Goal: Task Accomplishment & Management: Use online tool/utility

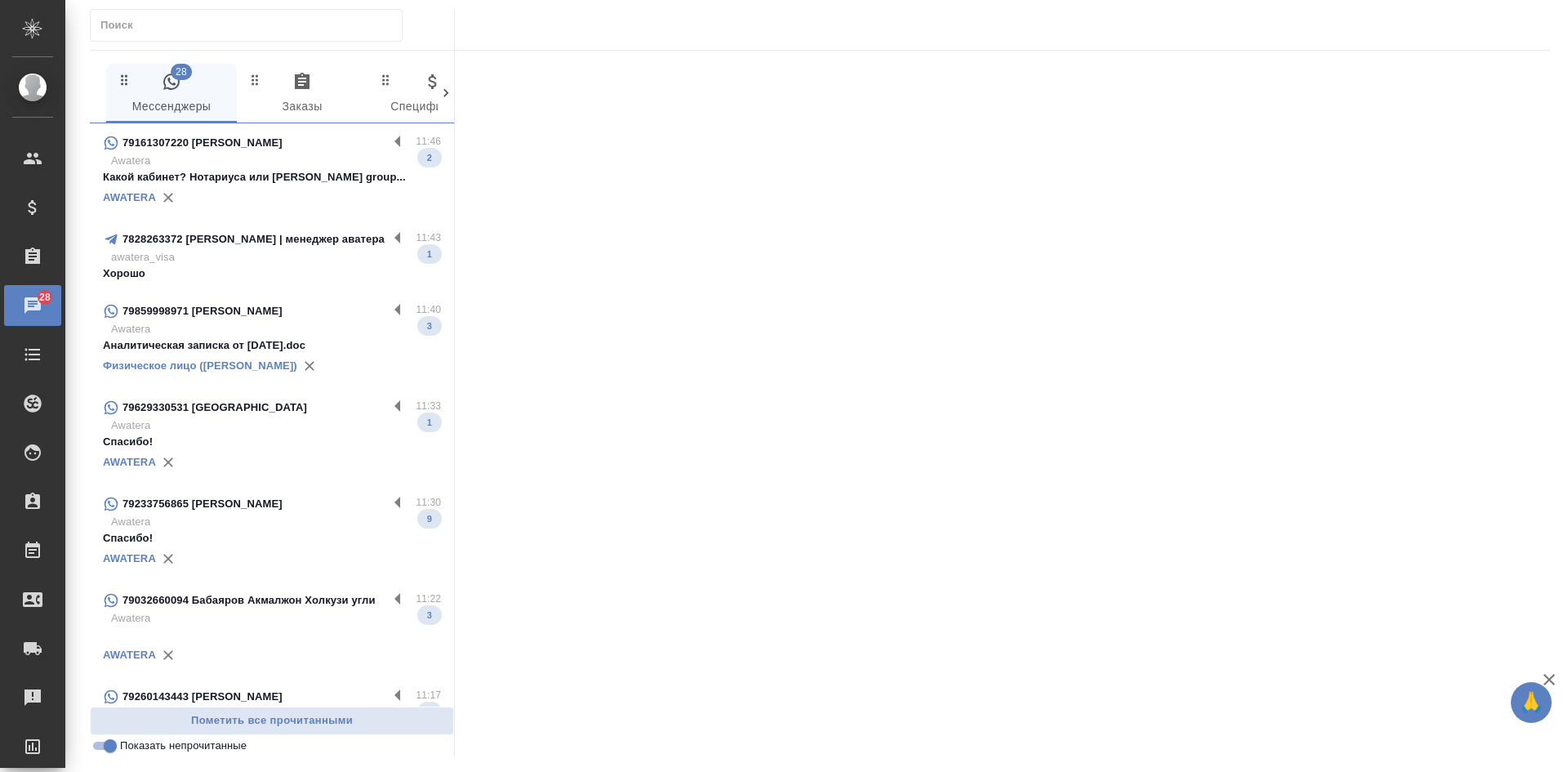
click at [281, 170] on p "Какой кабинет? Нотариуса или [PERSON_NAME] group..." at bounding box center [272, 176] width 338 height 16
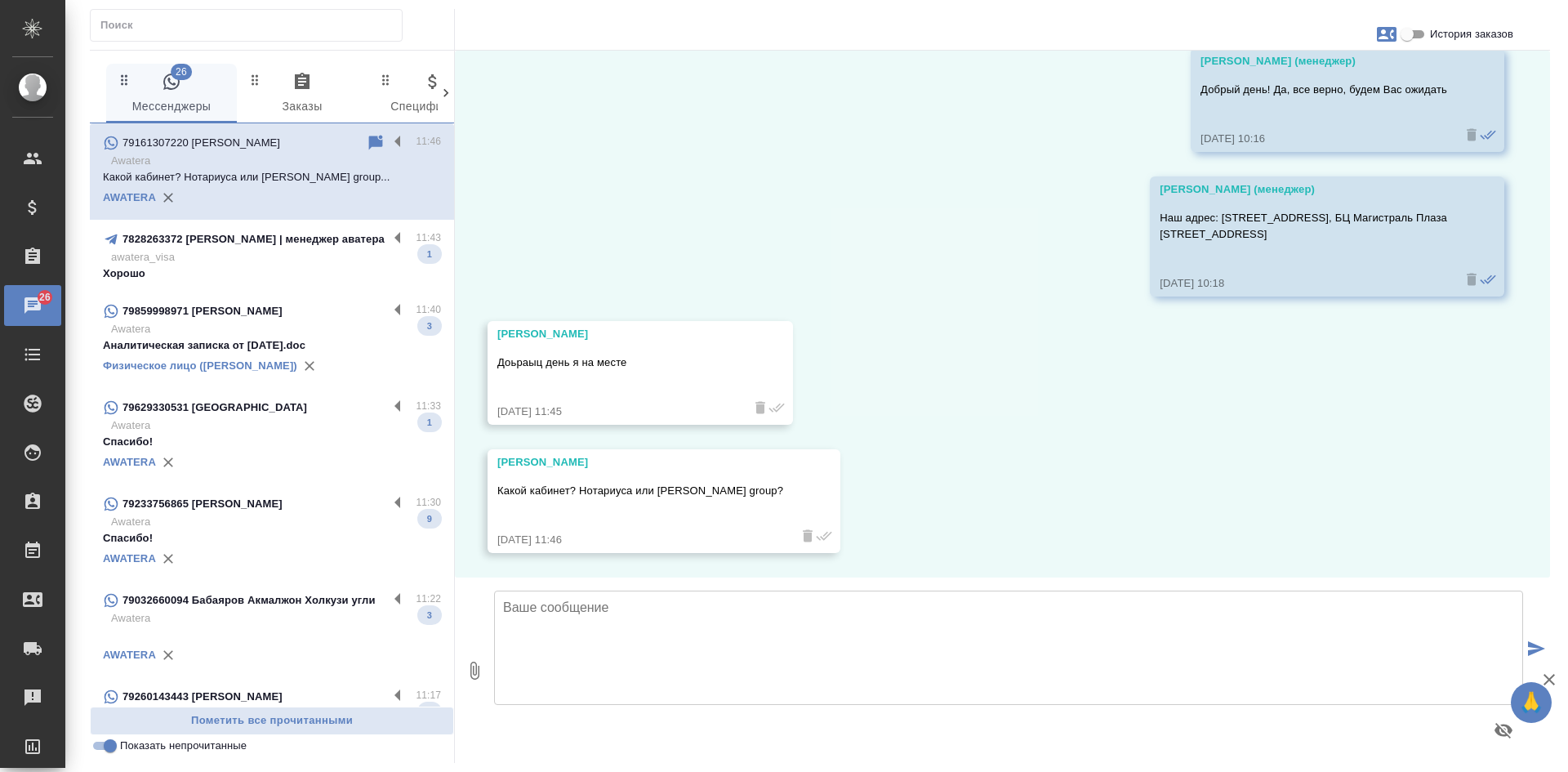
scroll to position [7557, 0]
drag, startPoint x: 740, startPoint y: 499, endPoint x: 472, endPoint y: 490, distance: 268.2
click at [455, 492] on div "03.09, среда Антонова Кристина (менеджер) Евгения, здравствуйте! Мне передали В…" at bounding box center [1002, 314] width 1095 height 526
click at [508, 467] on div "Харинова Евгения" at bounding box center [640, 462] width 286 height 16
drag, startPoint x: 497, startPoint y: 463, endPoint x: 739, endPoint y: 492, distance: 243.7
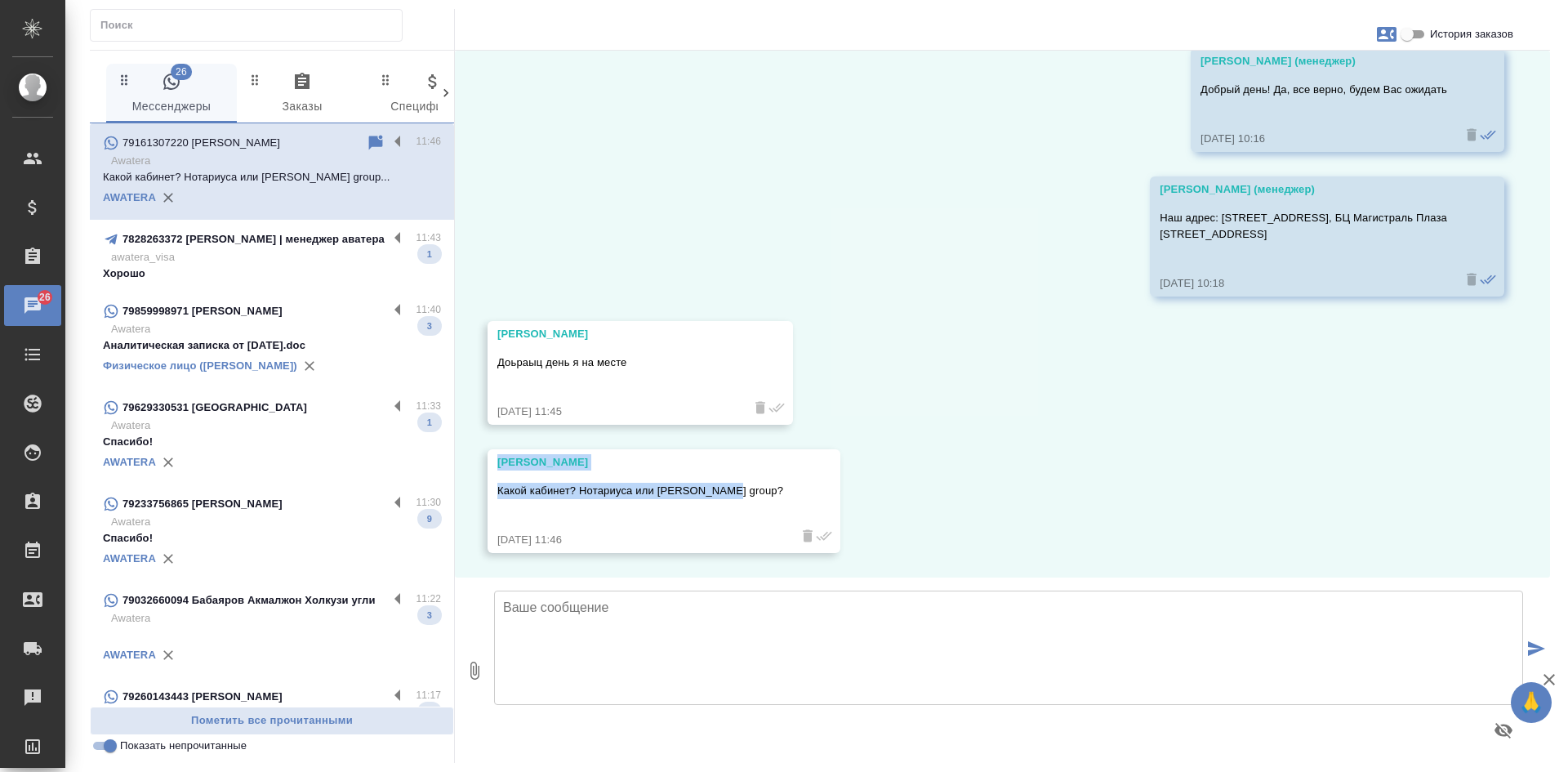
click at [739, 492] on div "Харинова Евгения Какой кабинет? Нотариуса или Vesco group? 25.09.25, 11:46" at bounding box center [664, 501] width 353 height 104
drag, startPoint x: 721, startPoint y: 492, endPoint x: 843, endPoint y: 473, distance: 123.5
click at [843, 473] on div "03.09, среда Антонова Кристина (менеджер) Евгения, здравствуйте! Мне передали В…" at bounding box center [1002, 314] width 1095 height 526
click at [713, 673] on textarea at bounding box center [1008, 648] width 1028 height 115
paste textarea "офис 801, на двери вывеска "НОТАРИУС" (нот. контора Мишаковой)"
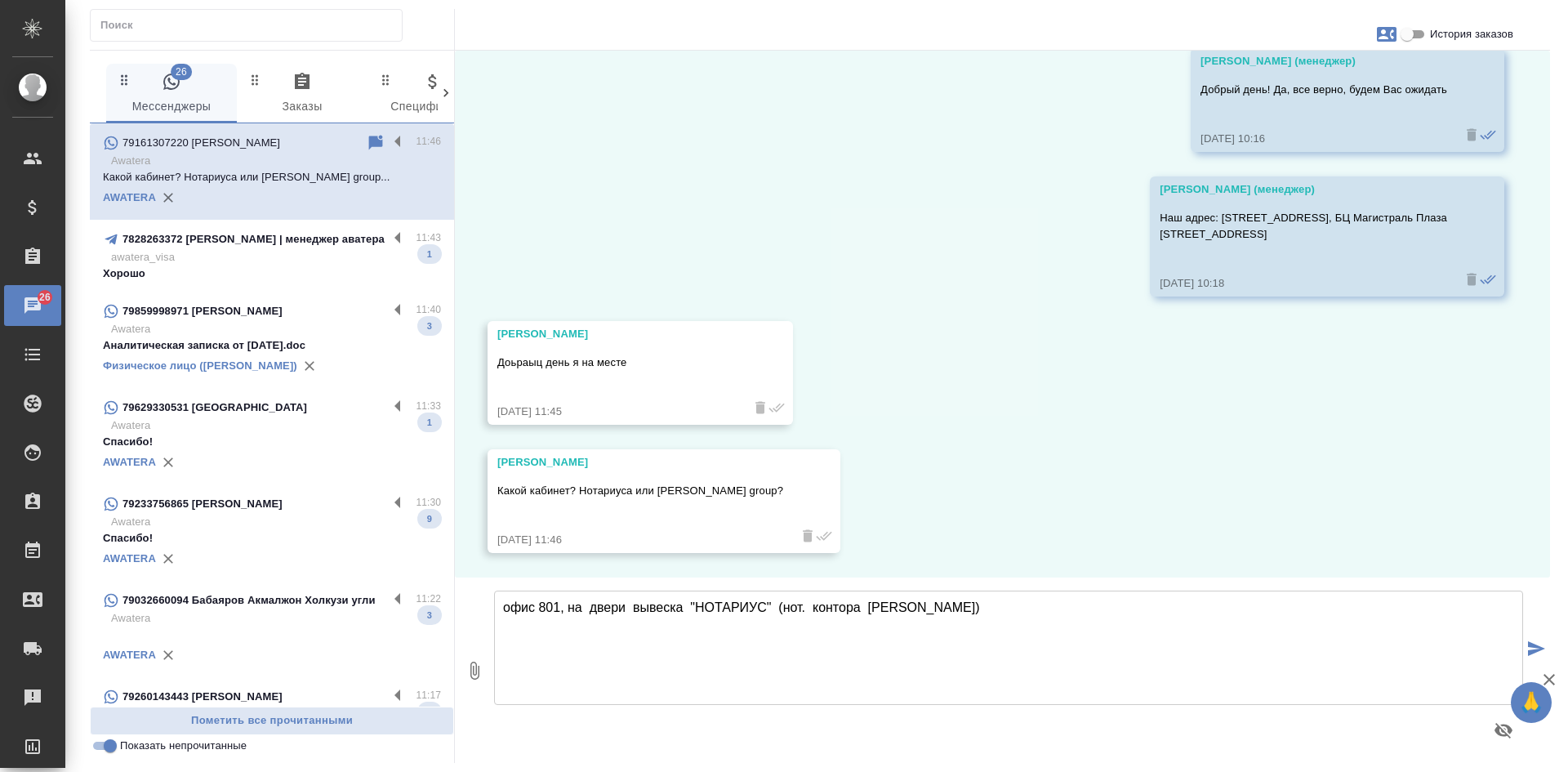
click at [514, 600] on textarea "офис 801, на двери вывеска "НОТАРИУС" (нот. контора Мишаковой)" at bounding box center [1008, 648] width 1028 height 115
type textarea "фис 801, на двери вывеска "НОТАРИУС" (нот. контора Мишаковой)"
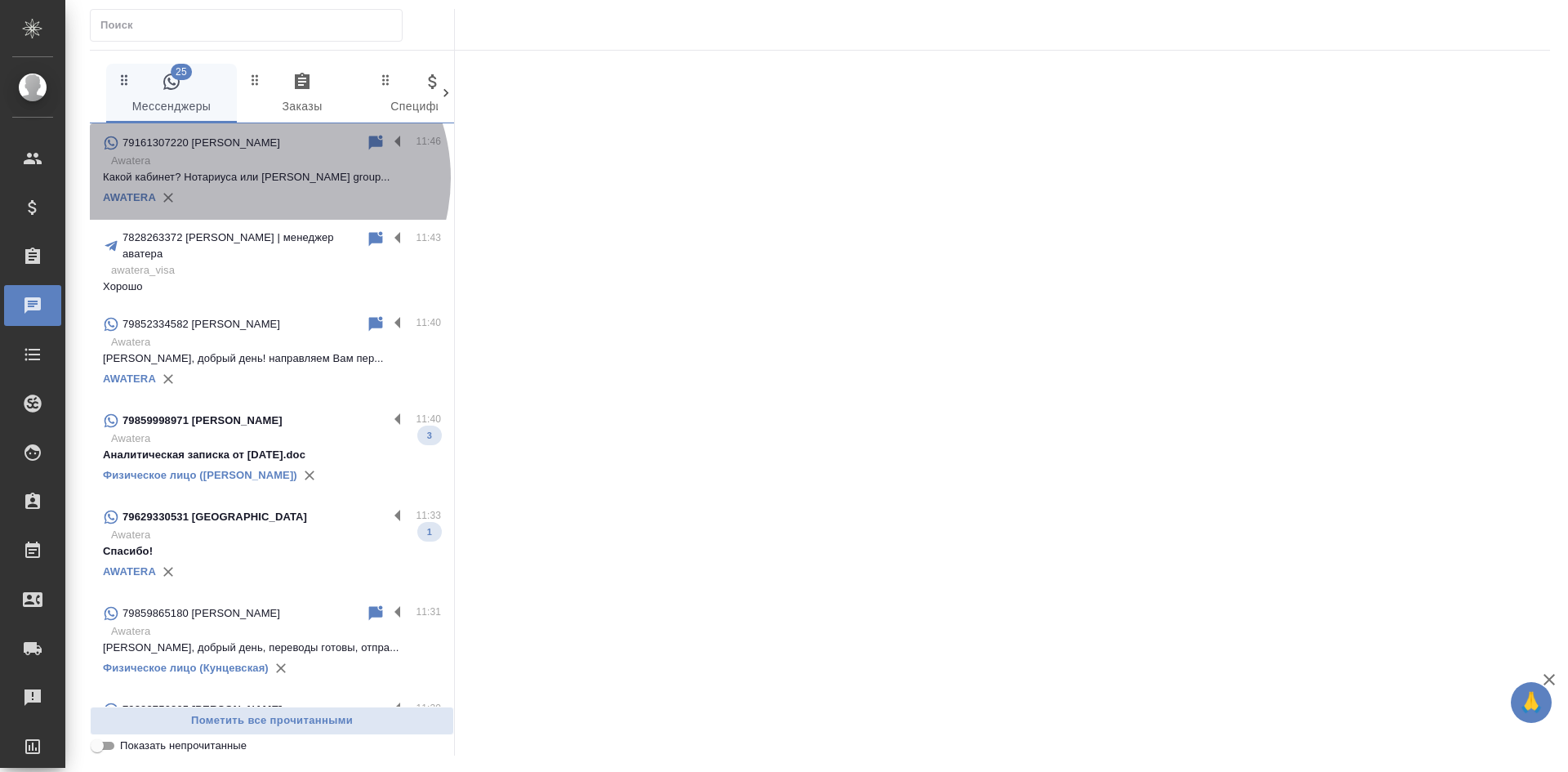
click at [264, 178] on p "Какой кабинет? Нотариуса или [PERSON_NAME] group..." at bounding box center [272, 176] width 338 height 16
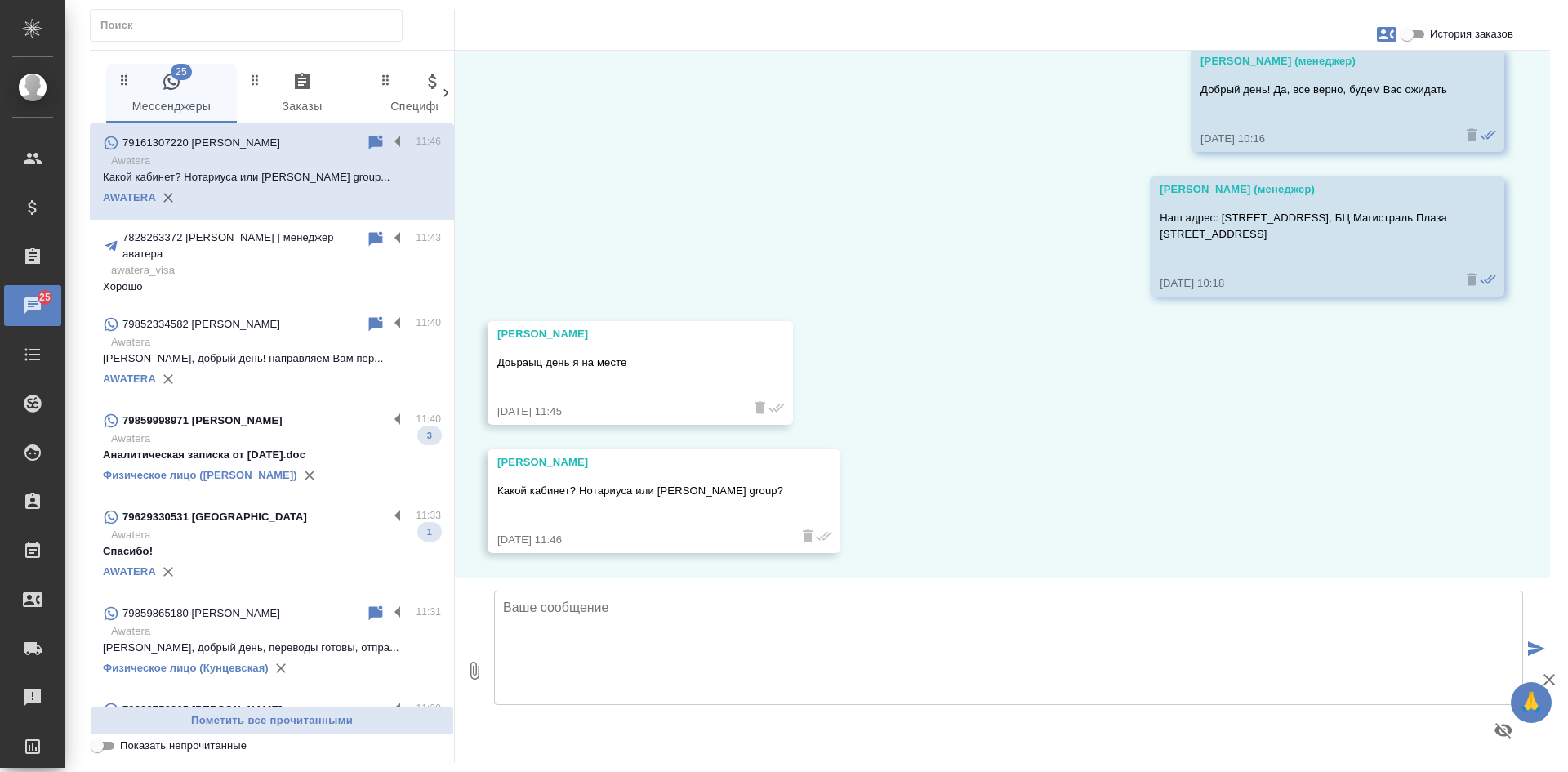
scroll to position [7557, 0]
click at [678, 674] on textarea at bounding box center [1008, 648] width 1028 height 115
paste textarea "офис 801, на двери вывеска "НОТАРИУС" (нот. контора Мишаковой)"
click at [508, 605] on textarea "офис 801, на двери вывеска "НОТАРИУС" (нот. контора Мишаковой)" at bounding box center [1008, 648] width 1028 height 115
click at [868, 606] on textarea "Офис 801, на двери вывеска "НОТАРИУС" (нот. контора Мишаковой)" at bounding box center [1008, 648] width 1028 height 115
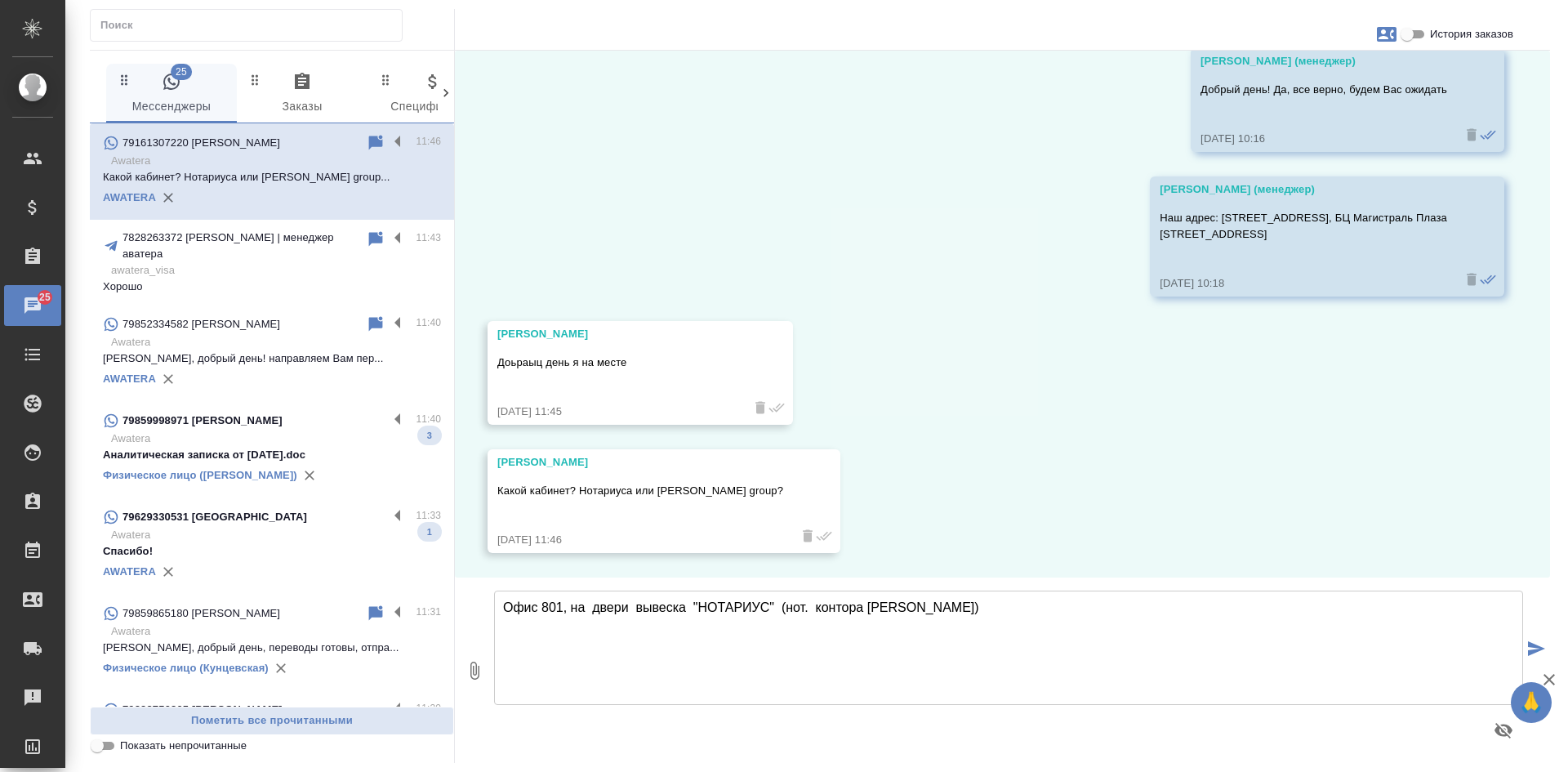
click at [815, 606] on textarea "Офис 801, на двери вывеска "НОТАРИУС" (нот. контора Мишаковой)" at bounding box center [1008, 648] width 1028 height 115
type textarea "Офис 801, на двери вывеска "НОТАРИУС" (нот. контора Мишаковой)"
click at [948, 612] on textarea "Офис 801, на двери вывеска "НОТАРИУС" (нот. контора Мишаковой)" at bounding box center [1008, 648] width 1028 height 115
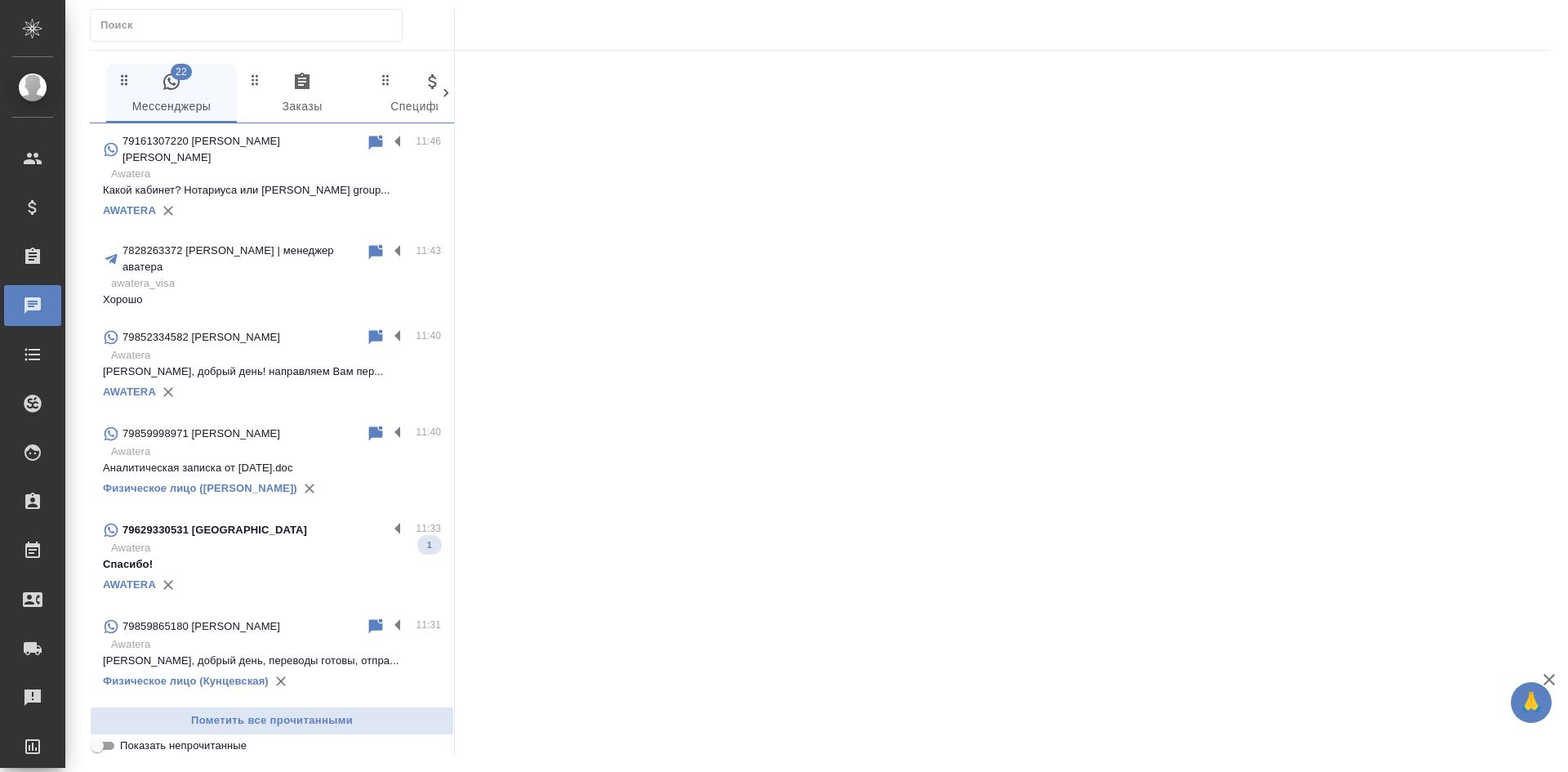
click at [186, 26] on input "text" at bounding box center [251, 25] width 302 height 23
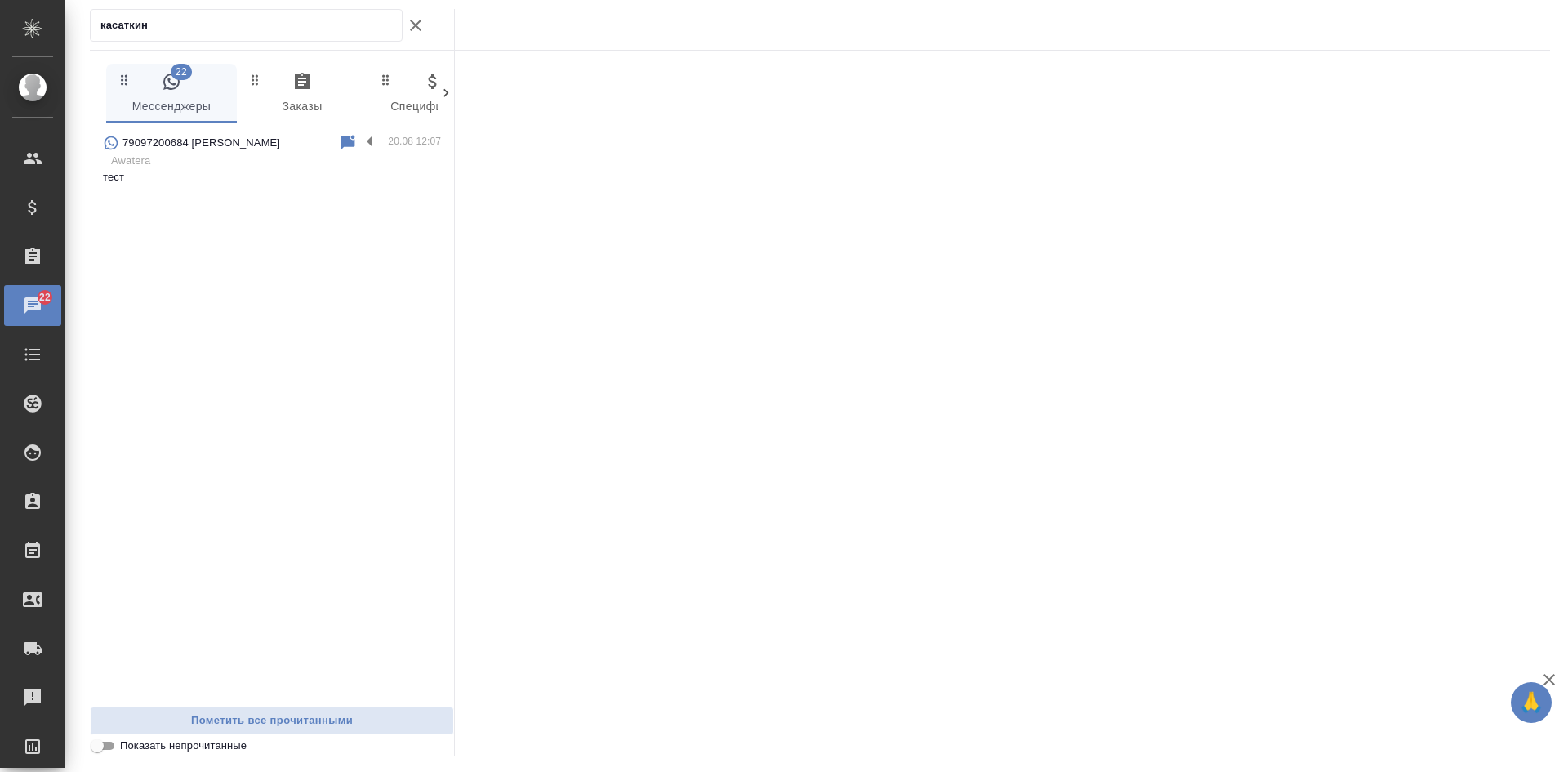
type input "касаткин"
click at [210, 176] on p "тест" at bounding box center [272, 176] width 338 height 16
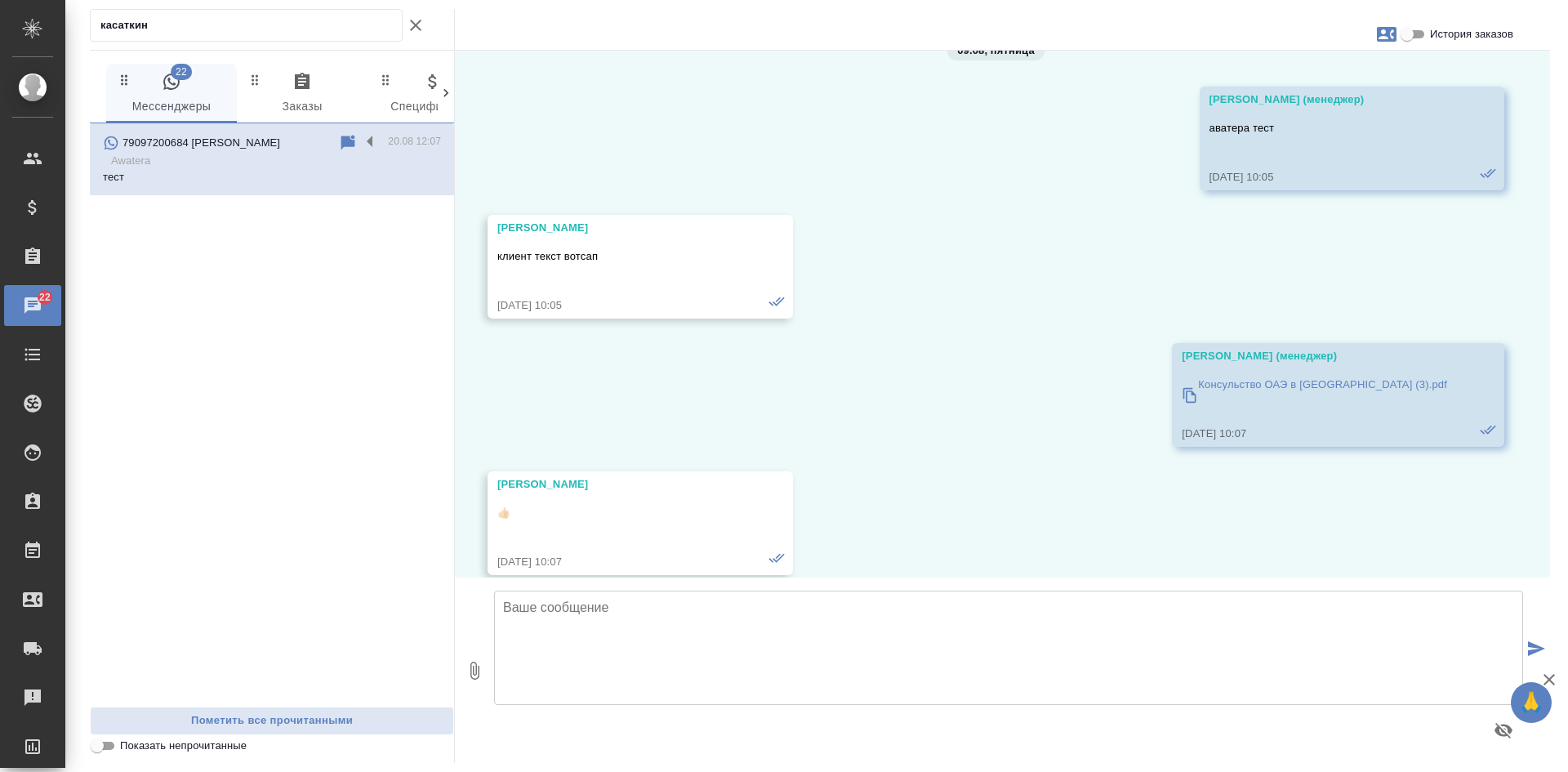
click at [580, 641] on textarea at bounding box center [1008, 648] width 1028 height 115
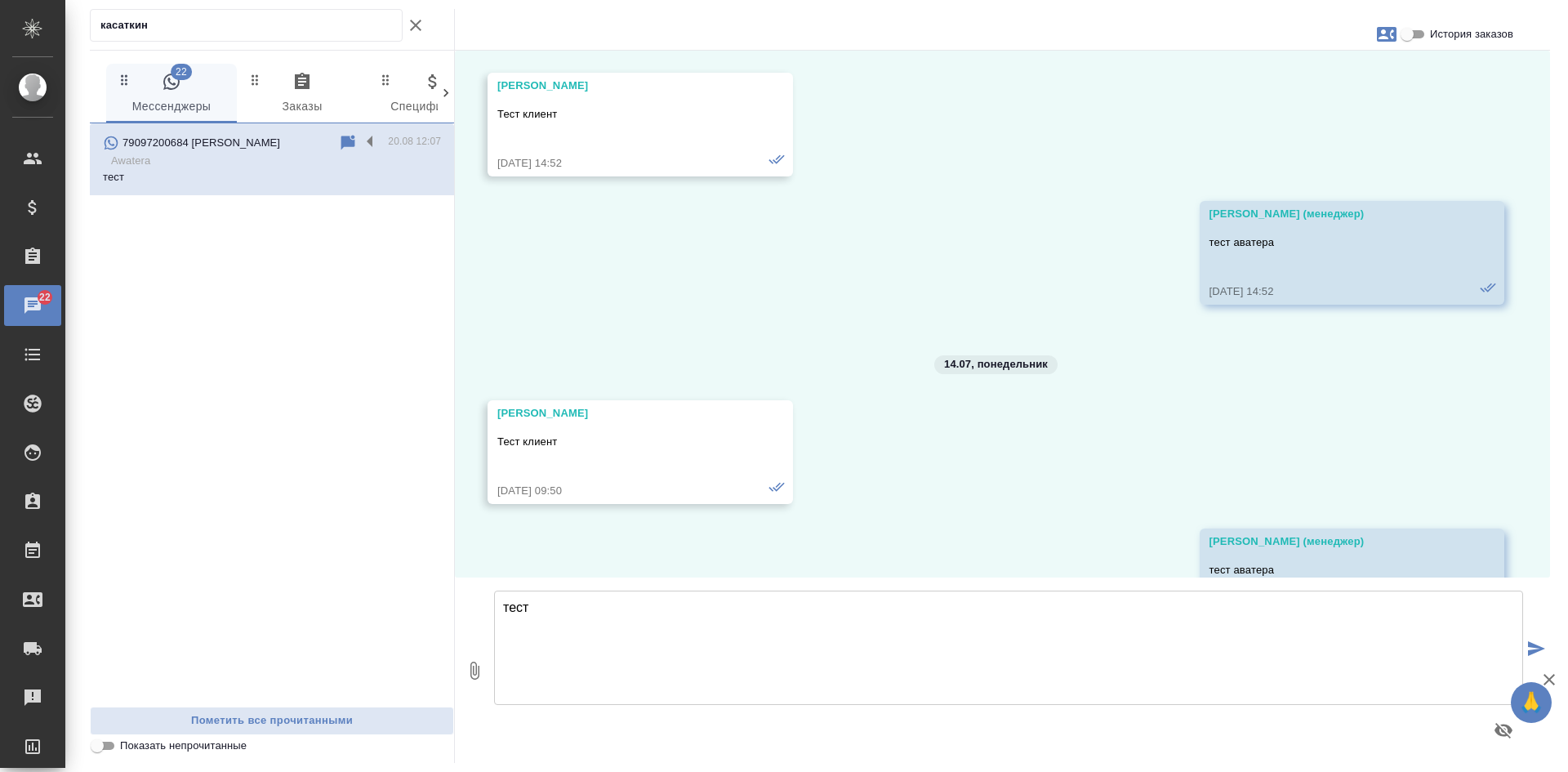
scroll to position [21151, 0]
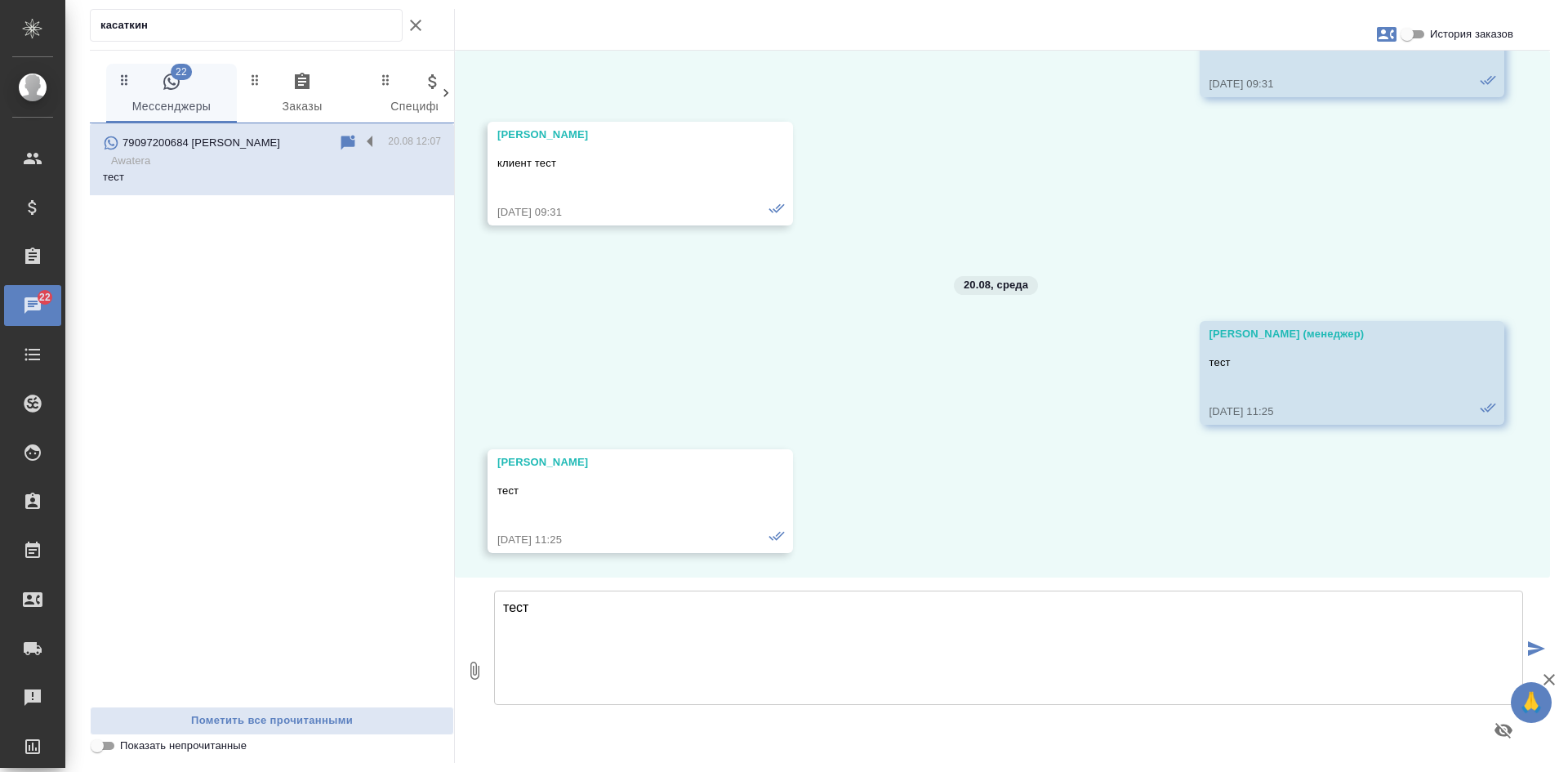
type textarea "тест"
click at [683, 660] on textarea at bounding box center [1008, 648] width 1028 height 115
click at [682, 660] on textarea "тест" at bounding box center [1008, 648] width 1028 height 115
click at [681, 660] on textarea "тест" at bounding box center [1008, 648] width 1028 height 115
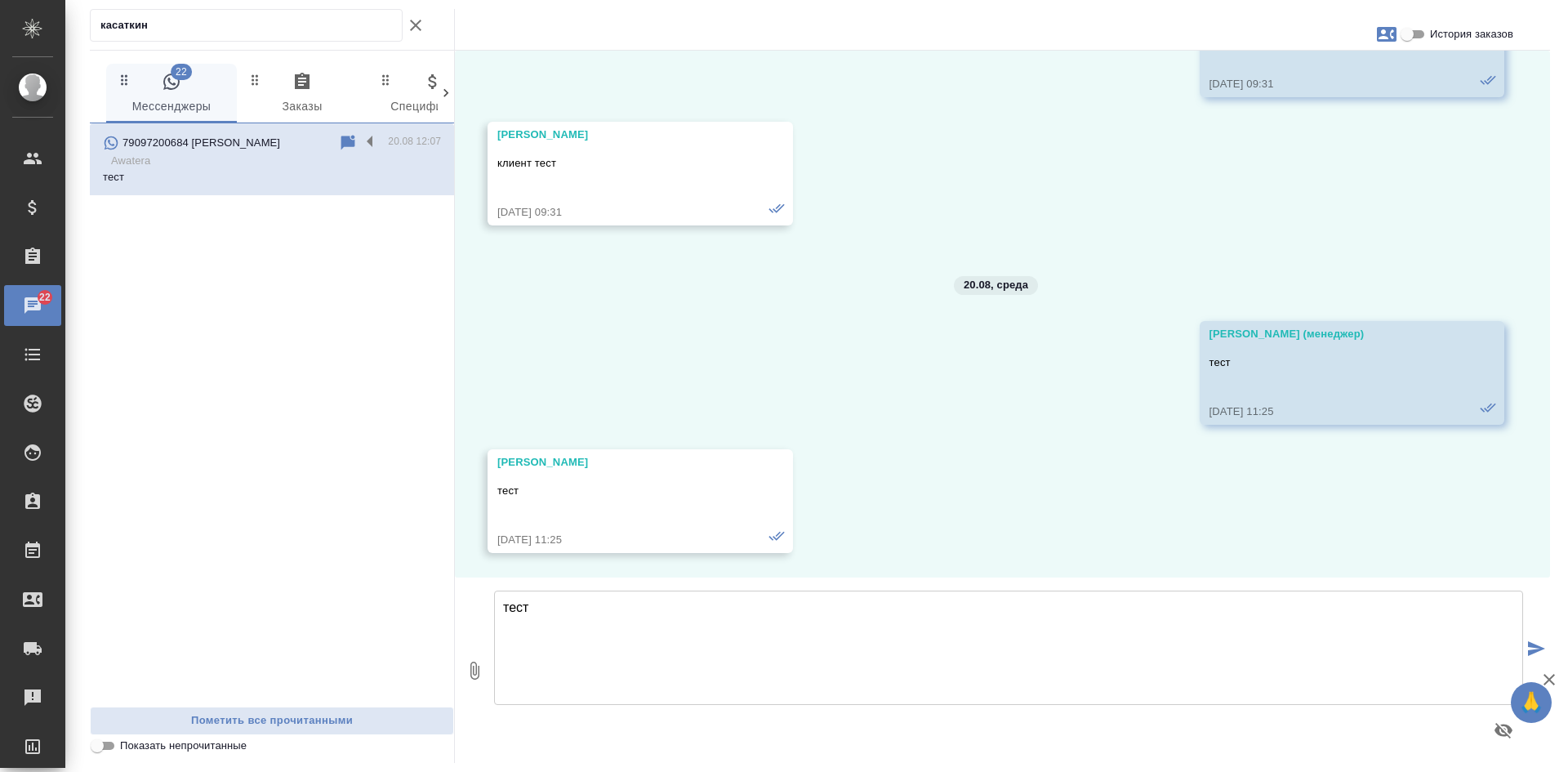
click at [785, 610] on textarea "тест" at bounding box center [1008, 648] width 1028 height 115
type textarea "тест"
click at [804, 716] on div at bounding box center [1008, 730] width 1028 height 40
drag, startPoint x: 791, startPoint y: 684, endPoint x: 1060, endPoint y: 598, distance: 282.4
click at [638, 654] on textarea "тест" at bounding box center [1008, 648] width 1028 height 115
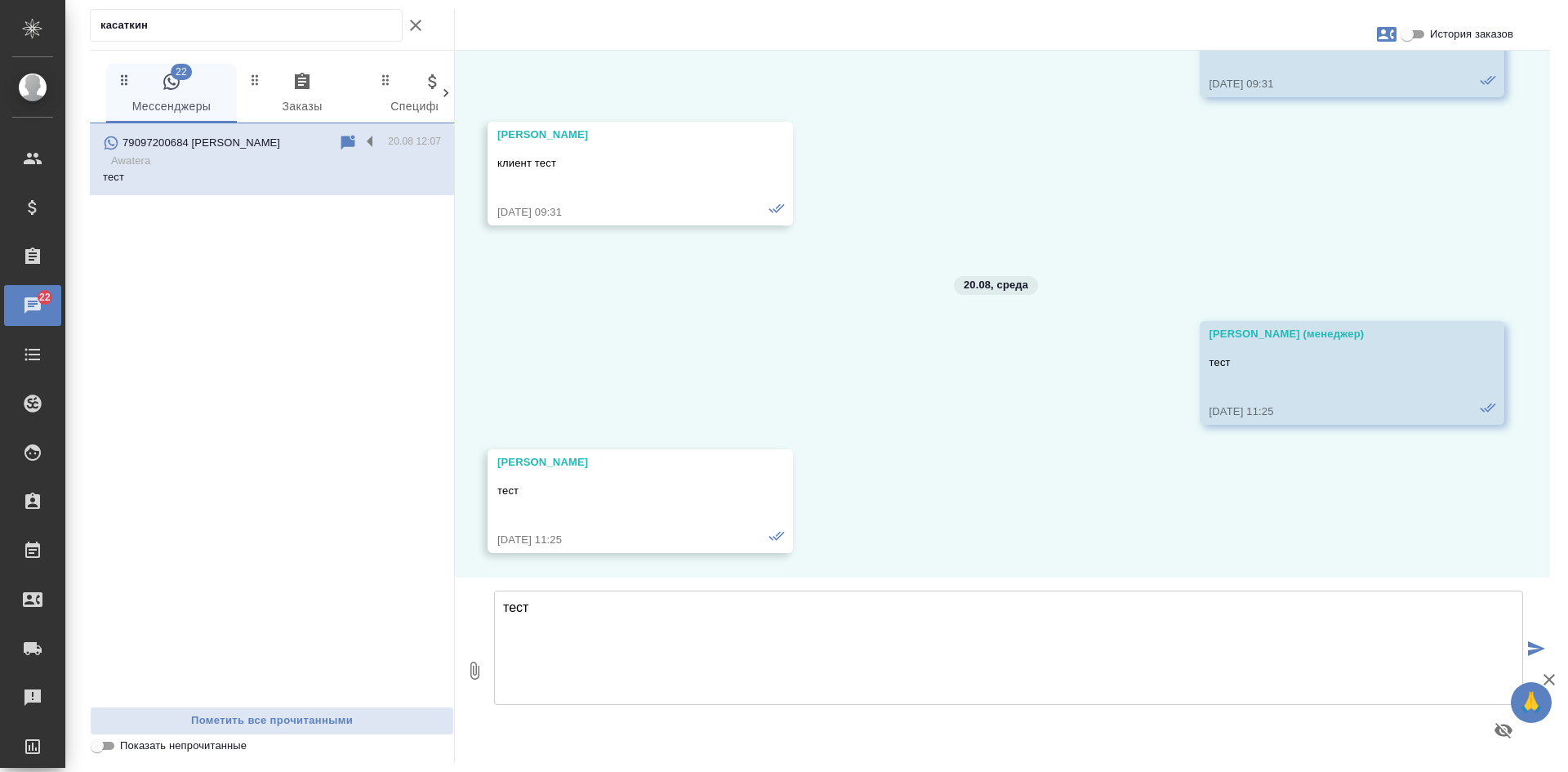
click at [1547, 676] on icon "button" at bounding box center [1549, 679] width 19 height 19
click at [1535, 645] on icon "submit" at bounding box center [1536, 648] width 17 height 14
click at [863, 655] on textarea at bounding box center [1008, 648] width 1028 height 115
type textarea "тест"
click at [1309, 222] on div "02.08, пятница (менеджер) тест аватера клиенту 02.08.24, 13:49 Касаткина Саша т…" at bounding box center [1002, 314] width 1095 height 526
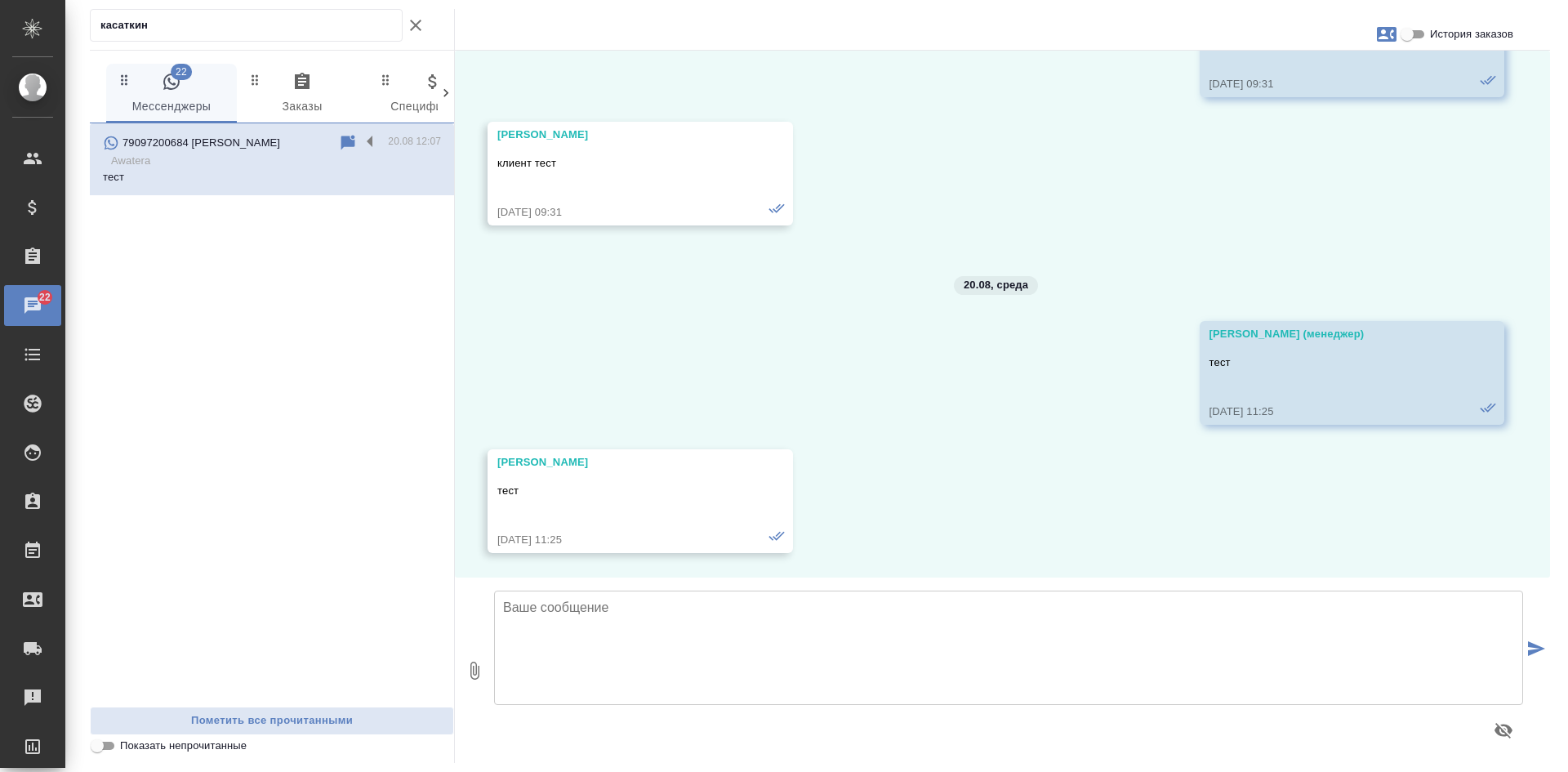
scroll to position [20825, 0]
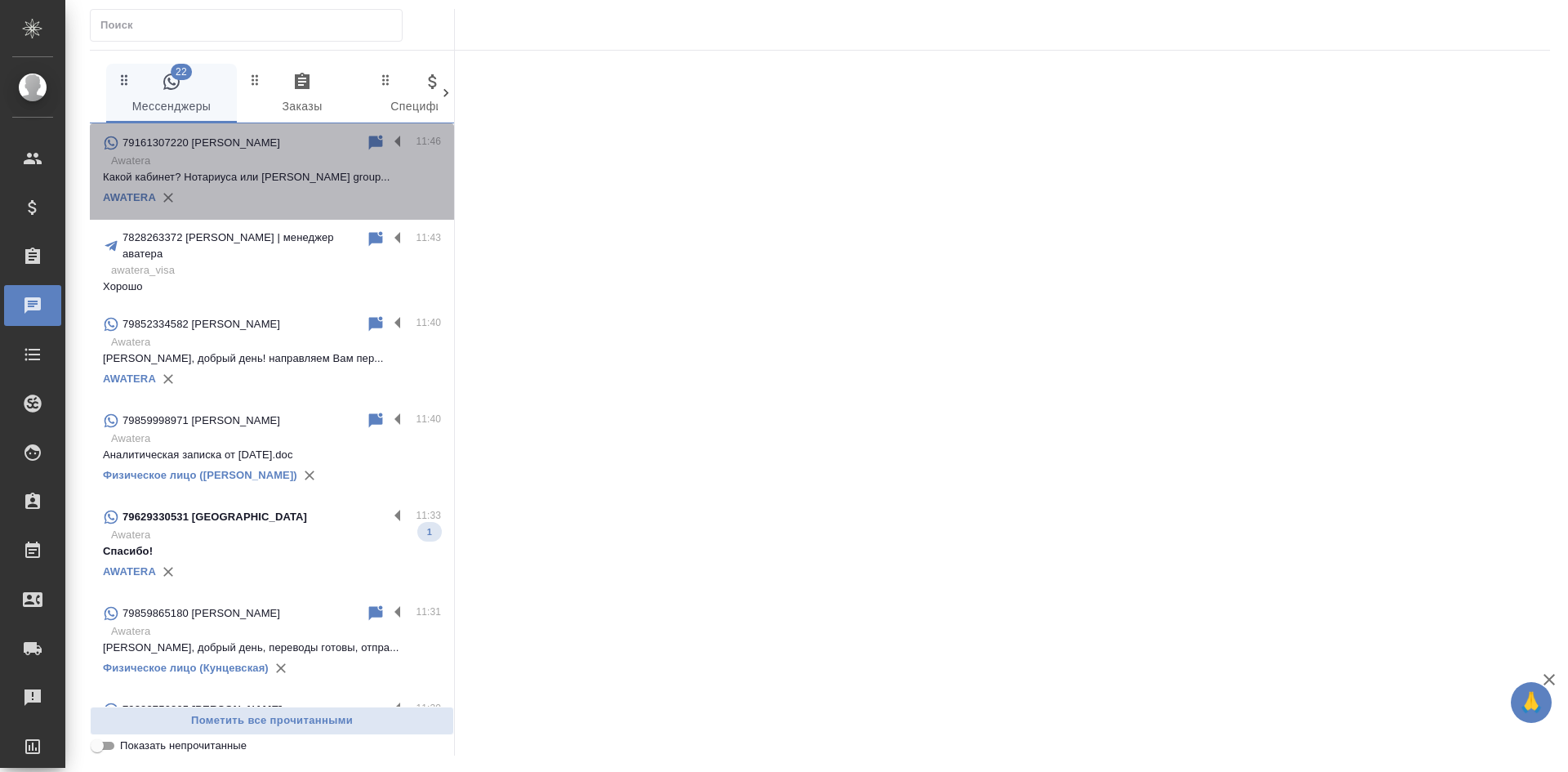
click at [325, 186] on div "AWATERA" at bounding box center [272, 197] width 338 height 24
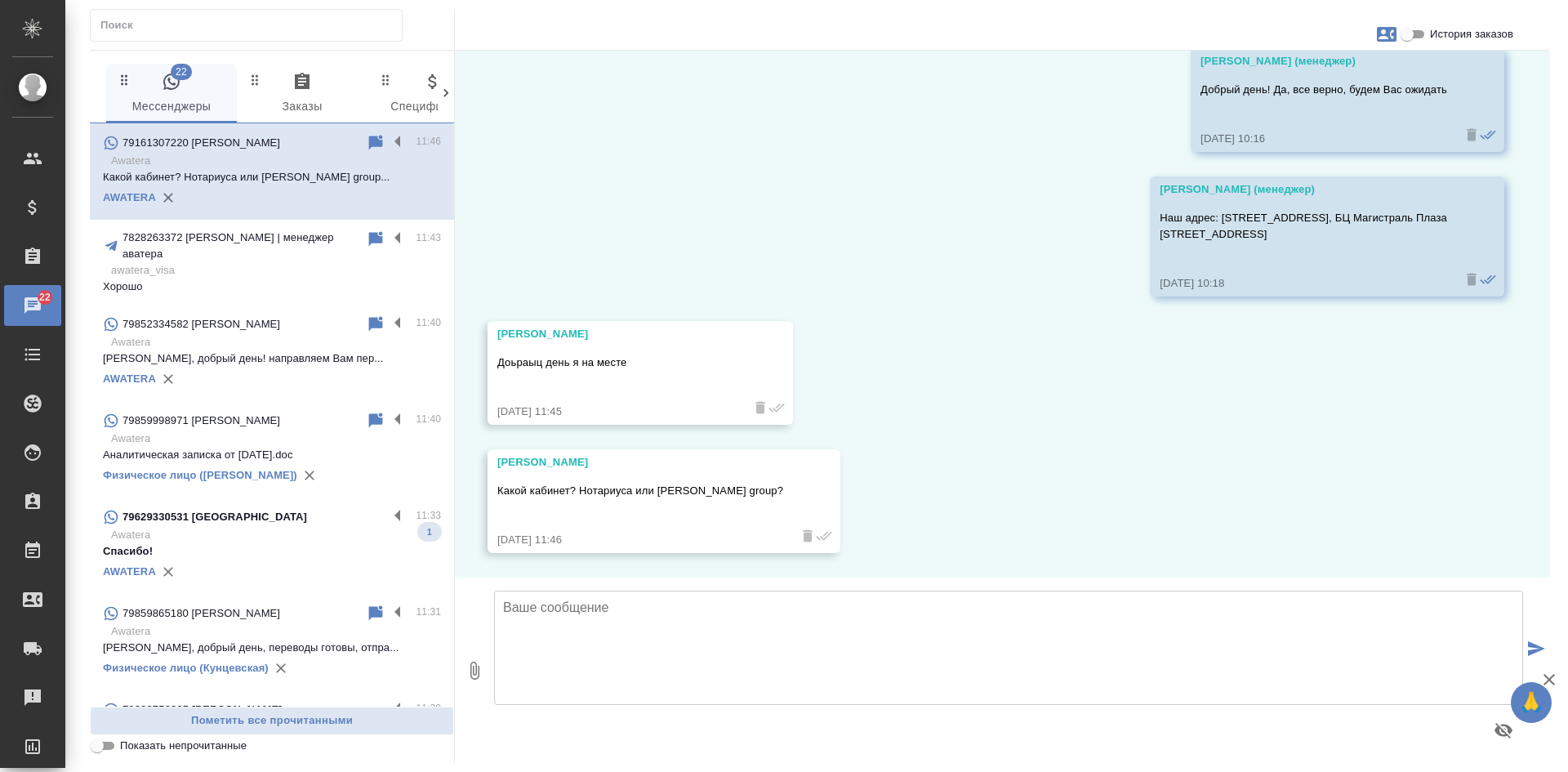
scroll to position [7557, 0]
click at [323, 526] on p "Awatera" at bounding box center [276, 534] width 330 height 16
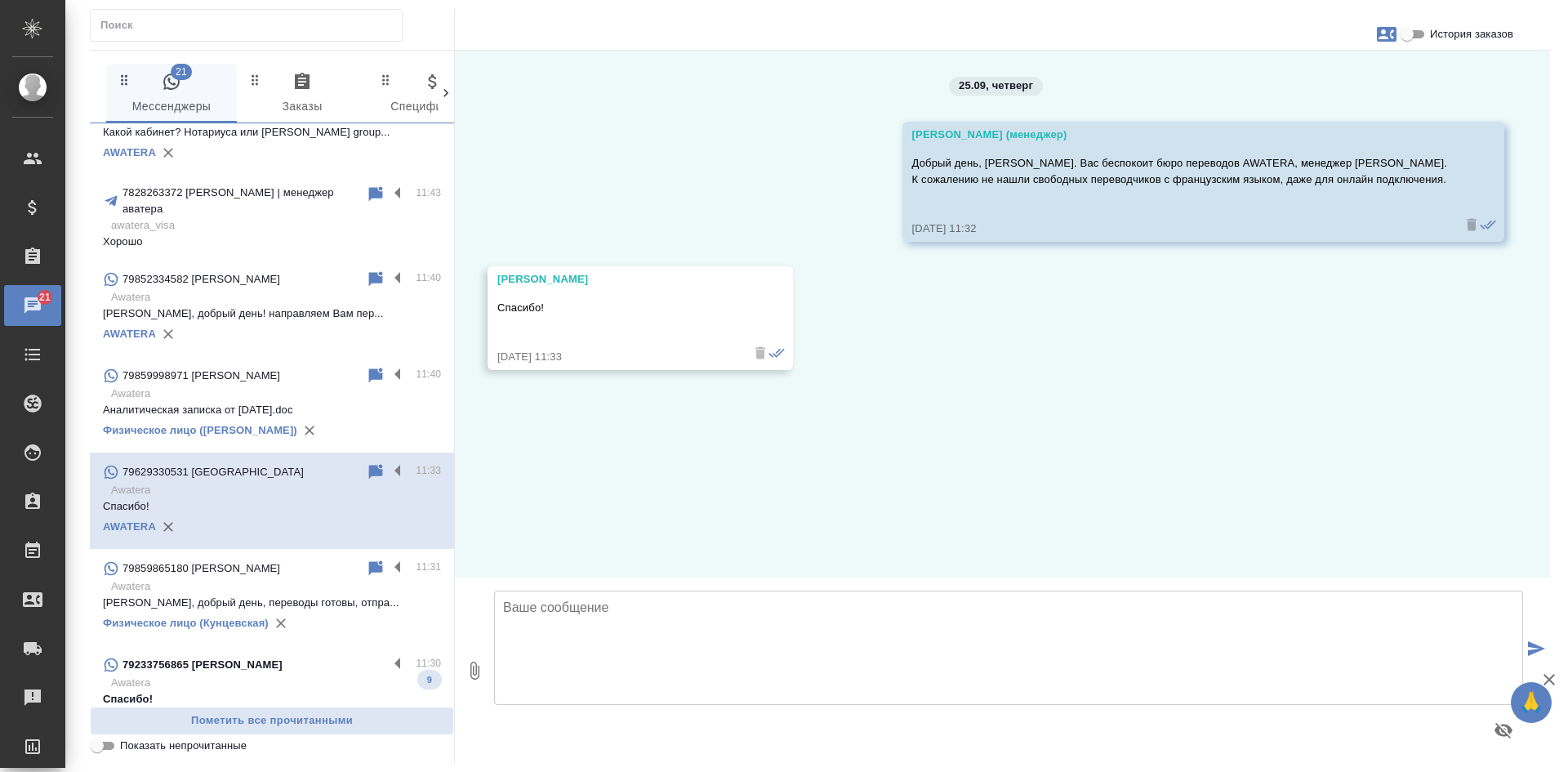
scroll to position [0, 0]
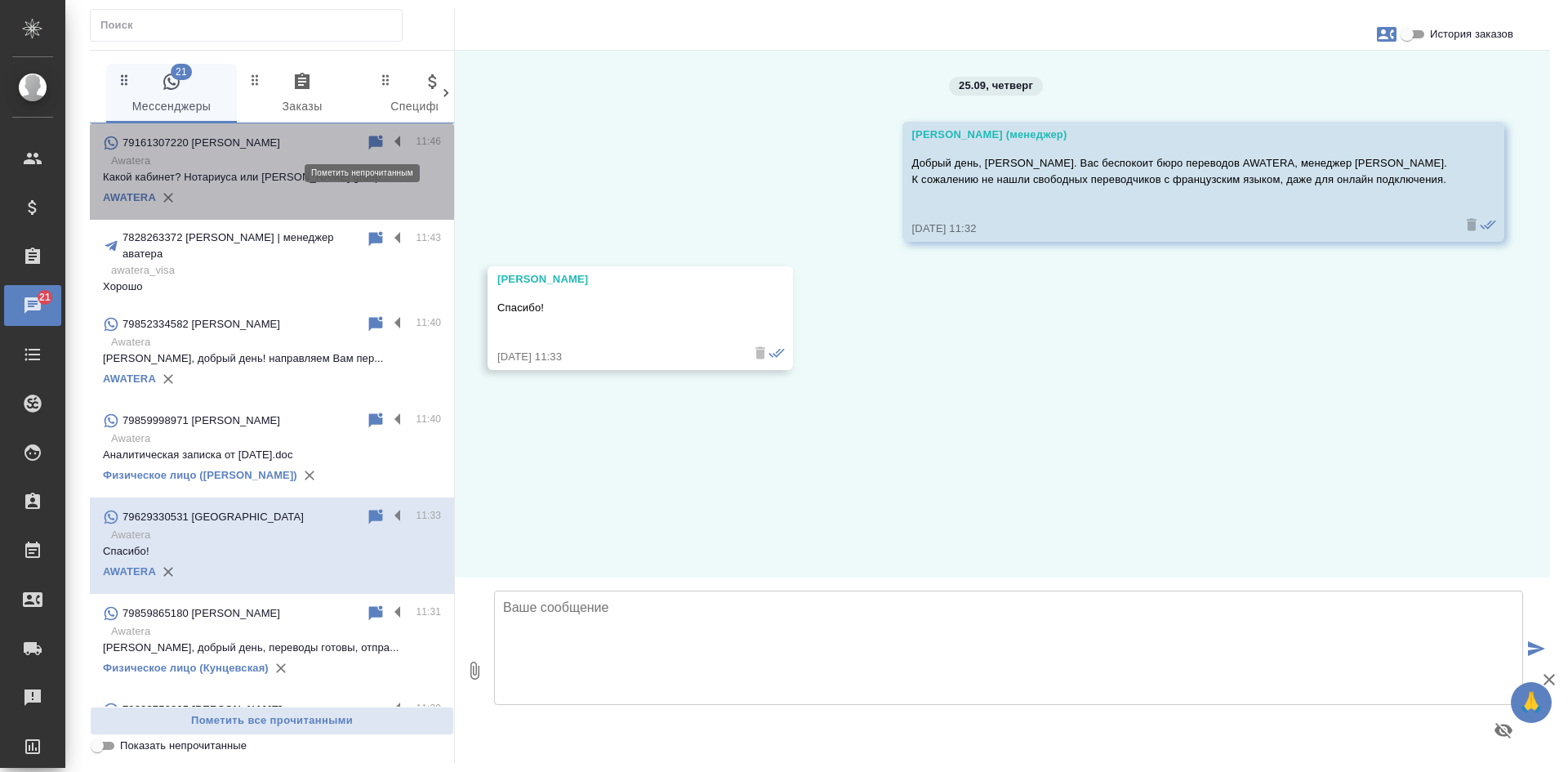
click at [369, 138] on icon at bounding box center [376, 142] width 13 height 14
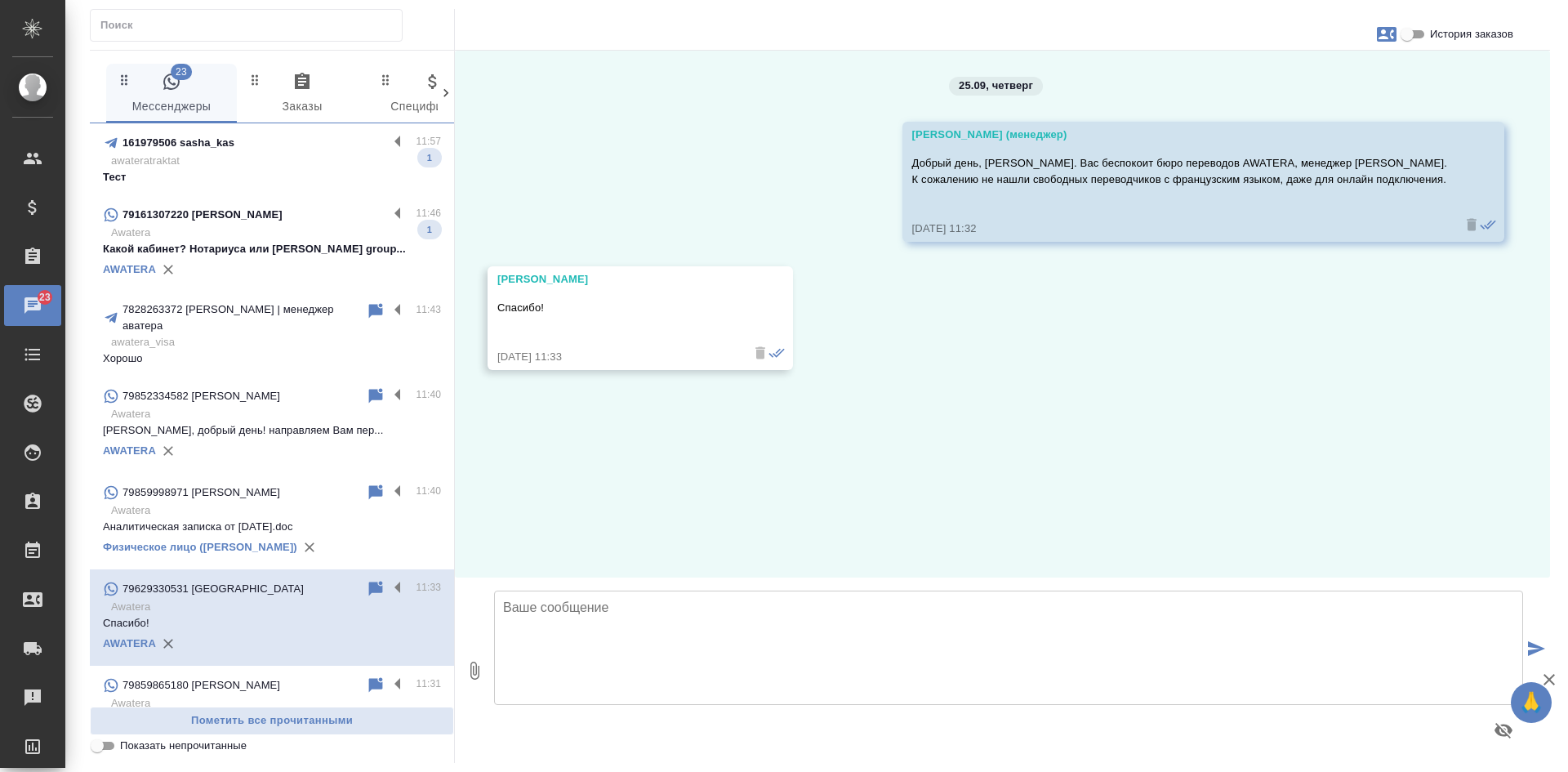
click at [217, 158] on p "awateratraktat" at bounding box center [276, 160] width 330 height 16
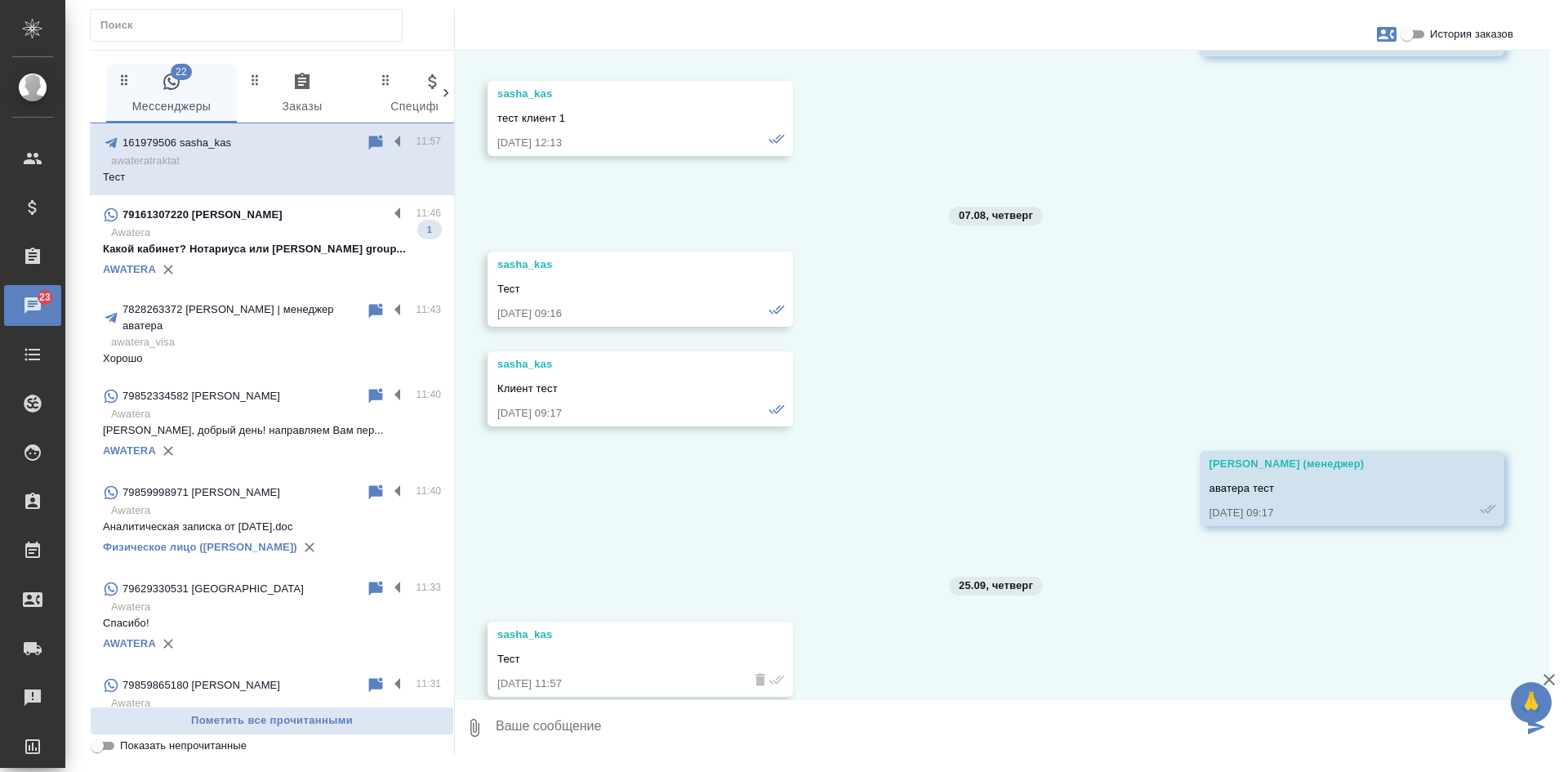
click at [590, 730] on textarea at bounding box center [1008, 728] width 1028 height 56
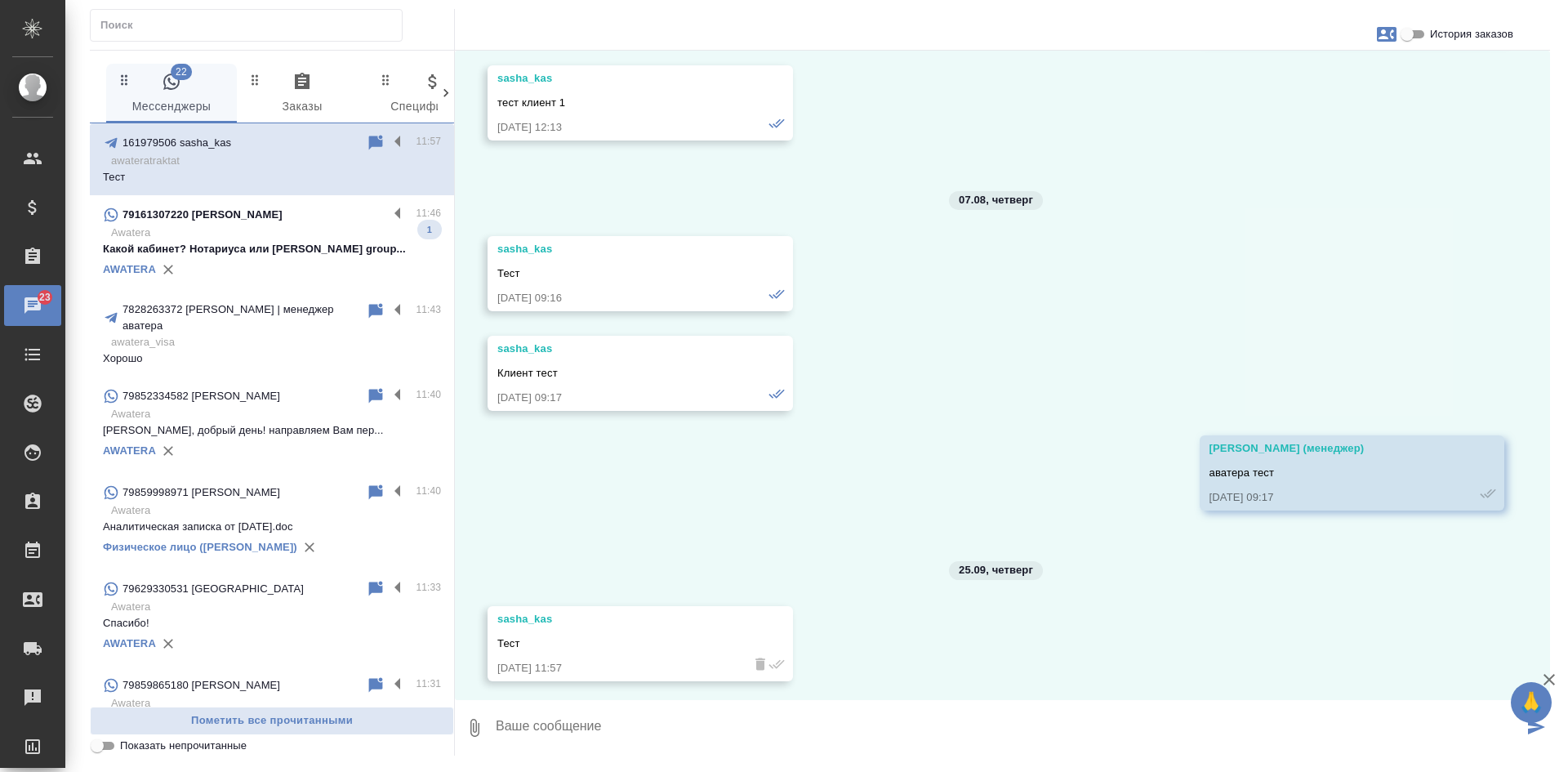
scroll to position [4176, 0]
type textarea "тест"
click at [1535, 731] on icon "submit" at bounding box center [1536, 726] width 17 height 14
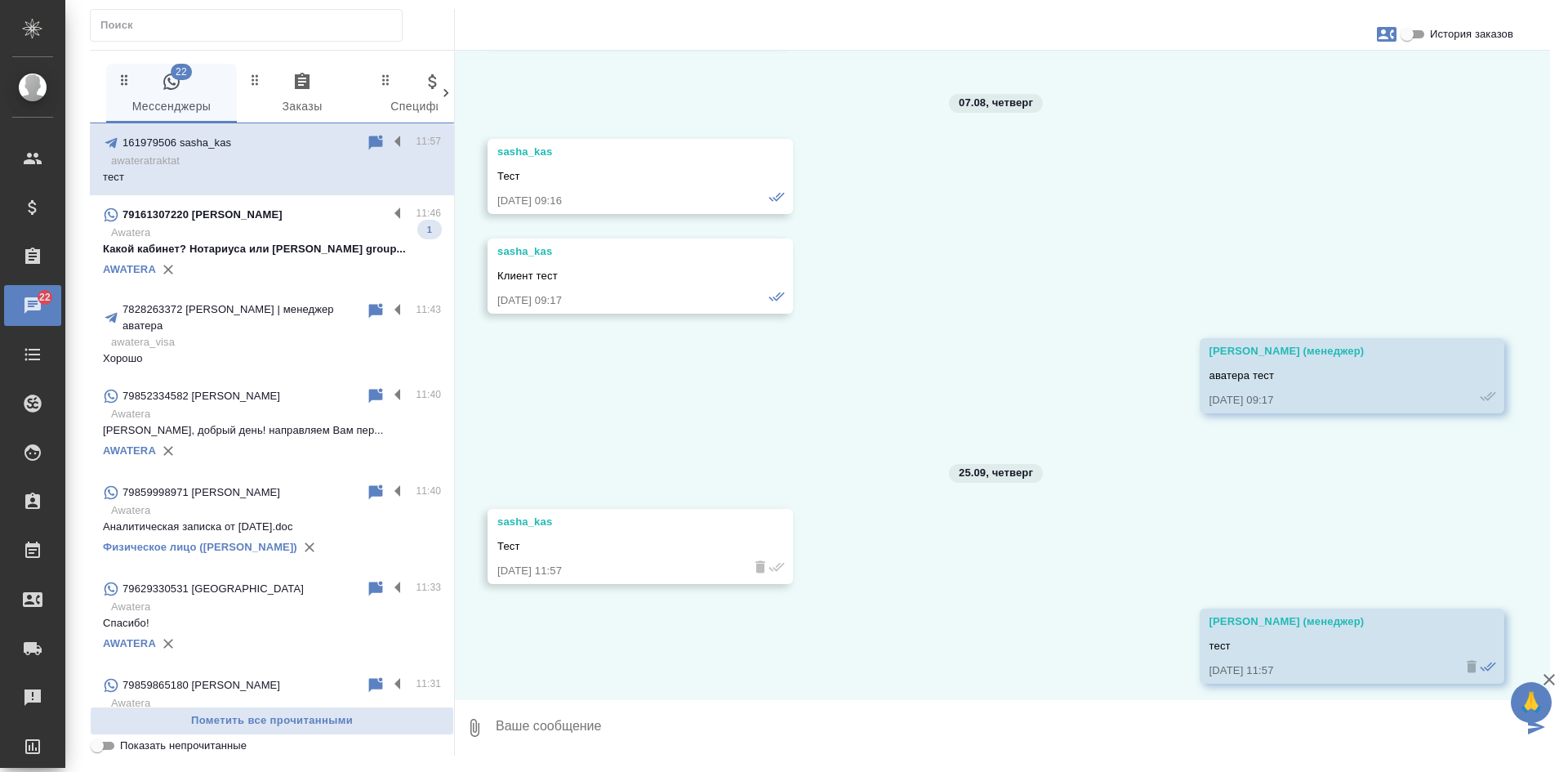
scroll to position [4276, 0]
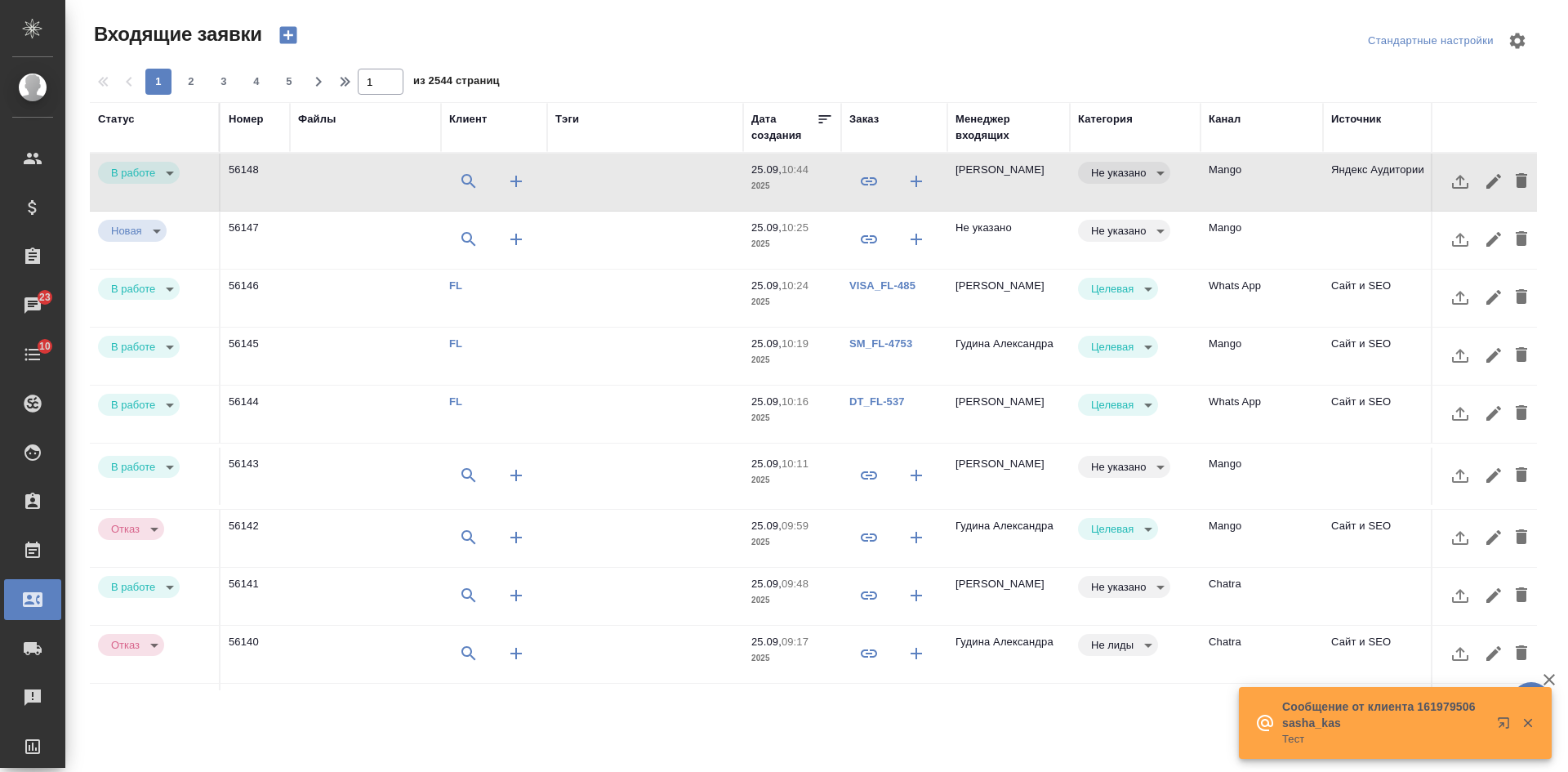
select select "RU"
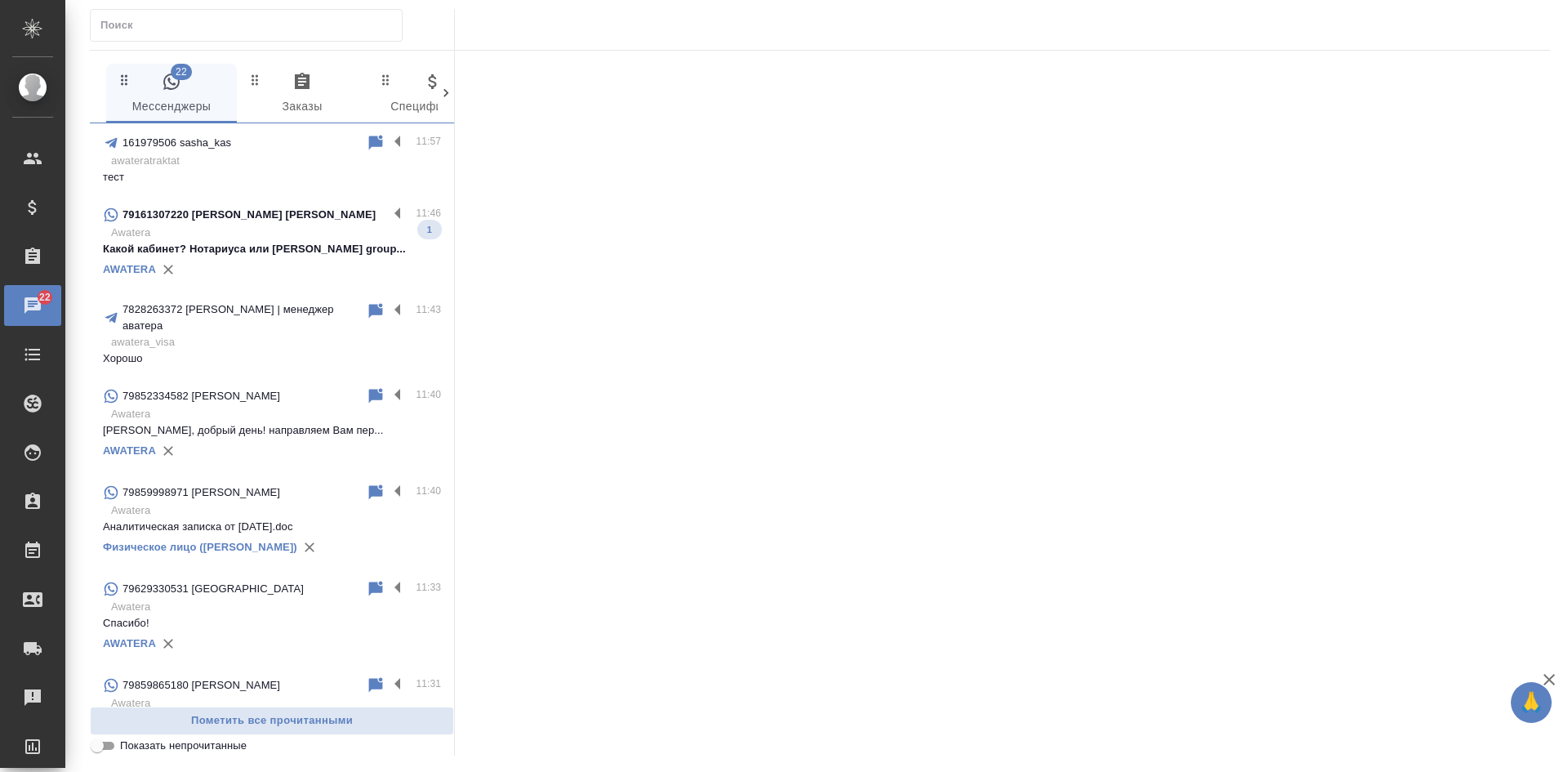
click at [173, 29] on input "text" at bounding box center [251, 25] width 302 height 23
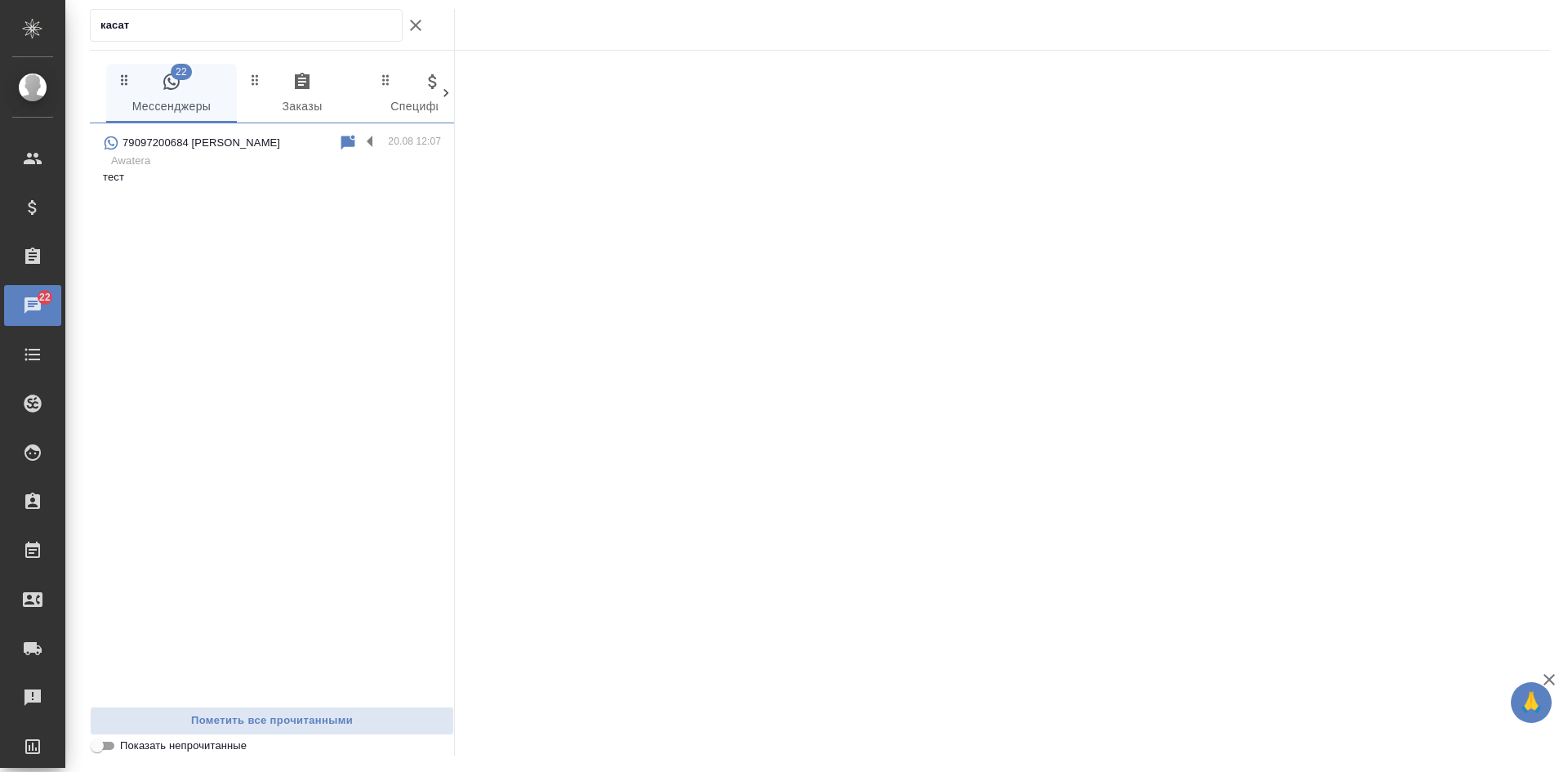
type input "касат"
click at [275, 173] on p "тест" at bounding box center [272, 176] width 338 height 16
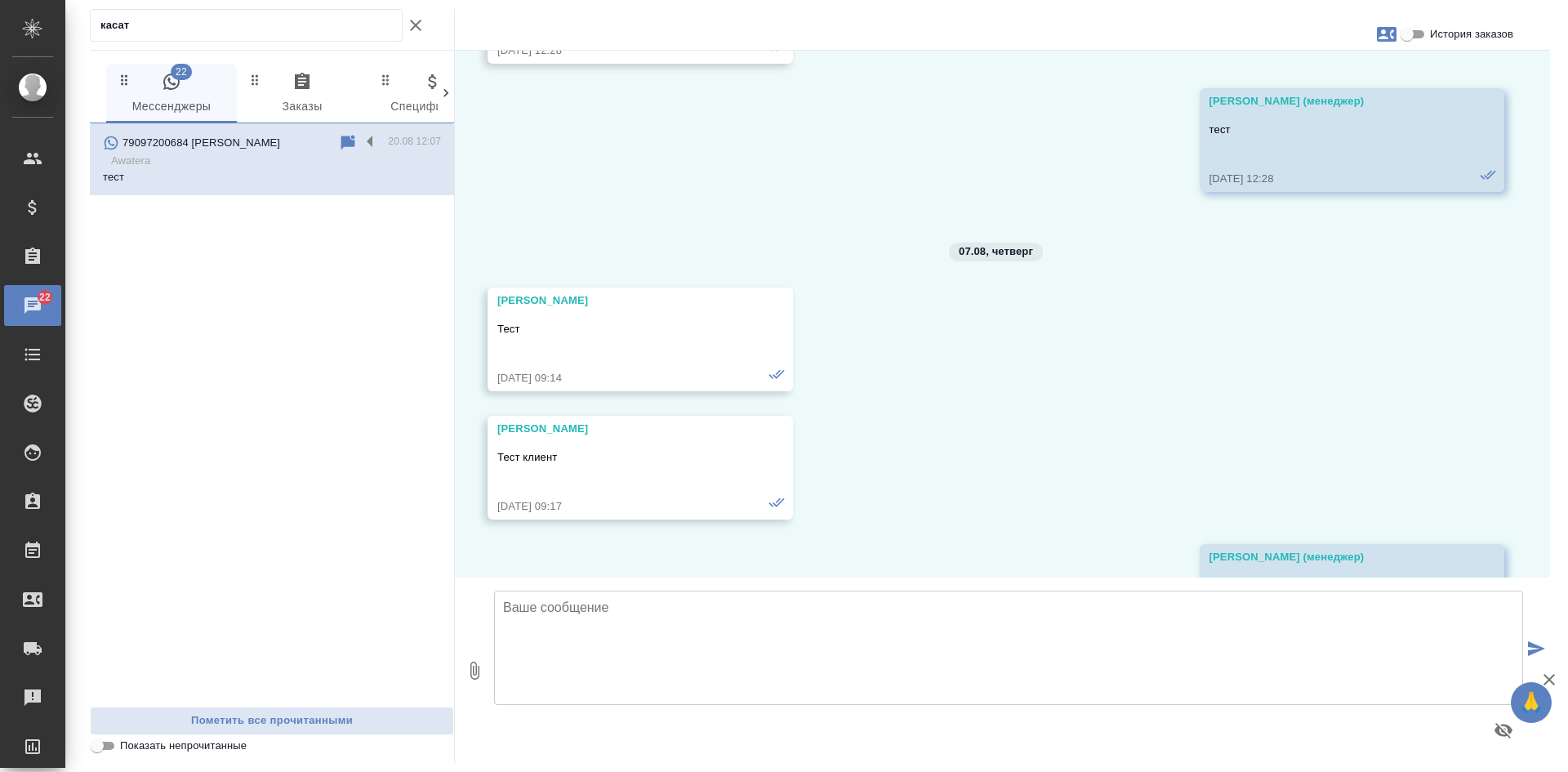
scroll to position [21151, 0]
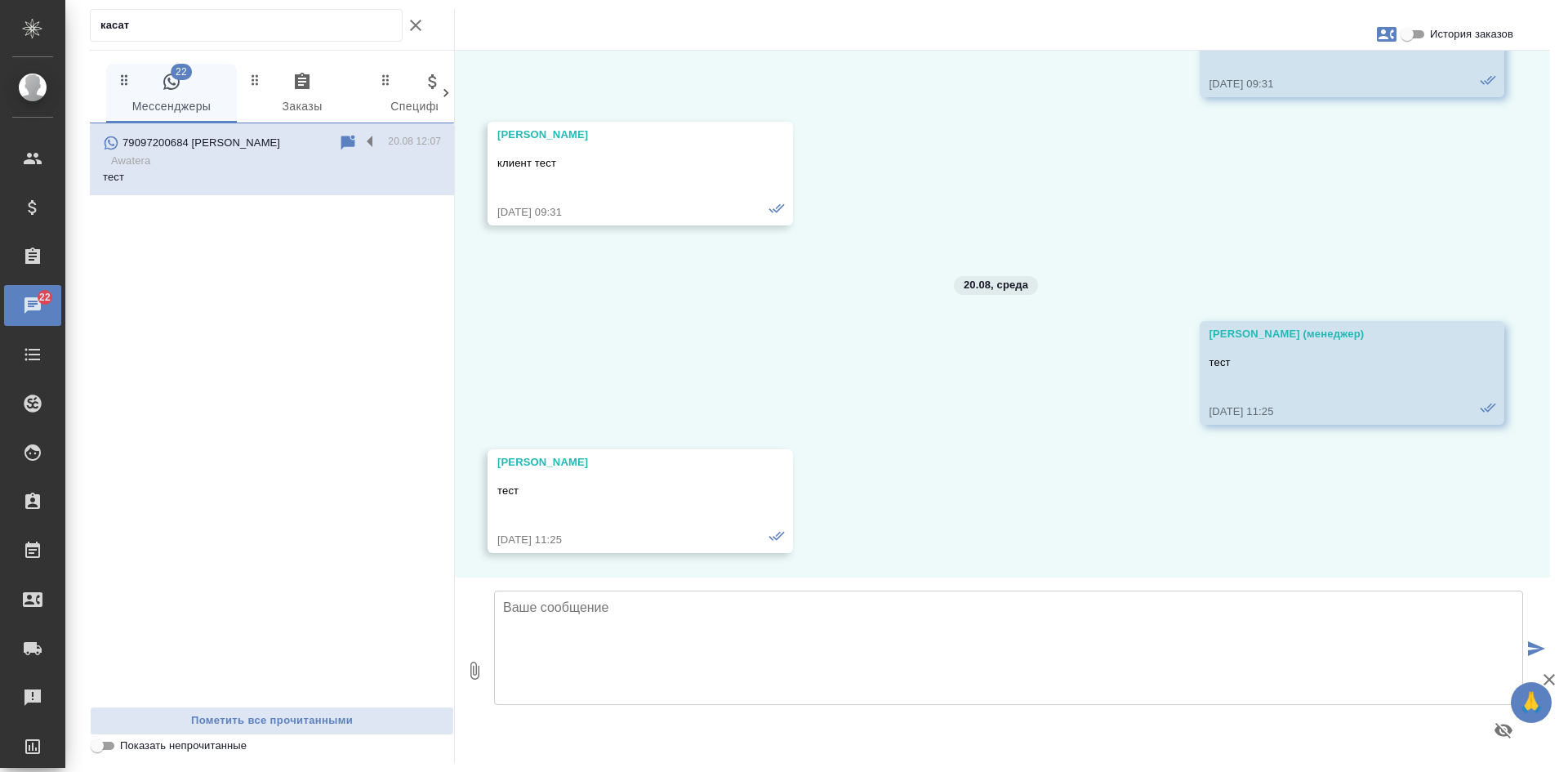
click at [627, 653] on textarea at bounding box center [1008, 648] width 1028 height 115
click at [620, 615] on textarea "тест" at bounding box center [1008, 648] width 1028 height 115
click at [623, 627] on textarea "тест" at bounding box center [1008, 648] width 1028 height 115
click at [1084, 654] on textarea "тест" at bounding box center [1008, 648] width 1028 height 115
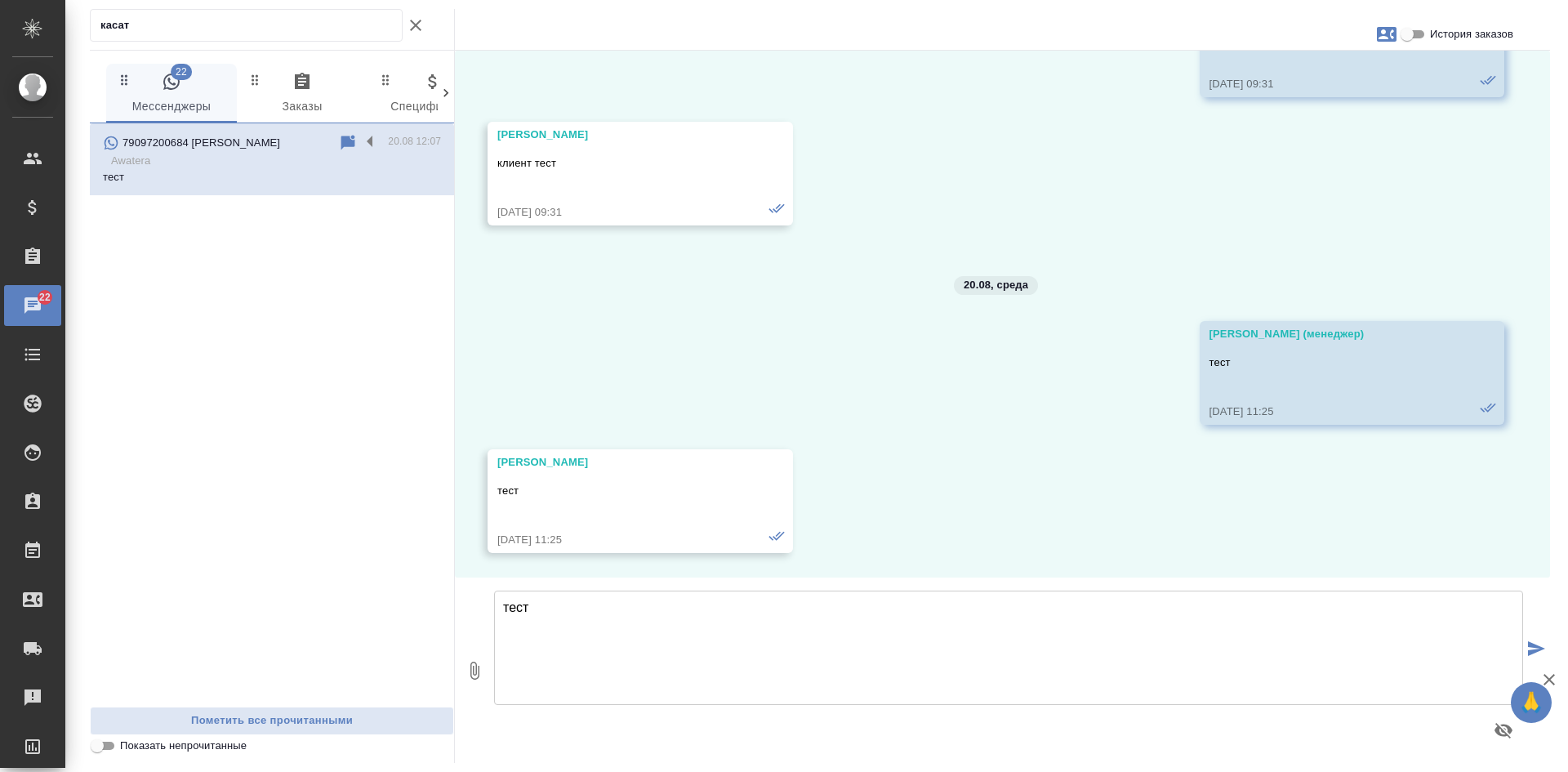
click at [1006, 646] on textarea "тест" at bounding box center [1008, 648] width 1028 height 115
click at [941, 646] on textarea "тест" at bounding box center [1008, 648] width 1028 height 115
click at [935, 646] on textarea "тест" at bounding box center [1008, 648] width 1028 height 115
type textarea "тест"
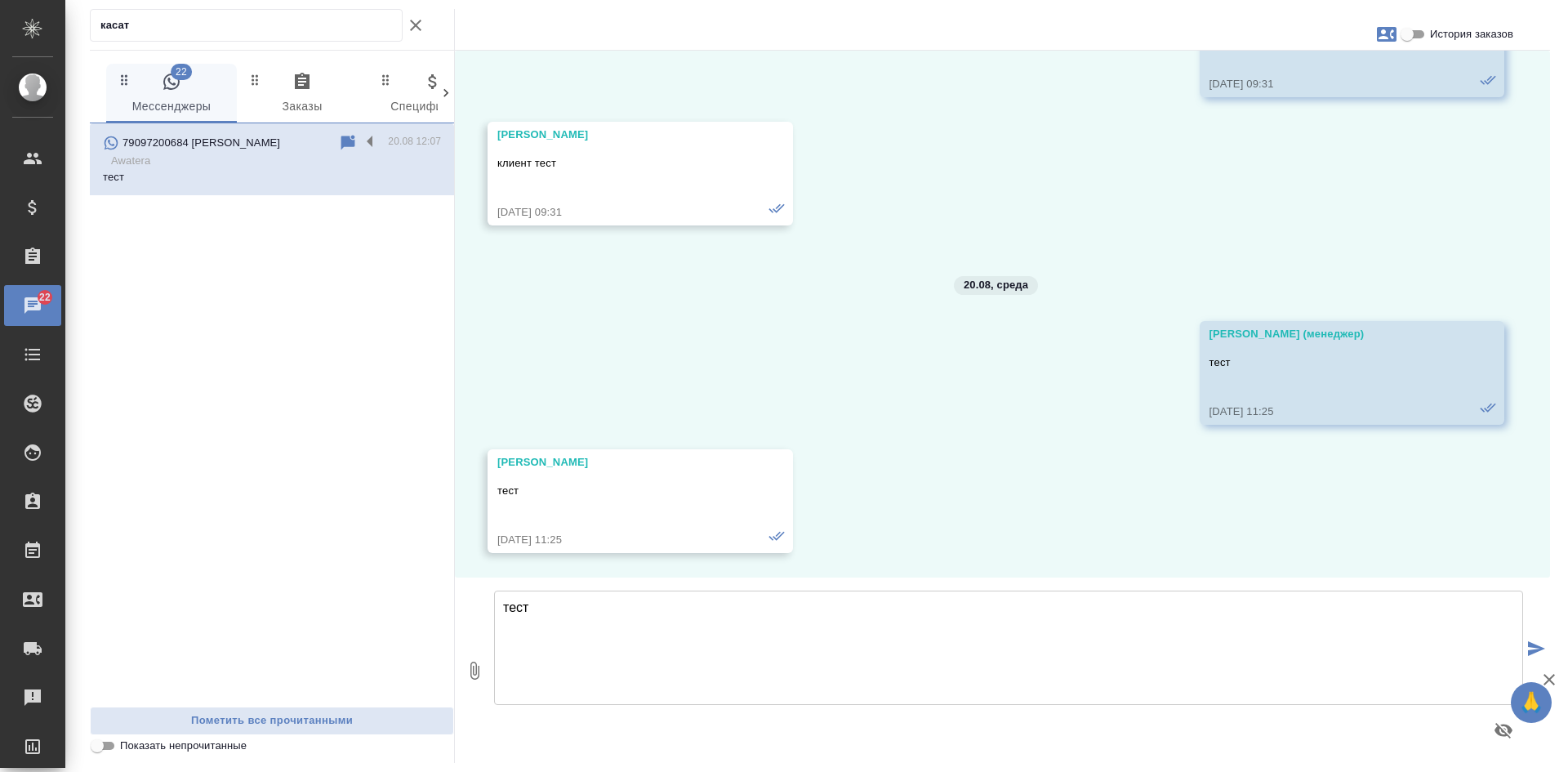
click at [1537, 638] on button "submit" at bounding box center [1536, 650] width 27 height 226
click at [1537, 651] on icon "submit" at bounding box center [1536, 648] width 17 height 14
click at [558, 648] on textarea at bounding box center [1008, 648] width 1028 height 115
drag, startPoint x: 565, startPoint y: 631, endPoint x: 625, endPoint y: 604, distance: 65.8
click at [566, 631] on textarea "тест" at bounding box center [1008, 648] width 1028 height 115
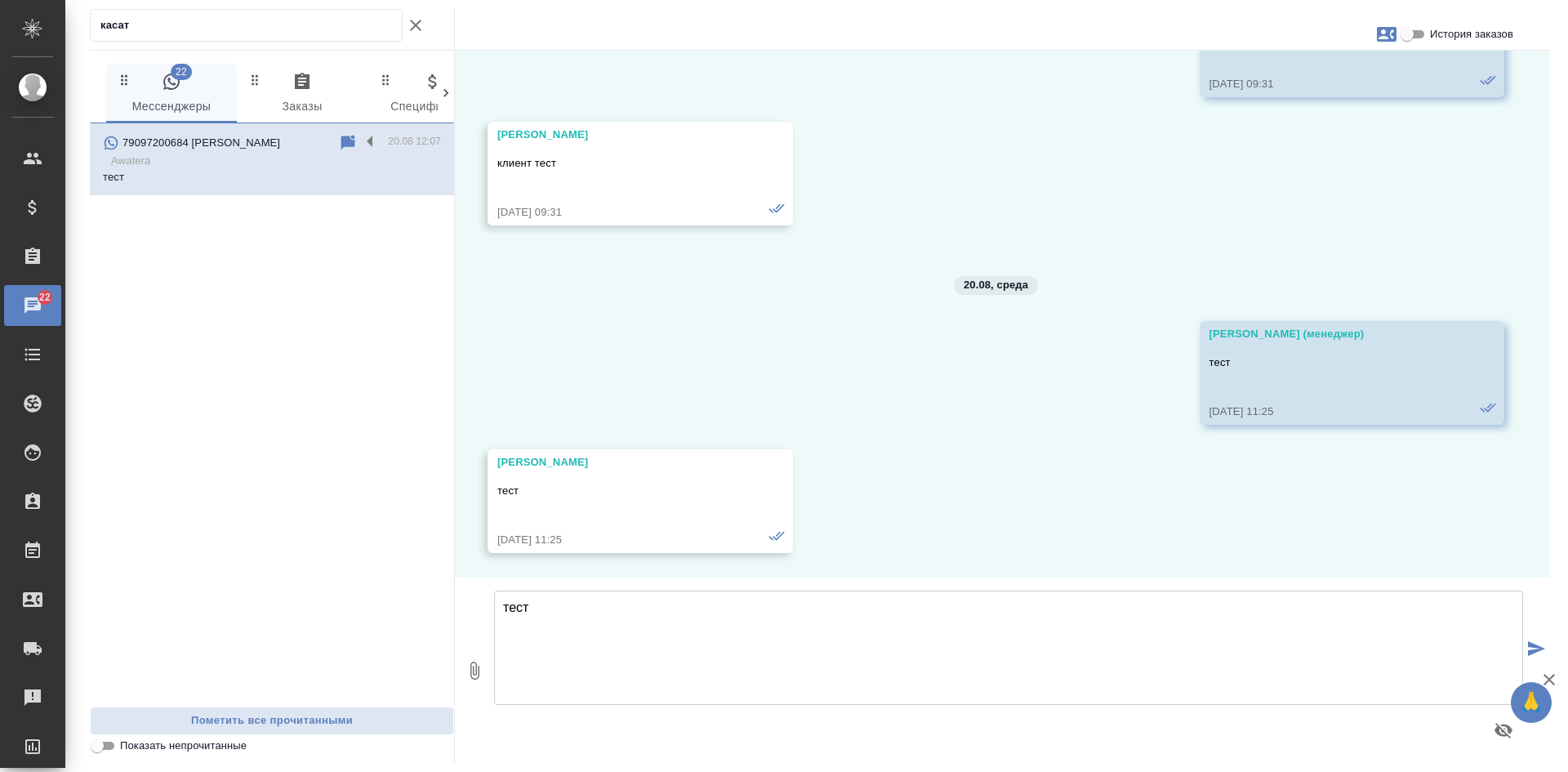
type textarea "тест"
click at [1538, 653] on icon "submit" at bounding box center [1536, 648] width 17 height 14
click at [1385, 34] on icon "button" at bounding box center [1386, 34] width 19 height 19
click at [1349, 107] on span "Заявка №34429" at bounding box center [1314, 114] width 80 height 16
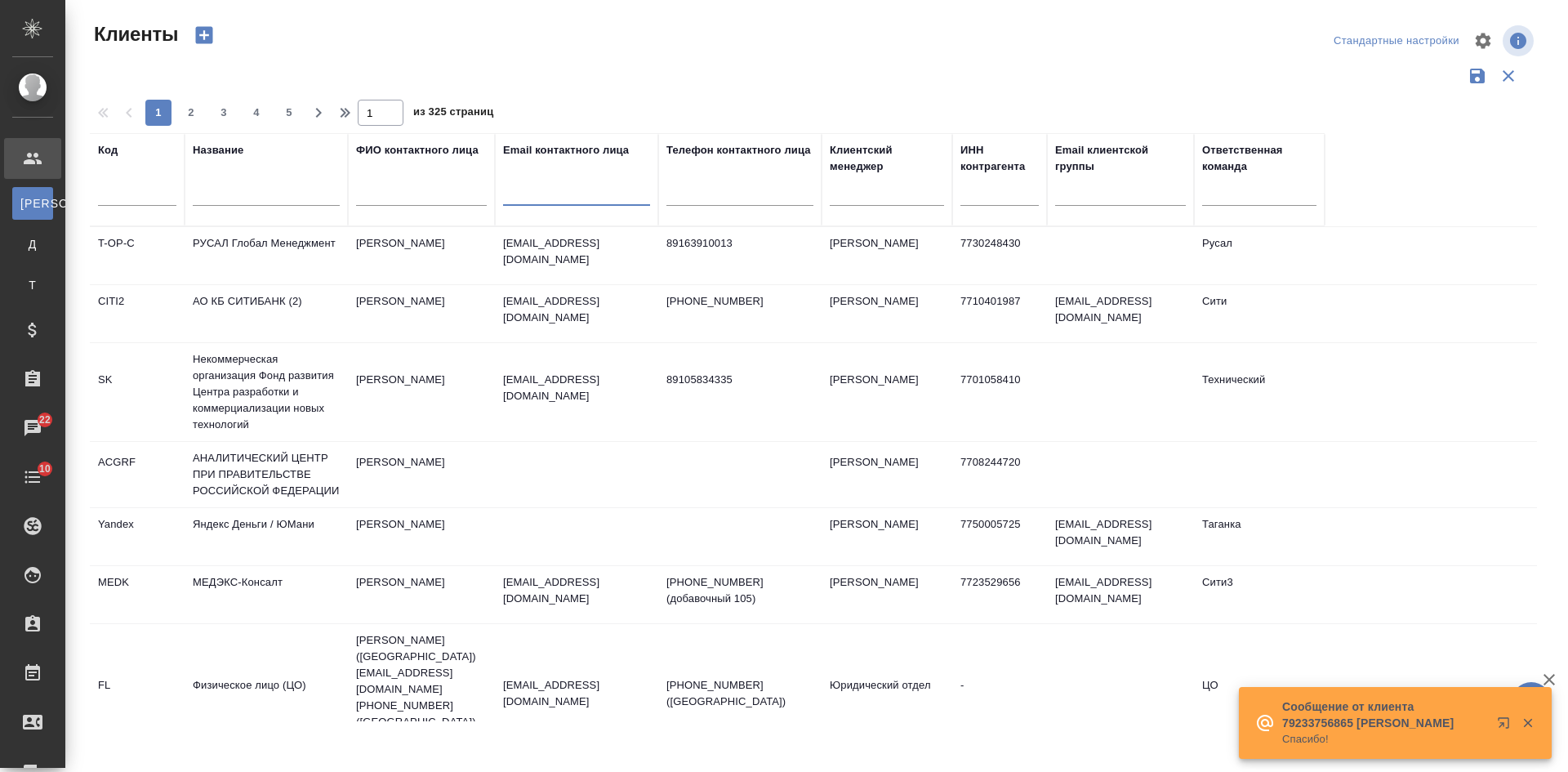
select select "RU"
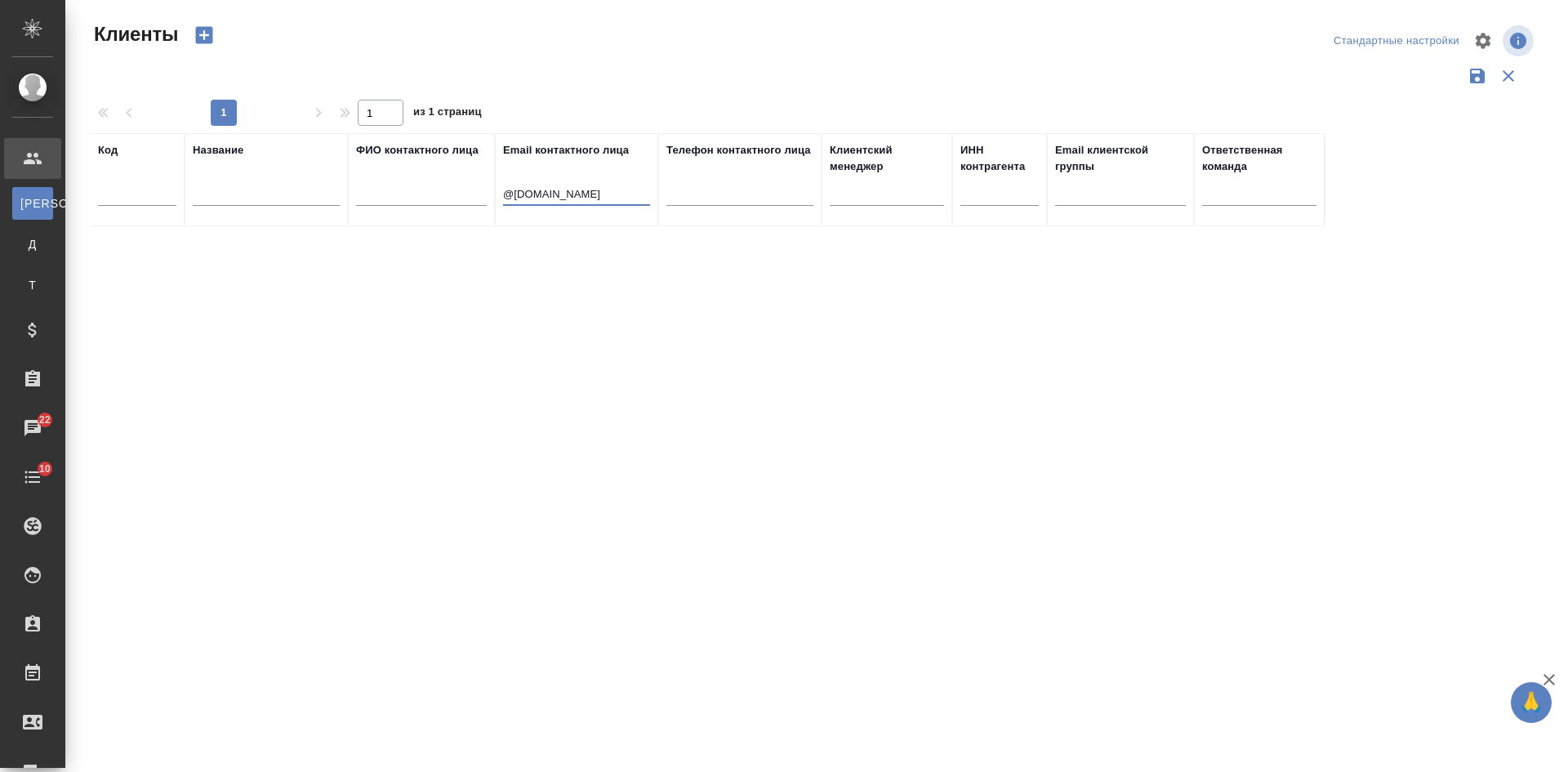
type input "@[DOMAIN_NAME]"
drag, startPoint x: 579, startPoint y: 191, endPoint x: 419, endPoint y: 200, distance: 160.3
click at [435, 200] on tr "Код Название ФИО контактного лица Email контактного лица @[DOMAIN_NAME] Телефон…" at bounding box center [706, 179] width 1235 height 93
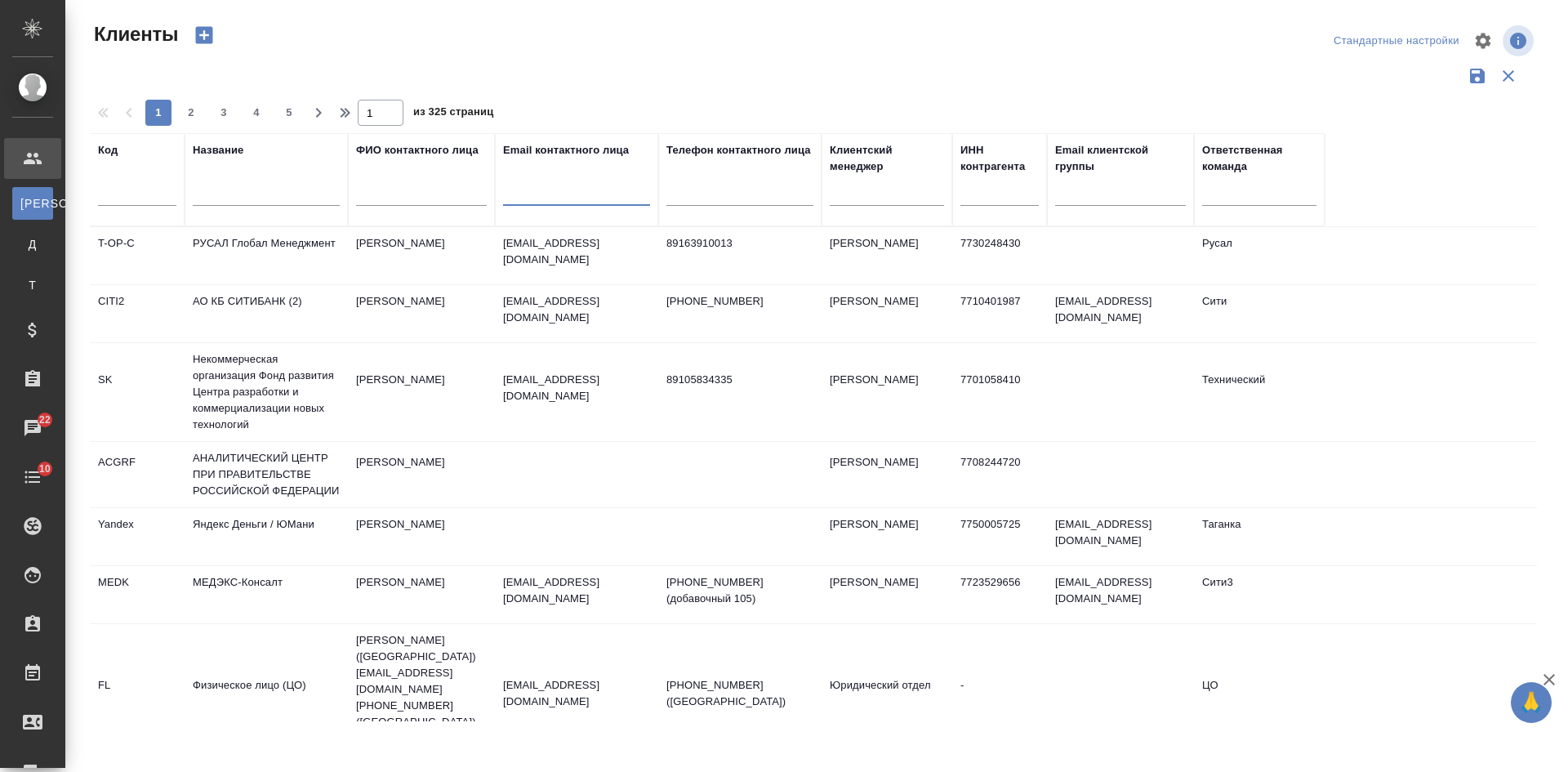
click at [307, 195] on input "text" at bounding box center [266, 195] width 146 height 20
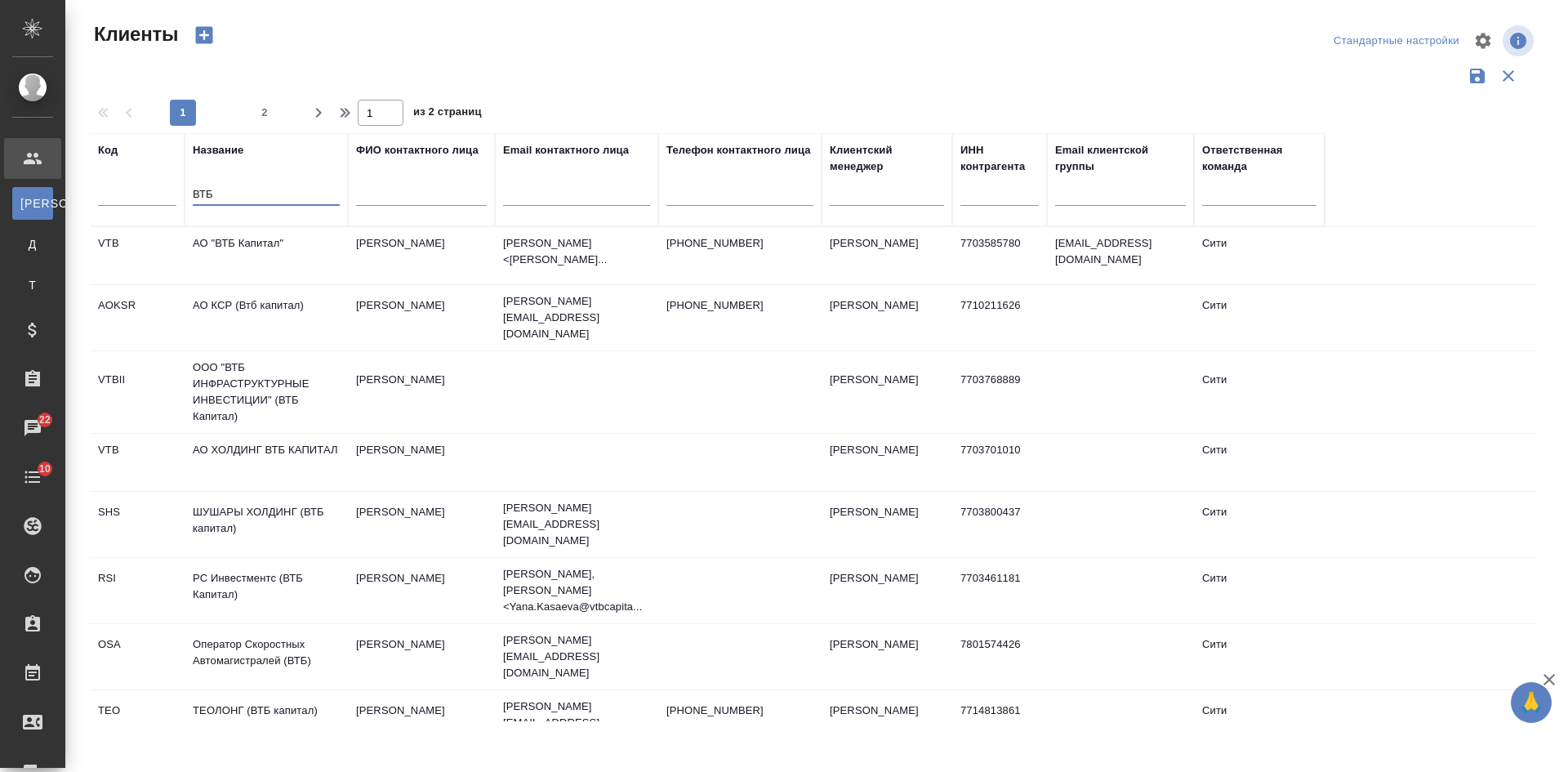
type input "ВТБ"
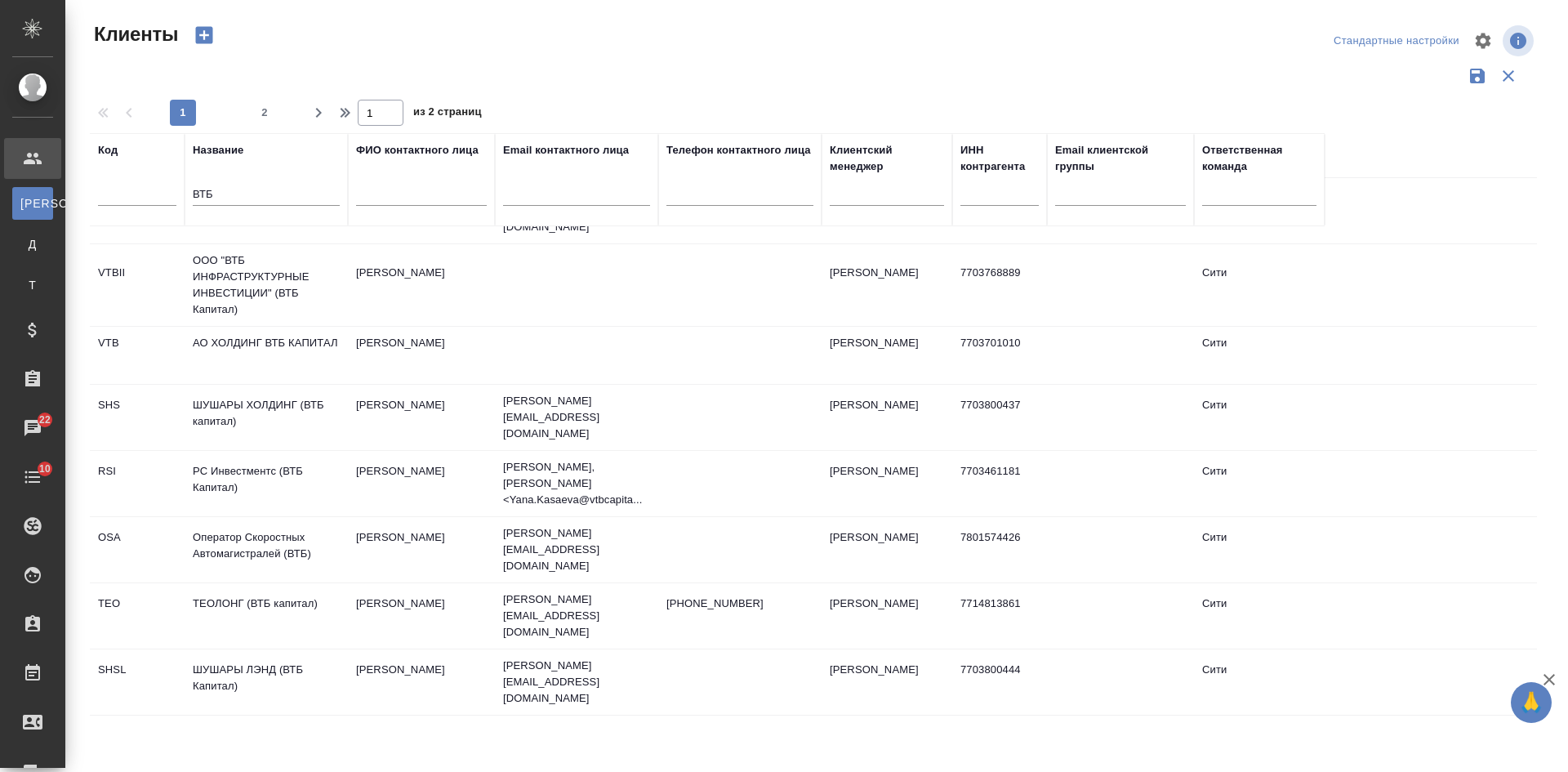
scroll to position [82, 0]
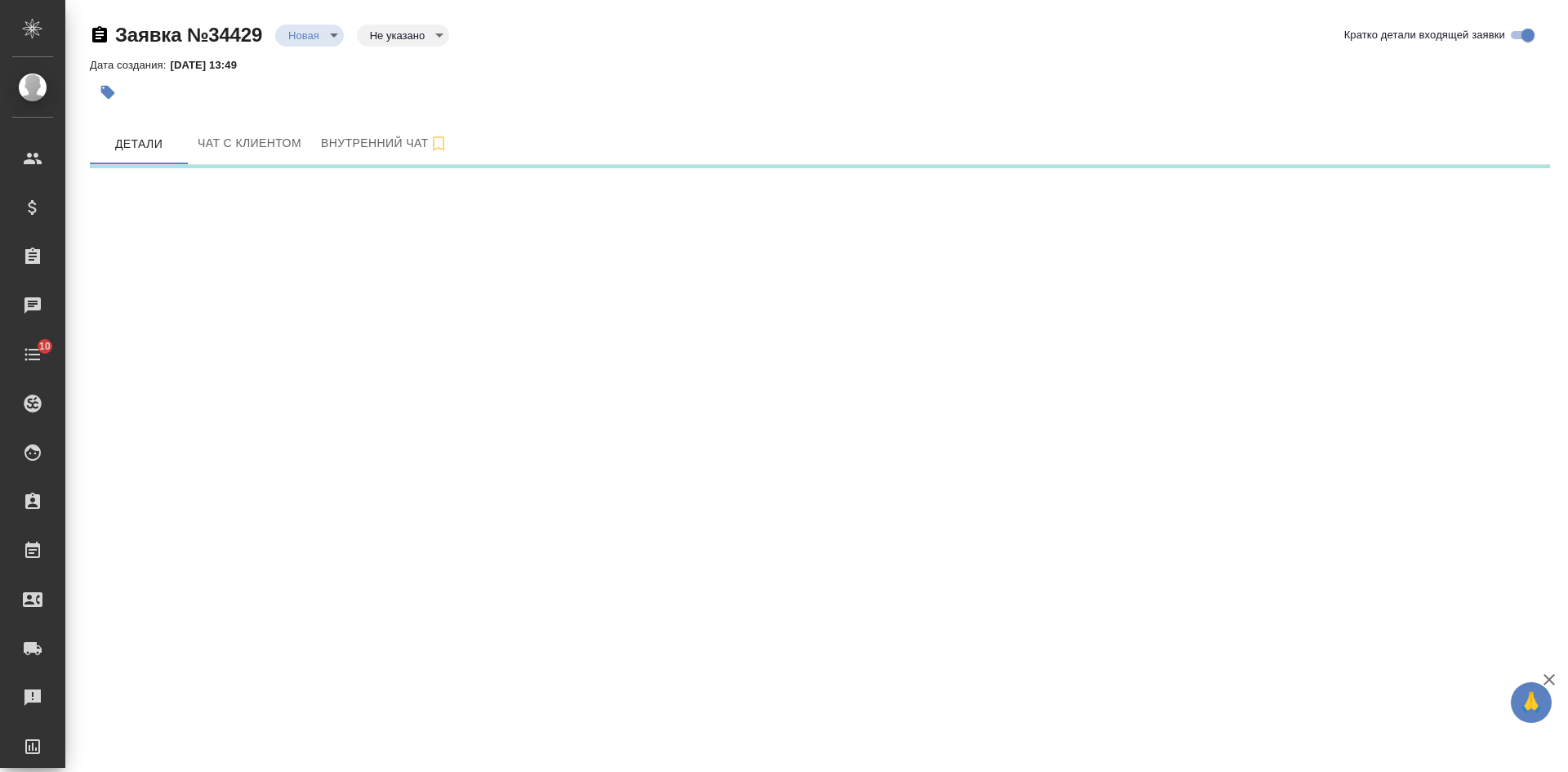
click at [99, 36] on icon "button" at bounding box center [99, 34] width 14 height 16
select select "RU"
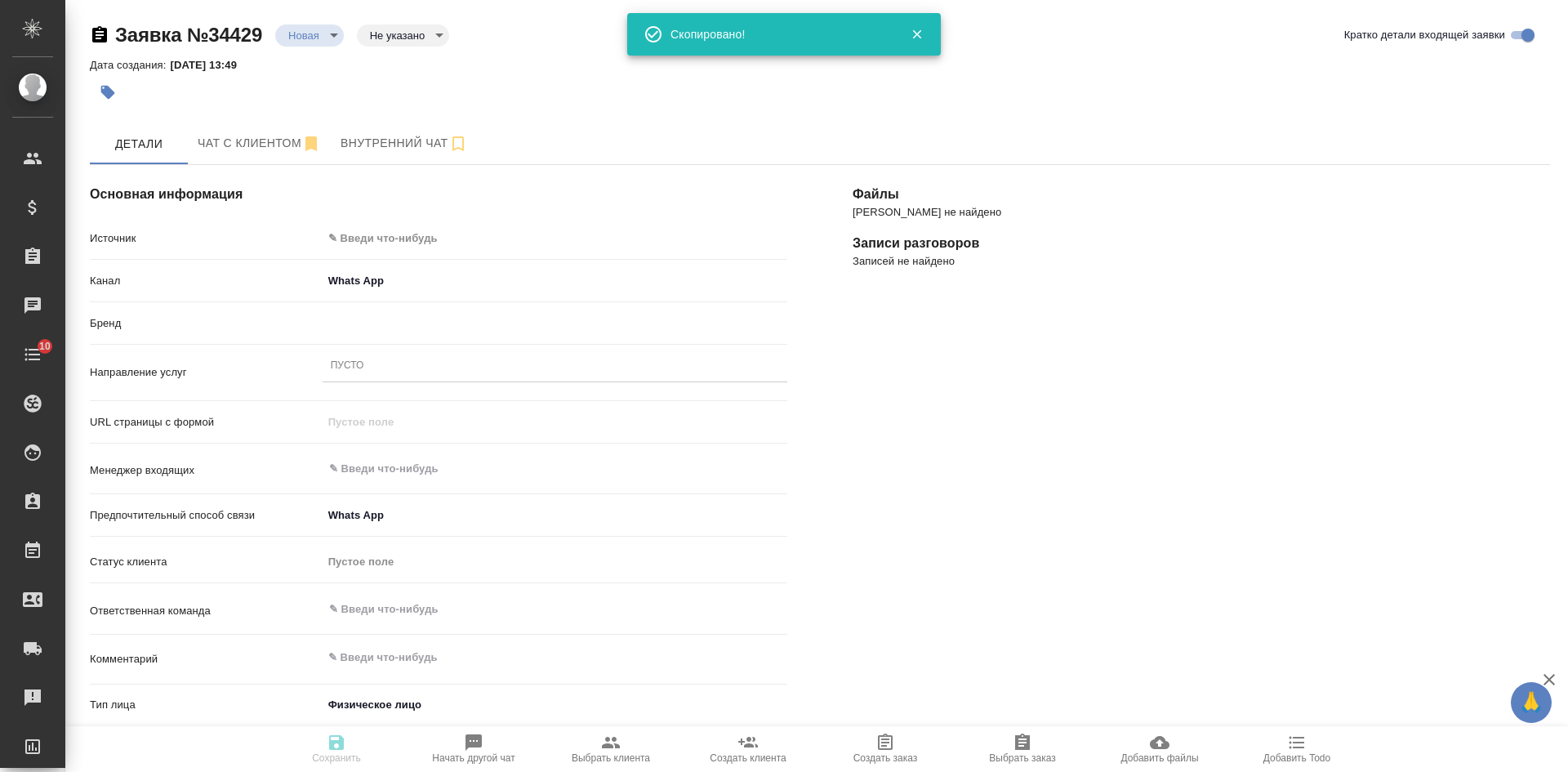
type textarea "x"
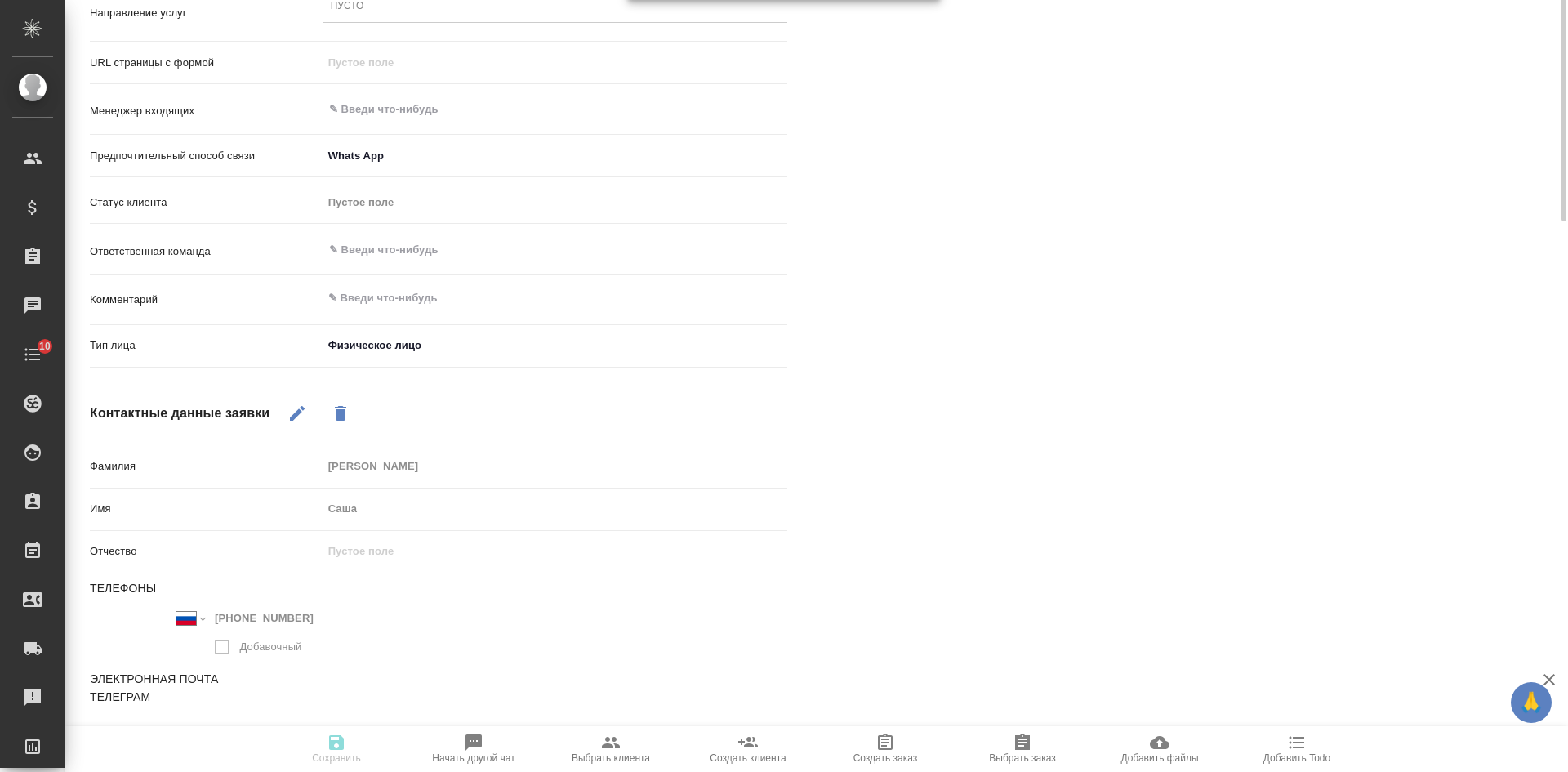
scroll to position [33, 0]
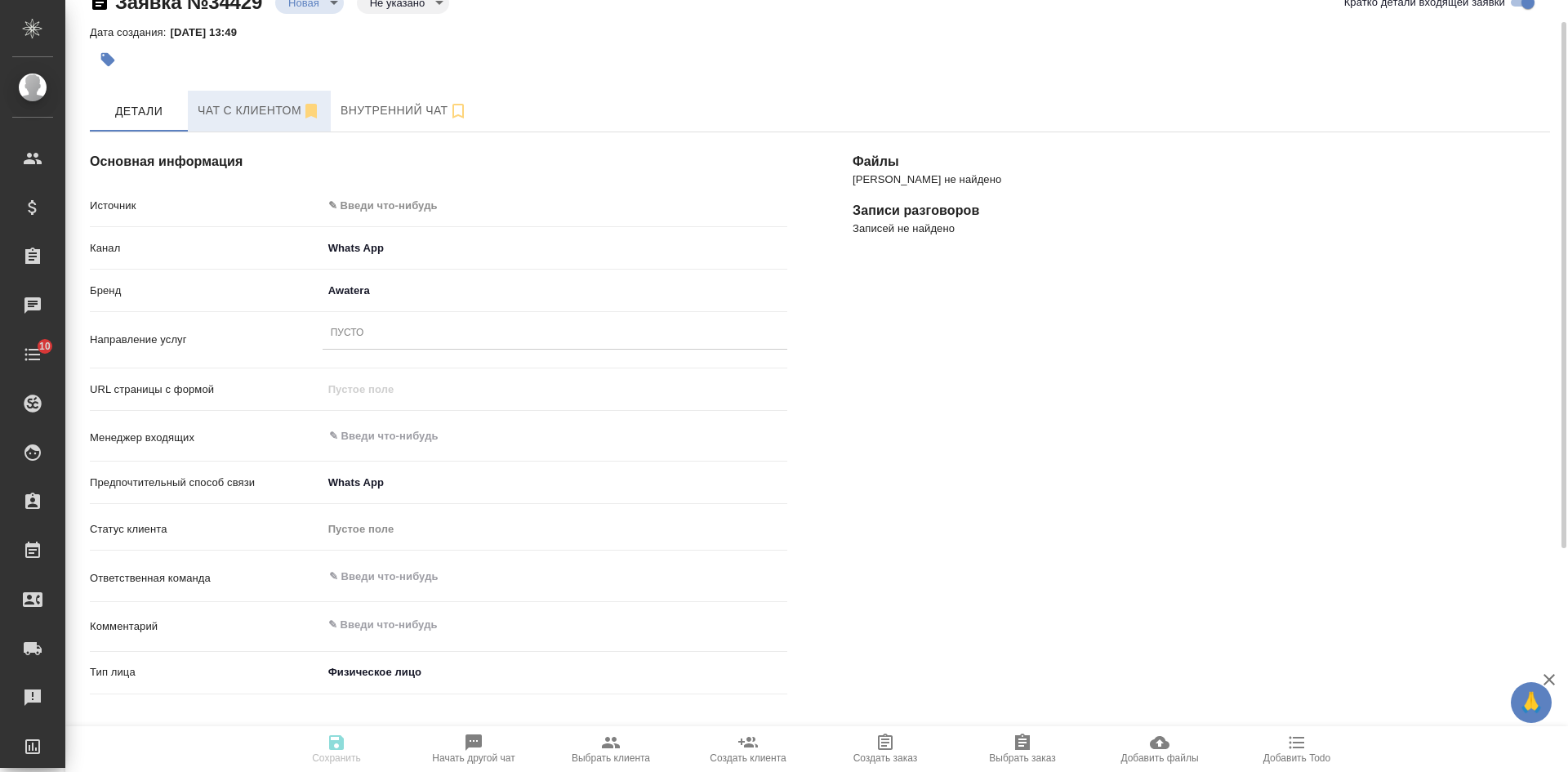
click at [222, 117] on span "Чат с клиентом" at bounding box center [259, 110] width 123 height 20
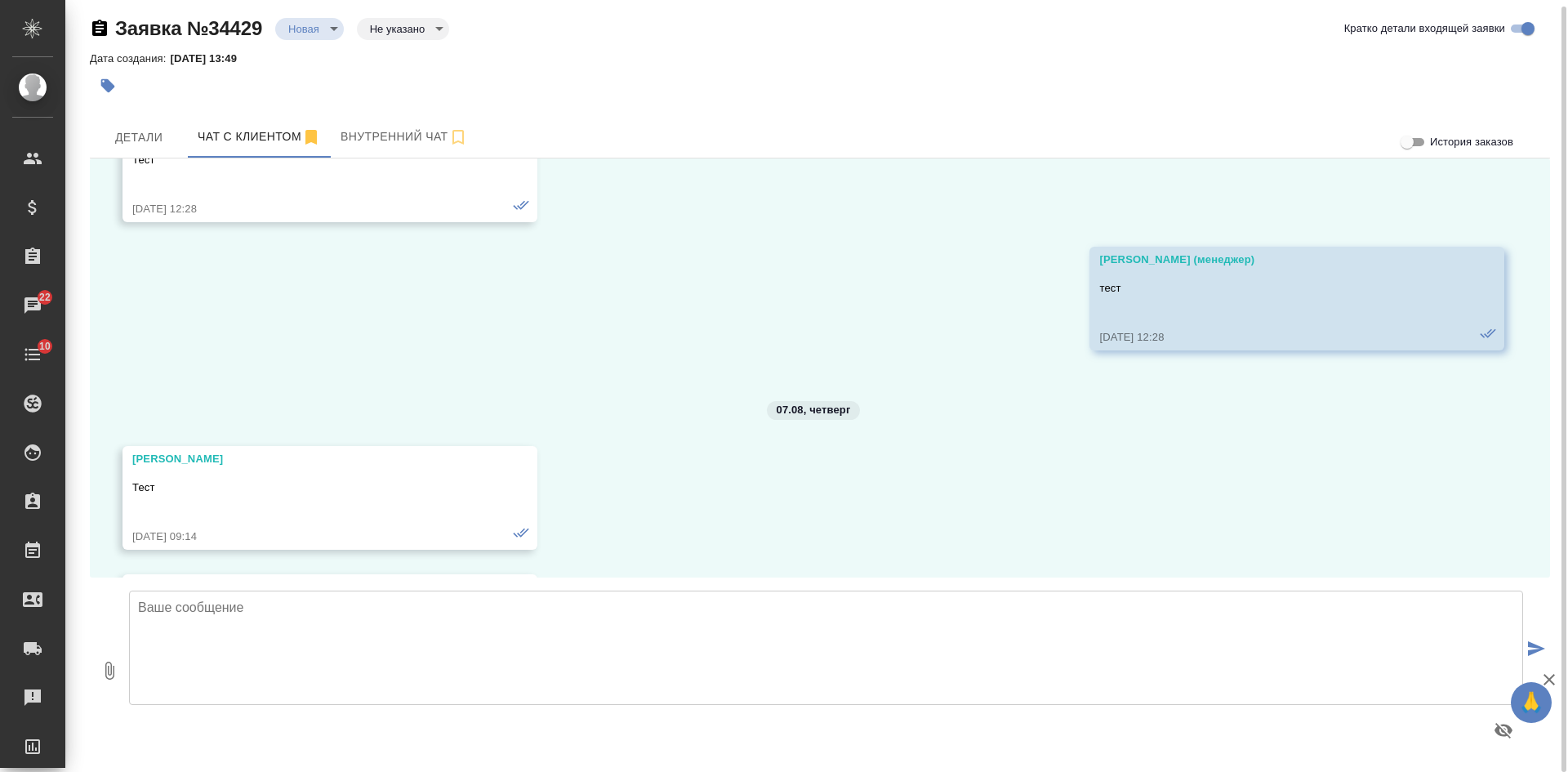
scroll to position [21210, 0]
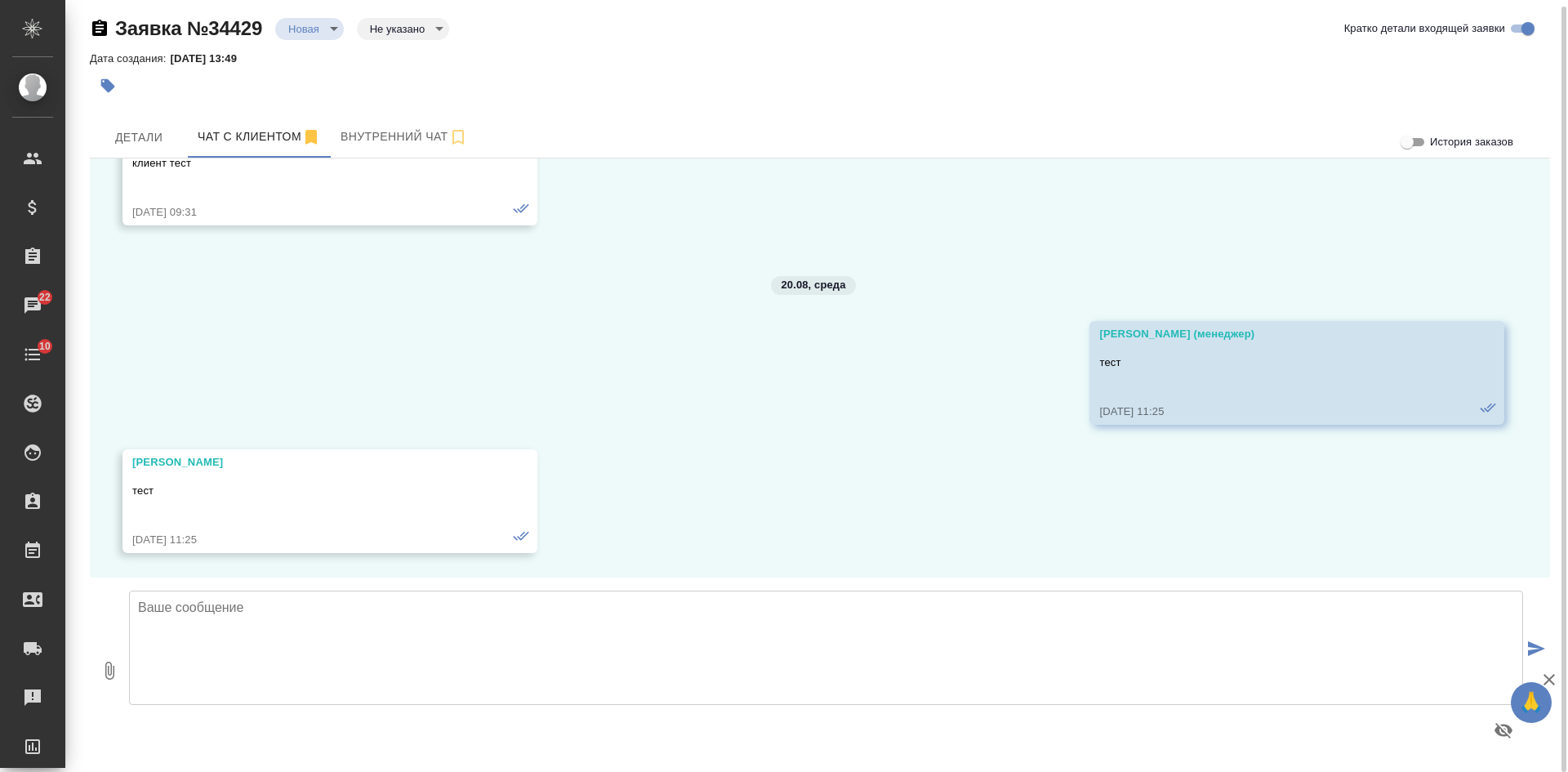
click at [101, 30] on icon "button" at bounding box center [99, 27] width 14 height 16
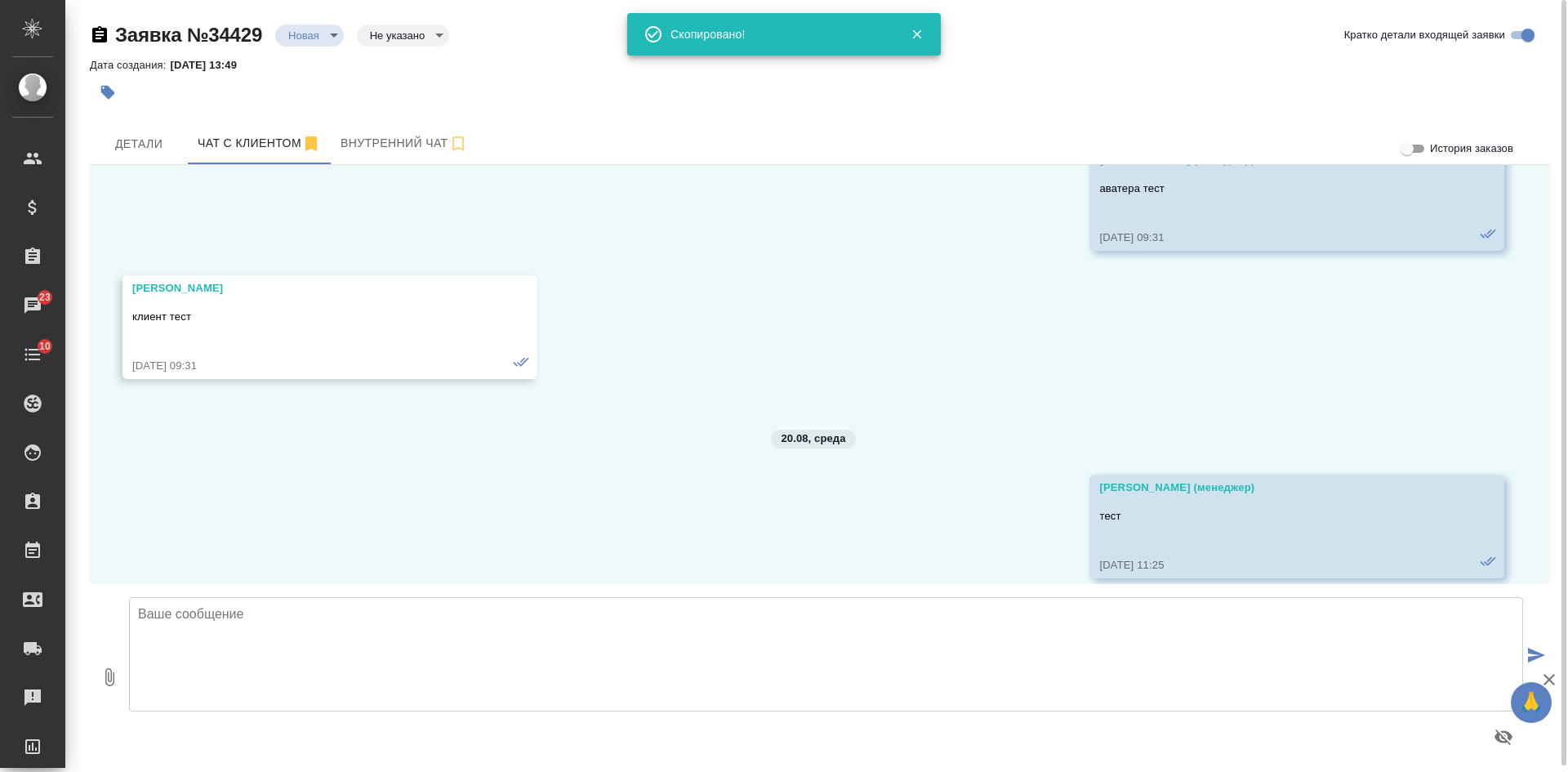
scroll to position [20557, 0]
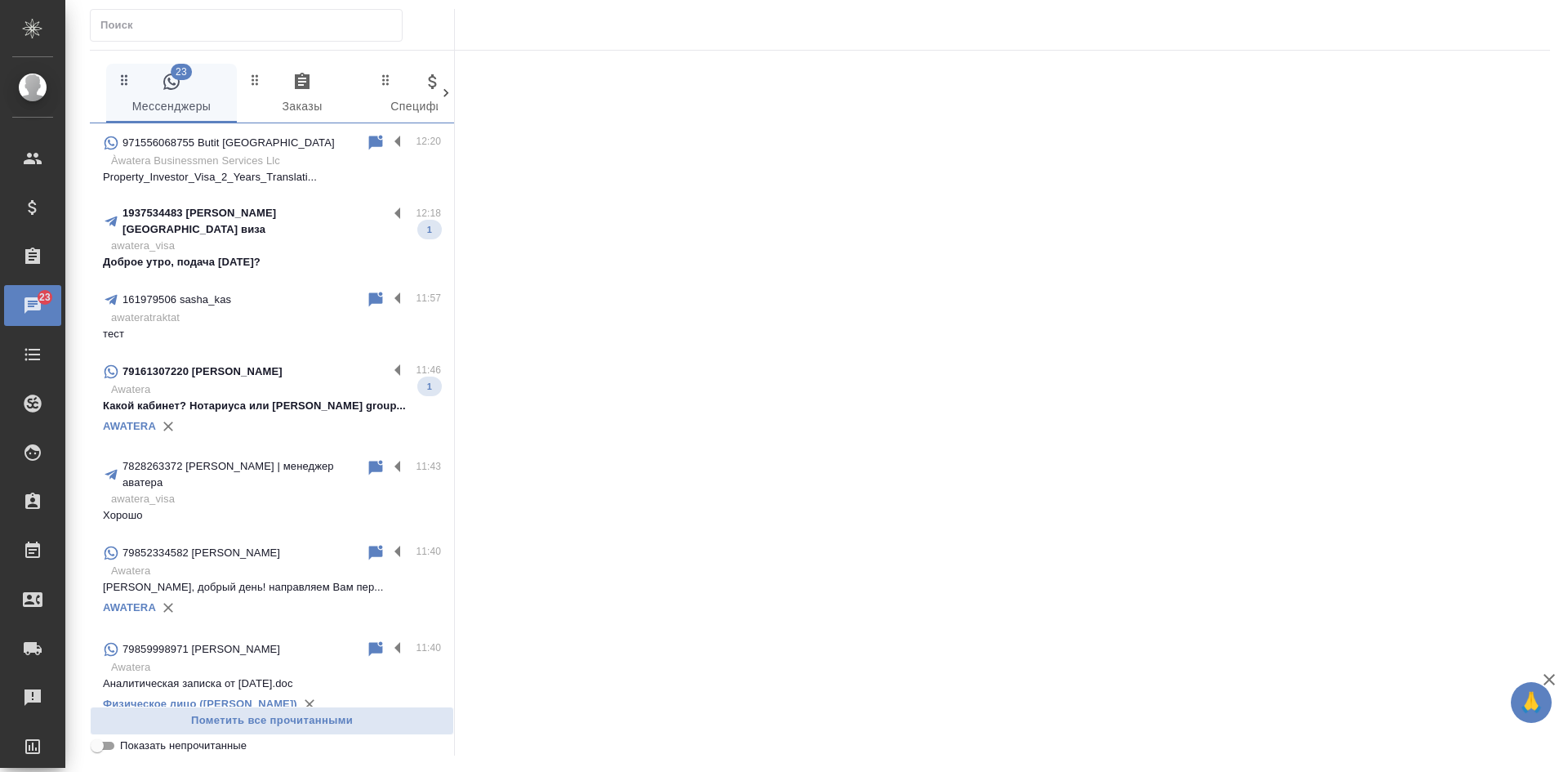
click at [275, 253] on p "Доброе утро, подача завтра?" at bounding box center [272, 261] width 338 height 16
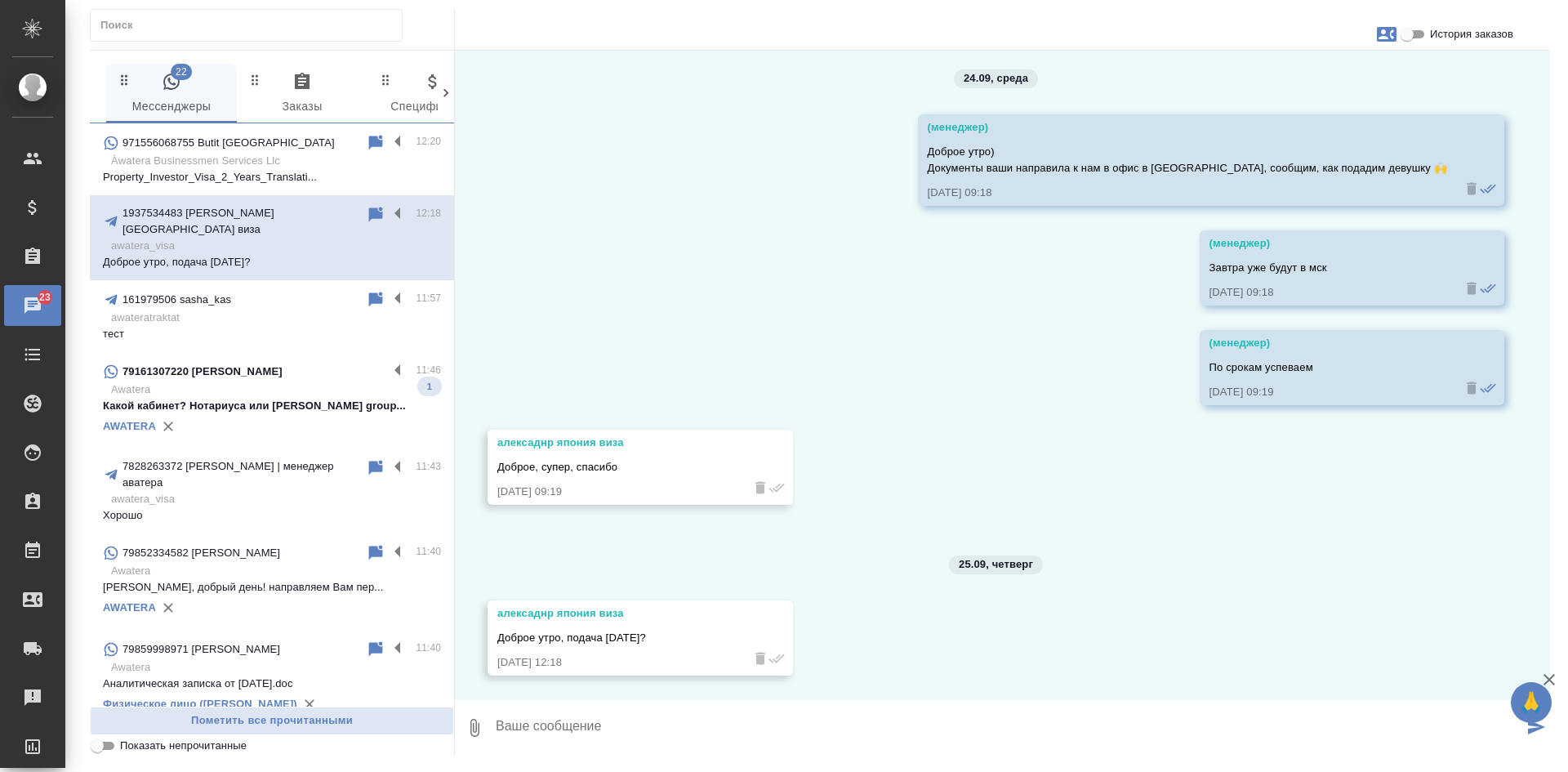
scroll to position [12783, 0]
click at [278, 169] on p "Property_Investor_Visa_2_Years_Translati..." at bounding box center [272, 176] width 338 height 16
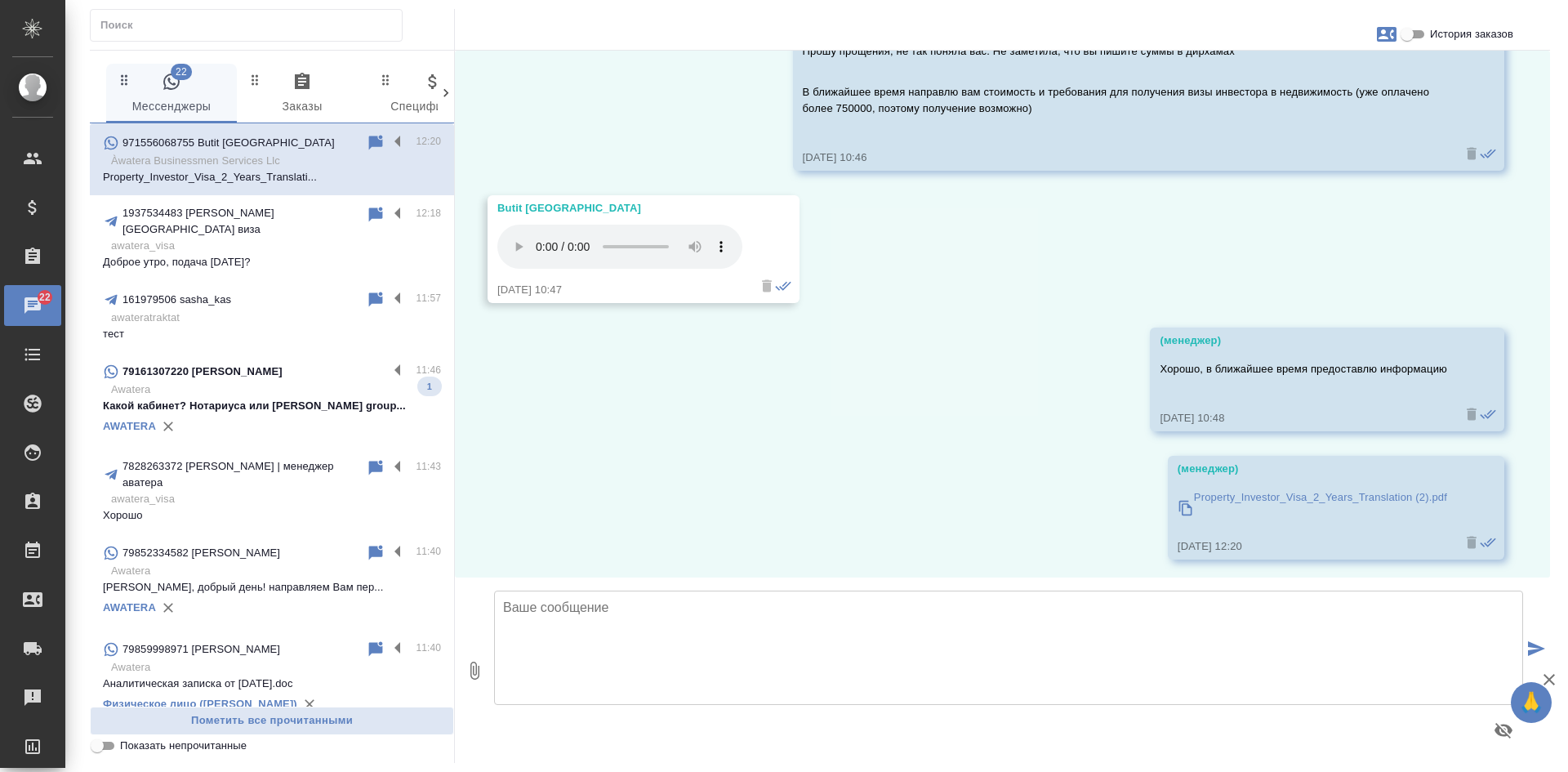
scroll to position [1670, 0]
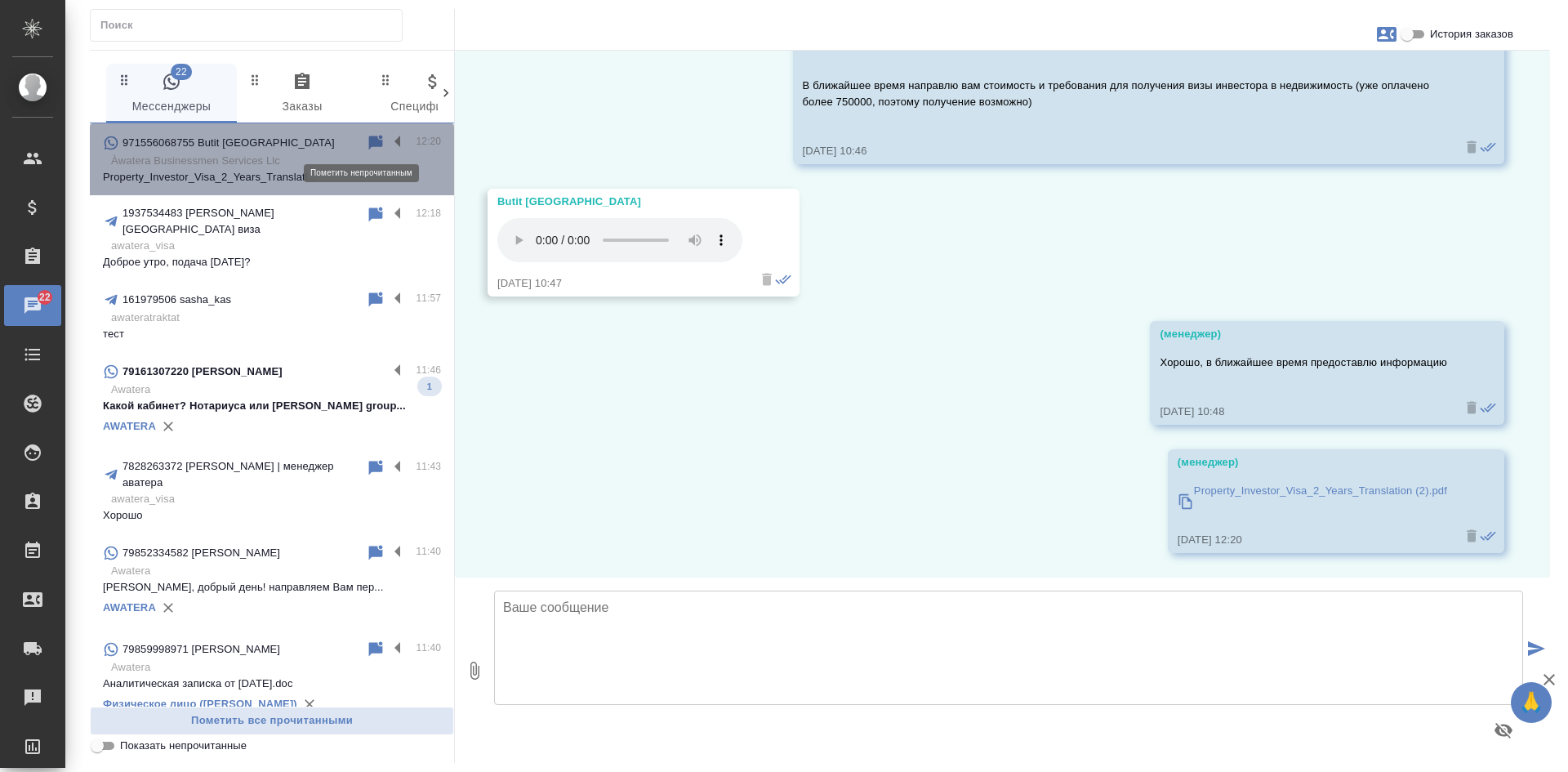
click at [369, 146] on icon at bounding box center [376, 142] width 13 height 14
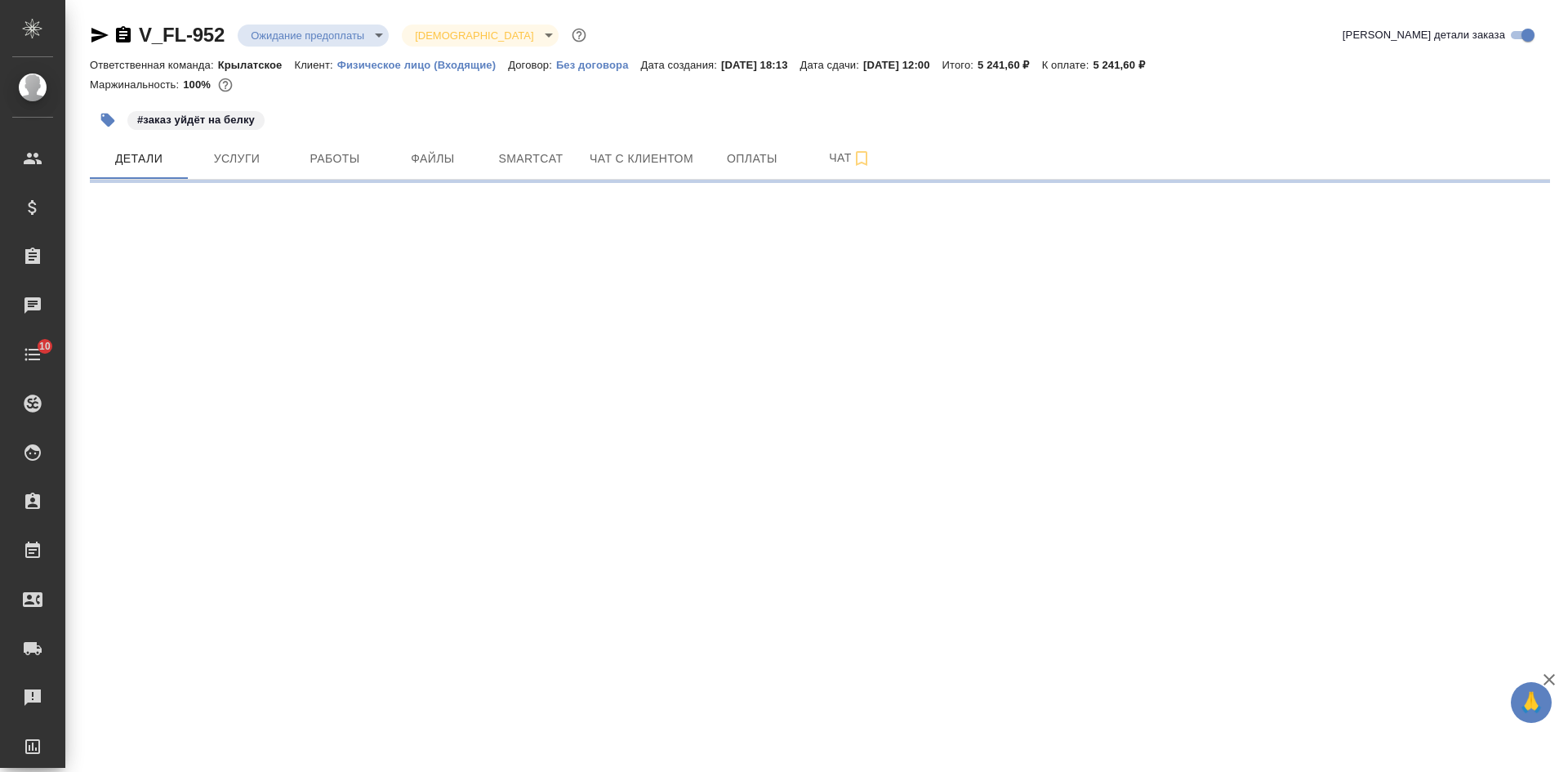
select select "RU"
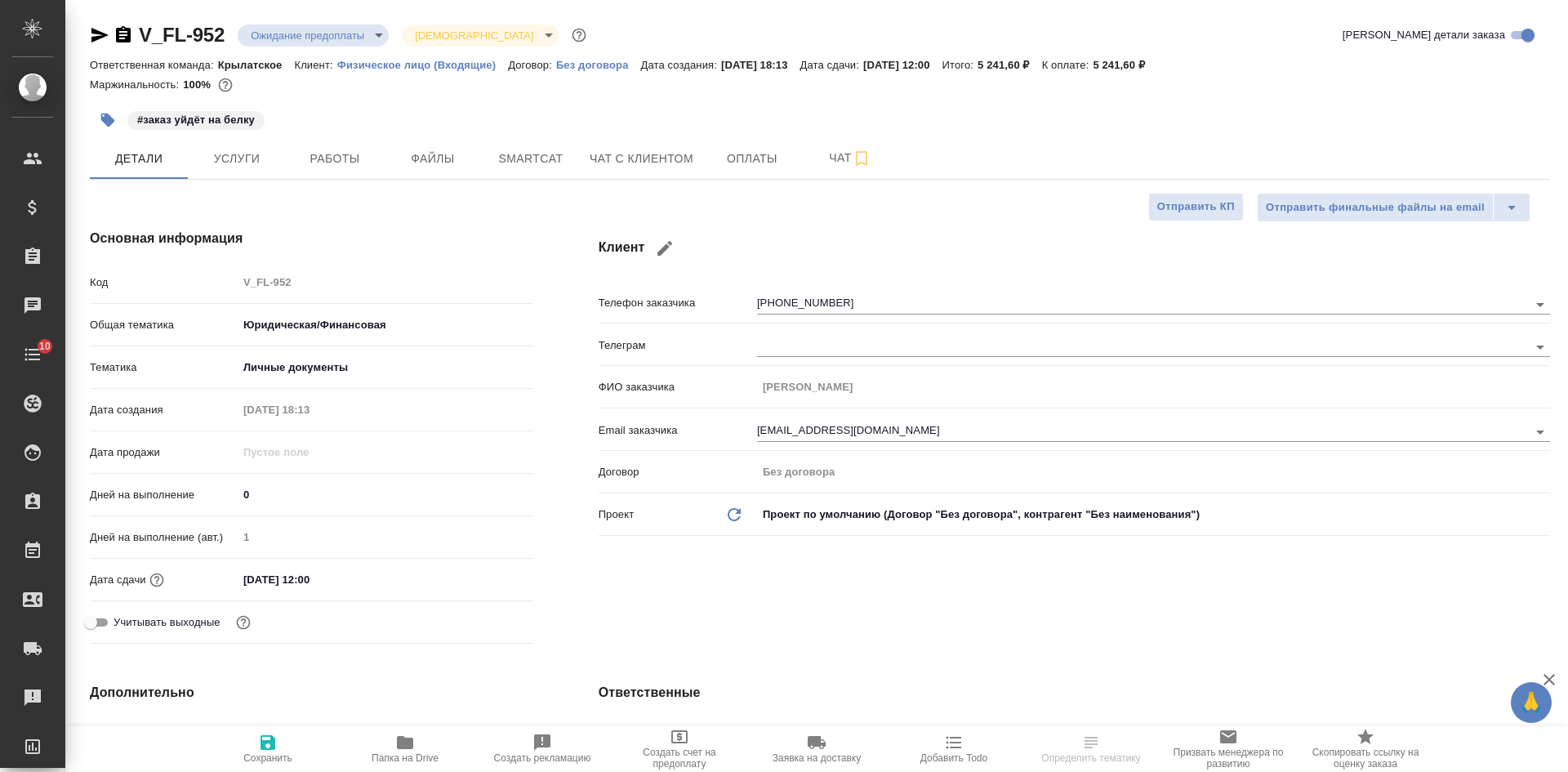
type textarea "x"
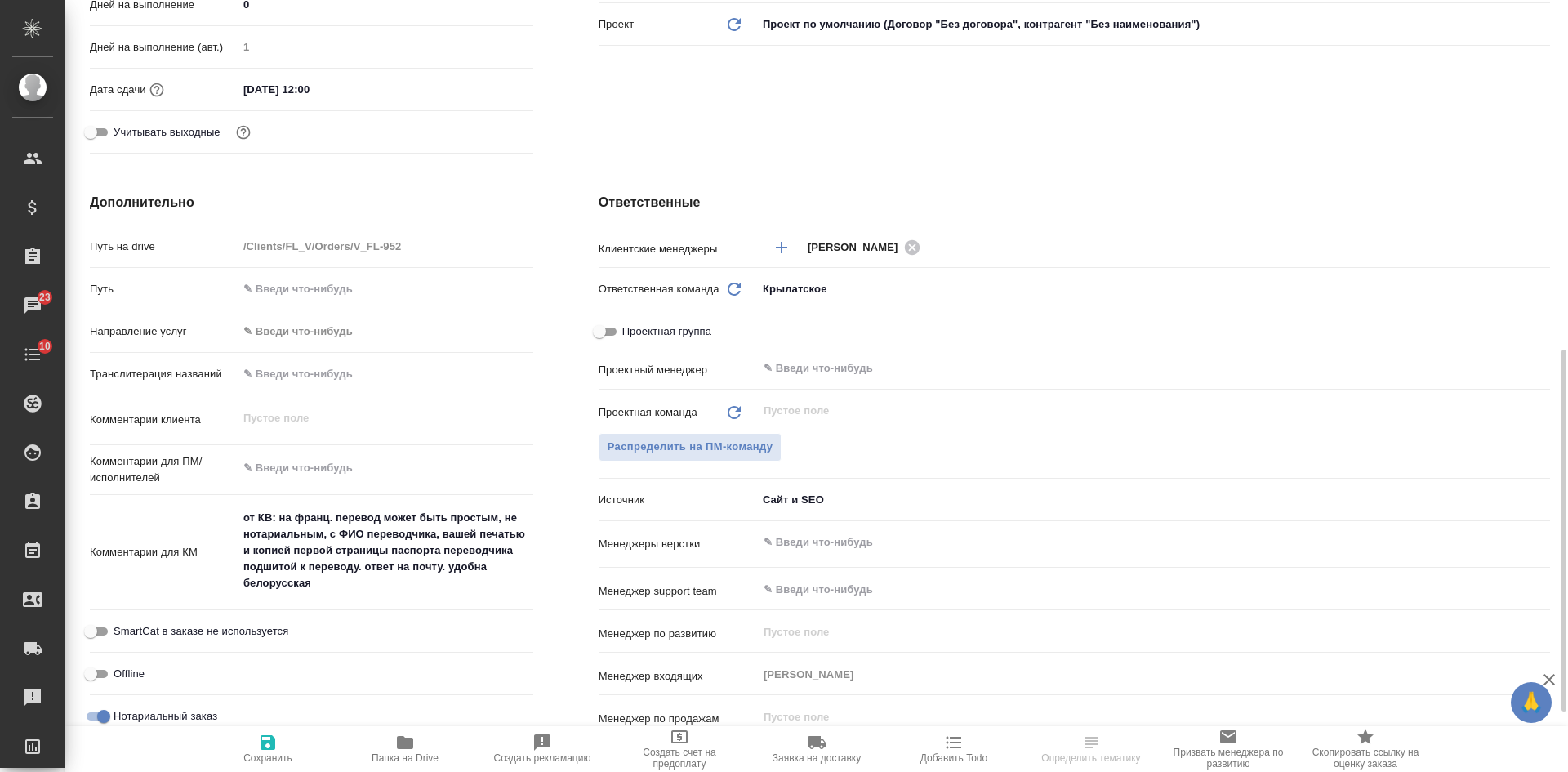
scroll to position [572, 0]
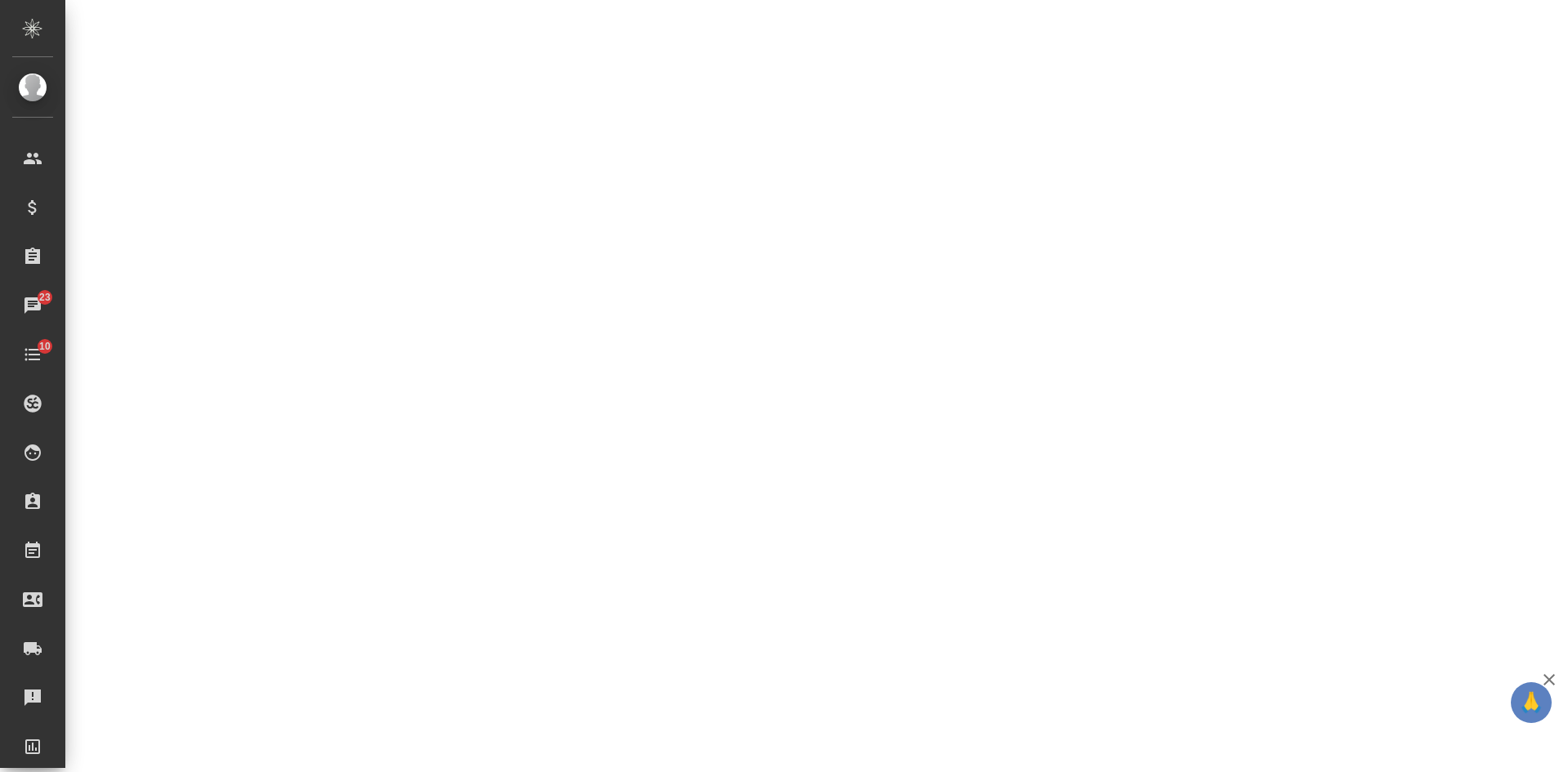
select select "RU"
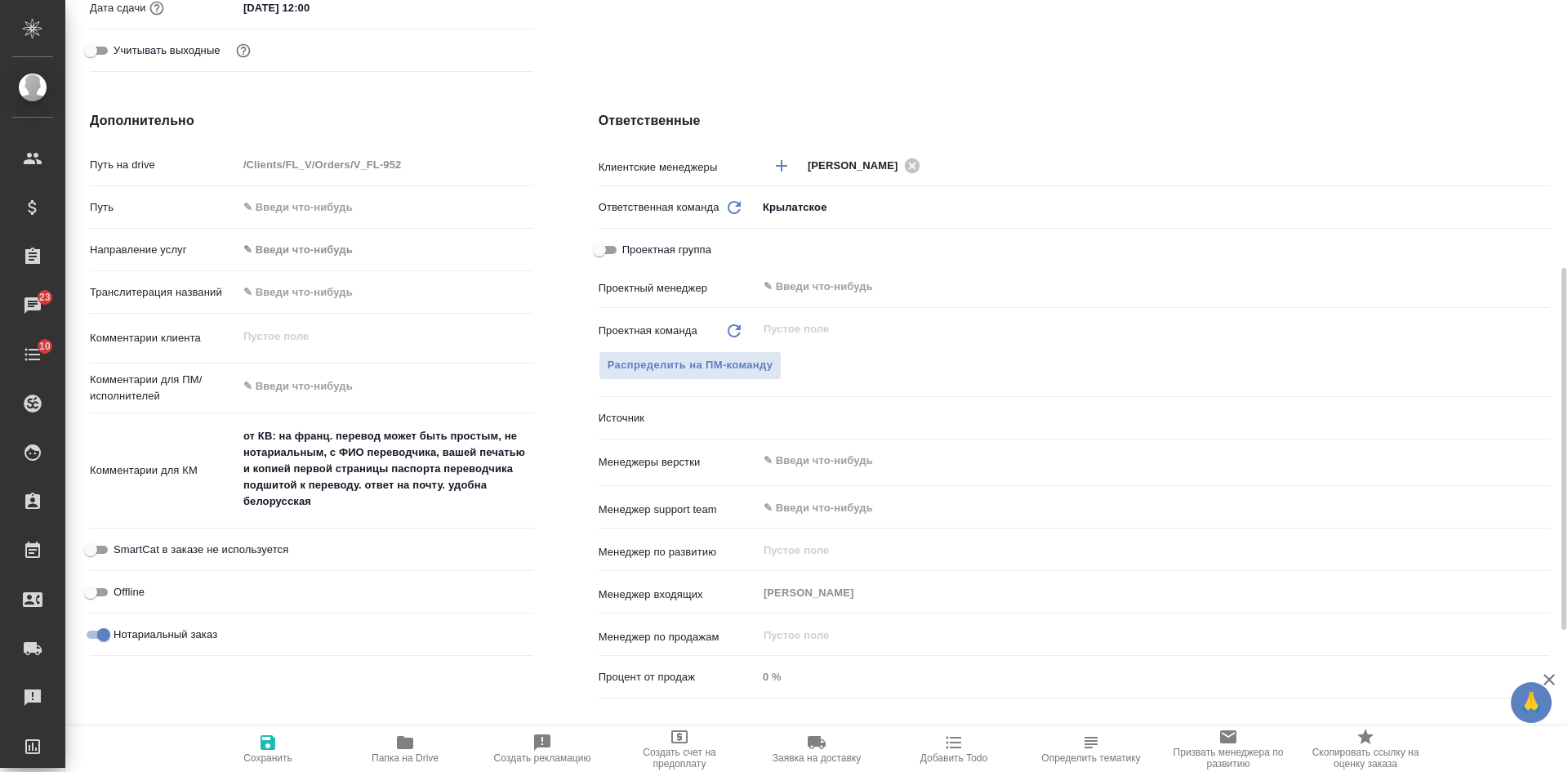
type textarea "x"
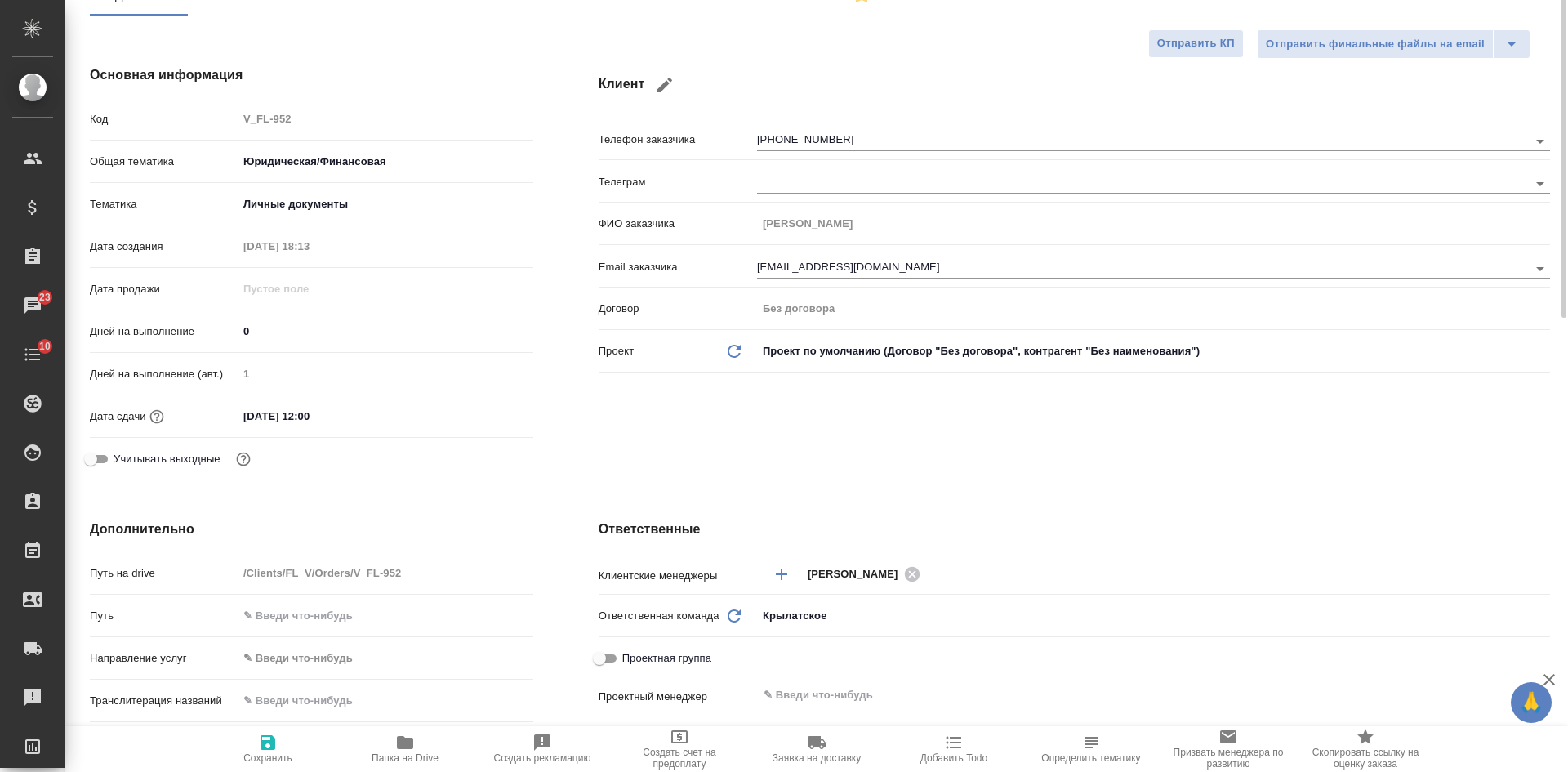
scroll to position [245, 0]
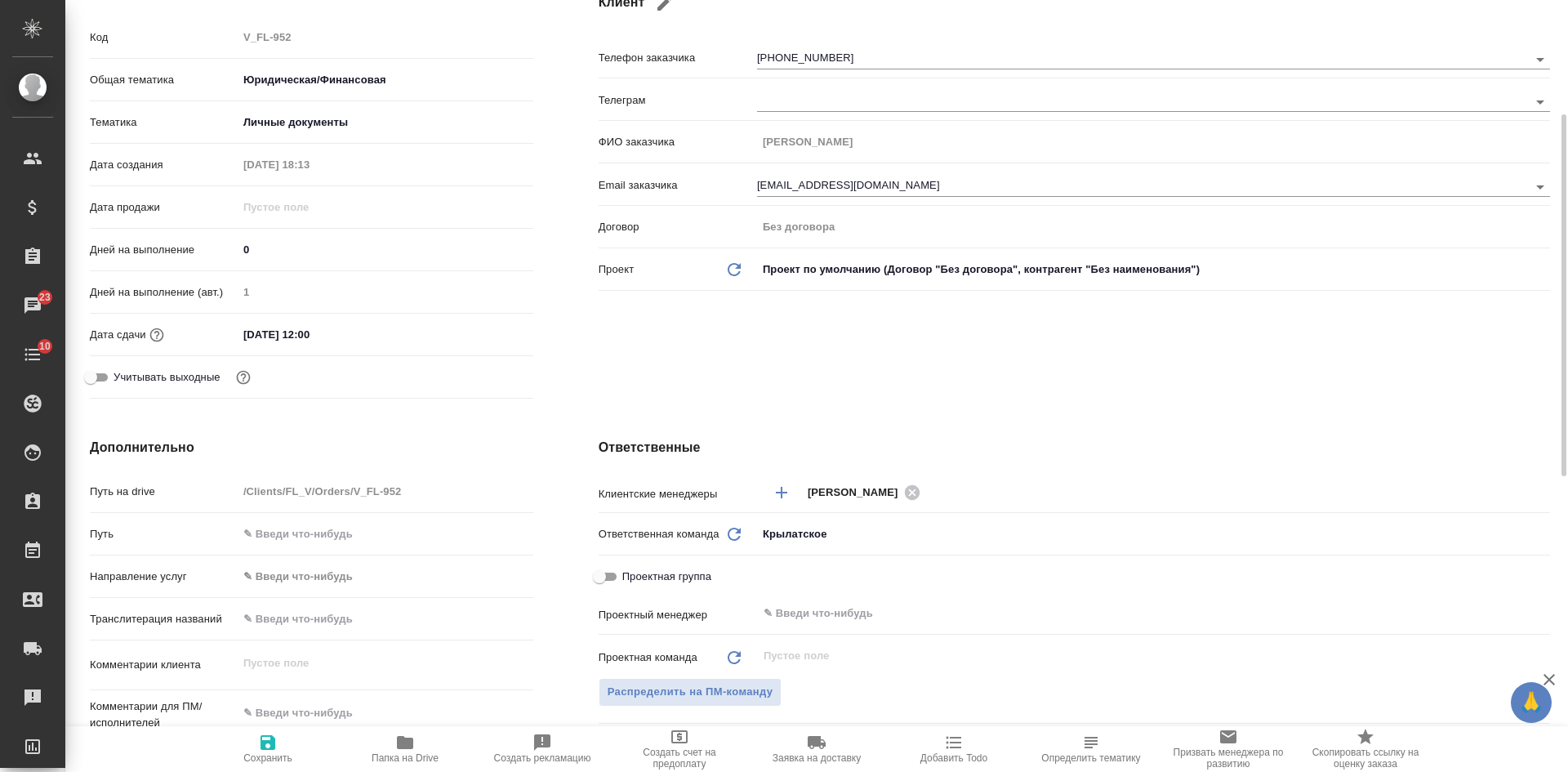
type textarea "x"
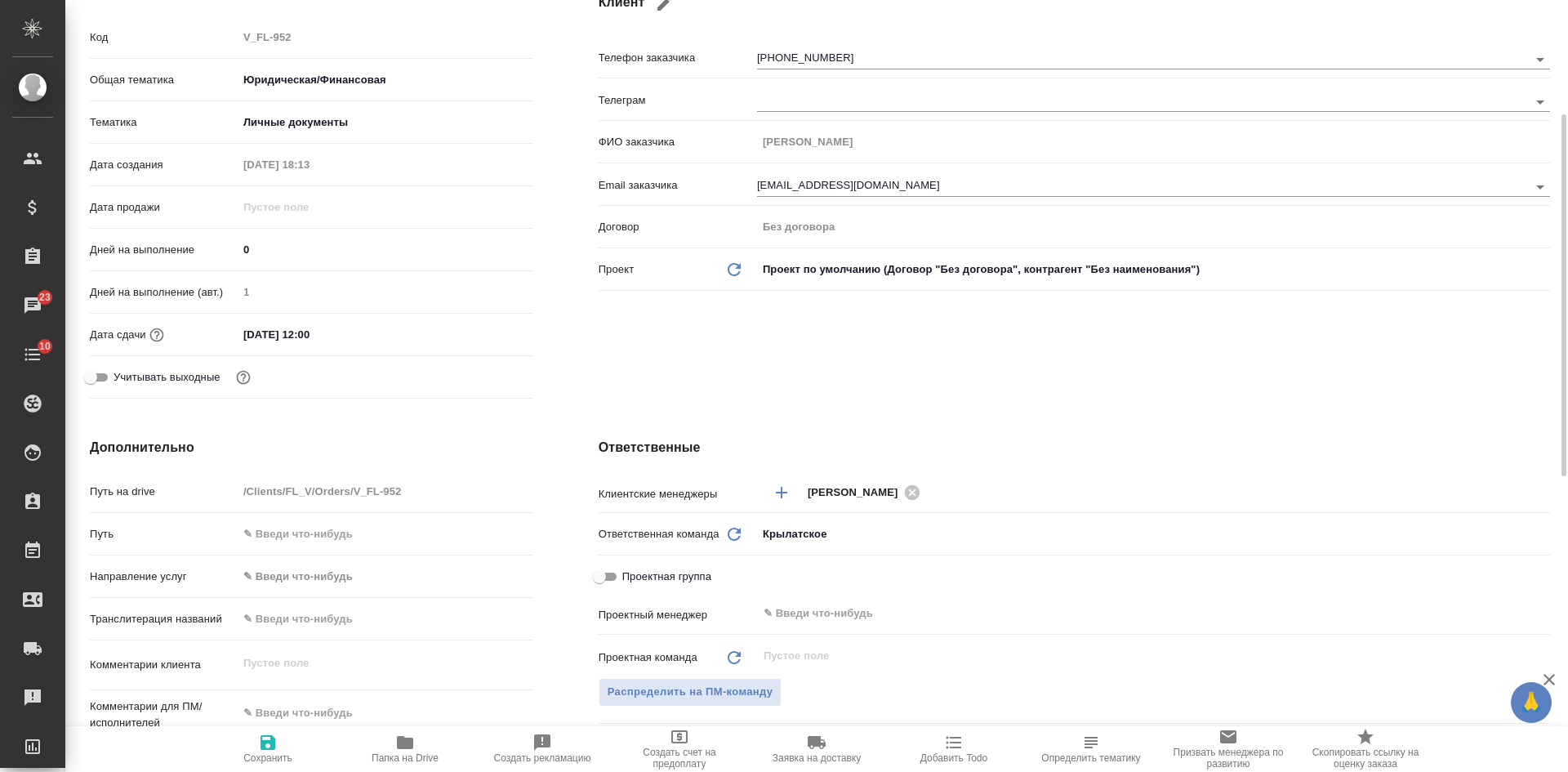
type textarea "x"
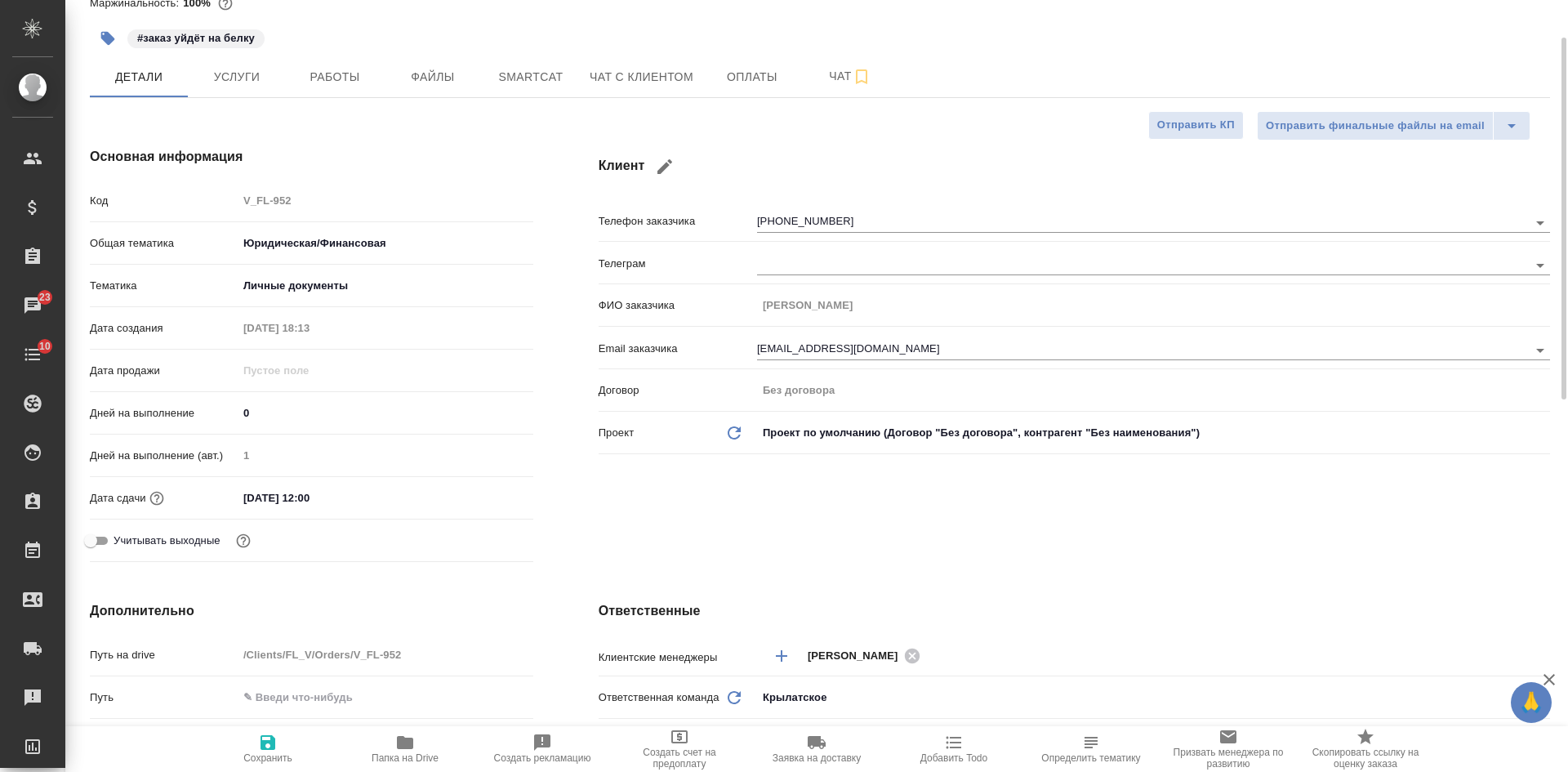
scroll to position [0, 0]
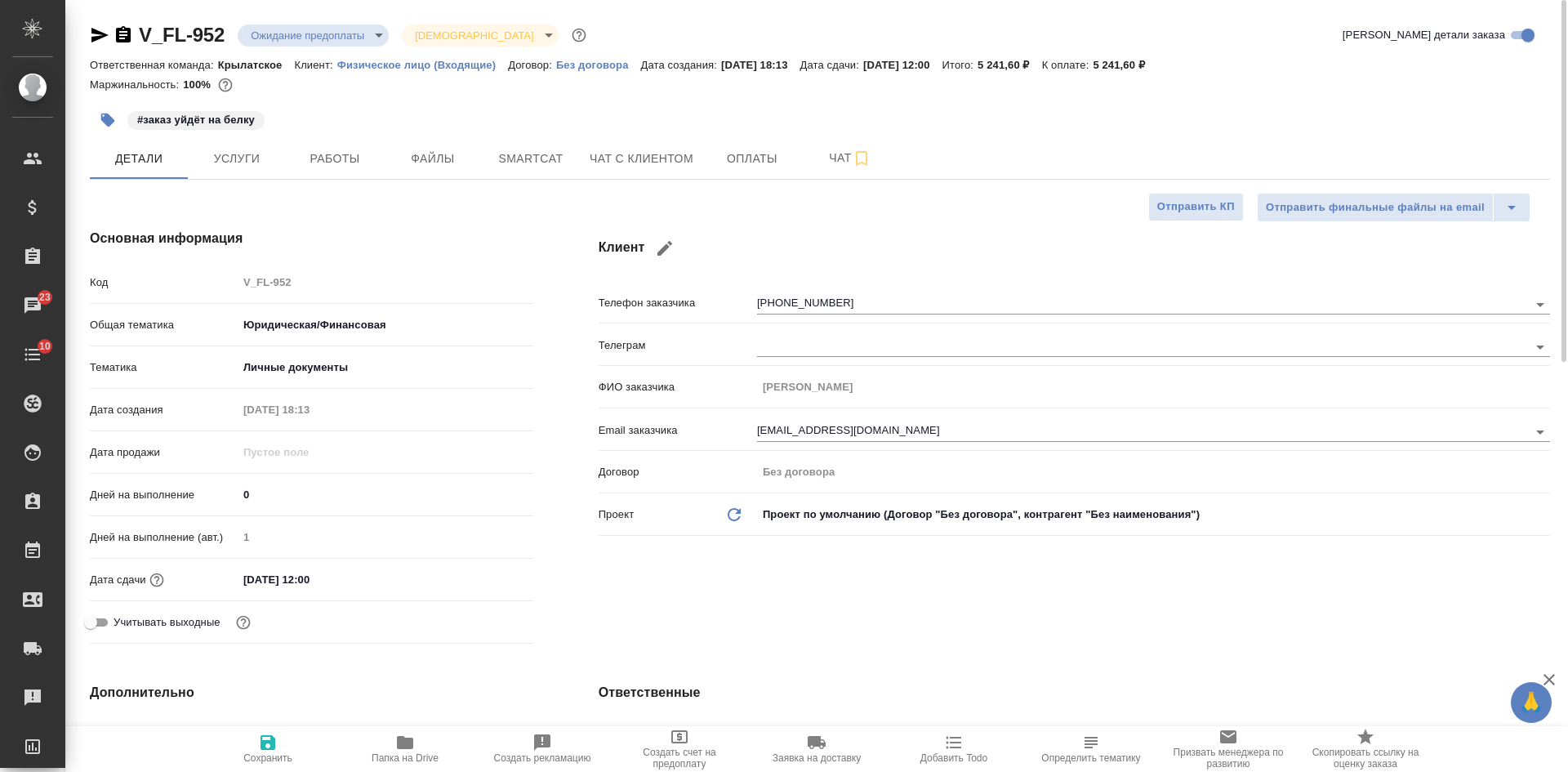
drag, startPoint x: 123, startPoint y: 31, endPoint x: 123, endPoint y: 18, distance: 13.0
click at [123, 31] on icon "button" at bounding box center [122, 34] width 14 height 16
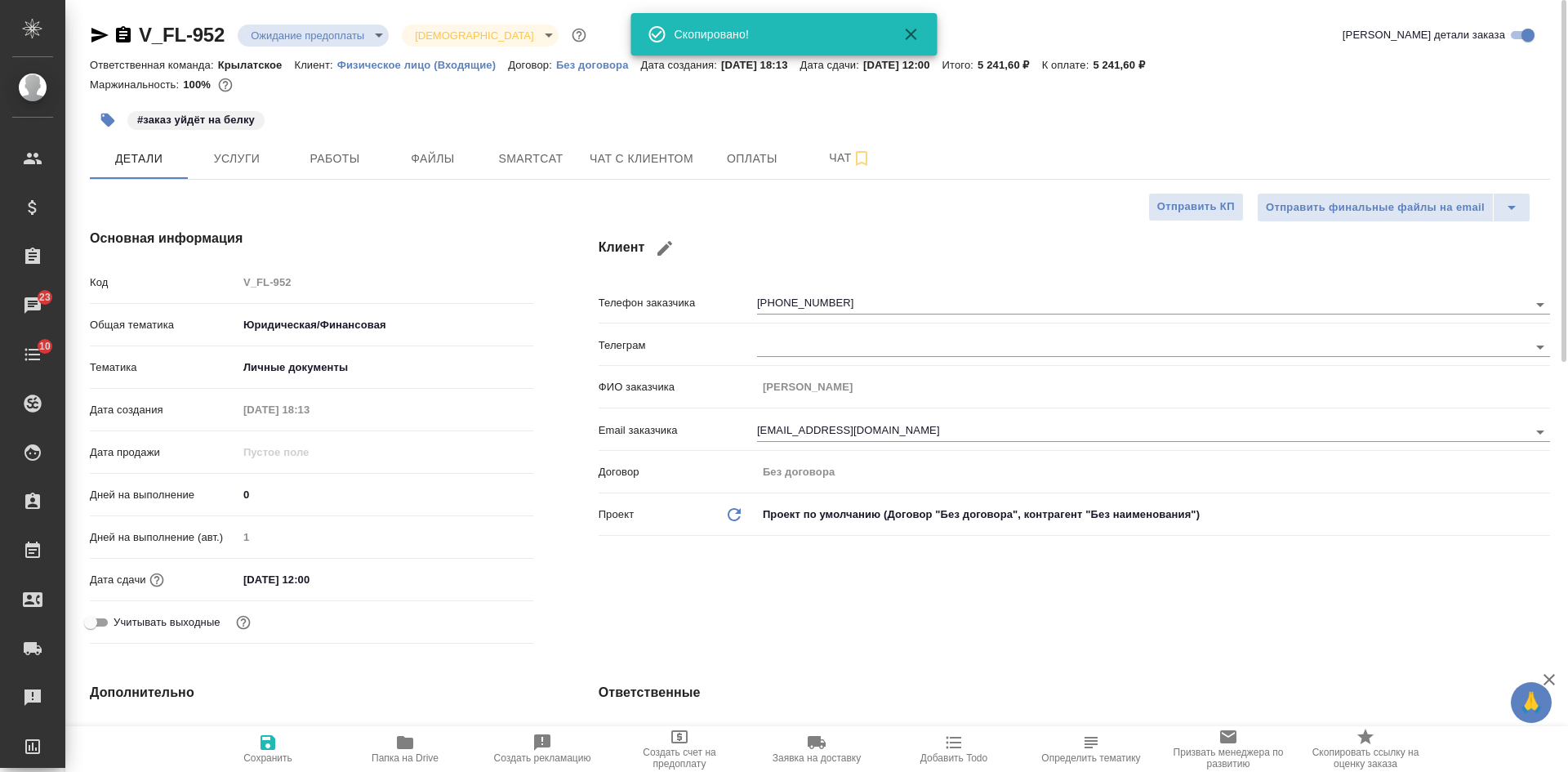
type textarea "x"
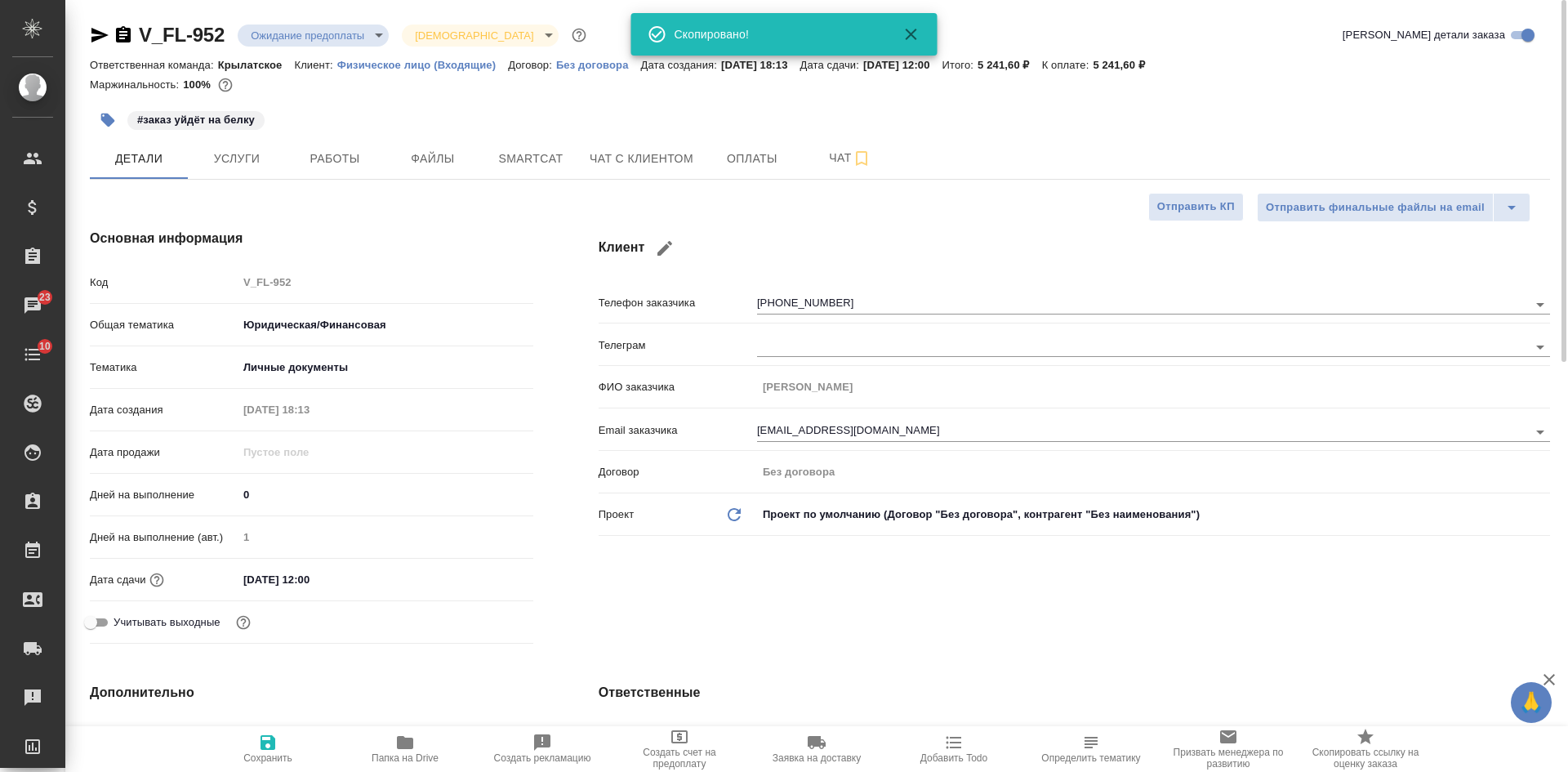
type textarea "x"
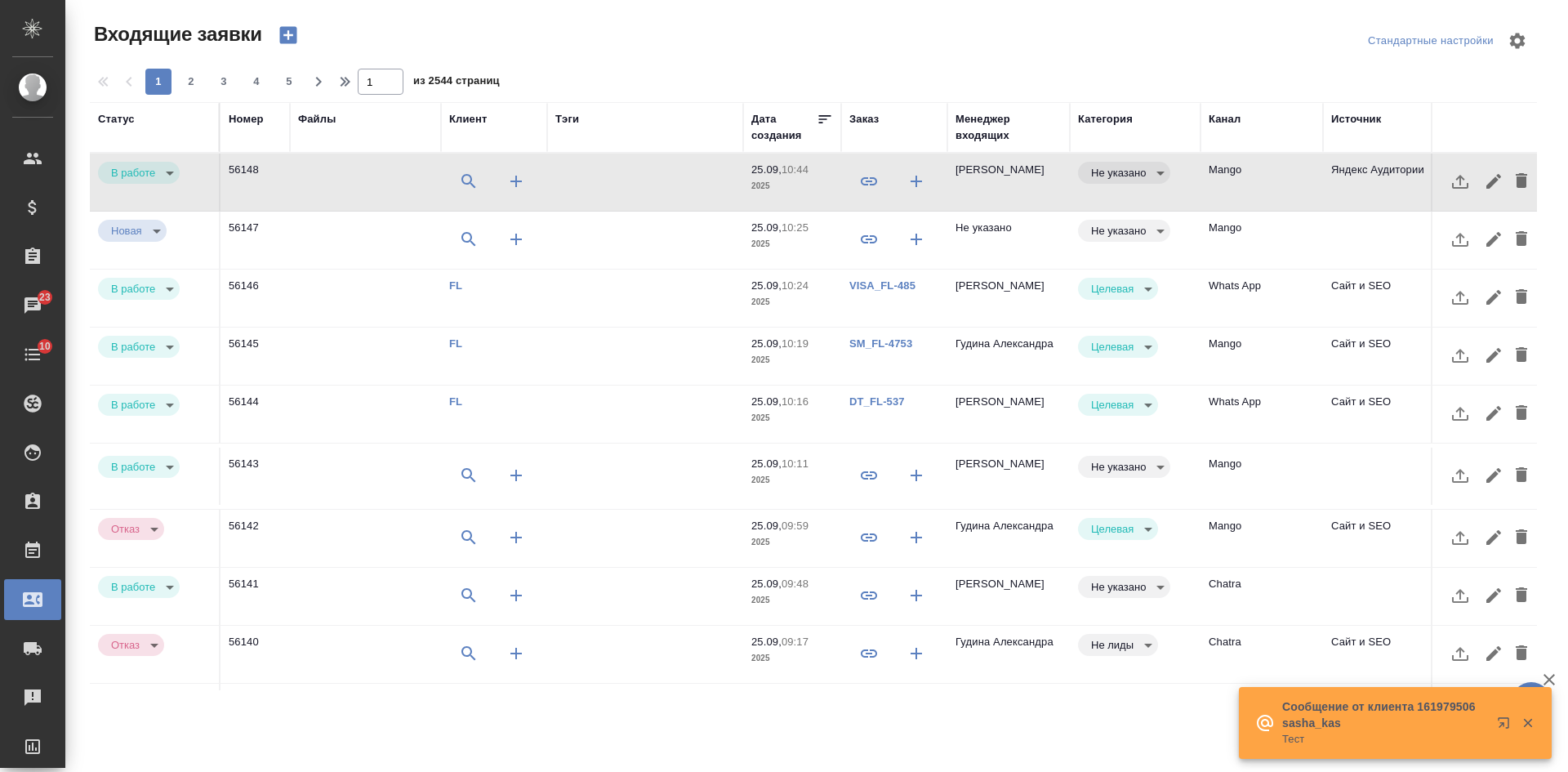
select select "RU"
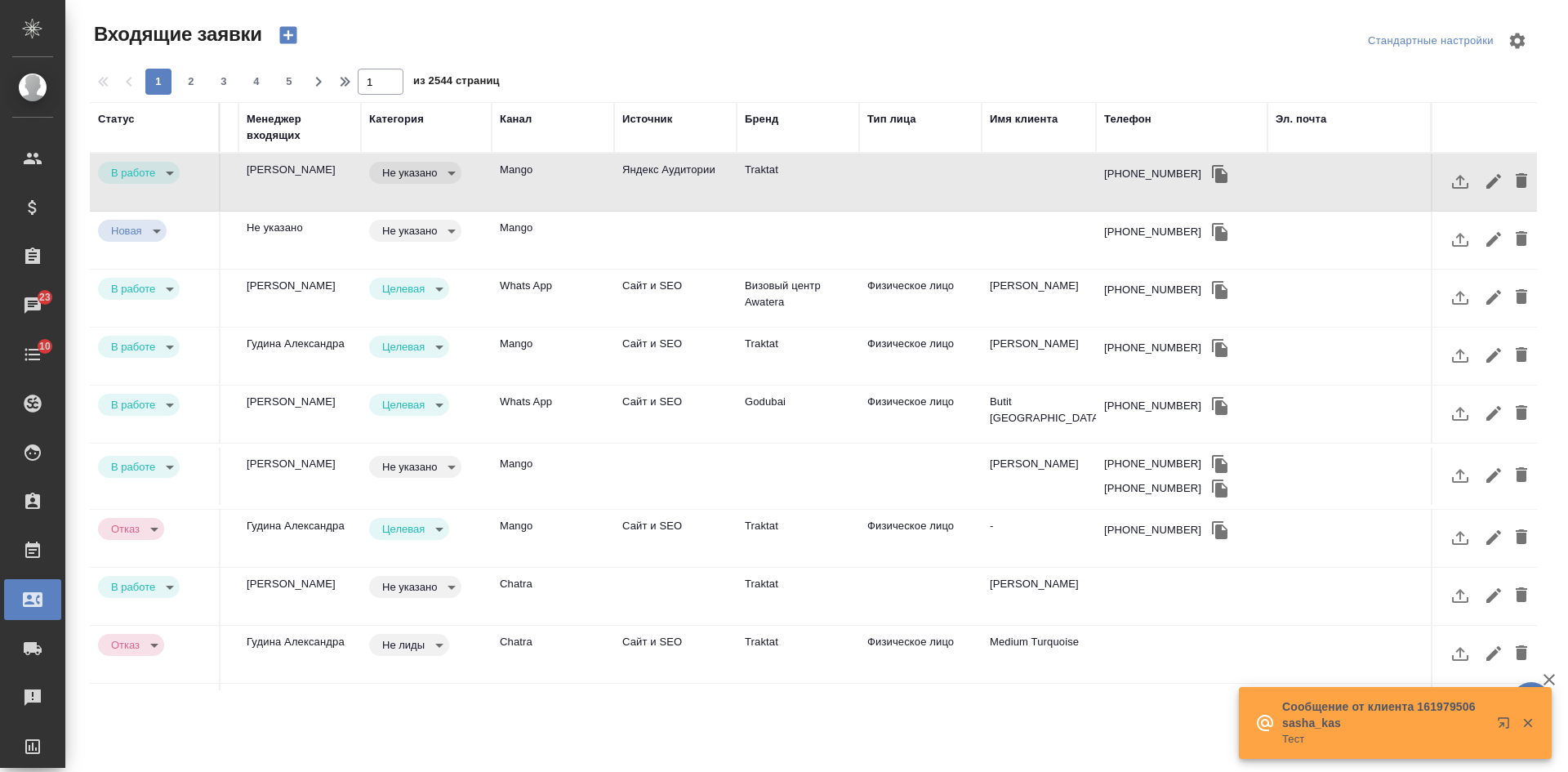
click at [750, 119] on div "Бренд" at bounding box center [761, 119] width 34 height 16
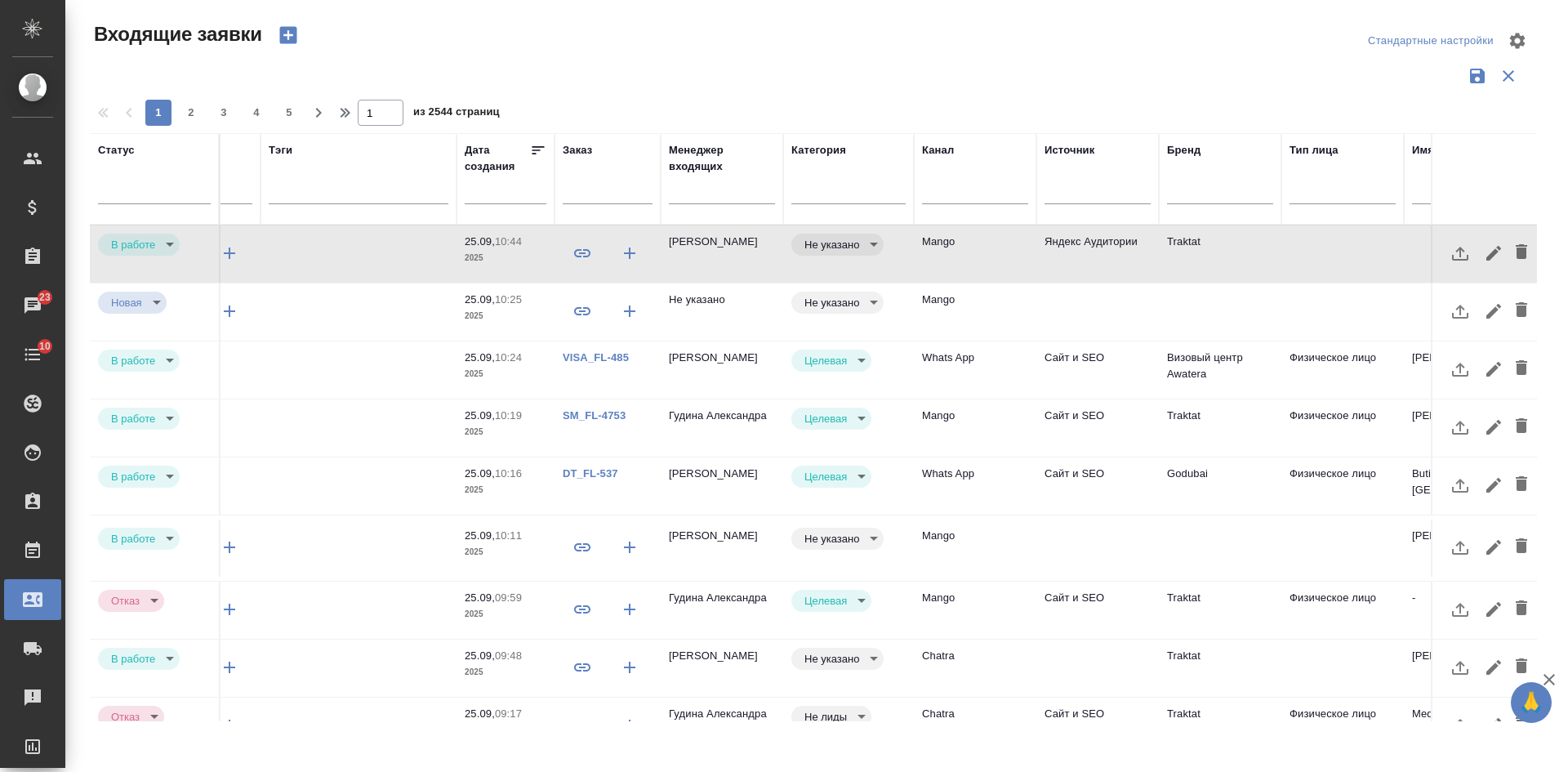
scroll to position [0, 199]
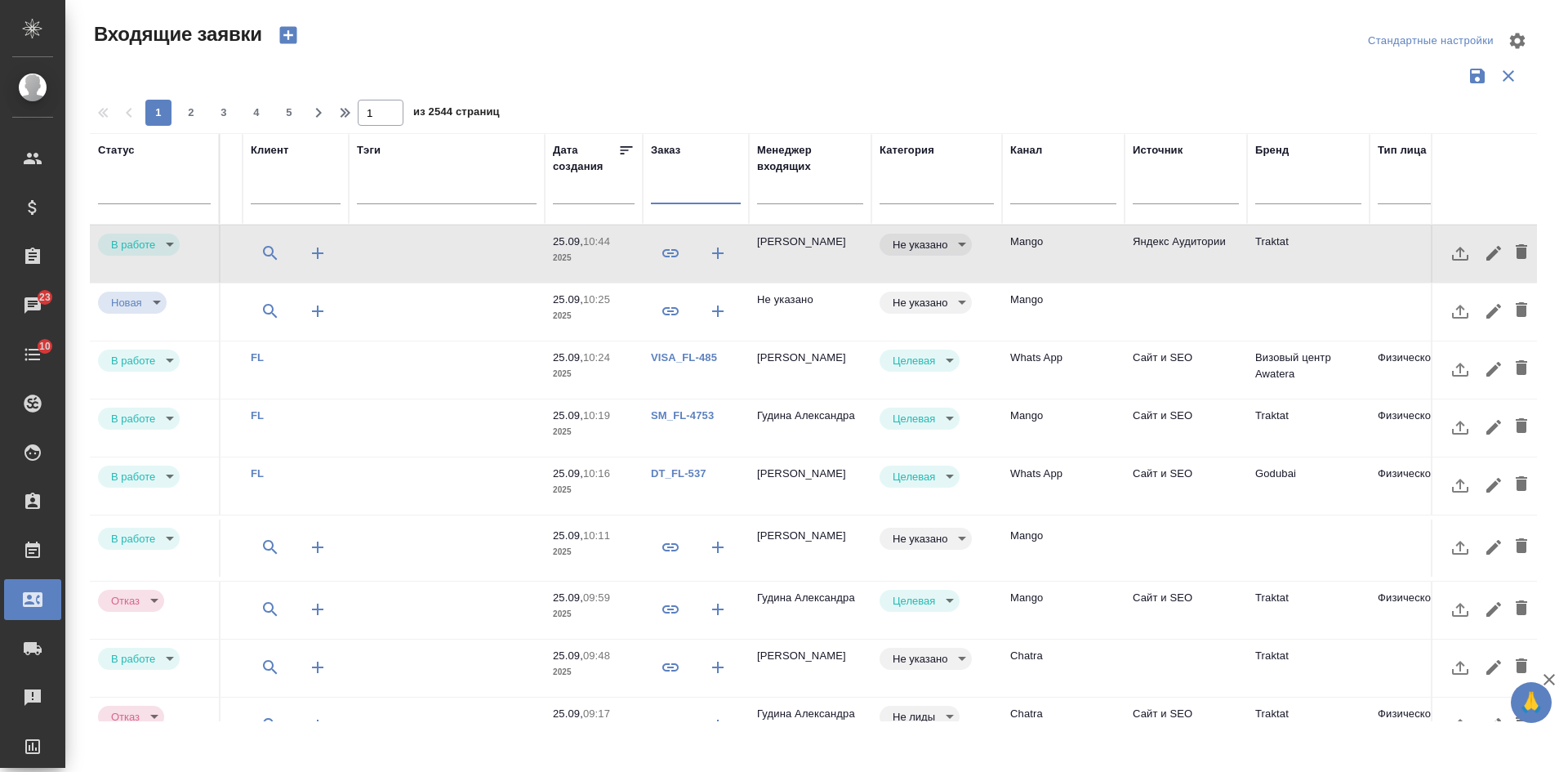
click at [675, 190] on input "text" at bounding box center [695, 193] width 90 height 20
paste input "V_FL-952"
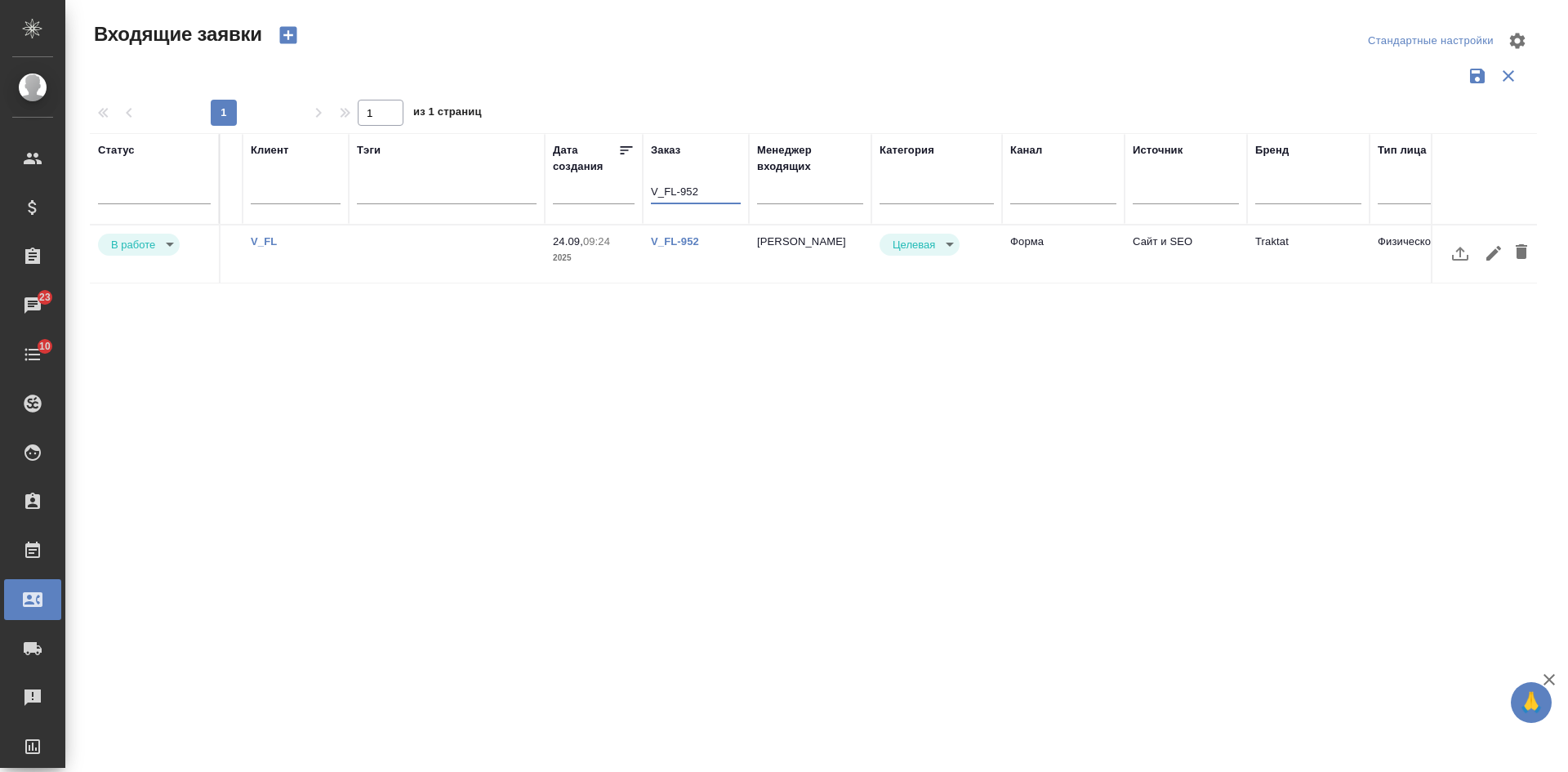
type input "V_FL-952"
click at [697, 259] on td "V_FL-952" at bounding box center [696, 253] width 106 height 57
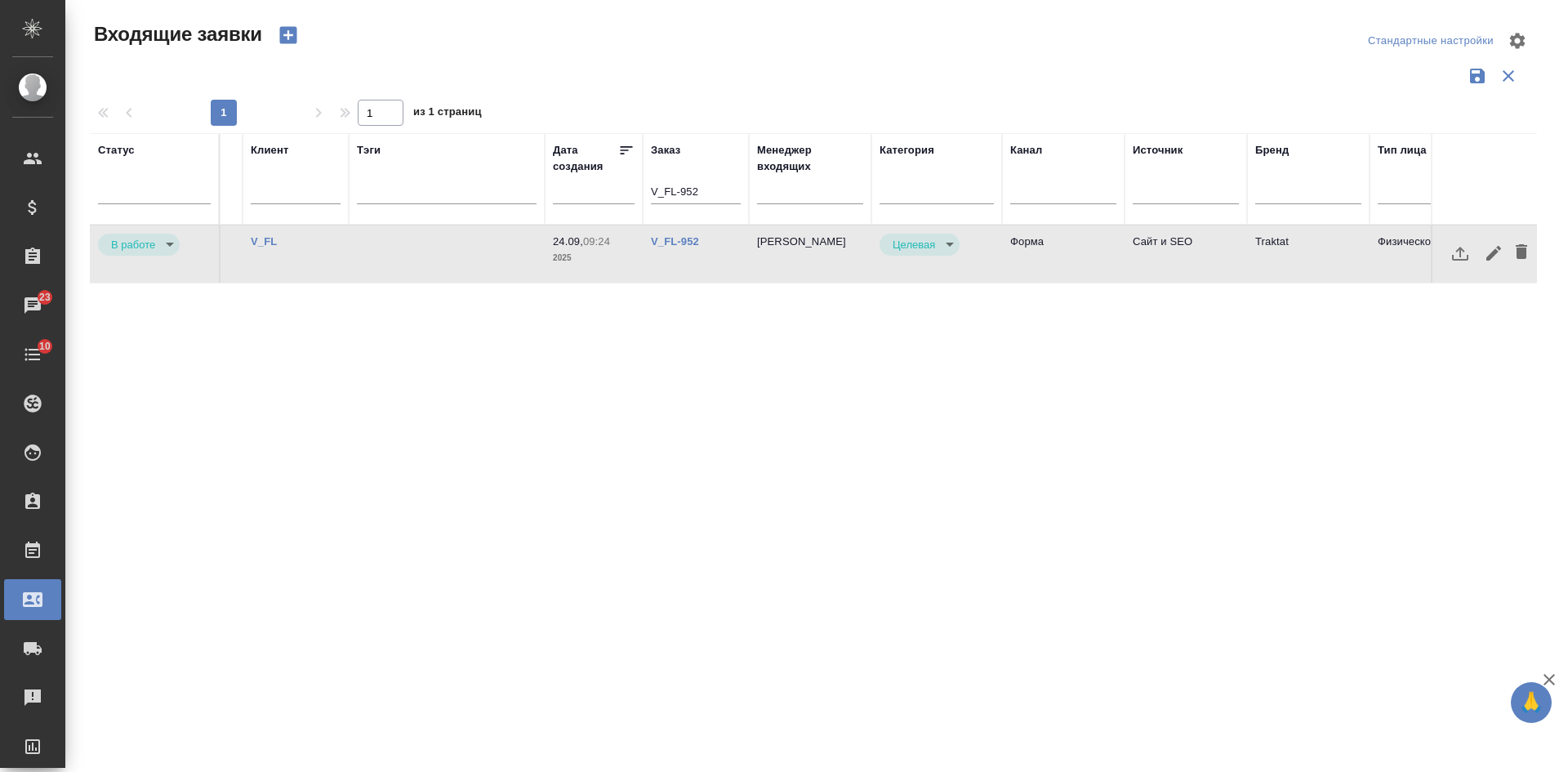
click at [579, 174] on tr "Статус Номер Файлы Клиент Тэги Дата создания Заказ V_FL-952 Менеджер входящих К…" at bounding box center [969, 178] width 2156 height 92
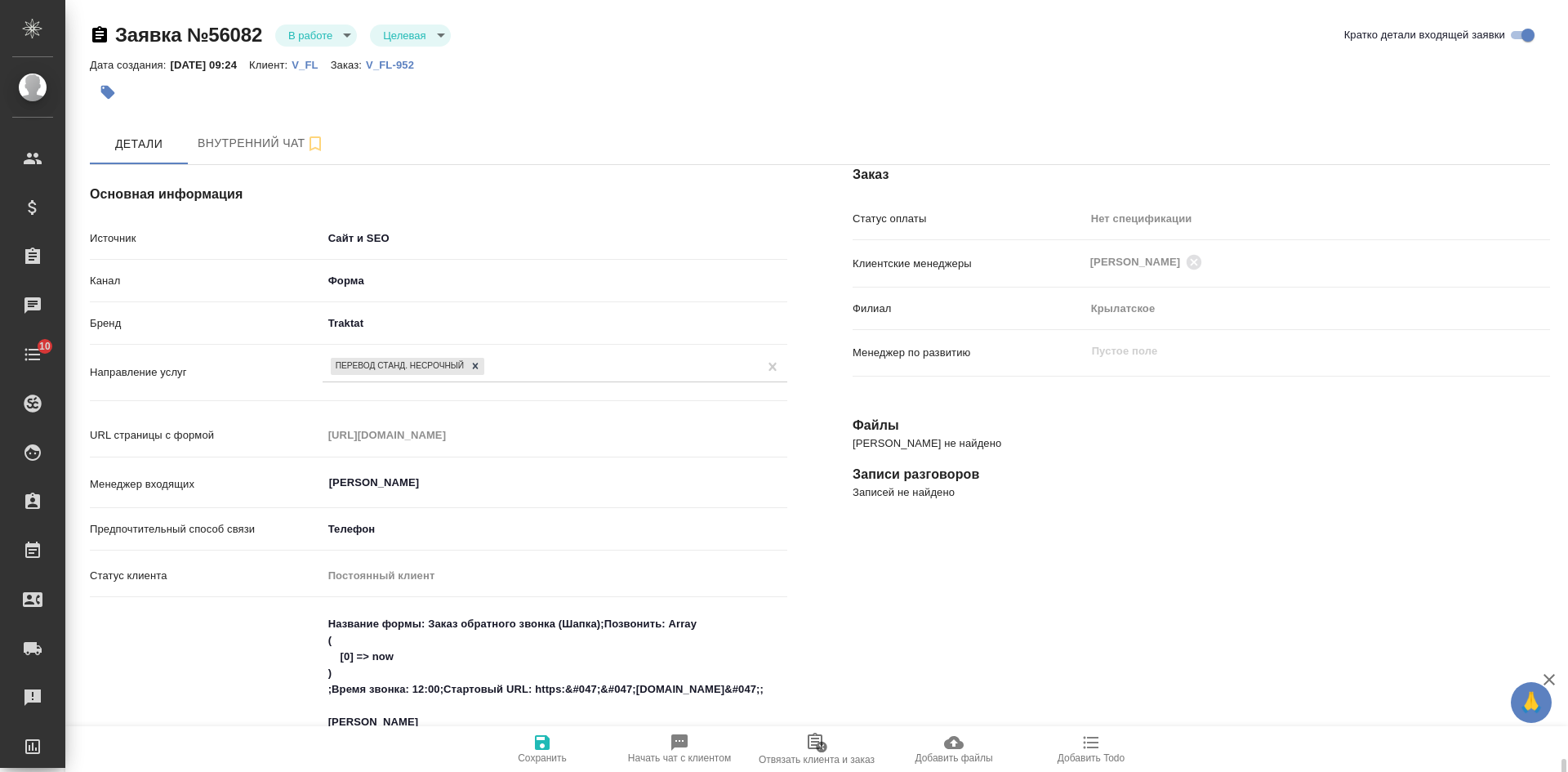
select select "RU"
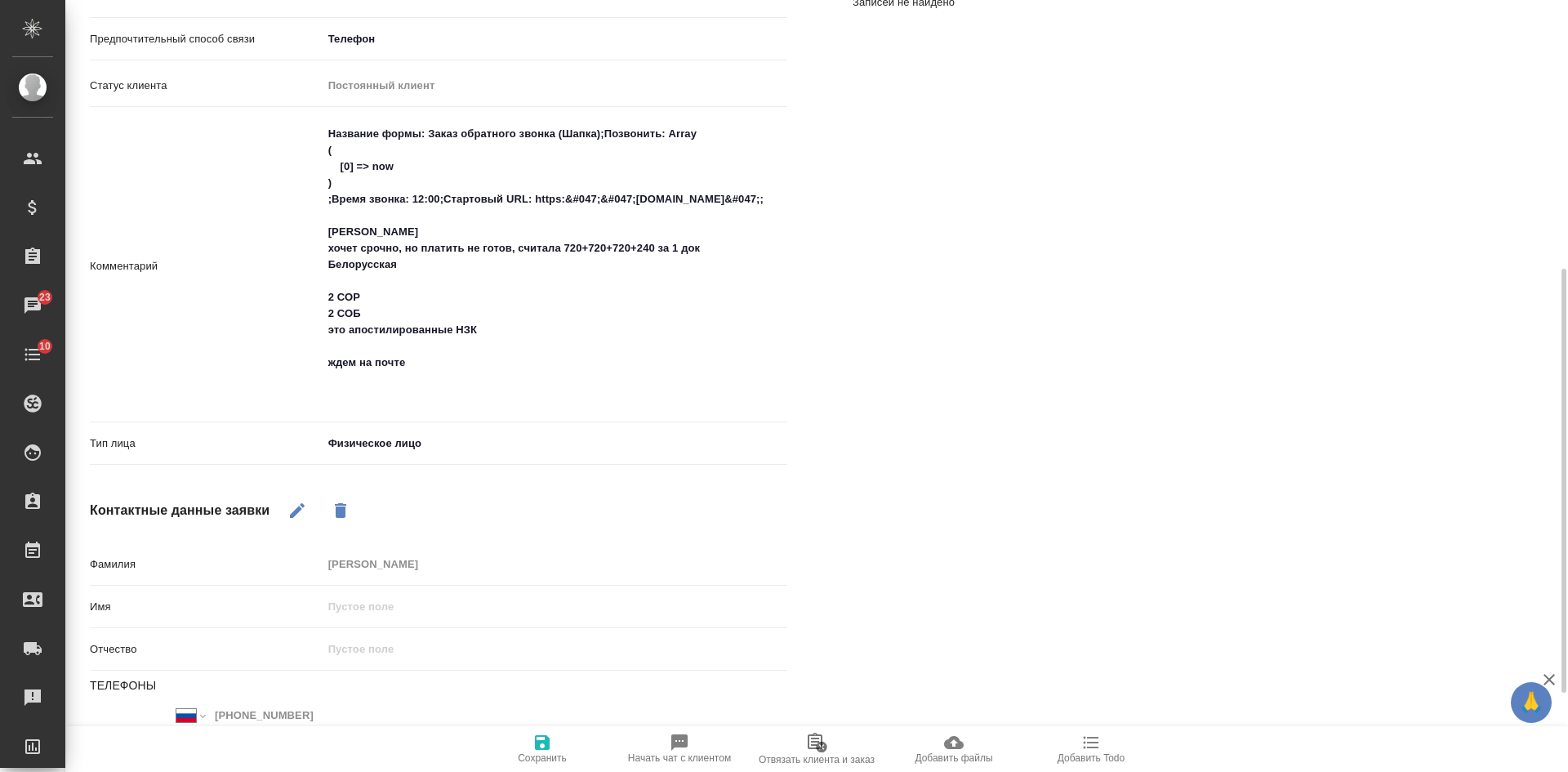
drag, startPoint x: 1205, startPoint y: 408, endPoint x: 1194, endPoint y: 404, distance: 11.7
click at [1205, 408] on div "Заказ Статус оплаты Нет спецификации new Клиентские менеджеры Касымов Тимур ​ Ф…" at bounding box center [1201, 279] width 762 height 1272
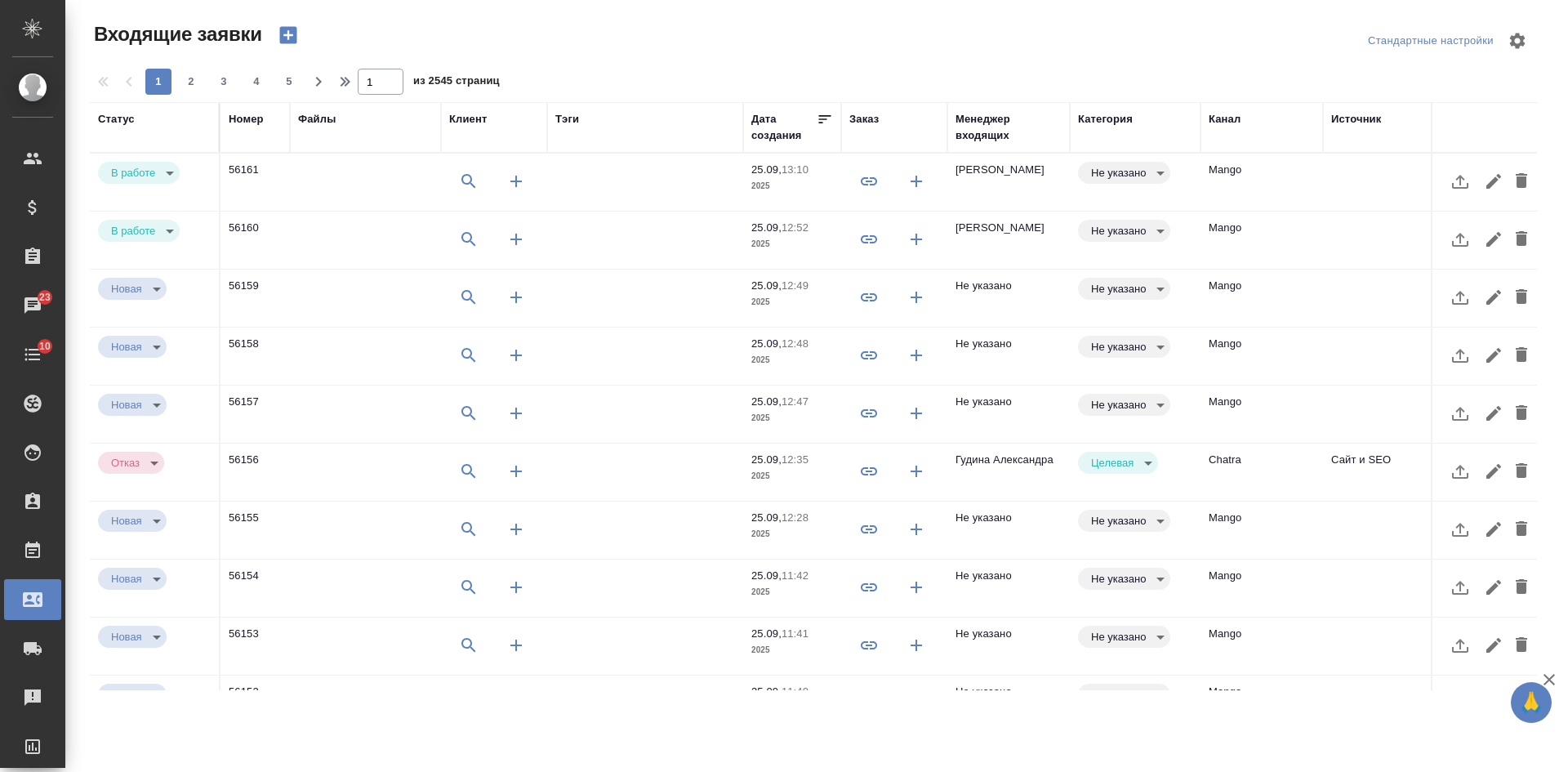
select select "RU"
click at [988, 123] on div "Менеджер входящих" at bounding box center [1008, 127] width 106 height 33
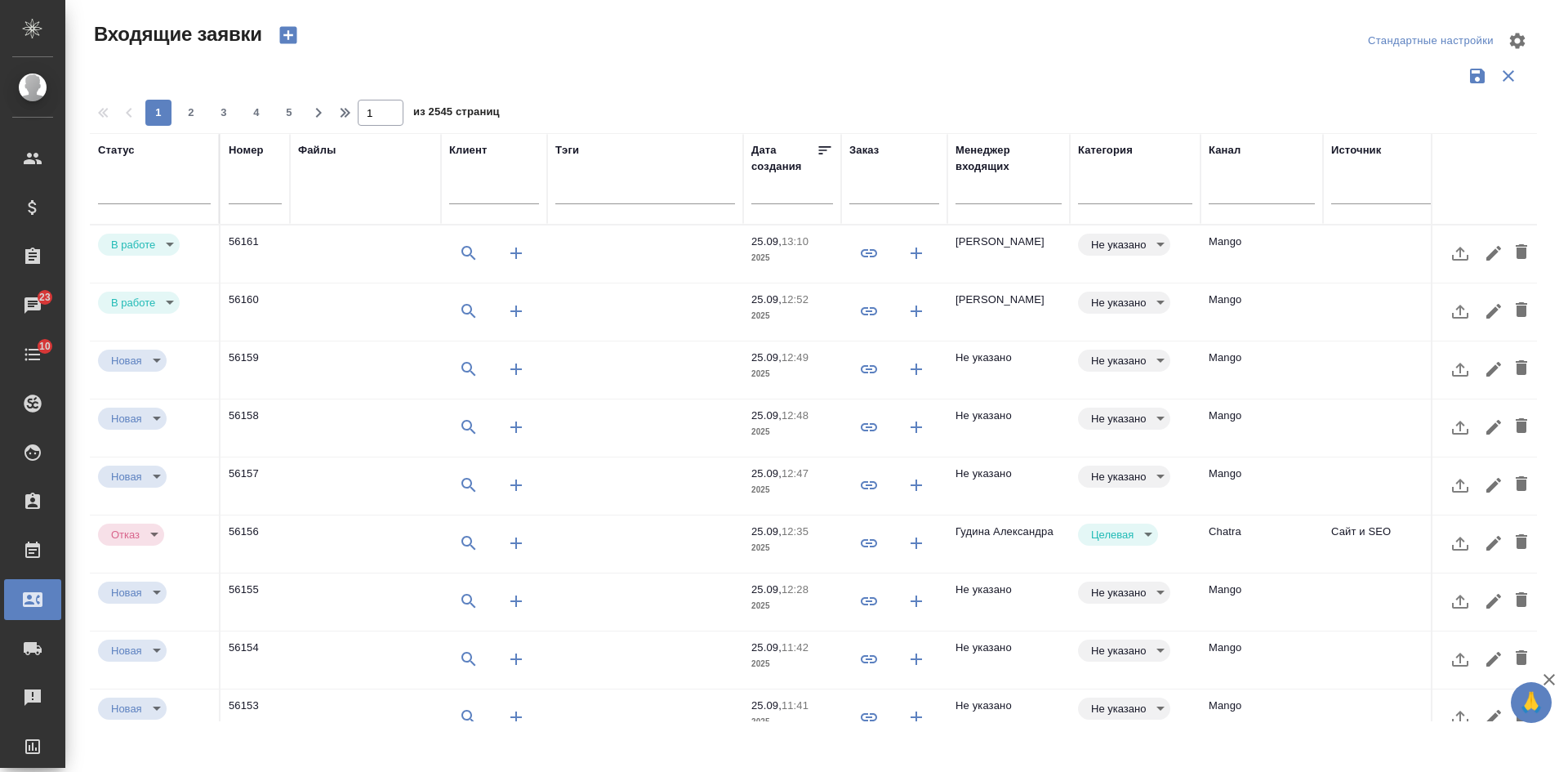
click at [1009, 184] on input "text" at bounding box center [1008, 193] width 106 height 20
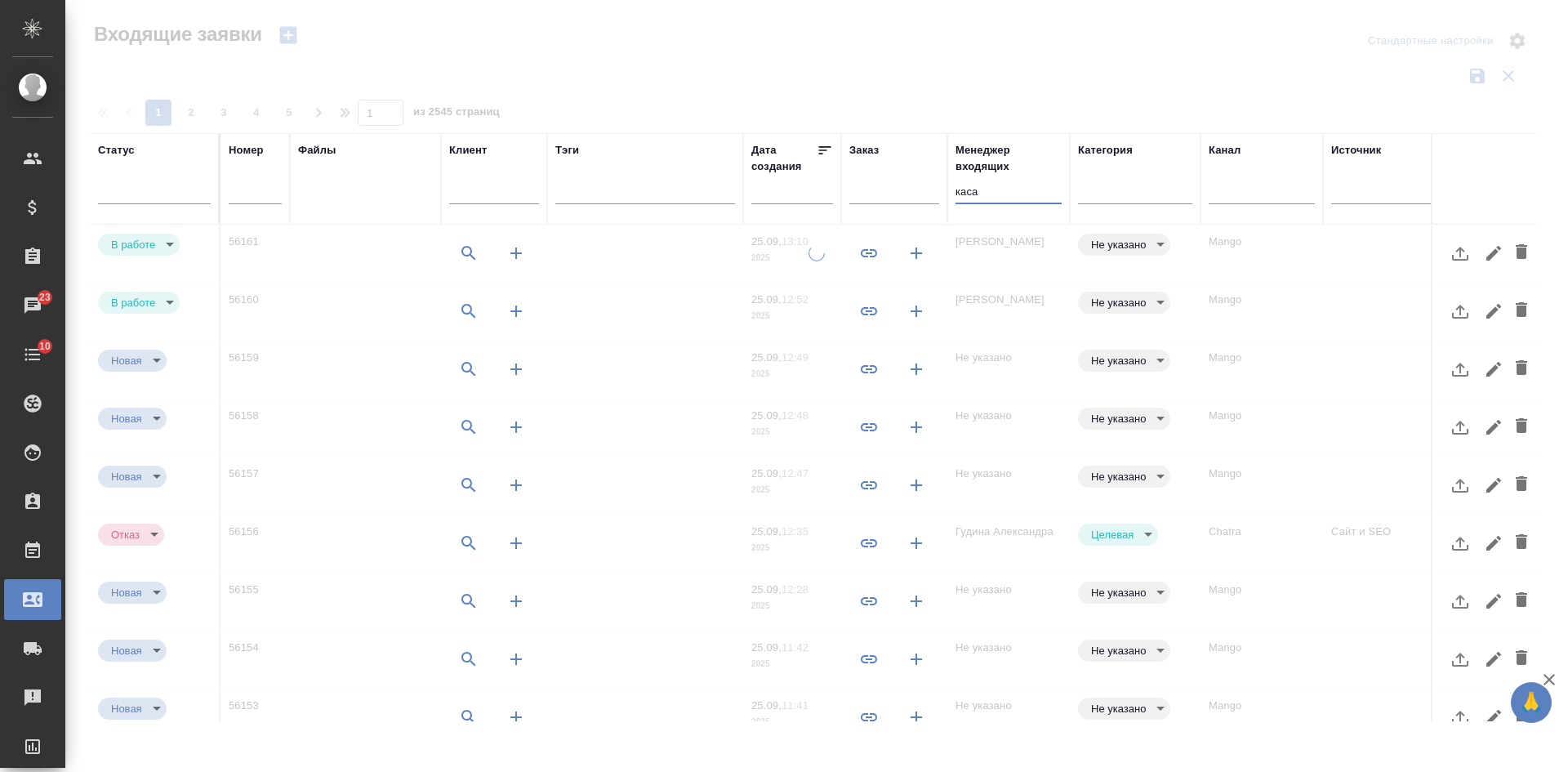
type input "каса"
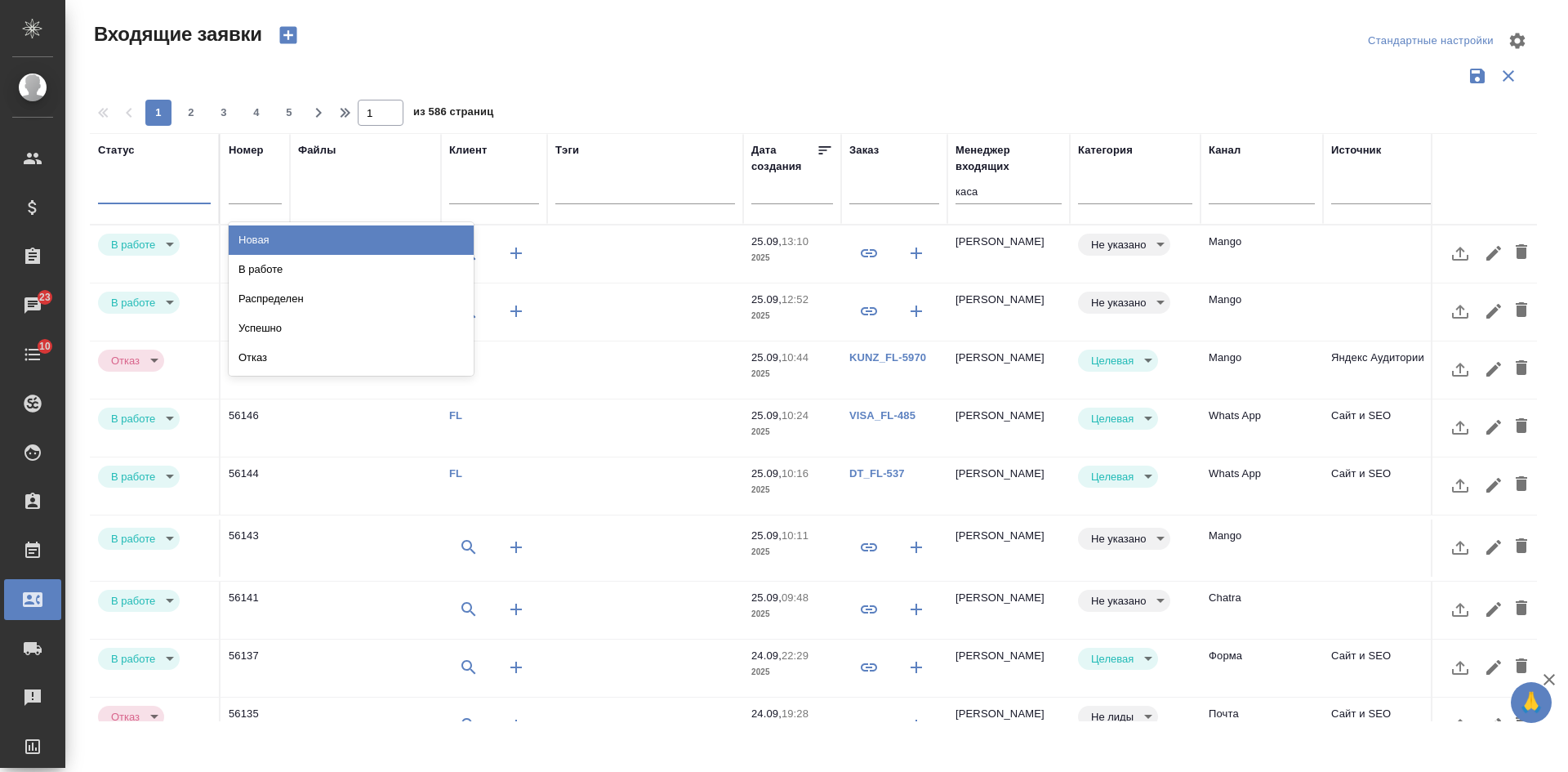
click at [152, 192] on div at bounding box center [154, 187] width 113 height 24
click at [302, 266] on div "В работе" at bounding box center [351, 269] width 245 height 29
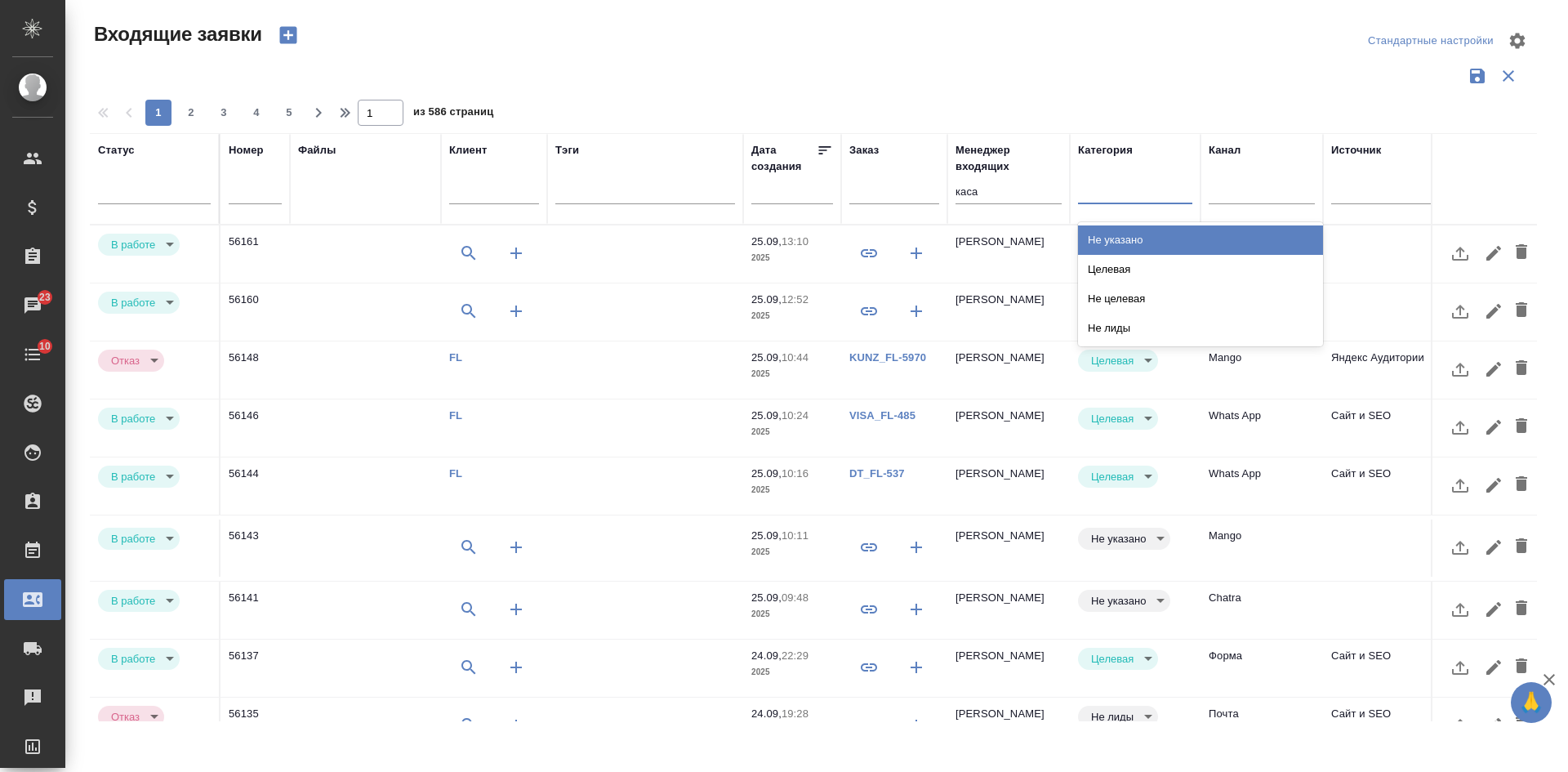
click at [1140, 198] on div at bounding box center [1134, 187] width 115 height 24
click at [1132, 247] on div "Не указано" at bounding box center [1200, 240] width 245 height 29
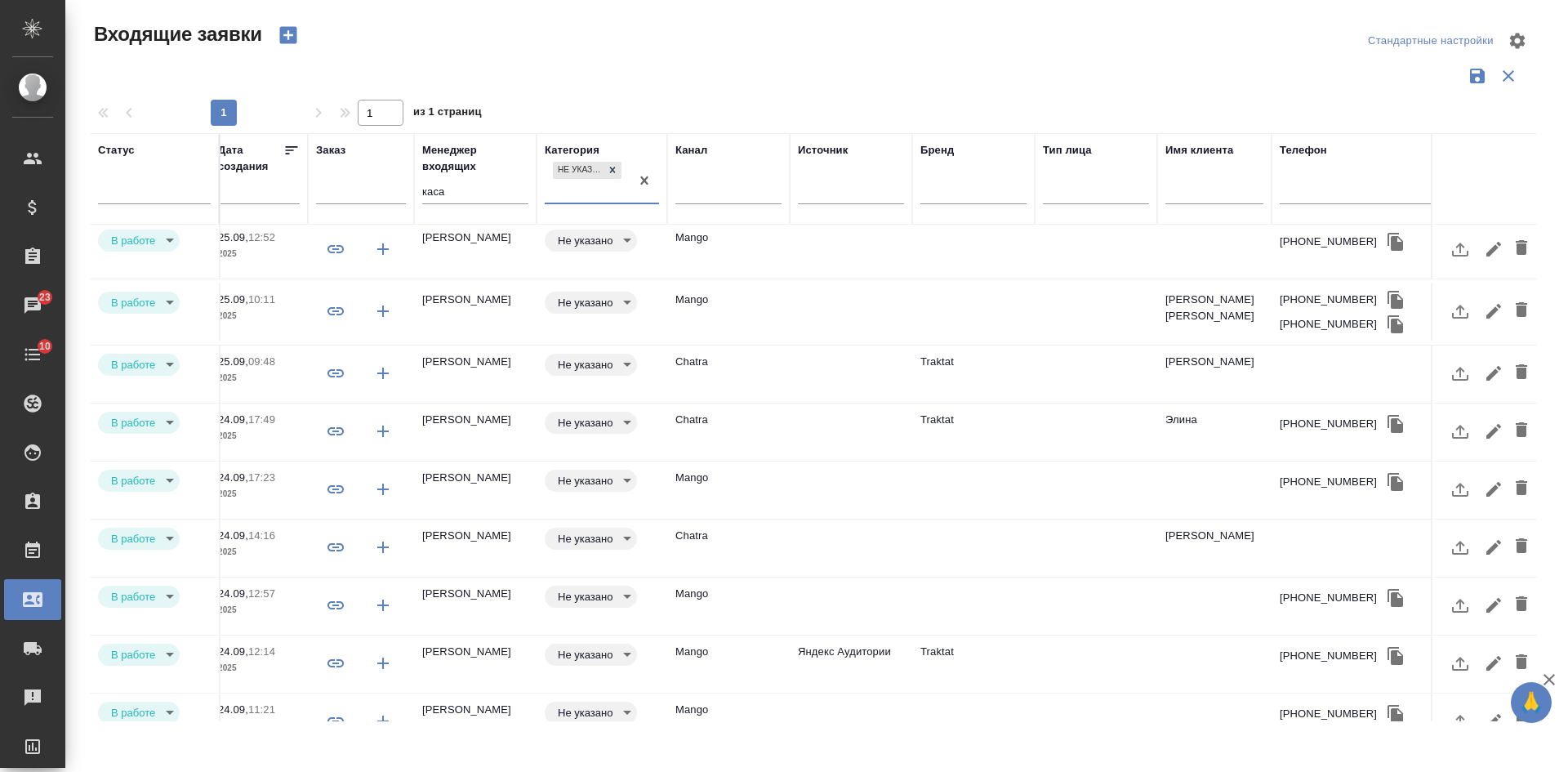
scroll to position [0, 533]
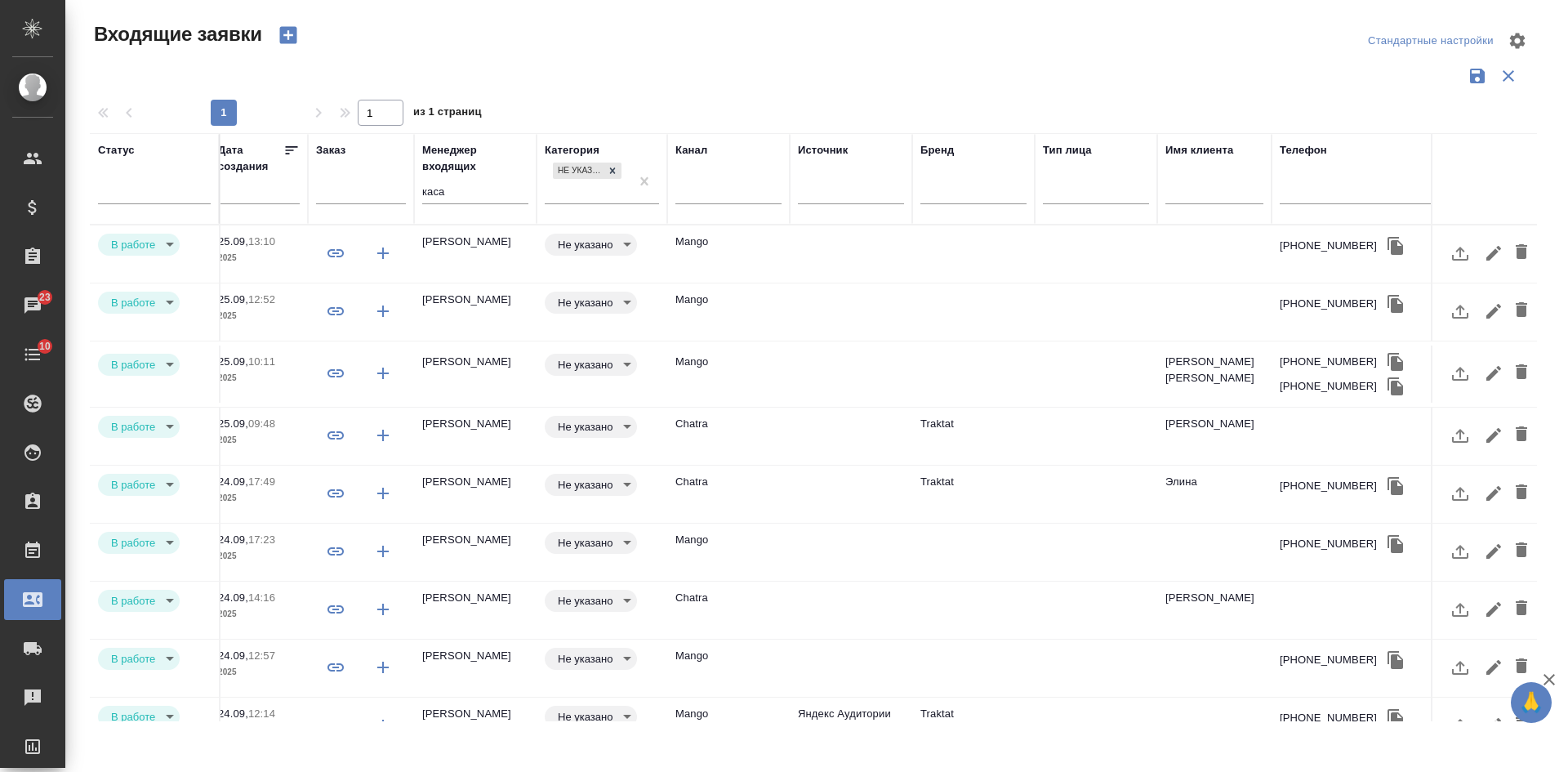
click at [837, 252] on td at bounding box center [850, 253] width 122 height 57
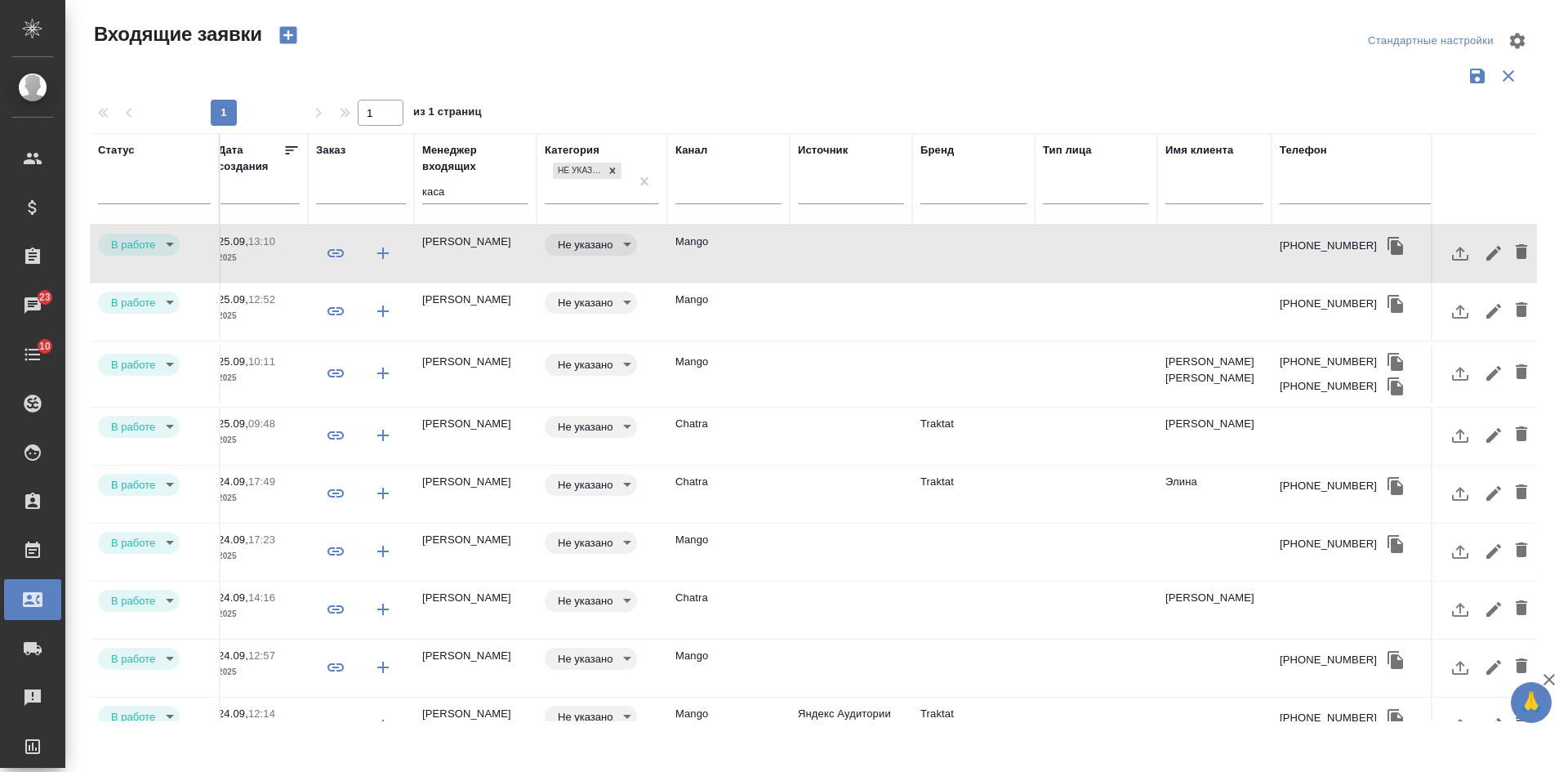
click at [837, 252] on td at bounding box center [850, 253] width 122 height 57
click at [838, 310] on td at bounding box center [850, 311] width 122 height 57
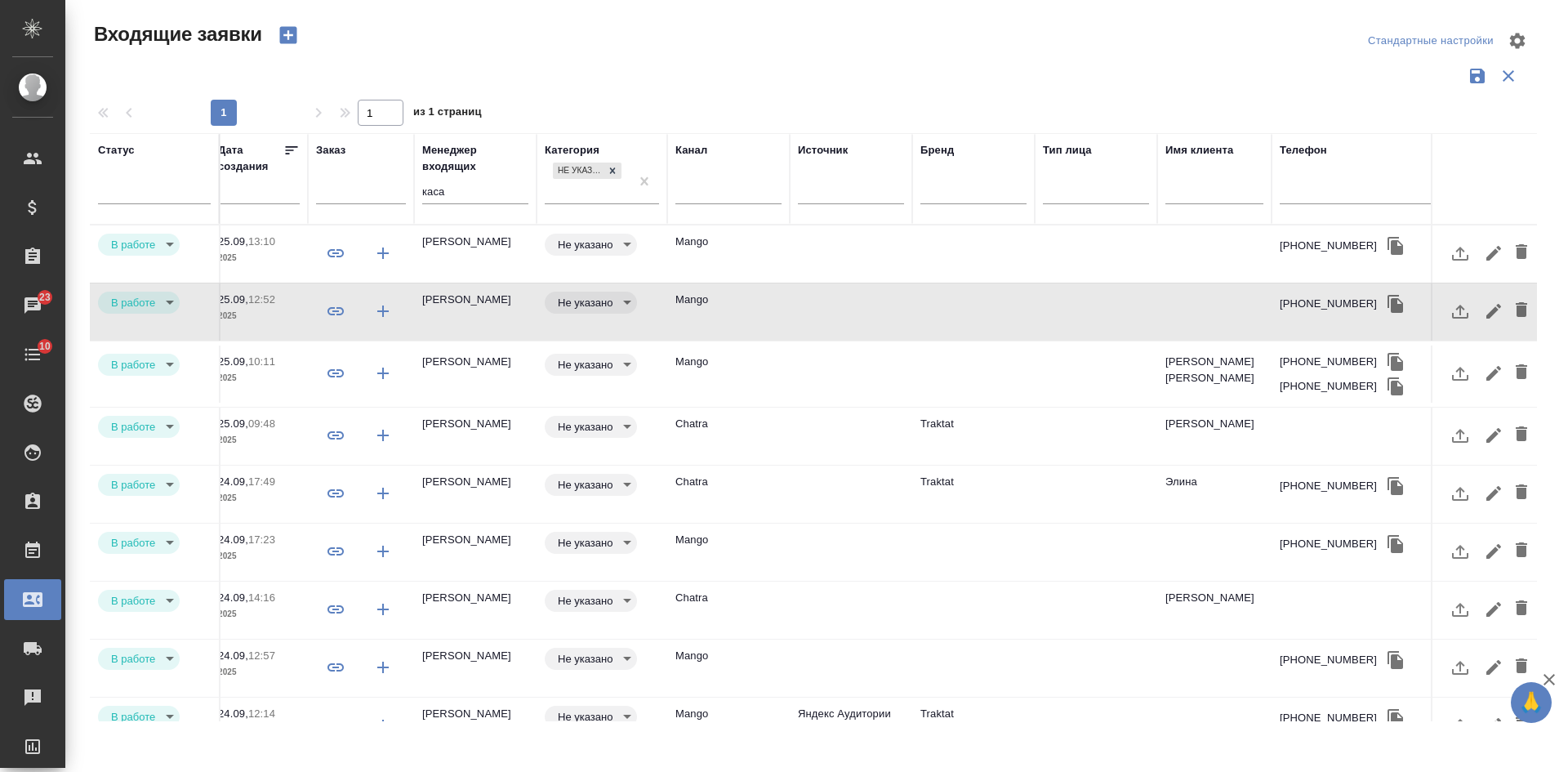
click at [870, 359] on td at bounding box center [850, 373] width 122 height 57
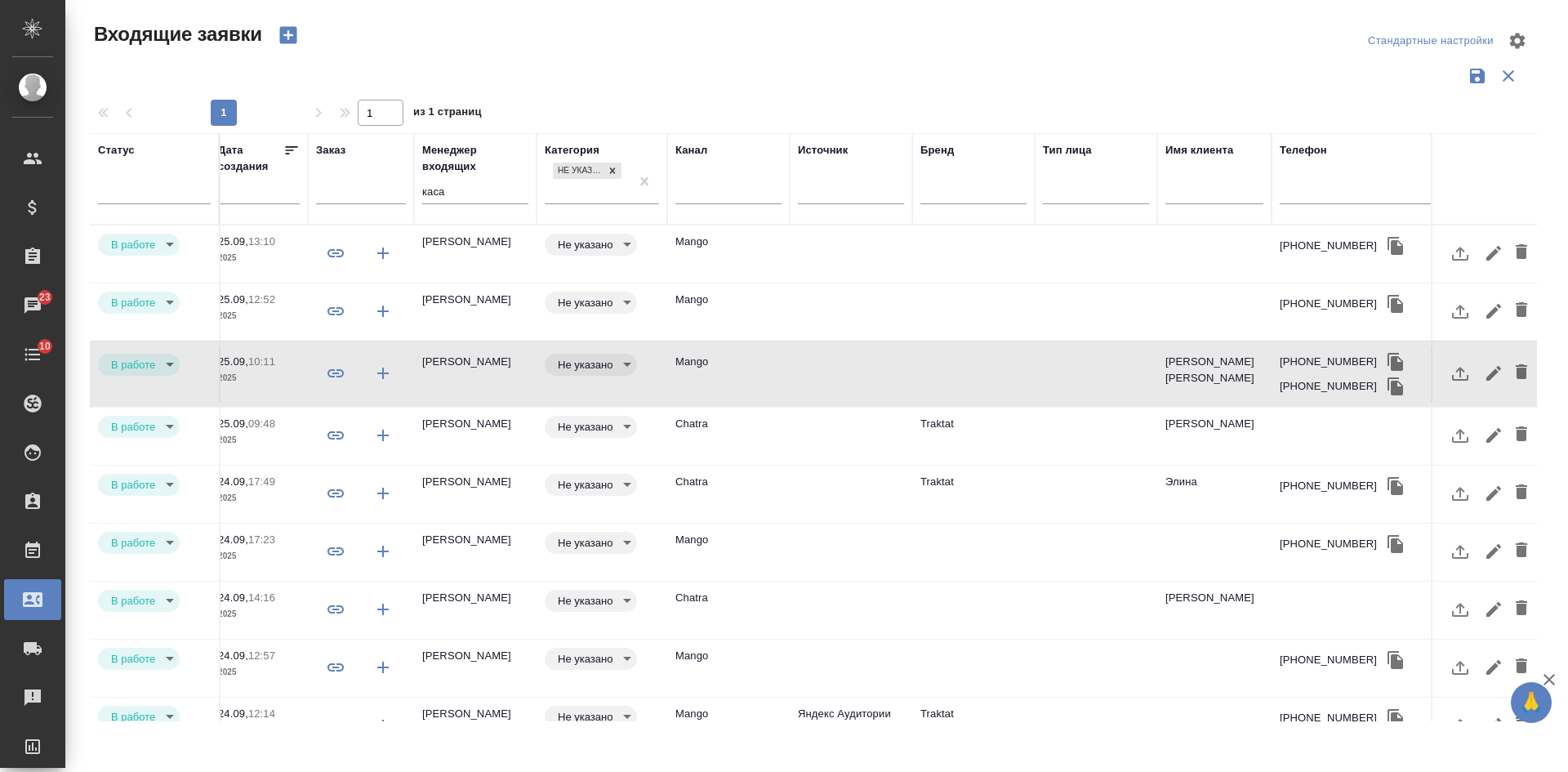
click at [844, 433] on td at bounding box center [850, 436] width 122 height 57
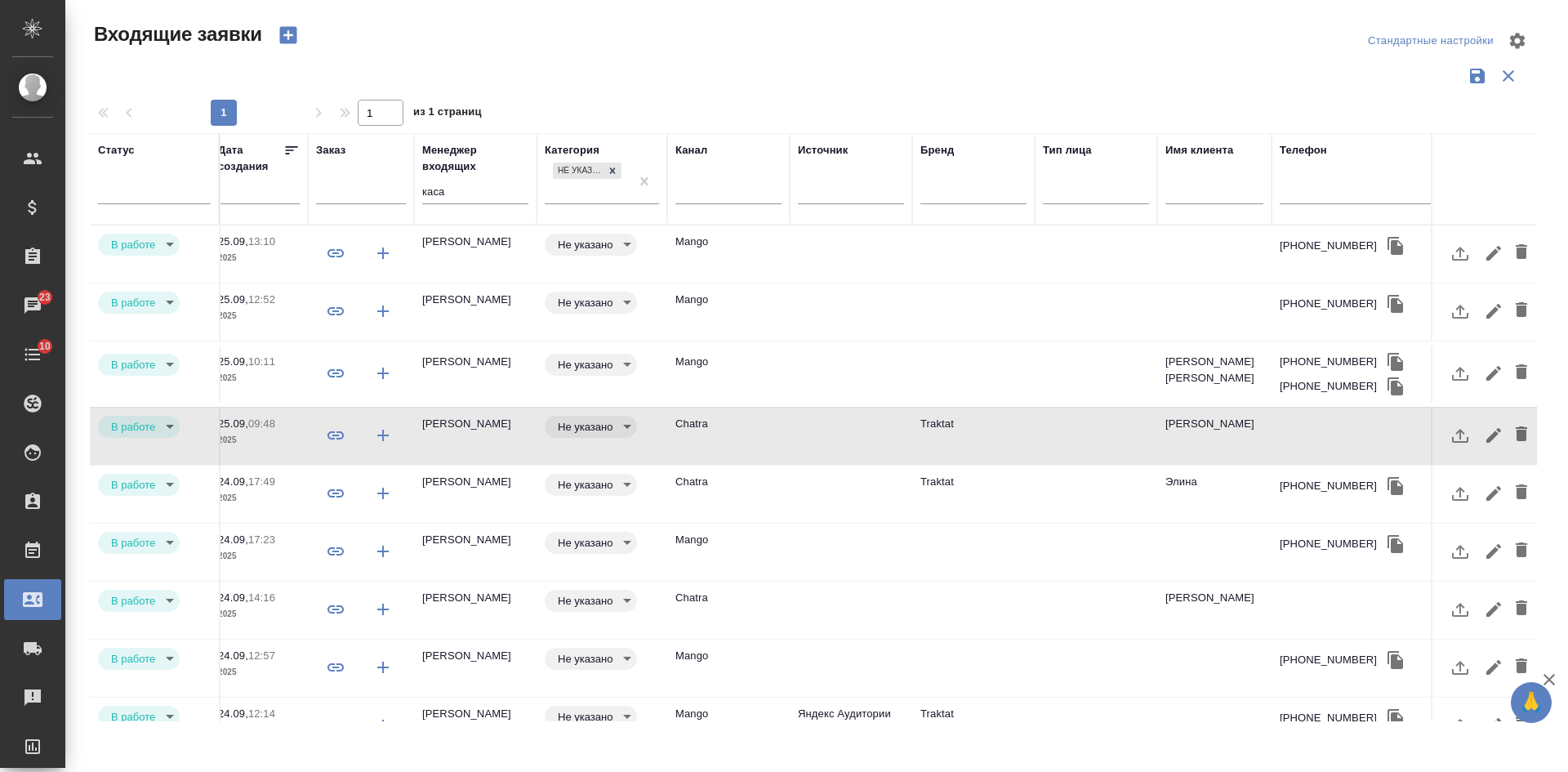
click at [857, 489] on td at bounding box center [850, 493] width 122 height 57
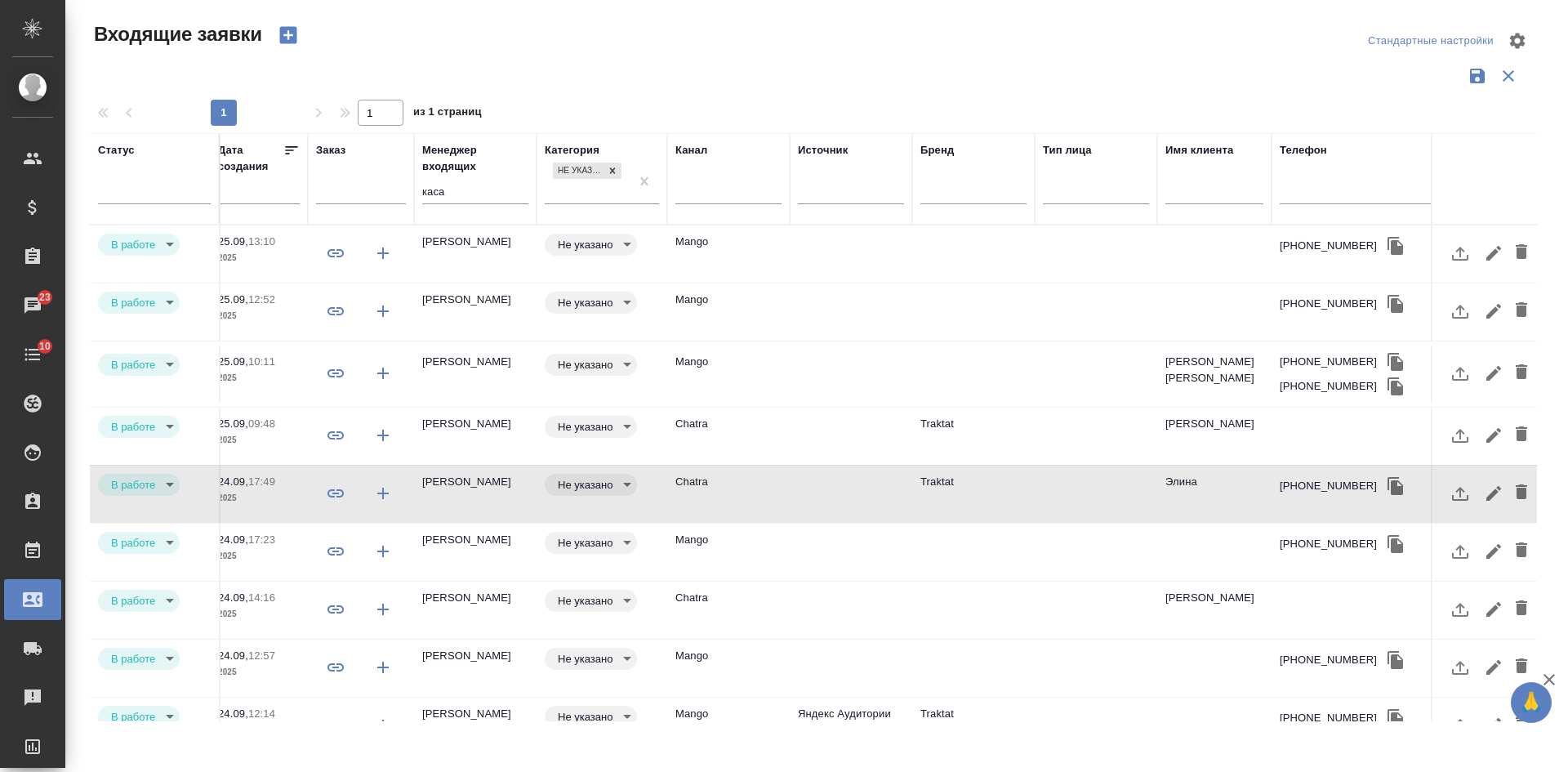
click at [861, 551] on td at bounding box center [850, 551] width 122 height 57
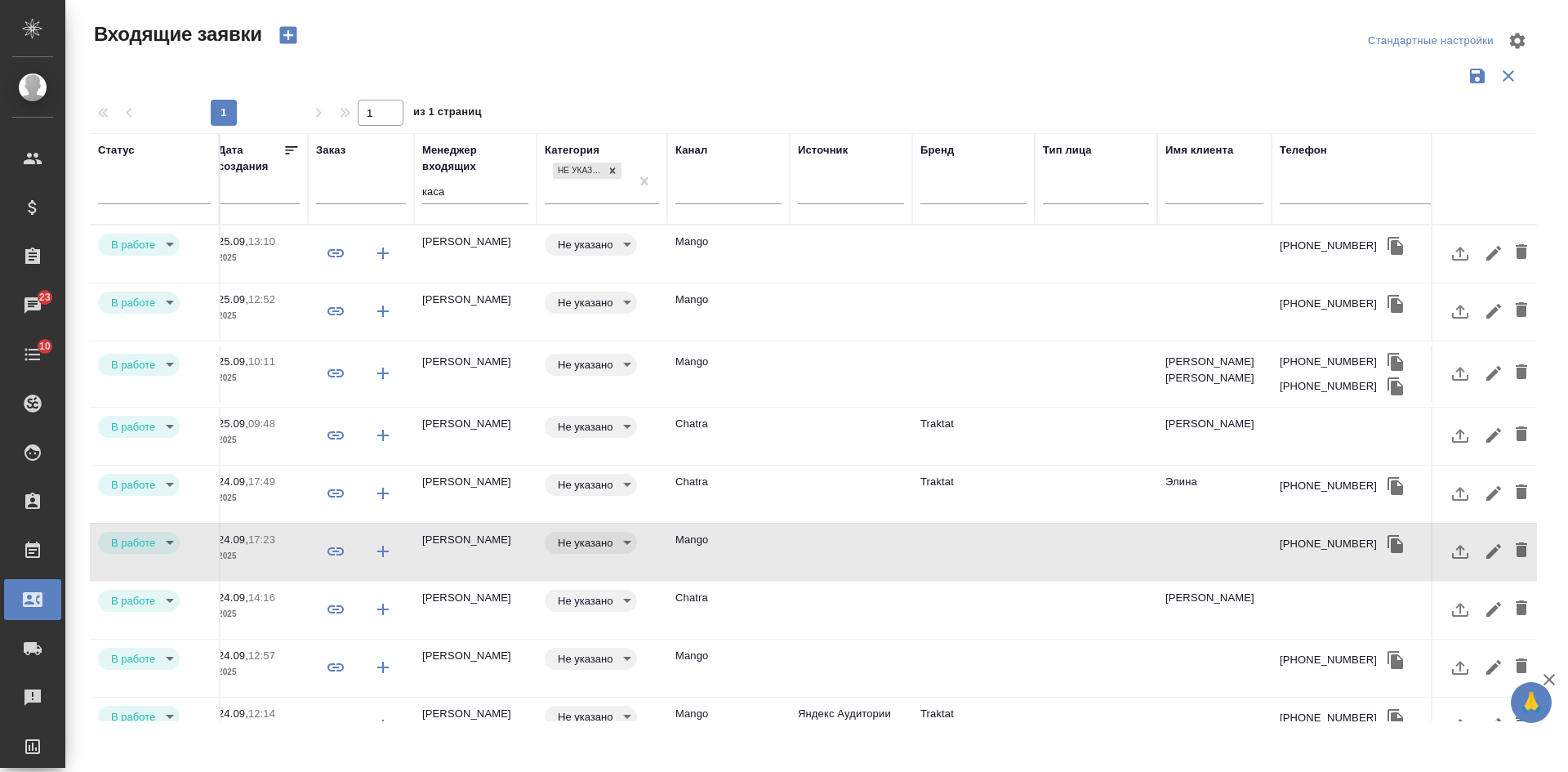
click at [861, 603] on td at bounding box center [850, 609] width 122 height 57
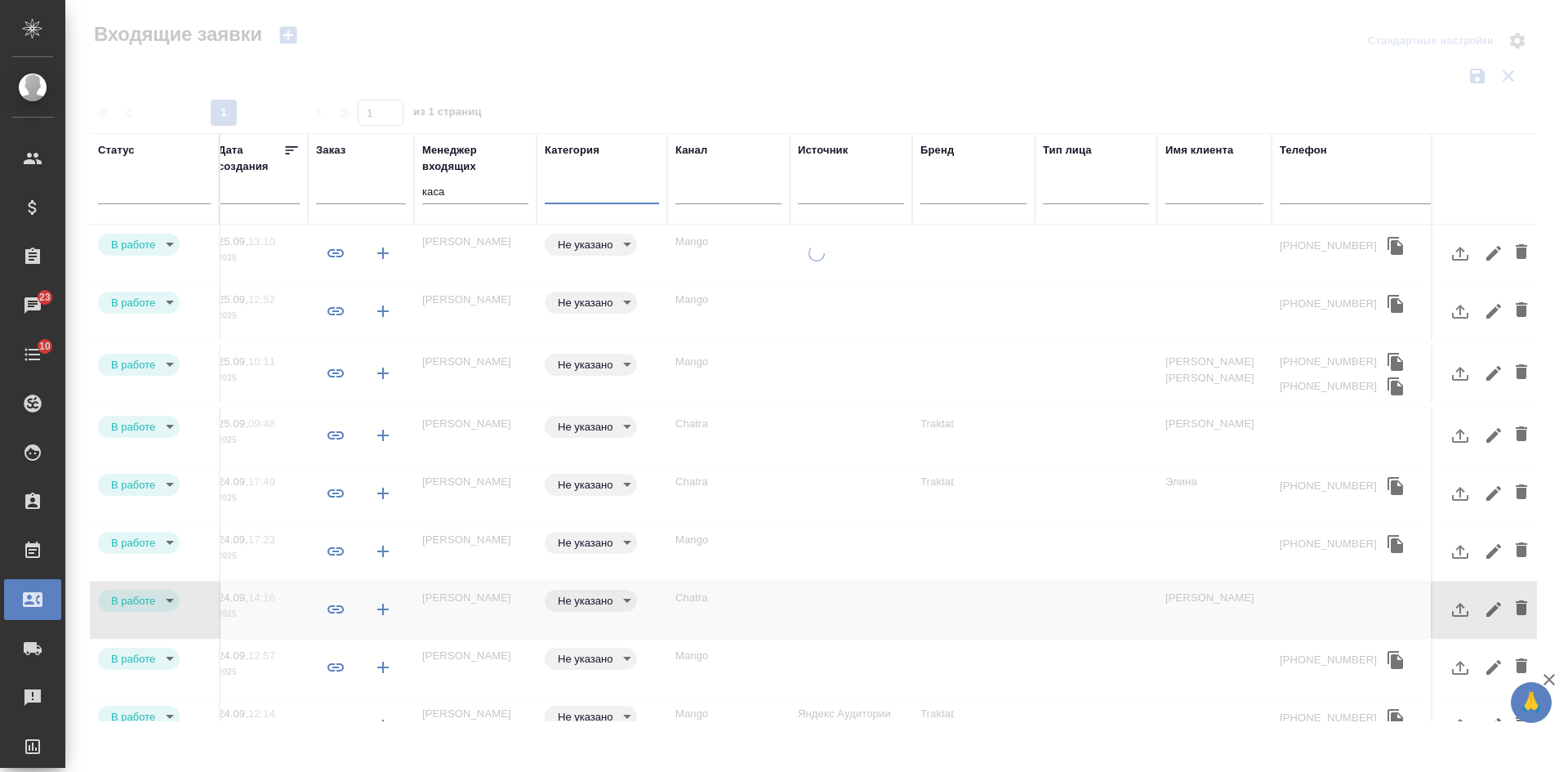
click at [612, 192] on div at bounding box center [601, 187] width 115 height 24
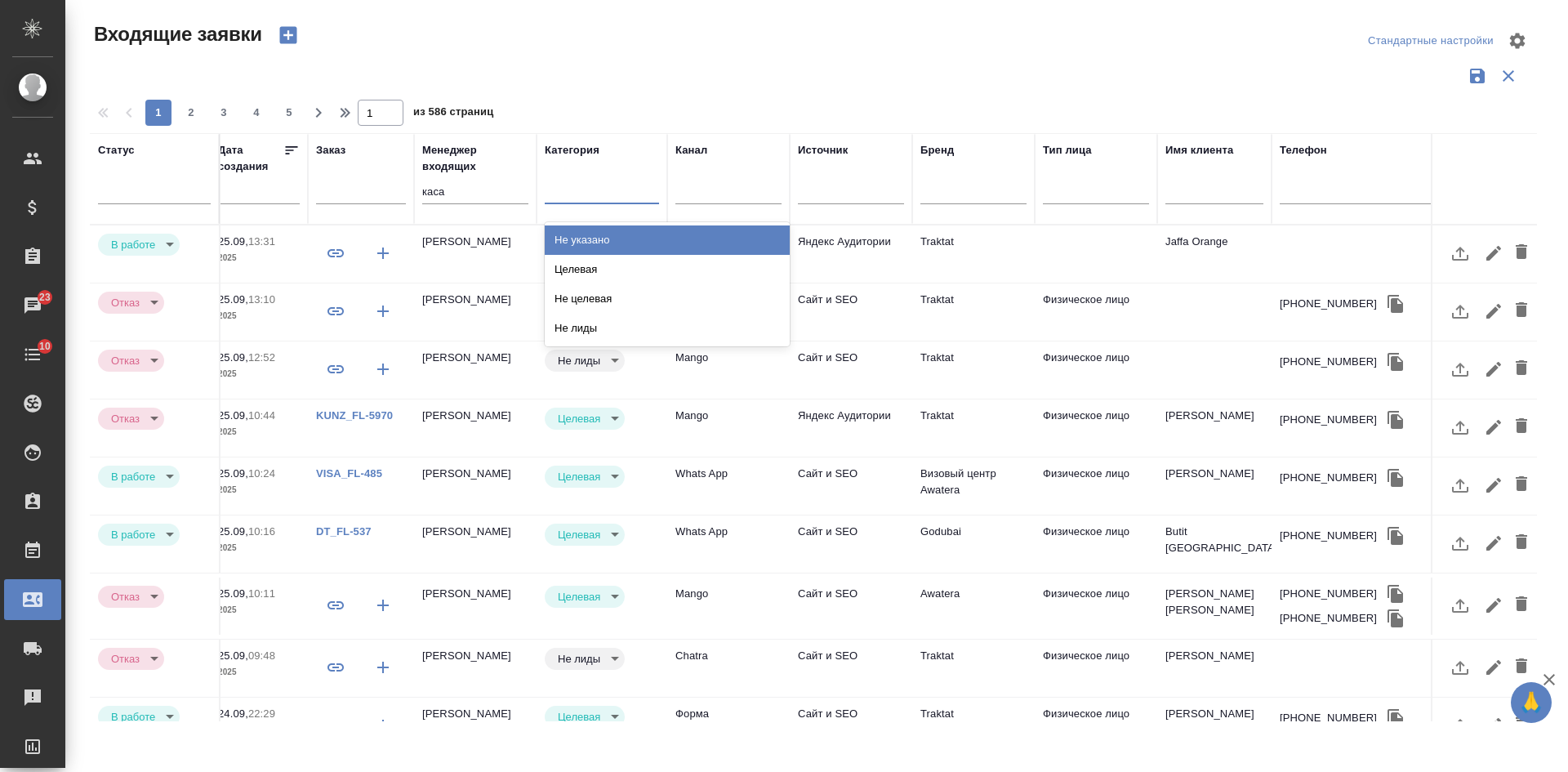
click at [585, 233] on div "Не указано" at bounding box center [667, 240] width 245 height 29
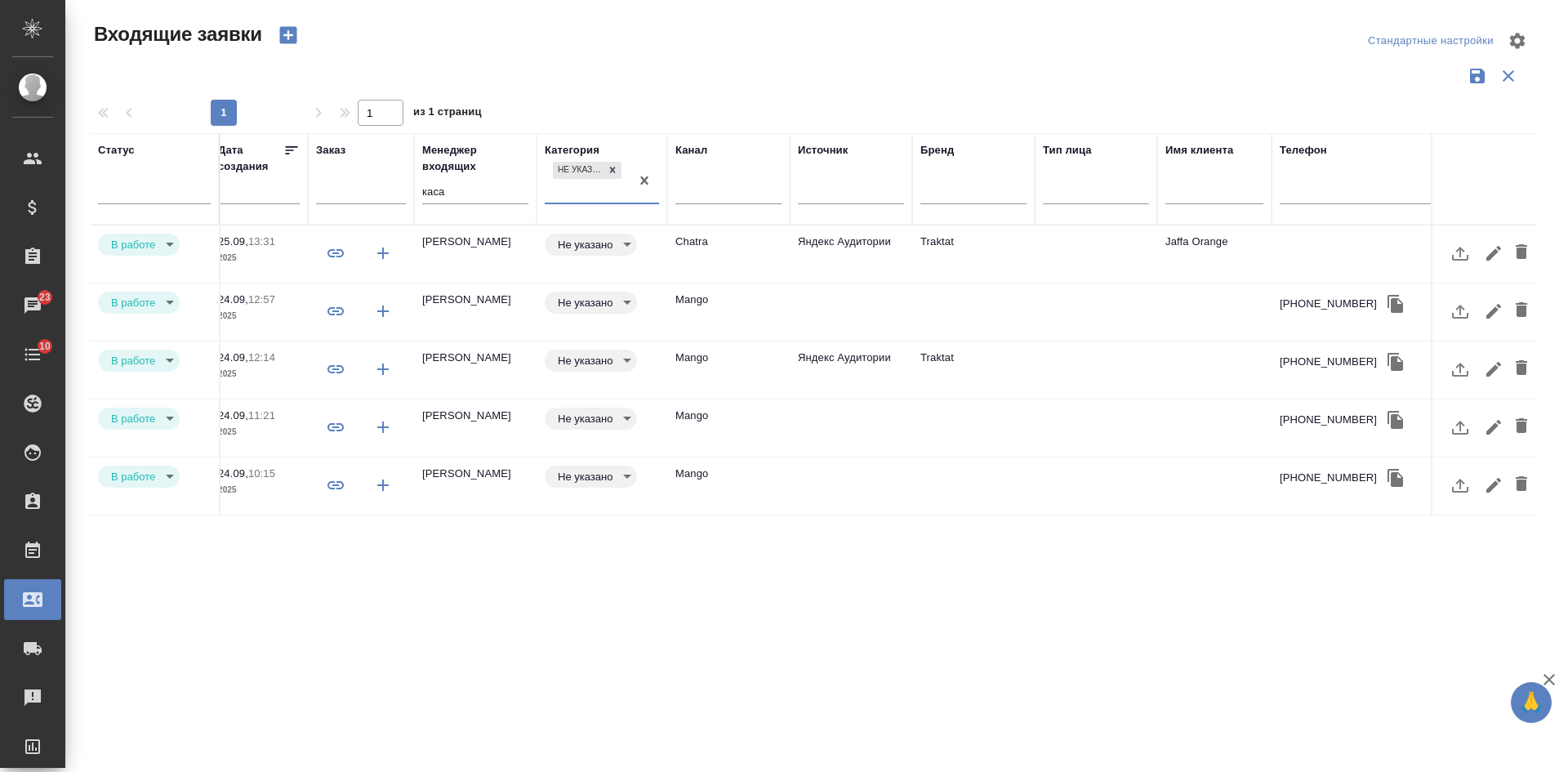
click at [911, 259] on td "Яндекс Аудитории" at bounding box center [850, 253] width 122 height 57
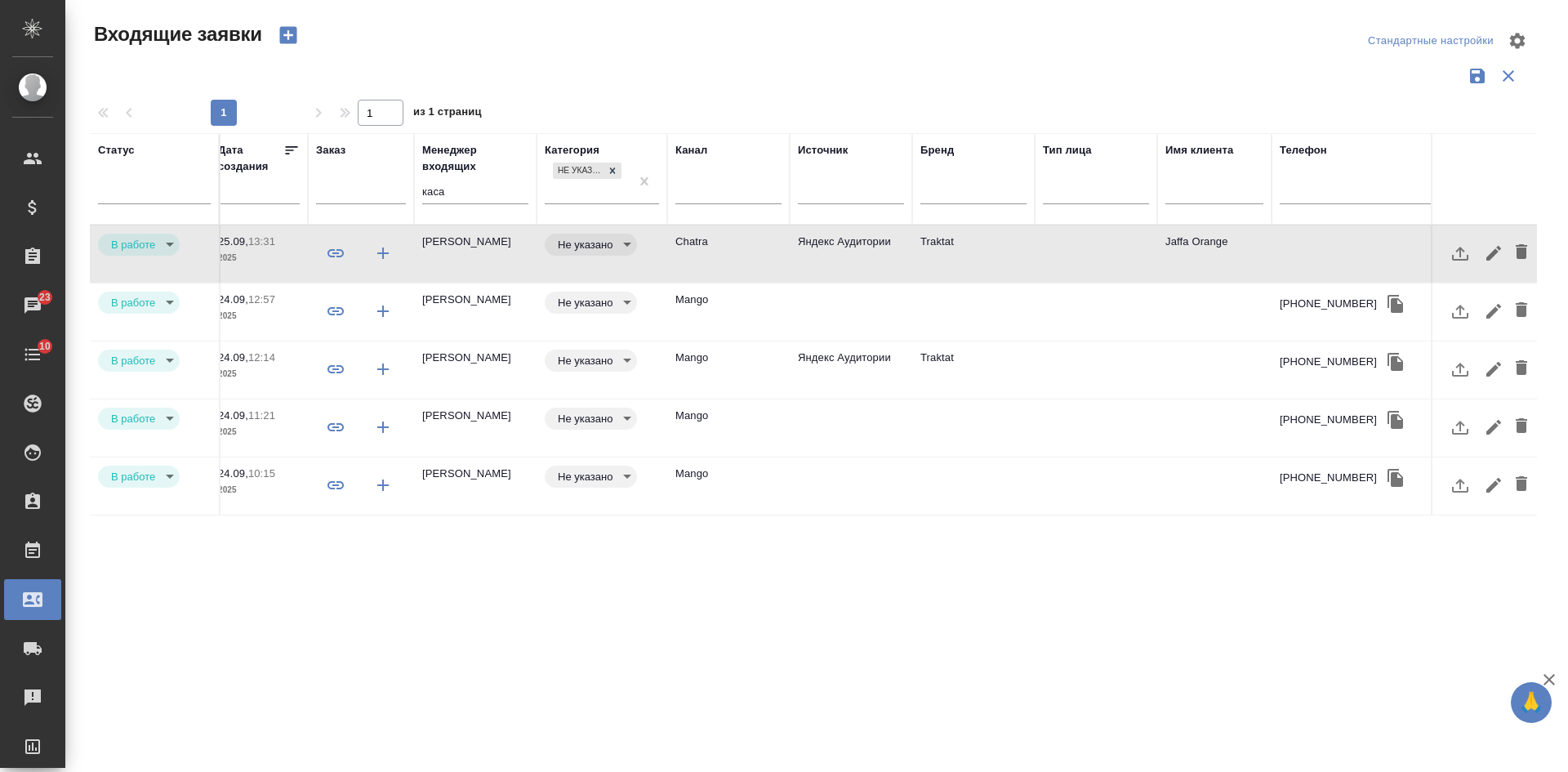
click at [911, 259] on td "Яндекс Аудитории" at bounding box center [850, 253] width 122 height 57
click at [916, 311] on td at bounding box center [972, 311] width 122 height 57
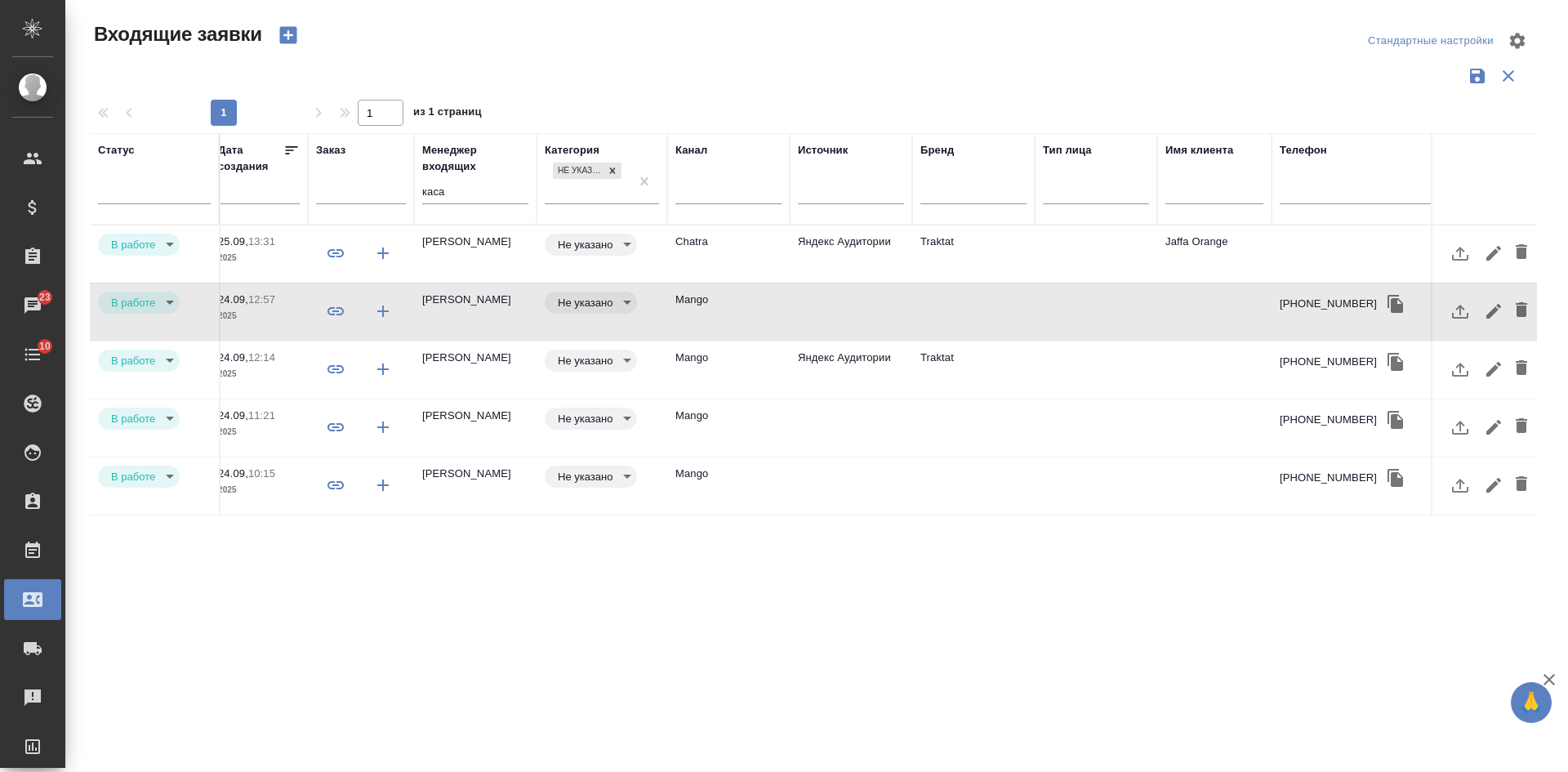
click at [921, 372] on td "Traktat" at bounding box center [972, 369] width 122 height 57
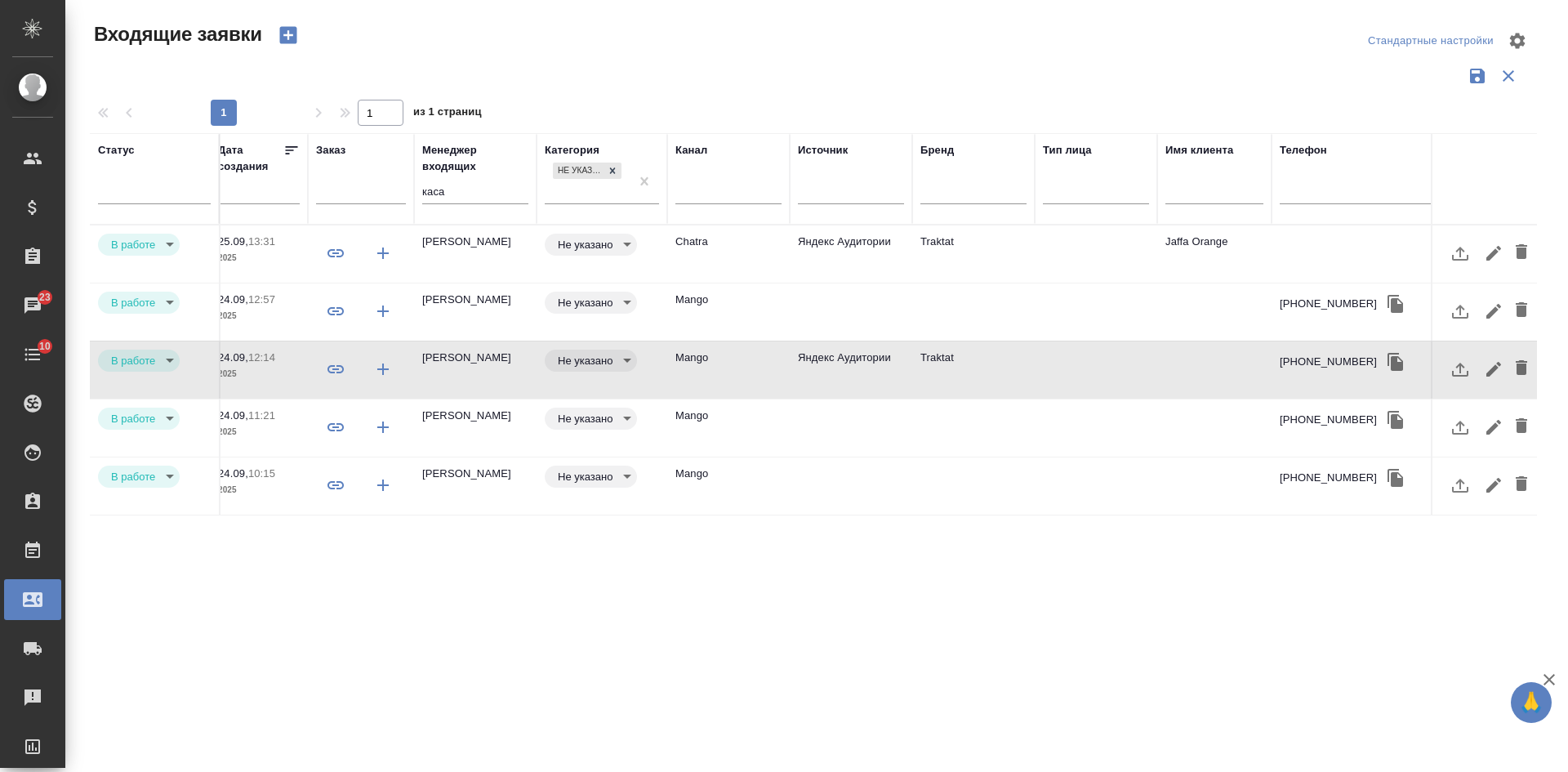
click at [916, 426] on td at bounding box center [972, 427] width 122 height 57
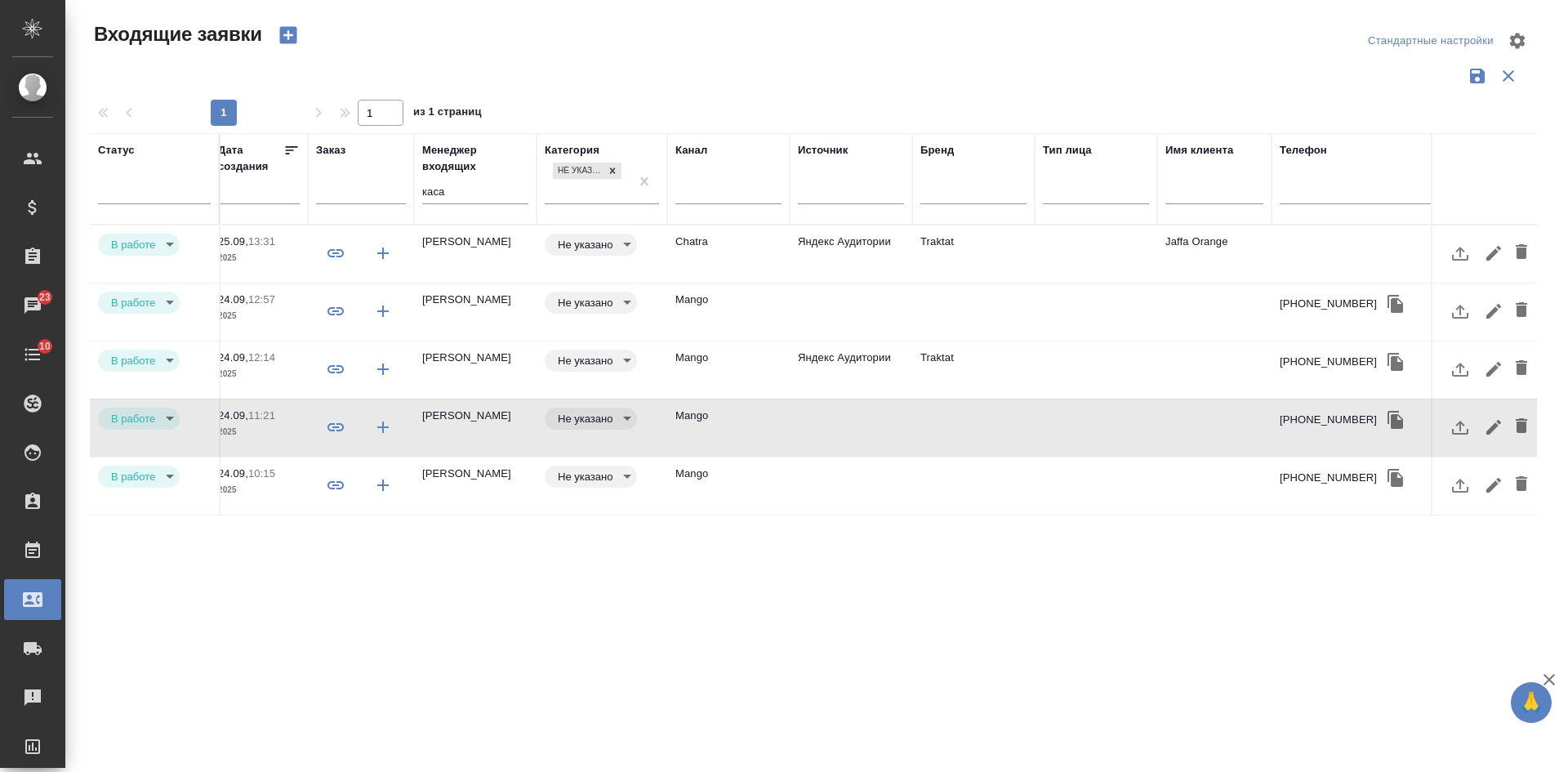
click at [916, 426] on td at bounding box center [972, 427] width 122 height 57
click at [915, 473] on td at bounding box center [972, 485] width 122 height 57
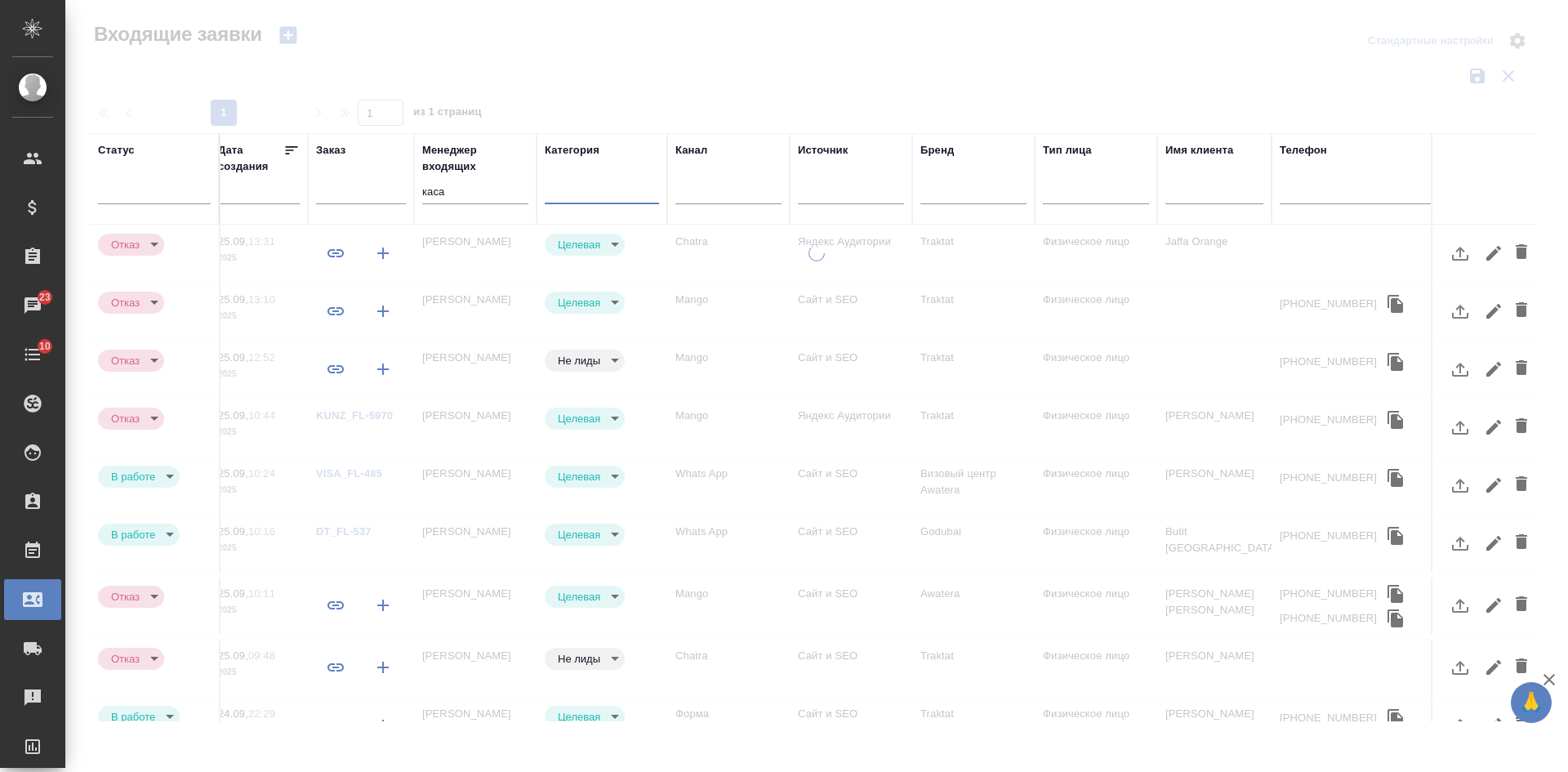
type input "rejection"
type input "target"
click at [591, 182] on div at bounding box center [601, 187] width 115 height 24
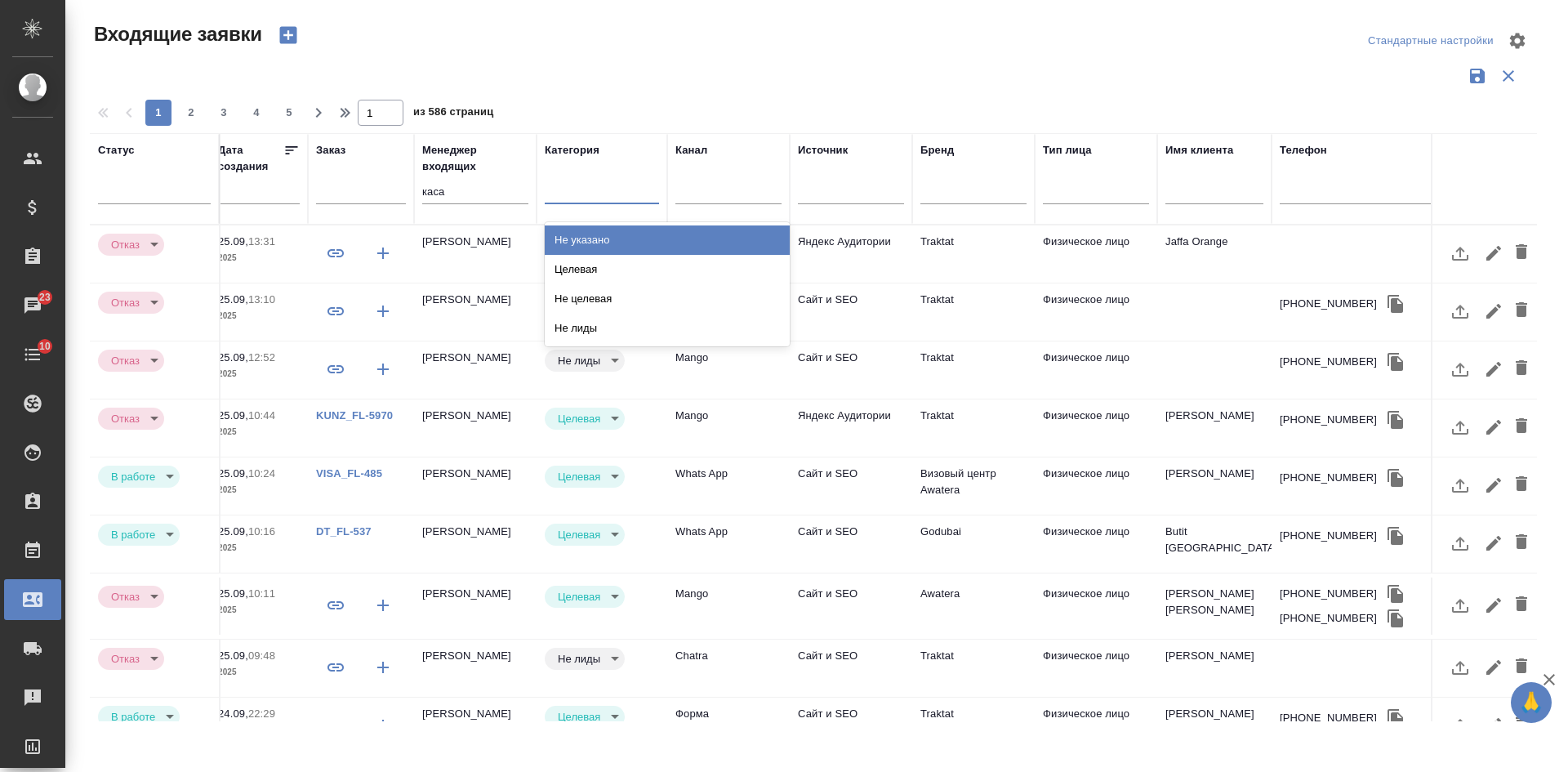
click at [598, 241] on div "Не указано" at bounding box center [667, 240] width 245 height 29
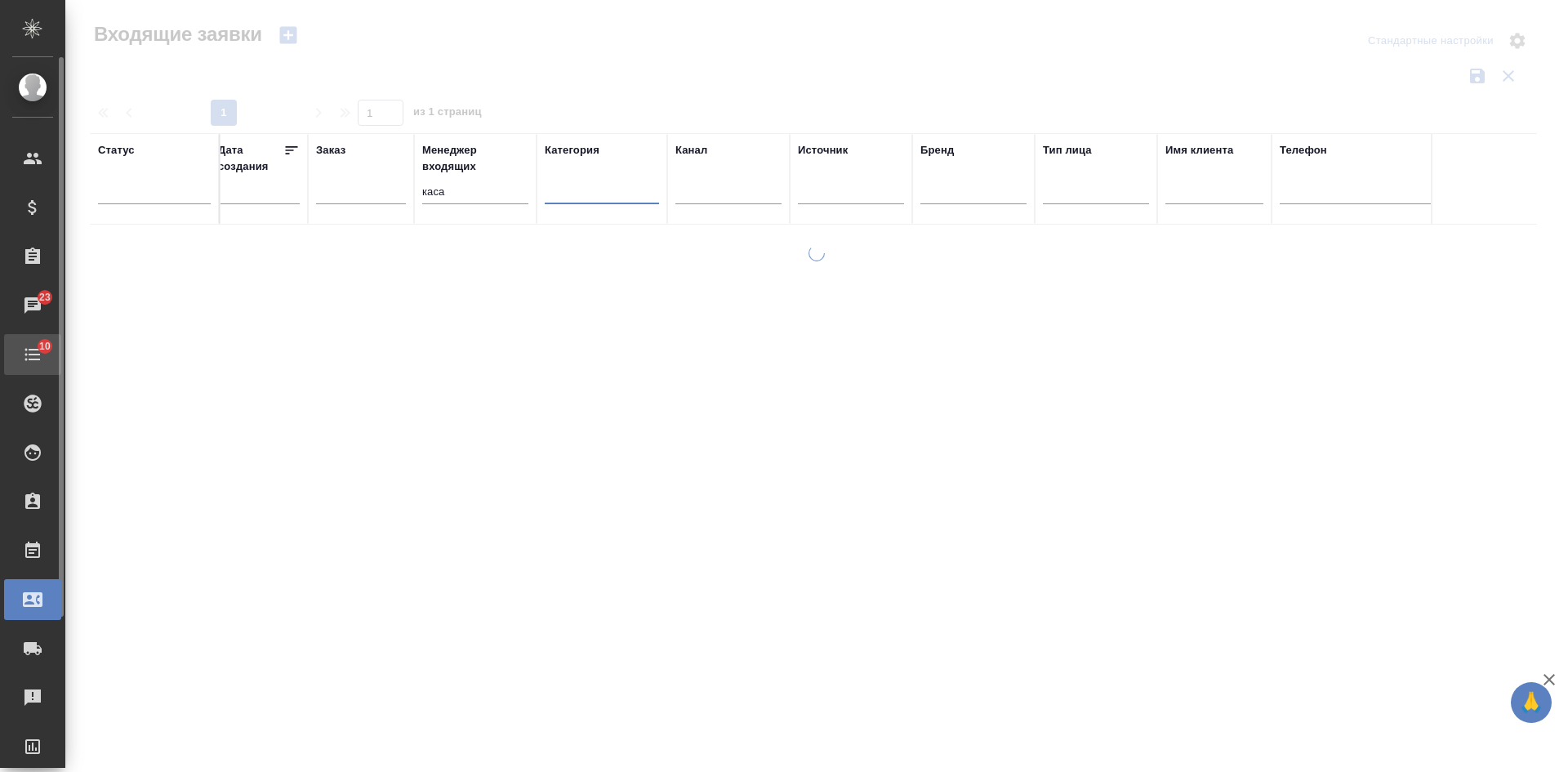
click at [40, 350] on span "10" at bounding box center [44, 346] width 31 height 16
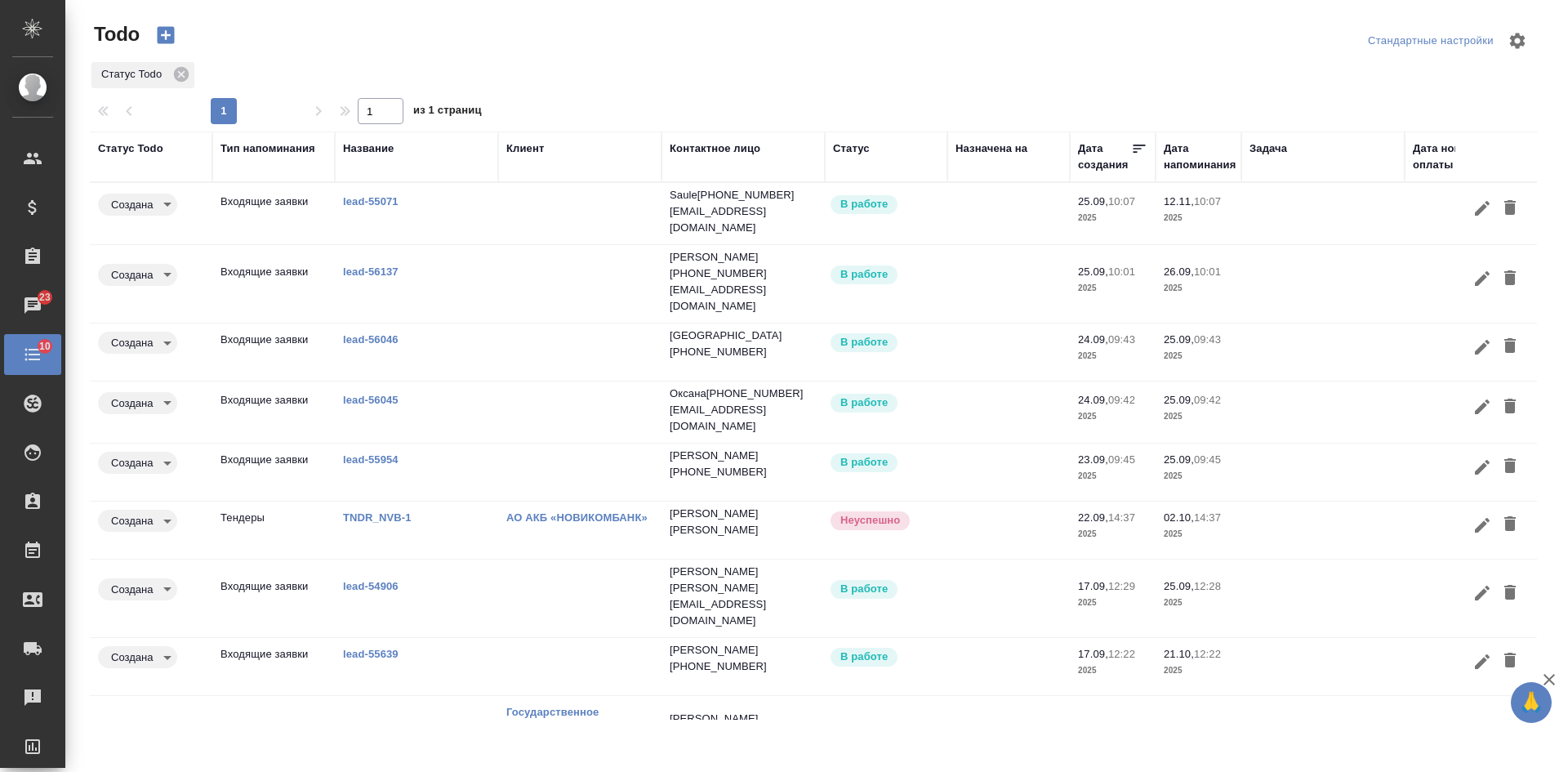
click at [389, 333] on link "lead-56046" at bounding box center [371, 339] width 56 height 13
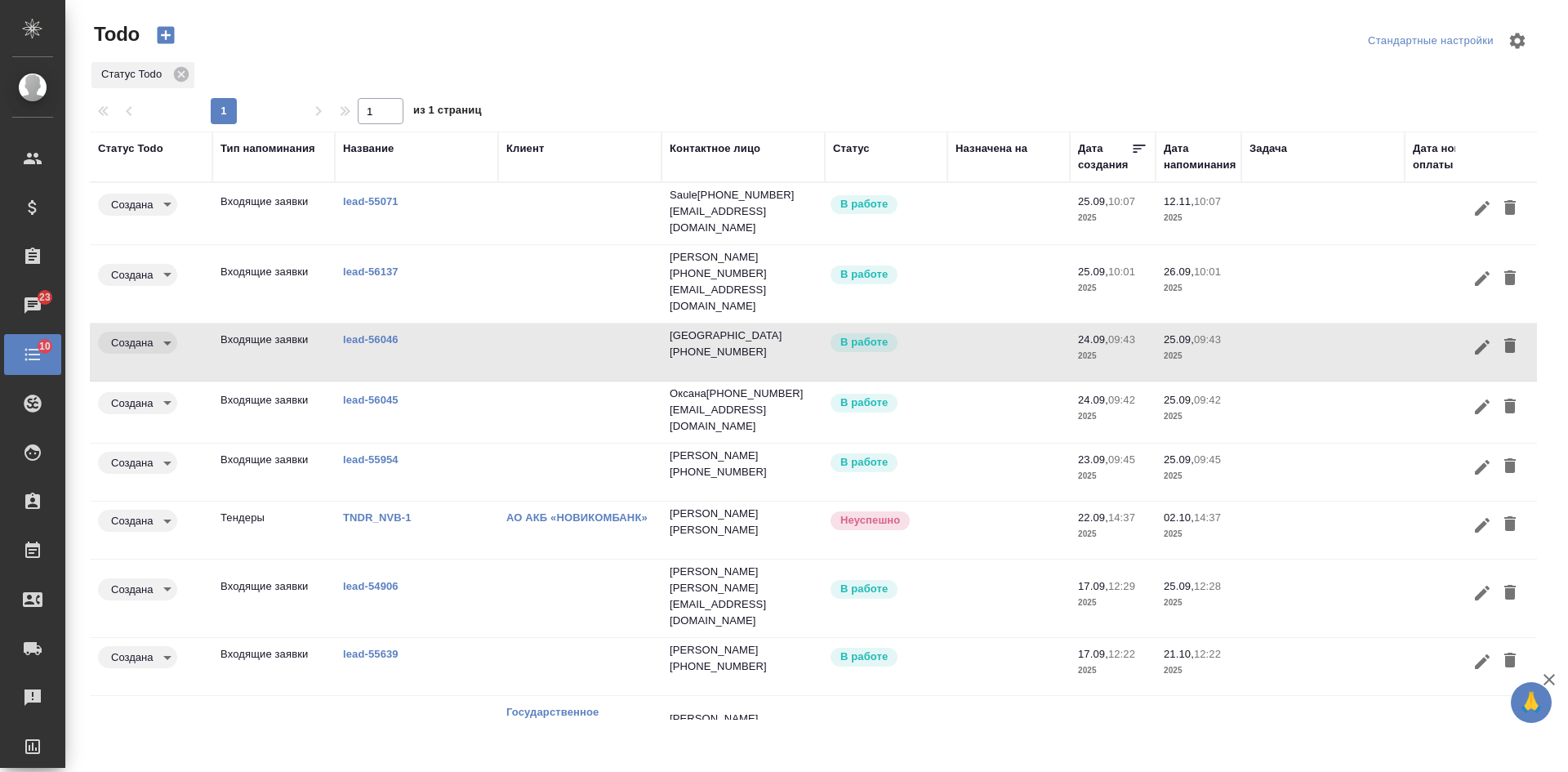
click at [377, 395] on link "lead-56045" at bounding box center [371, 399] width 56 height 13
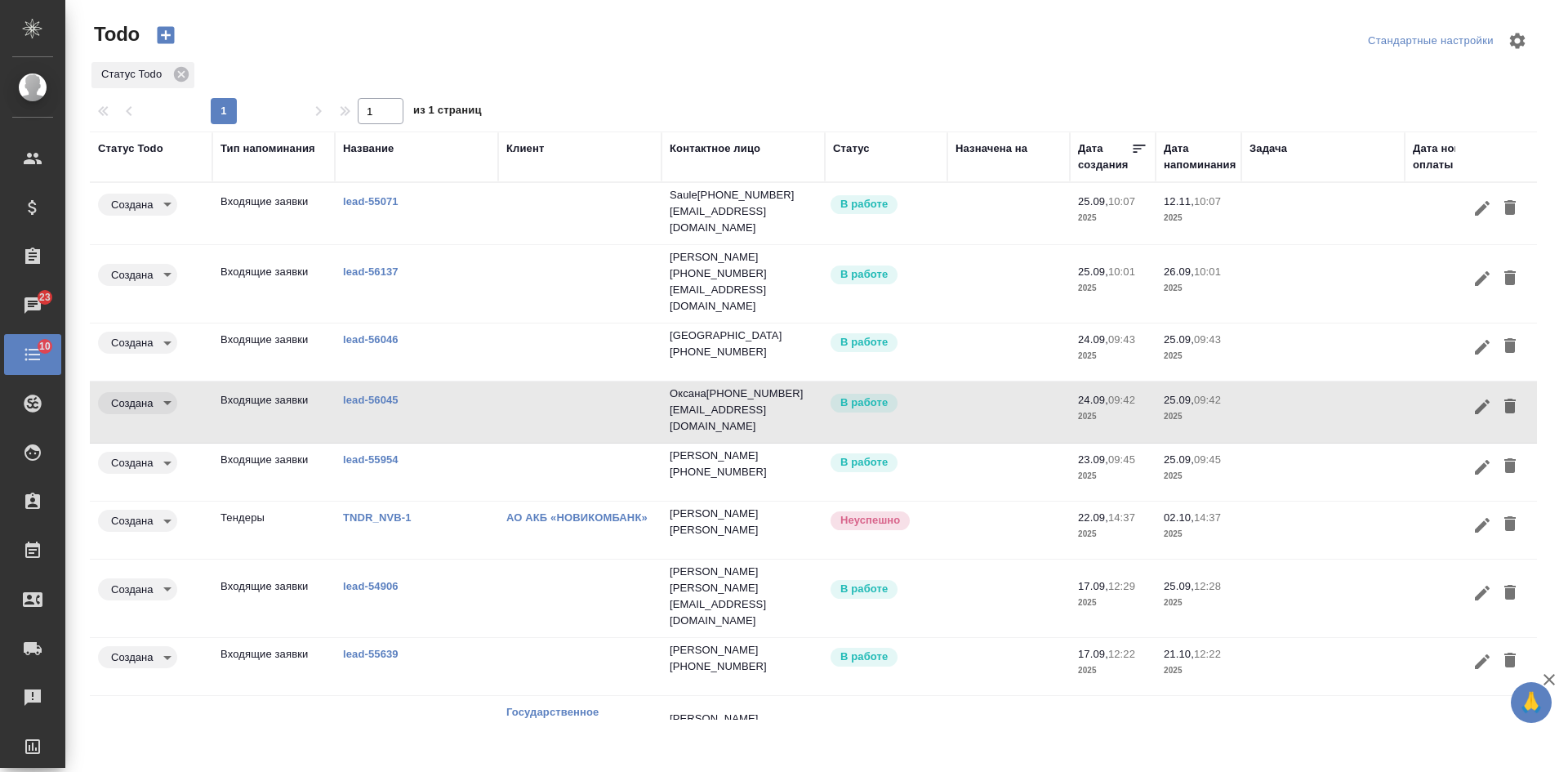
click at [391, 453] on link "lead-55954" at bounding box center [371, 459] width 56 height 13
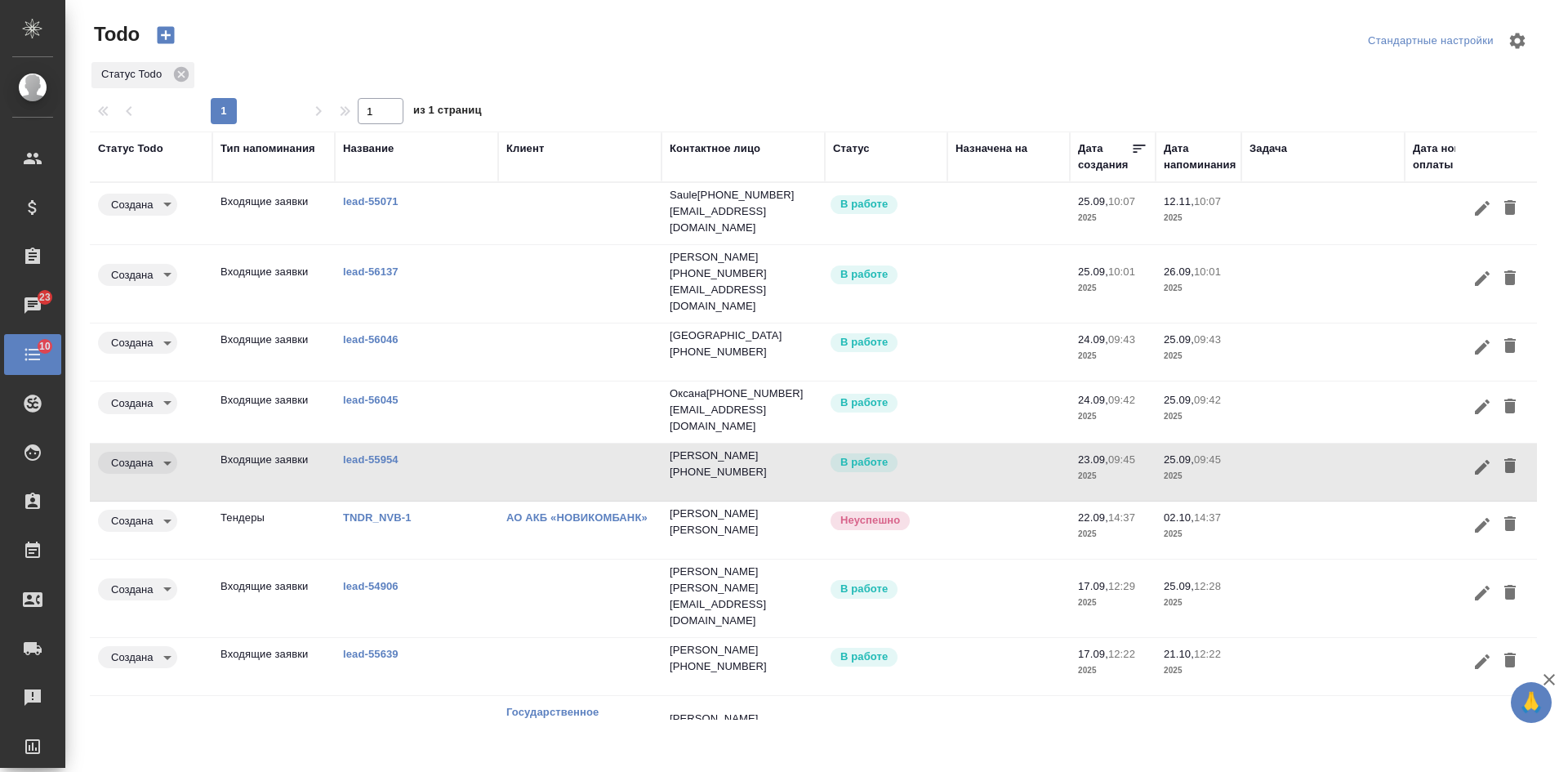
scroll to position [117, 0]
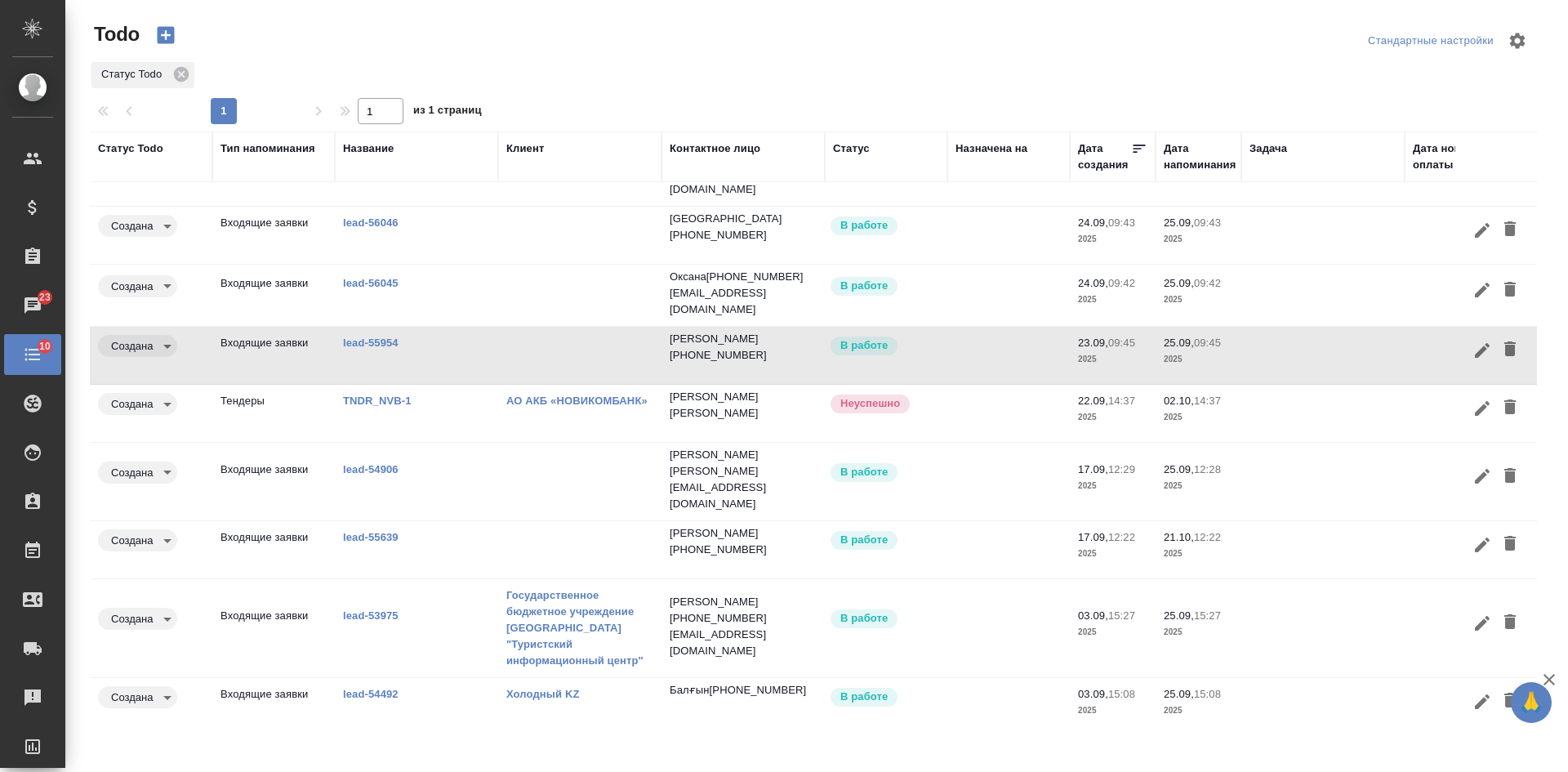
click at [357, 531] on link "lead-55639" at bounding box center [371, 537] width 56 height 13
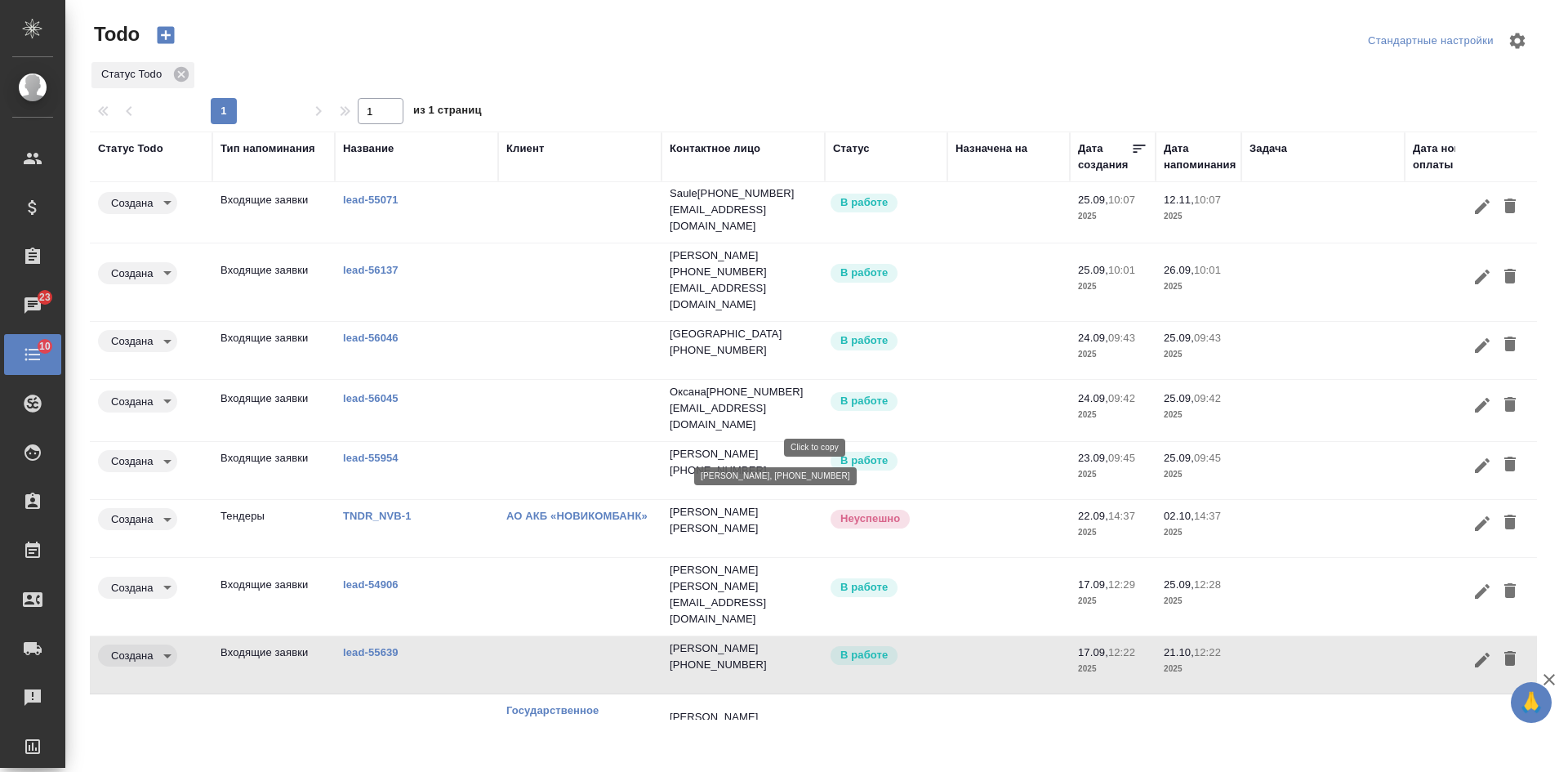
scroll to position [0, 0]
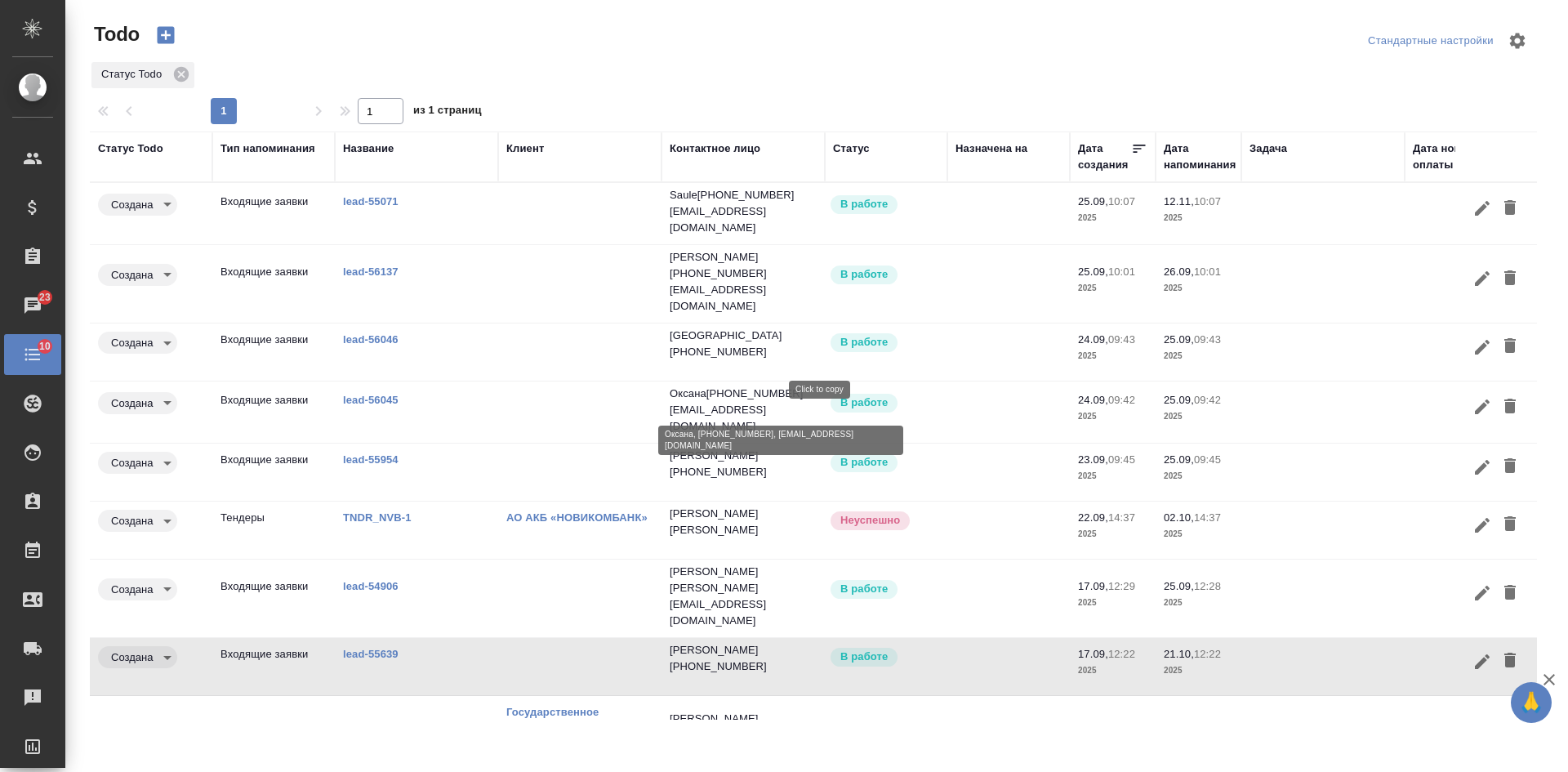
click at [760, 390] on p "+79261333333" at bounding box center [755, 393] width 97 height 16
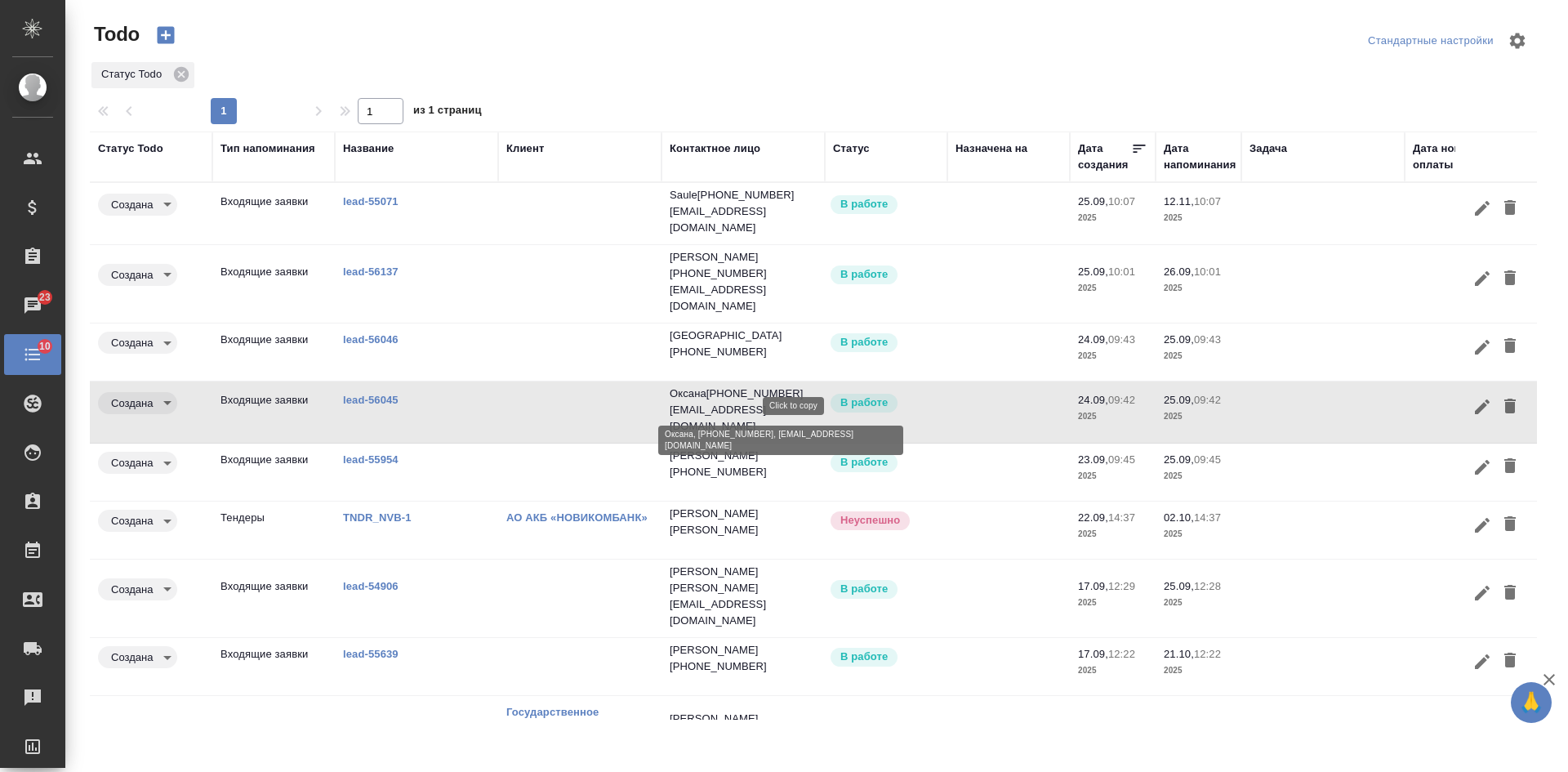
click at [680, 405] on p "[EMAIL_ADDRESS][DOMAIN_NAME]" at bounding box center [743, 418] width 146 height 33
click at [1472, 460] on icon "button" at bounding box center [1481, 466] width 19 height 19
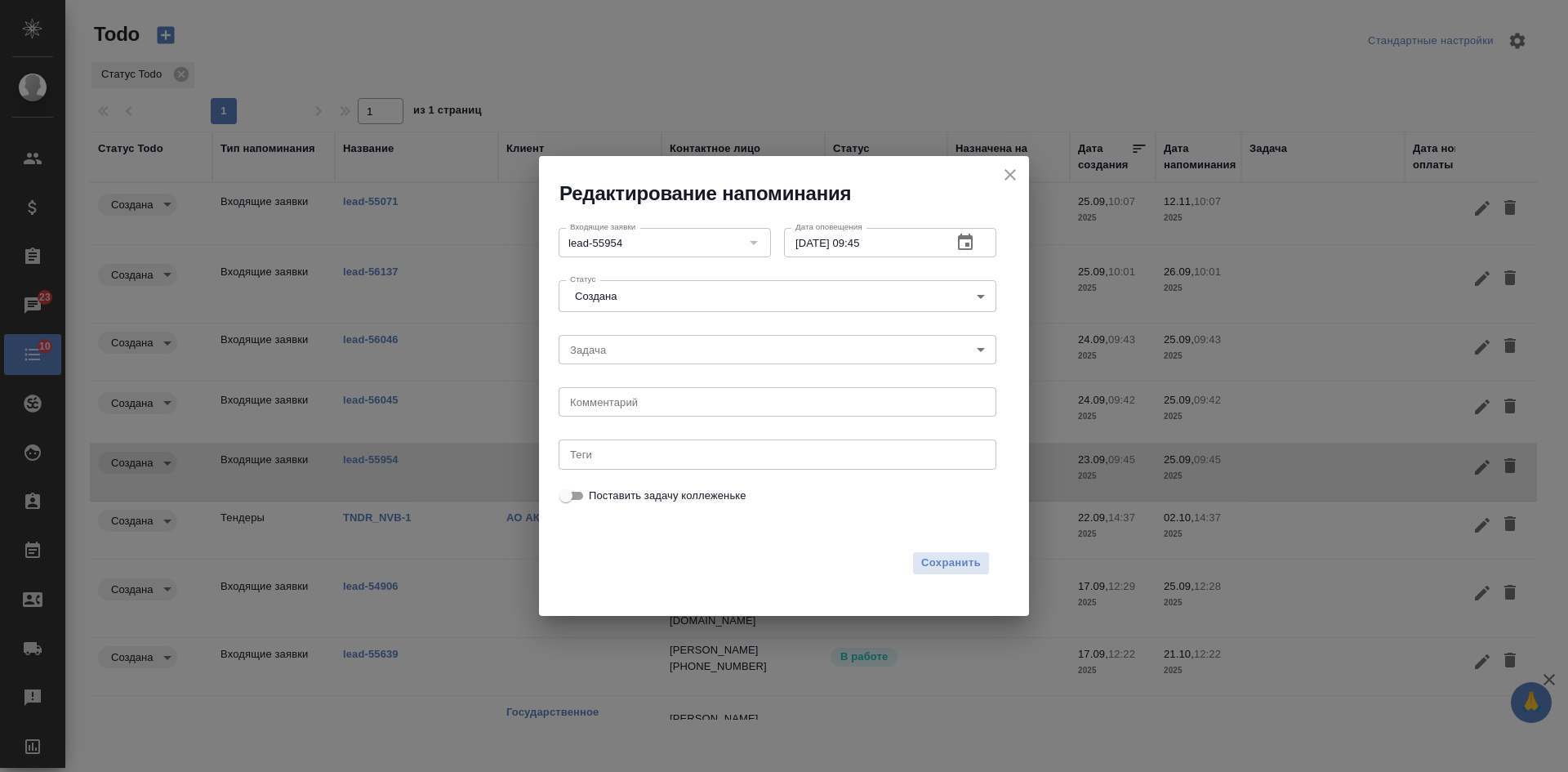
click at [965, 238] on icon "button" at bounding box center [965, 241] width 14 height 16
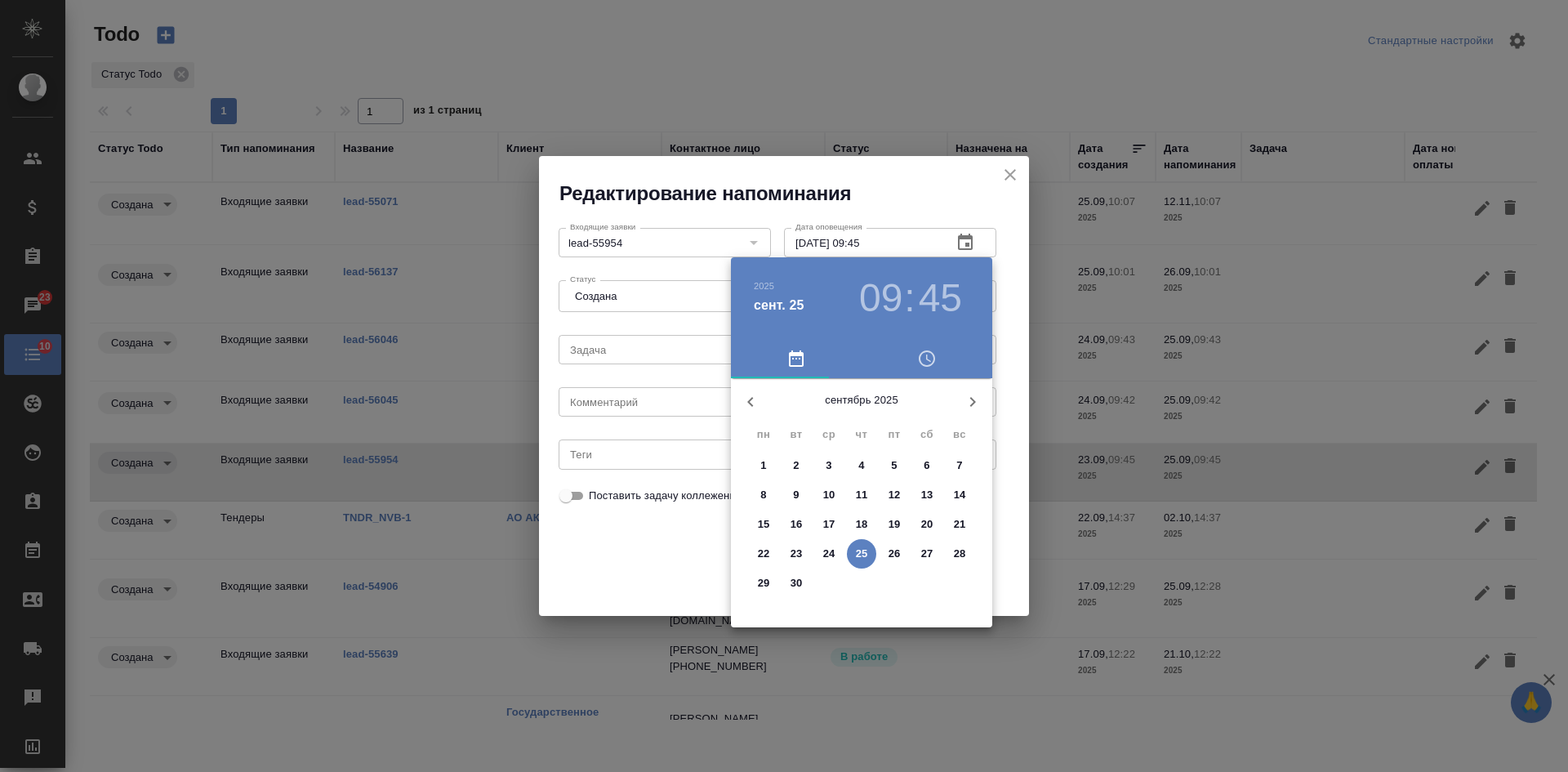
click at [763, 585] on p "29" at bounding box center [763, 582] width 13 height 16
type input "29.09.2025 09:45"
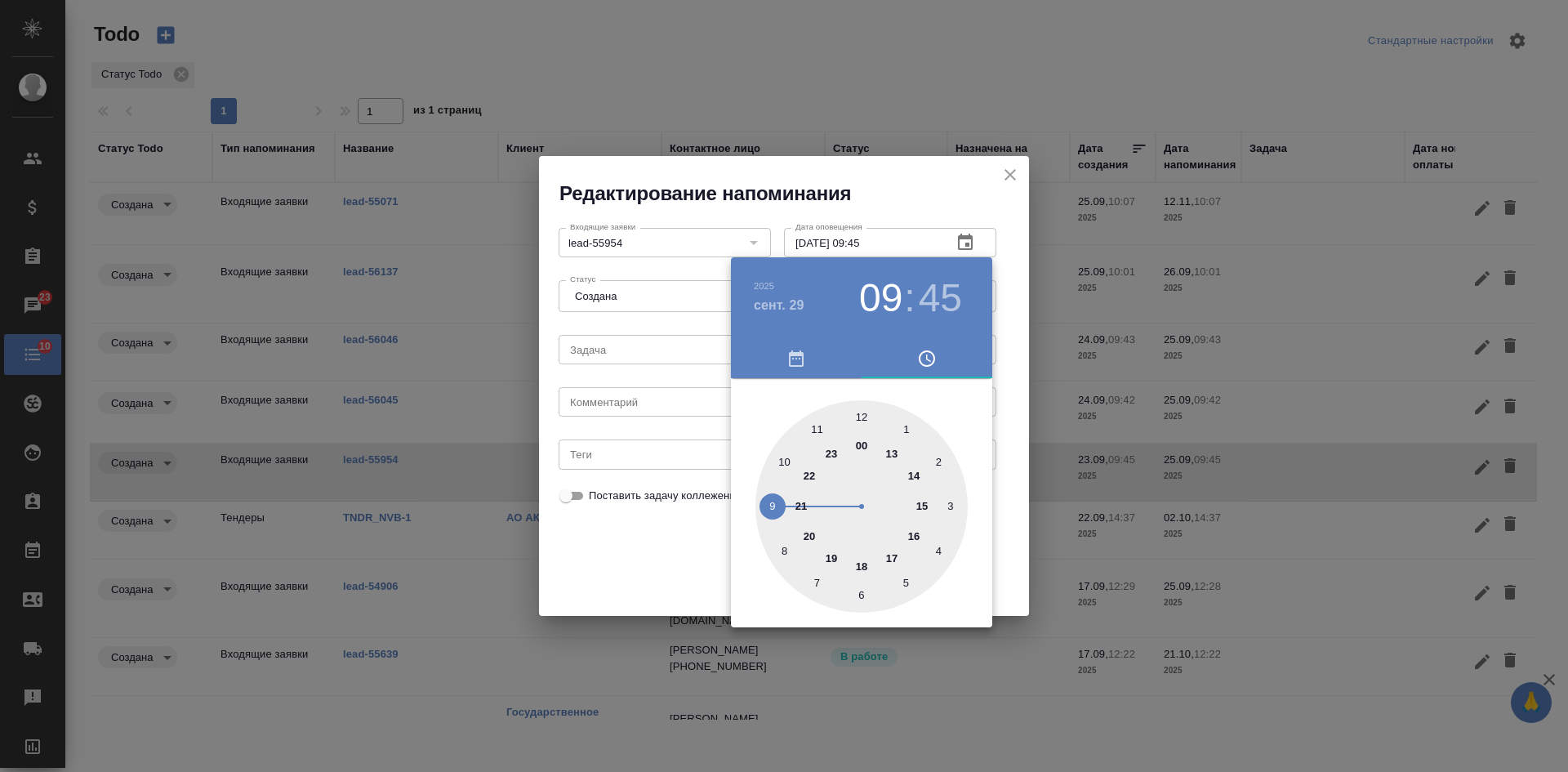
click at [1015, 311] on div at bounding box center [784, 386] width 1568 height 772
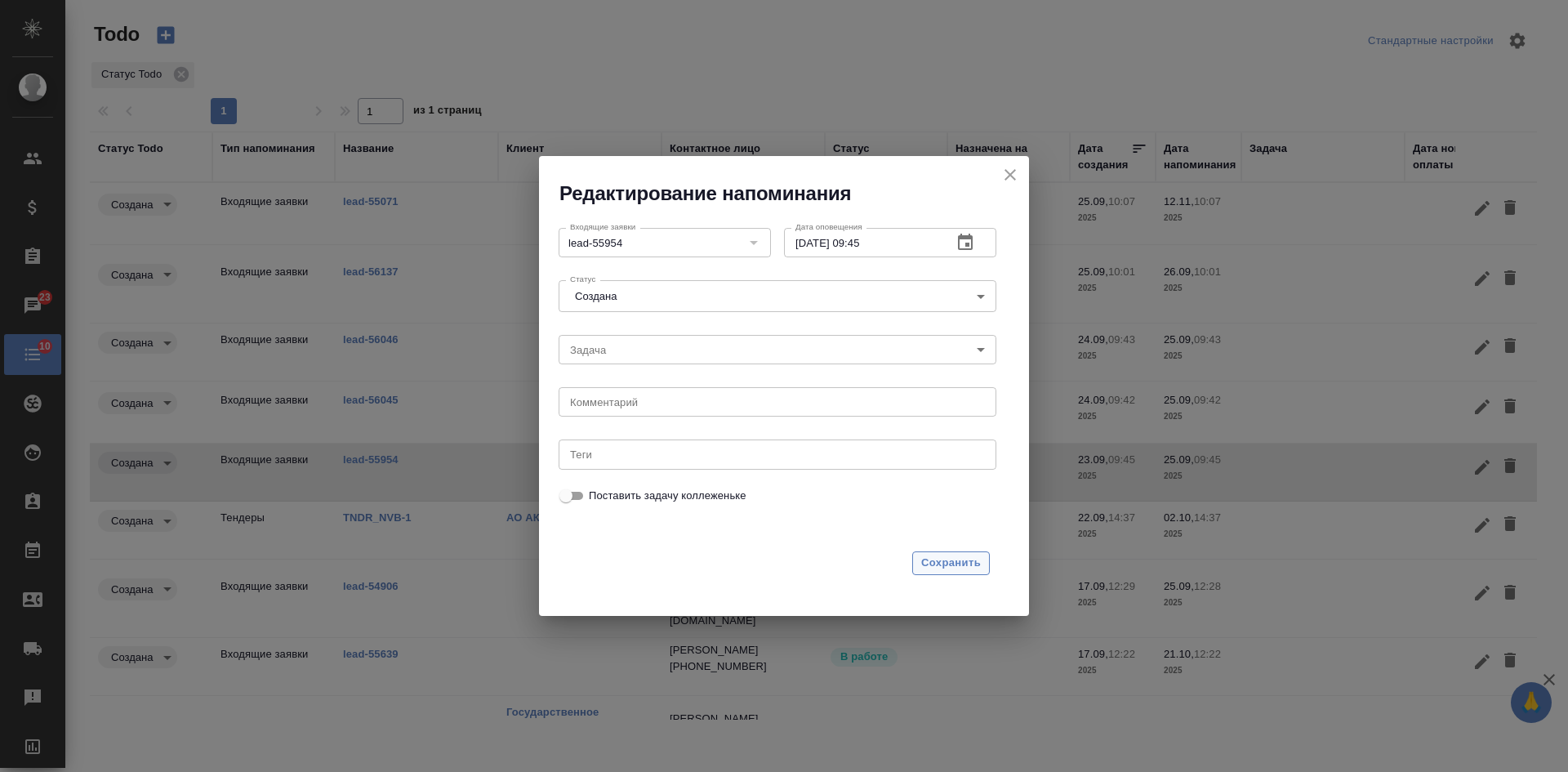
click at [953, 555] on span "Сохранить" at bounding box center [951, 562] width 60 height 18
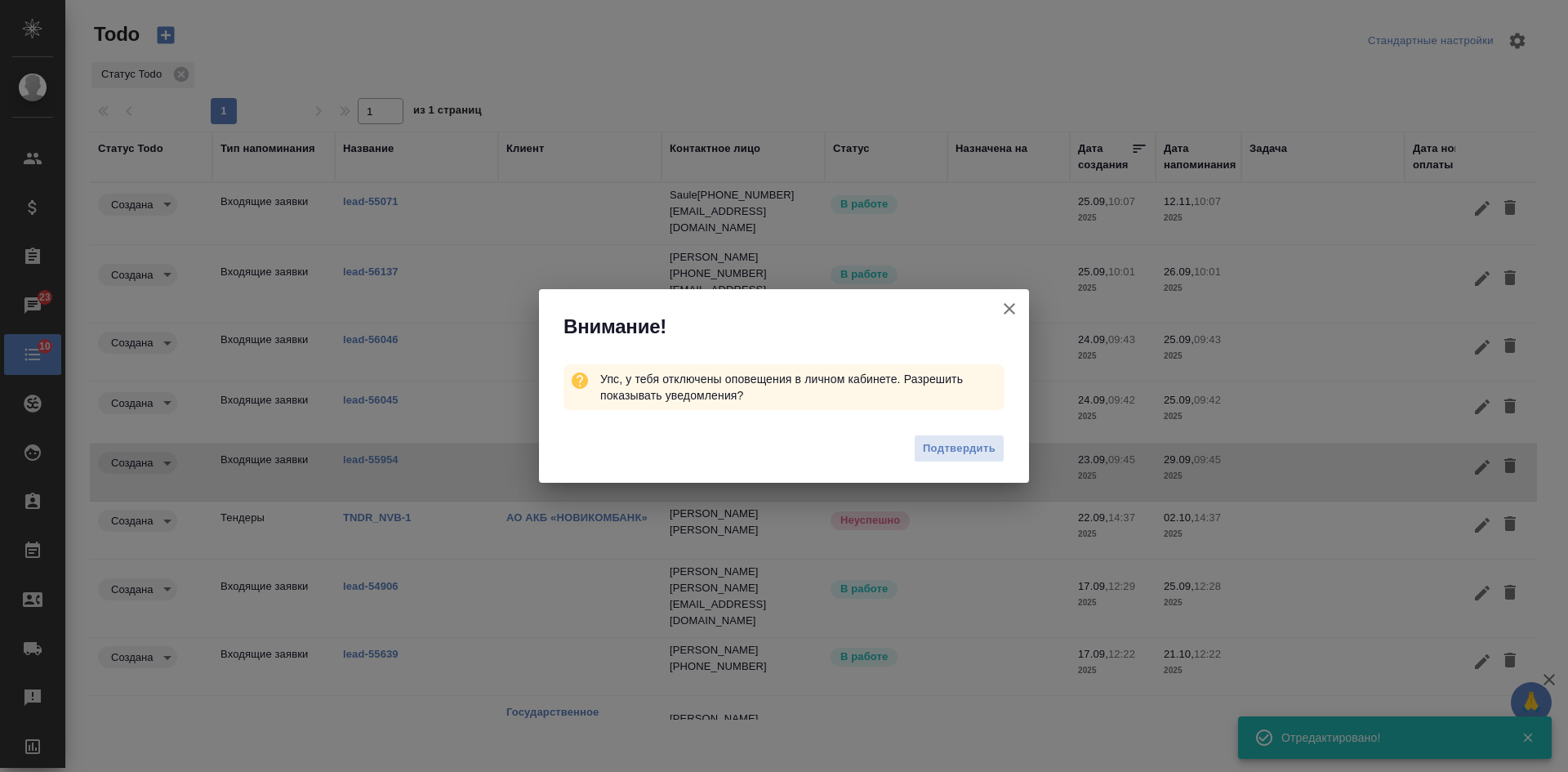
click at [1008, 307] on icon "button" at bounding box center [1009, 308] width 12 height 12
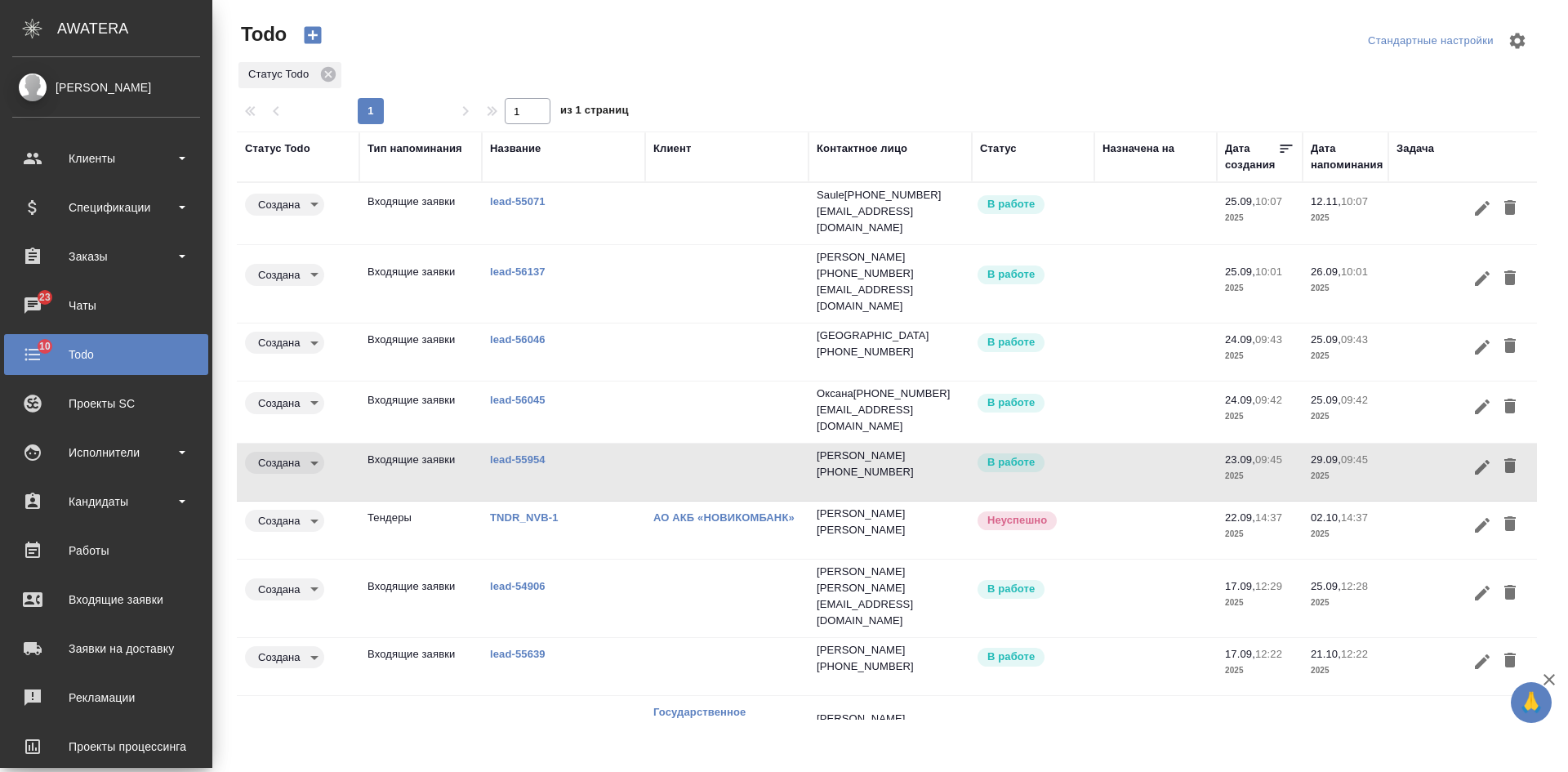
drag, startPoint x: 120, startPoint y: 597, endPoint x: 932, endPoint y: 769, distance: 830.0
click at [120, 597] on div "Входящие заявки" at bounding box center [106, 599] width 188 height 24
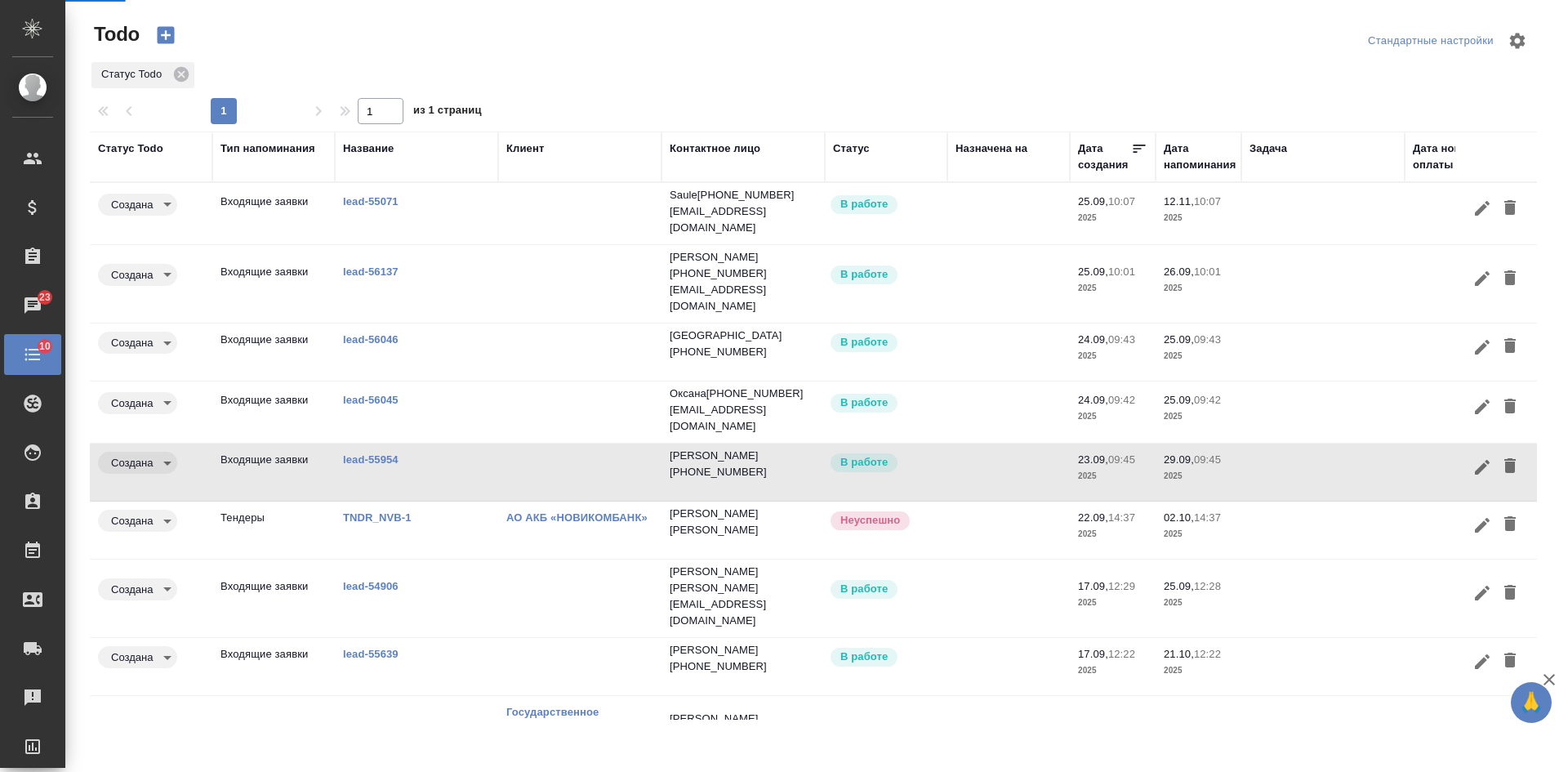
select select "RU"
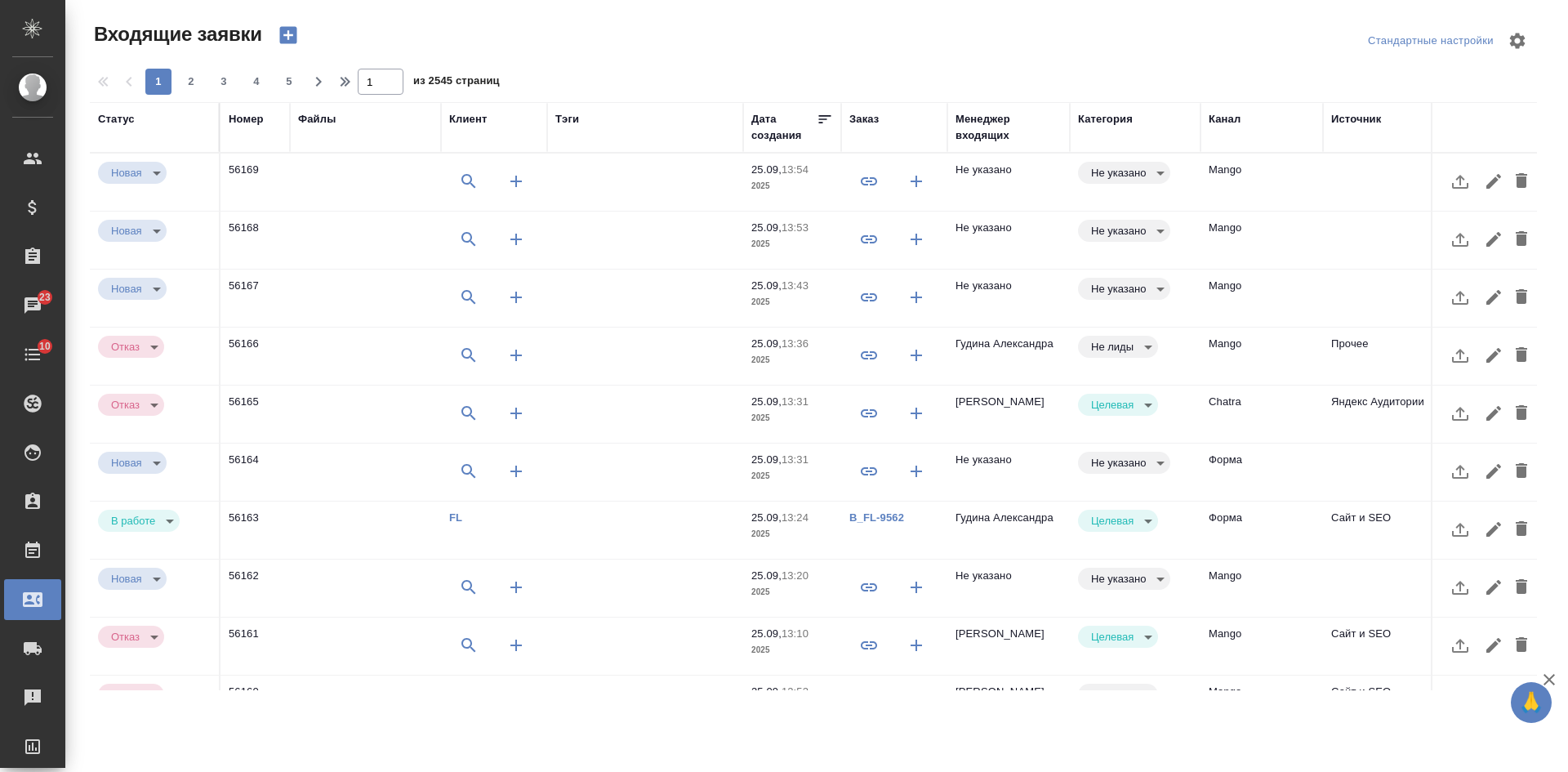
click at [997, 136] on div "Менеджер входящих" at bounding box center [1008, 127] width 106 height 33
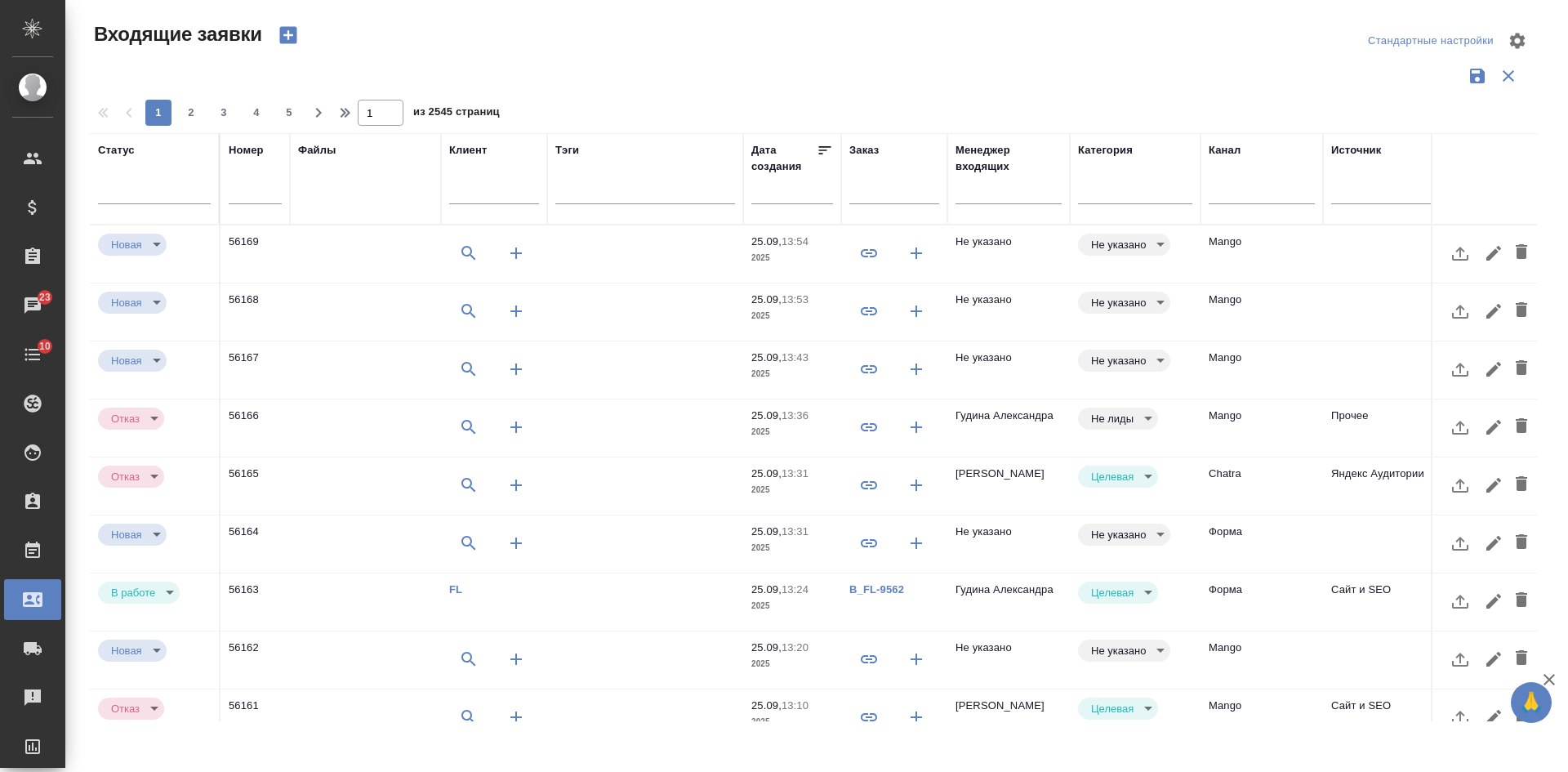
click at [988, 187] on input "text" at bounding box center [1008, 193] width 106 height 20
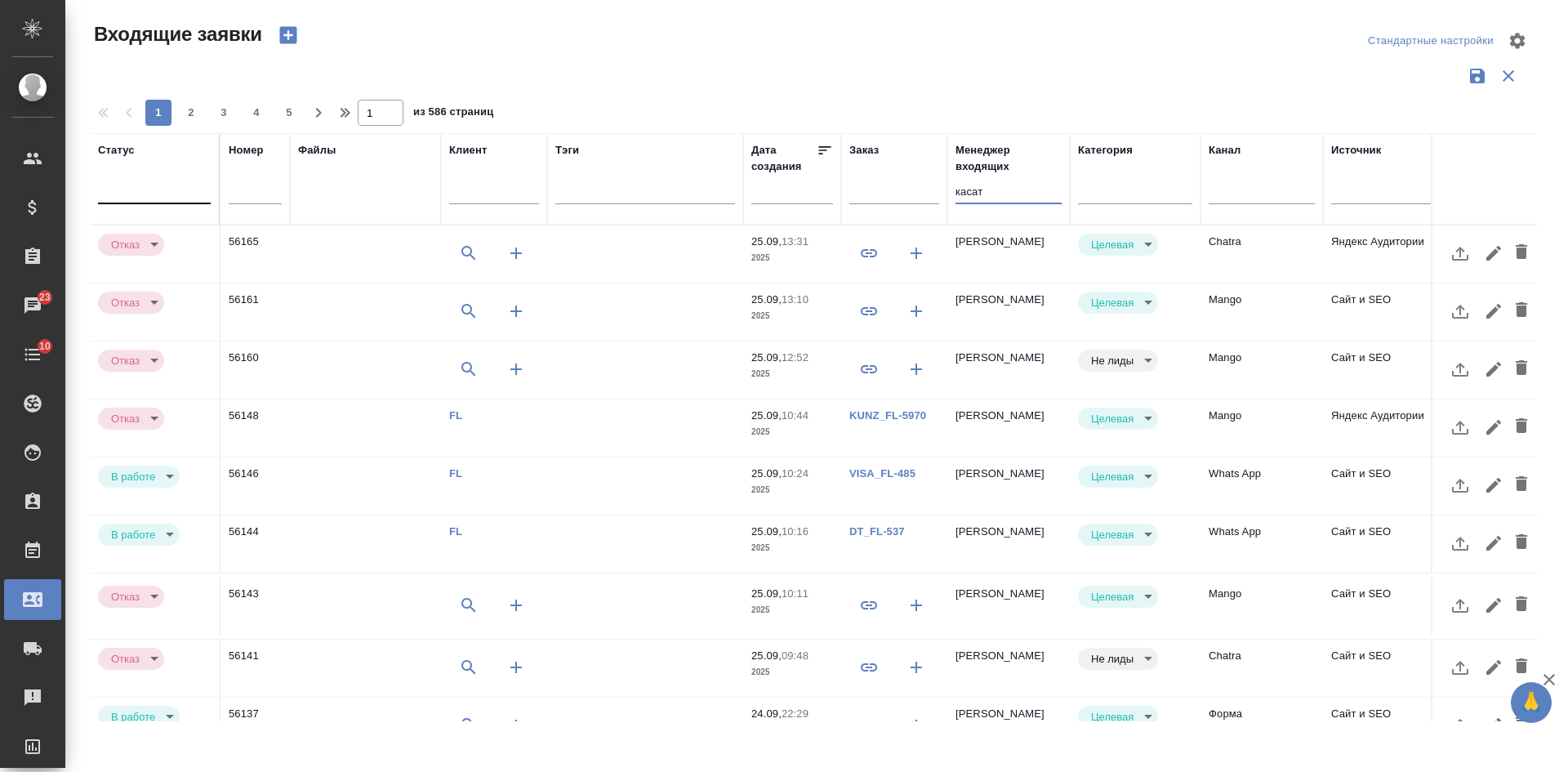
type input "касат"
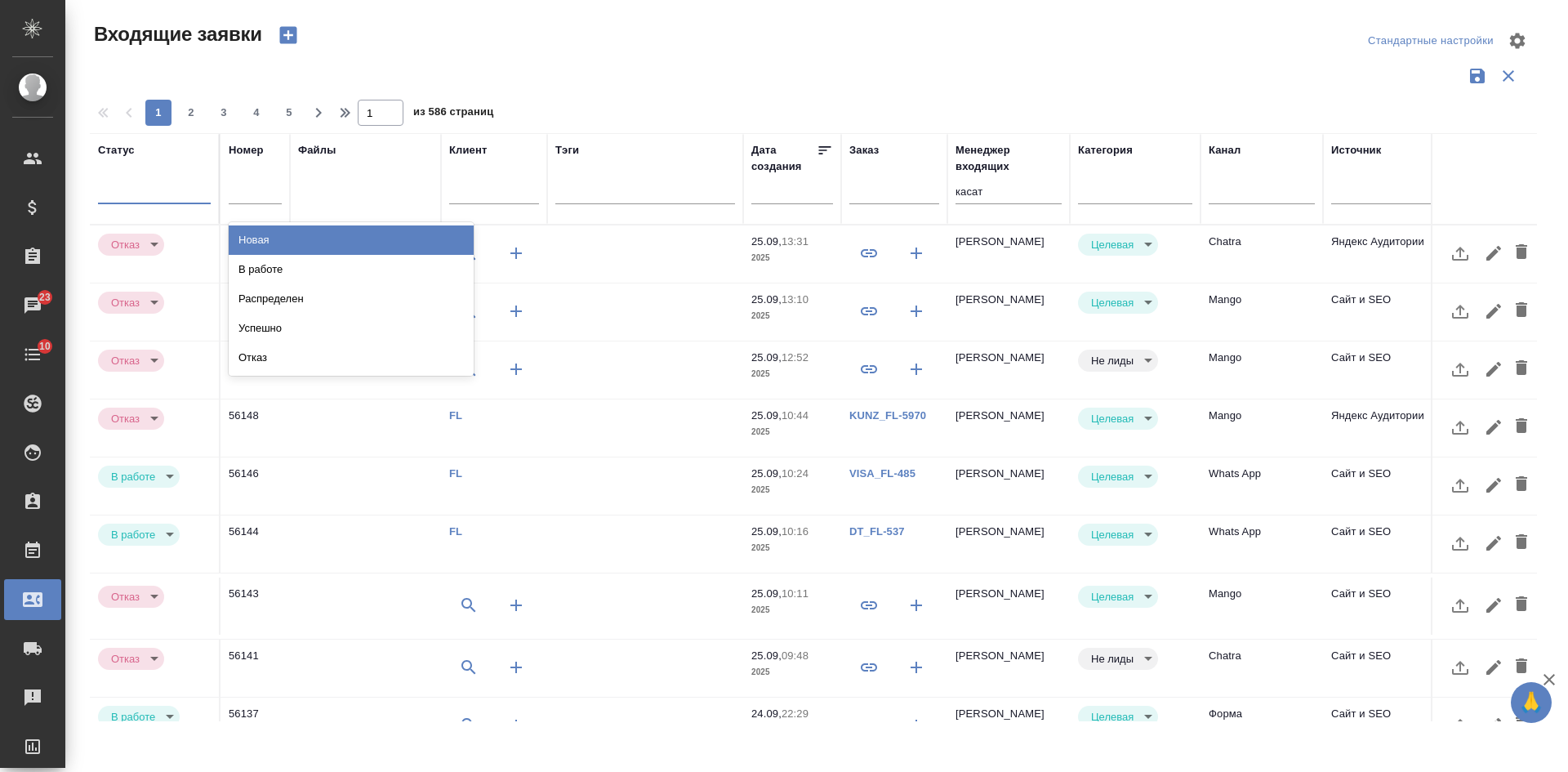
click at [158, 181] on div at bounding box center [154, 187] width 113 height 24
click at [273, 269] on div "В работе" at bounding box center [351, 269] width 245 height 29
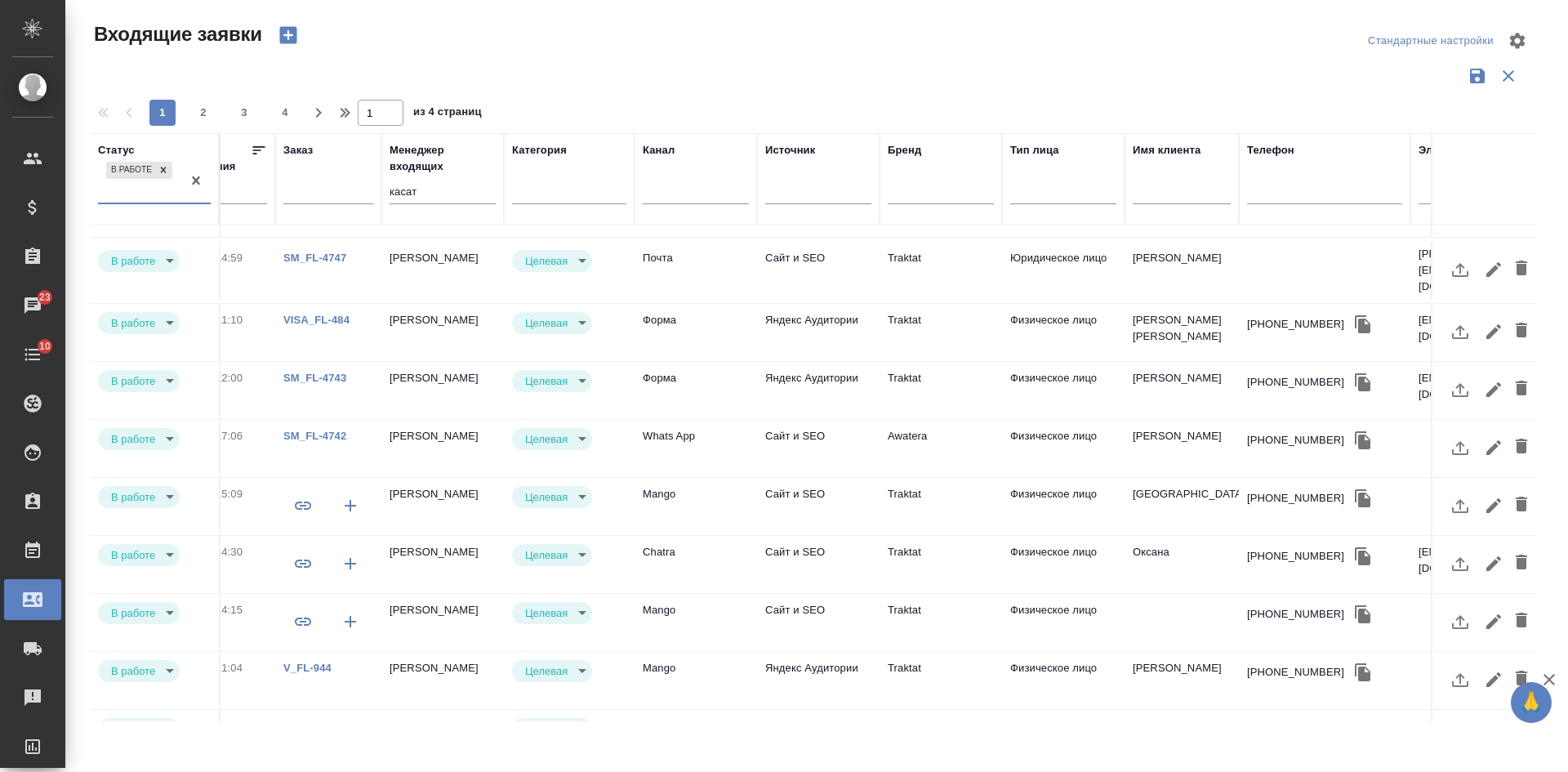
scroll to position [163, 566]
click at [713, 492] on td "Mango" at bounding box center [695, 504] width 122 height 57
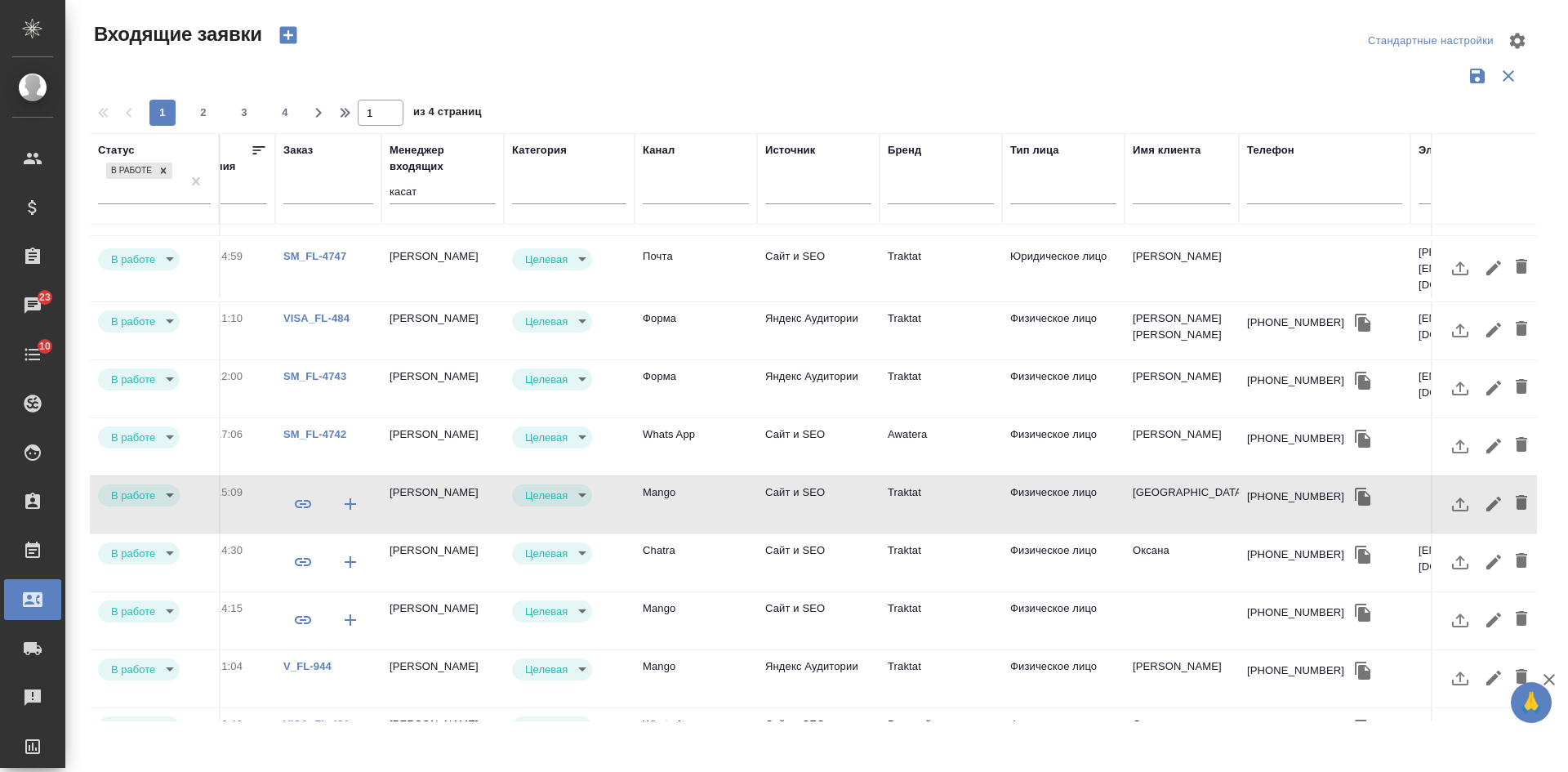
click at [825, 563] on td "Сайт и SEO" at bounding box center [817, 562] width 122 height 57
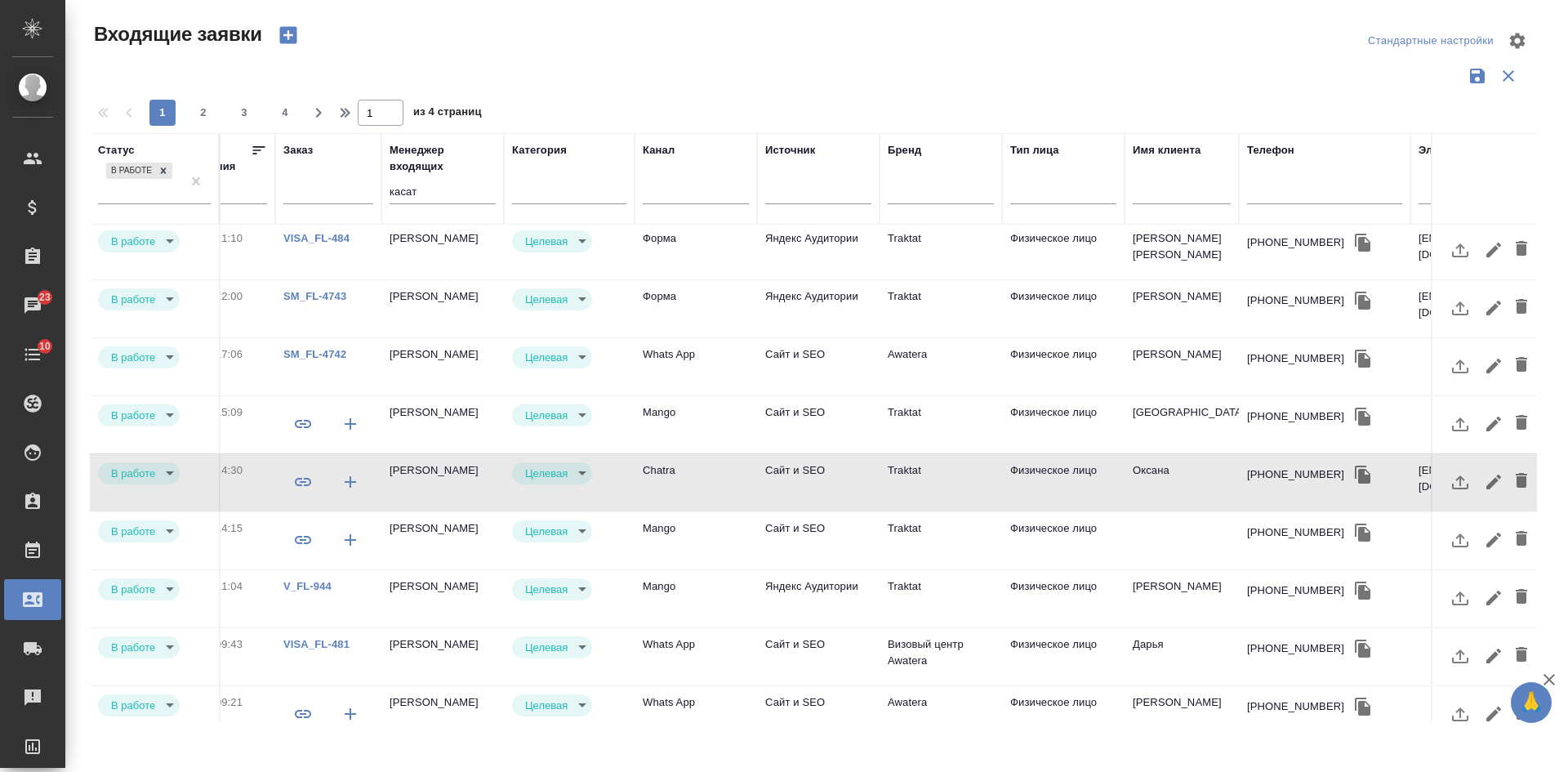
scroll to position [245, 566]
click at [1182, 535] on td at bounding box center [1182, 538] width 115 height 57
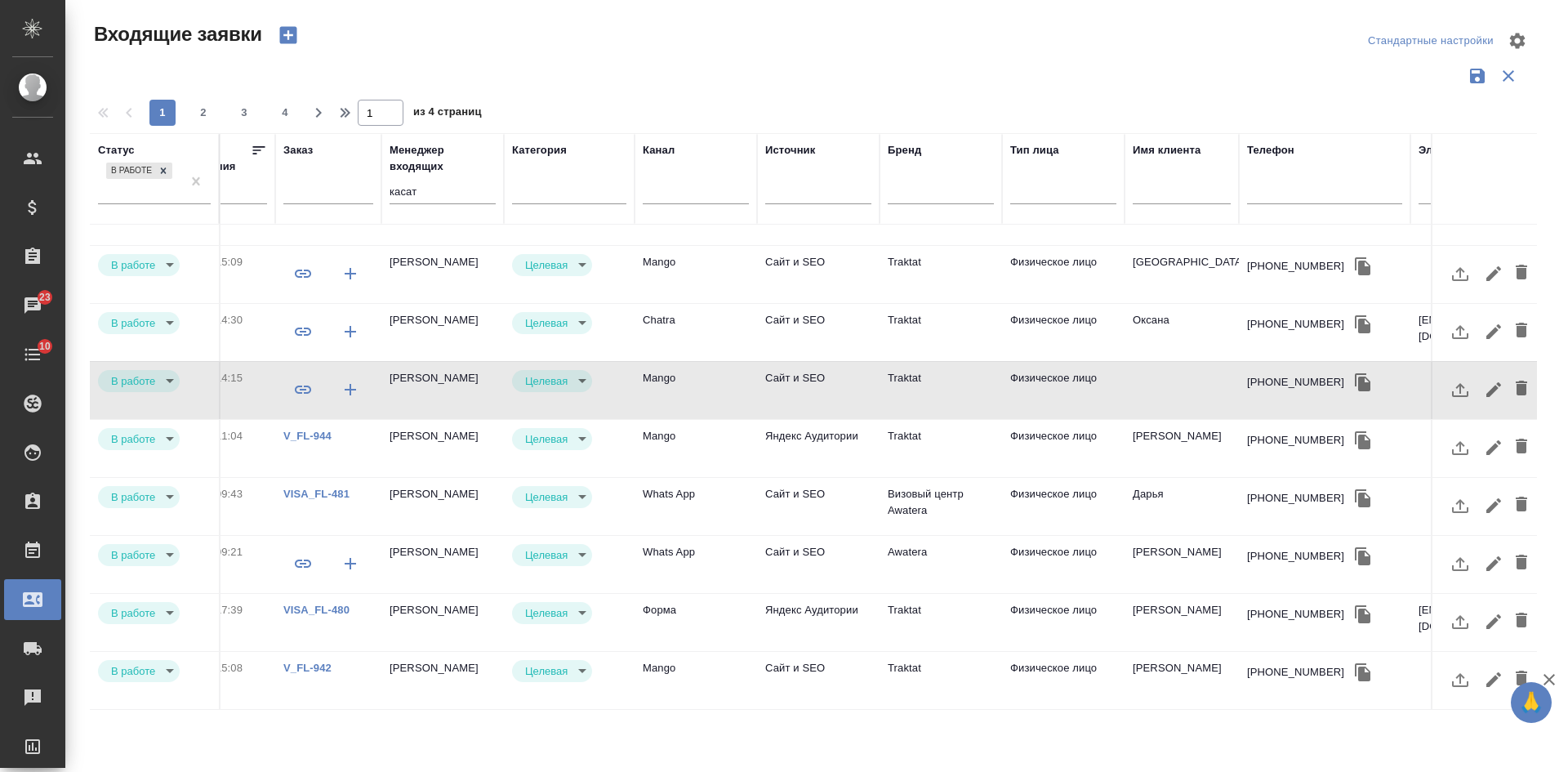
scroll to position [409, 566]
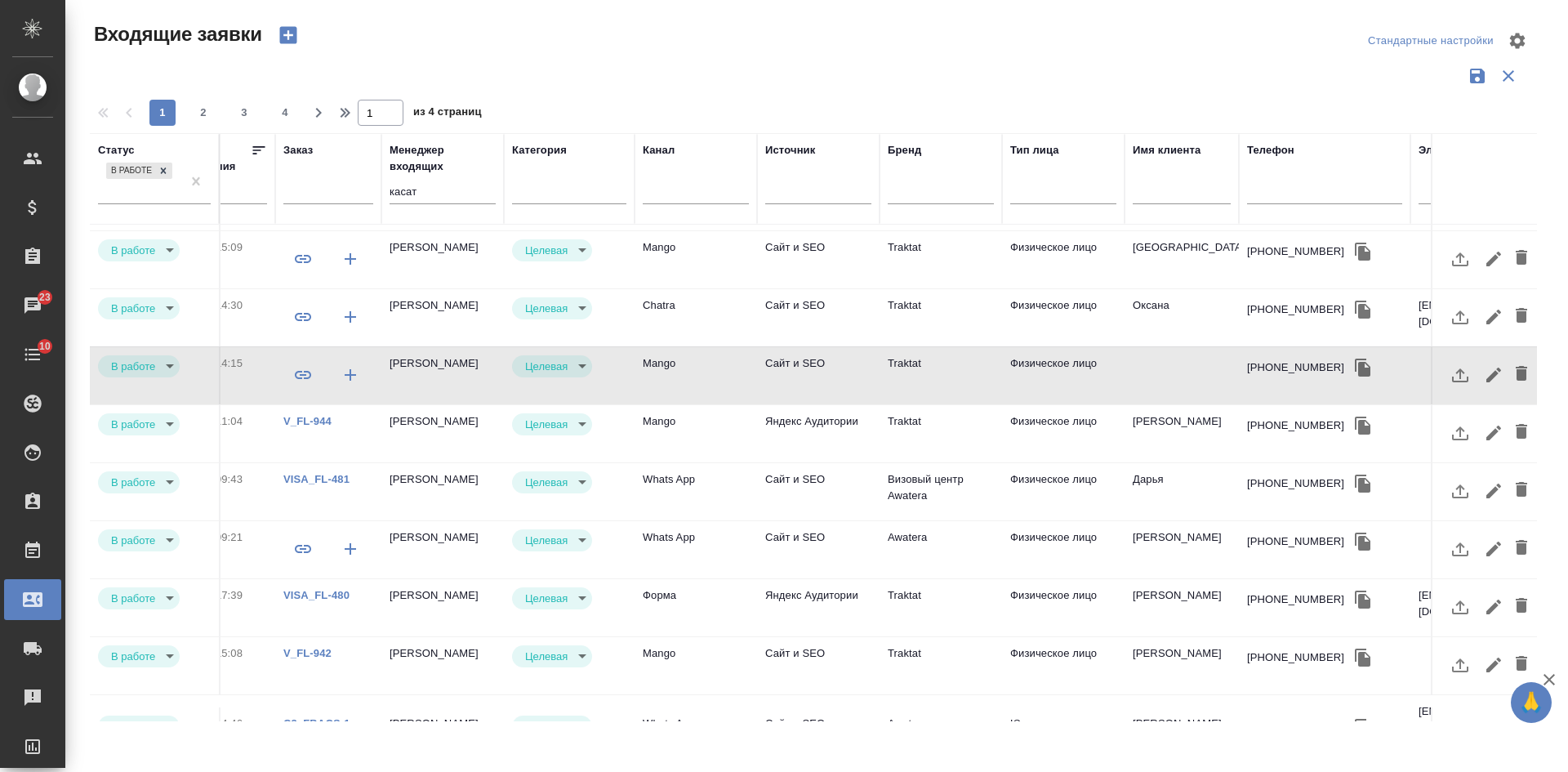
click at [1114, 550] on td "Физическое лицо" at bounding box center [1062, 548] width 122 height 57
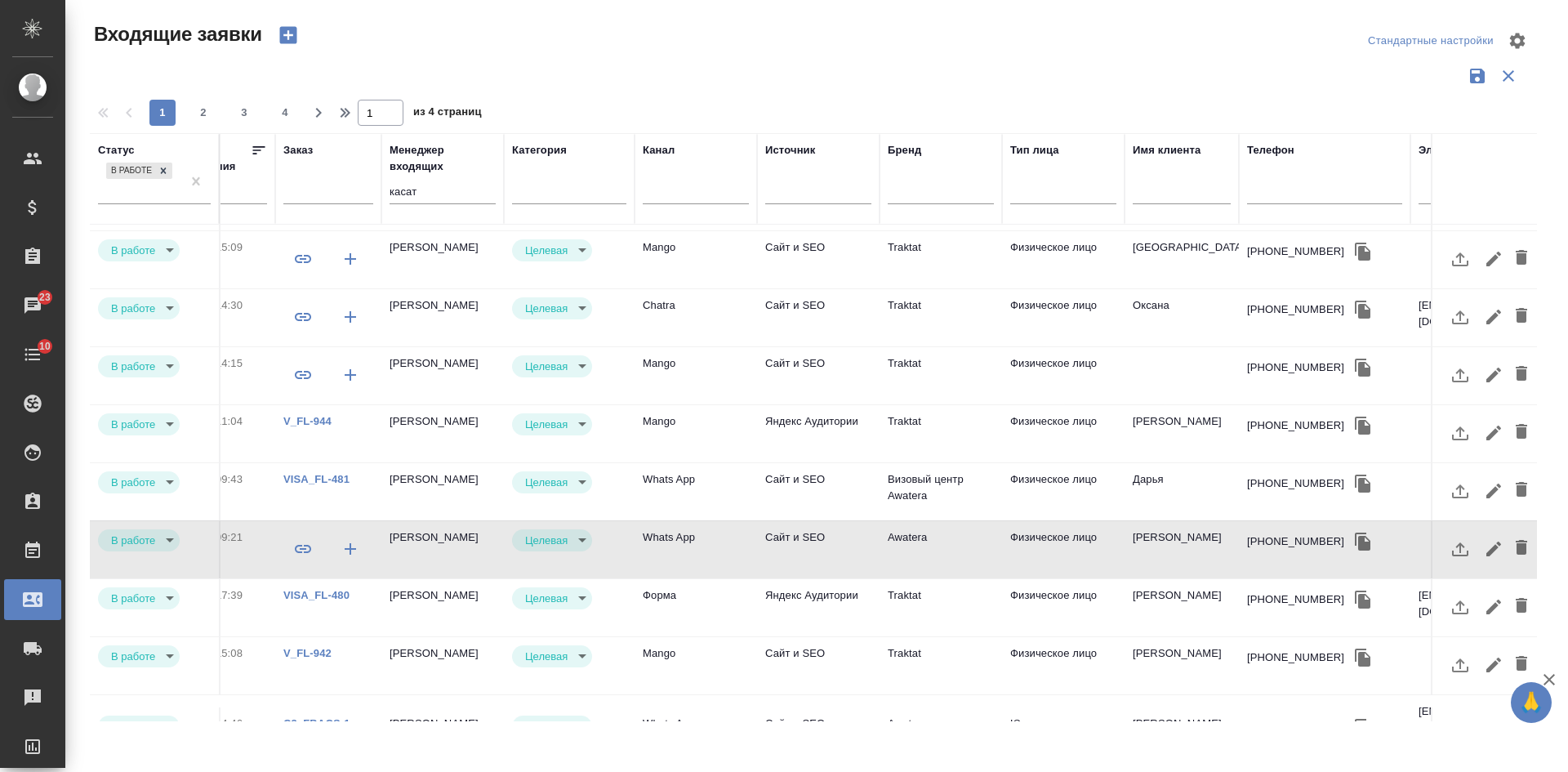
click at [1114, 550] on td "Физическое лицо" at bounding box center [1062, 548] width 122 height 57
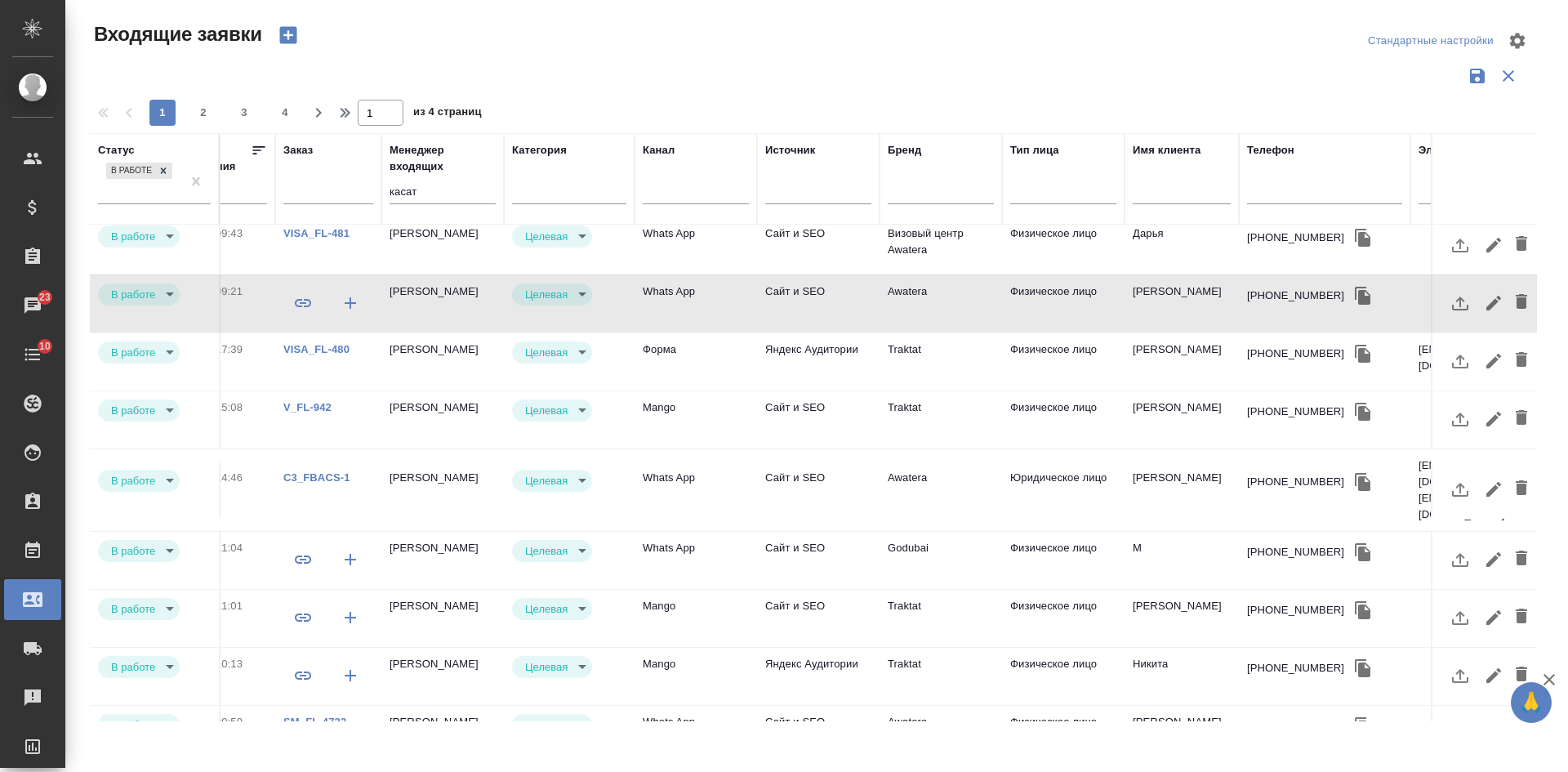
scroll to position [684, 566]
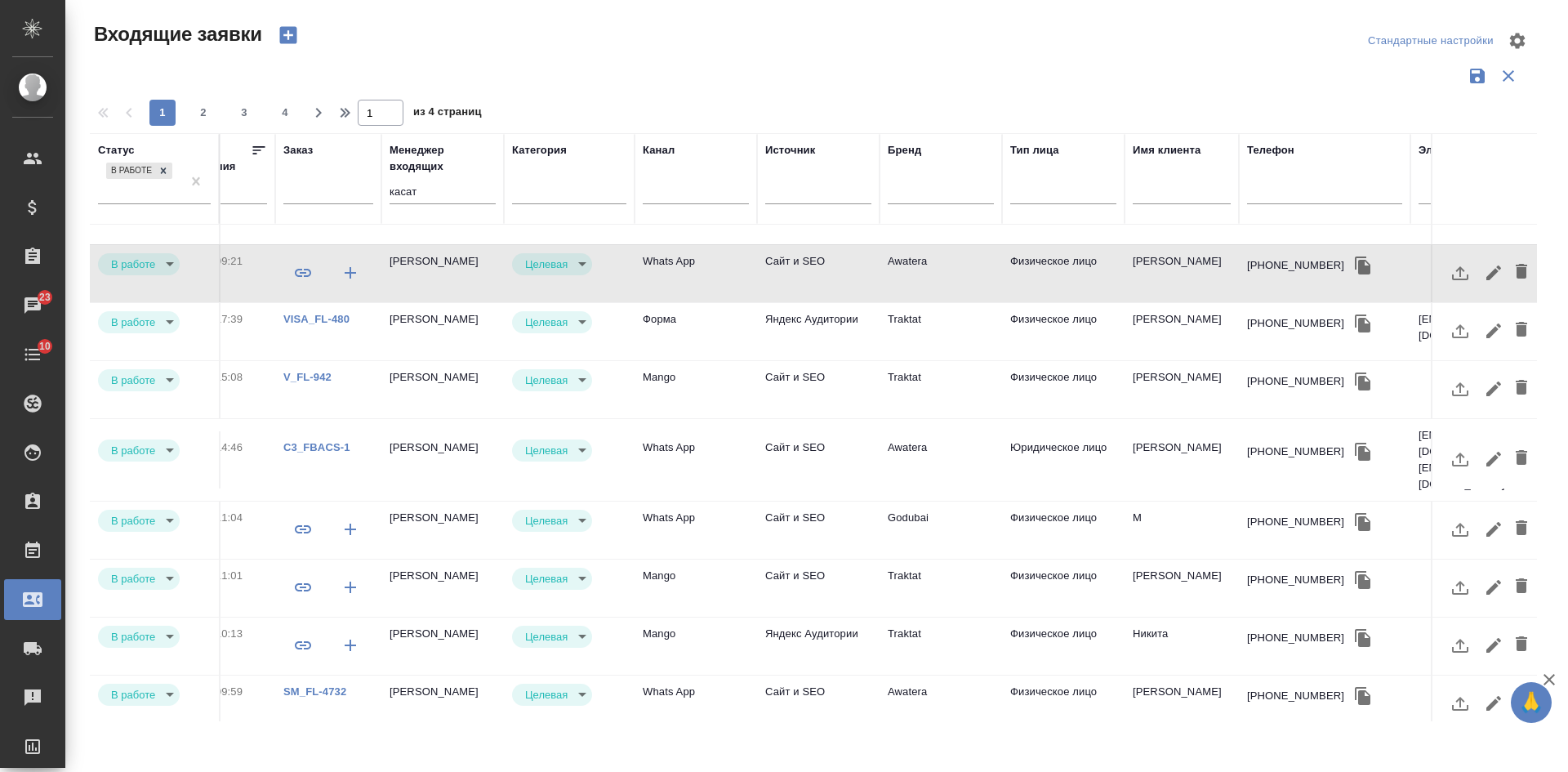
click at [964, 509] on td "Godubai" at bounding box center [940, 529] width 122 height 57
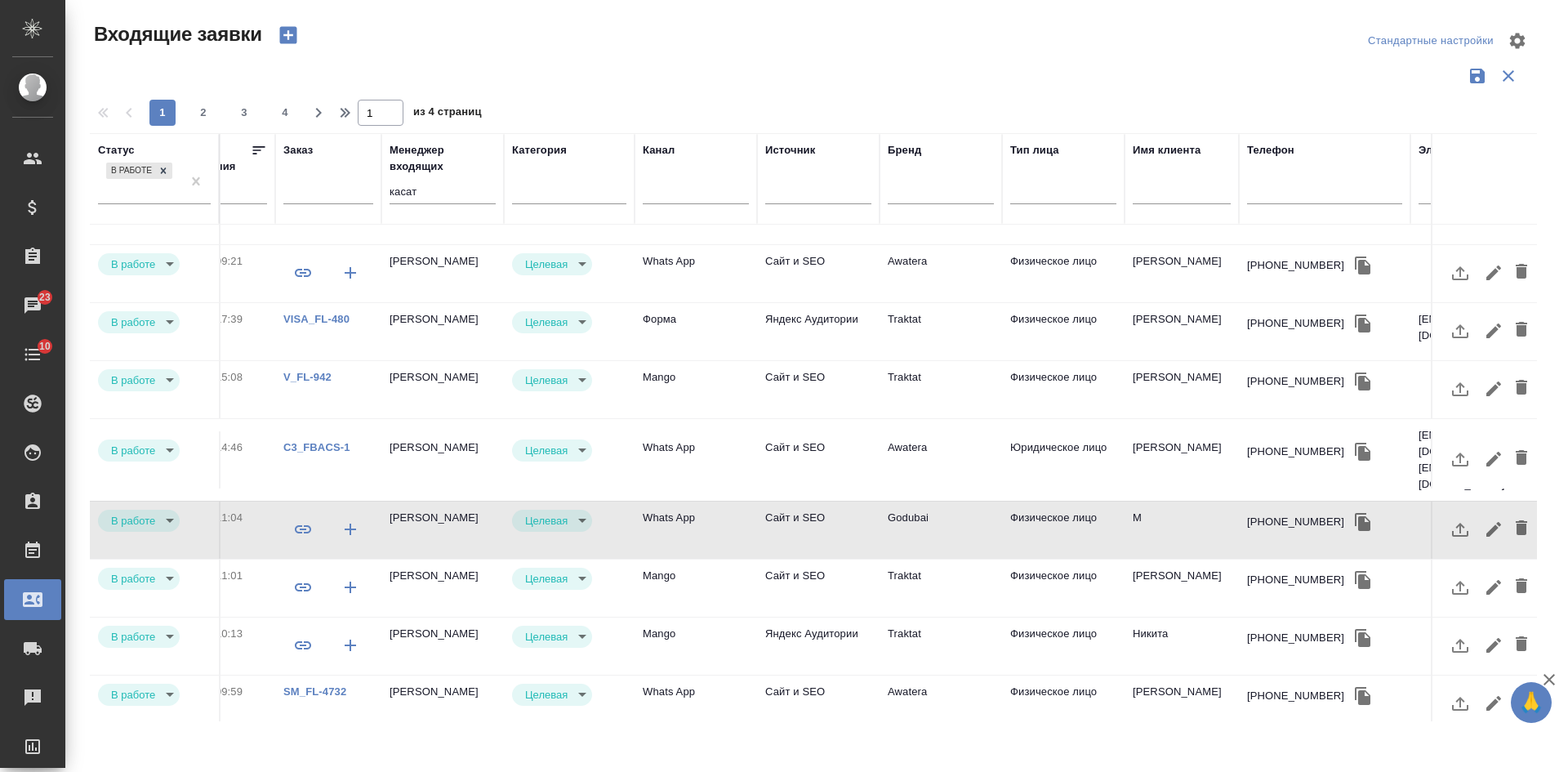
click at [964, 509] on td "Godubai" at bounding box center [940, 529] width 122 height 57
click at [965, 568] on td "Traktat" at bounding box center [940, 587] width 122 height 57
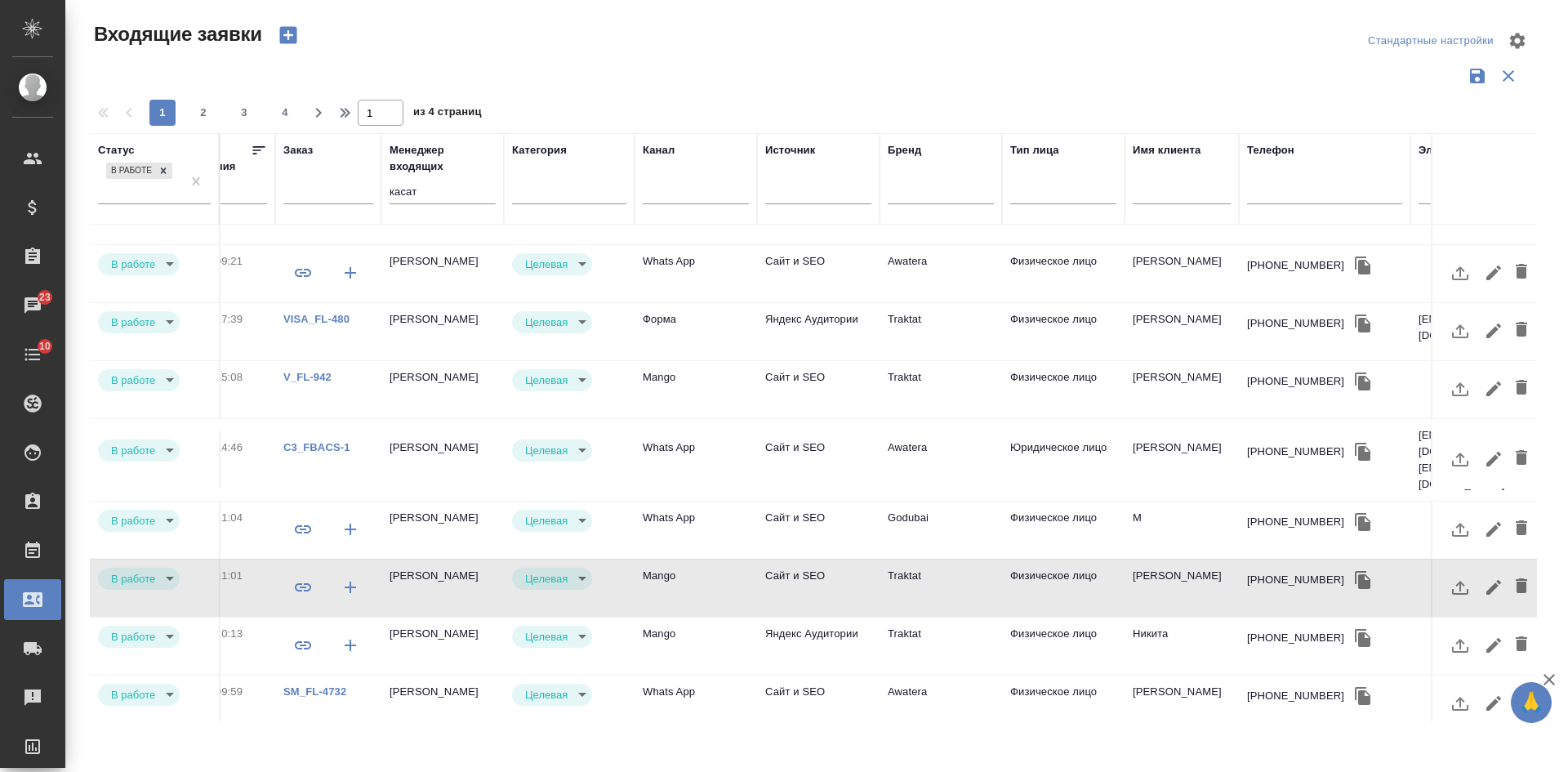
click at [965, 568] on td "Traktat" at bounding box center [940, 587] width 122 height 57
click at [972, 626] on td "Traktat" at bounding box center [940, 645] width 122 height 57
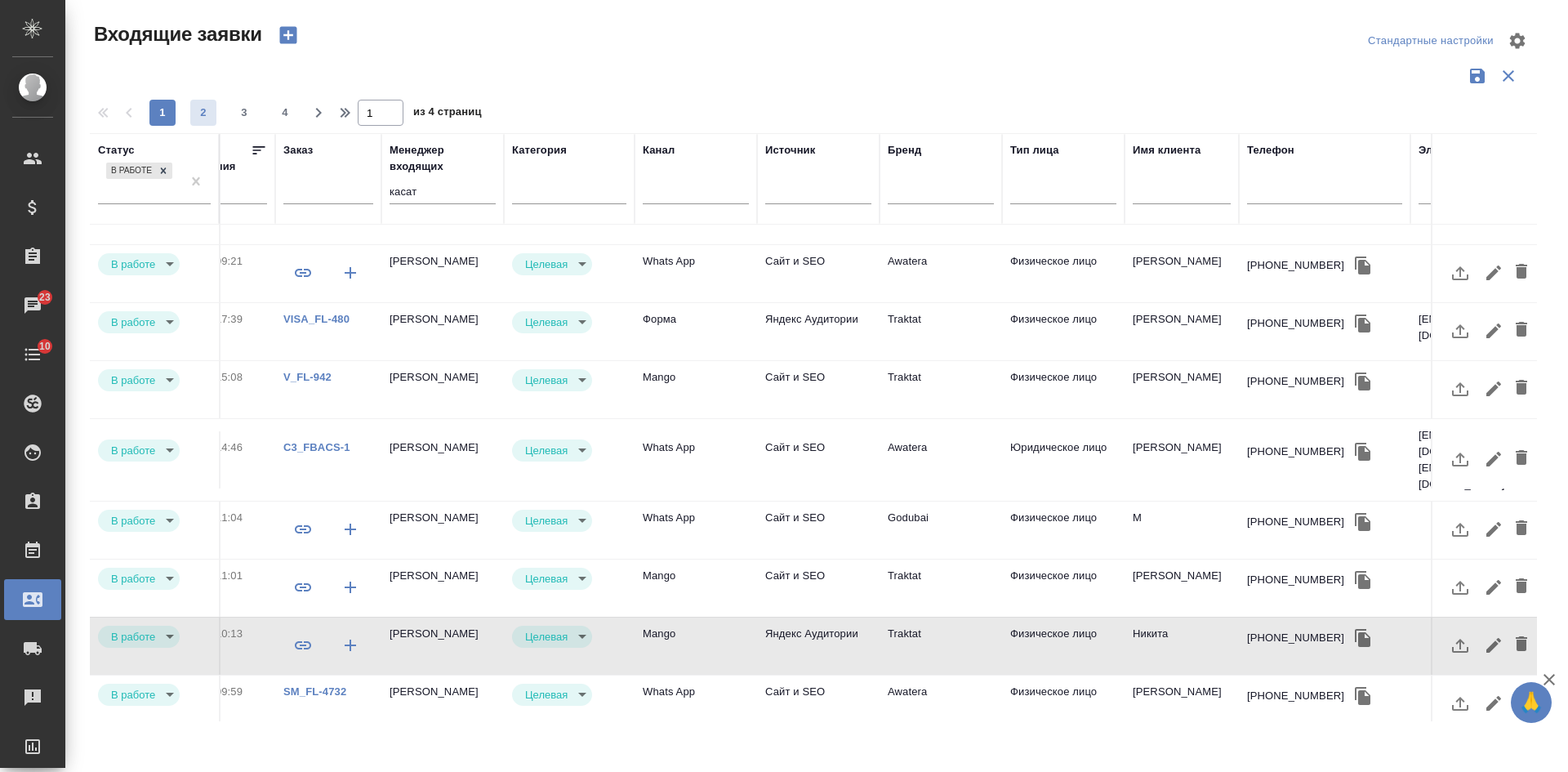
click at [200, 117] on span "2" at bounding box center [202, 112] width 26 height 16
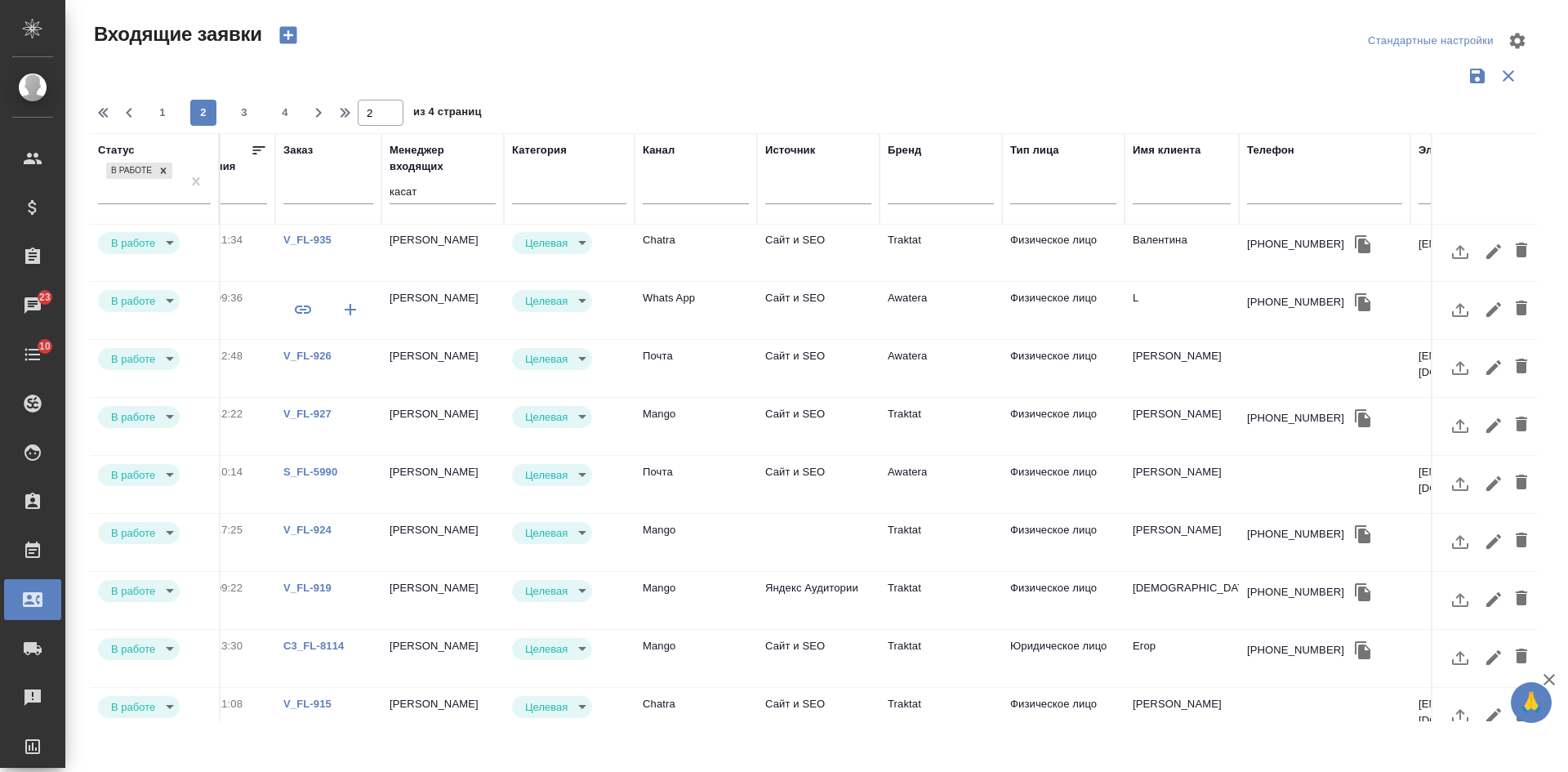
scroll to position [0, 566]
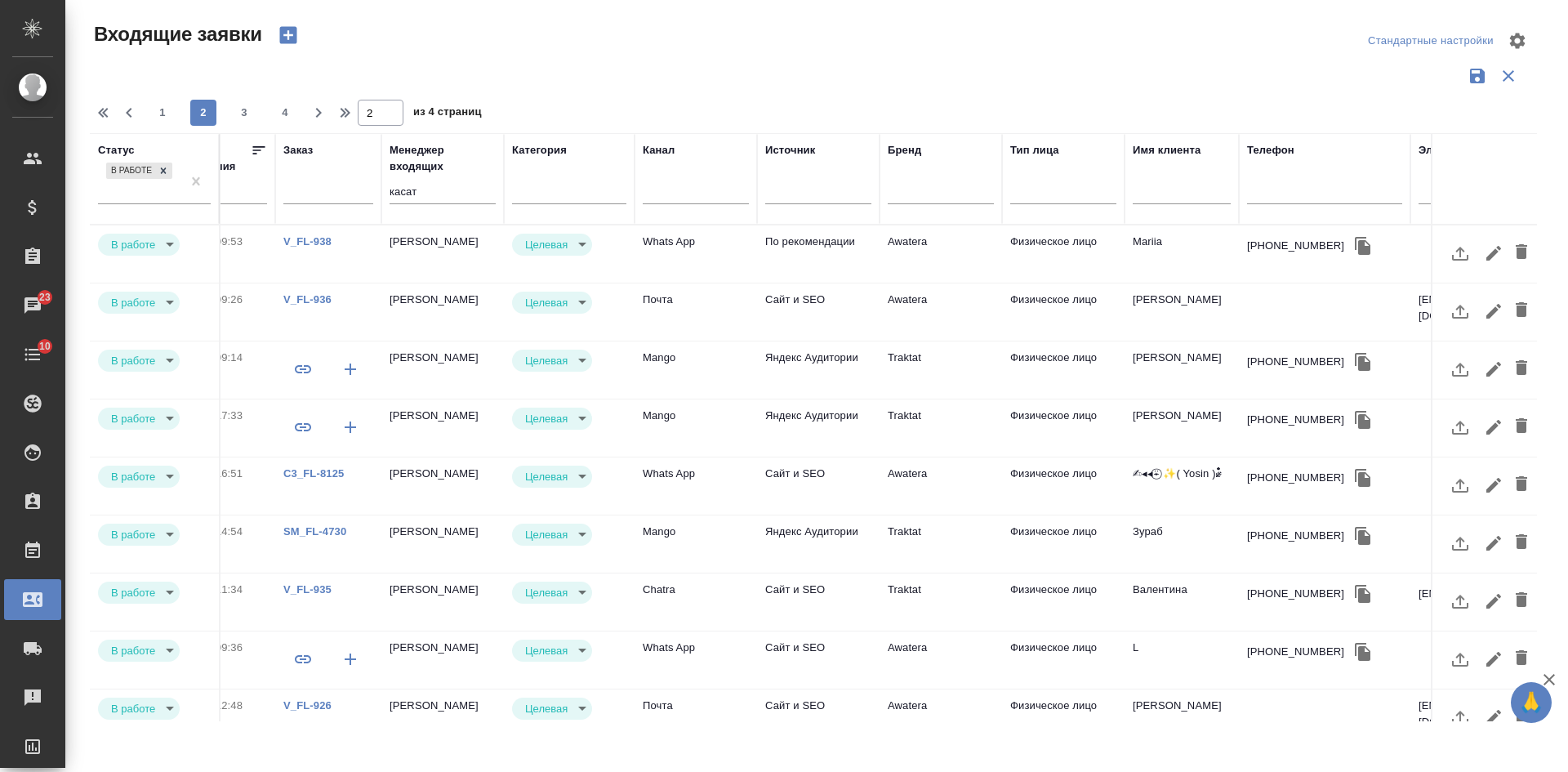
click at [1026, 366] on td "Физическое лицо" at bounding box center [1062, 369] width 122 height 57
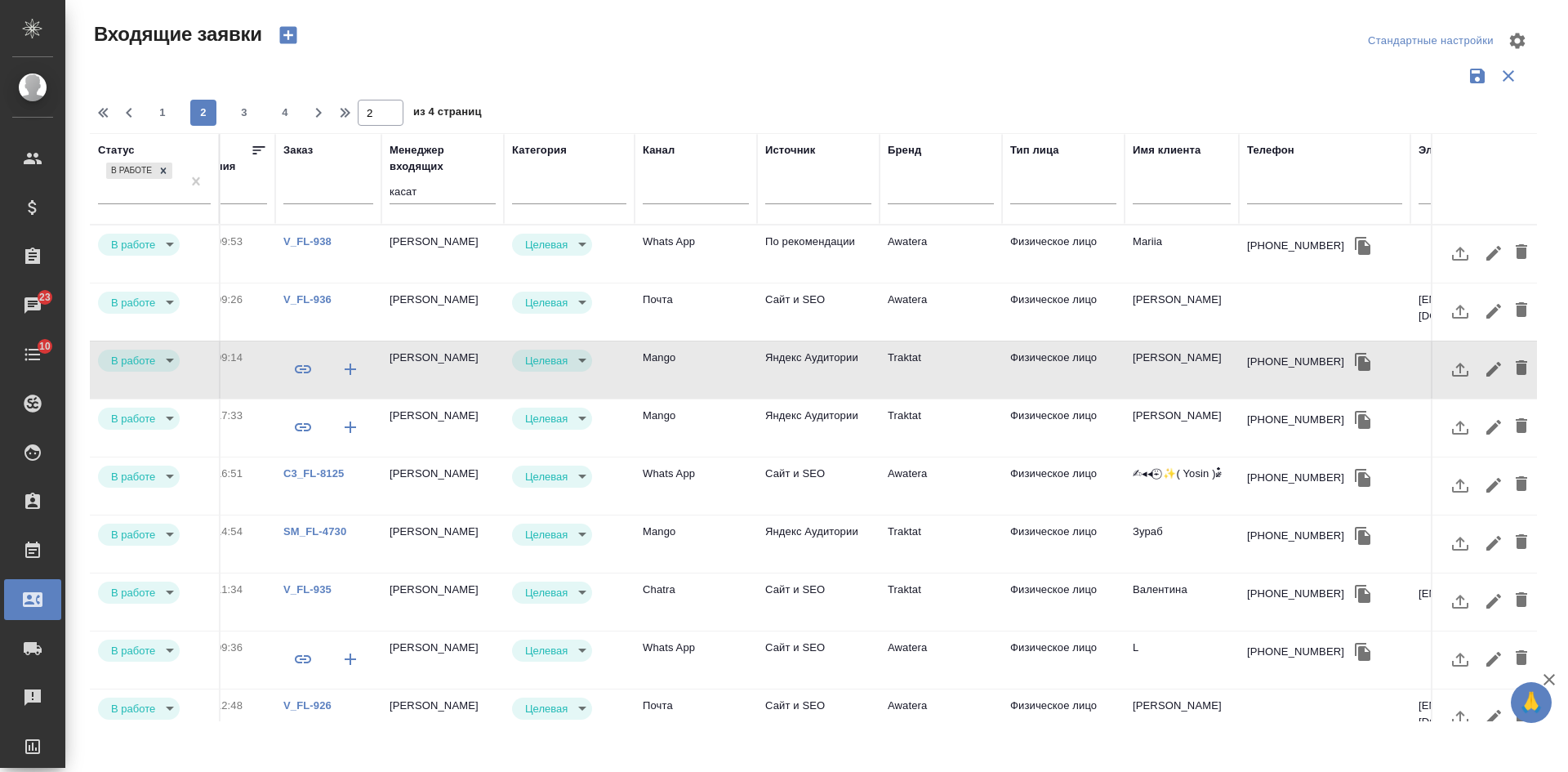
click at [986, 360] on td "Traktat" at bounding box center [940, 369] width 122 height 57
click at [993, 417] on td "Traktat" at bounding box center [940, 427] width 122 height 57
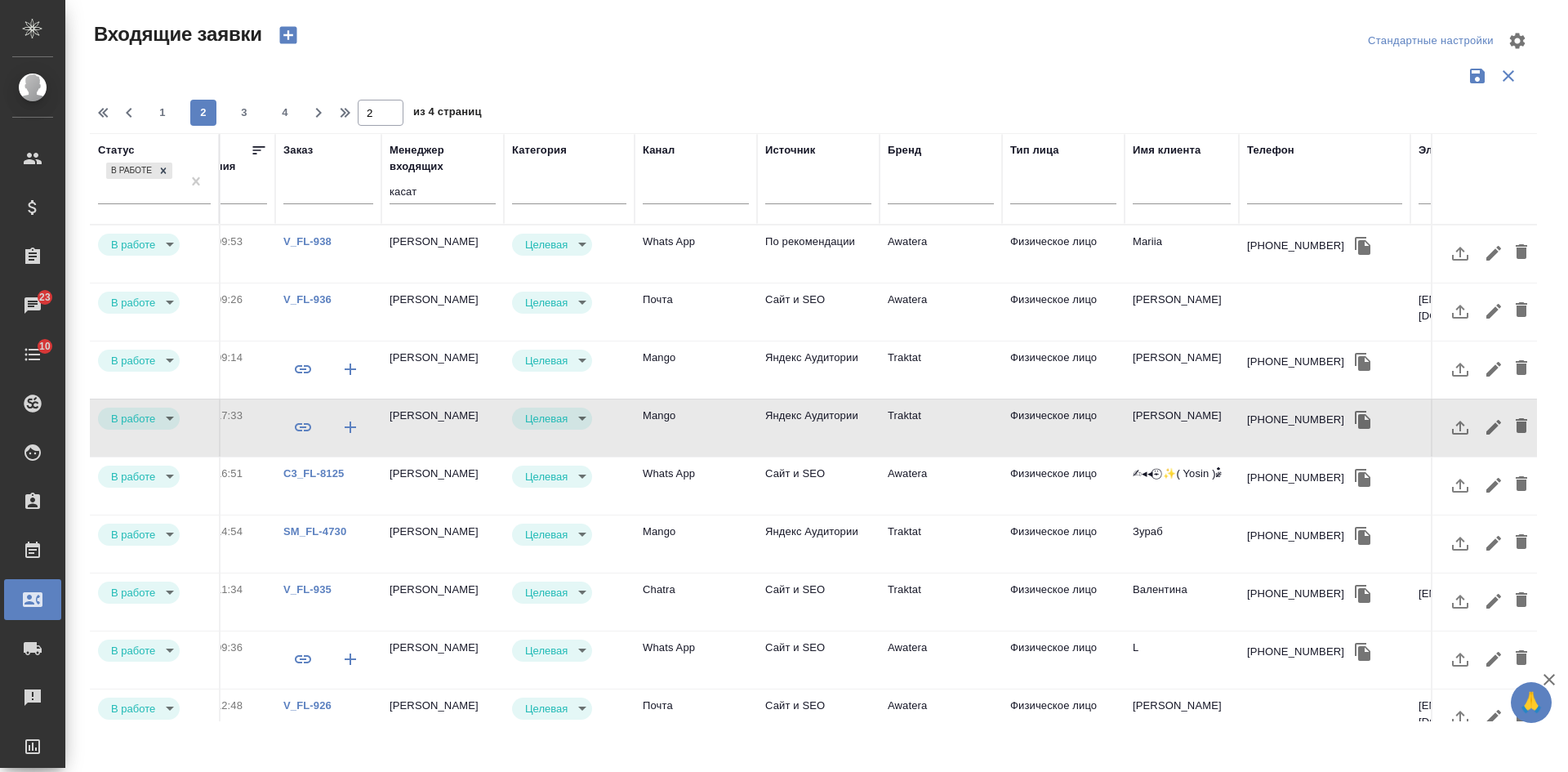
scroll to position [163, 566]
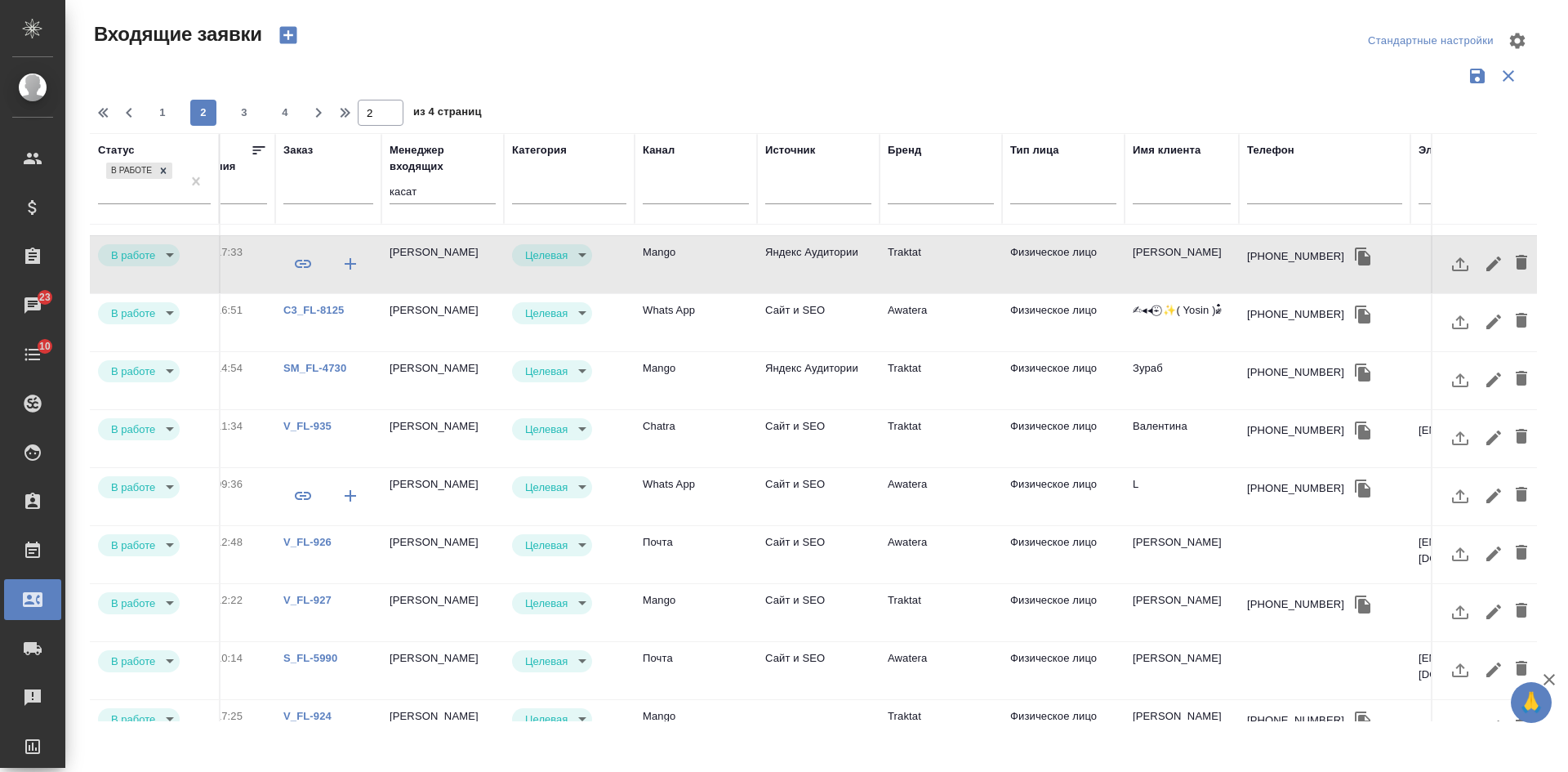
click at [959, 488] on td "Awatera" at bounding box center [940, 495] width 122 height 57
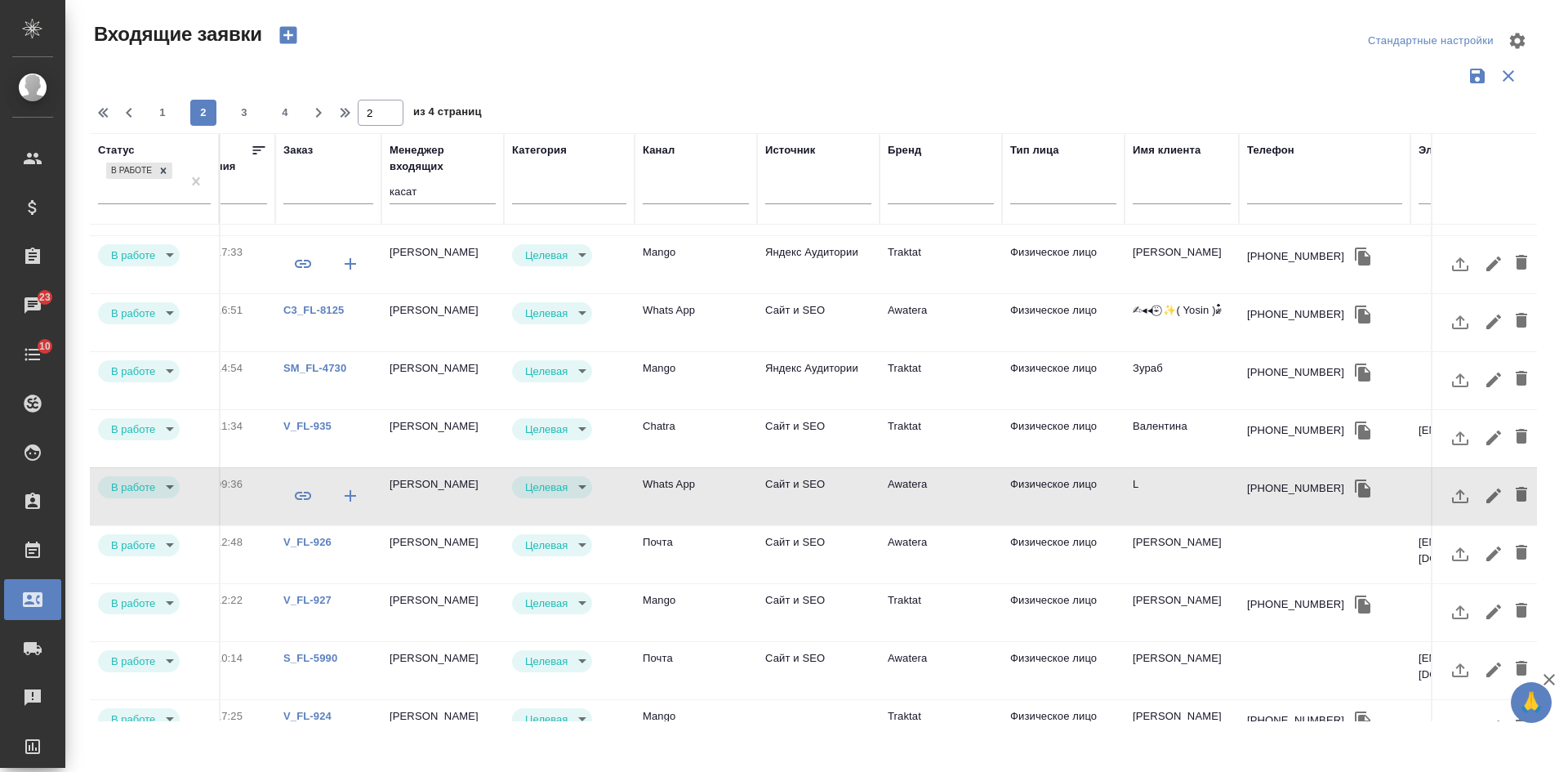
click at [959, 488] on td "Awatera" at bounding box center [940, 495] width 122 height 57
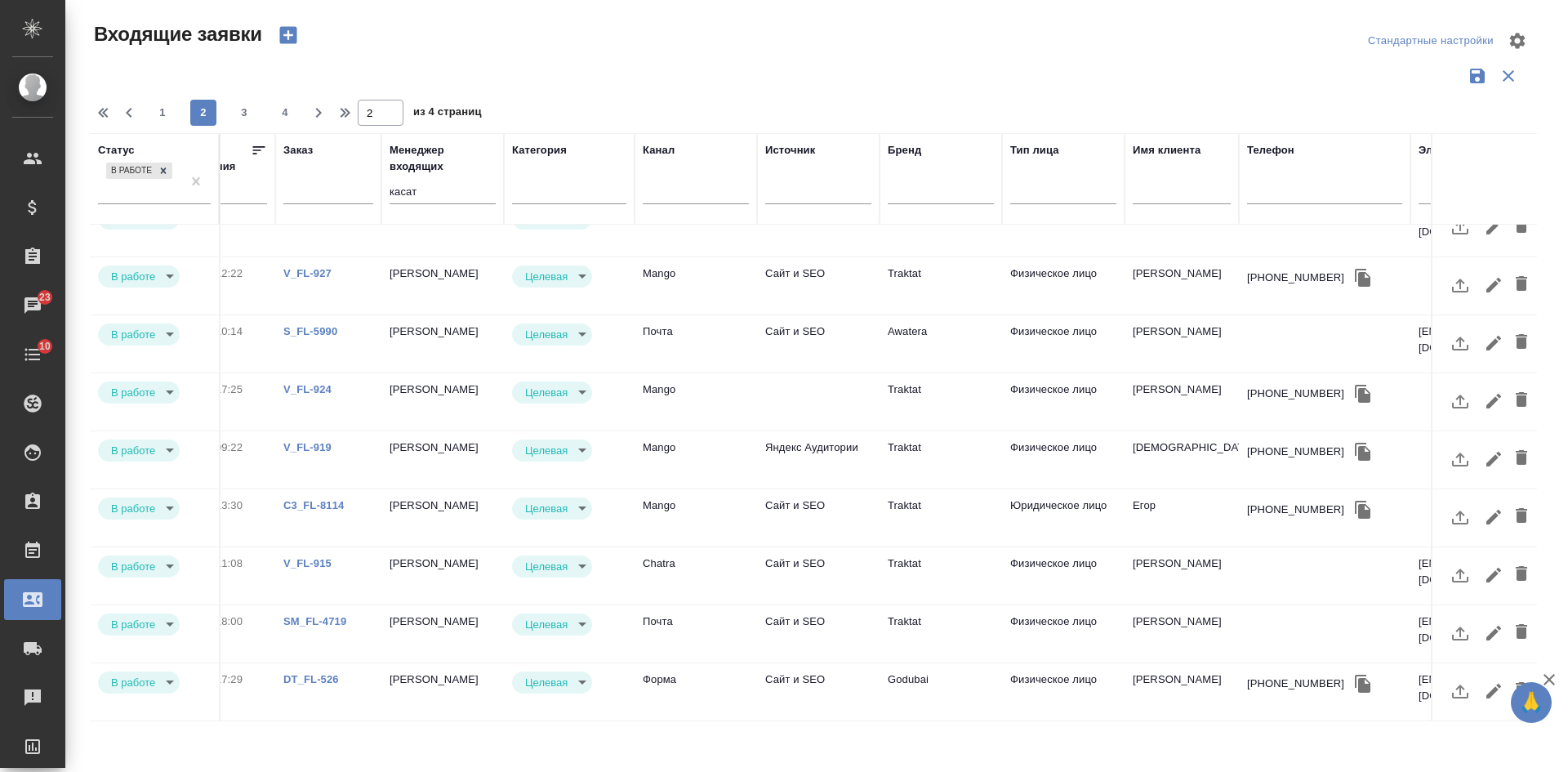
scroll to position [676, 566]
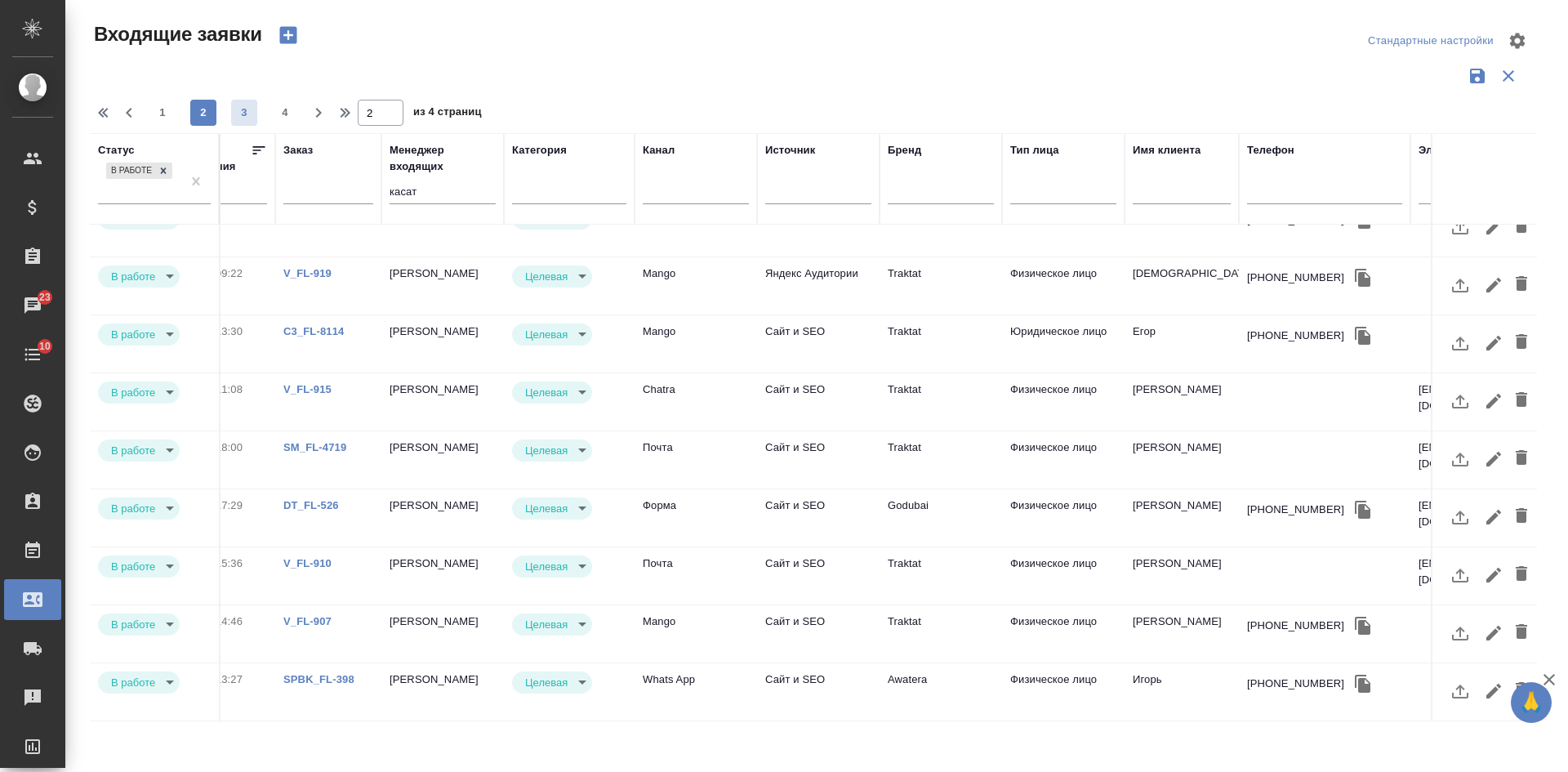
click at [241, 110] on span "3" at bounding box center [244, 112] width 26 height 16
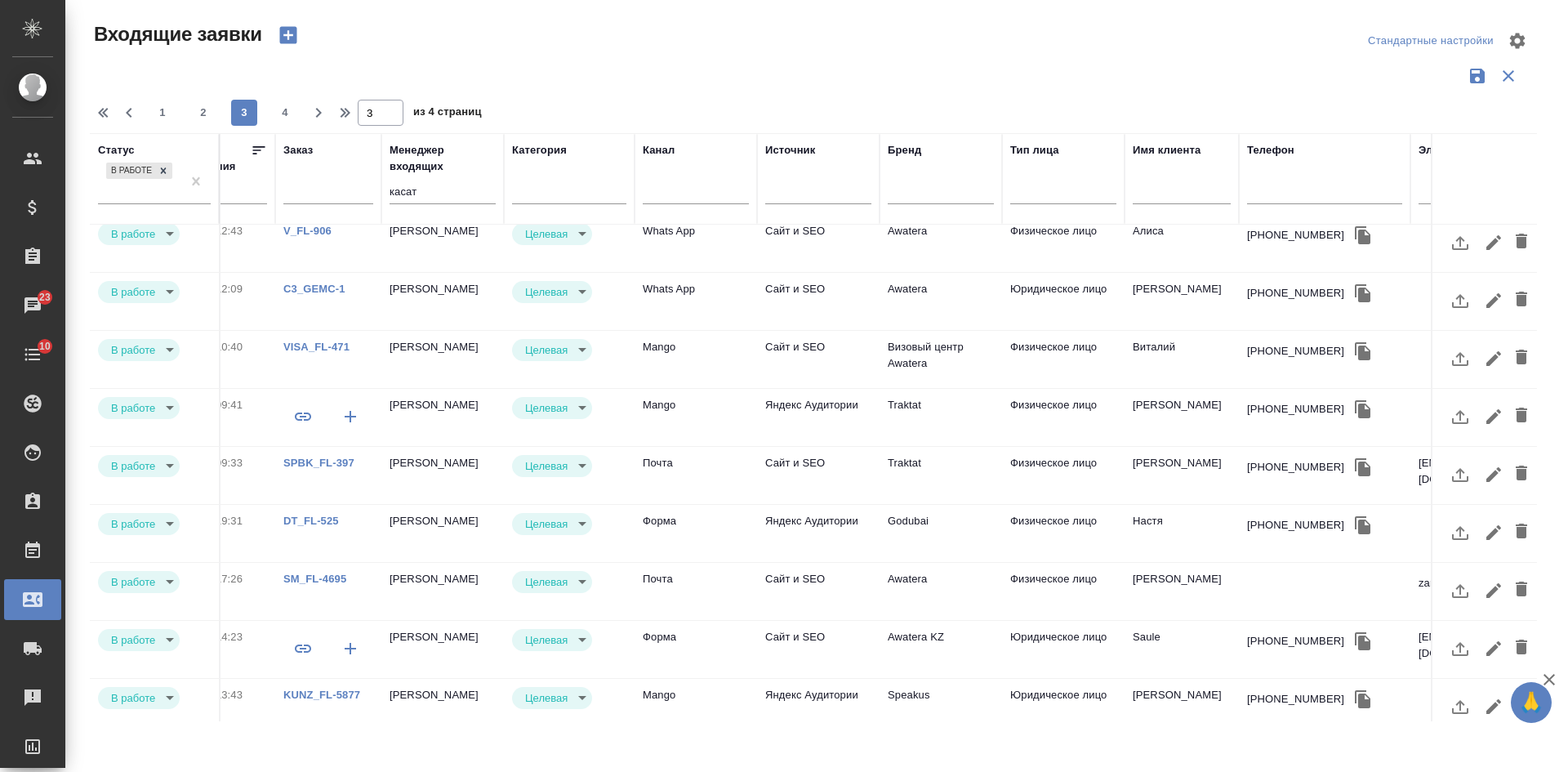
scroll to position [0, 566]
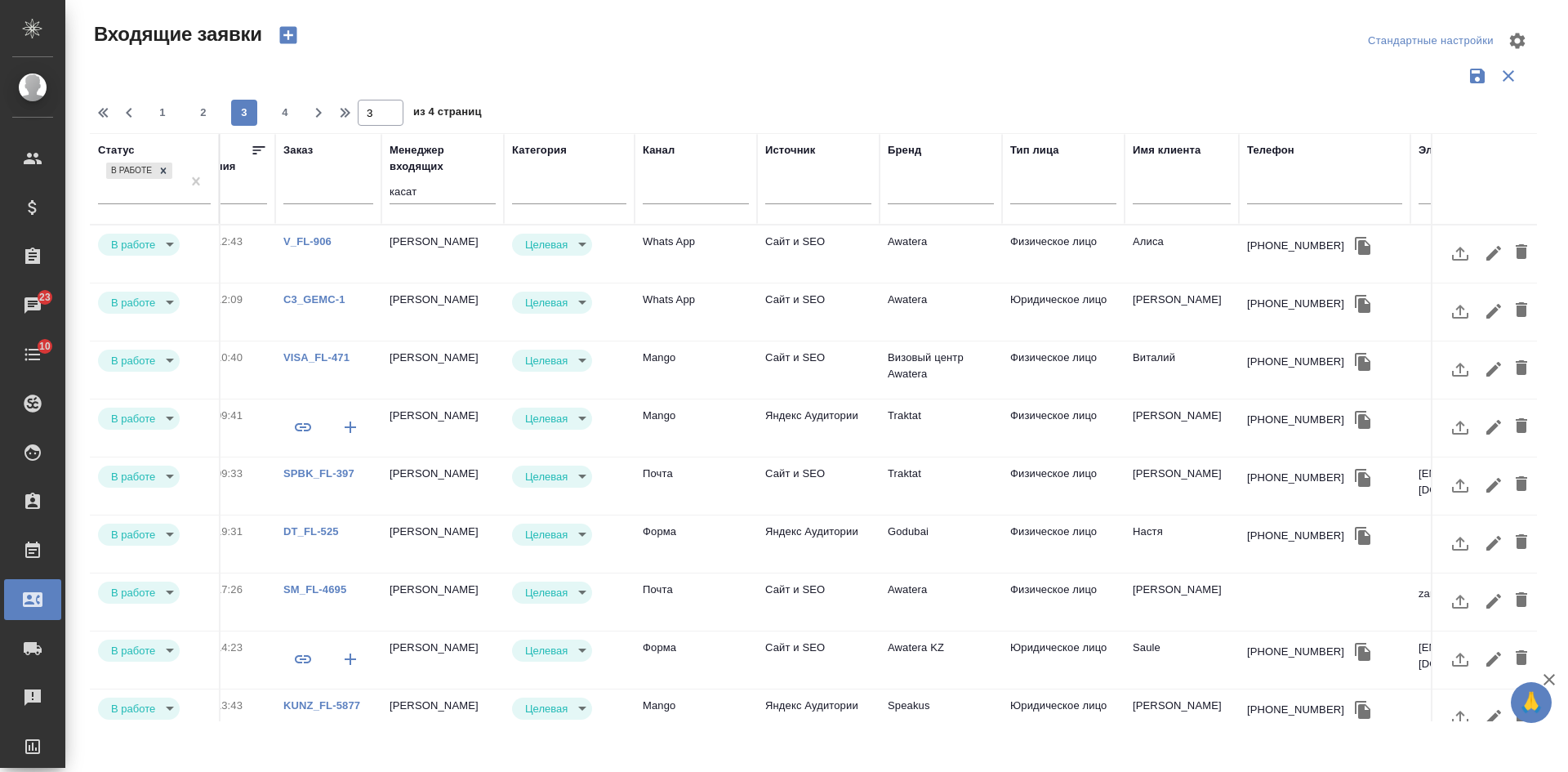
click at [996, 440] on td "Traktat" at bounding box center [940, 427] width 122 height 57
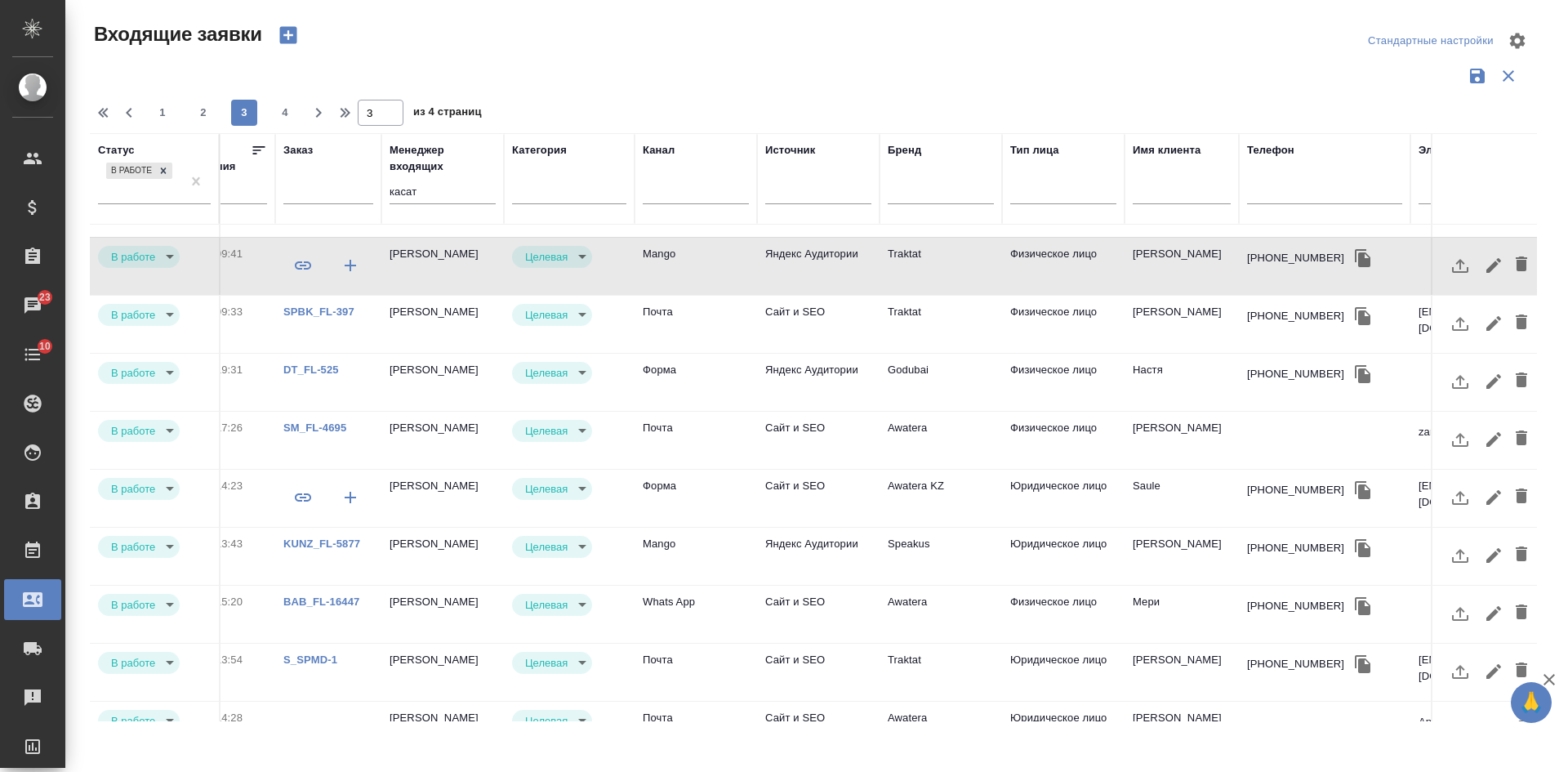
scroll to position [163, 566]
click at [907, 497] on td "Awatera KZ" at bounding box center [940, 495] width 122 height 57
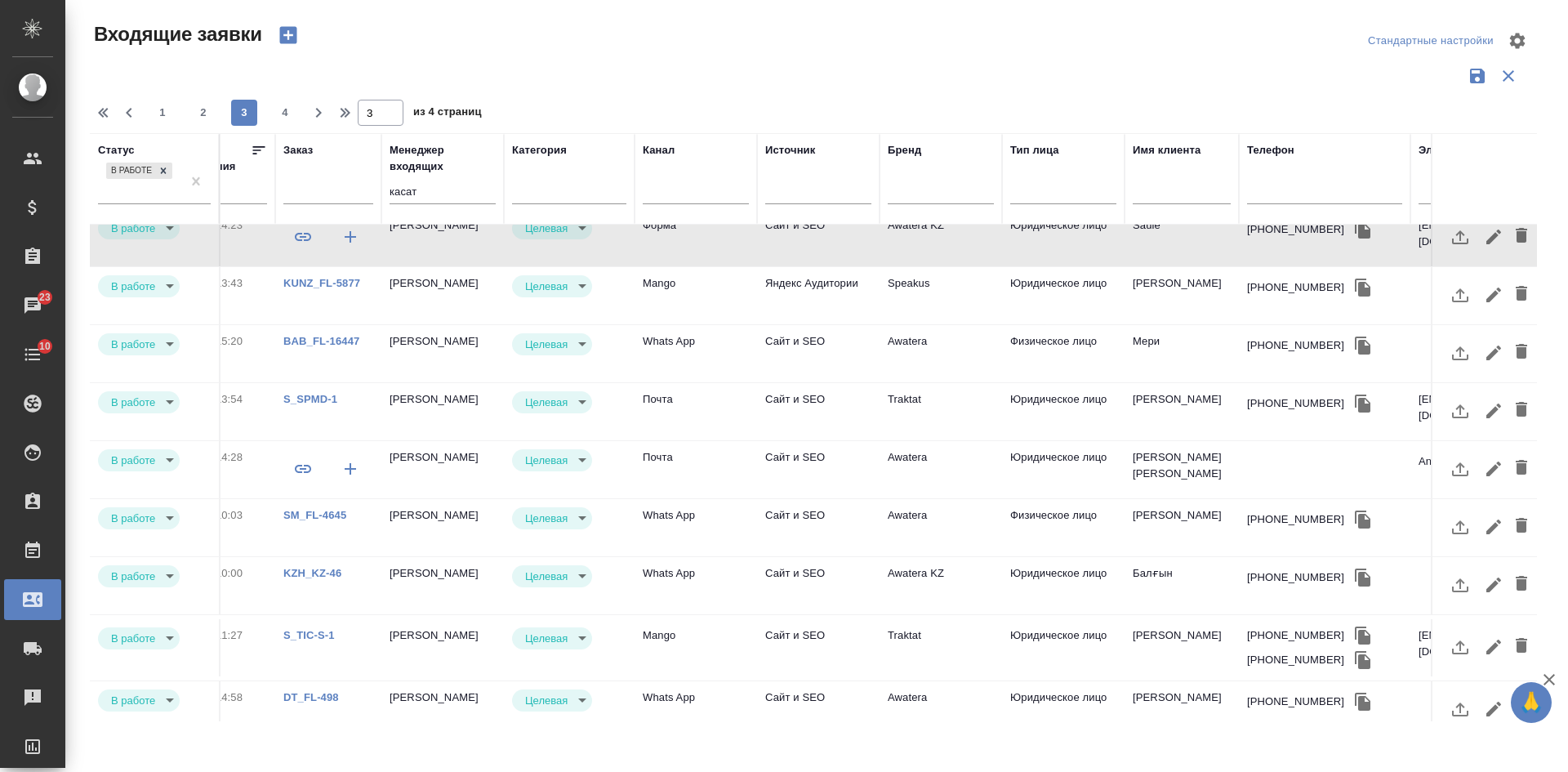
scroll to position [490, 566]
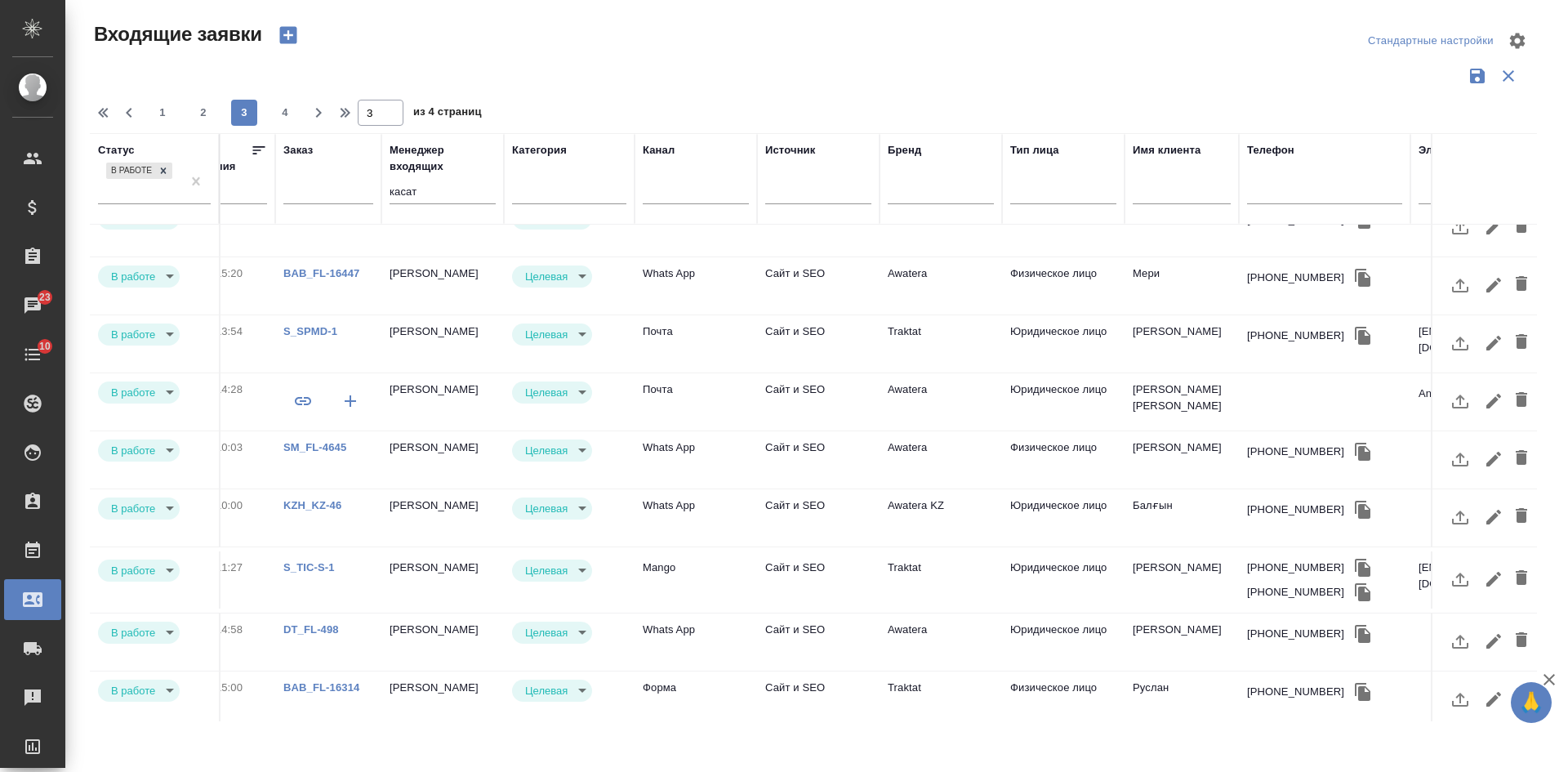
click at [954, 425] on td "Awatera" at bounding box center [940, 401] width 122 height 57
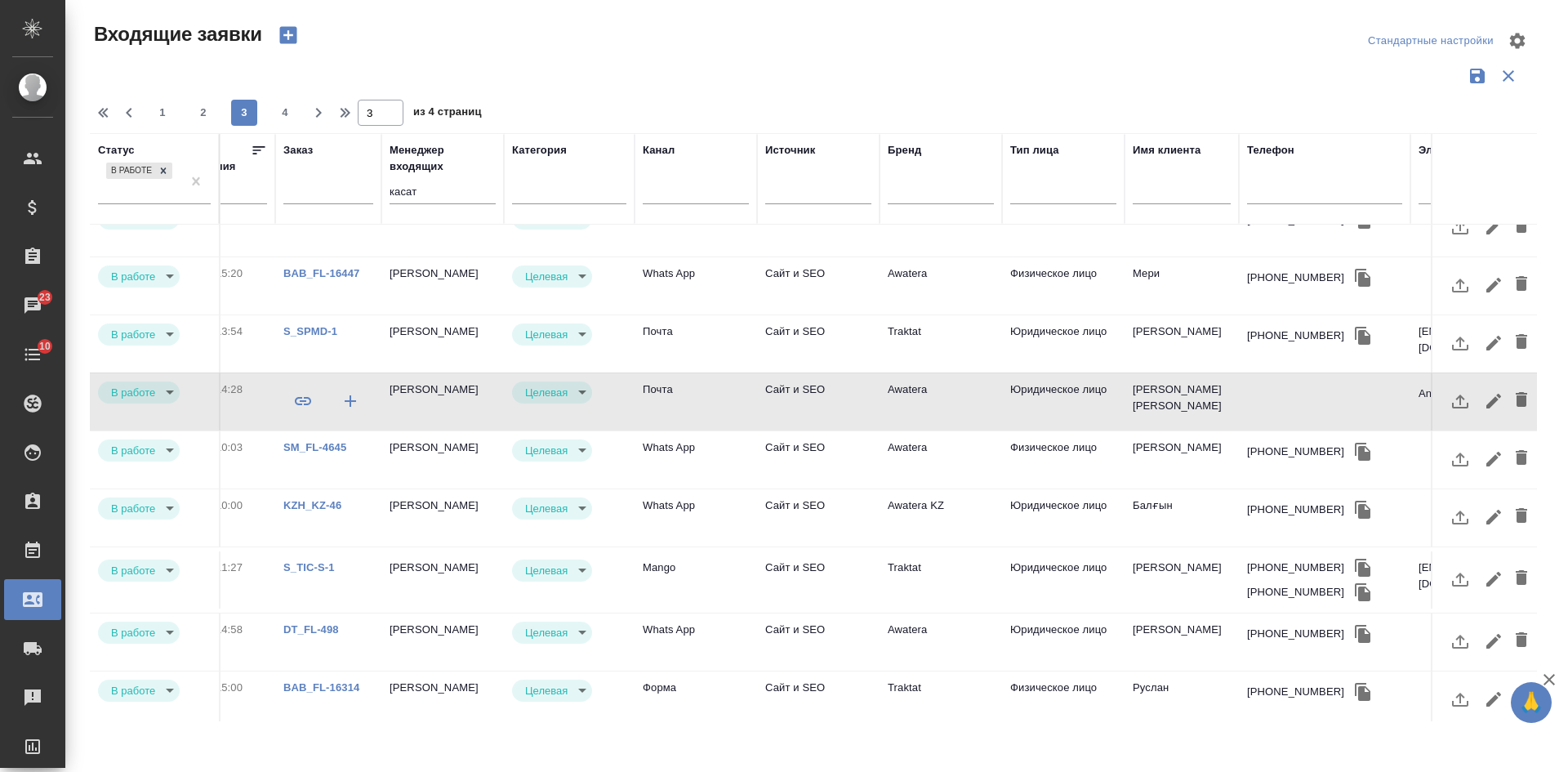
click at [940, 412] on td "Awatera" at bounding box center [940, 401] width 122 height 57
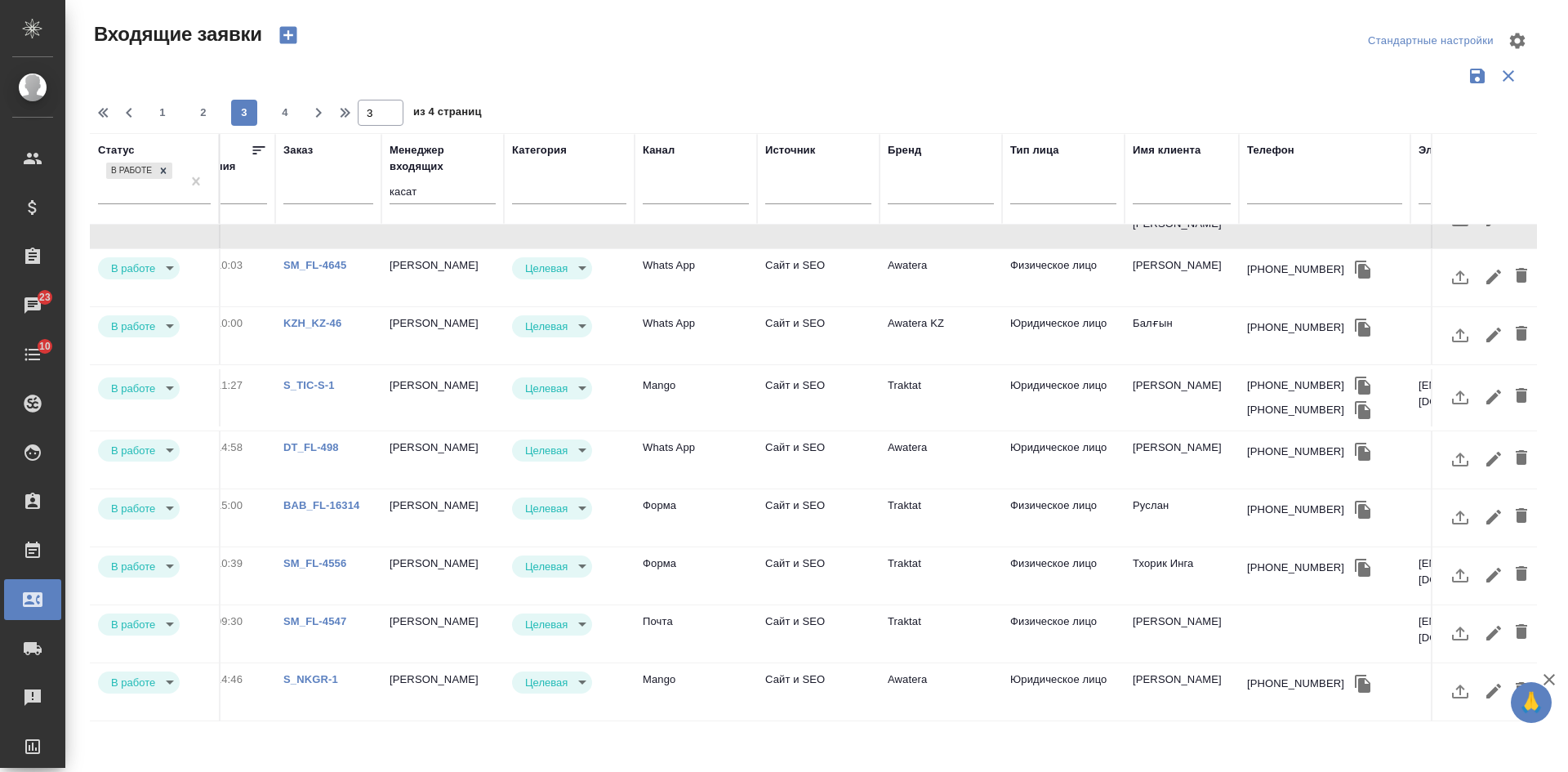
scroll to position [692, 566]
click at [286, 107] on span "4" at bounding box center [284, 112] width 26 height 16
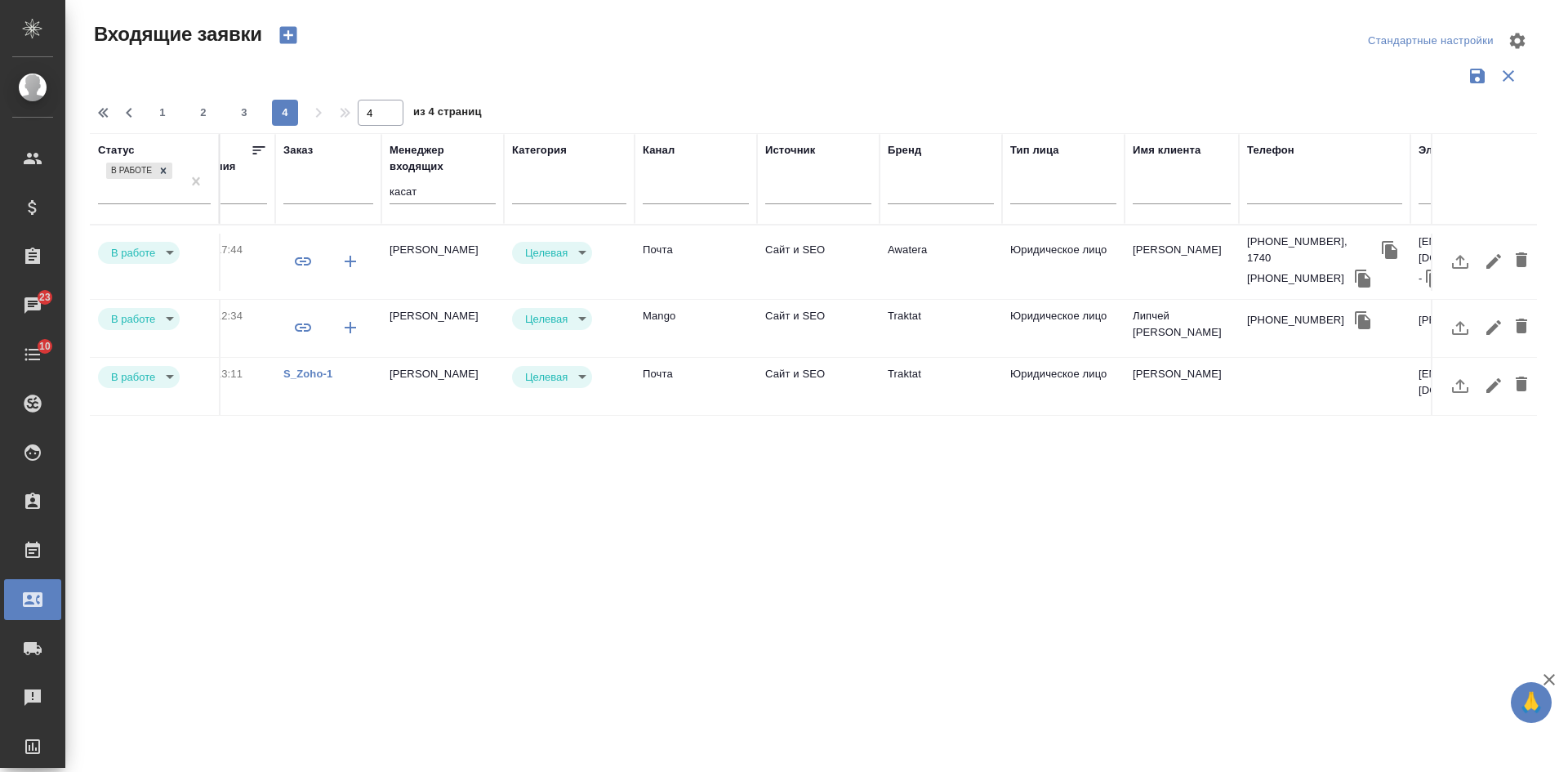
scroll to position [0, 708]
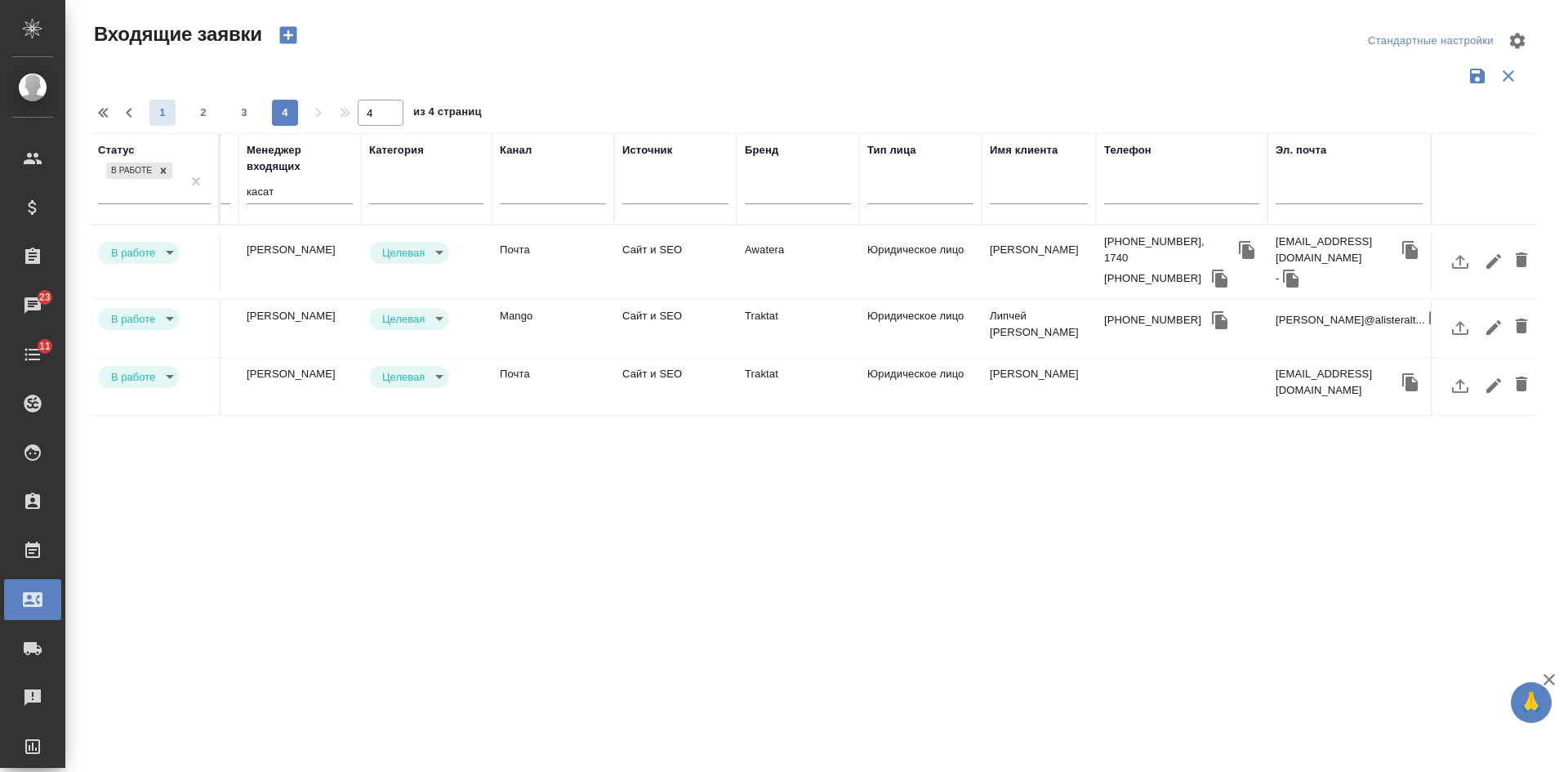
click at [159, 110] on span "1" at bounding box center [162, 112] width 26 height 16
type input "1"
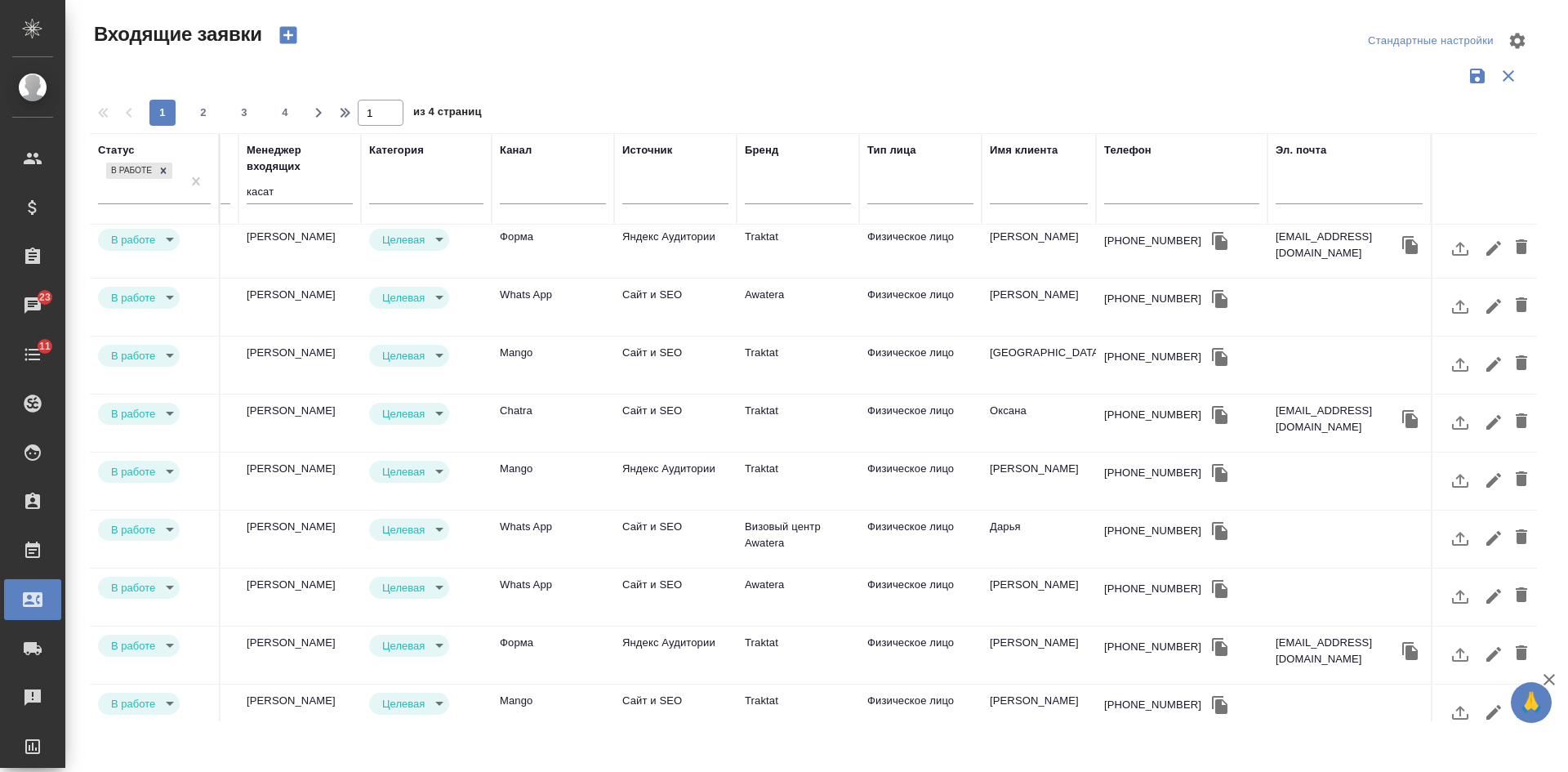
scroll to position [327, 708]
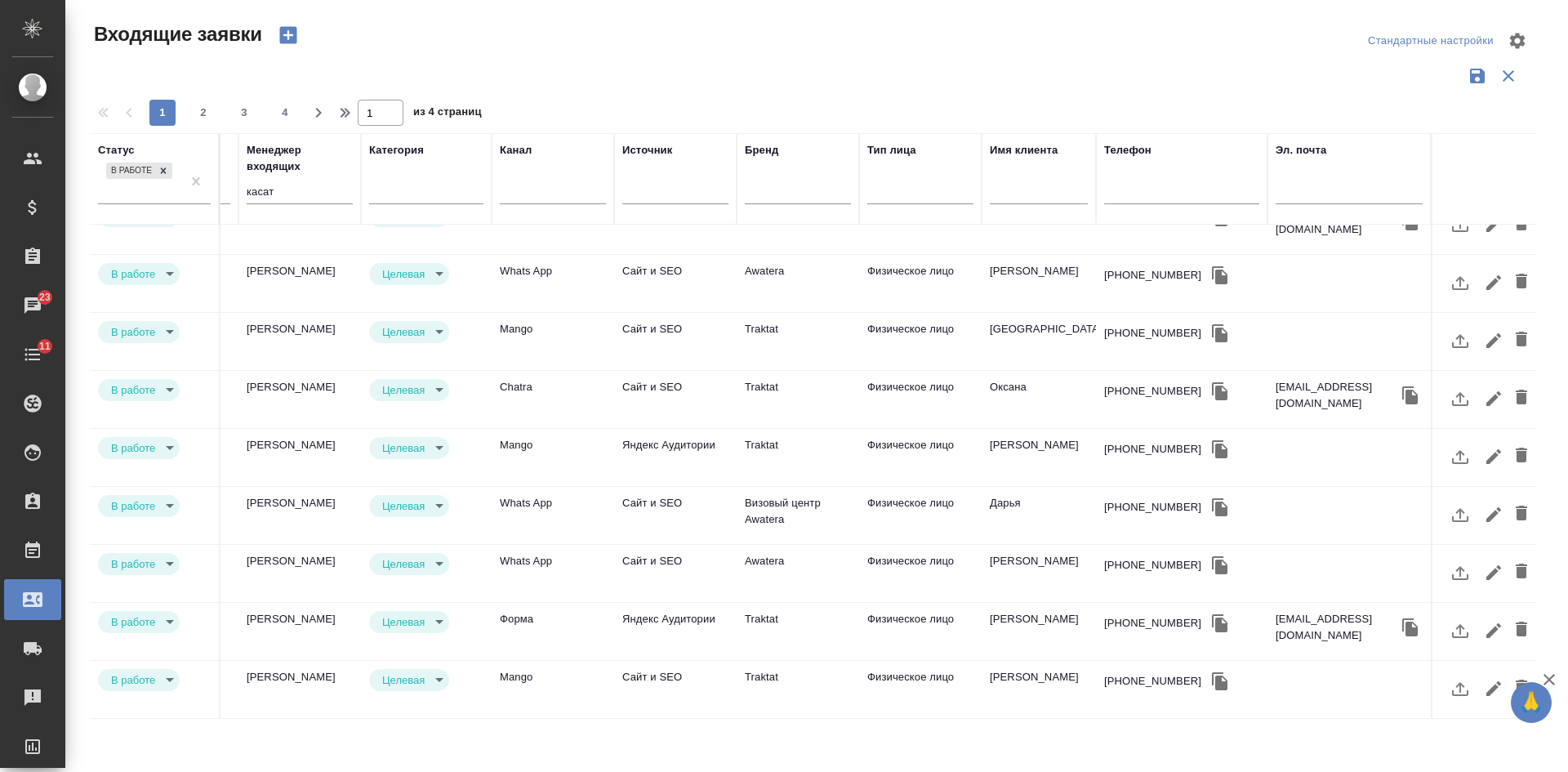
click at [1050, 324] on td "София" at bounding box center [1038, 340] width 115 height 57
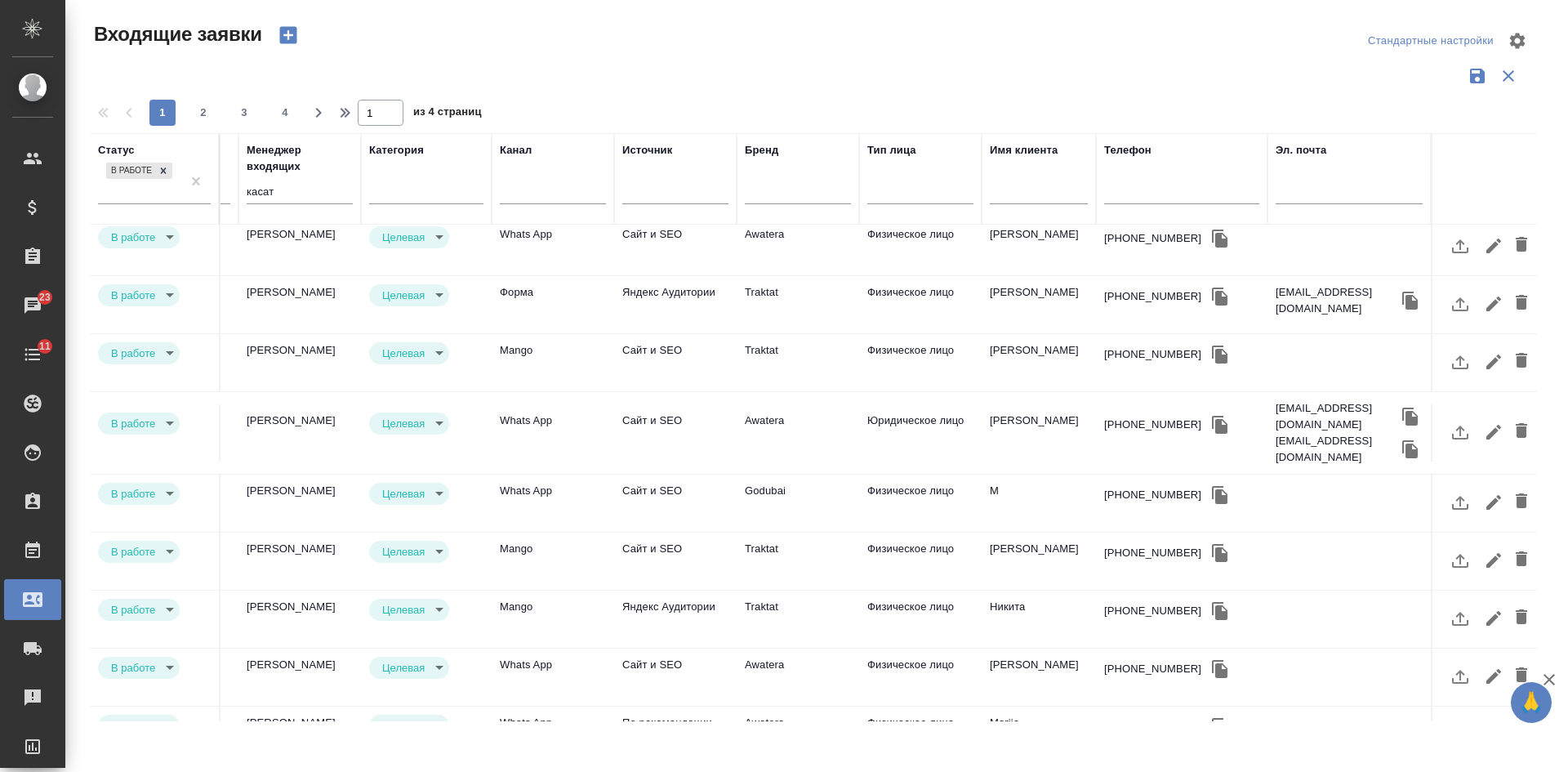
scroll to position [684, 708]
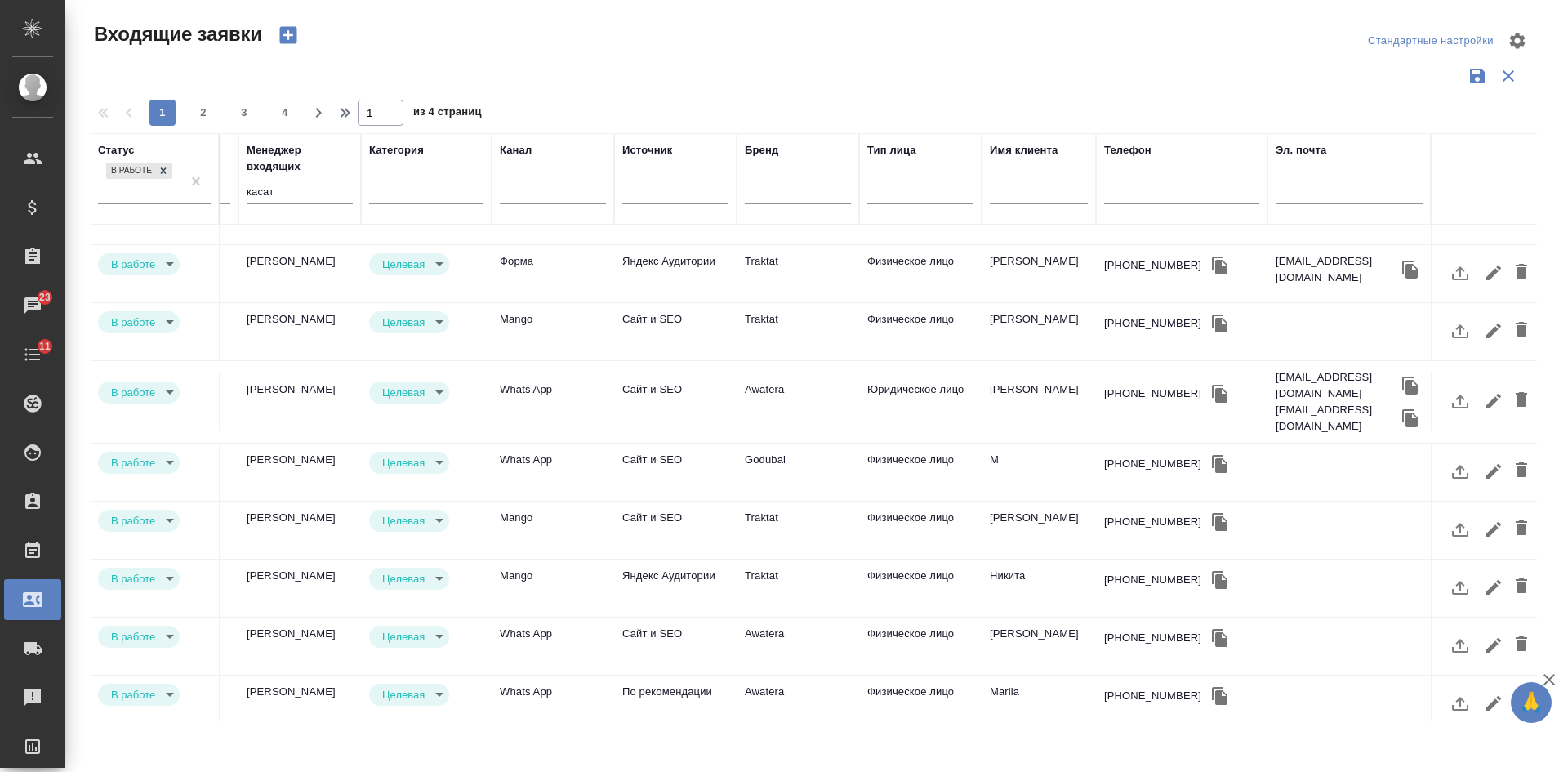
click at [1211, 513] on icon "button" at bounding box center [1219, 521] width 15 height 18
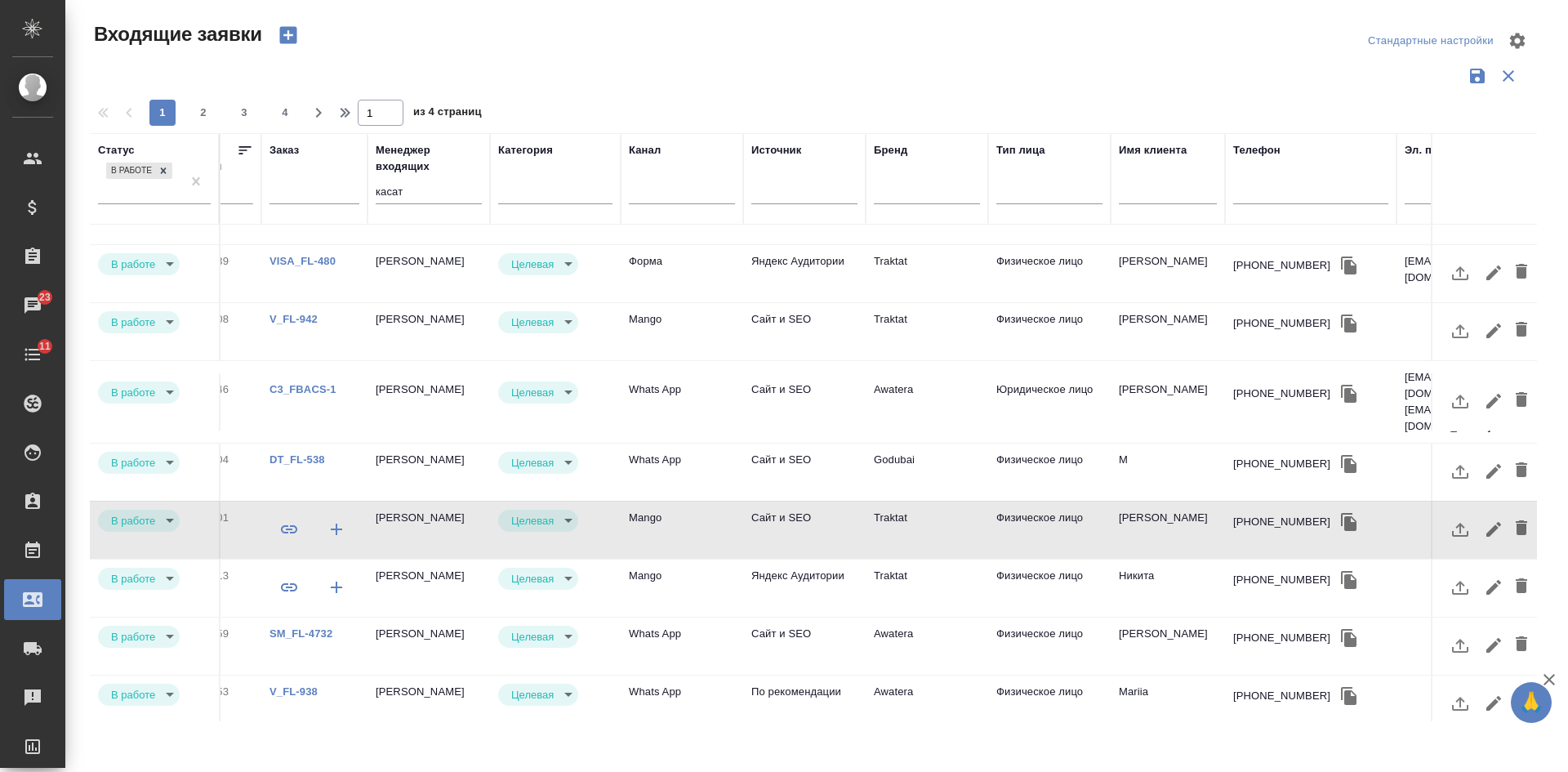
scroll to position [684, 568]
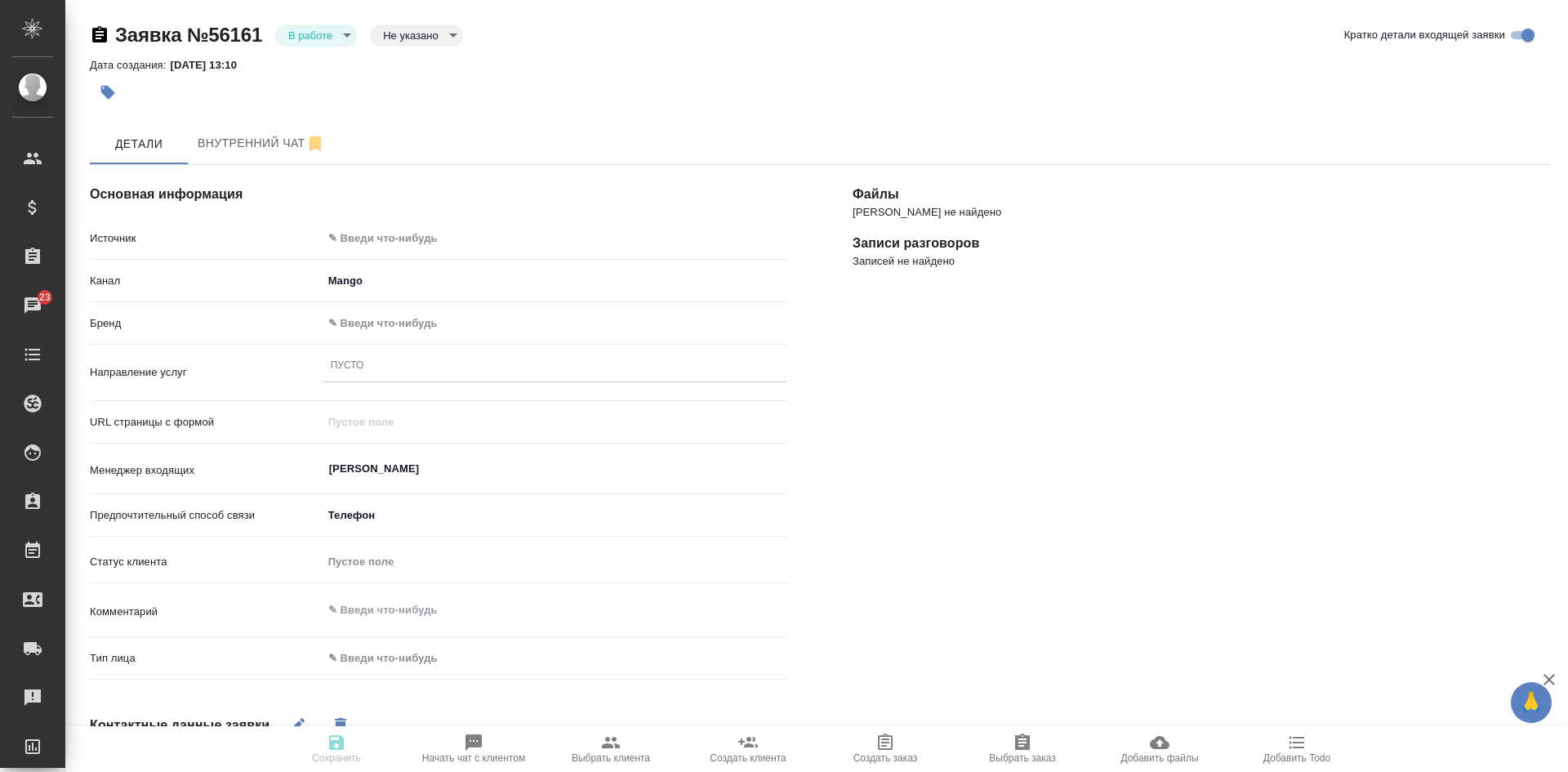
select select "RU"
click at [317, 25] on body "🙏 .cls-1 fill:#fff; AWATERA [PERSON_NAME] Спецификации Заказы 23 Чаты 10 Todo П…" at bounding box center [784, 386] width 1568 height 772
click at [322, 72] on li "Отказ" at bounding box center [315, 63] width 82 height 28
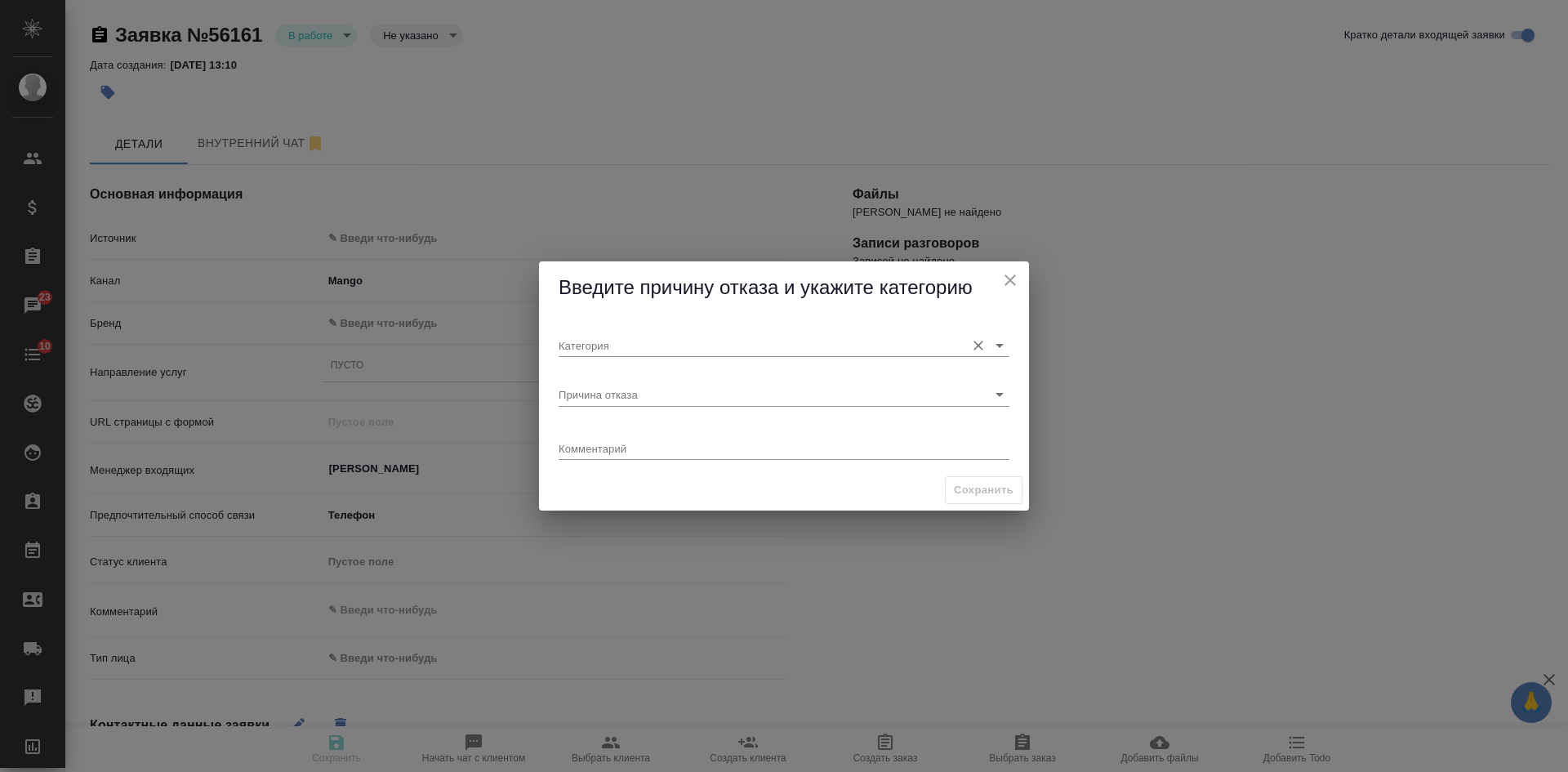
click at [631, 351] on input "Категория" at bounding box center [757, 344] width 398 height 22
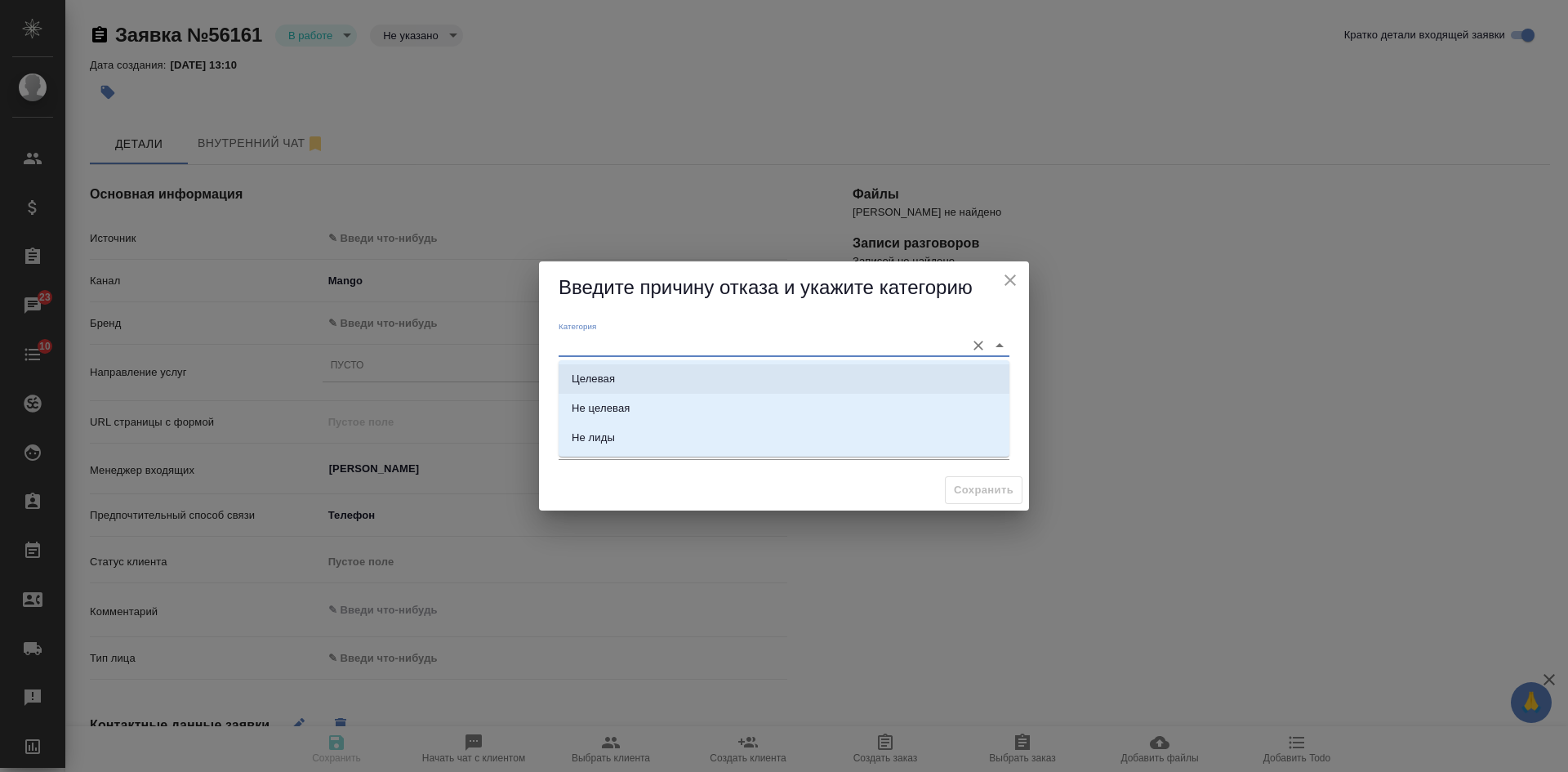
click at [547, 376] on div "[PERSON_NAME] отказа Комментарий x" at bounding box center [784, 391] width 490 height 155
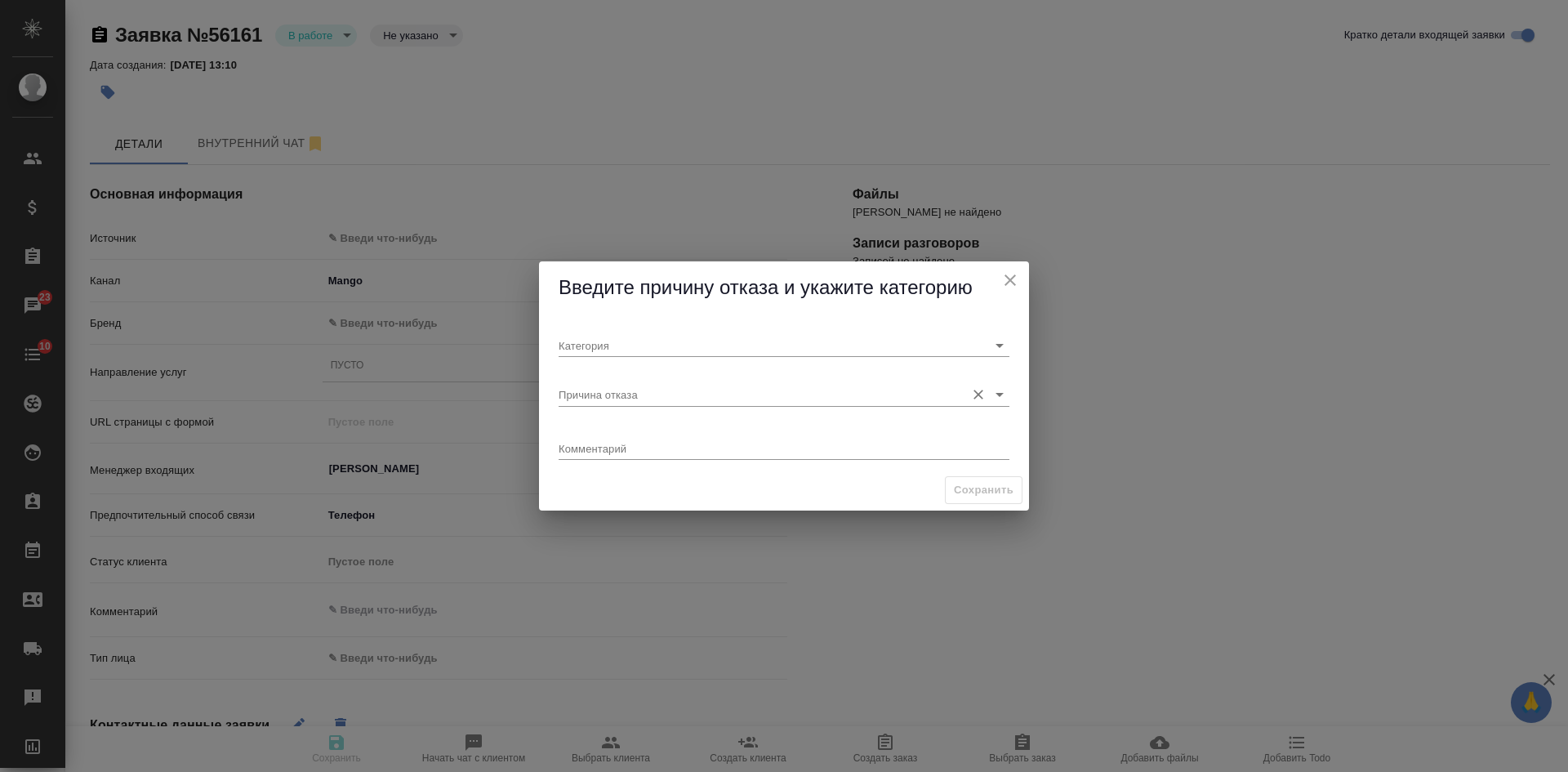
click at [582, 389] on input "Причина отказа" at bounding box center [757, 393] width 398 height 22
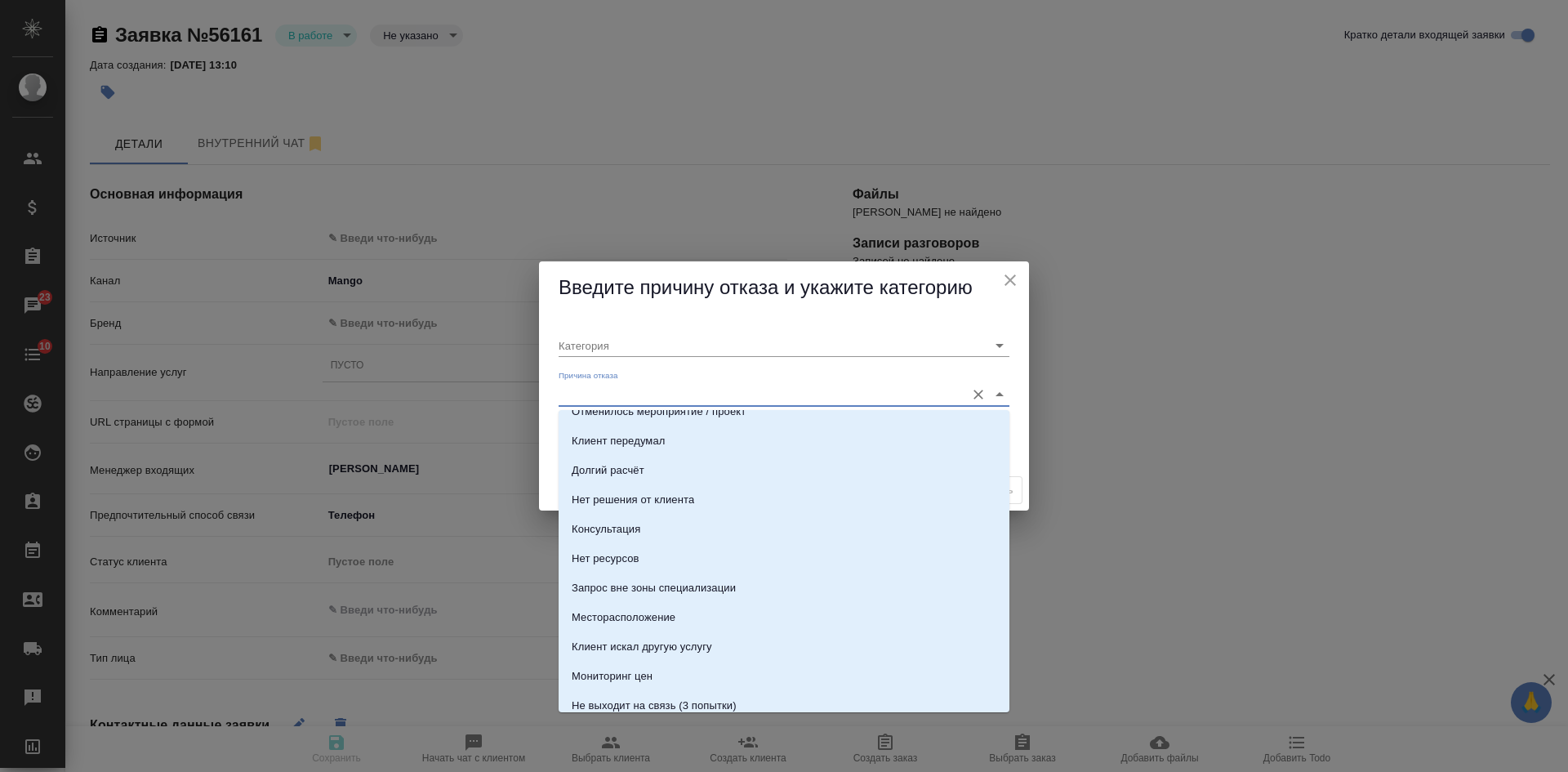
scroll to position [245, 0]
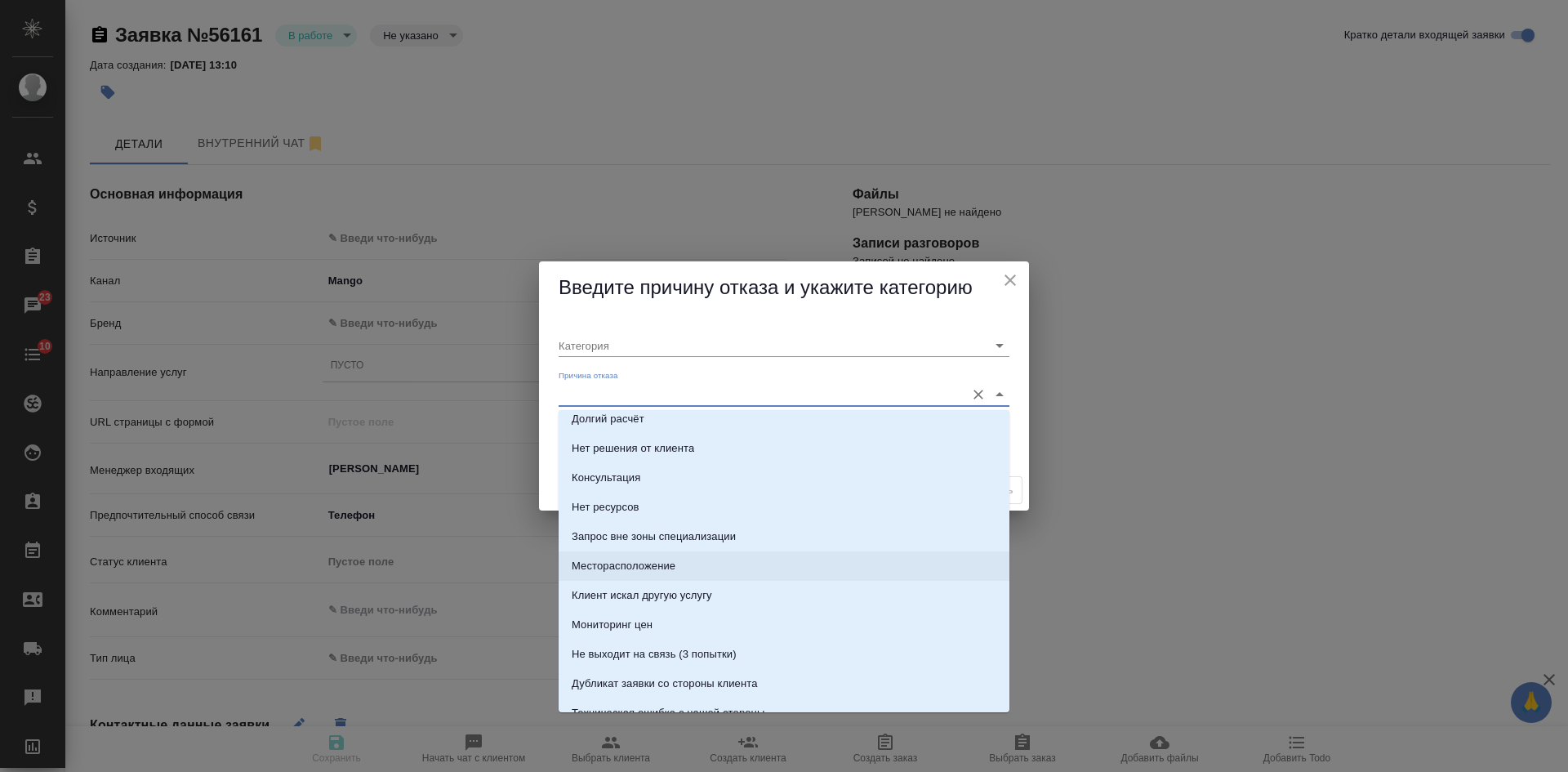
click at [686, 571] on li "Месторасположение" at bounding box center [784, 566] width 451 height 29
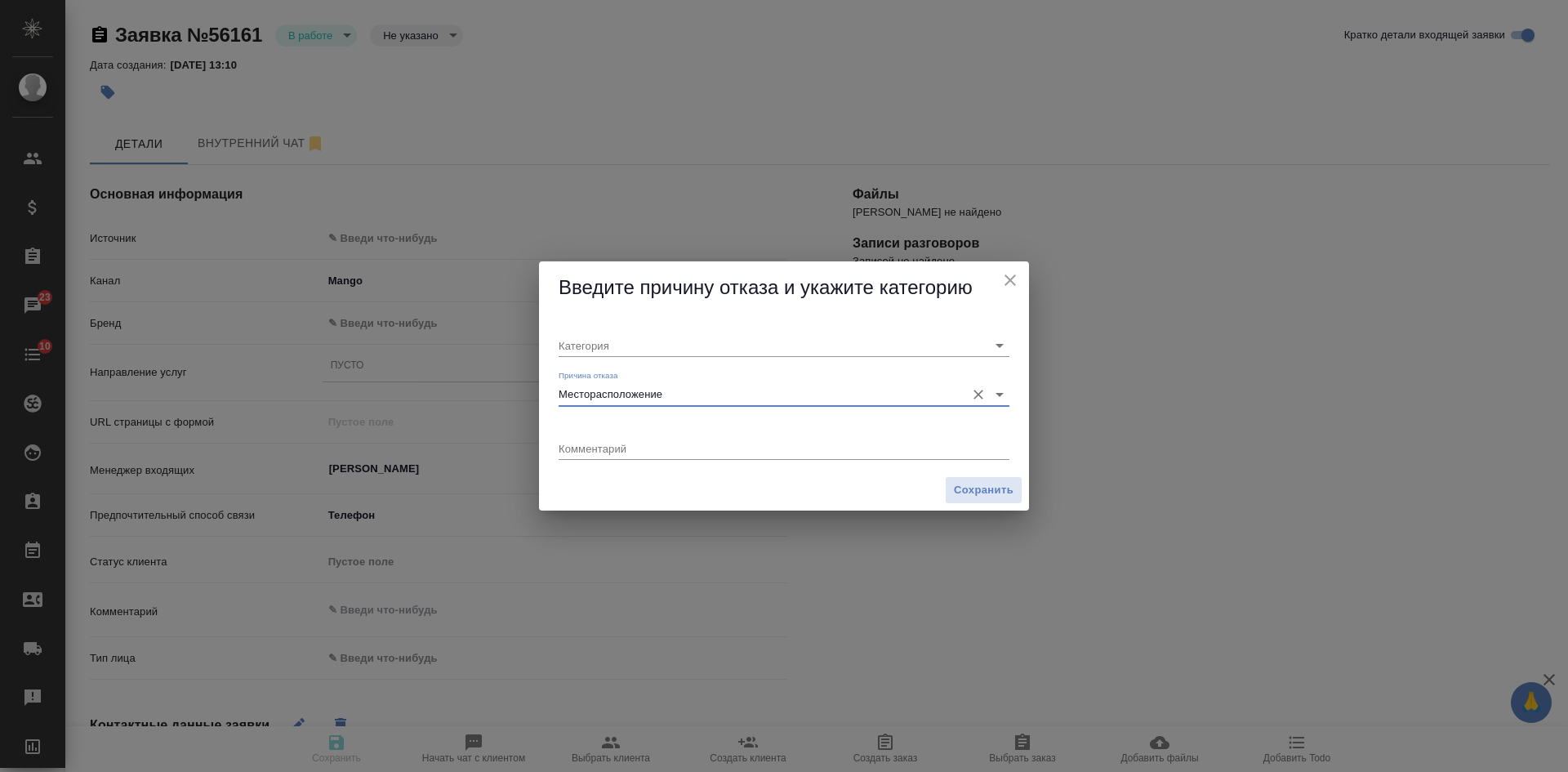
type input "Целевая"
type input "Месторасположение"
click at [674, 448] on textarea at bounding box center [784, 447] width 451 height 13
type textarea "г Дмитров МО"
click at [997, 484] on span "Сохранить" at bounding box center [983, 490] width 60 height 18
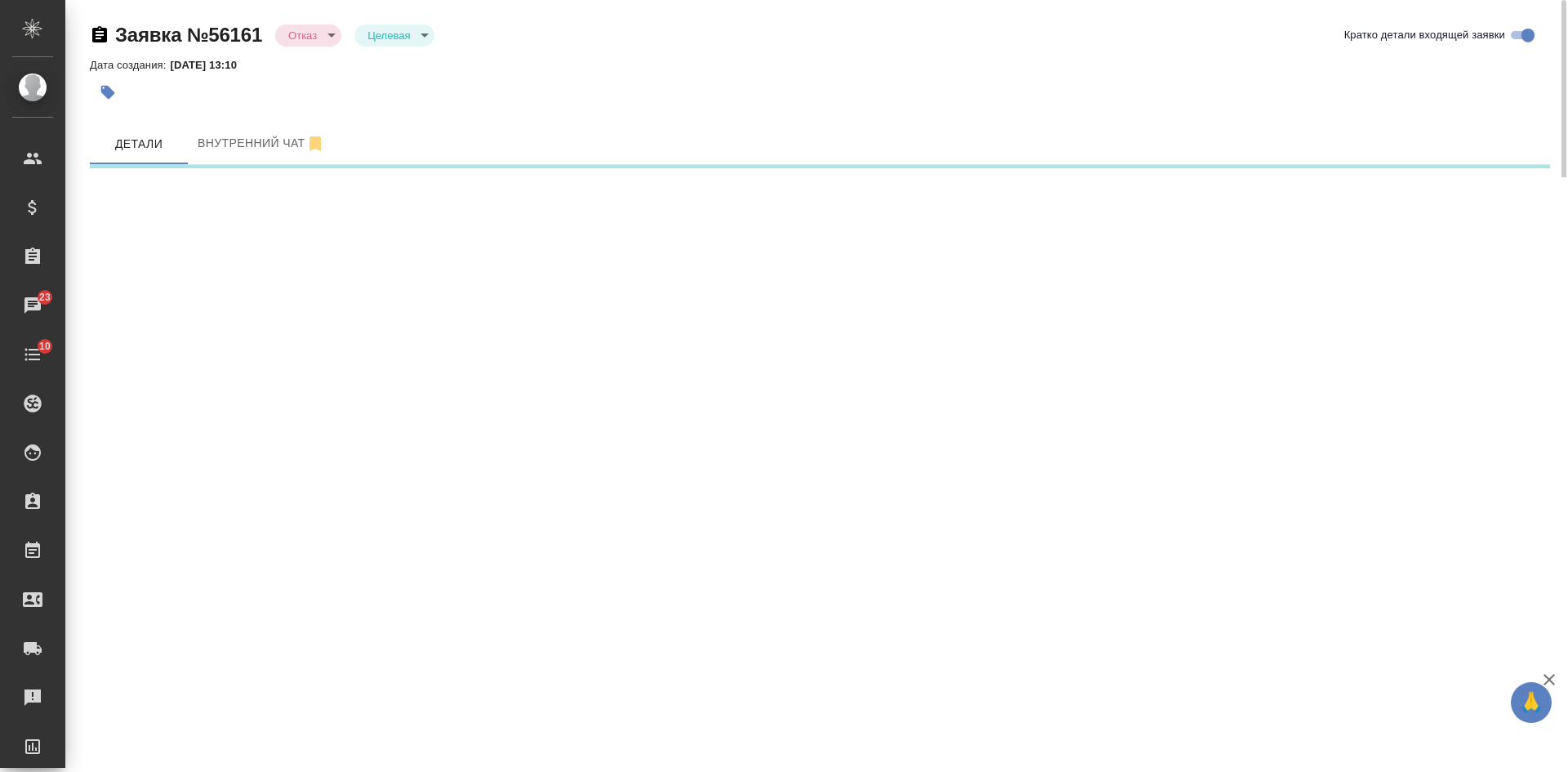
select select "RU"
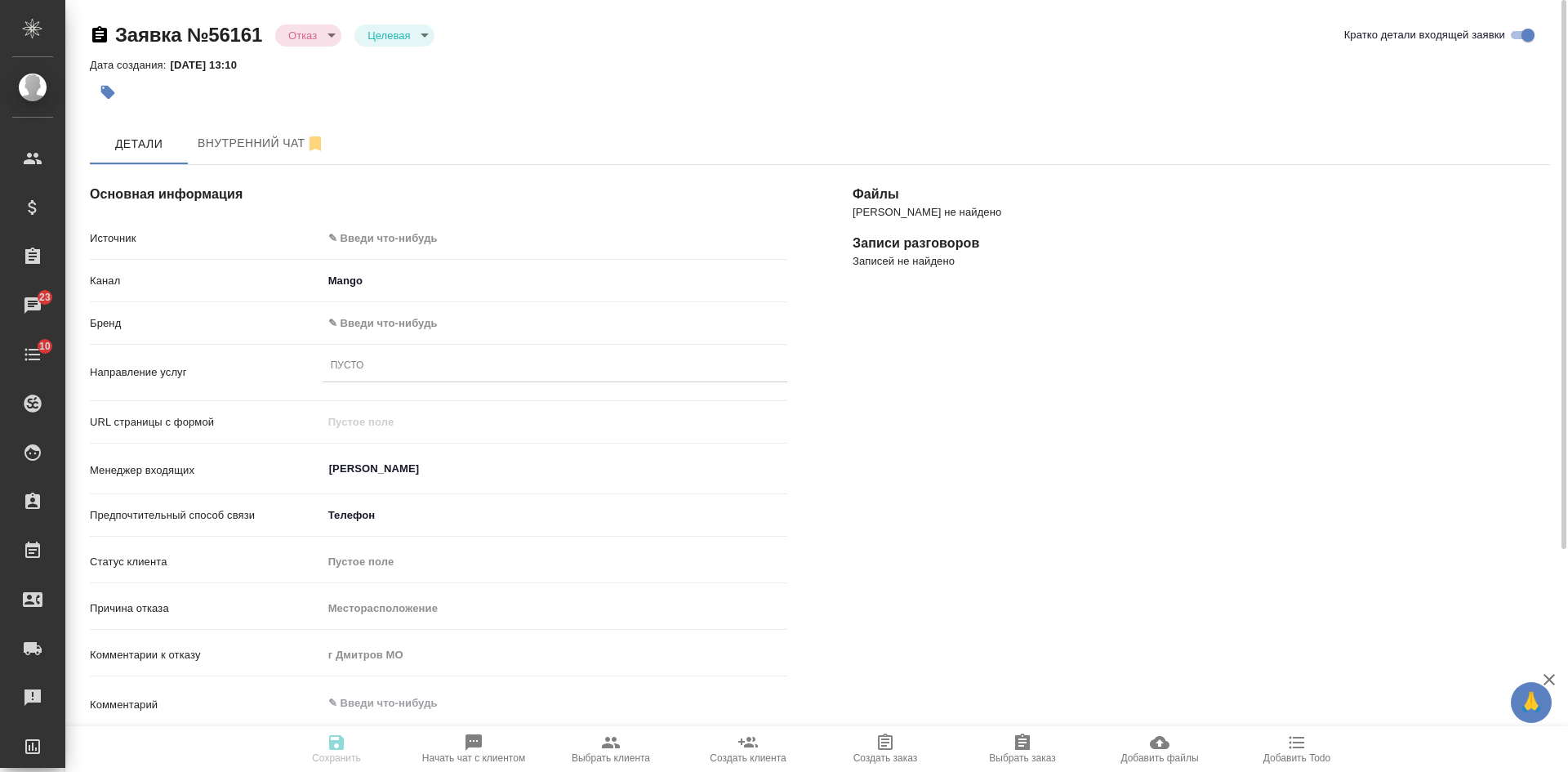
type textarea "x"
click at [400, 241] on body "🙏 .cls-1 fill:#fff; AWATERA Kasatkina Aleksandra Клиенты Спецификации Заказы 23…" at bounding box center [784, 386] width 1568 height 772
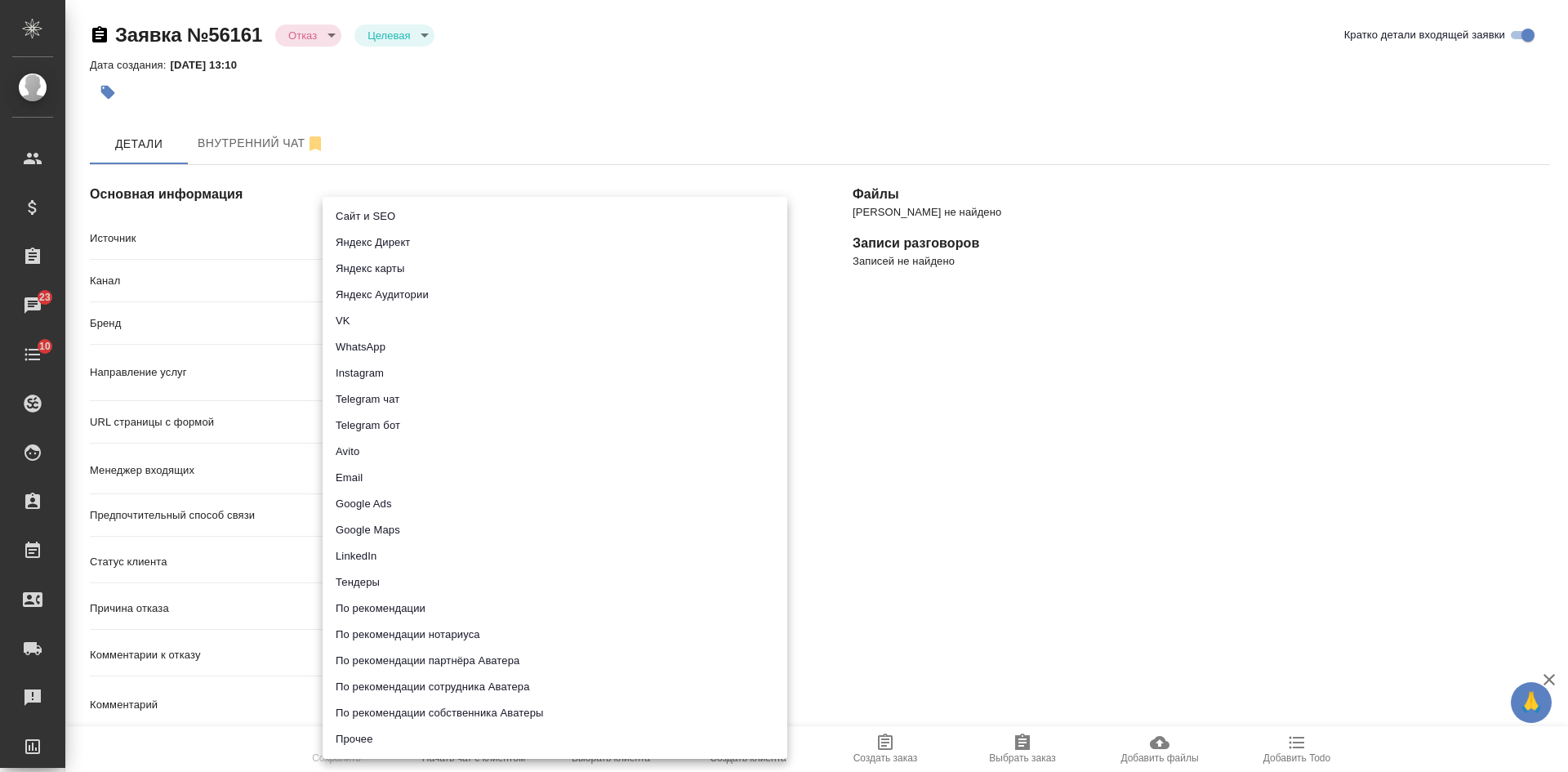
click at [382, 216] on li "Сайт и SEO" at bounding box center [555, 216] width 465 height 26
type input "seo"
type textarea "x"
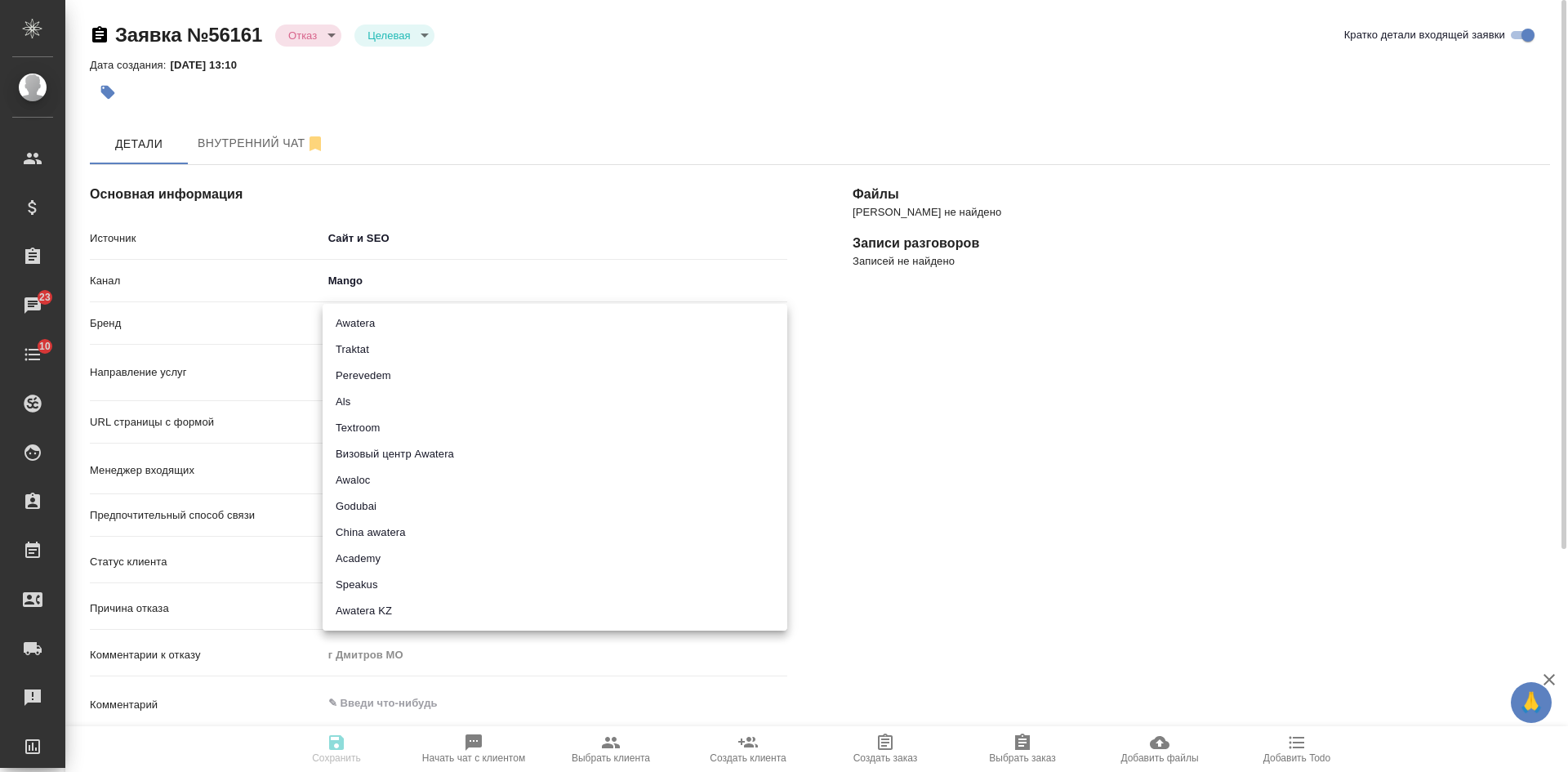
click at [376, 321] on body "🙏 .cls-1 fill:#fff; AWATERA Kasatkina Aleksandra Клиенты Спецификации Заказы 23…" at bounding box center [784, 386] width 1568 height 772
click at [376, 343] on li "Traktat" at bounding box center [555, 349] width 465 height 26
type input "traktat"
type textarea "x"
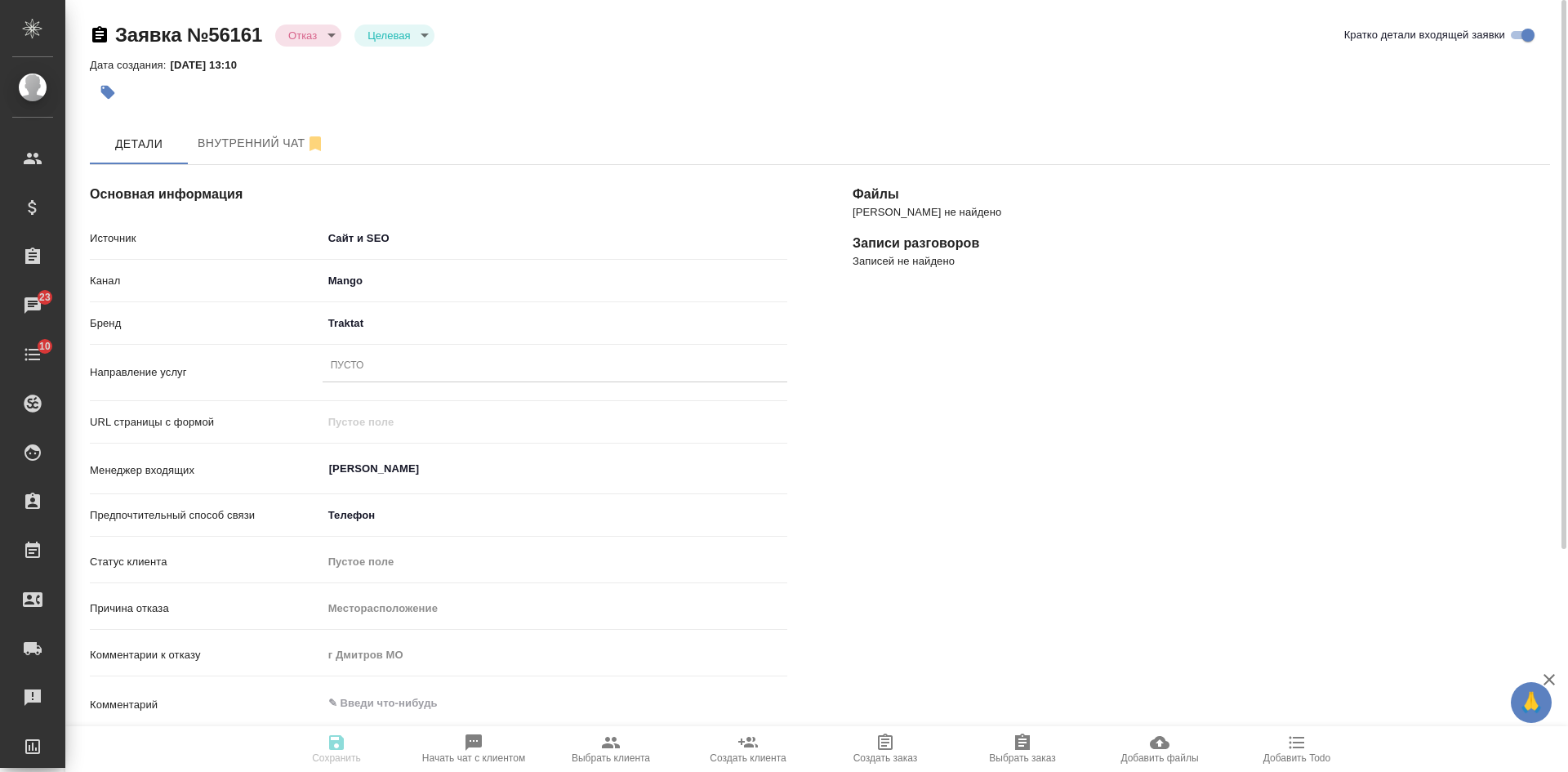
click at [367, 362] on div "Пусто" at bounding box center [555, 366] width 465 height 24
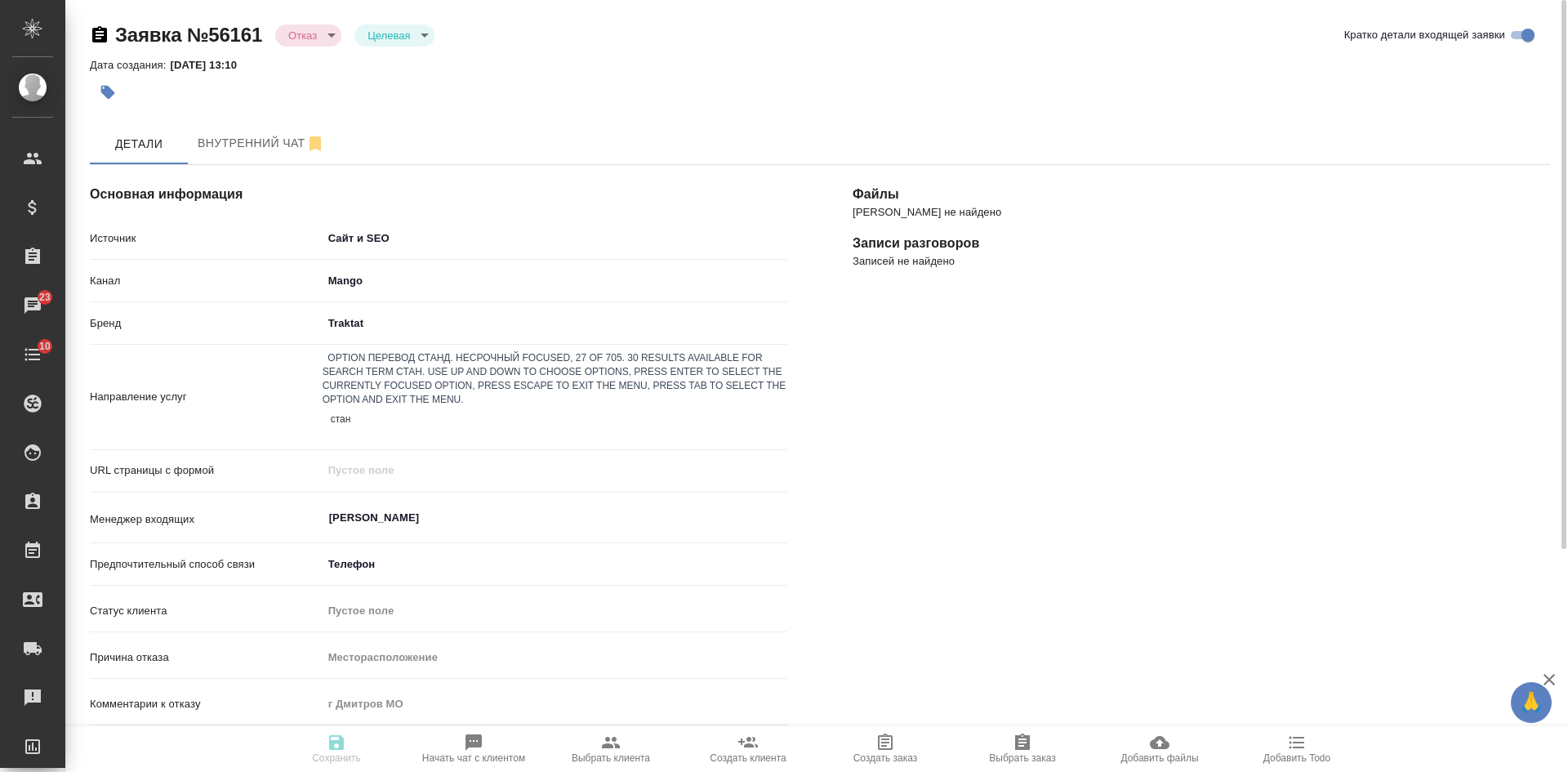
type input "станд"
click at [451, 771] on div "Перевод станд. несрочный" at bounding box center [784, 782] width 1568 height 19
type textarea "x"
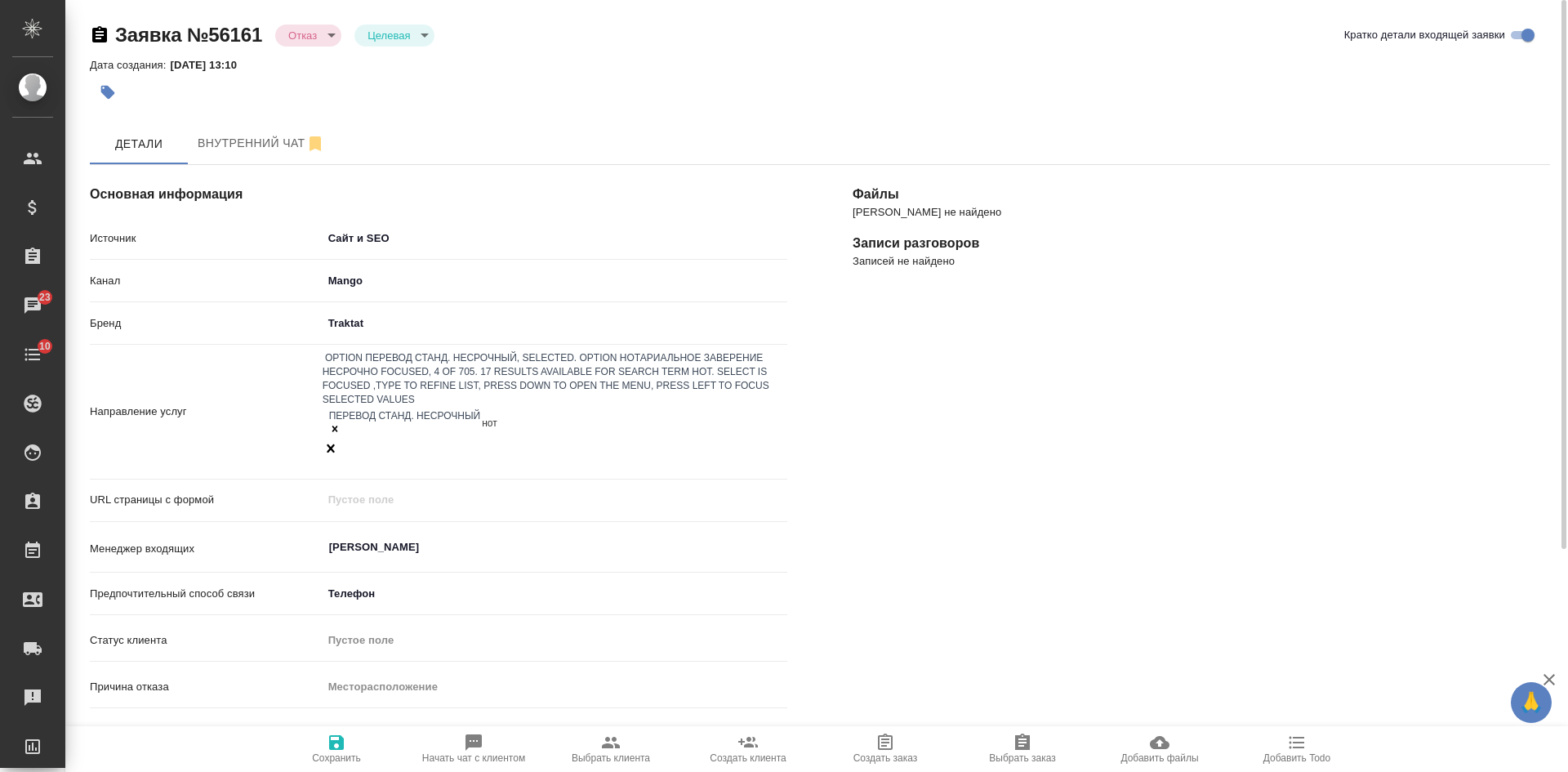
type input "нота"
click at [467, 771] on div "Нотариальное заверение несрочно" at bounding box center [784, 782] width 1568 height 19
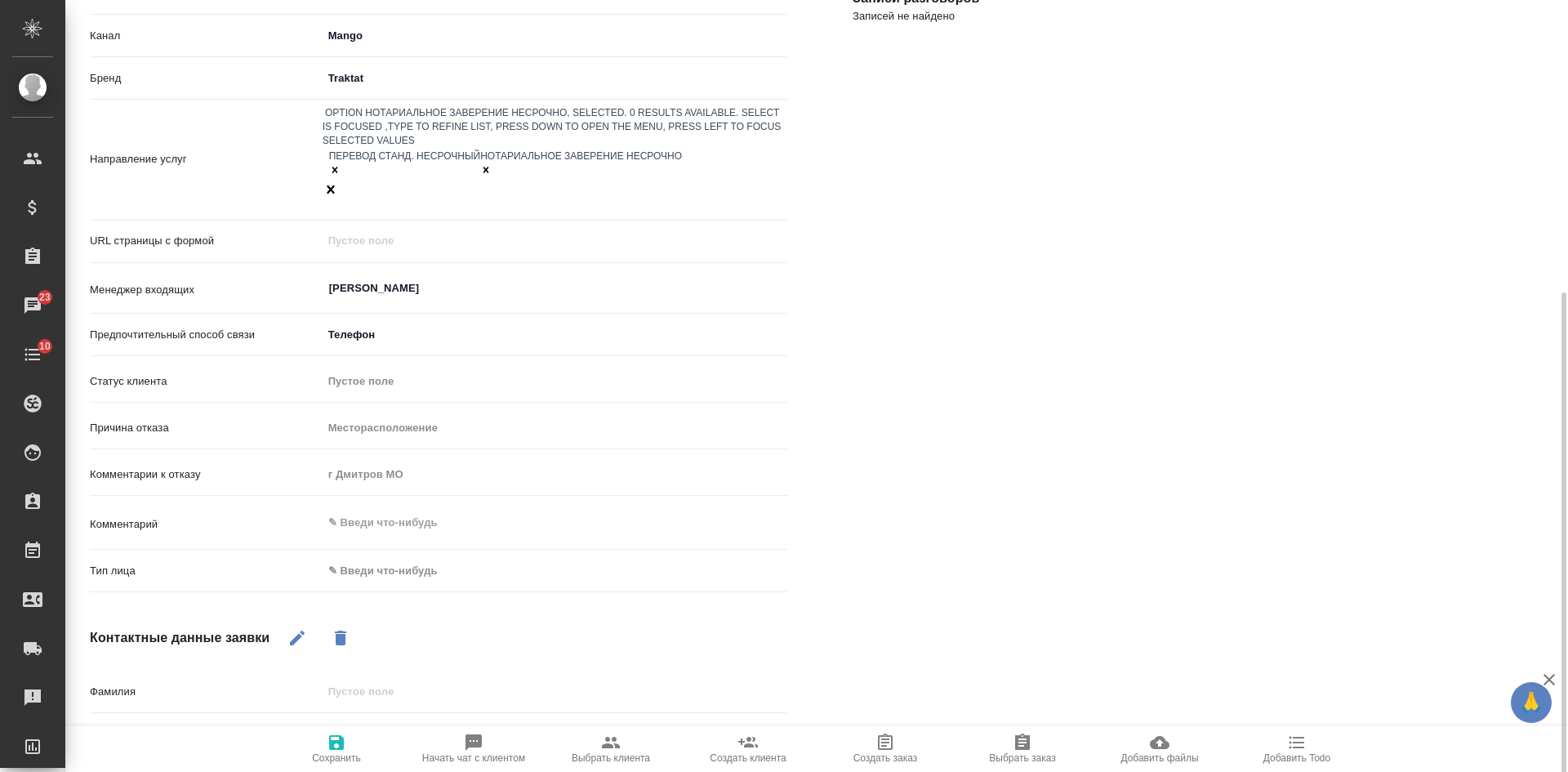
scroll to position [327, 0]
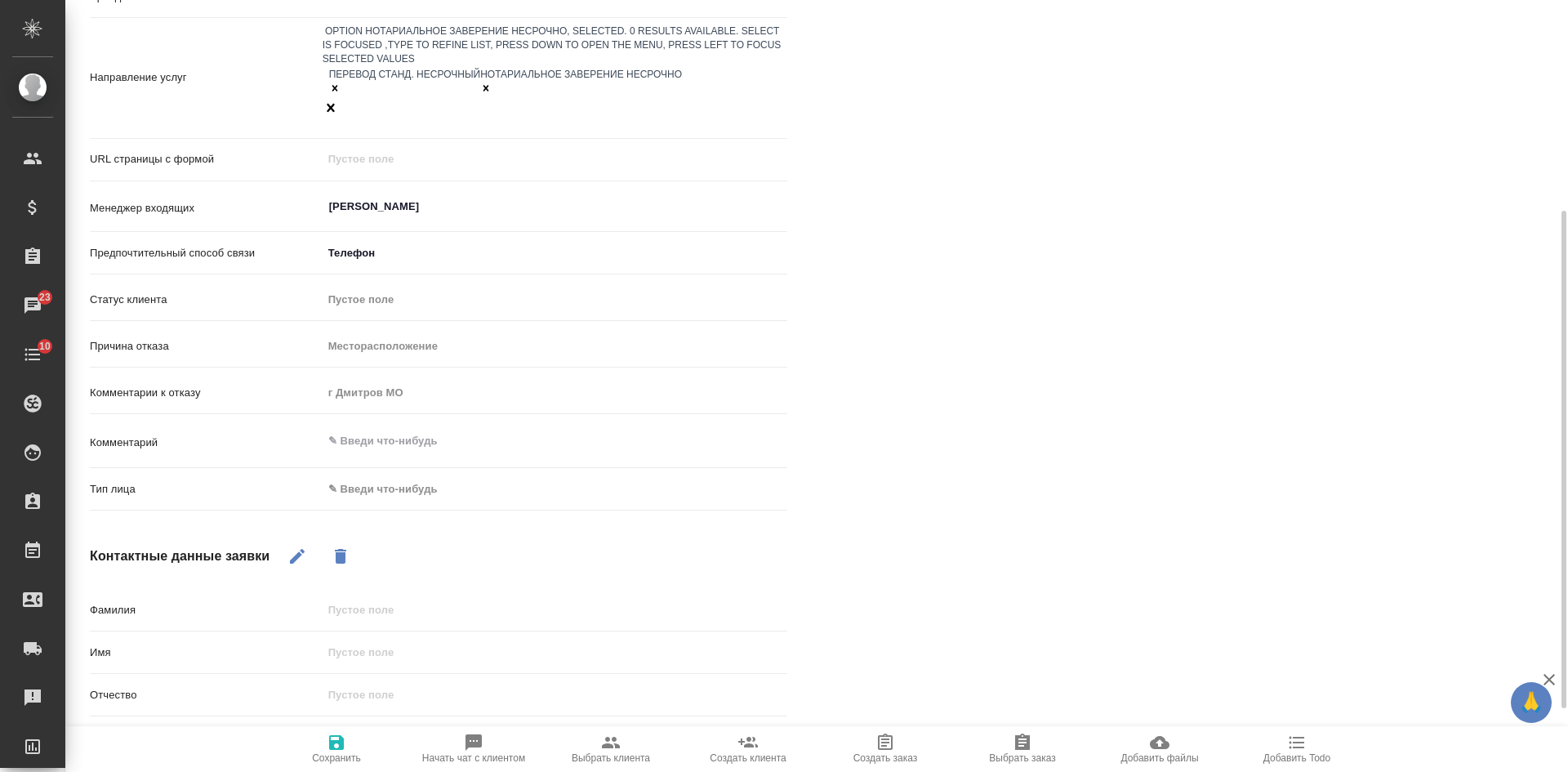
click at [408, 443] on body "🙏 .cls-1 fill:#fff; AWATERA Kasatkina Aleksandra Клиенты Спецификации Заказы 23…" at bounding box center [784, 386] width 1568 height 772
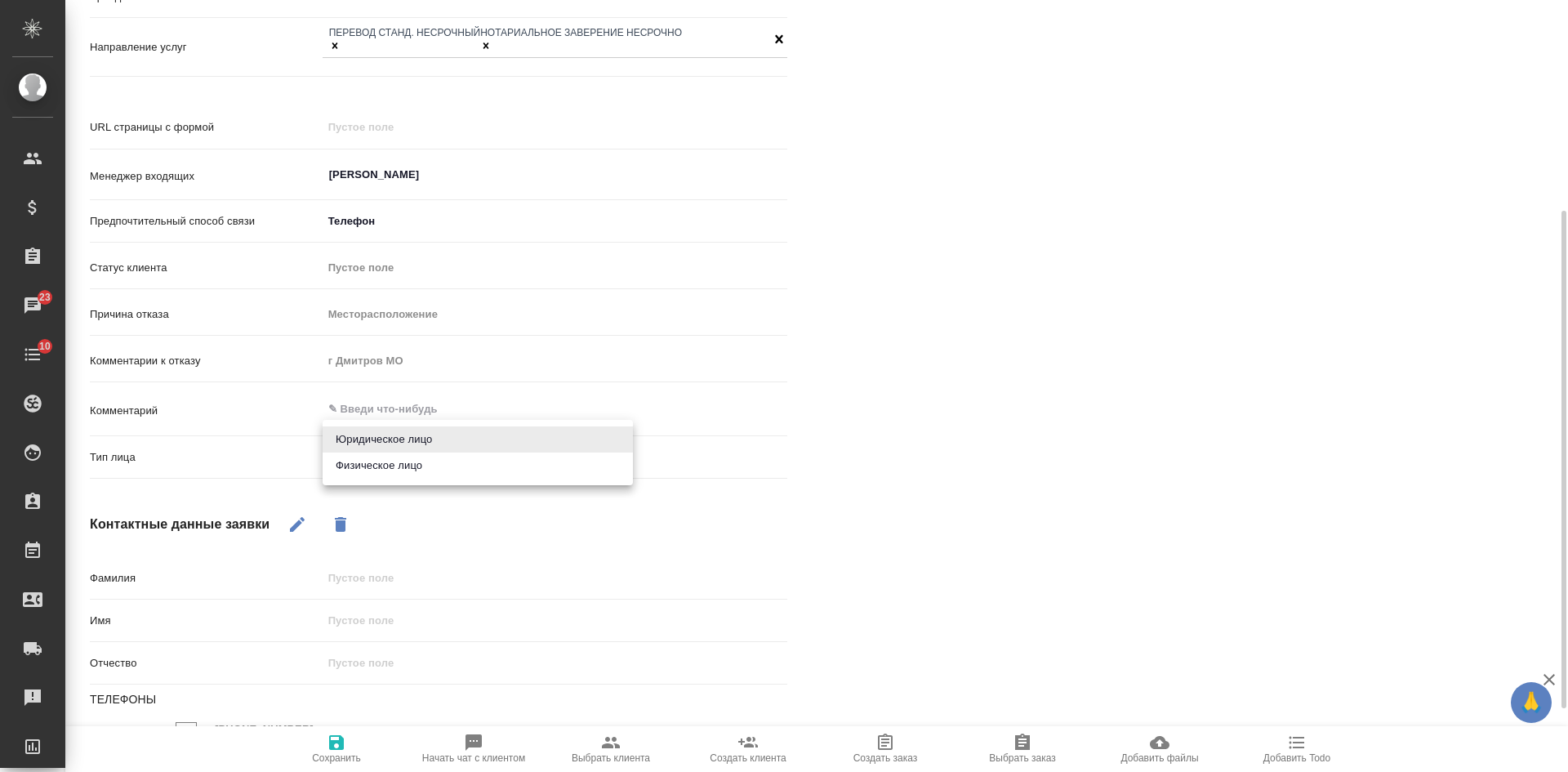
click at [388, 466] on li "Физическое лицо" at bounding box center [478, 465] width 310 height 26
type textarea "x"
type input "private"
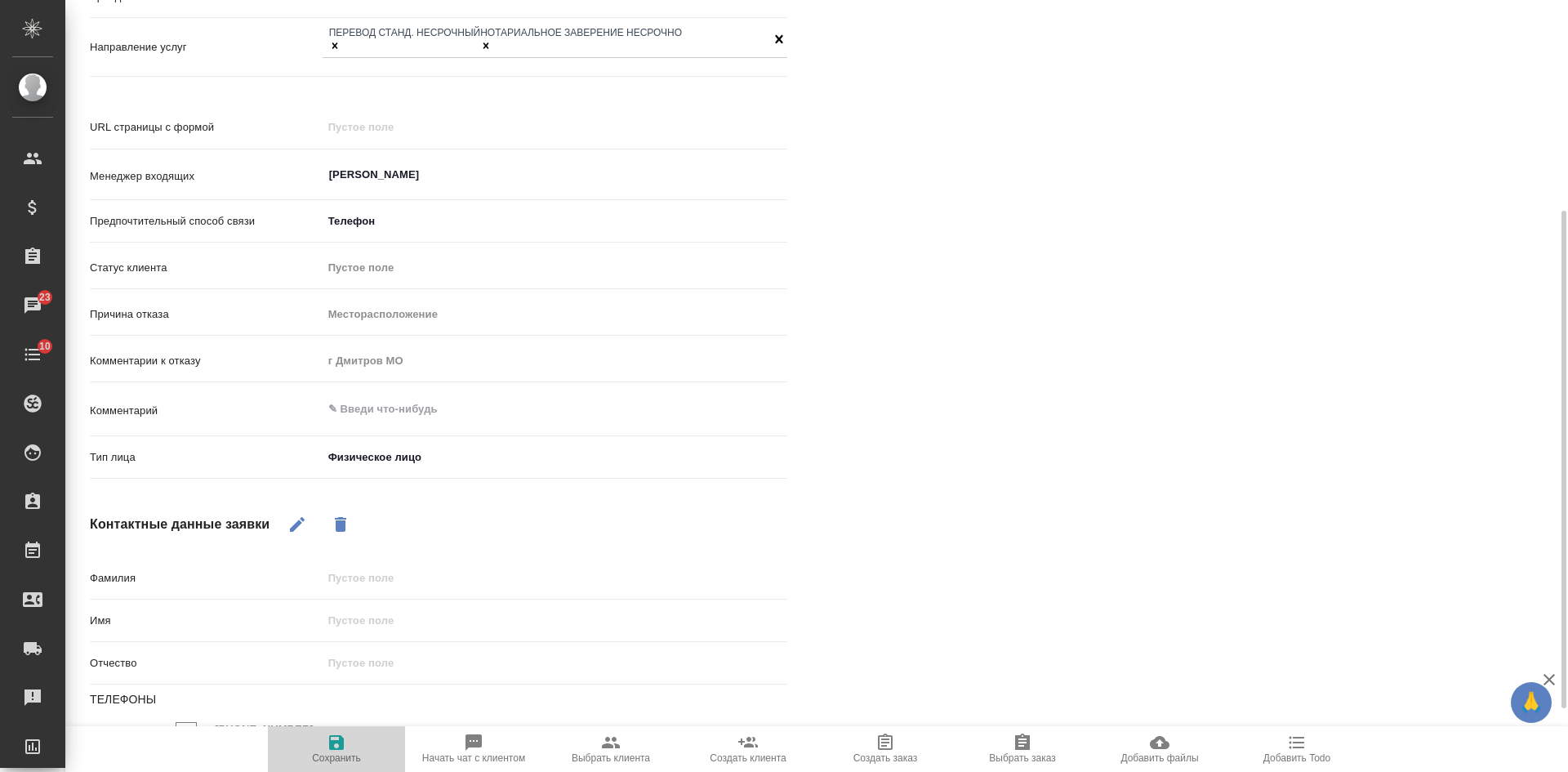
click at [355, 754] on span "Сохранить" at bounding box center [336, 758] width 49 height 12
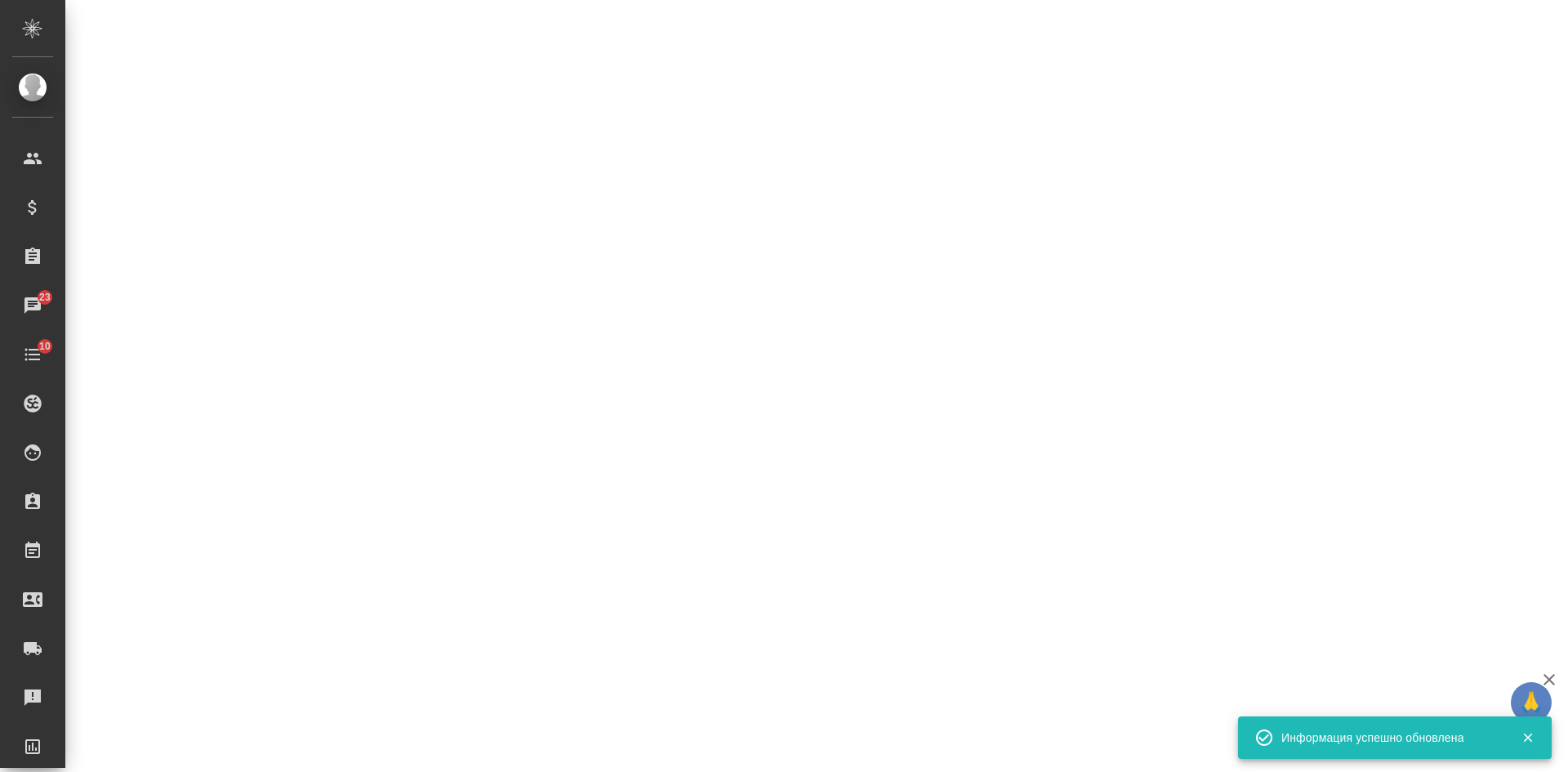
select select "RU"
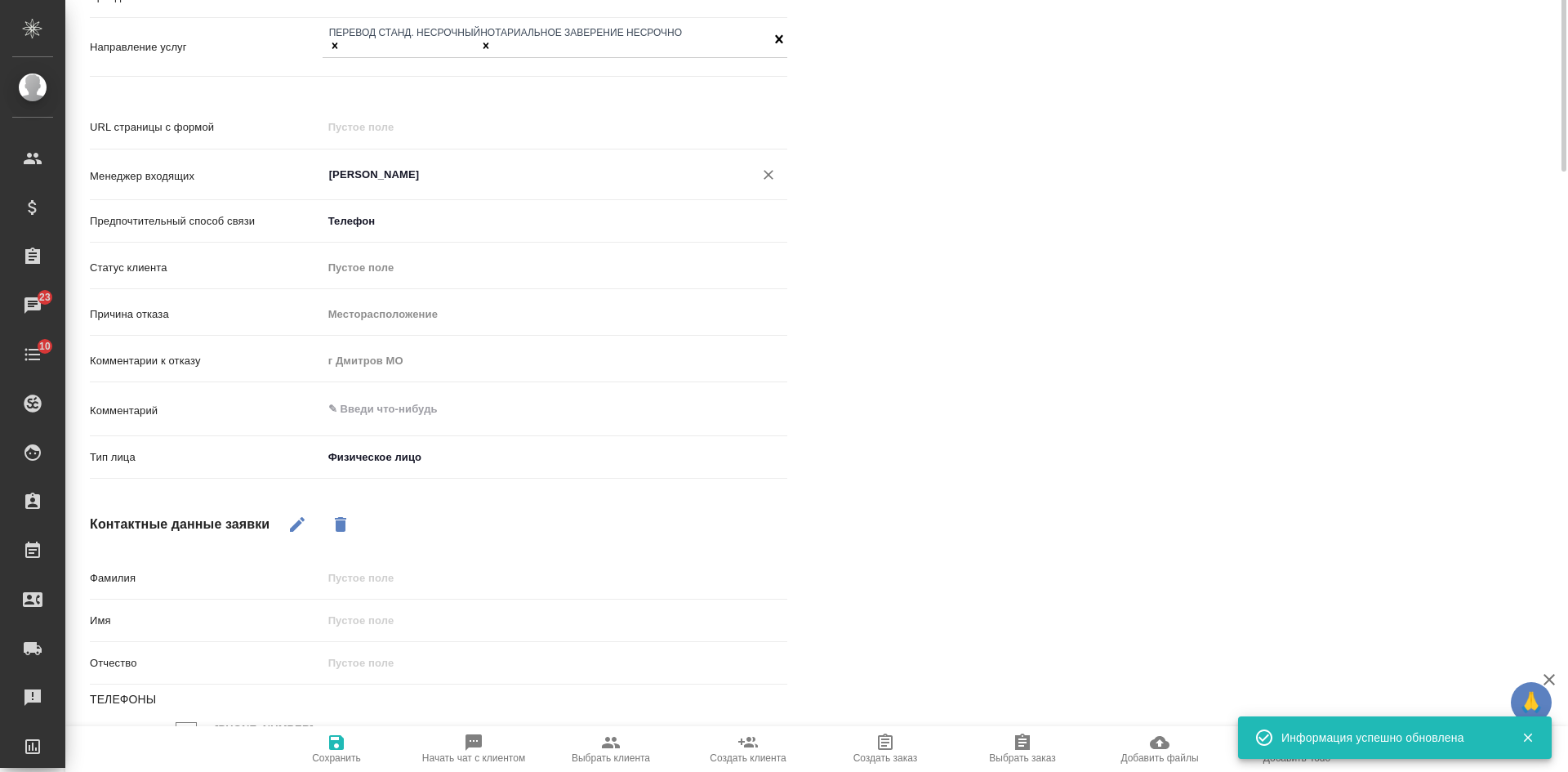
type textarea "x"
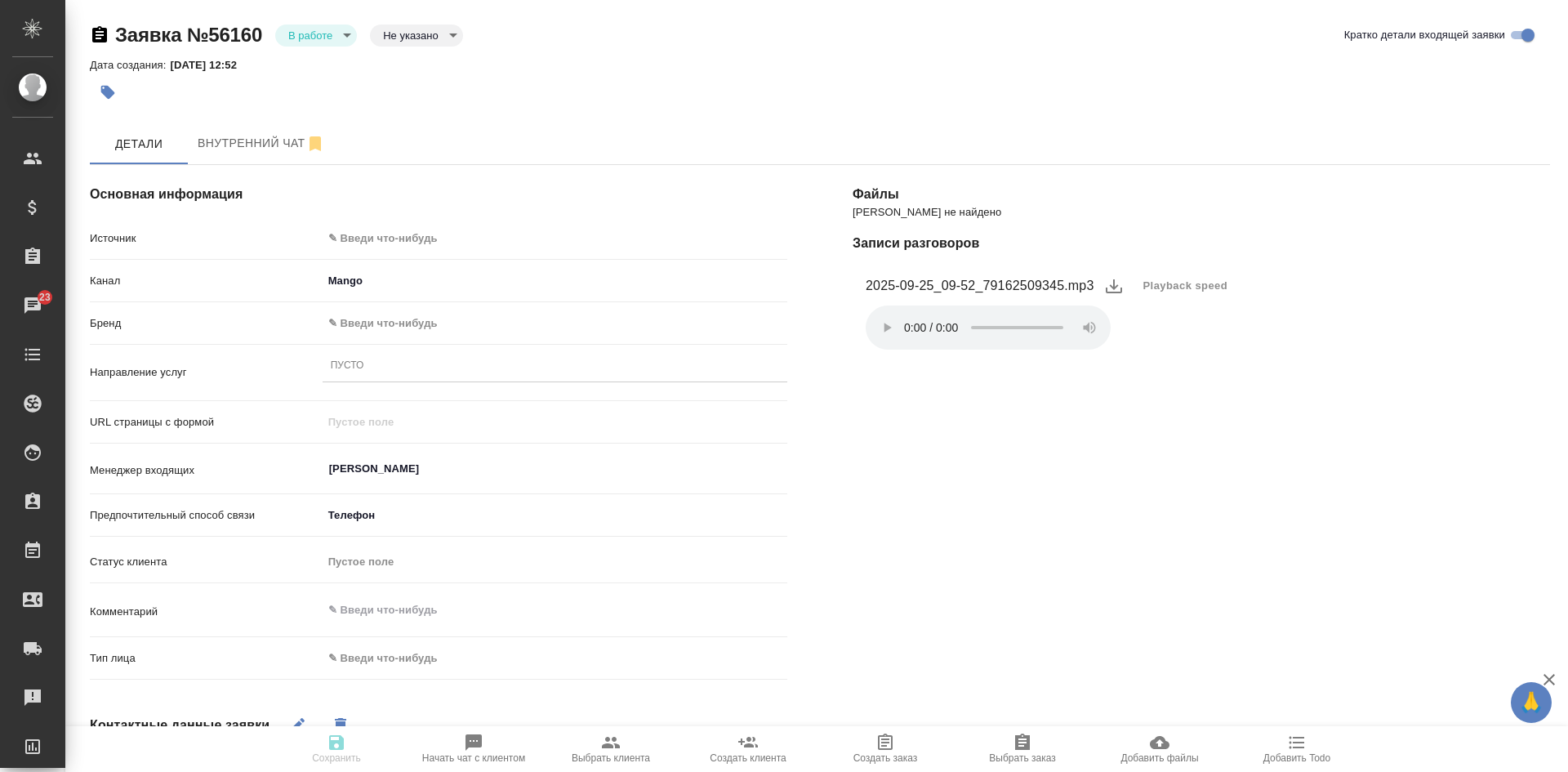
select select "RU"
click at [306, 29] on body "🙏 .cls-1 fill:#fff; AWATERA [PERSON_NAME] Спецификации Заказы 23 Чаты 10 Todo П…" at bounding box center [784, 386] width 1568 height 772
click at [309, 60] on button "Отказ" at bounding box center [307, 63] width 39 height 18
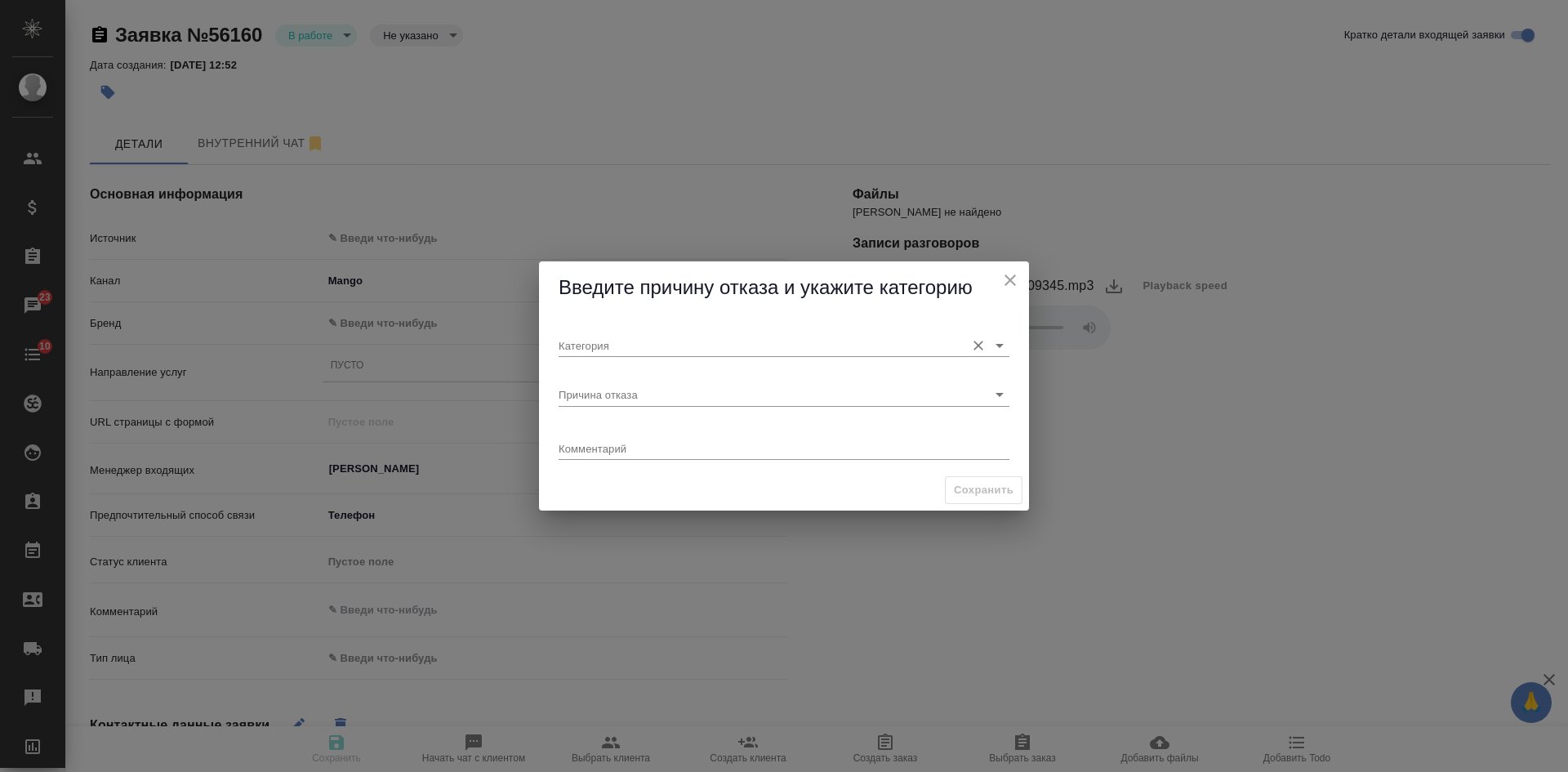
click at [609, 349] on input "Категория" at bounding box center [757, 344] width 398 height 22
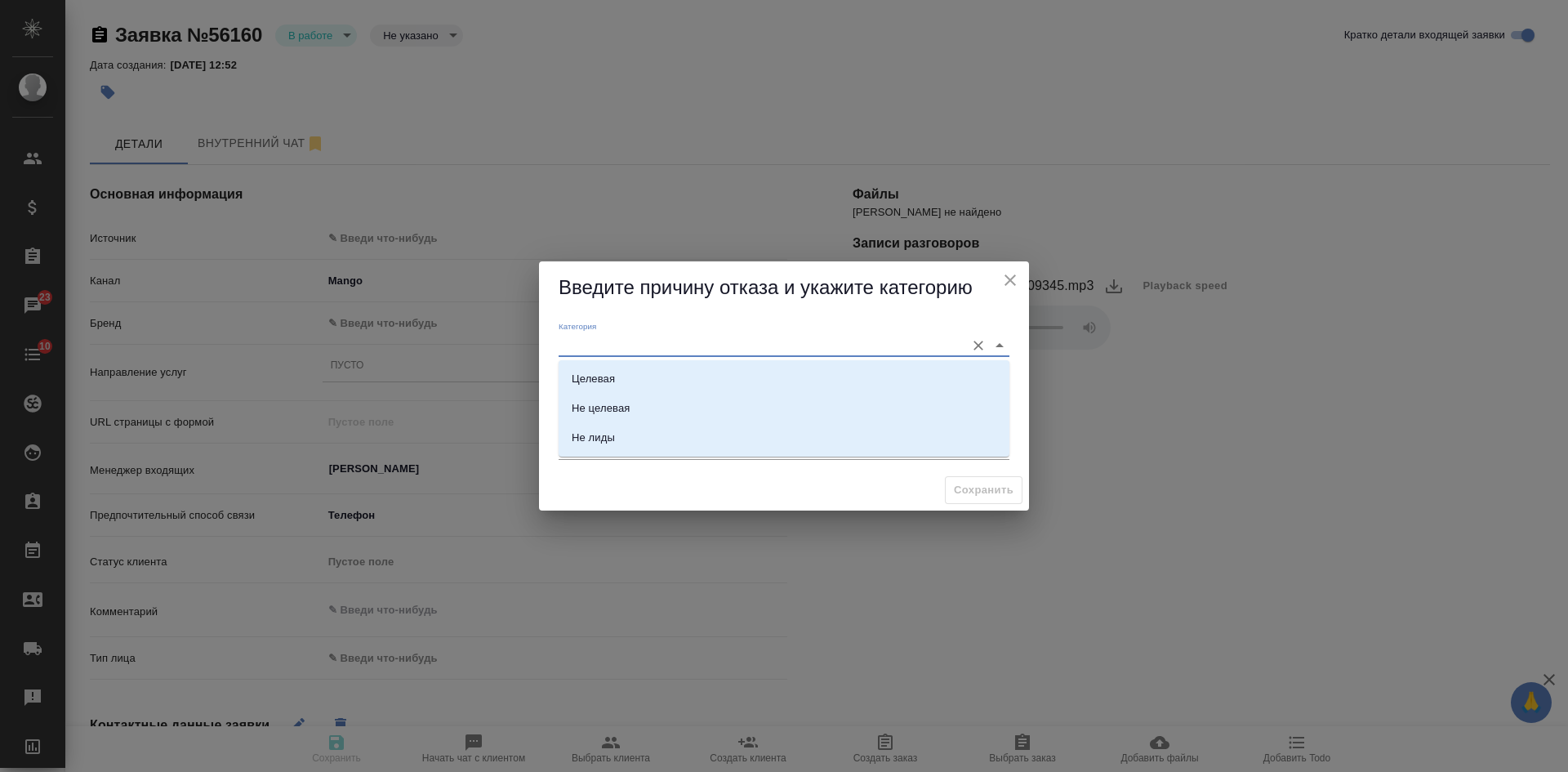
click at [546, 356] on div "[PERSON_NAME] отказа Комментарий x" at bounding box center [784, 391] width 490 height 155
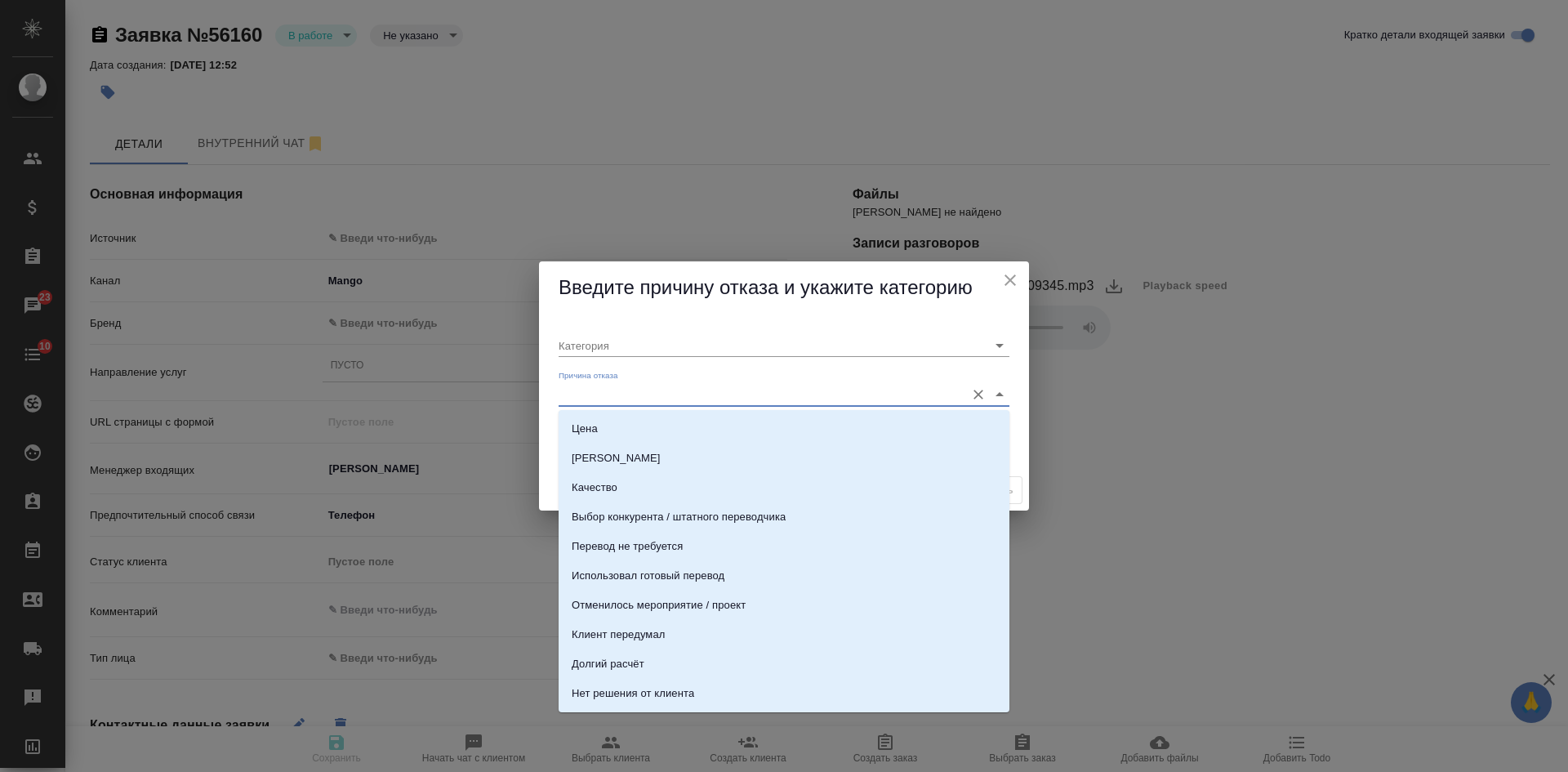
click at [571, 395] on input "Причина отказа" at bounding box center [757, 393] width 398 height 22
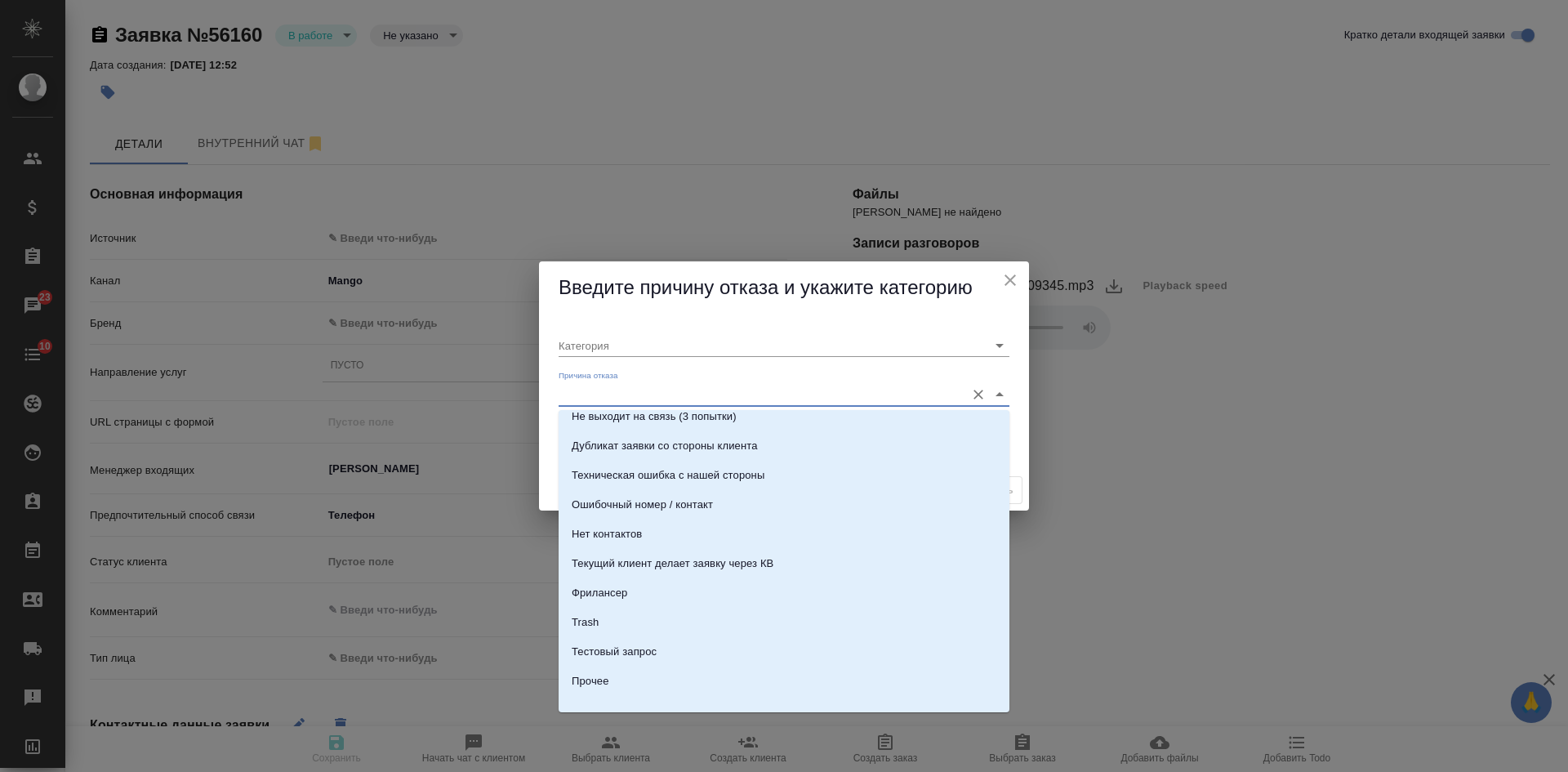
scroll to position [490, 0]
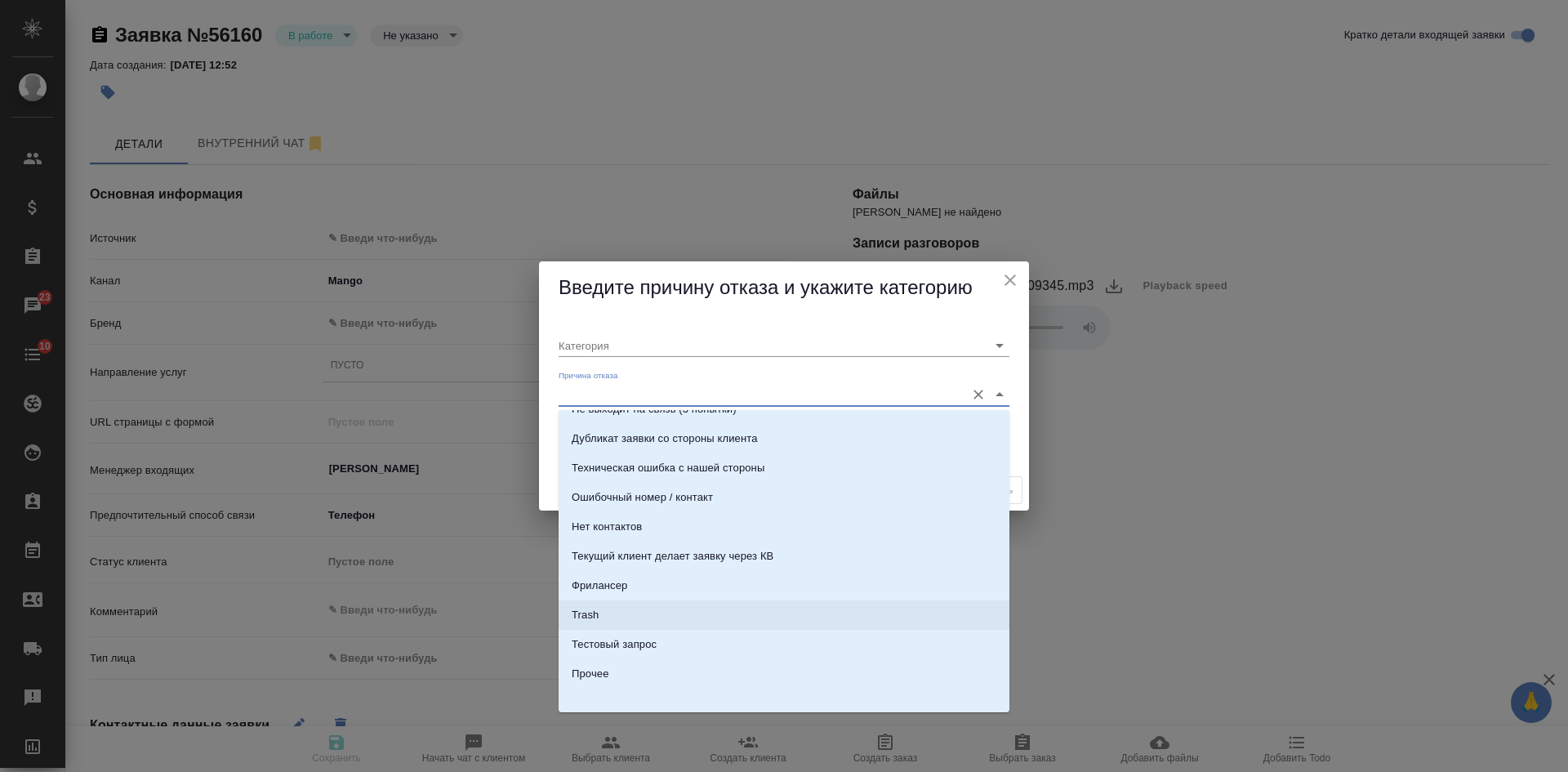
click at [627, 606] on li "Trash" at bounding box center [784, 615] width 451 height 29
type input "Не лиды"
type input "Trash"
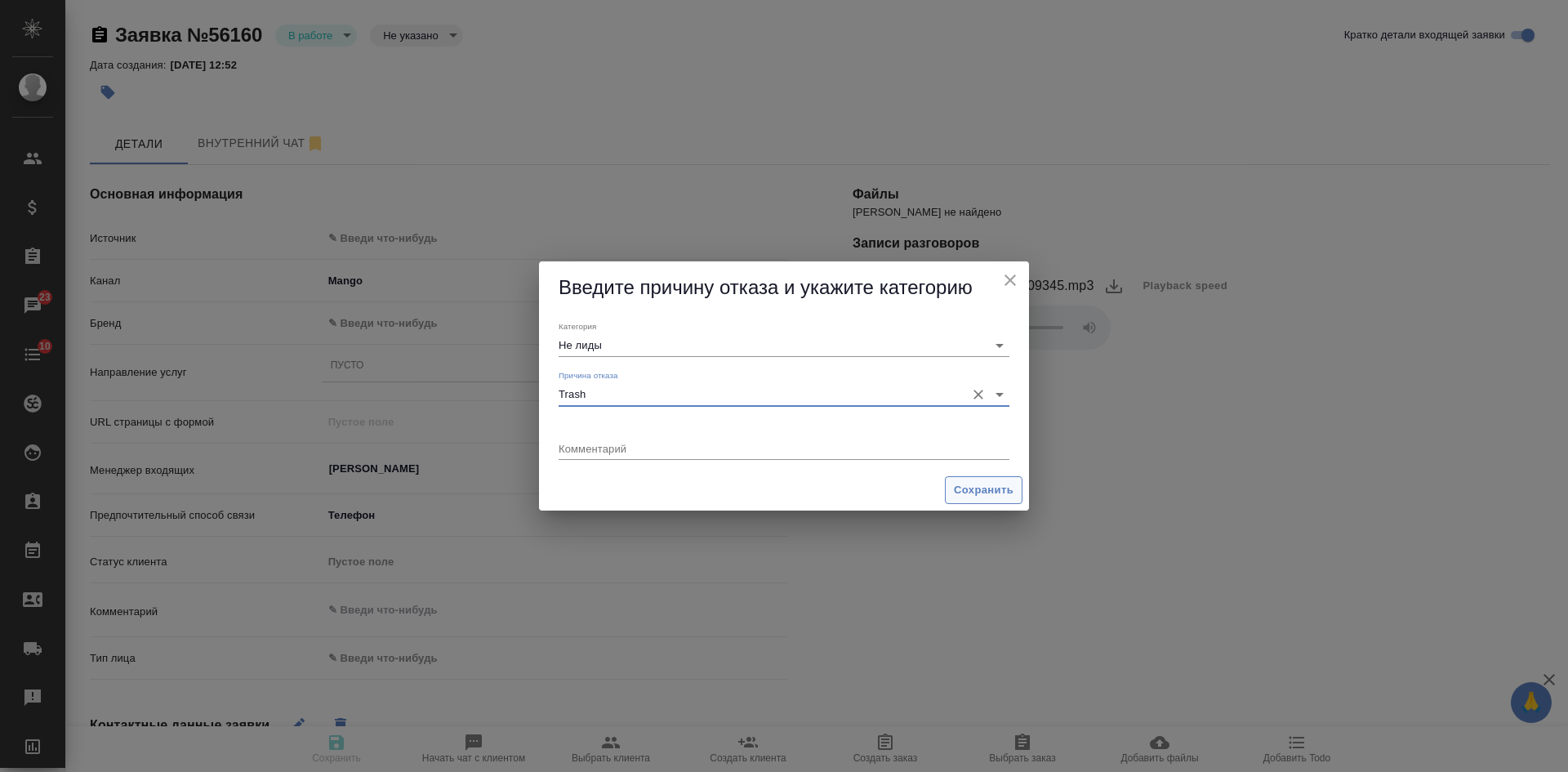
click at [973, 476] on button "Сохранить" at bounding box center [983, 491] width 77 height 29
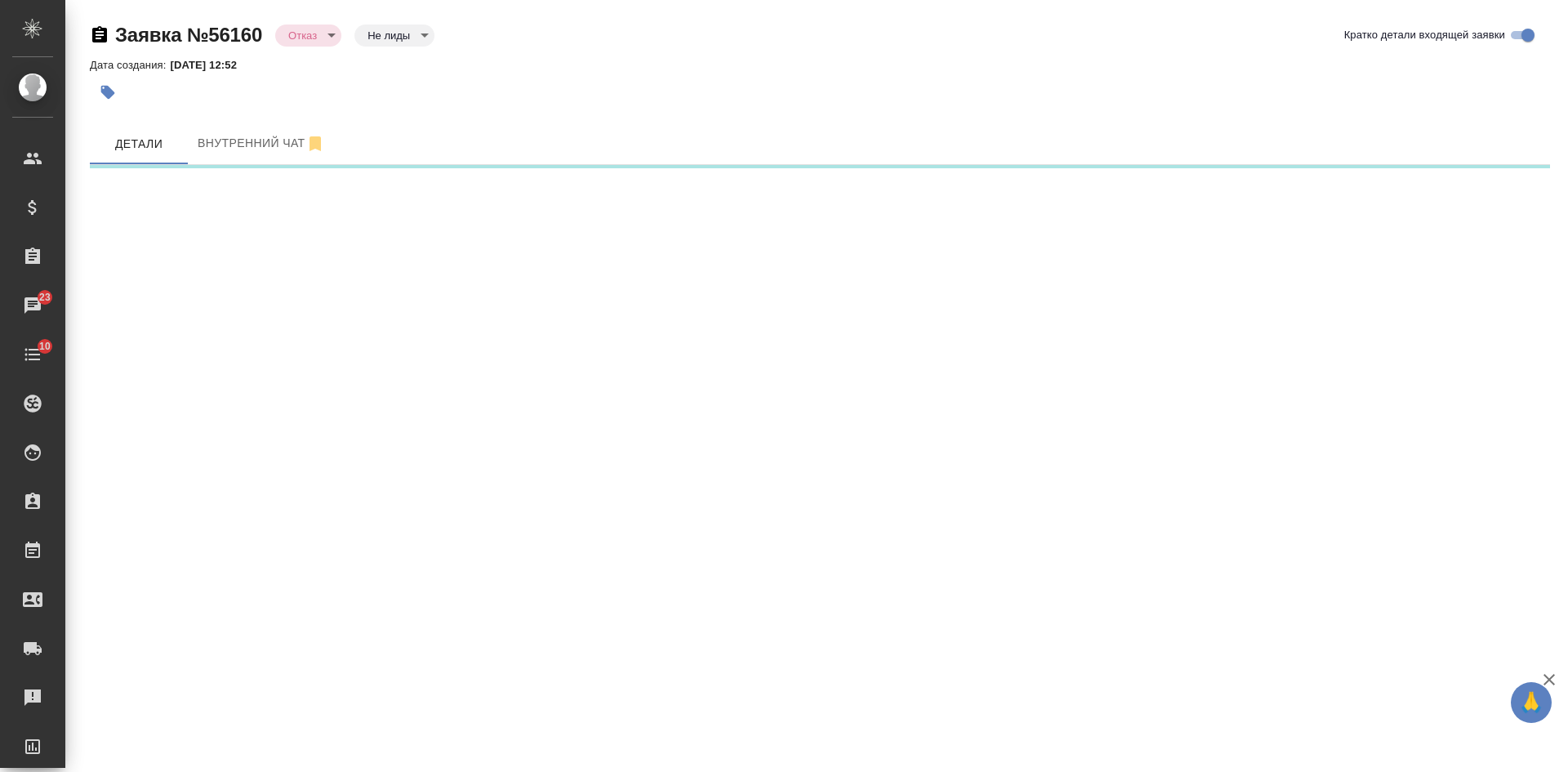
select select "RU"
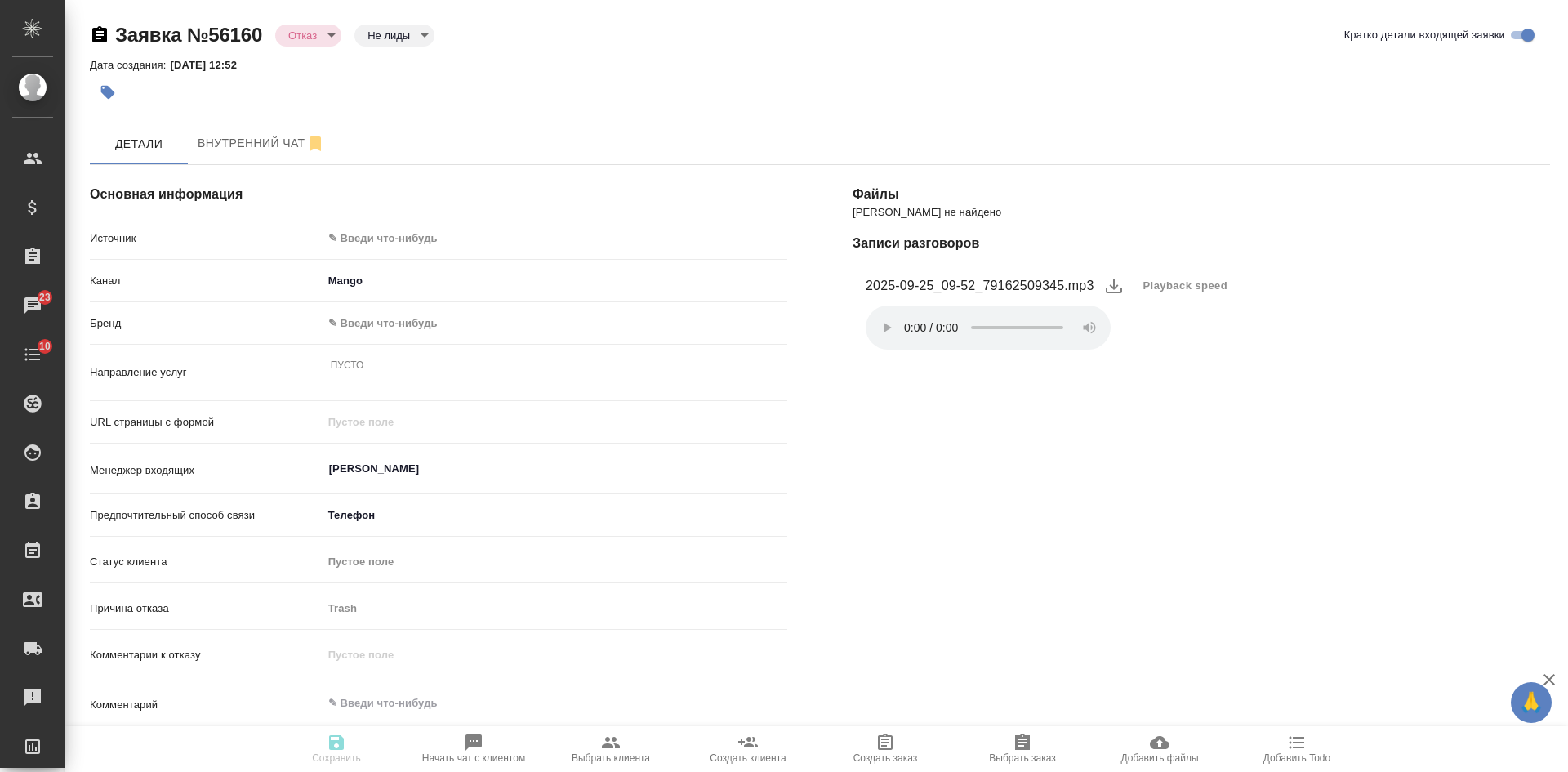
type textarea "x"
click at [385, 230] on body "🙏 .cls-1 fill:#fff; AWATERA Kasatkina Aleksandra Клиенты Спецификации Заказы 23…" at bounding box center [784, 386] width 1568 height 772
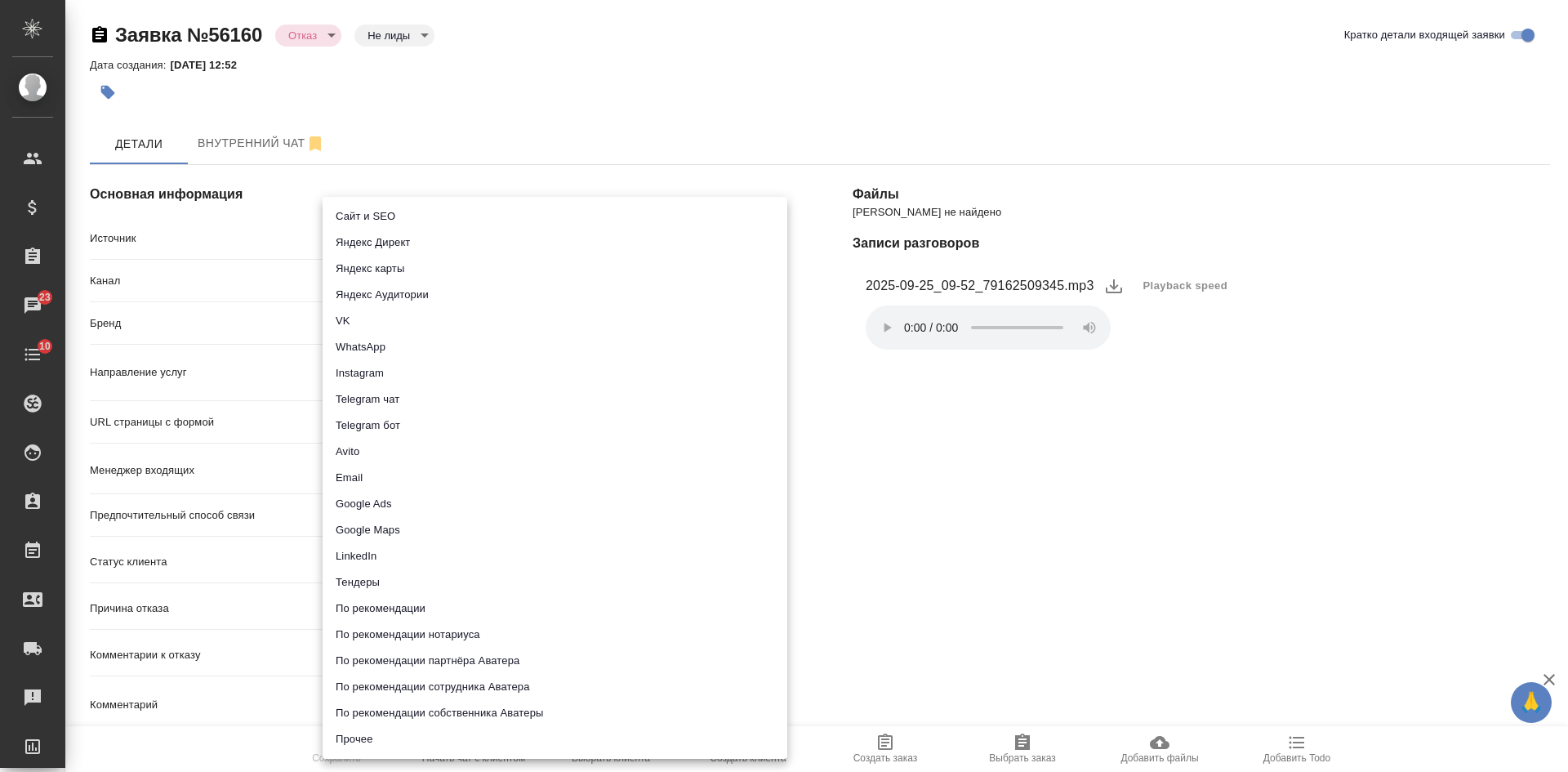
click at [380, 211] on li "Сайт и SEO" at bounding box center [555, 216] width 465 height 26
type input "seo"
type textarea "x"
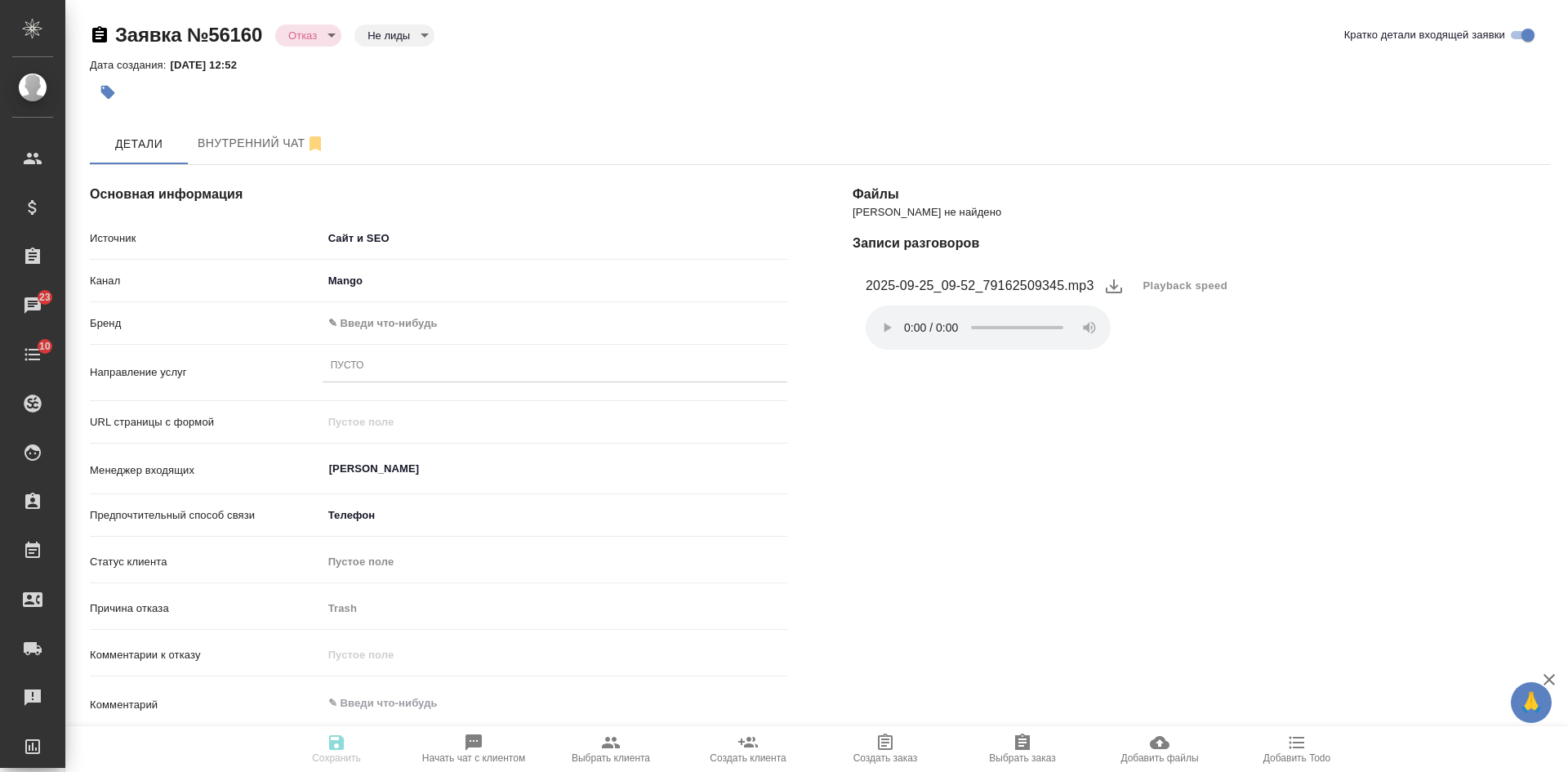
click at [359, 325] on body "🙏 .cls-1 fill:#fff; AWATERA Kasatkina Aleksandra Клиенты Спецификации Заказы 23…" at bounding box center [784, 386] width 1568 height 772
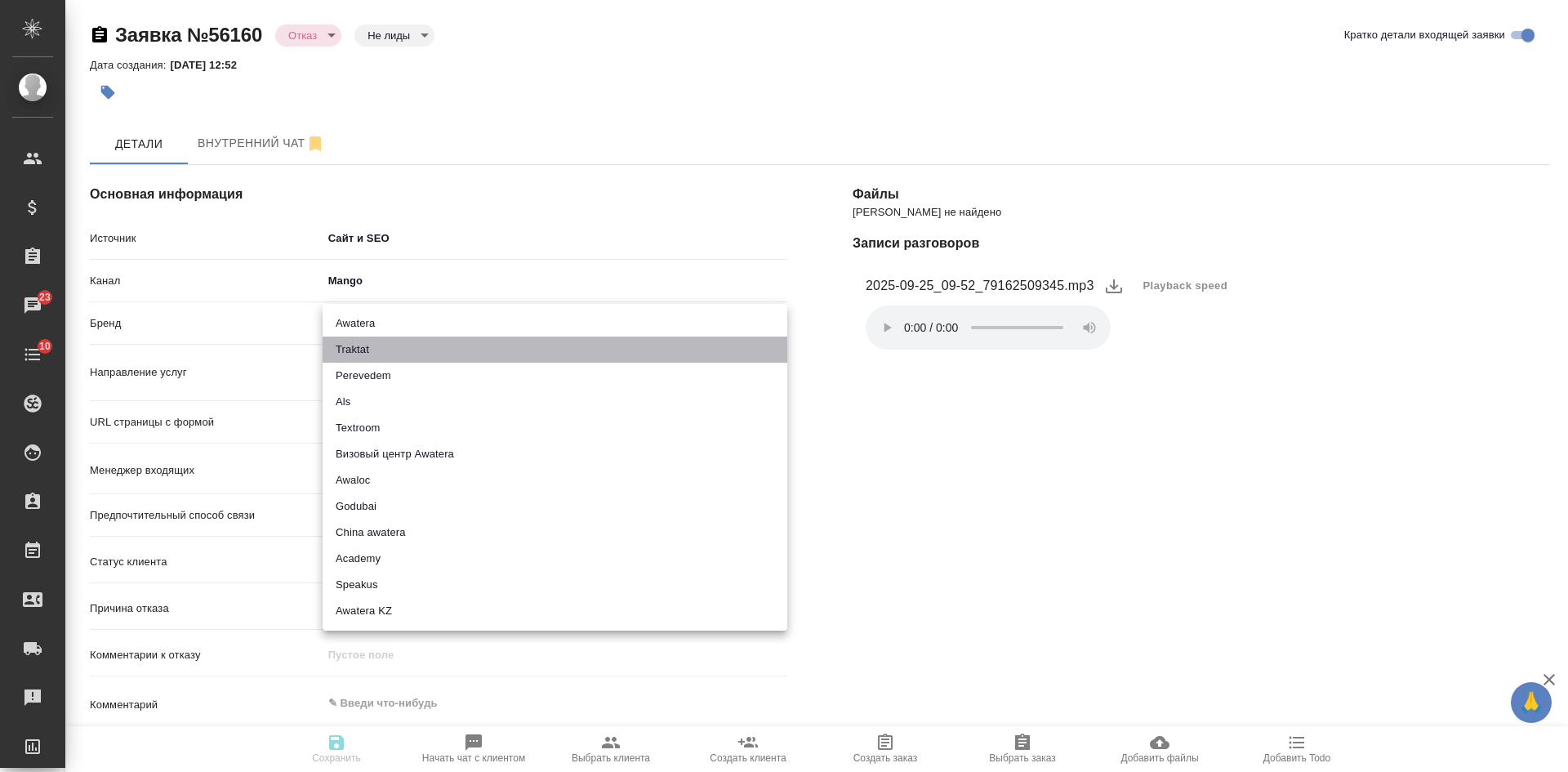
click at [349, 350] on li "Traktat" at bounding box center [555, 349] width 465 height 26
type input "traktat"
type textarea "x"
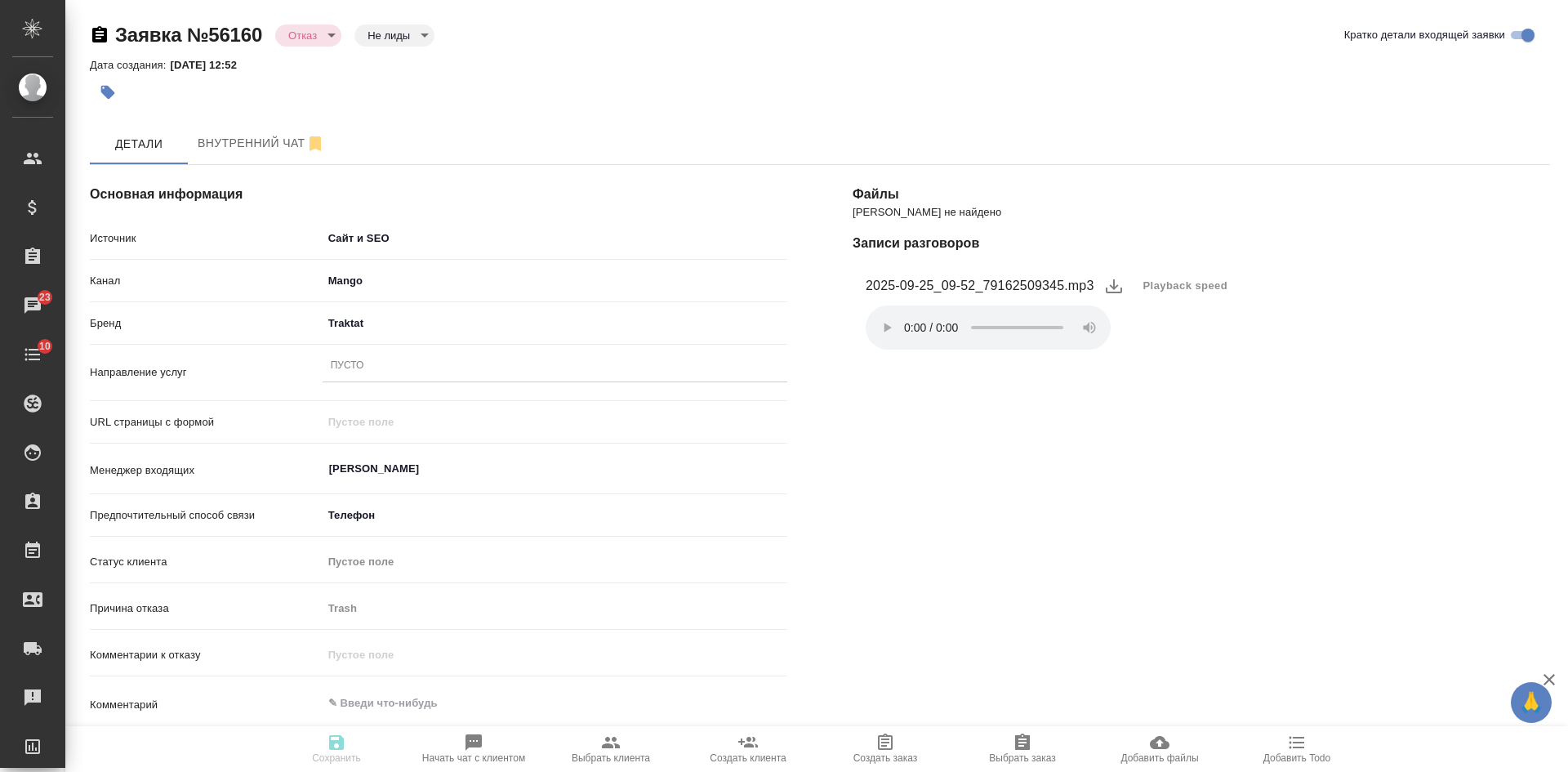
click at [348, 381] on div "Пусто" at bounding box center [555, 366] width 465 height 31
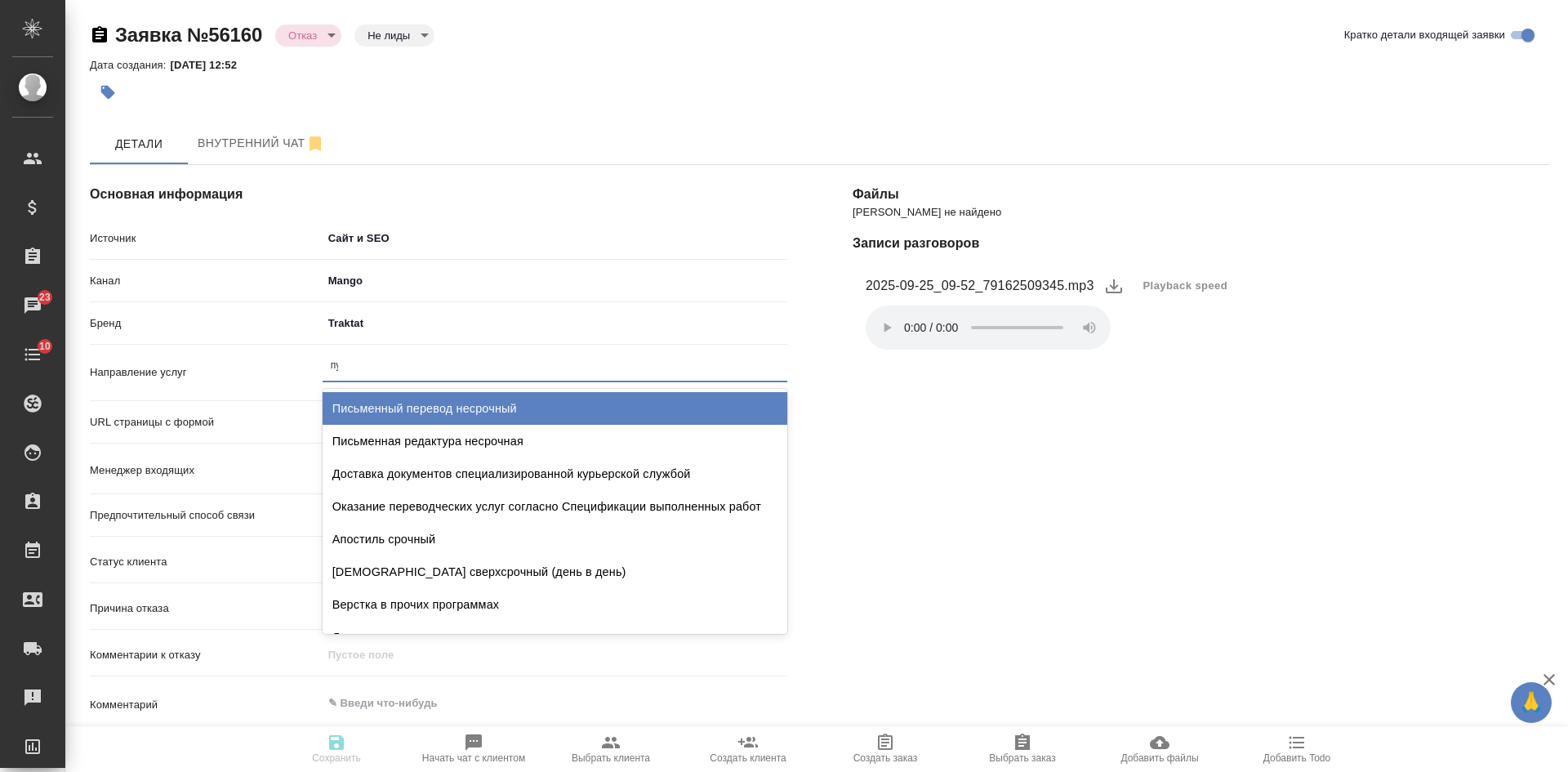
type input "пус"
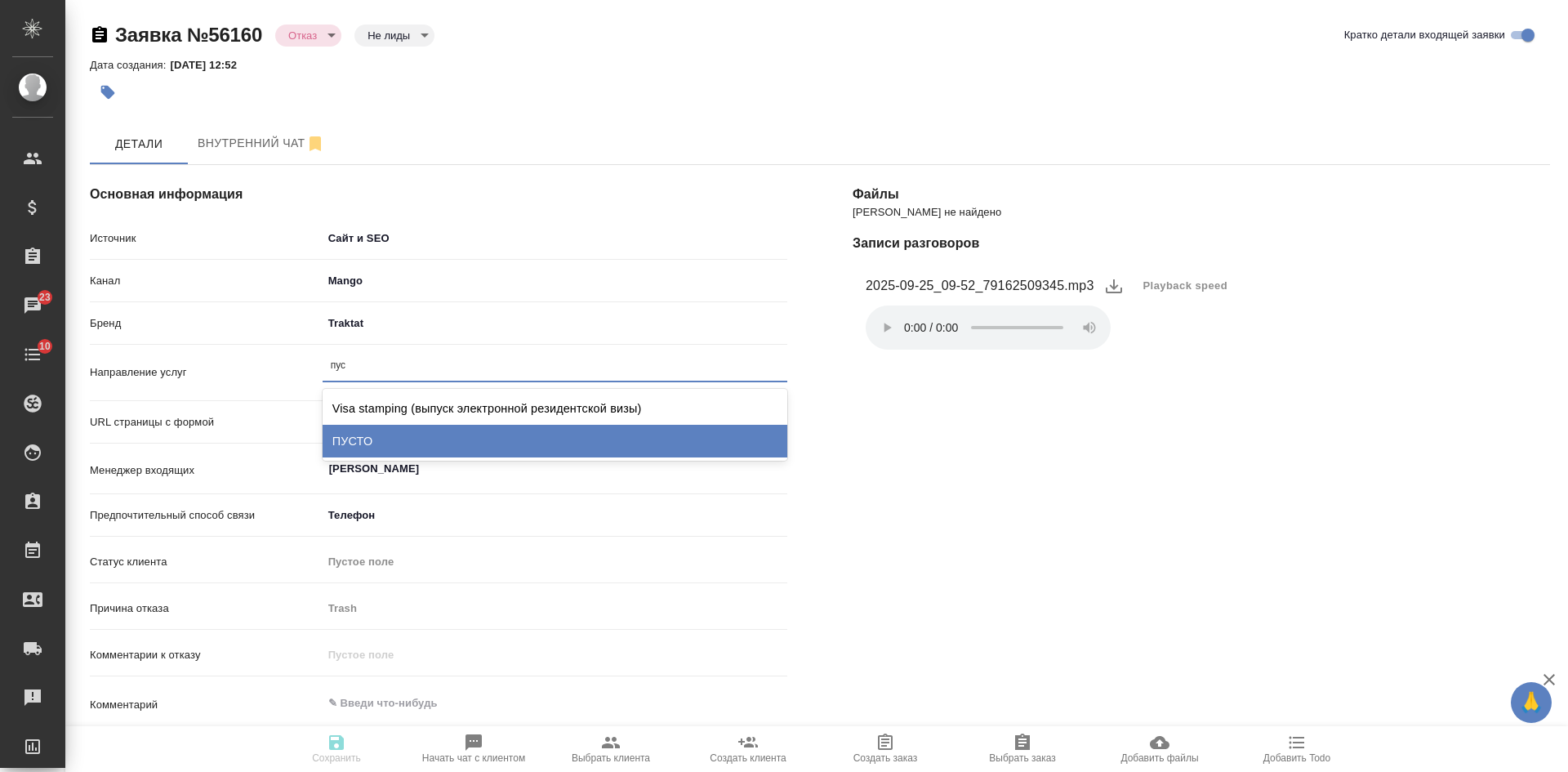
click at [348, 434] on div "ПУСТО" at bounding box center [555, 441] width 465 height 33
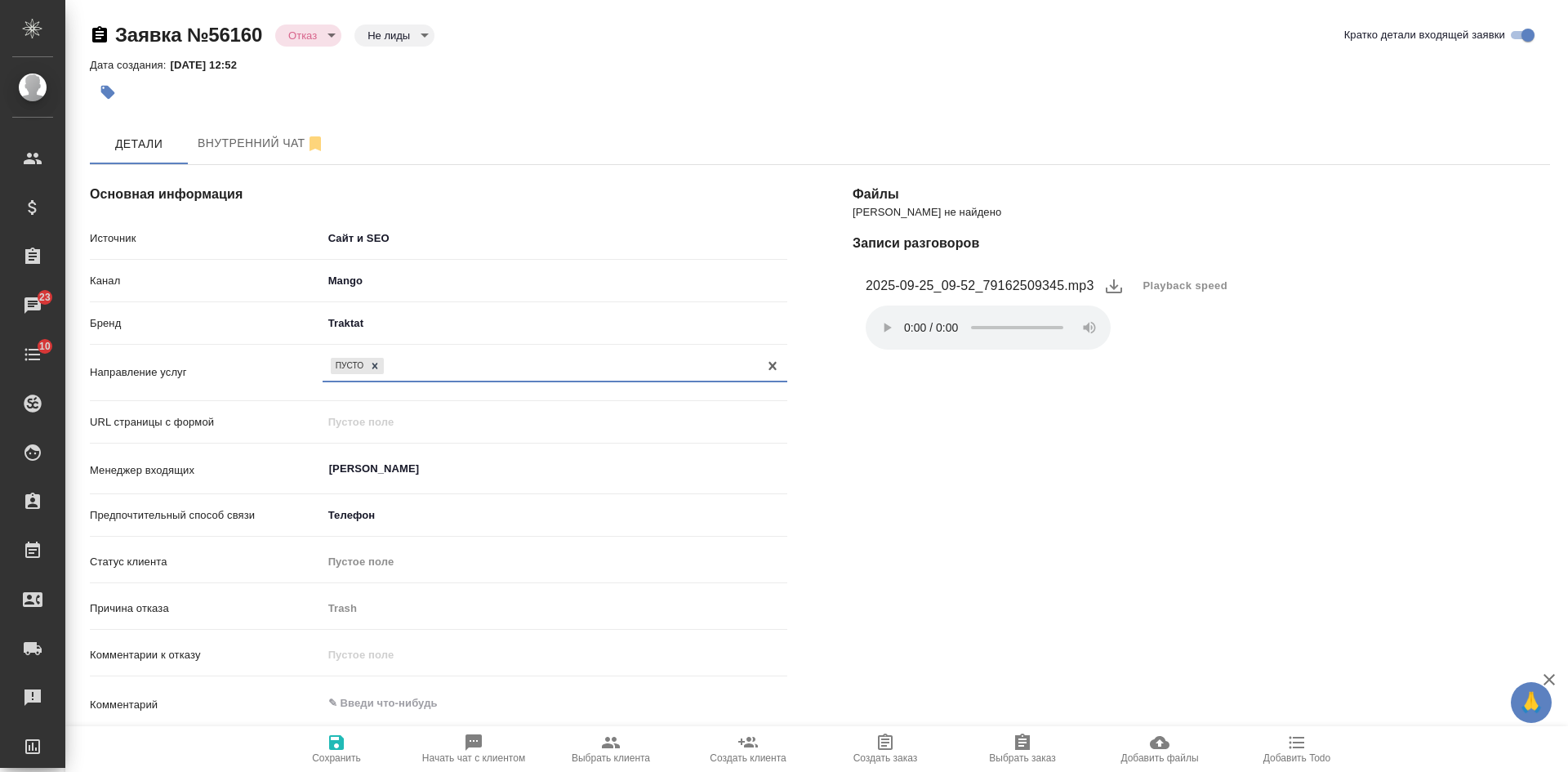
scroll to position [245, 0]
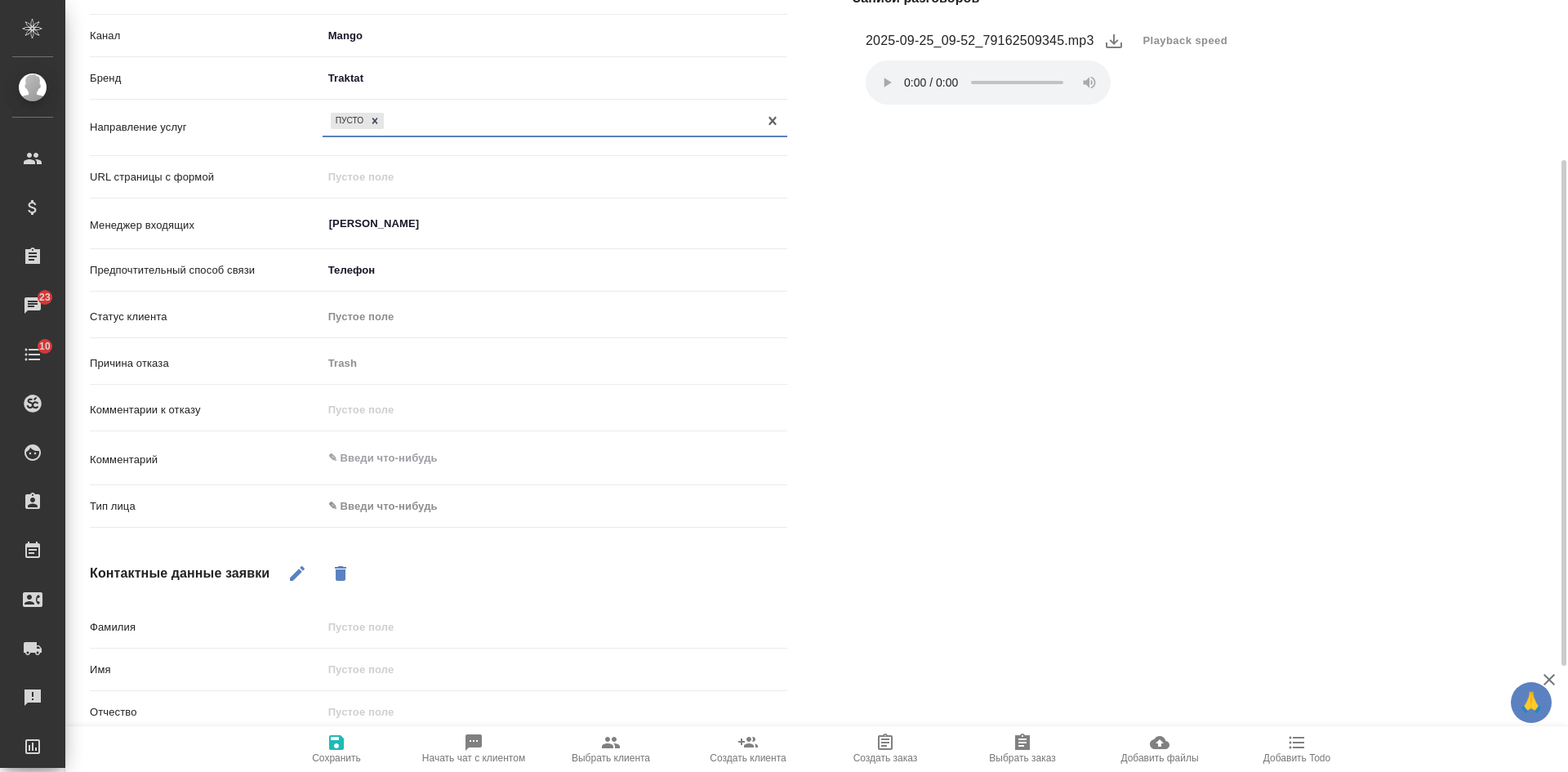
click at [375, 501] on body "🙏 .cls-1 fill:#fff; AWATERA Kasatkina Aleksandra Клиенты Спецификации Заказы 23…" at bounding box center [784, 386] width 1568 height 772
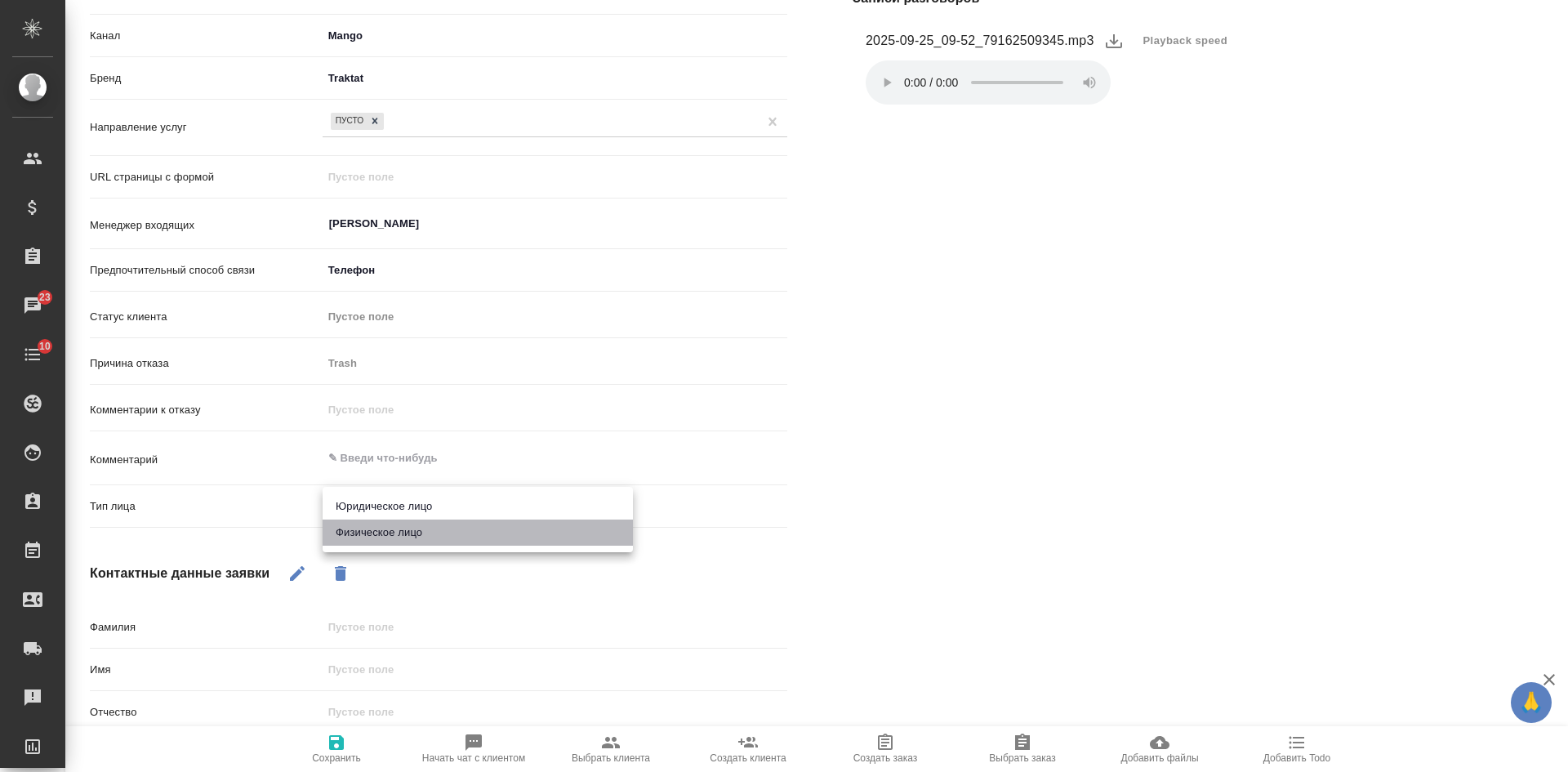
click at [371, 543] on li "Физическое лицо" at bounding box center [478, 532] width 310 height 26
type textarea "x"
type input "private"
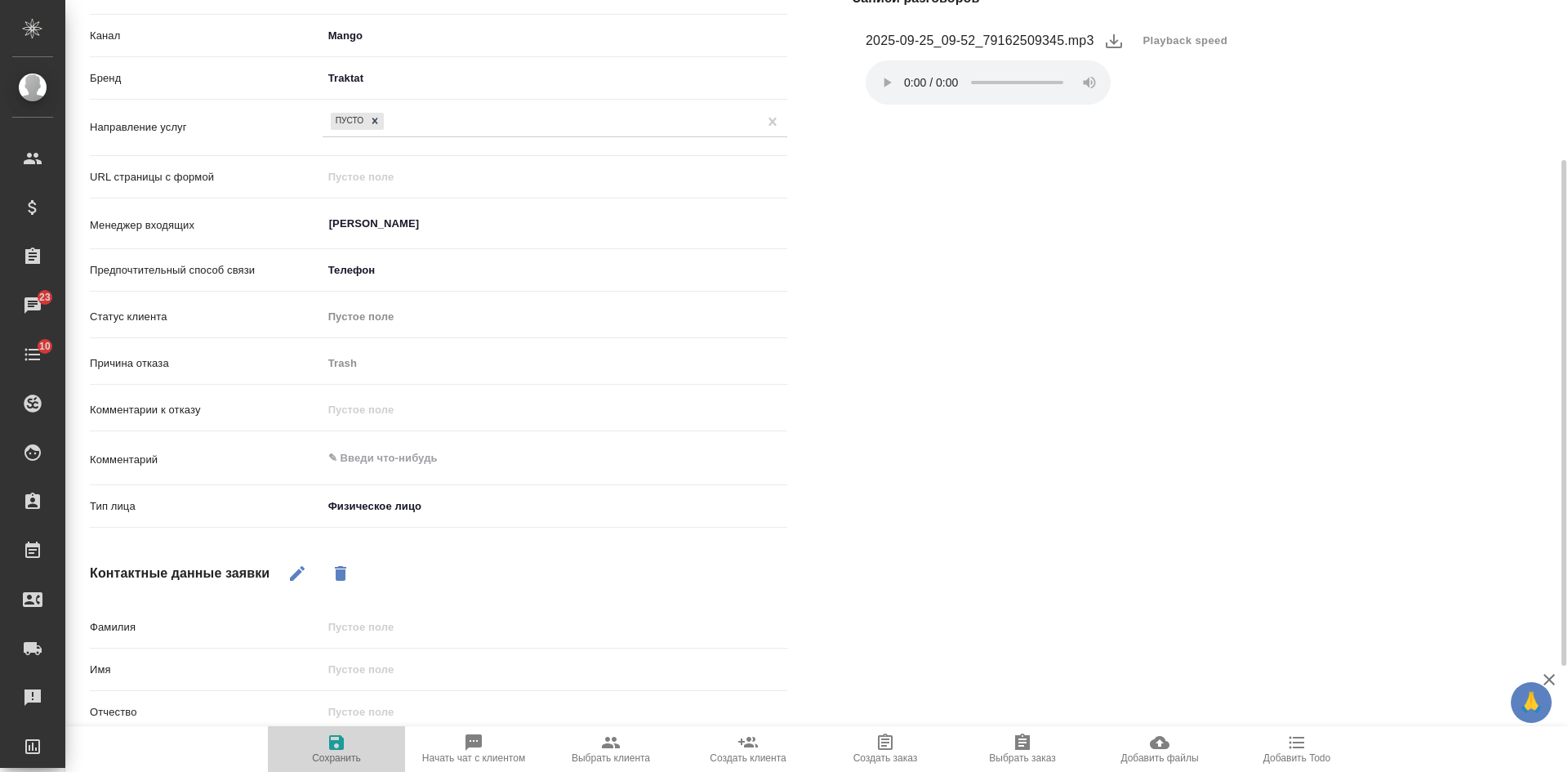
click at [360, 757] on span "Сохранить" at bounding box center [336, 758] width 49 height 12
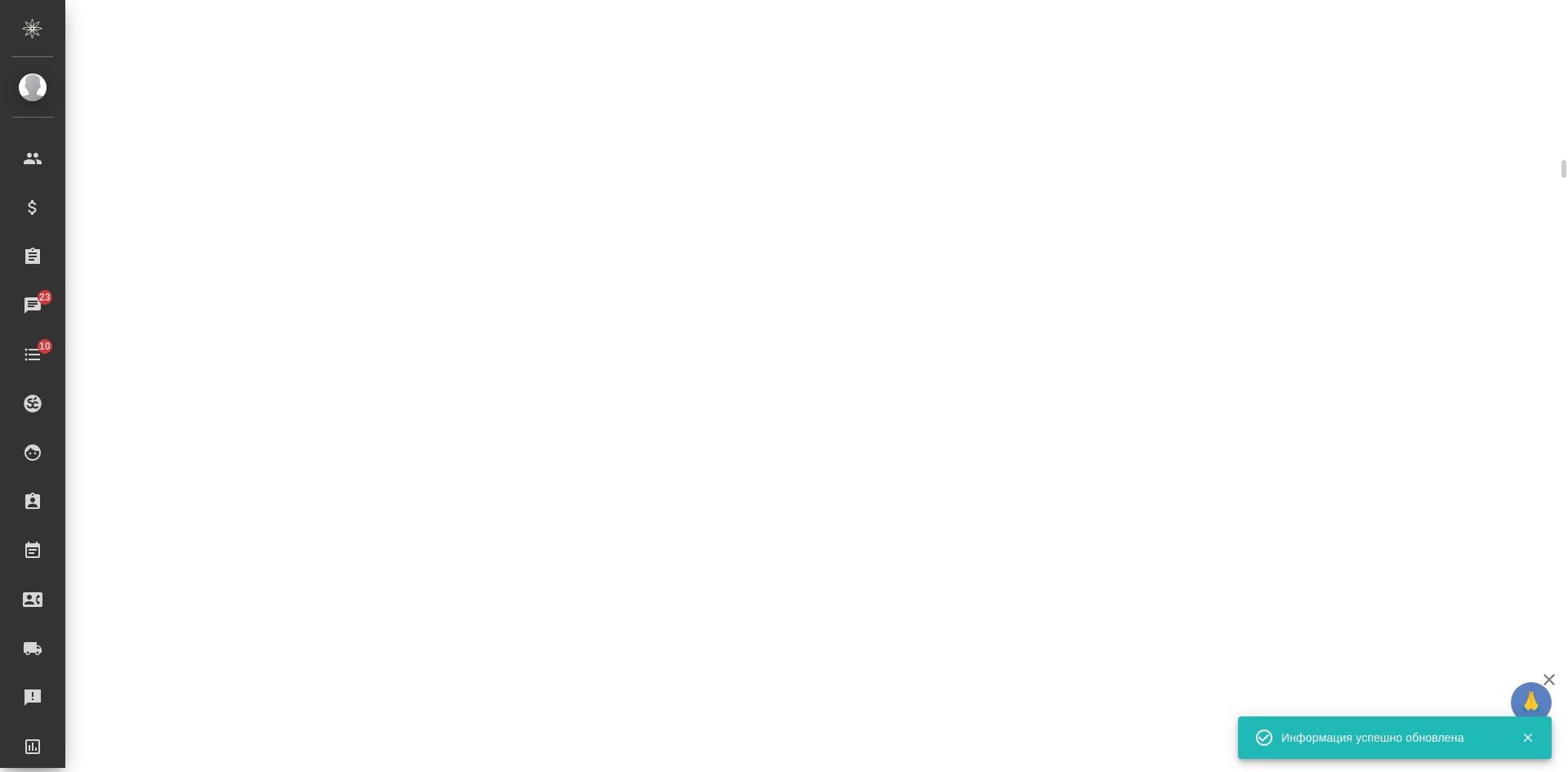
select select "RU"
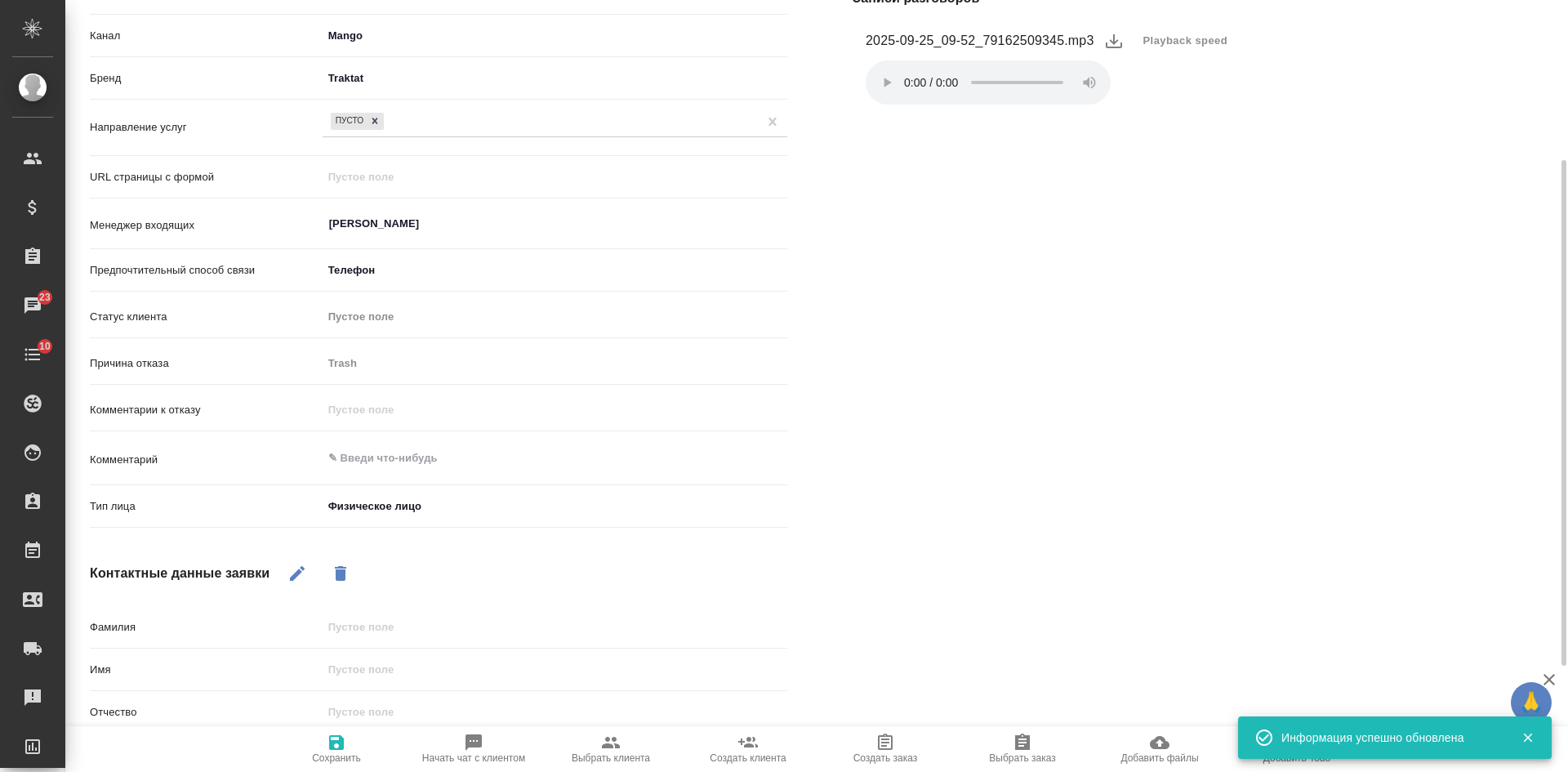
type textarea "x"
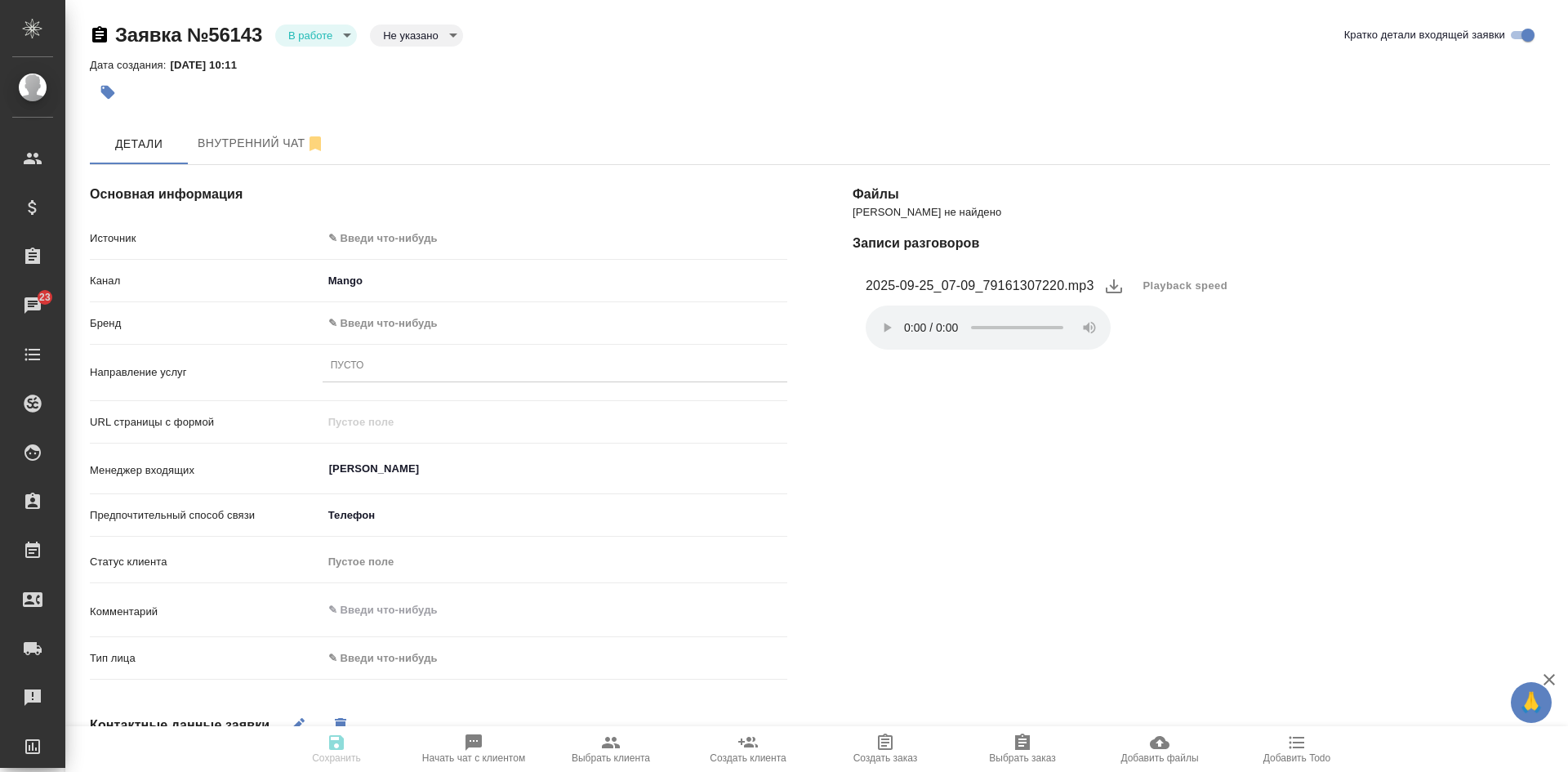
select select "RU"
click at [1212, 286] on span "Playback speed" at bounding box center [1185, 285] width 85 height 16
click at [1167, 364] on li "1.75" at bounding box center [1162, 363] width 59 height 26
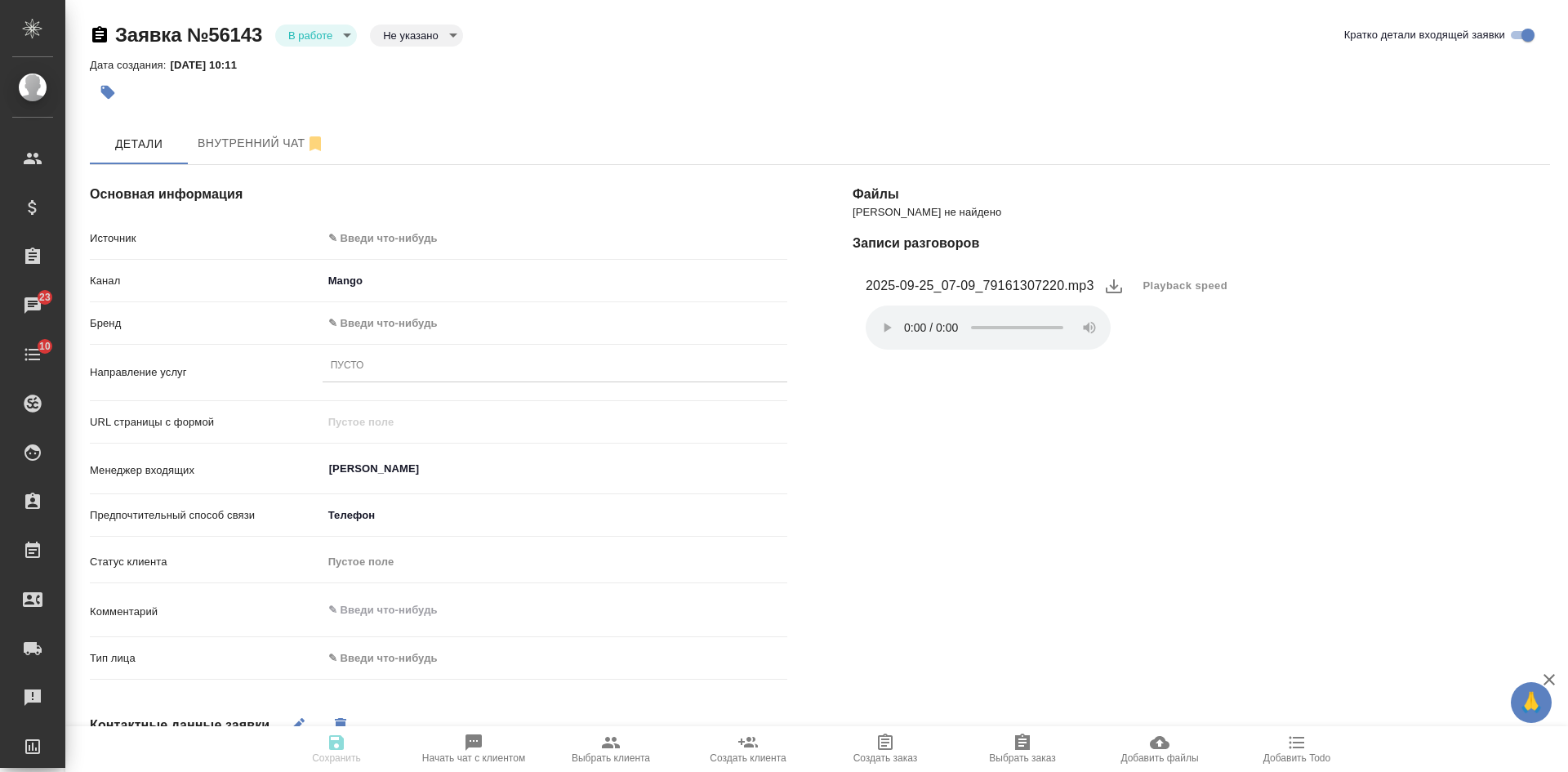
click at [425, 236] on body "🙏 .cls-1 fill:#fff; AWATERA [PERSON_NAME] Спецификации Заказы 23 Чаты 10 Todo П…" at bounding box center [784, 386] width 1568 height 772
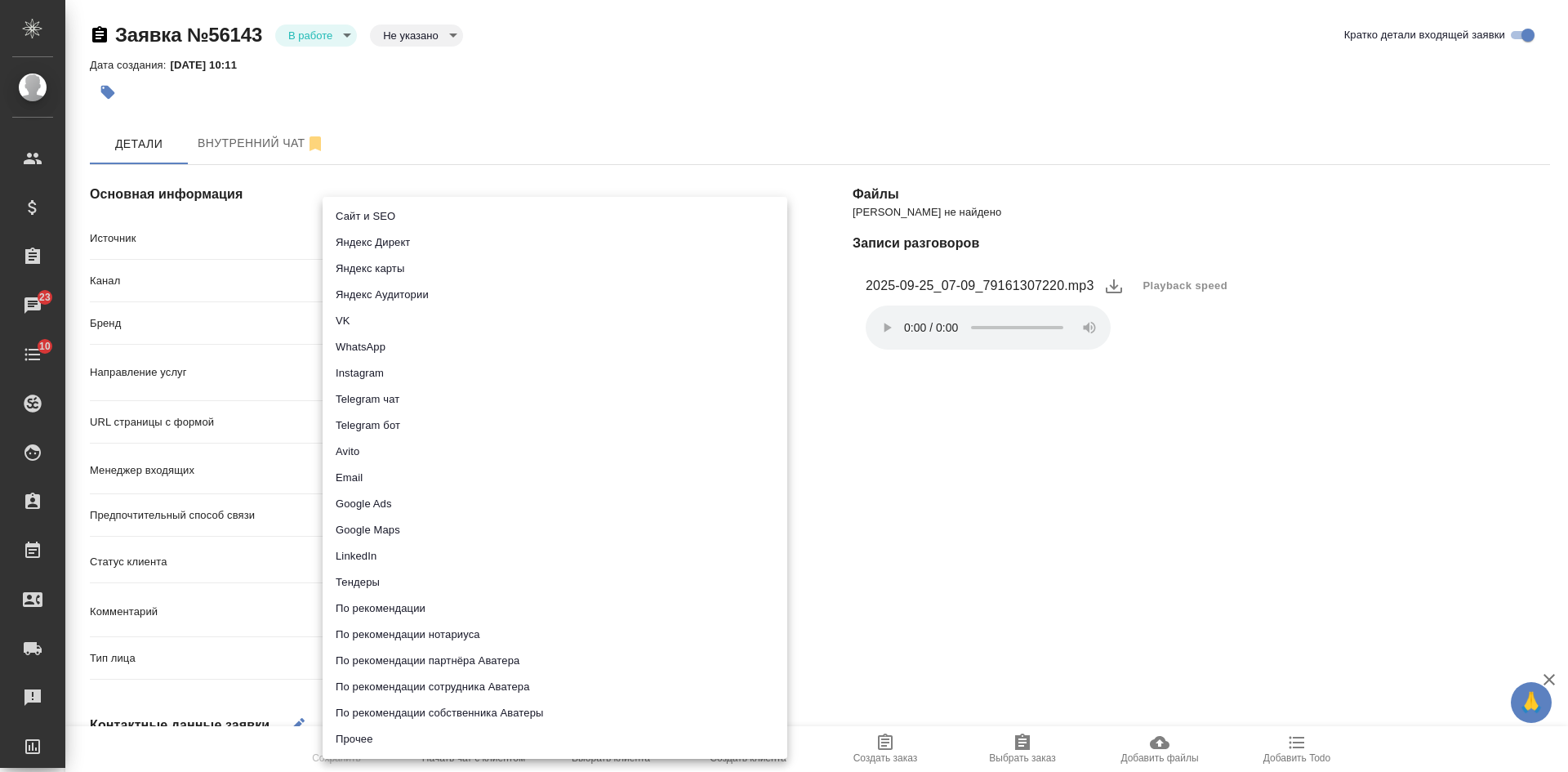
click at [404, 213] on li "Сайт и SEO" at bounding box center [555, 216] width 465 height 26
type input "seo"
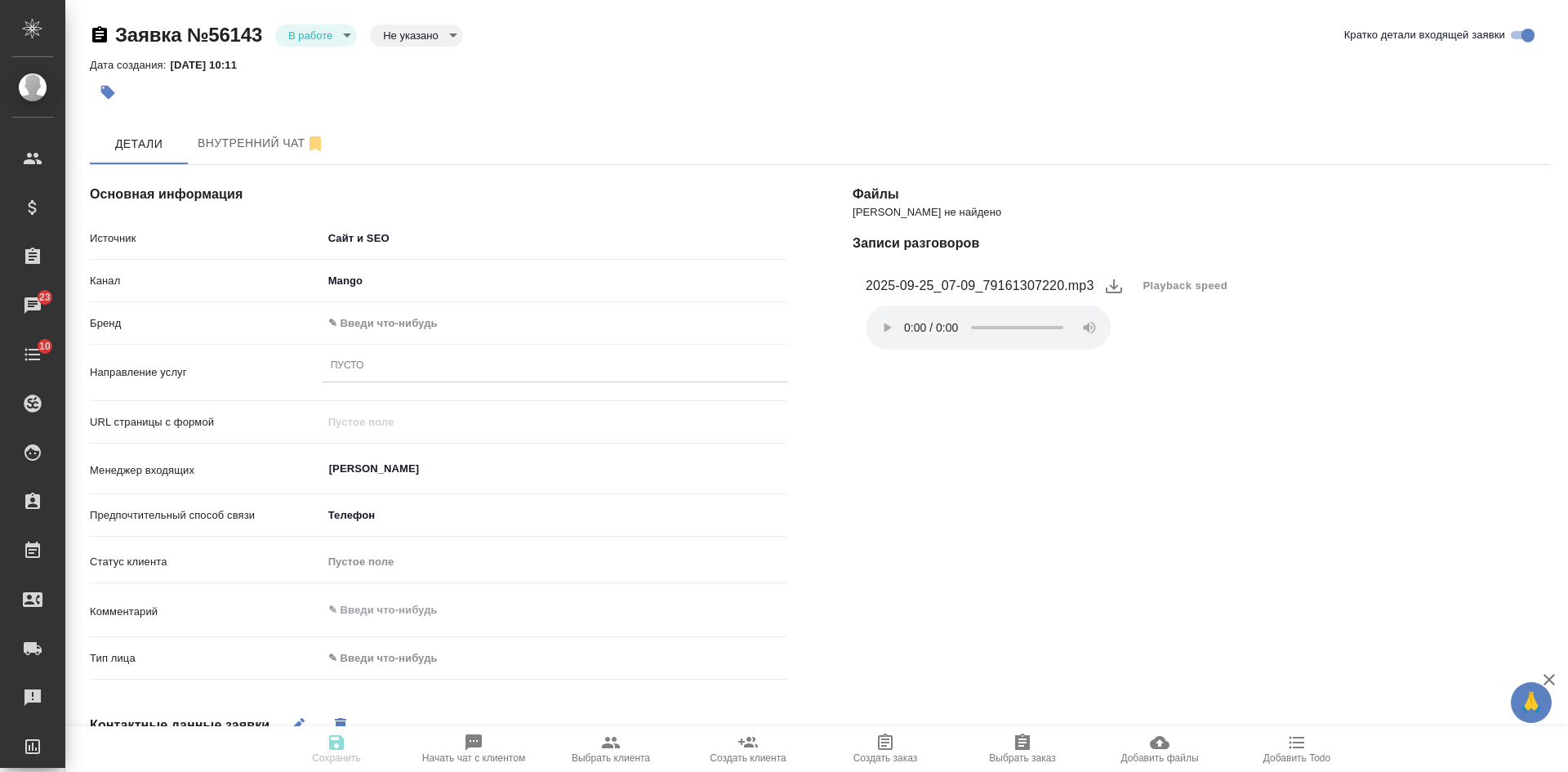
click at [387, 332] on body "🙏 .cls-1 fill:#fff; AWATERA [PERSON_NAME] Спецификации Заказы 23 Чаты 10 Todo П…" at bounding box center [784, 386] width 1568 height 772
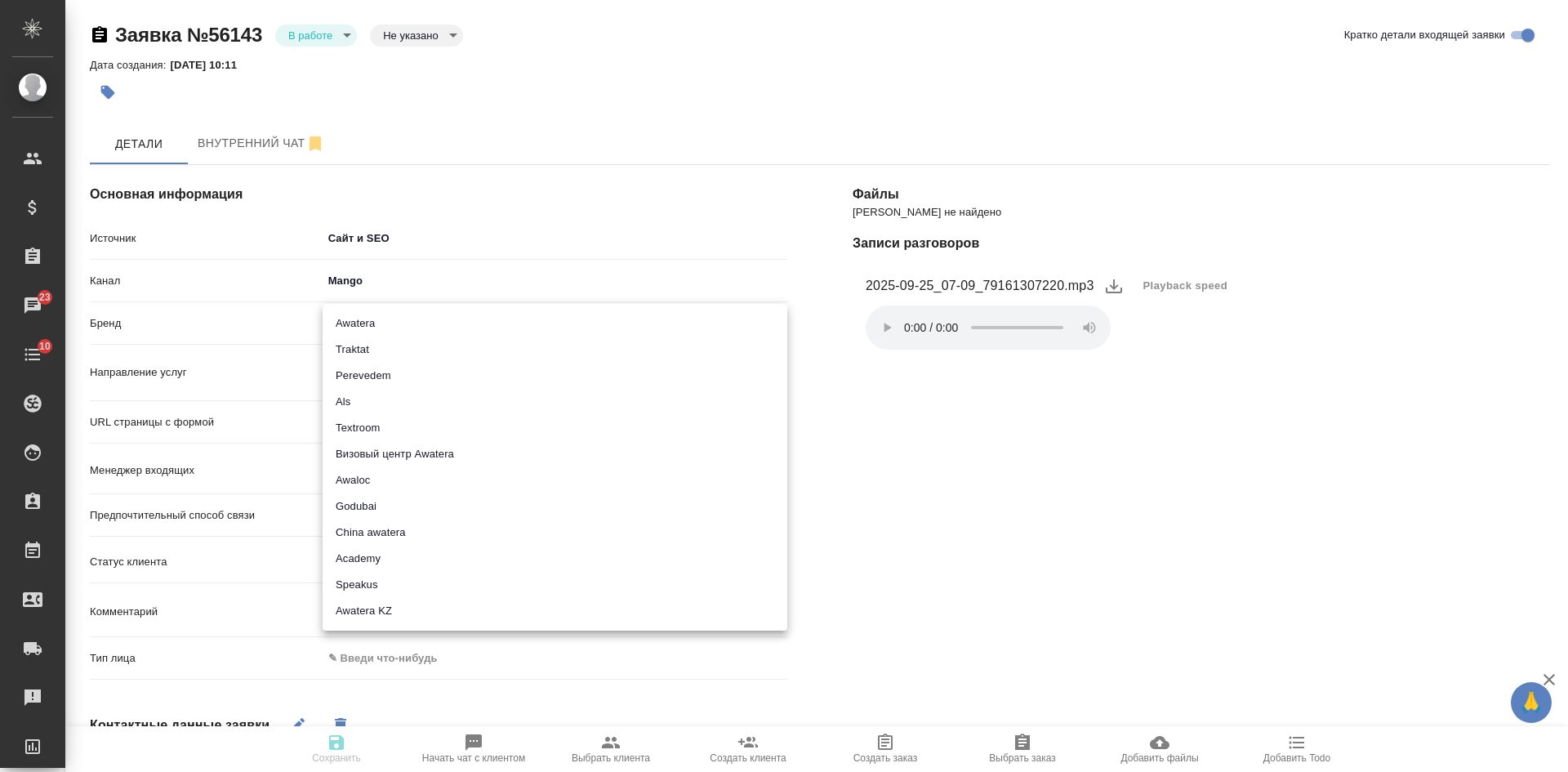
click at [369, 316] on li "Awatera" at bounding box center [555, 323] width 465 height 26
type input "awatera"
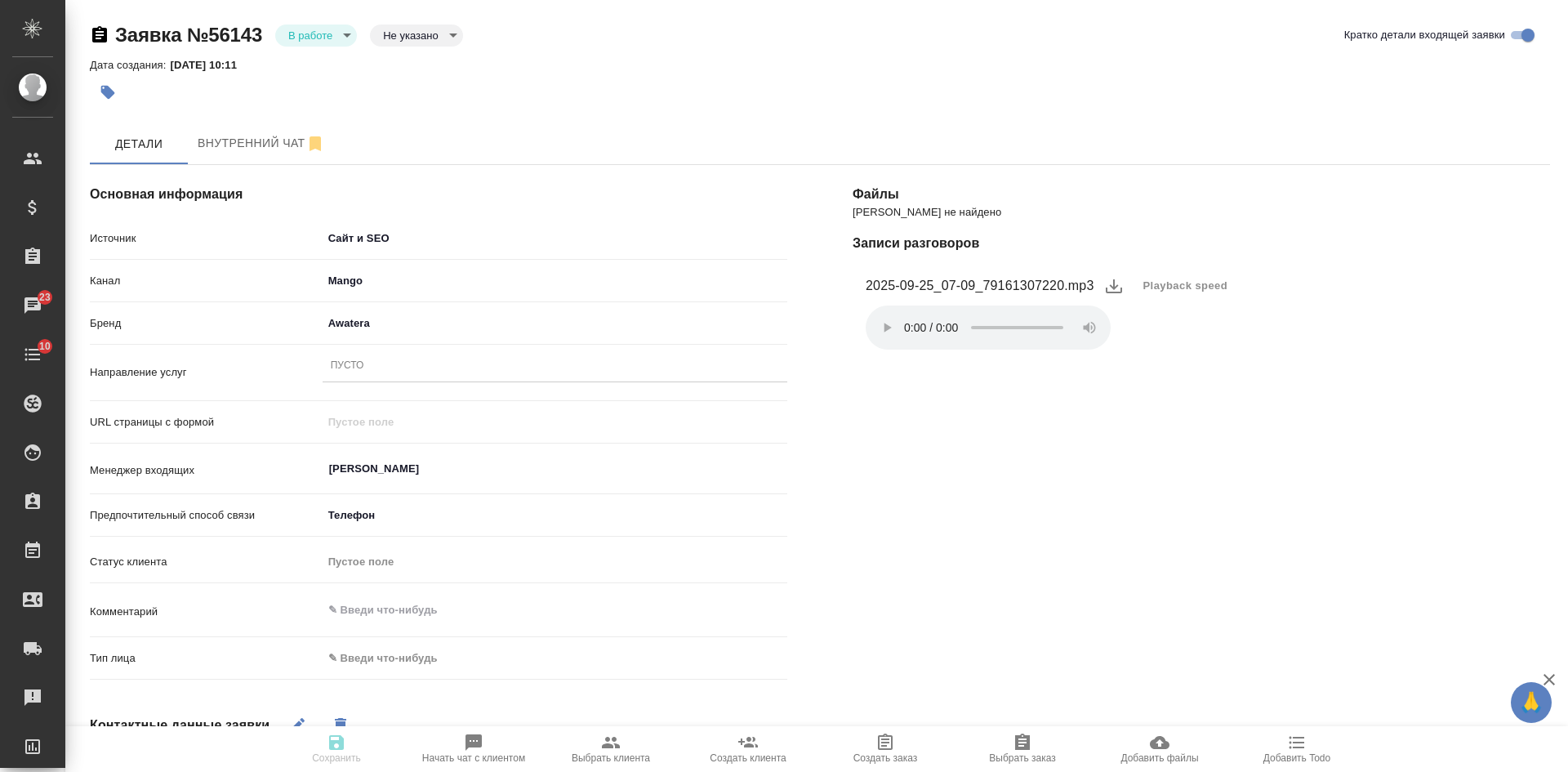
click at [369, 363] on div "Пусто" at bounding box center [555, 366] width 465 height 24
click at [919, 398] on div "[PERSON_NAME] не найдено Записи разговоров 2025-09-25_07-09_79161307220.mp3 Pla…" at bounding box center [1201, 641] width 762 height 1018
click at [369, 377] on div "Пусто" at bounding box center [555, 366] width 465 height 24
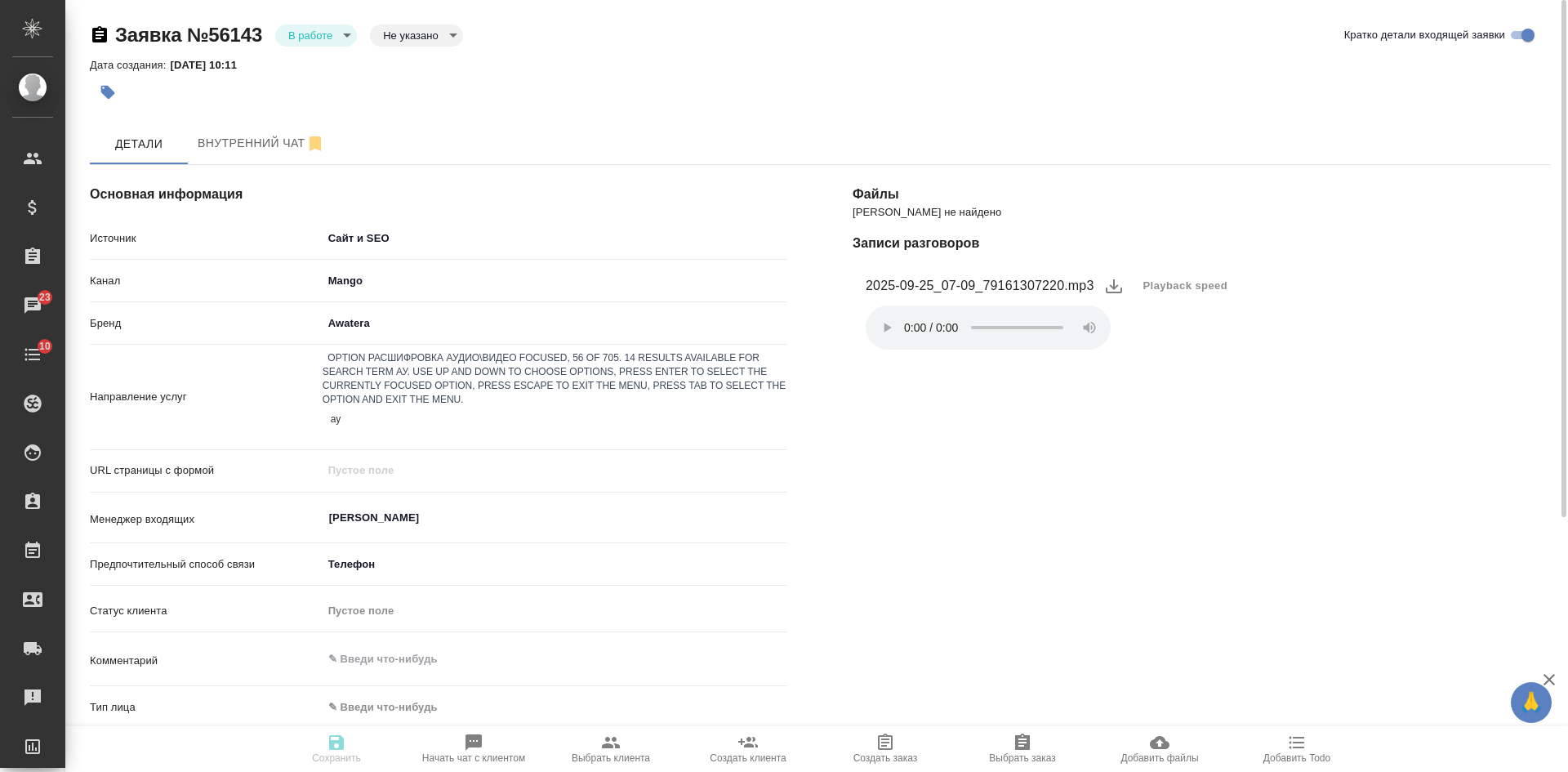
type input "[PERSON_NAME]"
type input "пус"
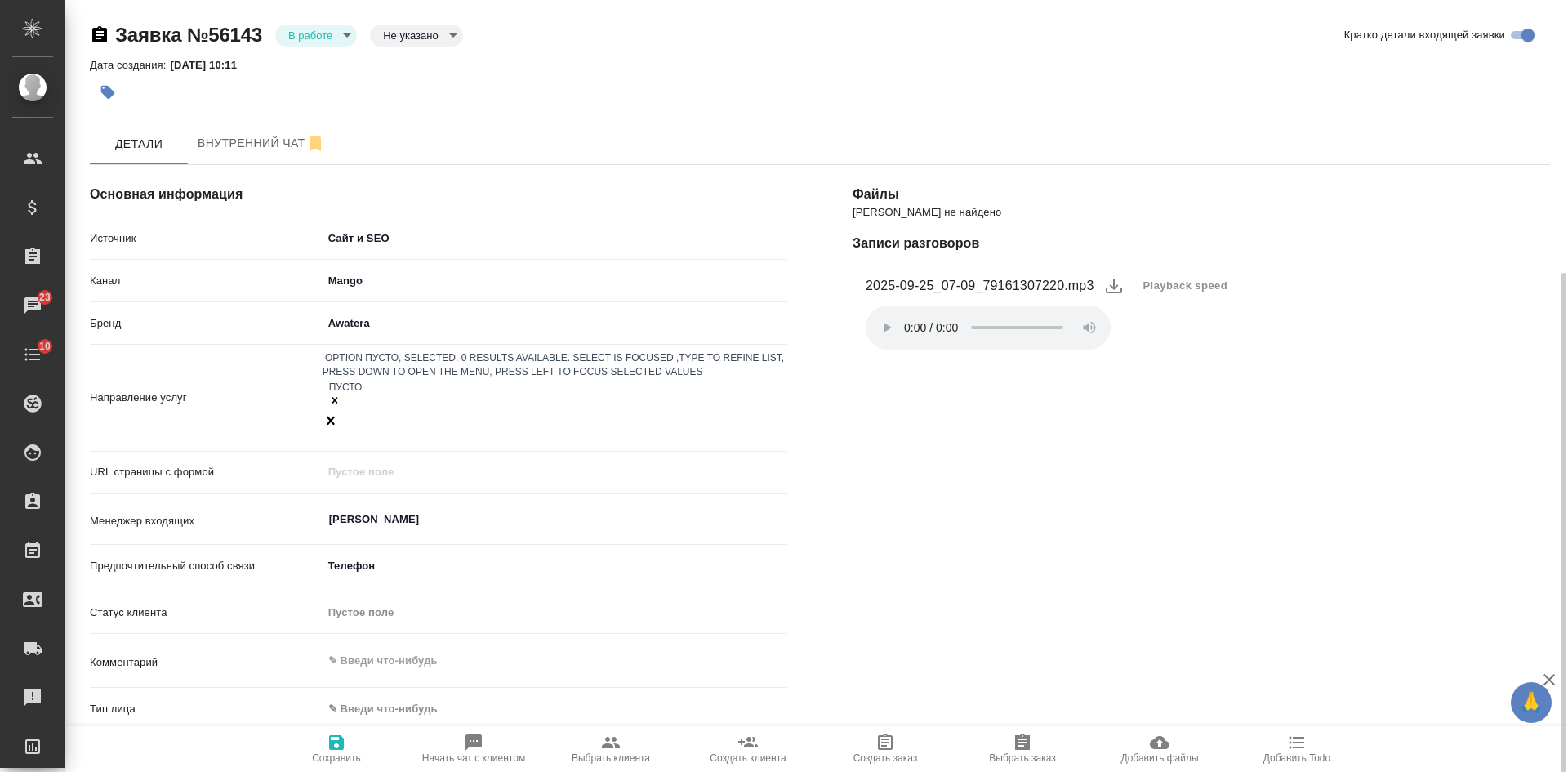
scroll to position [245, 0]
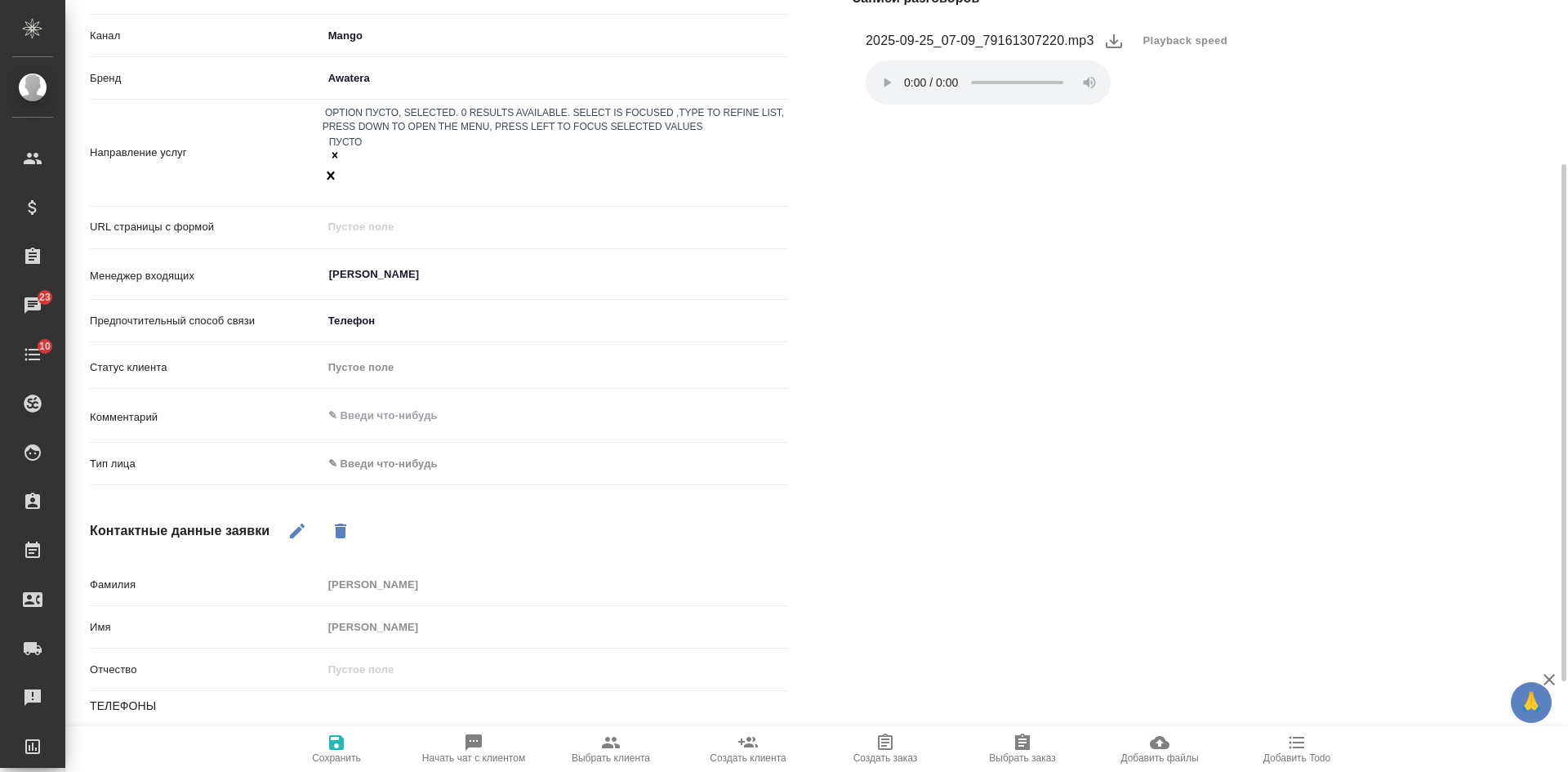
click at [368, 423] on body "🙏 .cls-1 fill:#fff; AWATERA [PERSON_NAME] Спецификации Заказы 23 Чаты 10 Todo П…" at bounding box center [784, 386] width 1568 height 772
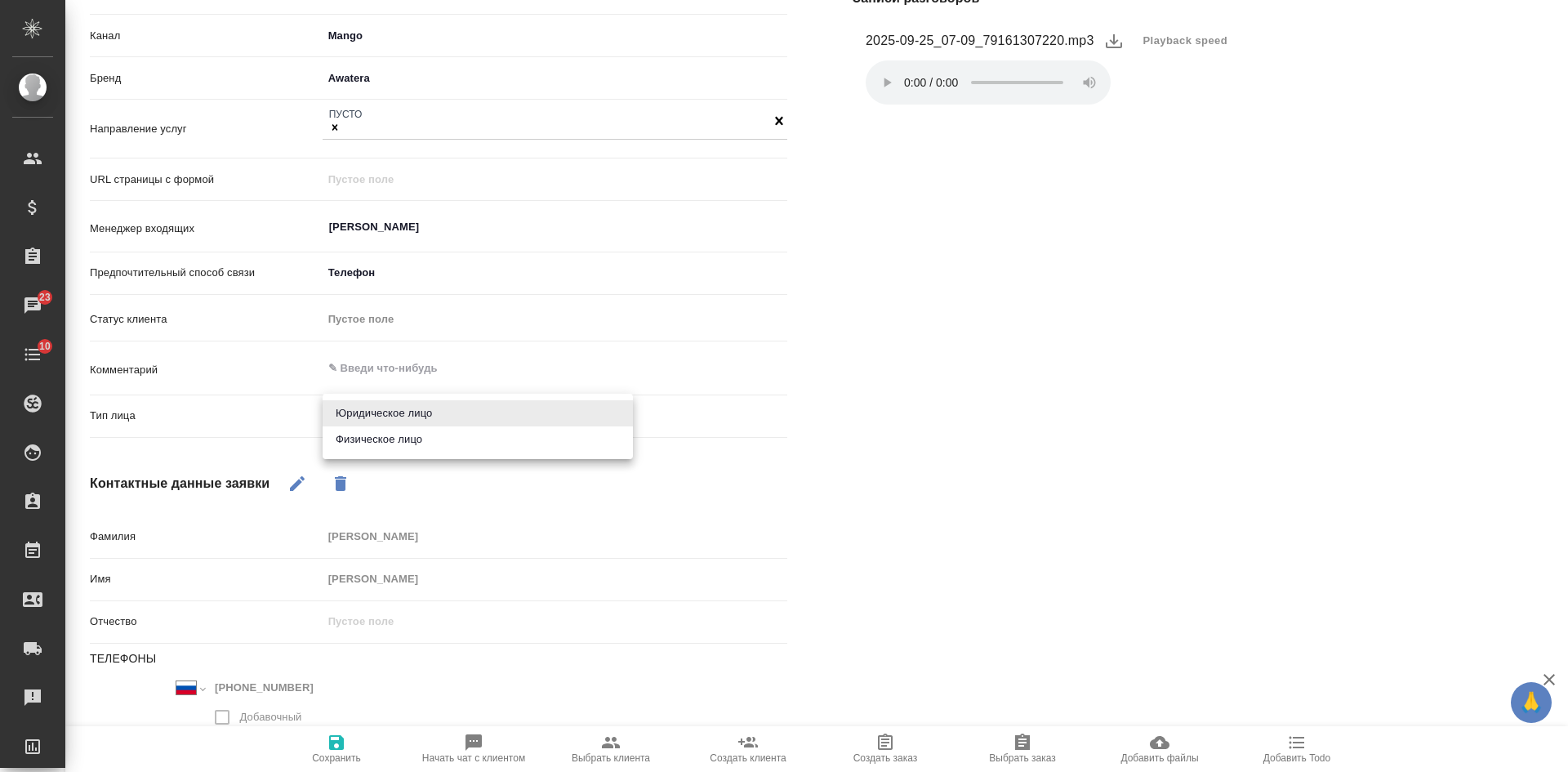
drag, startPoint x: 370, startPoint y: 447, endPoint x: 360, endPoint y: 537, distance: 90.6
click at [370, 451] on li "Физическое лицо" at bounding box center [478, 439] width 310 height 26
type input "private"
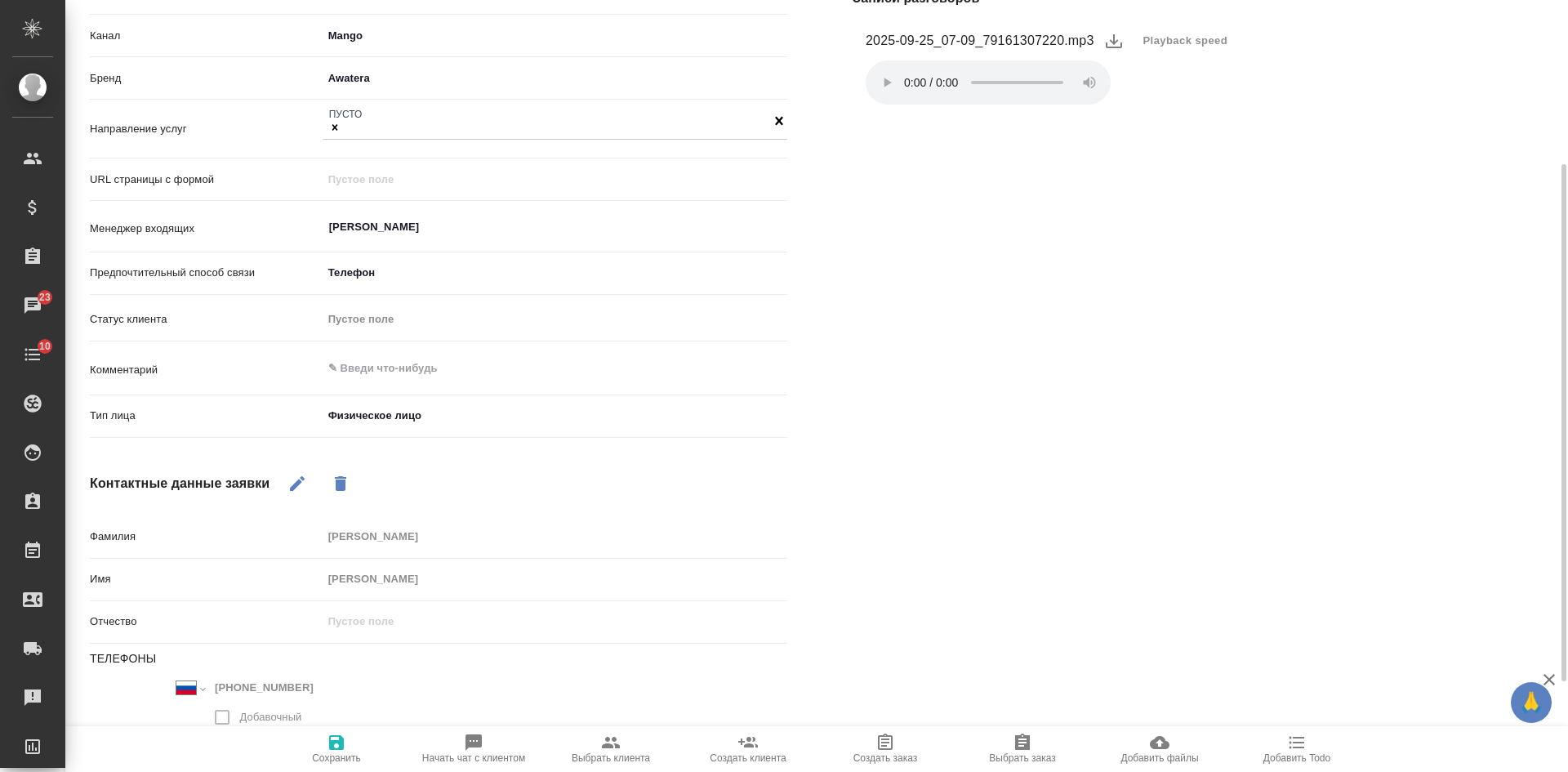
click at [342, 752] on span "Сохранить" at bounding box center [336, 758] width 49 height 12
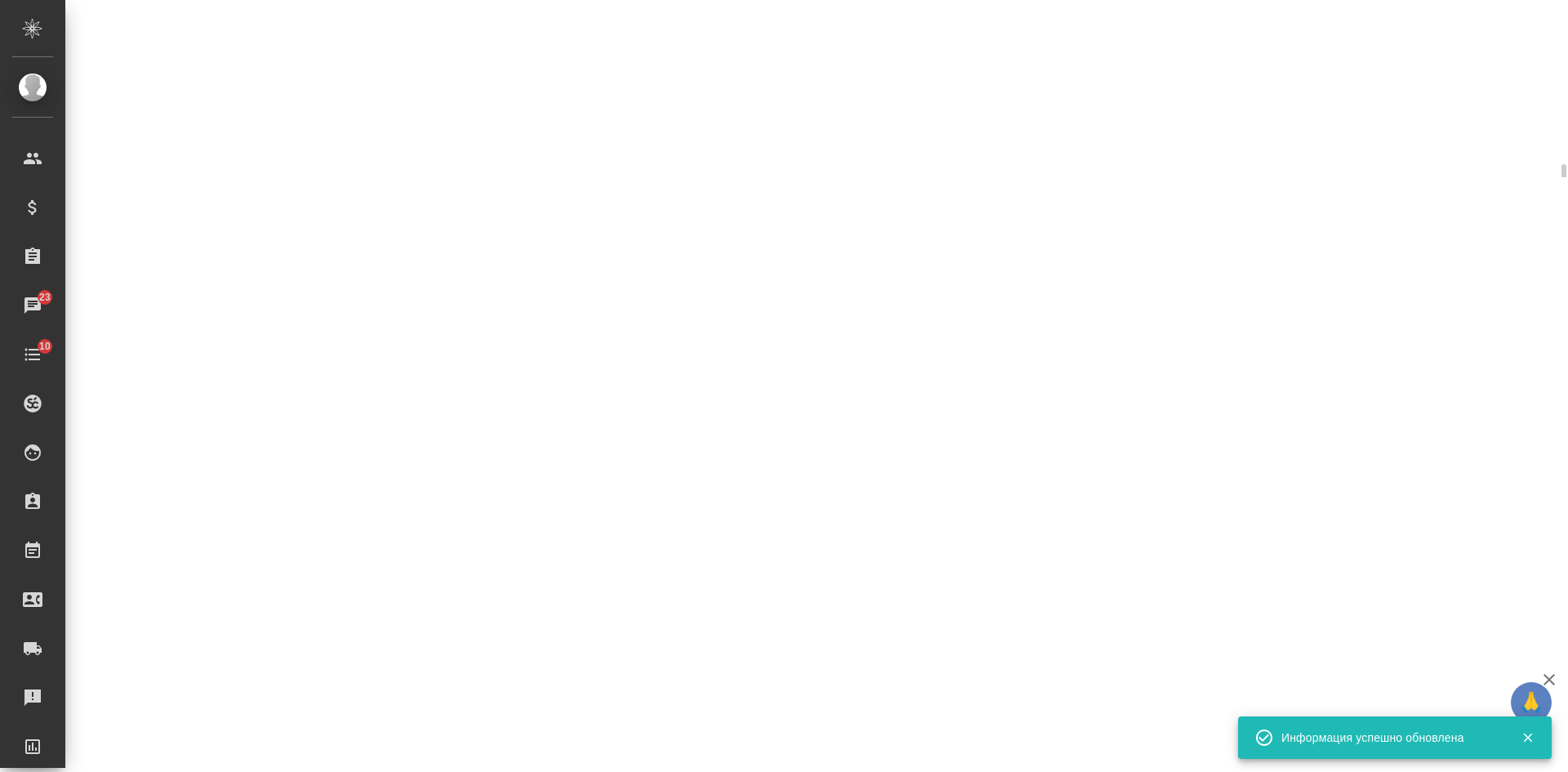
select select "RU"
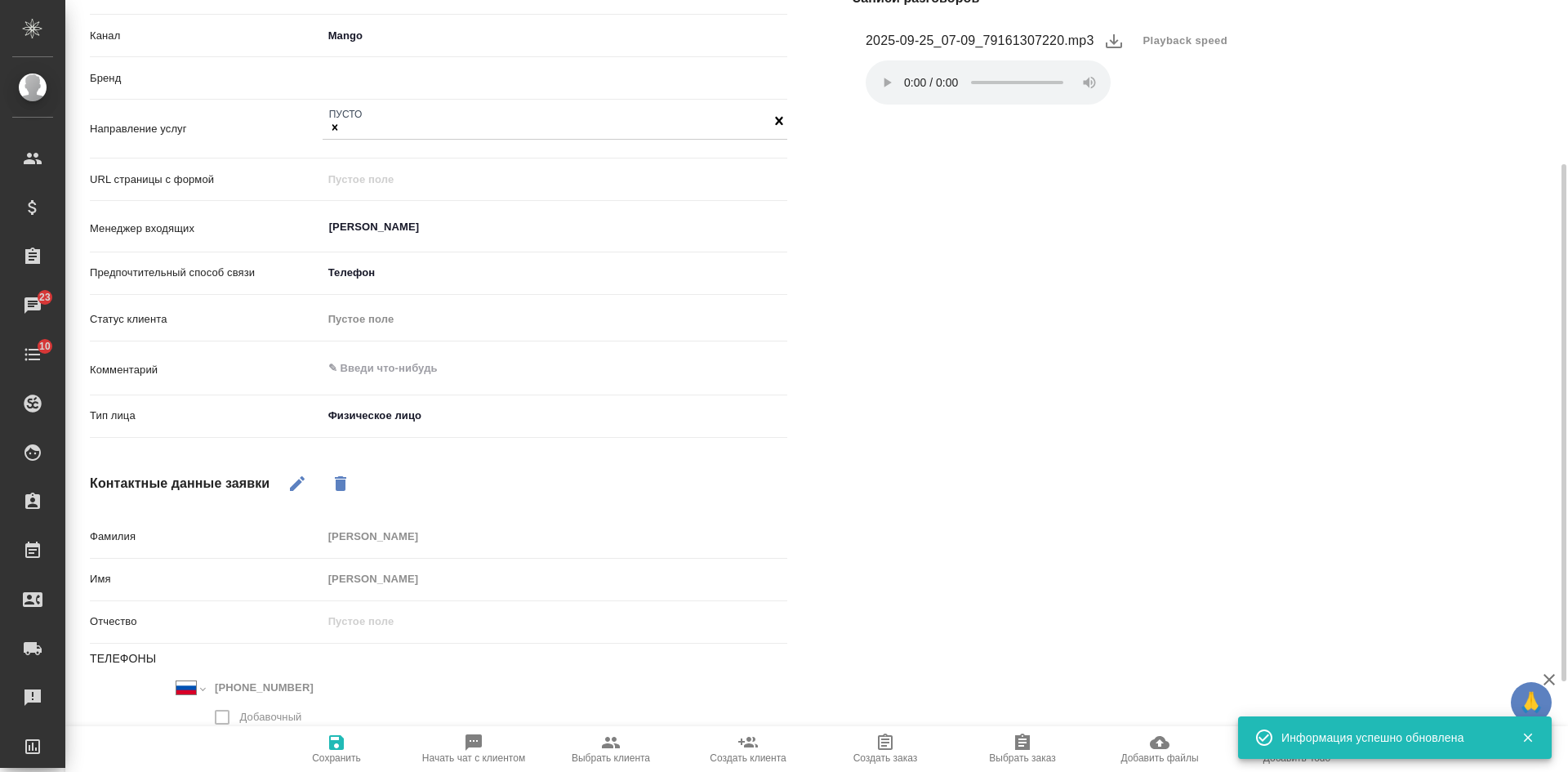
type textarea "x"
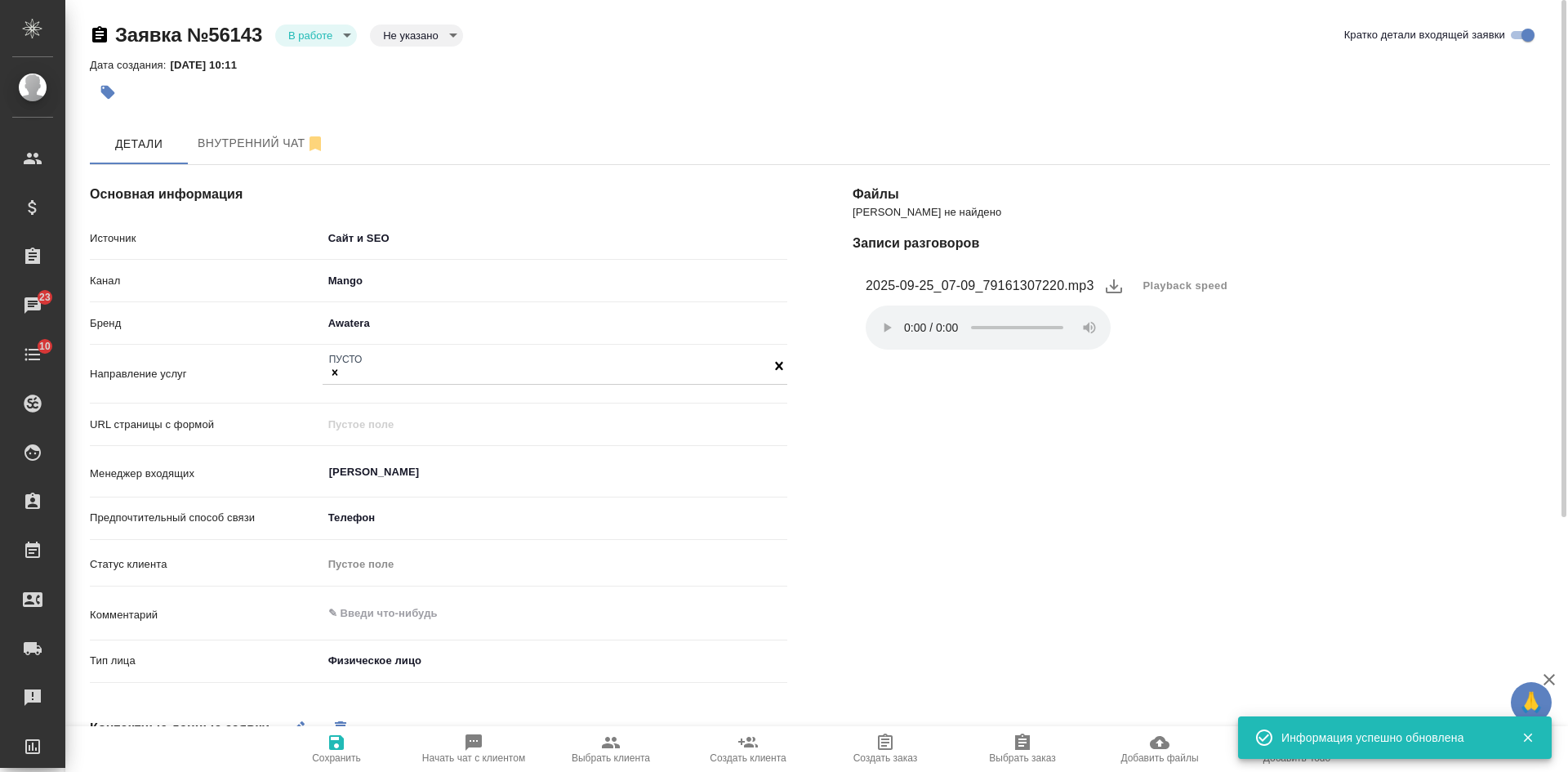
click at [317, 25] on body "🙏 .cls-1 fill:#fff; AWATERA [PERSON_NAME] Спецификации Заказы 23 Чаты 10 Todo П…" at bounding box center [784, 386] width 1568 height 772
click at [320, 68] on button "Отказ" at bounding box center [307, 63] width 39 height 18
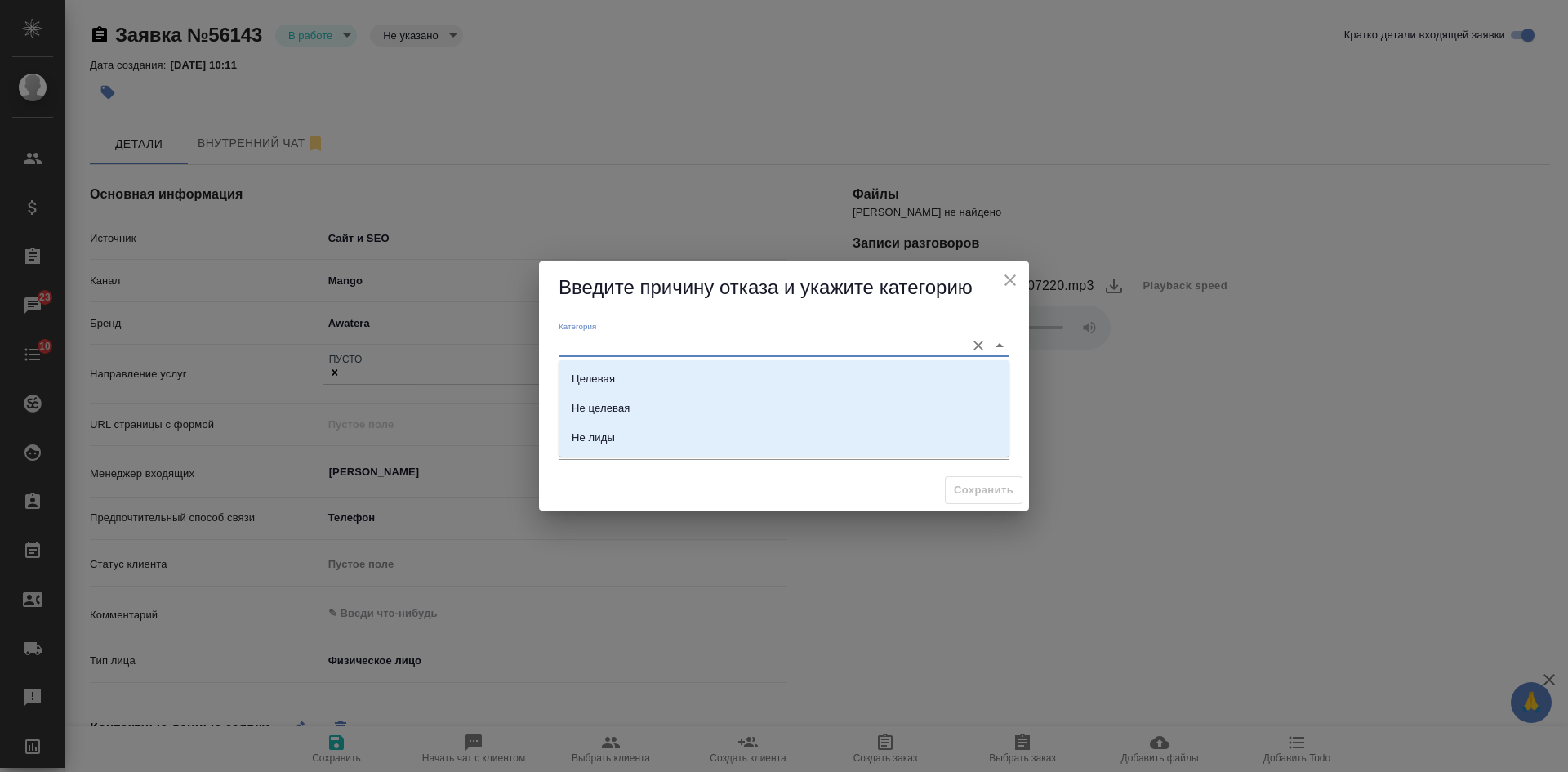
click at [579, 345] on input "Категория" at bounding box center [757, 344] width 398 height 22
click at [591, 379] on div "Целевая" at bounding box center [593, 379] width 43 height 16
type input "Целевая"
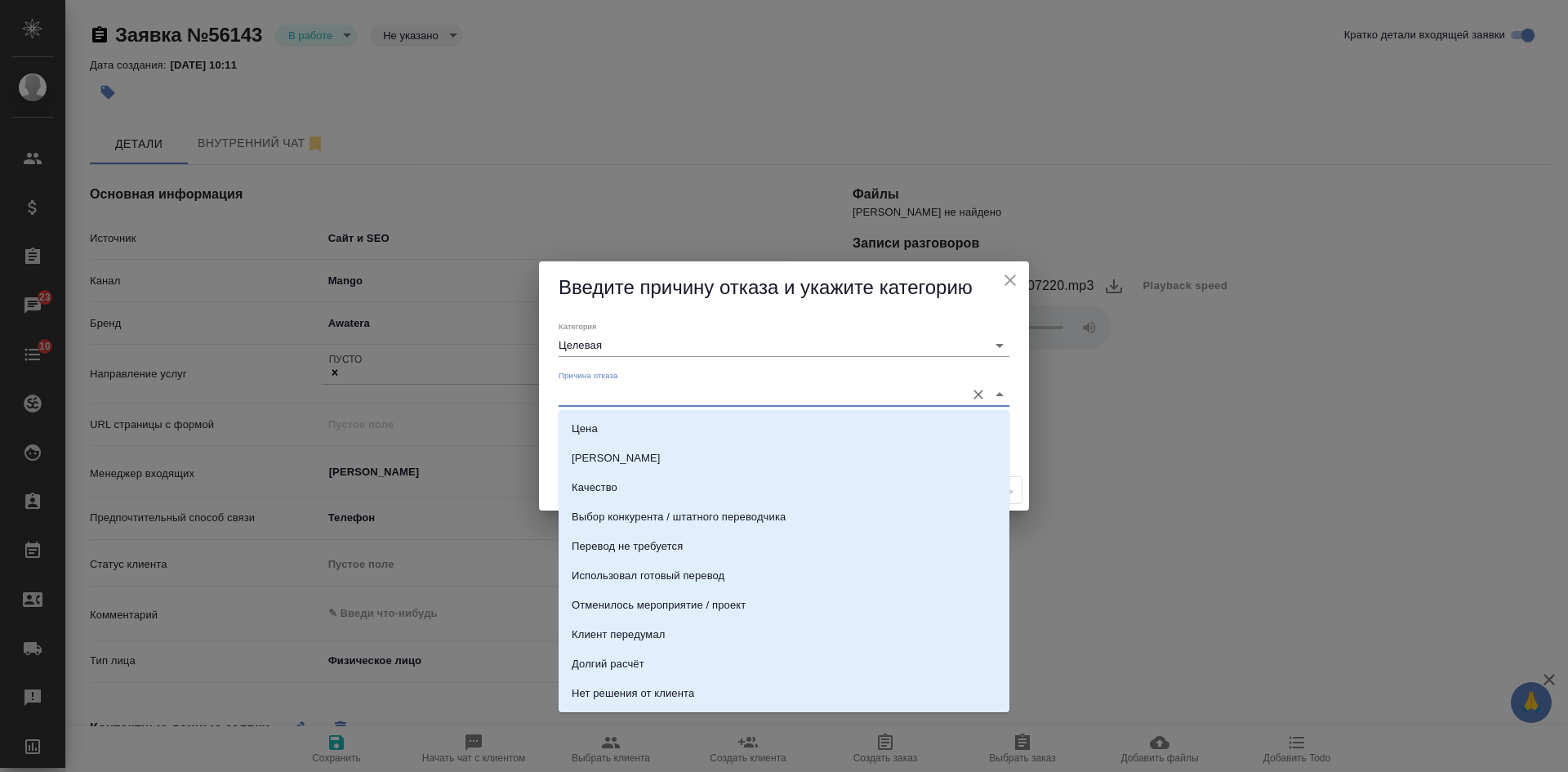
click at [589, 392] on input "Причина отказа" at bounding box center [757, 393] width 398 height 22
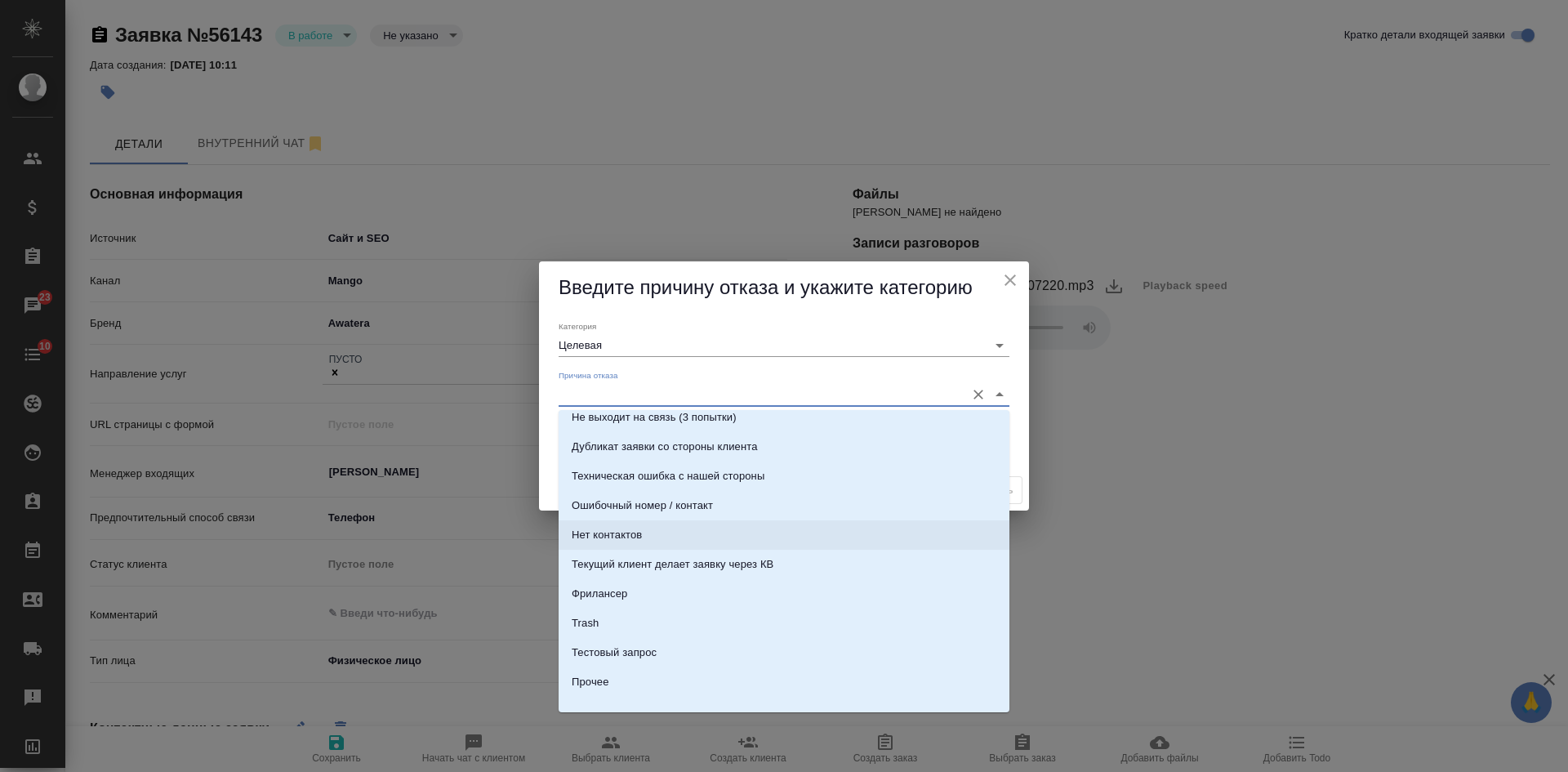
scroll to position [496, 0]
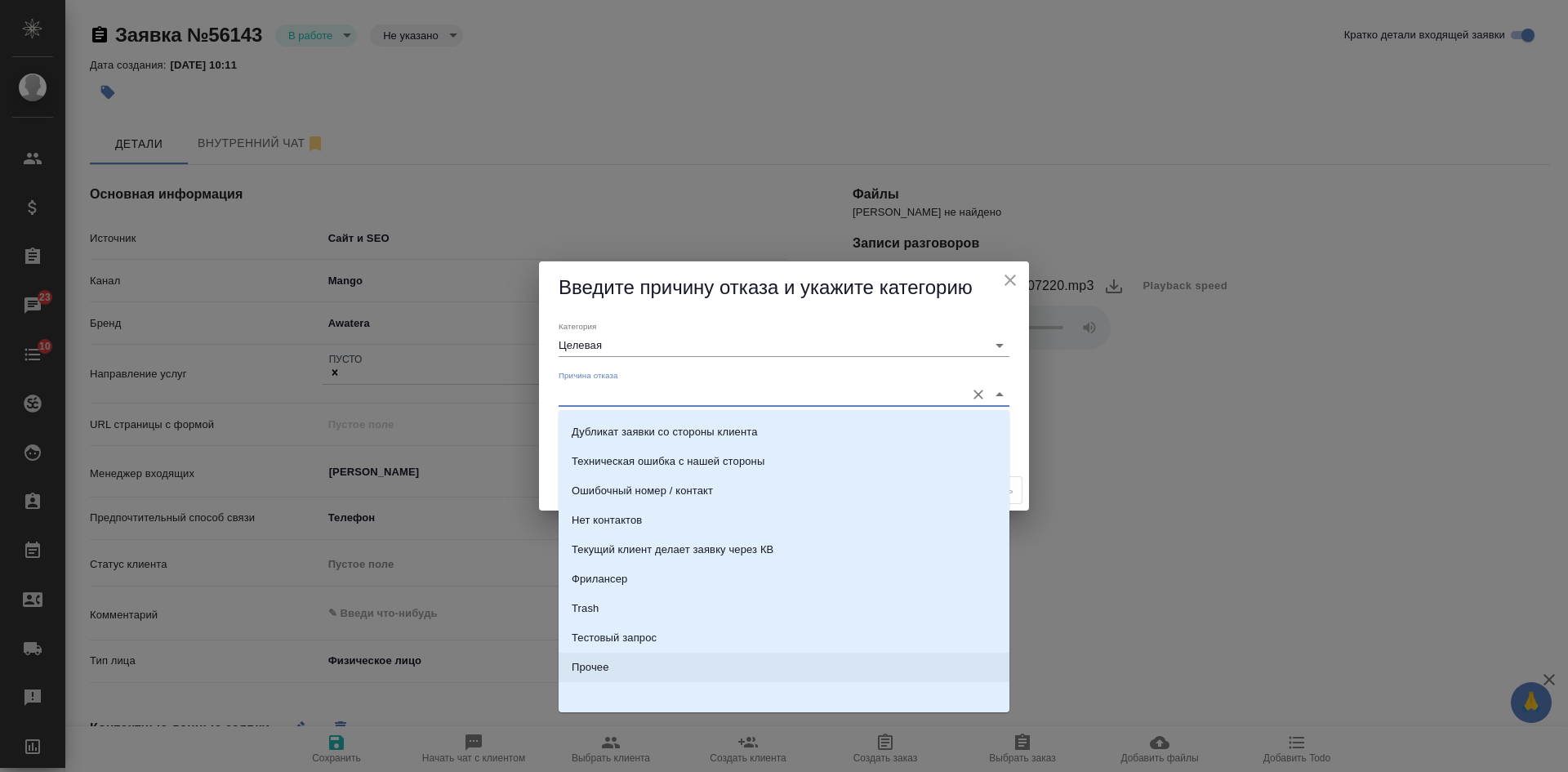
click at [623, 658] on li "Прочее" at bounding box center [784, 667] width 451 height 29
type input "Прочее"
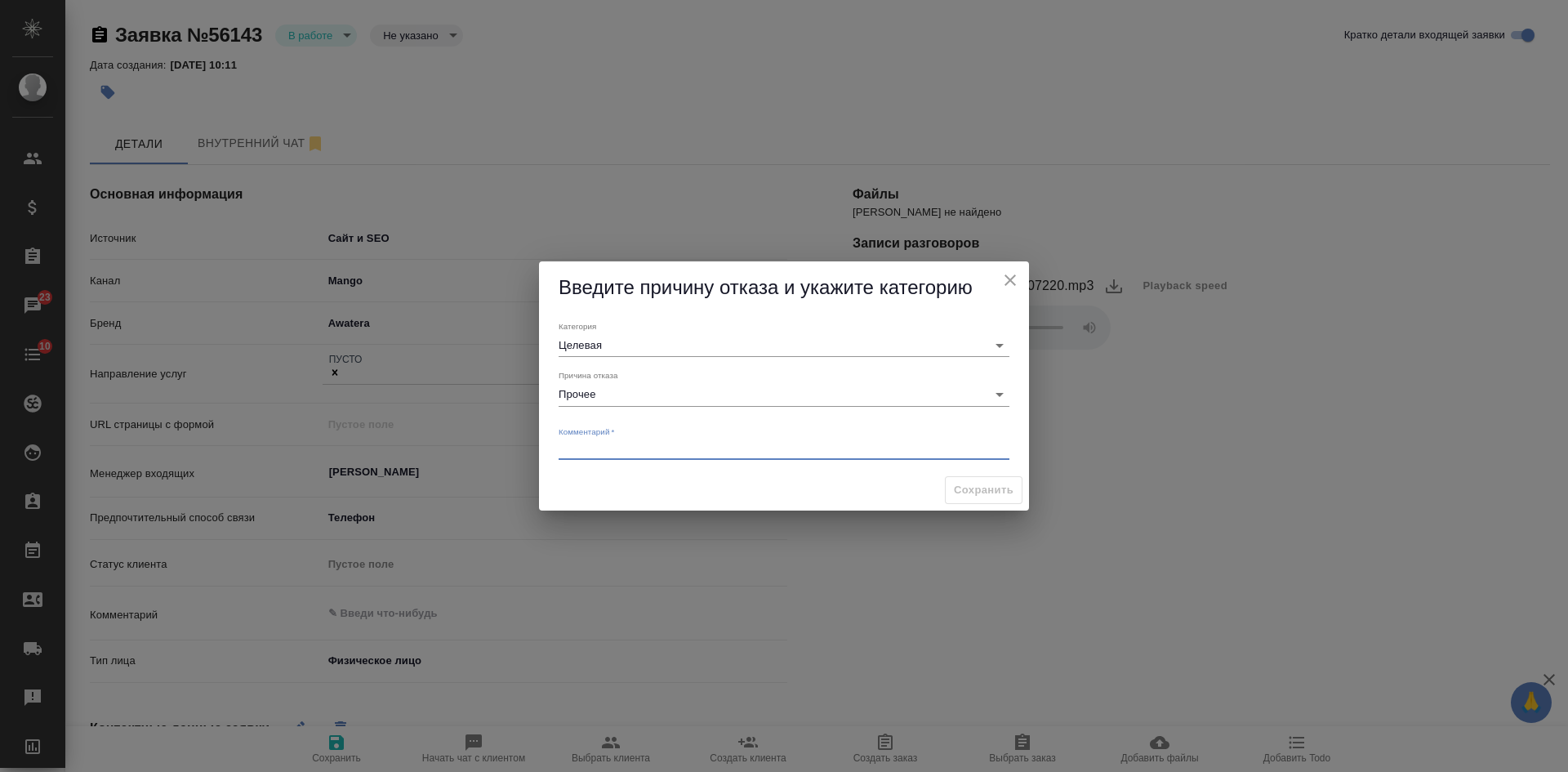
click at [650, 446] on textarea at bounding box center [784, 447] width 451 height 13
click at [676, 443] on textarea "клиент текущий просит пропуск" at bounding box center [784, 447] width 451 height 13
type textarea "клиент текущий просит сделать пропуск"
click at [1007, 492] on span "Сохранить" at bounding box center [983, 490] width 60 height 18
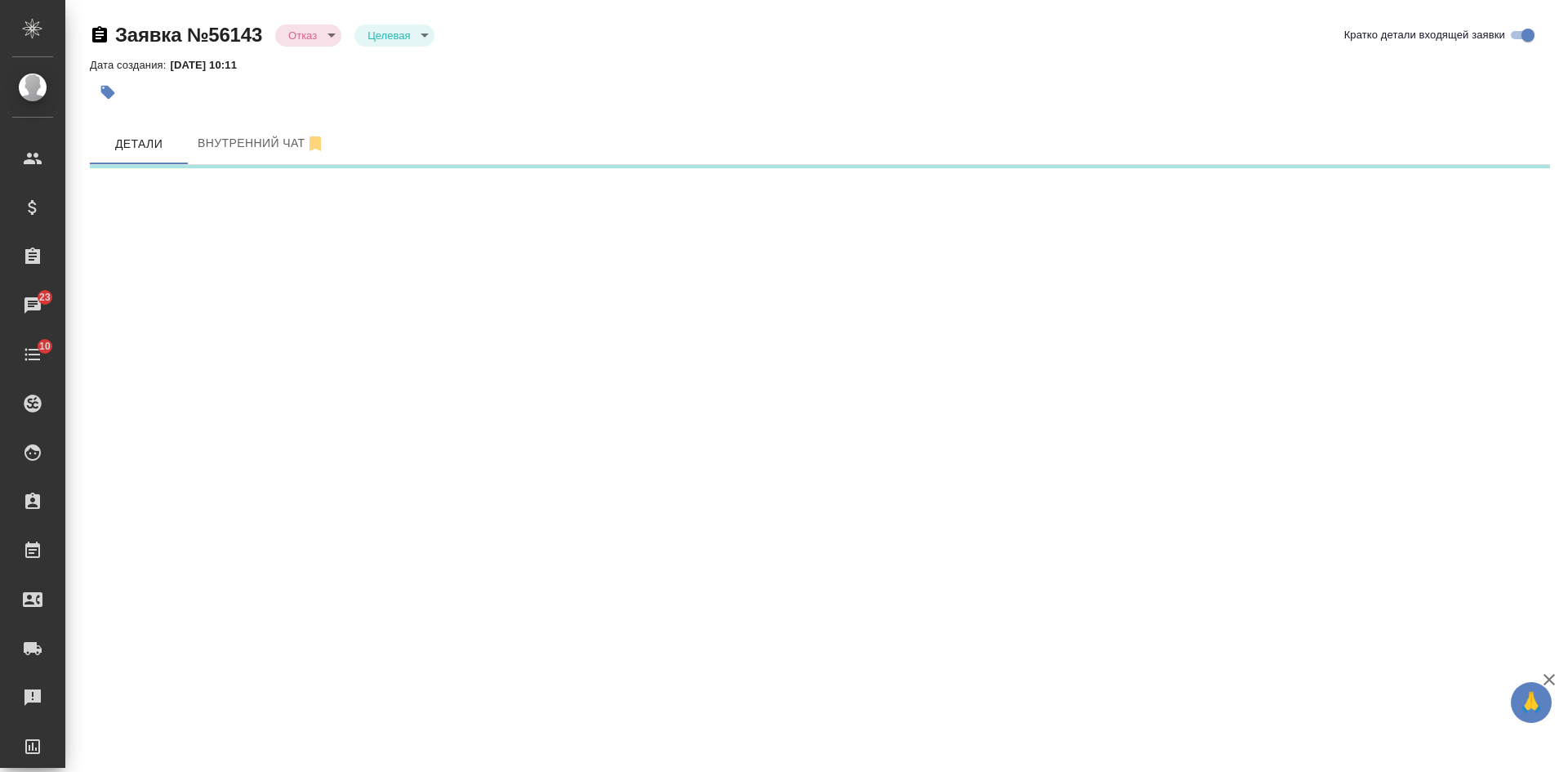
select select "RU"
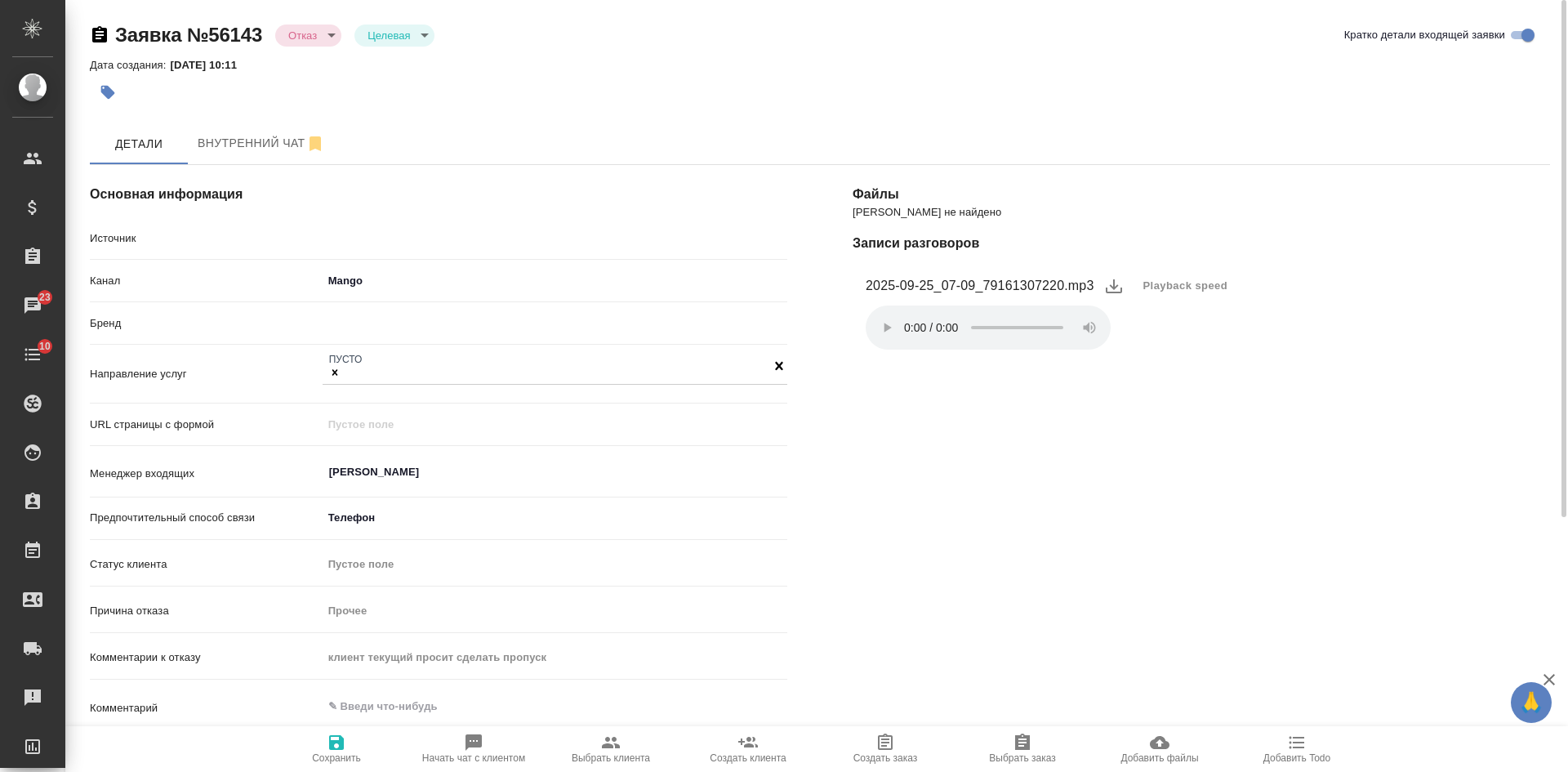
type textarea "x"
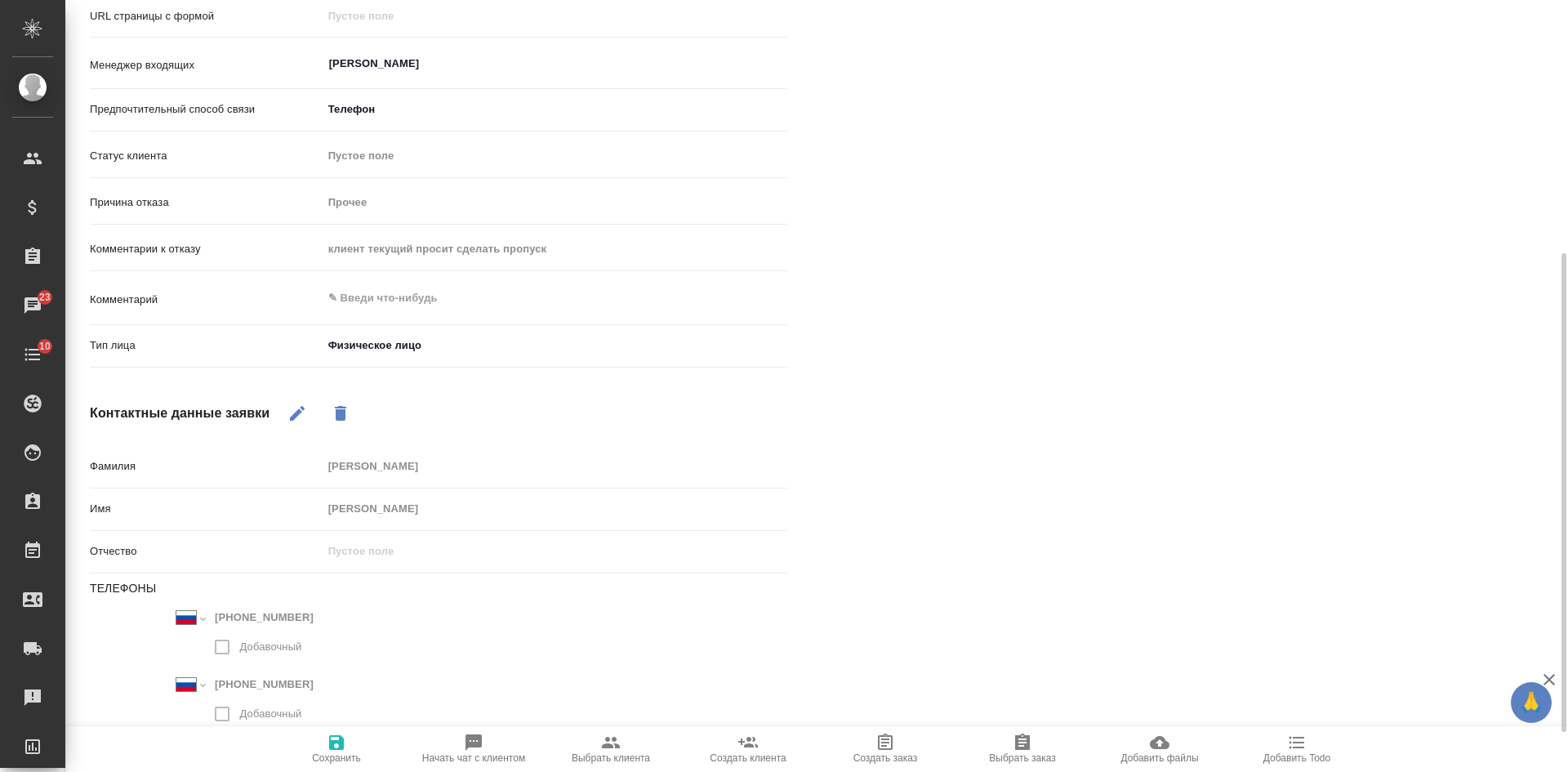
scroll to position [0, 0]
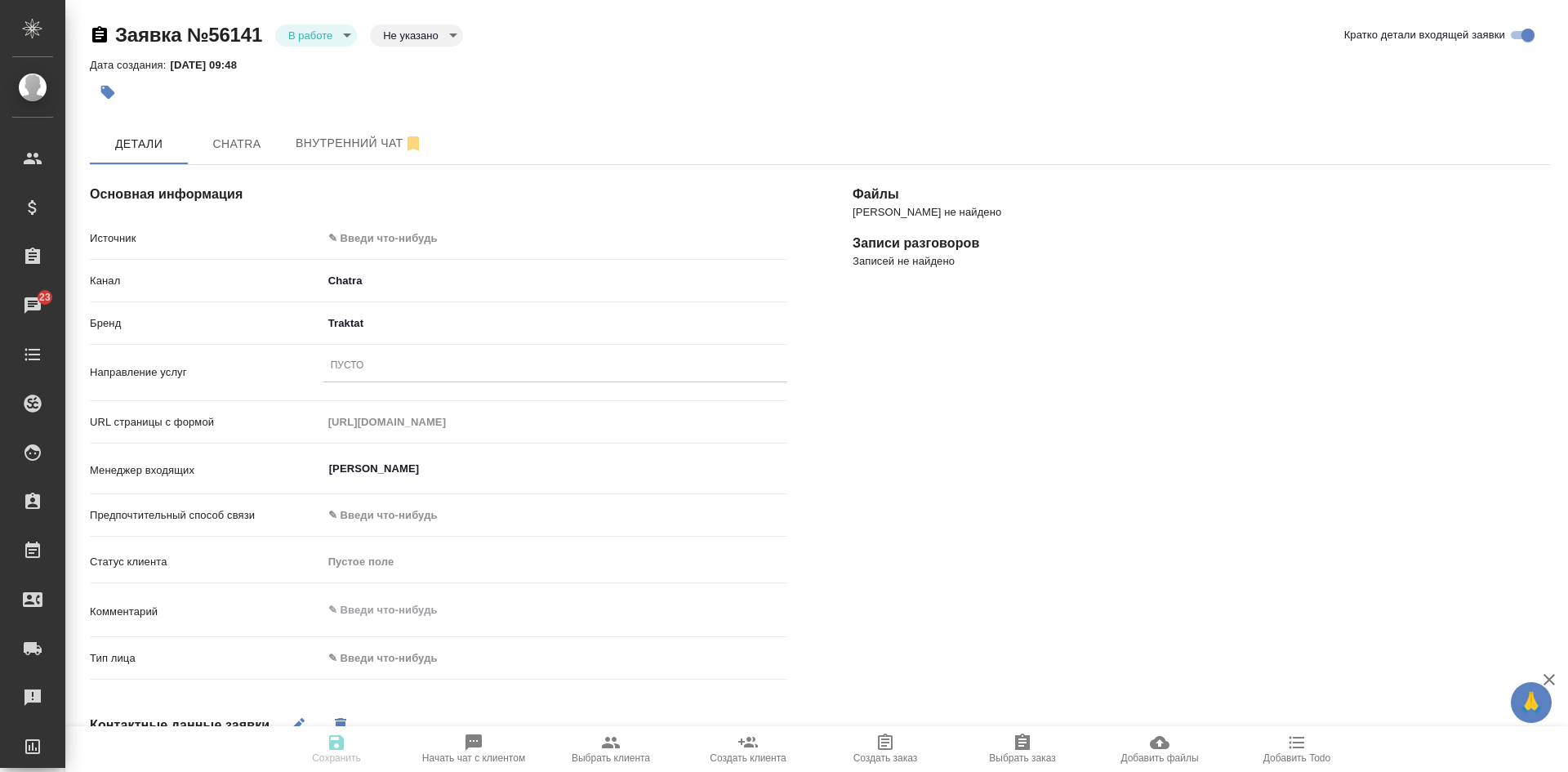
select select "RU"
click at [326, 31] on body "🙏 .cls-1 fill:#fff; AWATERA [PERSON_NAME] Спецификации Заказы 23 Чаты 10 Todo П…" at bounding box center [784, 386] width 1568 height 772
click at [309, 67] on button "Отказ" at bounding box center [307, 63] width 39 height 18
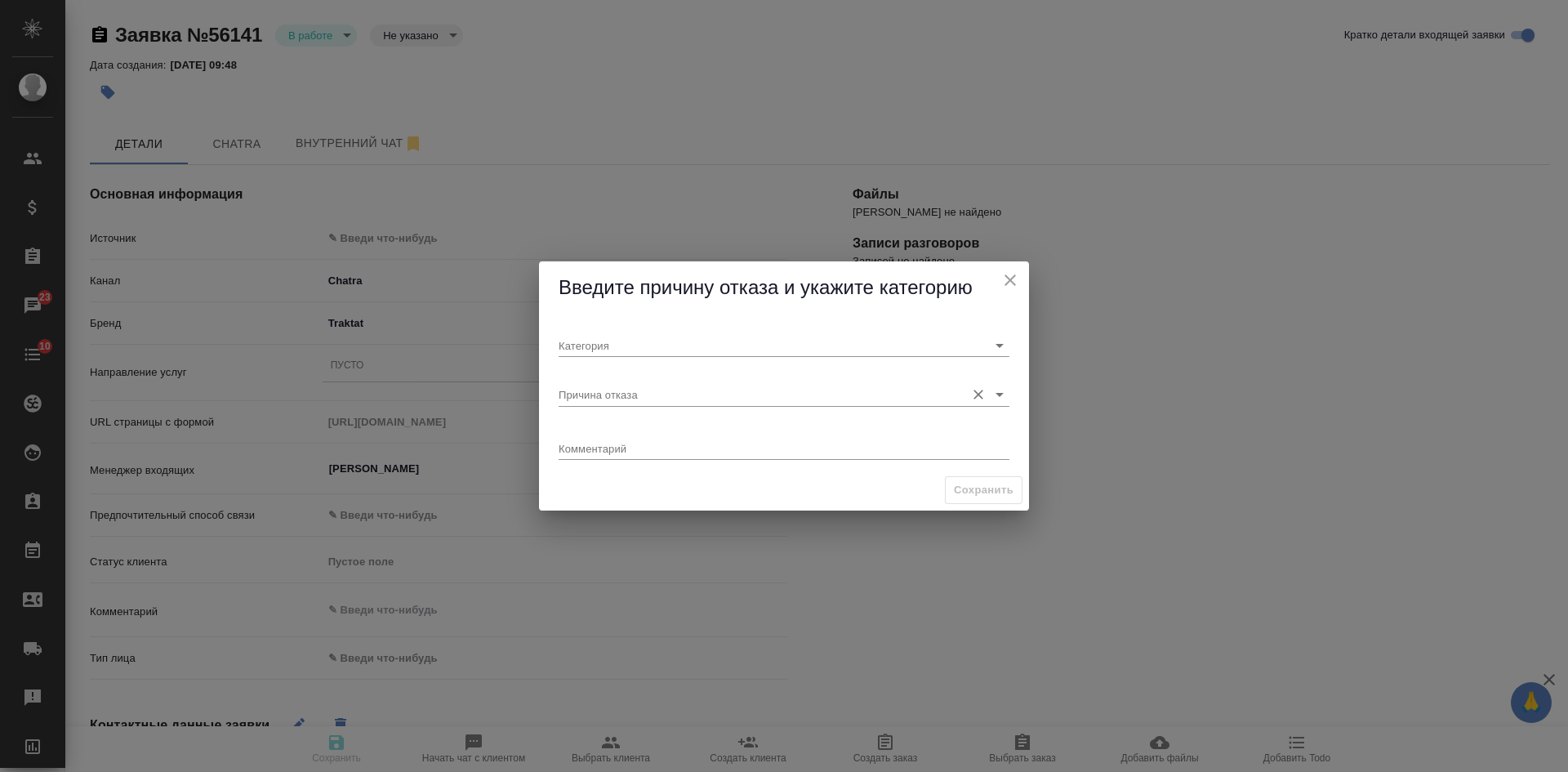
click at [564, 400] on input "Причина отказа" at bounding box center [757, 393] width 398 height 22
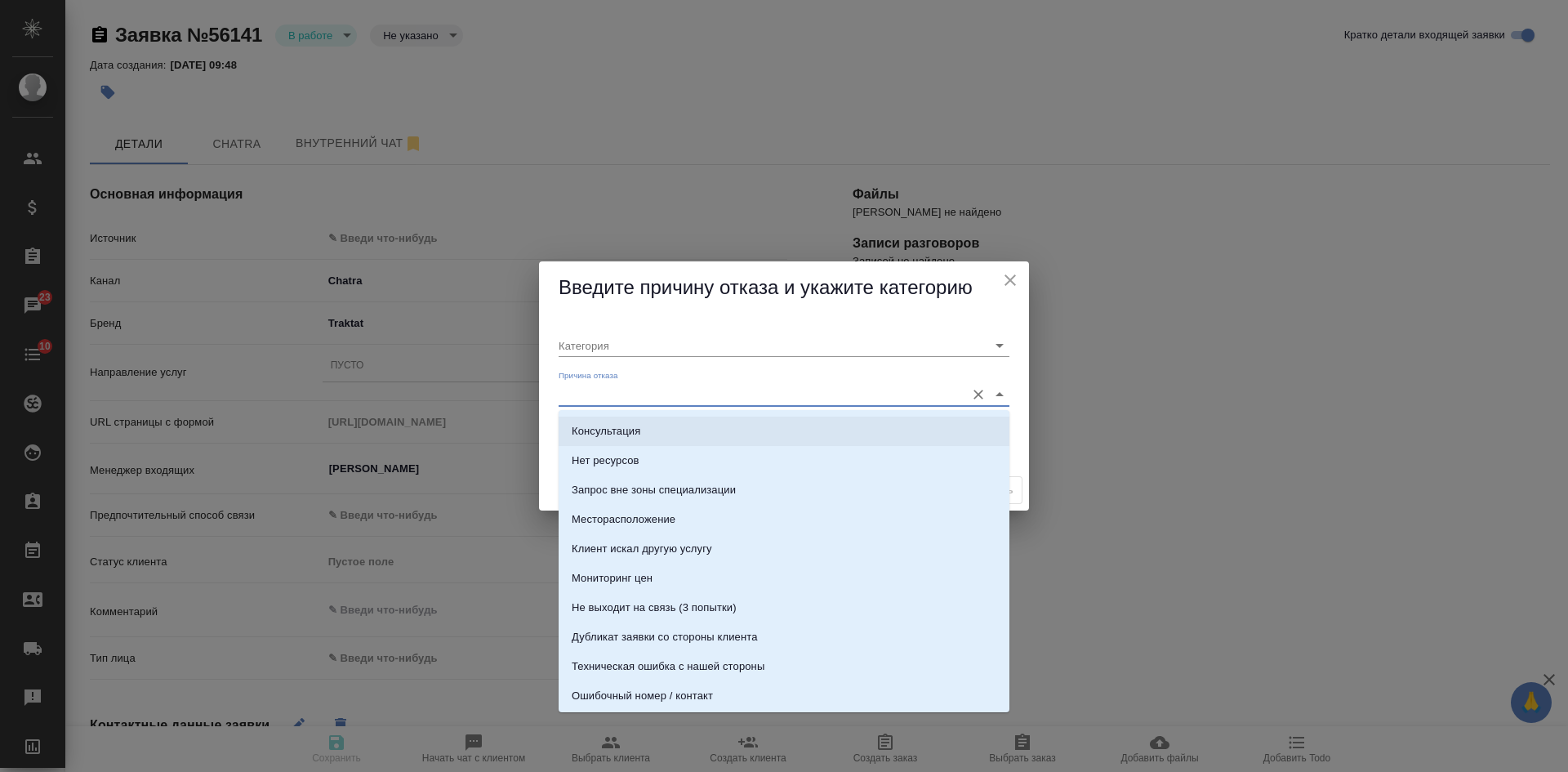
scroll to position [327, 0]
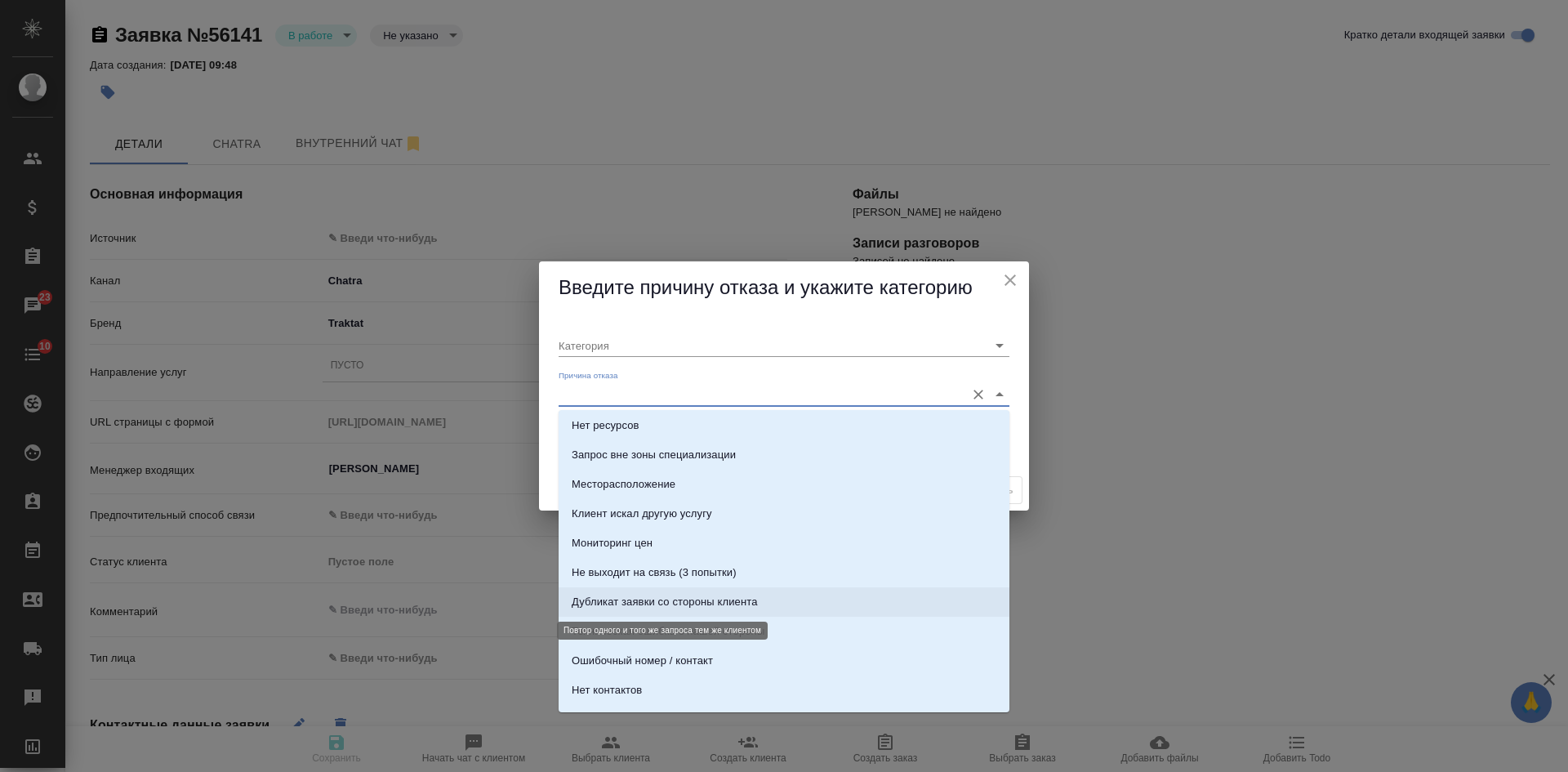
click at [676, 599] on div "Дубликат заявки со стороны клиента" at bounding box center [664, 601] width 186 height 16
type input "Не лиды"
type input "Дубликат заявки со стороны клиента"
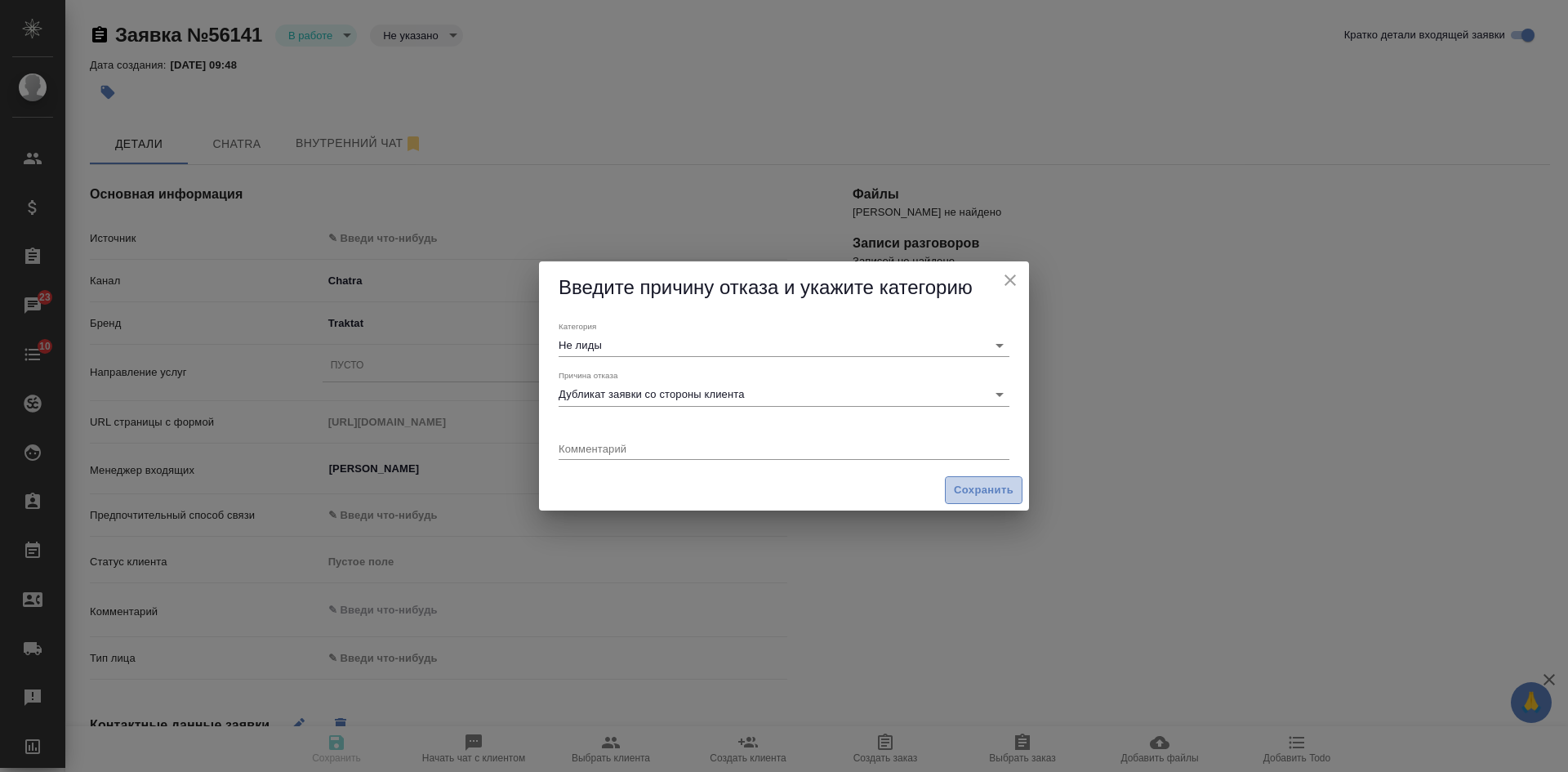
click at [975, 494] on span "Сохранить" at bounding box center [983, 490] width 60 height 18
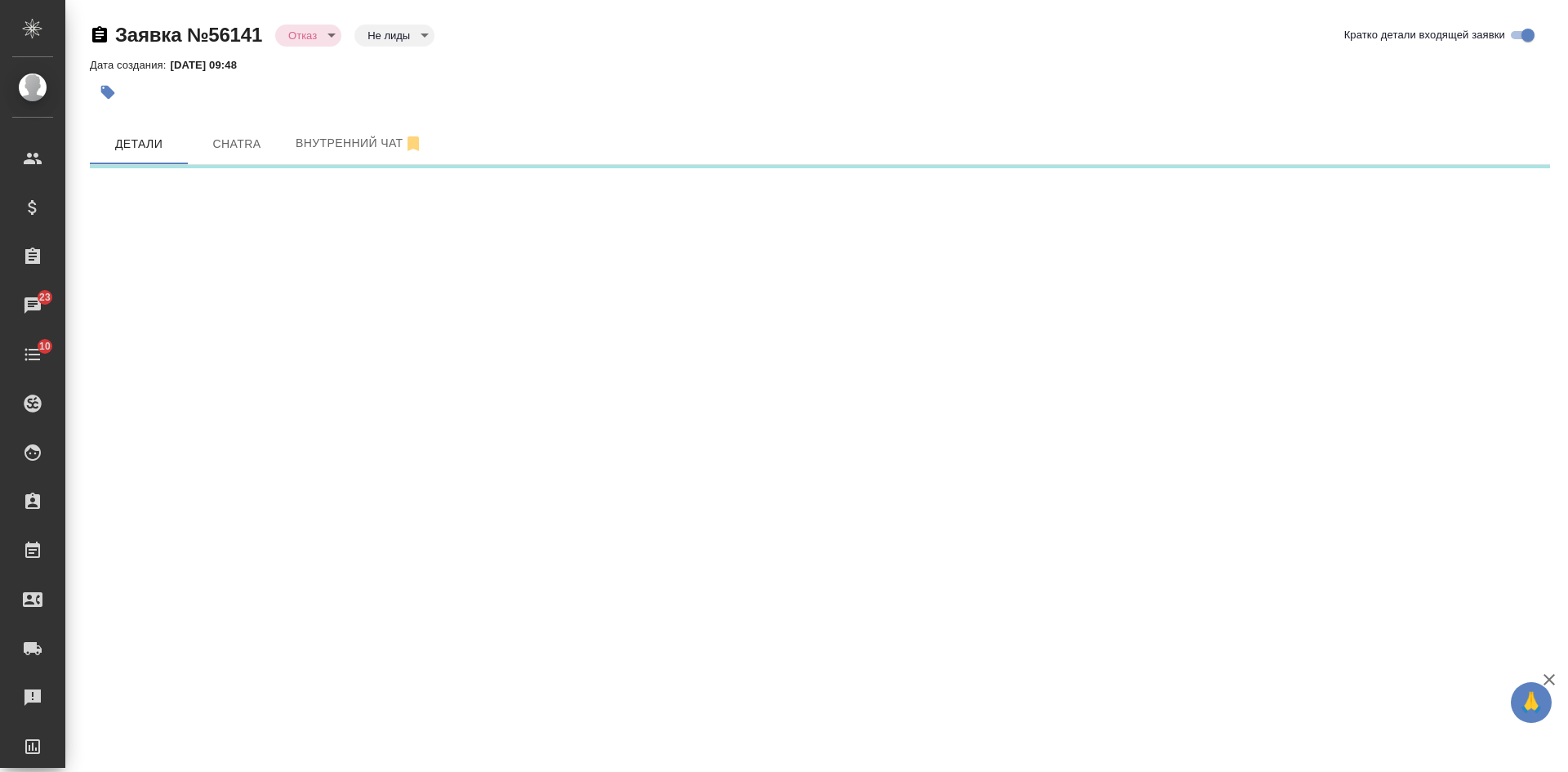
select select "RU"
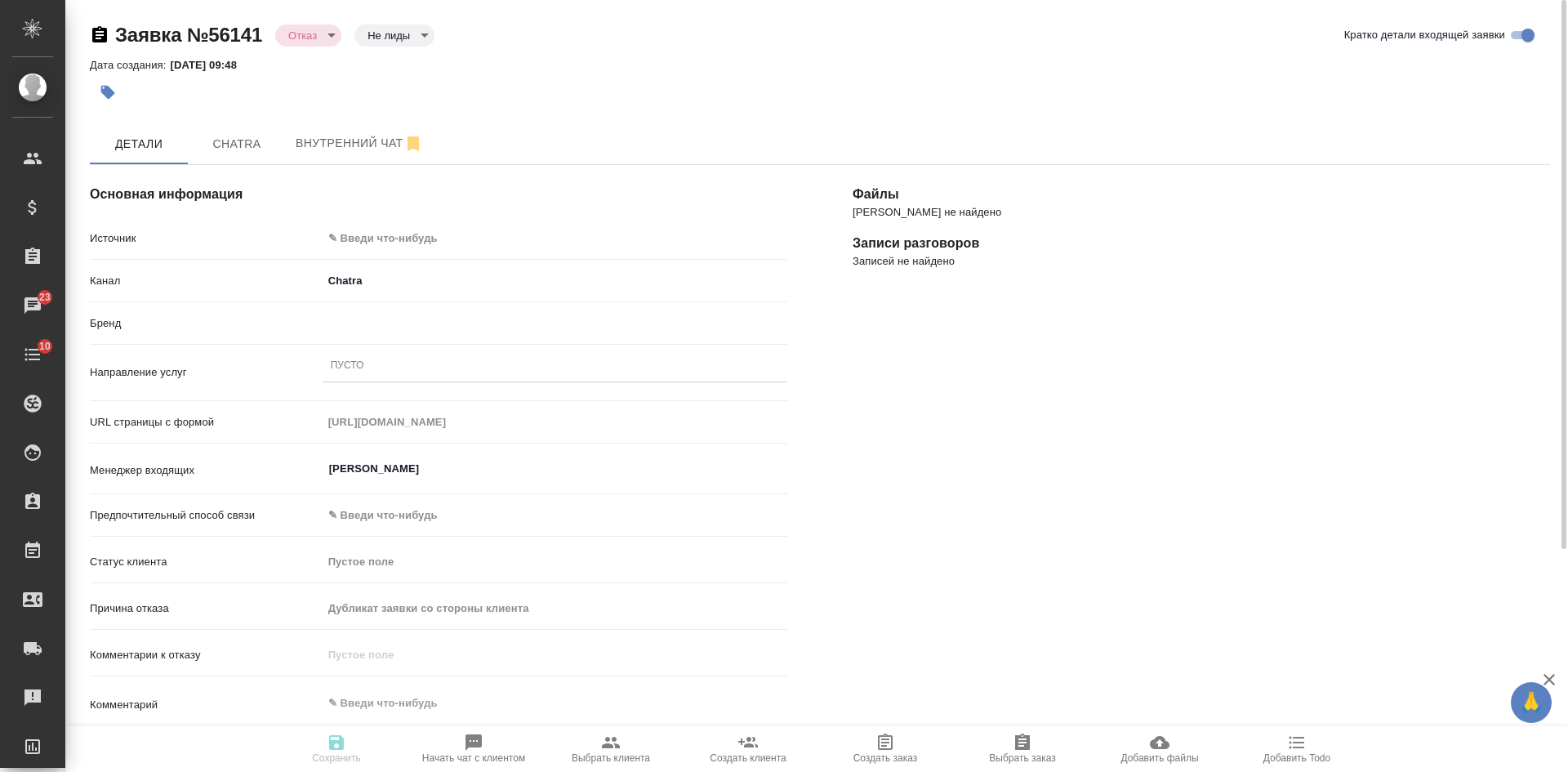
type textarea "x"
click at [377, 232] on body "🙏 .cls-1 fill:#fff; AWATERA [PERSON_NAME] Спецификации Заказы 23 Чаты 10 Todo П…" at bounding box center [784, 386] width 1568 height 772
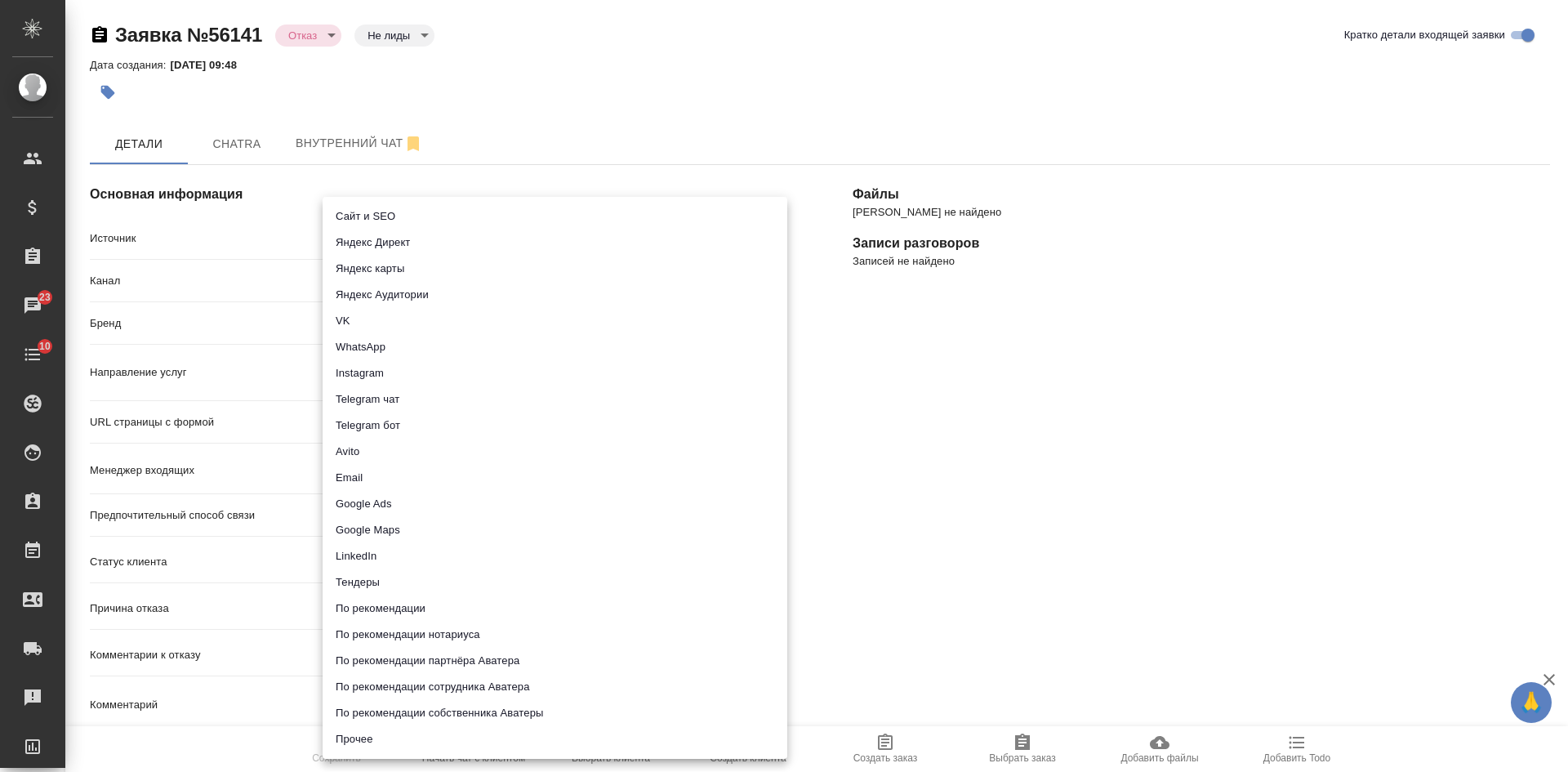
click at [375, 208] on li "Сайт и SEO" at bounding box center [555, 216] width 465 height 26
type input "seo"
type textarea "x"
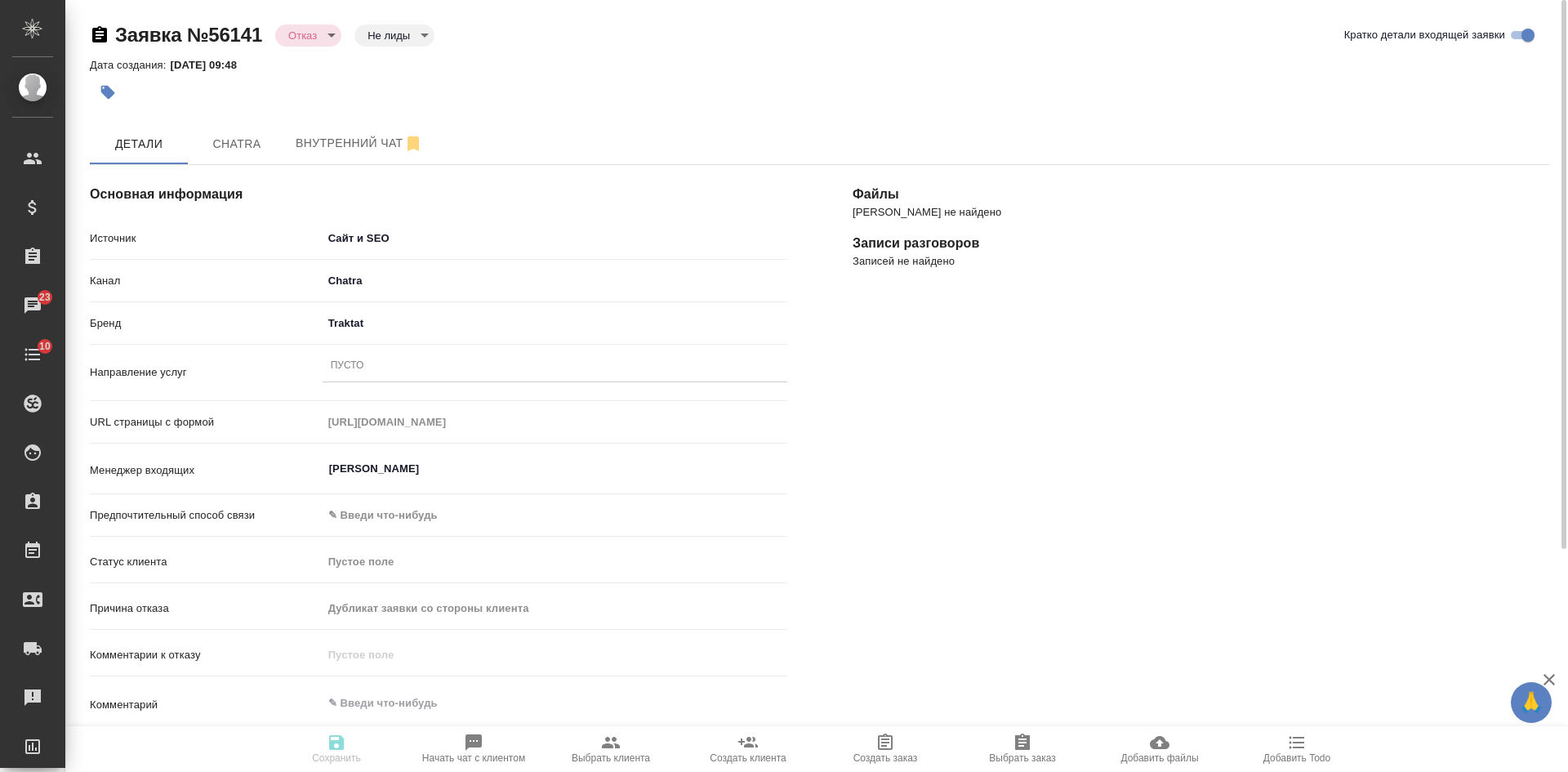
click at [366, 371] on div "Пусто" at bounding box center [555, 366] width 465 height 24
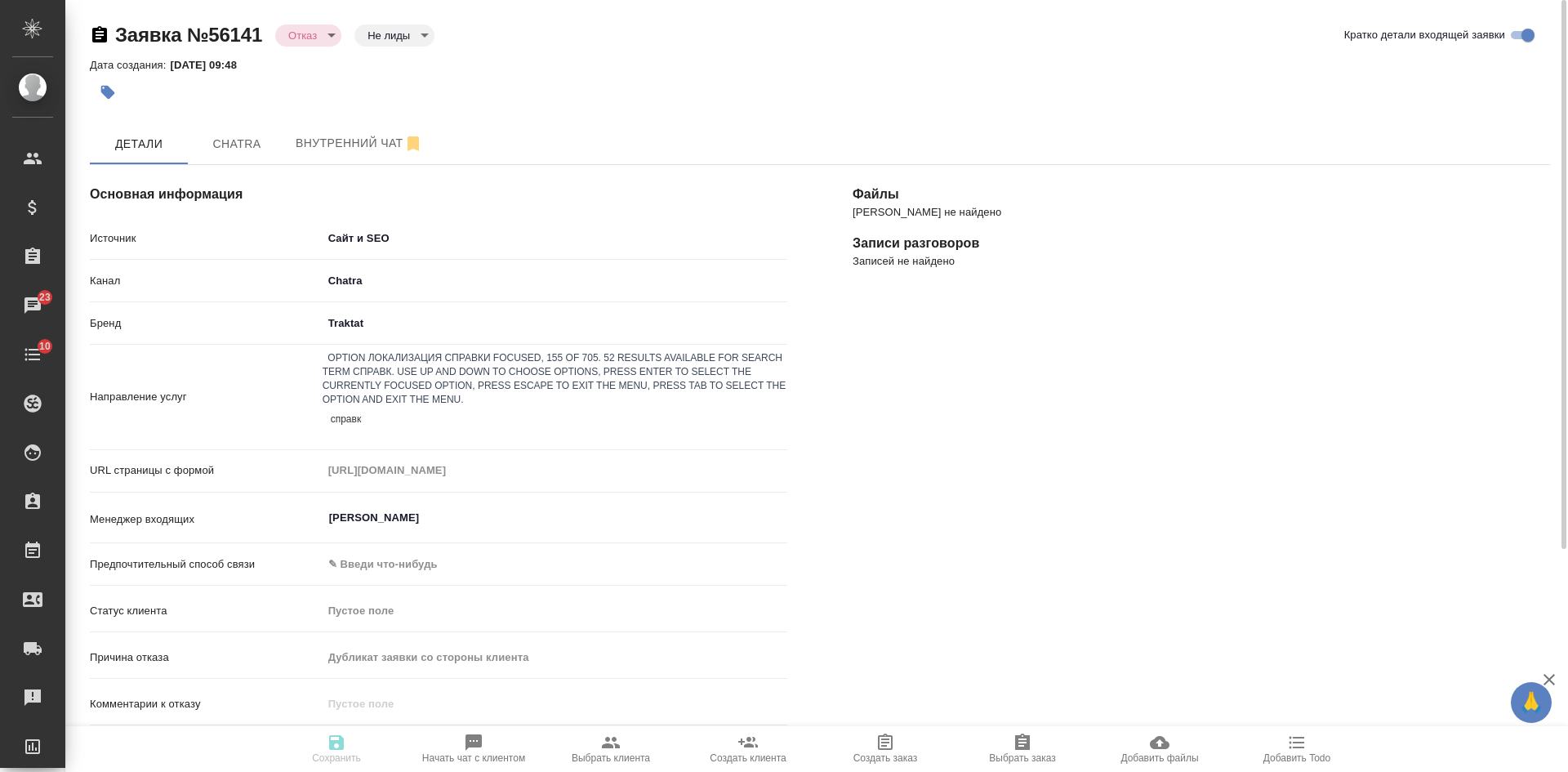
type input "справка"
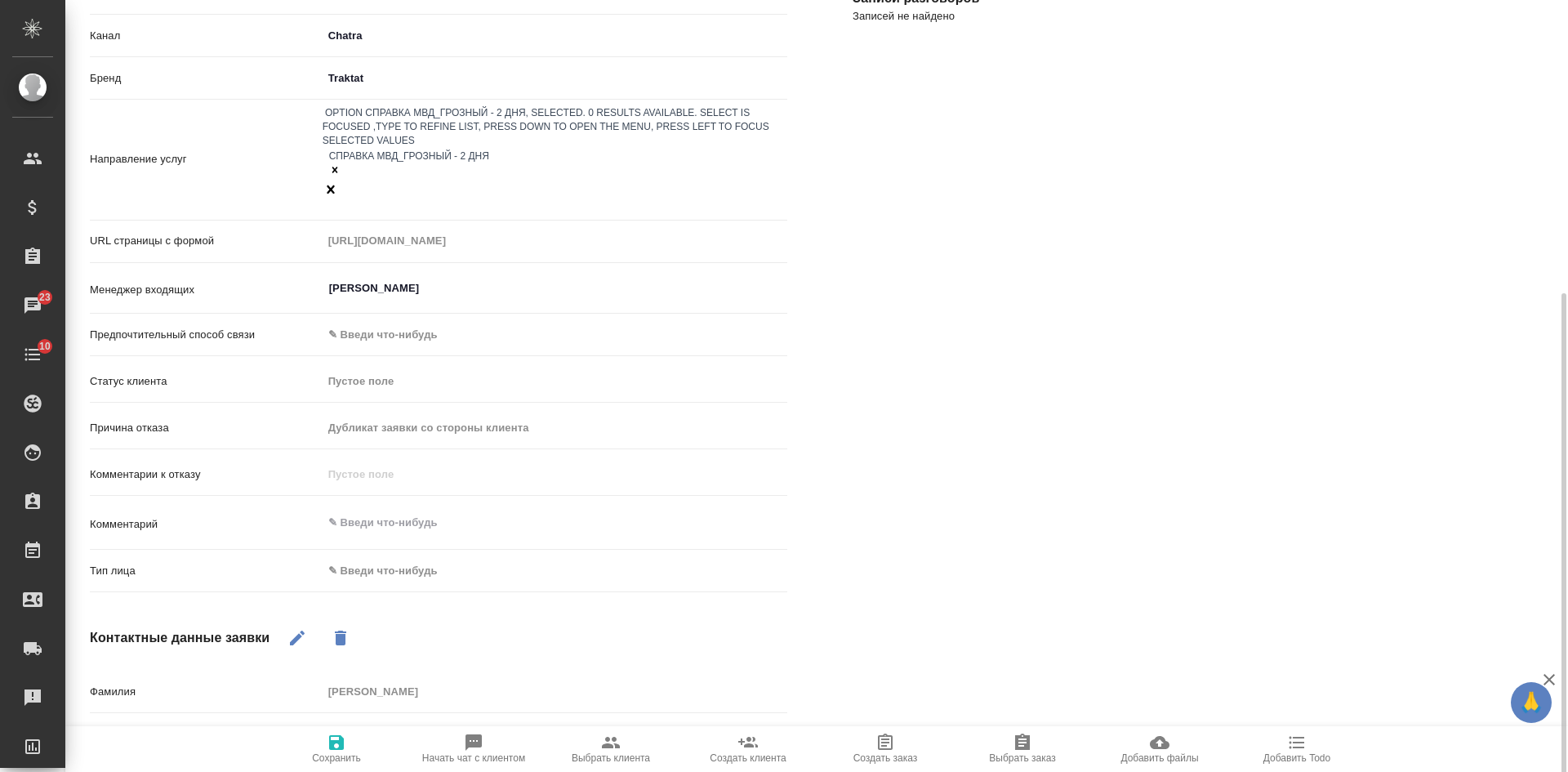
scroll to position [327, 0]
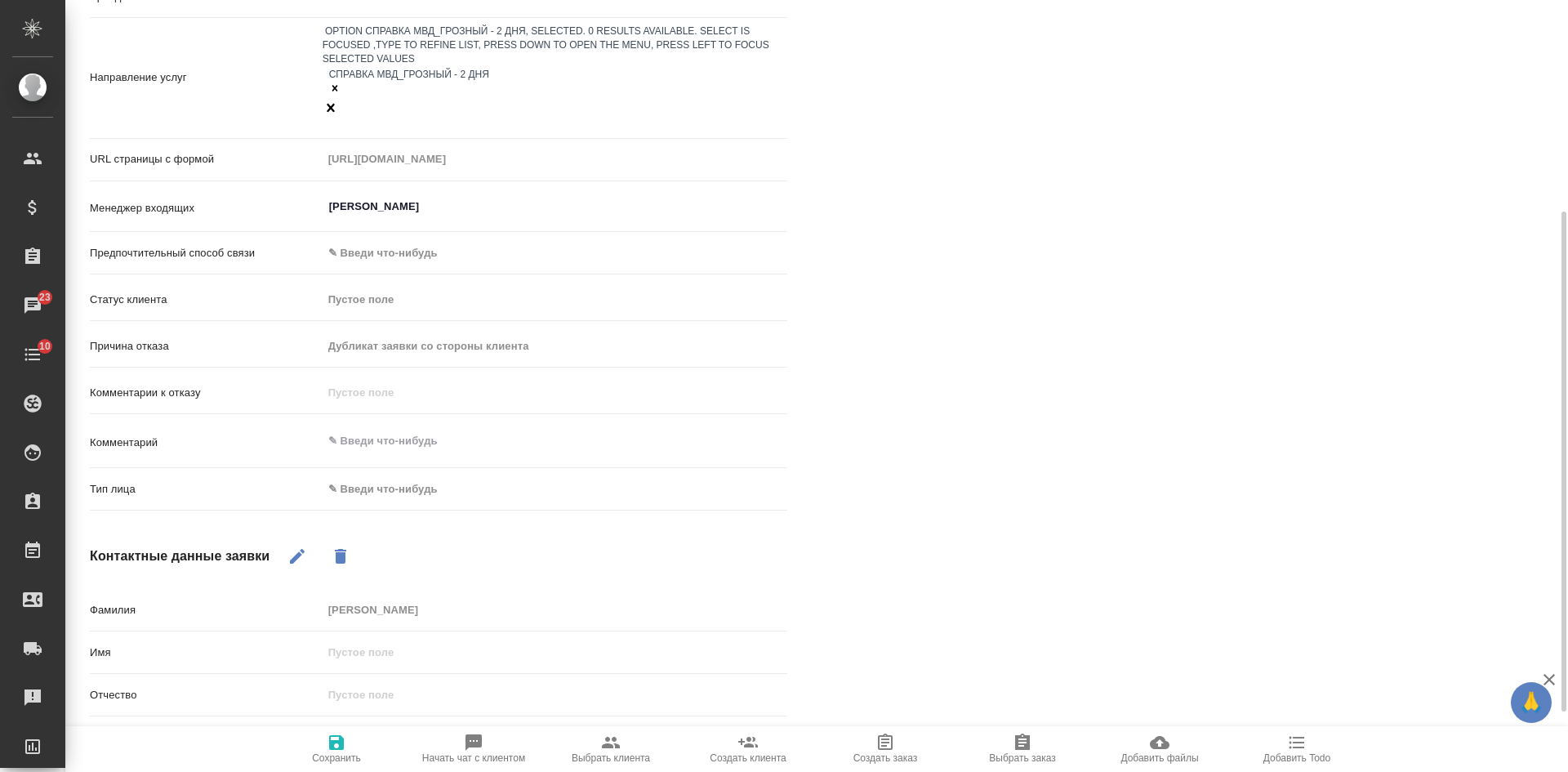
click at [382, 445] on body "🙏 .cls-1 fill:#fff; AWATERA [PERSON_NAME] Спецификации Заказы 23 Чаты 10 Todo П…" at bounding box center [784, 386] width 1568 height 772
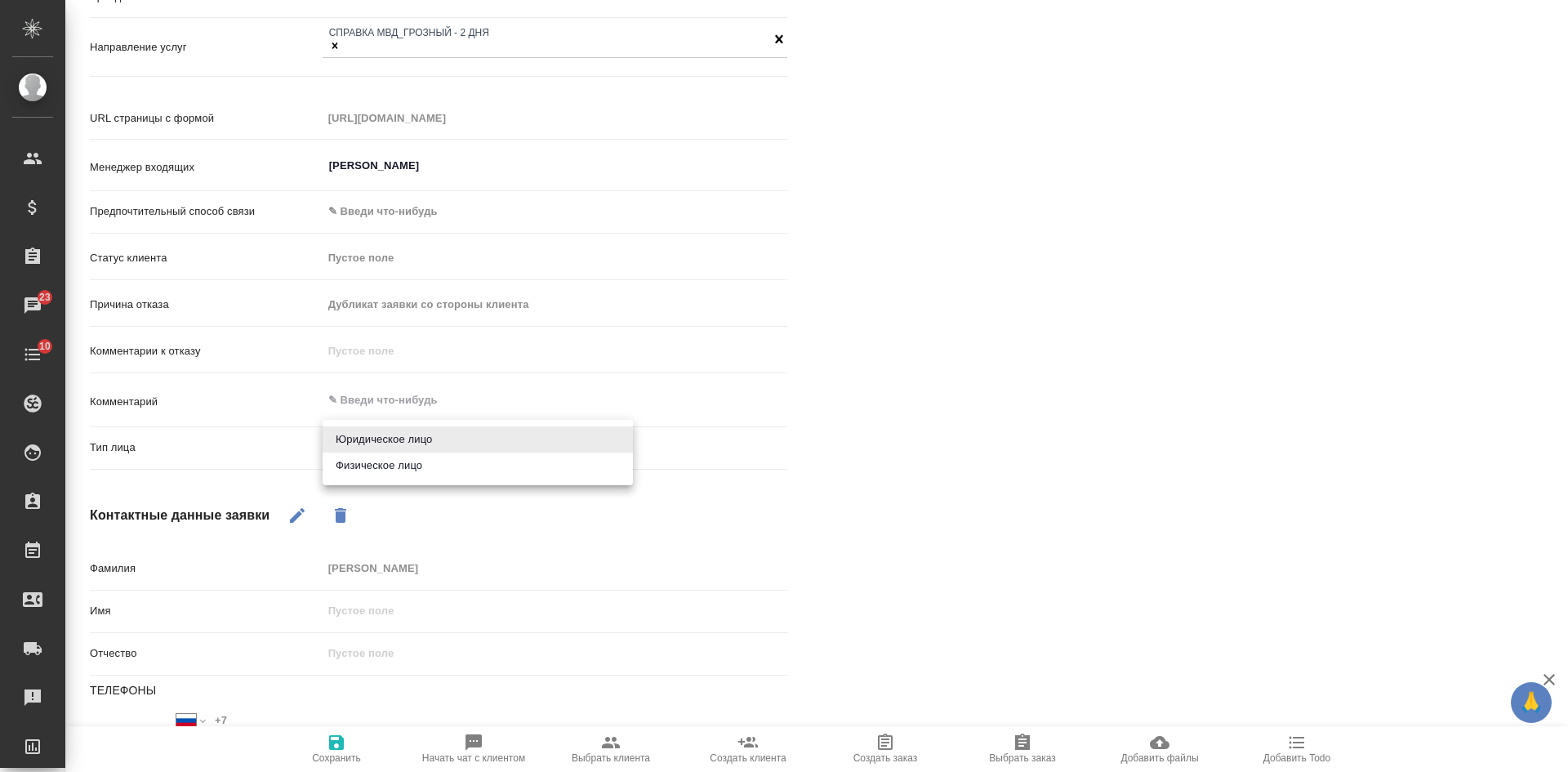
click at [374, 474] on li "Физическое лицо" at bounding box center [478, 465] width 310 height 26
type textarea "x"
type input "private"
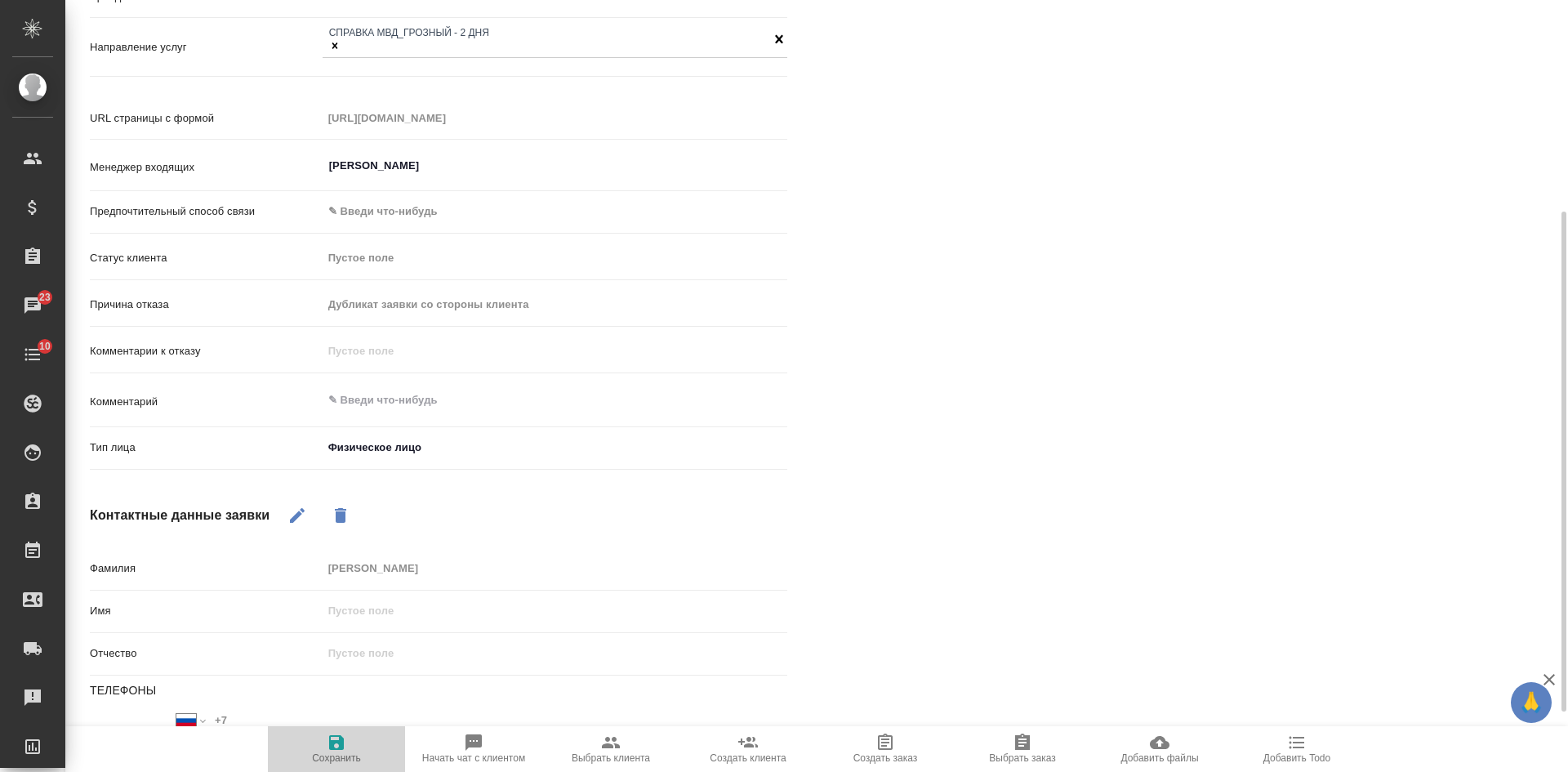
click at [347, 755] on span "Сохранить" at bounding box center [336, 758] width 49 height 12
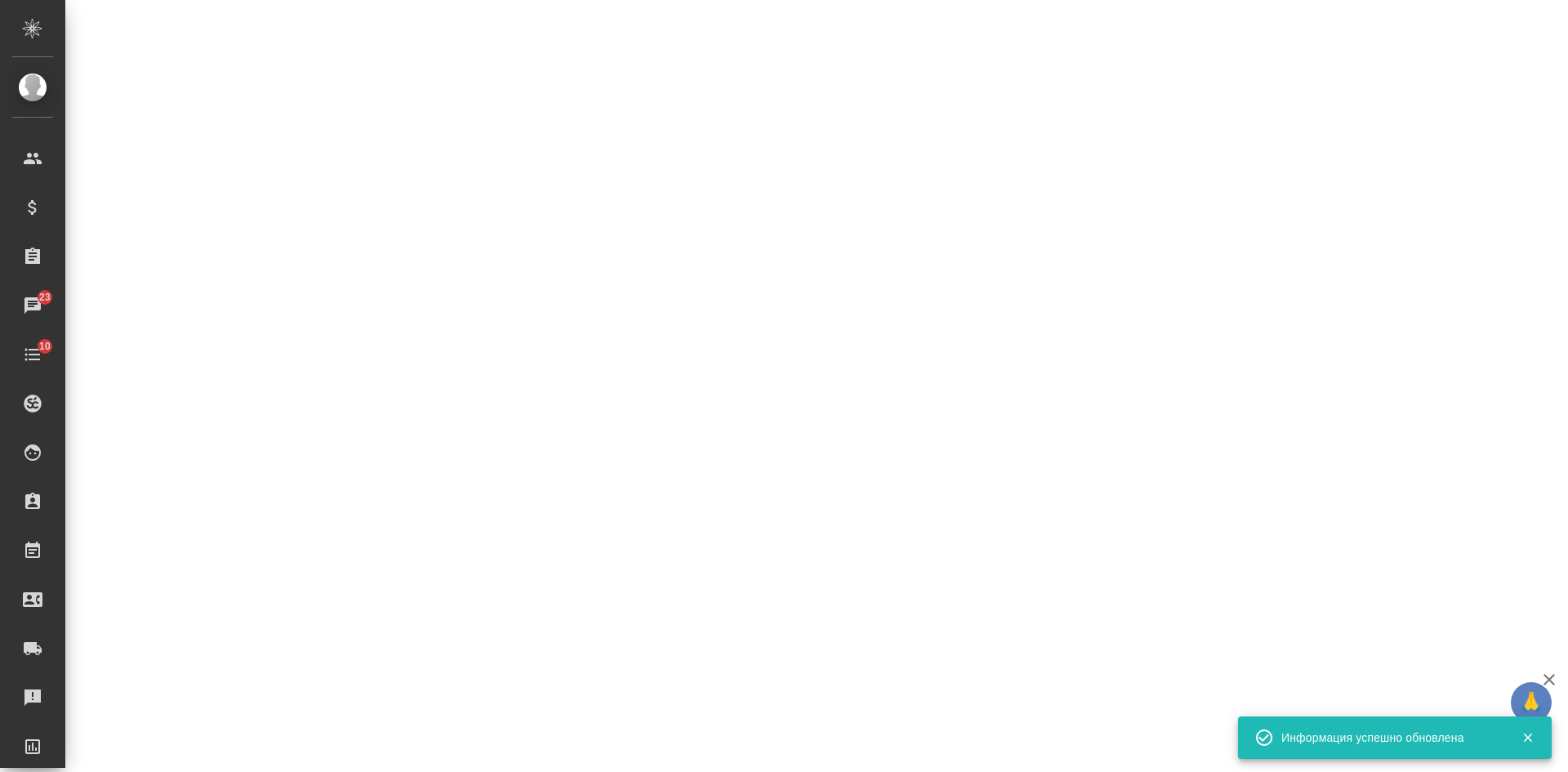
select select "RU"
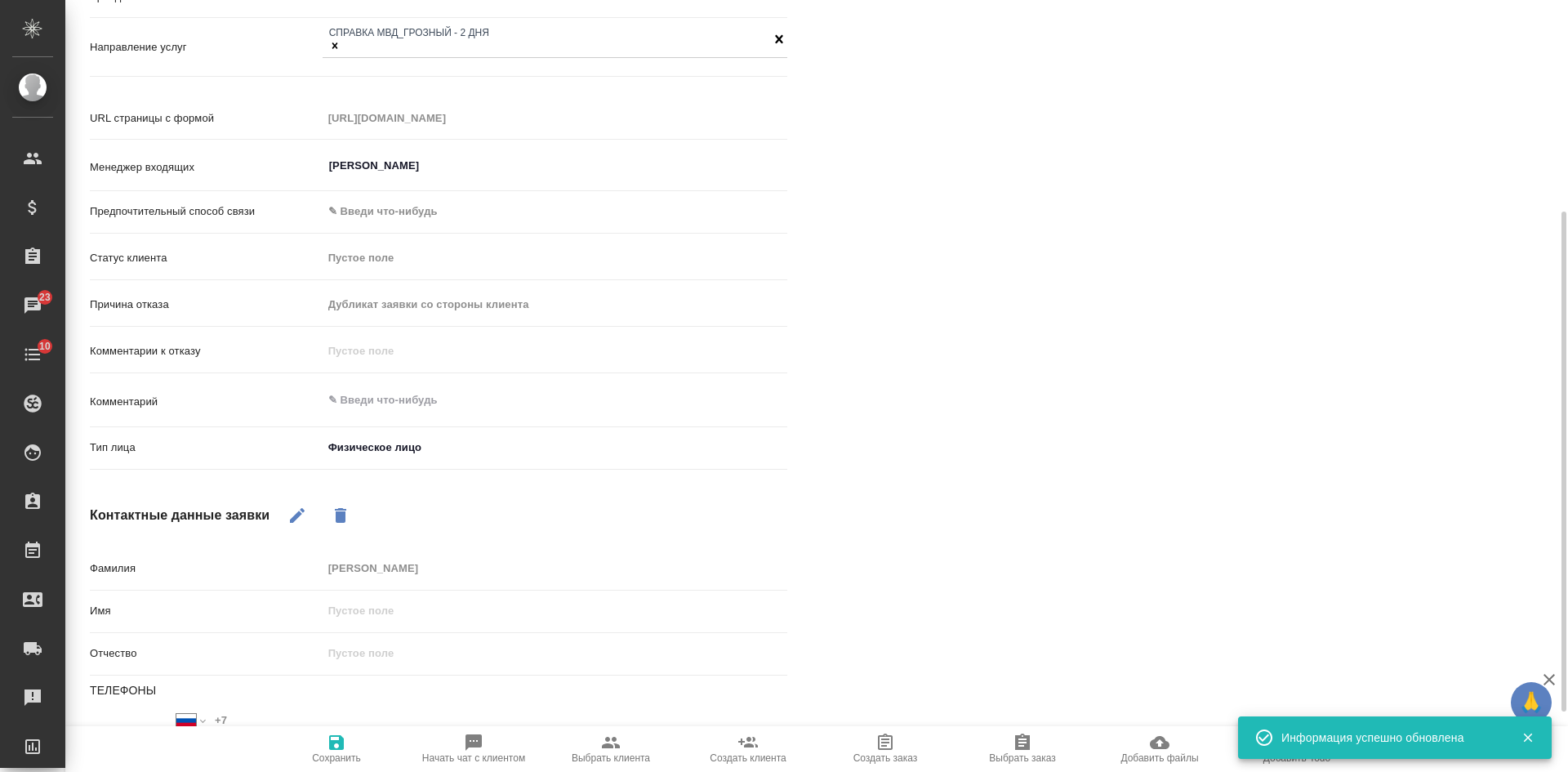
type textarea "x"
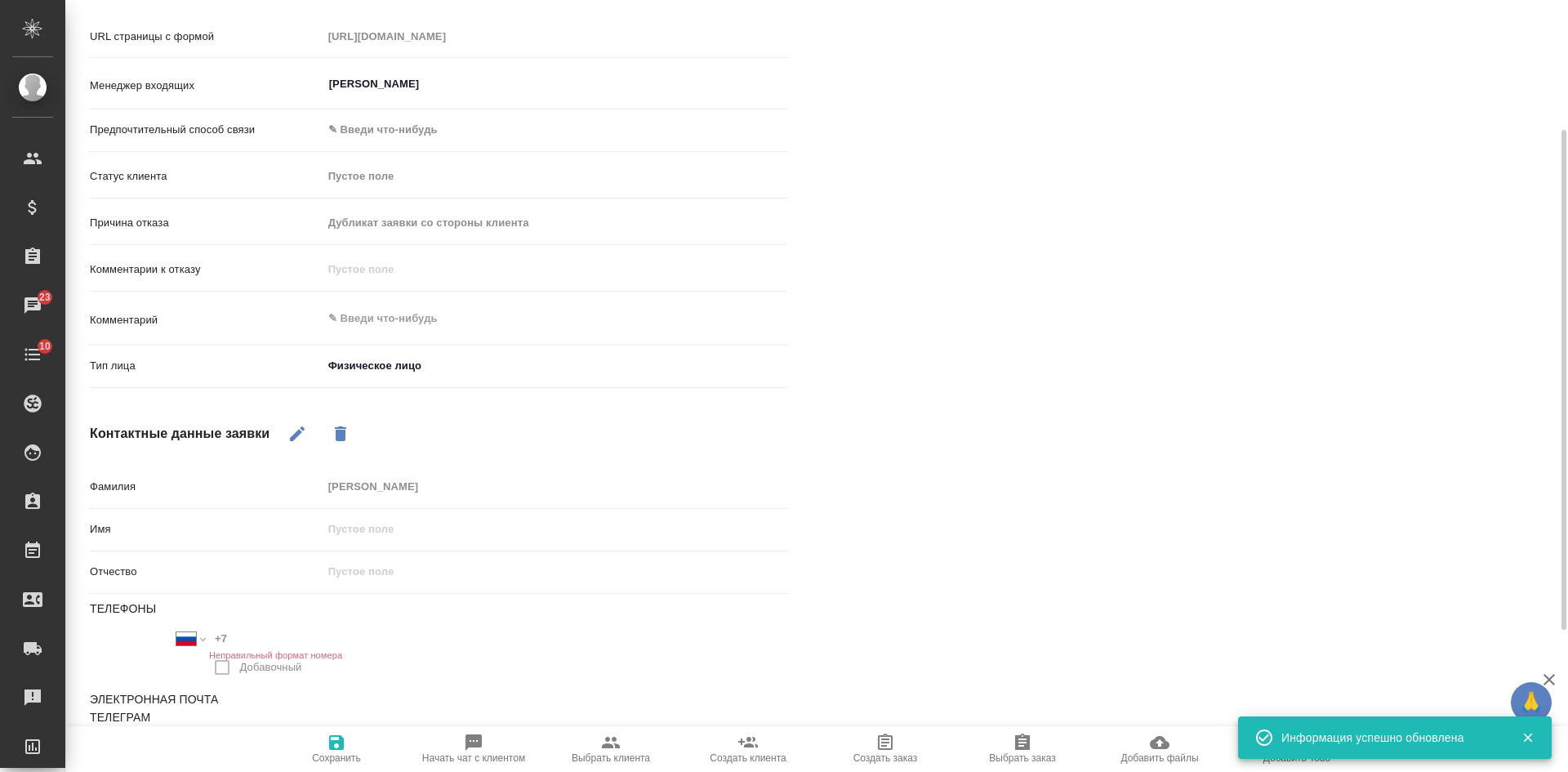
scroll to position [0, 0]
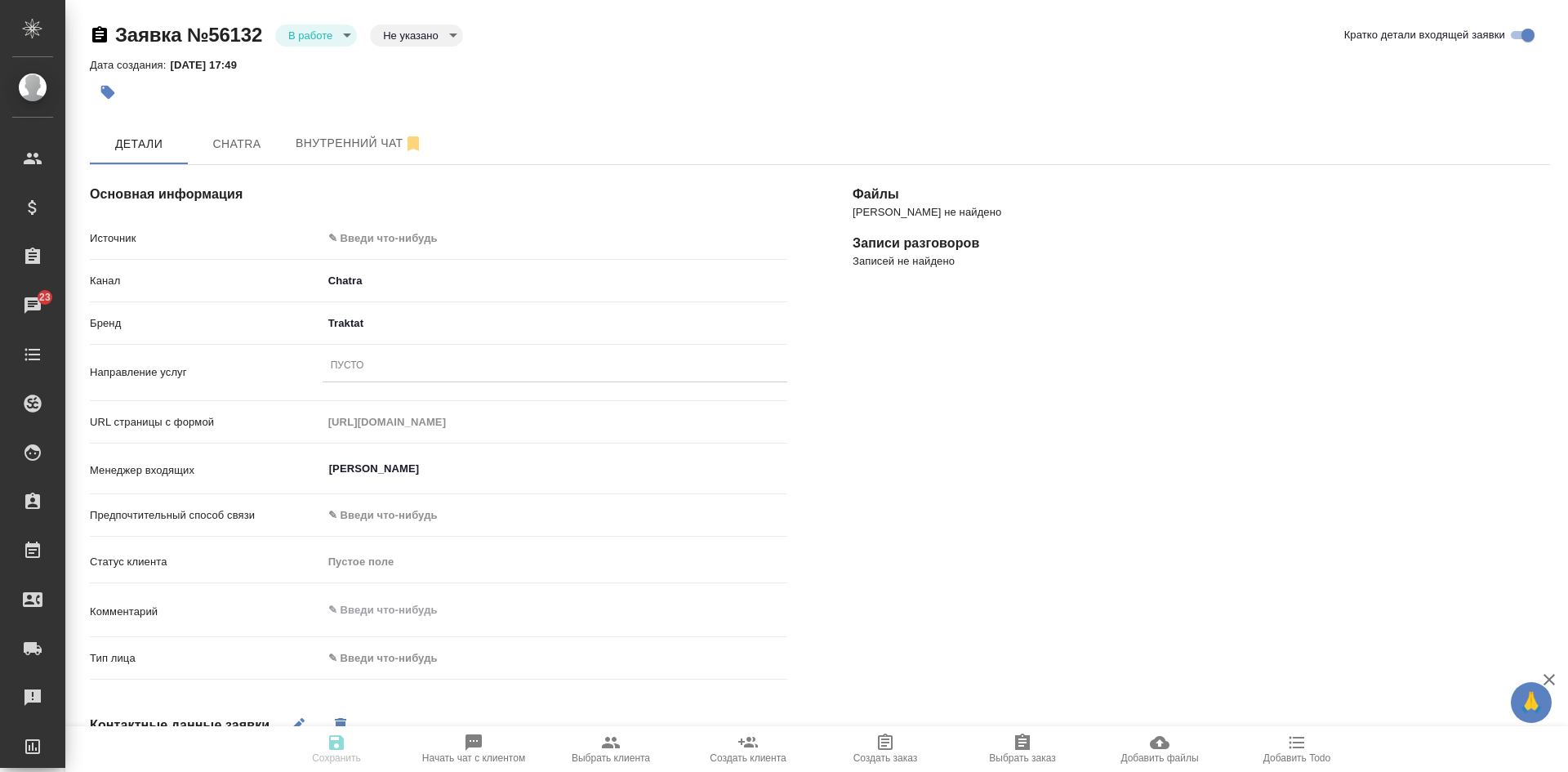
select select "RU"
click at [226, 153] on span "Chatra" at bounding box center [236, 144] width 78 height 20
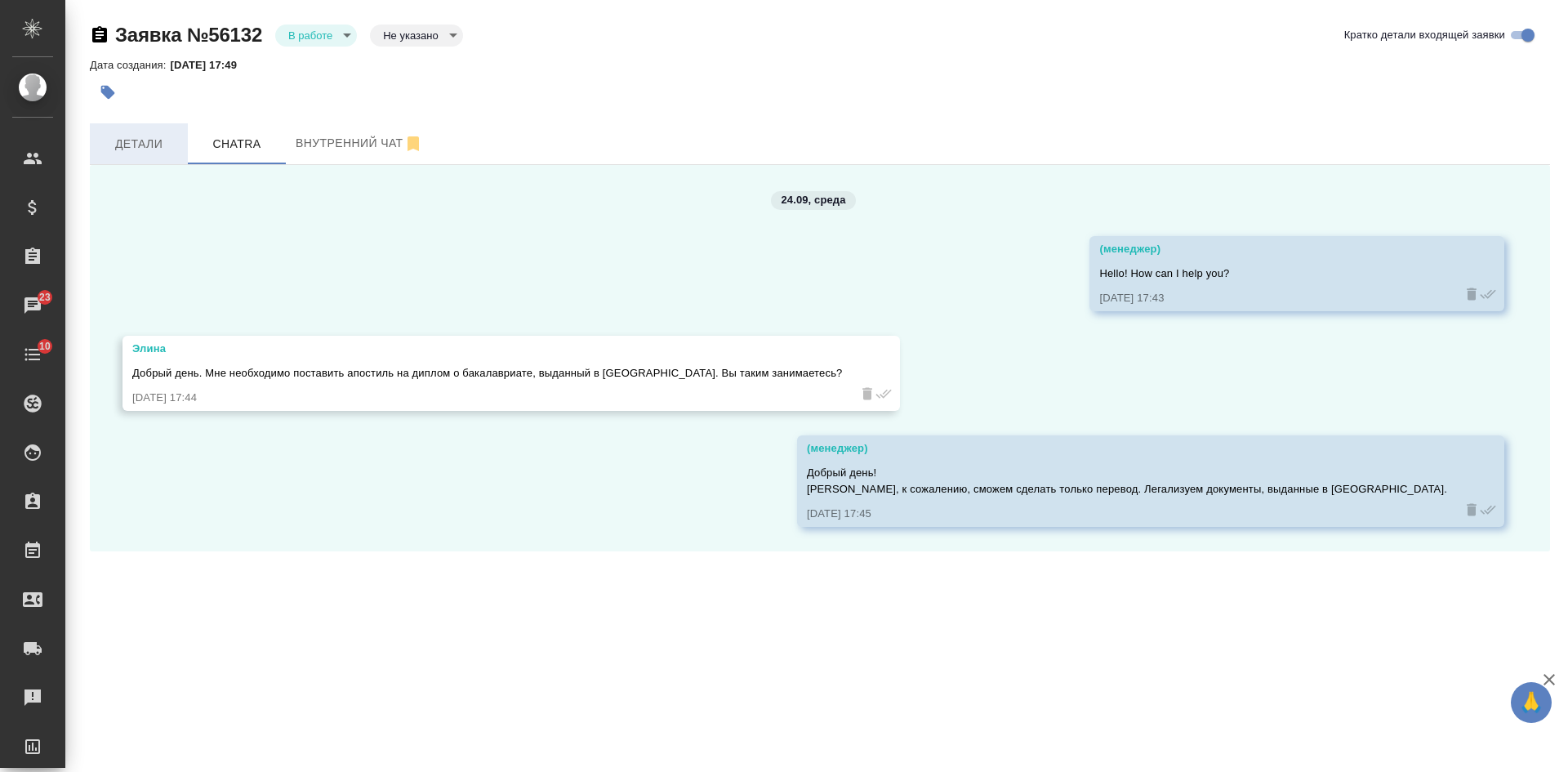
click at [152, 139] on span "Детали" at bounding box center [138, 144] width 78 height 20
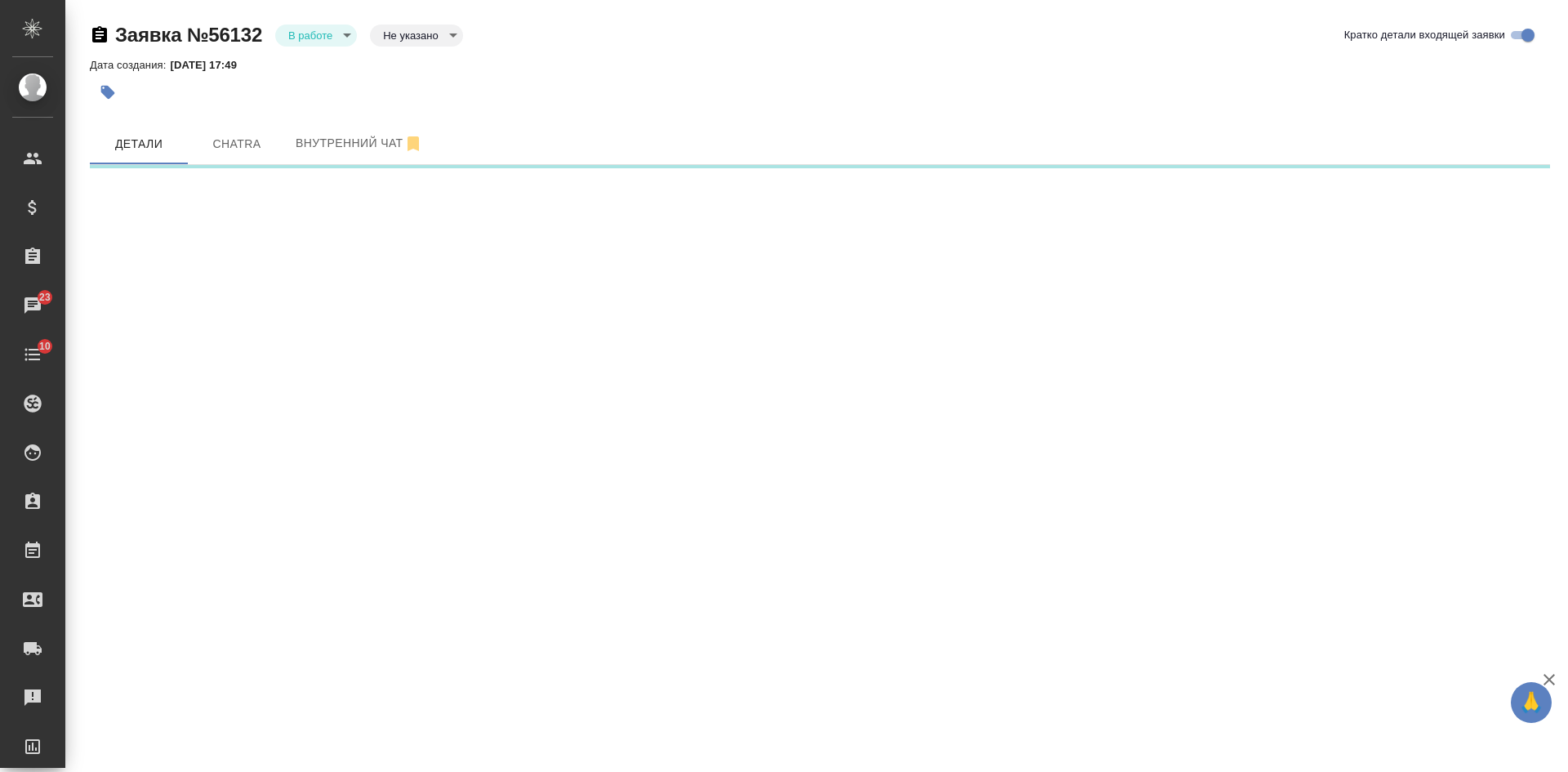
select select "RU"
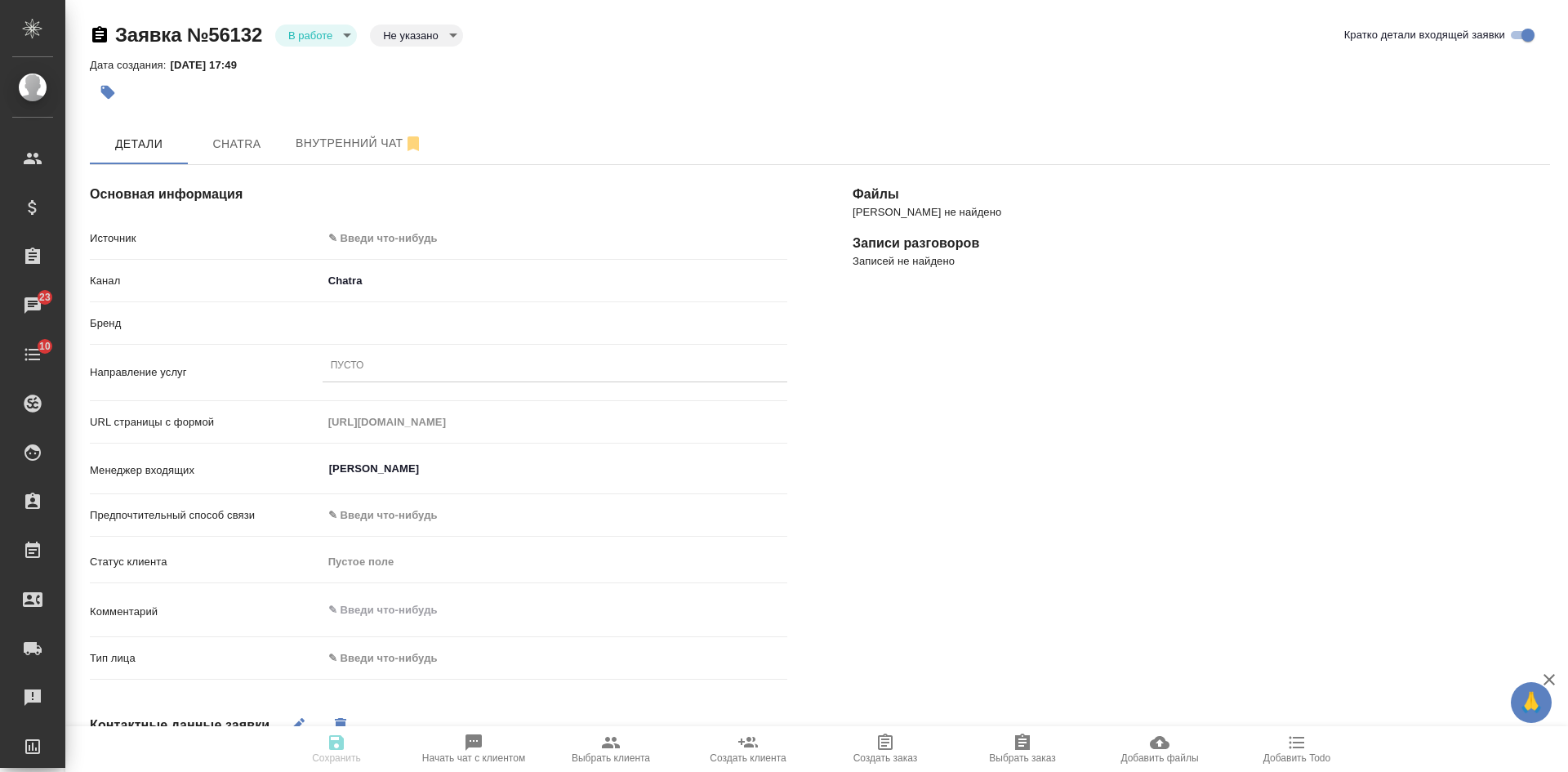
type textarea "x"
click at [306, 31] on body "🙏 .cls-1 fill:#fff; AWATERA [PERSON_NAME] Спецификации Заказы 23 Чаты 10 Todo П…" at bounding box center [784, 386] width 1568 height 772
click at [303, 62] on button "Отказ" at bounding box center [307, 63] width 39 height 18
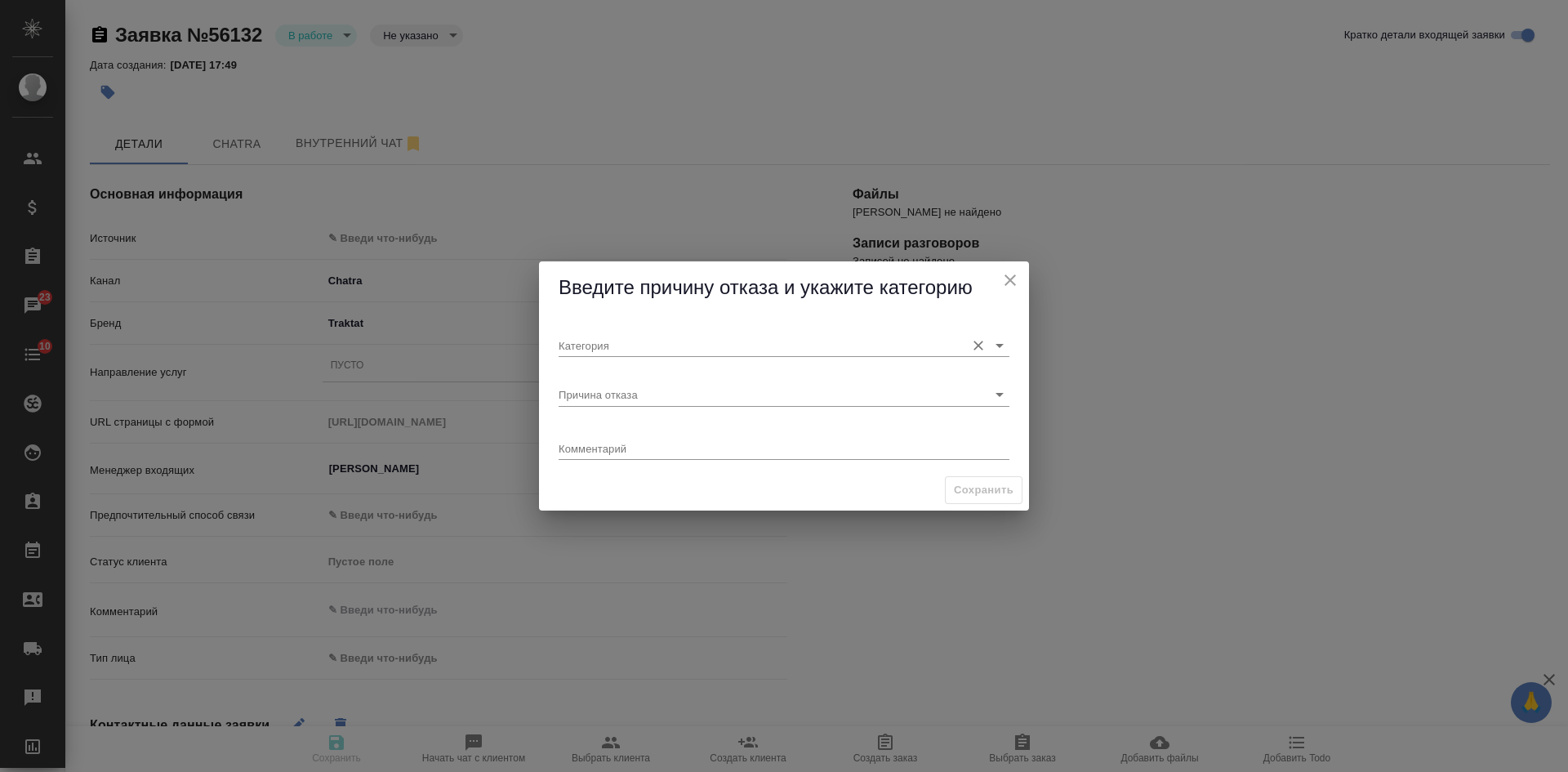
click at [566, 346] on input "Категория" at bounding box center [757, 344] width 398 height 22
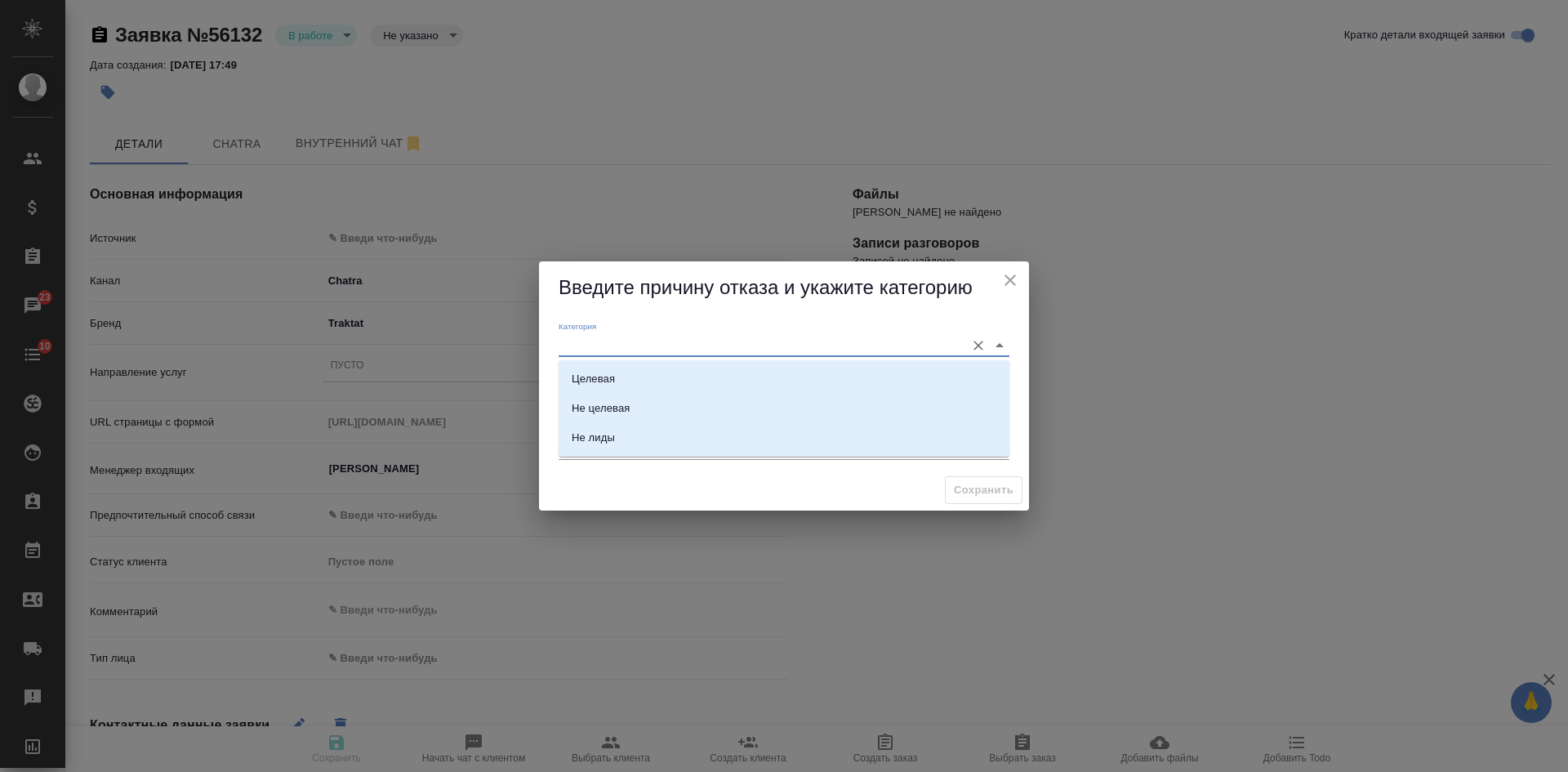
click at [545, 361] on div "Категория Причина отказа Комментарий x" at bounding box center [784, 391] width 490 height 155
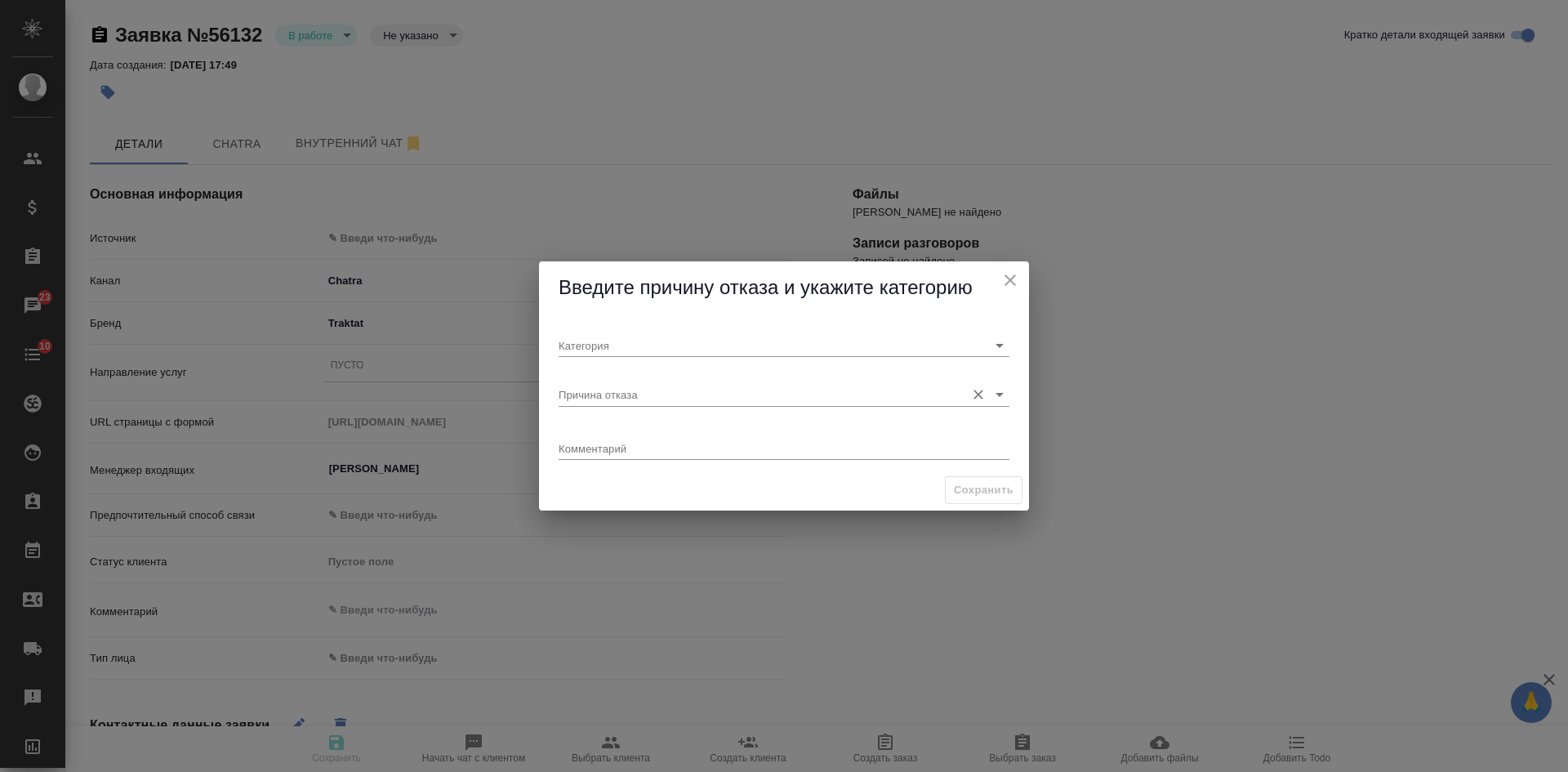
click at [594, 392] on input "Причина отказа" at bounding box center [757, 393] width 398 height 22
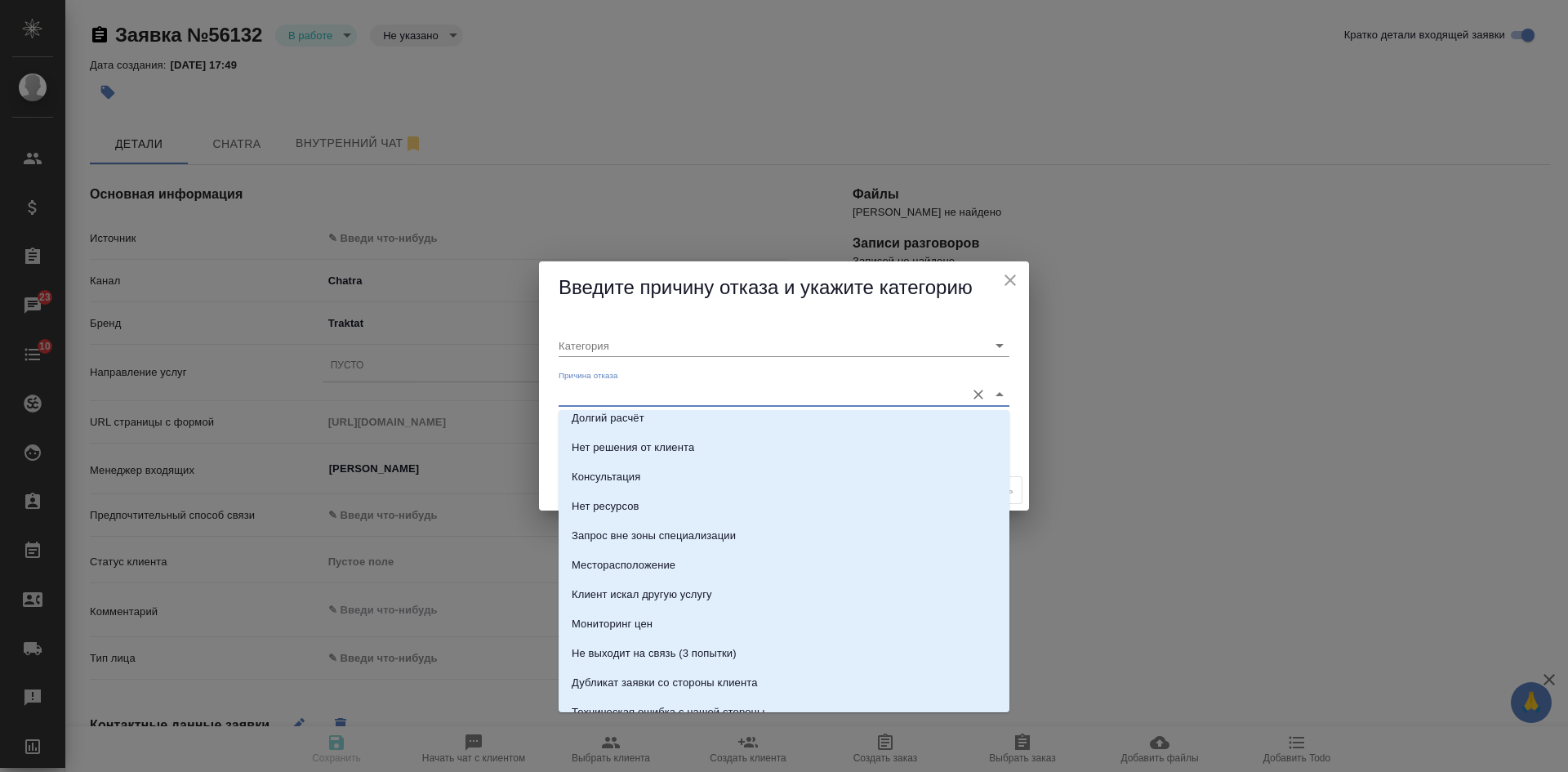
scroll to position [245, 0]
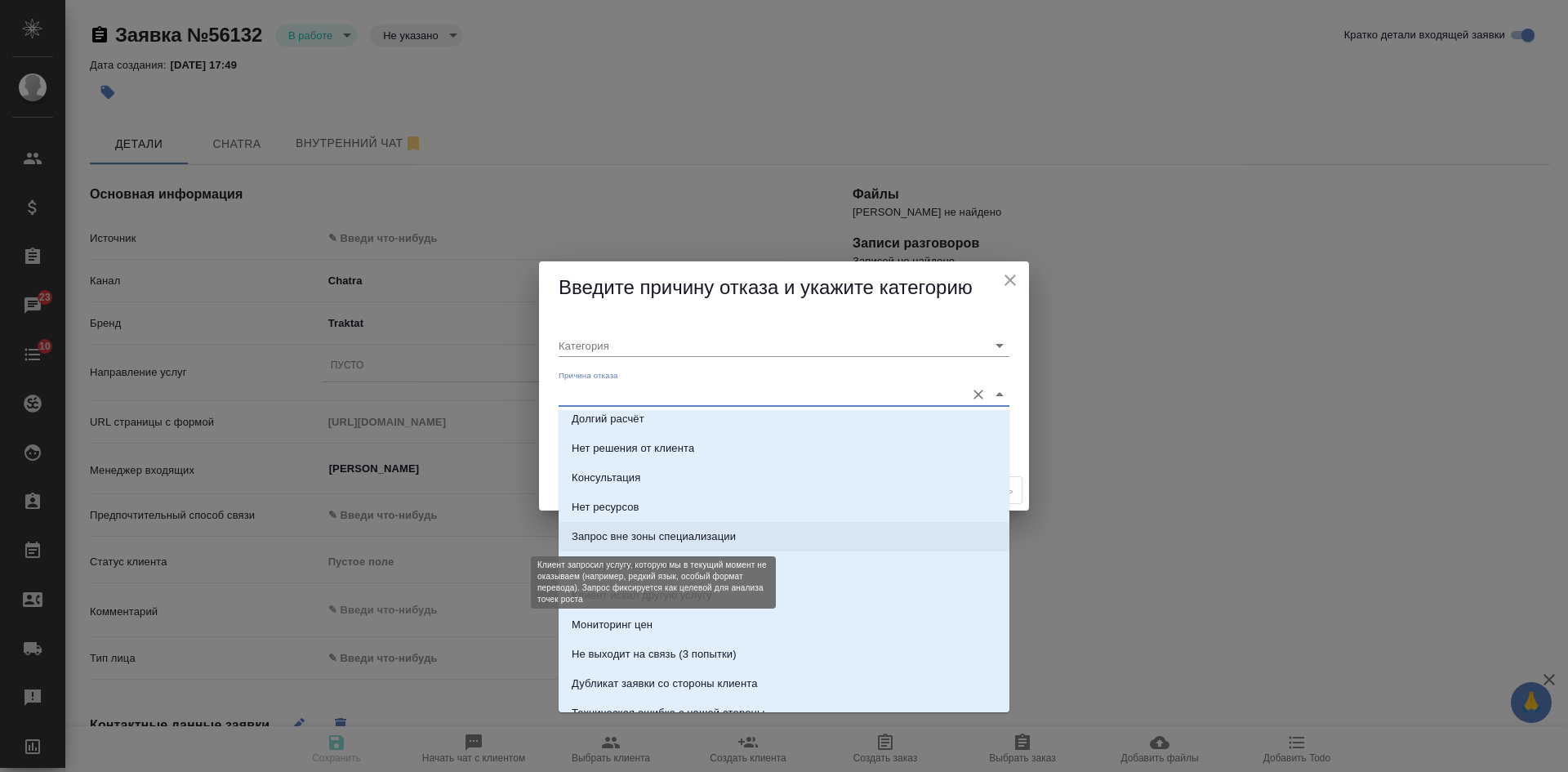
click at [617, 542] on div "Запрос вне зоны специализации" at bounding box center [653, 536] width 164 height 16
type input "Целевая"
type input "Запрос вне зоны специализации"
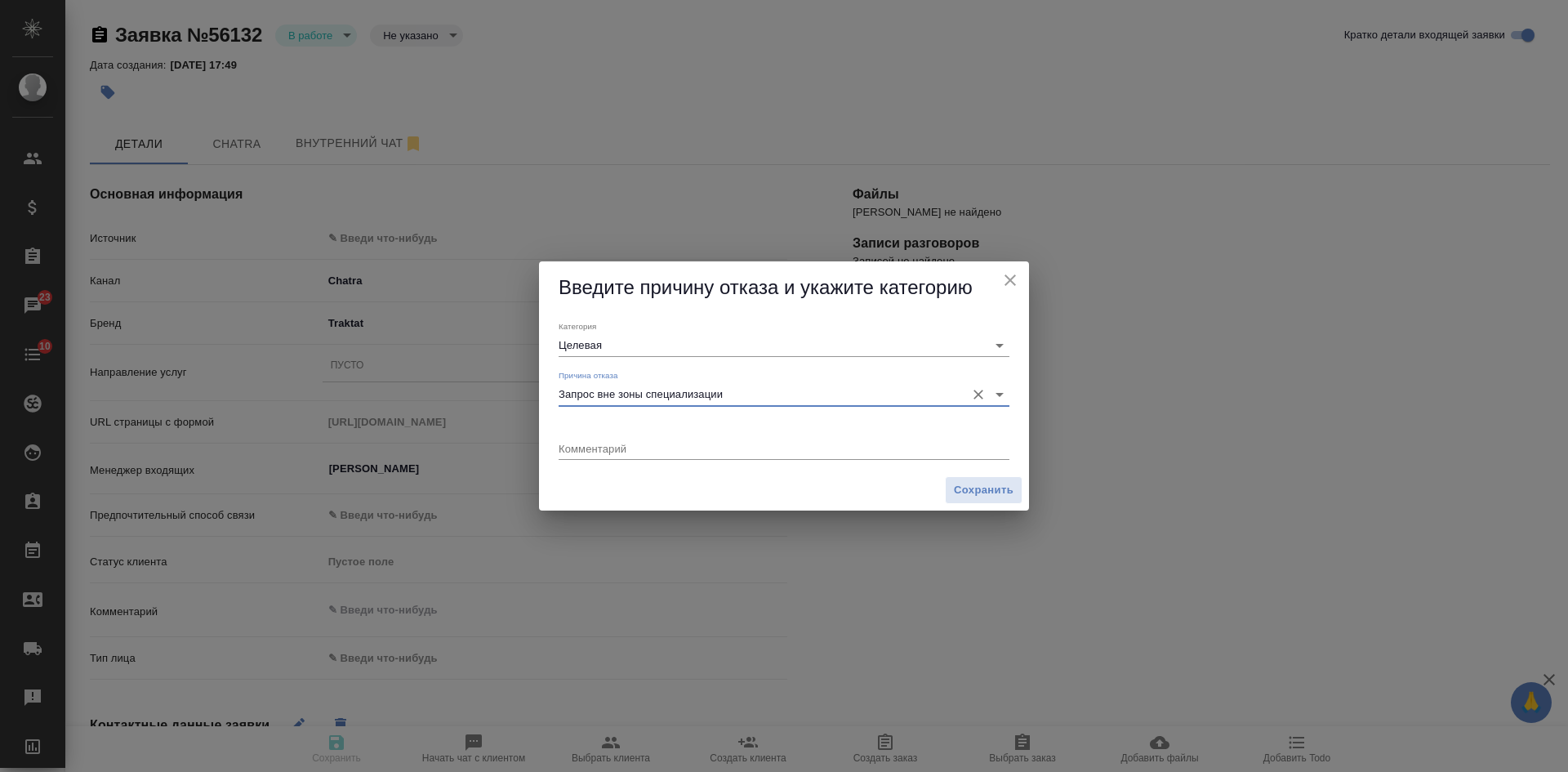
click at [615, 446] on textarea at bounding box center [784, 447] width 451 height 13
type textarea "апостиль иностр документа"
click at [989, 492] on span "Сохранить" at bounding box center [983, 490] width 60 height 18
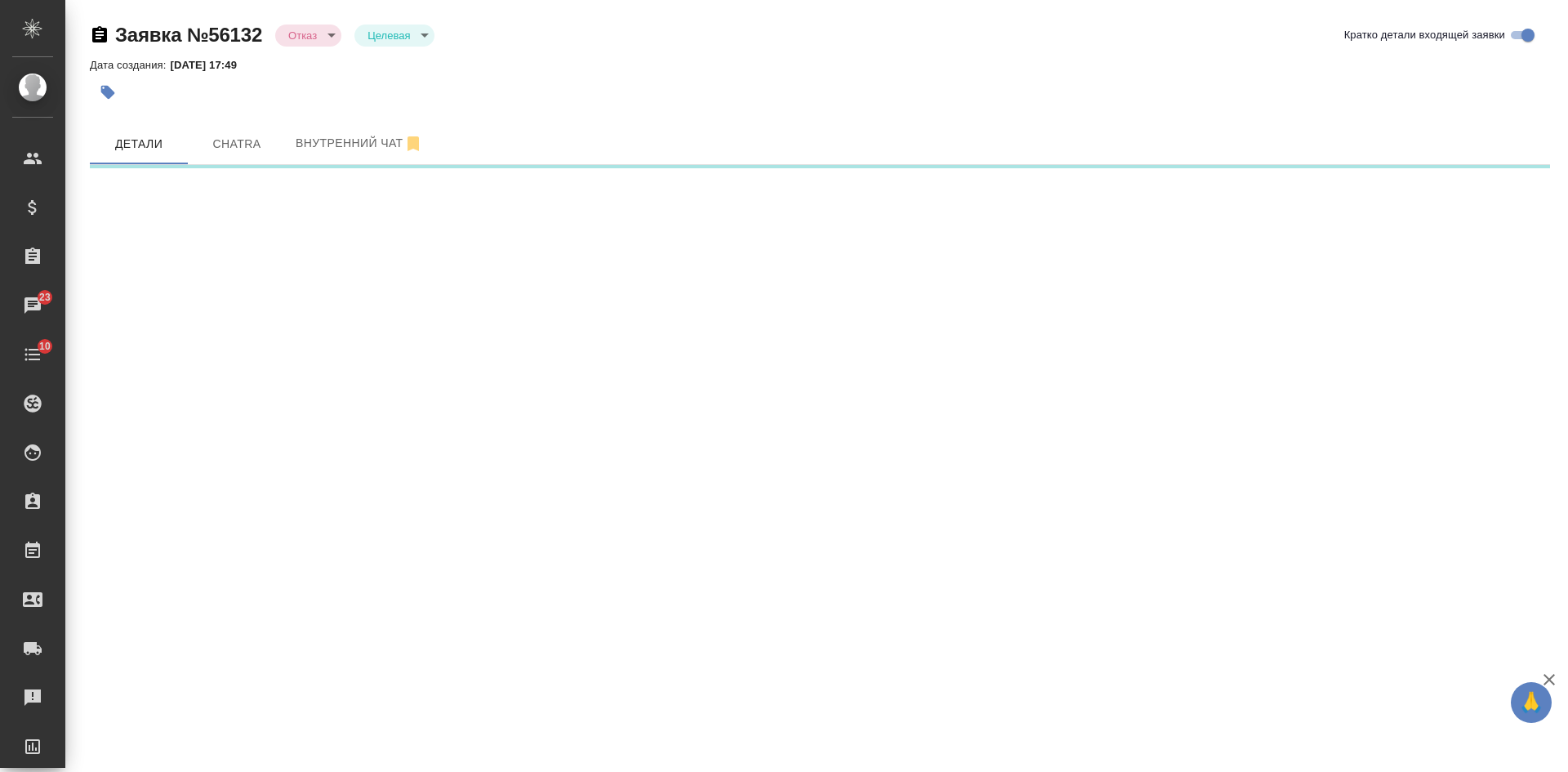
select select "RU"
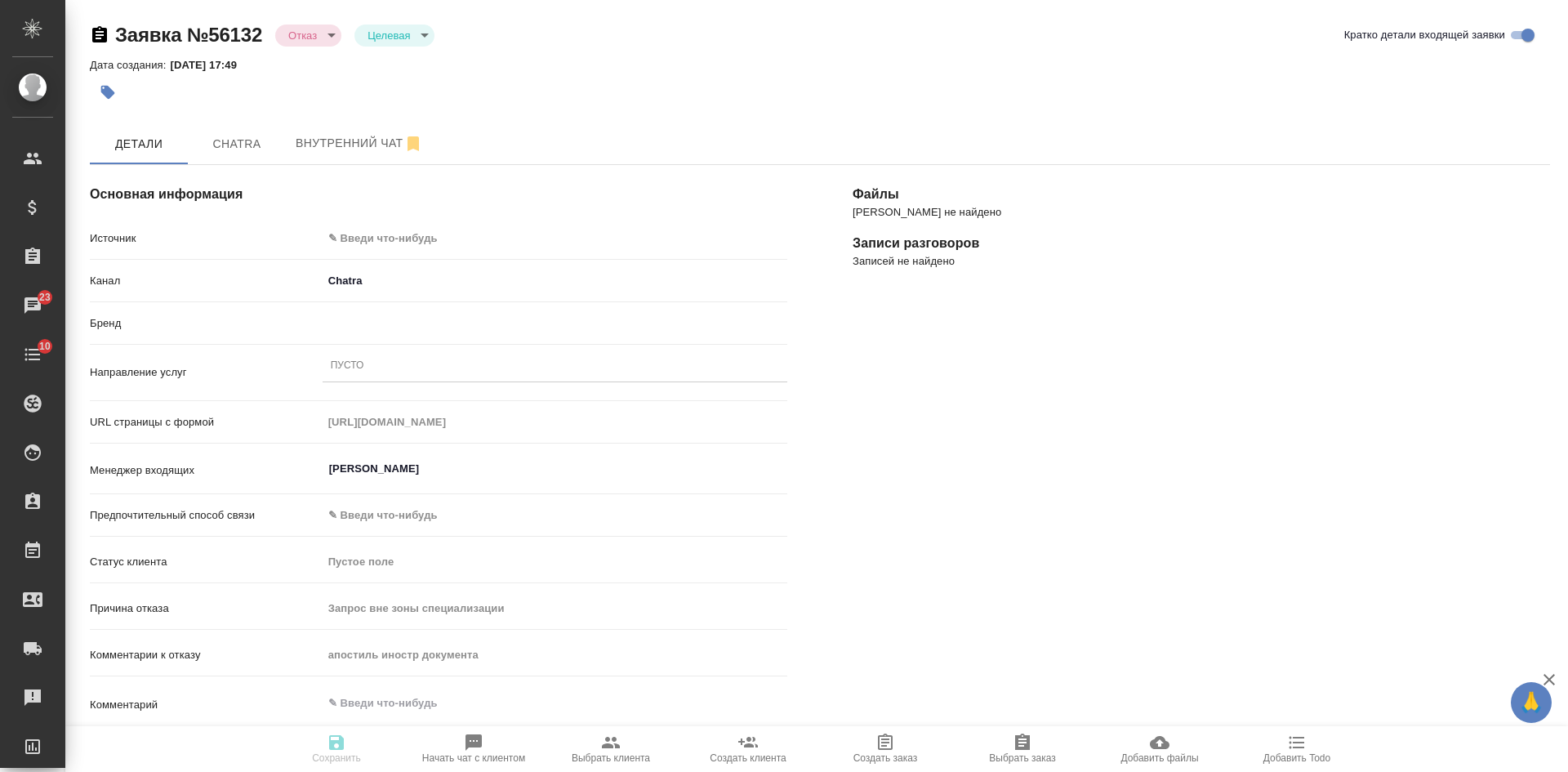
type textarea "x"
click at [369, 239] on body "🙏 .cls-1 fill:#fff; AWATERA Kasatkina Aleksandra Клиенты Спецификации Заказы 23…" at bounding box center [784, 386] width 1568 height 772
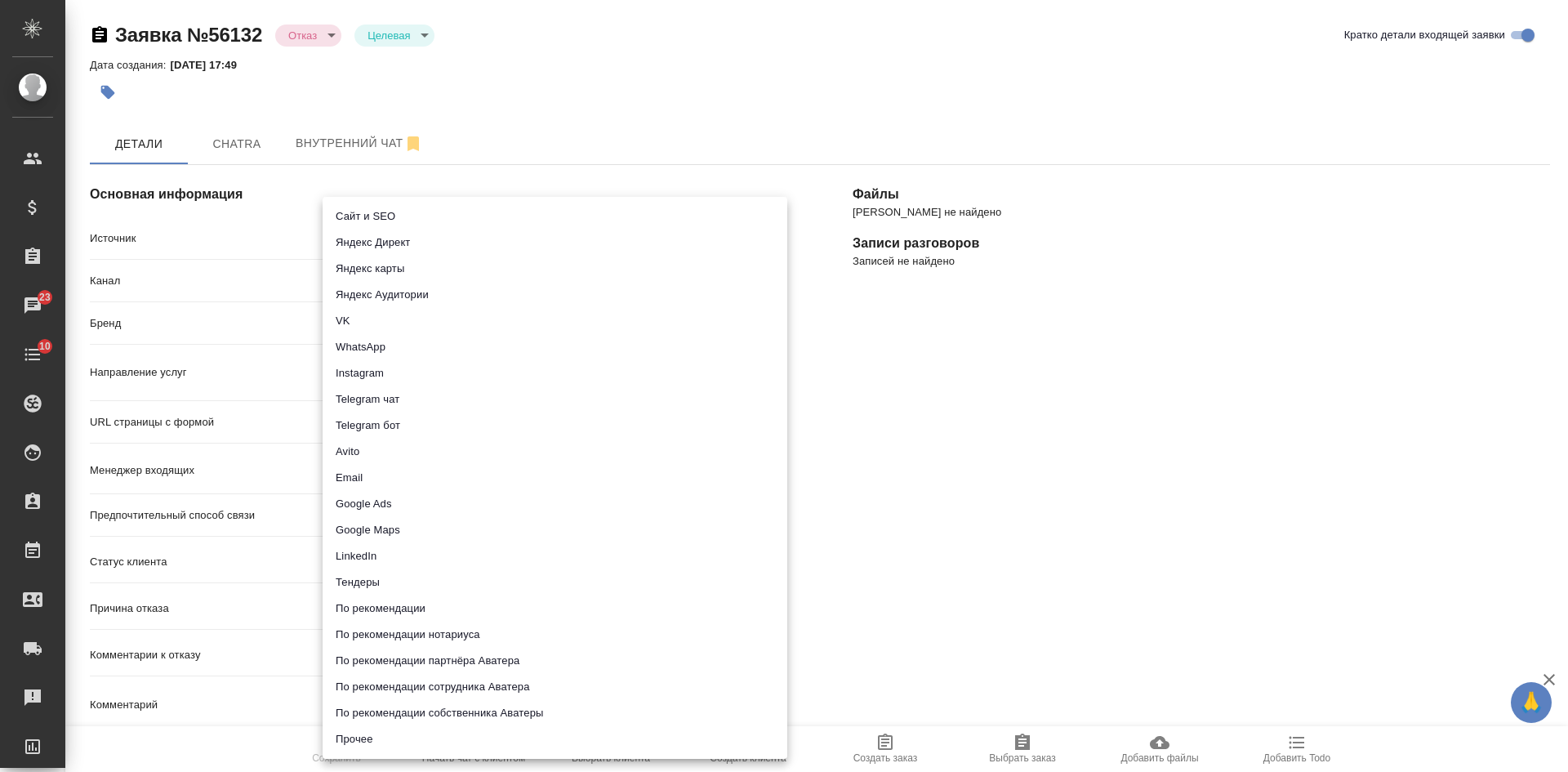
click at [371, 211] on li "Сайт и SEO" at bounding box center [555, 216] width 465 height 26
type input "seo"
type textarea "x"
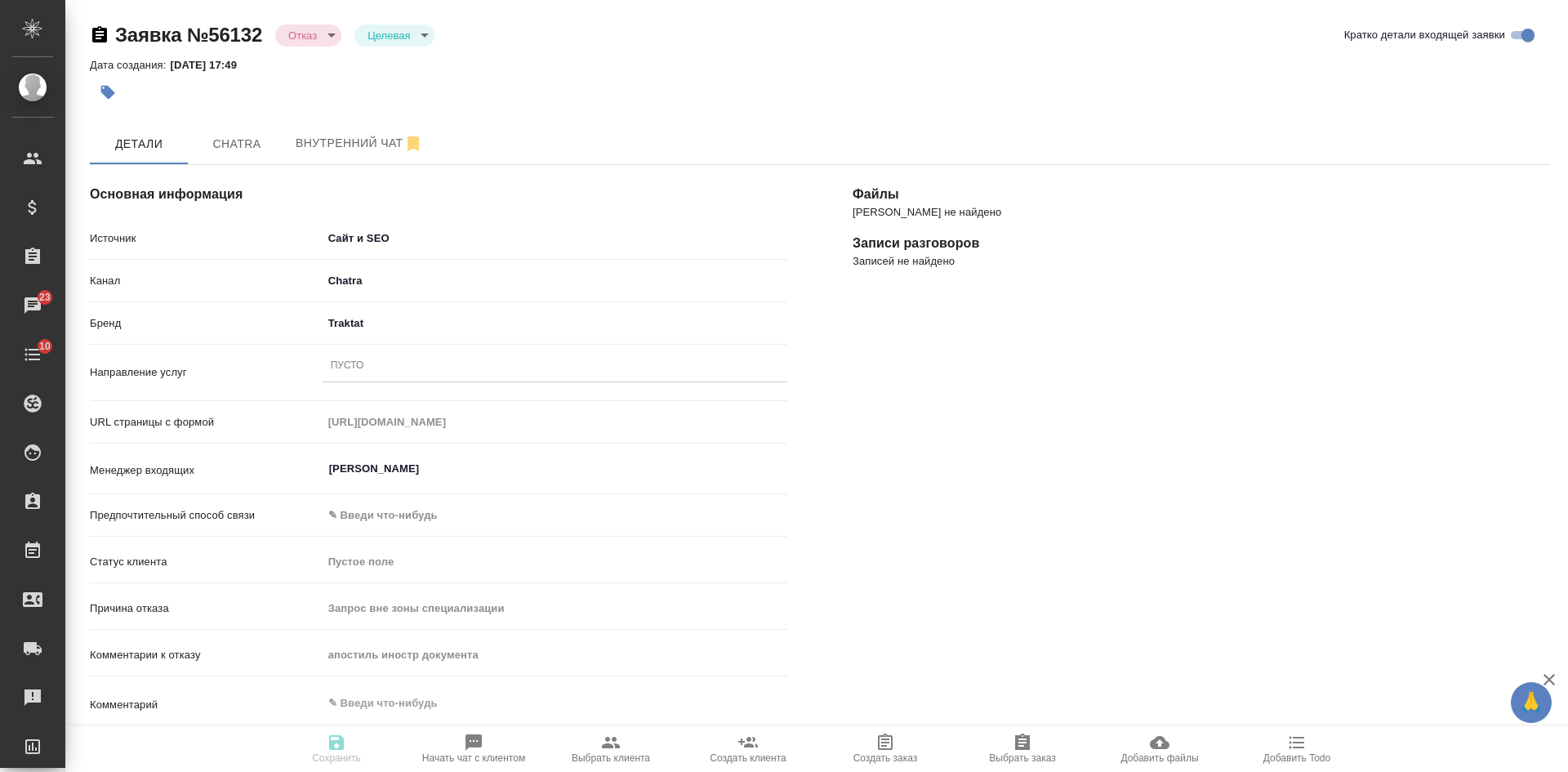
click at [360, 360] on div "Пусто" at bounding box center [347, 366] width 34 height 13
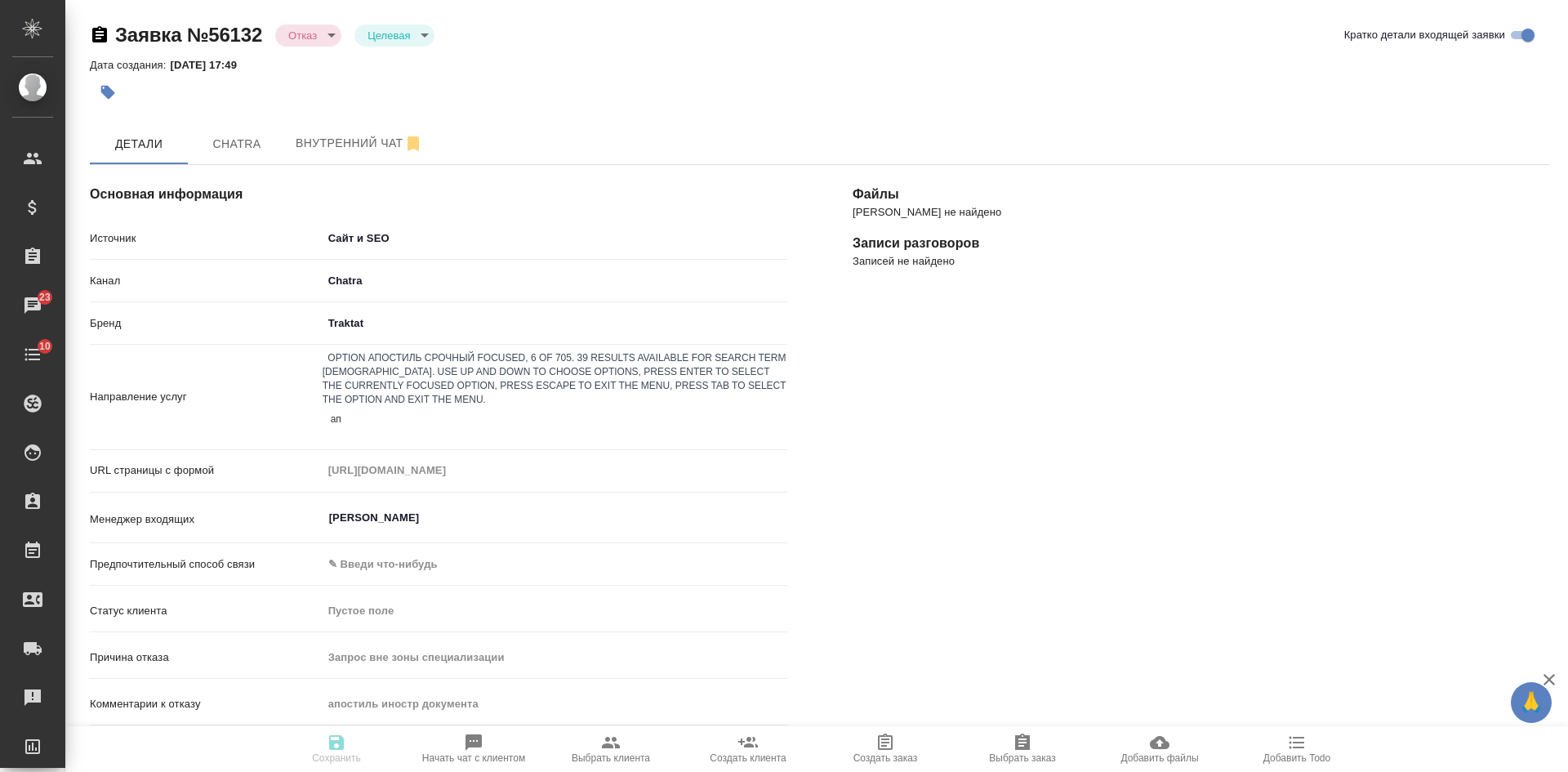
type input "а"
type textarea "x"
type input "пус"
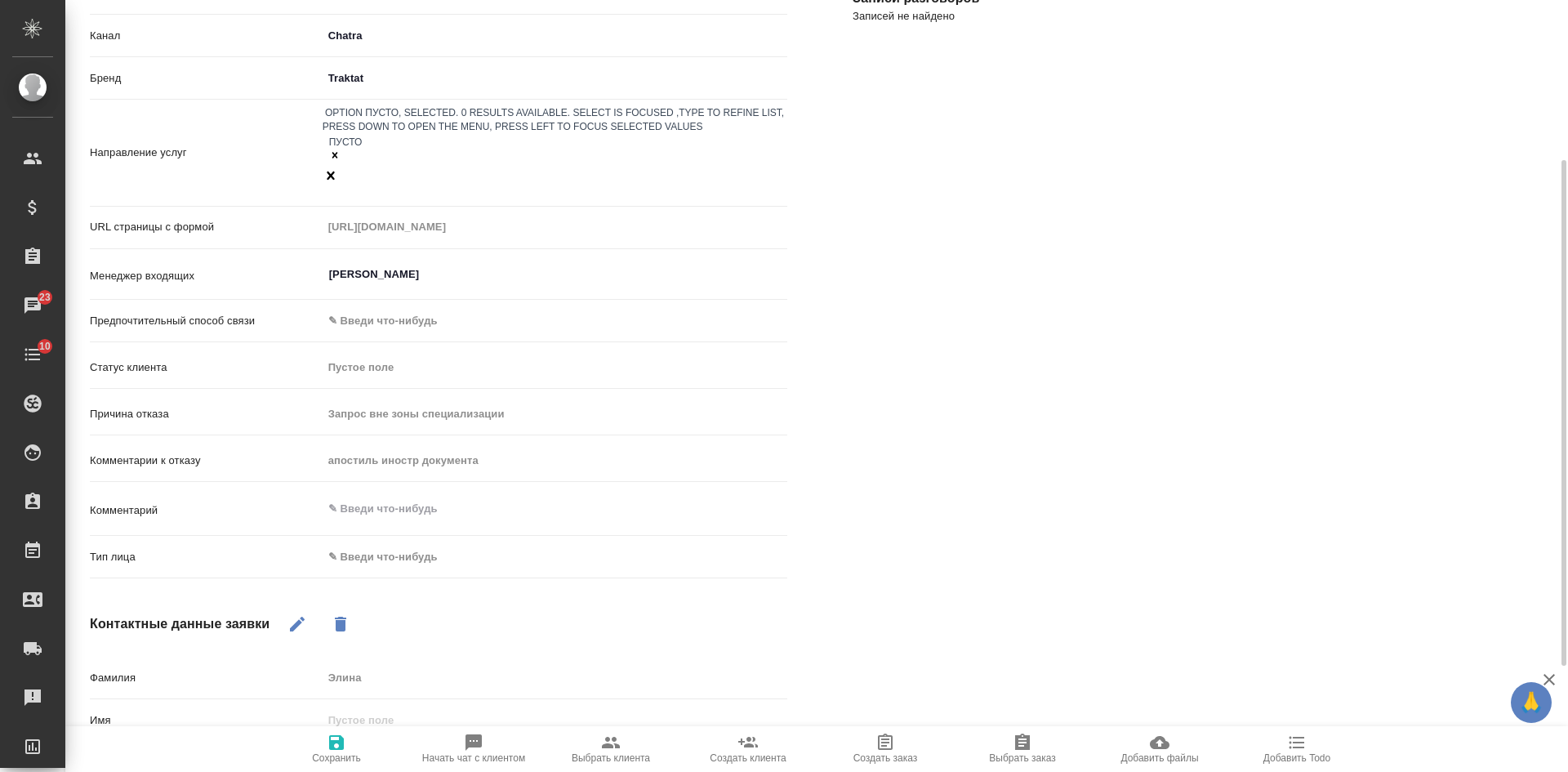
click at [391, 514] on body "🙏 .cls-1 fill:#fff; AWATERA Kasatkina Aleksandra Клиенты Спецификации Заказы 23…" at bounding box center [784, 386] width 1568 height 772
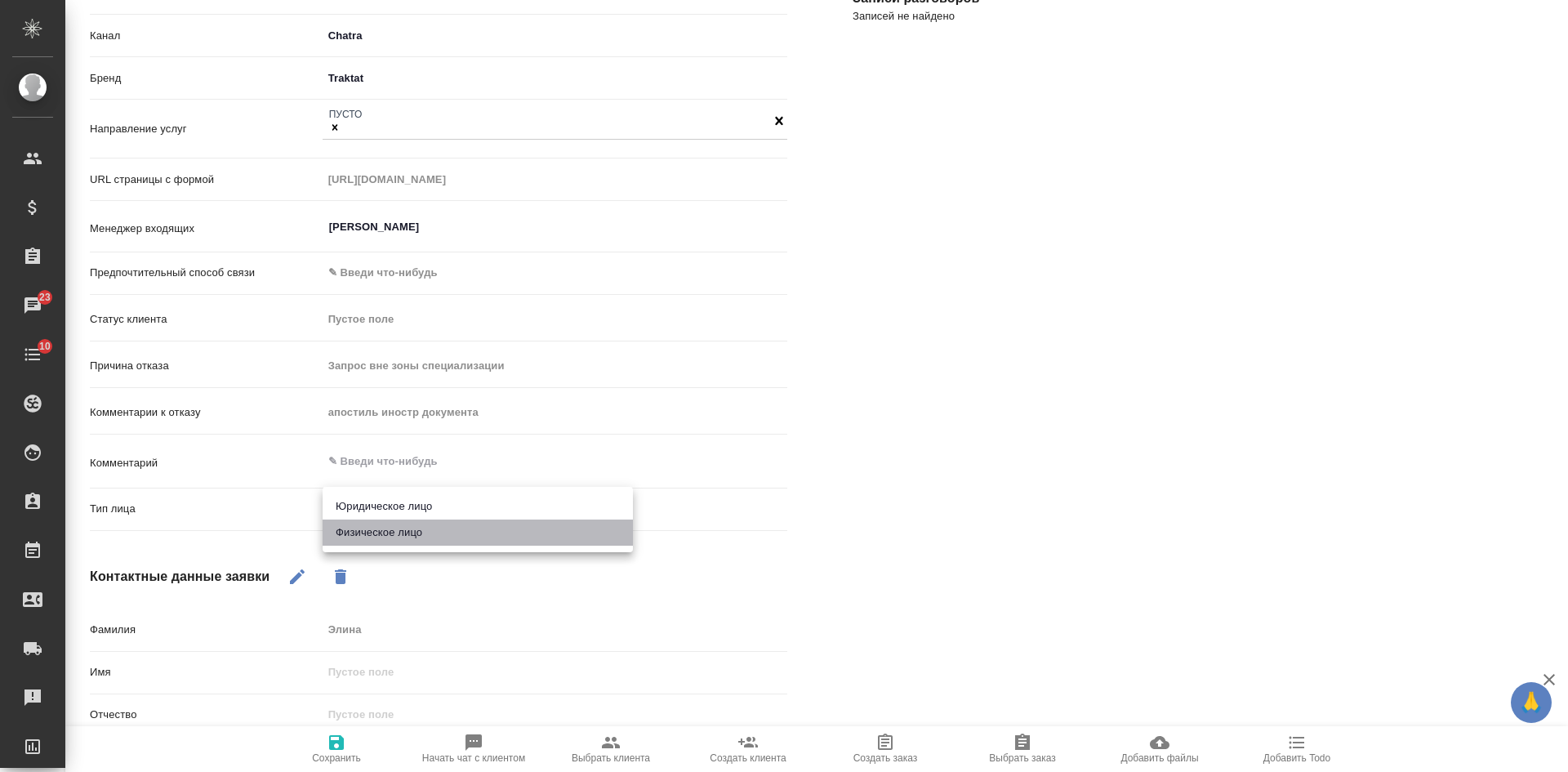
click at [390, 537] on li "Физическое лицо" at bounding box center [478, 532] width 310 height 26
type textarea "x"
type input "private"
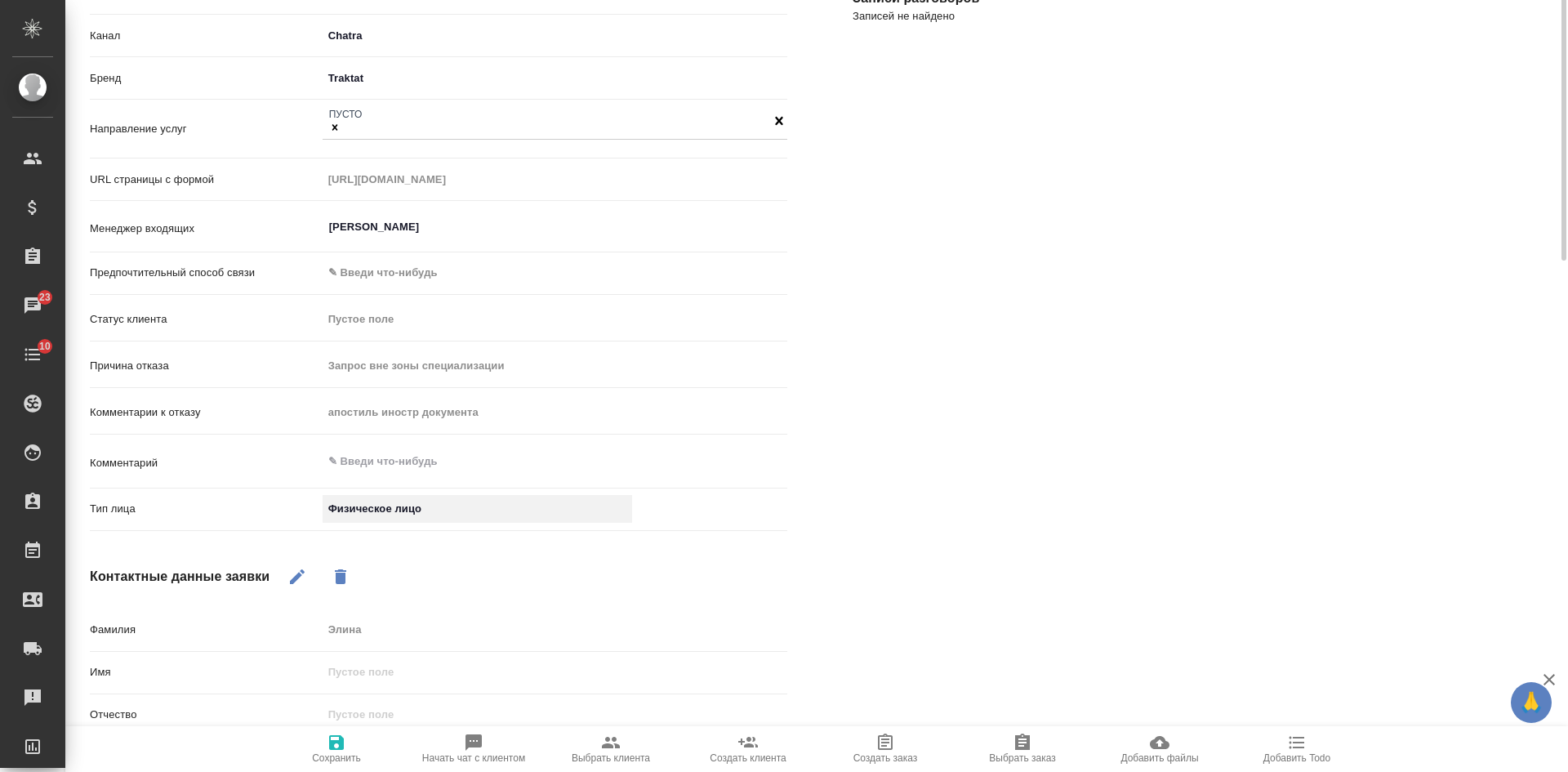
scroll to position [0, 0]
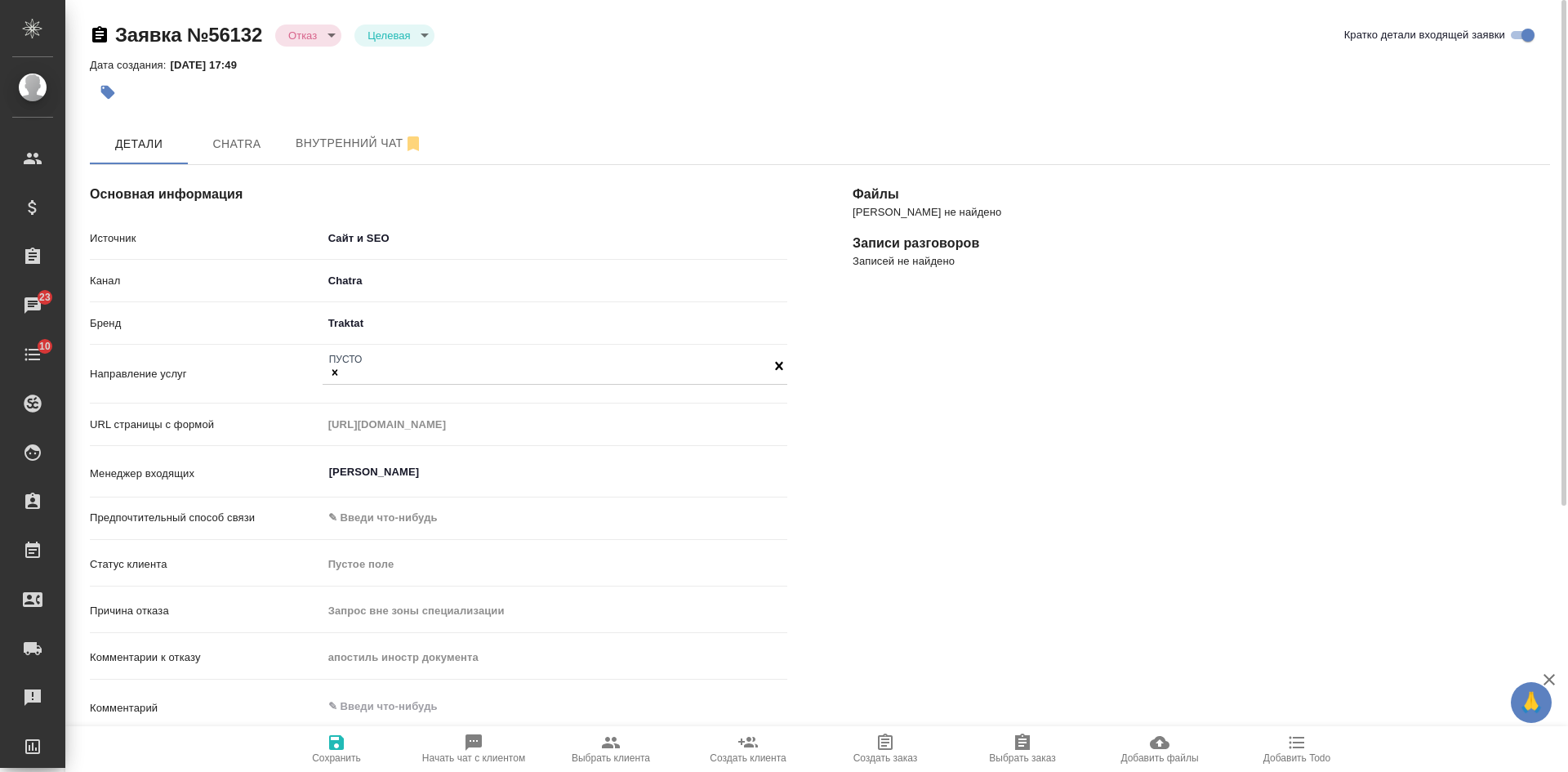
click at [336, 749] on icon "button" at bounding box center [335, 741] width 14 height 14
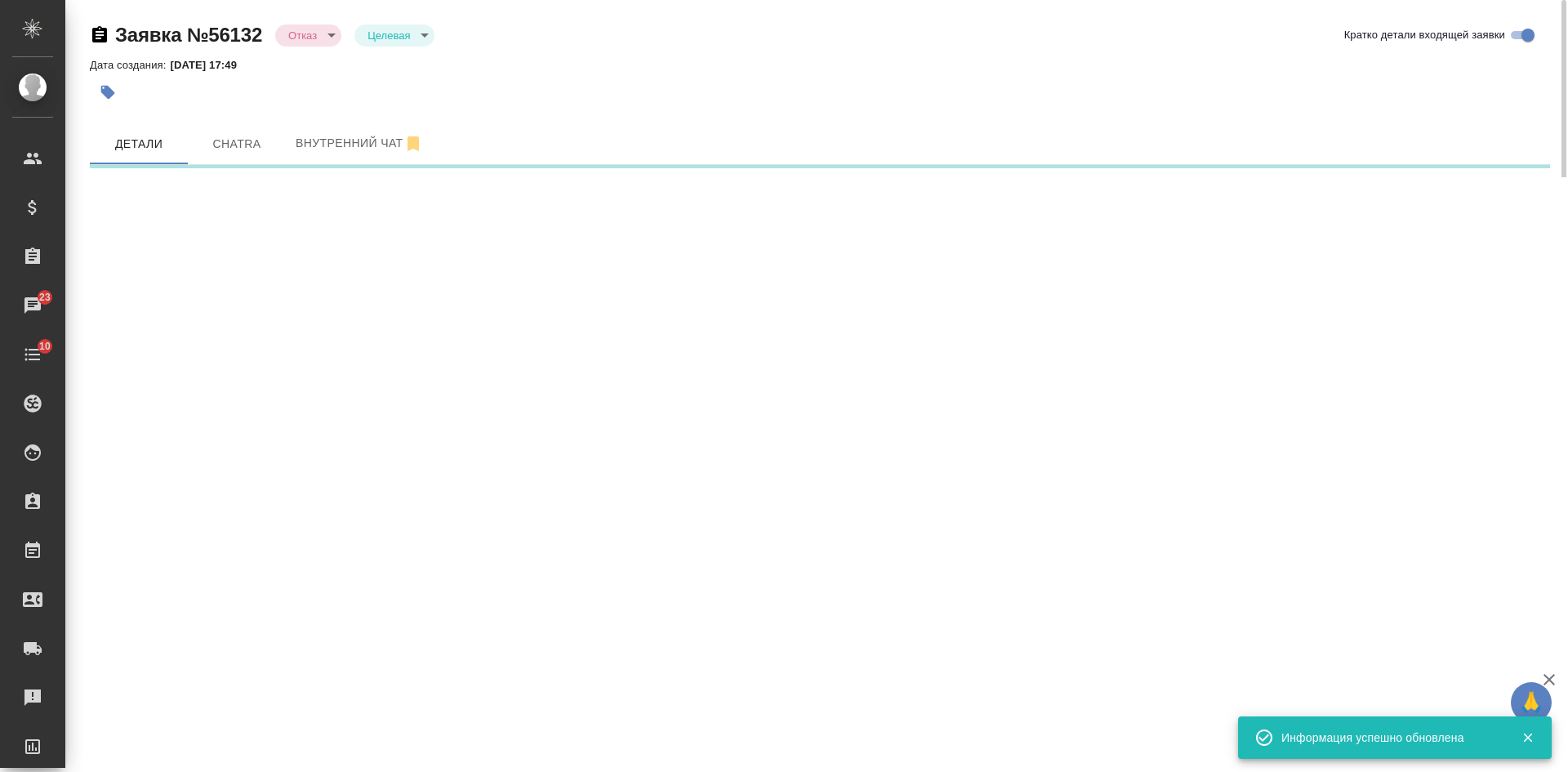
select select "RU"
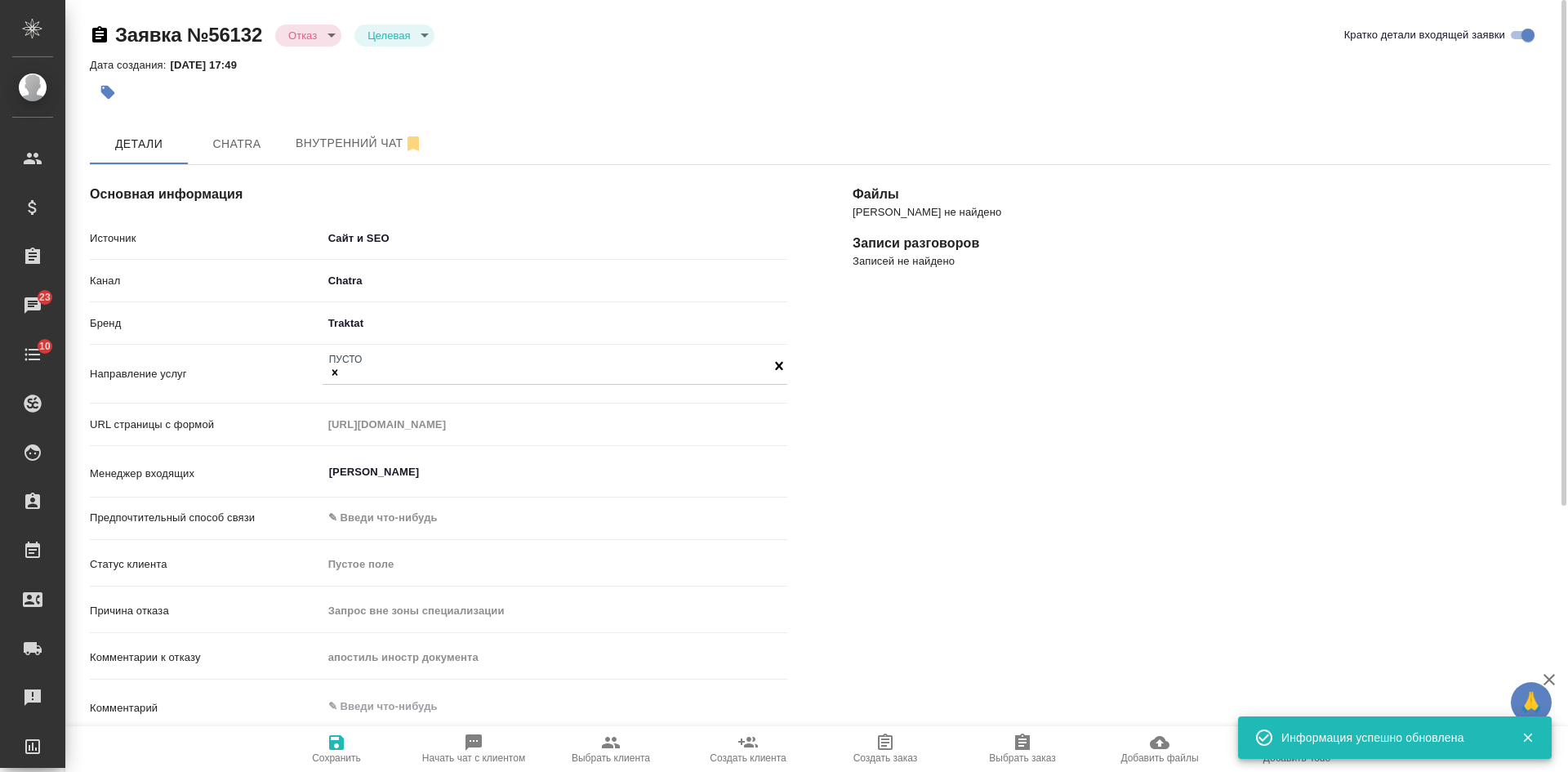
type textarea "x"
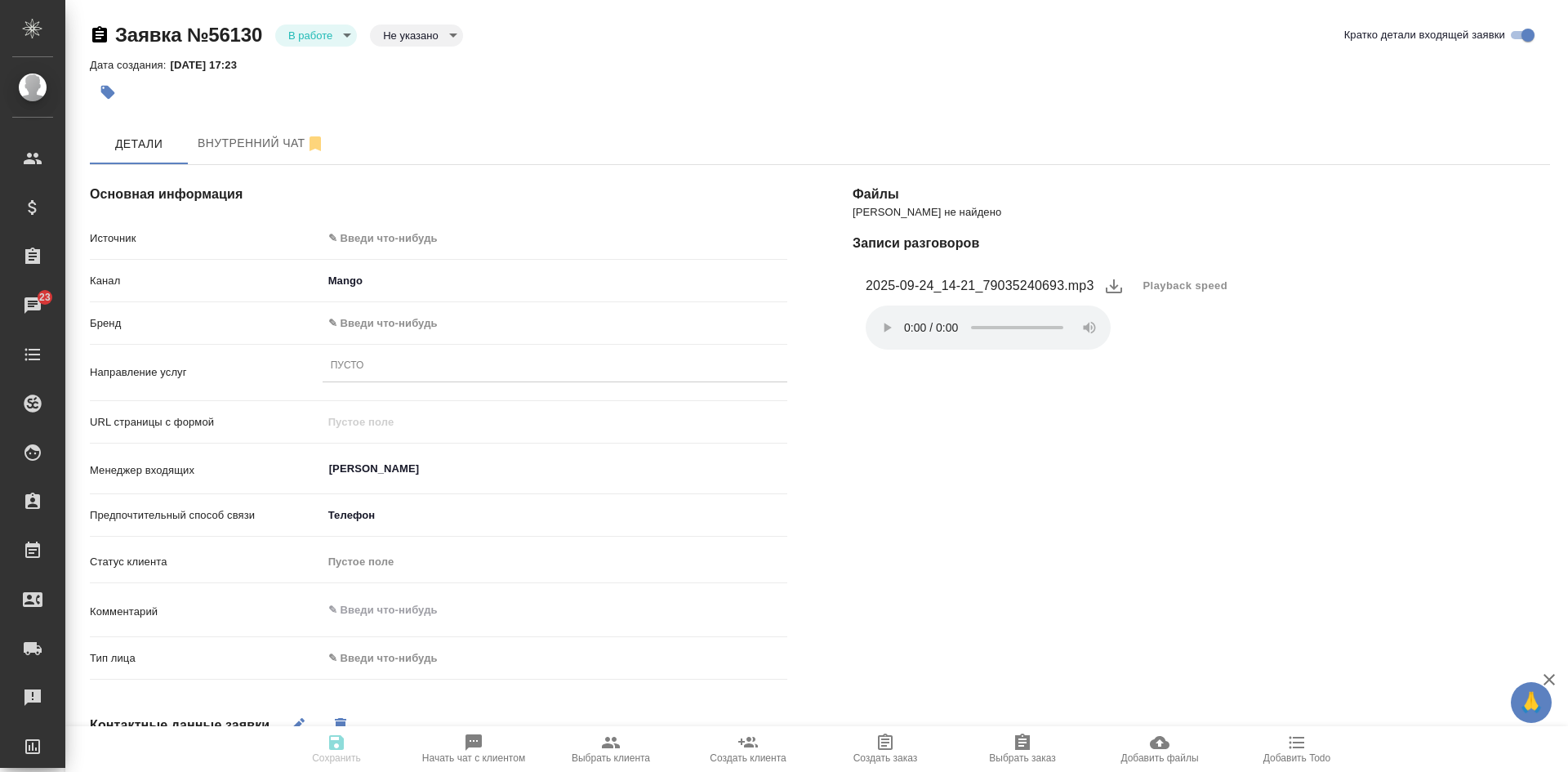
select select "RU"
click at [1149, 292] on span "Playback speed" at bounding box center [1185, 285] width 85 height 16
click at [1162, 368] on li "1.75" at bounding box center [1162, 363] width 59 height 26
click at [419, 228] on body "🙏 .cls-1 fill:#fff; AWATERA Kasatkina Aleksandra Клиенты Спецификации Заказы 23…" at bounding box center [784, 386] width 1568 height 772
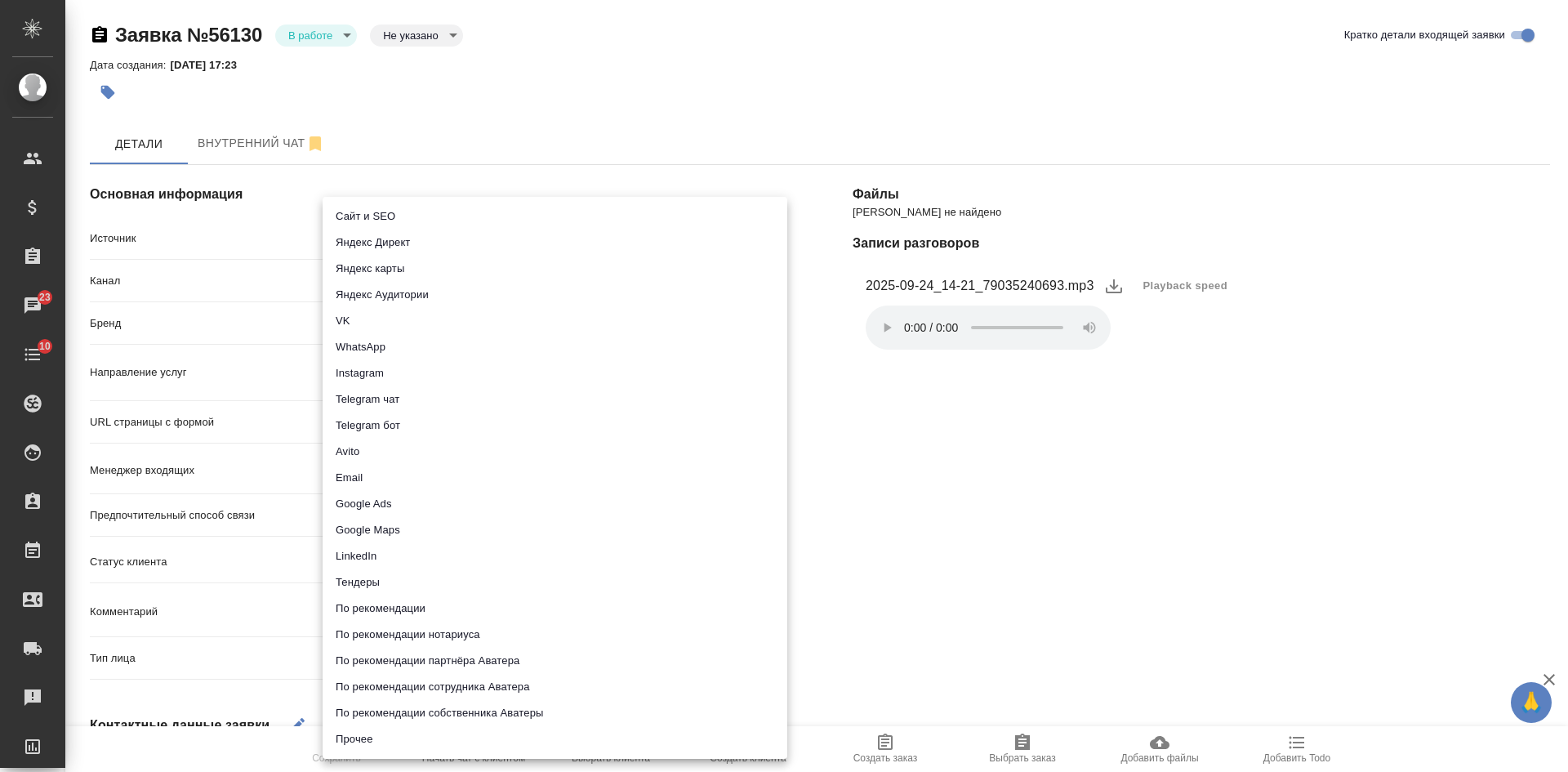
click at [391, 219] on li "Сайт и SEO" at bounding box center [555, 216] width 465 height 26
type input "seo"
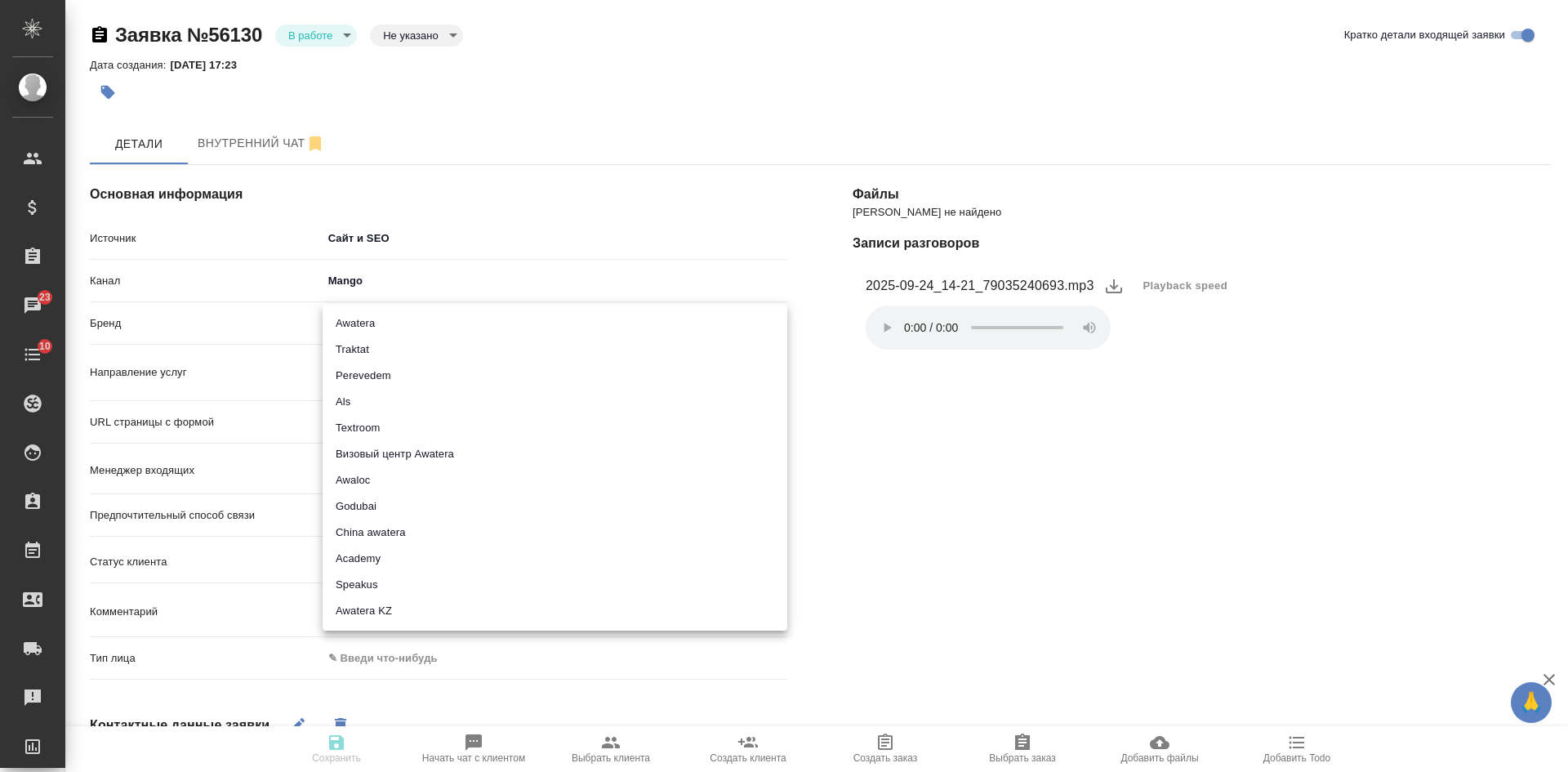
click at [359, 317] on body "🙏 .cls-1 fill:#fff; AWATERA Kasatkina Aleksandra Клиенты Спецификации Заказы 23…" at bounding box center [784, 386] width 1568 height 772
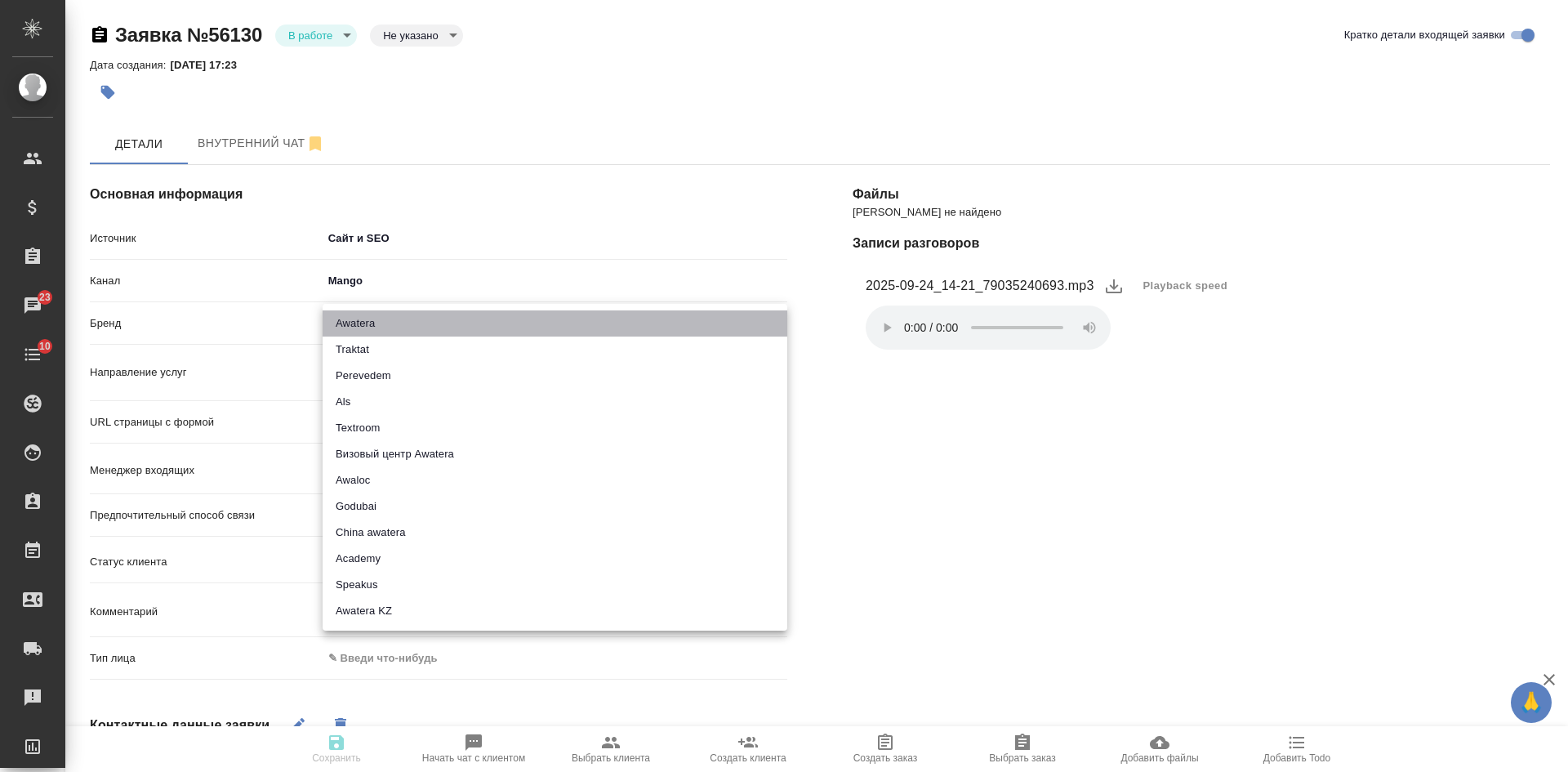
click at [385, 315] on li "Awatera" at bounding box center [555, 323] width 465 height 26
type input "awatera"
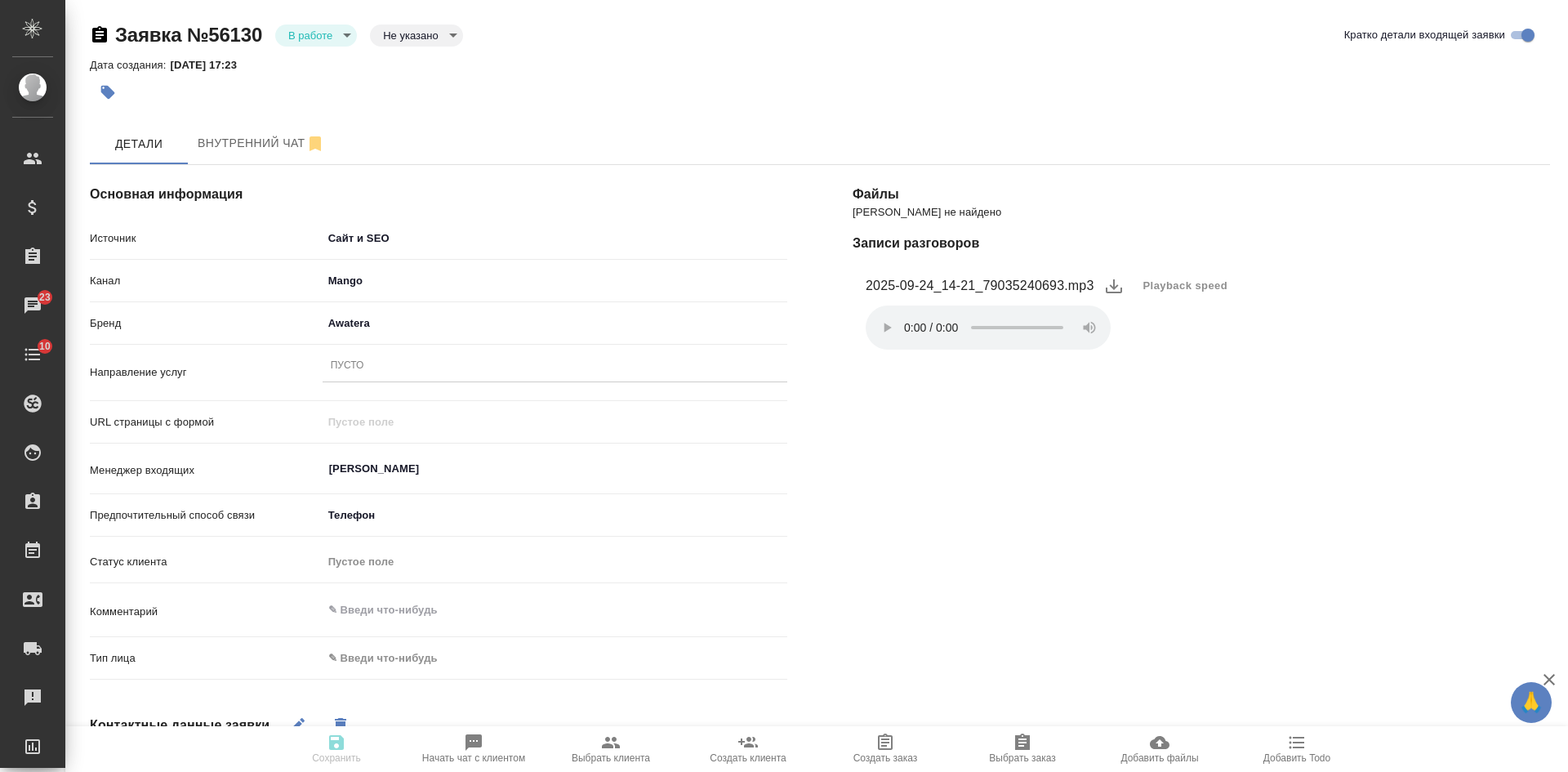
click at [432, 361] on div "Пусто" at bounding box center [555, 366] width 465 height 24
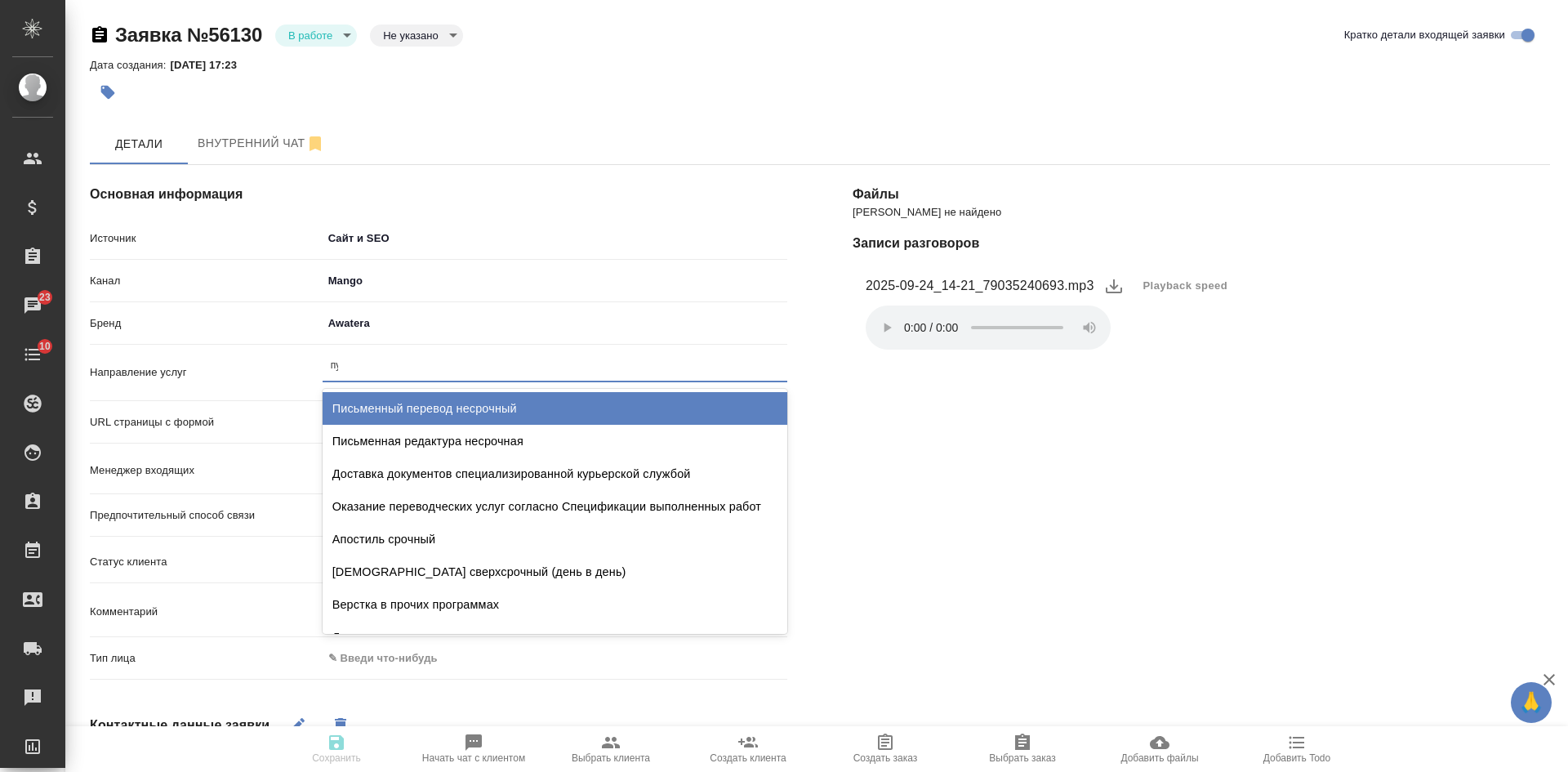
type input "пус"
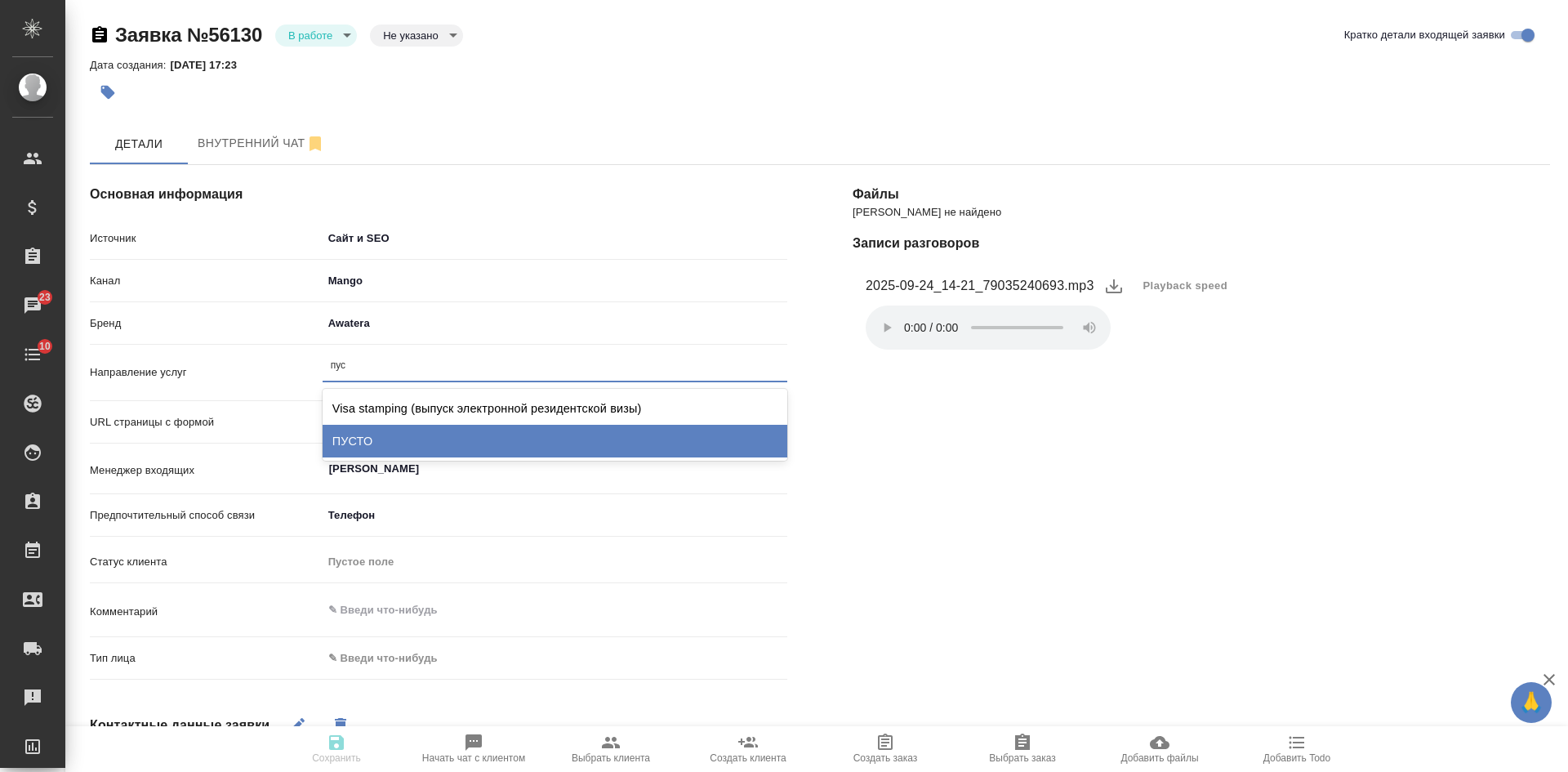
click at [404, 436] on div "ПУСТО" at bounding box center [555, 441] width 465 height 33
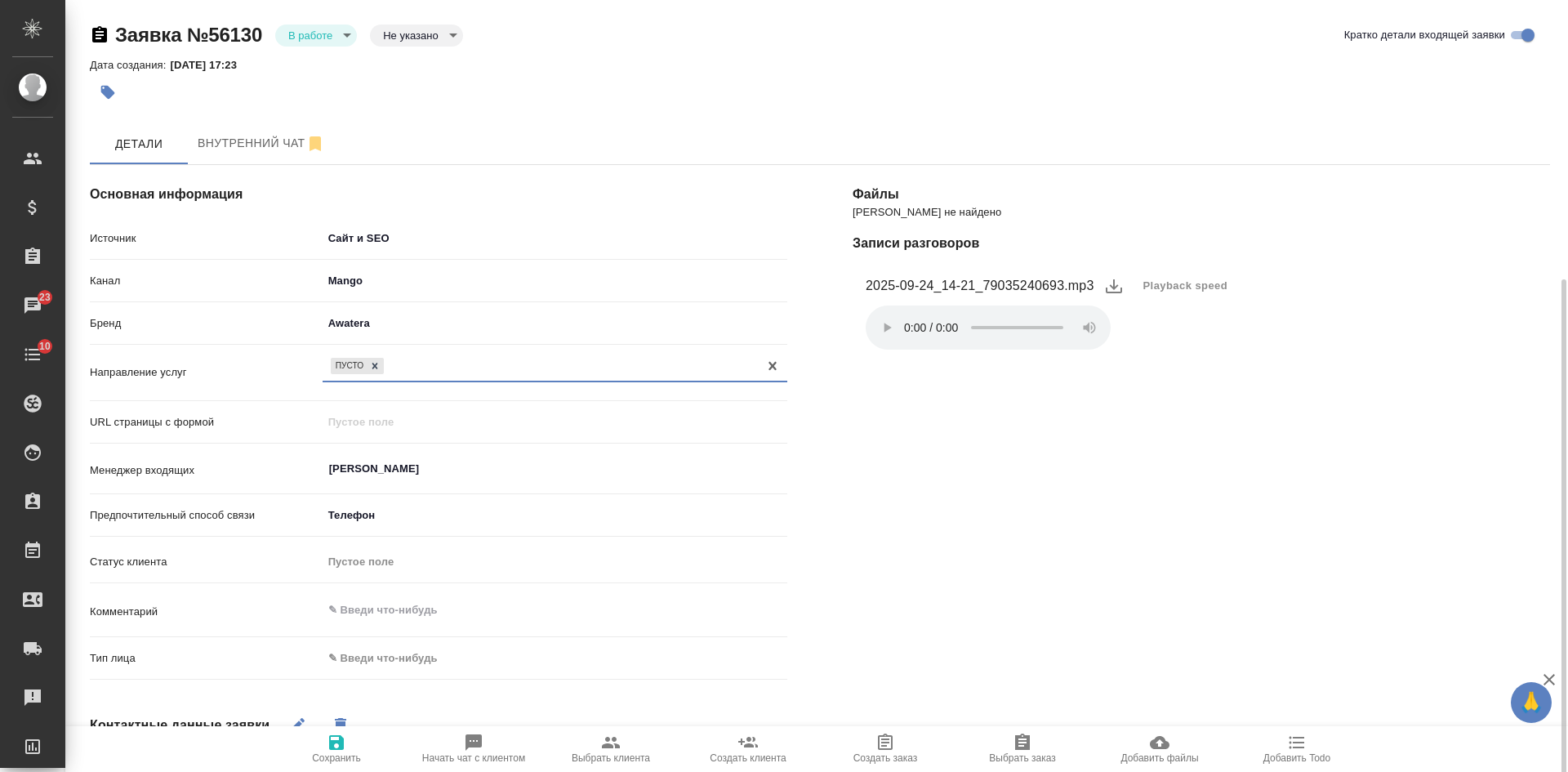
scroll to position [245, 0]
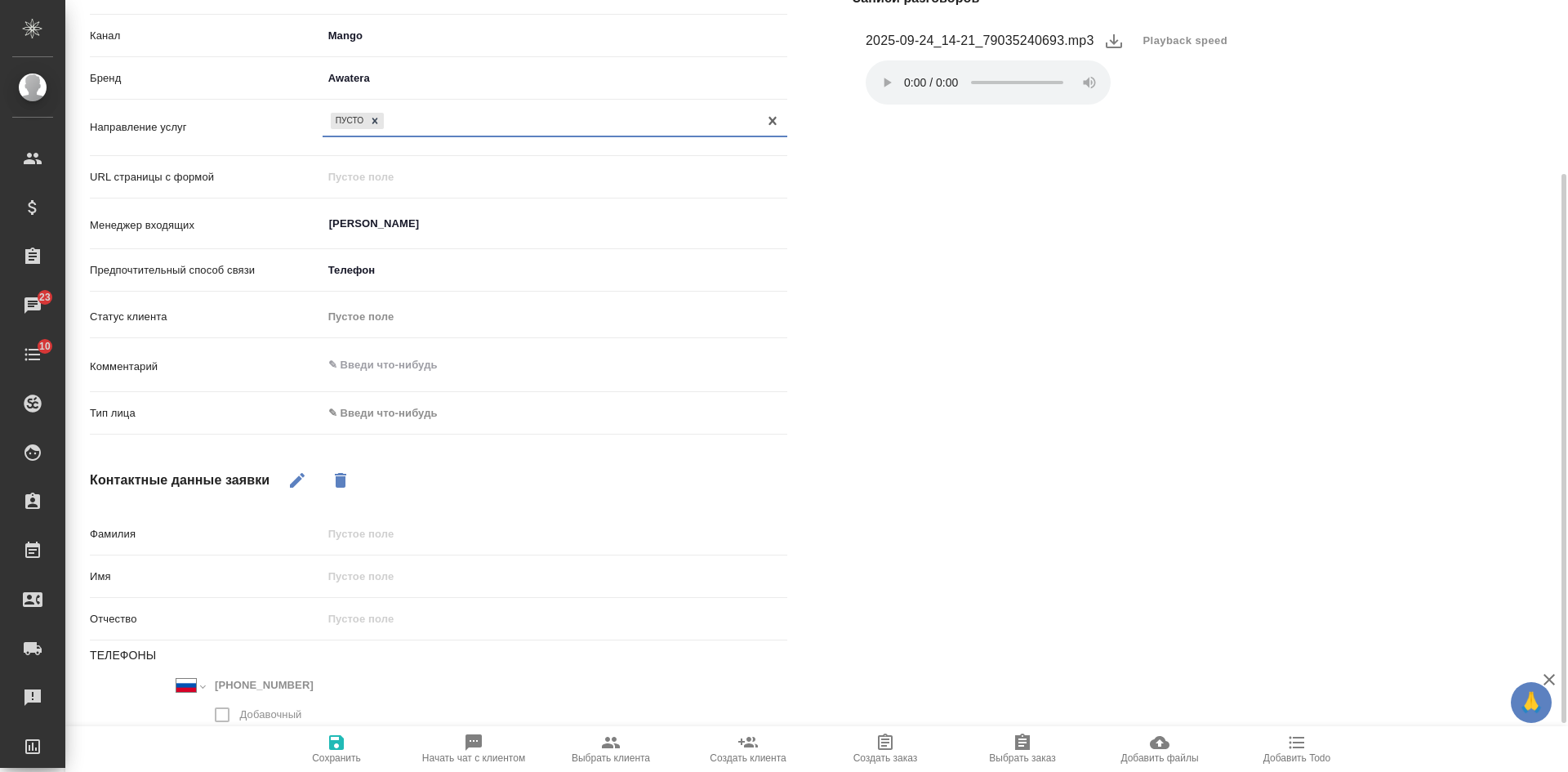
click at [384, 418] on body "🙏 .cls-1 fill:#fff; AWATERA Kasatkina Aleksandra Клиенты Спецификации Заказы 23…" at bounding box center [784, 386] width 1568 height 772
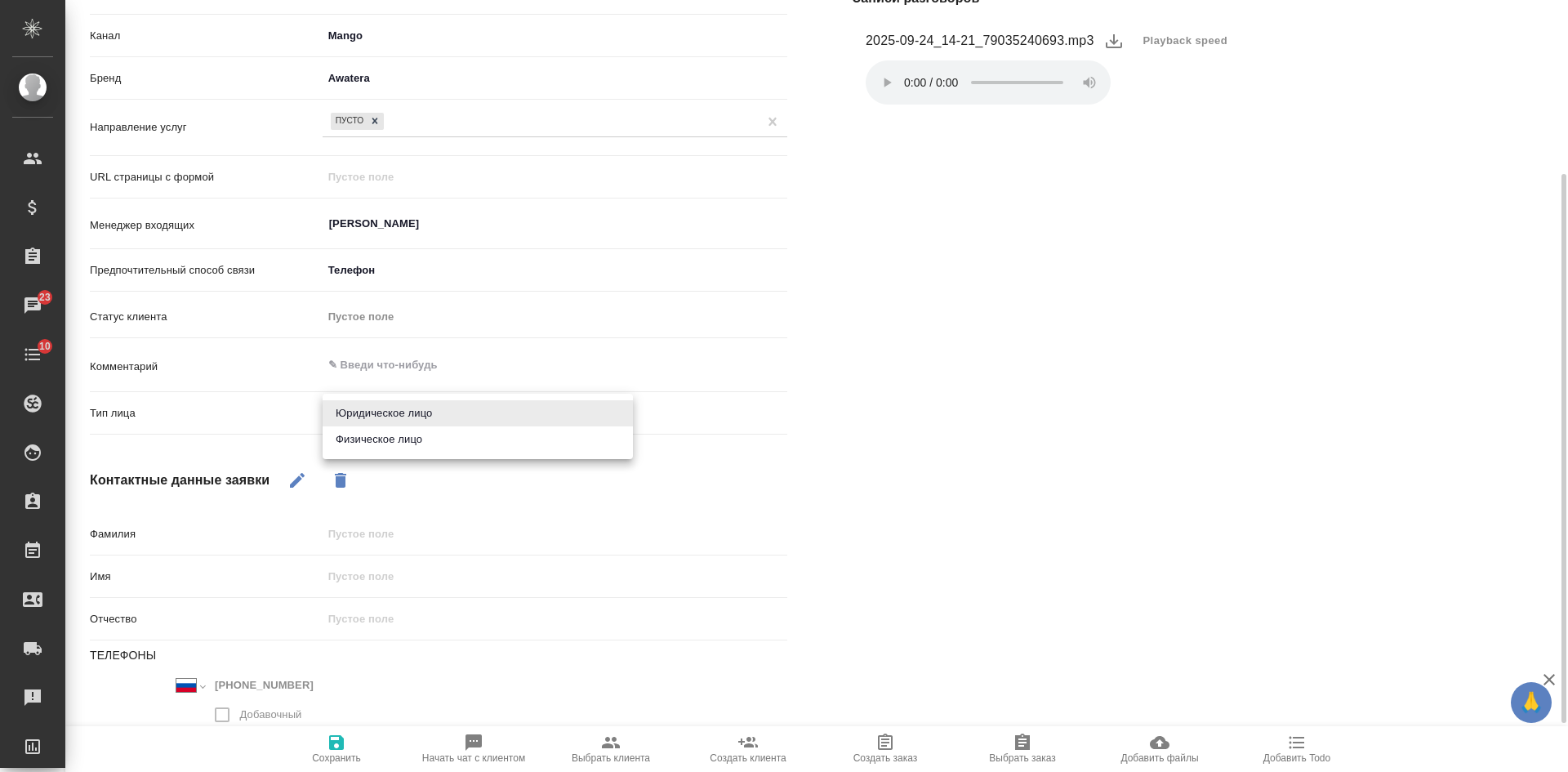
click at [384, 443] on li "Физическое лицо" at bounding box center [478, 439] width 310 height 26
click at [381, 413] on body "🙏 .cls-1 fill:#fff; AWATERA Kasatkina Aleksandra Клиенты Спецификации Заказы 23…" at bounding box center [784, 386] width 1568 height 772
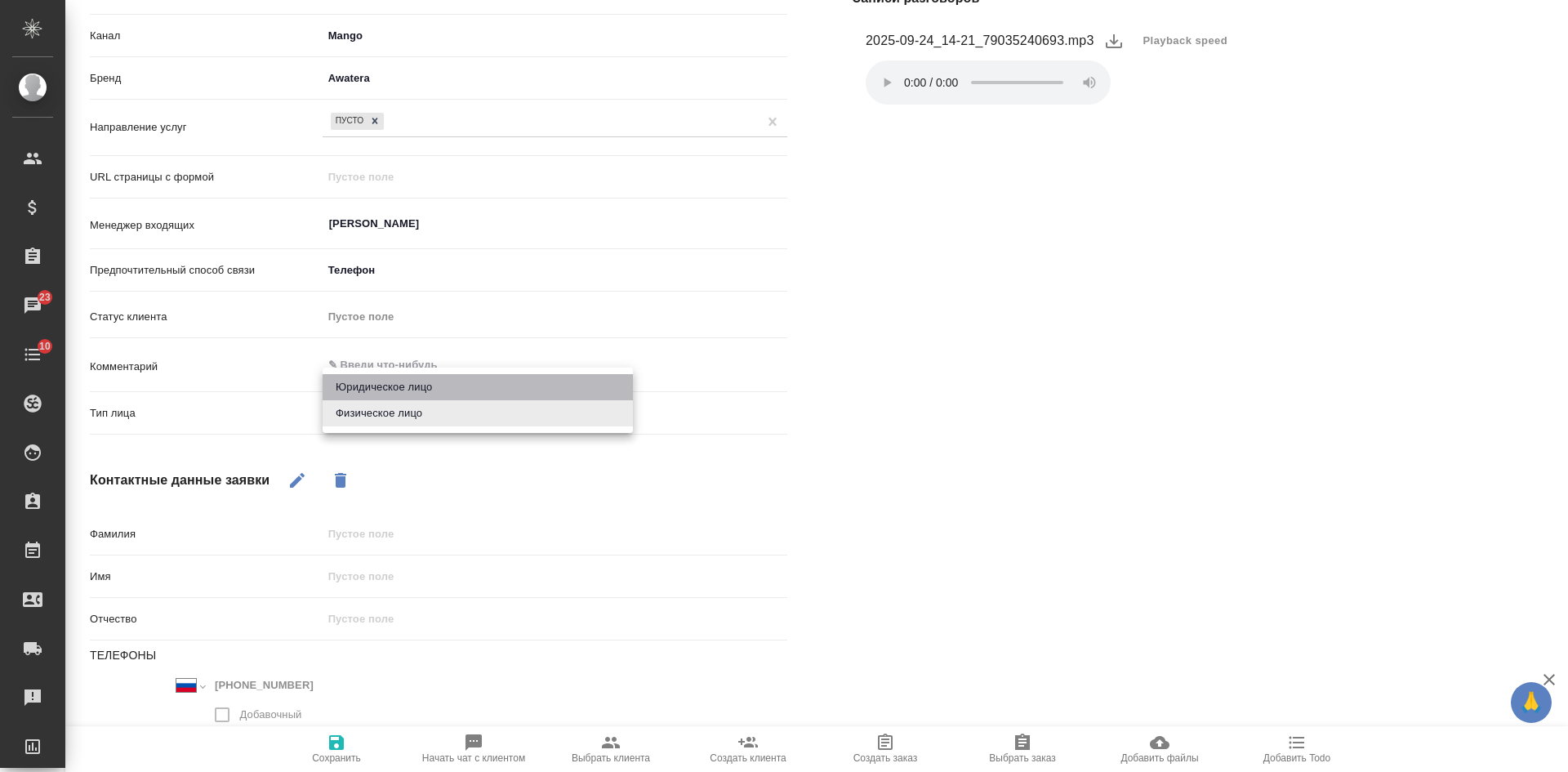
drag, startPoint x: 392, startPoint y: 387, endPoint x: 375, endPoint y: 531, distance: 145.0
click at [393, 387] on li "Юридическое лицо" at bounding box center [478, 386] width 310 height 26
type input "company"
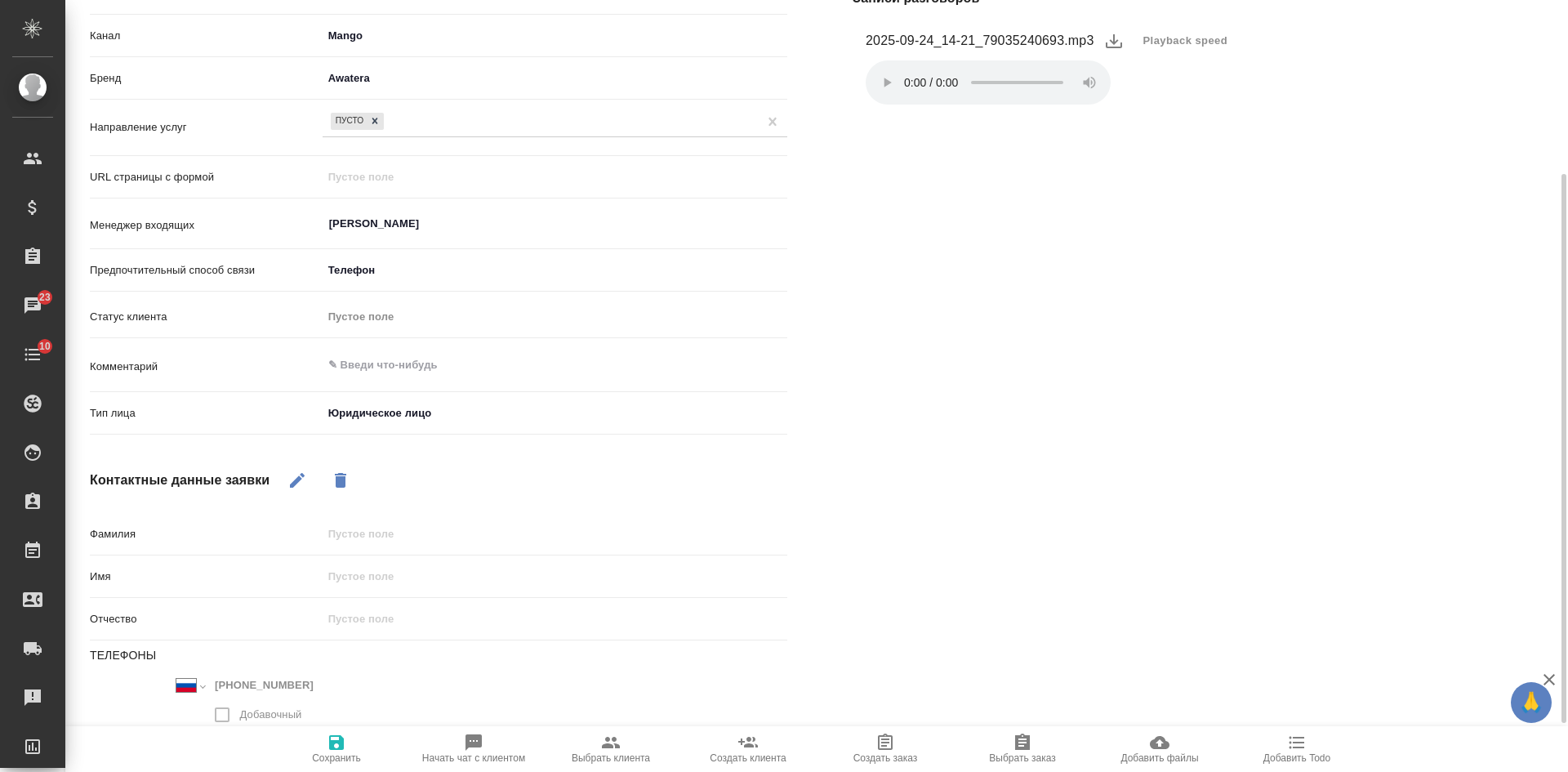
drag, startPoint x: 301, startPoint y: 479, endPoint x: 328, endPoint y: 499, distance: 33.6
click at [303, 478] on icon "button" at bounding box center [297, 480] width 19 height 19
drag, startPoint x: 354, startPoint y: 572, endPoint x: 343, endPoint y: 573, distance: 11.0
click at [354, 572] on input "text" at bounding box center [554, 575] width 463 height 24
type input "Дмитрий"
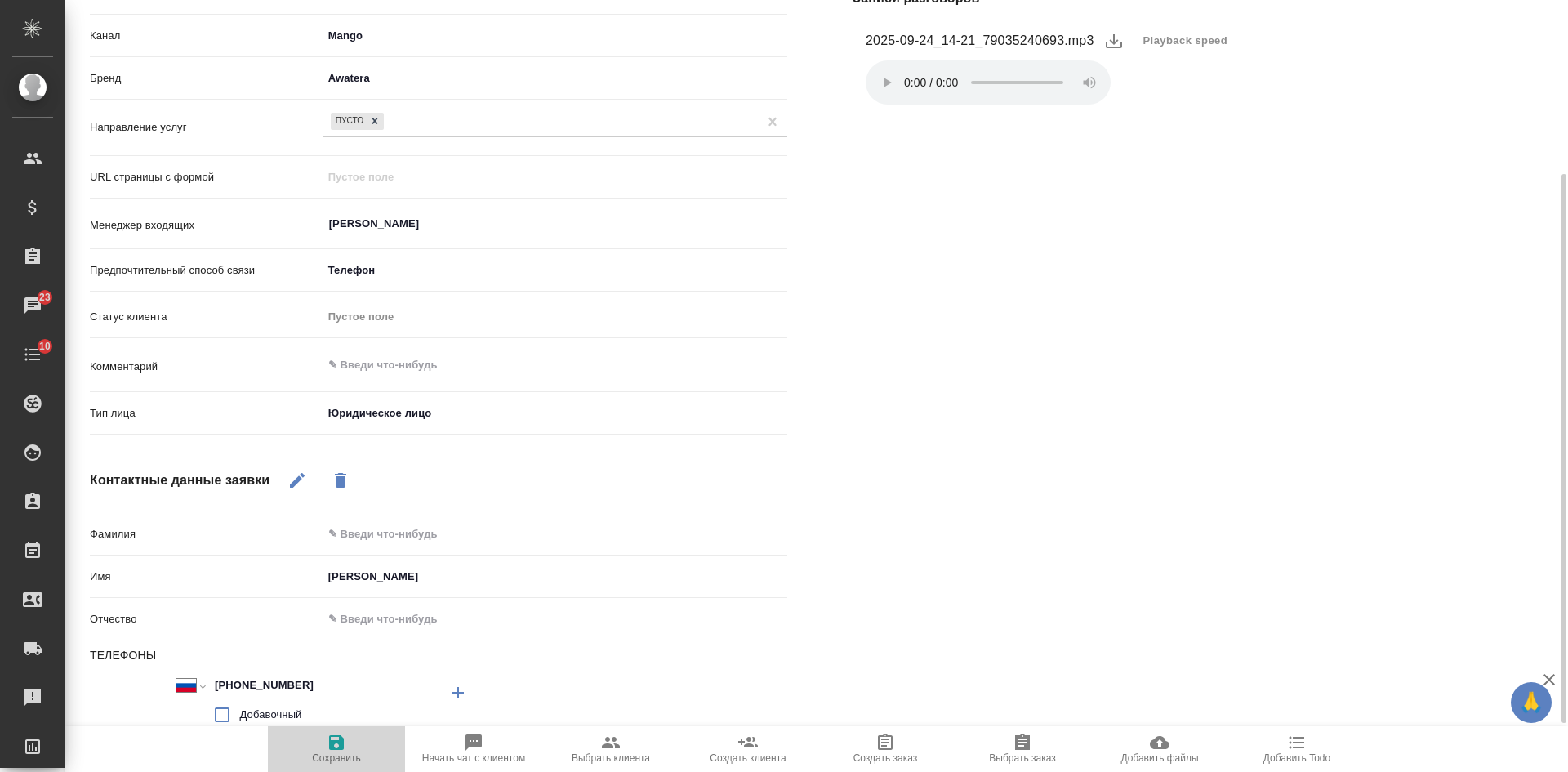
click at [338, 766] on button "Сохранить" at bounding box center [336, 748] width 137 height 45
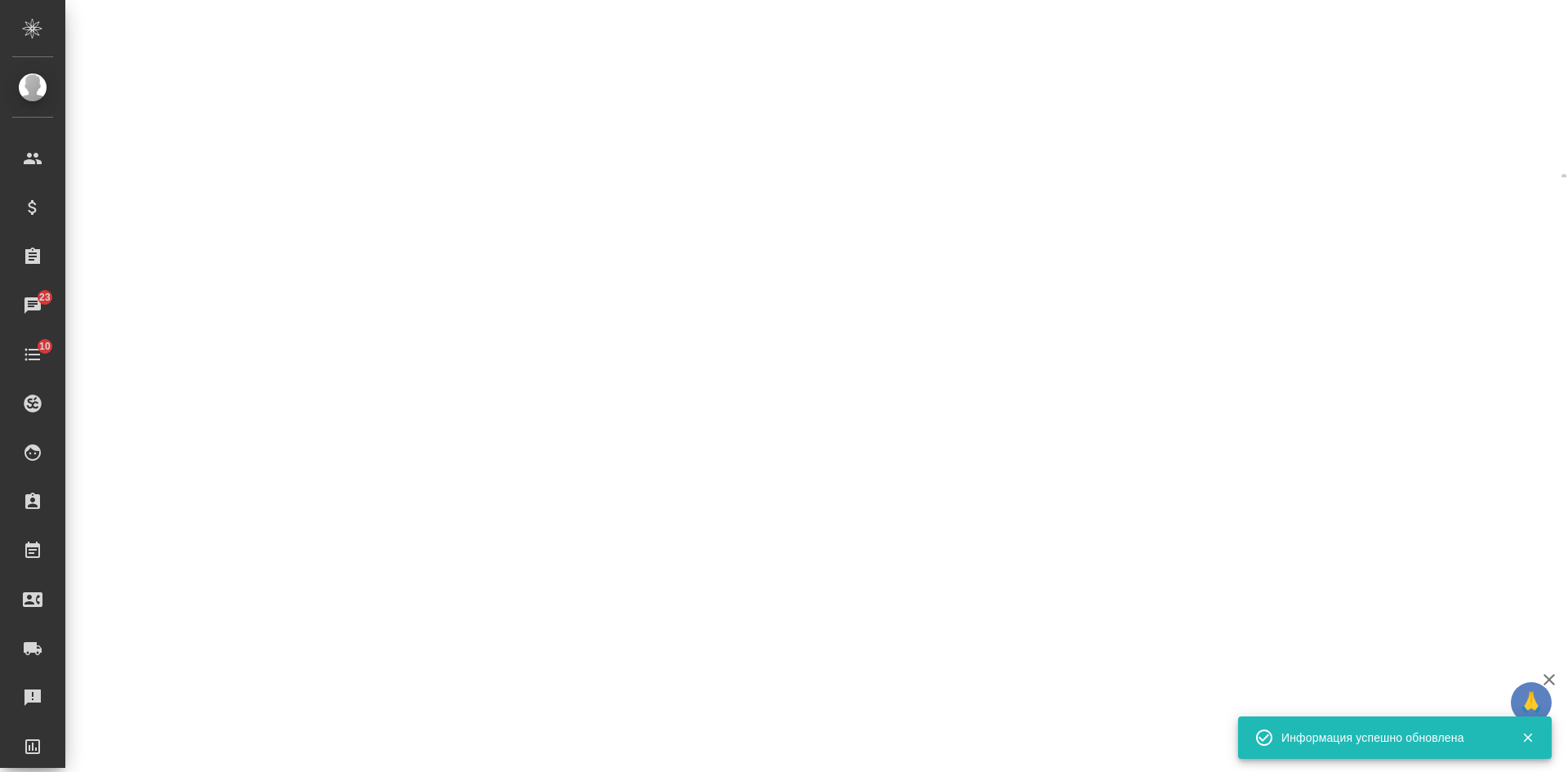
select select "RU"
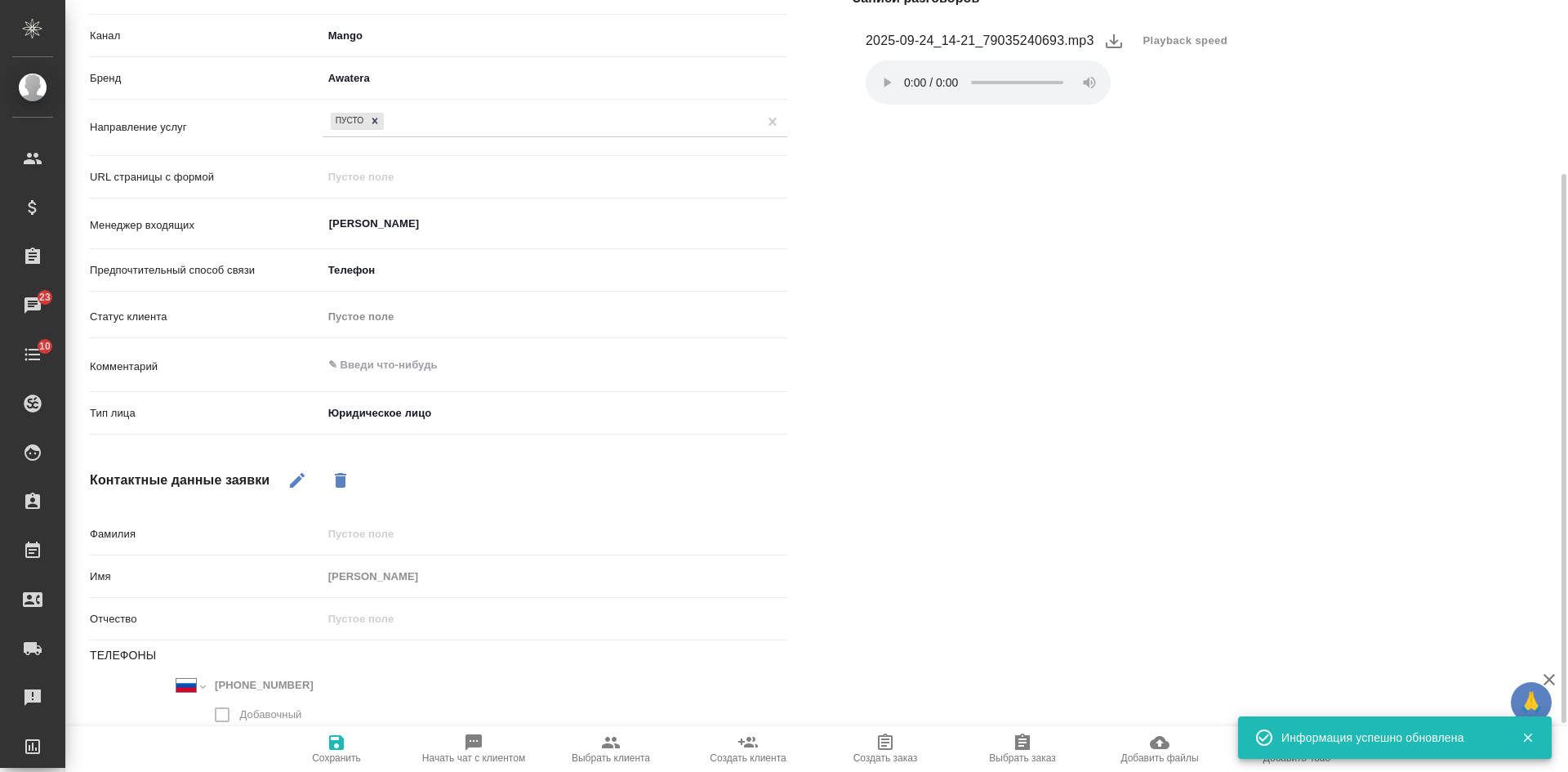
type textarea "x"
click at [1028, 492] on div "Файлы Файлов не найдено Записи разговоров 2025-09-24_14-21_79035240693.mp3 Play…" at bounding box center [1201, 363] width 762 height 952
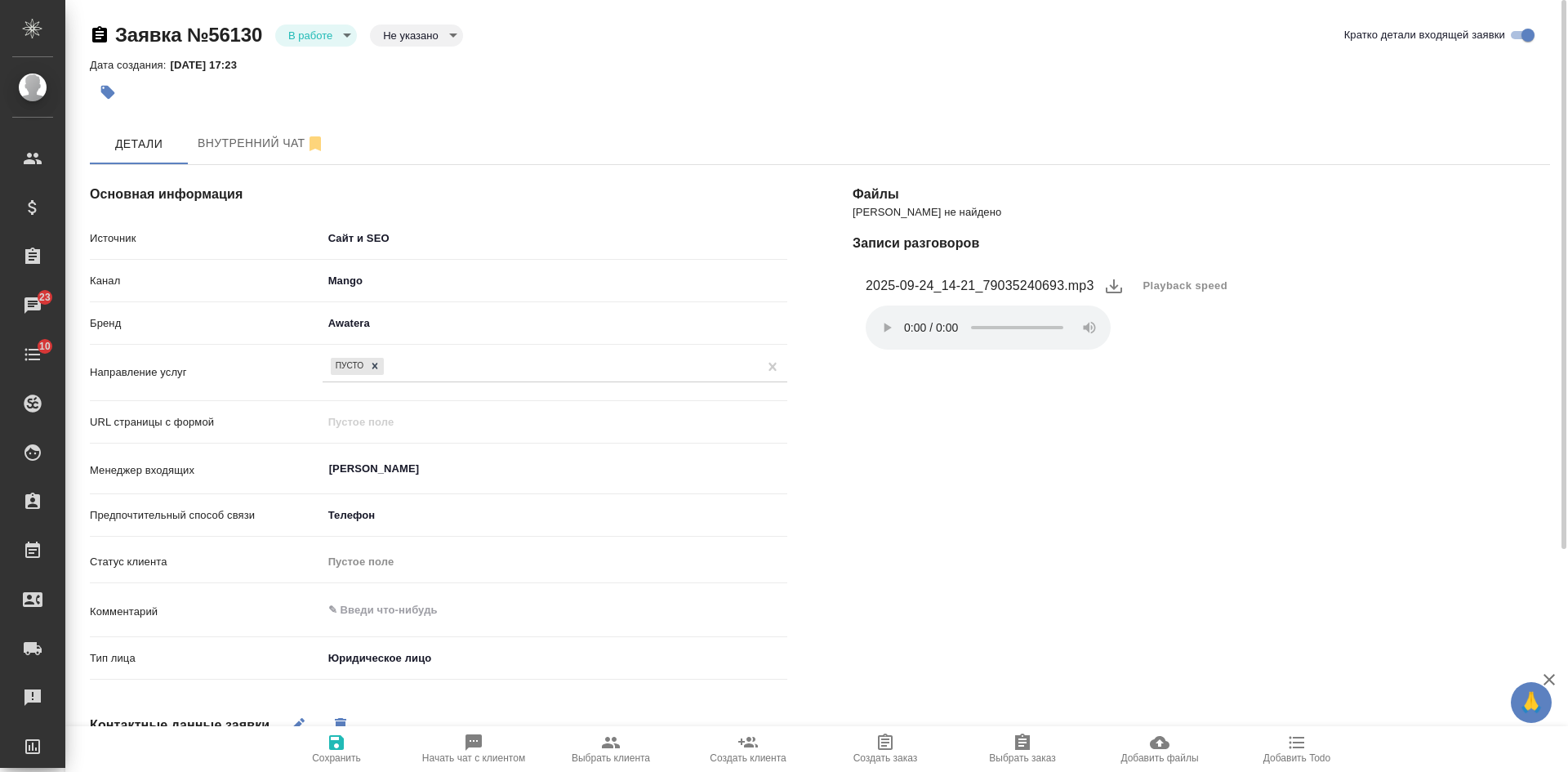
click at [329, 760] on span "Сохранить" at bounding box center [336, 758] width 49 height 12
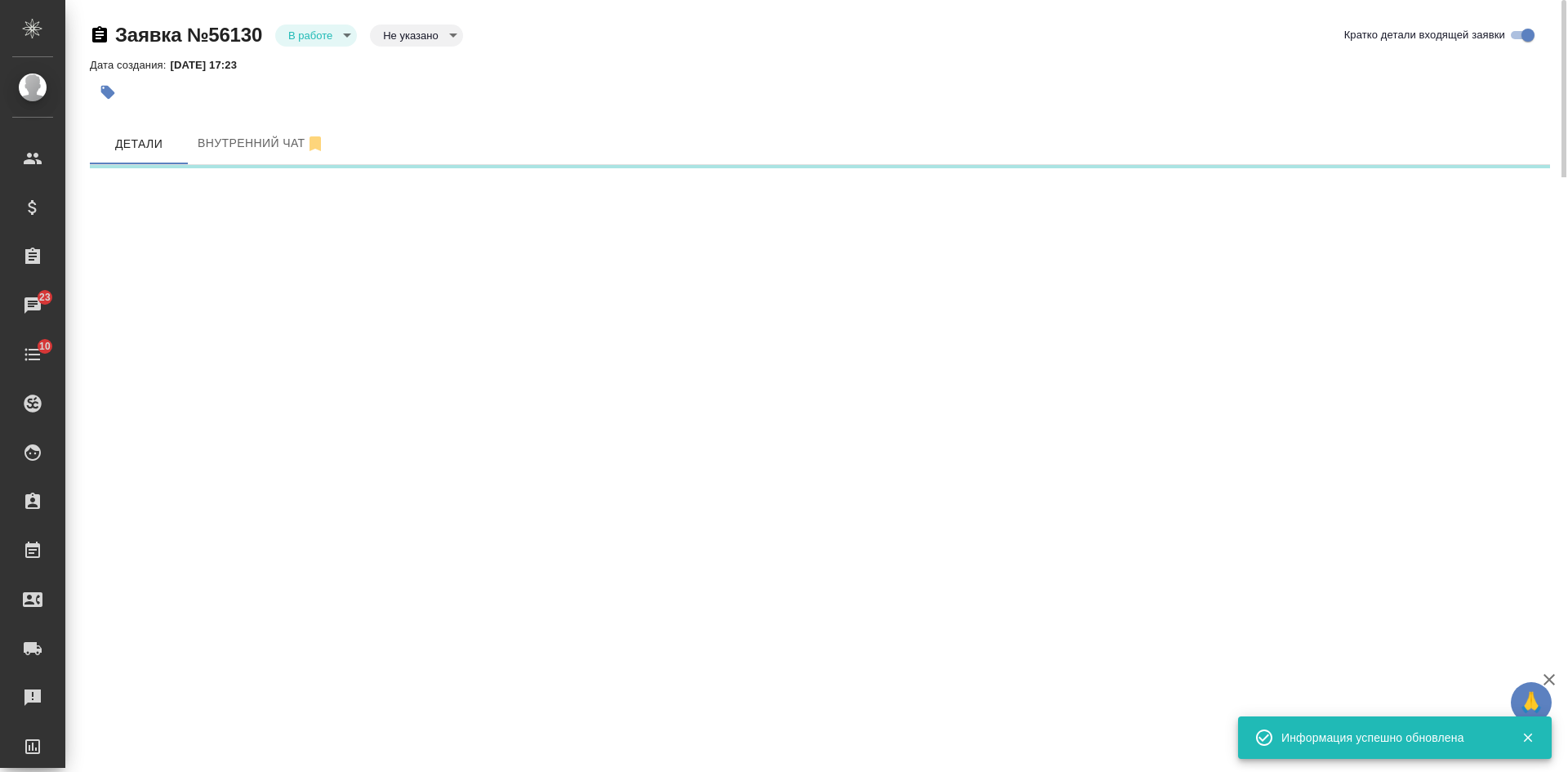
select select "RU"
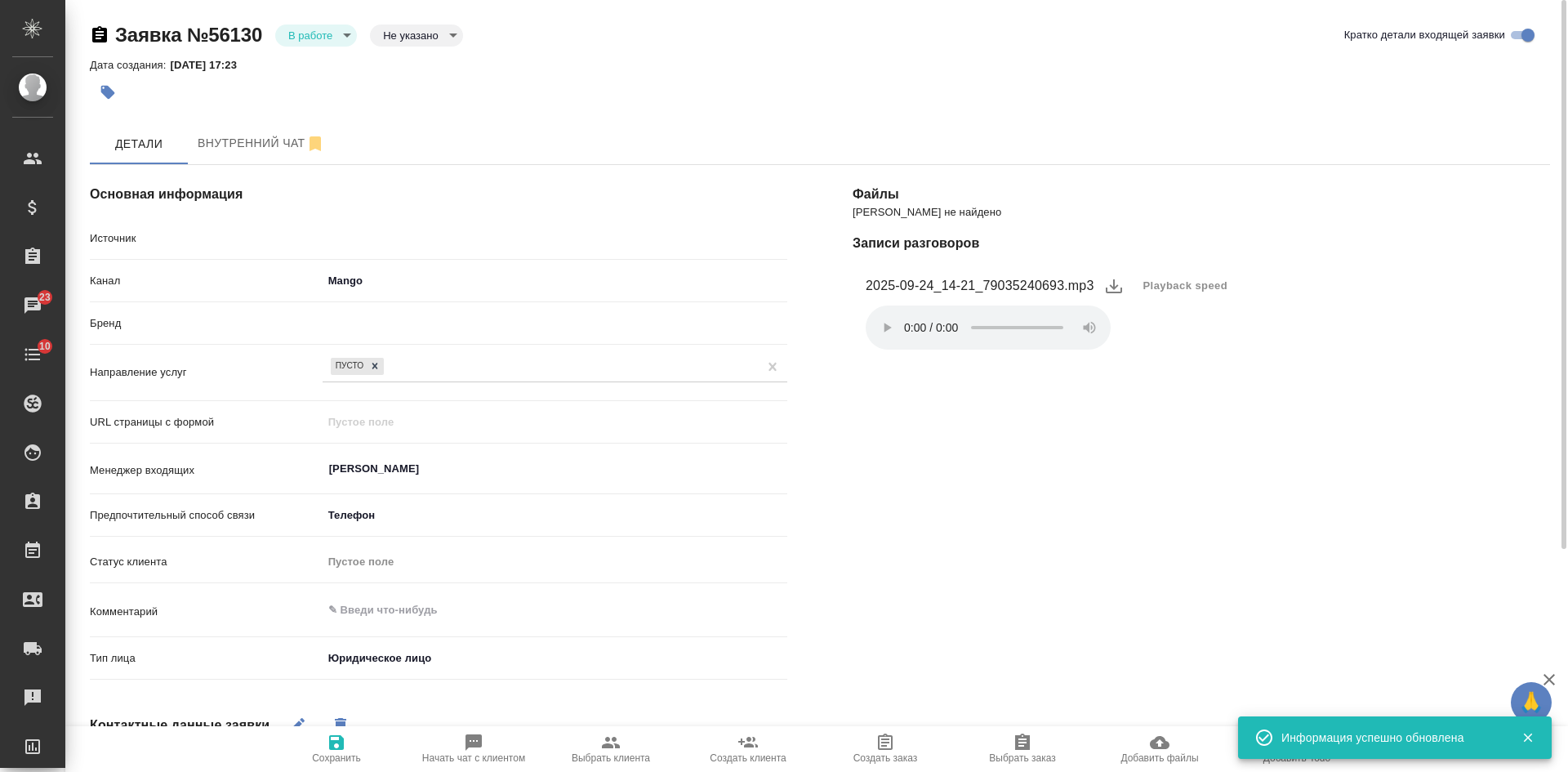
type textarea "x"
click at [298, 35] on body "🙏 .cls-1 fill:#fff; AWATERA Kasatkina Aleksandra Клиенты Спецификации Заказы 23…" at bounding box center [784, 386] width 1568 height 772
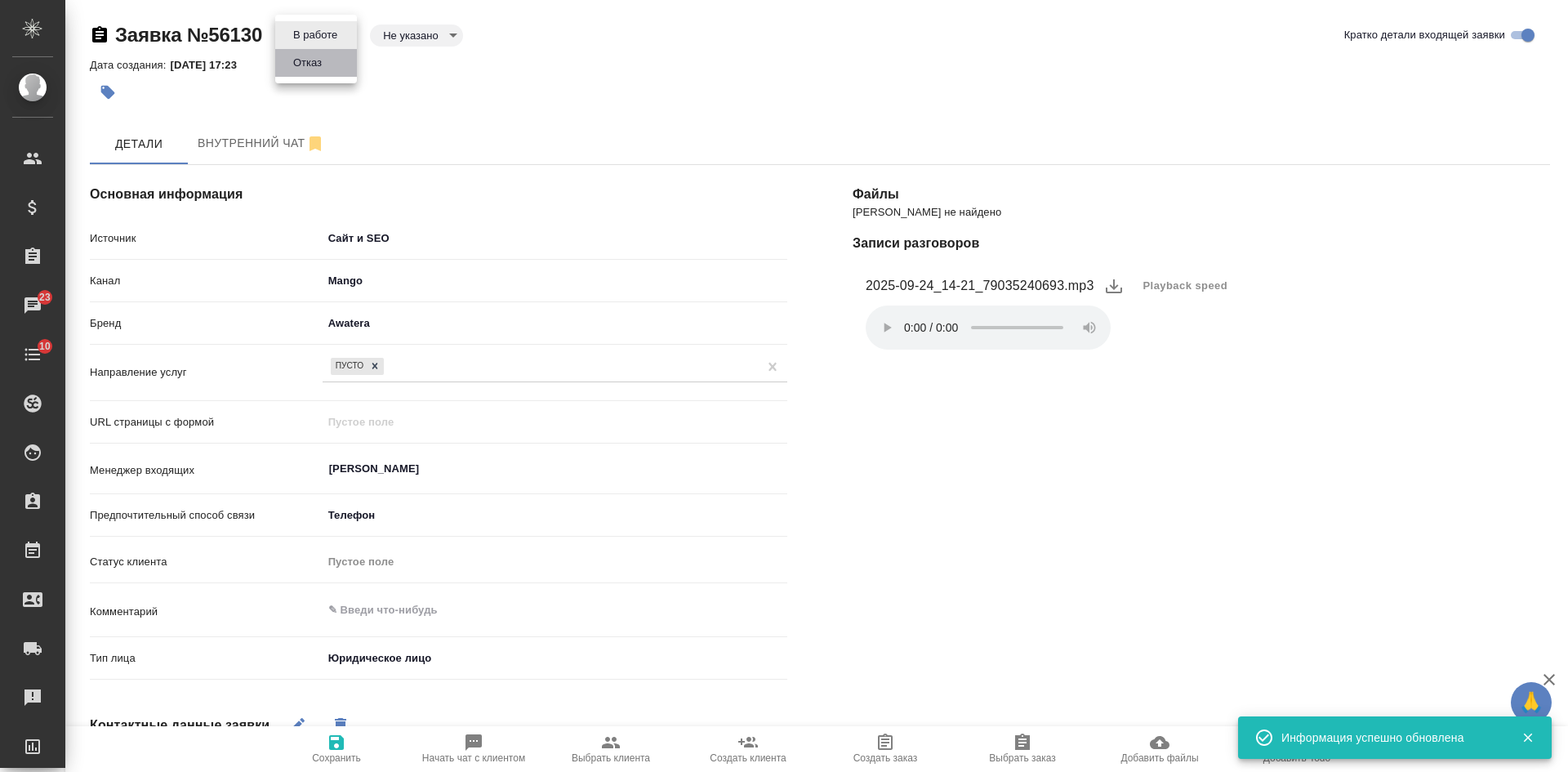
click at [302, 64] on button "Отказ" at bounding box center [307, 63] width 39 height 18
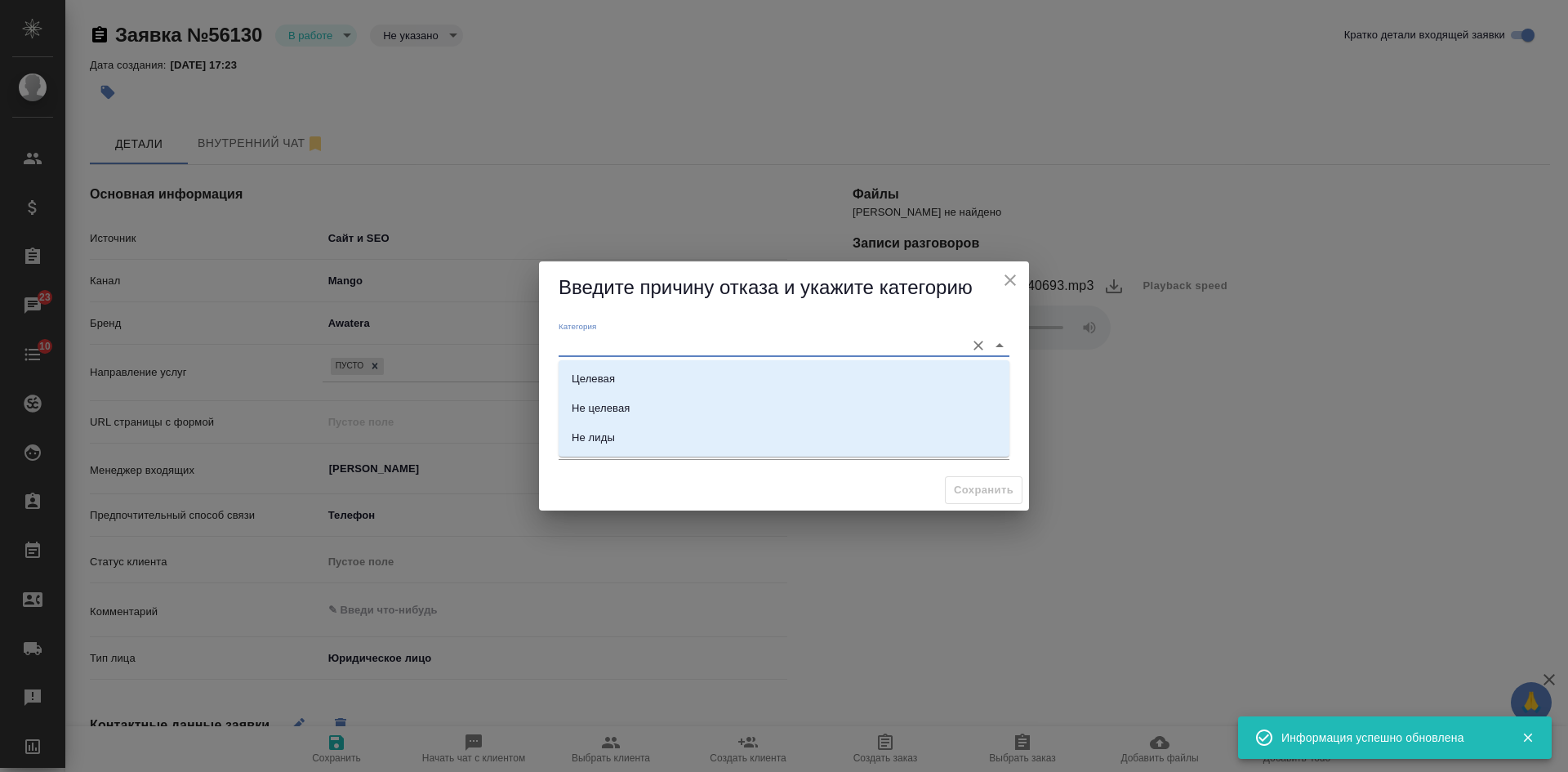
click at [594, 339] on input "Категория" at bounding box center [757, 344] width 398 height 22
click at [543, 375] on div "[PERSON_NAME] отказа Комментарий x" at bounding box center [784, 391] width 490 height 155
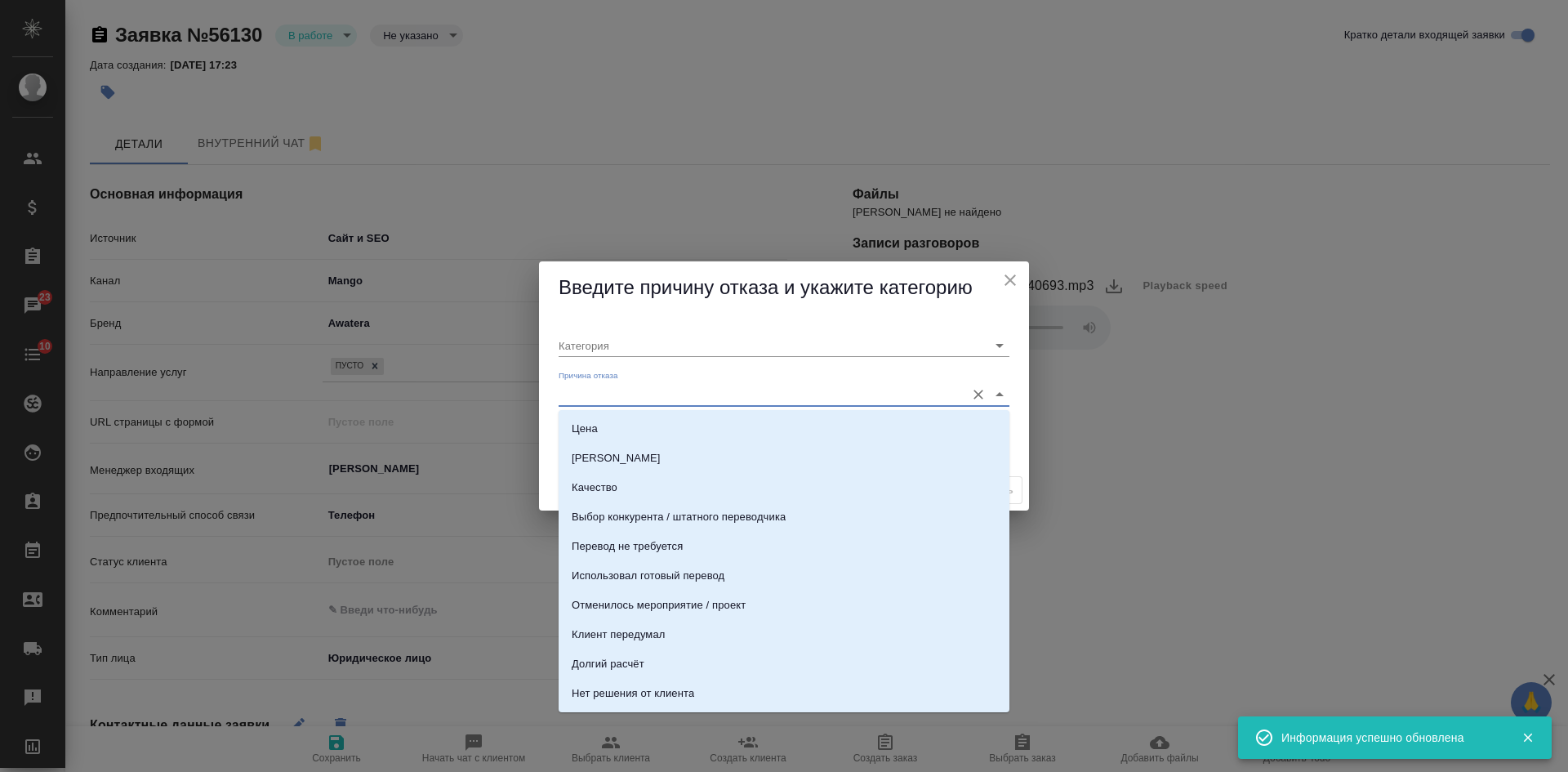
click at [575, 386] on input "Причина отказа" at bounding box center [757, 393] width 398 height 22
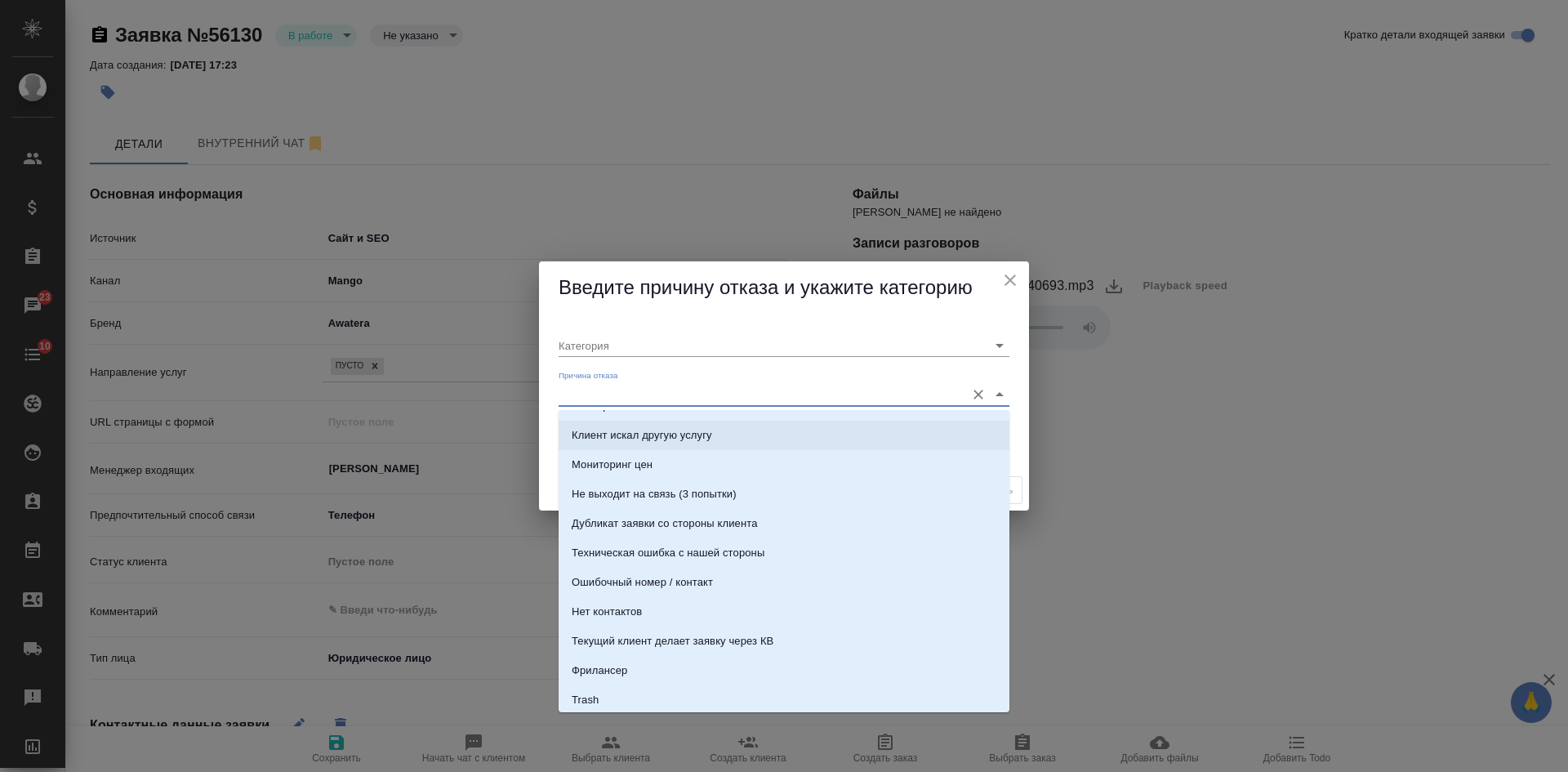
scroll to position [409, 0]
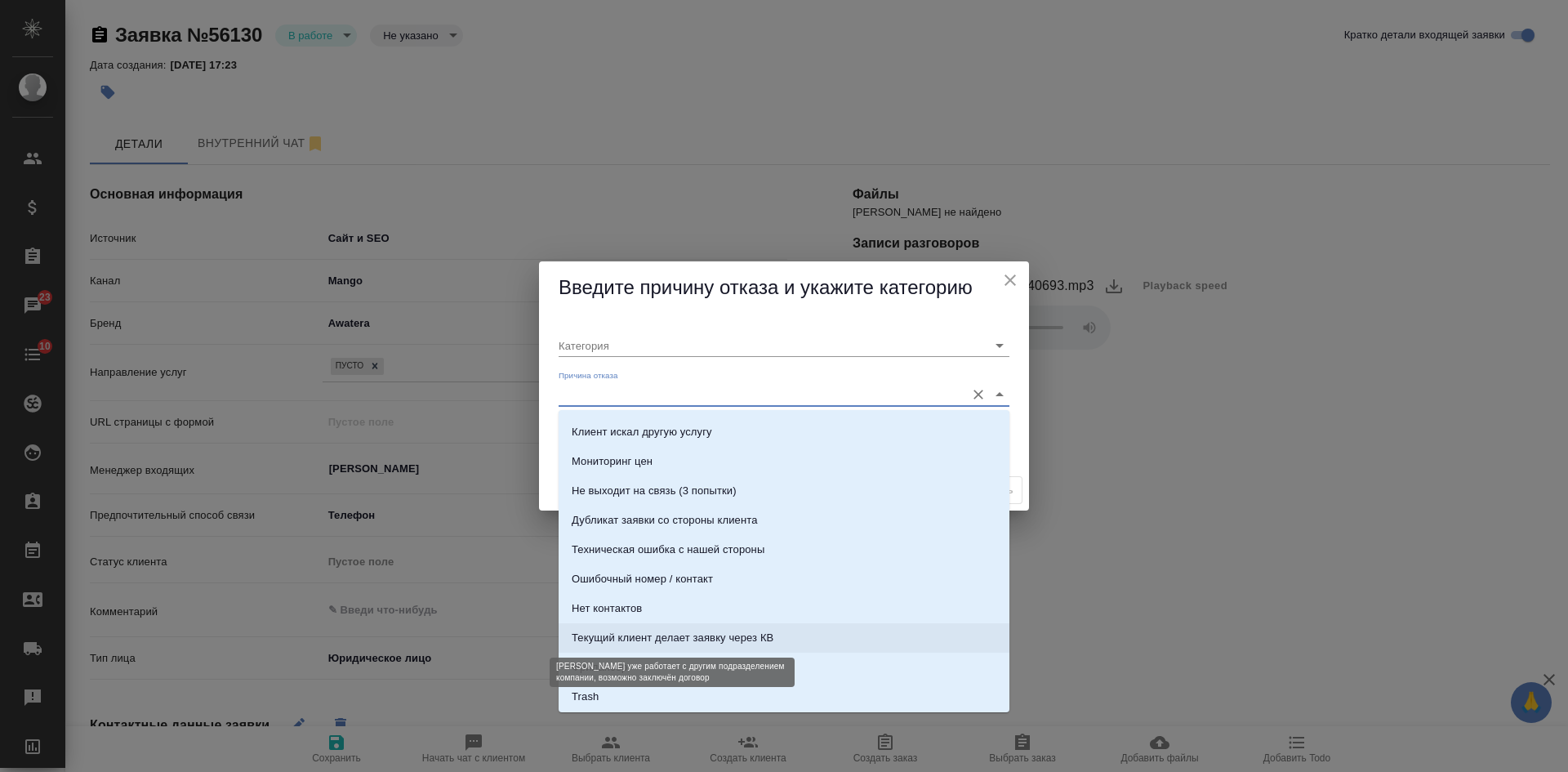
click at [672, 632] on div "Текущий клиент делает заявку через КВ" at bounding box center [672, 637] width 201 height 16
type input "Целевая"
type input "Текущий клиент делает заявку через КВ"
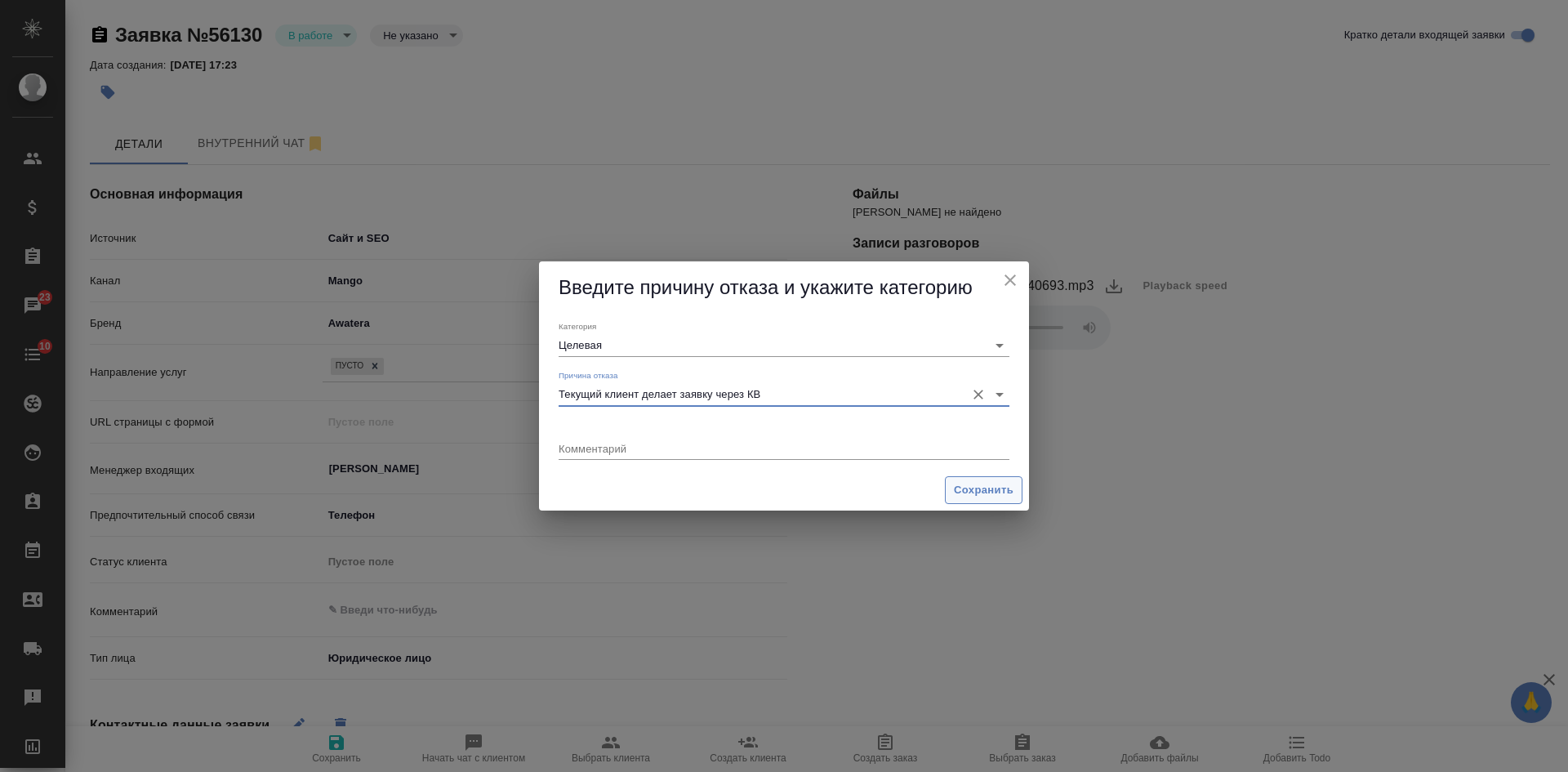
click at [952, 492] on button "Сохранить" at bounding box center [983, 491] width 77 height 29
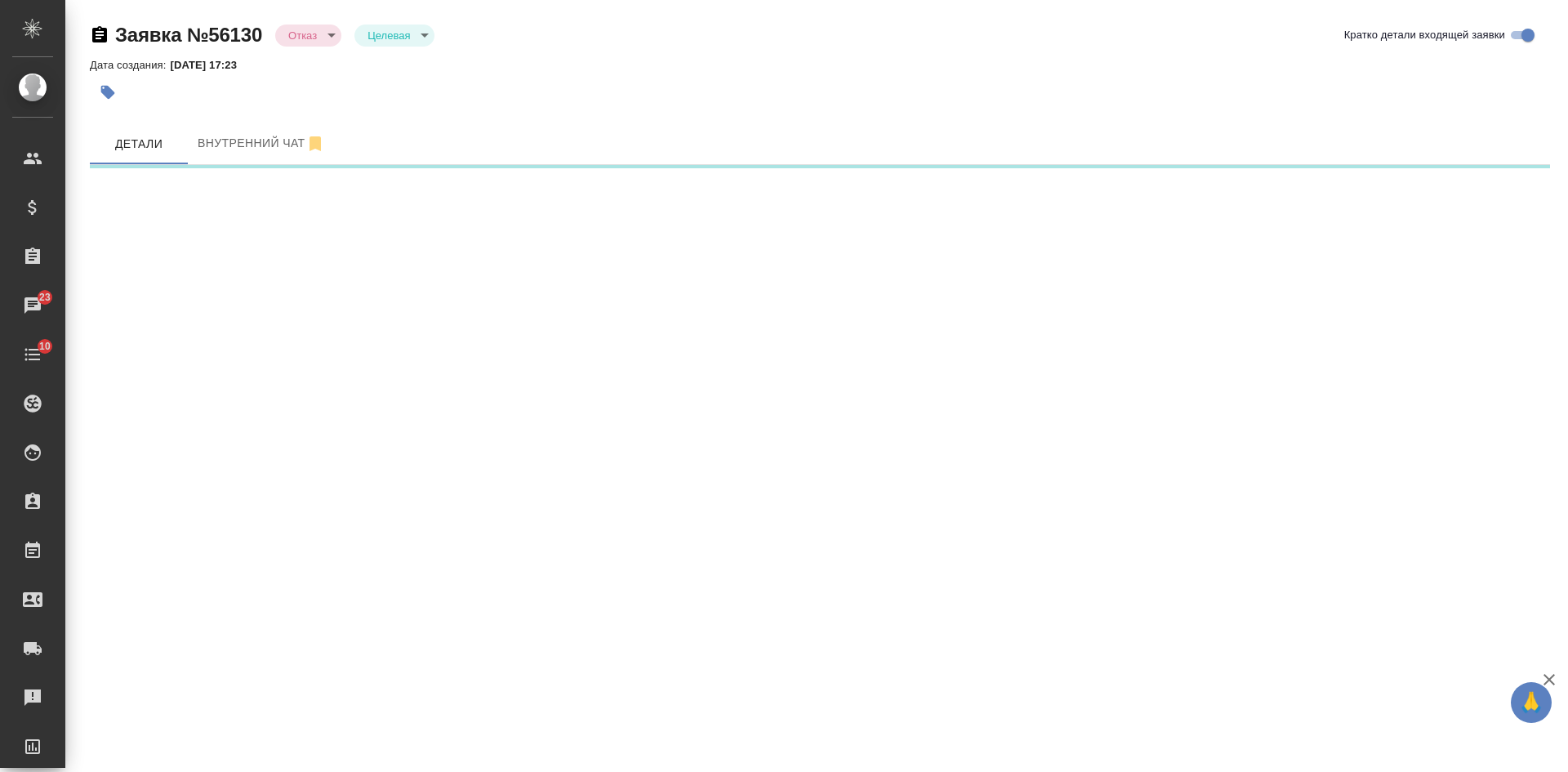
select select "RU"
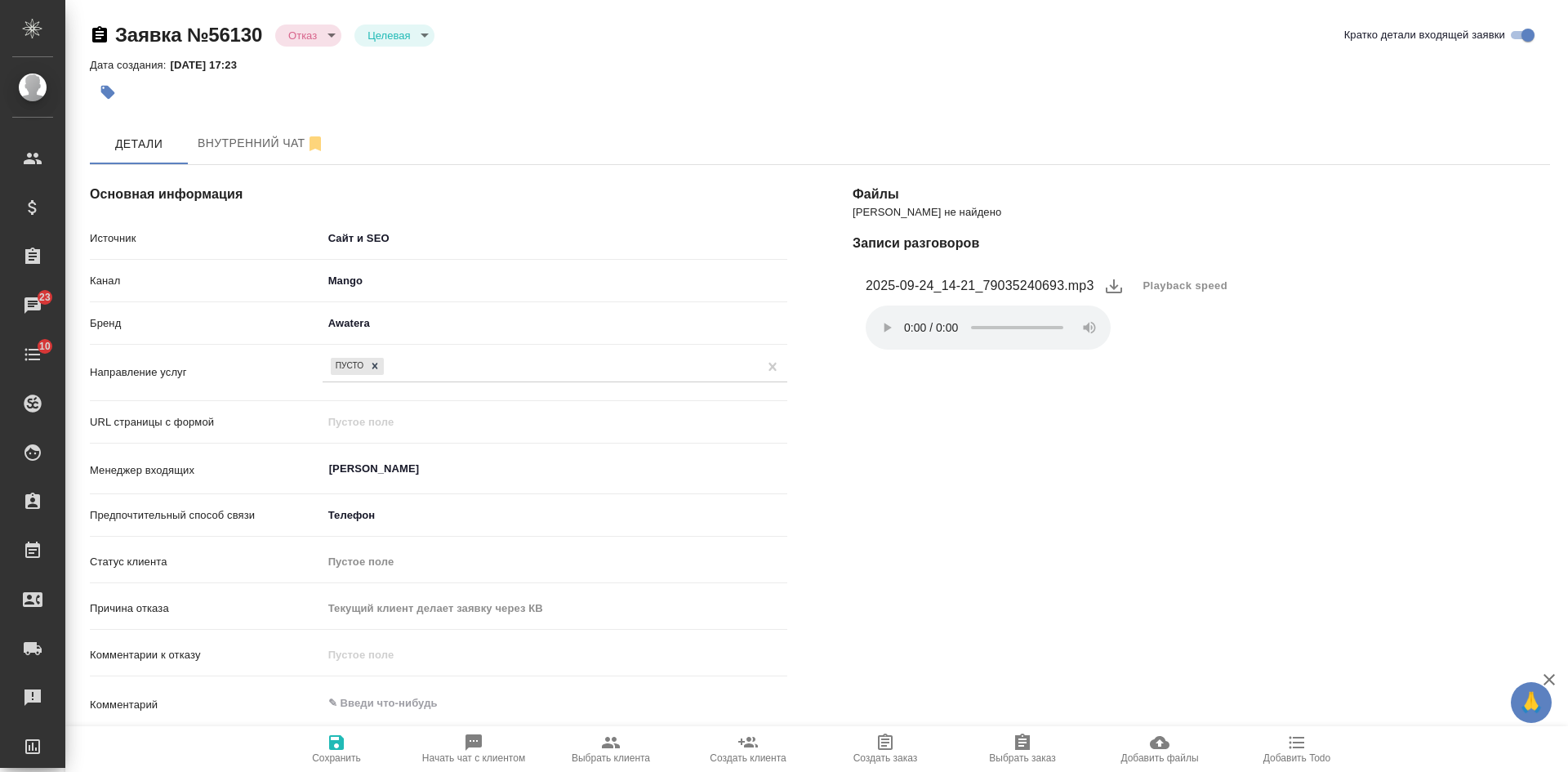
type textarea "x"
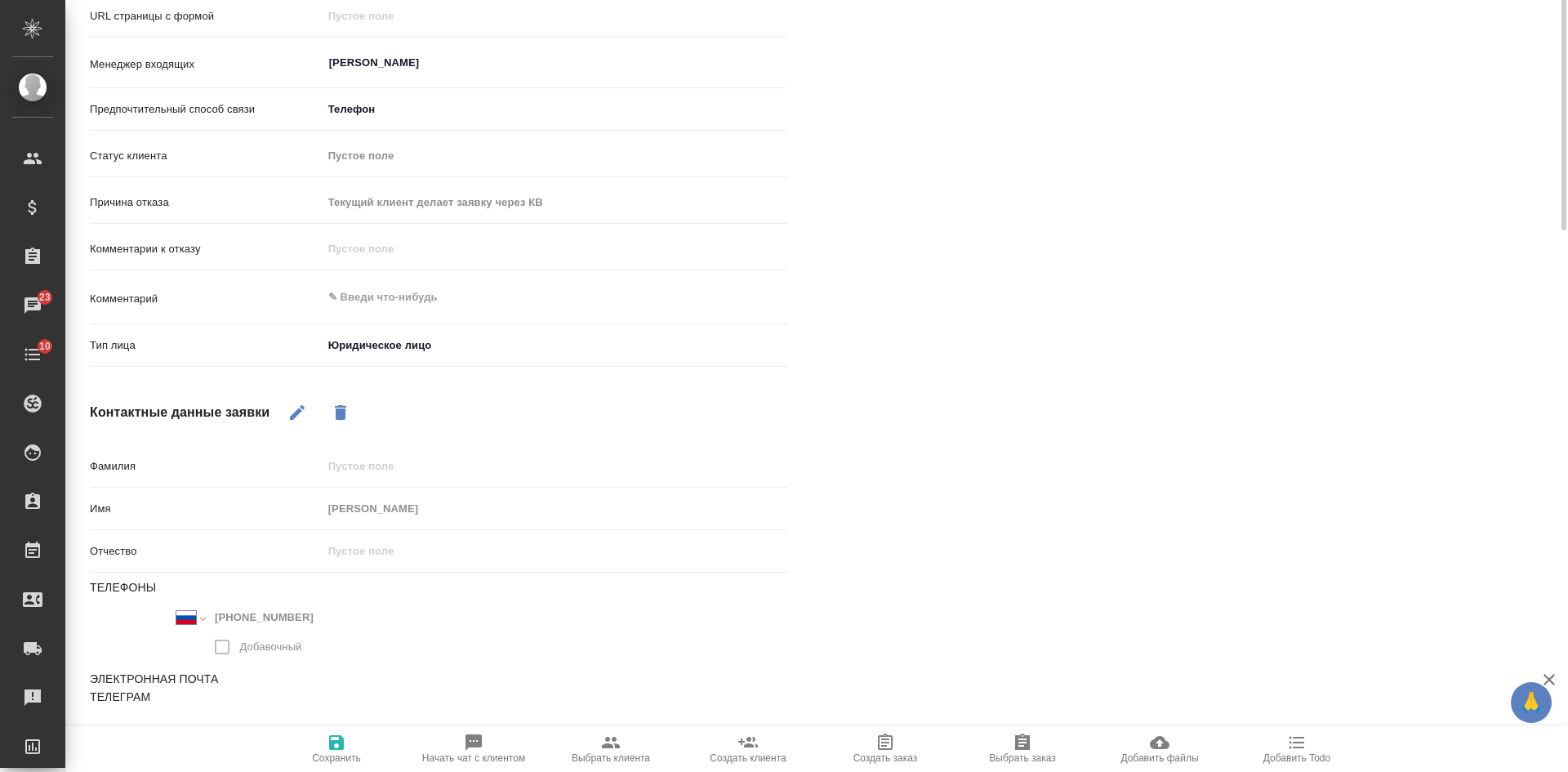
scroll to position [0, 0]
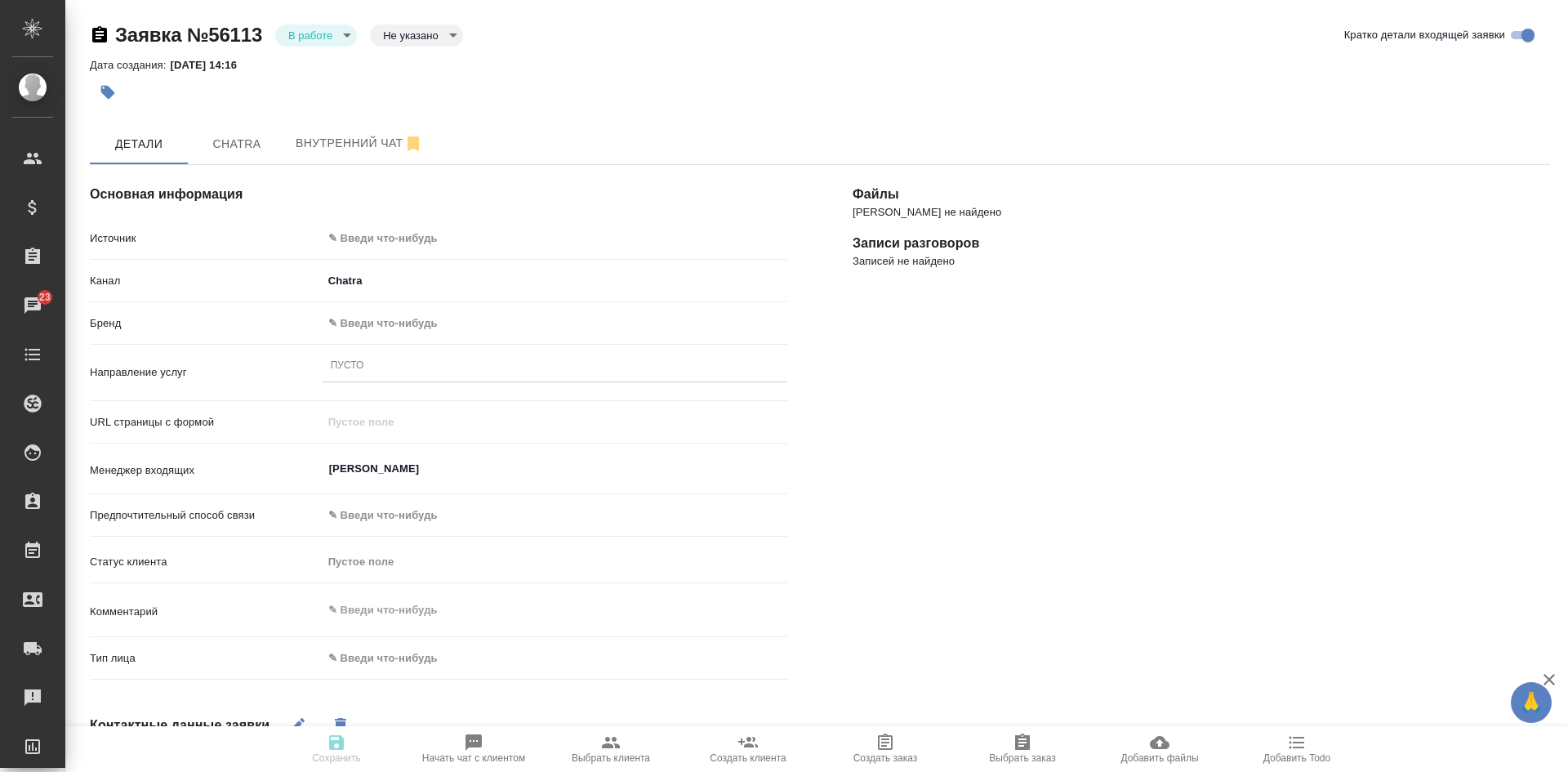
select select "RU"
click at [236, 151] on span "Chatra" at bounding box center [236, 144] width 78 height 20
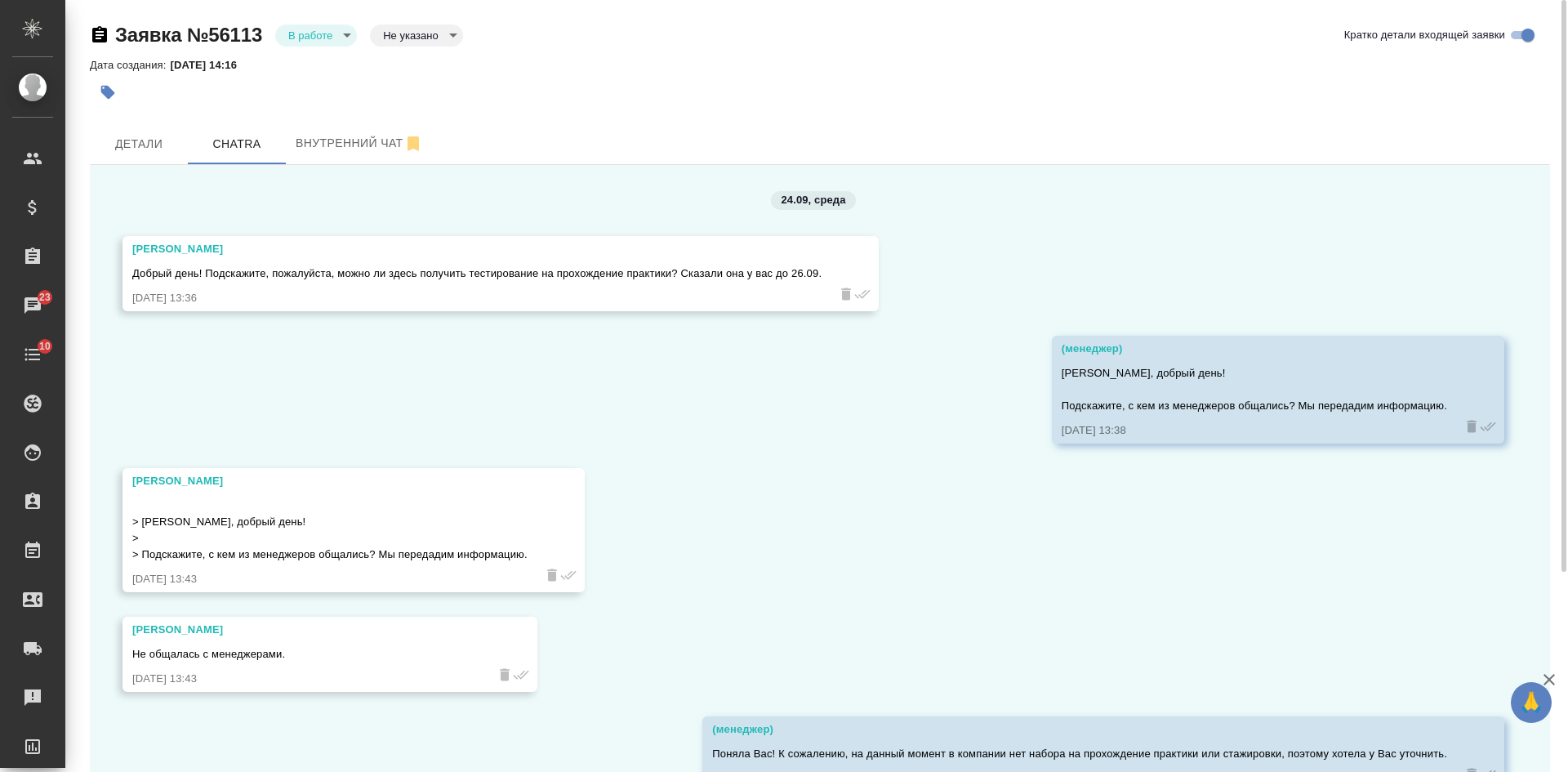
click at [326, 40] on body "🙏 .cls-1 fill:#fff; AWATERA [PERSON_NAME] Спецификации Заказы 23 Чаты 10 Todo П…" at bounding box center [784, 386] width 1568 height 772
click at [323, 61] on button "Отказ" at bounding box center [306, 63] width 39 height 18
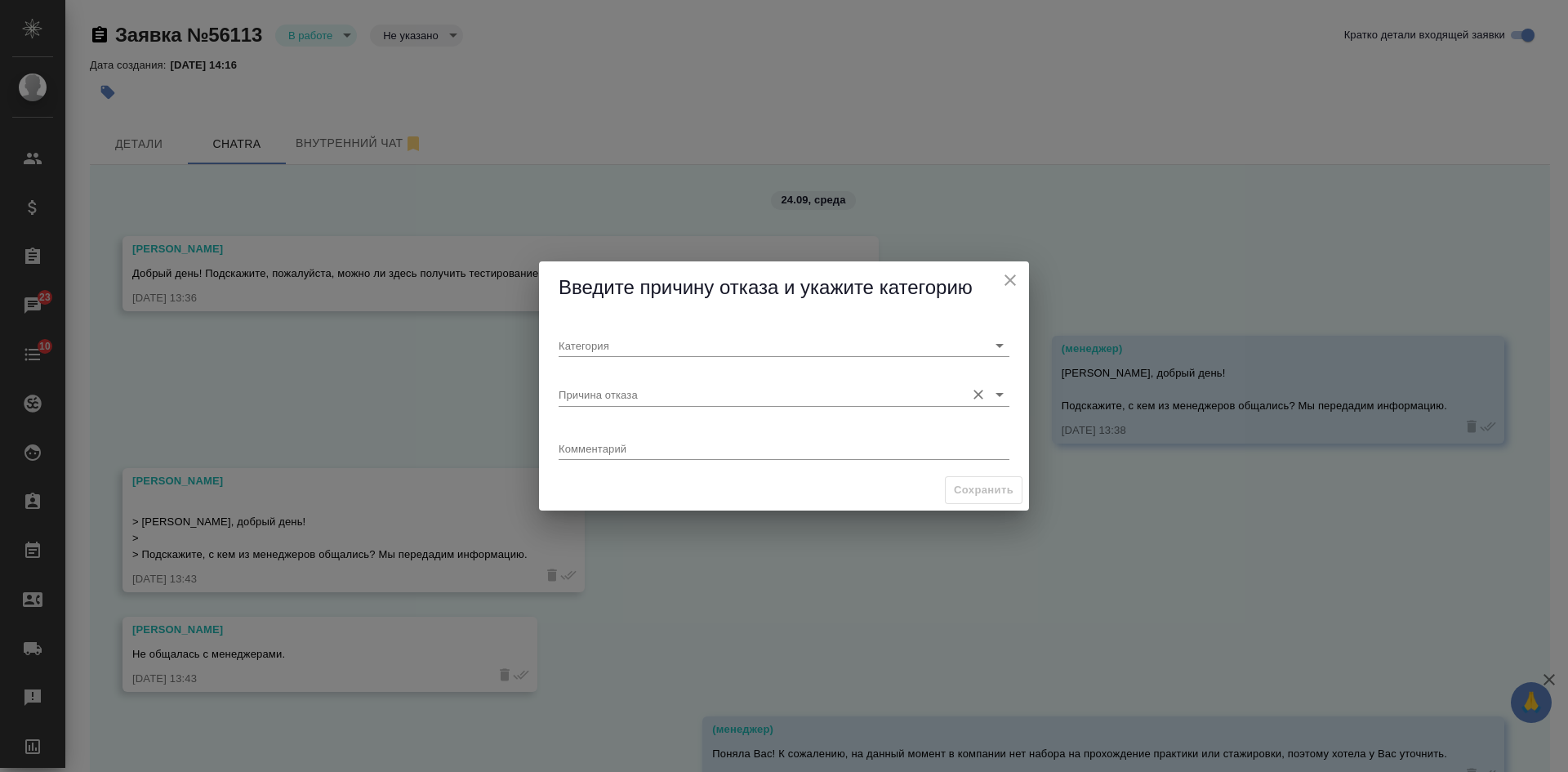
click at [589, 397] on input "Причина отказа" at bounding box center [757, 393] width 398 height 22
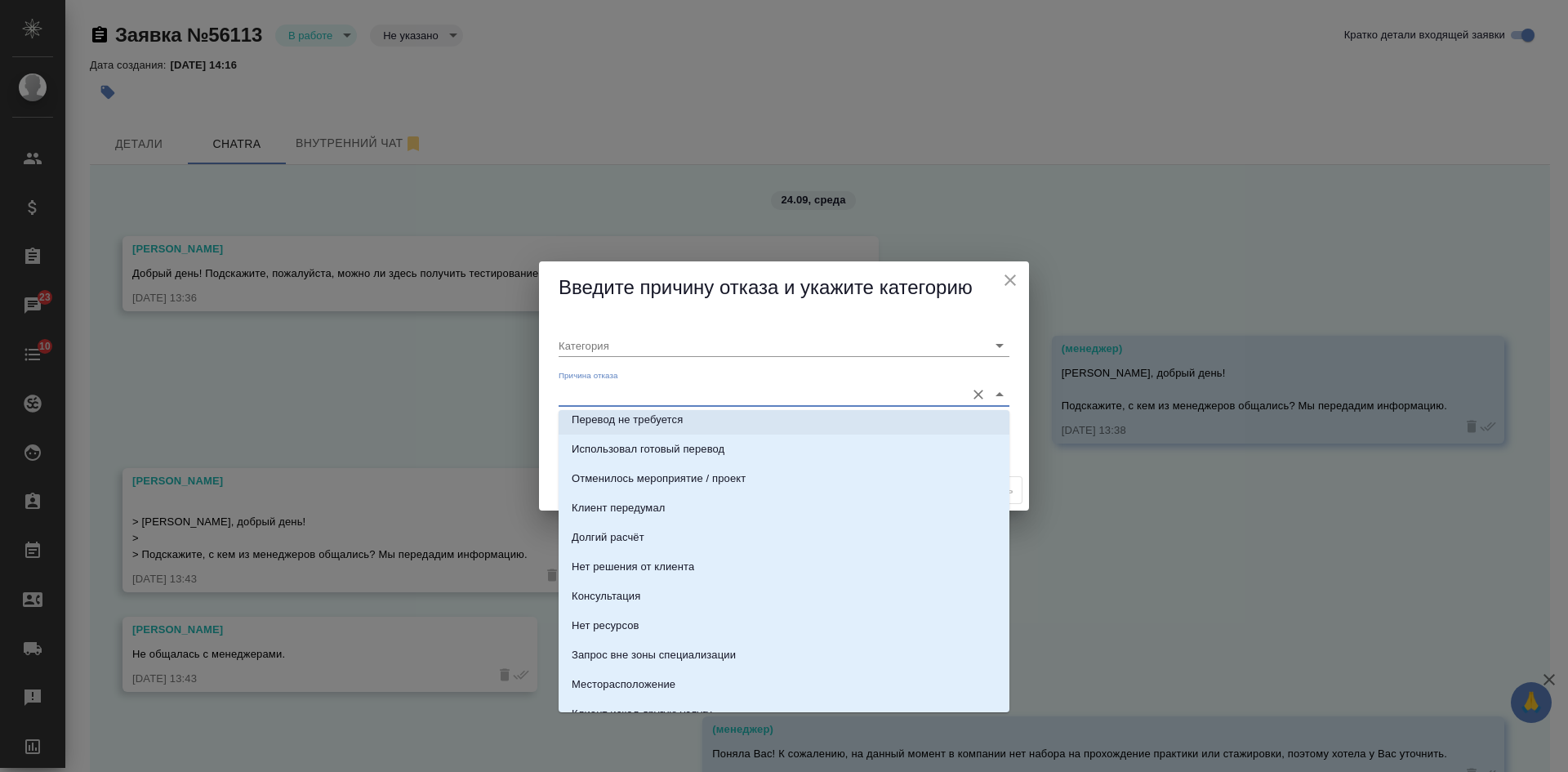
scroll to position [409, 0]
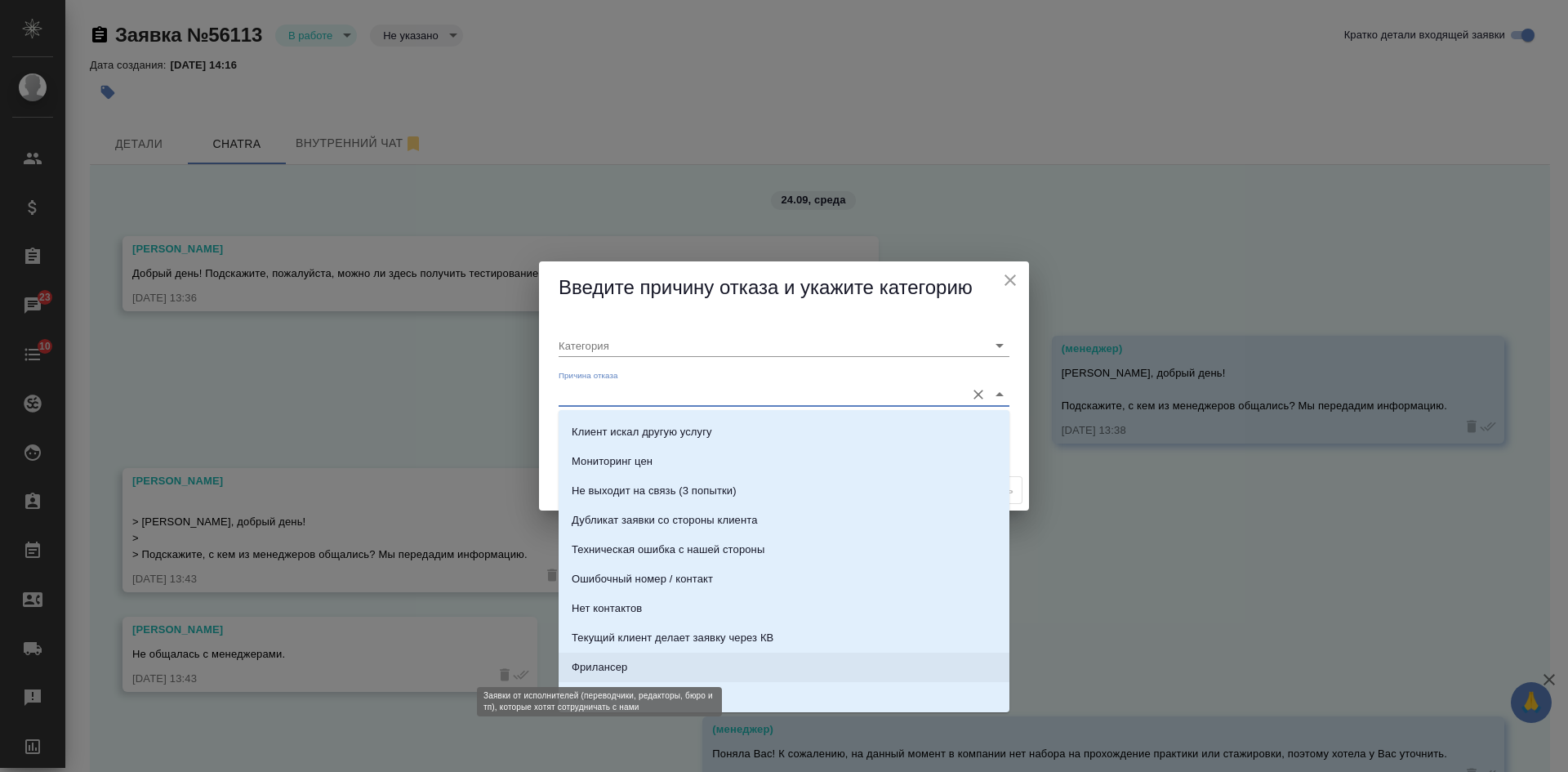
click at [624, 670] on div "Фрилансер" at bounding box center [599, 667] width 56 height 16
type input "Не лиды"
type input "Фрилансер"
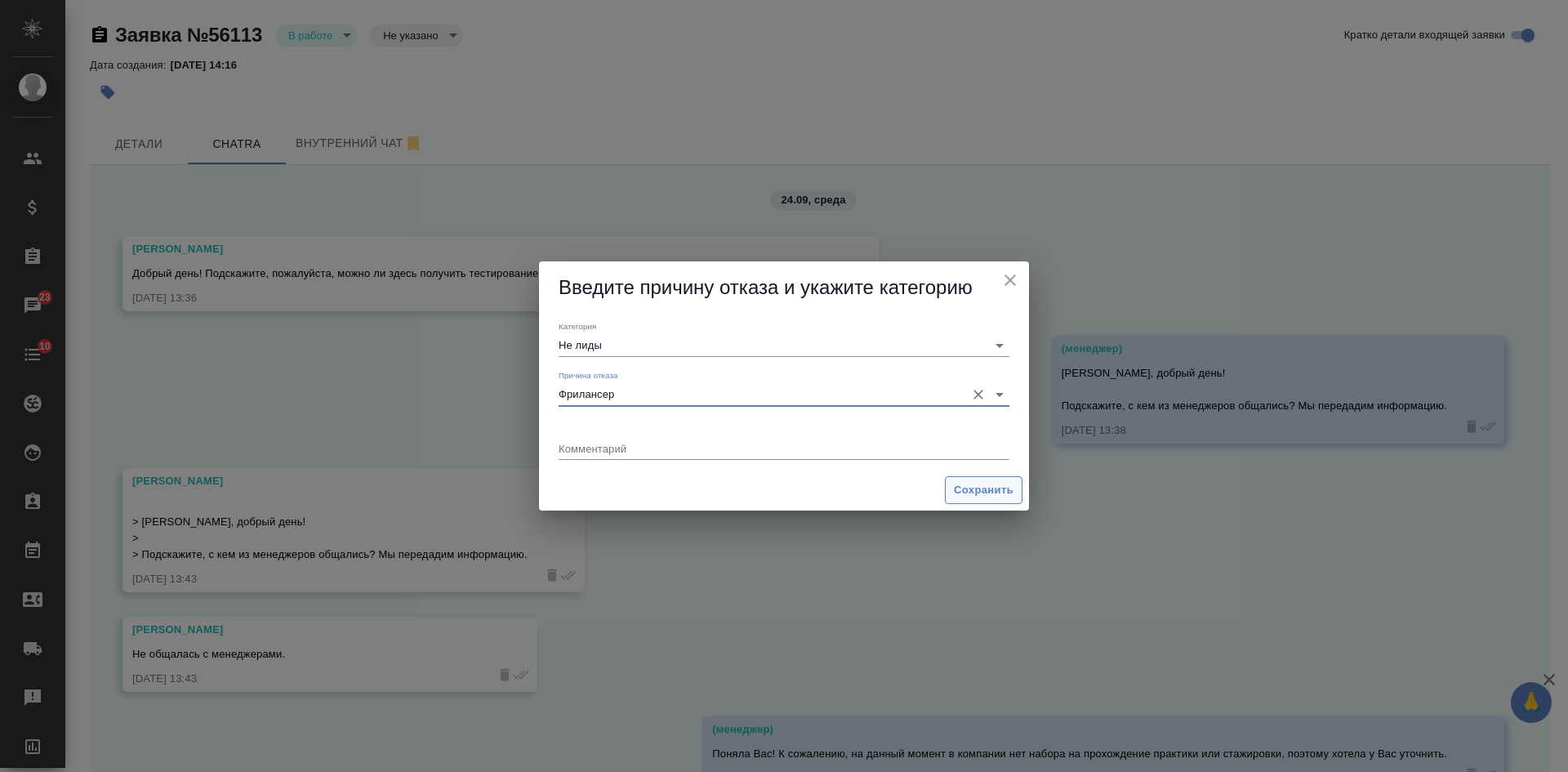
click at [963, 484] on span "Сохранить" at bounding box center [983, 490] width 60 height 18
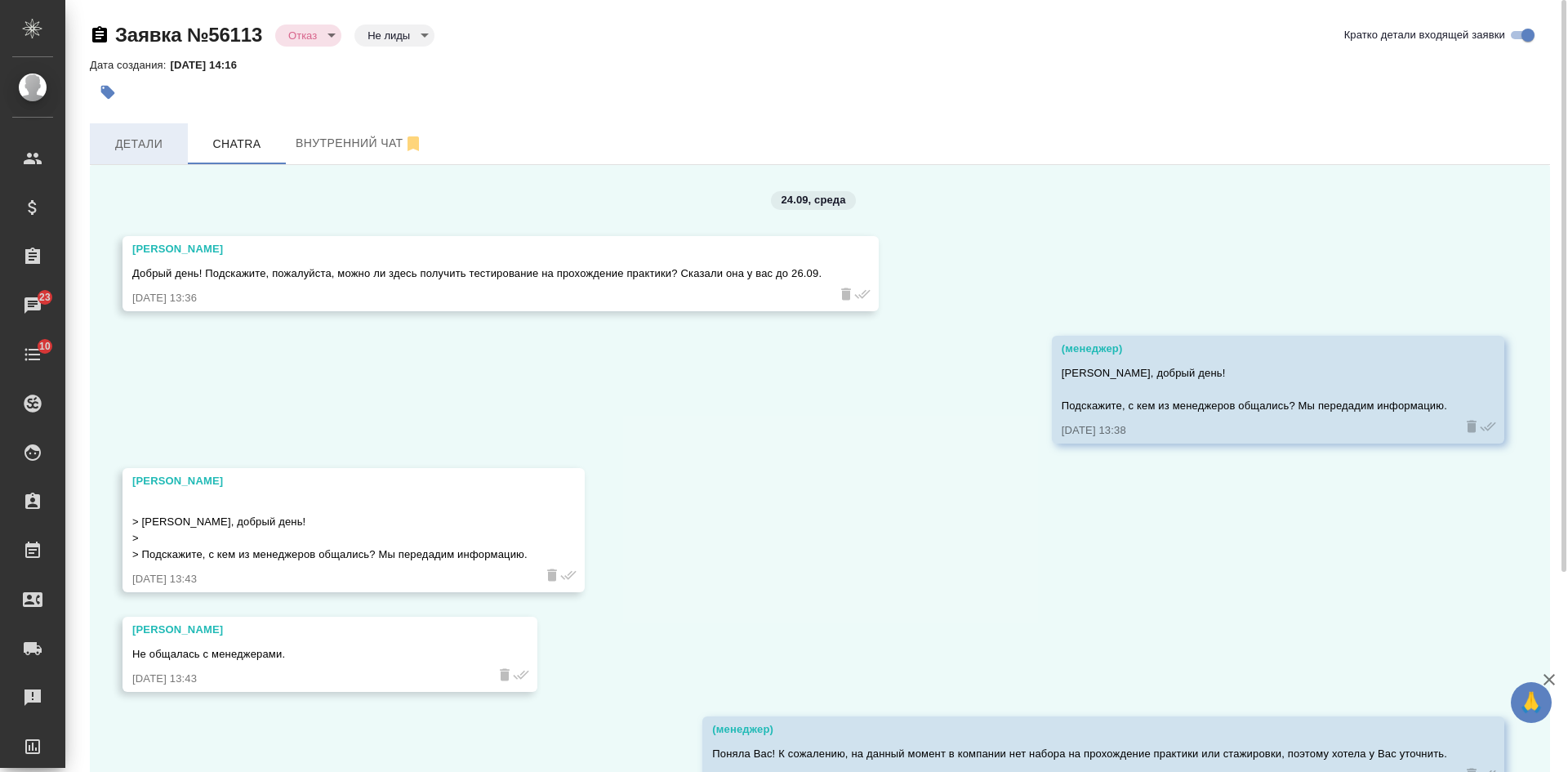
click at [143, 135] on span "Детали" at bounding box center [138, 144] width 78 height 20
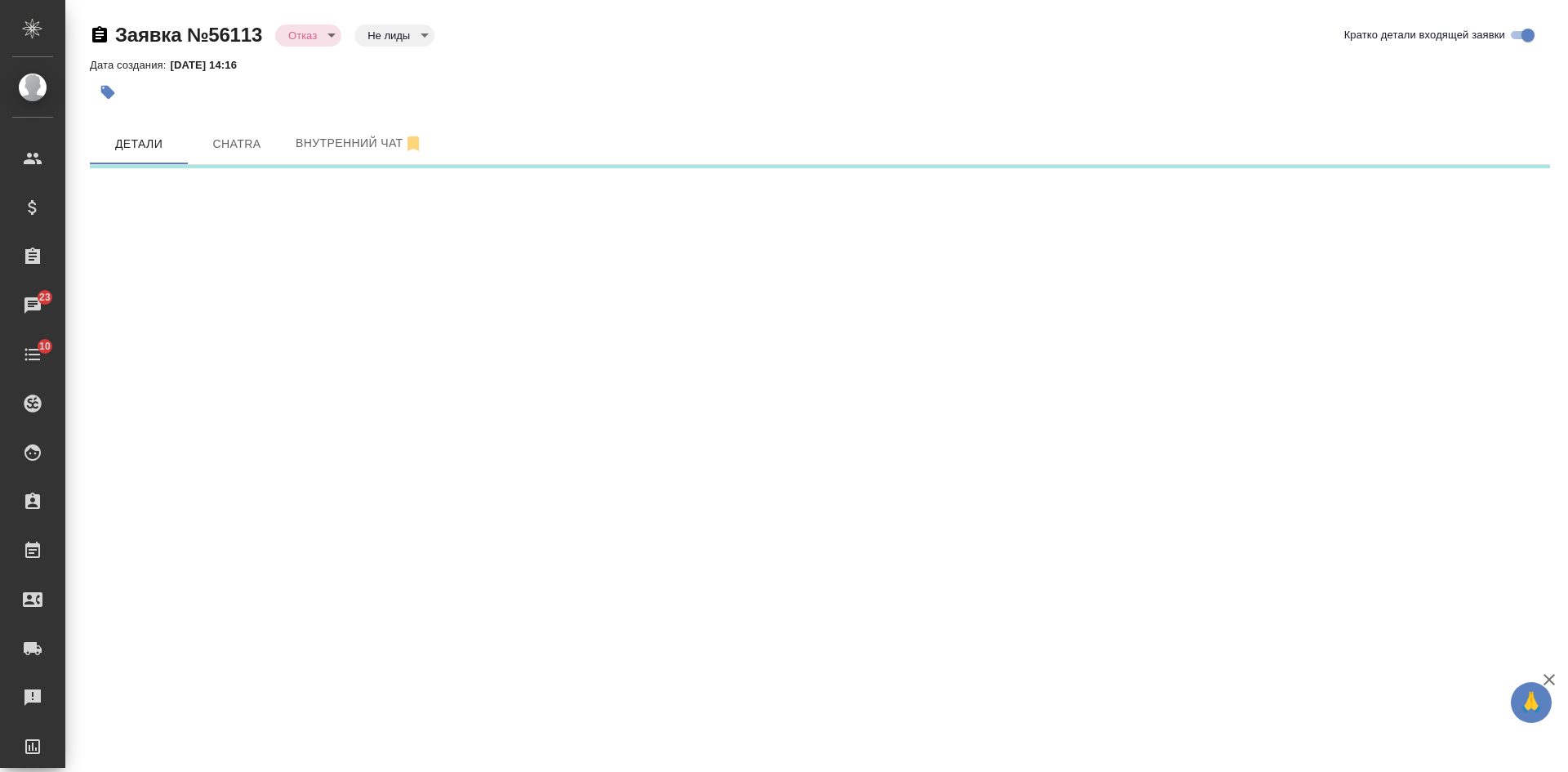
select select "RU"
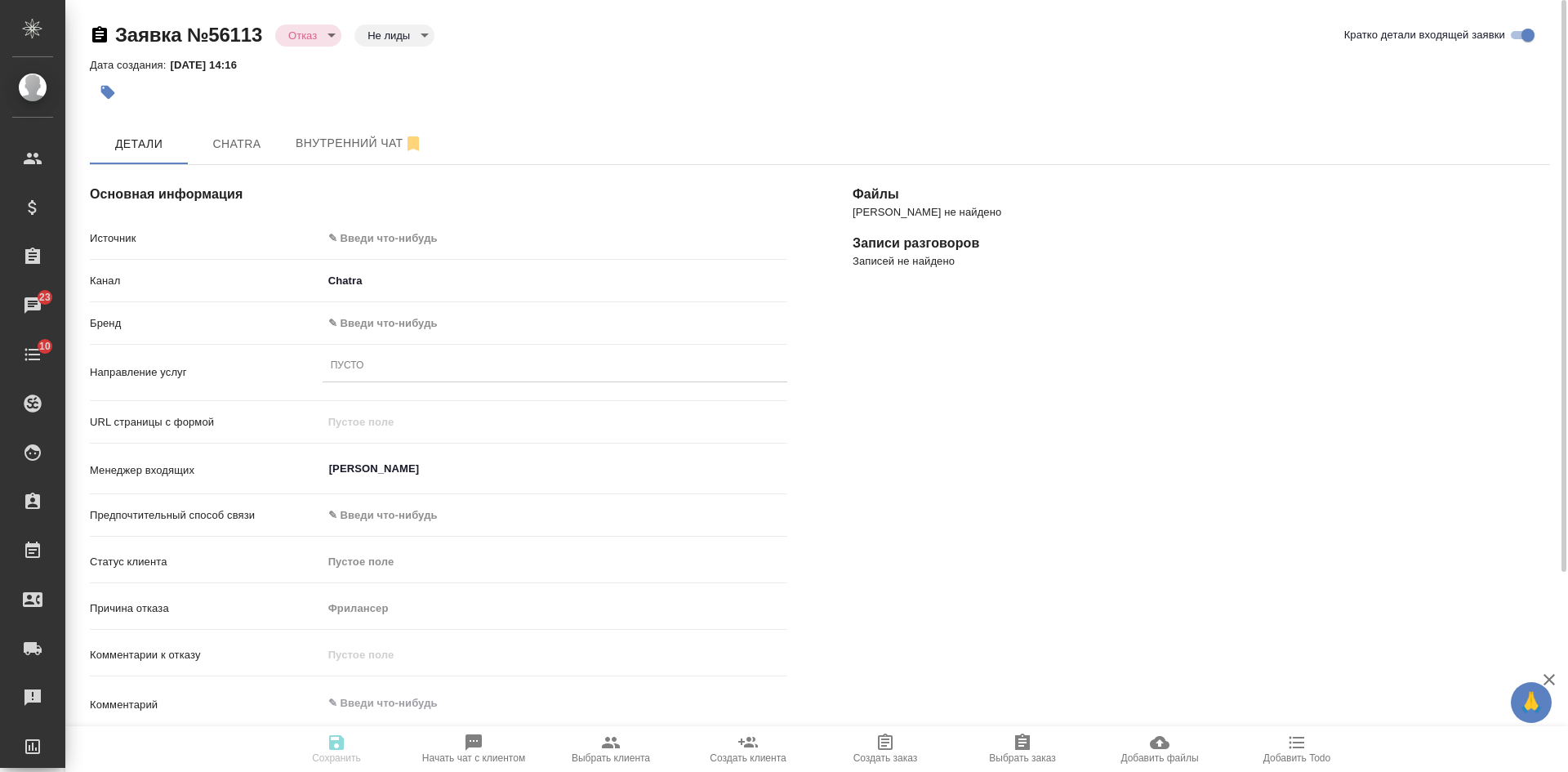
type textarea "x"
click at [398, 232] on body "🙏 .cls-1 fill:#fff; AWATERA [PERSON_NAME] Спецификации Заказы 23 Чаты 10 Todo П…" at bounding box center [784, 386] width 1568 height 772
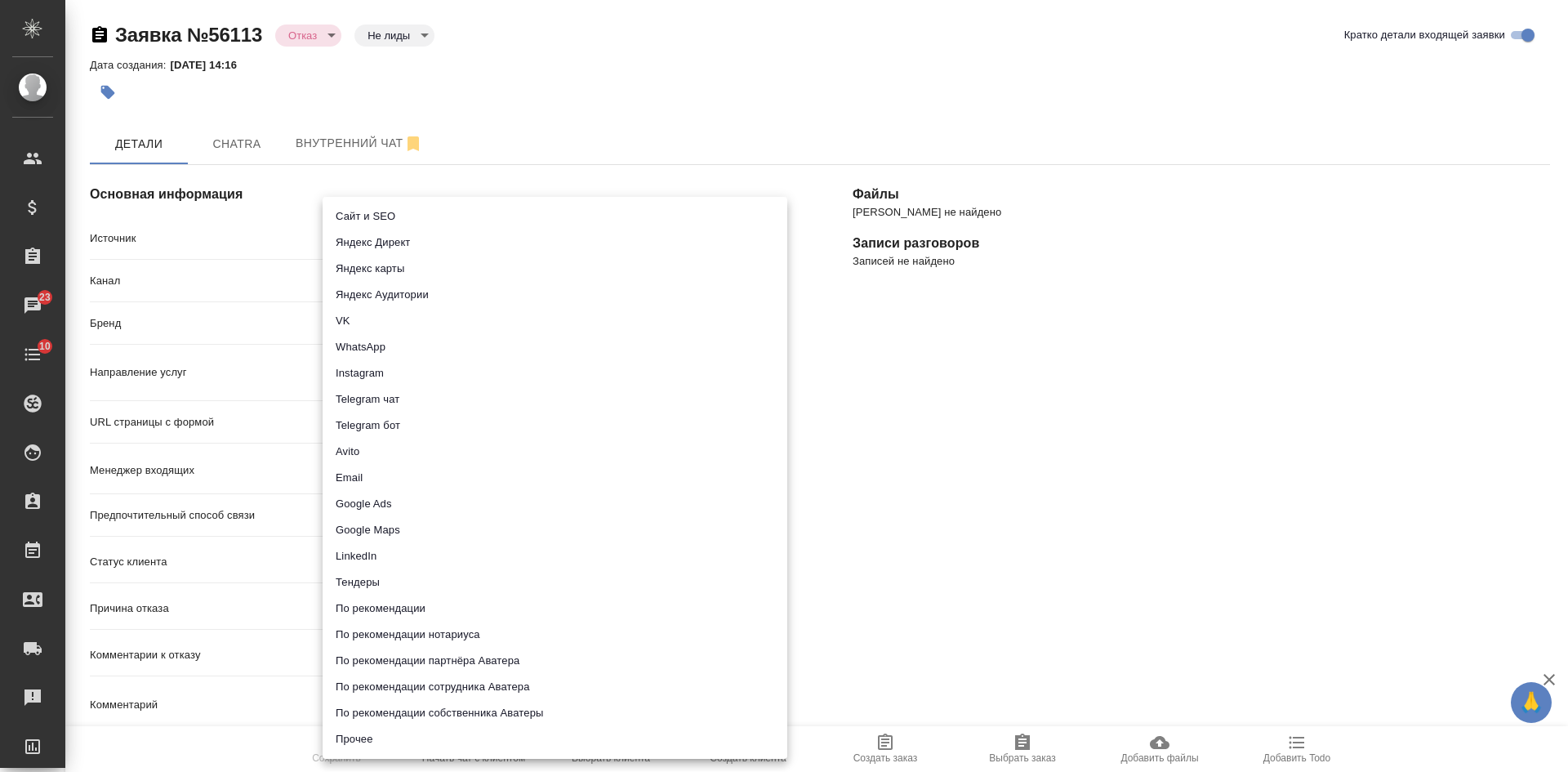
click at [399, 215] on li "Сайт и SEO" at bounding box center [555, 216] width 465 height 26
type input "seo"
type textarea "x"
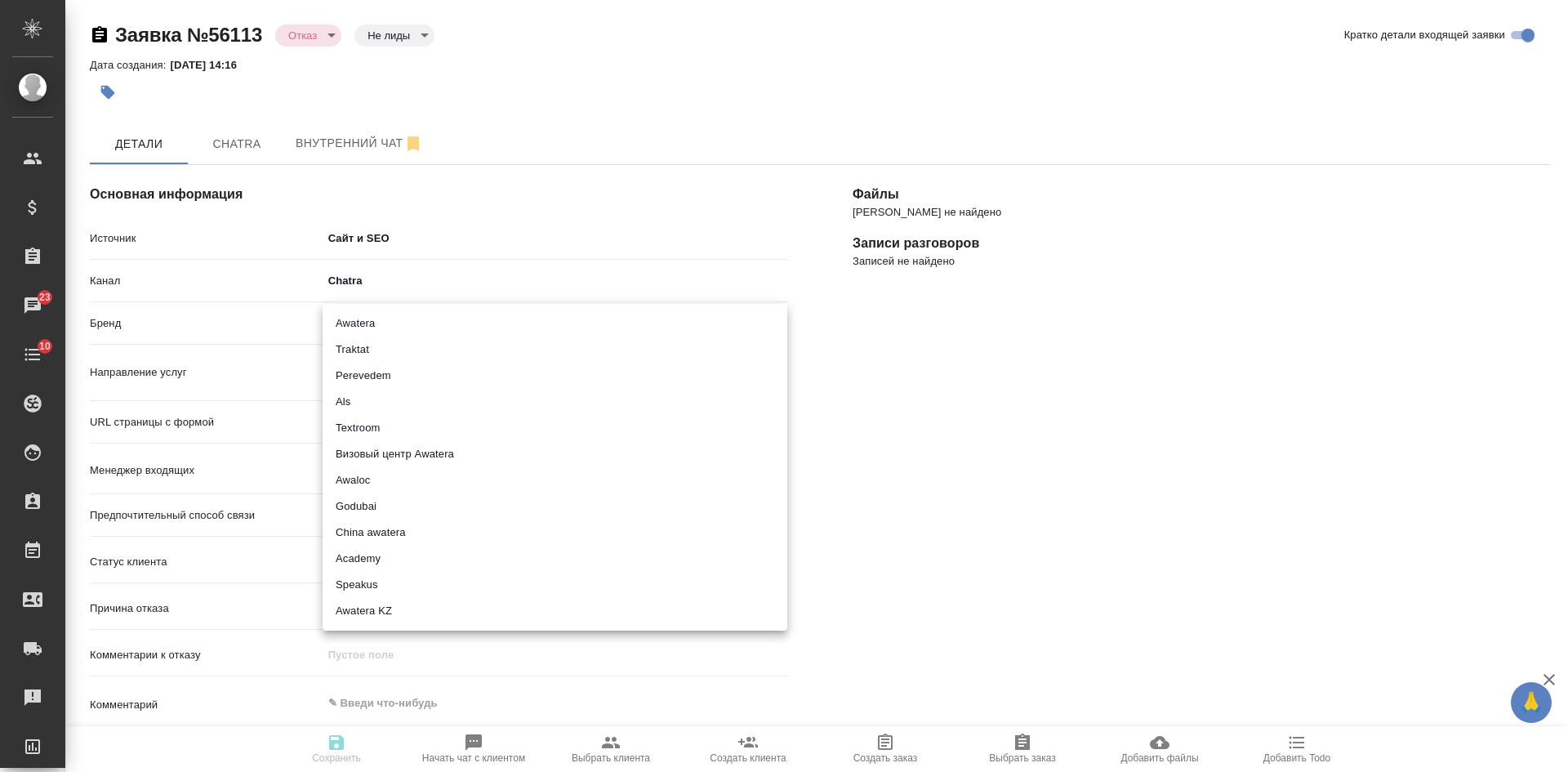
click at [395, 324] on body "🙏 .cls-1 fill:#fff; AWATERA [PERSON_NAME] Спецификации Заказы 23 Чаты 10 Todo П…" at bounding box center [784, 386] width 1568 height 772
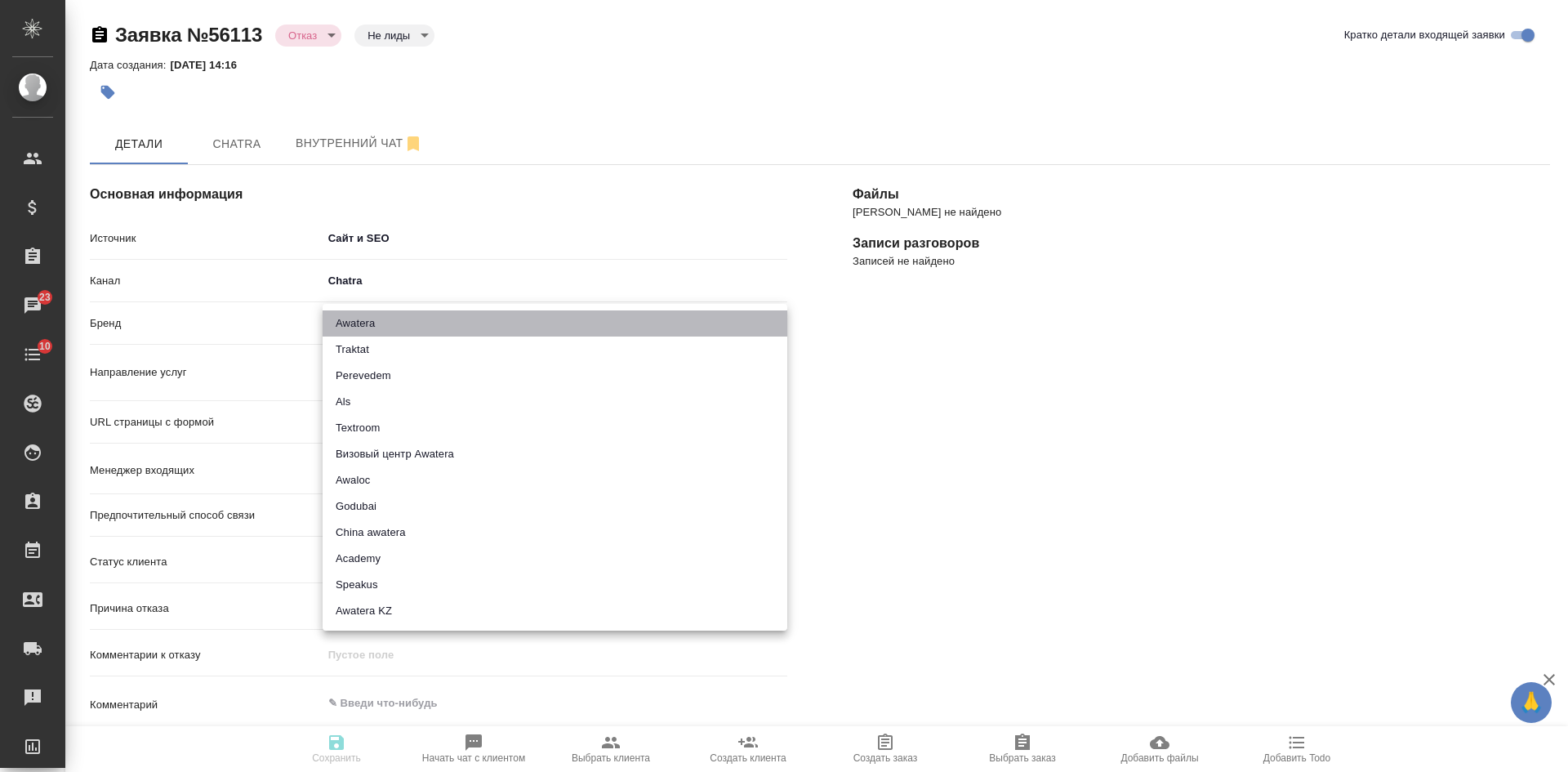
click at [372, 327] on li "Awatera" at bounding box center [555, 323] width 465 height 26
type input "awatera"
type textarea "x"
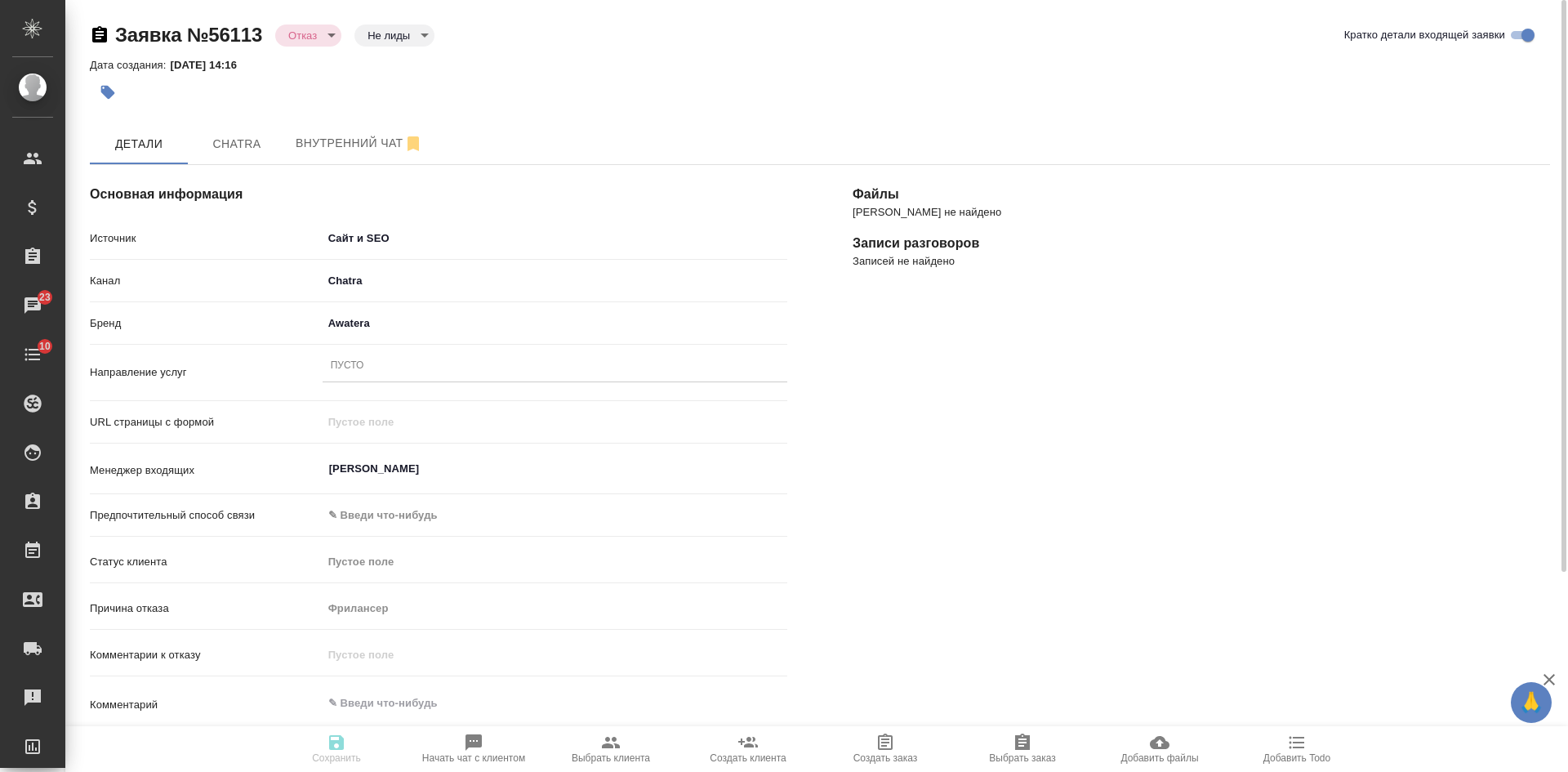
click at [364, 377] on div "Пусто" at bounding box center [555, 366] width 465 height 24
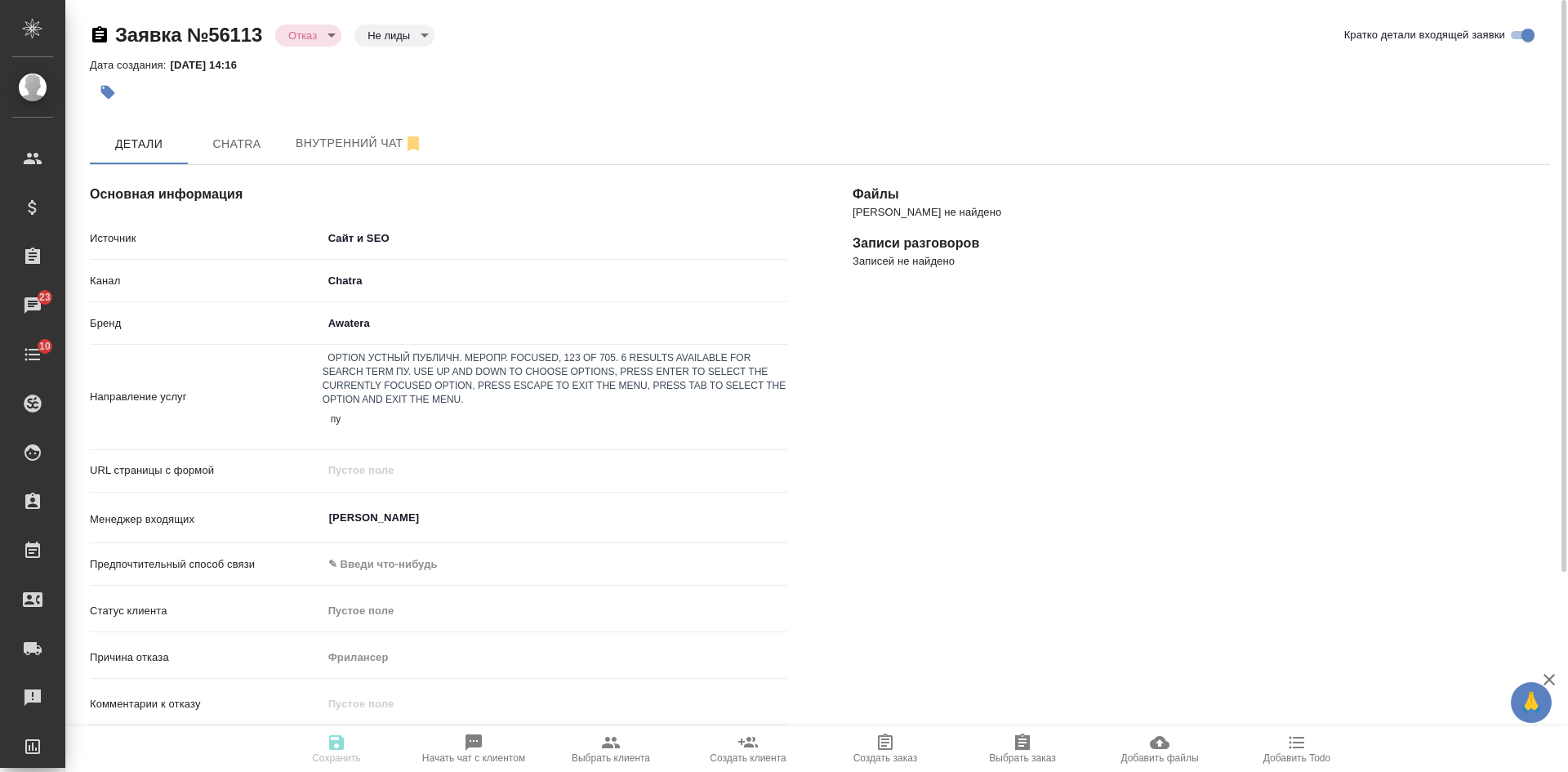
type input "пус"
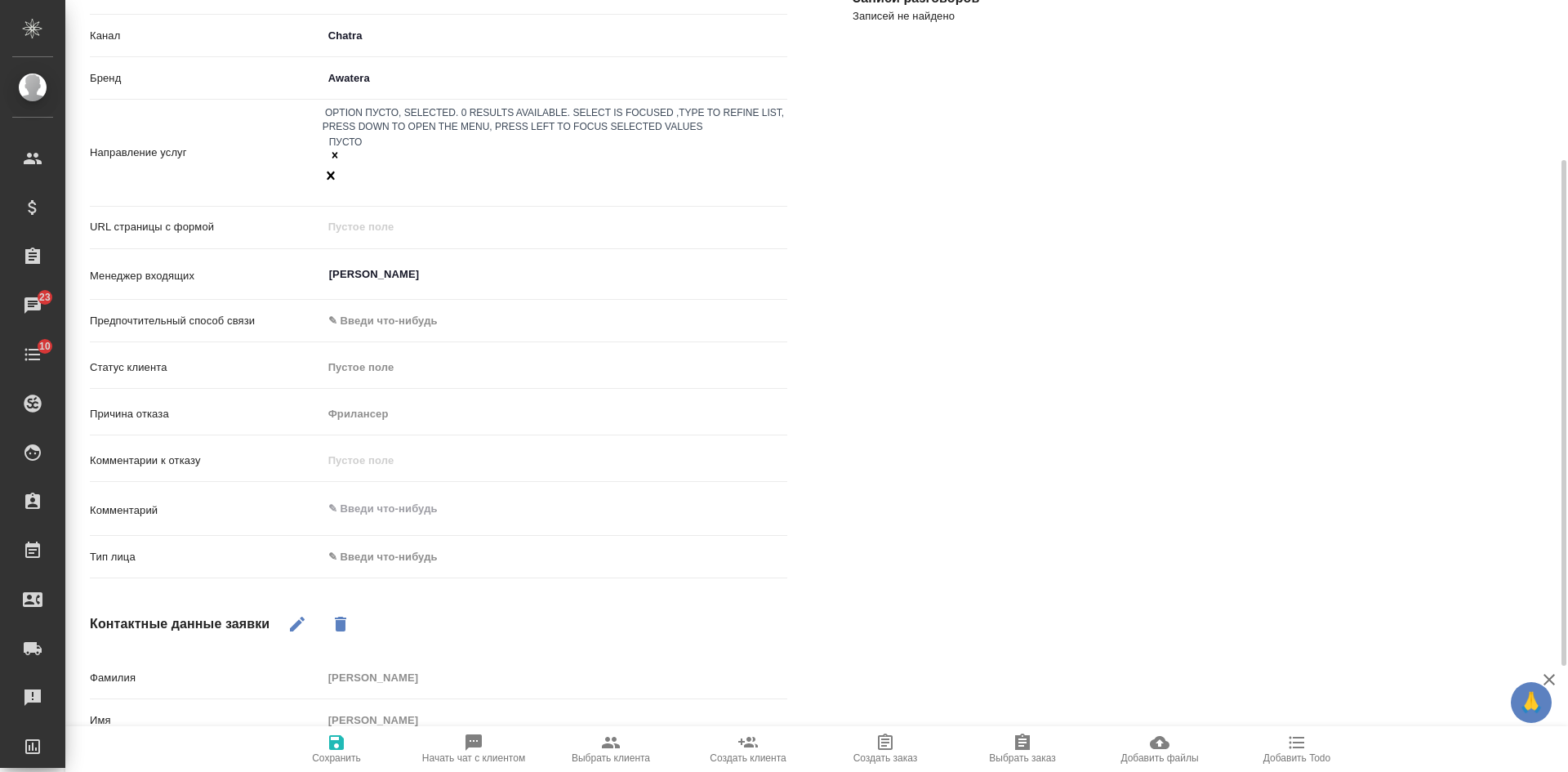
click at [345, 492] on body "🙏 .cls-1 fill:#fff; AWATERA [PERSON_NAME] Спецификации Заказы 23 Чаты 10 Todo П…" at bounding box center [784, 386] width 1568 height 772
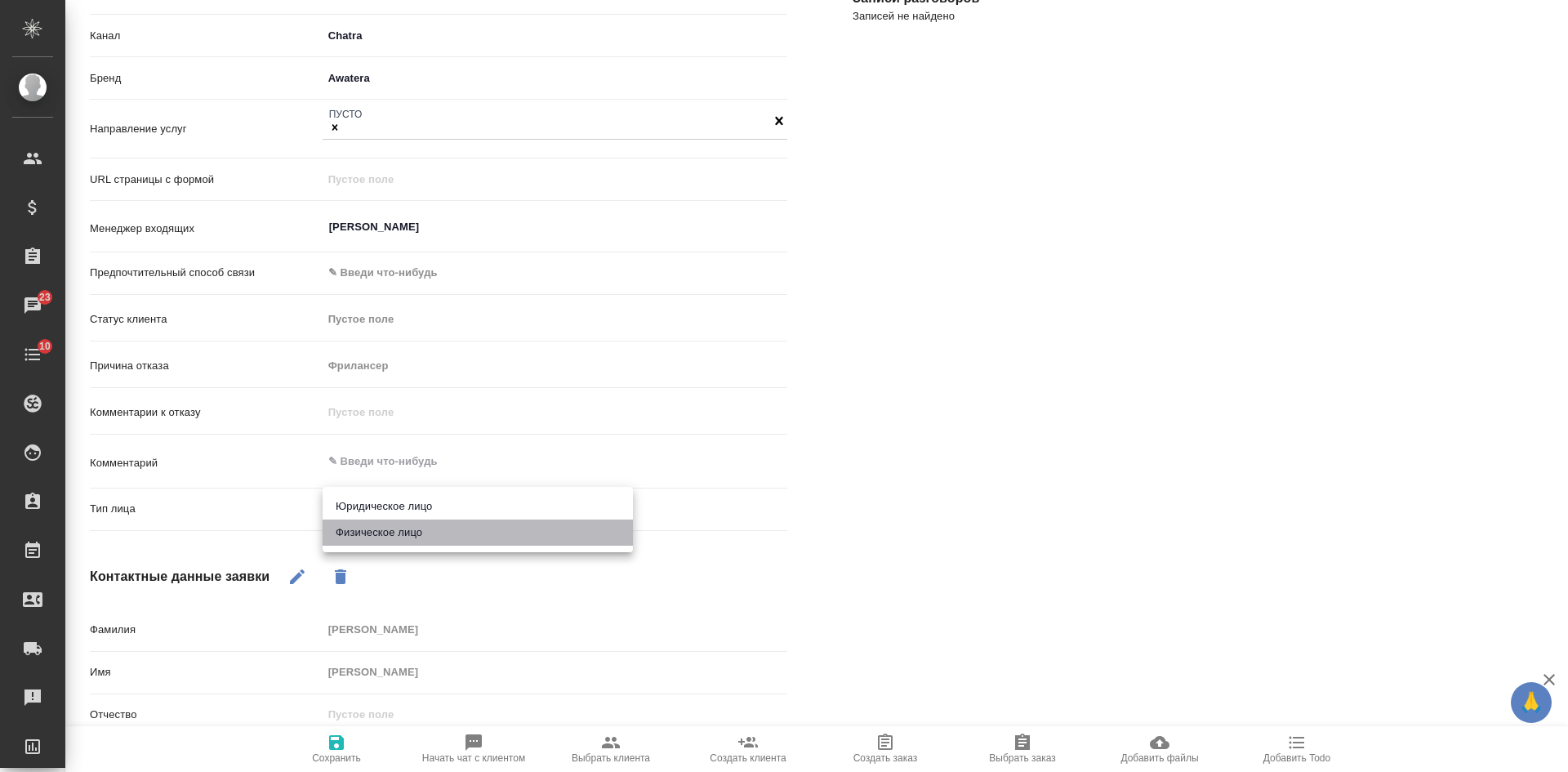
click at [357, 537] on li "Физическое лицо" at bounding box center [478, 532] width 310 height 26
type textarea "x"
type input "private"
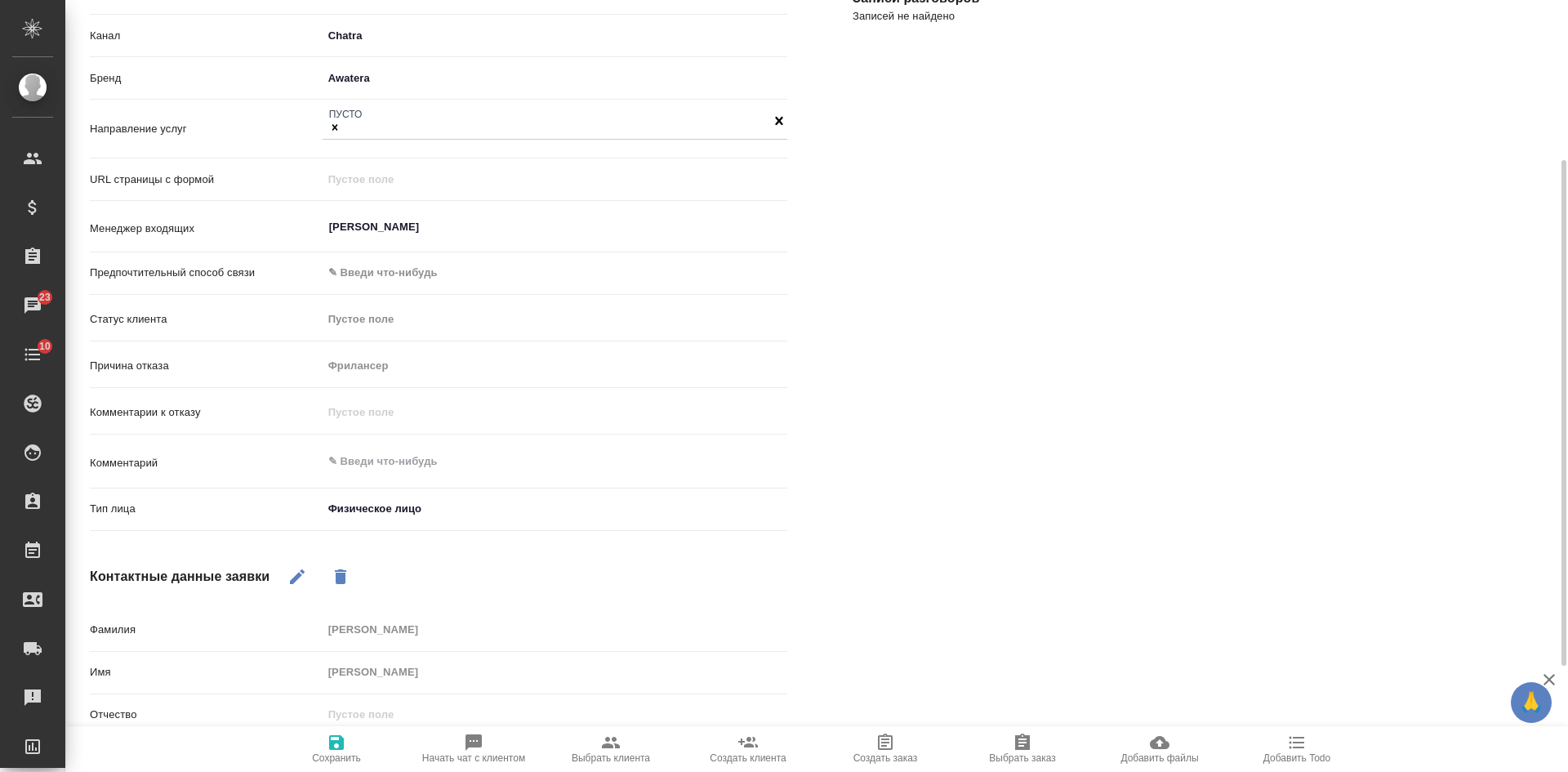
drag, startPoint x: 329, startPoint y: 745, endPoint x: 344, endPoint y: 715, distance: 33.5
click at [331, 747] on icon "button" at bounding box center [335, 741] width 14 height 14
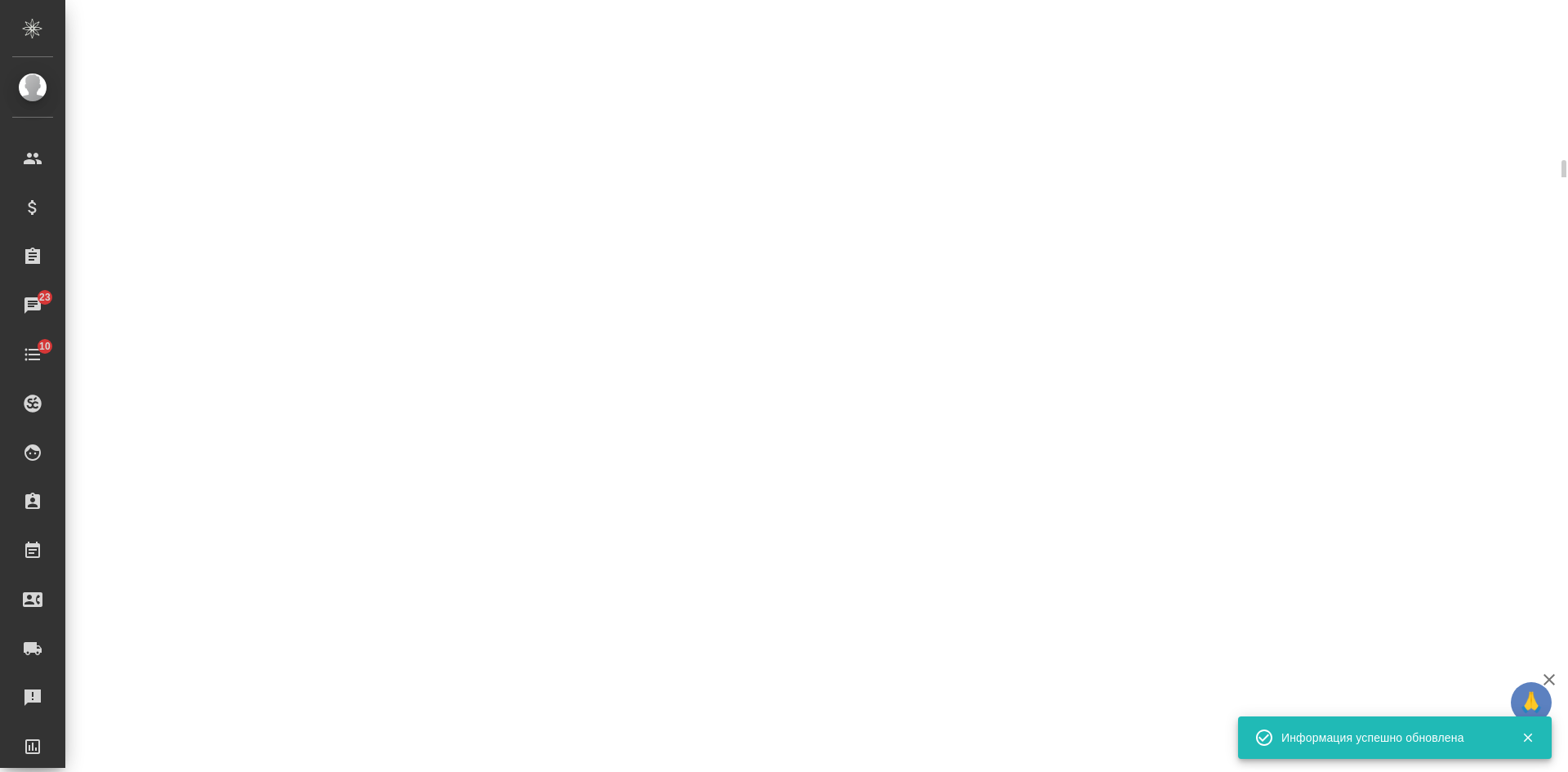
select select "RU"
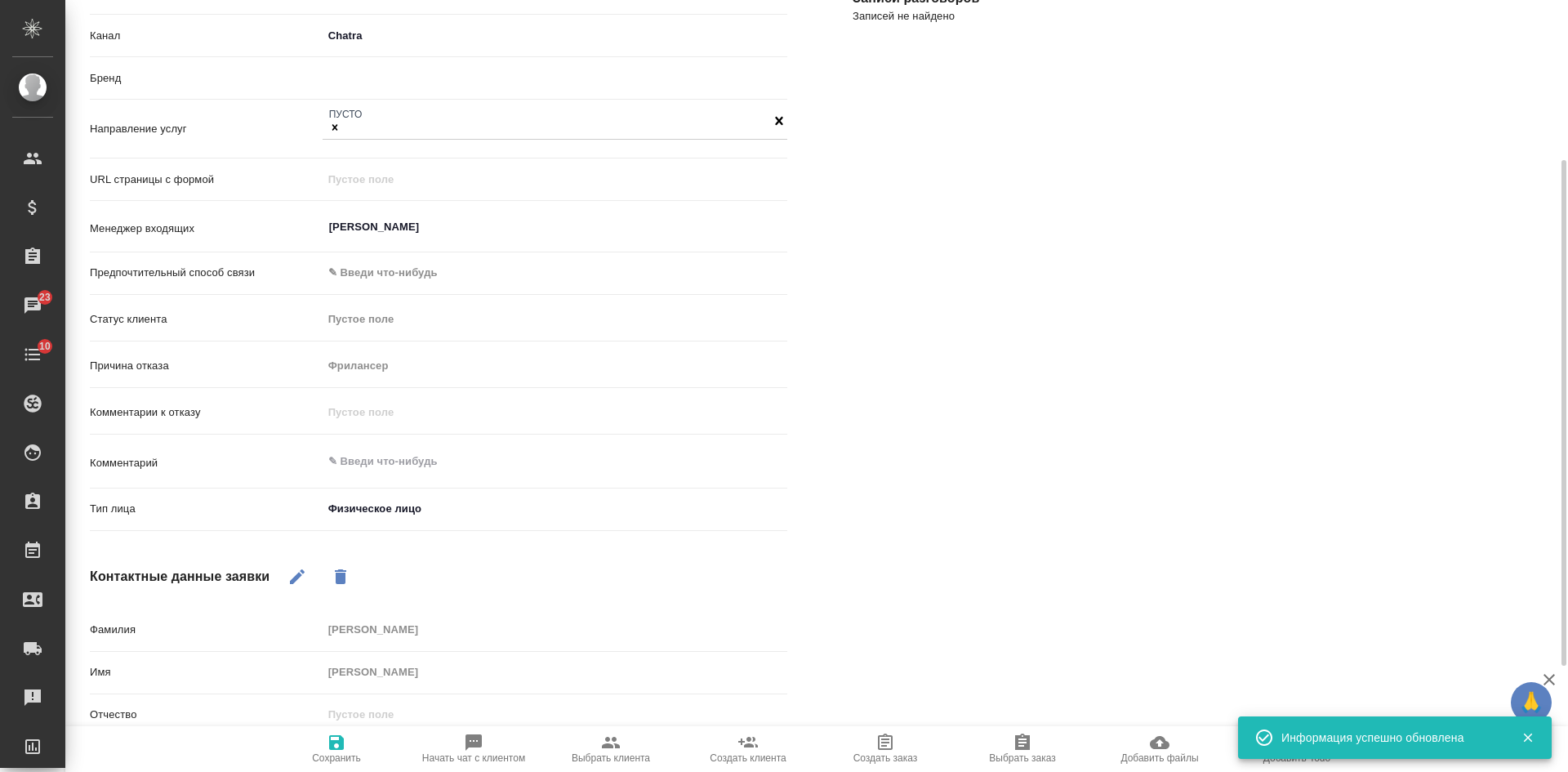
type textarea "x"
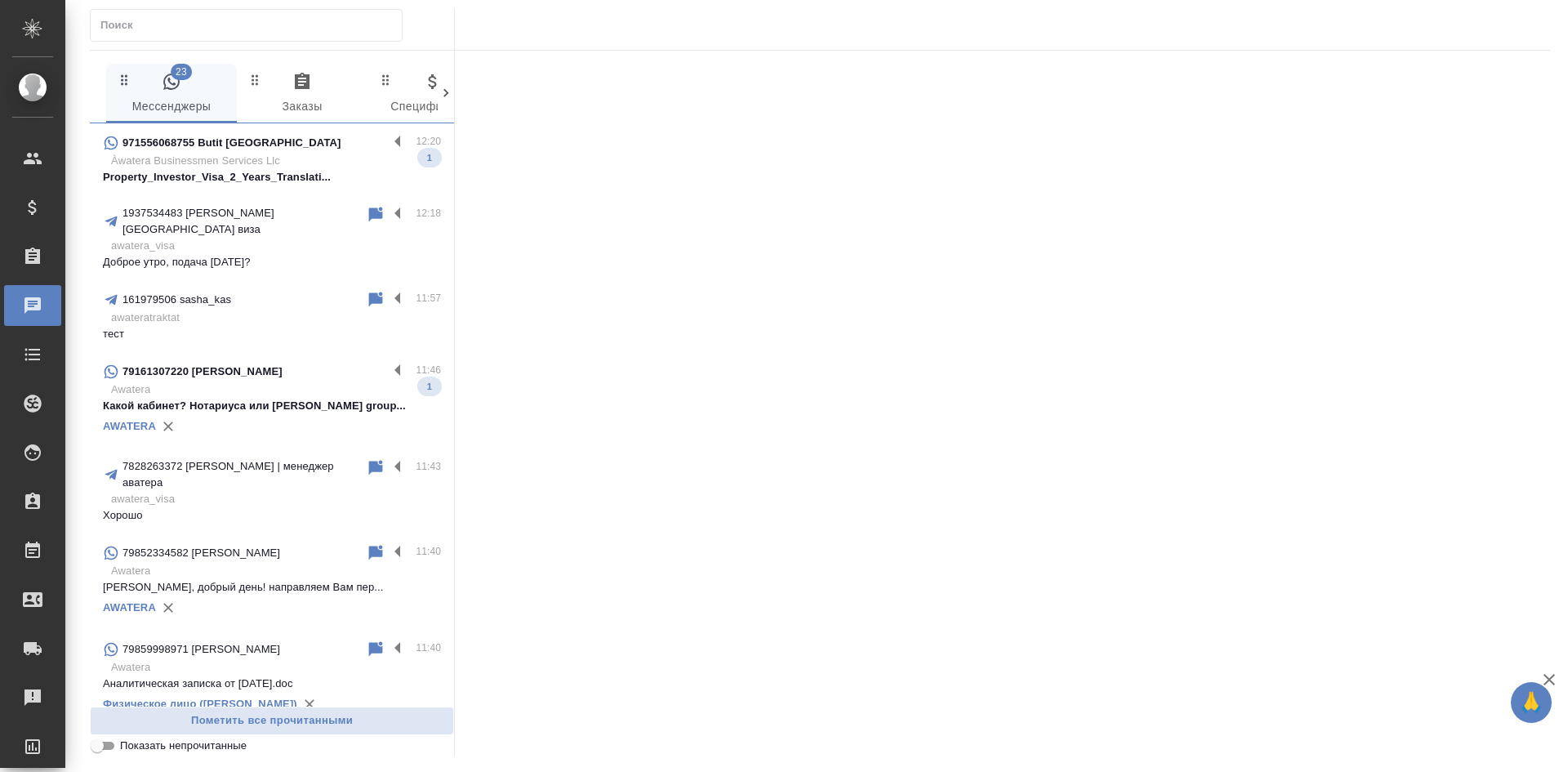
click at [249, 311] on p "awateratraktat" at bounding box center [276, 317] width 330 height 16
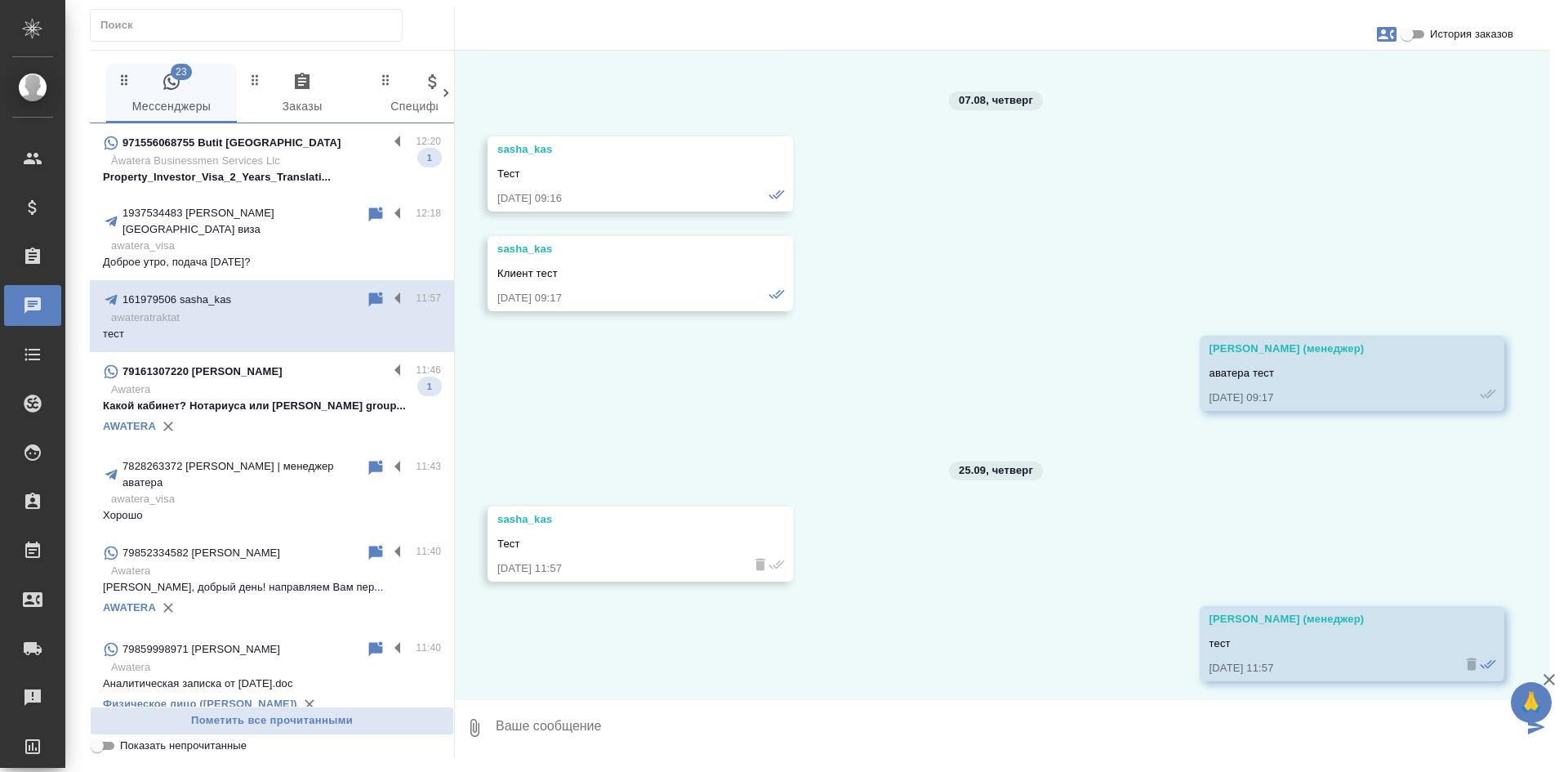
scroll to position [4276, 0]
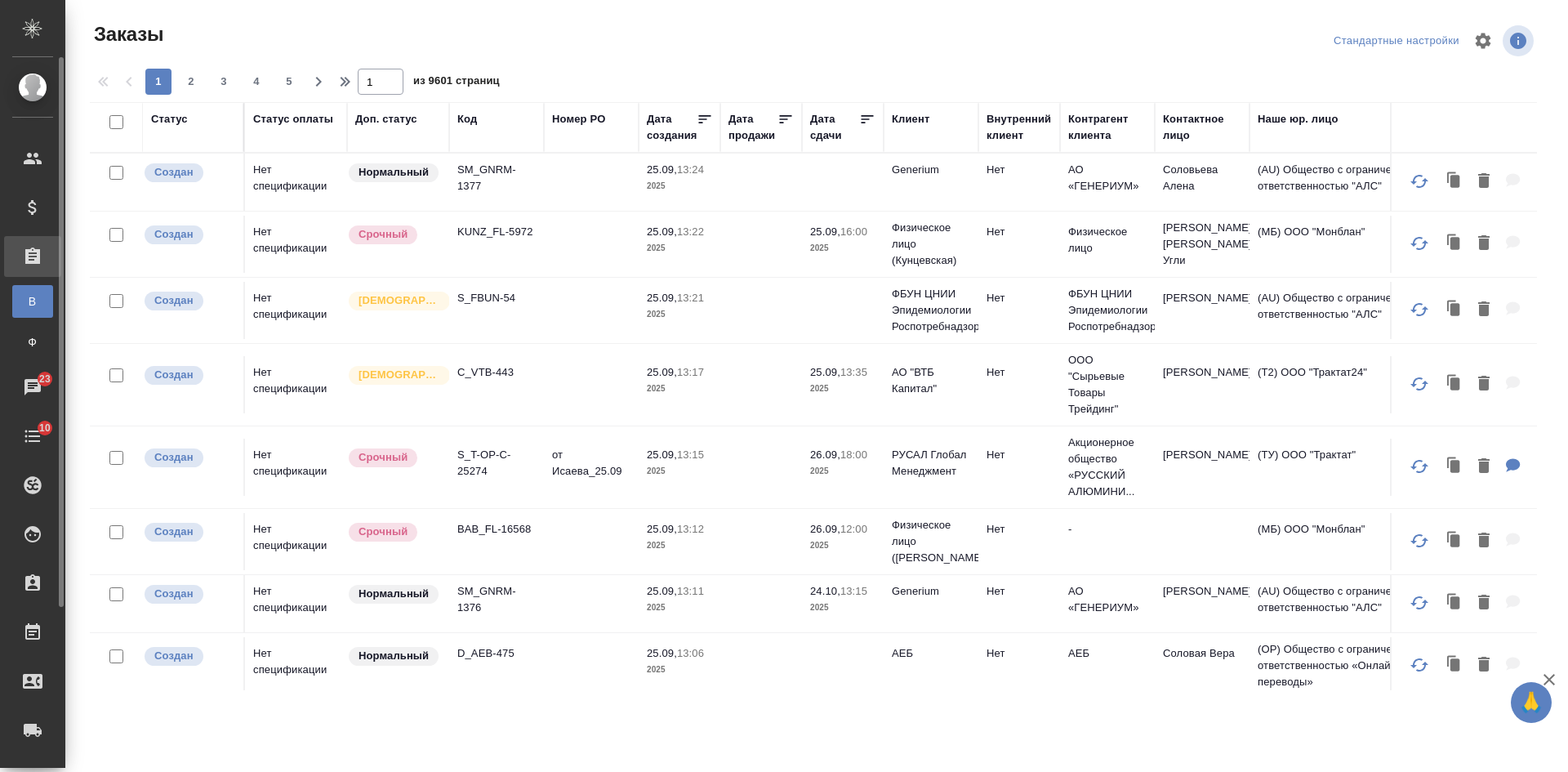
click at [29, 339] on span "Ф" at bounding box center [32, 341] width 24 height 16
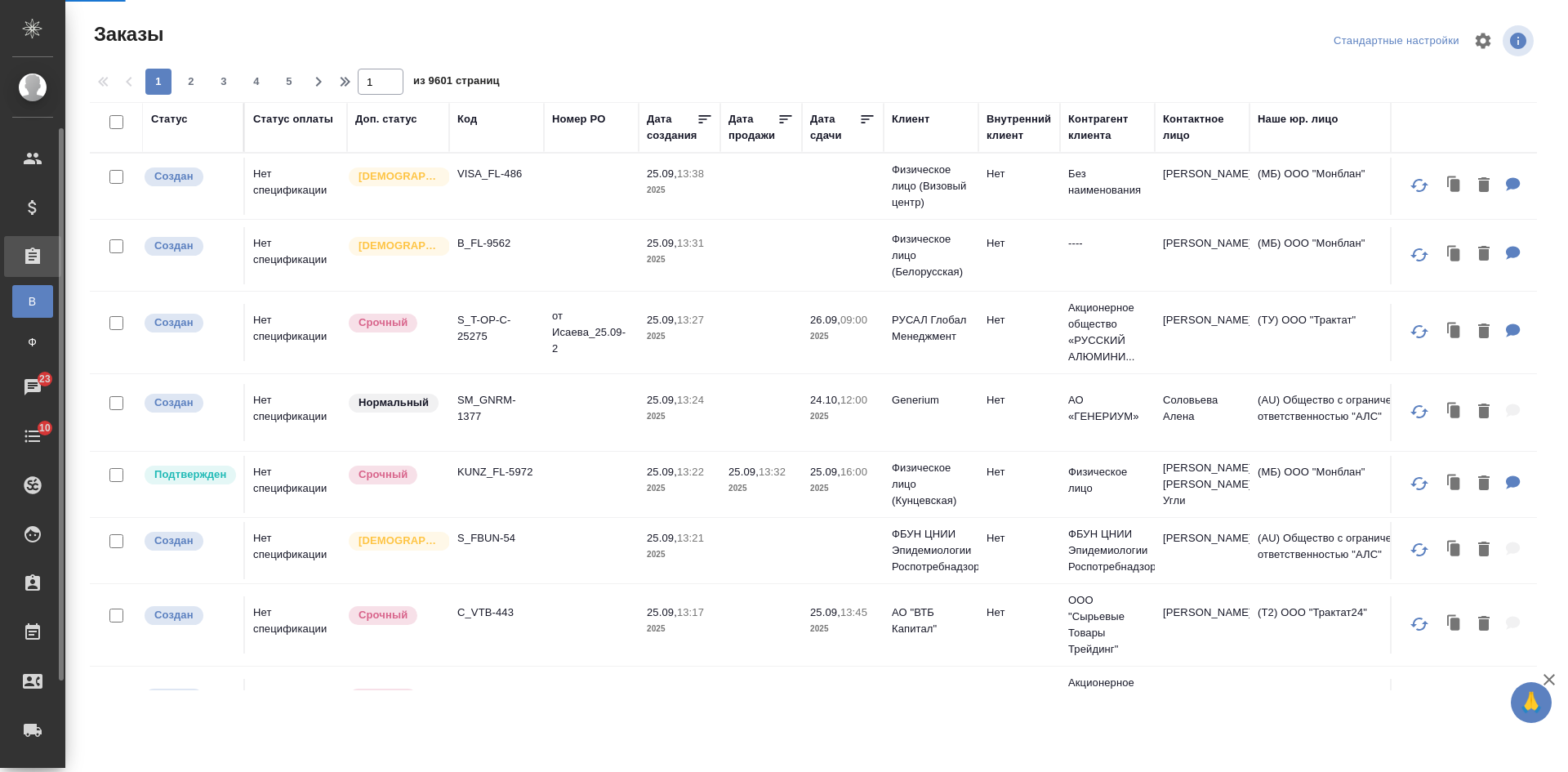
scroll to position [121, 0]
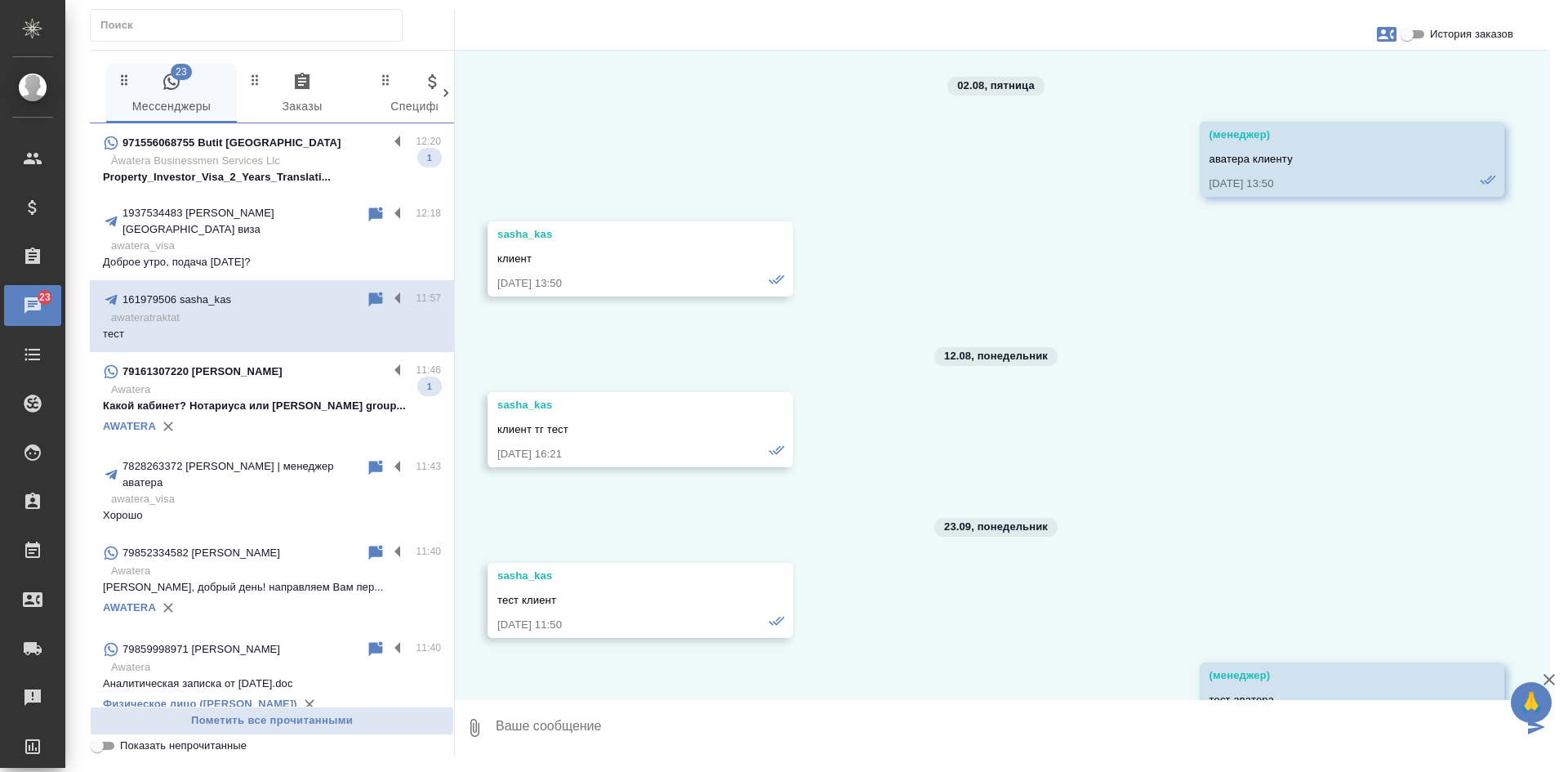
scroll to position [4276, 0]
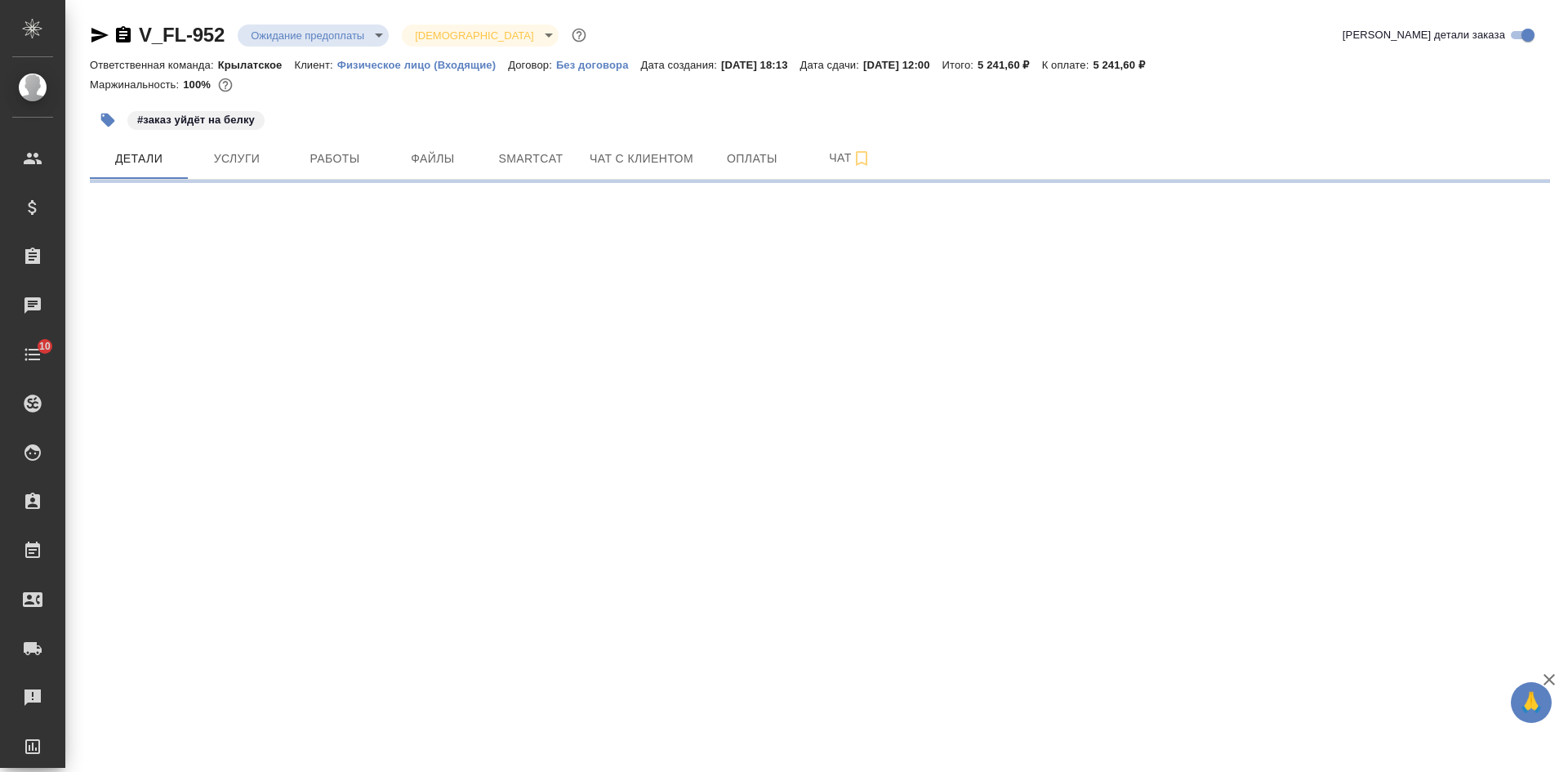
select select "RU"
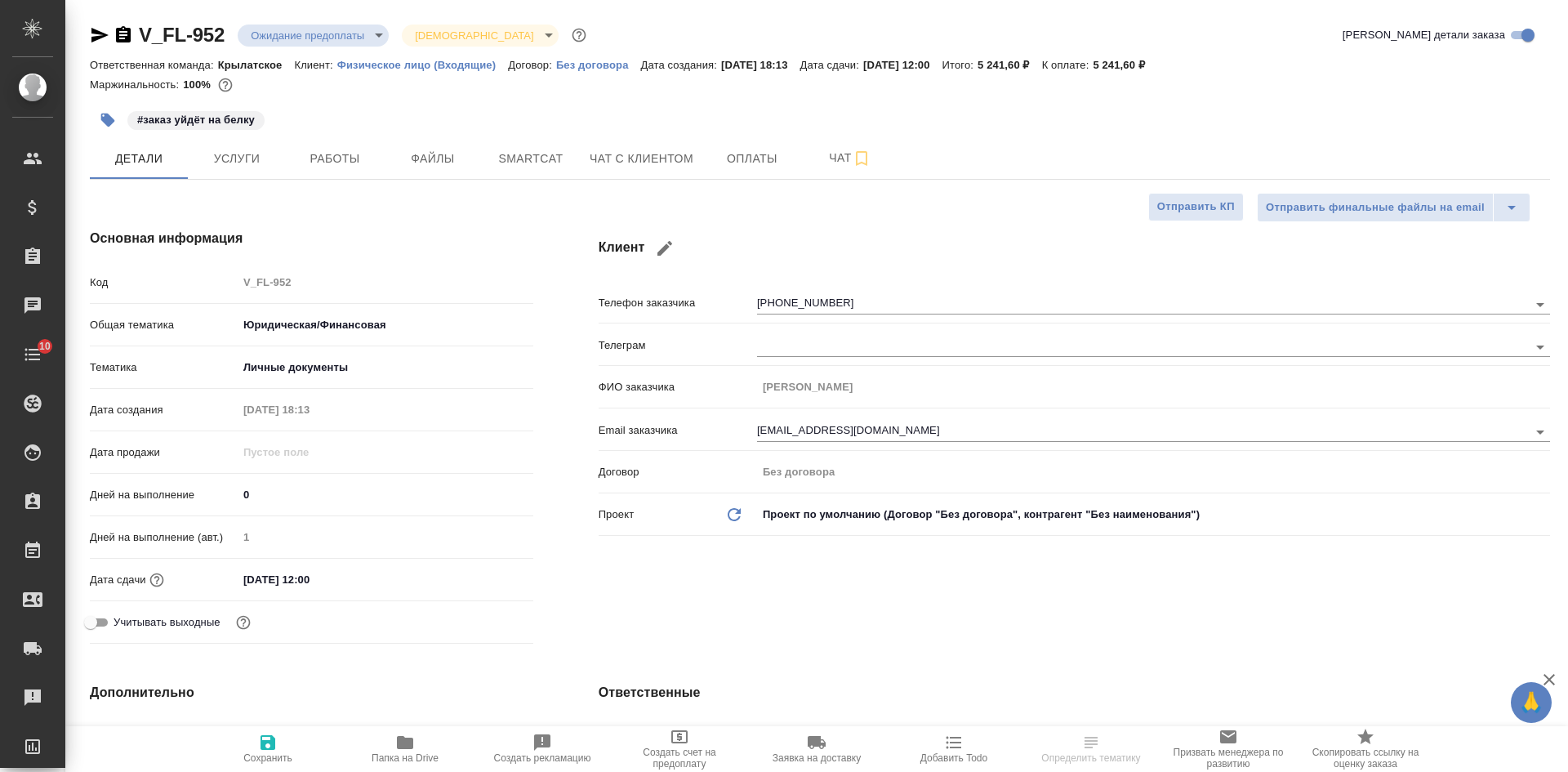
type textarea "x"
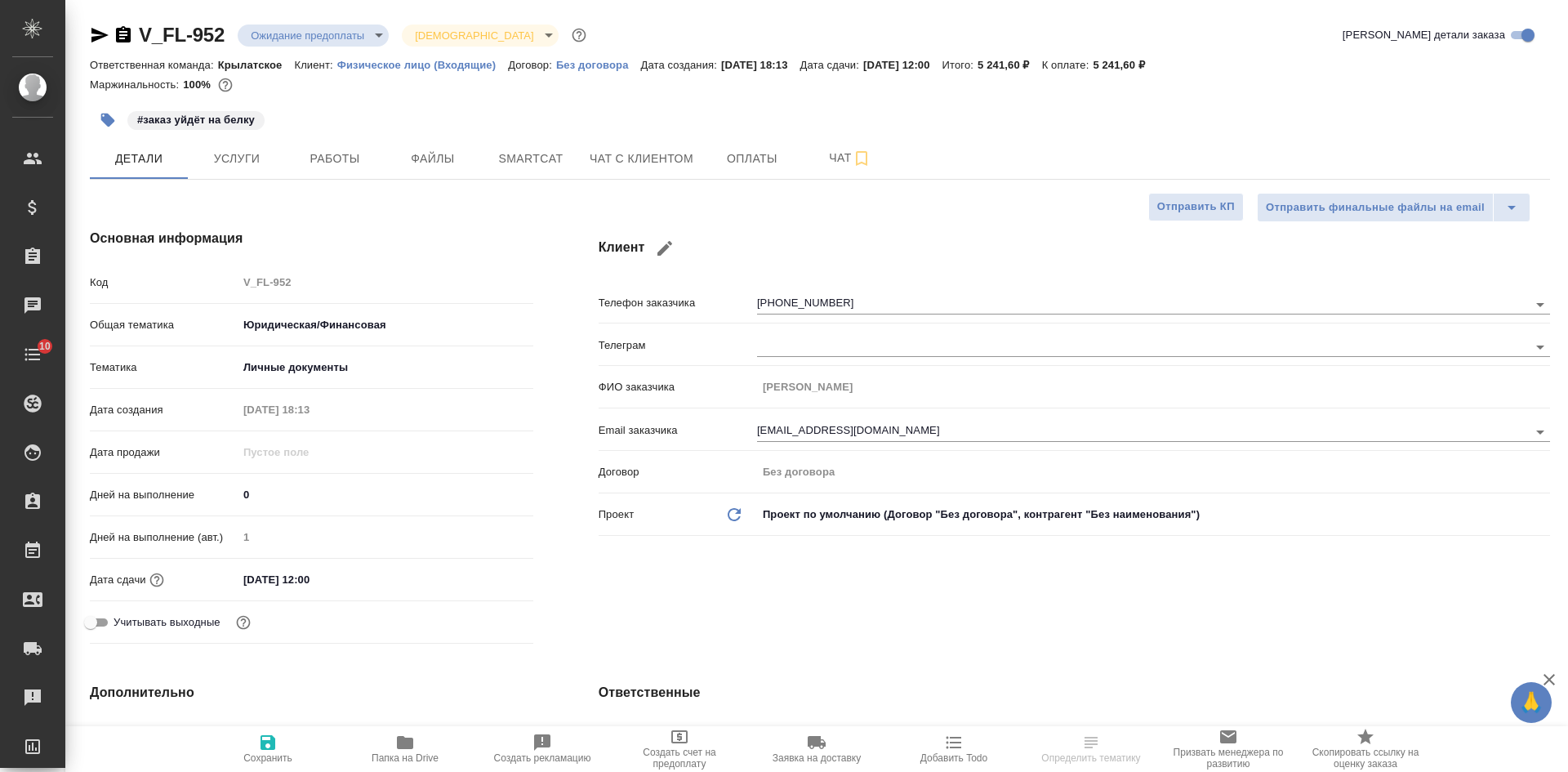
type textarea "x"
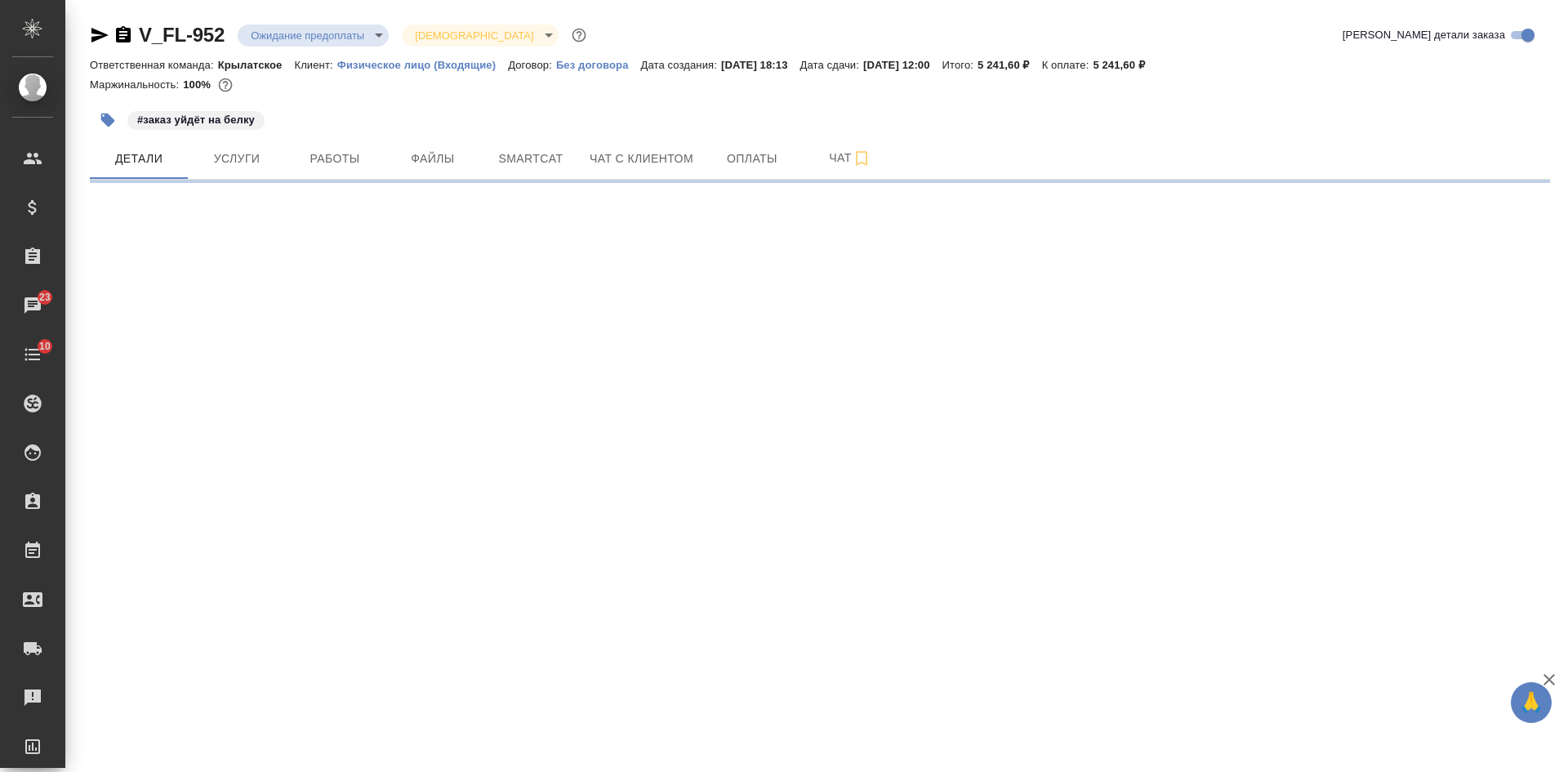
select select "RU"
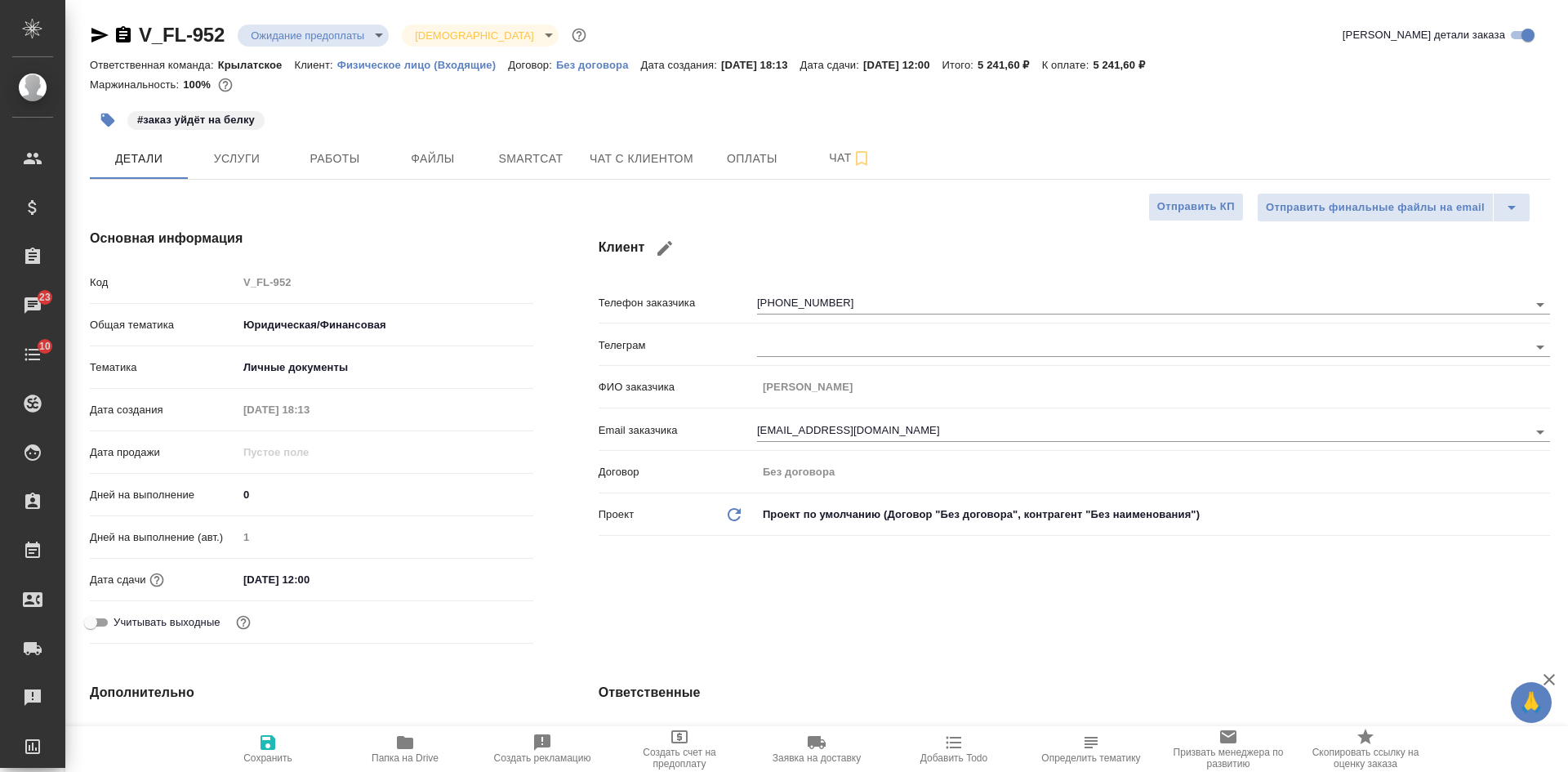
type textarea "x"
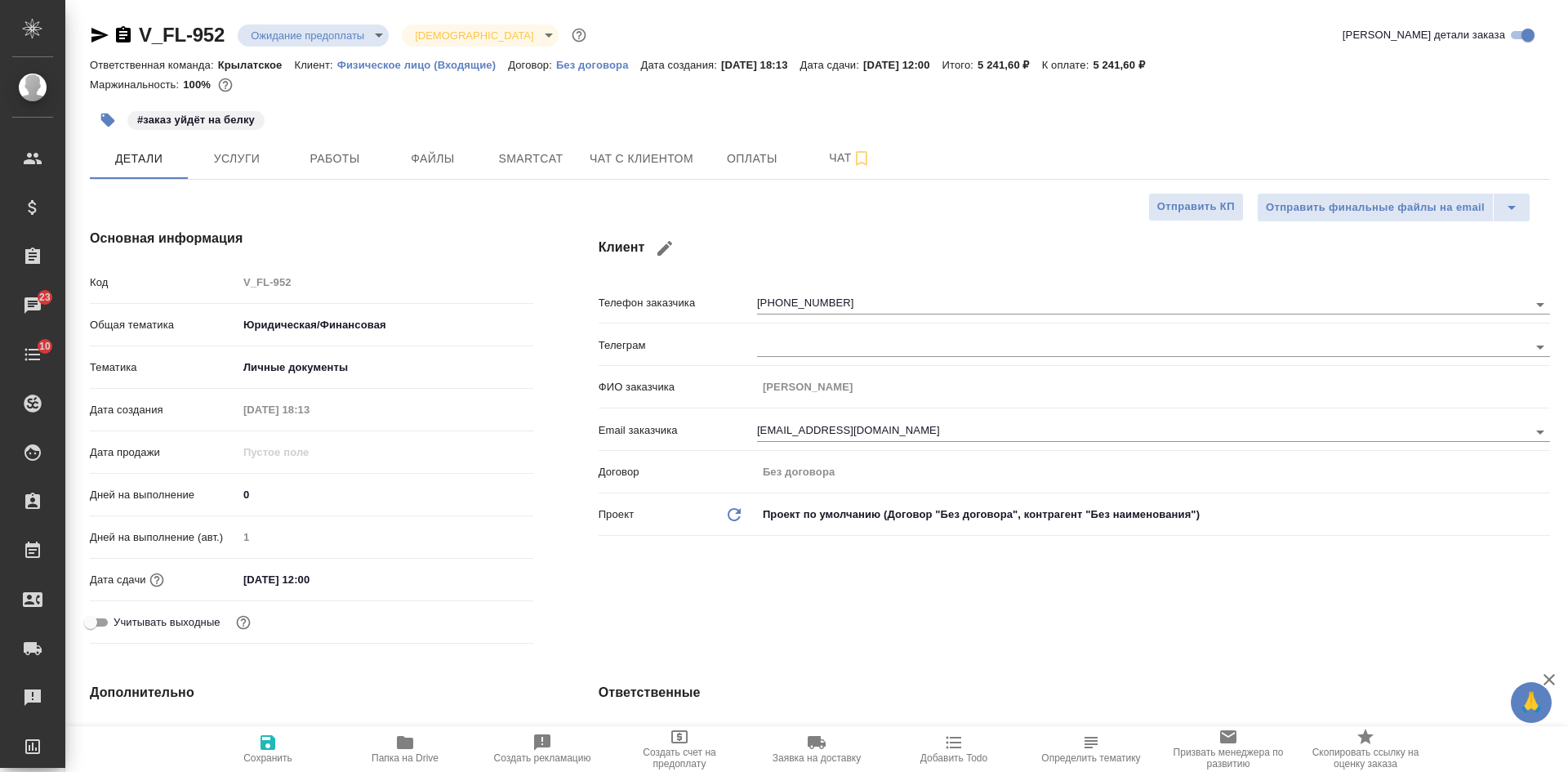
type textarea "x"
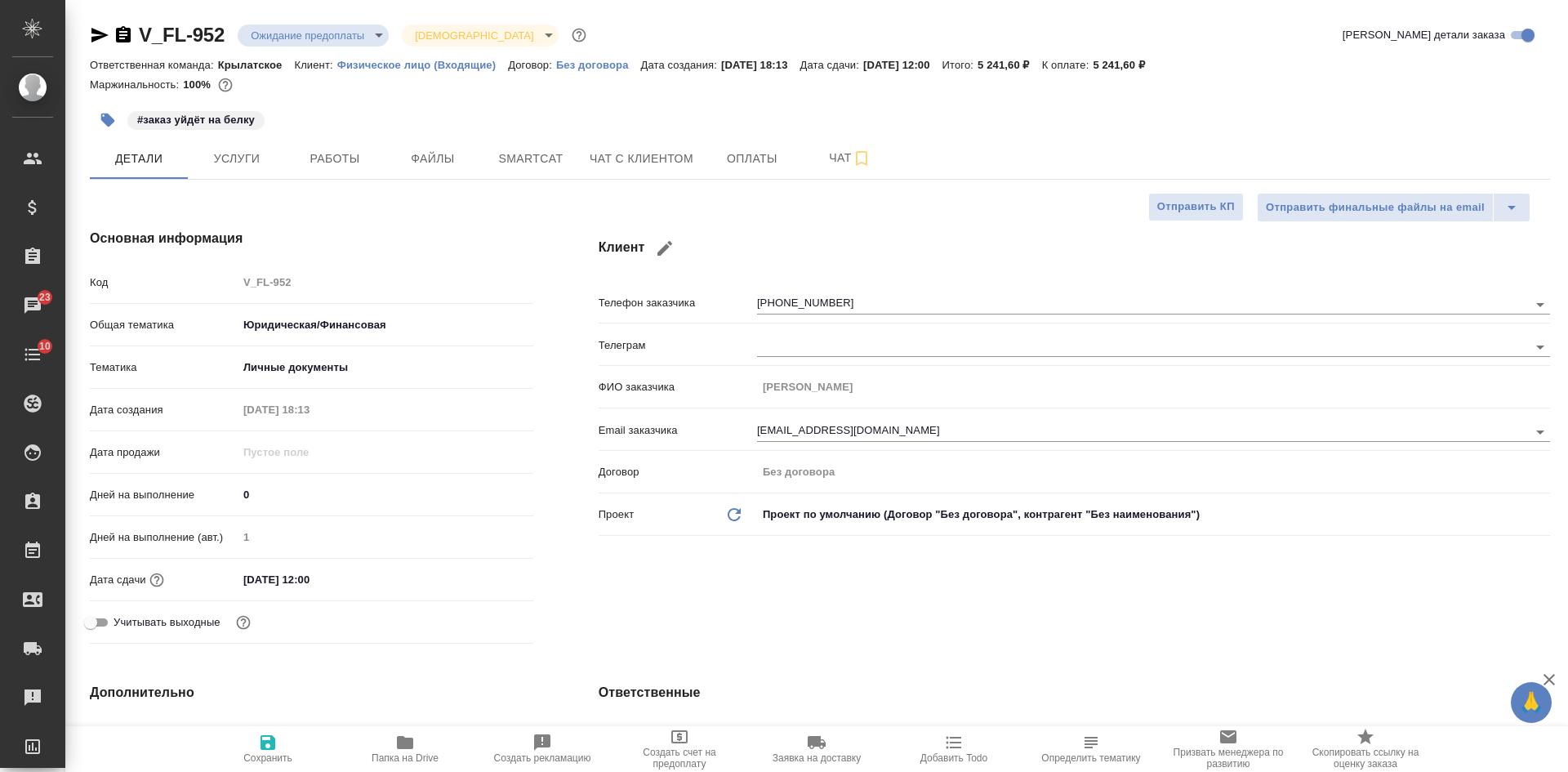
type textarea "x"
select select "RU"
type textarea "x"
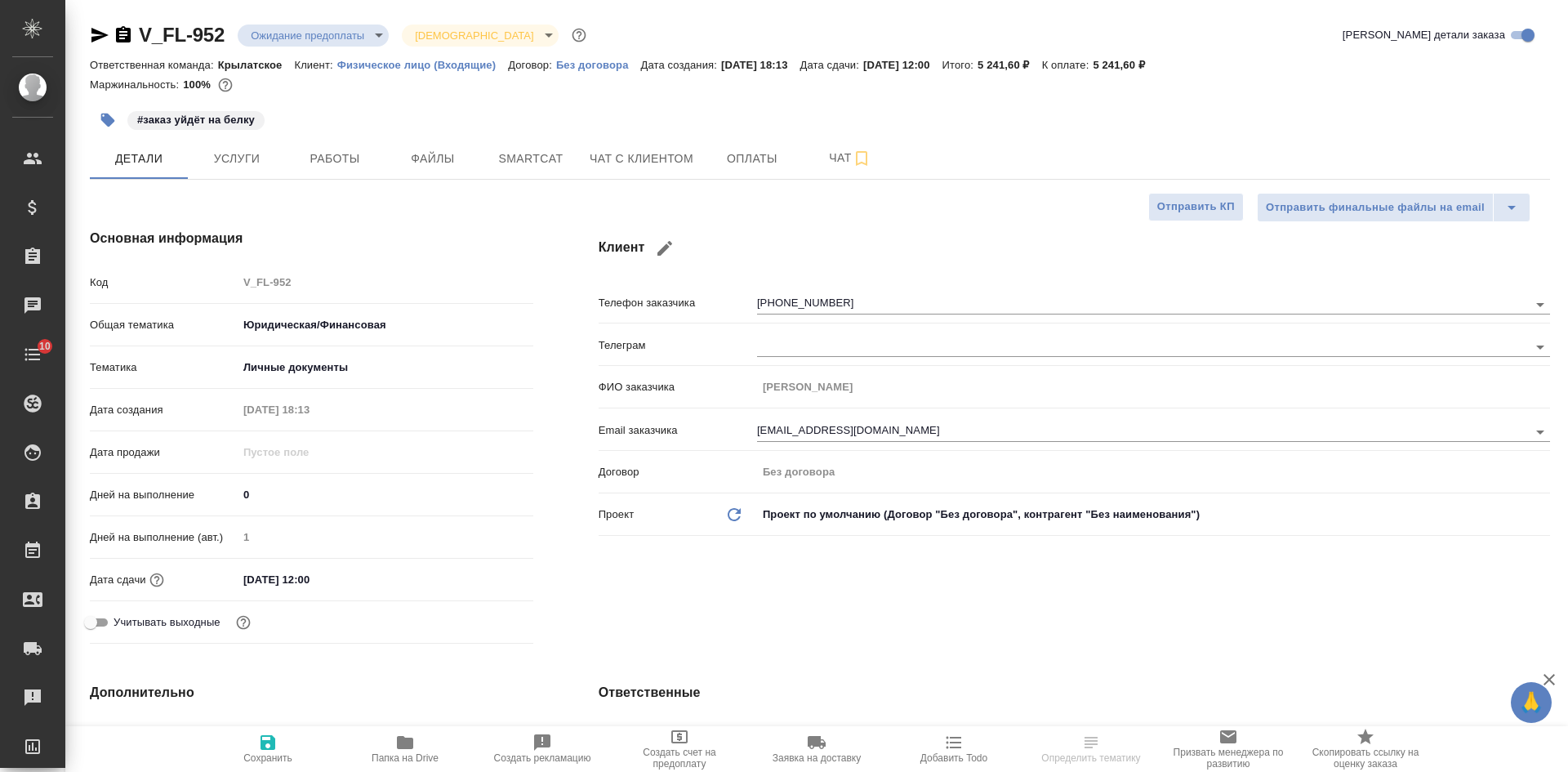
type textarea "x"
click at [93, 31] on icon "button" at bounding box center [100, 35] width 17 height 14
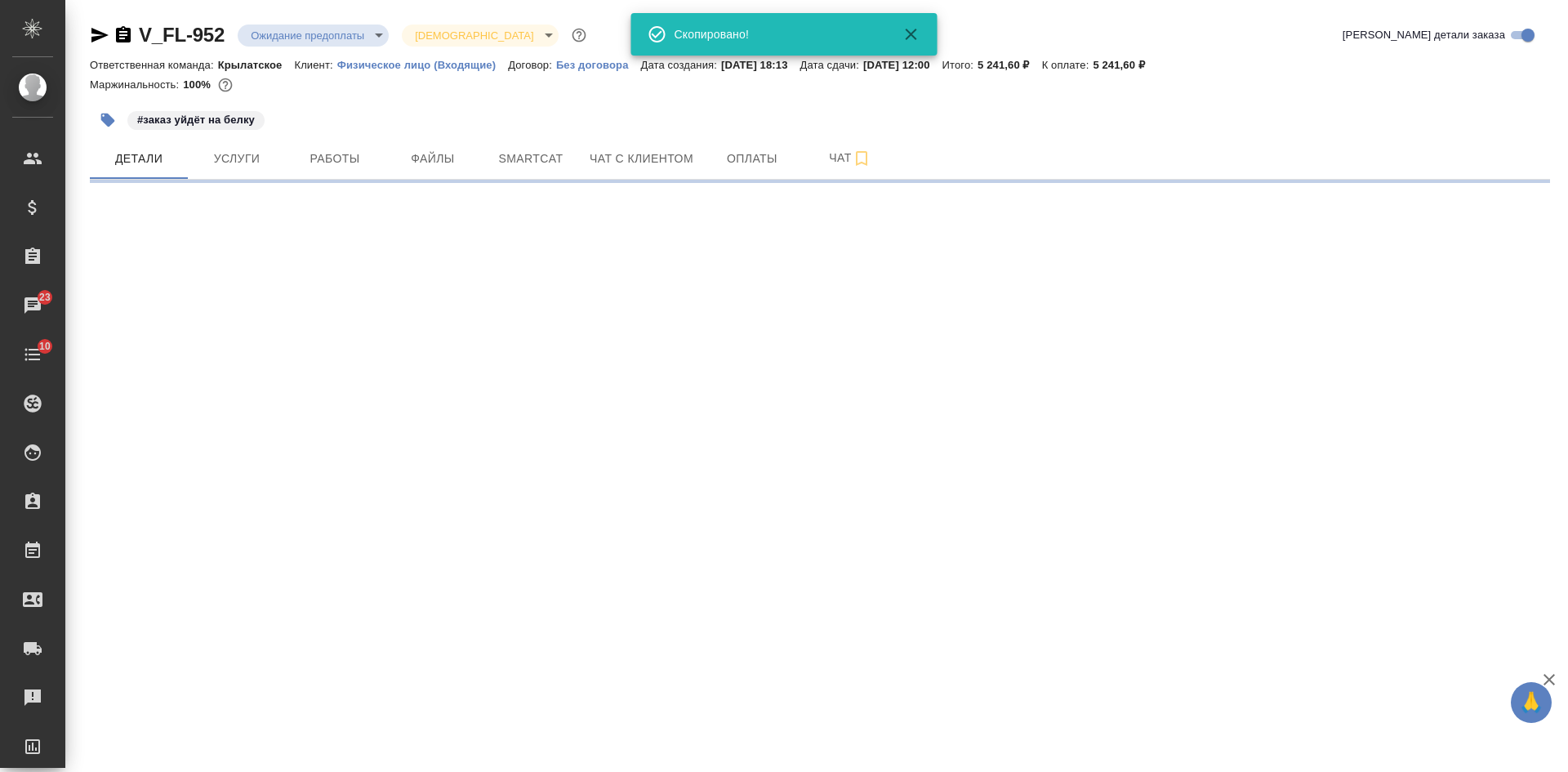
select select "RU"
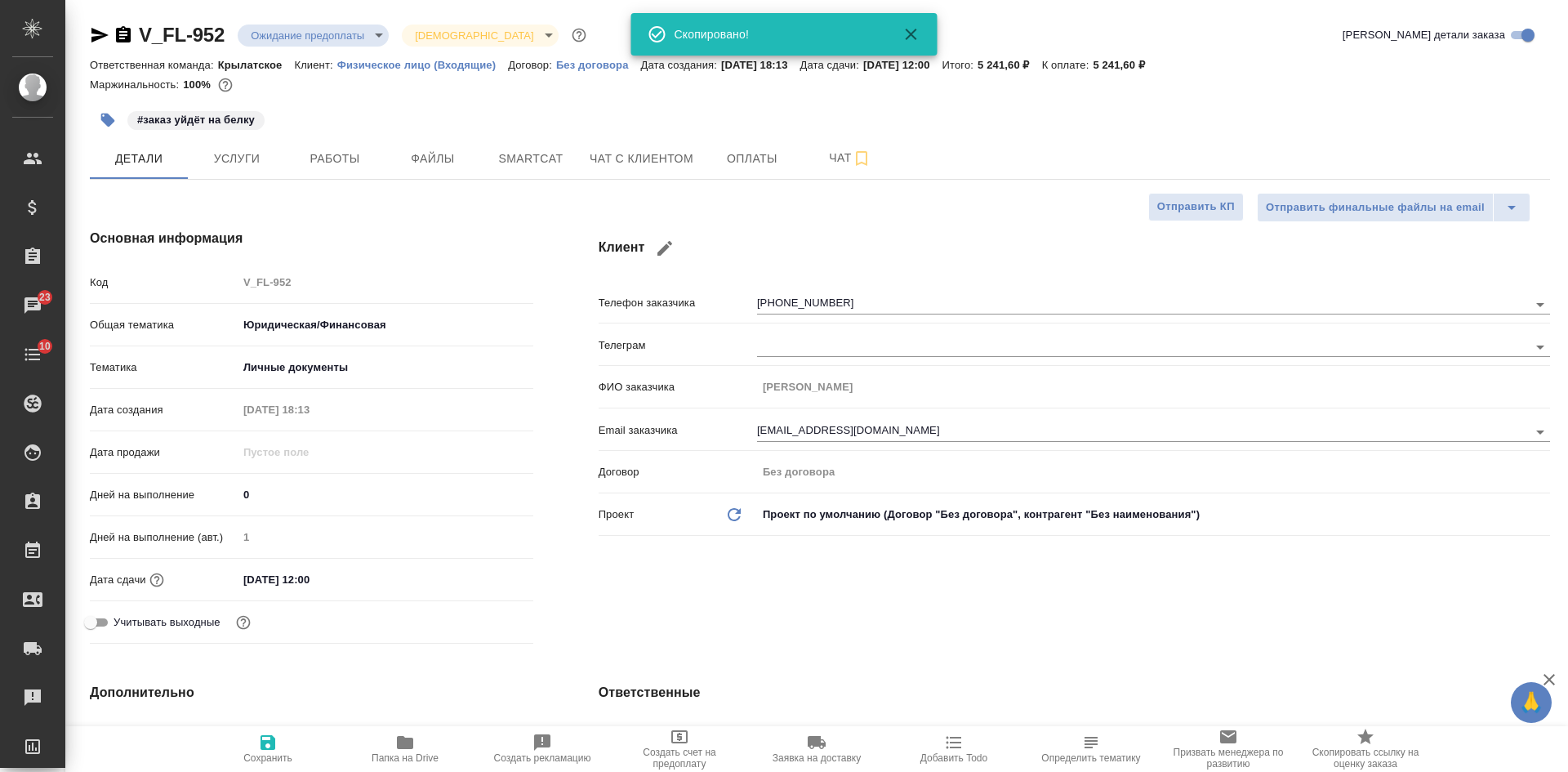
type textarea "x"
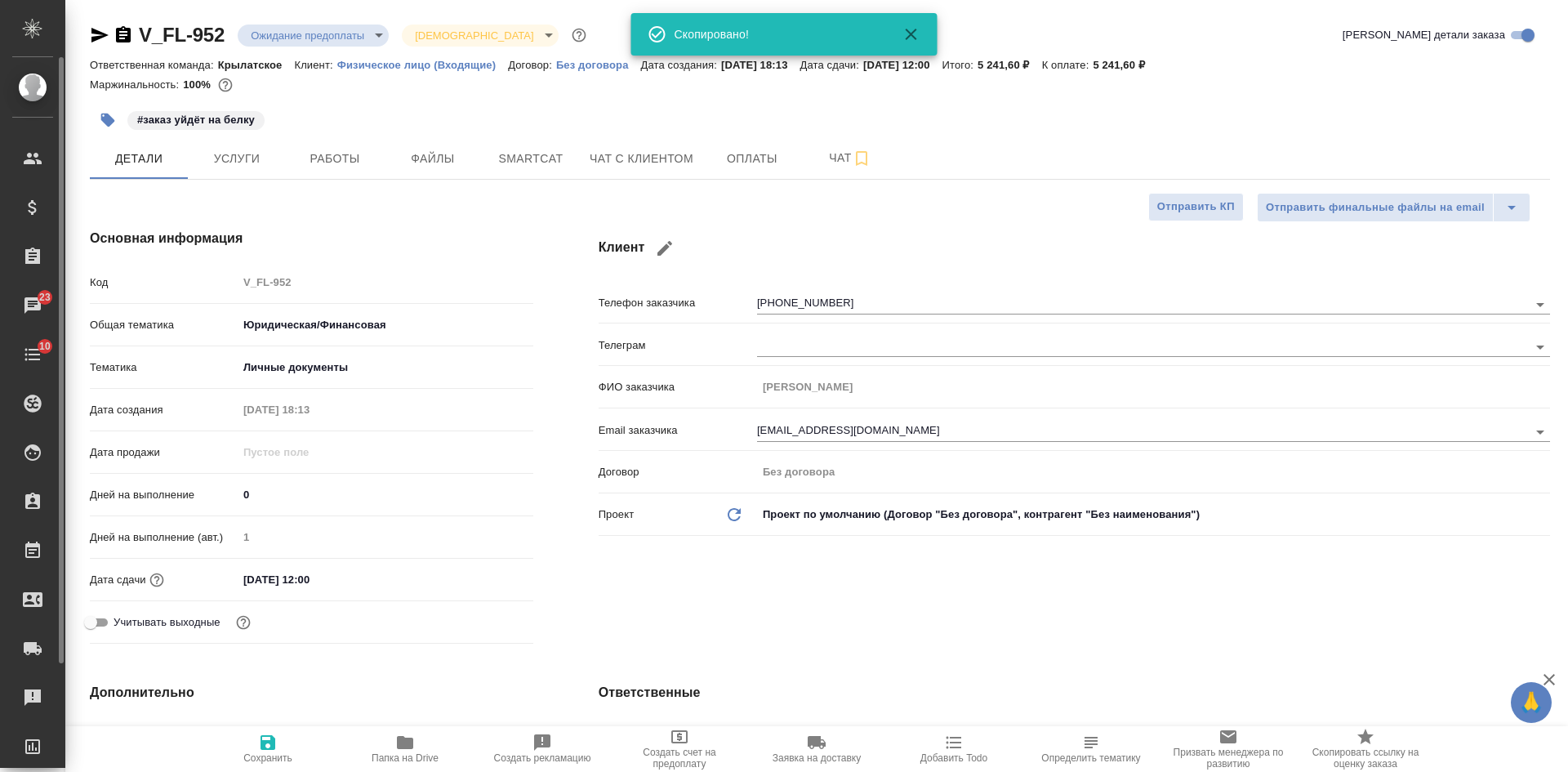
type textarea "x"
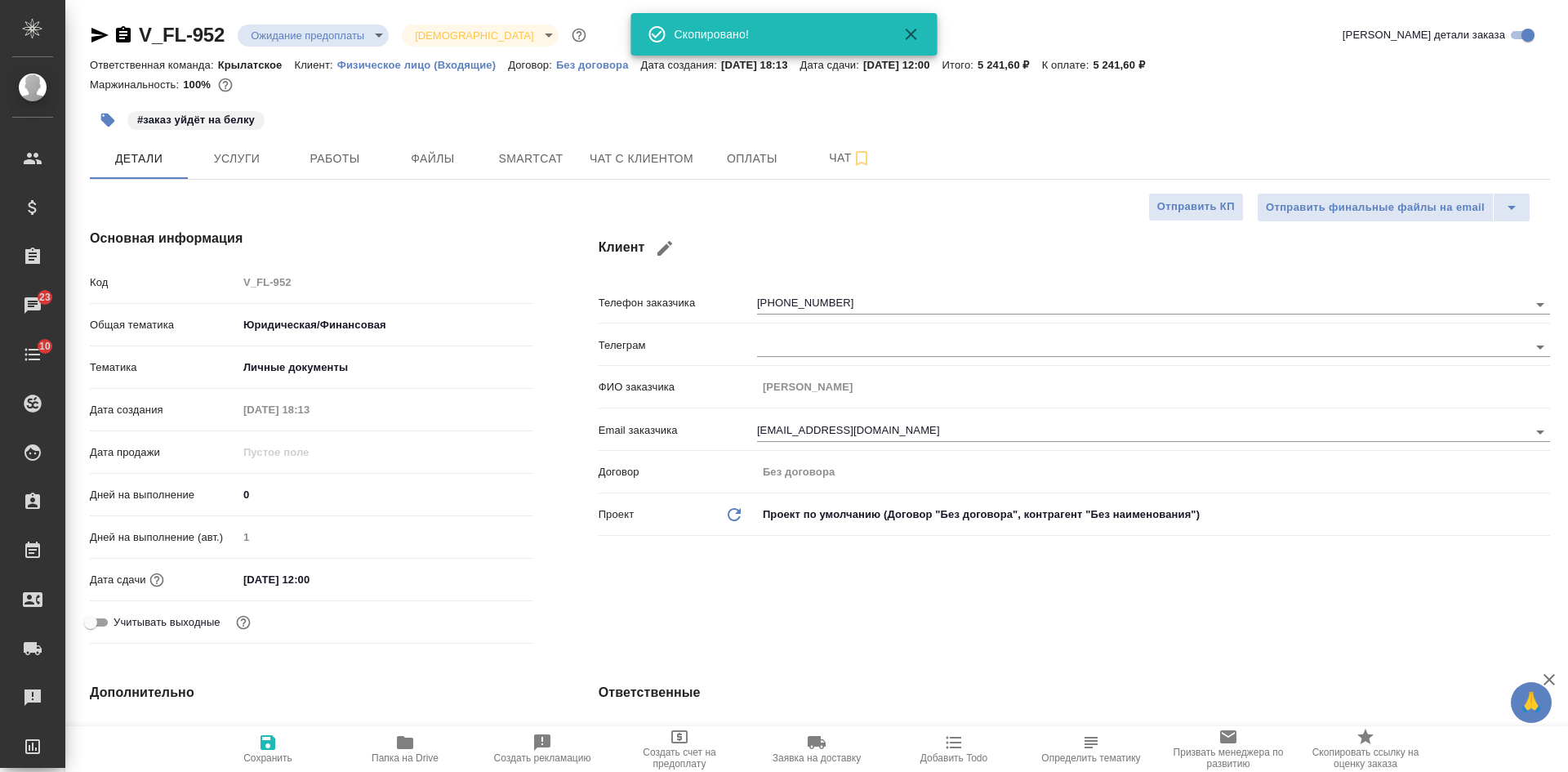
type textarea "x"
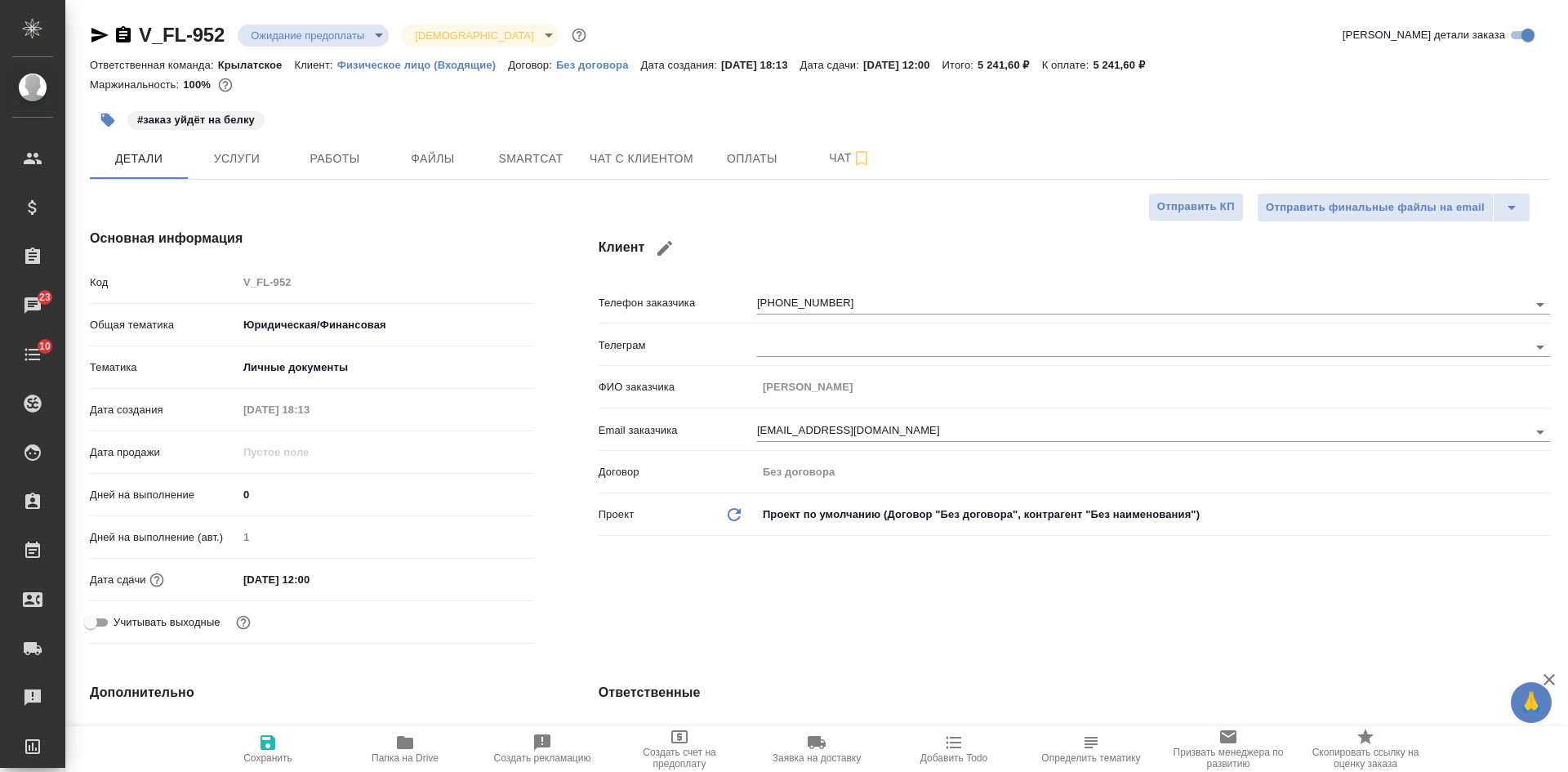
type textarea "x"
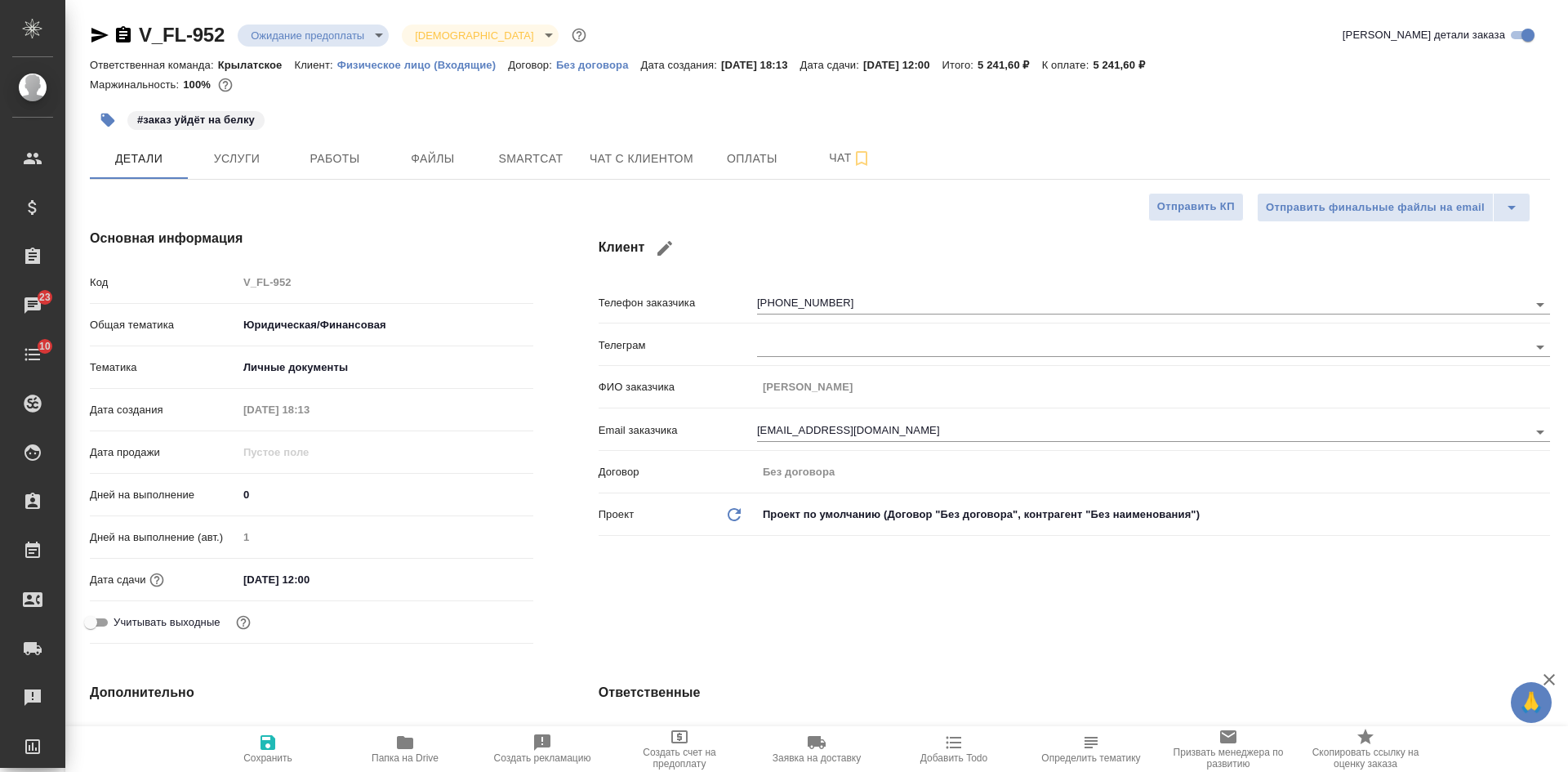
type textarea "x"
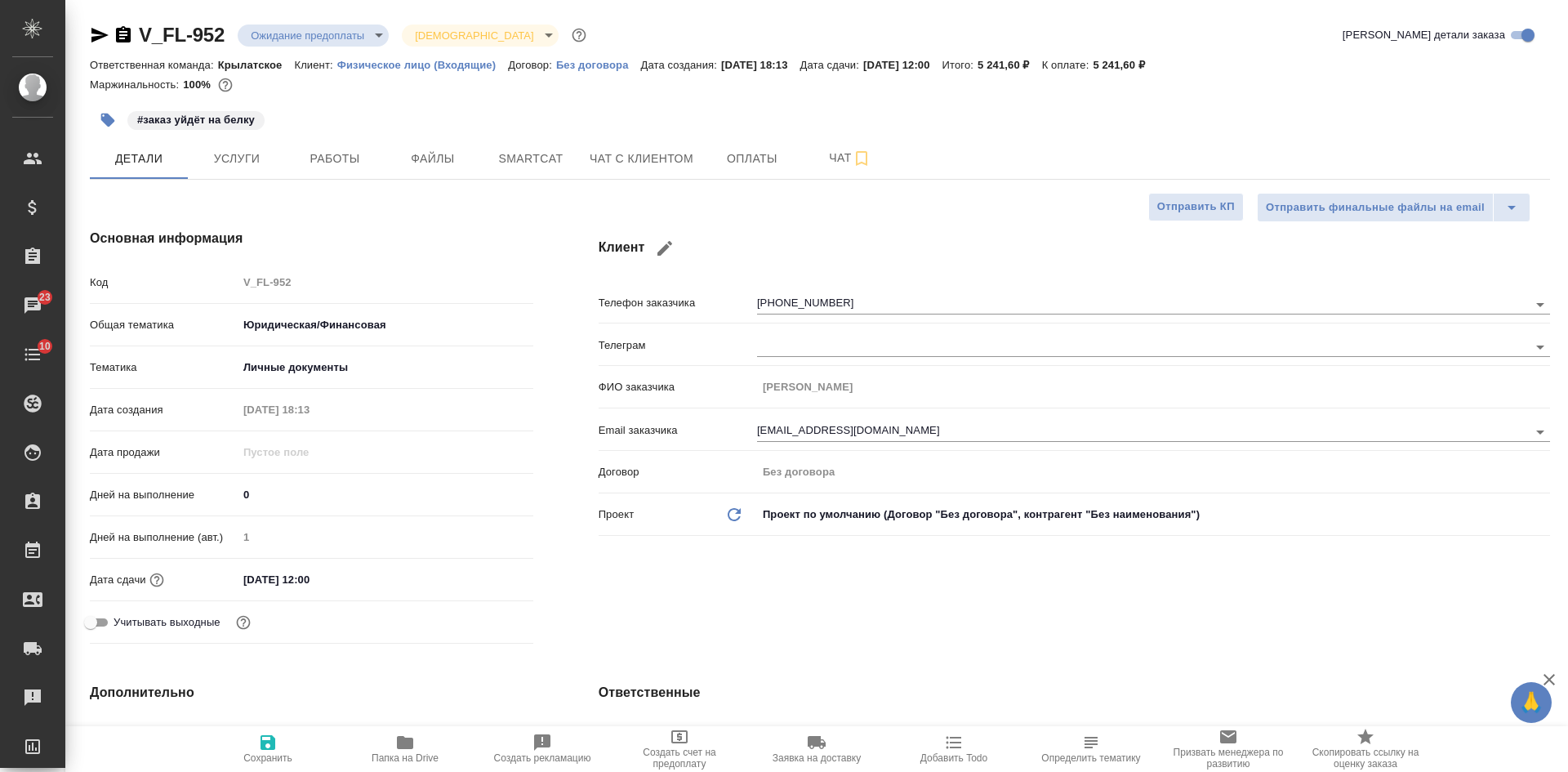
type textarea "x"
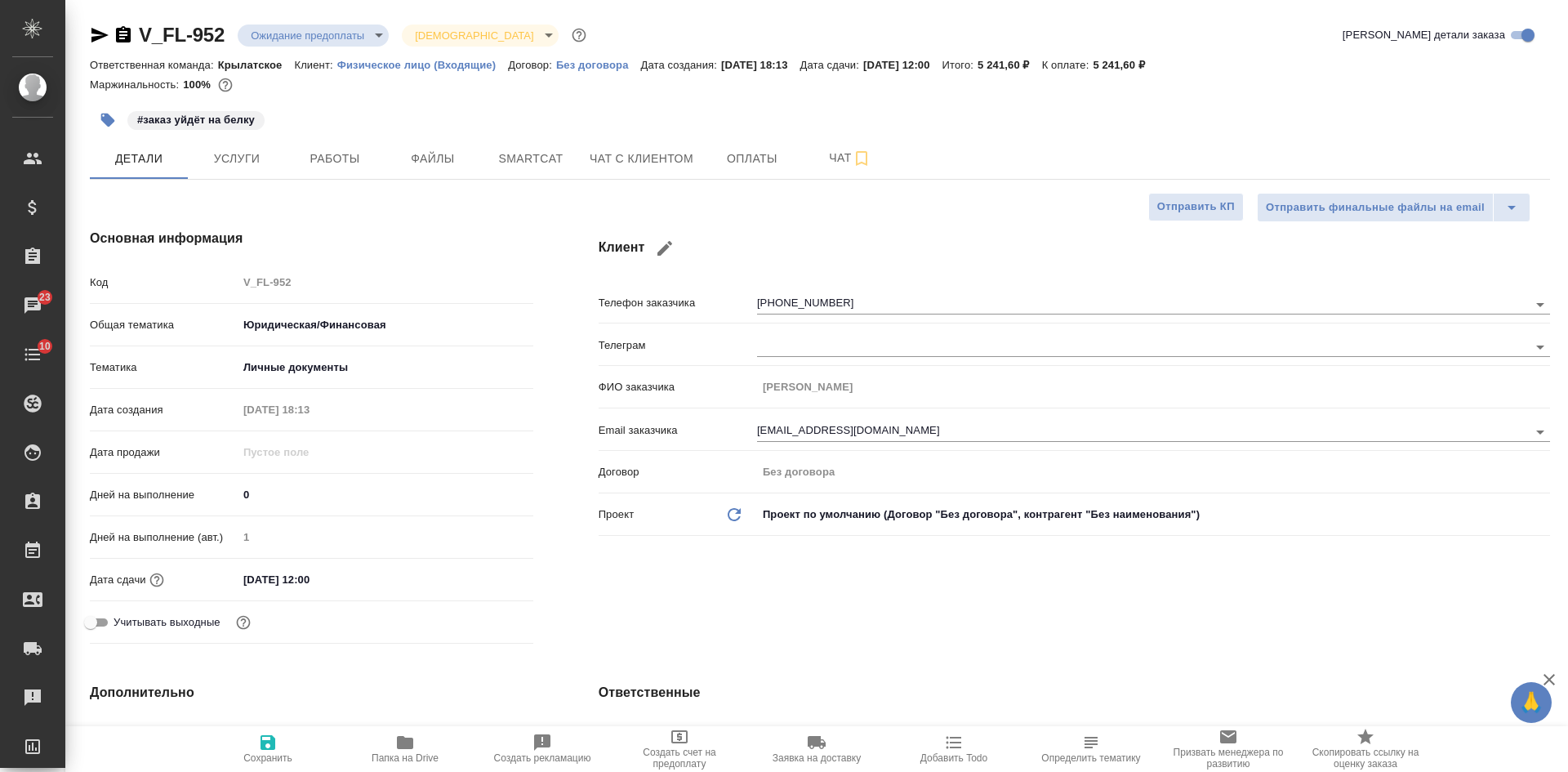
type textarea "x"
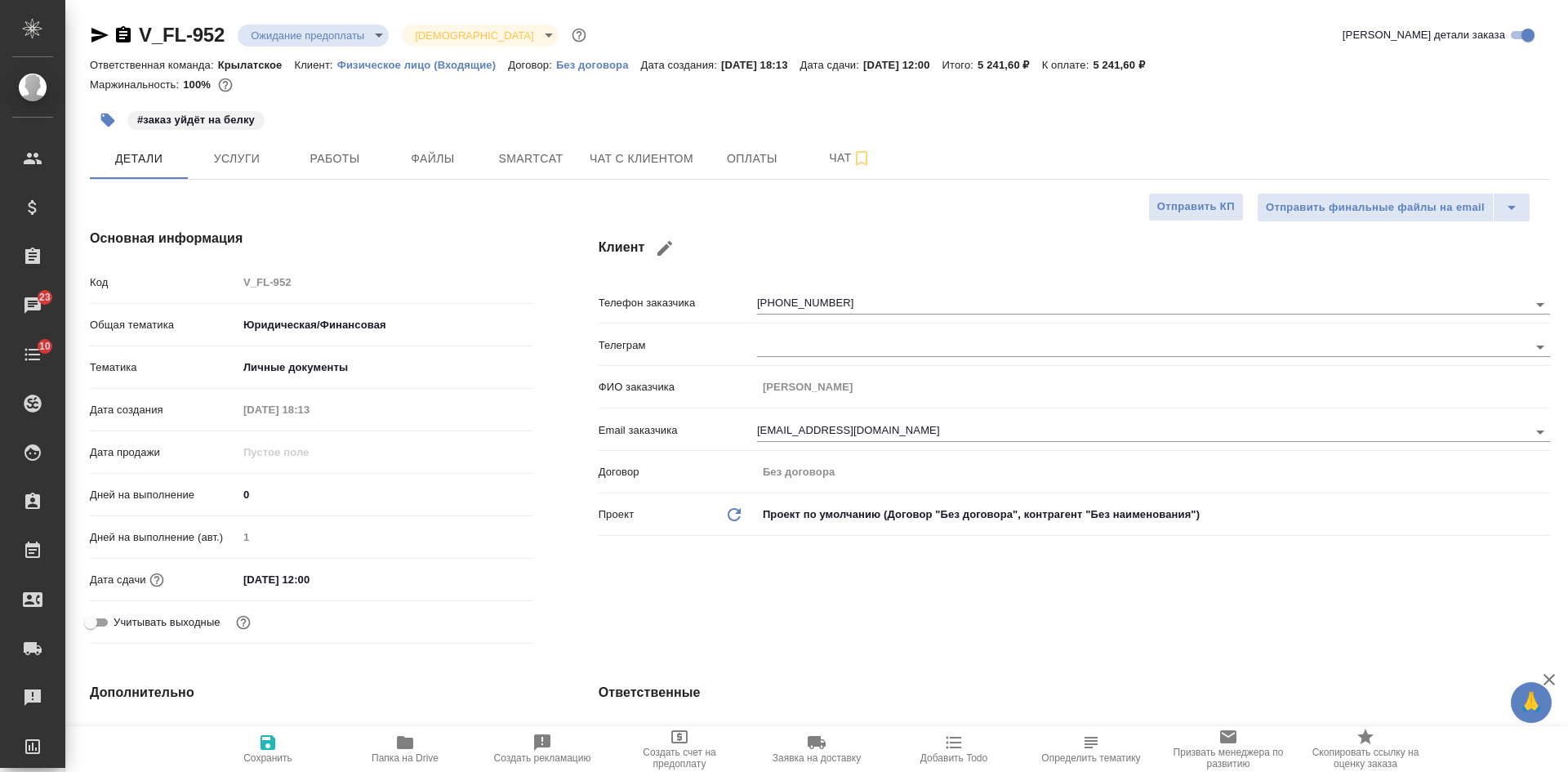
type textarea "x"
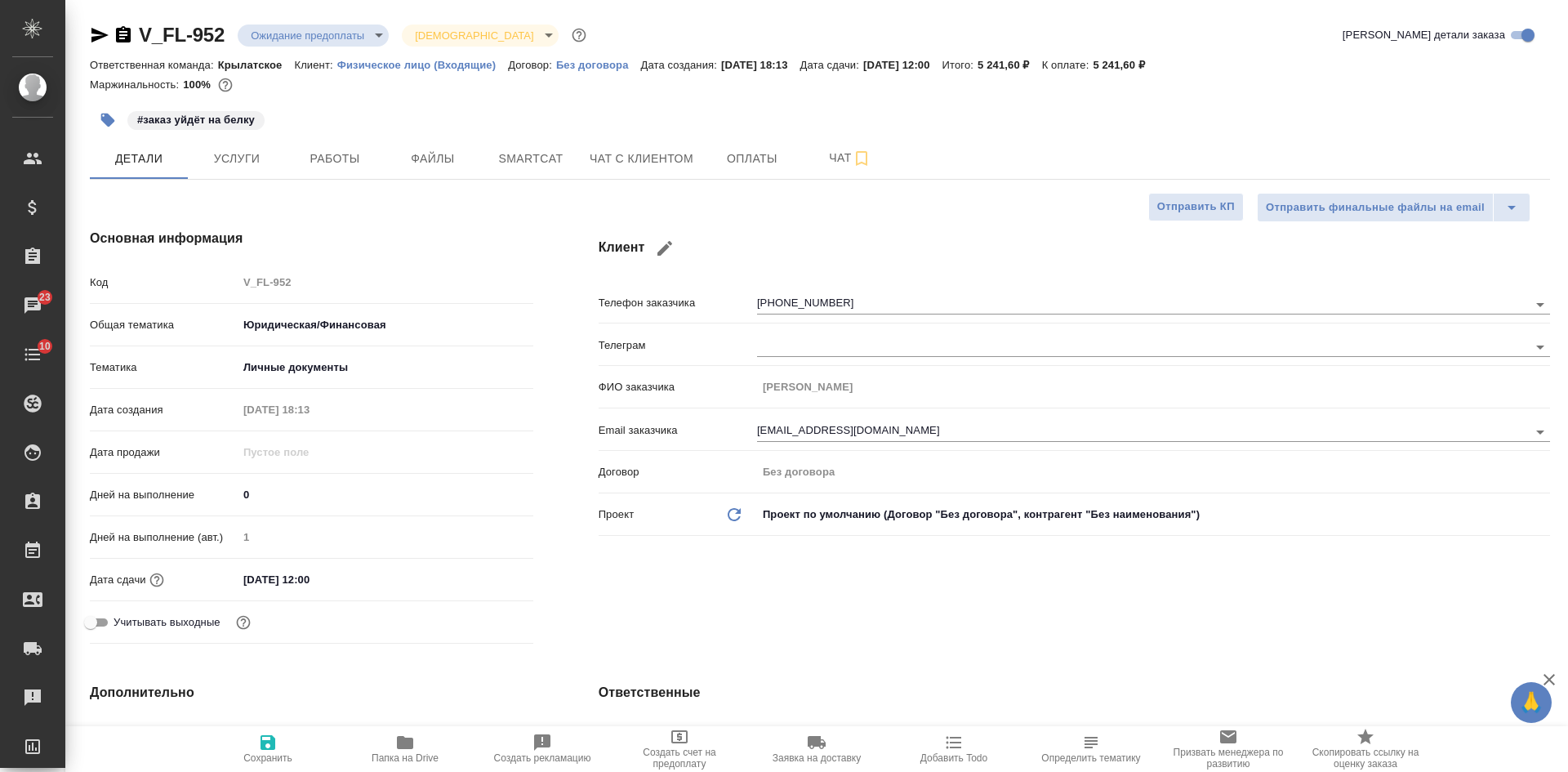
type textarea "x"
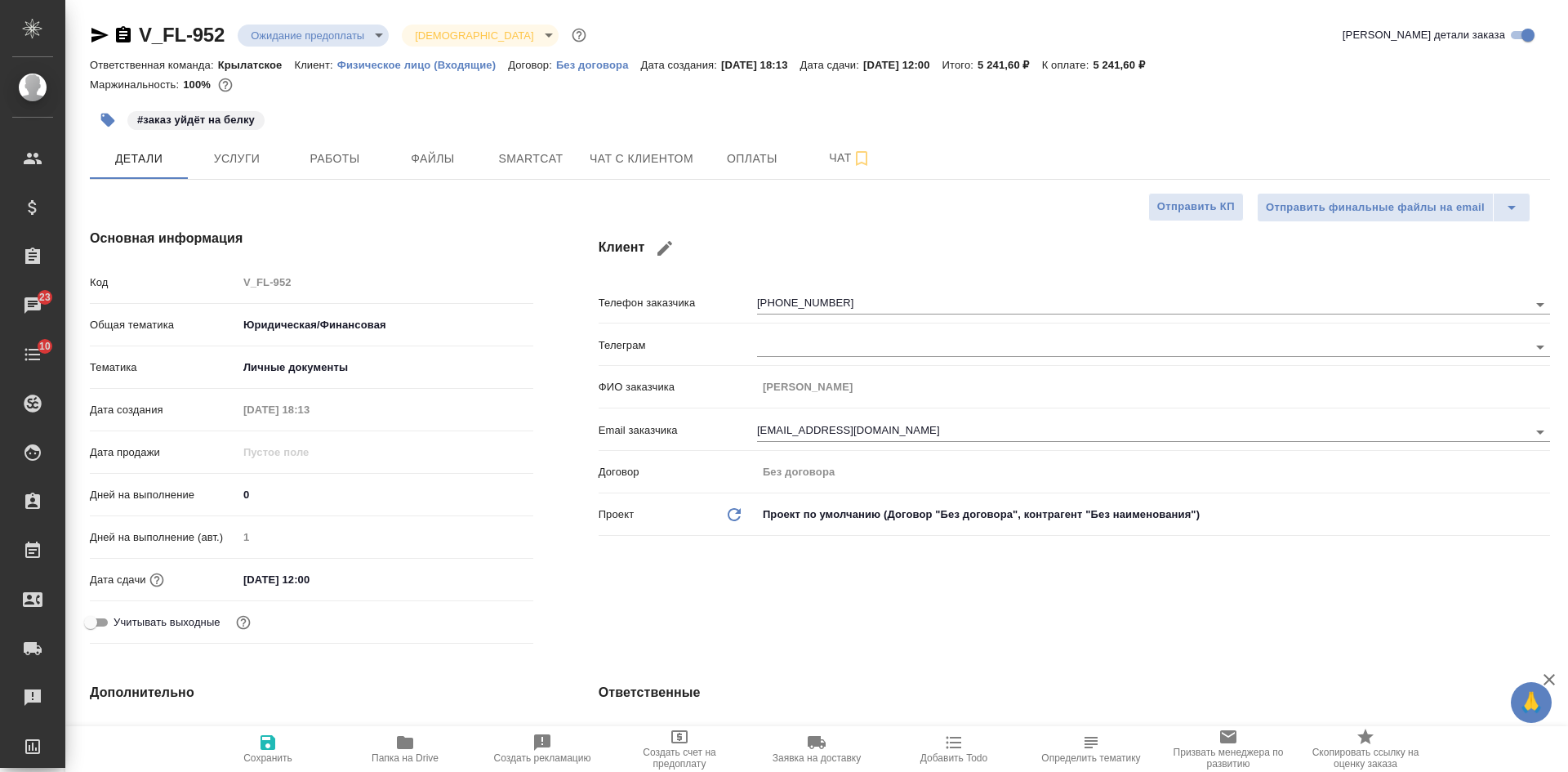
type textarea "x"
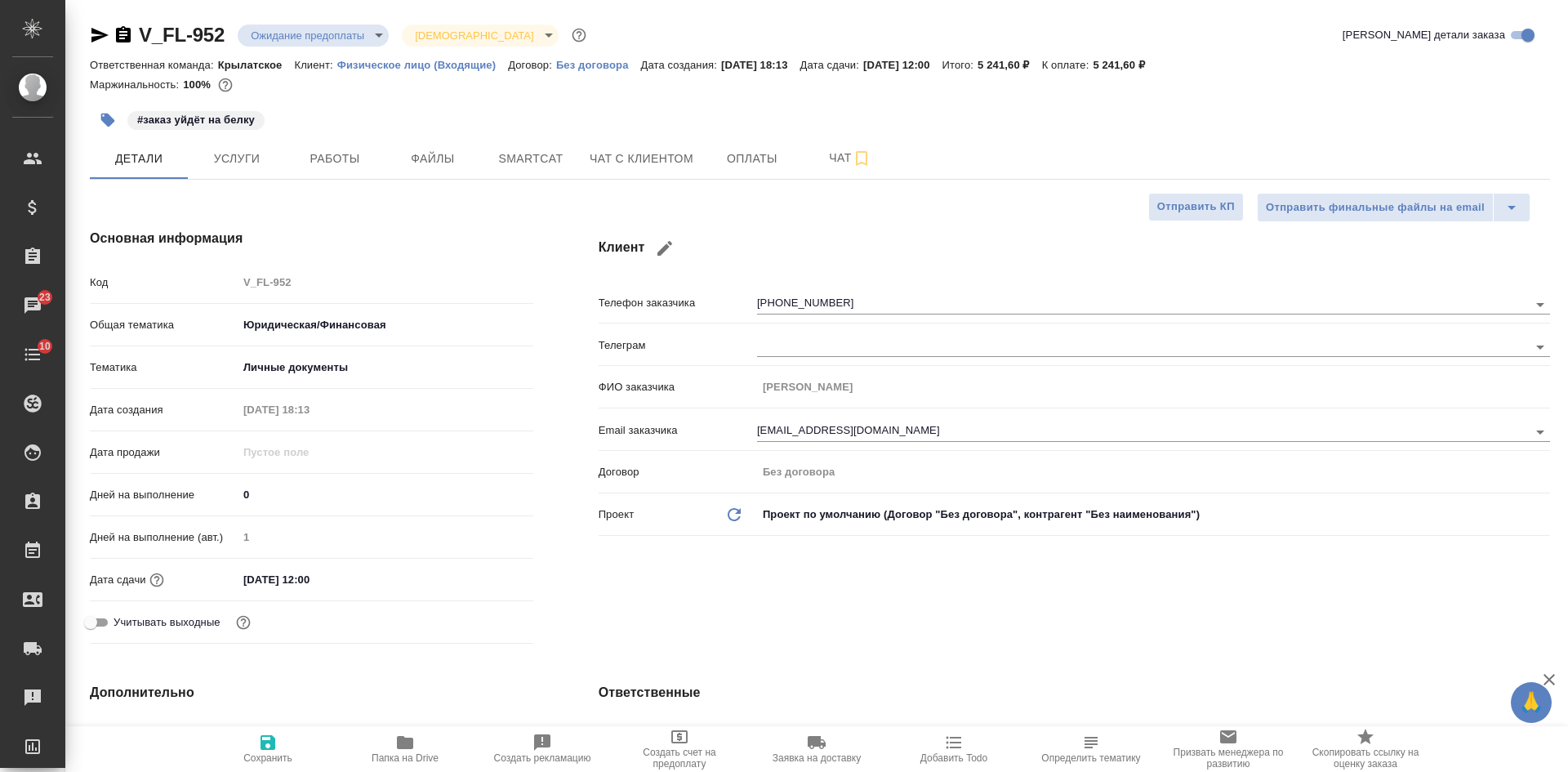
type textarea "x"
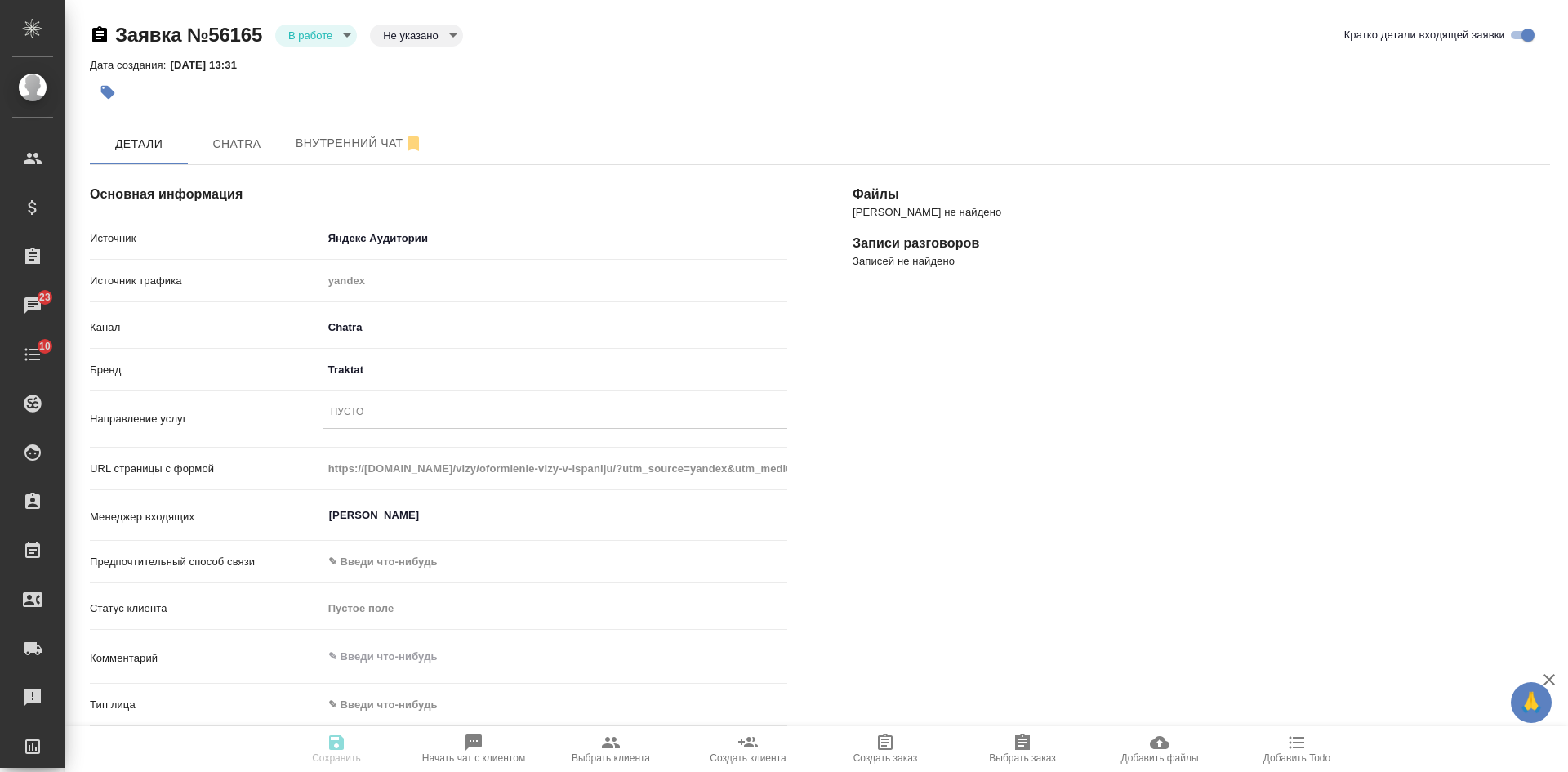
select select "RU"
drag, startPoint x: 1359, startPoint y: 303, endPoint x: 1055, endPoint y: 263, distance: 306.6
click at [1359, 303] on div "[PERSON_NAME] не найдено Записи разговоров Записей не найдено" at bounding box center [1201, 631] width 762 height 998
click at [223, 130] on button "Chatra" at bounding box center [237, 144] width 98 height 40
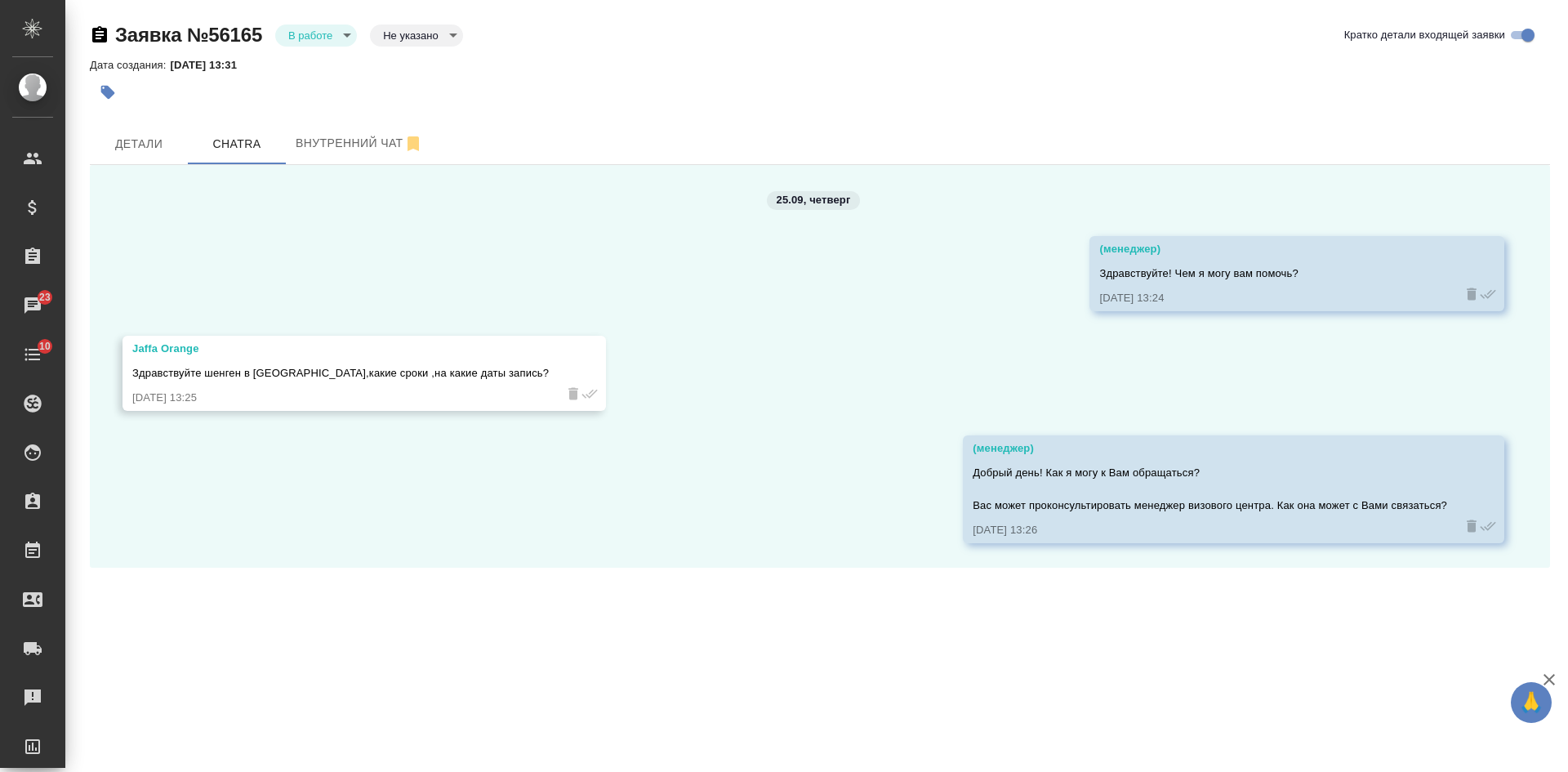
click at [307, 40] on body "🙏 .cls-1 fill:#fff; AWATERA [PERSON_NAME] Спецификации Заказы 23 Чаты 10 Todo П…" at bounding box center [784, 386] width 1568 height 772
click at [321, 61] on button "Отказ" at bounding box center [307, 63] width 39 height 18
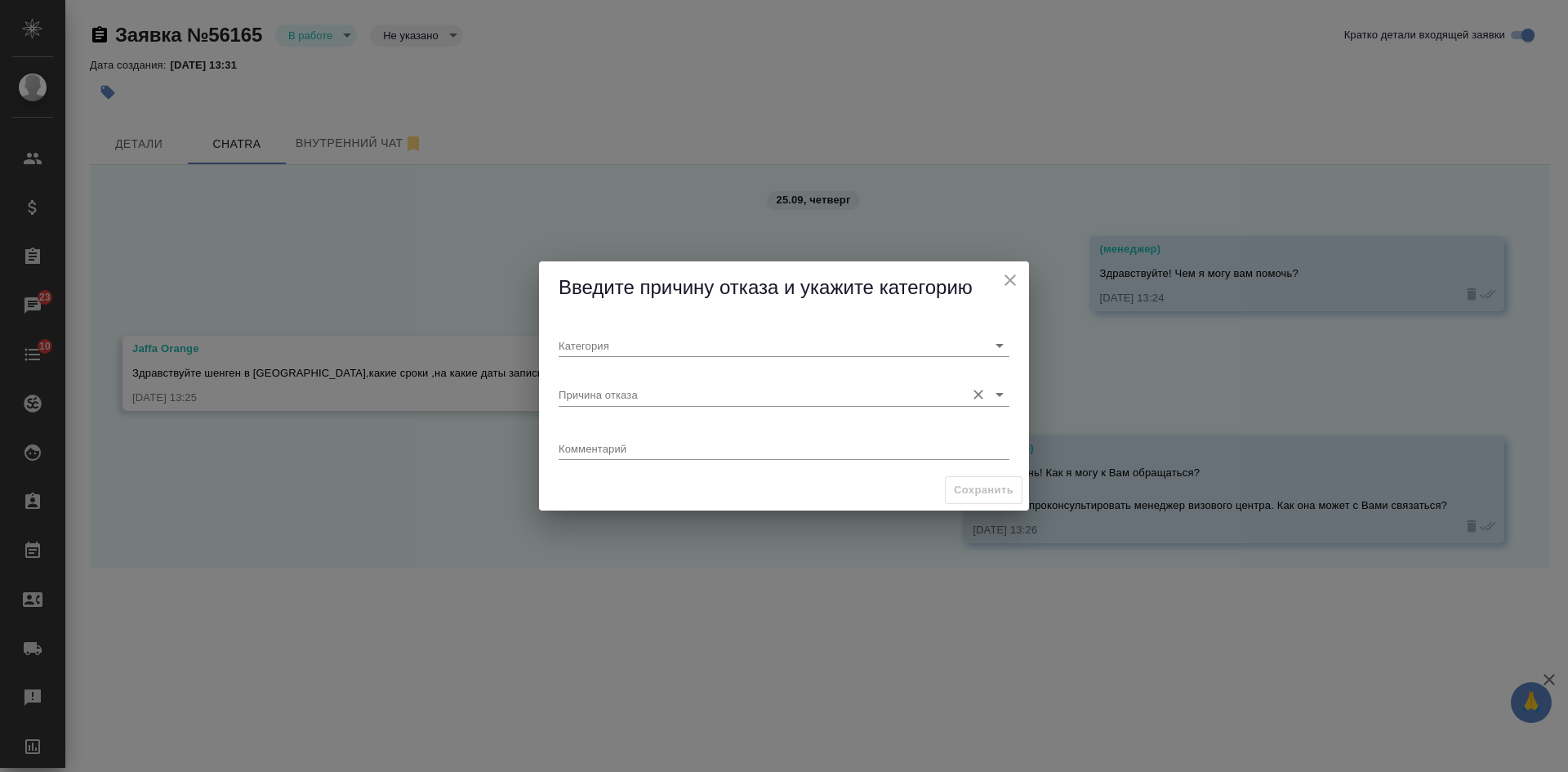
click at [680, 399] on input "Причина отказа" at bounding box center [757, 393] width 398 height 22
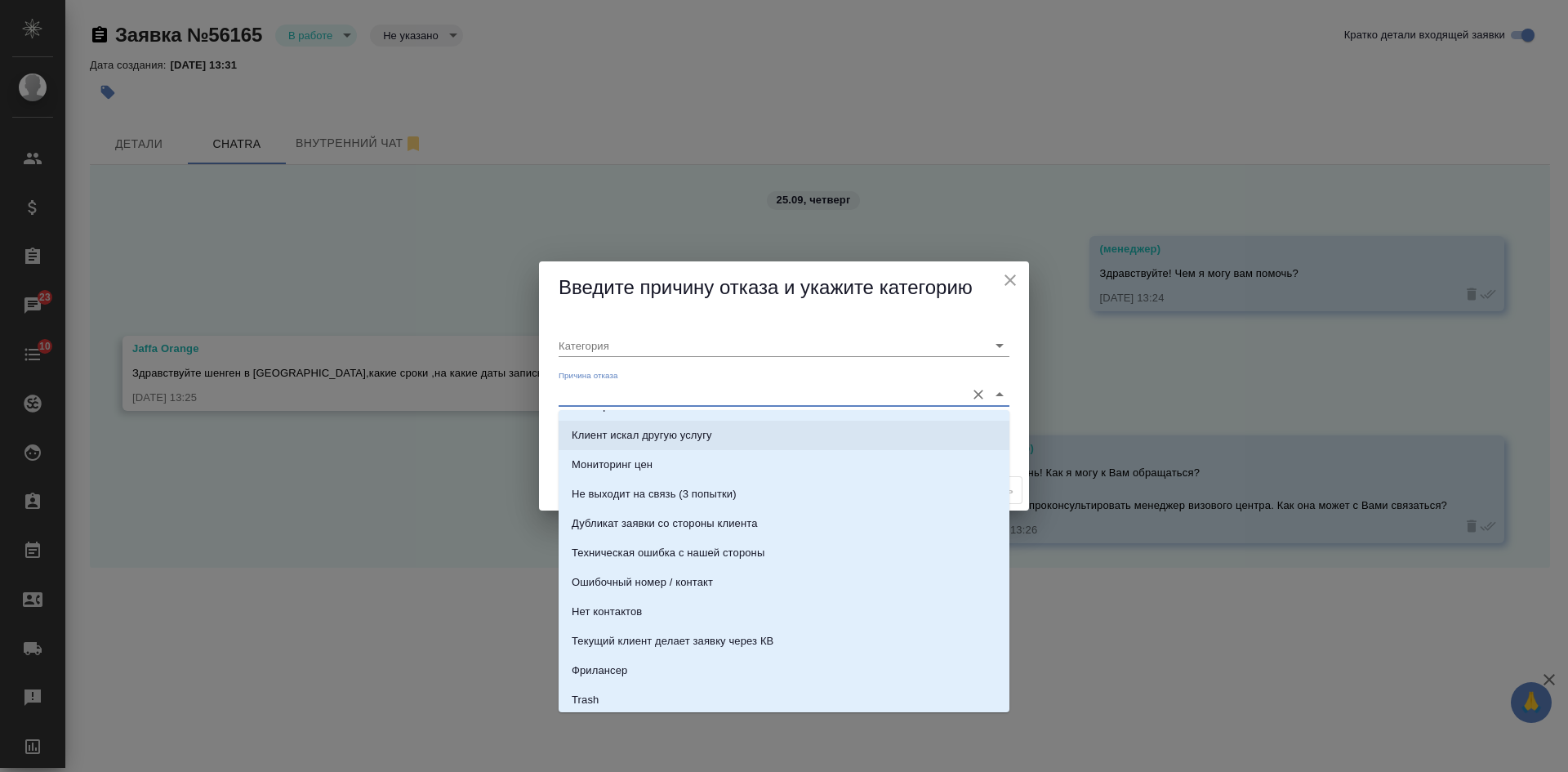
scroll to position [409, 0]
click at [676, 617] on li "Нет контактов" at bounding box center [784, 608] width 451 height 29
type input "Целевая"
type input "Нет контактов"
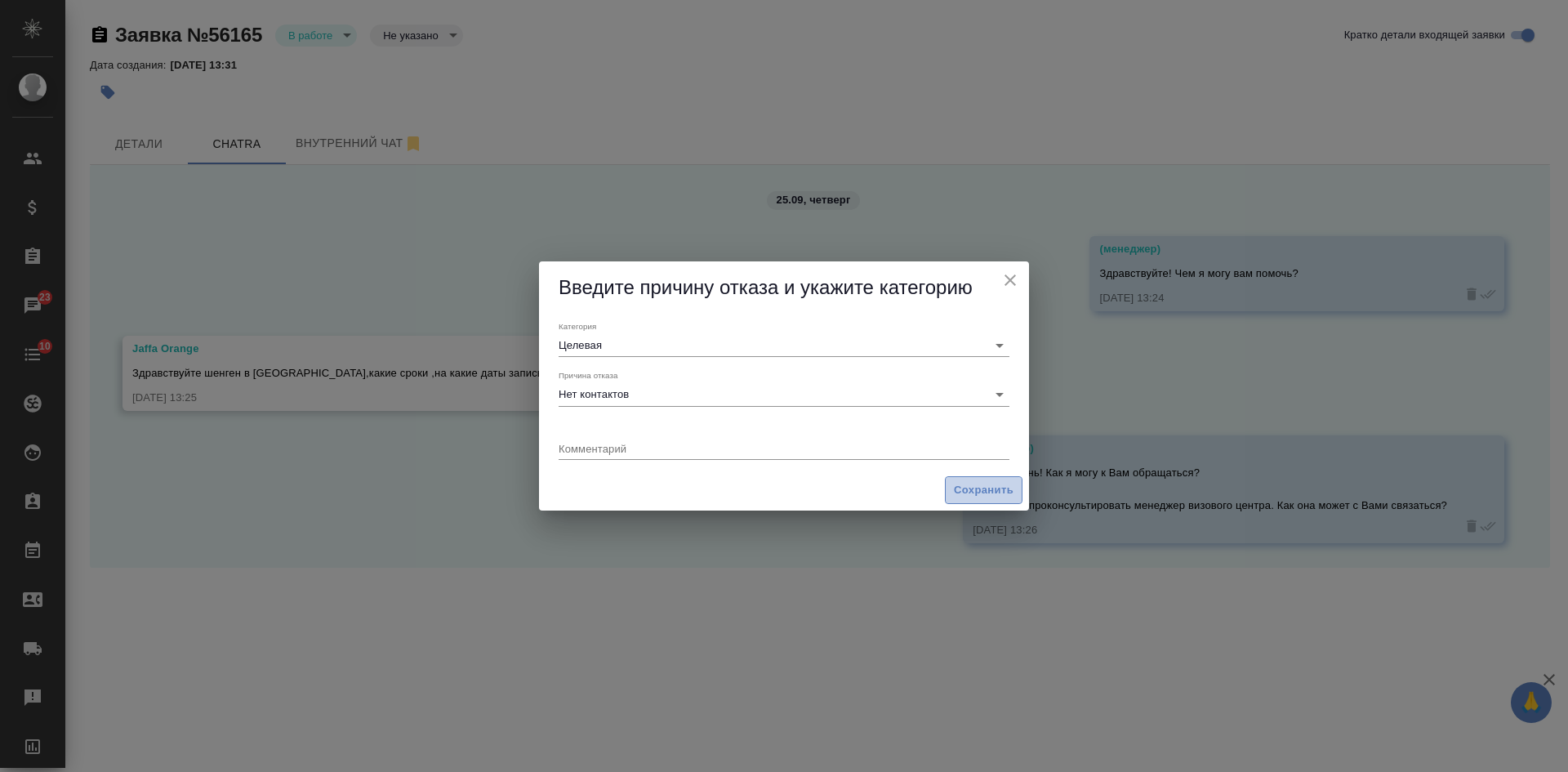
click at [987, 499] on button "Сохранить" at bounding box center [983, 491] width 77 height 29
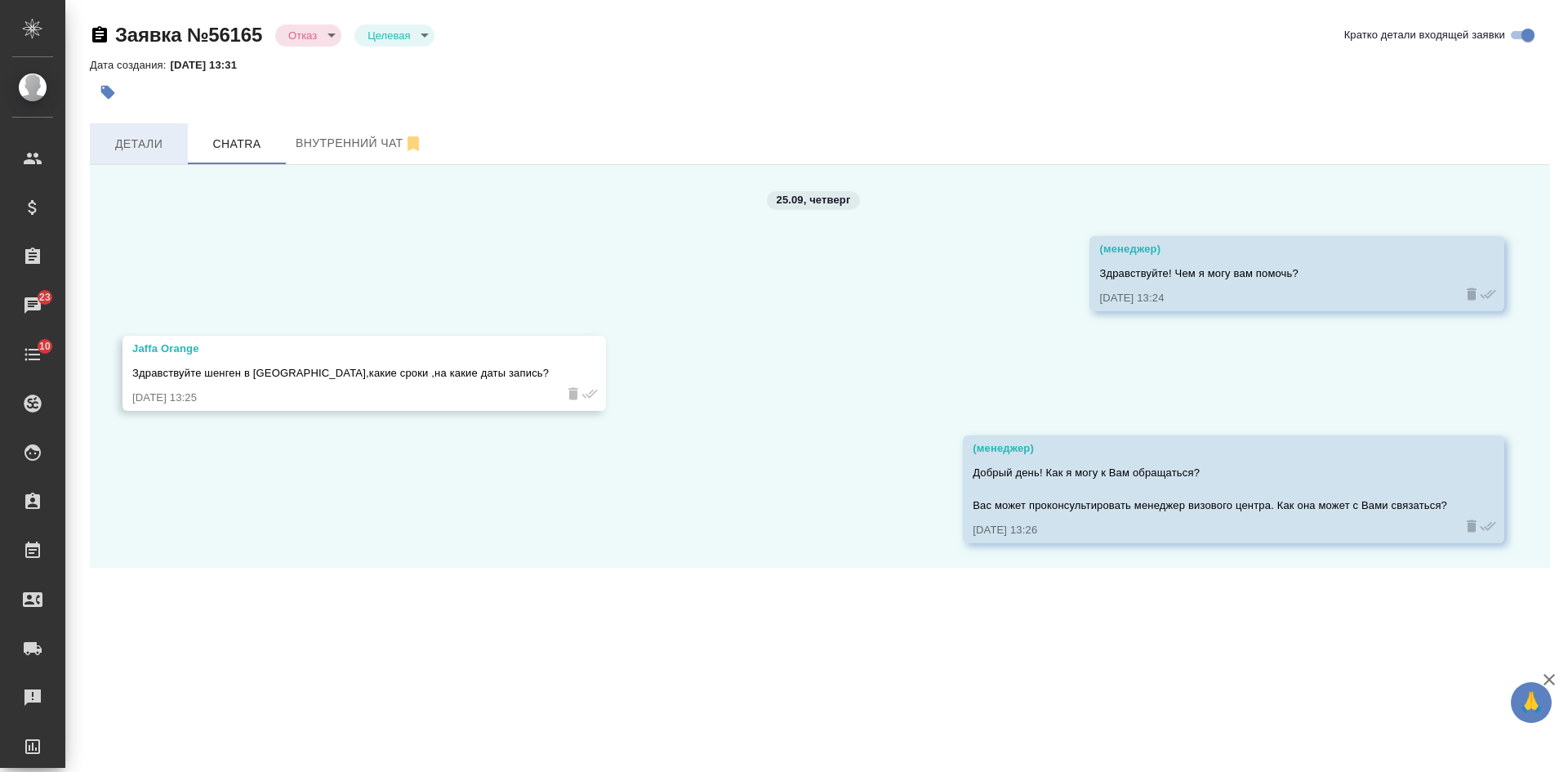
click at [110, 144] on span "Детали" at bounding box center [138, 144] width 78 height 20
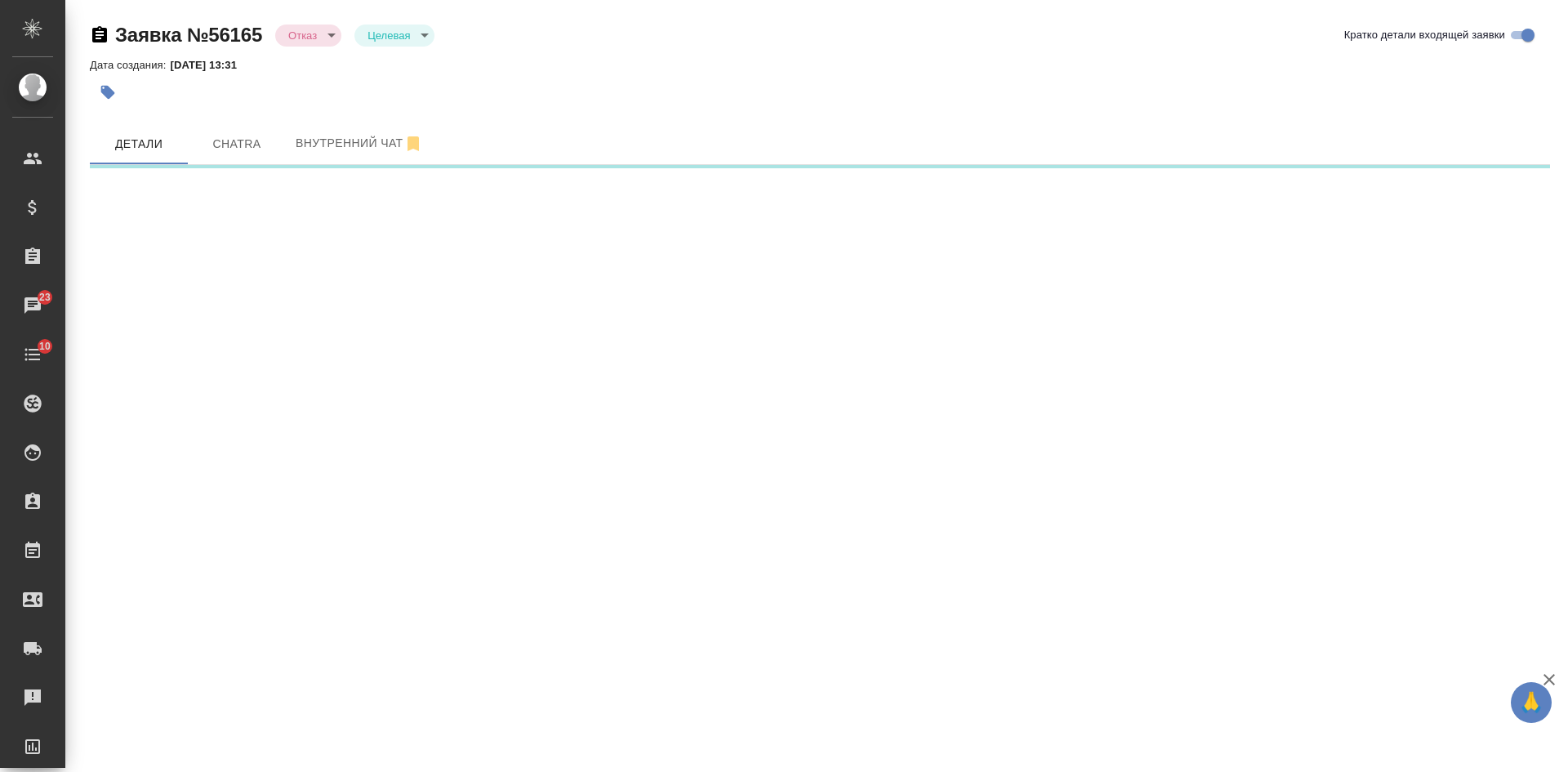
select select "RU"
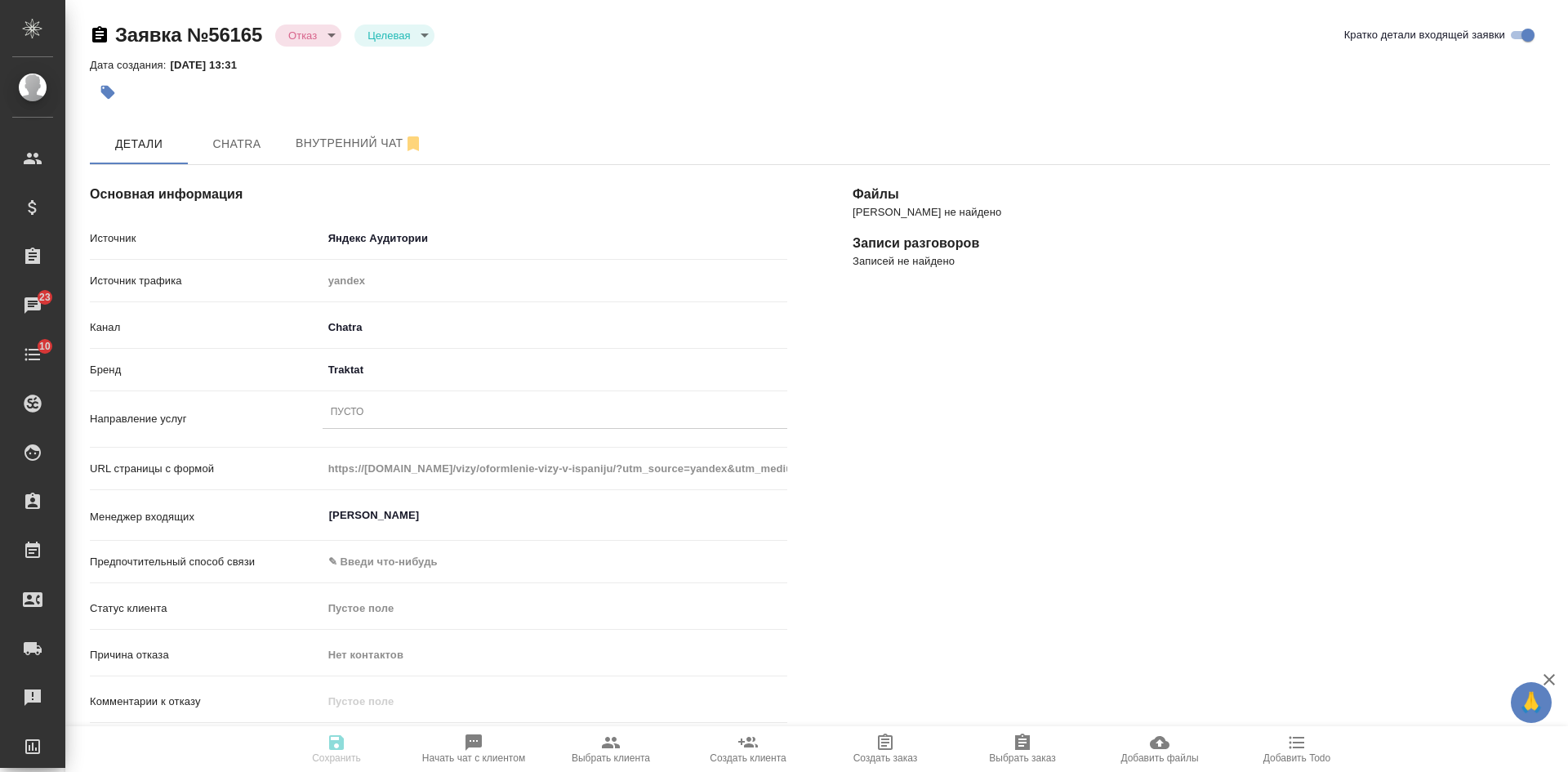
click at [369, 403] on div "Пусто" at bounding box center [555, 413] width 465 height 24
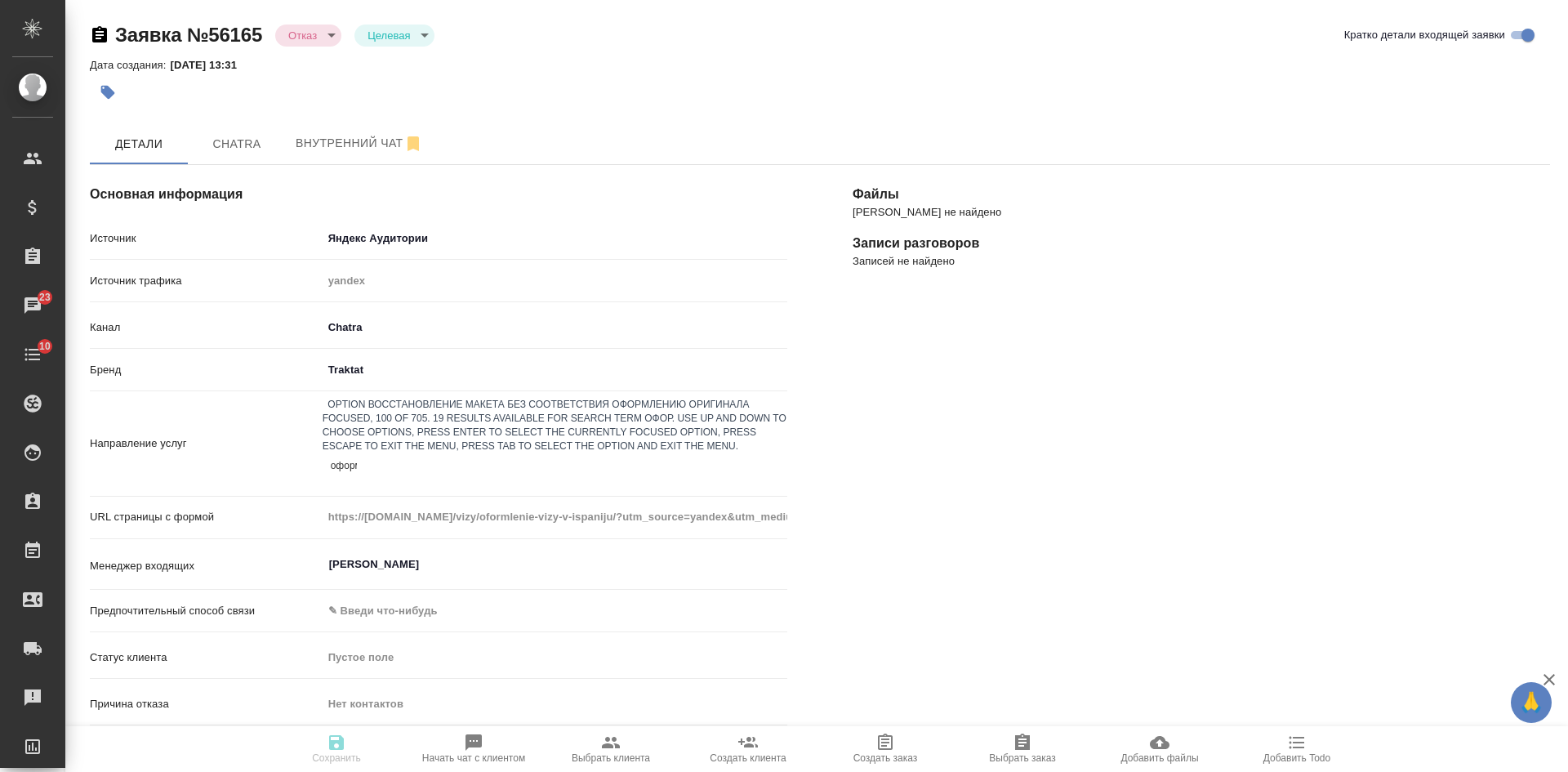
type input "оформл"
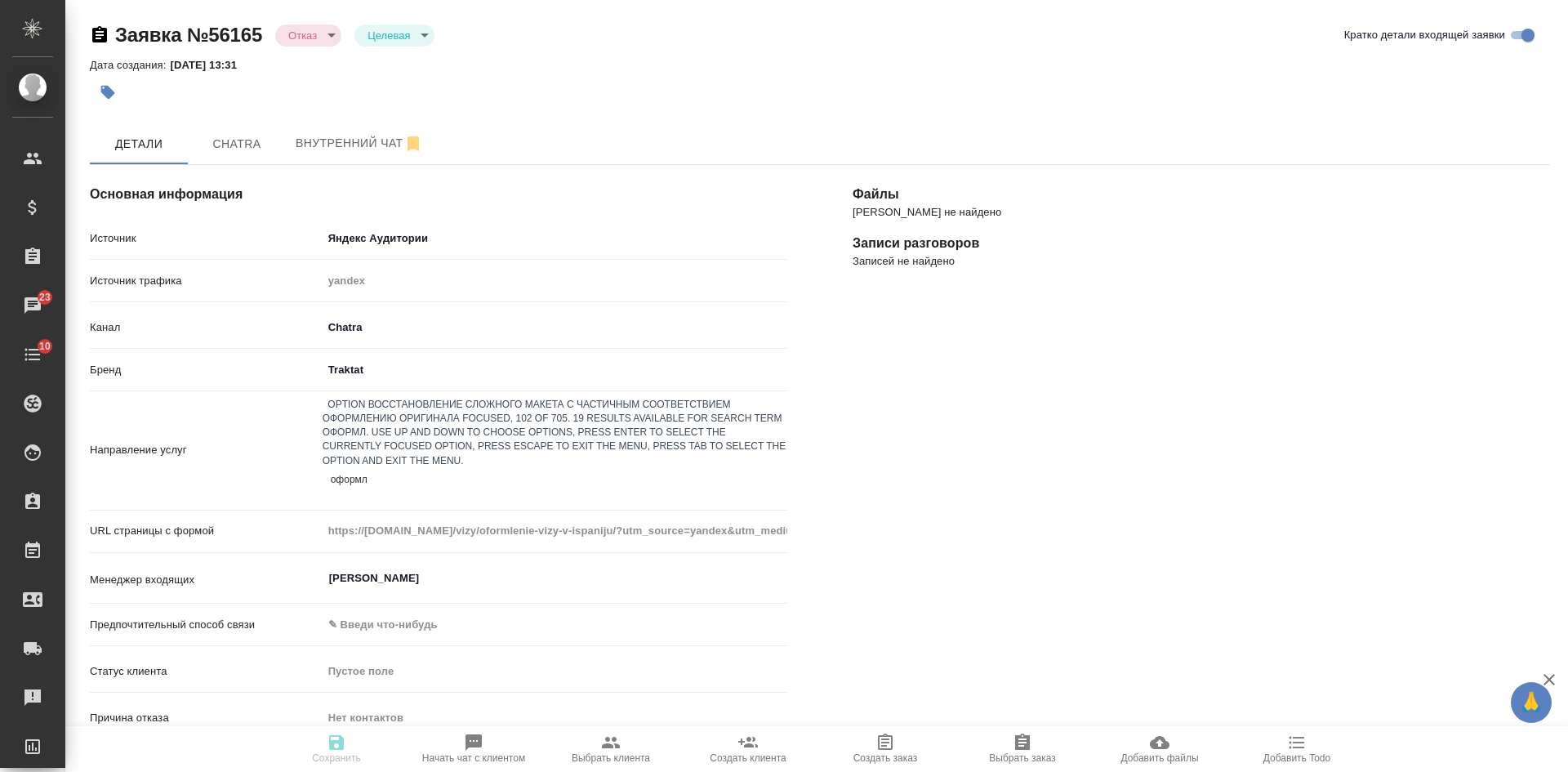
scroll to position [163, 0]
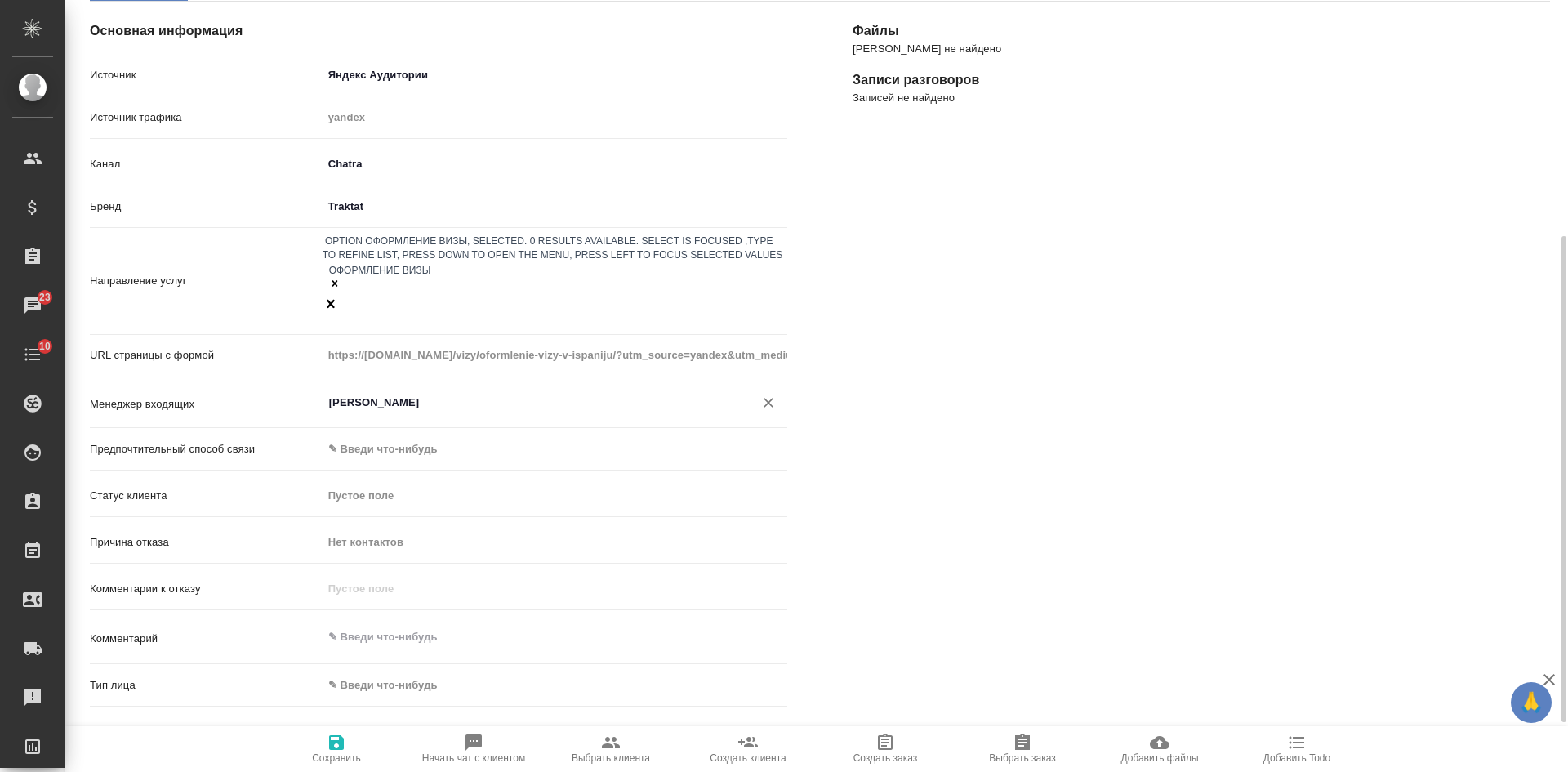
scroll to position [245, 0]
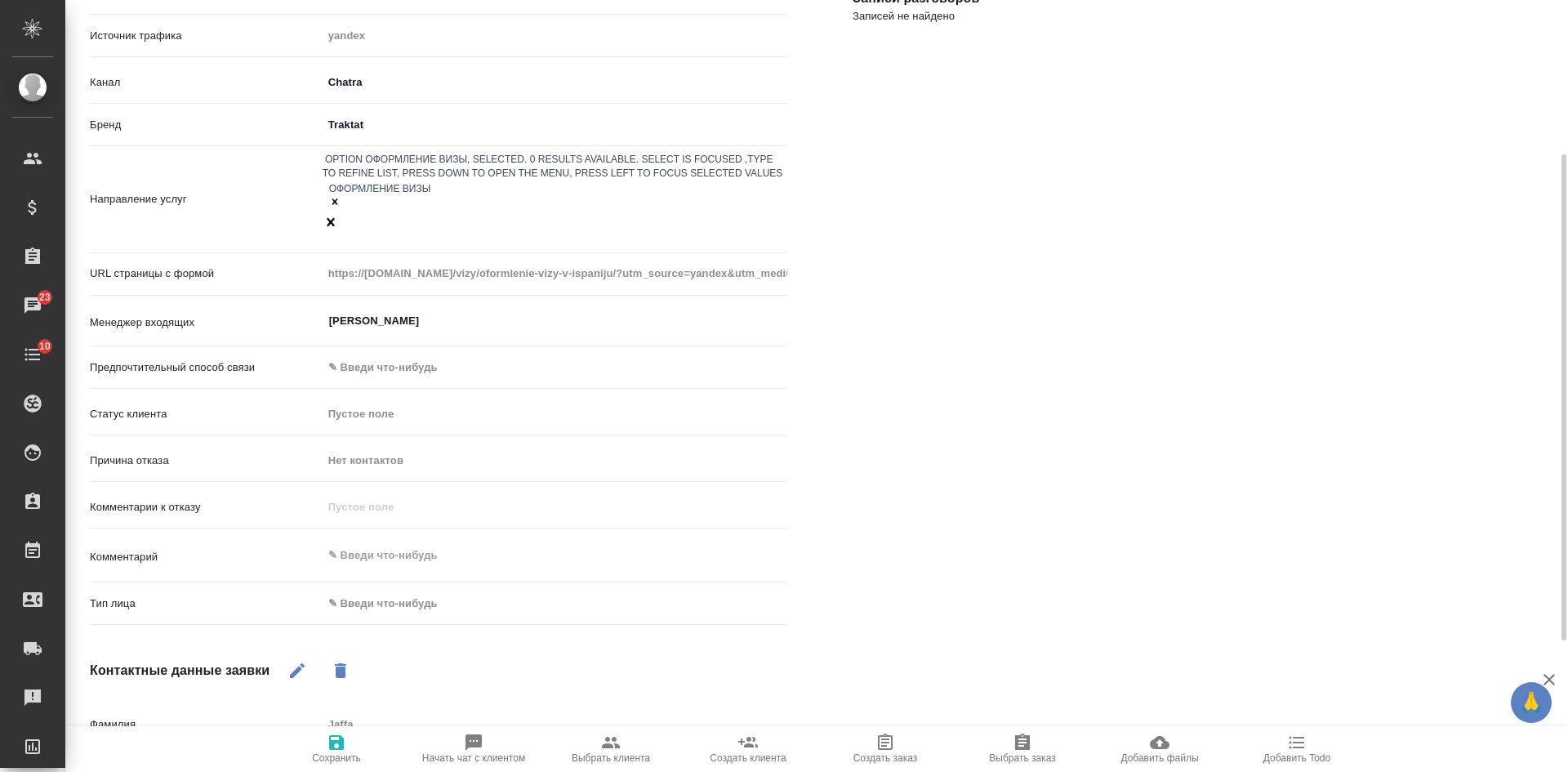
click at [419, 553] on body "🙏 .cls-1 fill:#fff; AWATERA [PERSON_NAME] Спецификации Заказы 23 Чаты 10 Todo П…" at bounding box center [784, 386] width 1568 height 772
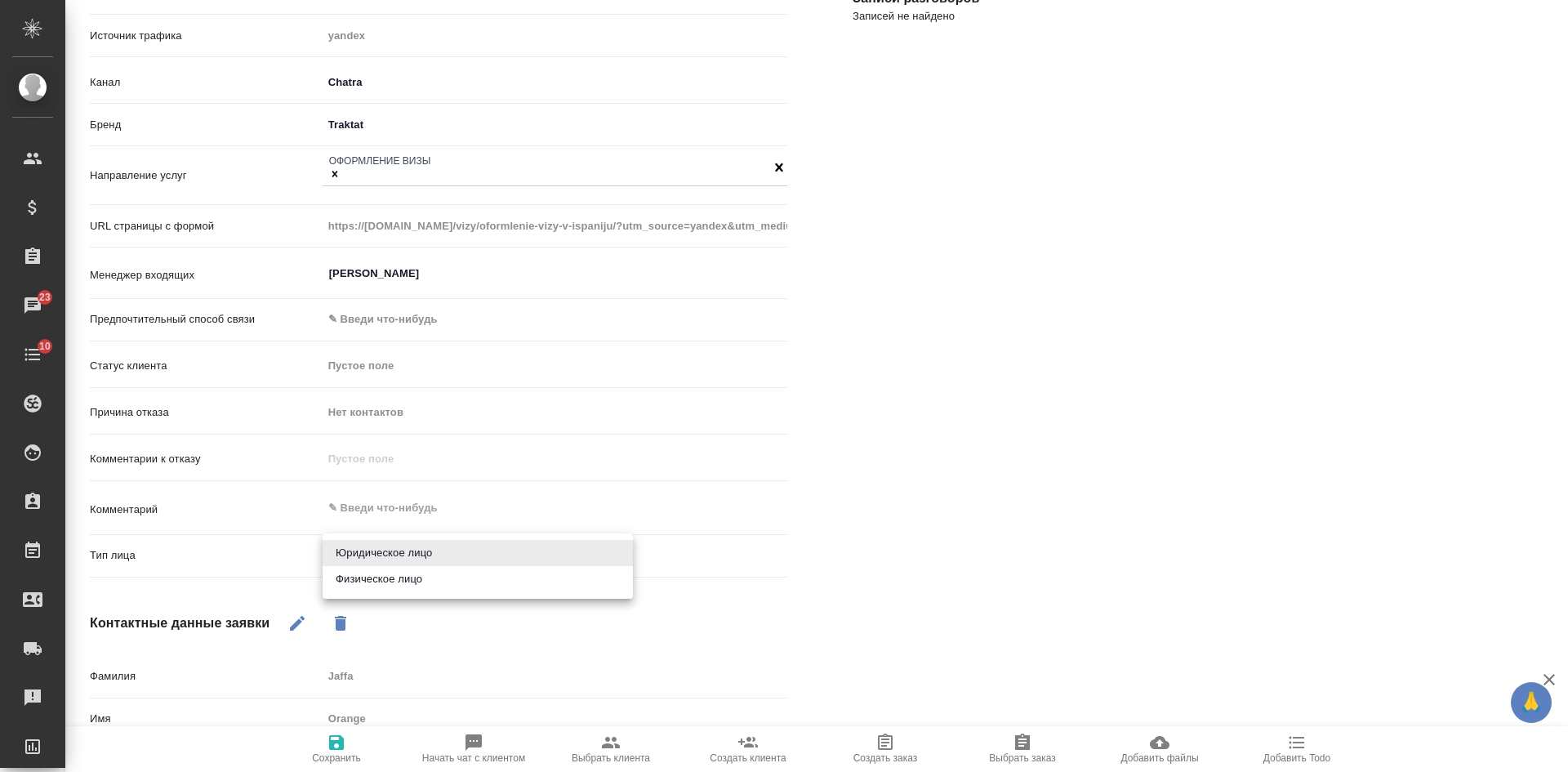
drag, startPoint x: 395, startPoint y: 576, endPoint x: 355, endPoint y: 644, distance: 78.9
click at [393, 578] on li "Физическое лицо" at bounding box center [478, 578] width 310 height 26
type textarea "x"
type input "private"
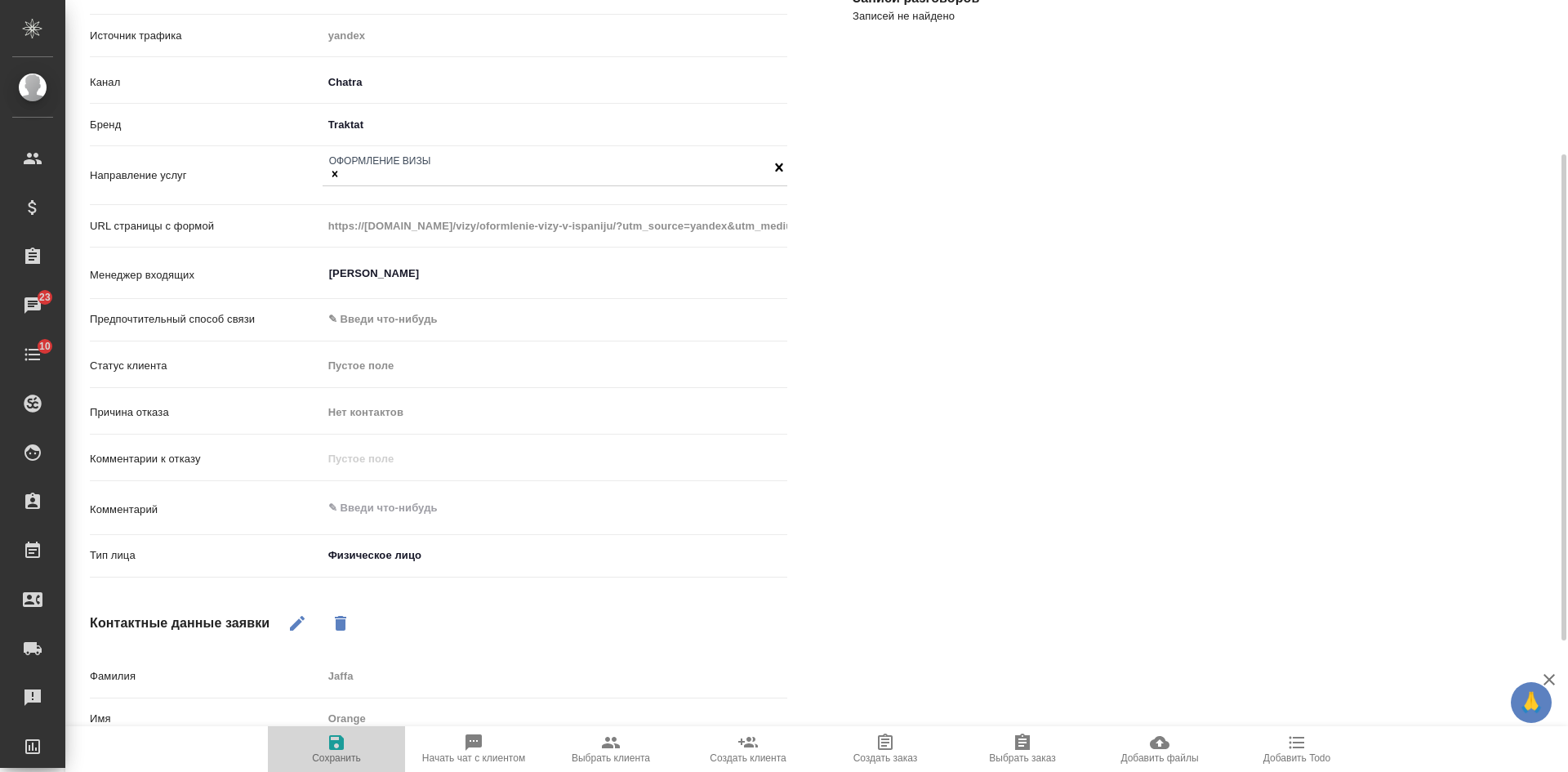
click at [333, 746] on icon "button" at bounding box center [335, 741] width 14 height 14
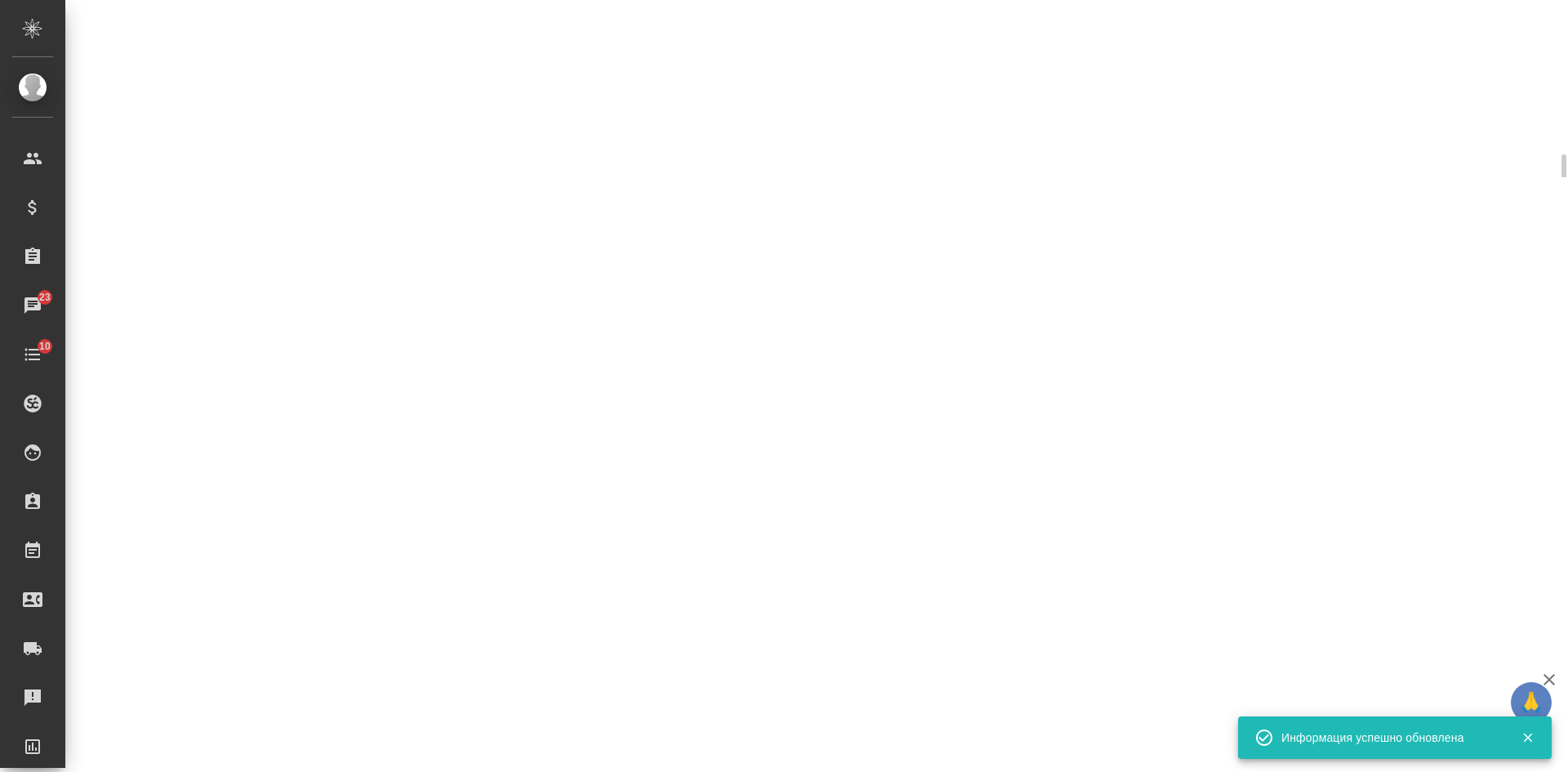
select select "RU"
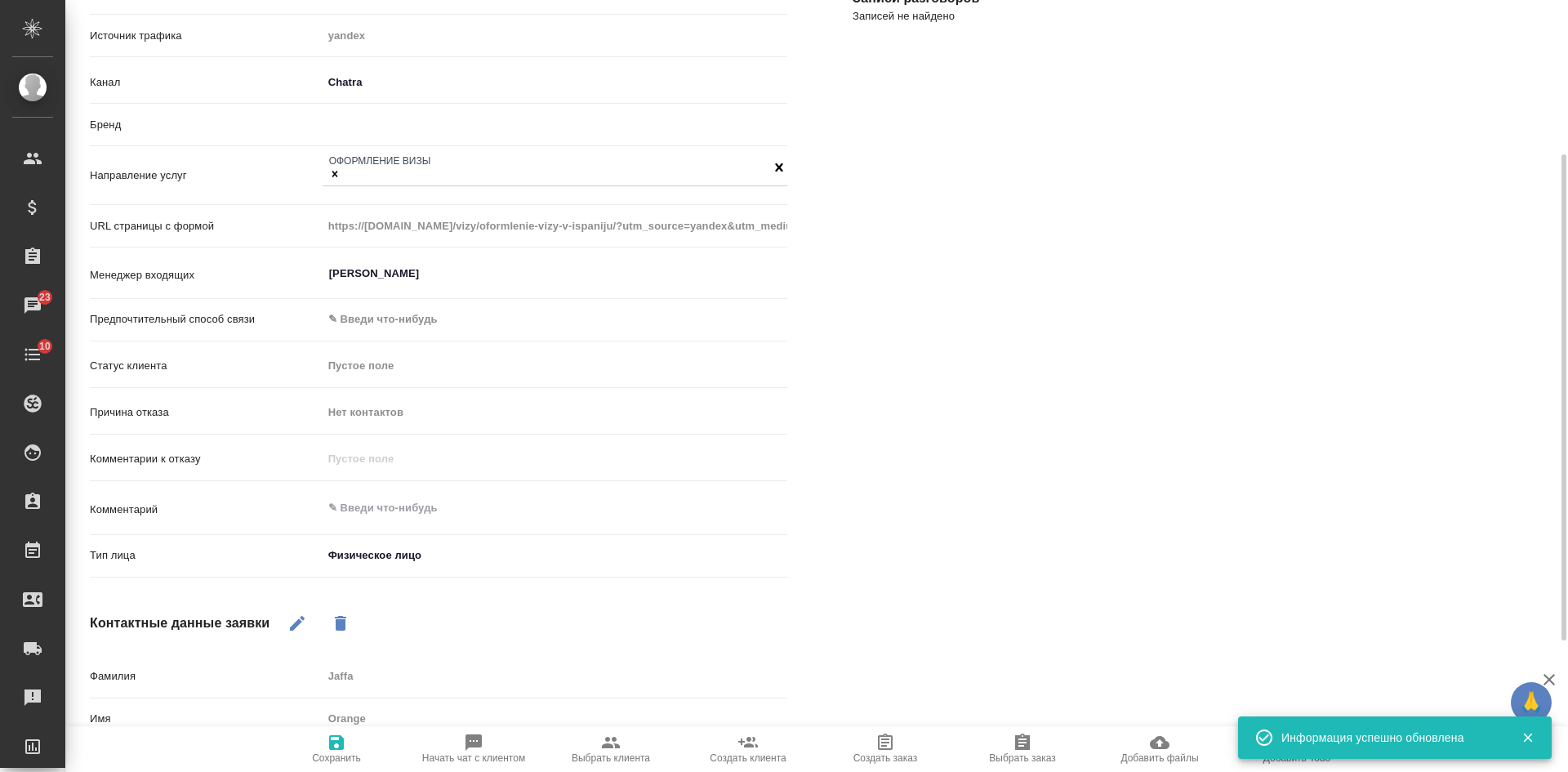
type textarea "x"
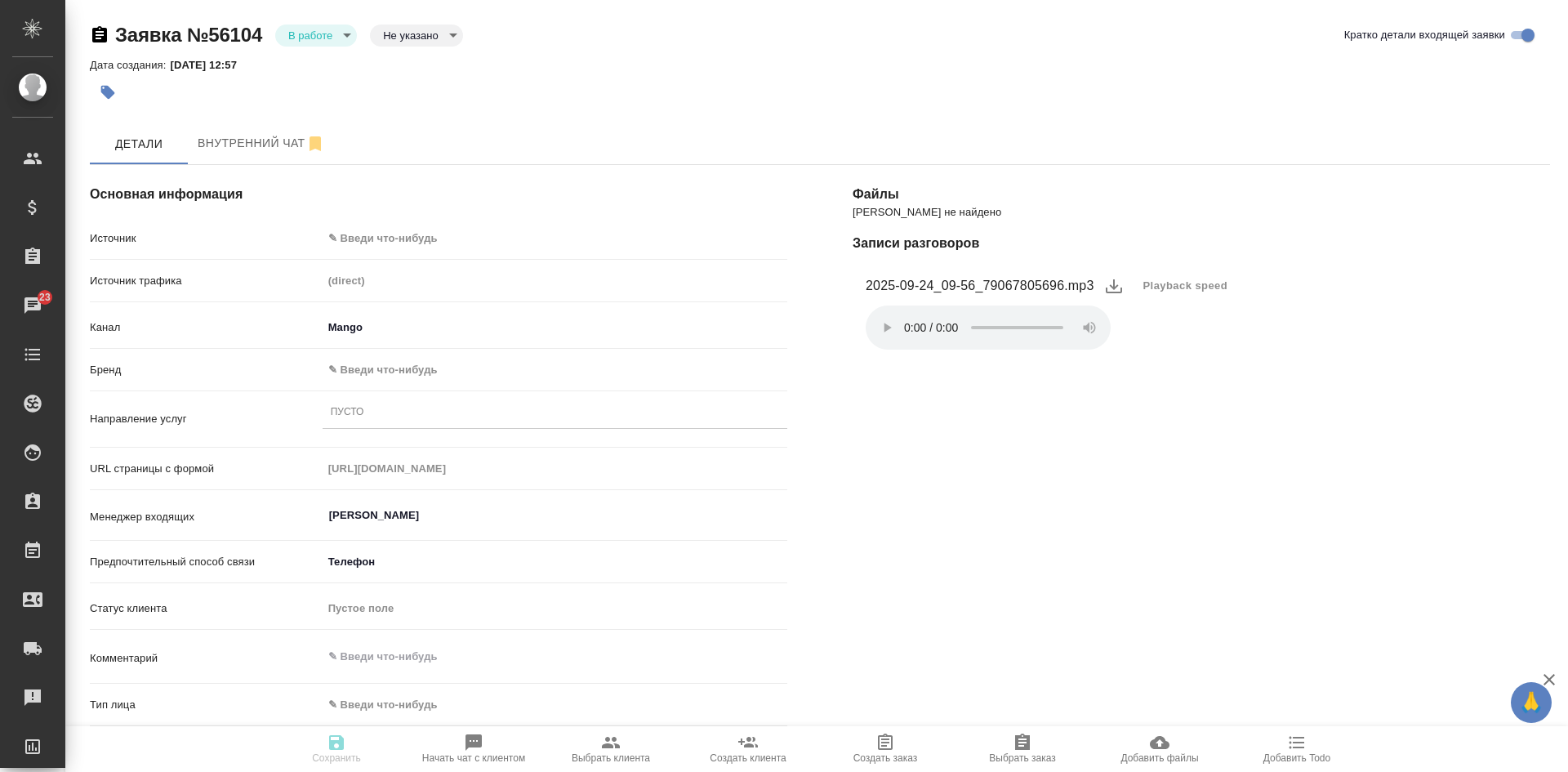
select select "RU"
click at [1178, 286] on span "Playback speed" at bounding box center [1185, 285] width 85 height 16
drag, startPoint x: 1178, startPoint y: 359, endPoint x: 835, endPoint y: 304, distance: 347.4
click at [1177, 358] on li "1.75" at bounding box center [1162, 363] width 59 height 26
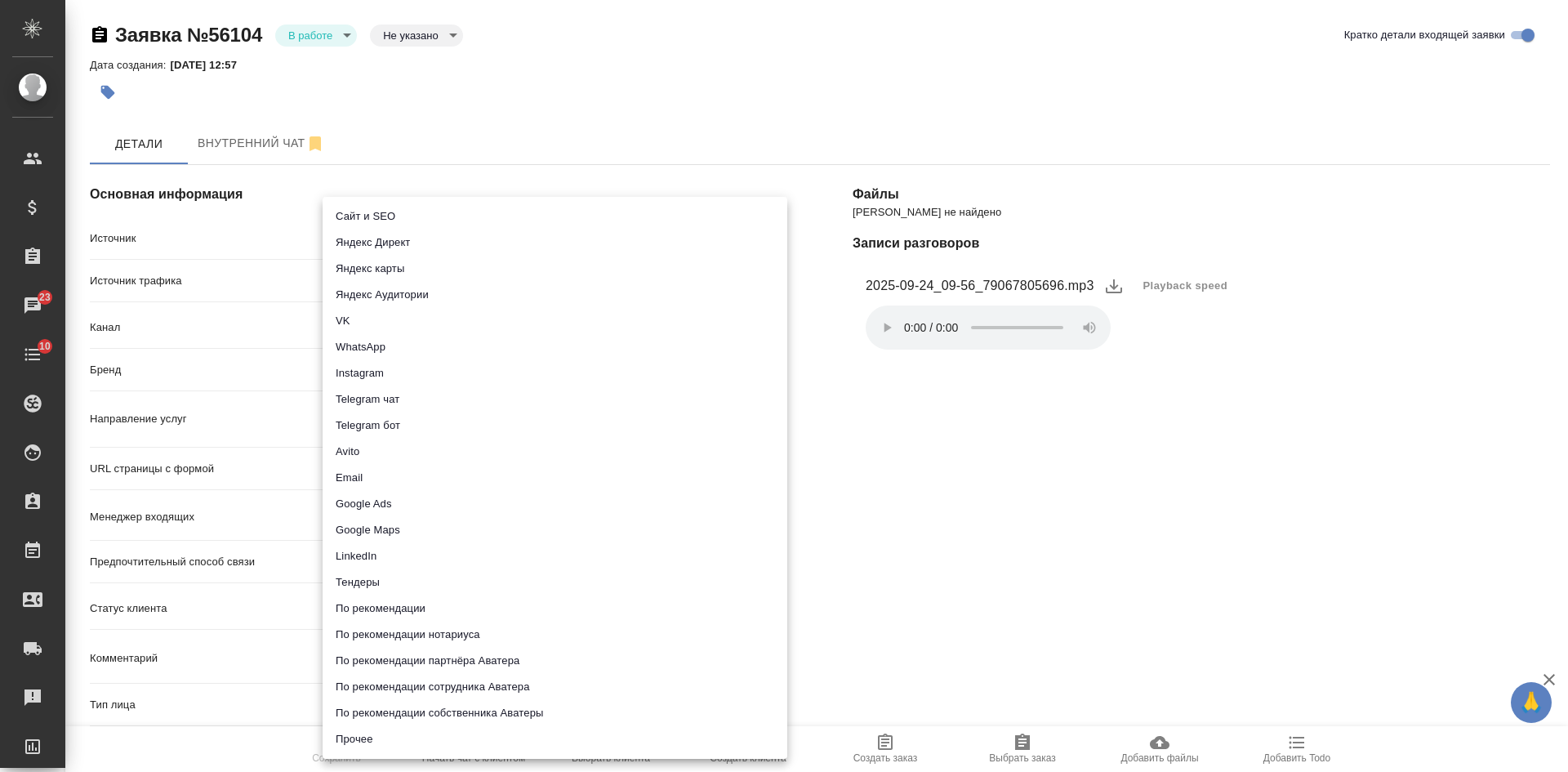
click at [444, 235] on body "🙏 .cls-1 fill:#fff; AWATERA [PERSON_NAME] Спецификации Заказы 23 Чаты 10 Todo П…" at bounding box center [784, 386] width 1568 height 772
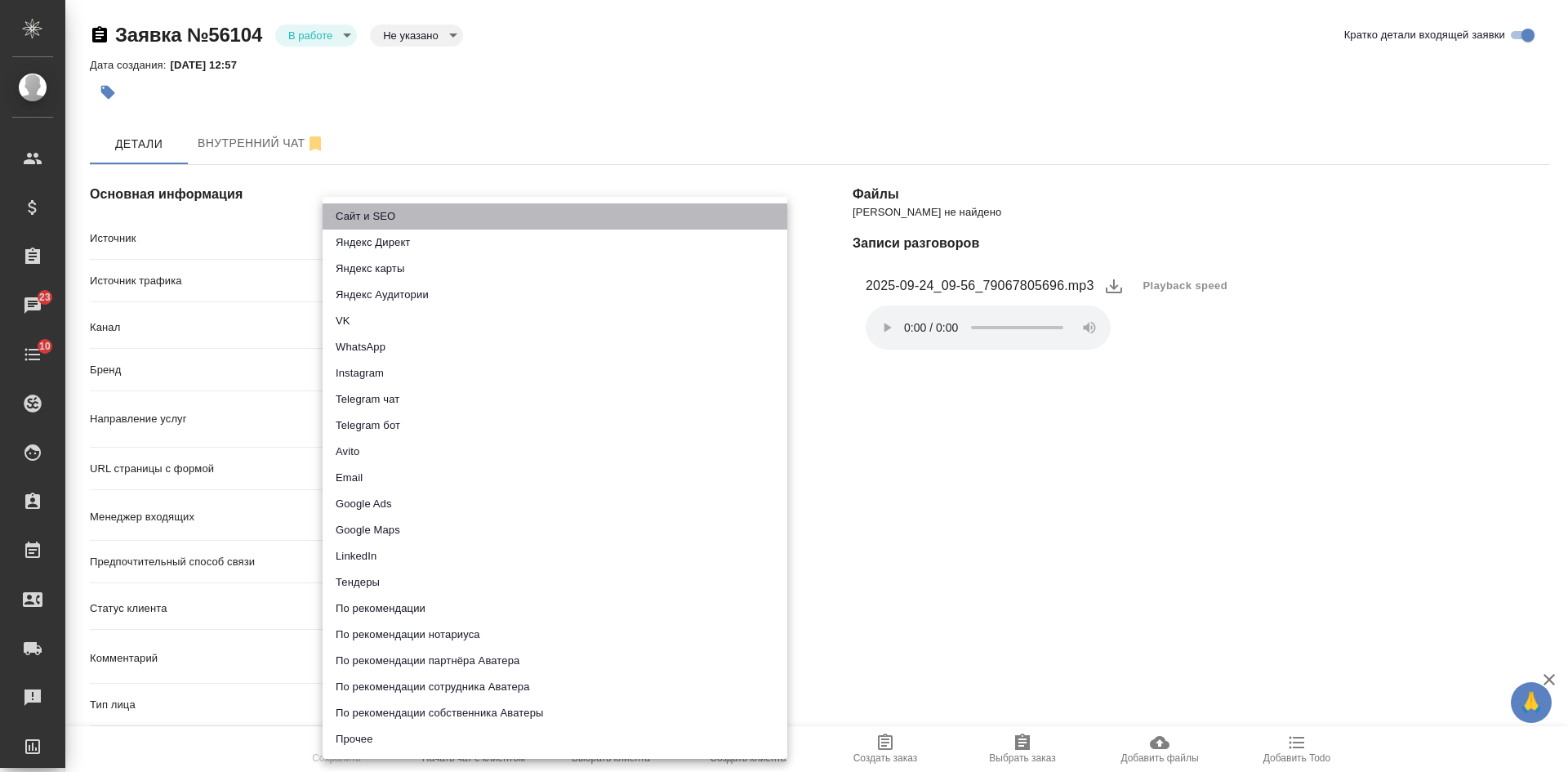
click at [397, 217] on li "Сайт и SEO" at bounding box center [555, 216] width 465 height 26
type input "seo"
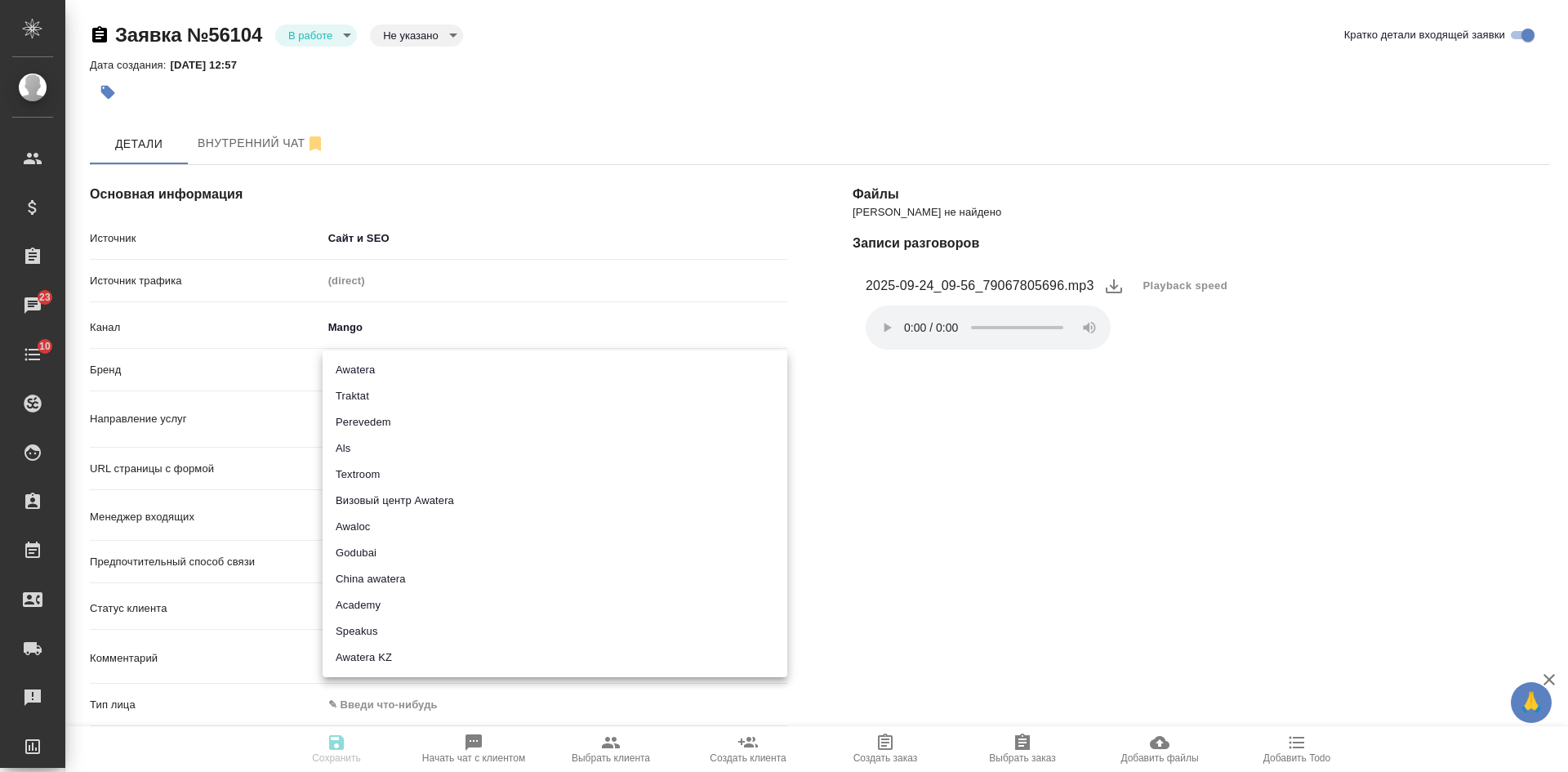
click at [381, 365] on body "🙏 .cls-1 fill:#fff; AWATERA [PERSON_NAME] Спецификации Заказы 23 Чаты 10 Todo П…" at bounding box center [784, 386] width 1568 height 772
click at [371, 398] on li "Traktat" at bounding box center [555, 395] width 465 height 26
type input "traktat"
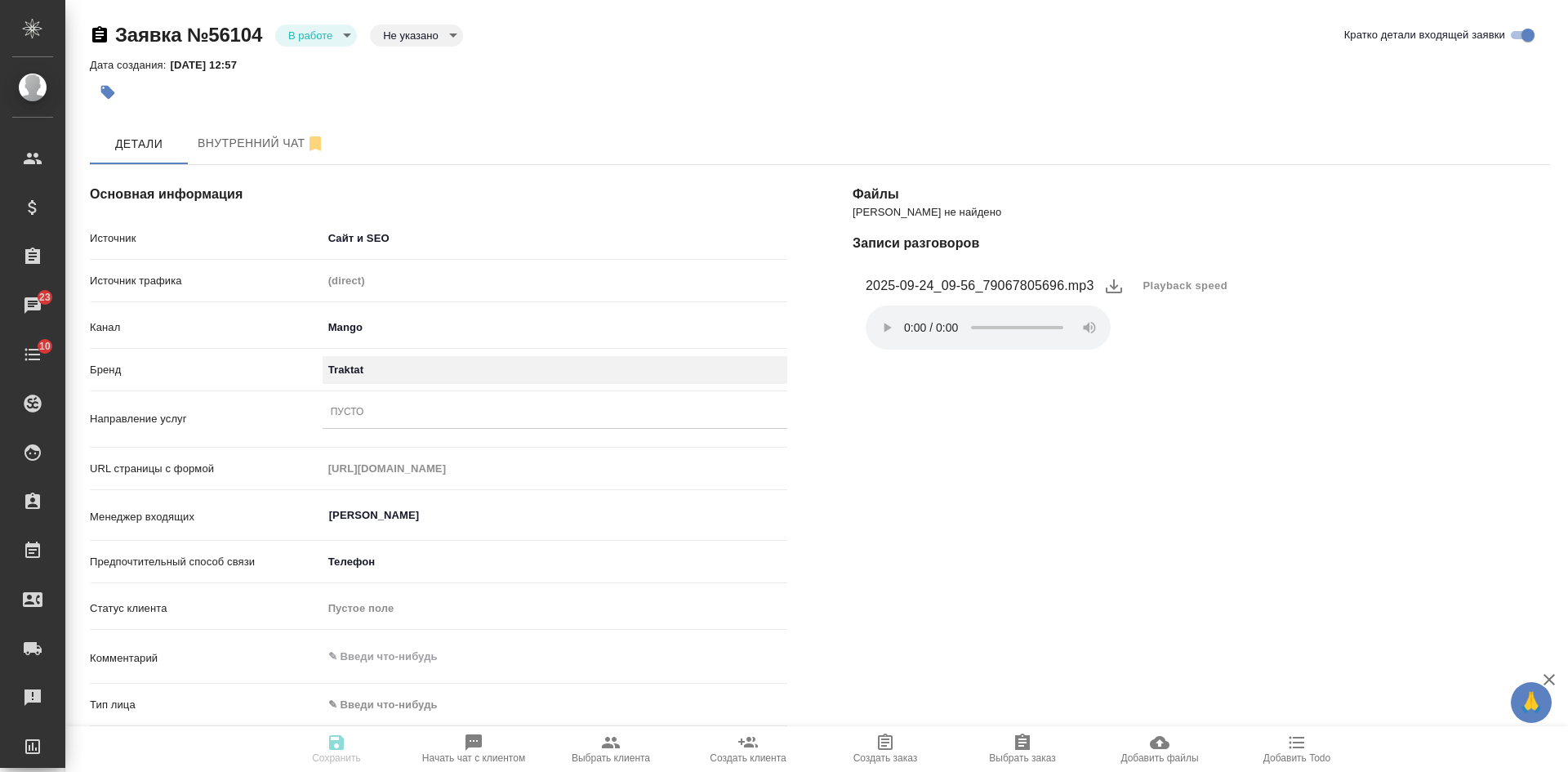
scroll to position [327, 0]
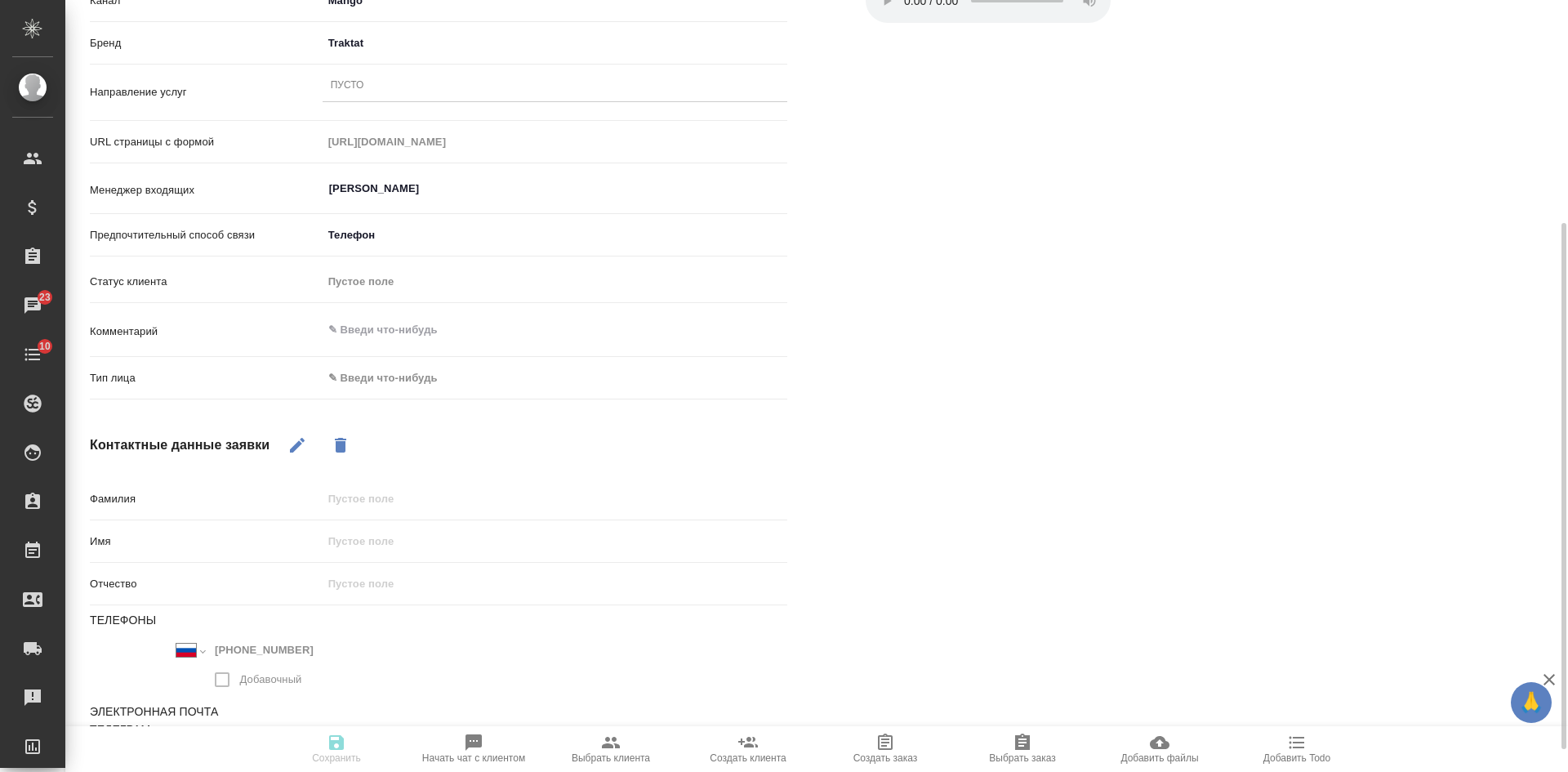
click at [303, 450] on icon "button" at bounding box center [297, 445] width 19 height 19
click at [384, 541] on input "text" at bounding box center [555, 541] width 465 height 24
type input "[PERSON_NAME]"
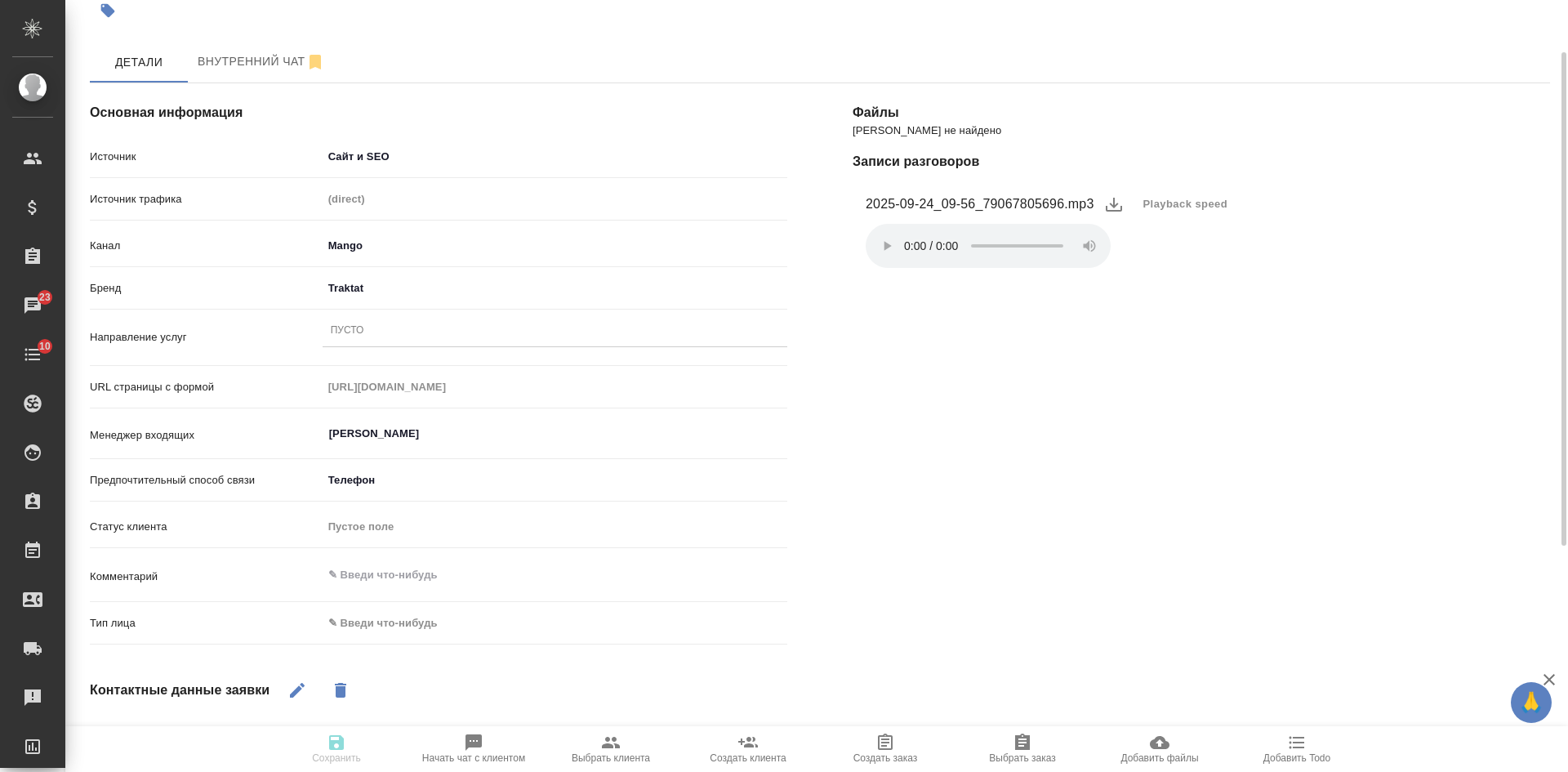
click at [347, 328] on div "Пусто" at bounding box center [347, 331] width 34 height 13
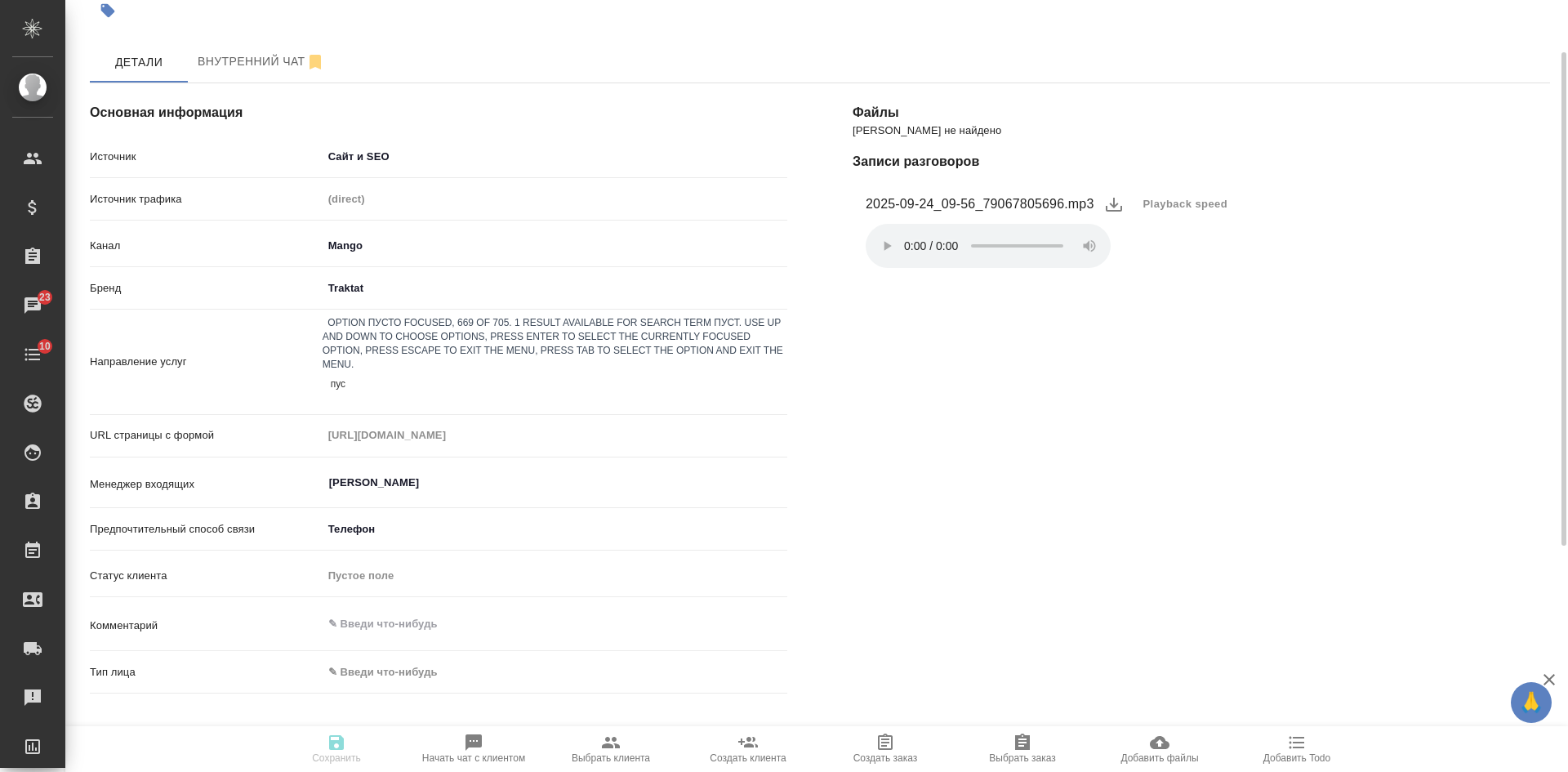
type input "пуст"
click at [348, 771] on div "ПУСТО" at bounding box center [784, 782] width 1568 height 19
click at [339, 741] on icon "button" at bounding box center [335, 741] width 14 height 14
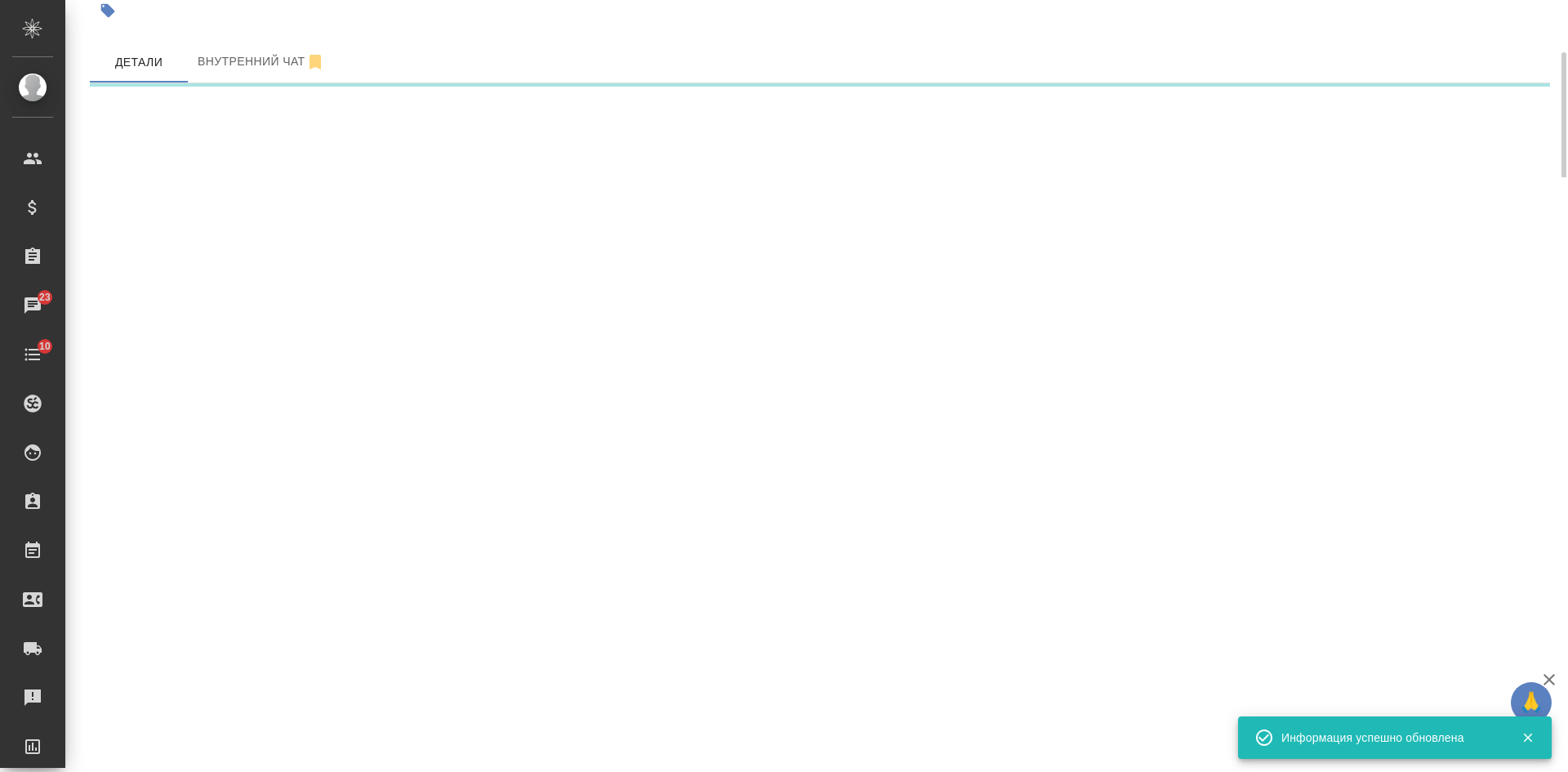
select select "RU"
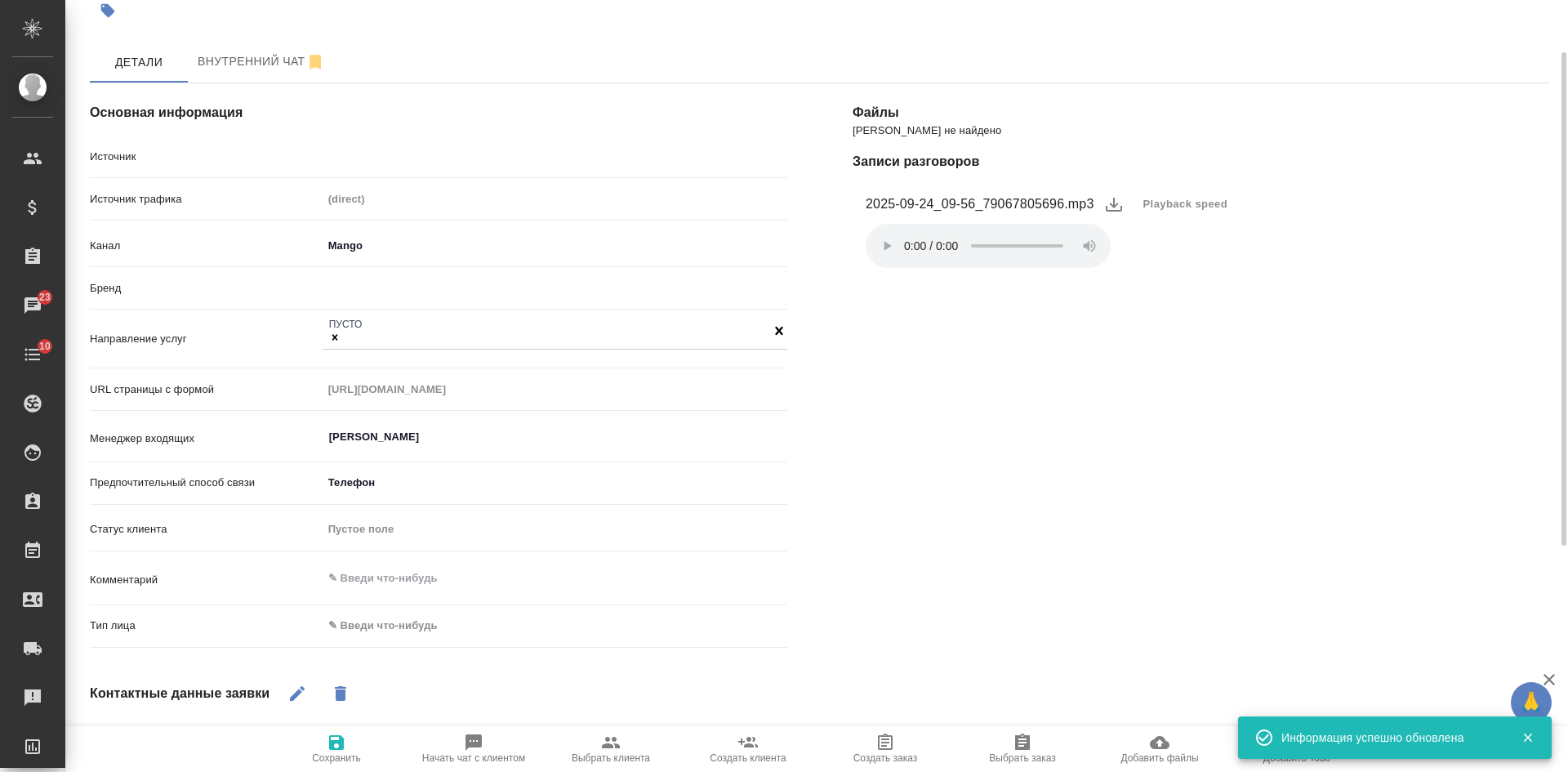
type textarea "x"
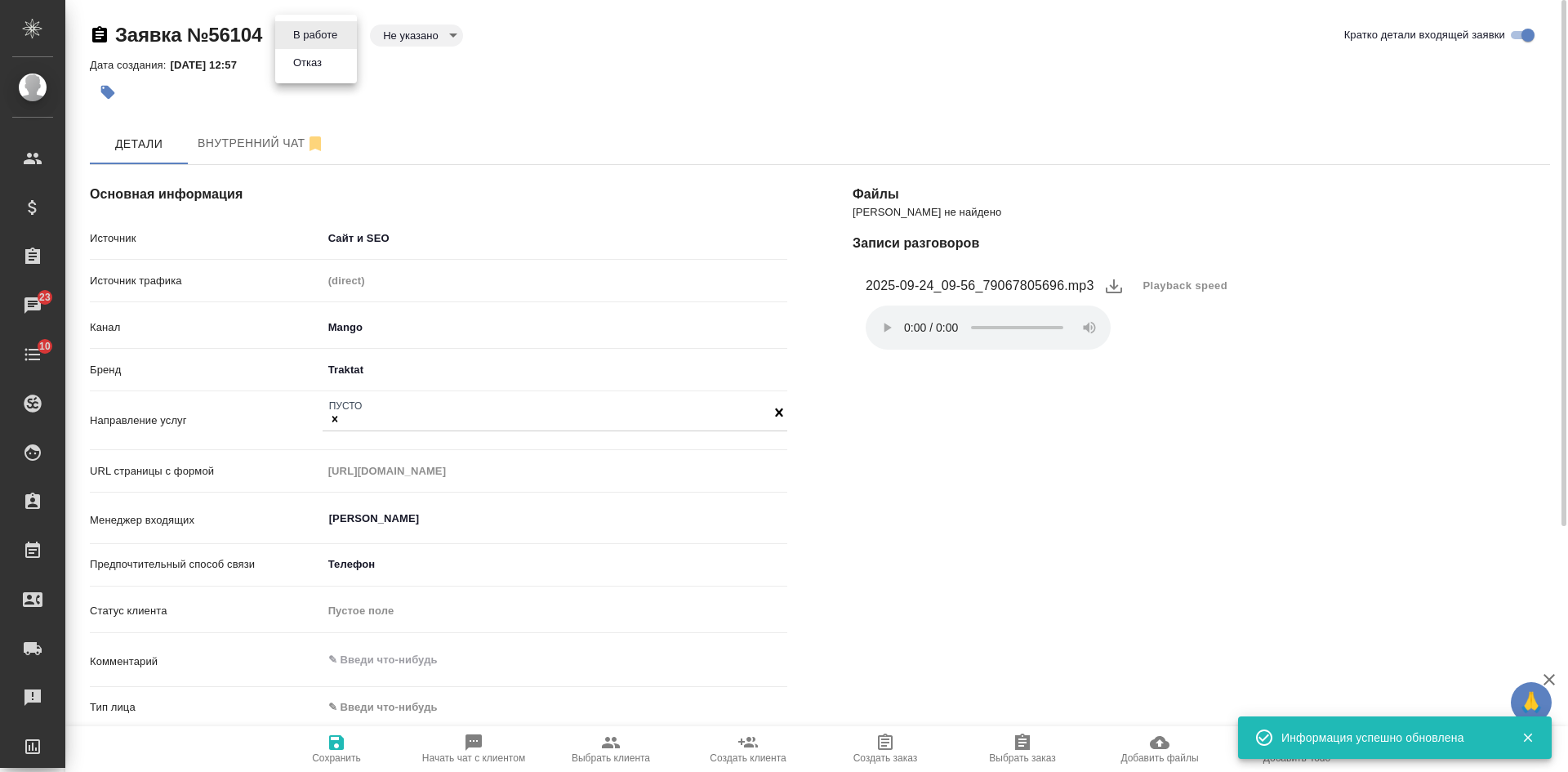
click at [339, 32] on body "🙏 .cls-1 fill:#fff; AWATERA [PERSON_NAME] Спецификации Заказы 23 Чаты 10 Todo П…" at bounding box center [784, 386] width 1568 height 772
click at [339, 70] on li "Отказ" at bounding box center [315, 63] width 82 height 28
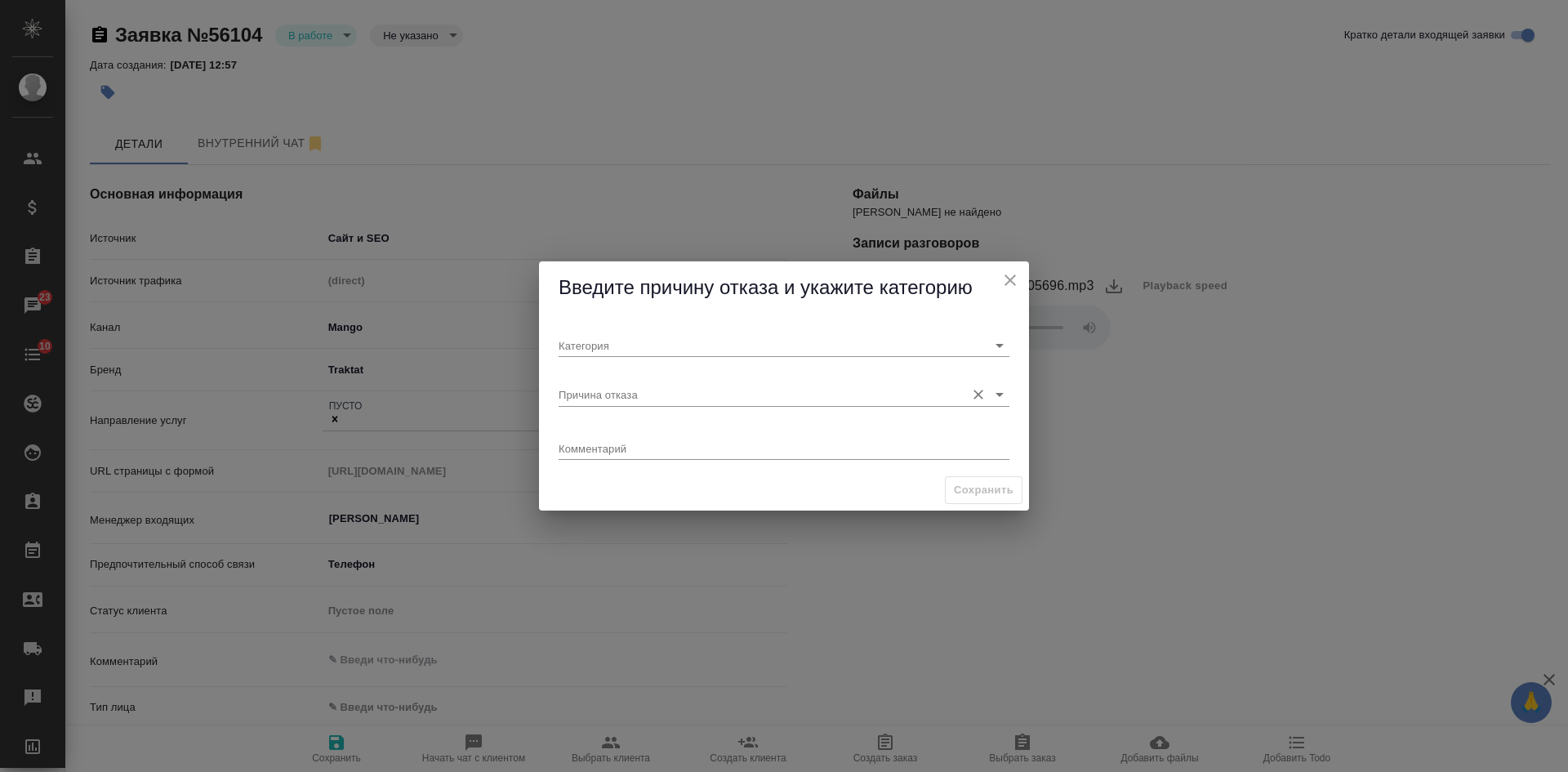
click at [629, 395] on input "Причина отказа" at bounding box center [757, 393] width 398 height 22
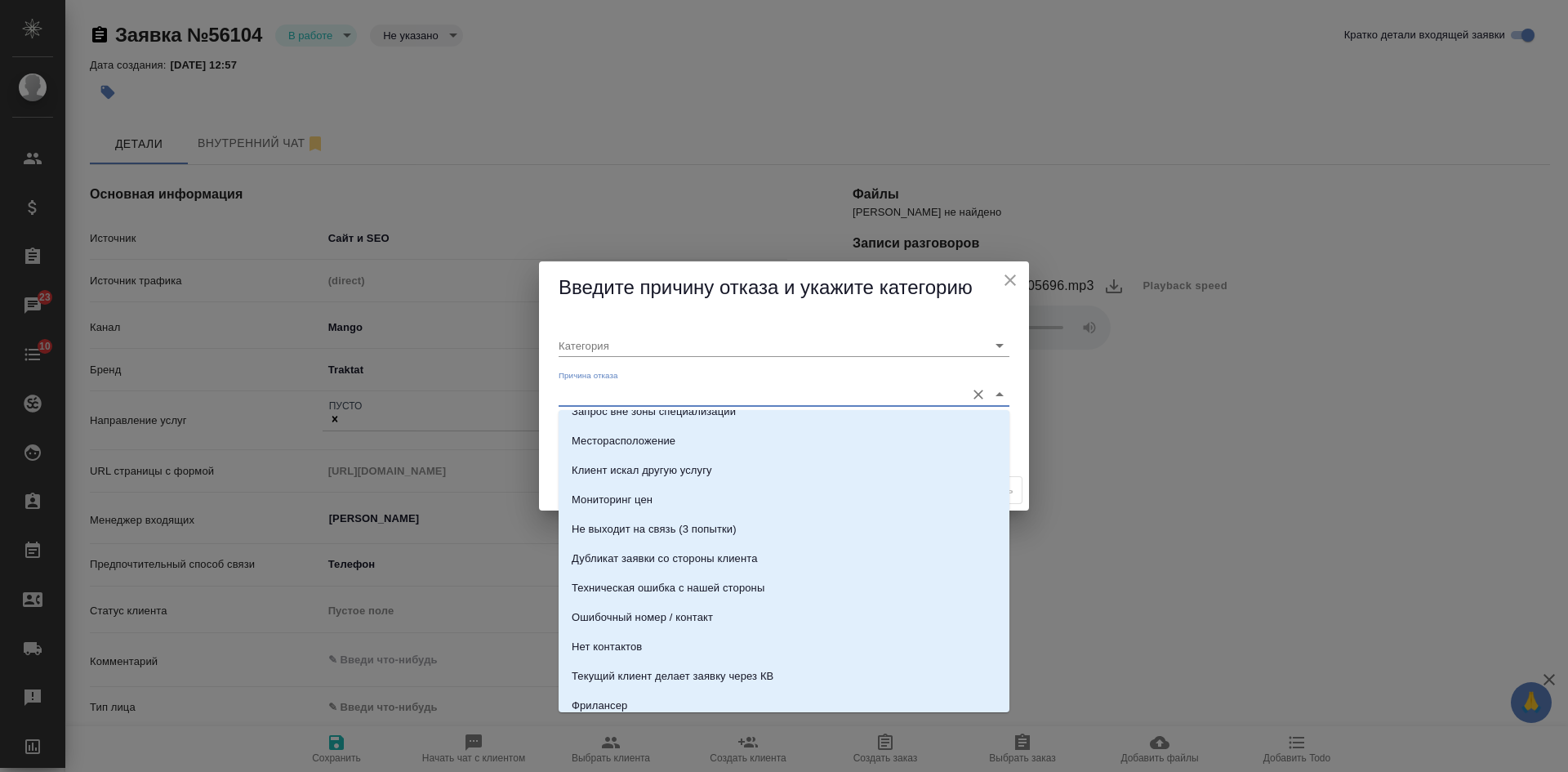
scroll to position [409, 0]
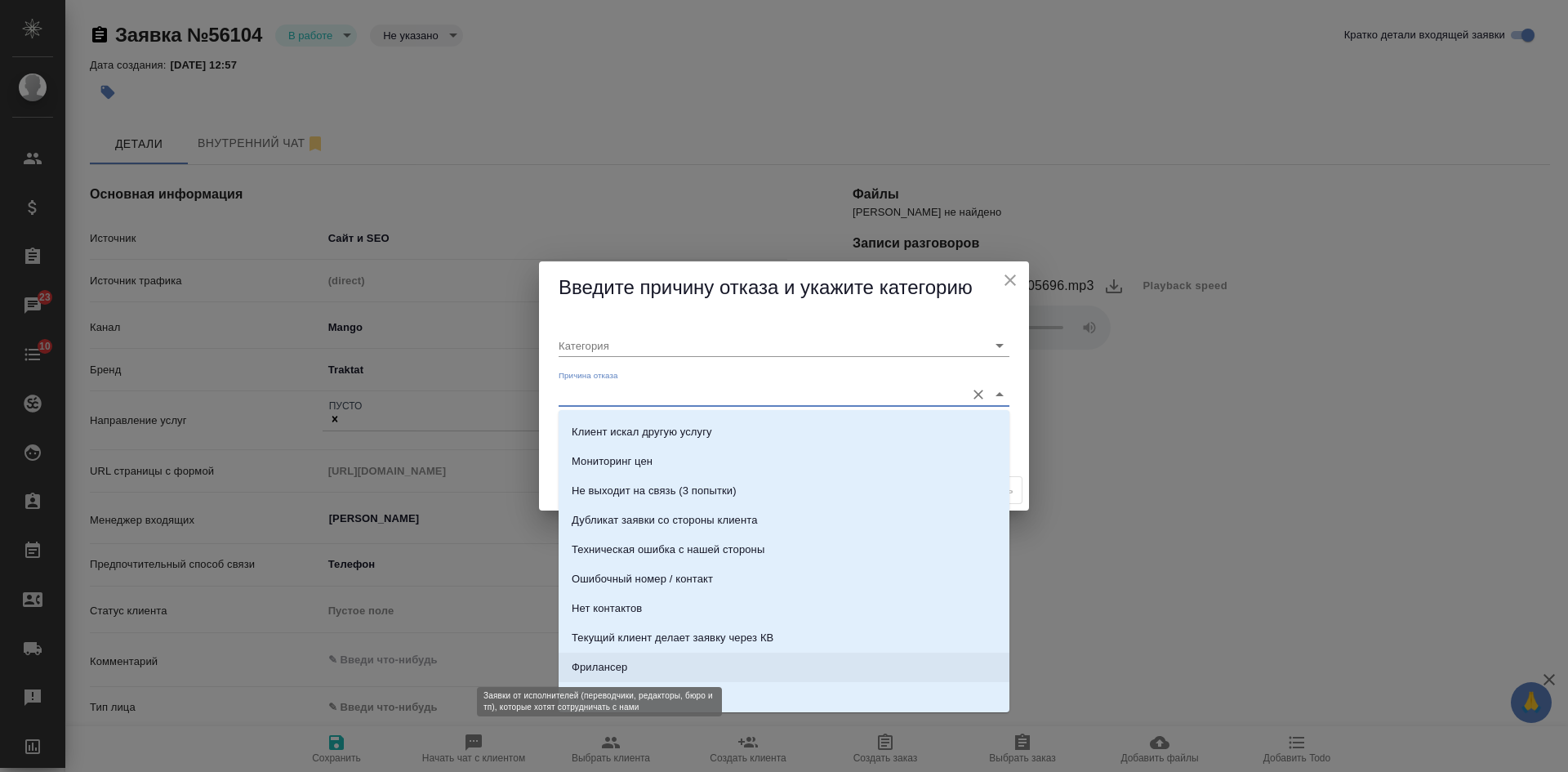
click at [616, 673] on div "Фрилансер" at bounding box center [599, 667] width 56 height 16
type input "Не лиды"
type input "Фрилансер"
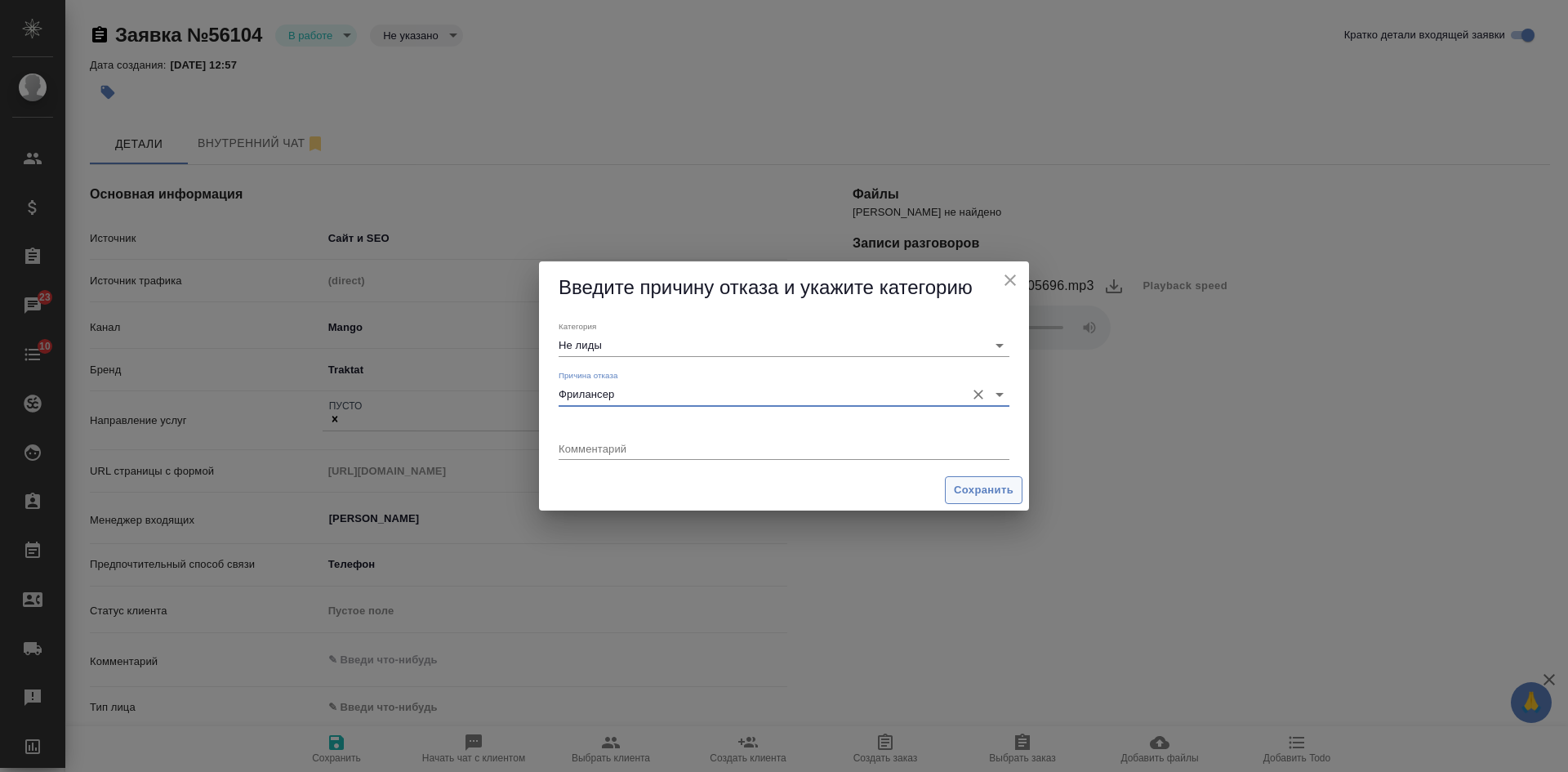
click at [979, 492] on span "Сохранить" at bounding box center [983, 490] width 60 height 18
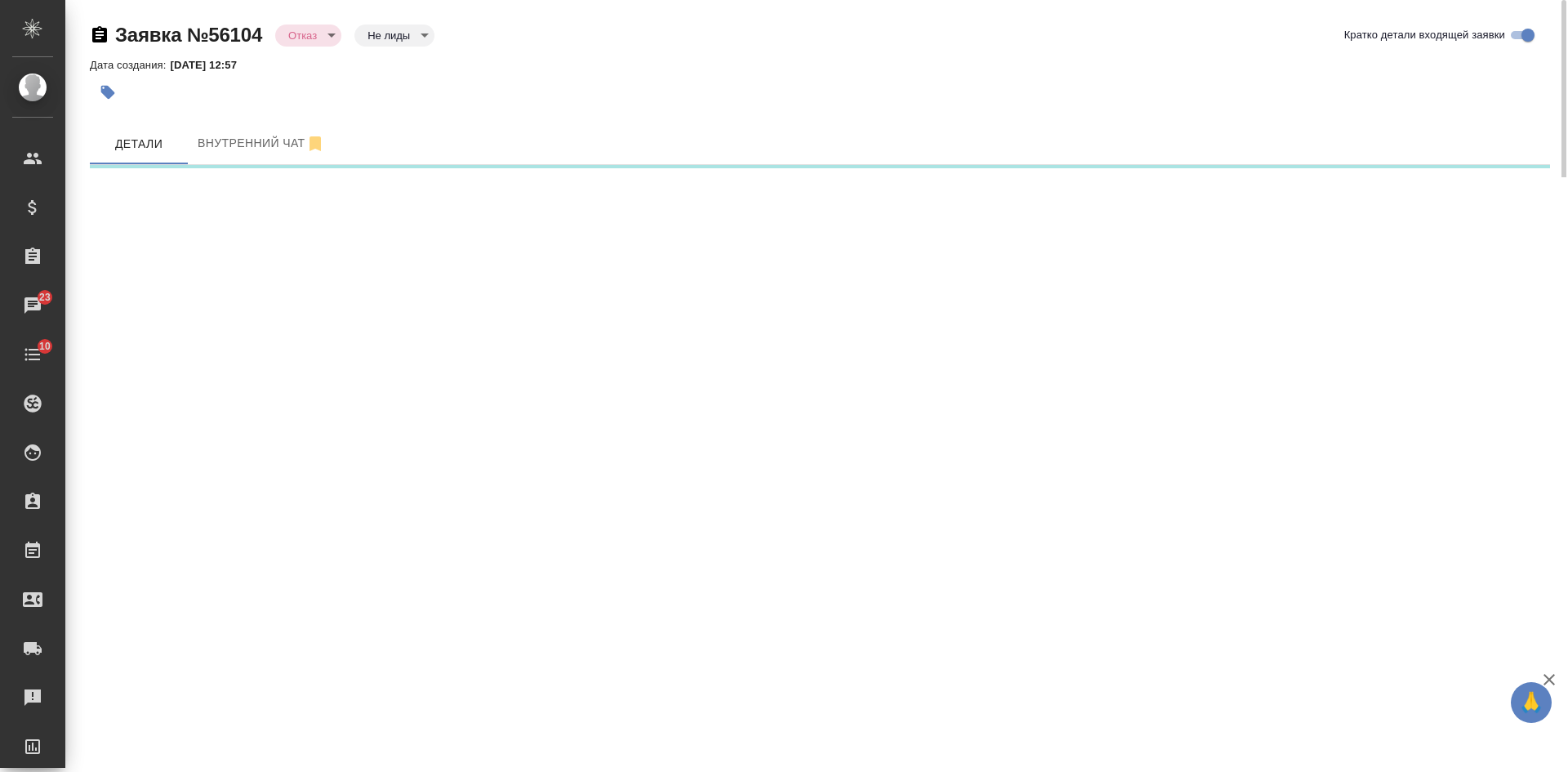
select select "RU"
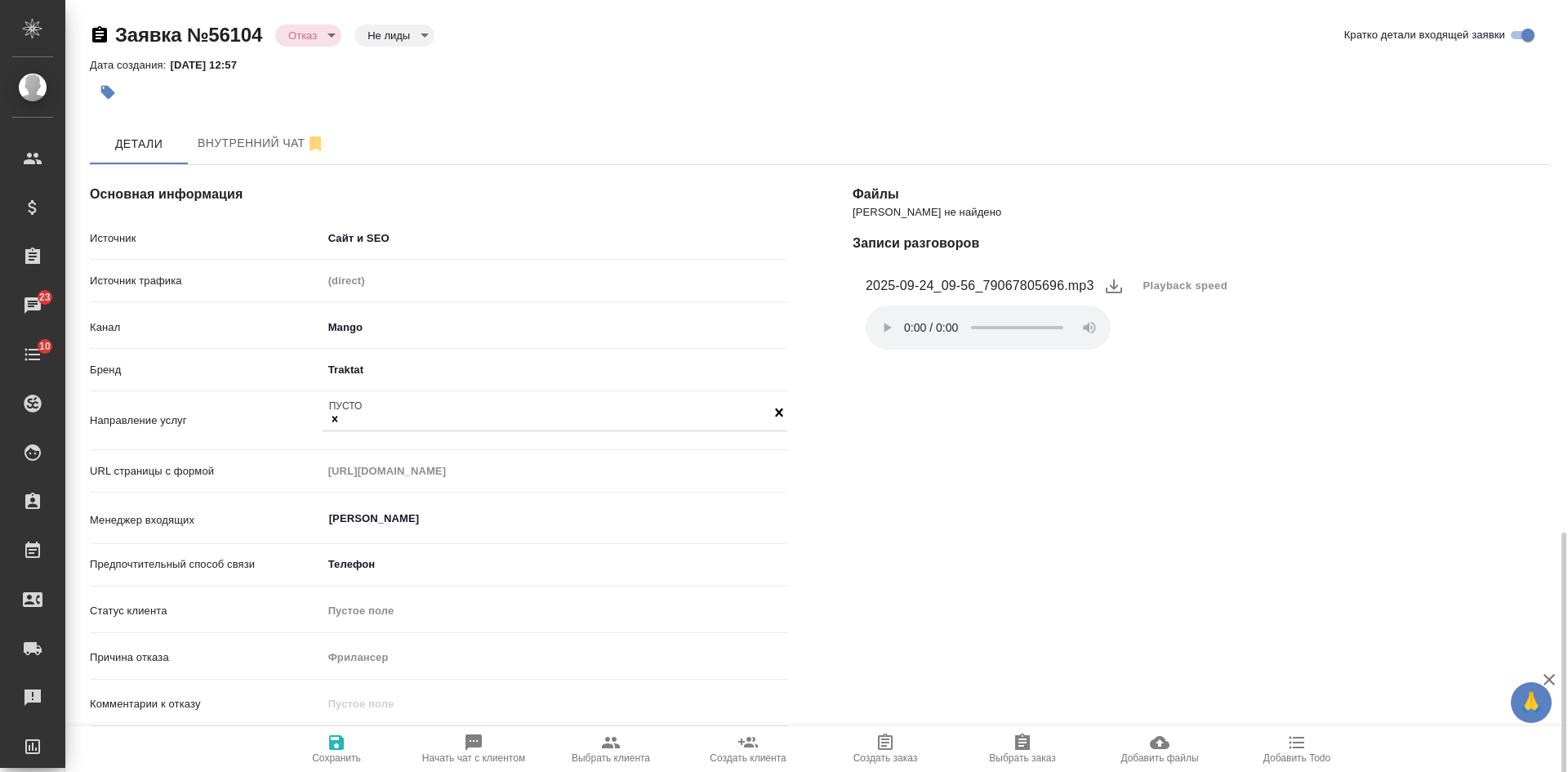
scroll to position [452, 0]
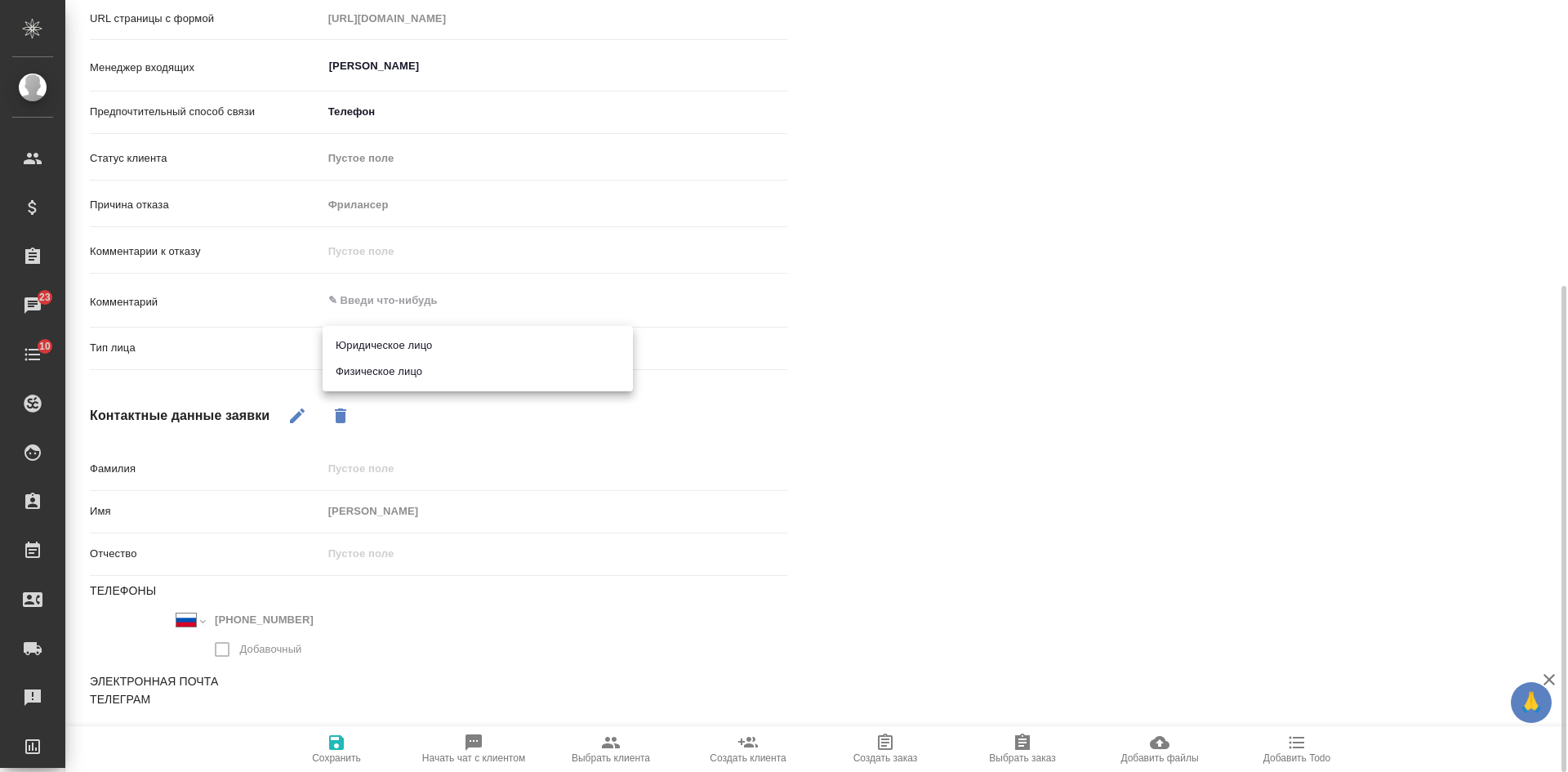
click at [373, 346] on body "🙏 .cls-1 fill:#fff; AWATERA Kasatkina Aleksandra Клиенты Спецификации Заказы 23…" at bounding box center [784, 386] width 1568 height 772
click at [367, 364] on li "Физическое лицо" at bounding box center [478, 371] width 310 height 26
type textarea "x"
type input "private"
click at [325, 748] on span "Сохранить" at bounding box center [336, 748] width 118 height 31
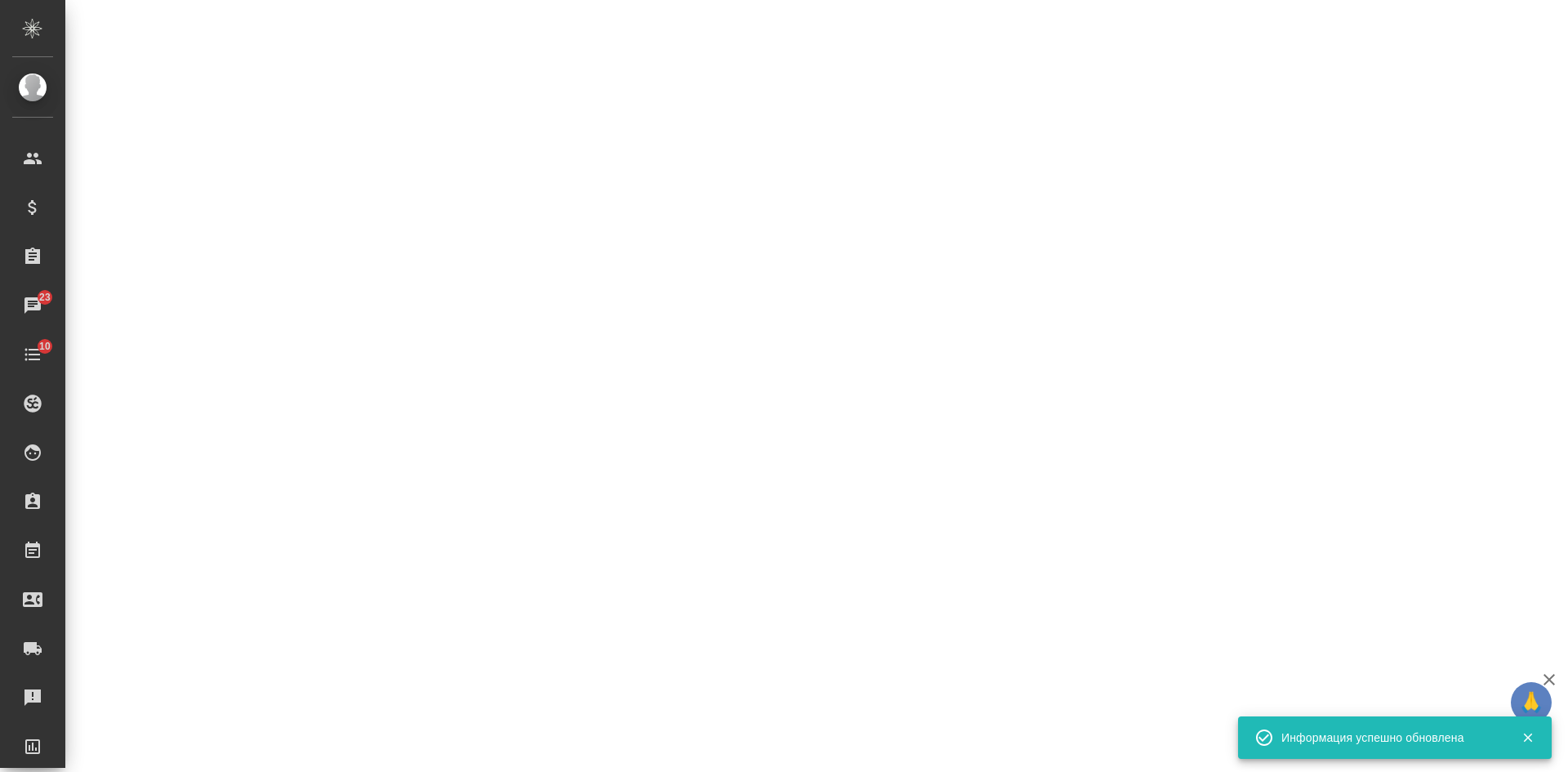
select select "RU"
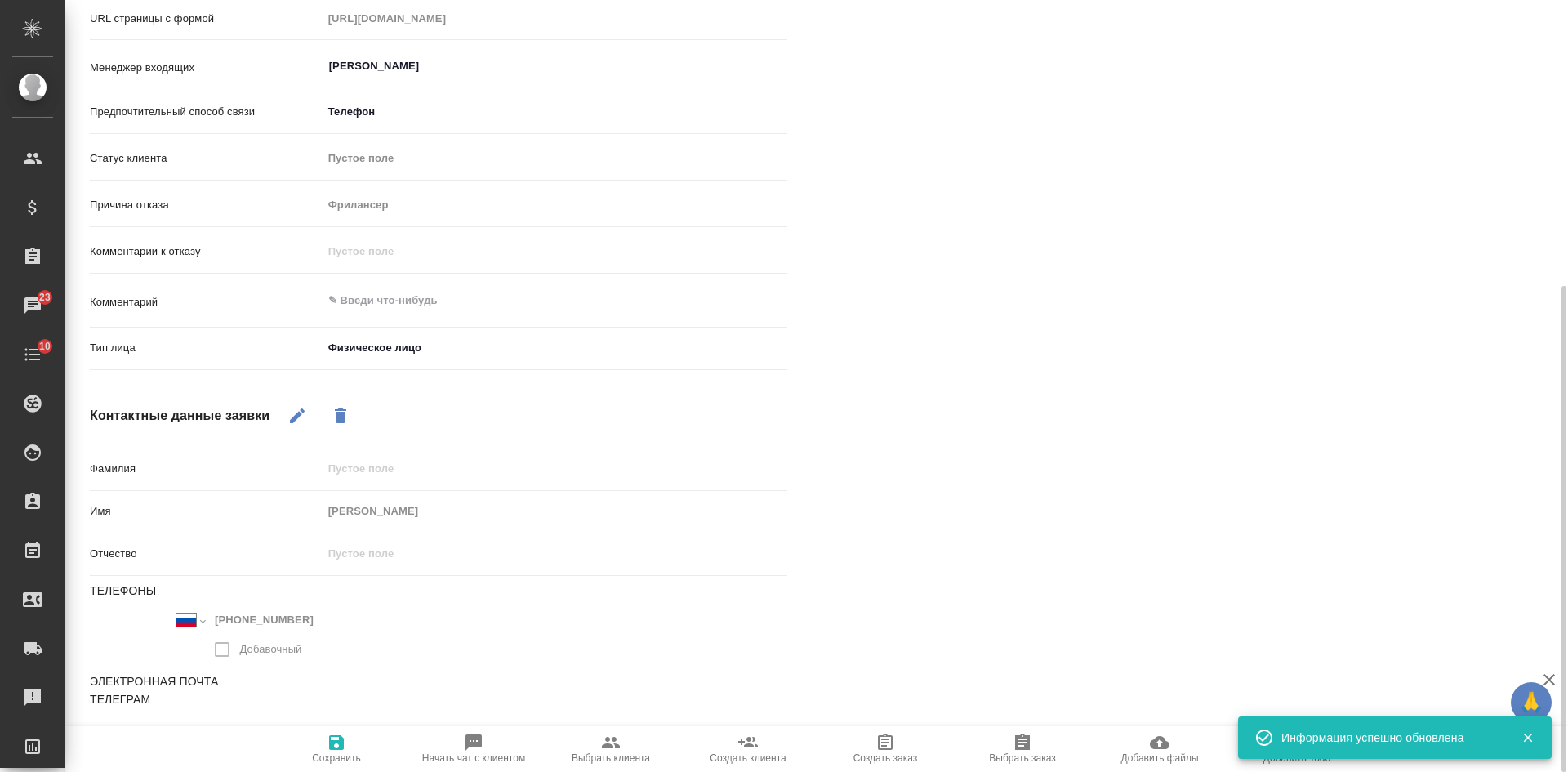
type textarea "x"
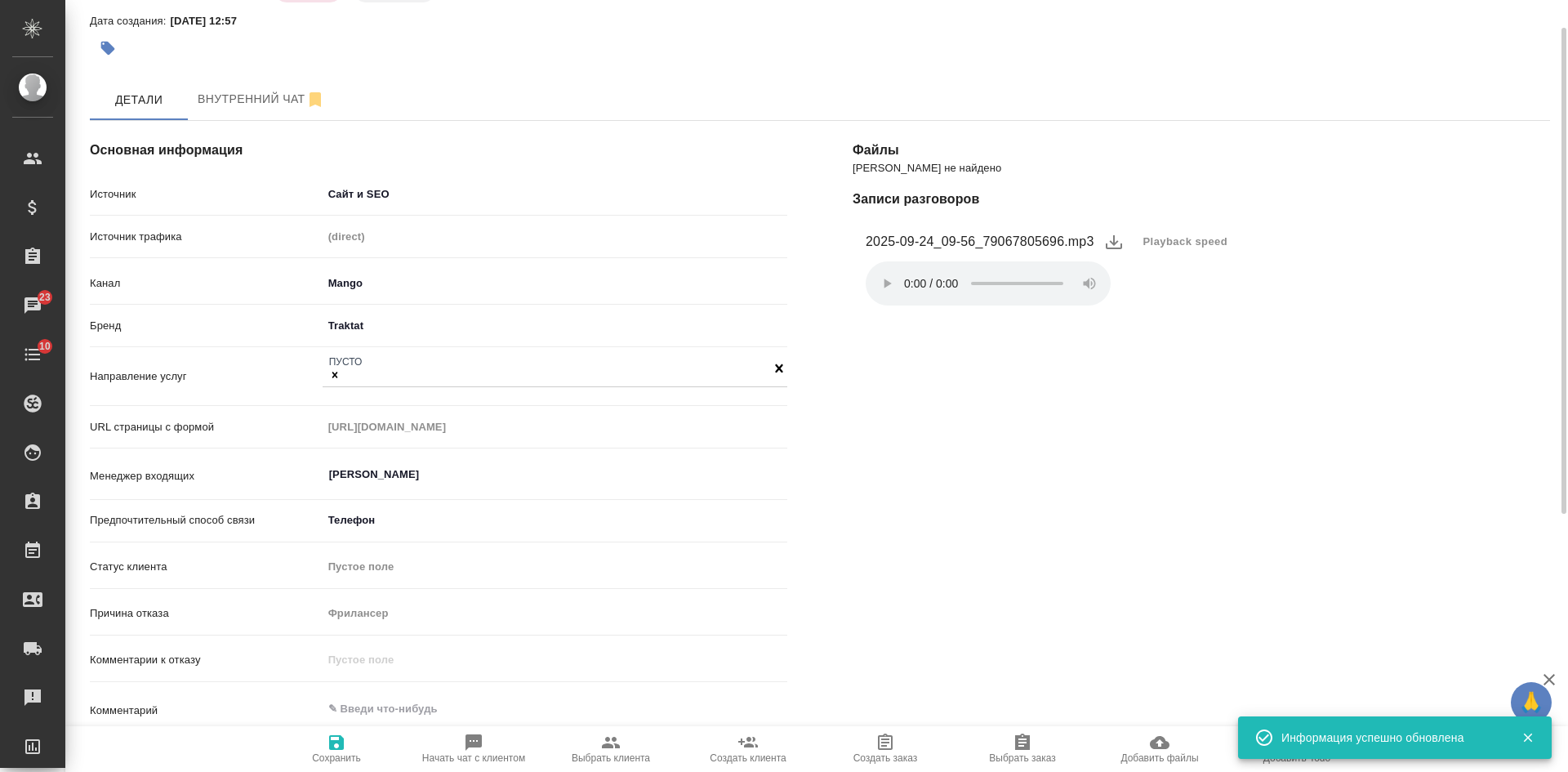
scroll to position [0, 0]
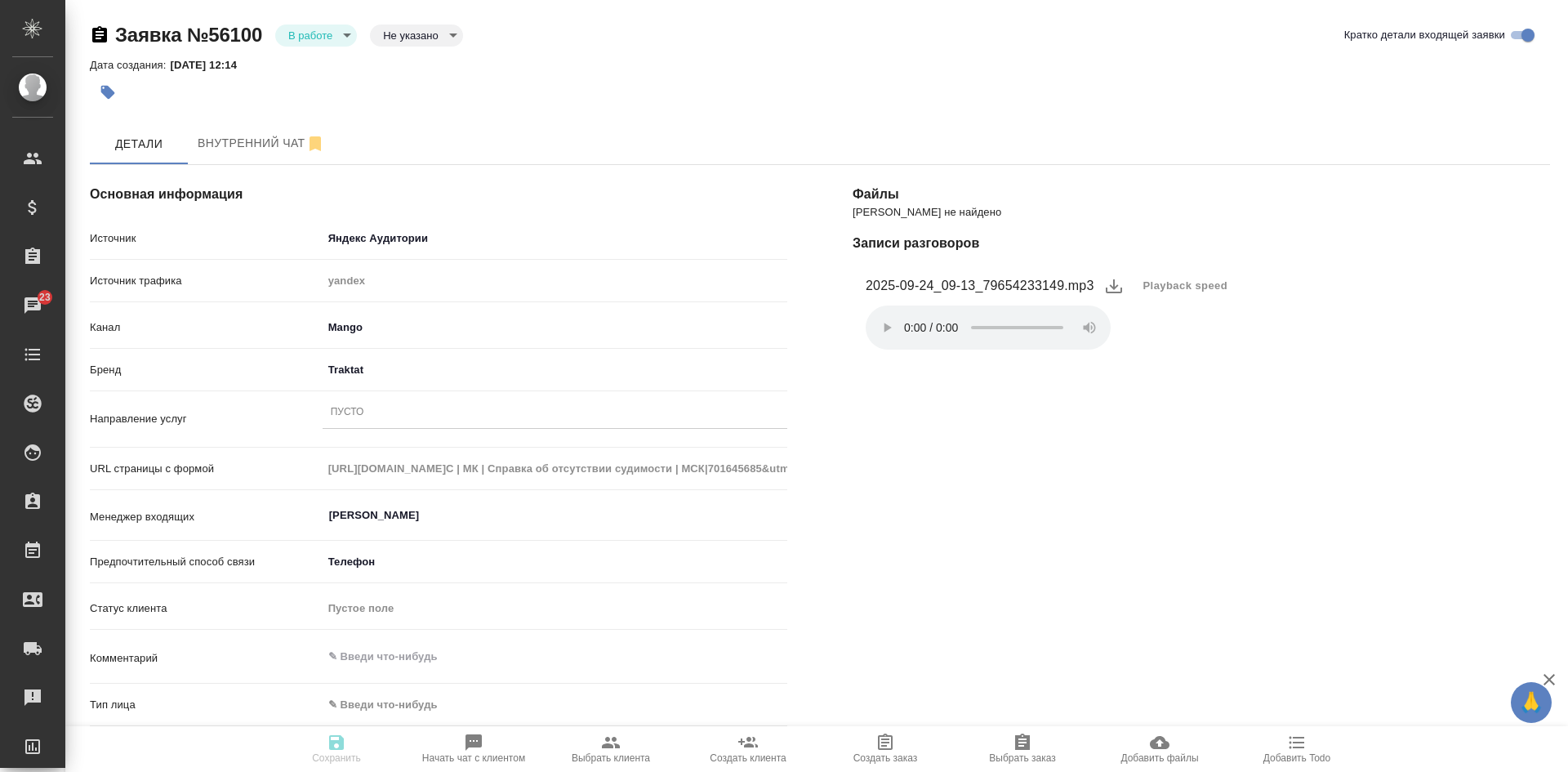
select select "RU"
click at [1165, 295] on button "Playback speed" at bounding box center [1185, 285] width 104 height 36
click at [1174, 360] on li "1.75" at bounding box center [1162, 363] width 59 height 26
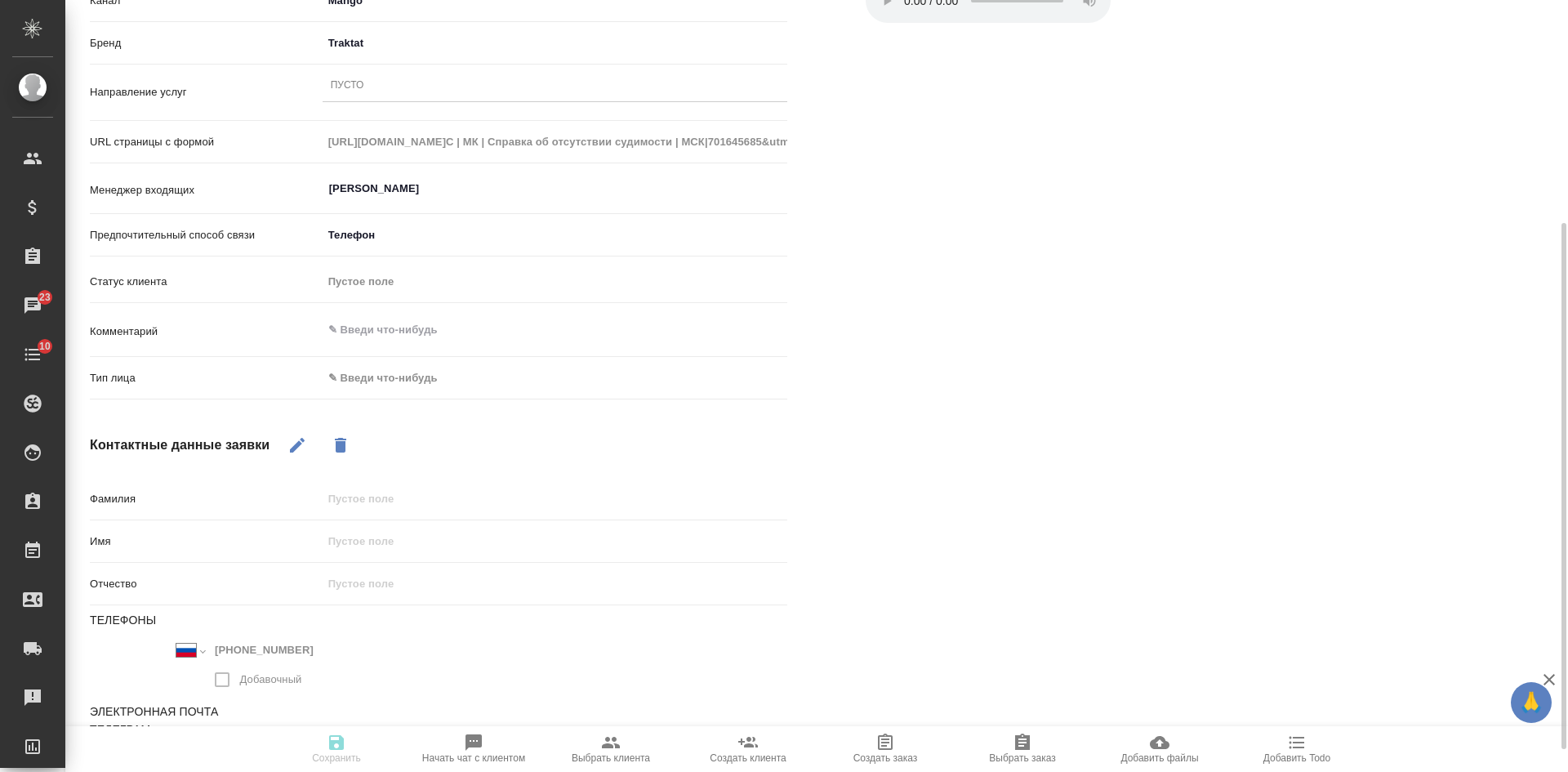
scroll to position [82, 0]
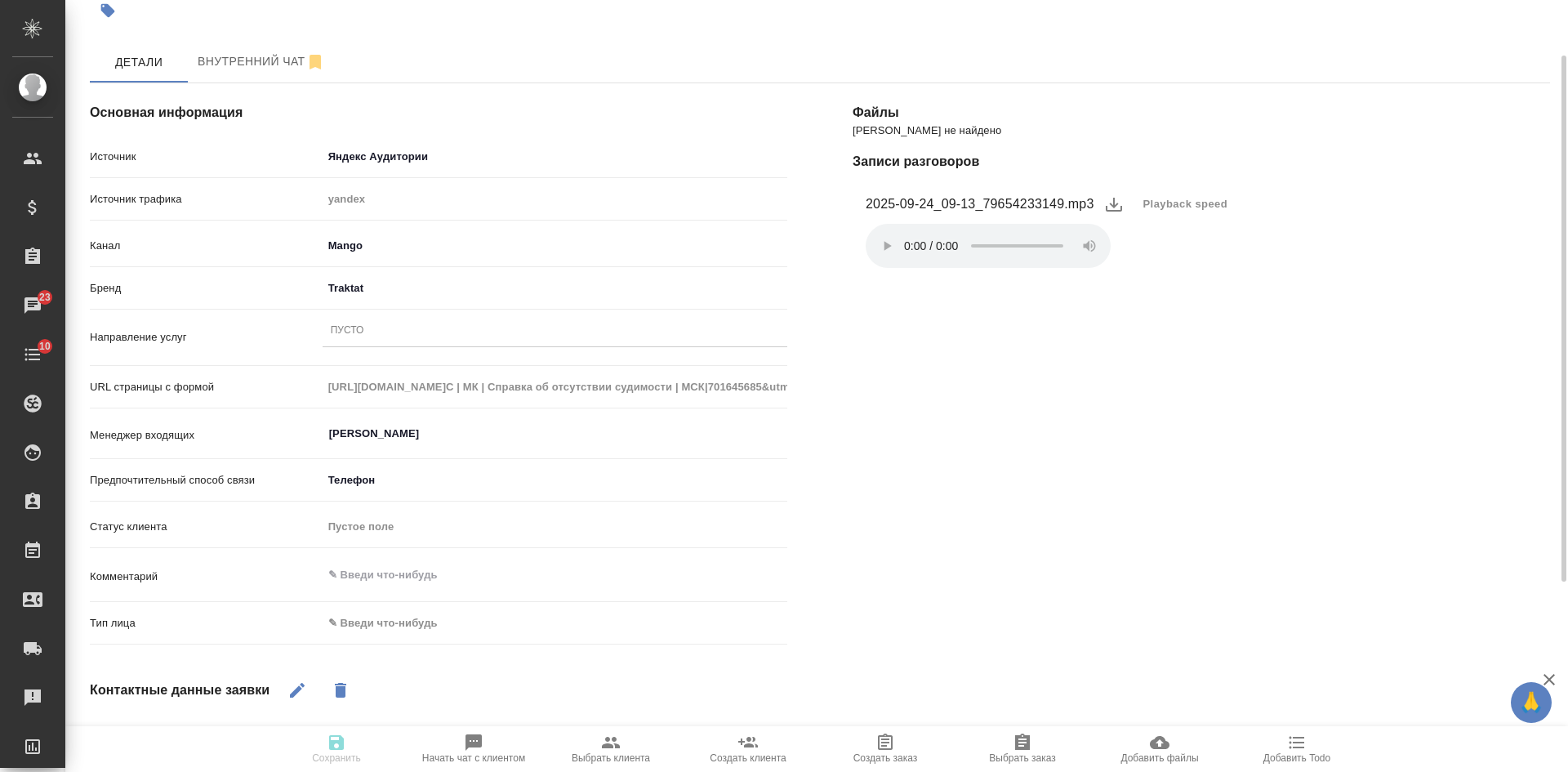
click at [433, 619] on body "🙏 .cls-1 fill:#fff; AWATERA Kasatkina Aleksandra Клиенты Спецификации Заказы 23…" at bounding box center [784, 386] width 1568 height 772
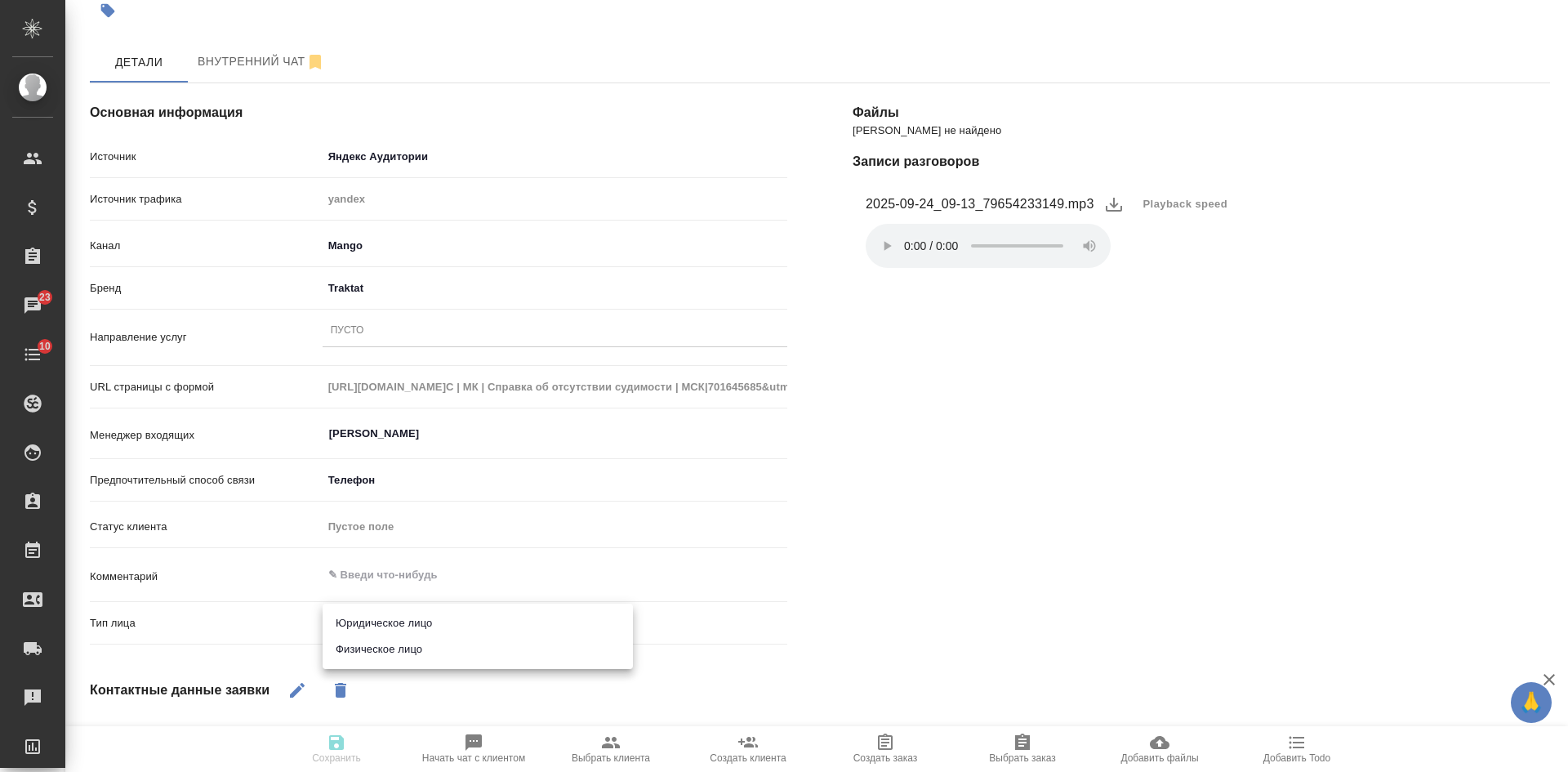
click at [385, 651] on li "Физическое лицо" at bounding box center [478, 649] width 310 height 26
type input "private"
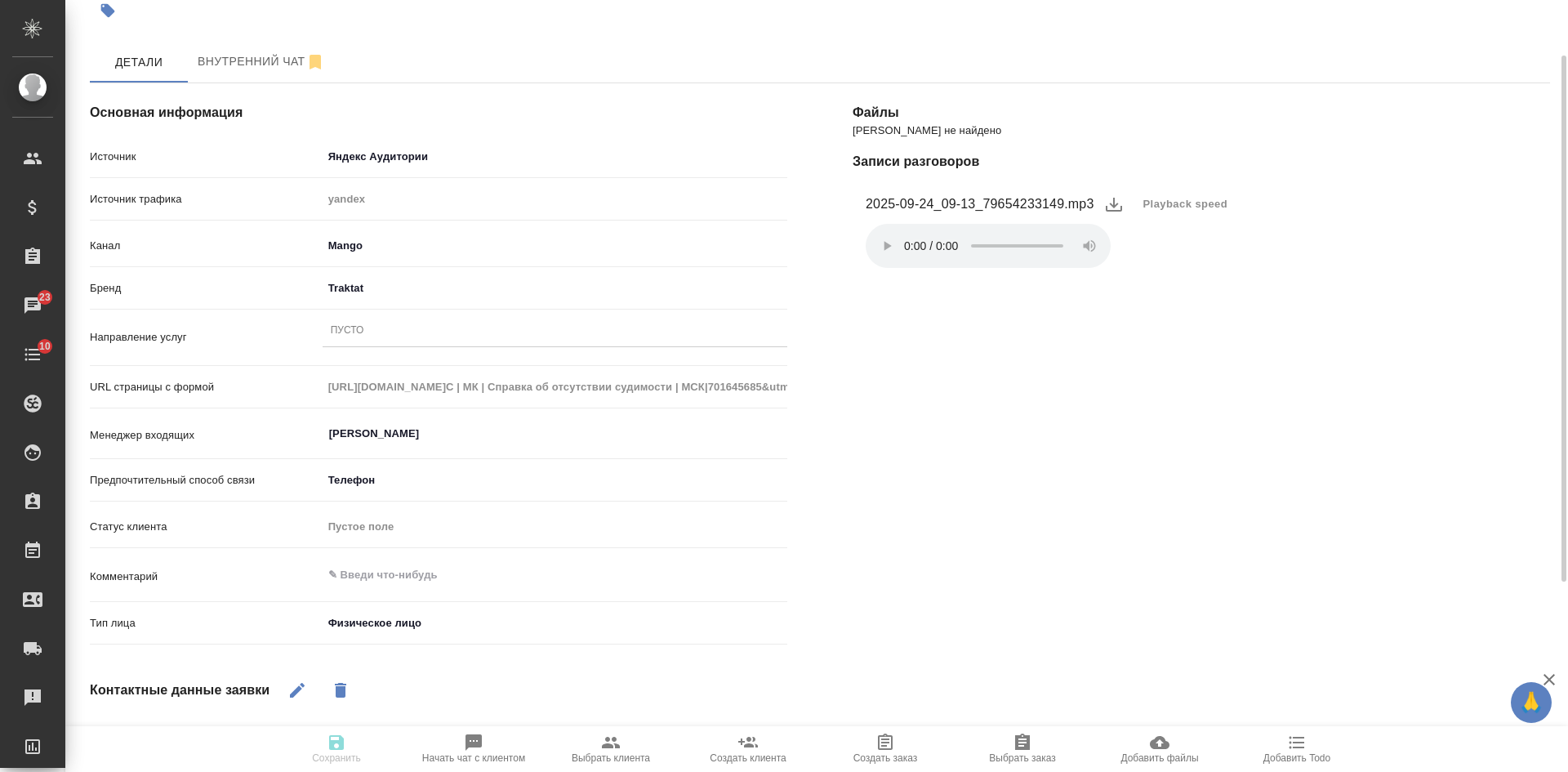
click at [1268, 377] on div "Файлы Файлов не найдено Записи разговоров 2025-09-24_09-13_79654233149.mp3 Play…" at bounding box center [1201, 550] width 762 height 998
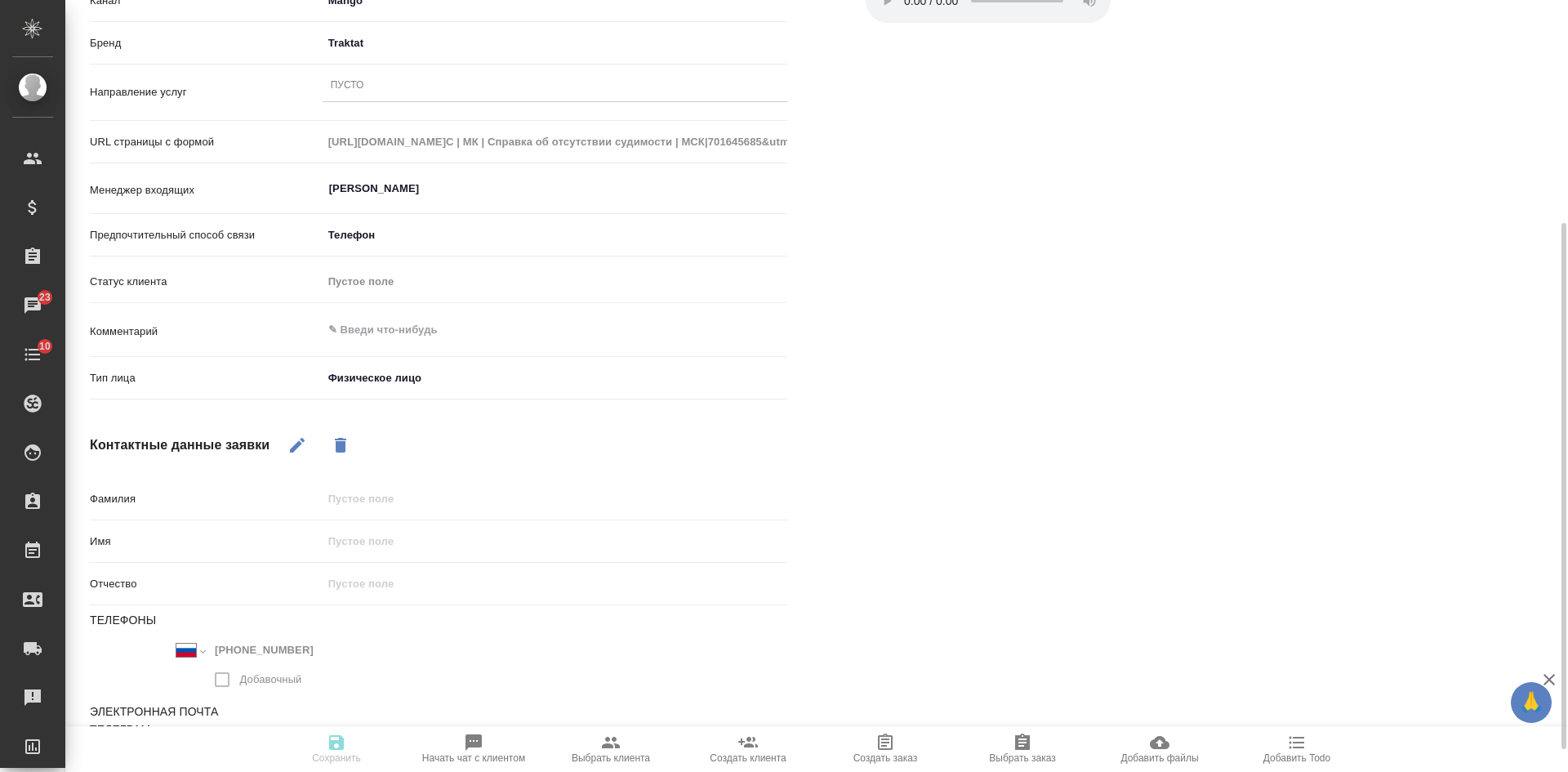
scroll to position [0, 0]
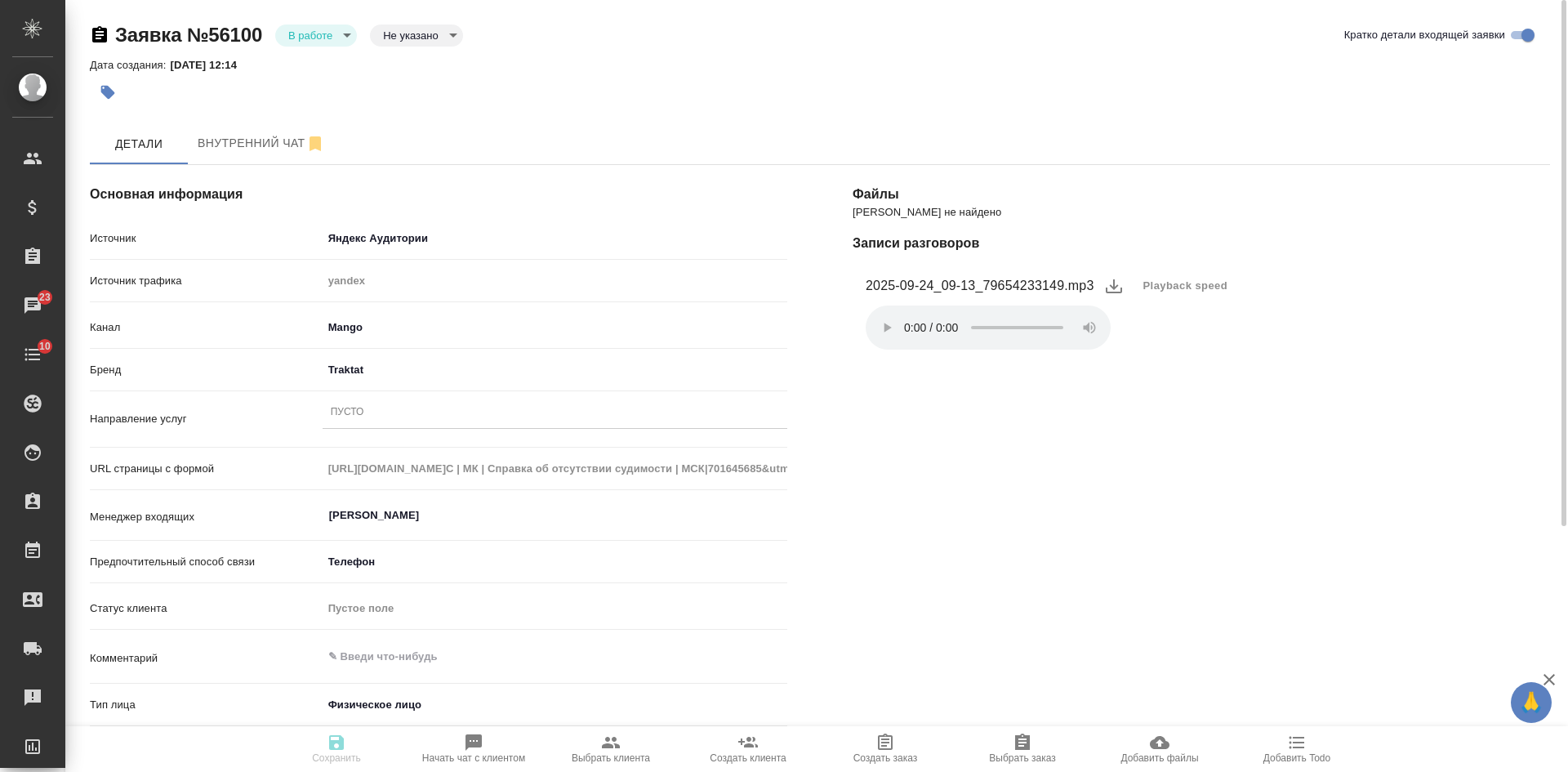
click at [356, 414] on div "Пусто" at bounding box center [347, 413] width 34 height 13
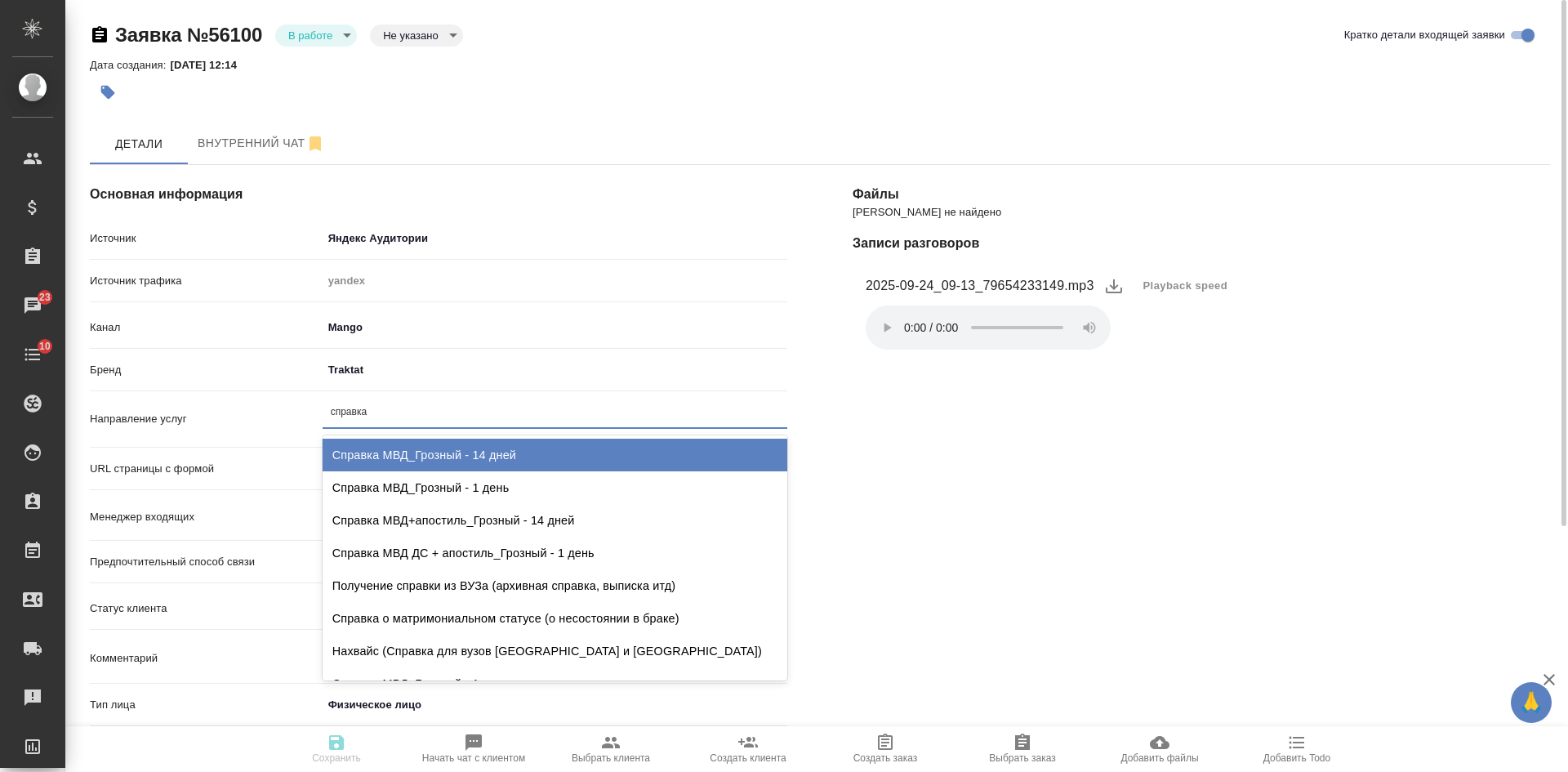
type input "справка м"
click at [538, 454] on div "Справка МВД_Грозный - 14 дней" at bounding box center [555, 455] width 465 height 33
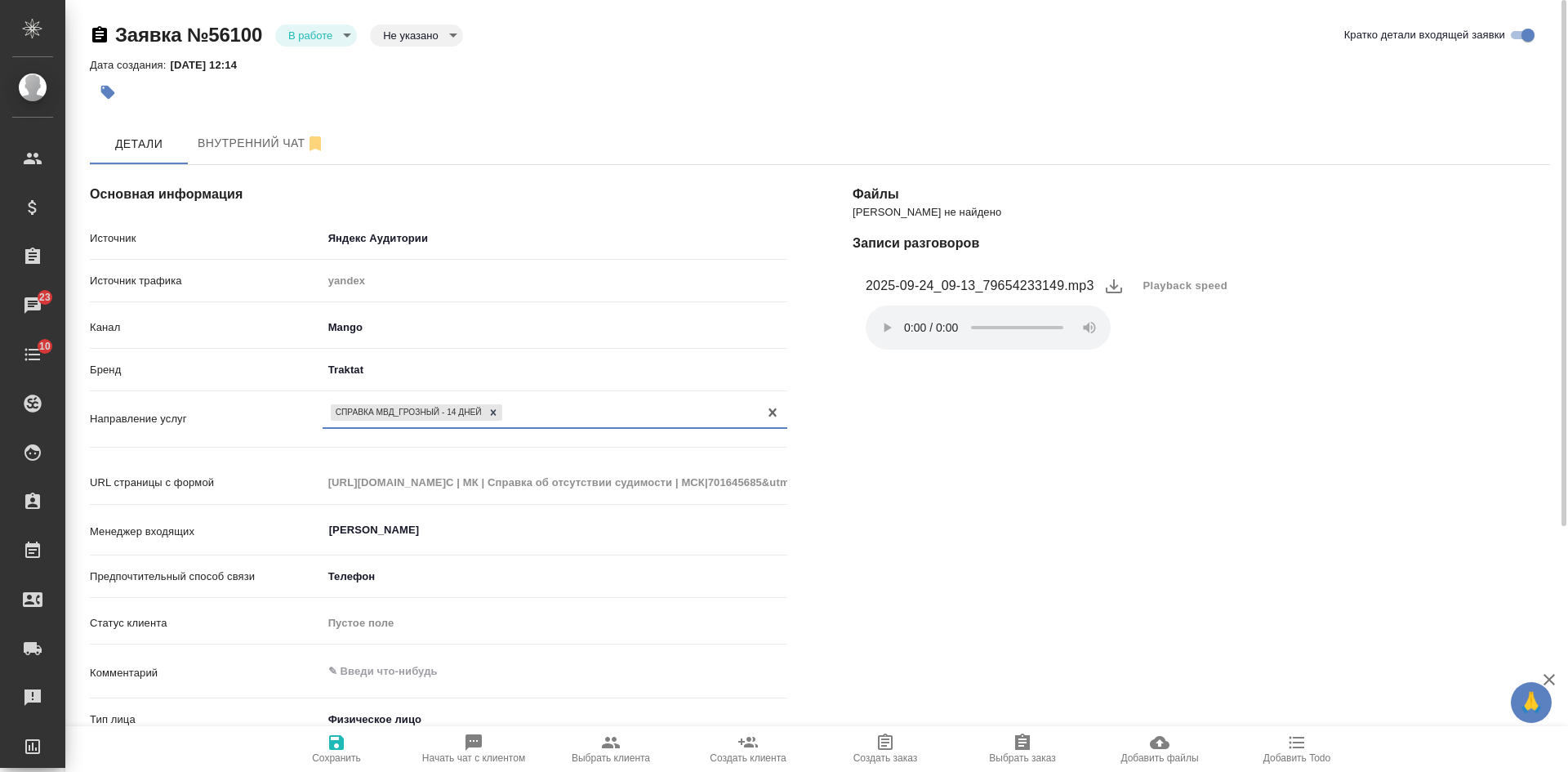
scroll to position [245, 0]
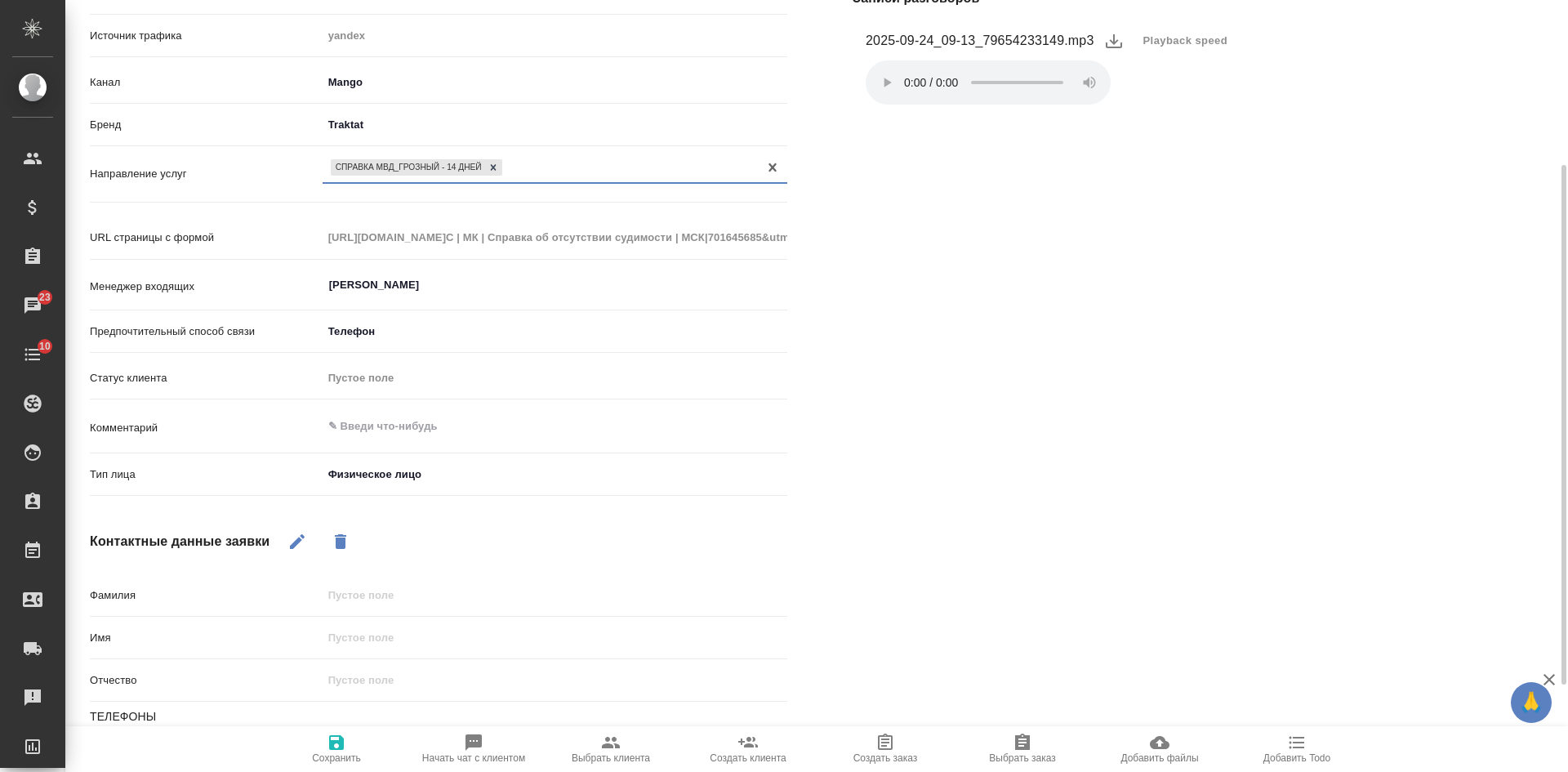
click at [332, 767] on button "Сохранить" at bounding box center [336, 748] width 137 height 45
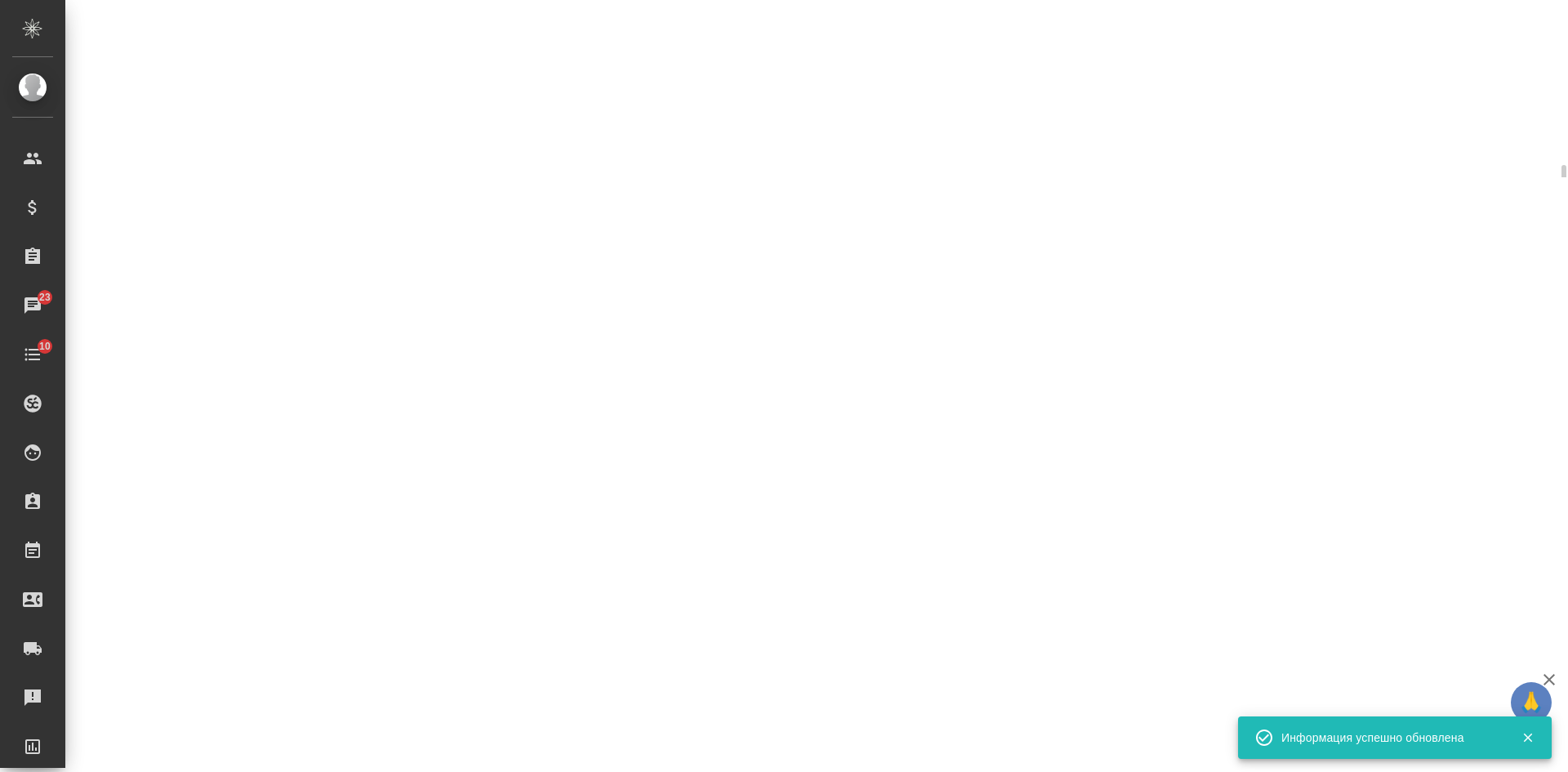
select select "RU"
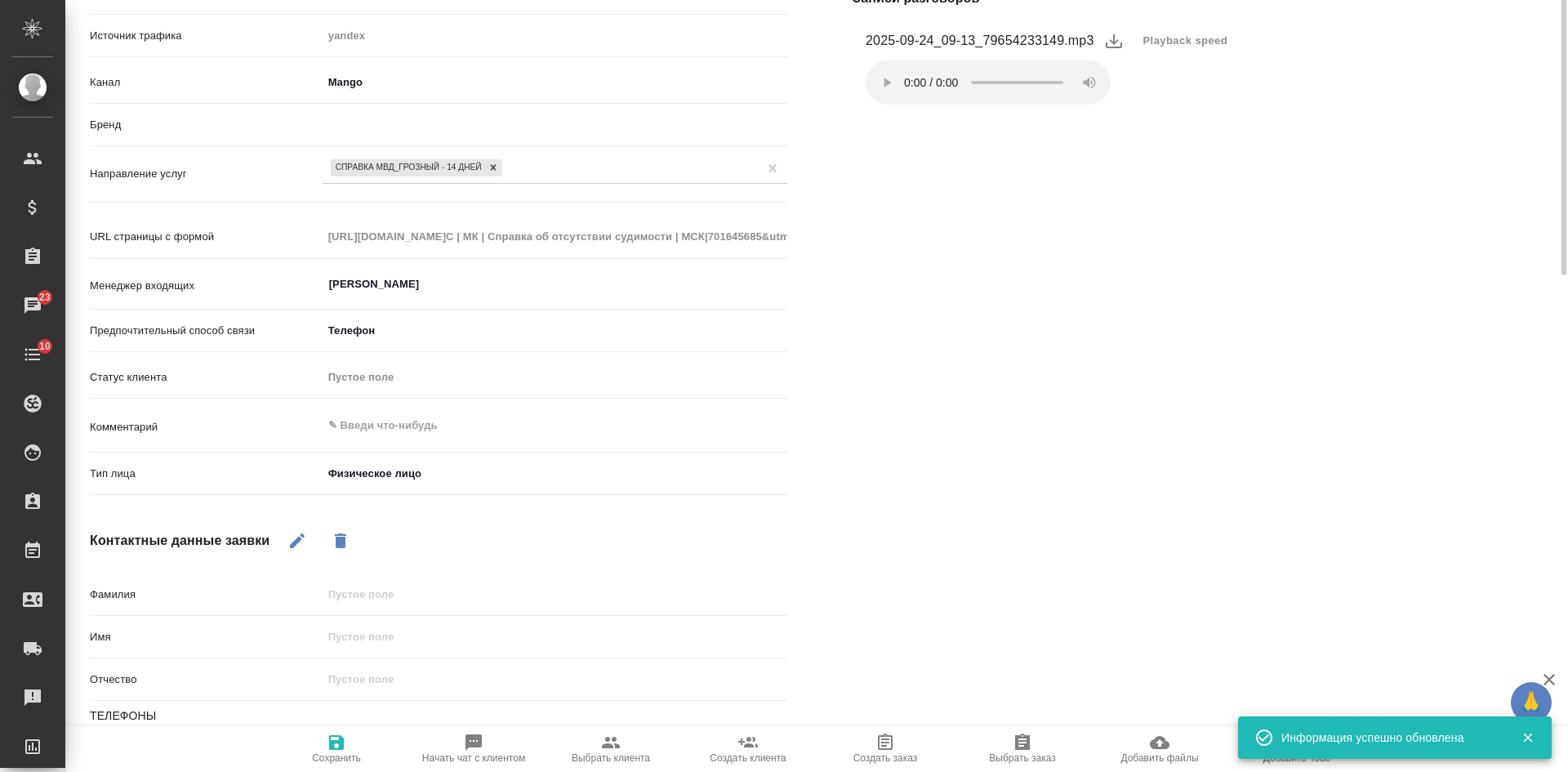
type textarea "x"
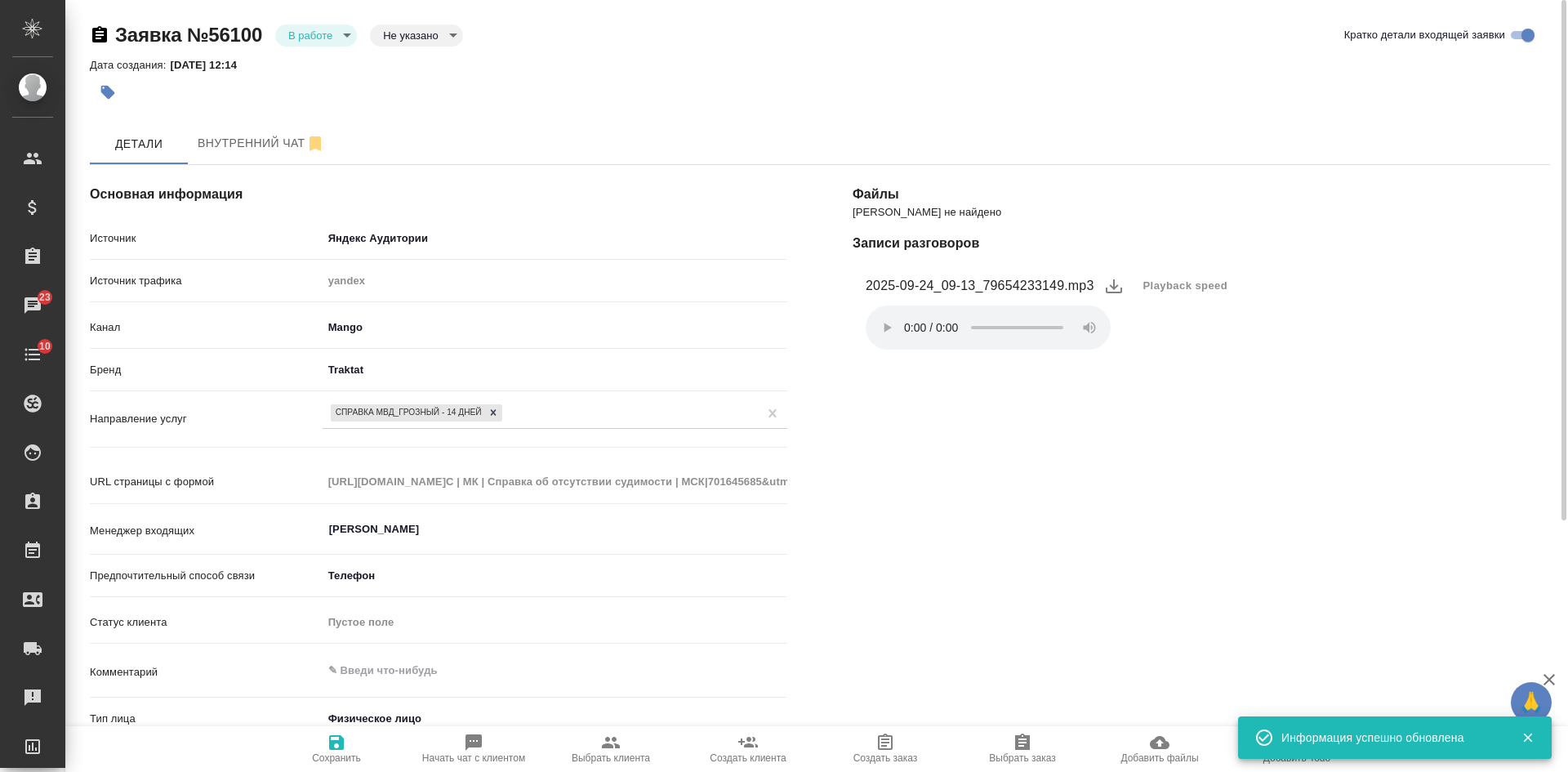
click at [323, 29] on body "🙏 .cls-1 fill:#fff; AWATERA Kasatkina Aleksandra Клиенты Спецификации Заказы 23…" at bounding box center [784, 386] width 1568 height 772
click at [327, 69] on button "Отказ" at bounding box center [307, 63] width 39 height 18
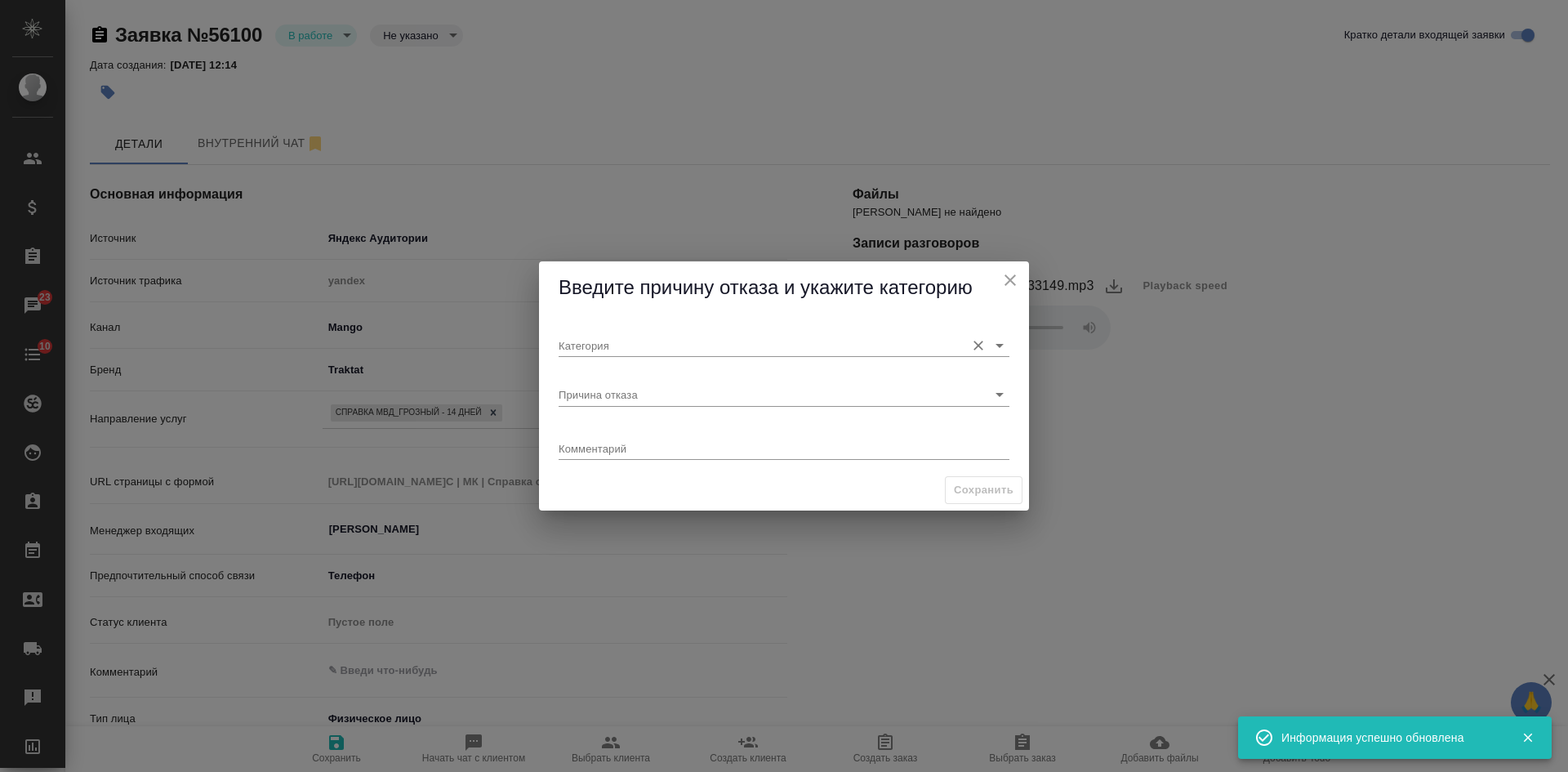
click at [635, 335] on input "Категория" at bounding box center [757, 344] width 398 height 22
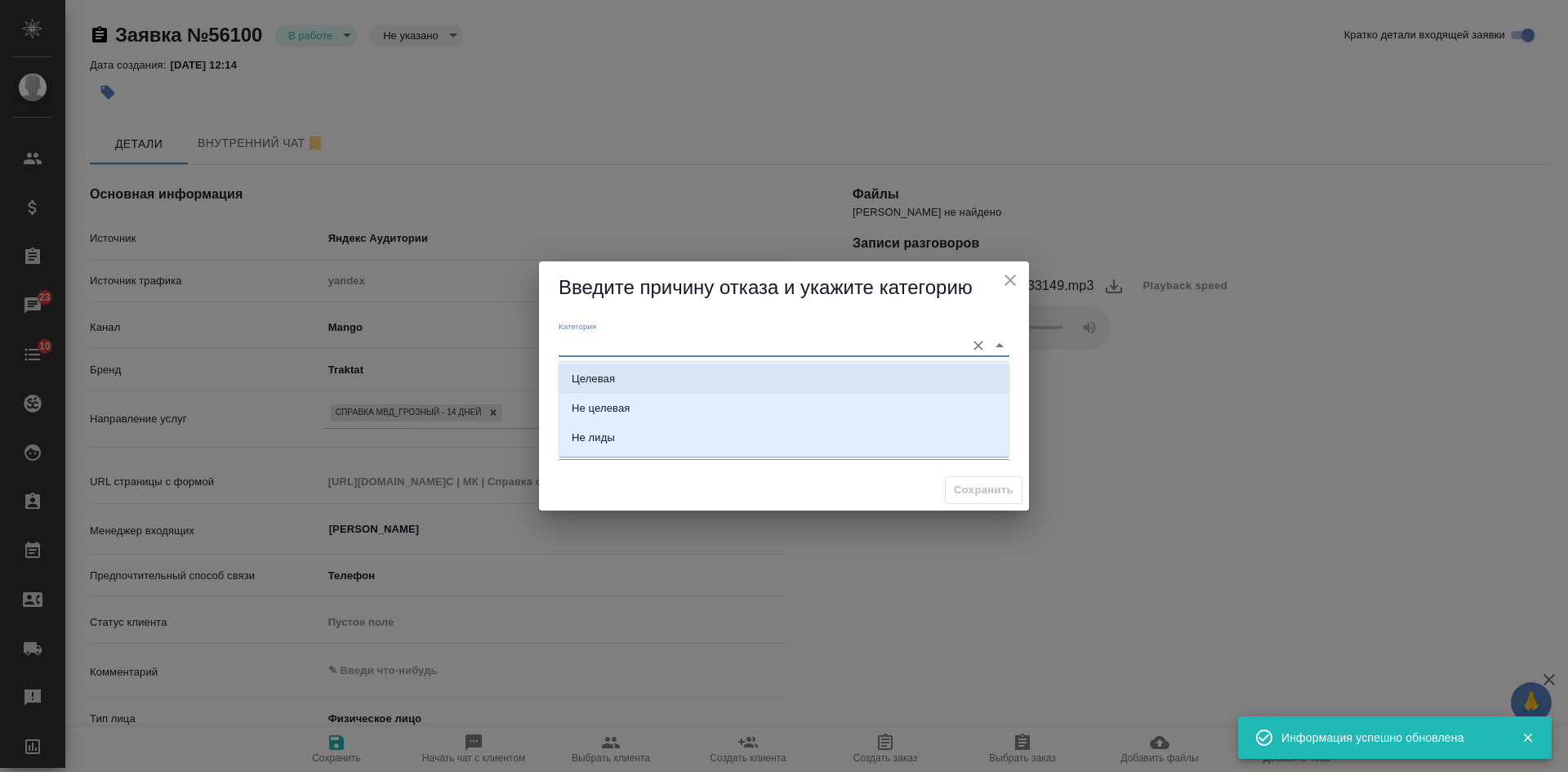
click at [543, 381] on div "Категория Причина отказа Комментарий x" at bounding box center [784, 391] width 490 height 155
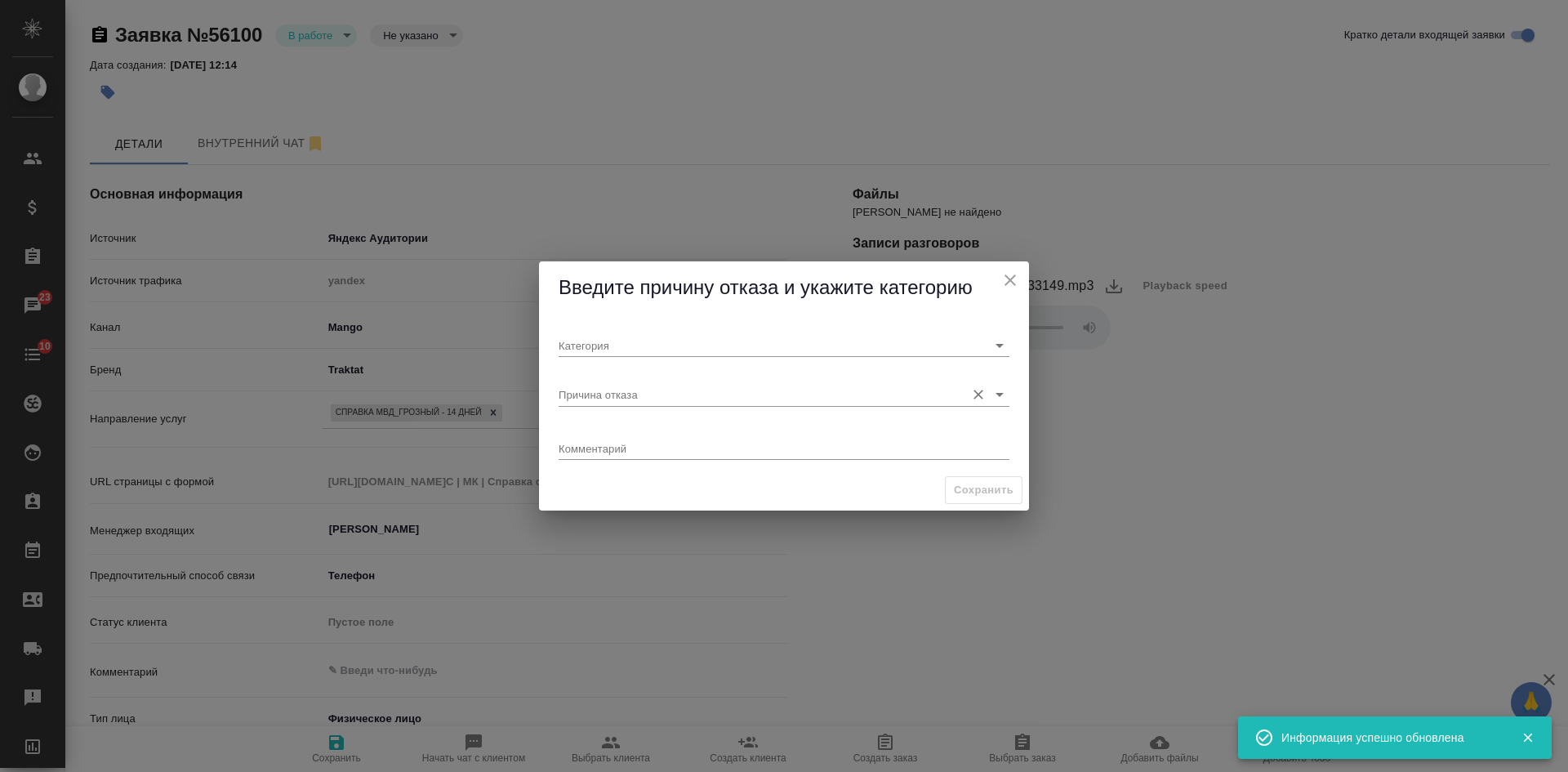
click at [579, 398] on input "Причина отказа" at bounding box center [757, 393] width 398 height 22
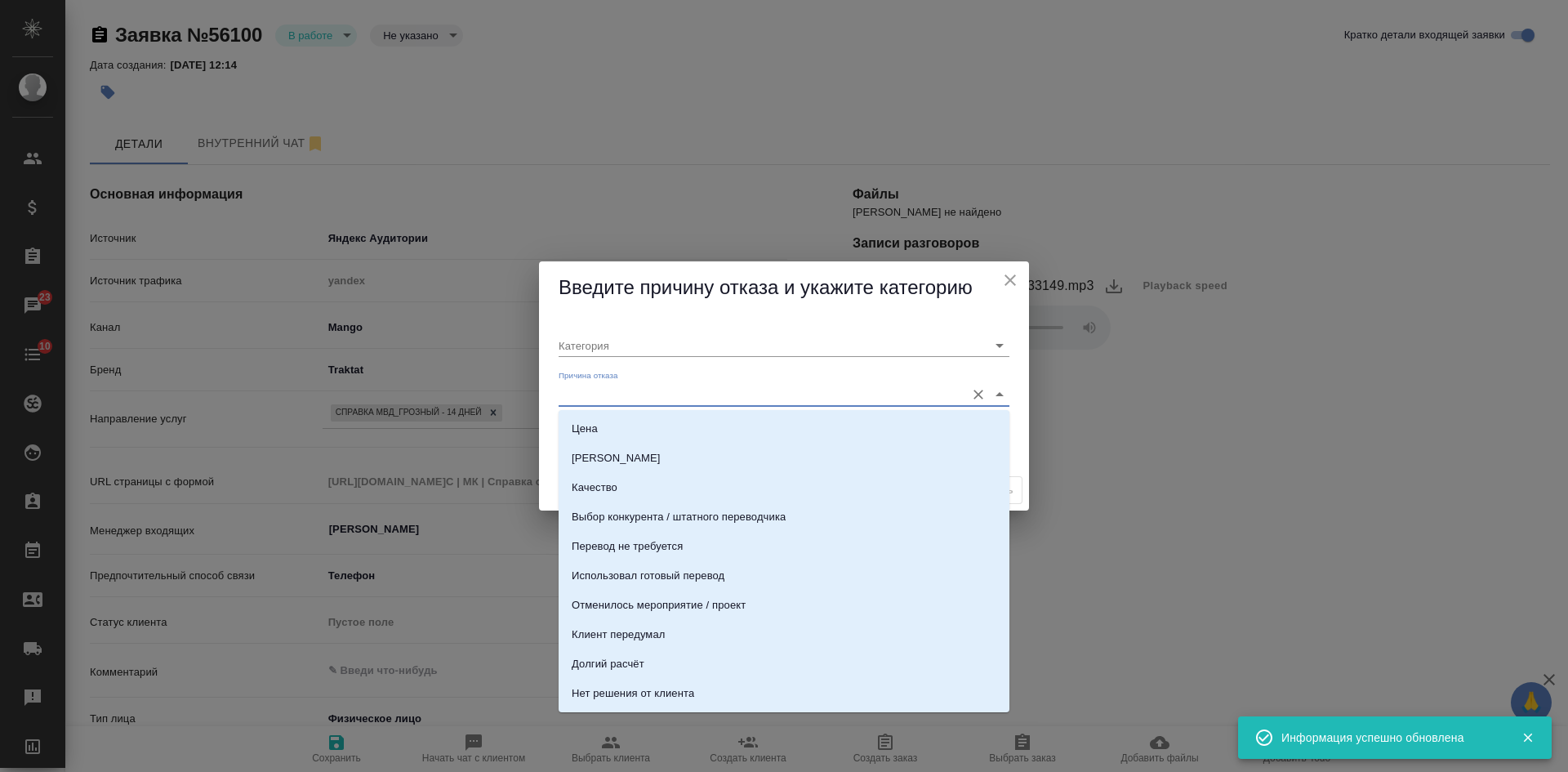
click at [597, 424] on div "Цена" at bounding box center [584, 428] width 26 height 16
type input "Целевая"
type input "Цена"
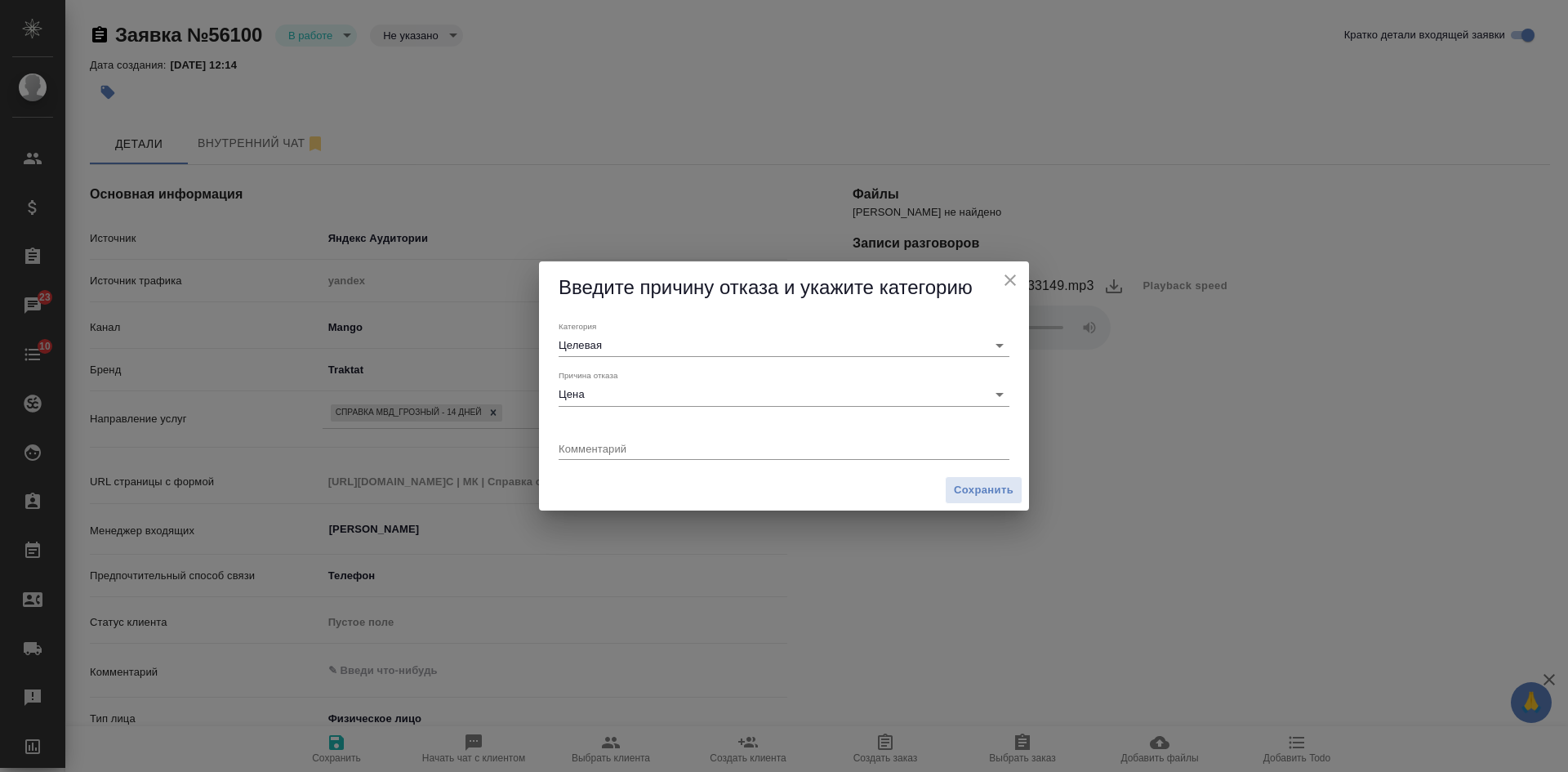
click at [688, 438] on div "Комментарий x" at bounding box center [784, 442] width 451 height 34
click at [681, 451] on textarea at bounding box center [784, 447] width 451 height 13
drag, startPoint x: 615, startPoint y: 446, endPoint x: 378, endPoint y: 448, distance: 237.0
click at [390, 449] on div "Введите причину отказа и укажите категорию Категория Целевая Причина отказа Цен…" at bounding box center [784, 386] width 1568 height 772
type textarea "справка без апостиля для работы"
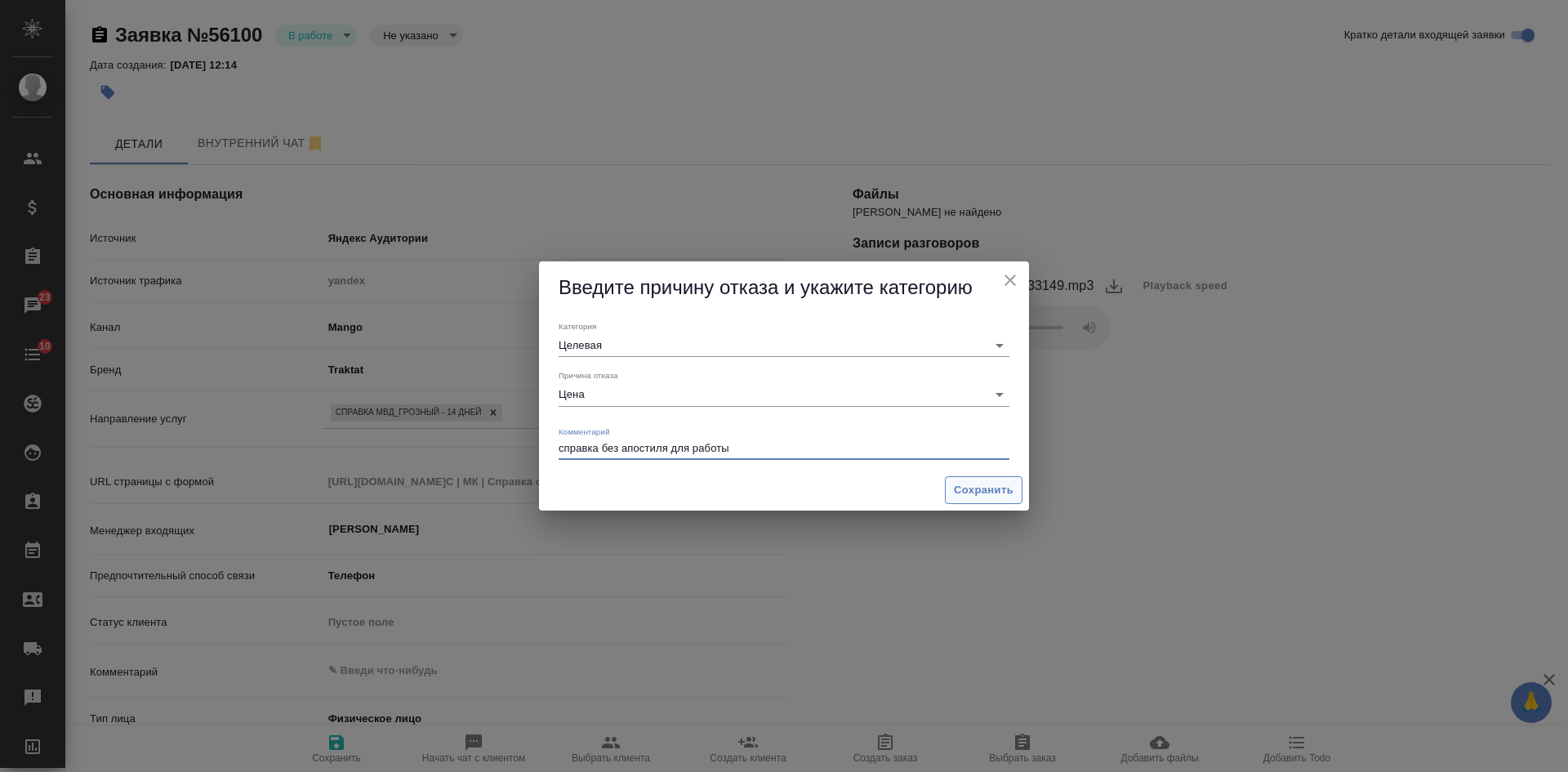
click at [1011, 498] on span "Сохранить" at bounding box center [983, 490] width 60 height 18
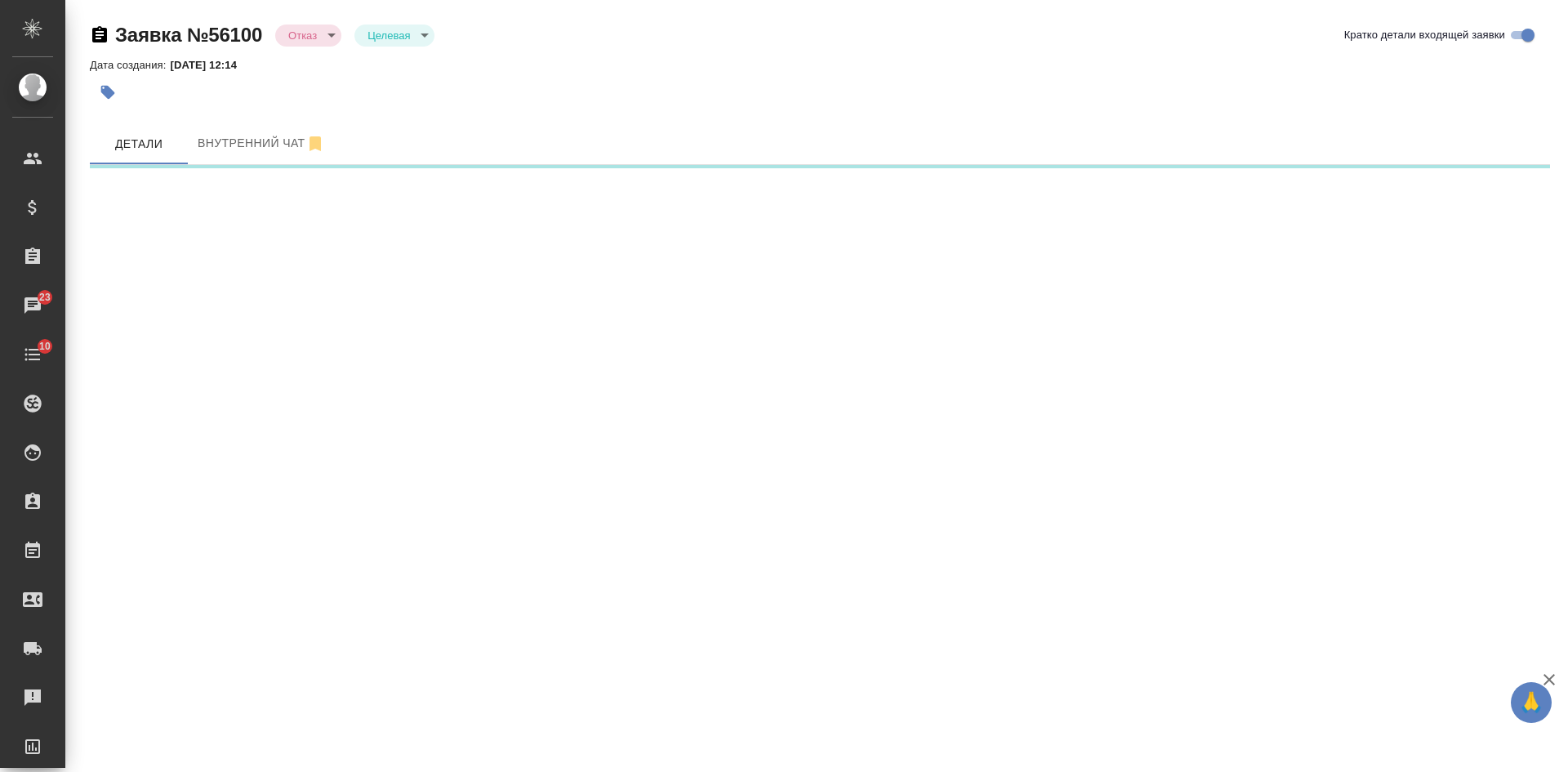
select select "RU"
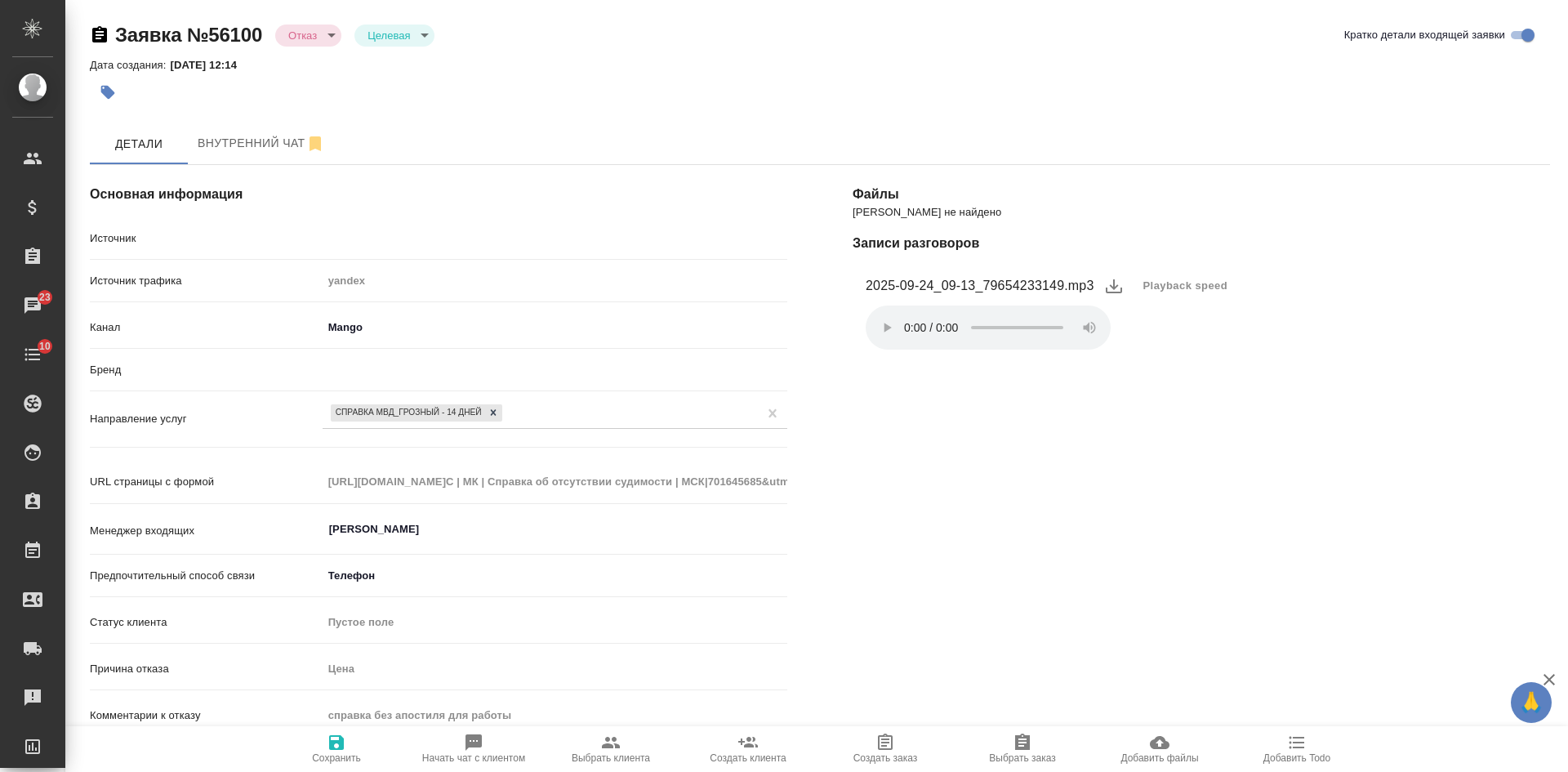
type textarea "x"
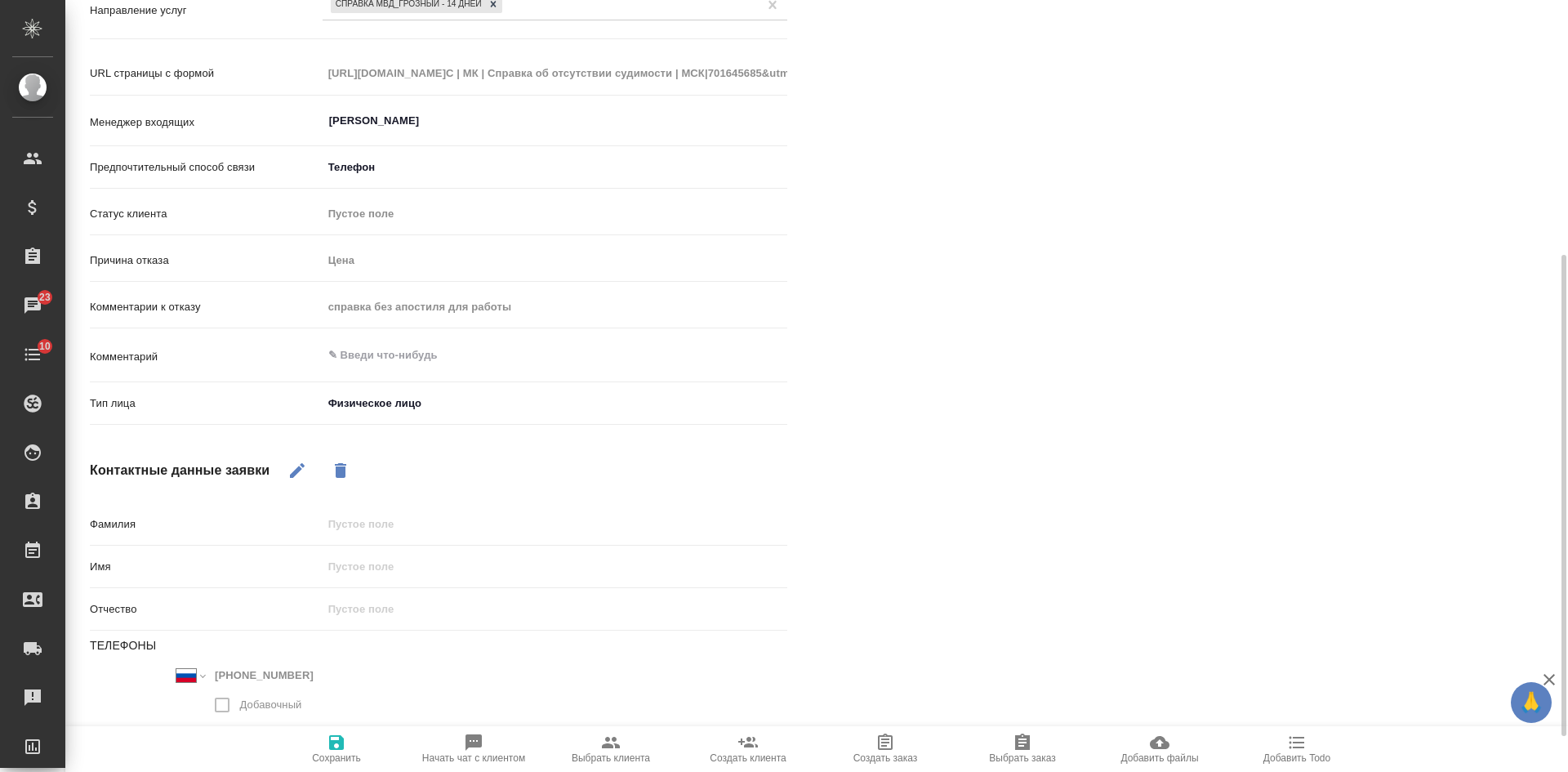
scroll to position [82, 0]
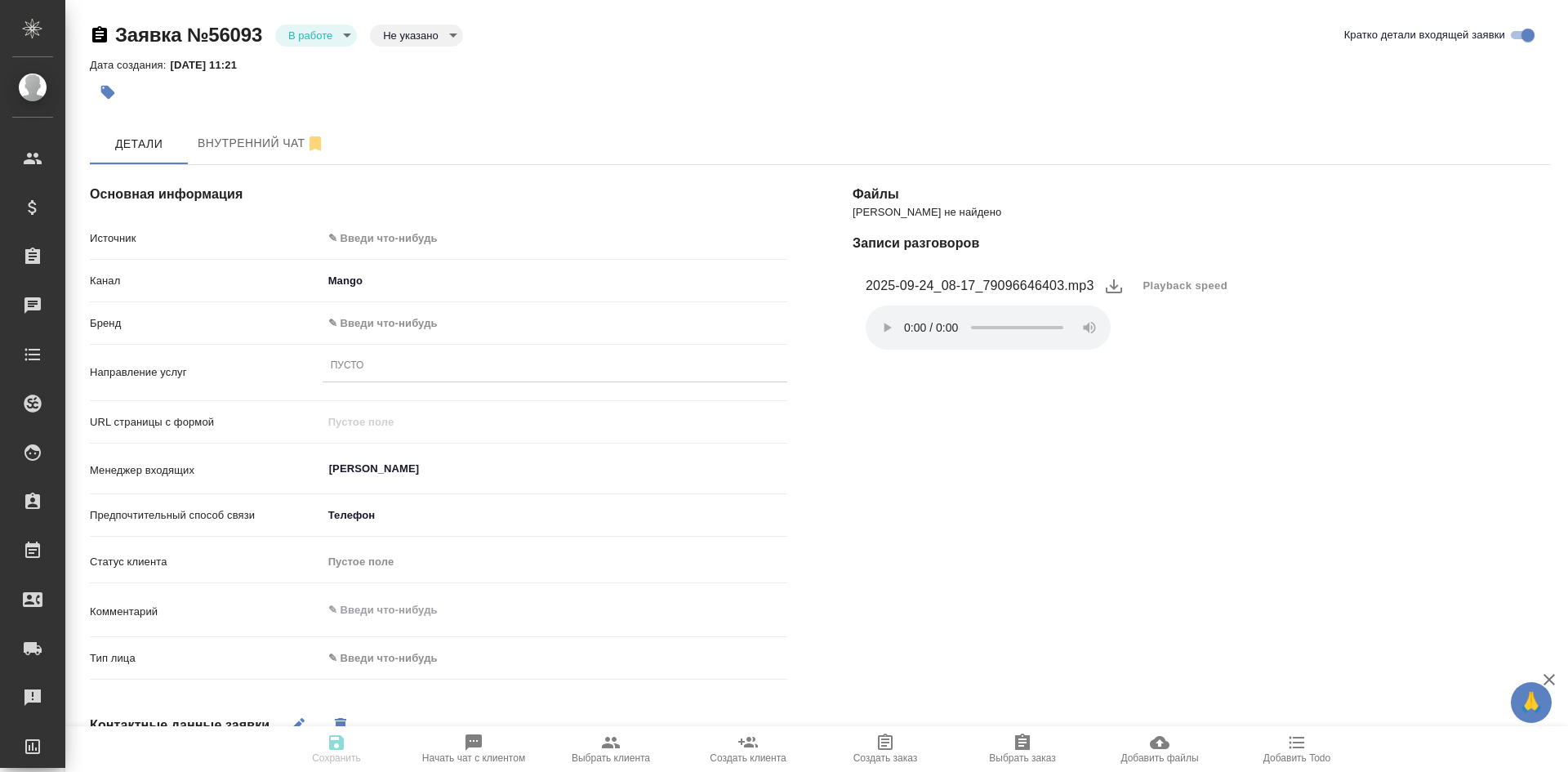
select select "RU"
click at [1178, 280] on span "Playback speed" at bounding box center [1185, 285] width 85 height 16
click at [1152, 359] on li "1.75" at bounding box center [1162, 363] width 59 height 26
click at [398, 241] on body "🙏 .cls-1 fill:#fff; AWATERA [PERSON_NAME] Спецификации Заказы 23 Чаты 10 Todo П…" at bounding box center [784, 386] width 1568 height 772
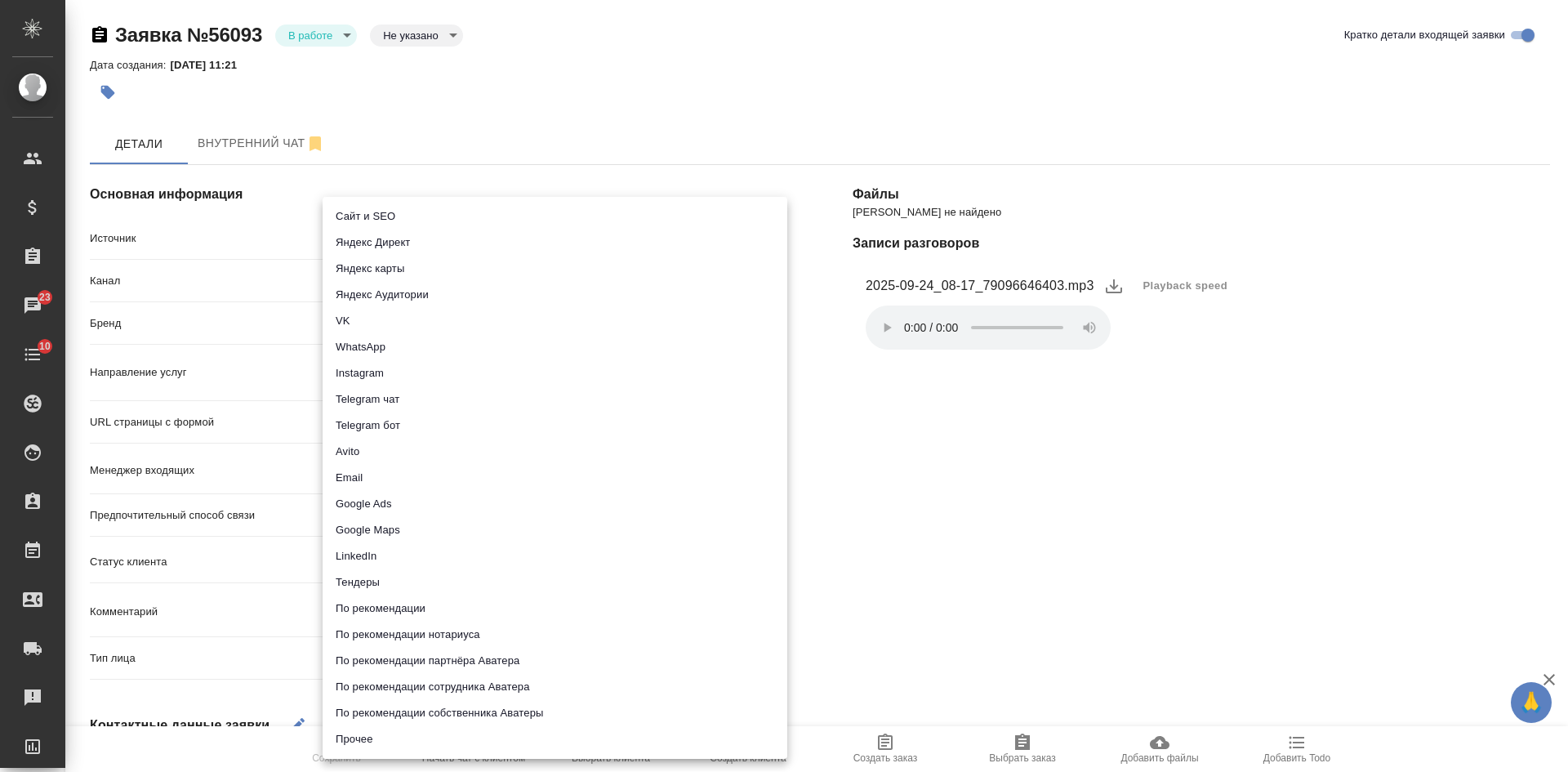
click at [407, 215] on li "Сайт и SEO" at bounding box center [555, 216] width 465 height 26
type input "seo"
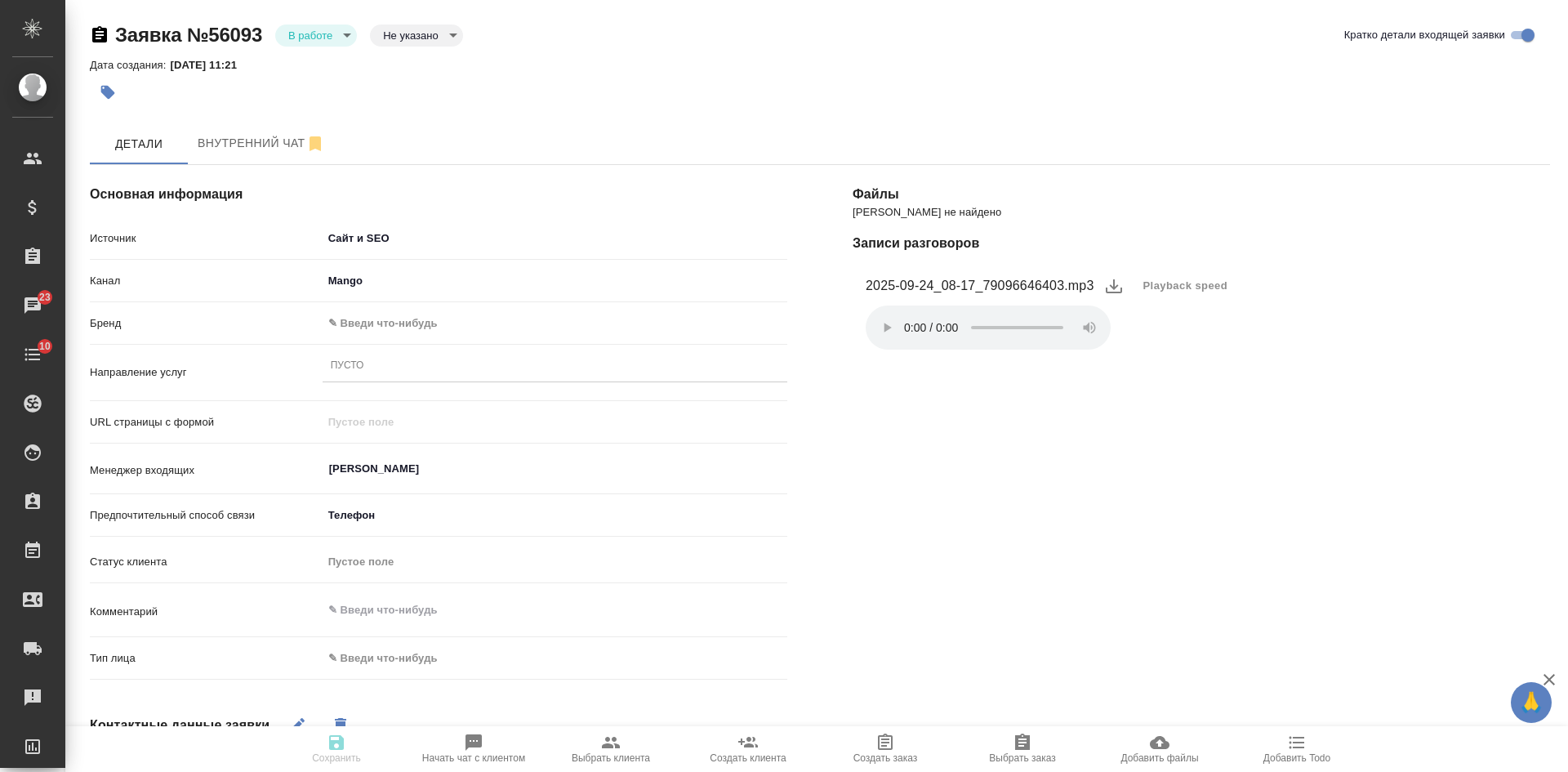
click at [392, 311] on body "🙏 .cls-1 fill:#fff; AWATERA [PERSON_NAME] Спецификации Заказы 23 Чаты 10 Todo П…" at bounding box center [784, 386] width 1568 height 772
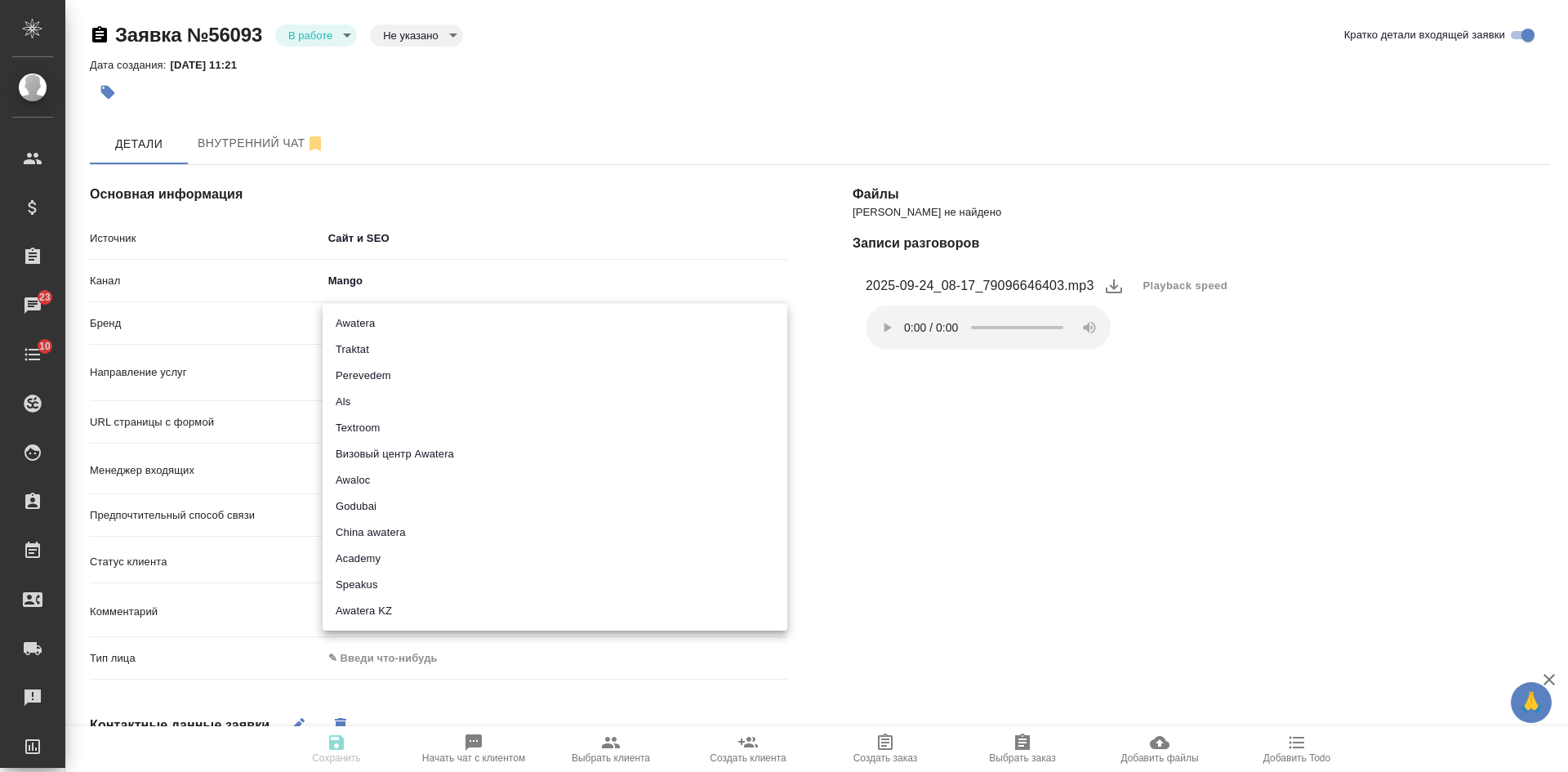
click at [360, 356] on li "Traktat" at bounding box center [555, 349] width 465 height 26
type input "traktat"
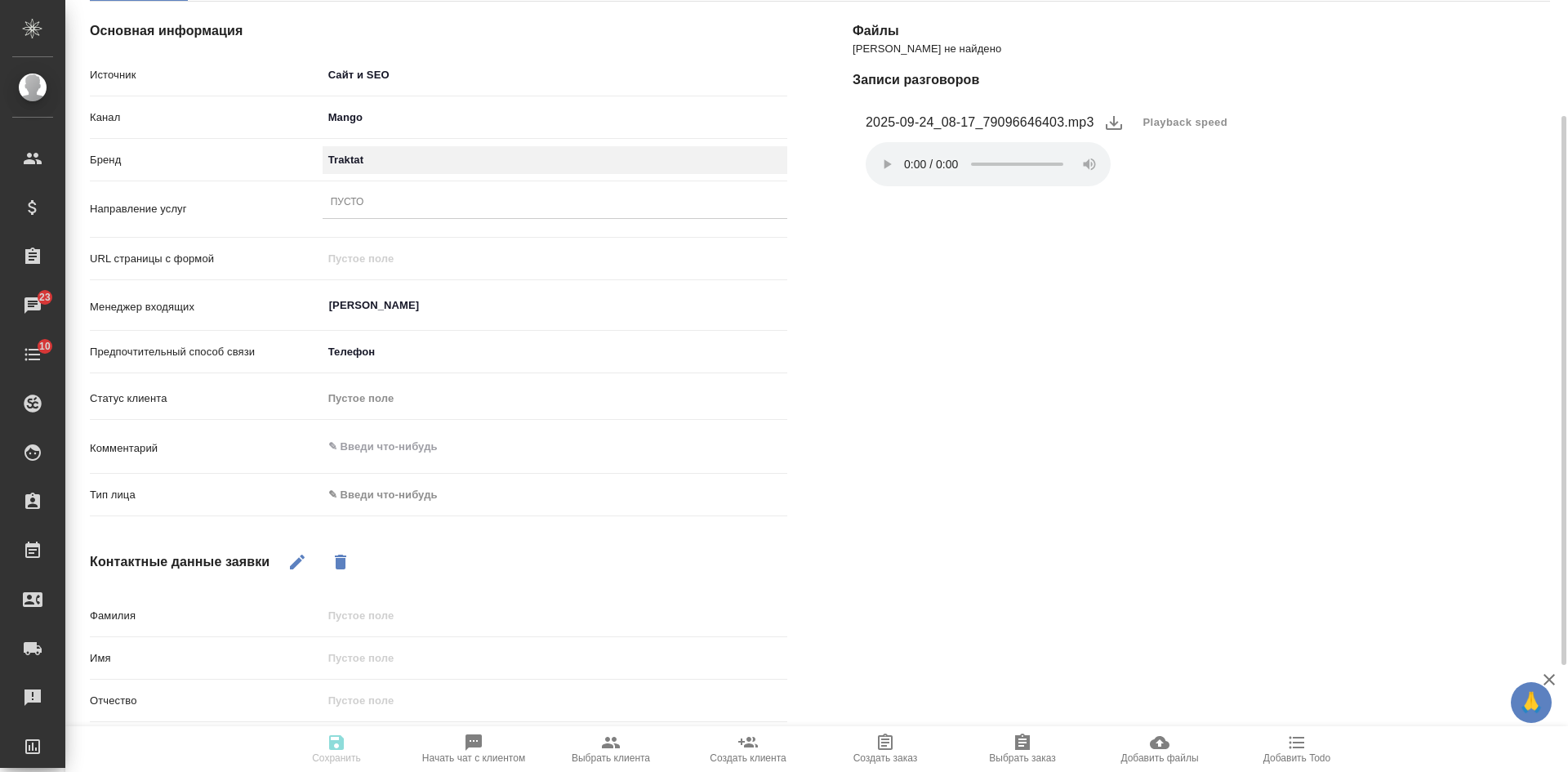
scroll to position [245, 0]
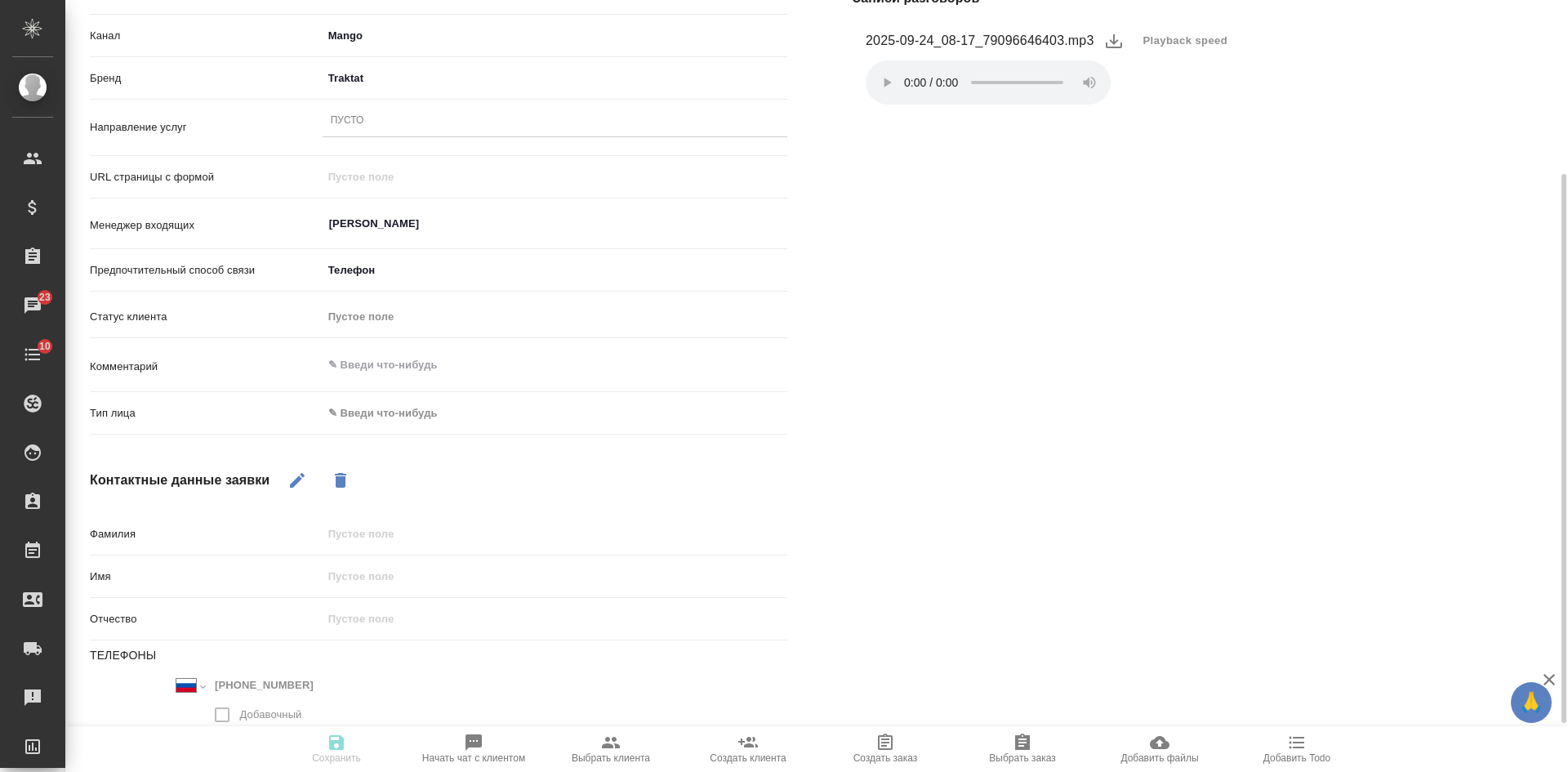
click at [360, 421] on body "🙏 .cls-1 fill:#fff; AWATERA [PERSON_NAME] Спецификации Заказы 23 Чаты 10 Todo П…" at bounding box center [784, 386] width 1568 height 772
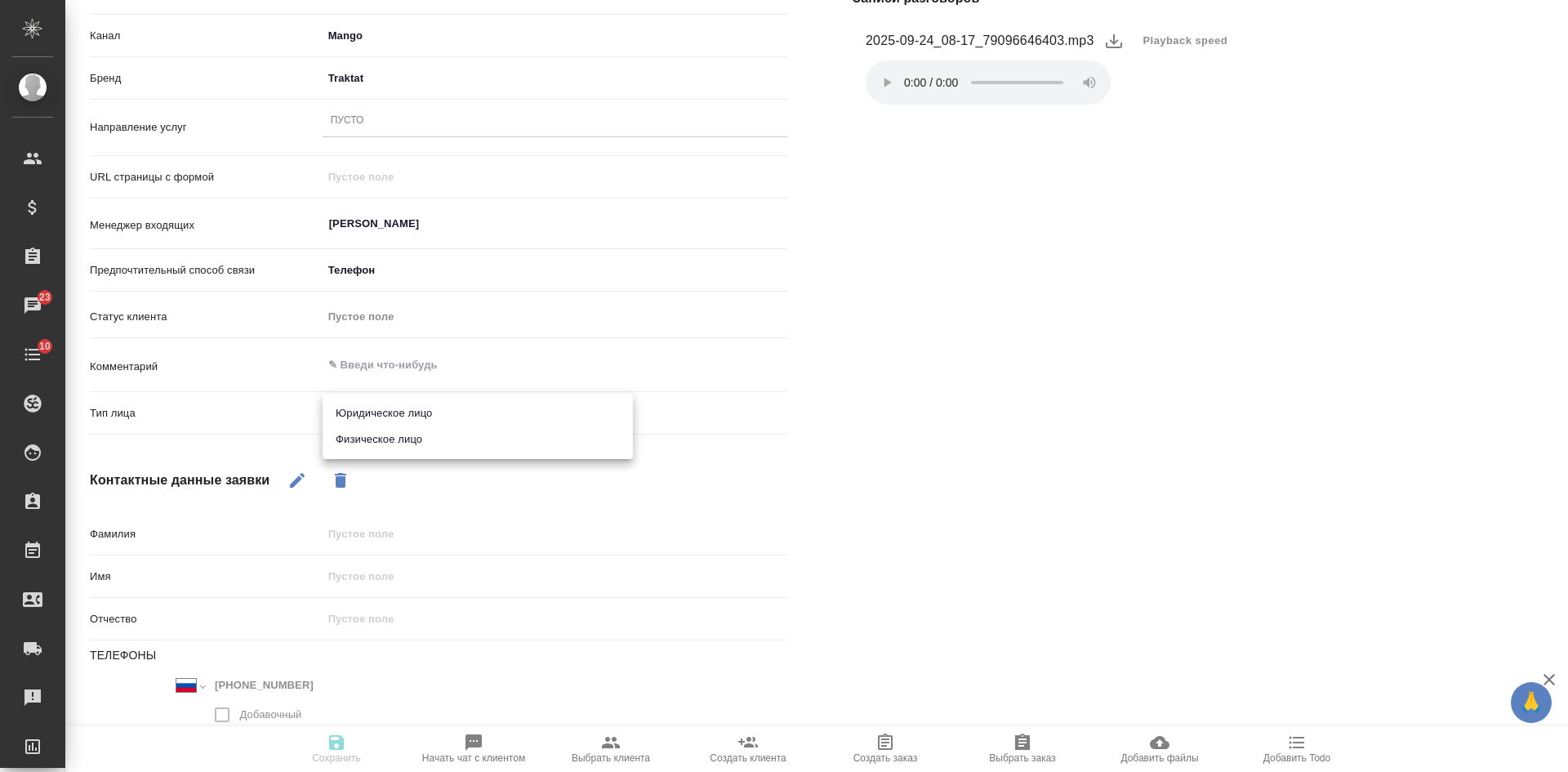
click at [364, 449] on li "Физическое лицо" at bounding box center [478, 439] width 310 height 26
type input "private"
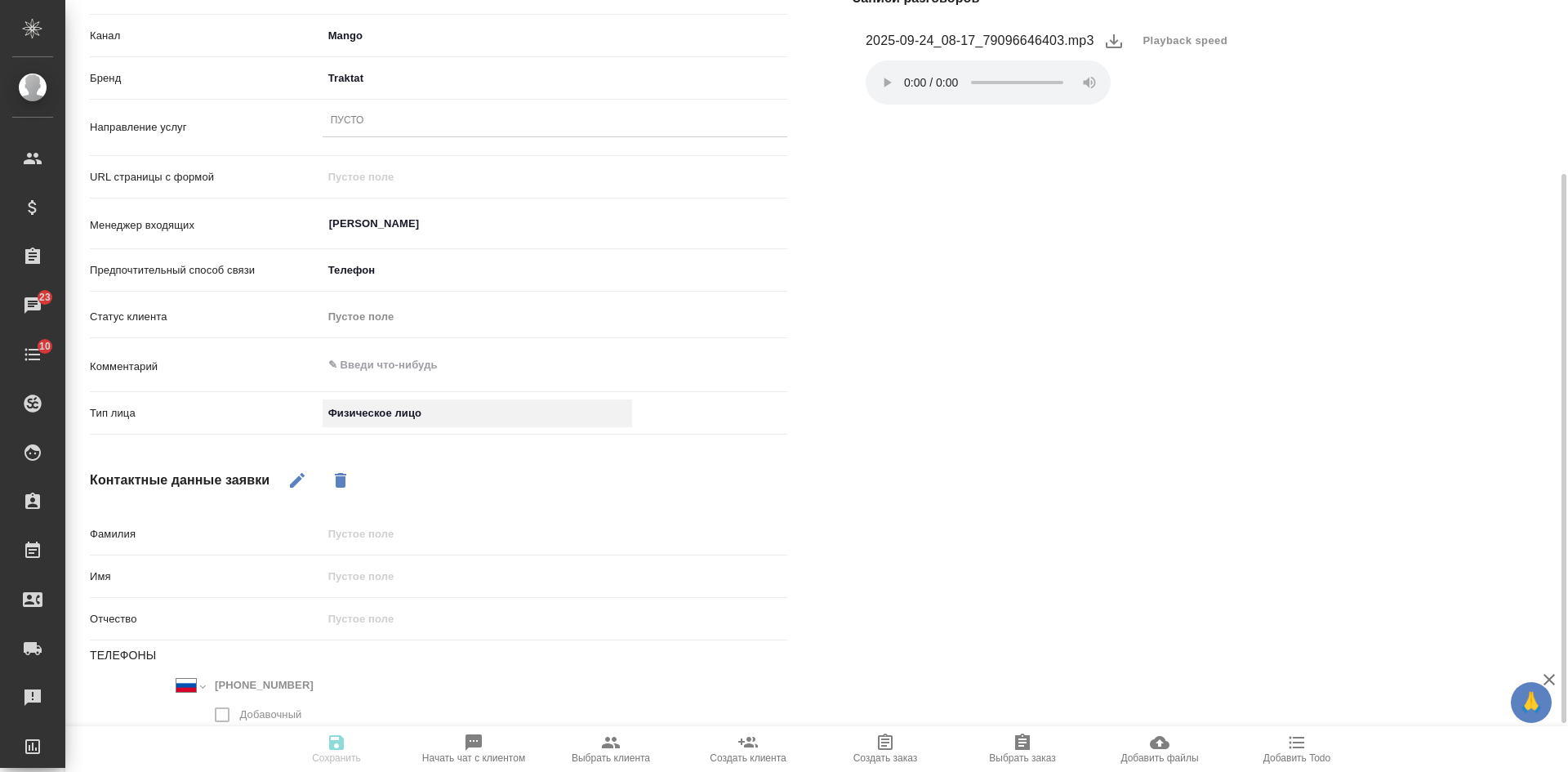
scroll to position [82, 0]
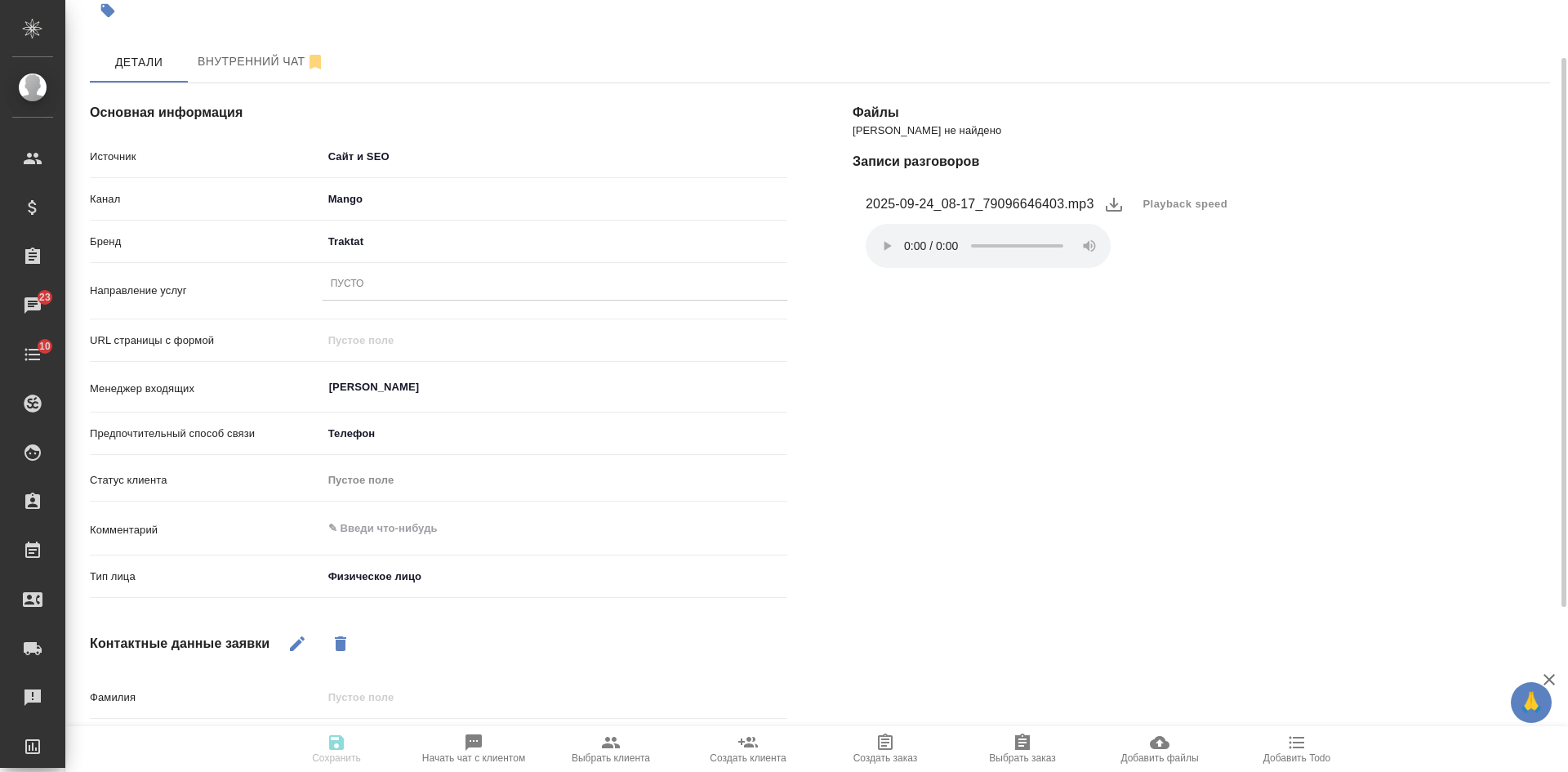
click at [341, 284] on div "Пусто" at bounding box center [347, 284] width 34 height 13
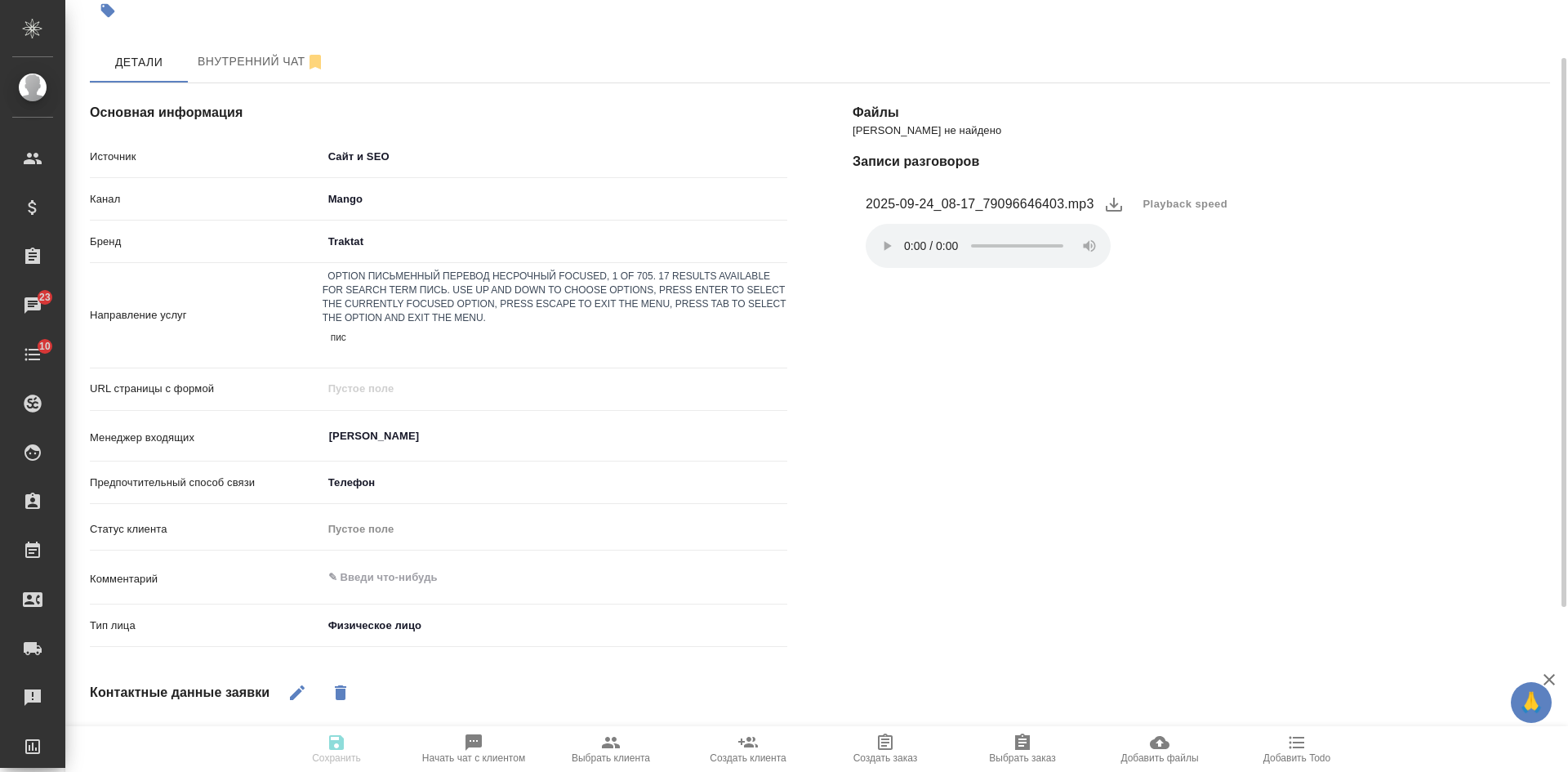
type input "пись"
click at [415, 771] on div "Письменный перевод несрочный" at bounding box center [784, 782] width 1568 height 19
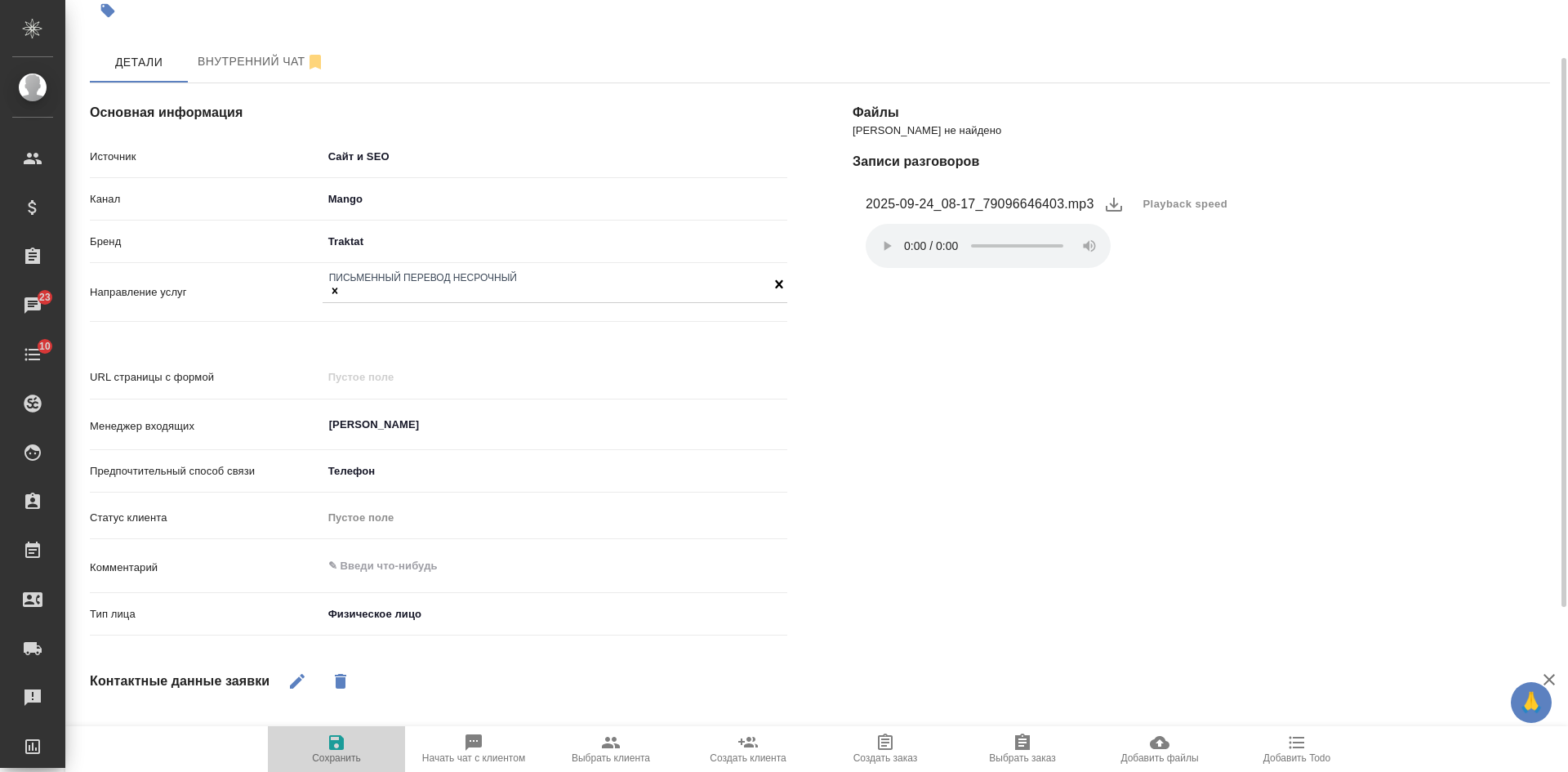
click at [324, 760] on span "Сохранить" at bounding box center [336, 758] width 49 height 12
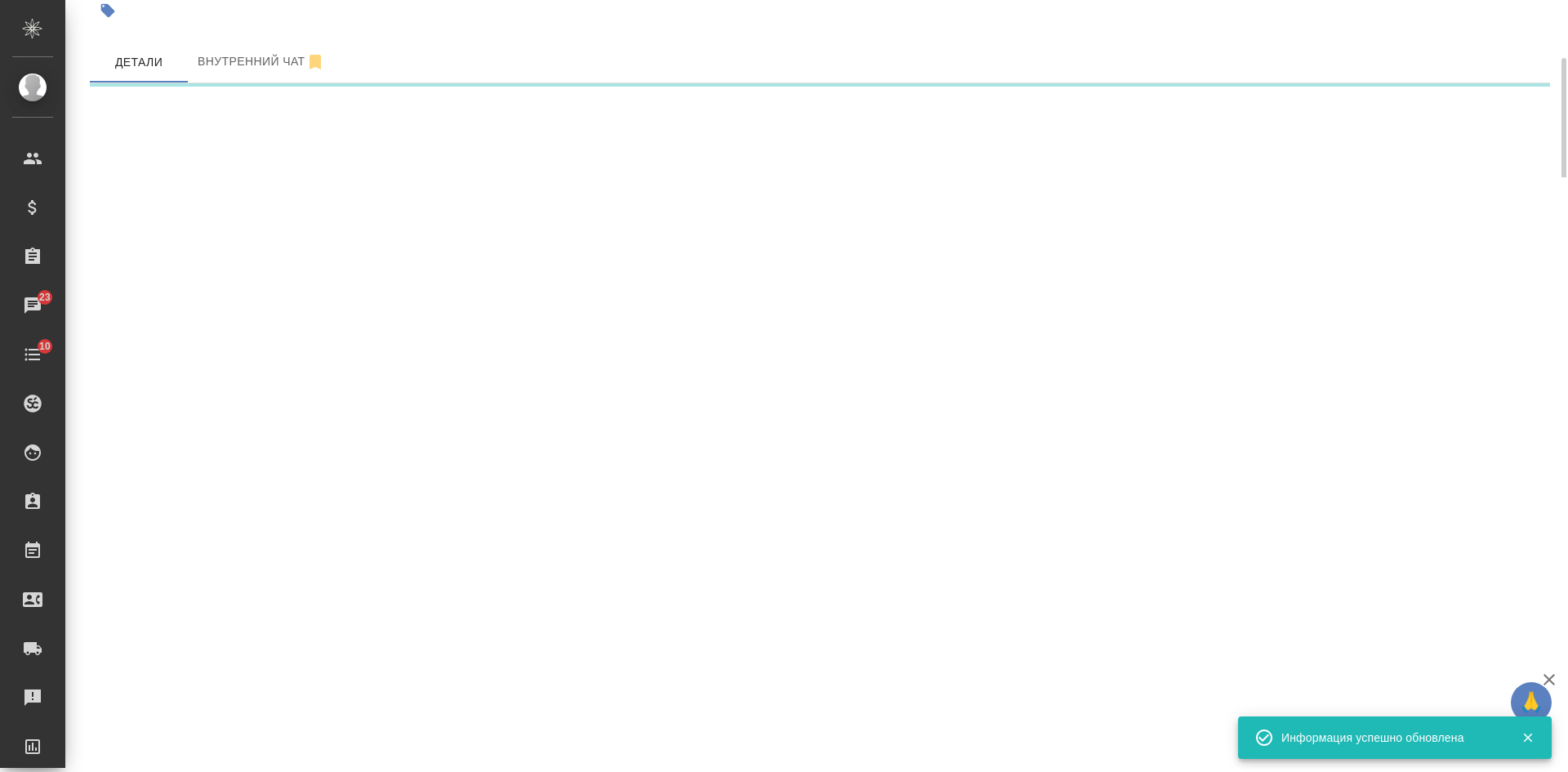
select select "RU"
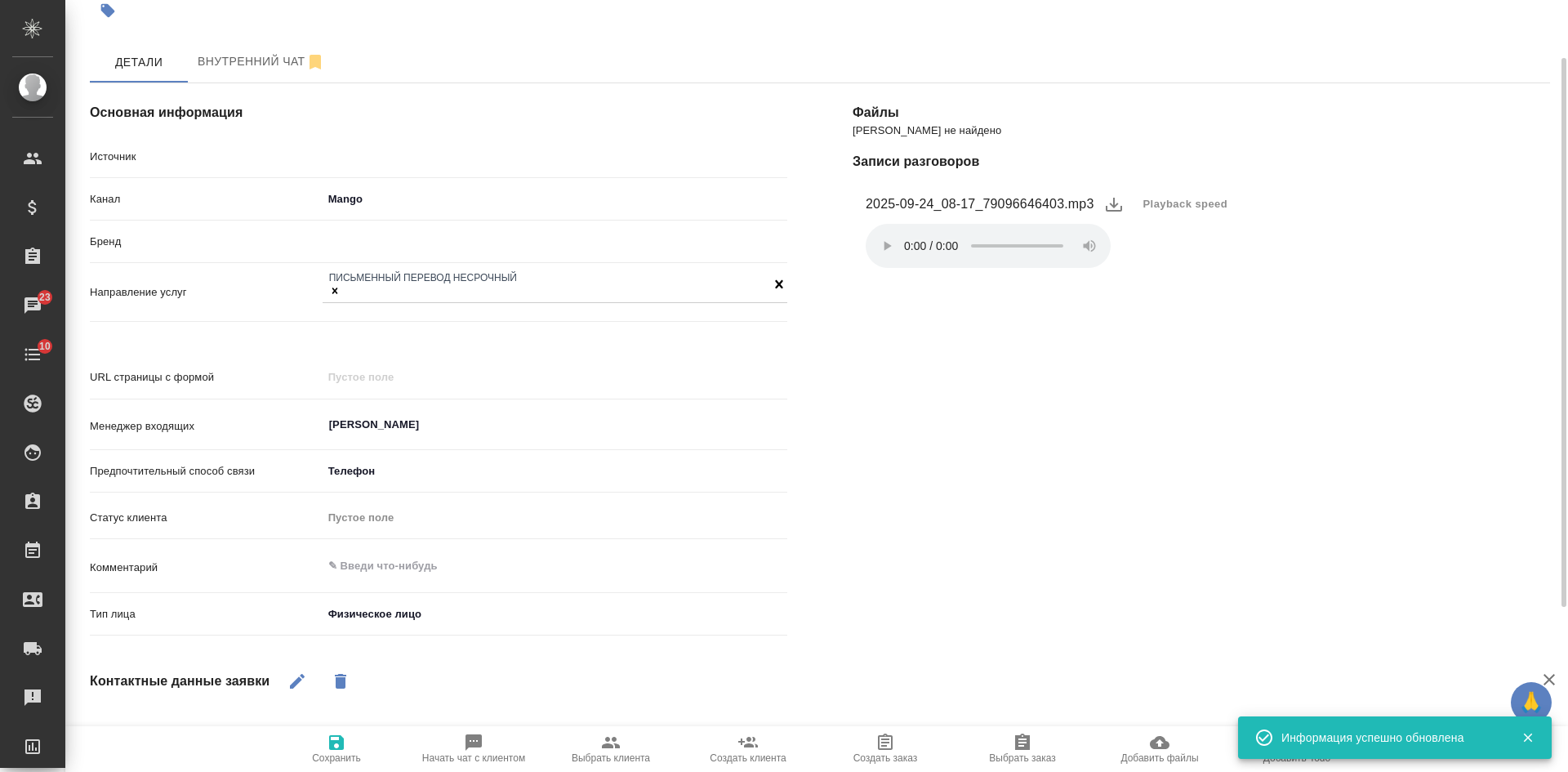
type textarea "x"
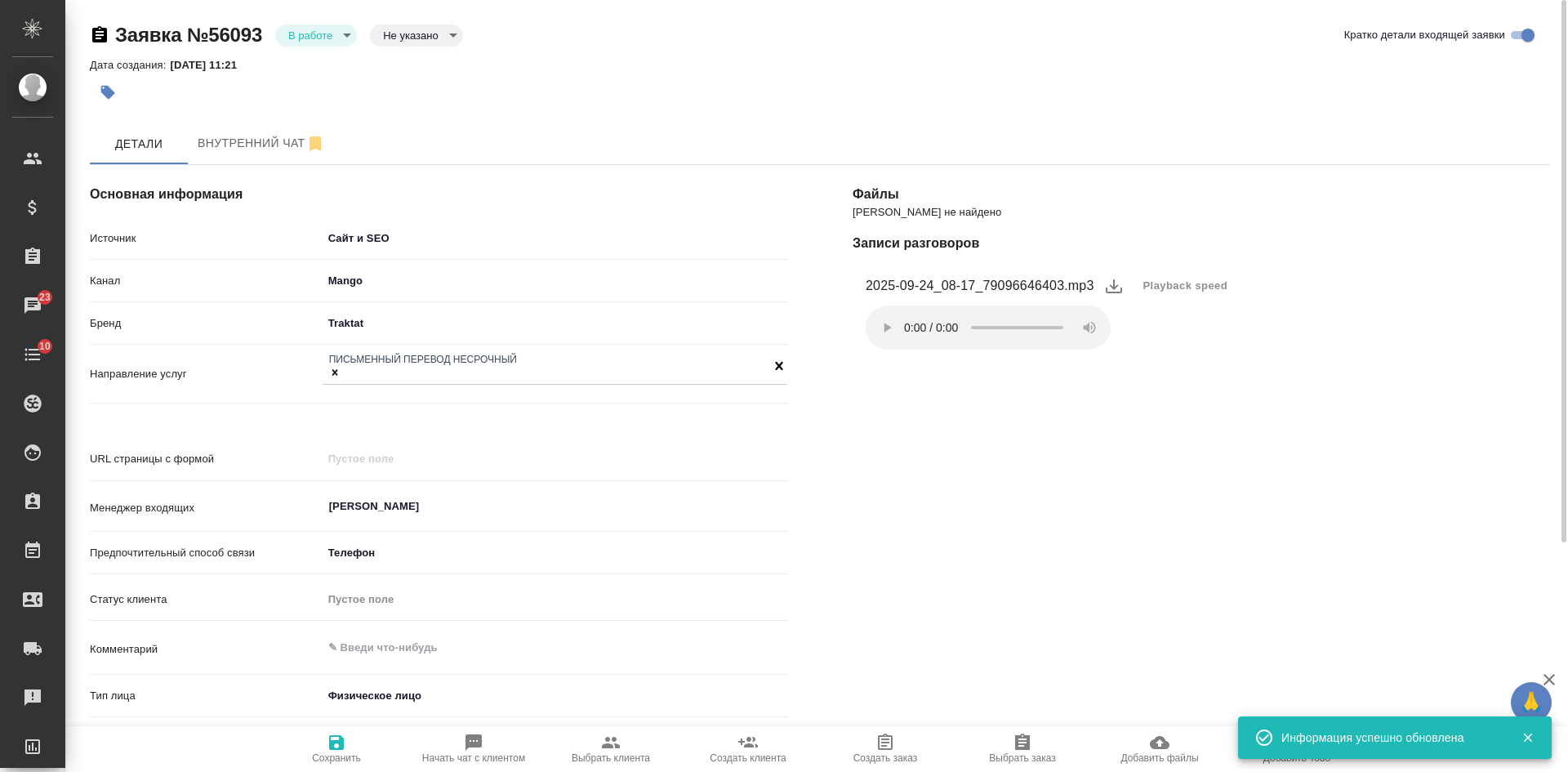
click at [329, 38] on body "🙏 .cls-1 fill:#fff; AWATERA [PERSON_NAME] Спецификации Заказы 23 Чаты 10 Todo П…" at bounding box center [784, 386] width 1568 height 772
click at [326, 56] on button "Отказ" at bounding box center [307, 63] width 39 height 18
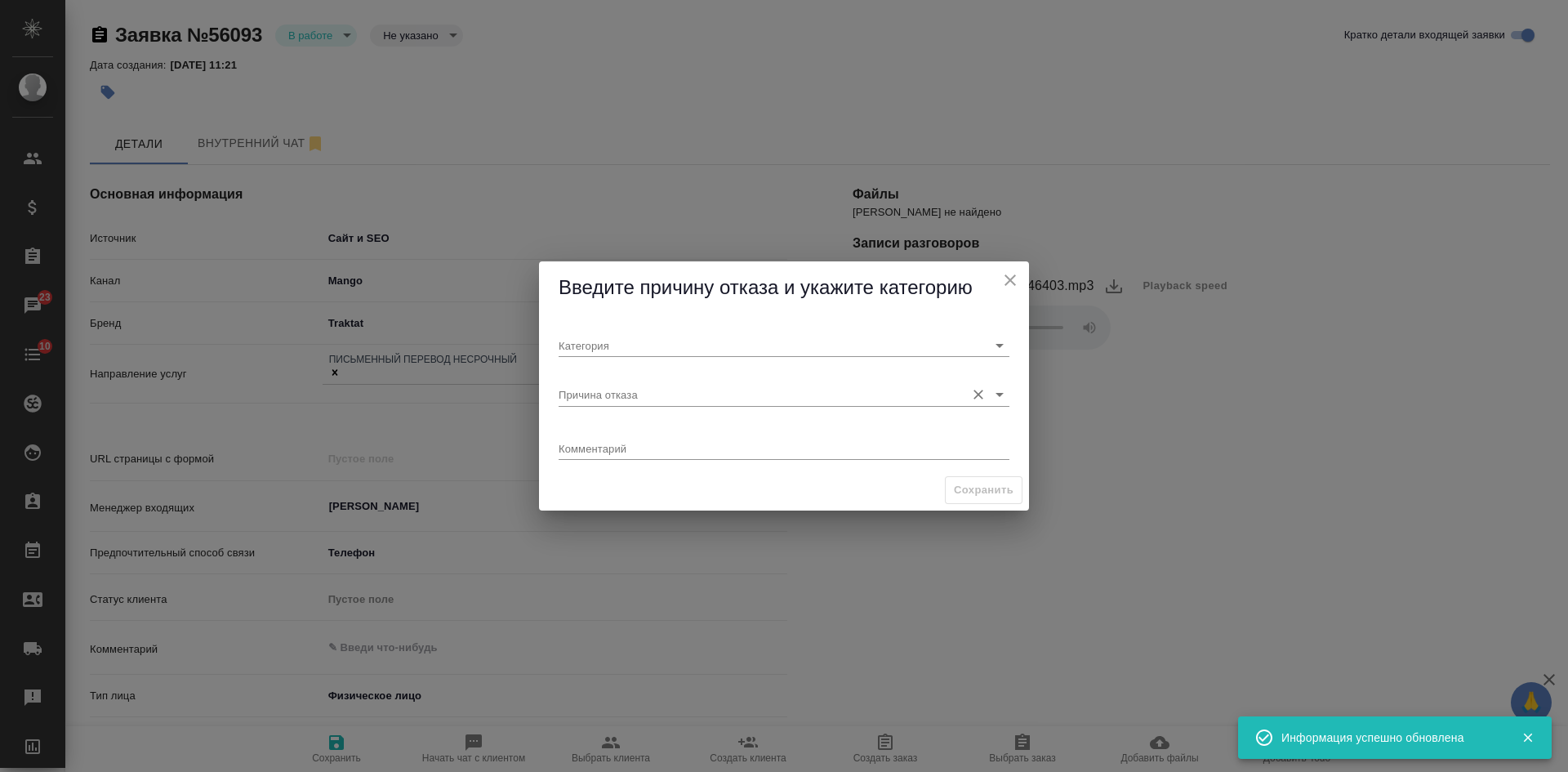
click at [588, 386] on input "Причина отказа" at bounding box center [757, 393] width 398 height 22
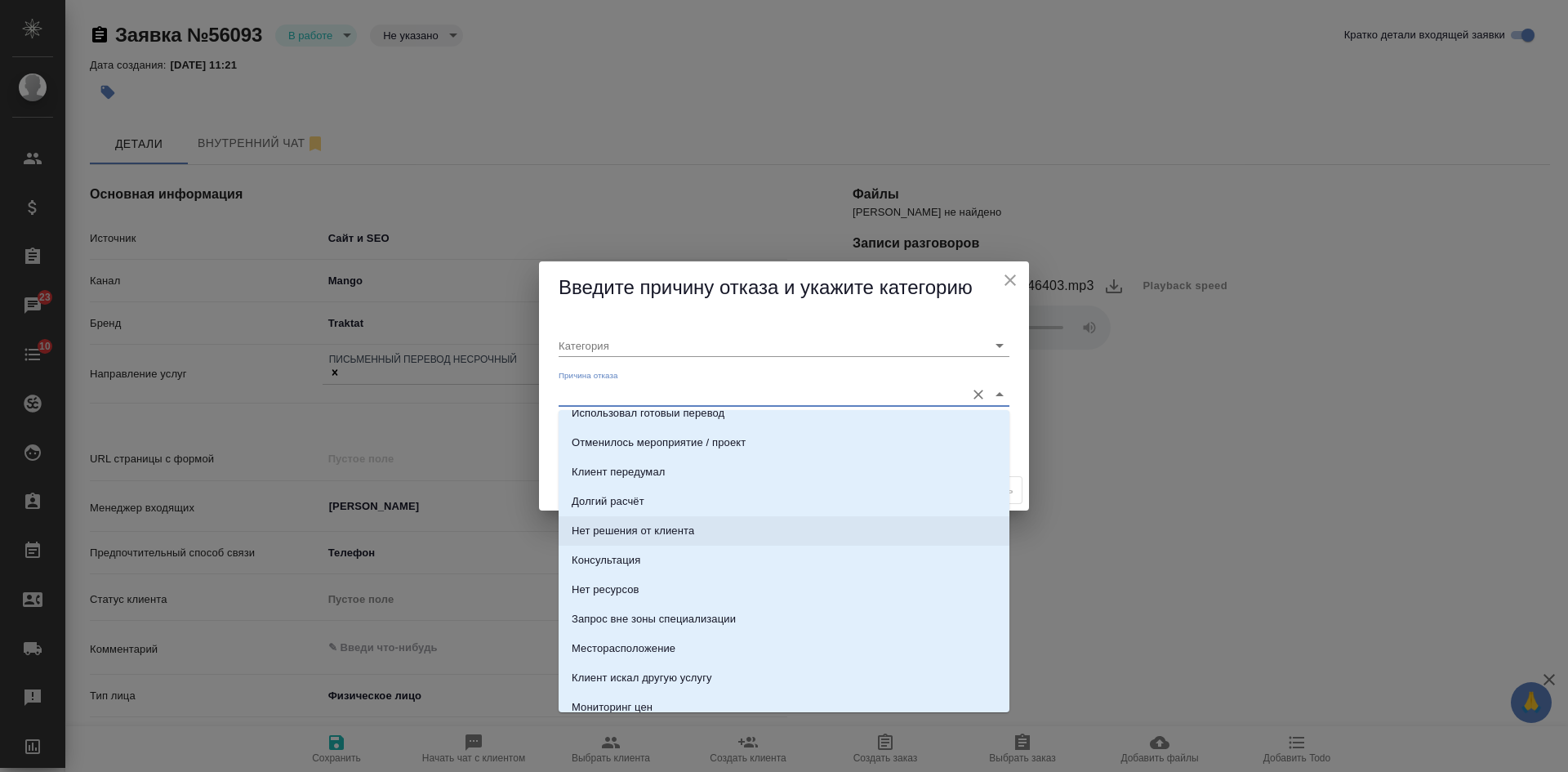
scroll to position [163, 0]
click at [603, 562] on div "Консультация" at bounding box center [605, 559] width 68 height 16
type input "Целевая"
type input "Консультация"
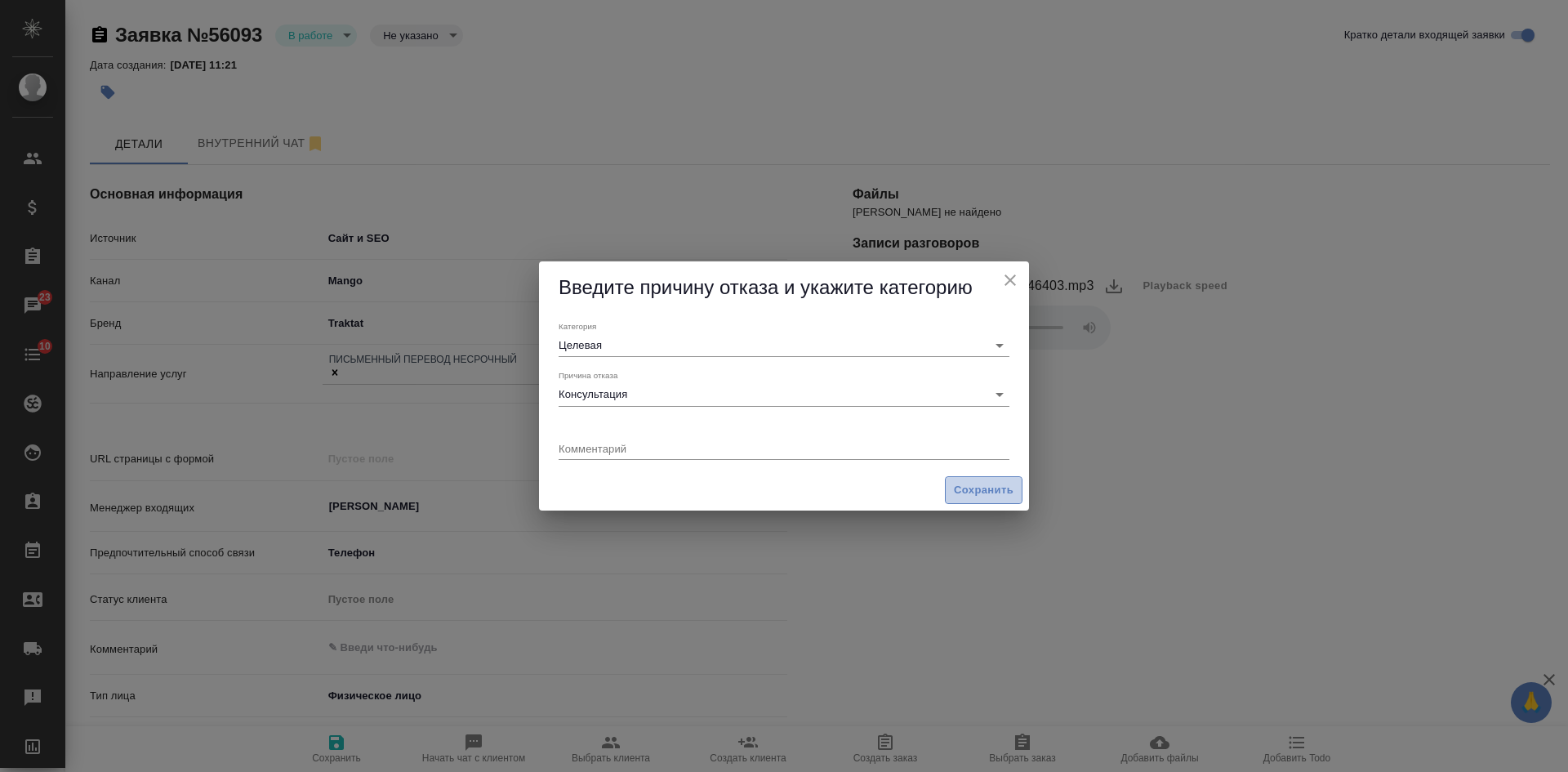
click at [972, 487] on span "Сохранить" at bounding box center [983, 490] width 60 height 18
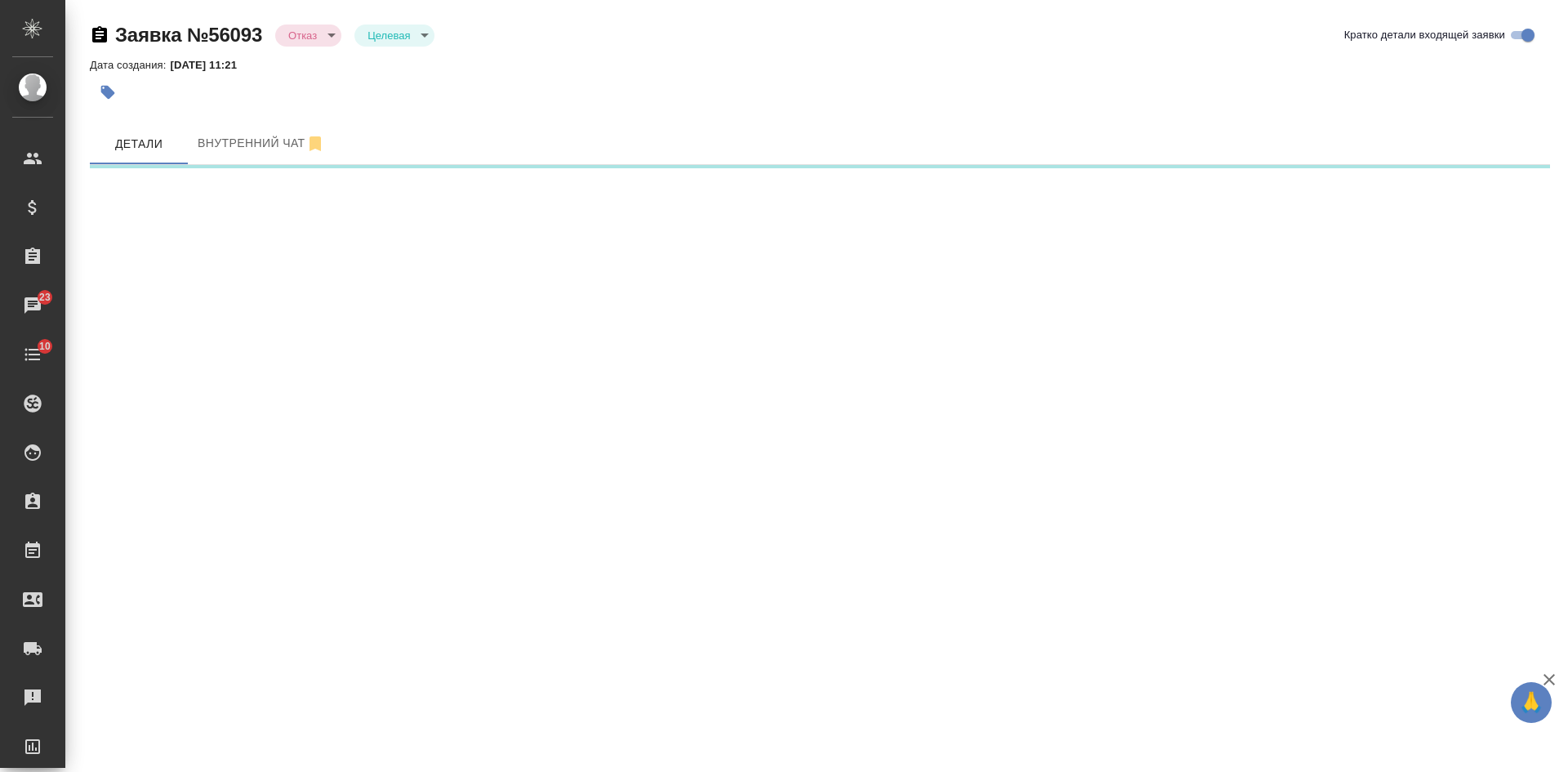
select select "RU"
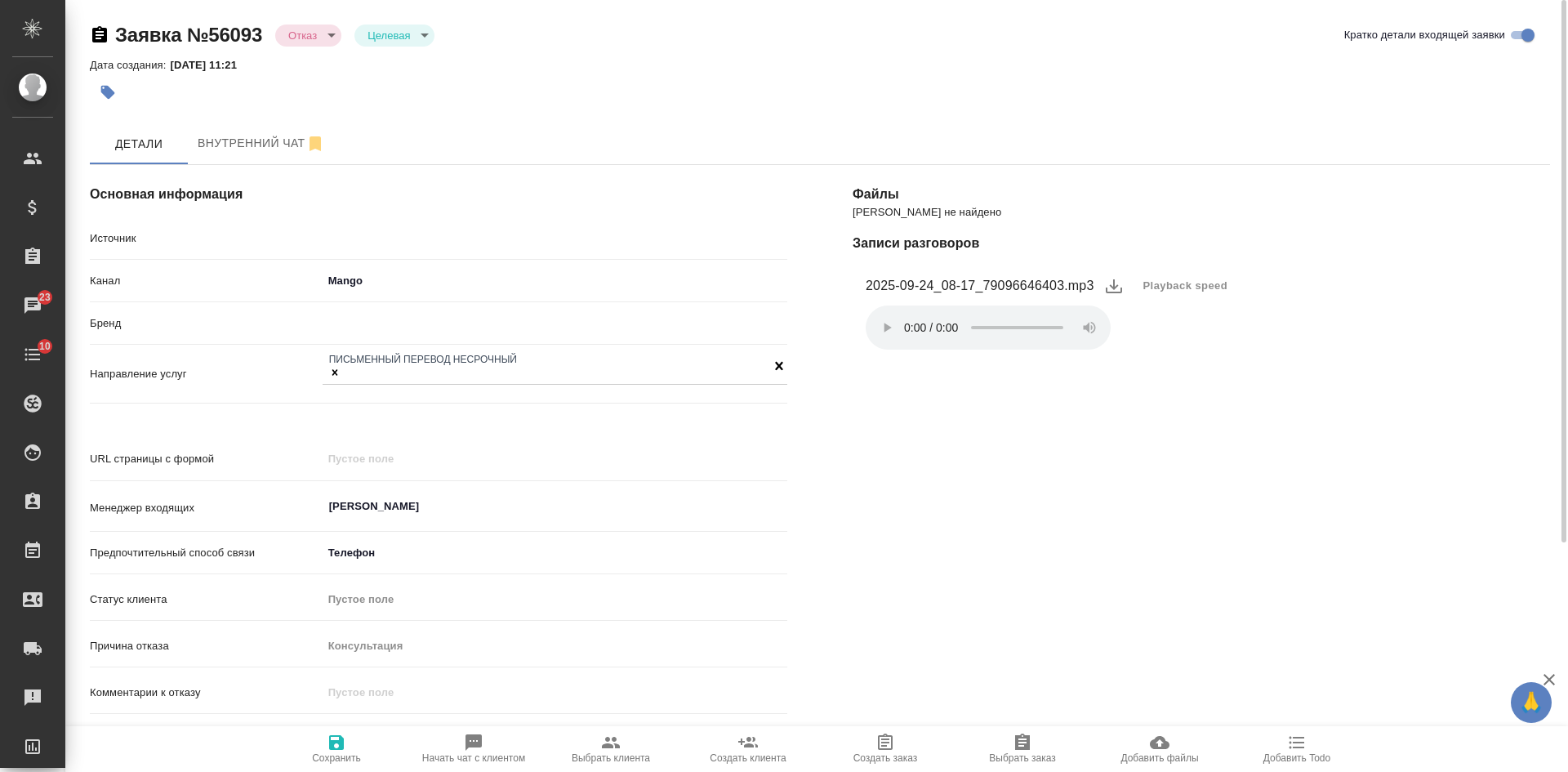
type textarea "x"
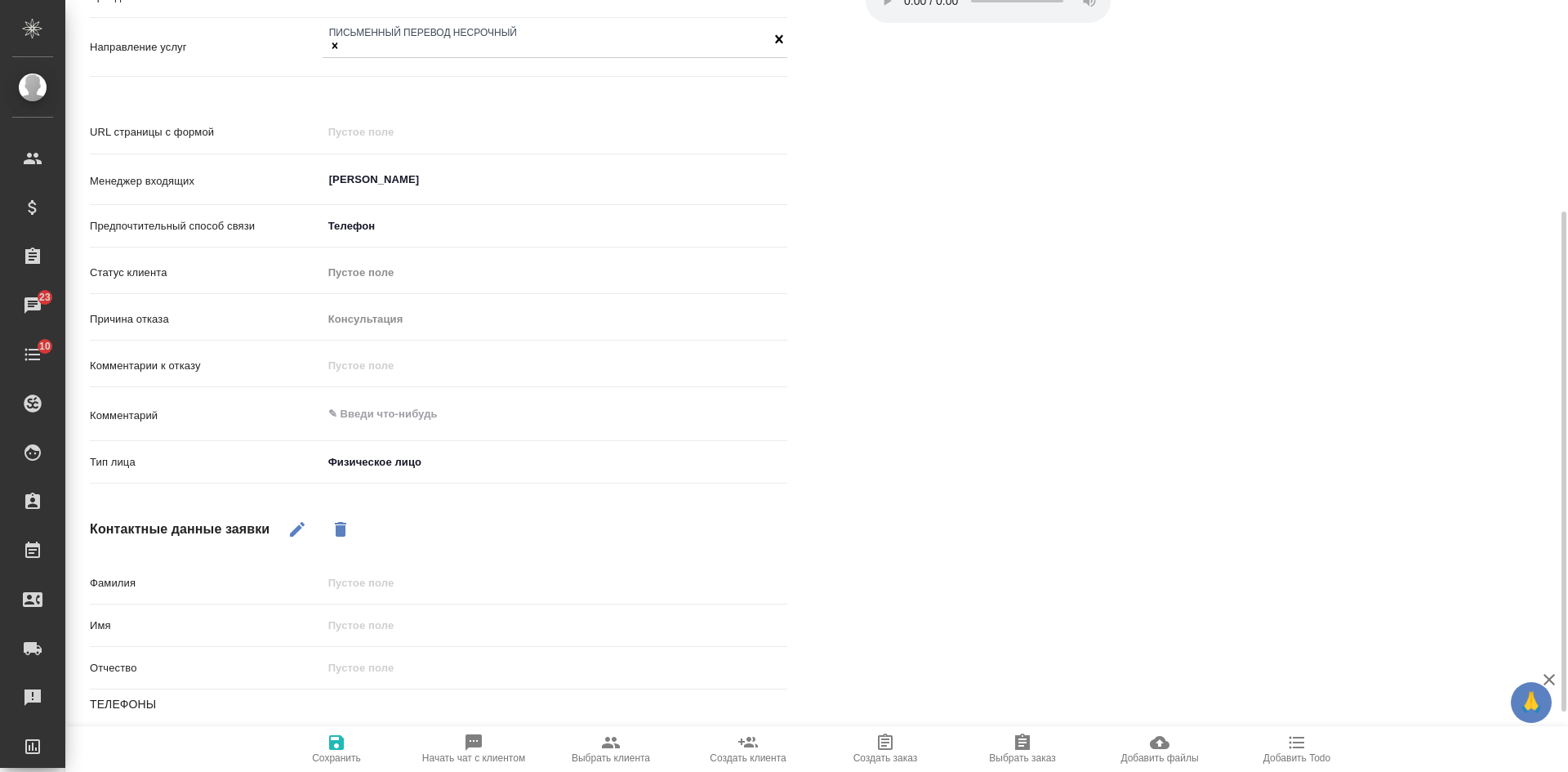
scroll to position [419, 0]
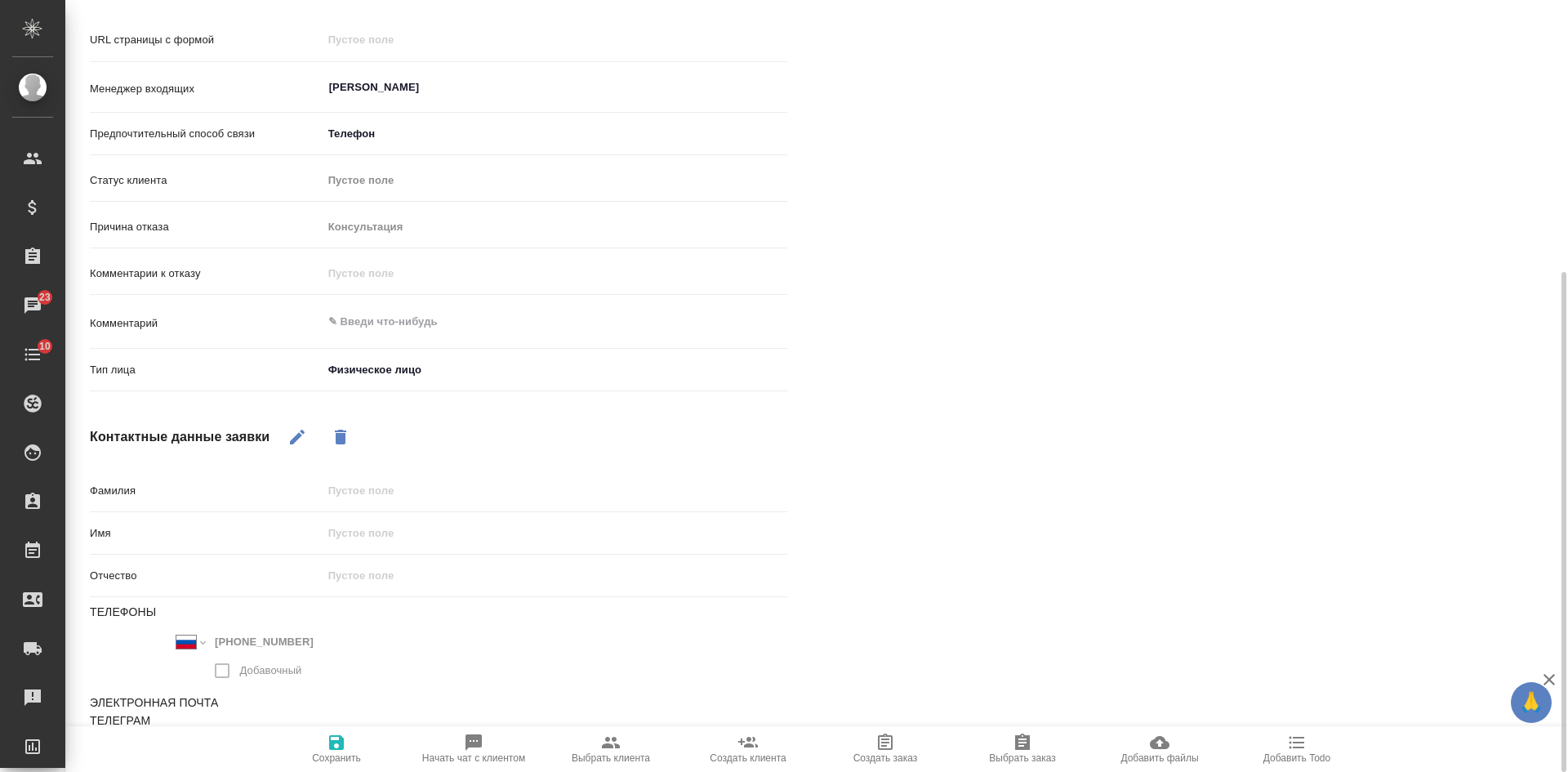
click at [333, 751] on icon "button" at bounding box center [336, 742] width 19 height 19
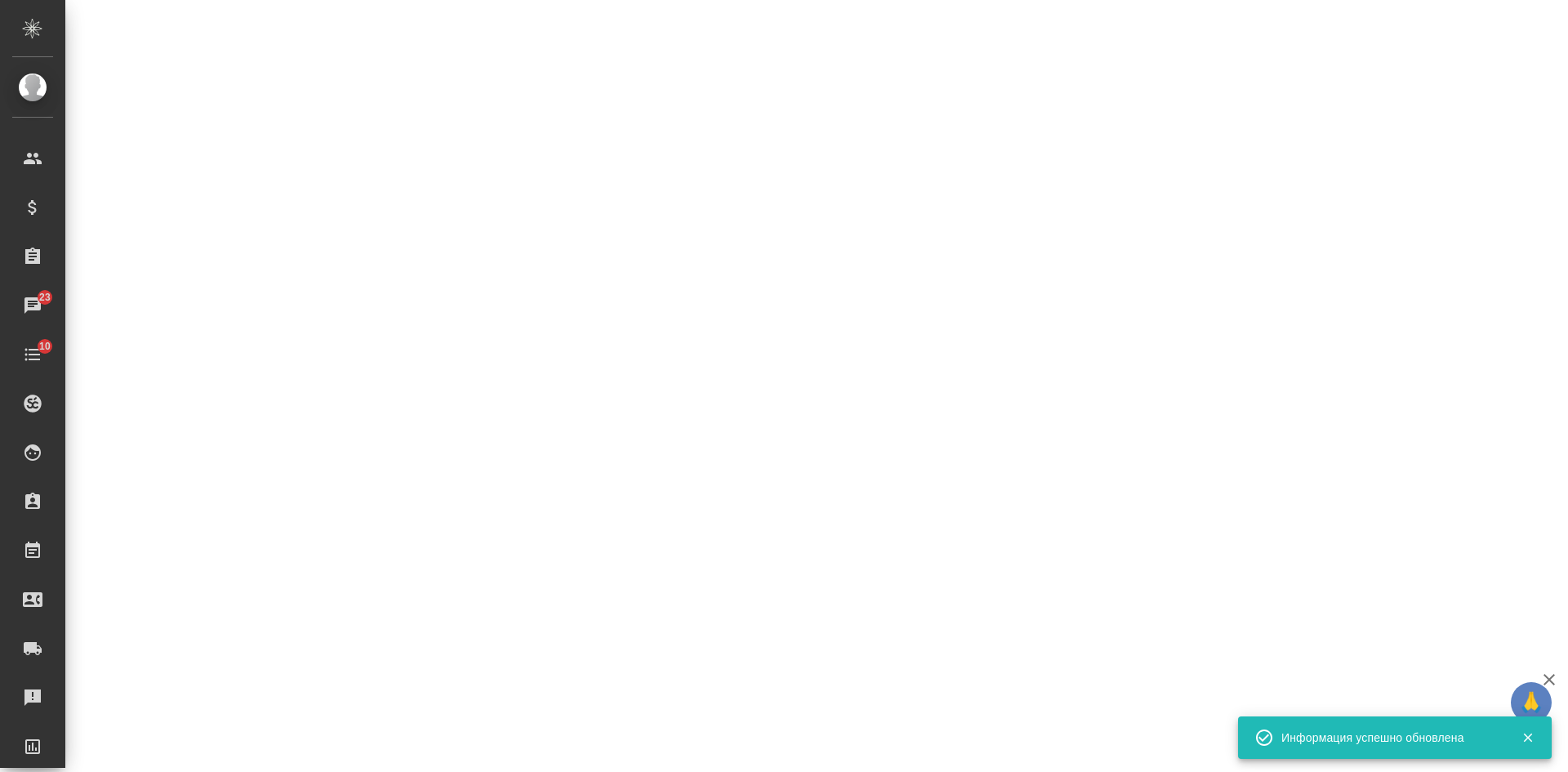
select select "RU"
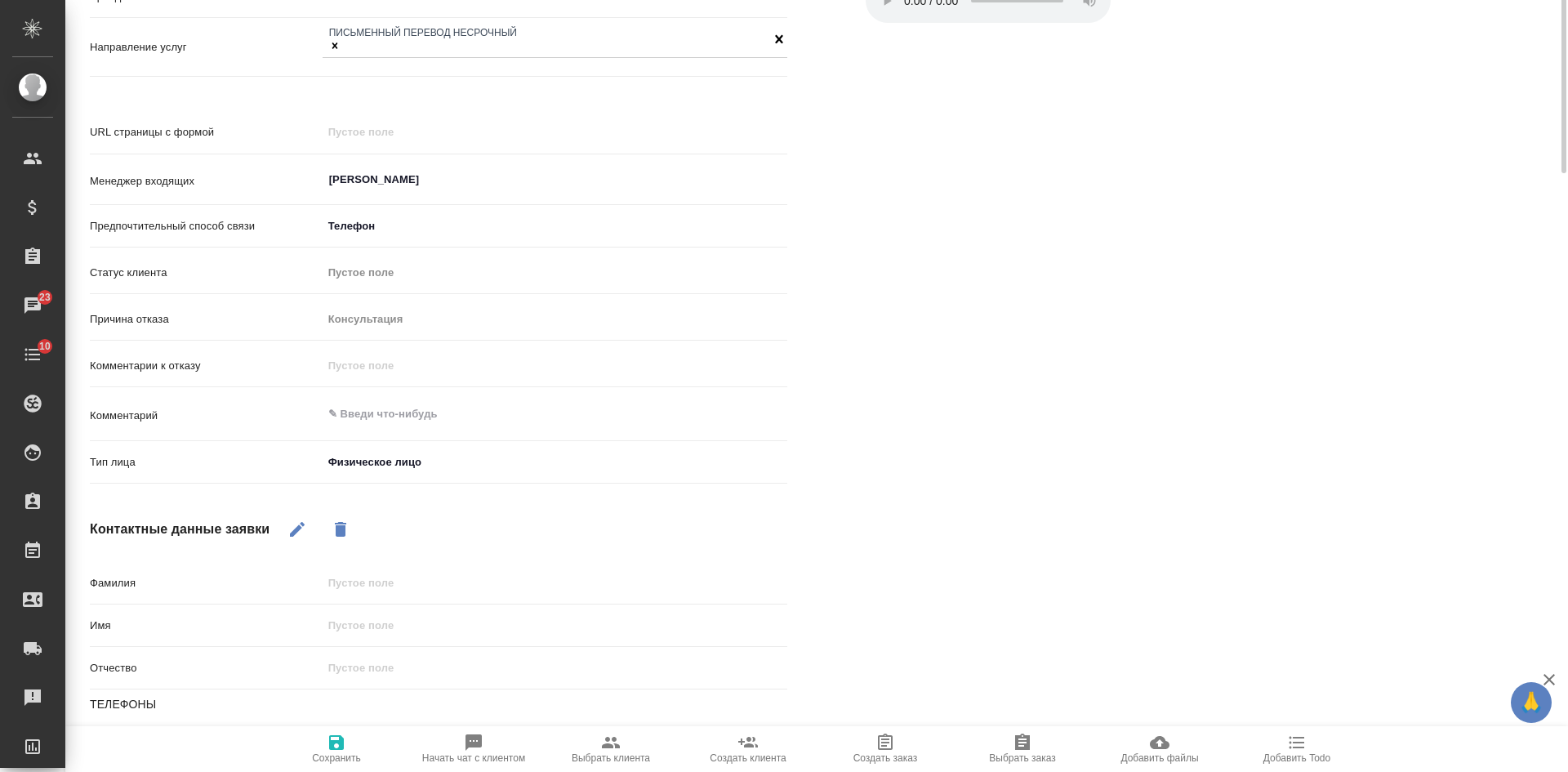
scroll to position [409, 0]
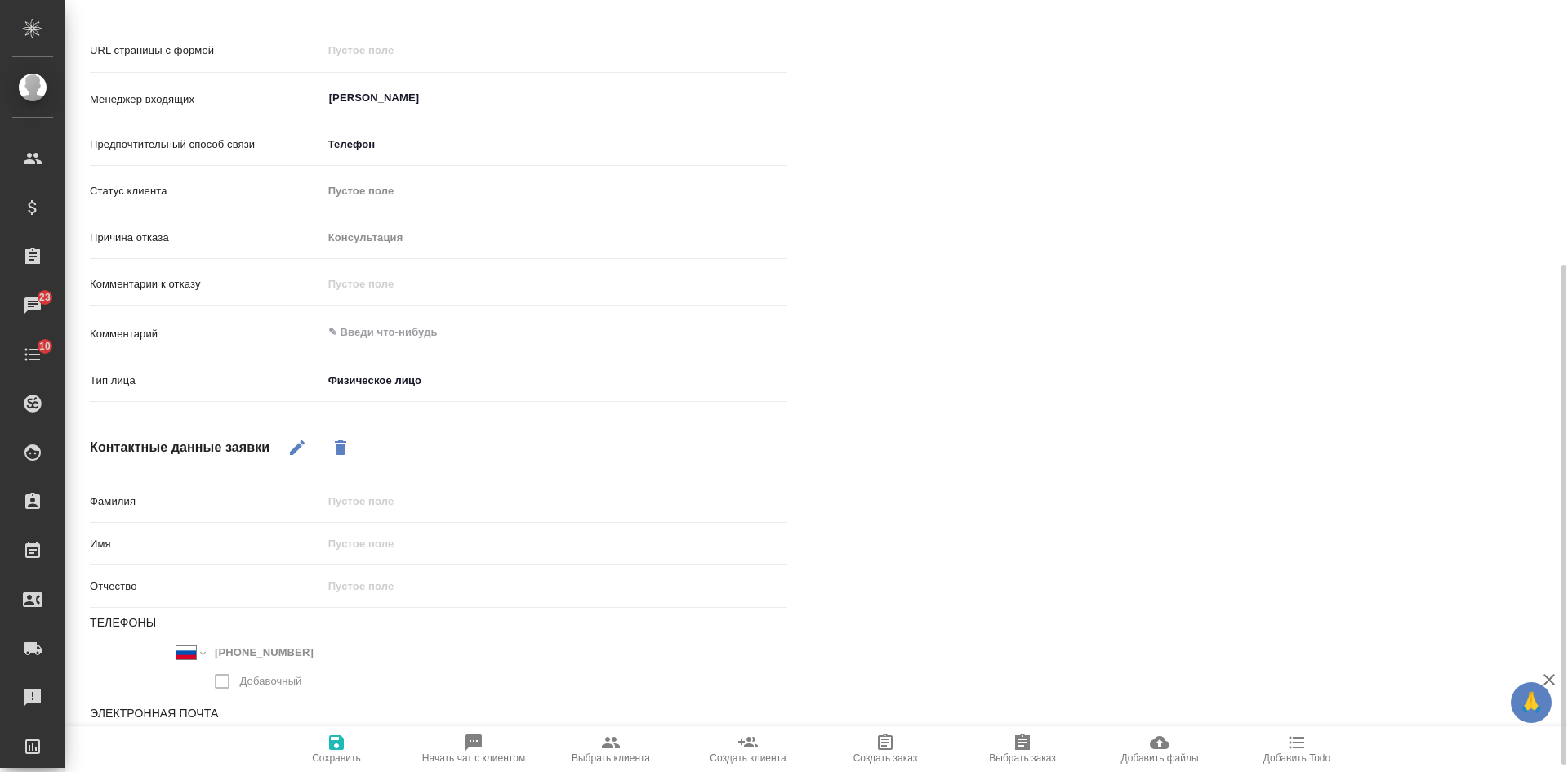
type textarea "x"
click at [387, 319] on textarea at bounding box center [554, 333] width 463 height 28
type textarea "+"
type textarea "x"
type textarea "+"
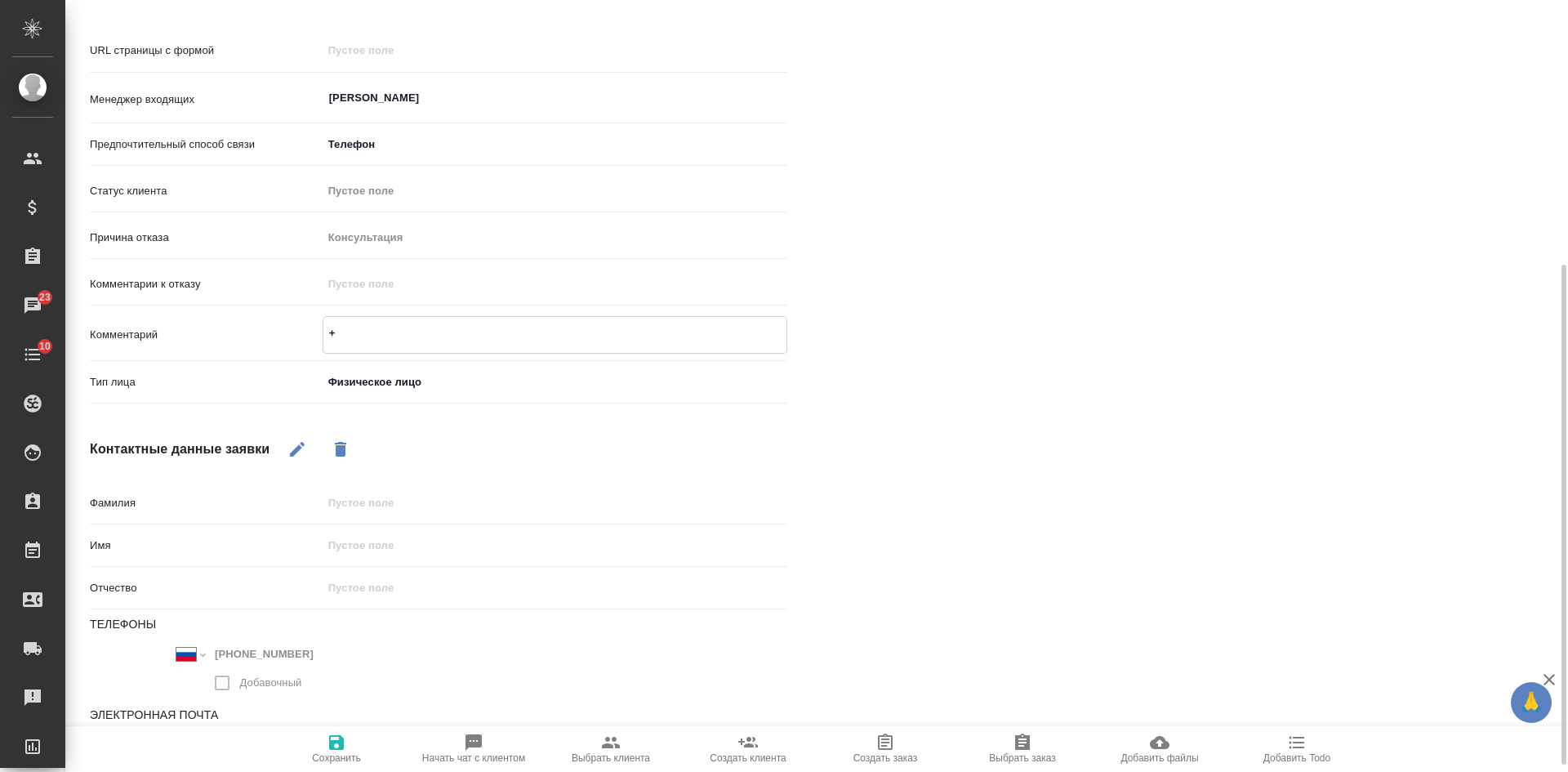
type textarea "x"
type textarea "+ м"
type textarea "x"
type textarea "+ ме"
type textarea "x"
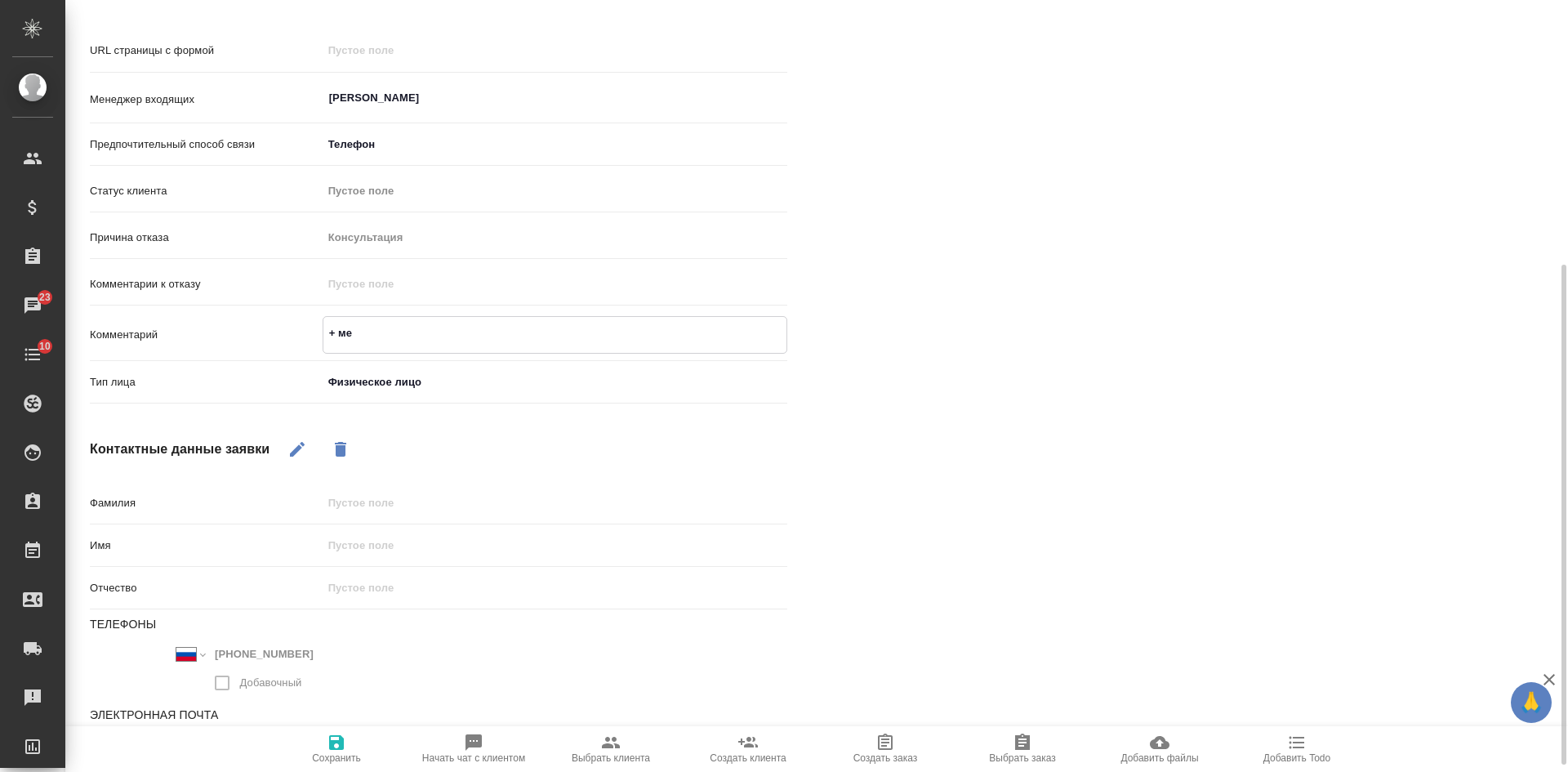
type textarea "+ мес"
type textarea "x"
type textarea "+ мест"
type textarea "x"
type textarea "+ место"
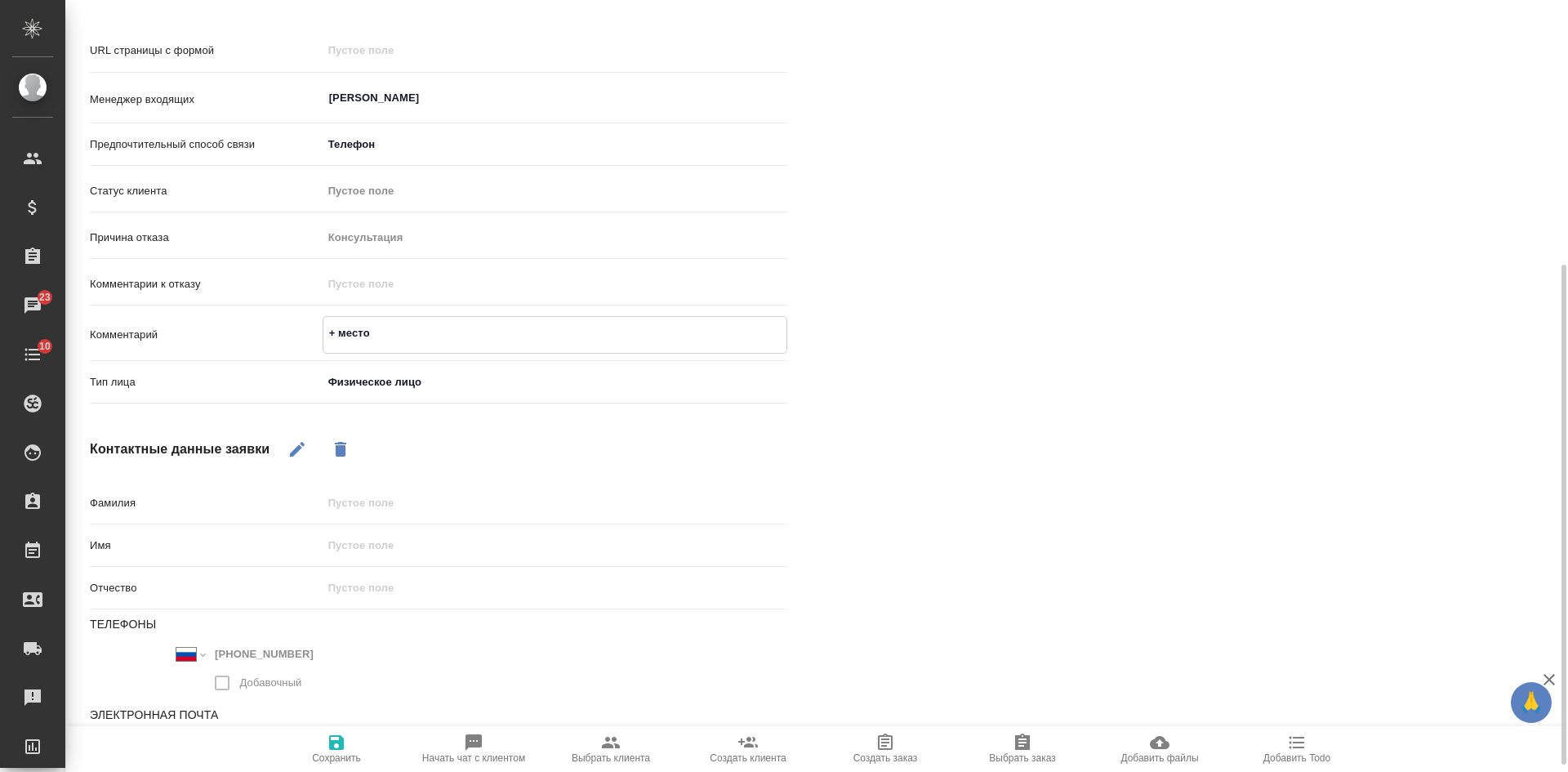
type textarea "x"
type textarea "+ местоп"
type textarea "x"
type textarea "+ местопо"
type textarea "x"
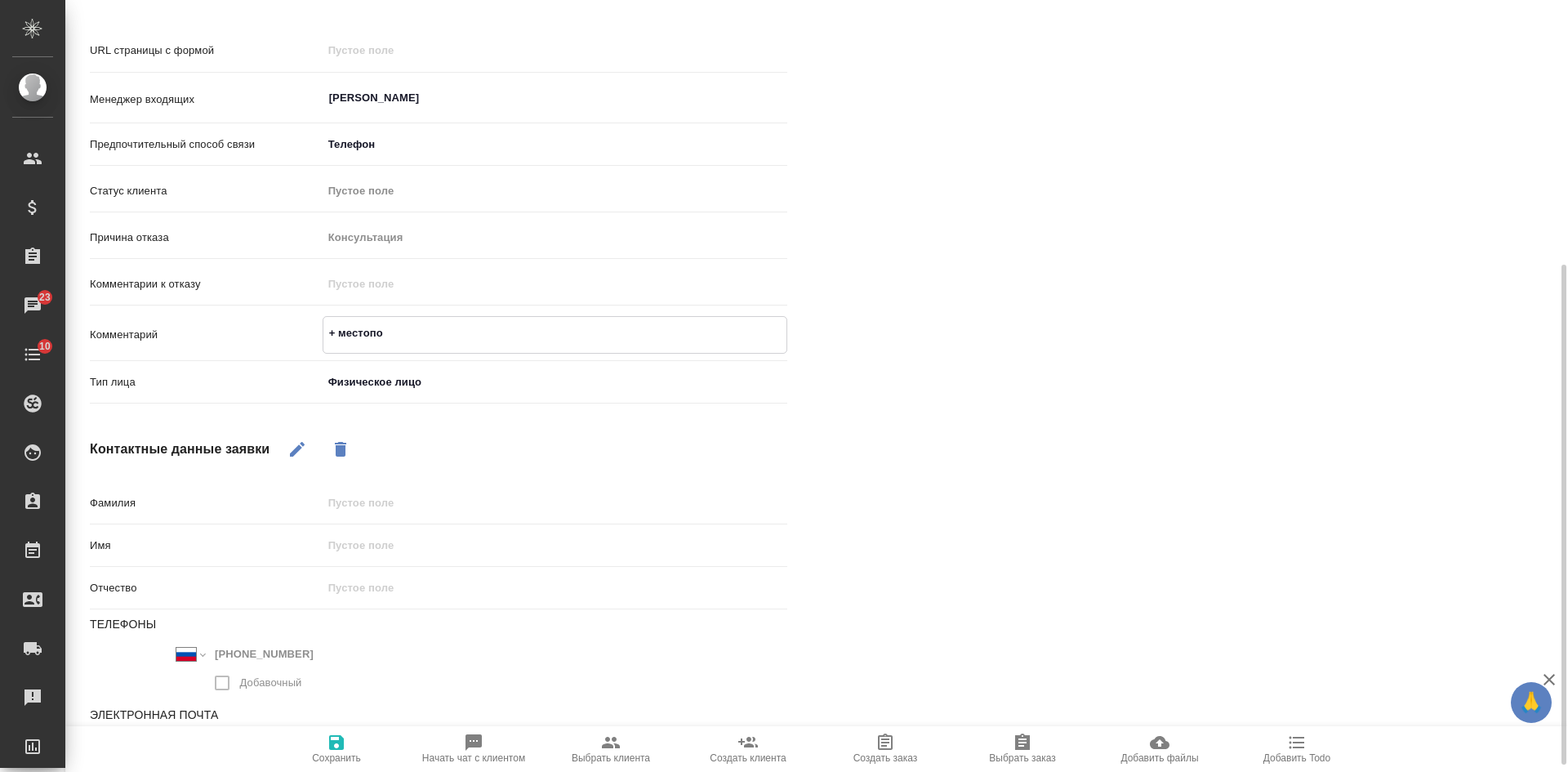
type textarea "+ местопоо"
type textarea "x"
type textarea "+ местопо"
type textarea "x"
type textarea "+ местопол"
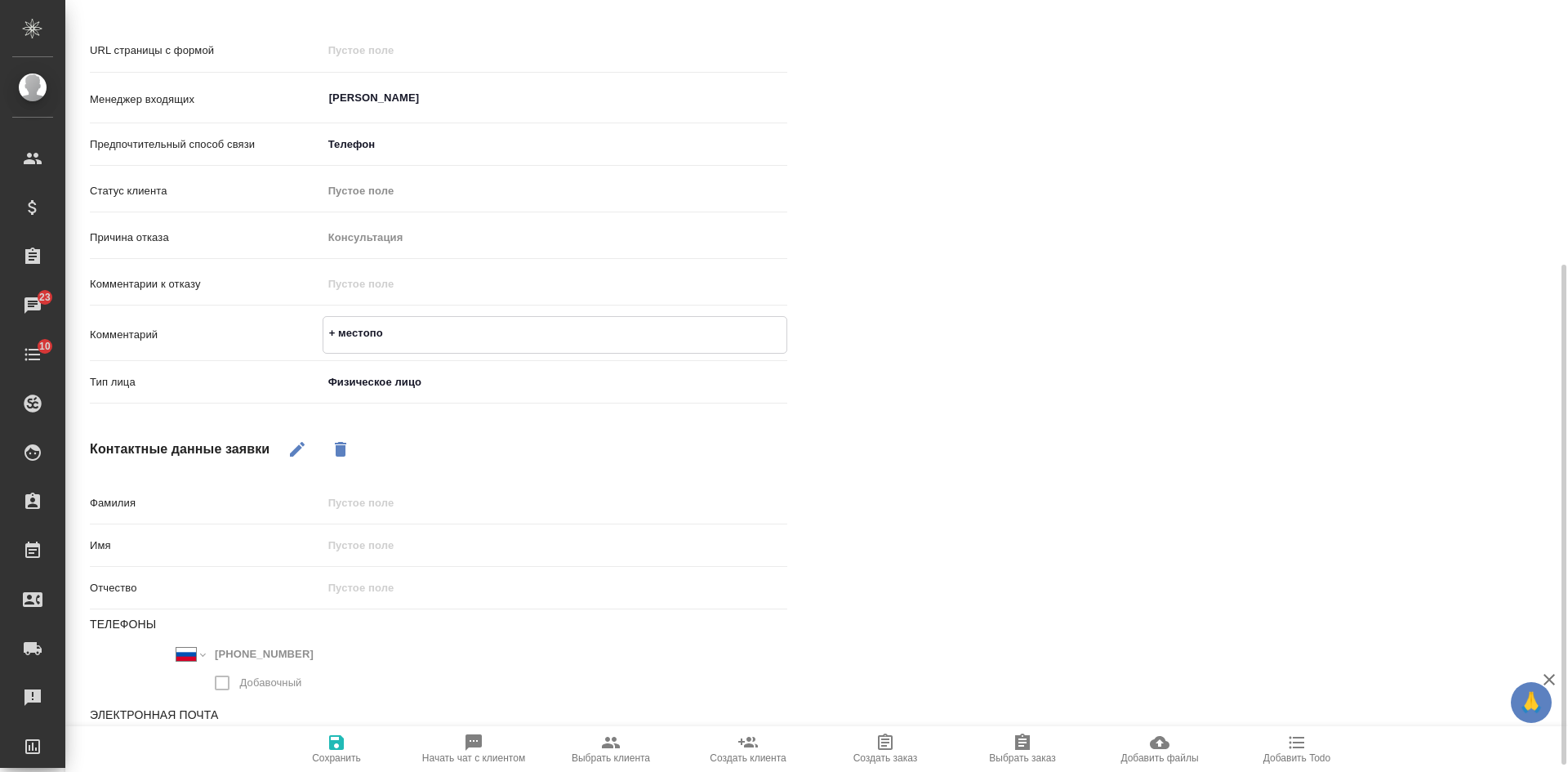
type textarea "x"
type textarea "+ местополо"
type textarea "x"
type textarea "+ местополож"
type textarea "x"
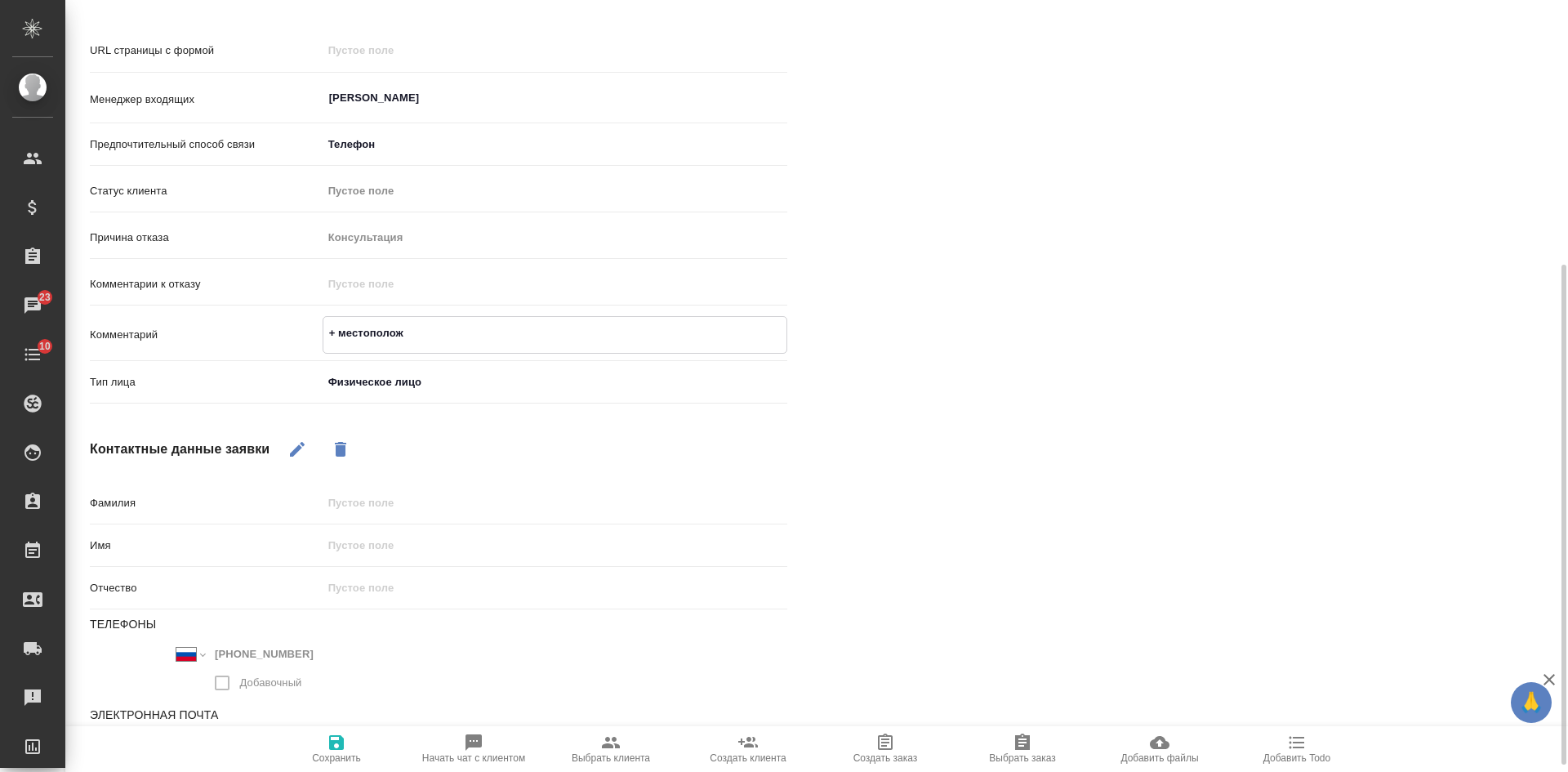
type textarea "+ местоположе"
type textarea "x"
type textarea "+ местоположен"
type textarea "x"
type textarea "+ местоположени"
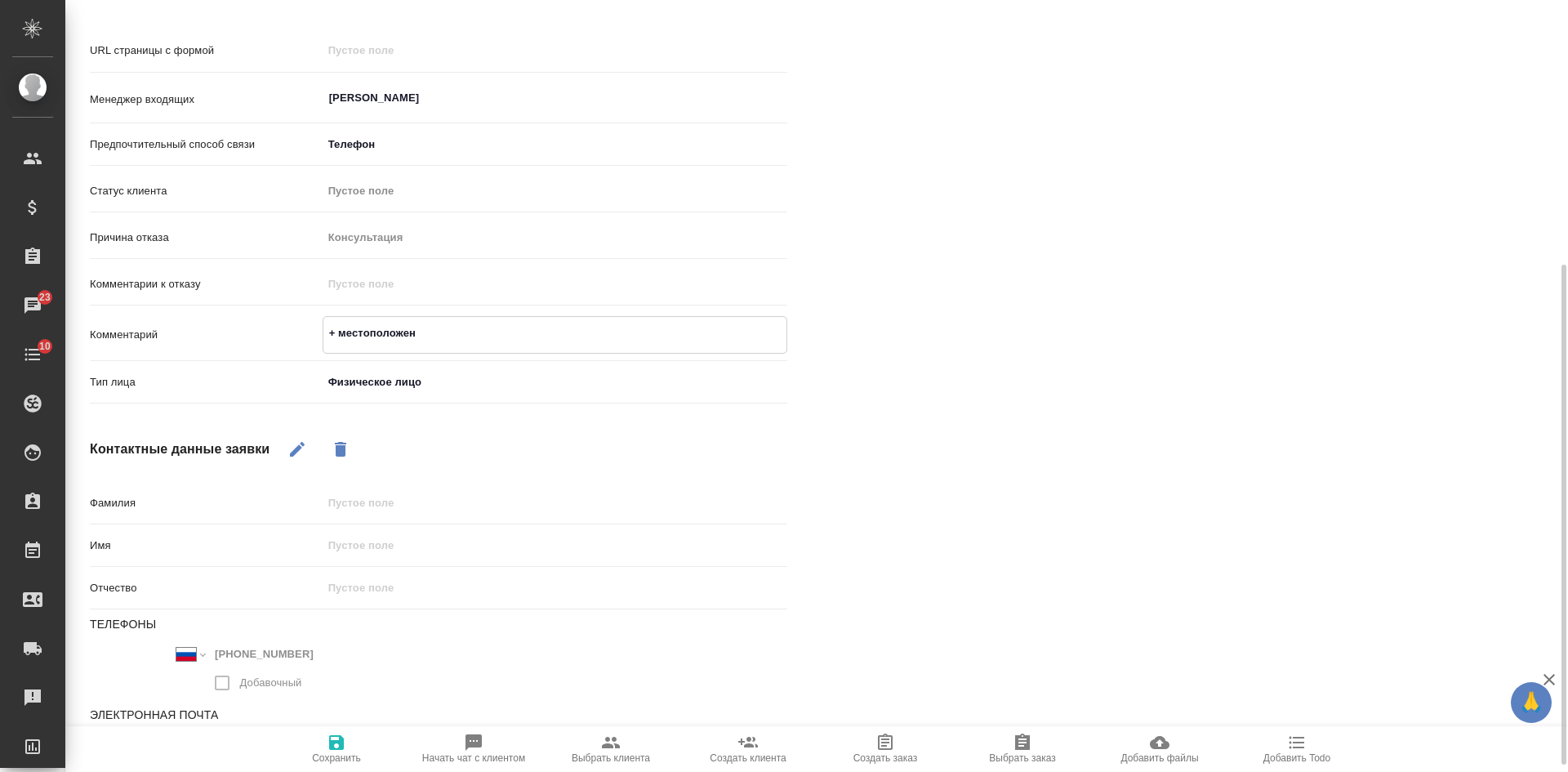
type textarea "x"
type textarea "+ местоположение"
type textarea "x"
type textarea "+ местоположение"
type textarea "x"
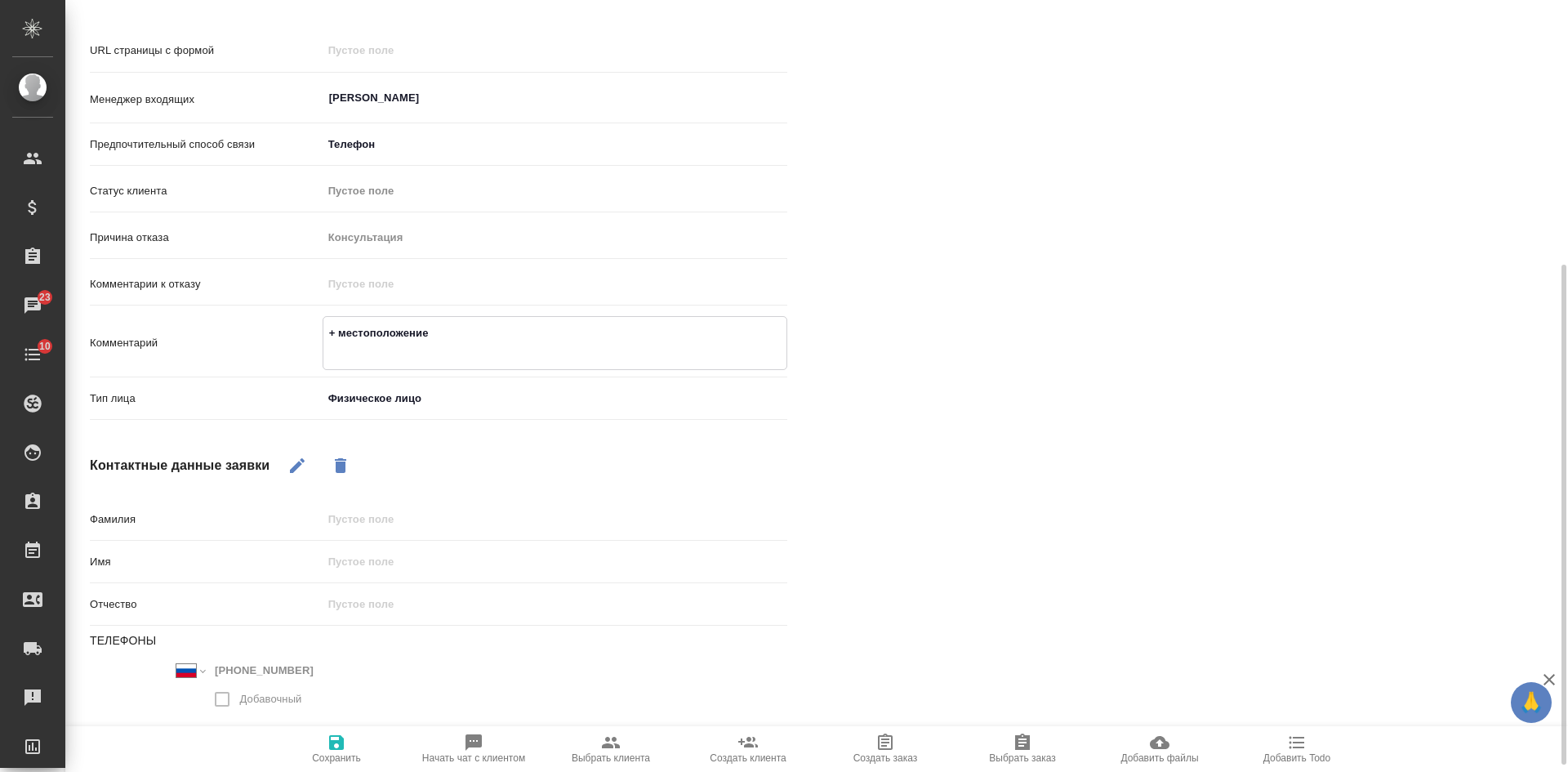
type textarea "+ местоположение [PERSON_NAME]"
type textarea "x"
type textarea "+ местоположение он"
type textarea "x"
type textarea "+ местоположение онл"
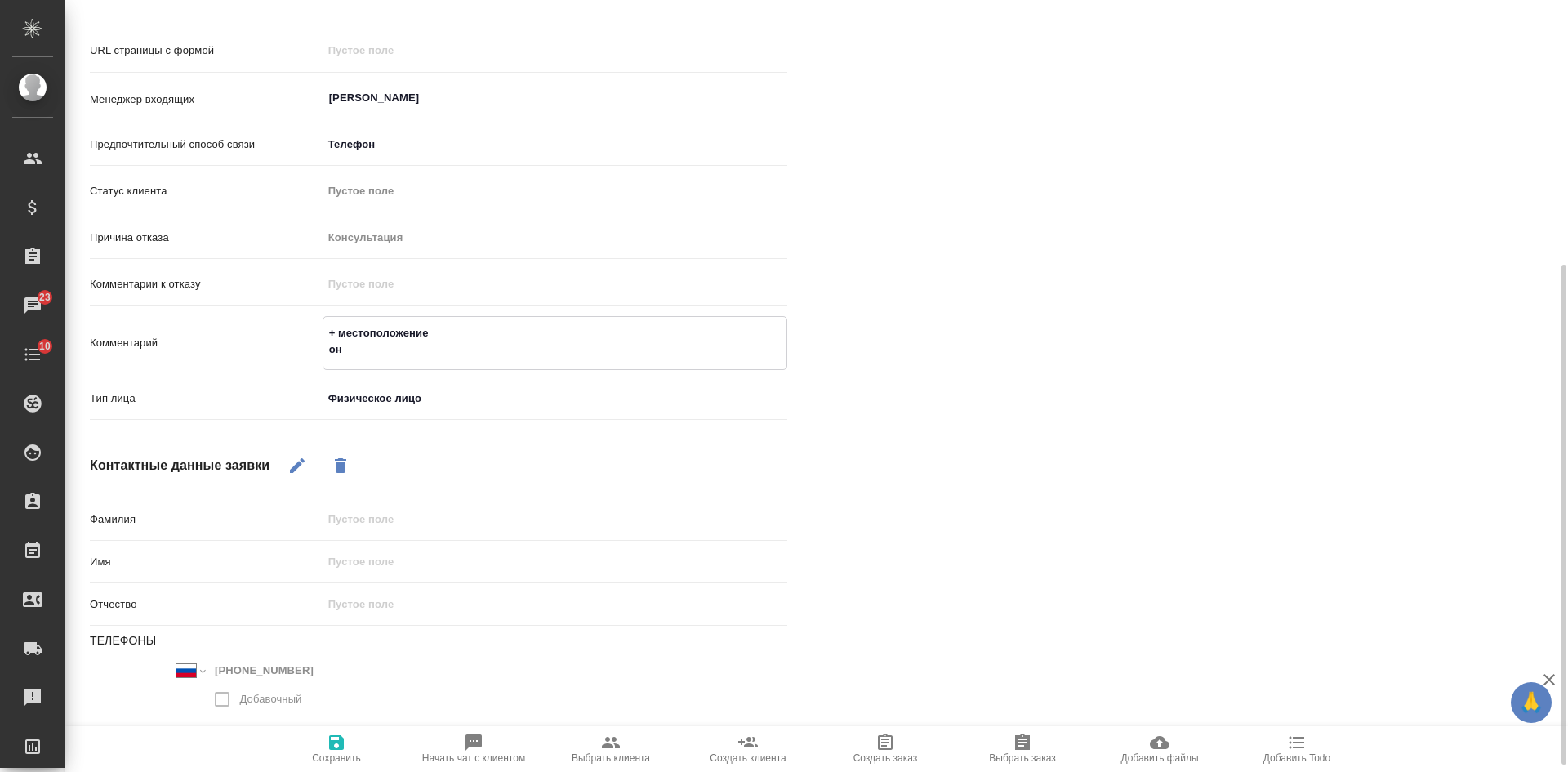
type textarea "x"
type textarea "+ местоположение онла"
type textarea "x"
type textarea "+ местоположение онлайн"
type textarea "x"
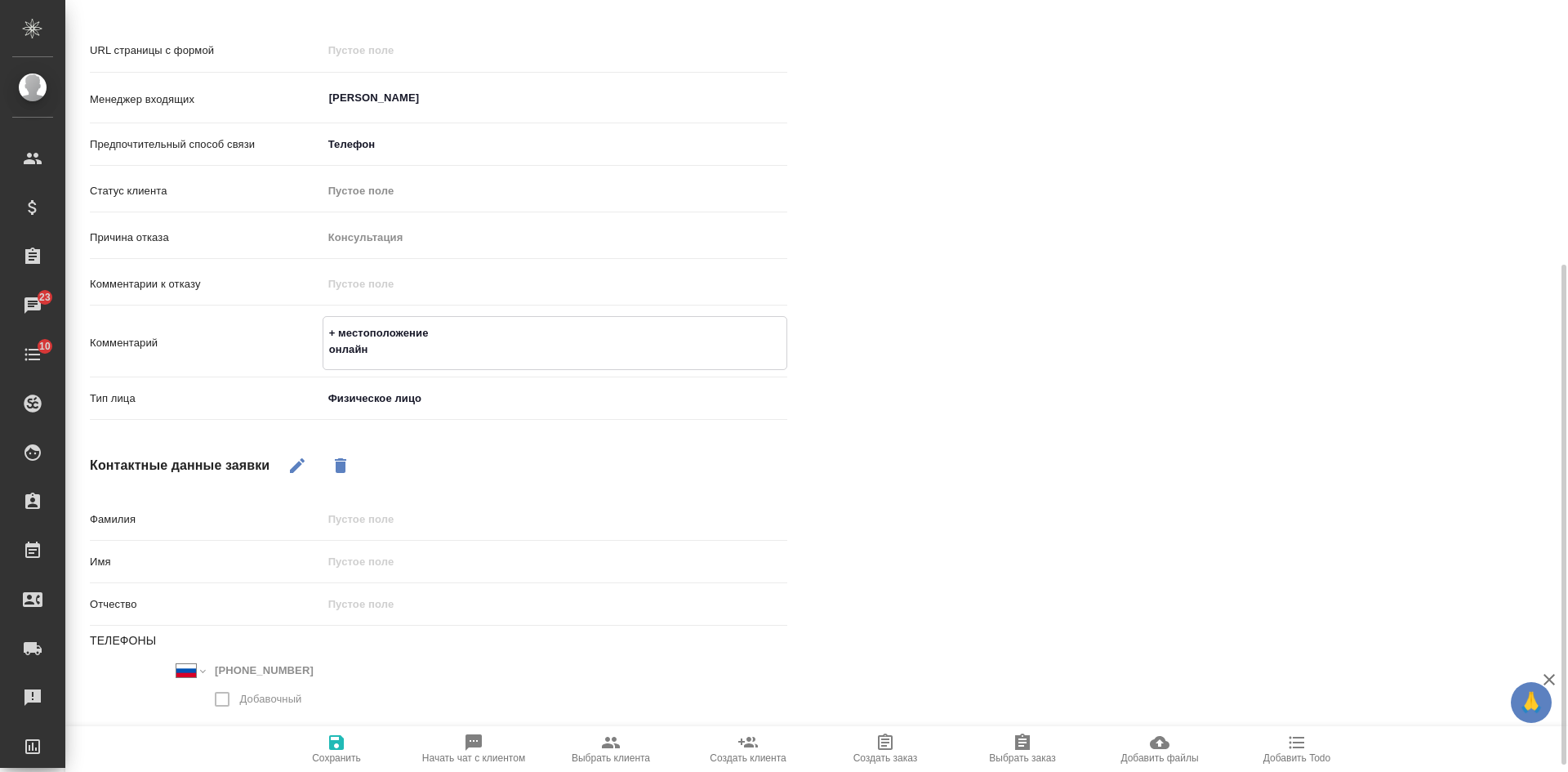
type textarea "+ местоположение онлайн"
type textarea "x"
type textarea "+ местоположение онлайн не"
type textarea "x"
type textarea "+ местоположение онлайн не"
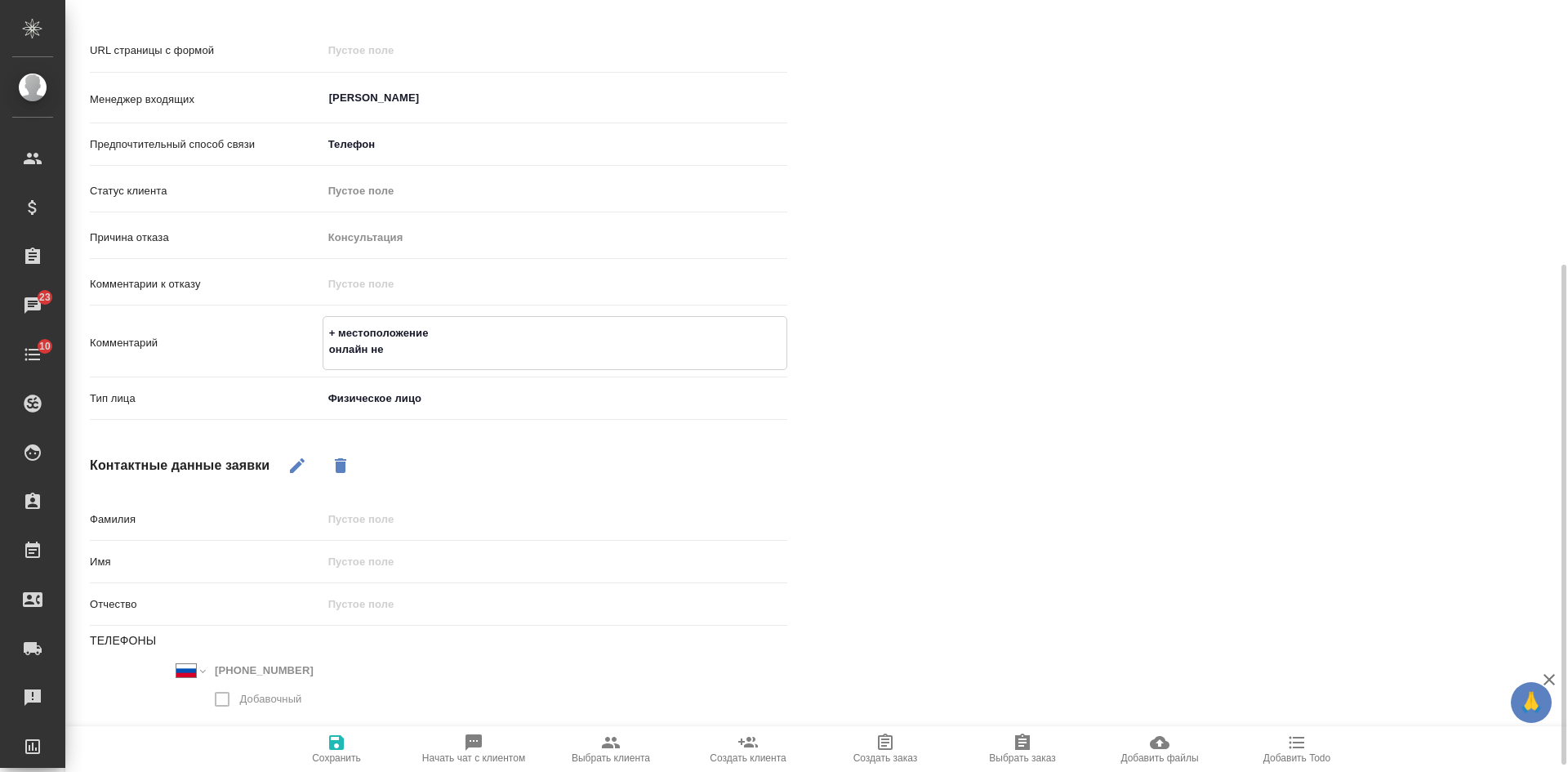
type textarea "x"
type textarea "+ местоположение онлайн не чо"
type textarea "x"
type textarea "+ местоположение онлайн не чое"
type textarea "x"
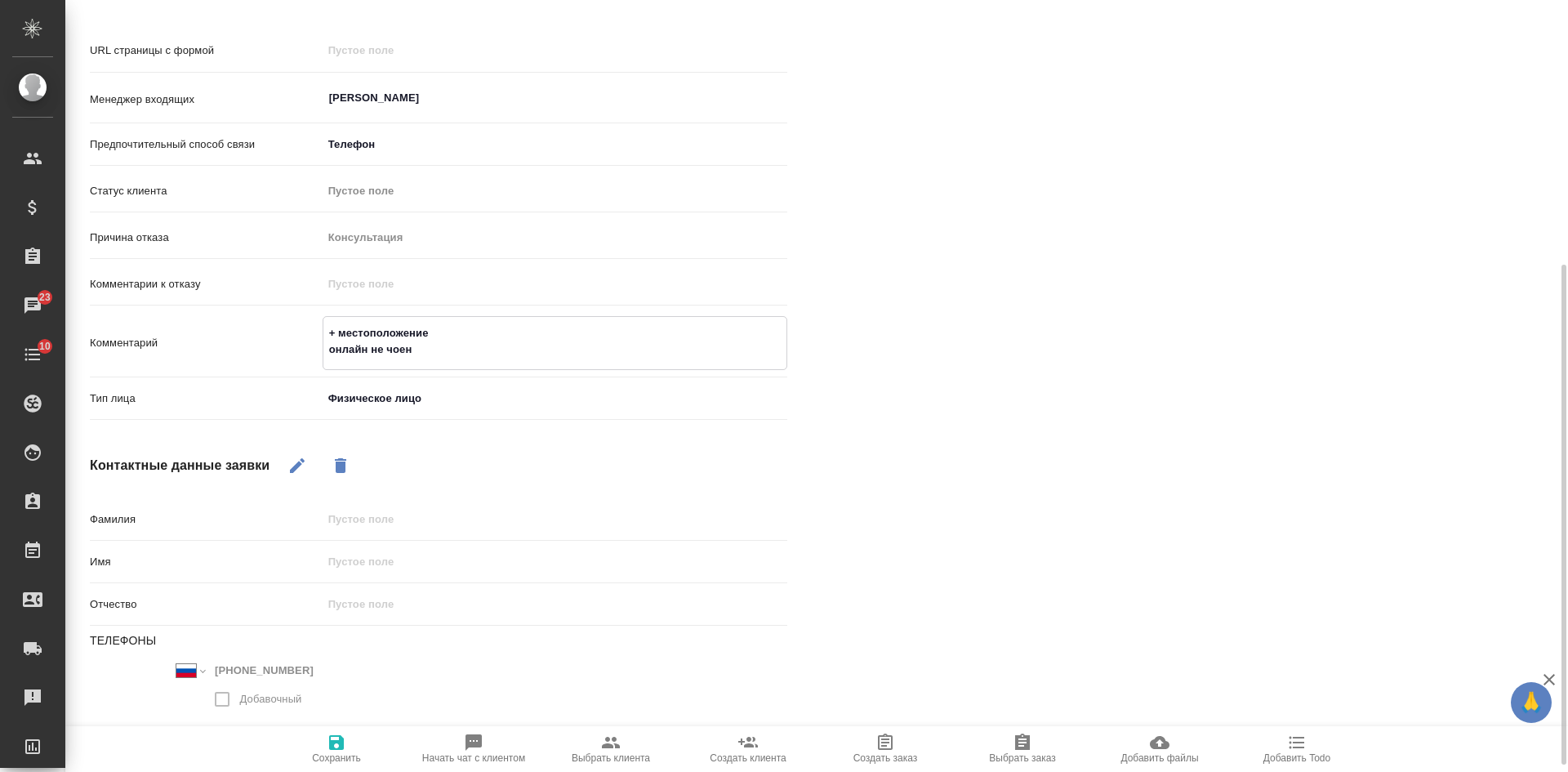
type textarea "+ местоположение онлайн не чоень"
type textarea "x"
type textarea "+ местоположение онлайн не чоень"
type textarea "x"
type textarea "+ местоположение онлайн не чоень п"
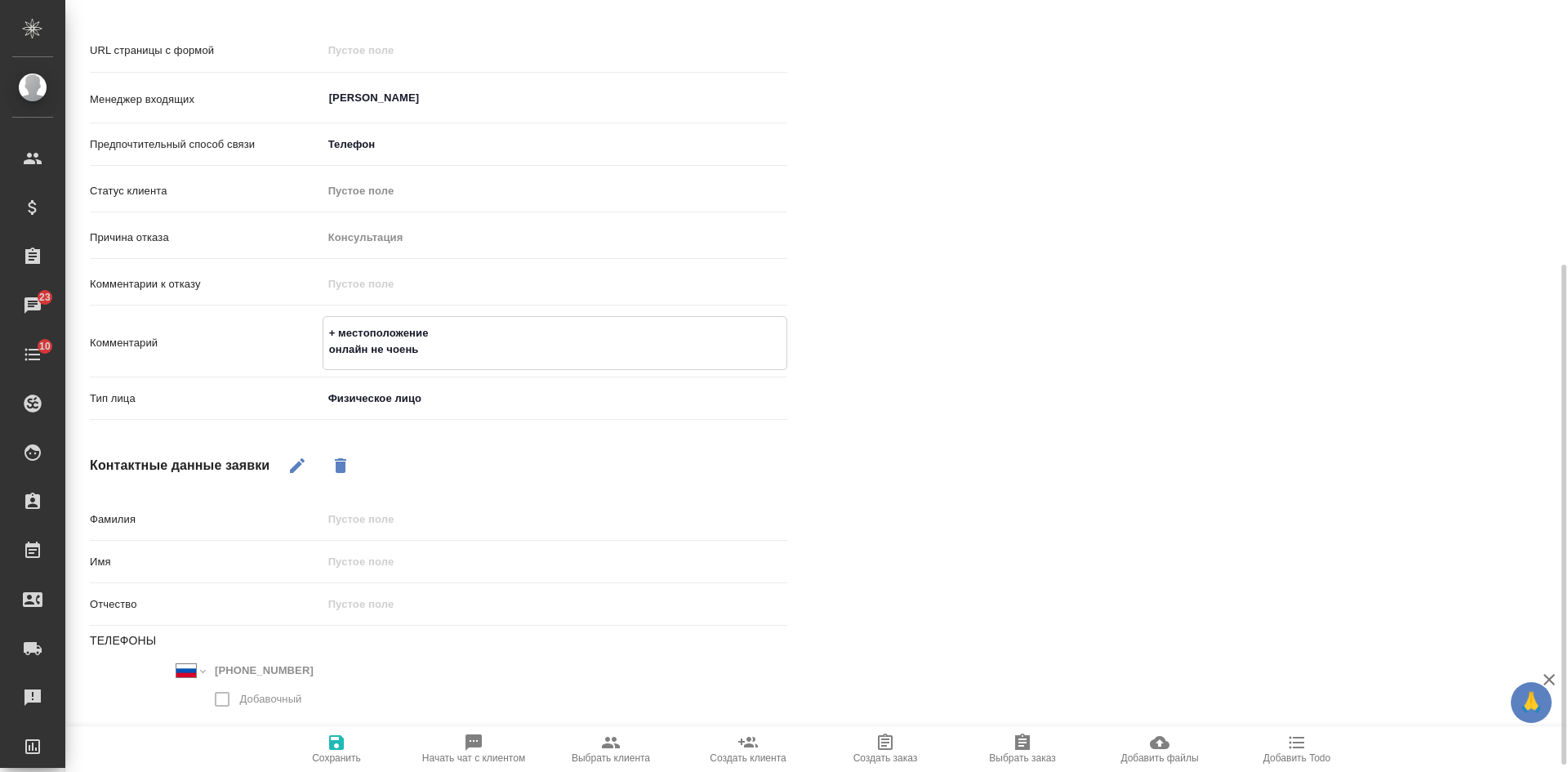
type textarea "x"
type textarea "+ местоположение онлайн не чоень по"
type textarea "x"
type textarea "+ местоположение онлайн не чоень под"
type textarea "x"
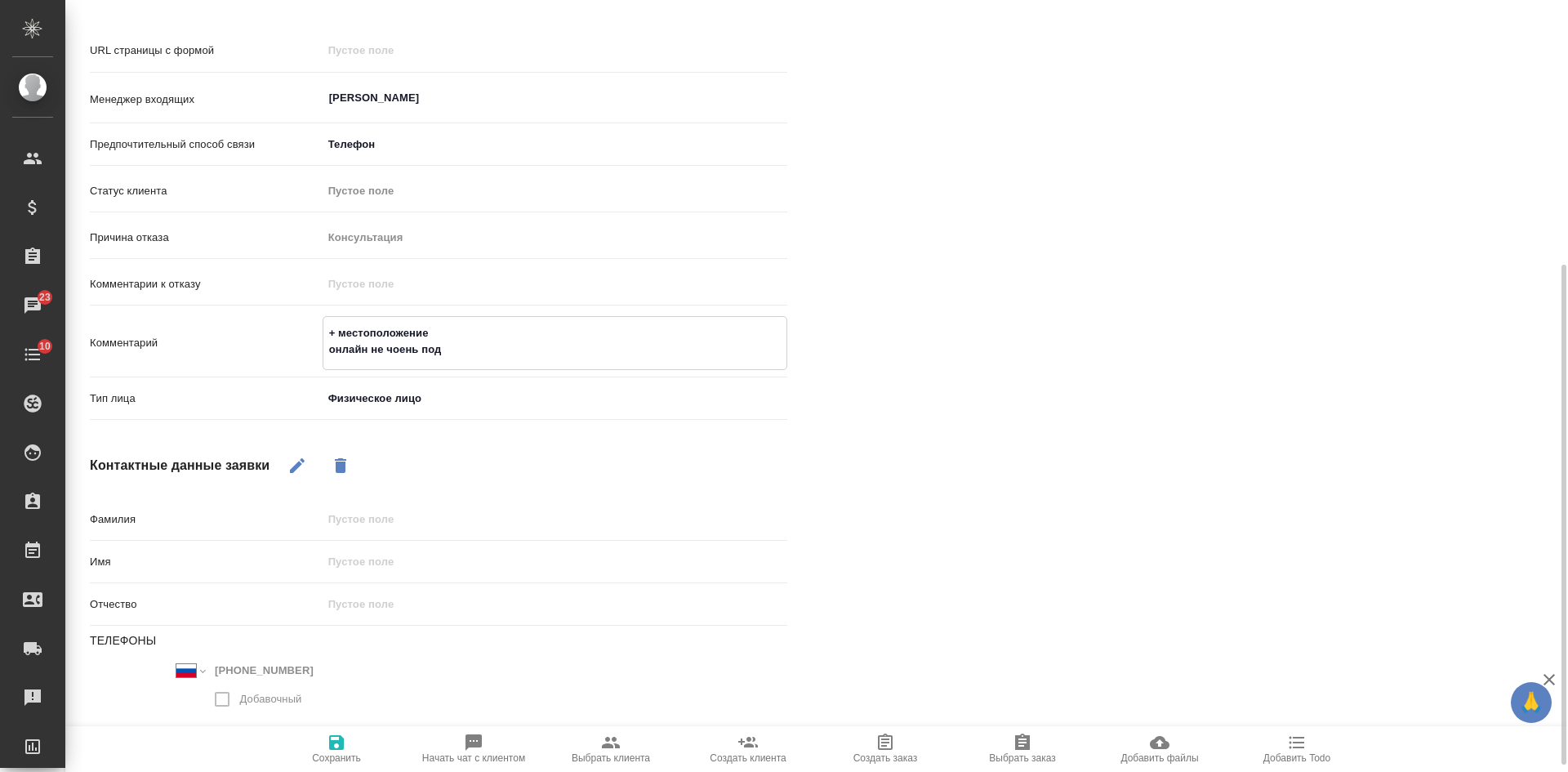
type textarea "+ местоположение онлайн не чоень подх"
type textarea "x"
type textarea "+ местоположение онлайн не чоень подхо"
type textarea "x"
type textarea "+ местоположение онлайн не чоень подход"
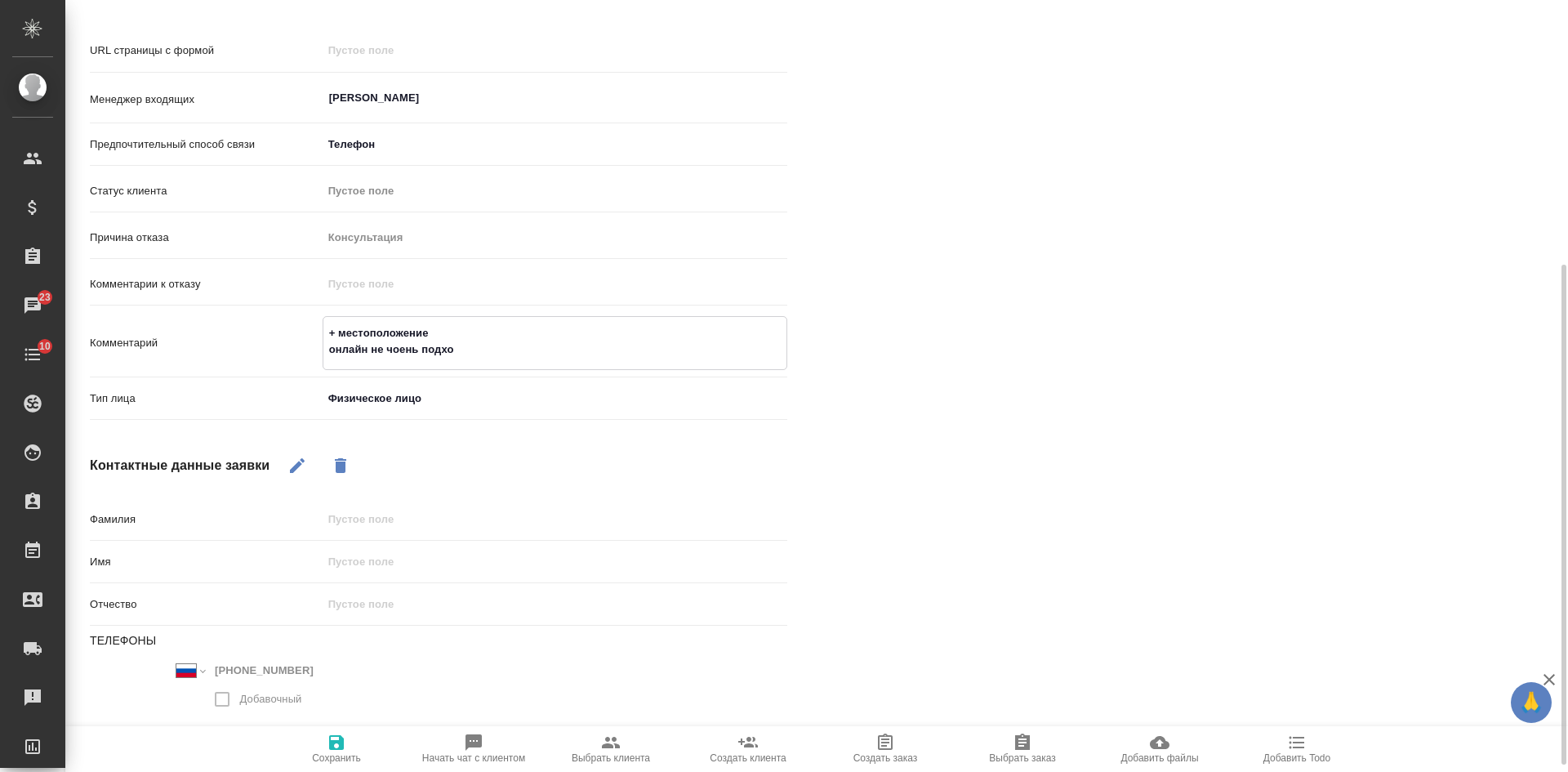
type textarea "x"
type textarea "+ местоположение онлайн не чоень подходи"
type textarea "x"
type textarea "+ местоположение онлайн не чоень подходит"
type textarea "x"
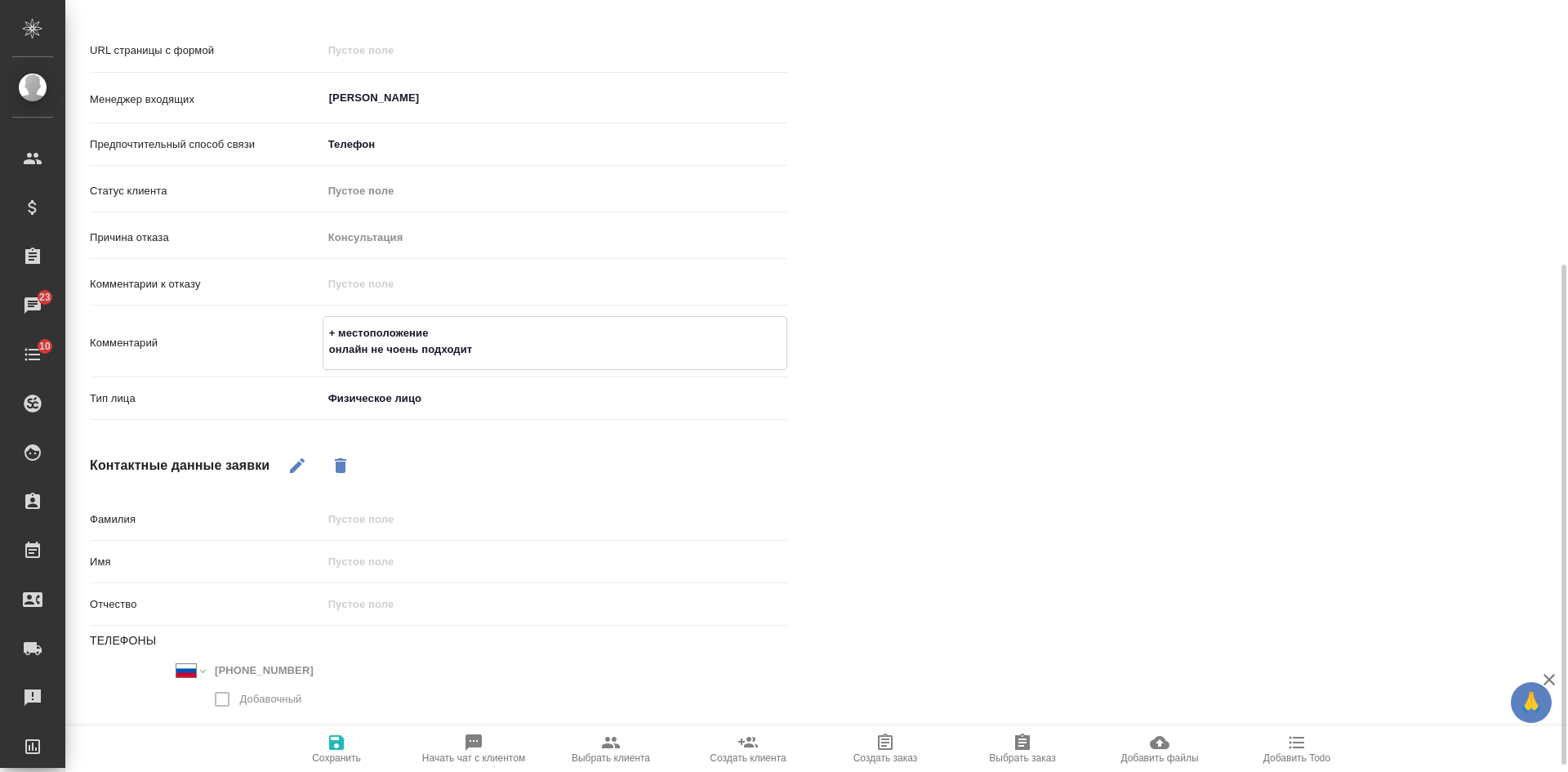
type textarea "+ местоположение онлайн не очень подходит"
type textarea "x"
click at [492, 319] on textarea "+ местоположение онлайн не очень подходит" at bounding box center [554, 341] width 463 height 44
type textarea "+ местоположение онлайн не очень подходит,"
type textarea "x"
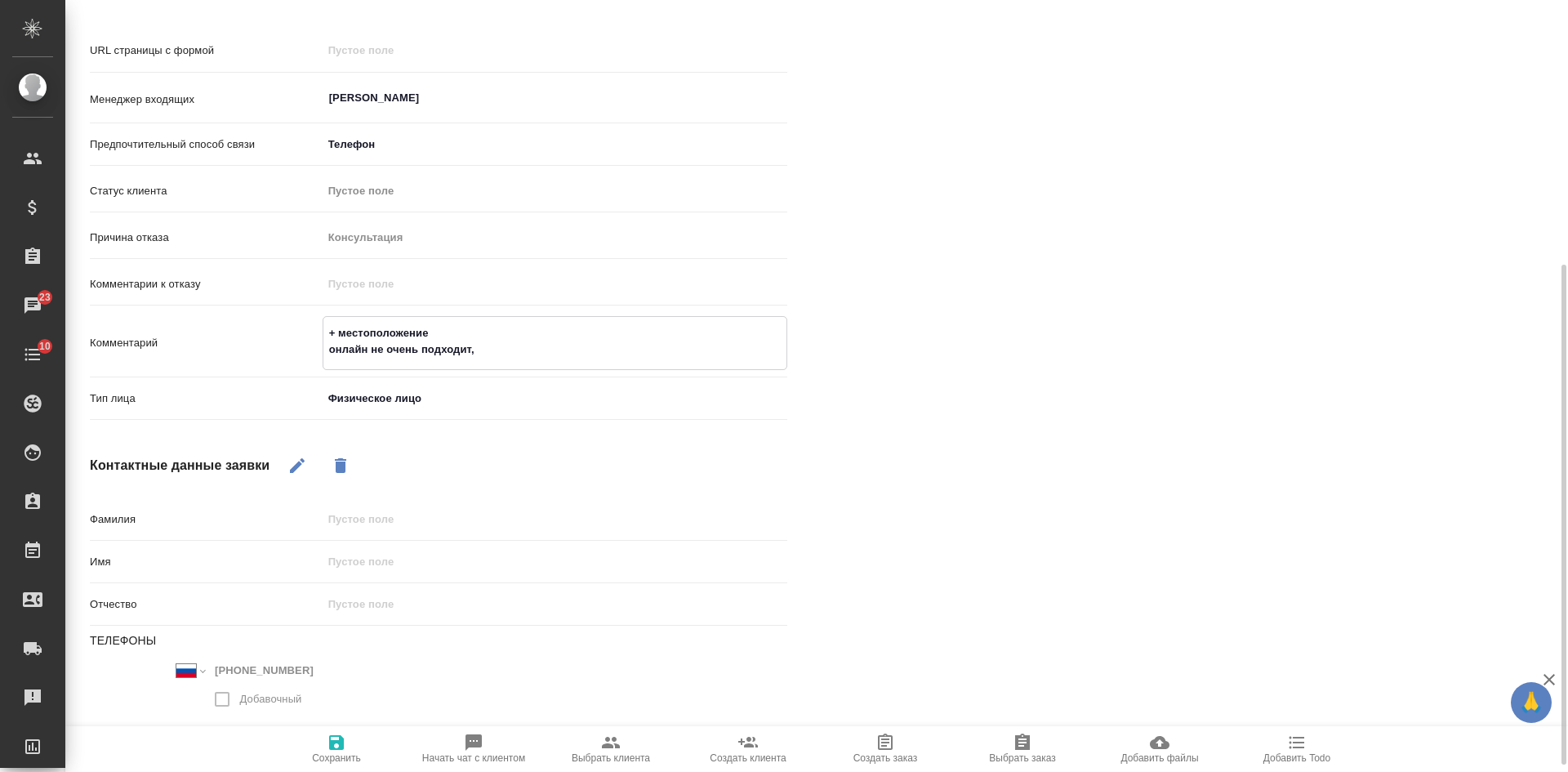
type textarea "+ местоположение онлайн не очень подходит,"
type textarea "x"
type textarea "+ местоположение онлайн не очень подходит, п"
type textarea "x"
type textarea "+ местоположение онлайн не очень подходит, по"
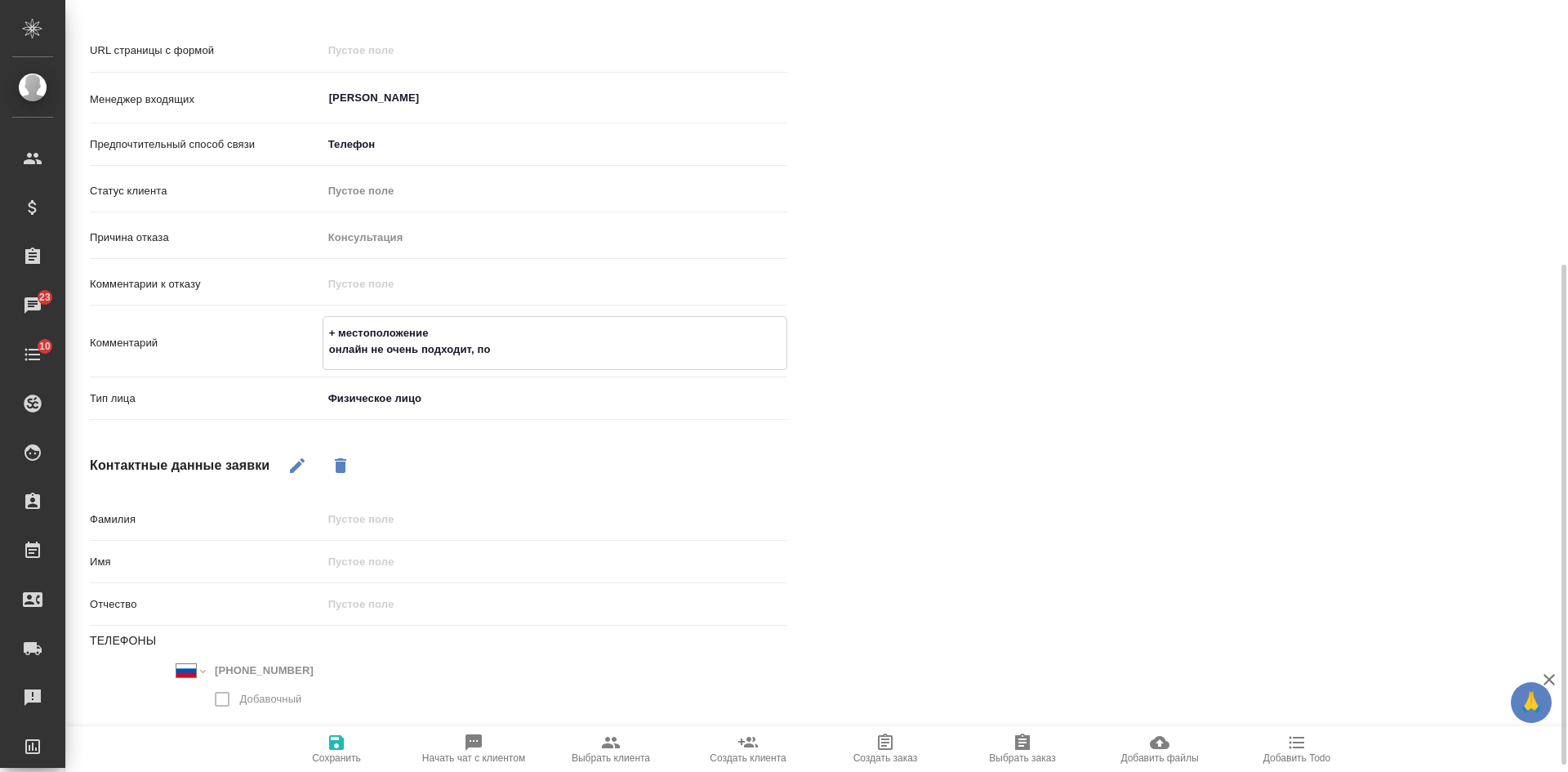
type textarea "x"
type textarea "+ местоположение онлайн не очень подходит, пос"
type textarea "x"
type textarea "+ местоположение онлайн не очень подходит, посп"
type textarea "x"
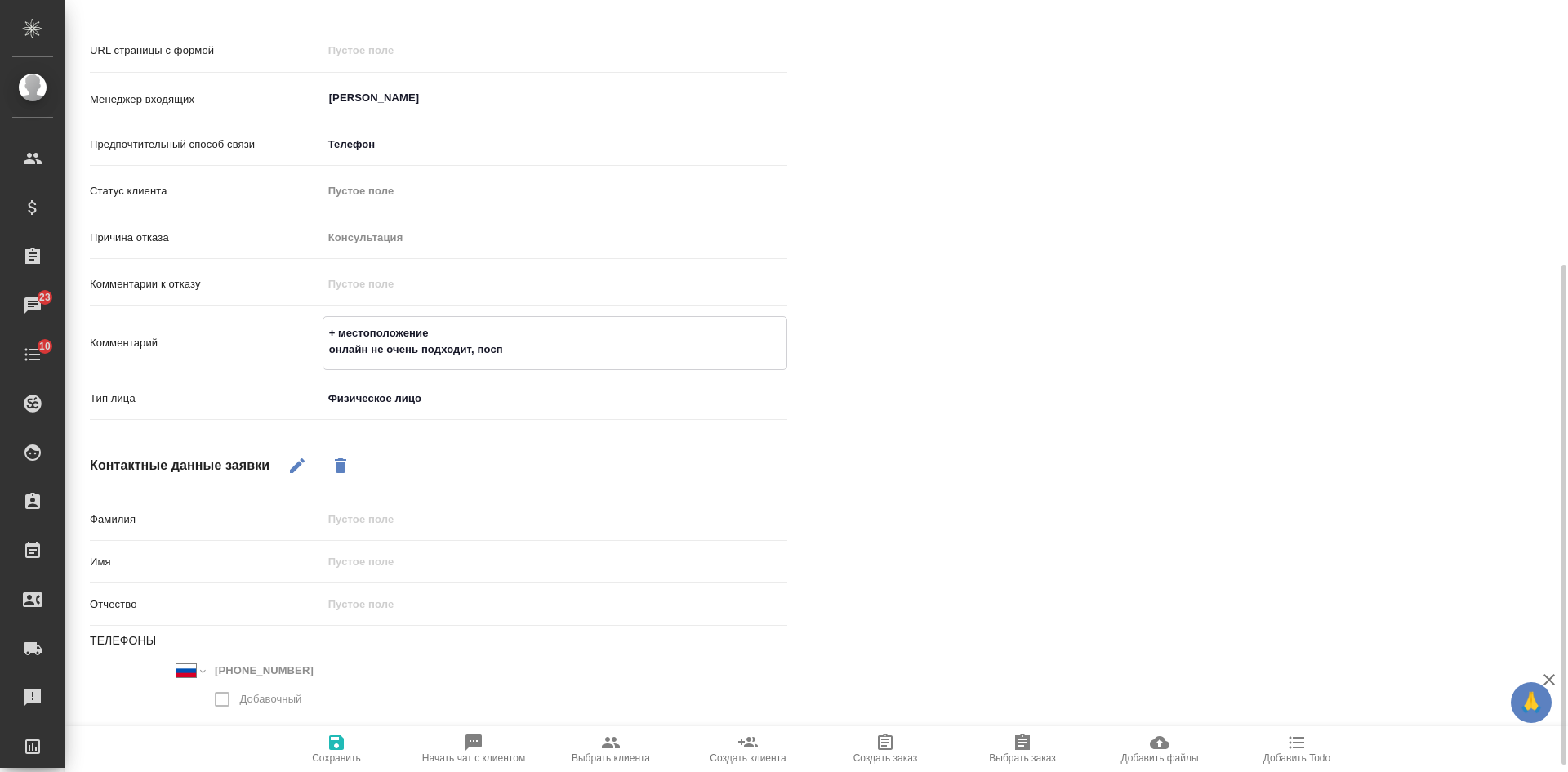
type textarea "+ местоположение онлайн не очень подходит, поспр"
type textarea "x"
type textarea "+ местоположение онлайн не очень подходит, поспра"
type textarea "x"
type textarea "+ местоположение онлайн не очень подходит, поспраш"
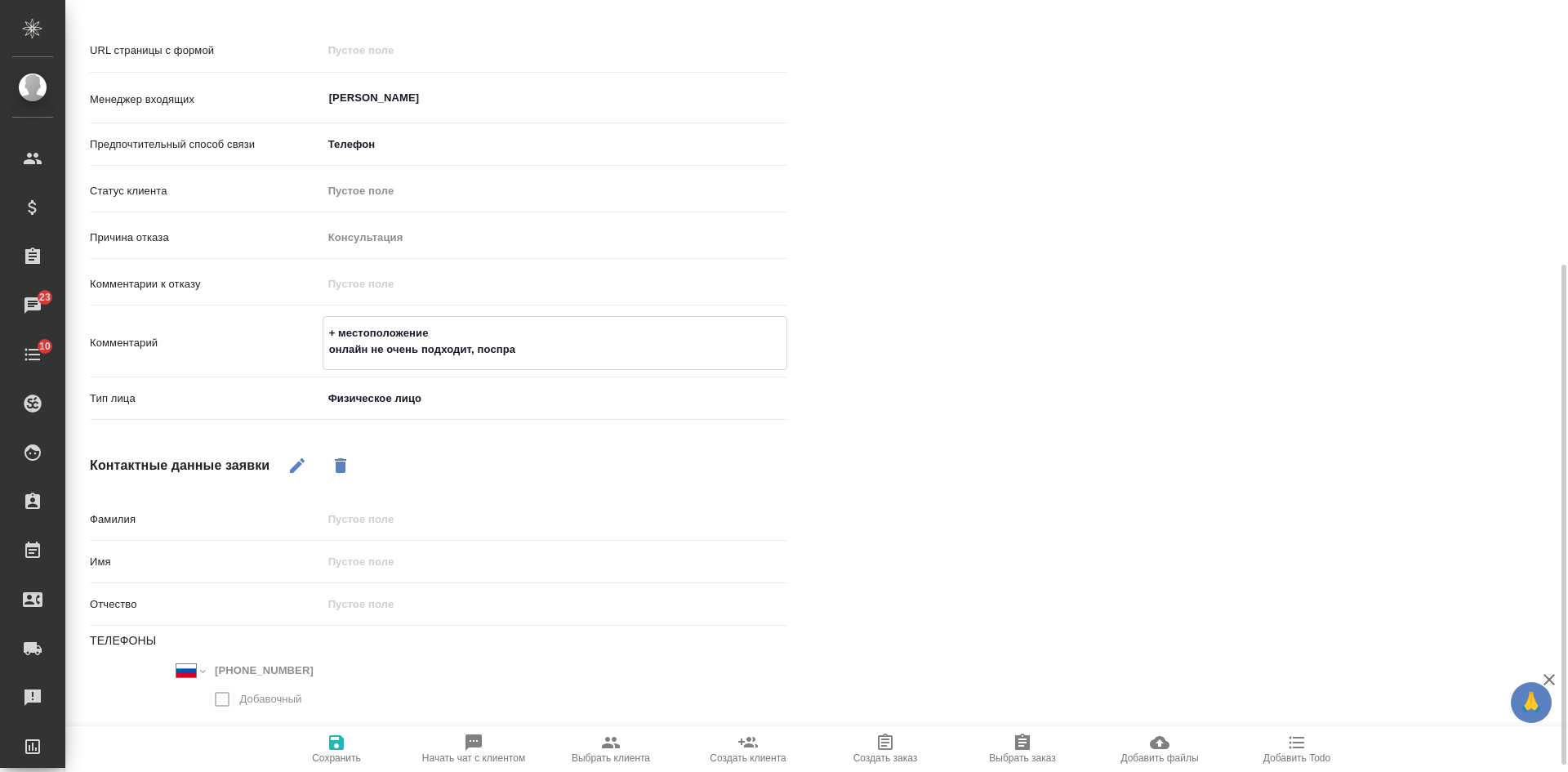
type textarea "x"
type textarea "+ местоположение онлайн не очень подходит, поспраши"
type textarea "x"
type textarea "+ местоположение онлайн не очень подходит, поспрашив"
type textarea "x"
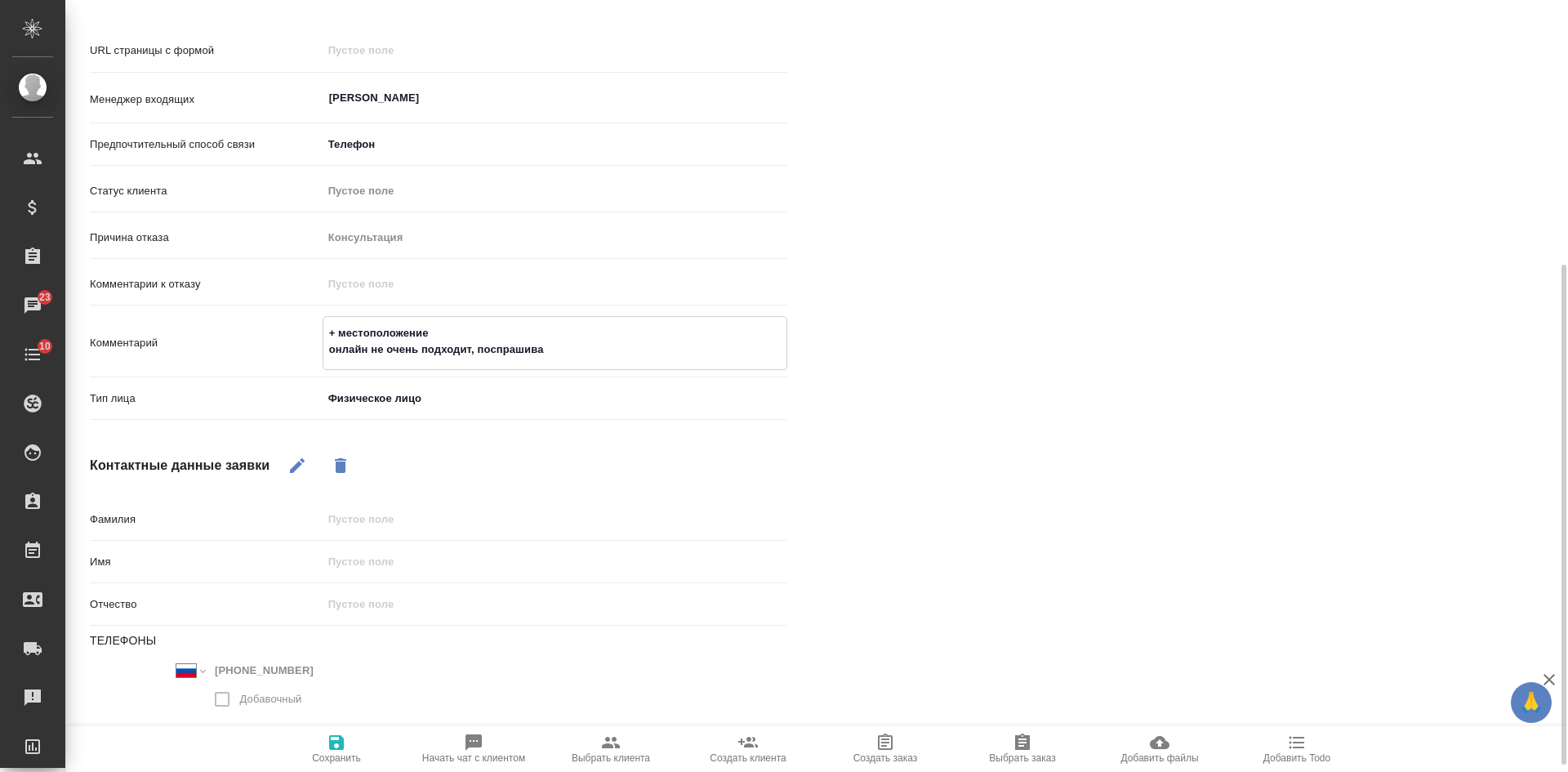
type textarea "+ местоположение онлайн не очень подходит, поспрашивал"
type textarea "x"
type textarea "+ местоположение онлайн не очень подходит, поспрашивал,"
type textarea "x"
type textarea "+ местоположение онлайн не очень подходит, поспрашивал,"
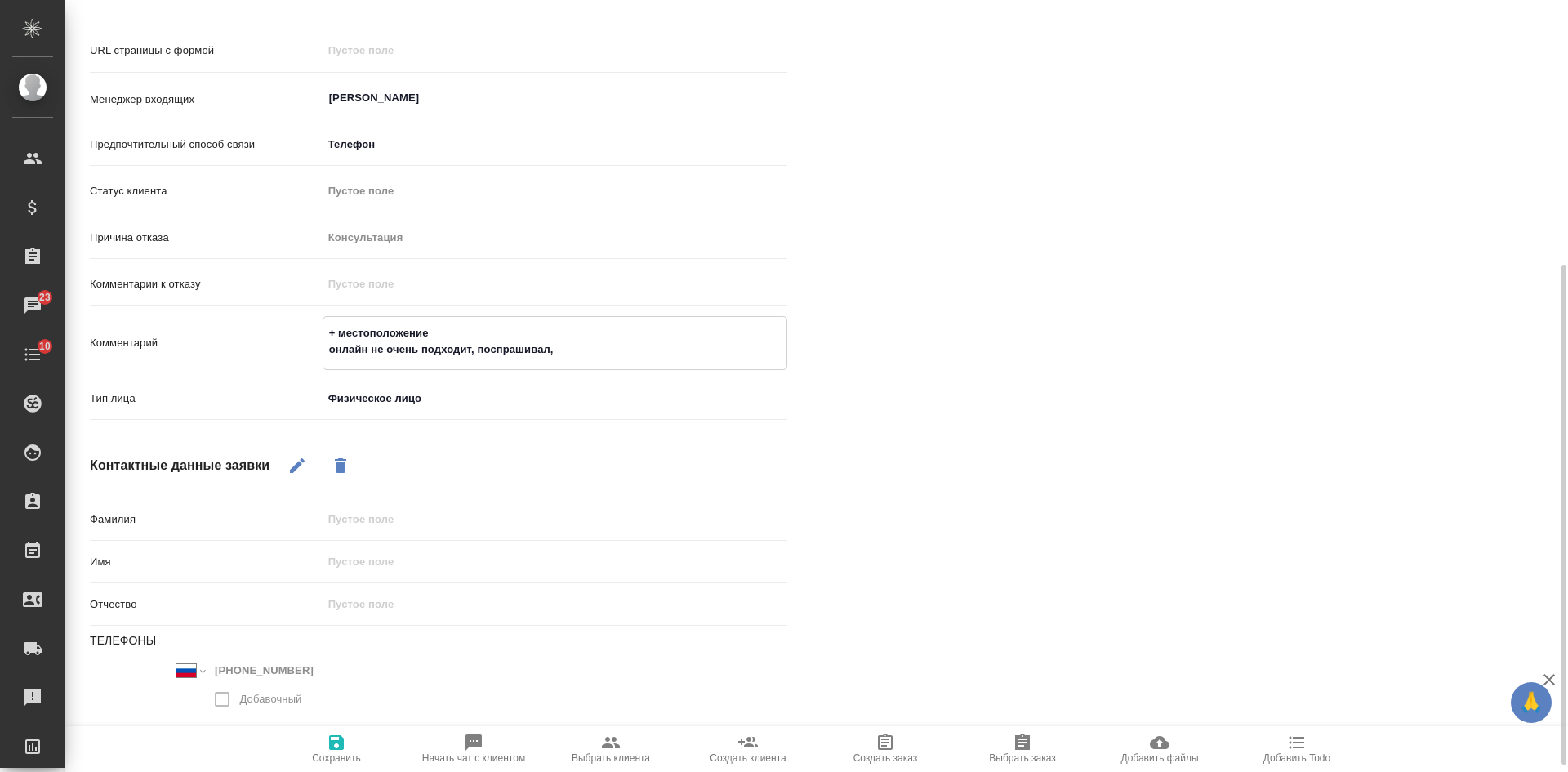
type textarea "x"
type textarea "+ местоположение онлайн не очень подходит, поспрашивал, но"
type textarea "x"
type textarea "+ местоположение онлайн не очень подходит, поспрашивал, но все"
type textarea "x"
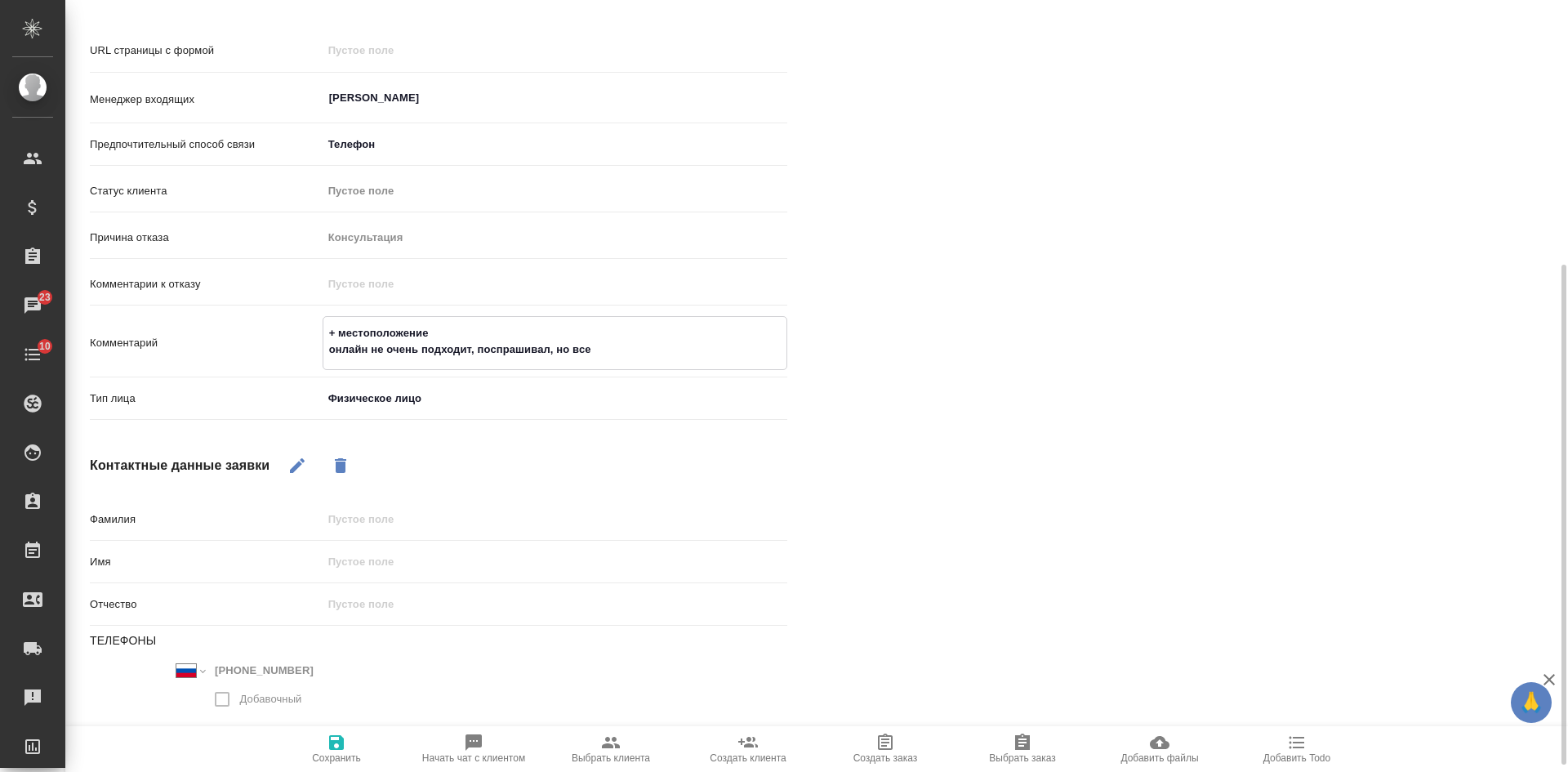
type textarea "+ местоположение онлайн не очень подходит, поспрашивал, но все"
type textarea "x"
type textarea "+ местоположение онлайн не очень подходит, поспрашивал, но все а"
type textarea "x"
type textarea "+ местоположение онлайн не очень подходит, поспрашивал, но все аки"
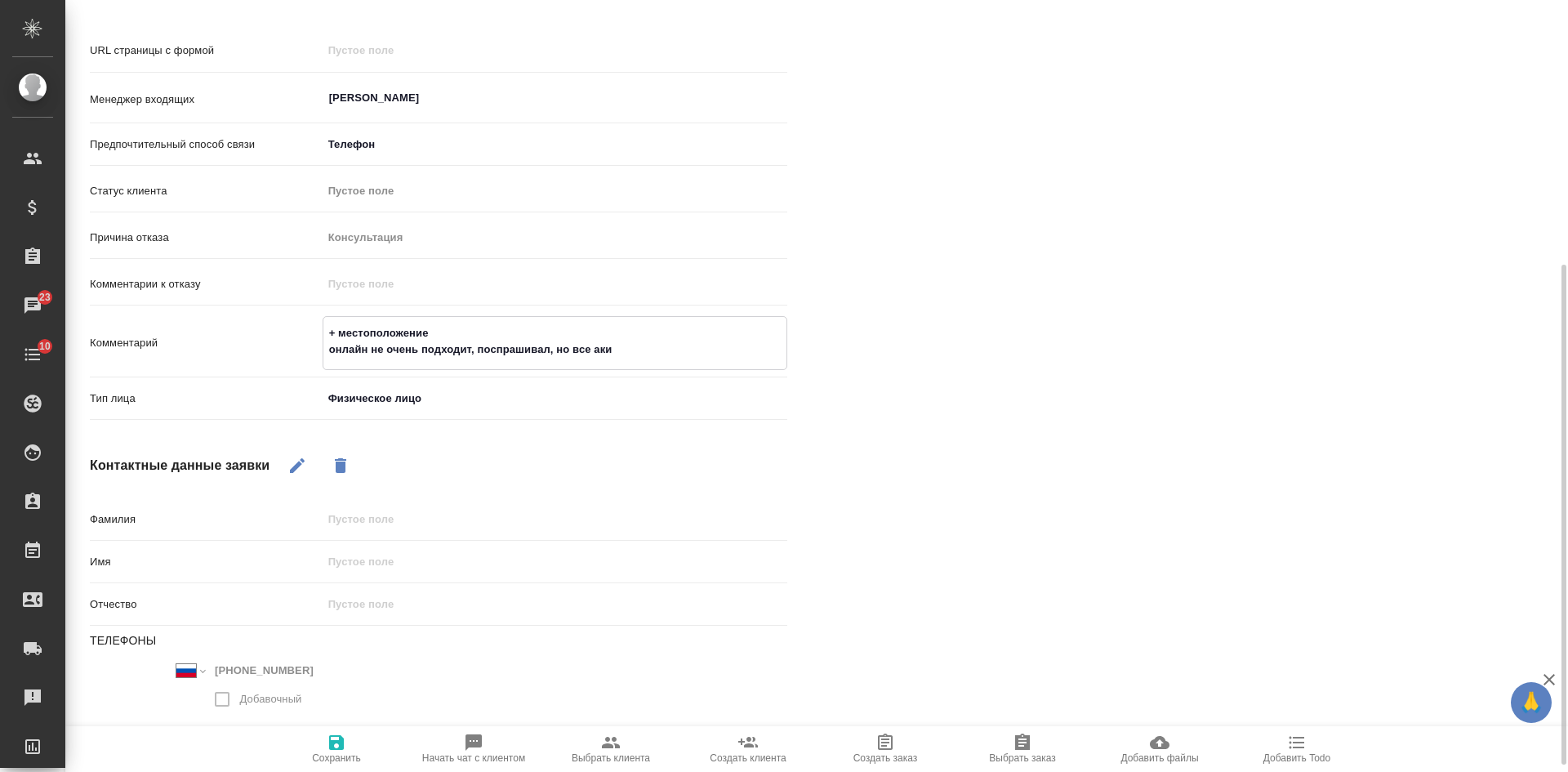
type textarea "x"
type textarea "+ местоположение онлайн не очень подходит, поспрашивал, но все ак"
type textarea "x"
type textarea "+ местоположение онлайн не очень подходит, поспрашивал, но все а"
type textarea "x"
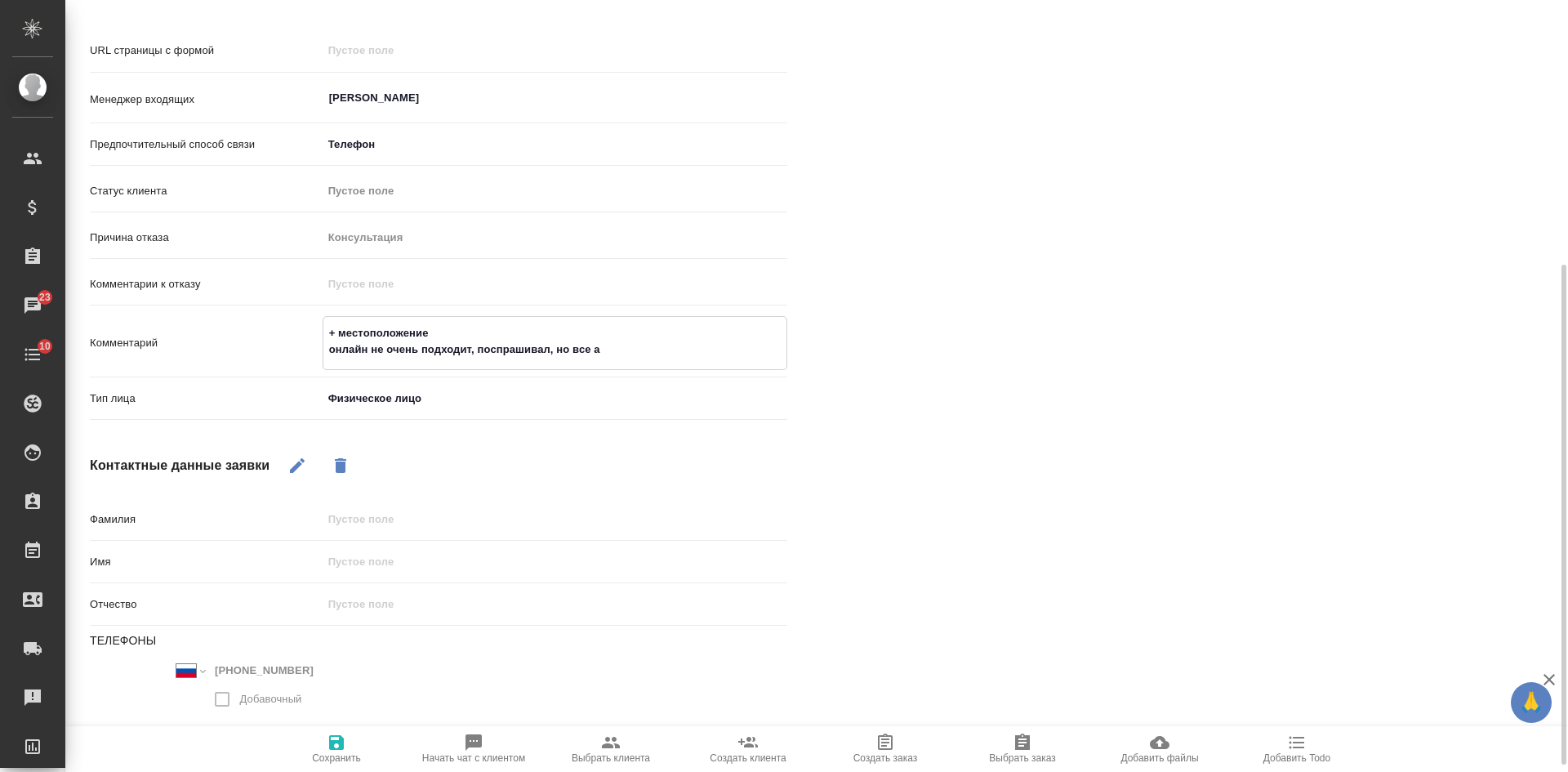
type textarea "+ местоположение онлайн не очень подходит, поспрашивал, но все"
type textarea "x"
type textarea "+ местоположение онлайн не очень подходит, поспрашивал, но все ьа"
type textarea "x"
type textarea "+ местоположение онлайн не очень подходит, поспрашивал, но все ь"
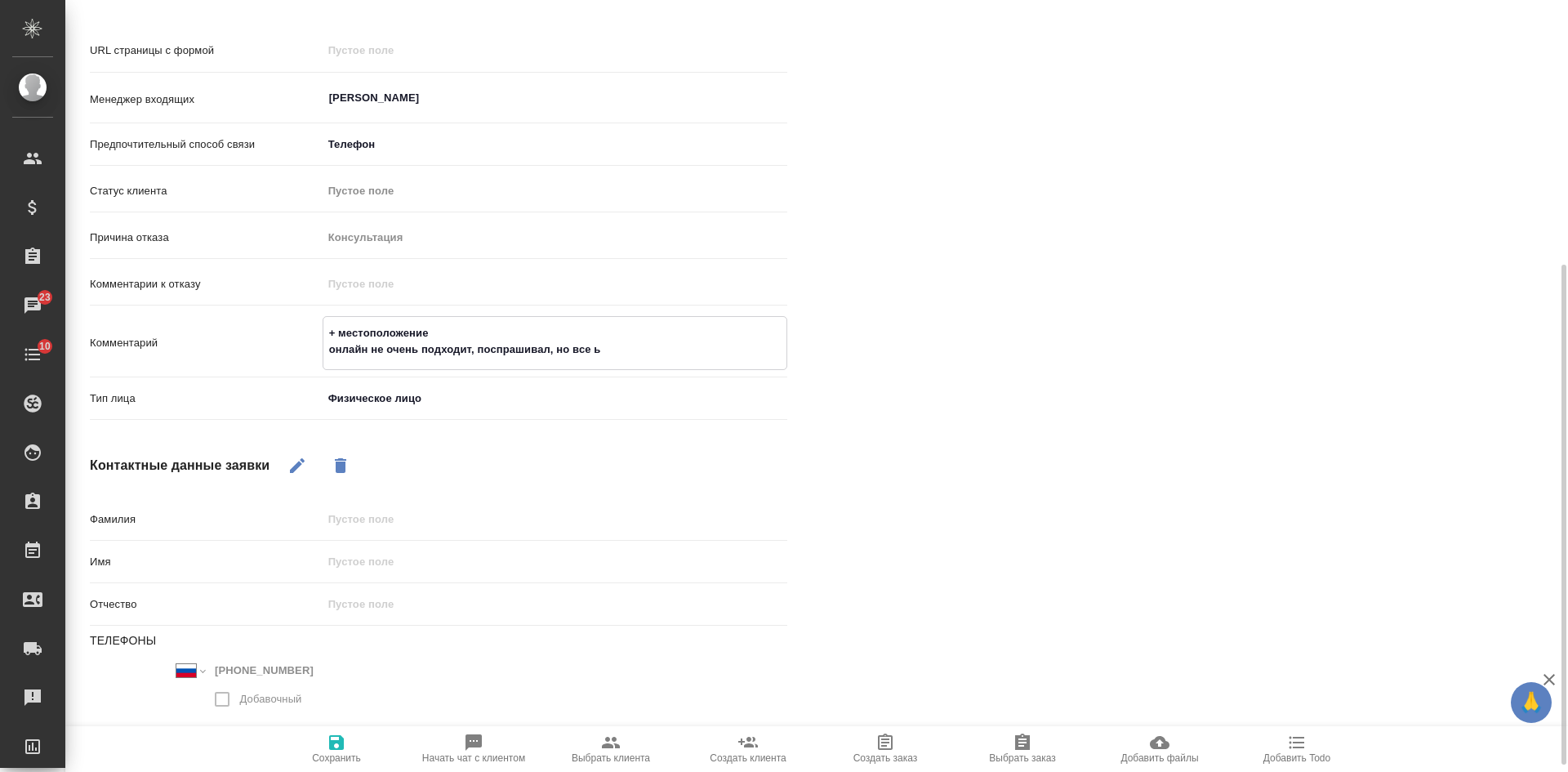
type textarea "x"
type textarea "+ местоположение онлайн не очень подходит, поспрашивал, но все"
type textarea "x"
type textarea "+ местоположение онлайн не очень подходит, поспрашивал, но все та"
type textarea "x"
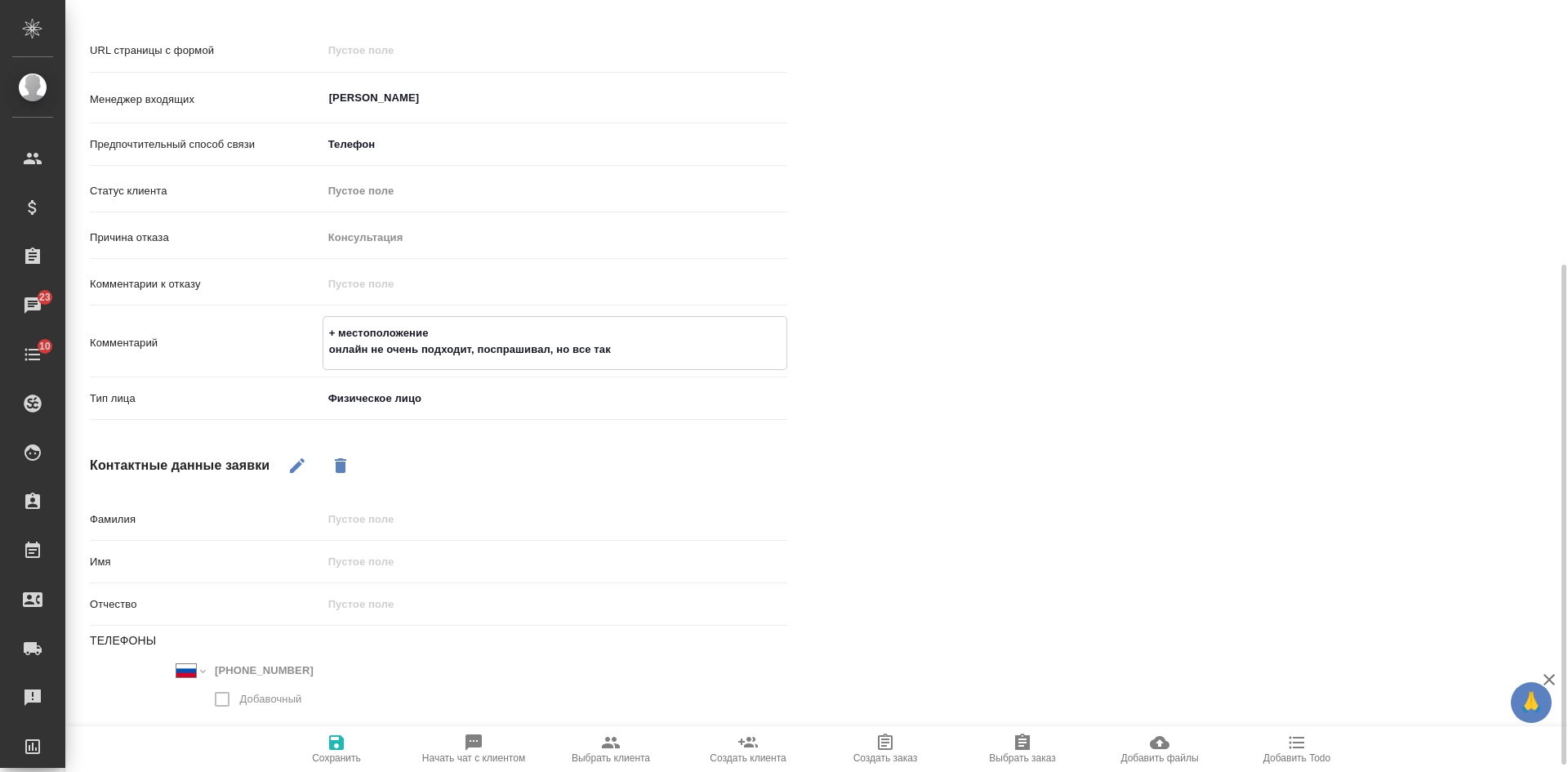
type textarea "+ местоположение онлайн не очень подходит, поспрашивал, но все таки"
type textarea "x"
type textarea "+ местоположение онлайн не очень подходит, поспрашивал, но все таки"
type textarea "x"
type textarea "+ местоположение онлайн не очень подходит, поспрашивал, но все таки х"
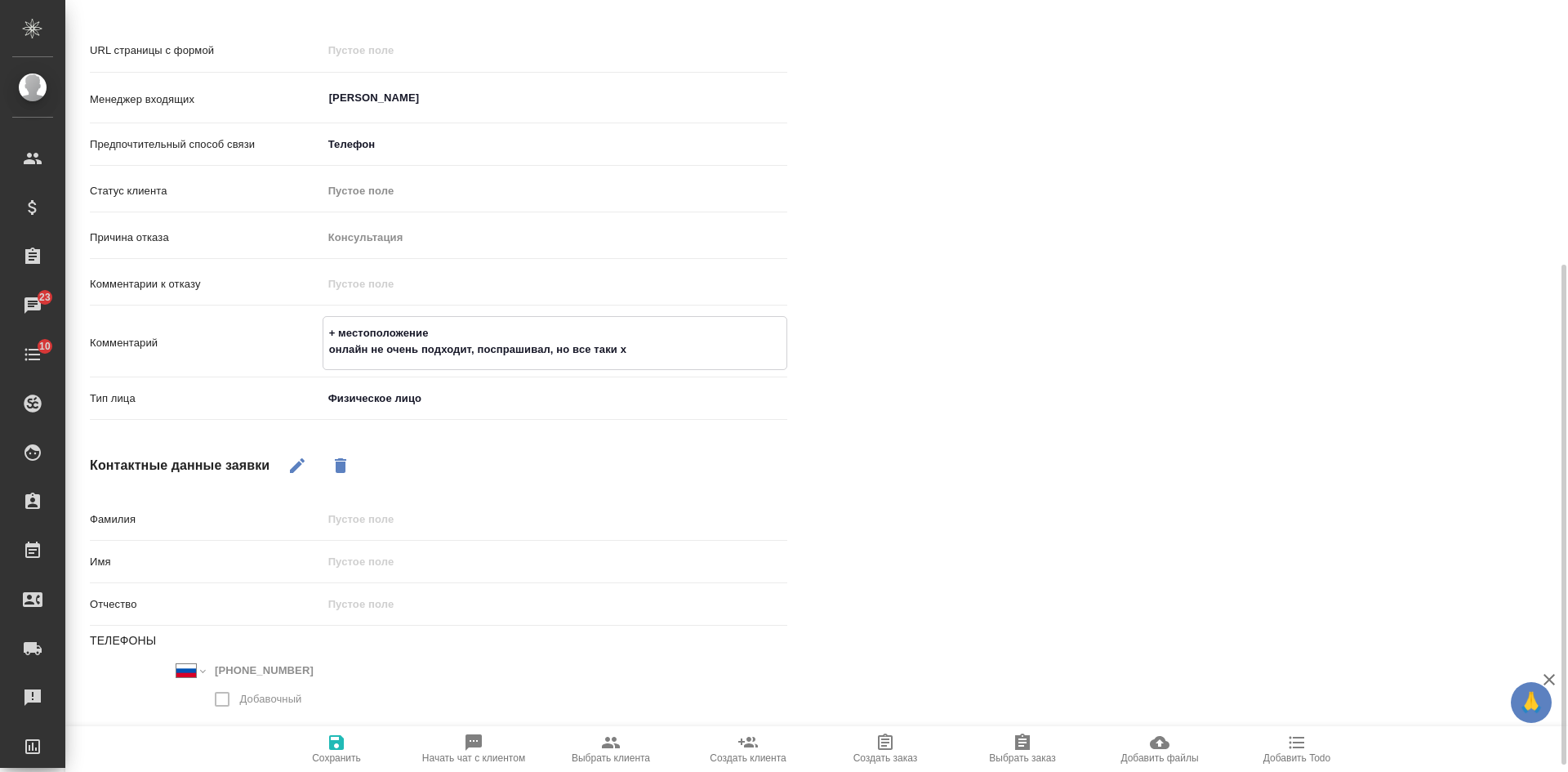
type textarea "x"
type textarea "+ местоположение онлайн не очень подходит, поспрашивал, но все таки хоч"
type textarea "x"
type textarea "+ местоположение онлайн не очень подходит, поспрашивал, но все таки хочте"
type textarea "x"
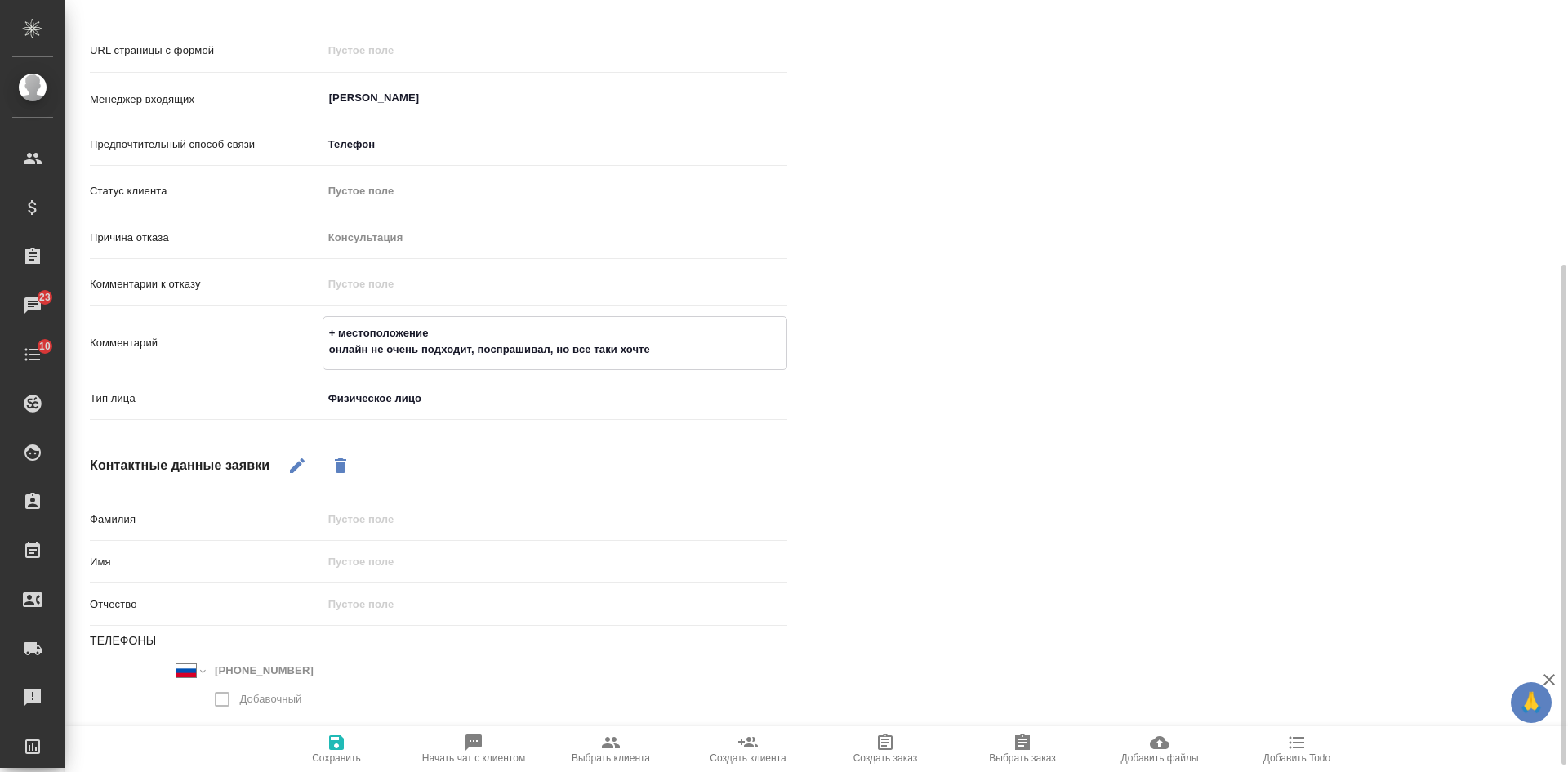
type textarea "+ местоположение онлайн не очень подходит, поспрашивал, но все таки хочте"
type textarea "x"
type textarea "+ местоположение онлайн не очень подходит, поспрашивал, но все таки хочте за"
type textarea "x"
type textarea "+ местоположение онлайн не очень подходит, поспрашивал, но все таки хочте зав"
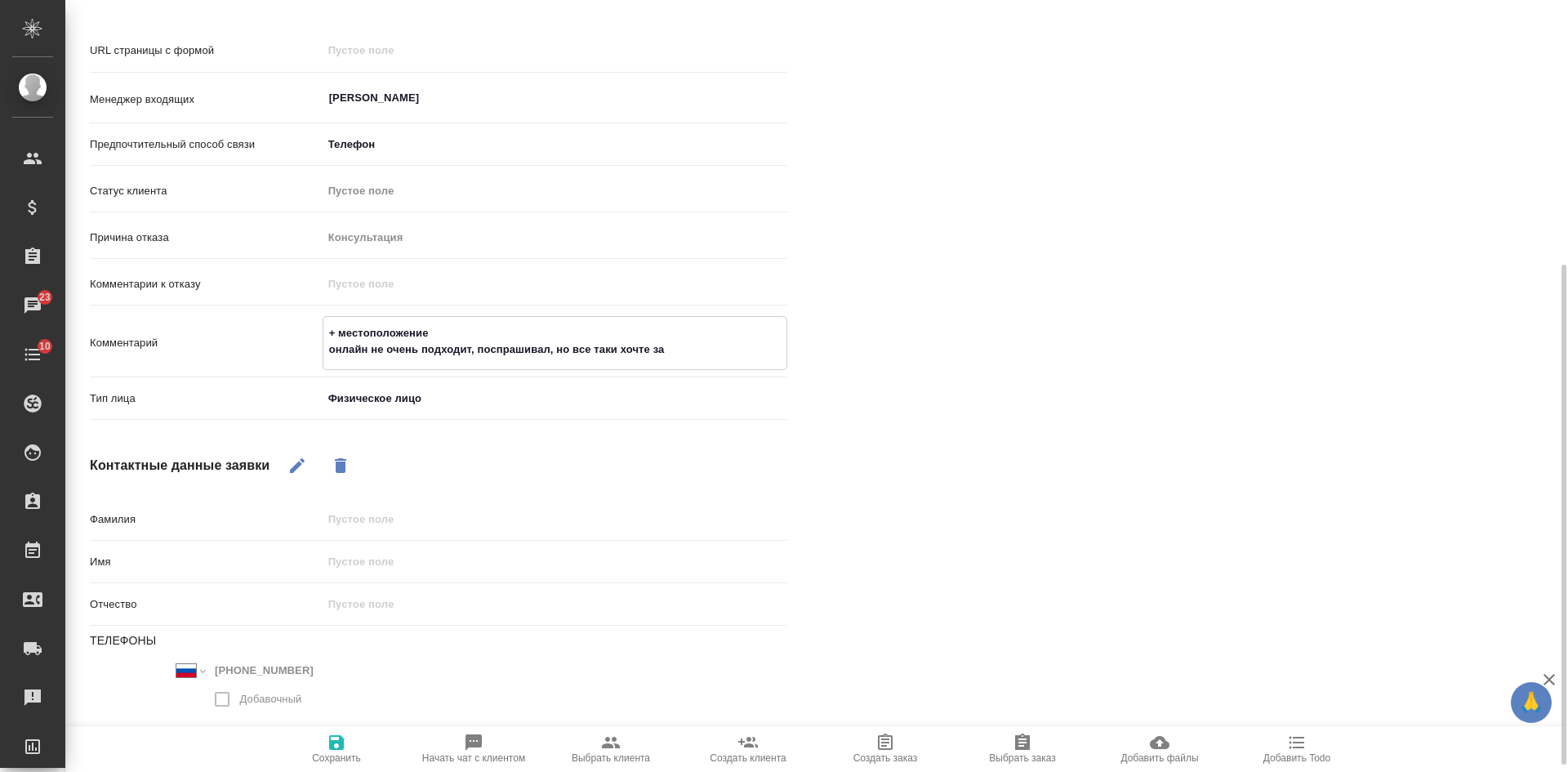
type textarea "x"
type textarea "+ местоположение онлайн не очень подходит, поспрашивал, но все таки хочте завер"
type textarea "x"
type textarea "+ местоположение онлайн не очень подходит, поспрашивал, но все таки хочте завер…"
type textarea "x"
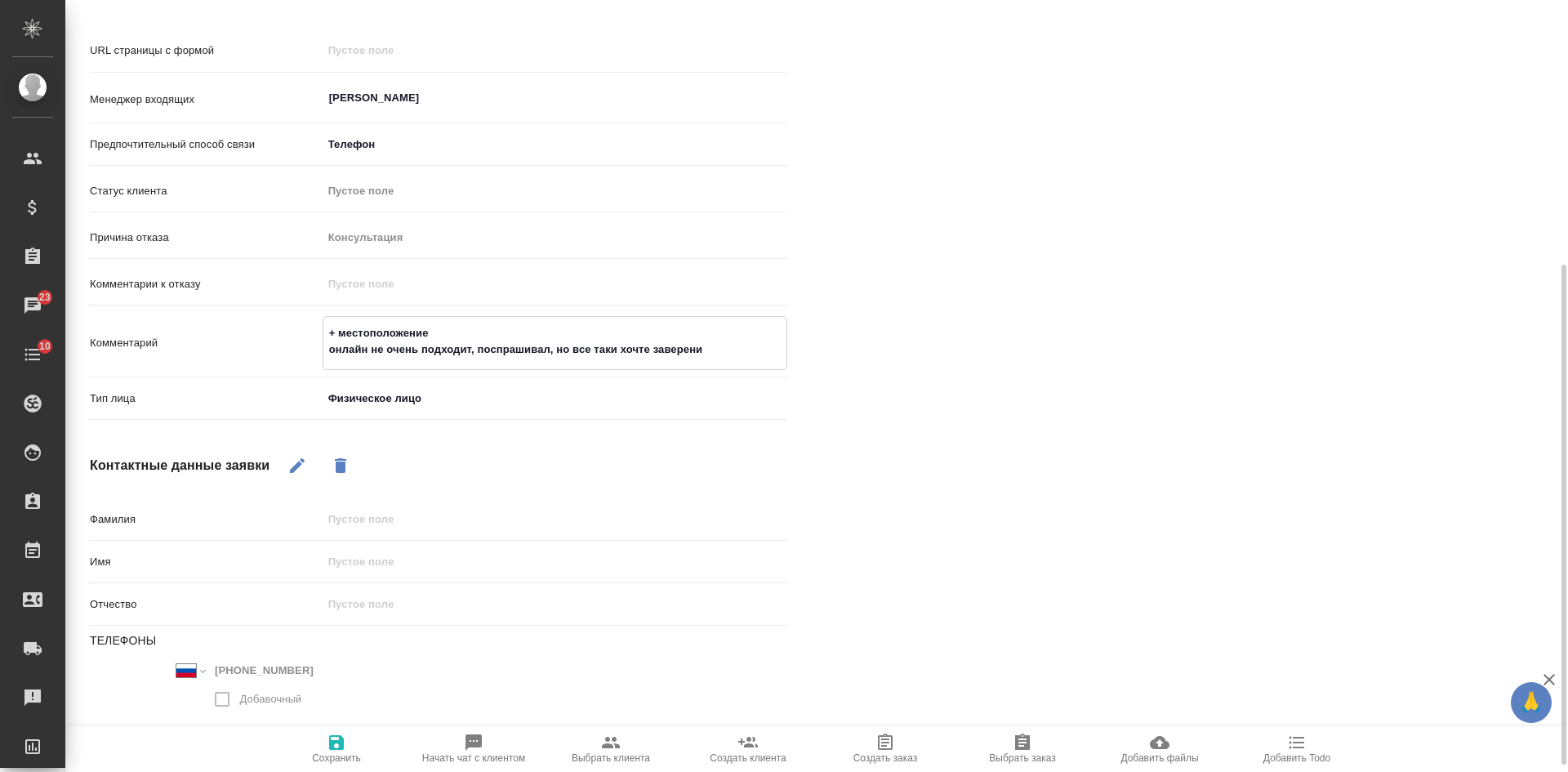
type textarea "+ местоположение онлайн не очень подходит, поспрашивал, но все таки хочте завер…"
type textarea "x"
type textarea "+ местоположение онлайн не очень подходит, поспрашивал, но все таки хочте завер…"
type textarea "x"
type textarea "+ местоположение онлайн не очень подходит, поспрашивал, но все таки хочте завер…"
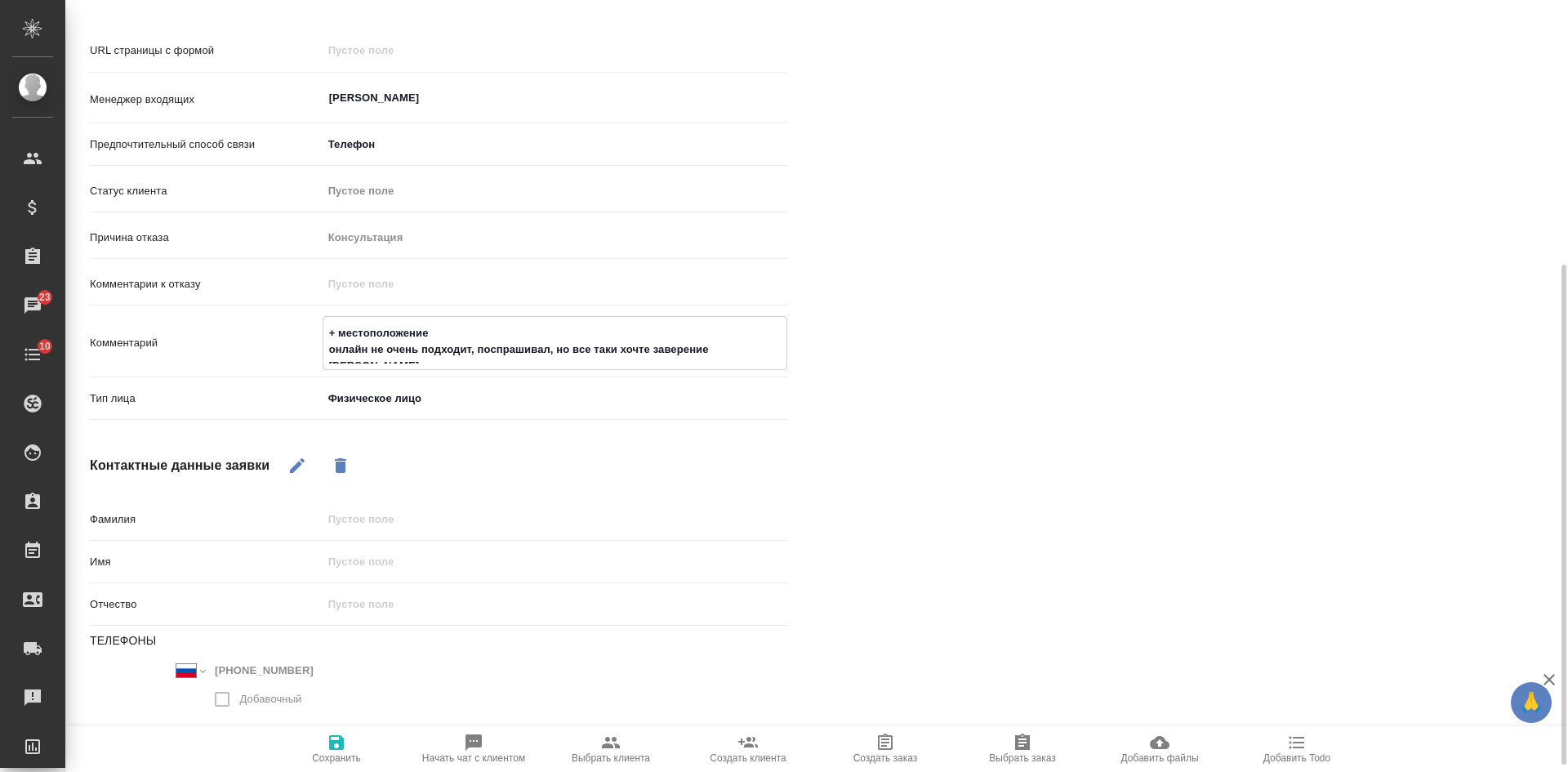
type textarea "x"
type textarea "+ местоположение онлайн не очень подходит, поспрашивал, но все таки хочте завер…"
type textarea "x"
type textarea "+ местоположение онлайн не очень подходит, поспрашивал, но все таки хочте завер…"
type textarea "x"
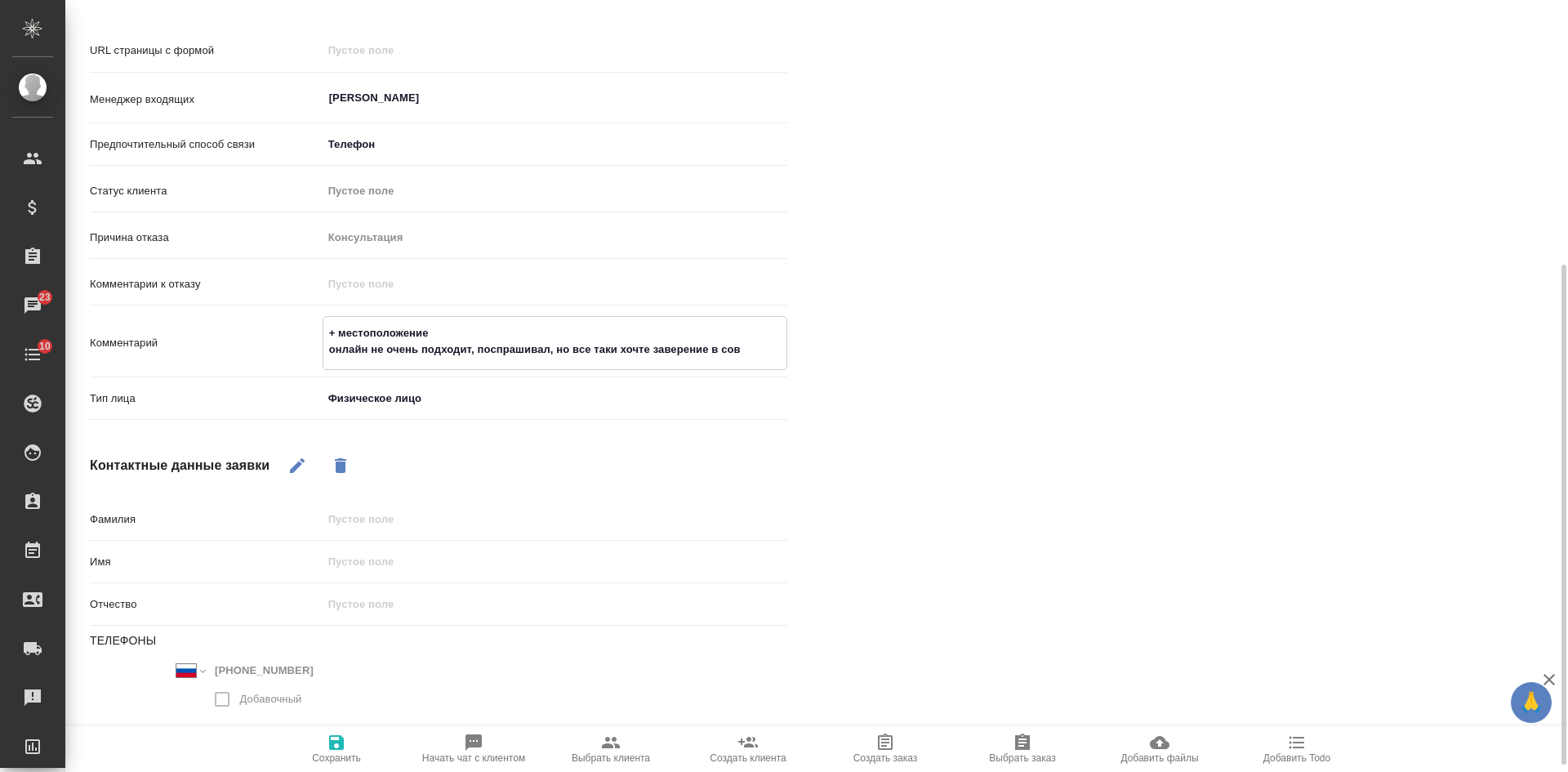
type textarea "+ местоположение онлайн не очень подходит, поспрашивал, но все таки хочте завер…"
type textarea "x"
type textarea "+ местоположение онлайн не очень подходит, поспрашивал, но все таки хочте завер…"
type textarea "x"
type textarea "+ местоположение онлайн не очень подходит, поспрашивал, но все таки хочте завер…"
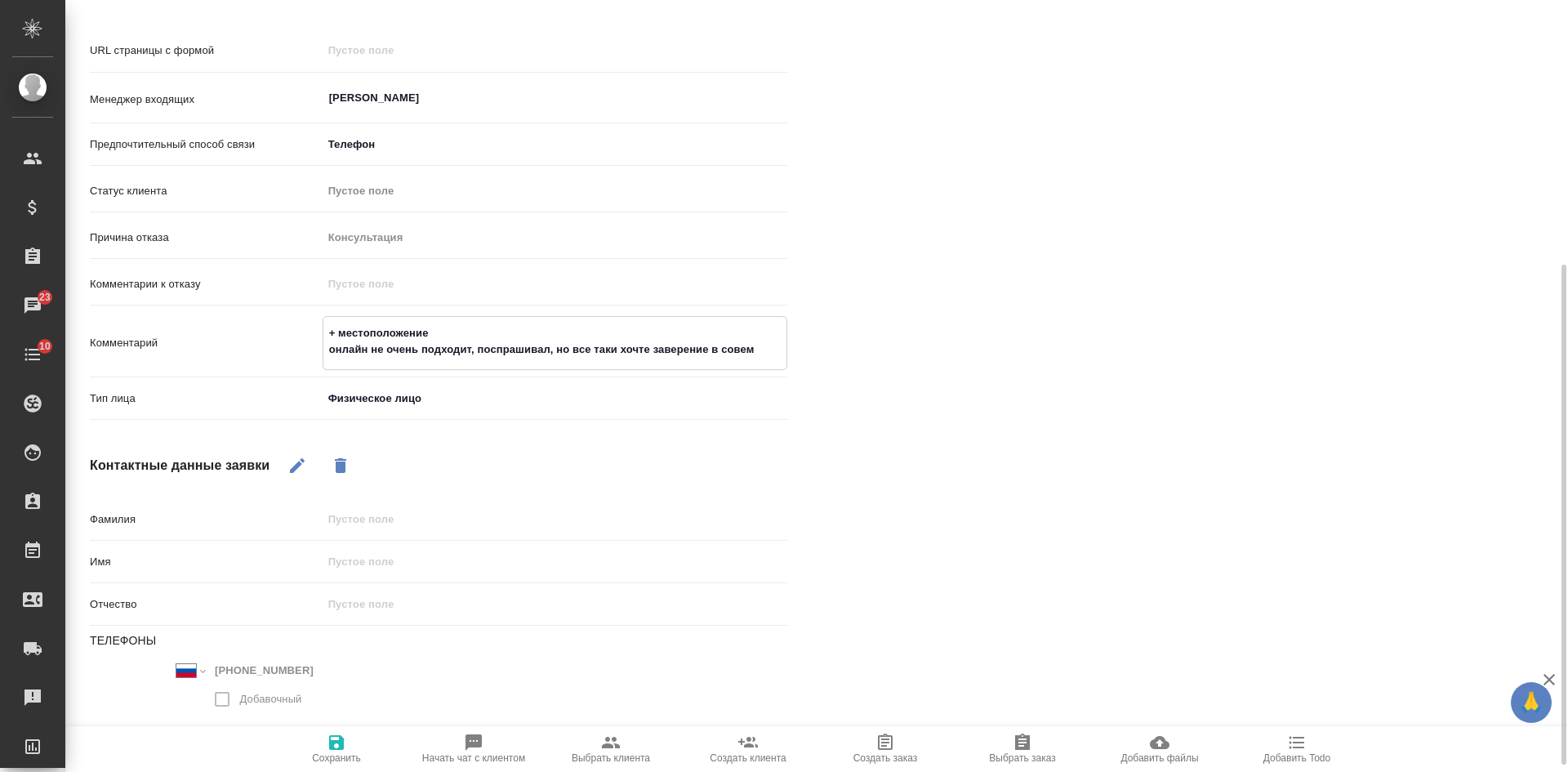
type textarea "x"
type textarea "+ местоположение онлайн не очень подходит, поспрашивал, но все таки хочте завер…"
type textarea "x"
type textarea "+ местоположение онлайн не очень подходит, поспрашивал, но все таки хочте завер…"
type textarea "x"
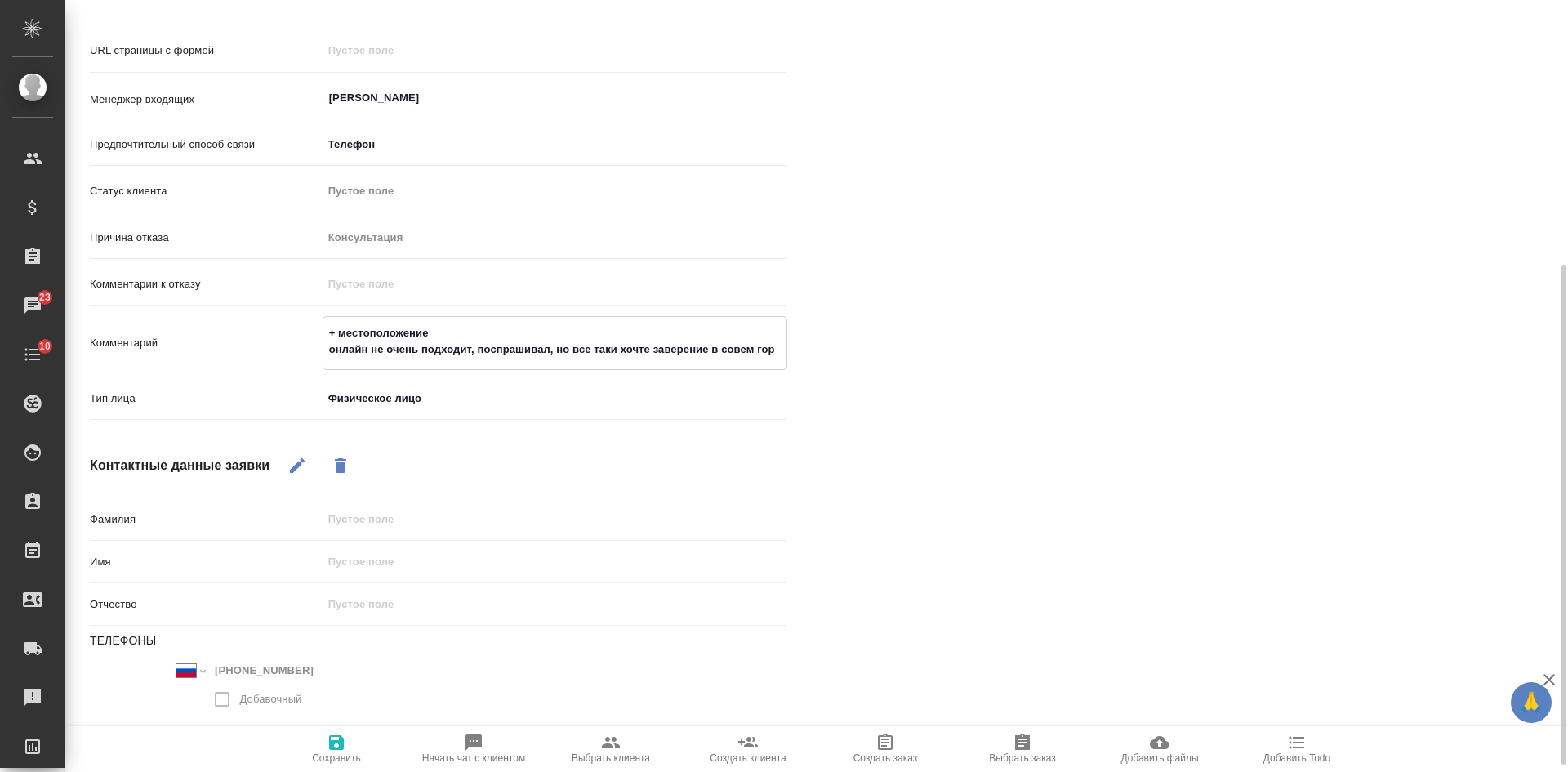
type textarea "+ местоположение онлайн не очень подходит, поспрашивал, но все таки хочте завер…"
type textarea "x"
type textarea "+ местоположение онлайн не очень подходит, поспрашивал, но все таки хочте завер…"
type textarea "x"
type textarea "+ местоположение онлайн не очень подходит, поспрашивал, но все таки хочте завер…"
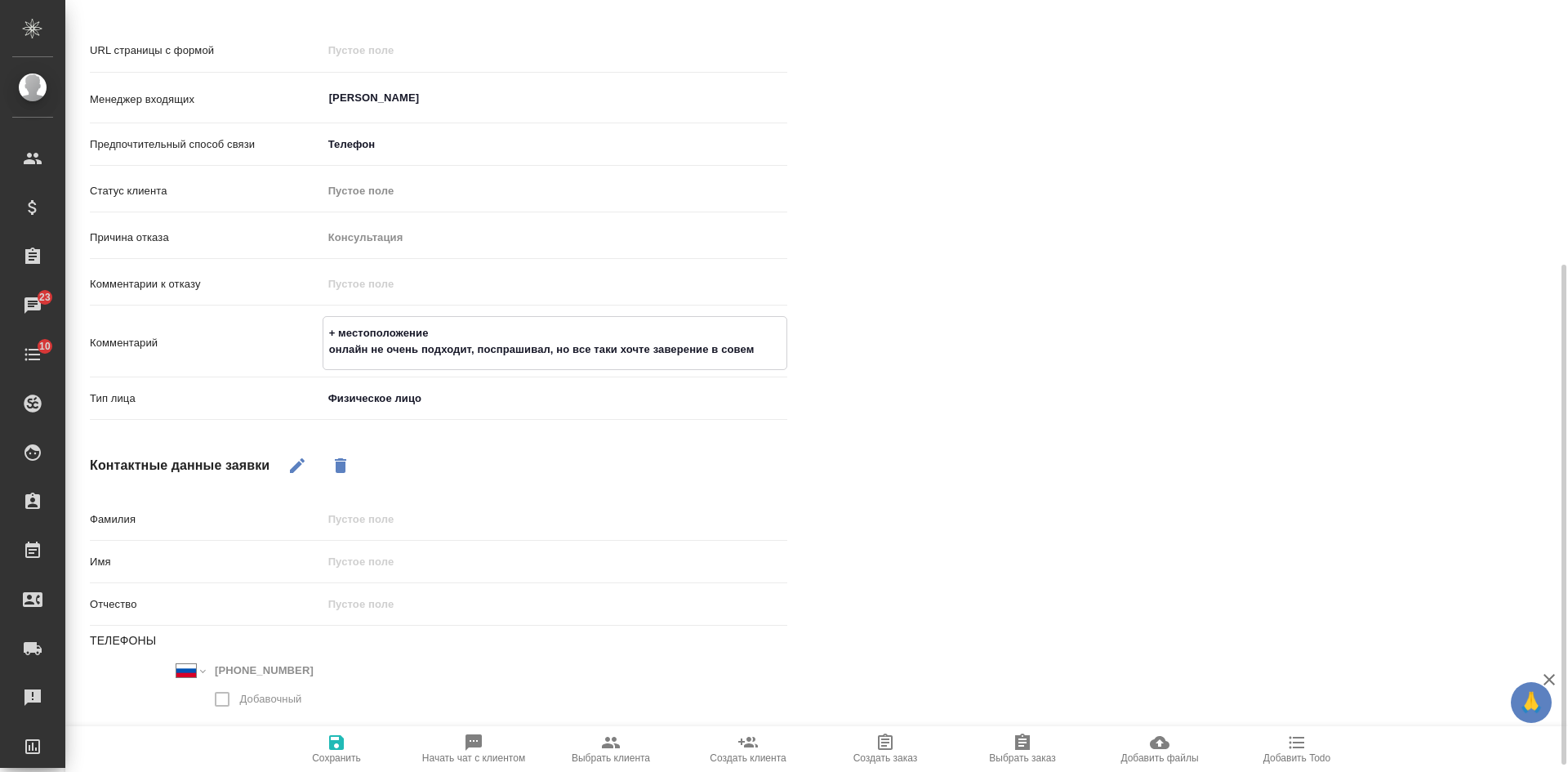
type textarea "x"
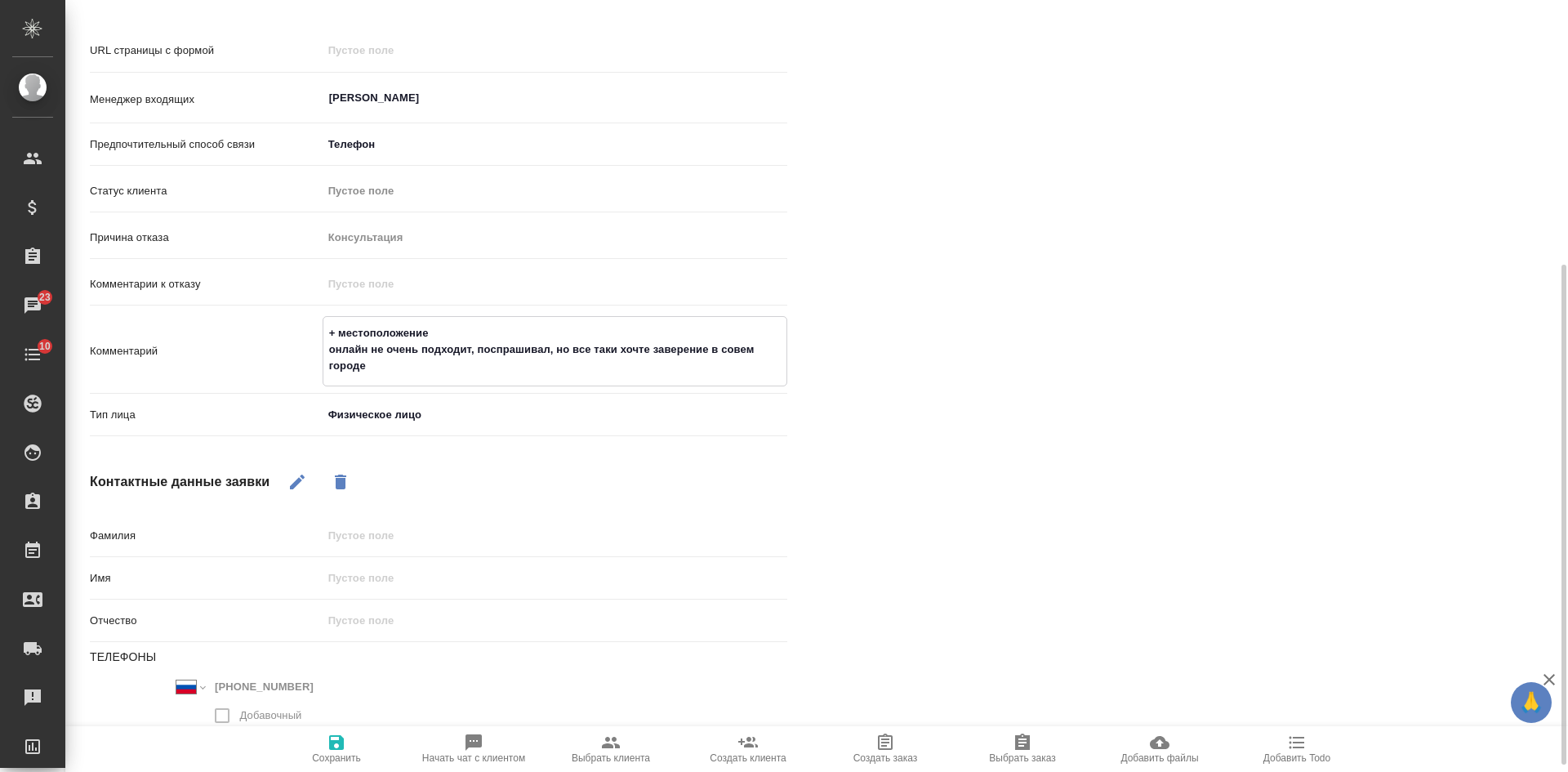
type textarea "+ местоположение онлайн не очень подходит, поспрашивал, но все таки хочте завер…"
type textarea "x"
drag, startPoint x: 650, startPoint y: 326, endPoint x: 638, endPoint y: 327, distance: 12.0
click at [638, 327] on textarea "+ местоположение онлайн не очень подходит, поспрашивал, но все таки хочте завер…" at bounding box center [554, 349] width 463 height 61
type textarea "+ местоположение онлайн не очень подходит, поспрашивал, но все таки хоч заверен…"
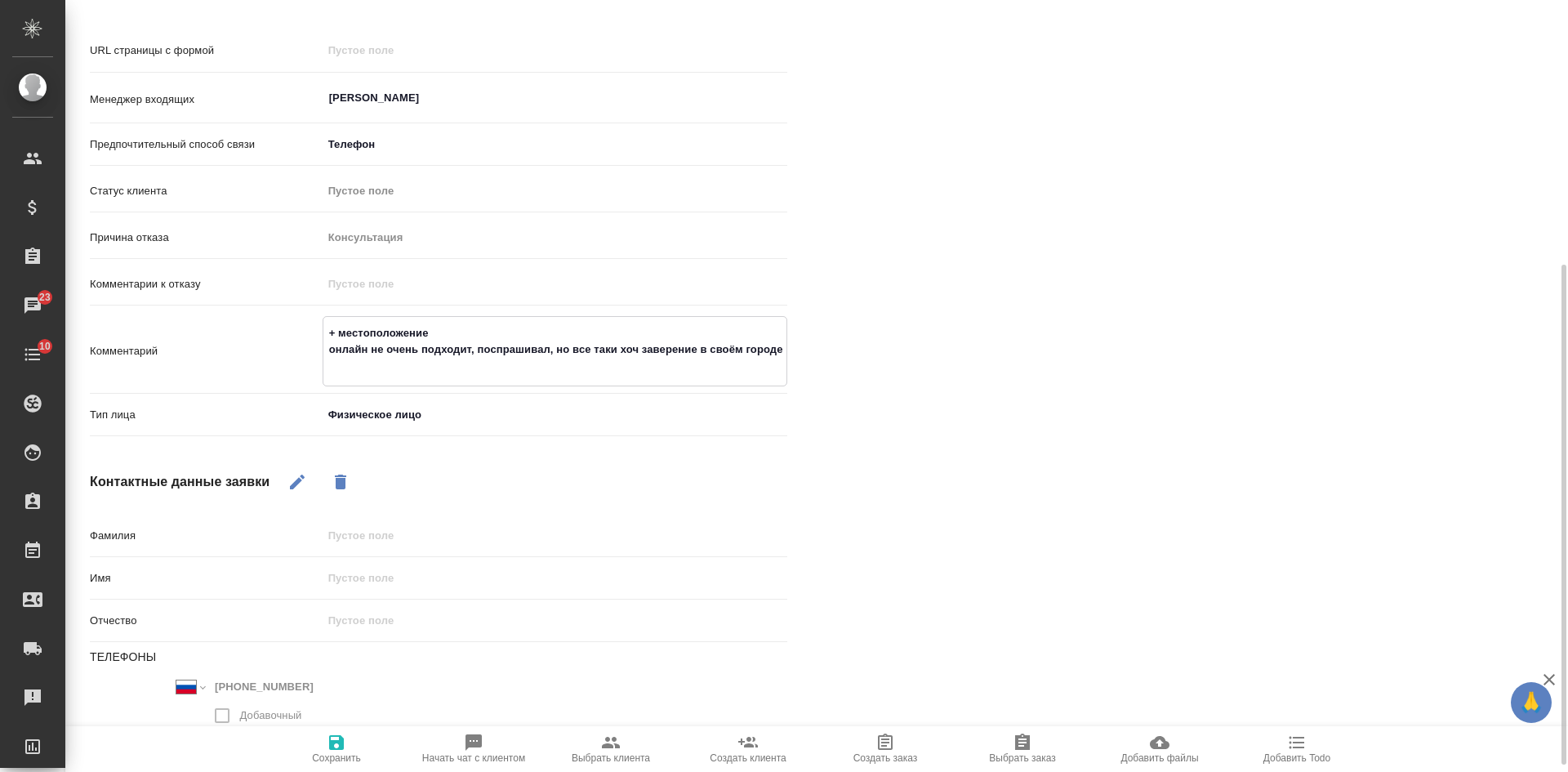
type textarea "x"
click at [398, 350] on textarea "+ местоположение онлайн не очень подходит, поспрашивал, но все таки хочет завер…" at bounding box center [554, 349] width 463 height 61
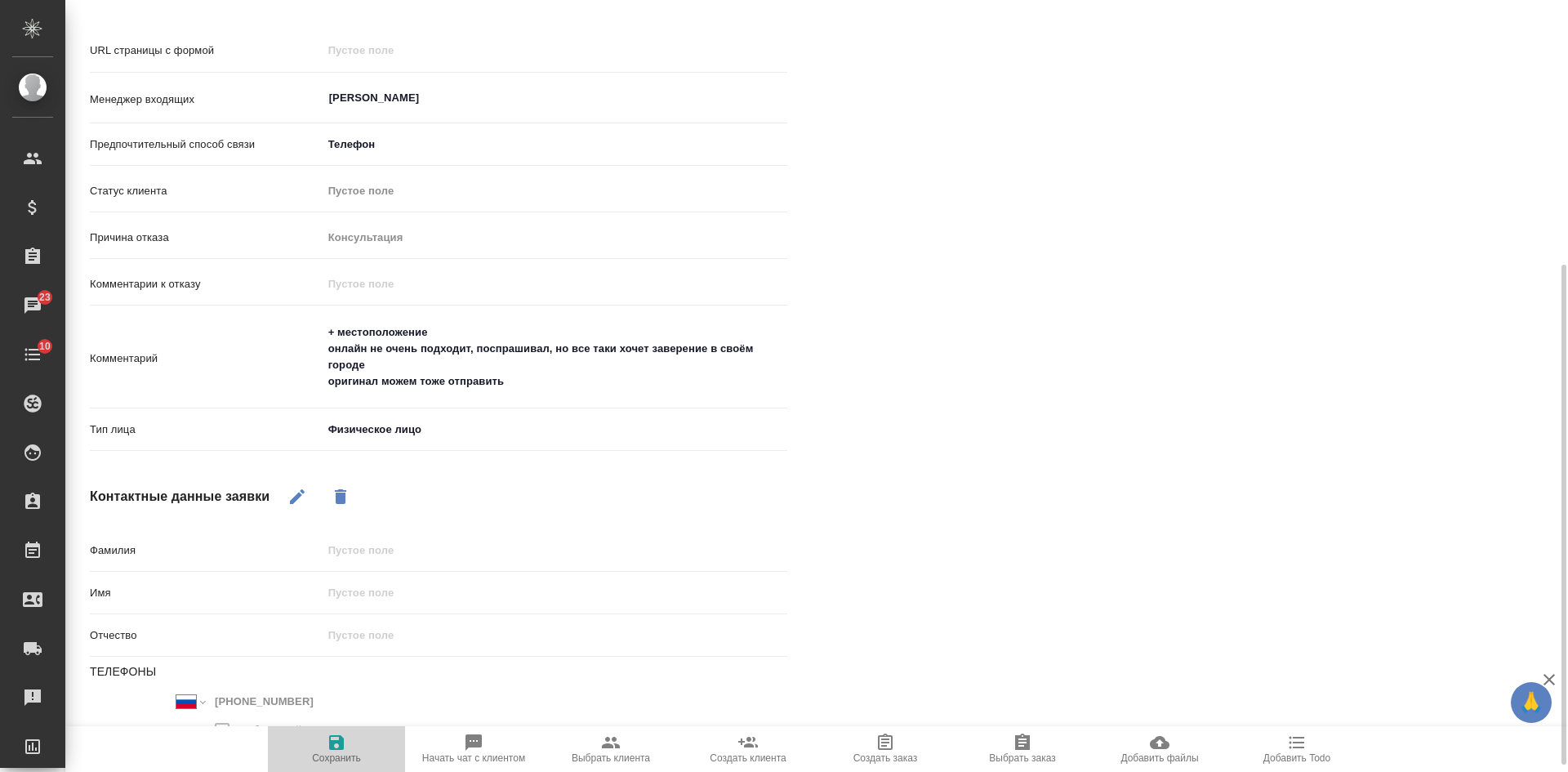
click at [353, 754] on span "Сохранить" at bounding box center [336, 758] width 49 height 12
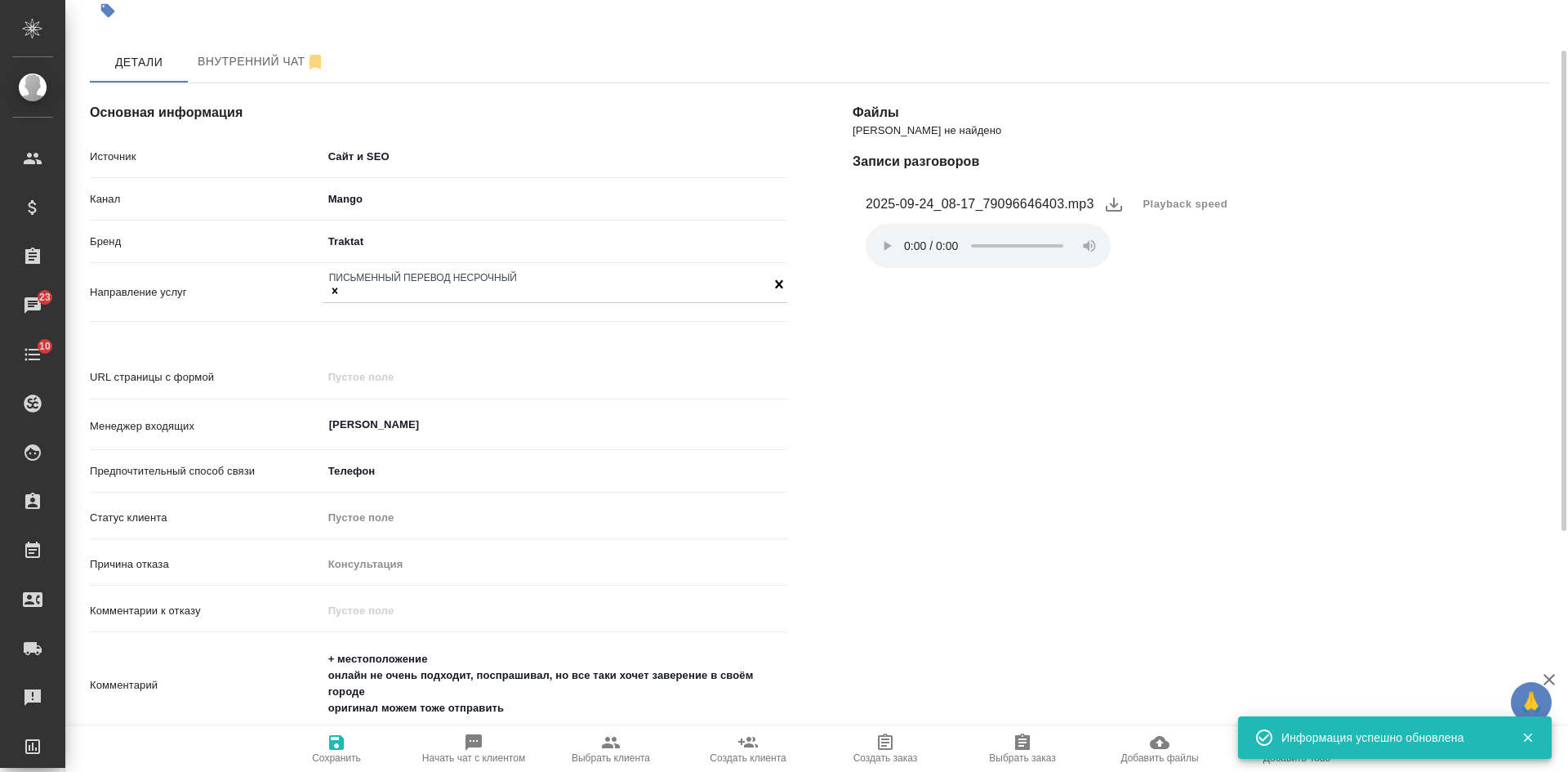
scroll to position [0, 0]
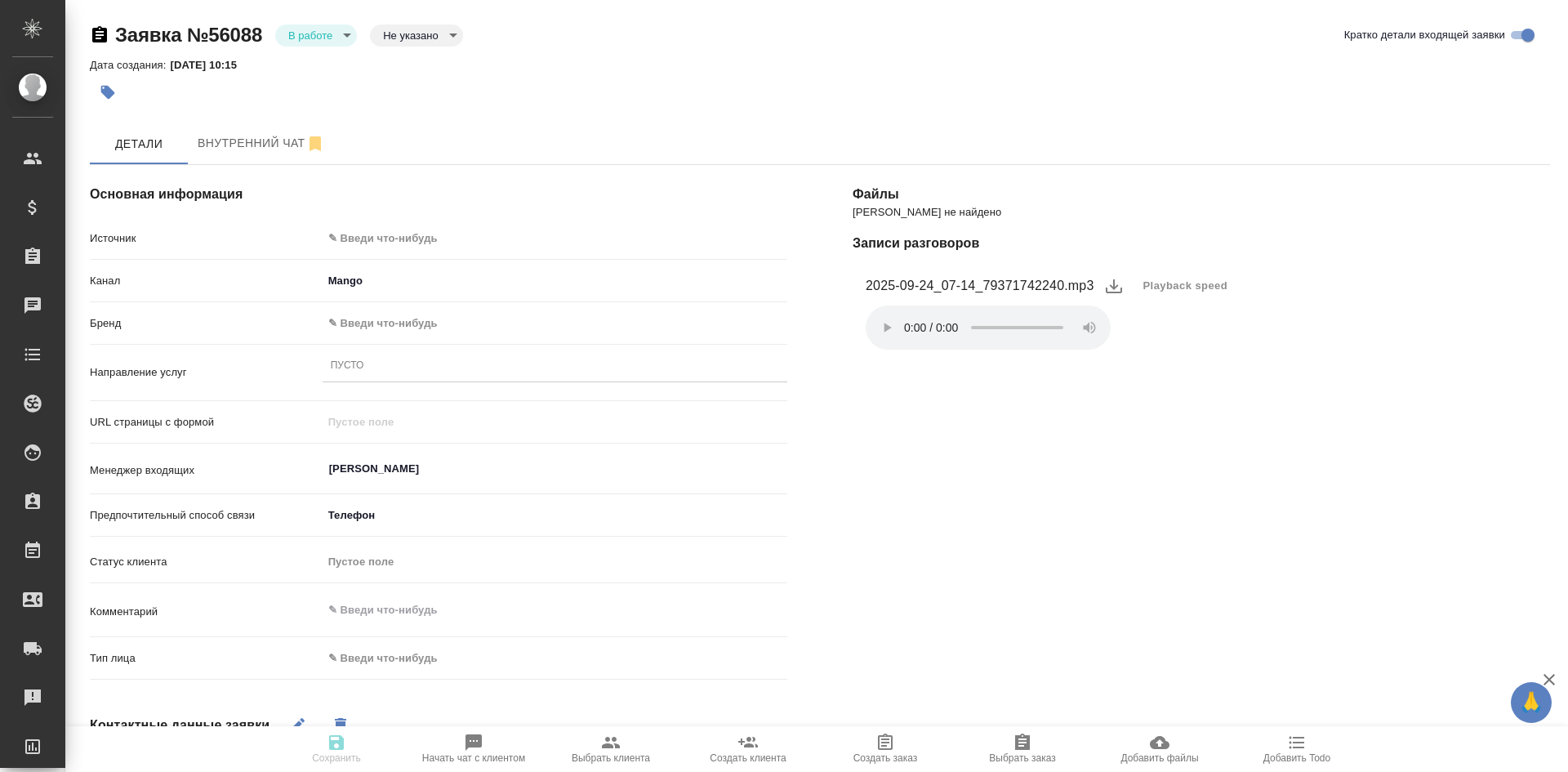
select select "RU"
click at [1156, 277] on button "Playback speed" at bounding box center [1185, 285] width 104 height 36
click at [1167, 366] on li "1.75" at bounding box center [1162, 363] width 59 height 26
click at [403, 237] on body "🙏 .cls-1 fill:#fff; AWATERA [PERSON_NAME] Спецификации Заказы 23 Чаты 10 Todo П…" at bounding box center [784, 386] width 1568 height 772
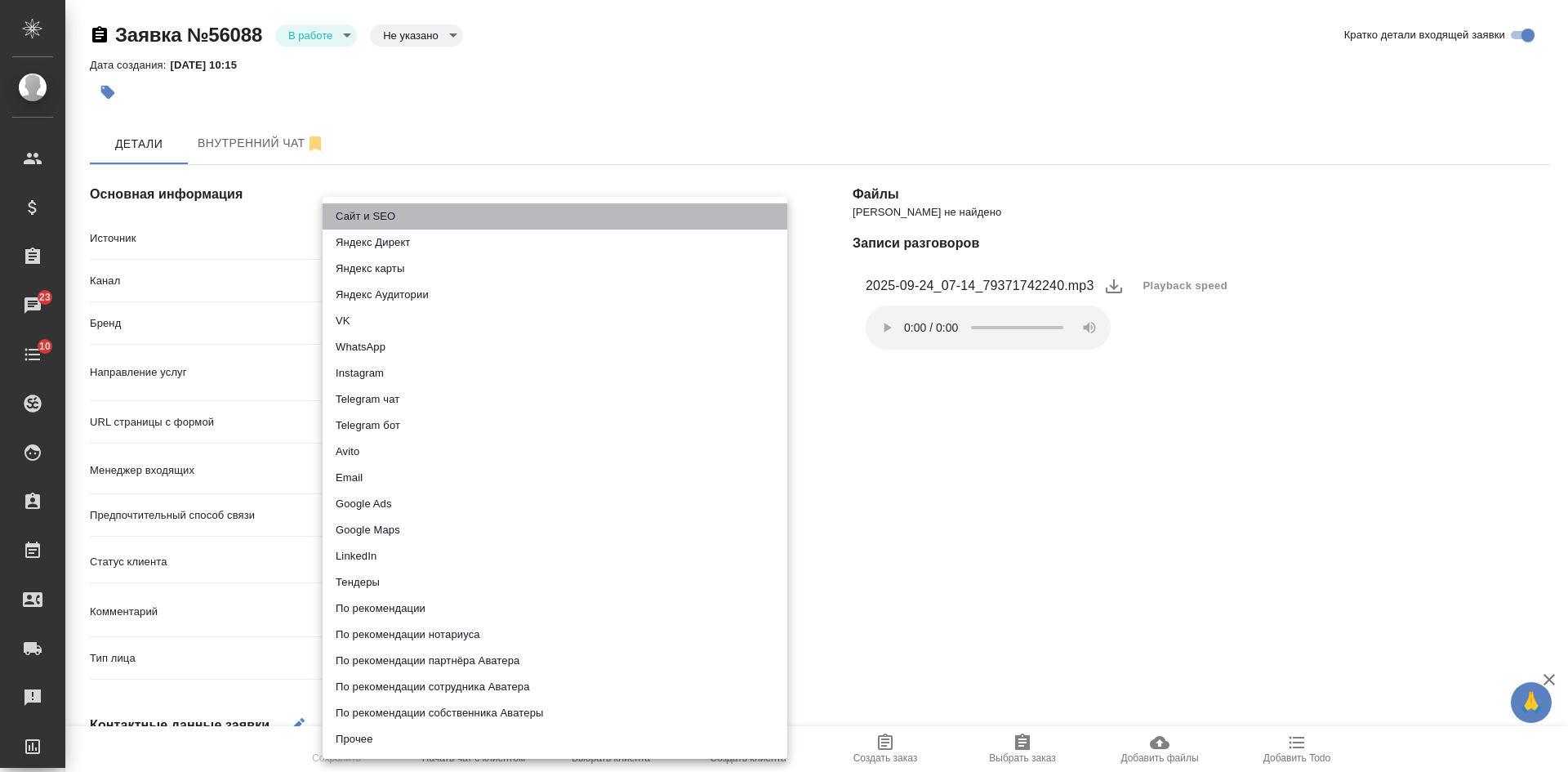
click at [359, 216] on li "Сайт и SEO" at bounding box center [555, 216] width 465 height 26
type input "seo"
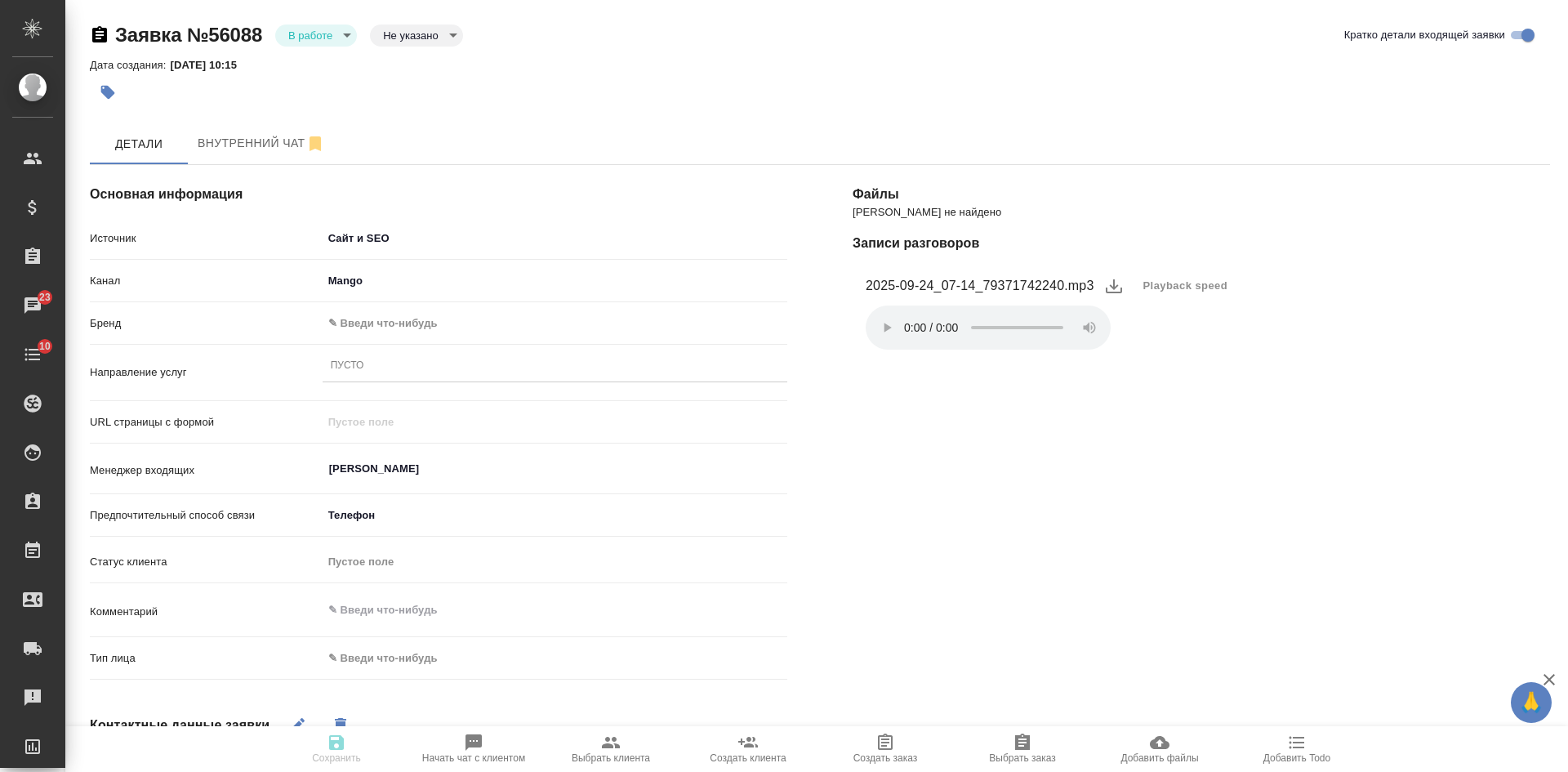
click at [377, 327] on body "🙏 .cls-1 fill:#fff; AWATERA [PERSON_NAME] Спецификации Заказы 23 Чаты 10 Todo П…" at bounding box center [784, 386] width 1568 height 772
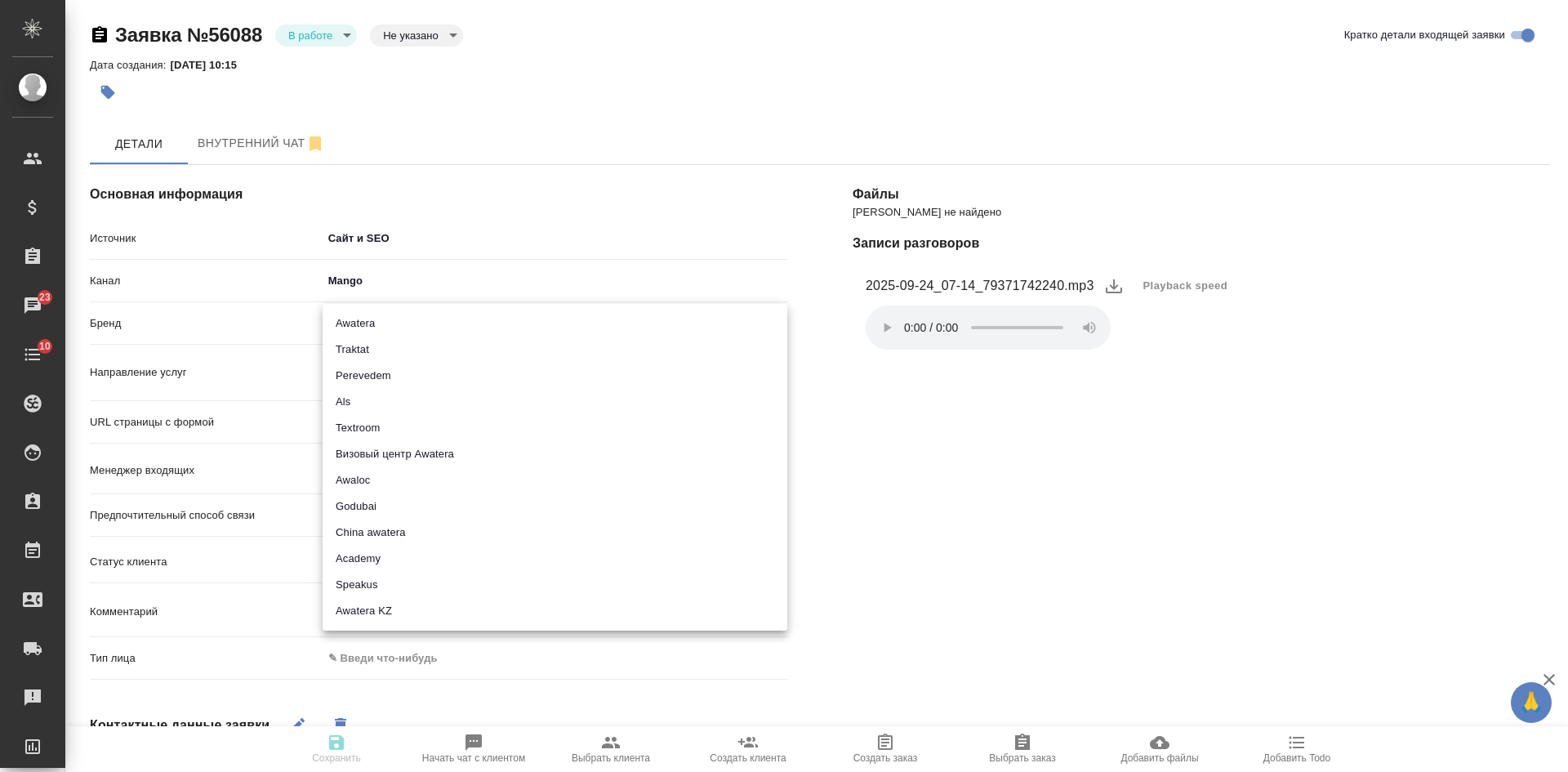
click at [363, 331] on li "Awatera" at bounding box center [555, 323] width 465 height 26
click at [350, 323] on body "🙏 .cls-1 fill:#fff; AWATERA [PERSON_NAME] Спецификации Заказы 23 Чаты 10 Todo П…" at bounding box center [784, 386] width 1568 height 772
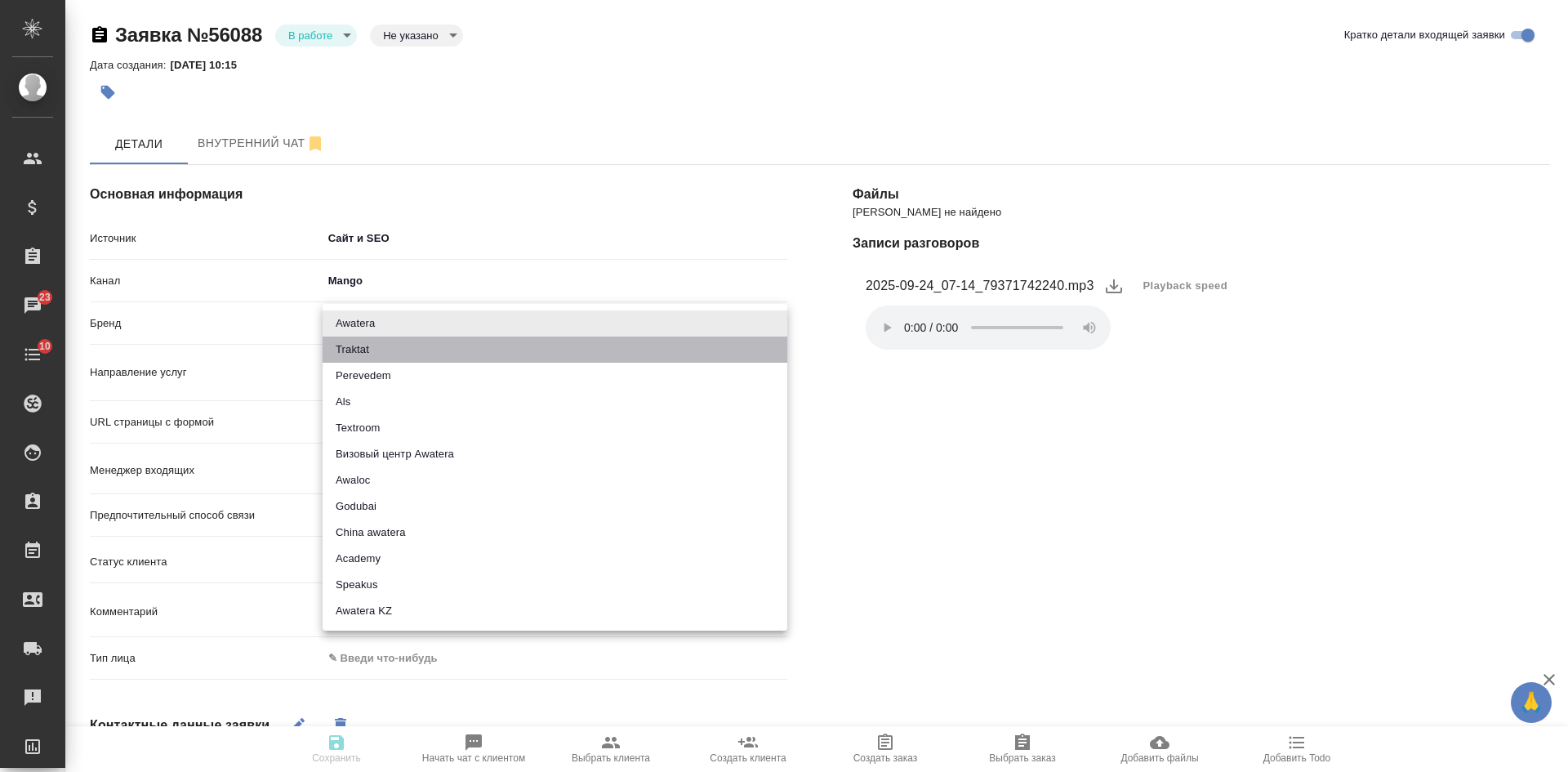
click at [357, 355] on li "Traktat" at bounding box center [555, 349] width 465 height 26
type input "traktat"
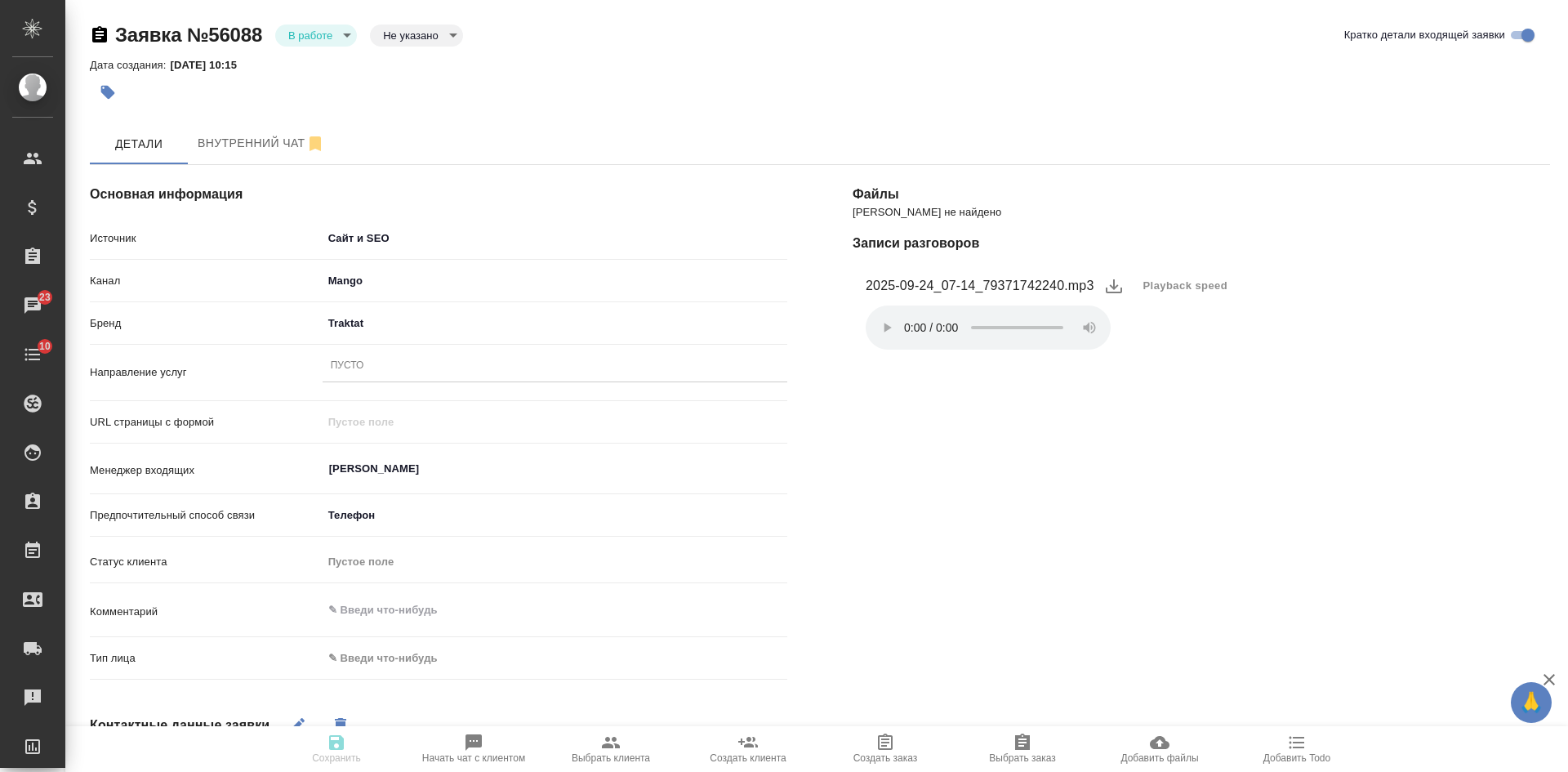
click at [366, 374] on div "Пусто" at bounding box center [555, 366] width 465 height 24
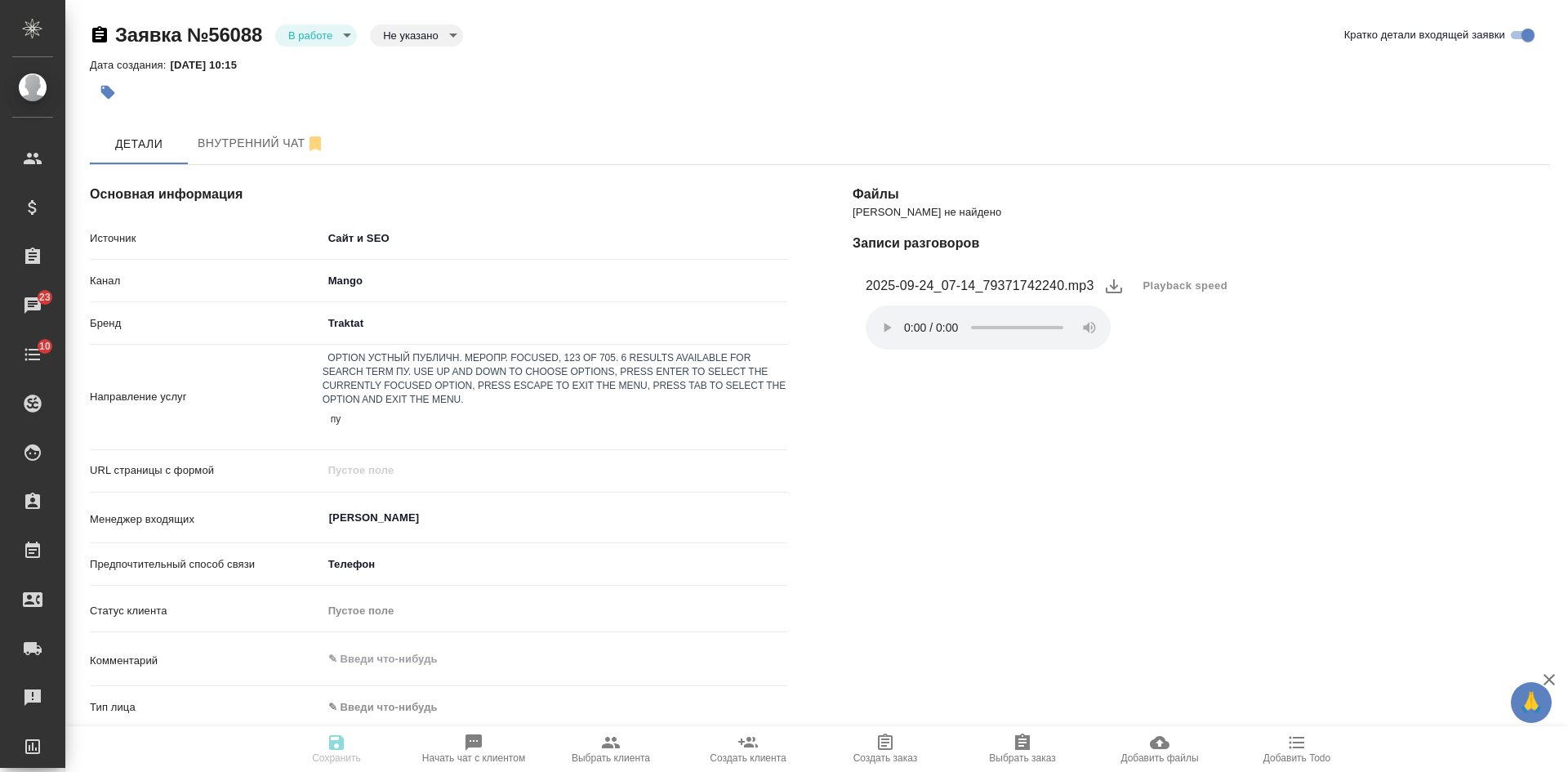
type input "пус"
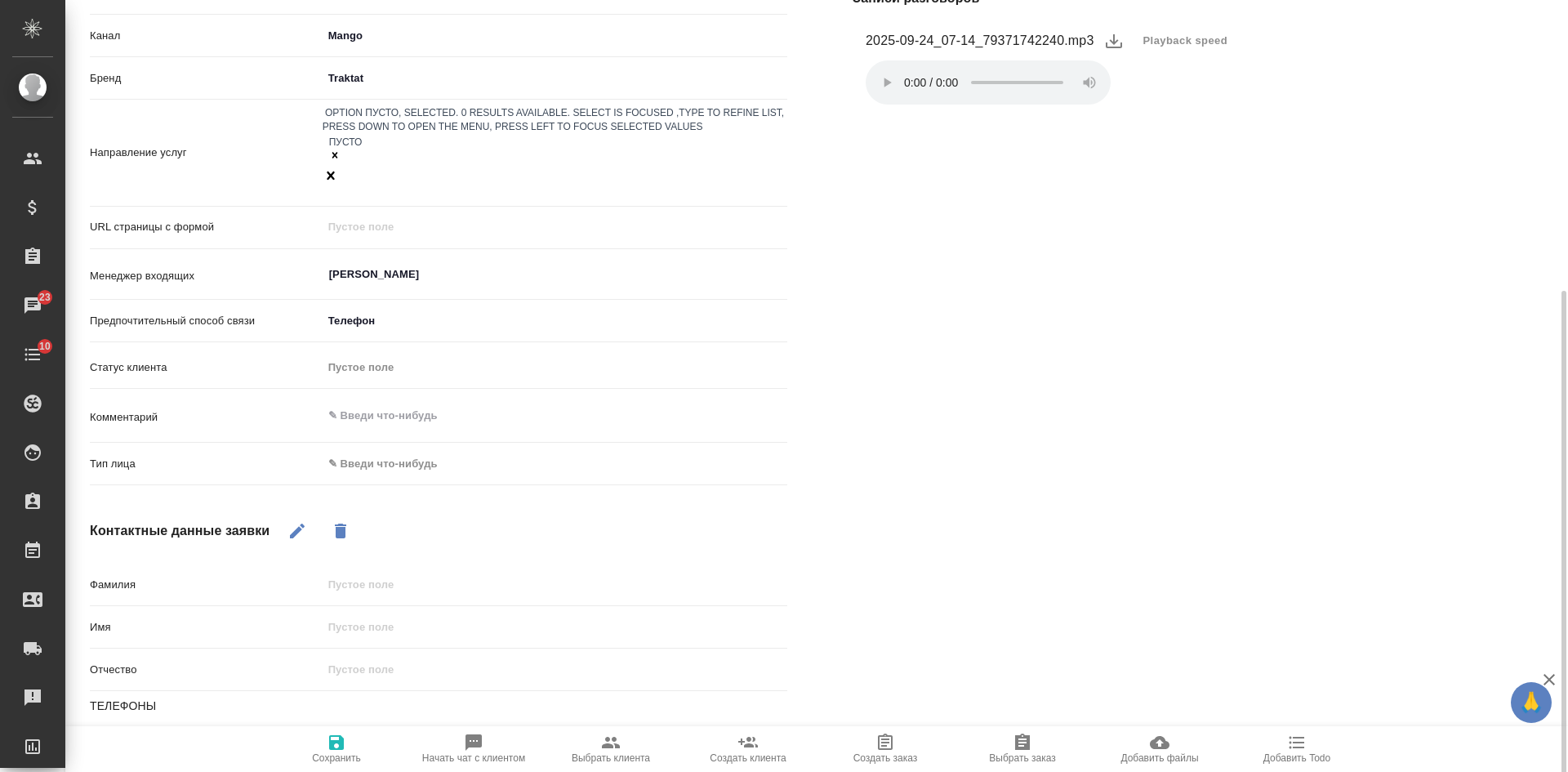
scroll to position [312, 0]
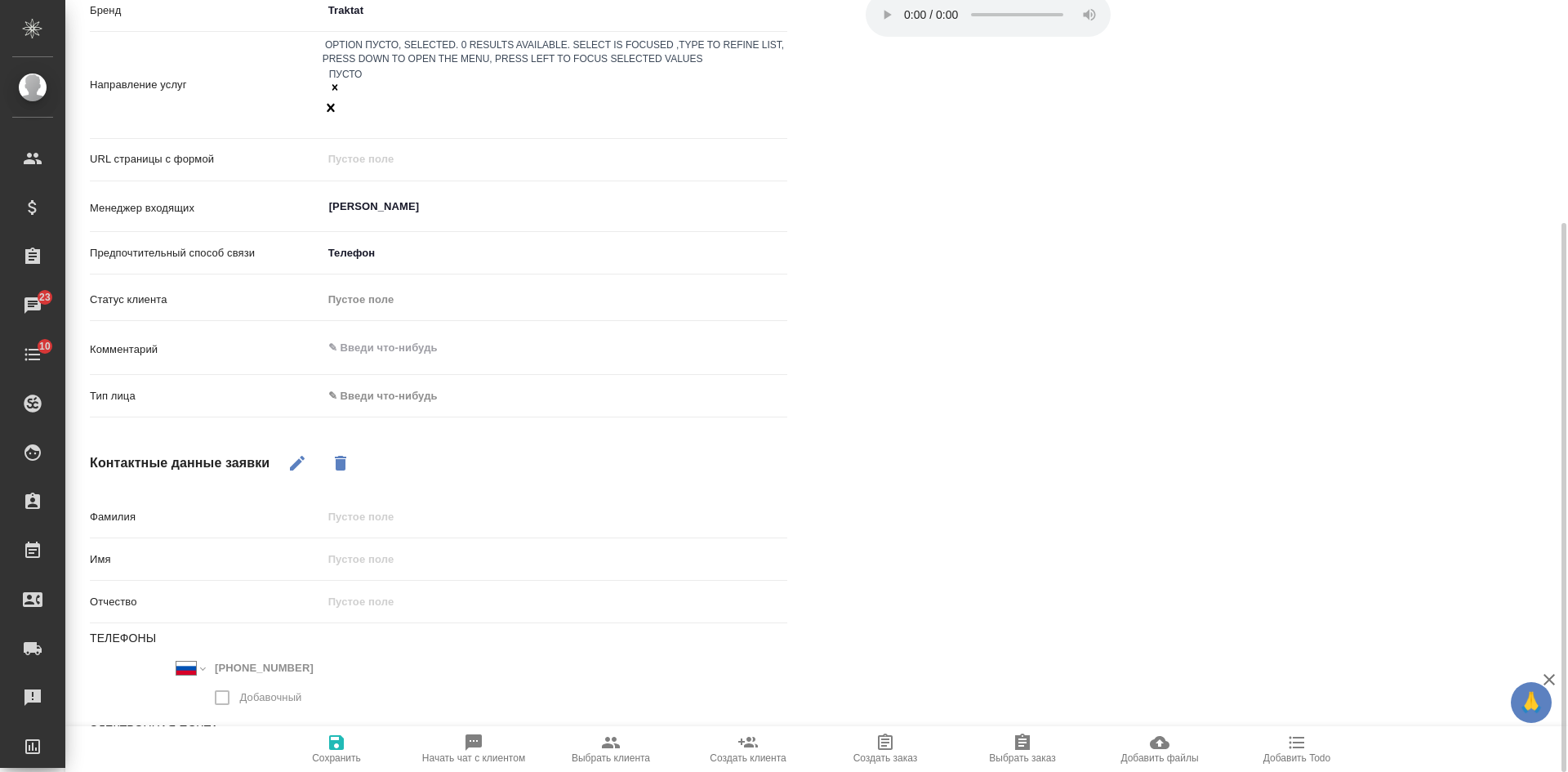
click at [377, 340] on body "🙏 .cls-1 fill:#fff; AWATERA [PERSON_NAME] Спецификации Заказы 23 Чаты 10 Todo П…" at bounding box center [784, 386] width 1568 height 772
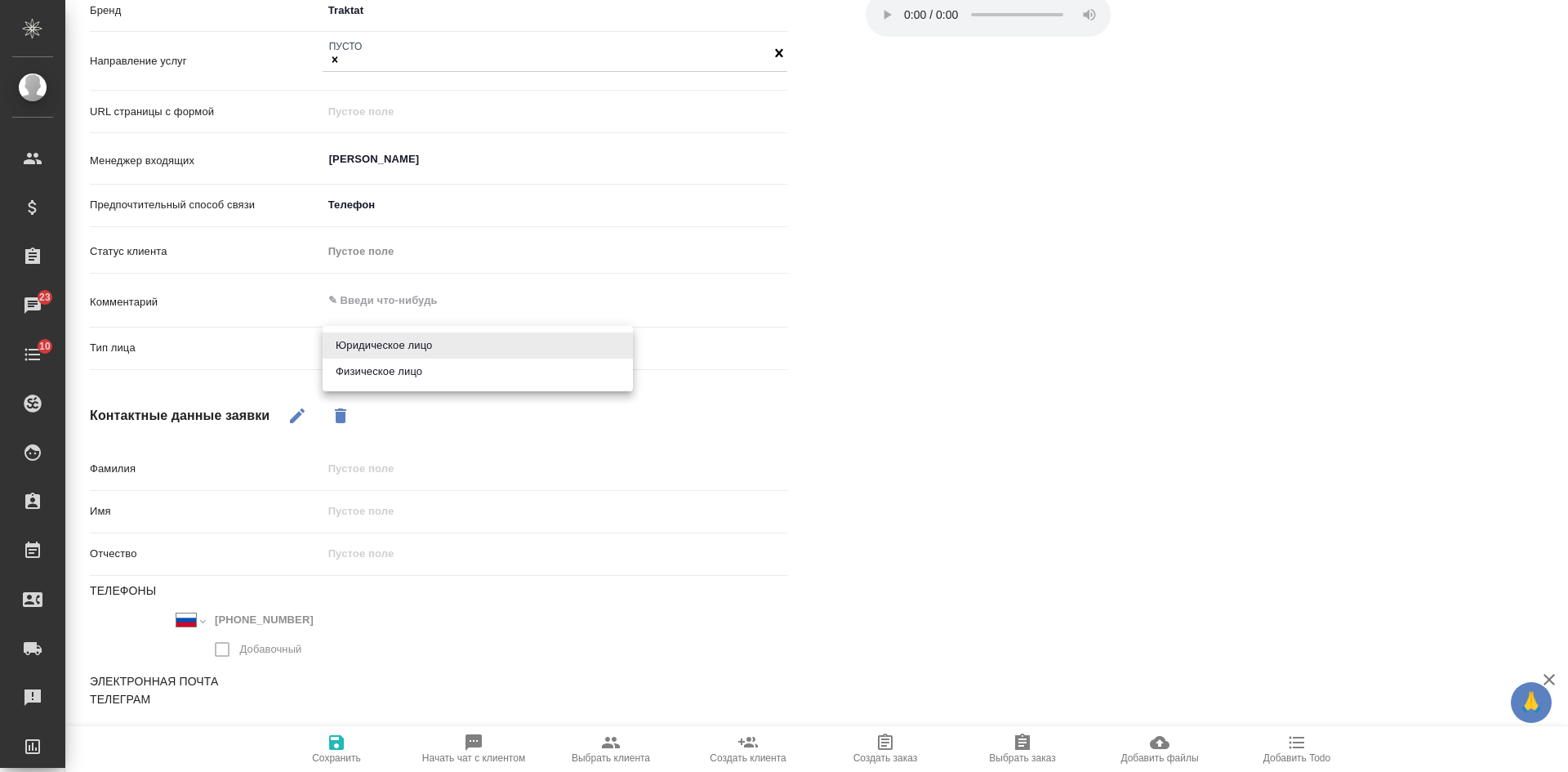
click at [377, 374] on li "Физическое лицо" at bounding box center [478, 371] width 310 height 26
type input "private"
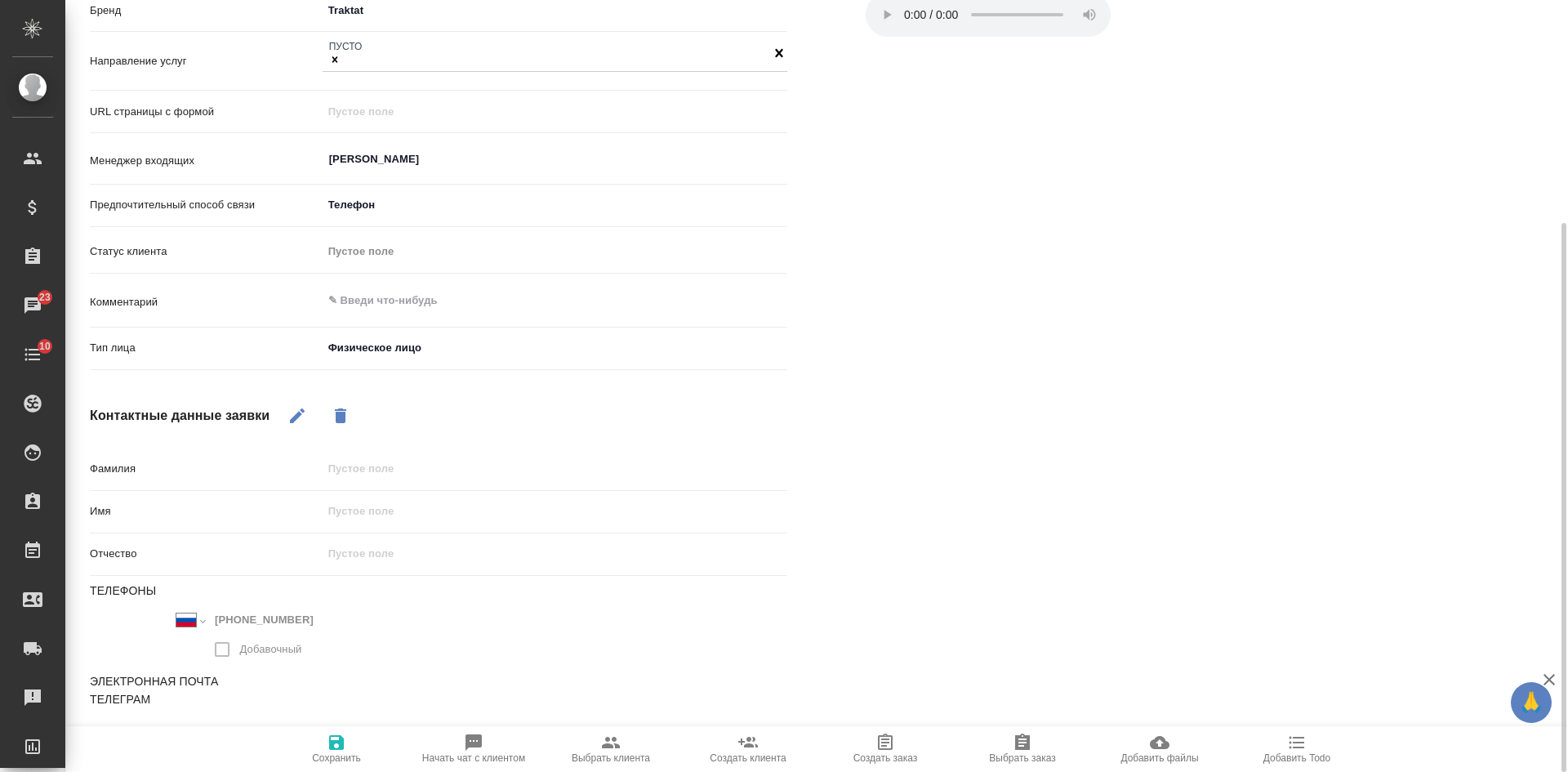
click at [327, 757] on span "Сохранить" at bounding box center [336, 758] width 49 height 12
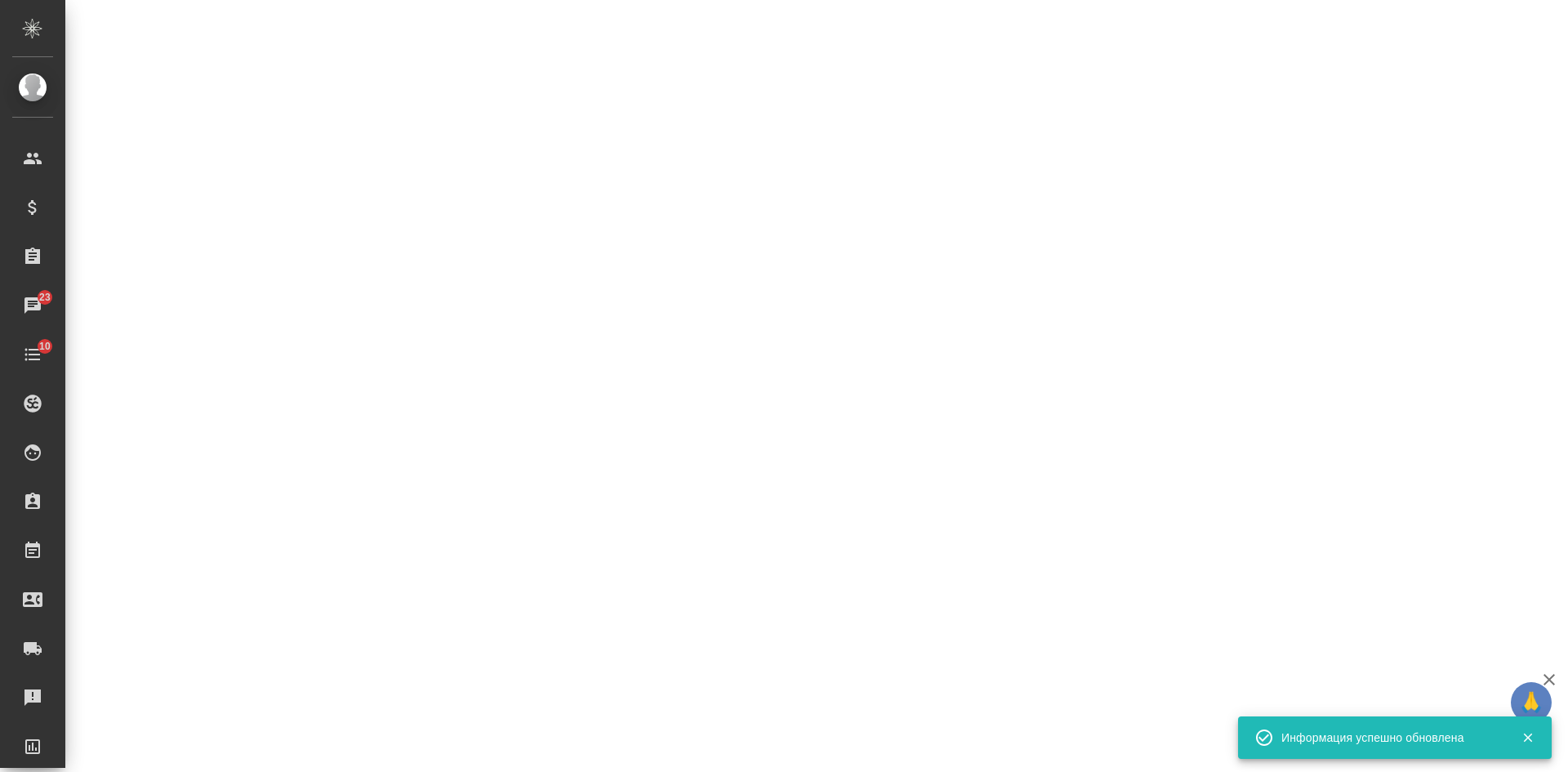
select select "RU"
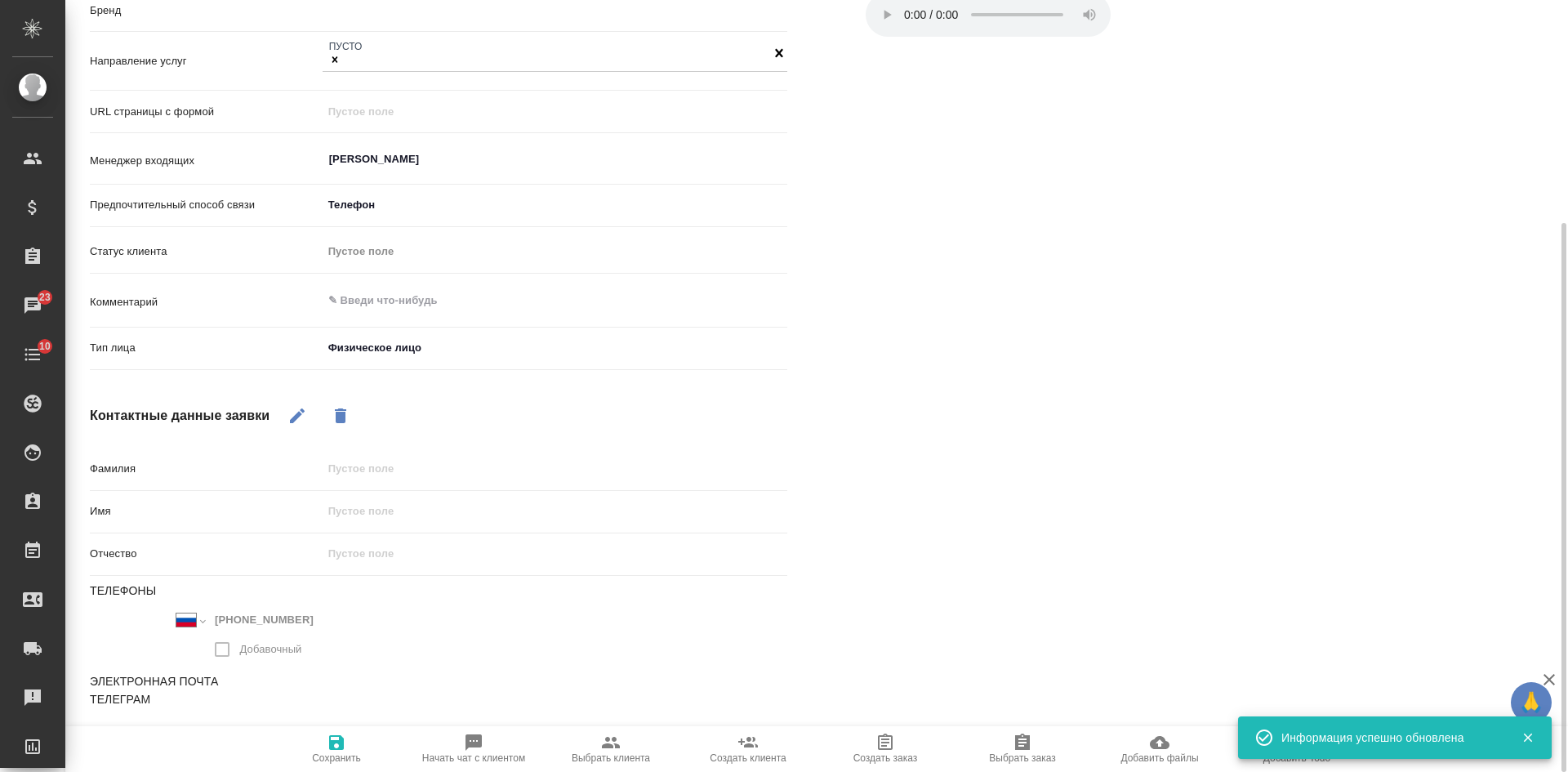
type textarea "x"
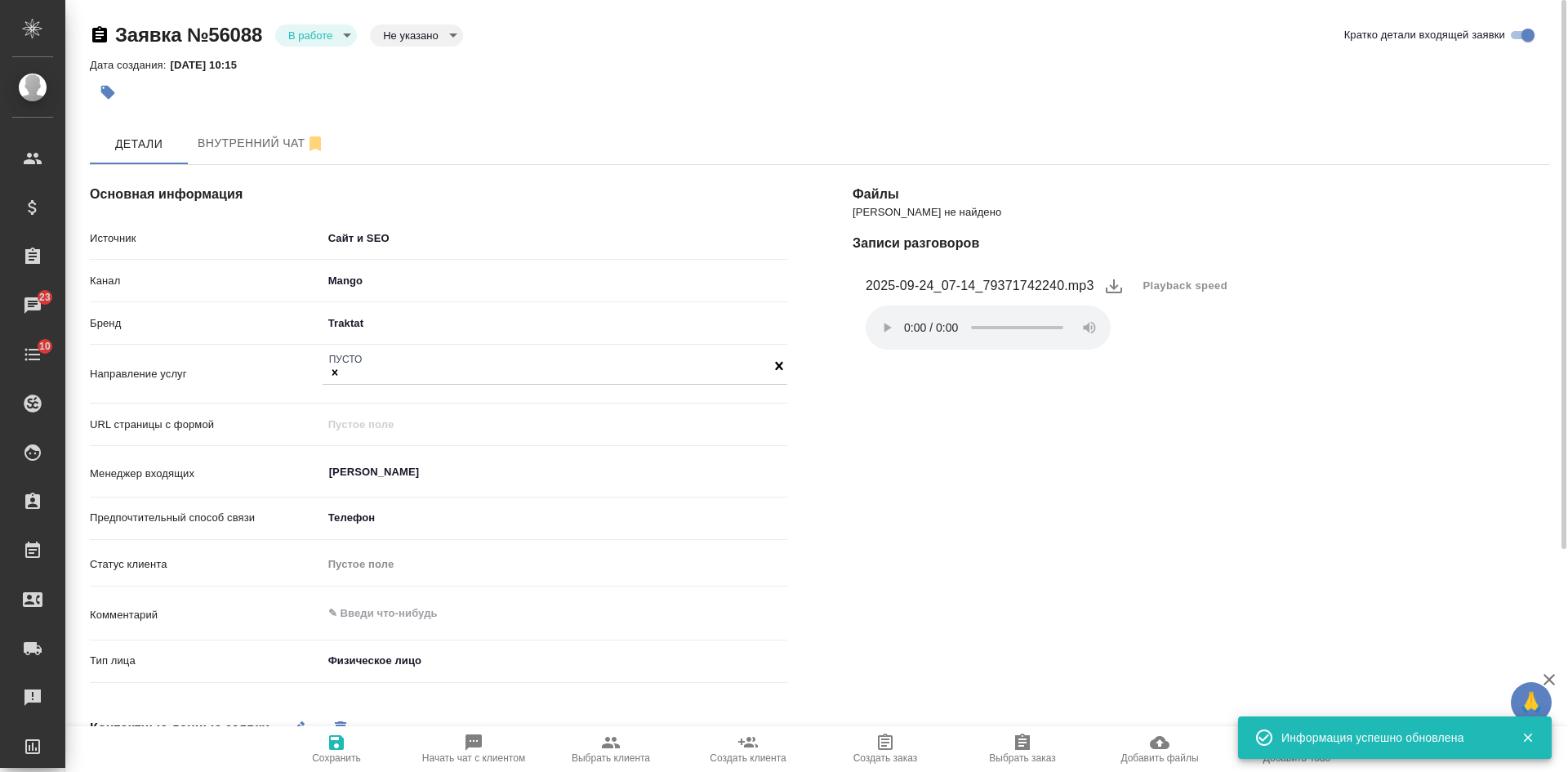
click at [317, 37] on body "🙏 .cls-1 fill:#fff; AWATERA [PERSON_NAME] Спецификации Заказы 23 Чаты 10 Todo П…" at bounding box center [784, 386] width 1568 height 772
click at [317, 65] on button "Отказ" at bounding box center [307, 63] width 39 height 18
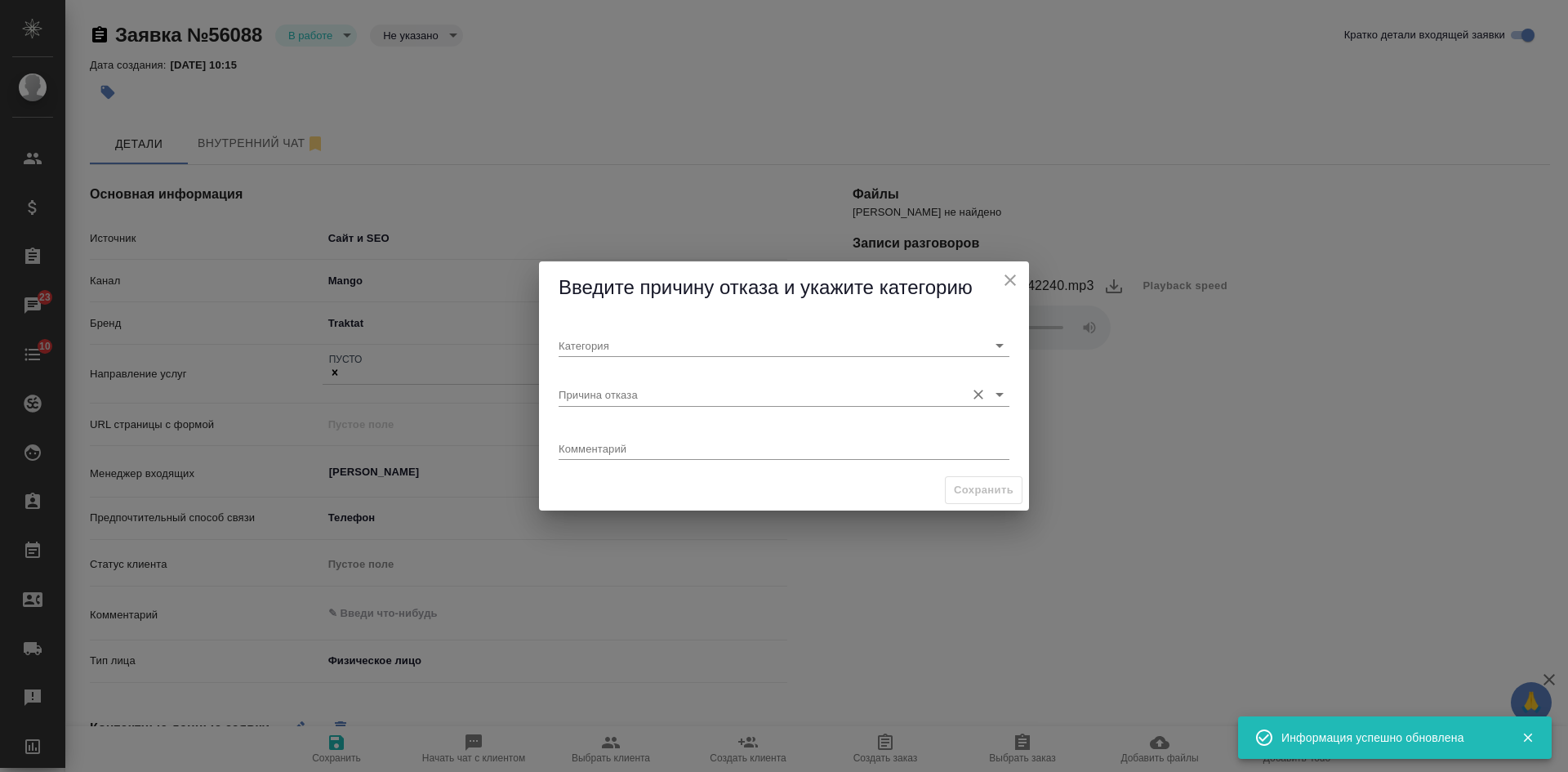
click at [573, 389] on input "Причина отказа" at bounding box center [757, 393] width 398 height 22
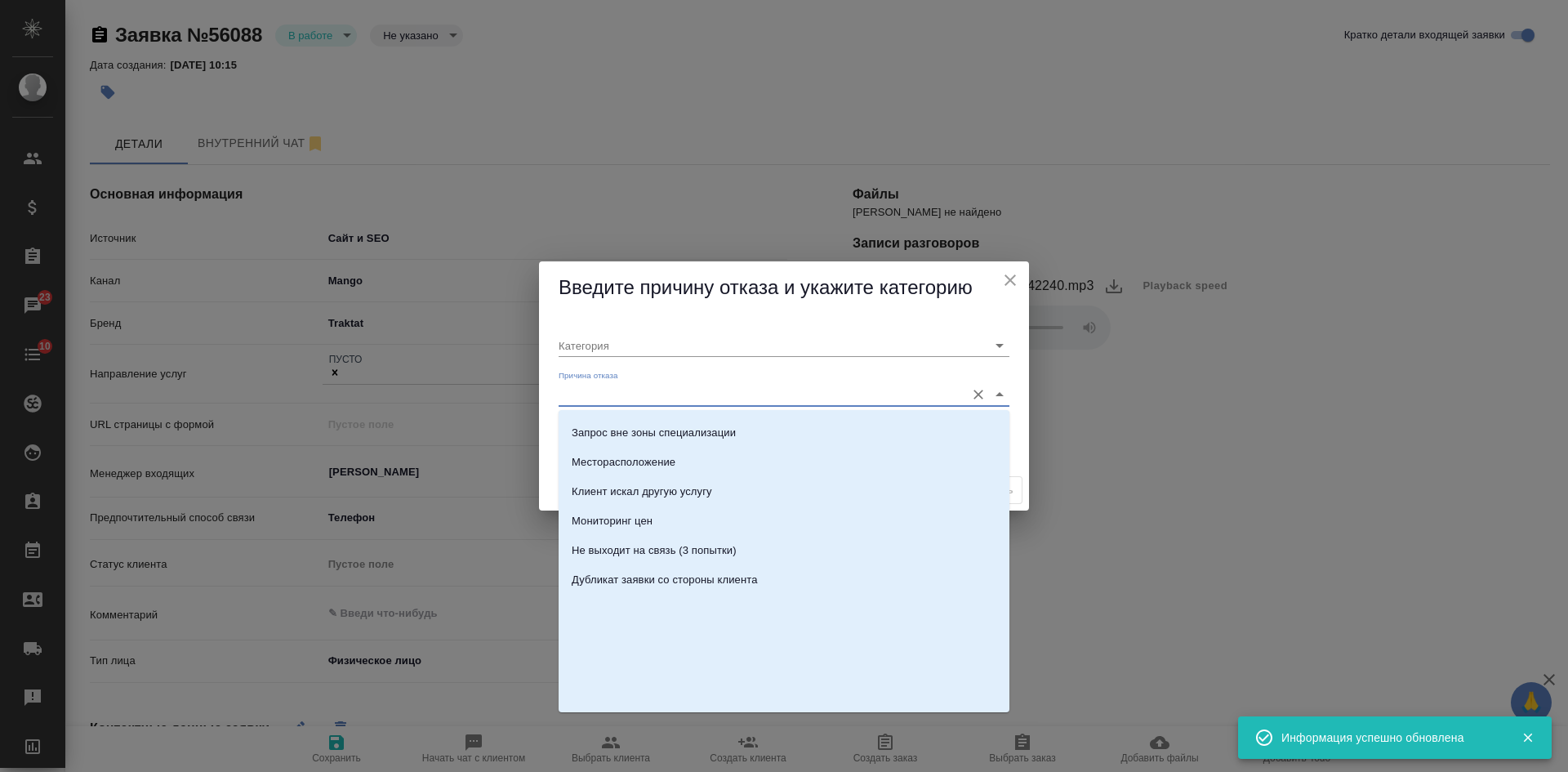
scroll to position [490, 0]
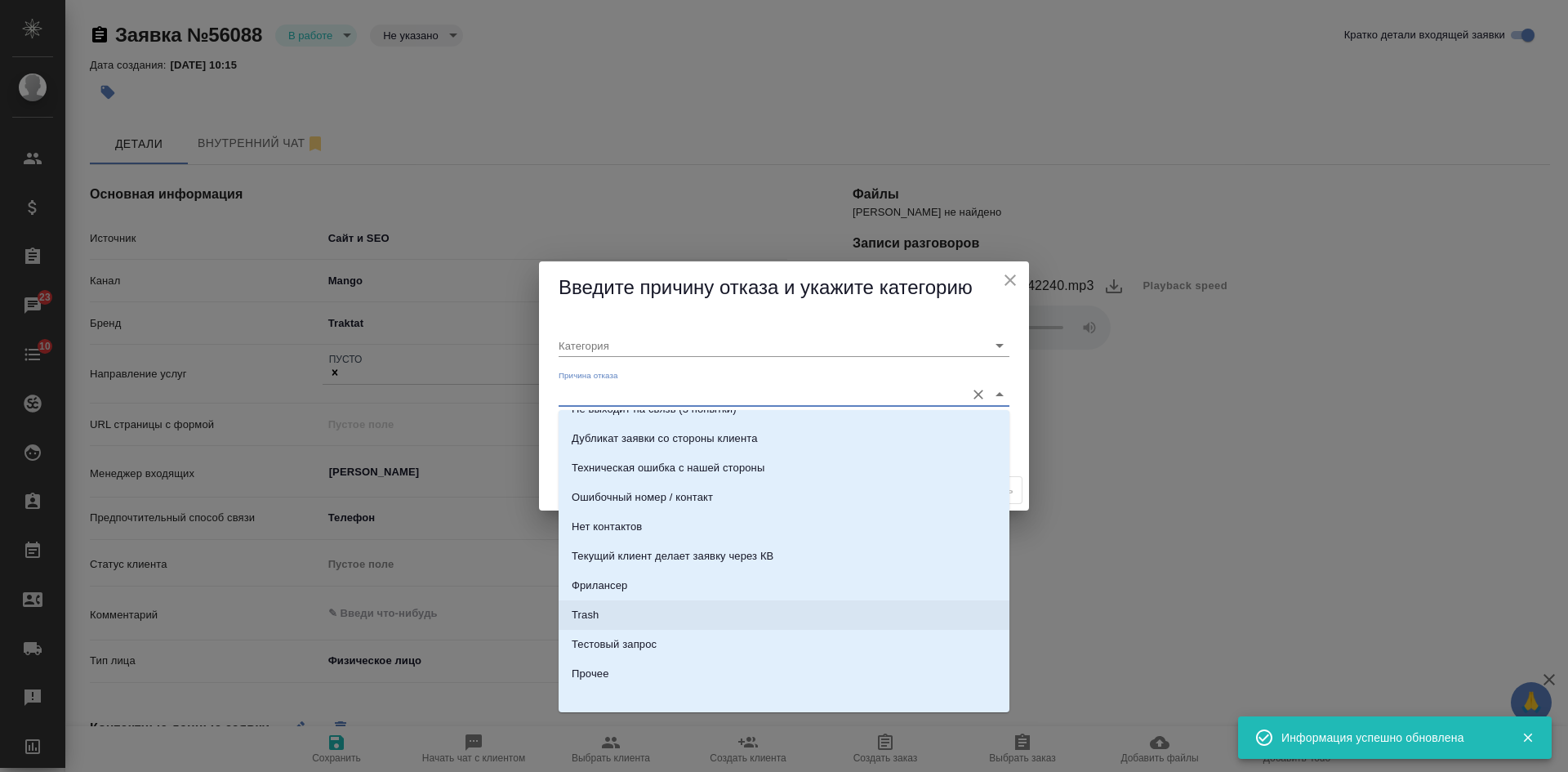
click at [613, 621] on li "Trash" at bounding box center [784, 615] width 451 height 29
type input "Не лиды"
type input "Trash"
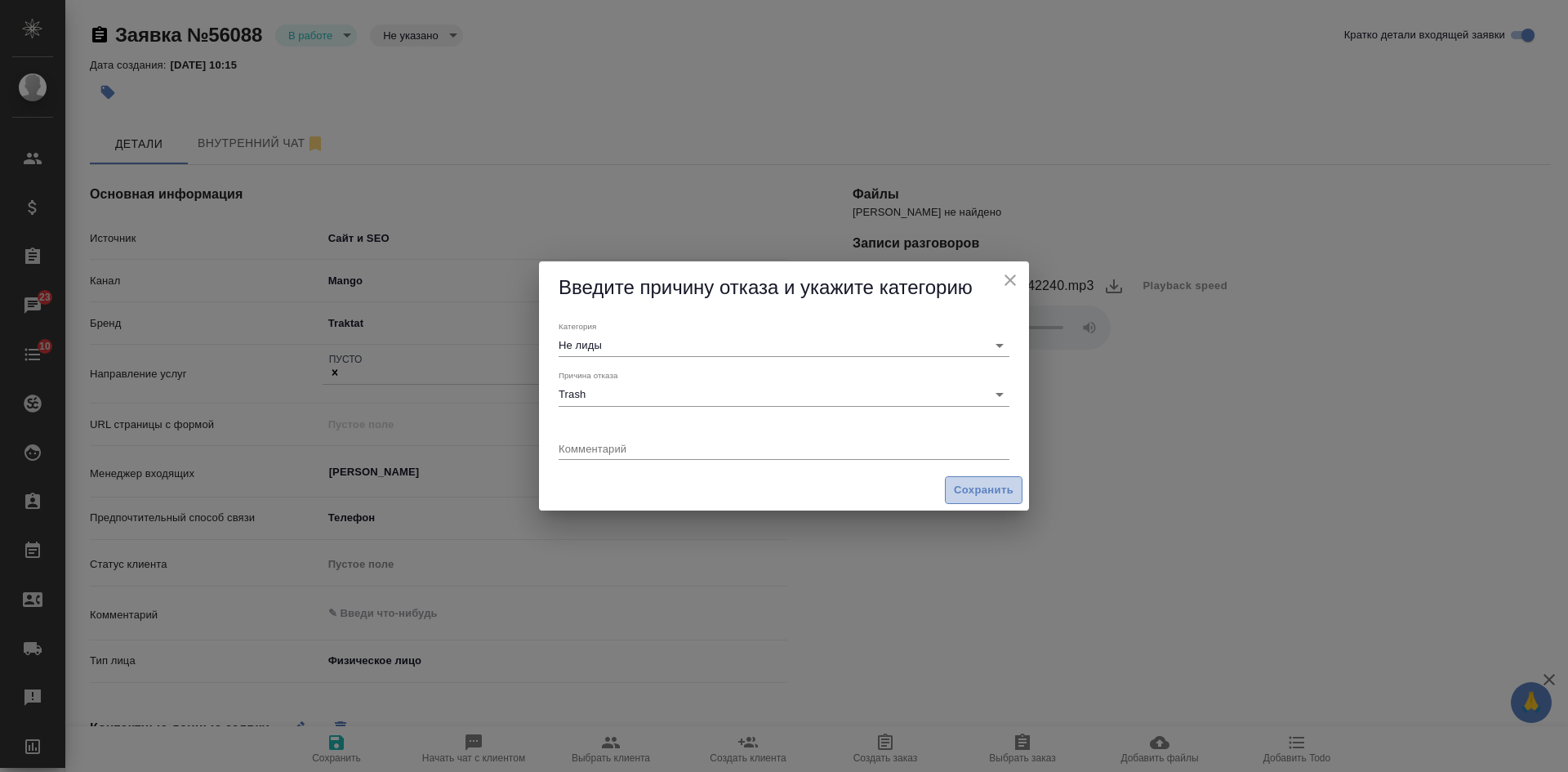
click at [986, 493] on span "Сохранить" at bounding box center [983, 490] width 60 height 18
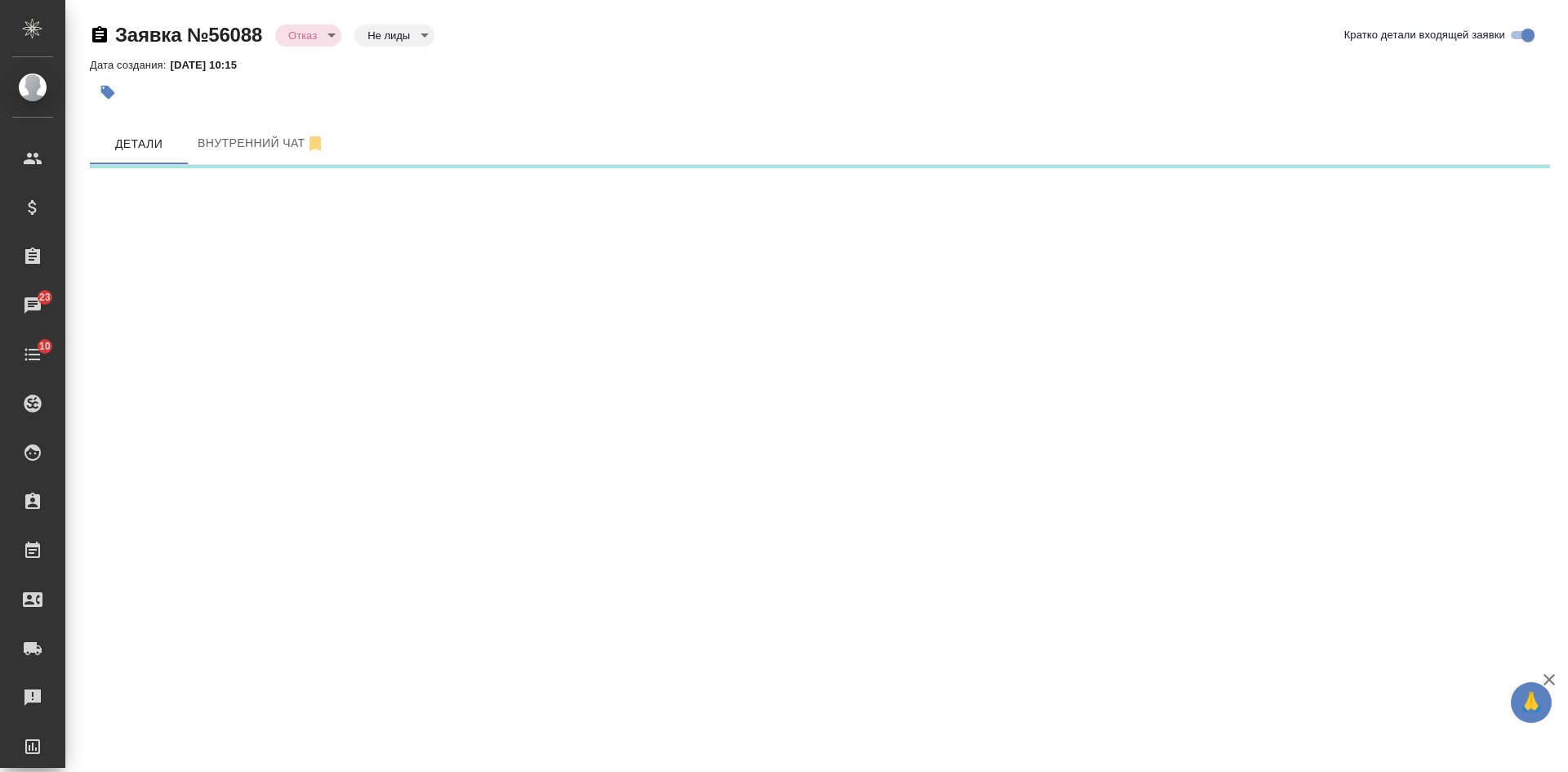
select select "RU"
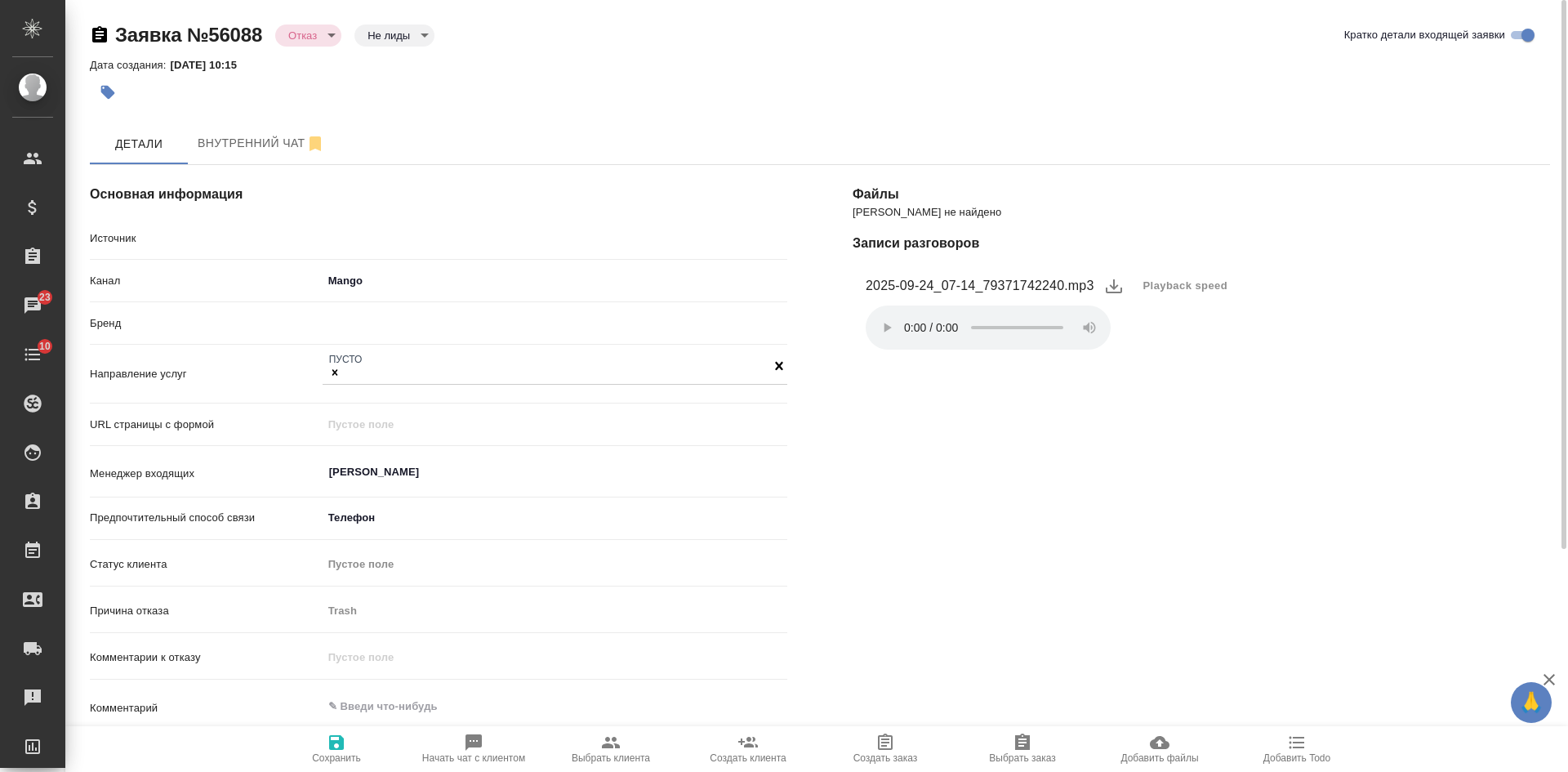
type textarea "x"
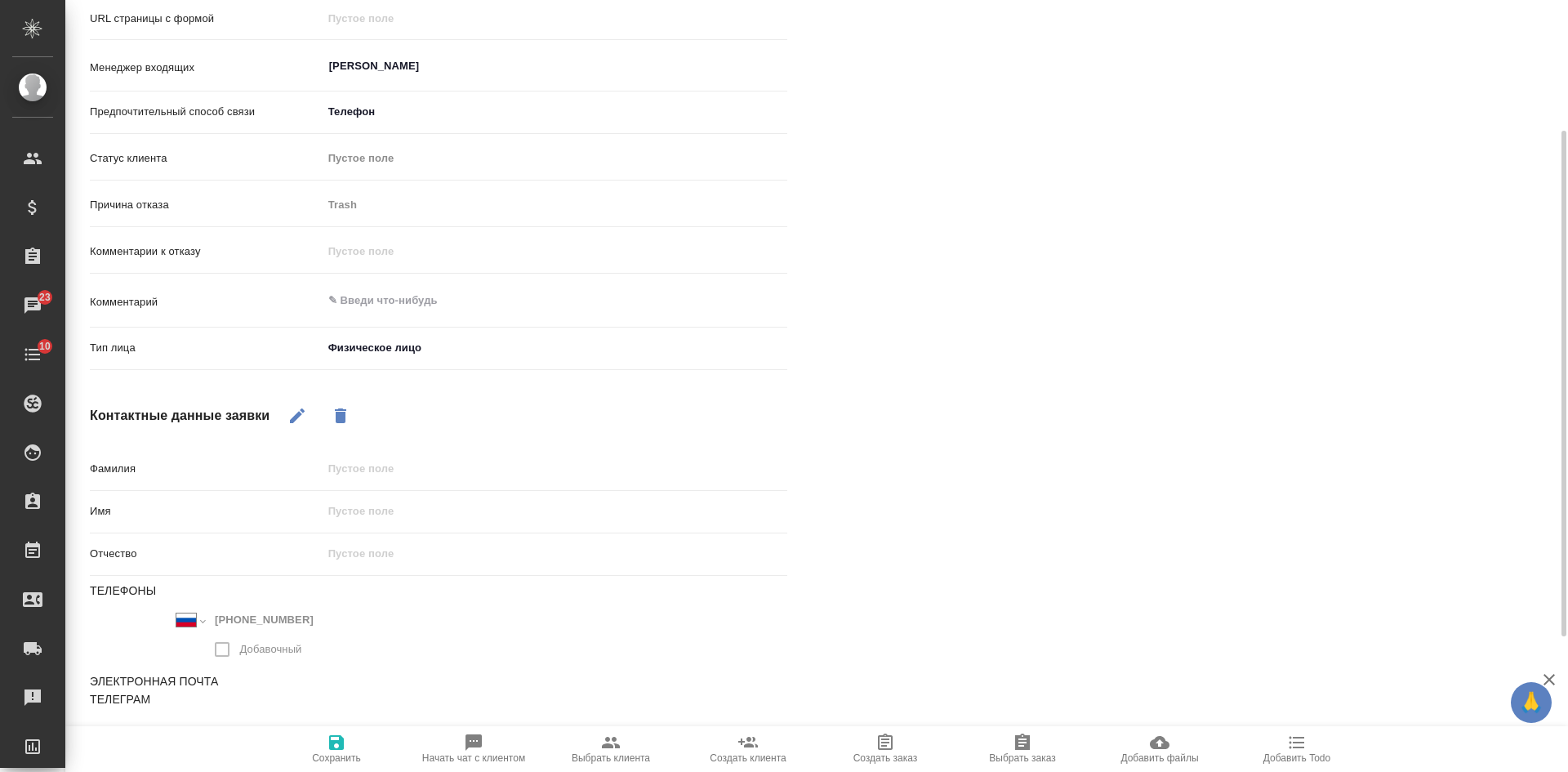
scroll to position [0, 0]
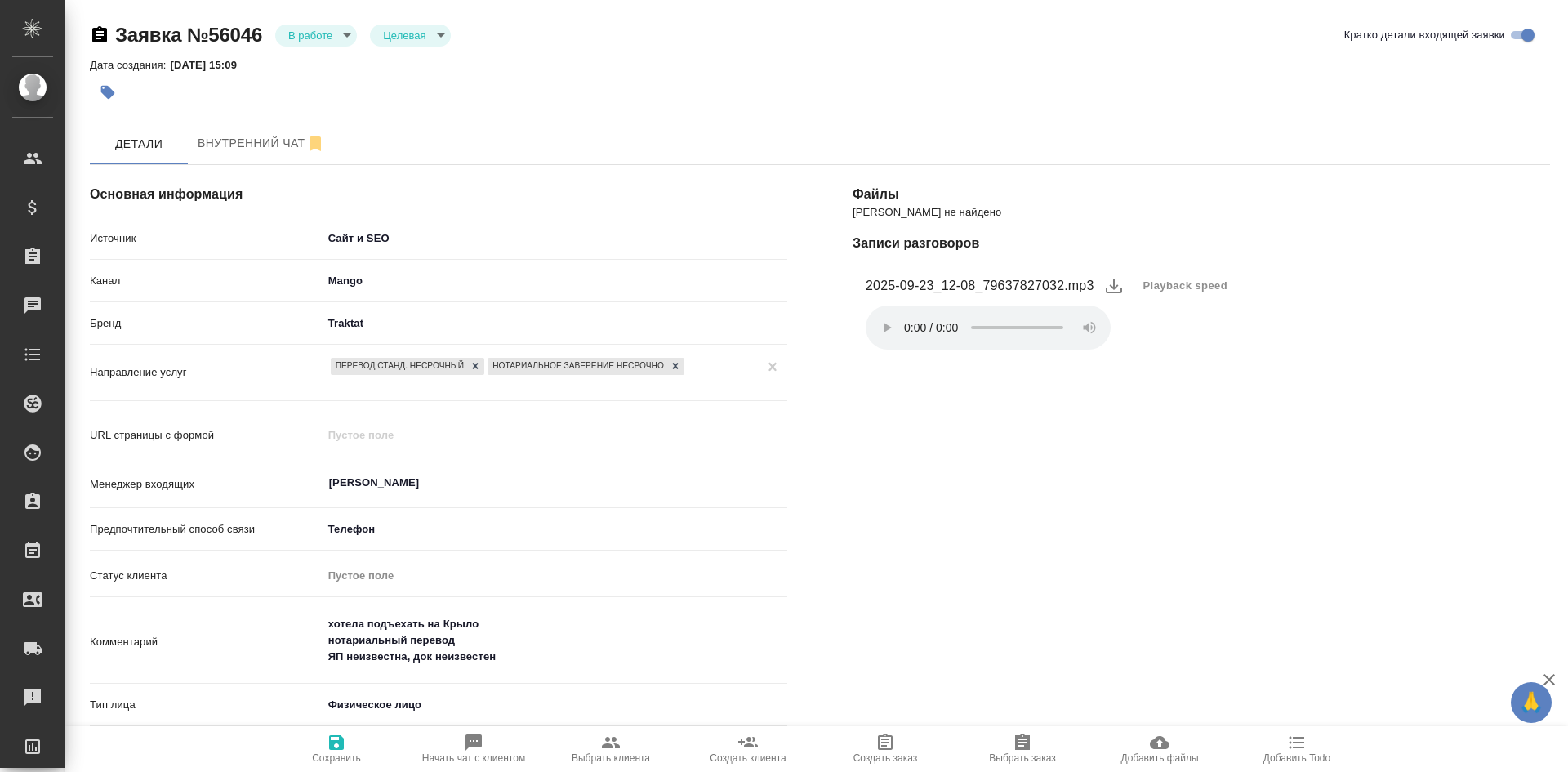
select select "RU"
drag, startPoint x: 989, startPoint y: 280, endPoint x: 1062, endPoint y: 284, distance: 73.1
click at [1062, 284] on figcaption "2025-09-23_12-08_79637827032.mp3" at bounding box center [979, 285] width 228 height 19
copy figcaption "9637827032"
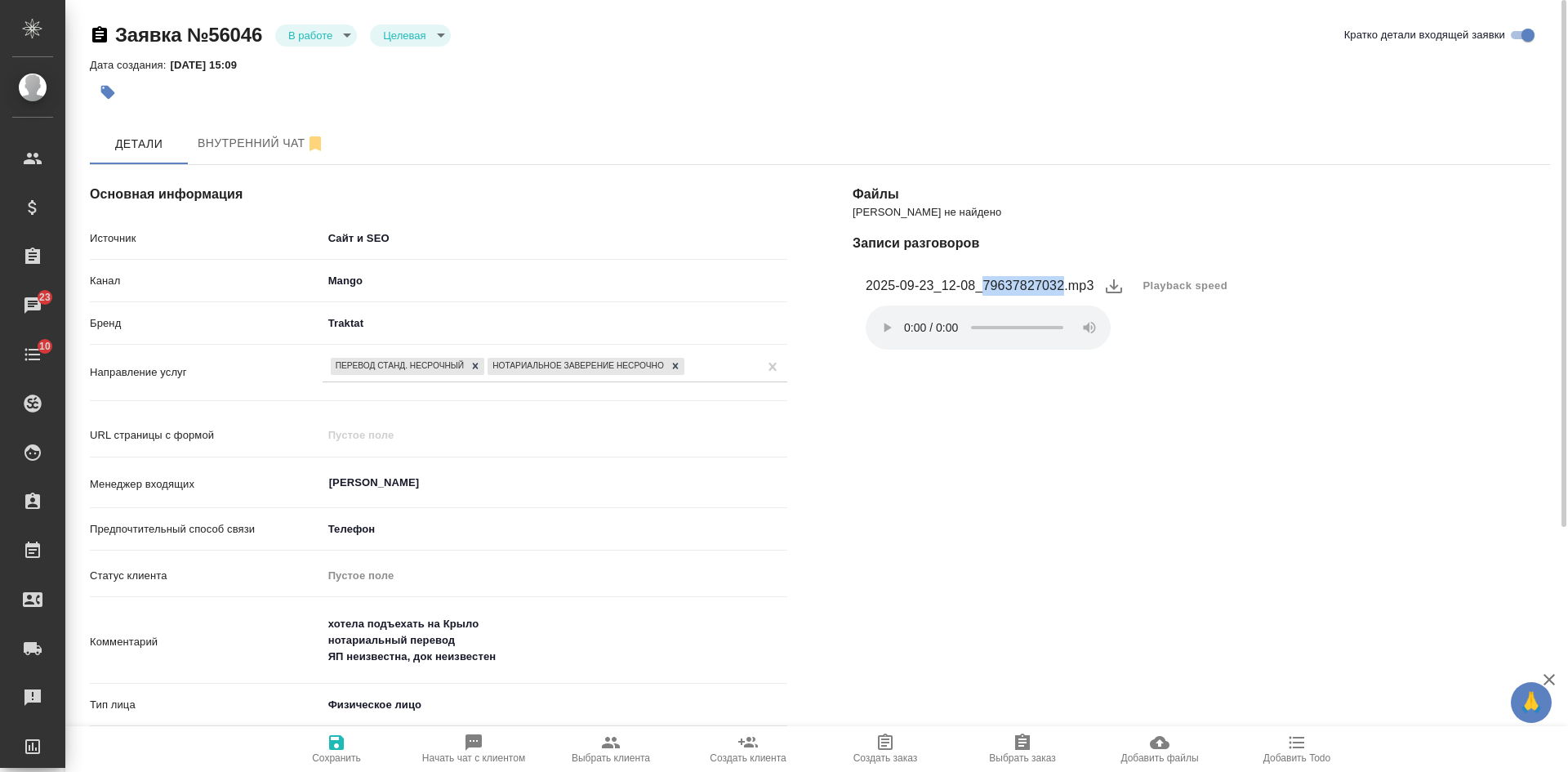
drag, startPoint x: 985, startPoint y: 280, endPoint x: 1061, endPoint y: 286, distance: 76.2
click at [1061, 286] on figcaption "2025-09-23_12-08_79637827032.mp3" at bounding box center [979, 285] width 228 height 19
copy figcaption "79637827032"
click at [1272, 405] on div "[PERSON_NAME] не найдено Записи разговоров 2025-09-23_12-08_79637827032.mp3 Pla…" at bounding box center [1201, 630] width 762 height 998
drag, startPoint x: 985, startPoint y: 280, endPoint x: 1066, endPoint y: 282, distance: 81.0
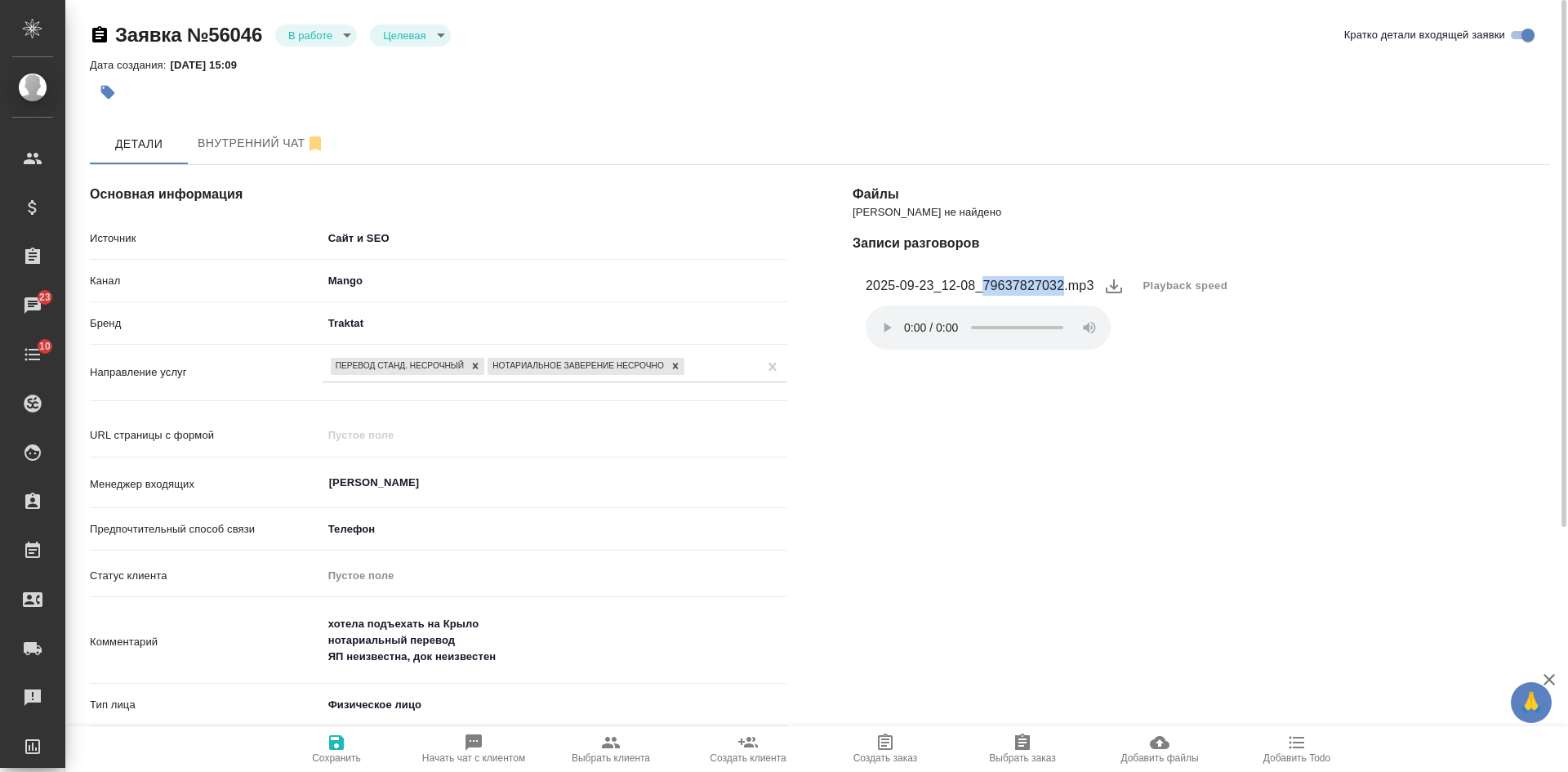
click at [1066, 282] on figcaption "2025-09-23_12-08_79637827032.mp3" at bounding box center [979, 285] width 228 height 19
copy figcaption "79637827032"
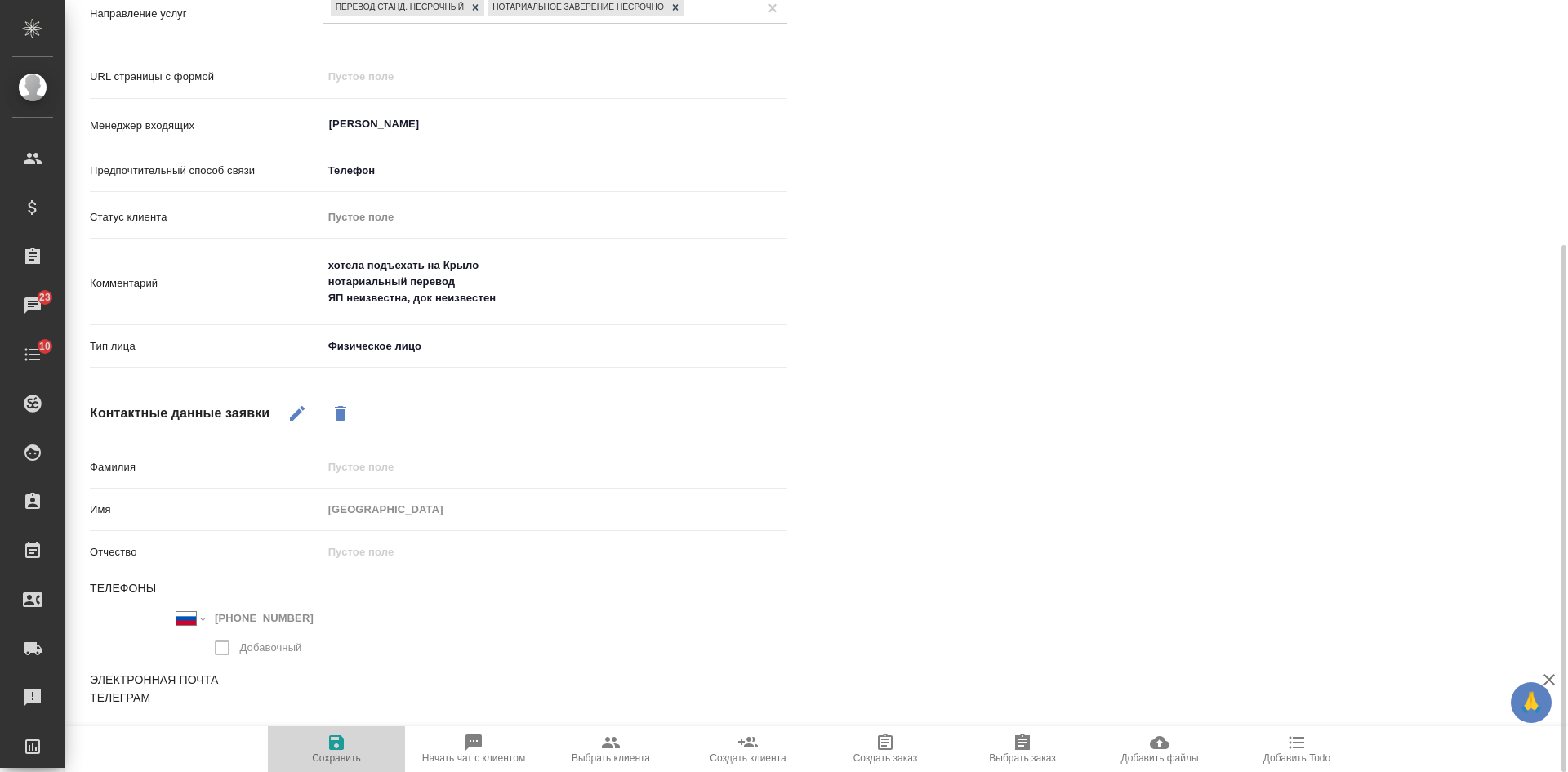
click at [330, 761] on span "Сохранить" at bounding box center [336, 758] width 49 height 12
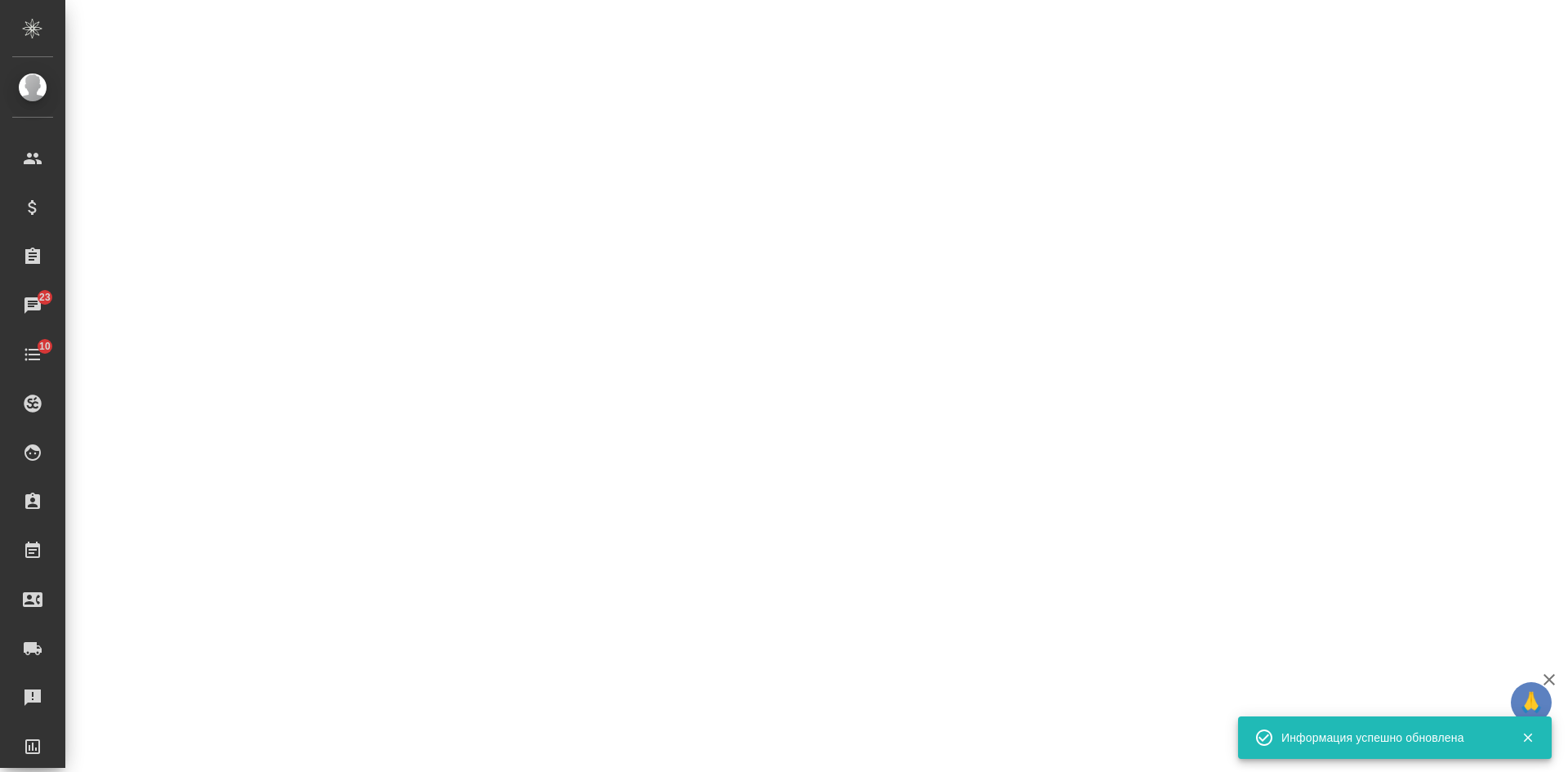
select select "RU"
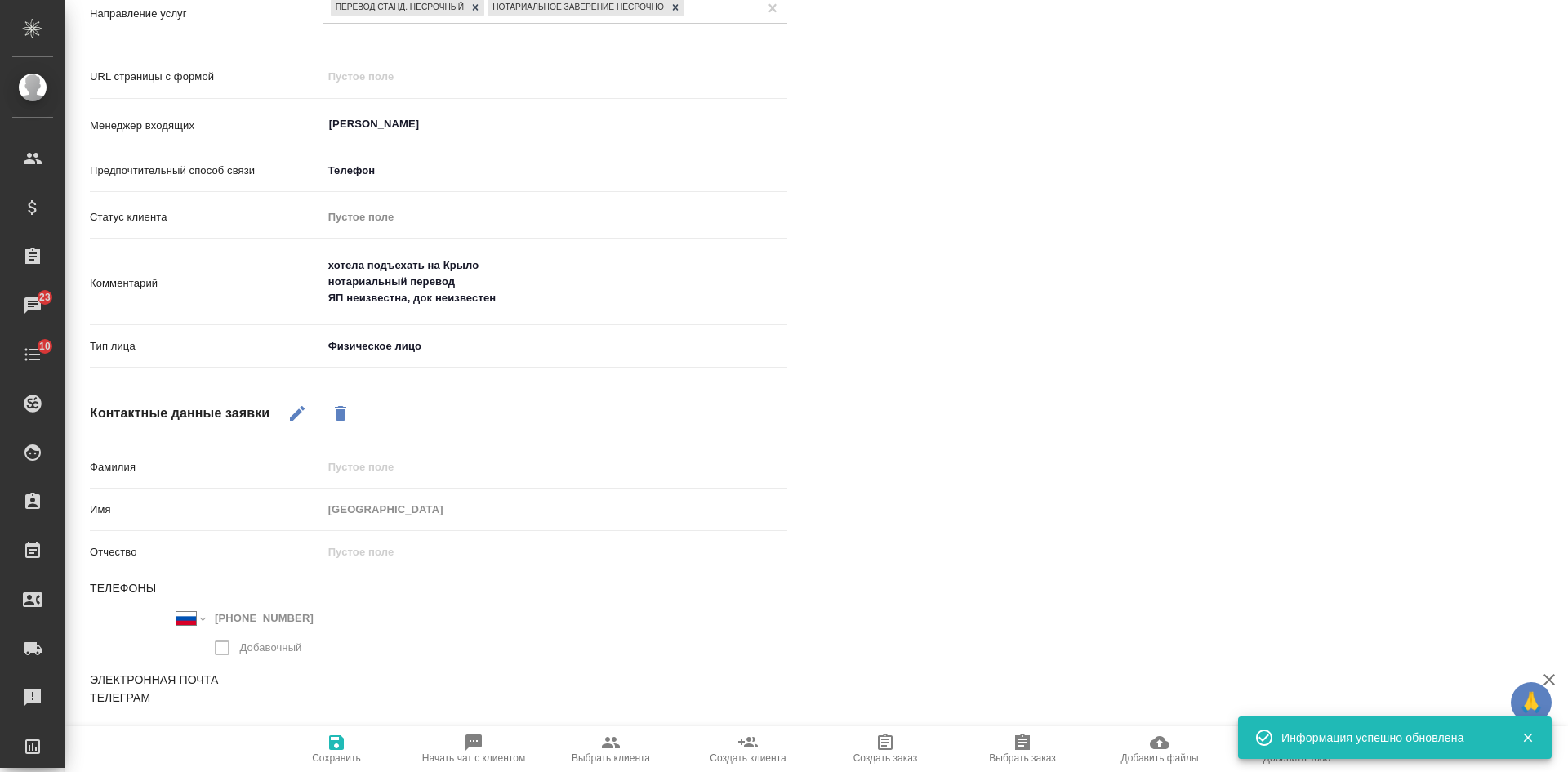
type textarea "x"
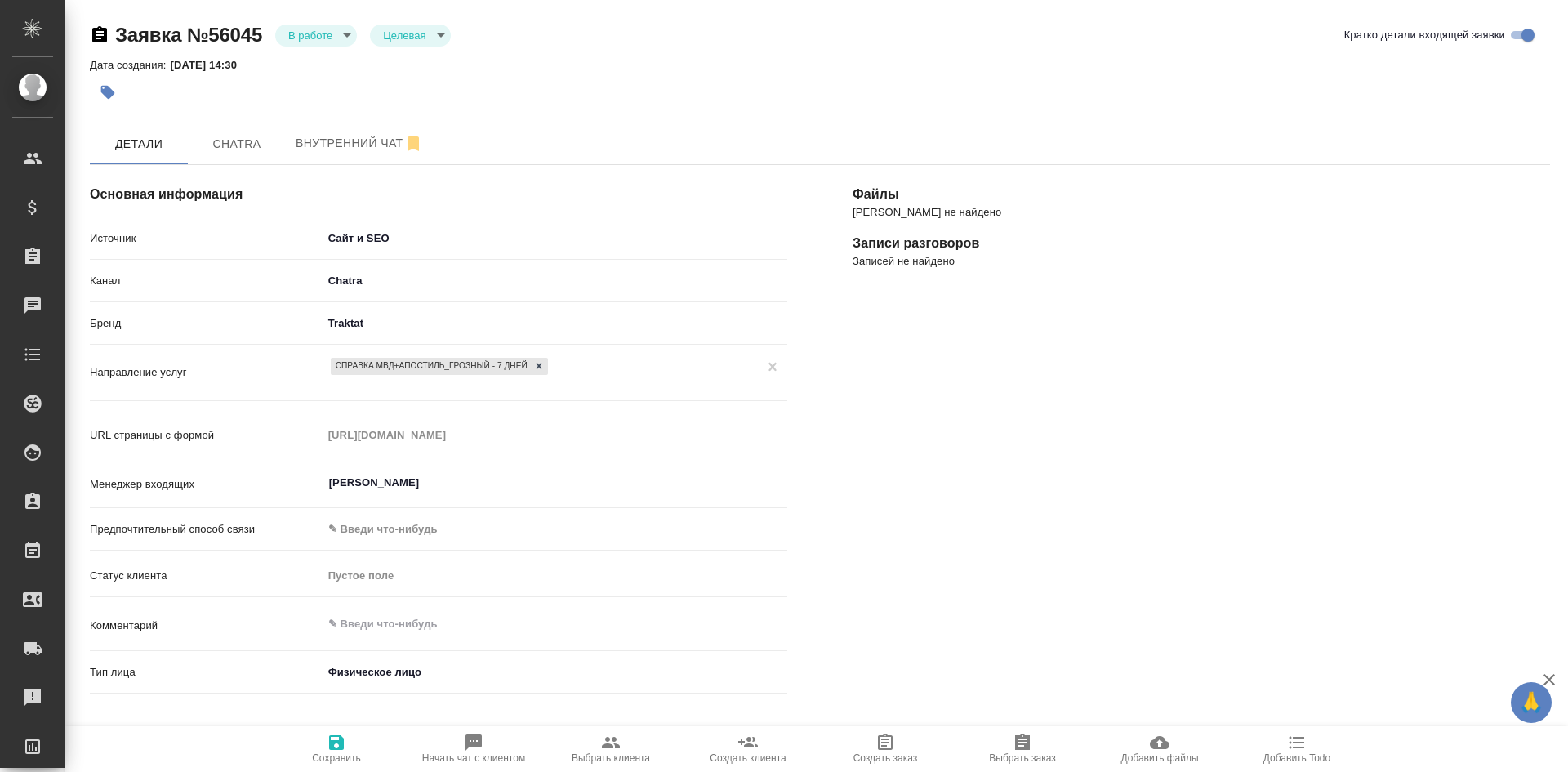
select select "RU"
click at [241, 123] on button "Chatra" at bounding box center [237, 144] width 98 height 40
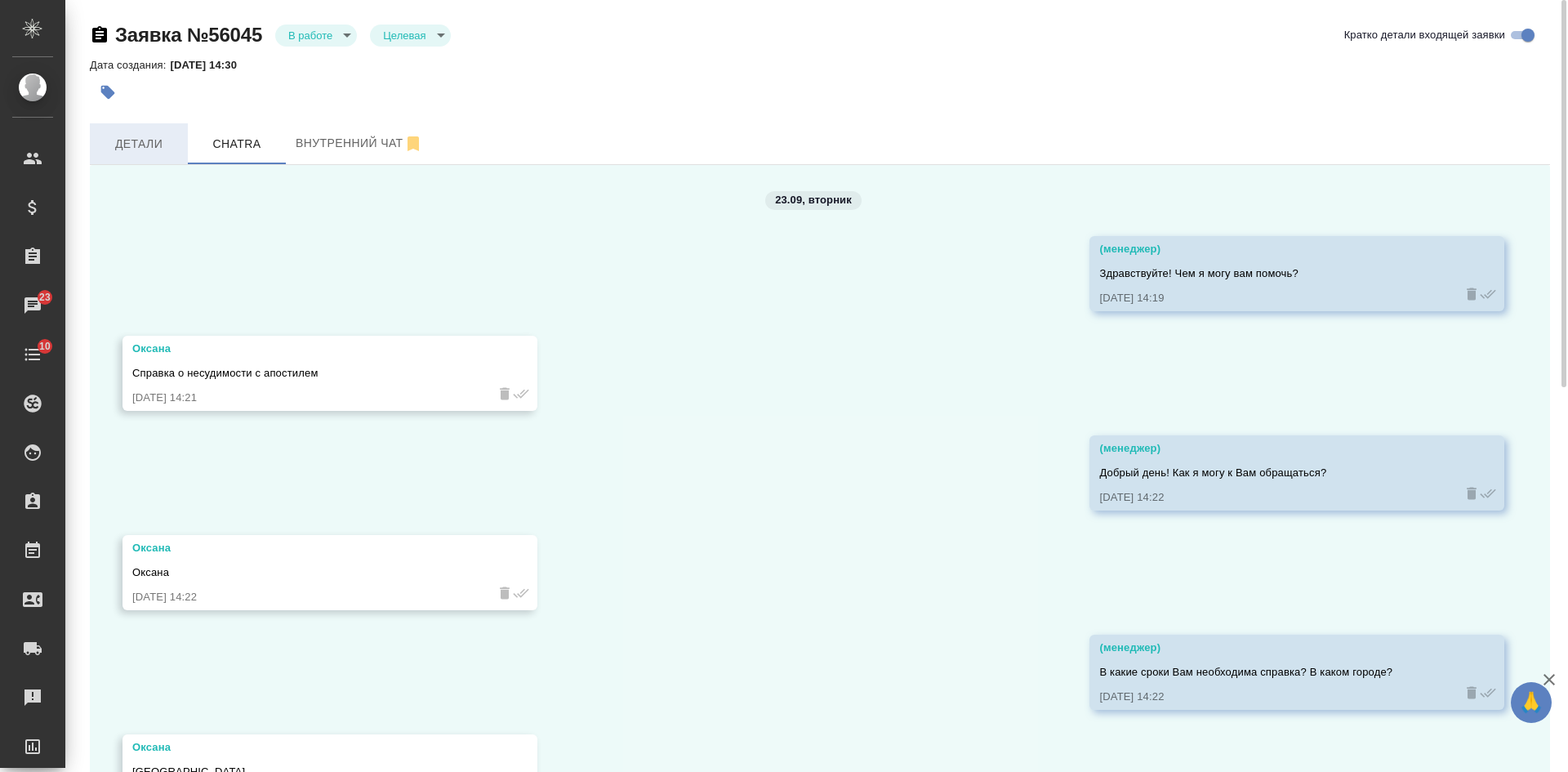
click at [146, 140] on span "Детали" at bounding box center [138, 144] width 78 height 20
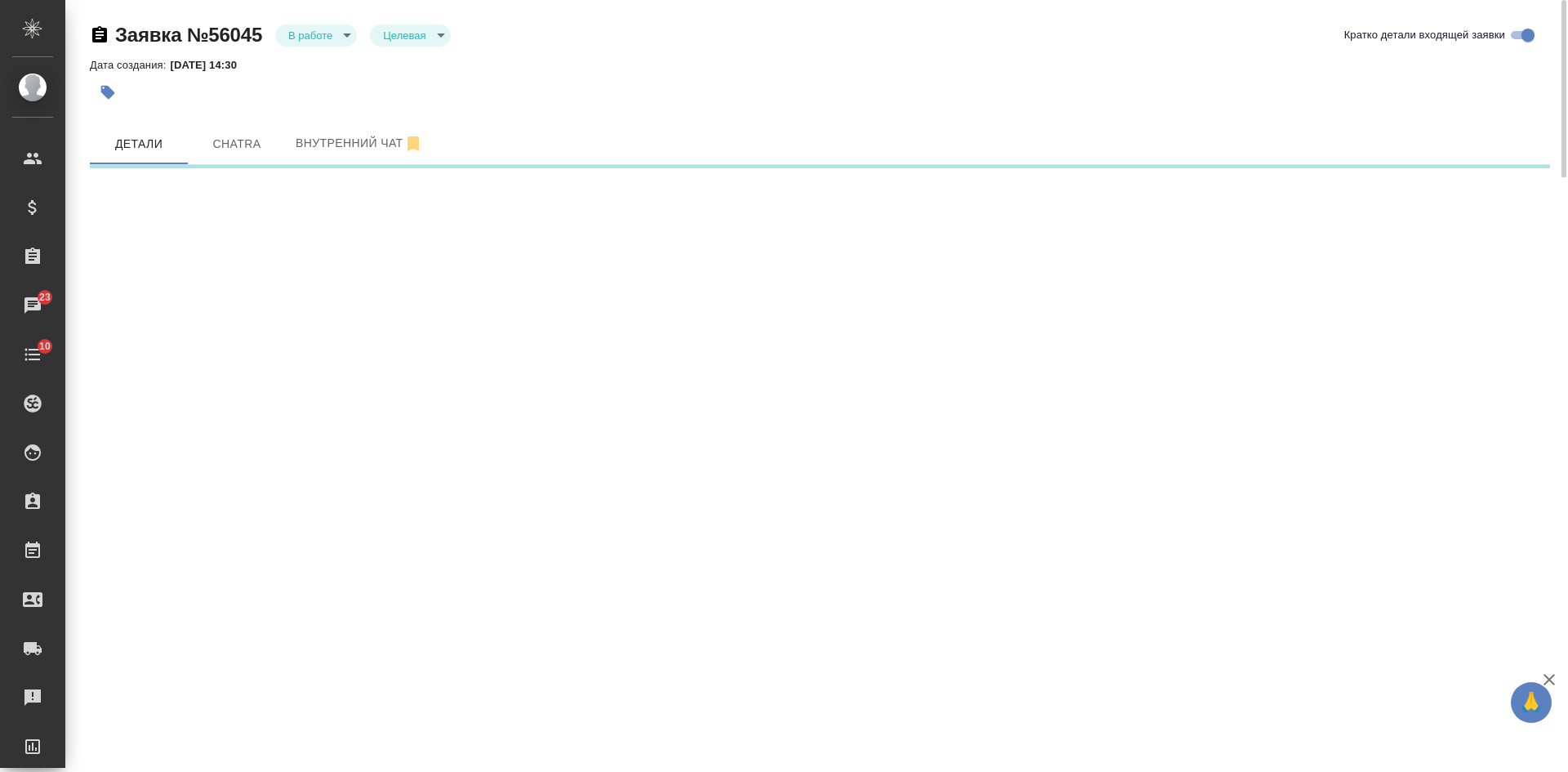
select select "RU"
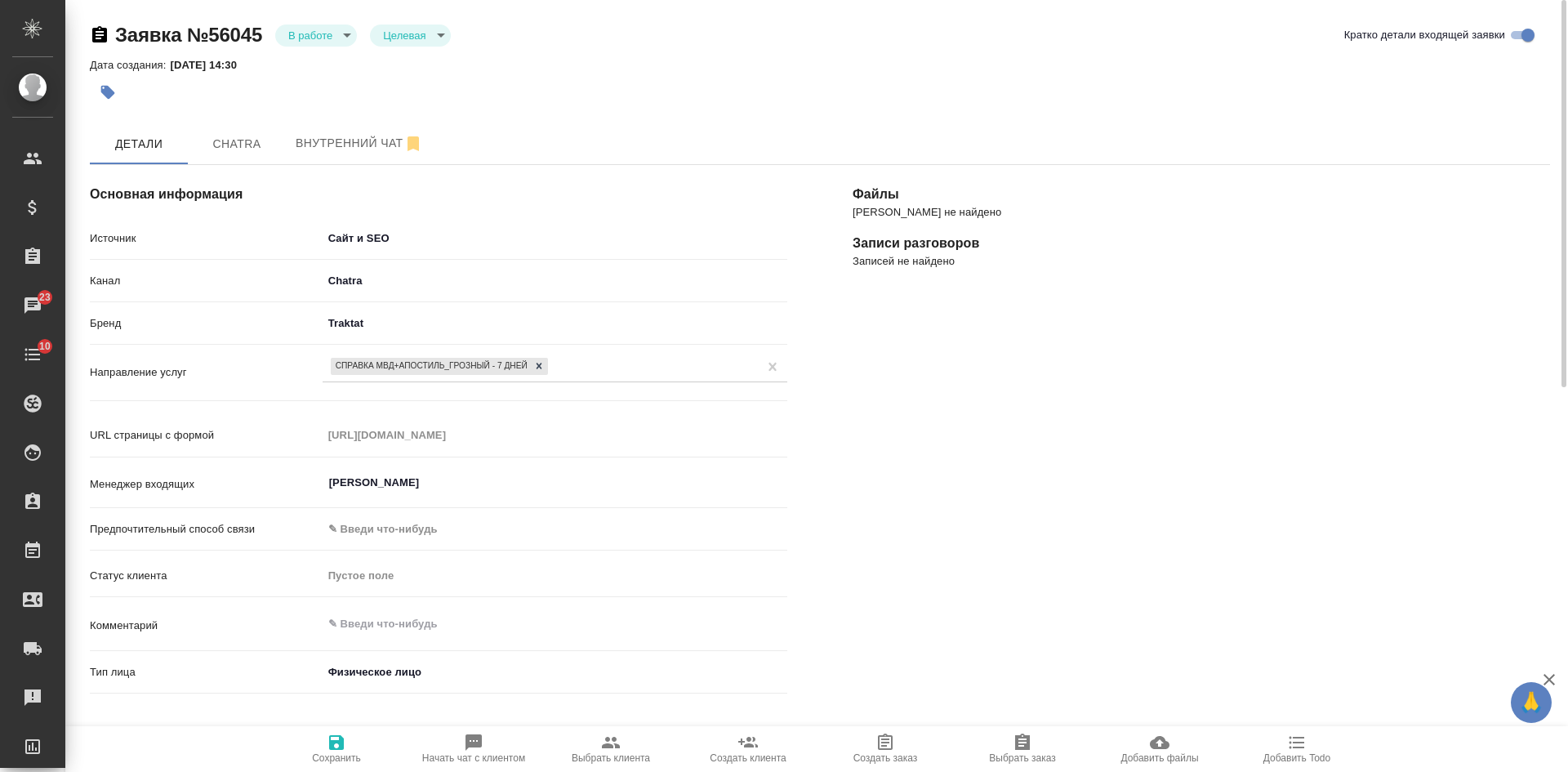
type textarea "x"
click at [237, 144] on span "Chatra" at bounding box center [236, 144] width 78 height 20
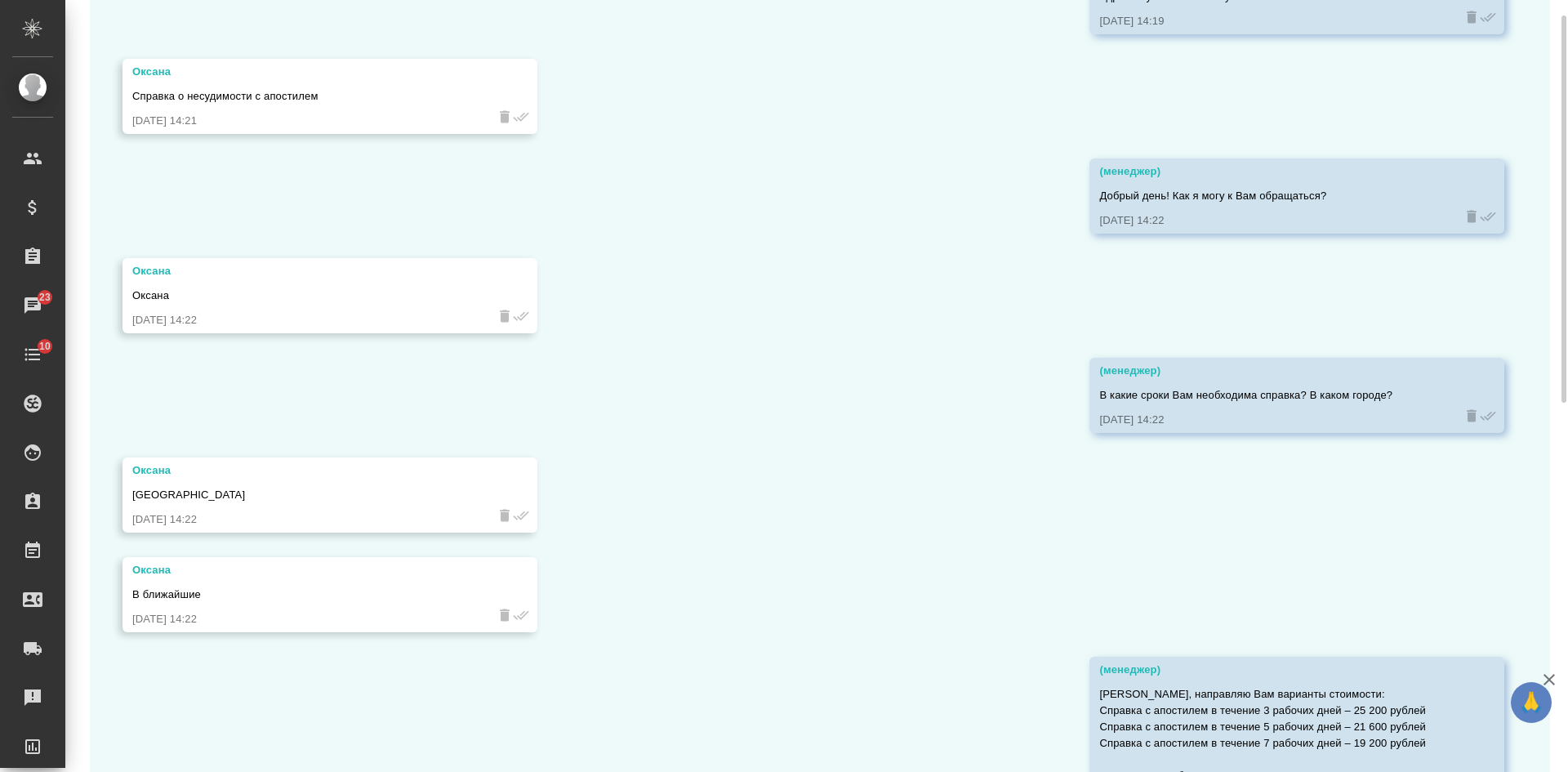
scroll to position [32, 0]
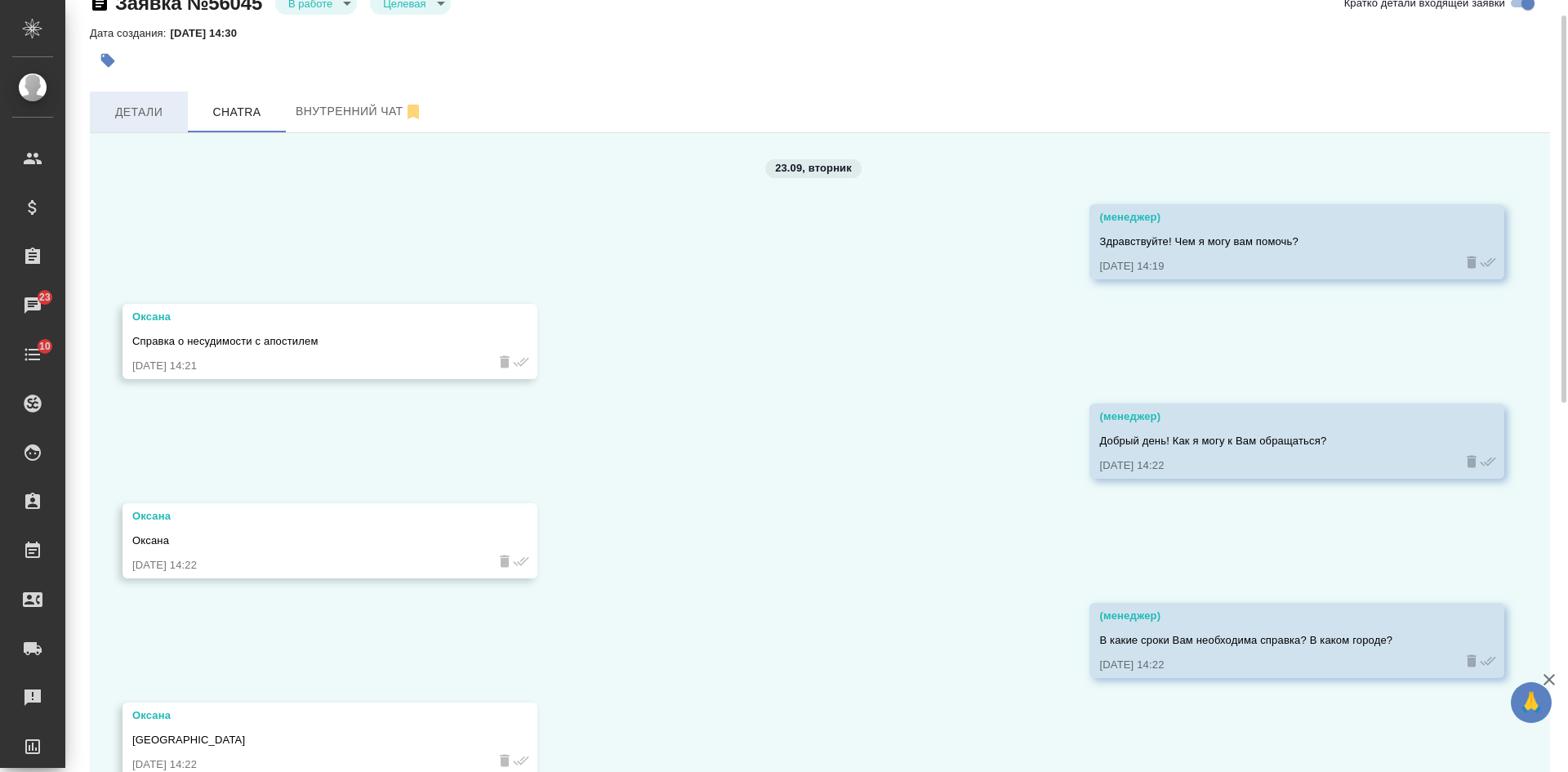
click at [124, 110] on span "Детали" at bounding box center [138, 112] width 78 height 20
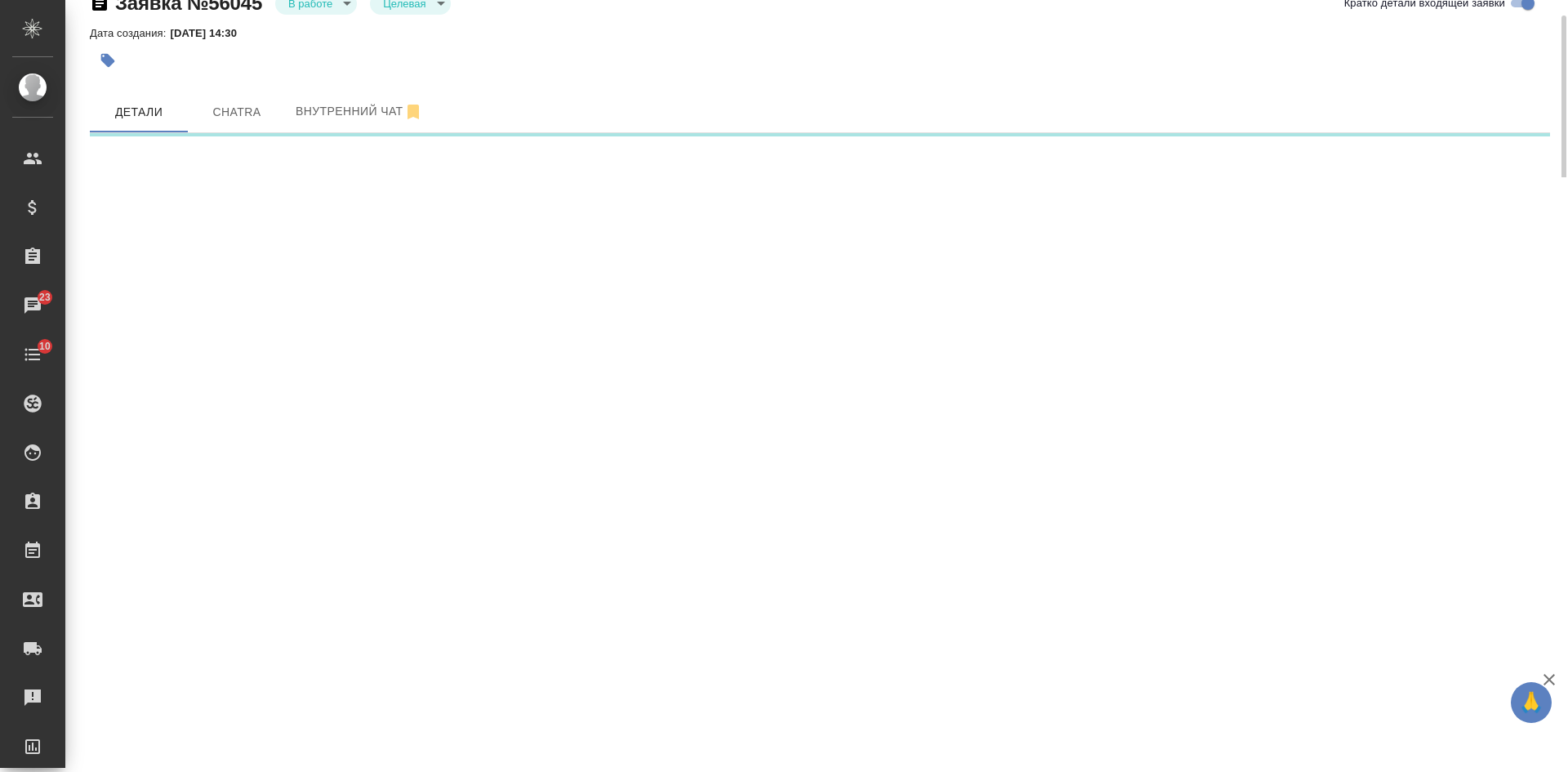
select select "RU"
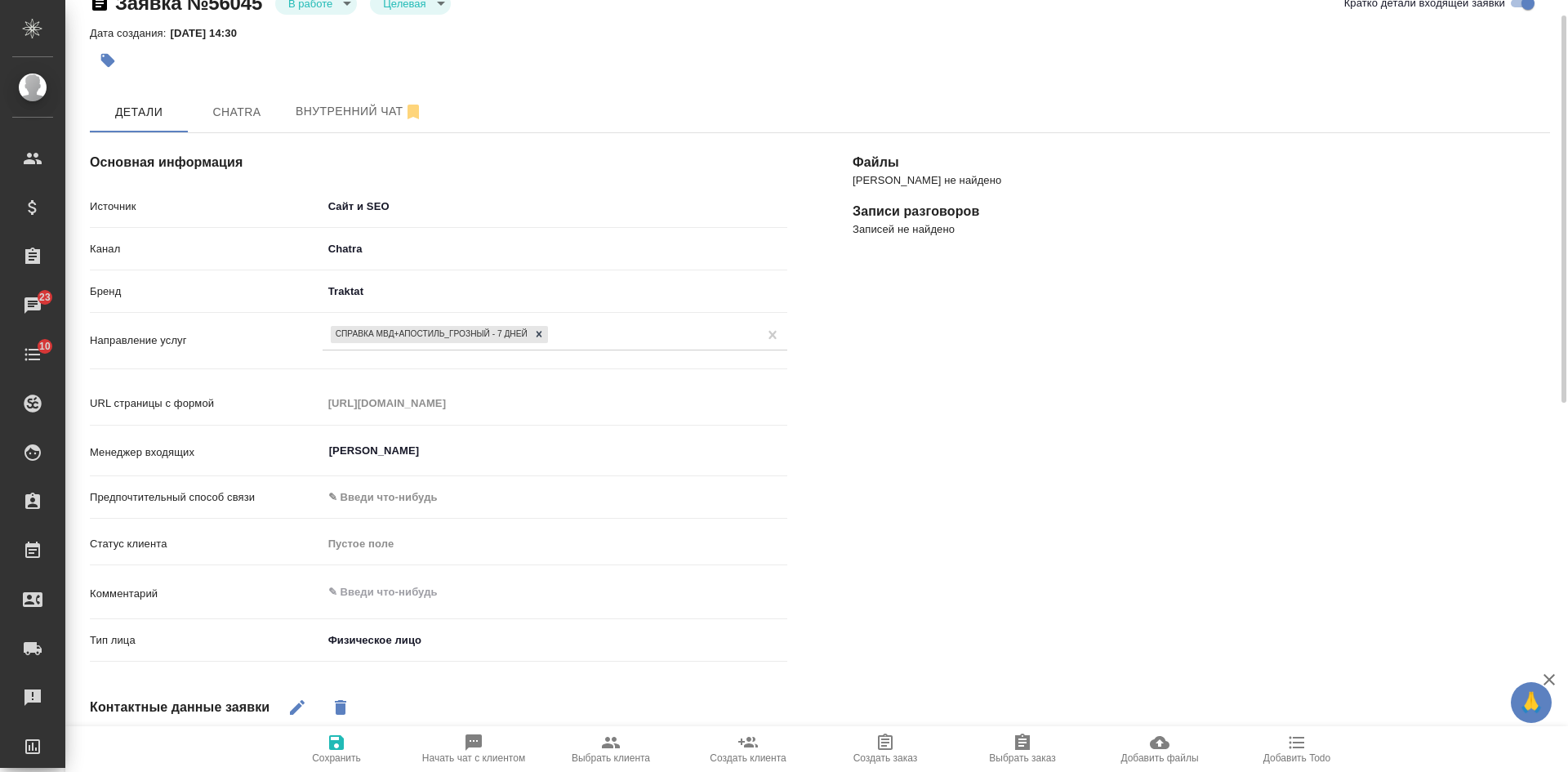
scroll to position [371, 0]
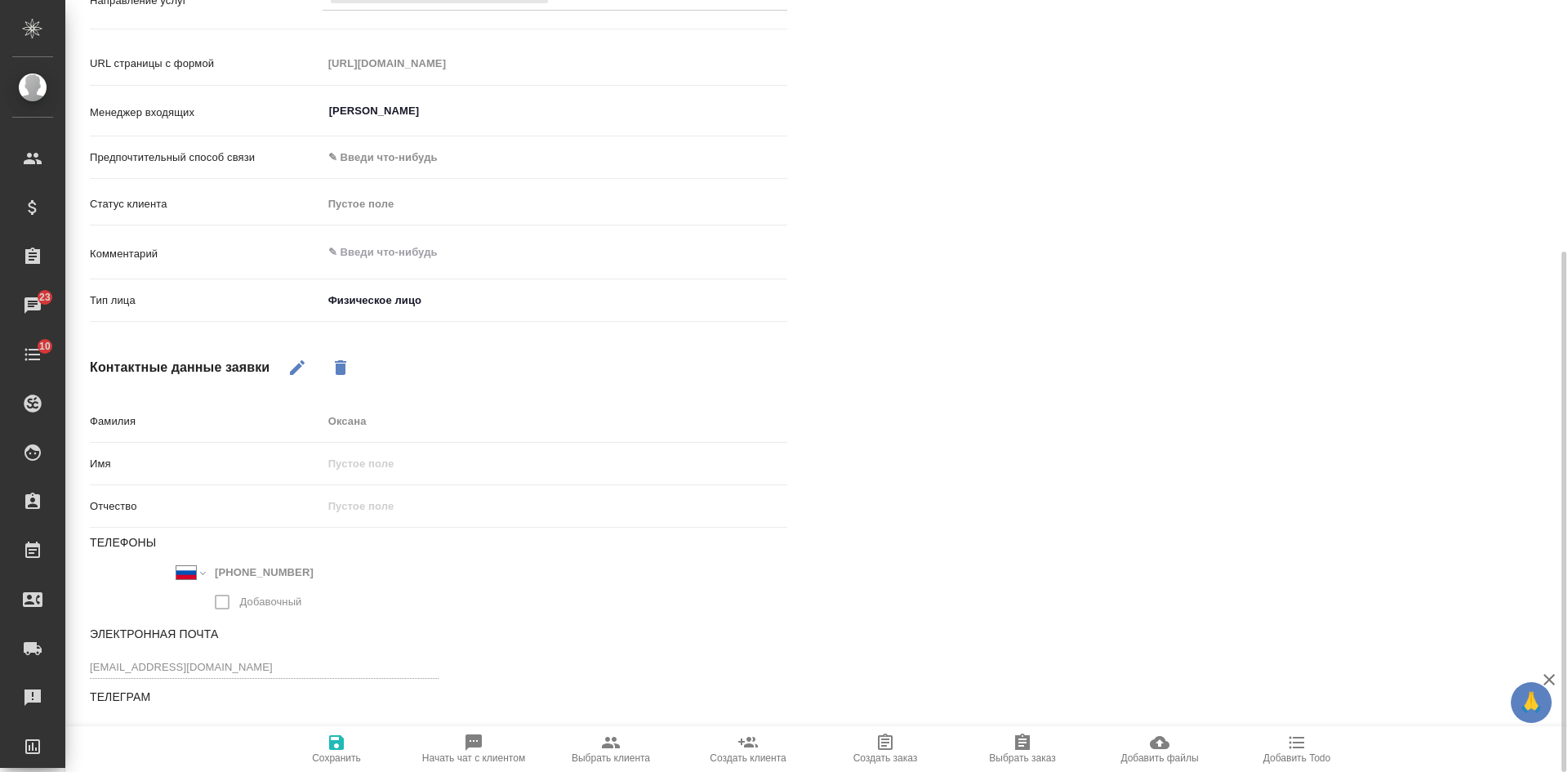
type textarea "x"
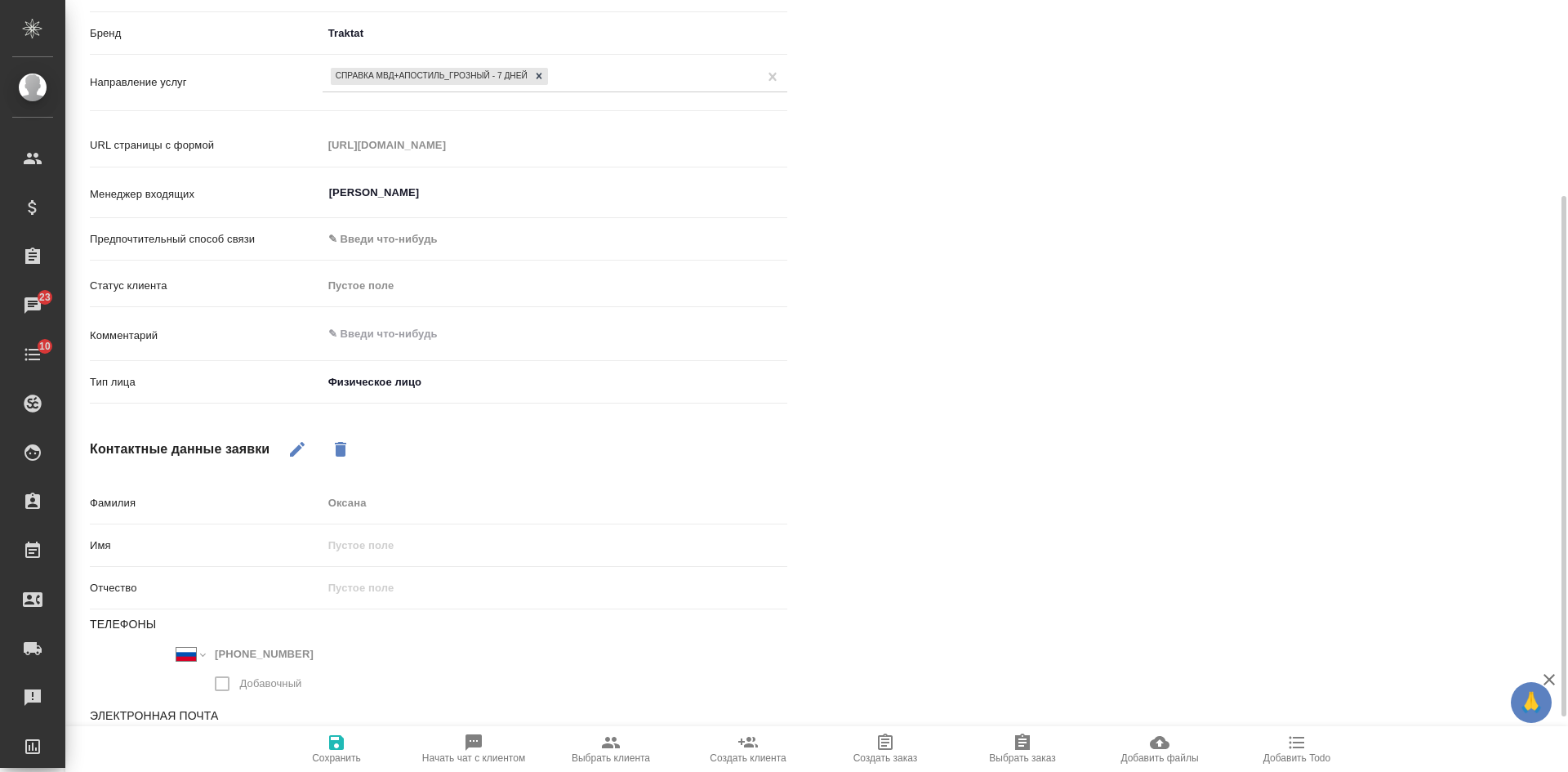
scroll to position [45, 0]
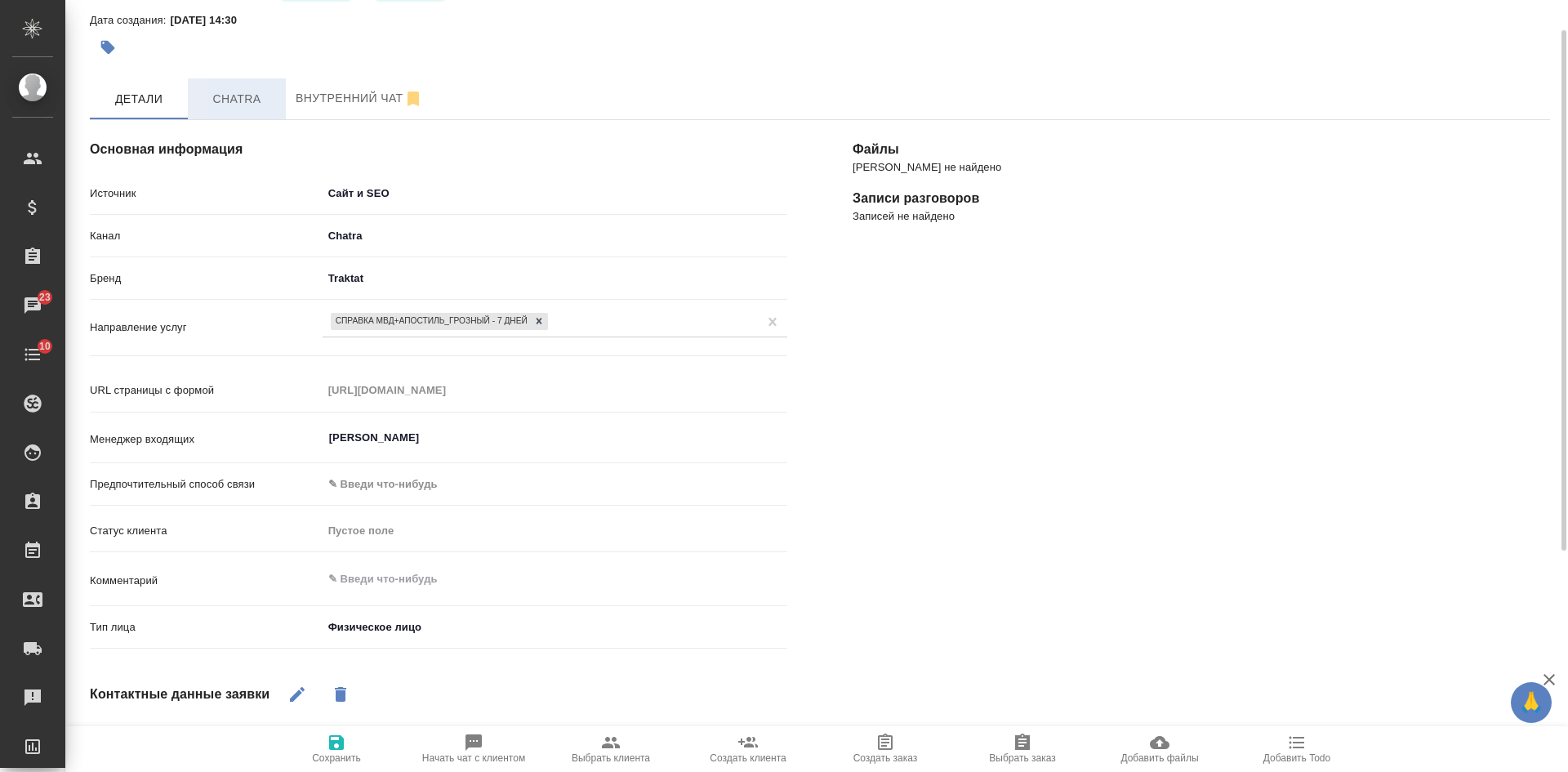
click at [252, 97] on span "Chatra" at bounding box center [236, 98] width 78 height 20
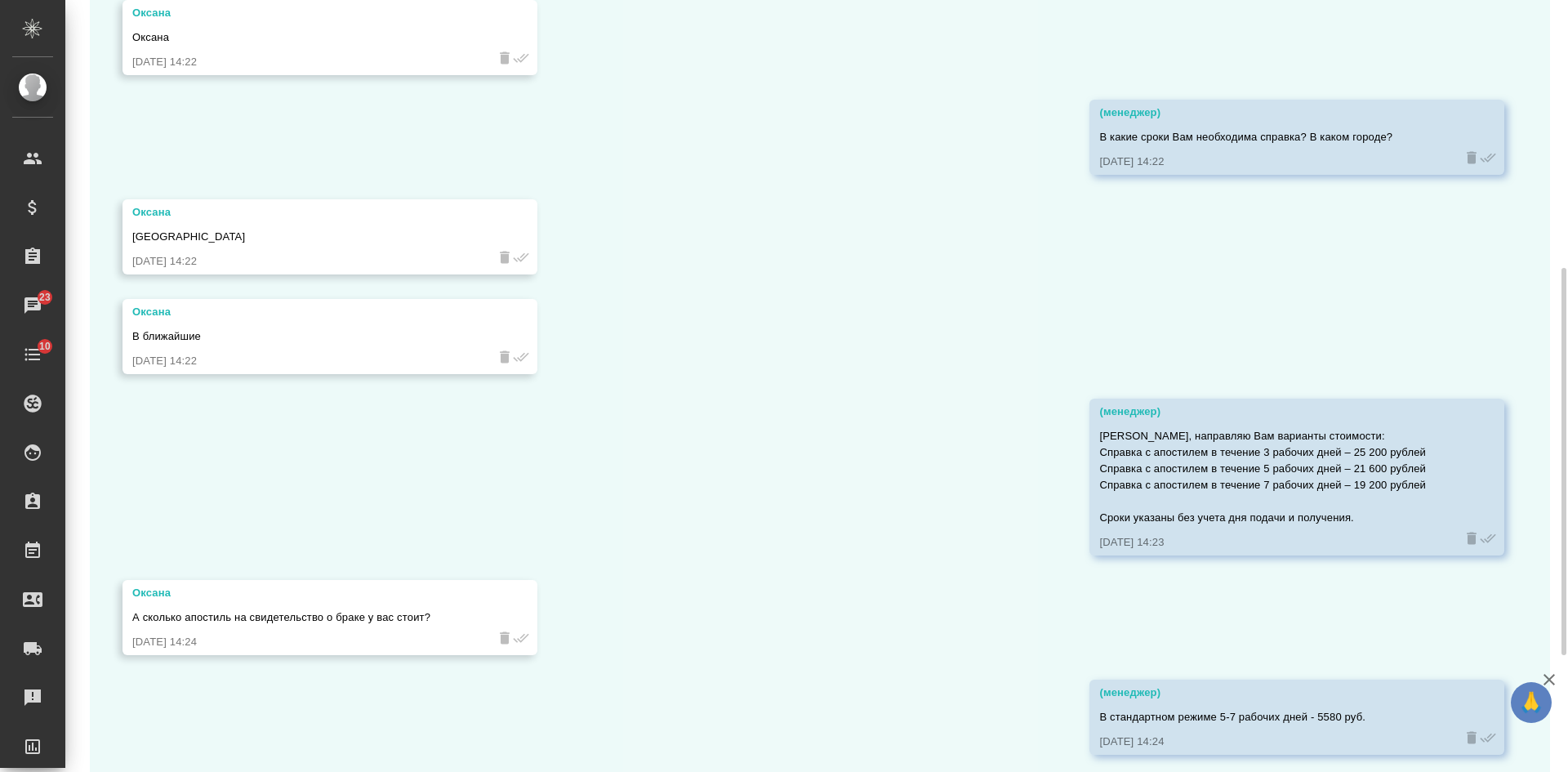
scroll to position [766, 0]
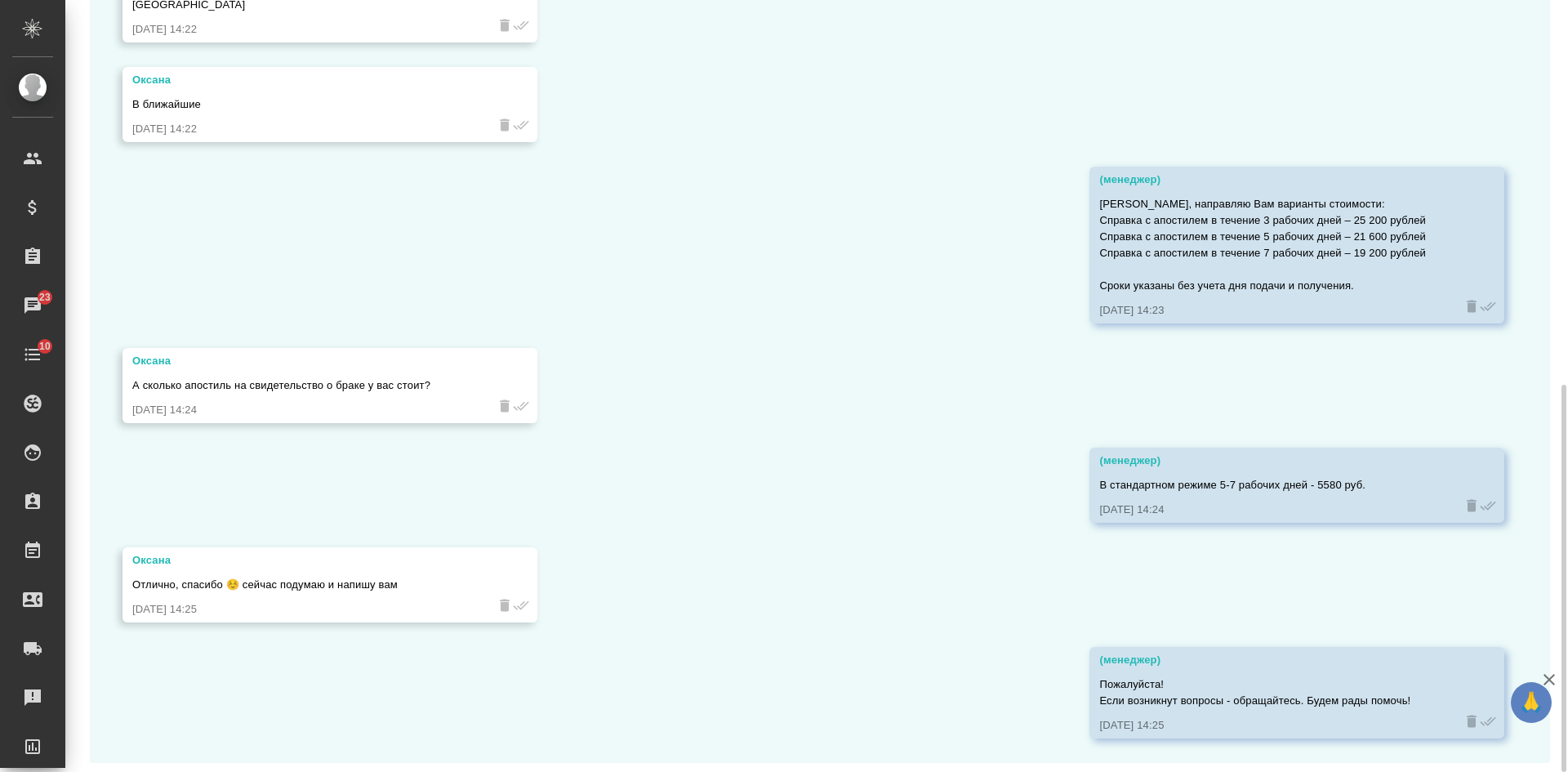
click at [1209, 379] on div "23.09, [DATE] (менеджер) Здравствуйте! Чем я могу вам помочь? [DATE] 14:19 [PER…" at bounding box center [819, 81] width 1460 height 1365
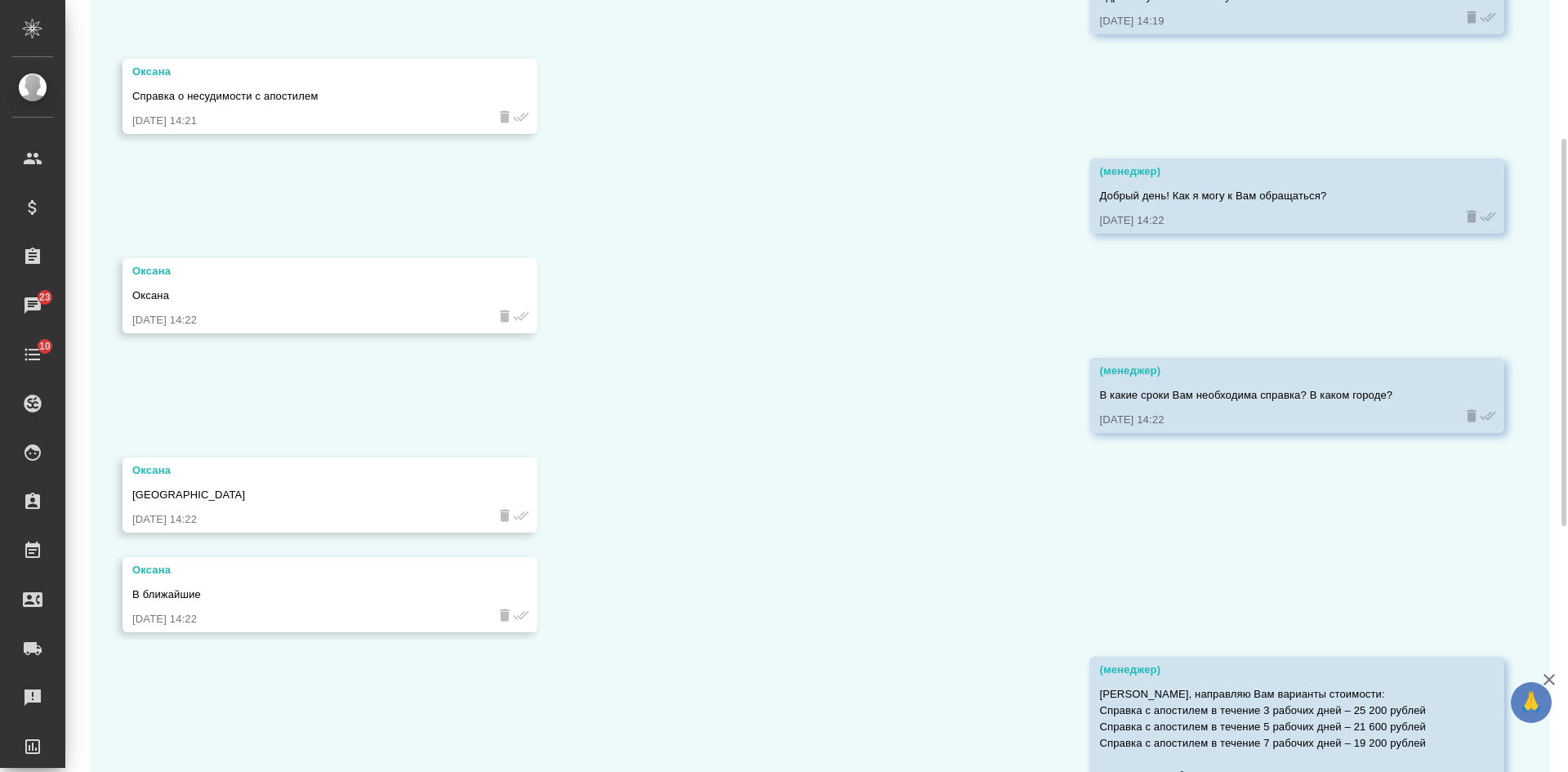
scroll to position [0, 0]
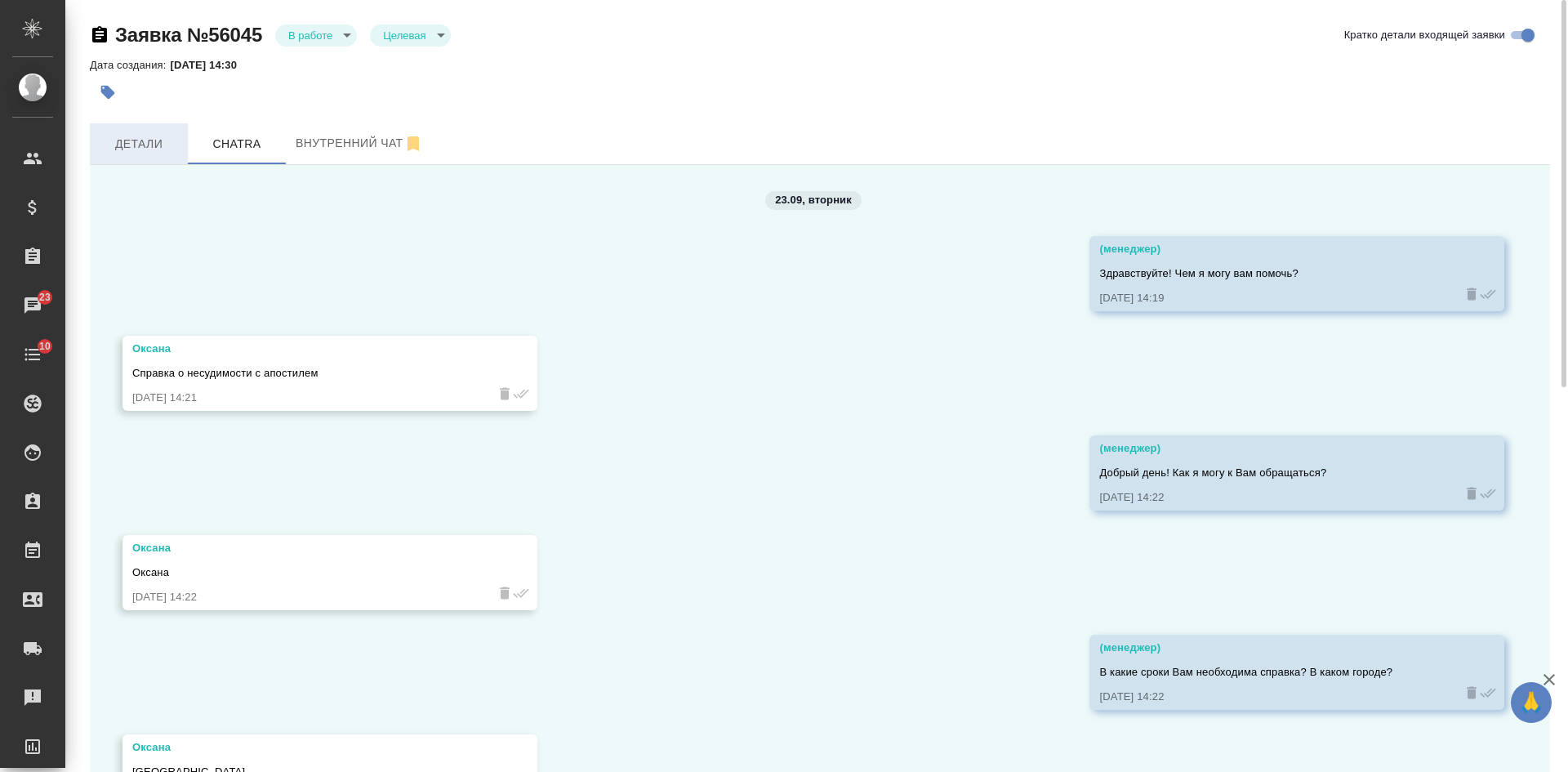
click at [128, 152] on span "Детали" at bounding box center [138, 144] width 78 height 20
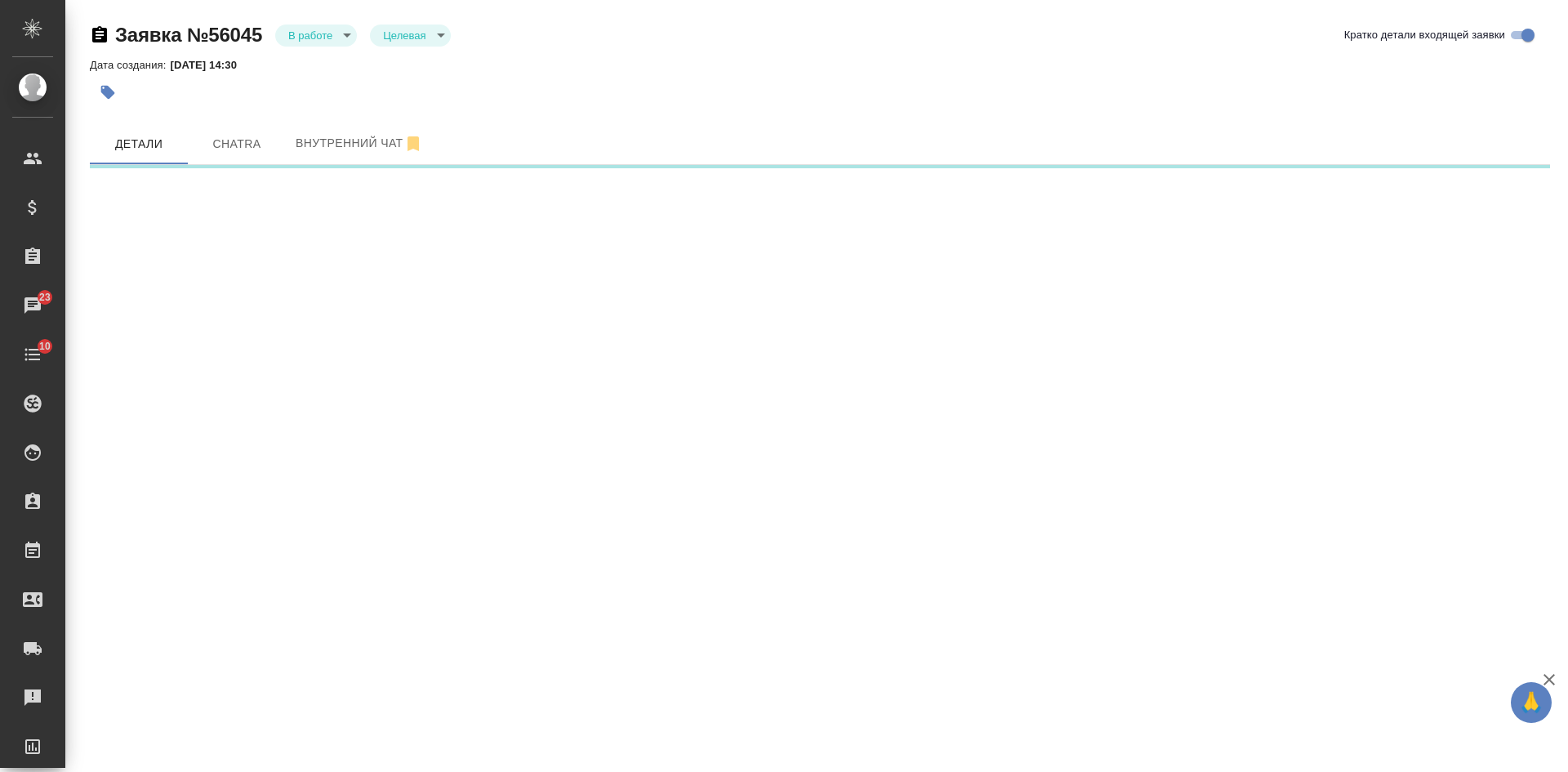
select select "RU"
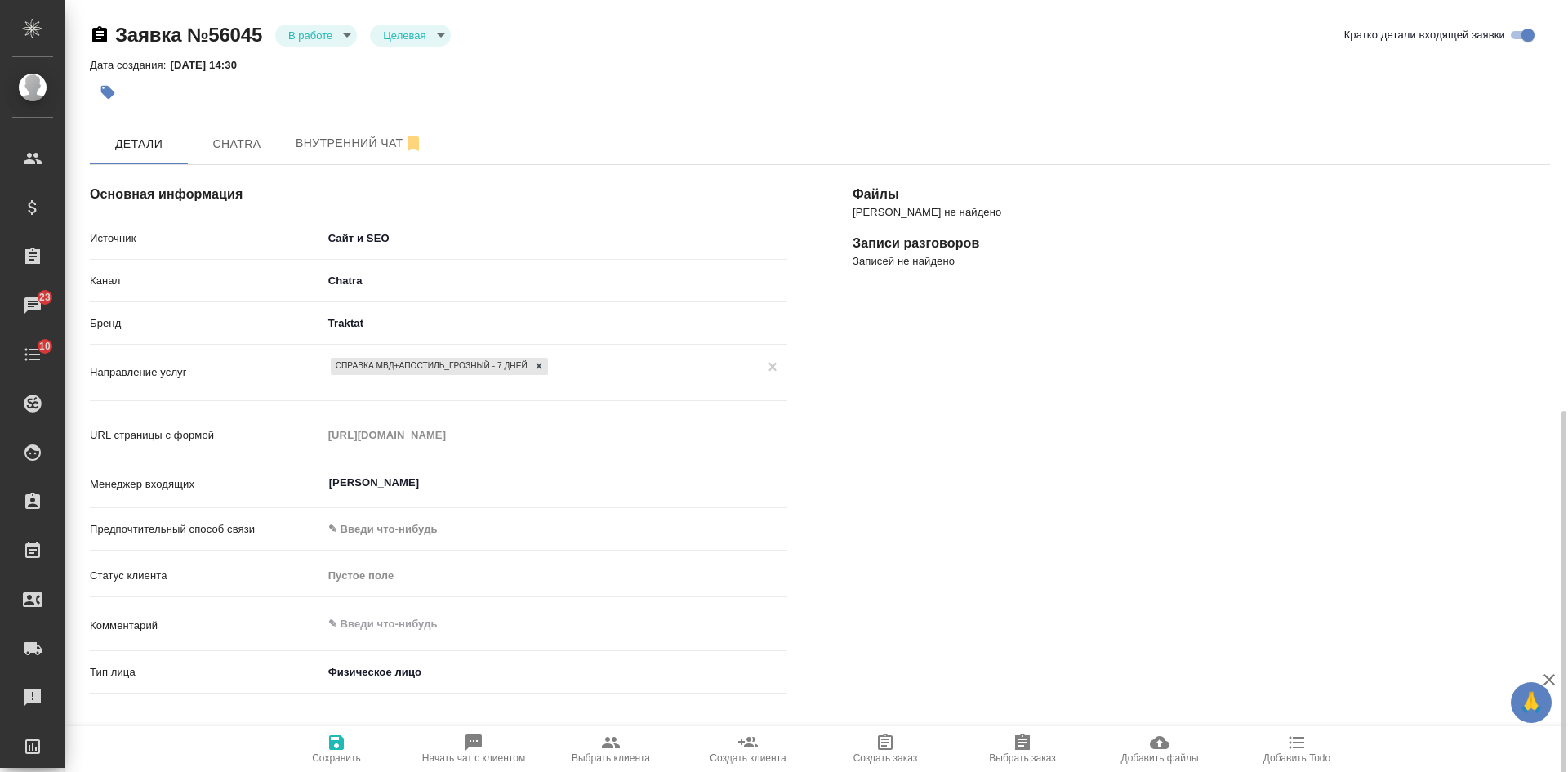
scroll to position [245, 0]
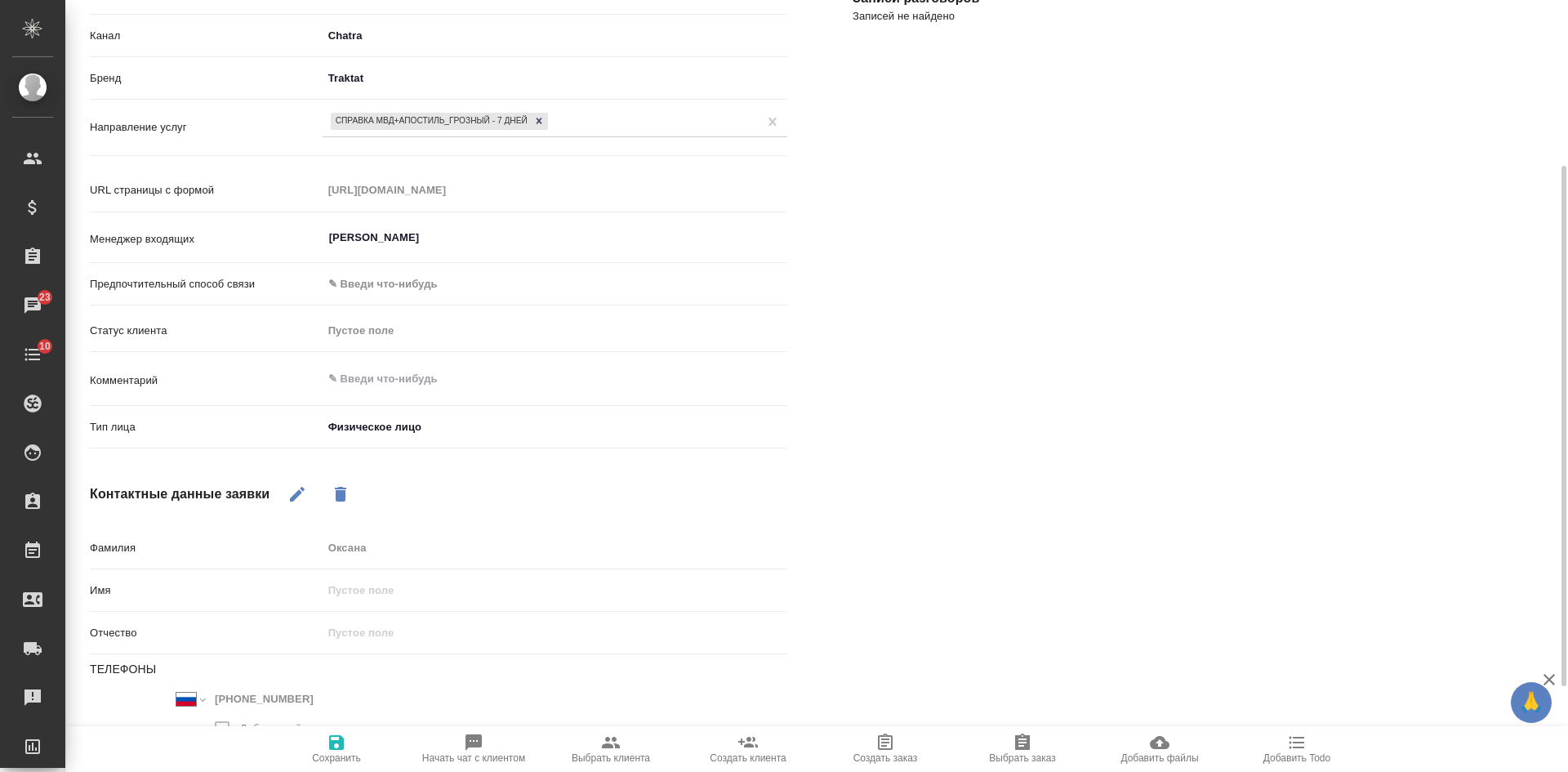
type textarea "x"
click at [412, 382] on textarea at bounding box center [555, 379] width 465 height 28
type textarea "т"
type textarea "x"
type textarea "те"
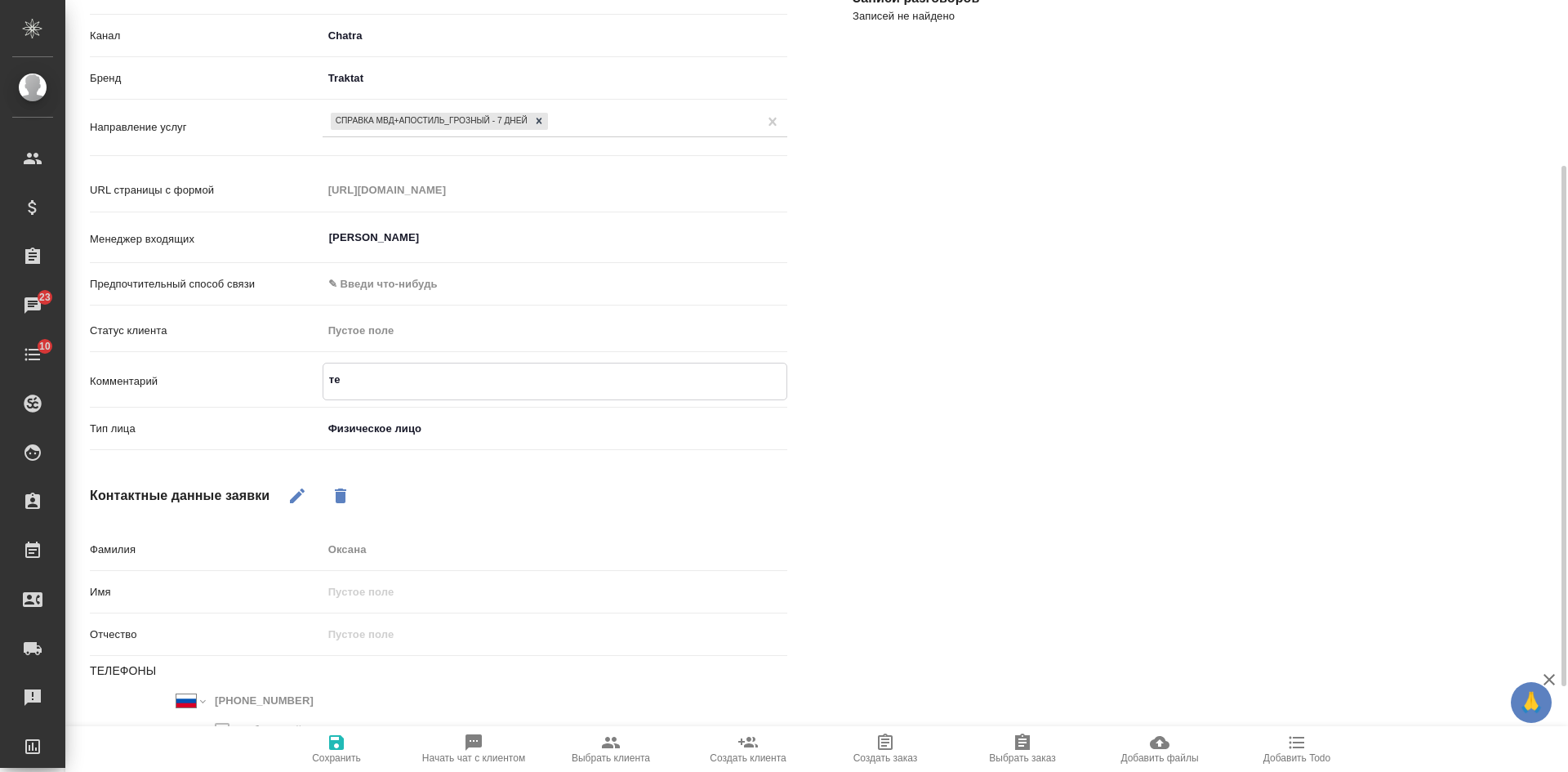
type textarea "x"
type textarea "тео"
type textarea "x"
type textarea "те"
type textarea "x"
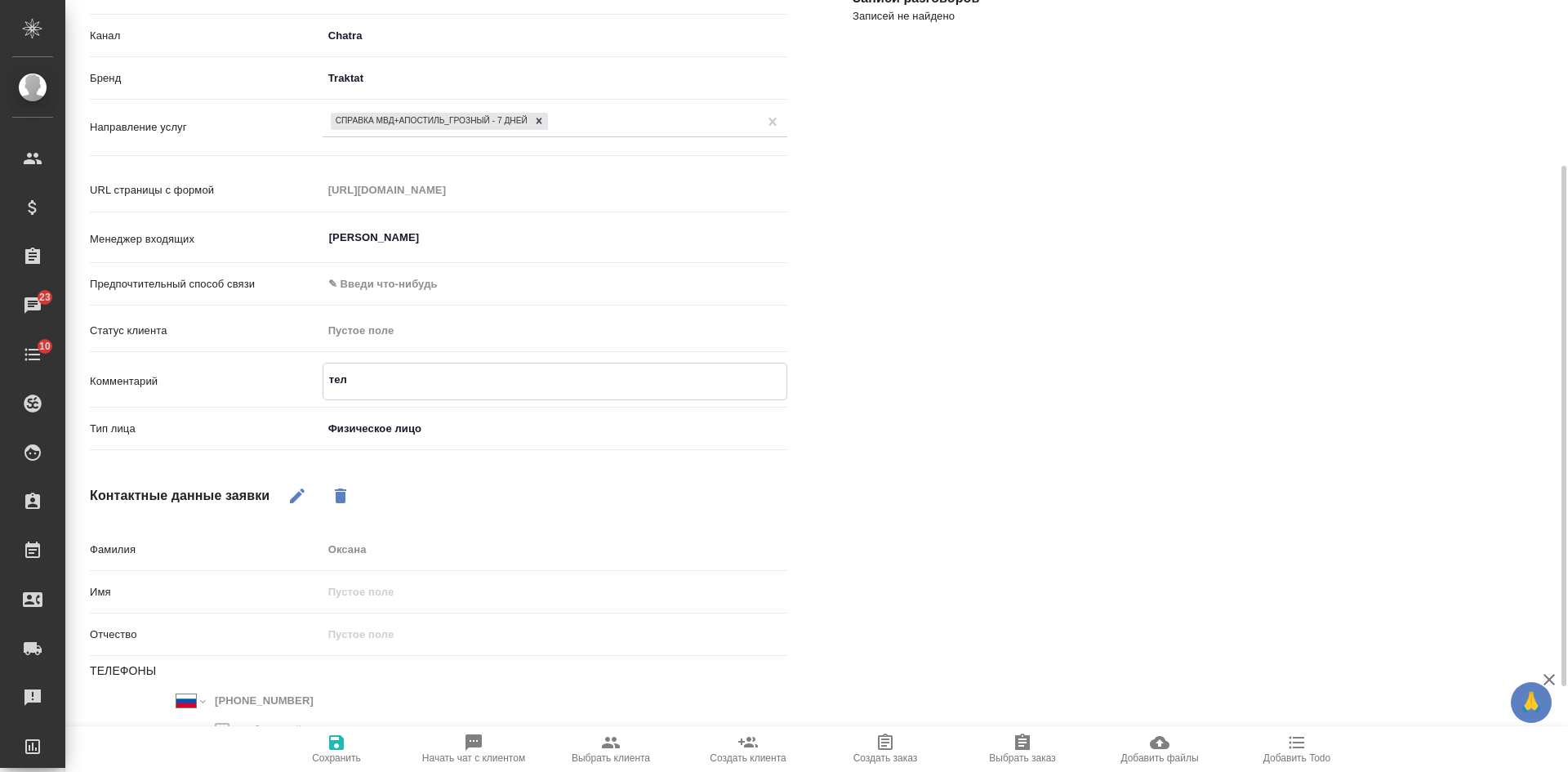
type textarea "теле"
type textarea "x"
type textarea "телефо"
type textarea "x"
type textarea "телефон"
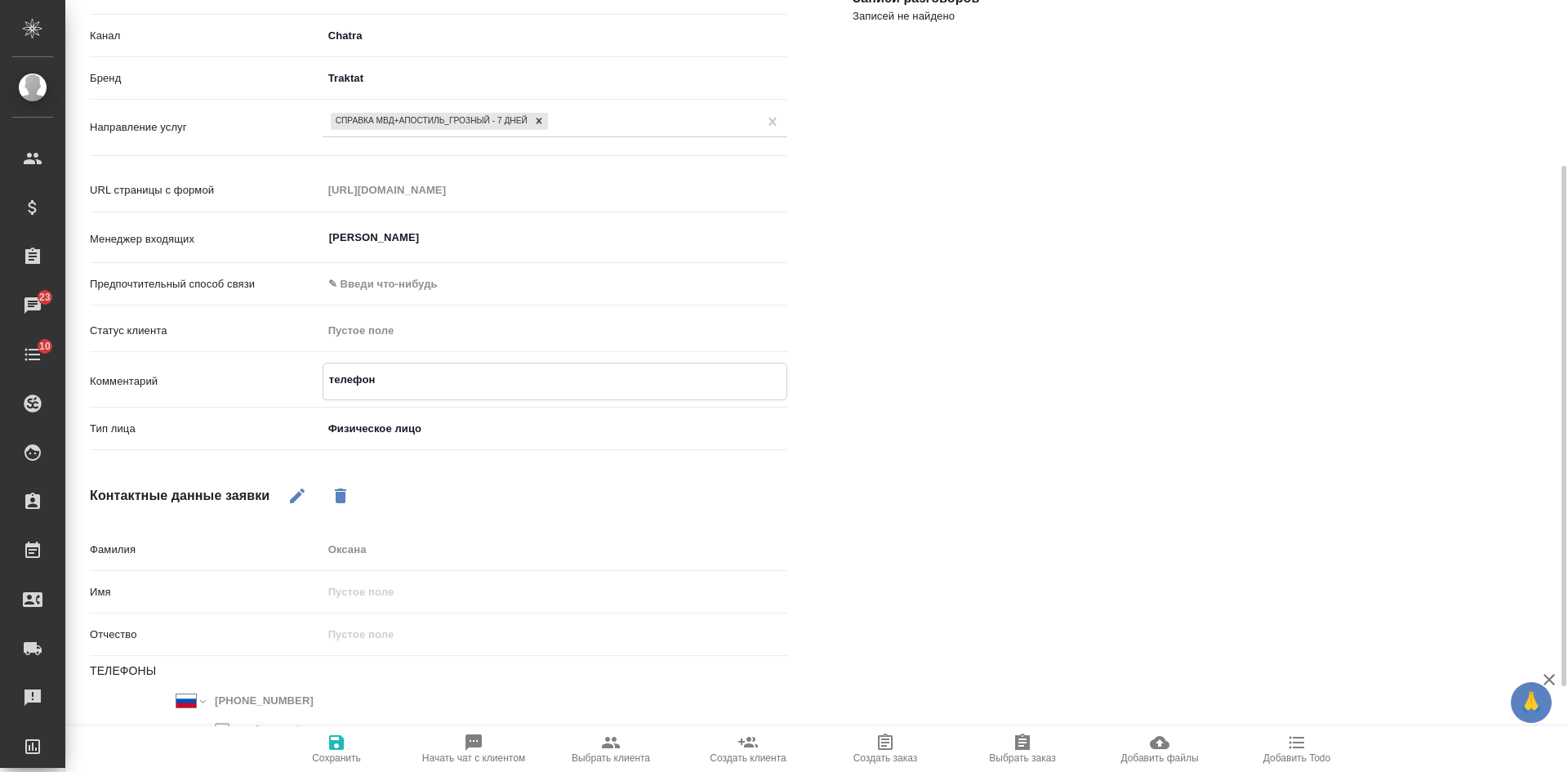
type textarea "x"
type textarea "телефон"
type textarea "x"
type textarea "телефон [PERSON_NAME]"
type textarea "x"
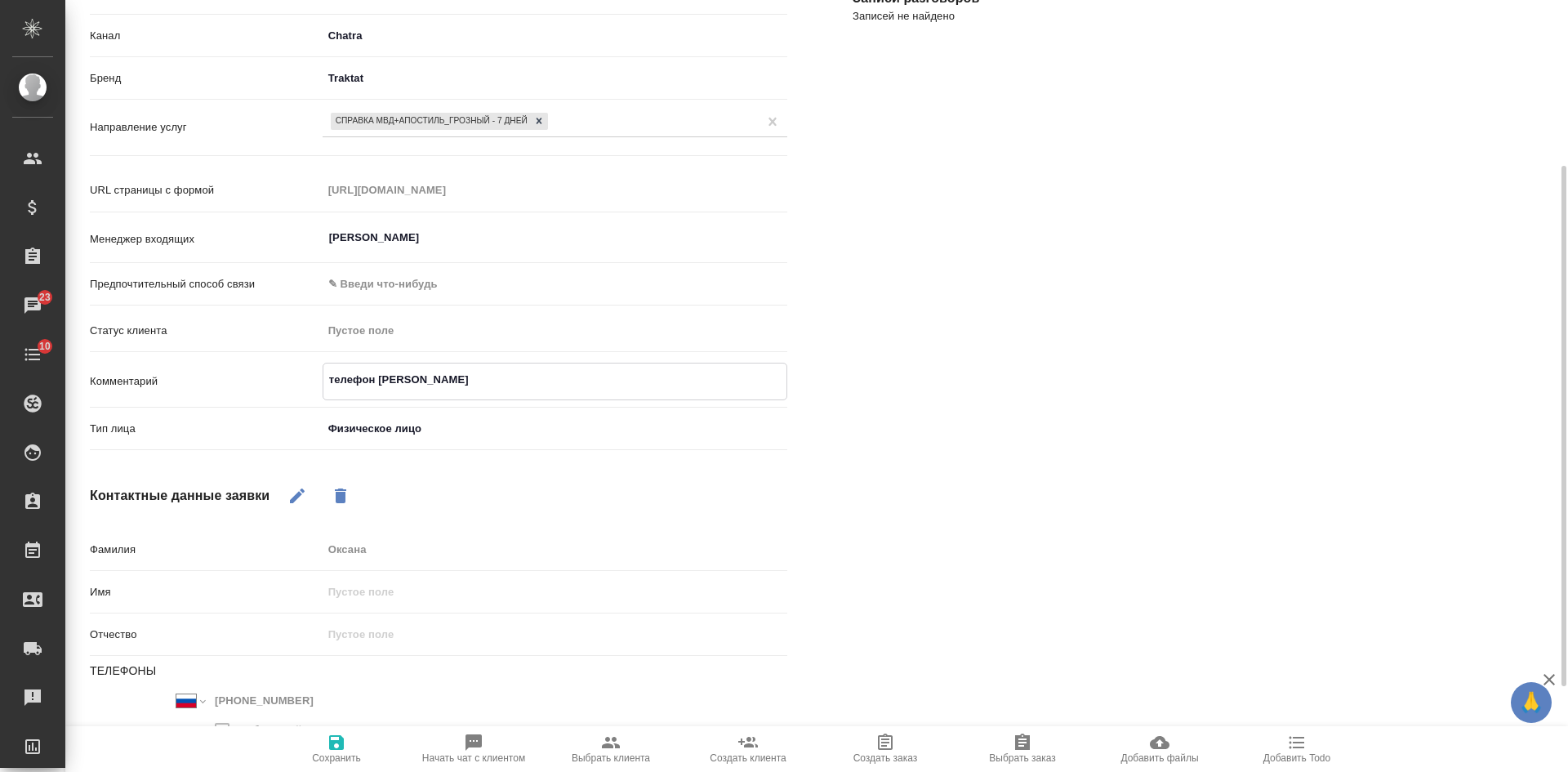
type textarea "телефон не"
type textarea "x"
type textarea "телефон не"
type textarea "x"
type textarea "телефон не б"
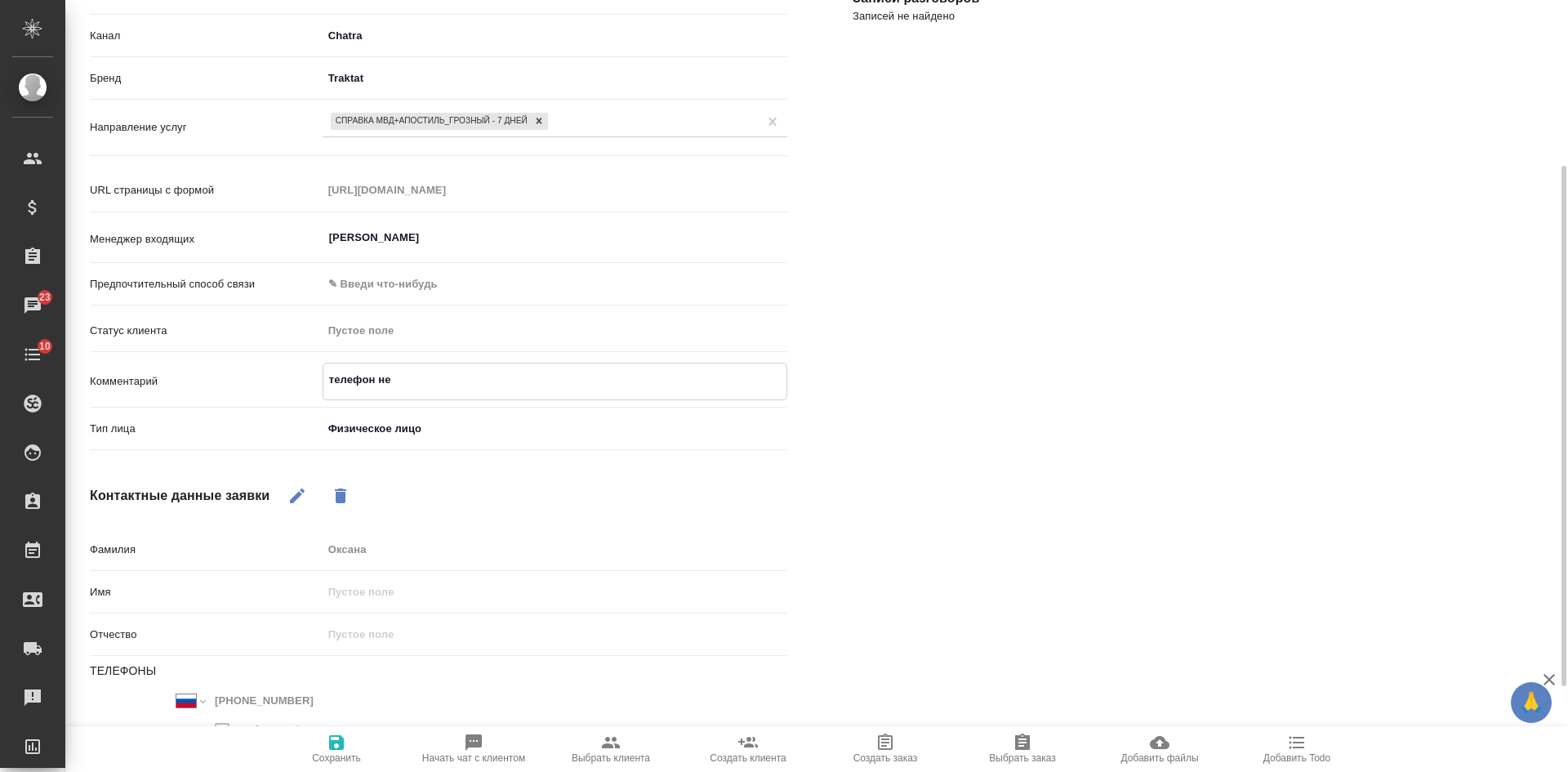
type textarea "x"
type textarea "телефон не бе"
type textarea "x"
type textarea "телефон не бер"
type textarea "x"
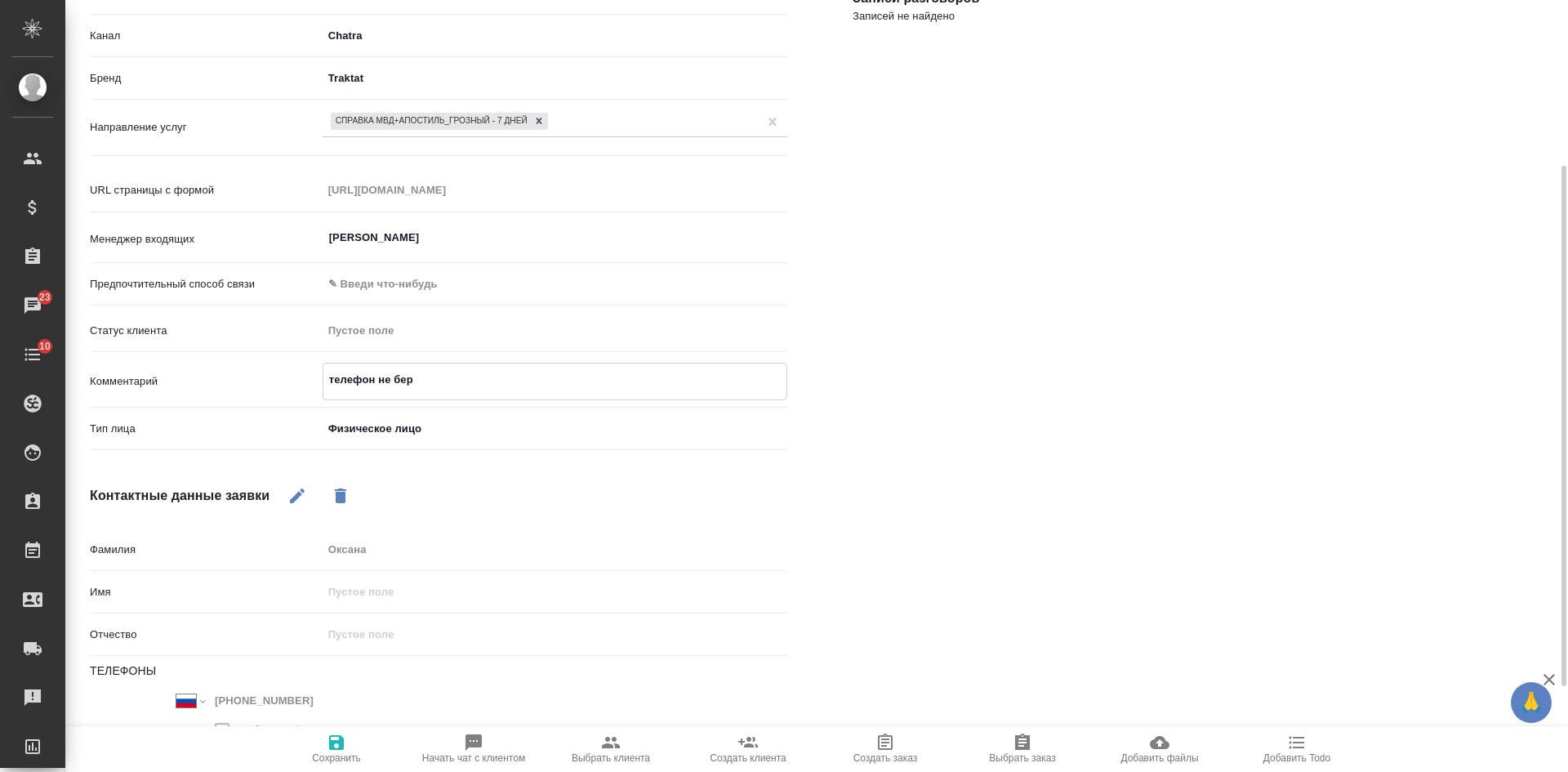
type textarea "телефон не бере"
type textarea "x"
type textarea "телефон не берет"
type textarea "x"
type textarea "телефон не берет"
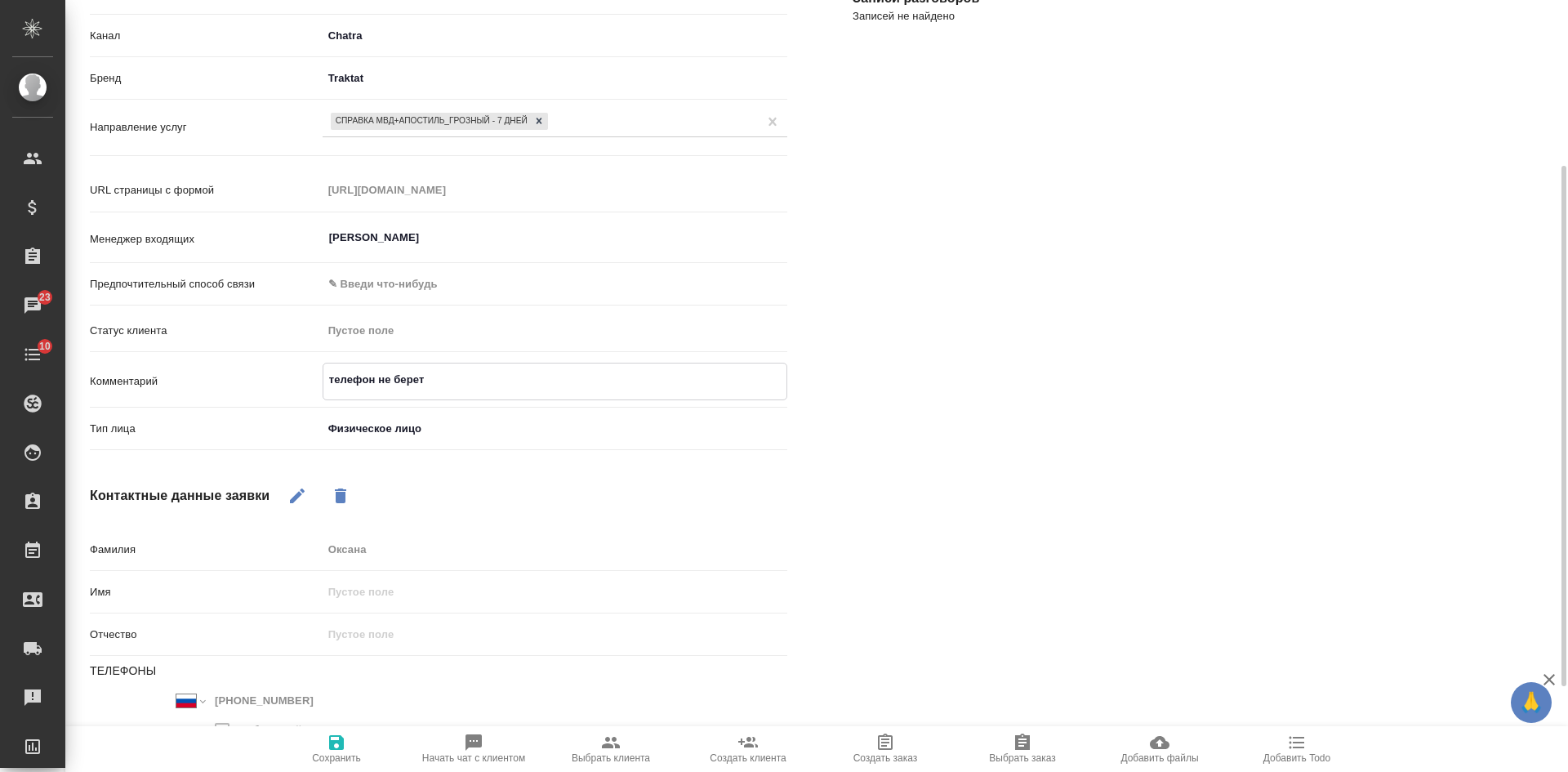
type textarea "x"
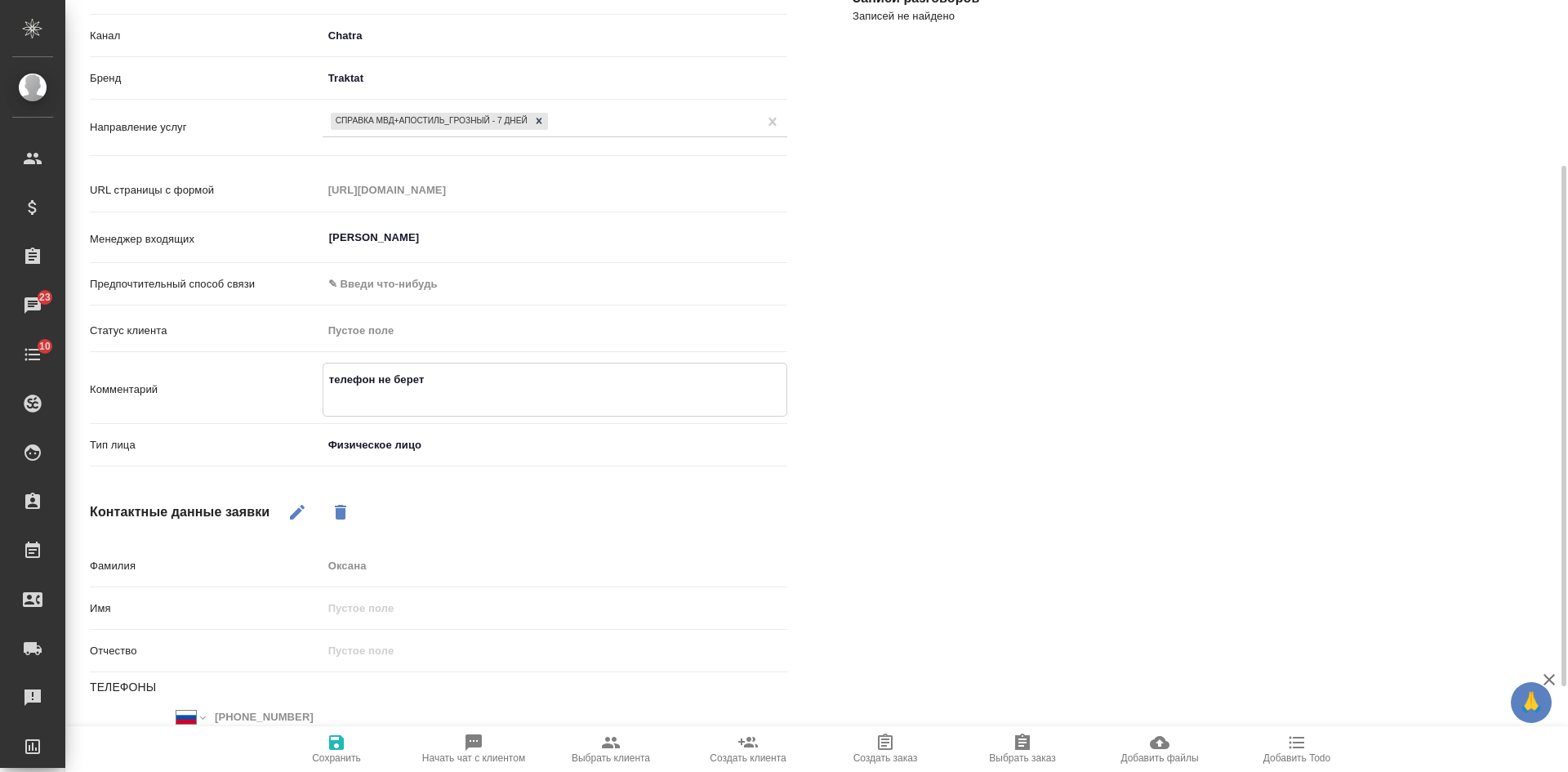
type textarea "телефон не берет +"
type textarea "x"
type textarea "телефон не берет +"
type textarea "x"
type textarea "телефон не берет + п"
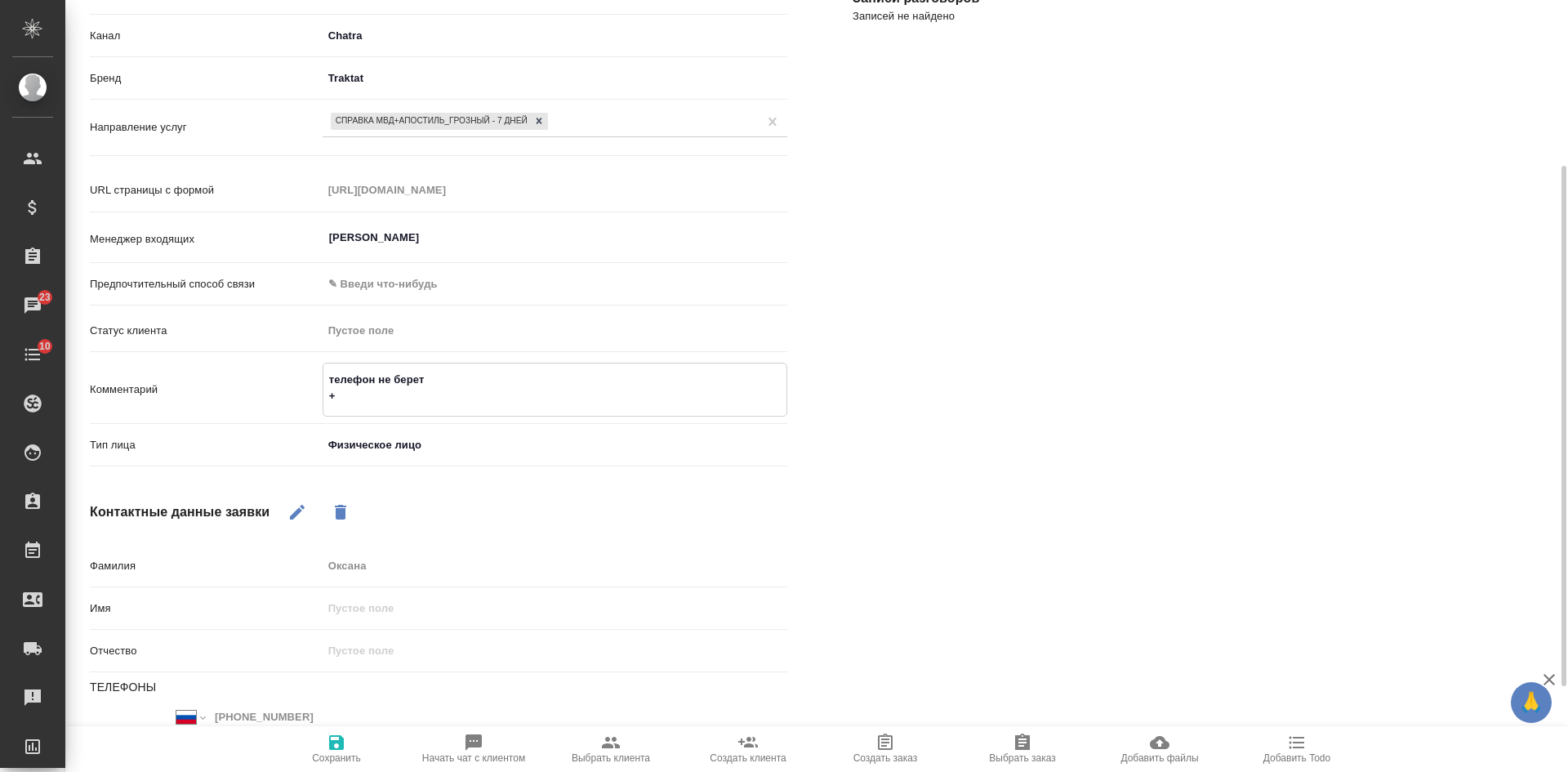
type textarea "x"
type textarea "телефон не берет + пи"
type textarea "x"
type textarea "телефон не берет + пис"
type textarea "x"
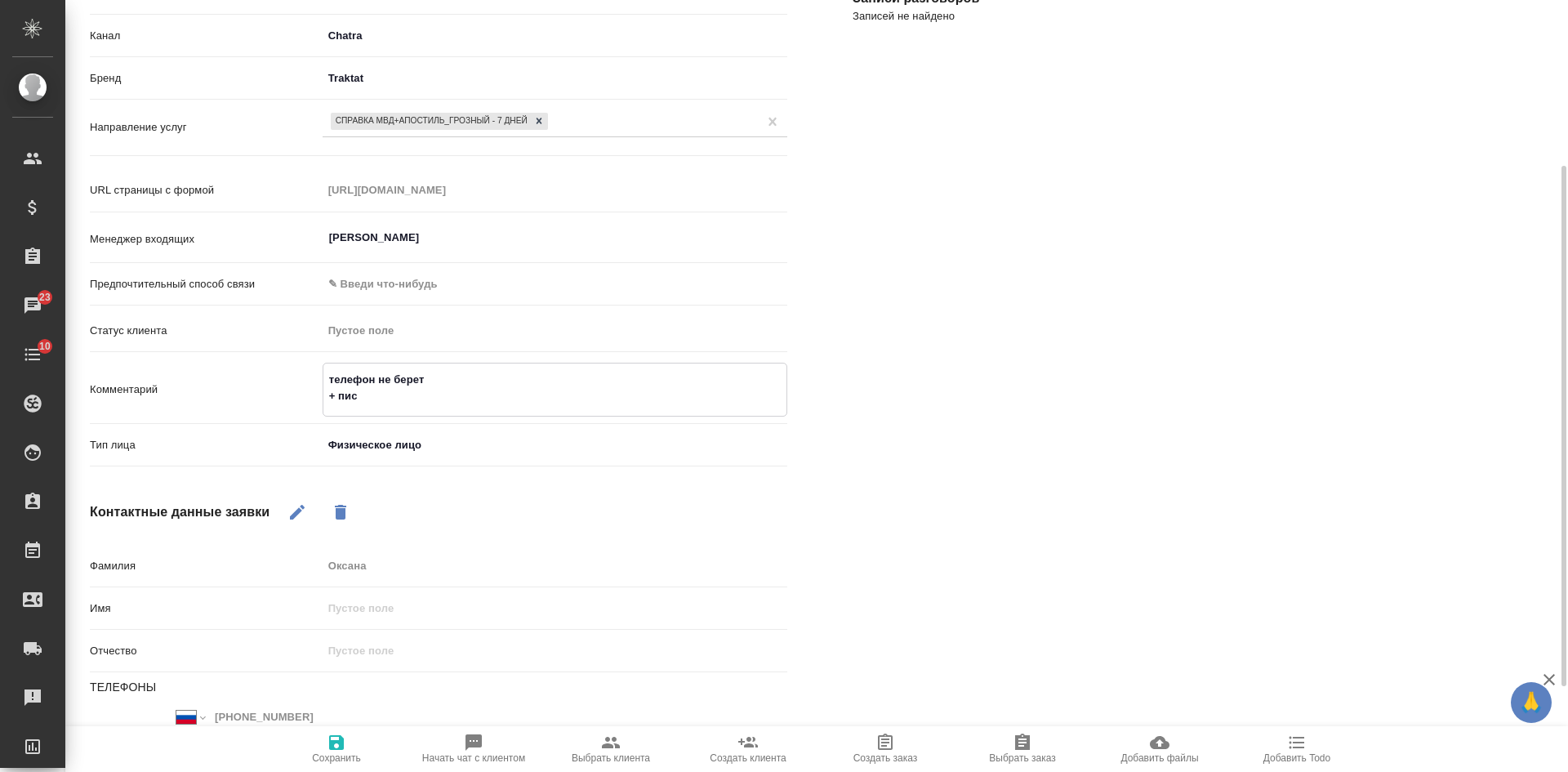
type textarea "телефон не берет + пись"
type textarea "x"
type textarea "телефон не берет + письм"
type textarea "x"
type textarea "телефон не берет + письмо"
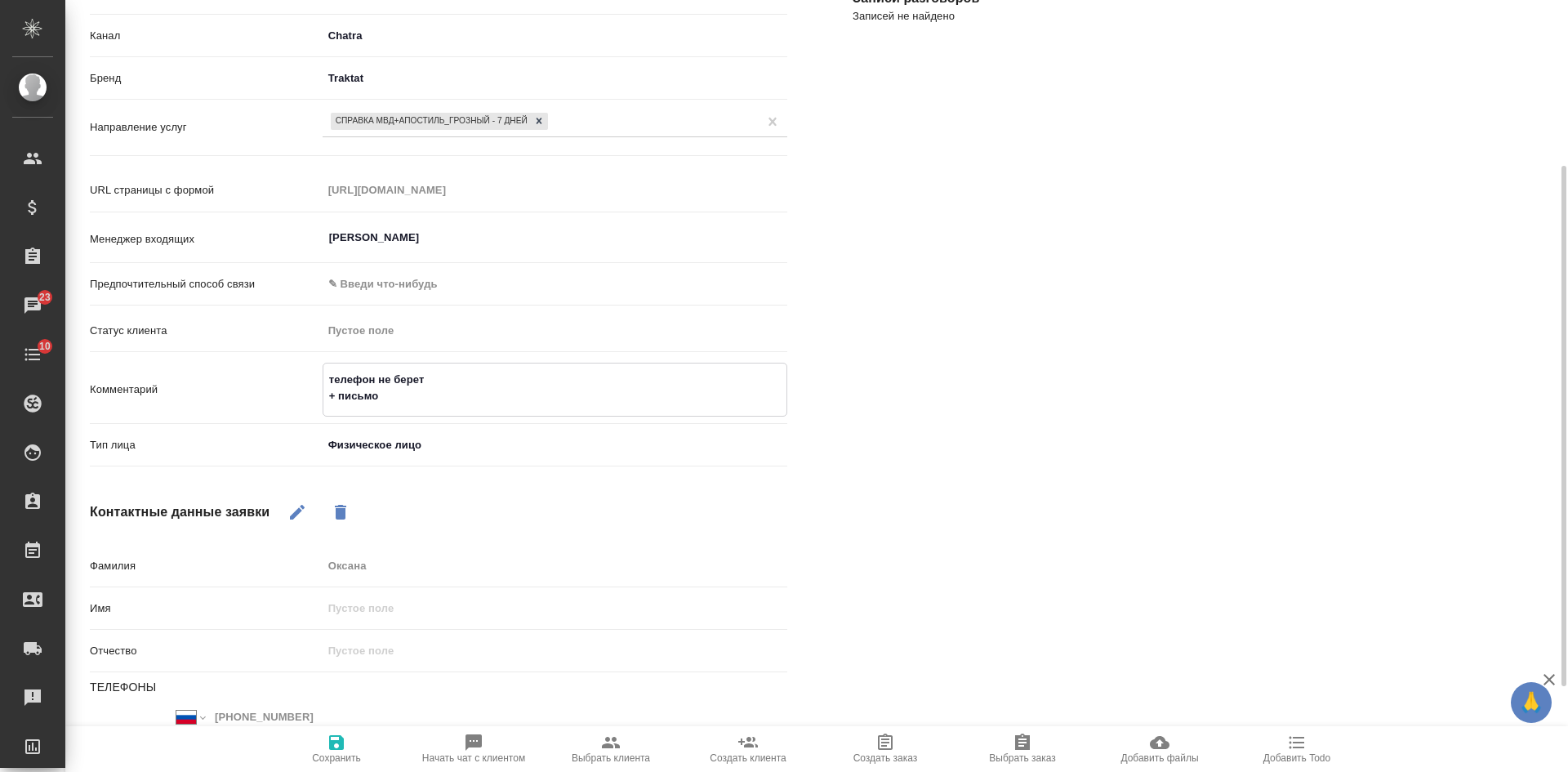
type textarea "x"
type textarea "телефон не берет + письмо"
type textarea "x"
click at [343, 742] on icon "button" at bounding box center [335, 741] width 14 height 14
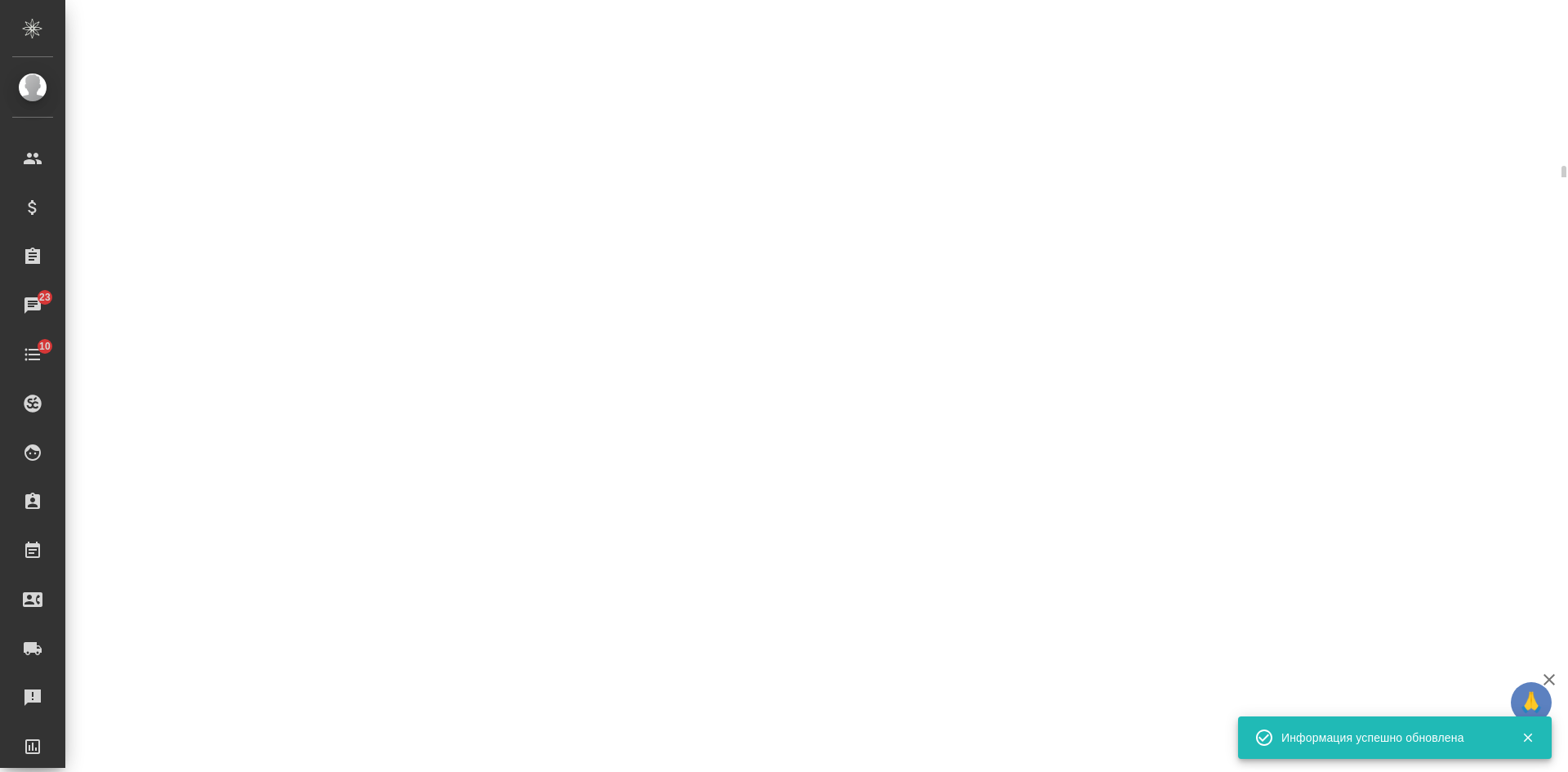
select select "RU"
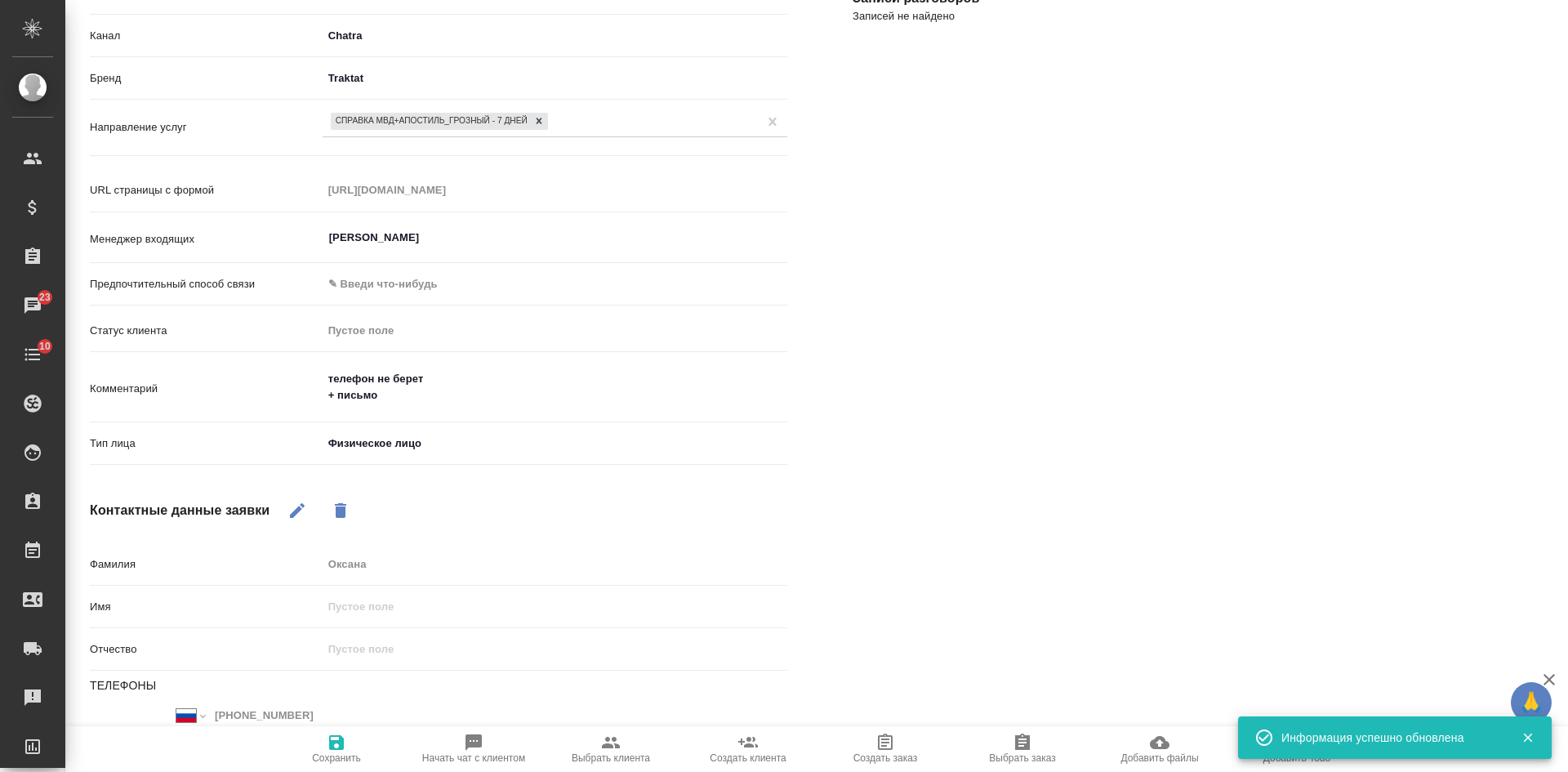
type textarea "x"
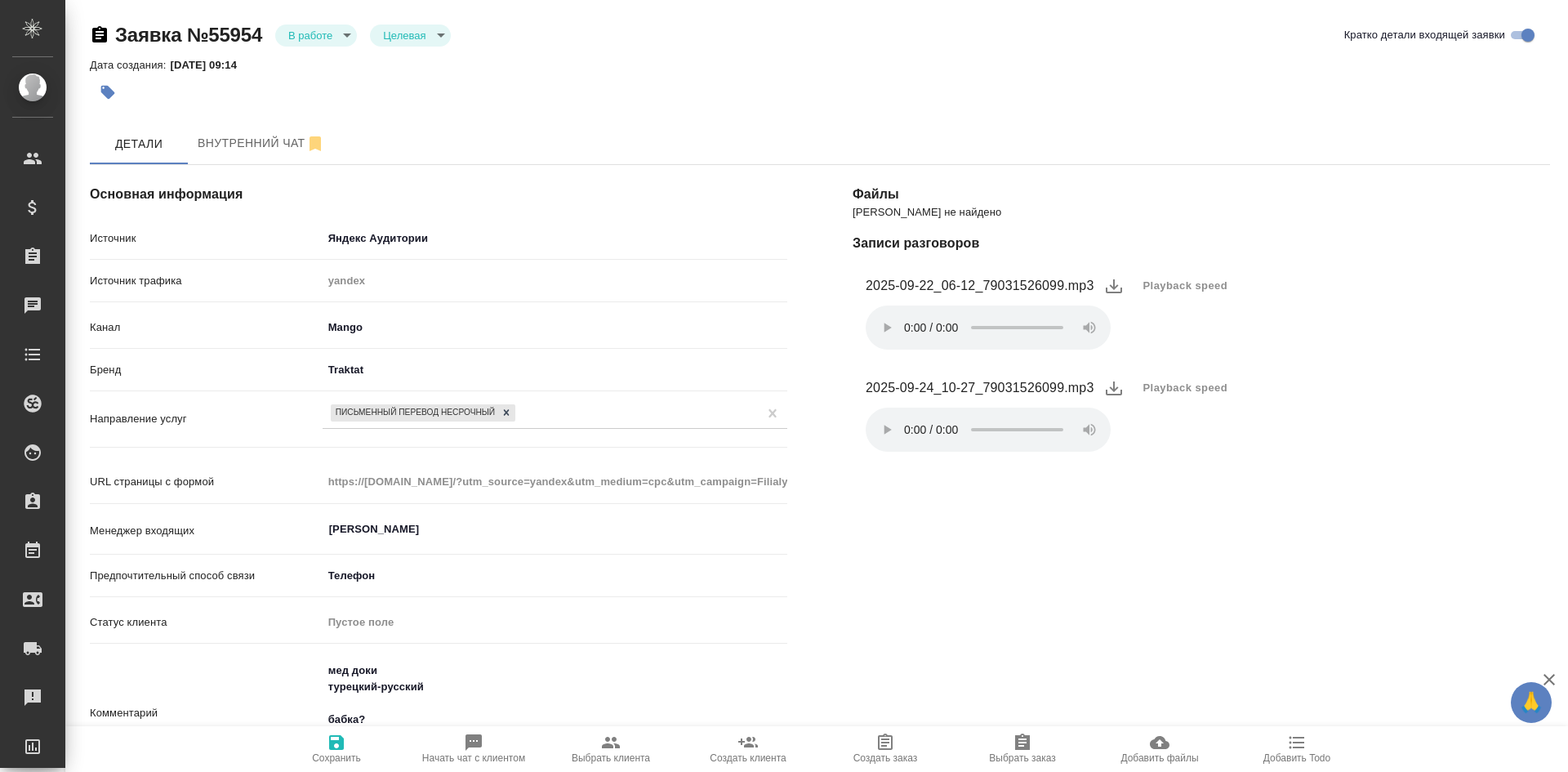
select select "RU"
drag, startPoint x: 991, startPoint y: 284, endPoint x: 1060, endPoint y: 281, distance: 69.1
click at [1060, 281] on figcaption "2025-09-22_06-12_79031526099.mp3" at bounding box center [979, 285] width 228 height 19
copy figcaption "9031526099"
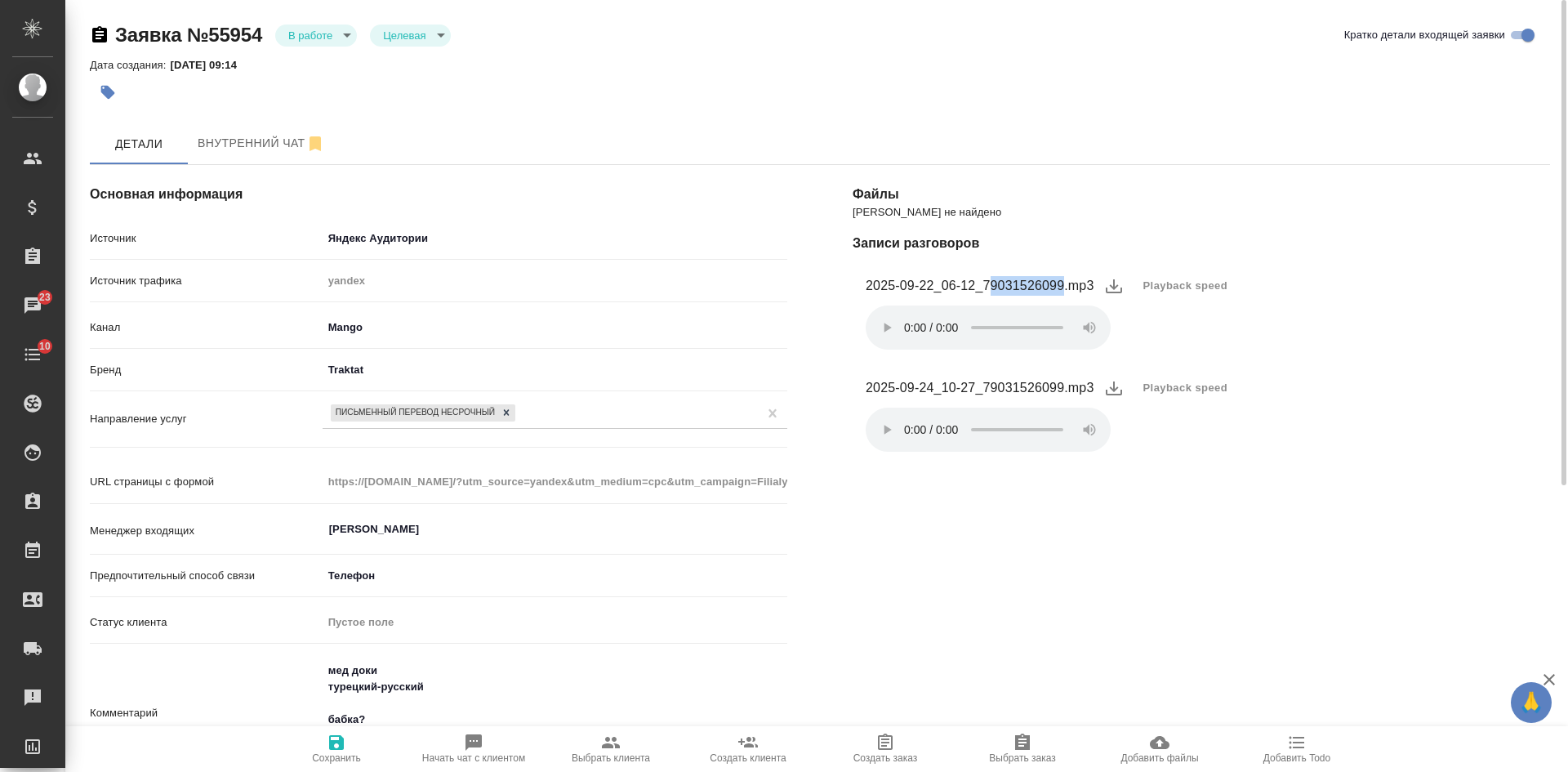
click at [1185, 389] on span "Playback speed" at bounding box center [1185, 387] width 85 height 16
click at [1160, 470] on li "1.75" at bounding box center [1162, 466] width 59 height 26
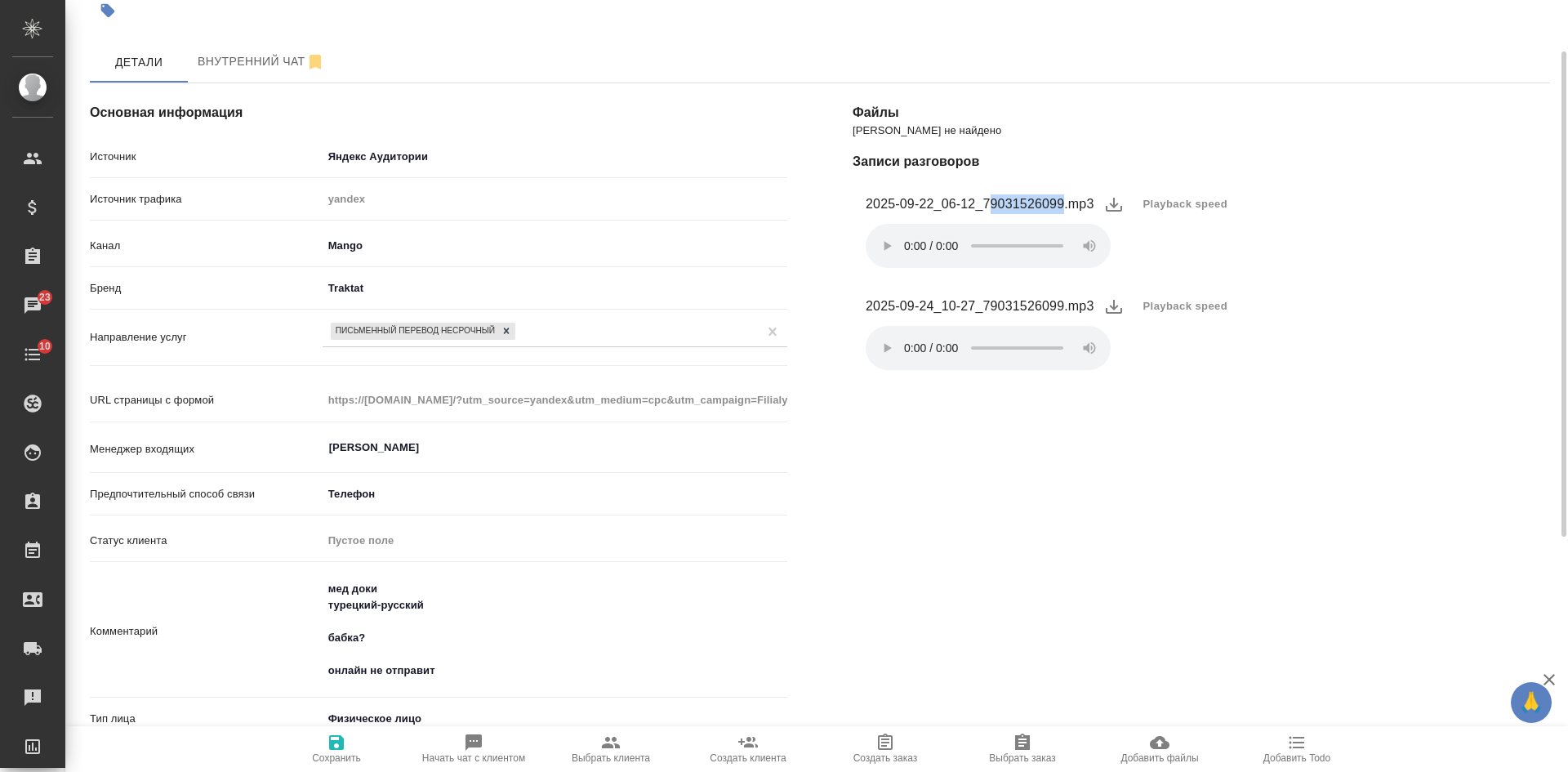
scroll to position [245, 0]
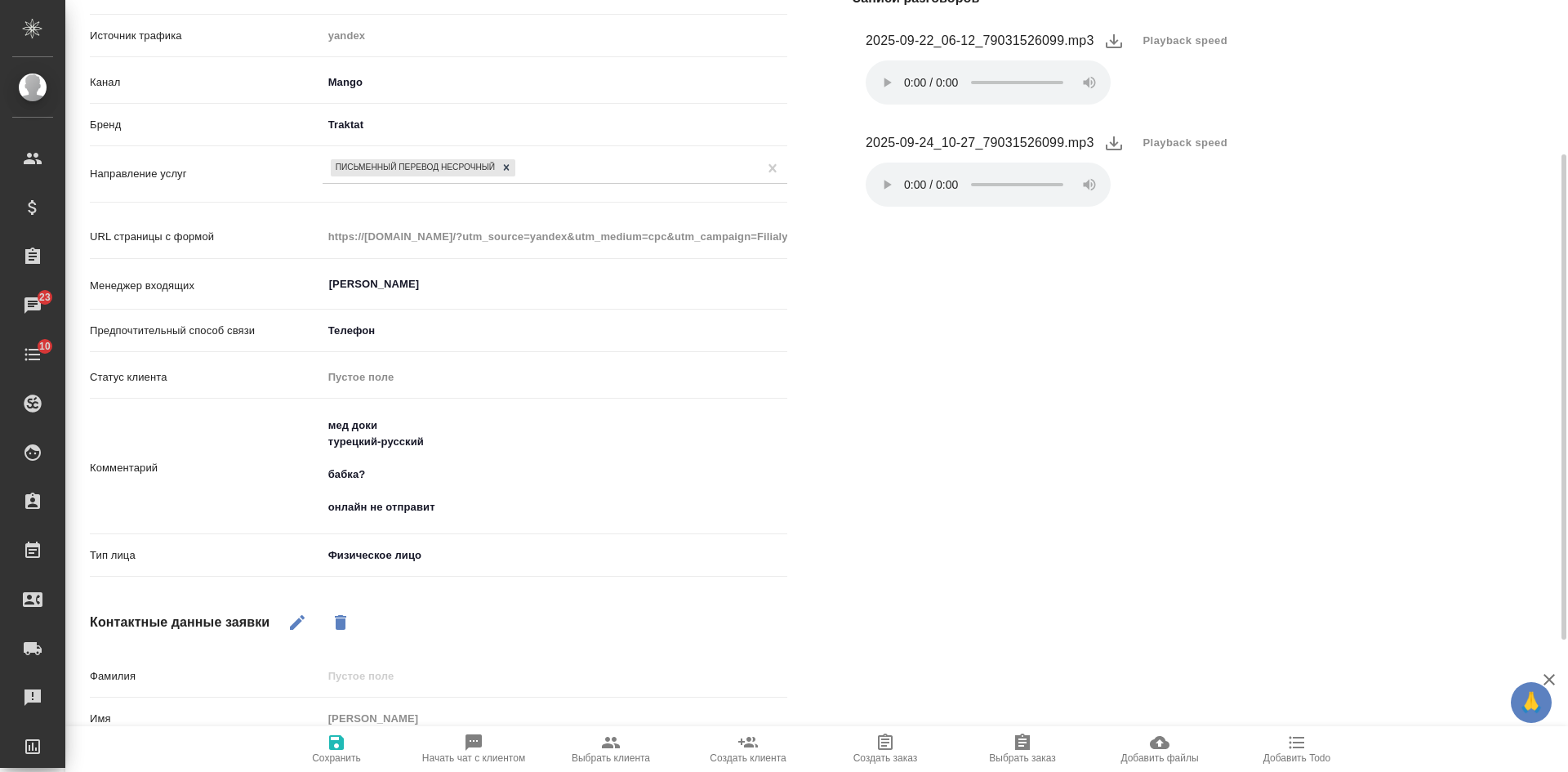
click at [481, 502] on textarea "мед доки турецкий-русский бабка? онлайн не отправит" at bounding box center [555, 466] width 465 height 110
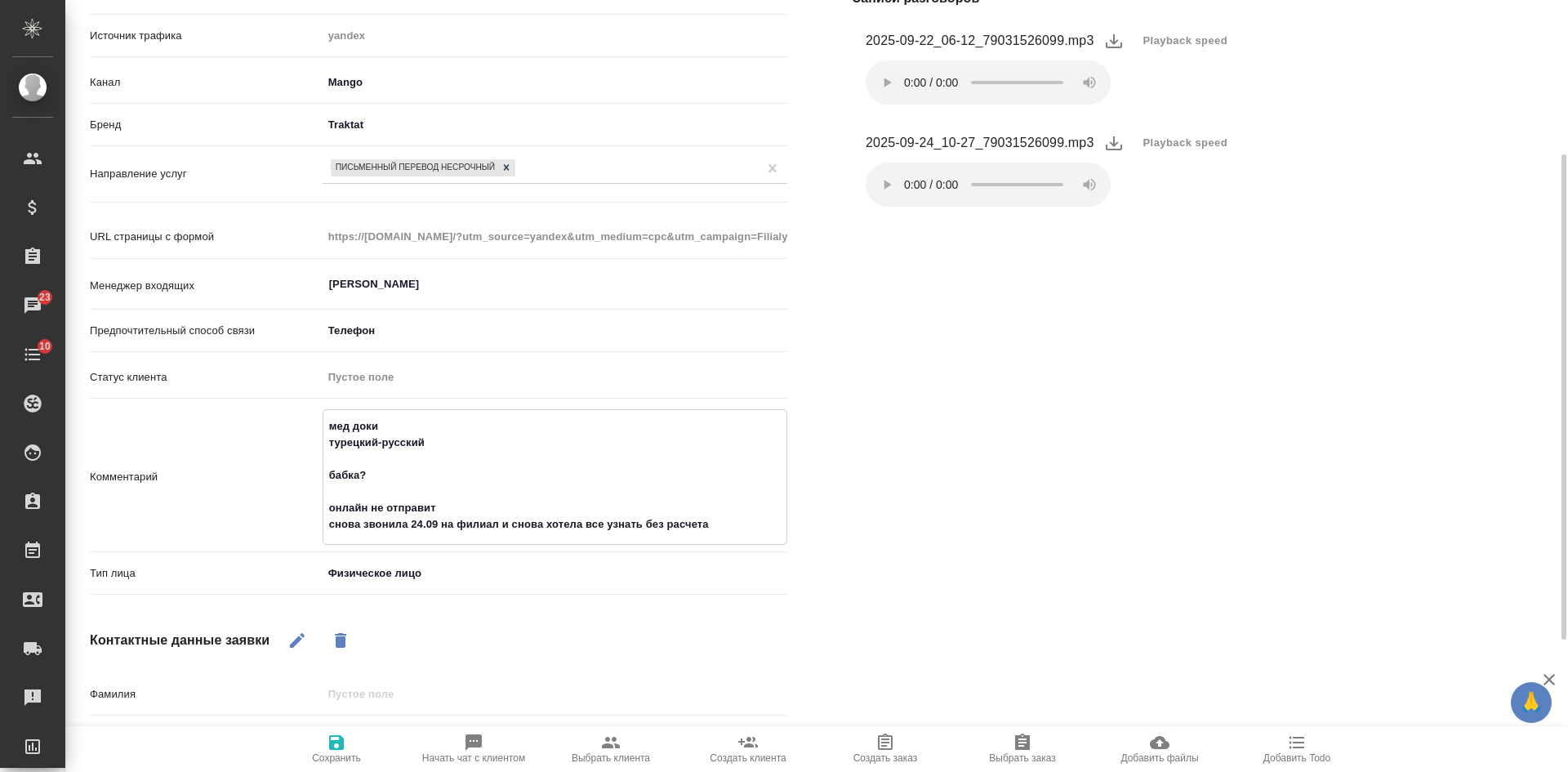
type textarea "мед доки турецкий-русский бабка? онлайн не отправит снова звонила 24.09 на фили…"
click at [337, 749] on icon "button" at bounding box center [335, 741] width 14 height 14
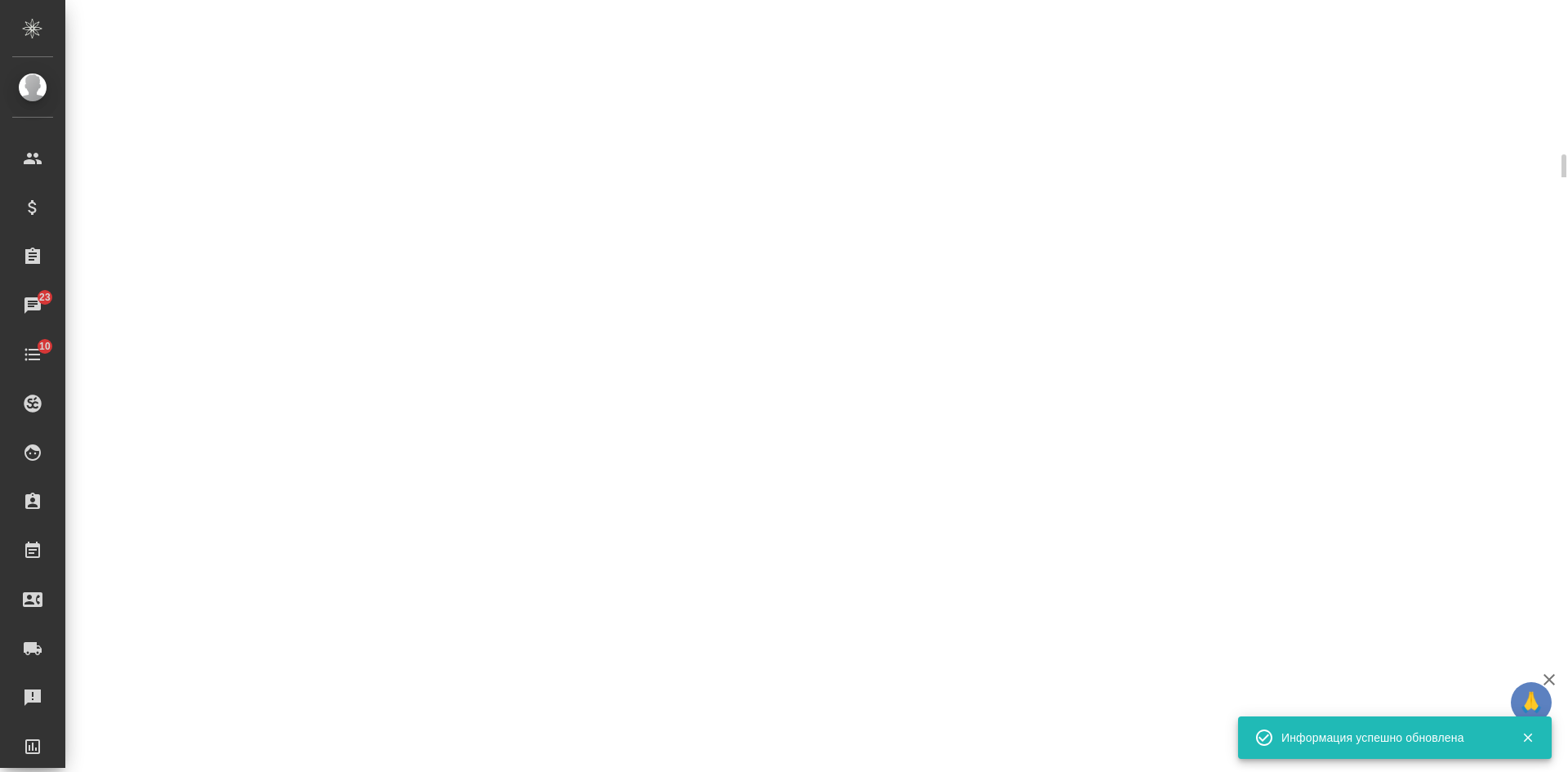
select select "RU"
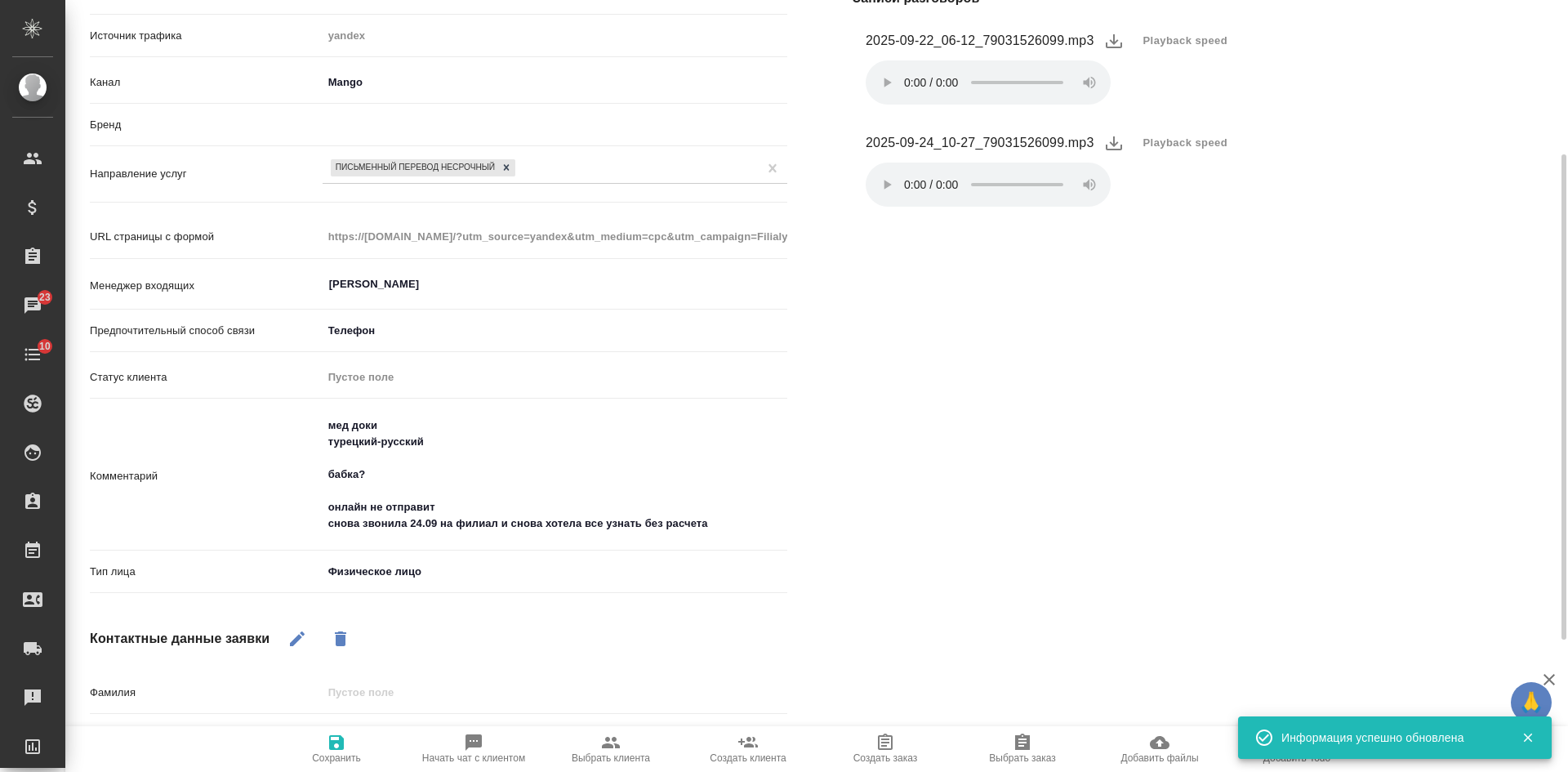
type textarea "x"
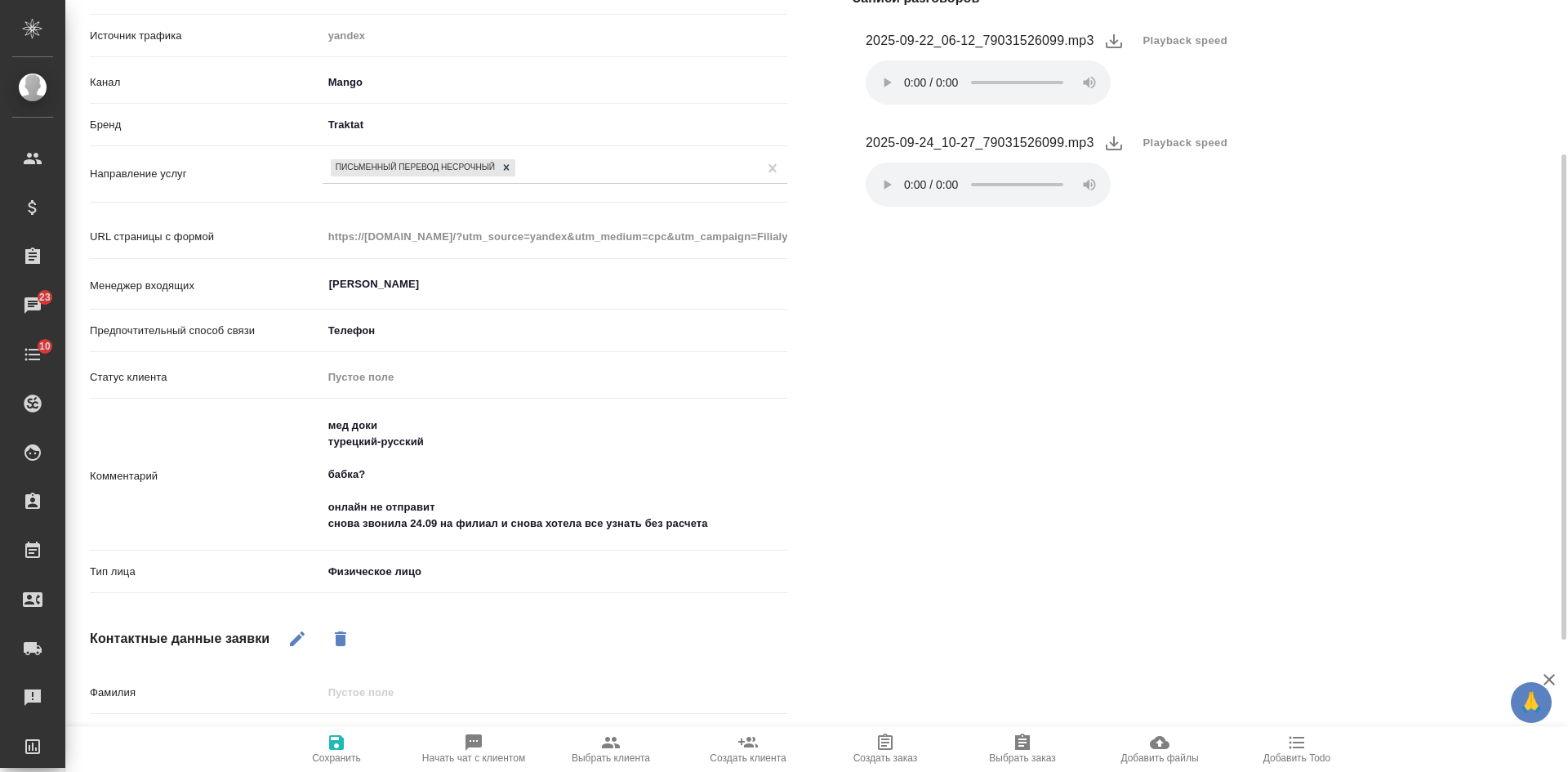
type textarea "x"
click at [732, 529] on textarea "мед доки турецкий-русский бабка? онлайн не отправит снова звонила 24.09 на фили…" at bounding box center [554, 475] width 463 height 125
type textarea "мед доки турецкий-русский бабка? онлайн не отправит снова звонила 24.09 на фили…"
type textarea "x"
type textarea "мед доки турецкий-русский бабка? онлайн не отправит снова звонила 24.09 на фили…"
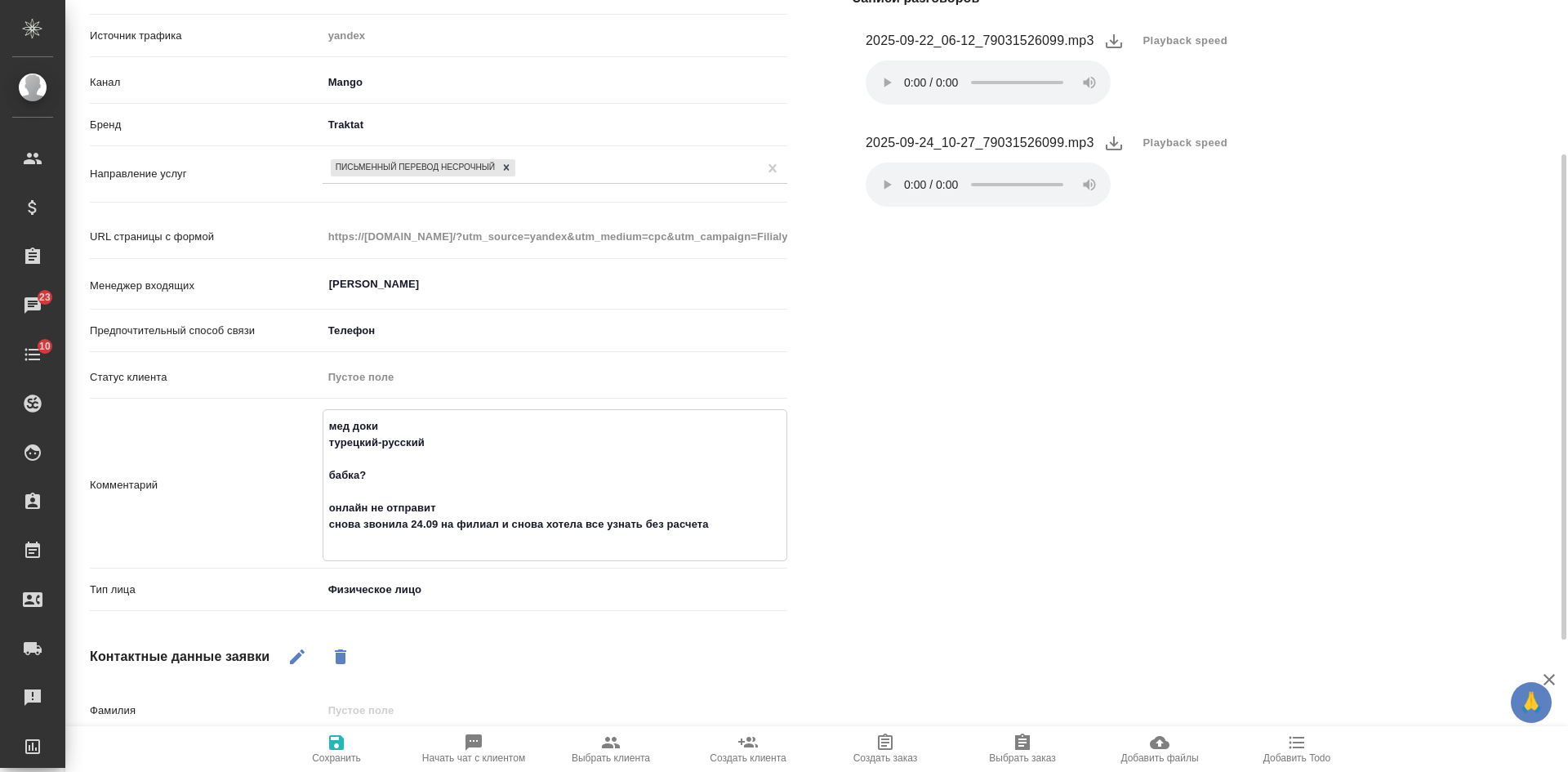
type textarea "x"
type textarea "мед доки турецкий-русский бабка? онлайн не отправит снова звонила 24.09 на фили…"
type textarea "x"
type textarea "мед доки турецкий-русский бабка? онлайн не отправит снова звонила 24.09 на фили…"
type textarea "x"
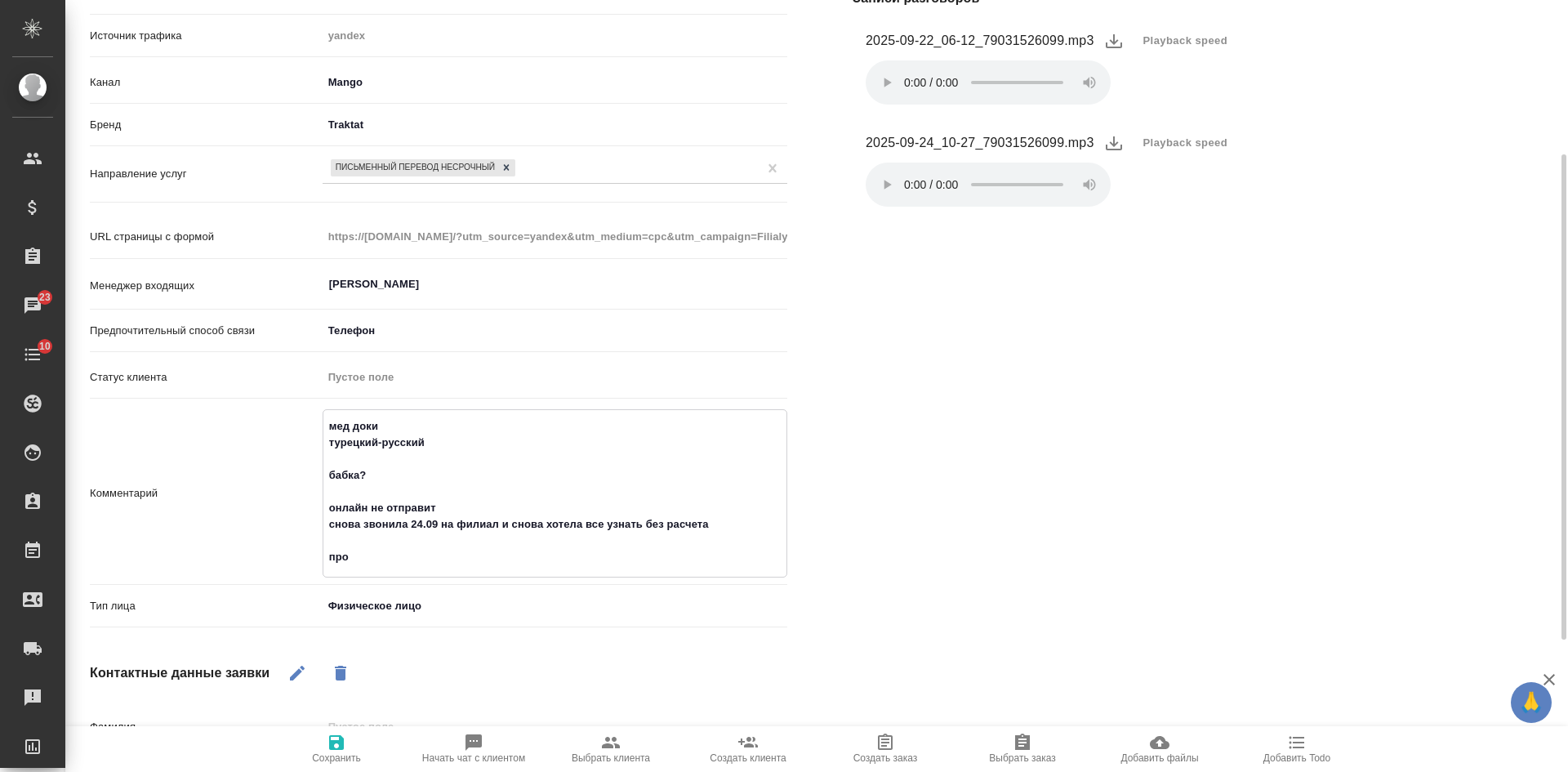
type textarea "мед доки турецкий-русский бабка? онлайн не отправит снова звонила 24.09 на фили…"
type textarea "x"
type textarea "мед доки турецкий-русский бабка? онлайн не отправит снова звонила 24.09 на фили…"
type textarea "x"
type textarea "мед доки турецкий-русский бабка? онлайн не отправит снова звонила 24.09 на фили…"
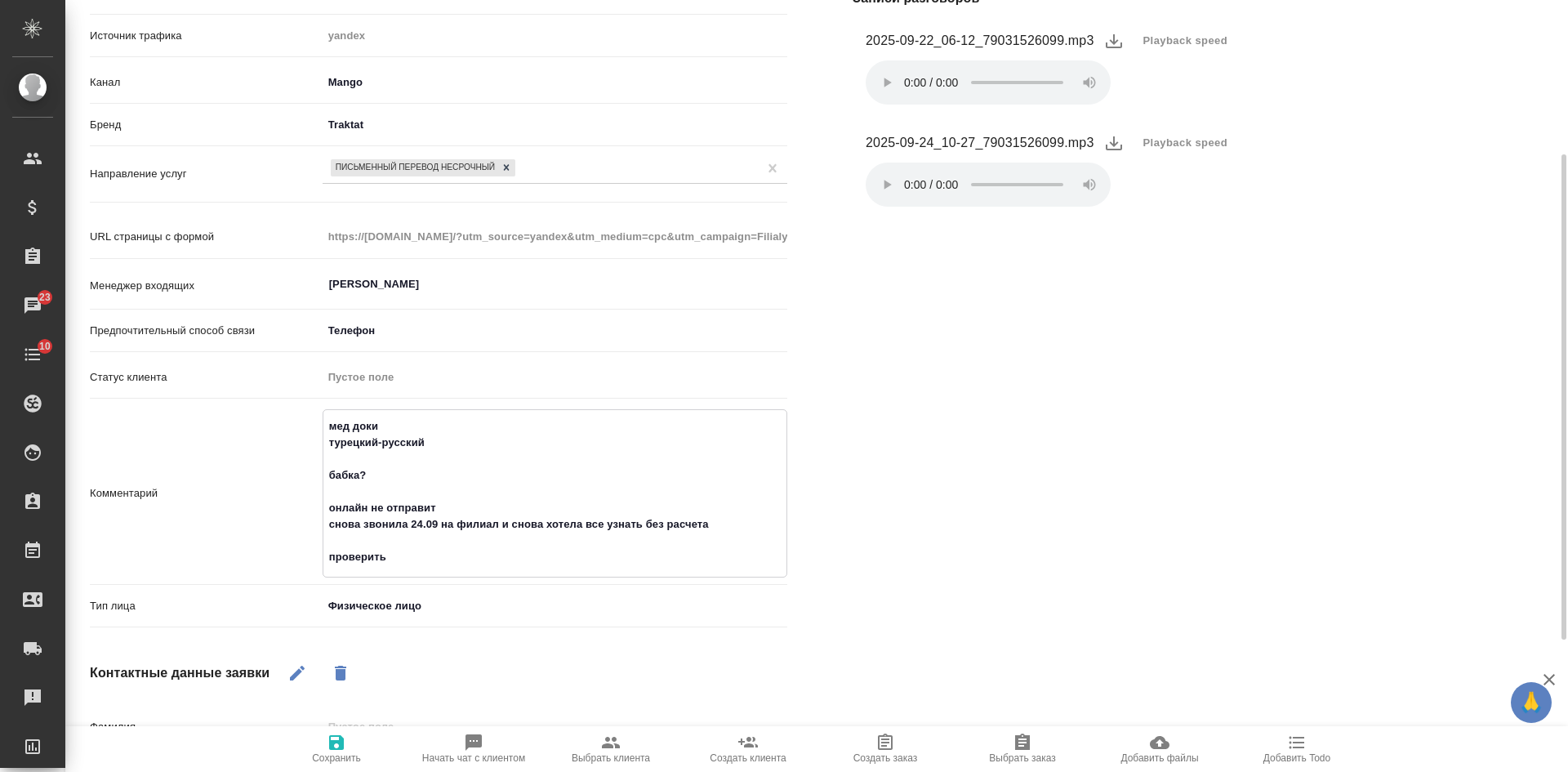
type textarea "x"
type textarea "мед доки турецкий-русский бабка? онлайн не отправит снова звонила 24.09 на фили…"
type textarea "x"
type textarea "мед доки турецкий-русский бабка? онлайн не отправит снова звонила 24.09 на фили…"
type textarea "x"
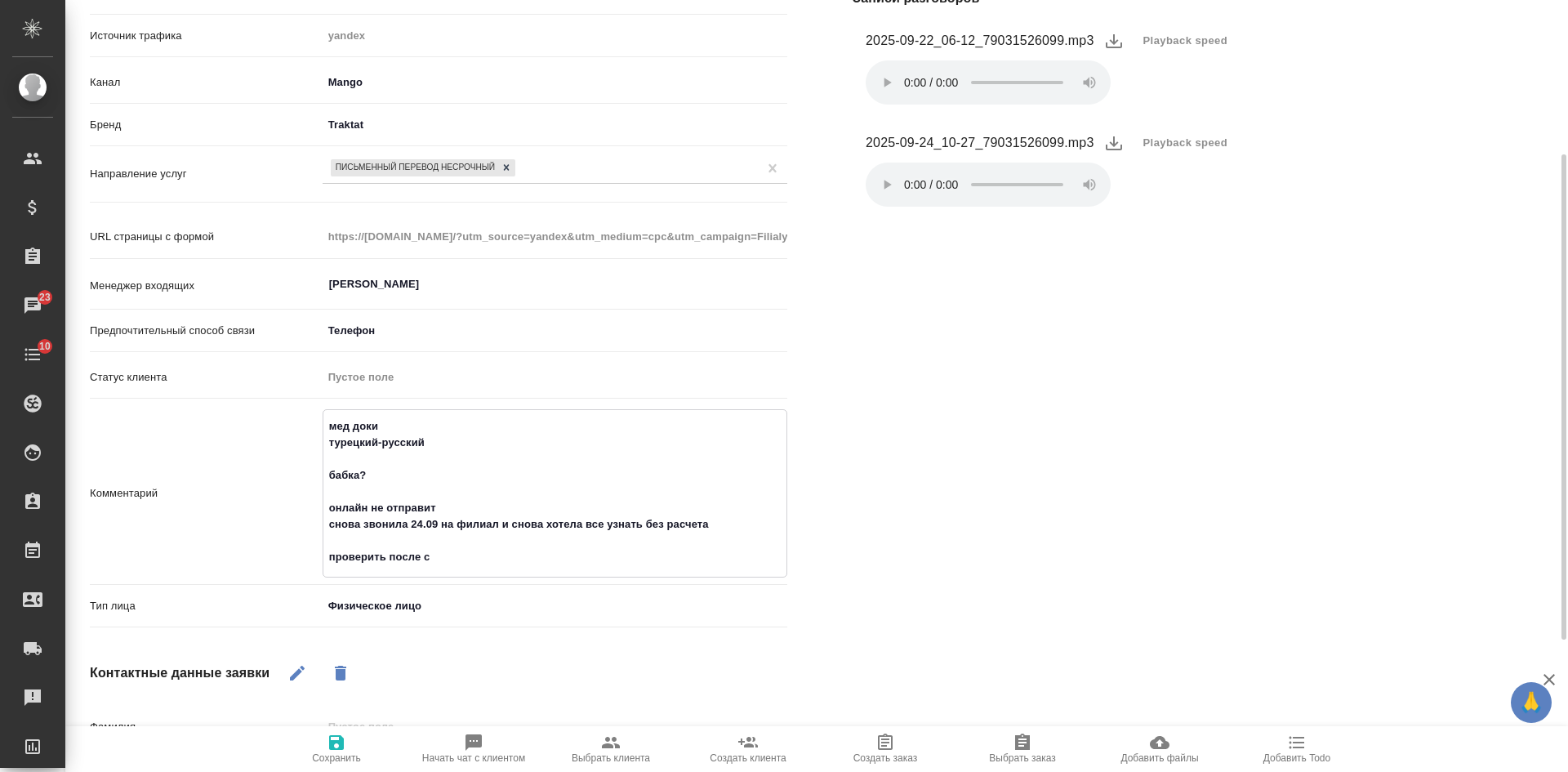
type textarea "мед доки турецкий-русский бабка? онлайн не отправит снова звонила 24.09 на фили…"
type textarea "x"
type textarea "мед доки турецкий-русский бабка? онлайн не отправит снова звонила 24.09 на фили…"
type textarea "x"
type textarea "мед доки турецкий-русский бабка? онлайн не отправит снова звонила 24.09 на фили…"
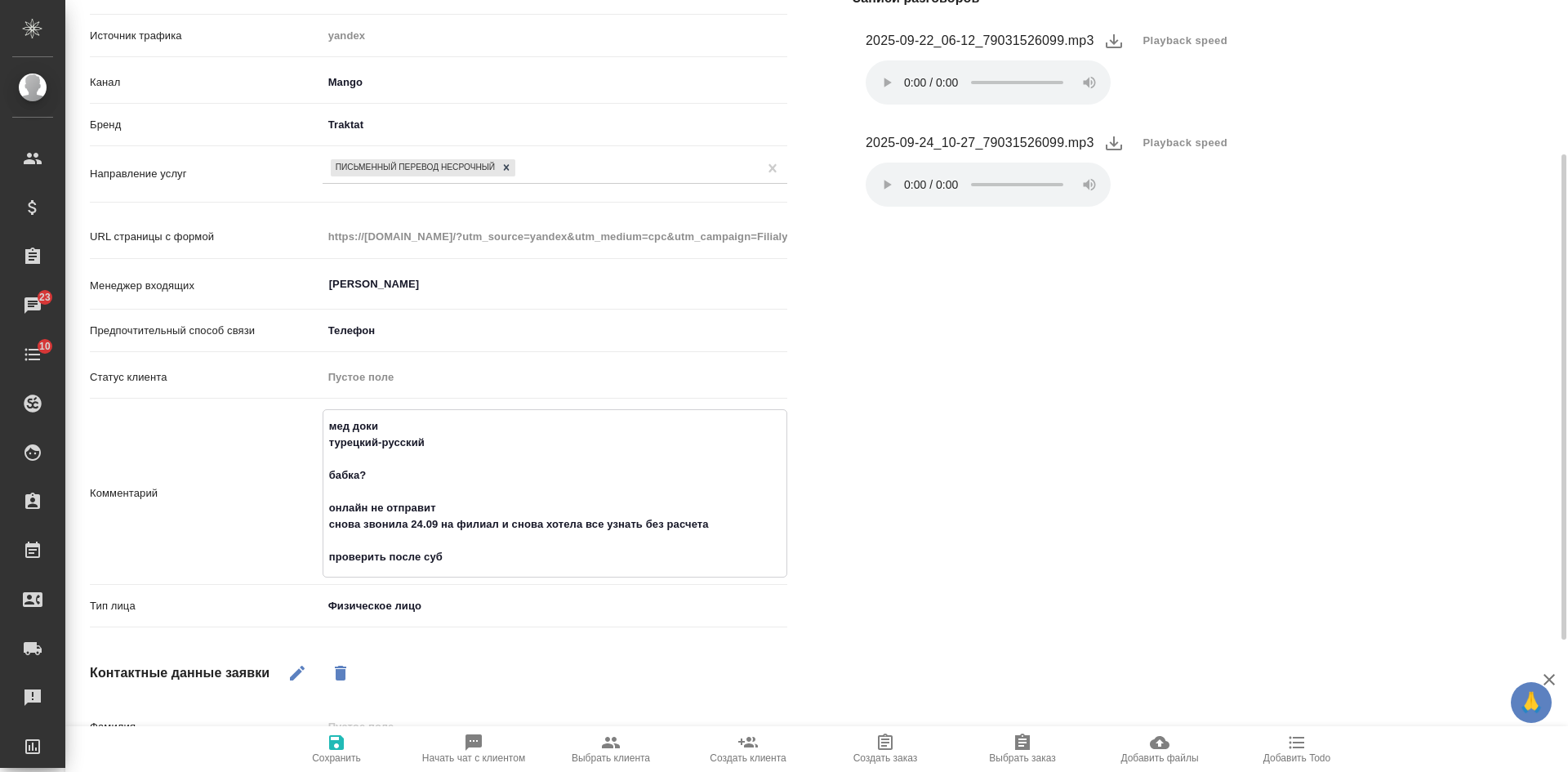
type textarea "x"
type textarea "мед доки турецкий-русский бабка? онлайн не отправит снова звонила 24.09 на фили…"
type textarea "x"
type textarea "мед доки турецкий-русский бабка? онлайн не отправит снова звонила 24.09 на фили…"
type textarea "x"
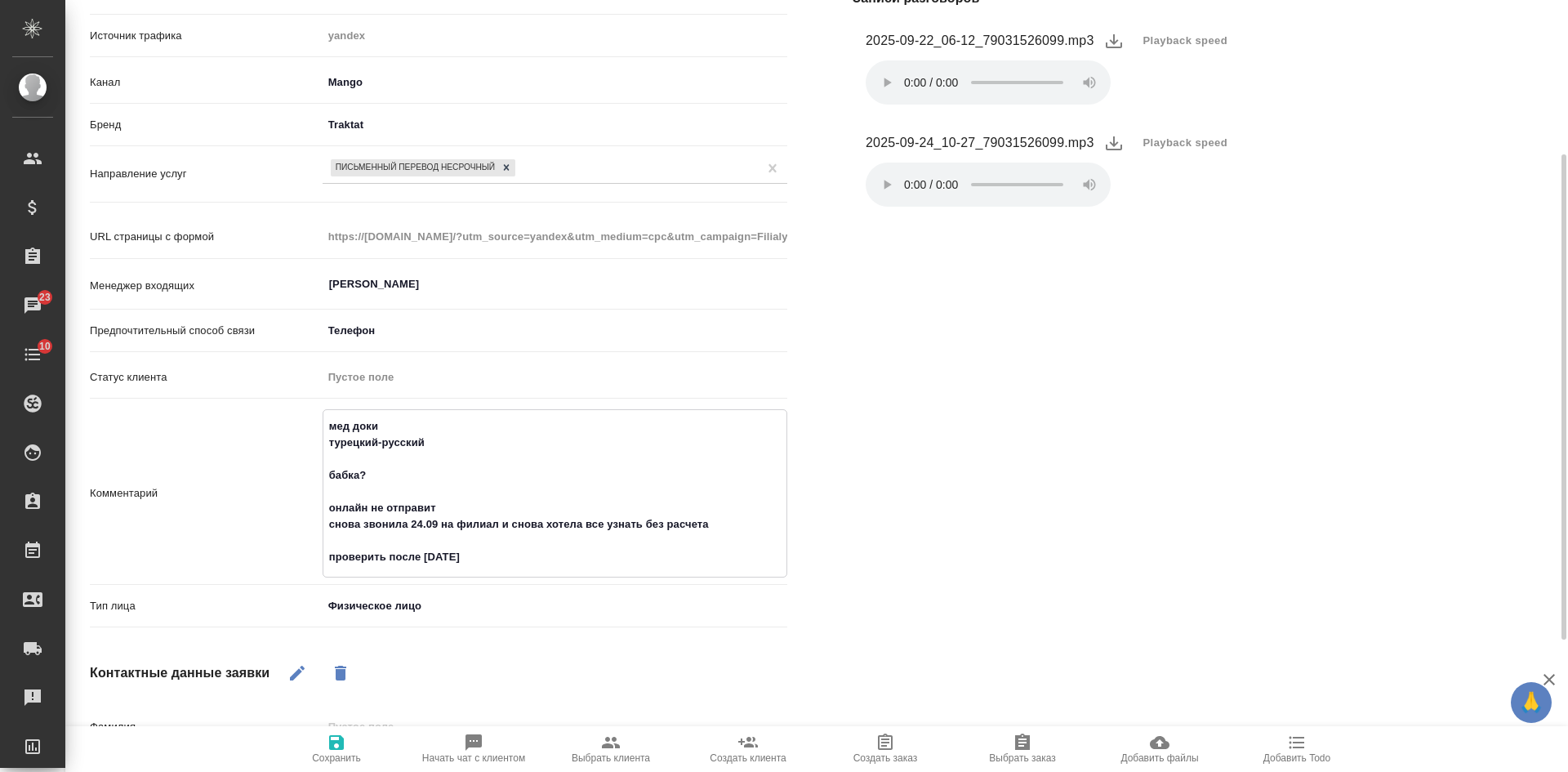
type textarea "мед доки турецкий-русский бабка? онлайн не отправит снова звонила 24.09 на фили…"
type textarea "x"
click at [322, 744] on span "Сохранить" at bounding box center [336, 748] width 118 height 31
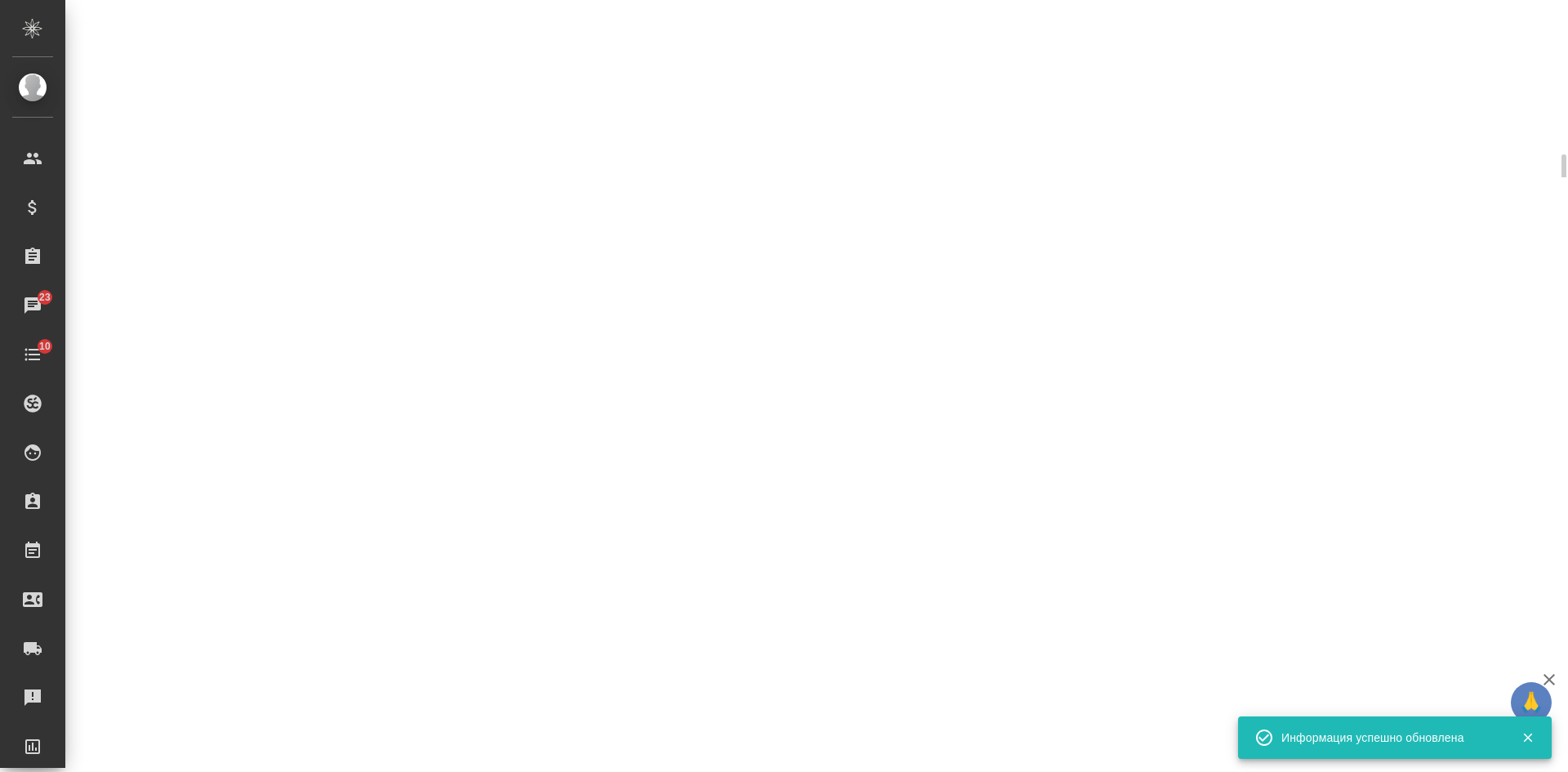
select select "RU"
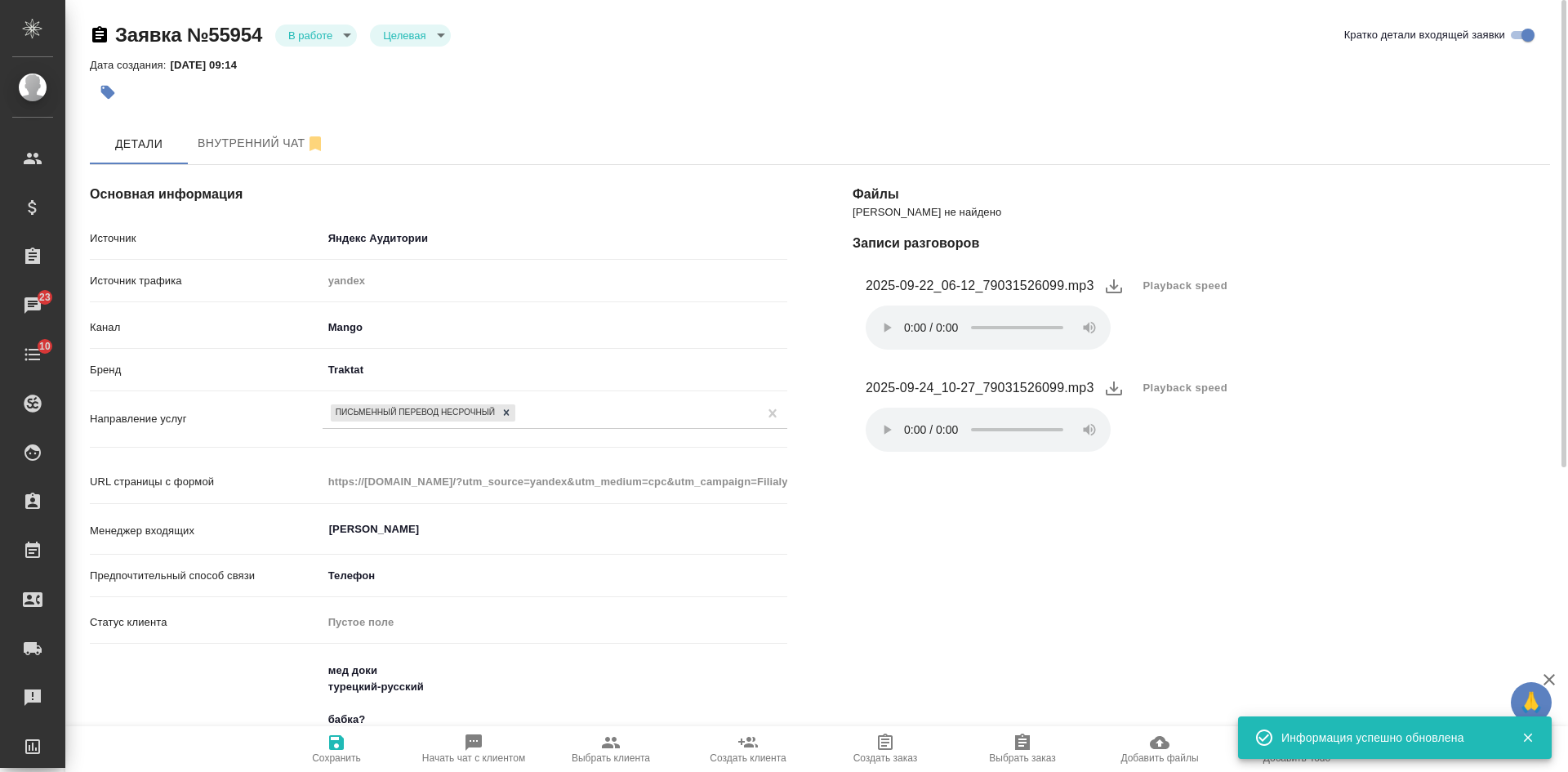
scroll to position [409, 0]
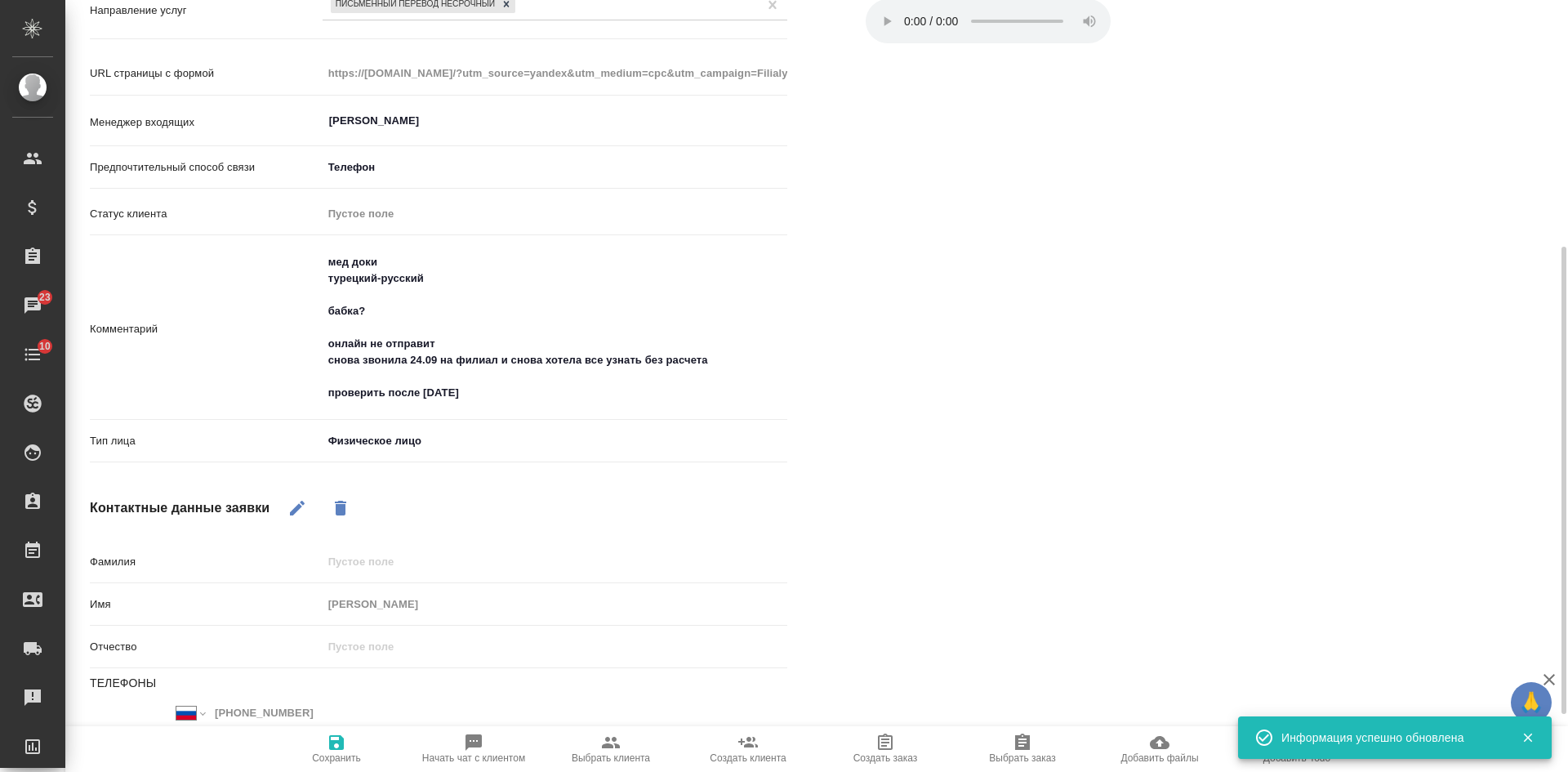
type textarea "x"
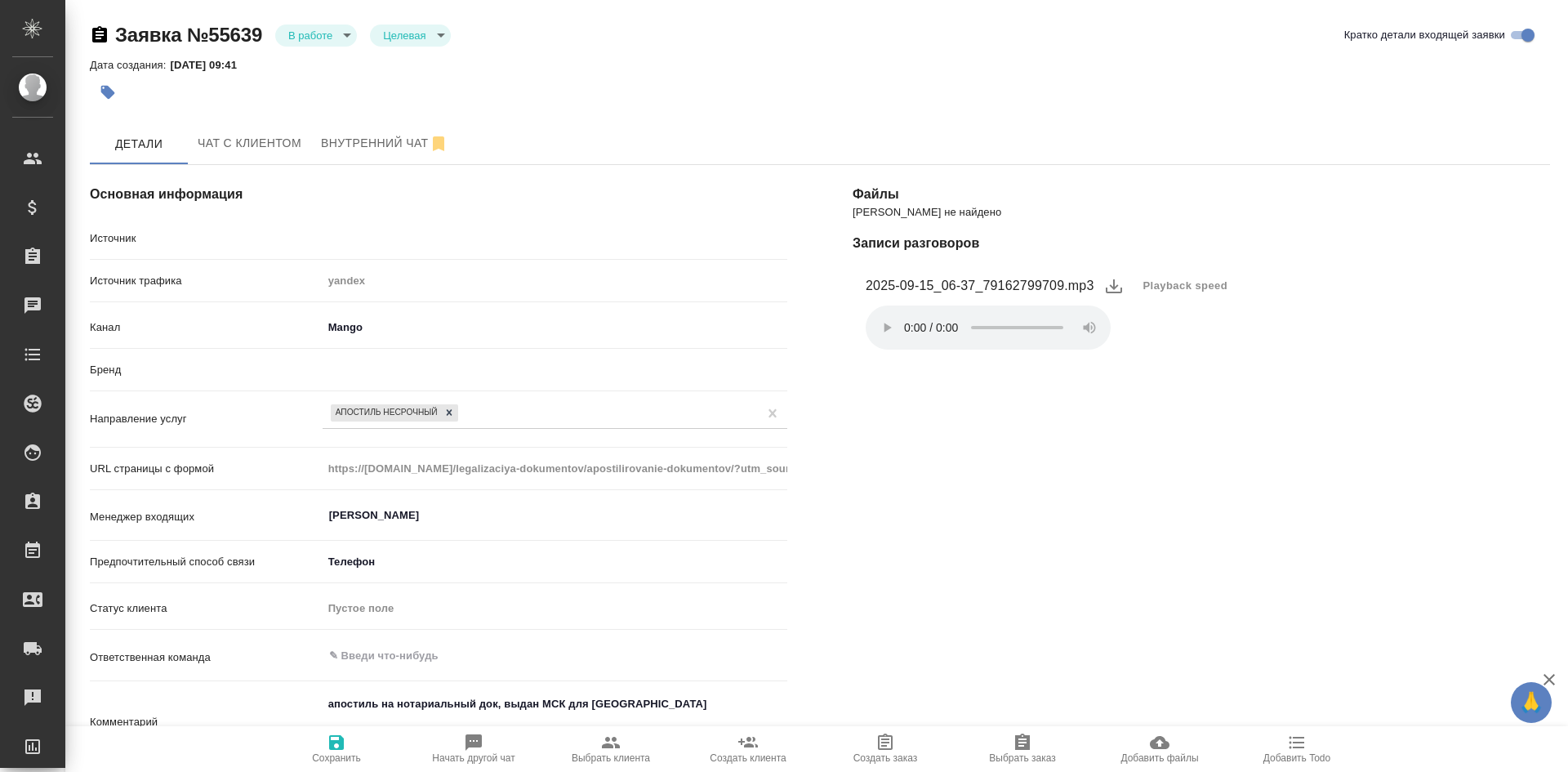
select select "RU"
type textarea "x"
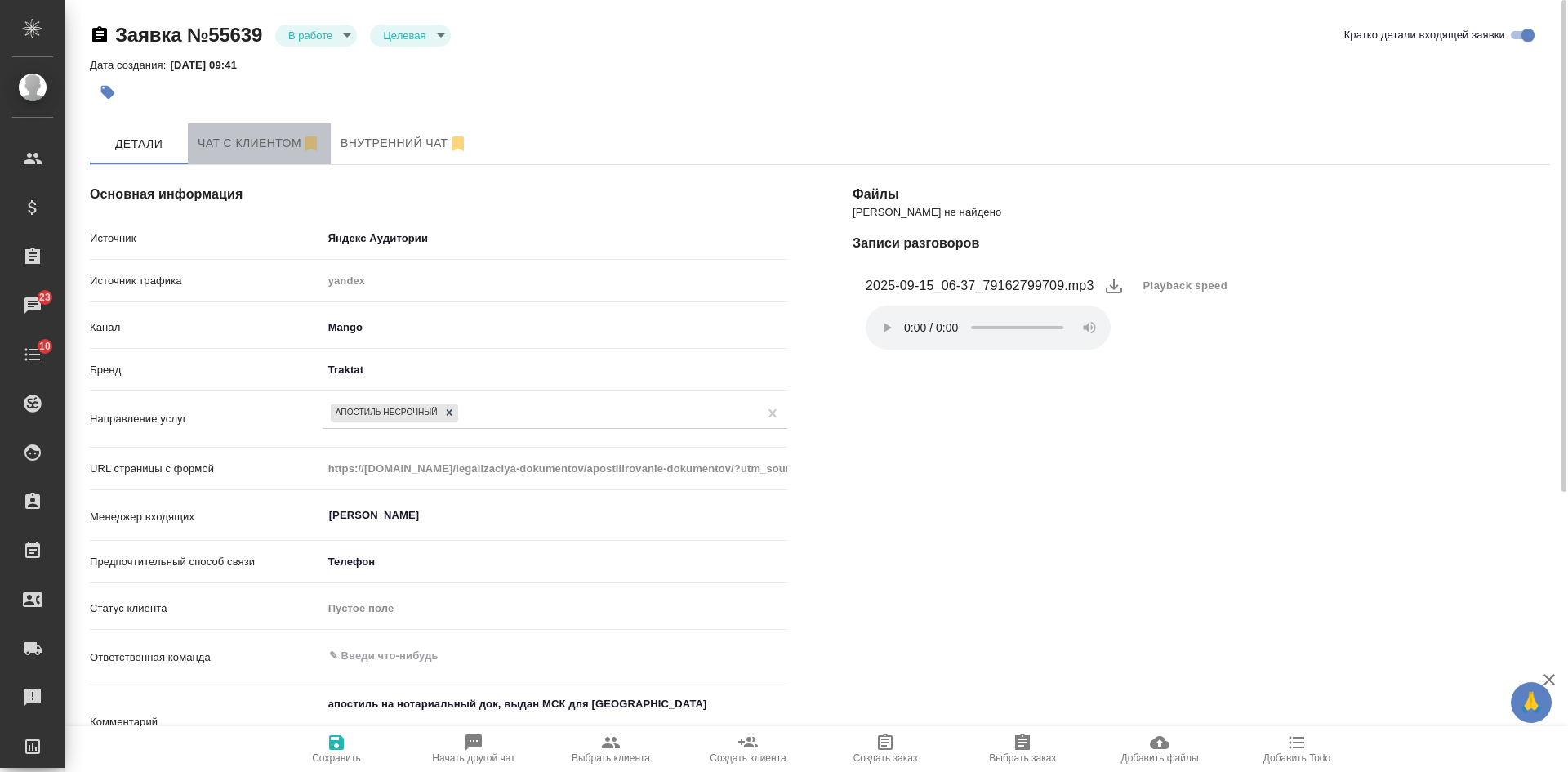
click at [229, 142] on span "Чат с клиентом" at bounding box center [259, 143] width 123 height 20
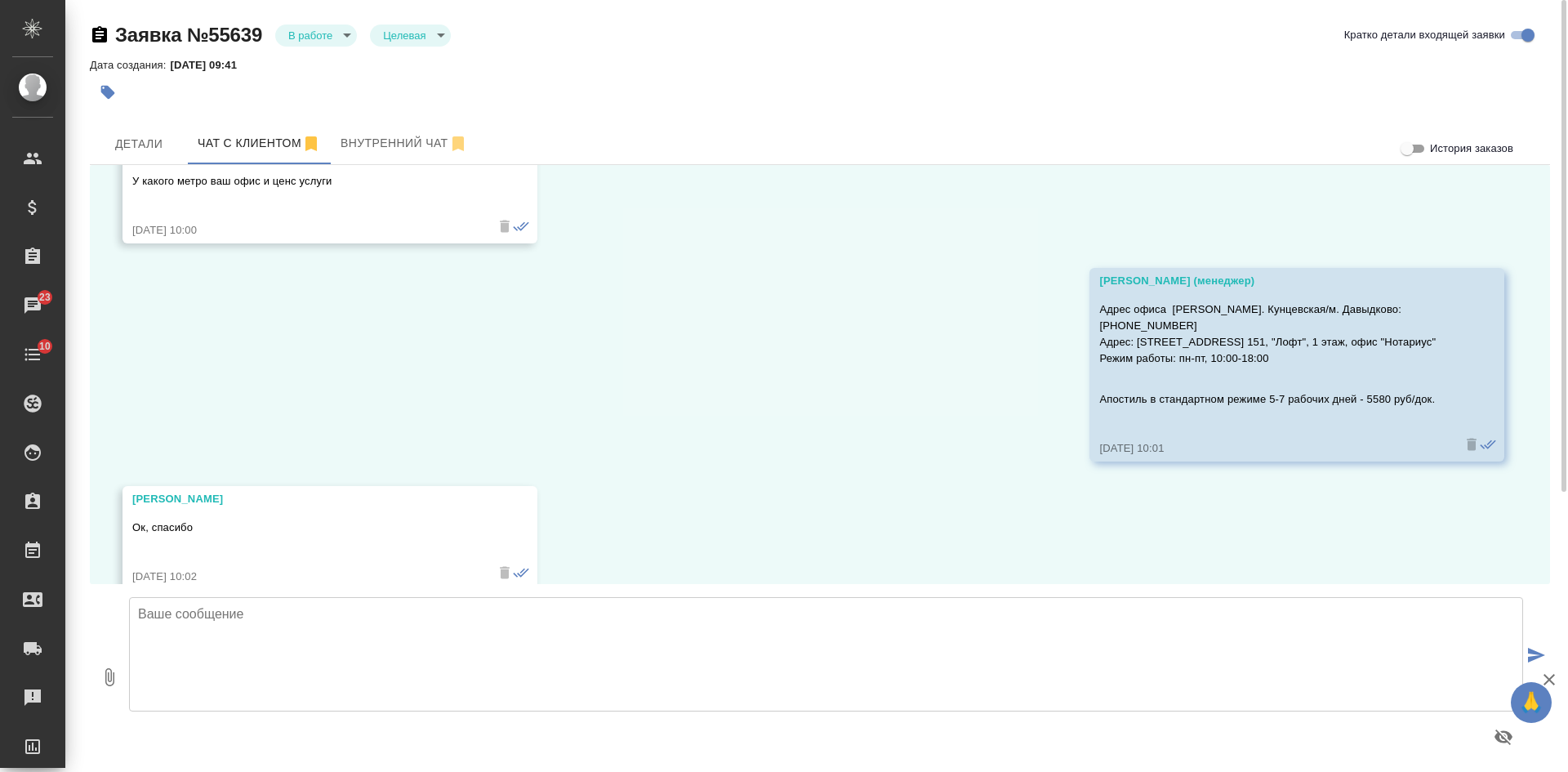
scroll to position [970, 0]
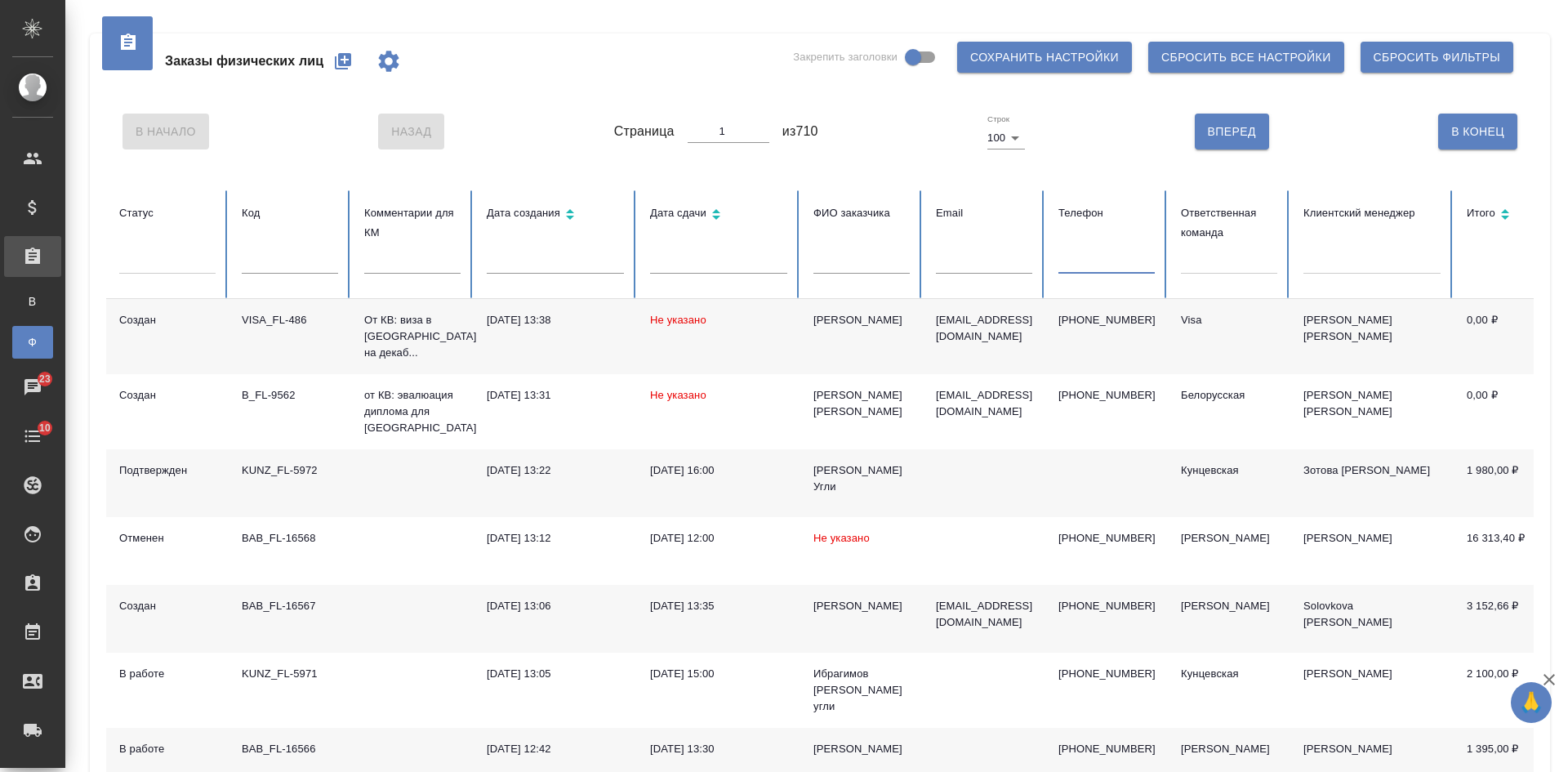
click at [1089, 258] on input "text" at bounding box center [1106, 262] width 96 height 23
paste input "9637827032"
type input "9637827032"
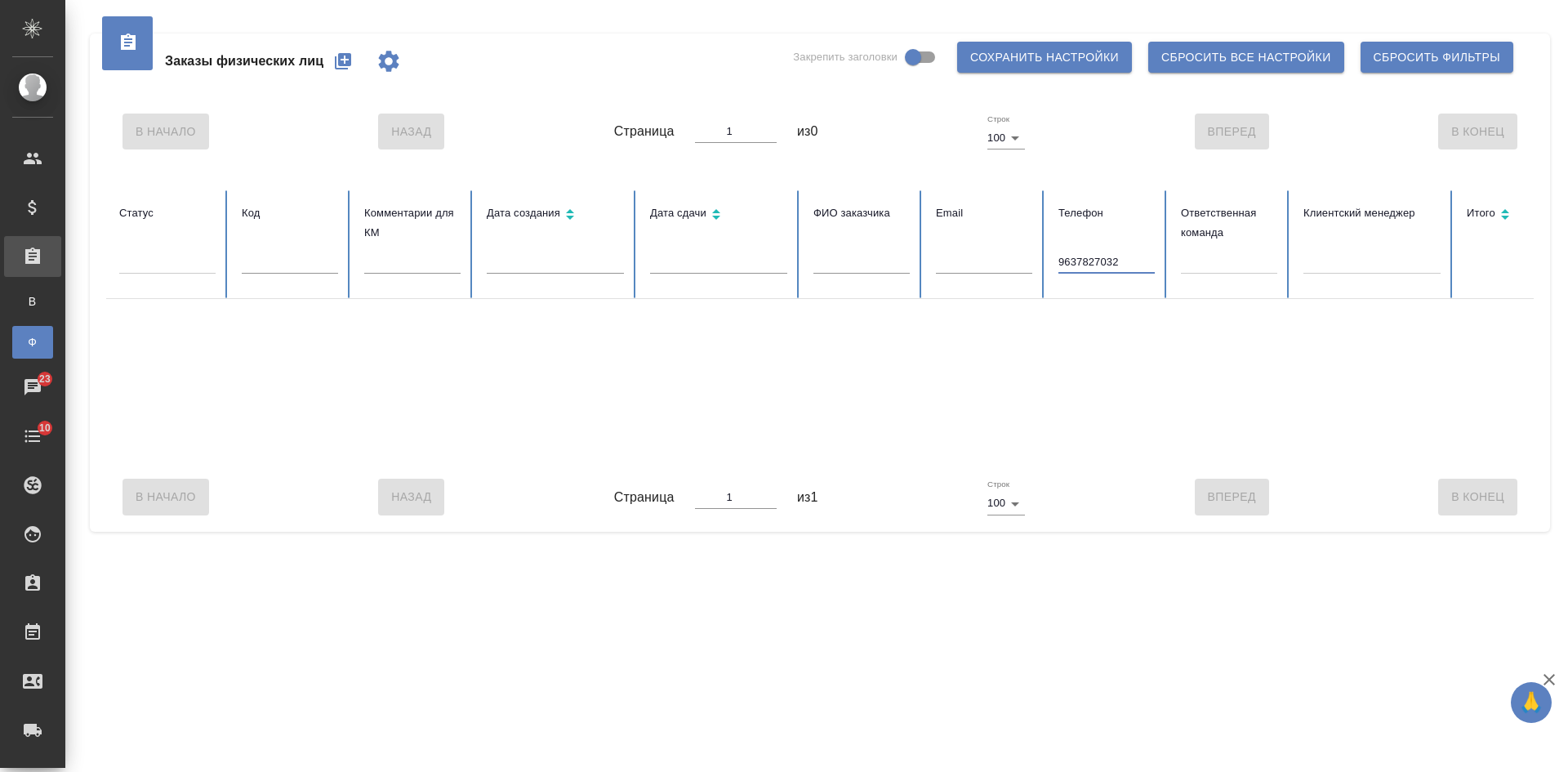
drag, startPoint x: 1132, startPoint y: 258, endPoint x: 998, endPoint y: 258, distance: 134.0
click at [1010, 258] on tr "Статус Код Комментарии для КМ Дата создания Дата сдачи ФИО заказчика Email Теле…" at bounding box center [1024, 244] width 1837 height 109
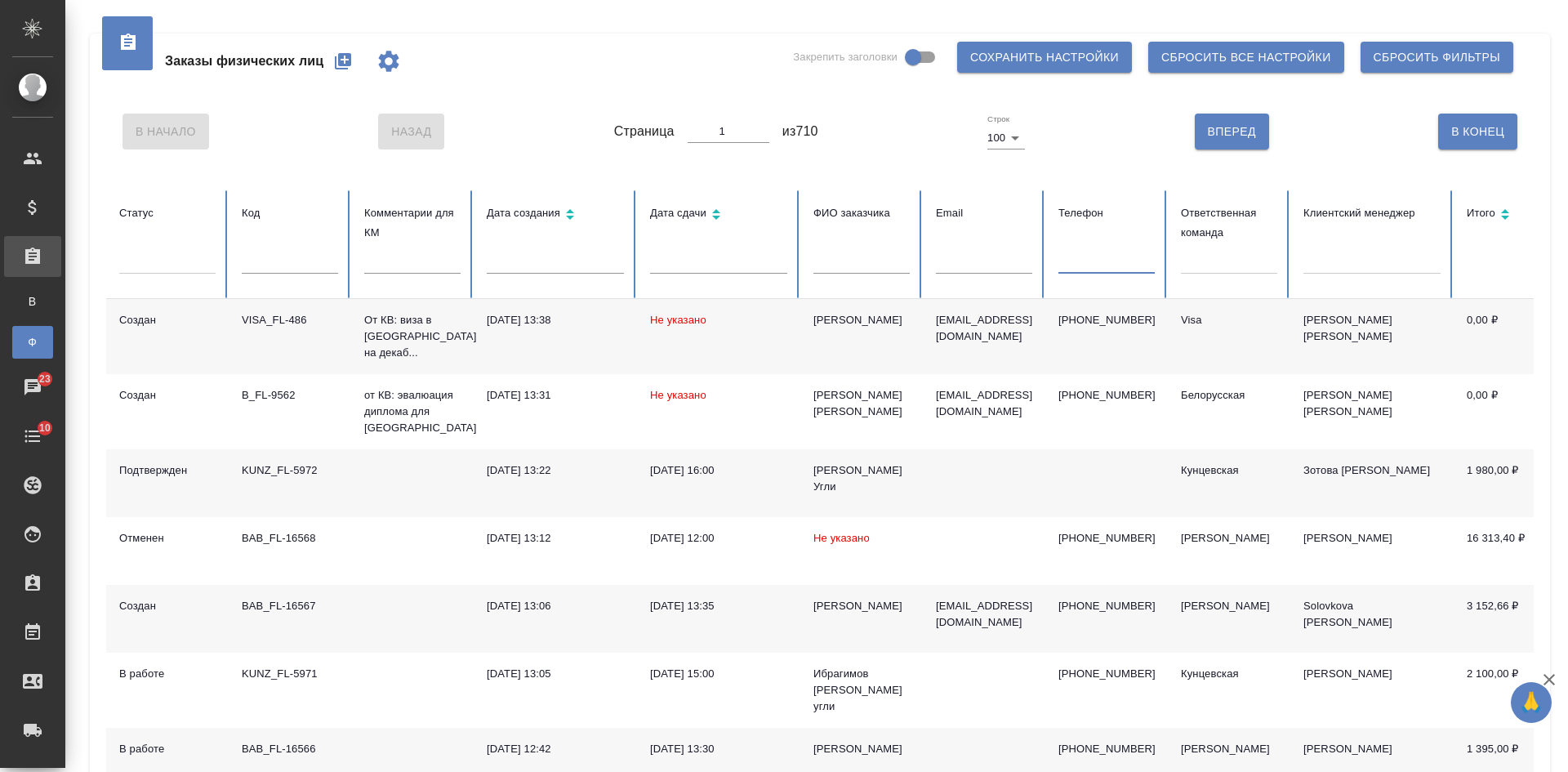
click at [1209, 267] on div at bounding box center [1229, 257] width 96 height 24
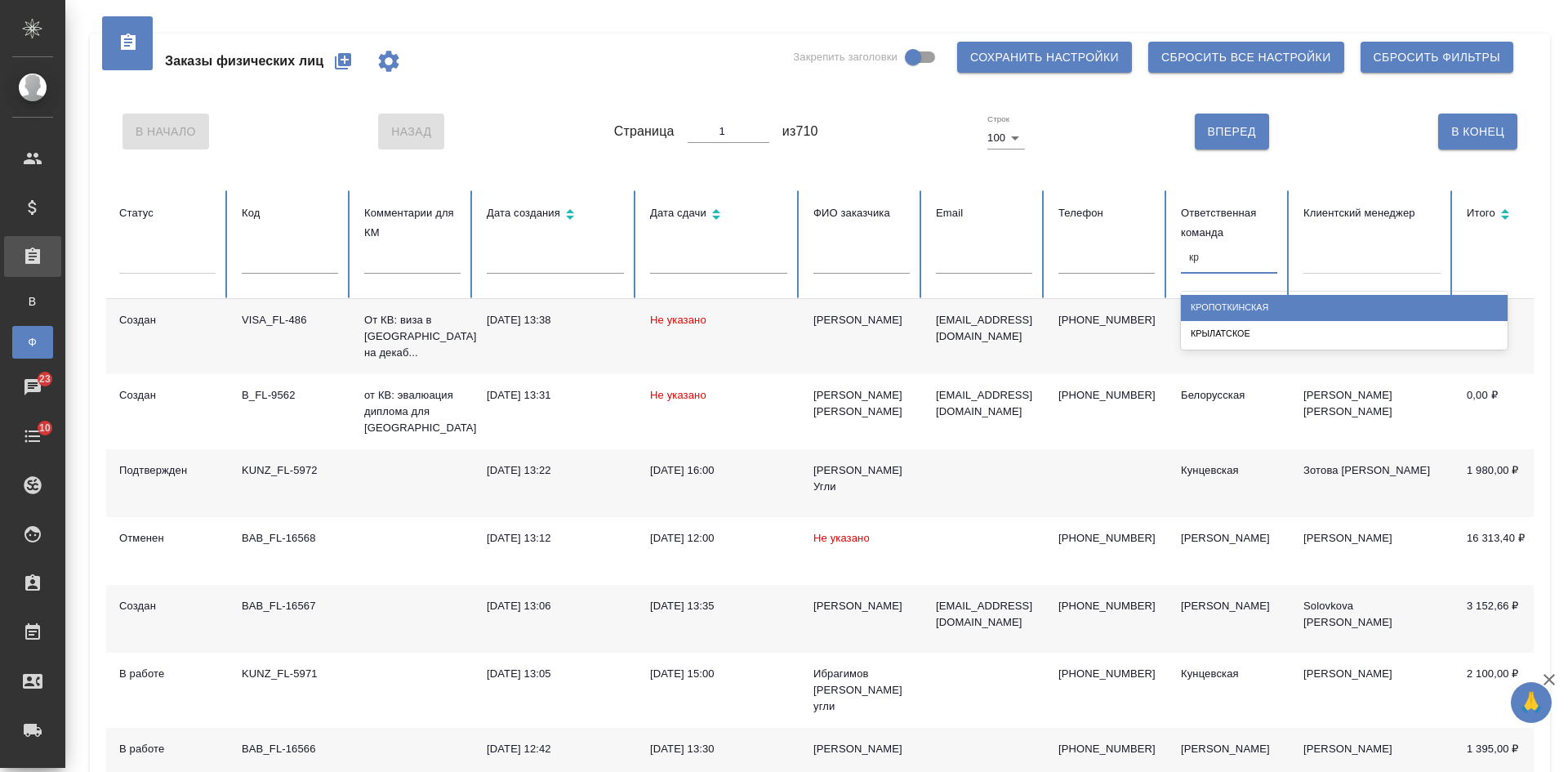
type input "кры"
click at [1226, 306] on div "Крылатское" at bounding box center [1343, 307] width 327 height 25
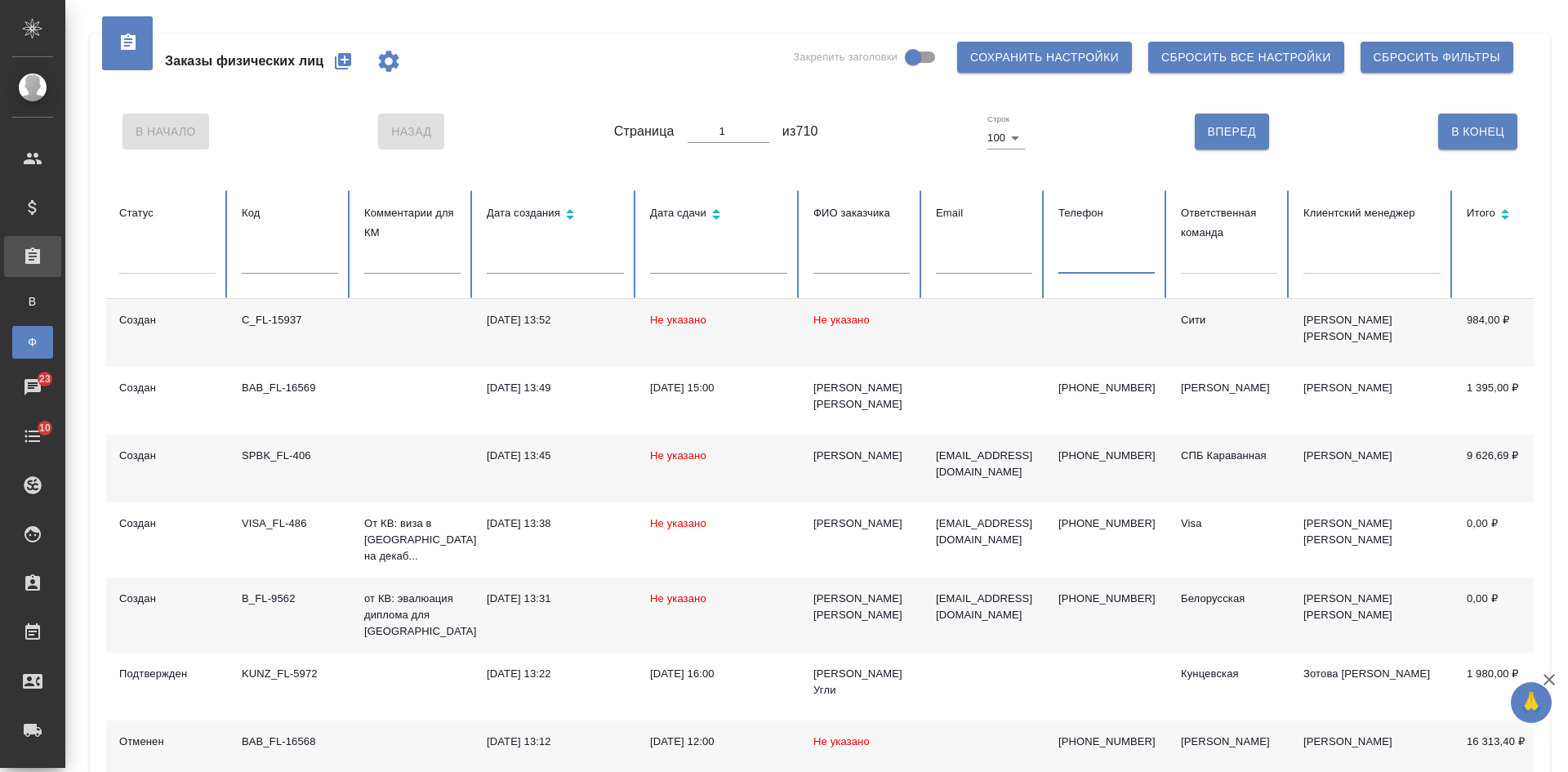
click at [1079, 266] on input "text" at bounding box center [1106, 262] width 96 height 23
paste input "9031526099"
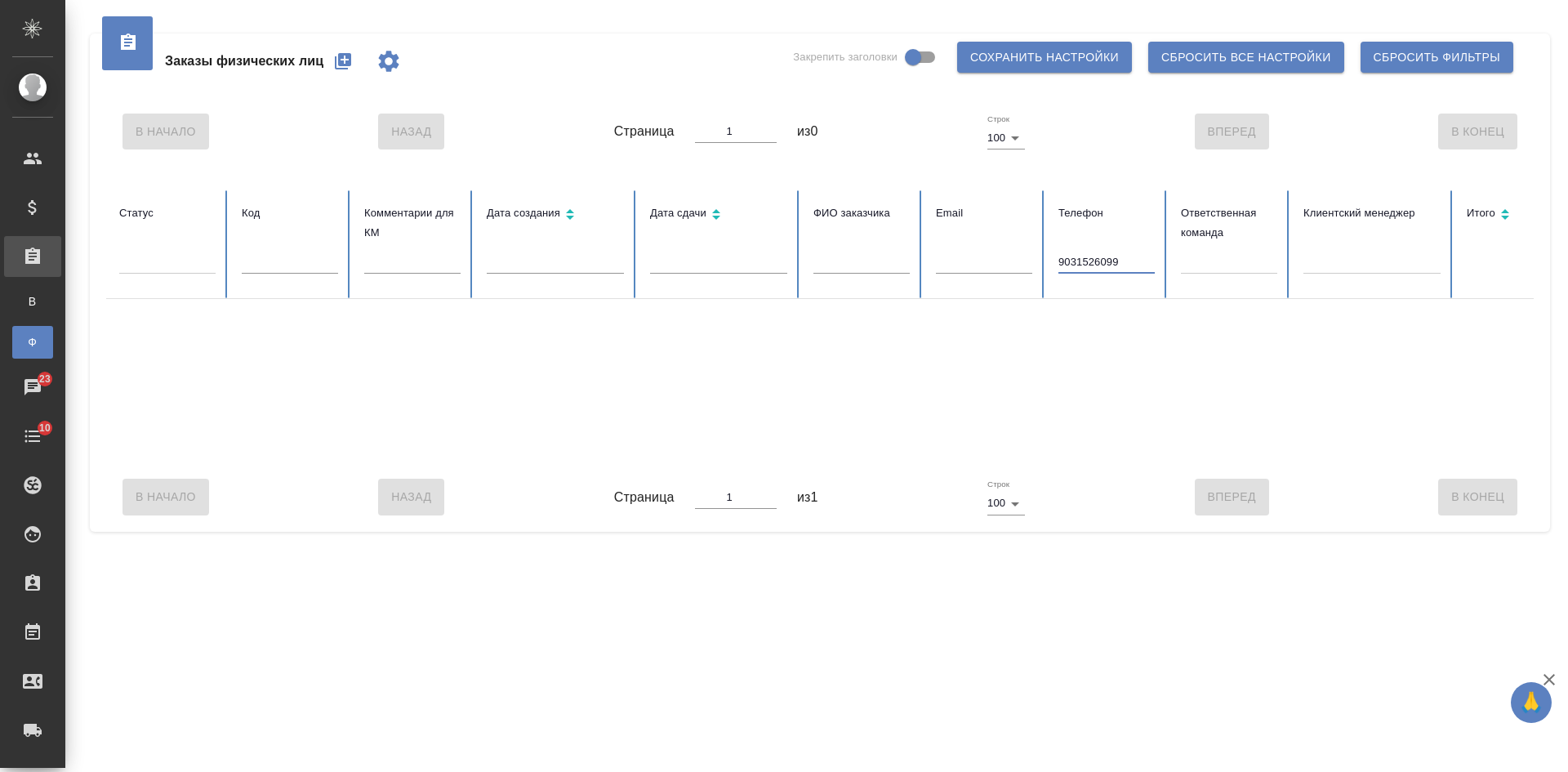
type input "9031526099"
drag, startPoint x: 1137, startPoint y: 269, endPoint x: 935, endPoint y: 238, distance: 204.4
click at [948, 244] on tr "Статус Код Комментарии для КМ Дата создания Дата сдачи ФИО заказчика Email Теле…" at bounding box center [1024, 244] width 1837 height 109
paste input "9266354465"
type input "9266354465"
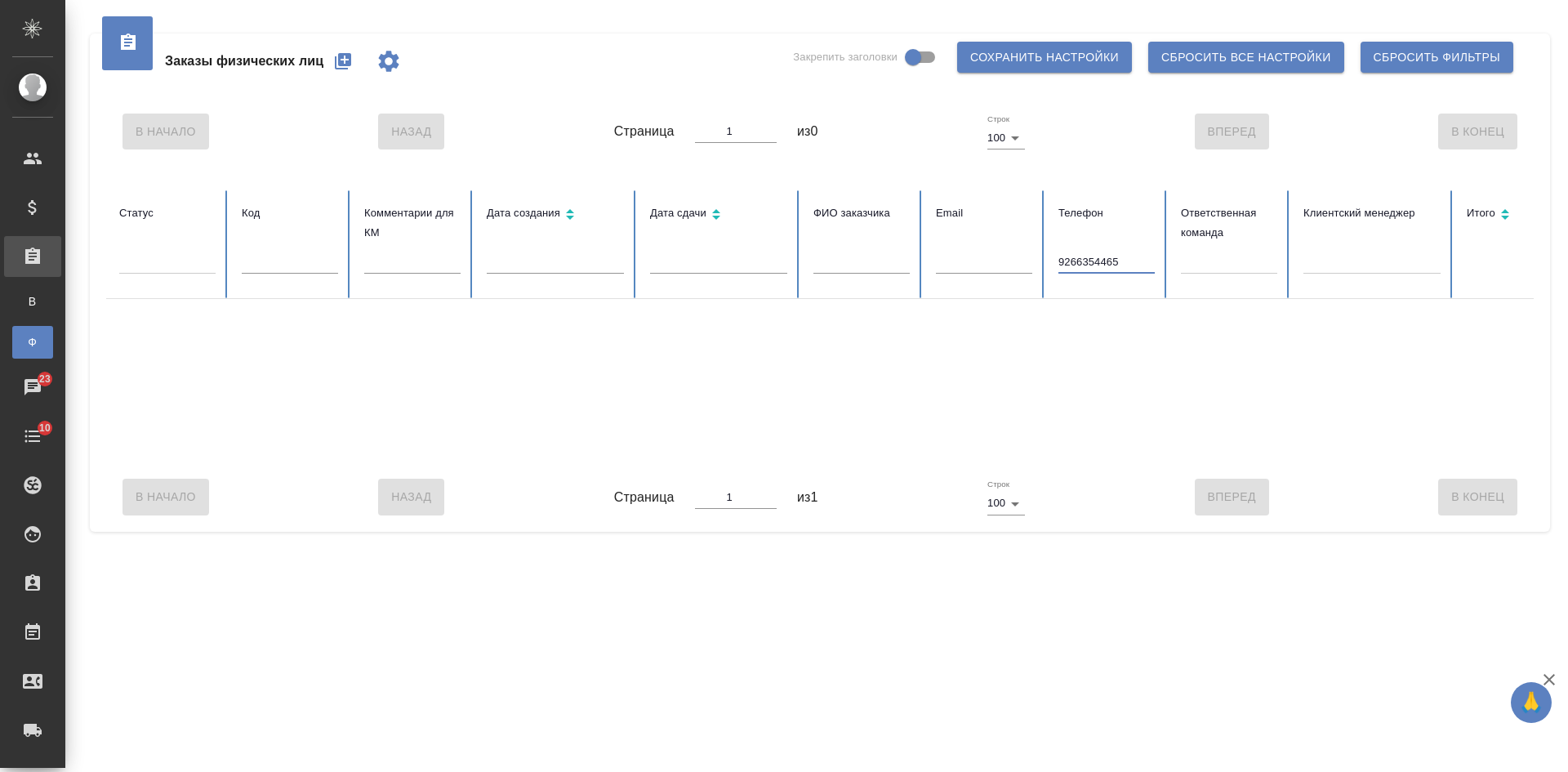
drag, startPoint x: 1140, startPoint y: 260, endPoint x: 975, endPoint y: 252, distance: 165.2
click at [975, 252] on tr "Статус Код Комментарии для КМ Дата создания Дата сдачи ФИО заказчика Email Теле…" at bounding box center [1024, 244] width 1837 height 109
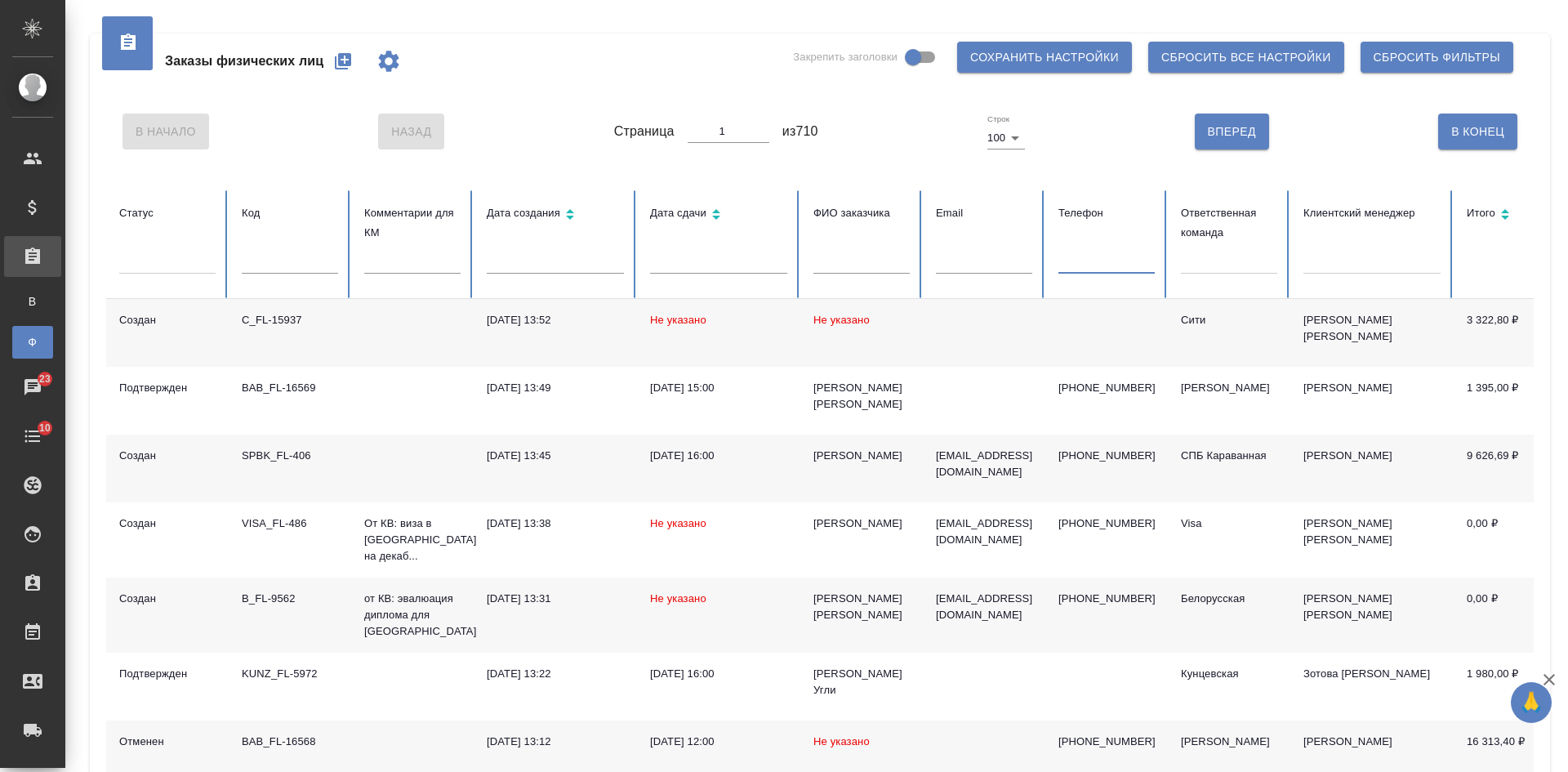
paste input "9266354465."
type input "9266354465"
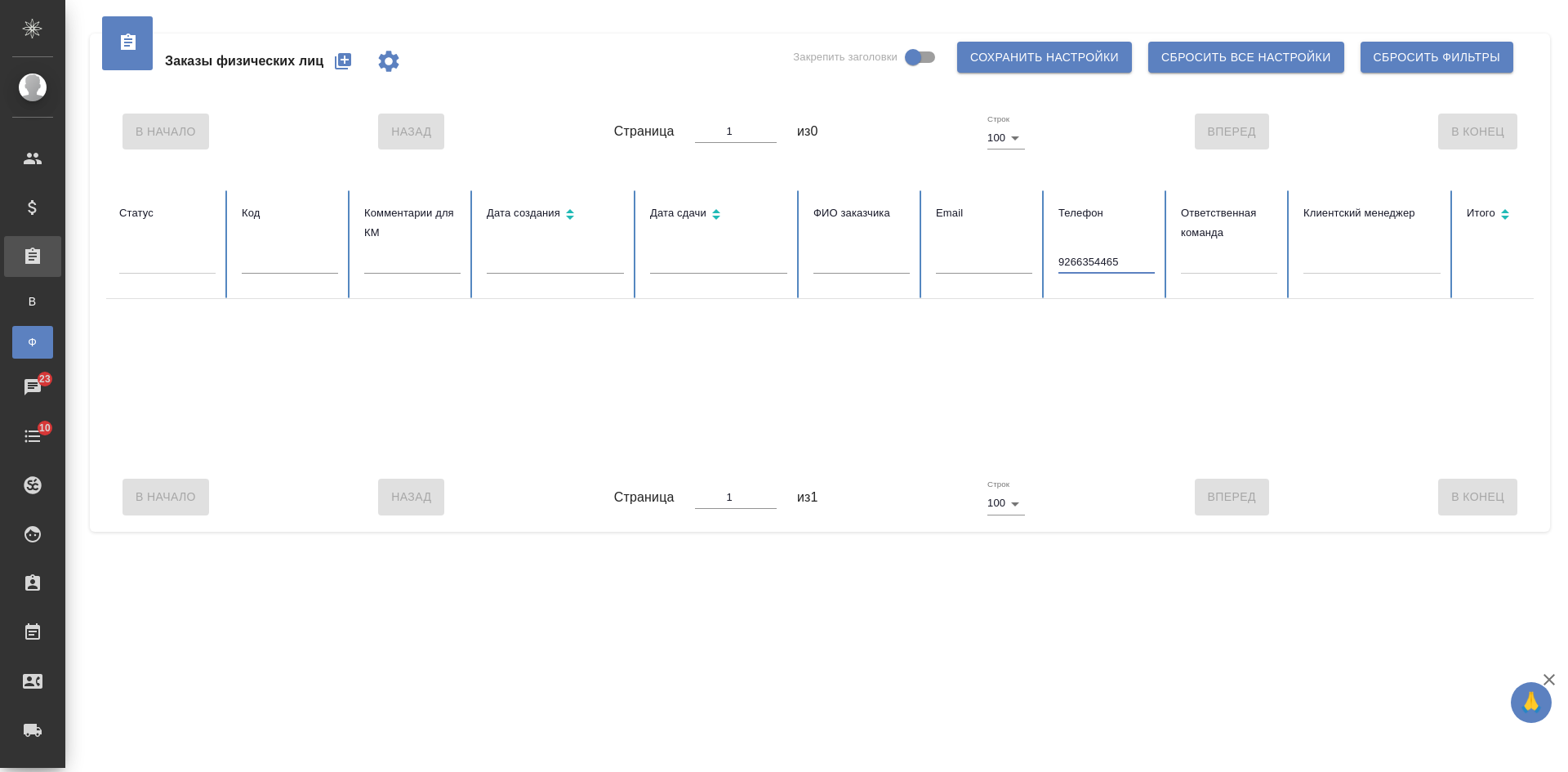
drag, startPoint x: 1133, startPoint y: 263, endPoint x: 857, endPoint y: 253, distance: 276.2
click at [861, 255] on tr "Статус Код Комментарии для КМ Дата создания Дата сдачи ФИО заказчика Email Теле…" at bounding box center [1024, 244] width 1837 height 109
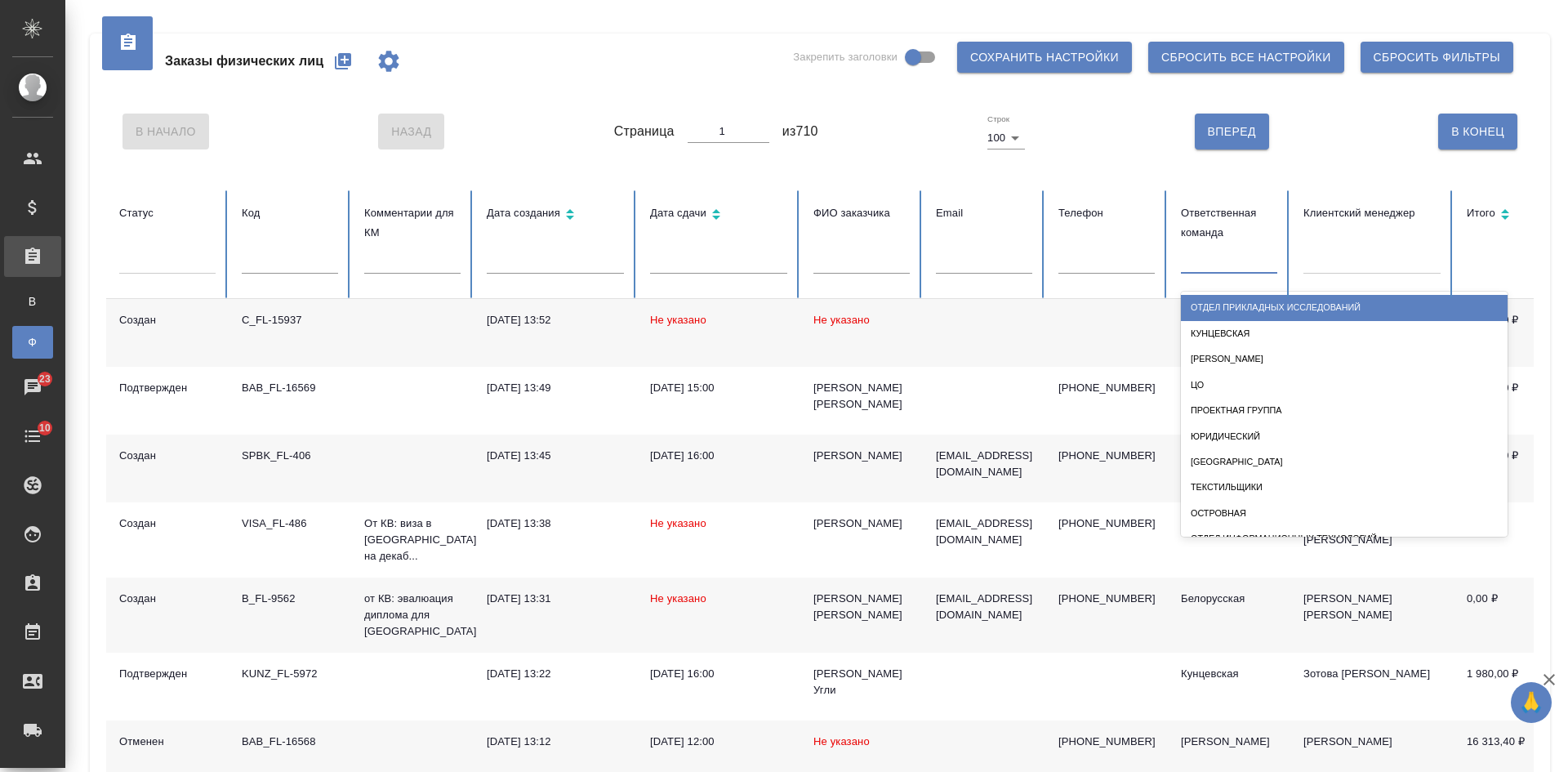
click at [1215, 260] on div at bounding box center [1229, 257] width 96 height 24
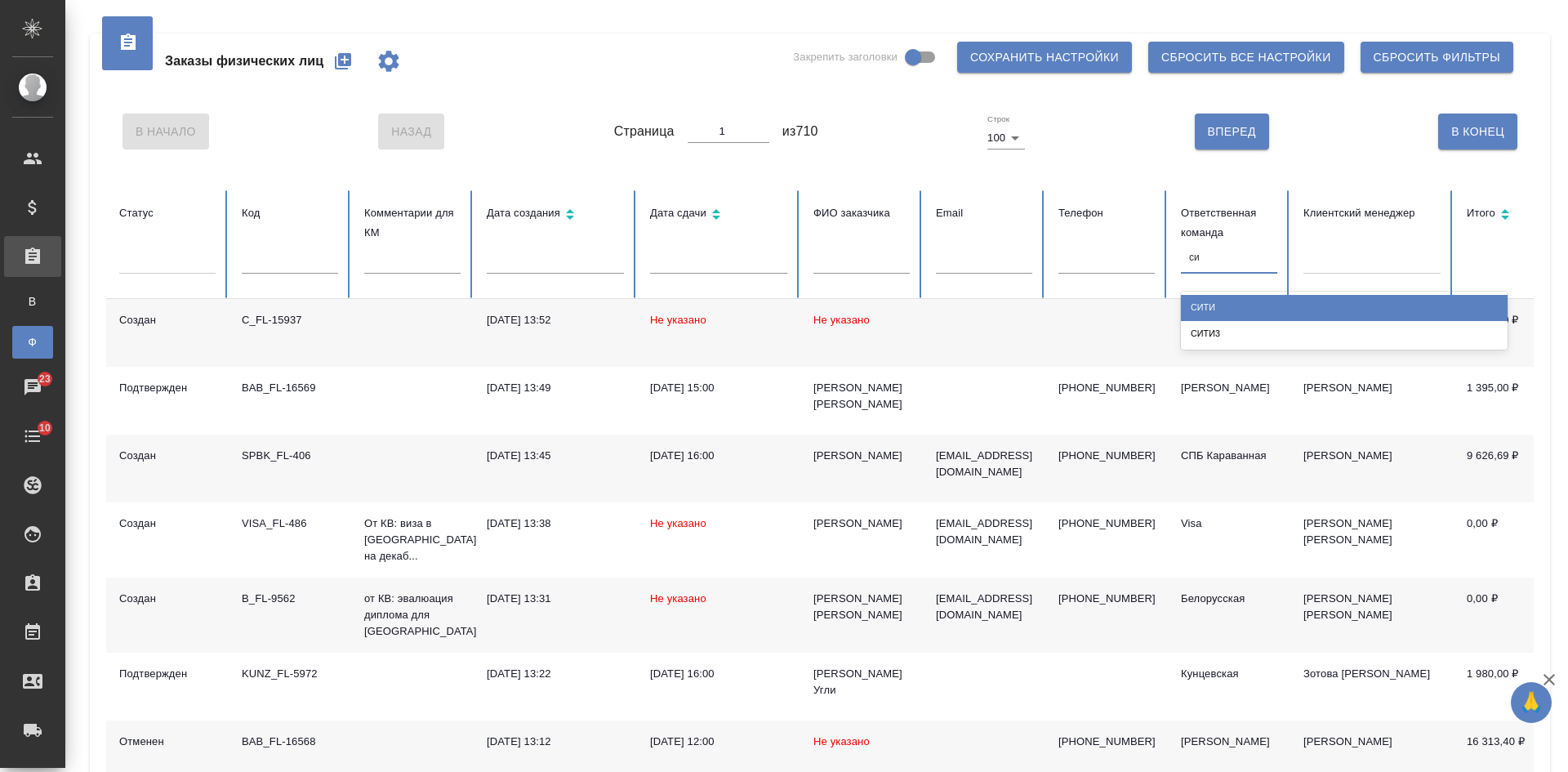
type input "сит"
click at [1228, 339] on div "Сити3" at bounding box center [1343, 333] width 327 height 25
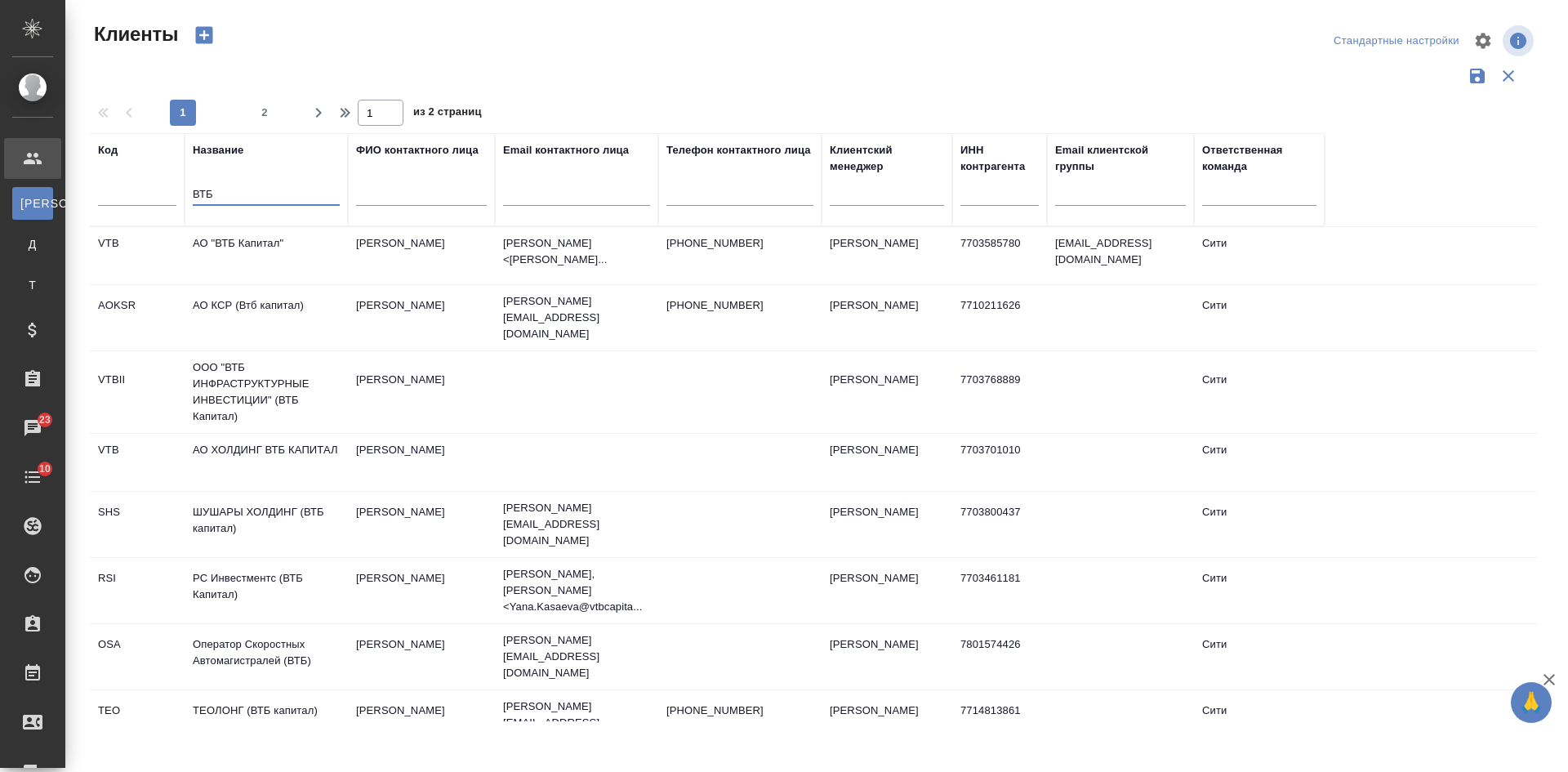
select select "RU"
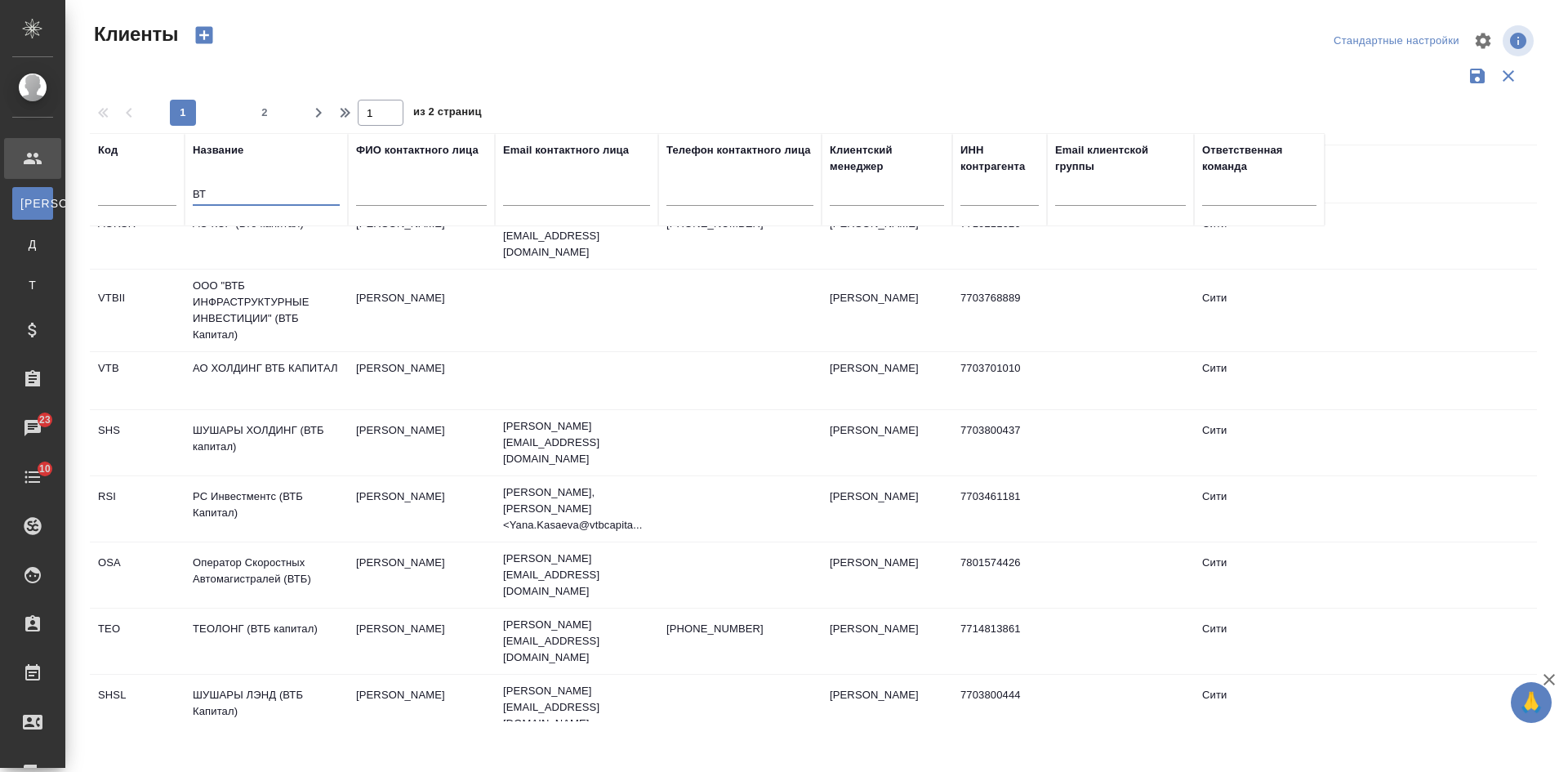
type input "В"
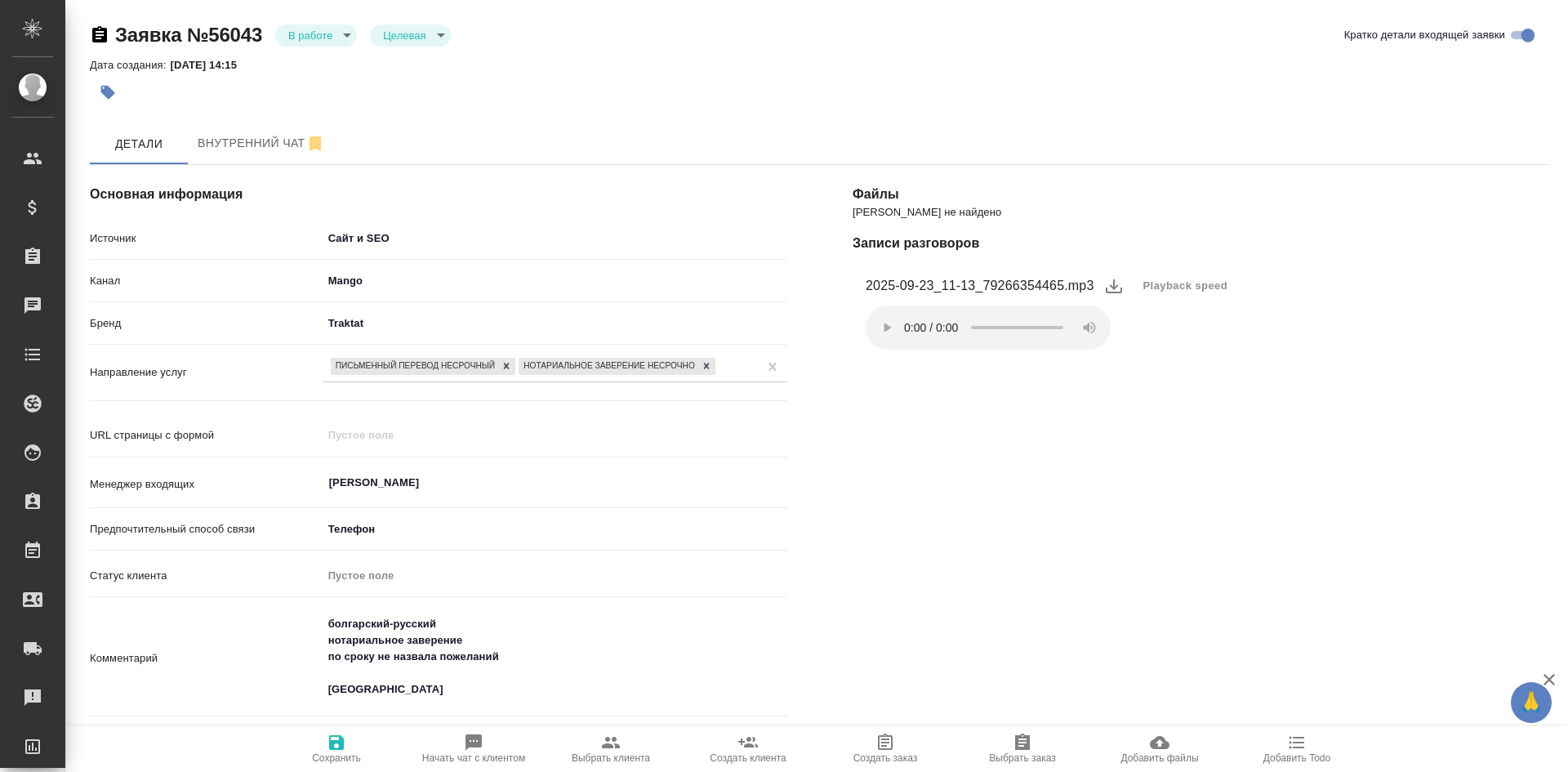
select select "RU"
drag, startPoint x: 992, startPoint y: 280, endPoint x: 1064, endPoint y: 281, distance: 72.0
click at [1064, 281] on figcaption "2025-09-23_11-13_79266354465.mp3" at bounding box center [979, 285] width 228 height 19
copy figcaption "9266354465"
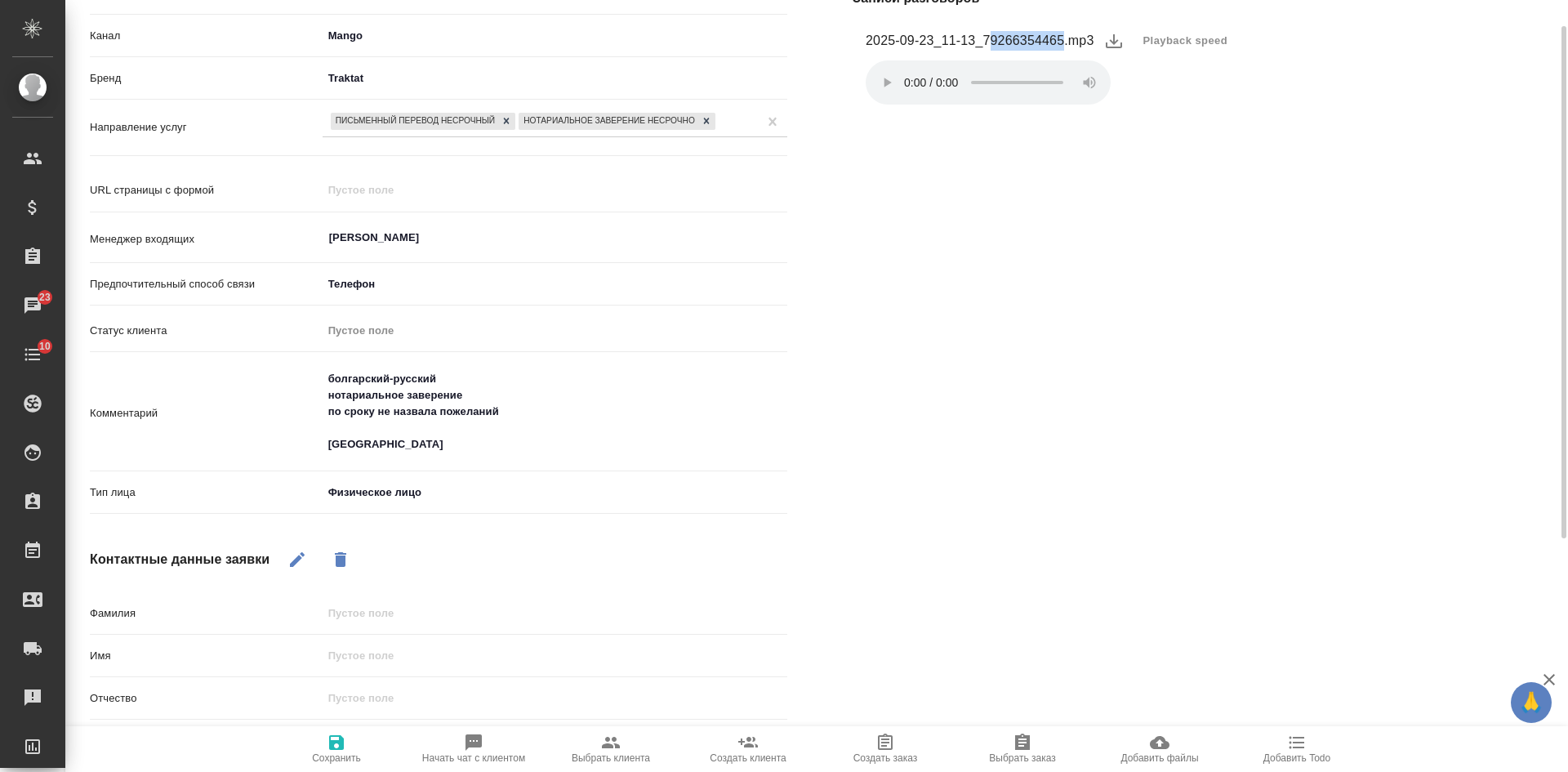
scroll to position [327, 0]
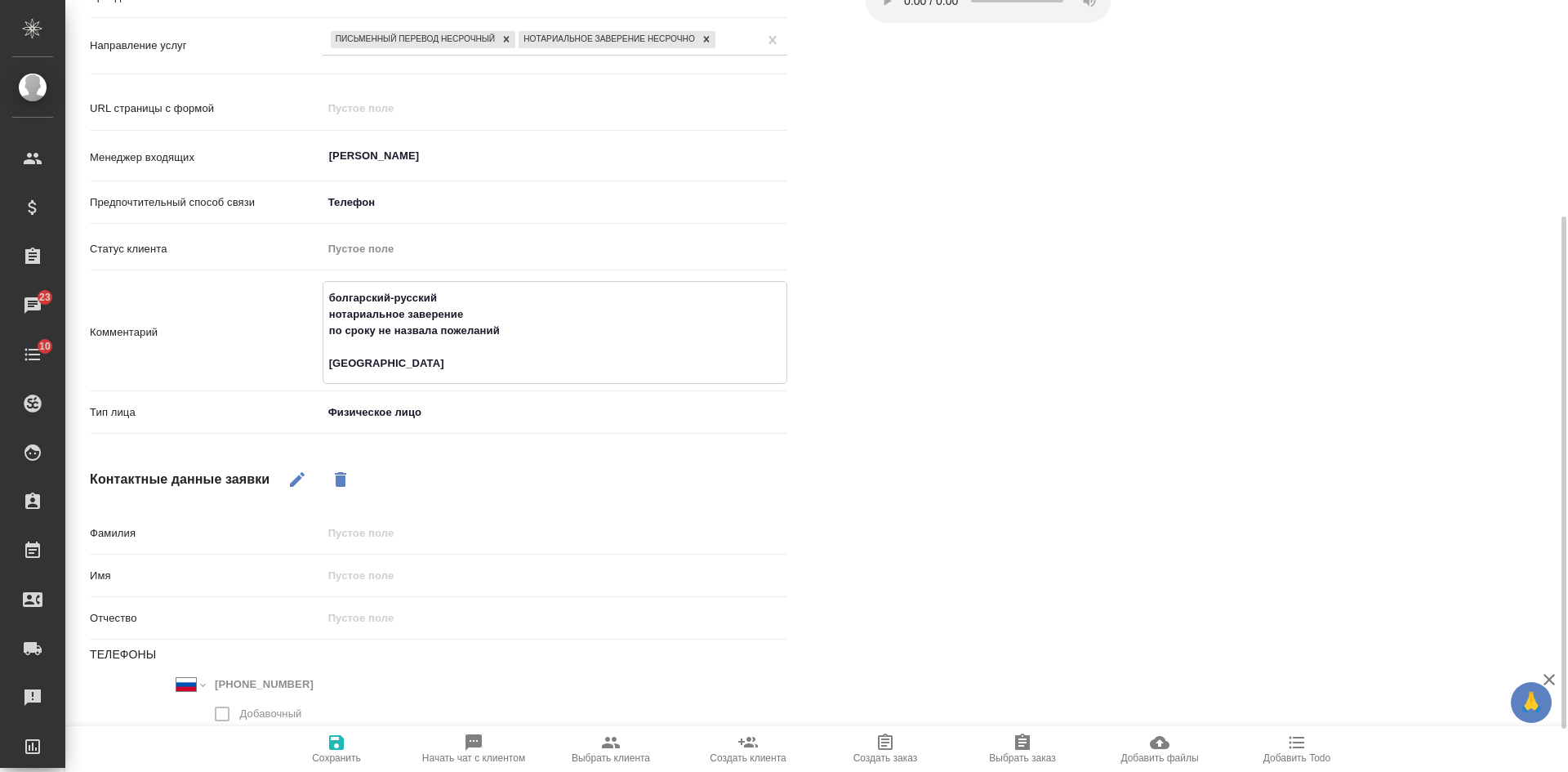
drag, startPoint x: 548, startPoint y: 335, endPoint x: 248, endPoint y: 333, distance: 300.0
click at [252, 333] on div "Комментарий болгарский-русский нотариальное заверение по сроку не назвала пожел…" at bounding box center [438, 332] width 697 height 103
type textarea "болгарский-русский нотариальное заверение Бутырская"
click at [342, 745] on icon "button" at bounding box center [335, 741] width 14 height 14
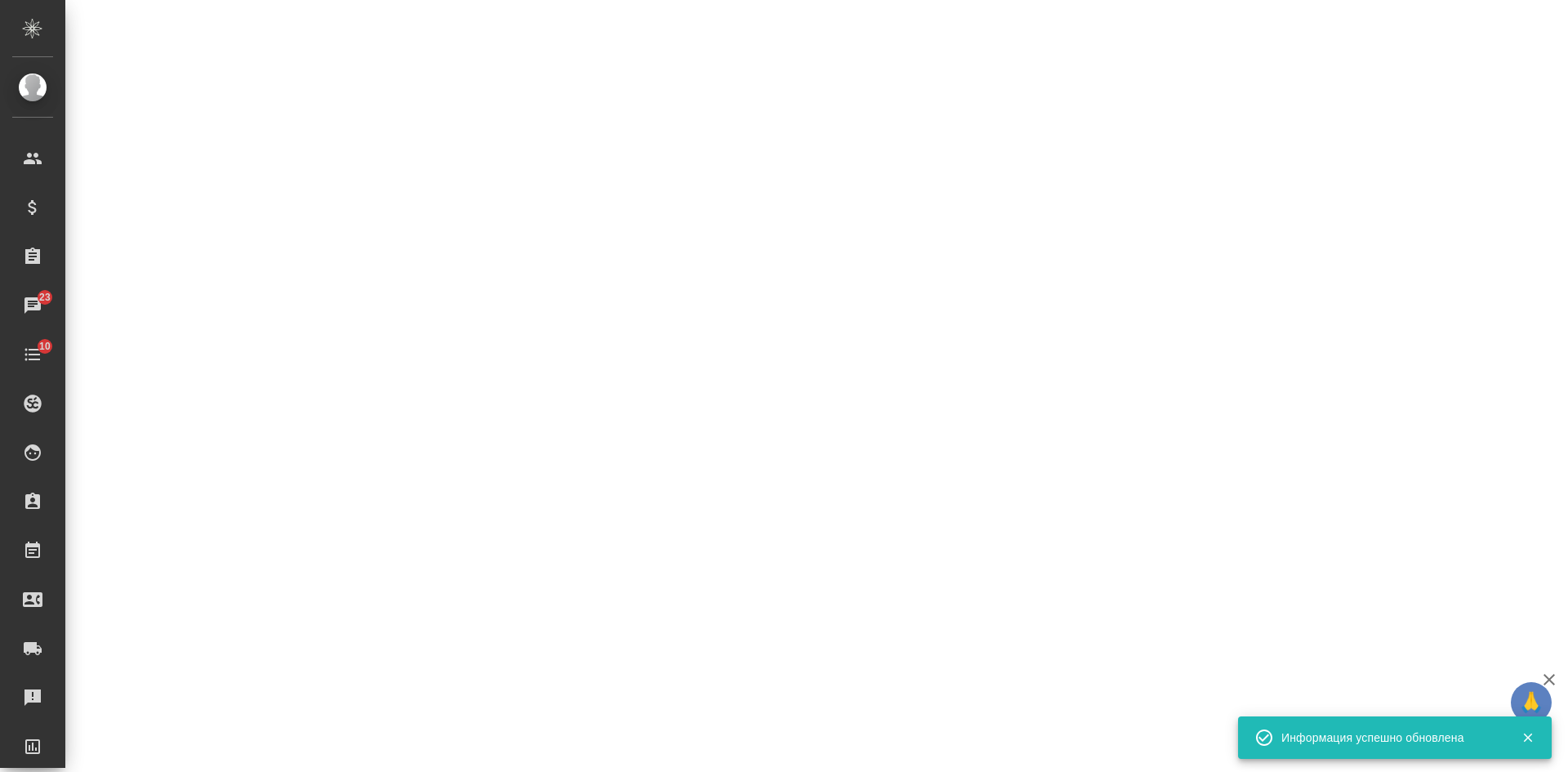
select select "RU"
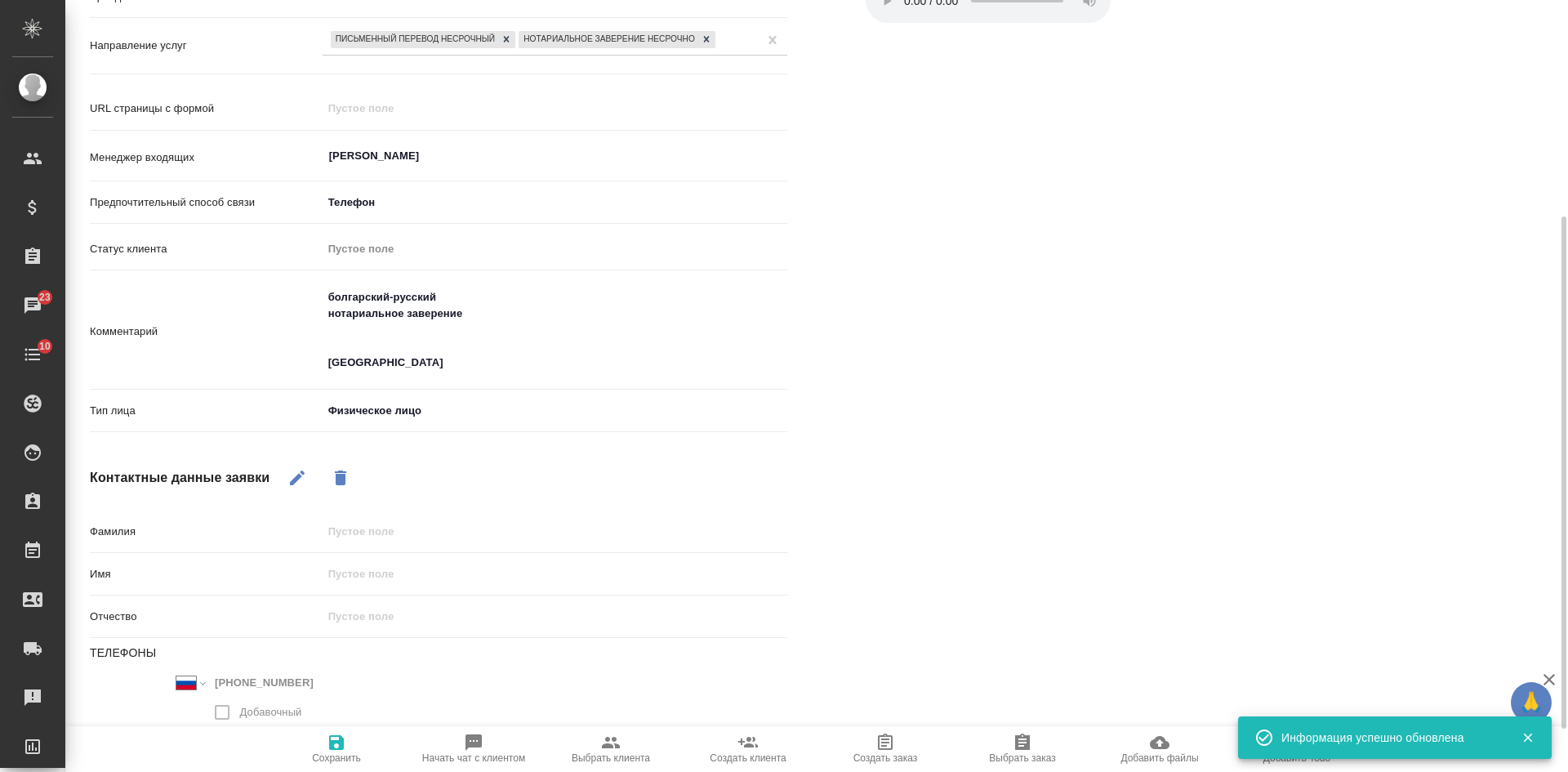
scroll to position [0, 0]
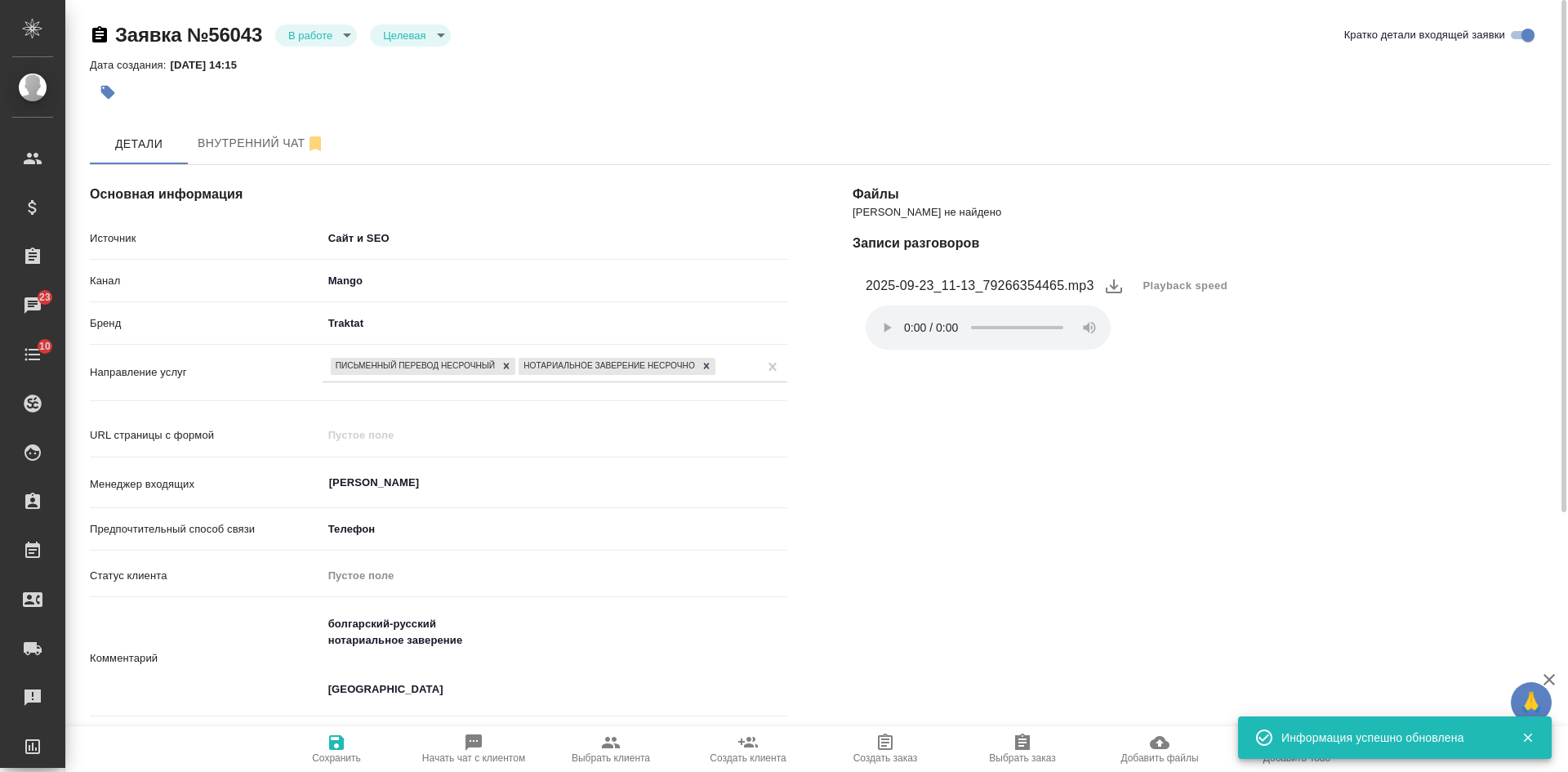
click at [1127, 466] on div "Файлы Файлов не найдено Записи разговоров 2025-09-23_11-13_79266354465.mp3 Play…" at bounding box center [1201, 647] width 762 height 1030
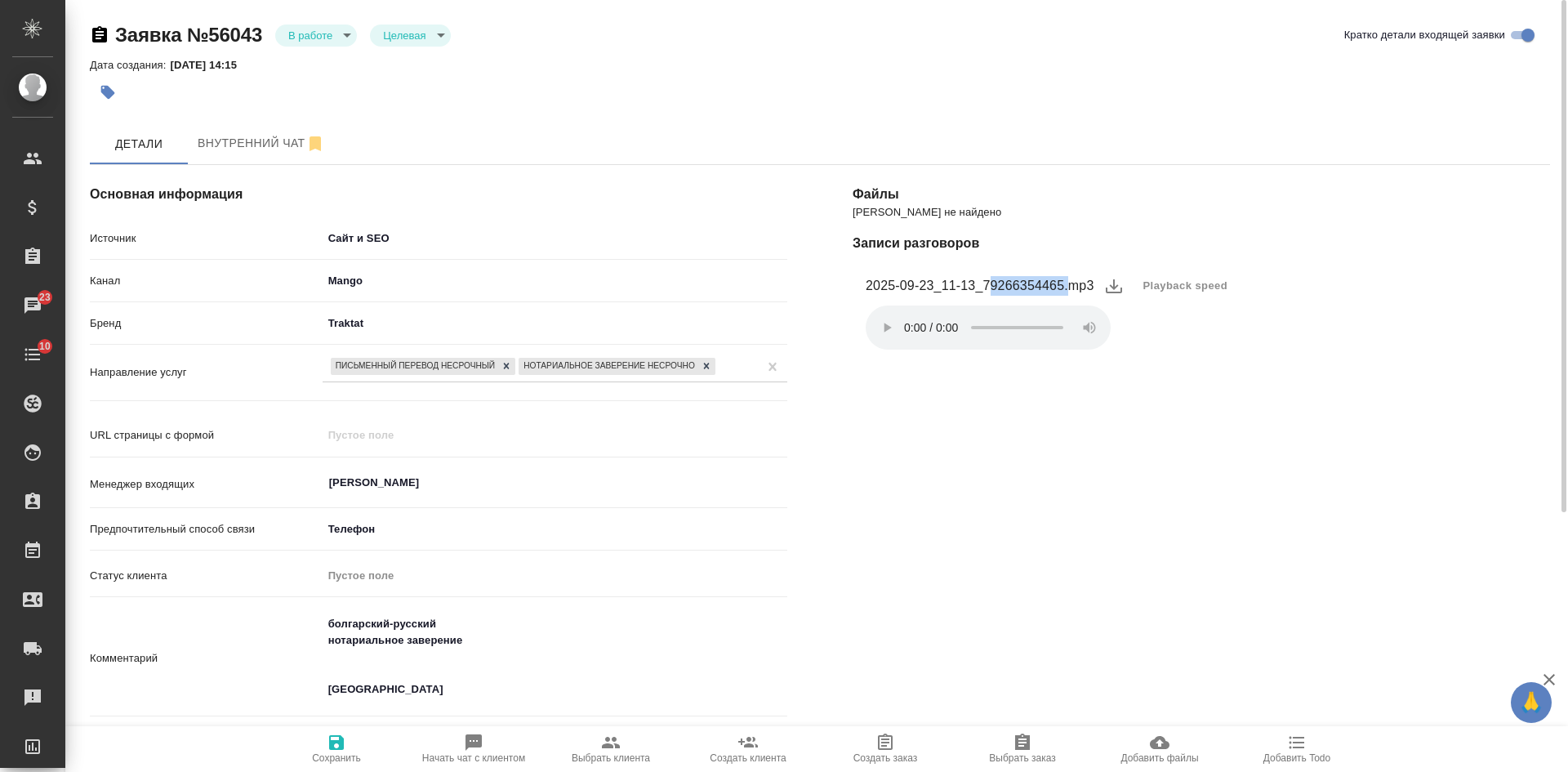
drag, startPoint x: 989, startPoint y: 280, endPoint x: 1066, endPoint y: 280, distance: 77.0
click at [1066, 280] on figcaption "2025-09-23_11-13_79266354465.mp3" at bounding box center [979, 285] width 228 height 19
drag, startPoint x: 1060, startPoint y: 281, endPoint x: 1052, endPoint y: 282, distance: 8.1
click at [1053, 282] on figcaption "2025-09-23_11-13_79266354465.mp3" at bounding box center [979, 285] width 228 height 19
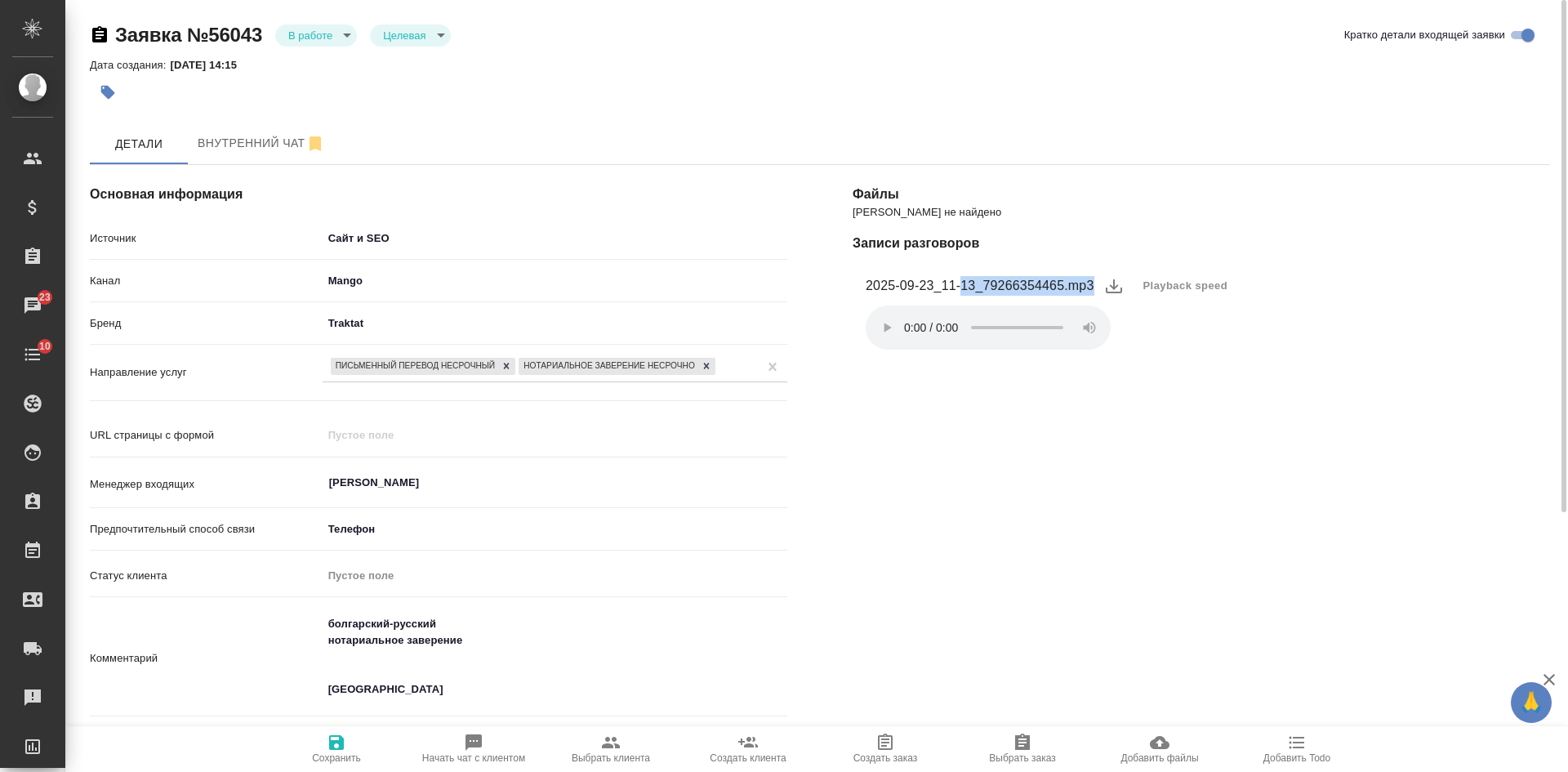
click at [1040, 280] on figcaption "2025-09-23_11-13_79266354465.mp3" at bounding box center [979, 285] width 228 height 19
drag, startPoint x: 989, startPoint y: 284, endPoint x: 1066, endPoint y: 280, distance: 77.1
click at [1066, 280] on figcaption "2025-09-23_11-13_79266354465.mp3" at bounding box center [979, 285] width 228 height 19
copy figcaption "9266354465."
type textarea "x"
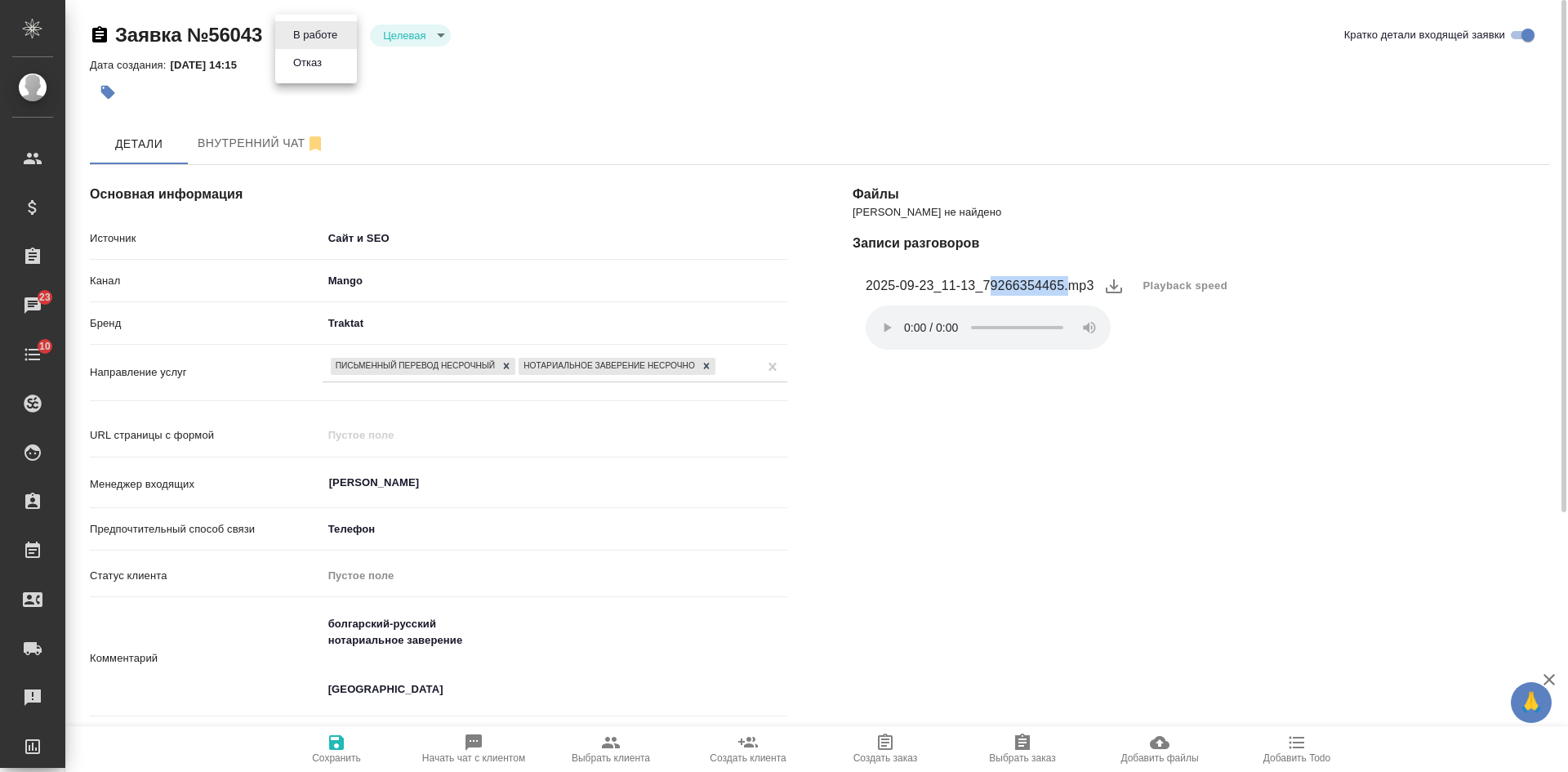
click at [308, 36] on body "🙏 .cls-1 fill:#fff; AWATERA Kasatkina Aleksandra Клиенты Спецификации Заказы 23…" at bounding box center [784, 386] width 1568 height 772
click at [329, 62] on li "Отказ" at bounding box center [315, 63] width 82 height 28
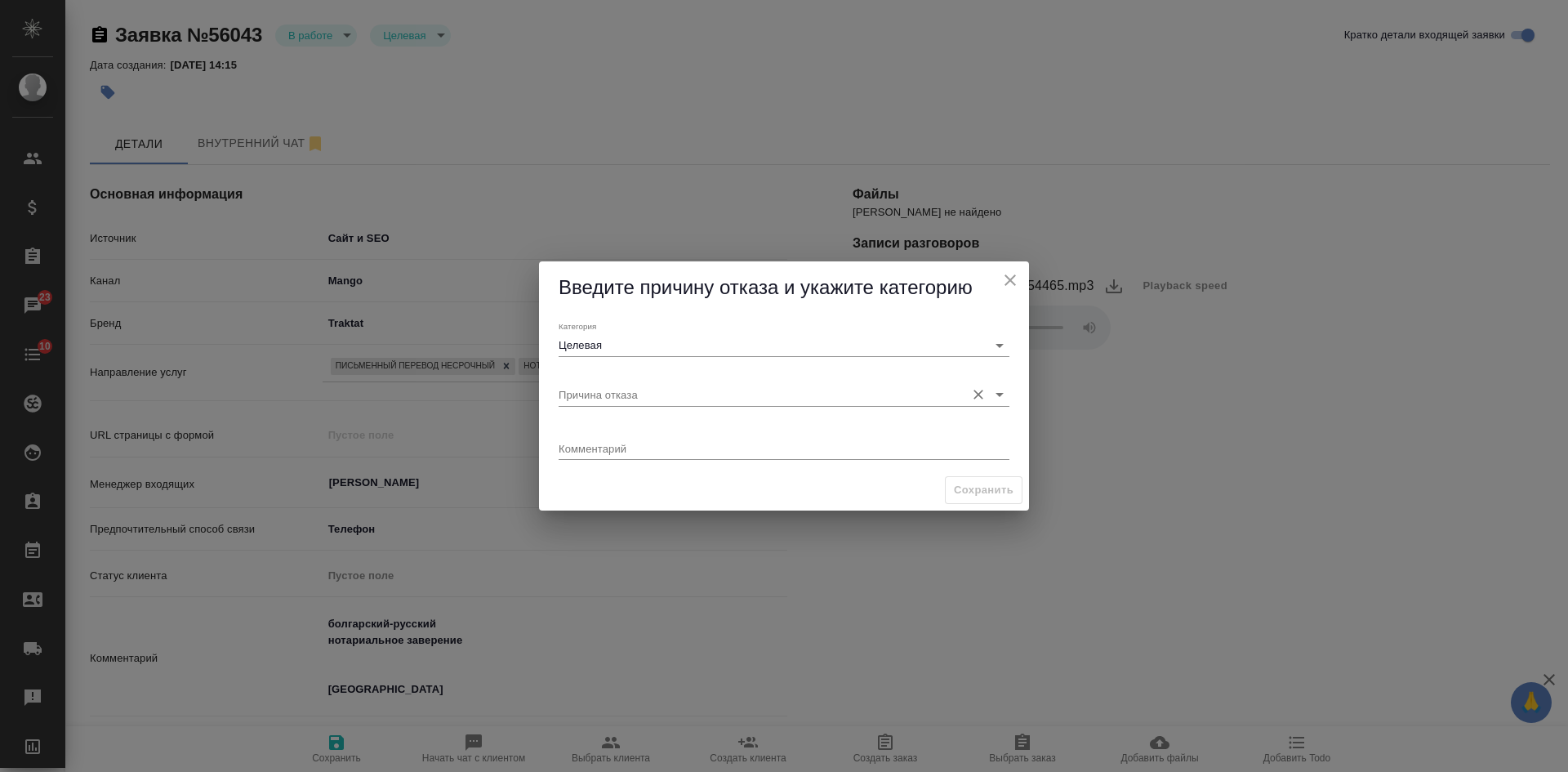
click at [625, 388] on input "Причина отказа" at bounding box center [757, 393] width 398 height 22
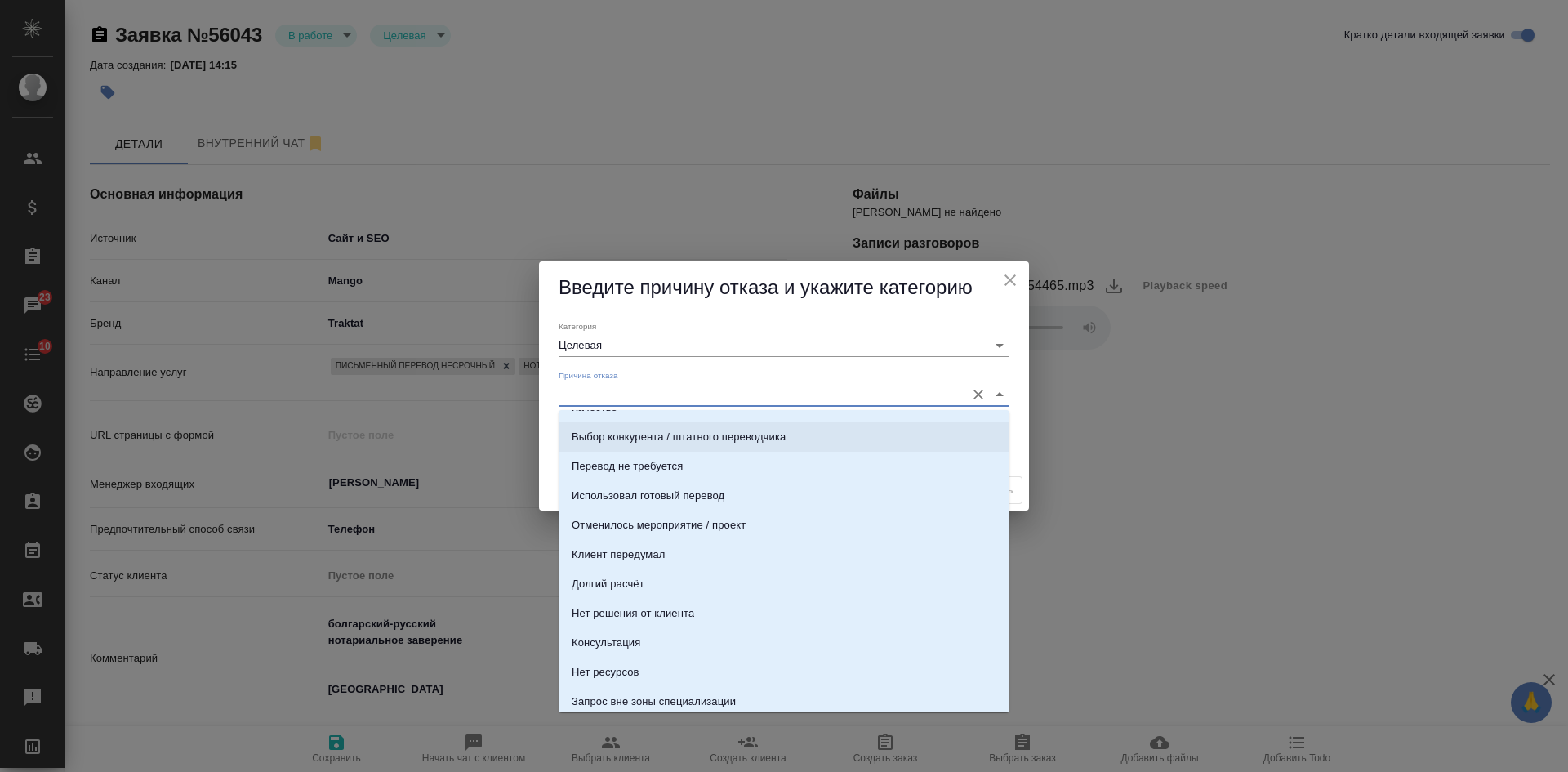
scroll to position [82, 0]
click at [722, 641] on li "Консультация" at bounding box center [784, 641] width 451 height 29
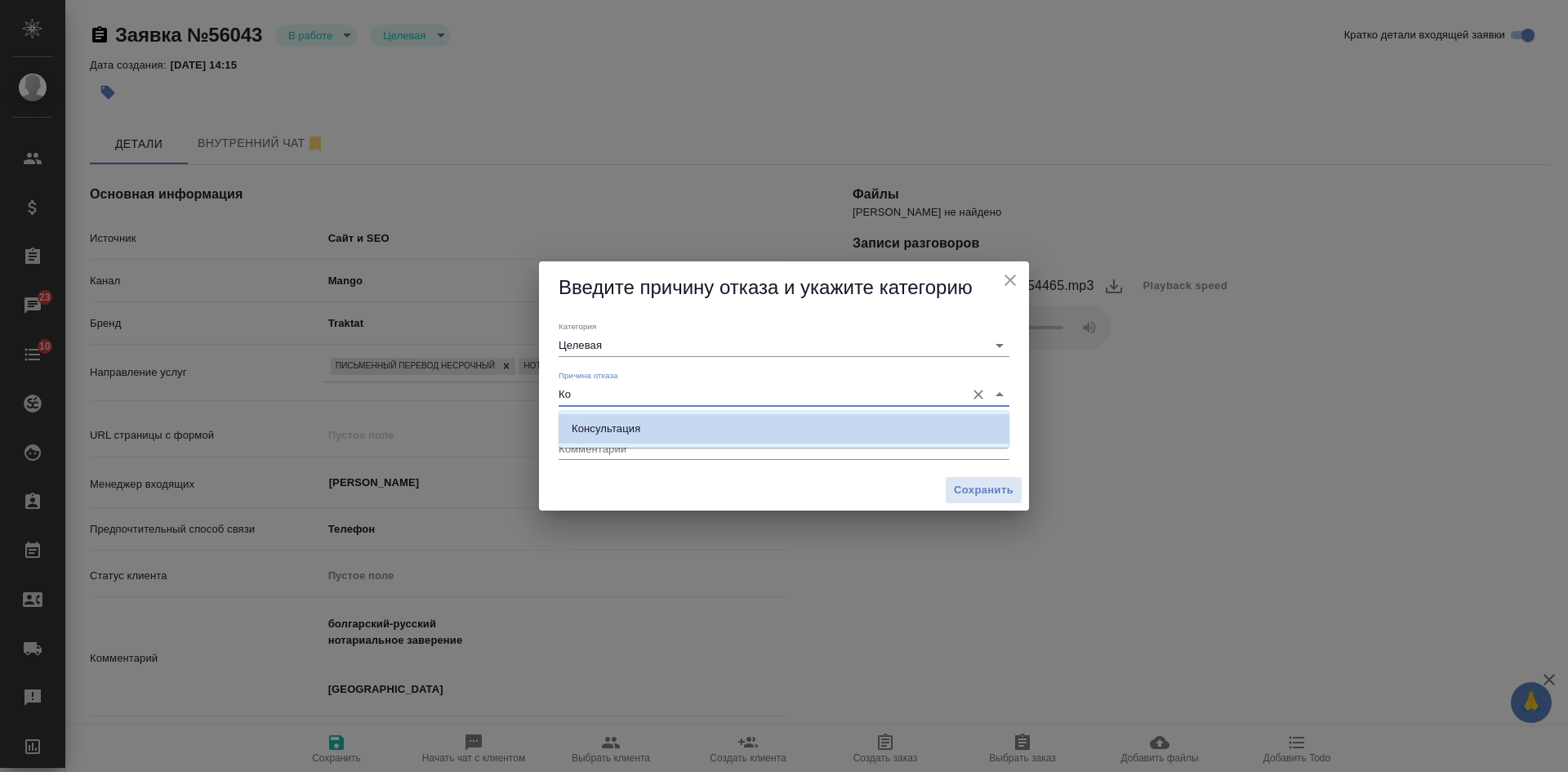
type input "К"
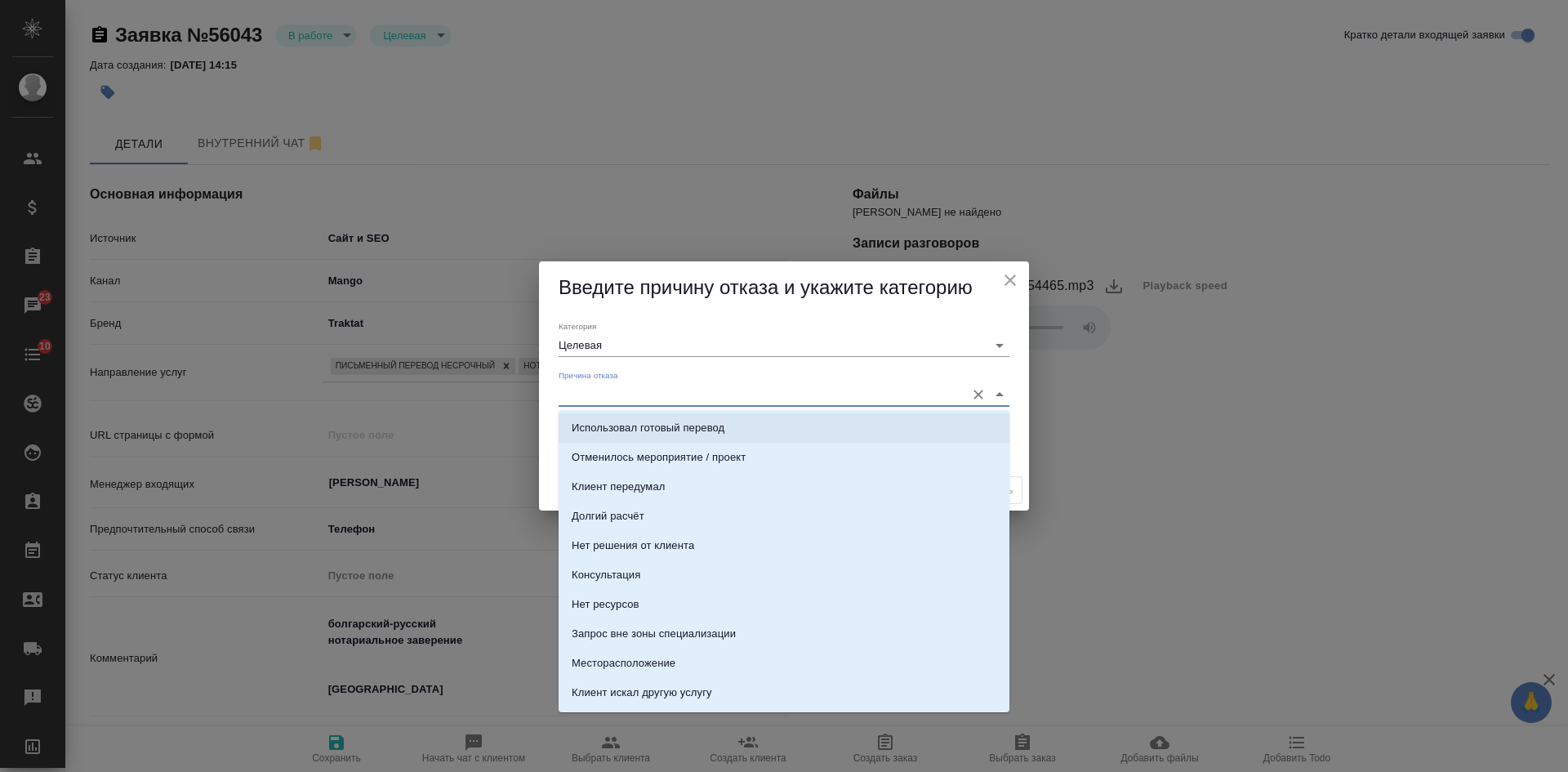
scroll to position [245, 0]
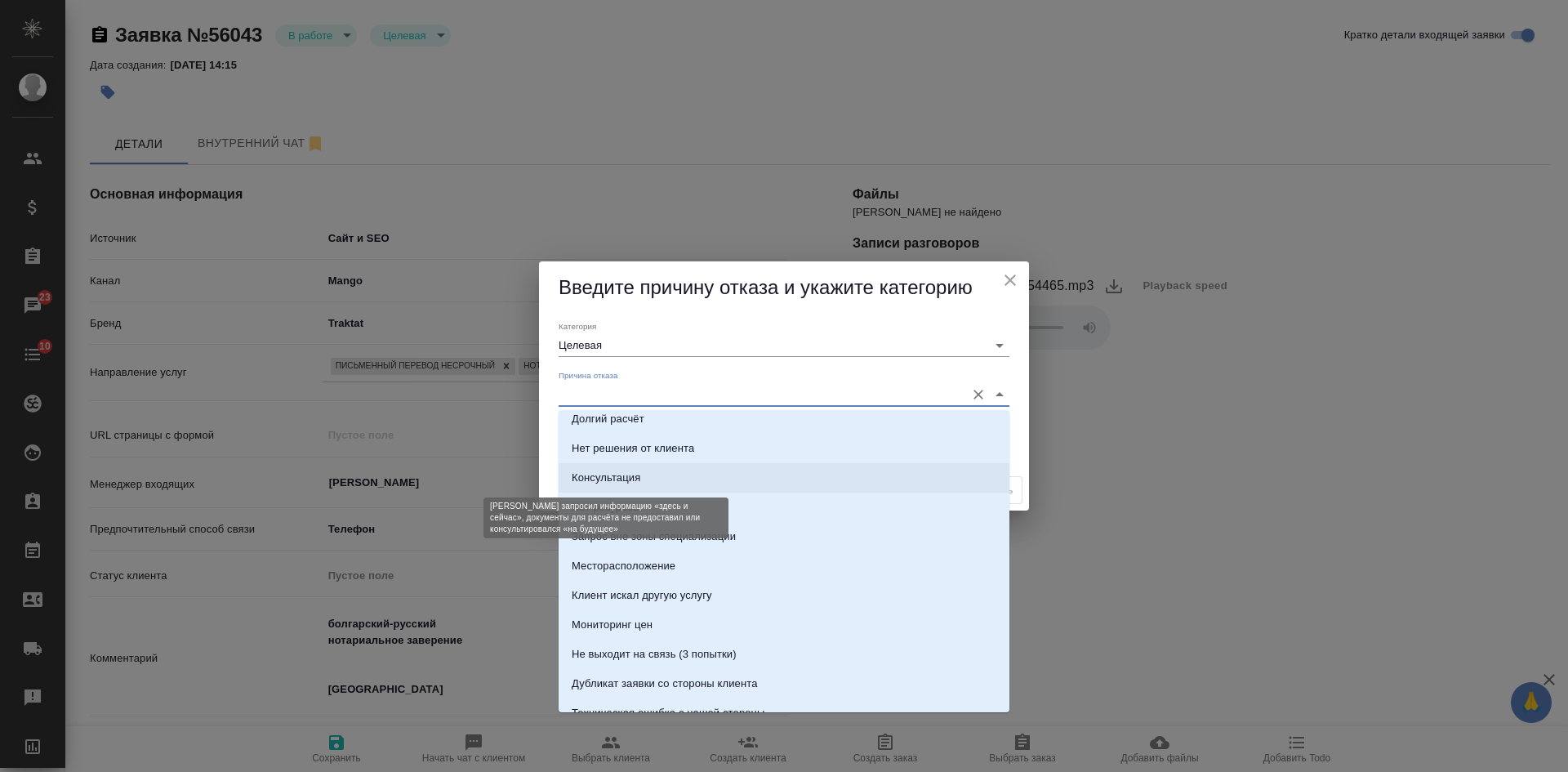
click at [625, 483] on div "Консультация" at bounding box center [605, 477] width 68 height 16
type input "Консультация"
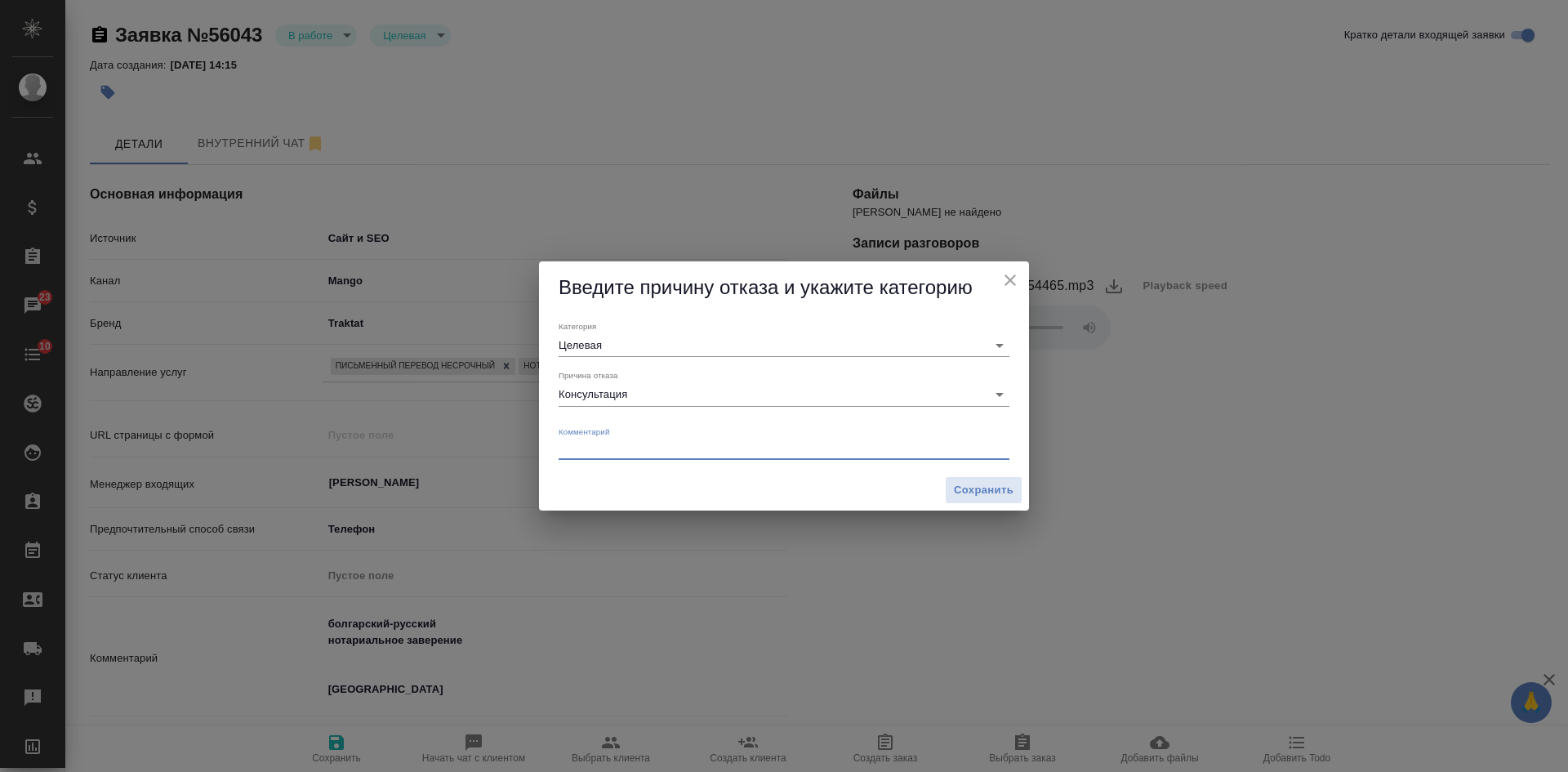
click at [636, 453] on textarea at bounding box center [784, 447] width 451 height 13
type textarea "доки не отправила"
click at [1012, 280] on icon "close" at bounding box center [1010, 280] width 19 height 19
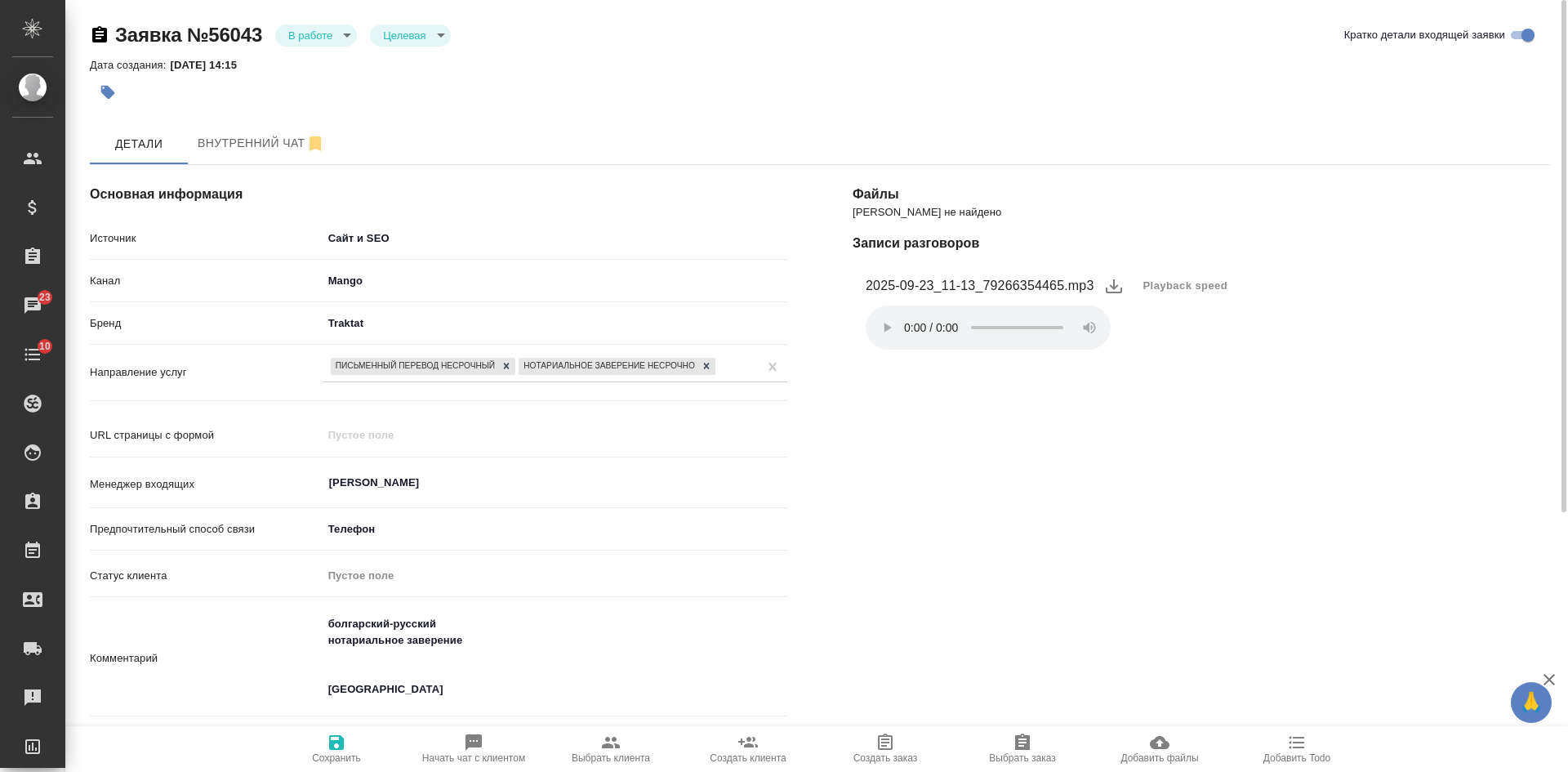
click at [987, 280] on figcaption "2025-09-23_11-13_79266354465.mp3" at bounding box center [979, 285] width 228 height 19
drag, startPoint x: 979, startPoint y: 282, endPoint x: 1061, endPoint y: 283, distance: 82.0
click at [1061, 283] on figcaption "2025-09-23_11-13_79266354465.mp3" at bounding box center [979, 285] width 228 height 19
copy figcaption "79266354465"
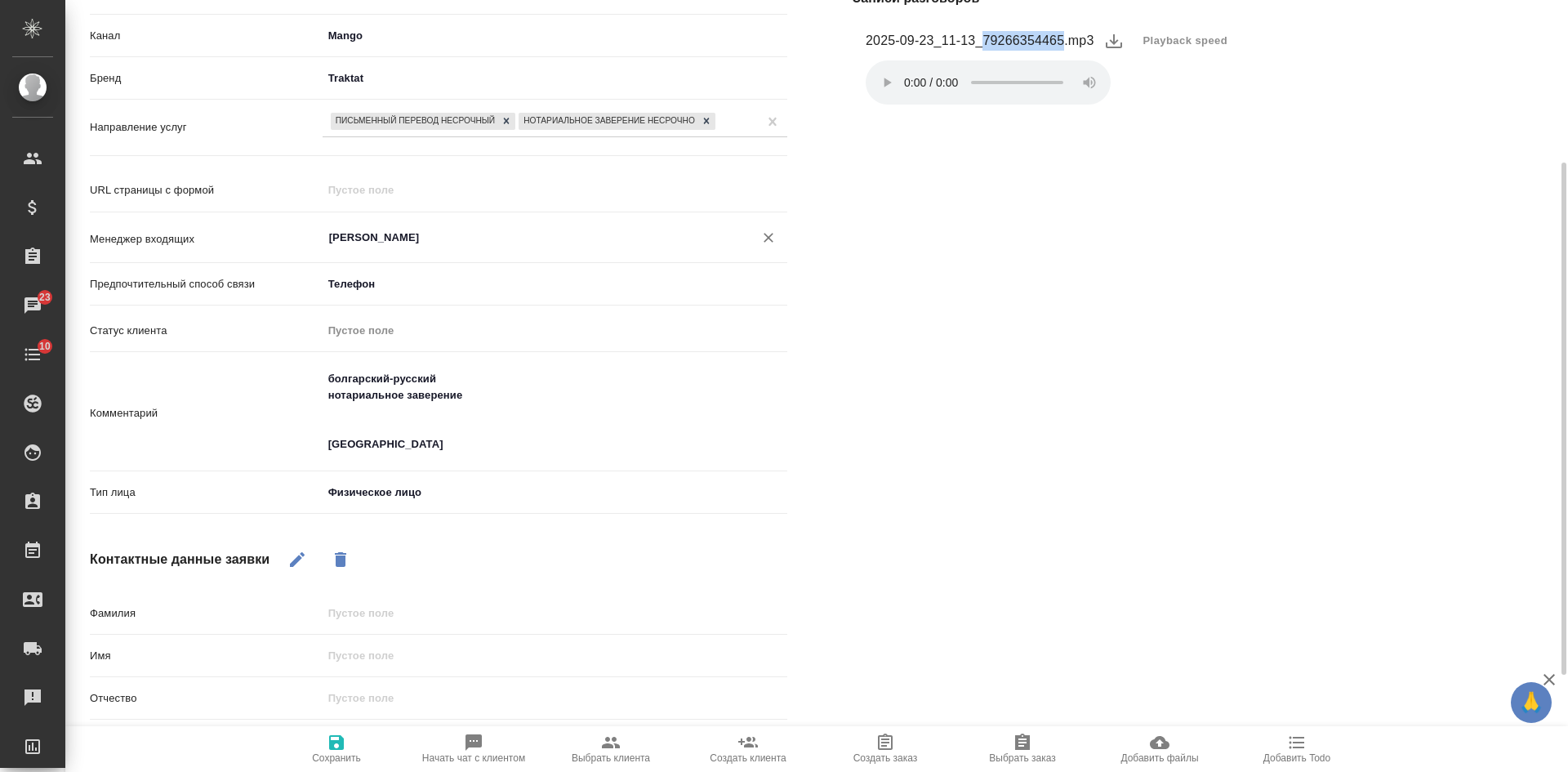
scroll to position [0, 0]
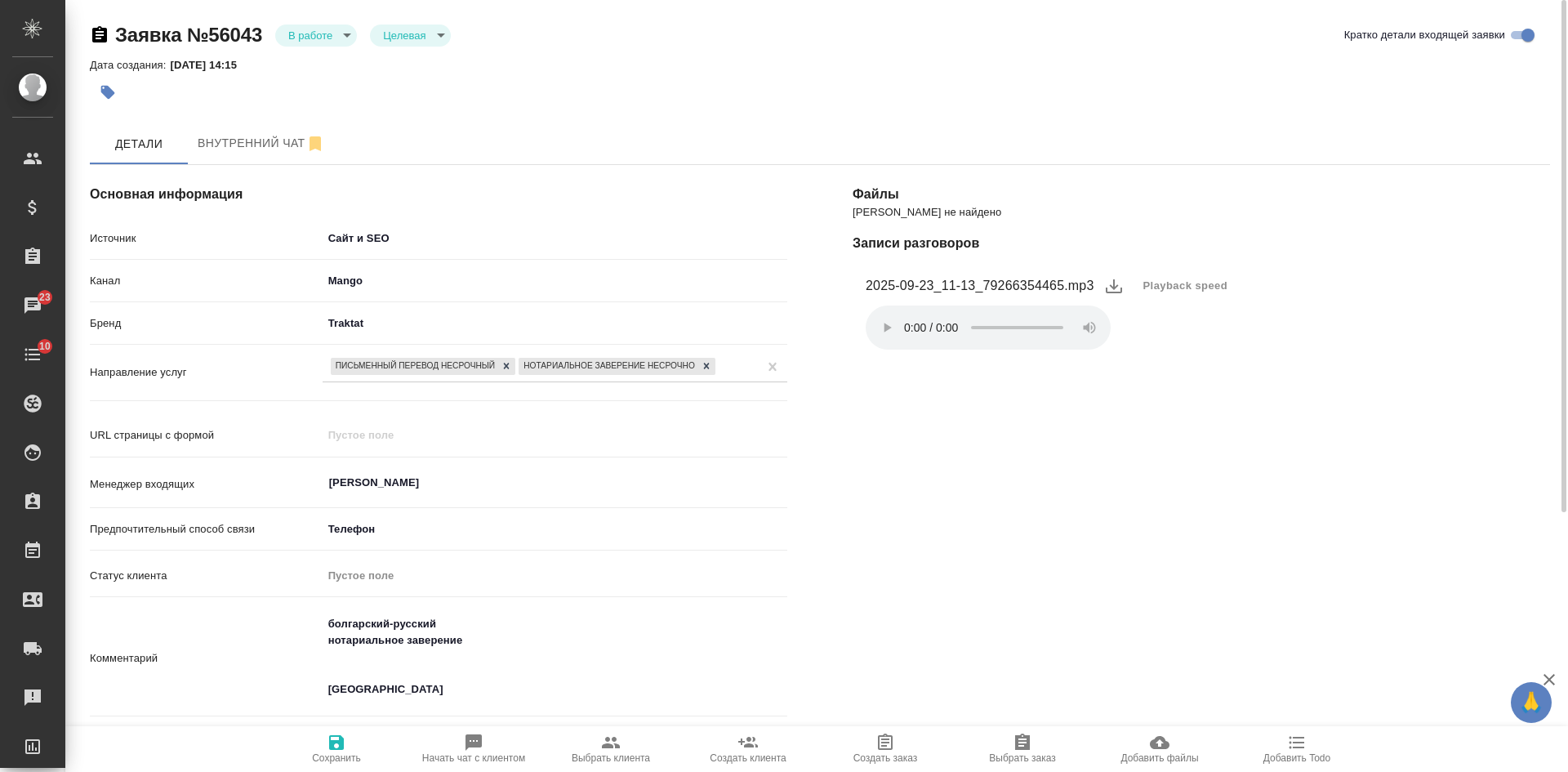
click at [1280, 487] on div "Файлы Файлов не найдено Записи разговоров 2025-09-23_11-13_79266354465.mp3 Play…" at bounding box center [1201, 647] width 762 height 1030
drag, startPoint x: 333, startPoint y: 27, endPoint x: 330, endPoint y: 41, distance: 14.3
click at [332, 28] on body "🙏 .cls-1 fill:#fff; AWATERA Kasatkina Aleksandra Клиенты Спецификации Заказы 23…" at bounding box center [784, 386] width 1568 height 772
click at [329, 54] on li "Отказ" at bounding box center [315, 63] width 82 height 28
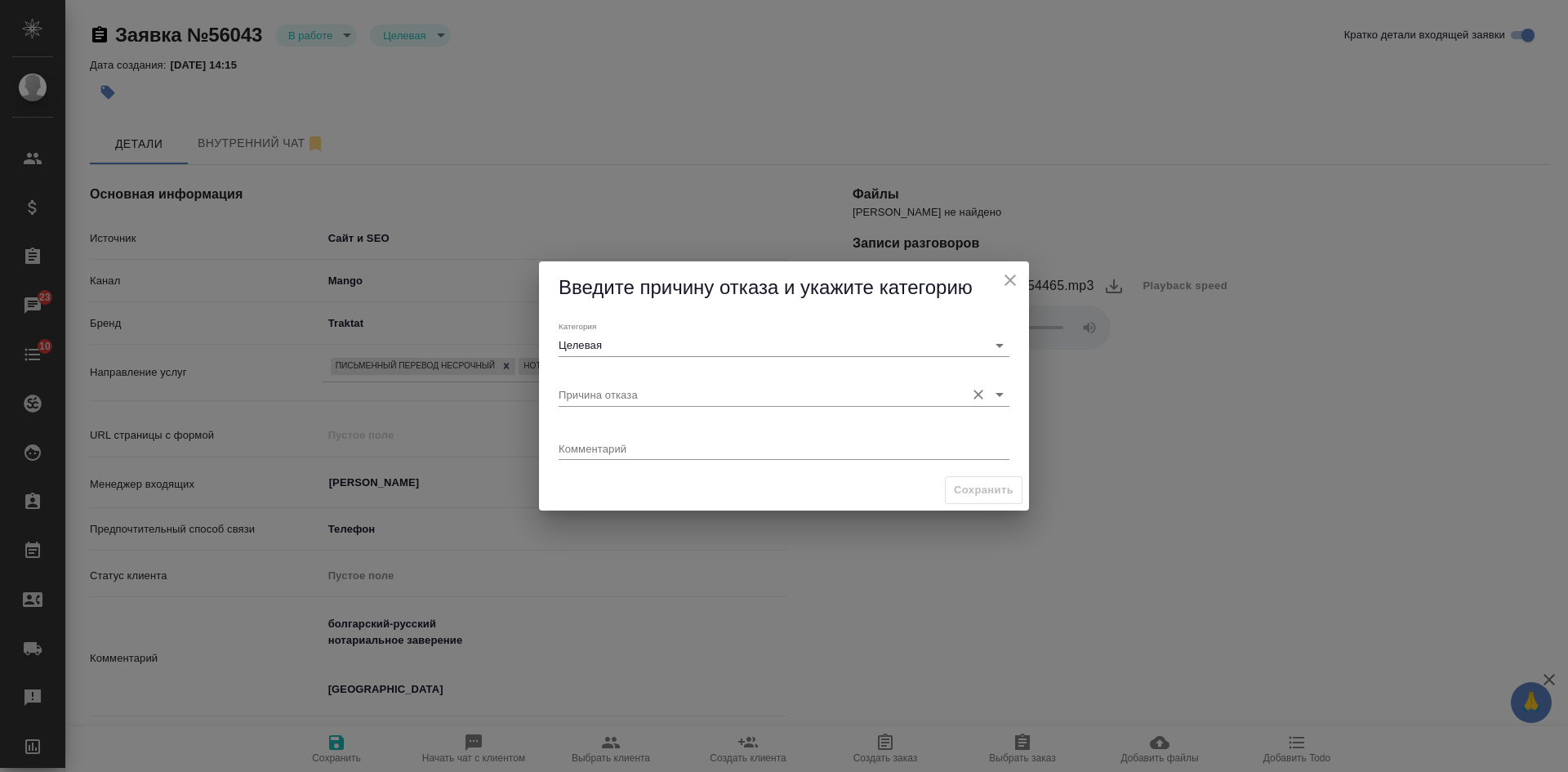
click at [637, 388] on input "Причина отказа" at bounding box center [757, 393] width 398 height 22
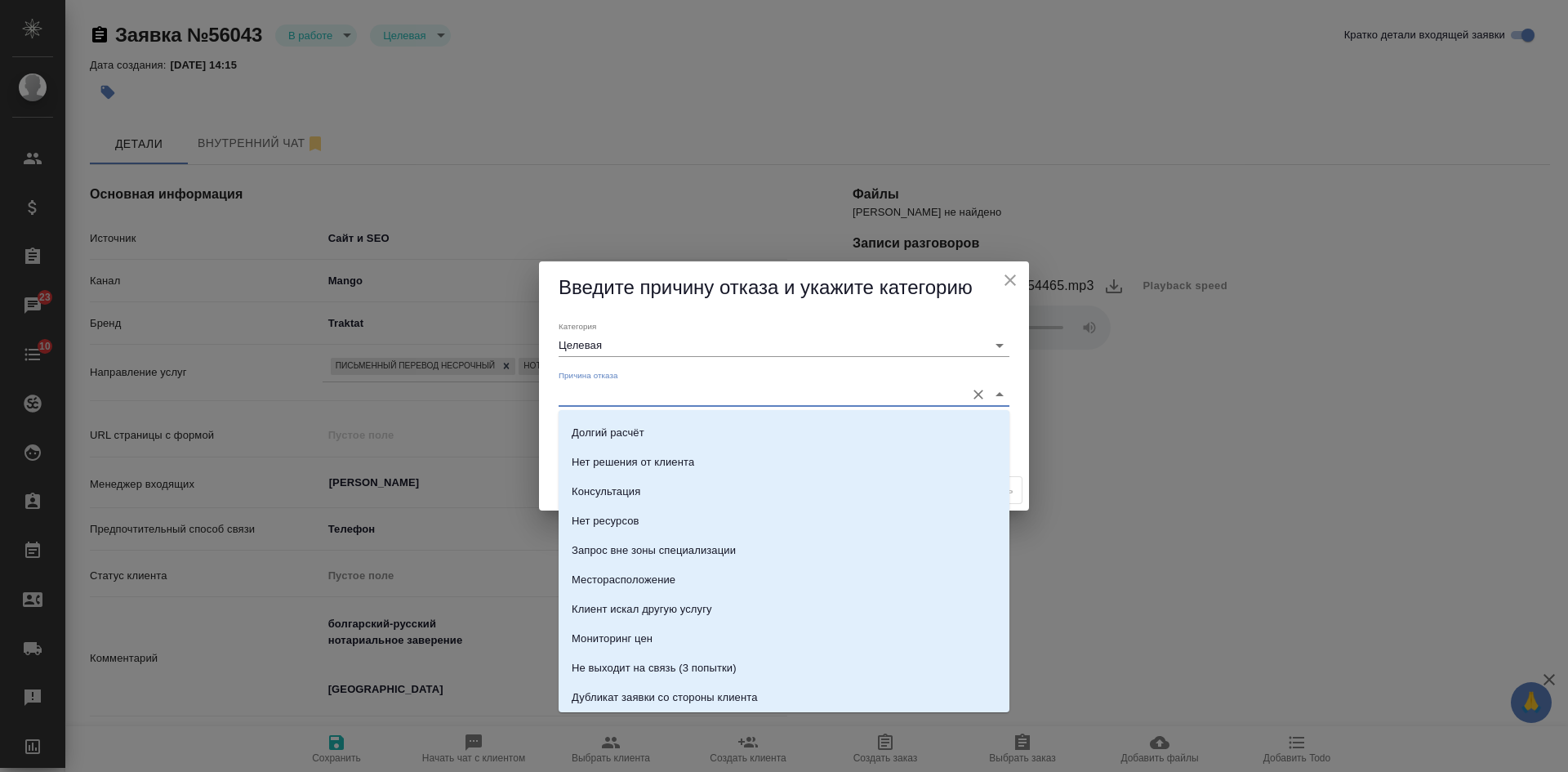
scroll to position [170, 0]
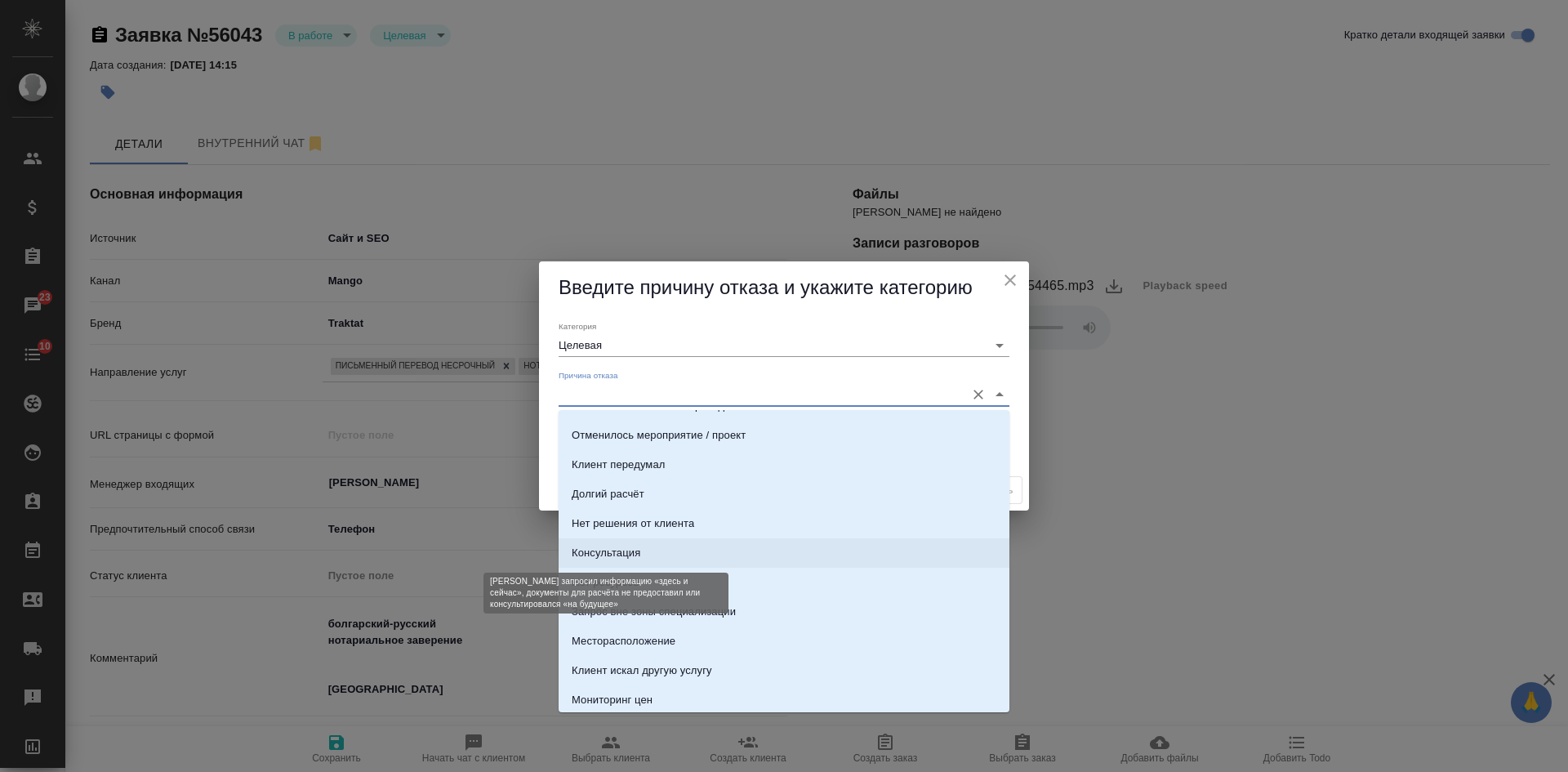
click at [633, 547] on div "Консультация" at bounding box center [605, 552] width 68 height 16
type input "Консультация"
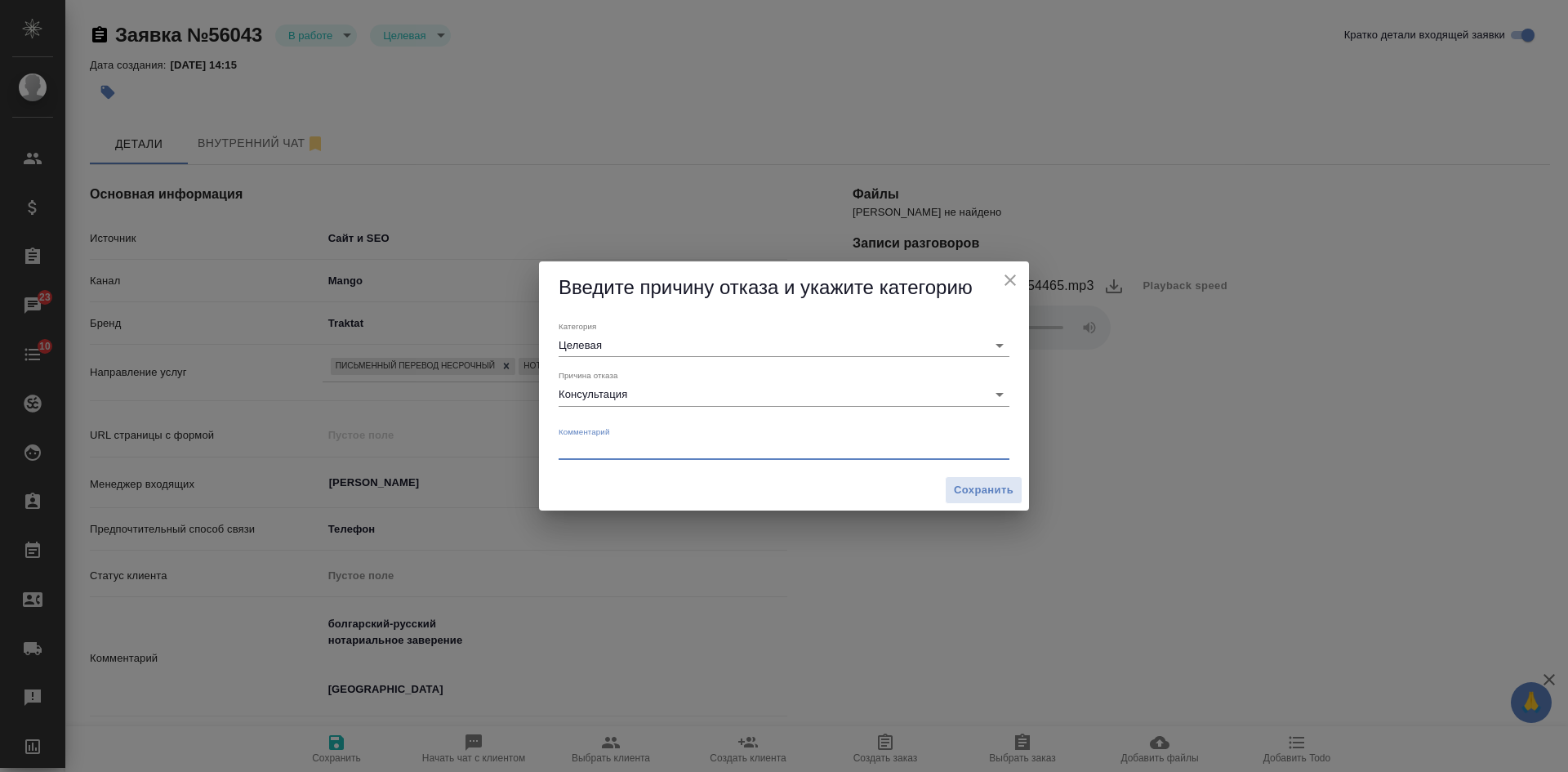
click at [633, 451] on textarea at bounding box center [784, 447] width 451 height 13
type textarea "документы не отправила, расчет не делали, трубку не берет"
click at [980, 489] on span "Сохранить" at bounding box center [983, 490] width 60 height 18
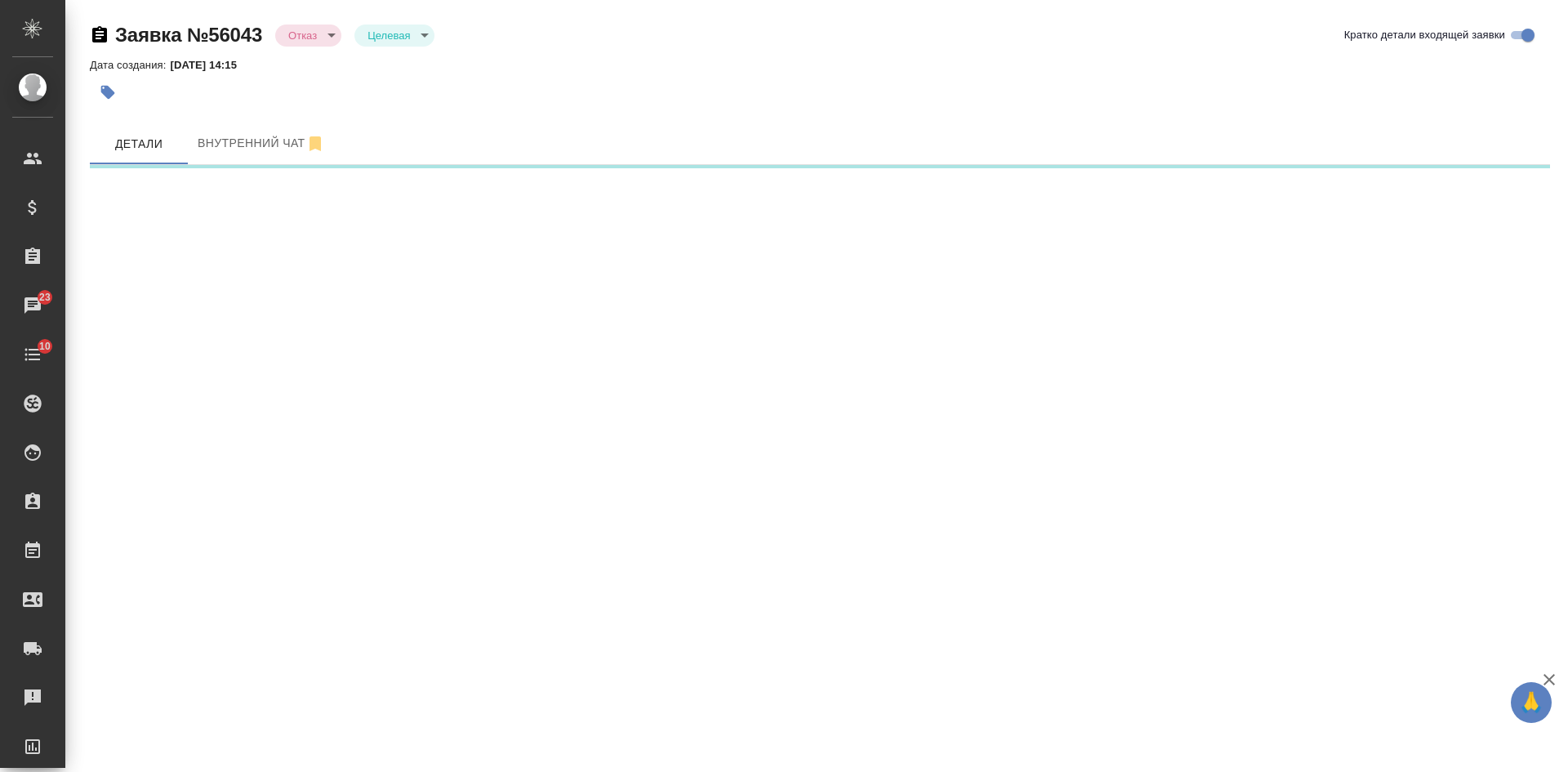
select select "RU"
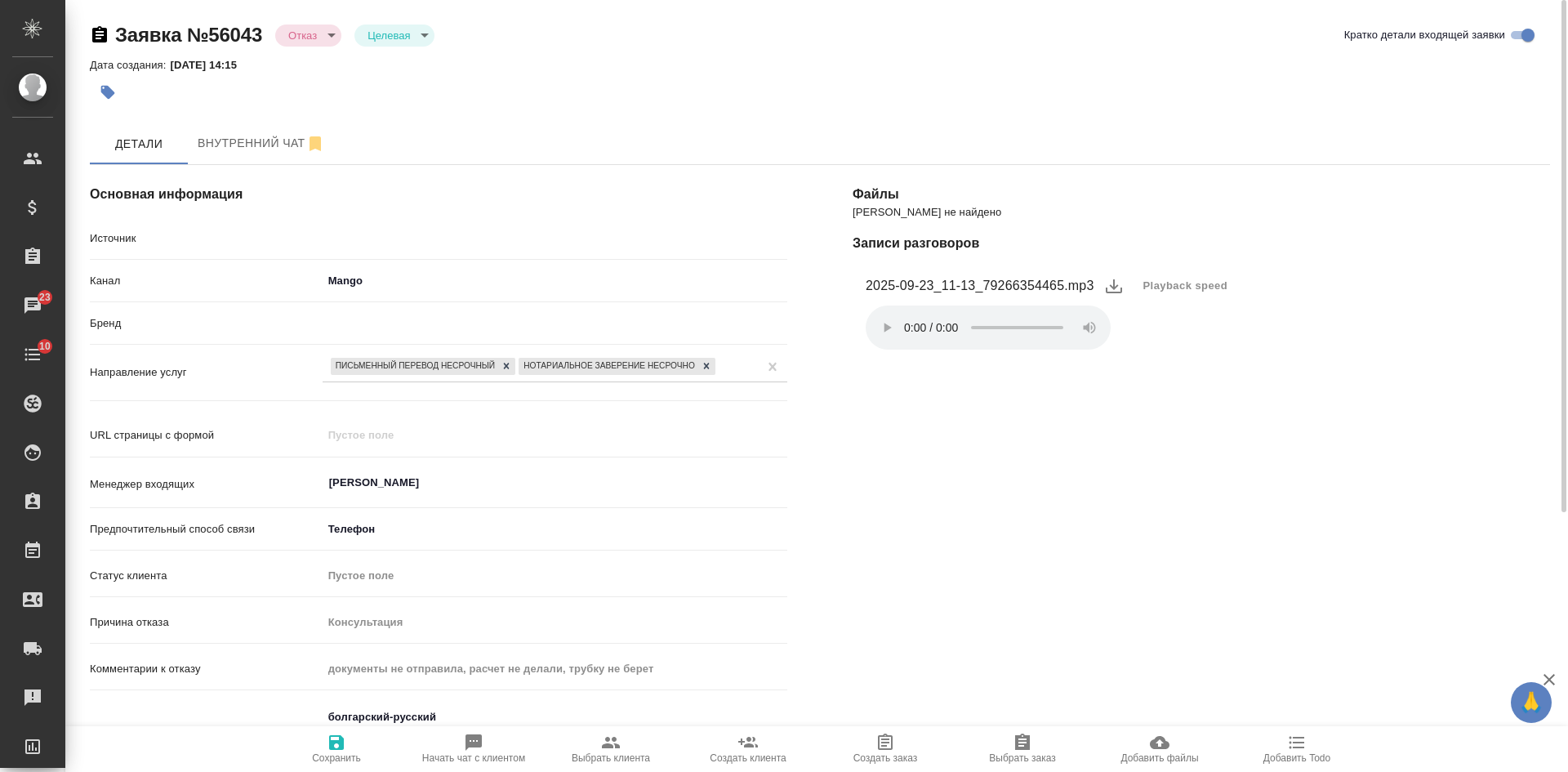
type textarea "x"
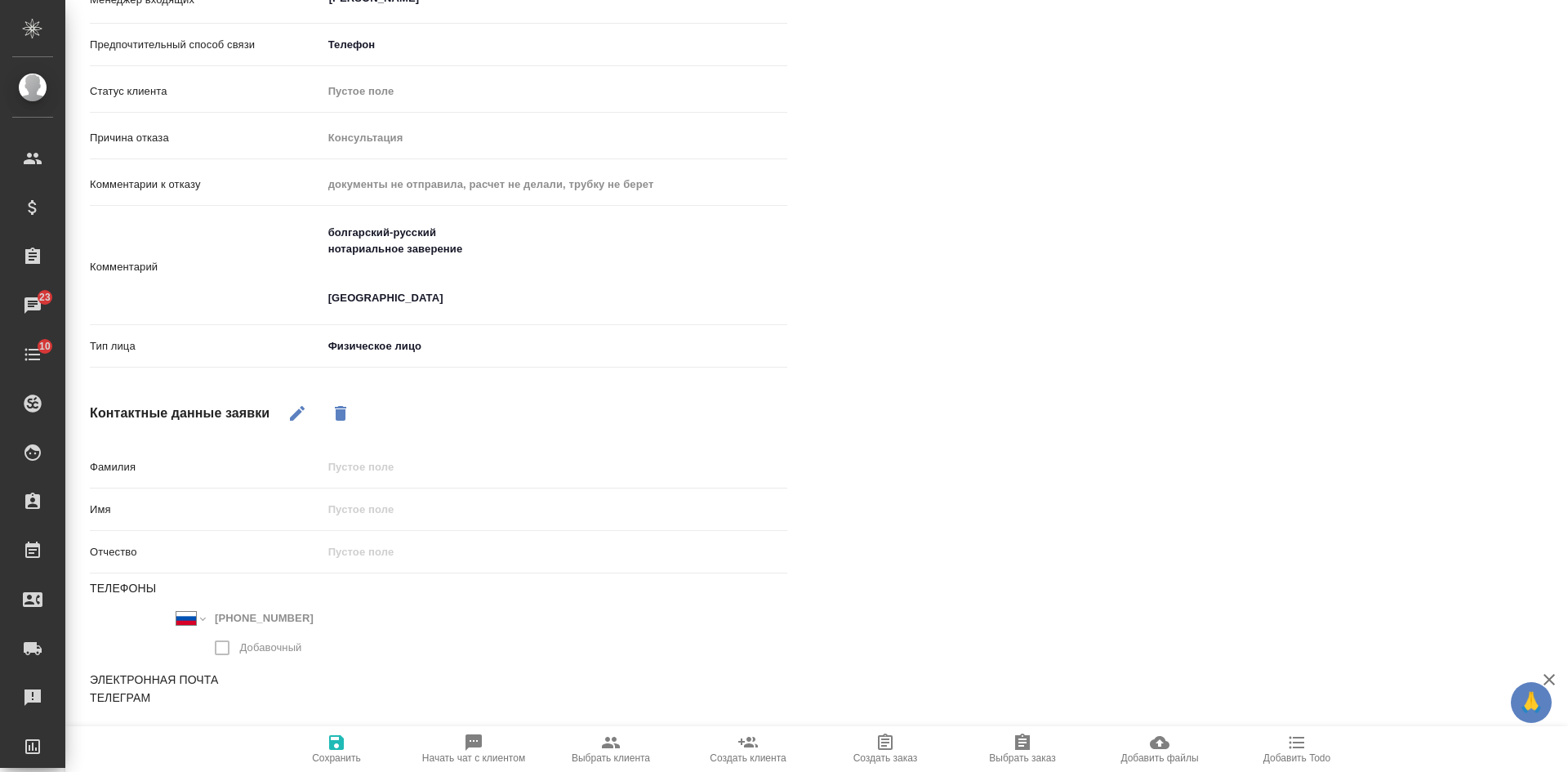
scroll to position [0, 0]
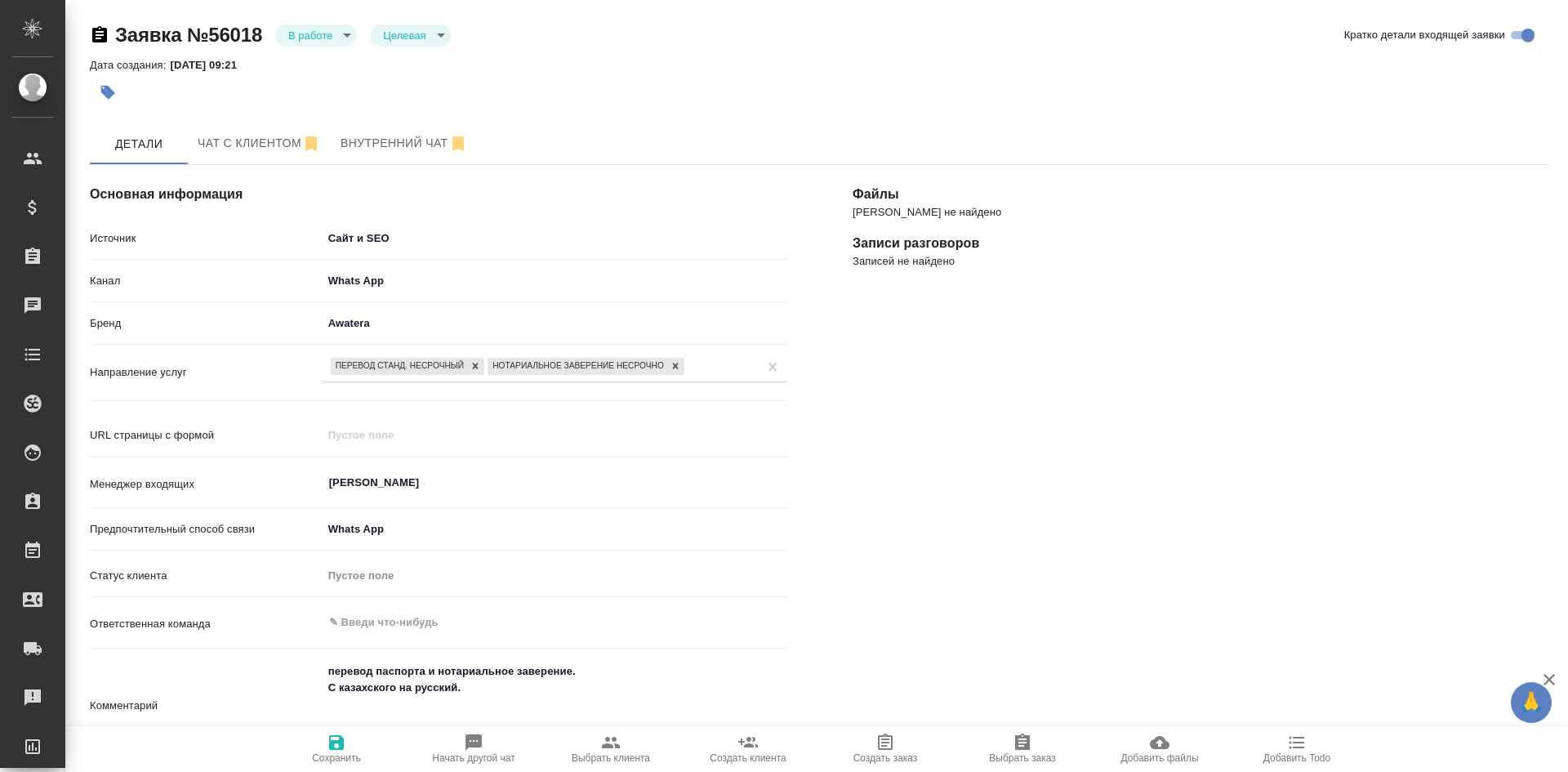
select select "KZ"
select select "RU"
click at [253, 156] on button "Чат с клиентом" at bounding box center [259, 144] width 143 height 40
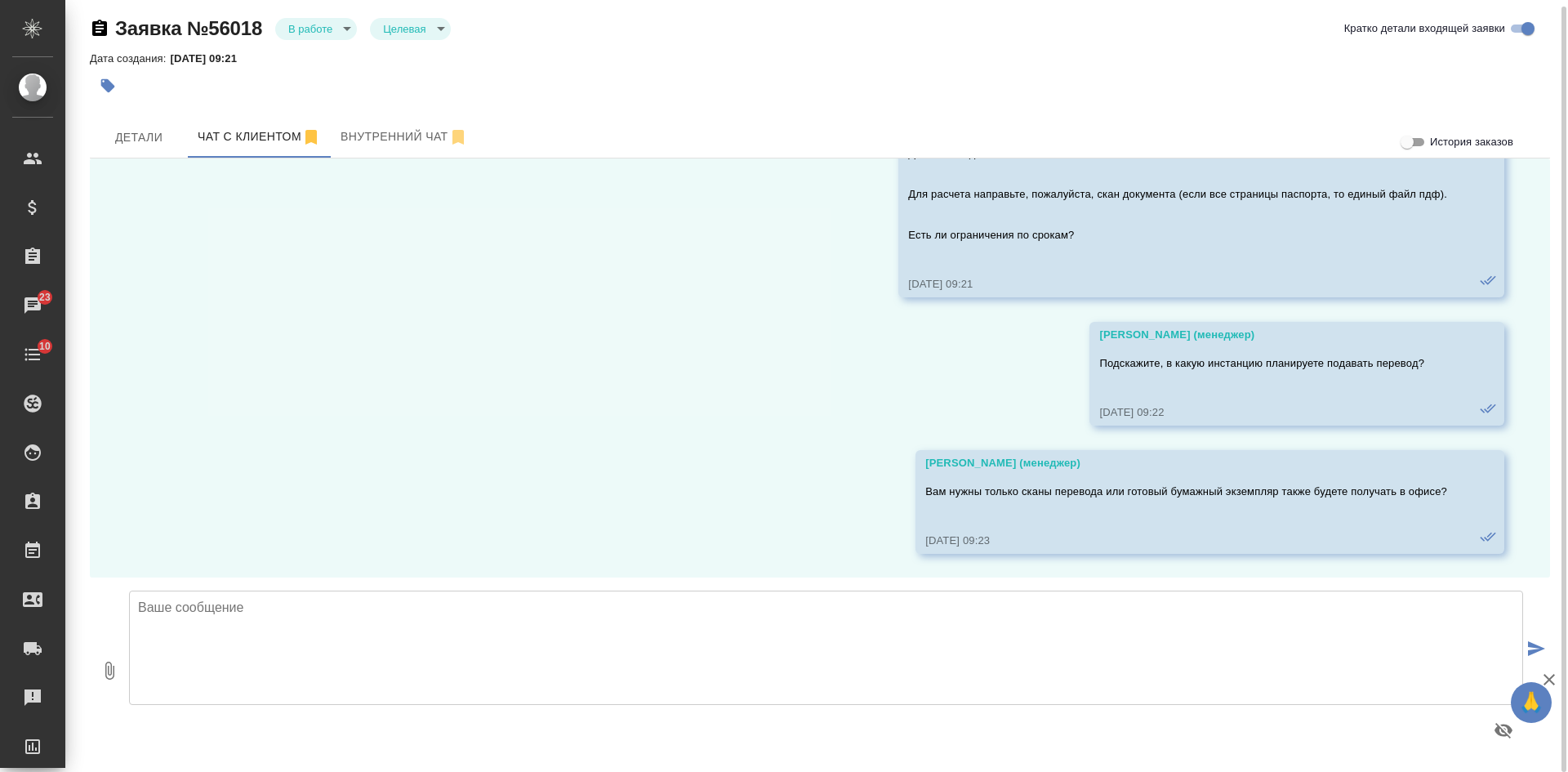
scroll to position [440, 0]
click at [268, 636] on textarea at bounding box center [826, 648] width 1394 height 115
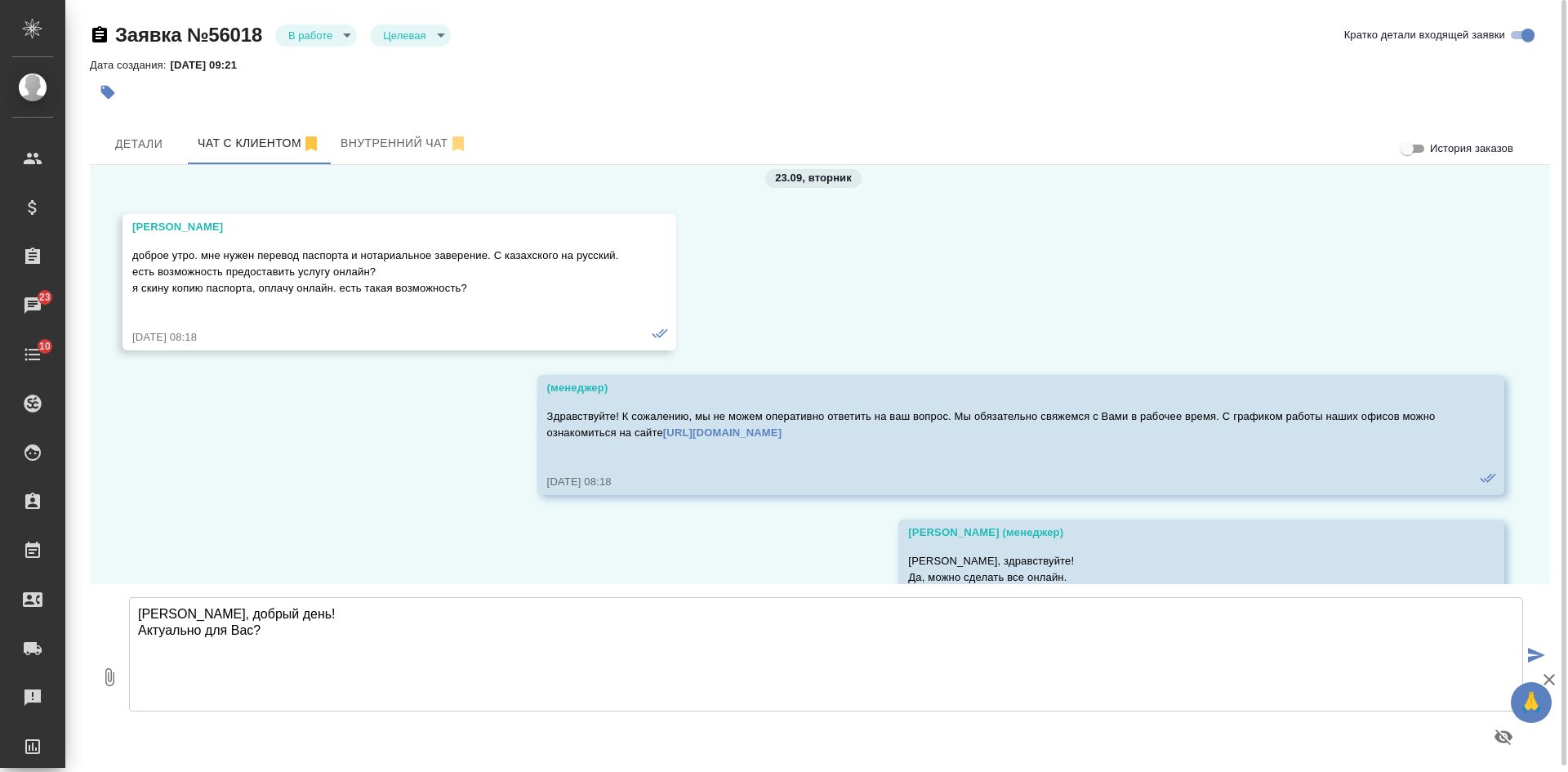
scroll to position [0, 0]
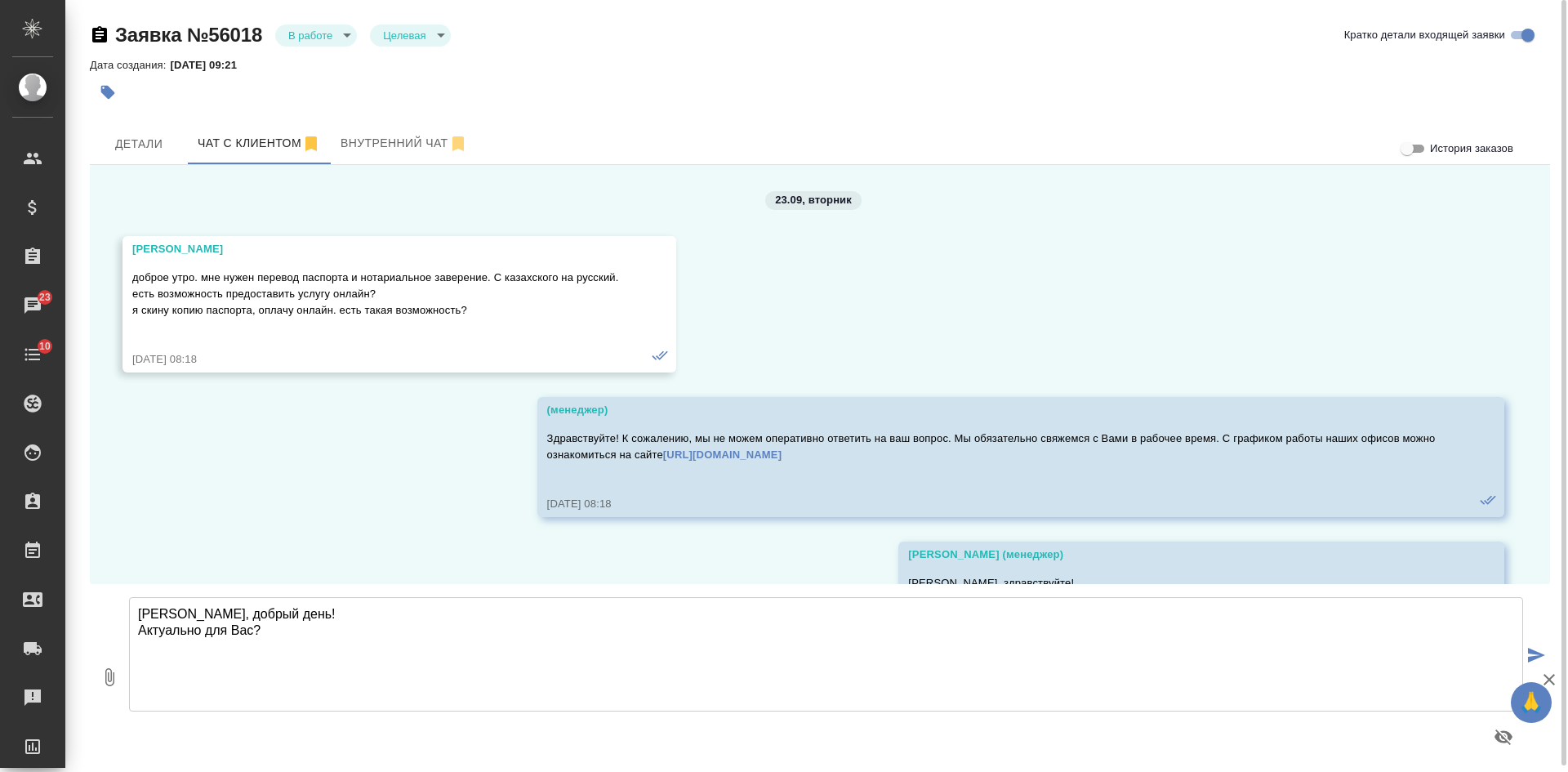
type textarea "[PERSON_NAME], добрый день! Актуально для Вас?"
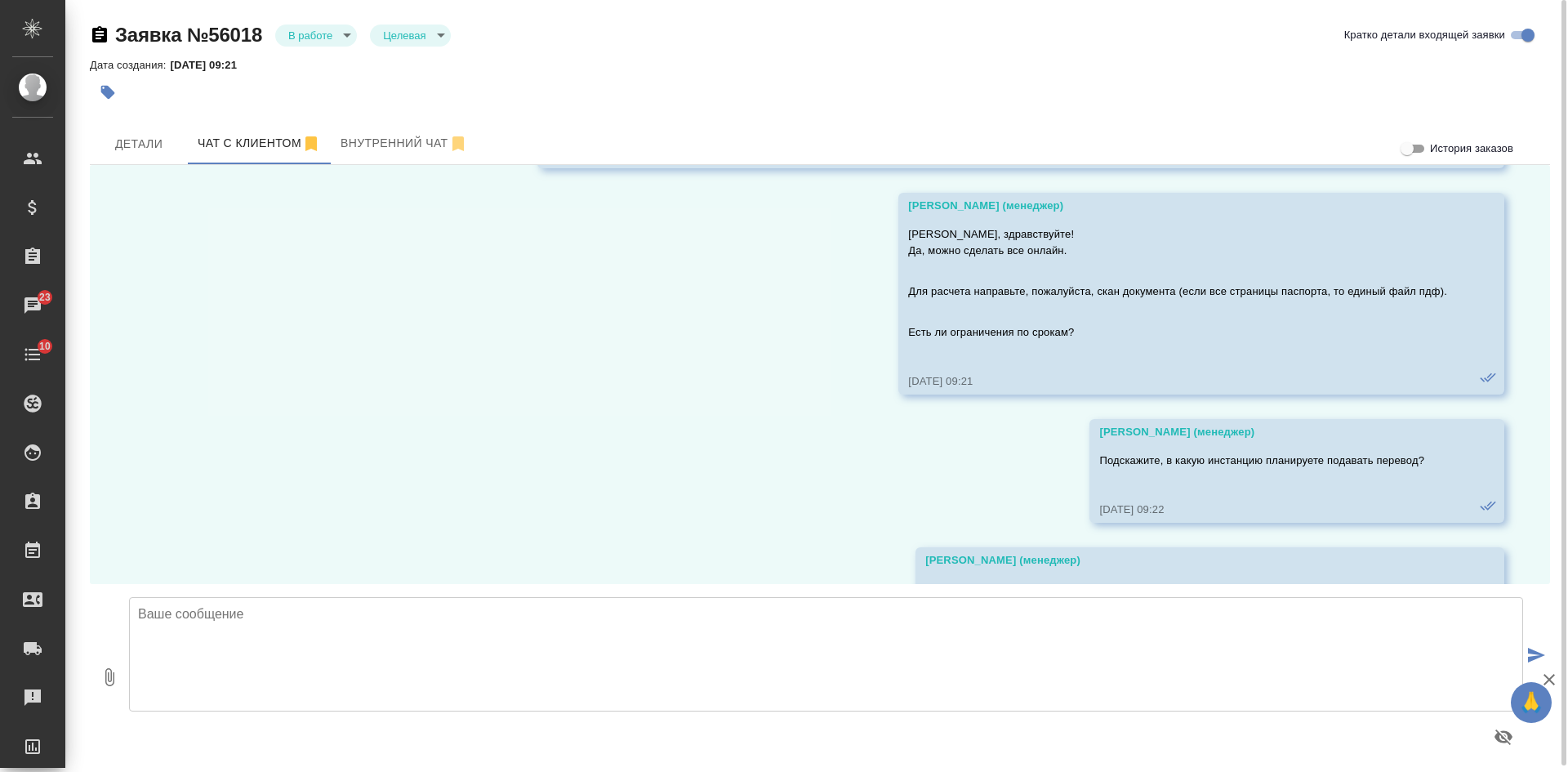
scroll to position [114, 0]
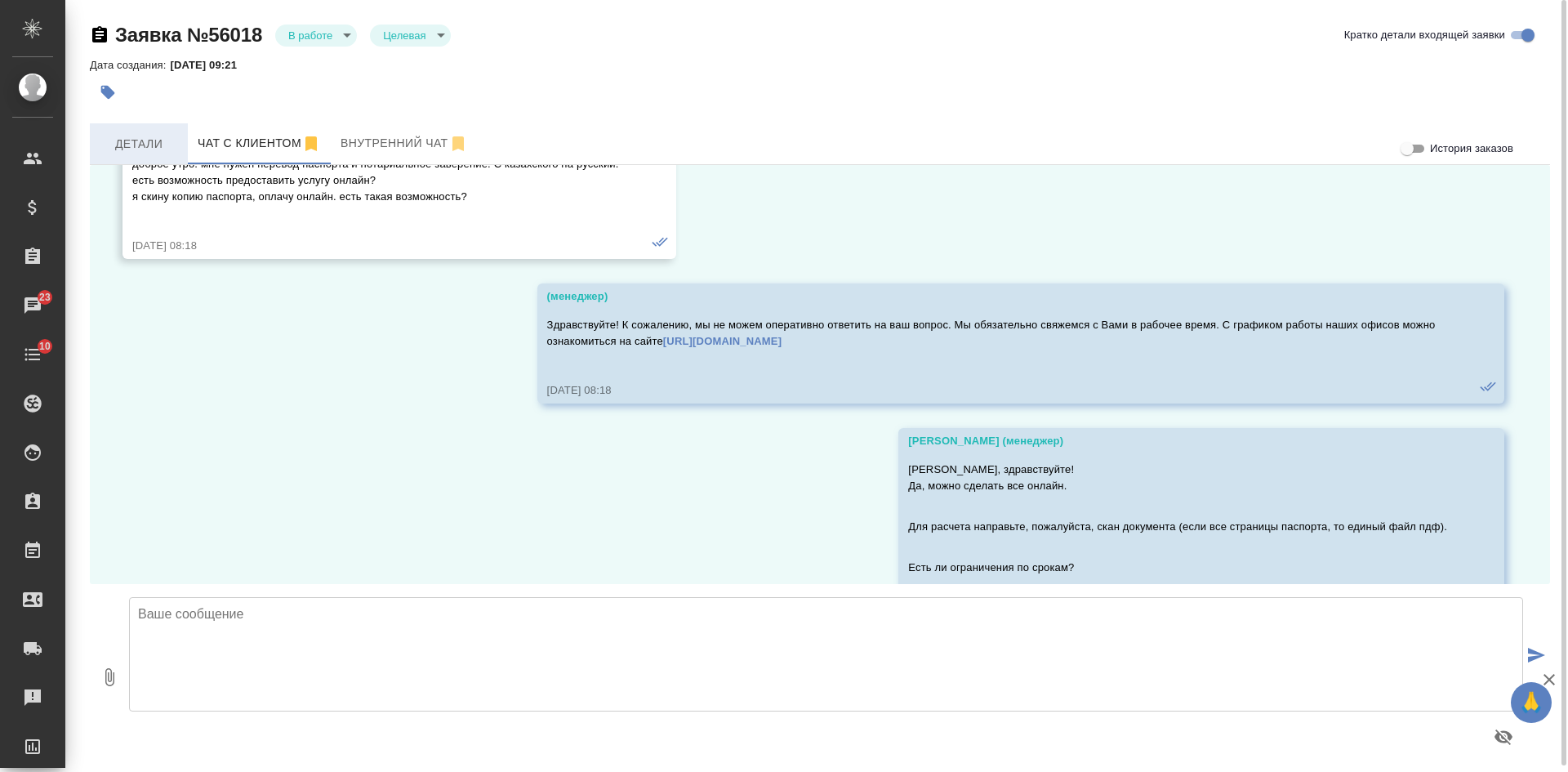
click at [126, 135] on span "Детали" at bounding box center [138, 144] width 78 height 20
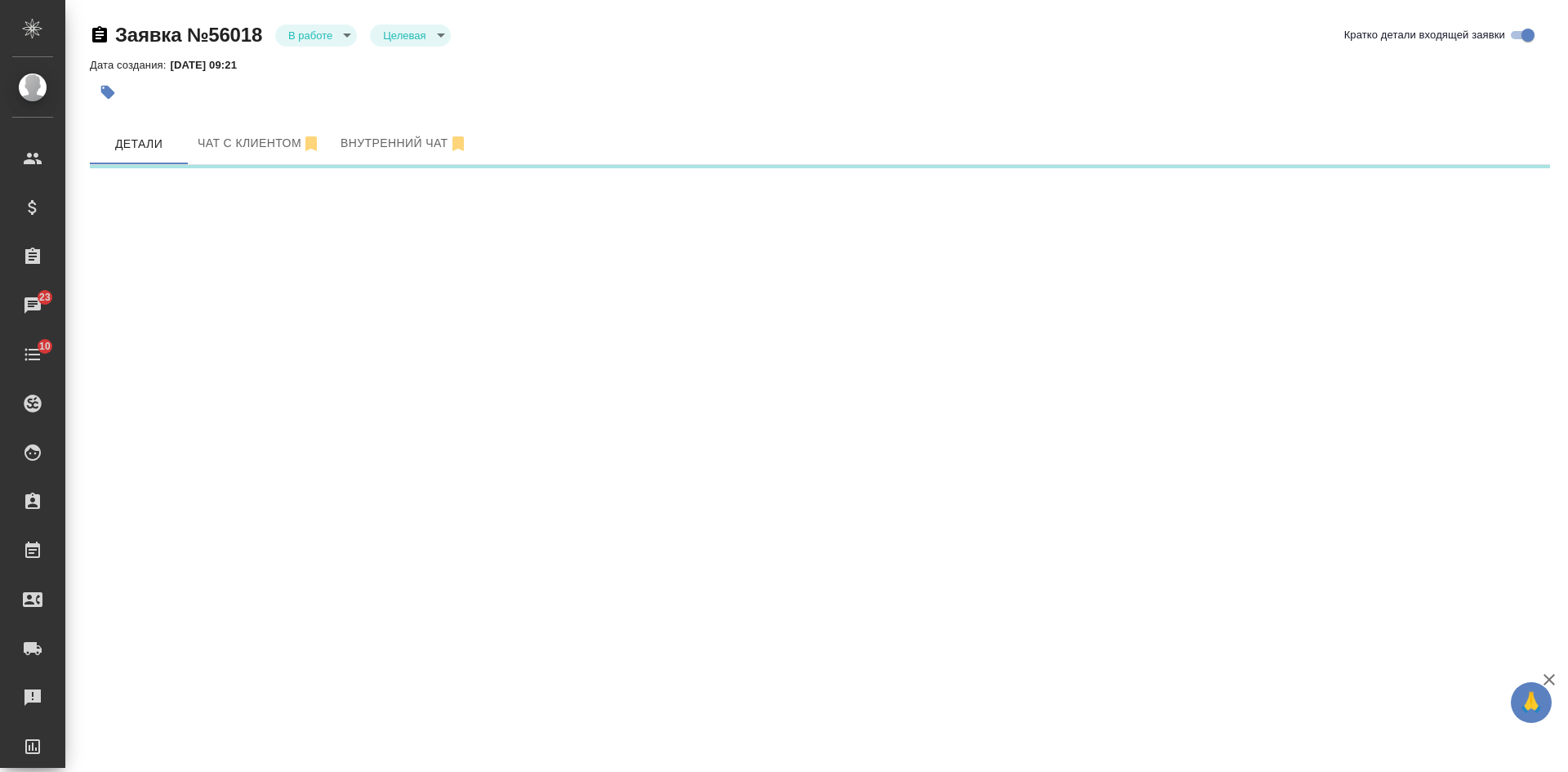
select select "RU"
select select "KZ"
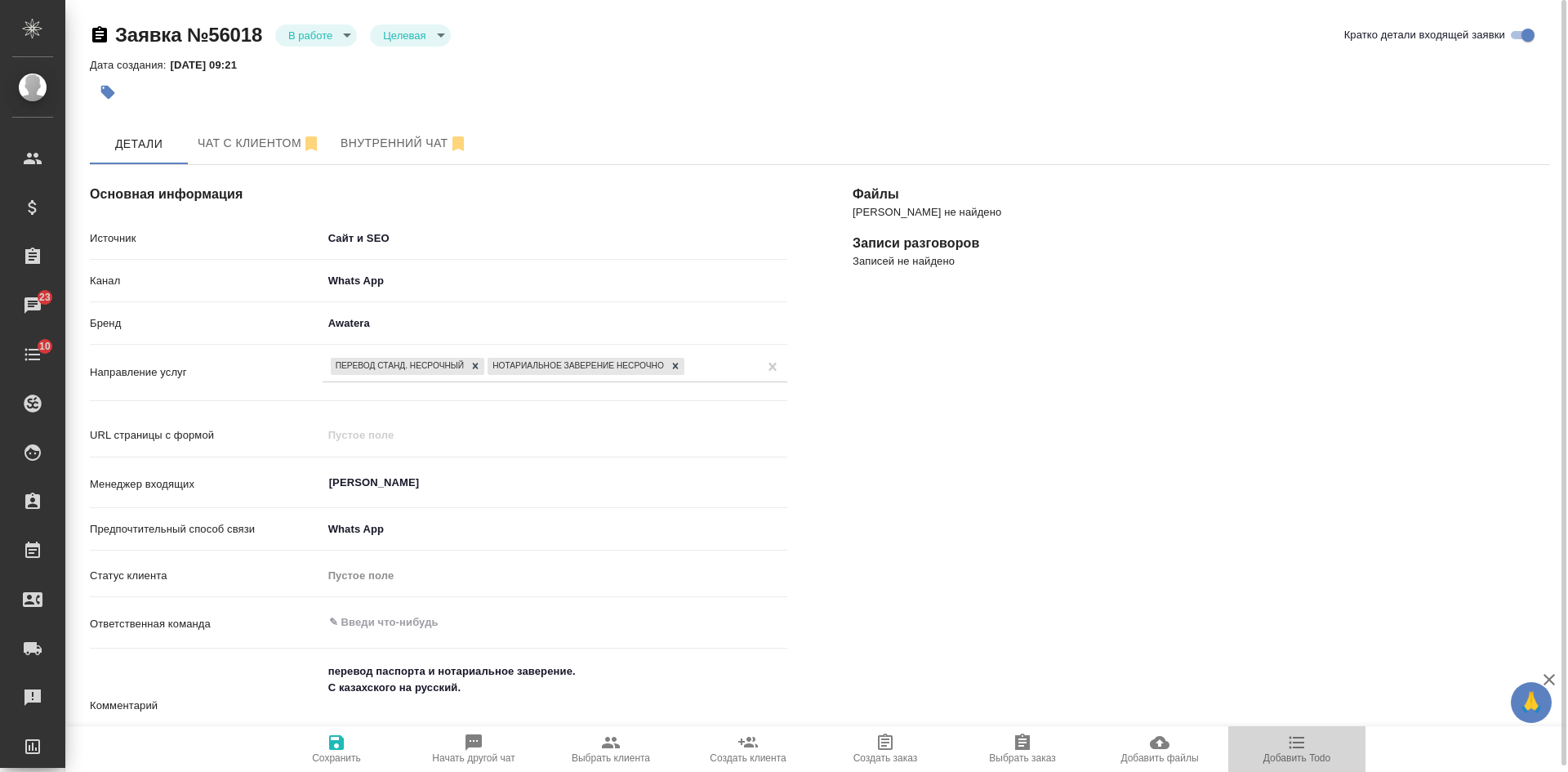
click at [1285, 751] on span "Добавить Todo" at bounding box center [1296, 748] width 118 height 31
type textarea "x"
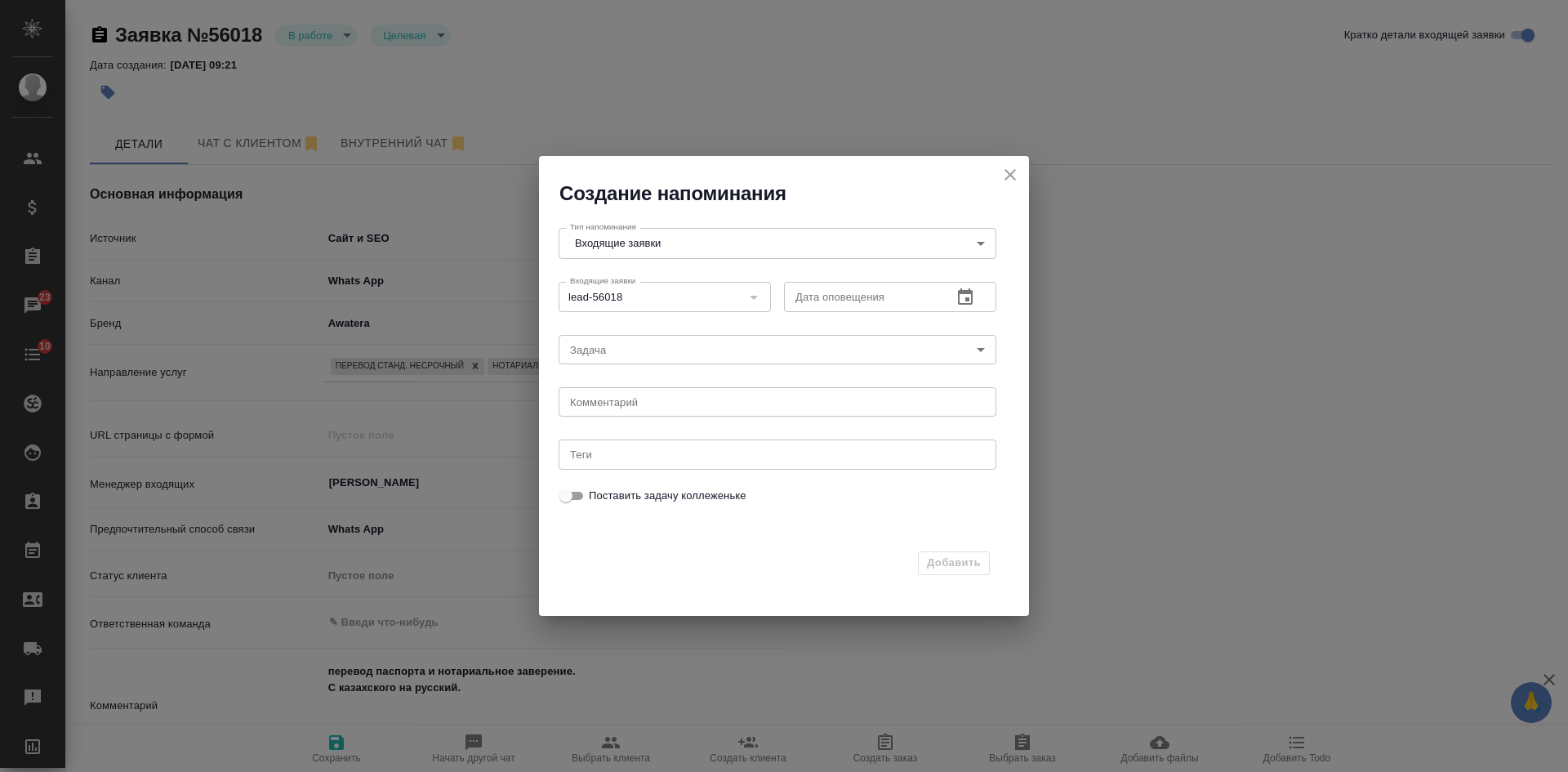
click at [971, 297] on icon "button" at bounding box center [965, 296] width 14 height 16
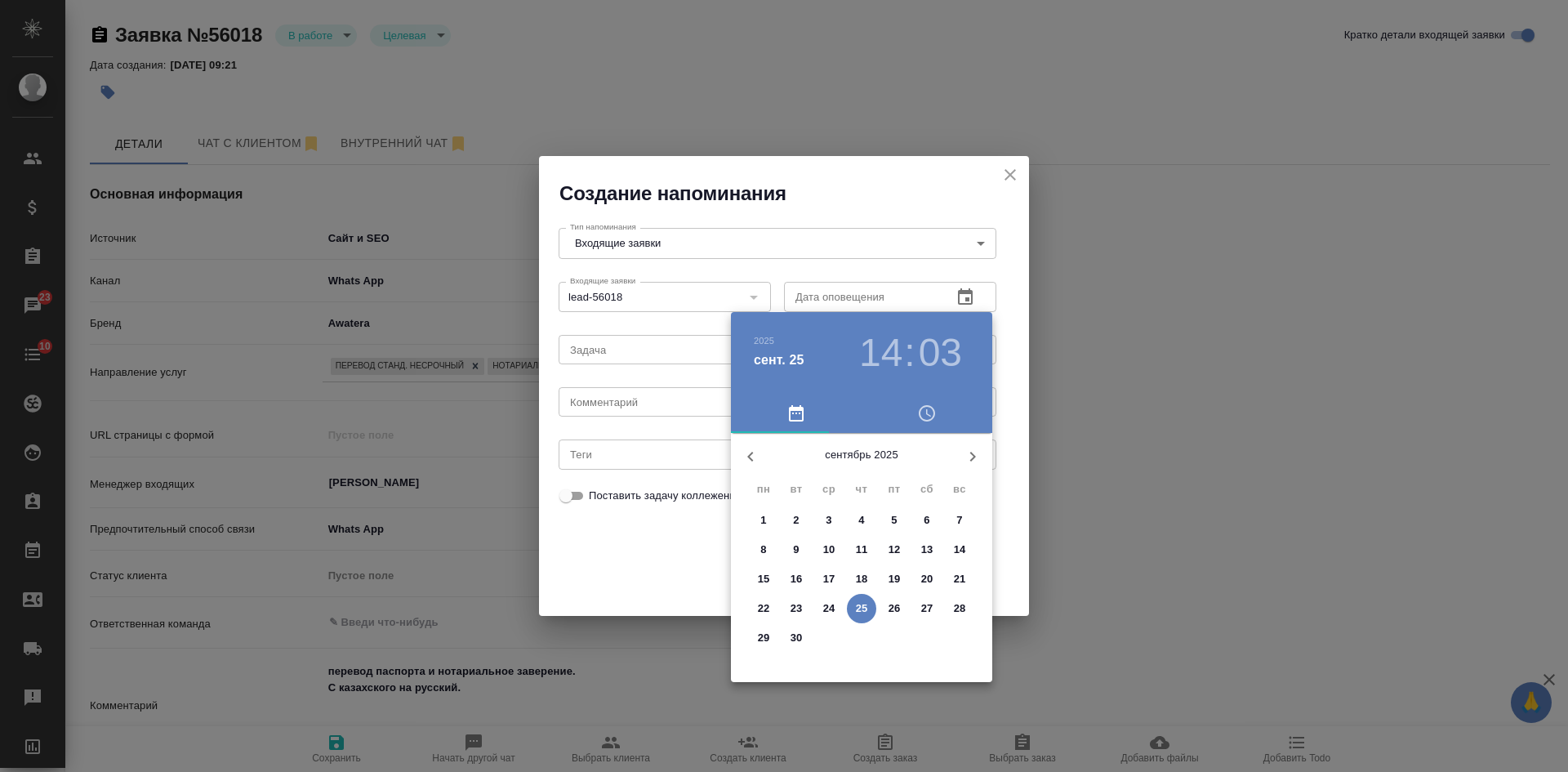
click at [866, 606] on p "25" at bounding box center [862, 608] width 13 height 16
type input "[DATE] 14:03"
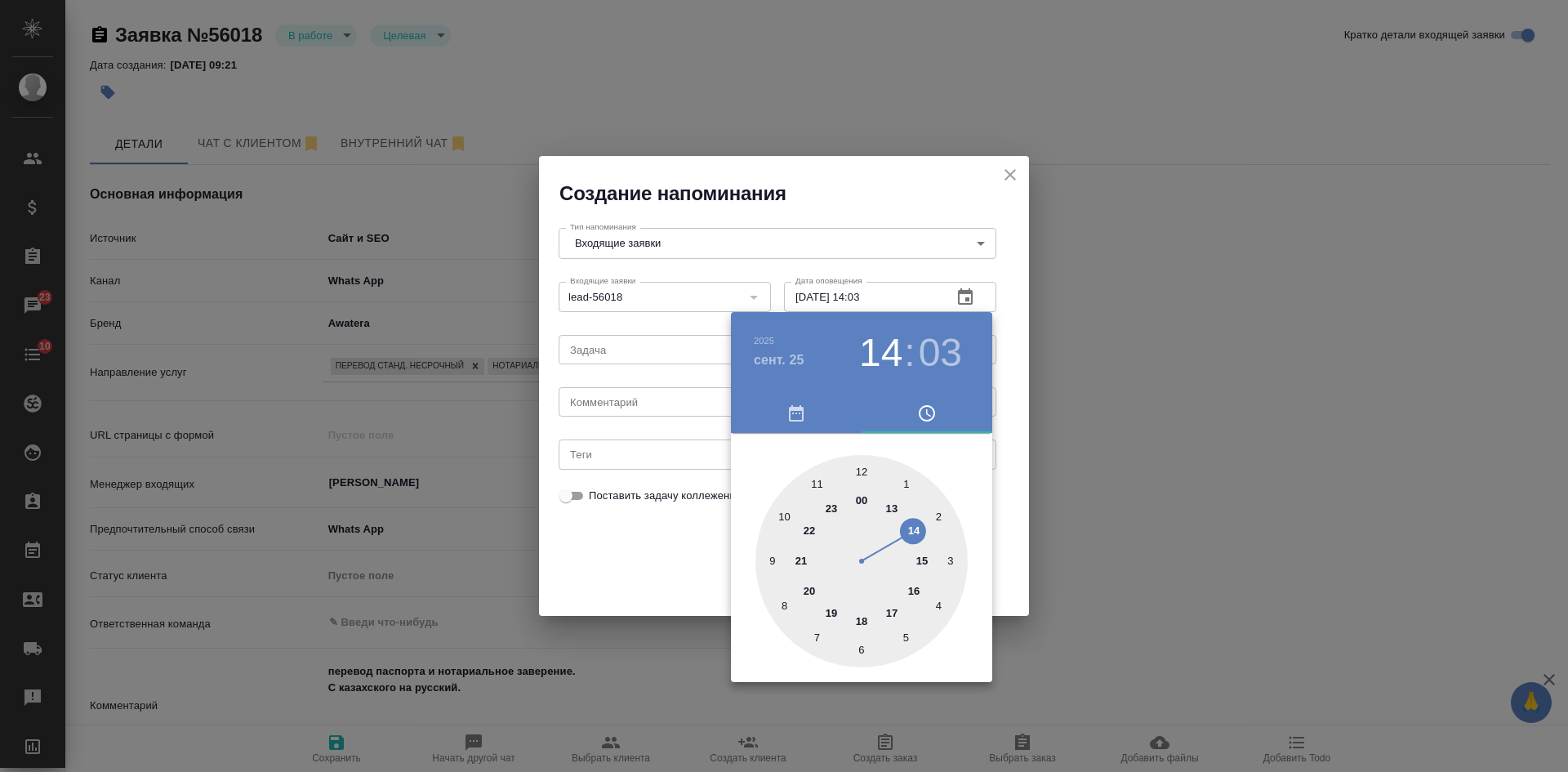
click at [573, 553] on div at bounding box center [784, 386] width 1568 height 772
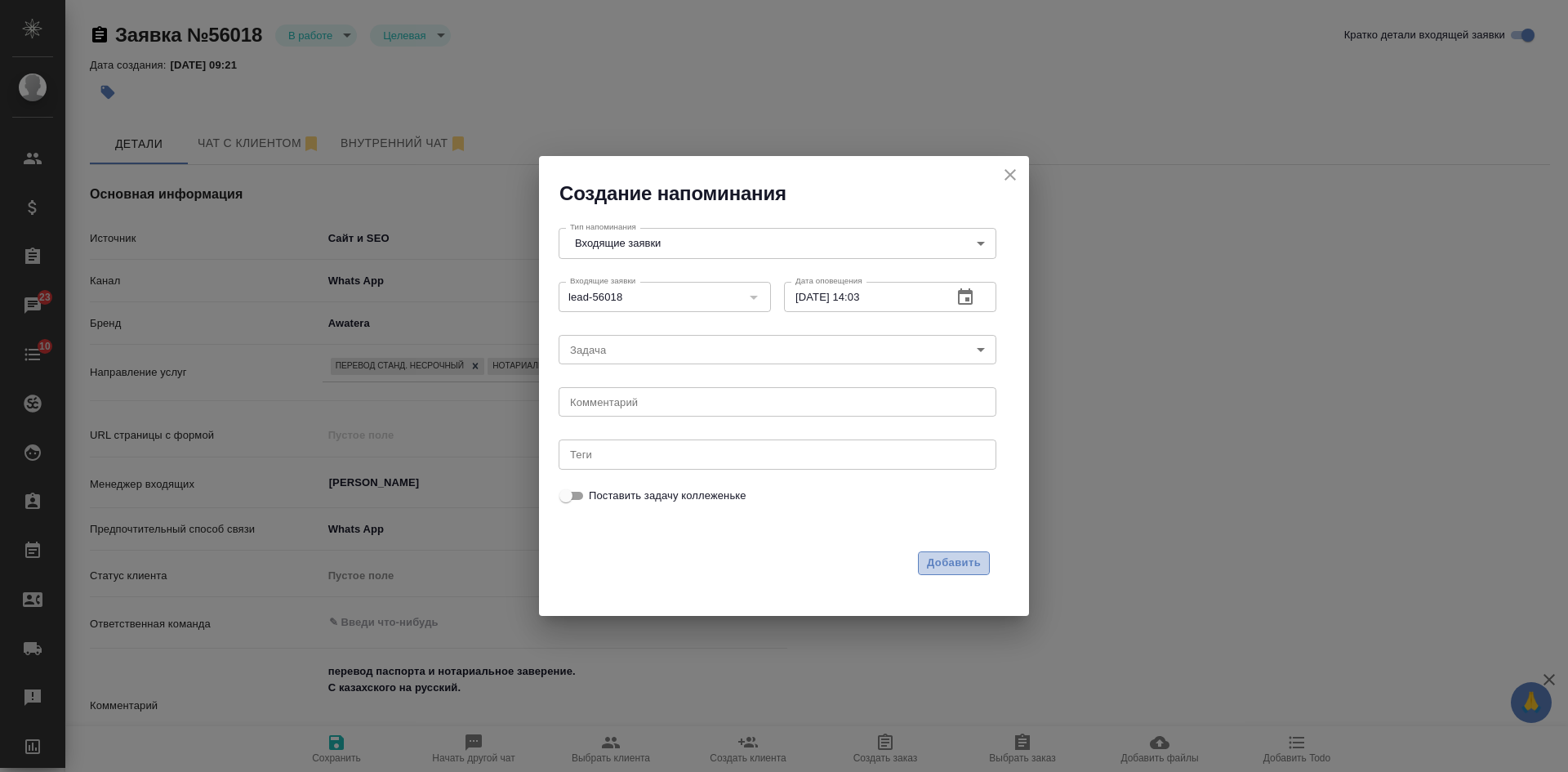
click at [963, 562] on span "Добавить" at bounding box center [954, 562] width 54 height 18
type textarea "x"
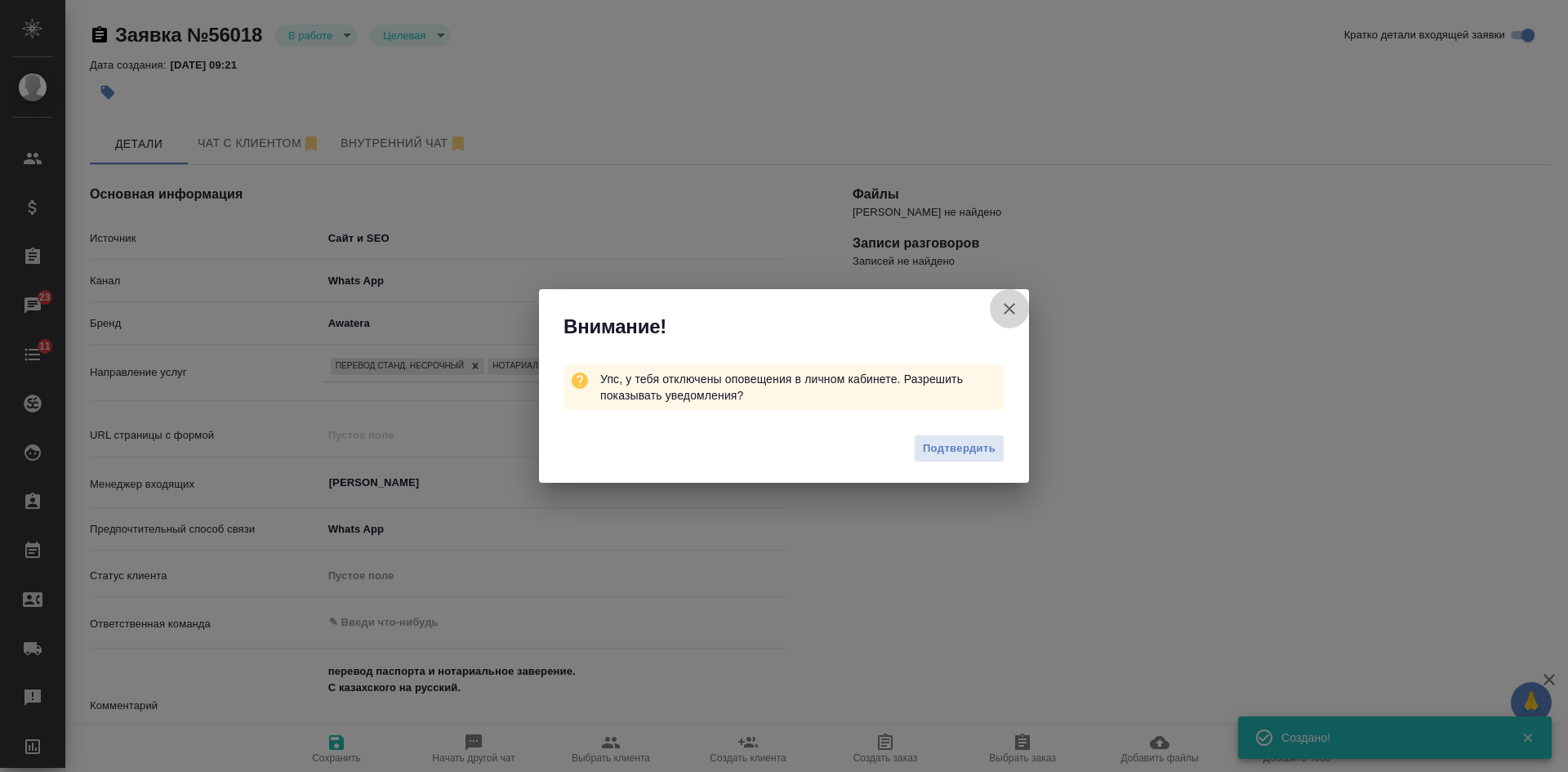
click at [1007, 302] on icon "button" at bounding box center [1009, 308] width 19 height 19
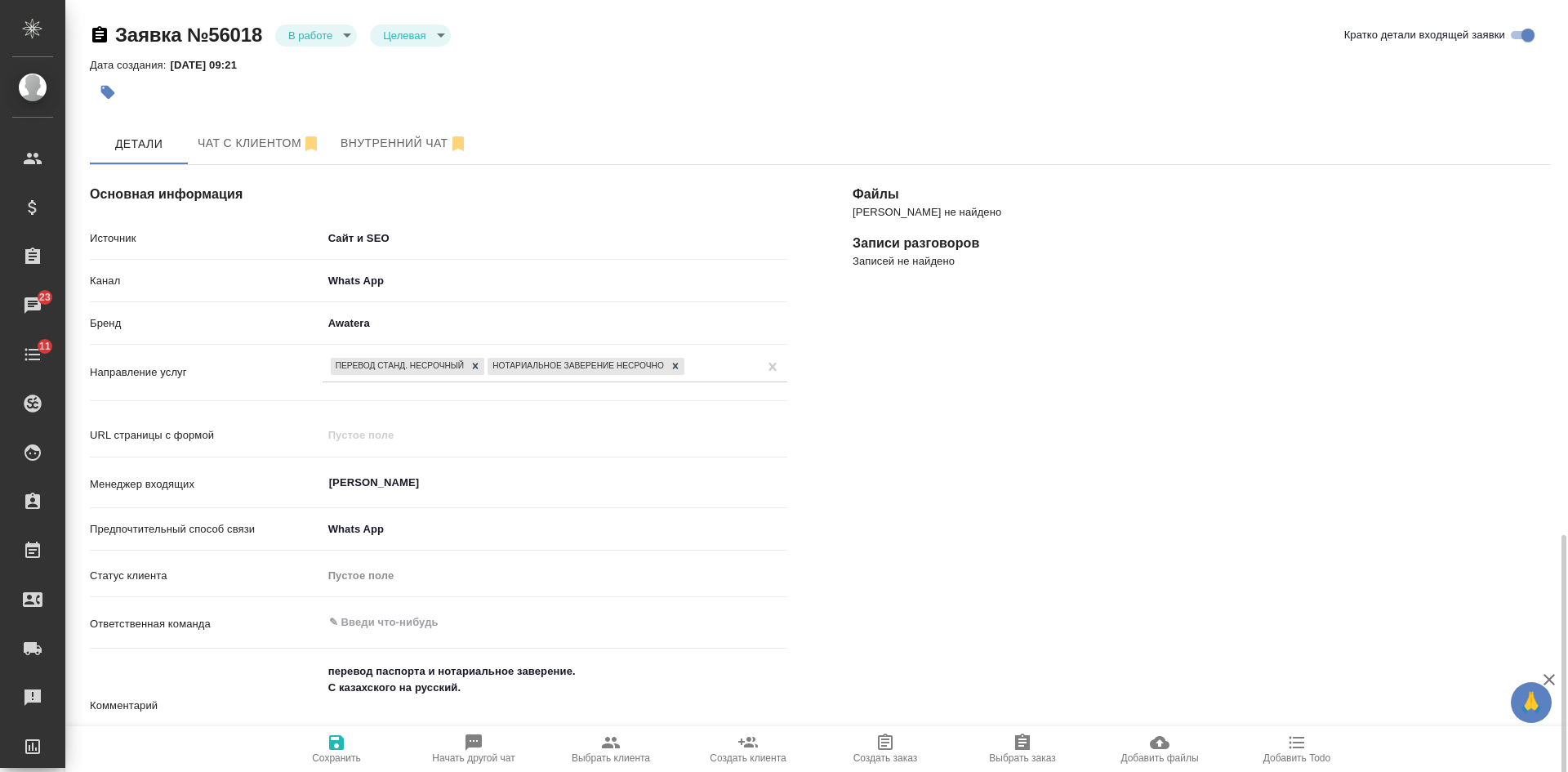
scroll to position [327, 0]
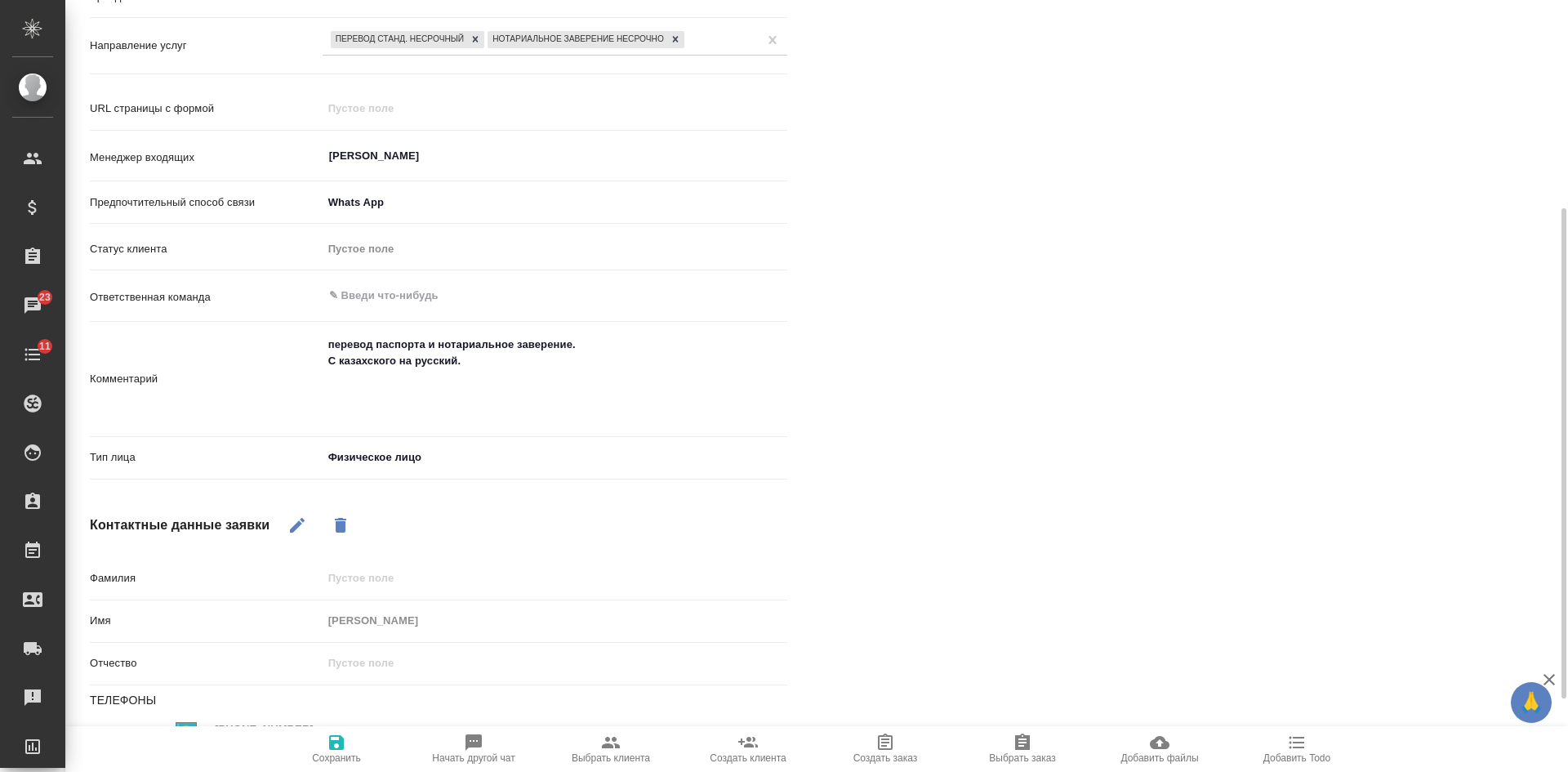
type textarea "x"
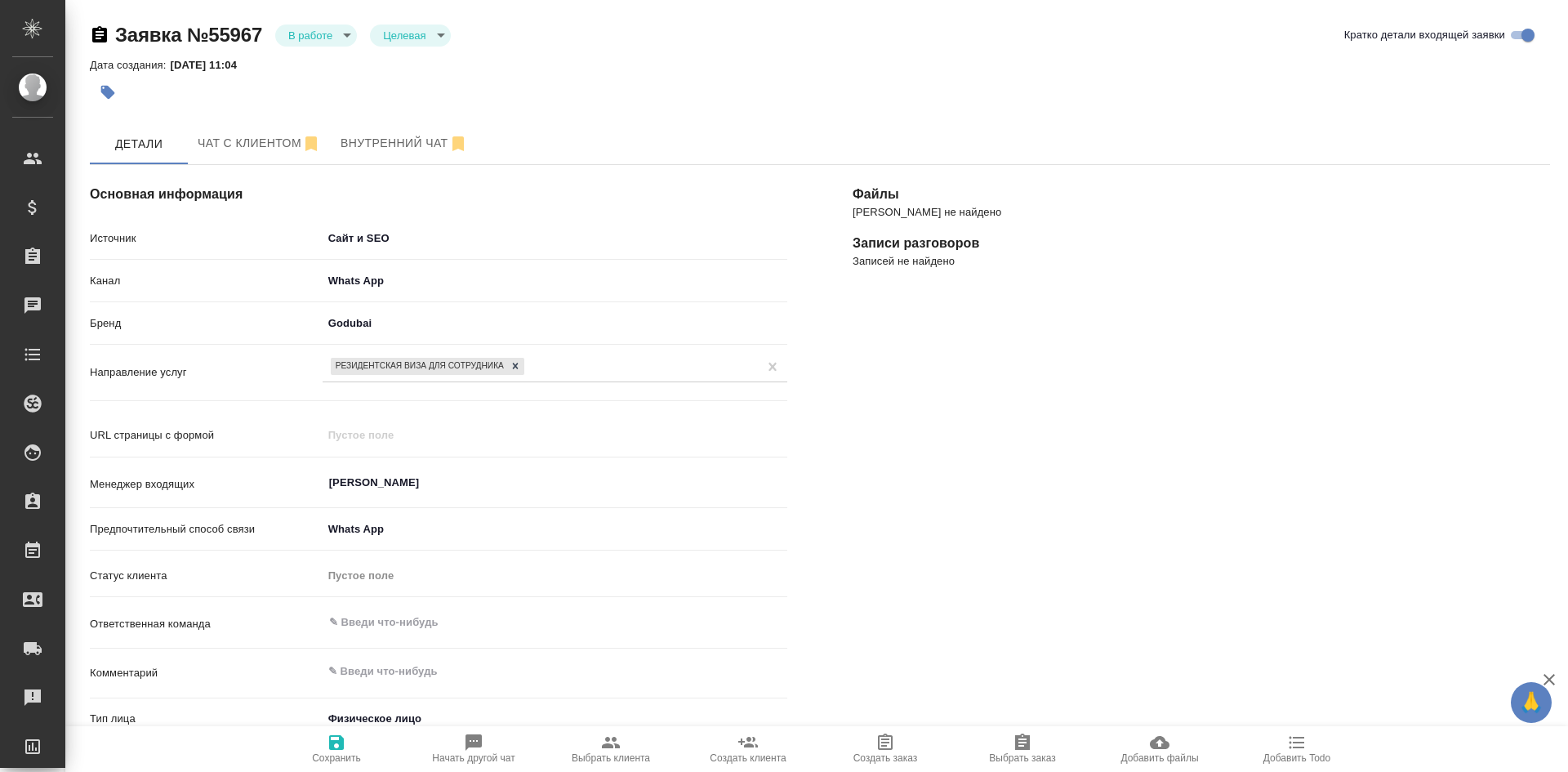
select select "RU"
click at [258, 131] on button "Чат с клиентом" at bounding box center [259, 144] width 143 height 40
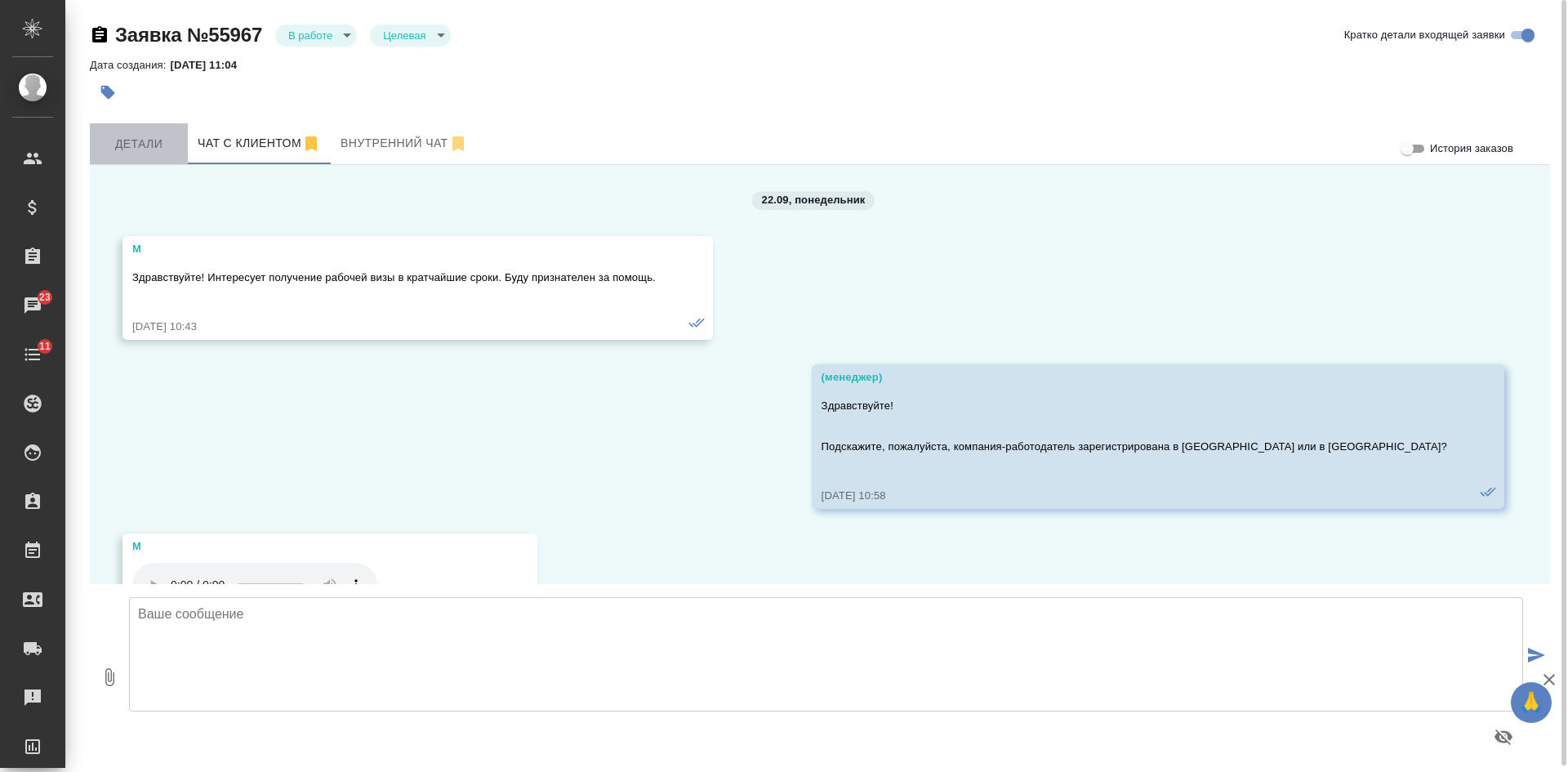
click at [141, 138] on span "Детали" at bounding box center [138, 144] width 78 height 20
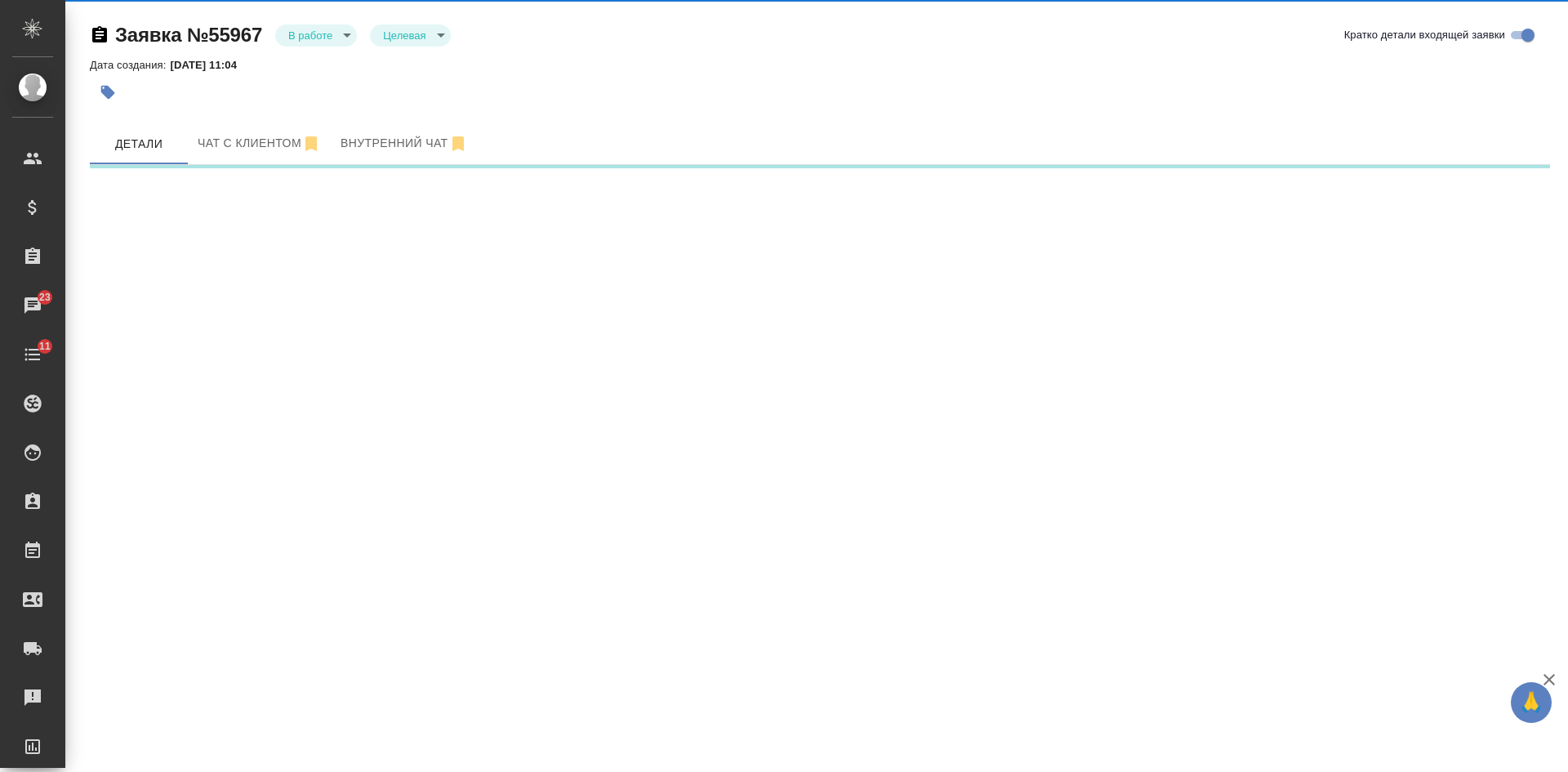
select select "RU"
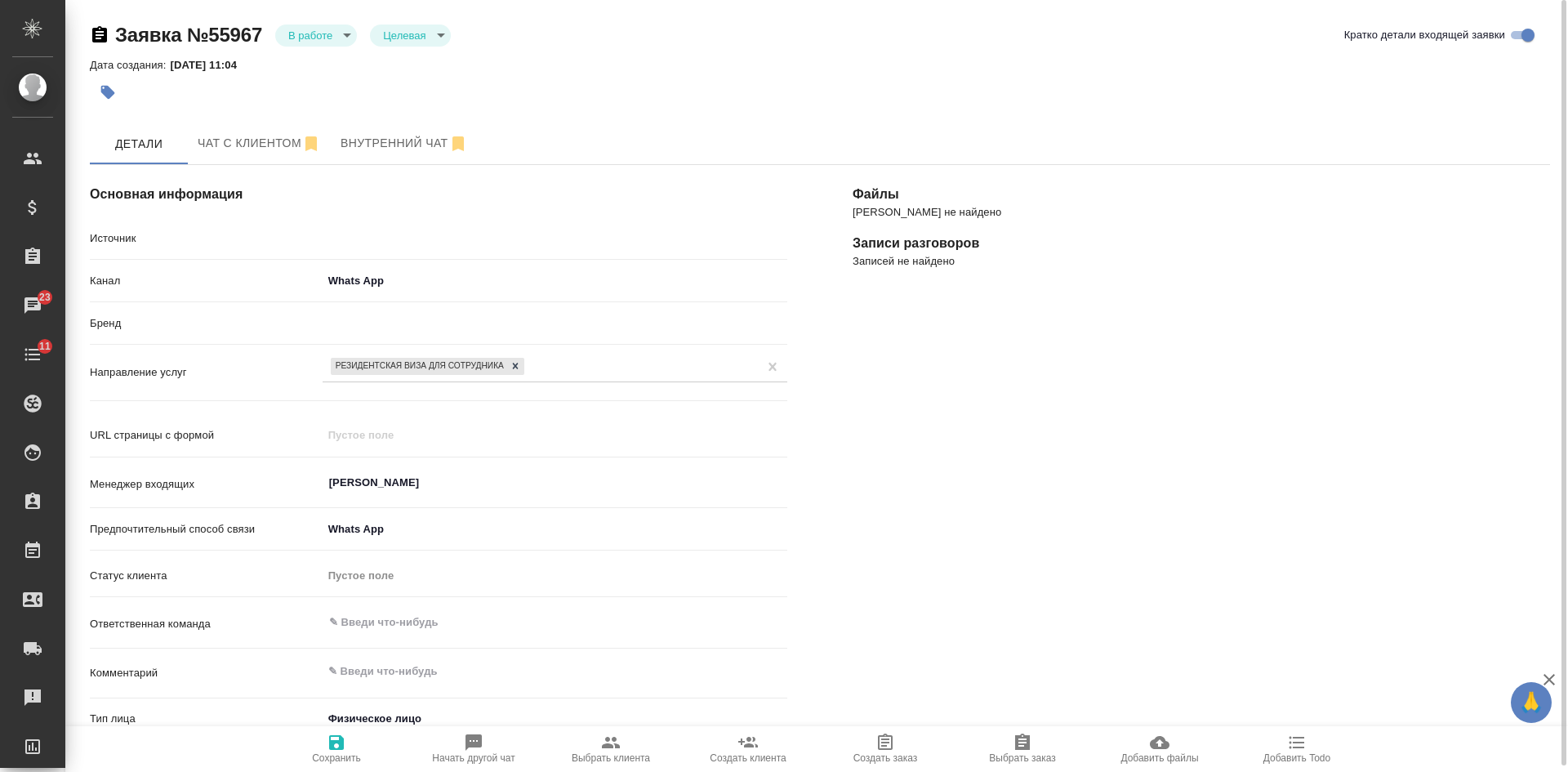
type textarea "x"
click at [246, 131] on button "Чат с клиентом" at bounding box center [259, 144] width 143 height 40
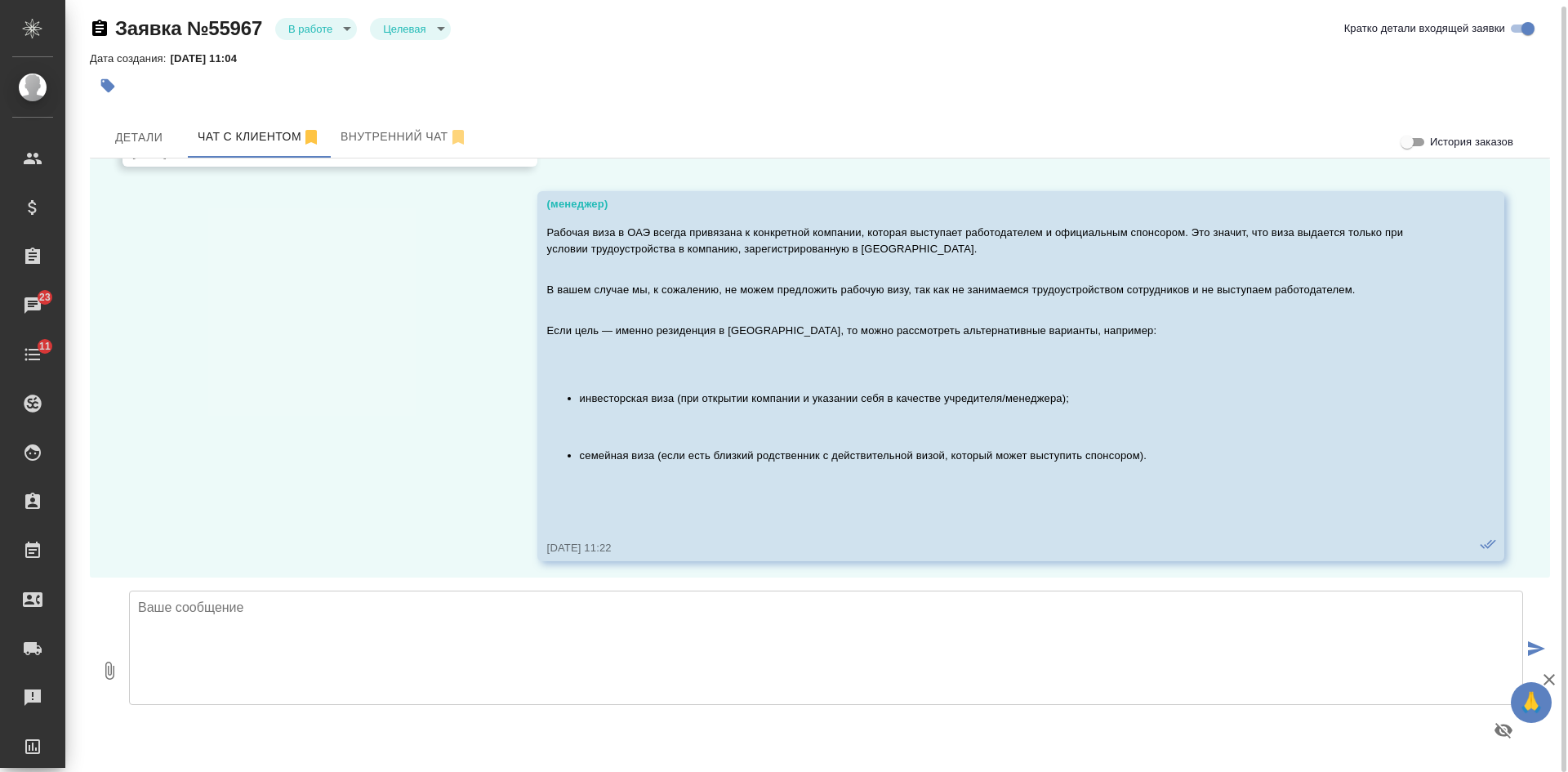
scroll to position [476, 0]
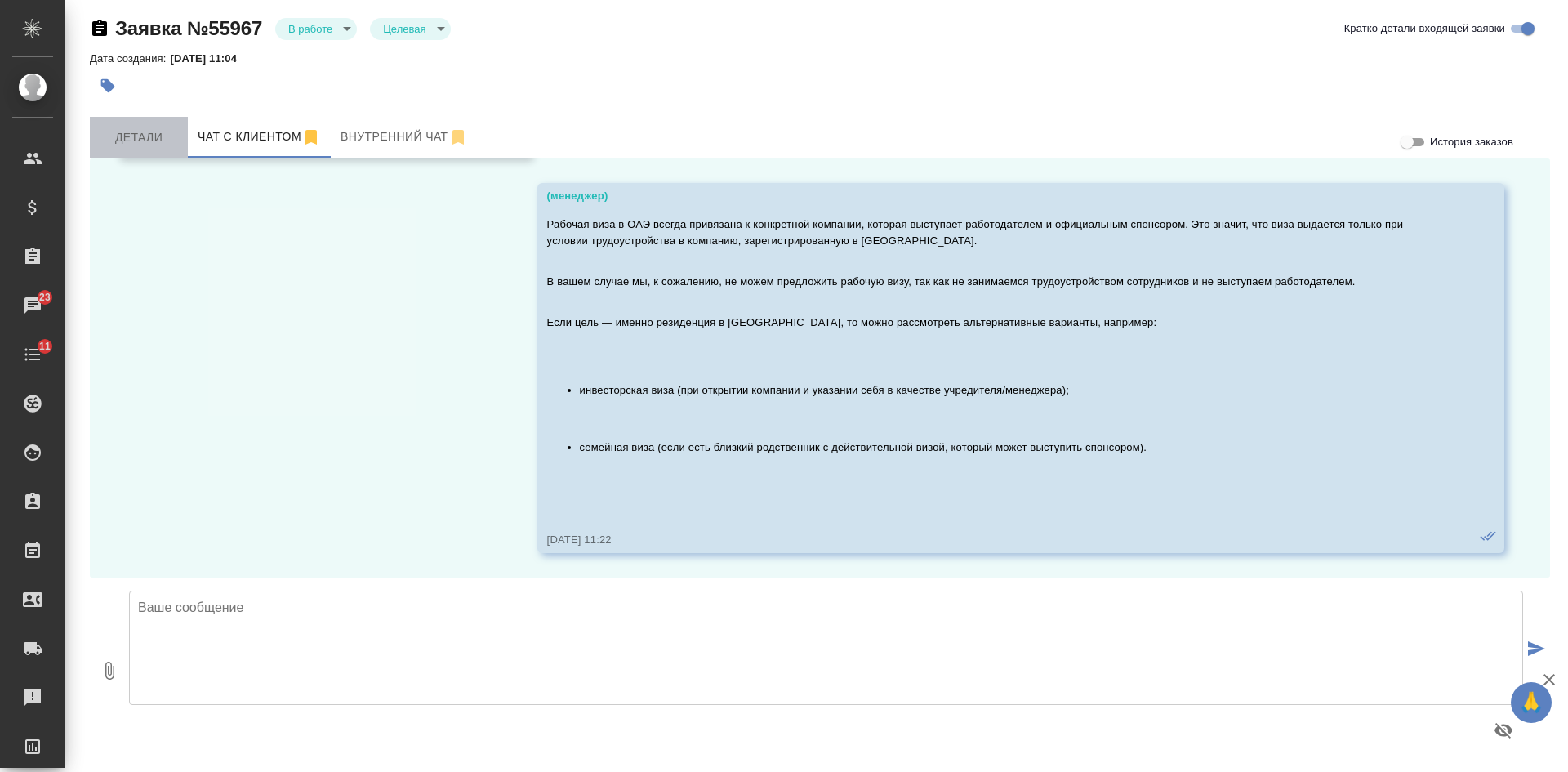
click at [147, 147] on button "Детали" at bounding box center [139, 137] width 98 height 40
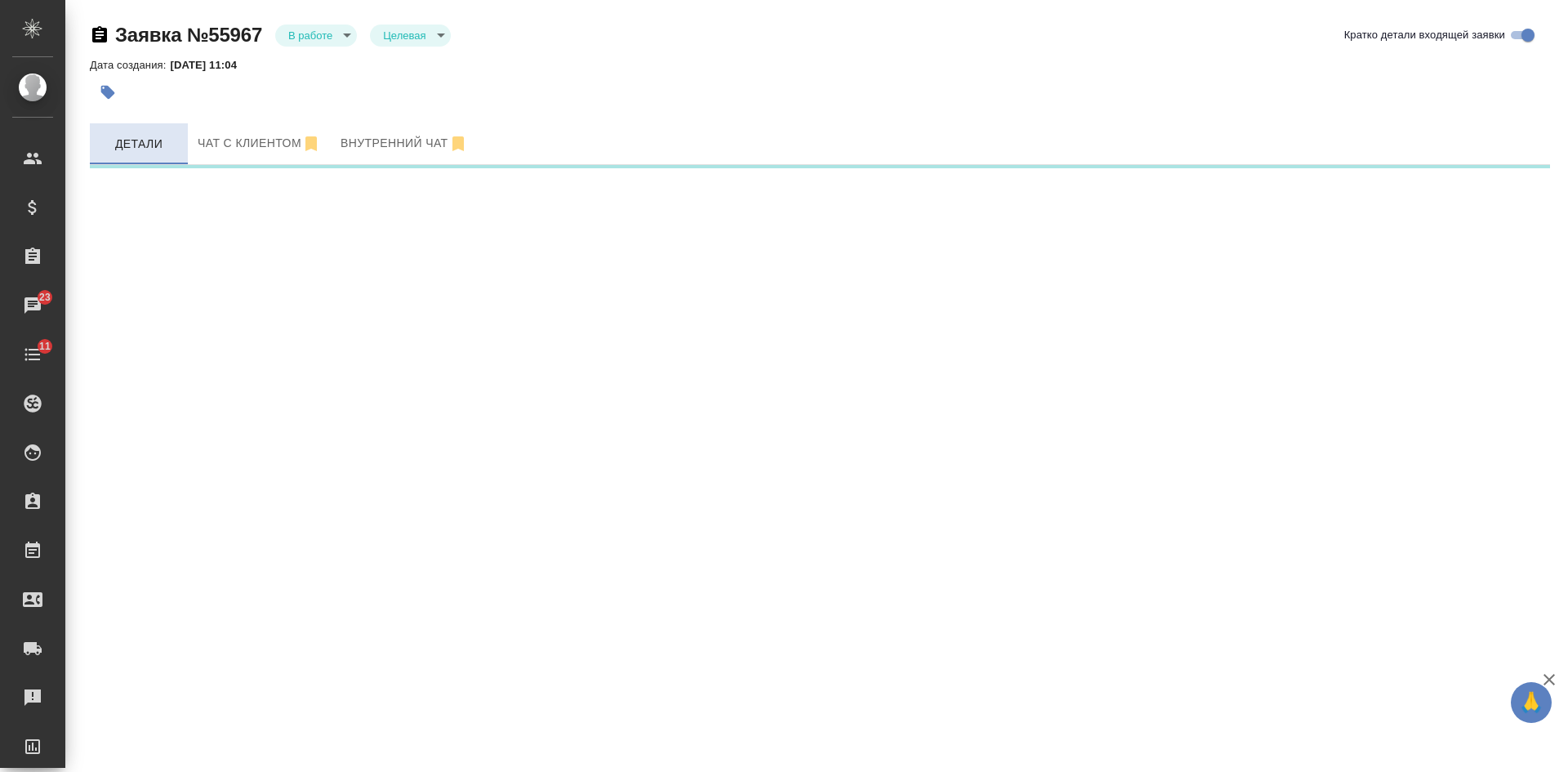
select select "RU"
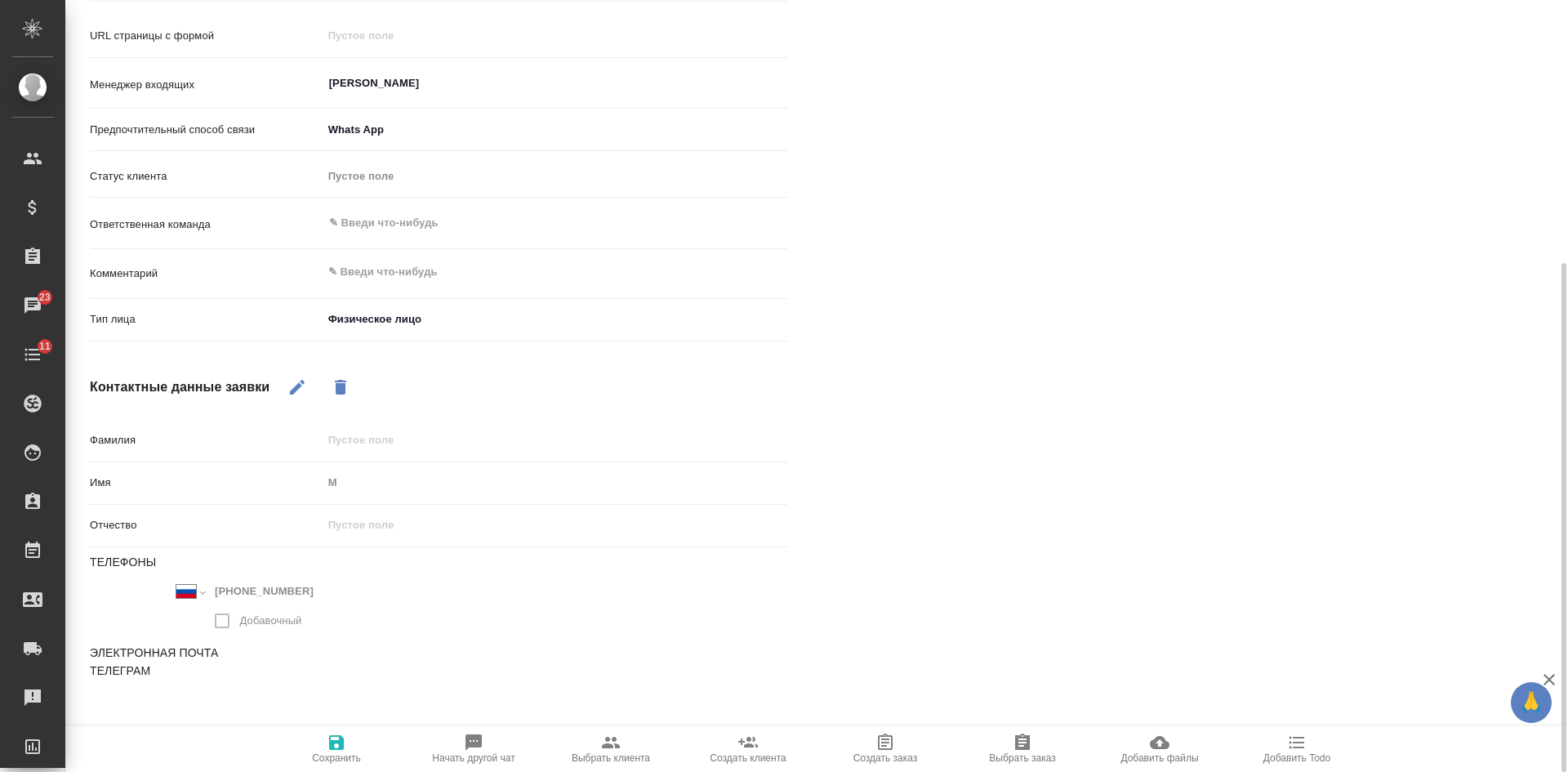
scroll to position [411, 0]
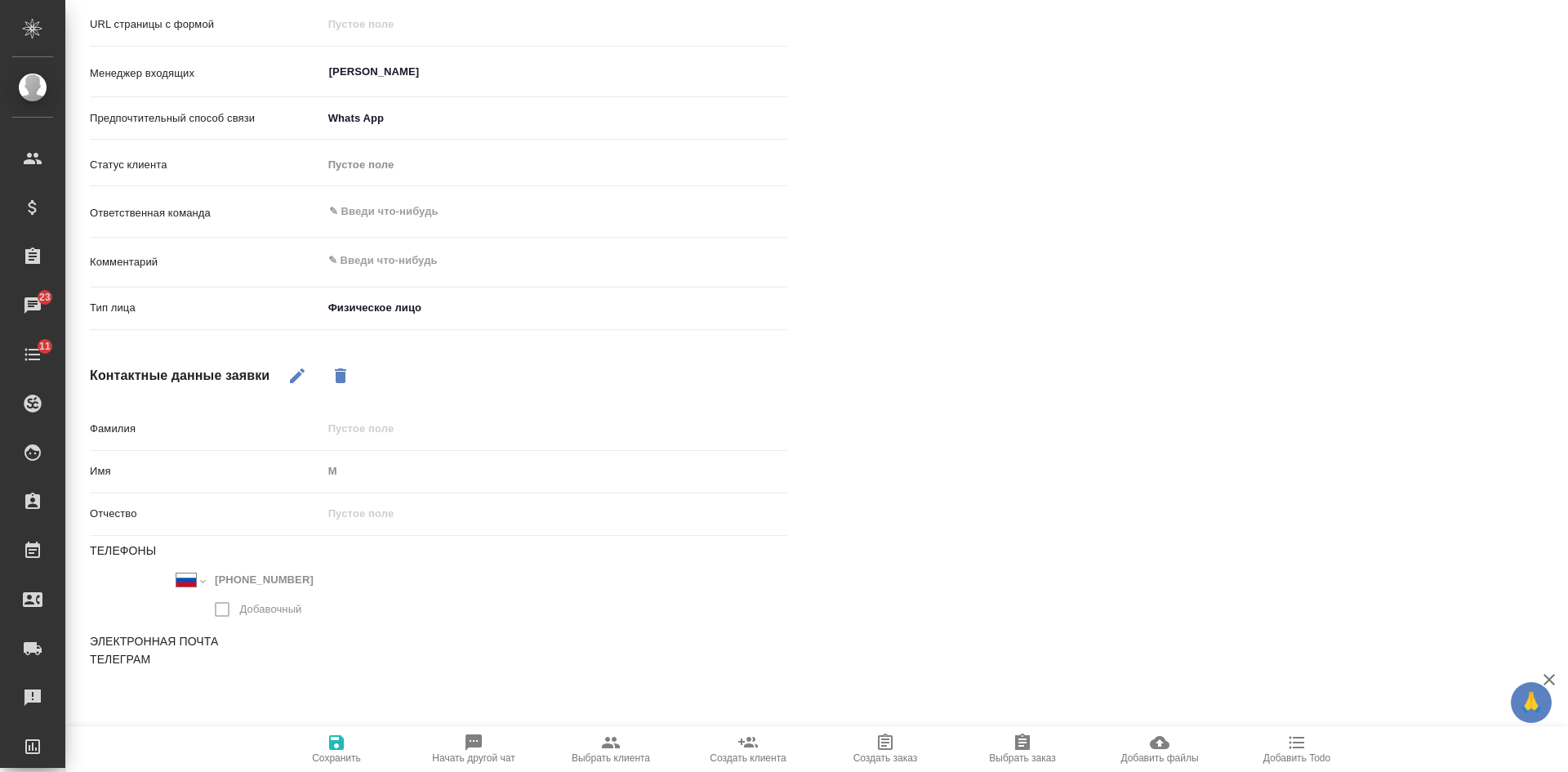
click at [613, 756] on span "Выбрать клиента" at bounding box center [610, 758] width 78 height 12
type textarea "x"
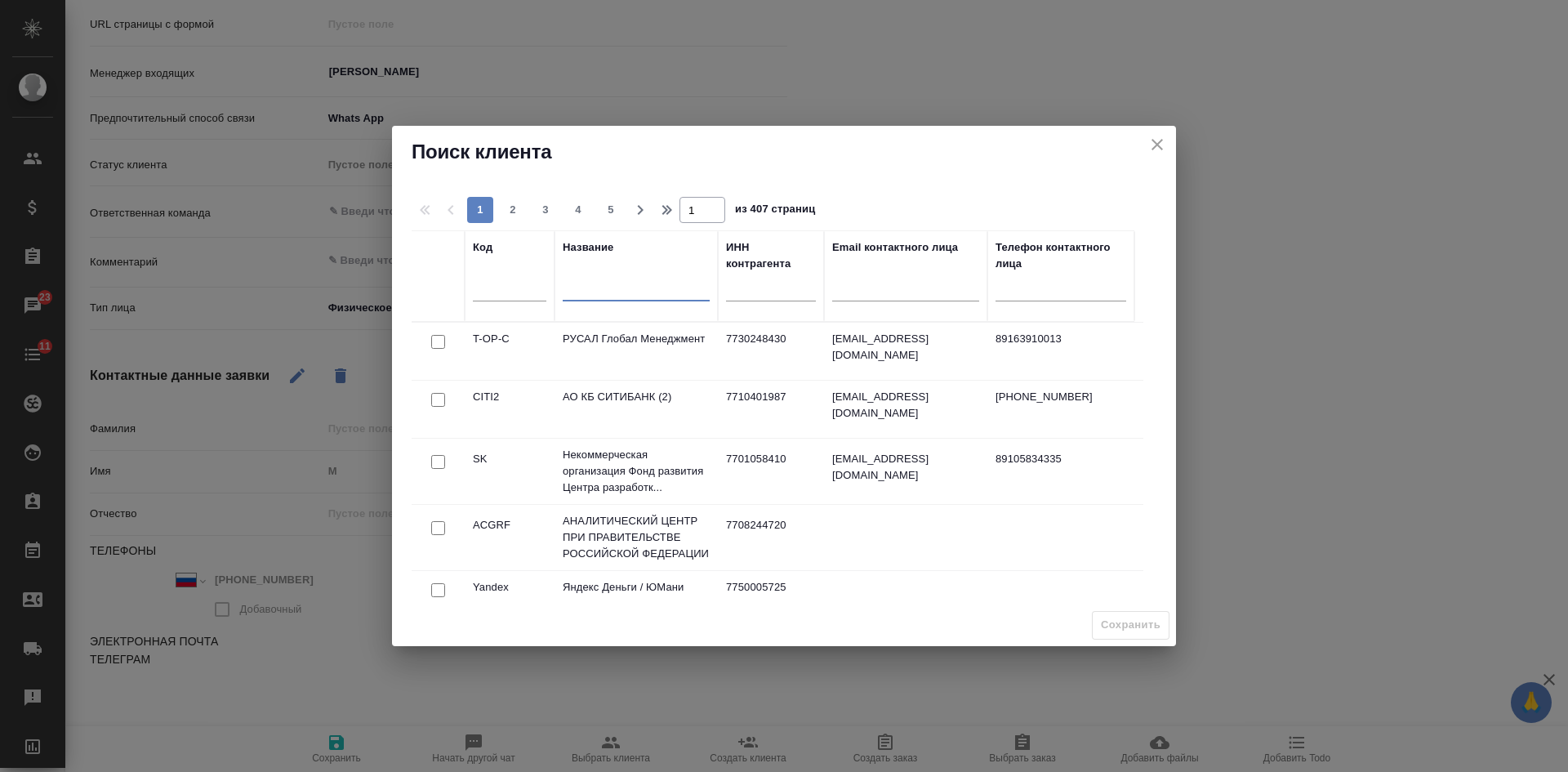
click at [627, 291] on input "text" at bounding box center [636, 290] width 146 height 20
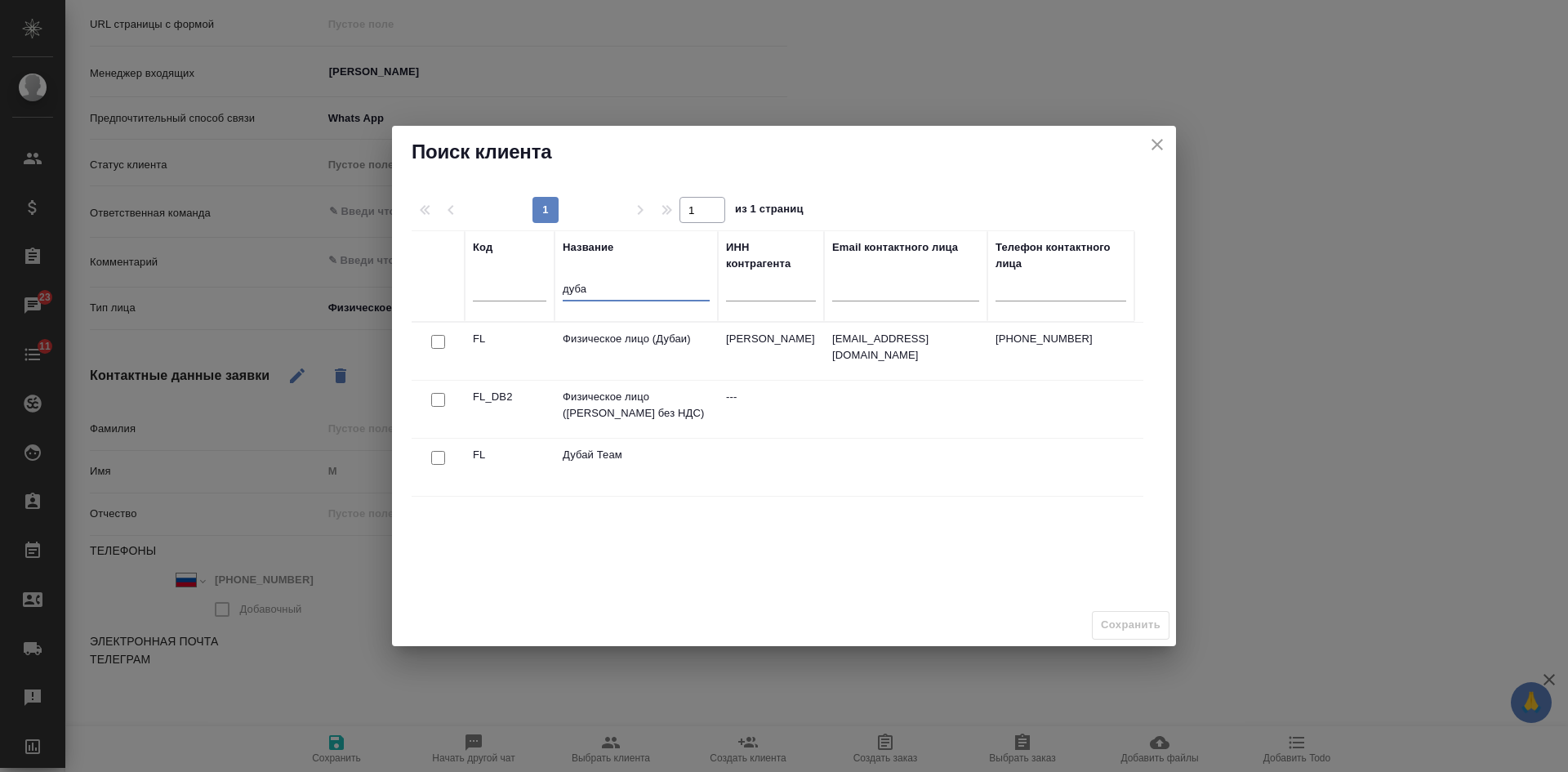
type input "дуба"
click at [438, 346] on input "checkbox" at bounding box center [438, 341] width 13 height 13
checkbox input "true"
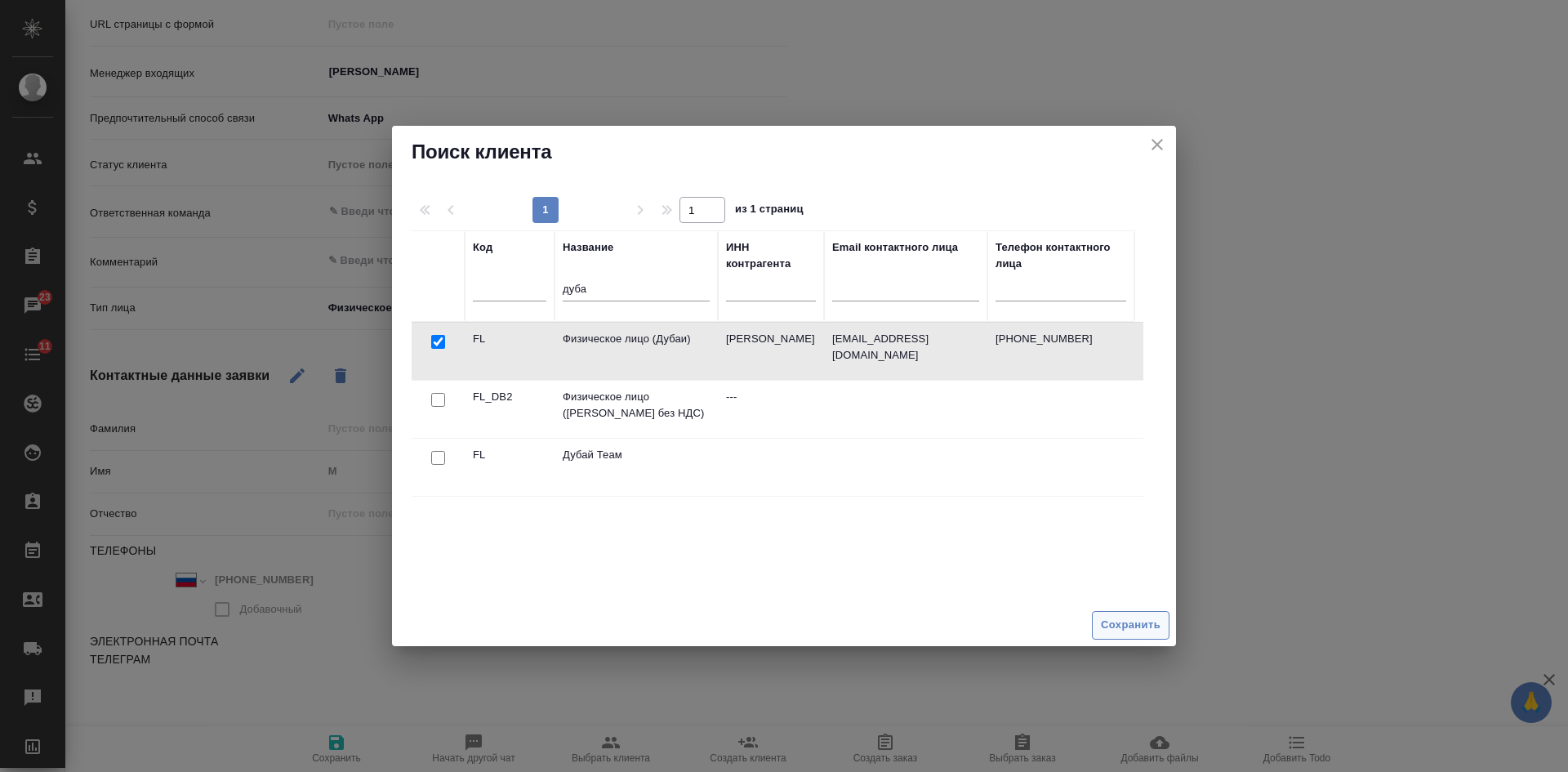
click at [1129, 624] on span "Сохранить" at bounding box center [1130, 625] width 60 height 18
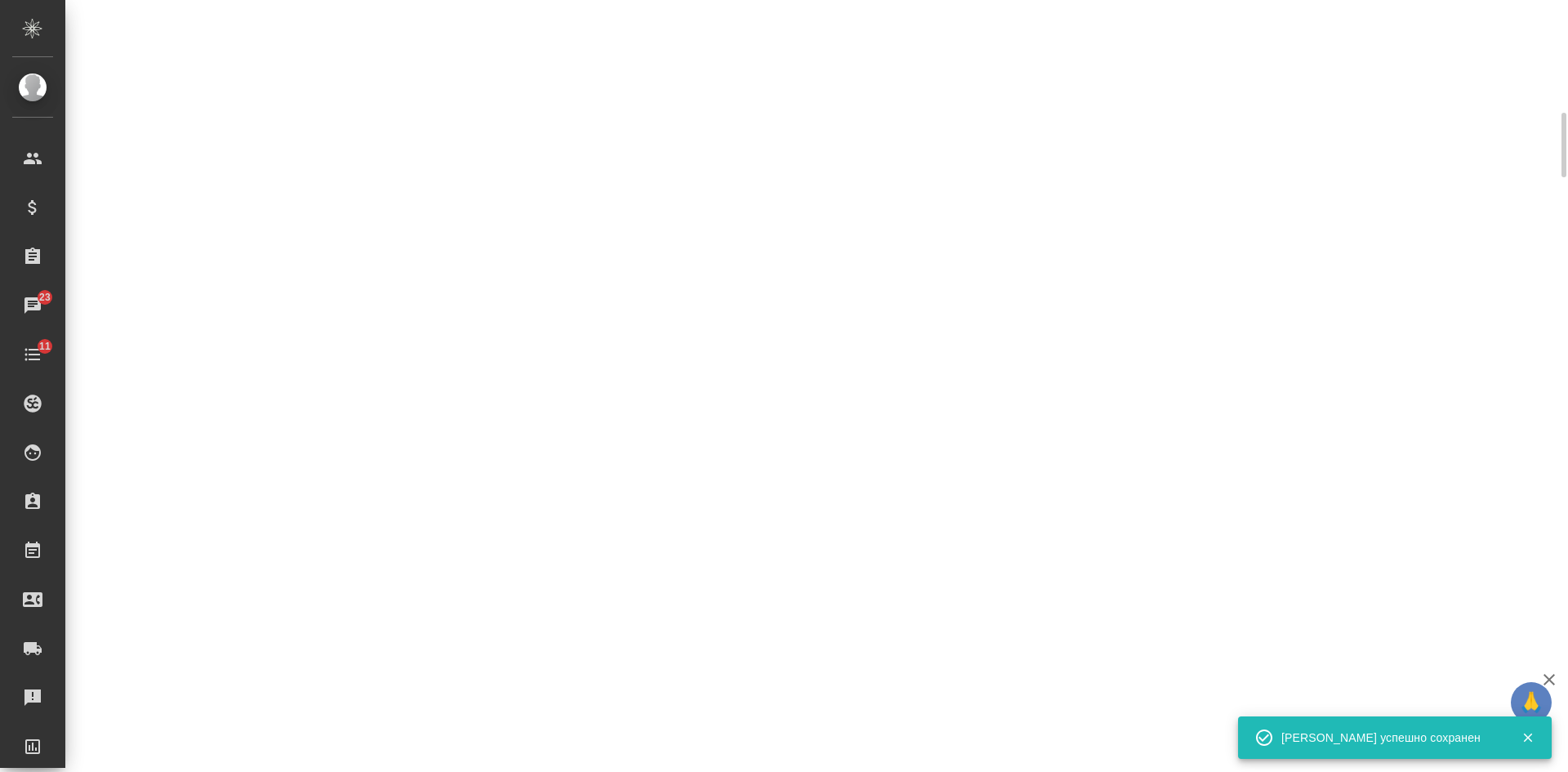
select select "RU"
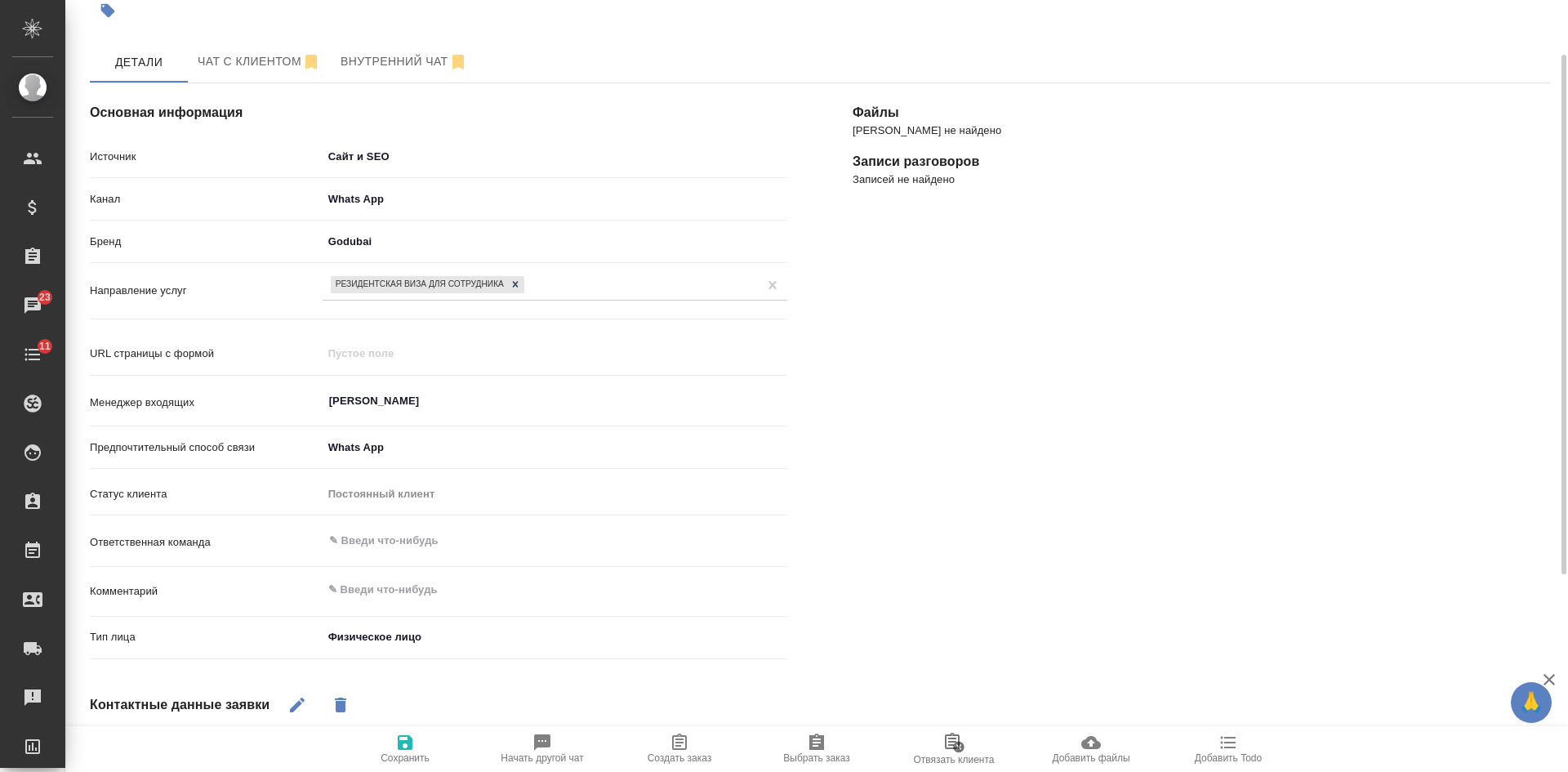
scroll to position [0, 0]
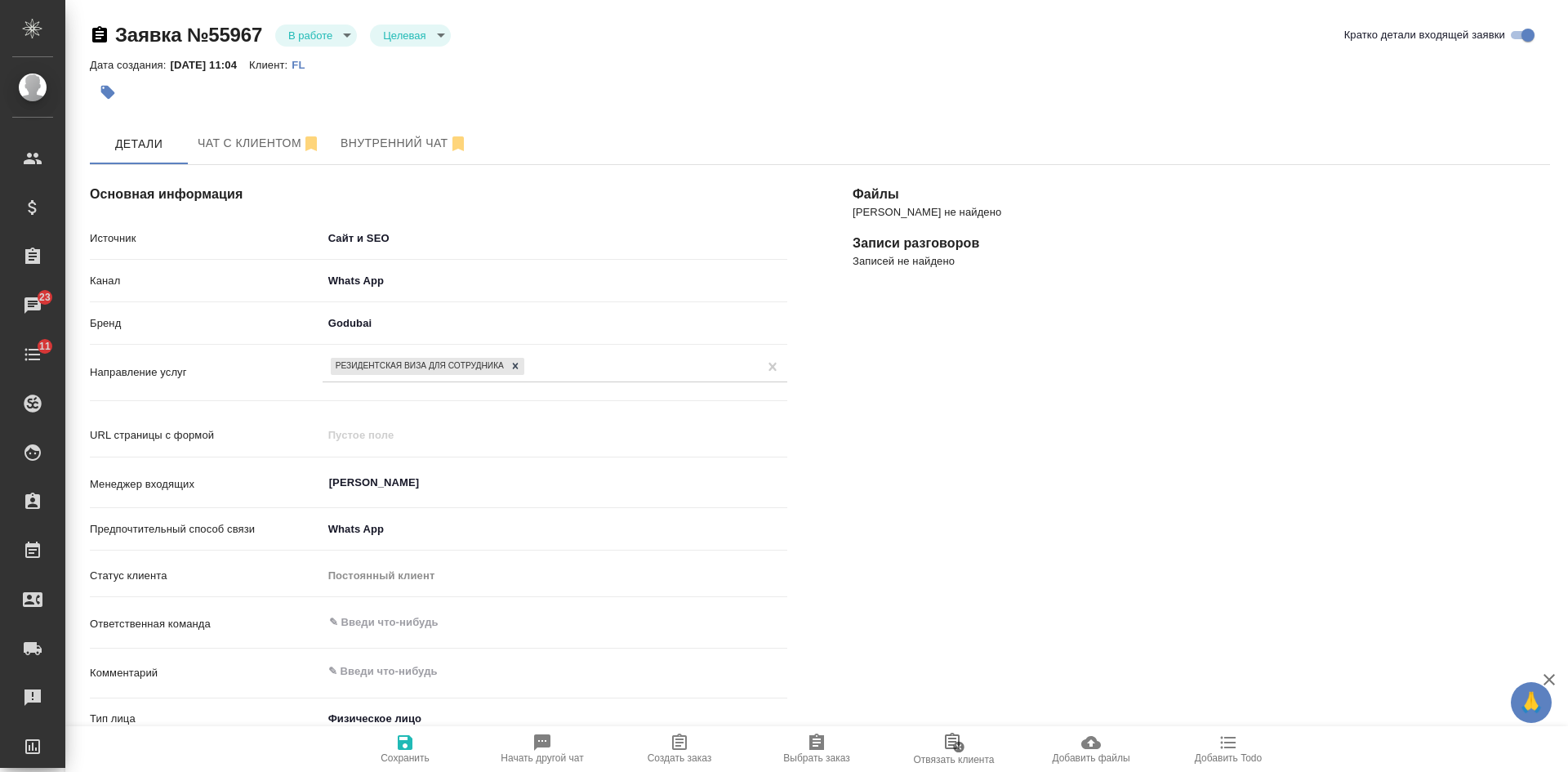
type textarea "x"
click at [275, 143] on span "Чат с клиентом" at bounding box center [259, 143] width 123 height 20
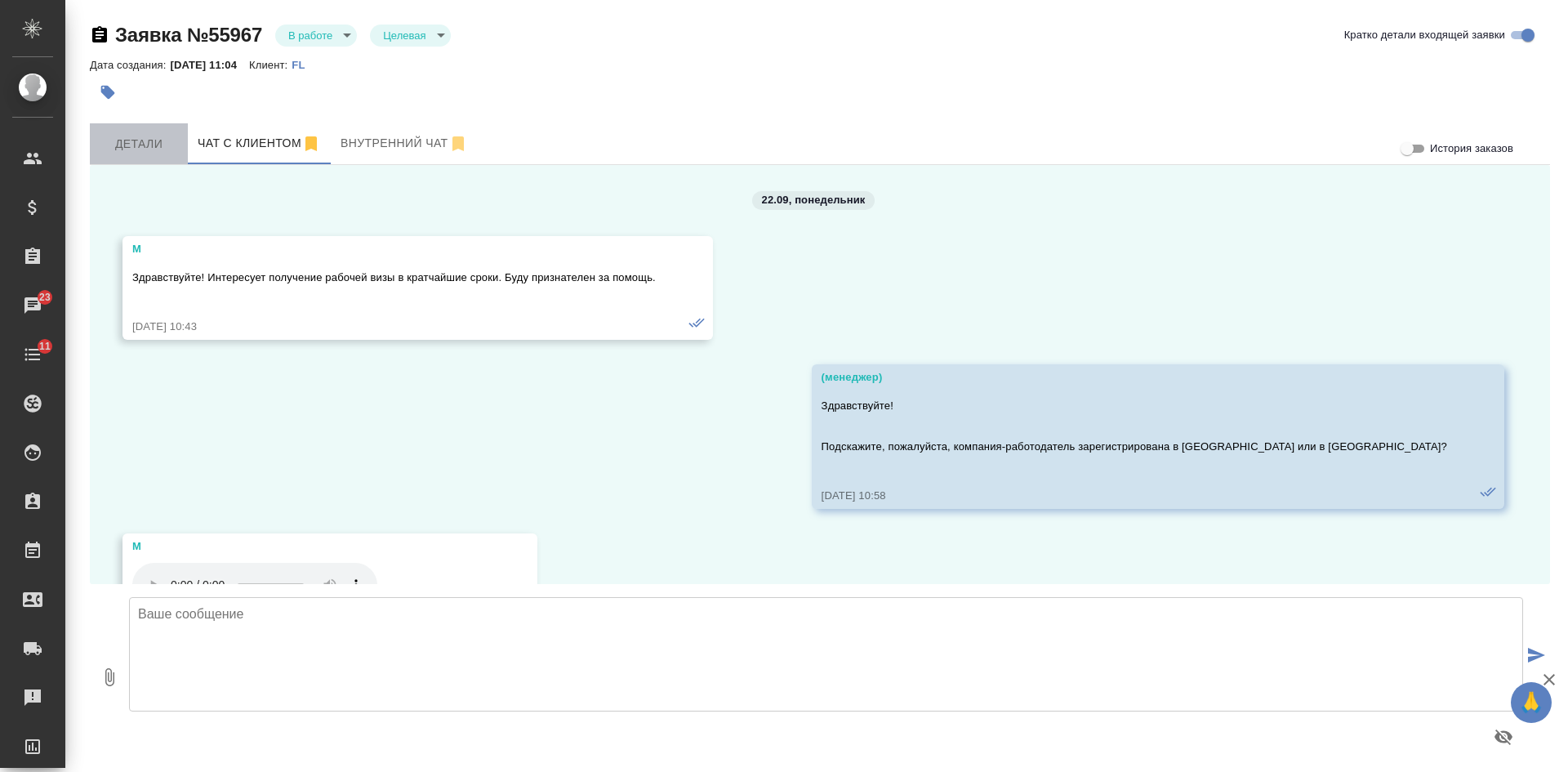
click at [135, 153] on span "Детали" at bounding box center [138, 144] width 78 height 20
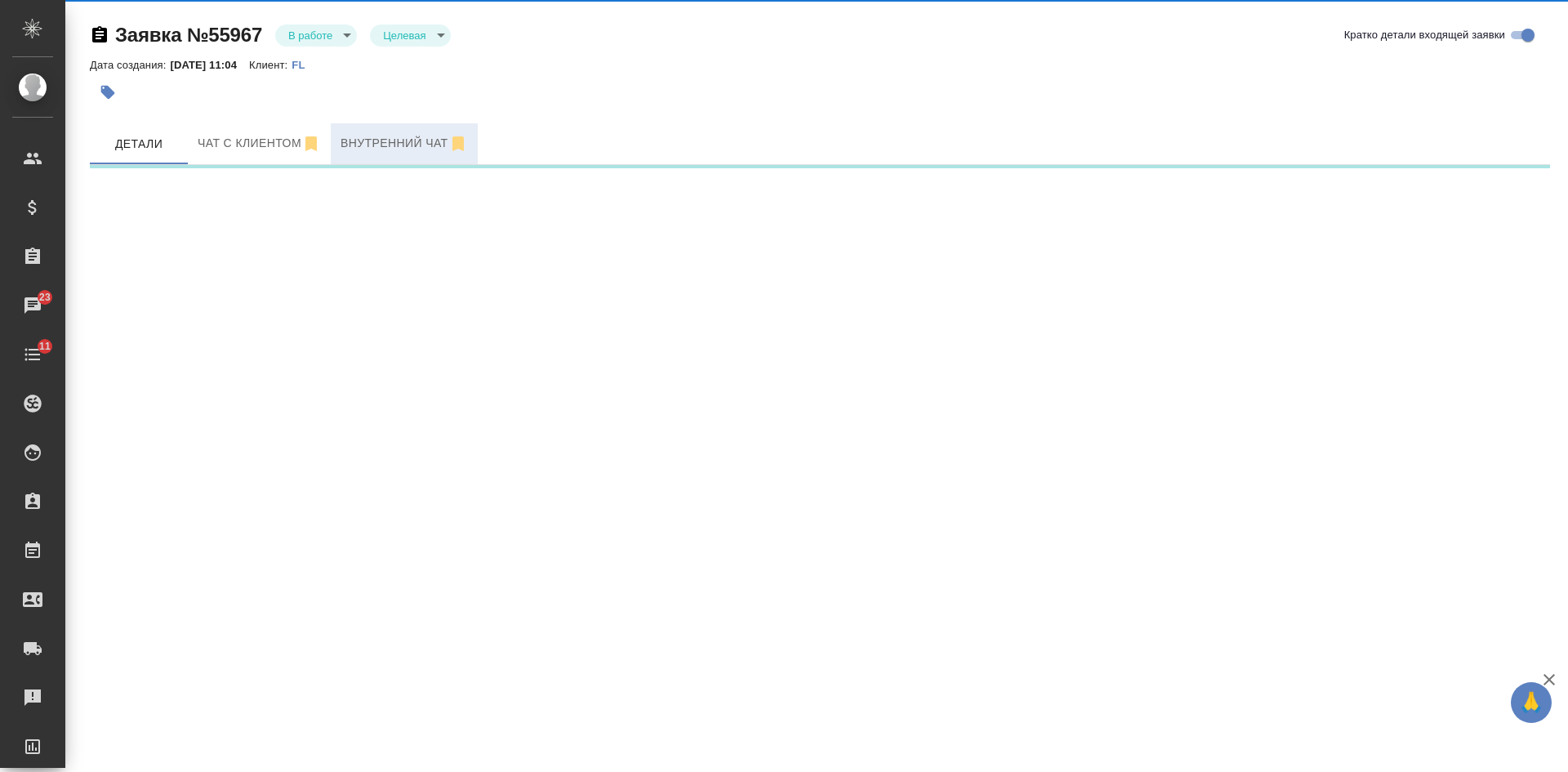
select select "RU"
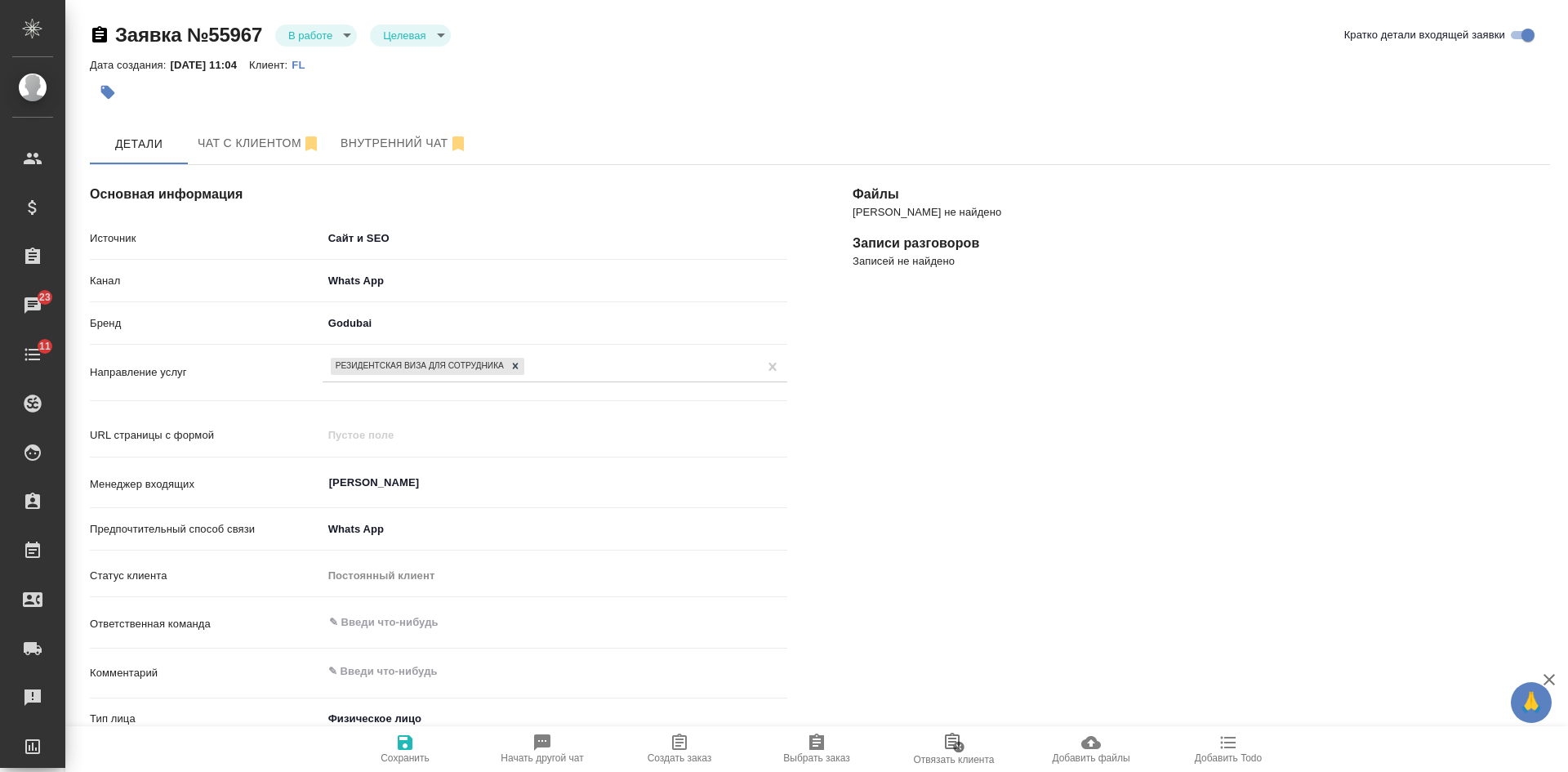
click at [678, 766] on button "Создать заказ" at bounding box center [679, 748] width 137 height 45
type textarea "x"
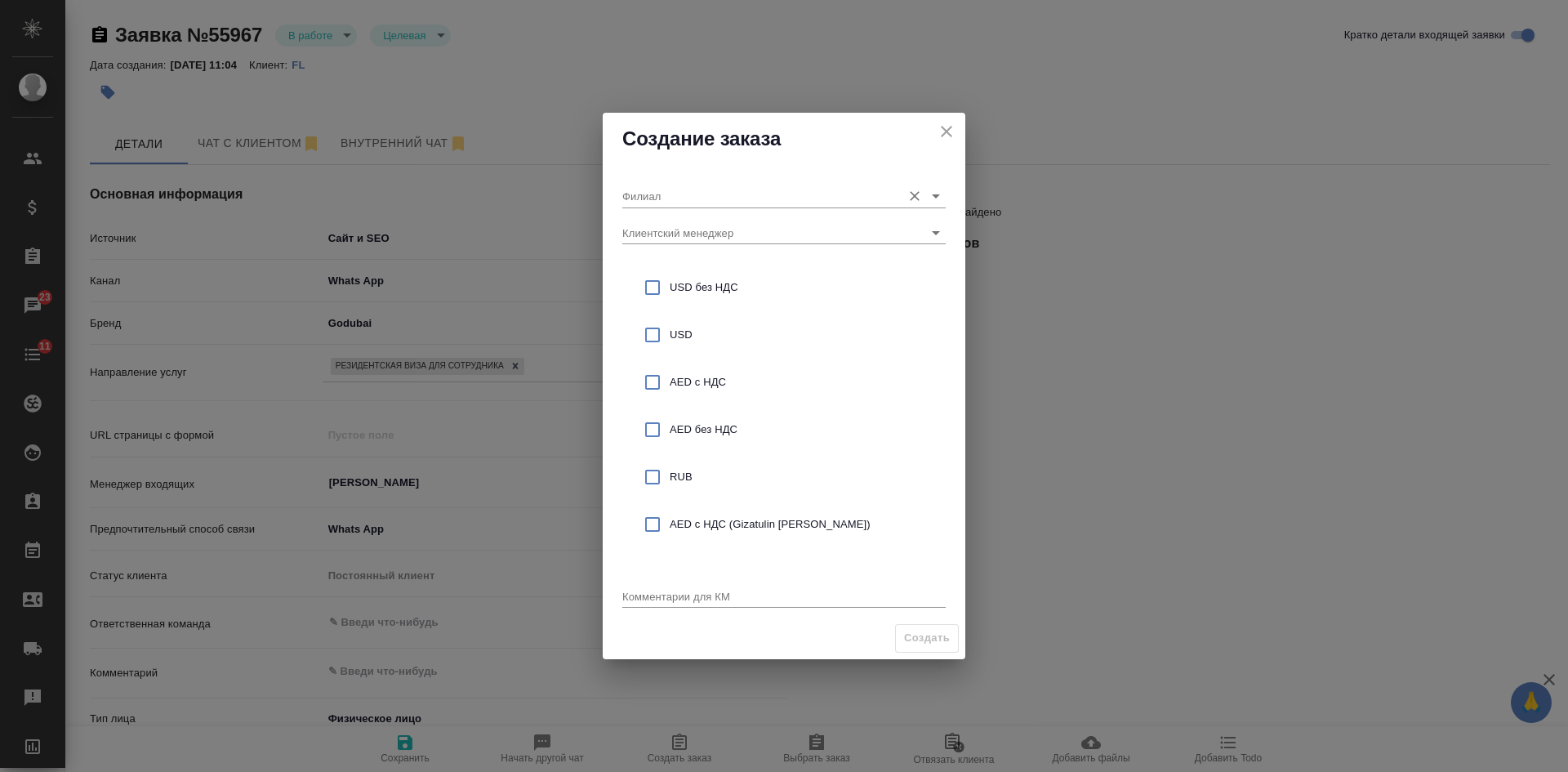
click at [667, 195] on input "Филиал" at bounding box center [757, 195] width 271 height 22
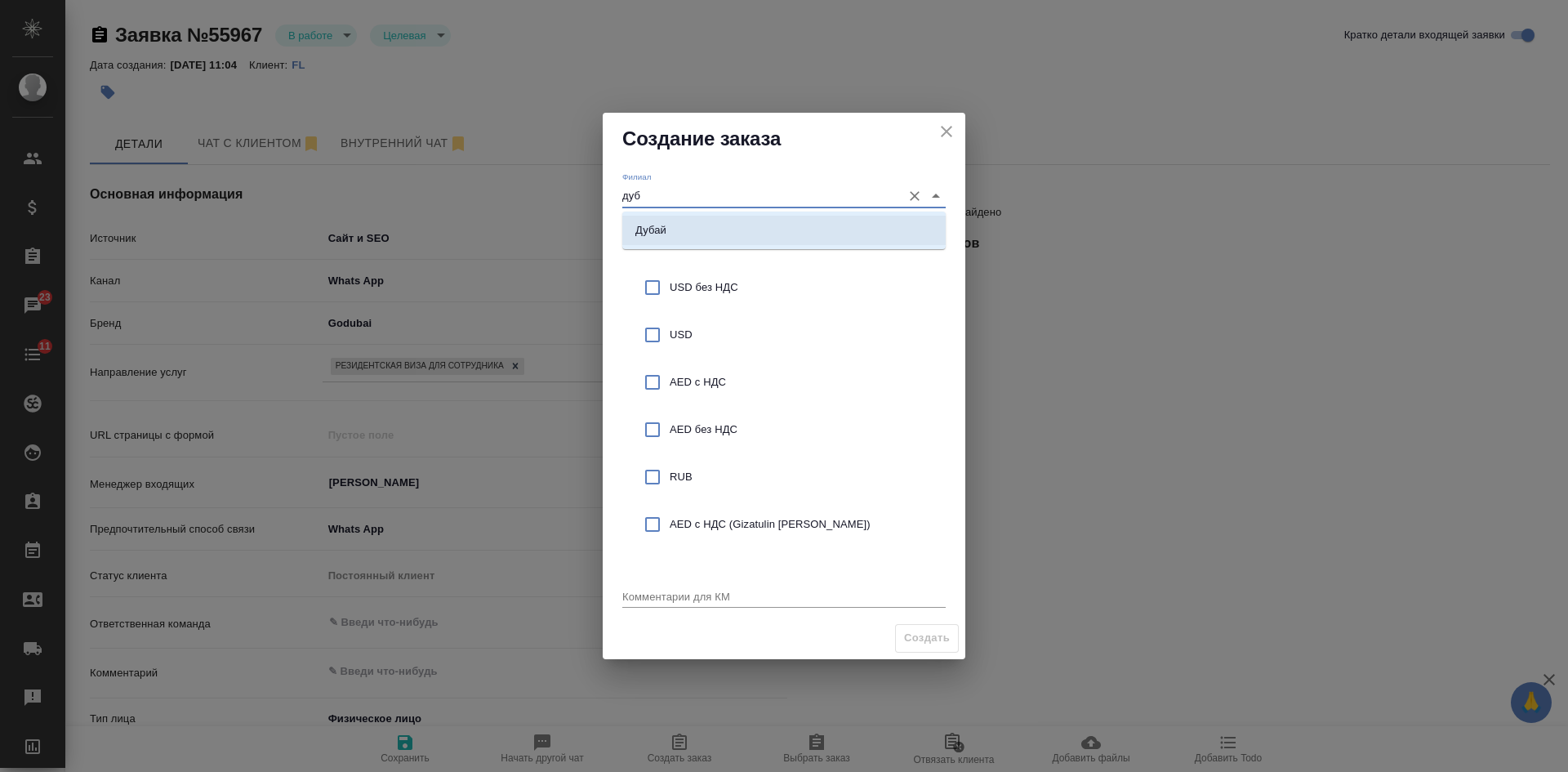
type input "дуб"
click at [660, 487] on input "checkbox" at bounding box center [652, 477] width 35 height 35
checkbox input "true"
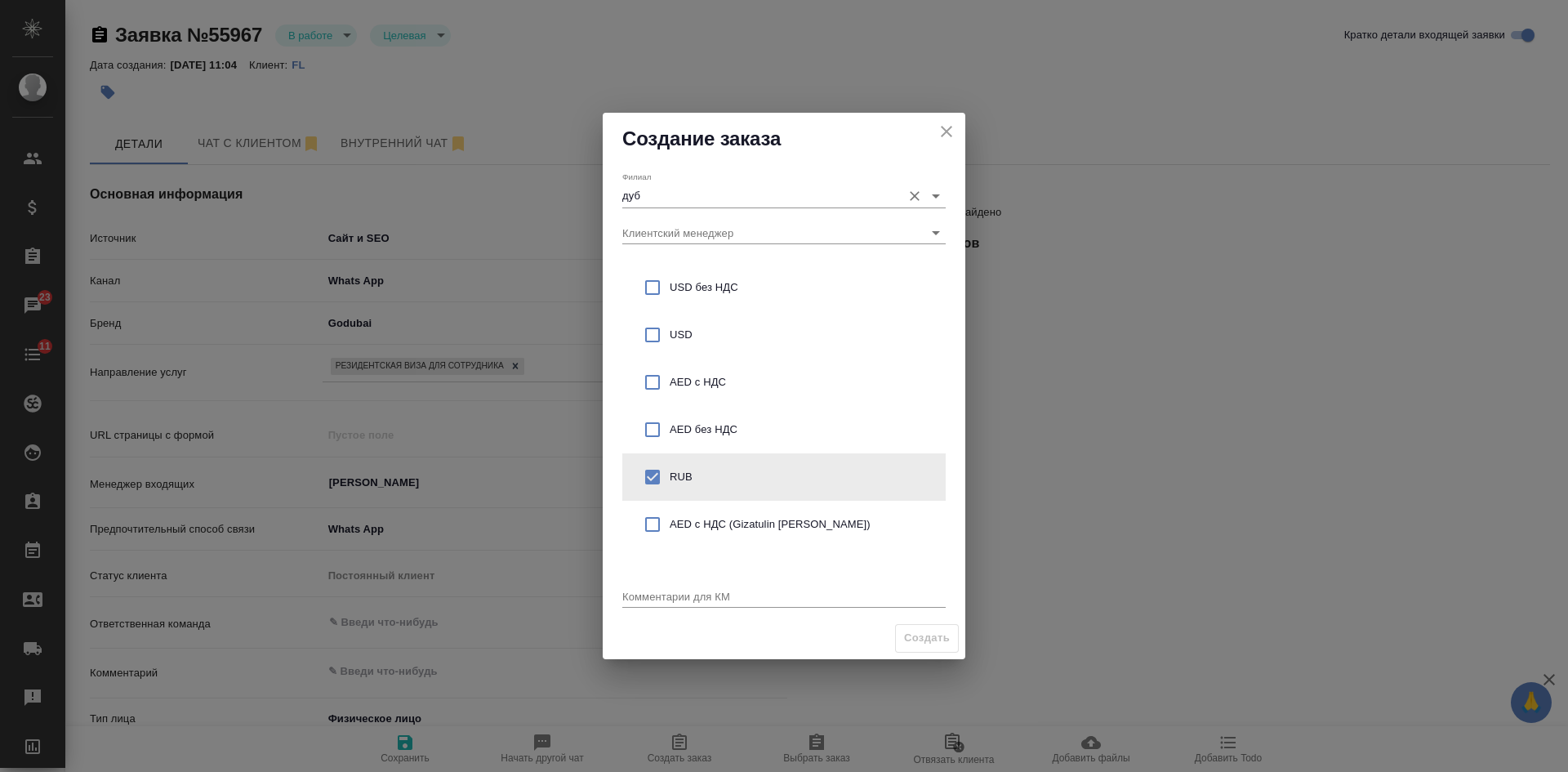
click at [676, 184] on div "Филиал дуб" at bounding box center [784, 189] width 323 height 36
click at [675, 185] on input "дуб" at bounding box center [757, 195] width 271 height 22
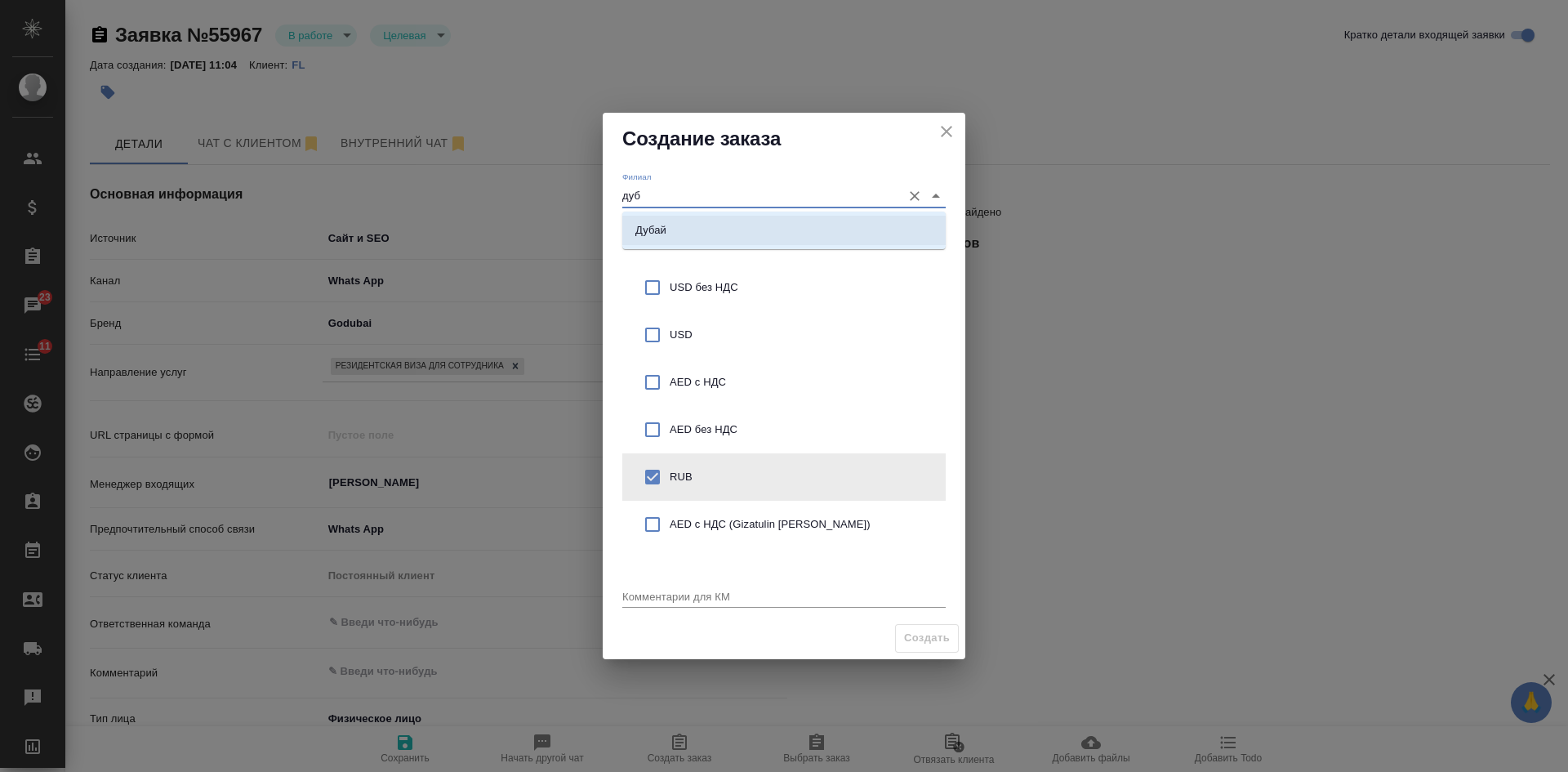
click at [651, 231] on p "Дубай" at bounding box center [651, 229] width 31 height 16
type input "Дубай"
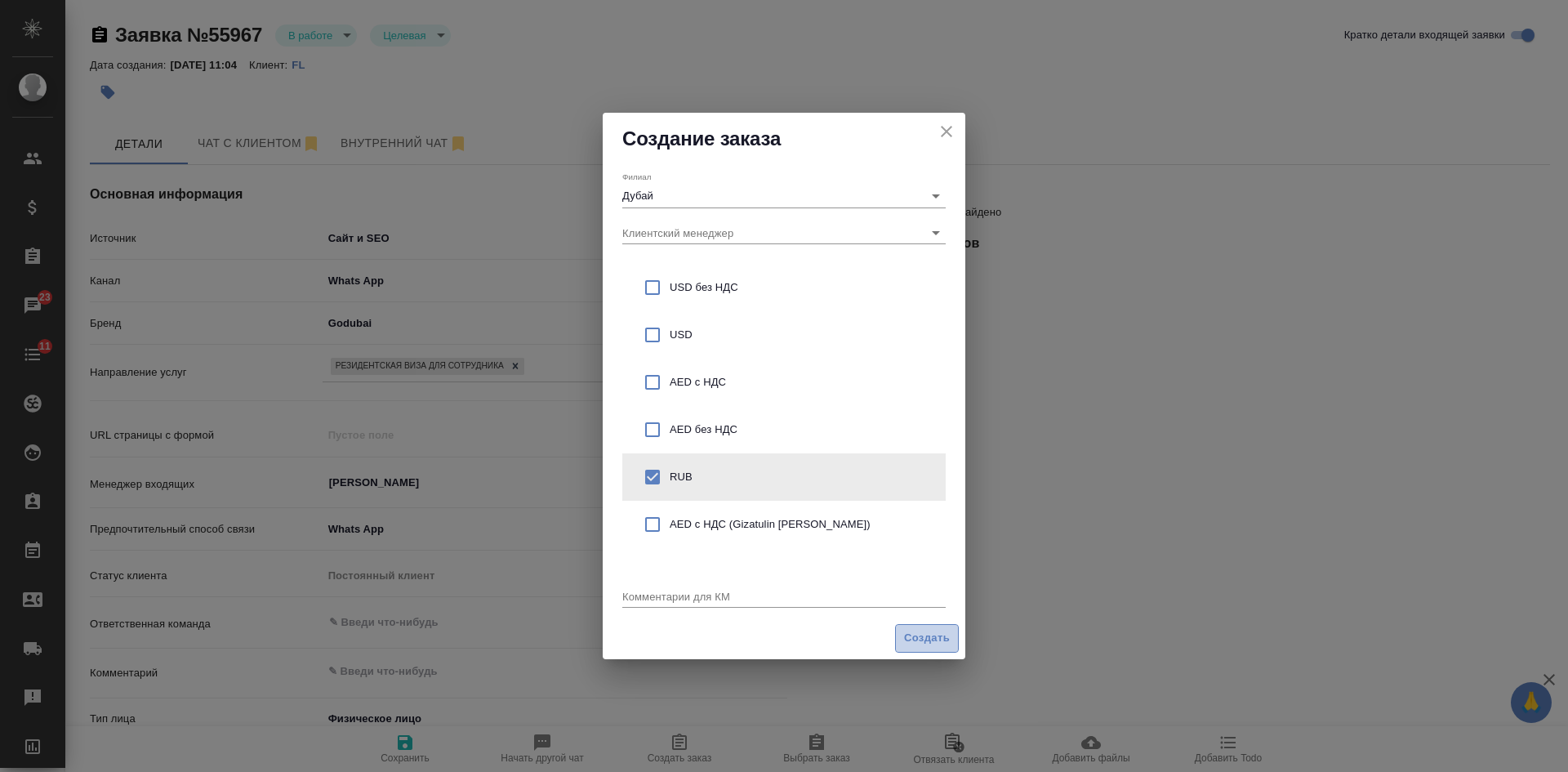
click at [902, 638] on button "Создать" at bounding box center [927, 638] width 64 height 29
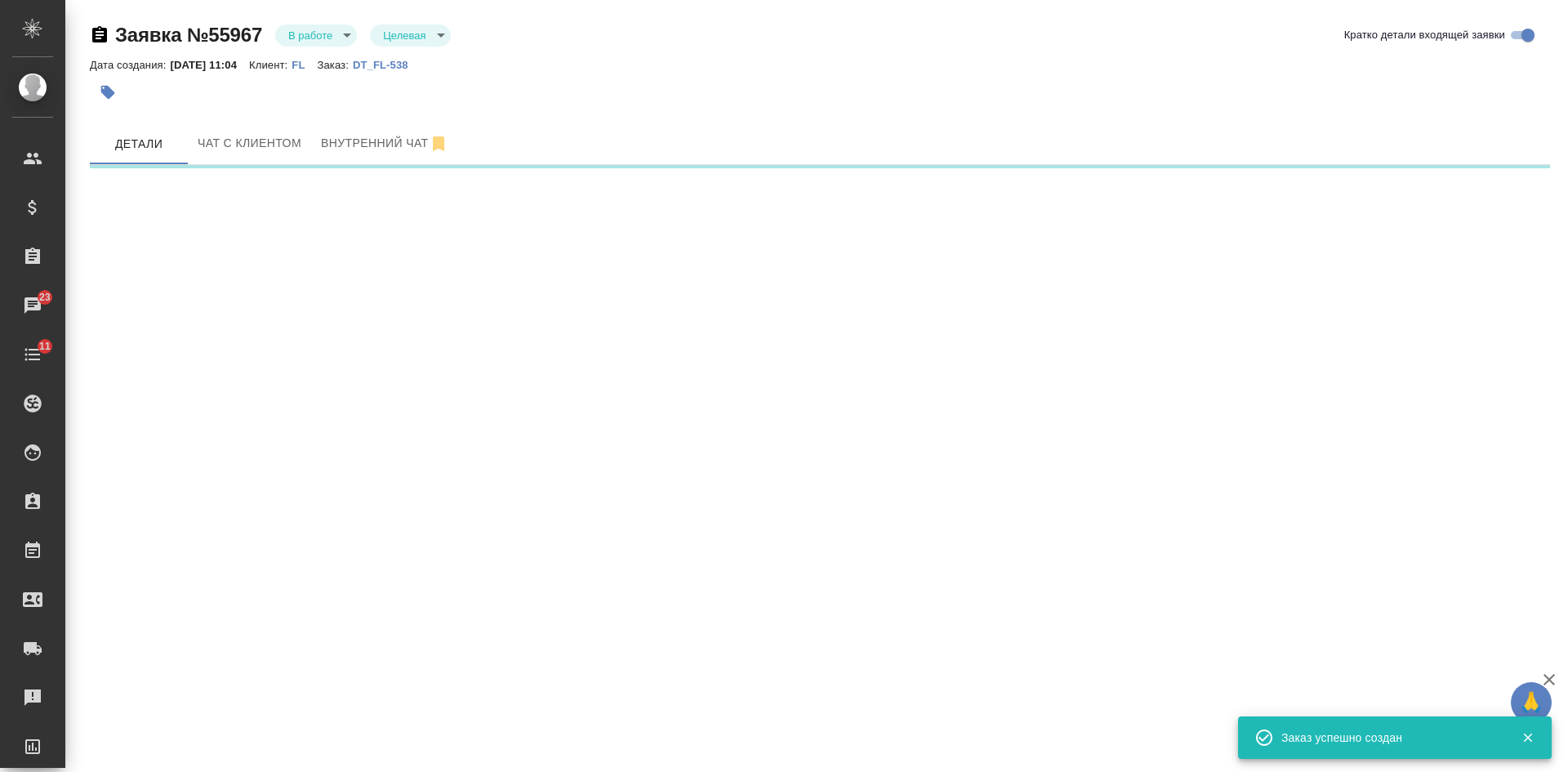
select select "RU"
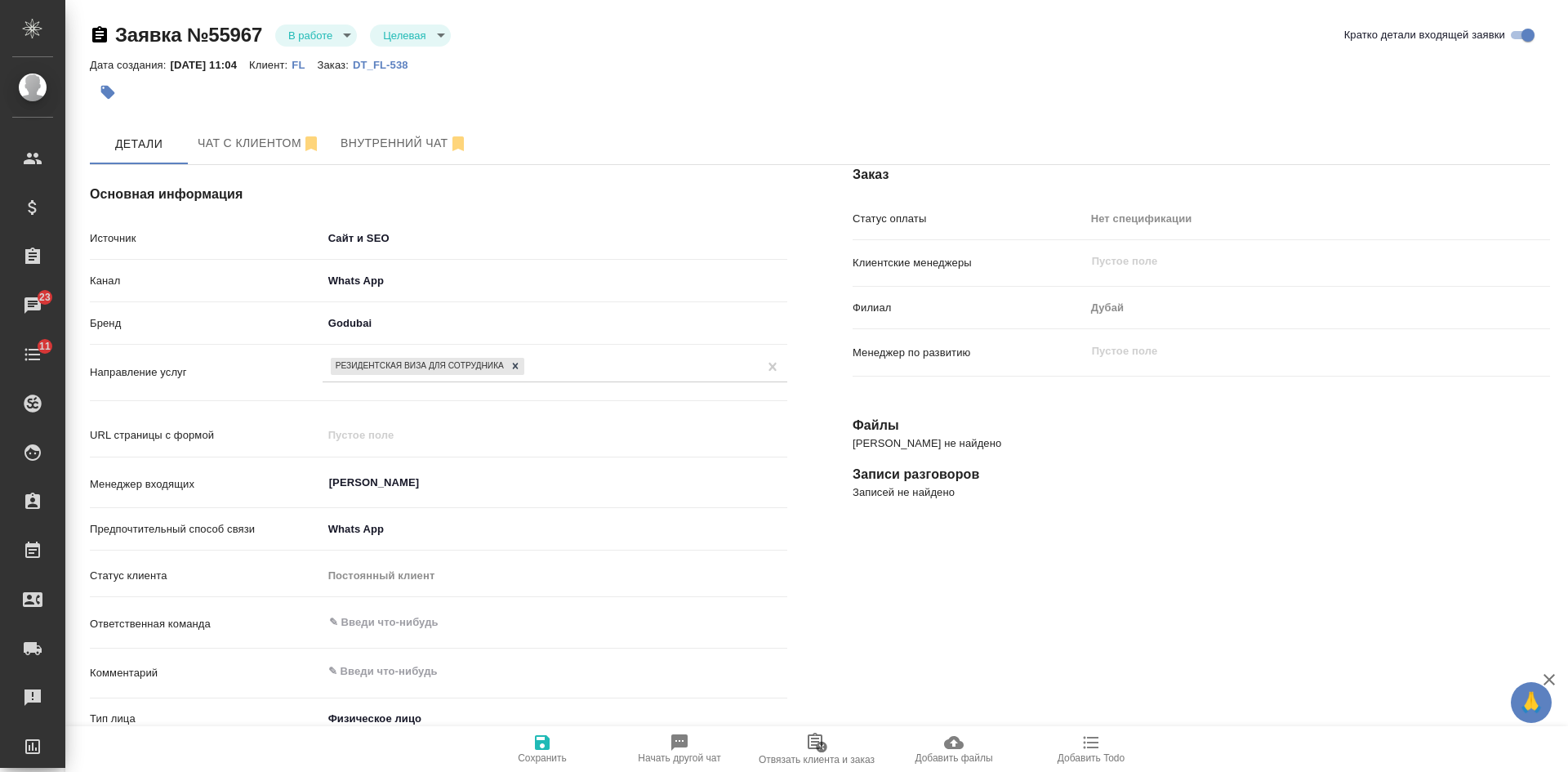
type textarea "x"
click at [248, 135] on span "Чат с клиентом" at bounding box center [259, 143] width 123 height 20
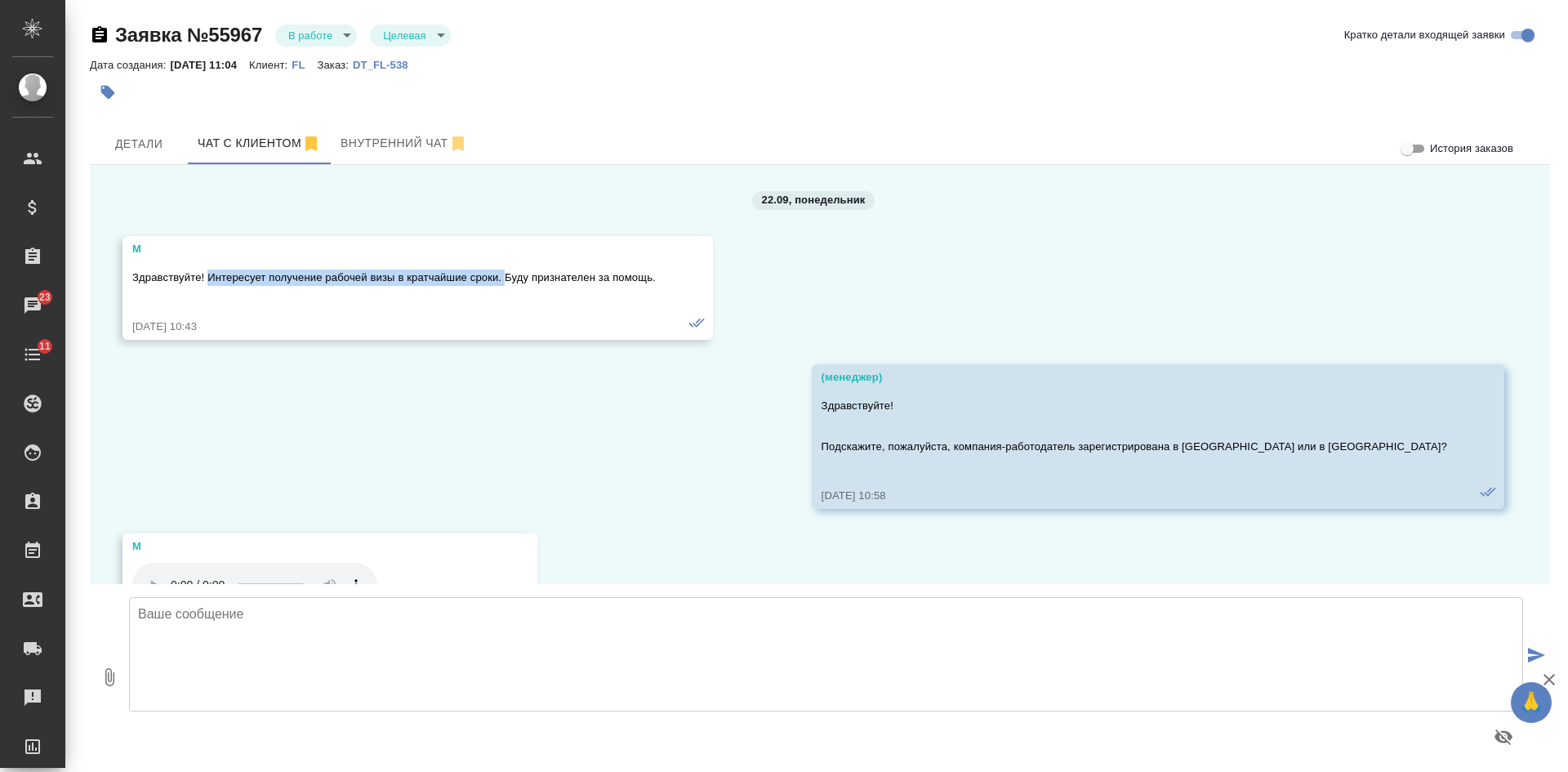
drag, startPoint x: 209, startPoint y: 275, endPoint x: 504, endPoint y: 273, distance: 295.0
click at [504, 273] on p "Здравствуйте! Интересует получение рабочей визы в кратчайшие сроки. Буду призна…" at bounding box center [393, 278] width 523 height 16
copy p "Интересует получение рабочей визы в кратчайшие сроки."
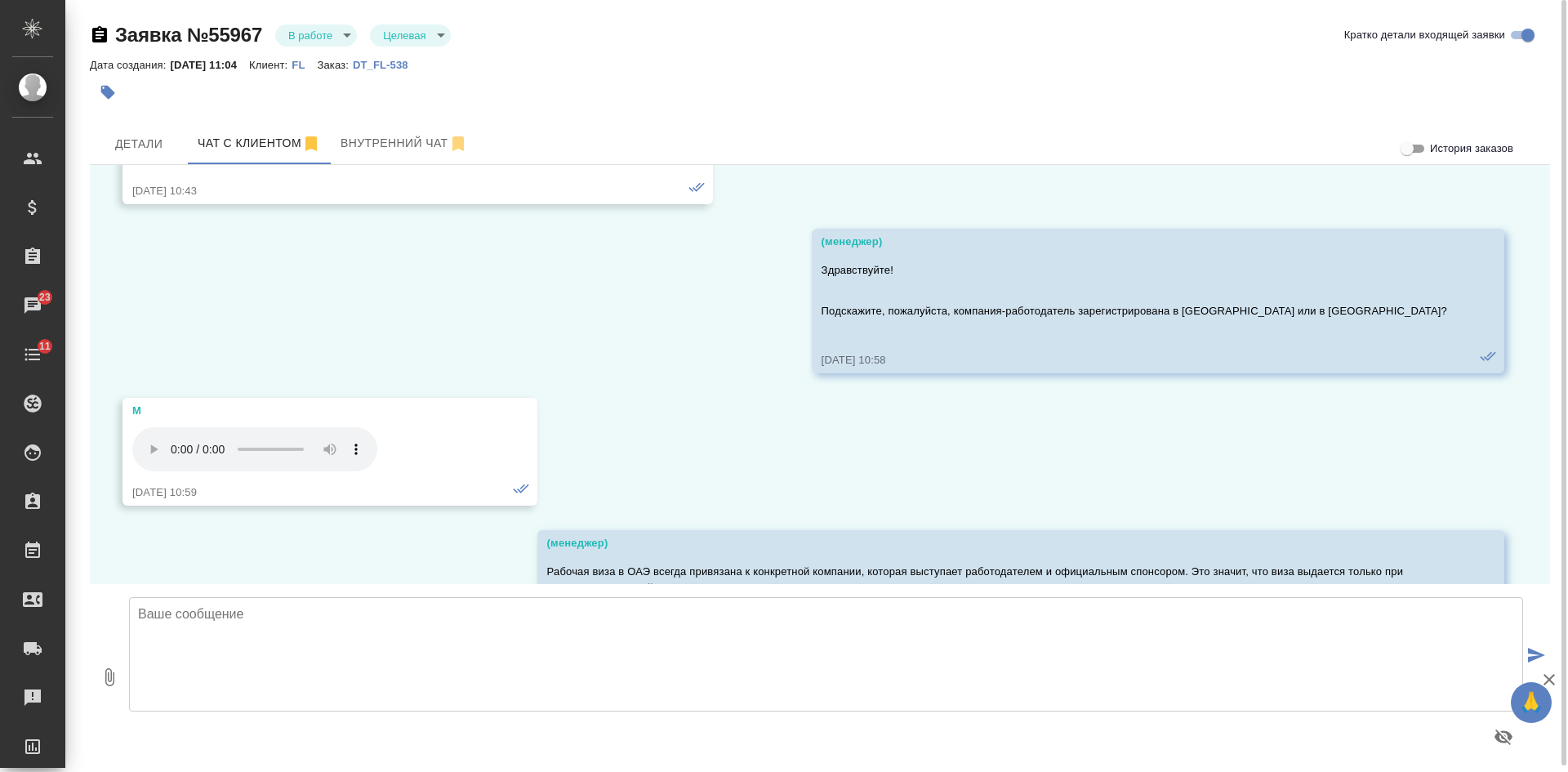
scroll to position [67, 0]
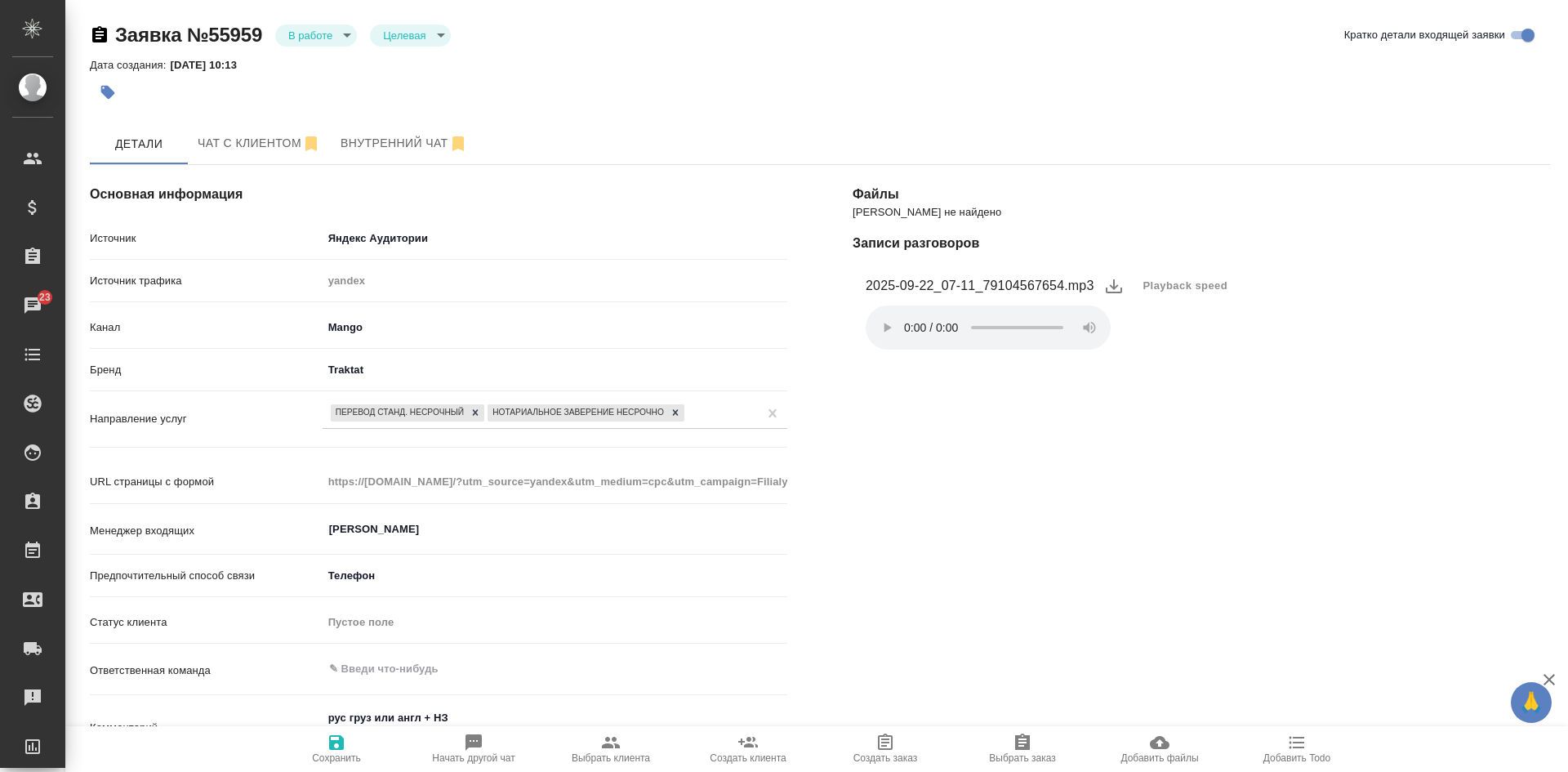
select select "RU"
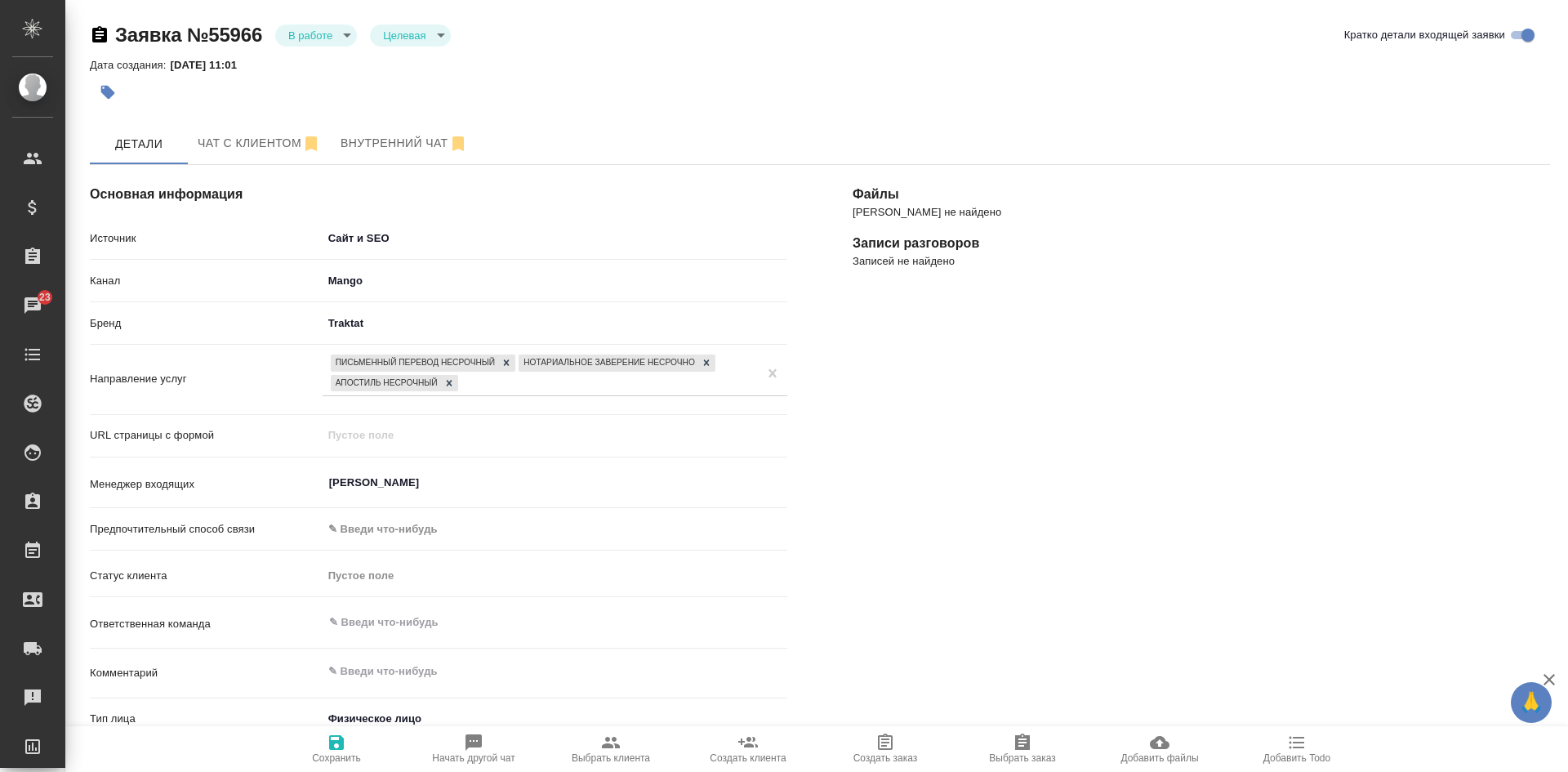
select select "RU"
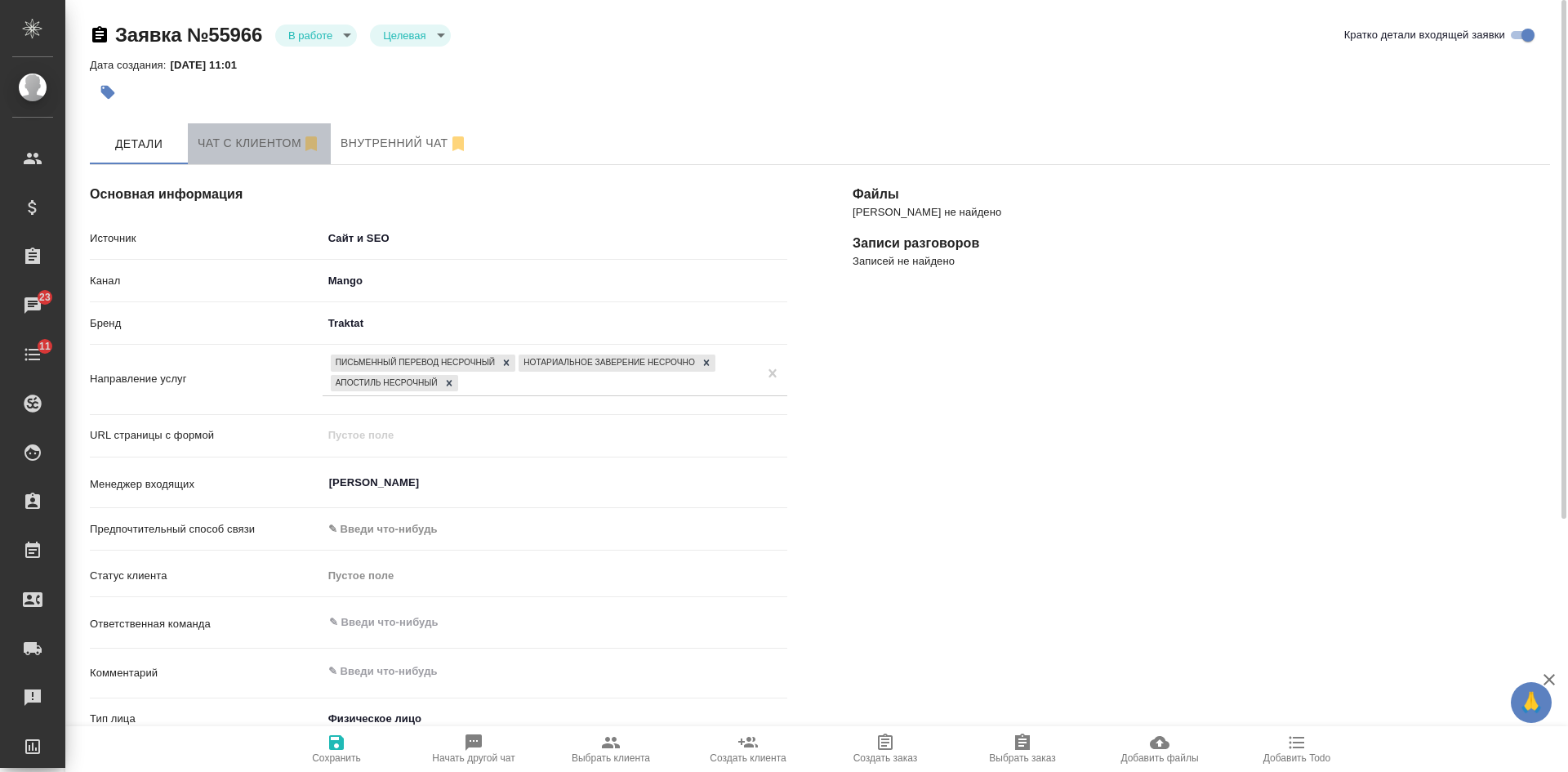
click at [252, 142] on span "Чат с клиентом" at bounding box center [259, 143] width 123 height 20
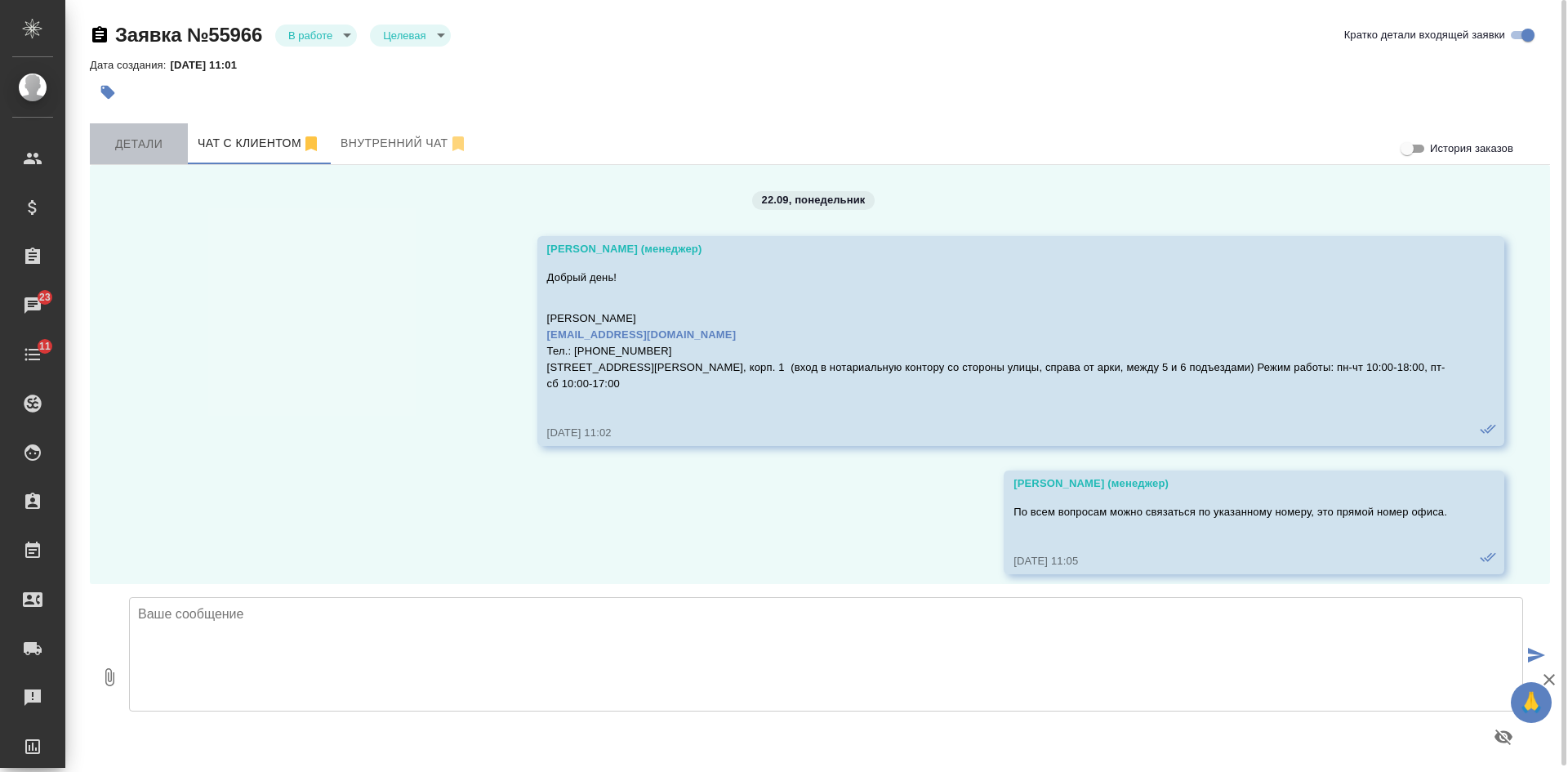
click at [131, 158] on button "Детали" at bounding box center [139, 144] width 98 height 40
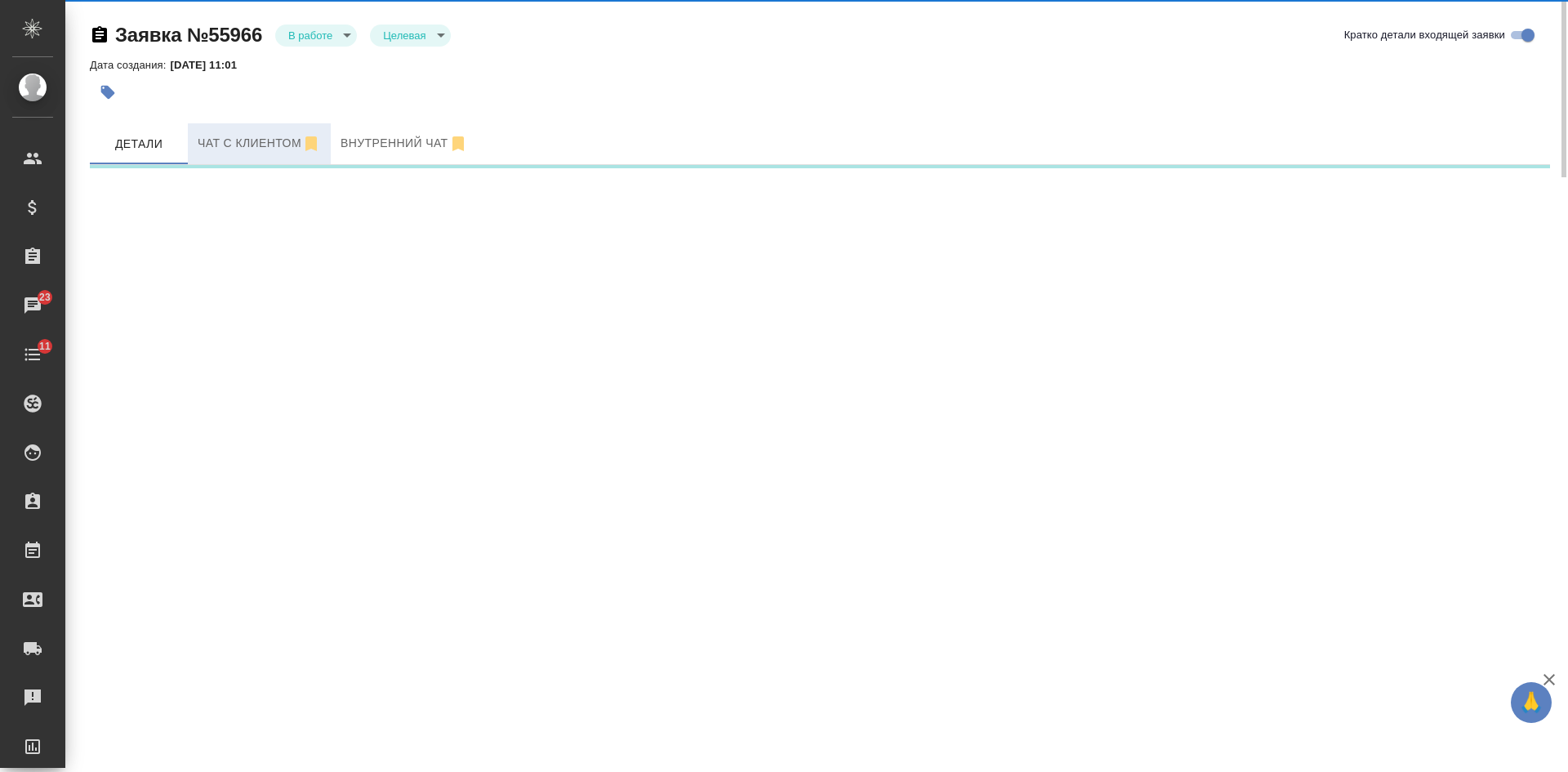
select select "RU"
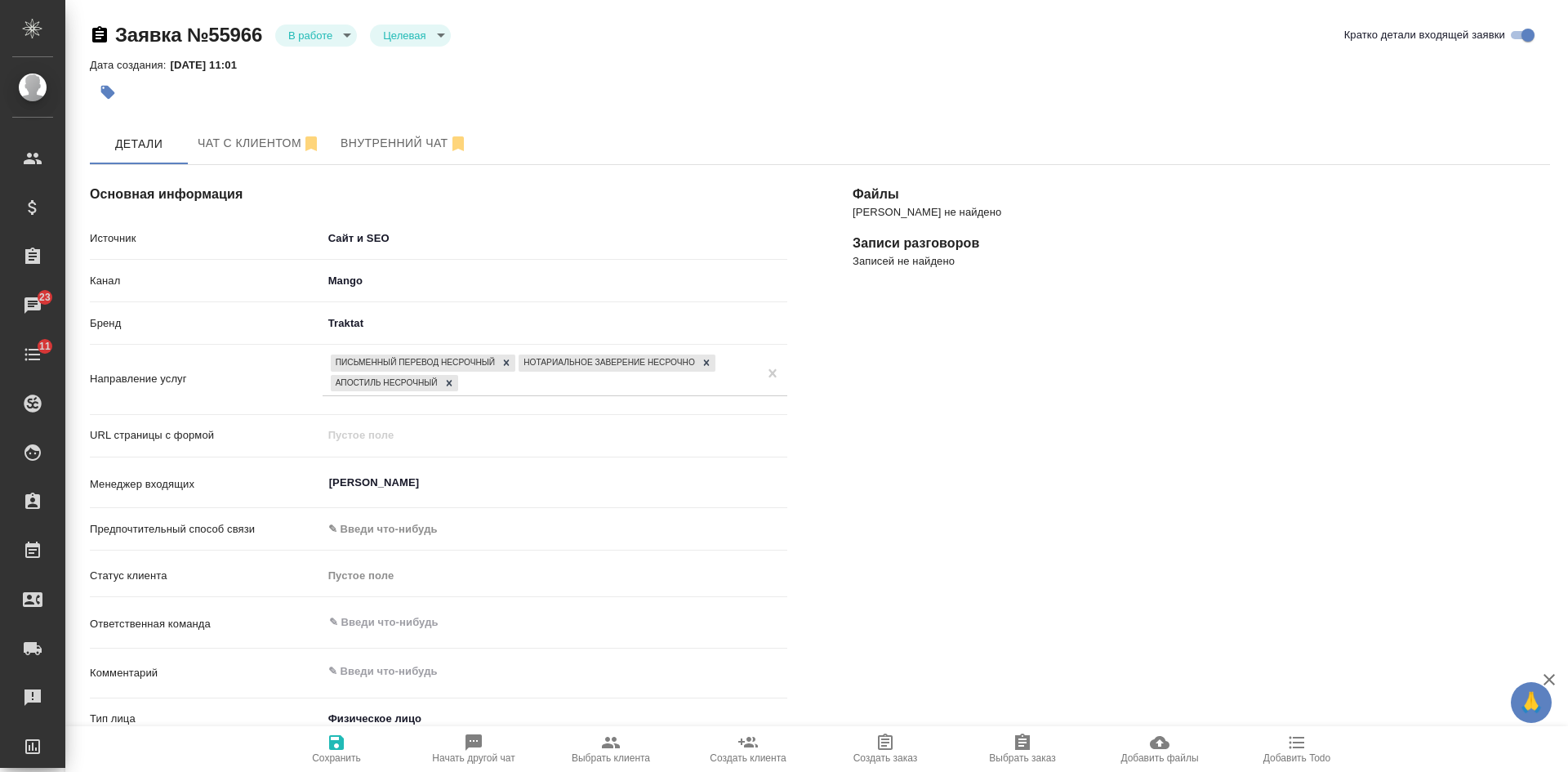
click at [961, 47] on div "Заявка №55966 В работе inProcess Целевая target Кратко детали входящей заявки" at bounding box center [819, 35] width 1460 height 26
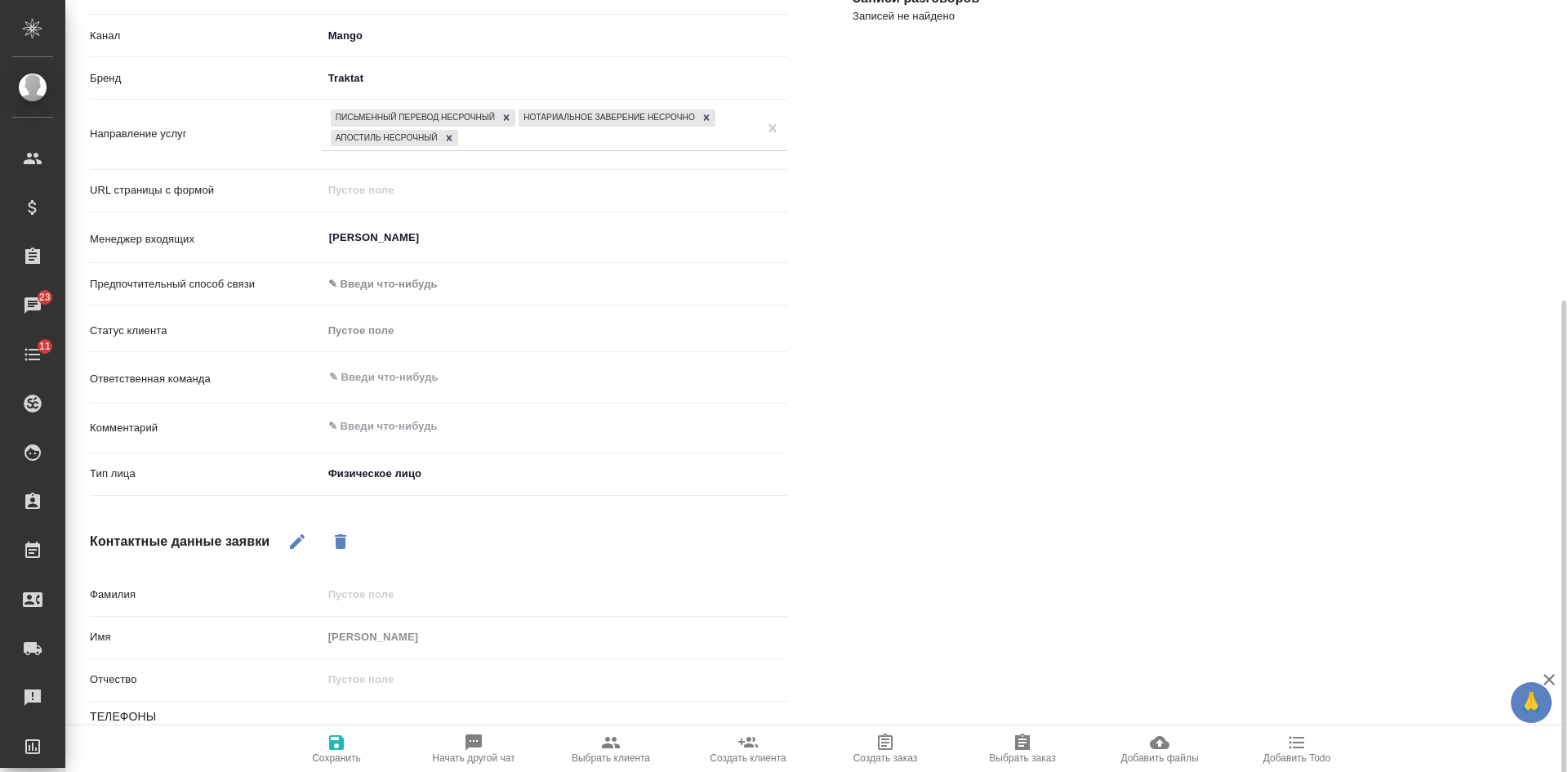
scroll to position [401, 0]
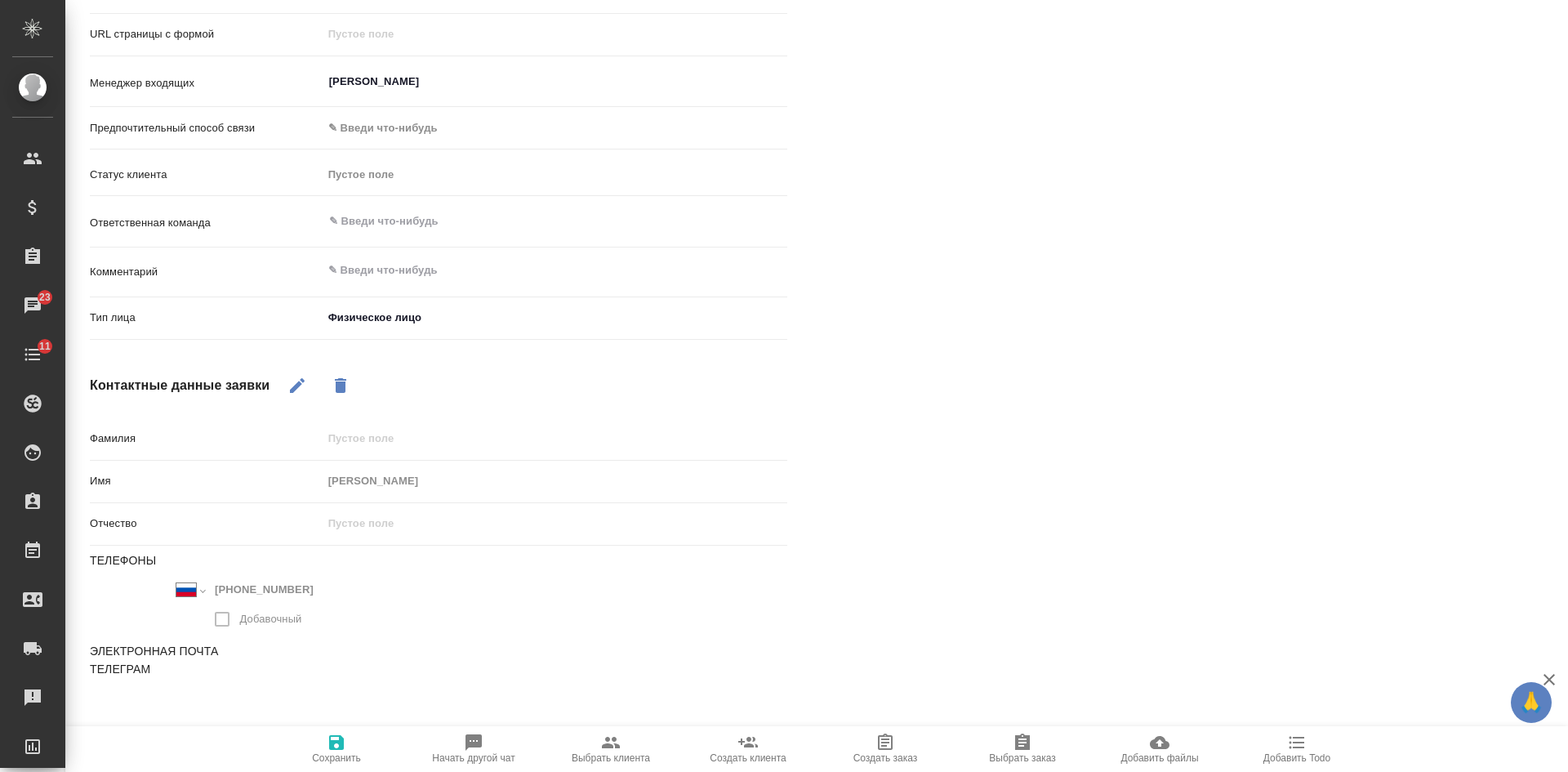
click at [1287, 748] on span "Добавить Todo" at bounding box center [1296, 748] width 118 height 31
type textarea "x"
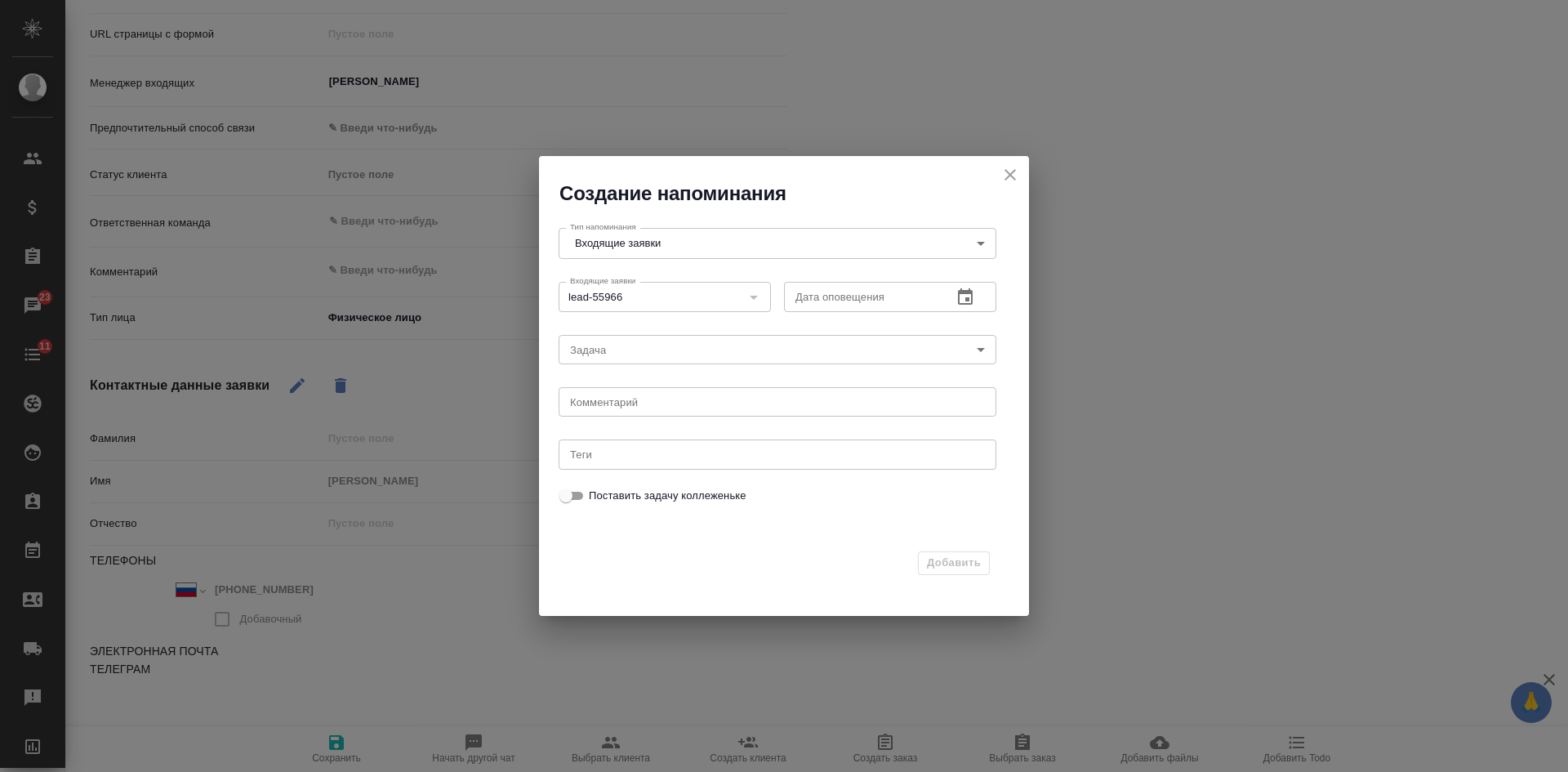
click at [961, 295] on icon "button" at bounding box center [965, 297] width 19 height 19
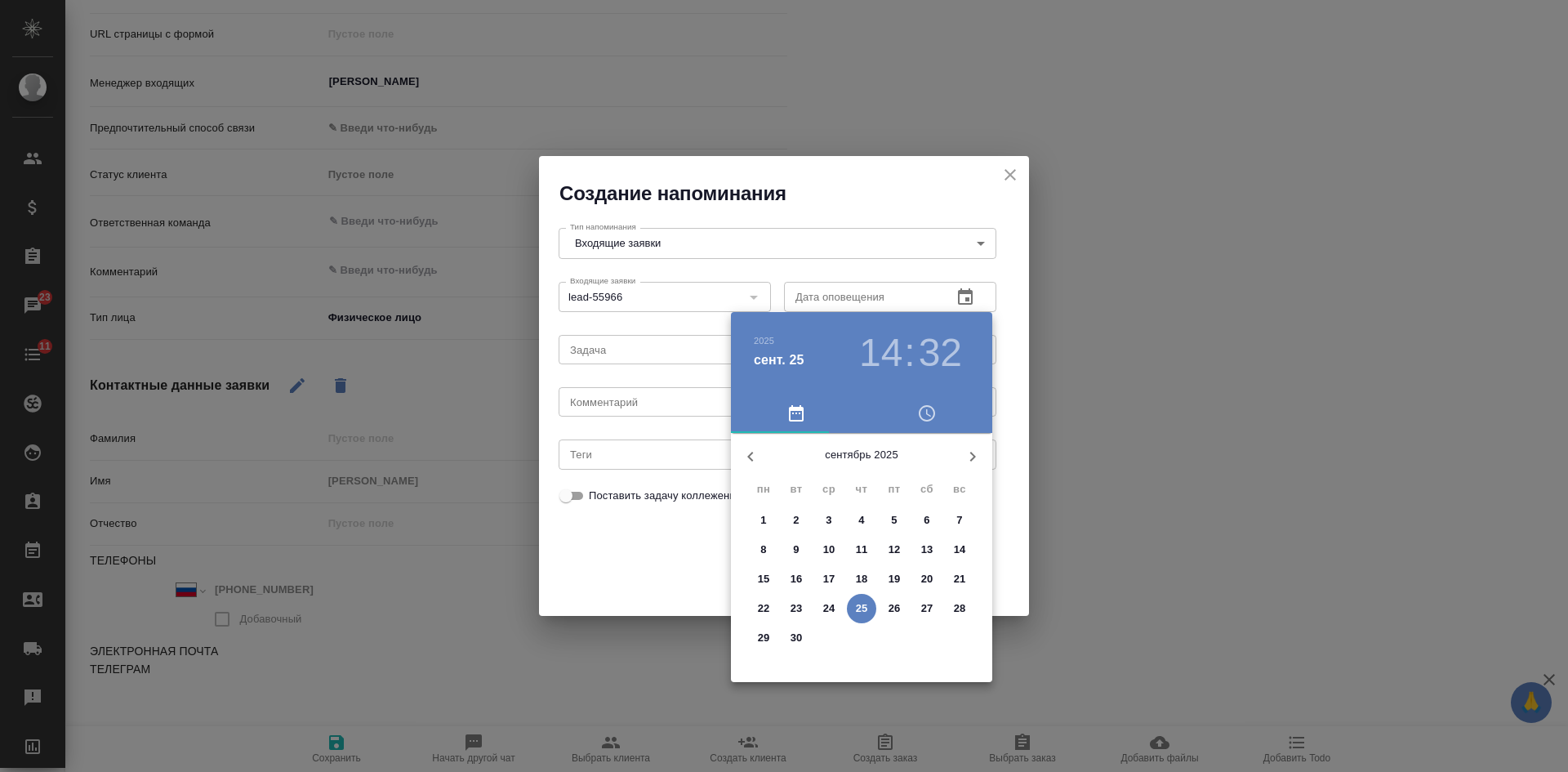
click at [969, 454] on icon "button" at bounding box center [972, 456] width 19 height 19
click at [831, 518] on p "1" at bounding box center [828, 519] width 6 height 16
type input "[DATE] 14:32"
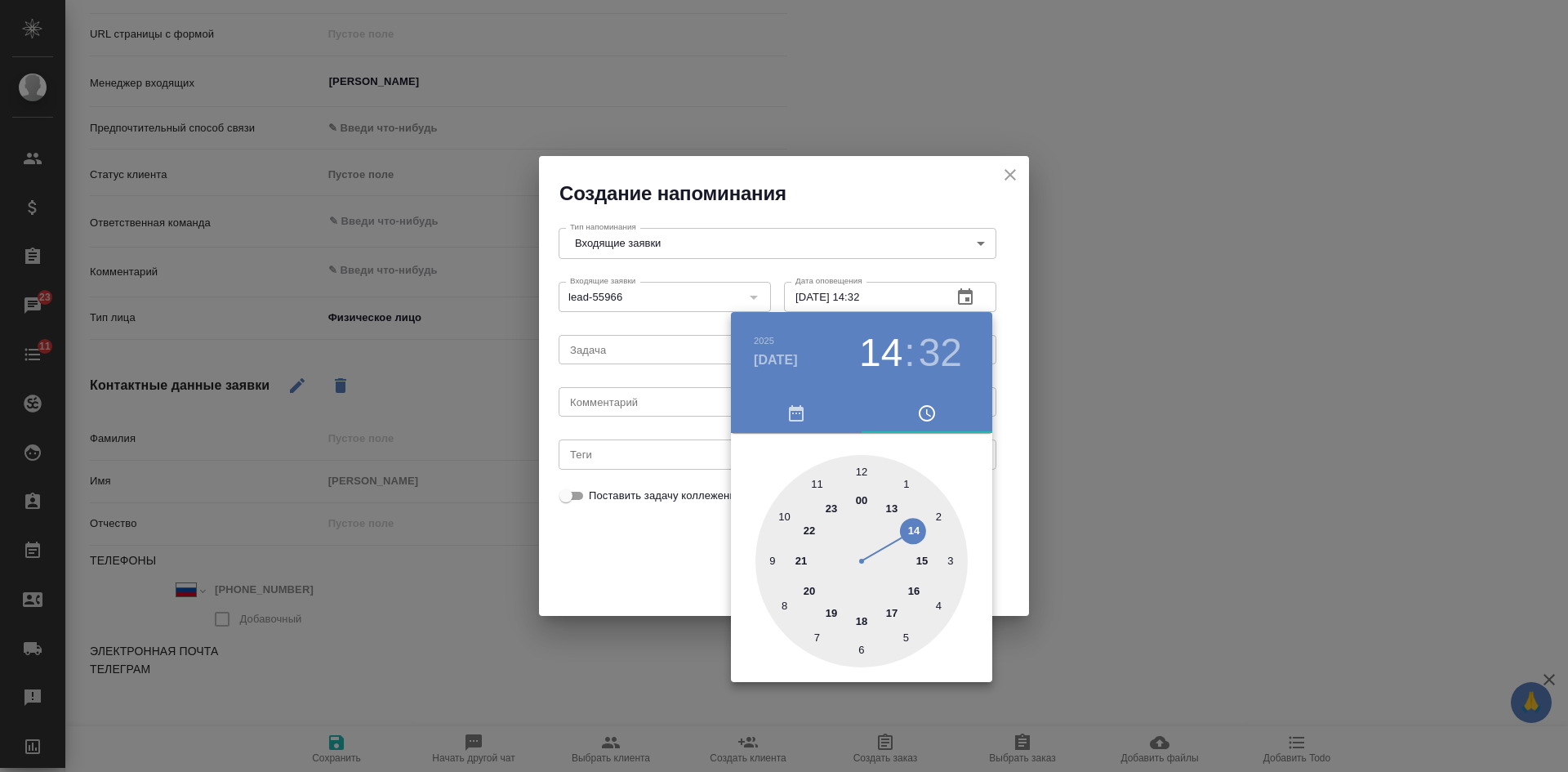
click at [677, 533] on div at bounding box center [784, 386] width 1568 height 772
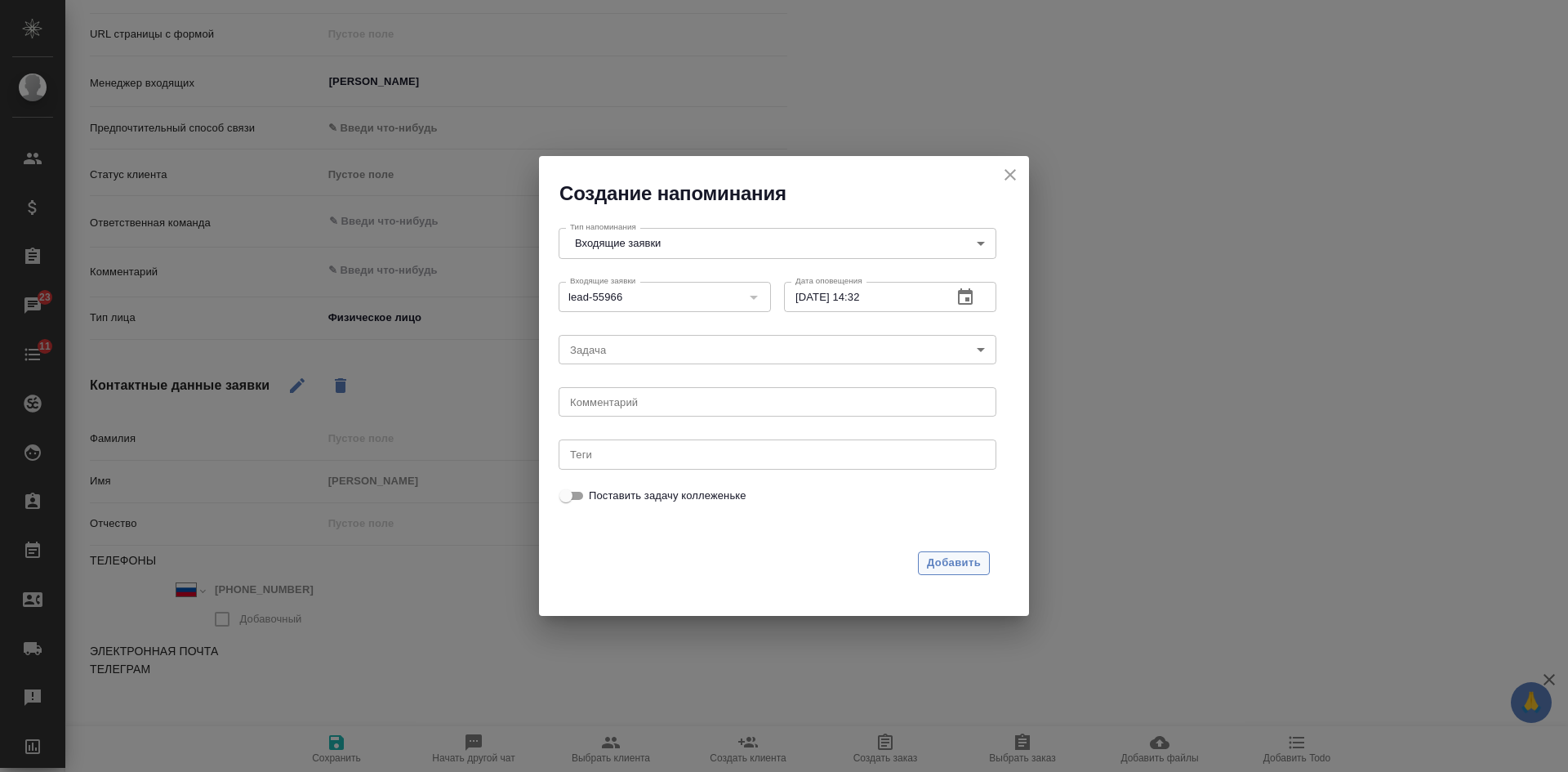
click at [941, 564] on span "Добавить" at bounding box center [954, 562] width 54 height 18
type textarea "x"
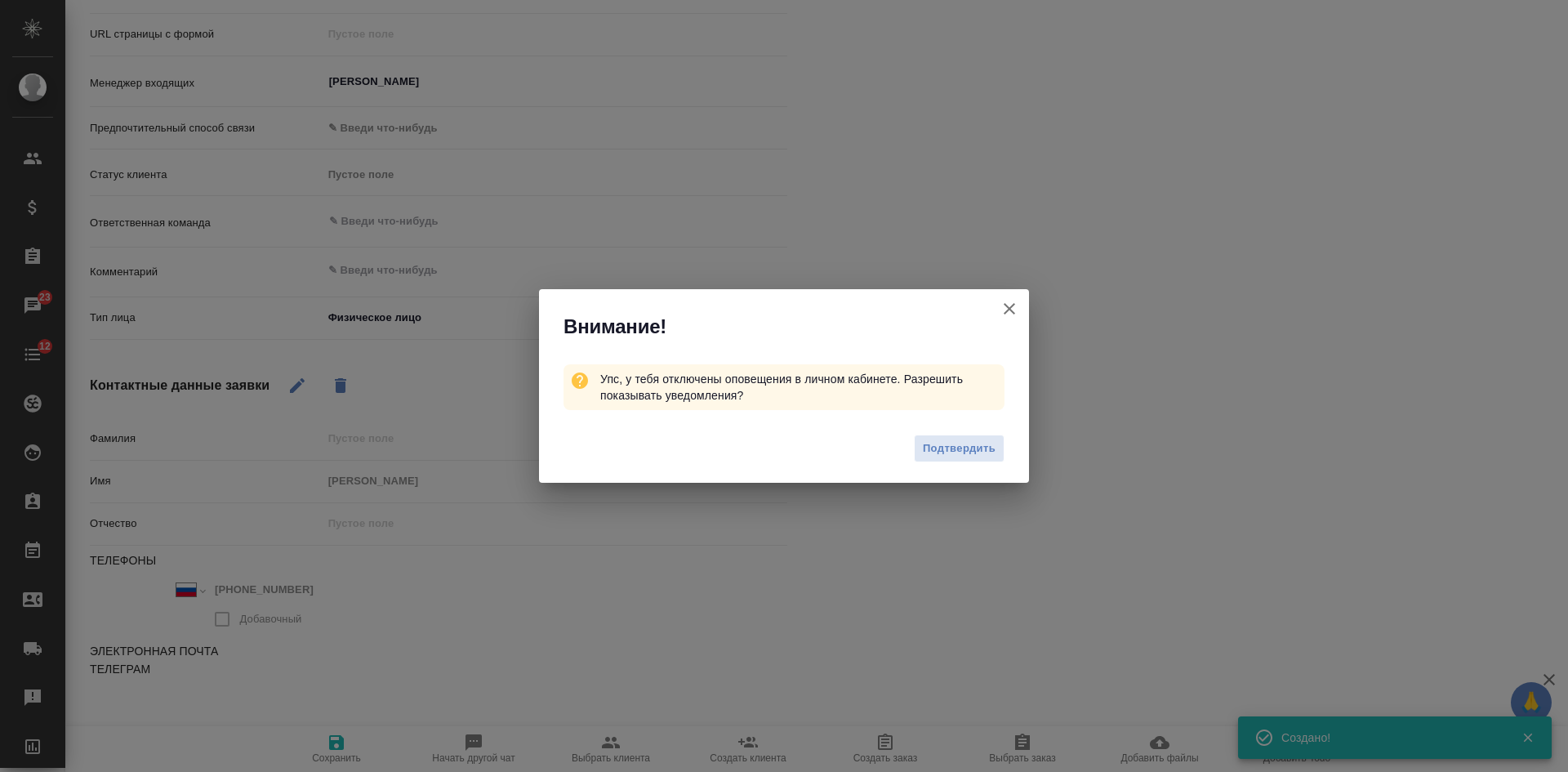
click at [1018, 304] on icon "button" at bounding box center [1009, 308] width 19 height 19
type textarea "x"
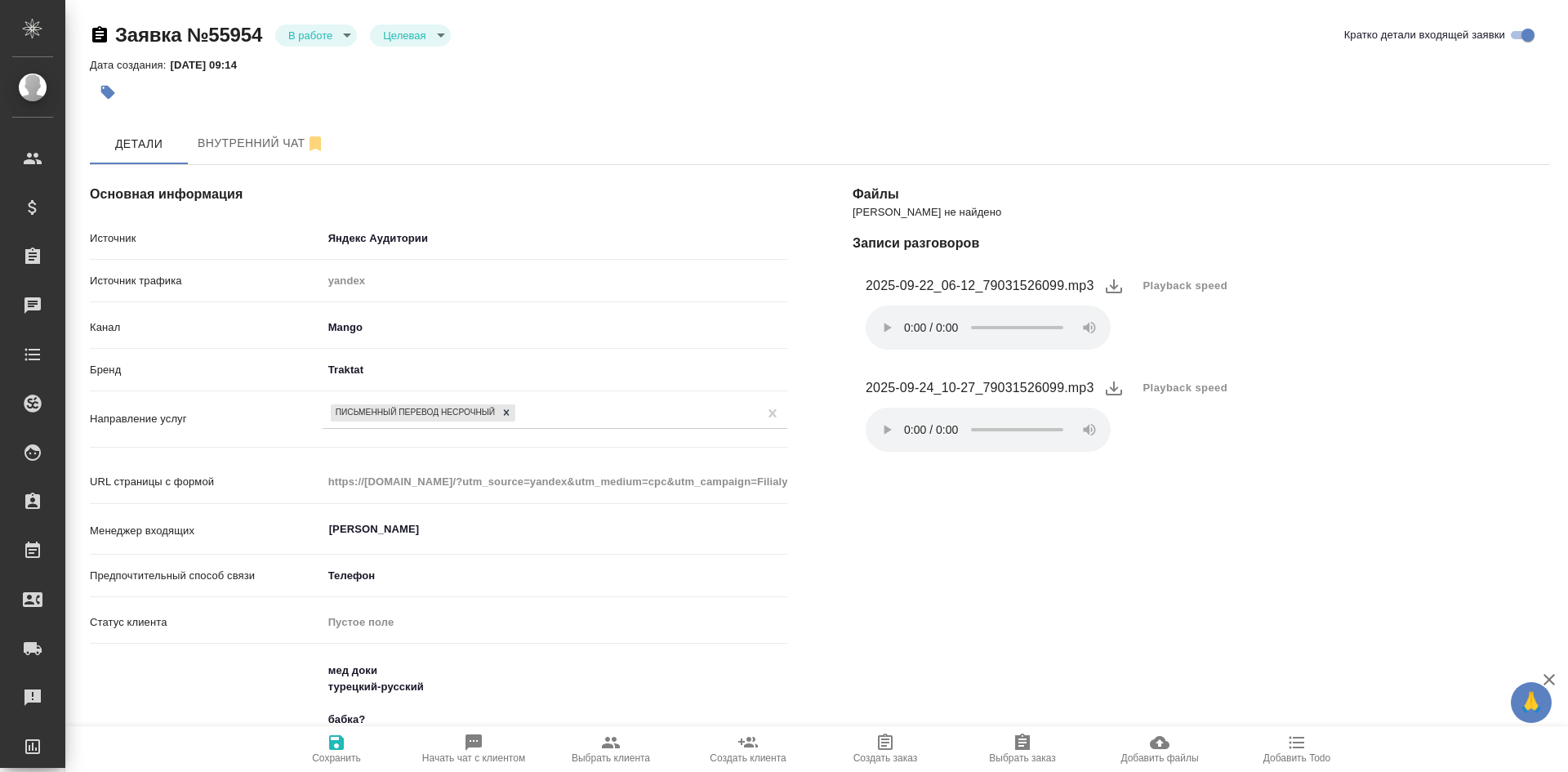
select select "RU"
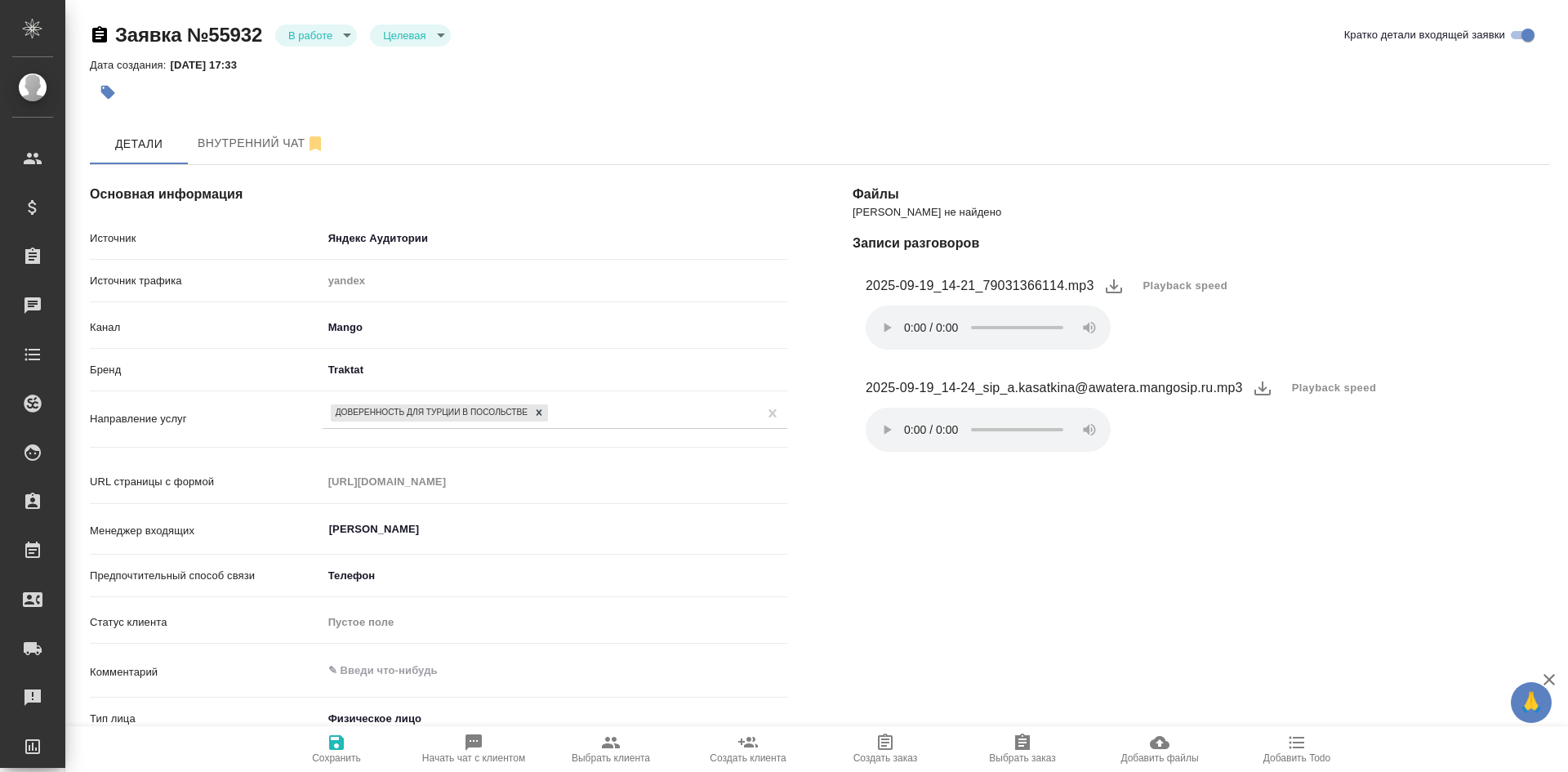
select select "RU"
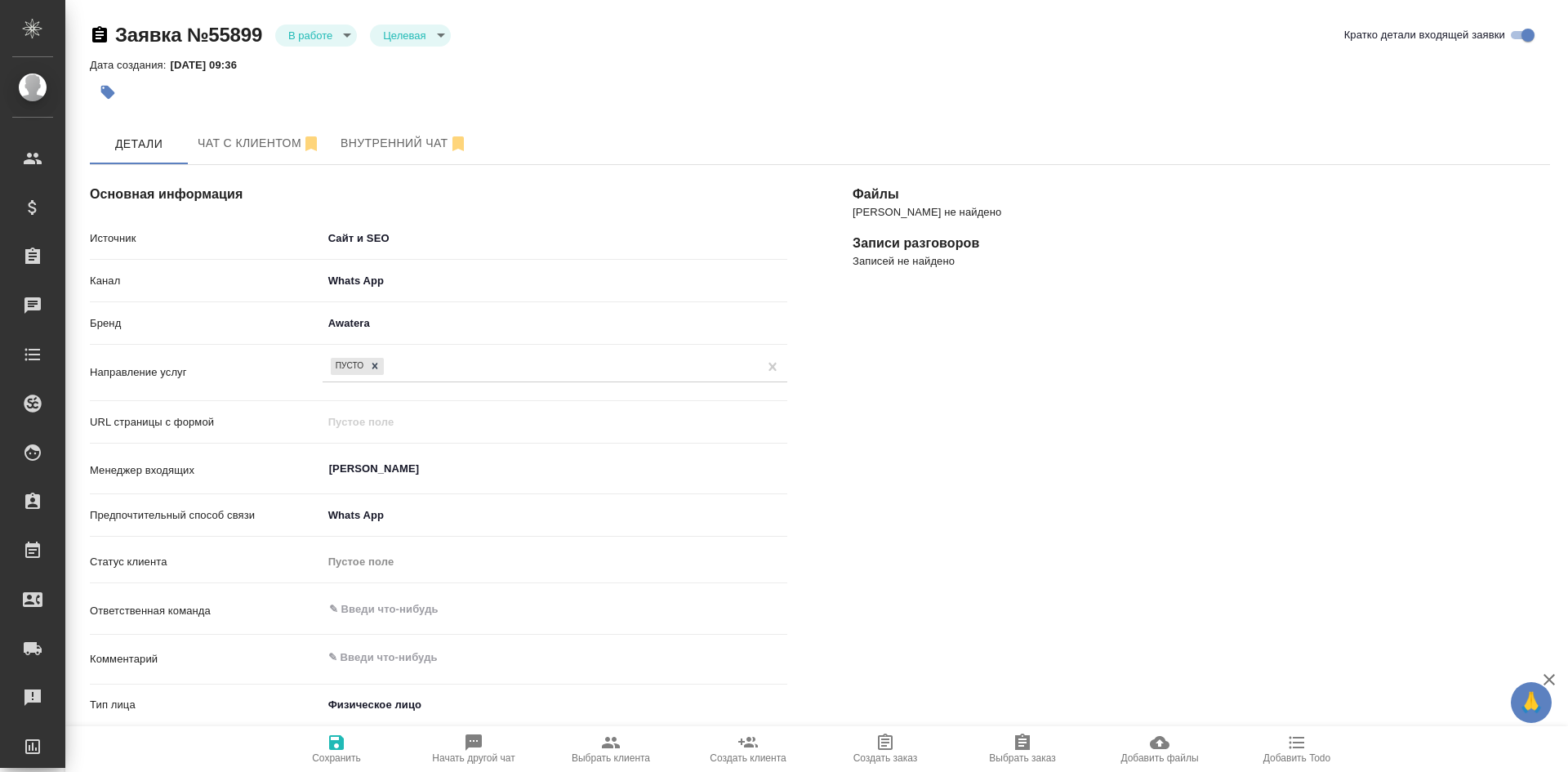
select select "CO"
select select "RU"
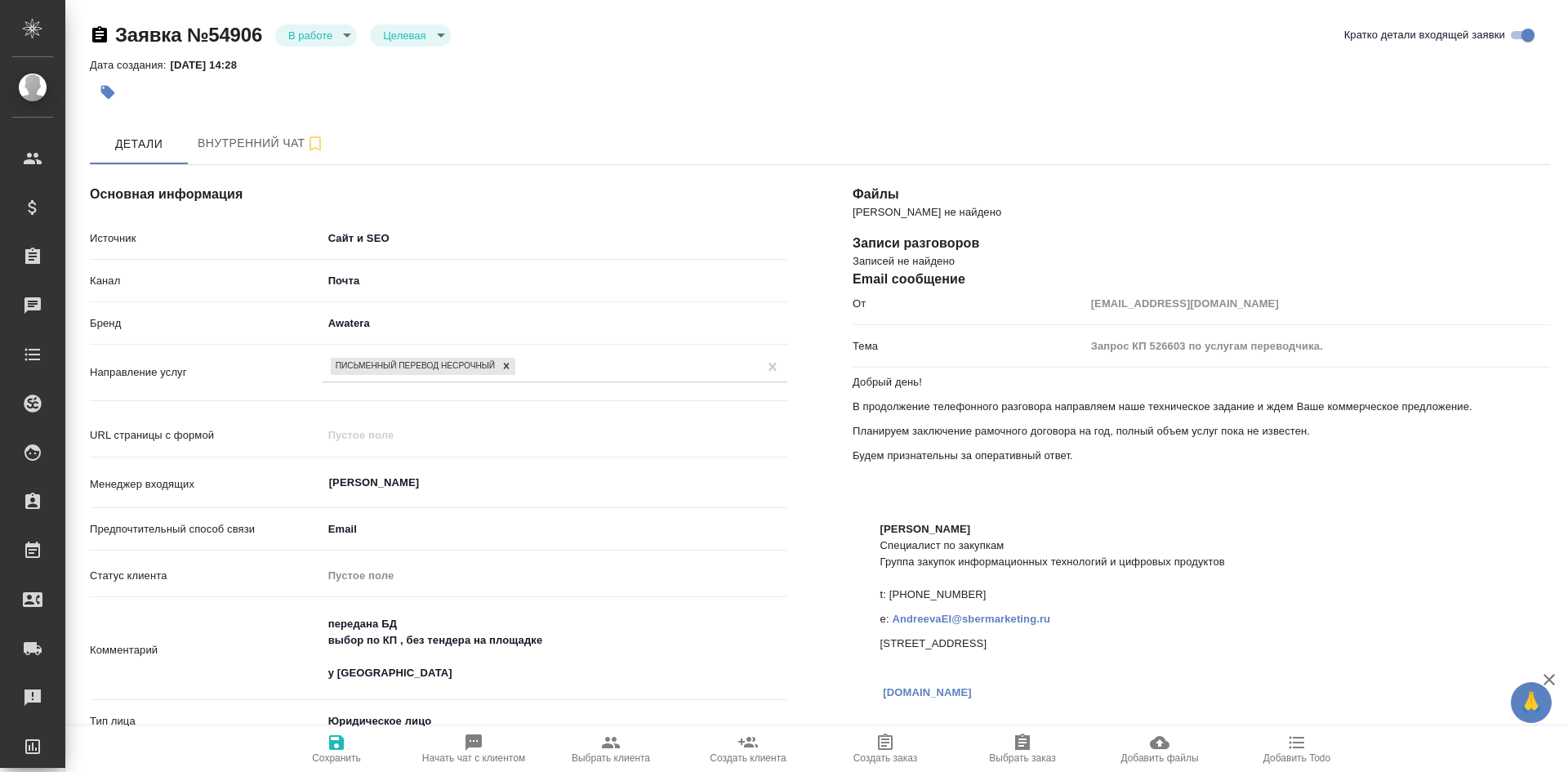
select select "RU"
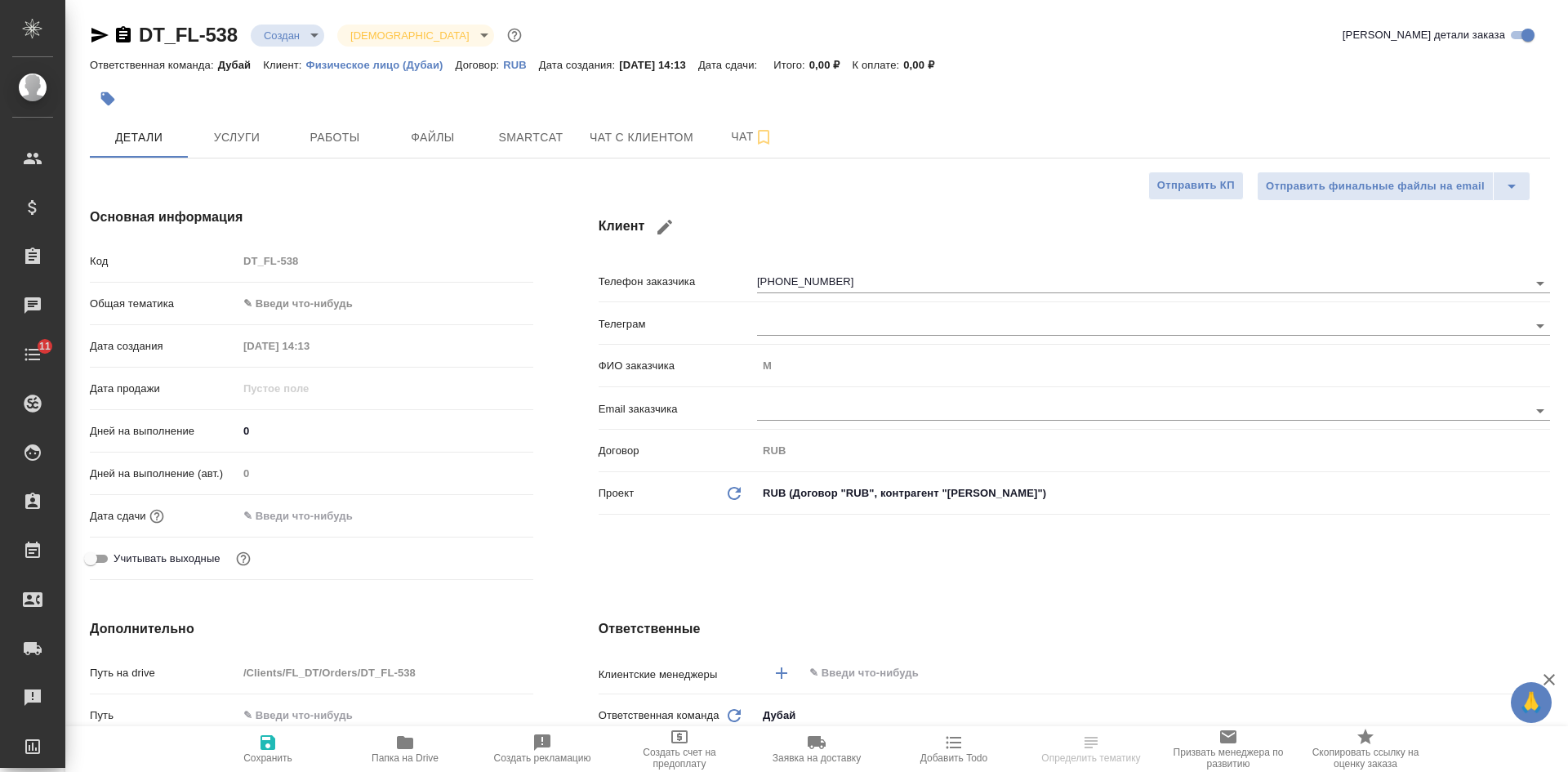
select select "RU"
click at [110, 32] on div at bounding box center [111, 35] width 43 height 19
click at [119, 32] on icon "button" at bounding box center [122, 34] width 14 height 16
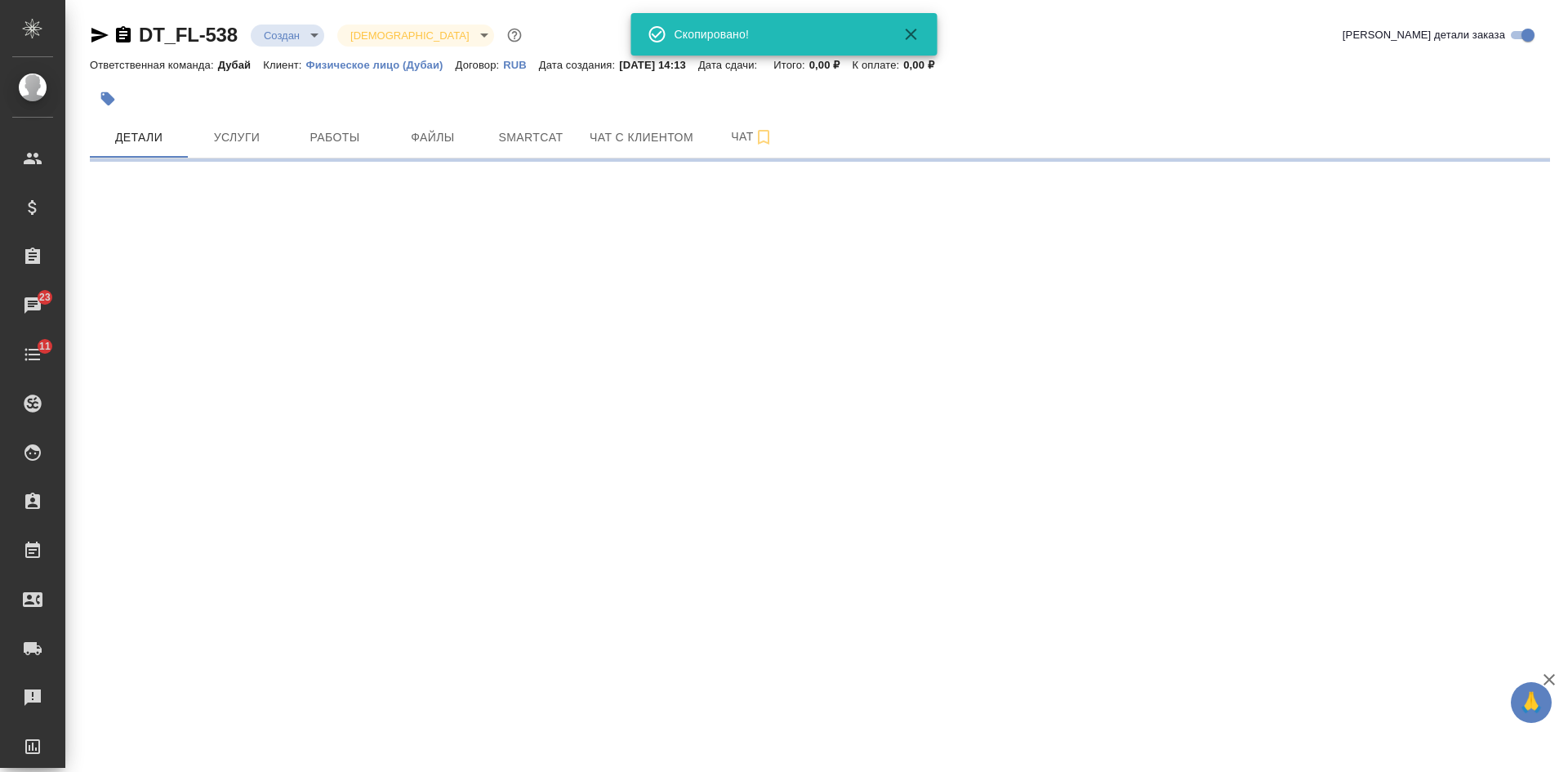
select select "RU"
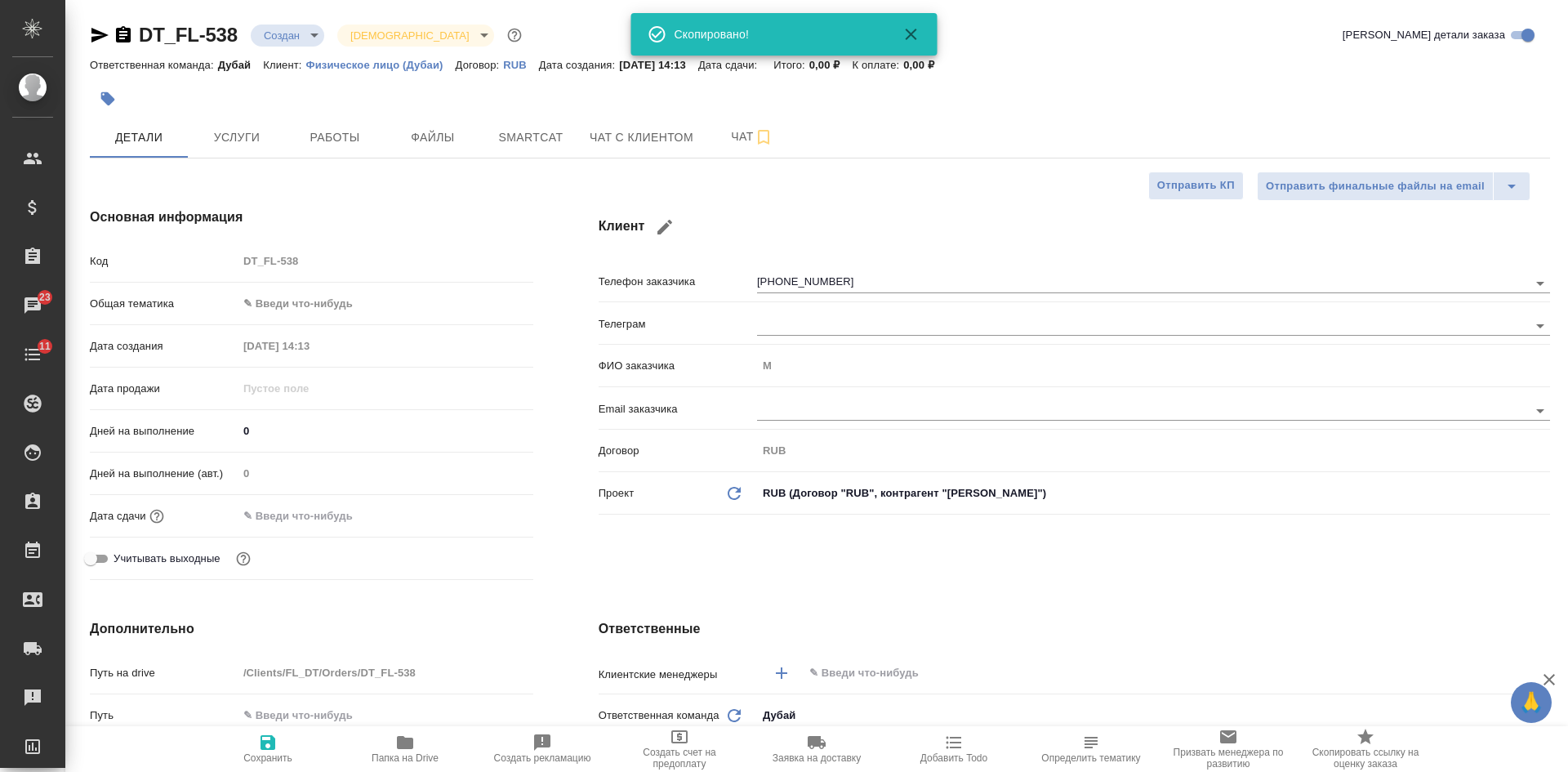
type textarea "x"
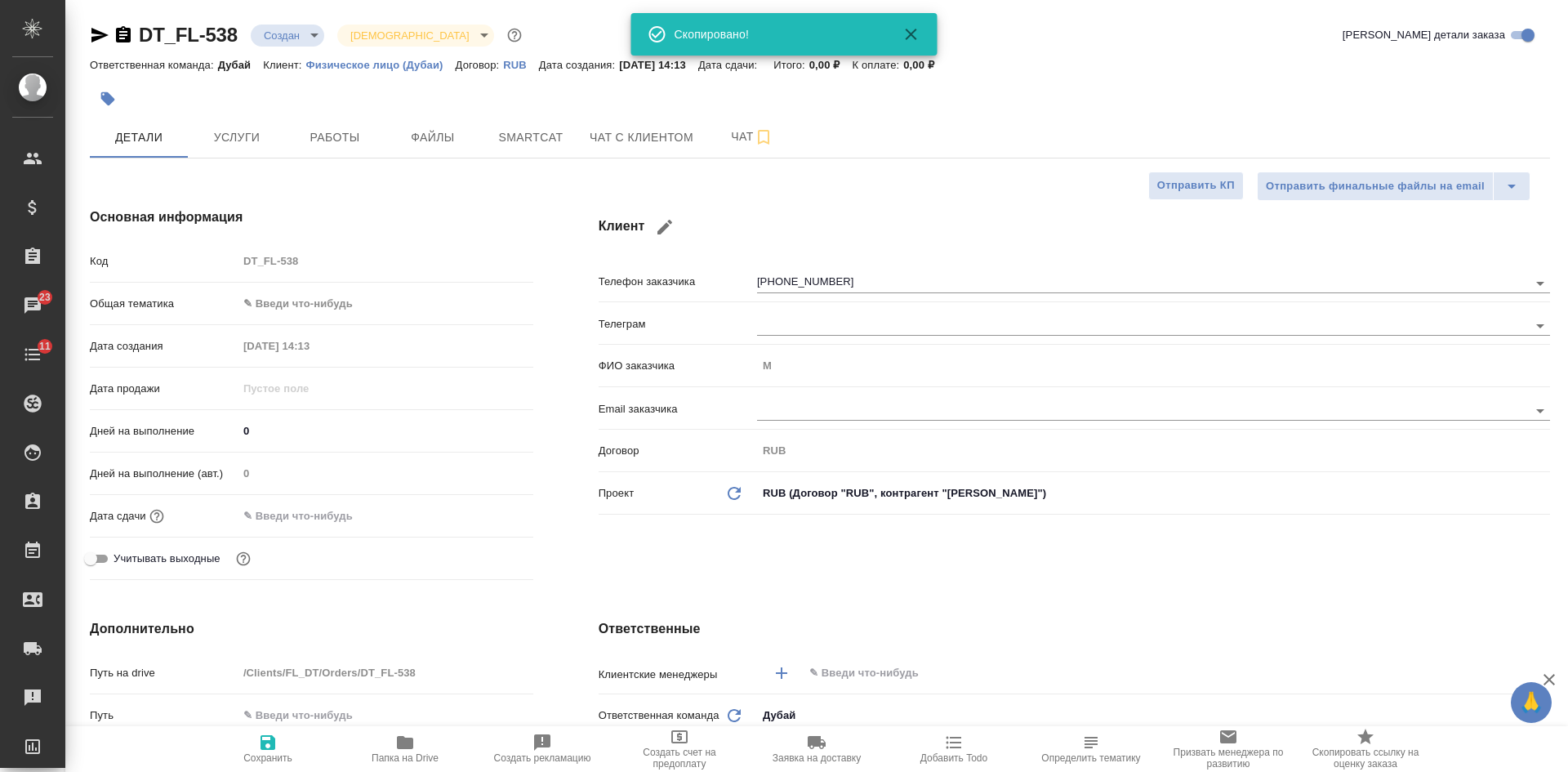
type textarea "x"
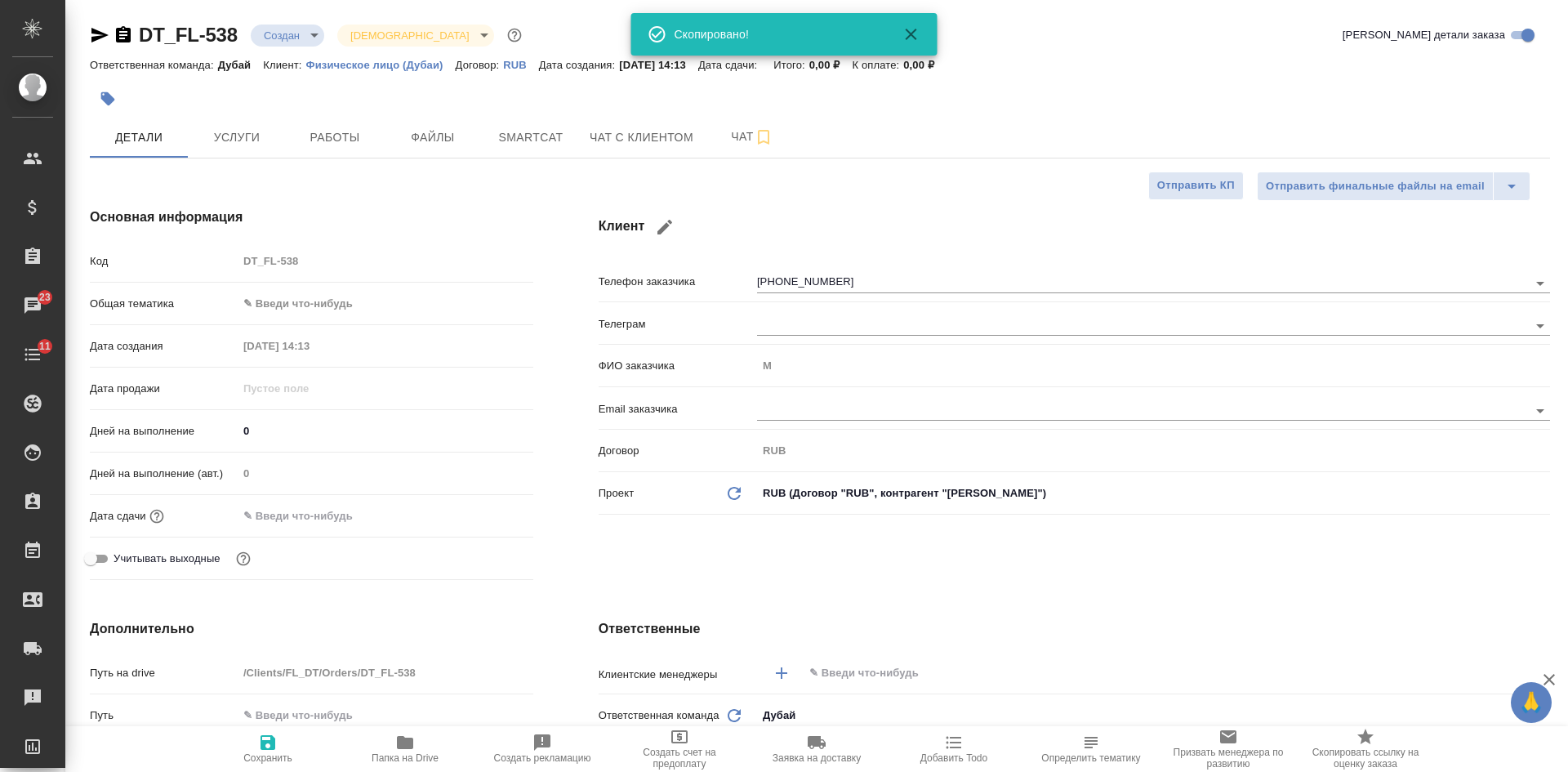
type textarea "x"
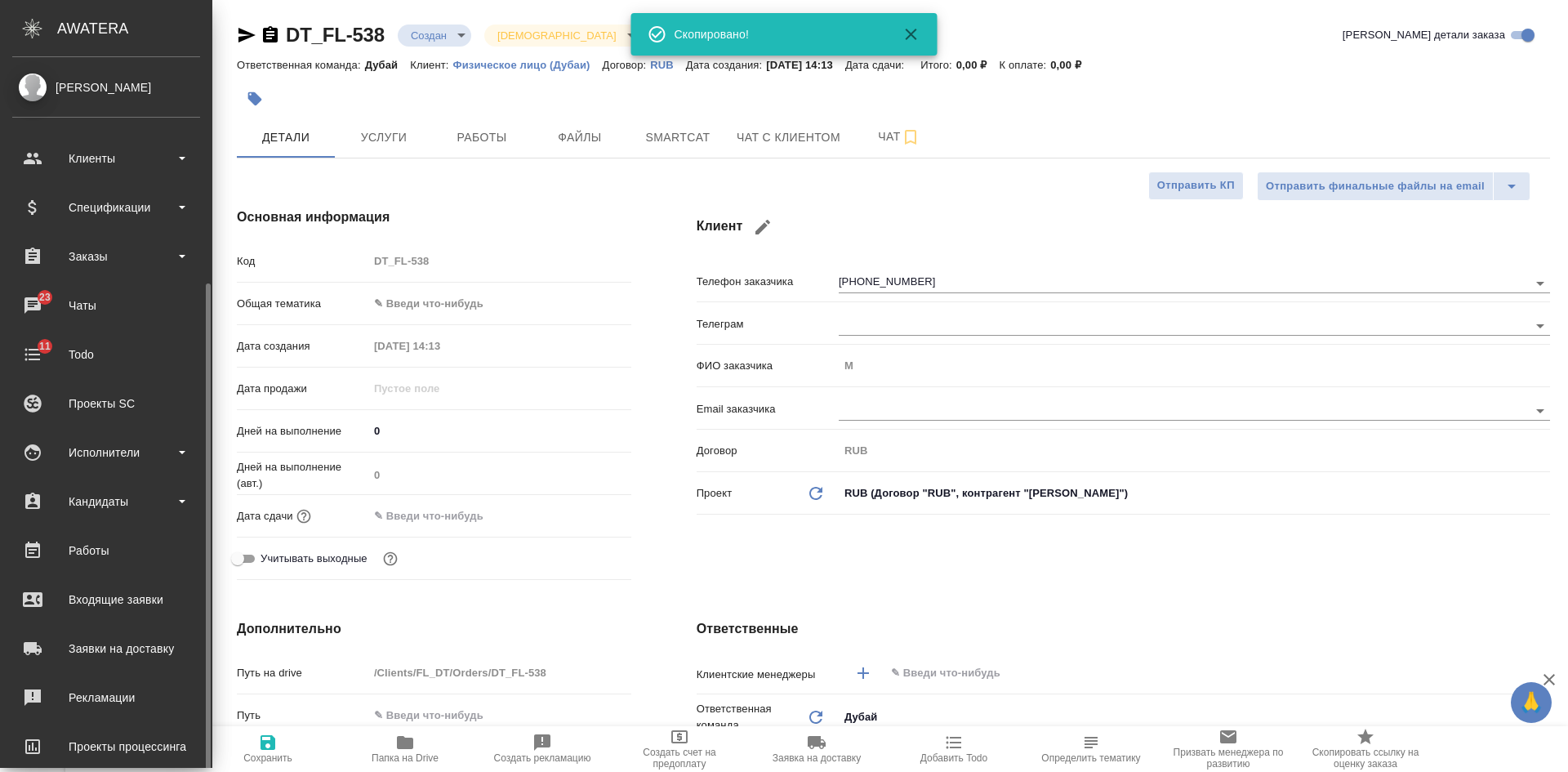
scroll to position [121, 0]
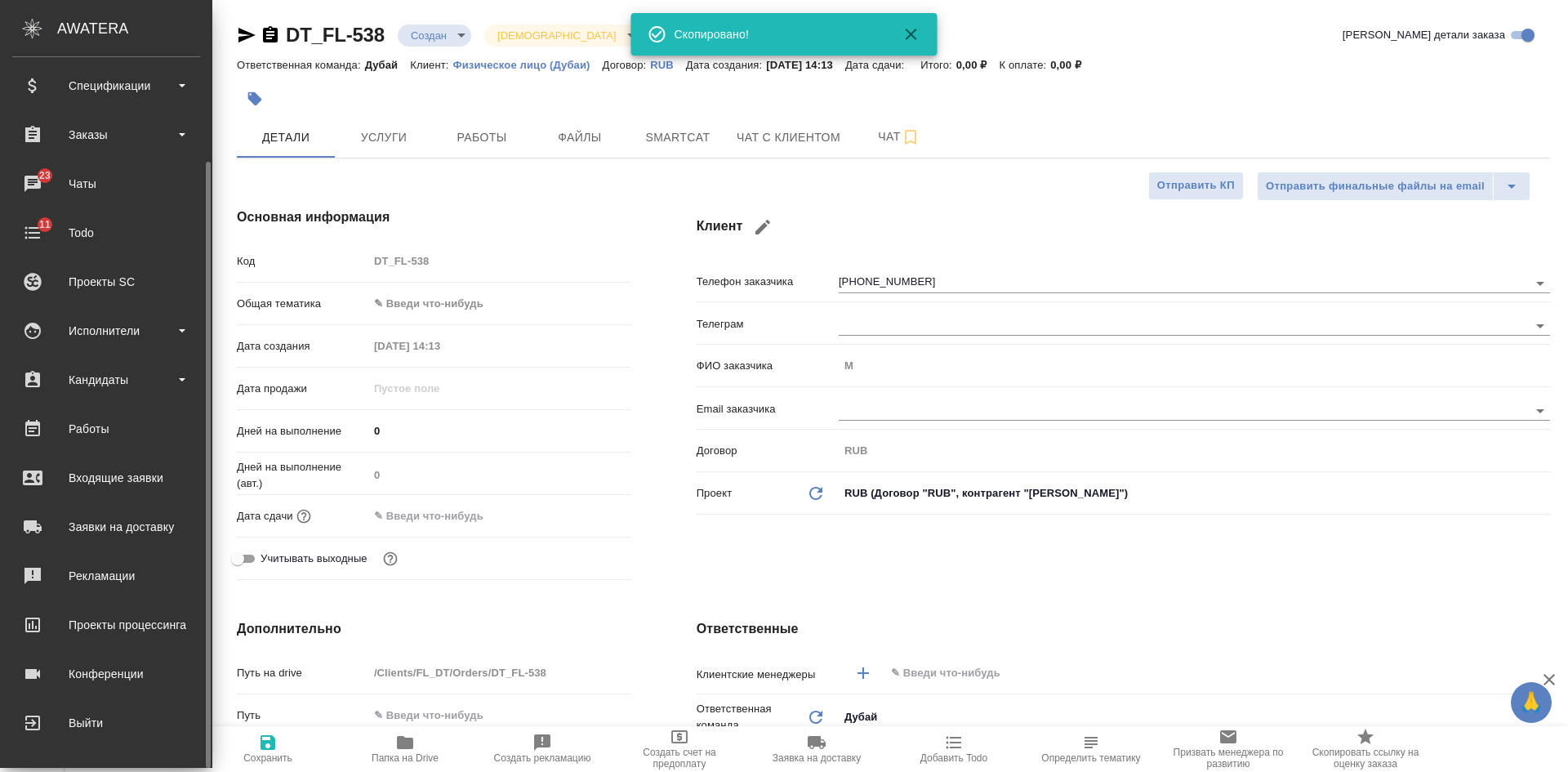
type textarea "x"
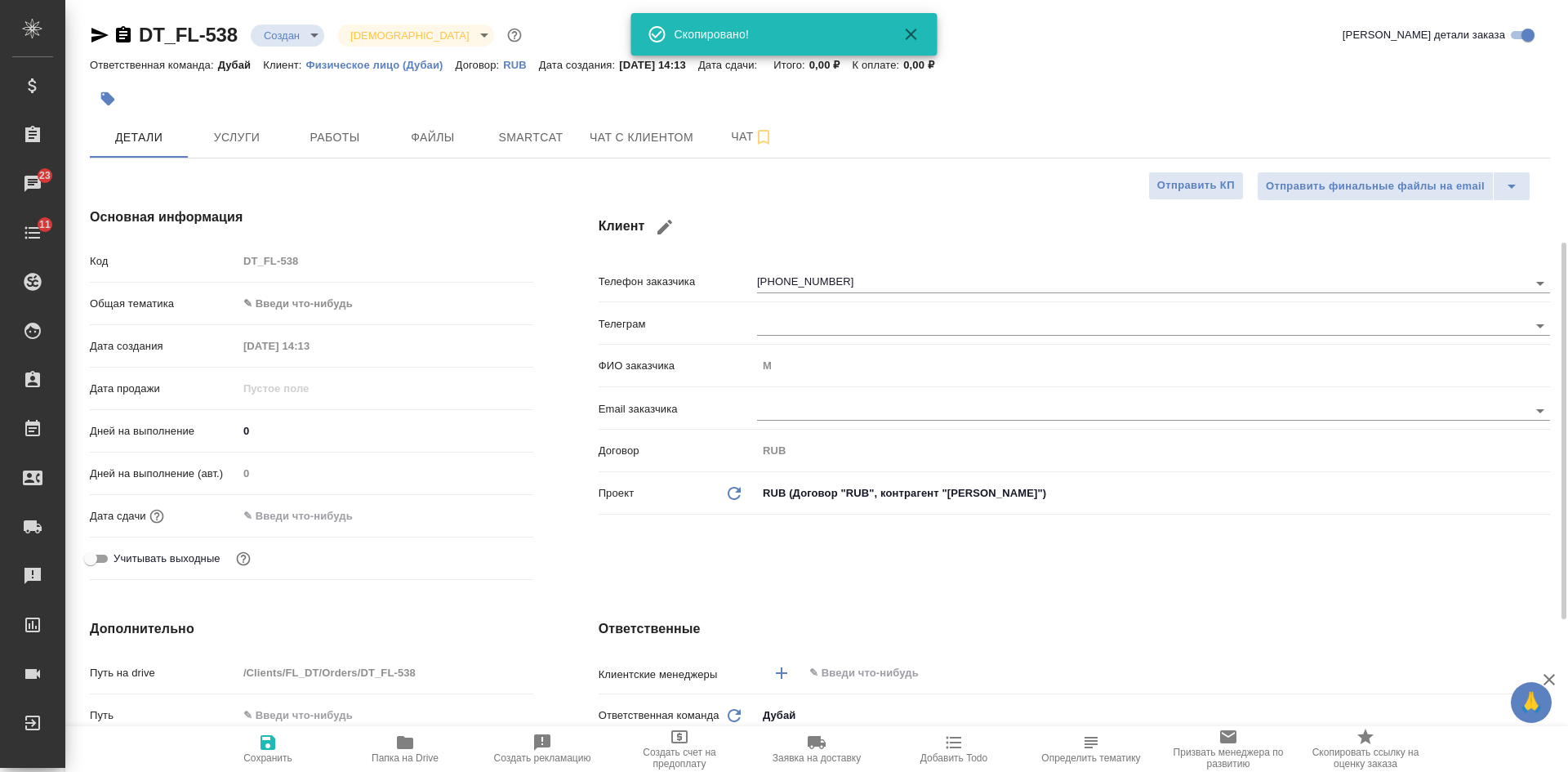
scroll to position [327, 0]
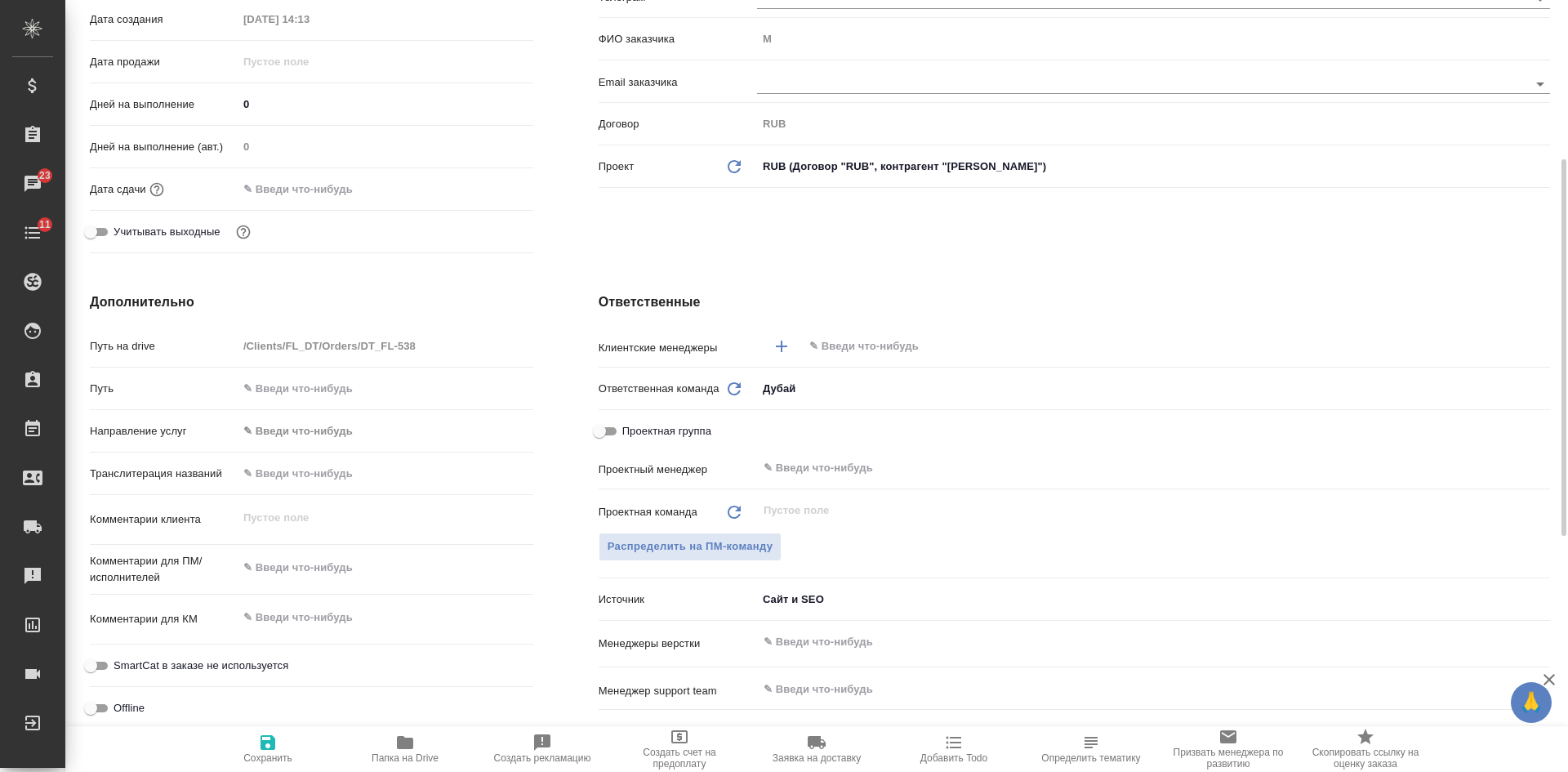
drag, startPoint x: 289, startPoint y: 617, endPoint x: 295, endPoint y: 607, distance: 11.7
click at [289, 617] on textarea at bounding box center [385, 617] width 296 height 28
type textarea "x"
paste textarea "Интересует получение рабочей визы в кратчайшие сроки."
type textarea "Интересует получение рабочей визы в кратчайшие сроки."
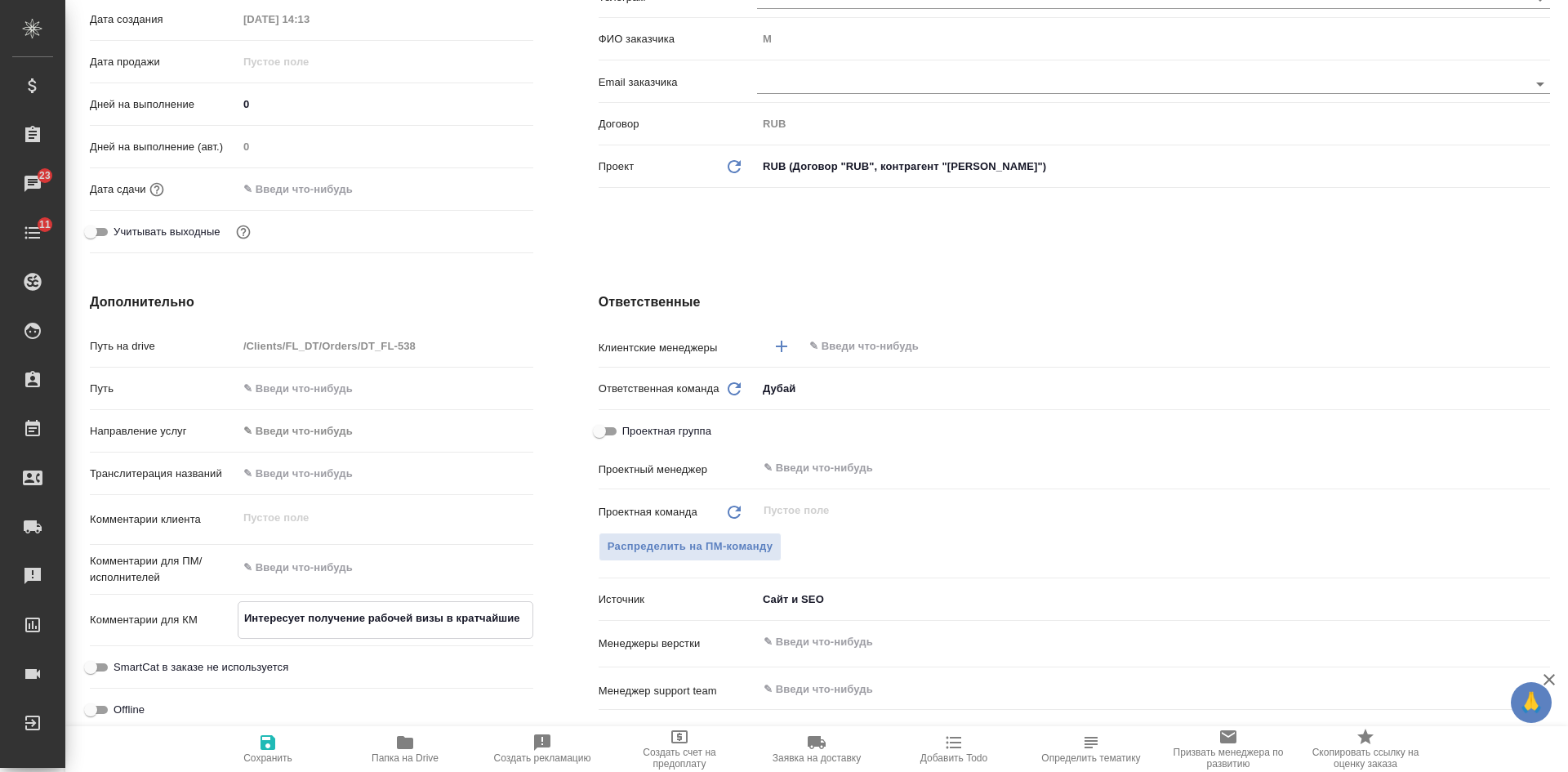
type textarea "x"
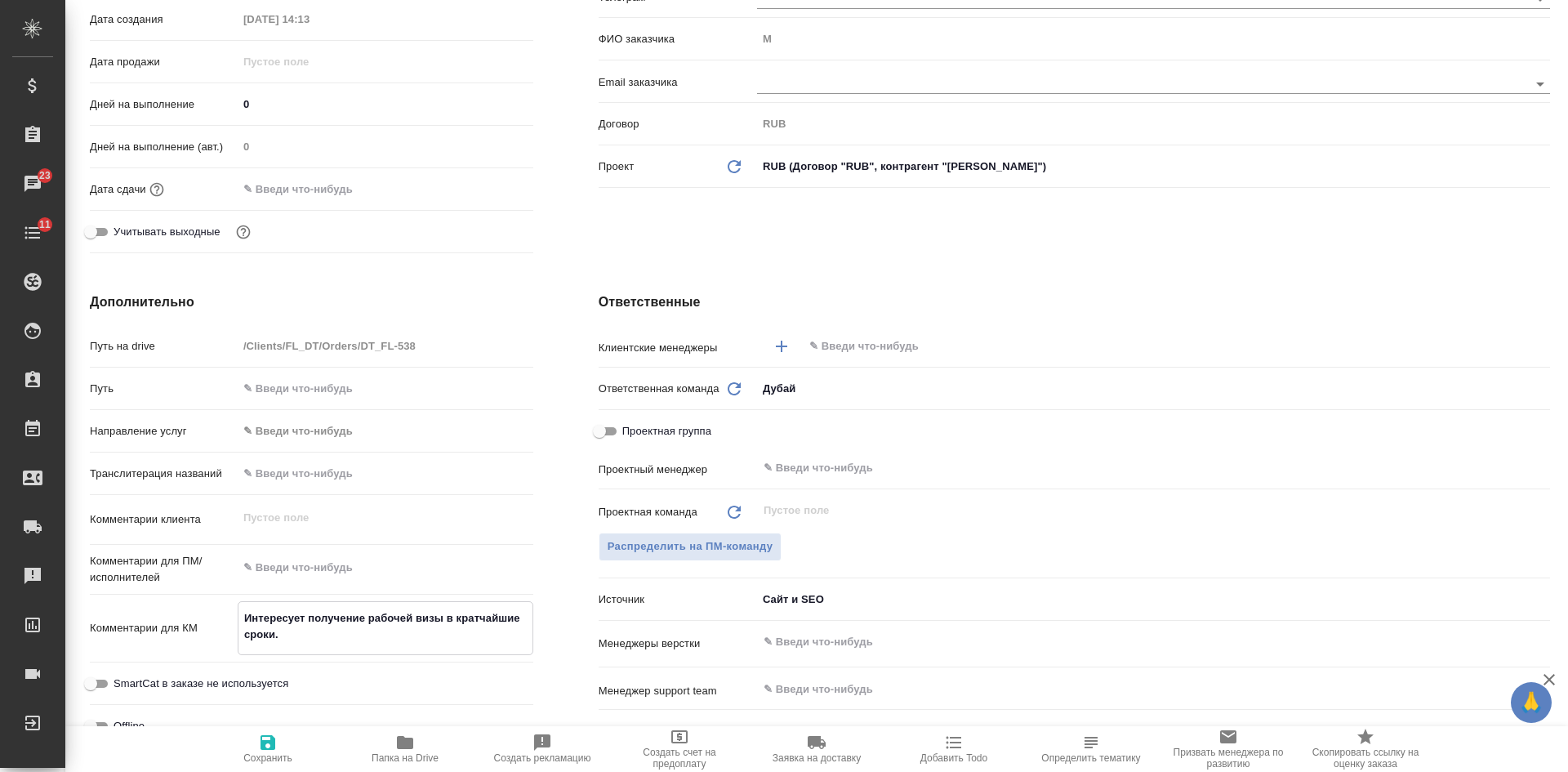
type textarea "Интересует получение рабочей визы в кратчайшие сроки."
type textarea "x"
type textarea "Интересует получение рабочей визы в кратчайшие сроки."
type textarea "x"
click at [267, 742] on icon "button" at bounding box center [267, 741] width 14 height 14
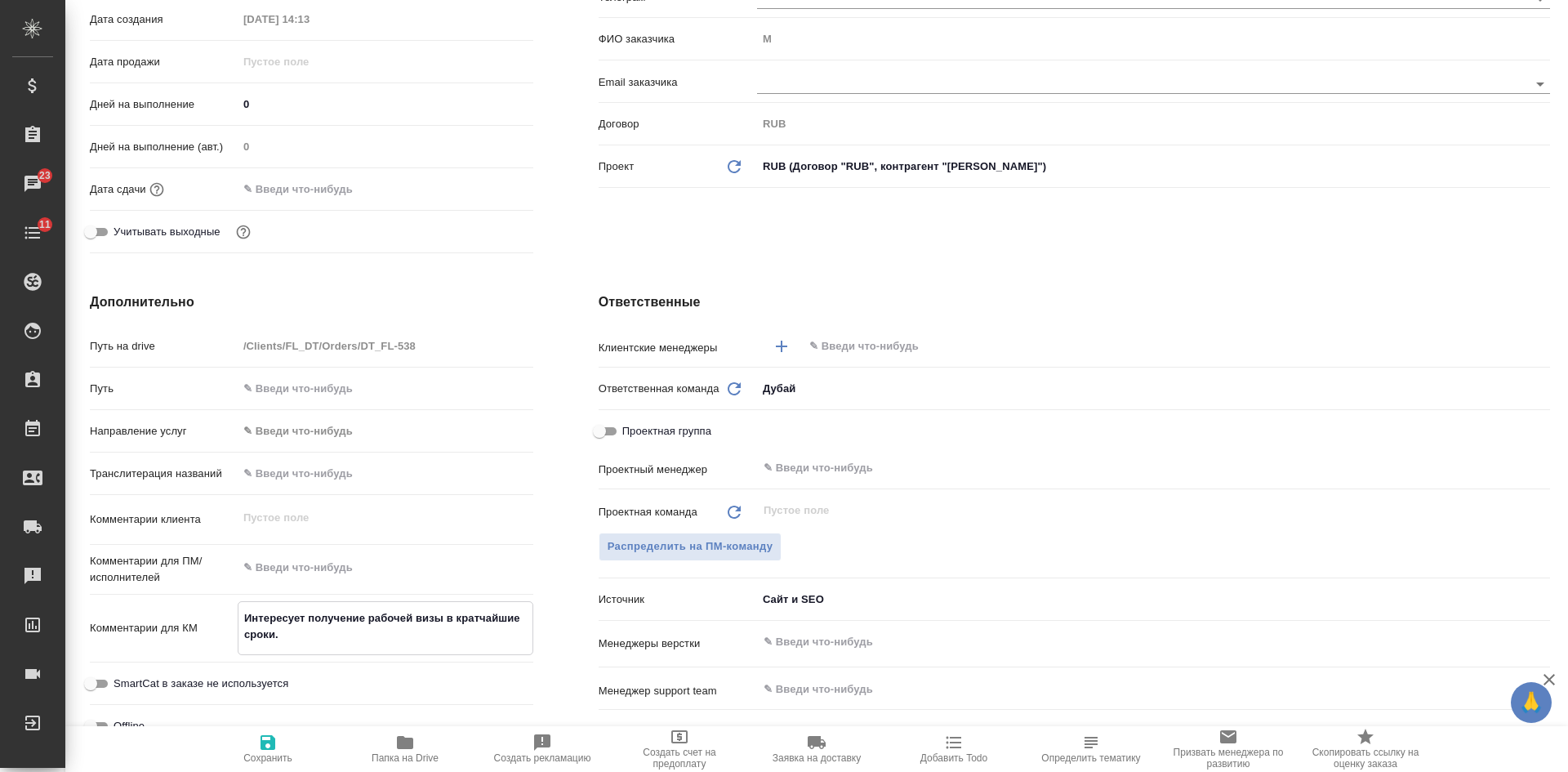
type textarea "x"
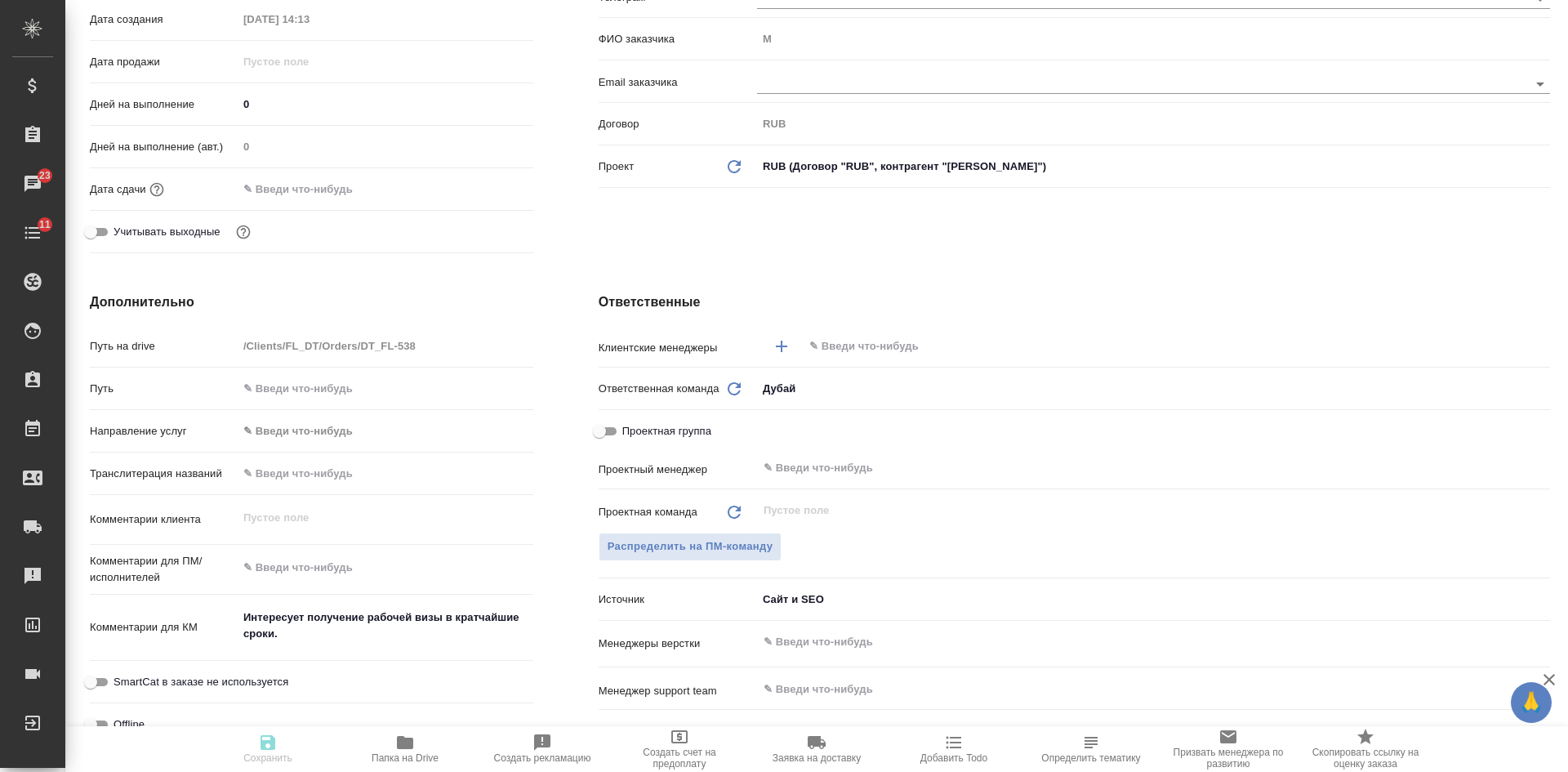
type textarea "x"
click at [257, 751] on span "Сохранить" at bounding box center [268, 748] width 118 height 31
type textarea "x"
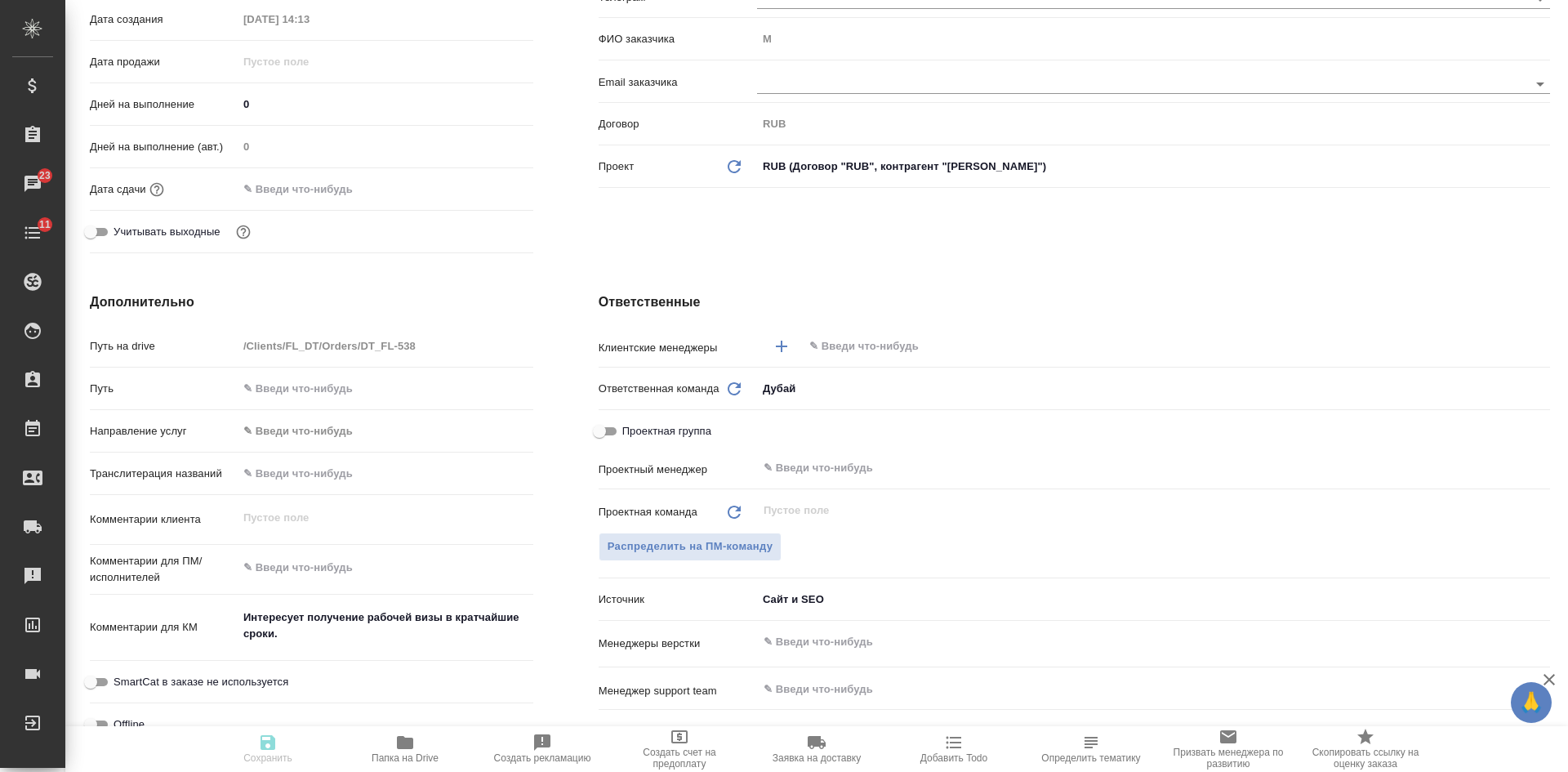
type textarea "x"
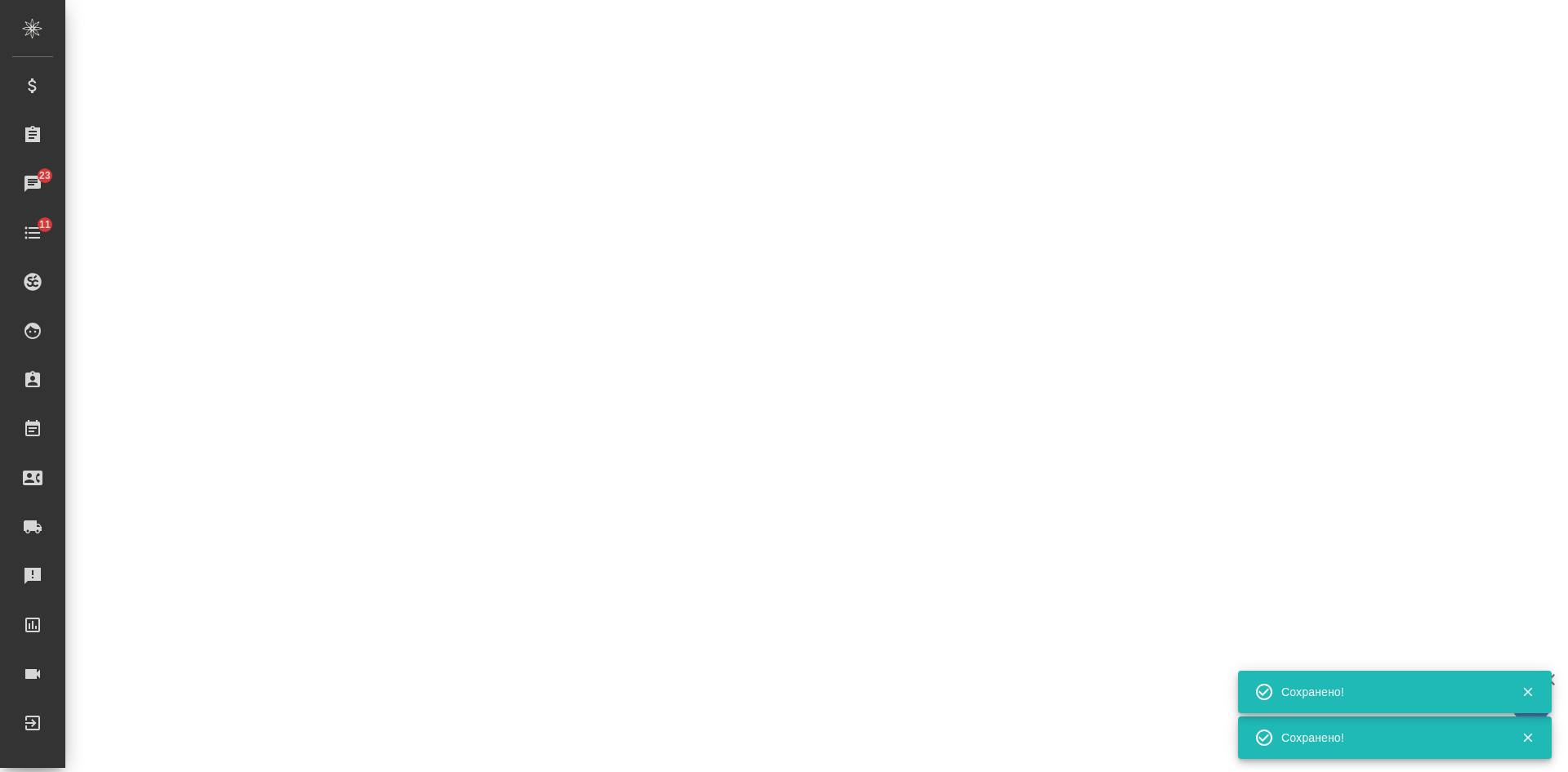
scroll to position [313, 0]
select select "RU"
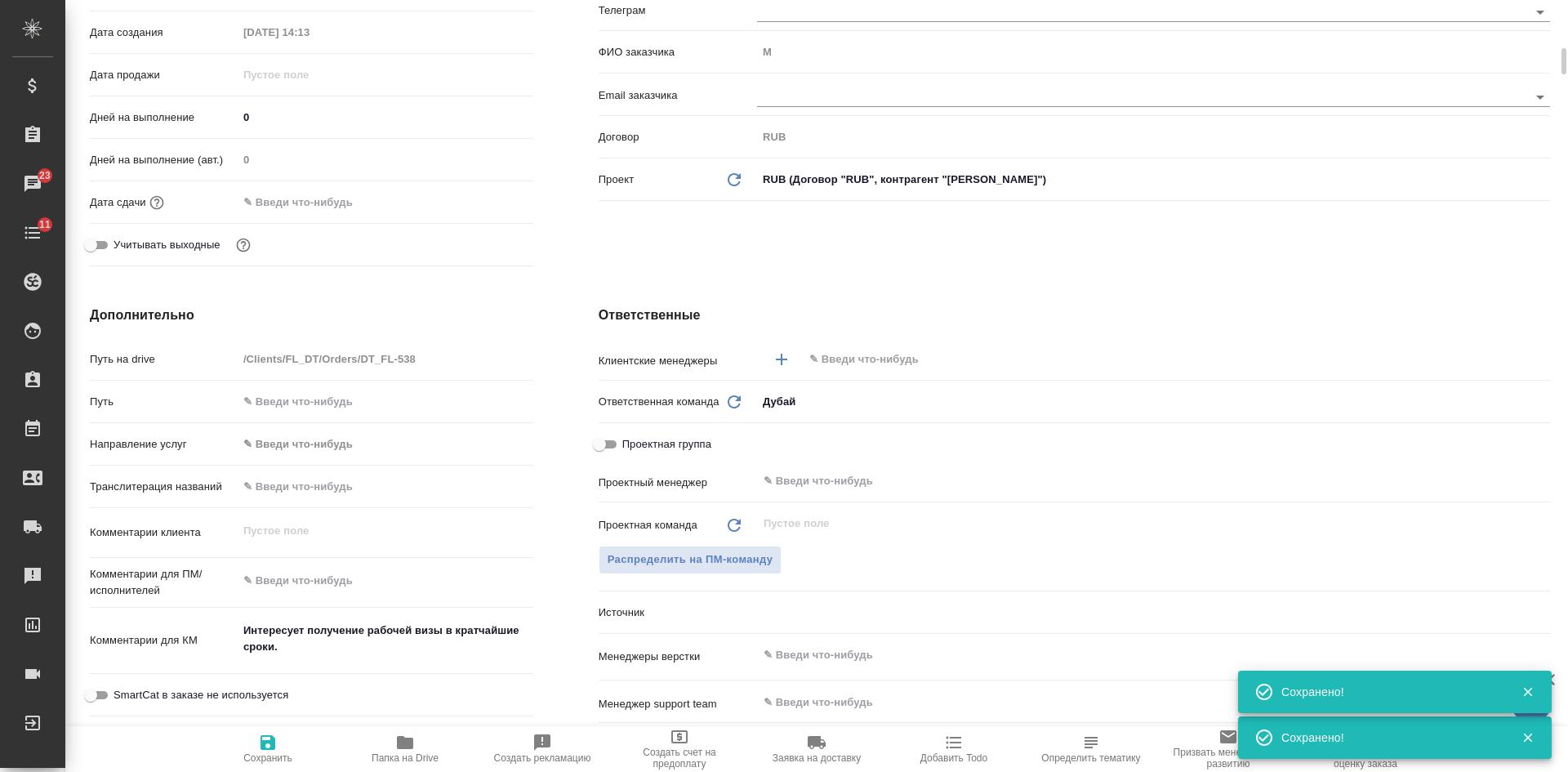
type textarea "x"
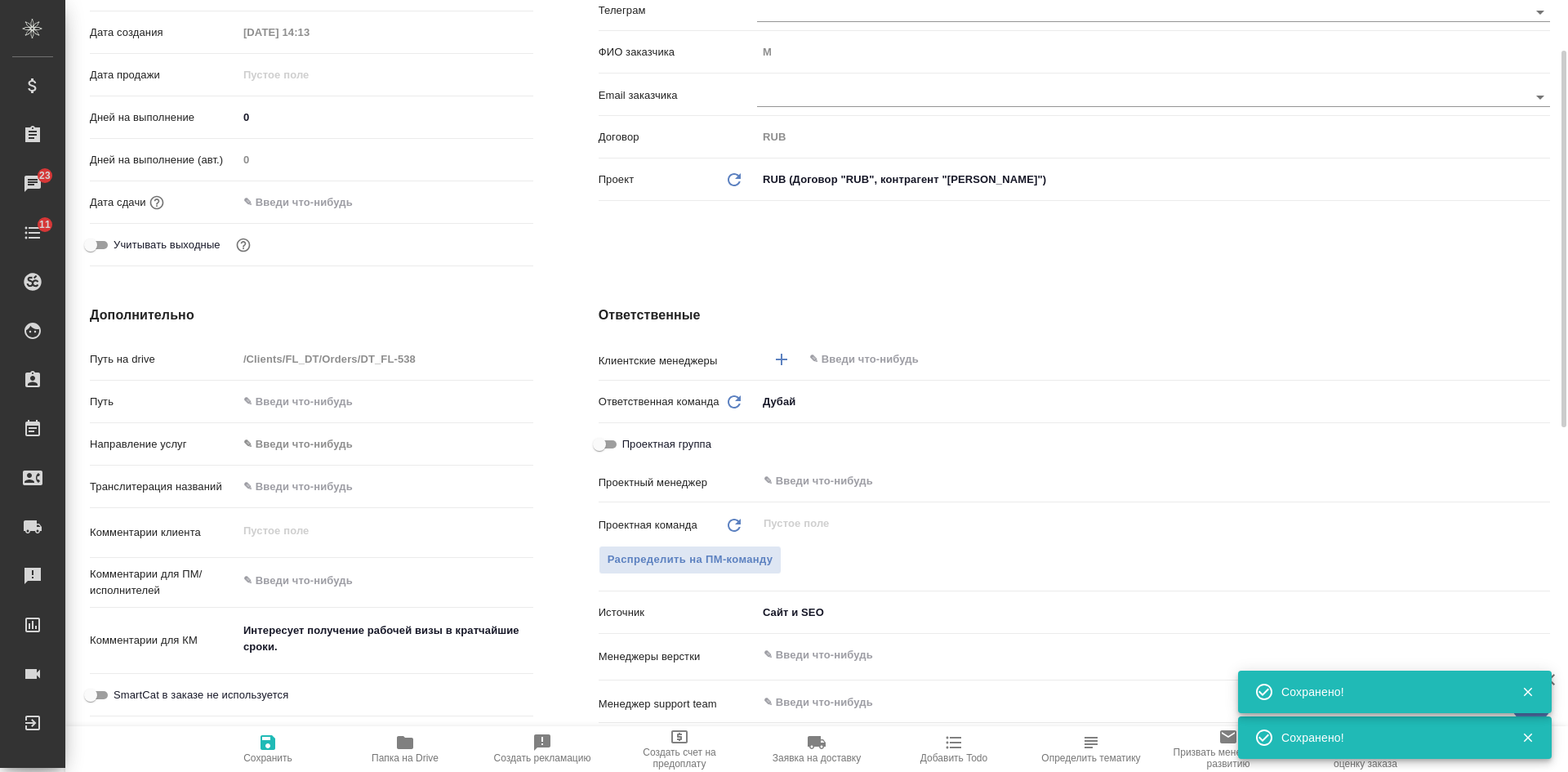
type textarea "x"
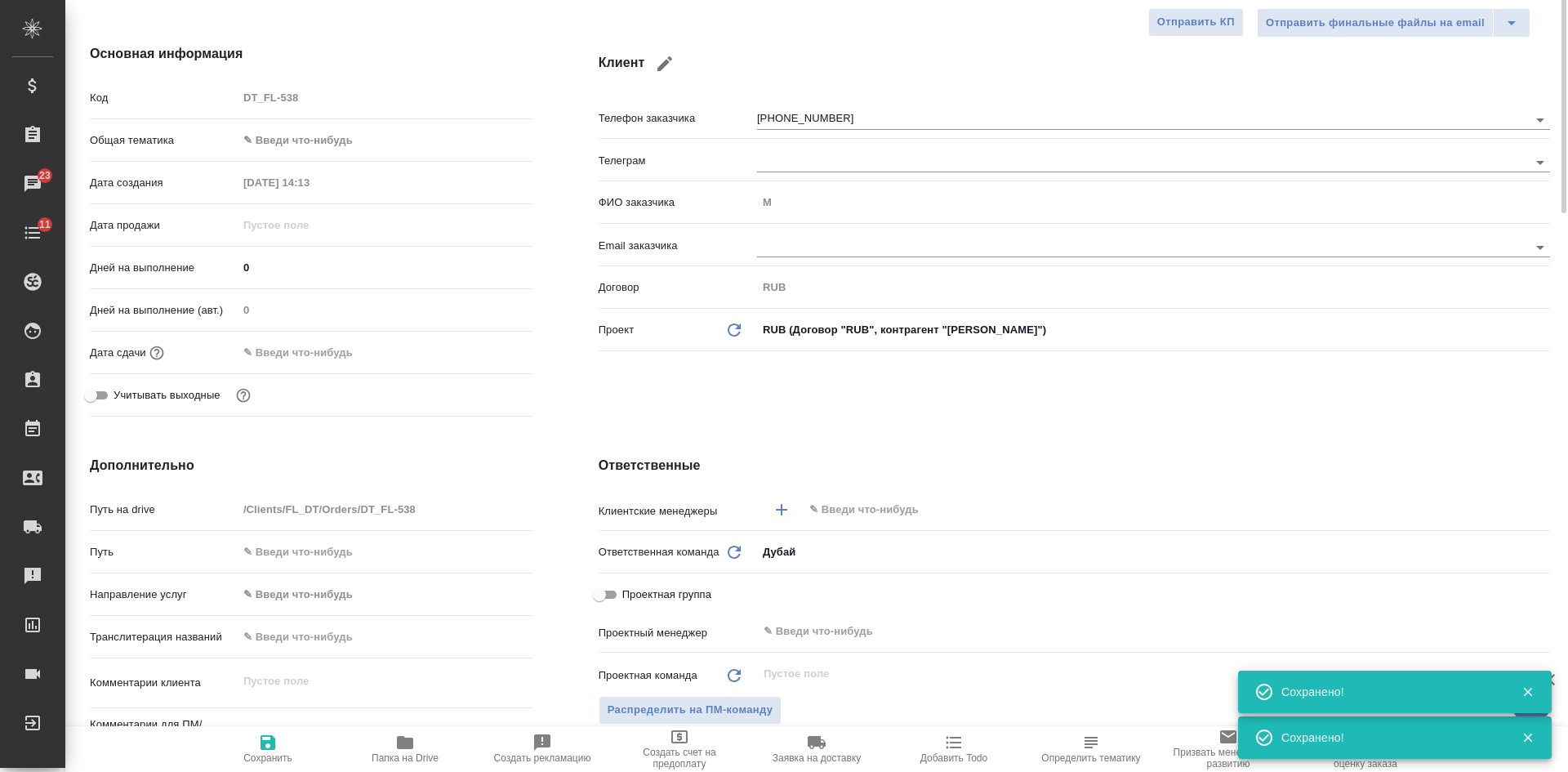
scroll to position [0, 0]
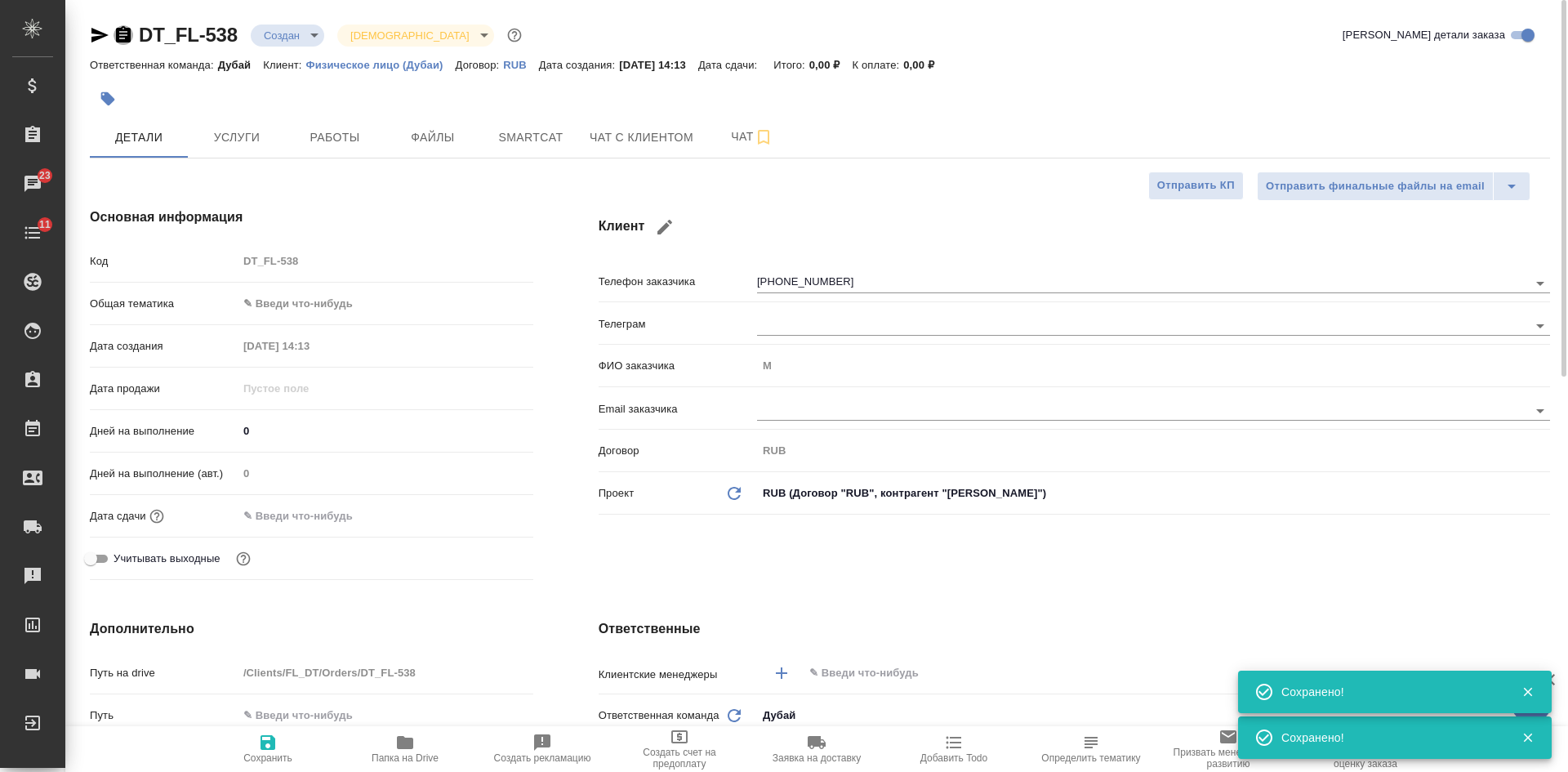
click at [126, 32] on icon "button" at bounding box center [123, 35] width 19 height 19
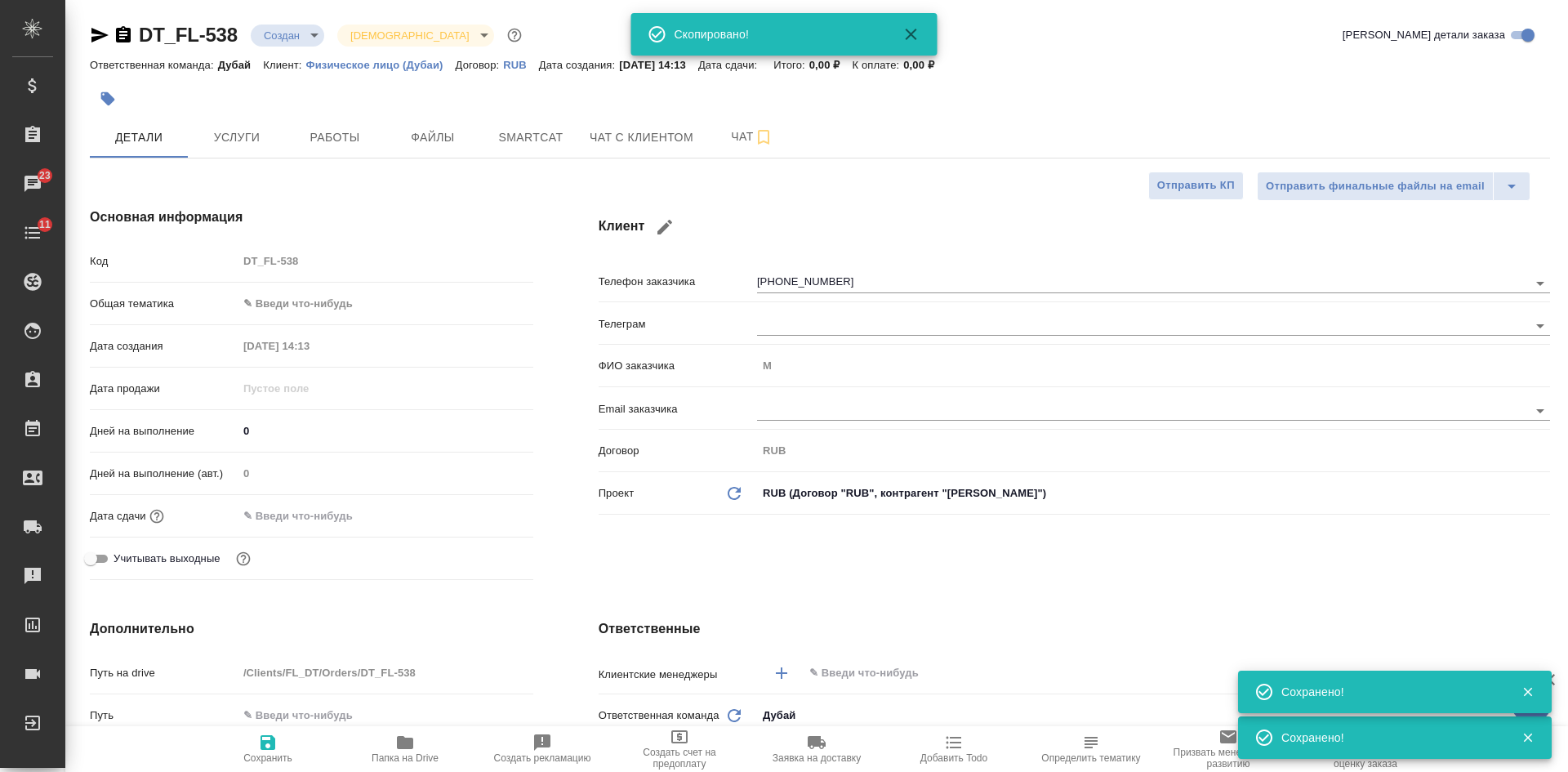
type textarea "x"
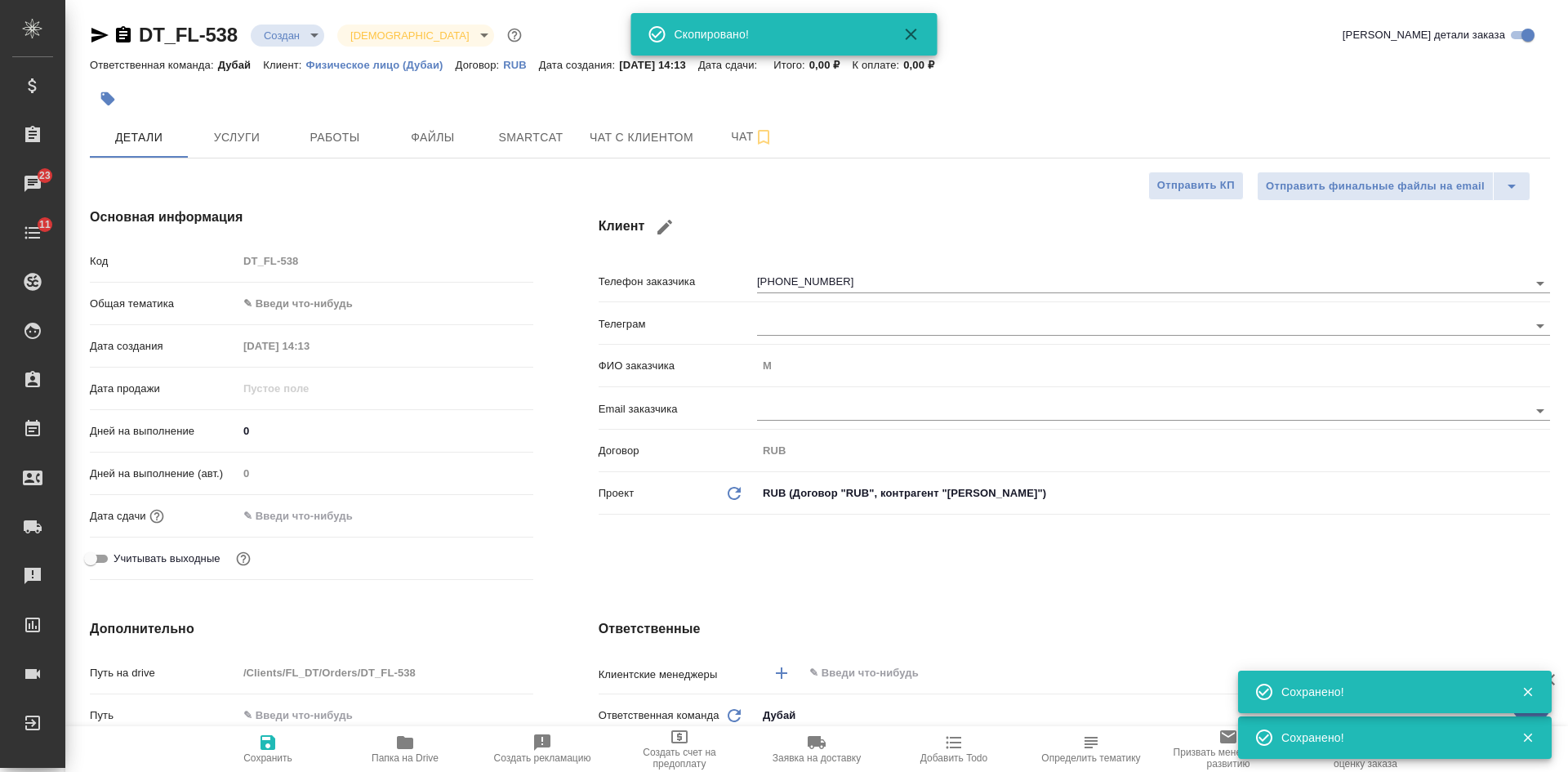
type textarea "x"
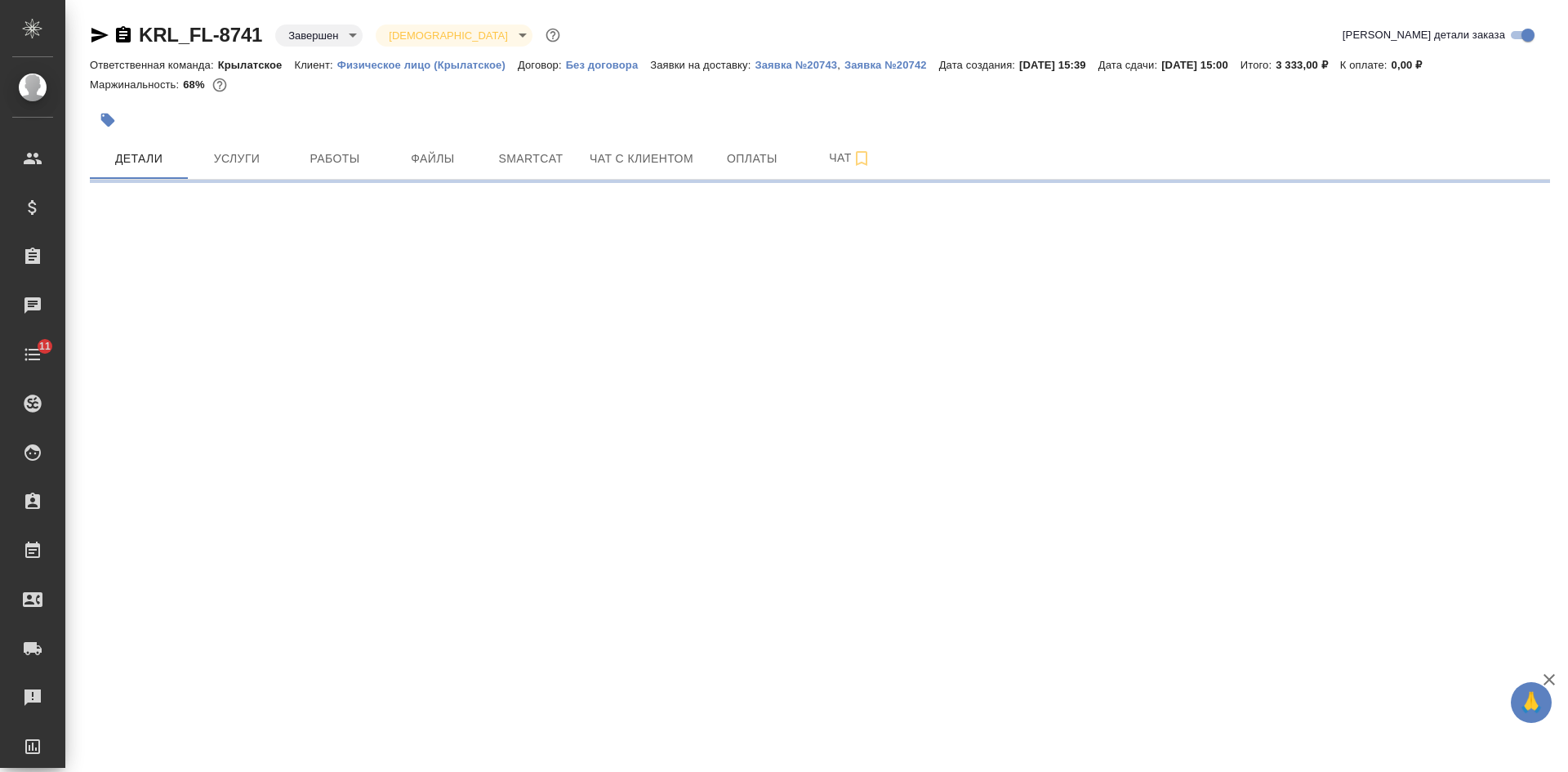
select select "RU"
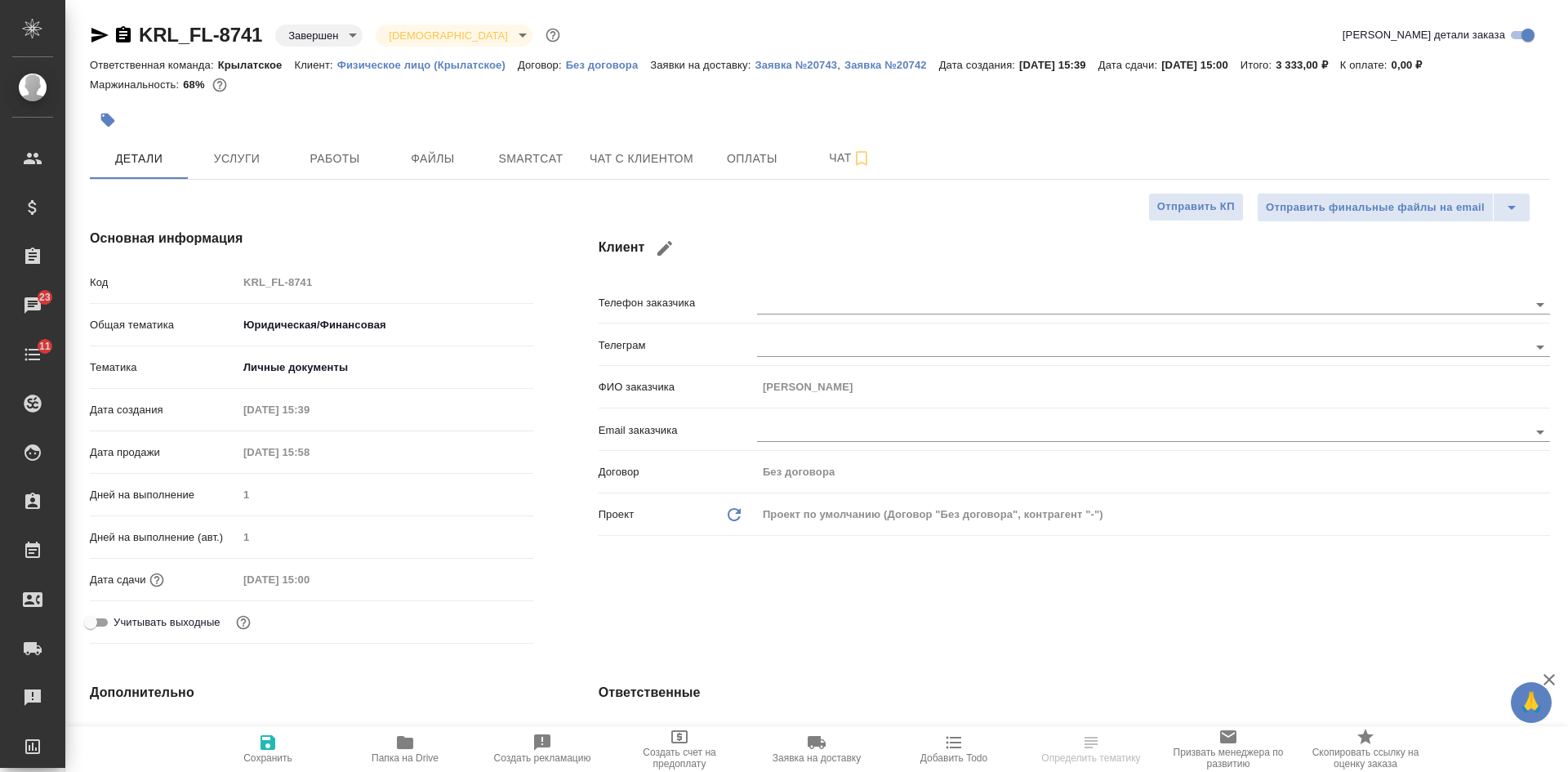
type textarea "x"
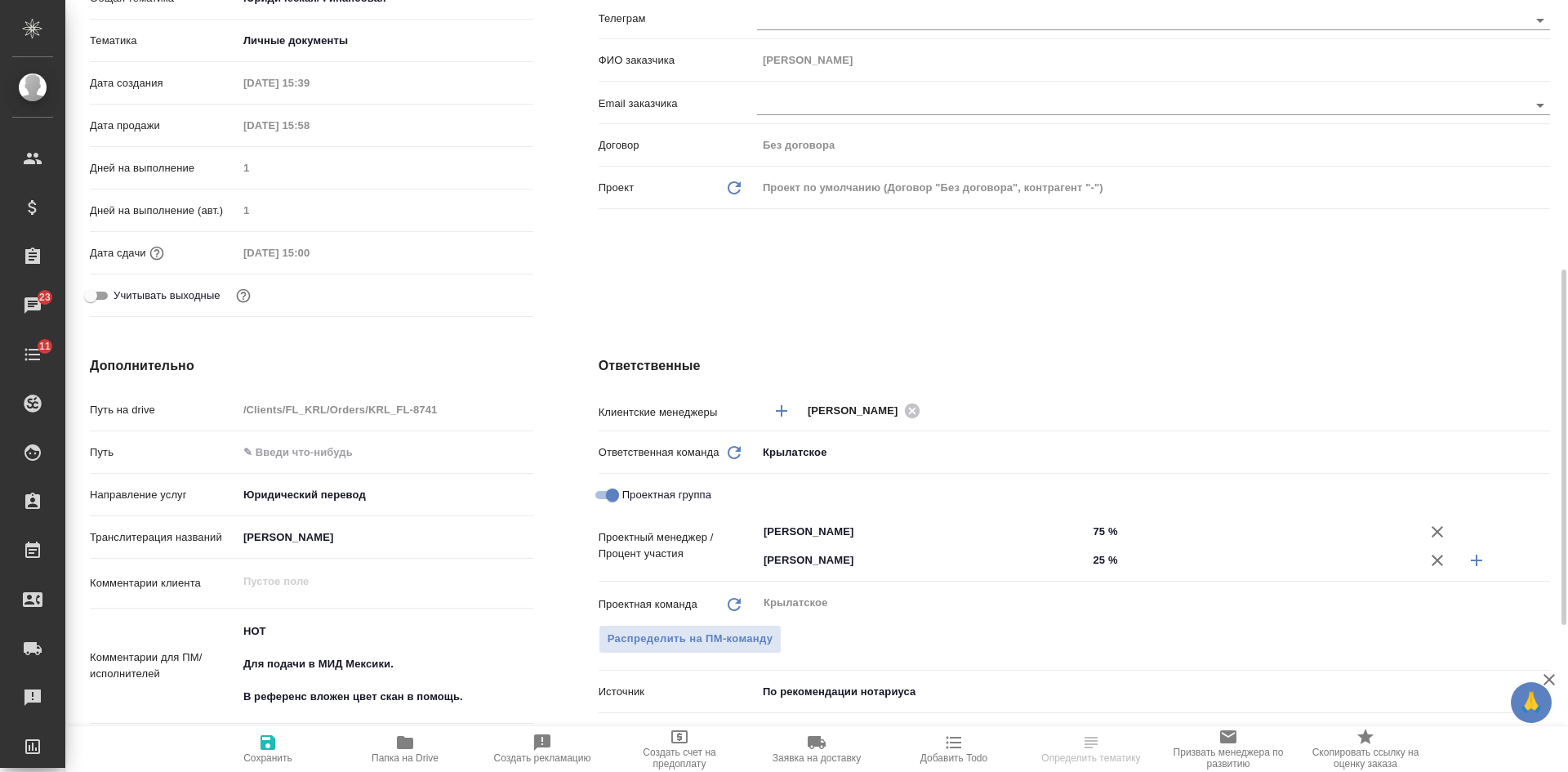
scroll to position [490, 0]
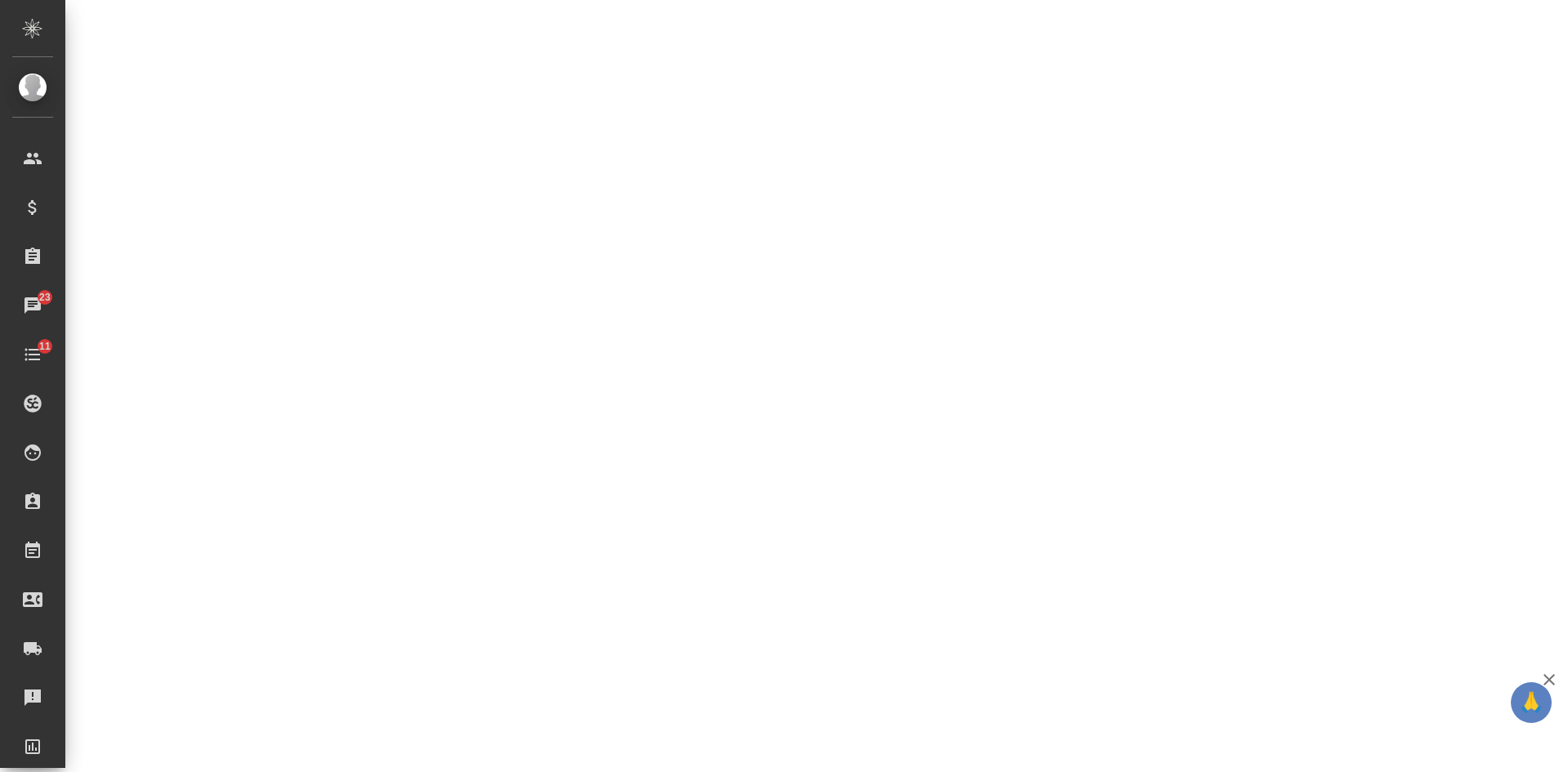
select select "RU"
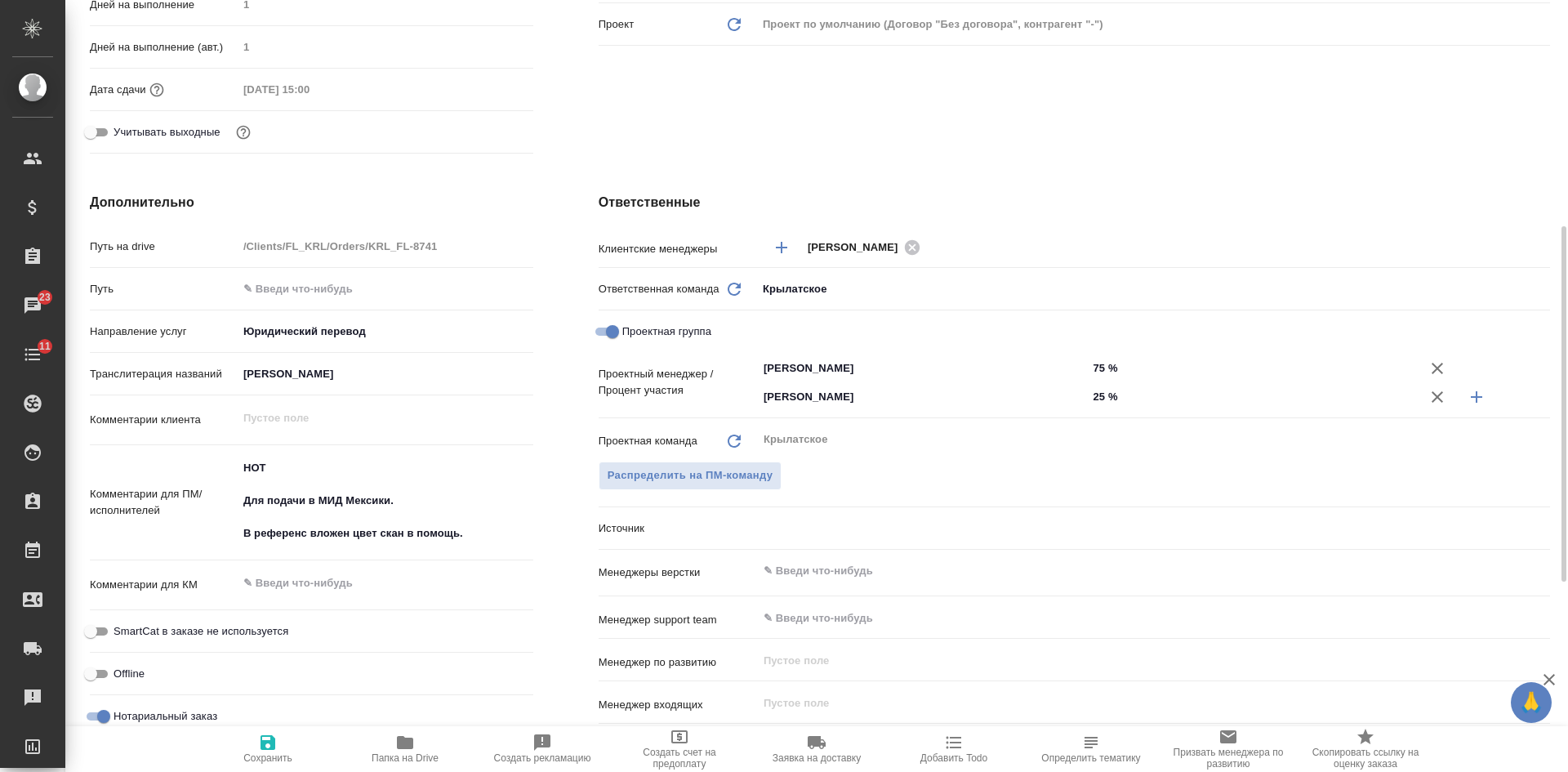
type textarea "x"
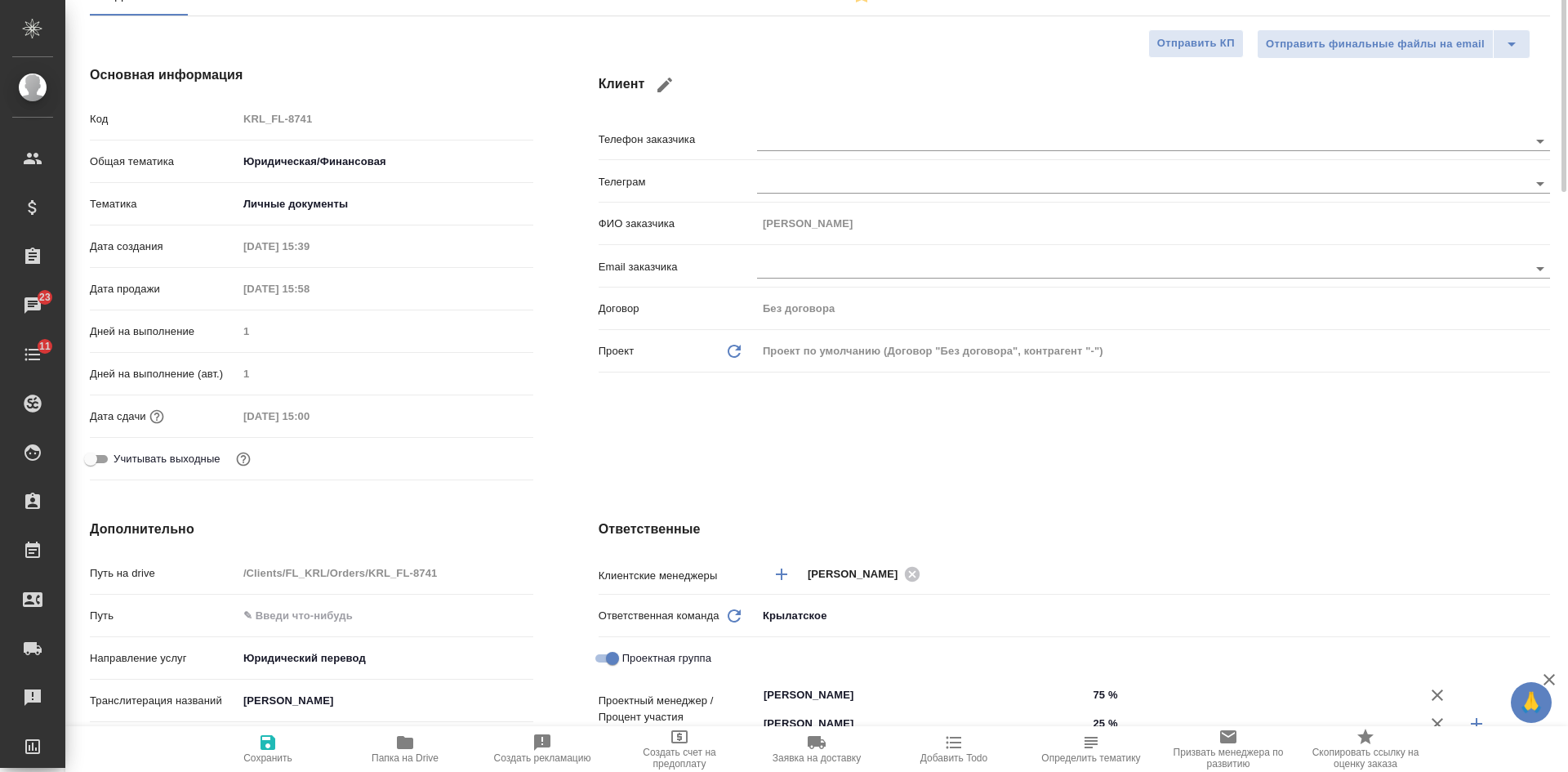
scroll to position [0, 0]
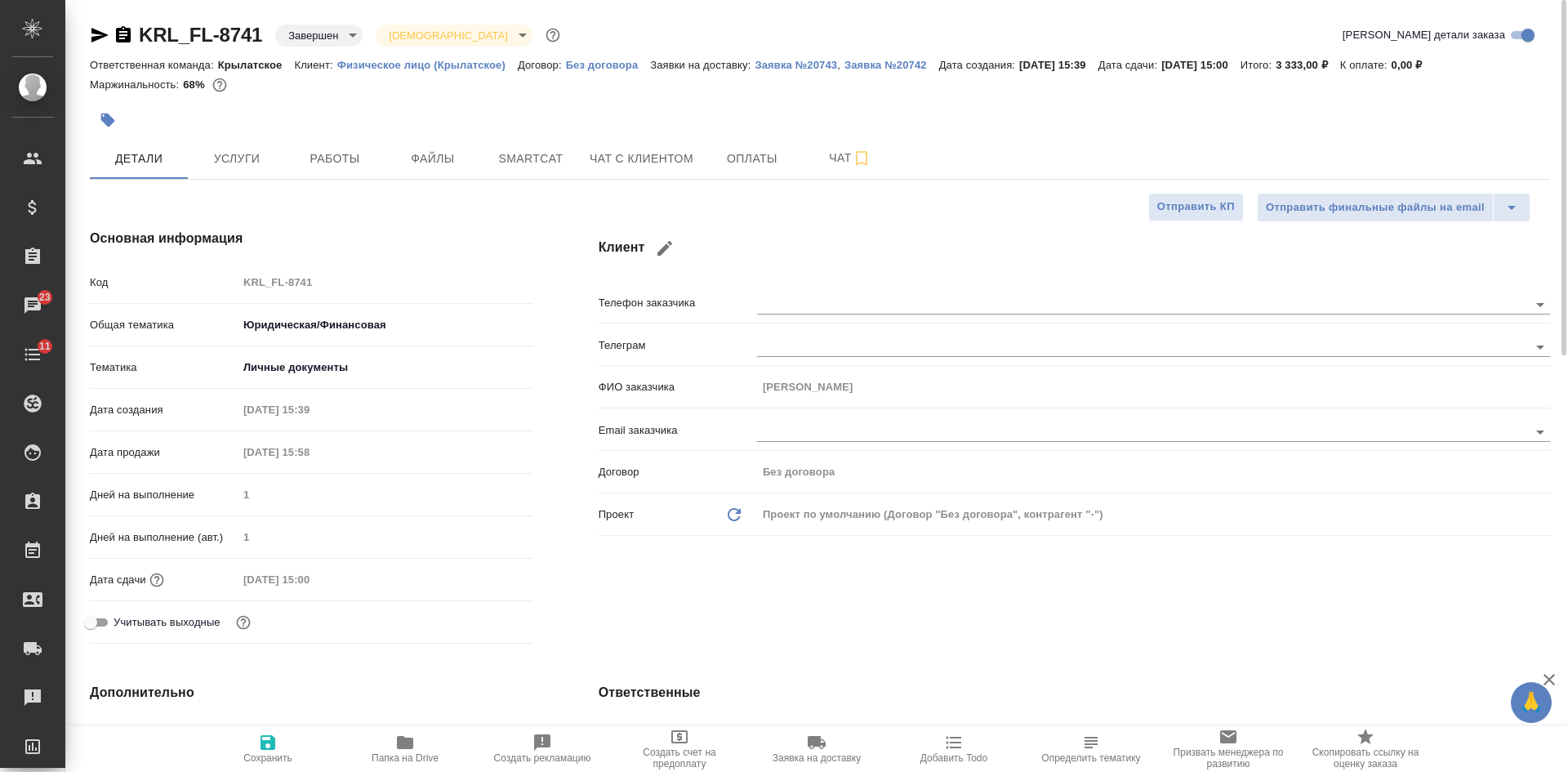
type textarea "x"
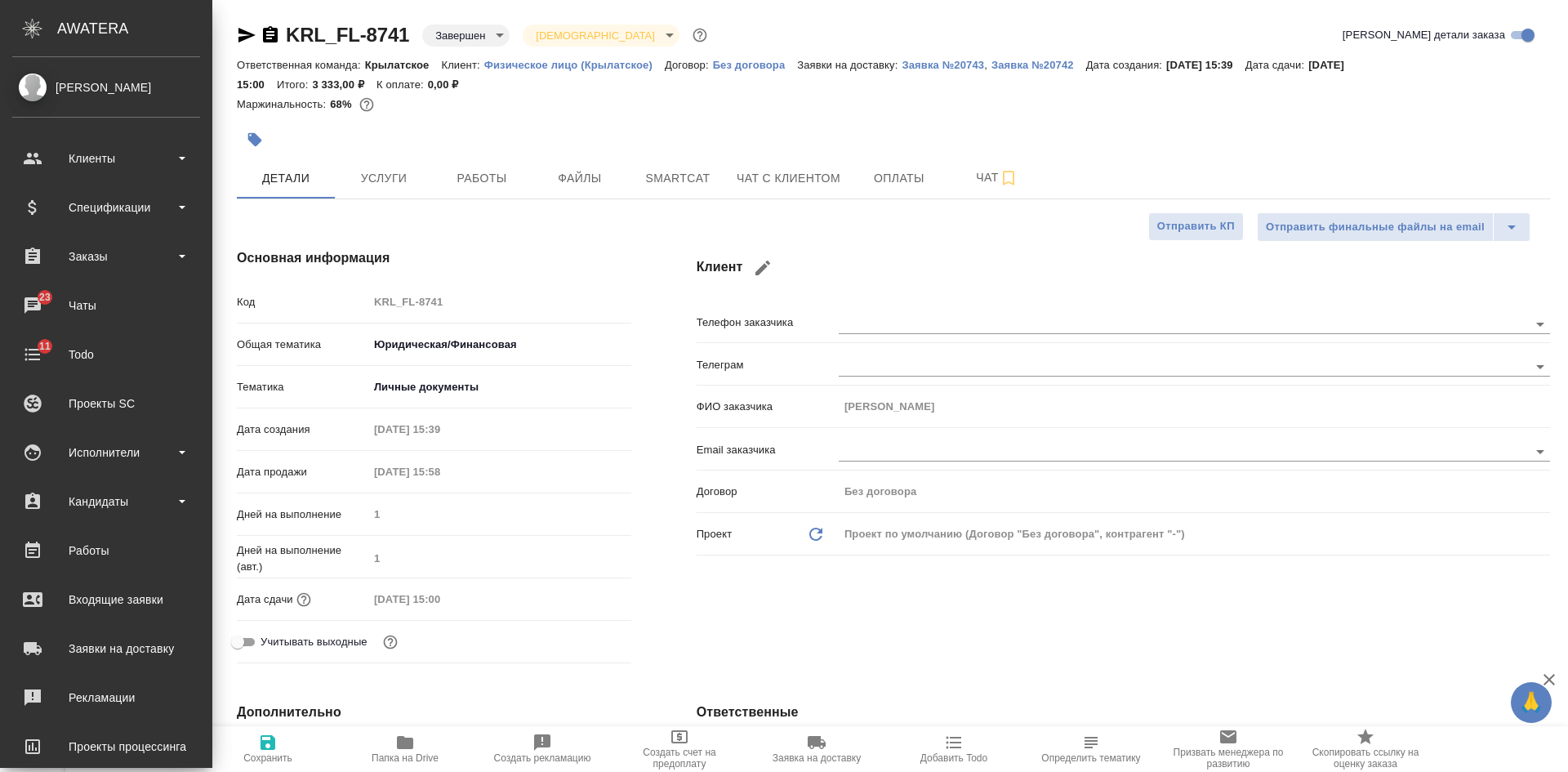
type textarea "x"
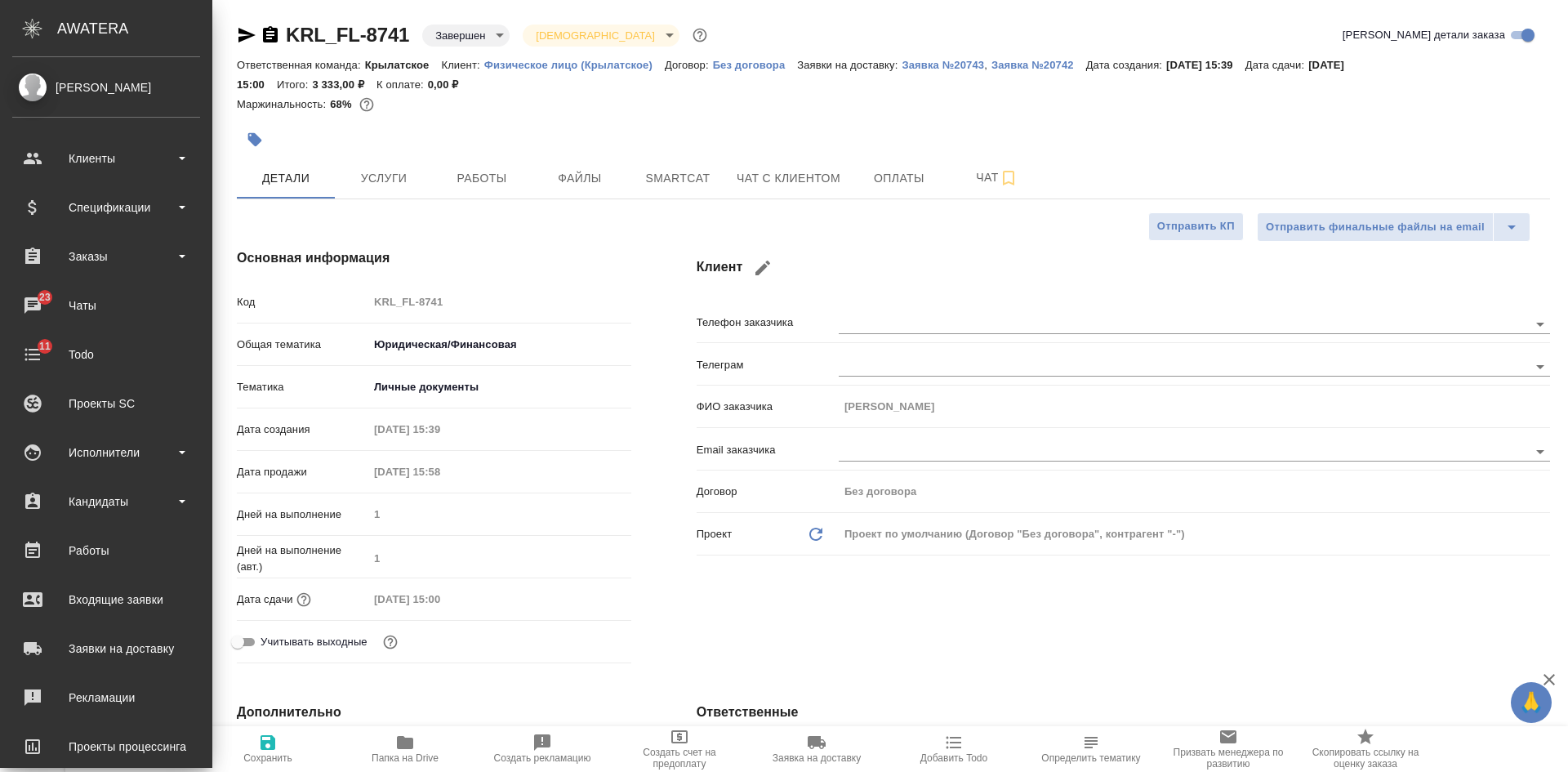
type textarea "x"
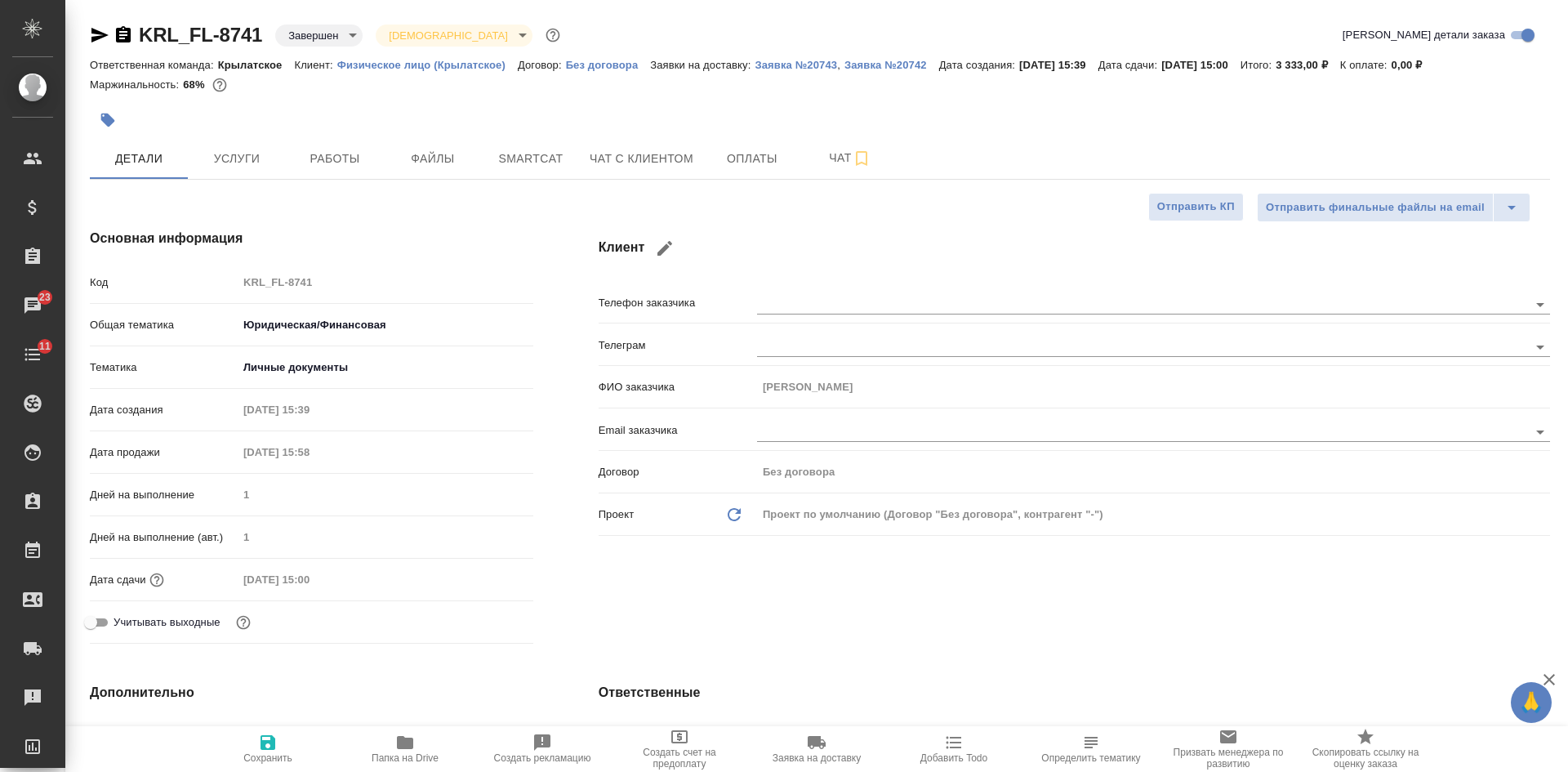
type textarea "x"
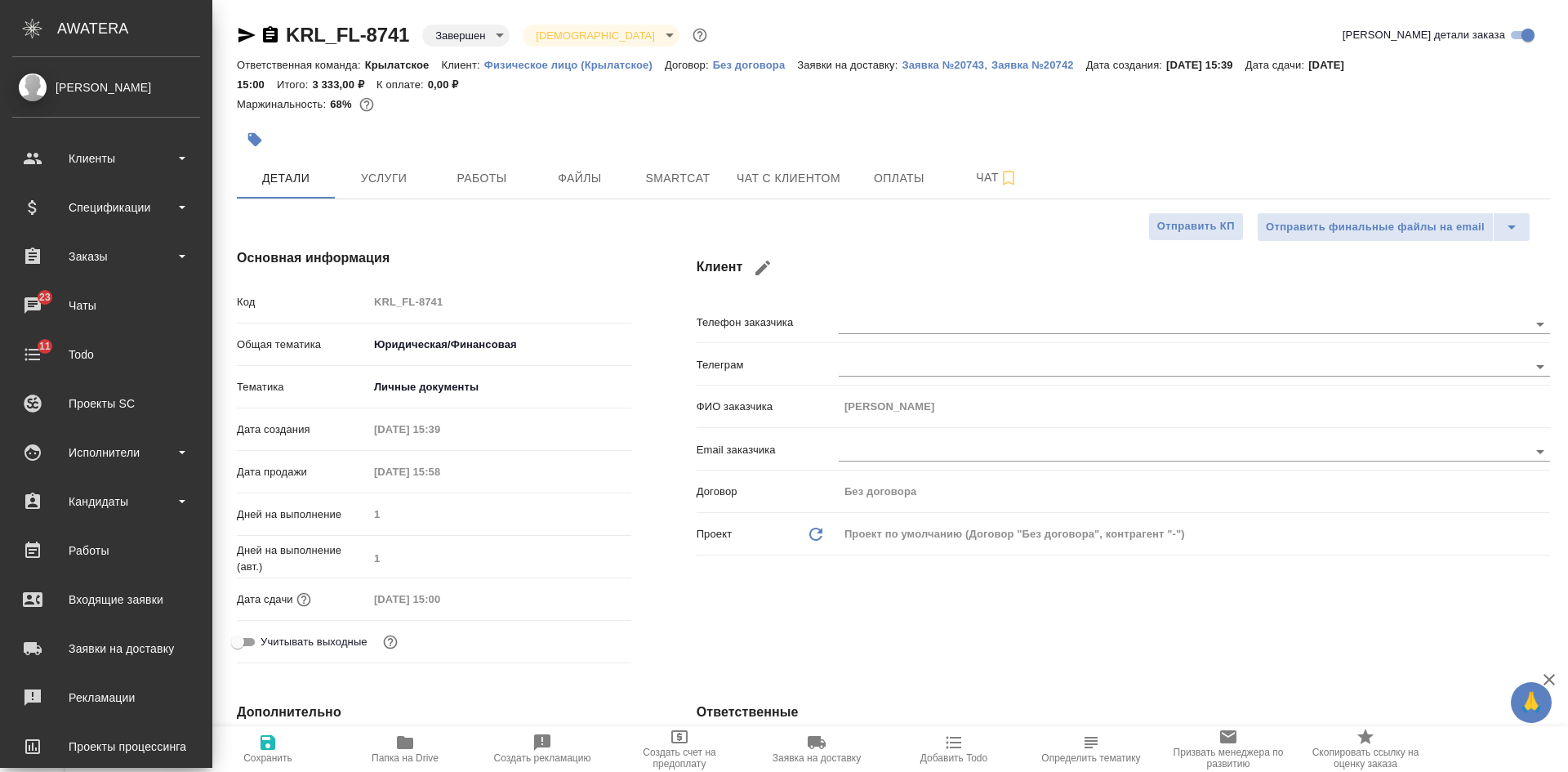
type textarea "x"
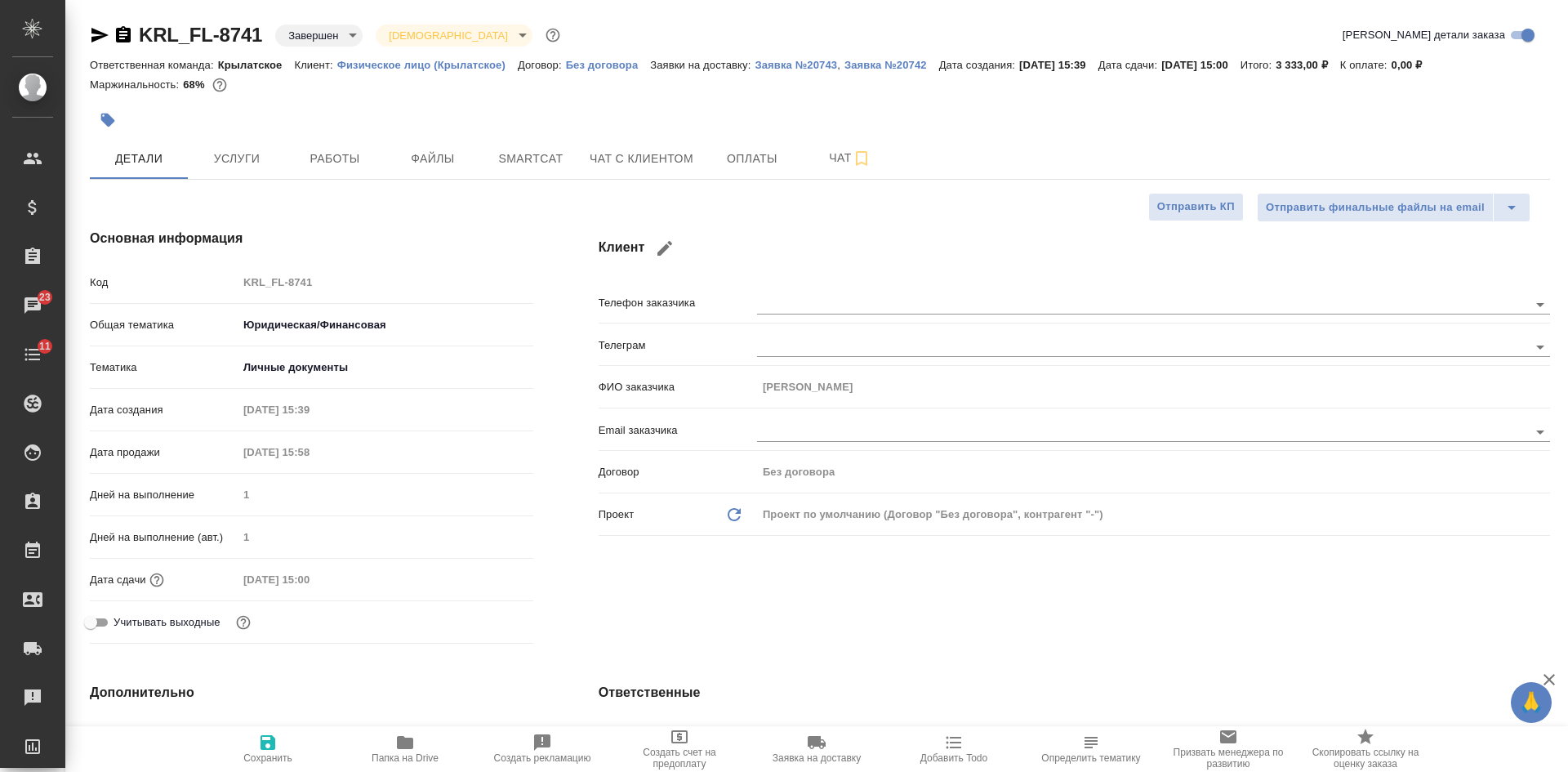
type textarea "x"
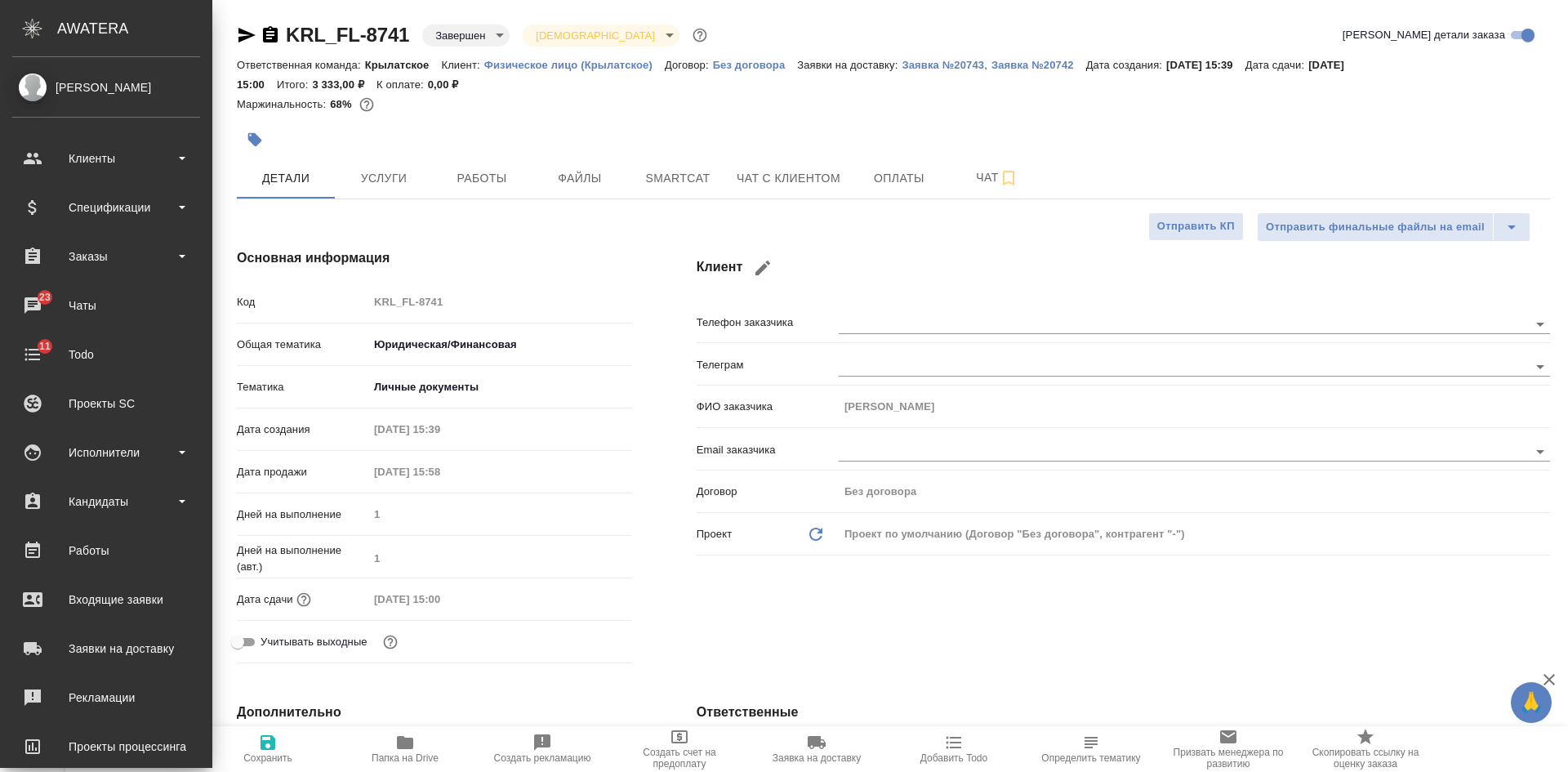
type textarea "x"
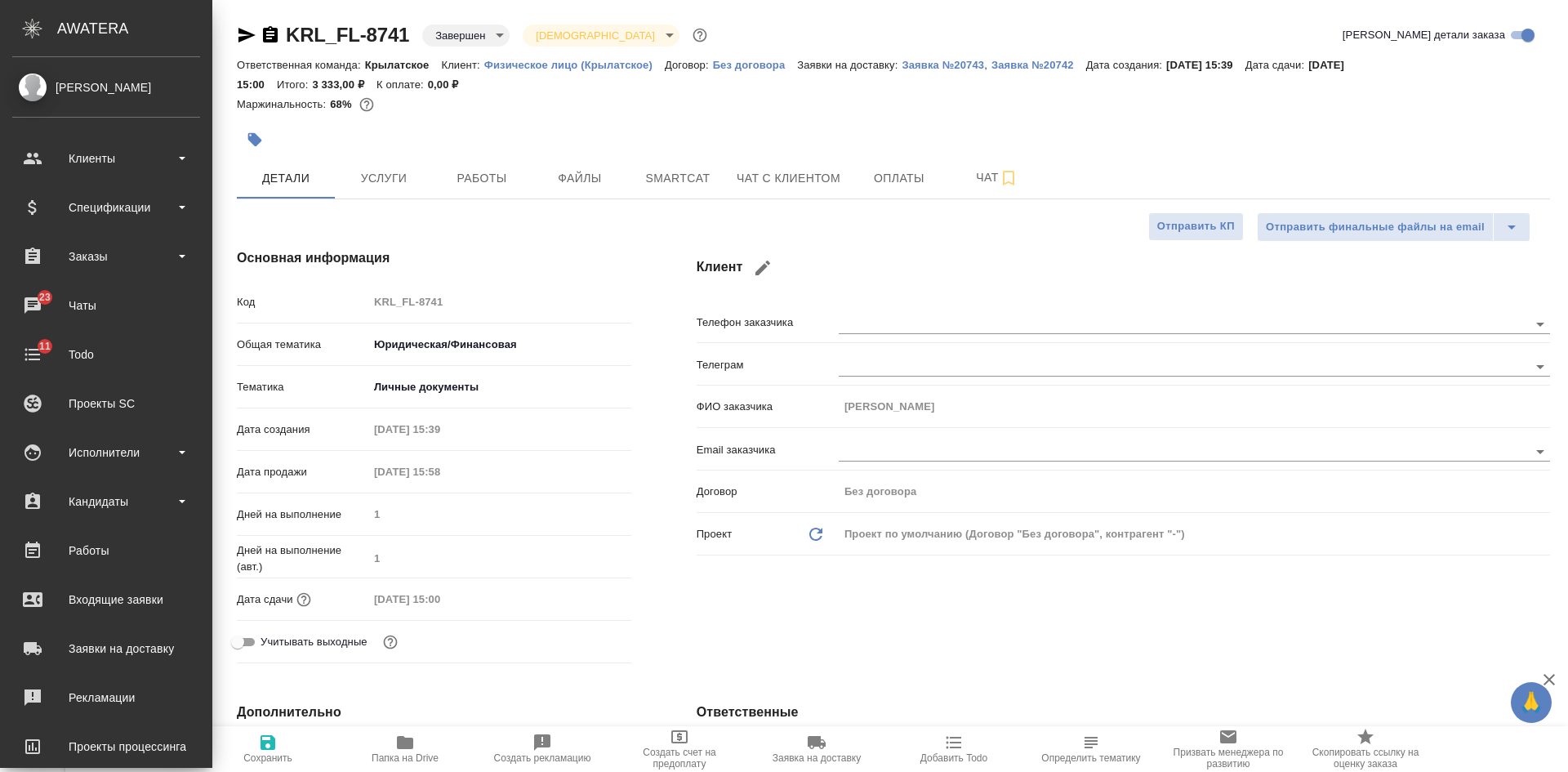
type textarea "x"
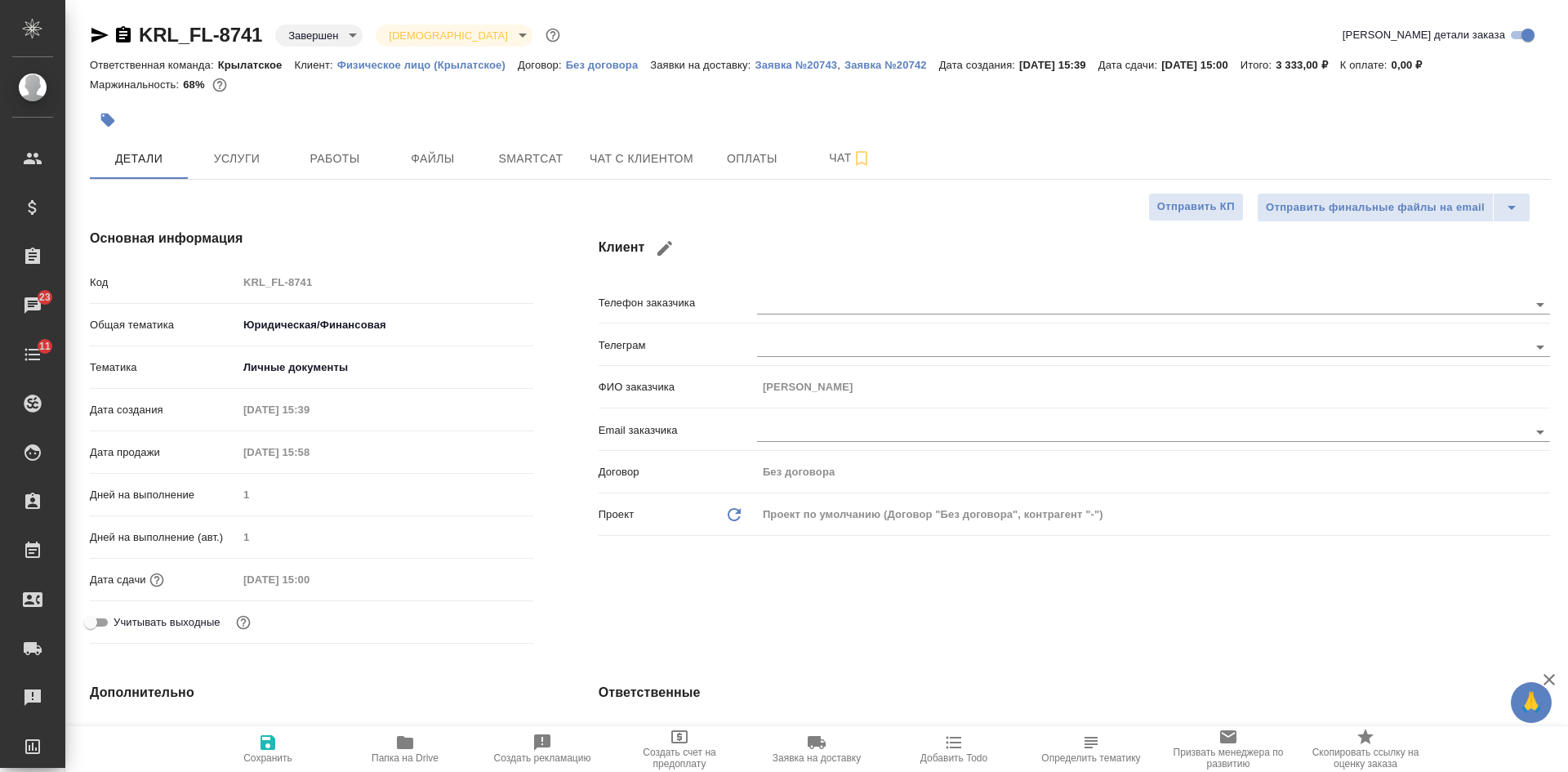
click at [126, 35] on icon "button" at bounding box center [123, 35] width 19 height 19
click at [120, 29] on icon "button" at bounding box center [122, 34] width 14 height 16
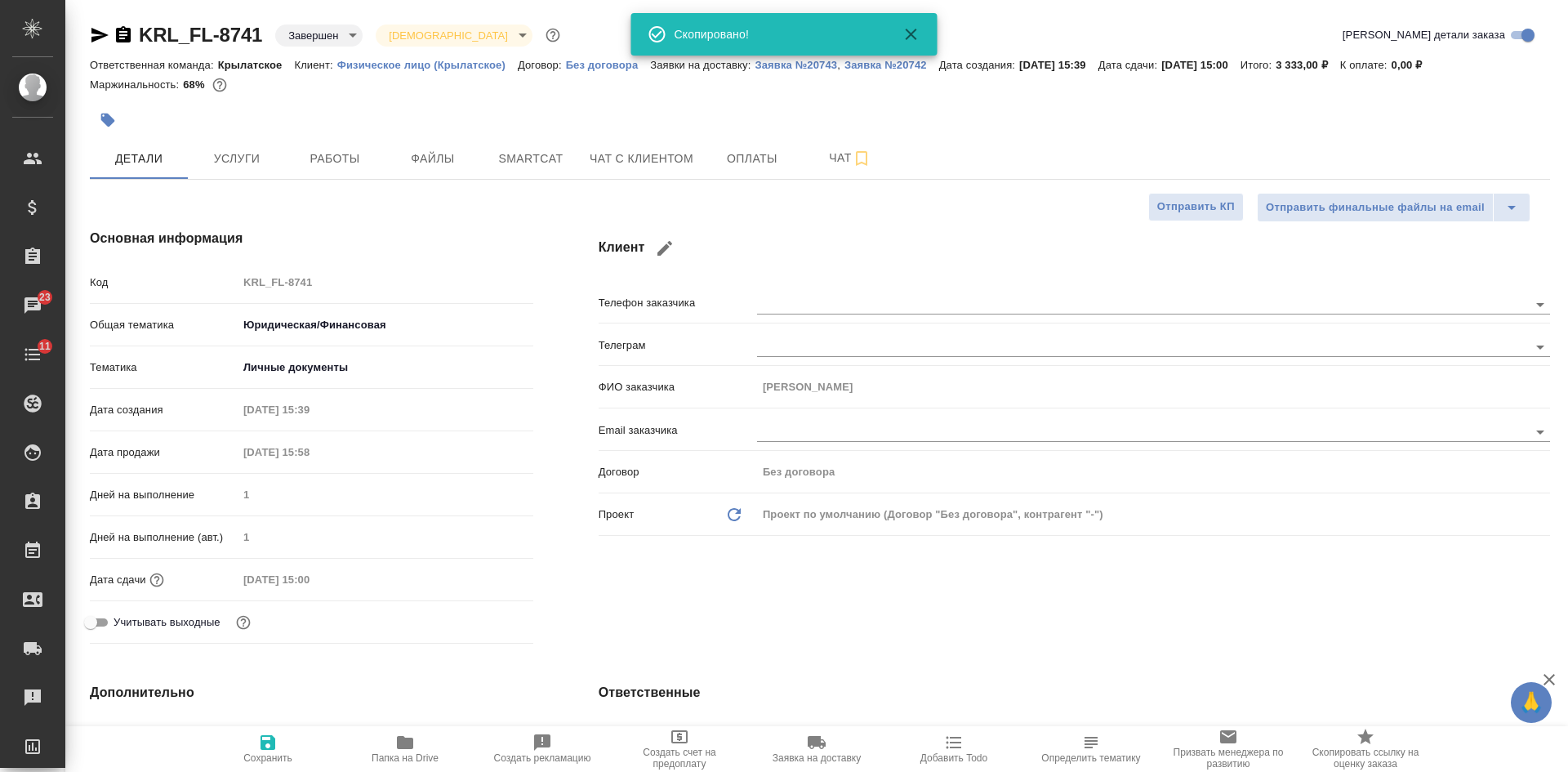
type textarea "x"
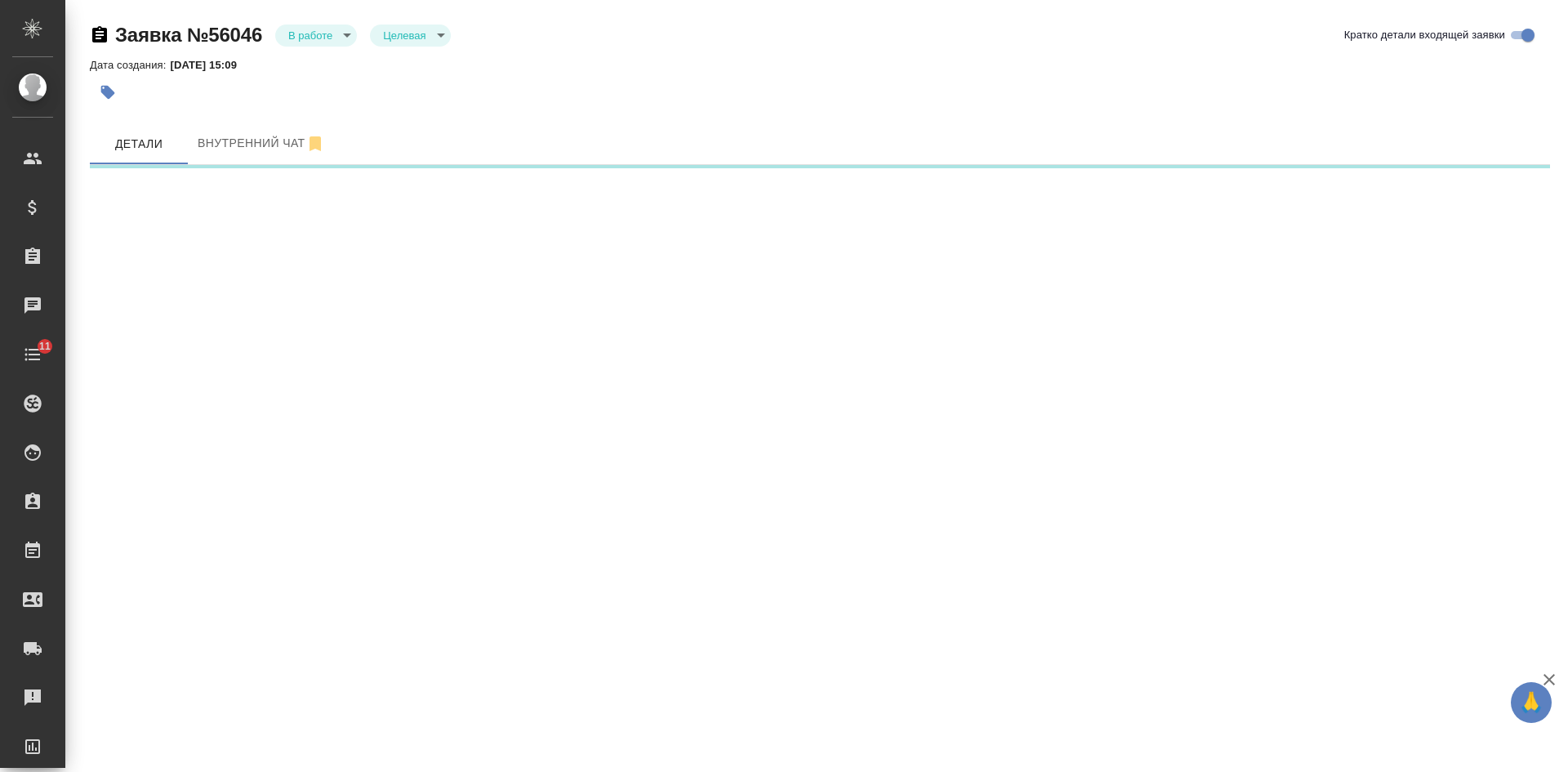
select select "RU"
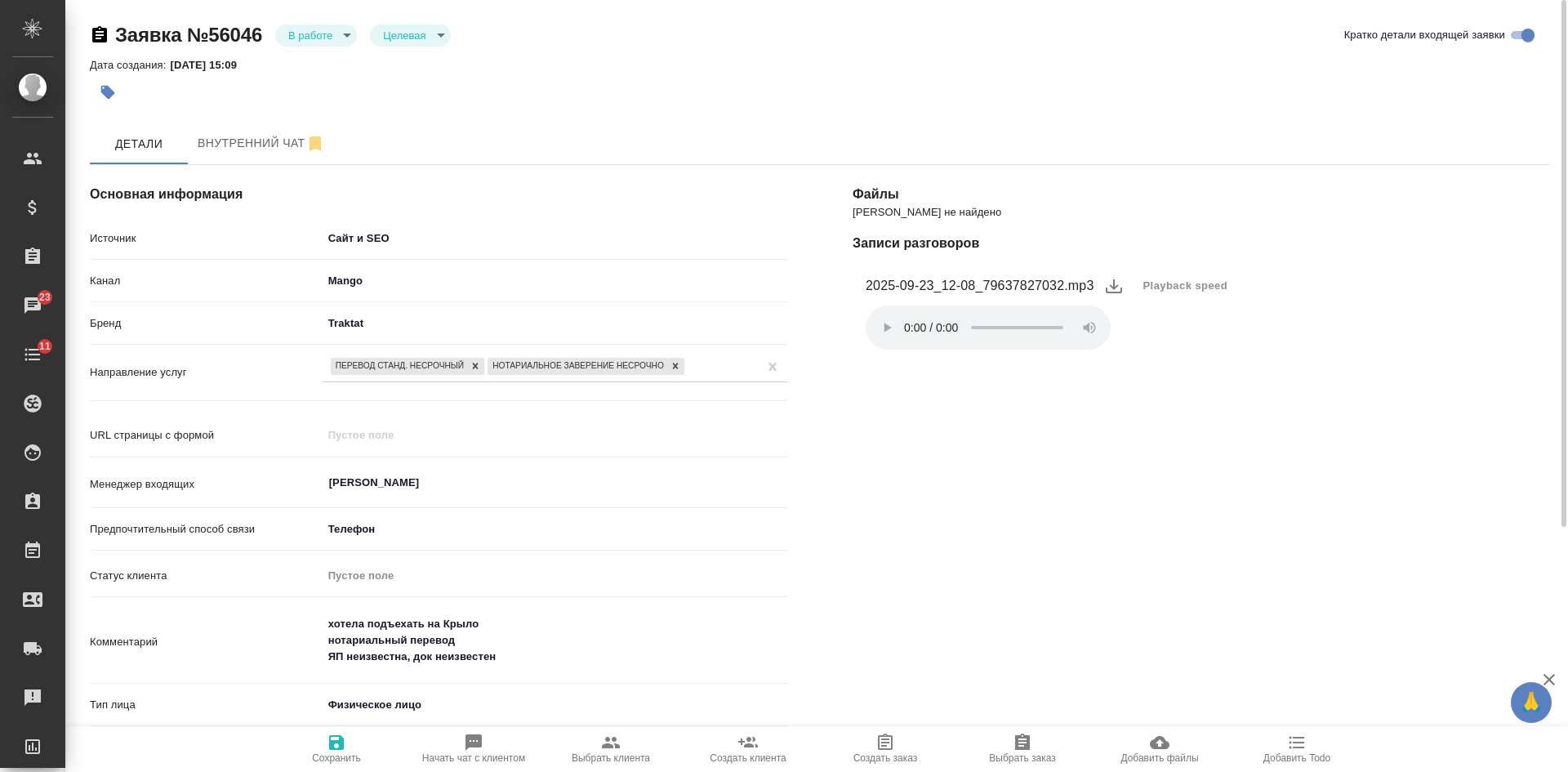
scroll to position [359, 0]
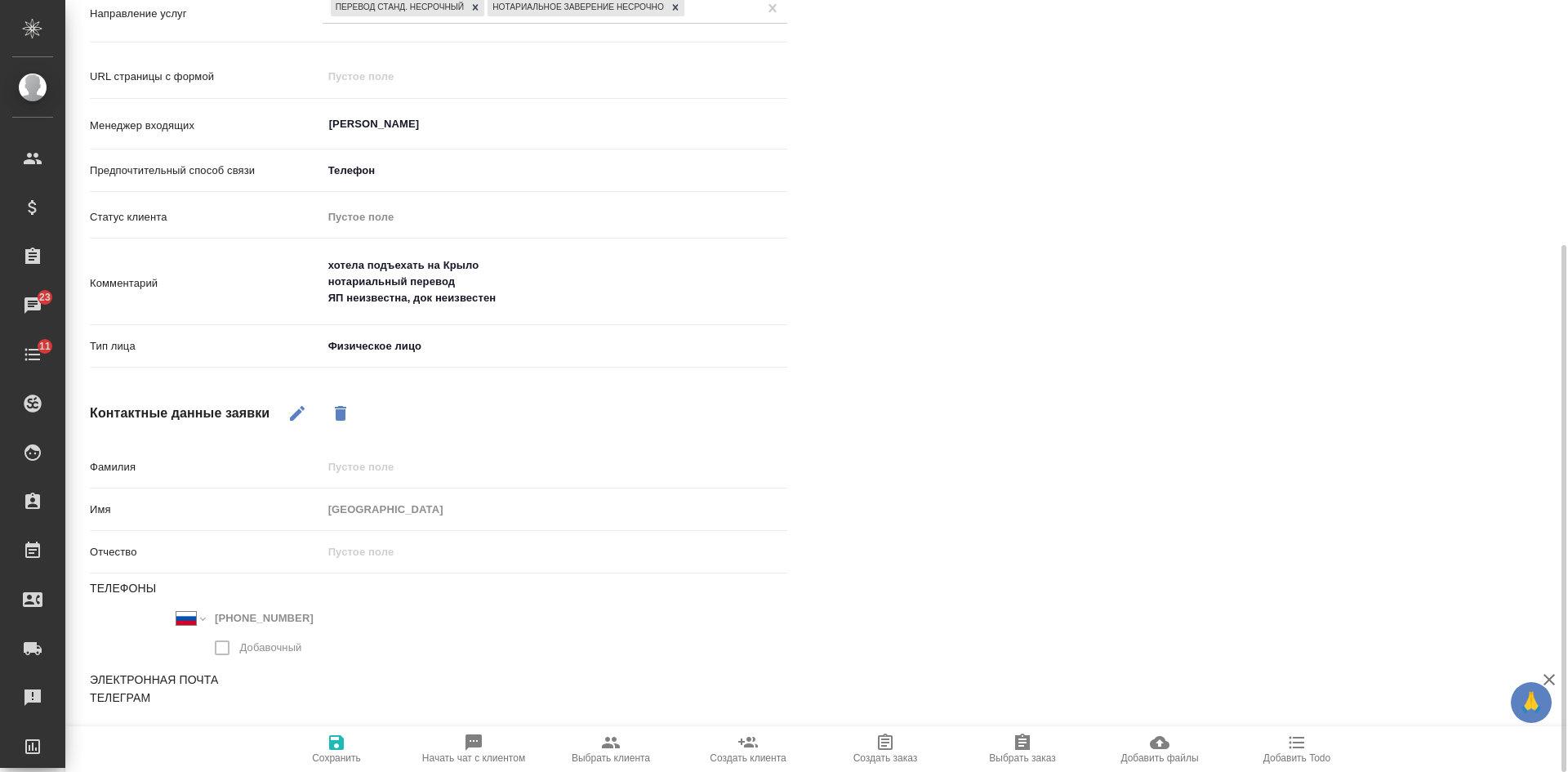
click at [1023, 743] on icon "button" at bounding box center [1022, 741] width 14 height 16
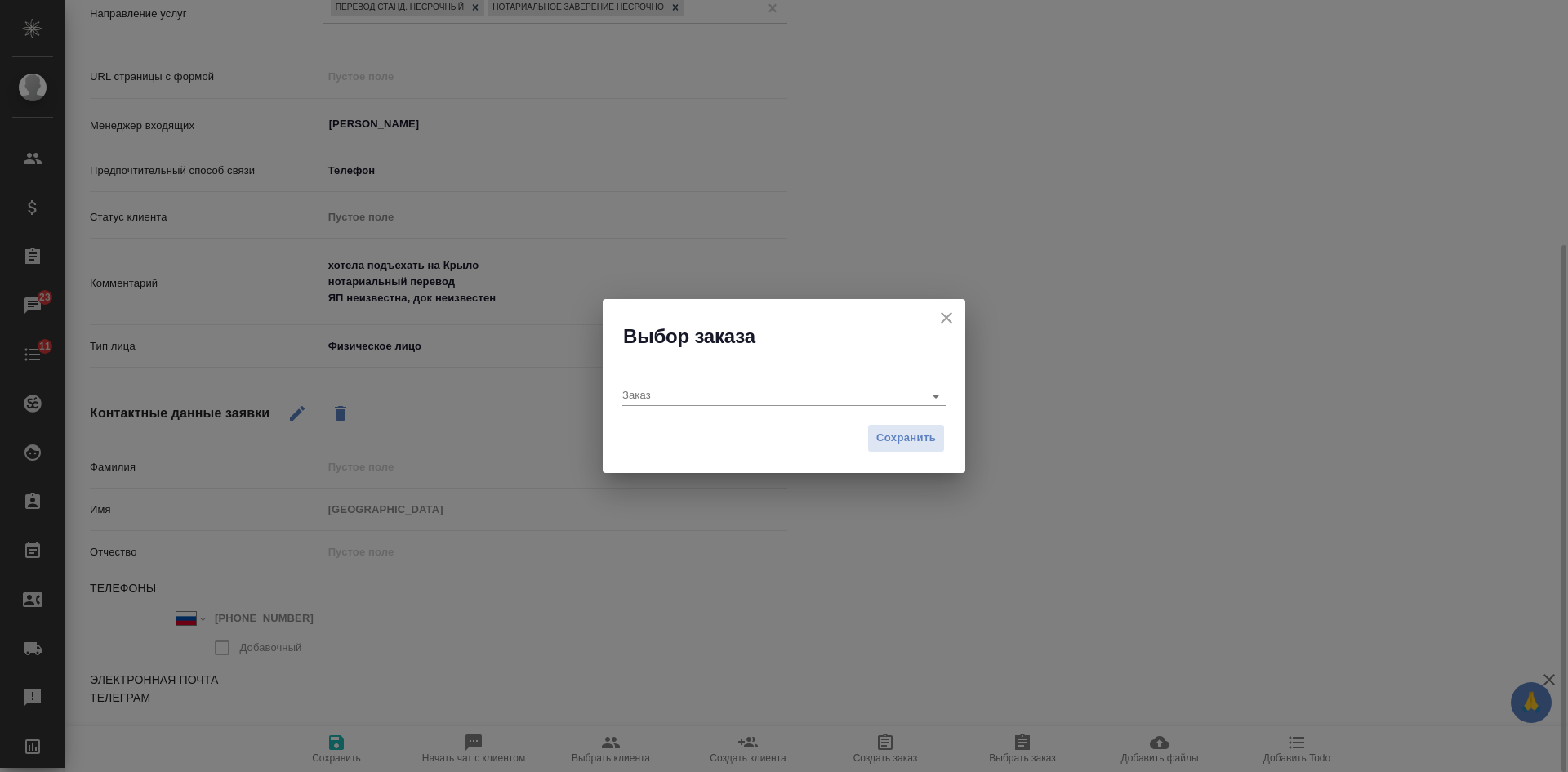
type textarea "x"
drag, startPoint x: 730, startPoint y: 403, endPoint x: 724, endPoint y: 393, distance: 11.7
click at [730, 403] on input "Заказ" at bounding box center [746, 395] width 247 height 19
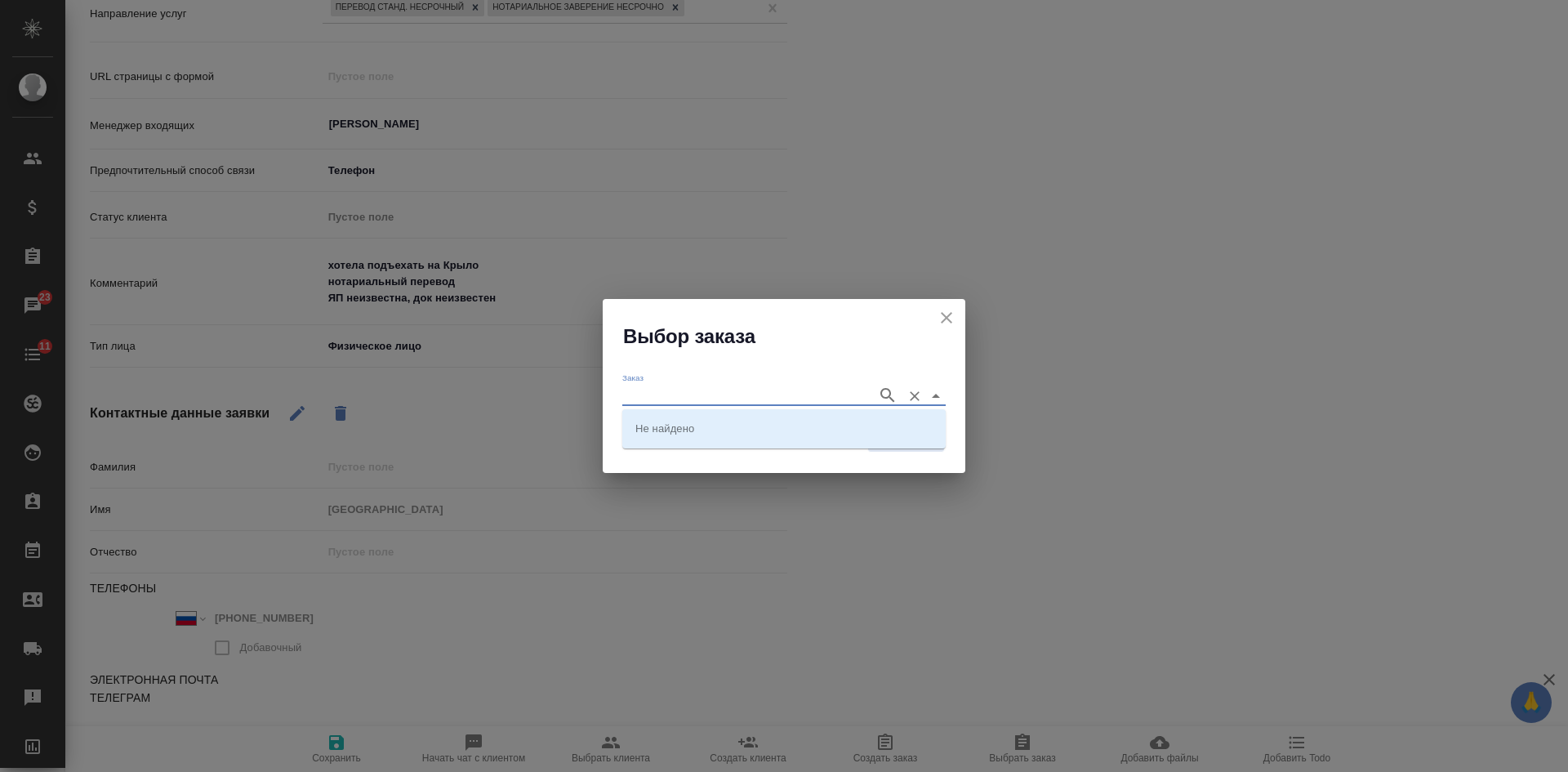
paste input "KRL_FL-8741"
type input "KRL_FL-8741"
click at [713, 425] on li "KRL_FL-8741" at bounding box center [784, 428] width 323 height 29
type input "KRL_FL-8741"
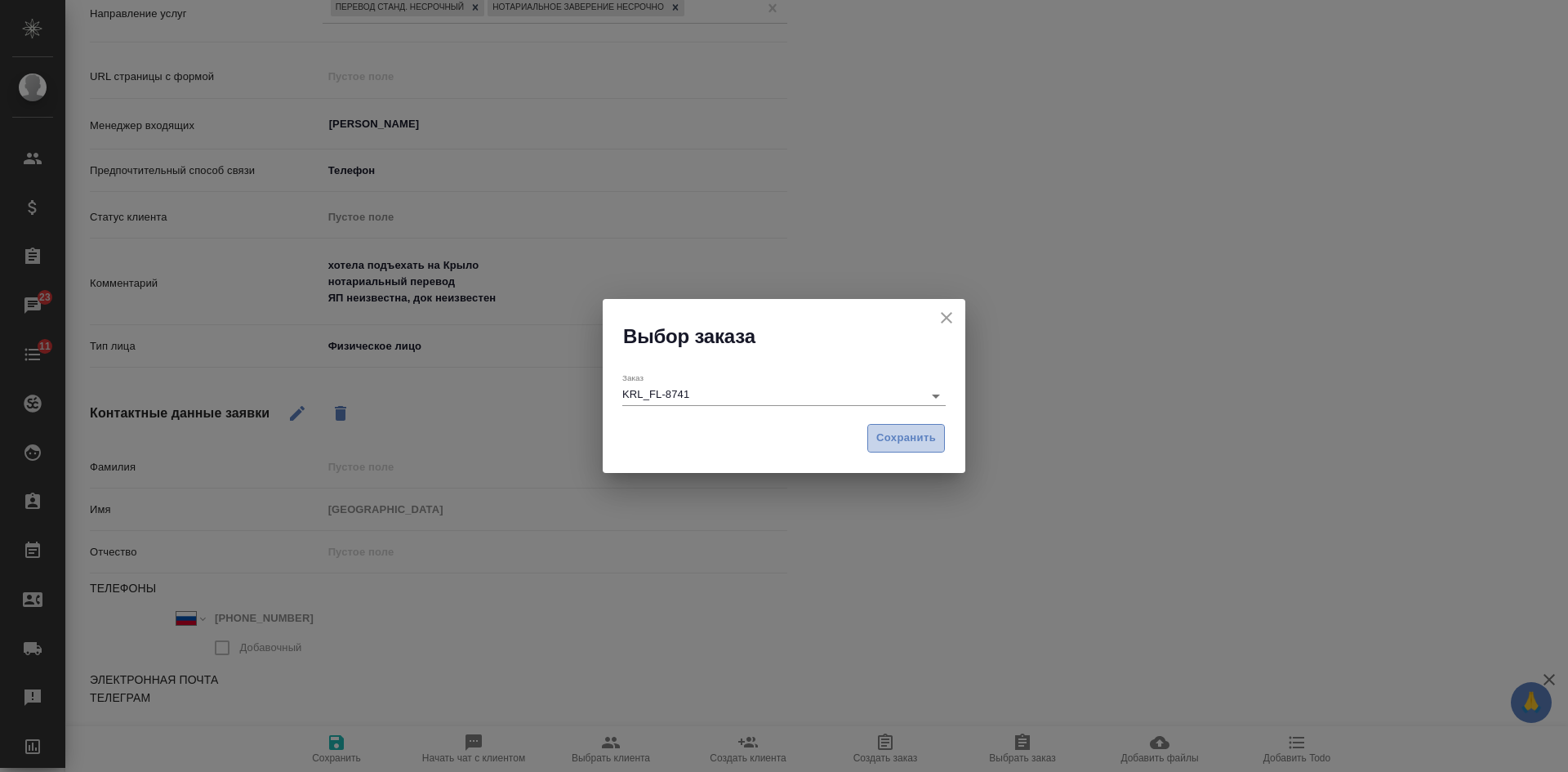
click at [908, 433] on span "Сохранить" at bounding box center [906, 438] width 60 height 18
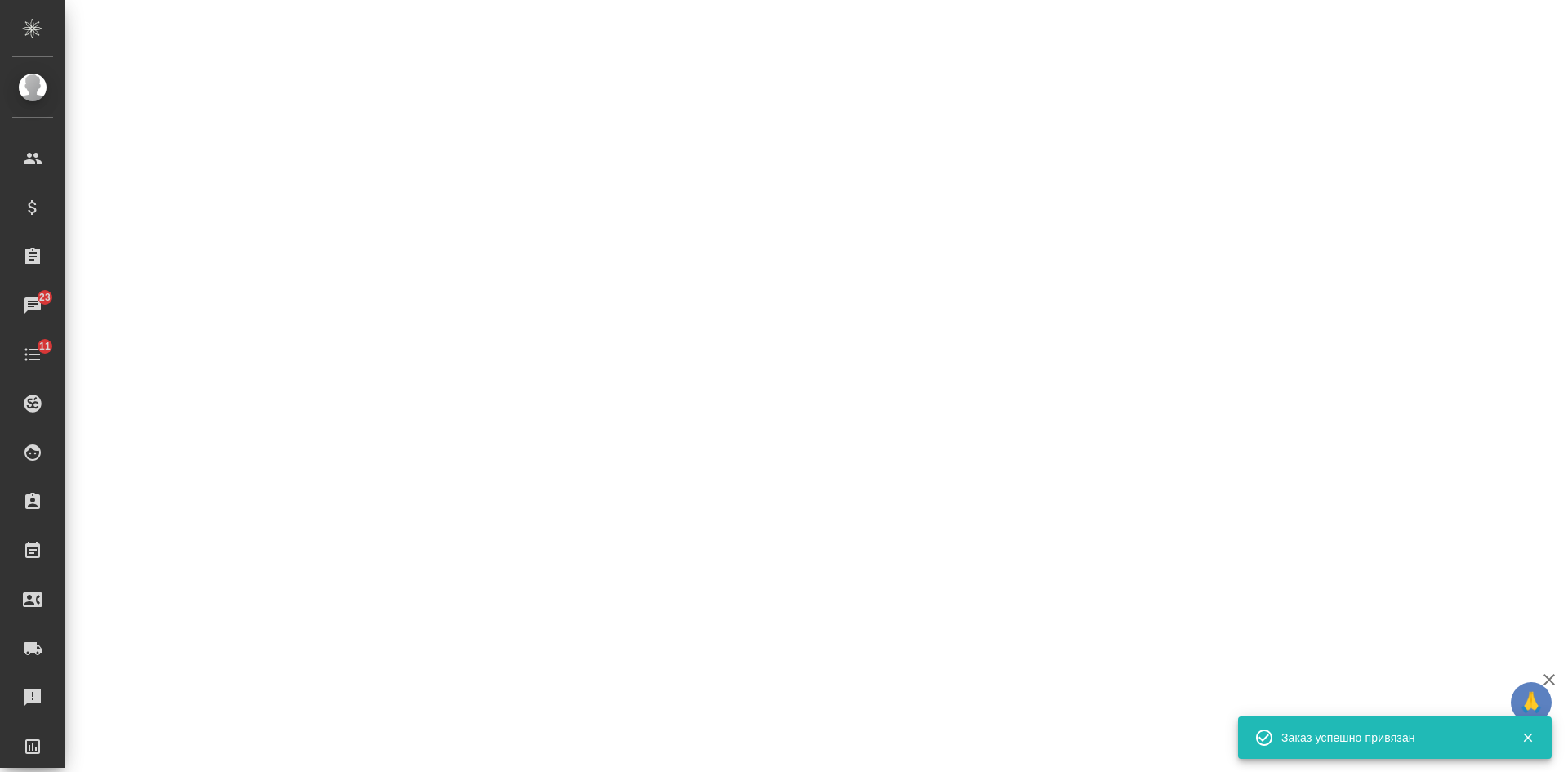
select select "RU"
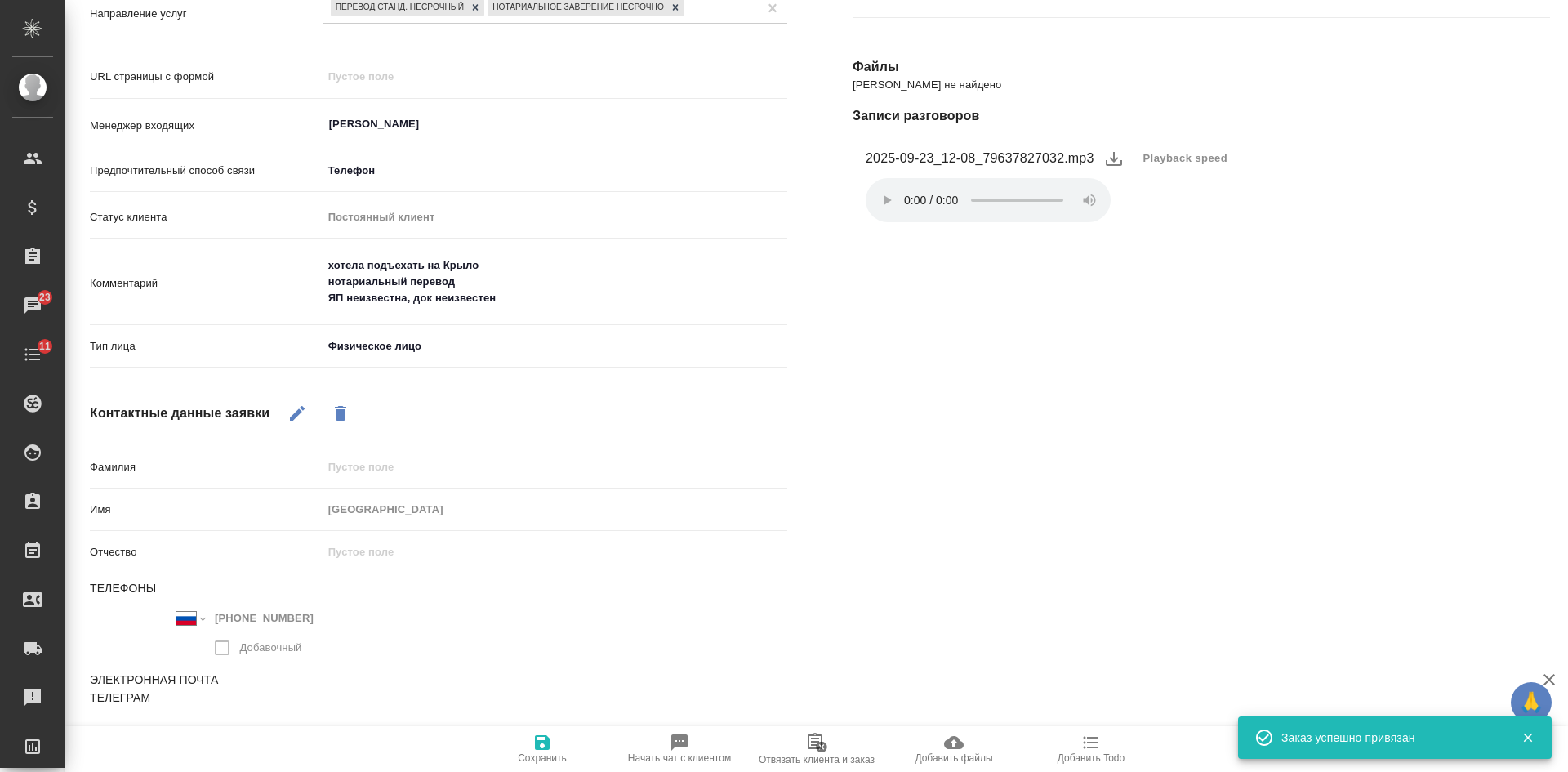
type textarea "x"
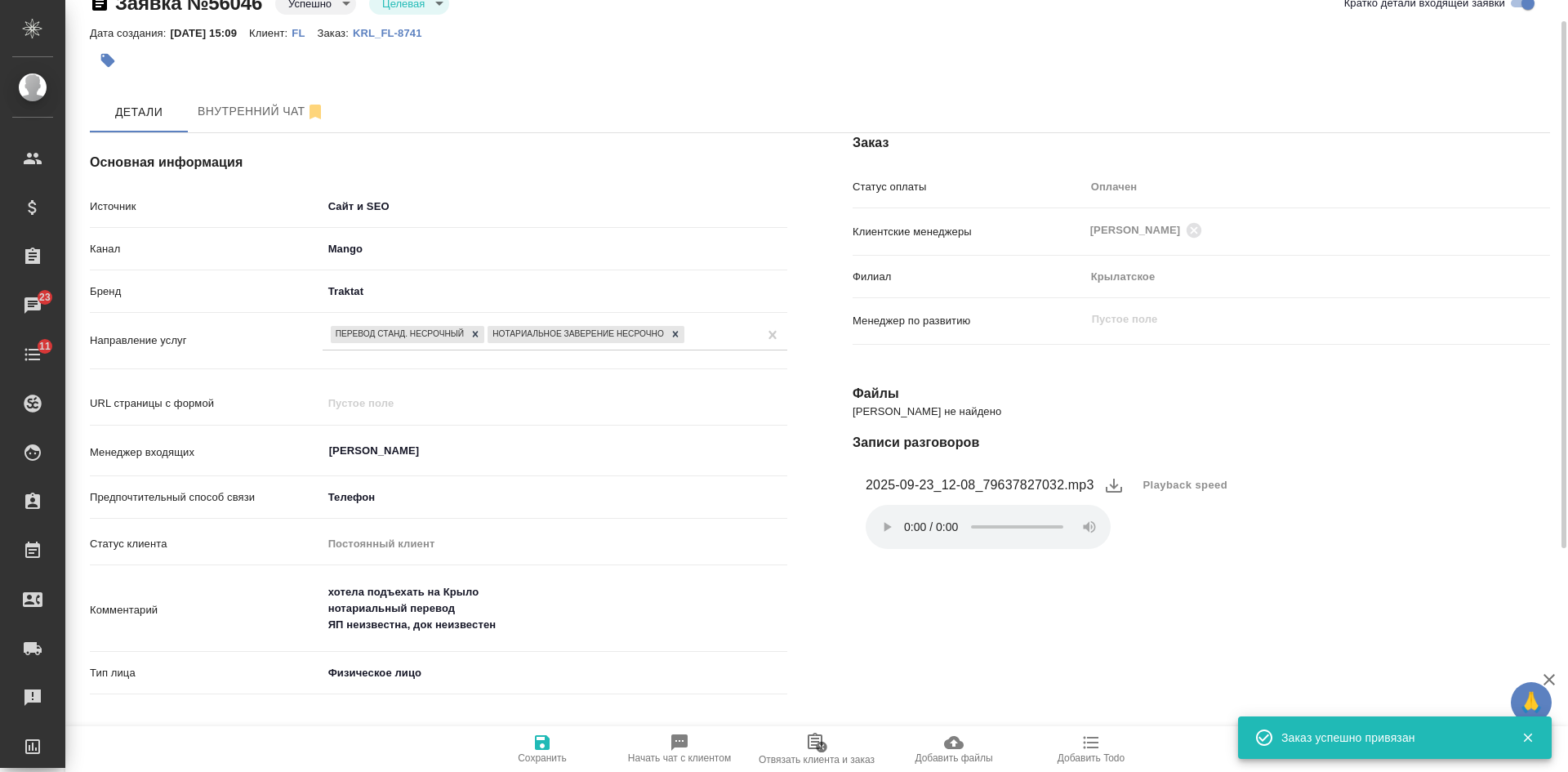
scroll to position [0, 0]
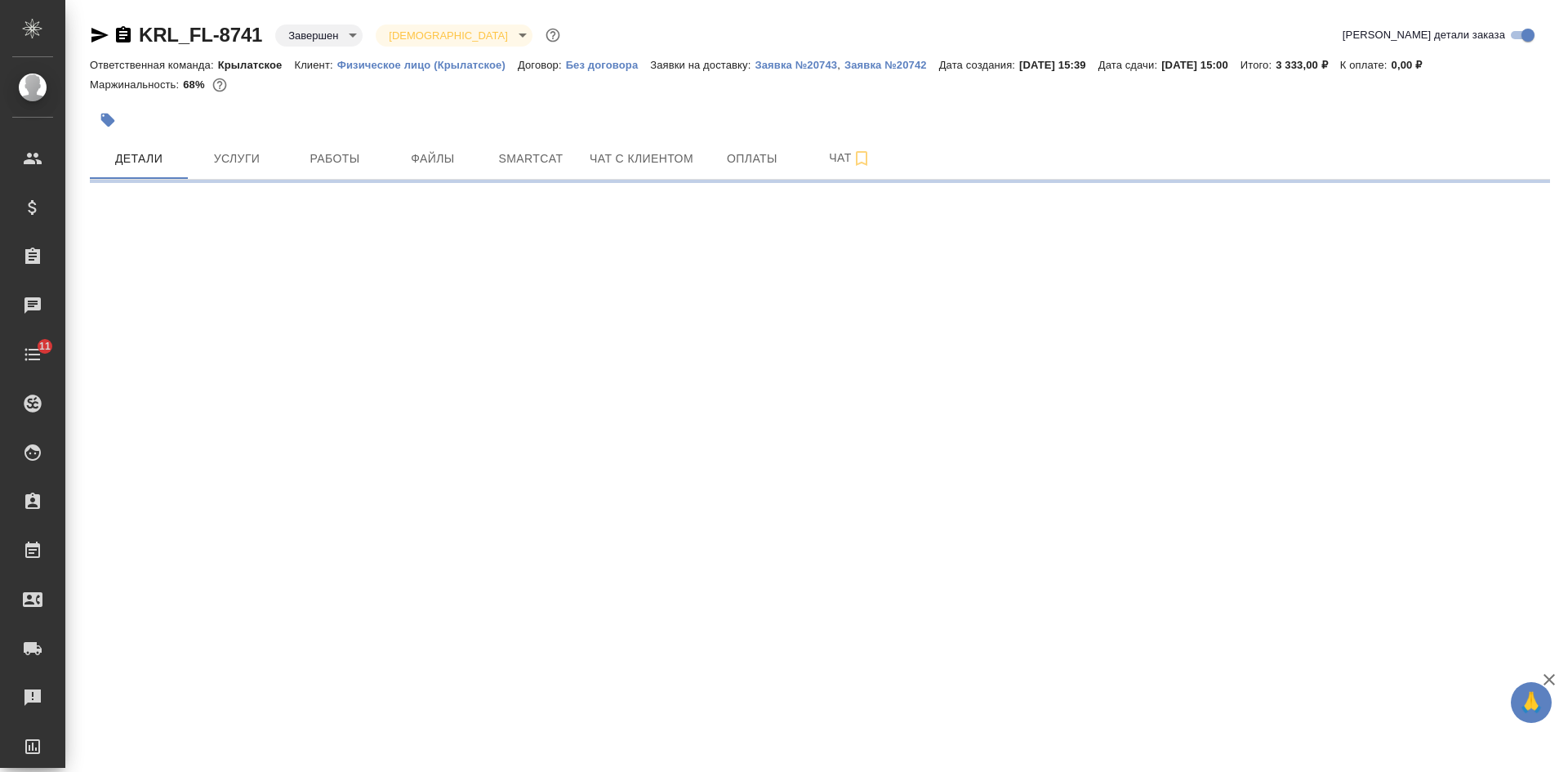
select select "RU"
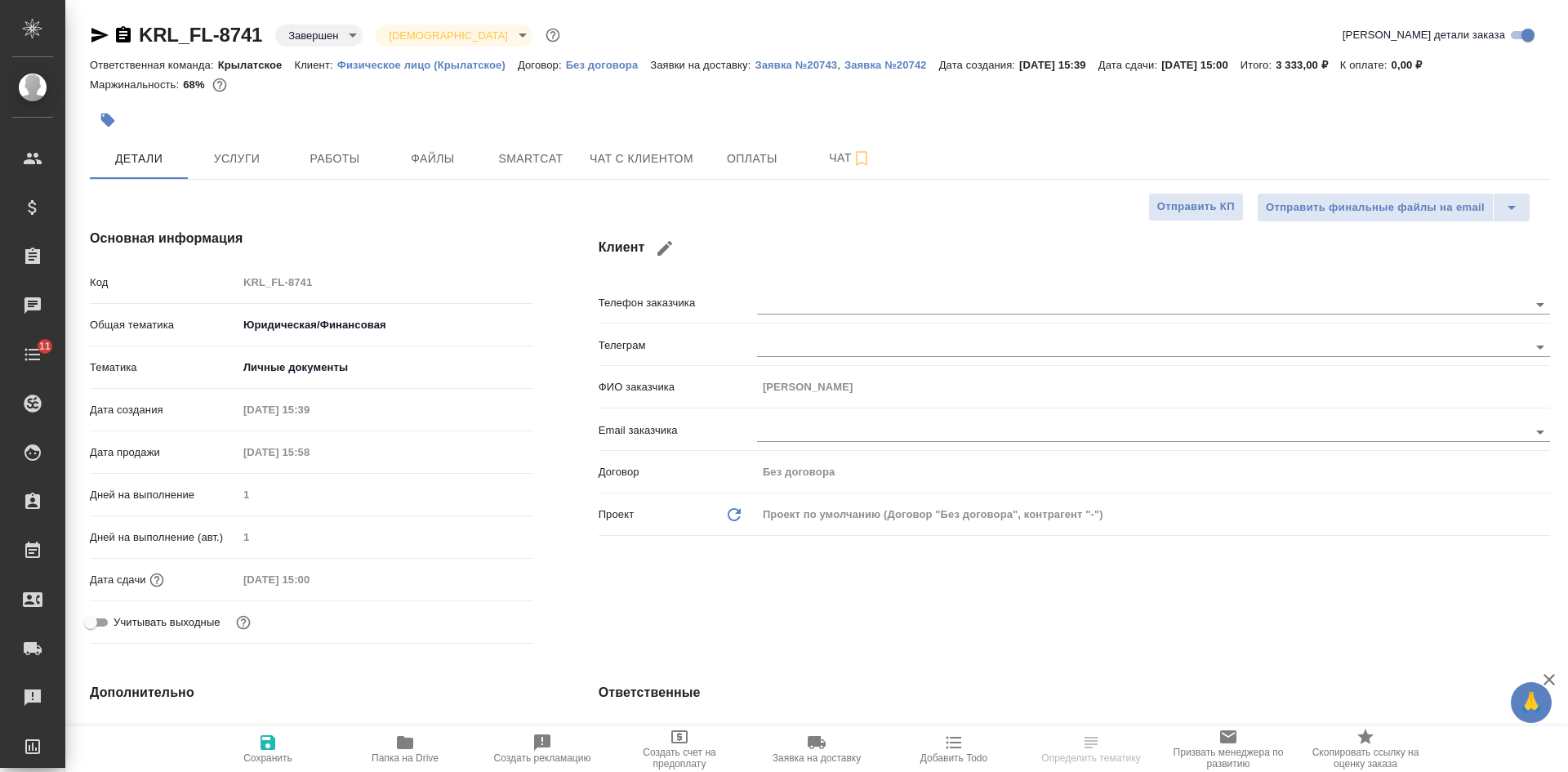
type textarea "x"
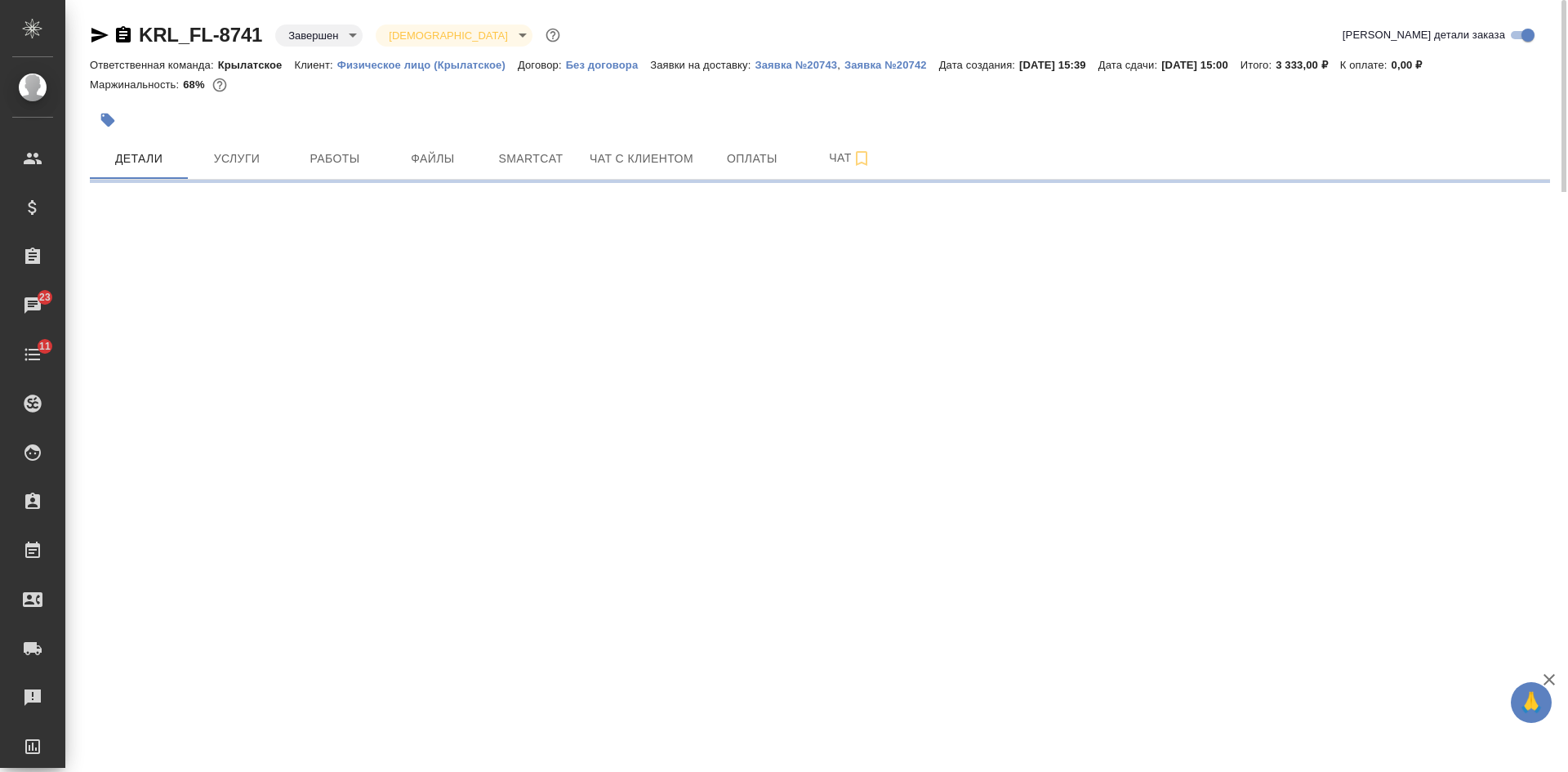
select select "RU"
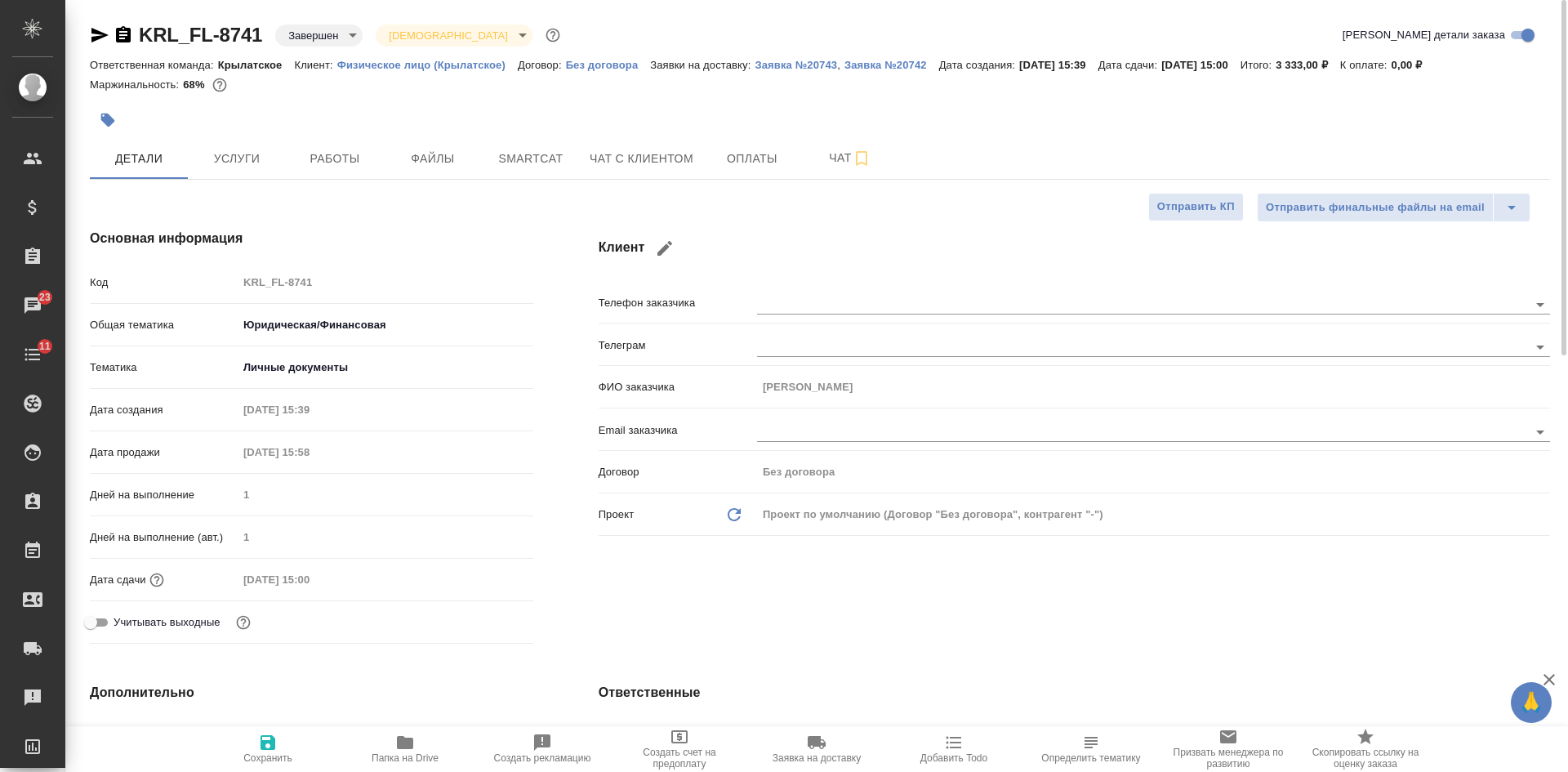
type textarea "x"
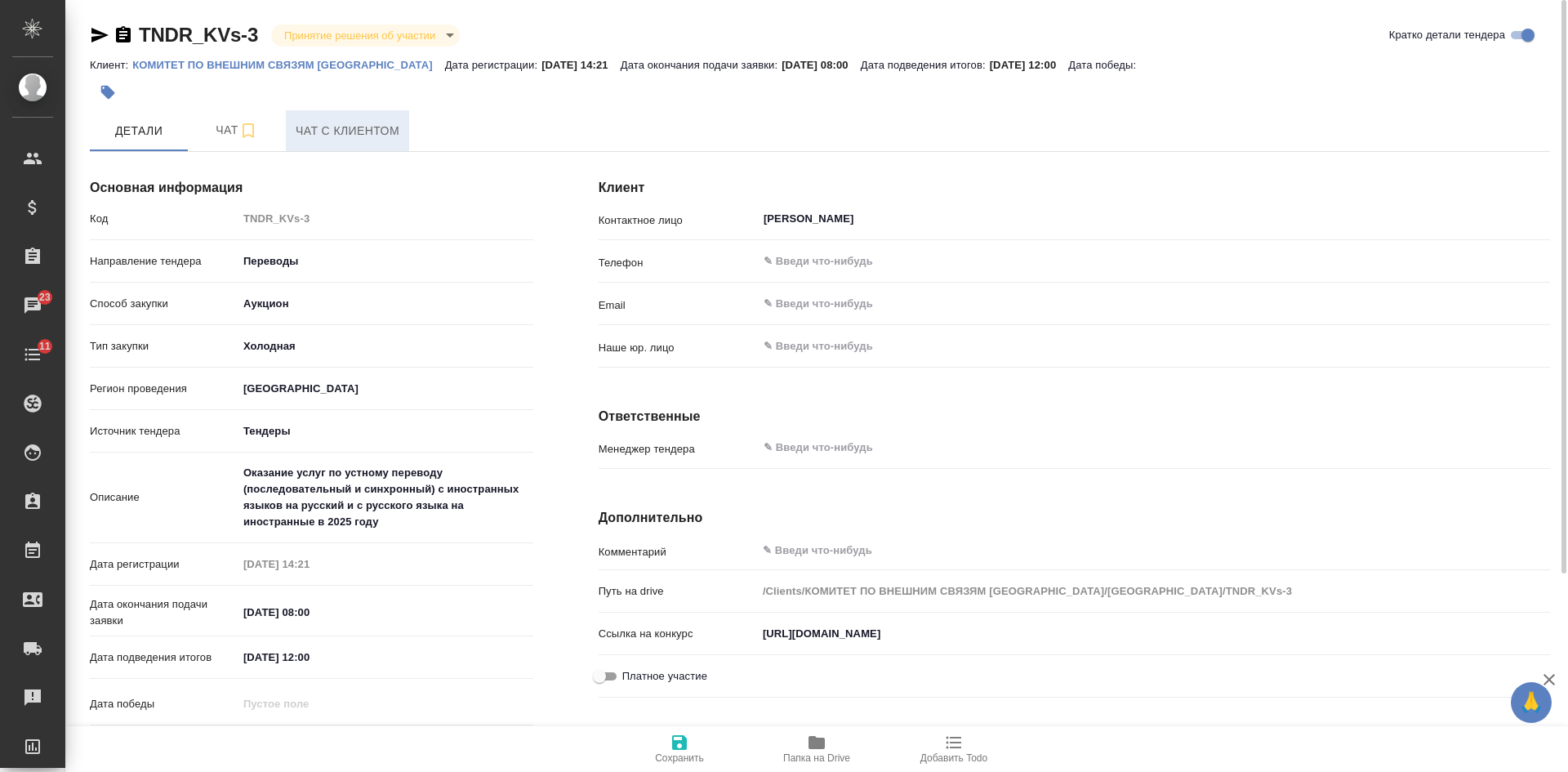
click at [343, 120] on span "Чат с клиентом" at bounding box center [348, 130] width 104 height 20
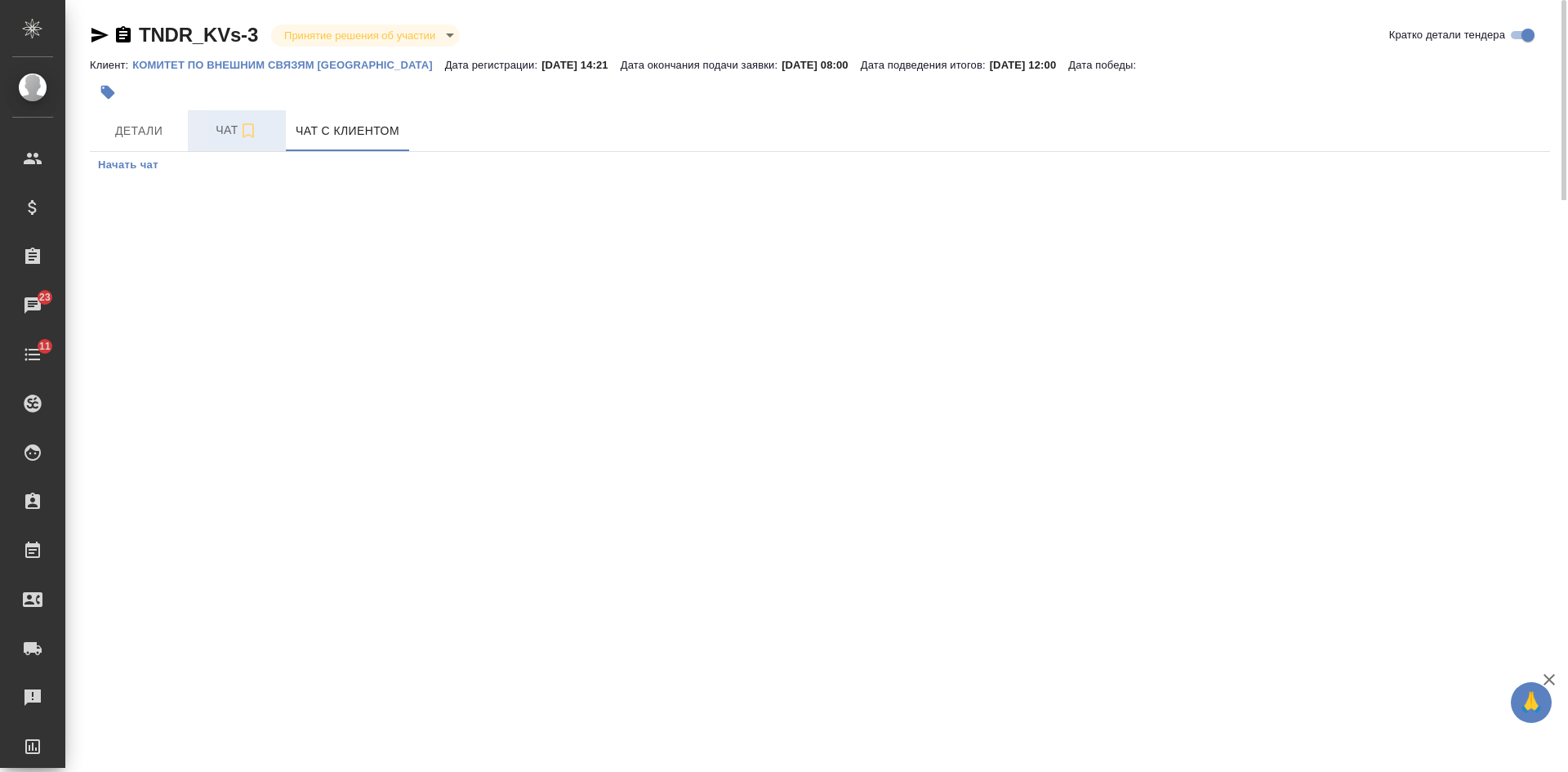
click at [249, 139] on icon "button" at bounding box center [248, 130] width 19 height 19
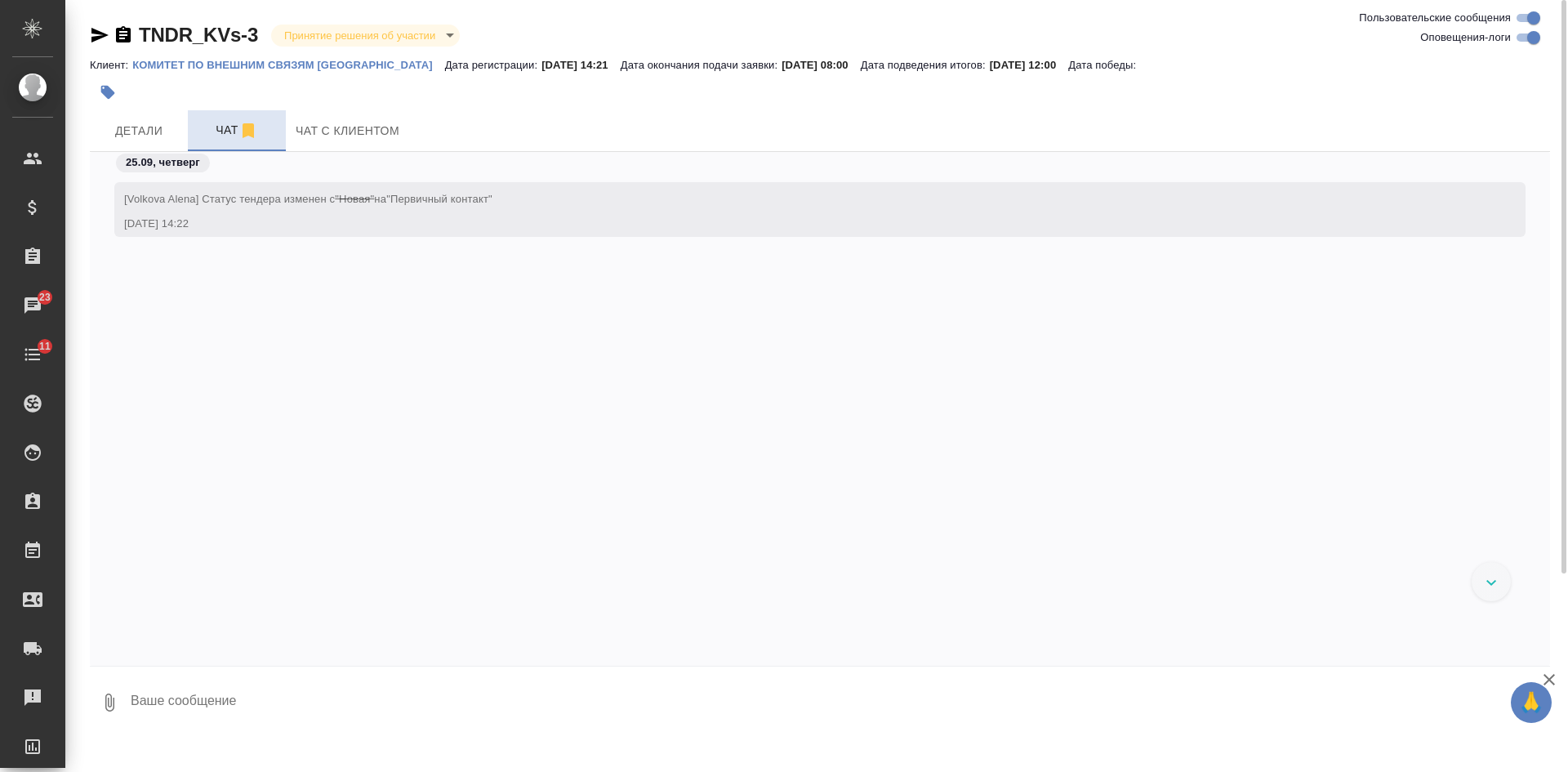
scroll to position [158, 0]
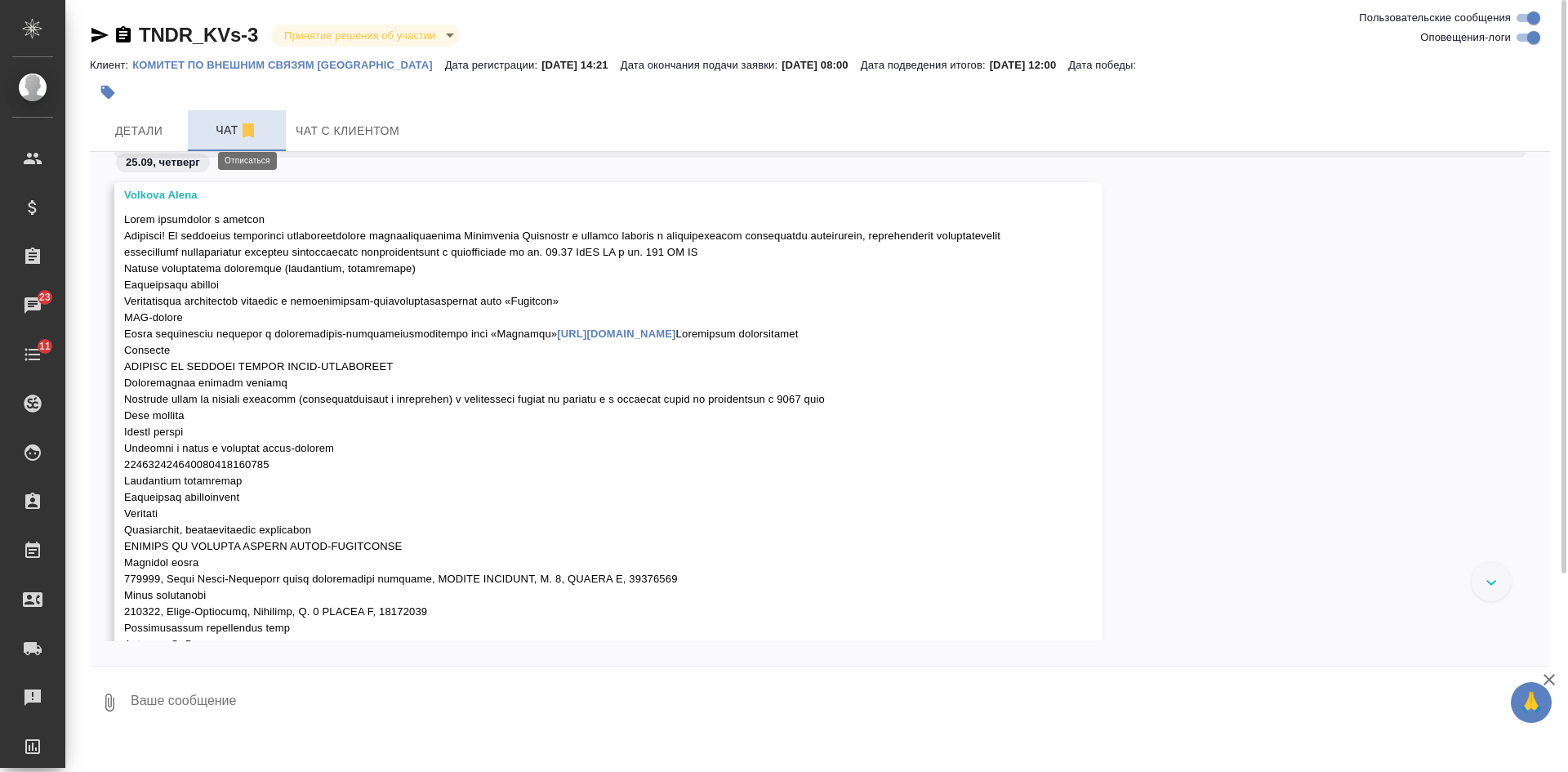
click at [252, 138] on icon "button" at bounding box center [248, 130] width 19 height 19
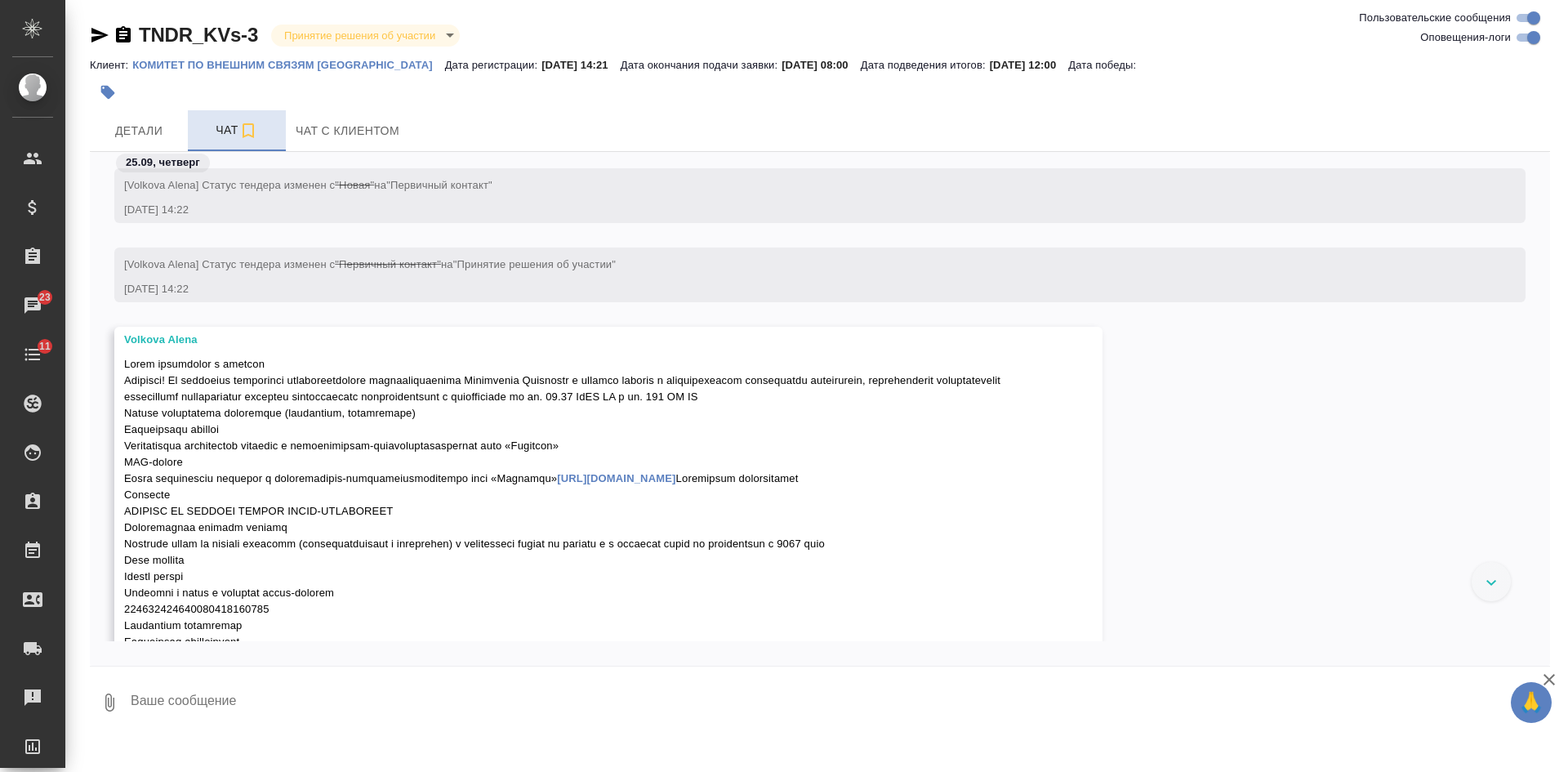
scroll to position [0, 0]
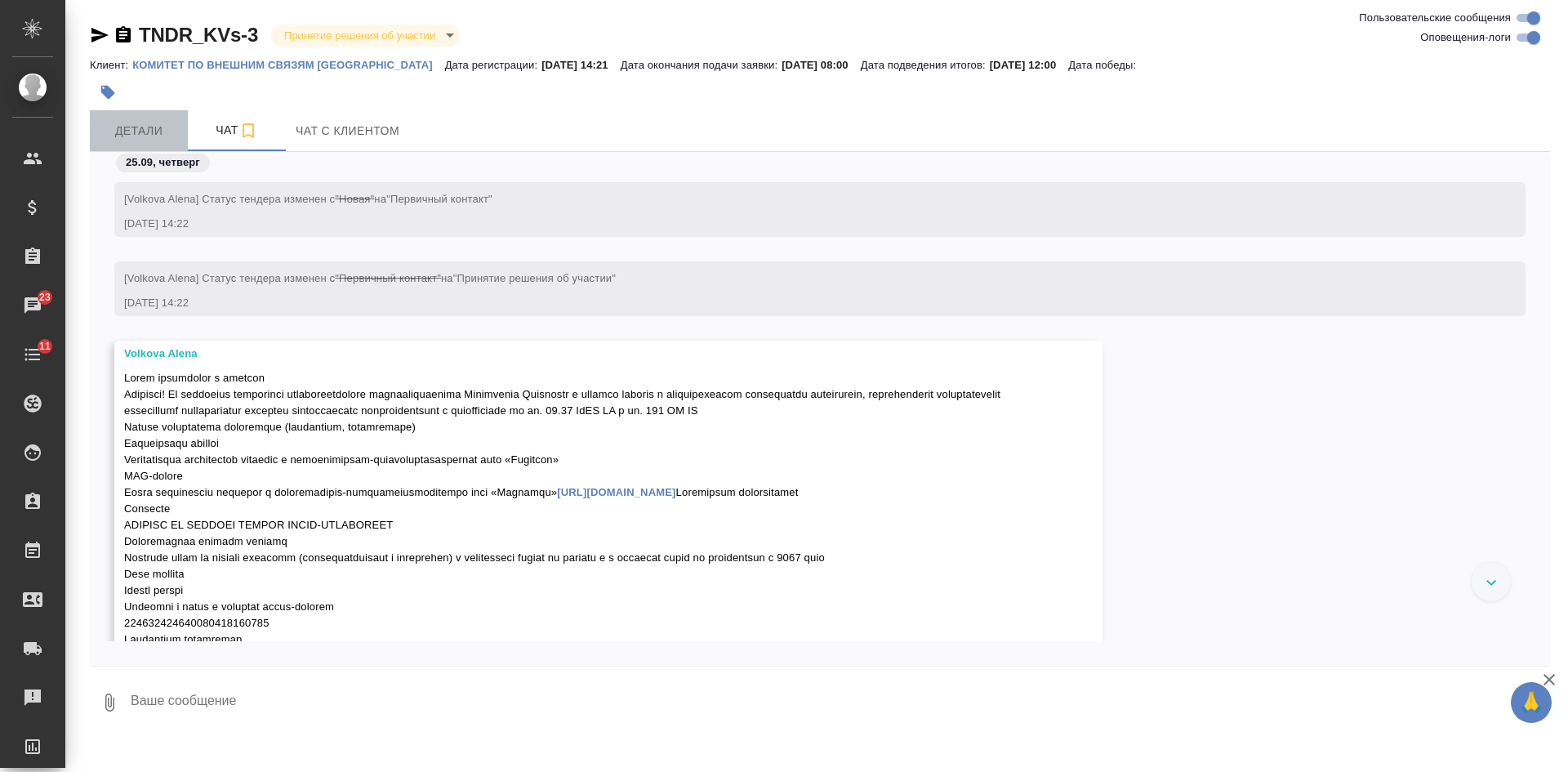
click at [125, 133] on span "Детали" at bounding box center [138, 130] width 78 height 20
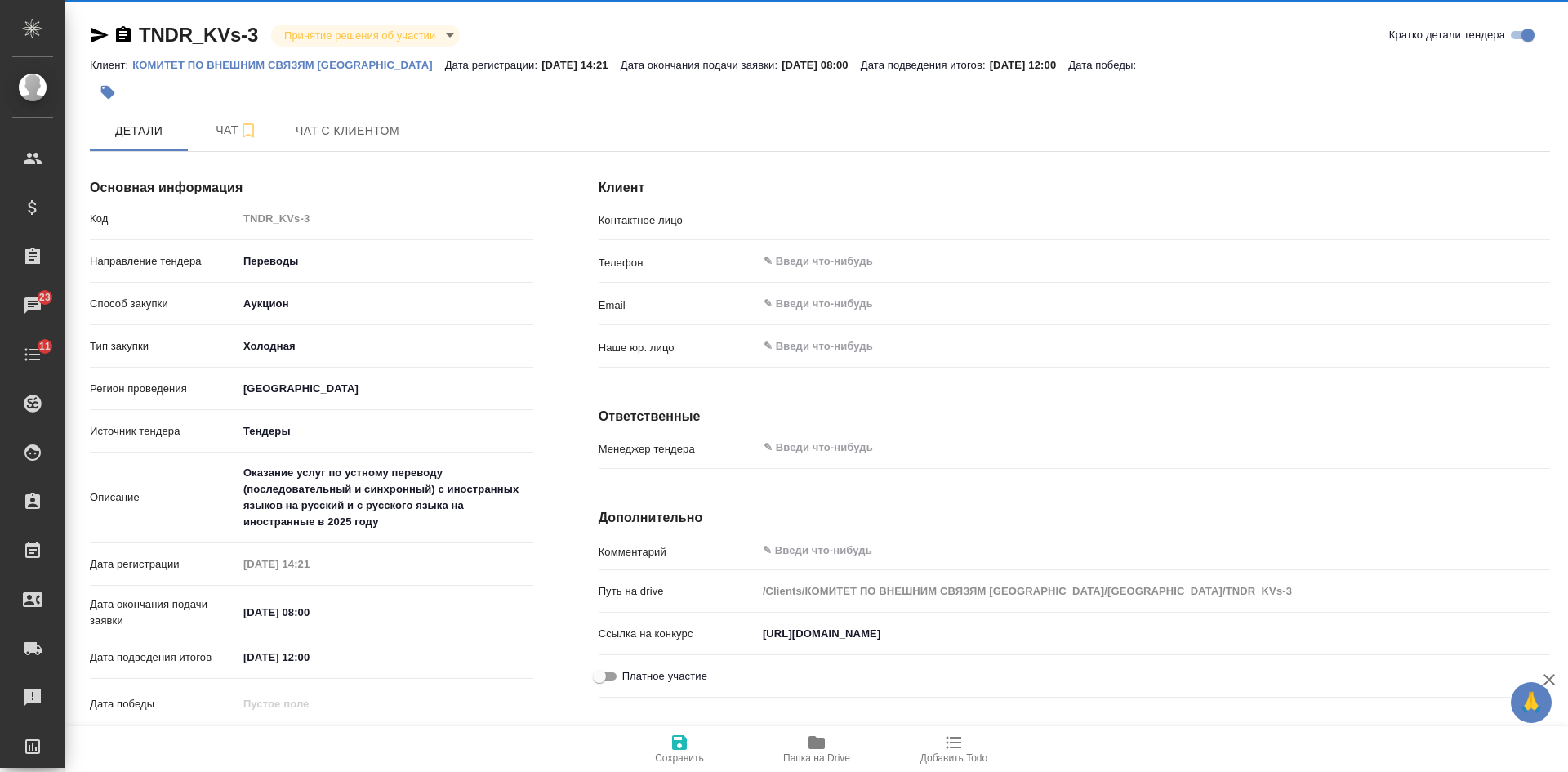
type input "[PERSON_NAME]"
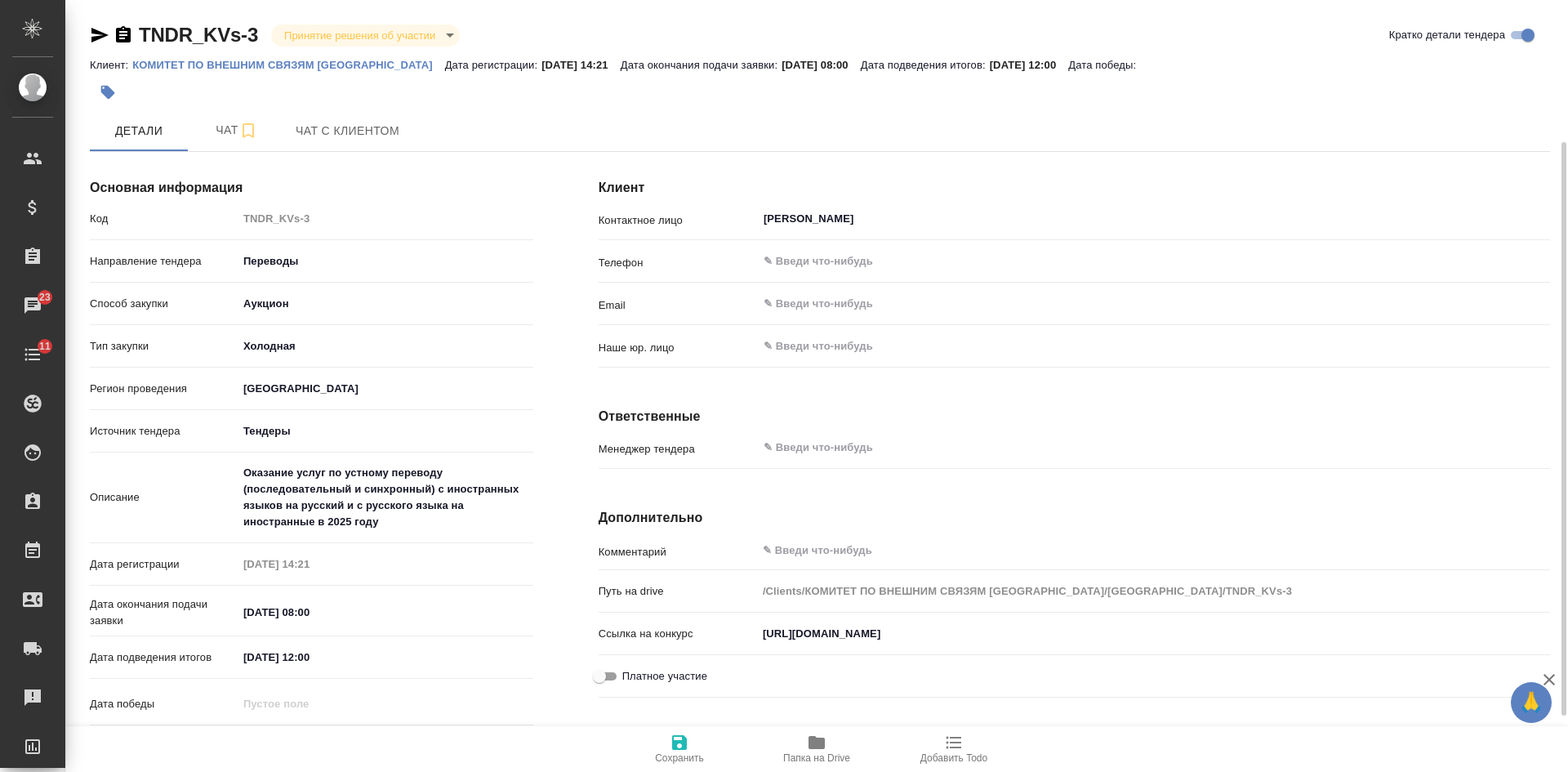
scroll to position [267, 0]
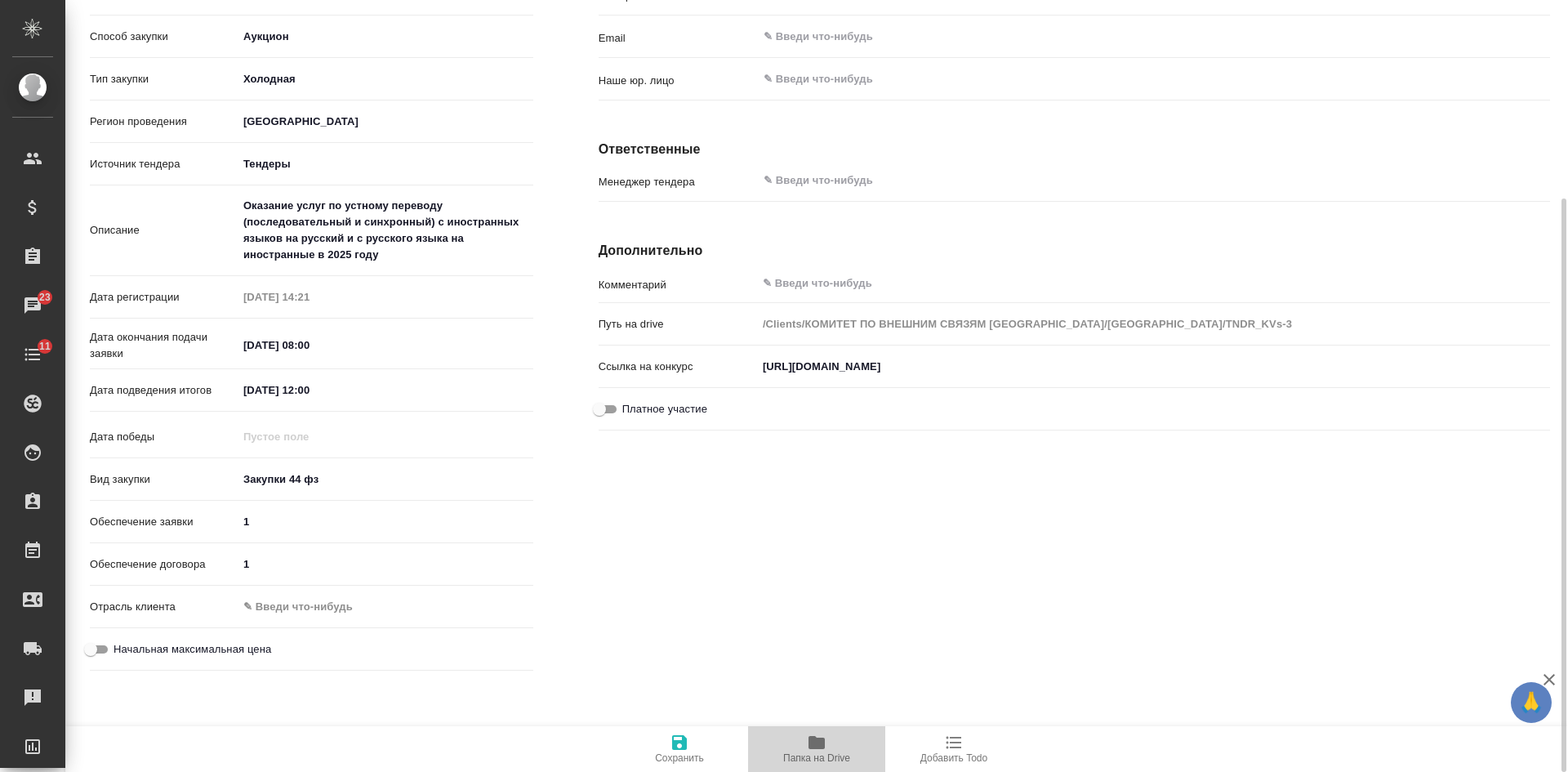
click at [825, 751] on icon "button" at bounding box center [816, 742] width 19 height 19
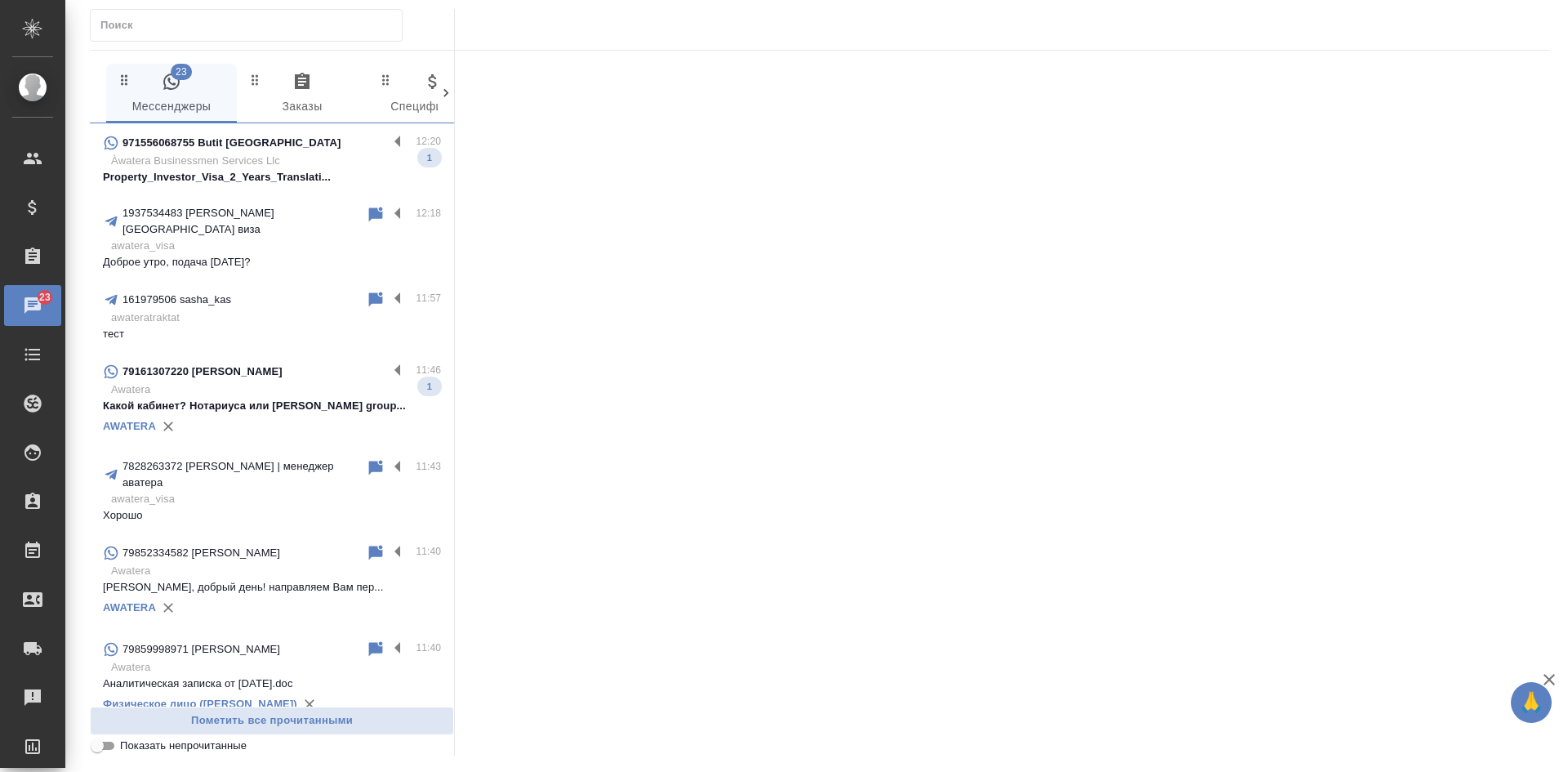
click at [173, 34] on input "text" at bounding box center [251, 25] width 302 height 23
paste input "9031366114"
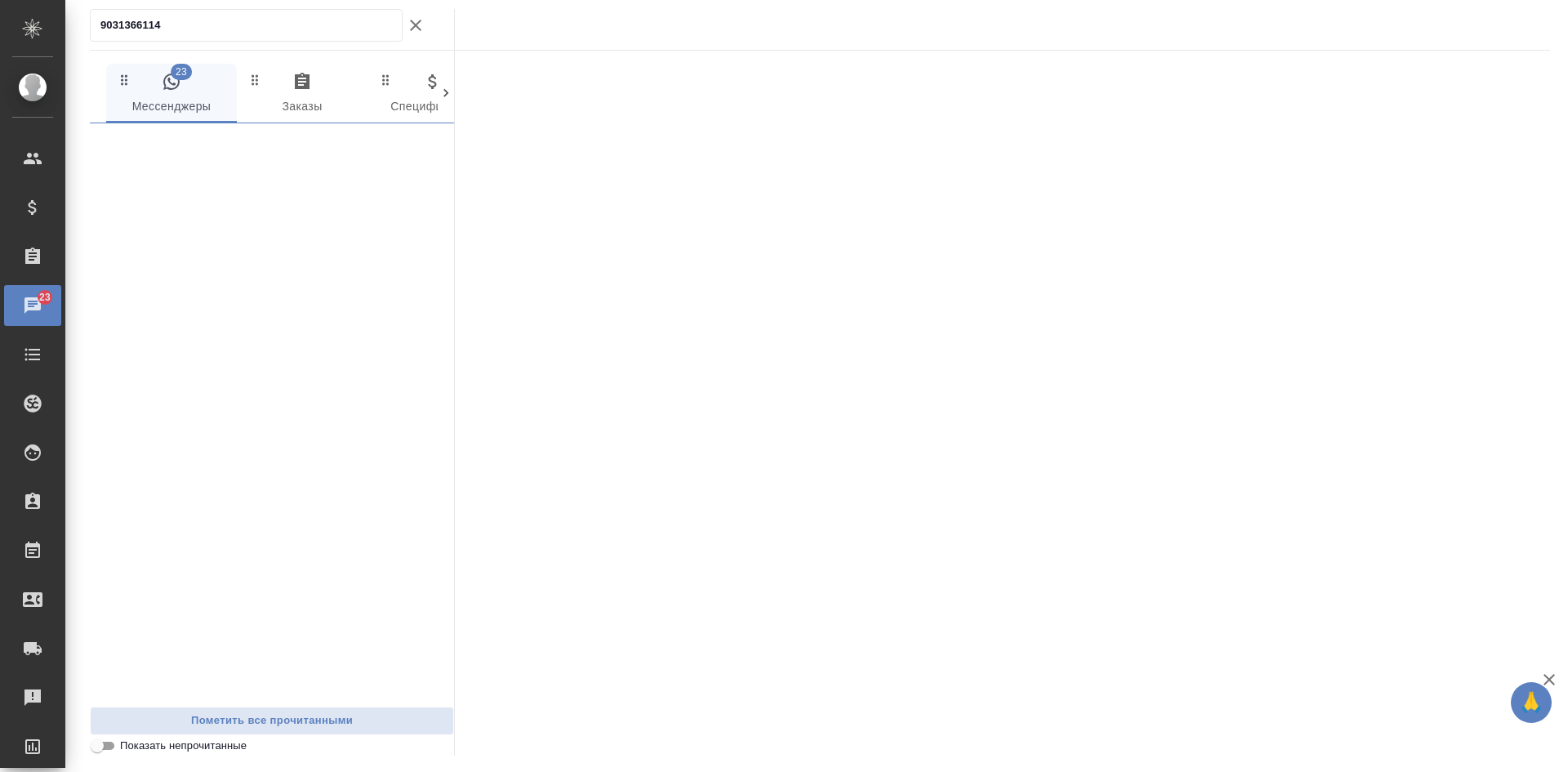
click at [102, 17] on input "9031366114" at bounding box center [251, 25] width 302 height 23
type input "79031366114"
click at [418, 25] on icon "button" at bounding box center [415, 25] width 19 height 19
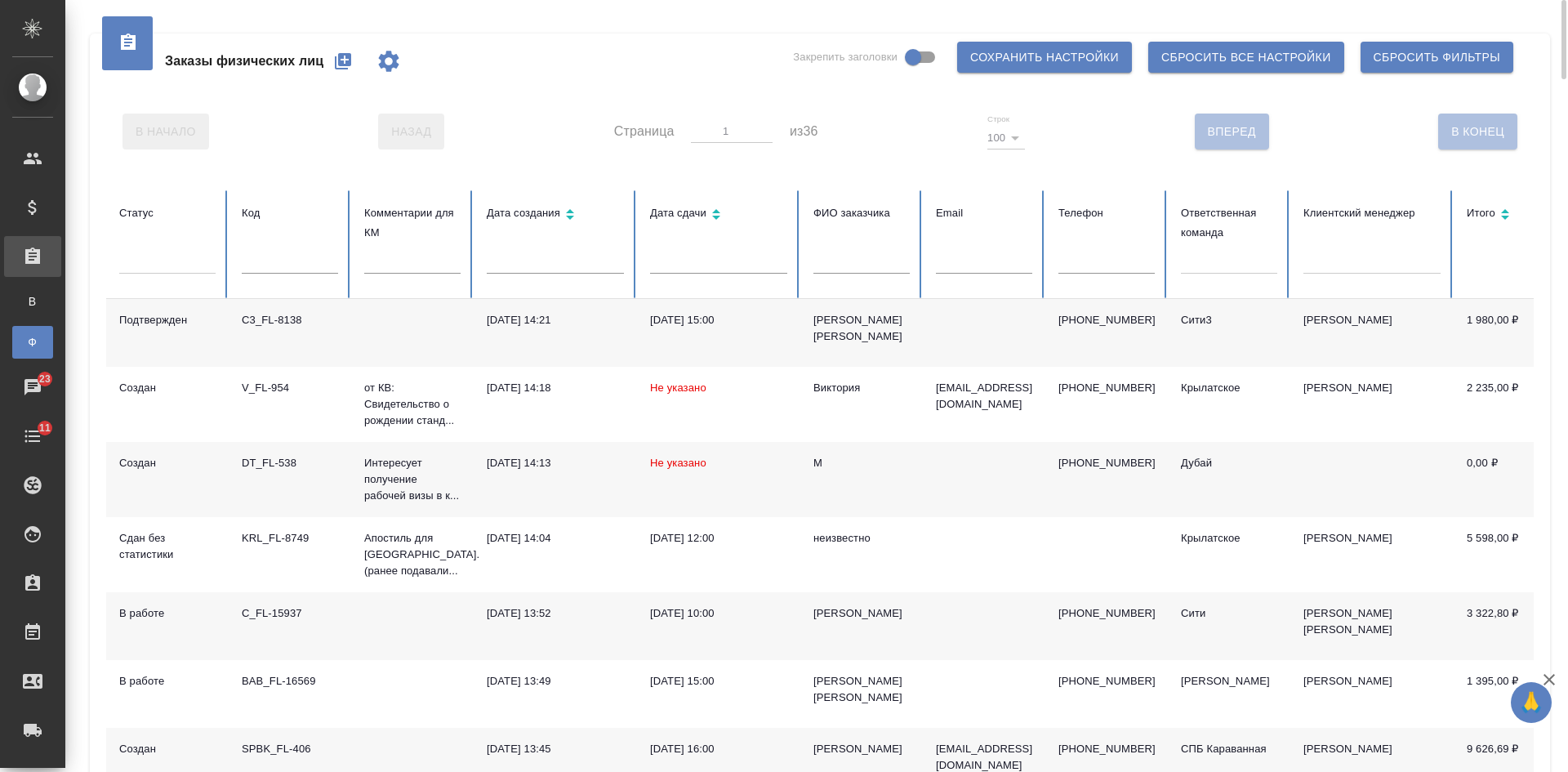
click at [1096, 259] on input "text" at bounding box center [1106, 262] width 96 height 23
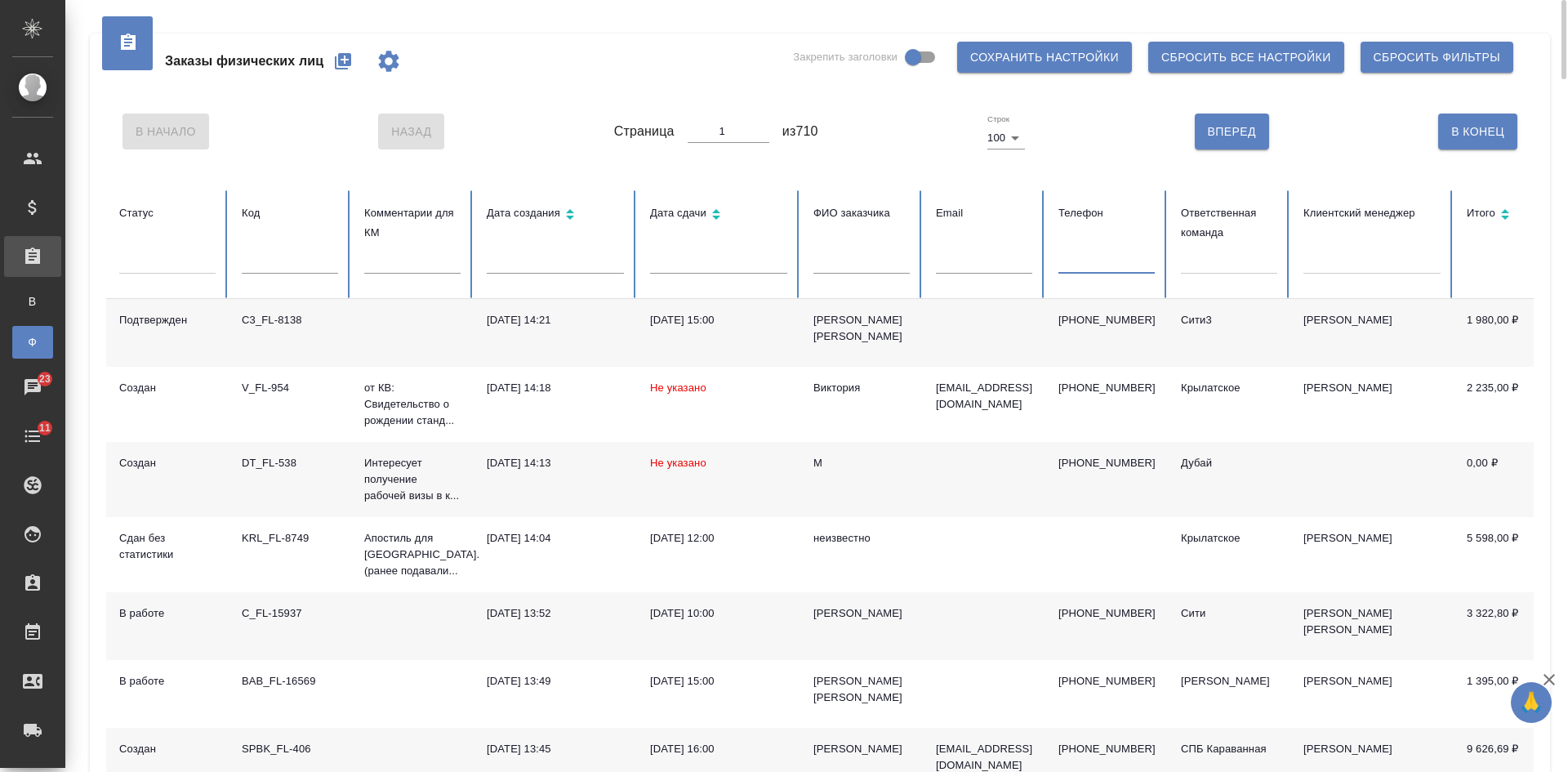
paste input "[PHONE_NUMBER]"
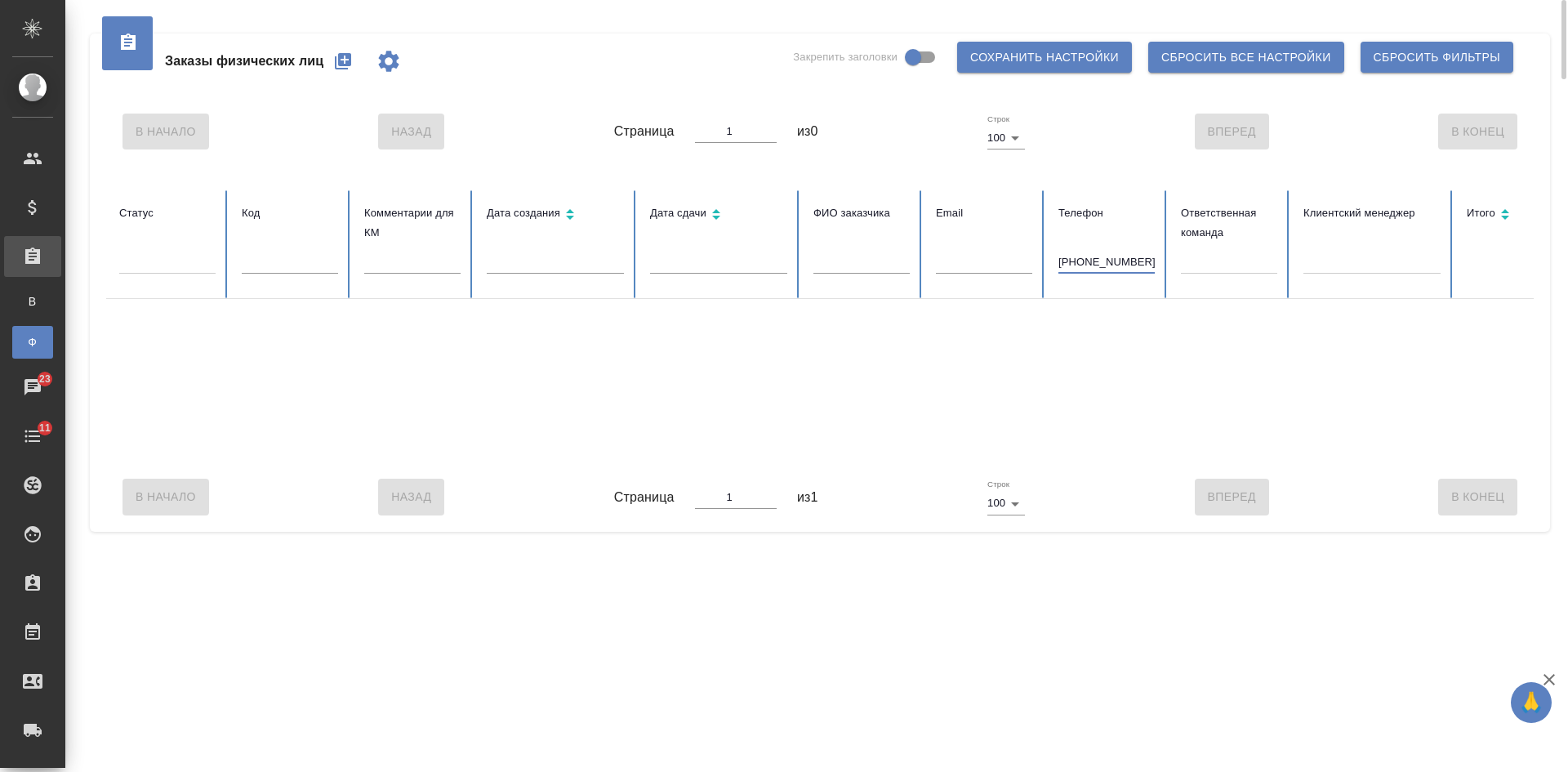
drag, startPoint x: 1071, startPoint y: 258, endPoint x: 1028, endPoint y: 250, distance: 43.7
click at [1033, 252] on tr "Статус Код Комментарии для КМ Дата создания Дата сдачи ФИО заказчика Email Теле…" at bounding box center [1024, 244] width 1837 height 109
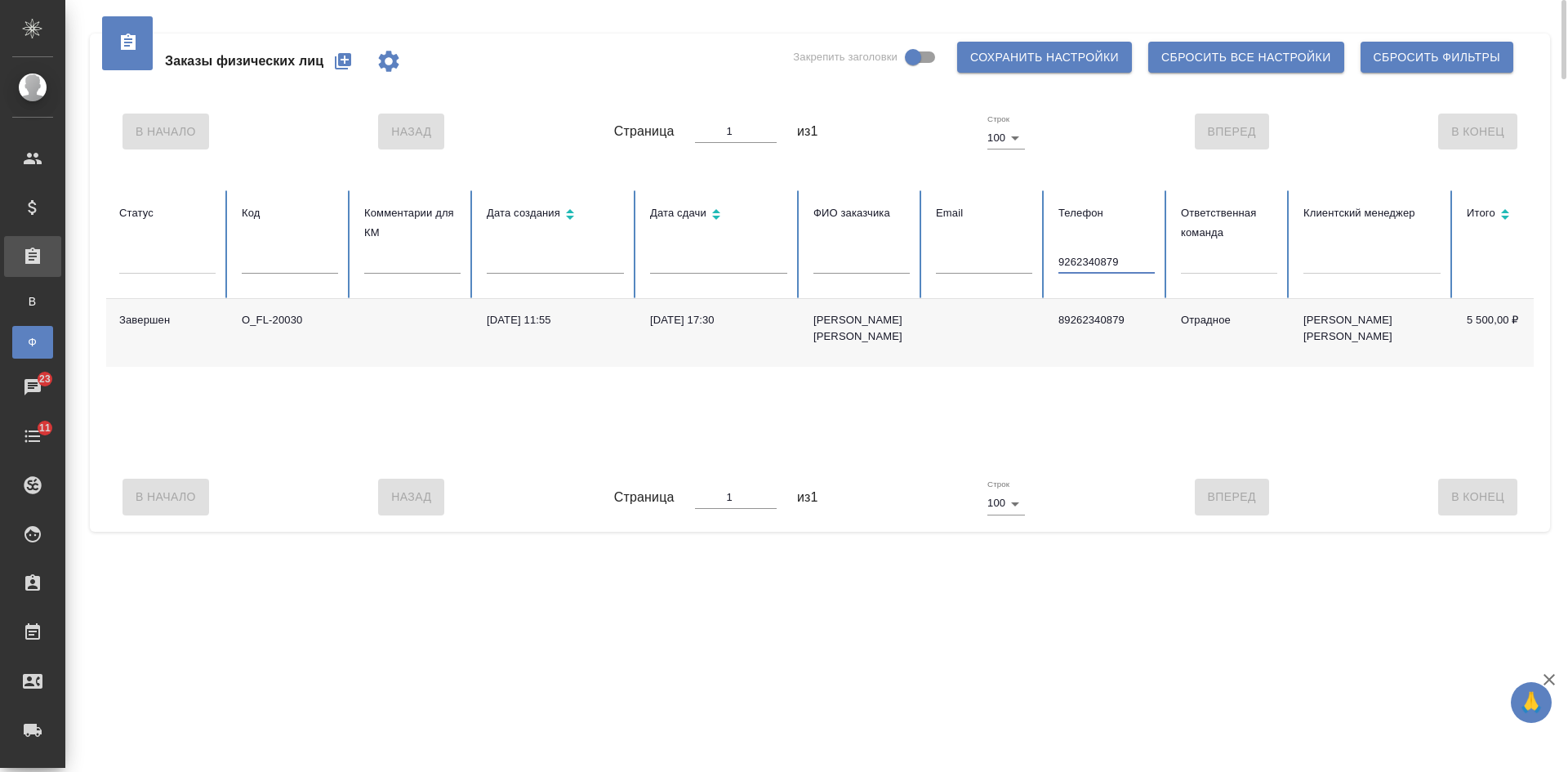
drag, startPoint x: 1140, startPoint y: 261, endPoint x: 1054, endPoint y: 263, distance: 86.0
click at [1055, 263] on th "Телефон [PHONE_NUMBER]" at bounding box center [1105, 244] width 122 height 109
type input "\"
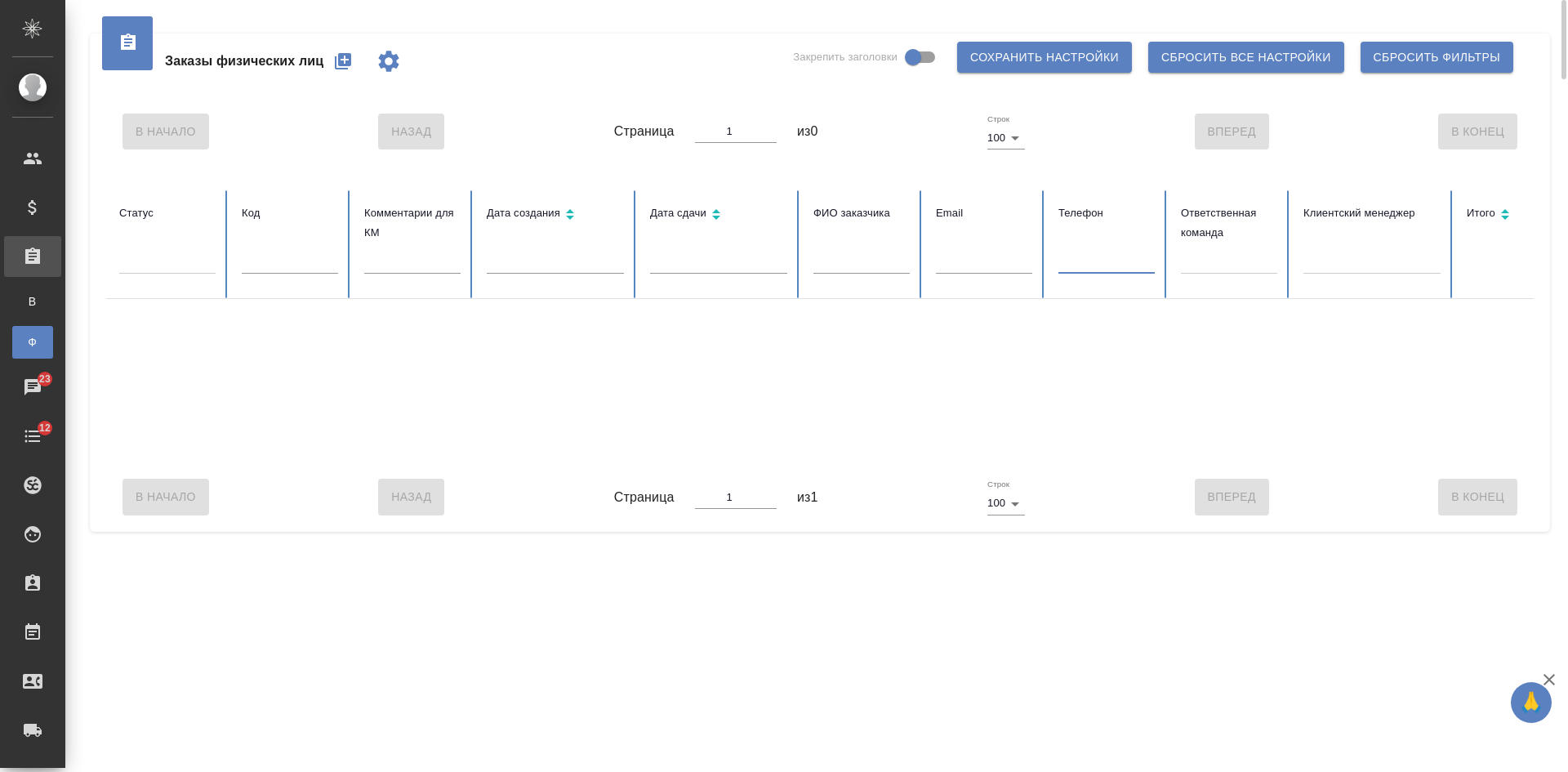
paste input "9104567654"
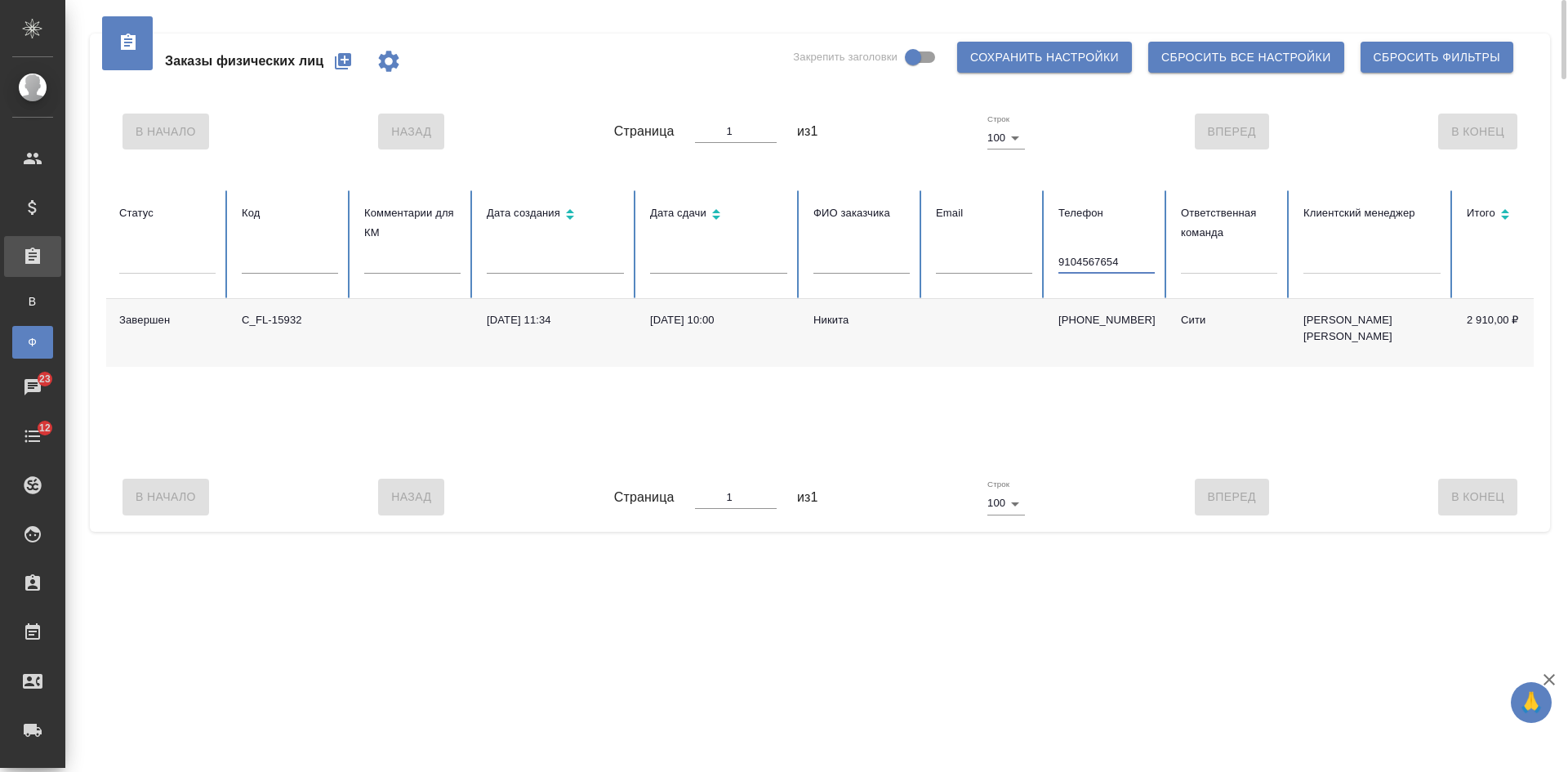
type input "9104567654"
click at [896, 337] on td "Никита" at bounding box center [861, 333] width 122 height 67
click at [895, 339] on td "Никита" at bounding box center [861, 333] width 122 height 67
click at [895, 332] on td "Никита" at bounding box center [861, 333] width 122 height 67
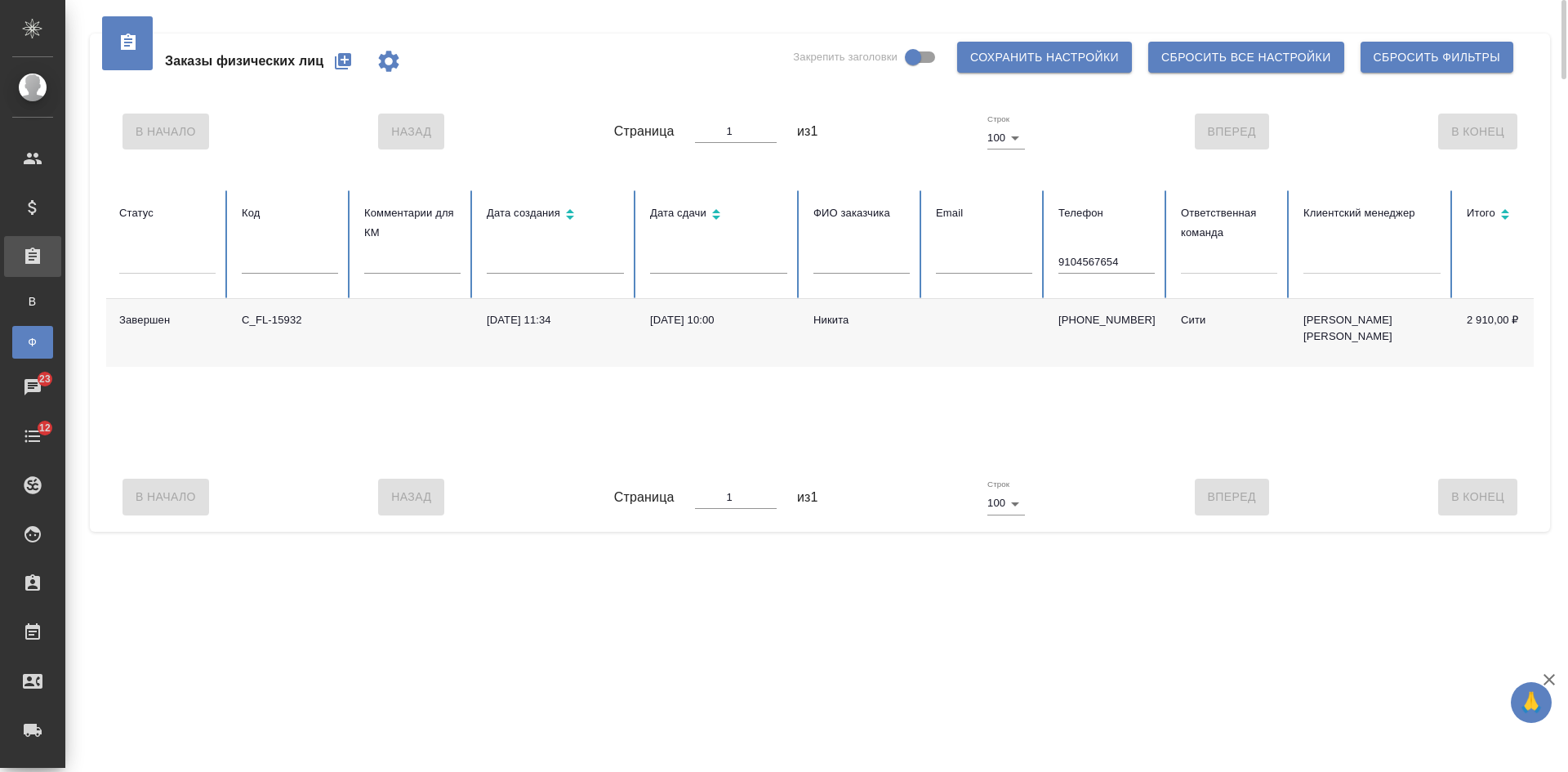
drag, startPoint x: 1130, startPoint y: 263, endPoint x: 884, endPoint y: 209, distance: 251.9
click at [895, 215] on tr "Статус Код Комментарии для КМ Дата создания Дата сдачи ФИО заказчика Email Теле…" at bounding box center [1024, 244] width 1837 height 109
paste input "9031366114"
type input "9031366114"
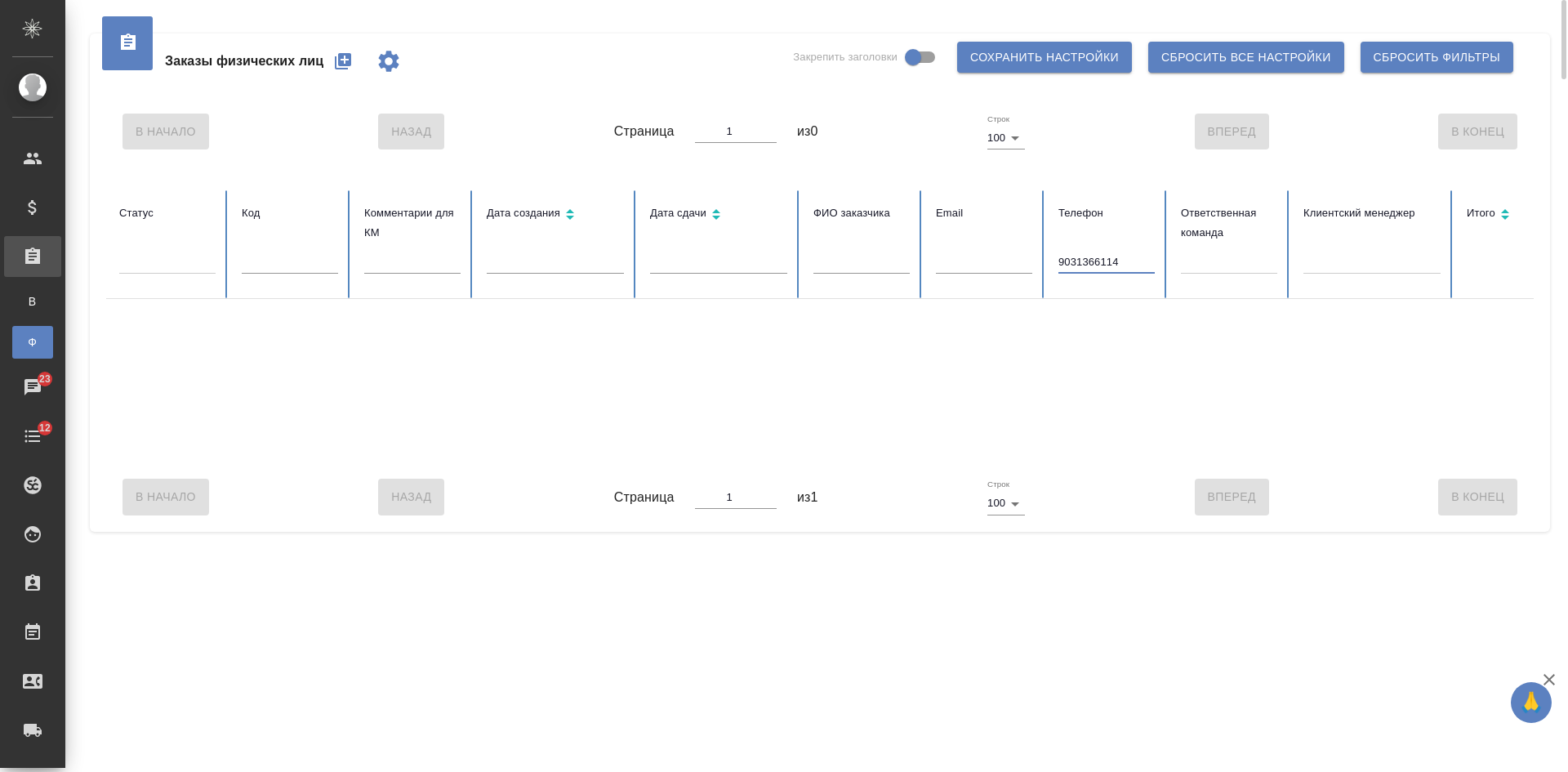
drag, startPoint x: 1103, startPoint y: 259, endPoint x: 1003, endPoint y: 228, distance: 104.7
click at [1003, 228] on tr "Статус Код Комментарии для КМ Дата создания Дата сдачи ФИО заказчика Email Теле…" at bounding box center [1024, 244] width 1837 height 109
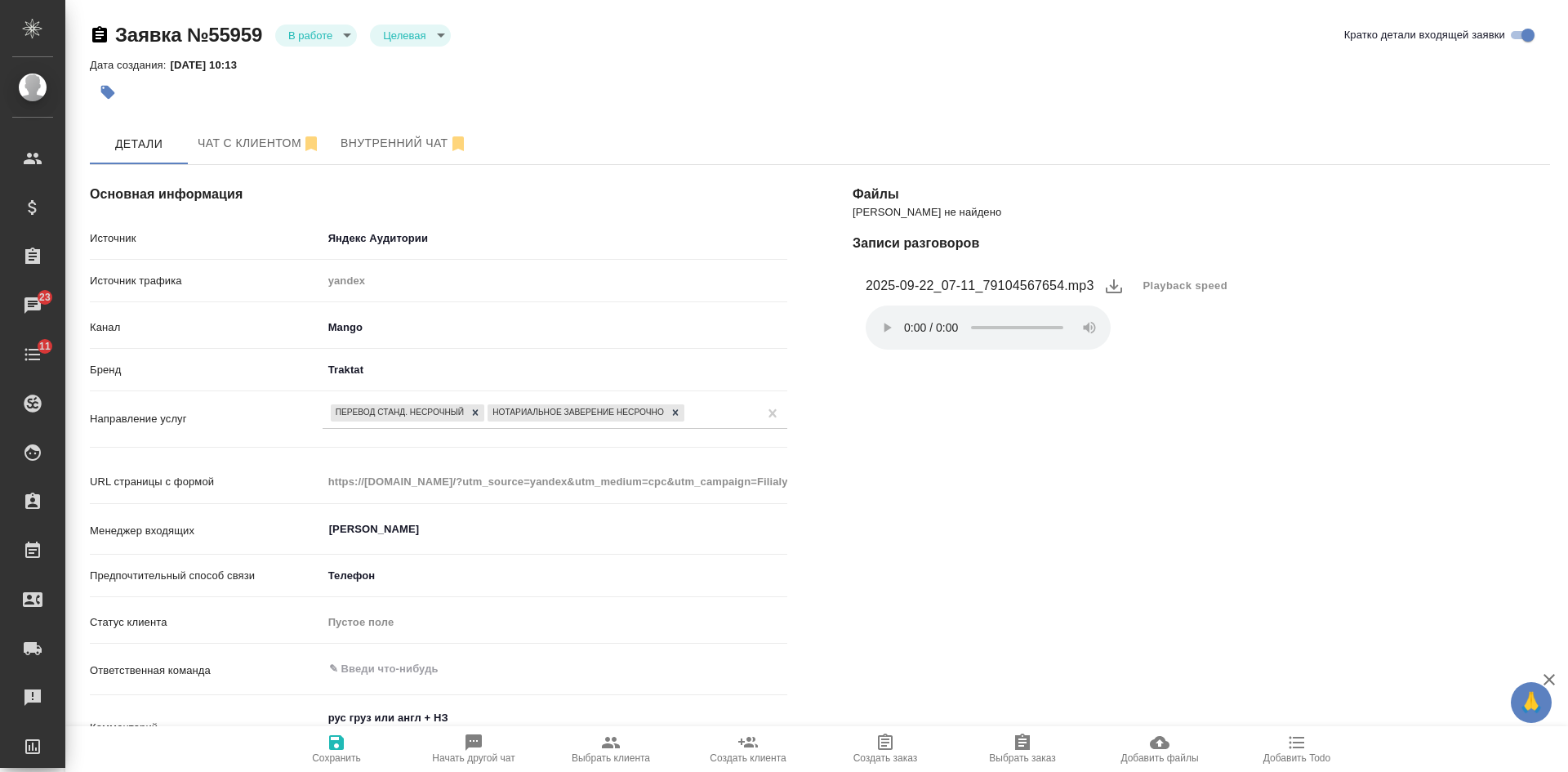
select select "RU"
click at [279, 152] on span "Чат с клиентом" at bounding box center [259, 143] width 123 height 20
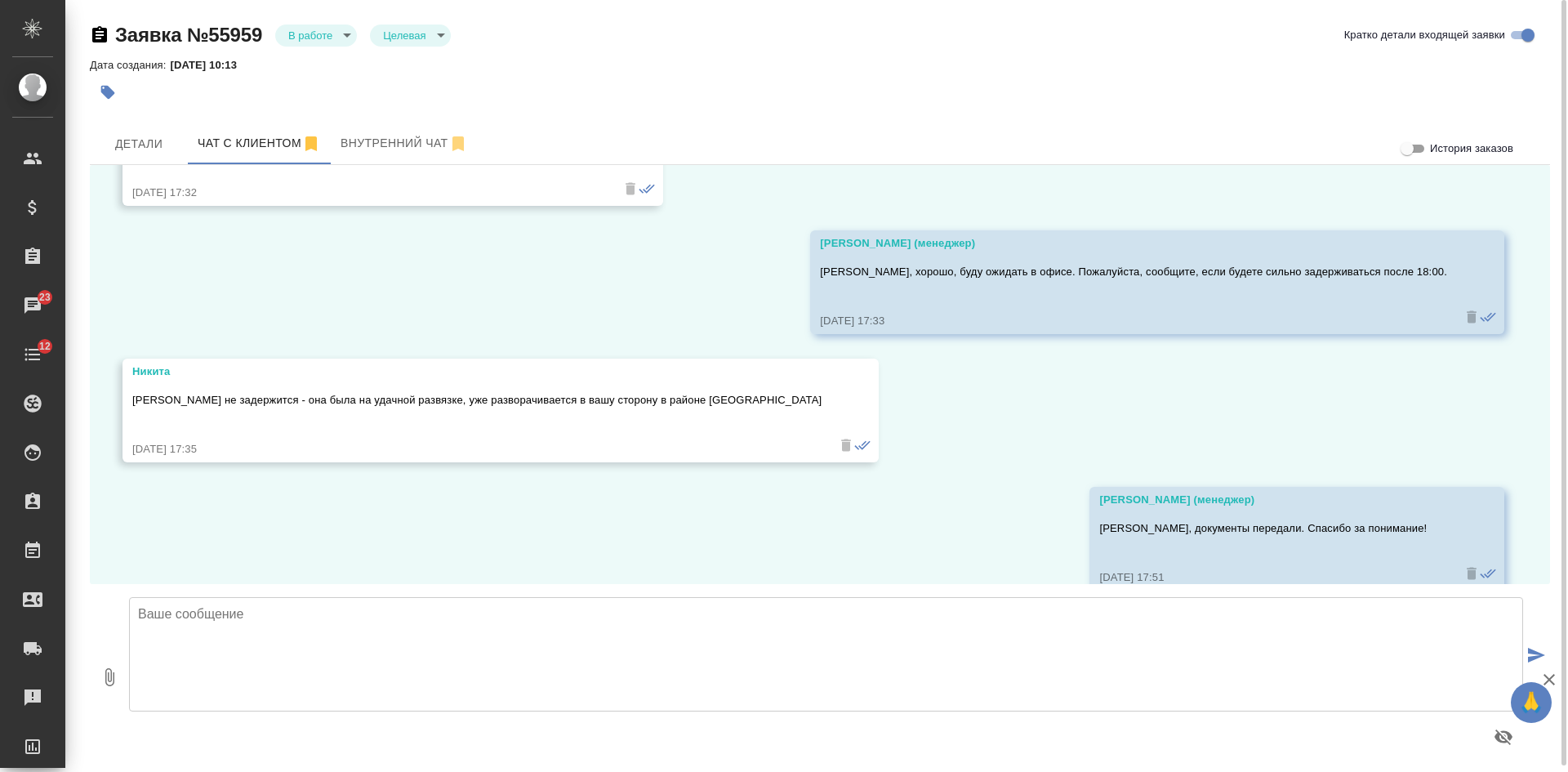
scroll to position [3484, 0]
click at [131, 146] on span "Детали" at bounding box center [138, 144] width 78 height 20
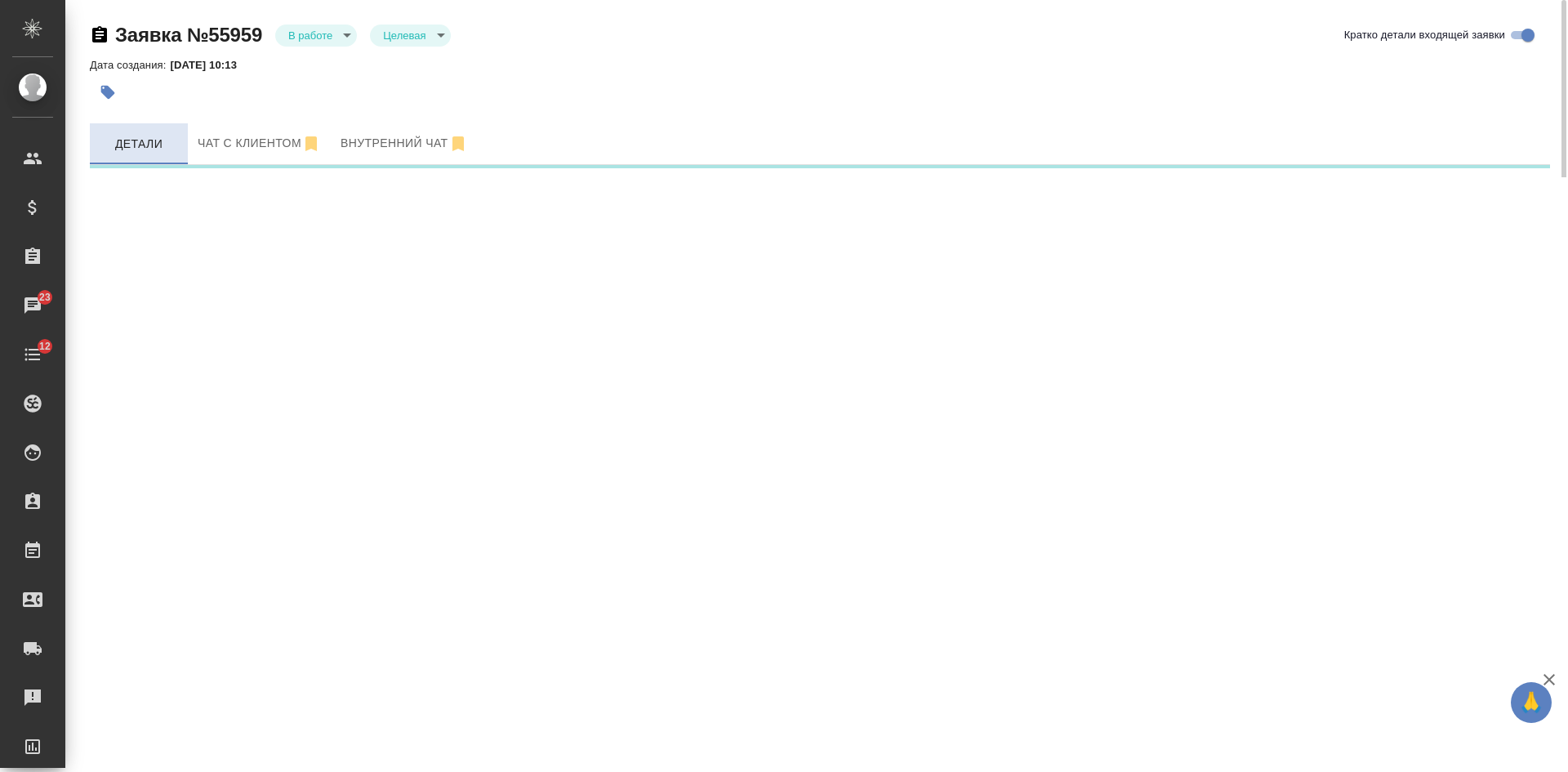
select select "RU"
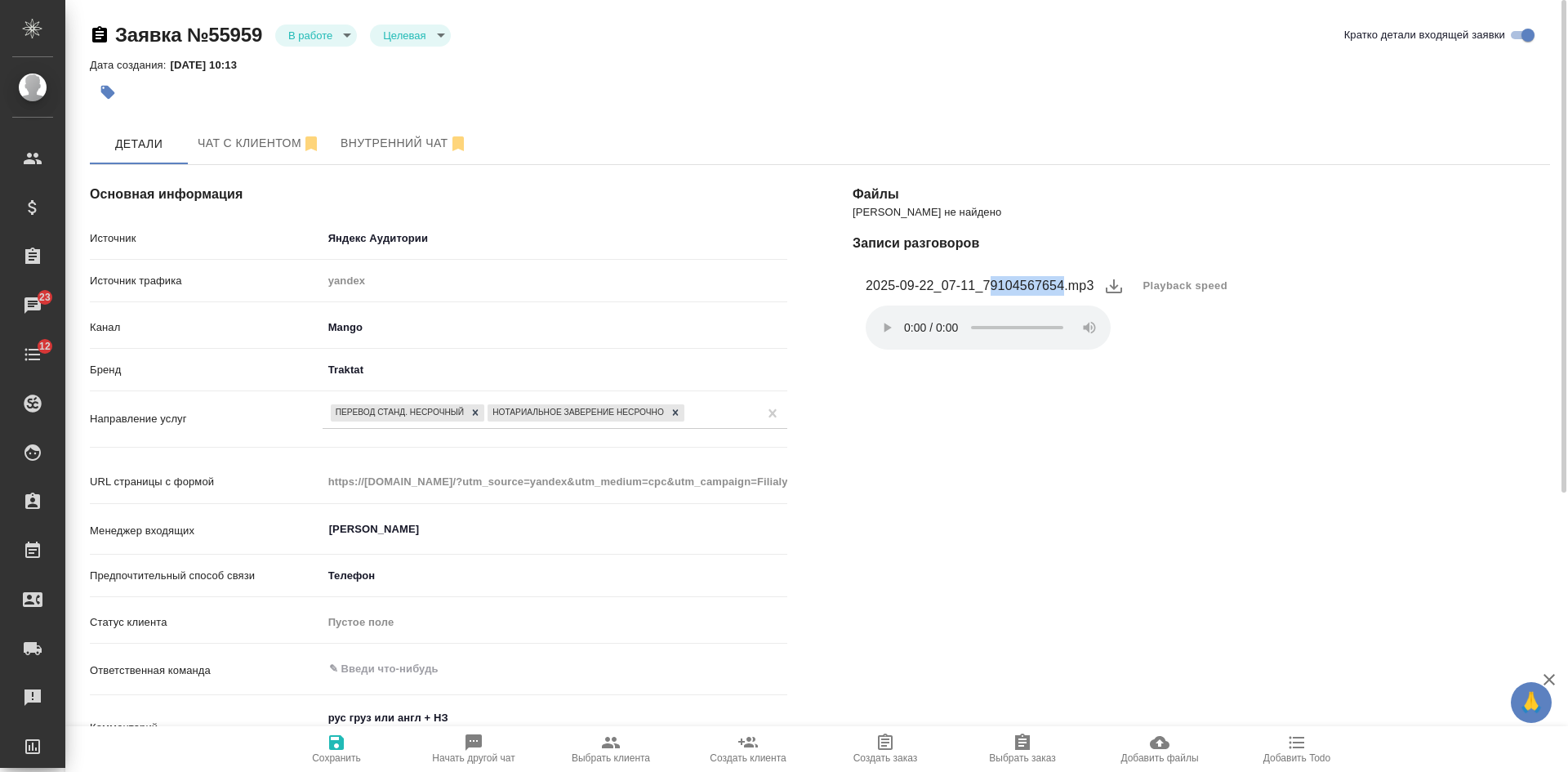
drag, startPoint x: 990, startPoint y: 286, endPoint x: 1063, endPoint y: 280, distance: 73.2
click at [1063, 280] on figcaption "2025-09-22_07-11_79104567654.mp3" at bounding box center [979, 285] width 228 height 19
copy figcaption "9104567654"
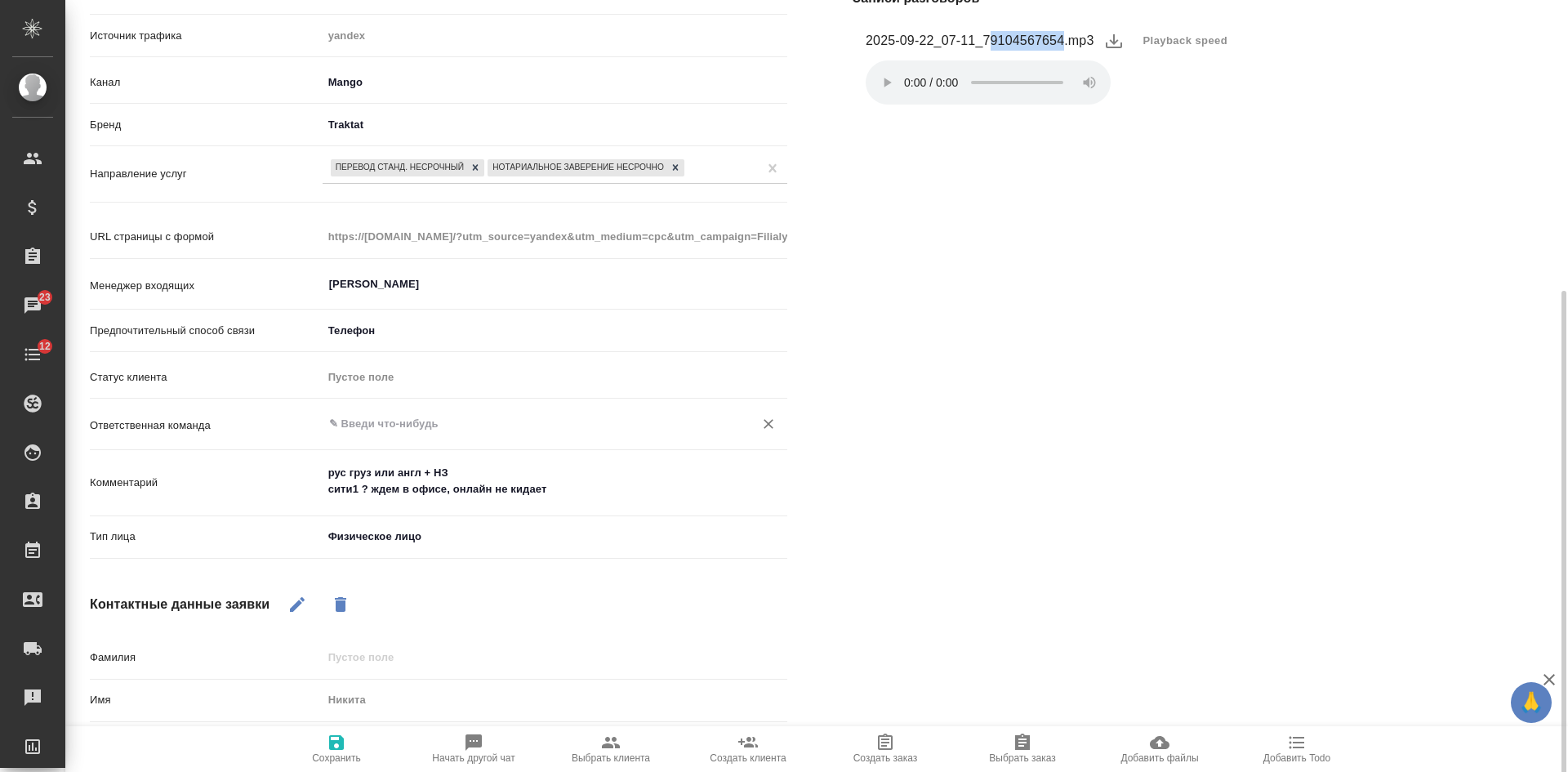
scroll to position [327, 0]
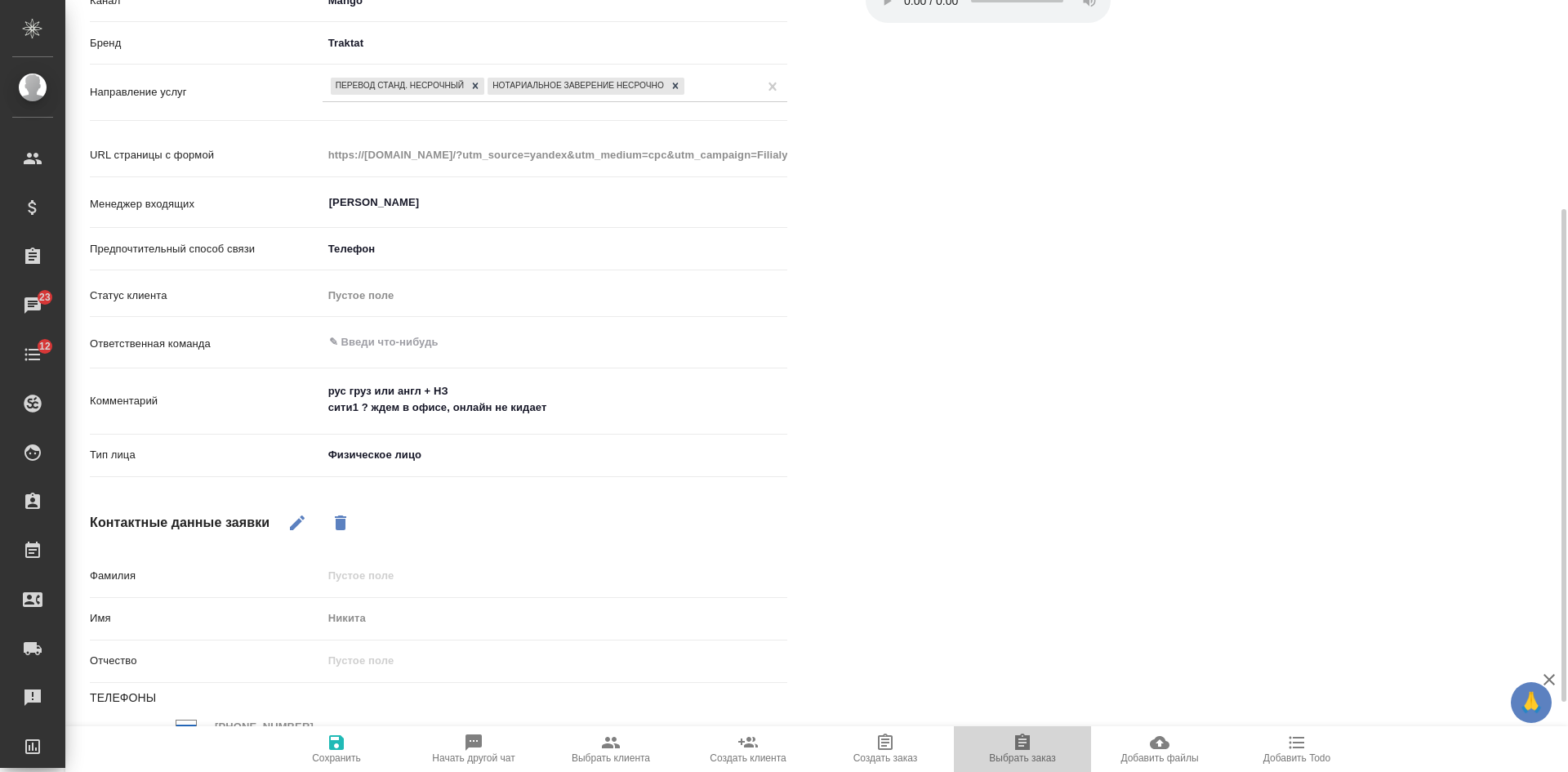
click at [1027, 748] on icon "button" at bounding box center [1022, 741] width 14 height 16
type textarea "x"
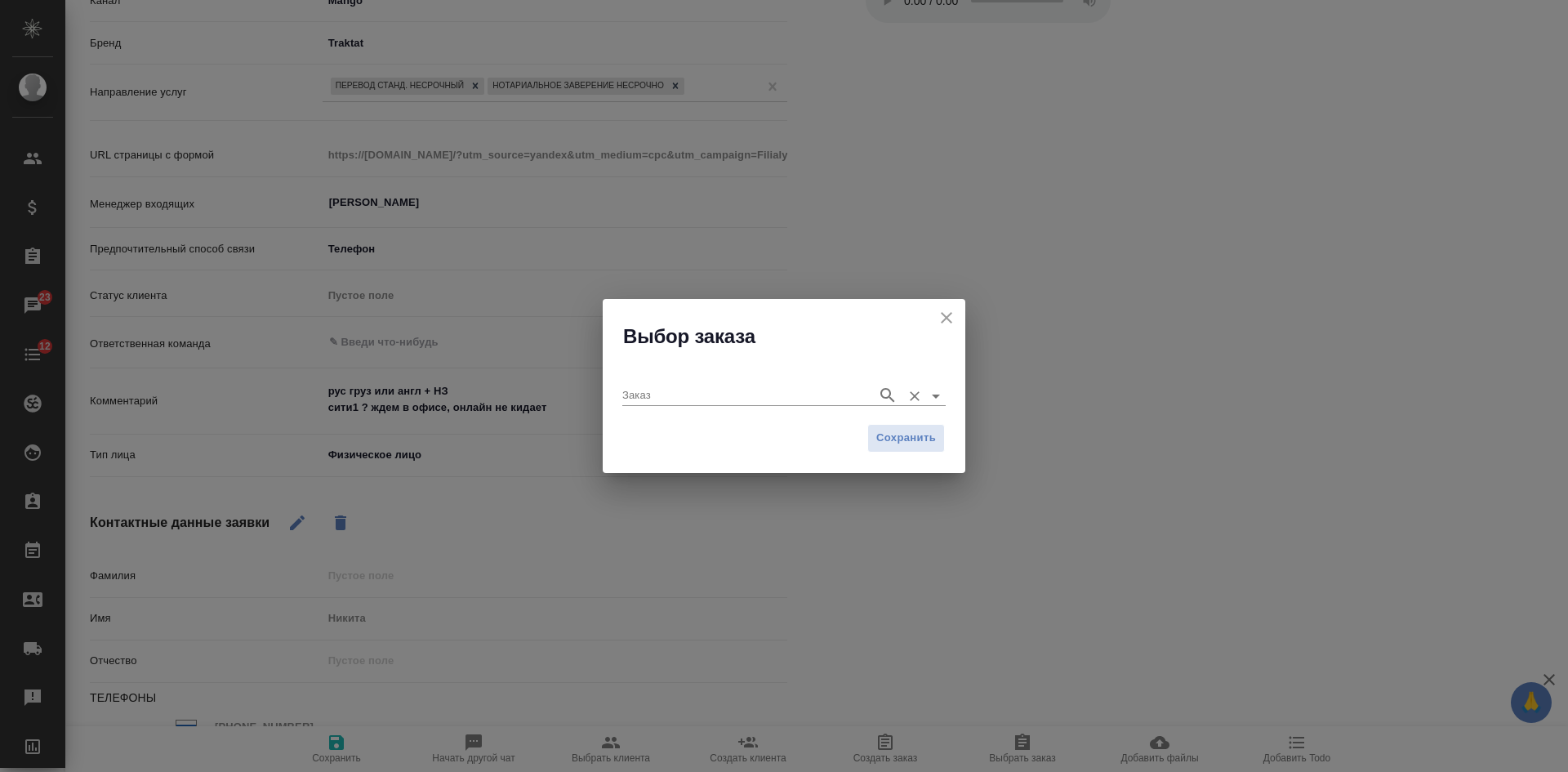
click at [804, 383] on div "Заказ" at bounding box center [784, 388] width 323 height 34
paste input "C_FL-15932"
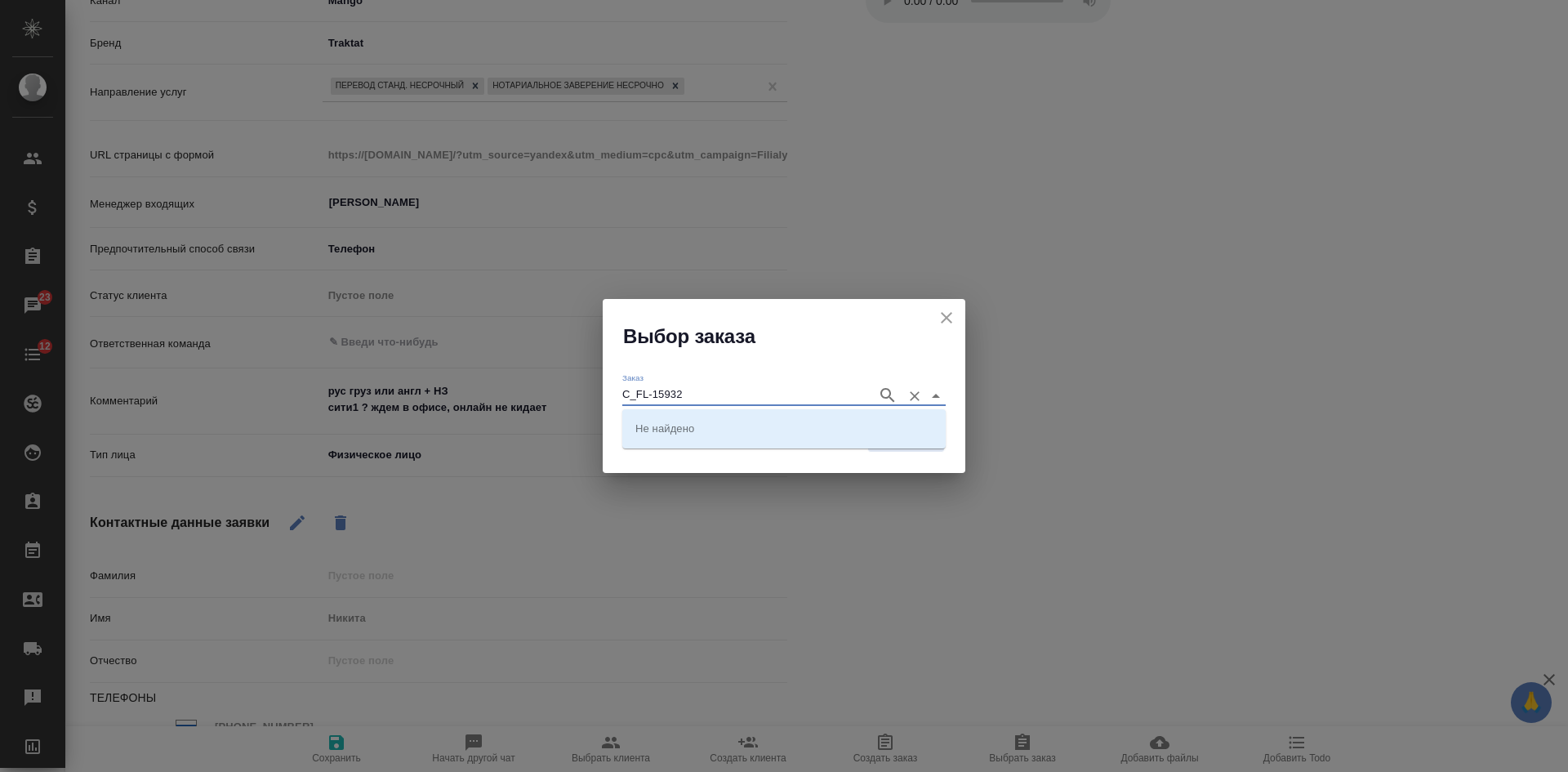
type input "C_FL-15932"
click at [700, 437] on li "C_FL-15932" at bounding box center [784, 428] width 323 height 29
type input "C_FL-15932"
click at [900, 443] on span "Сохранить" at bounding box center [906, 438] width 60 height 18
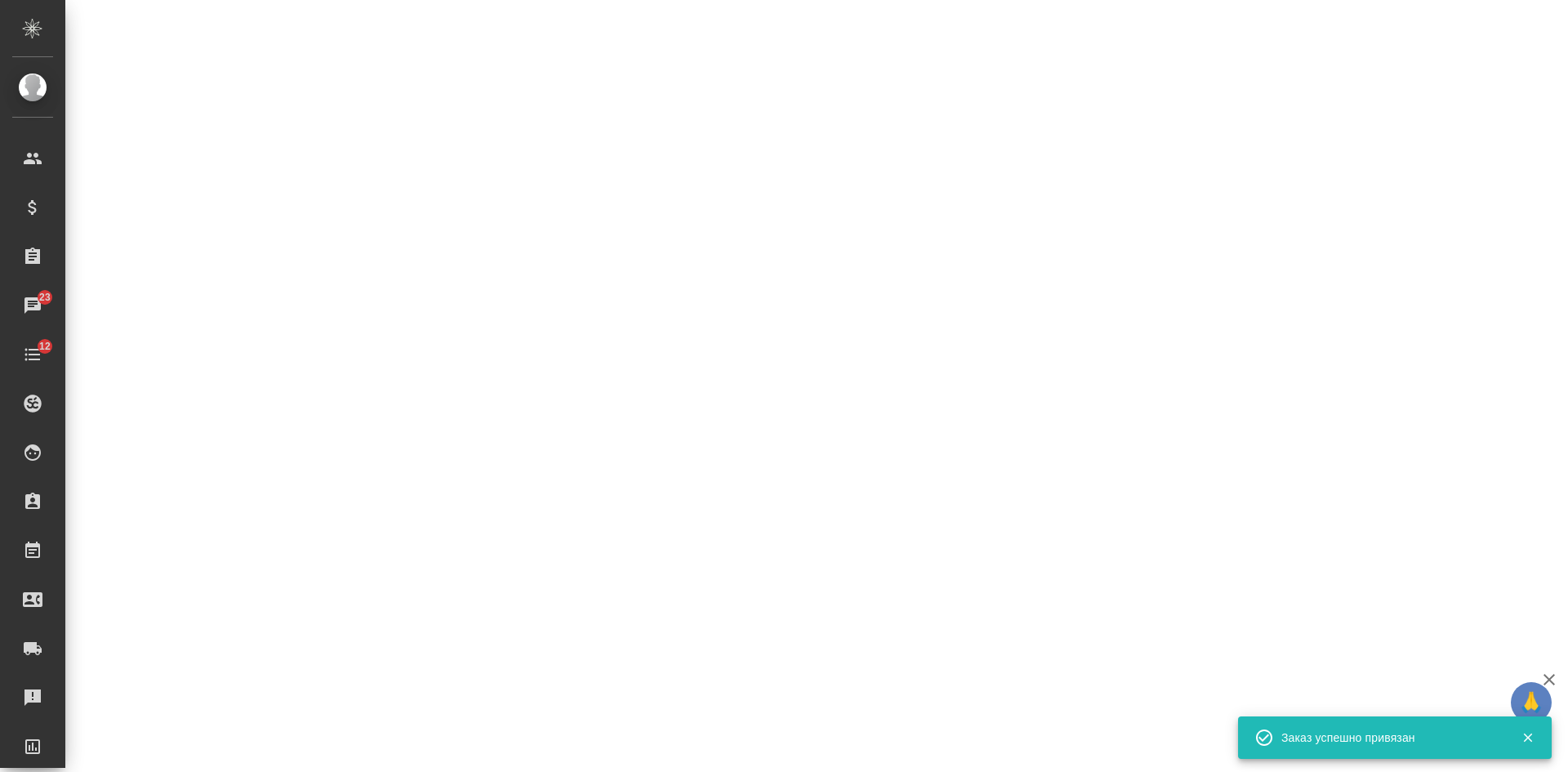
select select "RU"
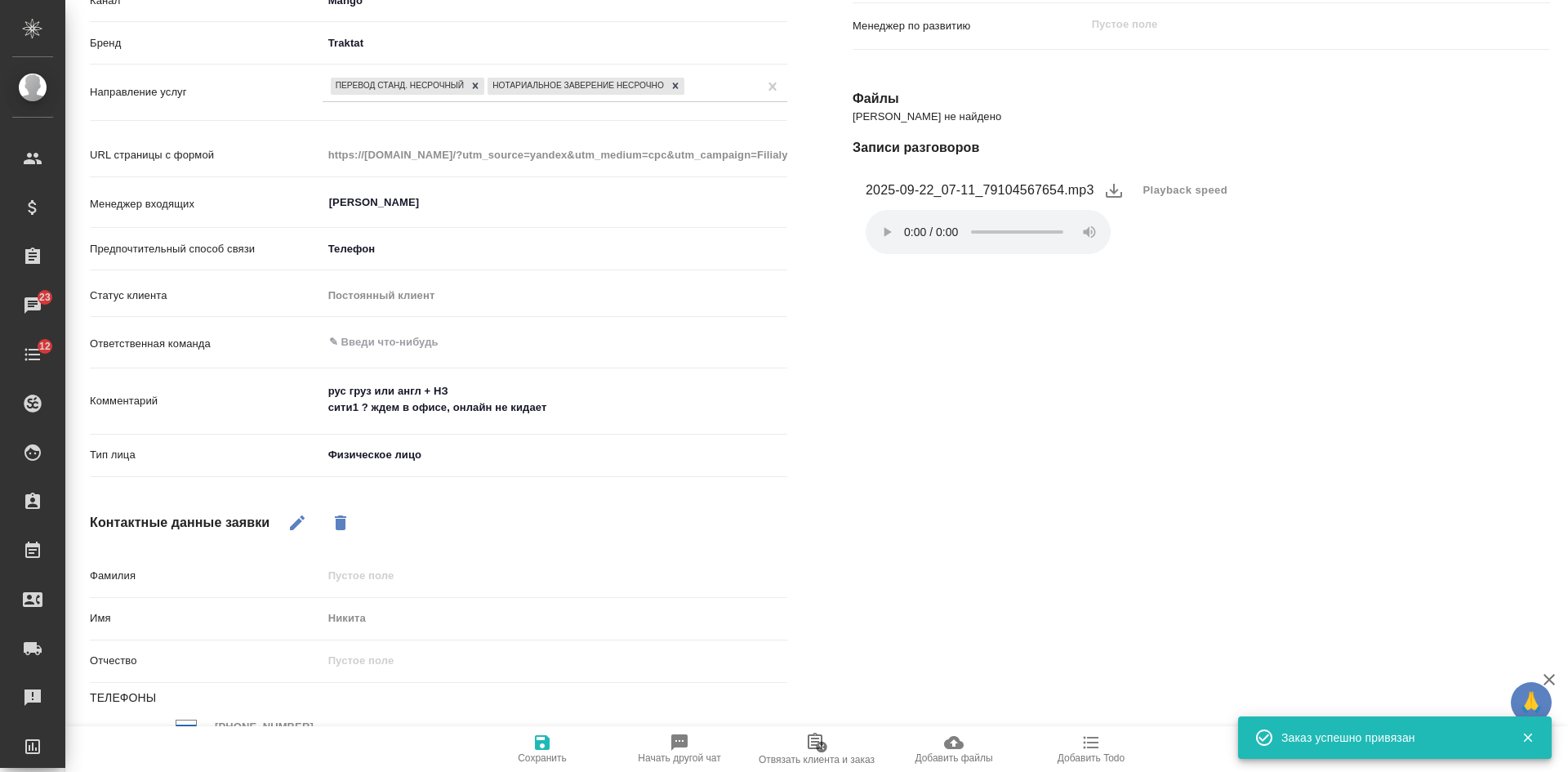
type textarea "x"
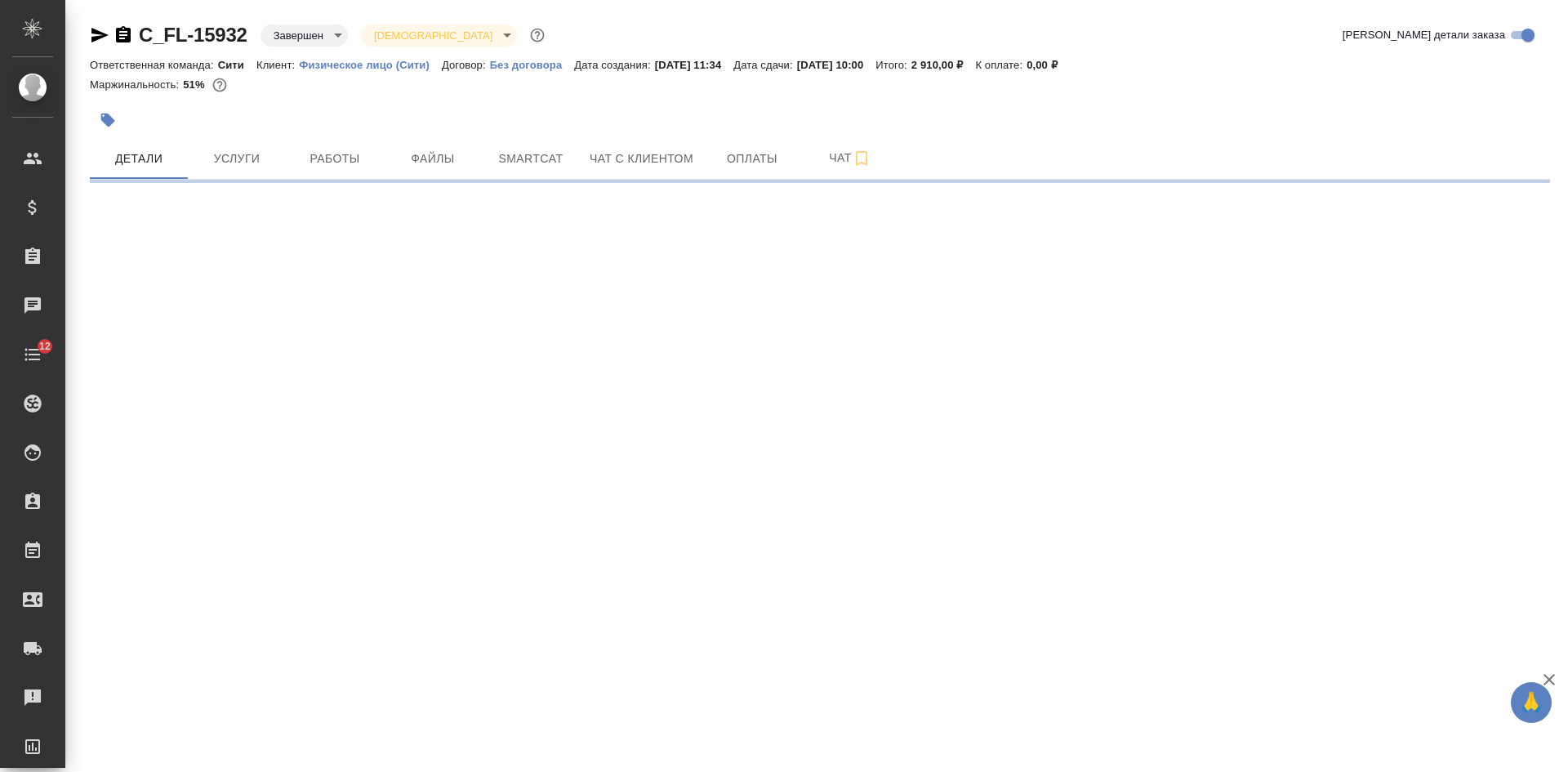
select select "RU"
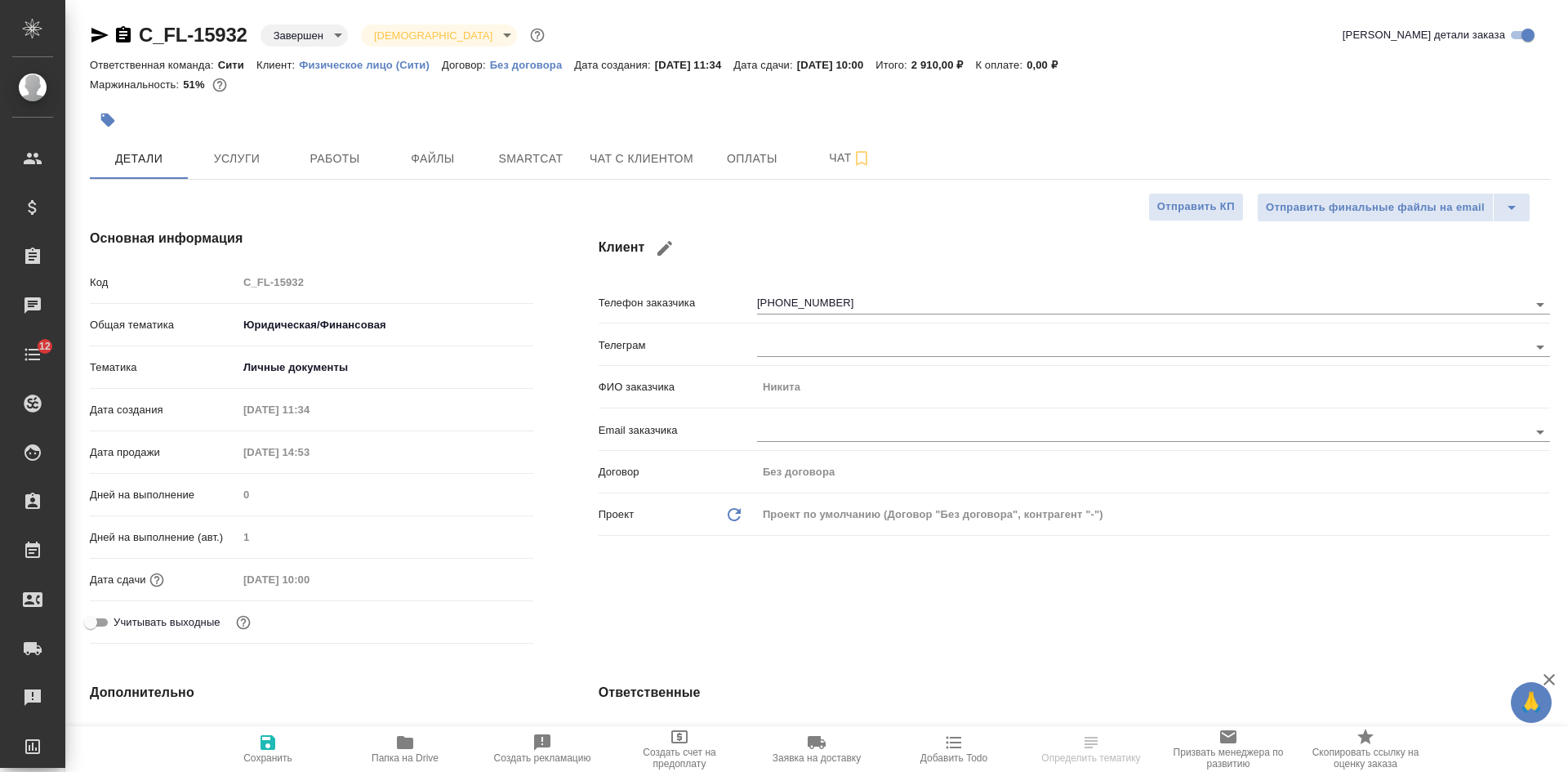
type textarea "x"
click at [121, 38] on icon "button" at bounding box center [122, 34] width 14 height 16
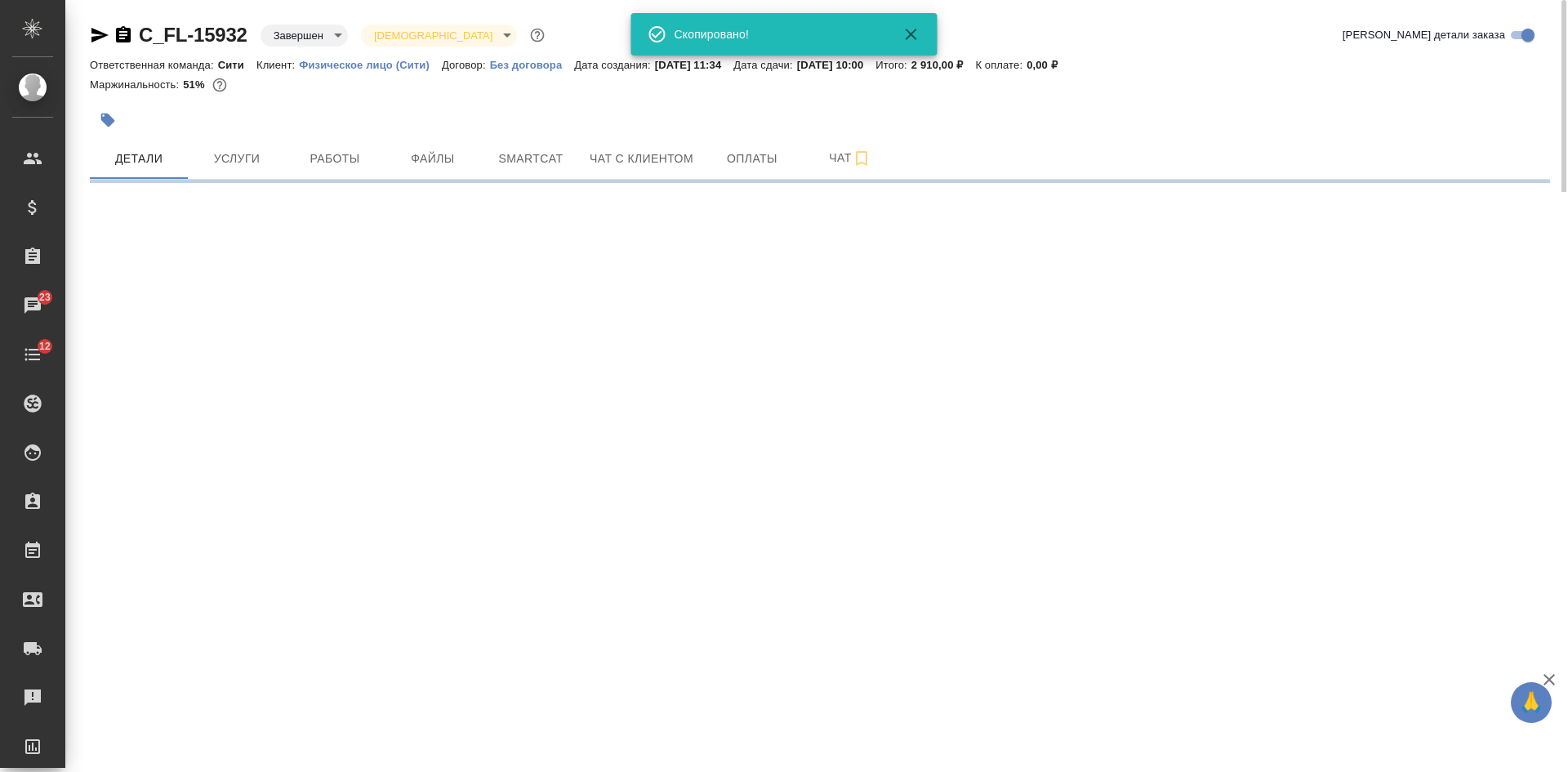
select select "RU"
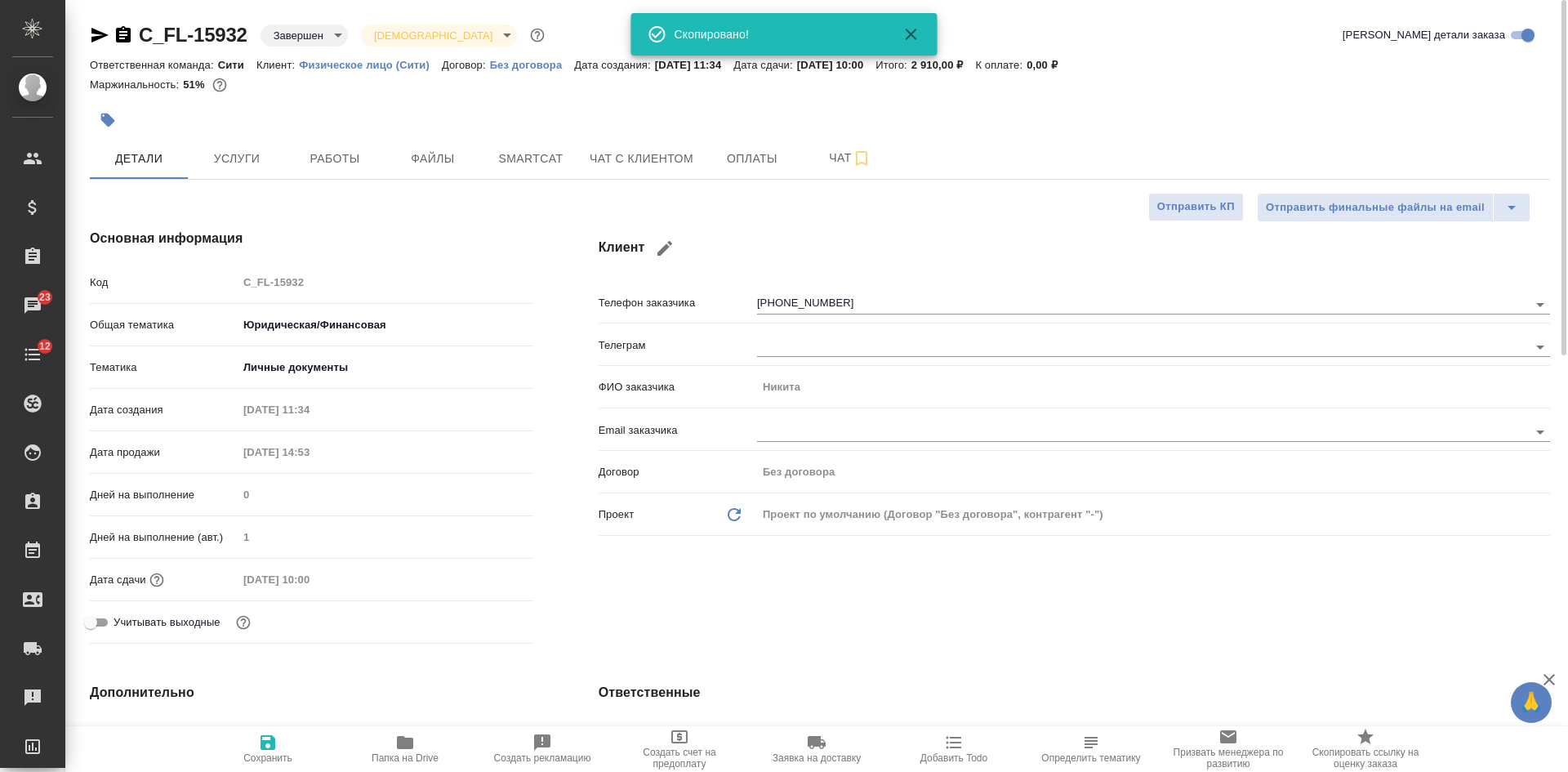
type textarea "x"
type input "[PERSON_NAME]"
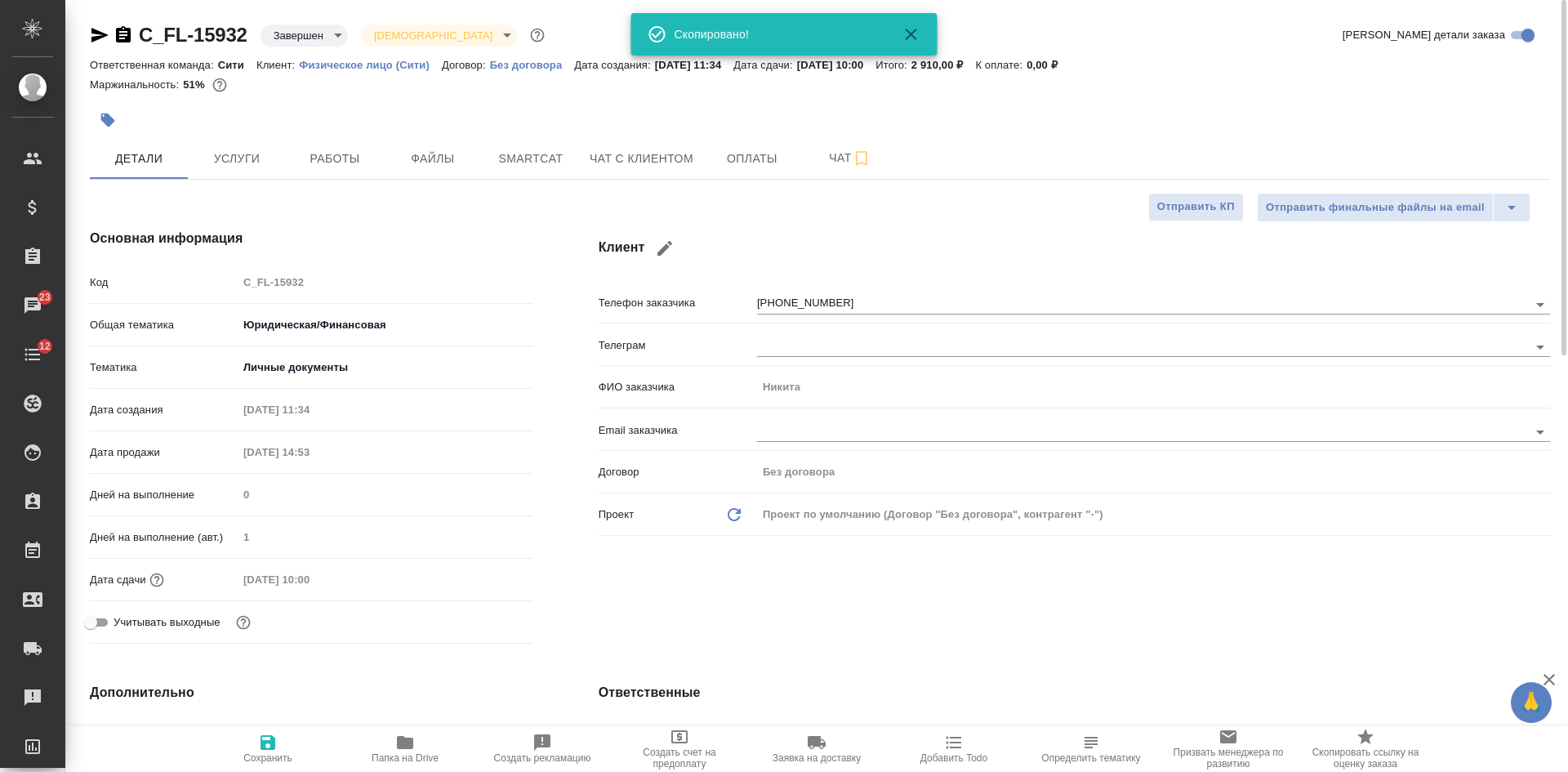
type textarea "x"
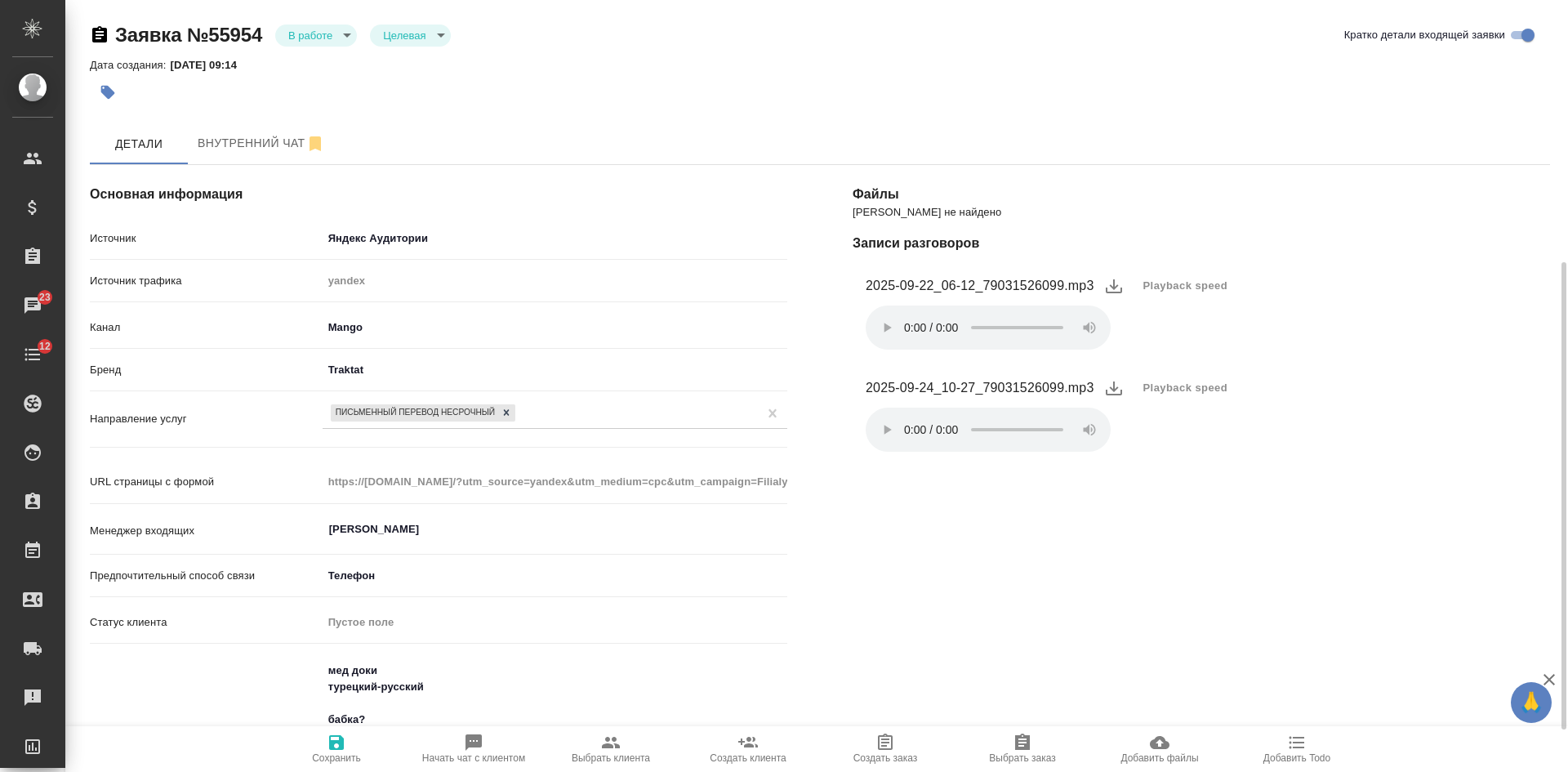
select select "RU"
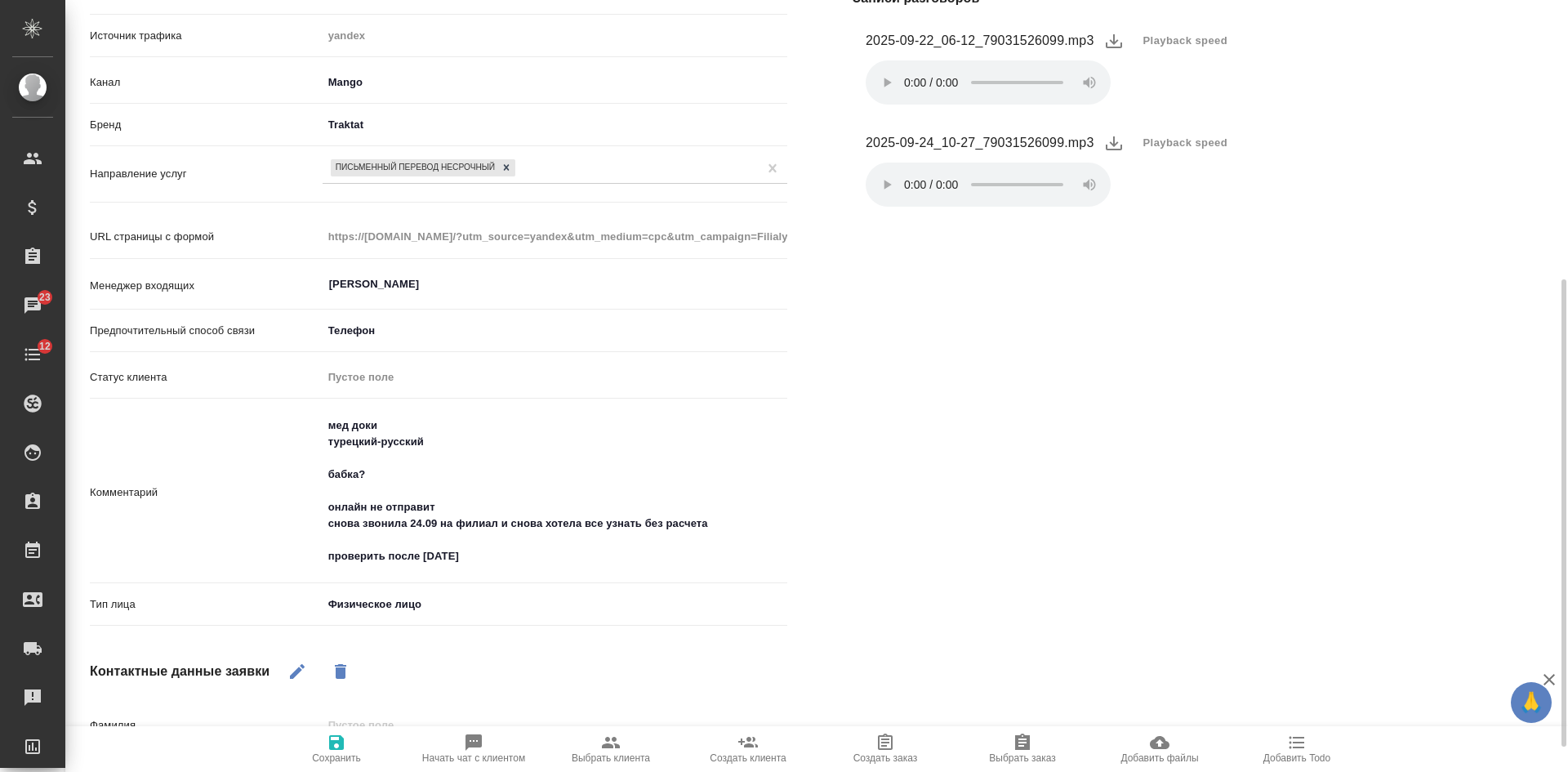
scroll to position [490, 0]
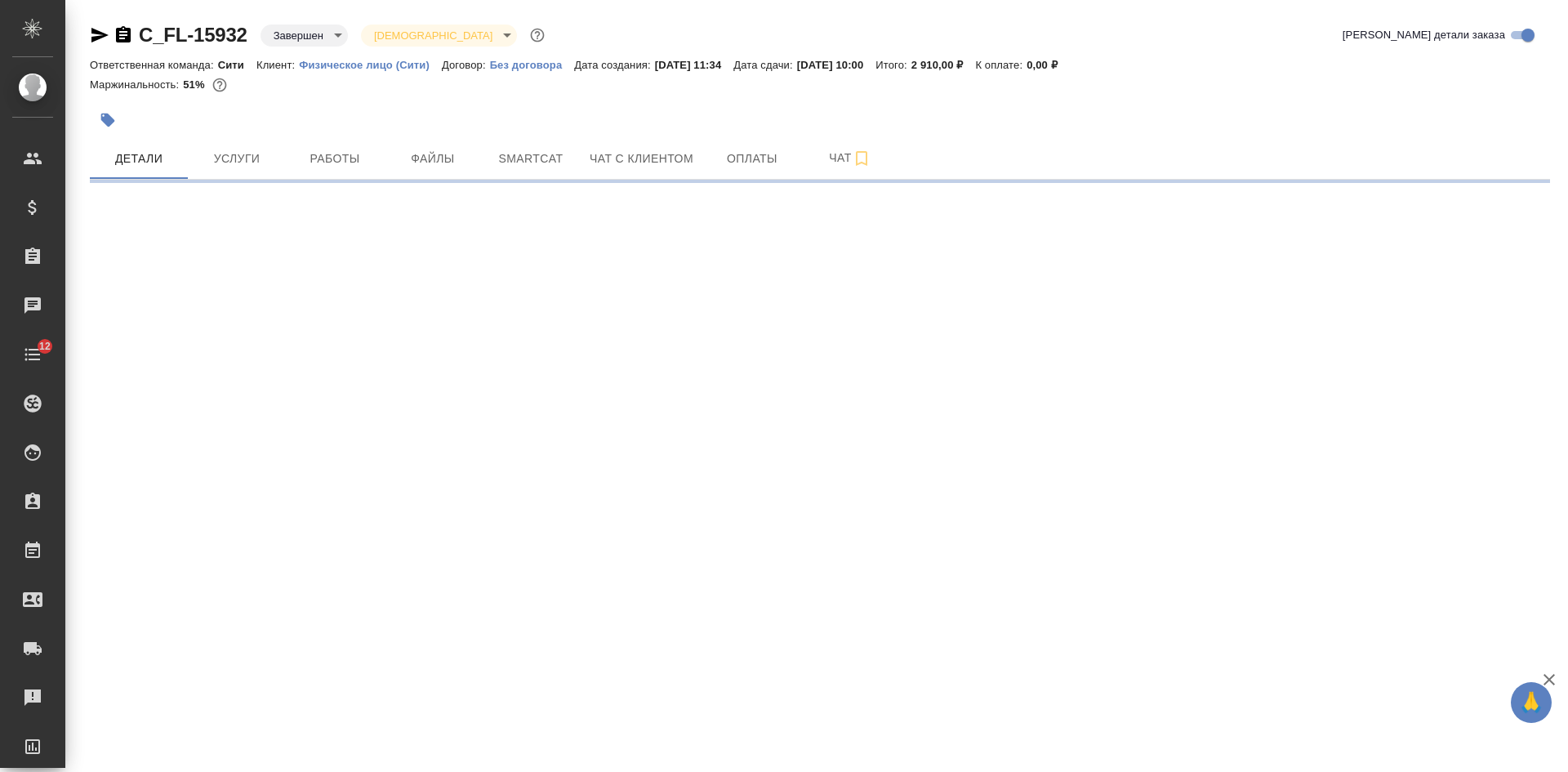
select select "RU"
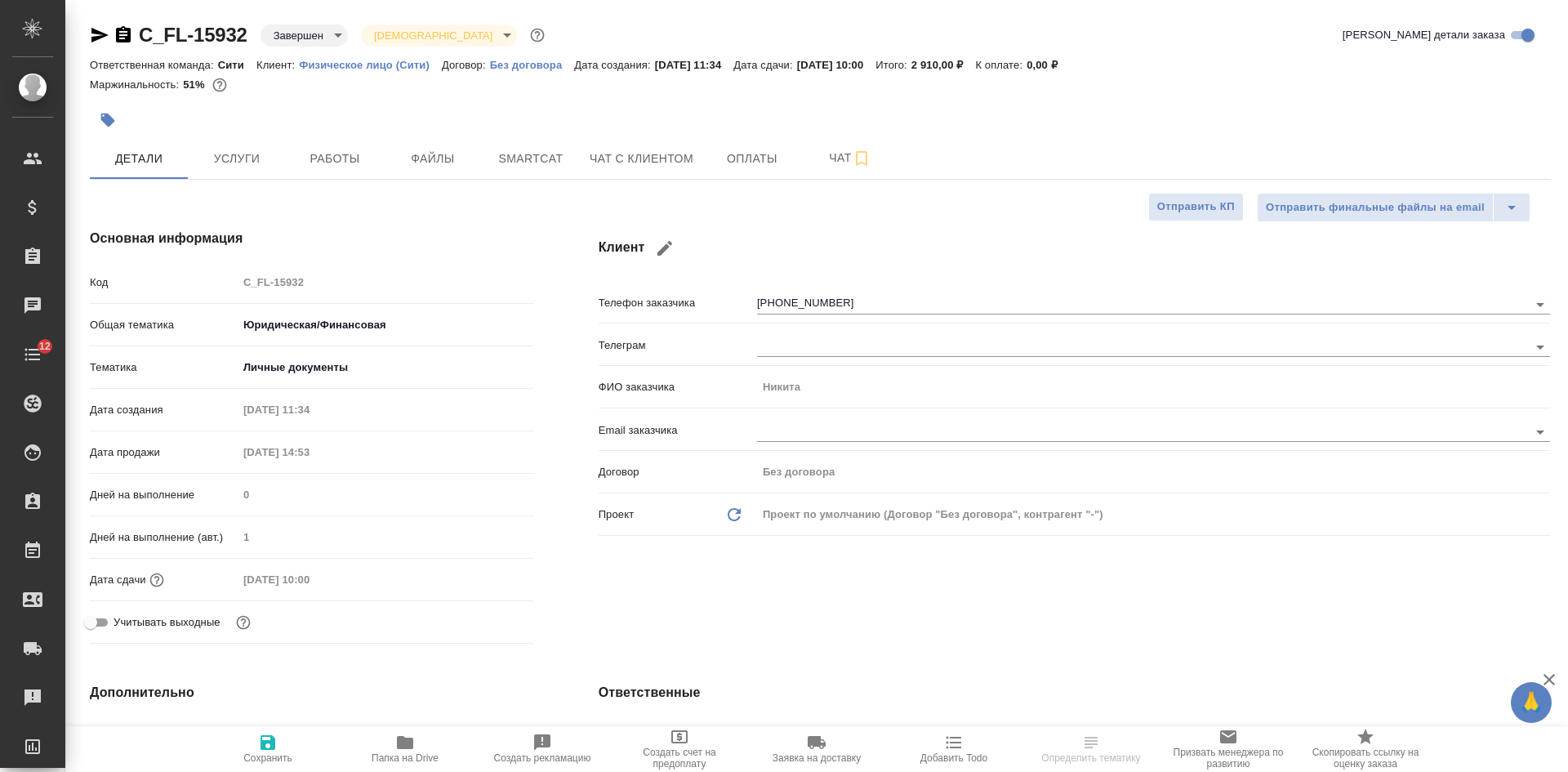
type textarea "x"
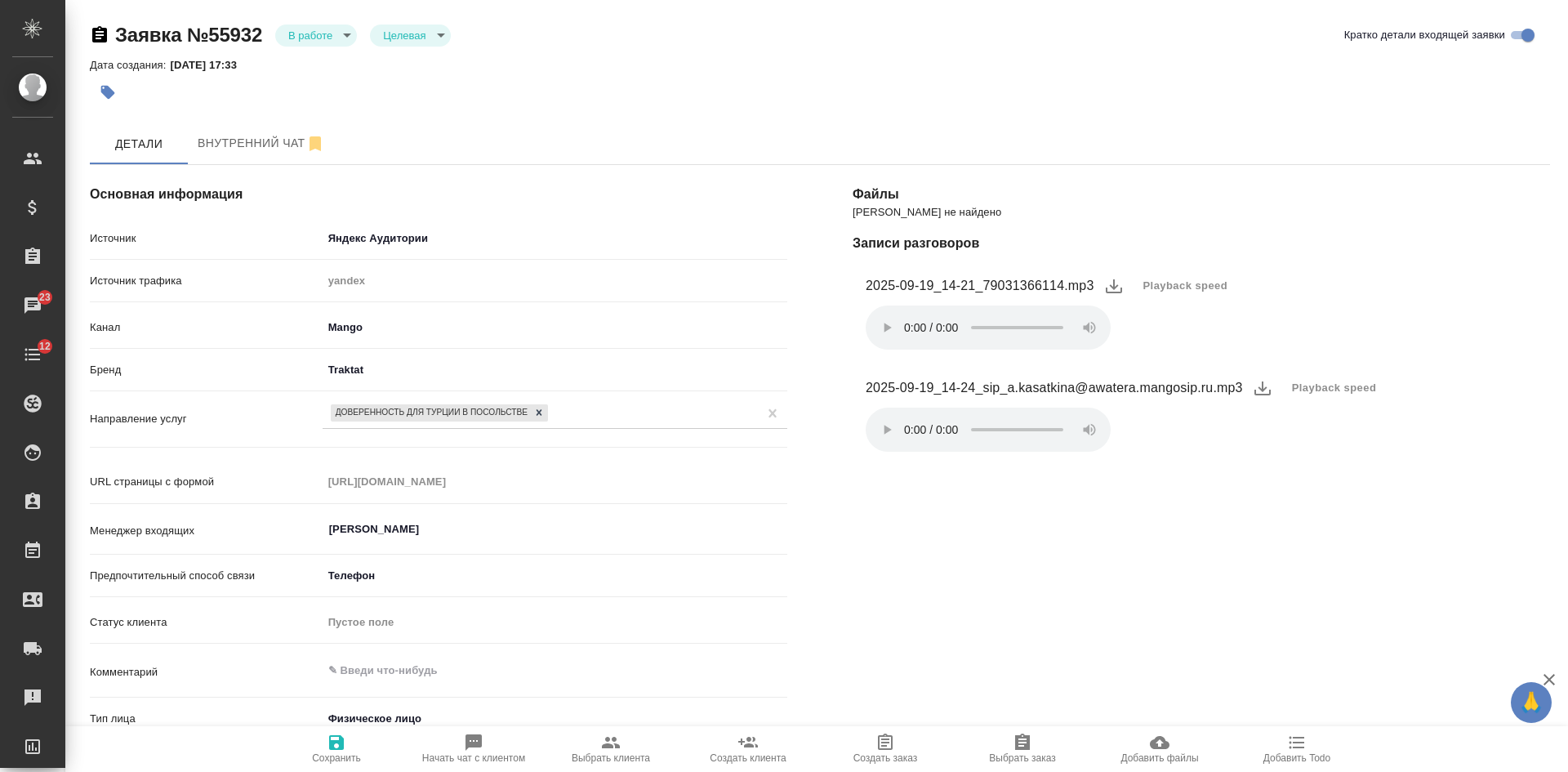
select select "RU"
click at [1312, 386] on span "Playback speed" at bounding box center [1334, 387] width 85 height 16
click at [1306, 437] on li "1.5" at bounding box center [1311, 439] width 59 height 26
drag, startPoint x: 991, startPoint y: 283, endPoint x: 1060, endPoint y: 288, distance: 69.2
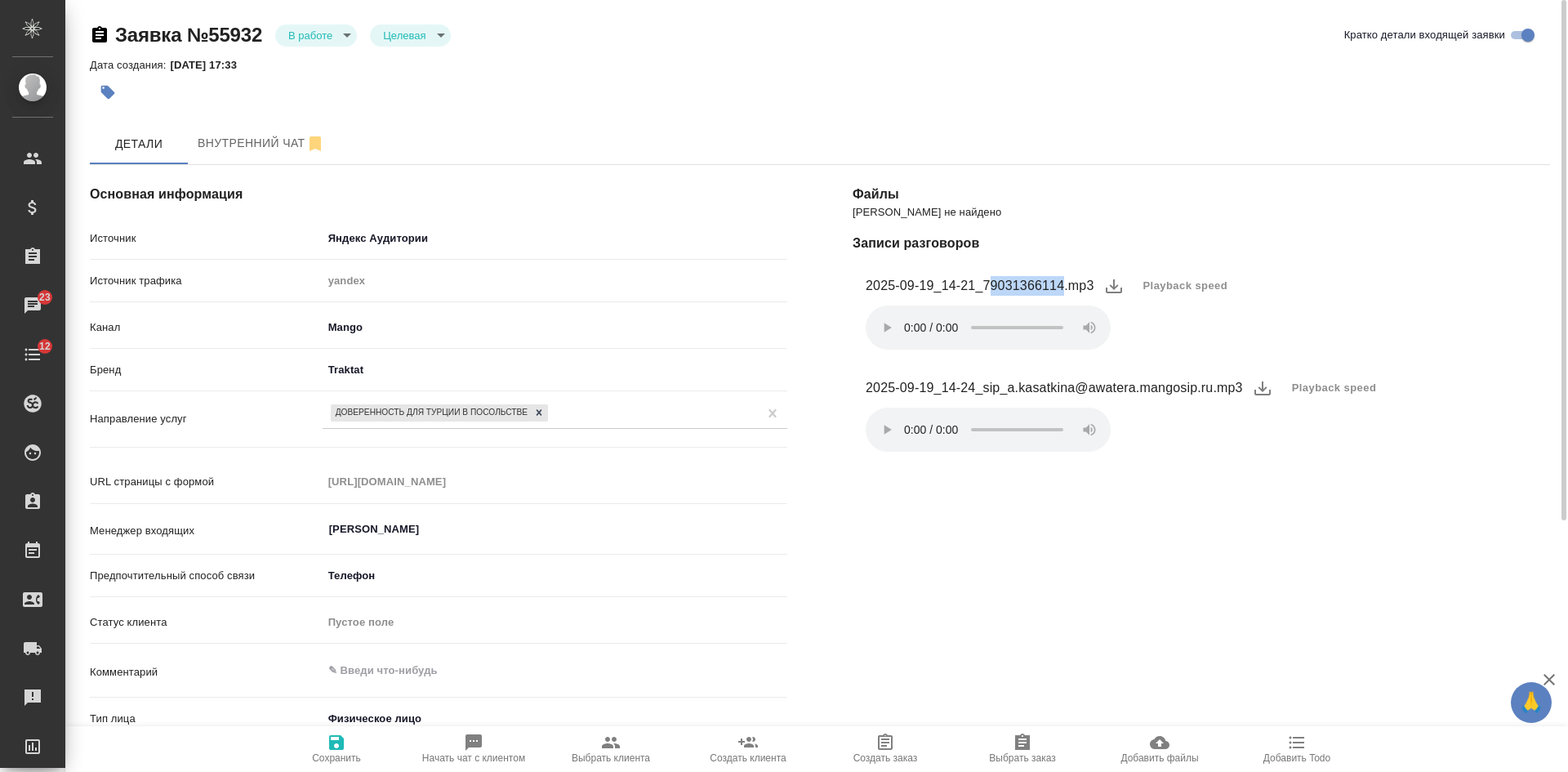
click at [1060, 288] on figcaption "2025-09-19_14-21_79031366114.mp3" at bounding box center [979, 285] width 228 height 19
copy figcaption "9031366114"
click at [1029, 599] on div "[PERSON_NAME] не найдено Записи разговоров 2025-09-19_14-21_79031366114.mp3 Pla…" at bounding box center [1201, 638] width 762 height 1012
click at [1338, 400] on button "Playback speed" at bounding box center [1334, 387] width 104 height 36
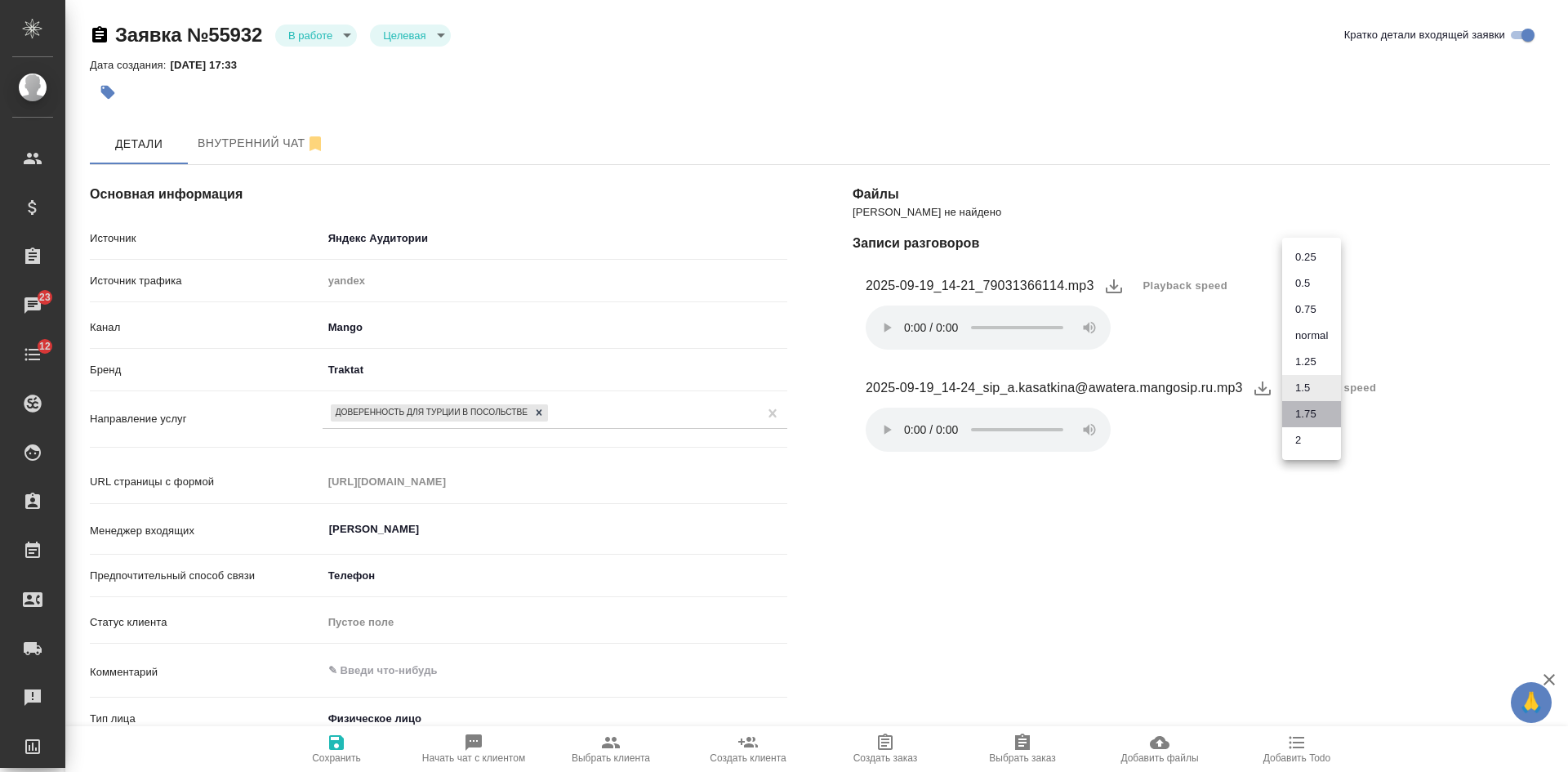
click at [1316, 418] on li "1.75" at bounding box center [1311, 413] width 59 height 26
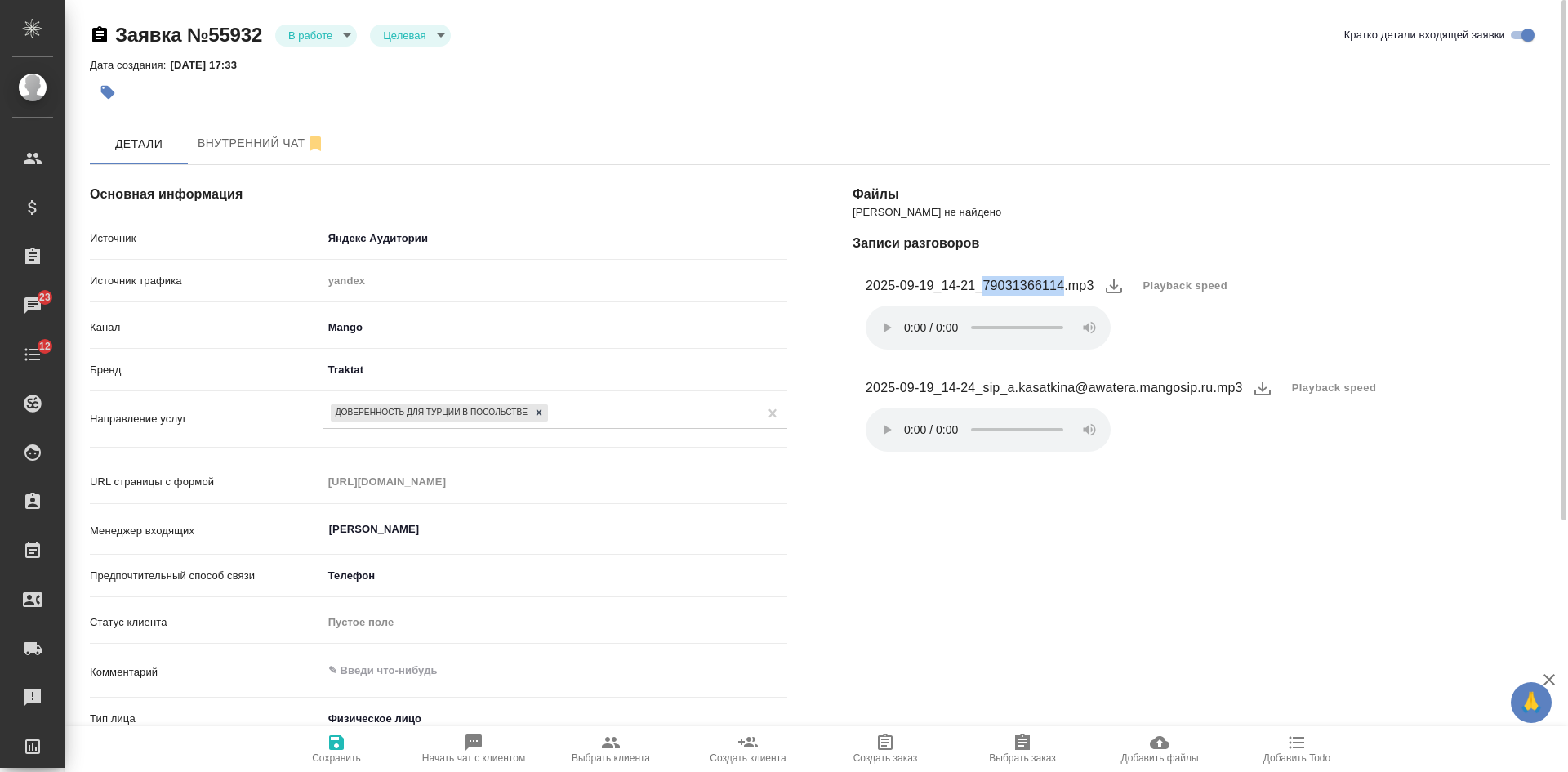
drag, startPoint x: 986, startPoint y: 280, endPoint x: 1061, endPoint y: 282, distance: 75.0
click at [1061, 282] on figcaption "2025-09-19_14-21_79031366114.mp3" at bounding box center [979, 285] width 228 height 19
copy figcaption "79031366114"
click at [1364, 222] on div "[PERSON_NAME] не найдено Записи разговоров 2025-09-19_14-21_79031366114.mp3 Pla…" at bounding box center [1201, 638] width 762 height 1012
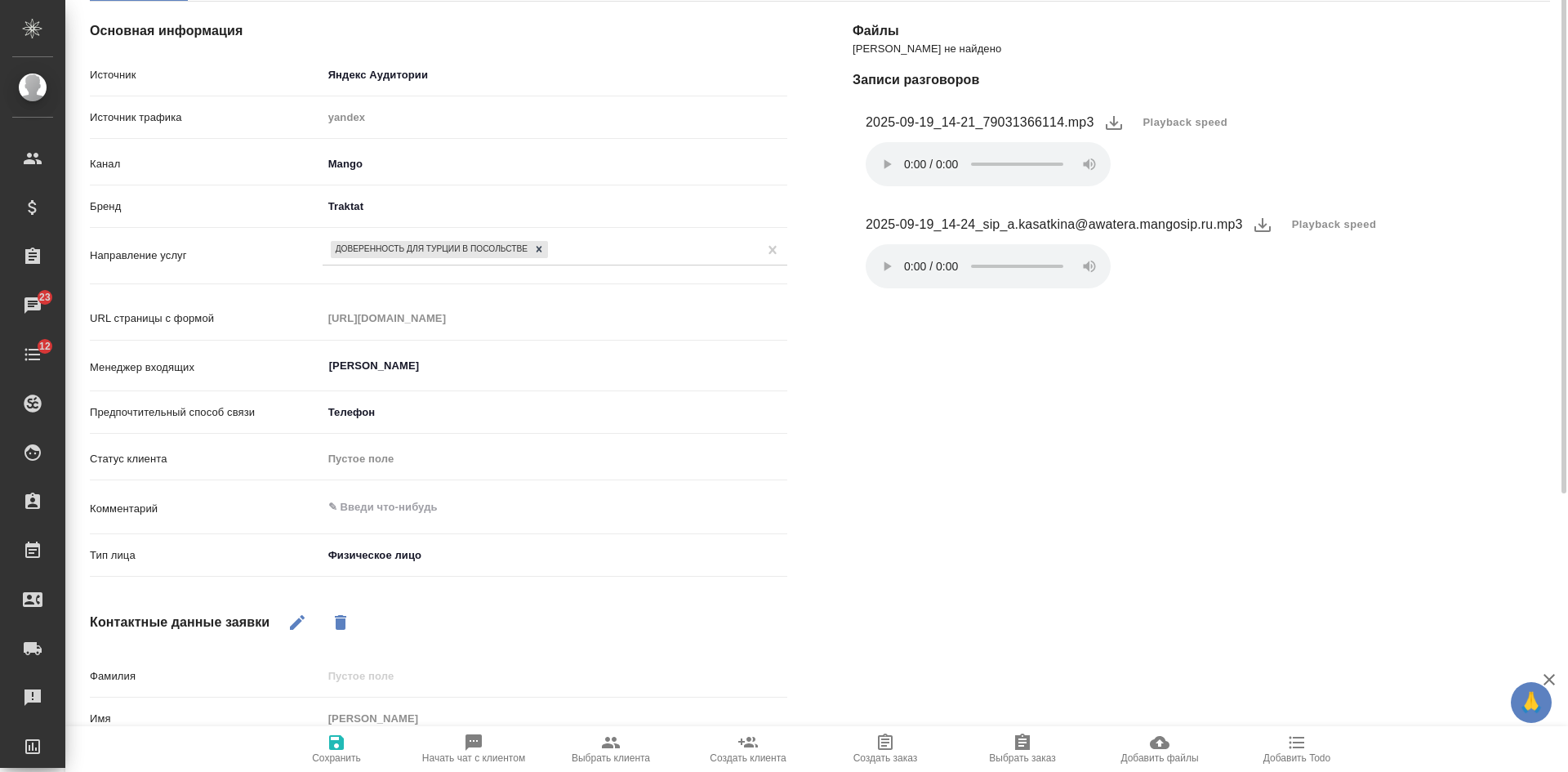
scroll to position [82, 0]
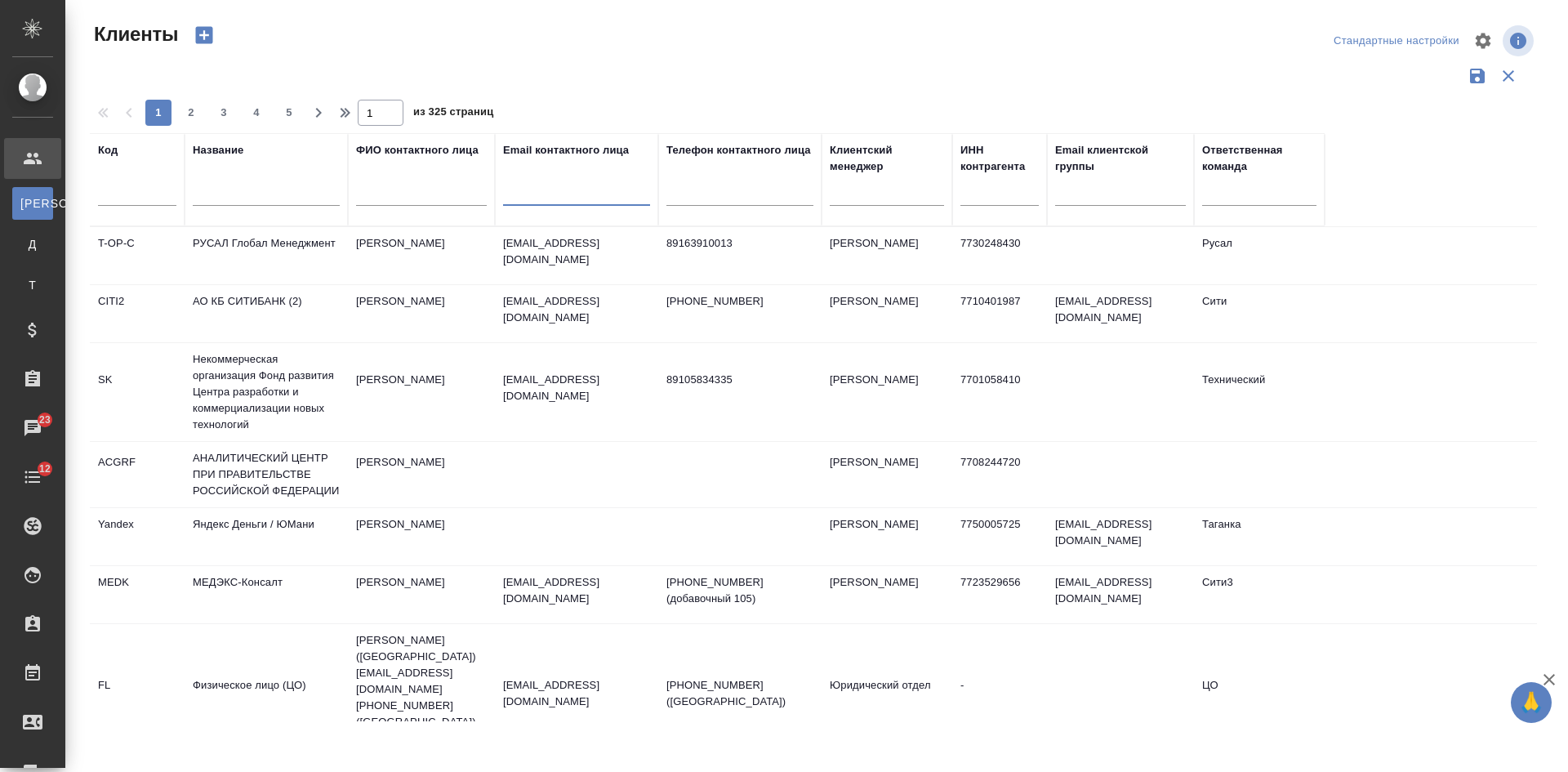
select select "RU"
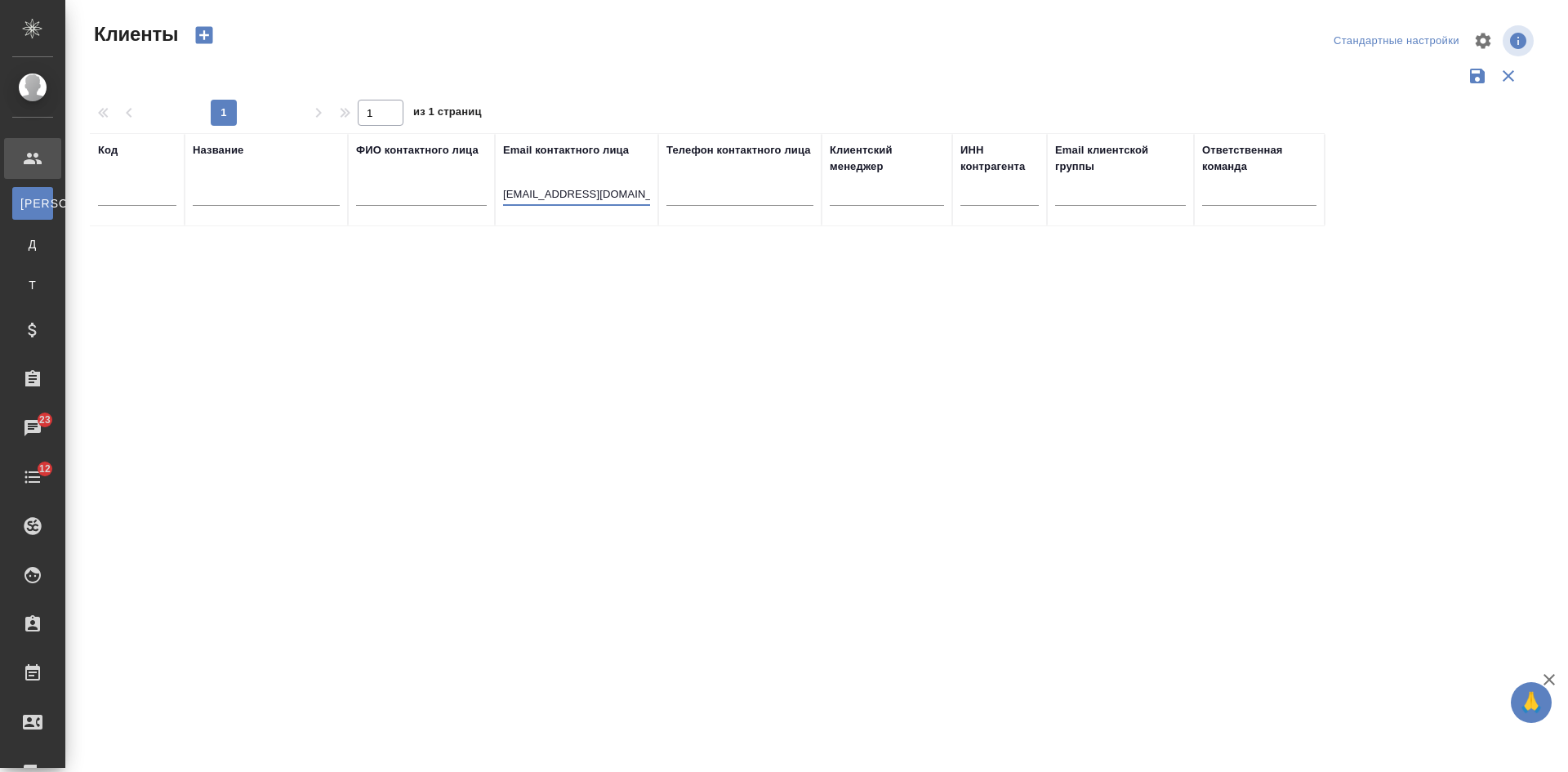
drag, startPoint x: 543, startPoint y: 191, endPoint x: 468, endPoint y: 187, distance: 75.1
click at [468, 187] on tr "Код Название ФИО контактного лица Email контактного лица [EMAIL_ADDRESS][DOMAIN…" at bounding box center [706, 179] width 1235 height 93
type input "@[DOMAIN_NAME]"
drag, startPoint x: 624, startPoint y: 195, endPoint x: 350, endPoint y: 184, distance: 274.2
click at [370, 188] on tr "Код Название ФИО контактного лица Email контактного лица @[DOMAIN_NAME] Телефон…" at bounding box center [706, 179] width 1235 height 93
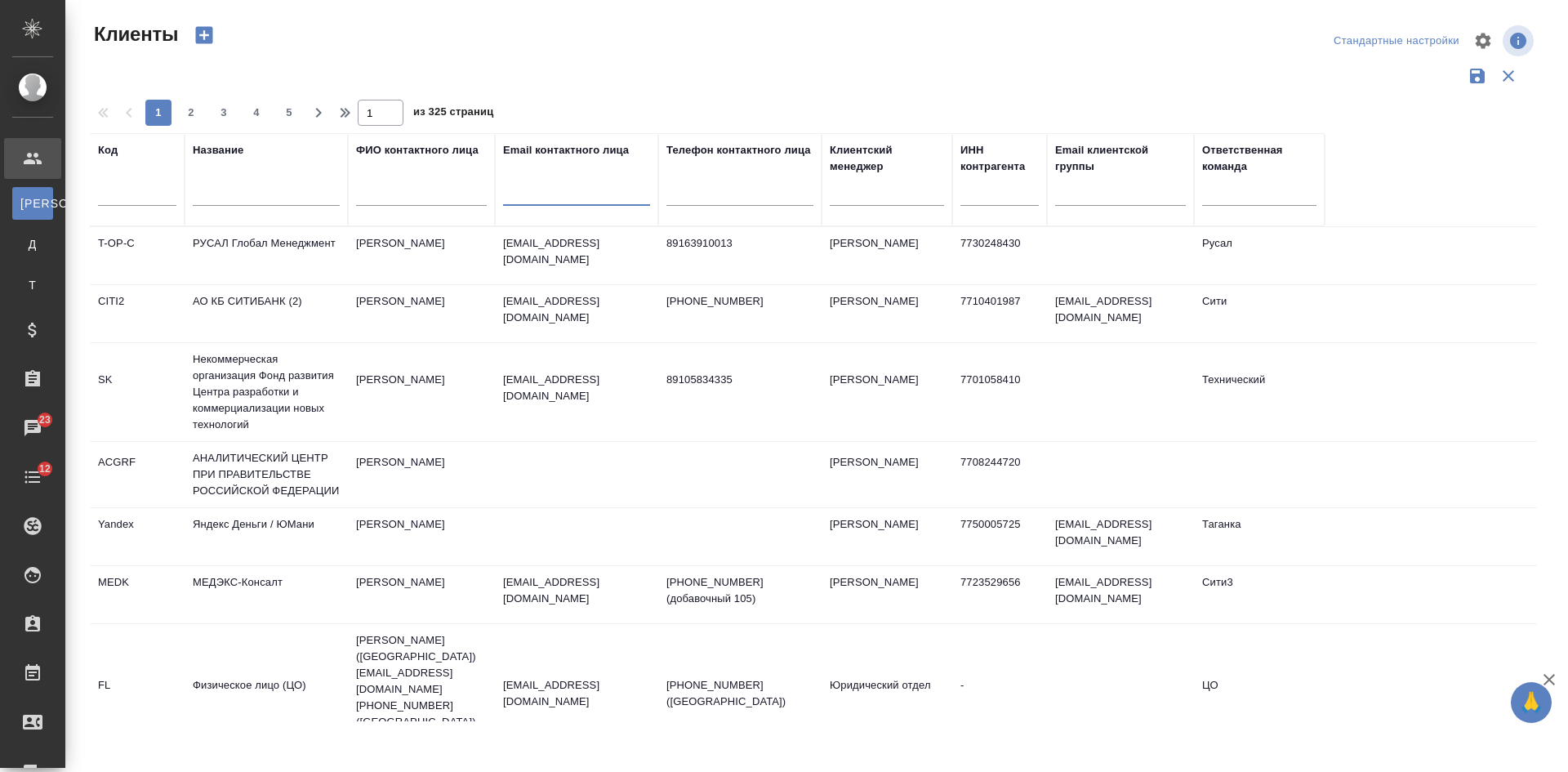
paste input "komleva@insideout.film"
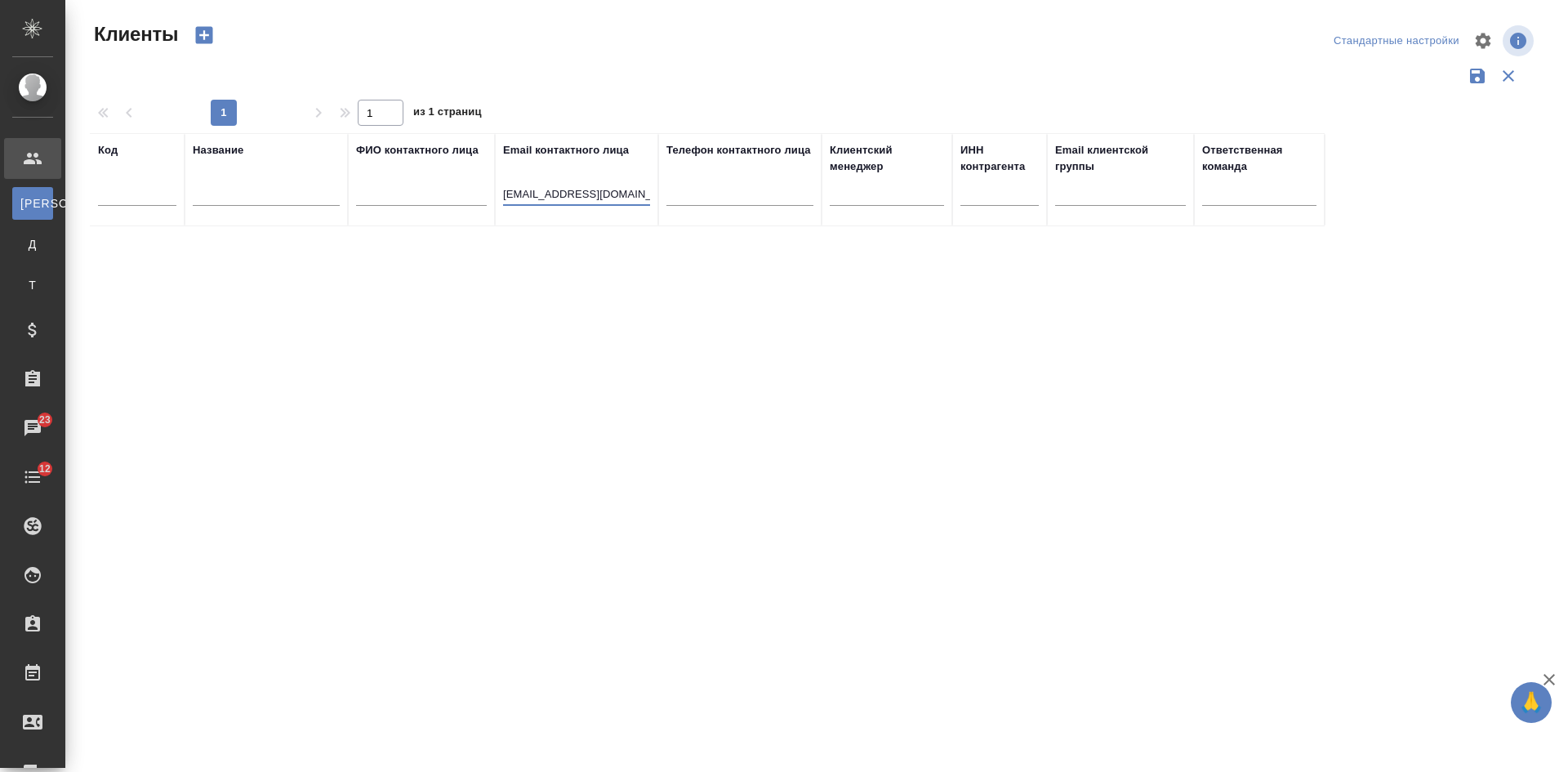
drag, startPoint x: 545, startPoint y: 190, endPoint x: 459, endPoint y: 180, distance: 86.6
click at [467, 184] on tr "Код Название ФИО контактного лица Email контактного лица komleva@insideout.film…" at bounding box center [706, 179] width 1235 height 93
type input "@insideout.film"
drag, startPoint x: 589, startPoint y: 195, endPoint x: 451, endPoint y: 173, distance: 139.7
click at [465, 178] on tr "Код Название ФИО контактного лица Email контактного лица @insideout.film Телефо…" at bounding box center [706, 179] width 1235 height 93
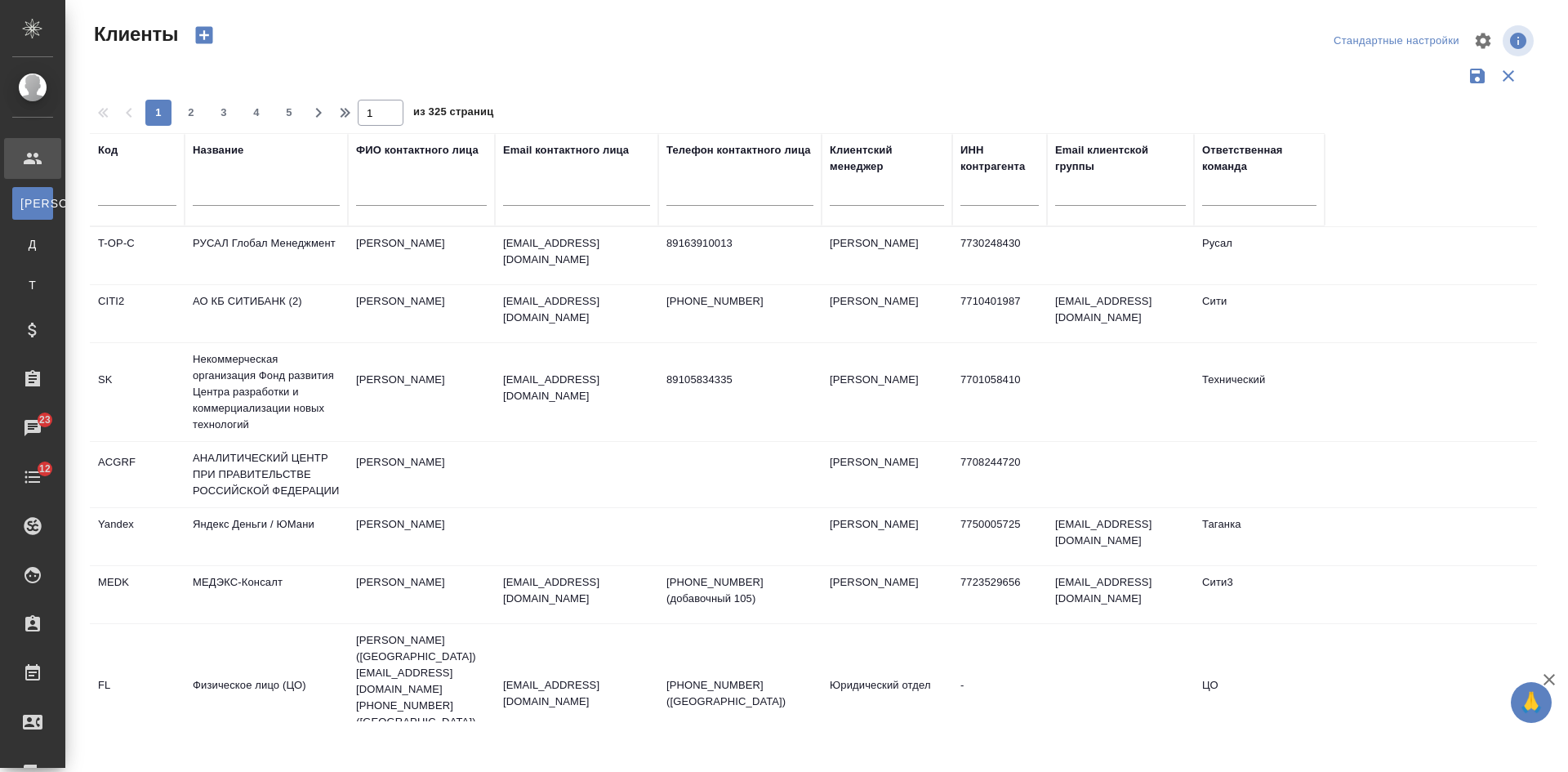
click at [160, 189] on div at bounding box center [137, 198] width 78 height 40
click at [157, 189] on input "text" at bounding box center [137, 195] width 78 height 20
paste input "INSDT"
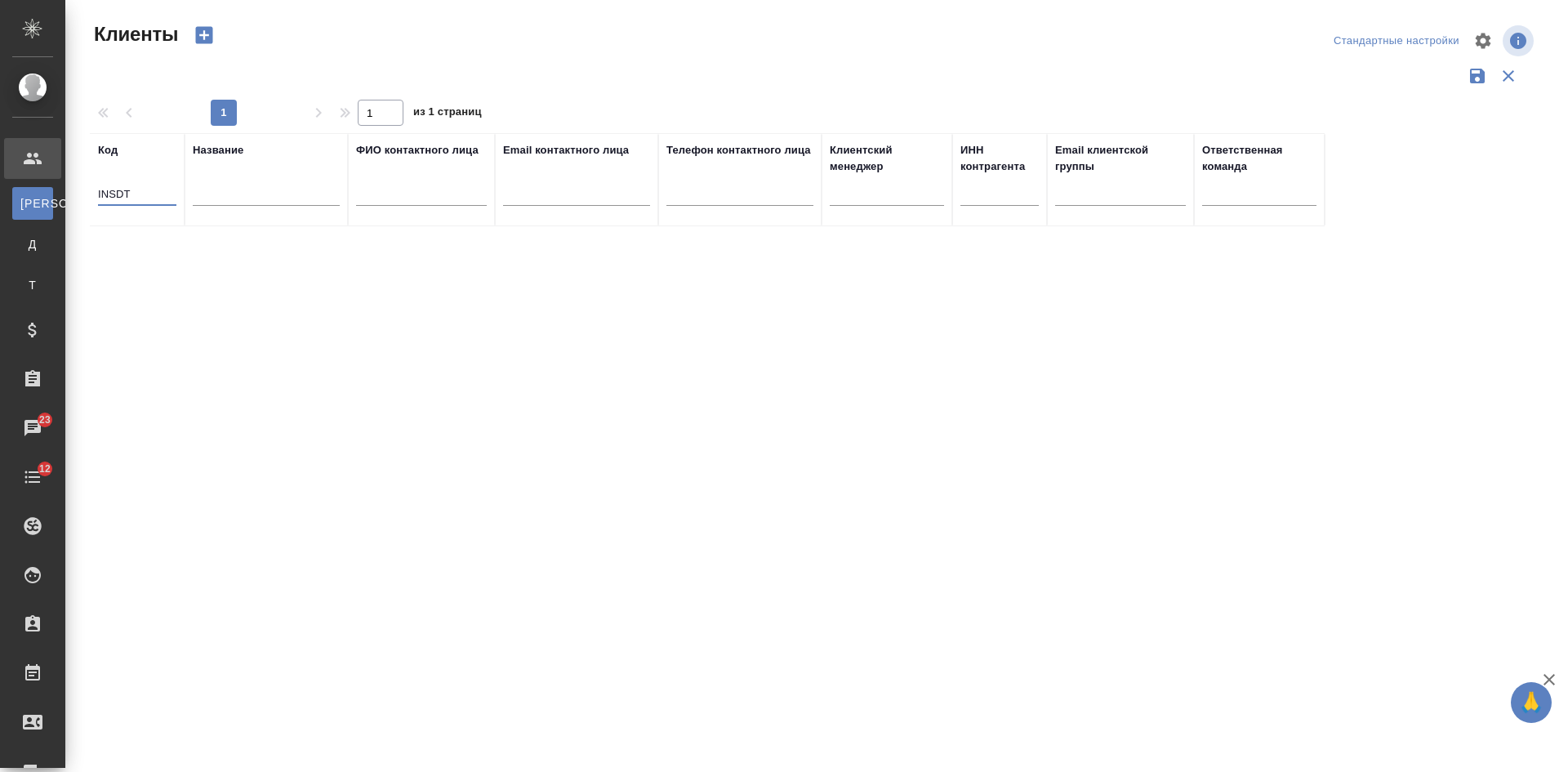
type input "INSDT"
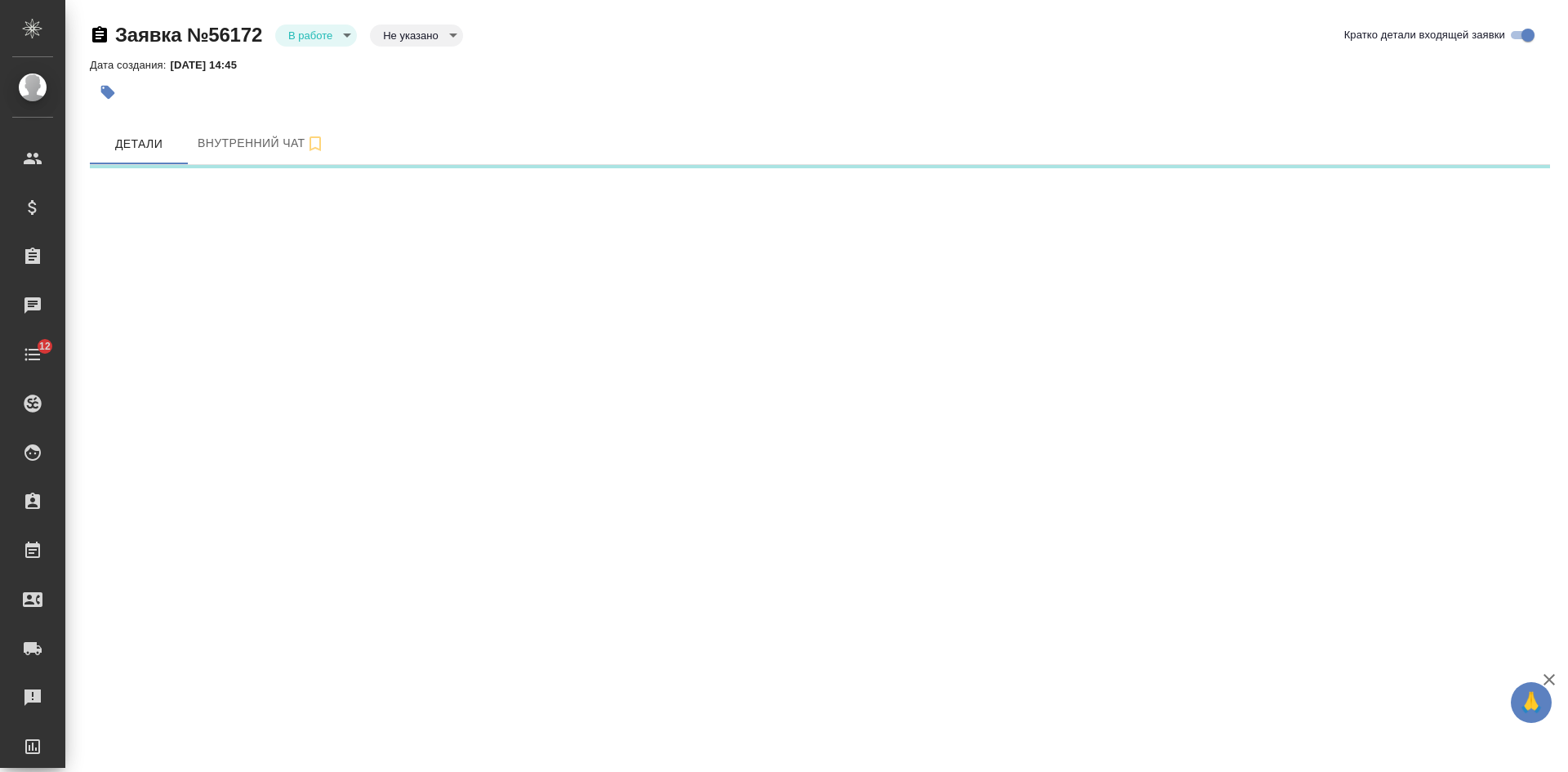
select select "RU"
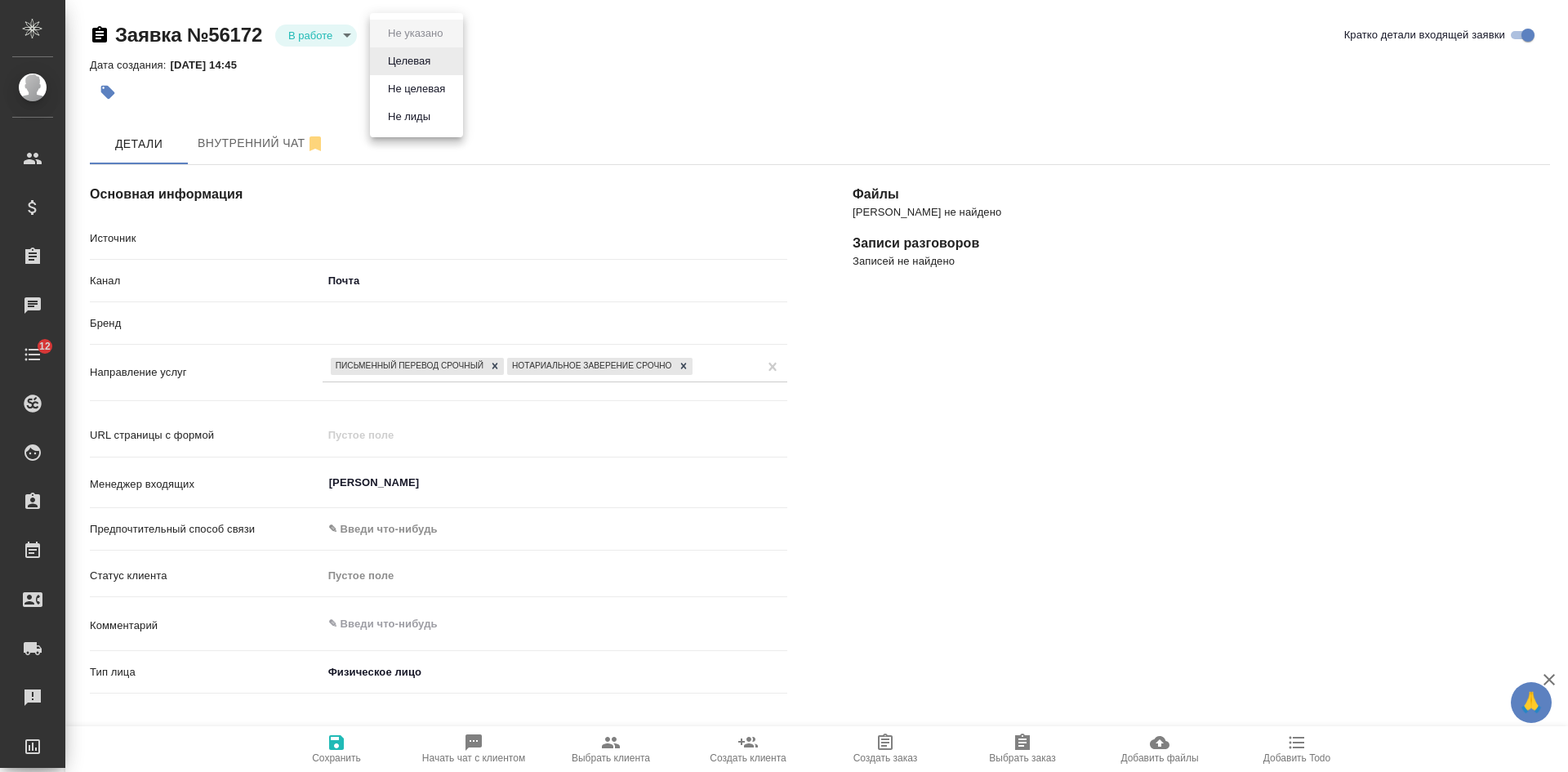
click at [392, 34] on body "🙏 .cls-1 fill:#fff; AWATERA [PERSON_NAME] Спецификации Заказы Чаты 12 Todo Прое…" at bounding box center [784, 386] width 1568 height 772
type textarea "x"
click at [403, 60] on button "Целевая" at bounding box center [409, 61] width 52 height 18
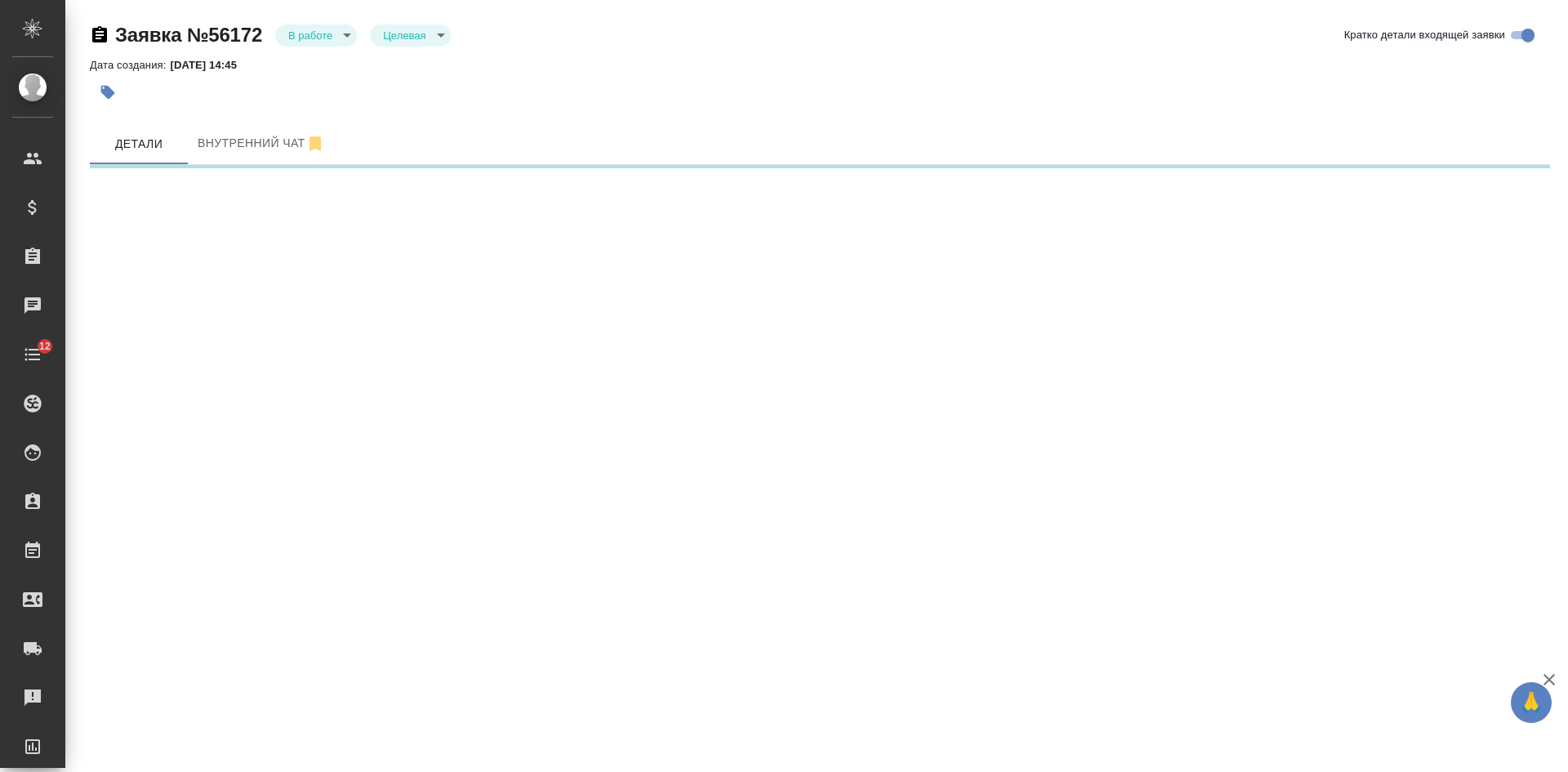
select select "RU"
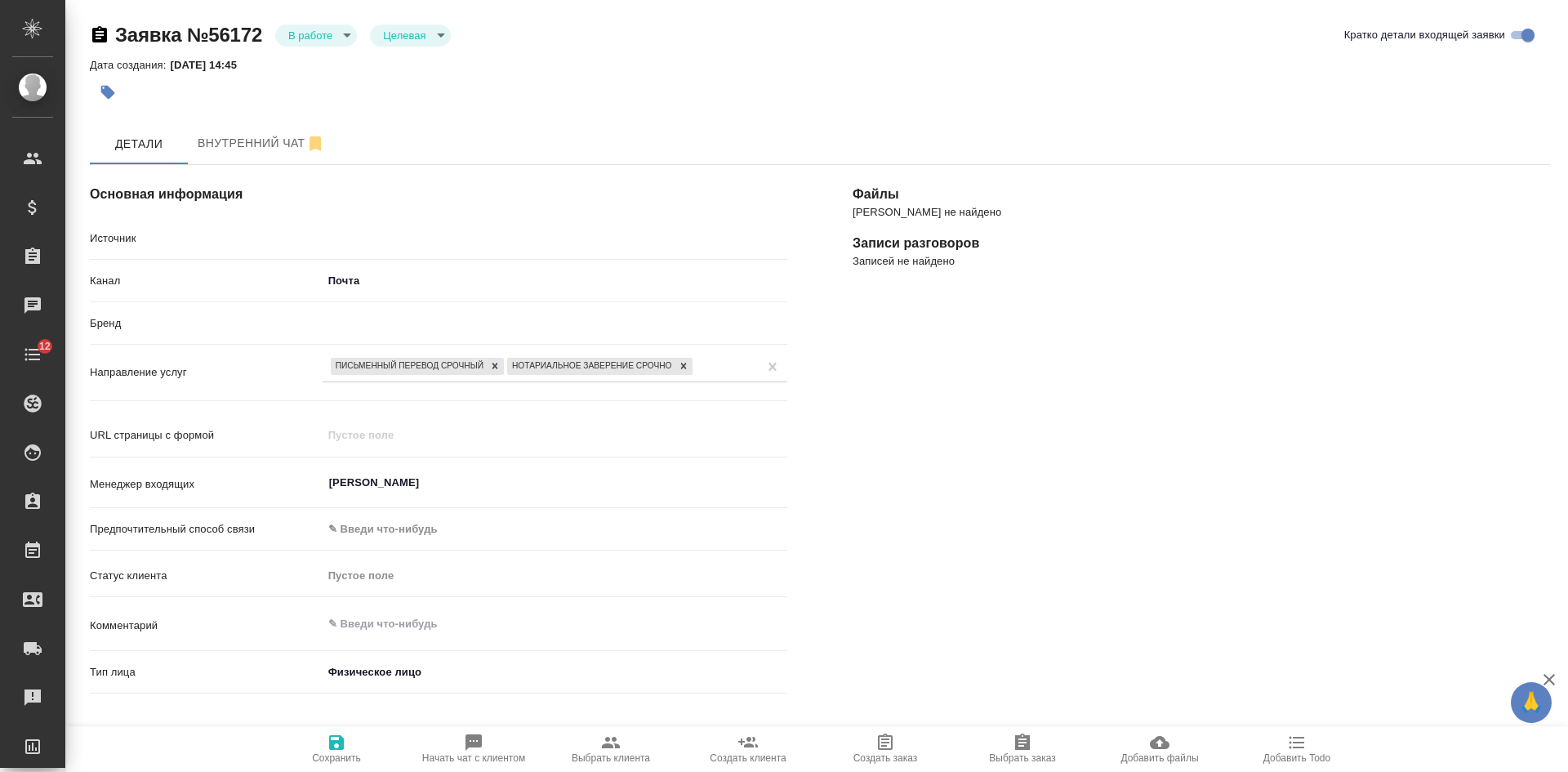
type textarea "x"
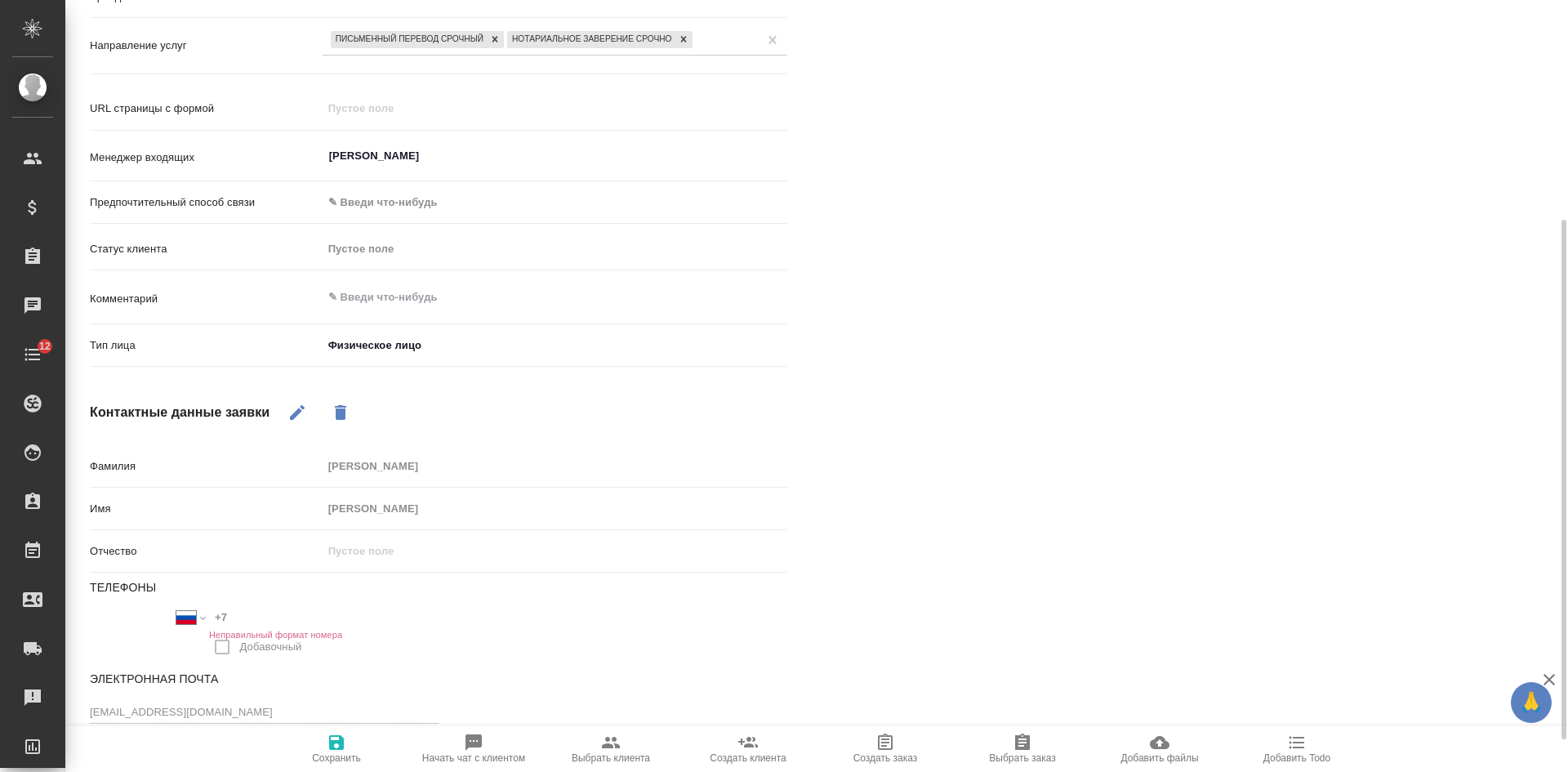
scroll to position [375, 0]
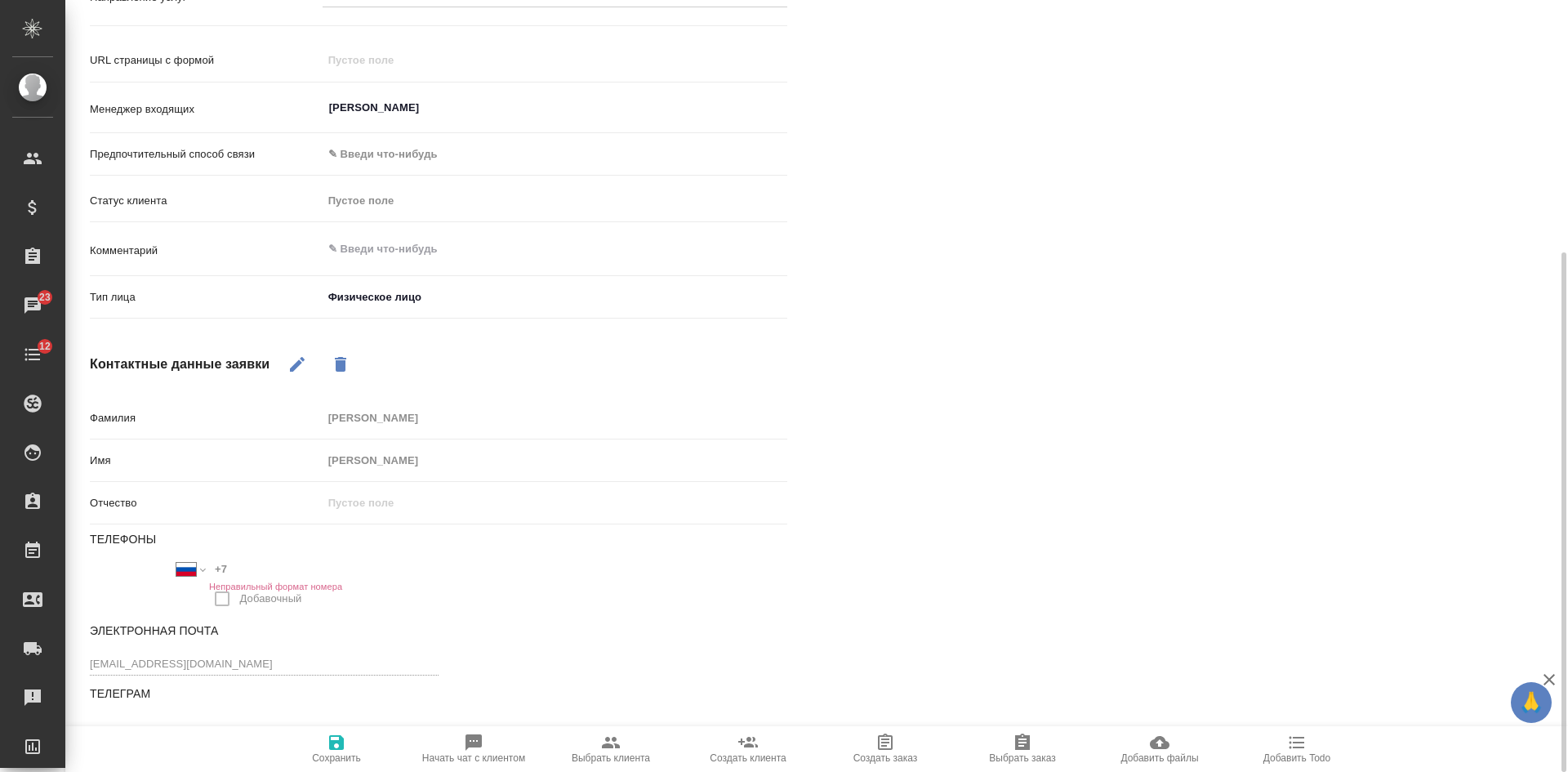
click at [335, 742] on icon "button" at bounding box center [335, 741] width 14 height 14
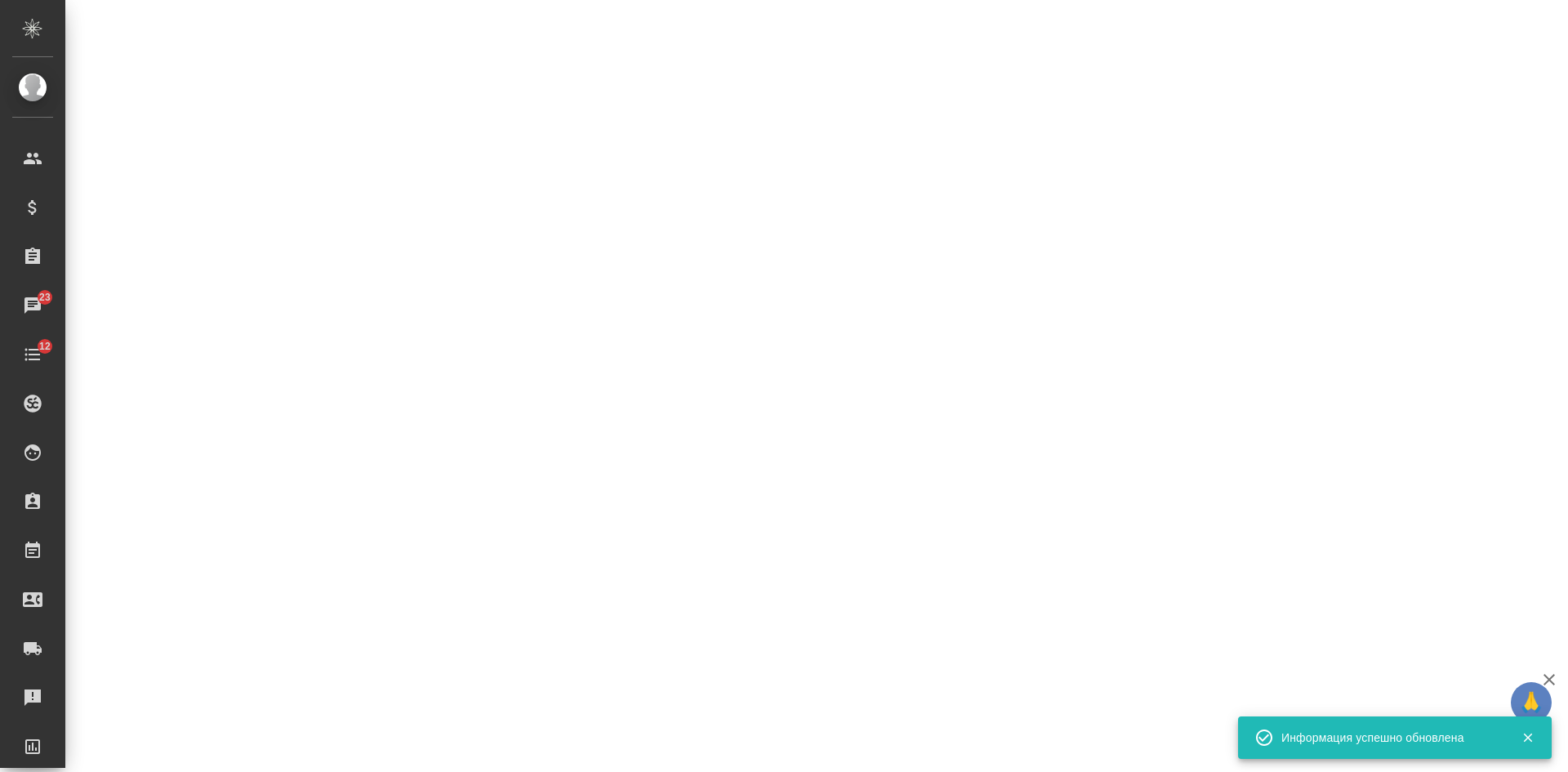
select select "RU"
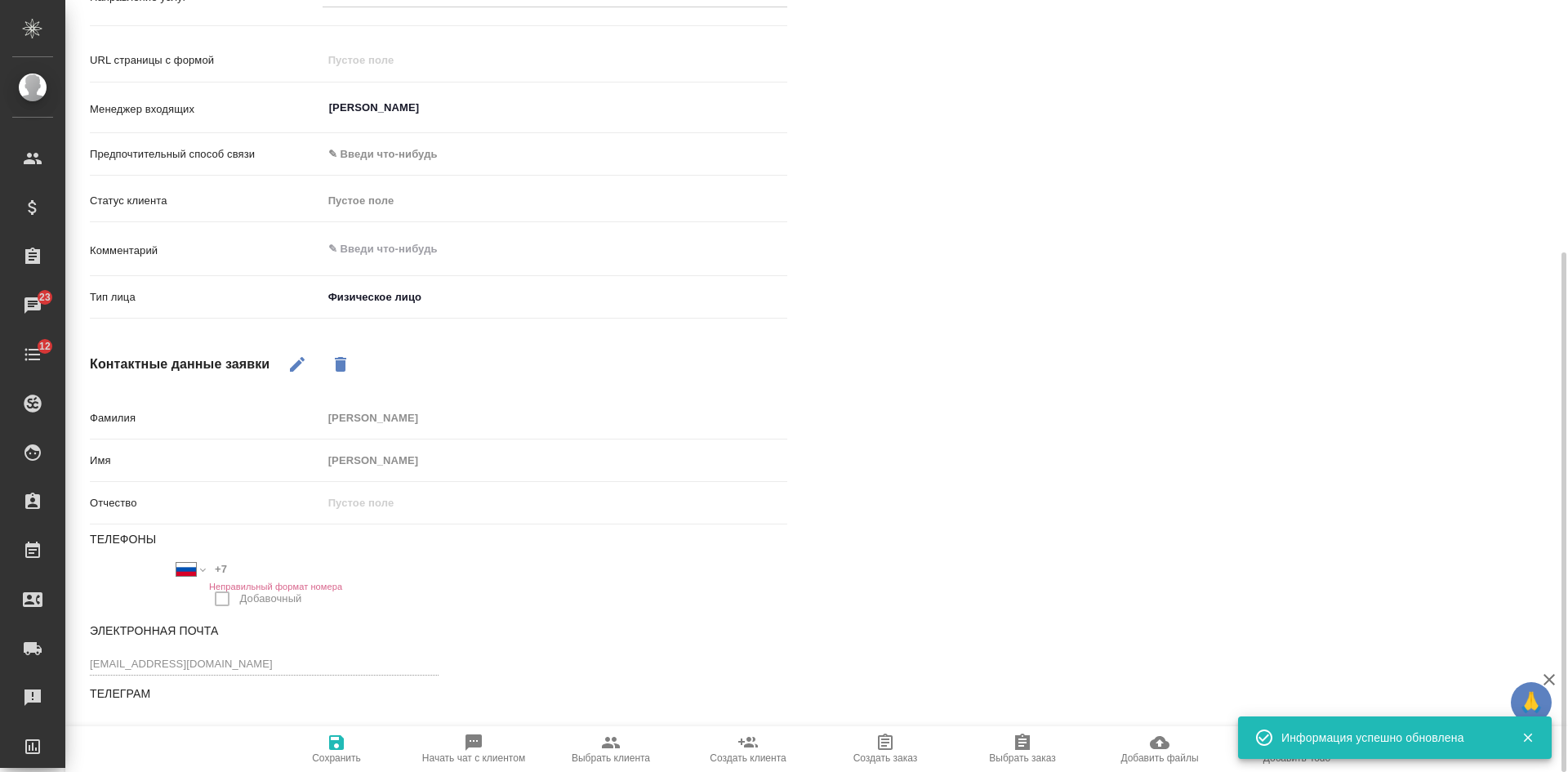
click at [609, 748] on icon "button" at bounding box center [611, 742] width 19 height 19
type textarea "x"
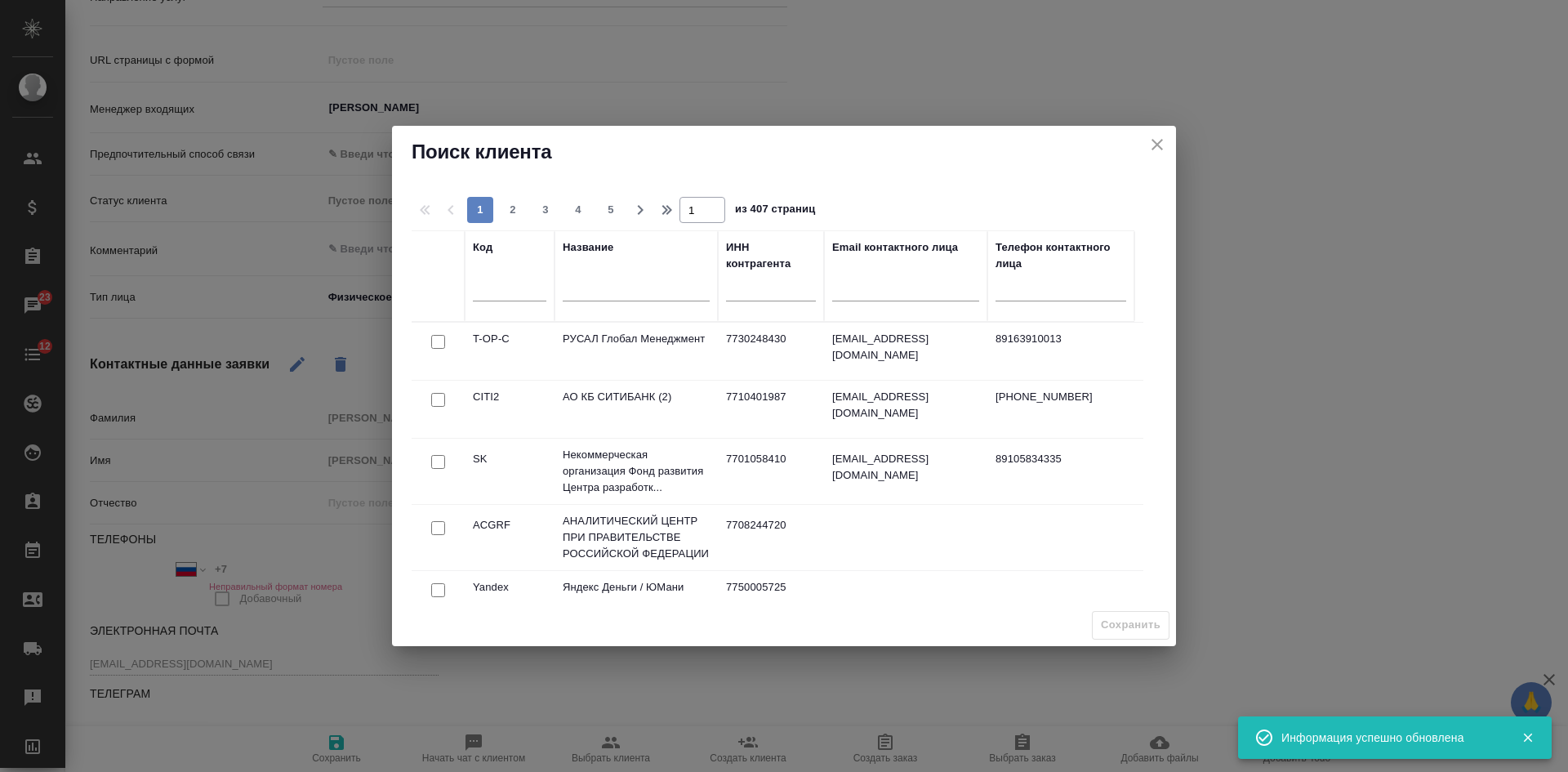
click at [602, 293] on input "text" at bounding box center [636, 290] width 146 height 20
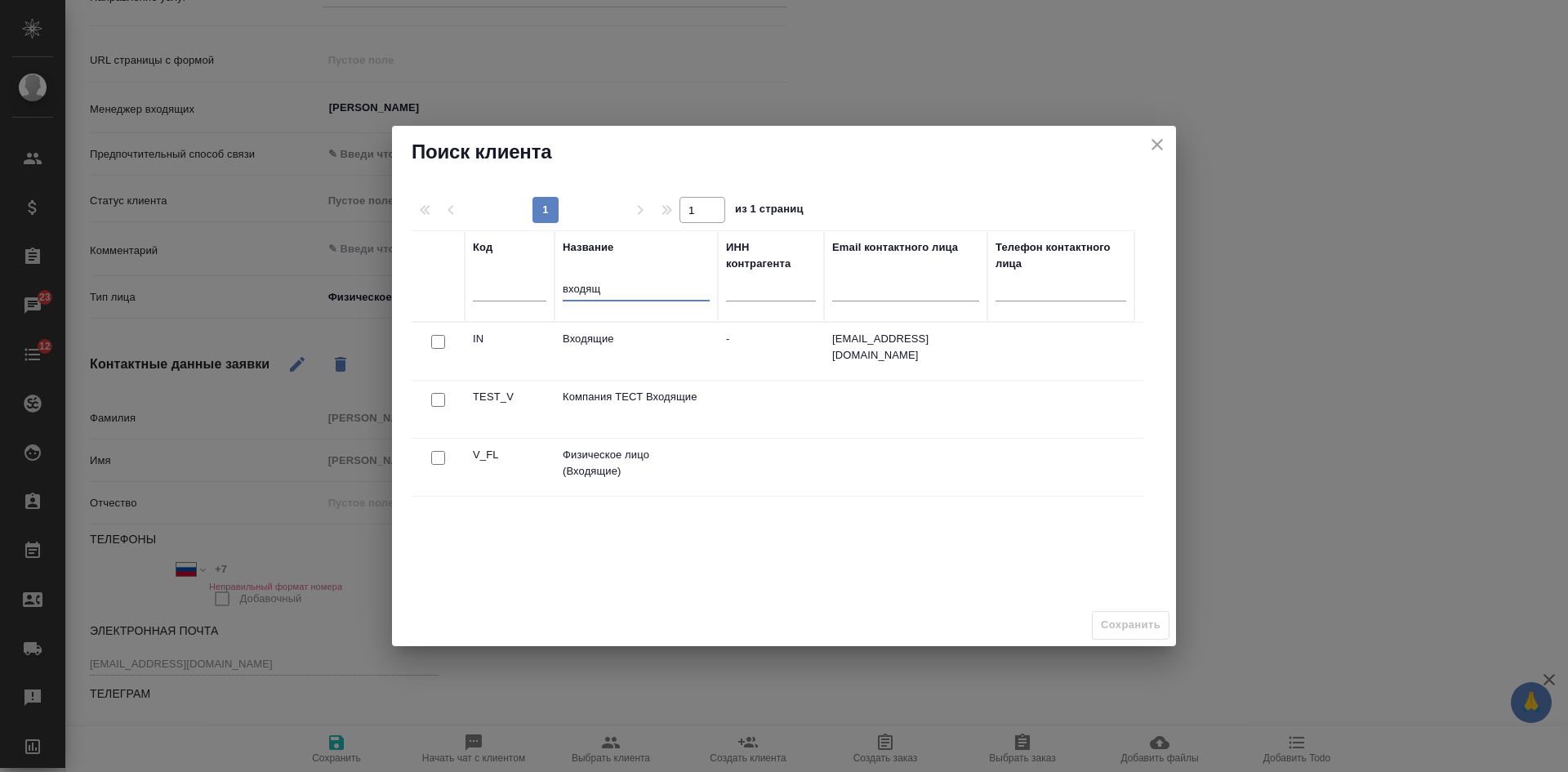
type input "входящ"
click at [434, 455] on input "checkbox" at bounding box center [438, 458] width 13 height 13
checkbox input "true"
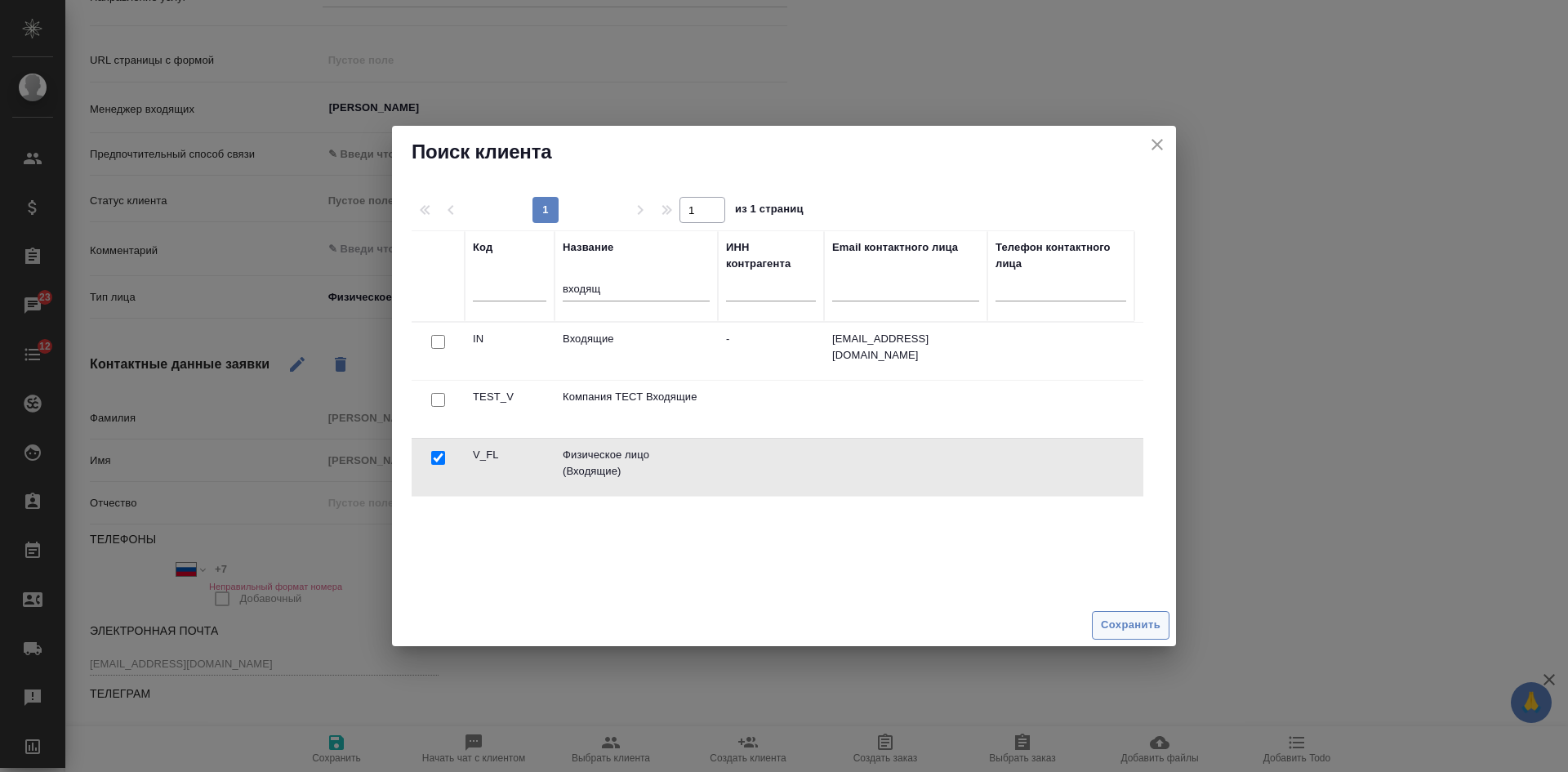
click at [1114, 621] on span "Сохранить" at bounding box center [1130, 625] width 60 height 18
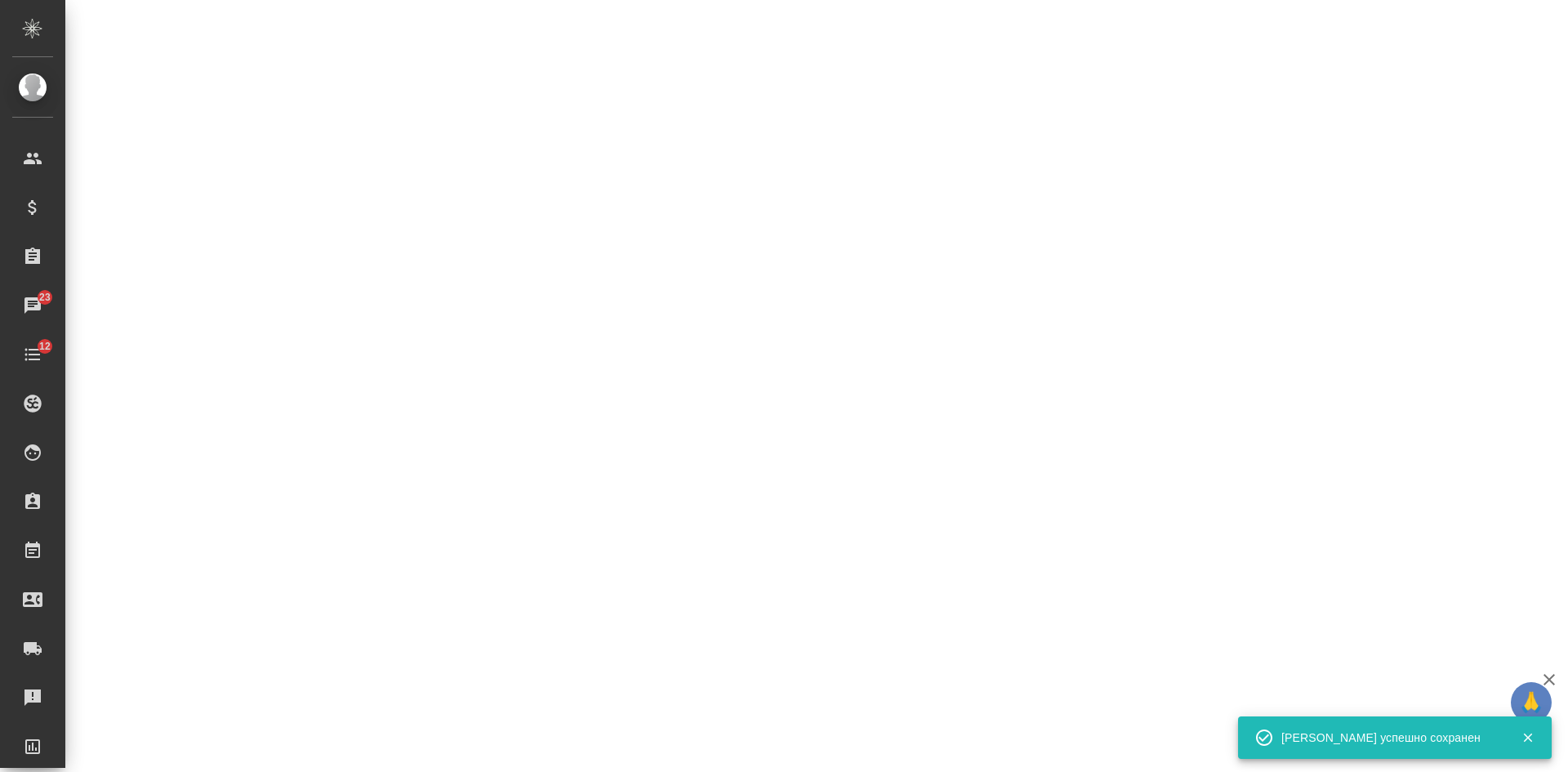
select select "RU"
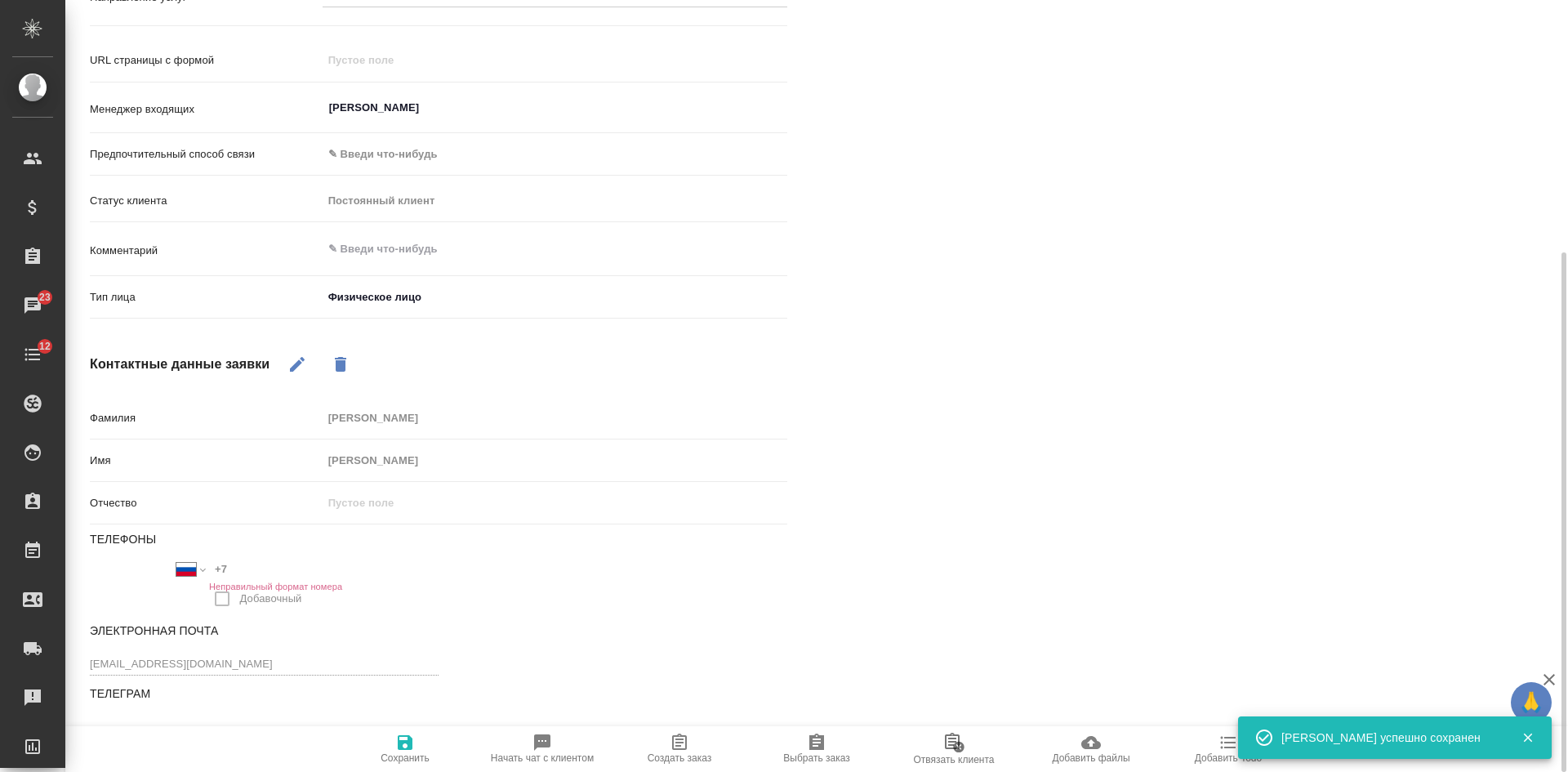
click at [683, 752] on span "Создать заказ" at bounding box center [679, 758] width 65 height 12
type textarea "x"
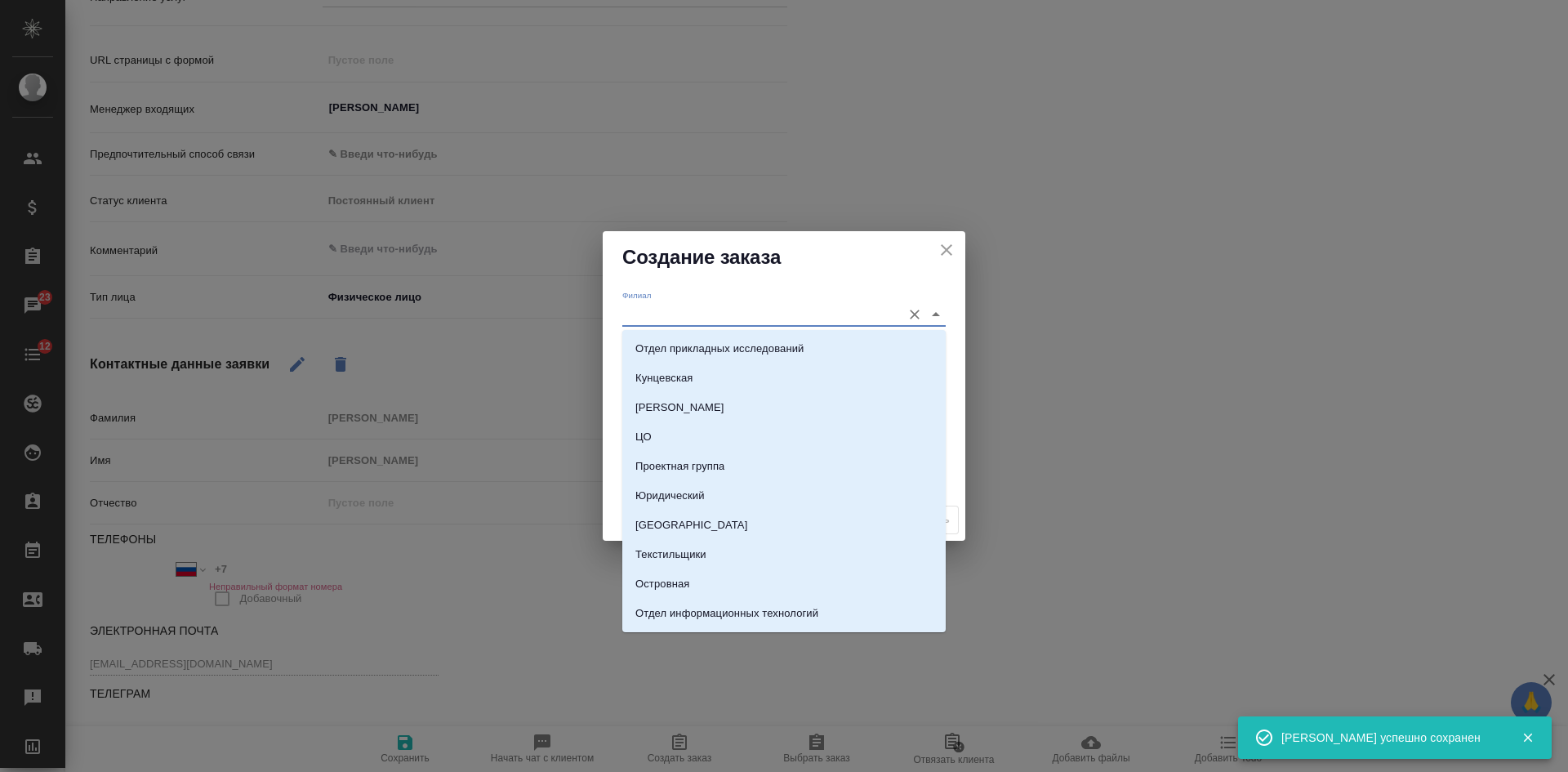
click at [627, 311] on input "Филиал" at bounding box center [757, 313] width 271 height 22
click at [606, 395] on div "Филиал Клиентский менеджер Проект по умолчанию Комментарии для КМ x" at bounding box center [784, 391] width 362 height 216
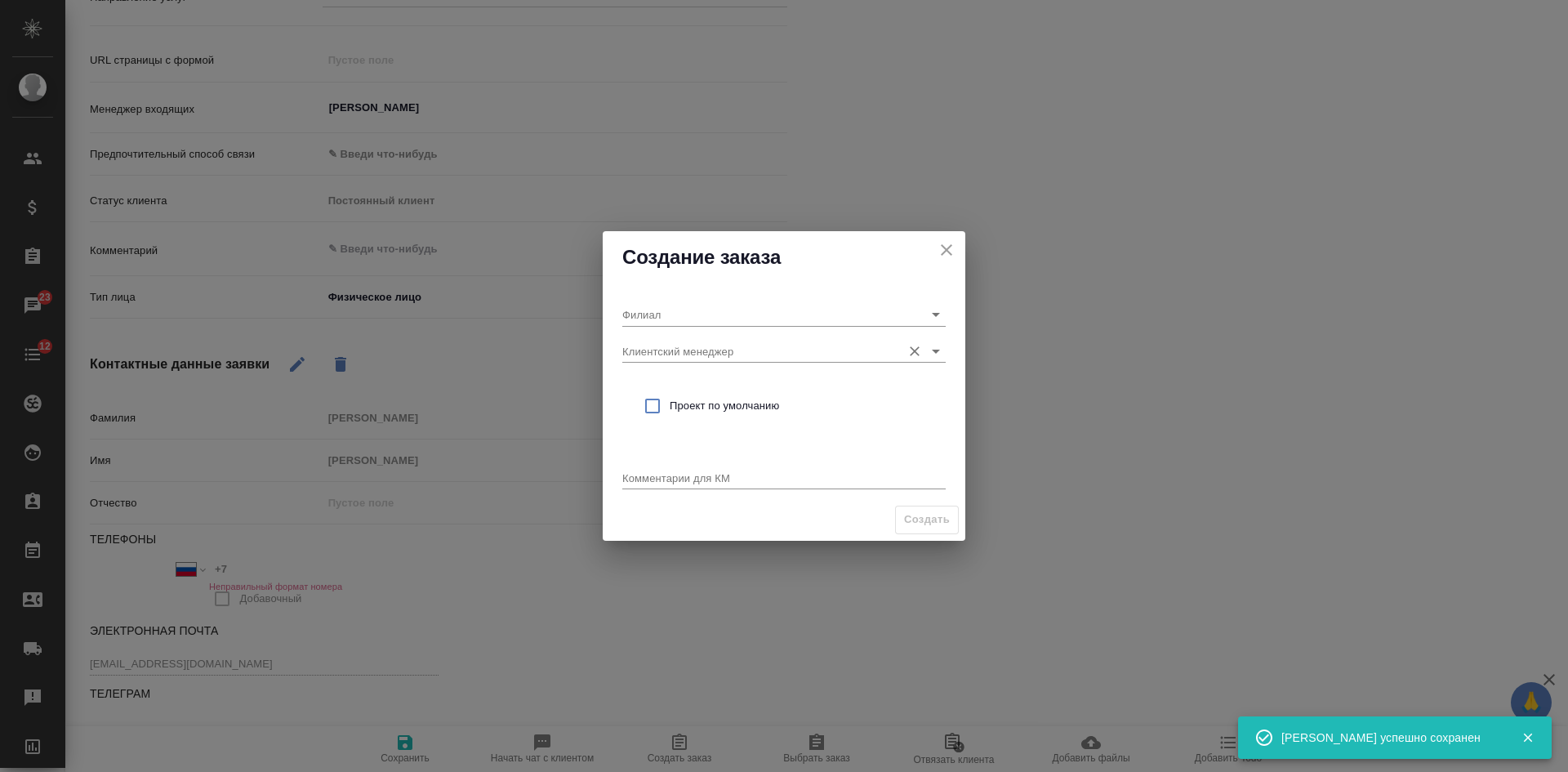
click at [658, 348] on input "Клиентский менеджер" at bounding box center [757, 350] width 271 height 22
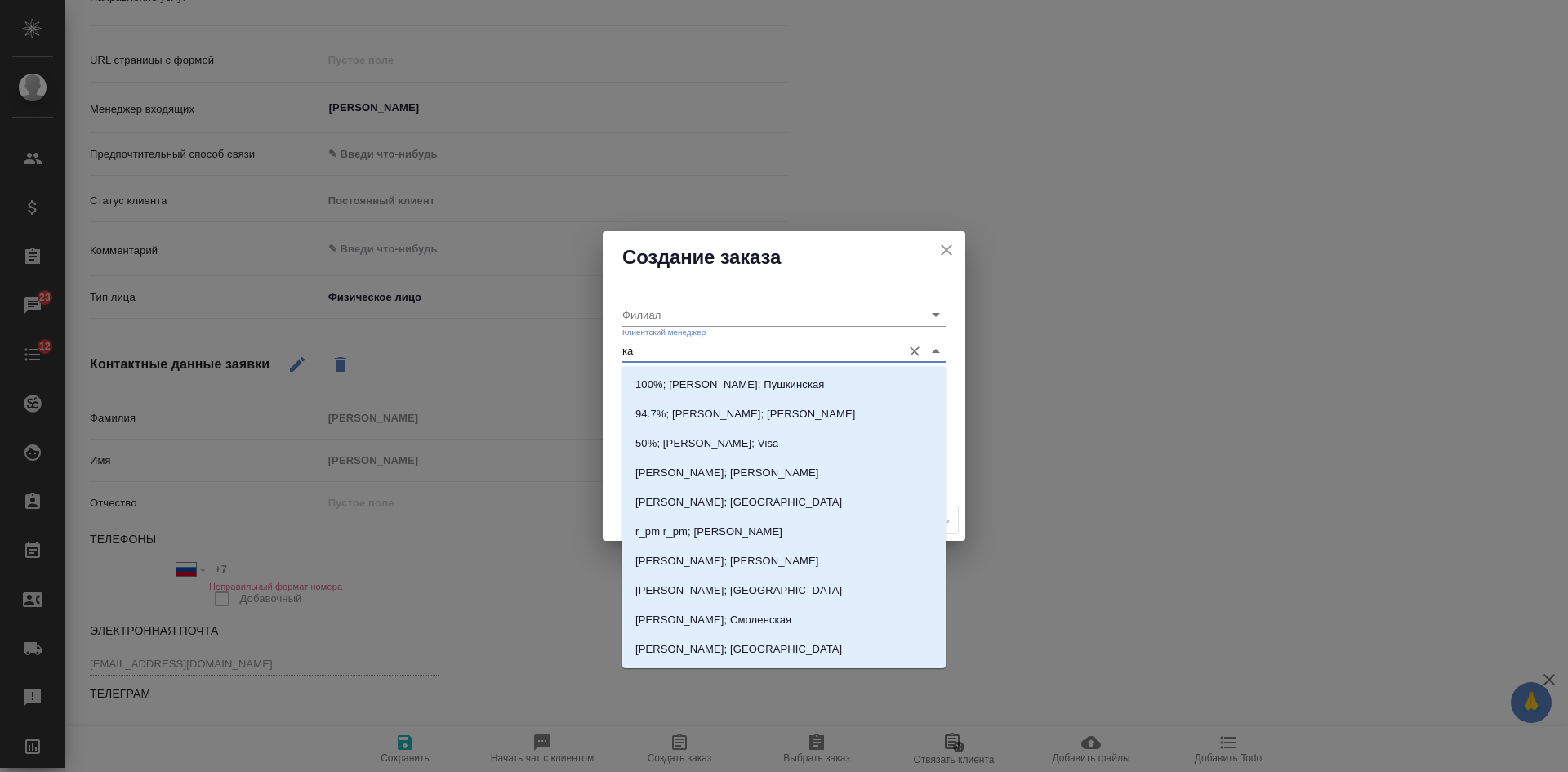
type input "кас"
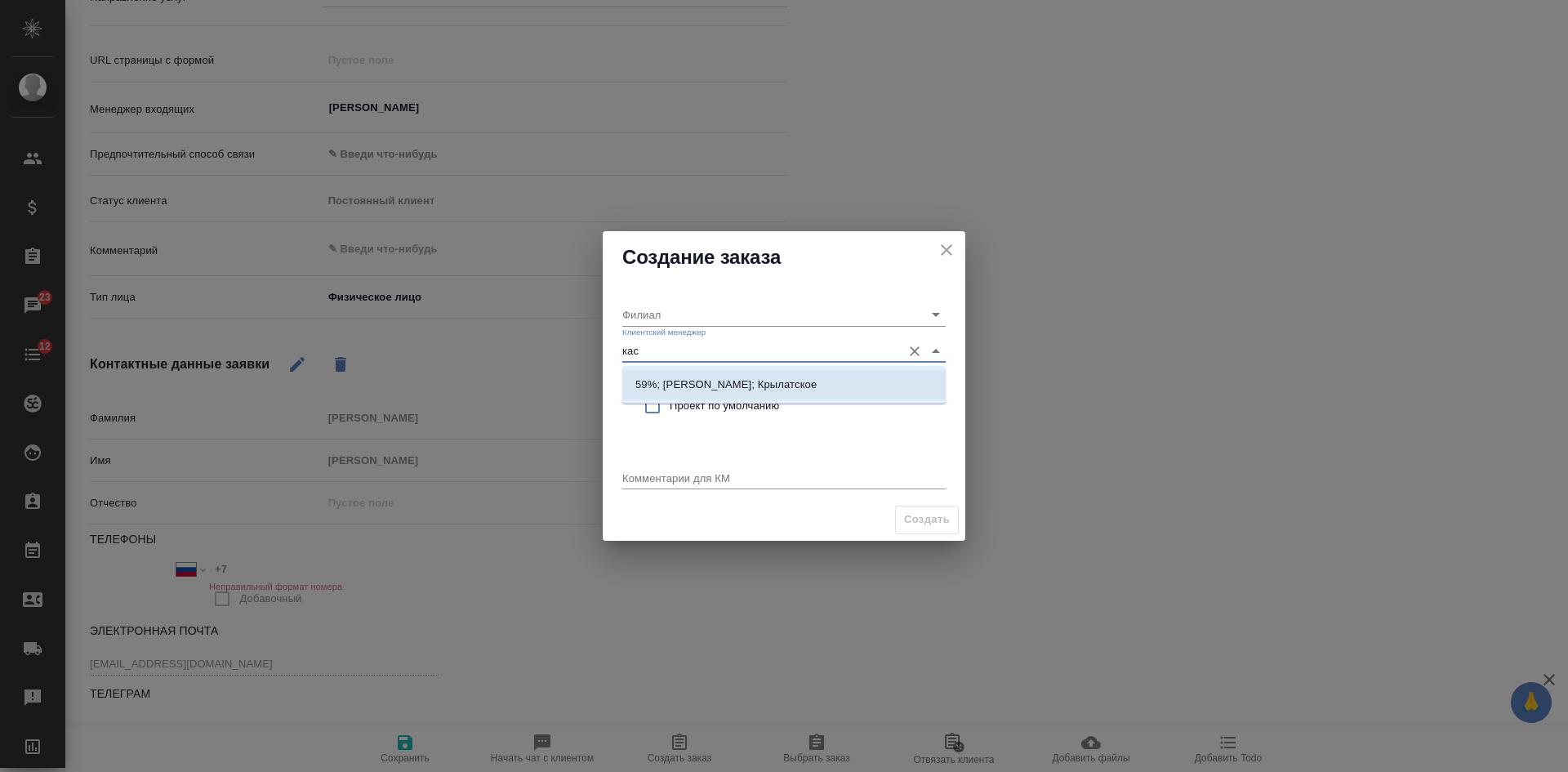
click at [669, 395] on li "59%; Касымов Тимур; Крылатское" at bounding box center [784, 385] width 323 height 29
type input "Крылатское"
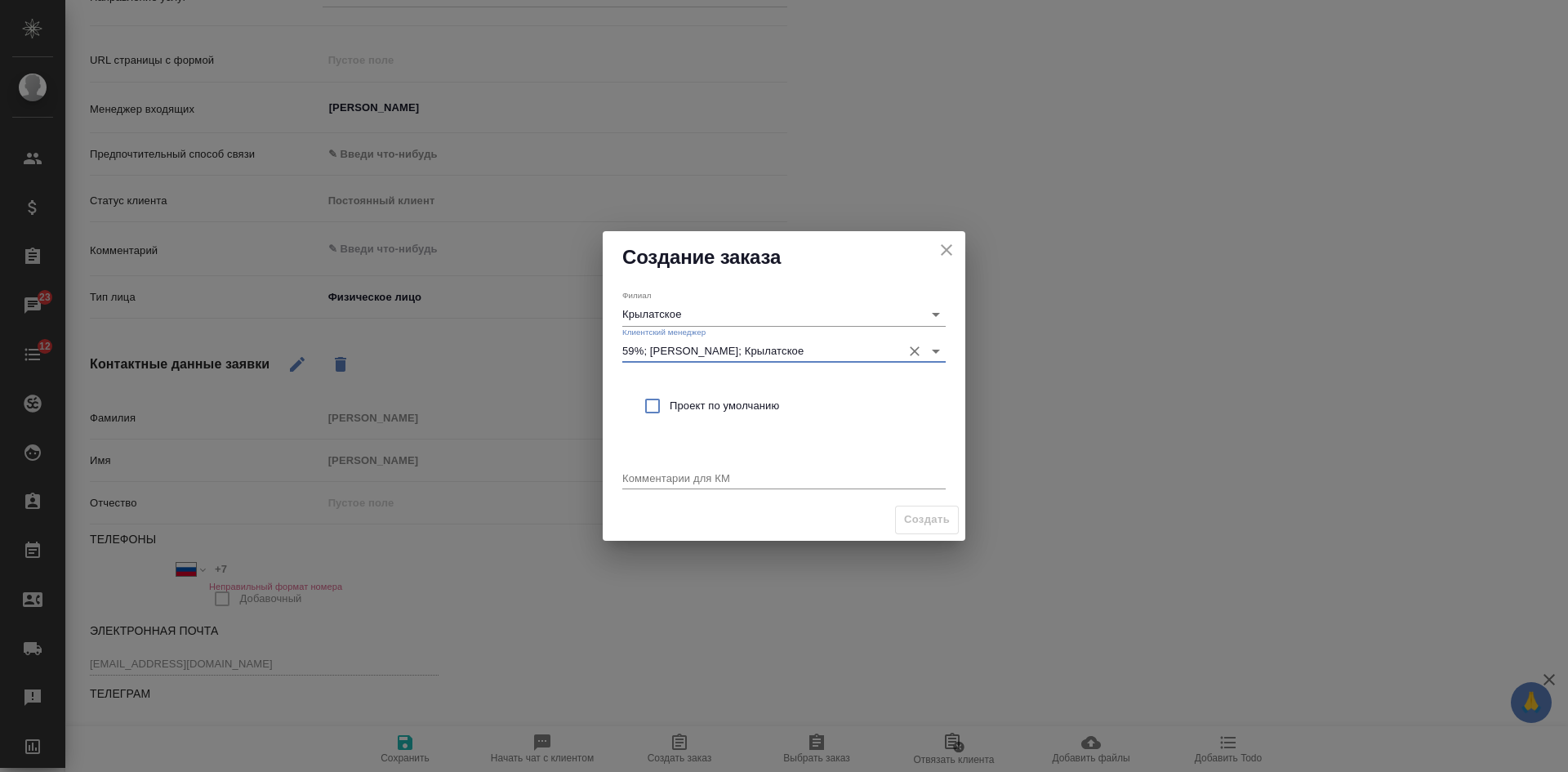
type input "59%; Касымов Тимур; Крылатское"
click at [668, 409] on input "checkbox" at bounding box center [652, 406] width 35 height 35
checkbox input "true"
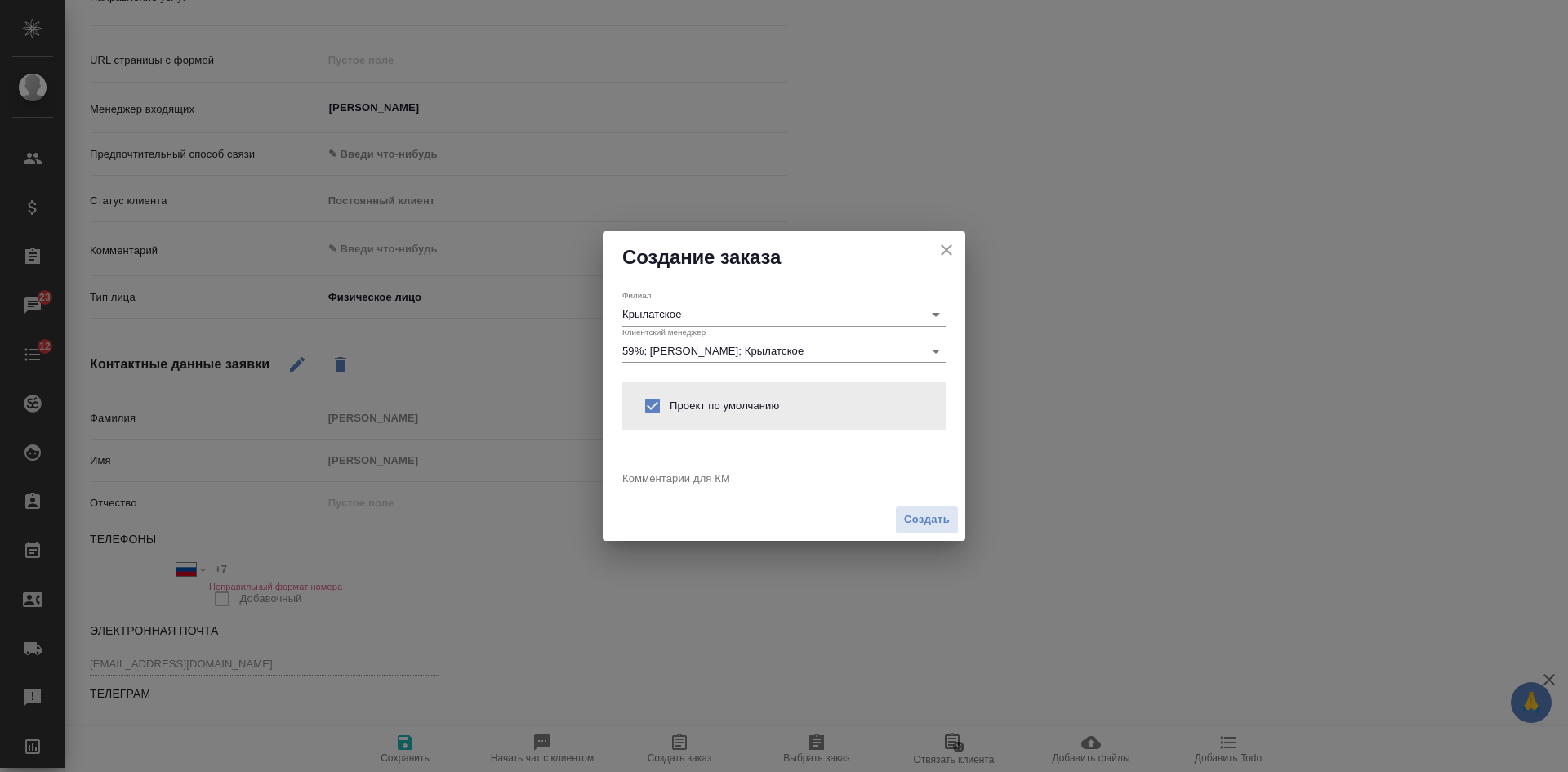
click at [663, 469] on div "x" at bounding box center [784, 478] width 323 height 20
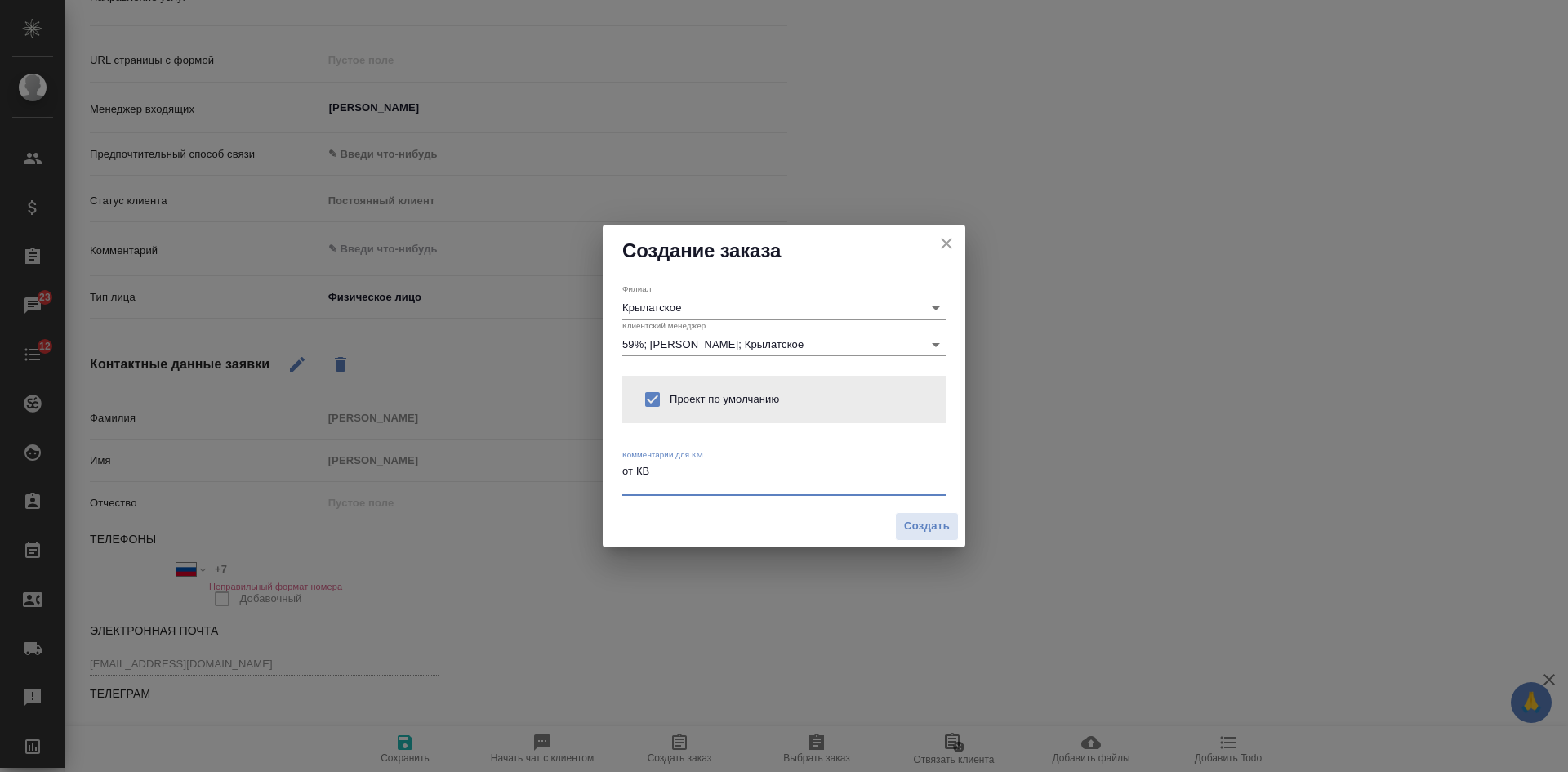
type textarea "от КВ"
click at [634, 487] on textarea "от КВ" at bounding box center [784, 477] width 323 height 25
type textarea "x"
paste textarea "срочный перевод с русского на турецкий"
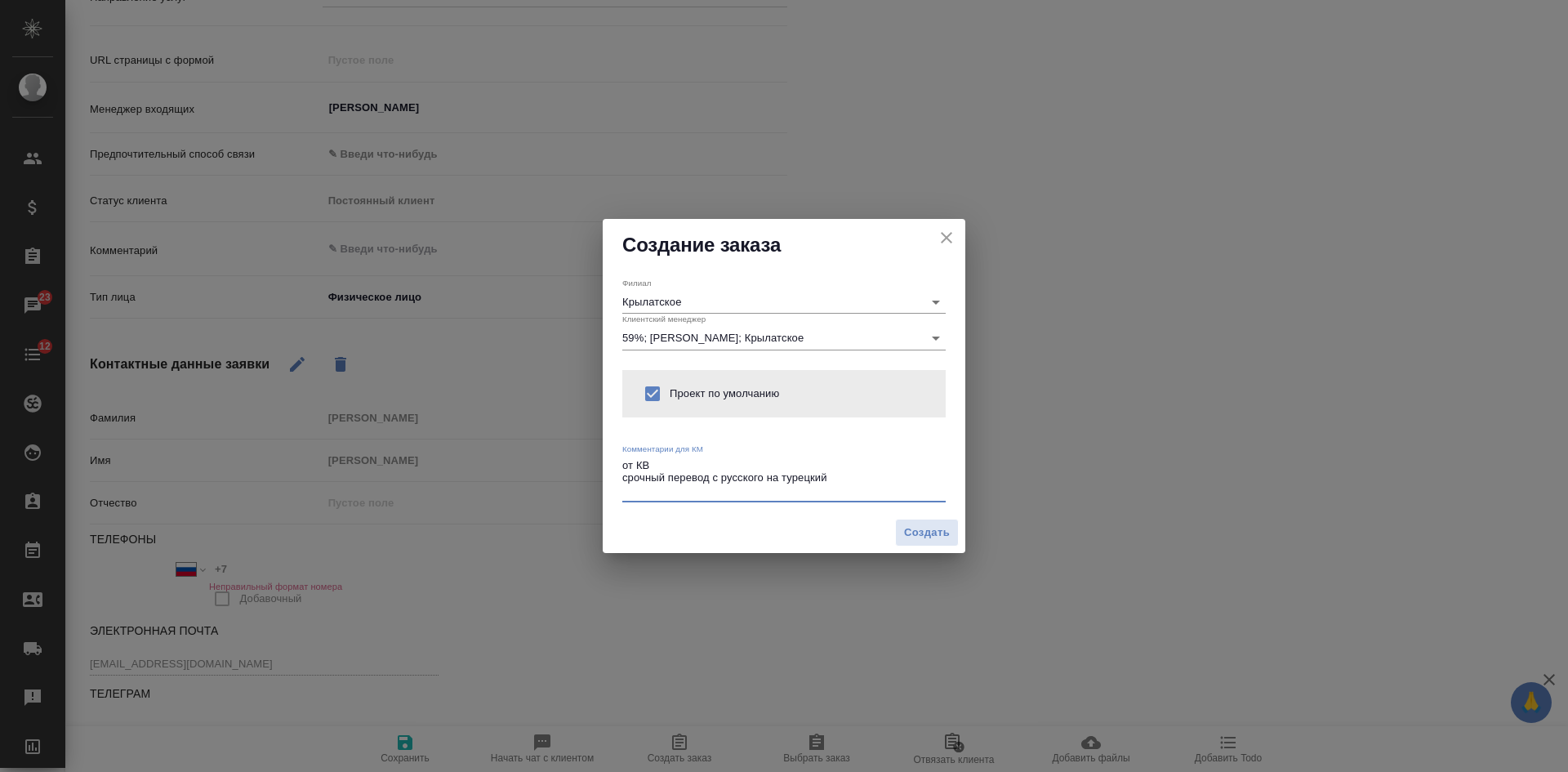
type textarea "от КВ срочный перевод с русского на турецкий"
type textarea "x"
paste textarea "нотариально"
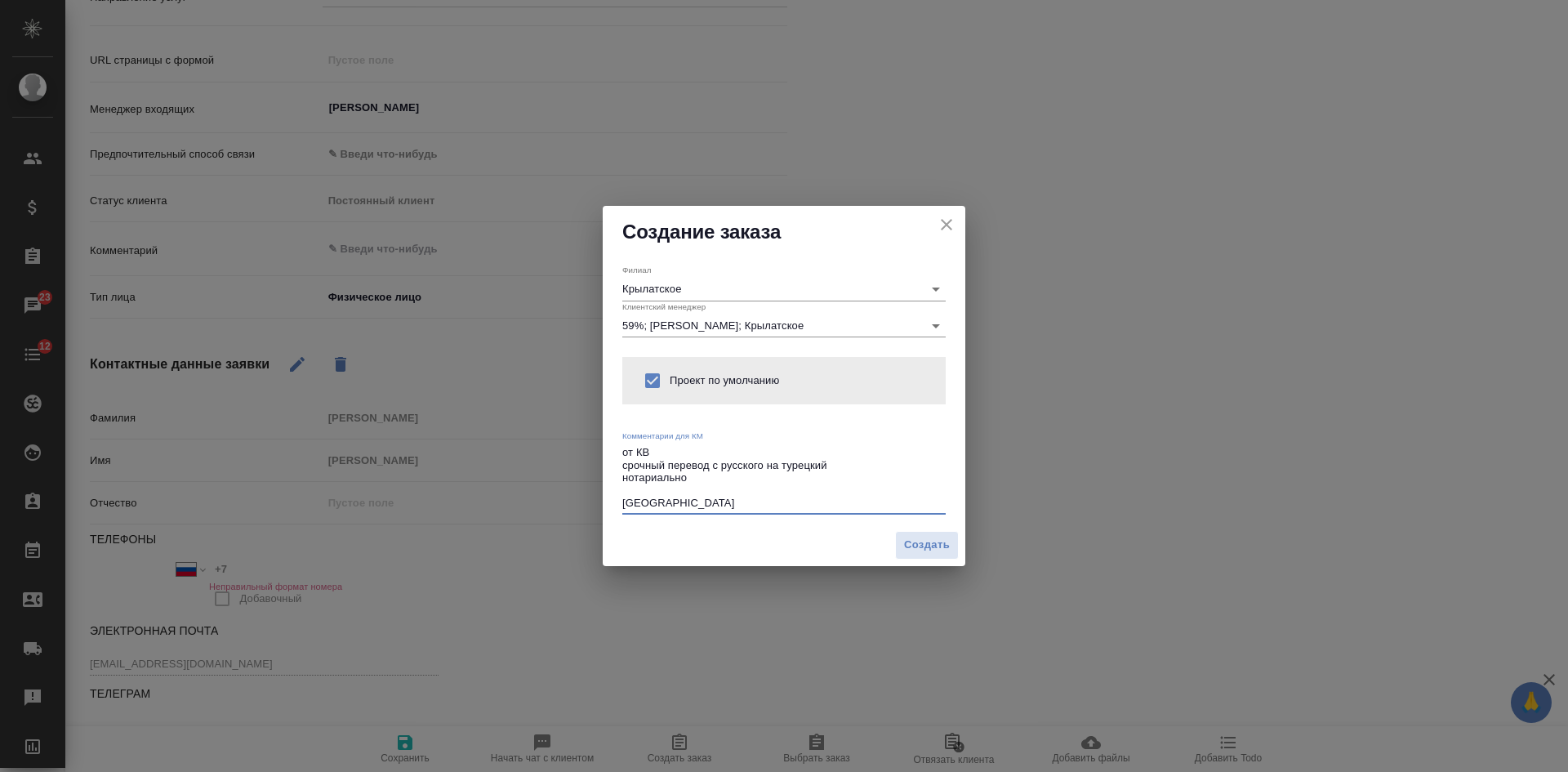
type textarea "от КВ срочный перевод с русского на турецкий нотариально Бутырская"
type textarea "x"
click at [711, 483] on textarea "от КВ срочный перевод с русского на турецкий нотариально Бутырская" at bounding box center [784, 477] width 323 height 63
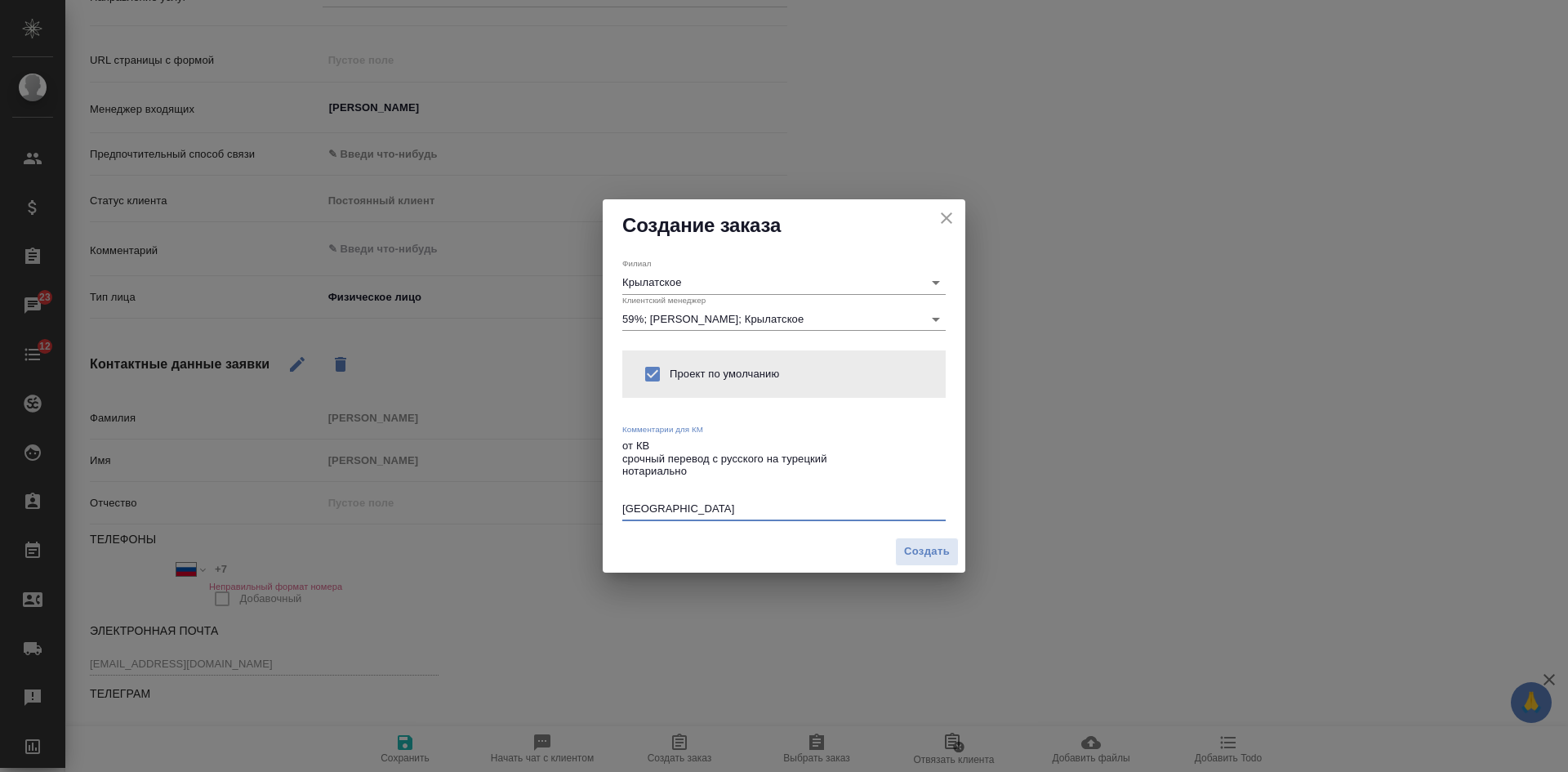
paste textarea "сегодня есть шанс?"
type textarea "от КВ срочный перевод с русского на турецкий нотариально [DATE] есть шанс? [GEO…"
click at [943, 547] on span "Создать" at bounding box center [926, 551] width 45 height 18
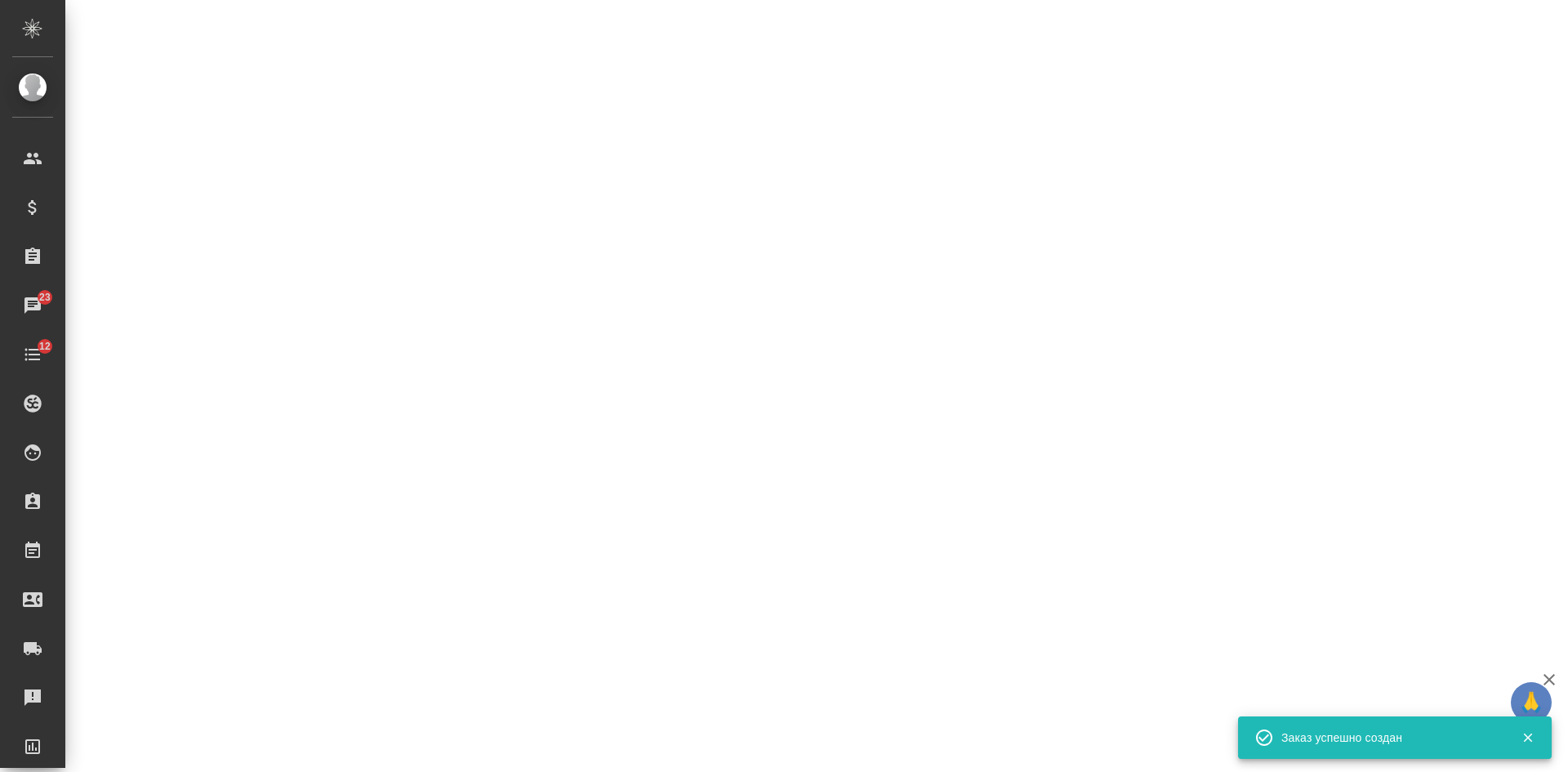
select select "RU"
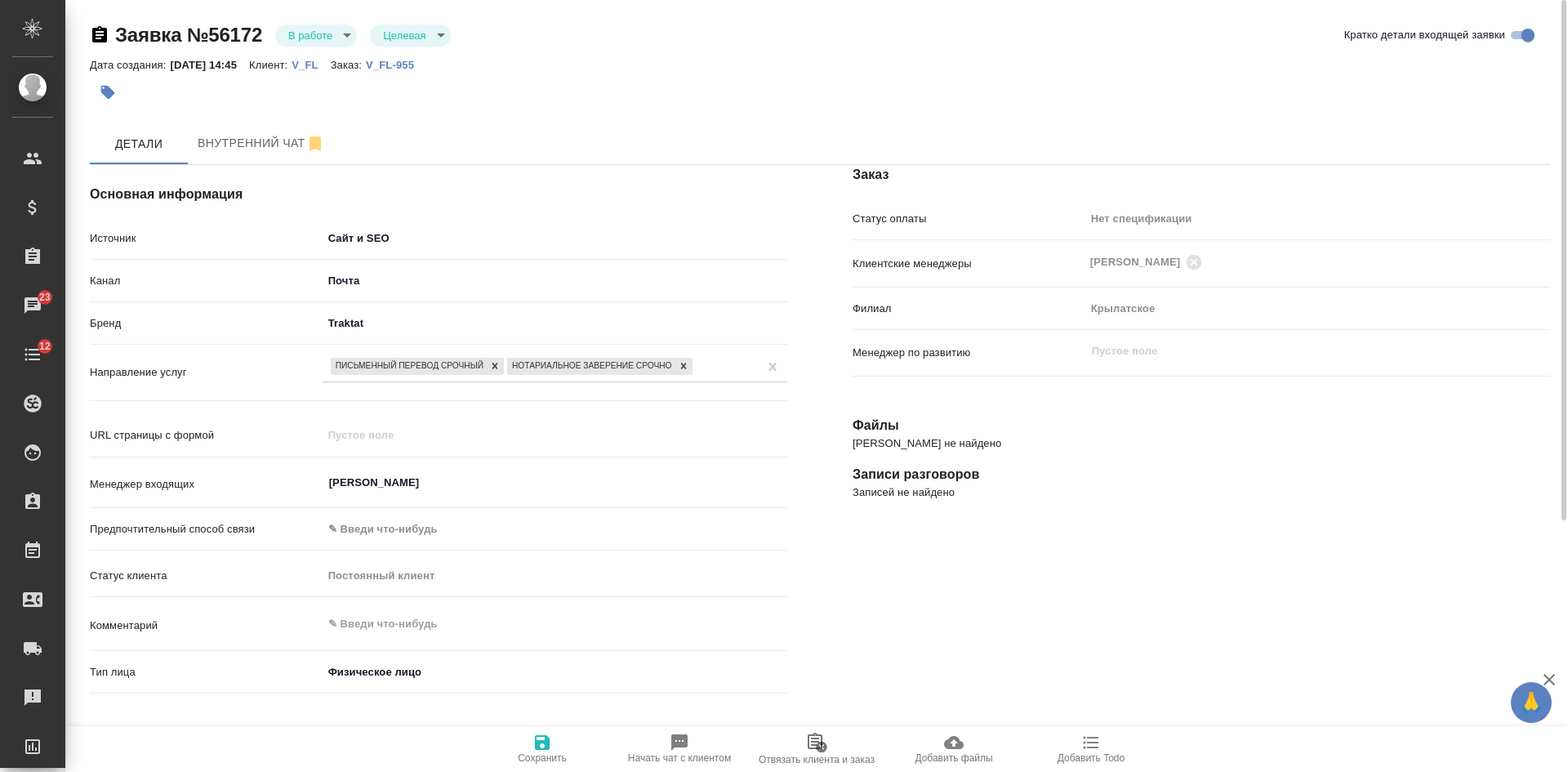
scroll to position [245, 0]
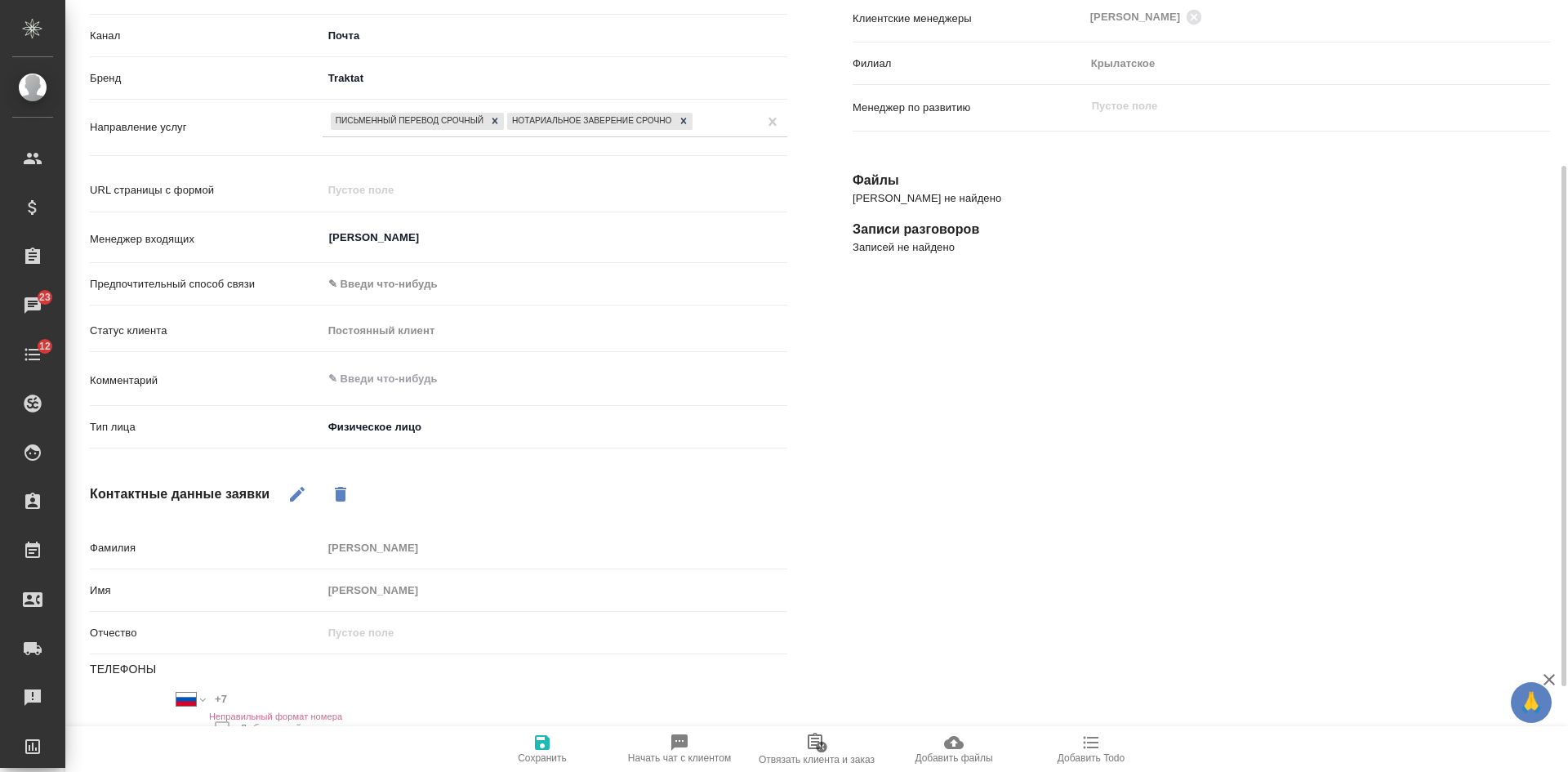
click at [1231, 317] on div "Заказ Статус оплаты Нет спецификации new Клиентские менеджеры Касымов Тимур ​ Ф…" at bounding box center [1201, 392] width 762 height 1011
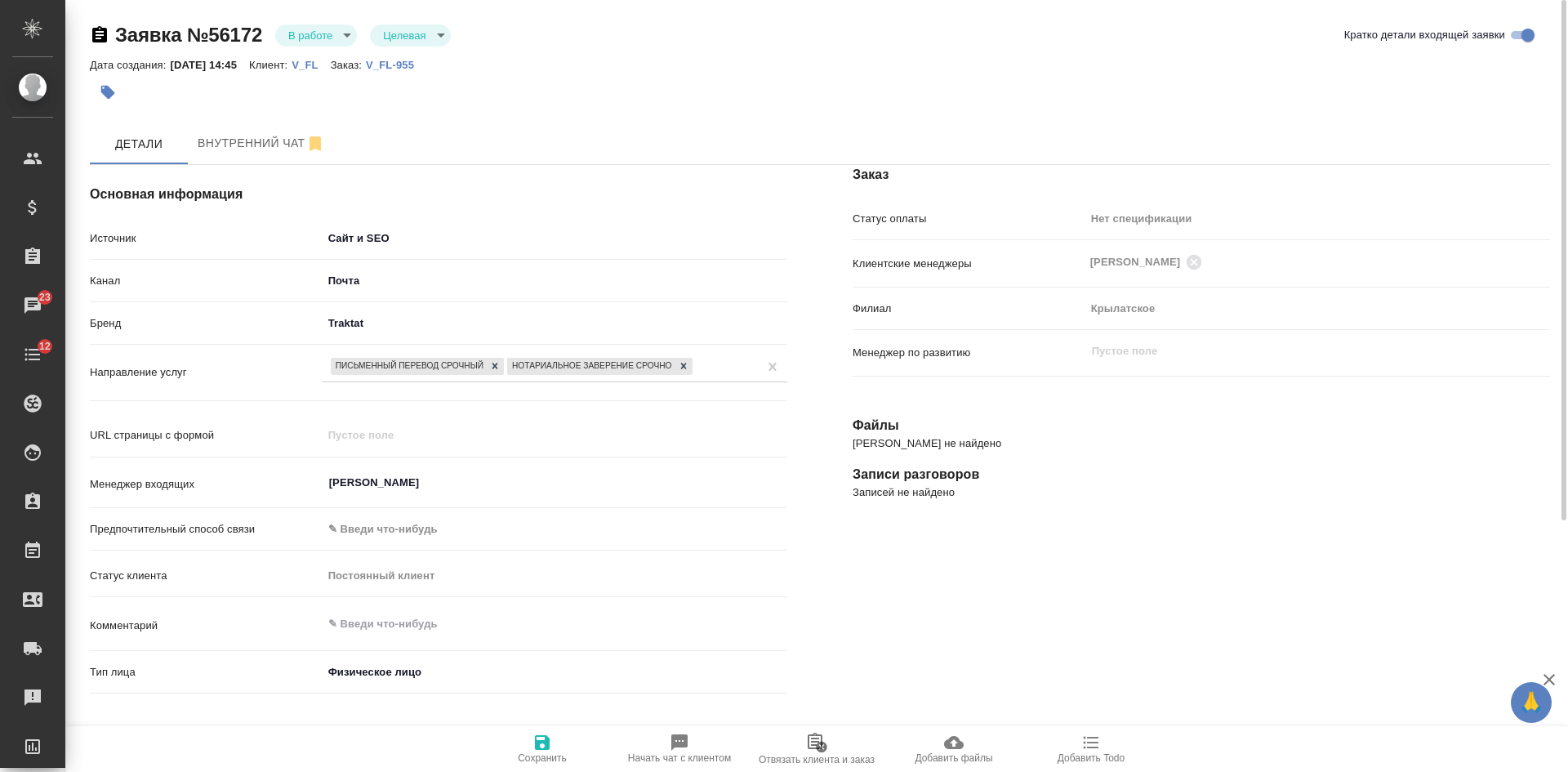
type textarea "x"
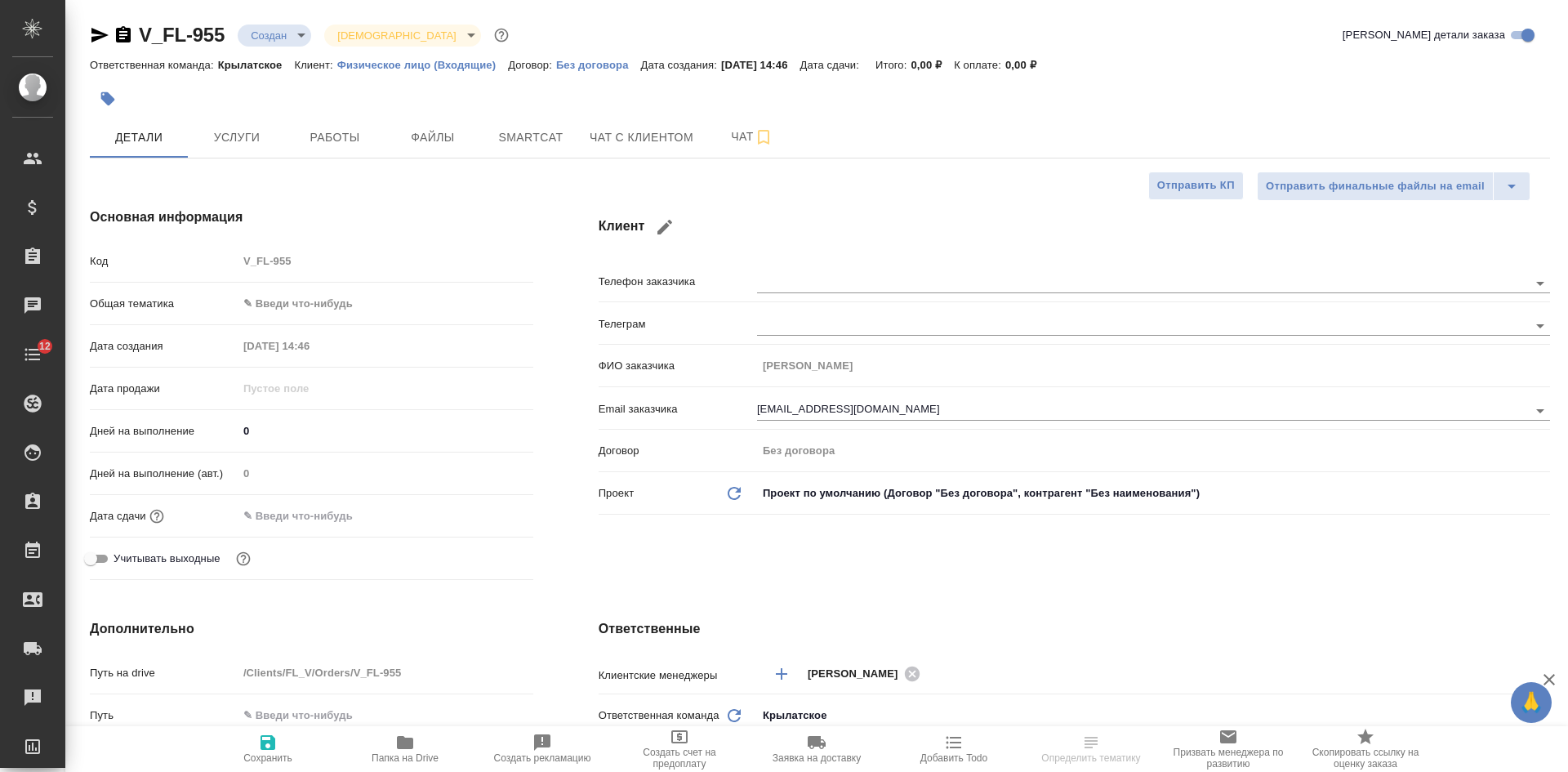
select select "RU"
click at [437, 135] on span "Файлы" at bounding box center [432, 137] width 78 height 20
type textarea "x"
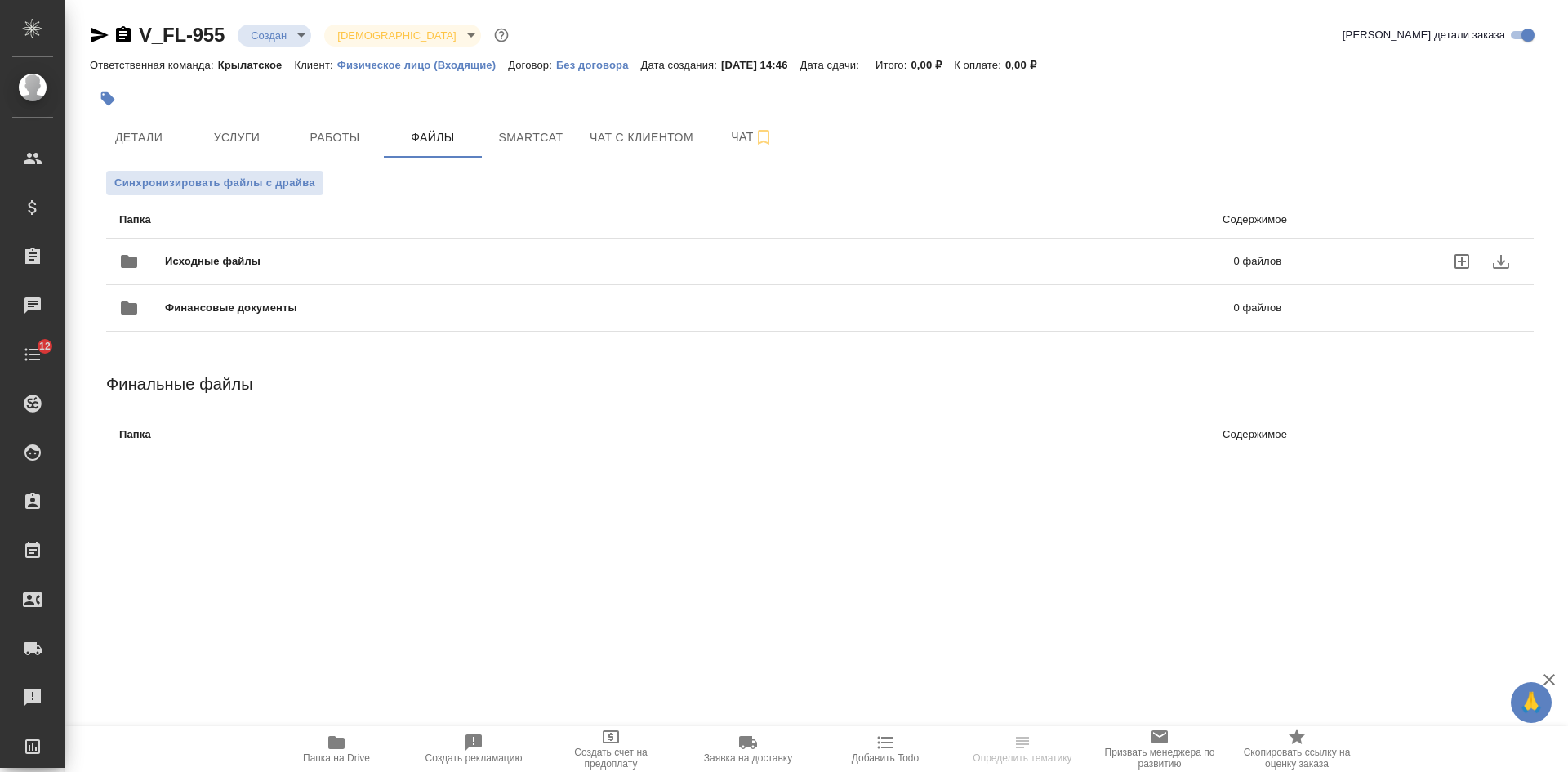
click at [1466, 259] on icon "uploadFiles" at bounding box center [1461, 261] width 19 height 19
click at [0, 0] on input "uploadFiles" at bounding box center [0, 0] width 0 height 0
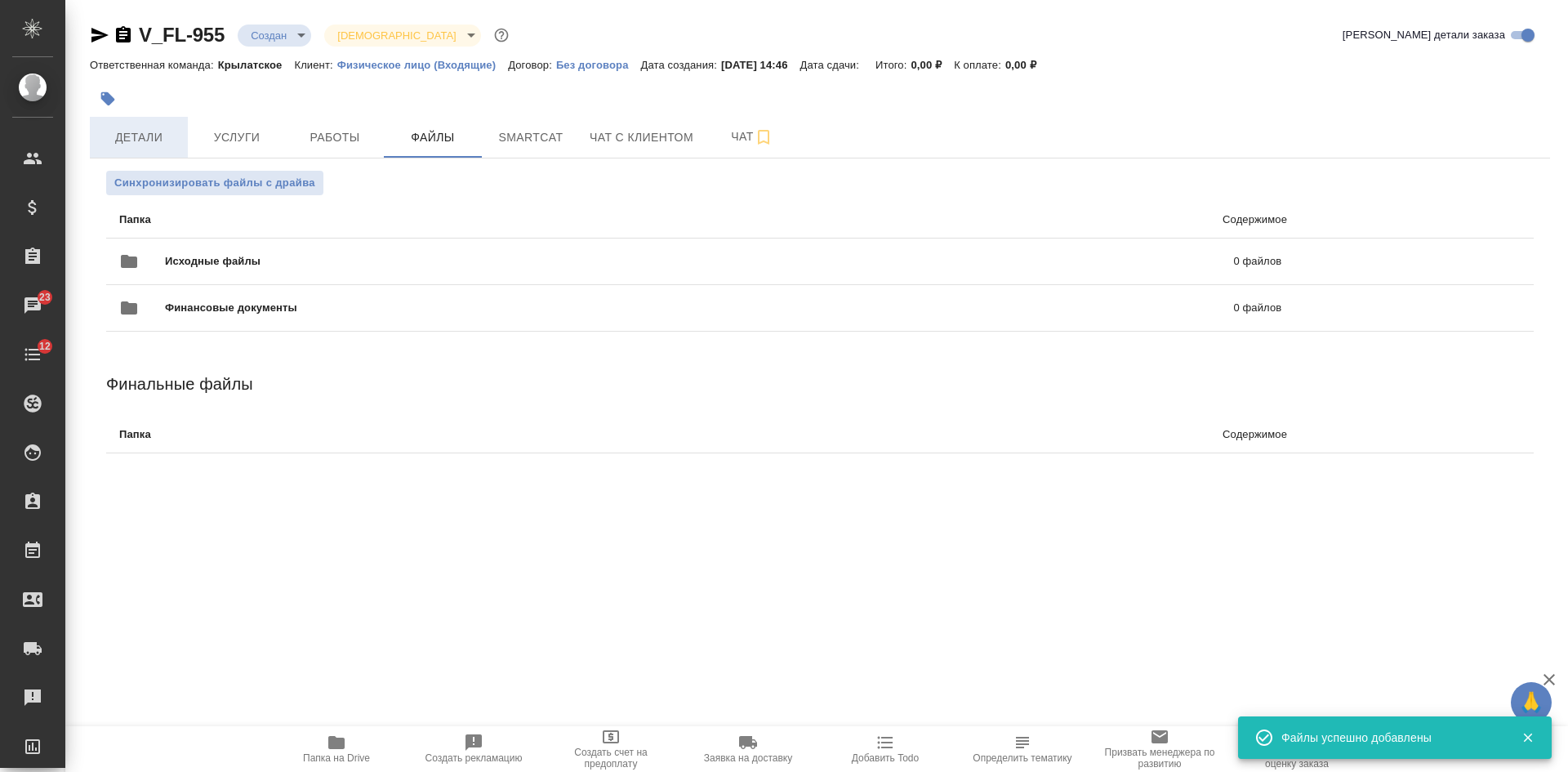
drag, startPoint x: 133, startPoint y: 136, endPoint x: 106, endPoint y: 81, distance: 61.3
click at [133, 136] on span "Детали" at bounding box center [138, 137] width 78 height 20
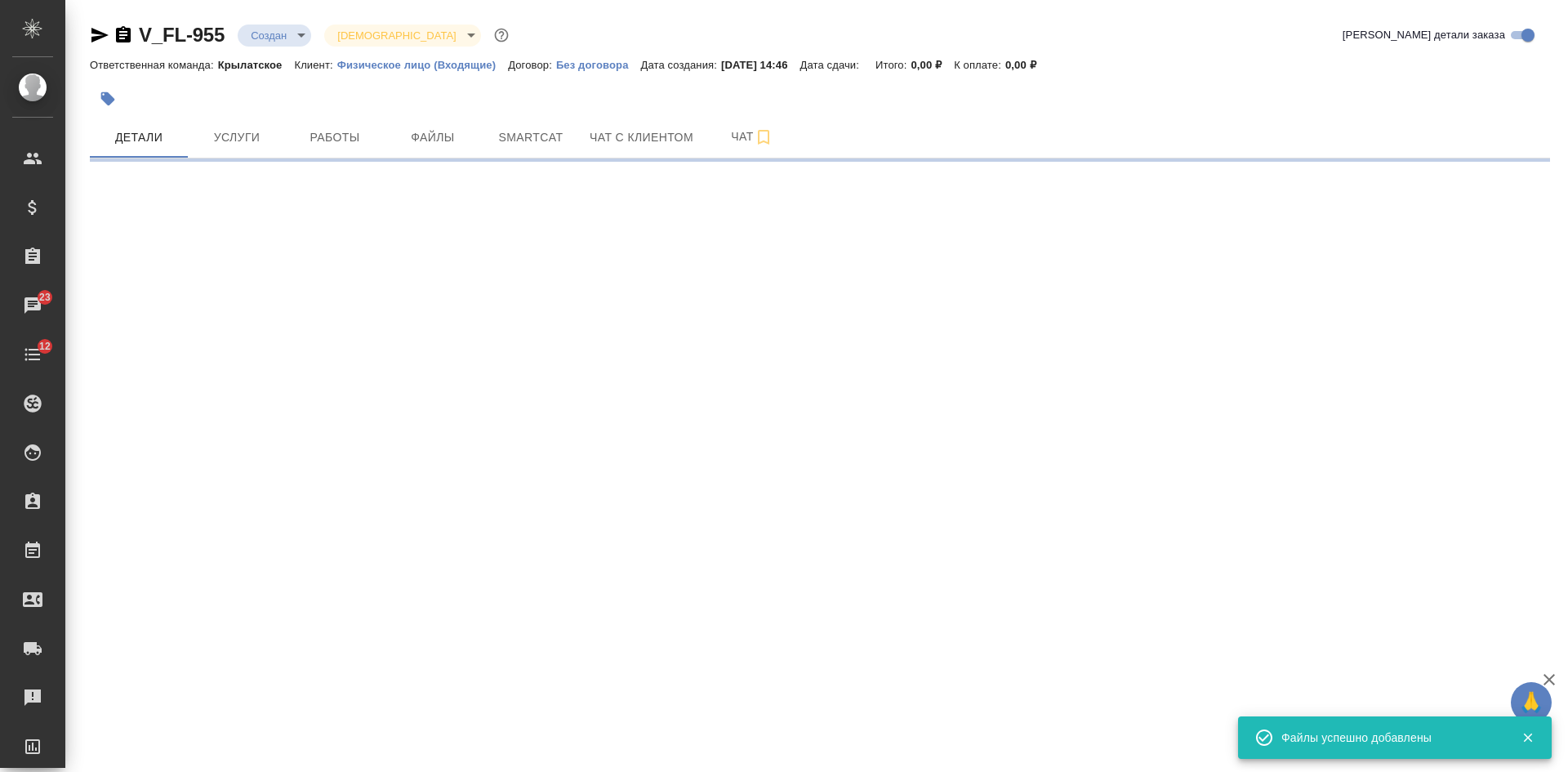
select select "RU"
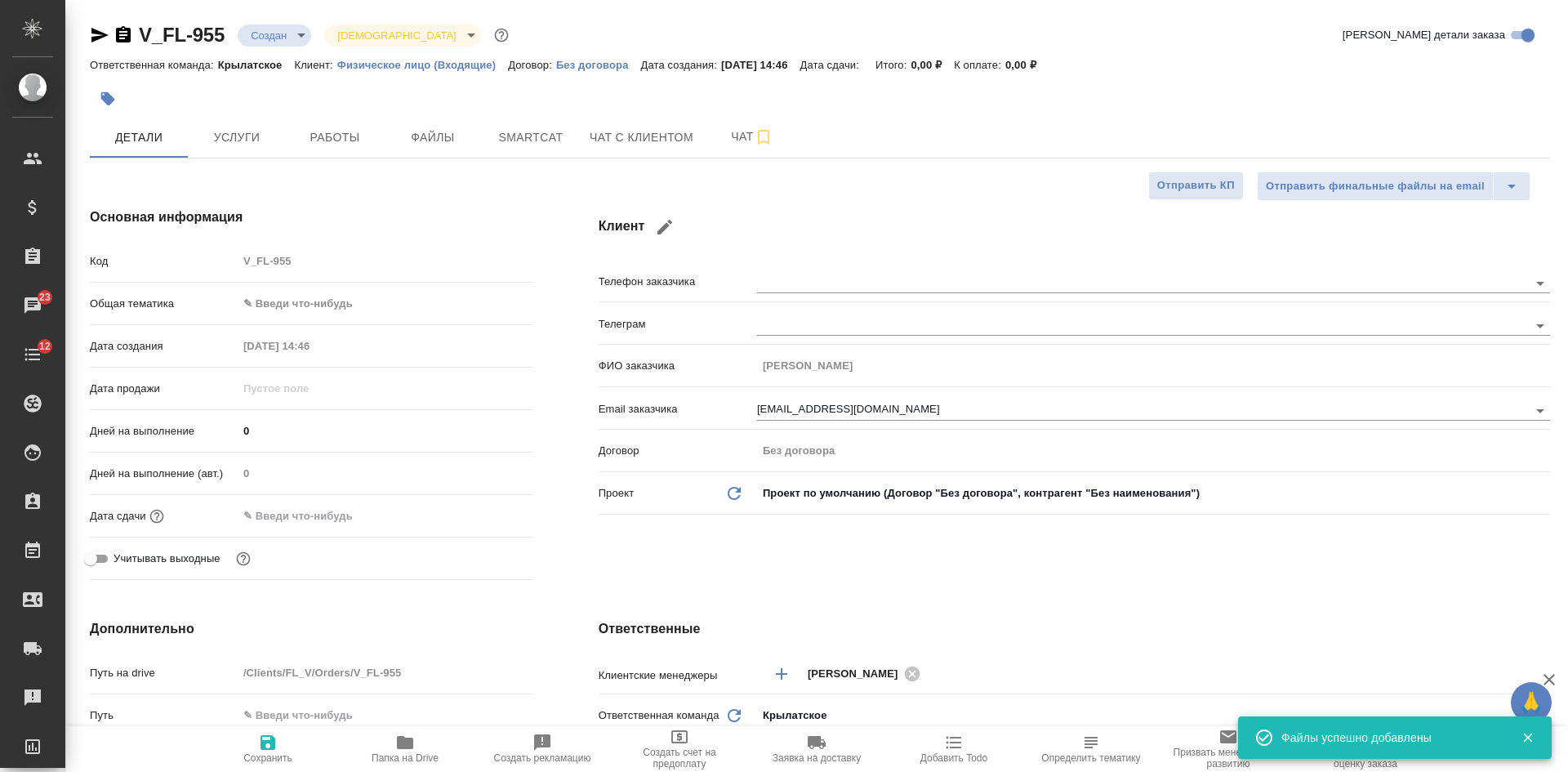
type textarea "x"
click at [100, 35] on icon "button" at bounding box center [99, 35] width 19 height 19
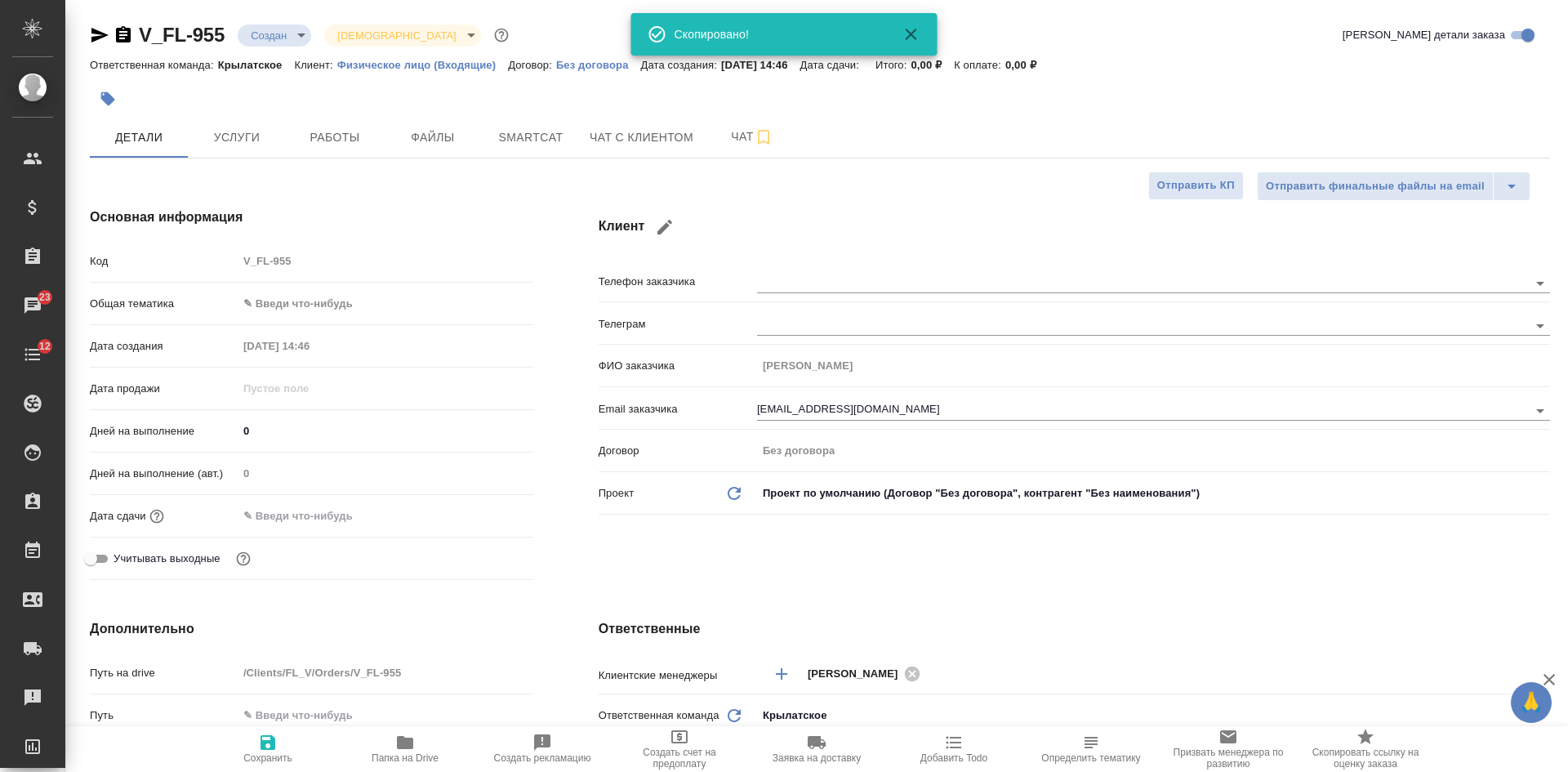
type textarea "x"
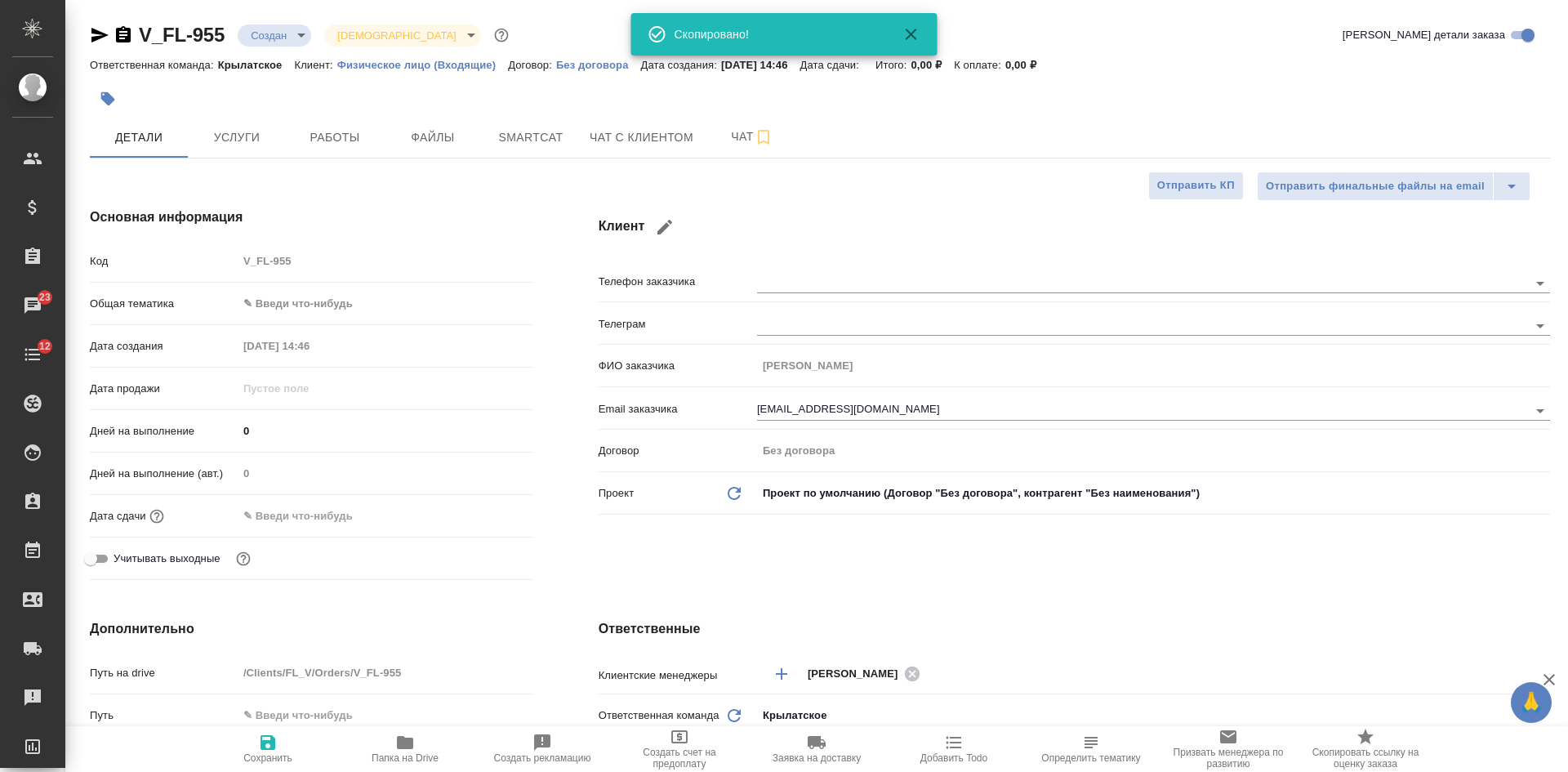
type textarea "x"
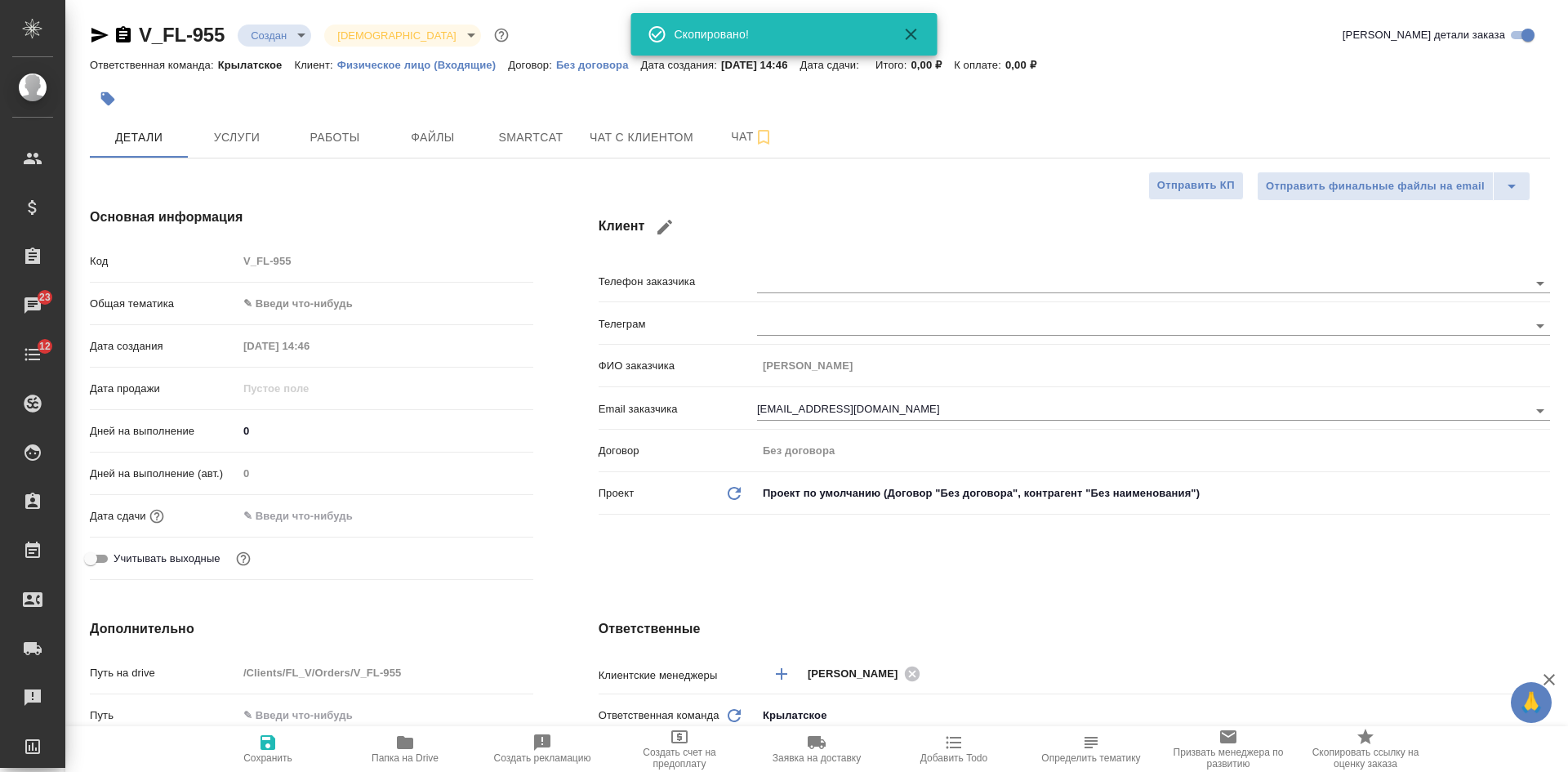
type textarea "x"
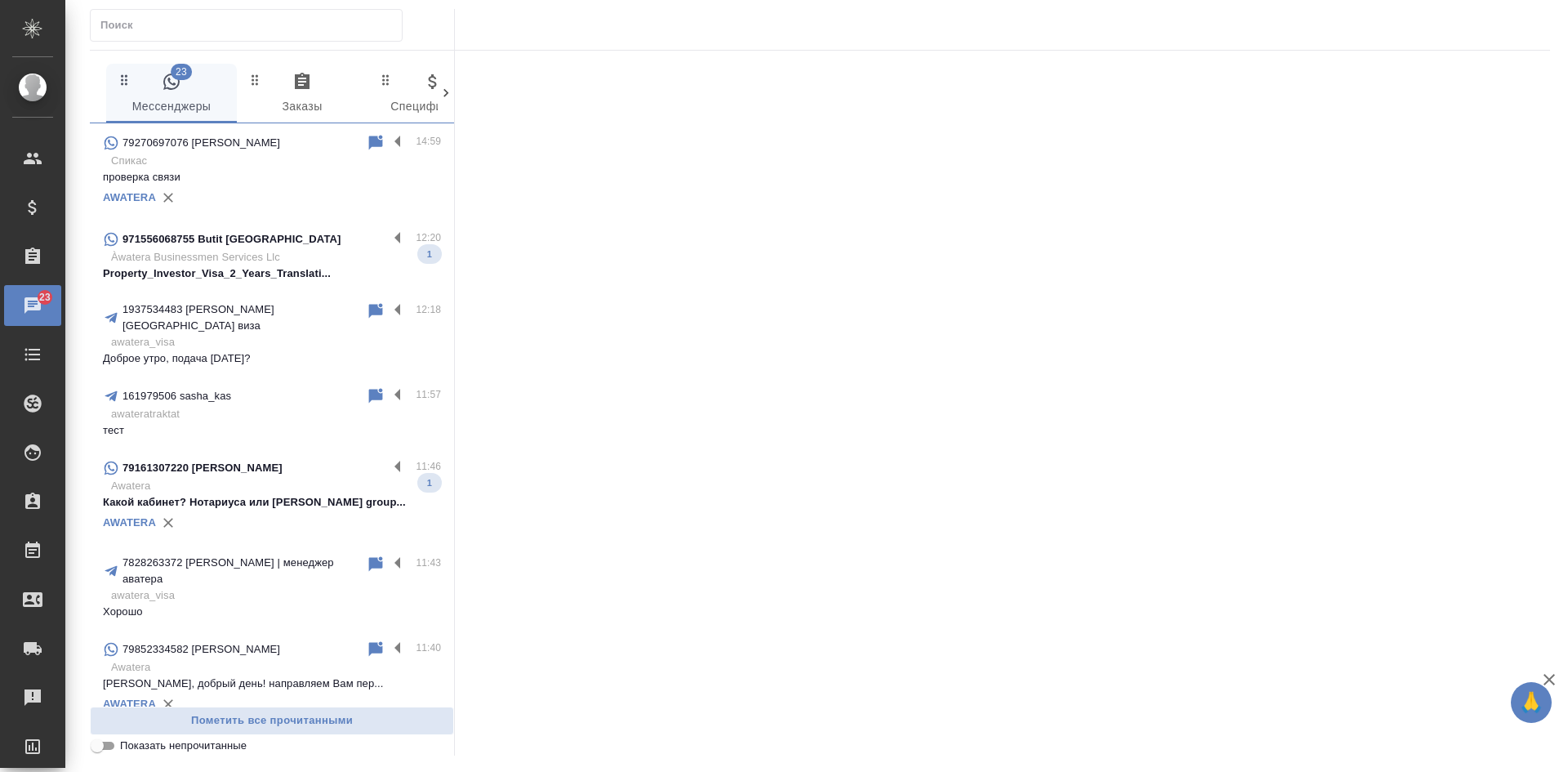
click at [275, 195] on div "AWATERA" at bounding box center [272, 197] width 338 height 24
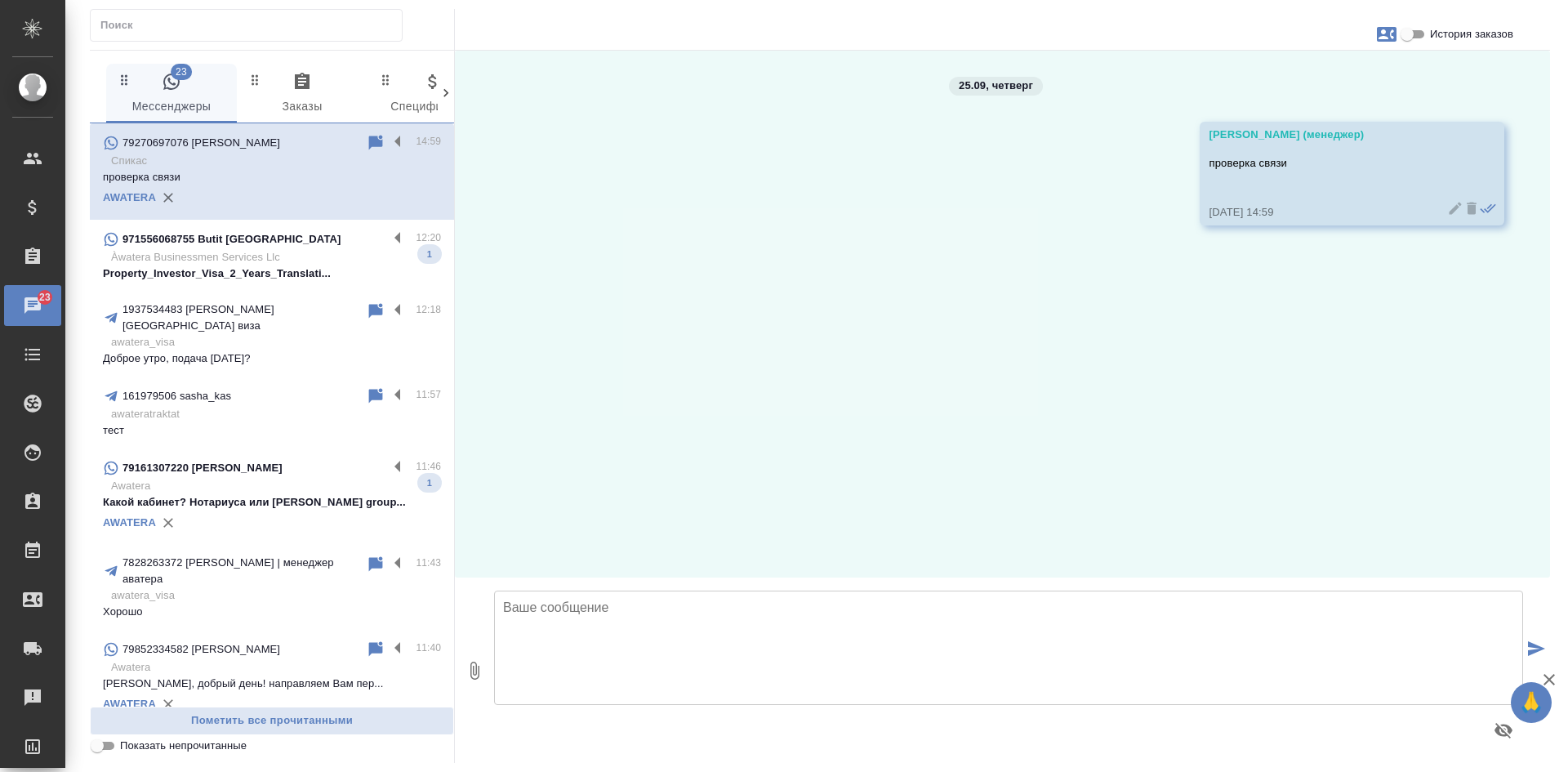
click at [708, 644] on textarea at bounding box center [1008, 648] width 1028 height 115
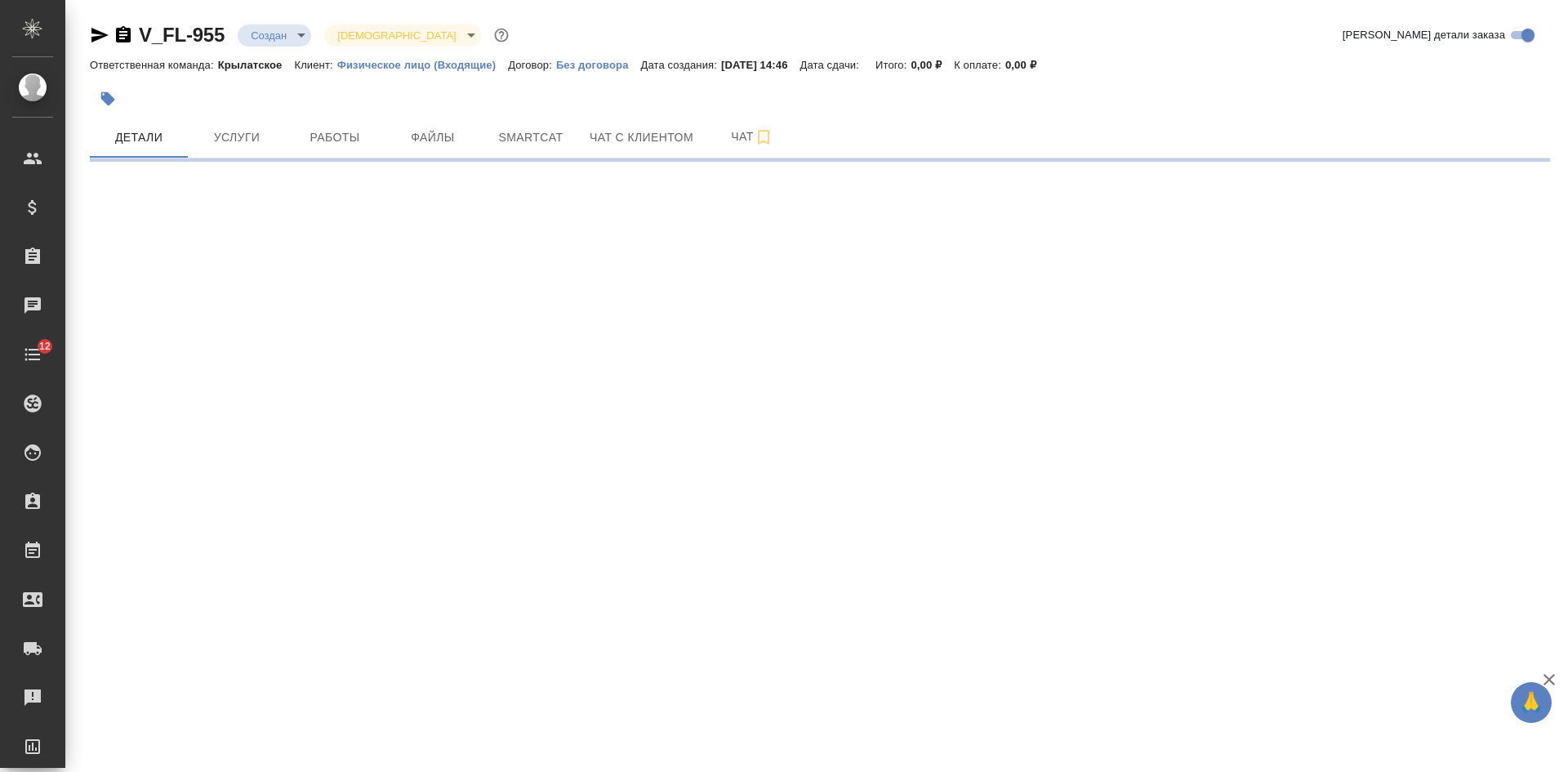
select select "RU"
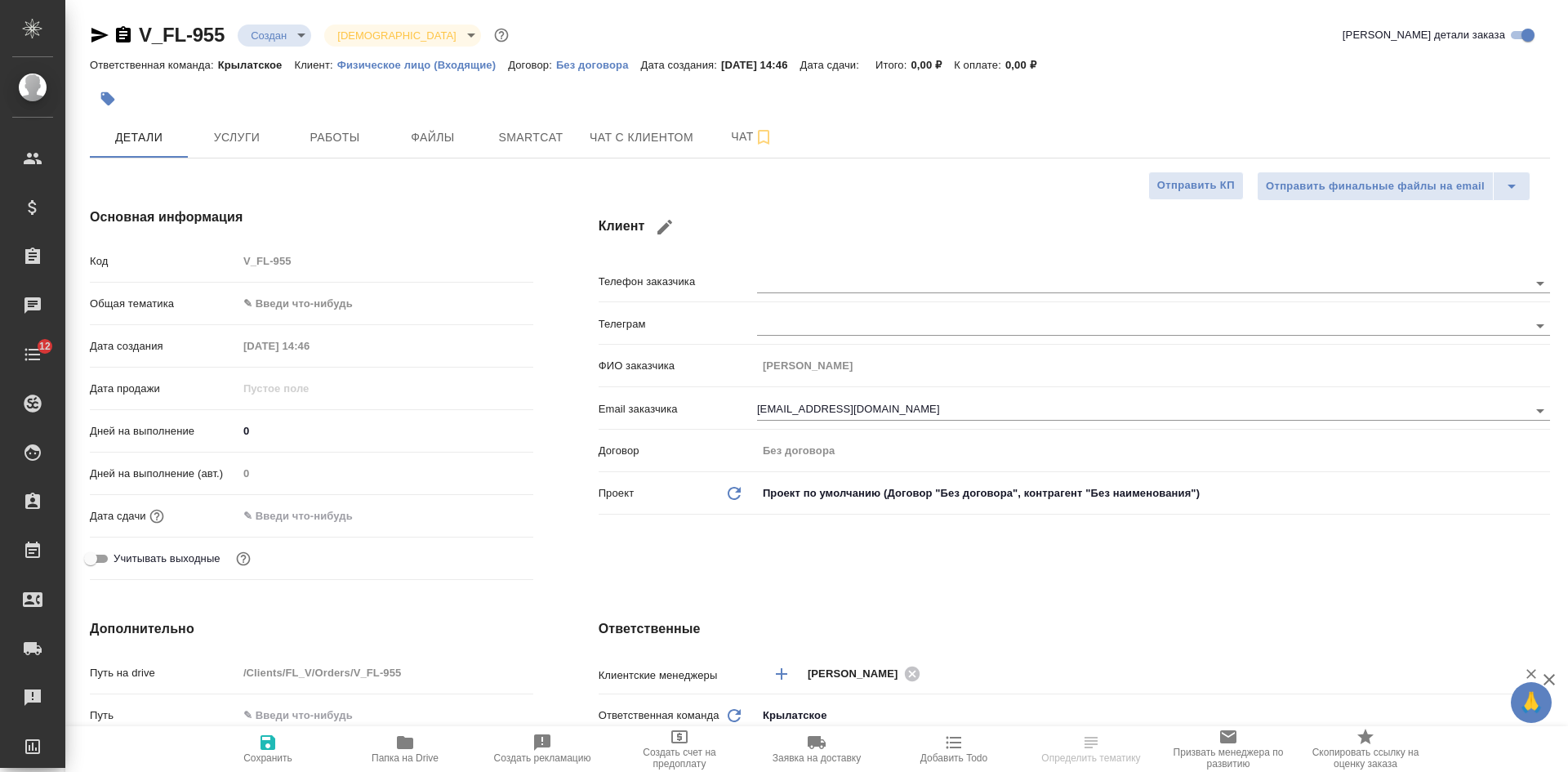
type textarea "x"
click at [1236, 259] on div "Клиент Телефон заказчика [PERSON_NAME] заказчика [PERSON_NAME] заказчика [EMAIL…" at bounding box center [1074, 396] width 1017 height 444
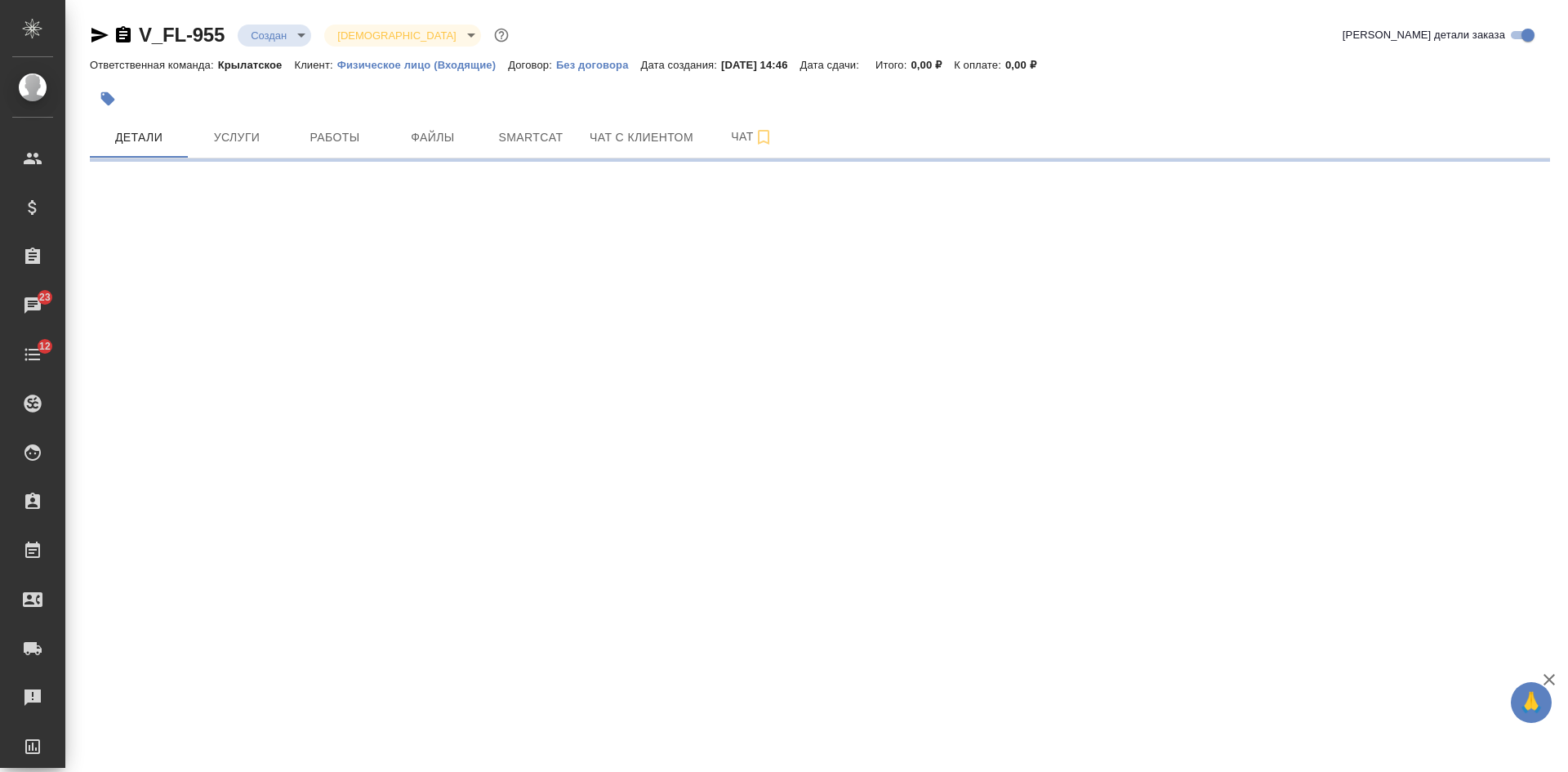
select select "RU"
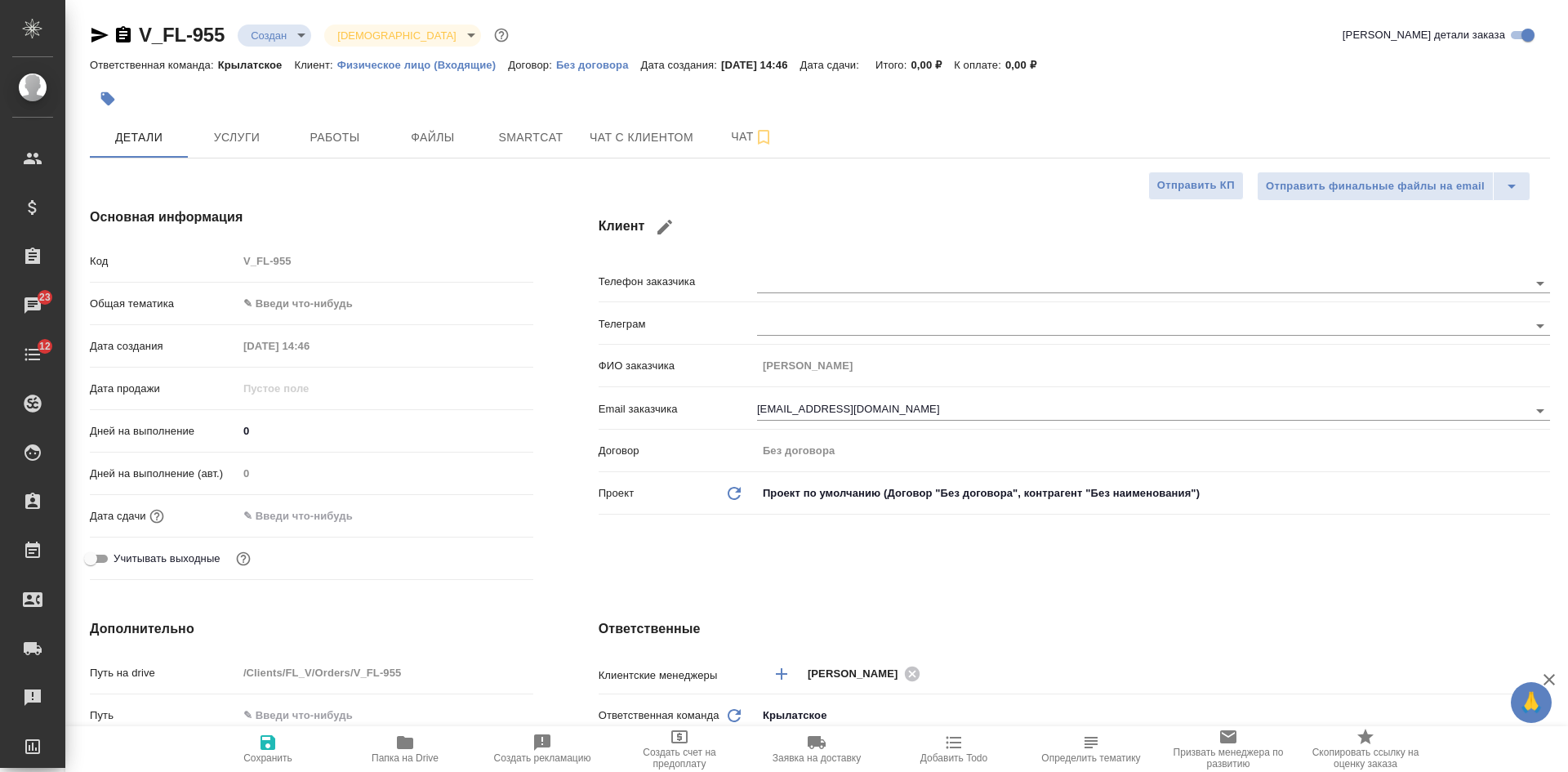
type textarea "x"
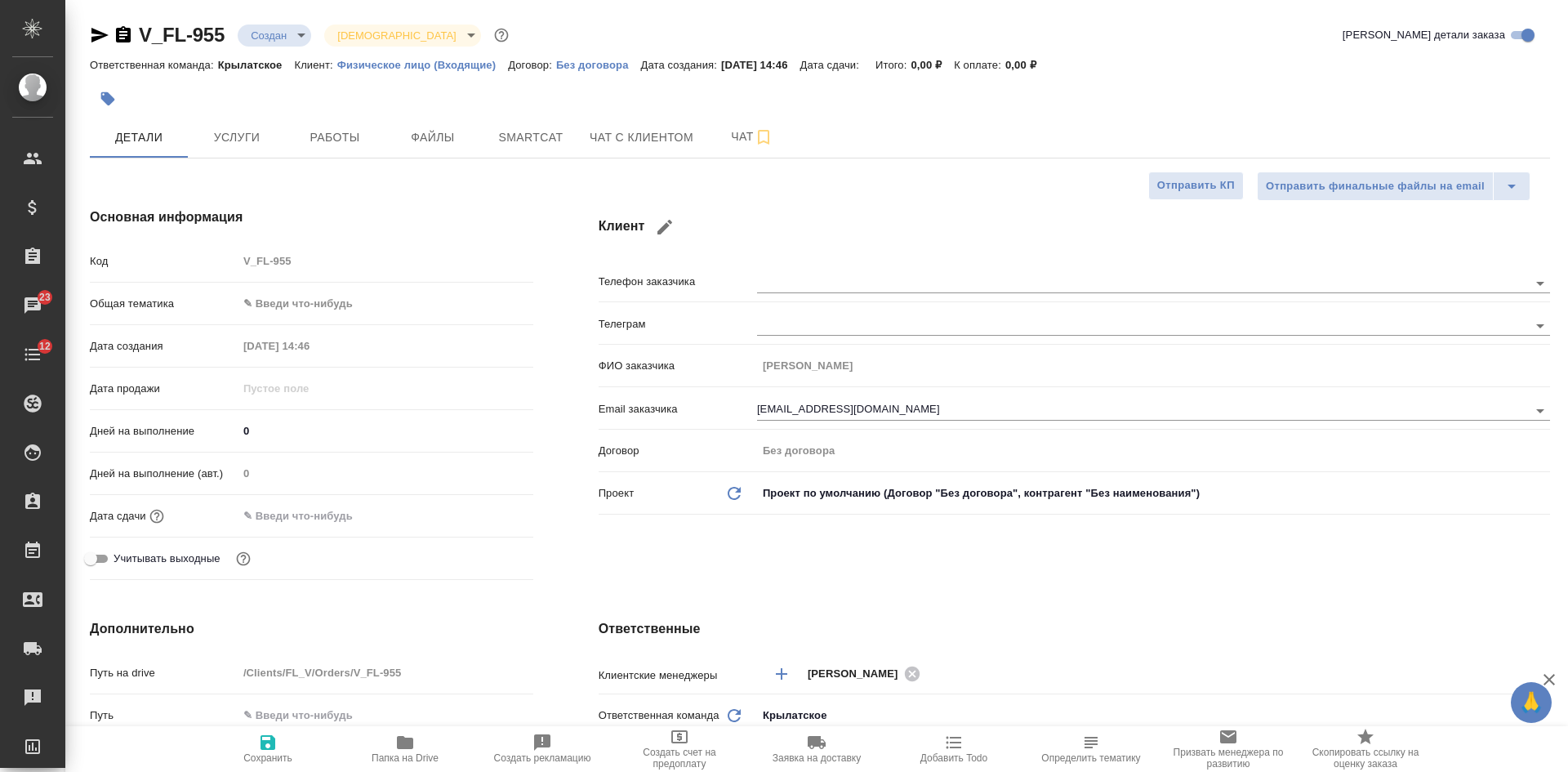
type textarea "x"
click at [93, 30] on icon "button" at bounding box center [100, 35] width 17 height 14
type textarea "x"
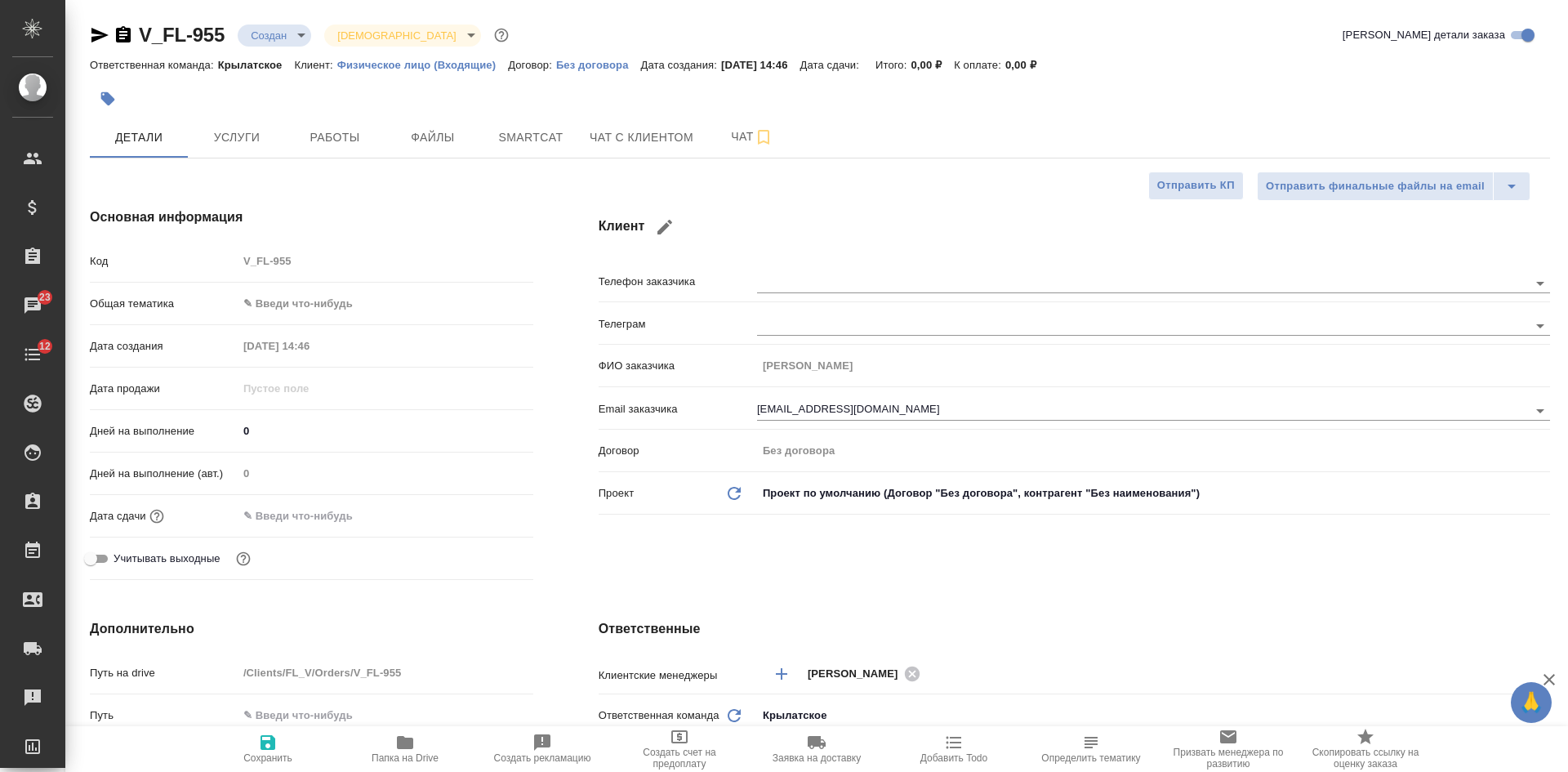
type textarea "x"
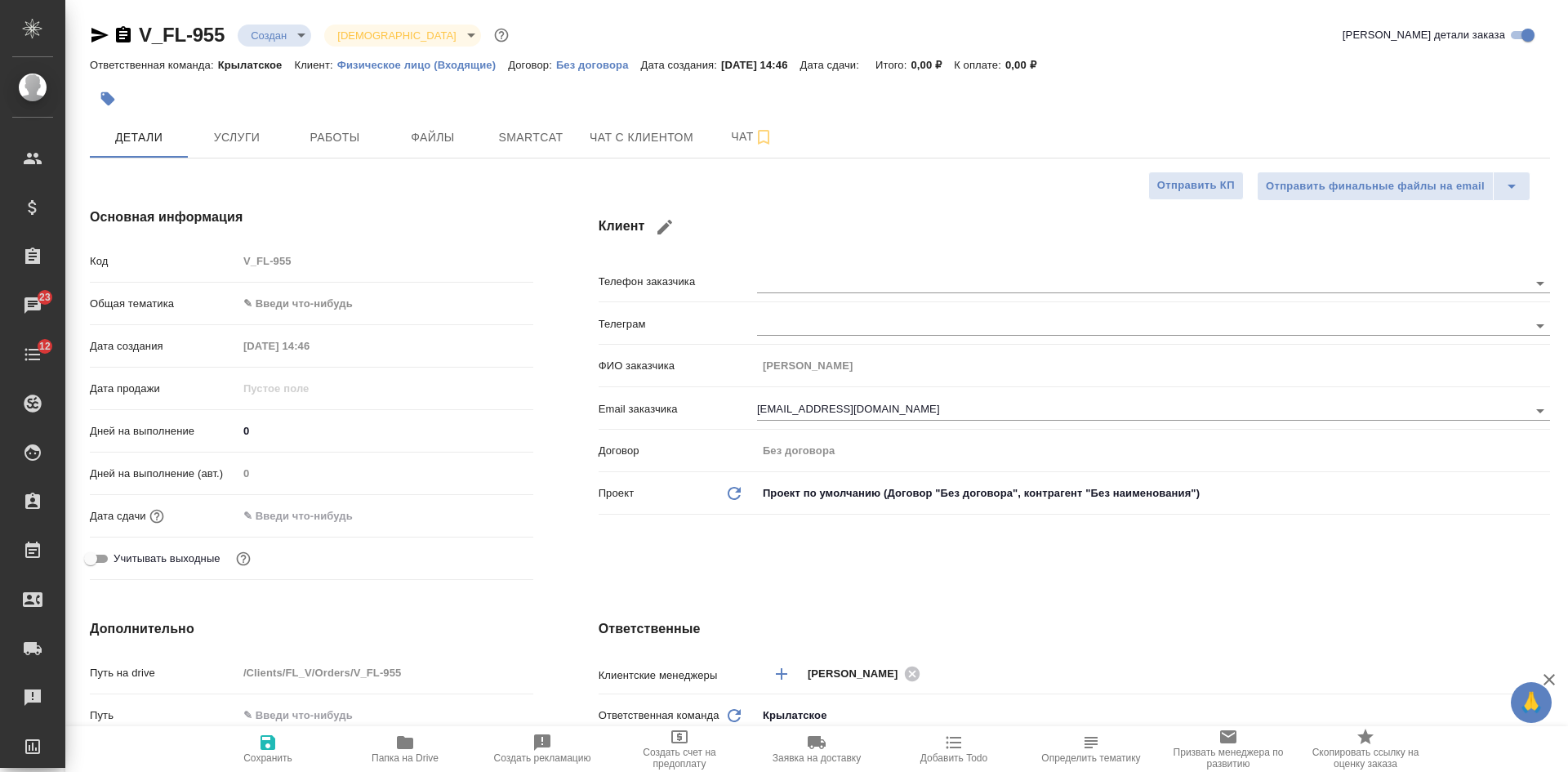
type textarea "x"
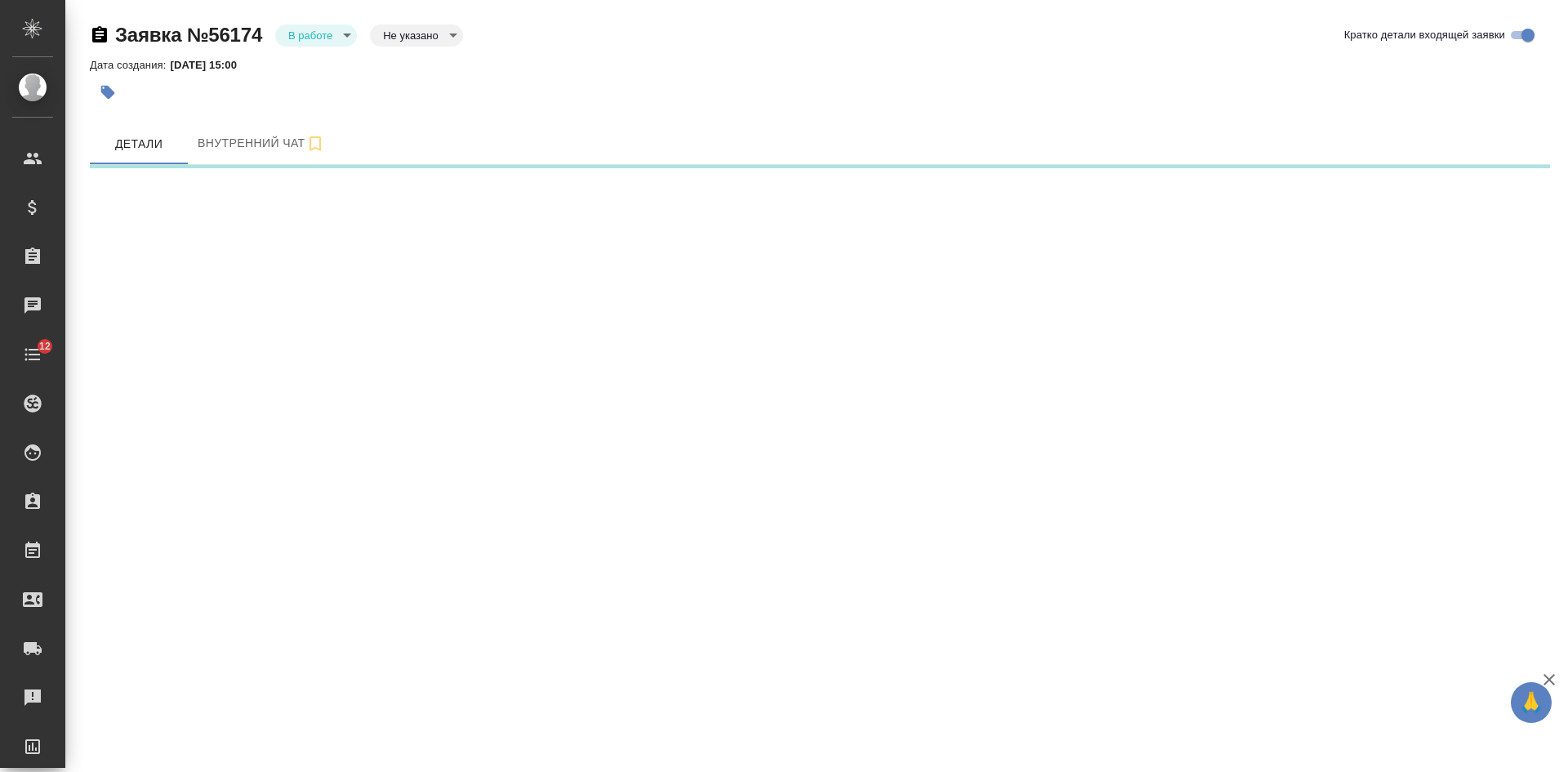
select select "RU"
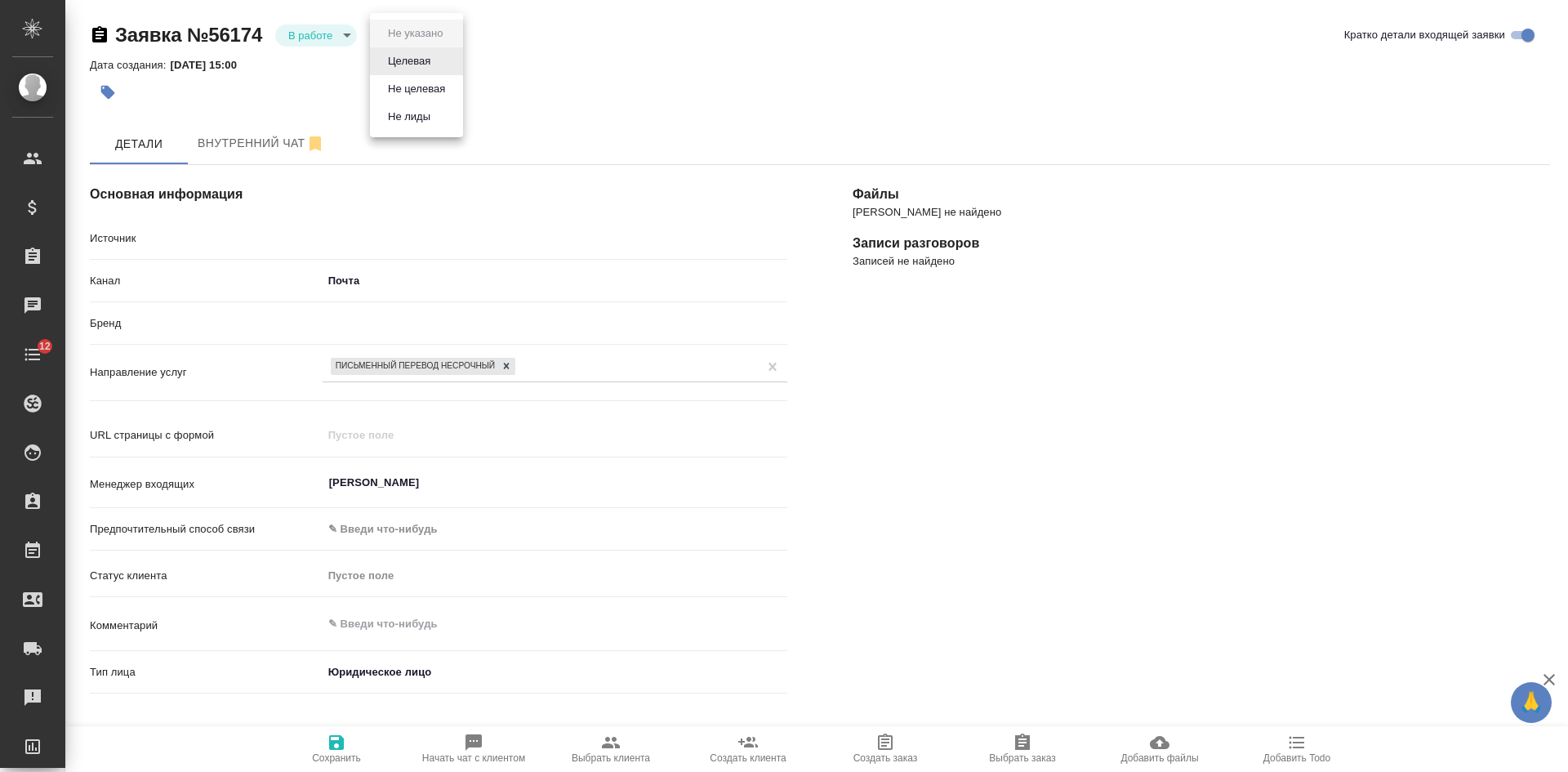
click at [407, 29] on body "🙏 .cls-1 fill:#fff; AWATERA Kasatkina Aleksandra Клиенты Спецификации Заказы Ча…" at bounding box center [784, 386] width 1568 height 772
type textarea "x"
click at [412, 65] on button "Целевая" at bounding box center [409, 61] width 52 height 18
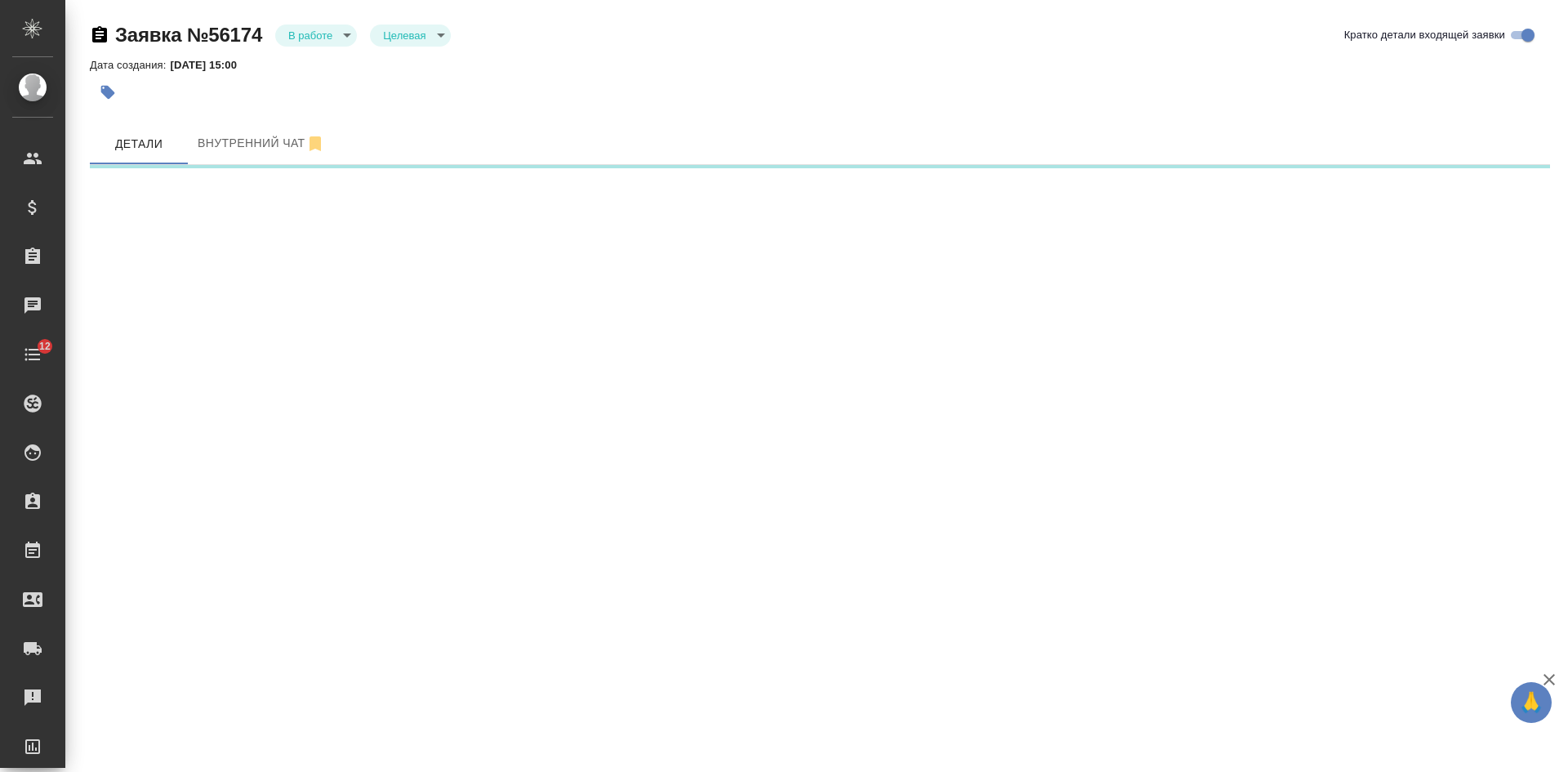
select select "RU"
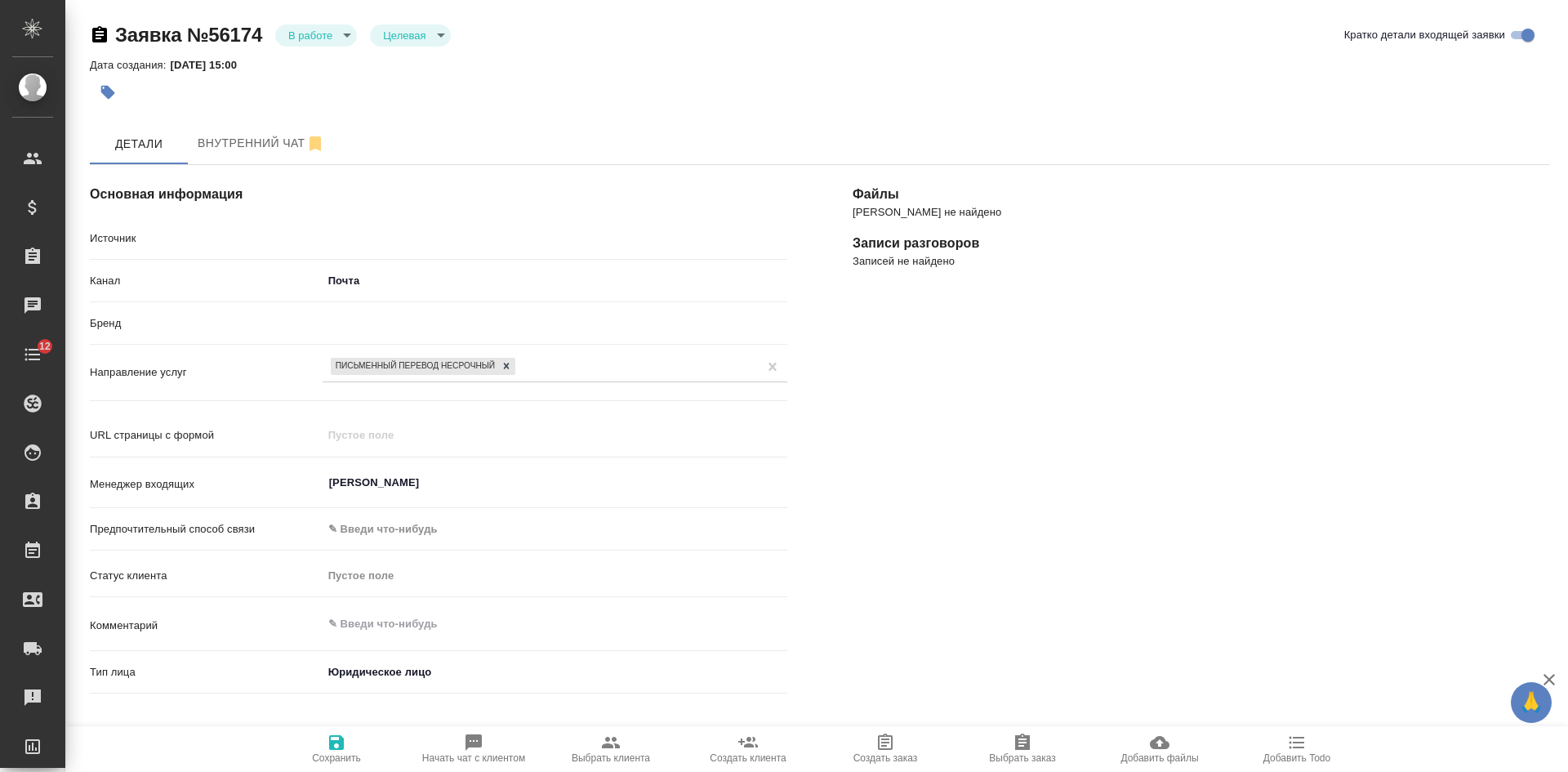
type textarea "x"
click at [351, 752] on span "Сохранить" at bounding box center [336, 758] width 49 height 12
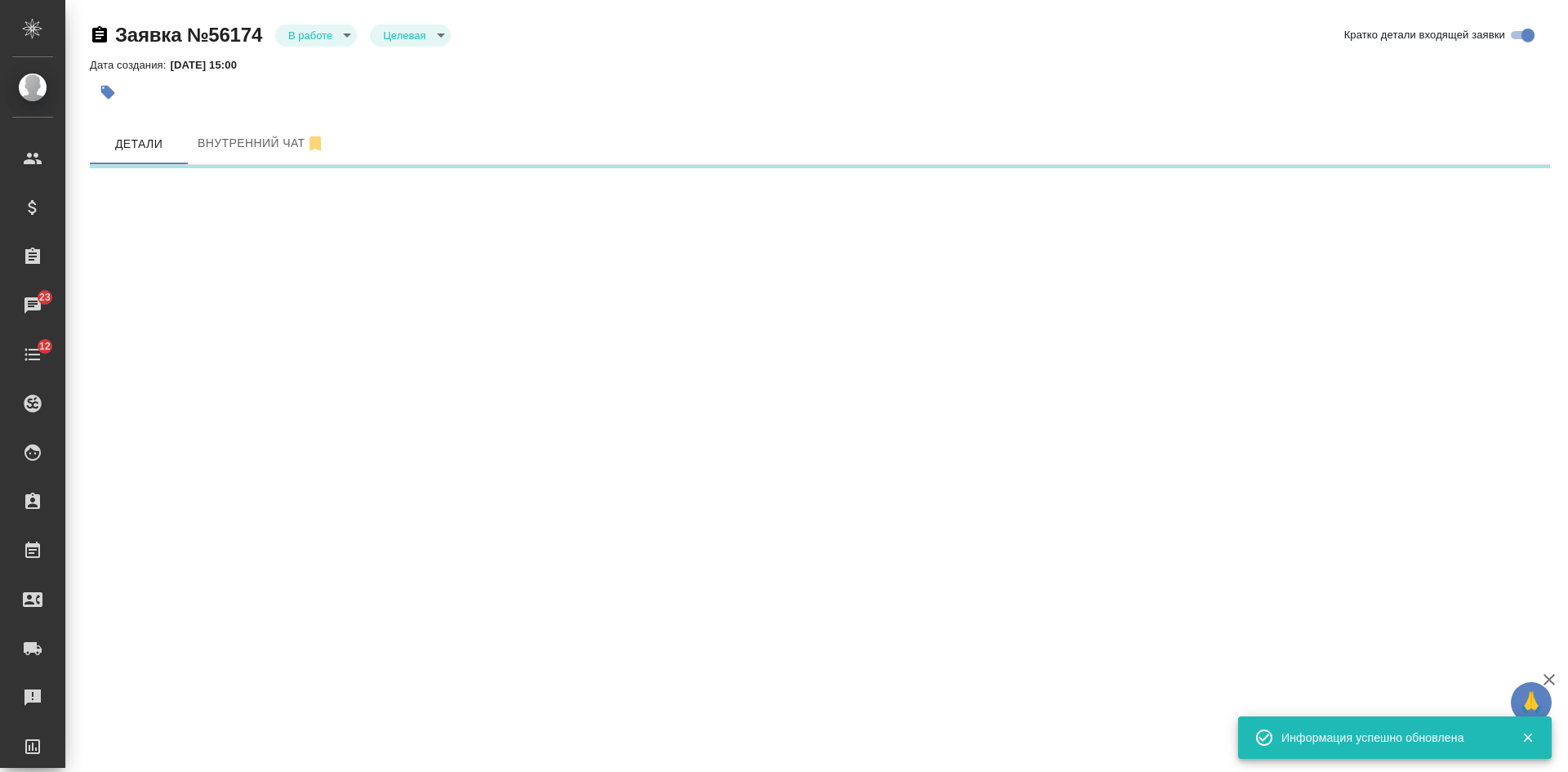
select select "RU"
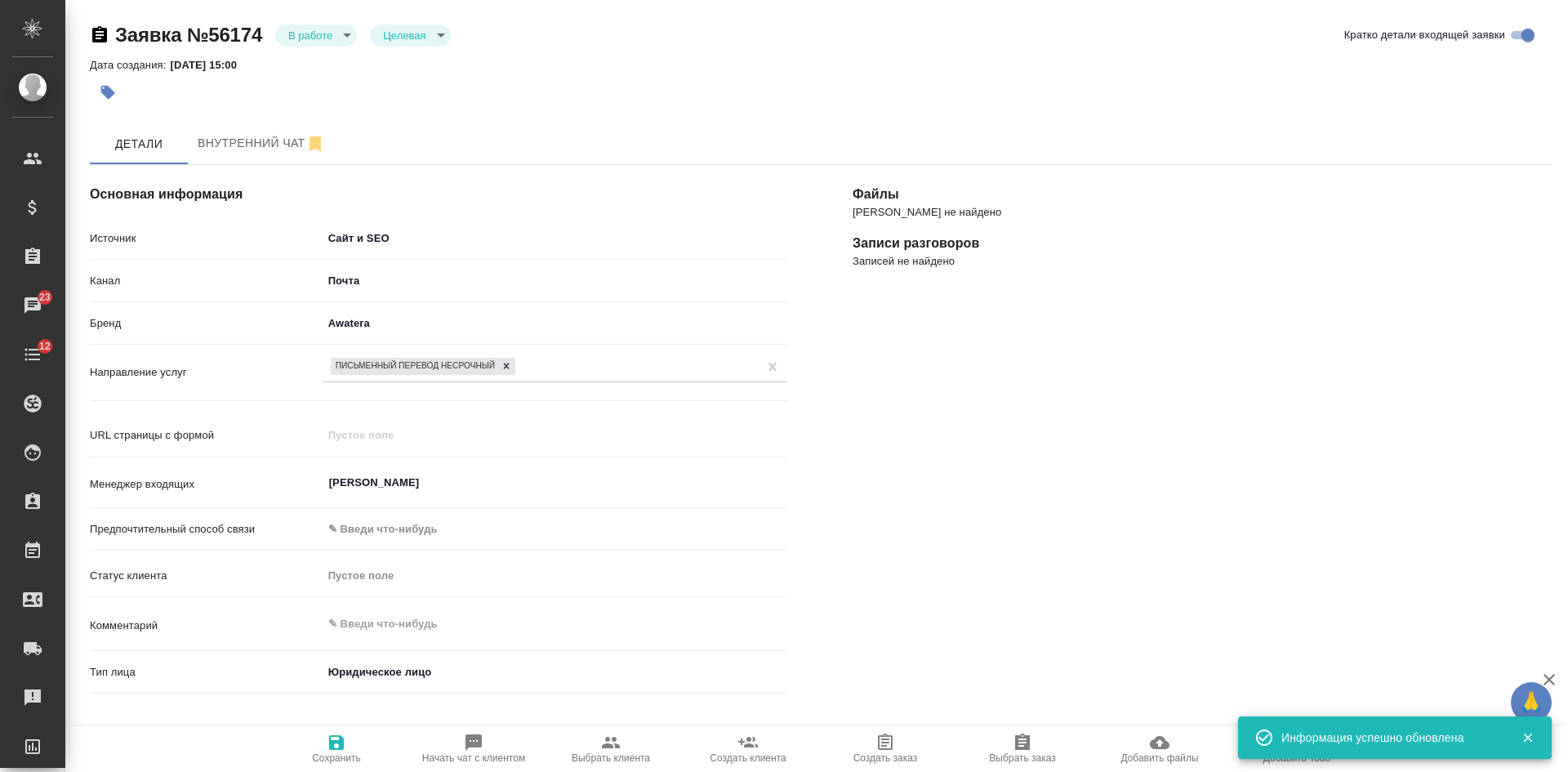
click at [770, 756] on span "Создать клиента" at bounding box center [747, 758] width 76 height 12
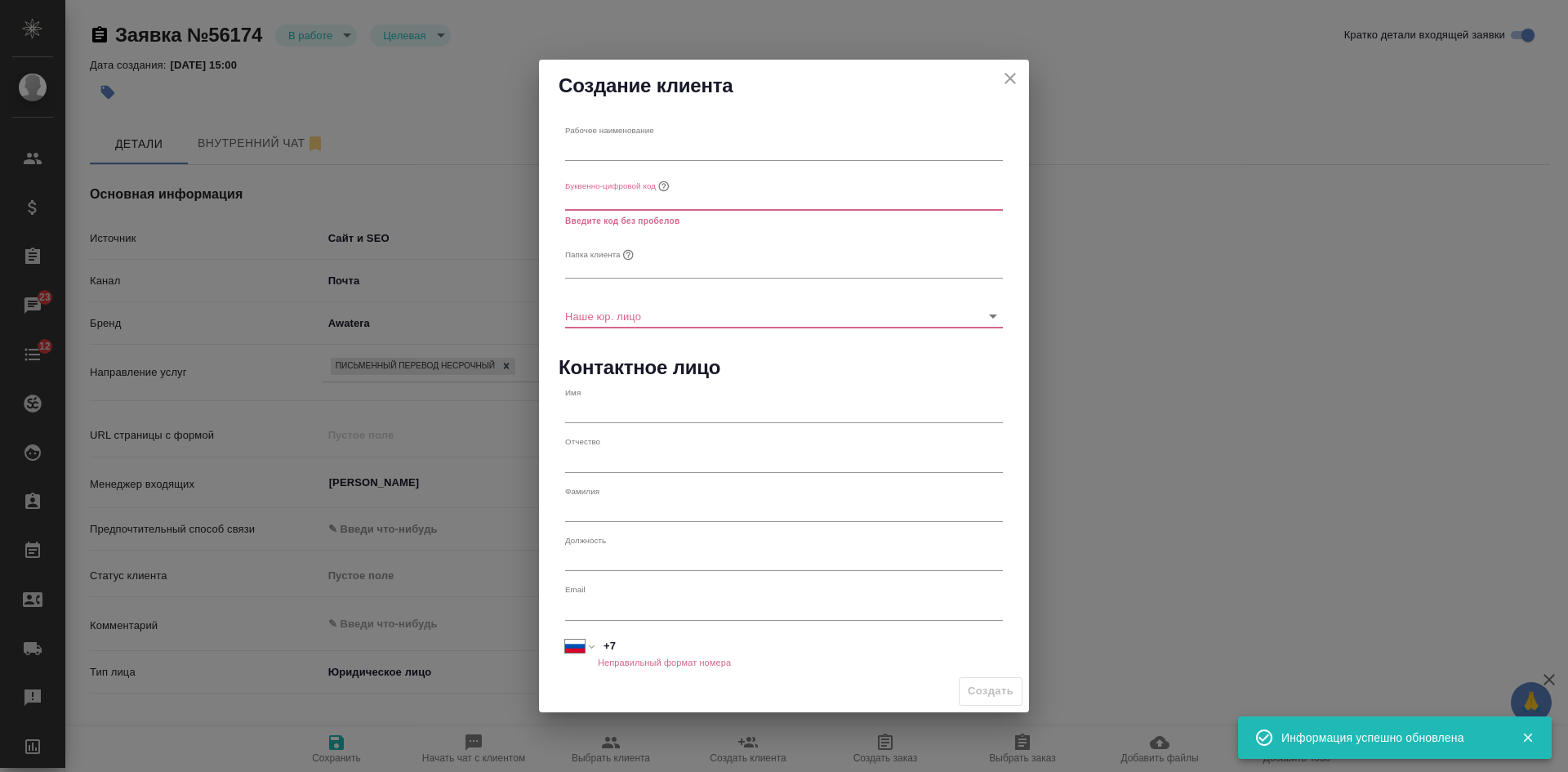
type textarea "x"
click at [638, 146] on input "text" at bounding box center [784, 149] width 438 height 23
paste input "INSIDEOUT -"
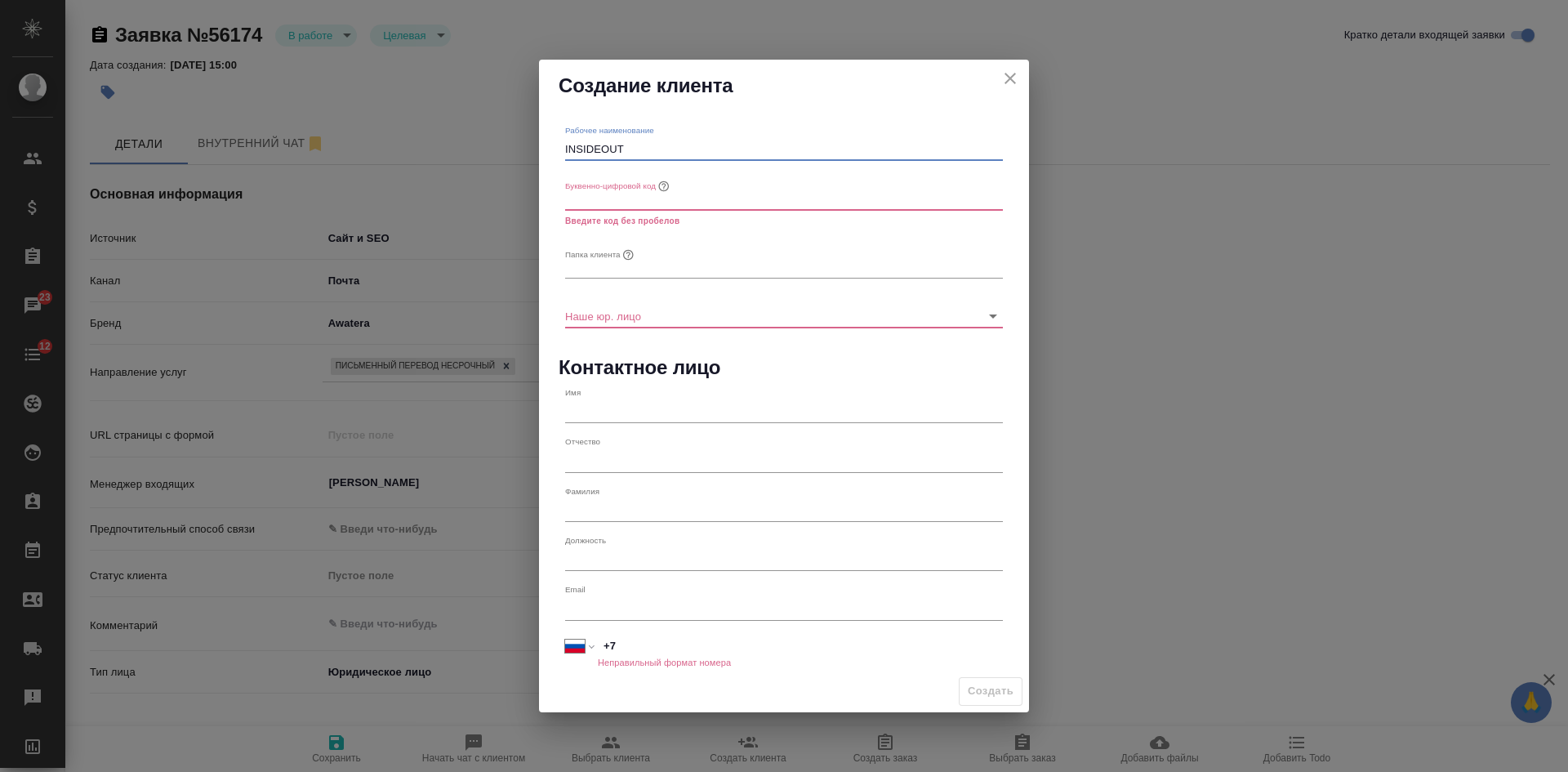
type input "INSIDEOUT"
click at [598, 270] on input "text" at bounding box center [784, 267] width 438 height 23
paste input "INSIDEOUT -"
type input "INSIDEOUT"
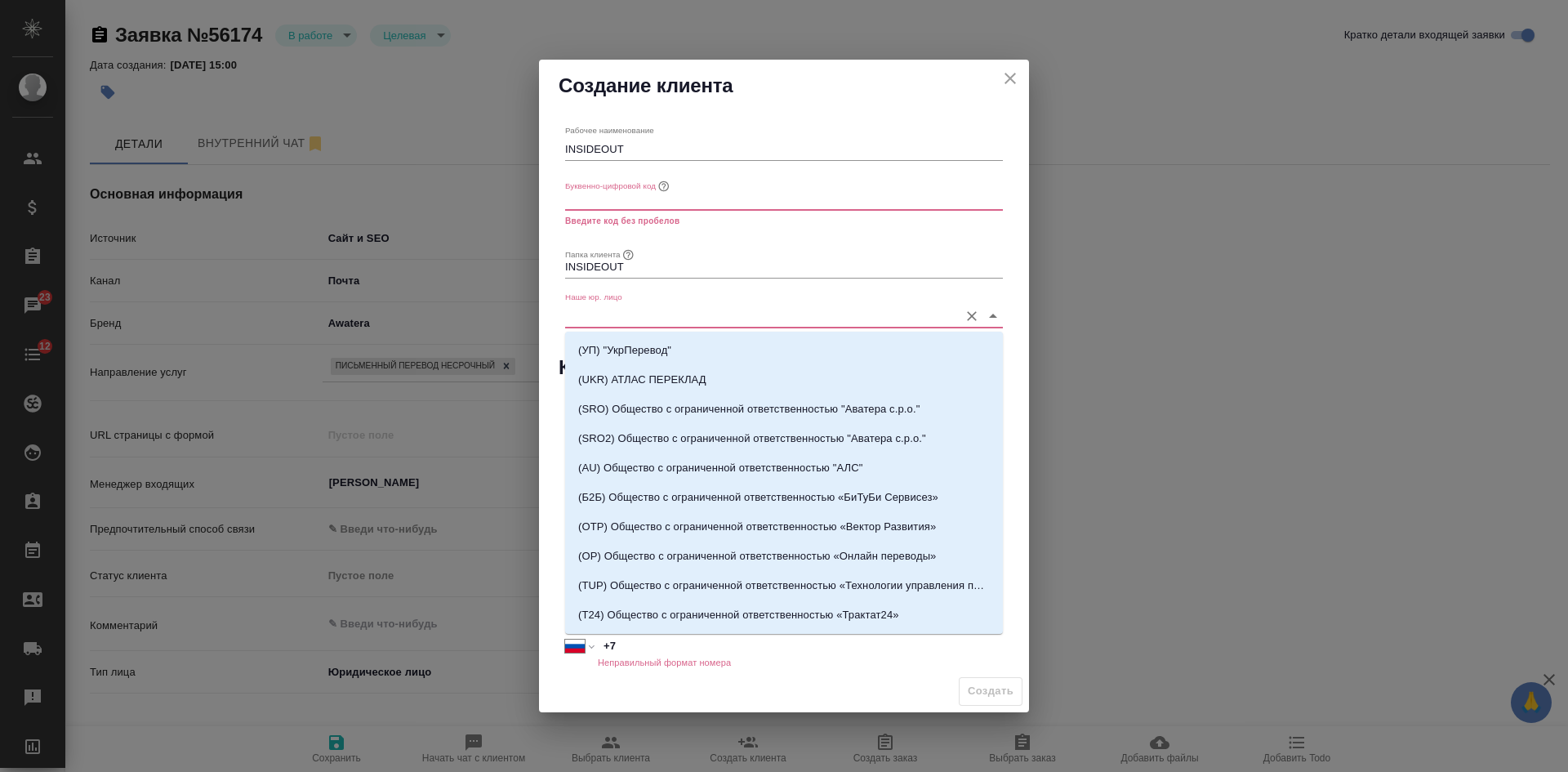
click at [599, 322] on input "Наше юр. лицо" at bounding box center [757, 315] width 385 height 22
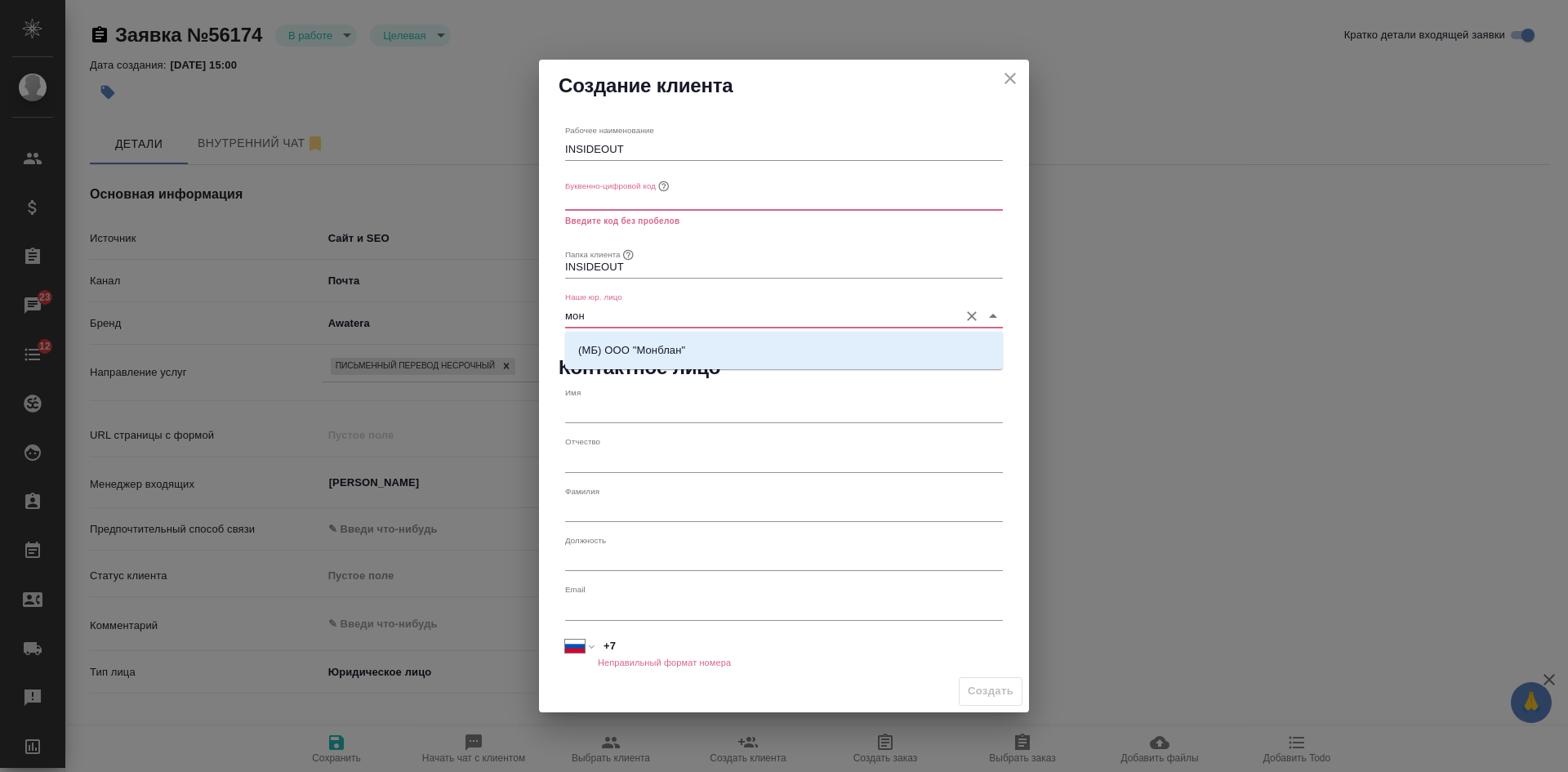
click at [613, 333] on div "(МБ) ООО "Монблан"" at bounding box center [784, 350] width 438 height 38
click at [601, 358] on p "(МБ) ООО "Монблан"" at bounding box center [631, 350] width 107 height 16
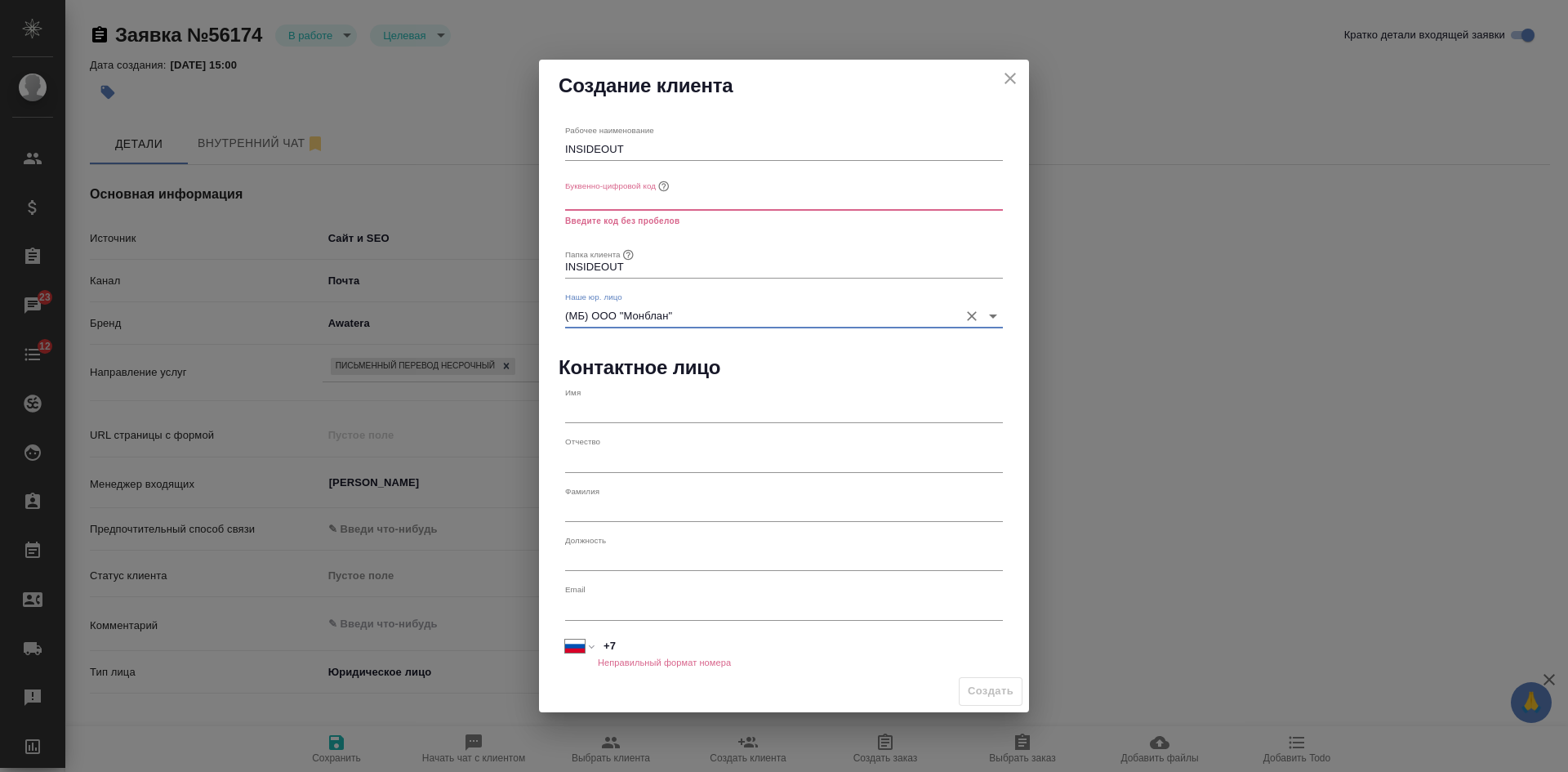
type input "(МБ) ООО "Монблан""
type textarea "x"
click at [609, 204] on input "text" at bounding box center [784, 199] width 438 height 23
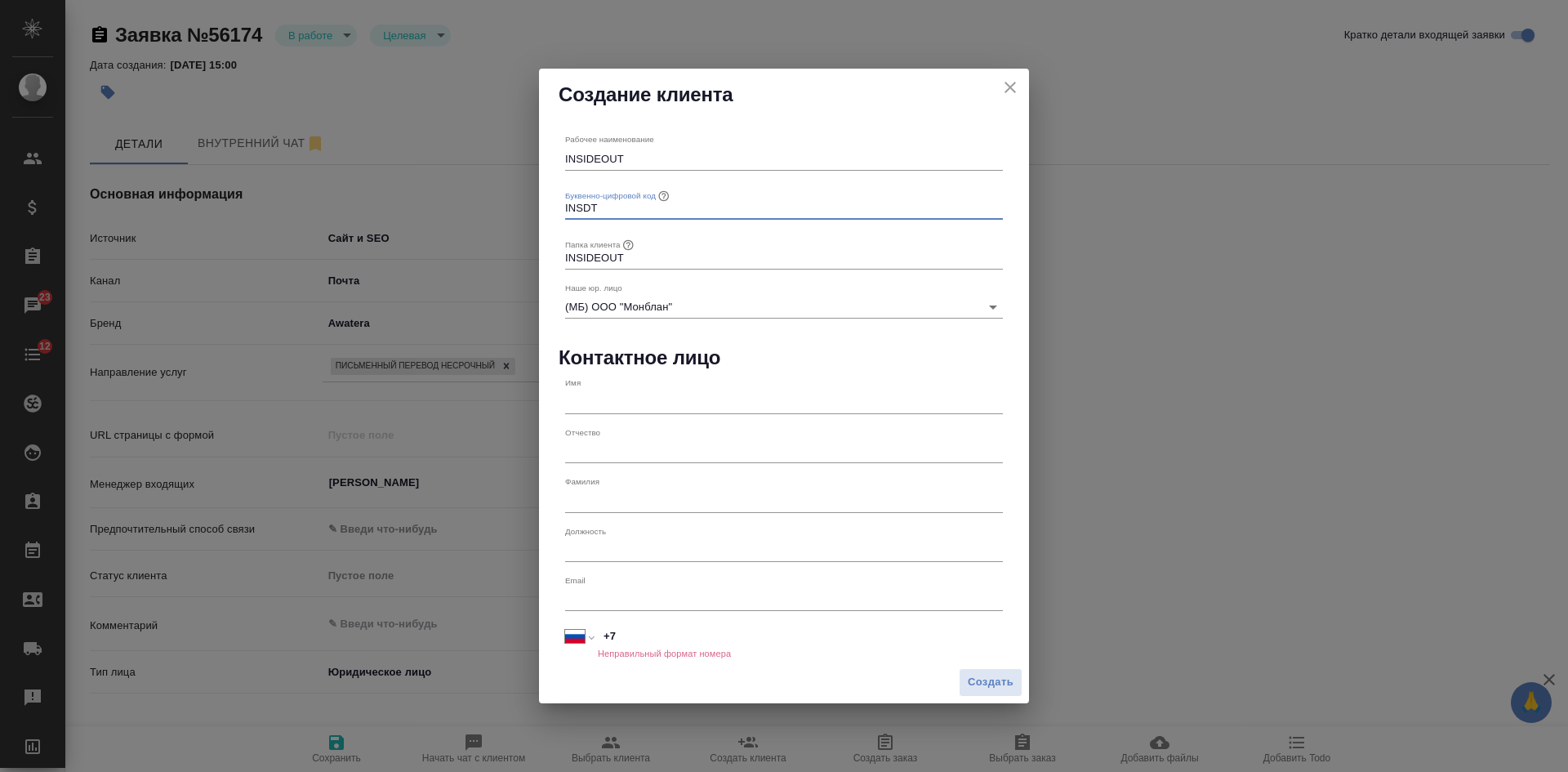
drag, startPoint x: 623, startPoint y: 200, endPoint x: 566, endPoint y: 194, distance: 57.3
click at [555, 194] on div "Рабочее наименование INSIDEOUT Буквенно-цифровой код INSDT Папка клиента INSIDE…" at bounding box center [784, 390] width 490 height 540
type input "INSDT"
drag, startPoint x: 581, startPoint y: 195, endPoint x: 573, endPoint y: 210, distance: 17.0
click at [559, 205] on div "Буквенно-цифровой код INSDT" at bounding box center [784, 201] width 451 height 49
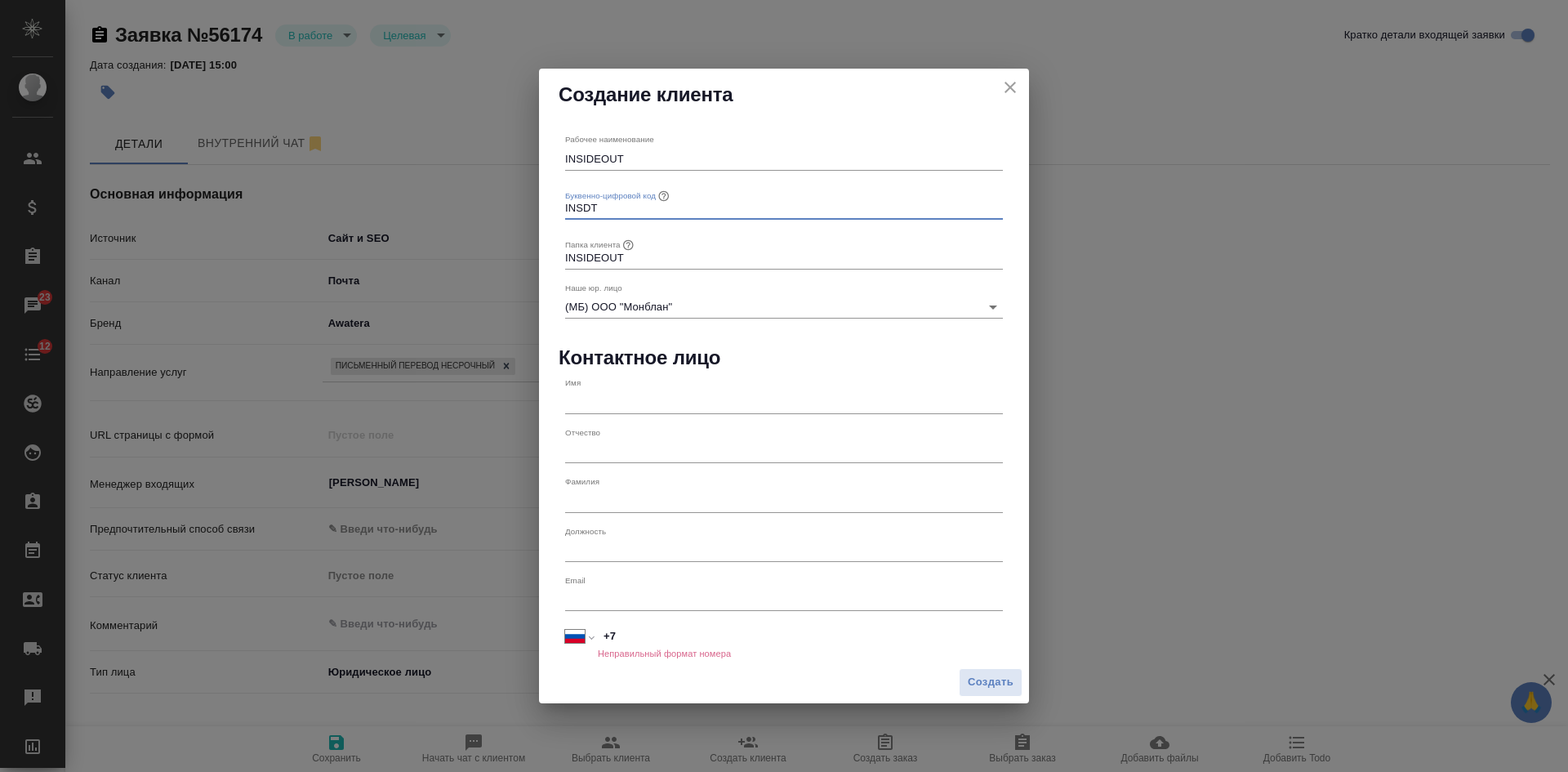
drag, startPoint x: 620, startPoint y: 210, endPoint x: 551, endPoint y: 210, distance: 69.0
click at [544, 210] on div "Рабочее наименование INSIDEOUT Буквенно-цифровой код INSDT Папка клиента INSIDE…" at bounding box center [784, 390] width 490 height 540
click at [988, 680] on span "Создать" at bounding box center [990, 681] width 45 height 18
type textarea "x"
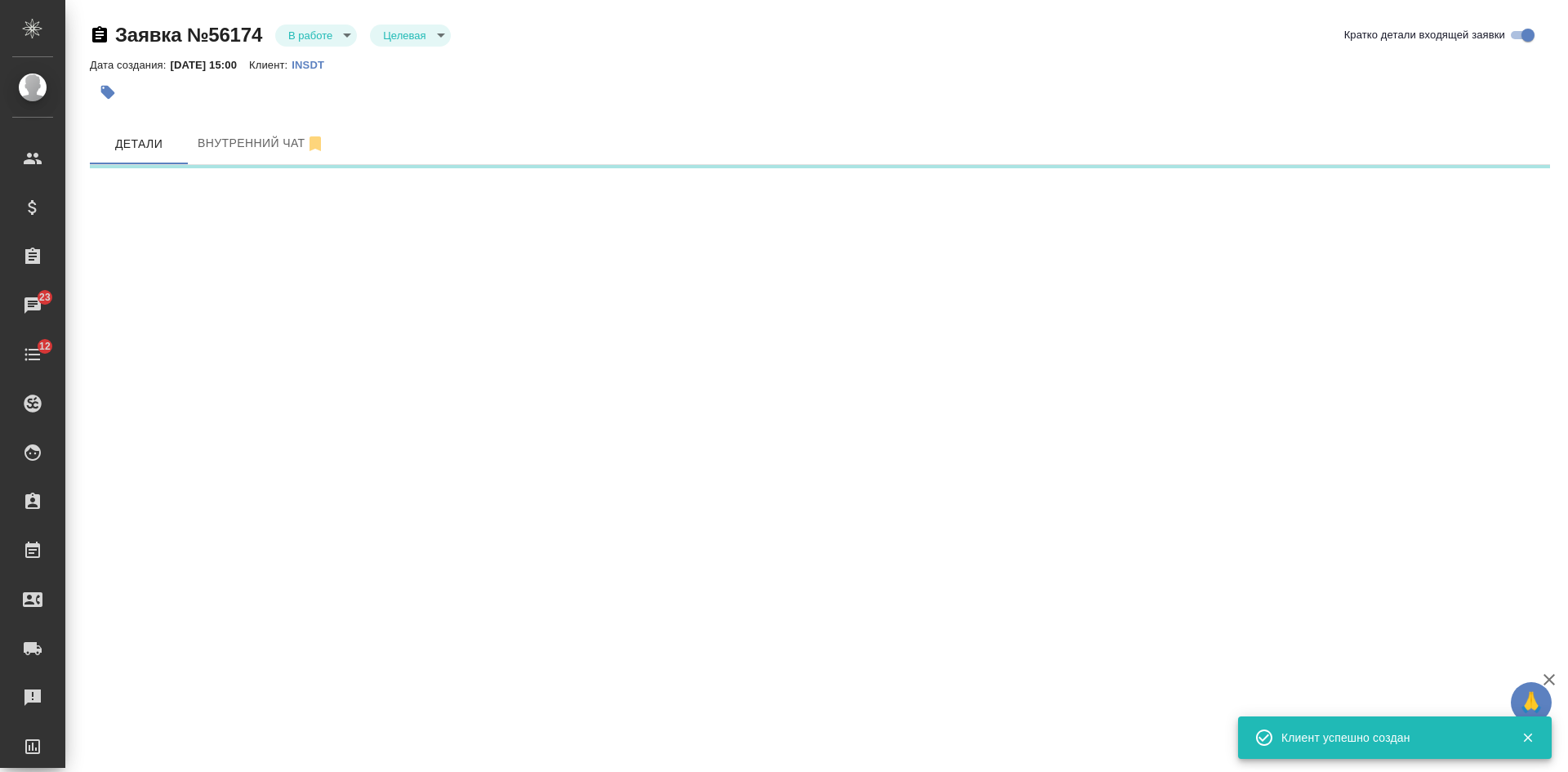
select select "RU"
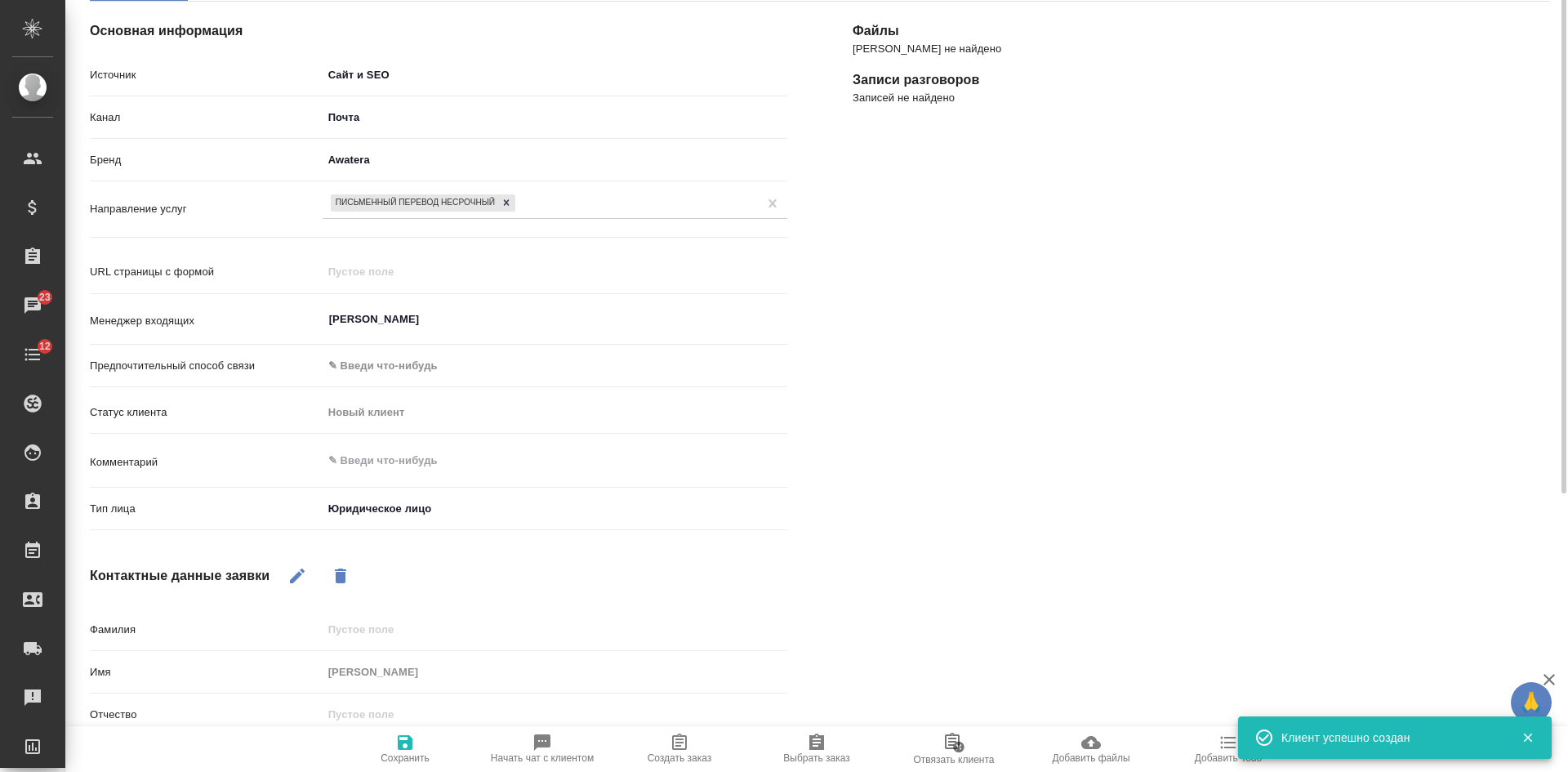
scroll to position [245, 0]
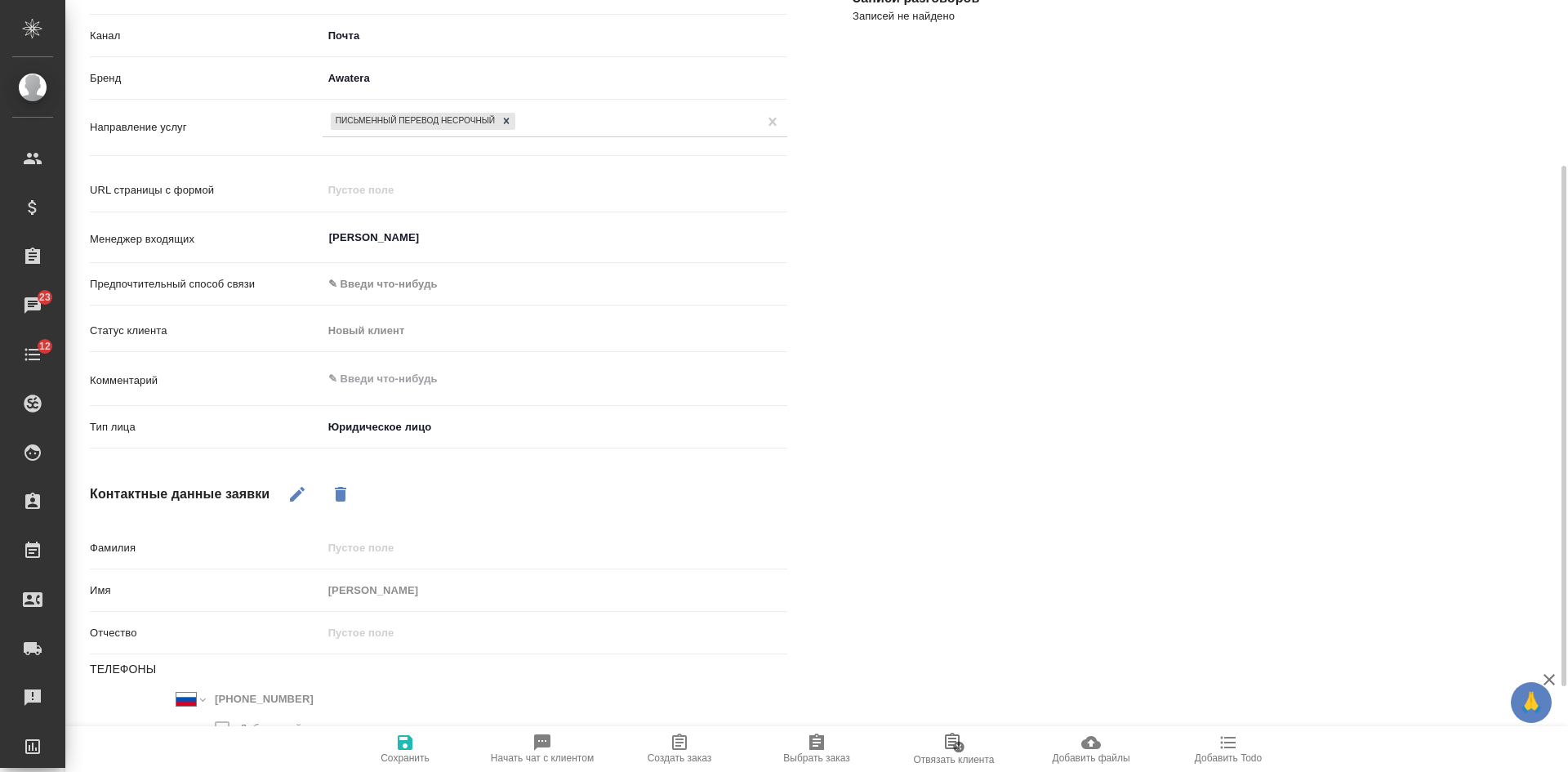
click at [685, 756] on span "Создать заказ" at bounding box center [679, 758] width 65 height 12
type textarea "x"
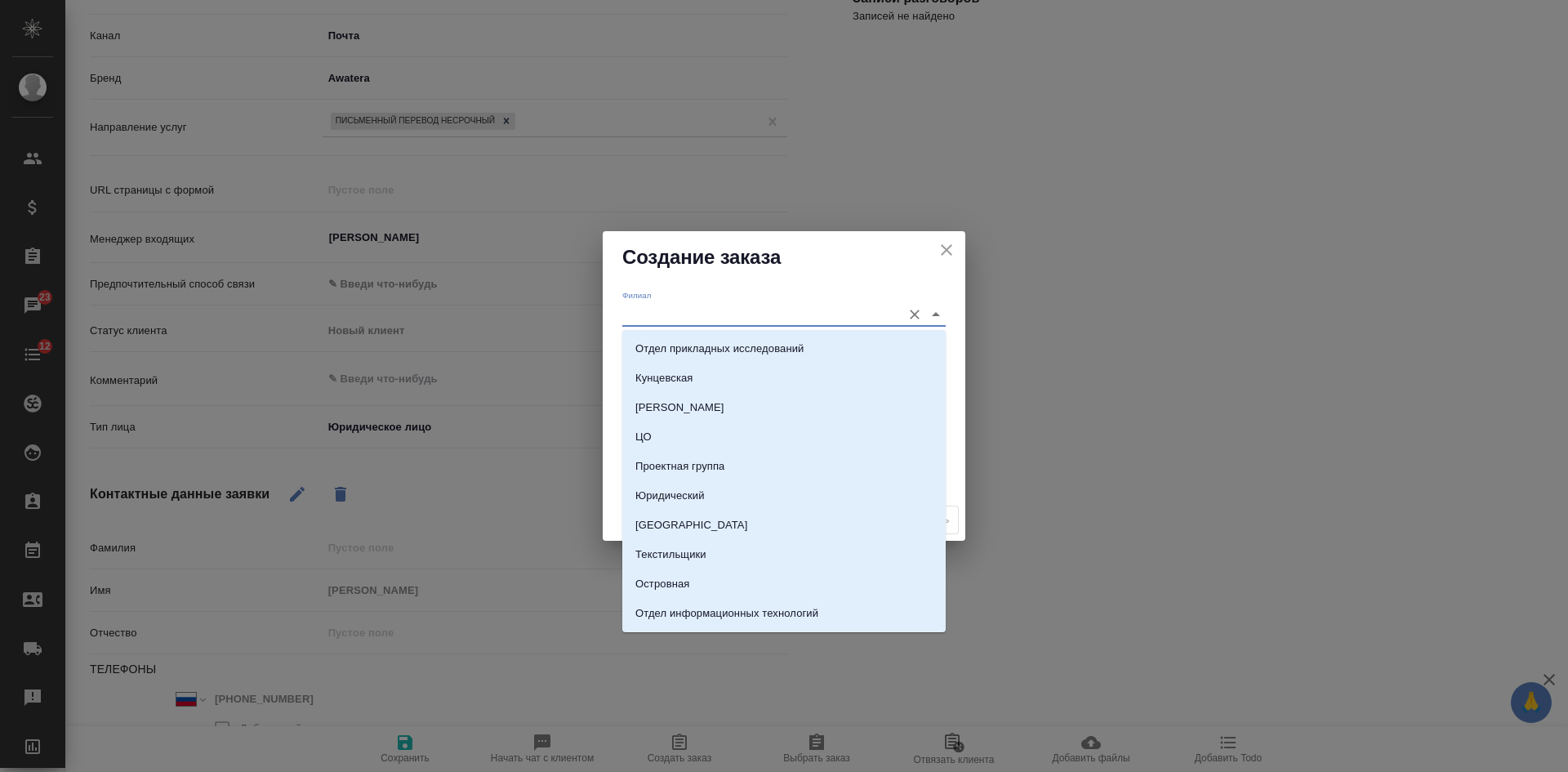
click at [676, 316] on input "Филиал" at bounding box center [757, 313] width 271 height 22
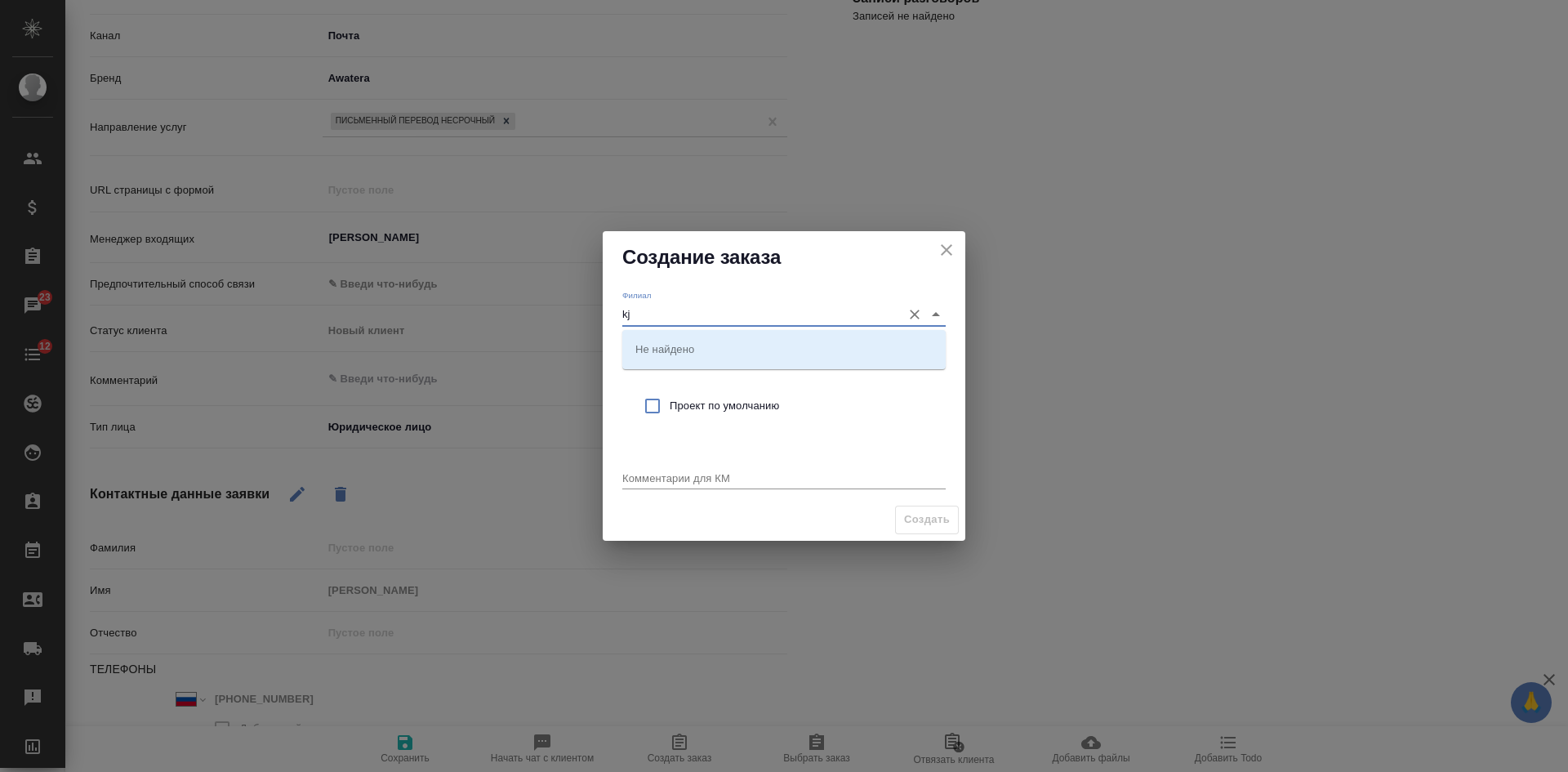
type input "k"
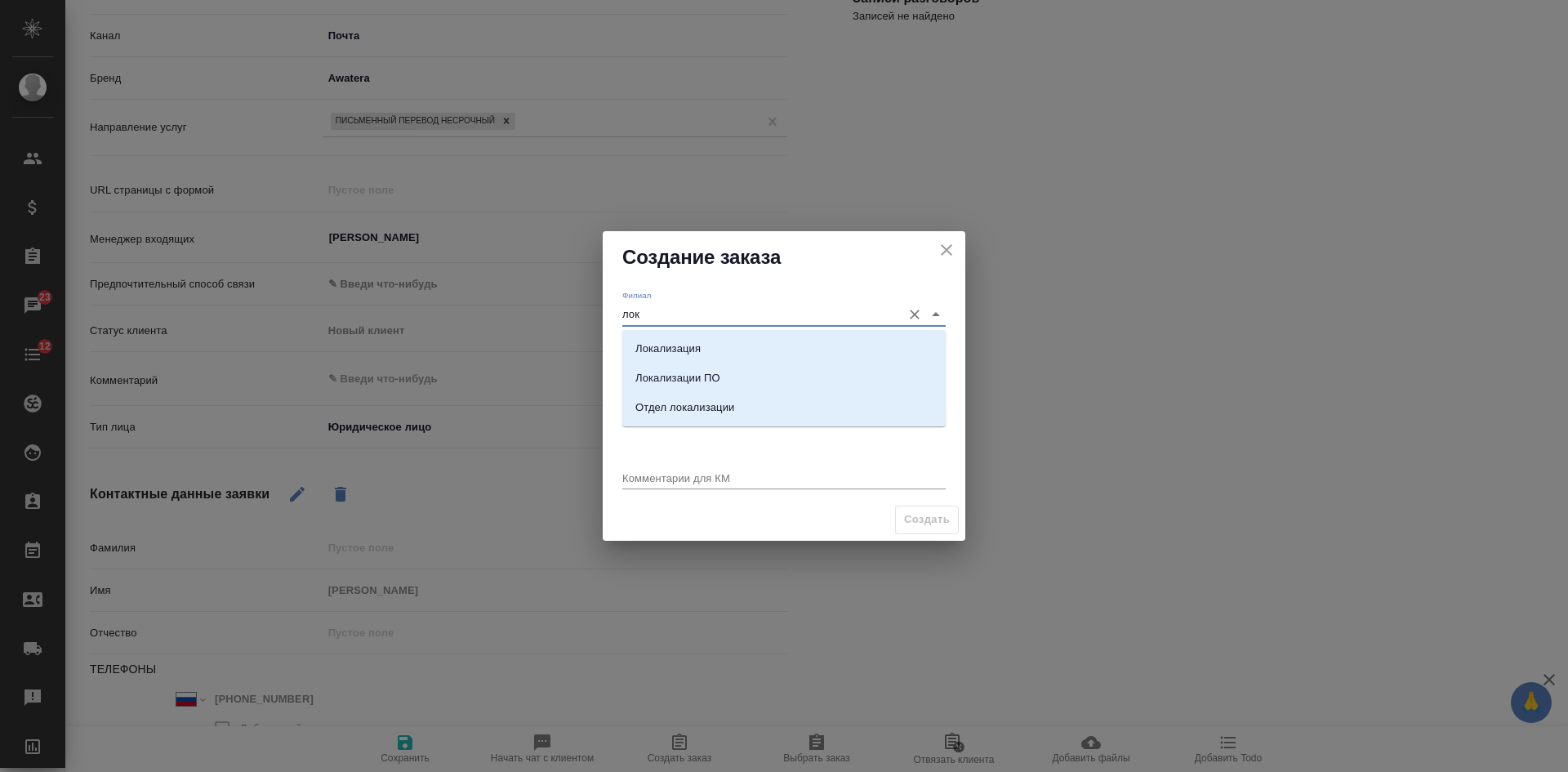
click at [704, 344] on li "Локализация" at bounding box center [784, 348] width 323 height 29
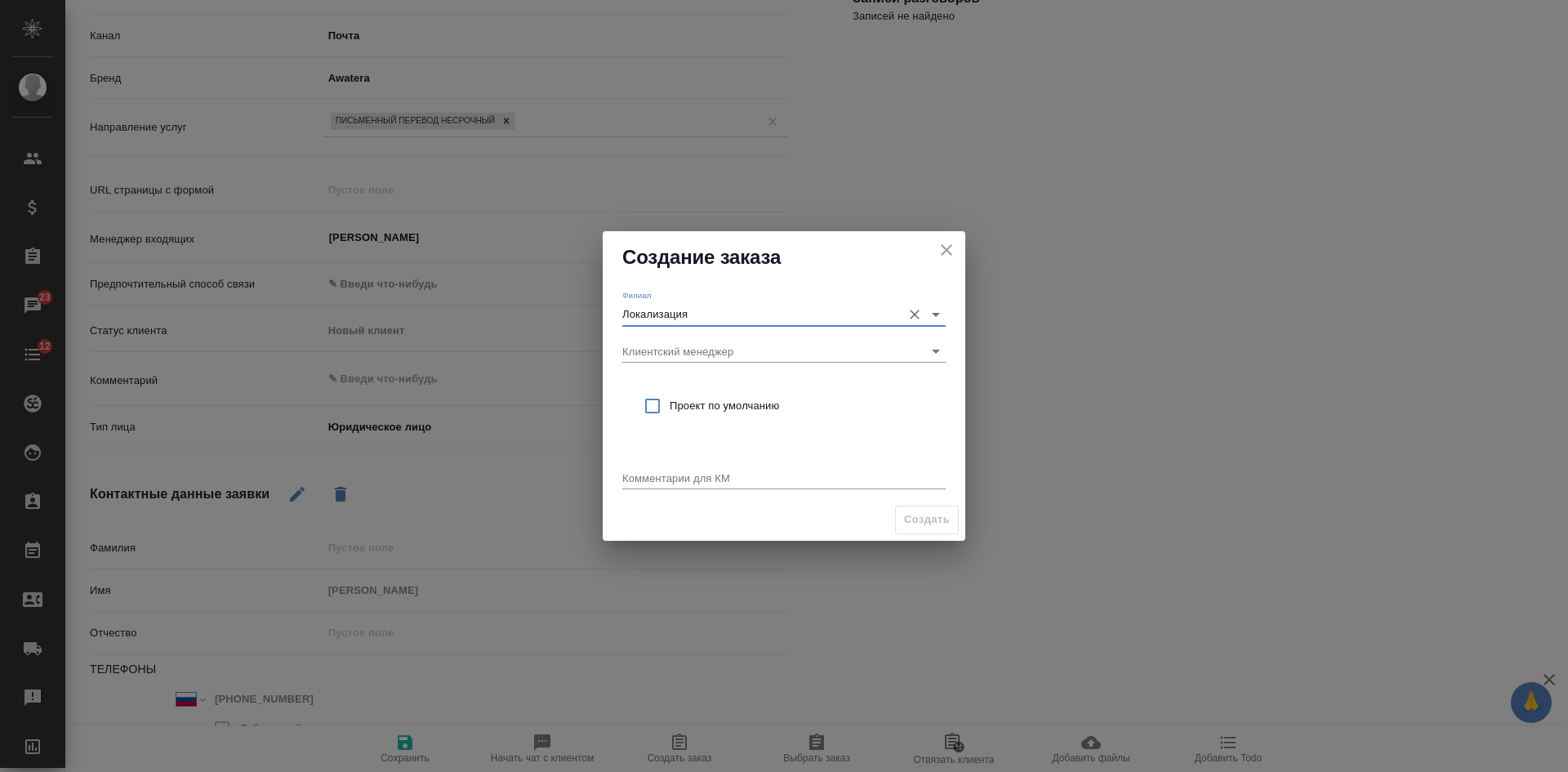
type input "Локализация"
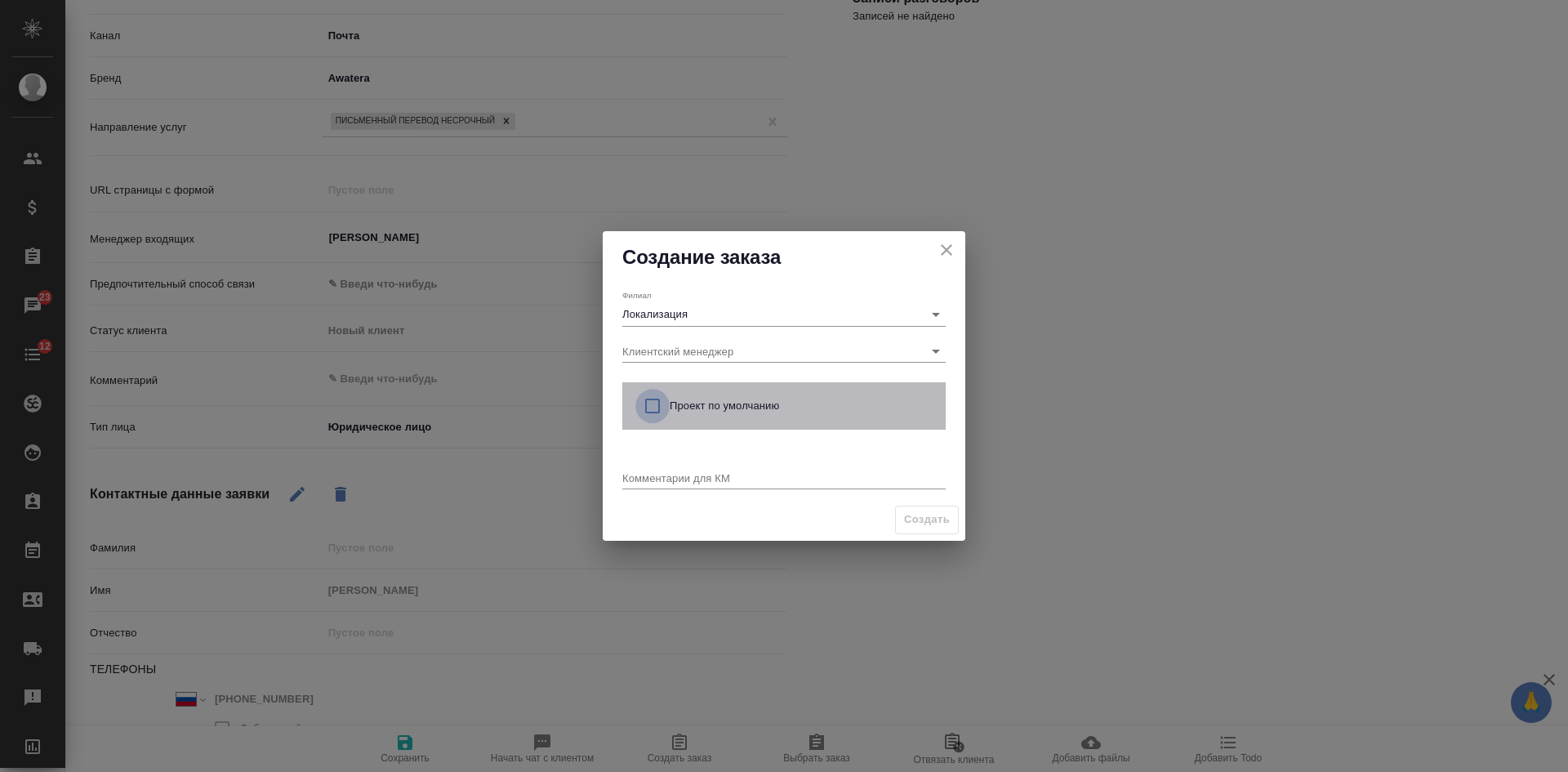
click at [667, 416] on input "checkbox" at bounding box center [652, 406] width 35 height 35
checkbox input "true"
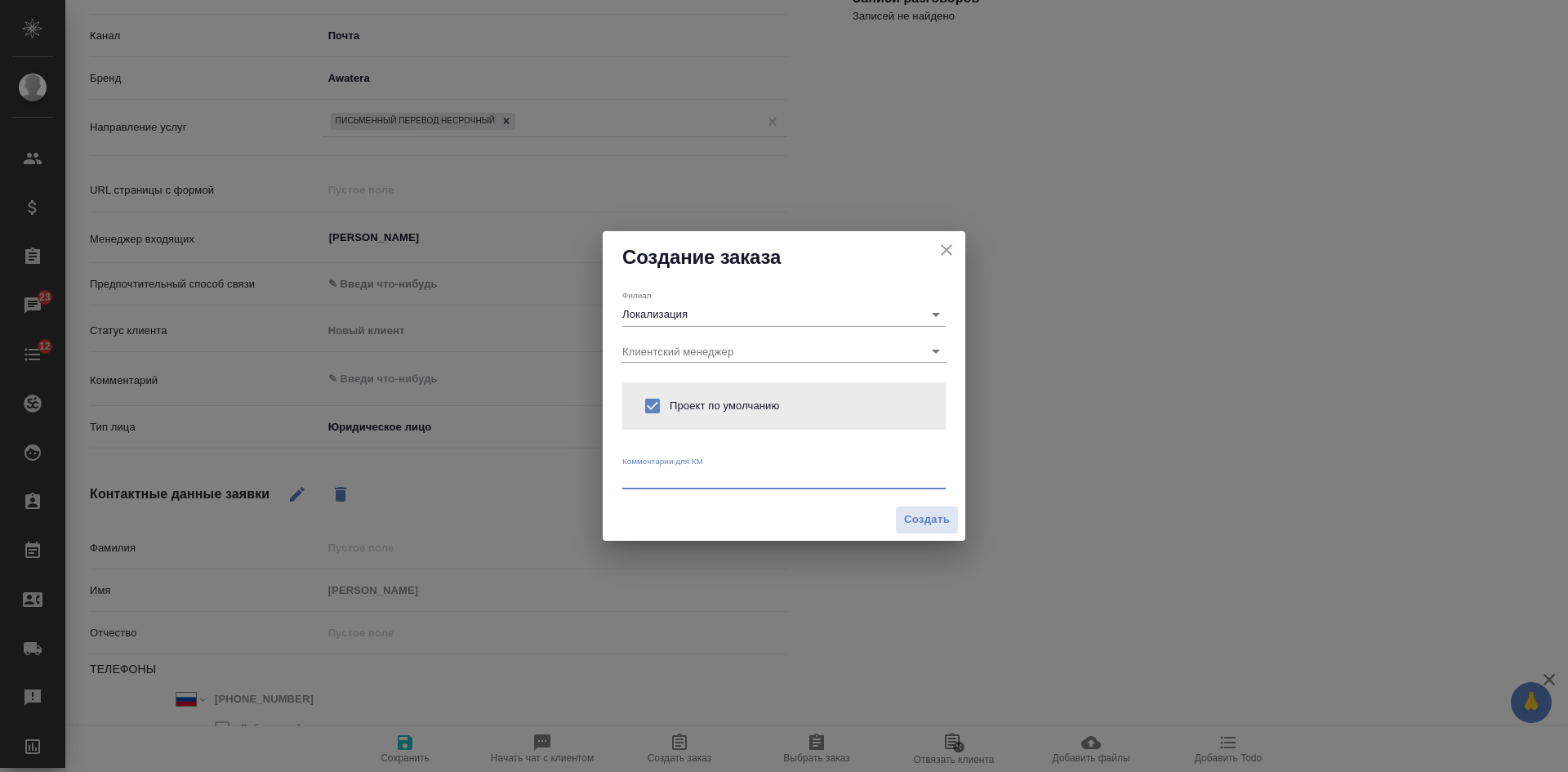
click at [651, 474] on textarea at bounding box center [784, 477] width 323 height 13
type textarea "x"
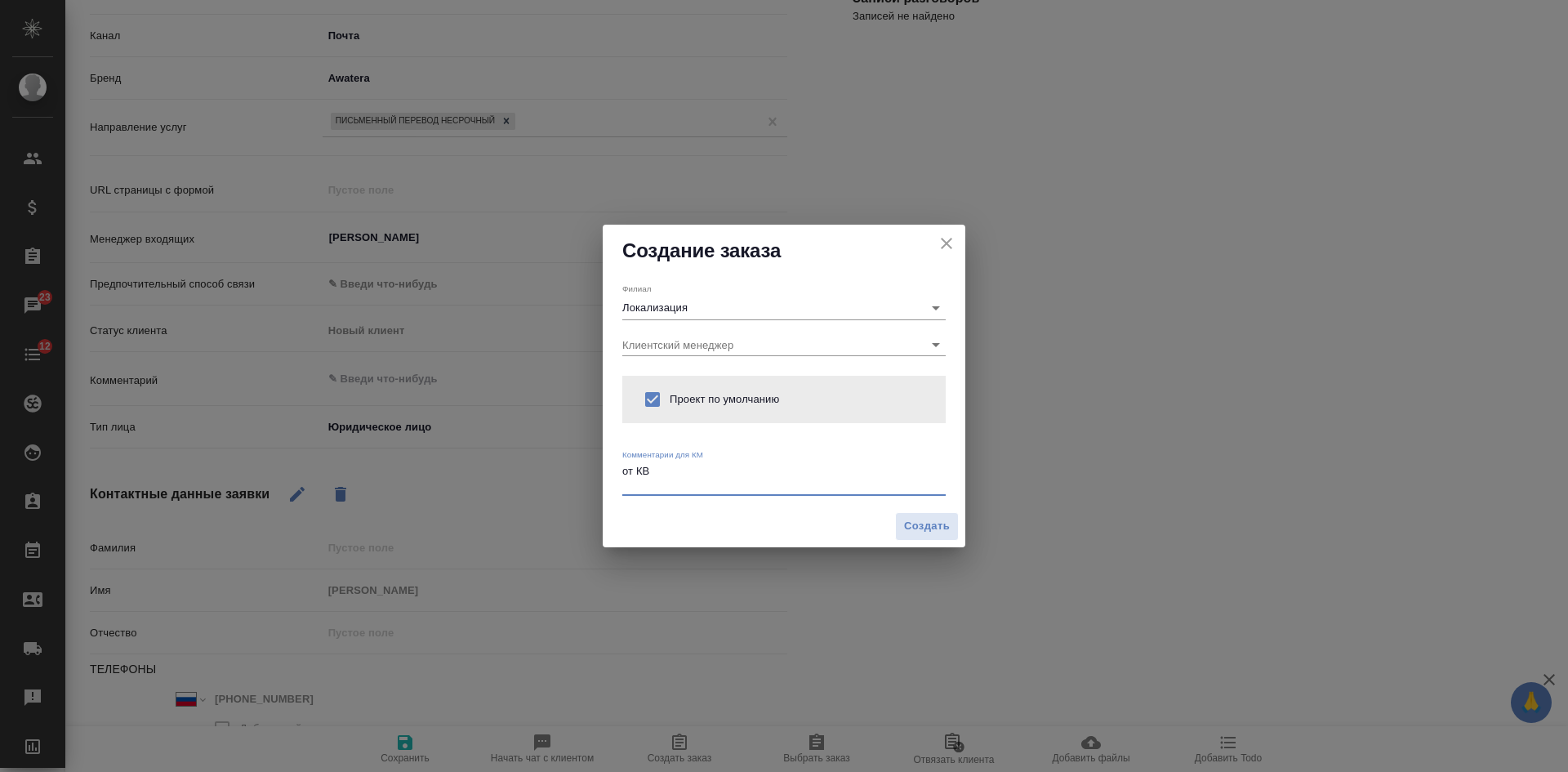
paste textarea "задача перевести ГЗК и титры в этом ролике на китайский. Сориентируйте пожалуйс…"
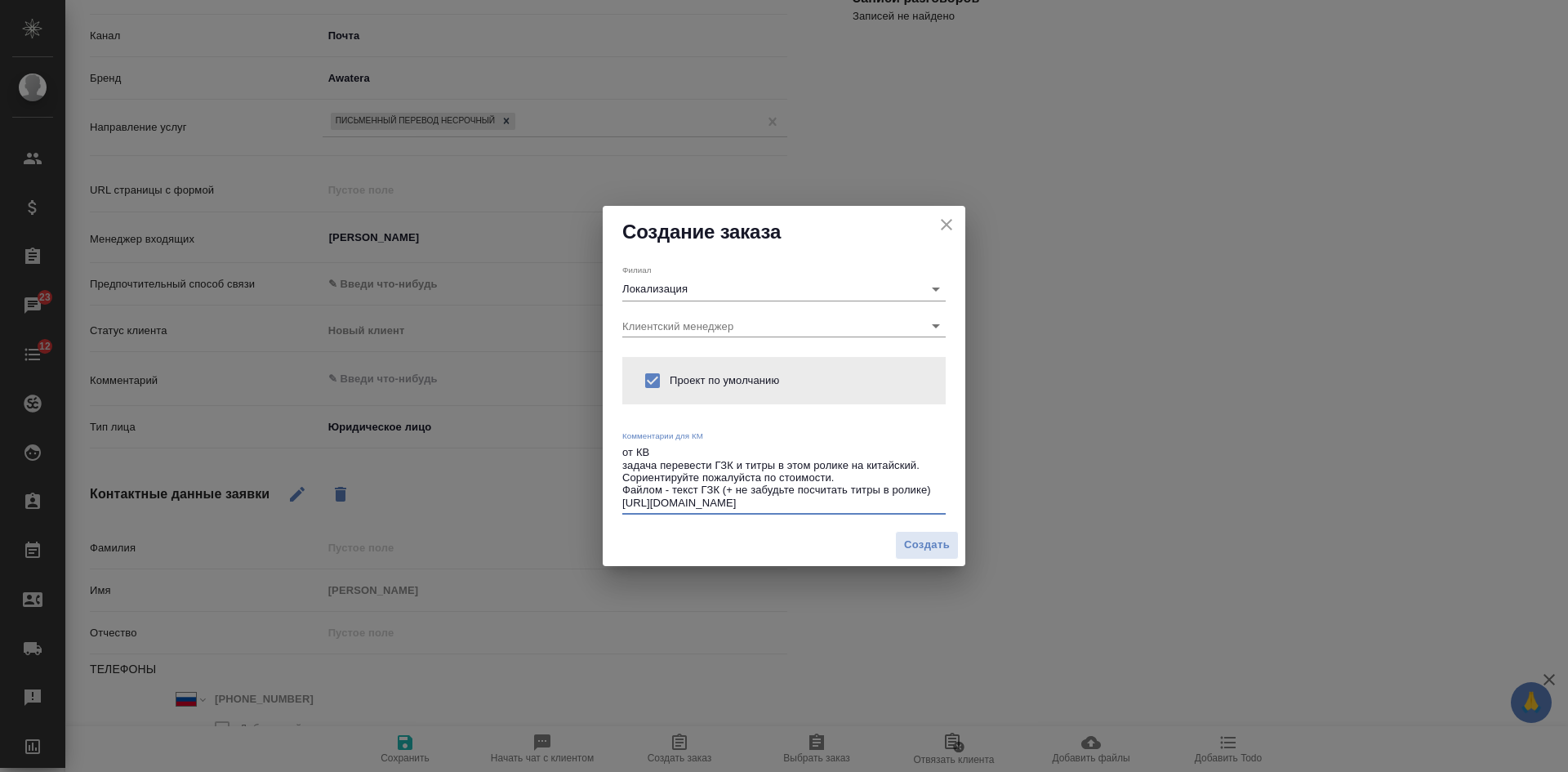
click at [854, 477] on textarea "от КВ задача перевести ГЗК и титры в этом ролике на китайский. Сориентируйте по…" at bounding box center [784, 477] width 323 height 63
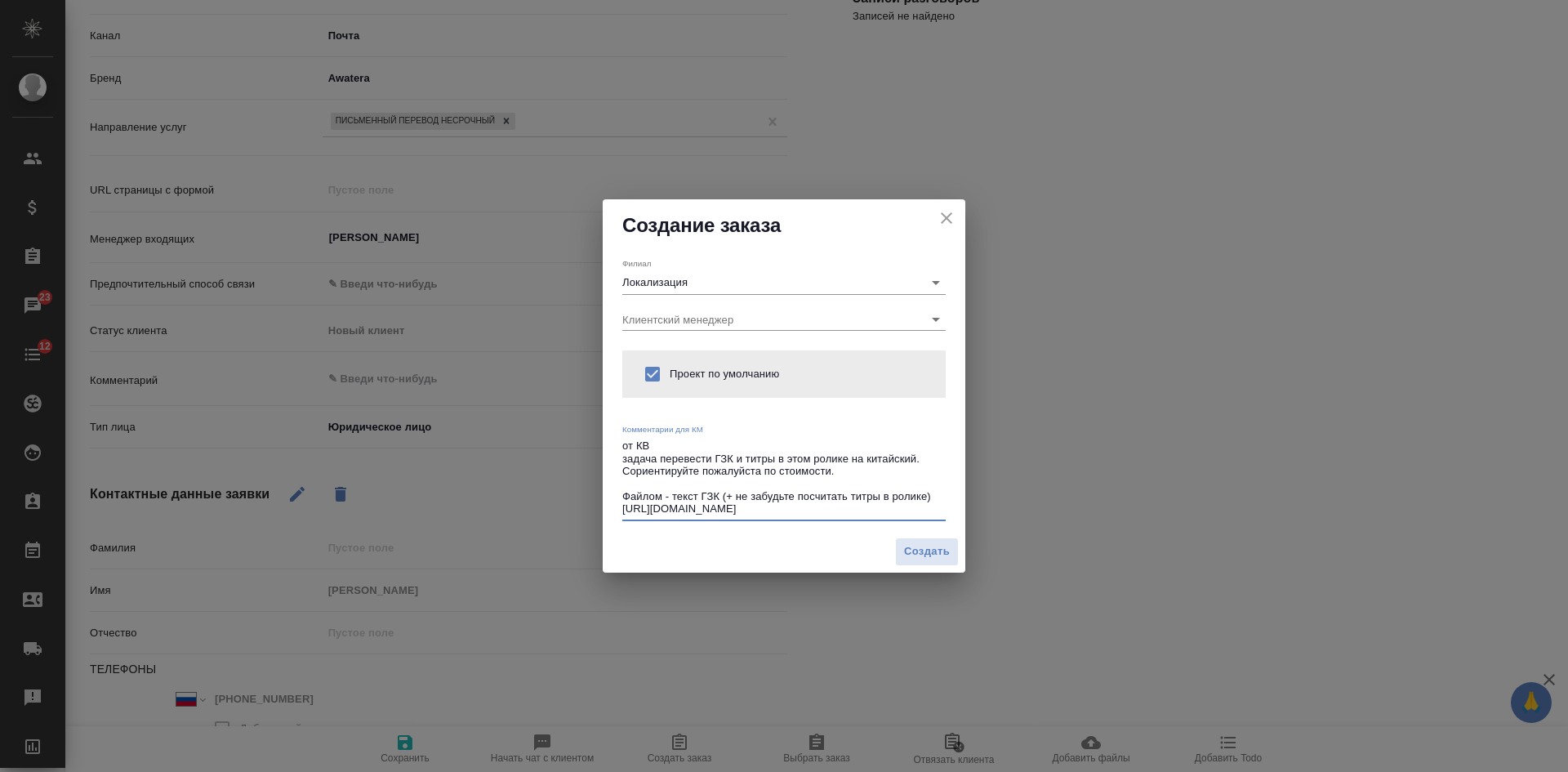
click at [941, 504] on textarea "от КВ задача перевести ГЗК и титры в этом ролике на китайский. Сориентируйте по…" at bounding box center [784, 477] width 323 height 76
click at [933, 486] on textarea "от КВ задача перевести ГЗК и титры в этом ролике на китайский. Сориентируйте по…" at bounding box center [784, 477] width 323 height 76
click at [933, 494] on textarea "от КВ задача перевести ГЗК и титры в этом ролике на китайский. Сориентируйте по…" at bounding box center [784, 477] width 323 height 76
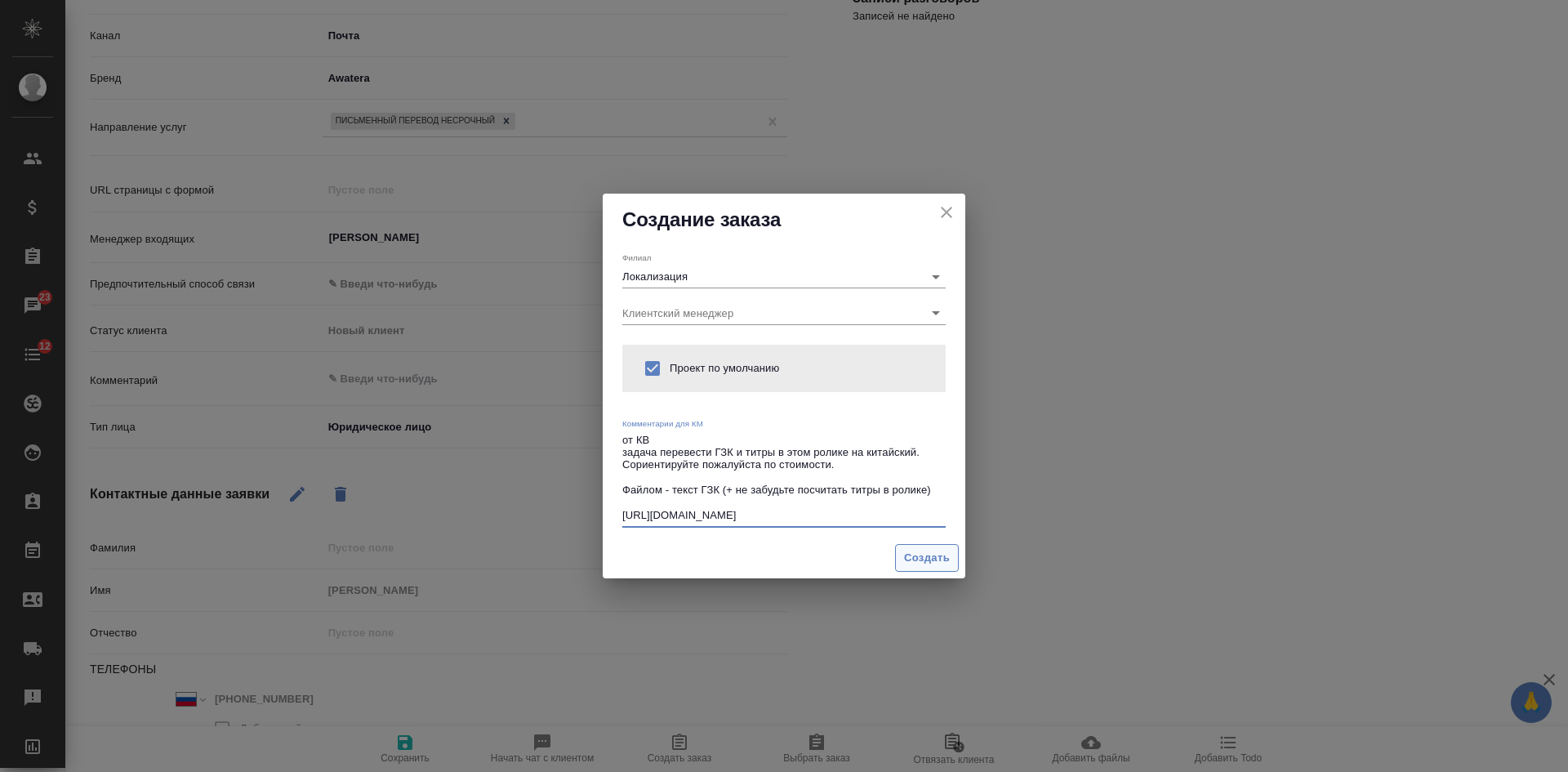
type textarea "от КВ задача перевести ГЗК и титры в этом ролике на китайский. Сориентируйте по…"
click at [926, 572] on button "Создать" at bounding box center [927, 558] width 64 height 29
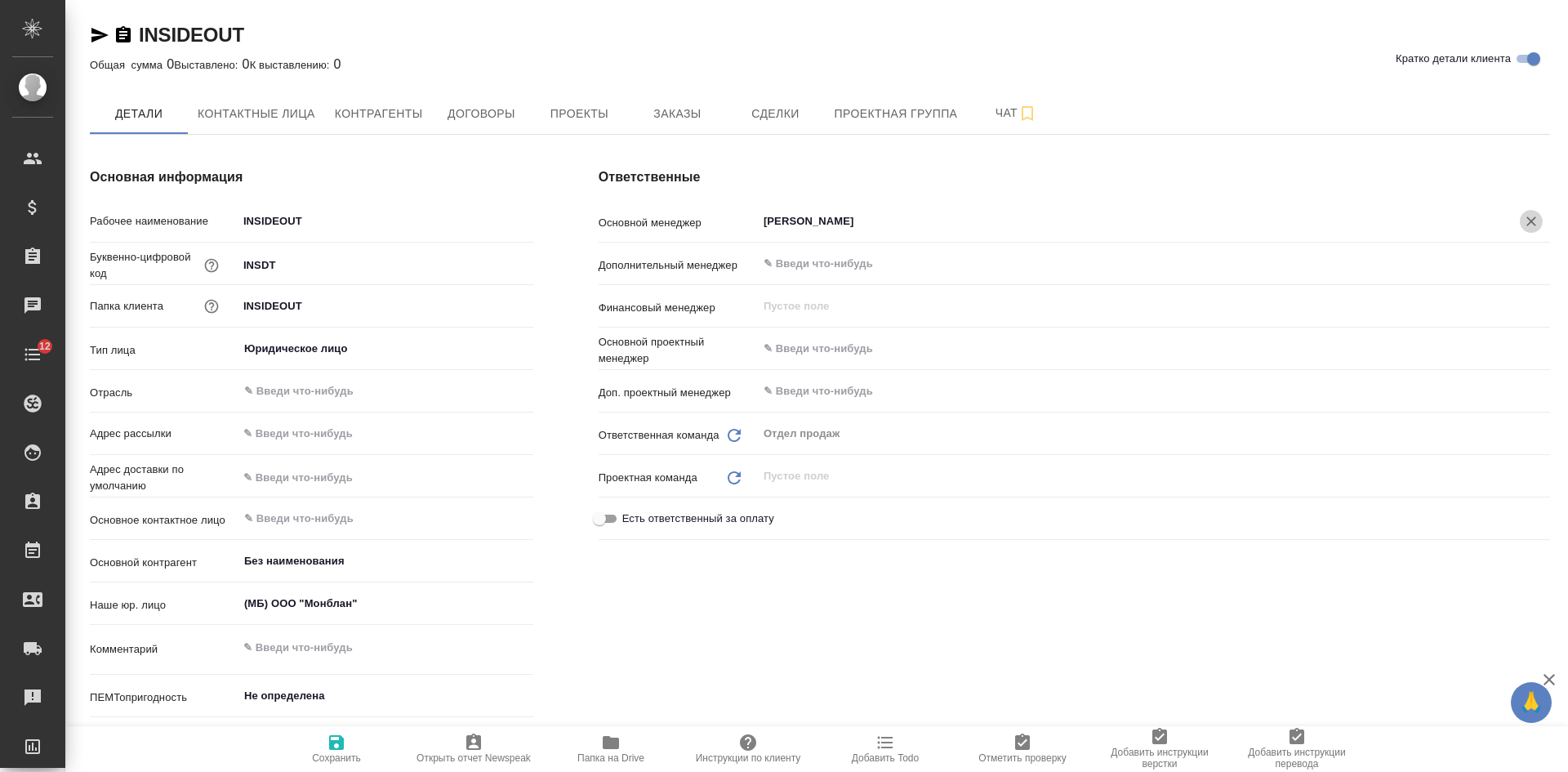
click at [1528, 215] on icon "Очистить" at bounding box center [1530, 221] width 16 height 16
click at [333, 751] on icon "button" at bounding box center [336, 742] width 19 height 19
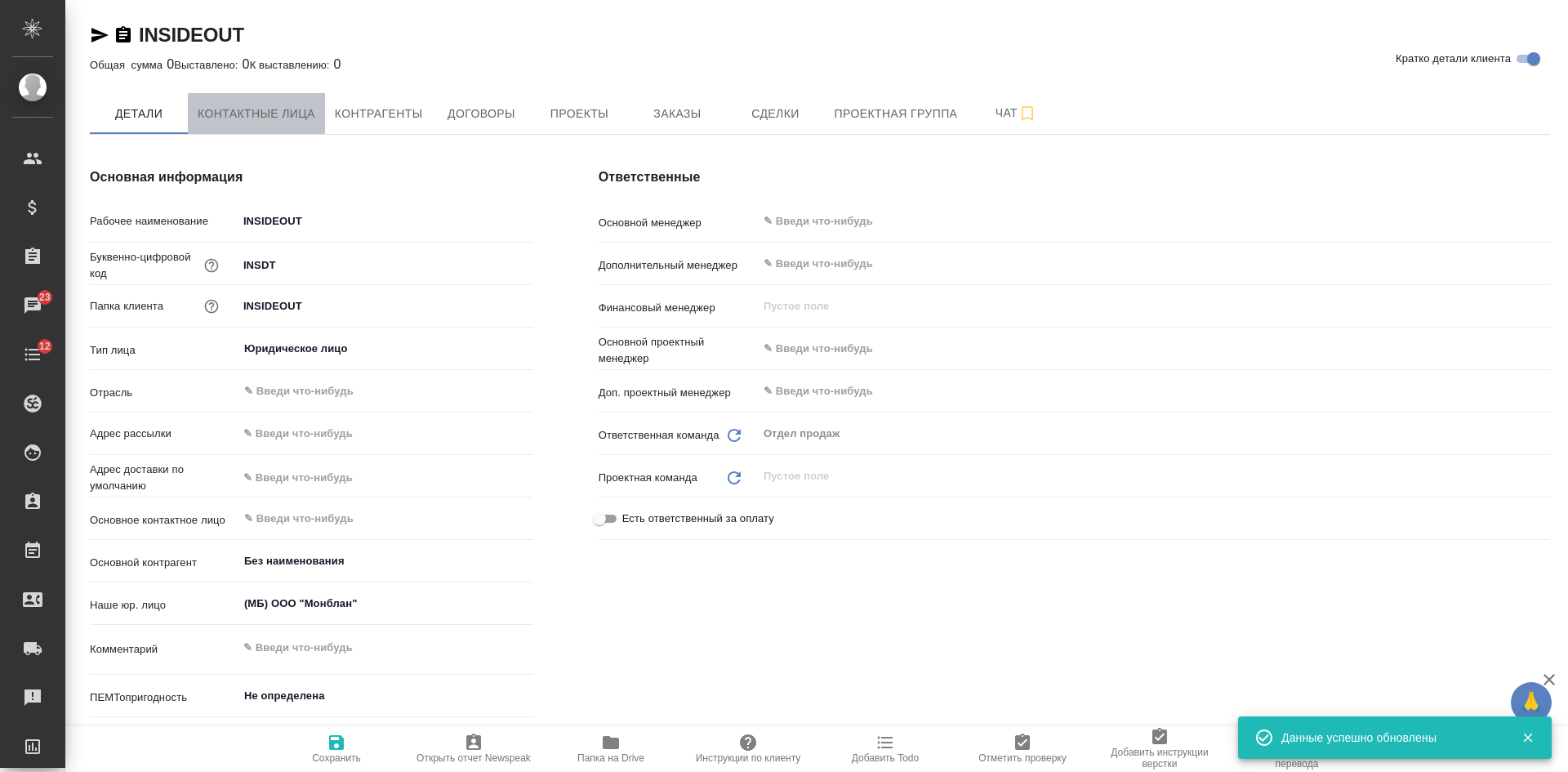
click at [240, 114] on span "Контактные лица" at bounding box center [256, 114] width 118 height 20
select select "RU"
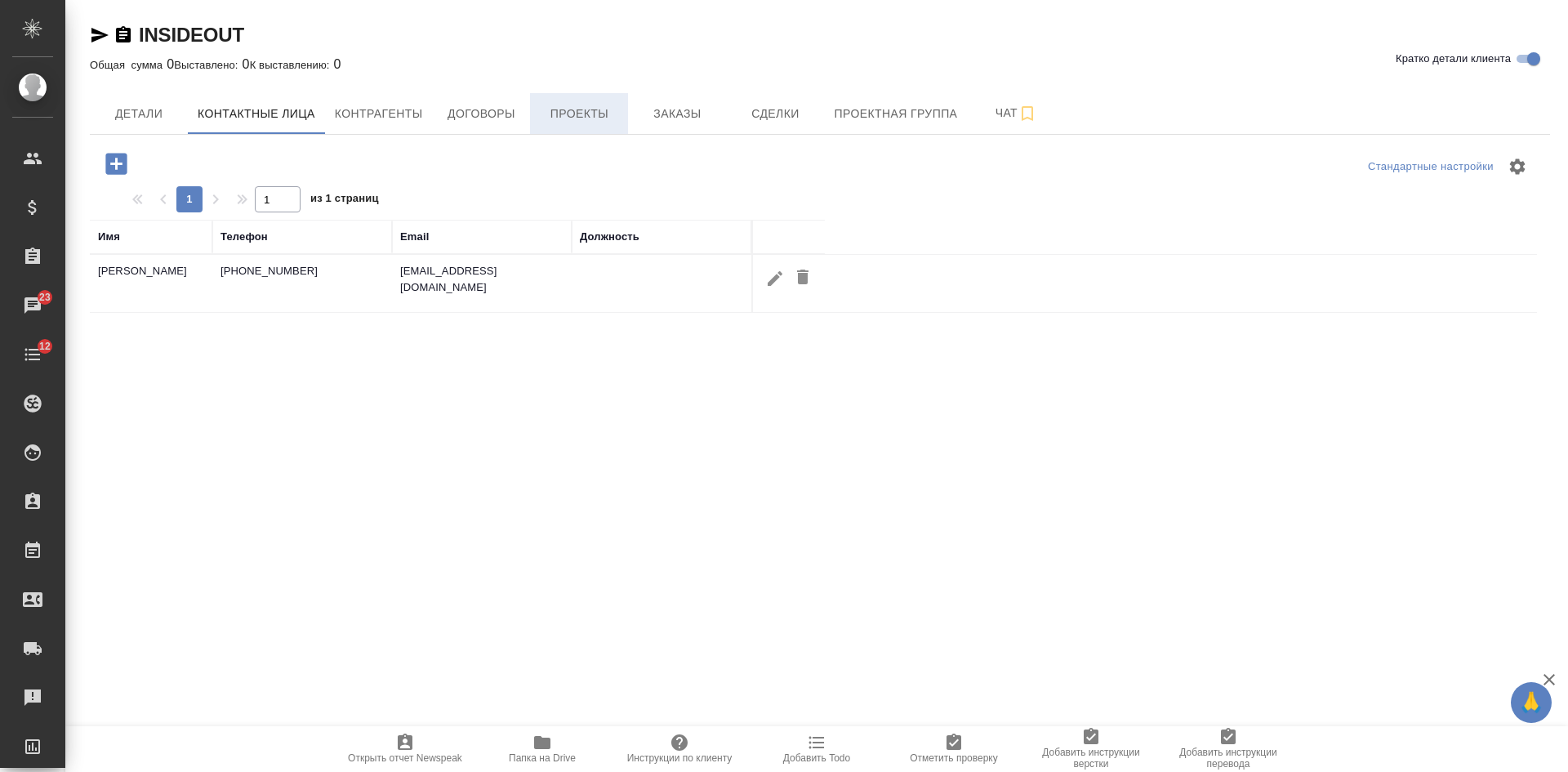
click at [569, 118] on span "Проекты" at bounding box center [578, 114] width 78 height 20
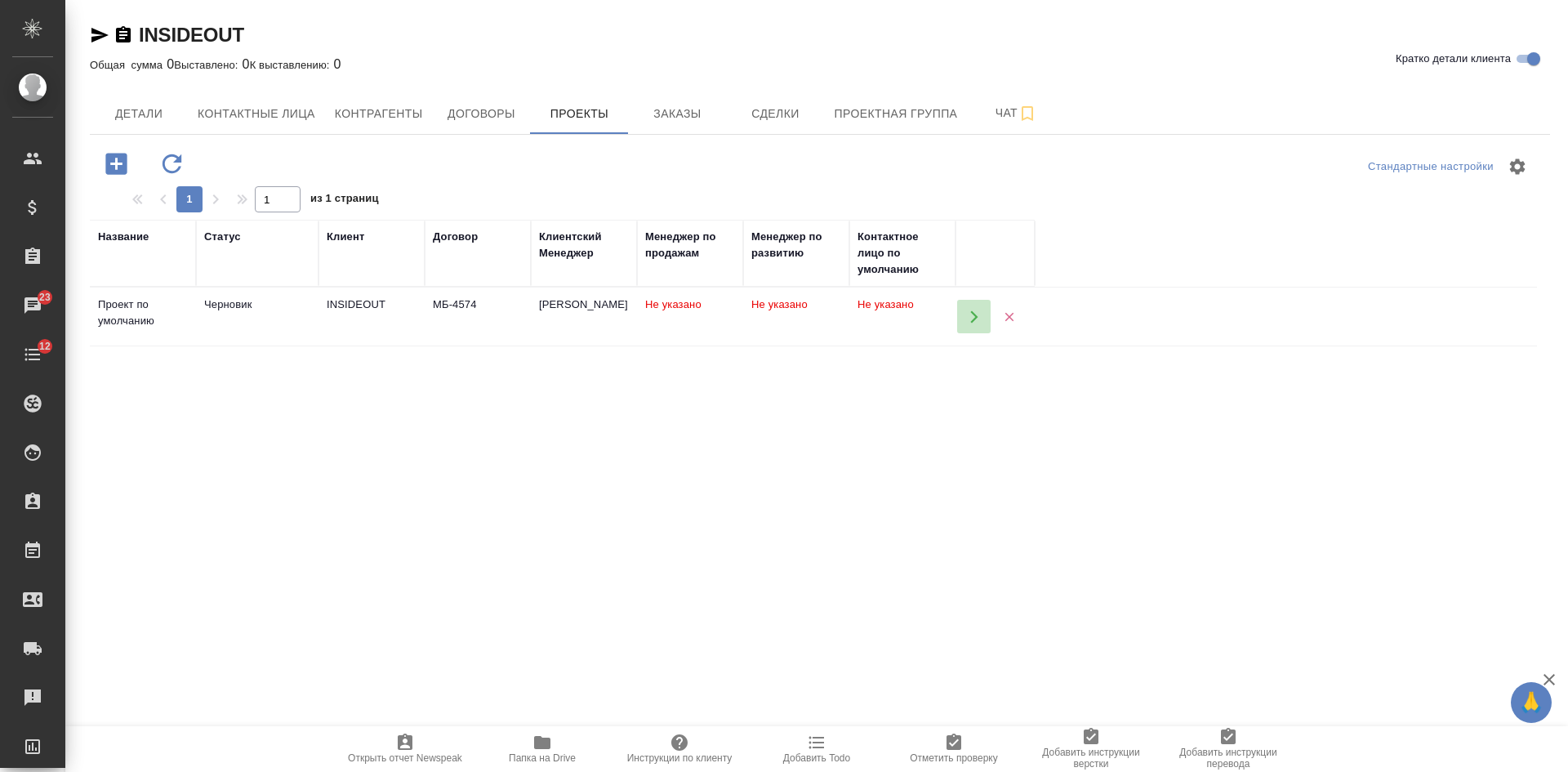
click at [977, 314] on icon "button" at bounding box center [973, 316] width 14 height 14
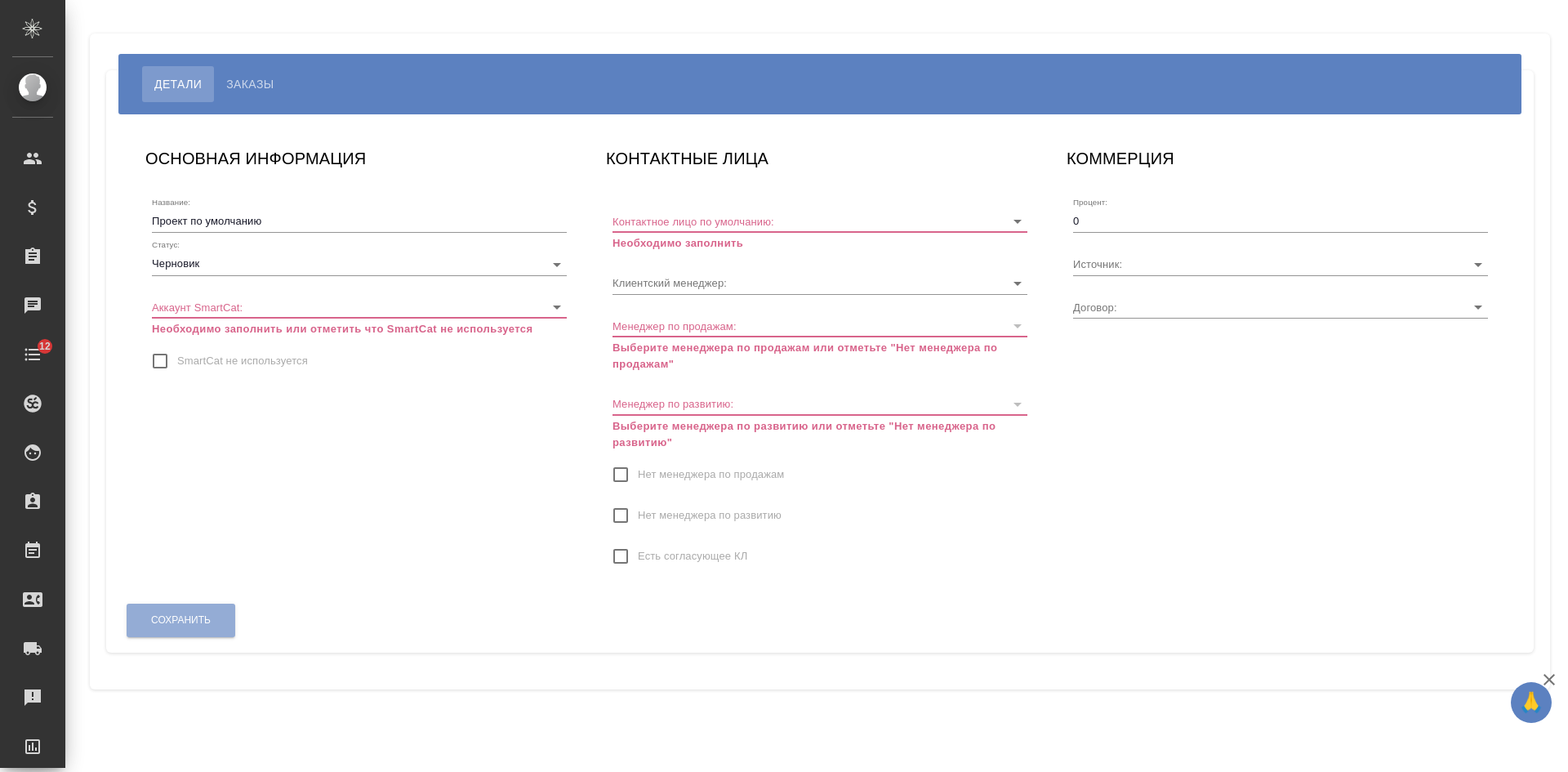
type input "[PERSON_NAME]"
type input "МБ-4574"
drag, startPoint x: 158, startPoint y: 356, endPoint x: 158, endPoint y: 313, distance: 43.0
click at [158, 357] on input "SmartCat не используется" at bounding box center [160, 361] width 35 height 35
checkbox input "true"
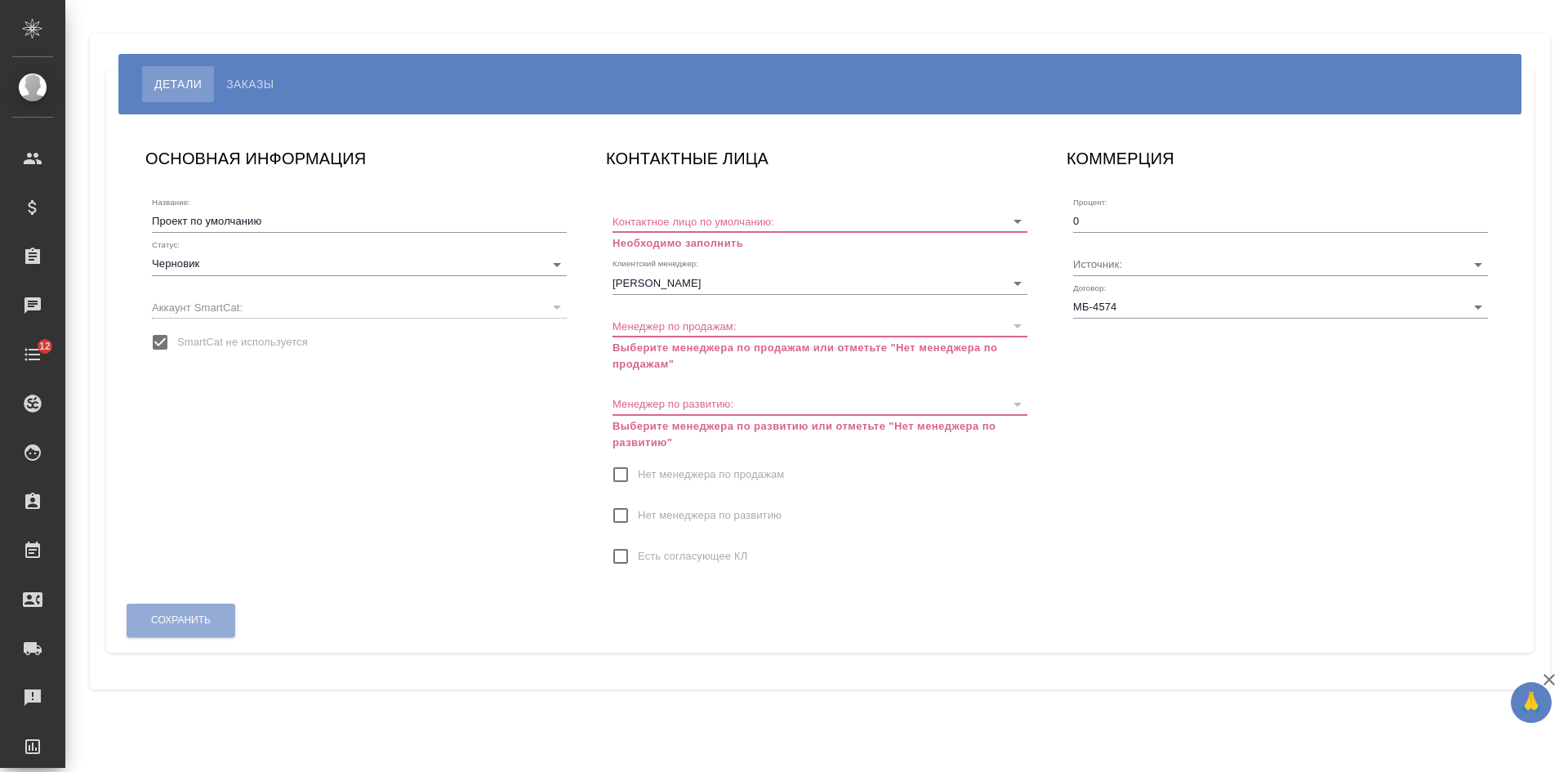
click at [177, 268] on body "🙏 .cls-1 fill:#fff; AWATERA [PERSON_NAME] Спецификации Заказы Чаты 12 Todo Прое…" at bounding box center [784, 386] width 1568 height 772
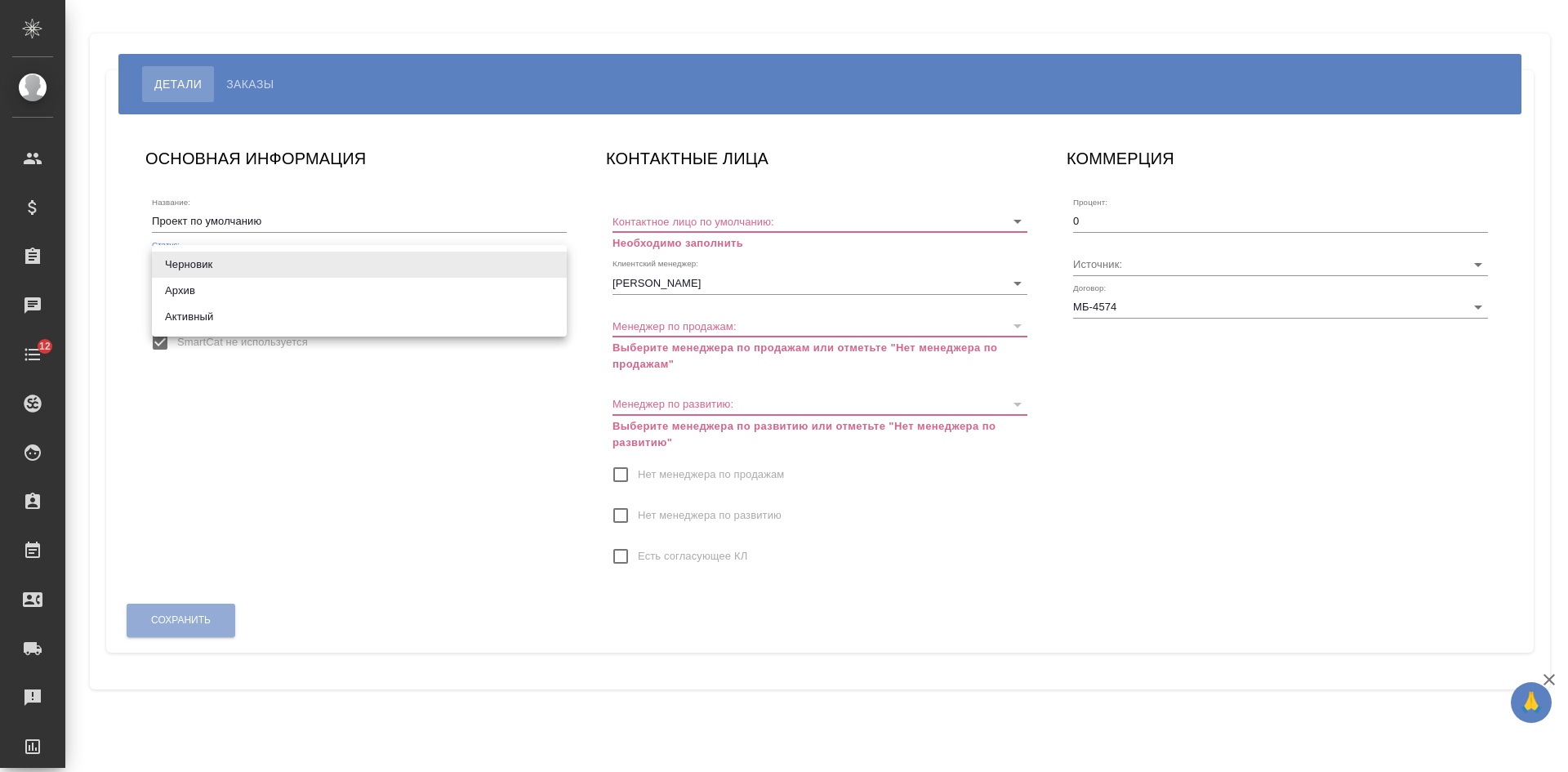
click at [186, 314] on li "Активный" at bounding box center [359, 316] width 414 height 26
type input "active"
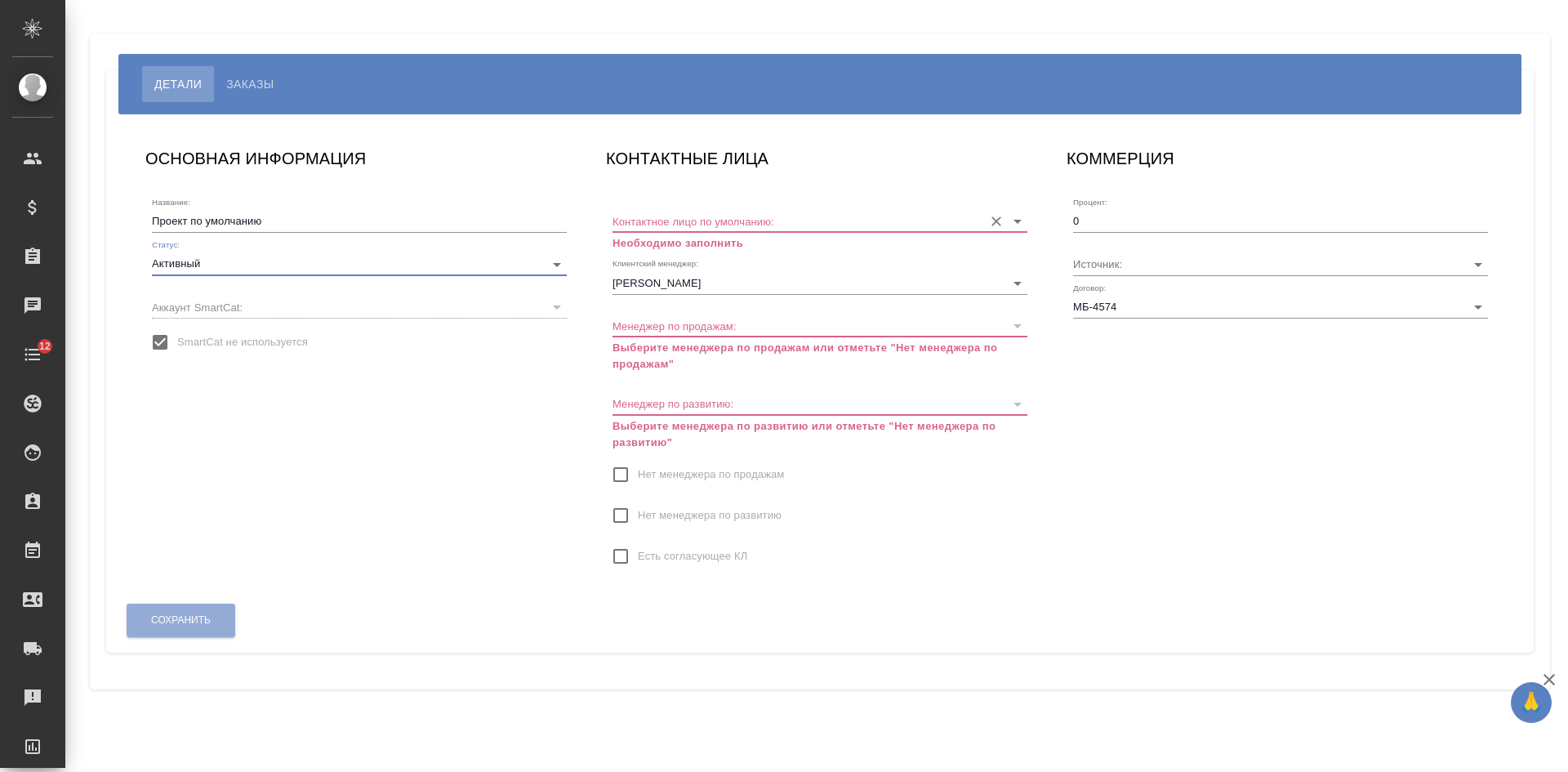
click at [629, 219] on input "Контактное лицо по умолчанию:" at bounding box center [793, 221] width 362 height 22
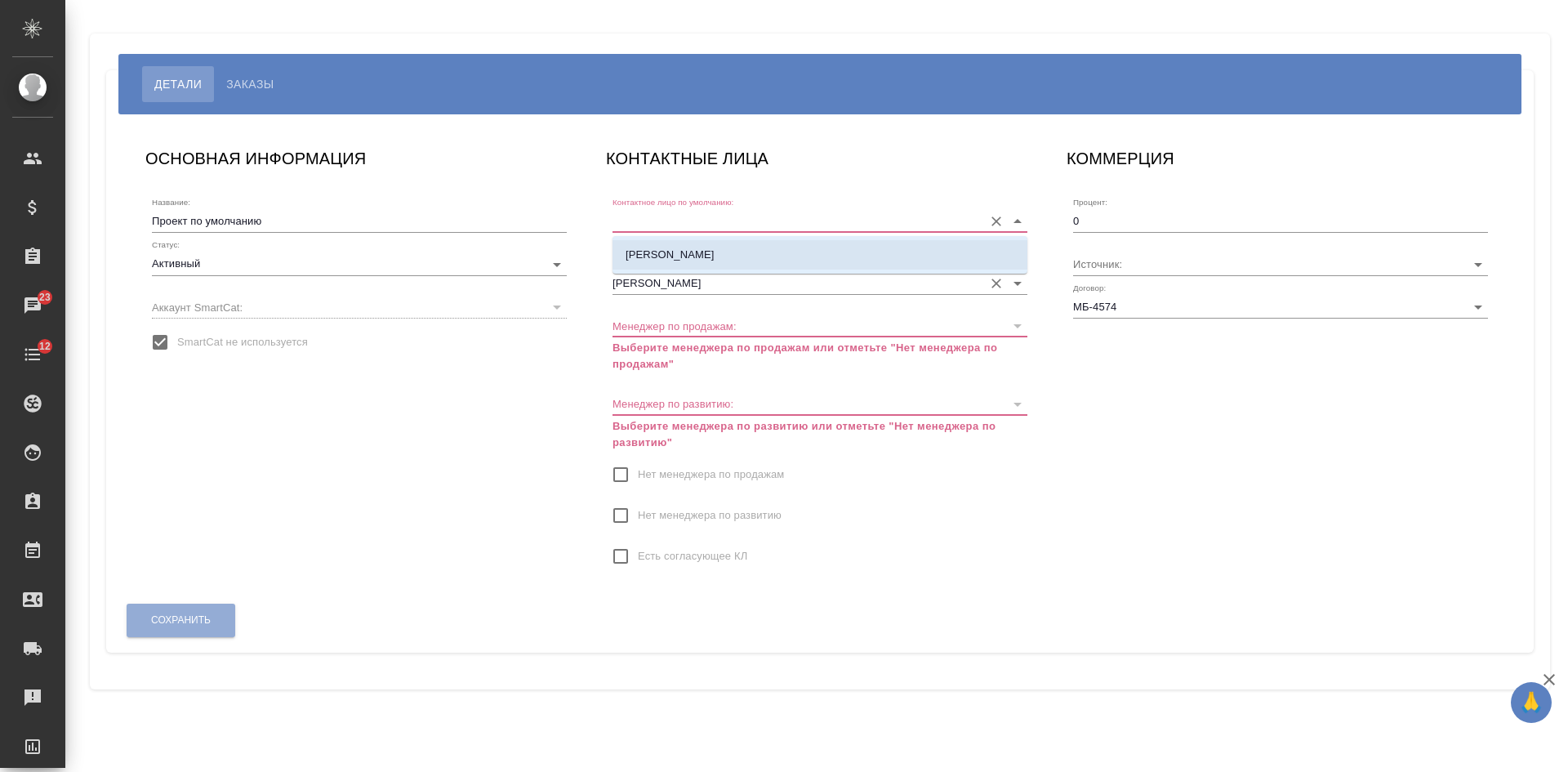
click at [645, 259] on p "[PERSON_NAME]" at bounding box center [670, 254] width 89 height 16
type input "[PERSON_NAME]"
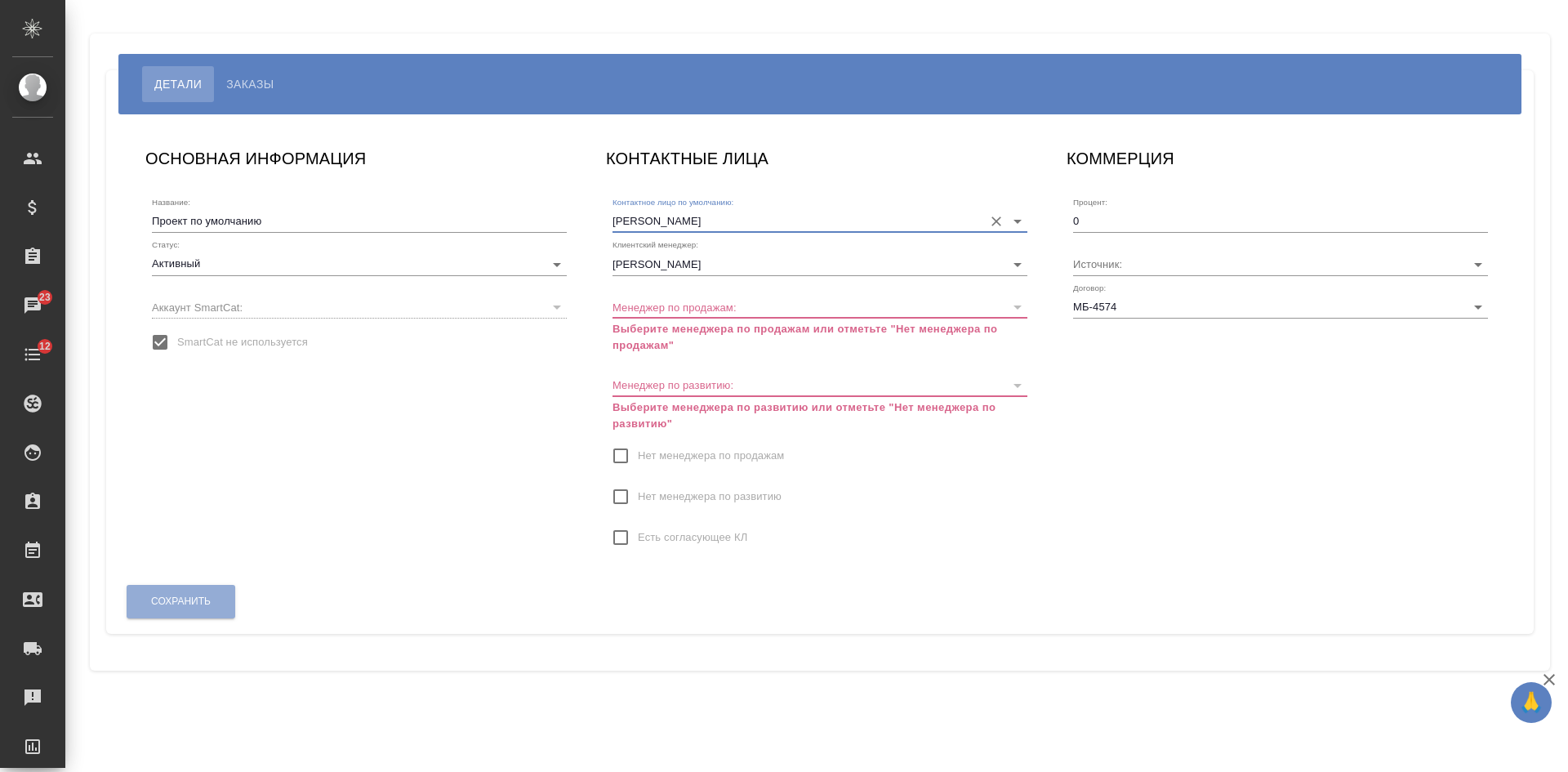
click at [665, 446] on label "Нет менеджера по продажам" at bounding box center [693, 456] width 180 height 35
click at [638, 446] on input "Нет менеджера по продажам" at bounding box center [621, 456] width 35 height 35
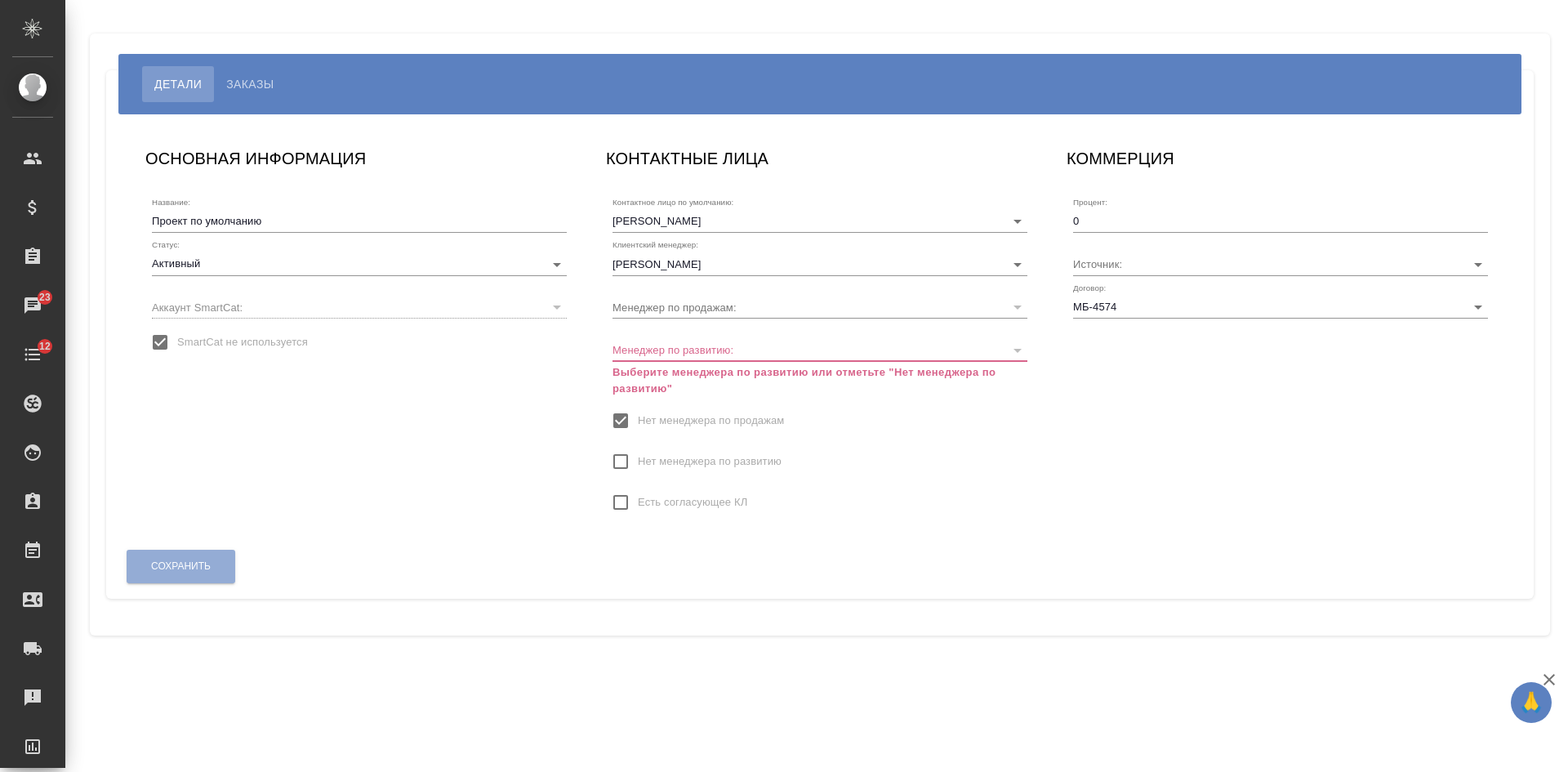
click at [665, 461] on span "Нет менеджера по развитию" at bounding box center [709, 461] width 144 height 16
click at [638, 461] on input "Нет менеджера по развитию" at bounding box center [621, 462] width 35 height 35
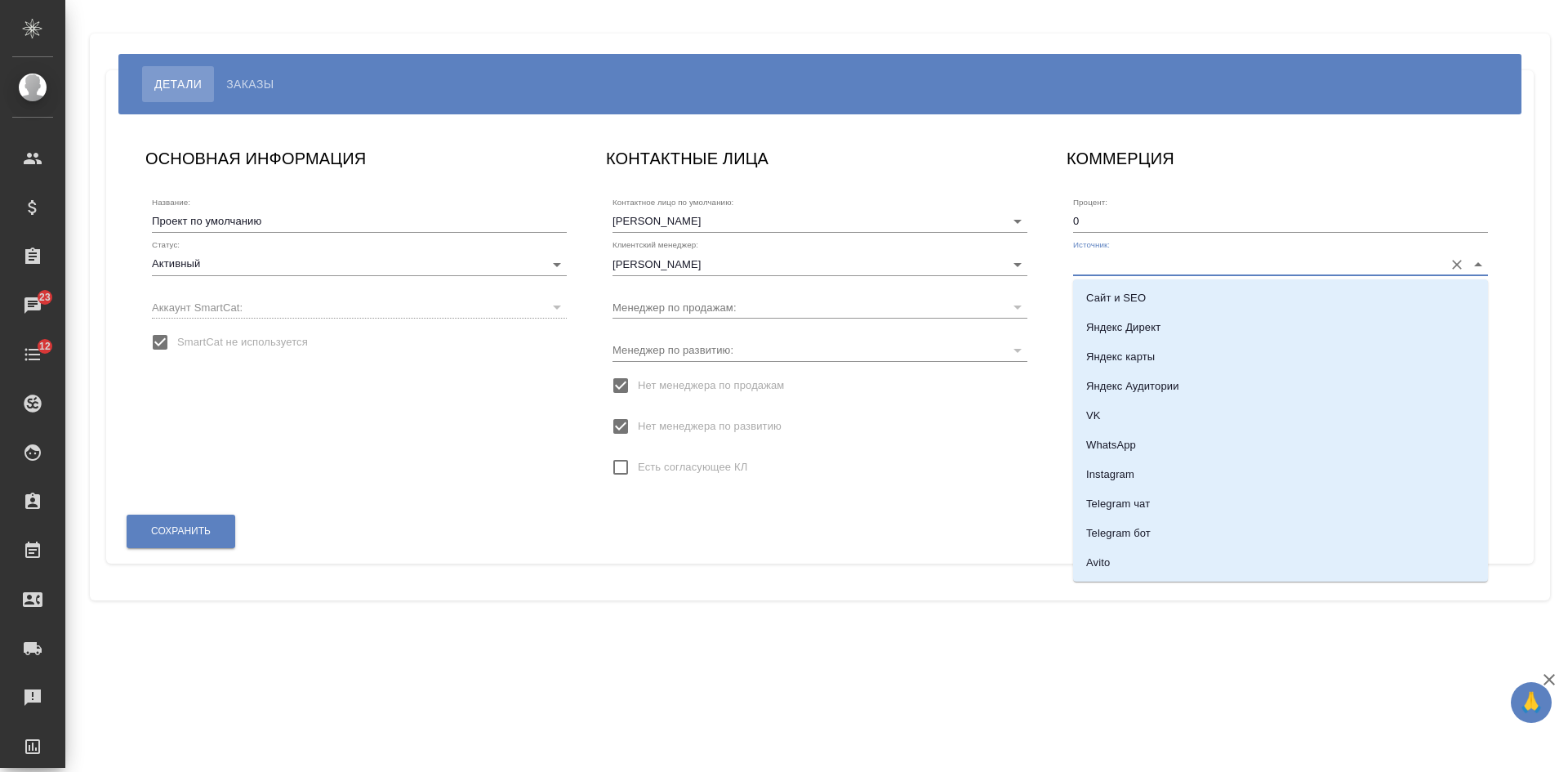
click at [1149, 271] on input "Источник:" at bounding box center [1254, 263] width 362 height 22
click at [1112, 309] on li "Сайт и SEO" at bounding box center [1280, 298] width 414 height 29
type input "Сайт и SEO"
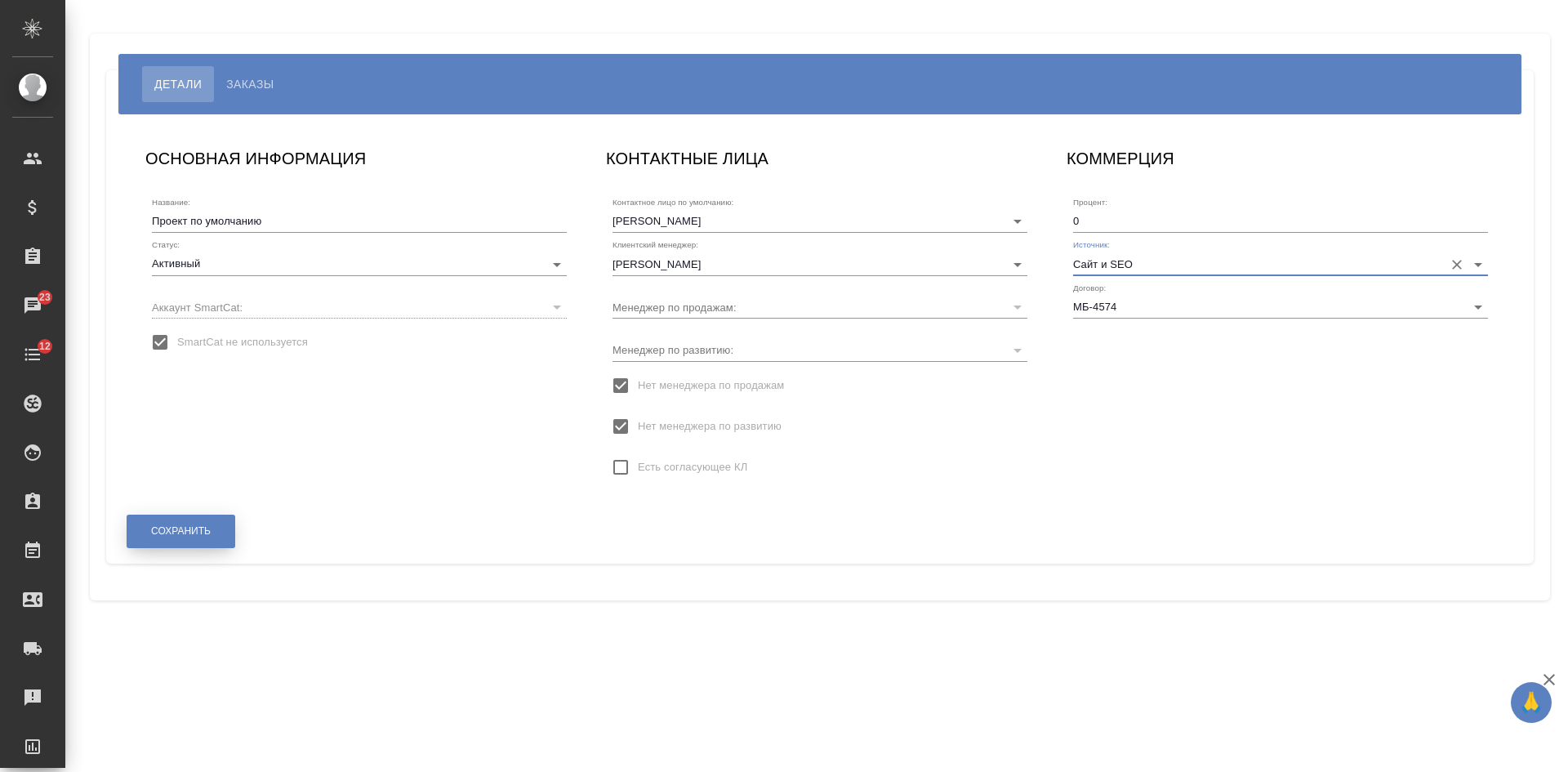
click at [222, 521] on button "Сохранить" at bounding box center [180, 531] width 109 height 34
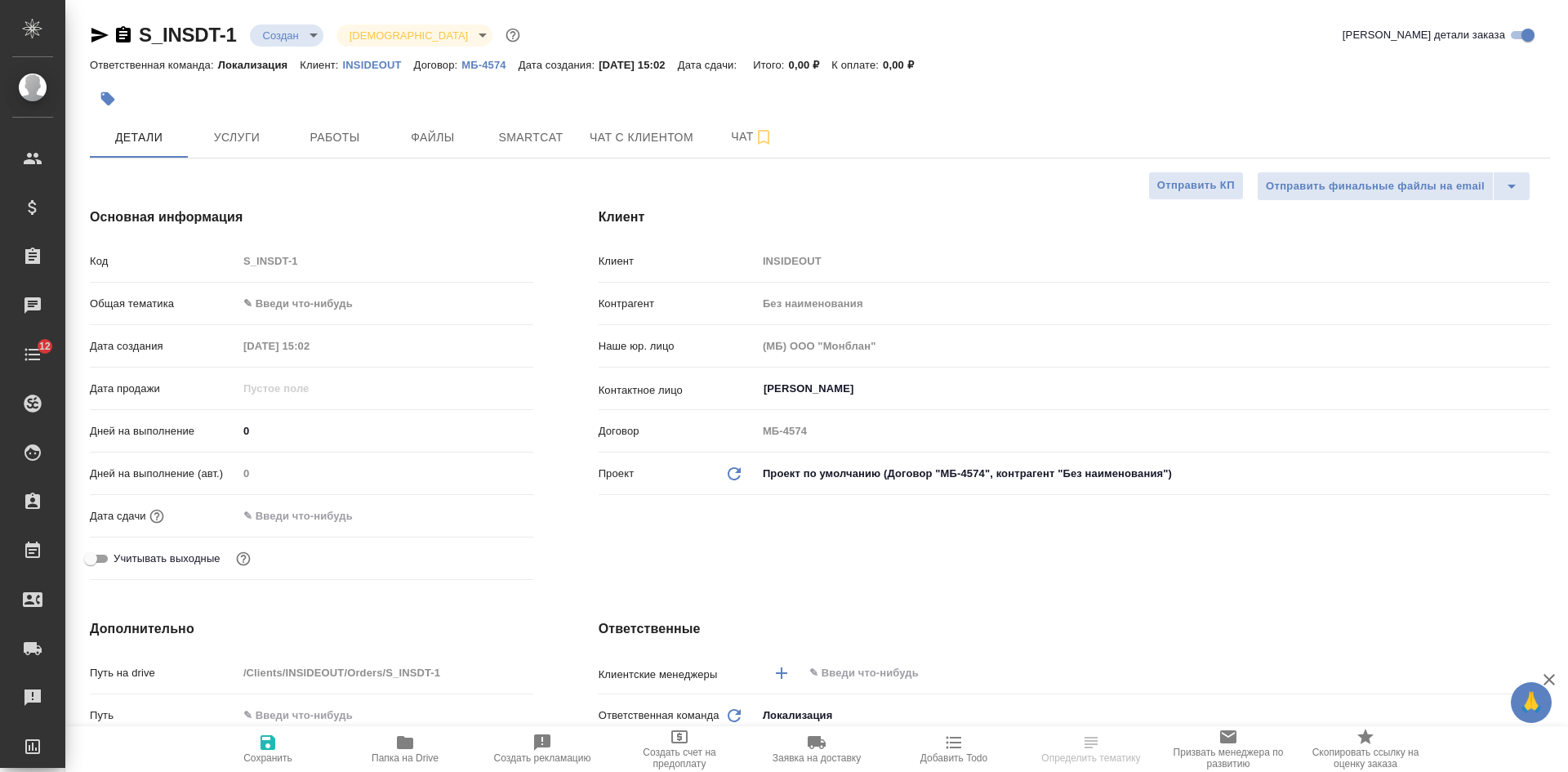
select select "RU"
click at [430, 146] on span "Файлы" at bounding box center [432, 137] width 78 height 20
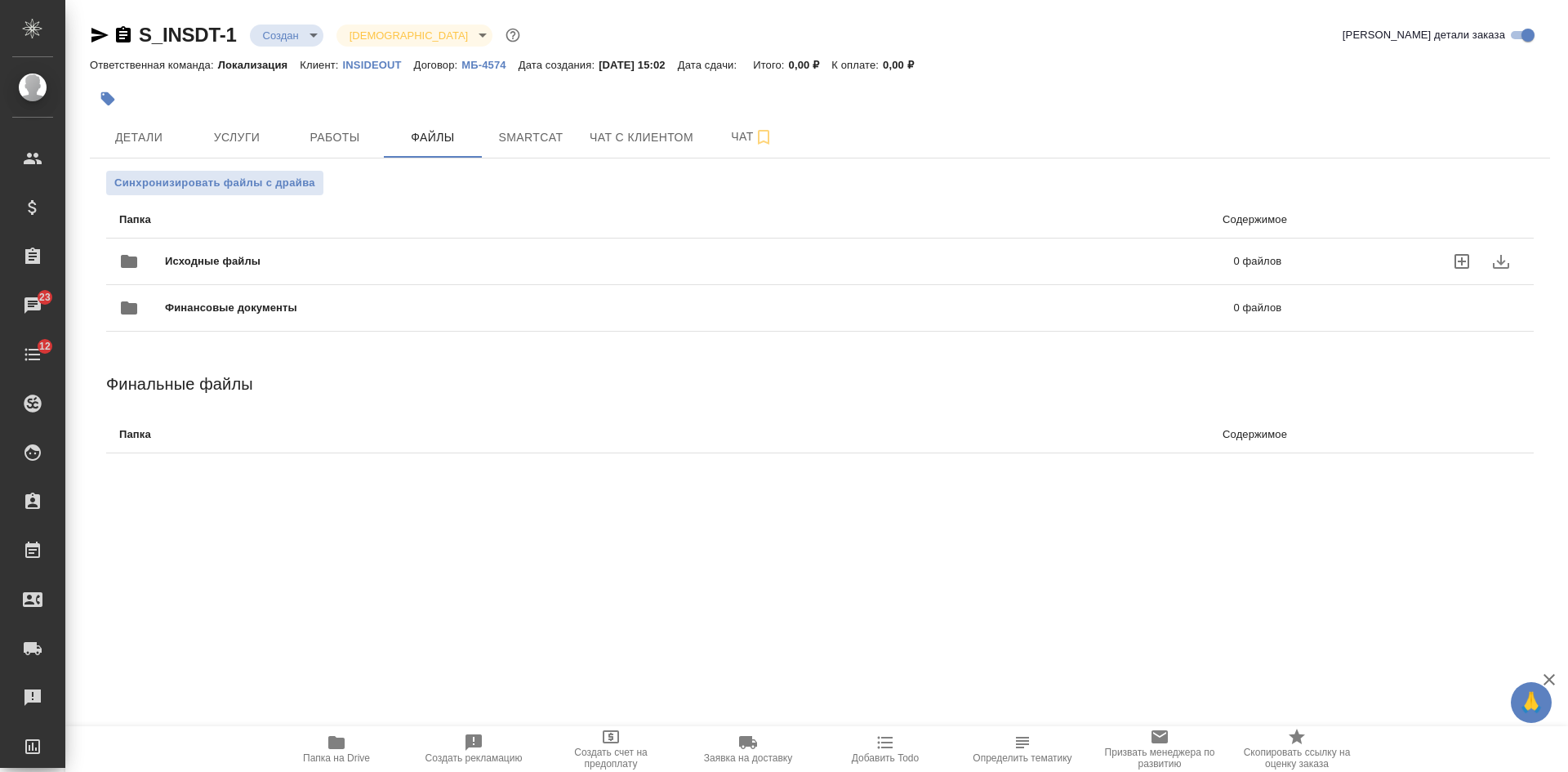
click at [1465, 261] on icon "uploadFiles" at bounding box center [1461, 261] width 19 height 19
click at [0, 0] on input "uploadFiles" at bounding box center [0, 0] width 0 height 0
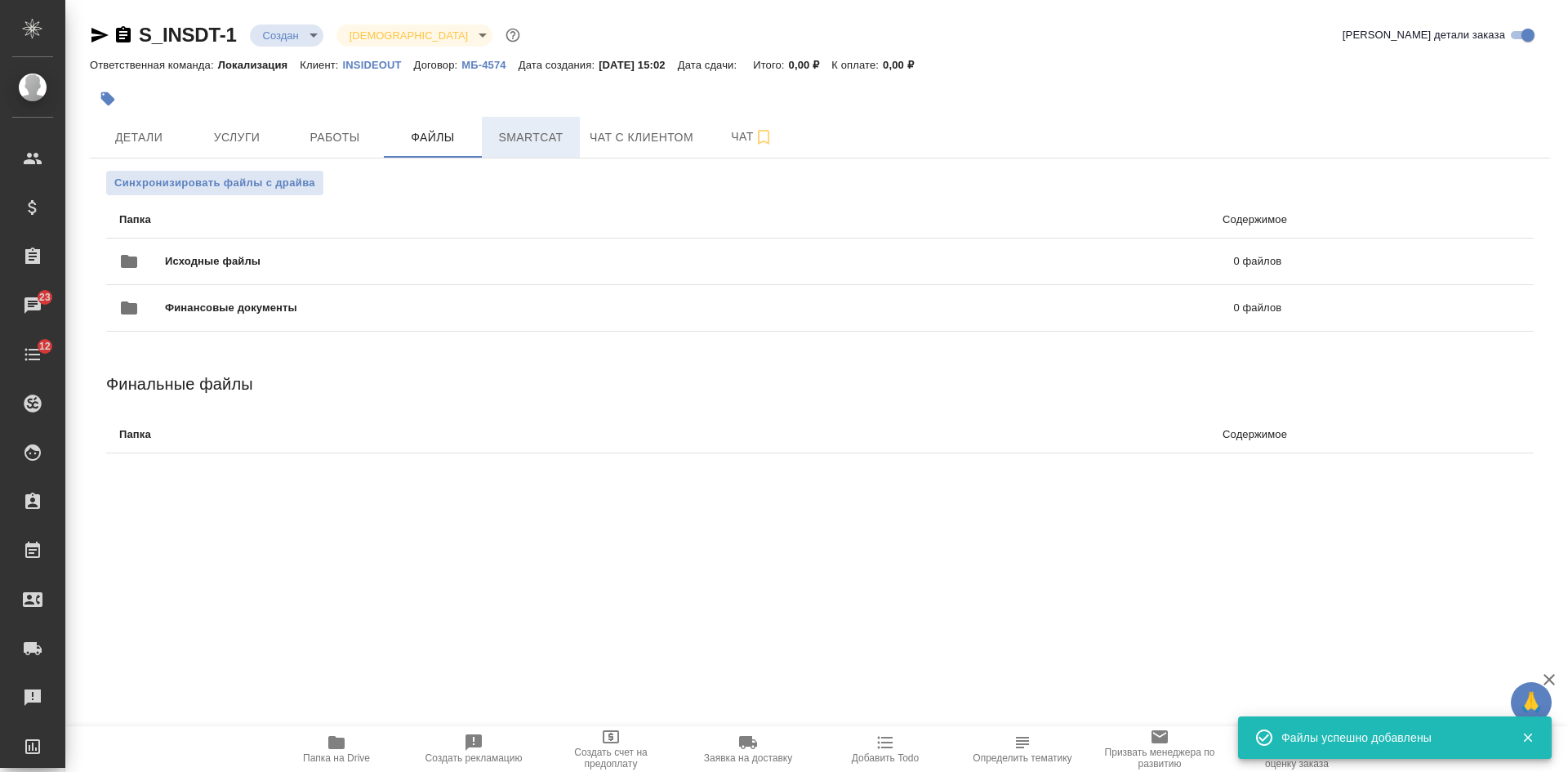
click at [515, 127] on span "Smartcat" at bounding box center [530, 137] width 78 height 20
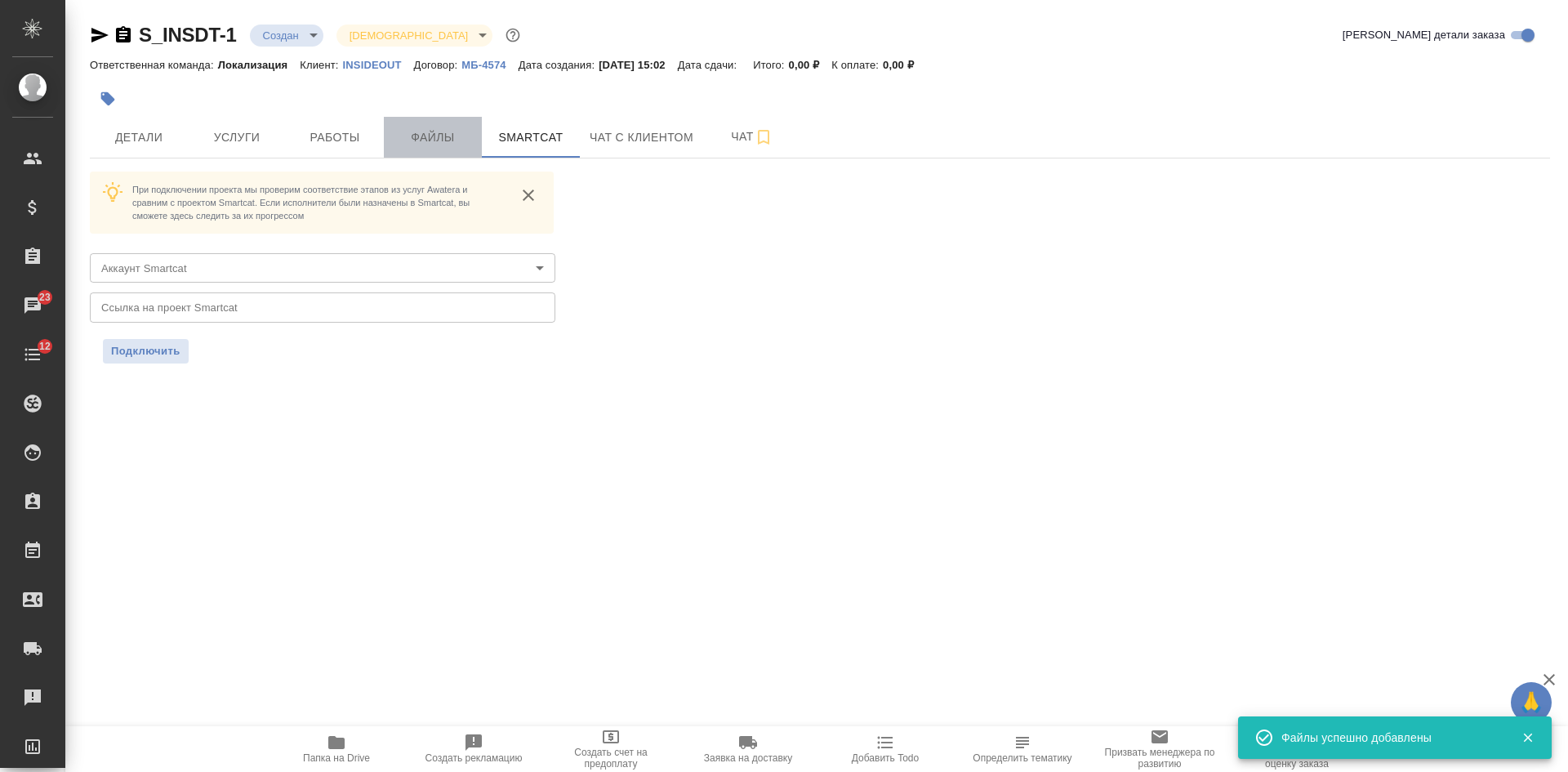
click at [435, 129] on span "Файлы" at bounding box center [432, 137] width 78 height 20
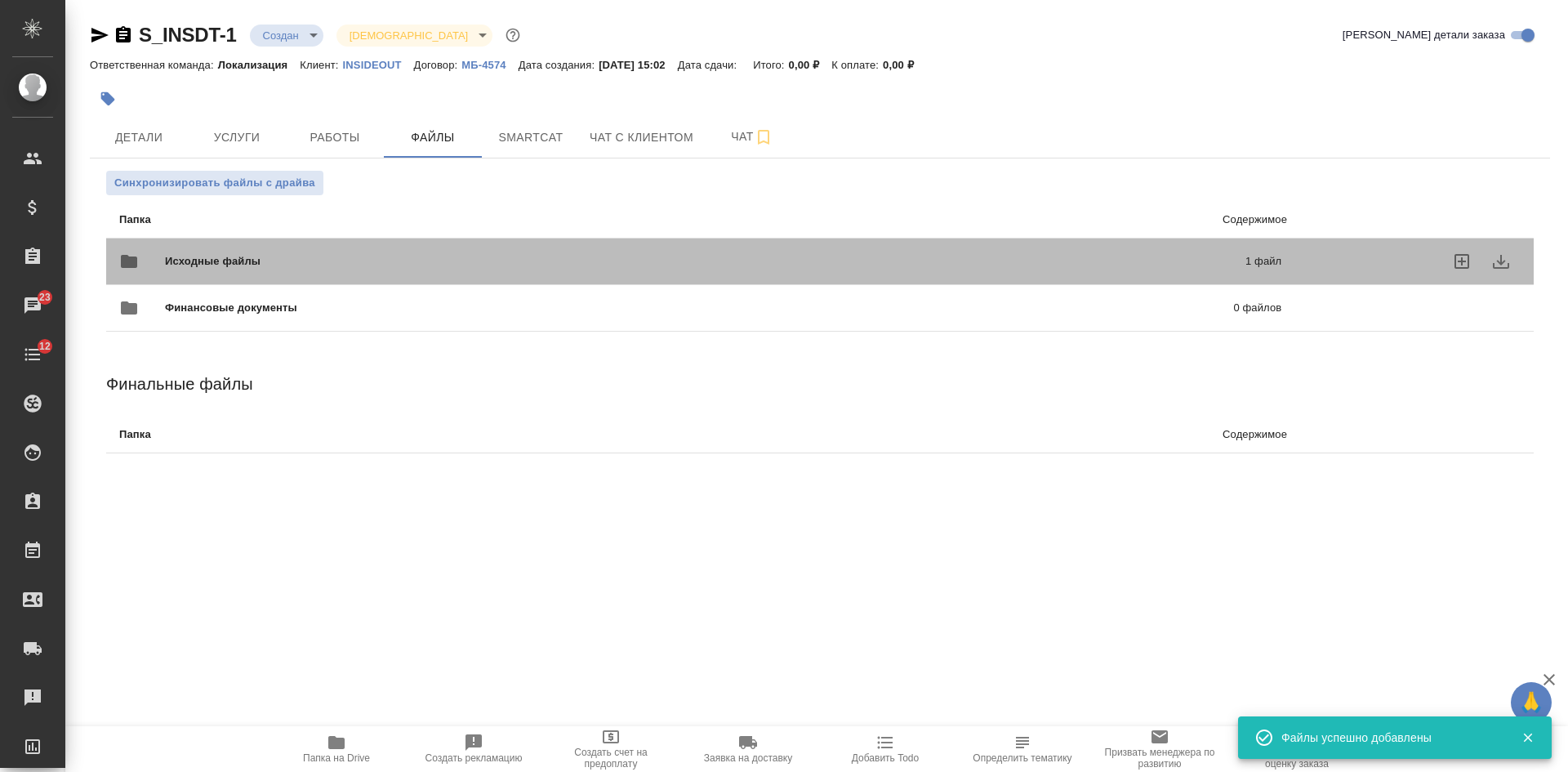
click at [293, 246] on div "Исходные файлы 1 файл" at bounding box center [701, 261] width 1162 height 40
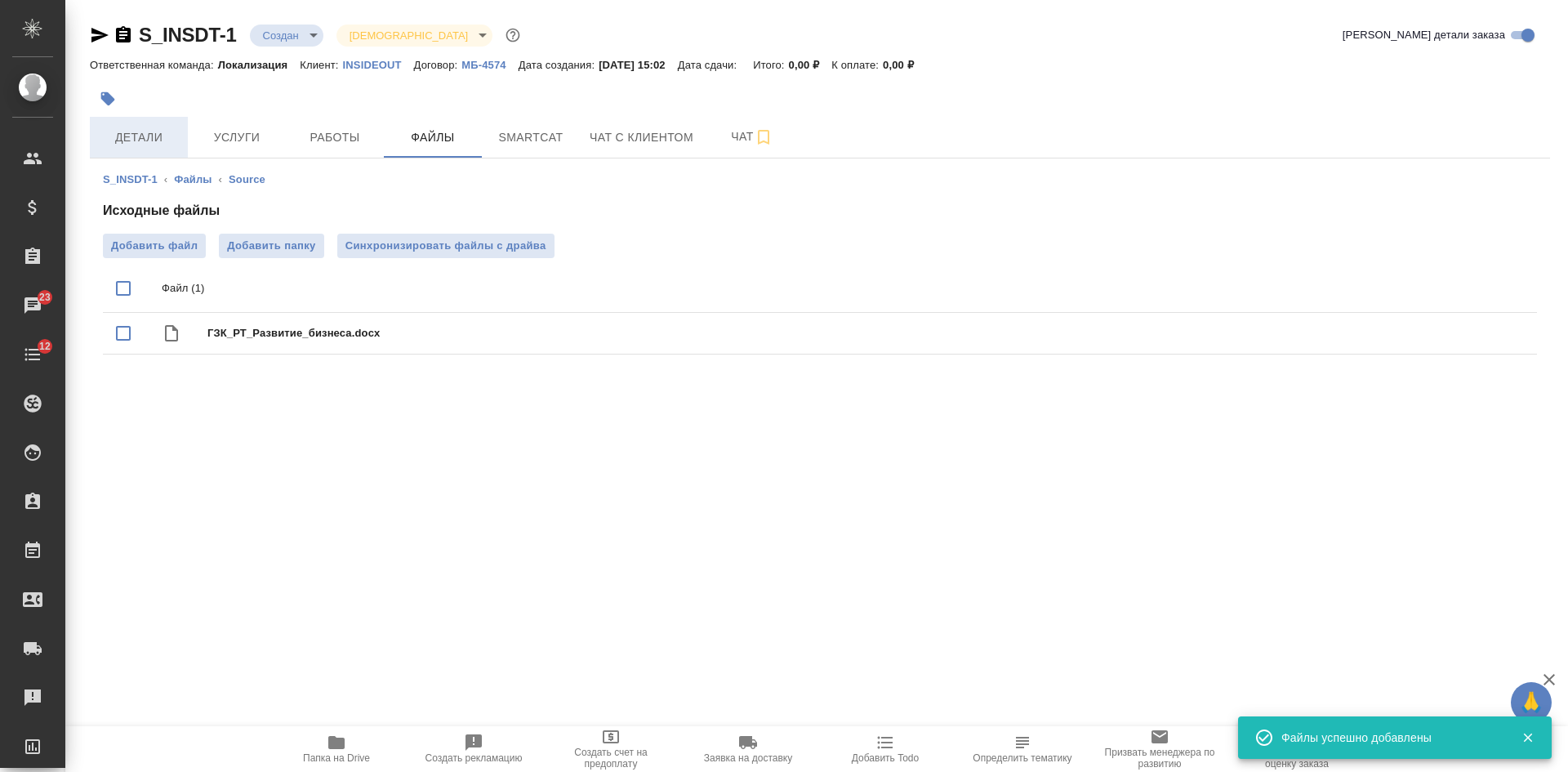
click at [144, 139] on span "Детали" at bounding box center [138, 137] width 78 height 20
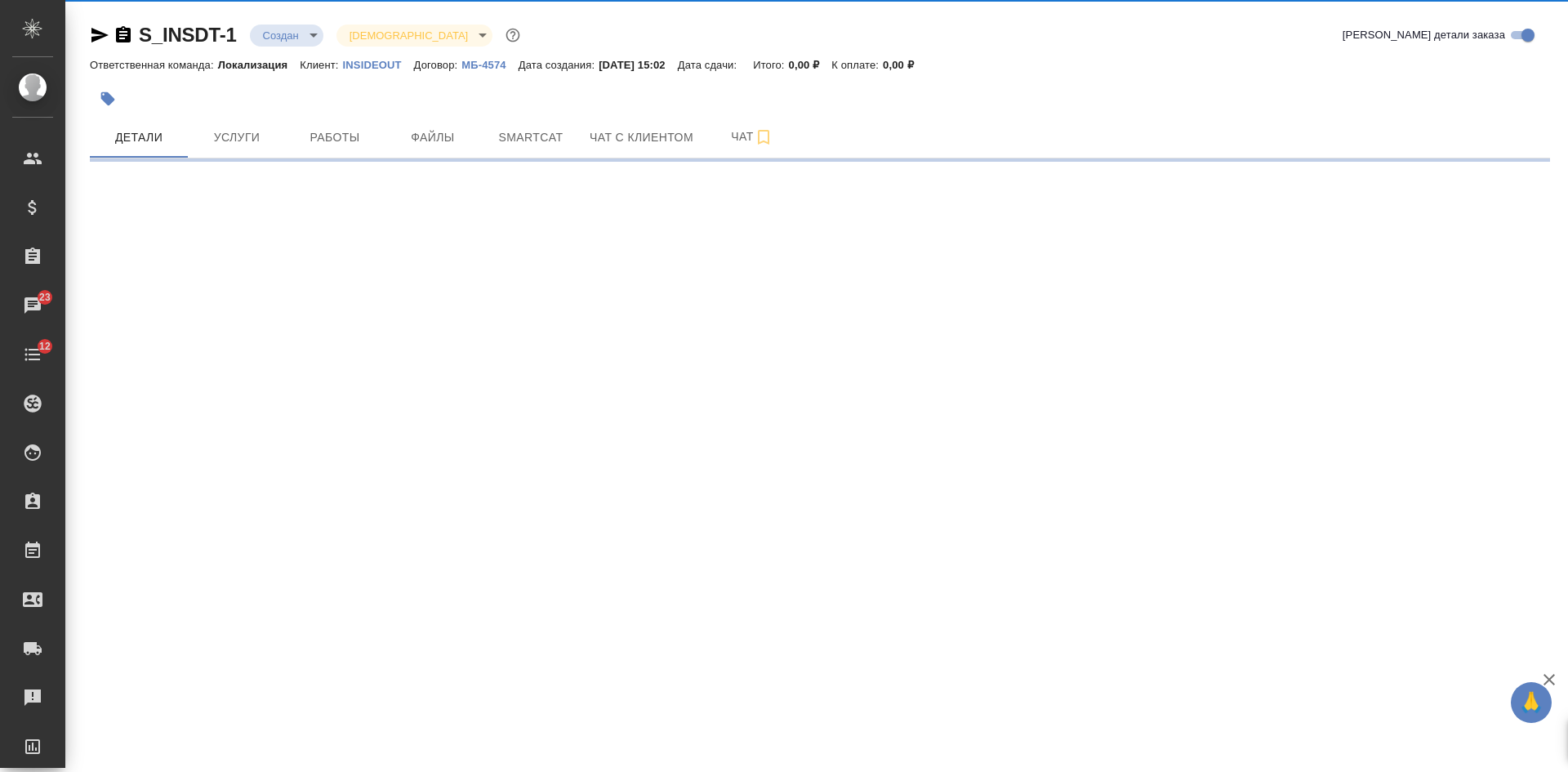
select select "RU"
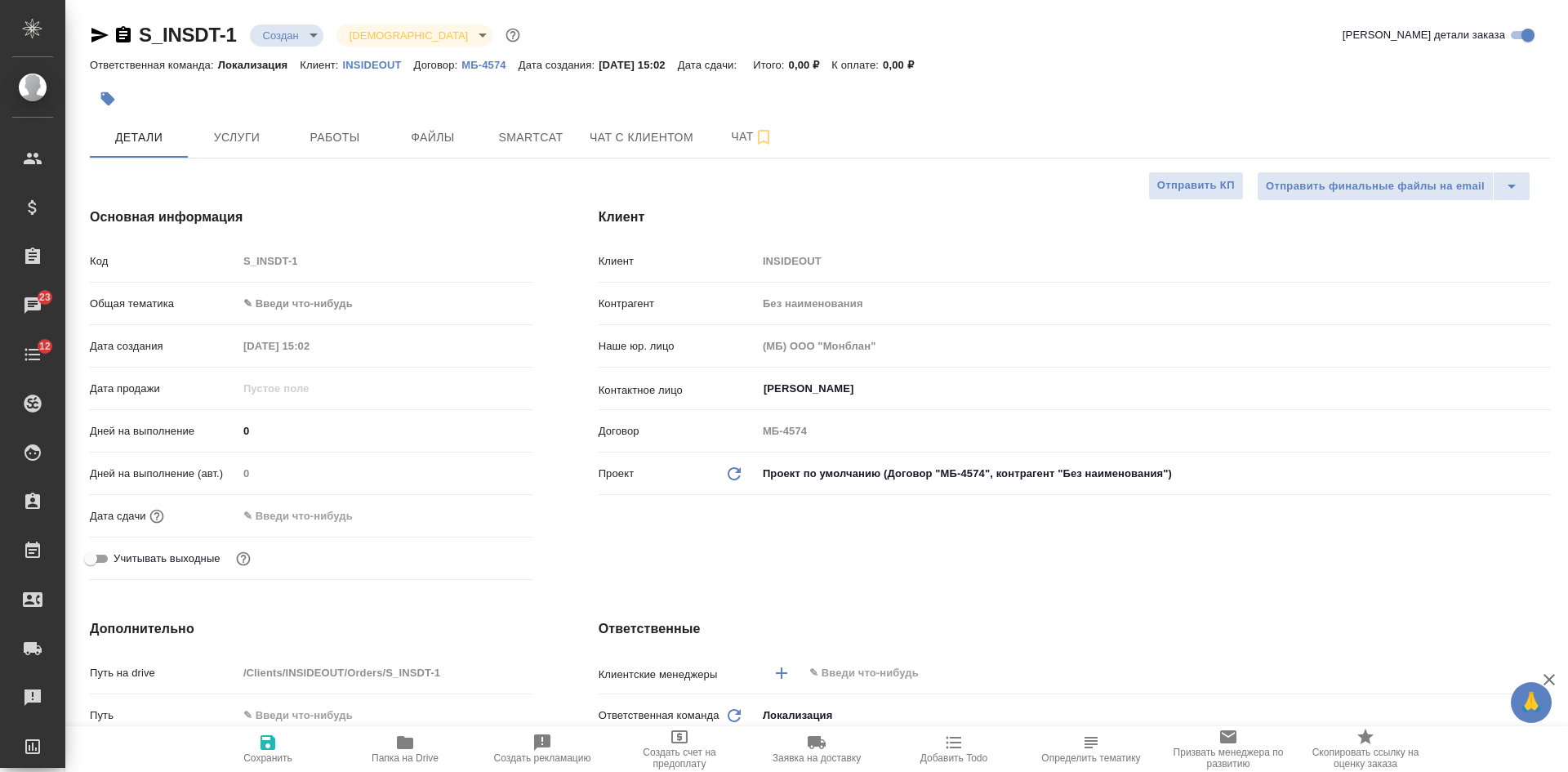
type textarea "x"
click at [120, 35] on icon "button" at bounding box center [122, 34] width 14 height 16
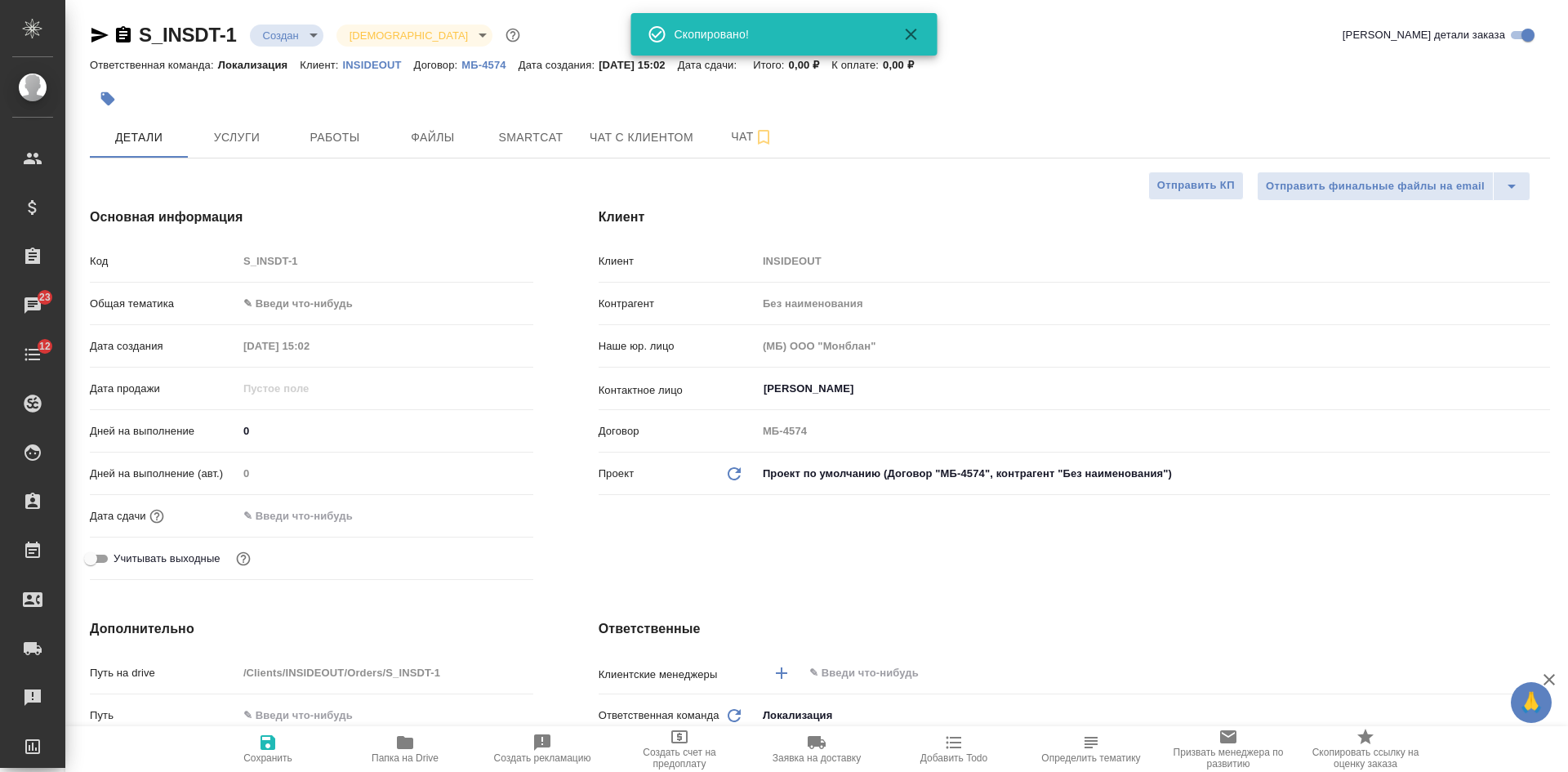
type textarea "x"
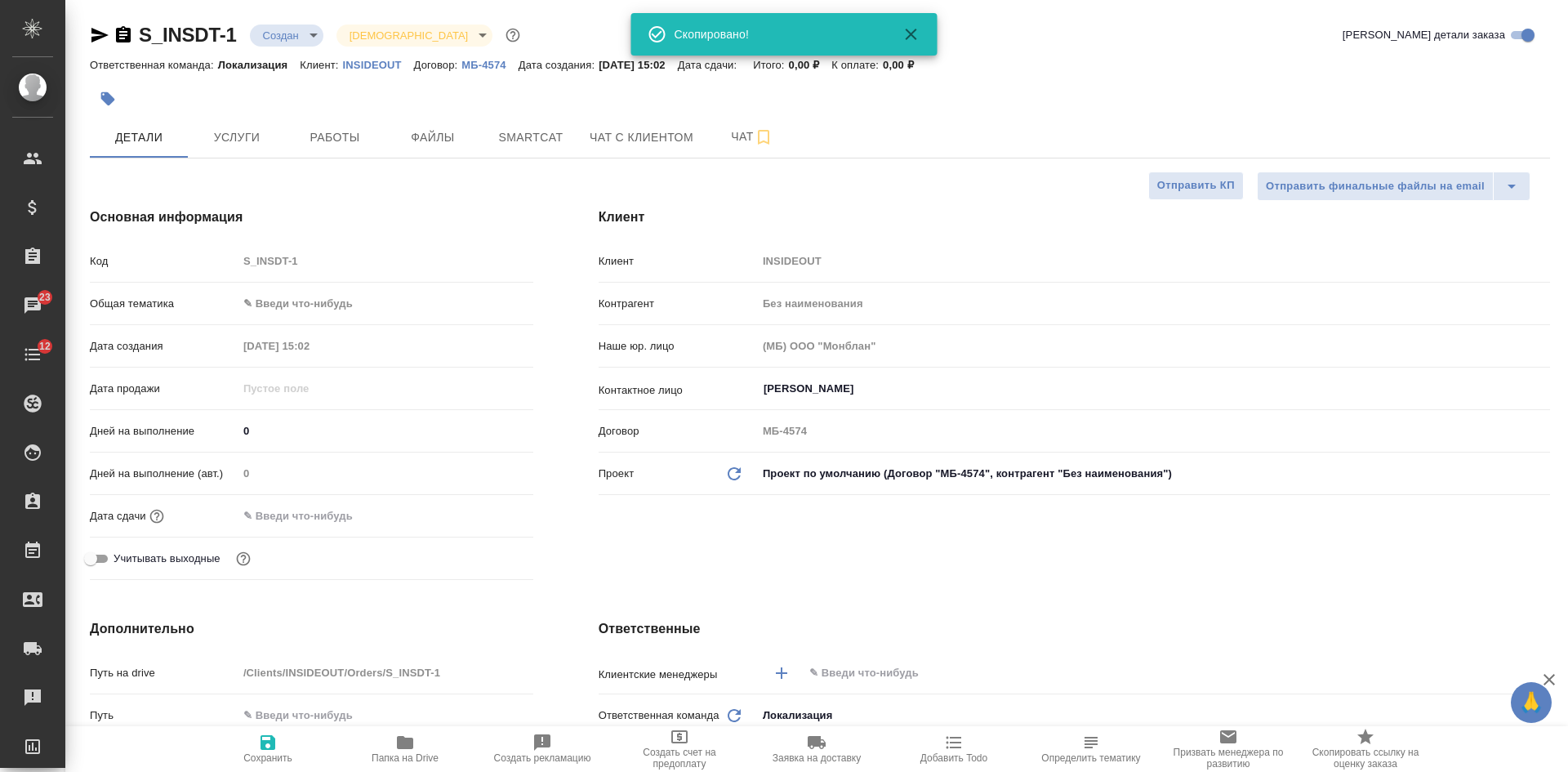
type textarea "x"
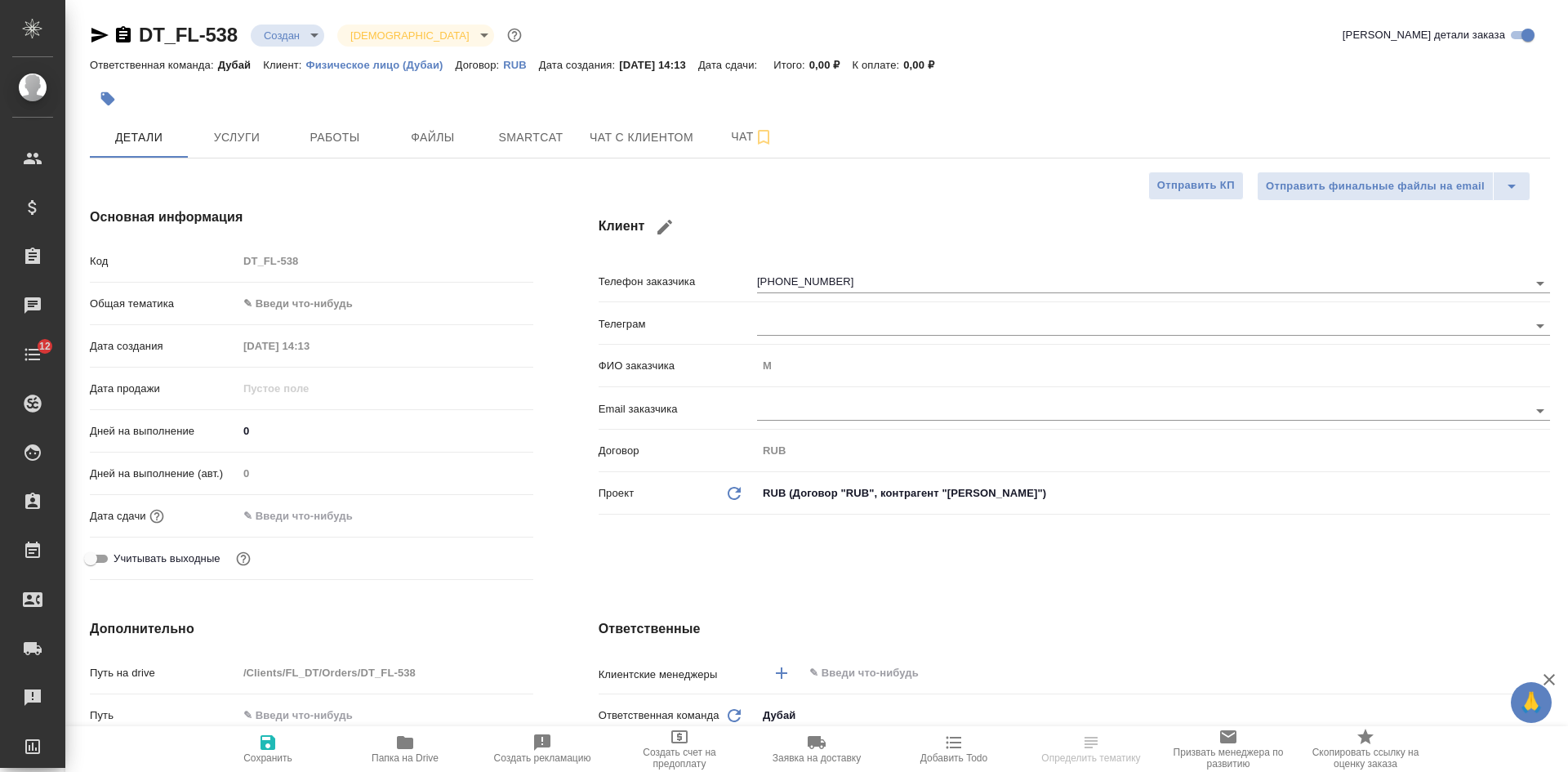
select select "RU"
click at [119, 35] on icon "button" at bounding box center [122, 34] width 14 height 16
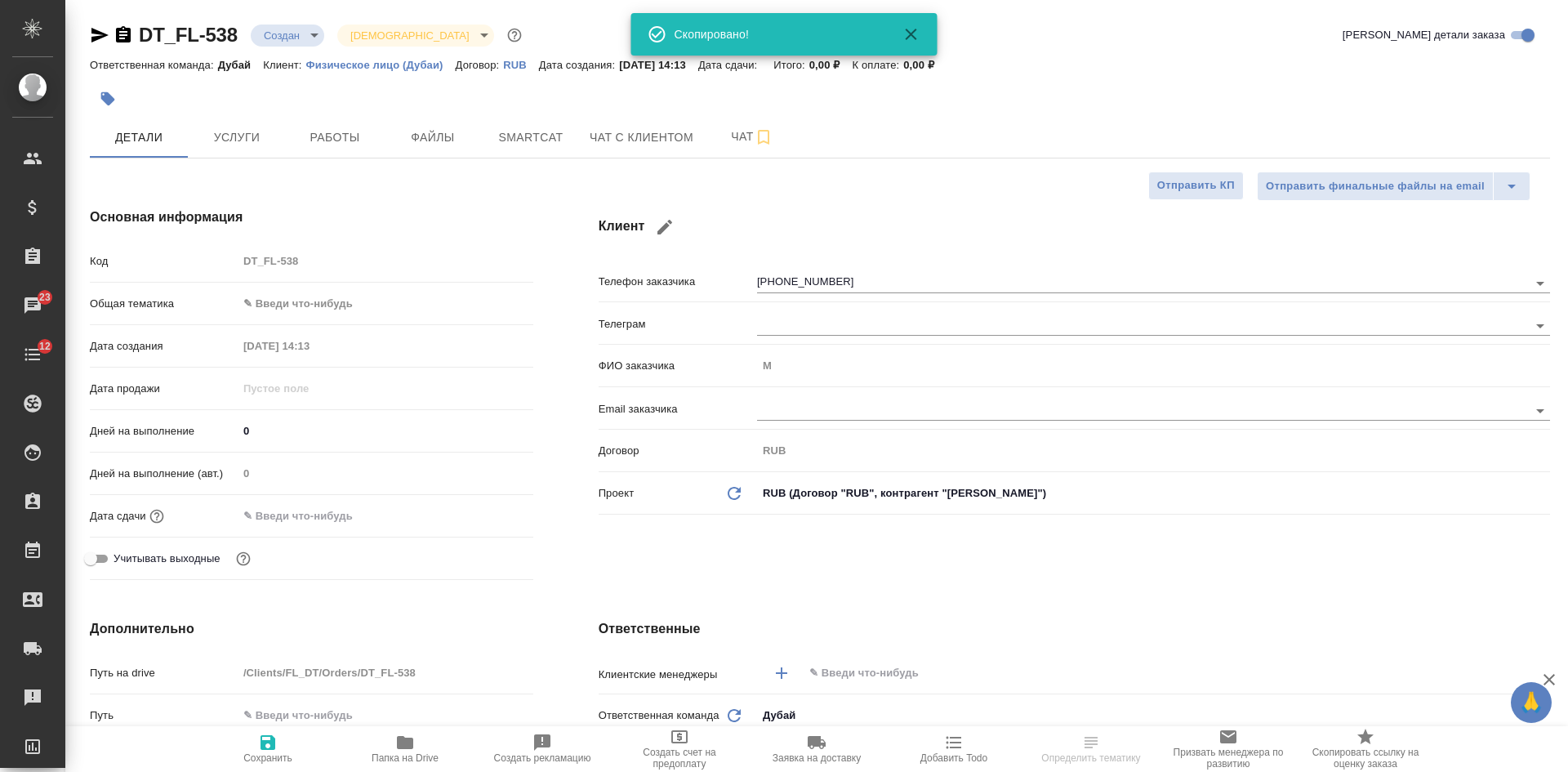
select select "RU"
type textarea "x"
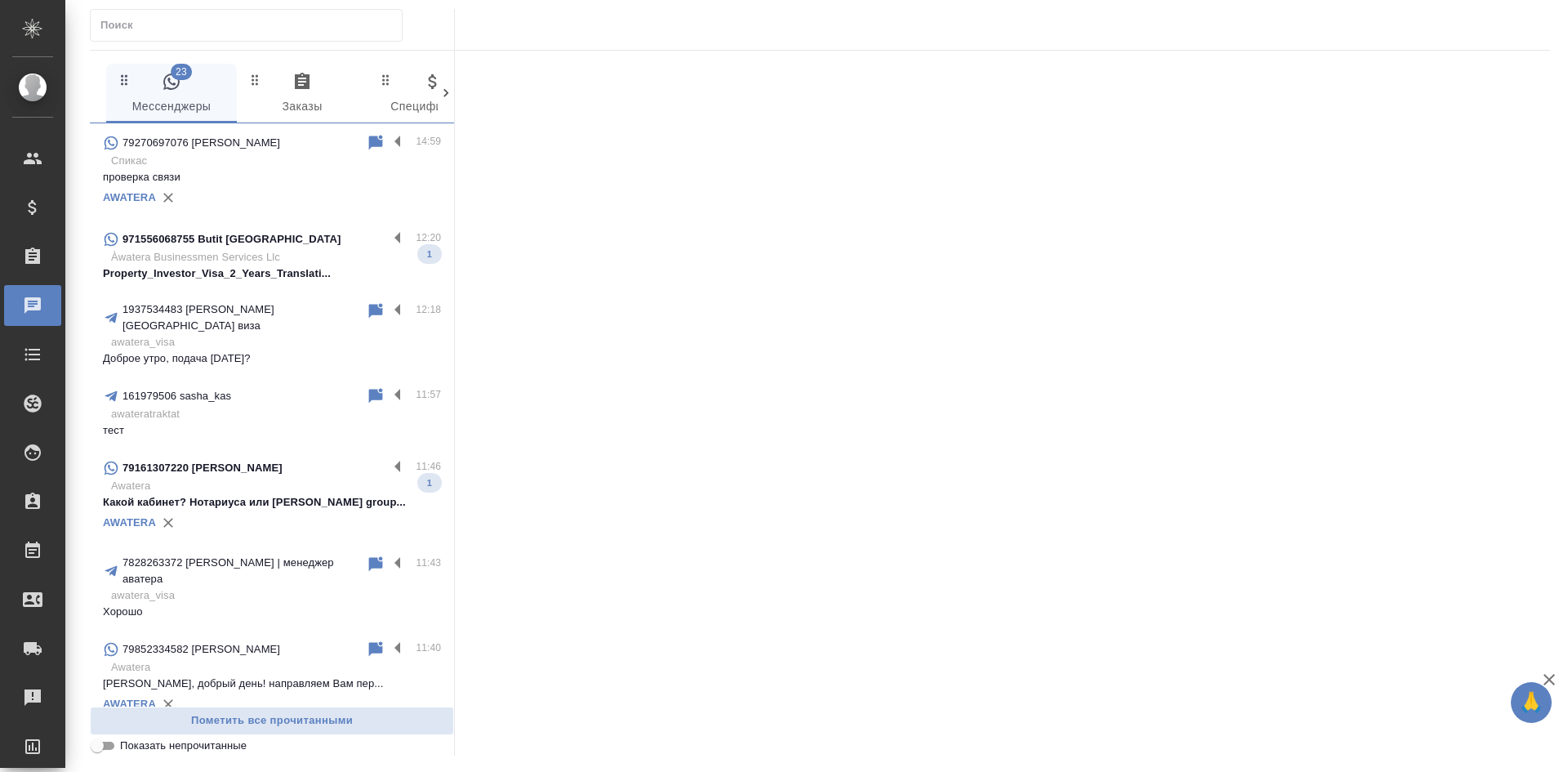
click at [246, 161] on p "Спикас" at bounding box center [276, 160] width 330 height 16
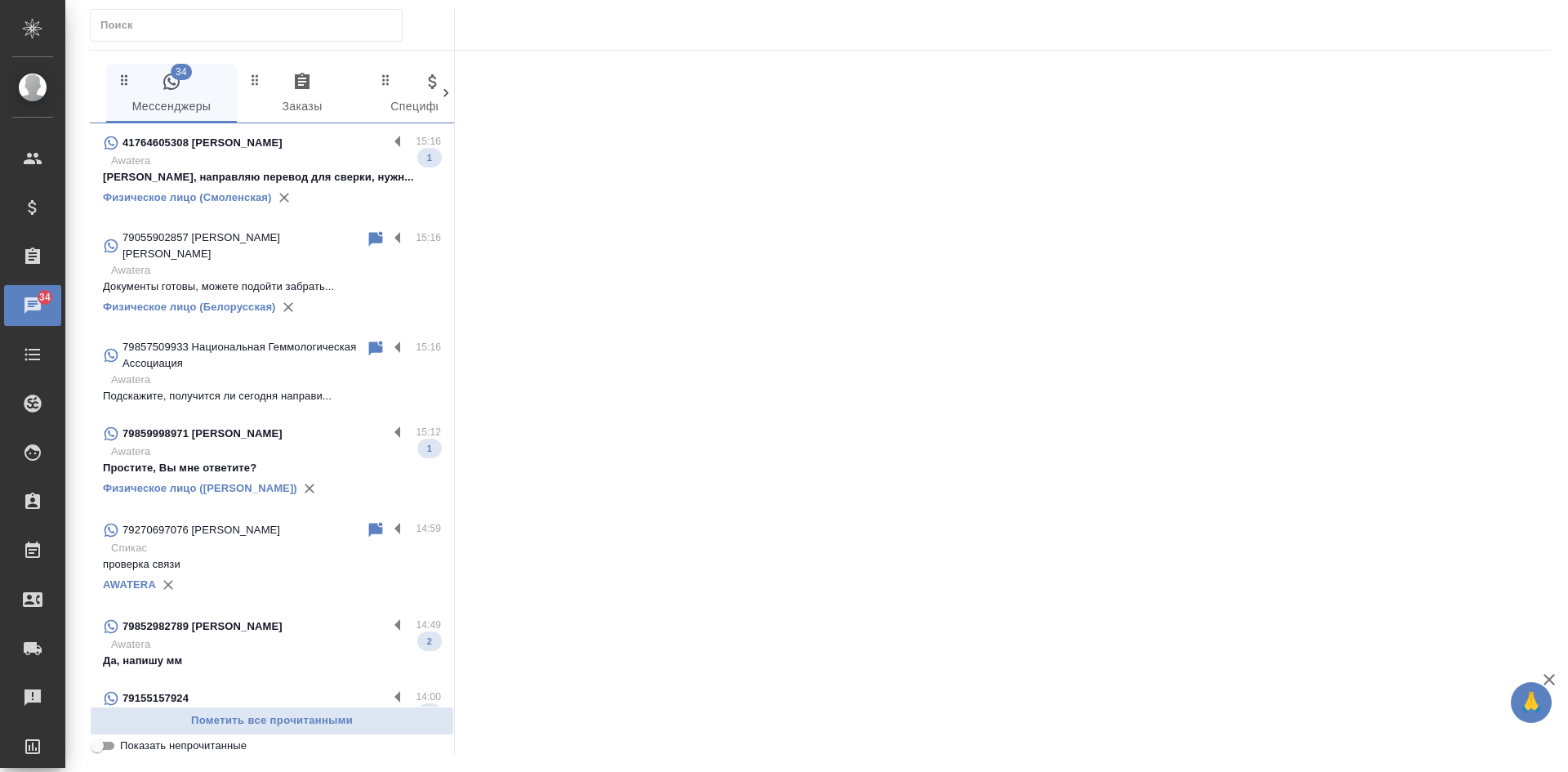
click at [114, 743] on input "Показать непрочитанные" at bounding box center [96, 745] width 59 height 19
checkbox input "true"
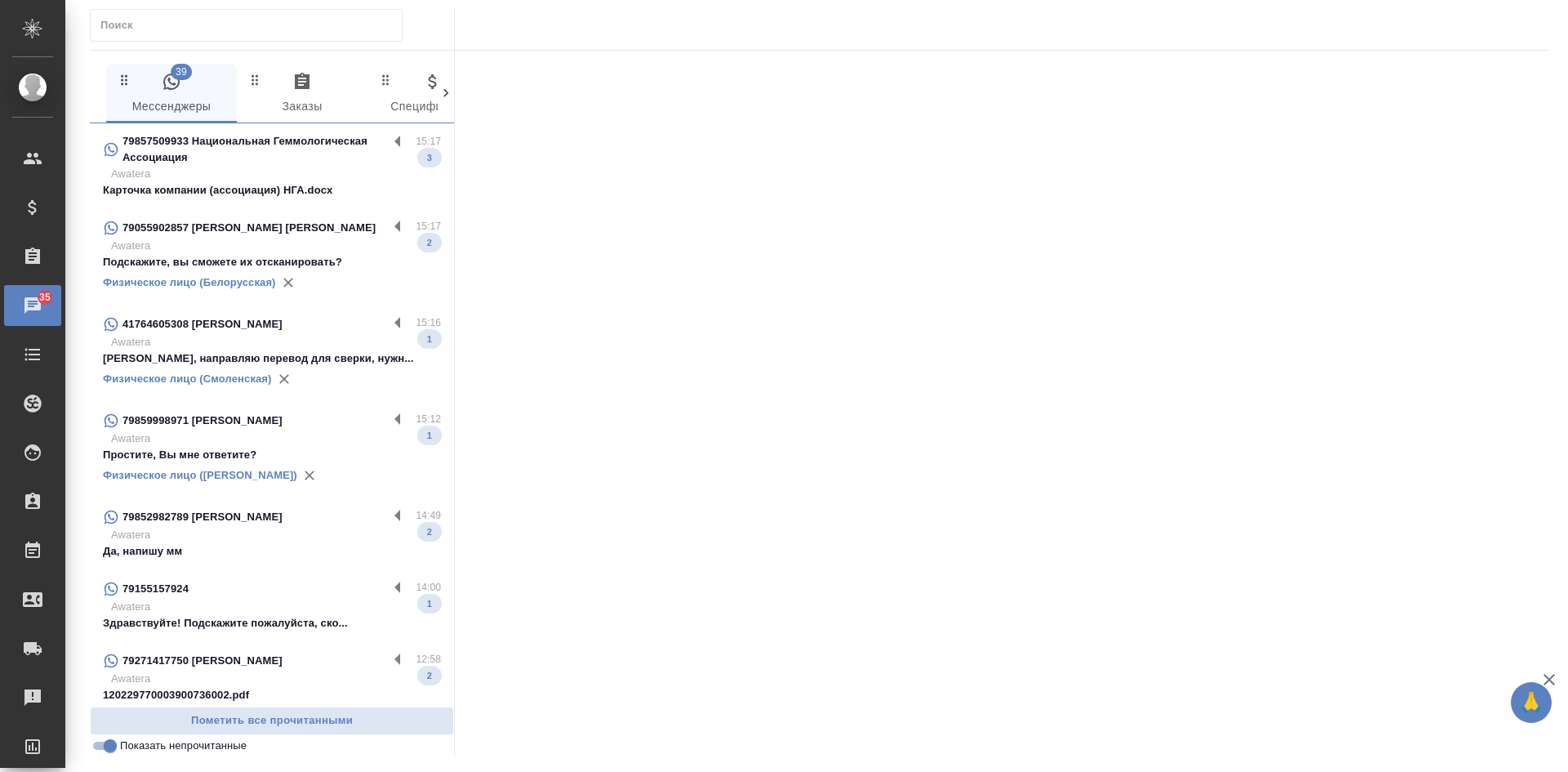
click at [163, 39] on div at bounding box center [246, 25] width 312 height 33
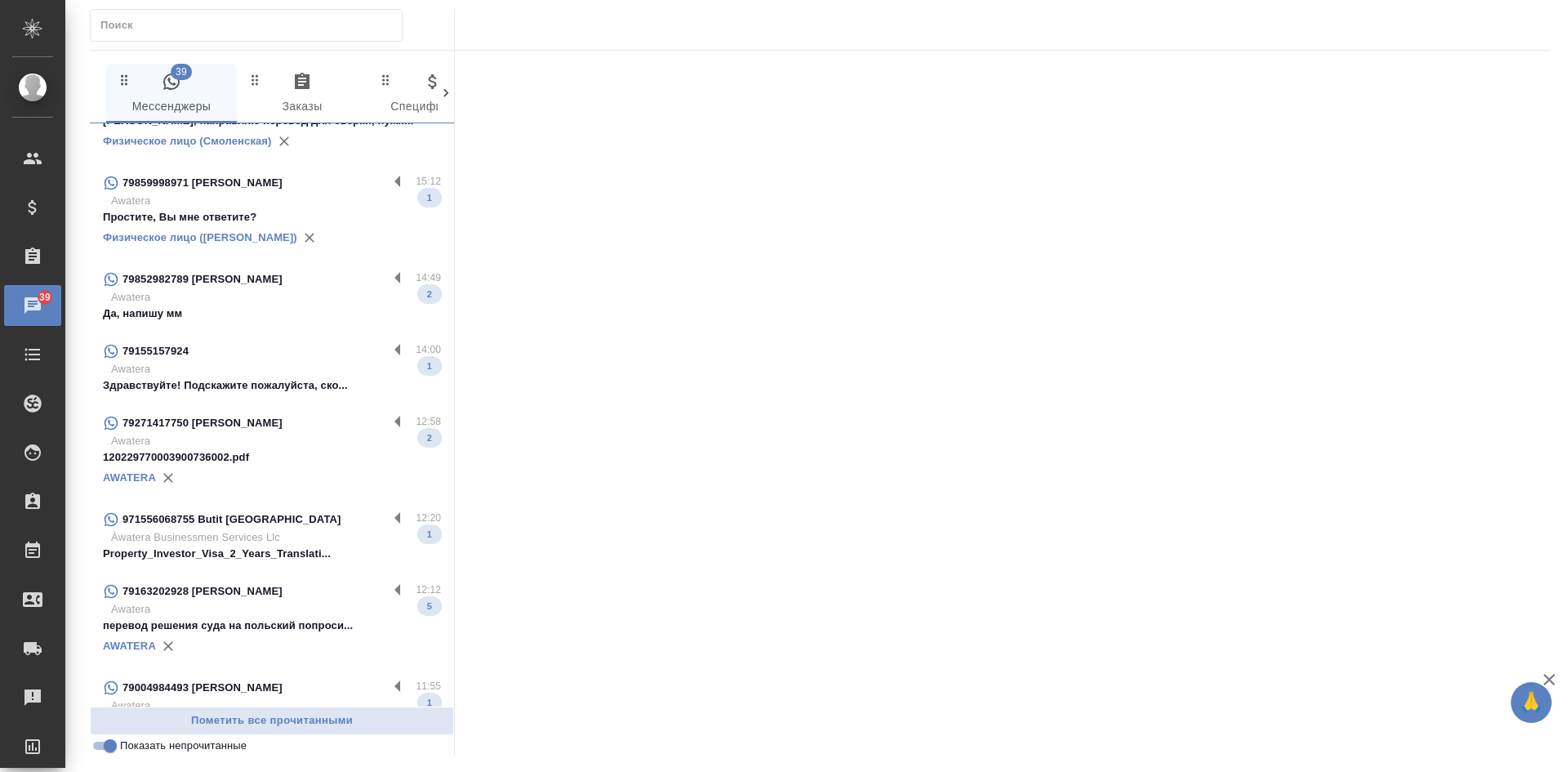
scroll to position [245, 0]
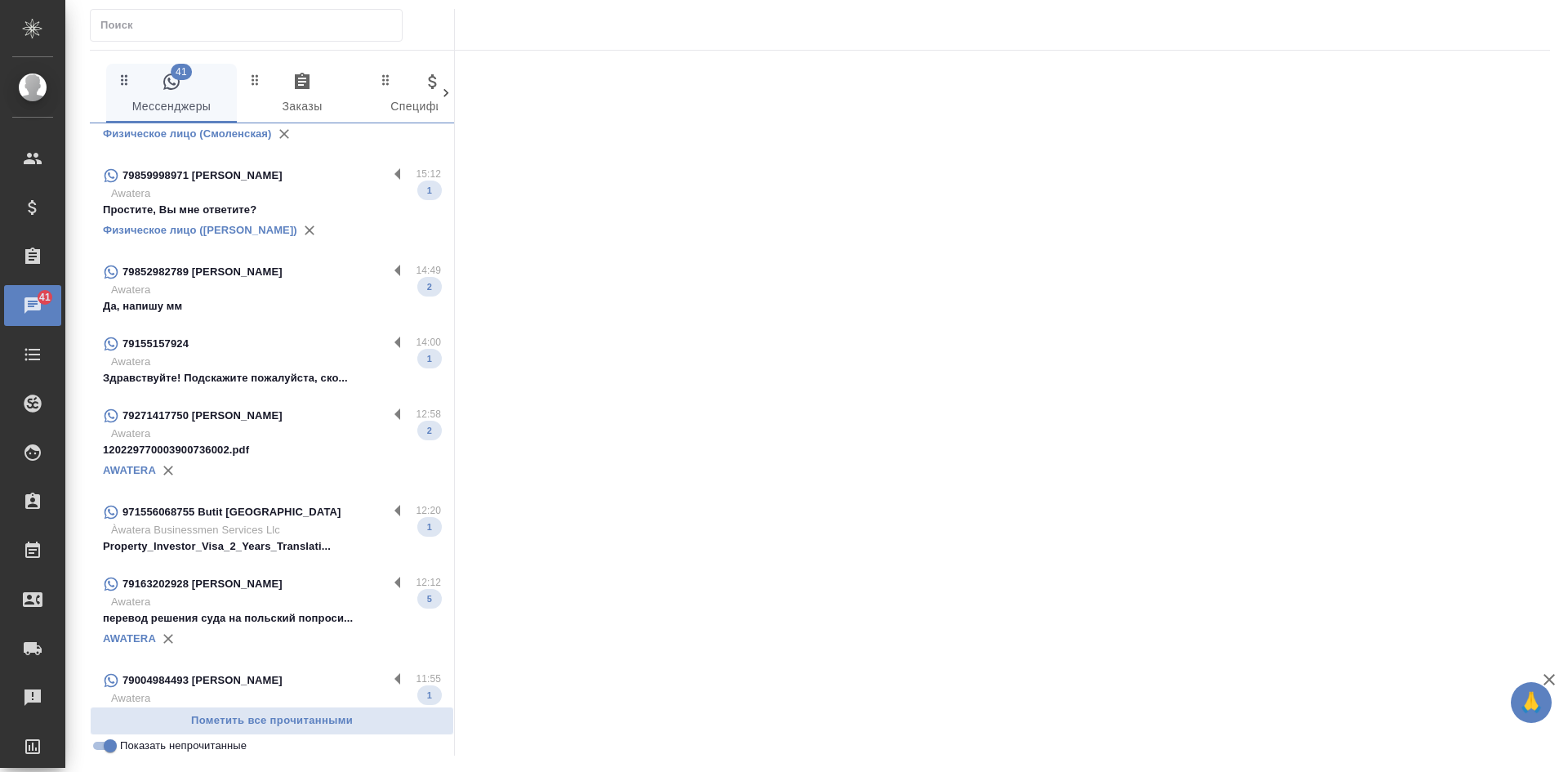
click at [1360, 335] on div at bounding box center [1002, 398] width 1095 height 695
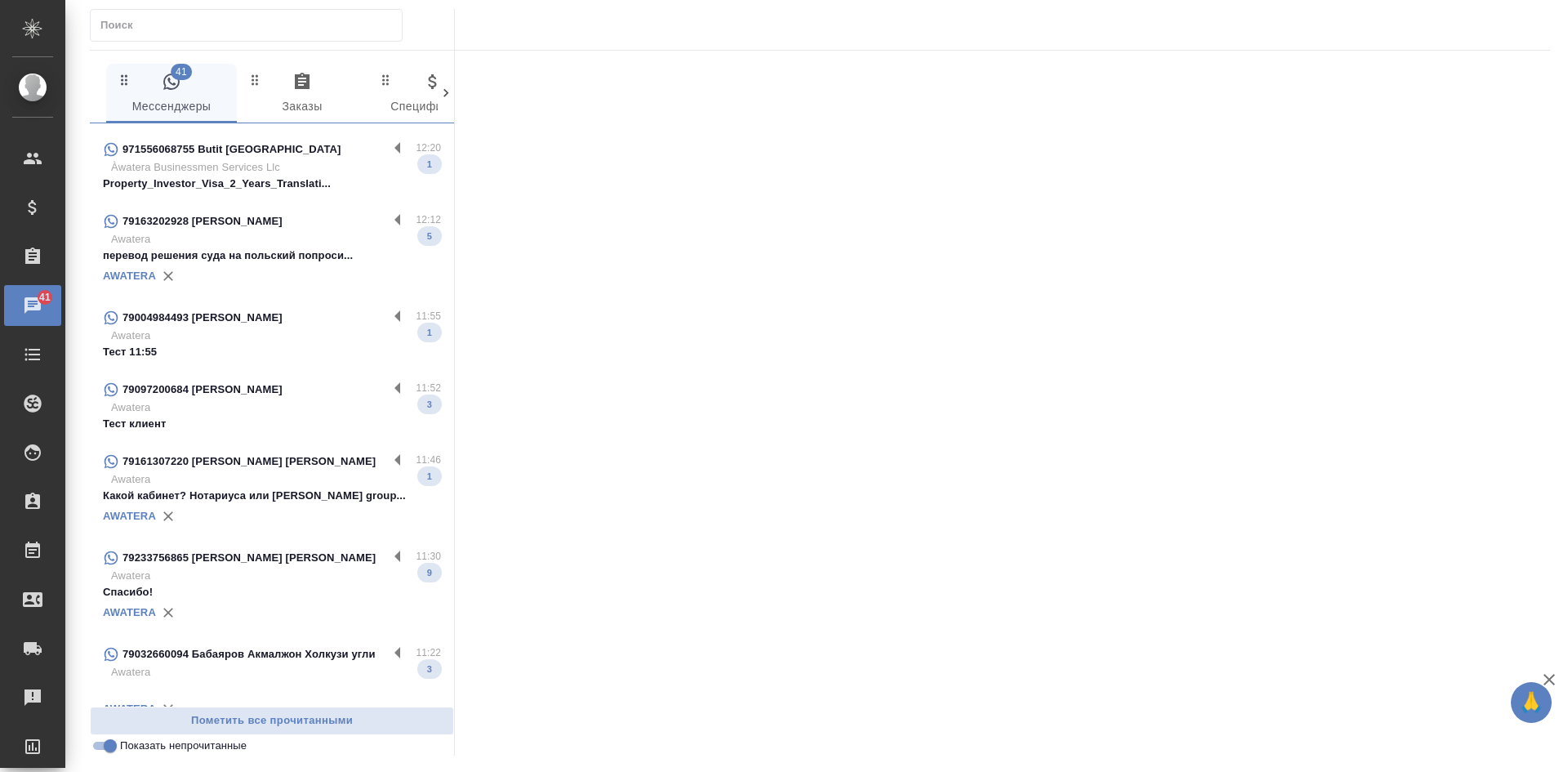
scroll to position [896, 0]
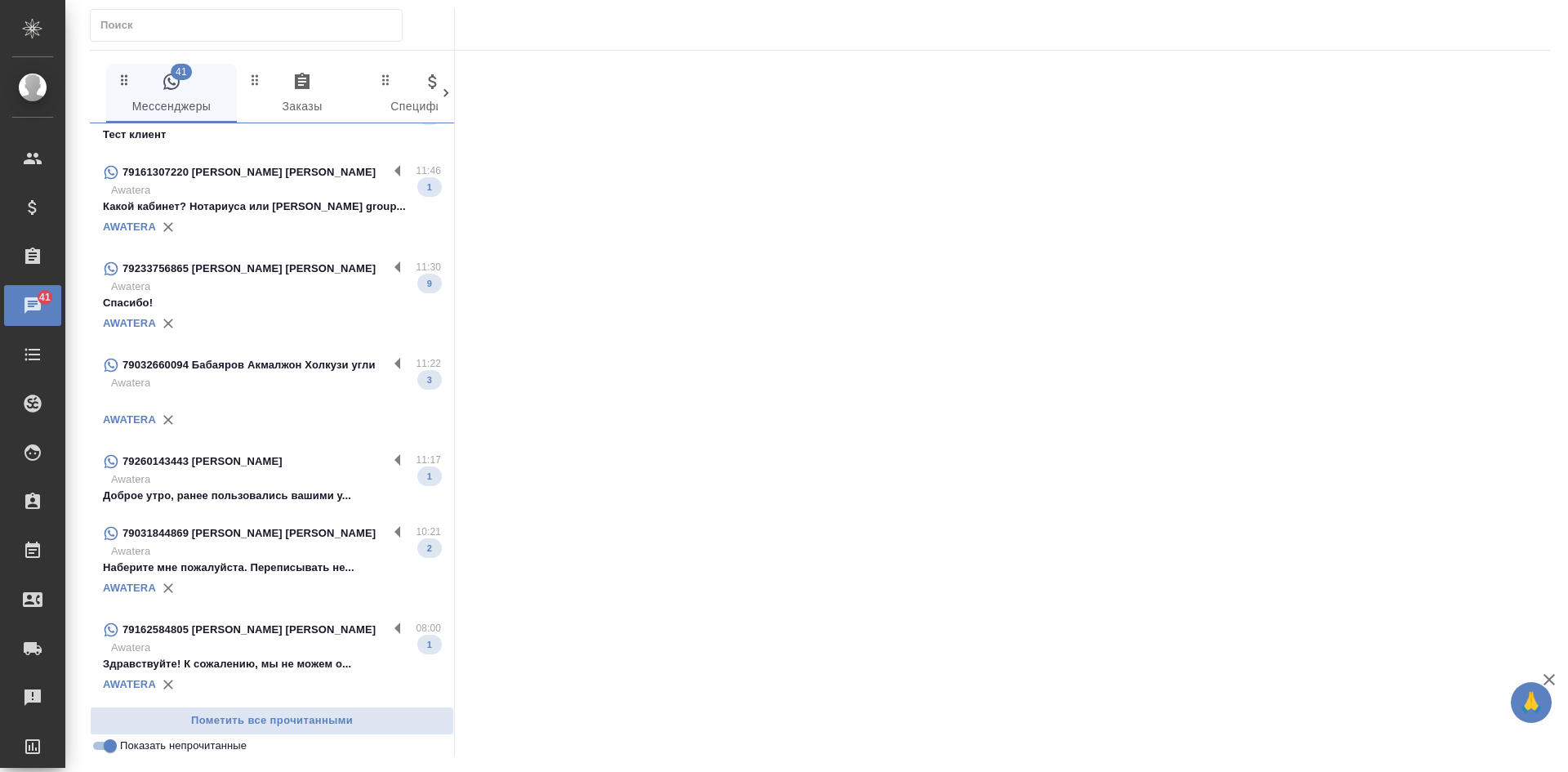
click at [282, 470] on div "79260143443 Ольга" at bounding box center [246, 461] width 285 height 19
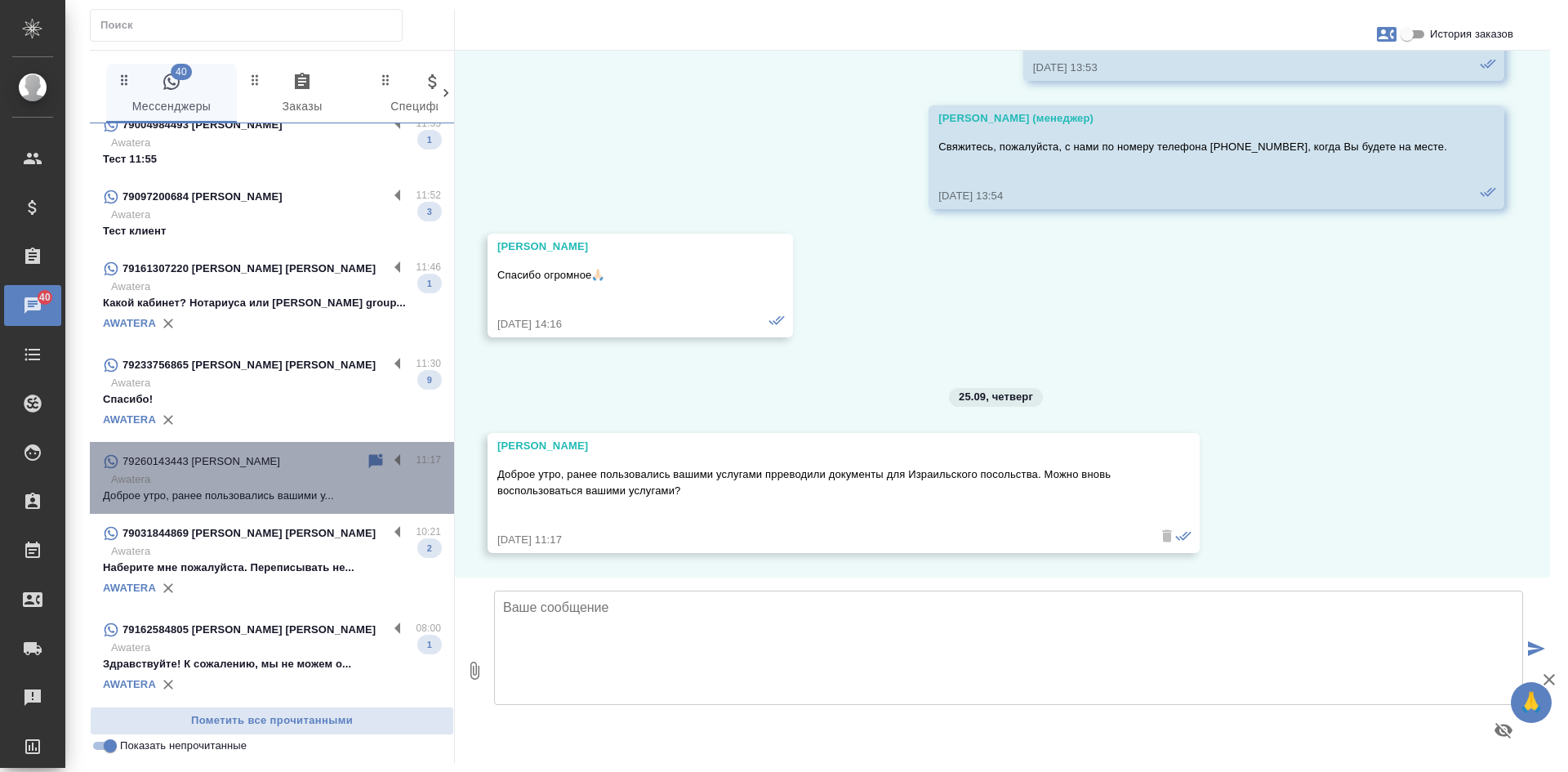
click at [367, 457] on icon at bounding box center [376, 461] width 19 height 19
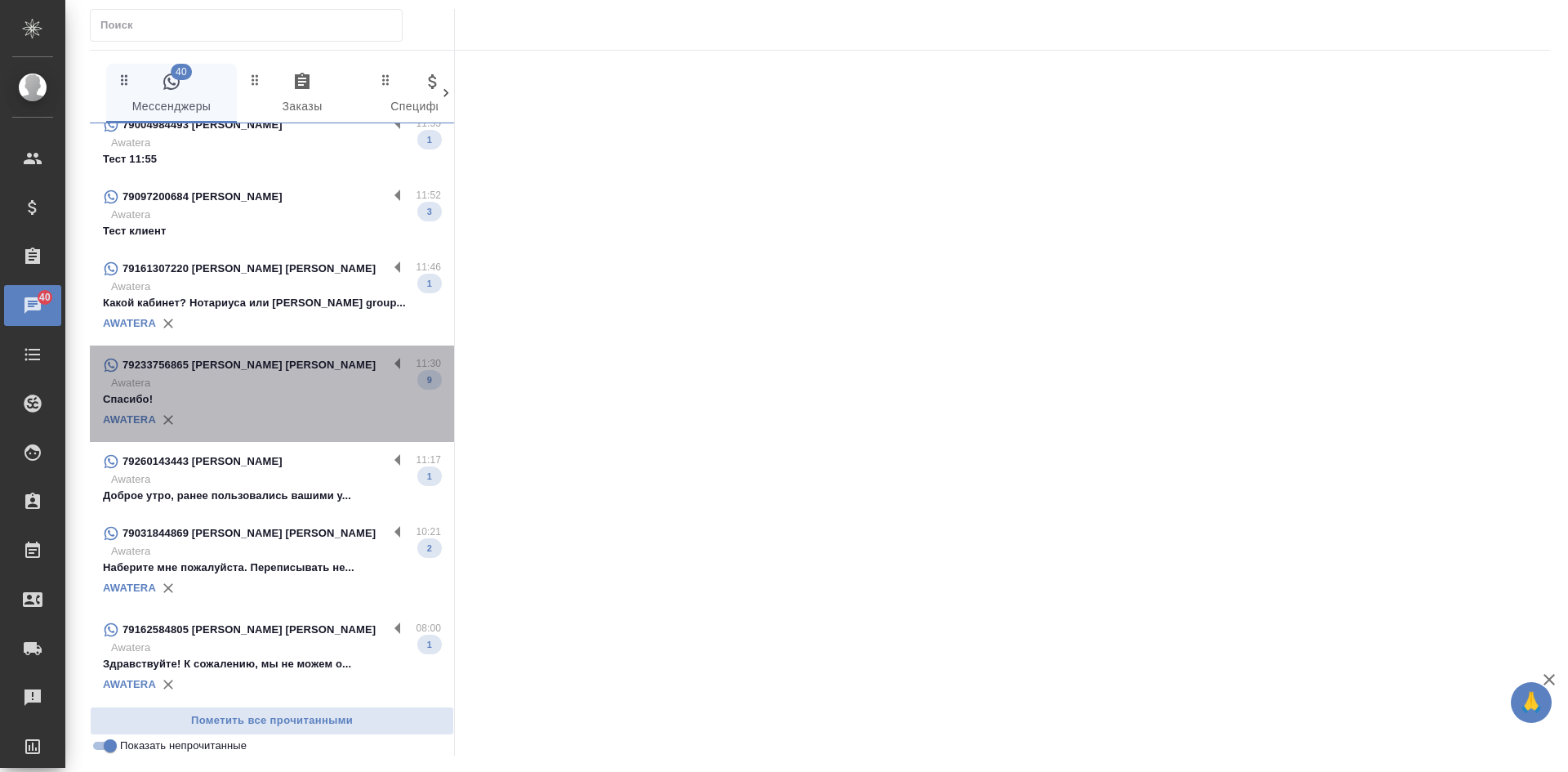
click at [307, 383] on p "Awatera" at bounding box center [276, 383] width 330 height 16
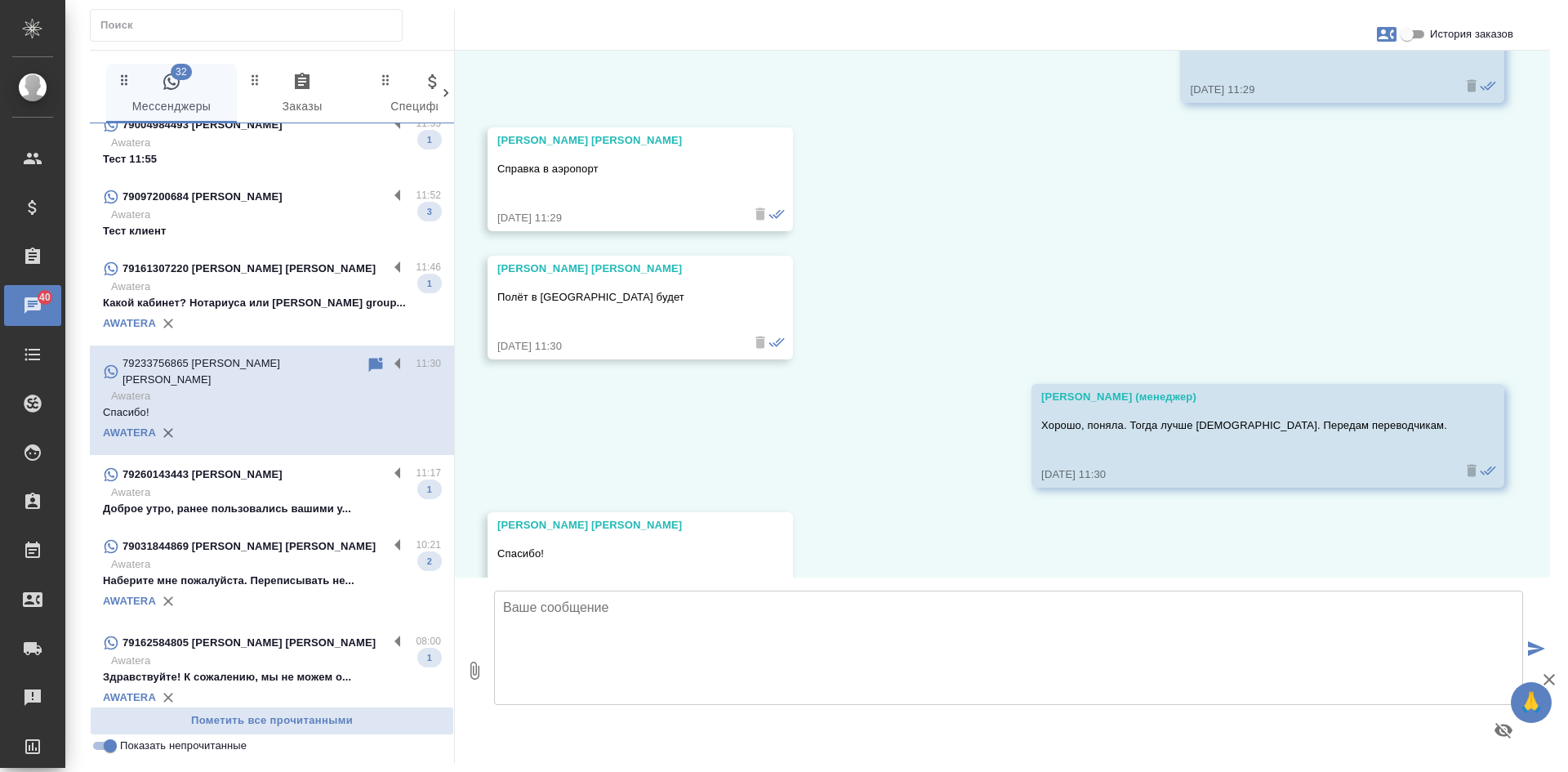
scroll to position [3528, 0]
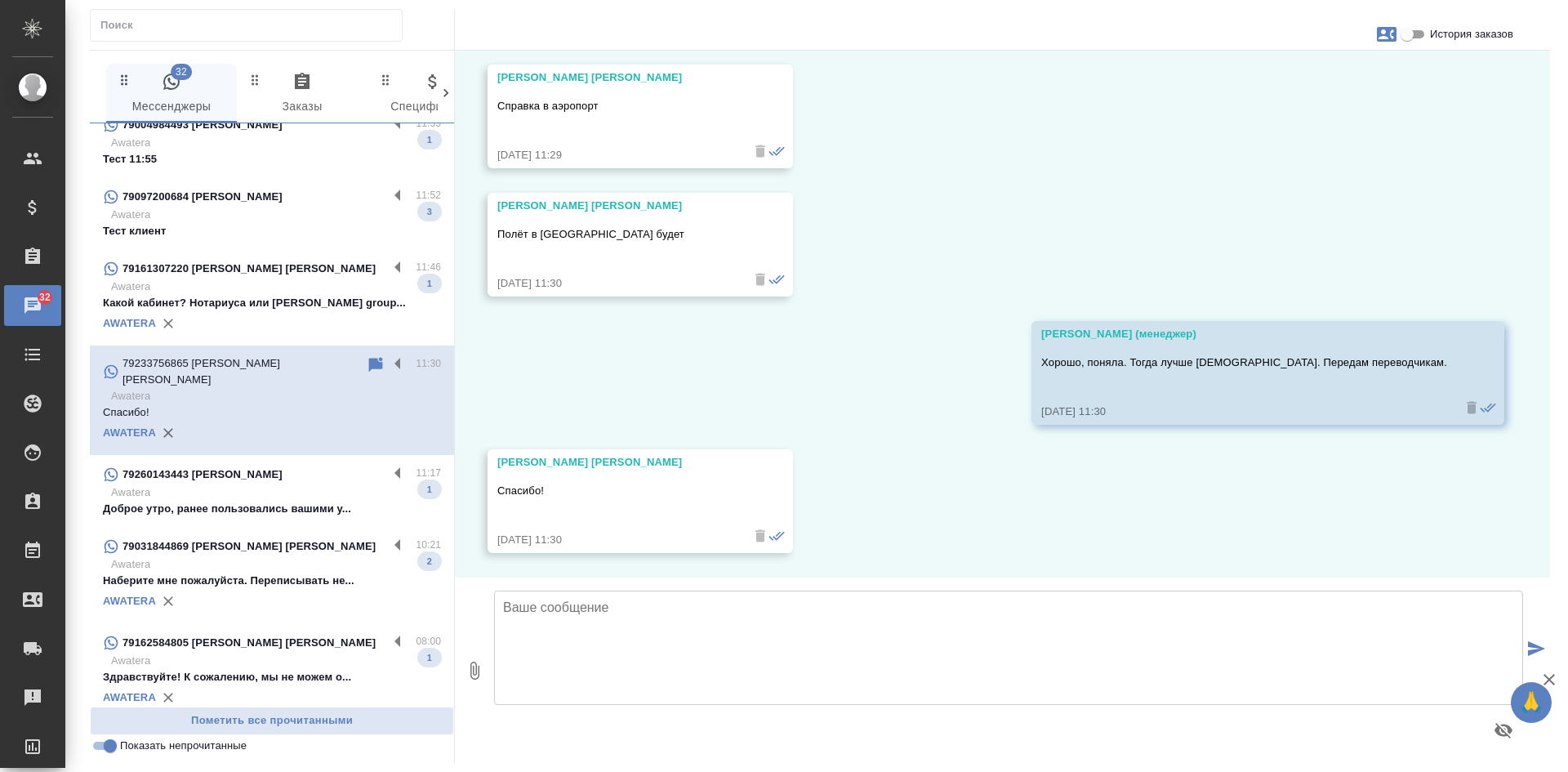
click at [287, 316] on div "AWATERA" at bounding box center [272, 323] width 338 height 24
type textarea "т"
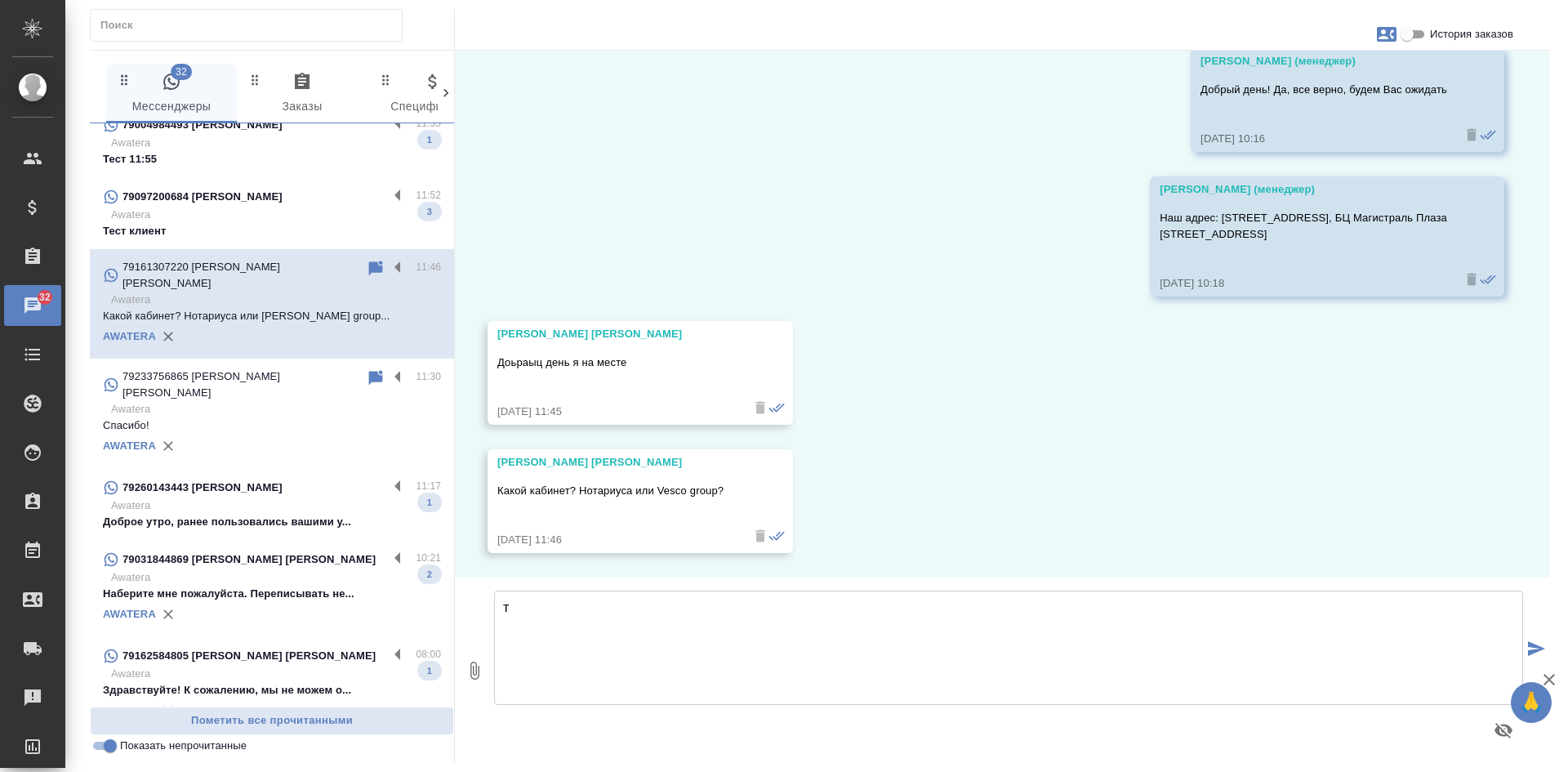
scroll to position [7557, 0]
click at [612, 627] on textarea "т" at bounding box center [1008, 648] width 1028 height 115
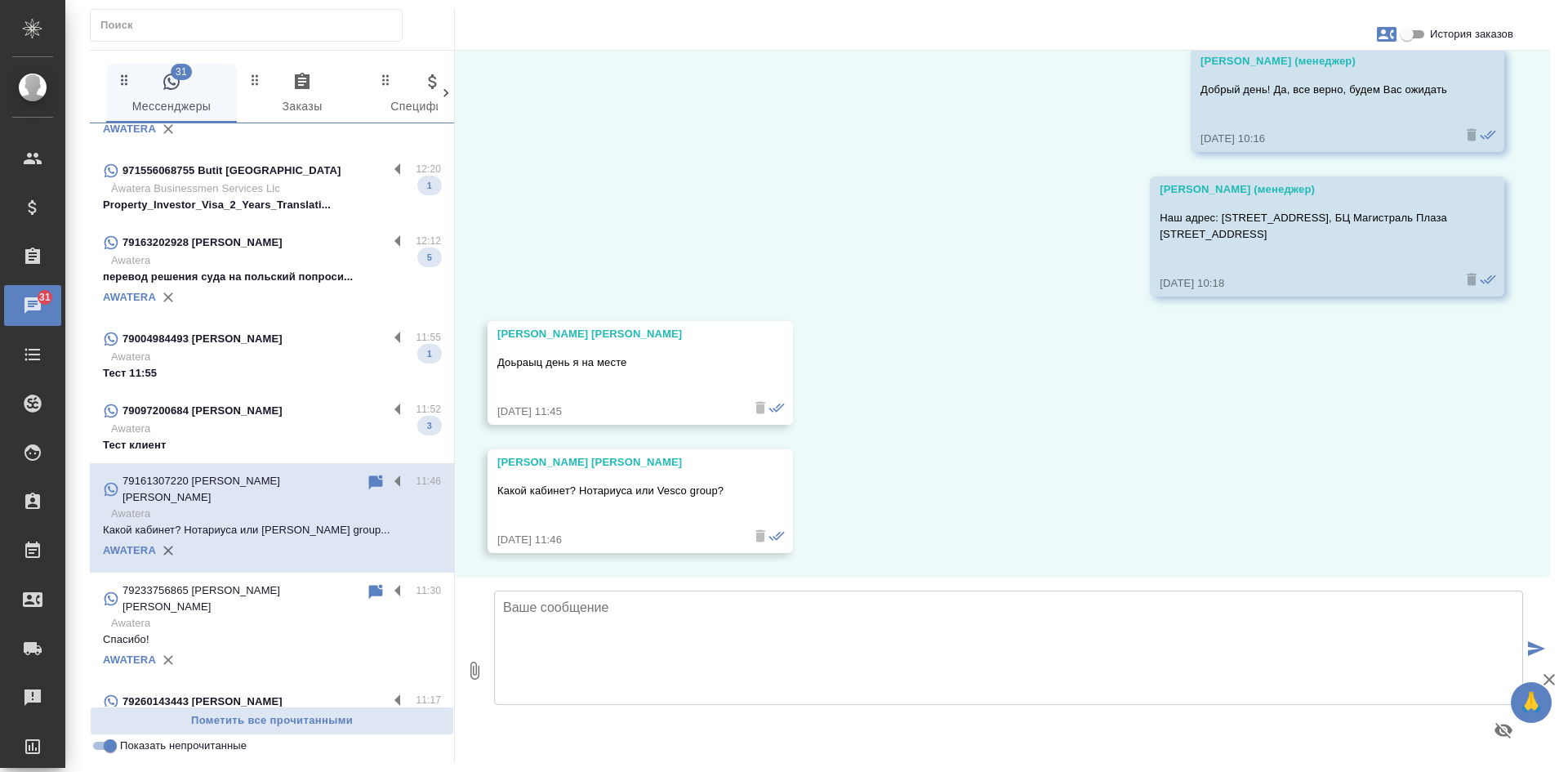
scroll to position [652, 0]
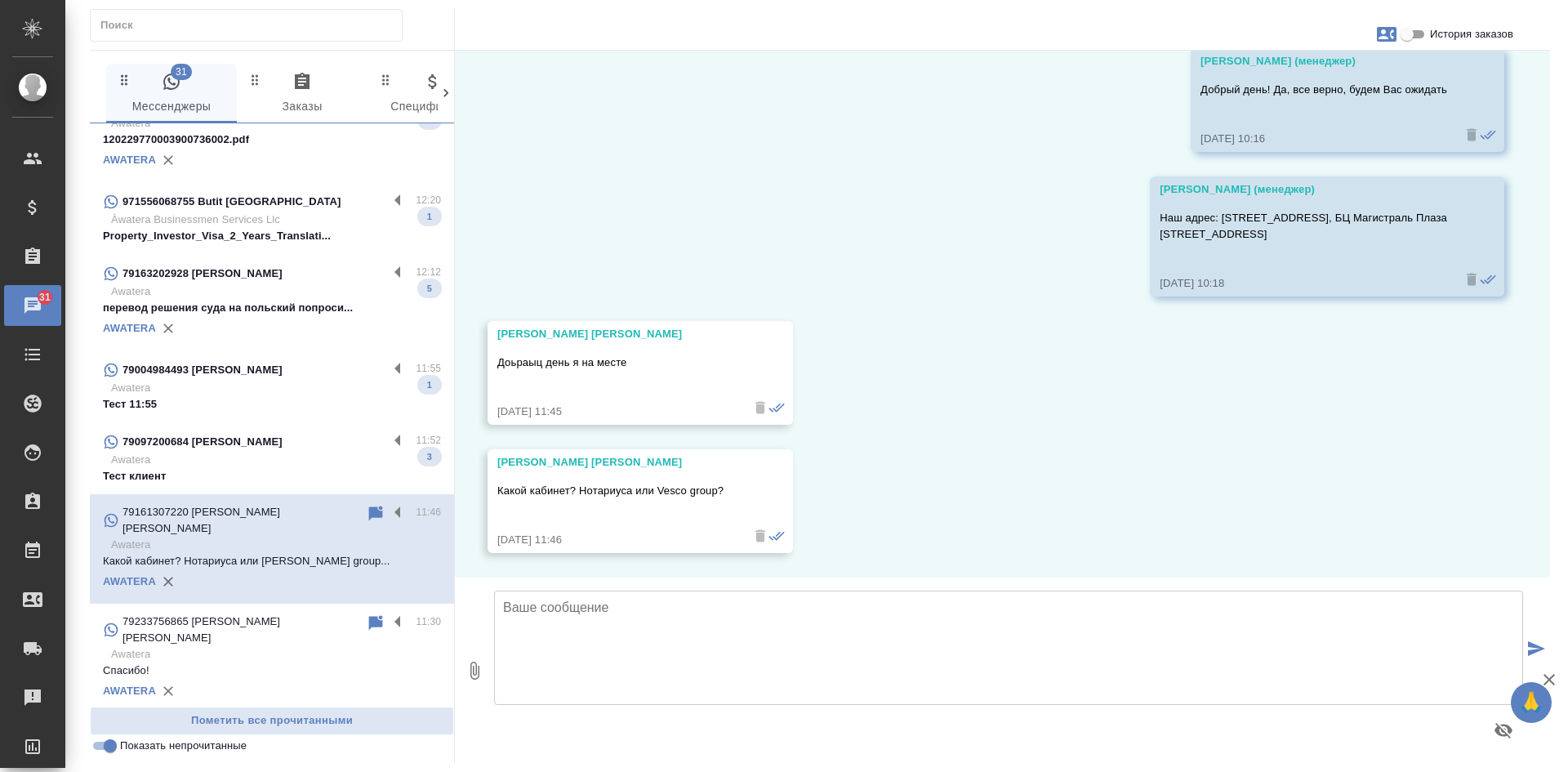
click at [252, 436] on p "79097200684 [PERSON_NAME]" at bounding box center [202, 441] width 160 height 16
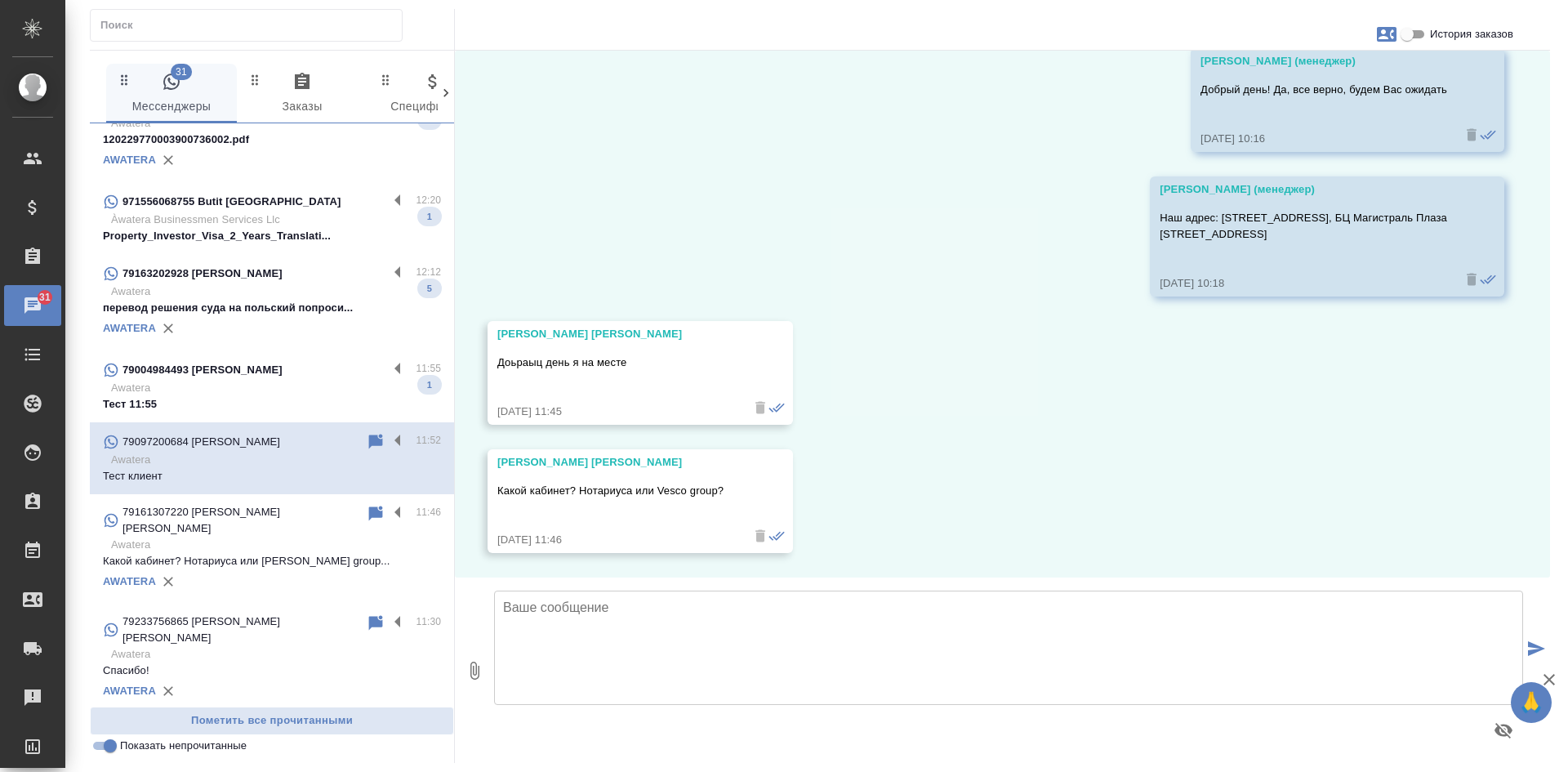
click at [271, 374] on div "79004984493 [PERSON_NAME]" at bounding box center [246, 370] width 285 height 19
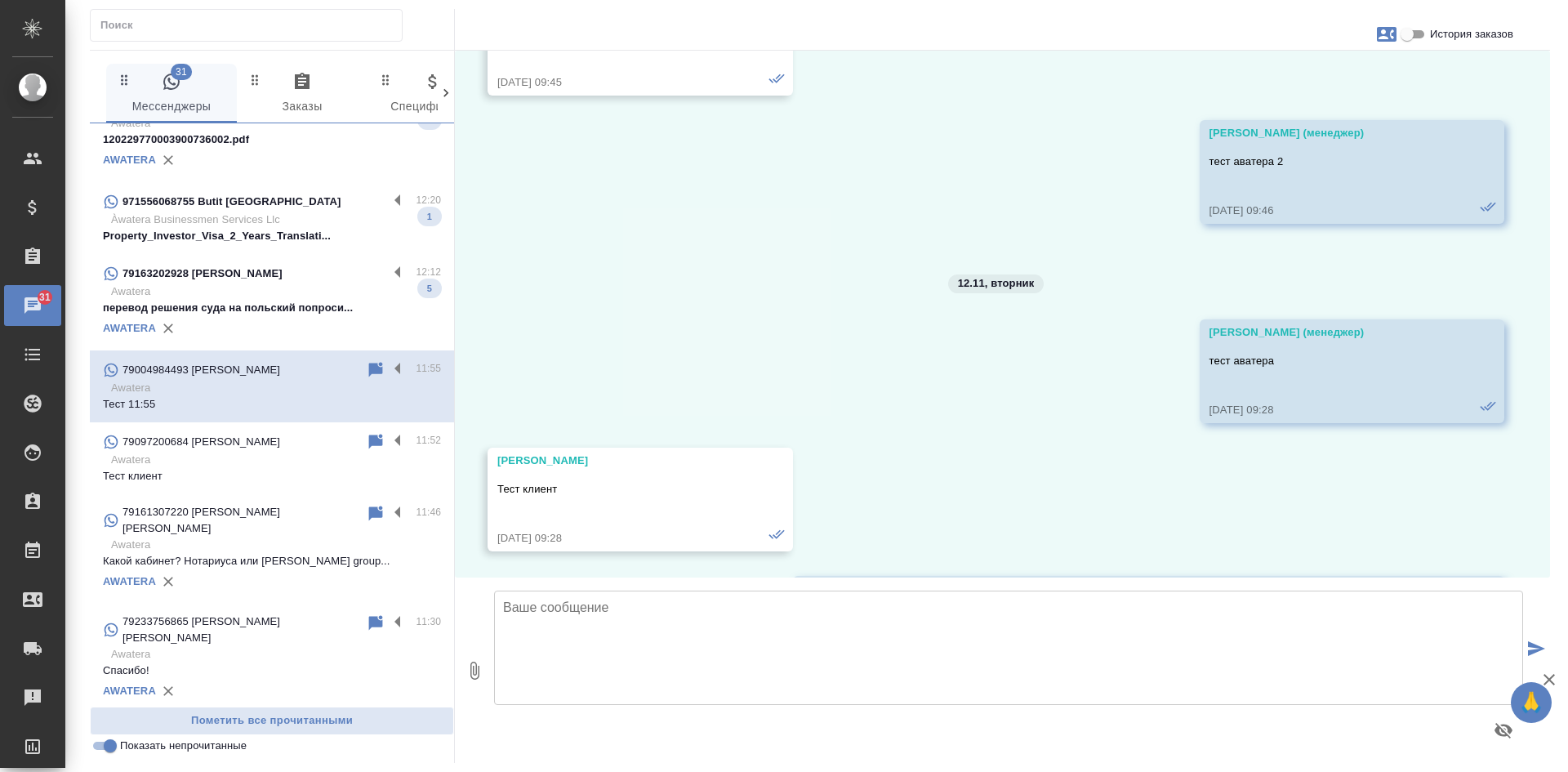
click at [280, 298] on p "Awatera" at bounding box center [276, 291] width 330 height 16
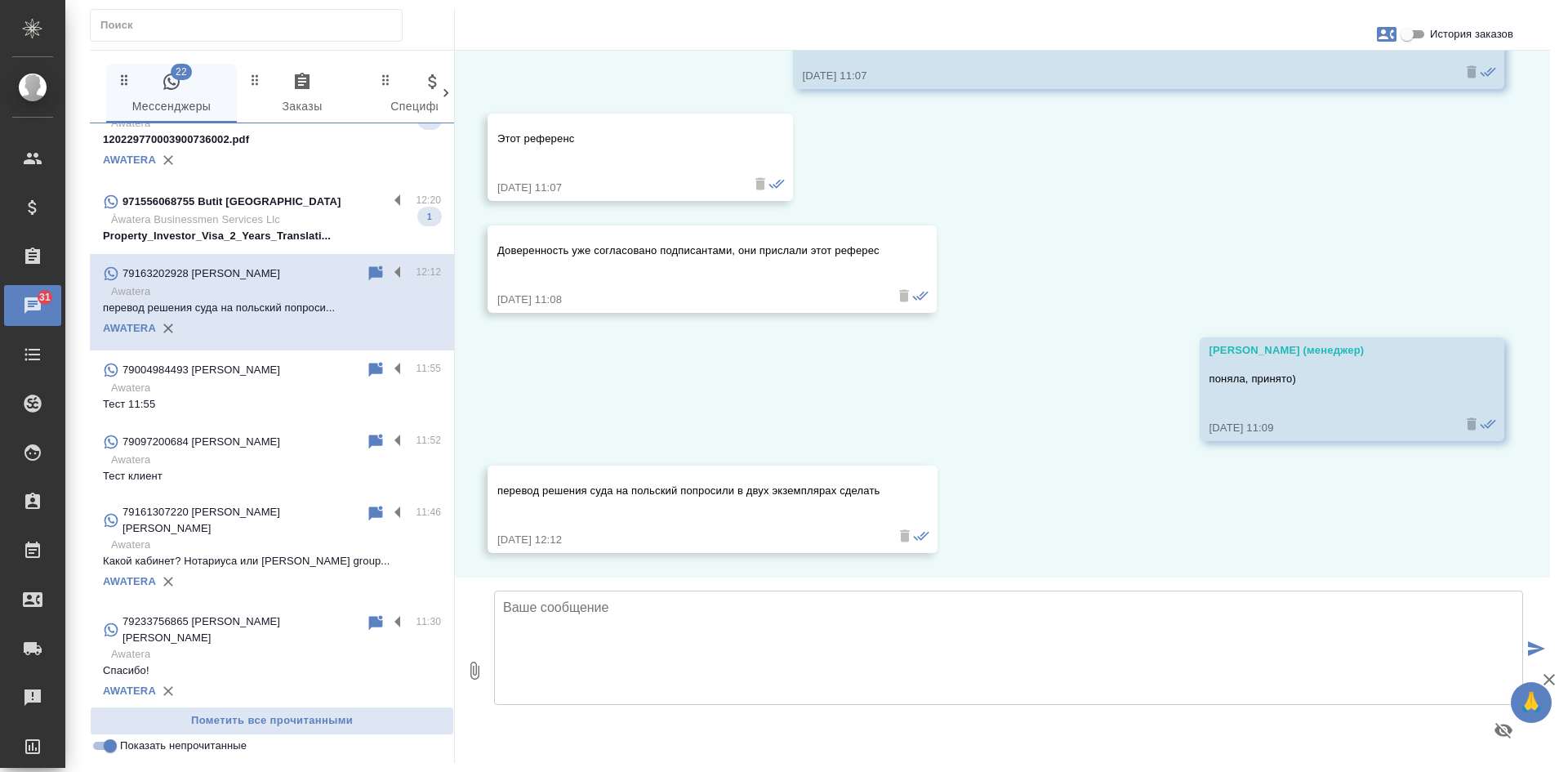
scroll to position [6441, 0]
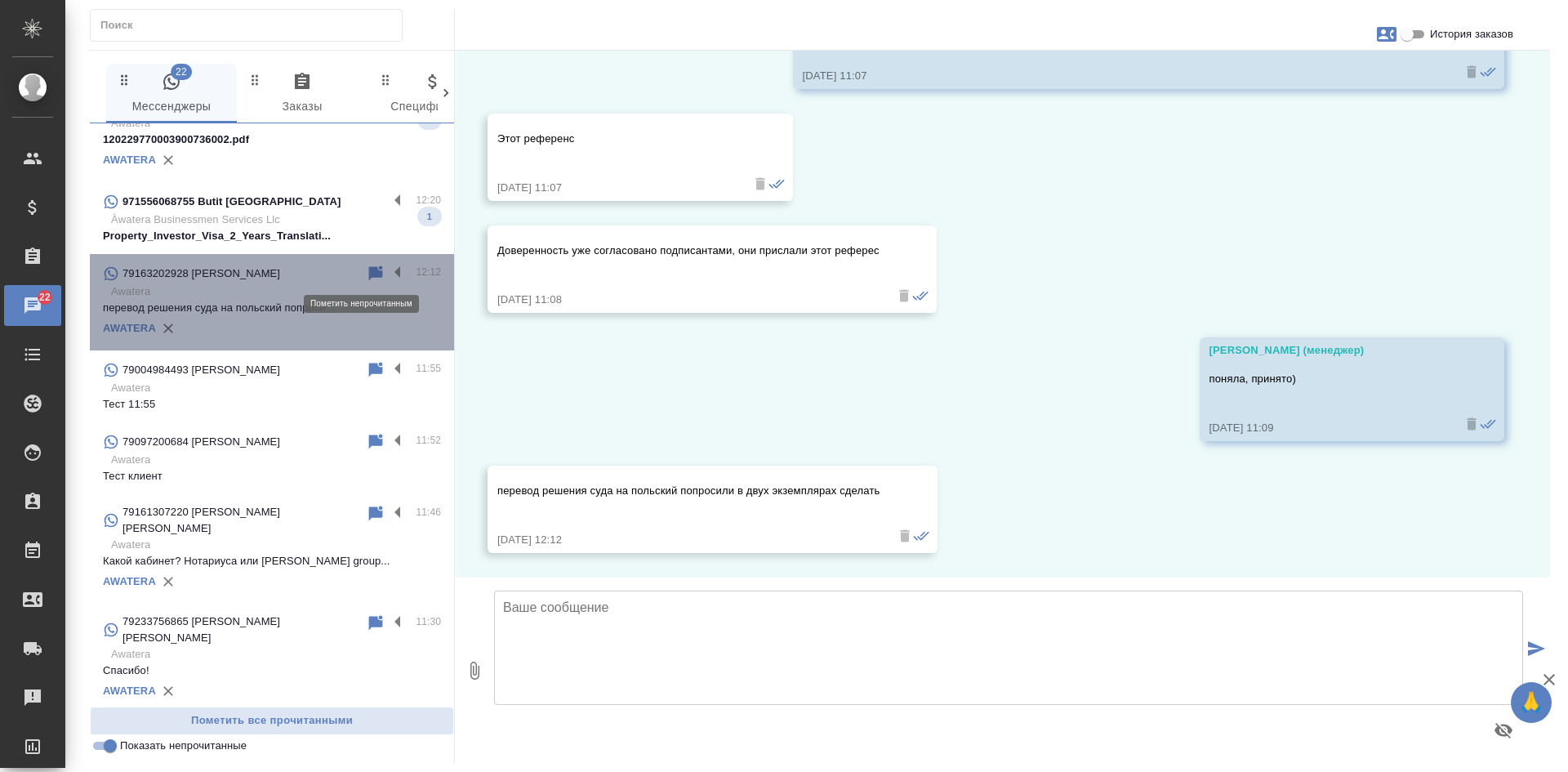
click at [369, 271] on icon at bounding box center [376, 272] width 13 height 14
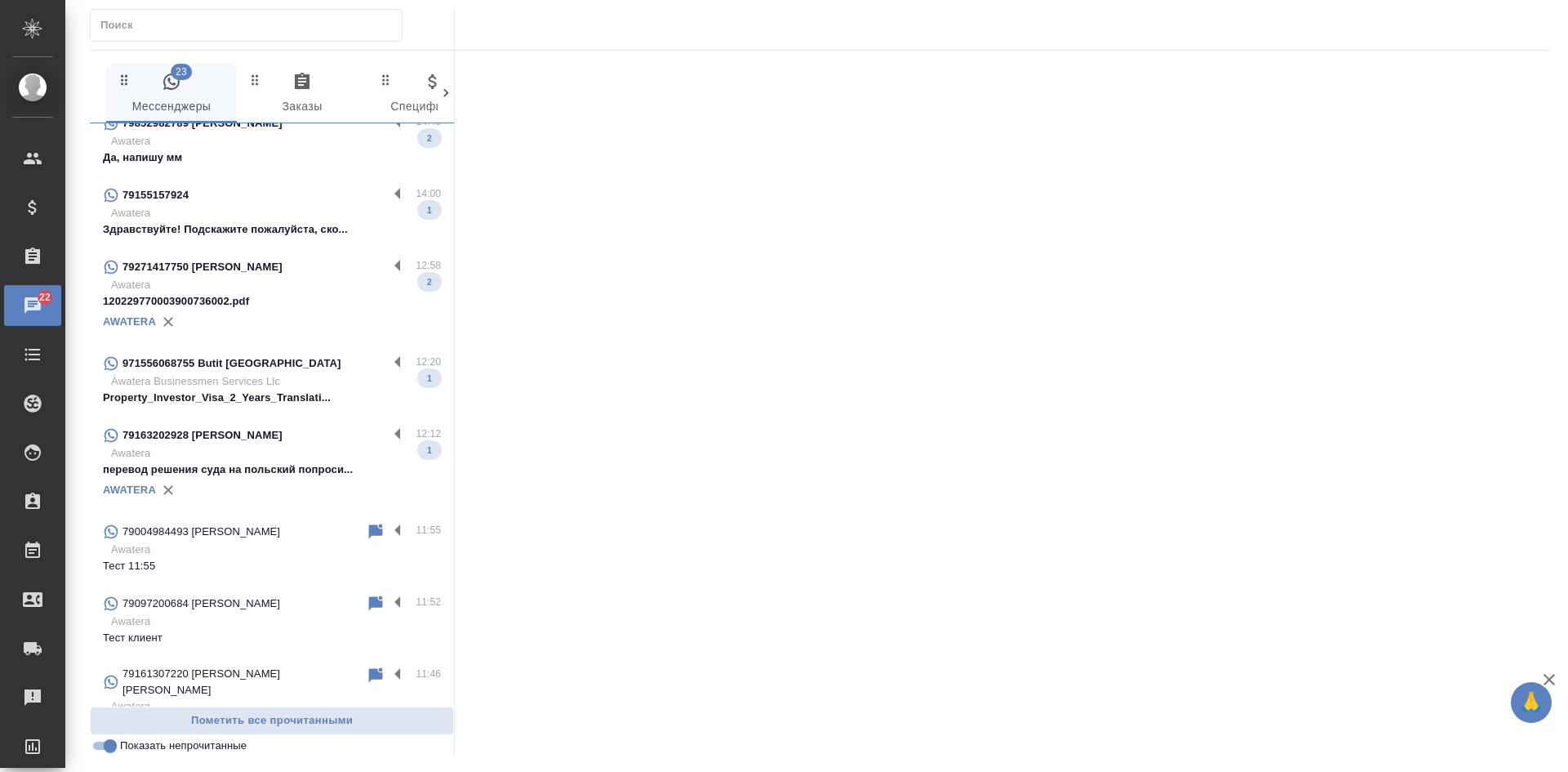
scroll to position [489, 0]
click at [286, 372] on div "971556068755 Butit [GEOGRAPHIC_DATA]" at bounding box center [246, 365] width 285 height 19
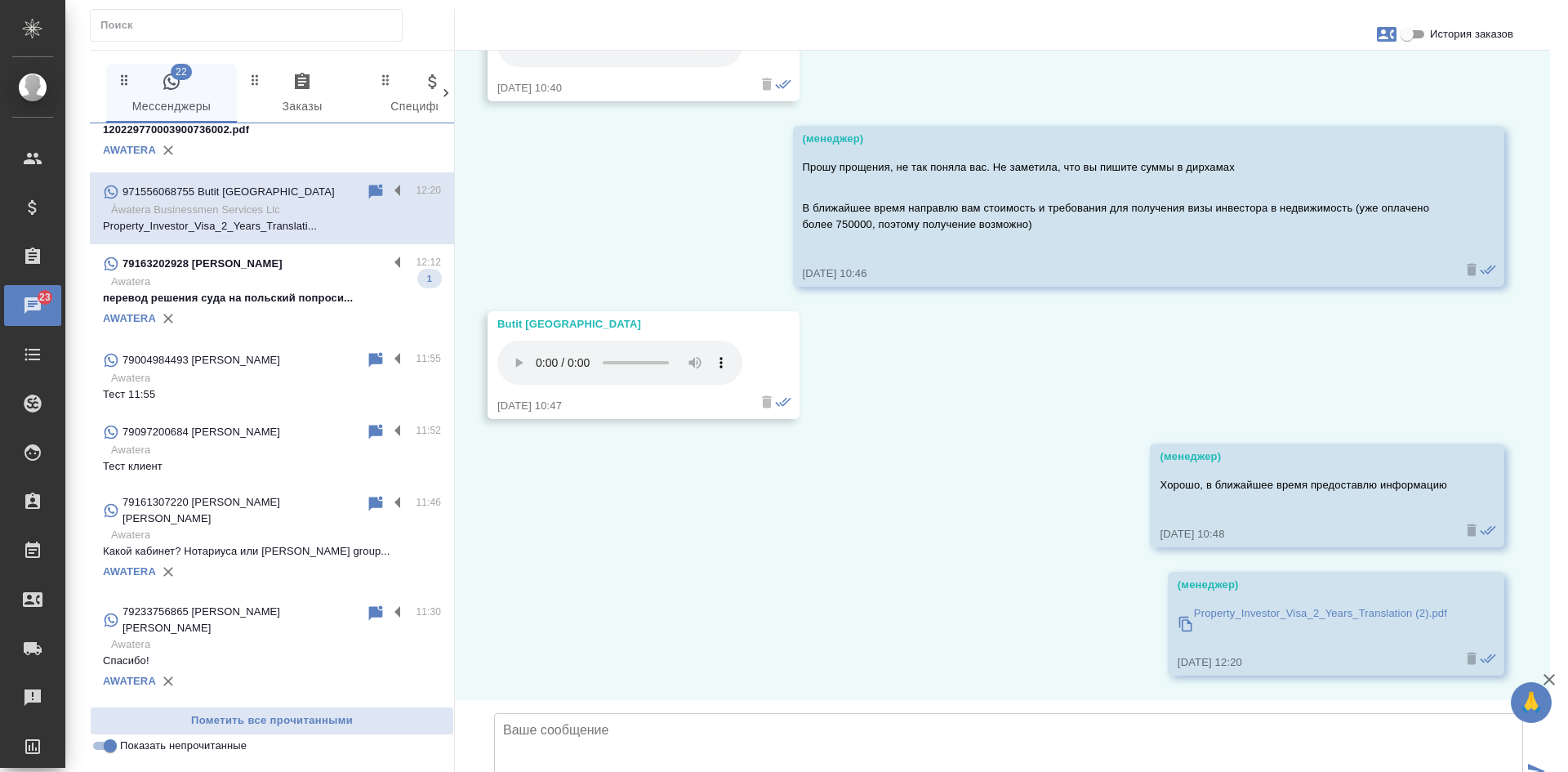
scroll to position [733, 0]
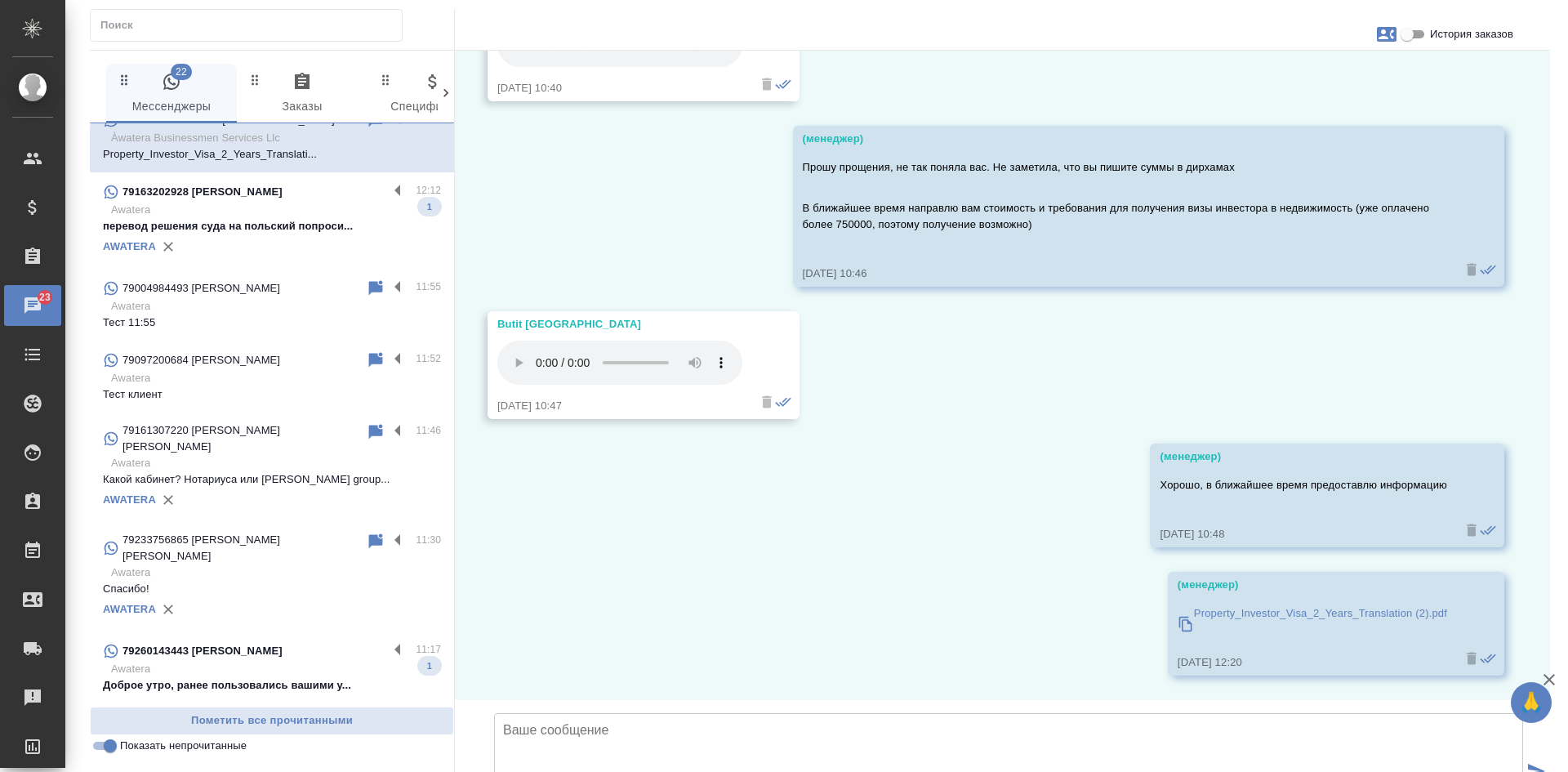
click at [165, 377] on p "Awatera" at bounding box center [276, 378] width 330 height 16
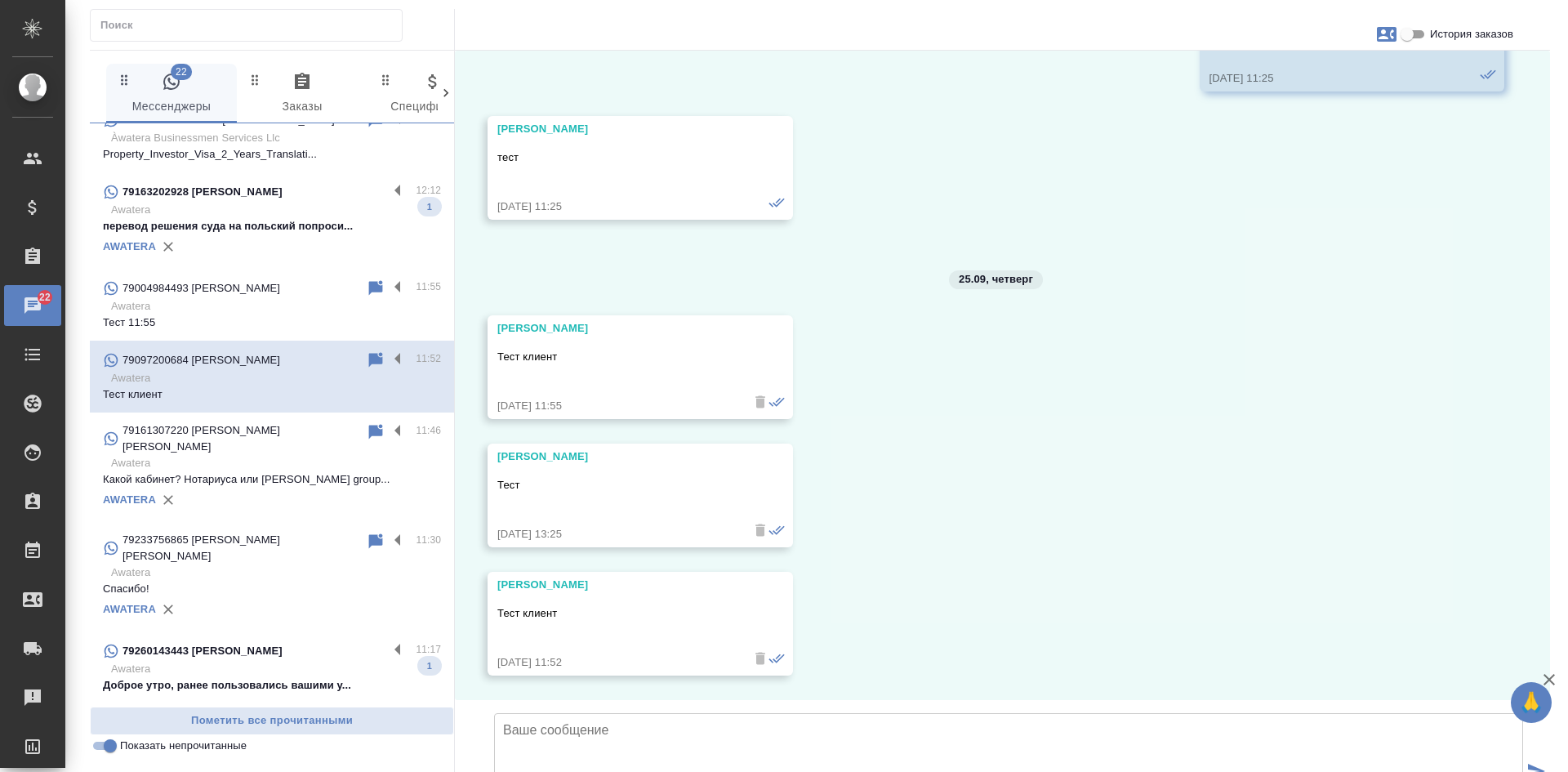
scroll to position [570, 0]
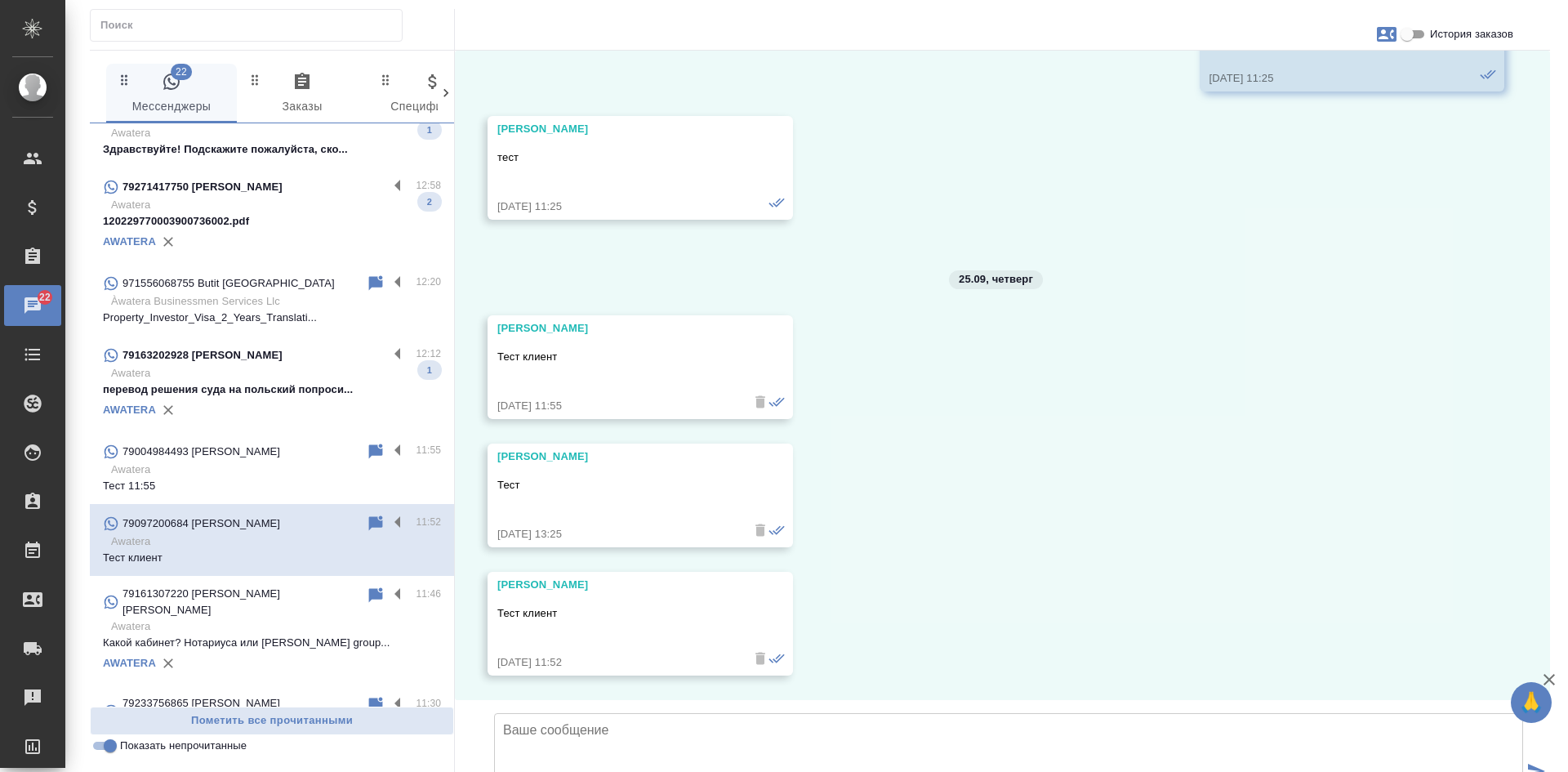
click at [257, 302] on p "Àwatera Businessmen Services Llc" at bounding box center [276, 301] width 330 height 16
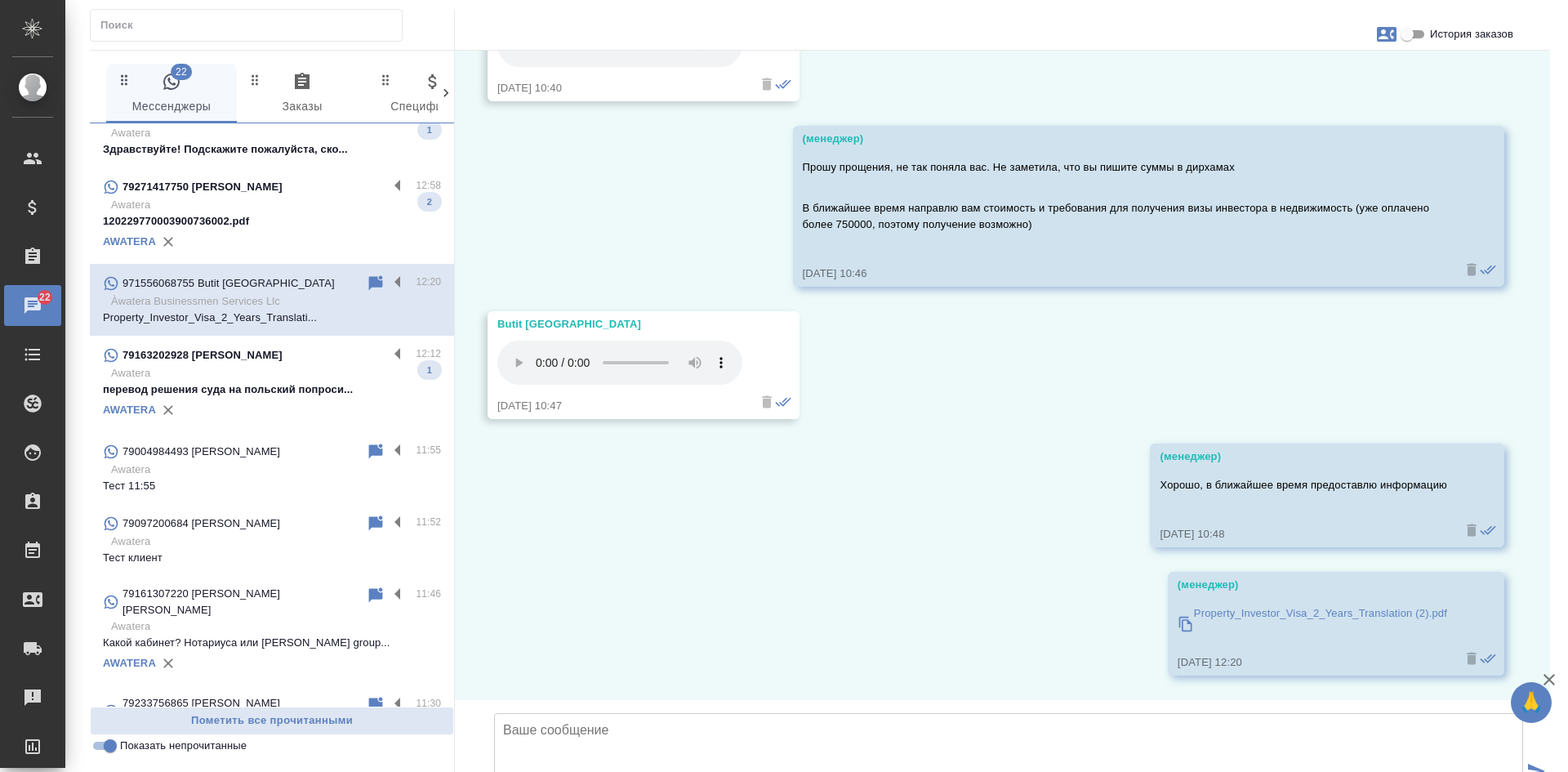
scroll to position [1670, 0]
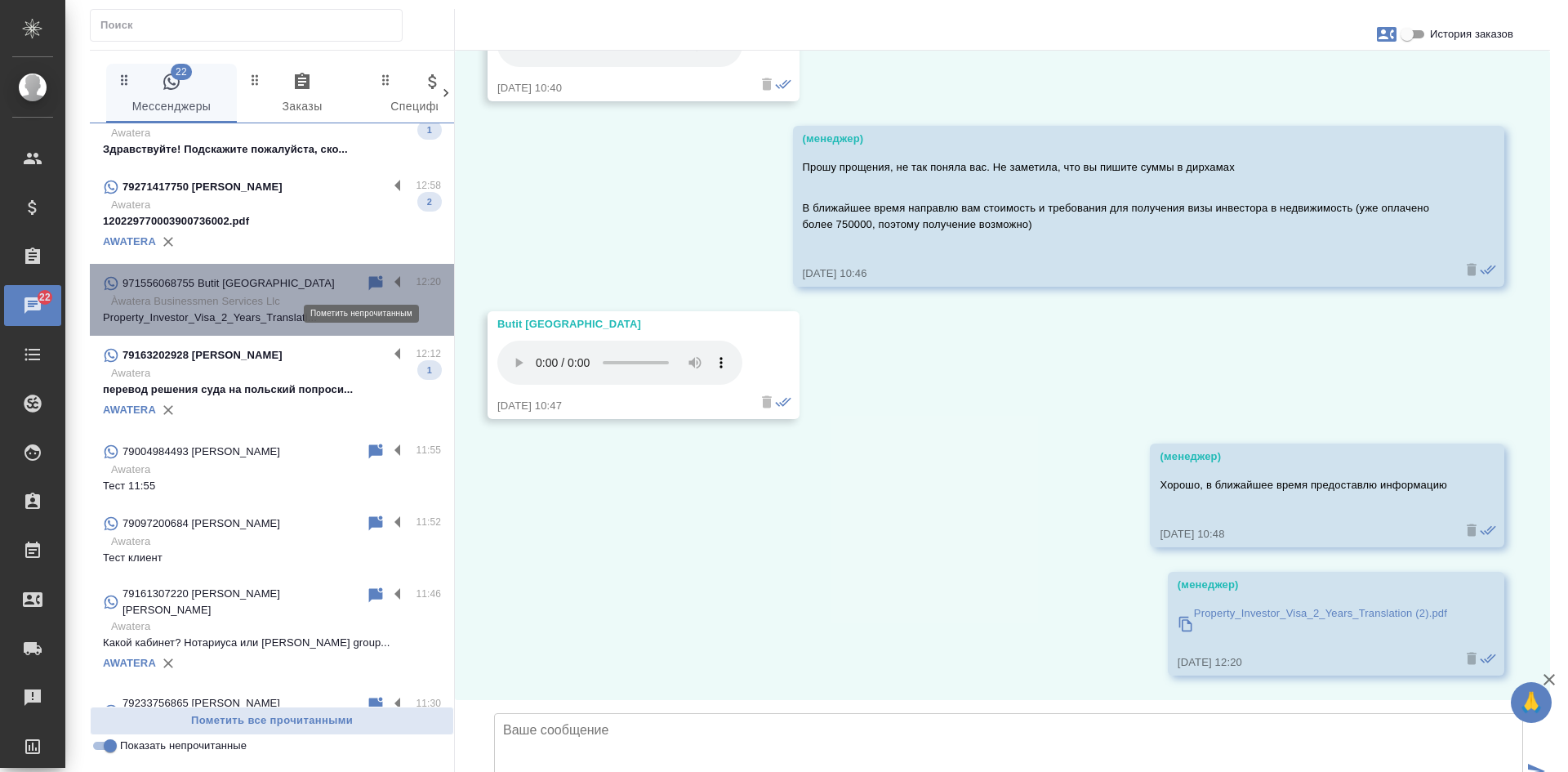
click at [369, 281] on icon at bounding box center [376, 281] width 13 height 14
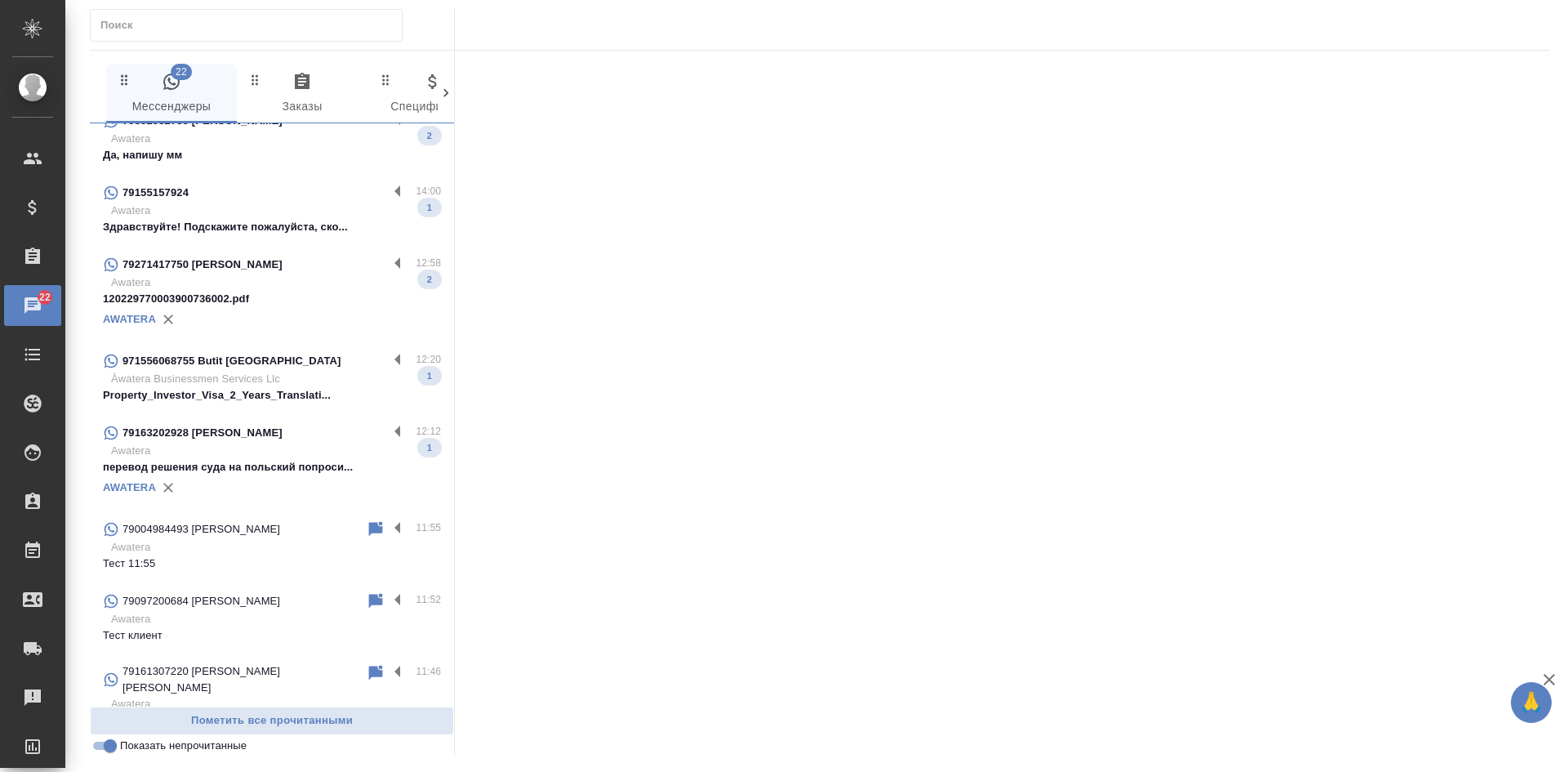
scroll to position [489, 0]
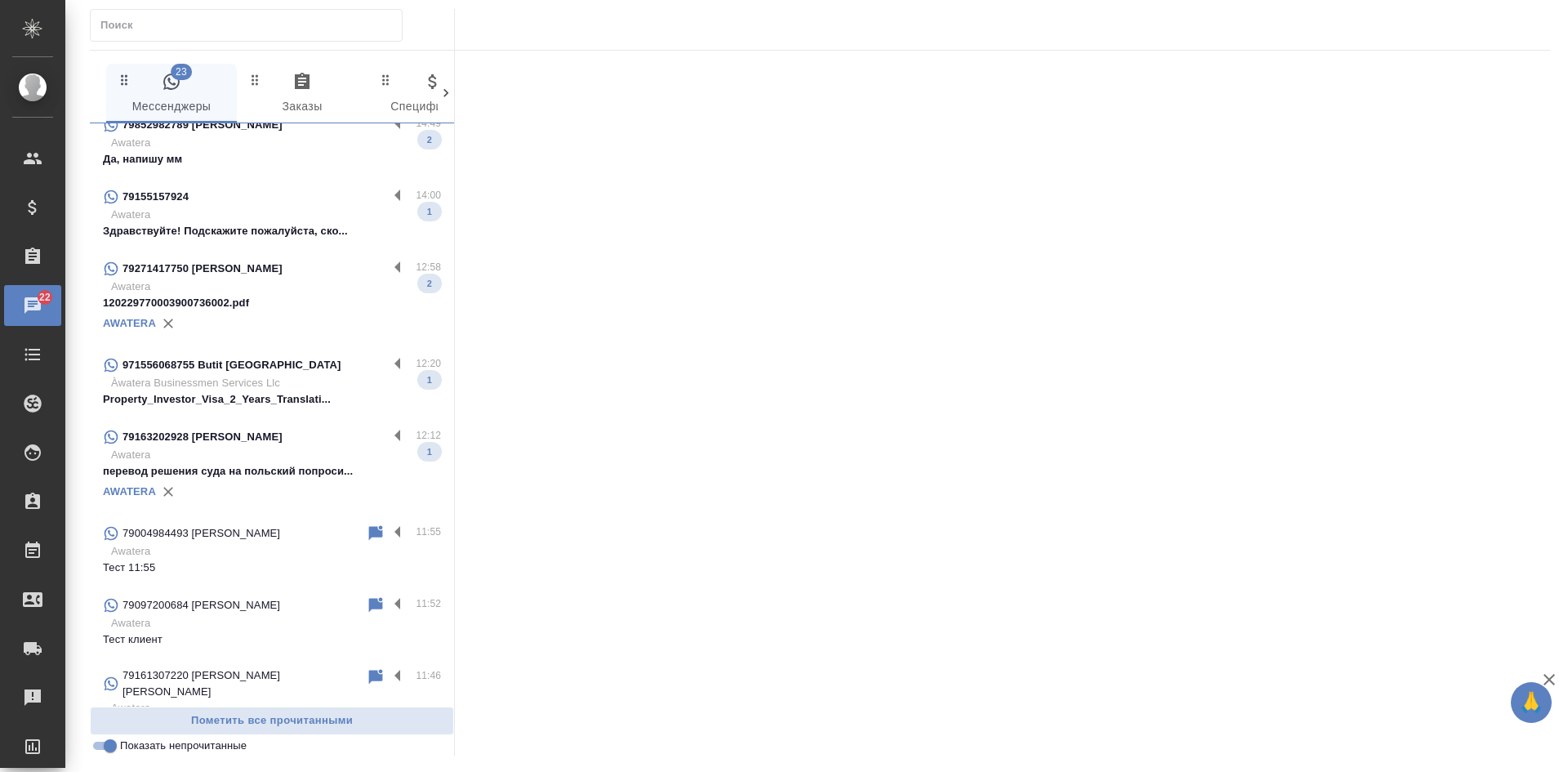
click at [106, 746] on input "Показать непрочитанные" at bounding box center [110, 745] width 59 height 19
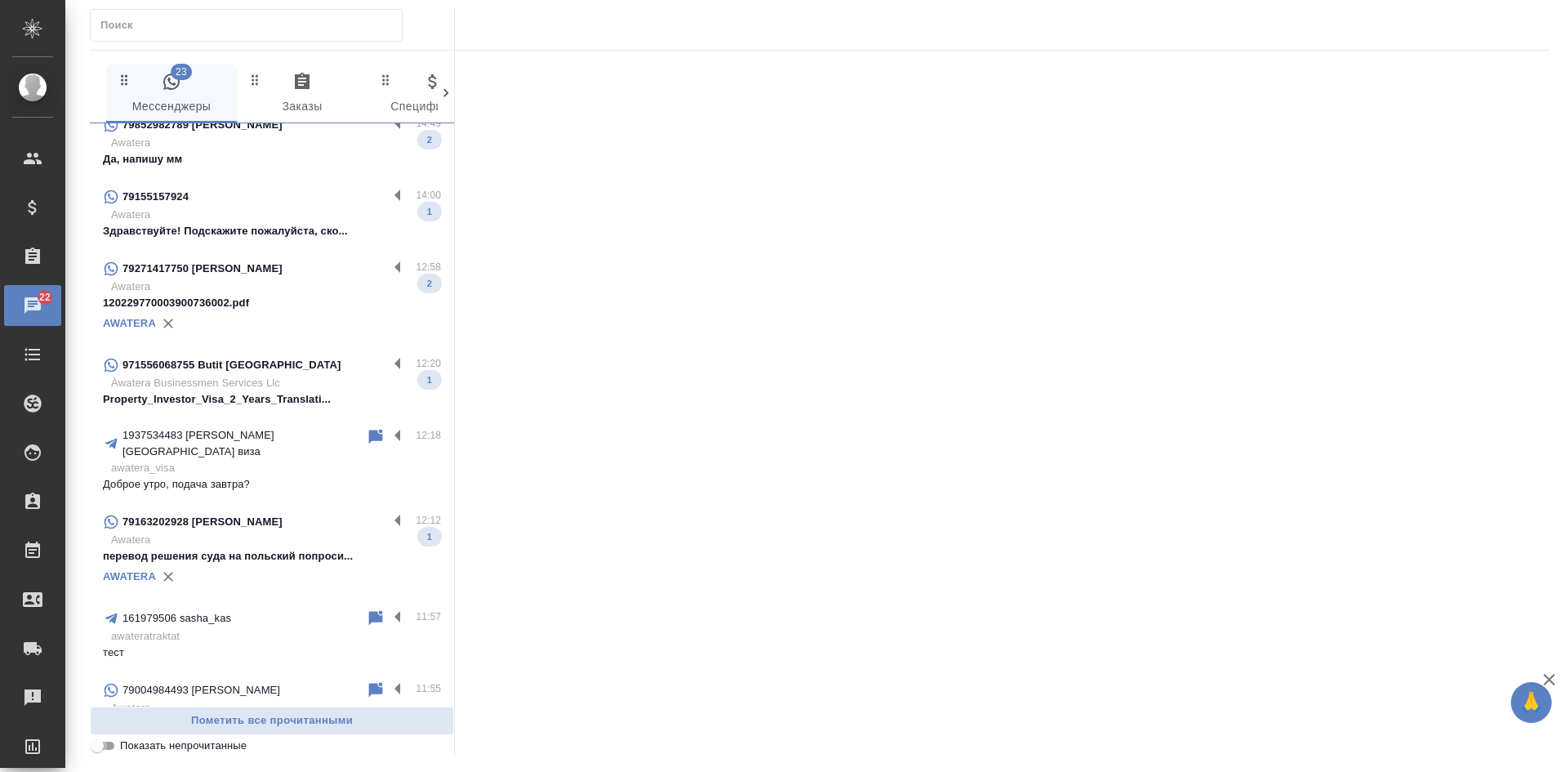
click at [105, 748] on input "Показать непрочитанные" at bounding box center [96, 745] width 59 height 19
checkbox input "true"
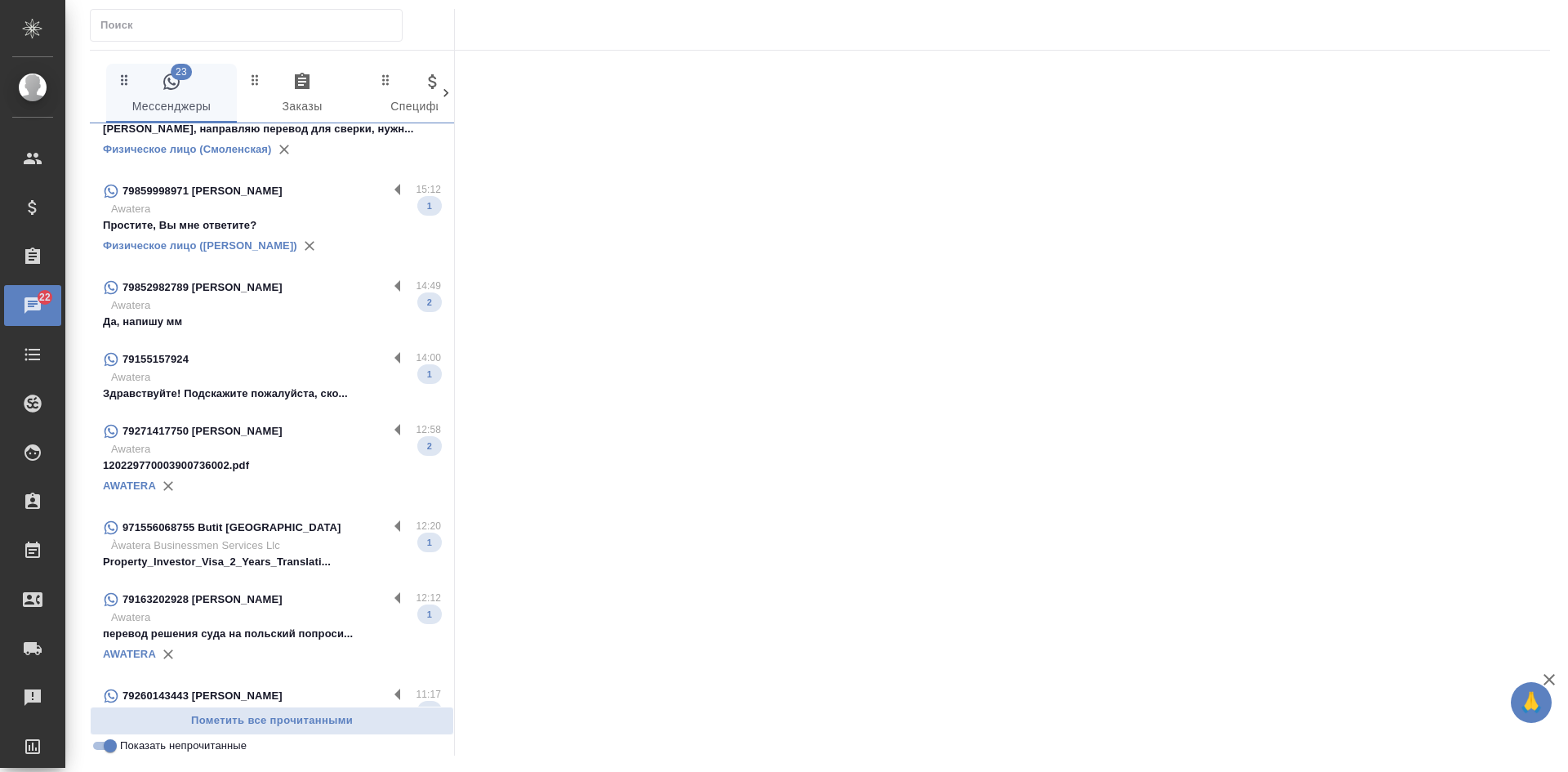
scroll to position [325, 0]
click at [323, 446] on p "Awatera" at bounding box center [276, 449] width 330 height 16
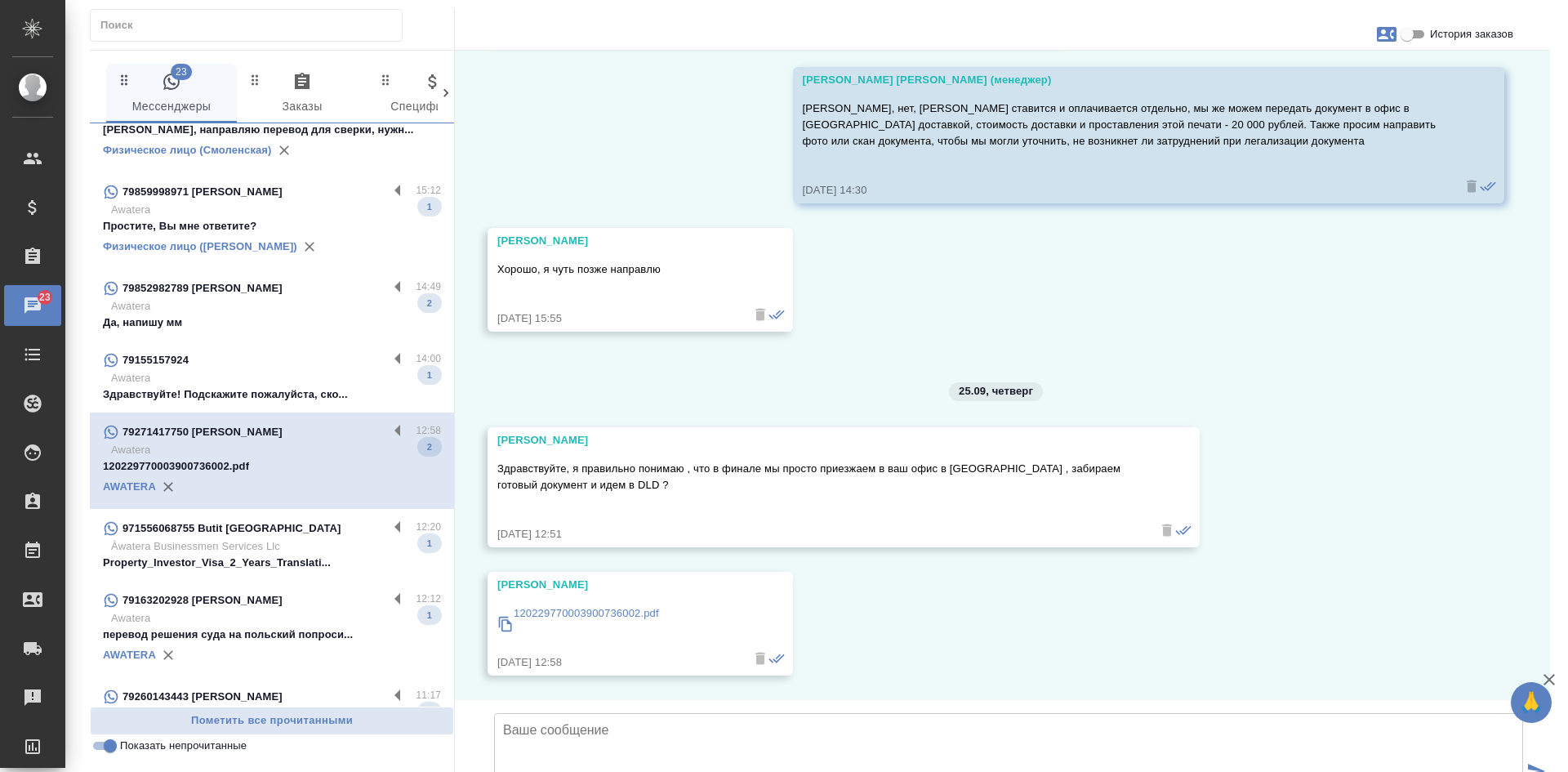
scroll to position [2097, 0]
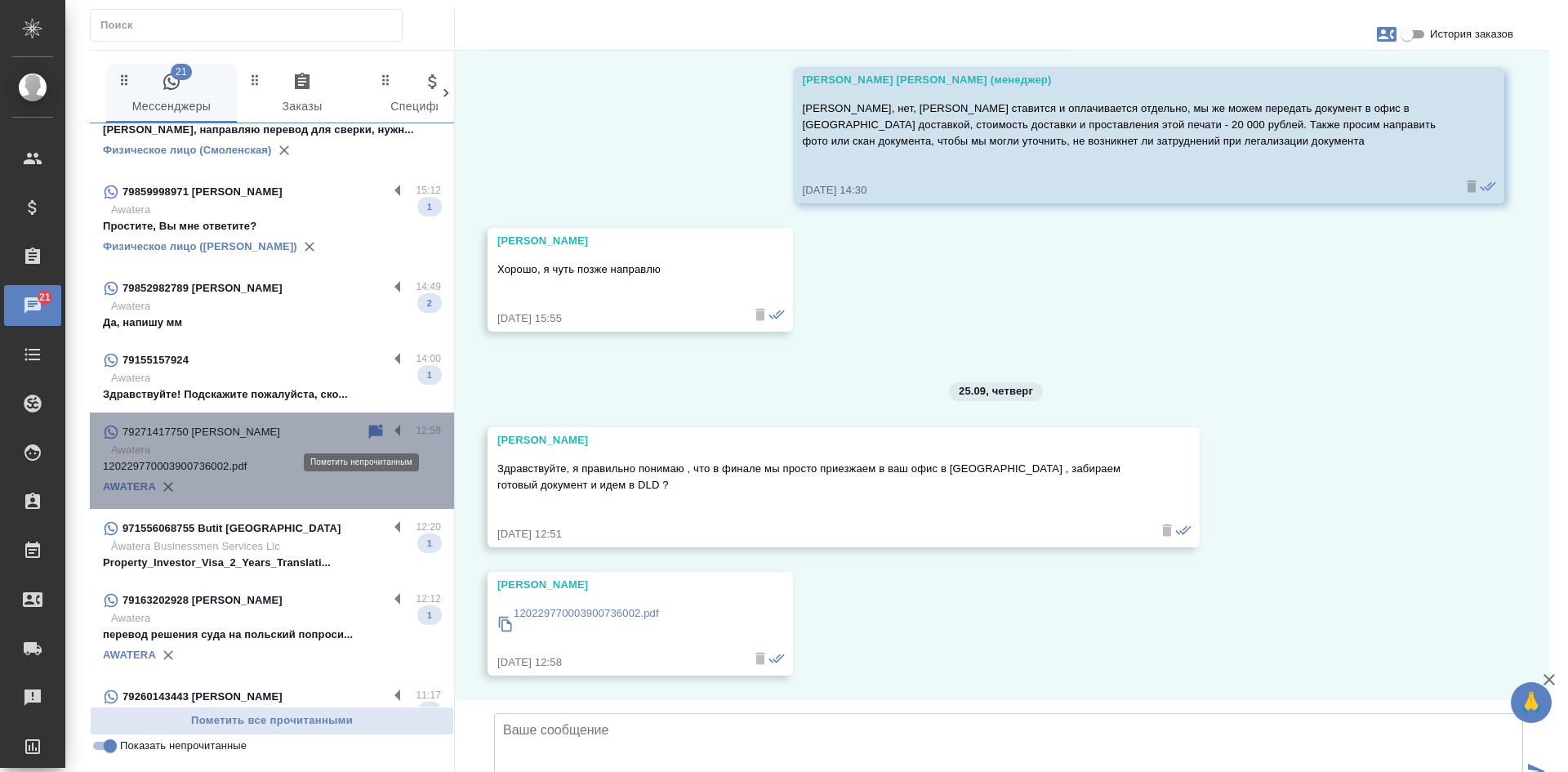
click at [369, 432] on icon at bounding box center [376, 431] width 13 height 14
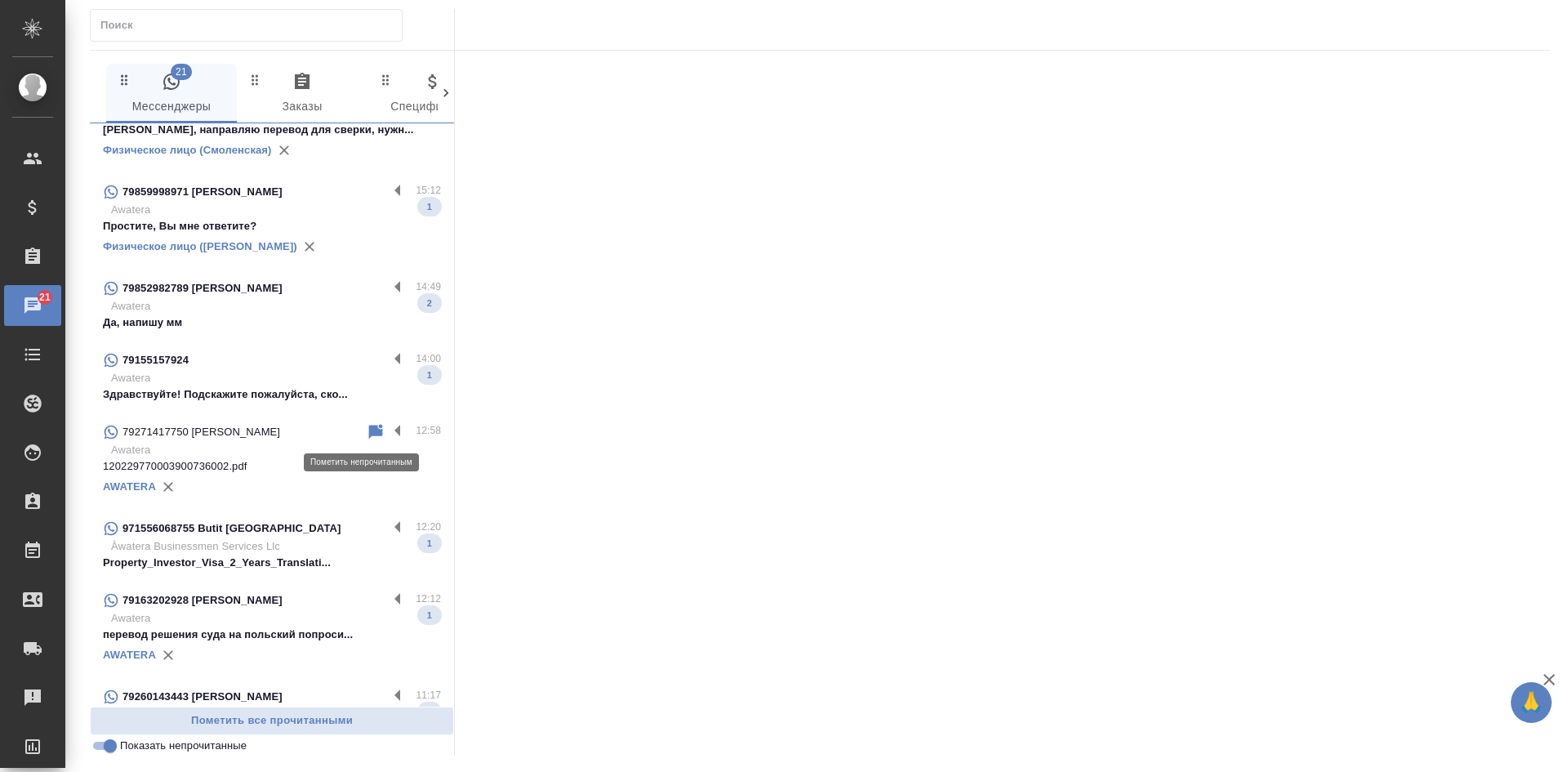
click at [369, 435] on icon at bounding box center [376, 431] width 13 height 14
click at [271, 370] on p "Awatera" at bounding box center [276, 378] width 330 height 16
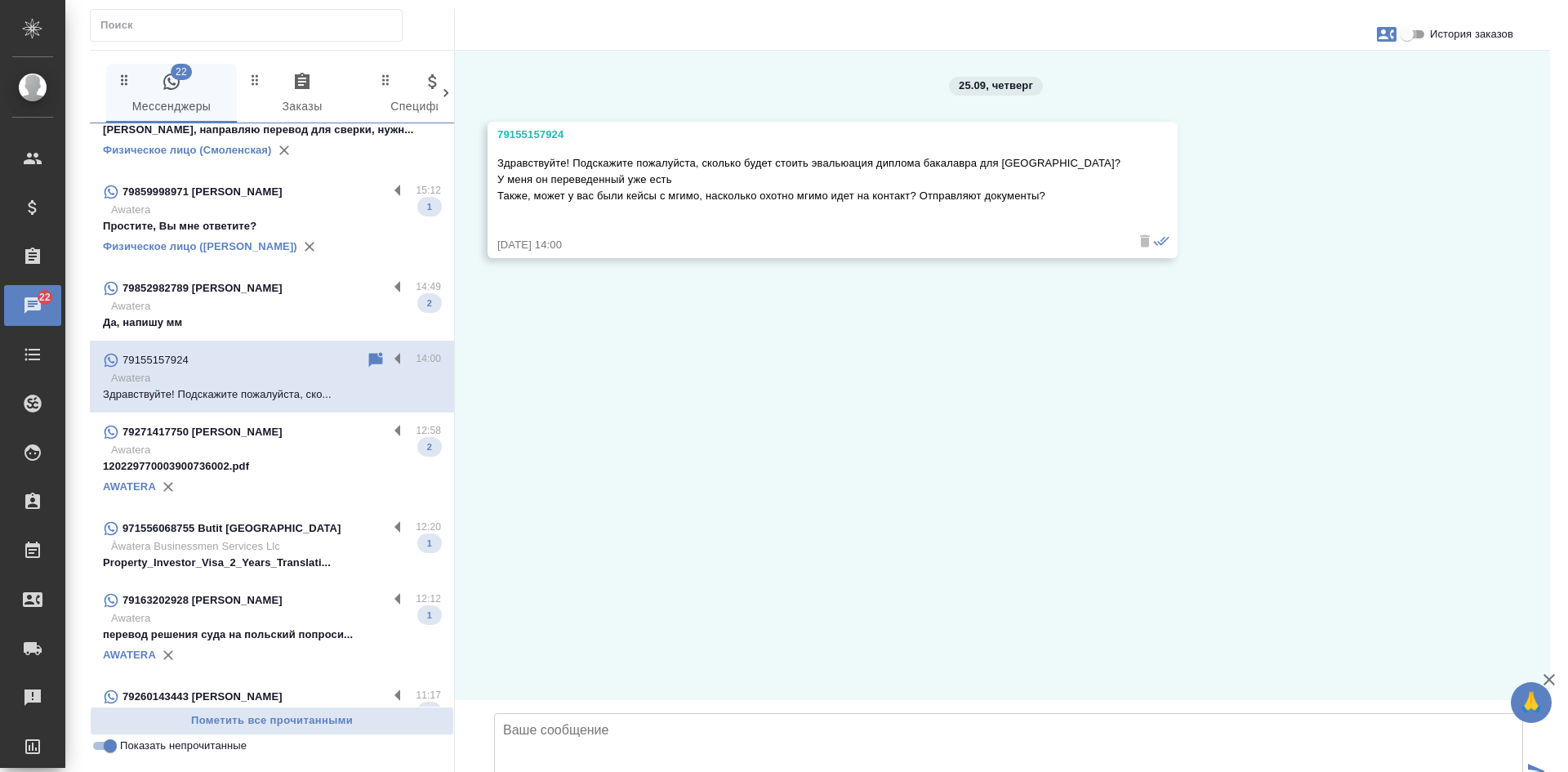
click at [1409, 37] on input "История заказов" at bounding box center [1406, 34] width 59 height 19
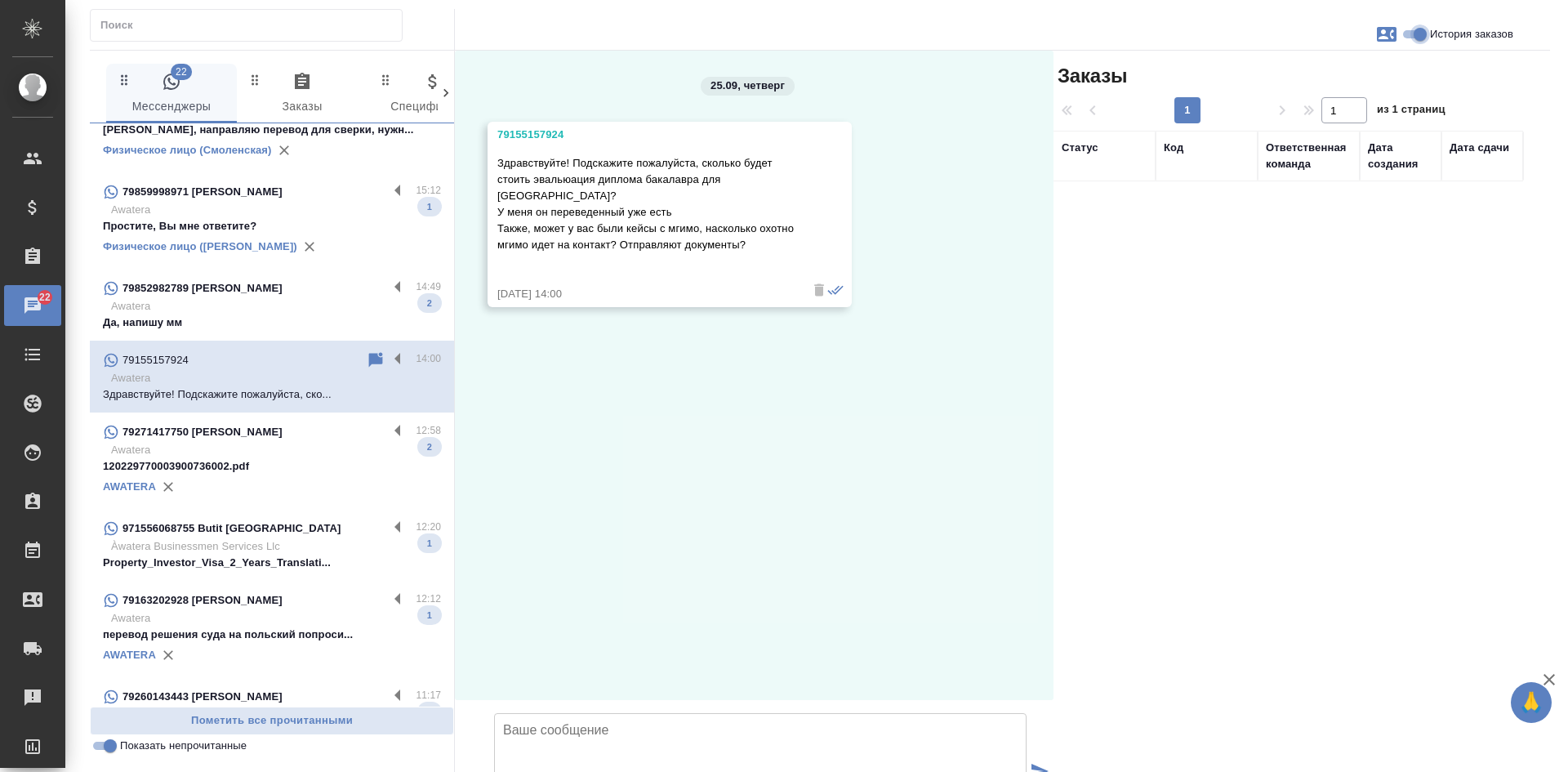
click at [1408, 36] on input "История заказов" at bounding box center [1420, 34] width 59 height 19
checkbox input "false"
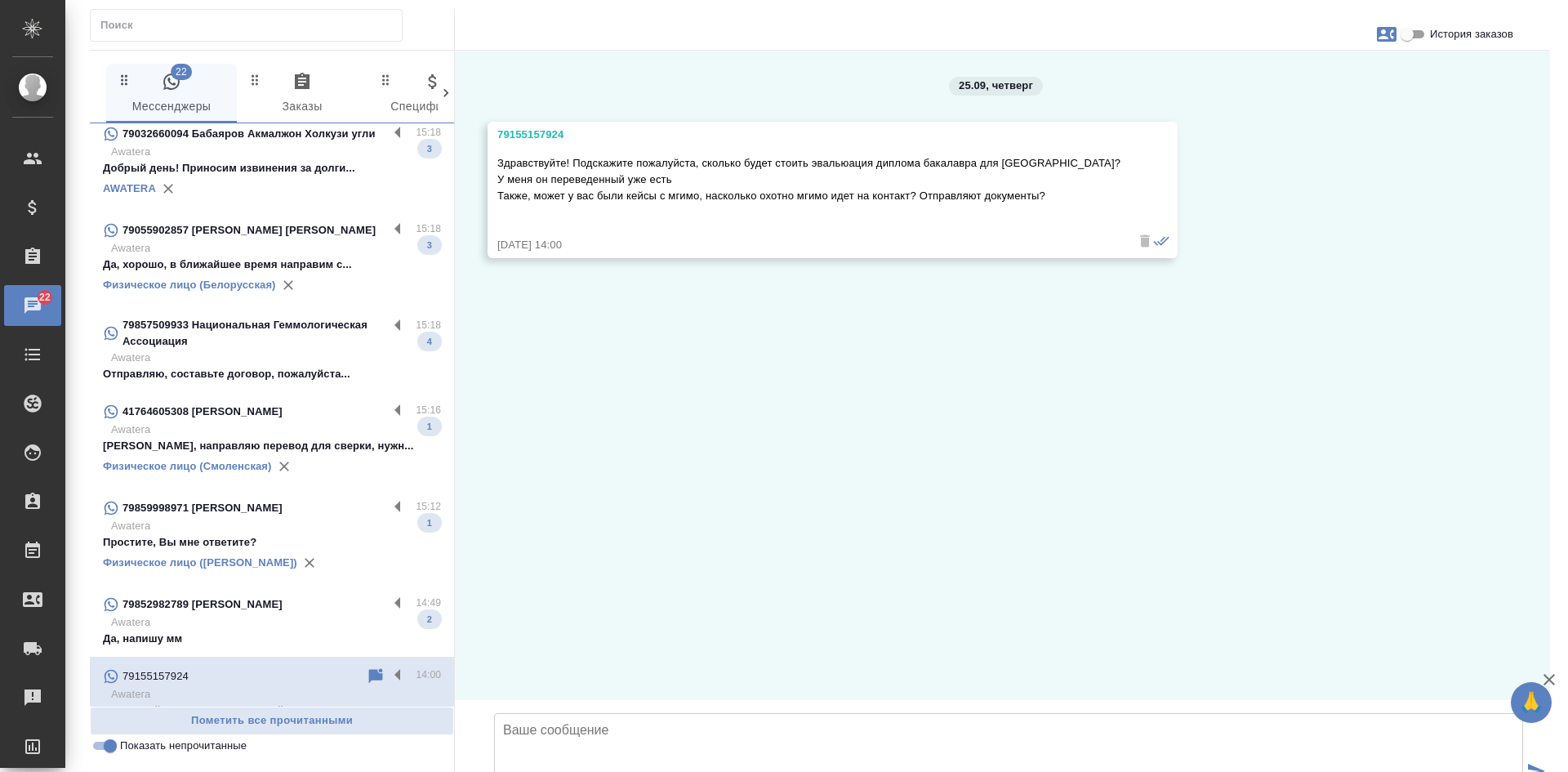
scroll to position [0, 0]
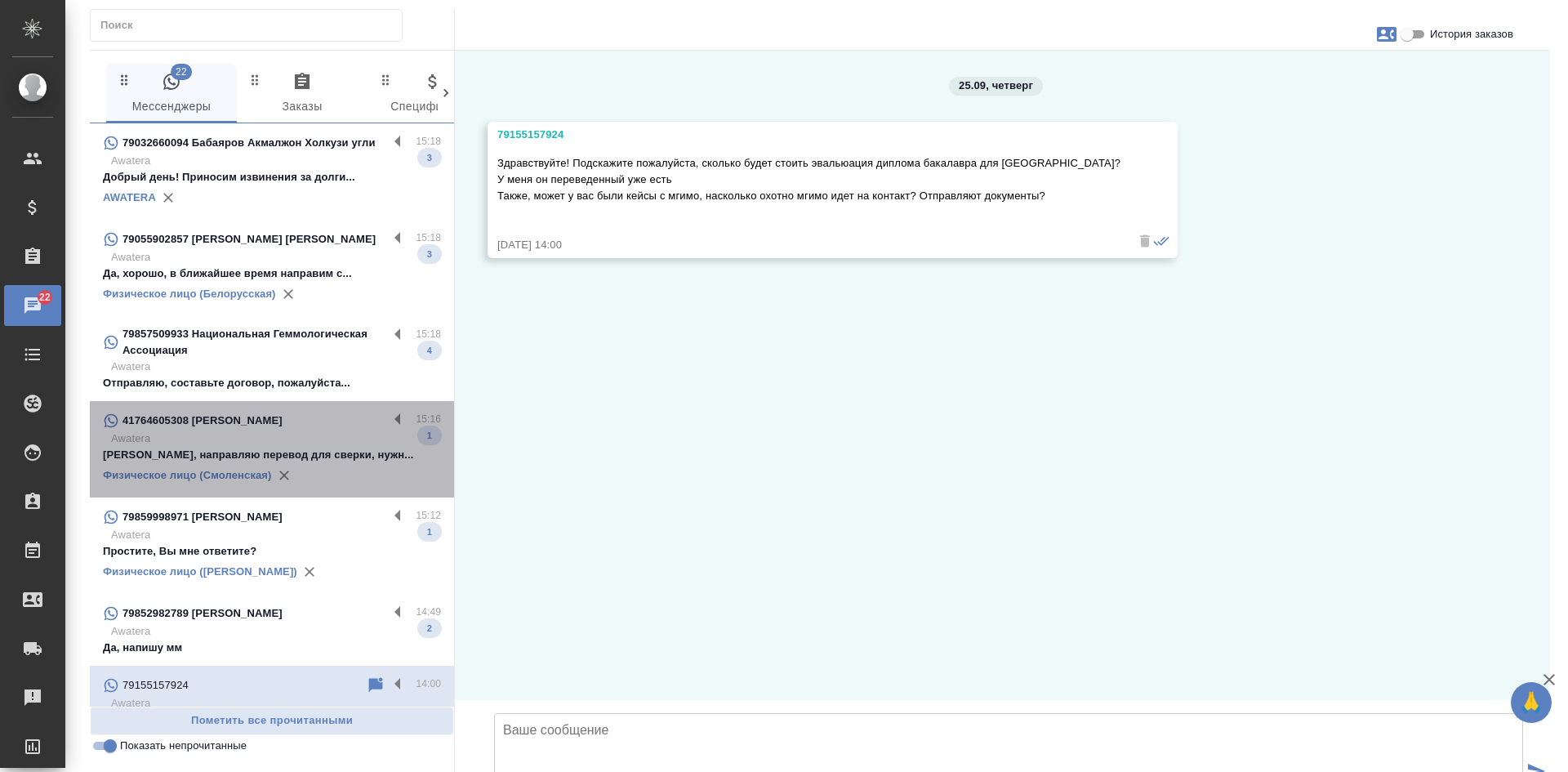
click at [336, 430] on p "Awatera" at bounding box center [276, 438] width 330 height 16
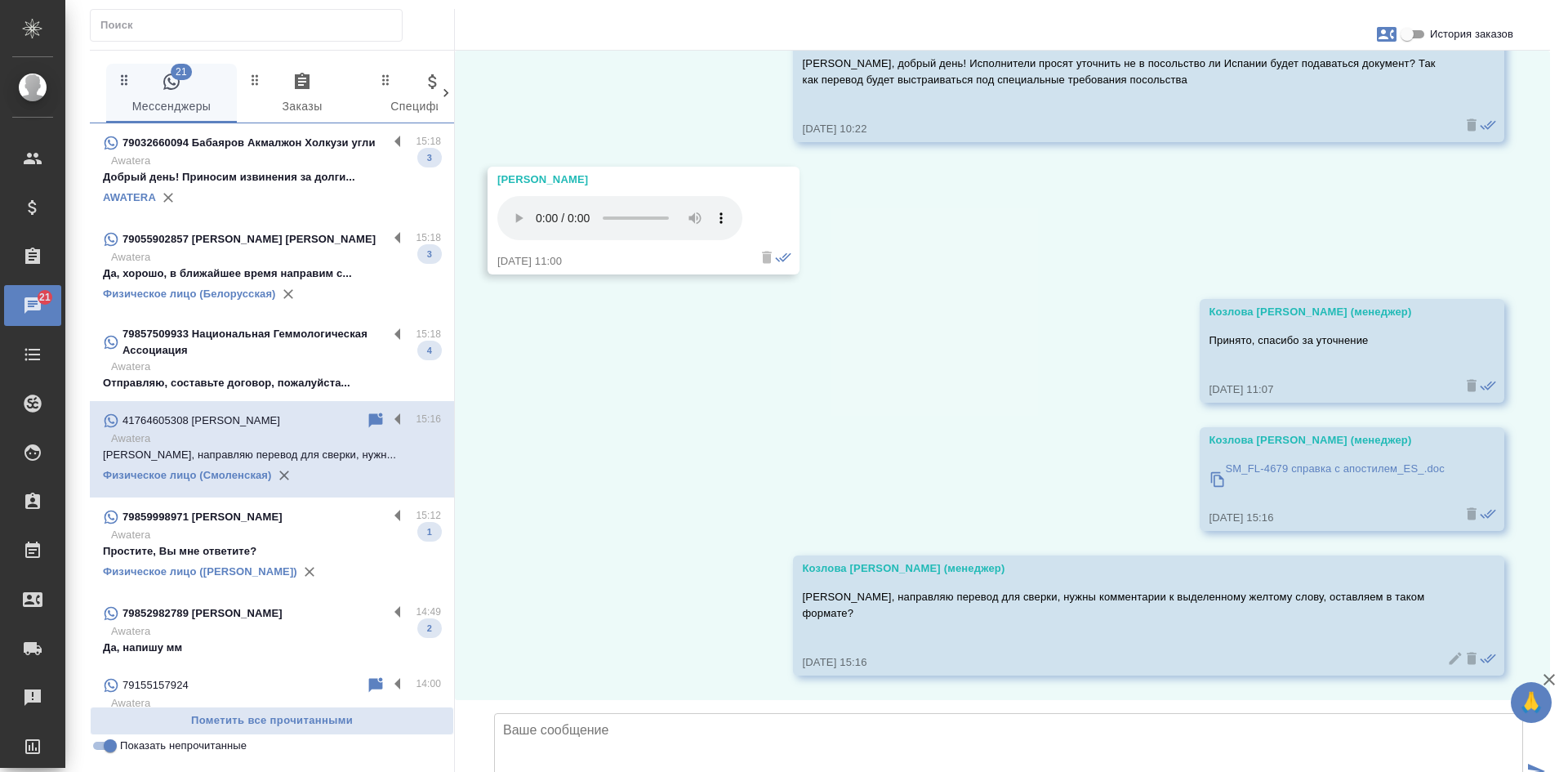
scroll to position [15556, 0]
click at [323, 354] on p "79857509933 Национальная Геммологическая Ассоциация" at bounding box center [254, 342] width 265 height 33
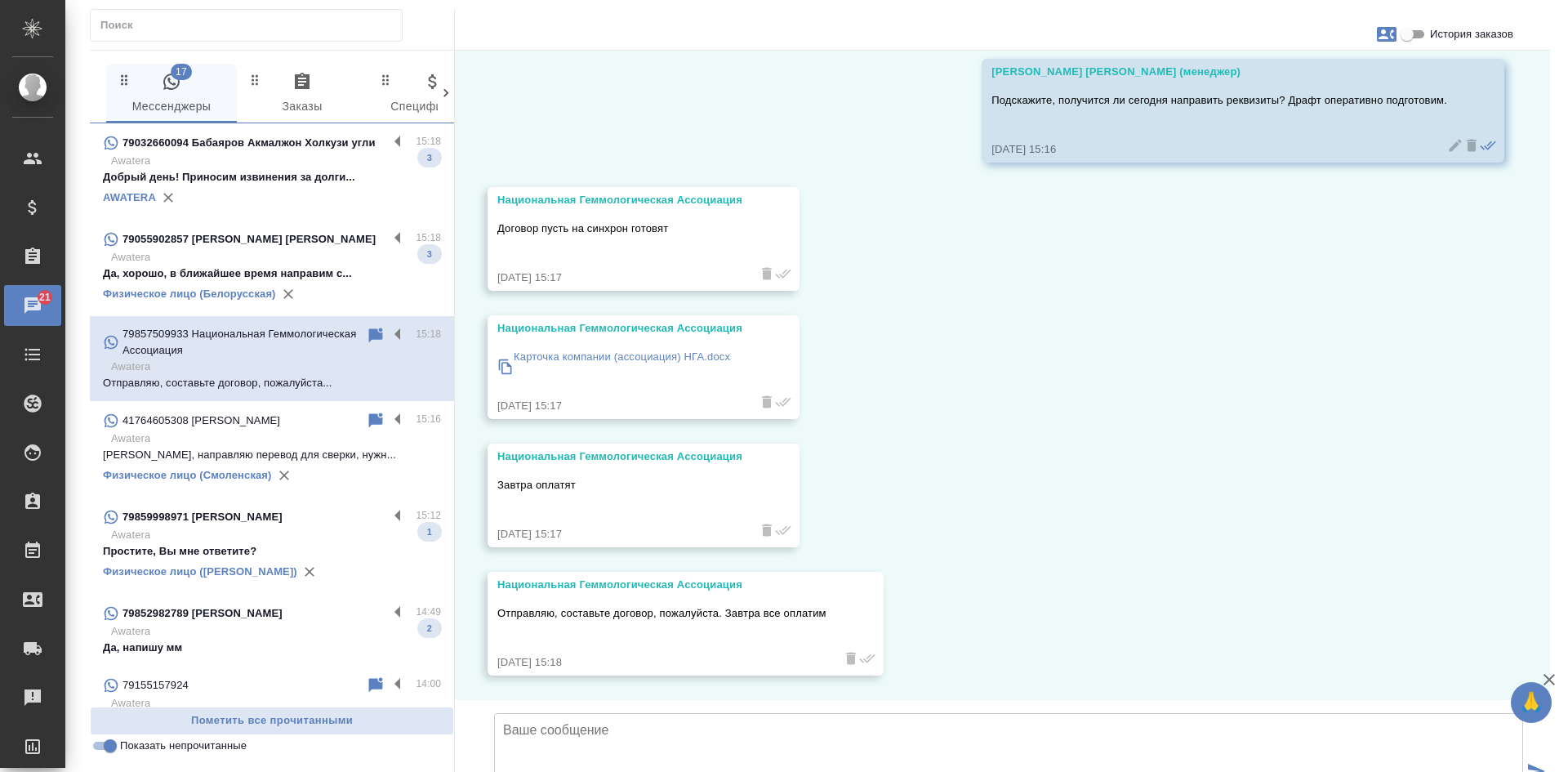
scroll to position [11066, 0]
click at [369, 334] on icon at bounding box center [376, 334] width 13 height 14
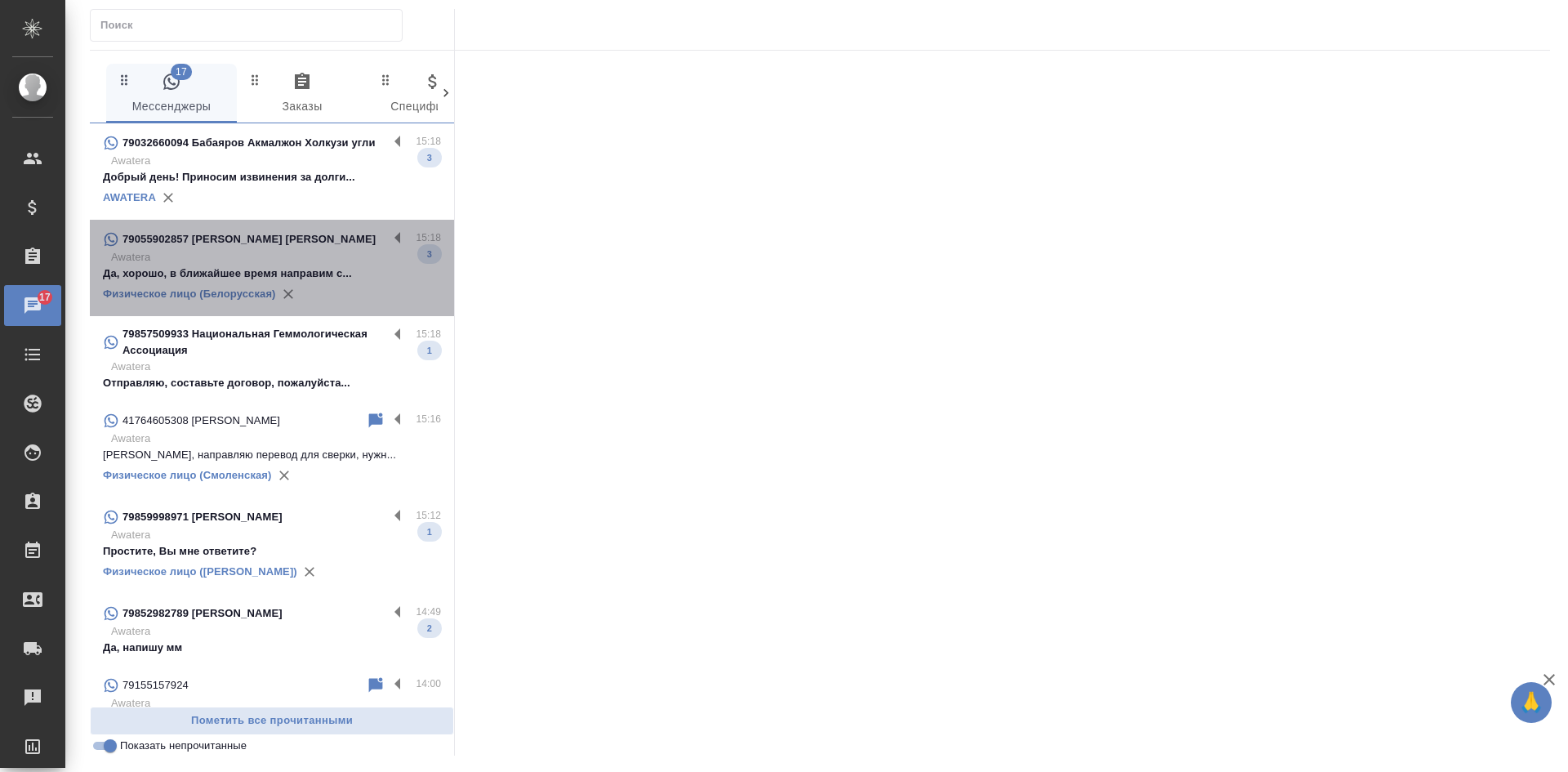
click at [345, 278] on p "Да, хорошо, в ближайшее время направим с..." at bounding box center [272, 273] width 338 height 16
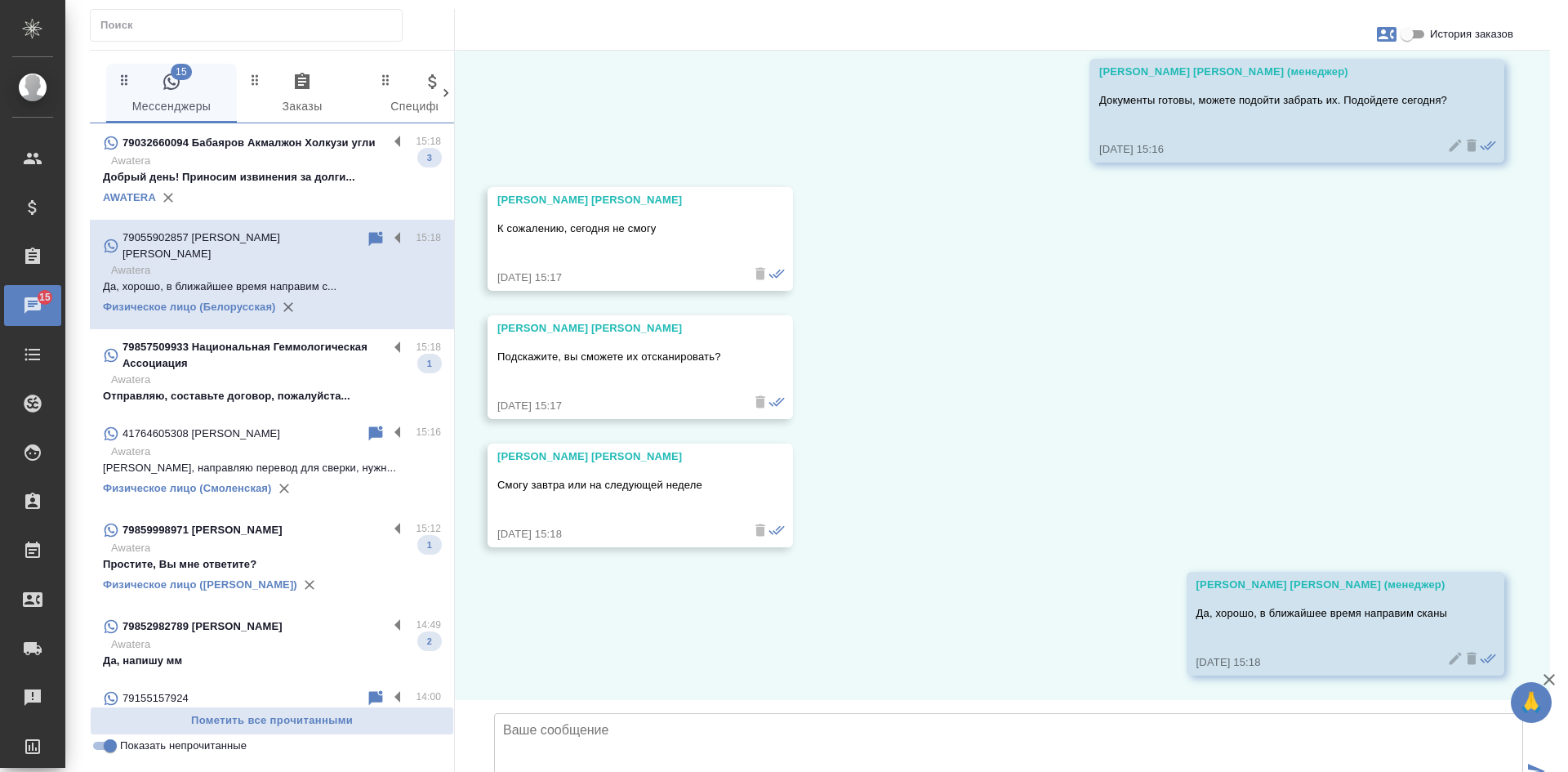
scroll to position [19201, 0]
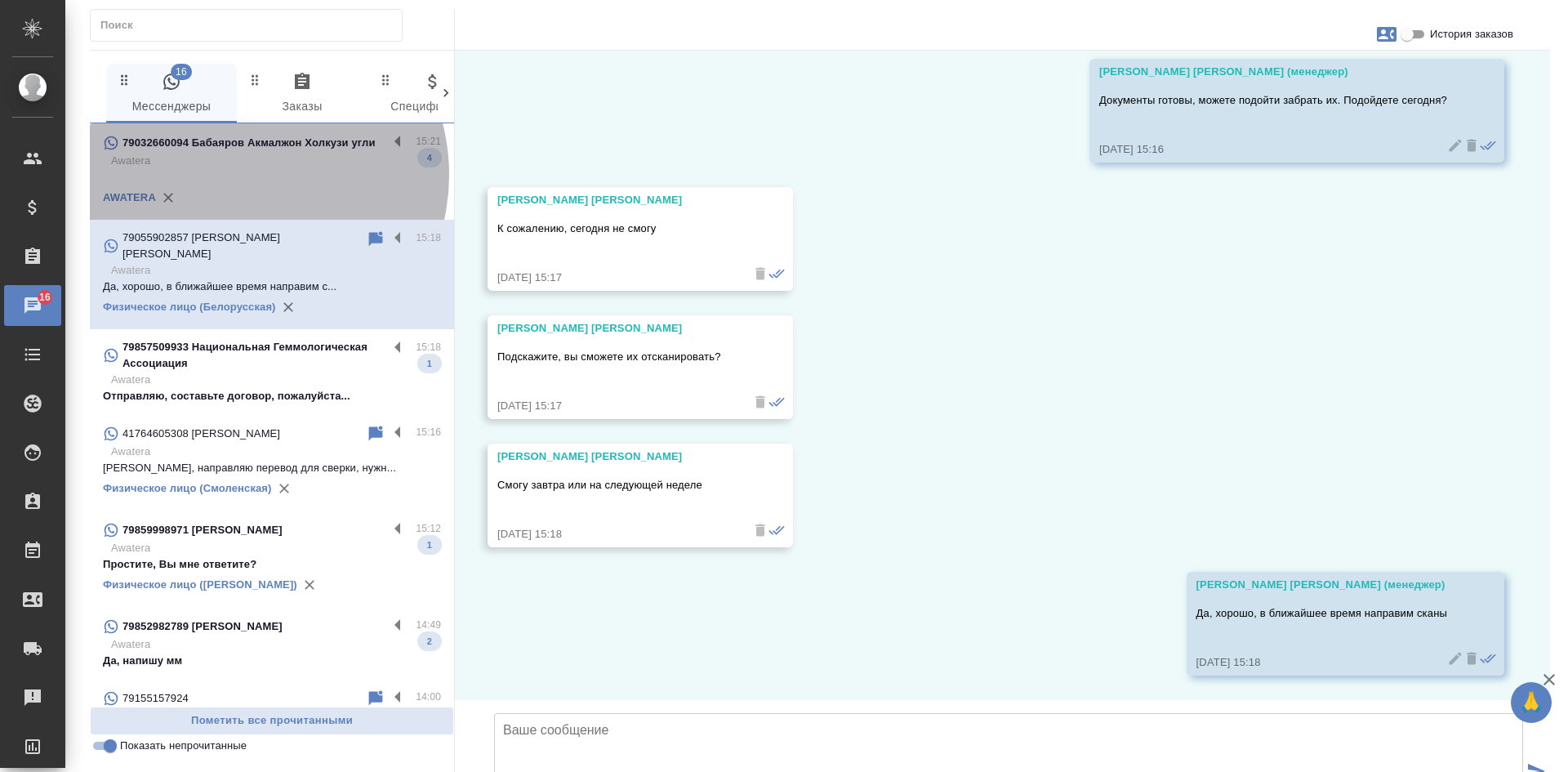
click at [243, 174] on p at bounding box center [272, 176] width 338 height 16
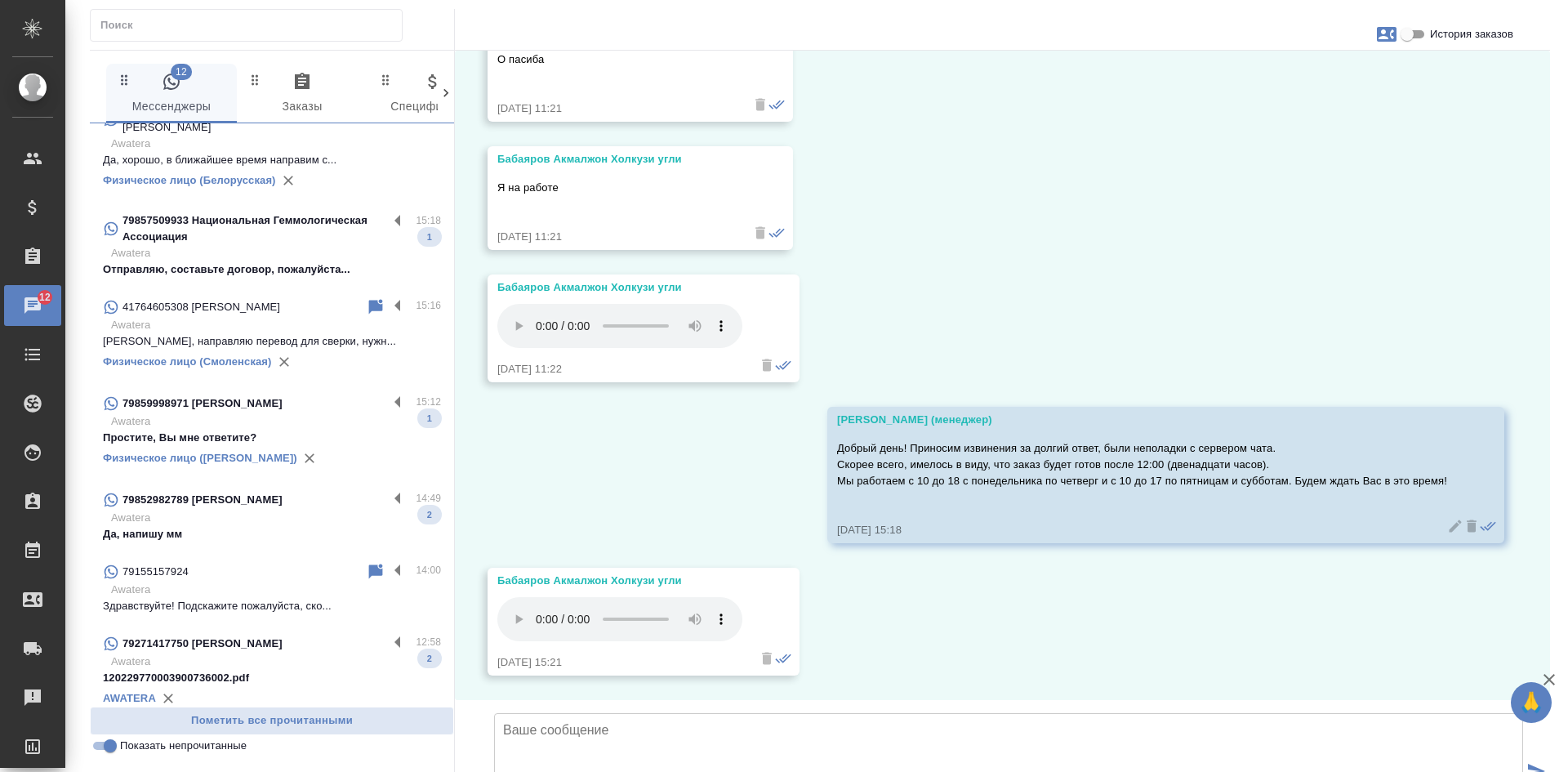
scroll to position [163, 0]
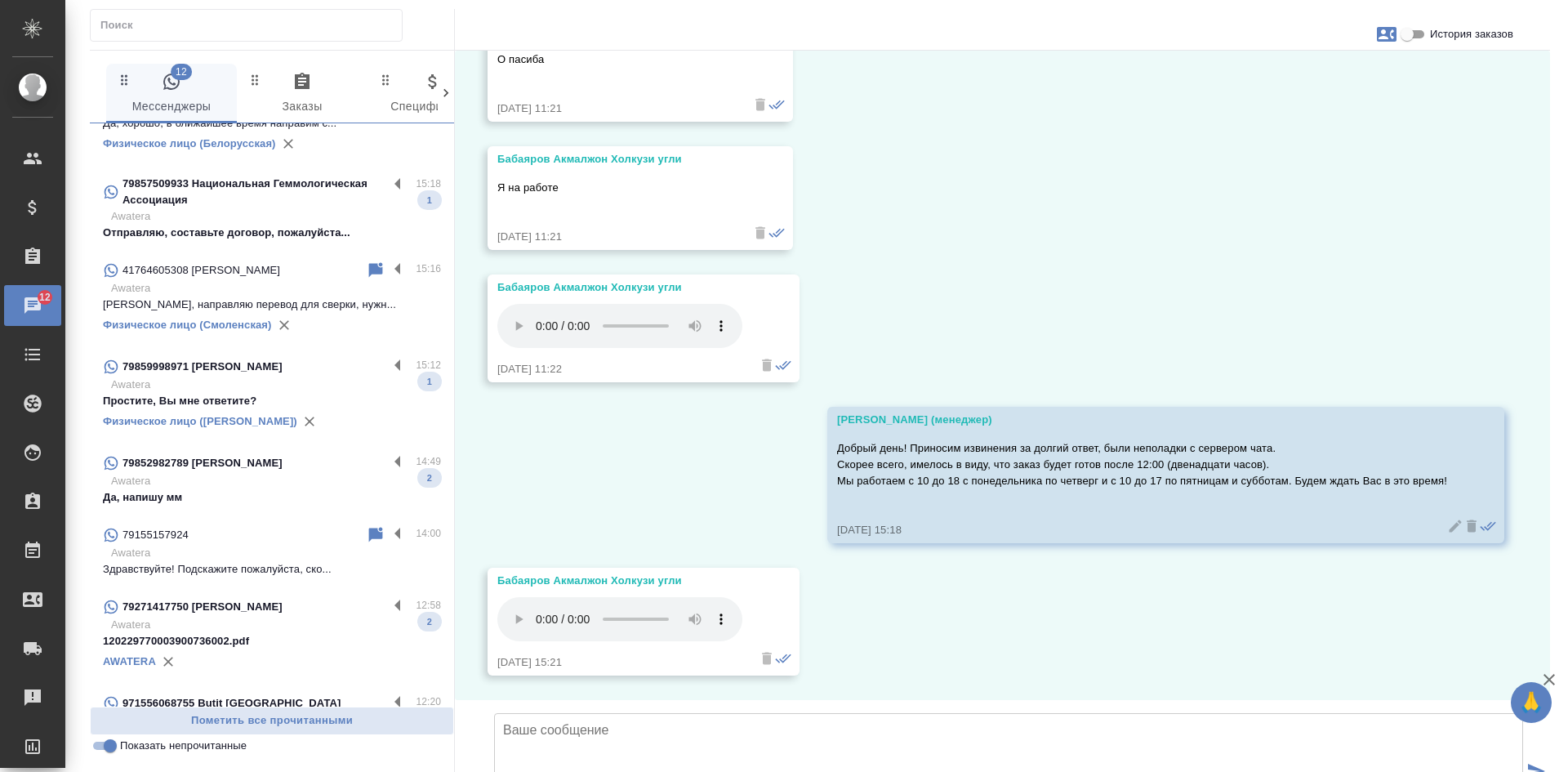
click at [281, 409] on p "Простите, Вы мне ответите?" at bounding box center [272, 400] width 338 height 16
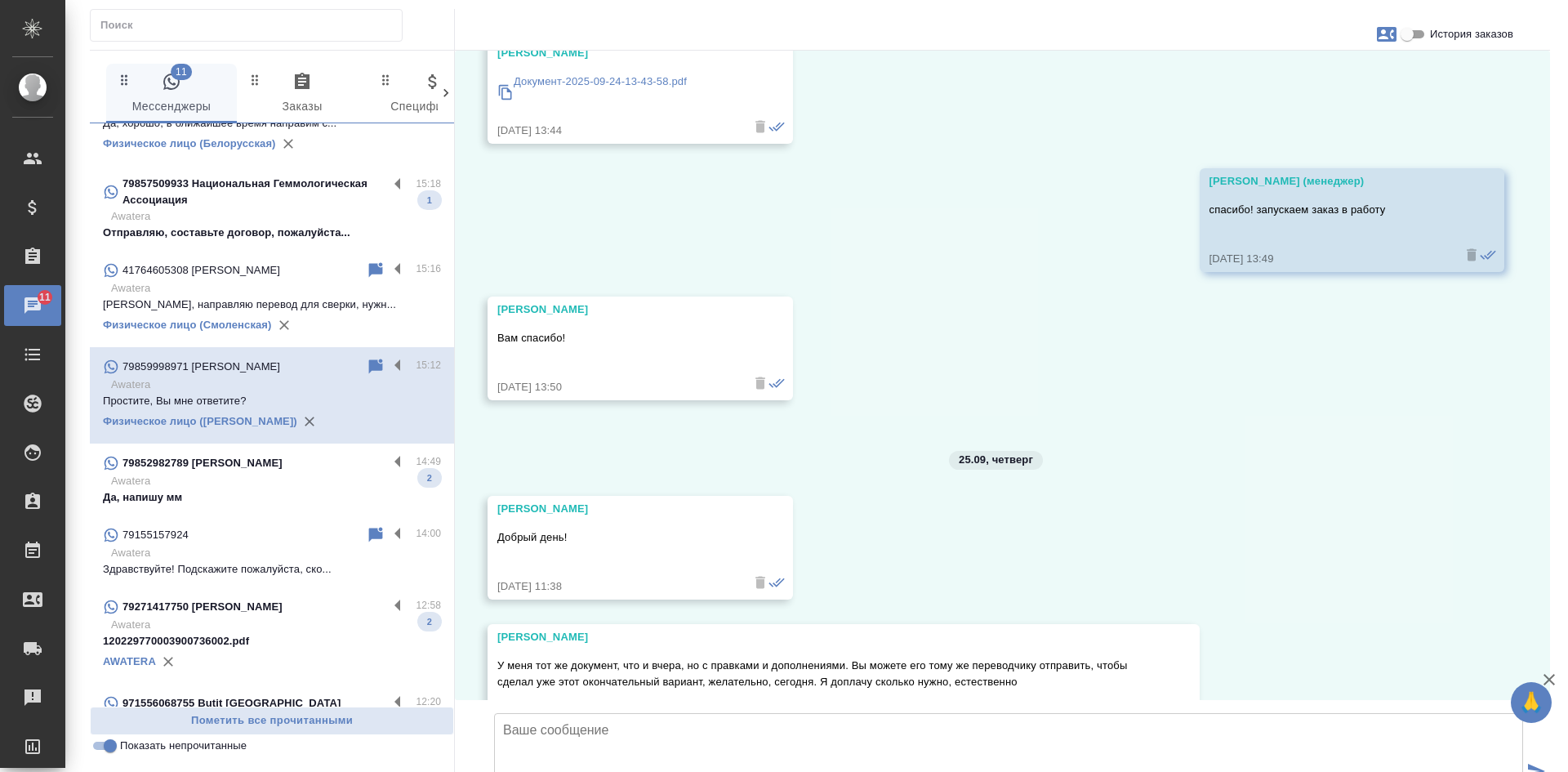
scroll to position [75993, 0]
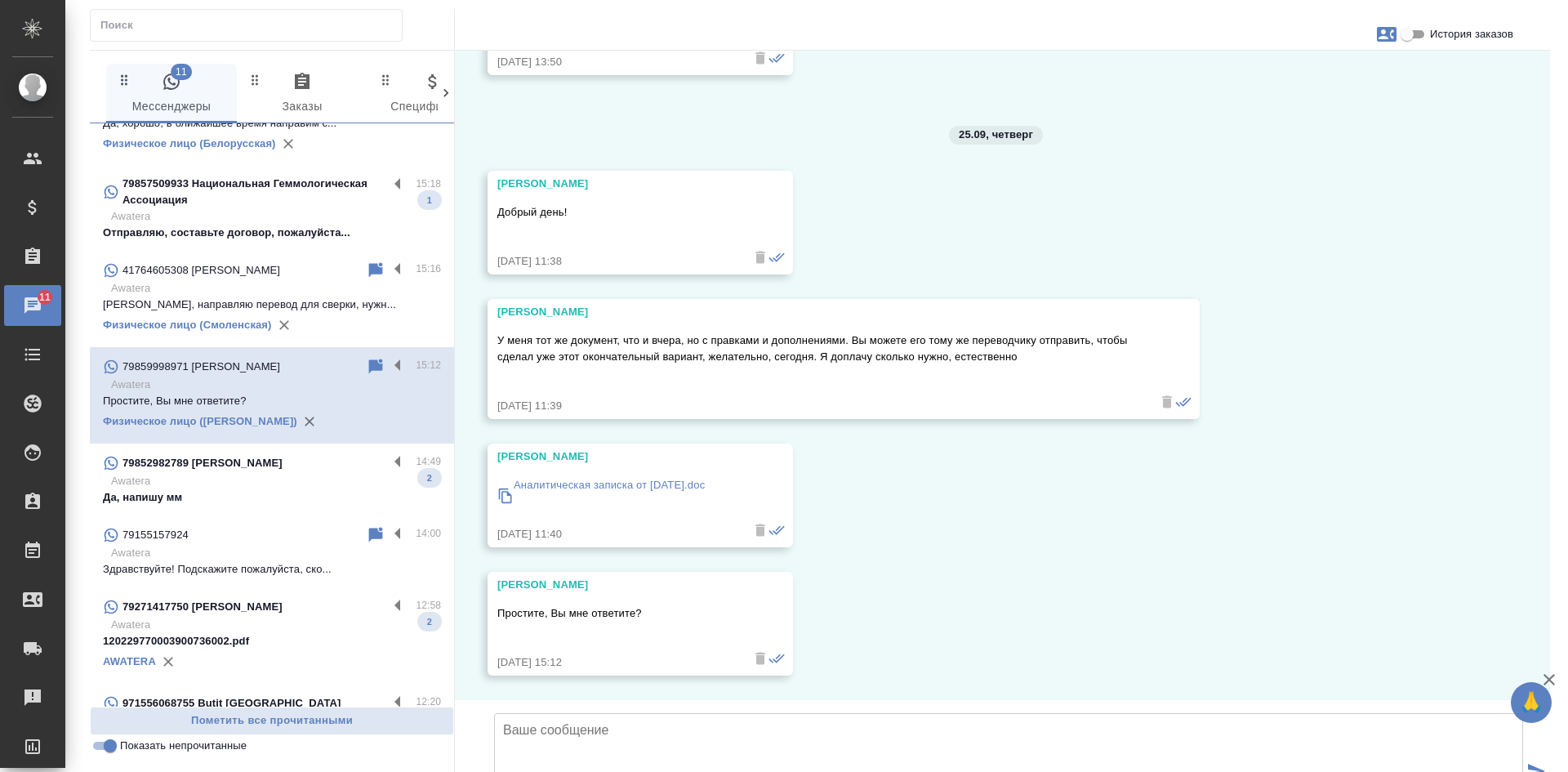
click at [1411, 35] on input "История заказов" at bounding box center [1406, 34] width 59 height 19
click at [1416, 35] on input "История заказов" at bounding box center [1406, 34] width 59 height 19
click at [1412, 35] on input "История заказов" at bounding box center [1406, 34] width 59 height 19
checkbox input "true"
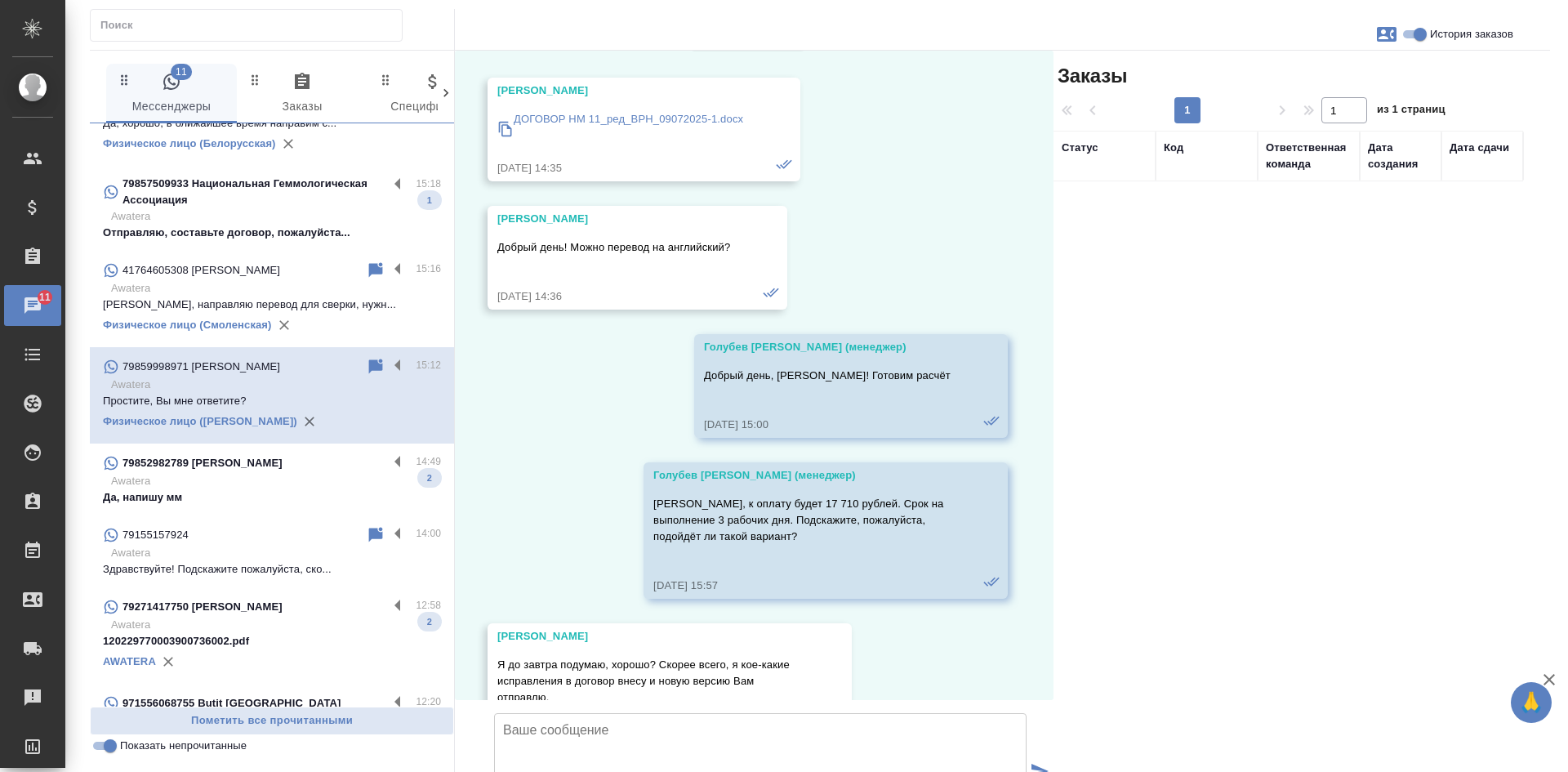
scroll to position [81219, 0]
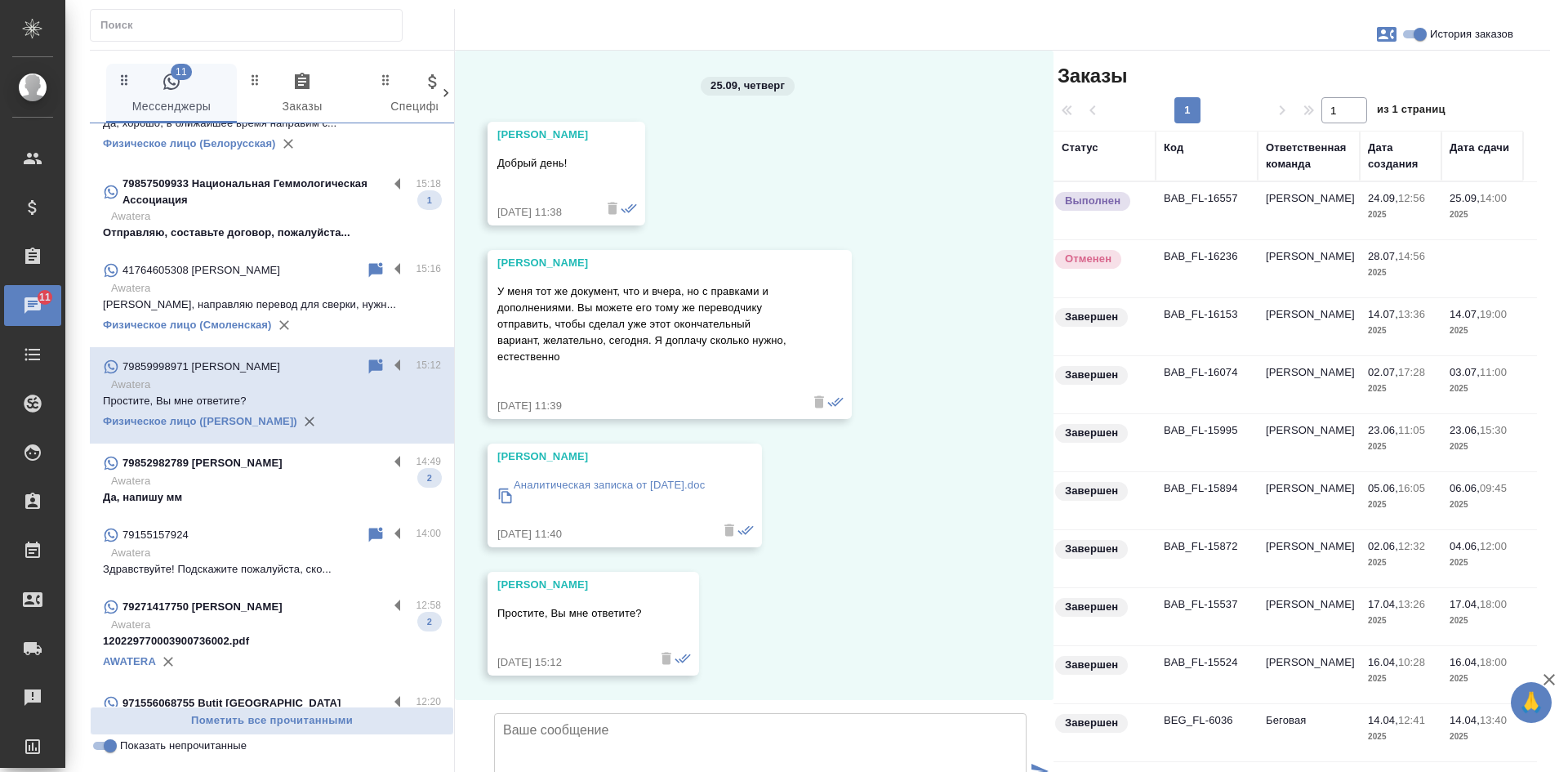
click at [1242, 356] on td "BAB_FL-16074" at bounding box center [1207, 384] width 102 height 57
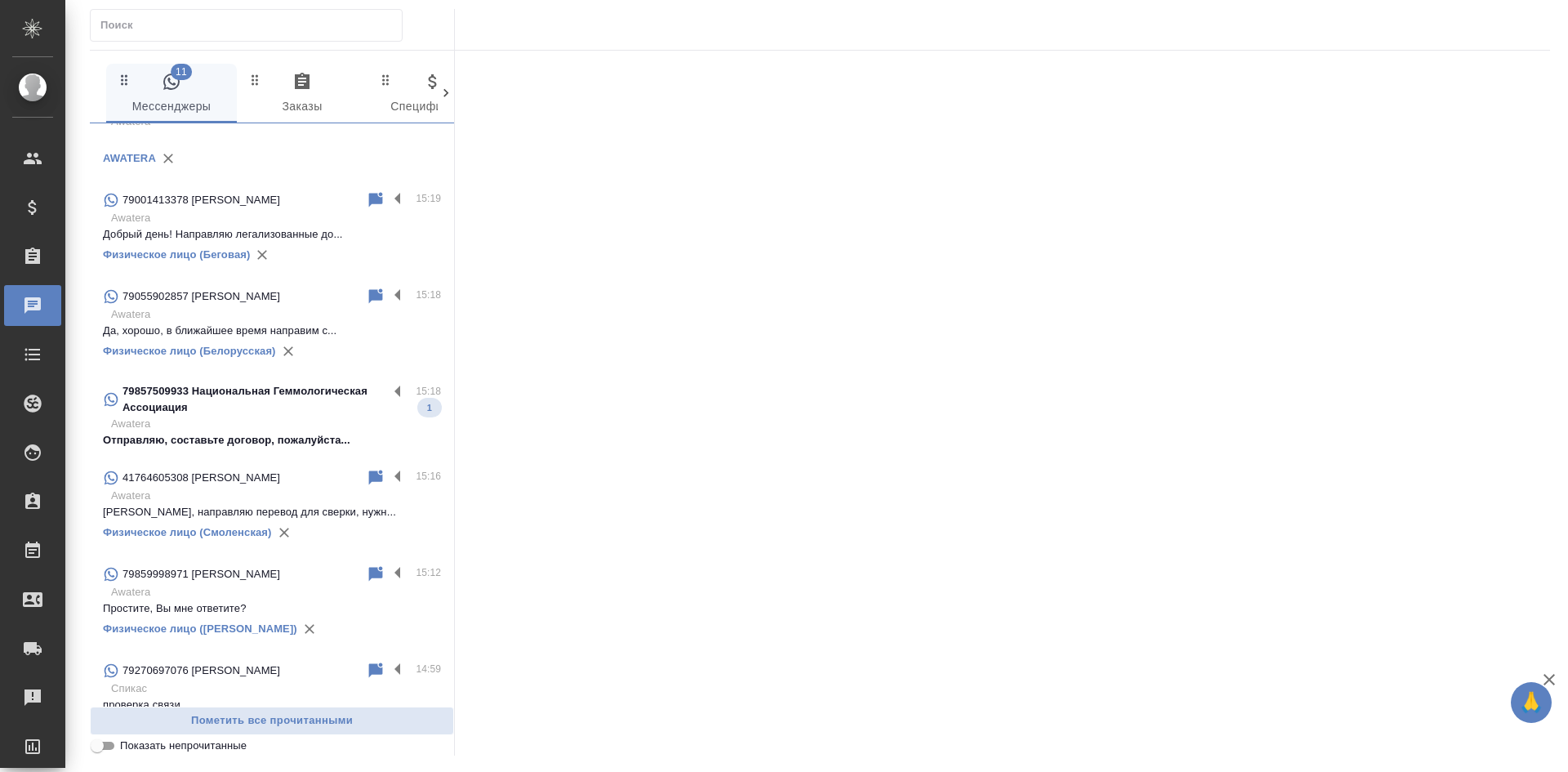
scroll to position [82, 0]
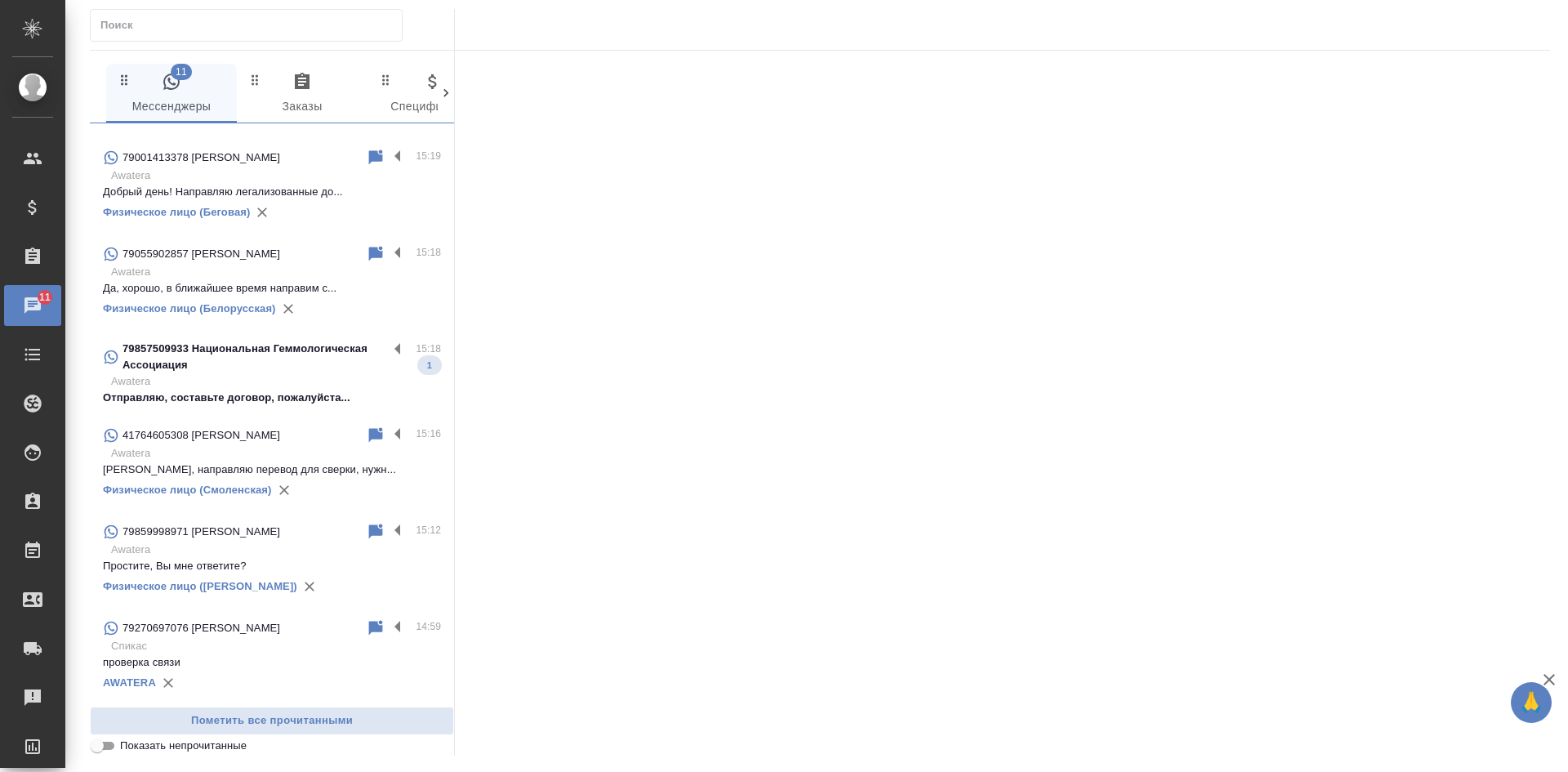
click at [233, 542] on div "79859998971 [PERSON_NAME]" at bounding box center [234, 531] width 263 height 19
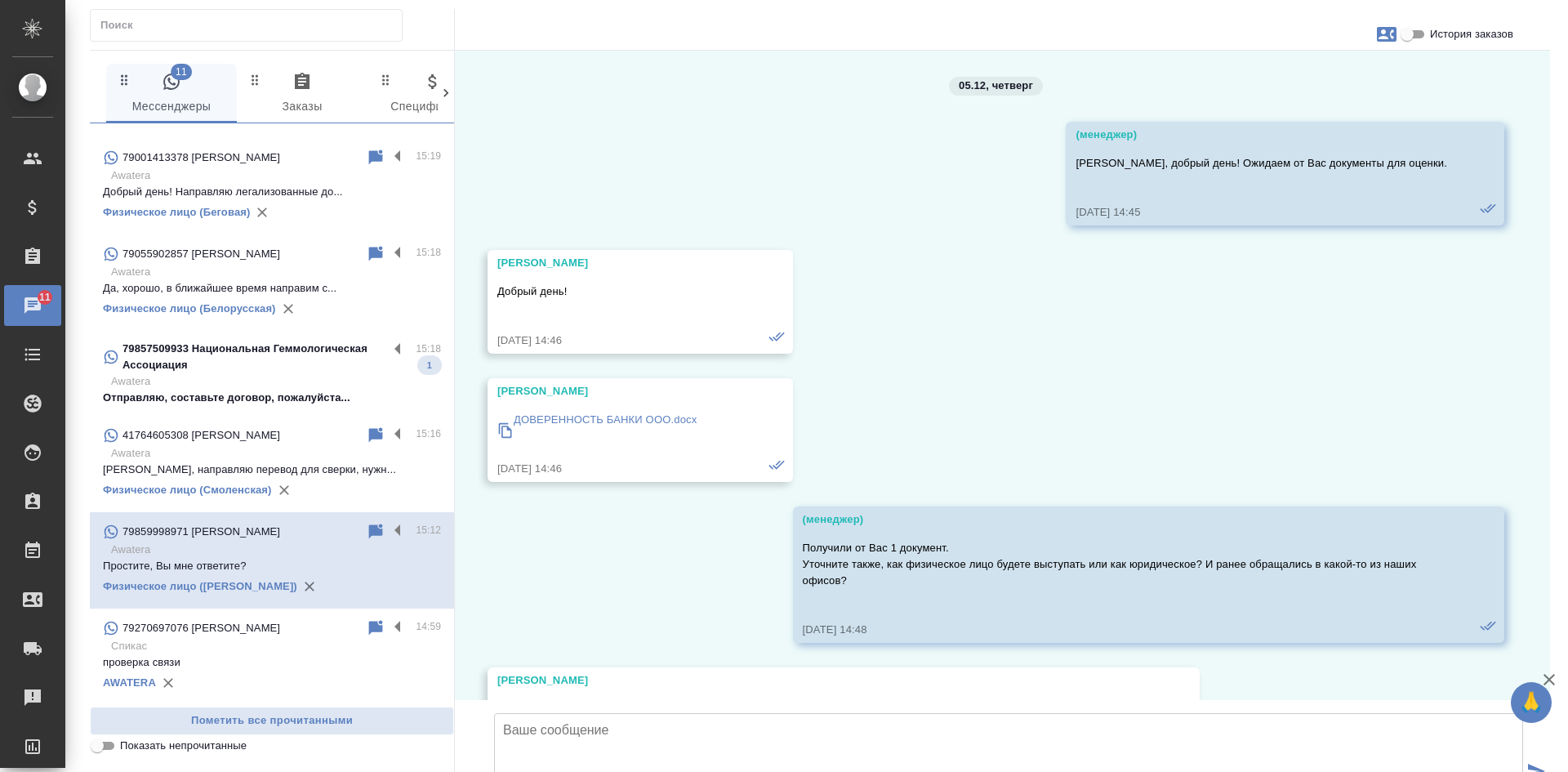
click at [1412, 33] on input "История заказов" at bounding box center [1406, 34] width 59 height 19
checkbox input "true"
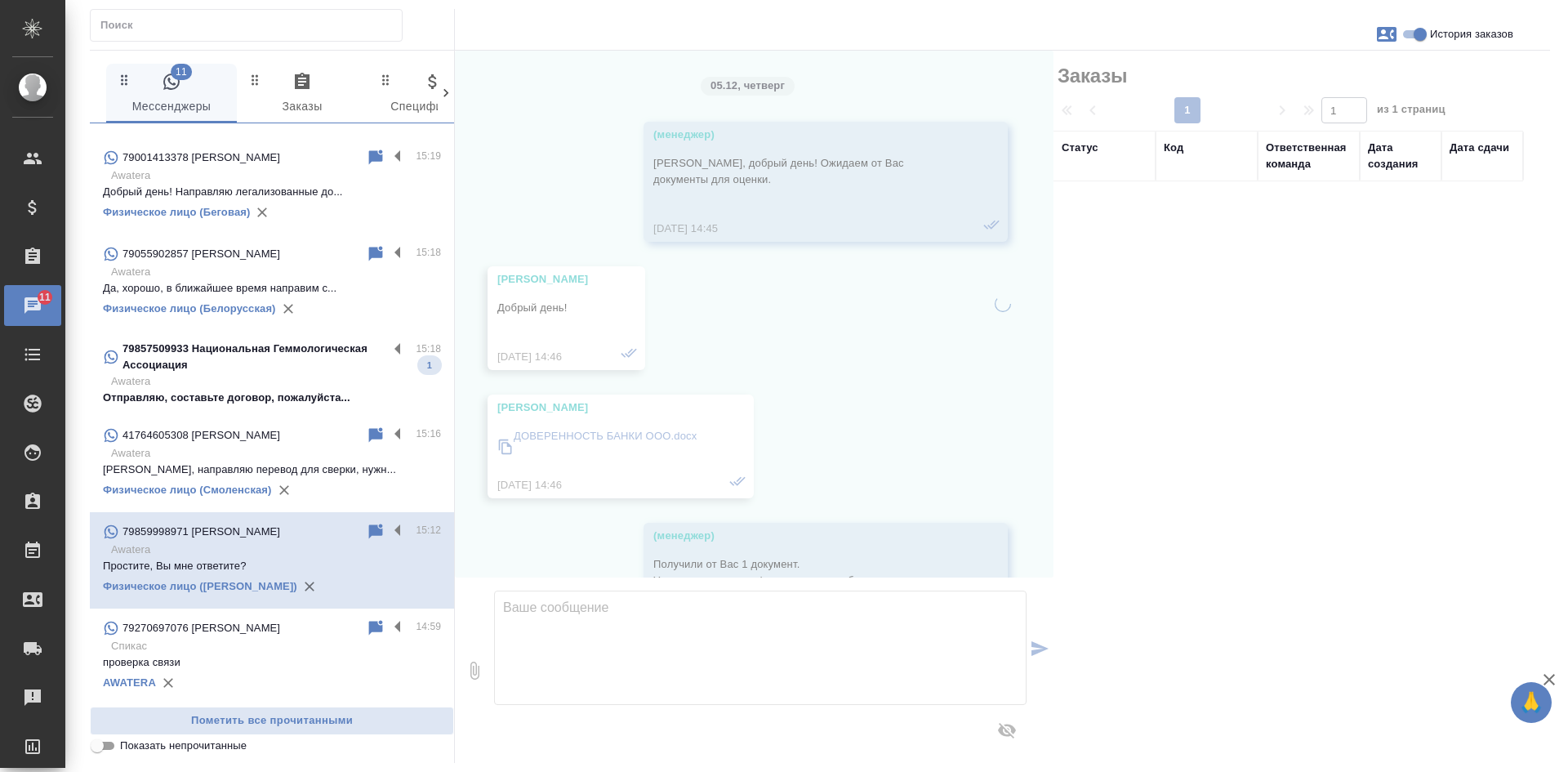
scroll to position [50469, 0]
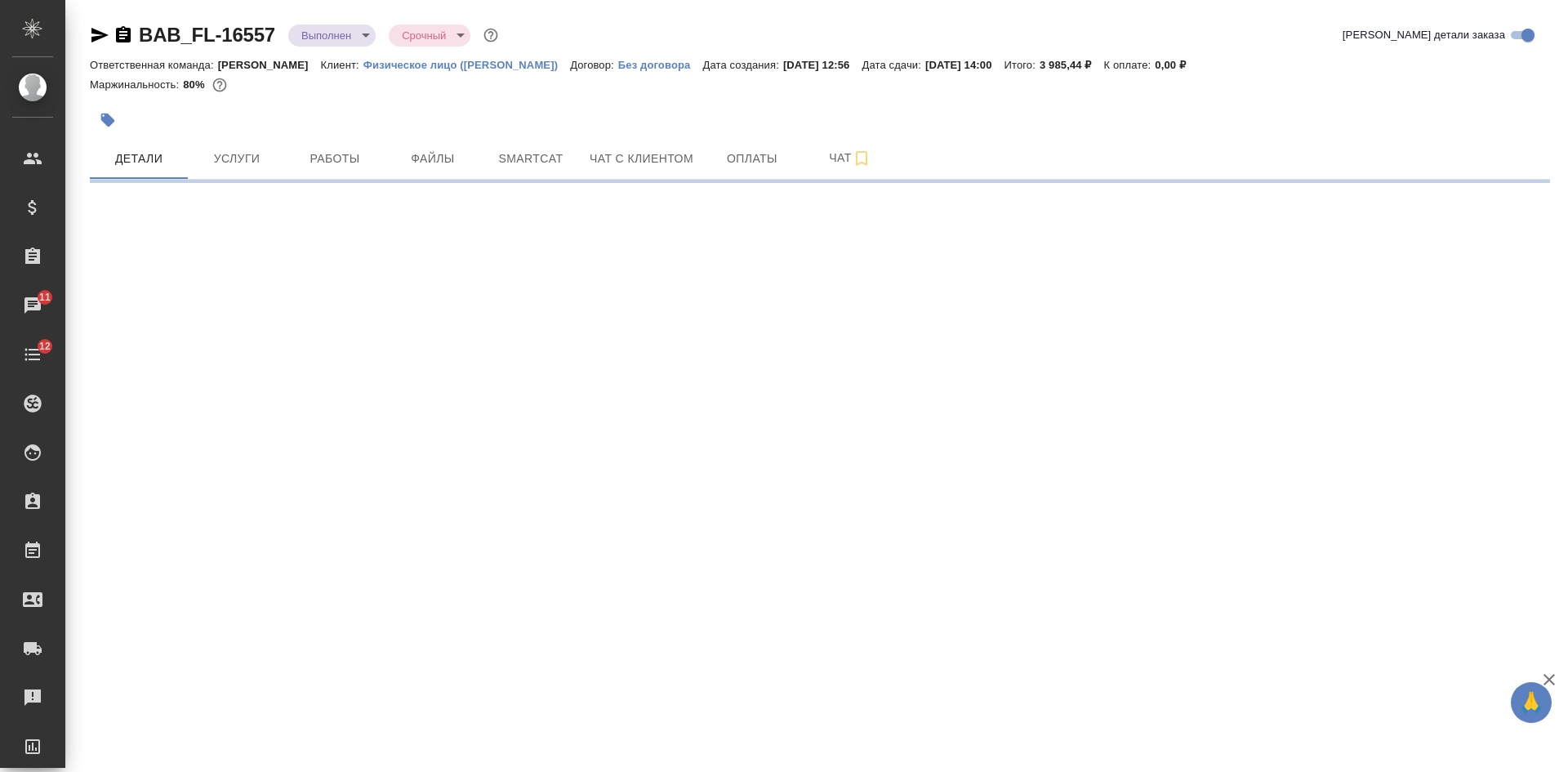
select select "RU"
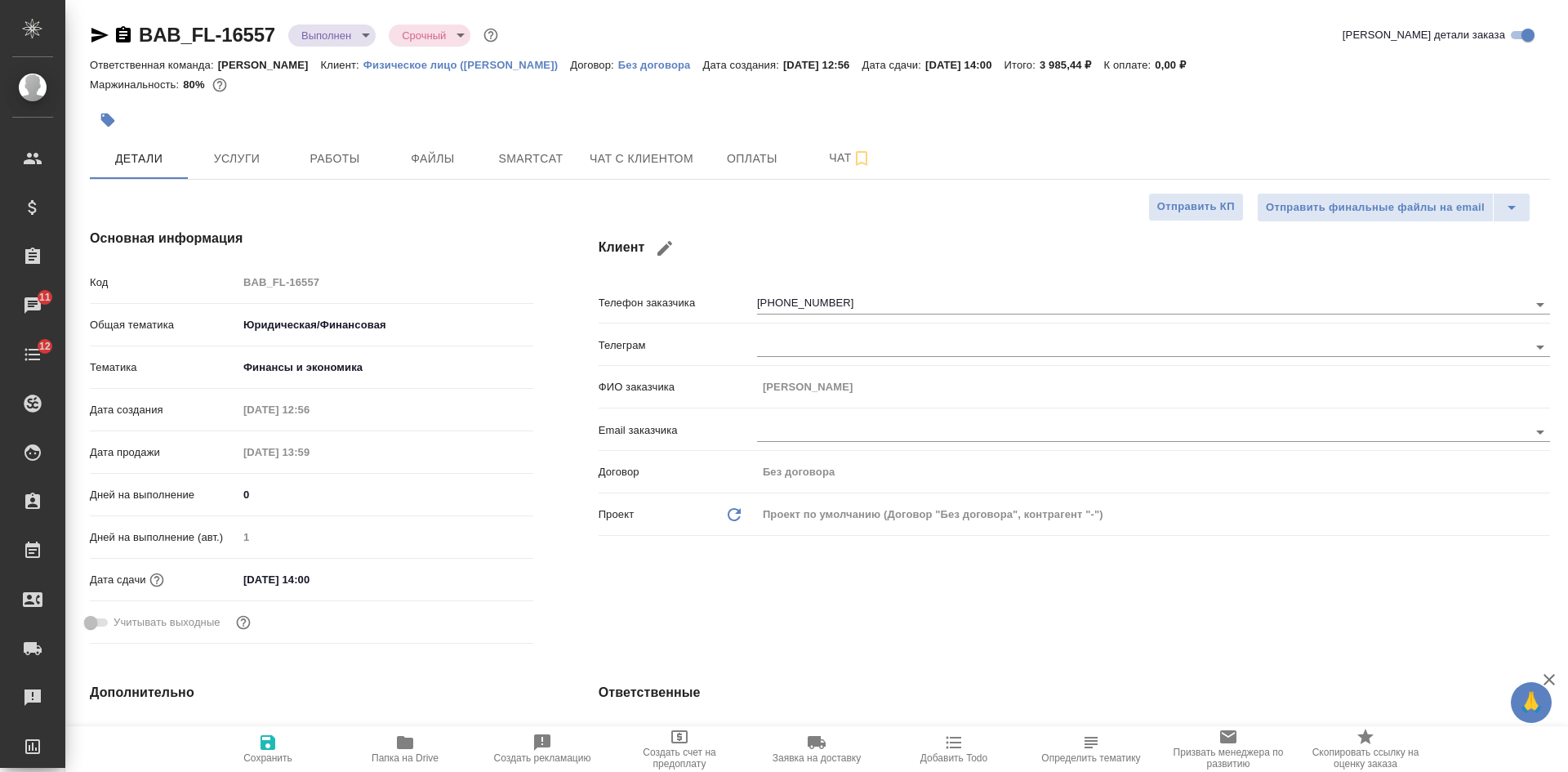
type textarea "x"
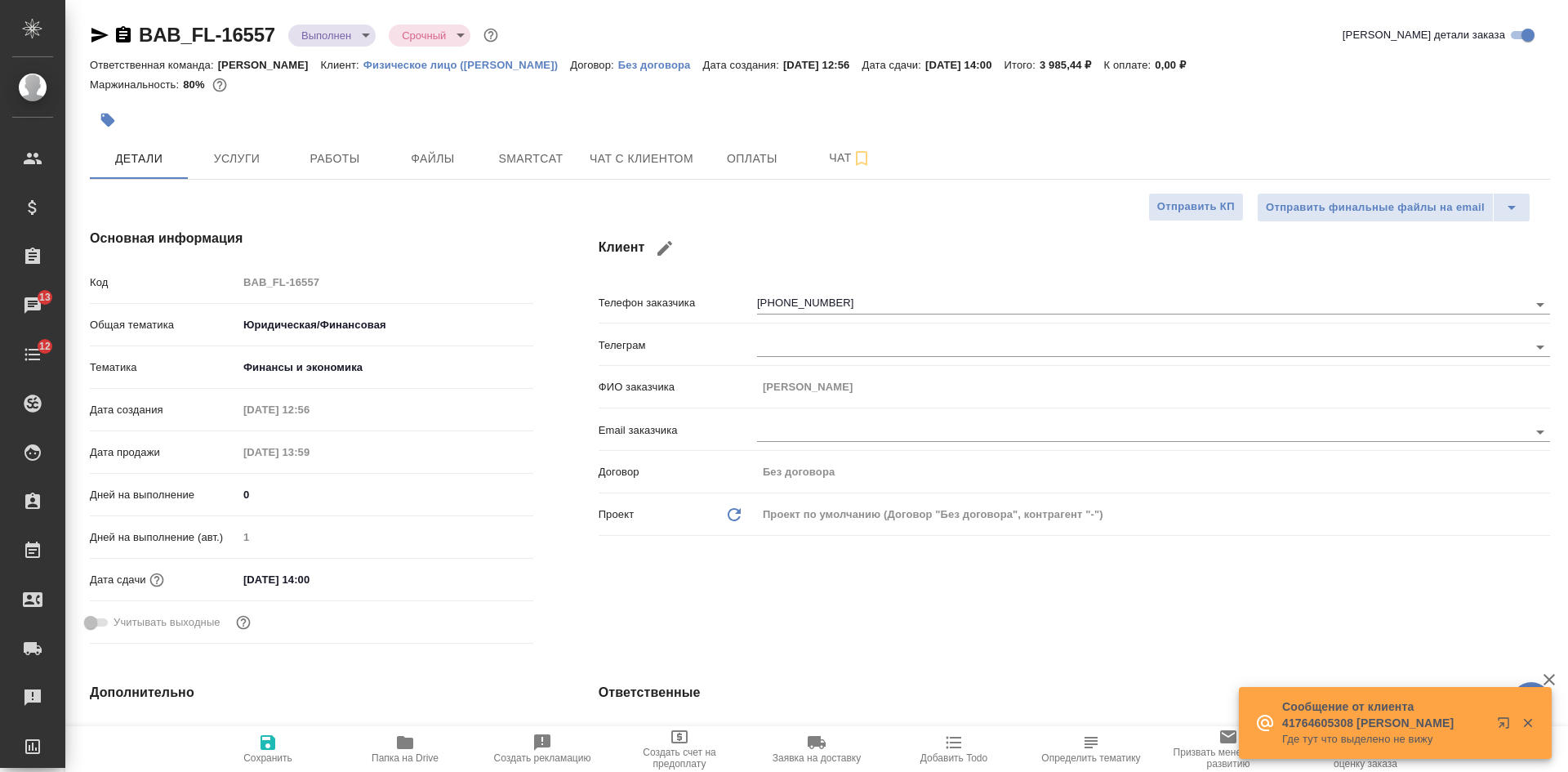
type textarea "x"
click at [117, 36] on icon "button" at bounding box center [122, 34] width 14 height 16
click at [123, 32] on icon "button" at bounding box center [123, 35] width 19 height 19
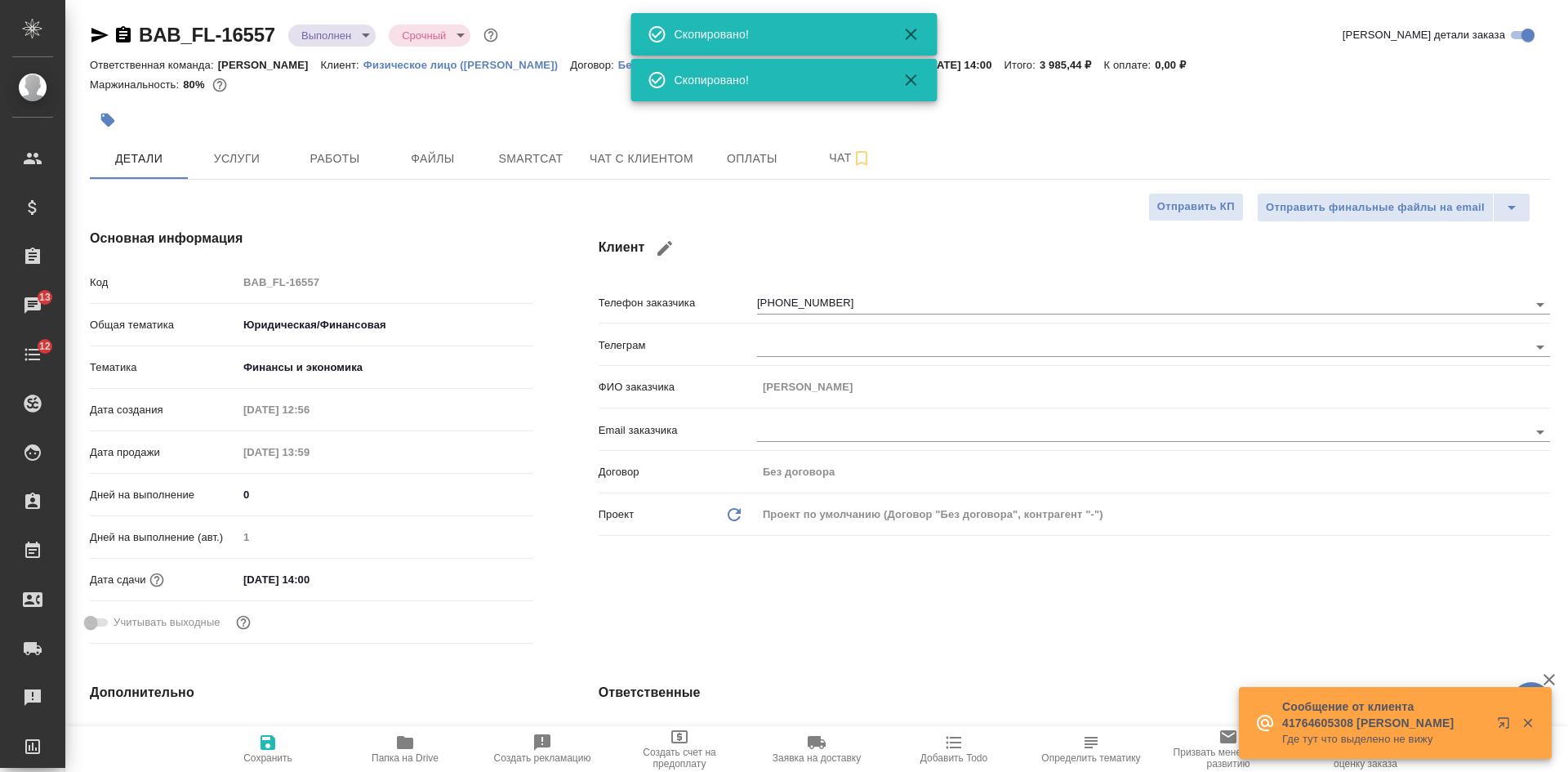
type textarea "x"
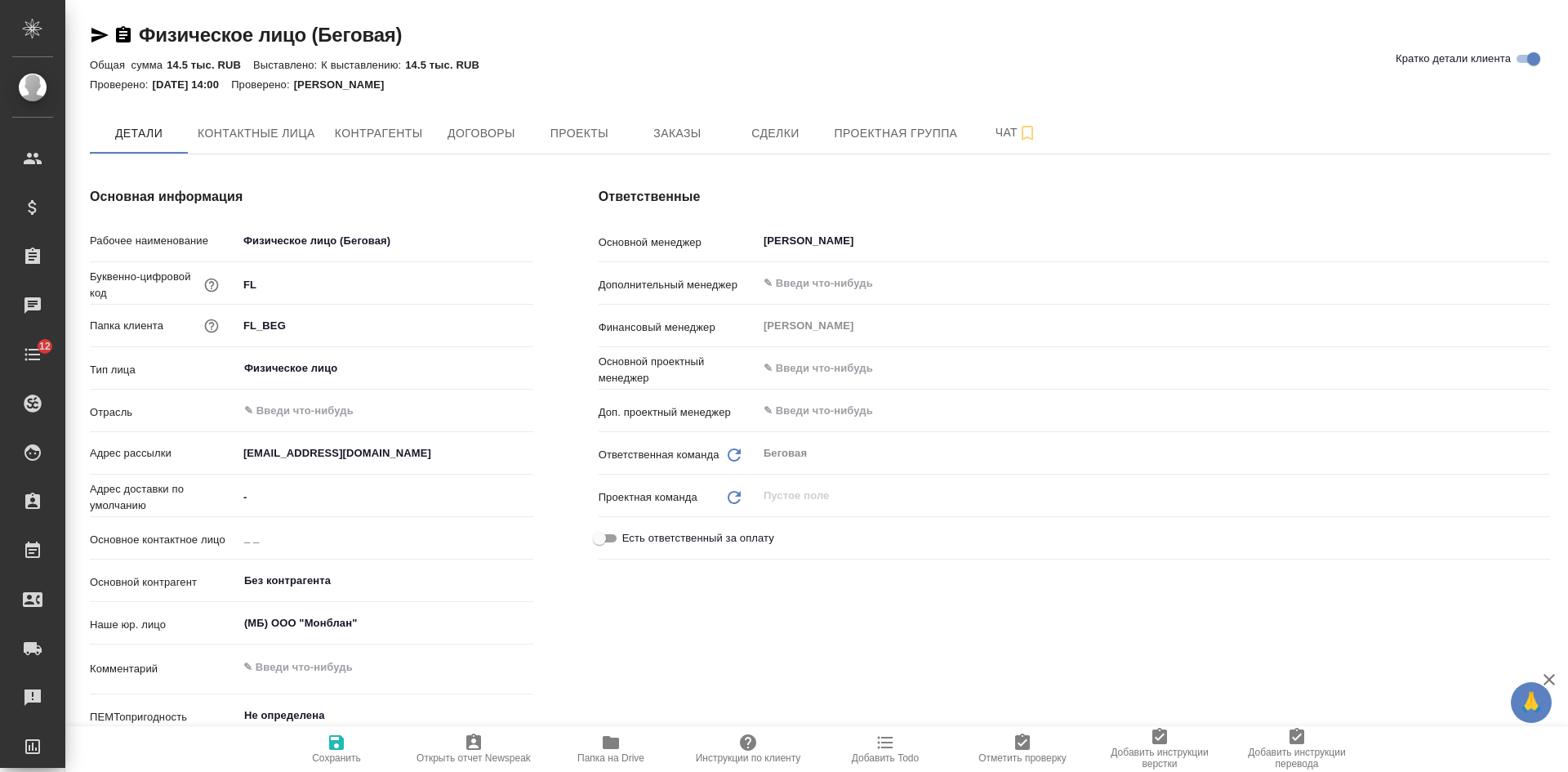
type textarea "x"
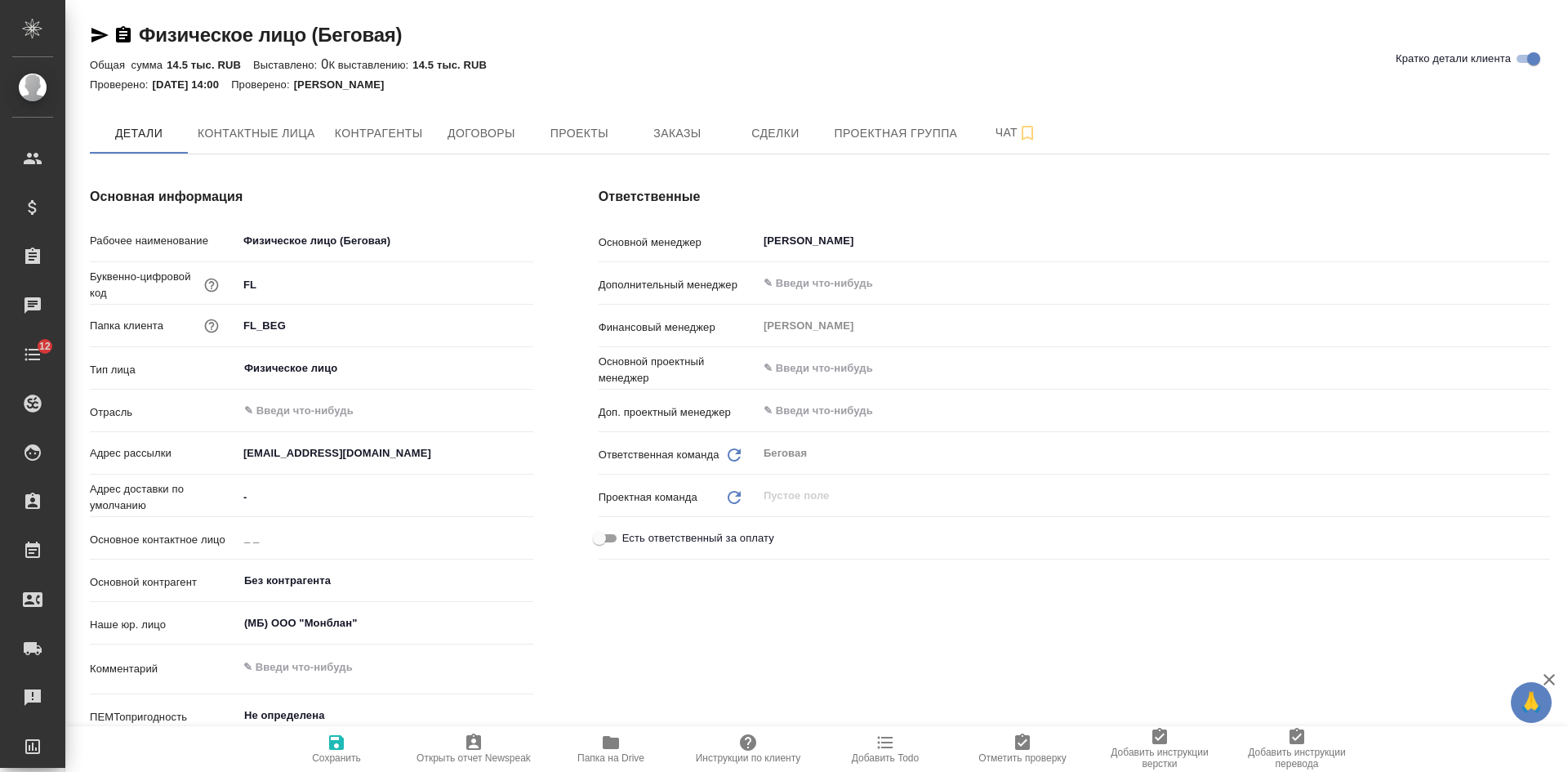
type textarea "x"
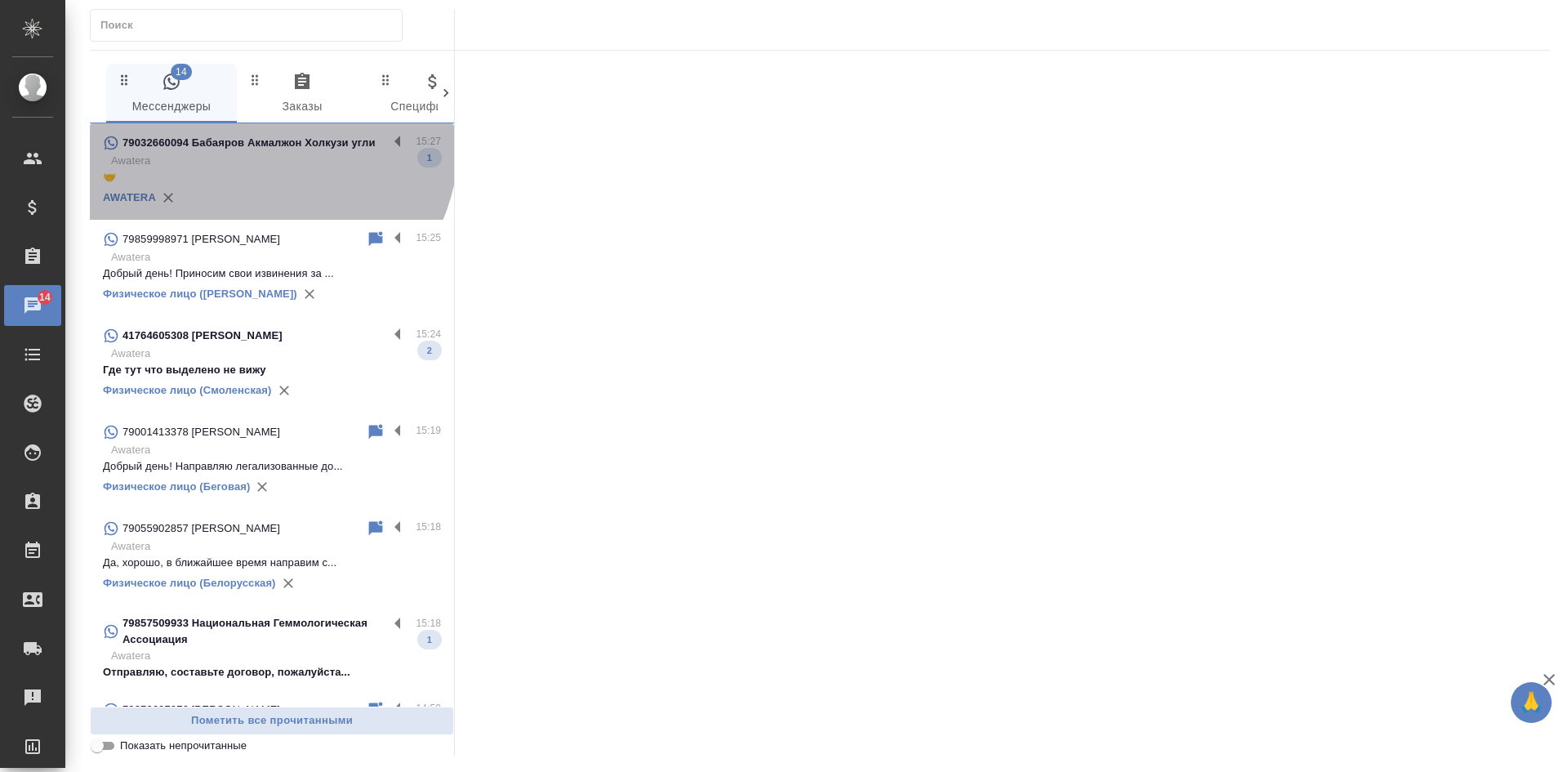
click at [253, 141] on p "79032660094 Бабаяров Акмалжон Холкузи угли" at bounding box center [249, 143] width 253 height 16
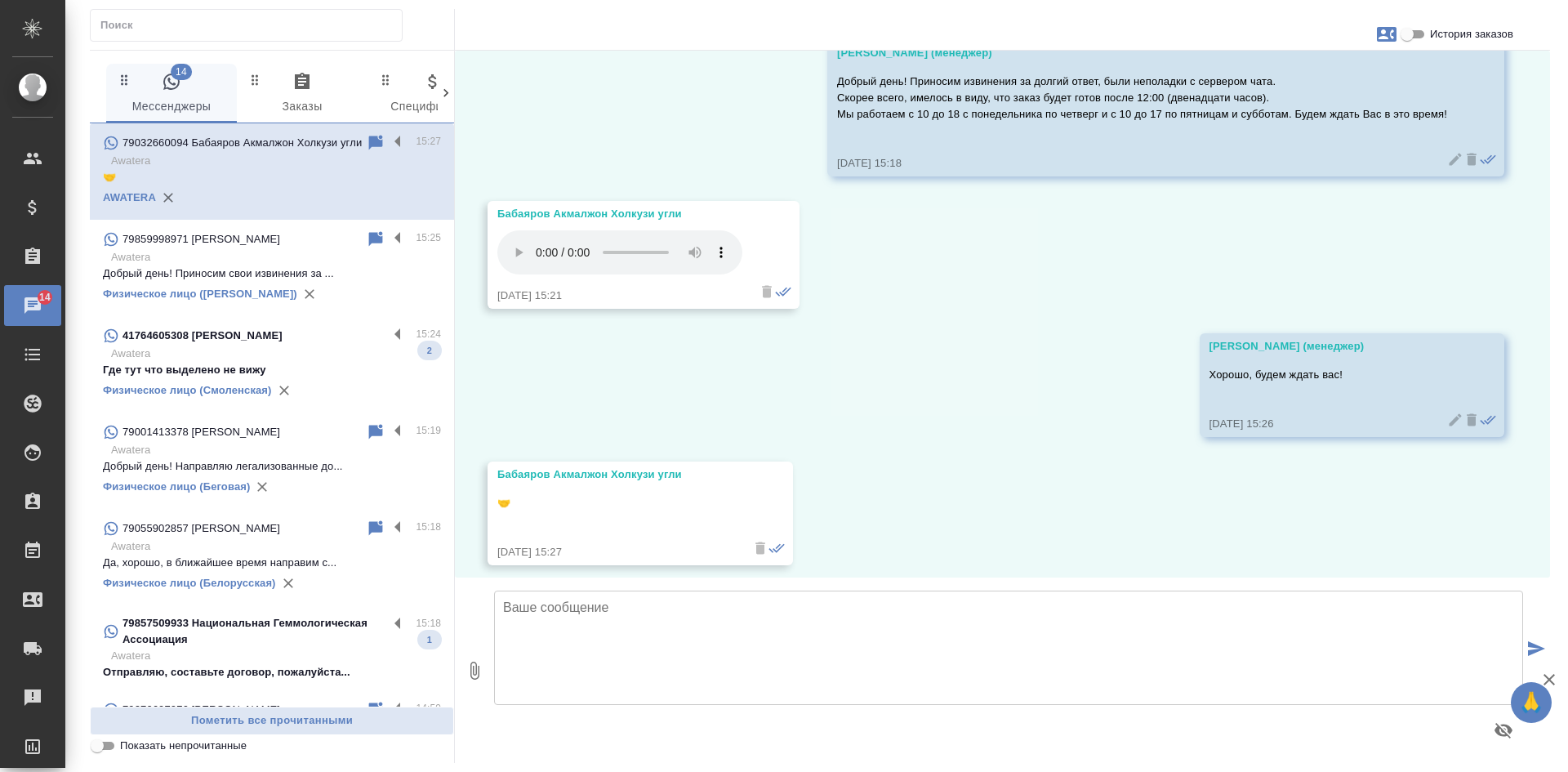
scroll to position [627, 0]
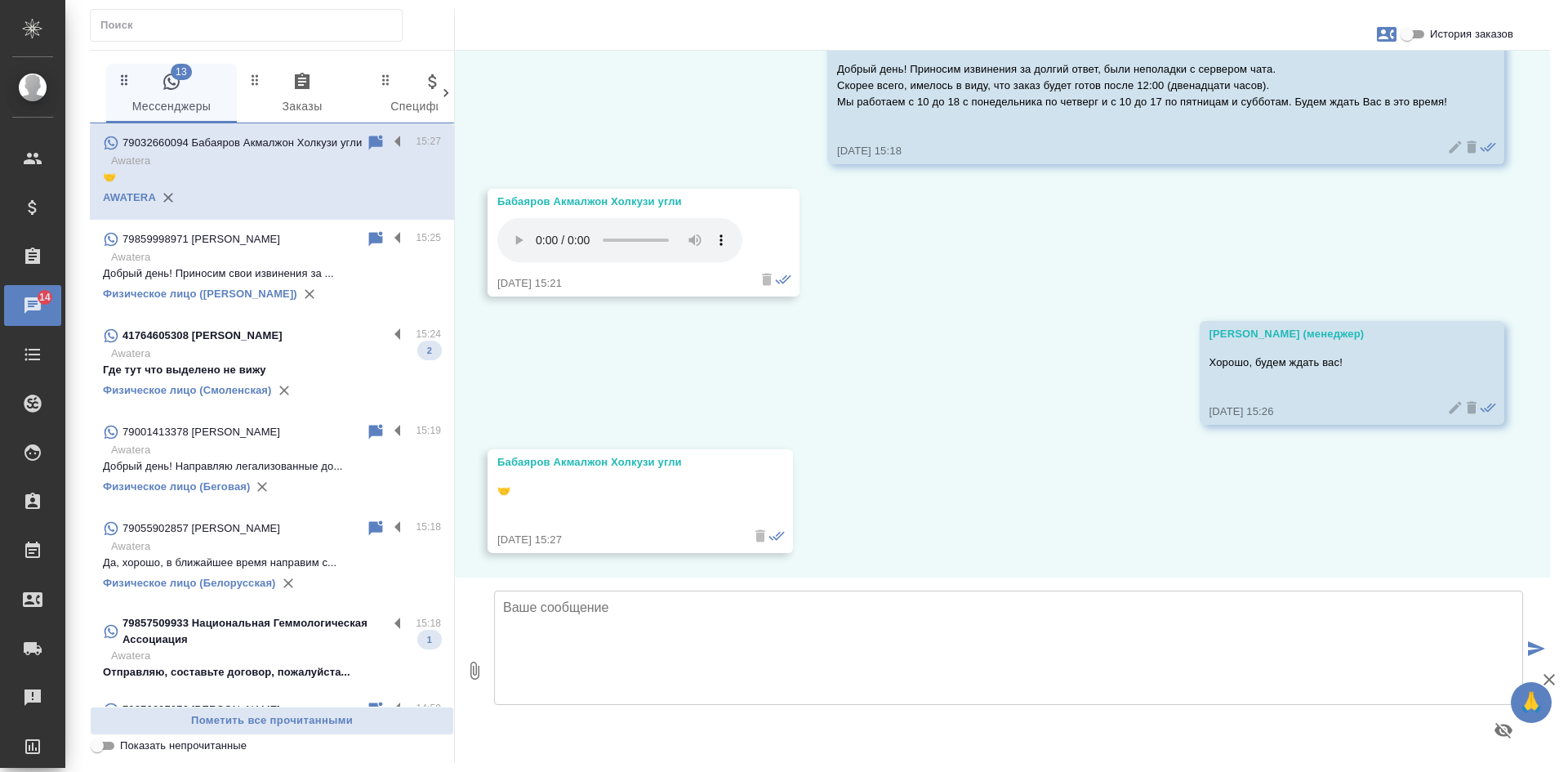
click at [280, 243] on div "79859998971 [PERSON_NAME]" at bounding box center [234, 239] width 263 height 19
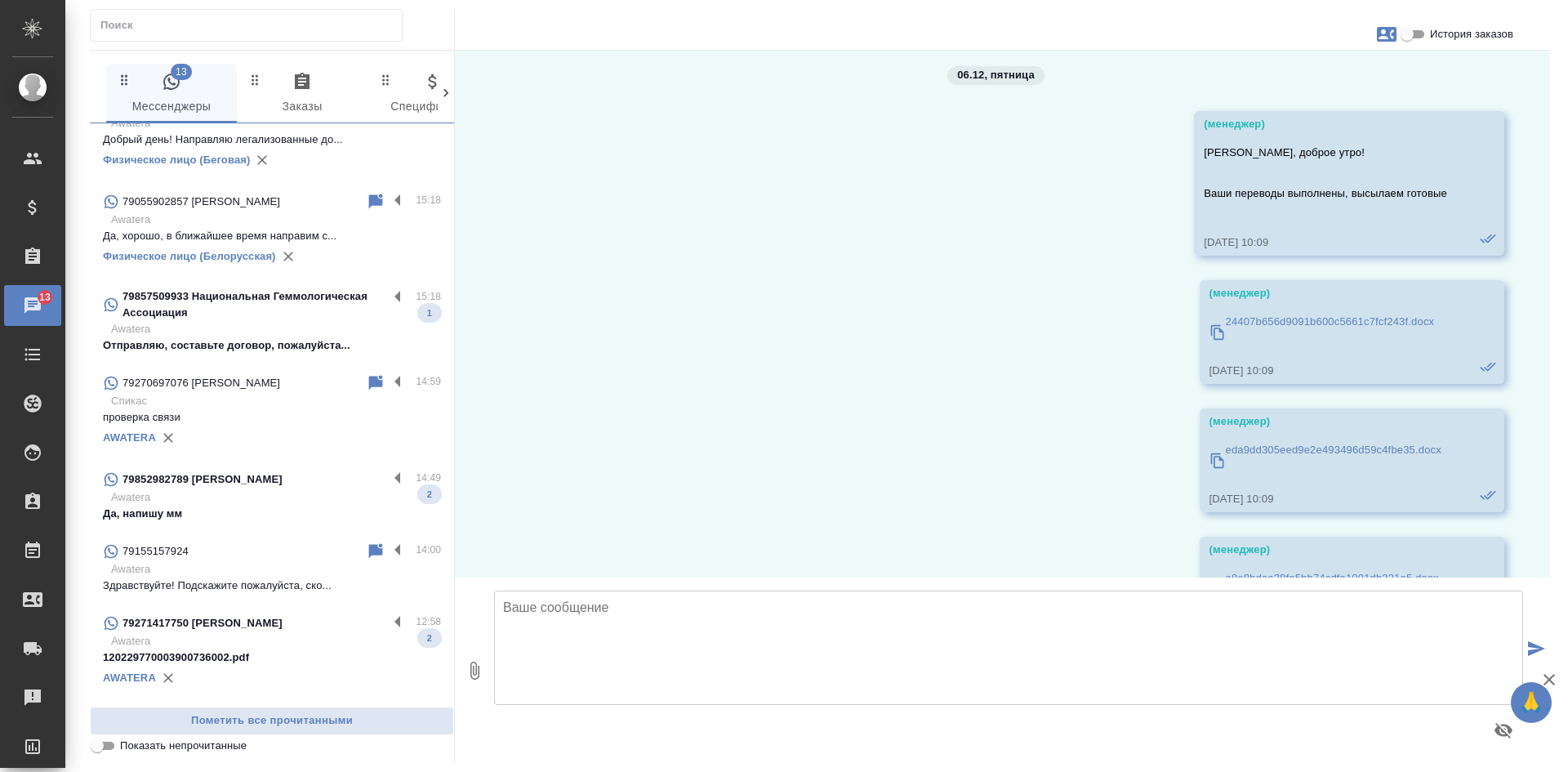
scroll to position [76364, 0]
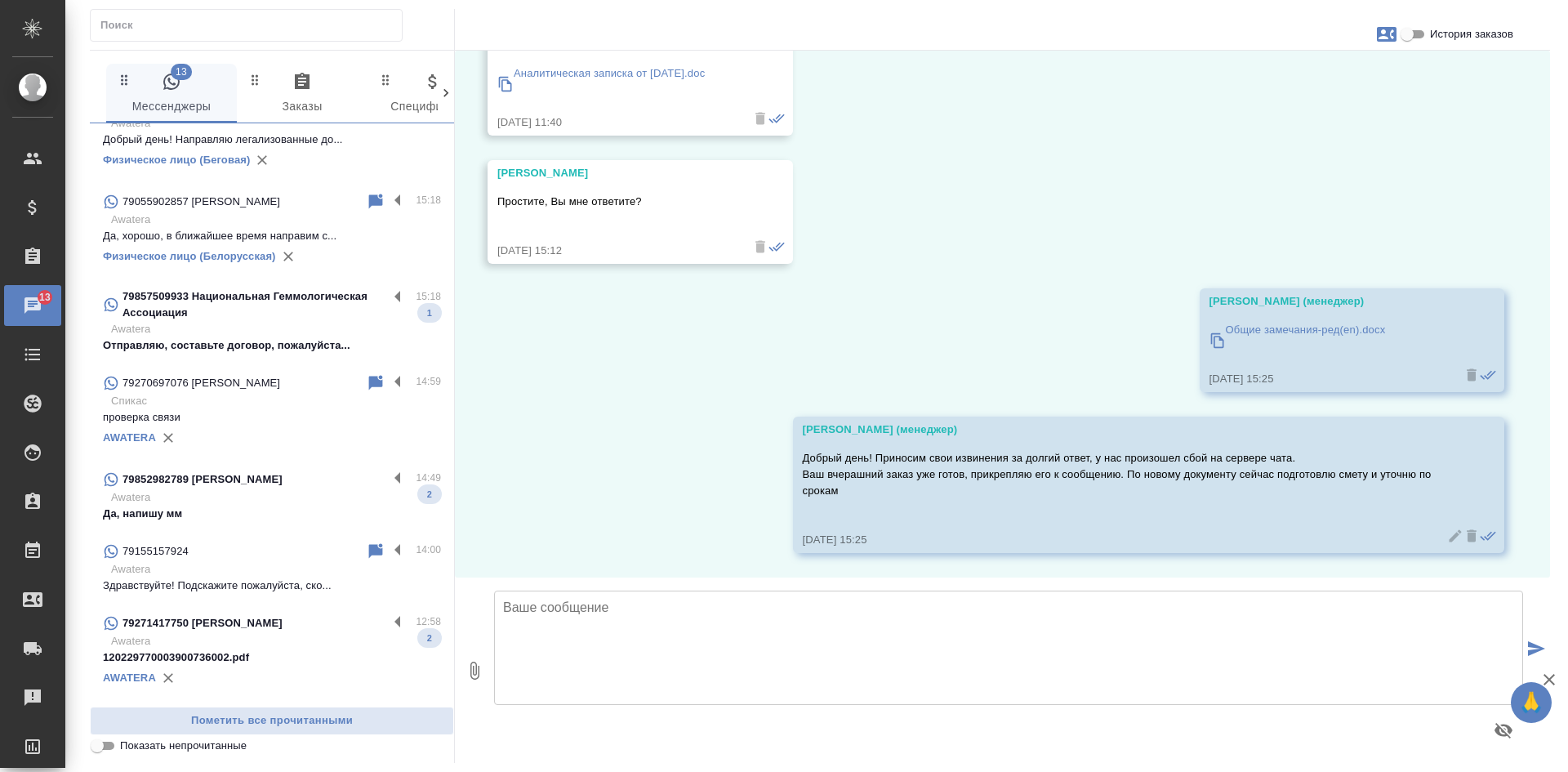
click at [233, 577] on p "Awatera" at bounding box center [276, 569] width 330 height 16
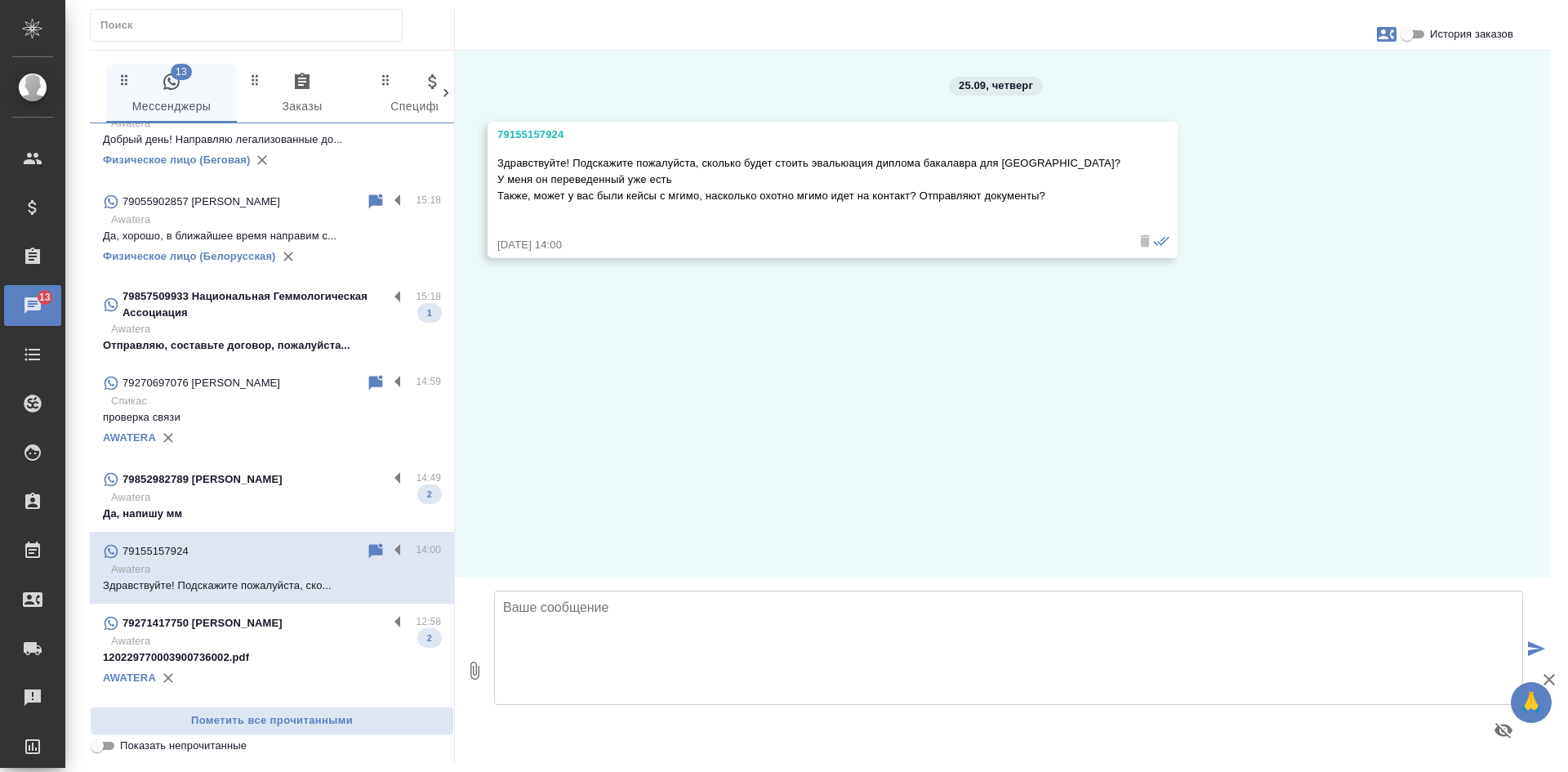
scroll to position [0, 0]
click at [601, 629] on textarea at bounding box center [1008, 648] width 1028 height 115
type textarea "Д"
click at [584, 614] on textarea "Здравствуйте! Как можно к Ва обращаться?" at bounding box center [1008, 648] width 1028 height 115
click at [594, 622] on textarea "Здравствуйте! Как можно к Ва обращаться?" at bounding box center [1008, 648] width 1028 height 115
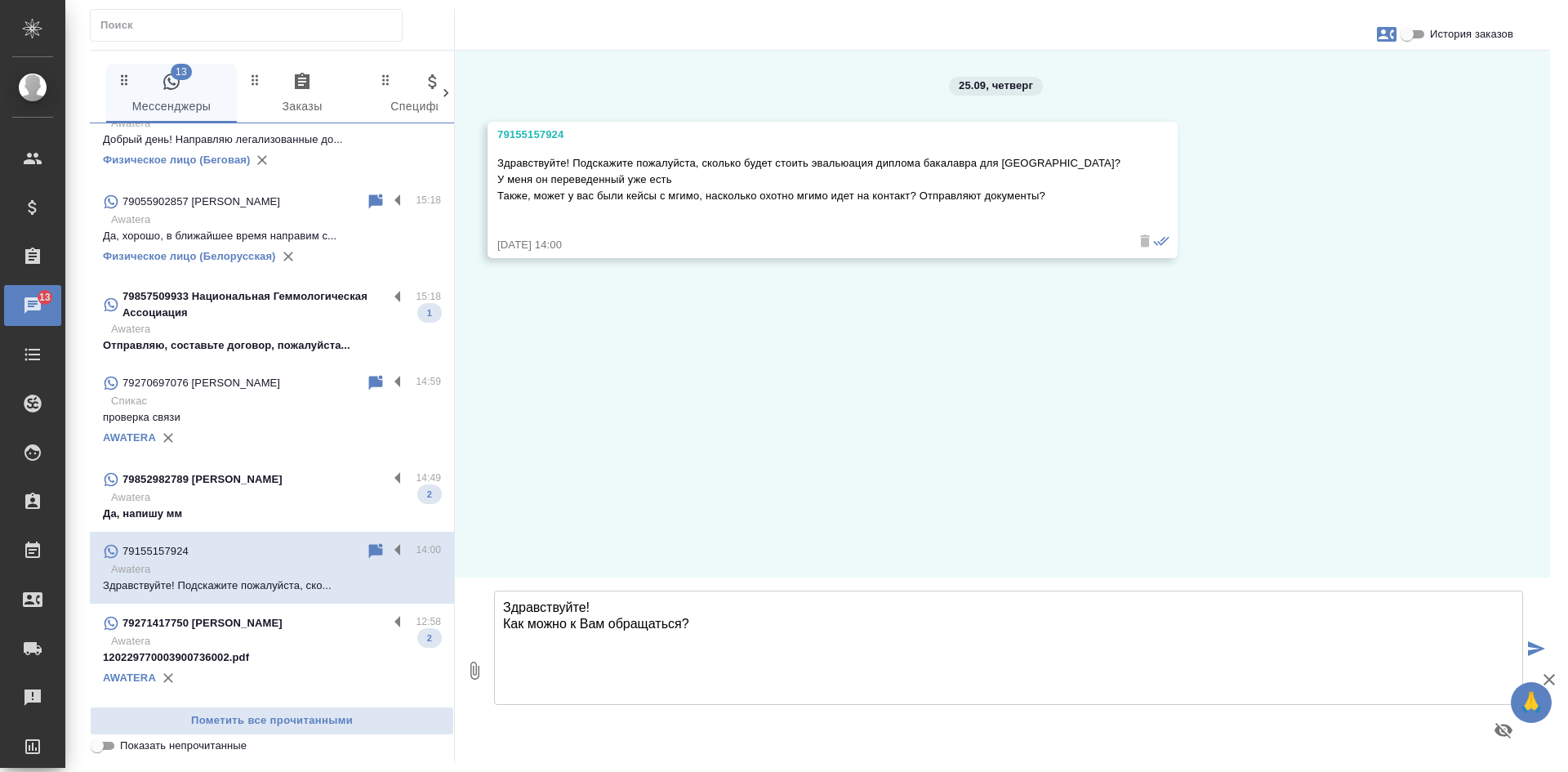
click at [730, 618] on textarea "Здравствуйте! Как можно к Вам обращаться?" at bounding box center [1008, 648] width 1028 height 115
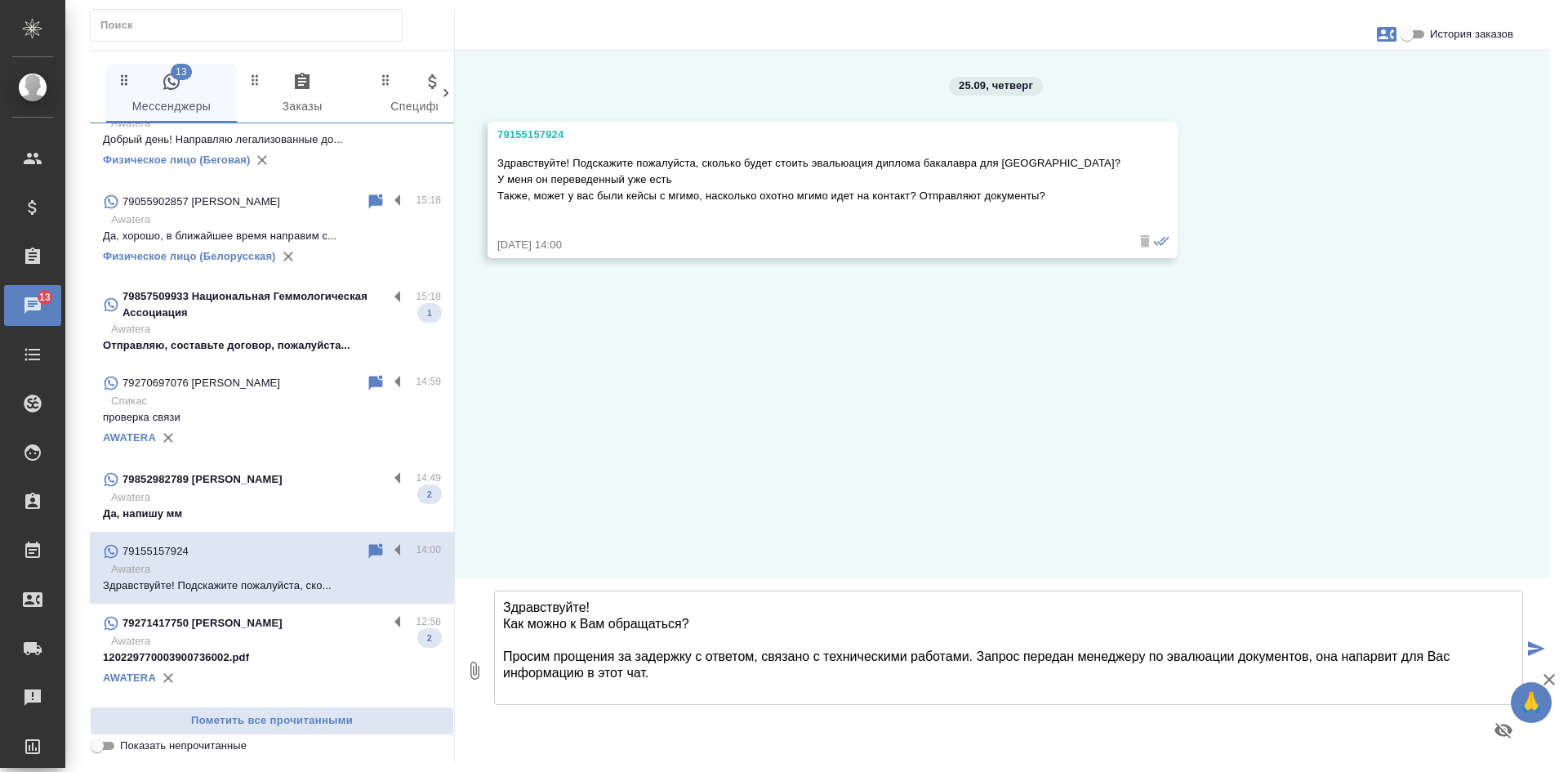
drag, startPoint x: 1377, startPoint y: 665, endPoint x: 1386, endPoint y: 657, distance: 12.0
click at [761, 655] on textarea "Здравствуйте! Как можно к Вам обращаться? Просим прощения за задержку с ответом…" at bounding box center [1008, 648] width 1028 height 115
drag, startPoint x: 878, startPoint y: 653, endPoint x: 766, endPoint y: 659, distance: 112.2
click at [766, 659] on textarea "Здравствуйте! Как можно к Вам обращаться? Просим прощения за задержку с ответом…" at bounding box center [1008, 648] width 1028 height 115
drag, startPoint x: 955, startPoint y: 654, endPoint x: 772, endPoint y: 656, distance: 183.0
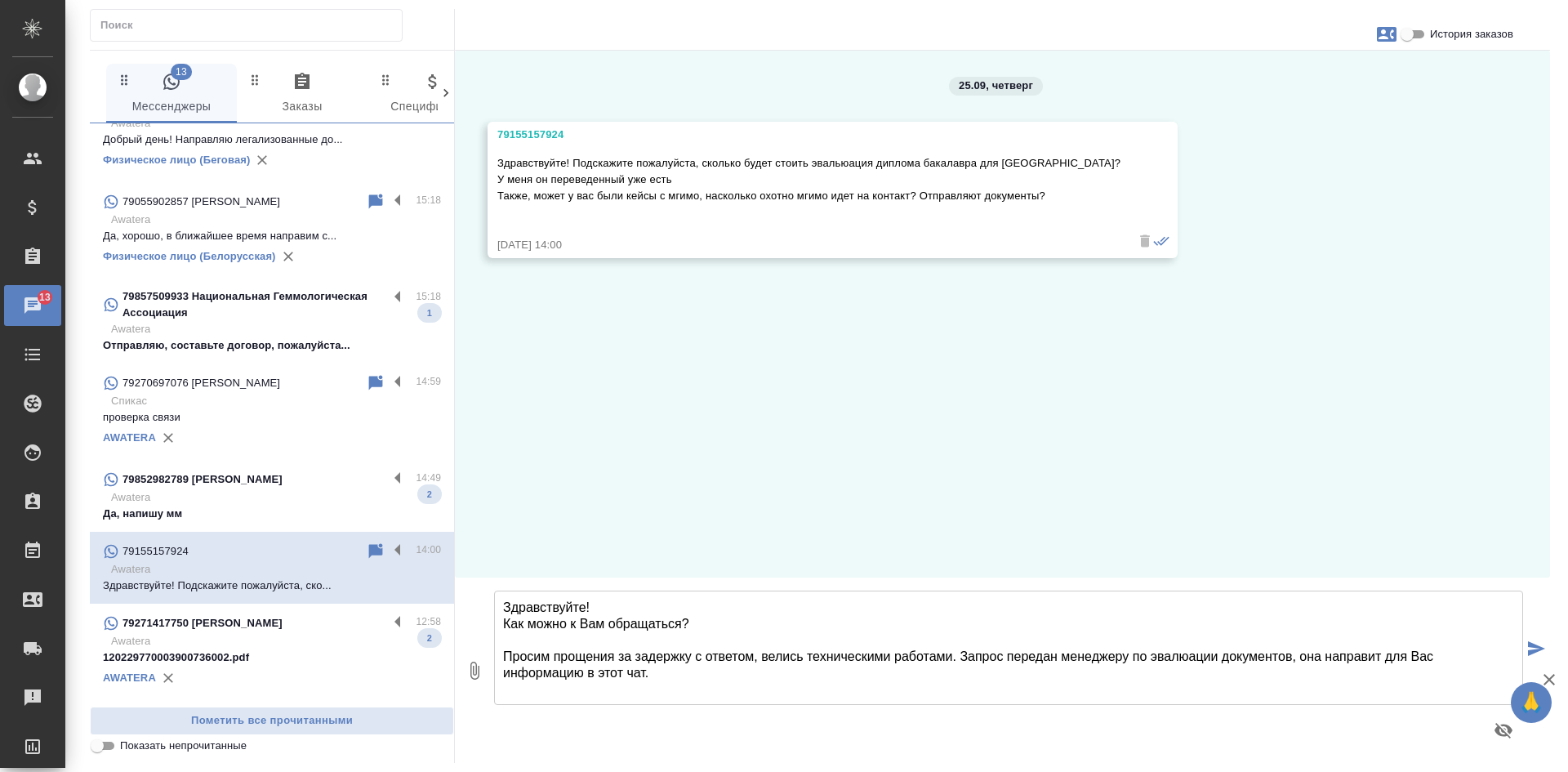
click at [772, 656] on textarea "Здравствуйте! Как можно к Вам обращаться? Просим прощения за задержку с ответом…" at bounding box center [1008, 648] width 1028 height 115
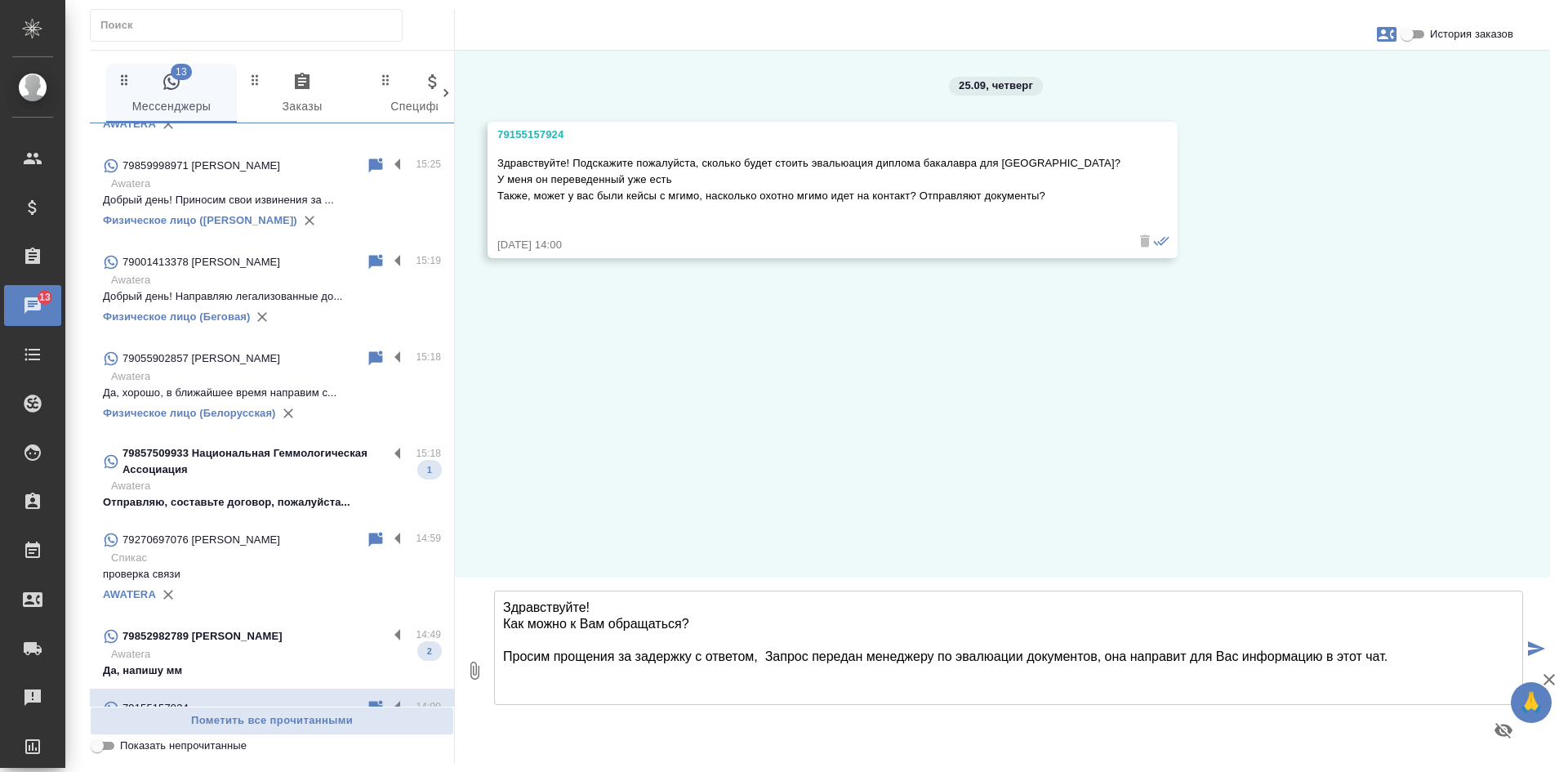
scroll to position [82, 0]
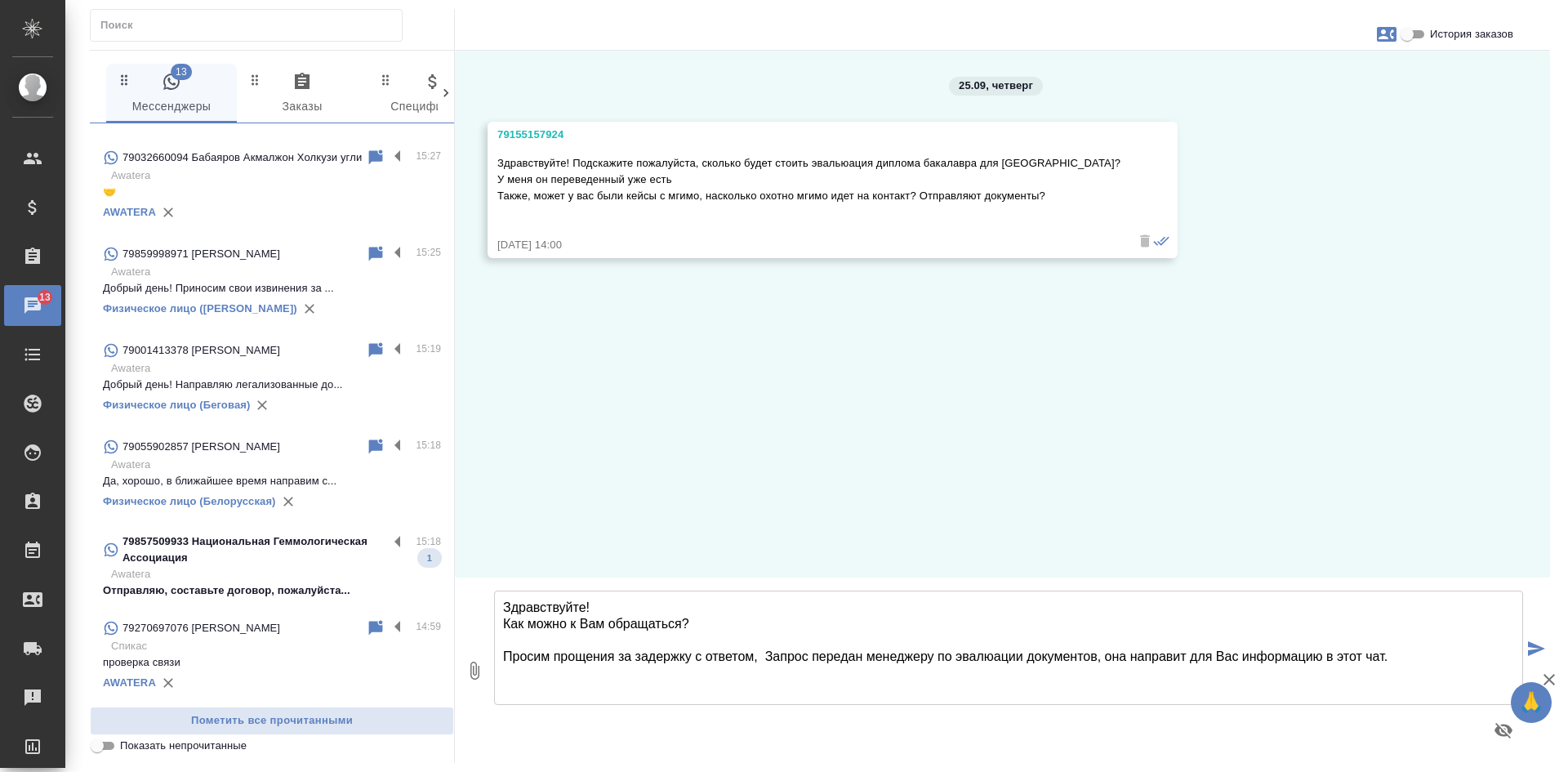
drag, startPoint x: 504, startPoint y: 606, endPoint x: 1430, endPoint y: 671, distance: 928.3
click at [1432, 671] on textarea "Здравствуйте! Как можно к Вам обращаться? Просим прощения за задержку с ответом…" at bounding box center [1008, 648] width 1028 height 115
type textarea "Здравствуйте! Как можно к Вам обращаться? Просим прощения за задержку с ответом…"
click at [286, 263] on div "79859998971 [PERSON_NAME]" at bounding box center [234, 253] width 263 height 19
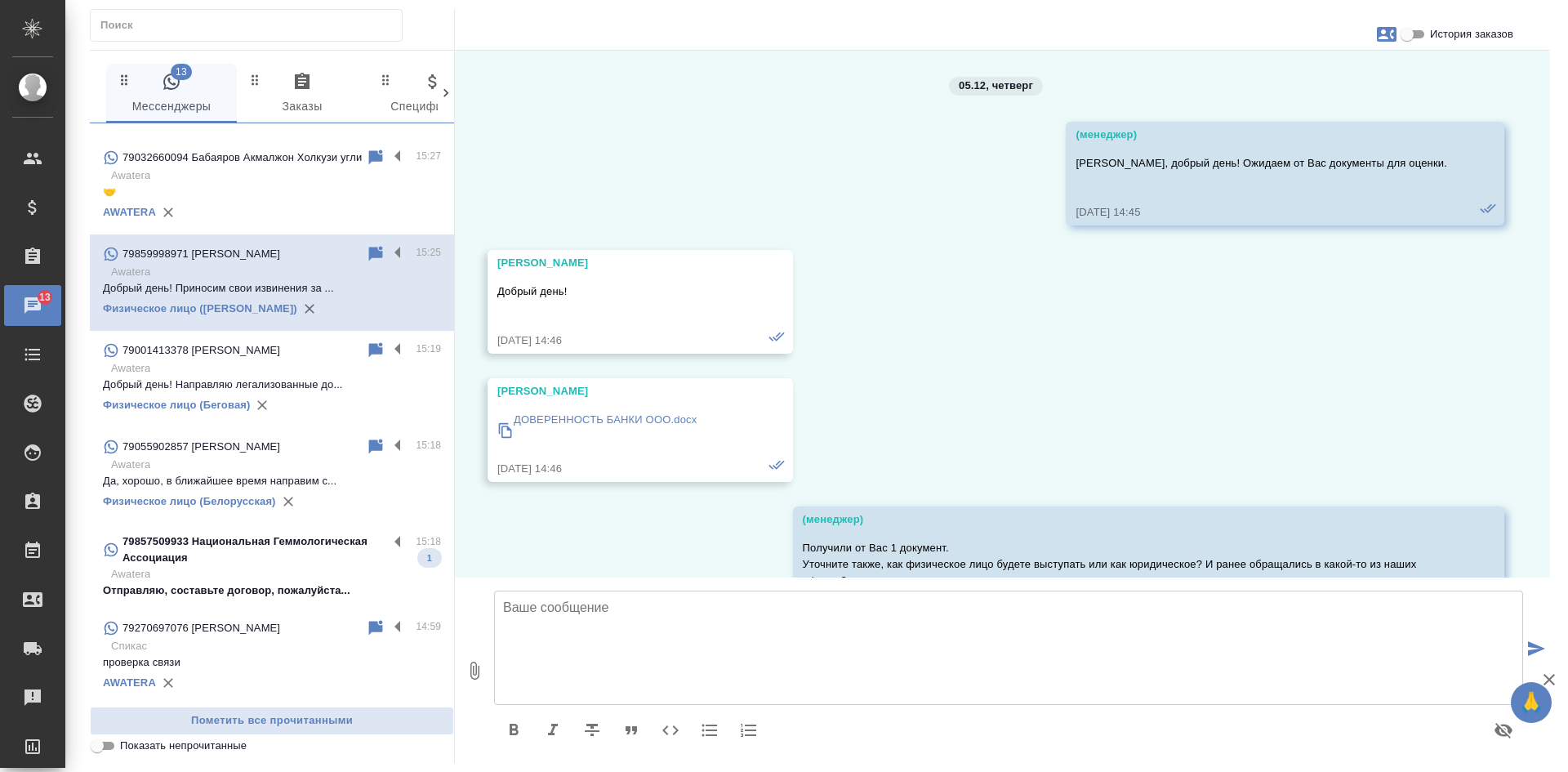
scroll to position [76364, 0]
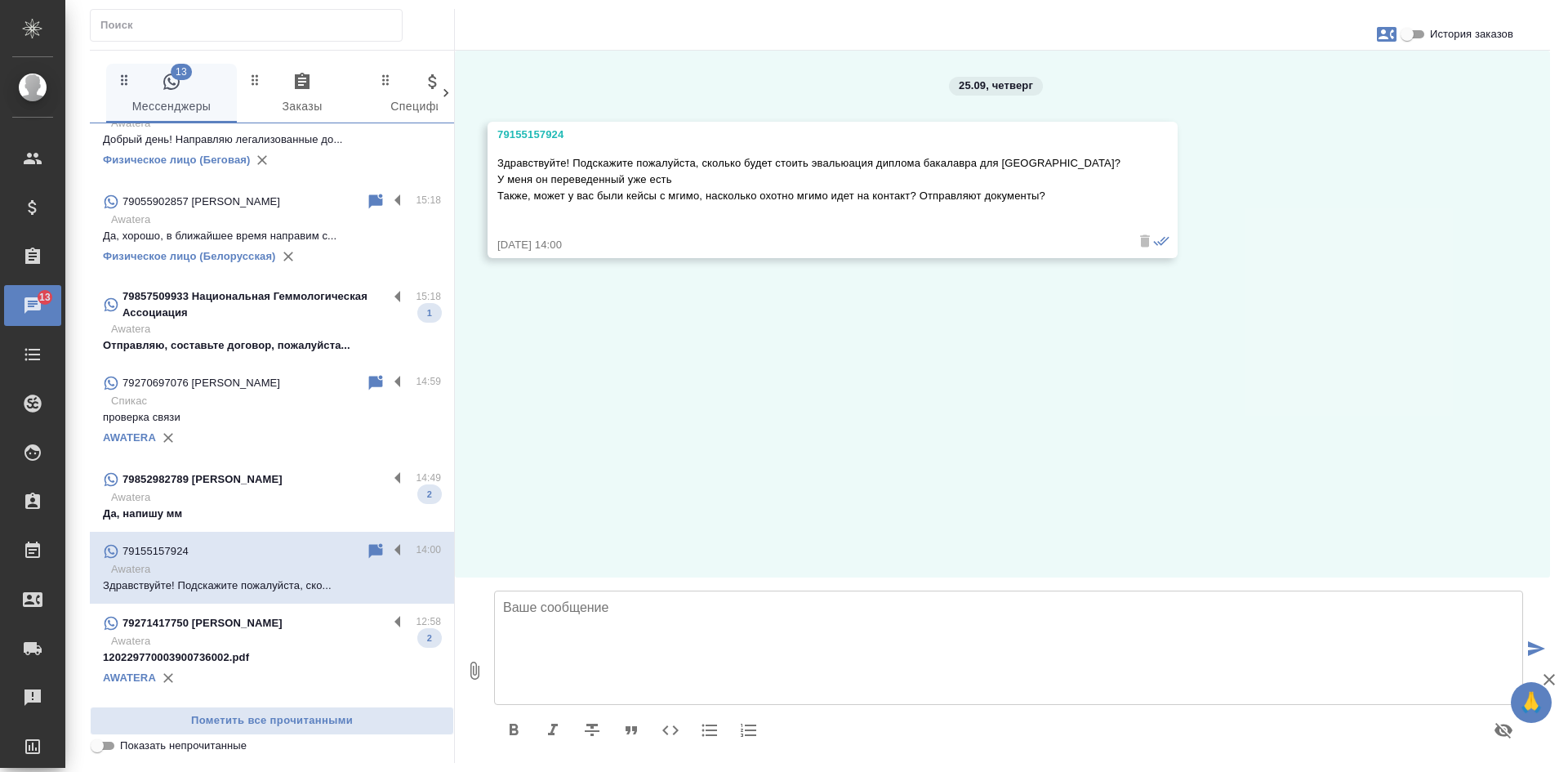
scroll to position [0, 0]
click at [595, 676] on textarea at bounding box center [1008, 648] width 1028 height 115
paste textarea "Здравствуйте! Как можно к Вам обращаться? Просим прощения за задержку с ответом…"
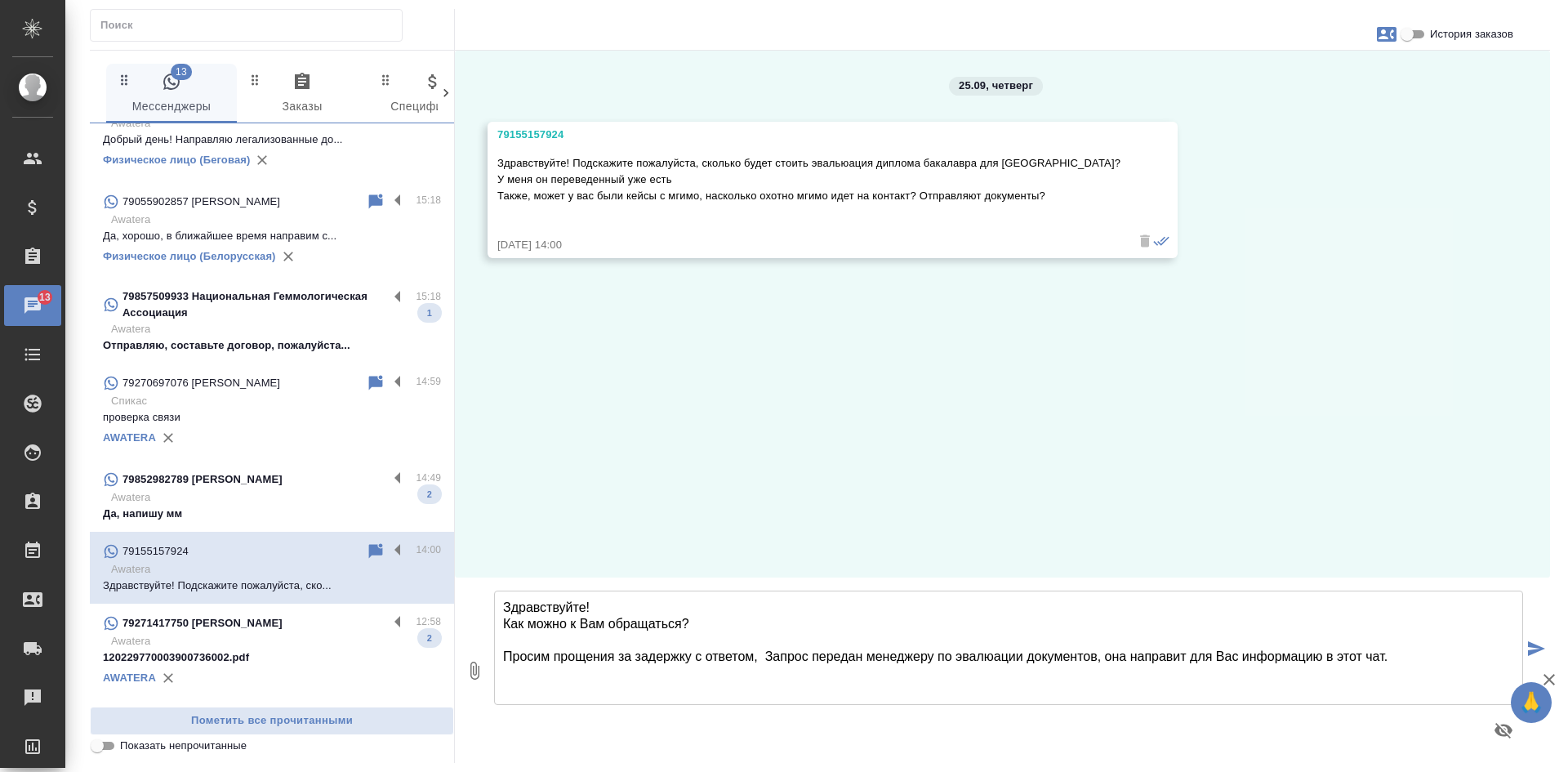
click at [760, 655] on textarea "Здравствуйте! Как можно к Вам обращаться? Просим прощения за задержку с ответом…" at bounding box center [1008, 648] width 1028 height 115
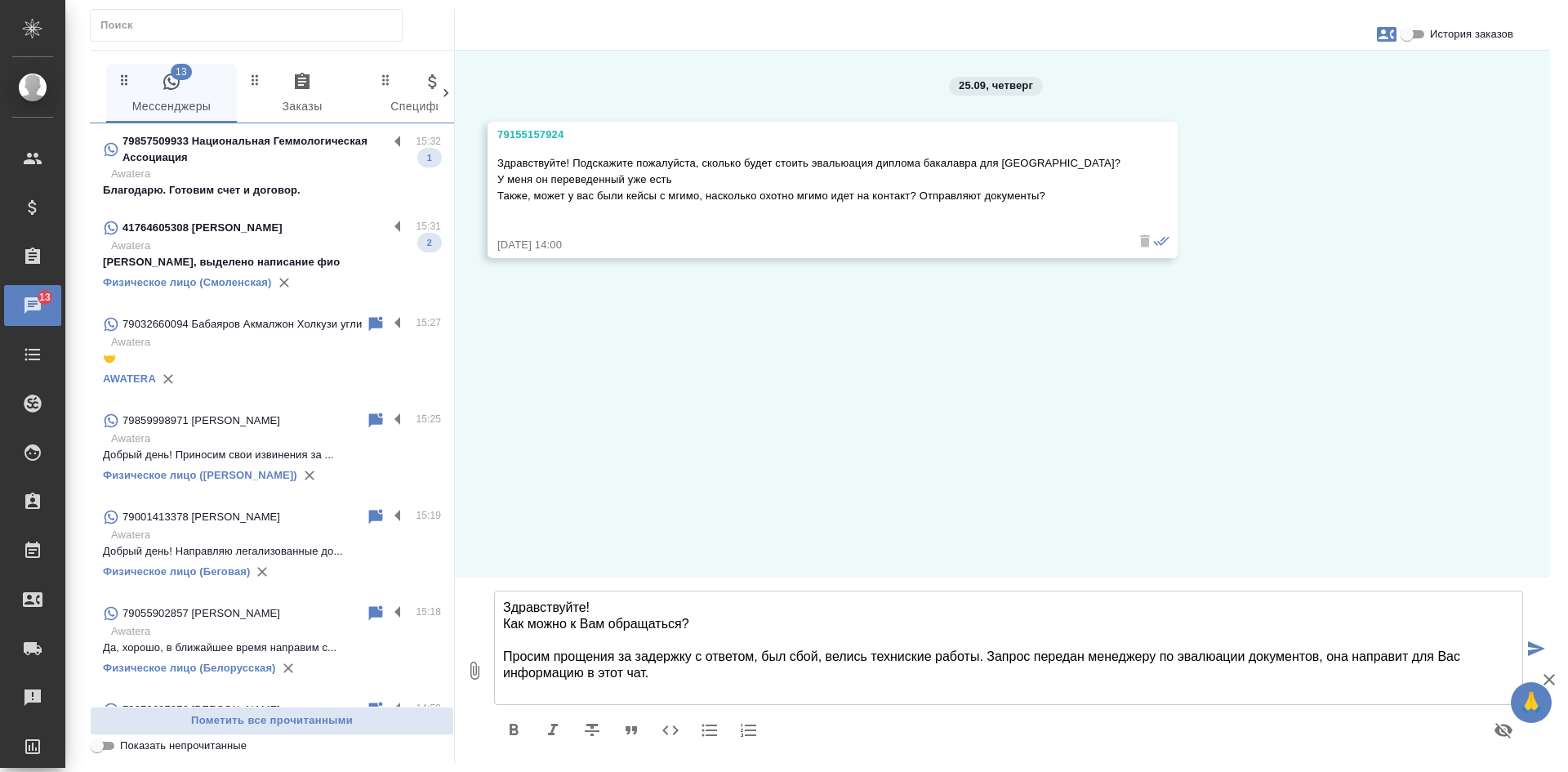
drag, startPoint x: 900, startPoint y: 650, endPoint x: 869, endPoint y: 672, distance: 38.0
click at [825, 676] on textarea "Здравствуйте! Как можно к Вам обращаться? Просим прощения за задержку с ответом…" at bounding box center [1008, 648] width 1028 height 115
drag, startPoint x: 932, startPoint y: 654, endPoint x: 879, endPoint y: 652, distance: 53.0
click at [879, 652] on textarea "Здравствуйте! Как можно к Вам обращаться? Просим прощения за задержку с ответом…" at bounding box center [1008, 648] width 1028 height 115
drag, startPoint x: 822, startPoint y: 658, endPoint x: 765, endPoint y: 658, distance: 57.0
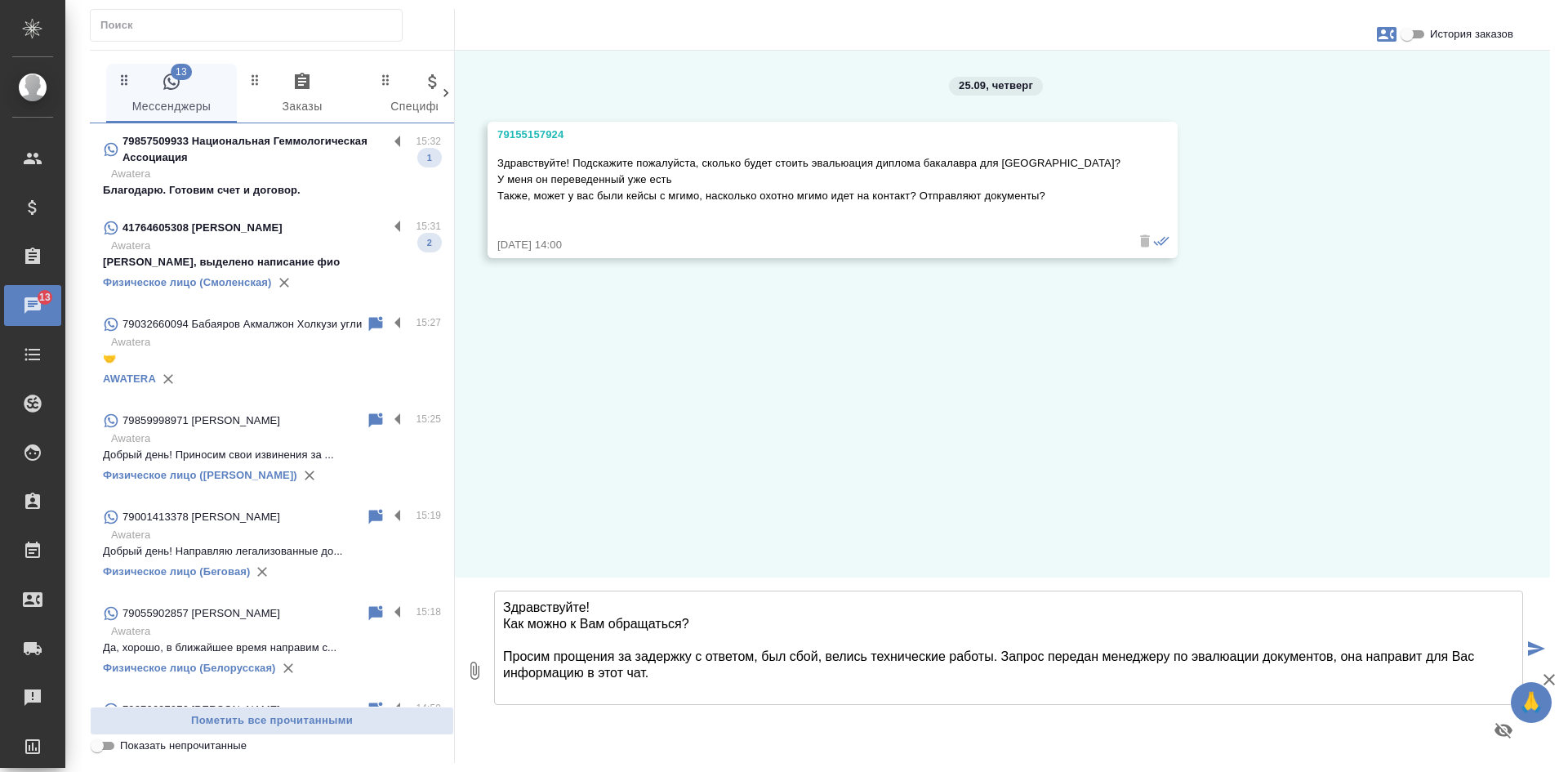
click at [765, 658] on textarea "Здравствуйте! Как можно к Вам обращаться? Просим прощения за задержку с ответом…" at bounding box center [1008, 648] width 1028 height 115
click at [928, 652] on textarea "Здравствуйте! Как можно к Вам обращаться? Просим прощения за задержку с ответом…" at bounding box center [1008, 648] width 1028 height 115
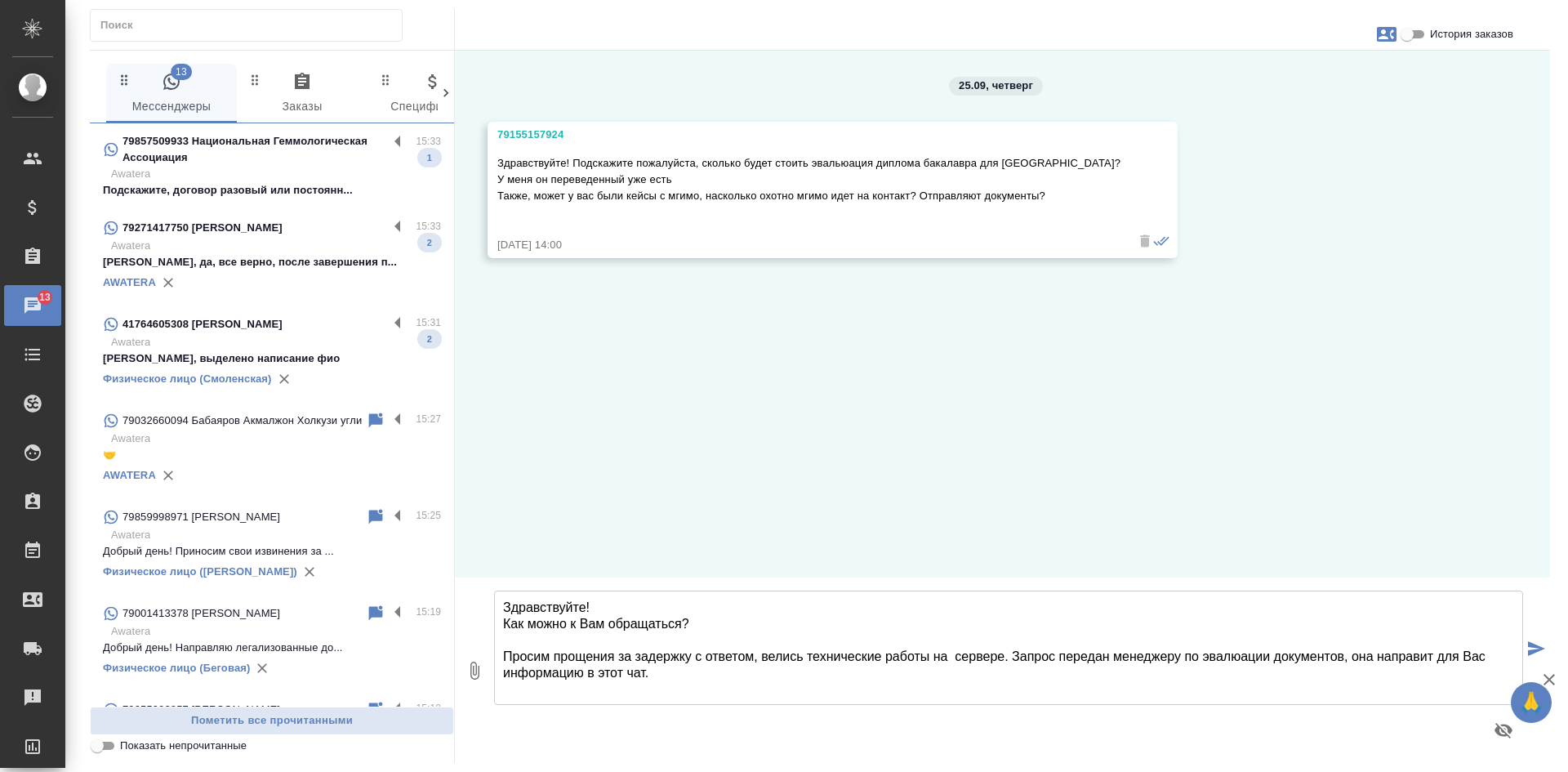
click at [1086, 671] on textarea "Здравствуйте! Как можно к Вам обращаться? Просим прощения за задержку с ответом…" at bounding box center [1008, 648] width 1028 height 115
type textarea "Здравствуйте! Как можно к Вам обращаться? Просим прощения за задержку с ответом…"
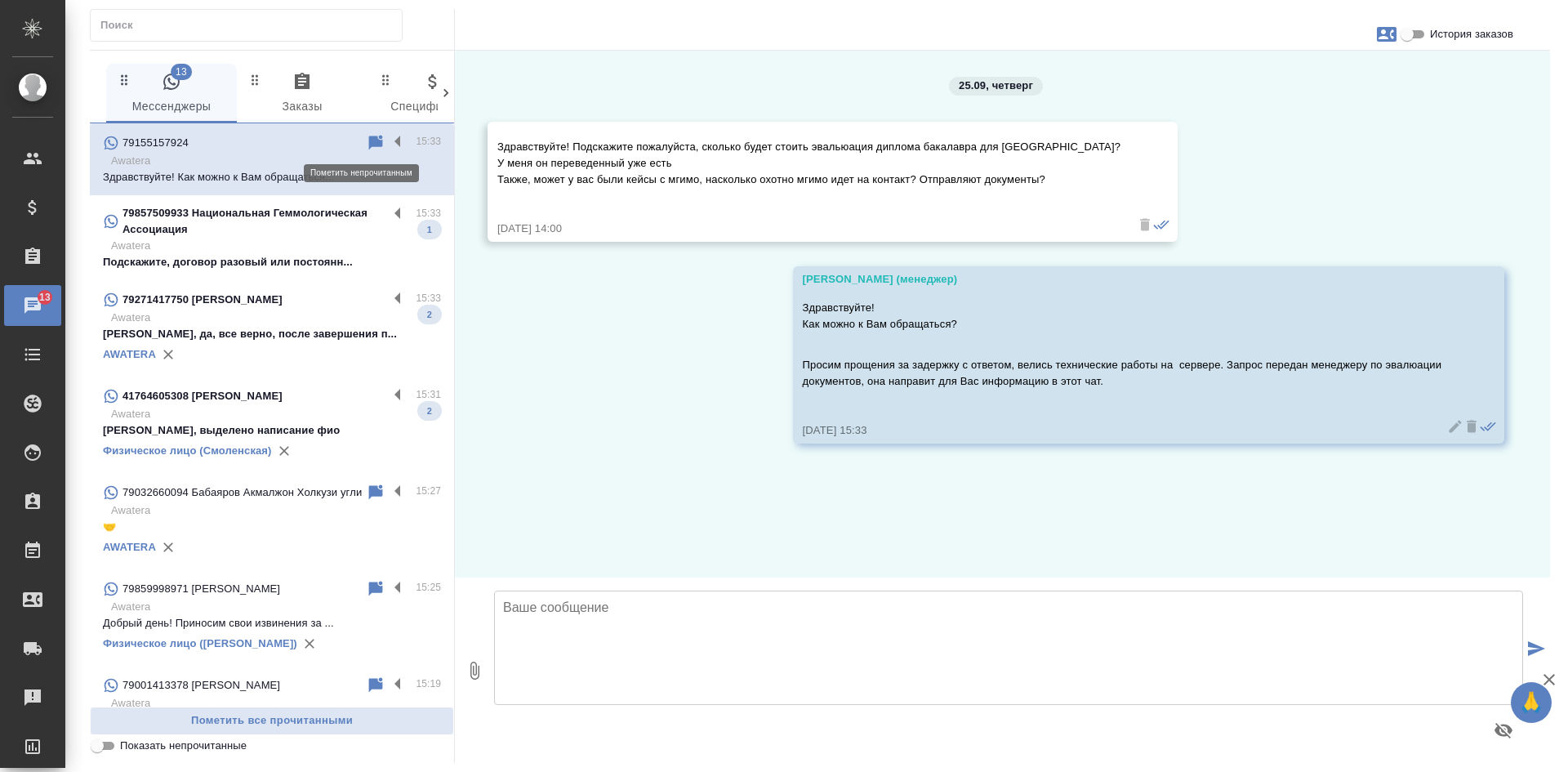
click at [369, 140] on icon at bounding box center [376, 142] width 13 height 14
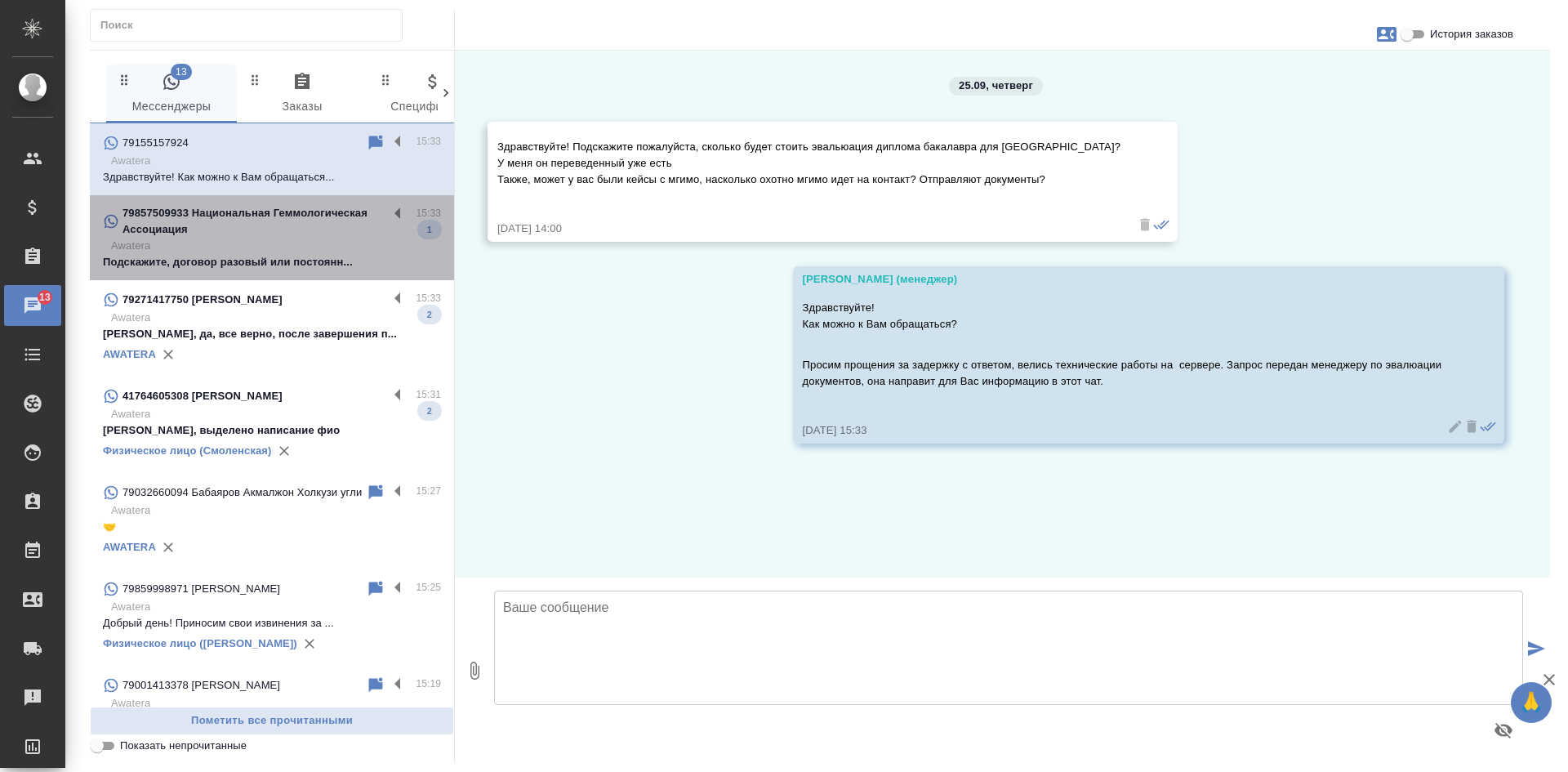
click at [293, 246] on p "Awatera" at bounding box center [276, 246] width 330 height 16
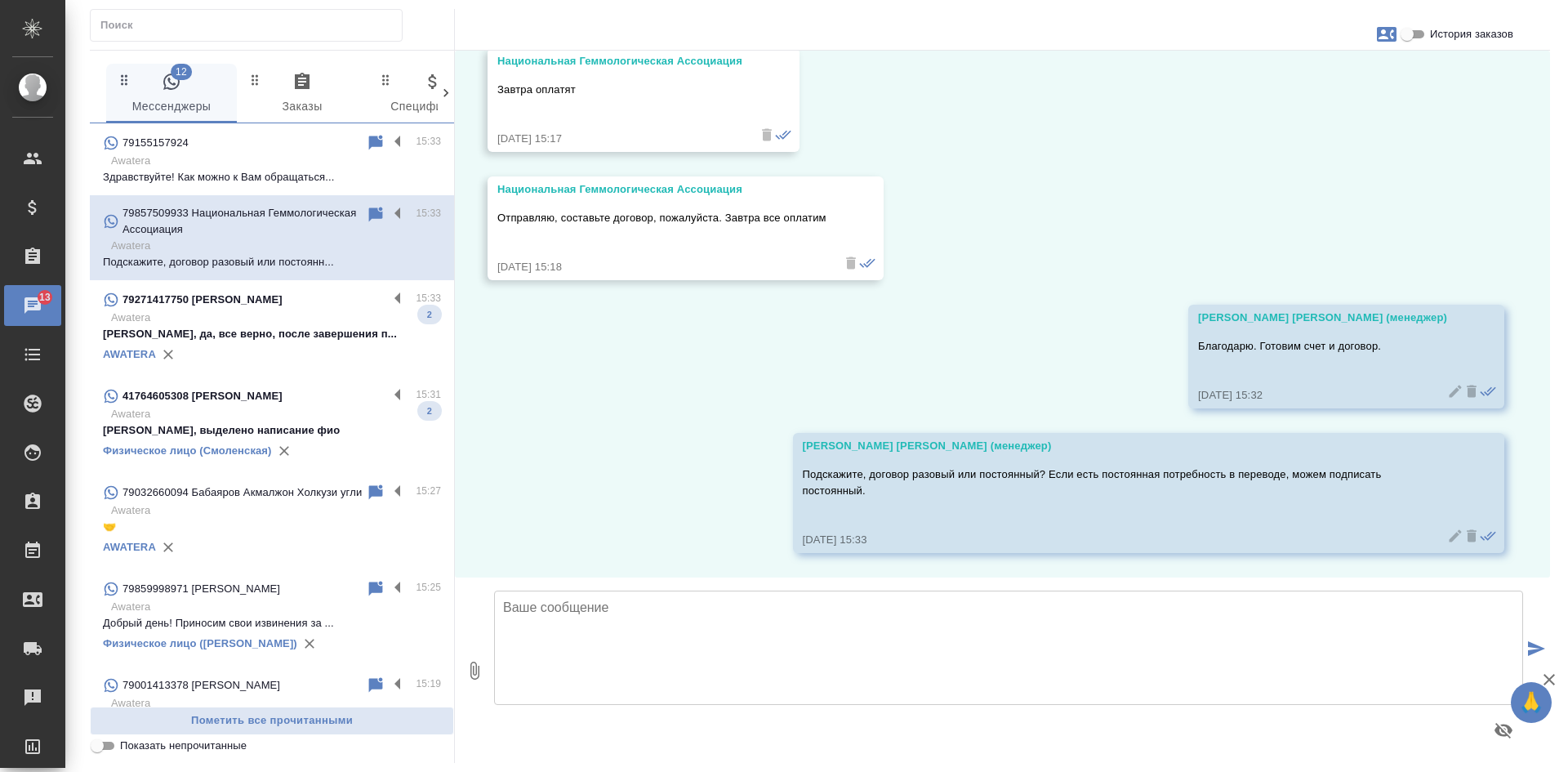
scroll to position [11339, 0]
click at [272, 341] on p "Ольга, да, все верно, после завершения п..." at bounding box center [272, 333] width 338 height 16
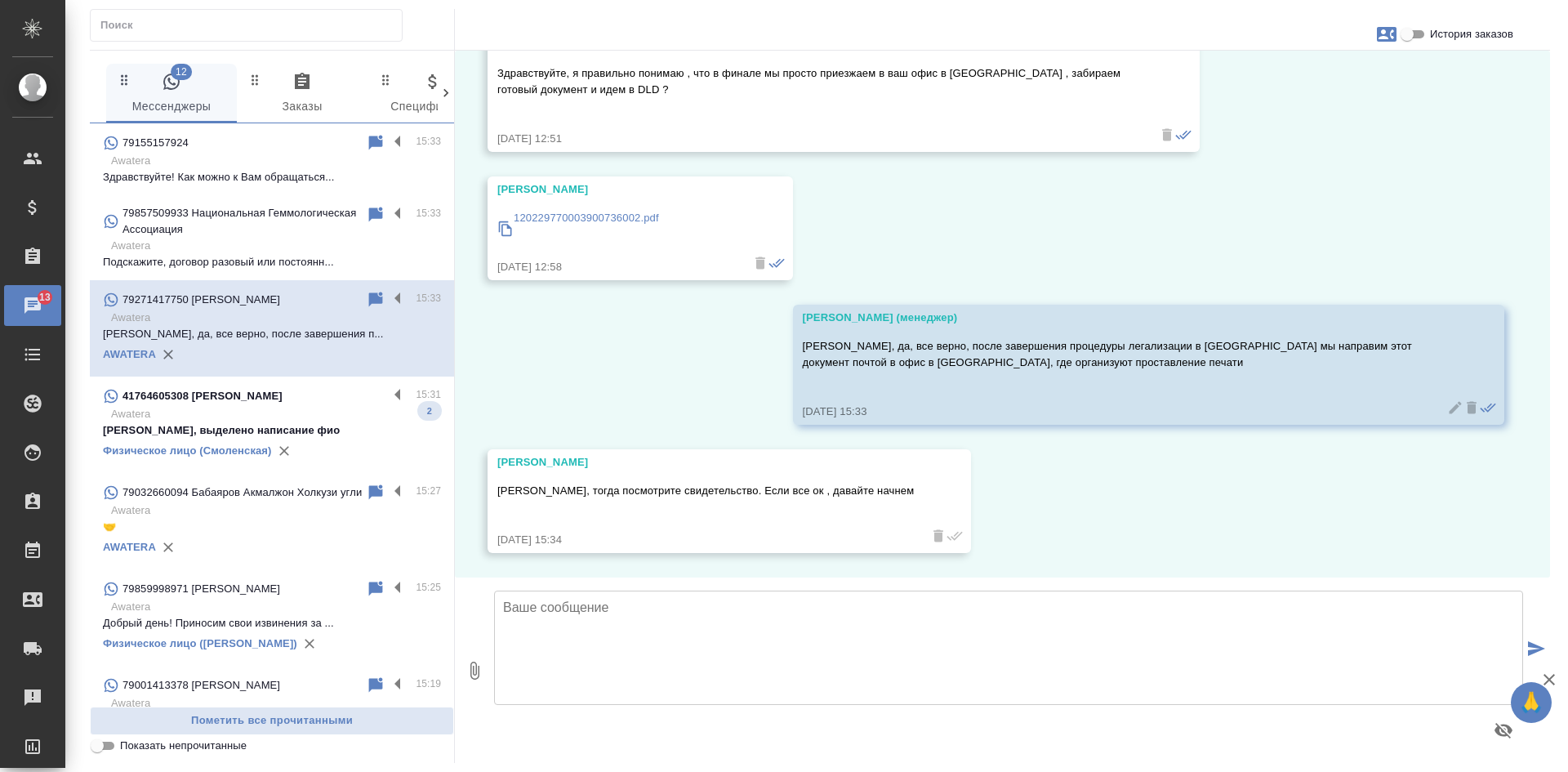
scroll to position [2369, 0]
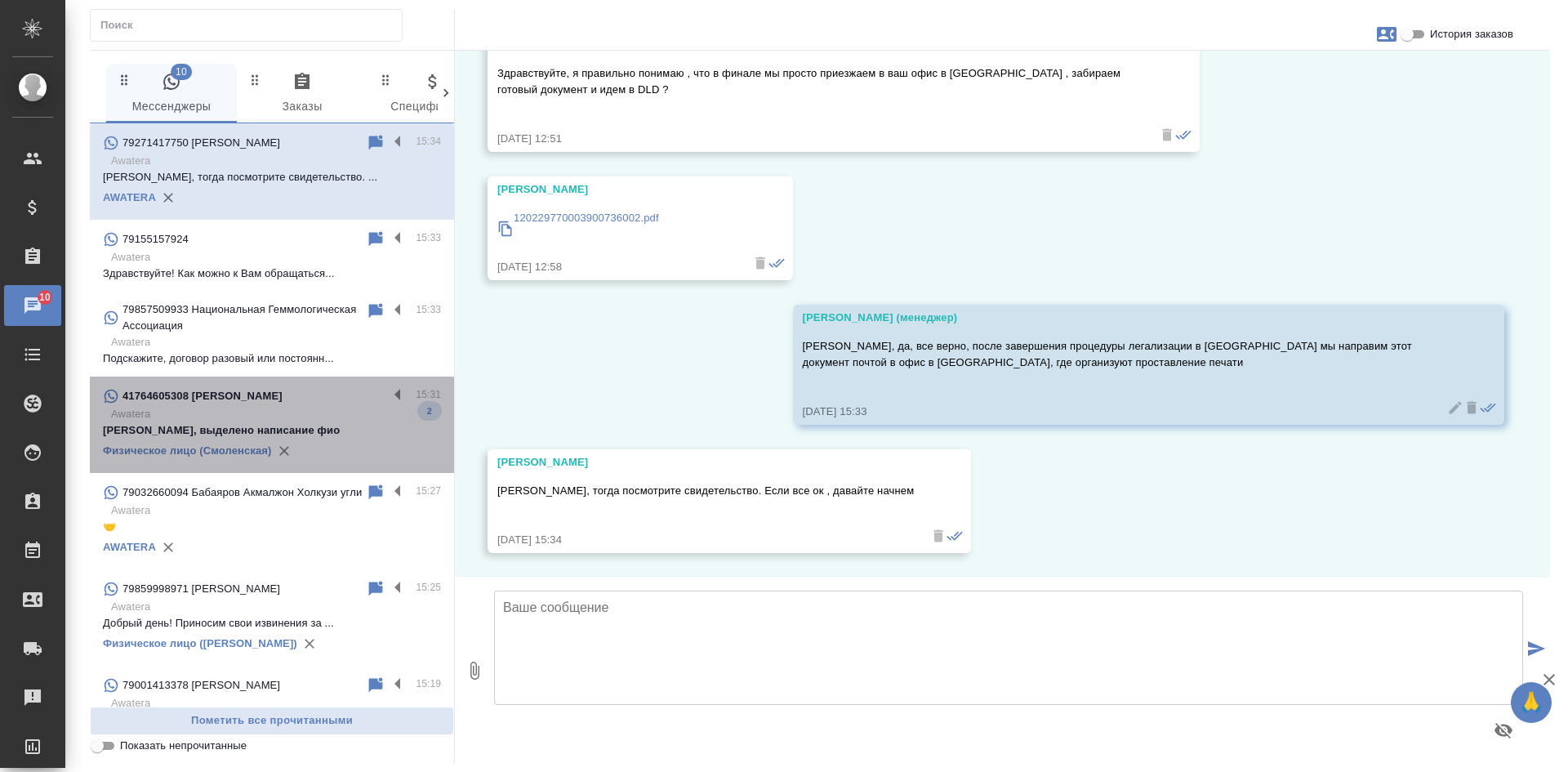
click at [273, 409] on p "Awatera" at bounding box center [276, 413] width 330 height 16
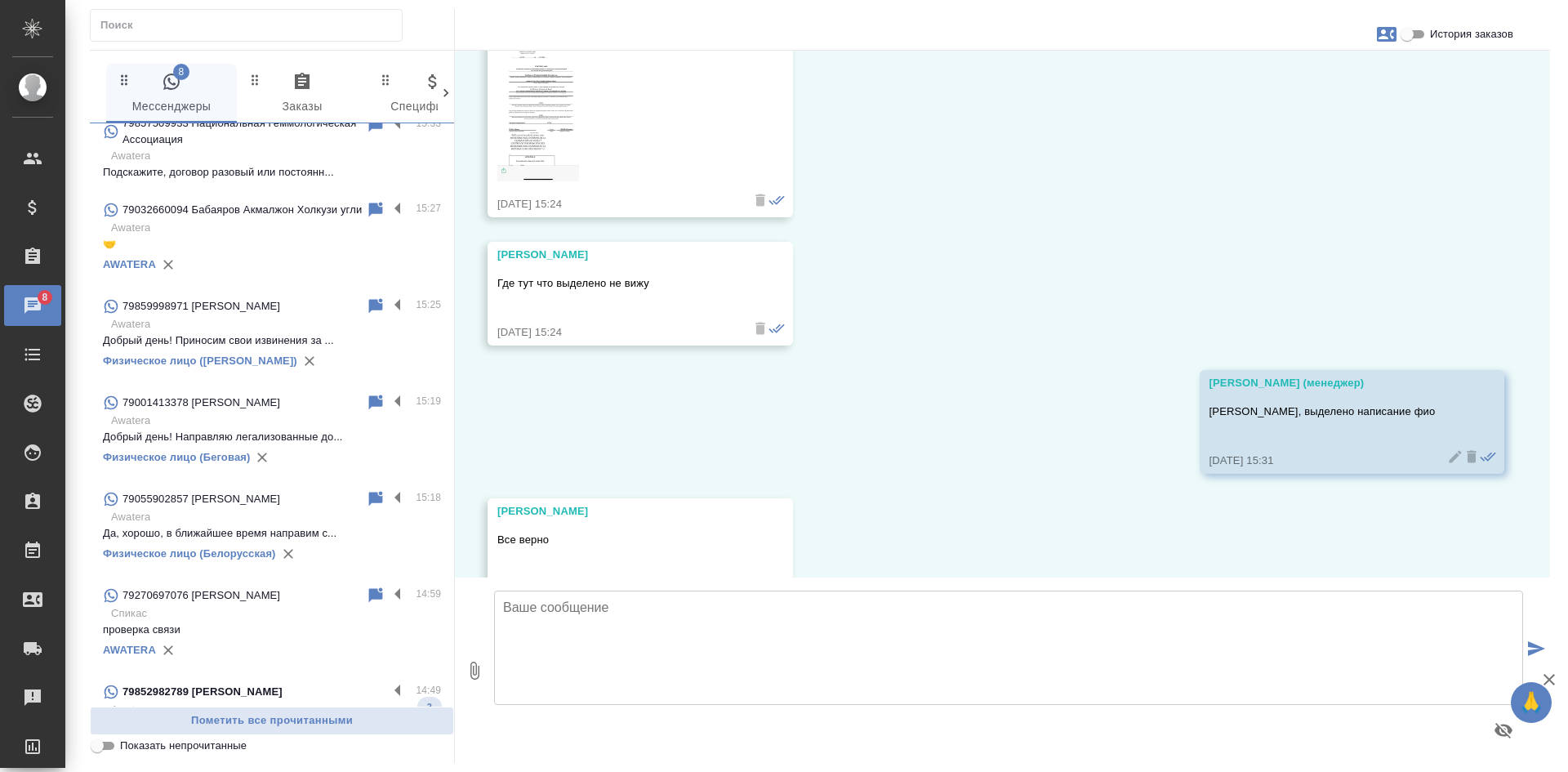
scroll to position [327, 0]
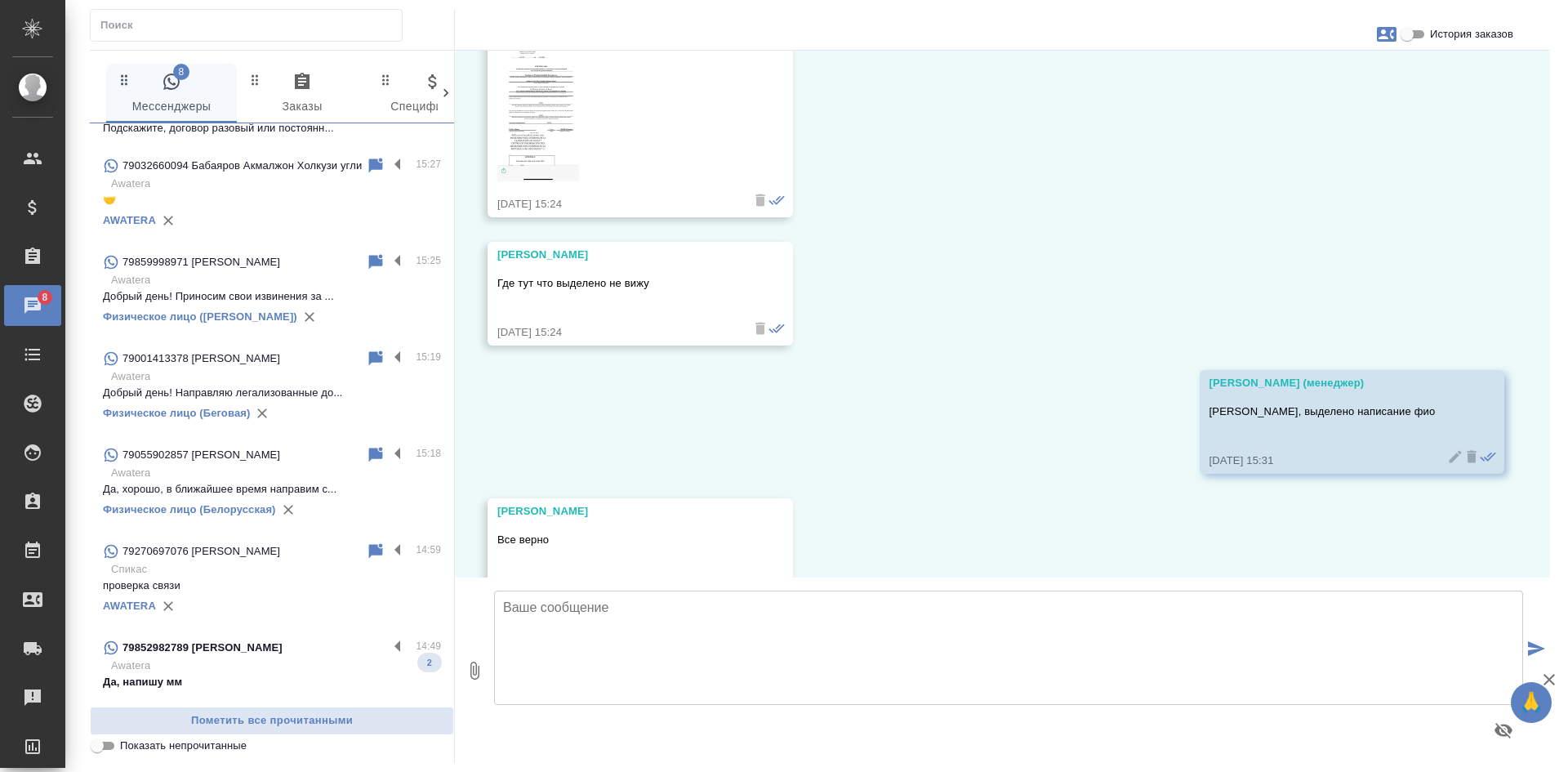
click at [95, 744] on input "Показать непрочитанные" at bounding box center [96, 745] width 59 height 19
checkbox input "true"
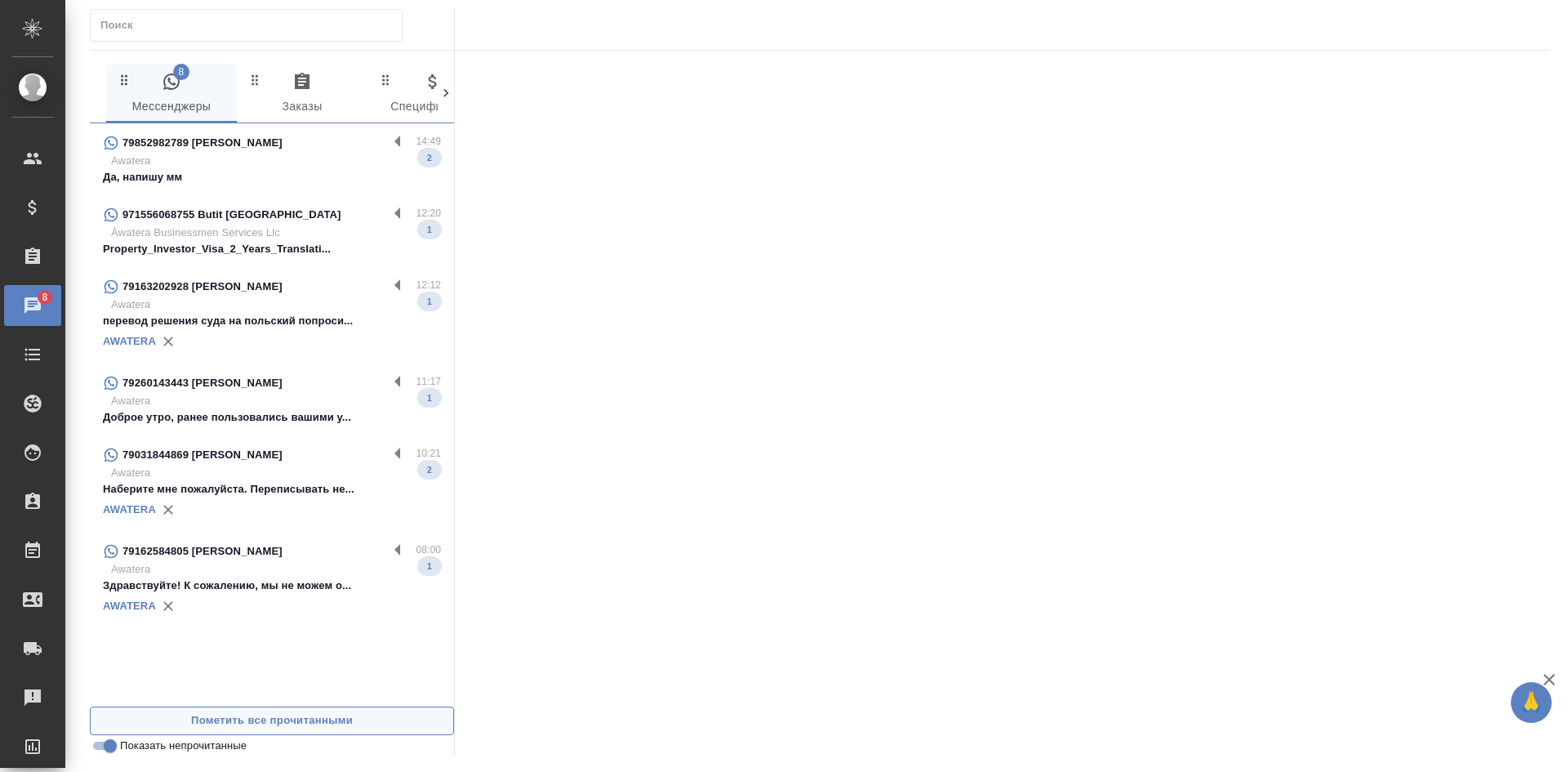
scroll to position [0, 0]
click at [205, 394] on p "Awatera" at bounding box center [276, 400] width 330 height 16
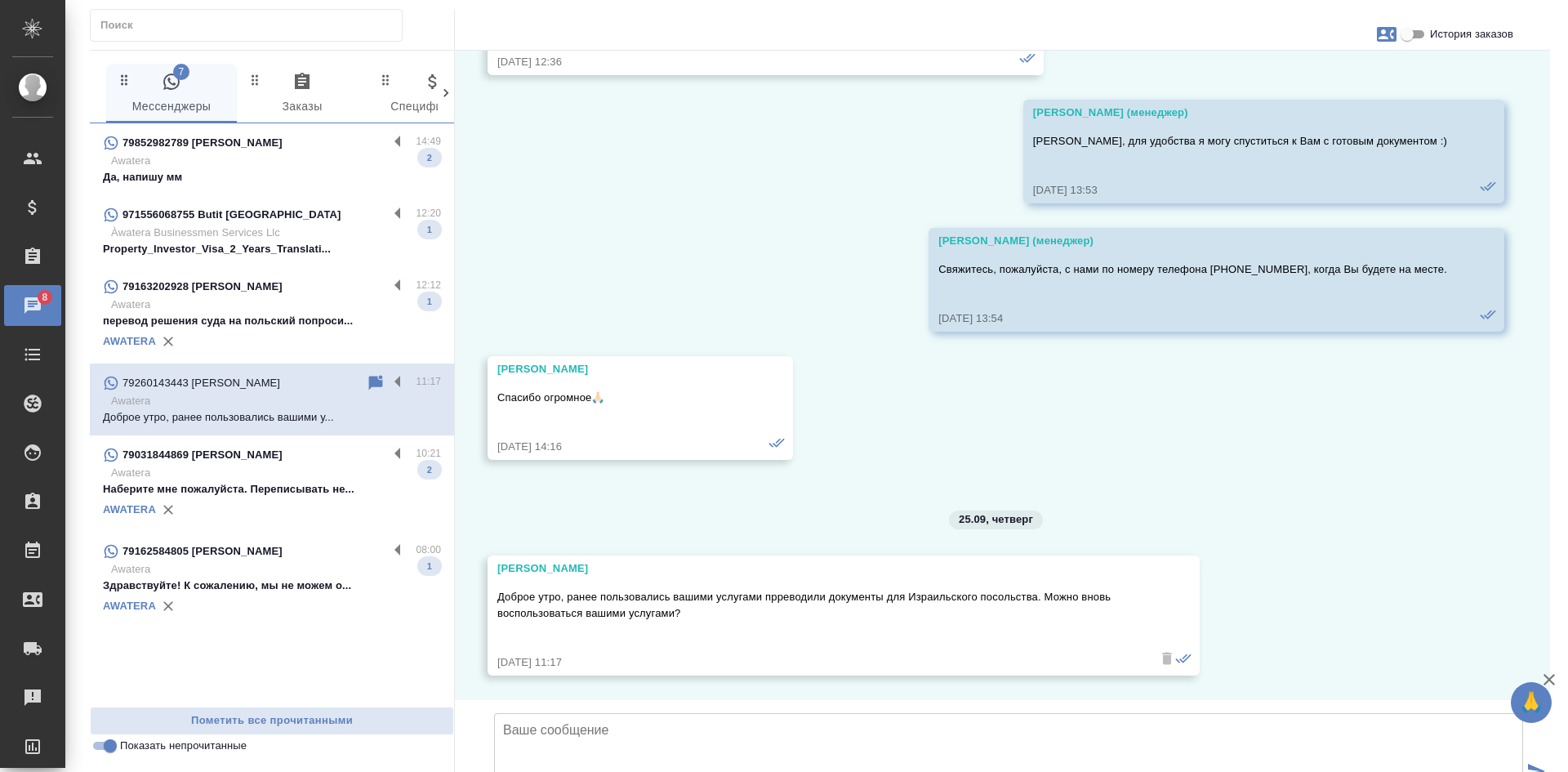
scroll to position [5647, 0]
click at [1410, 35] on input "История заказов" at bounding box center [1406, 34] width 59 height 19
checkbox input "true"
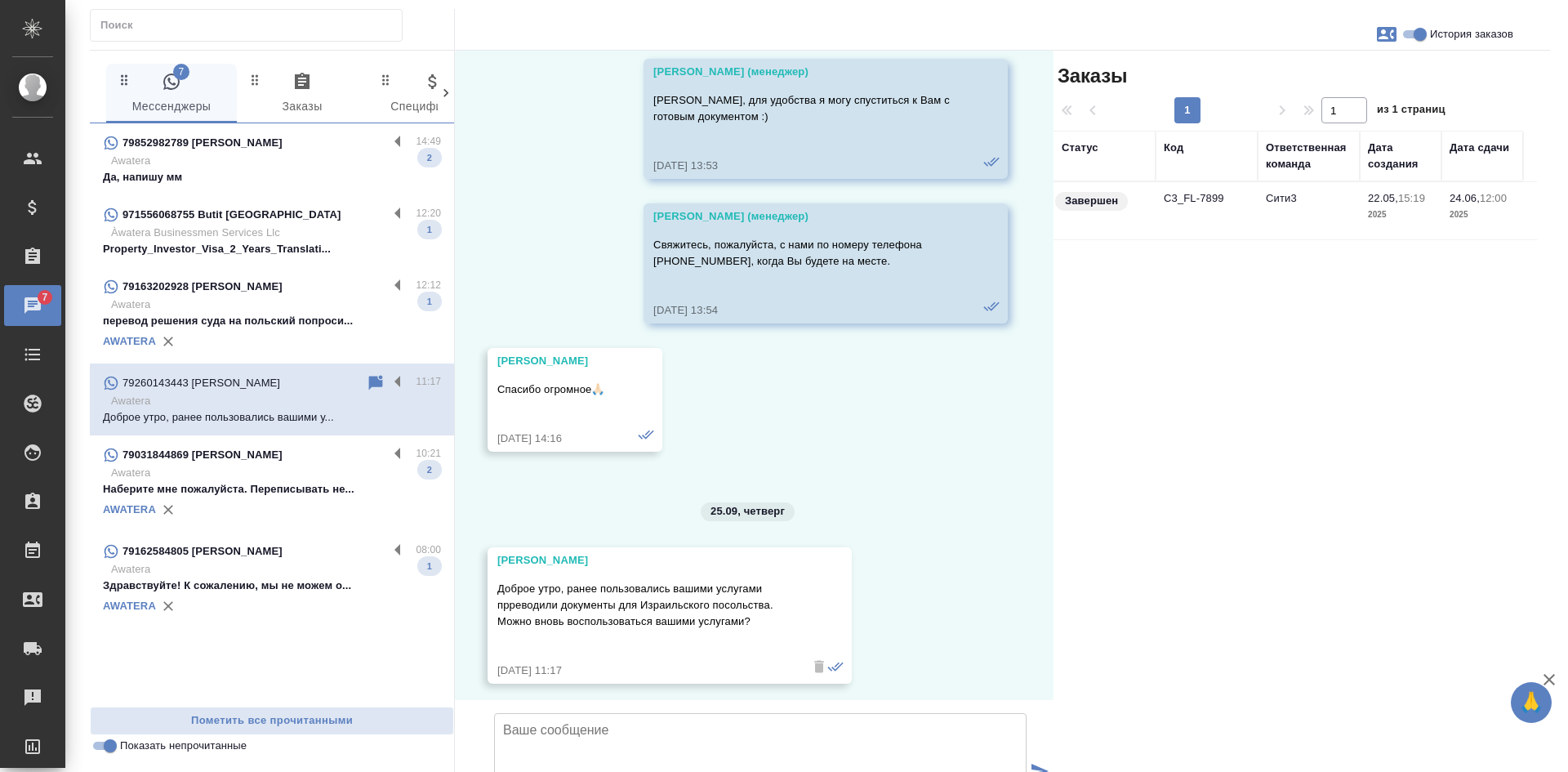
click at [1200, 216] on td "C3_FL-7899" at bounding box center [1207, 210] width 102 height 57
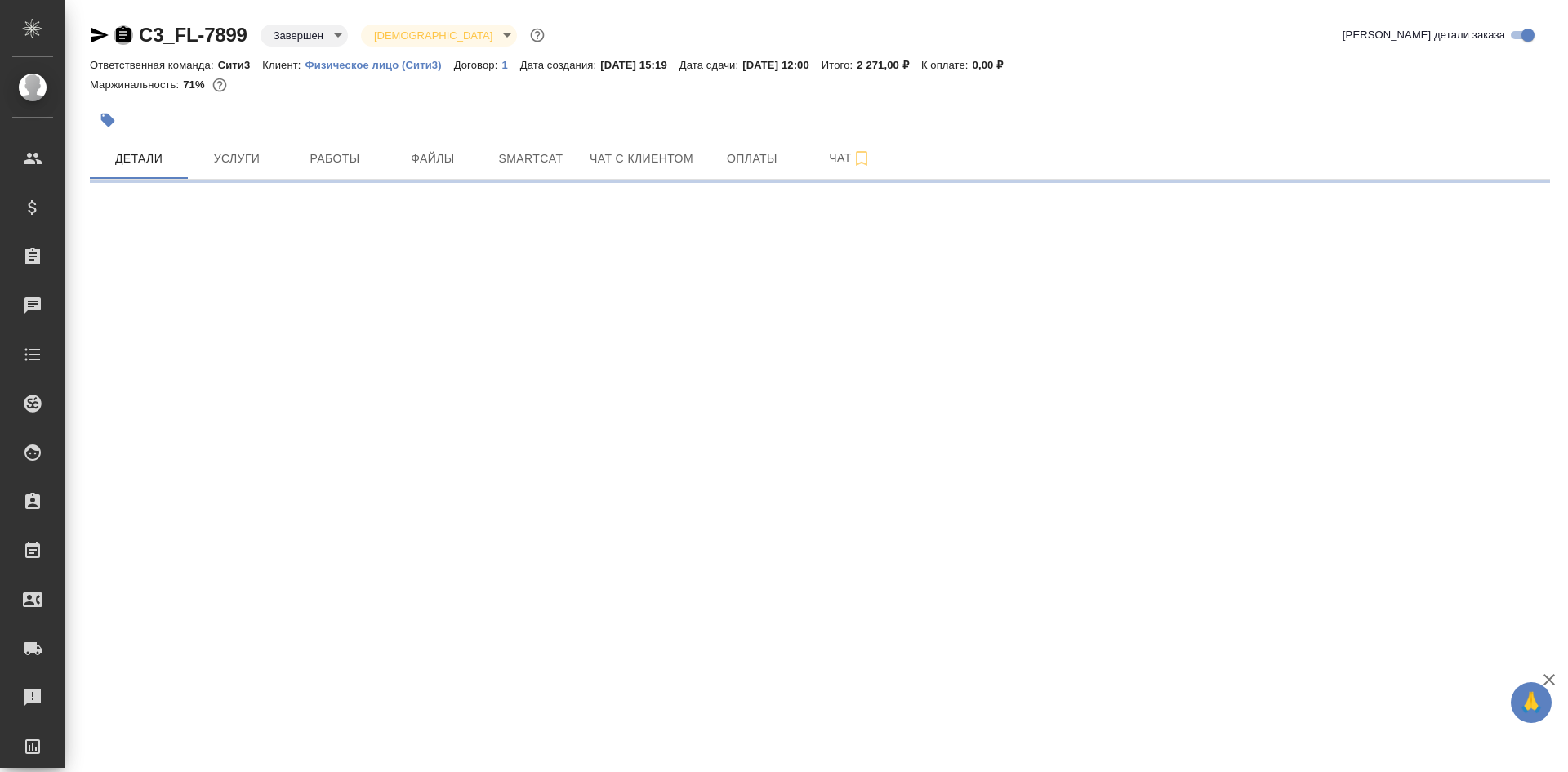
click at [118, 32] on icon "button" at bounding box center [122, 34] width 14 height 16
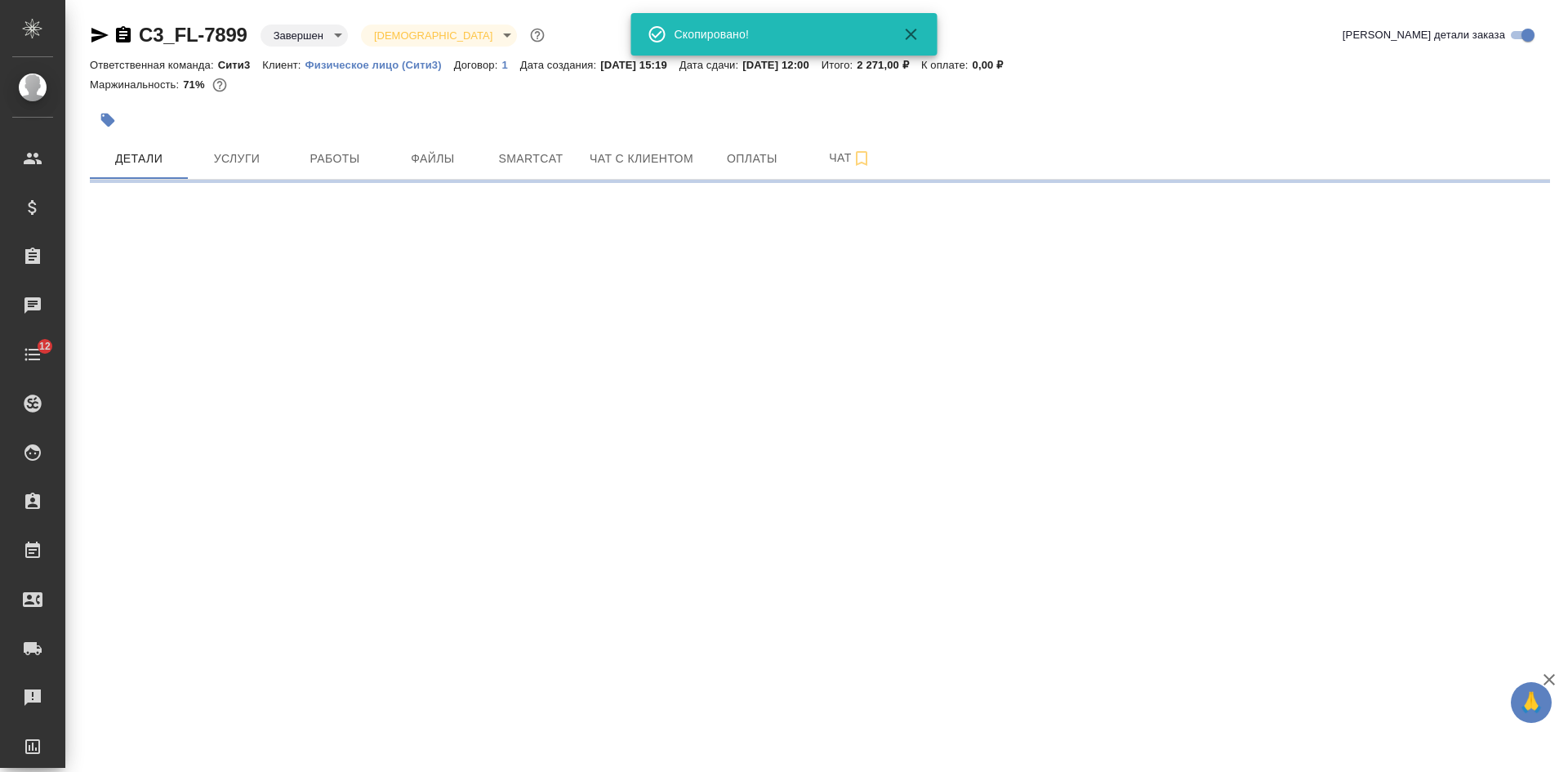
select select "RU"
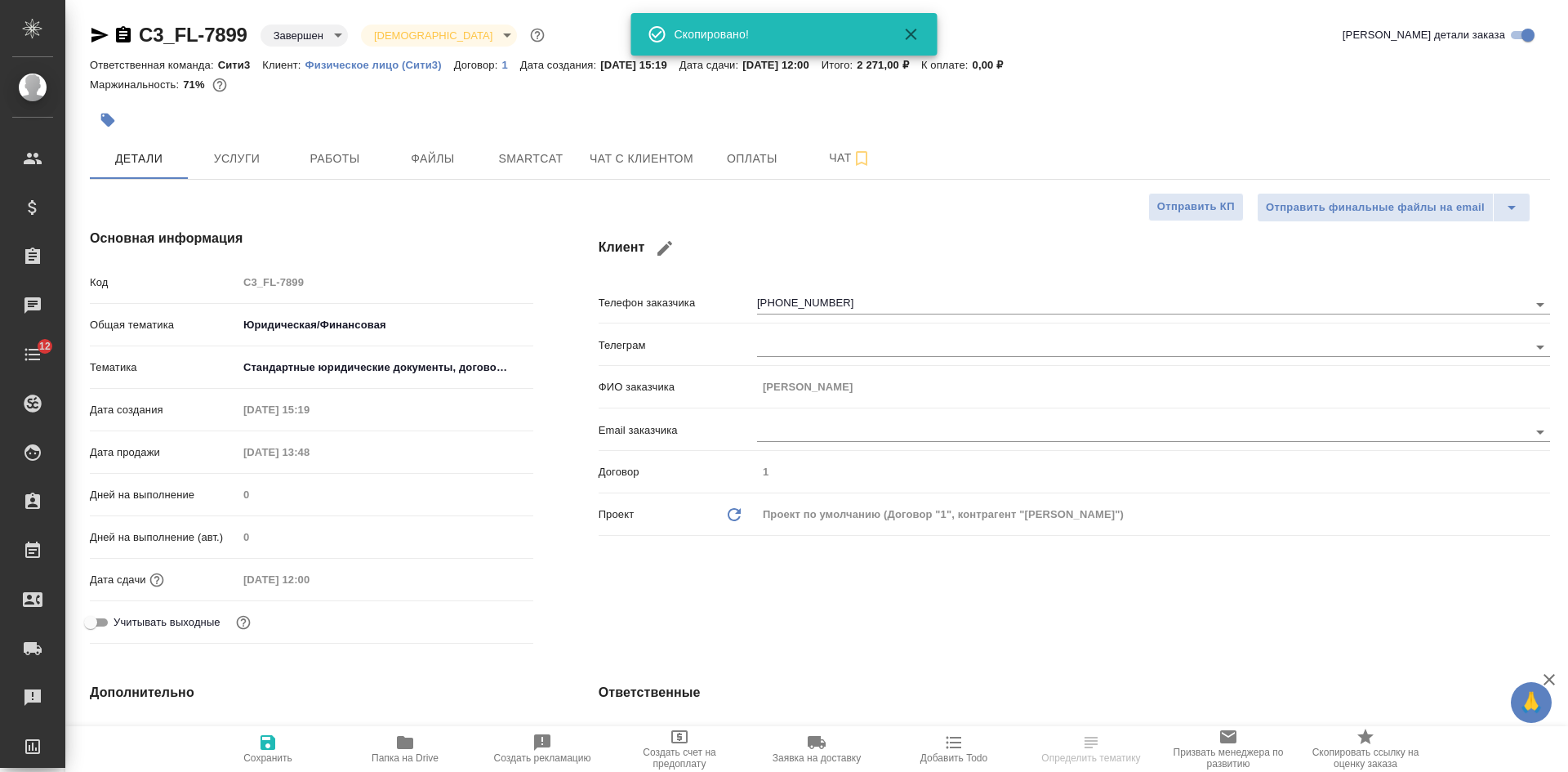
type textarea "x"
type input "Газизов Ринат"
type input "Ильина Екатерина"
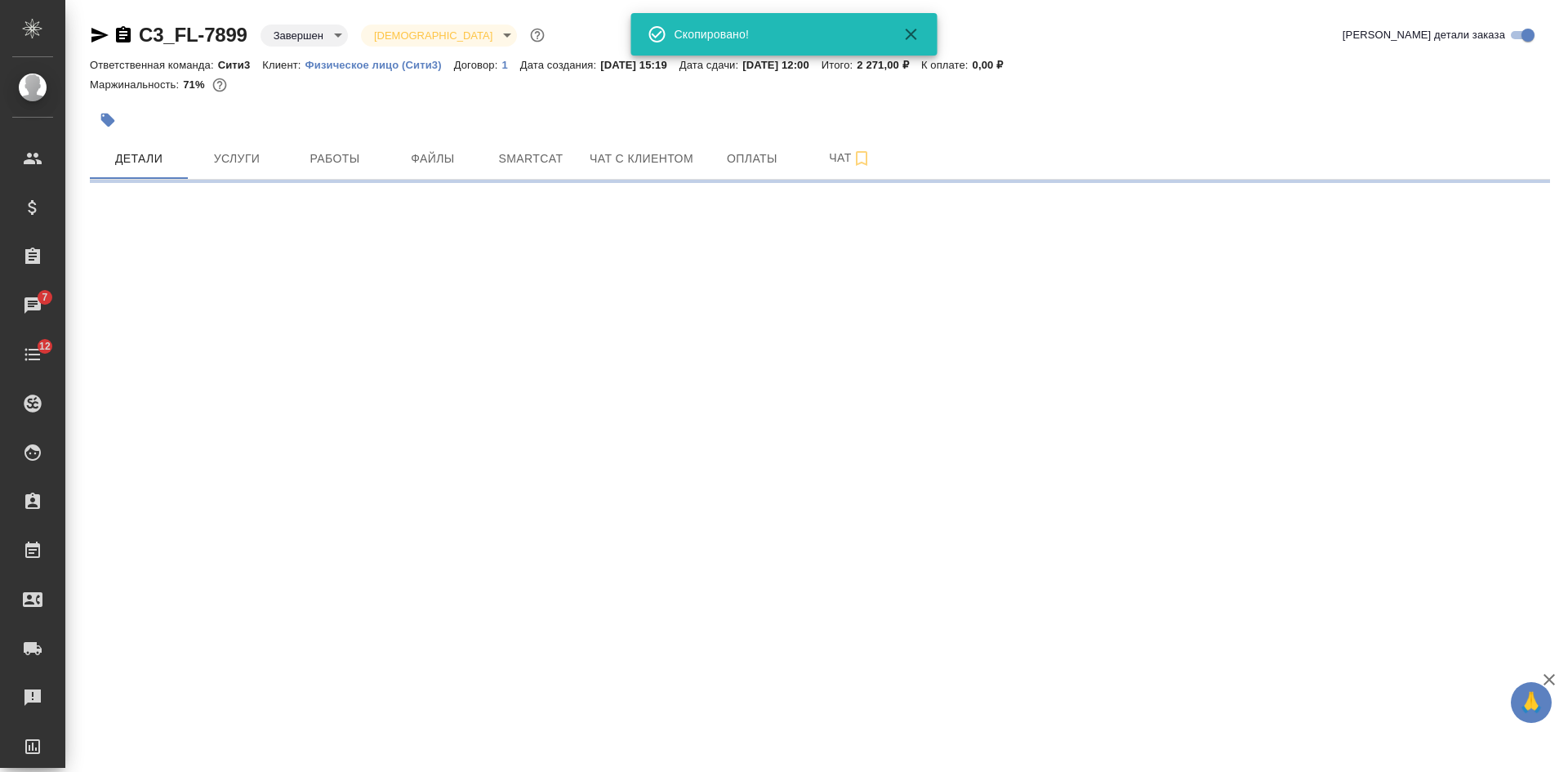
select select "RU"
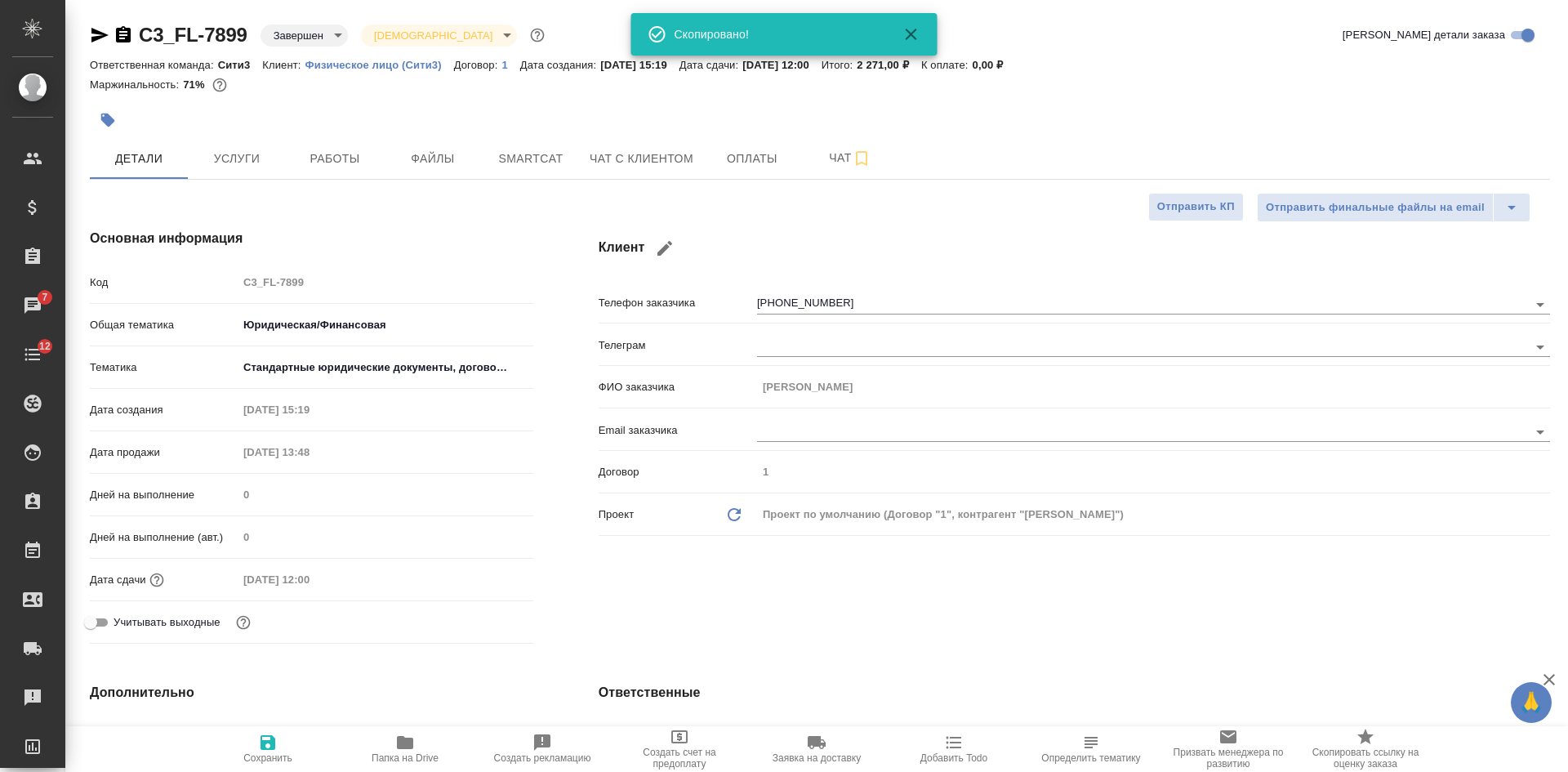
type textarea "x"
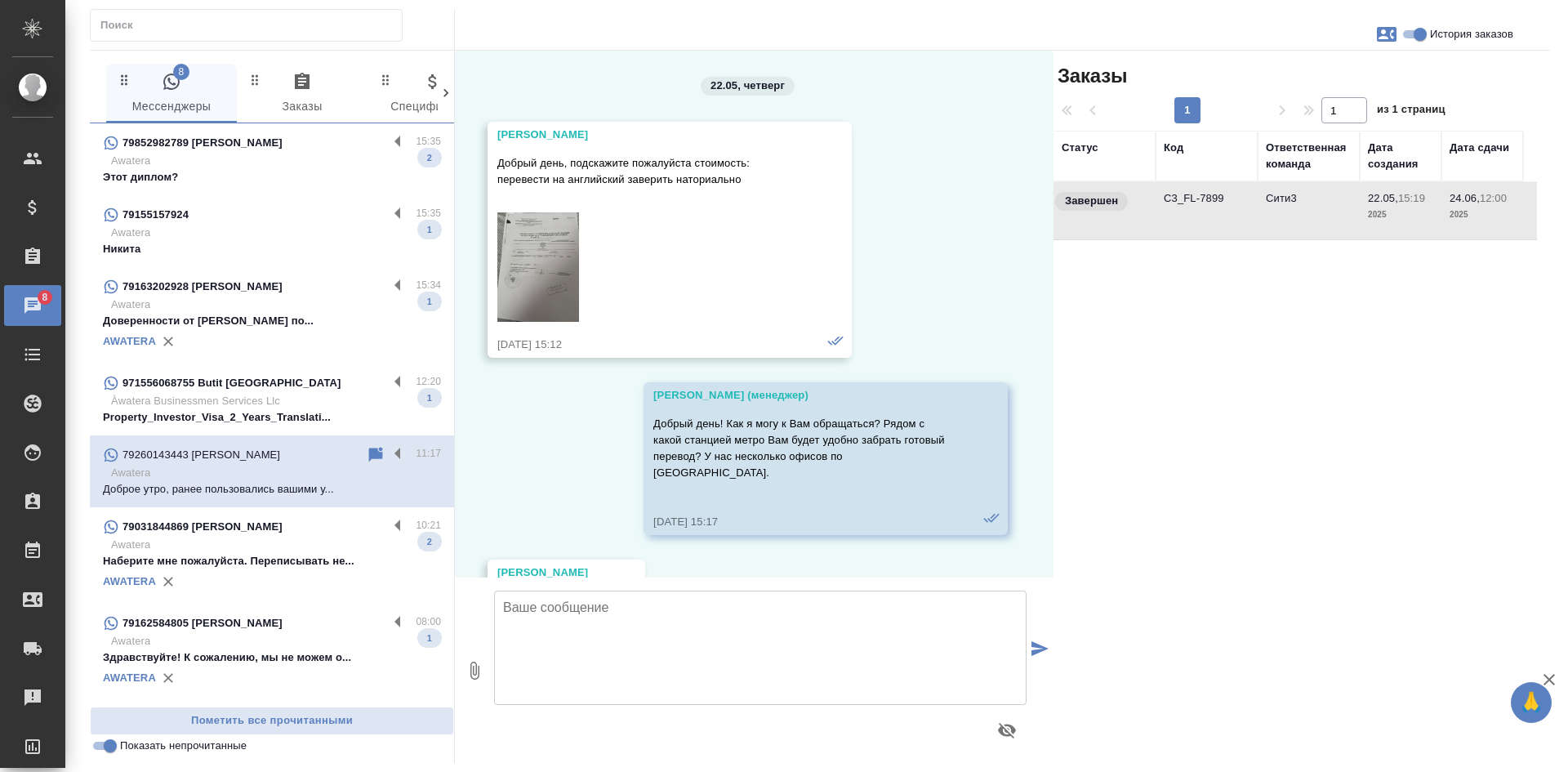
scroll to position [5990, 0]
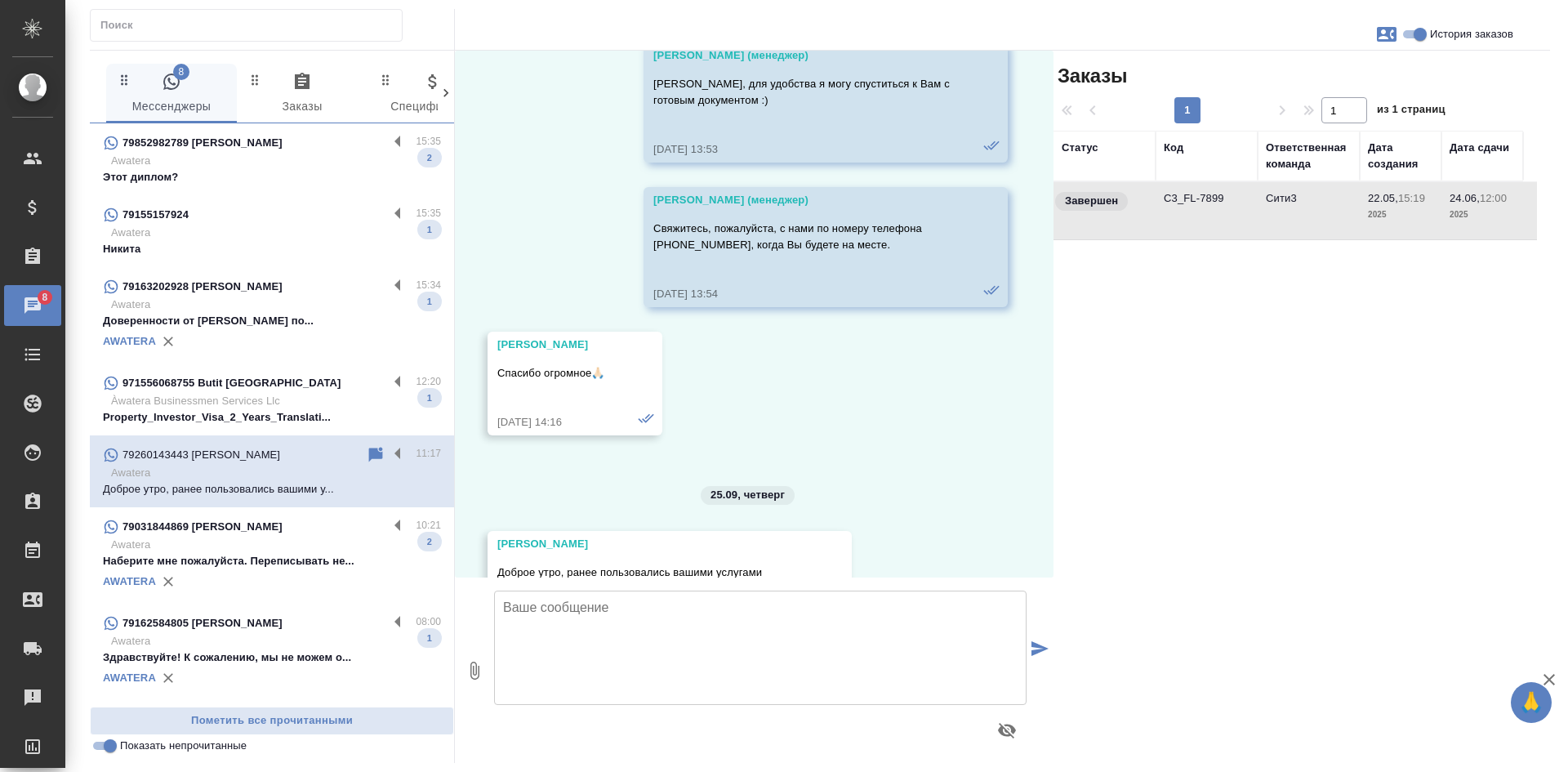
click at [270, 218] on div "79155157924" at bounding box center [246, 215] width 285 height 19
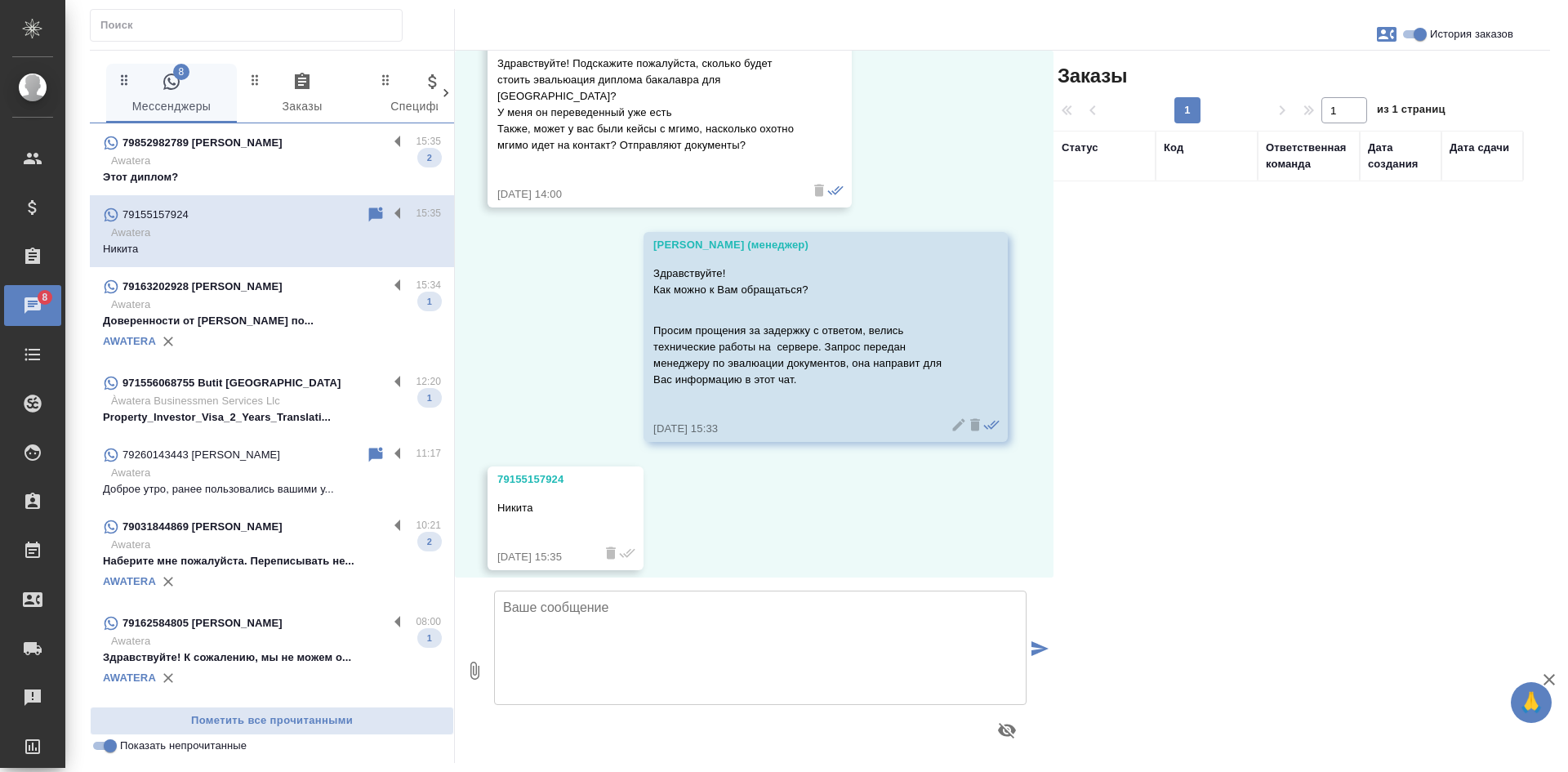
scroll to position [100, 0]
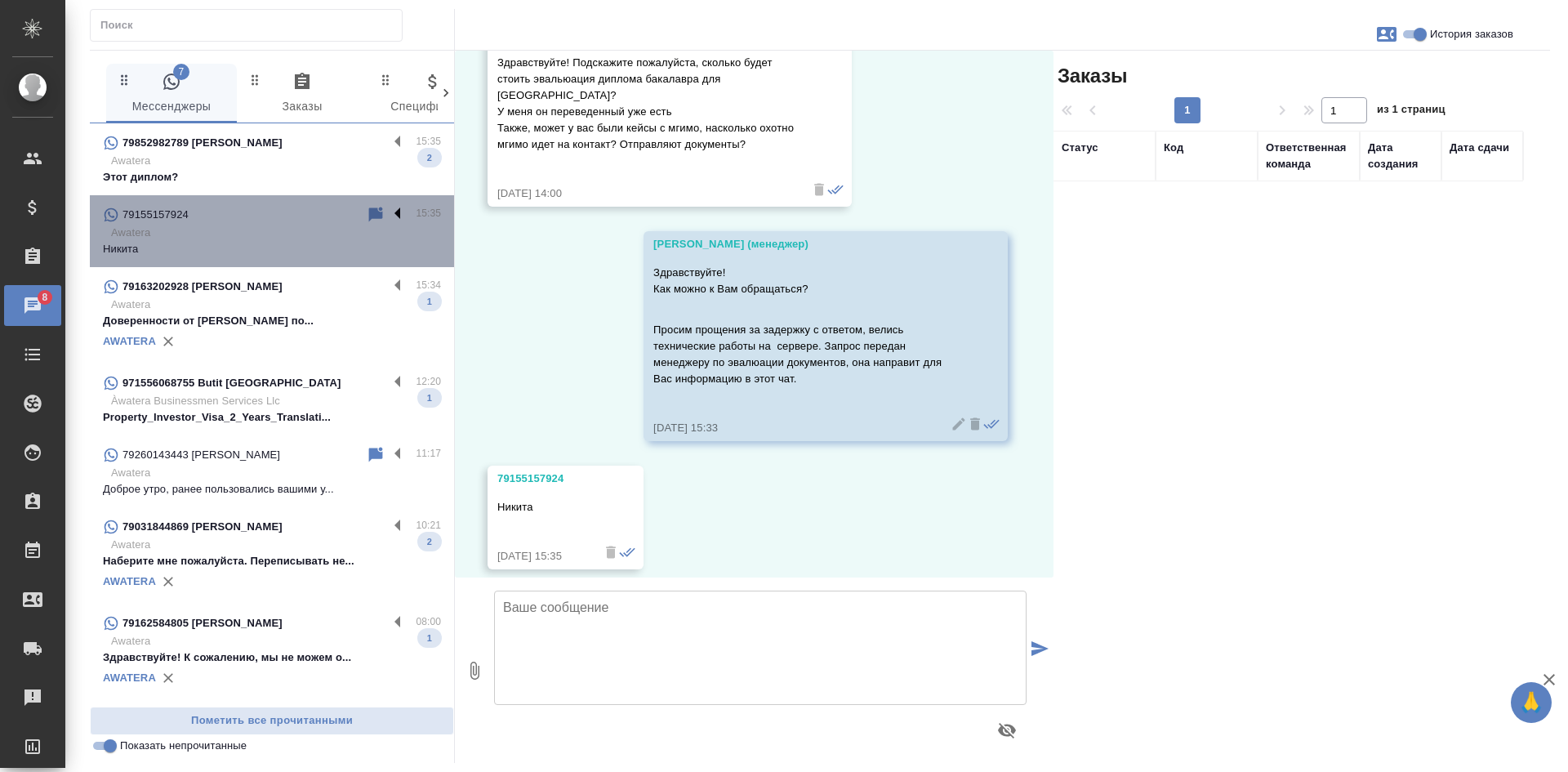
click at [397, 211] on label at bounding box center [401, 214] width 28 height 18
click at [0, 0] on input "checkbox" at bounding box center [0, 0] width 0 height 0
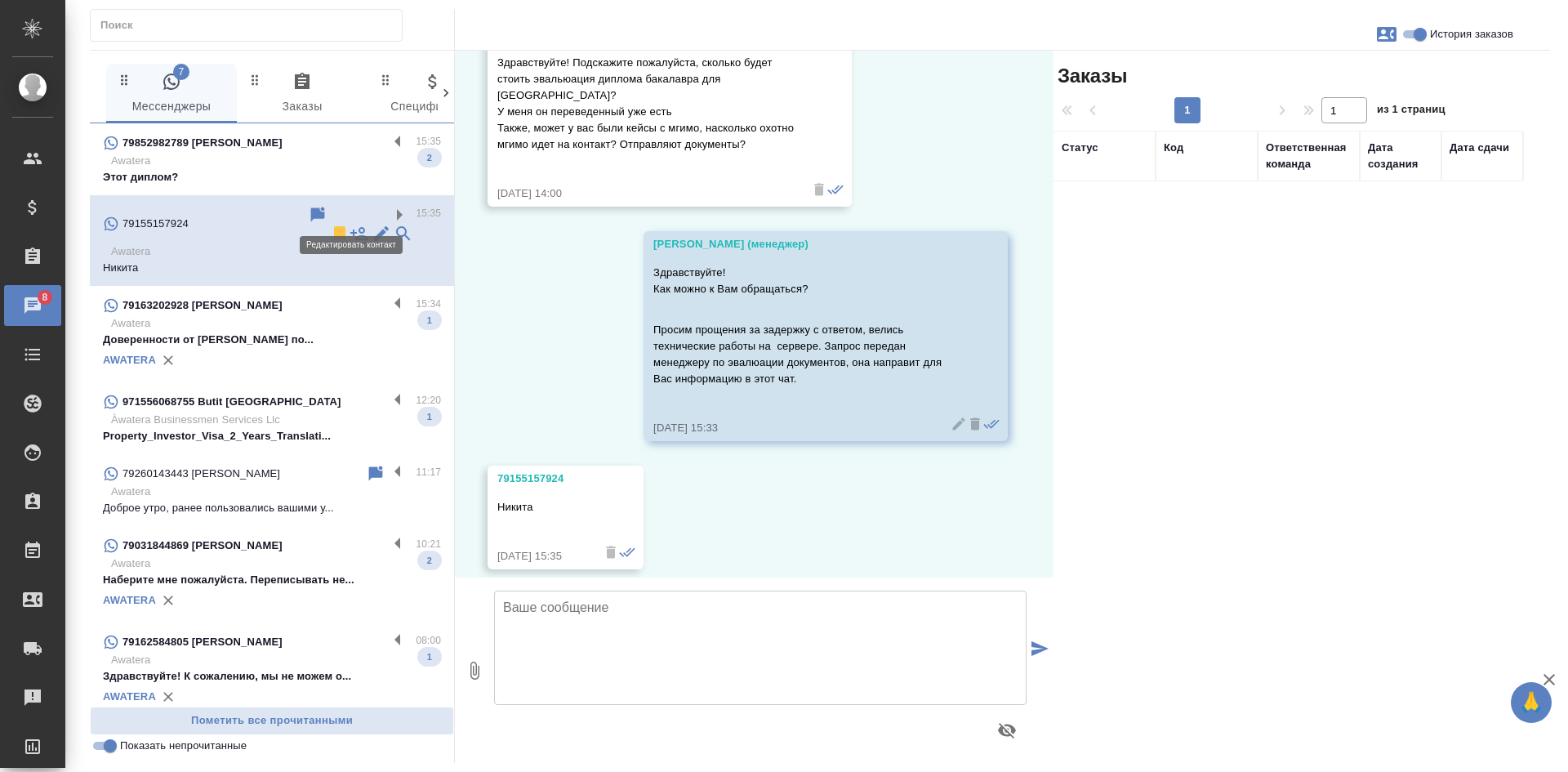
click at [371, 224] on icon at bounding box center [381, 233] width 19 height 19
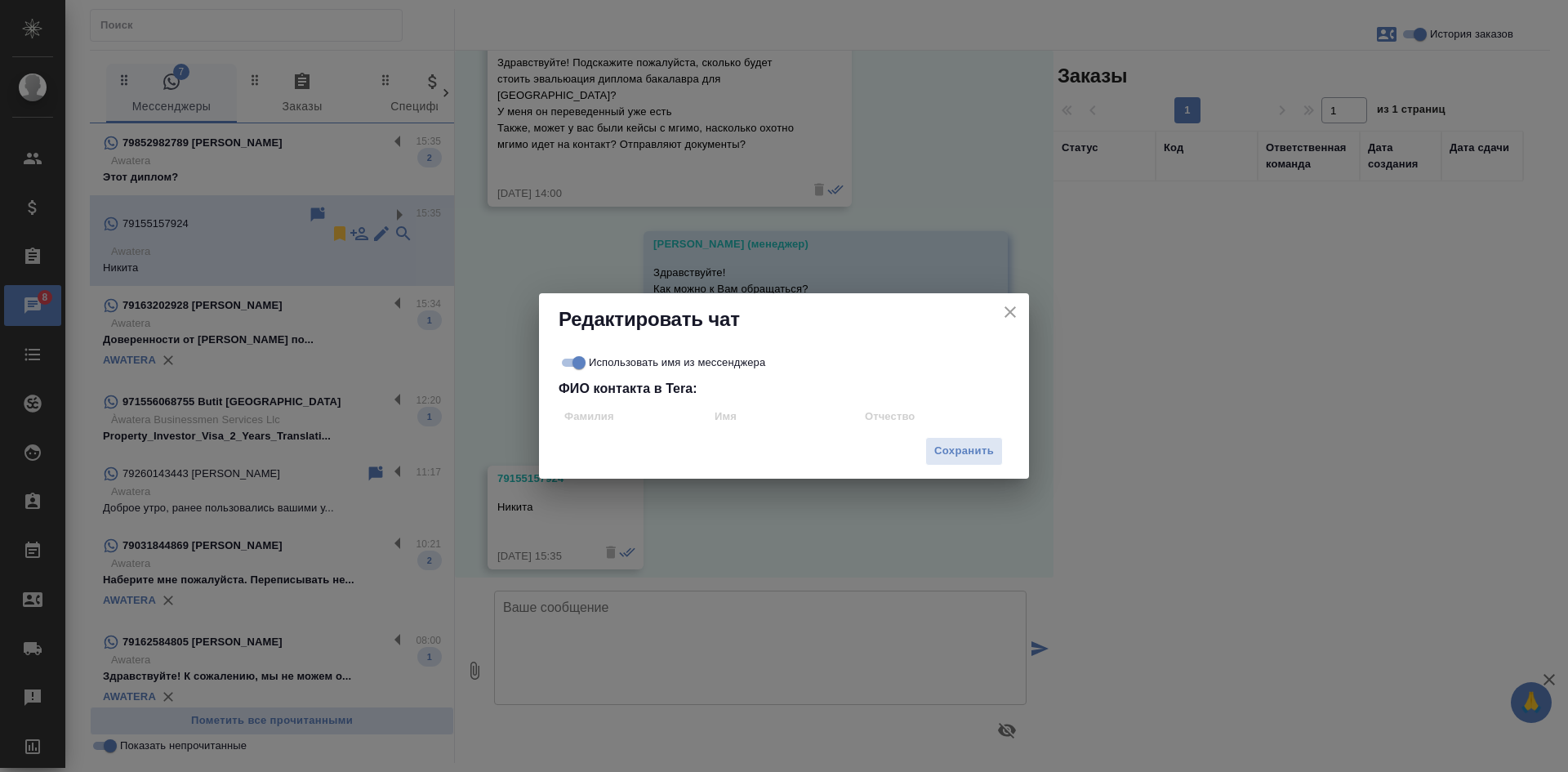
click at [569, 355] on input "Использовать имя из мессенджера" at bounding box center [578, 362] width 59 height 19
checkbox input "false"
click at [731, 425] on input "text" at bounding box center [784, 415] width 150 height 24
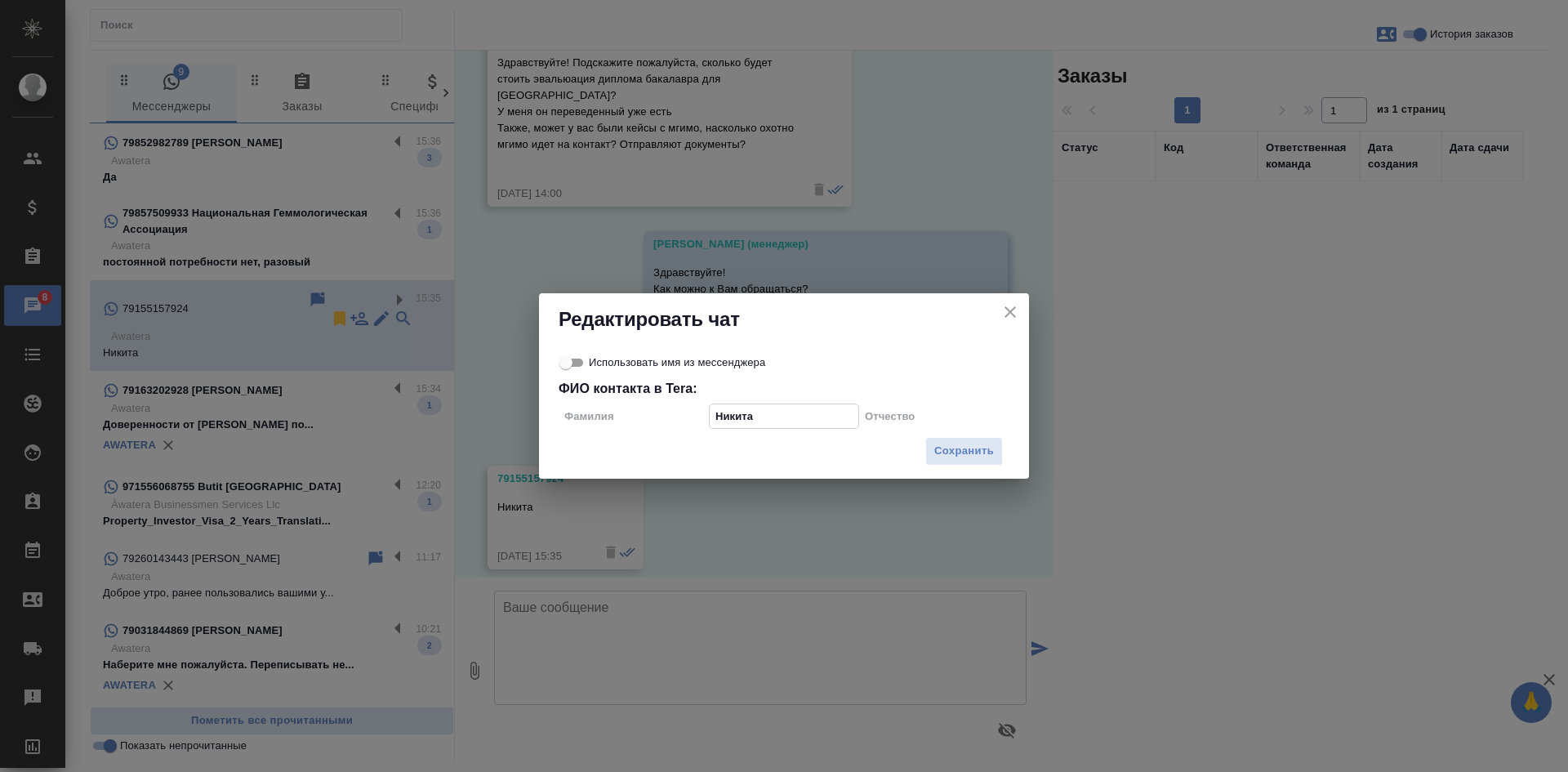
type input "Никита"
click at [972, 451] on span "Сохранить" at bounding box center [964, 450] width 60 height 18
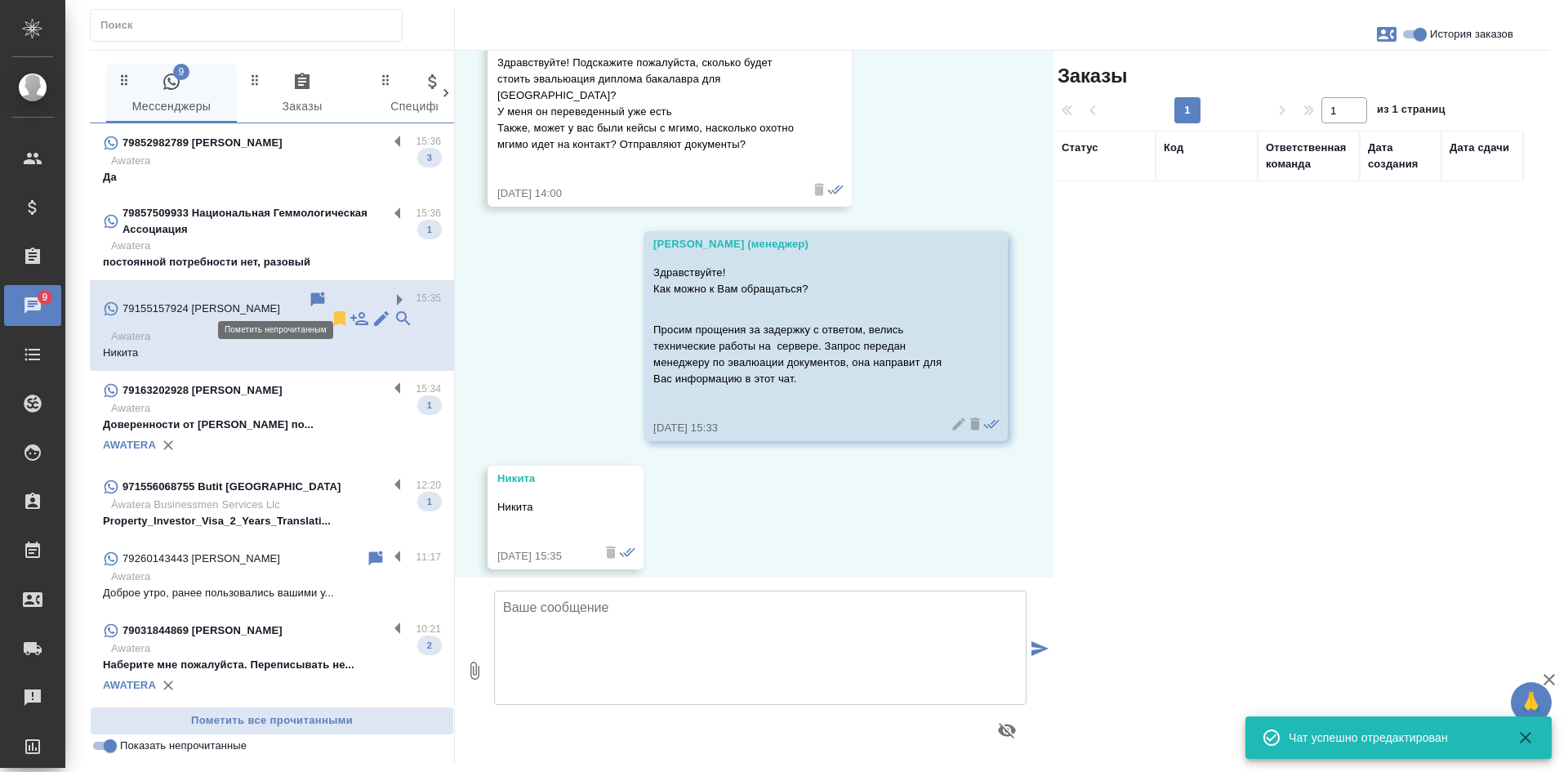
click at [311, 297] on icon at bounding box center [318, 298] width 13 height 14
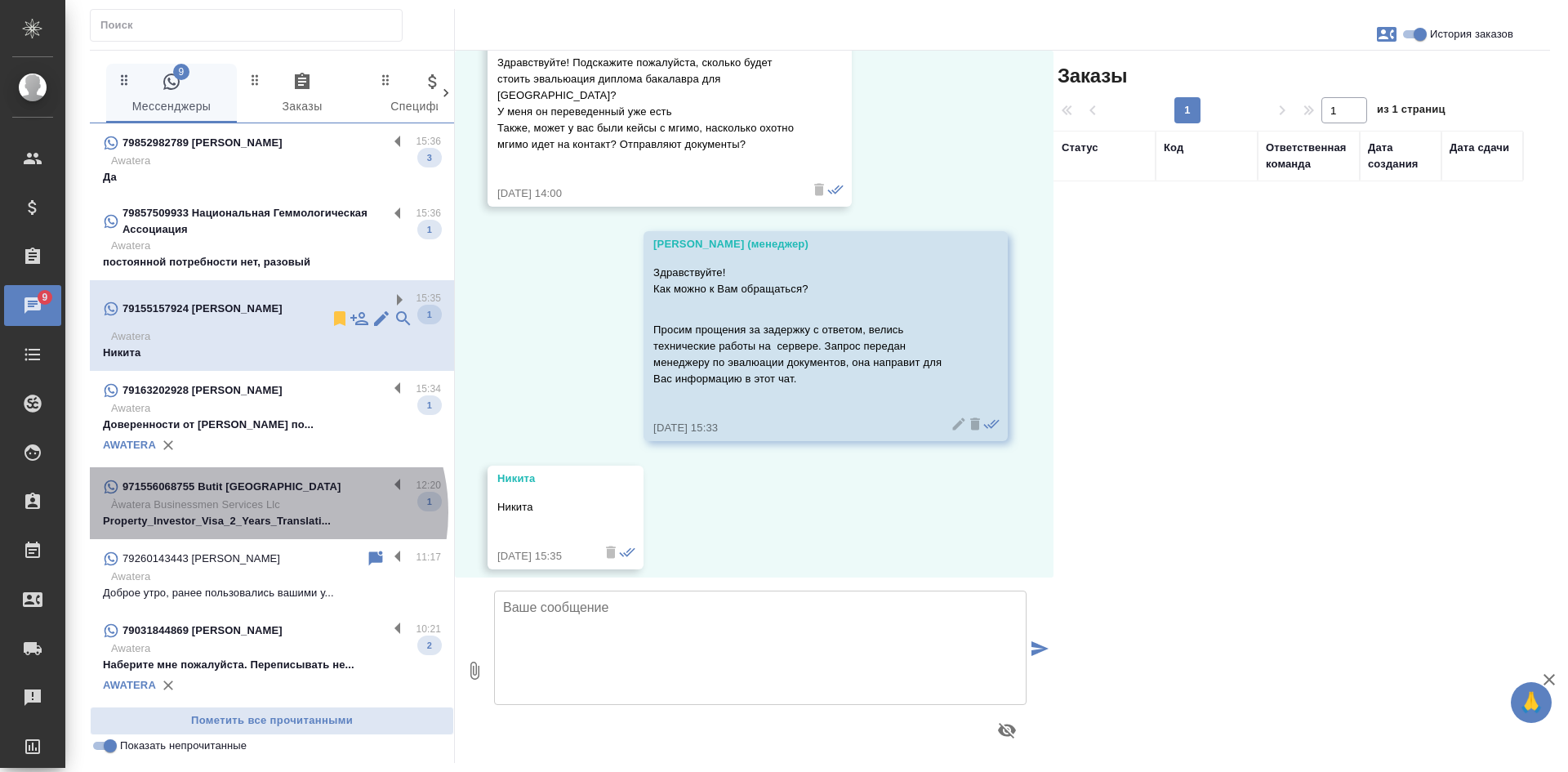
click at [255, 496] on p "Àwatera Businessmen Services Llc" at bounding box center [276, 504] width 330 height 16
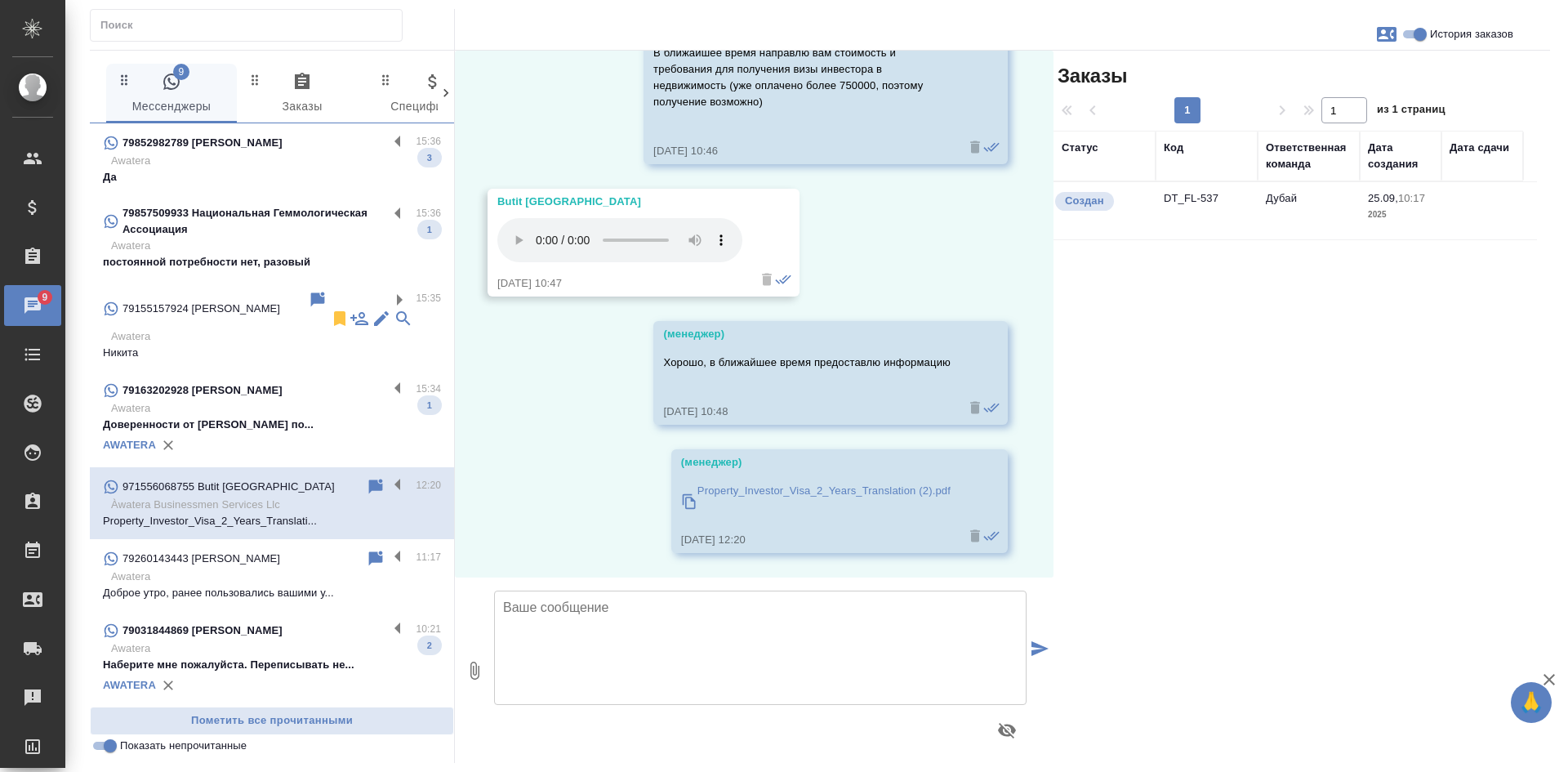
scroll to position [1867, 0]
click at [628, 636] on textarea at bounding box center [760, 648] width 532 height 115
click at [774, 602] on textarea "Подскажите, Вам пришла смета? Был сбой в вотсапе" at bounding box center [760, 648] width 532 height 115
click at [1306, 567] on div "Заказы 1 1 из 1 страниц Статус Код Ответственная команда Дата создания Дата сда…" at bounding box center [1301, 407] width 496 height 712
click at [882, 608] on textarea "Подскажите, Вам пришла смета? Был сбой в корпоративном вотсапе" at bounding box center [760, 648] width 532 height 115
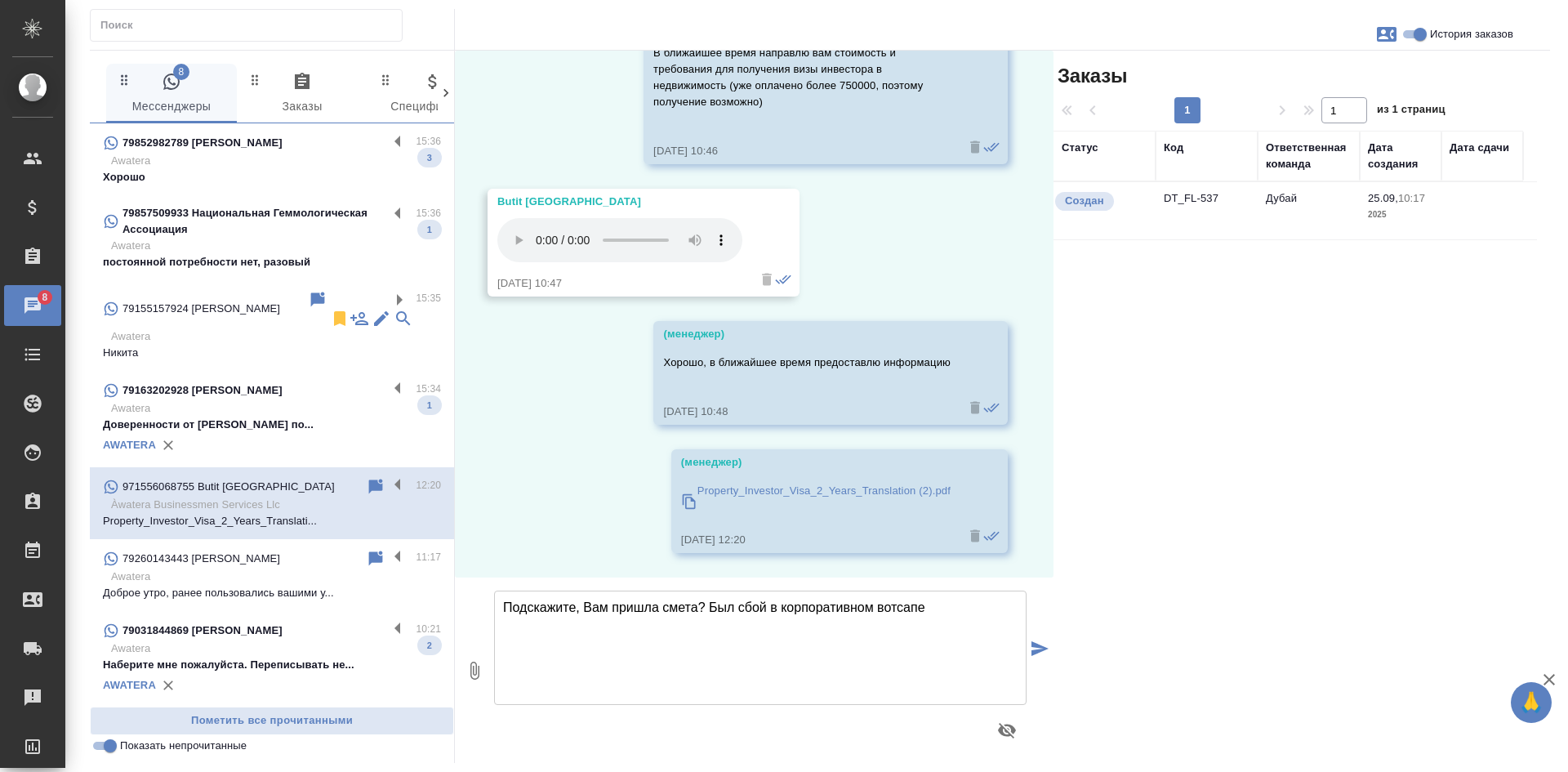
click at [947, 605] on textarea "Подскажите, Вам пришла смета? Был сбой в корпоративном вотсапе" at bounding box center [760, 648] width 532 height 115
click at [869, 486] on p "Property_Investor_Visa_2_Years_Translation (2).pdf" at bounding box center [823, 491] width 253 height 16
drag, startPoint x: 702, startPoint y: 604, endPoint x: 652, endPoint y: 603, distance: 50.0
click at [652, 603] on textarea "Подскажите, Вам пришла смета? Был сбой в корпоративном вотсапе, файл мог не при…" at bounding box center [760, 648] width 532 height 115
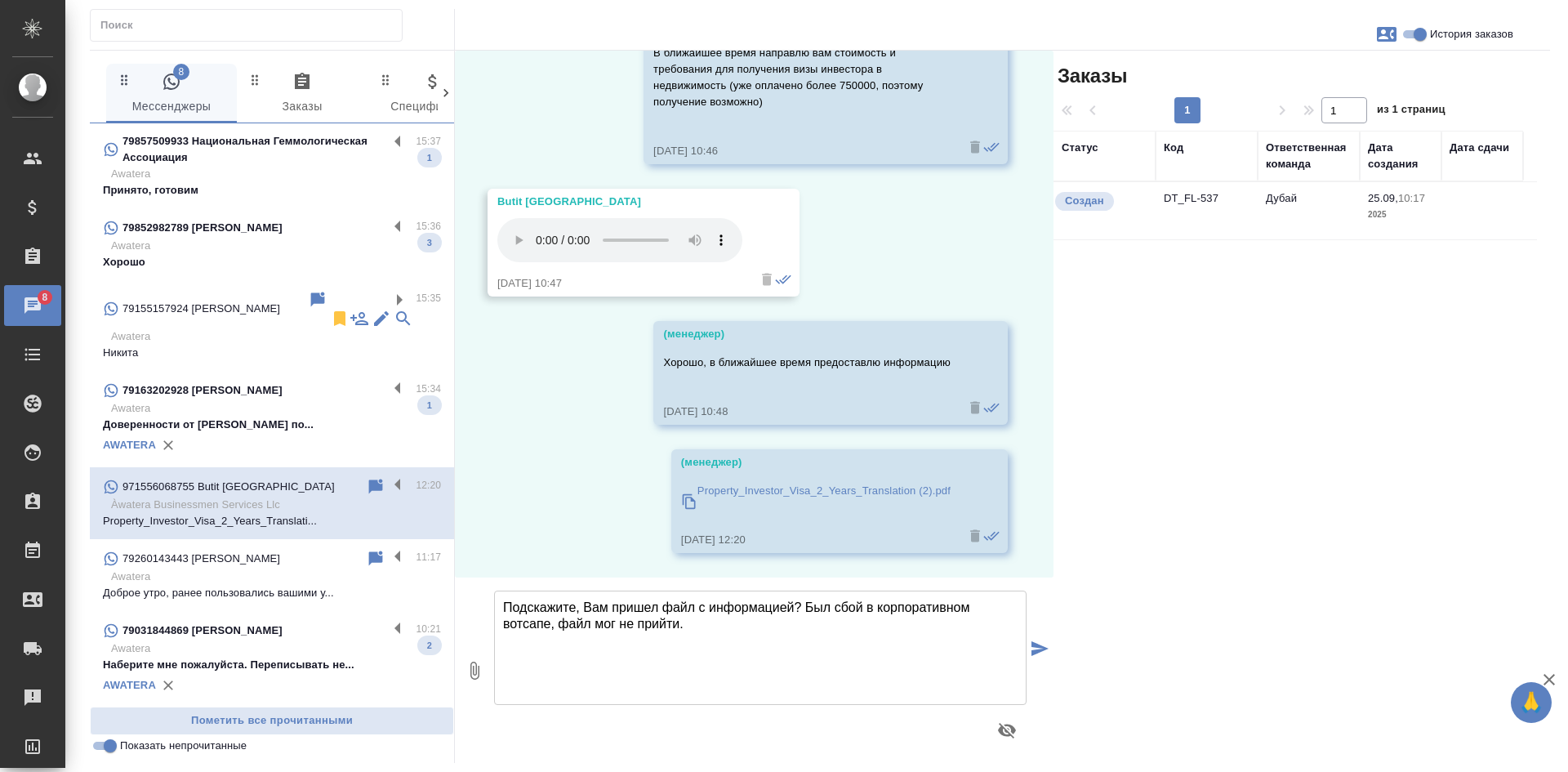
click at [689, 623] on textarea "Подскажите, Вам пришел файл с информацией? Был сбой в корпоративном вотсапе, фа…" at bounding box center [760, 648] width 532 height 115
type textarea "Подскажите, Вам пришел файл с информацией? Был сбой в корпоративном вотсапе, фа…"
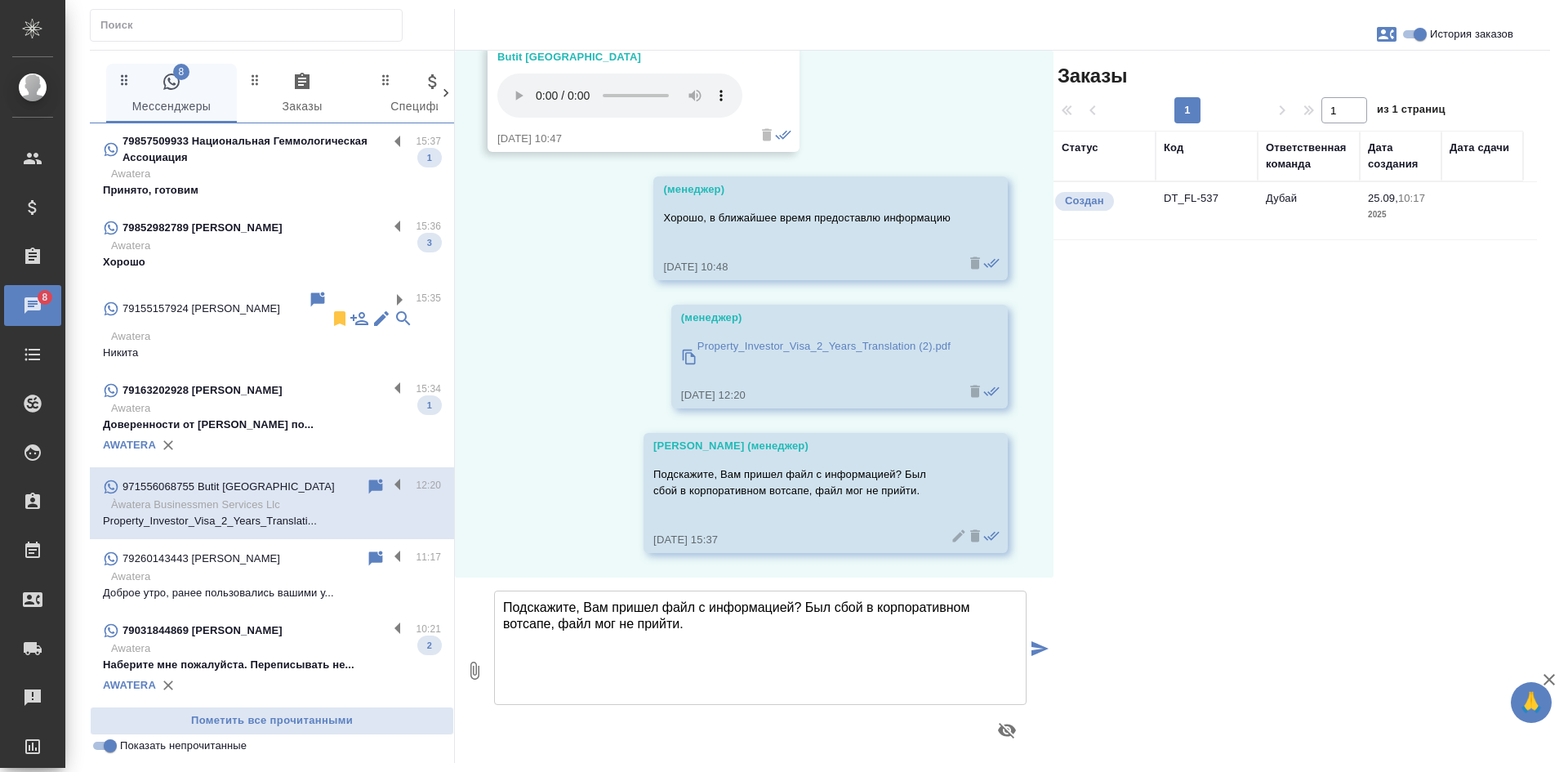
scroll to position [2011, 0]
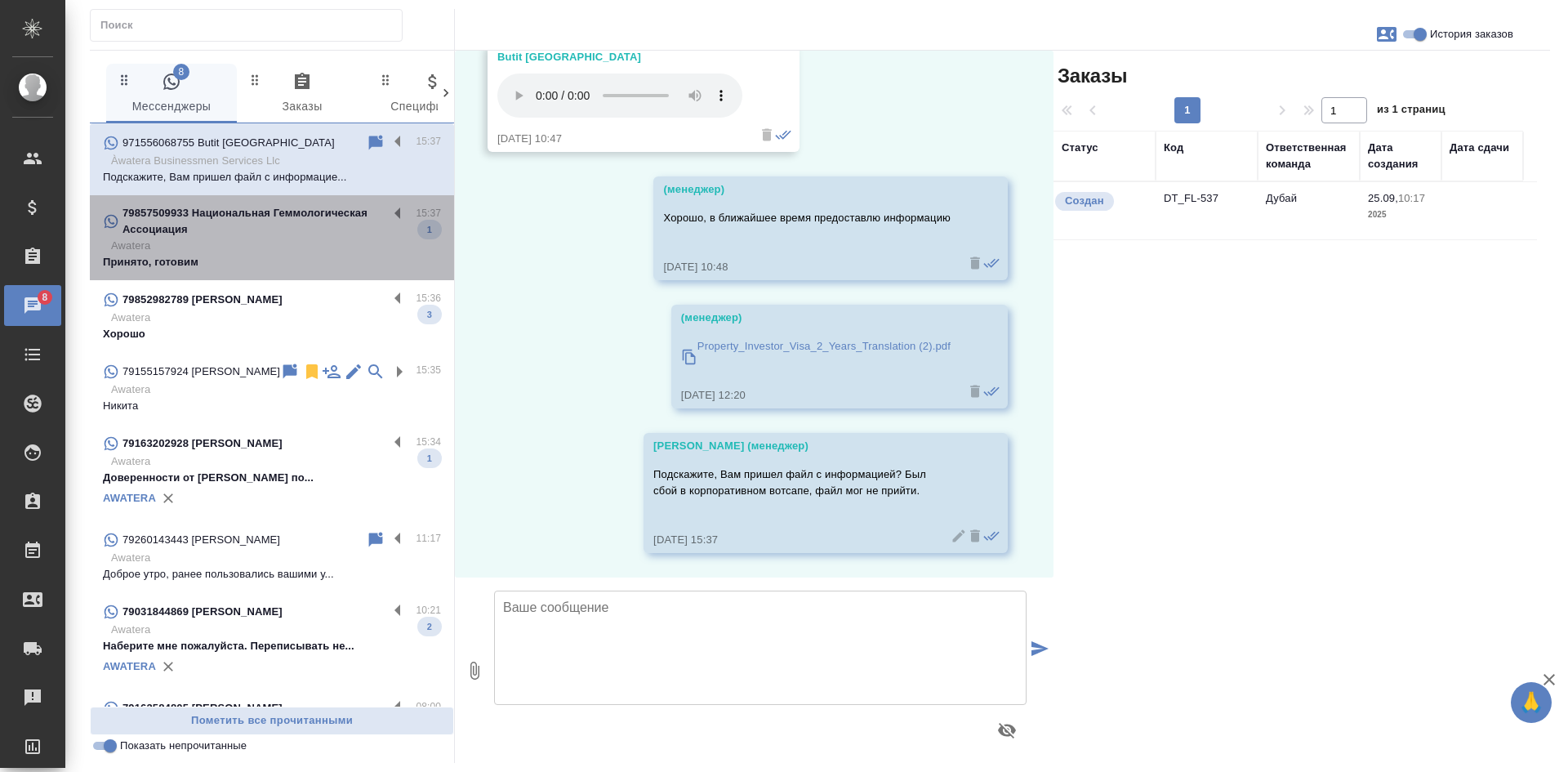
click at [323, 250] on p "Awatera" at bounding box center [276, 246] width 330 height 16
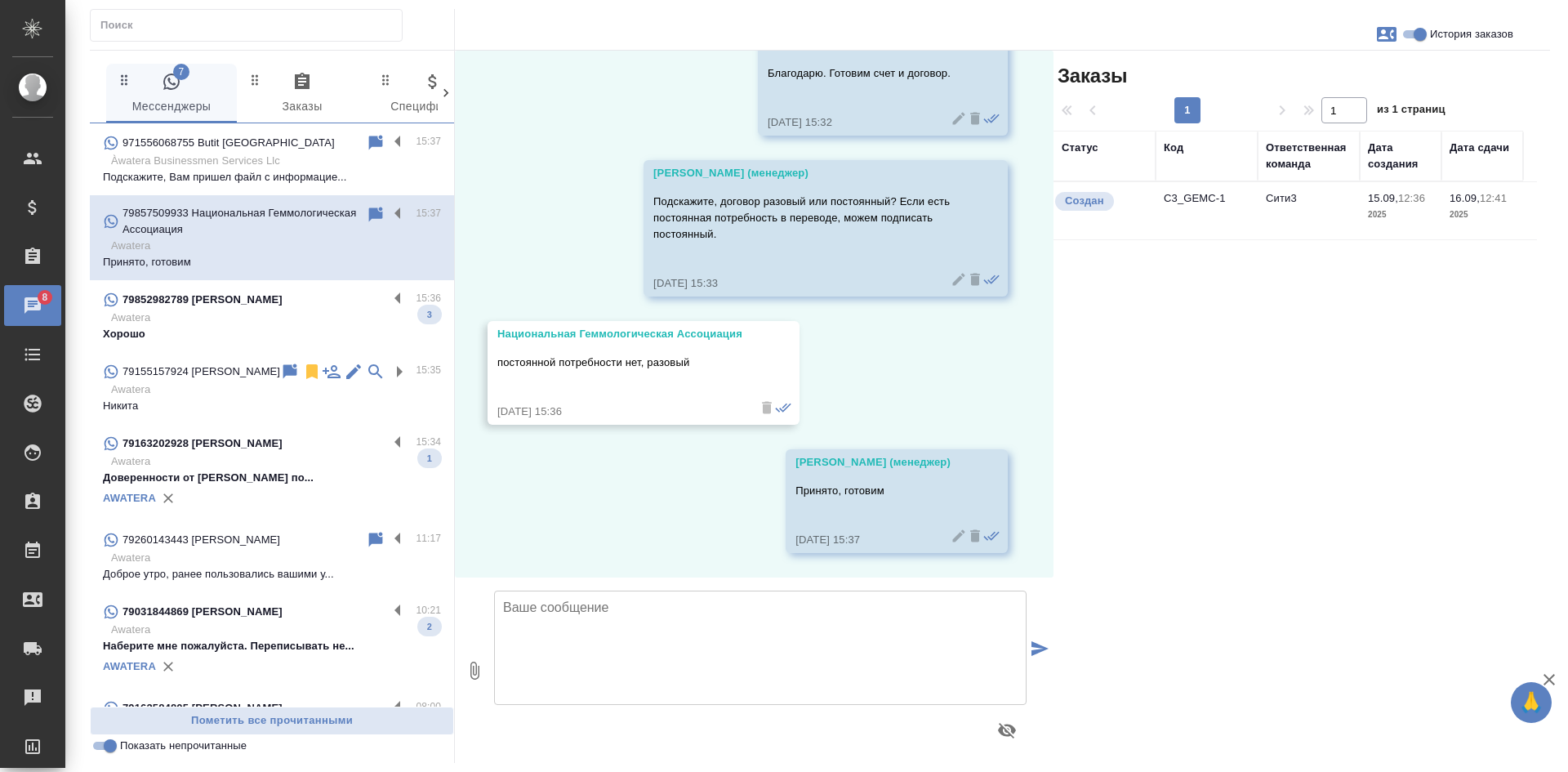
scroll to position [13697, 0]
click at [274, 312] on p "Awatera" at bounding box center [276, 317] width 330 height 16
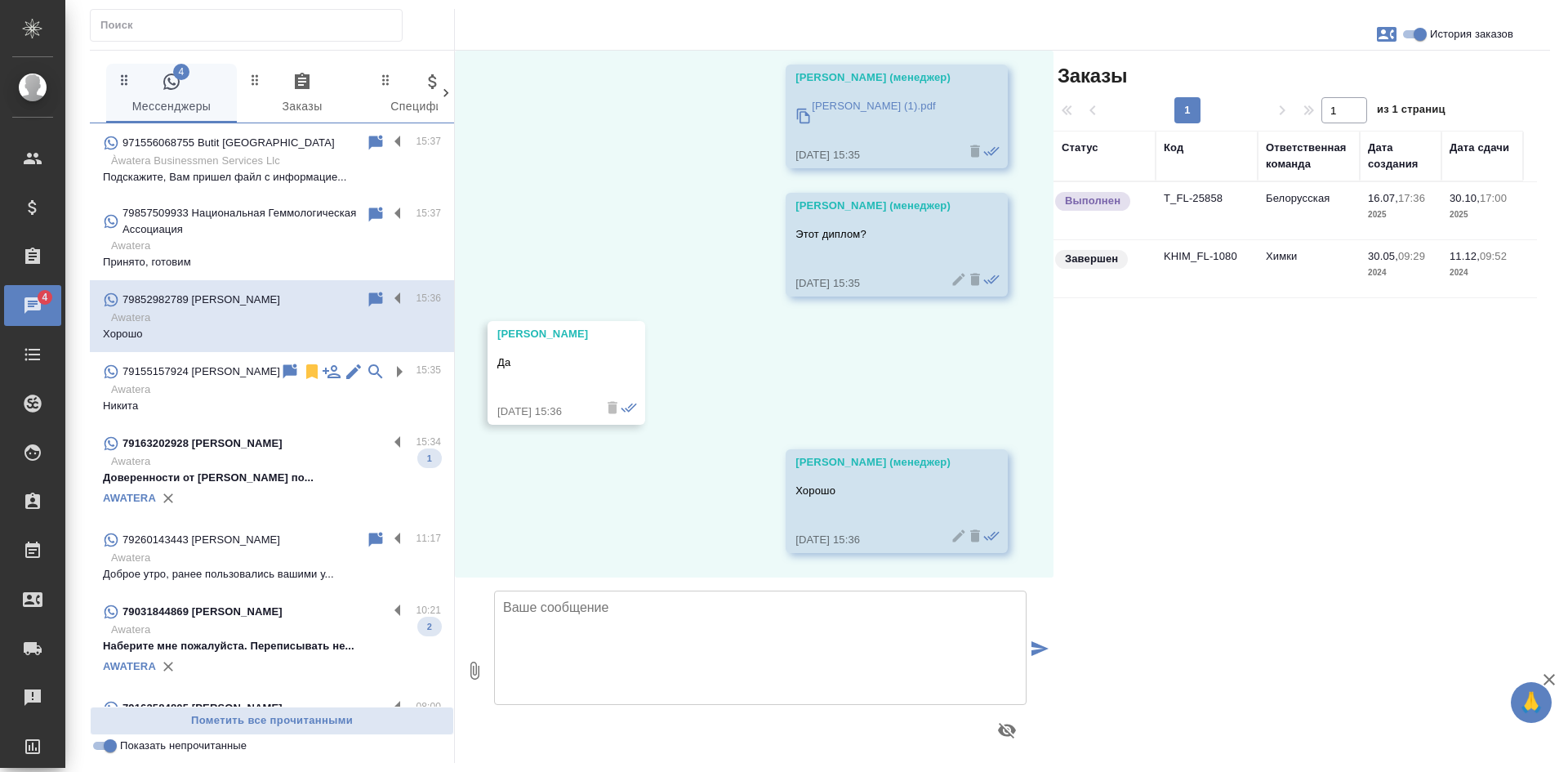
scroll to position [23069, 0]
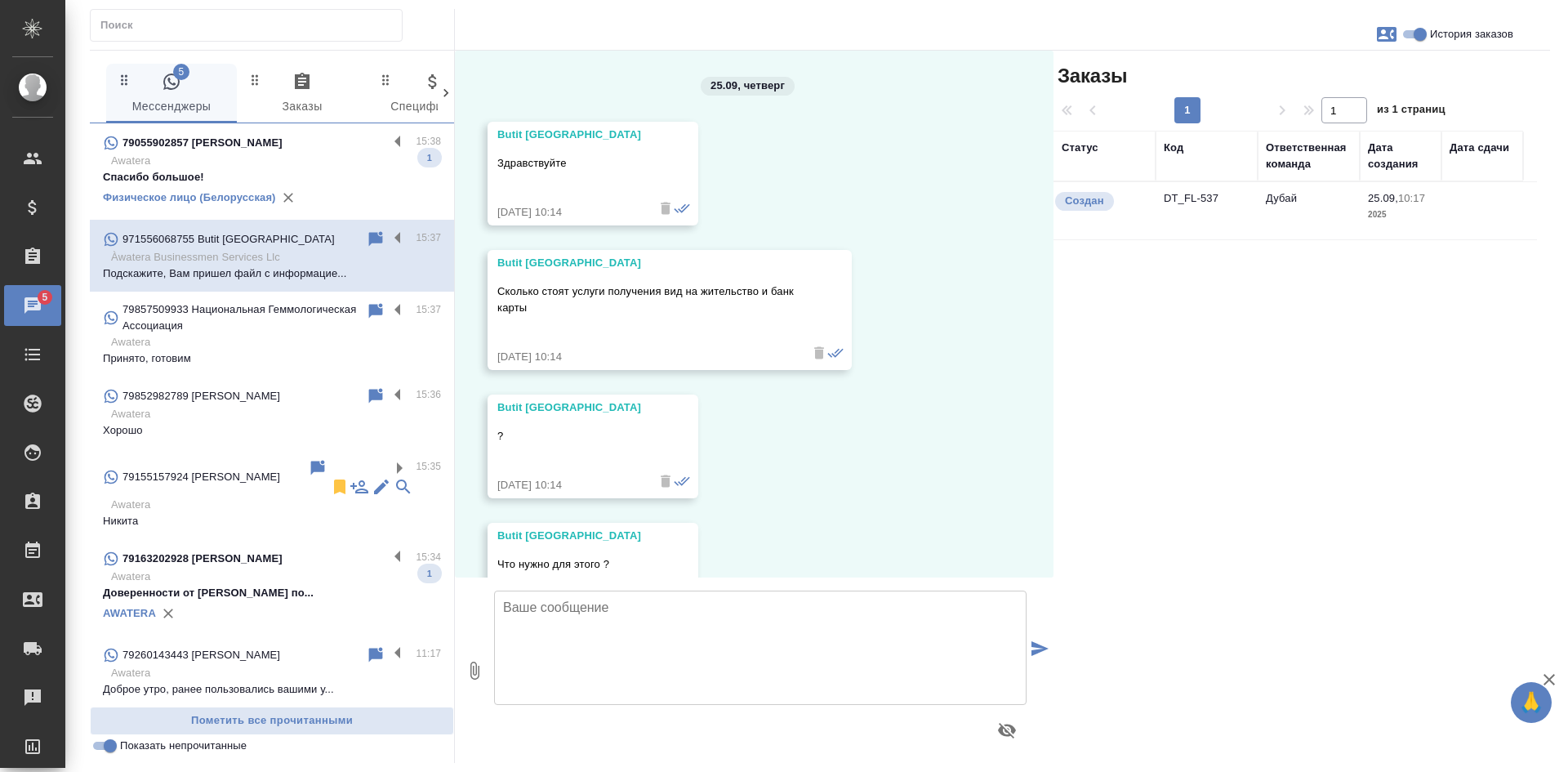
scroll to position [2011, 0]
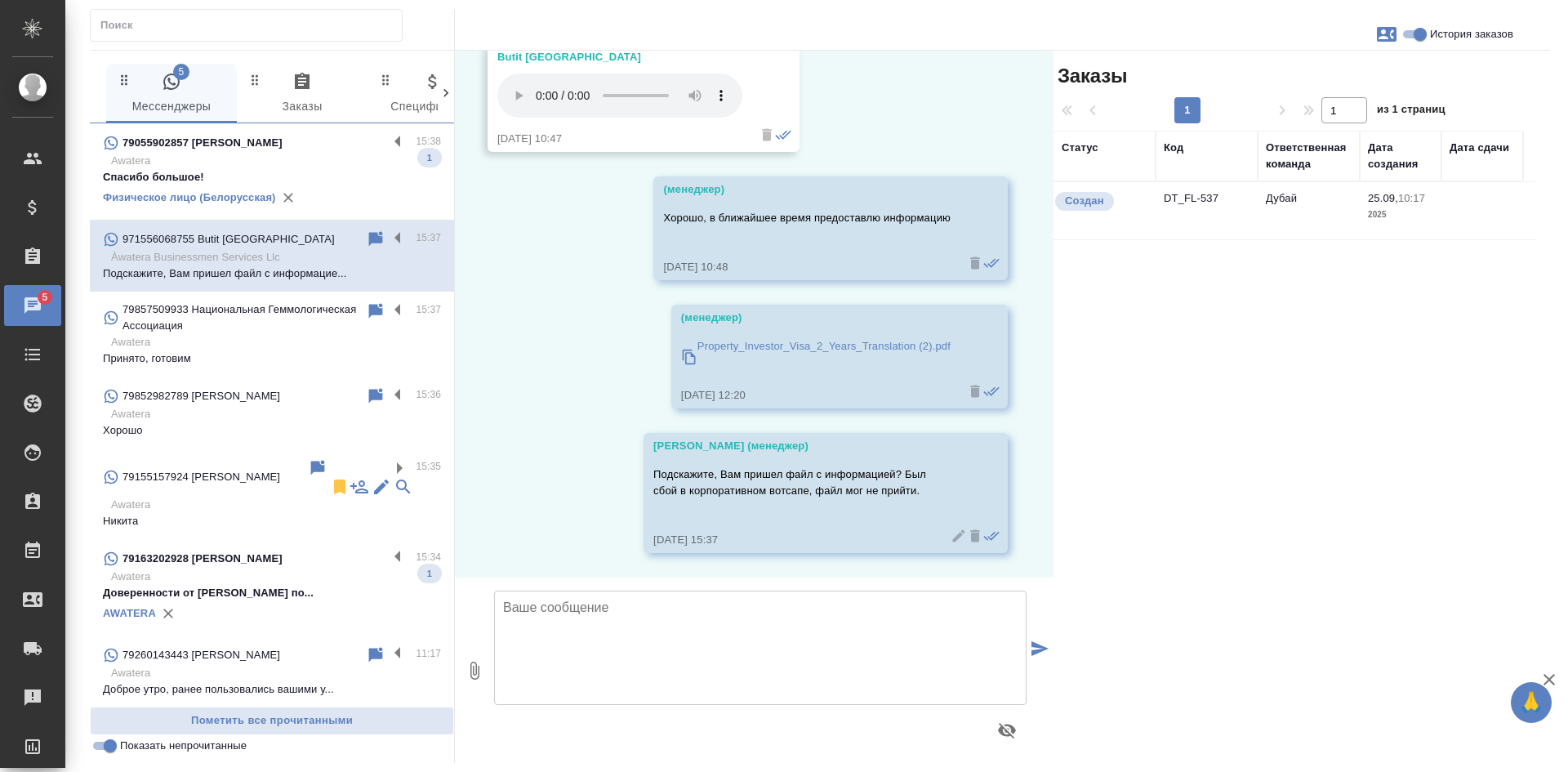
click at [369, 240] on icon at bounding box center [376, 238] width 13 height 14
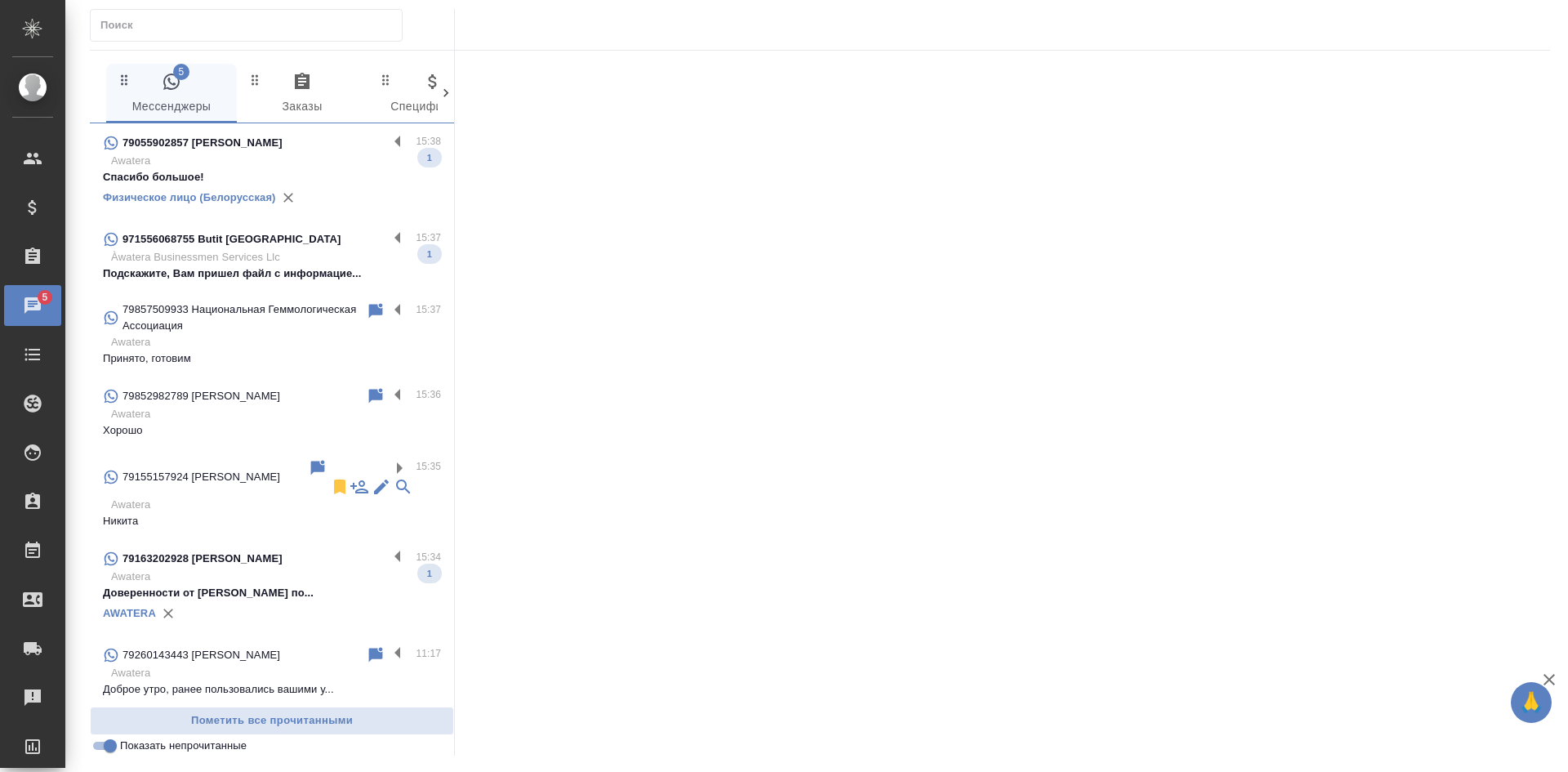
click at [331, 164] on p "Awatera" at bounding box center [276, 160] width 330 height 16
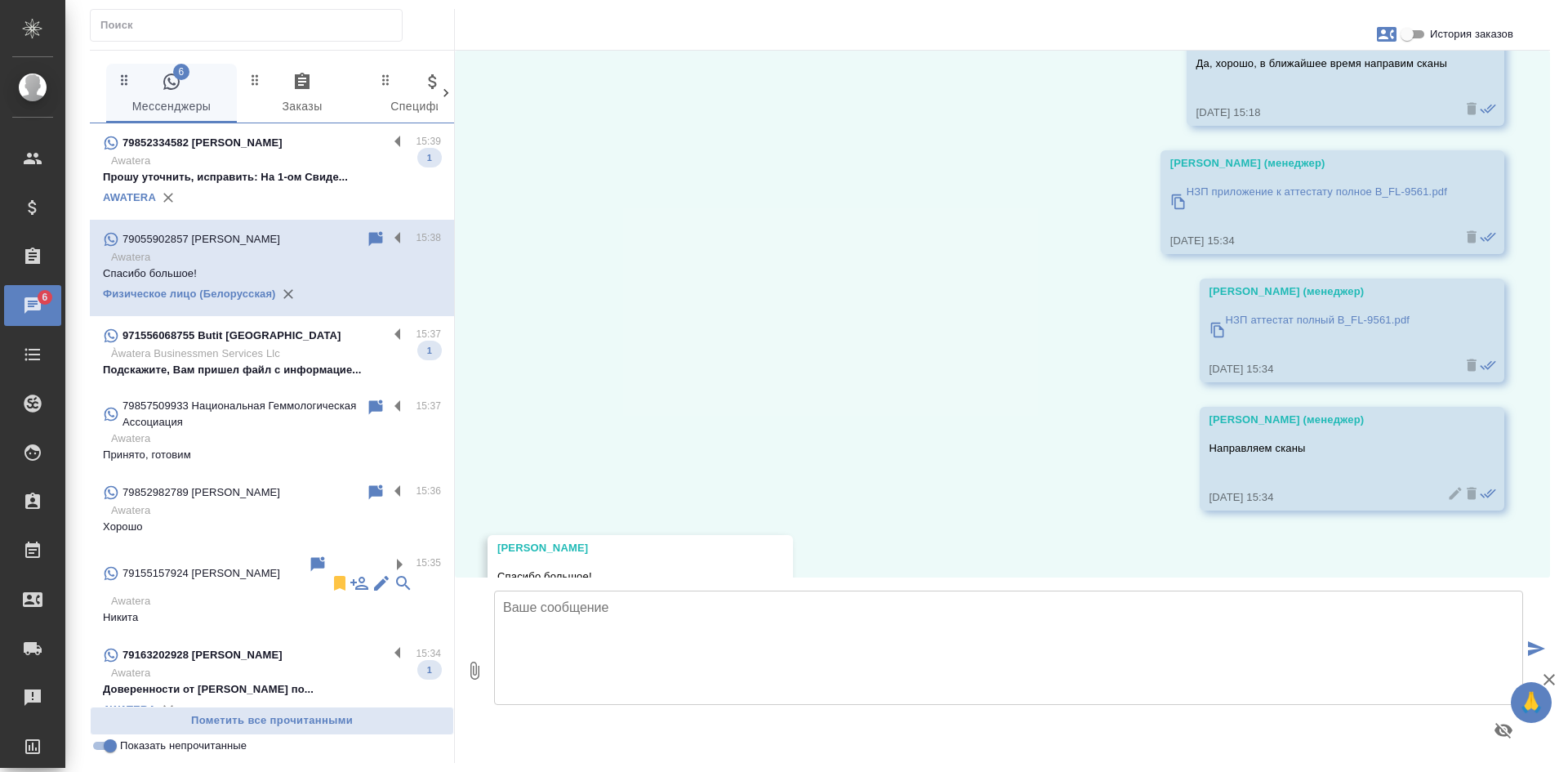
scroll to position [19713, 0]
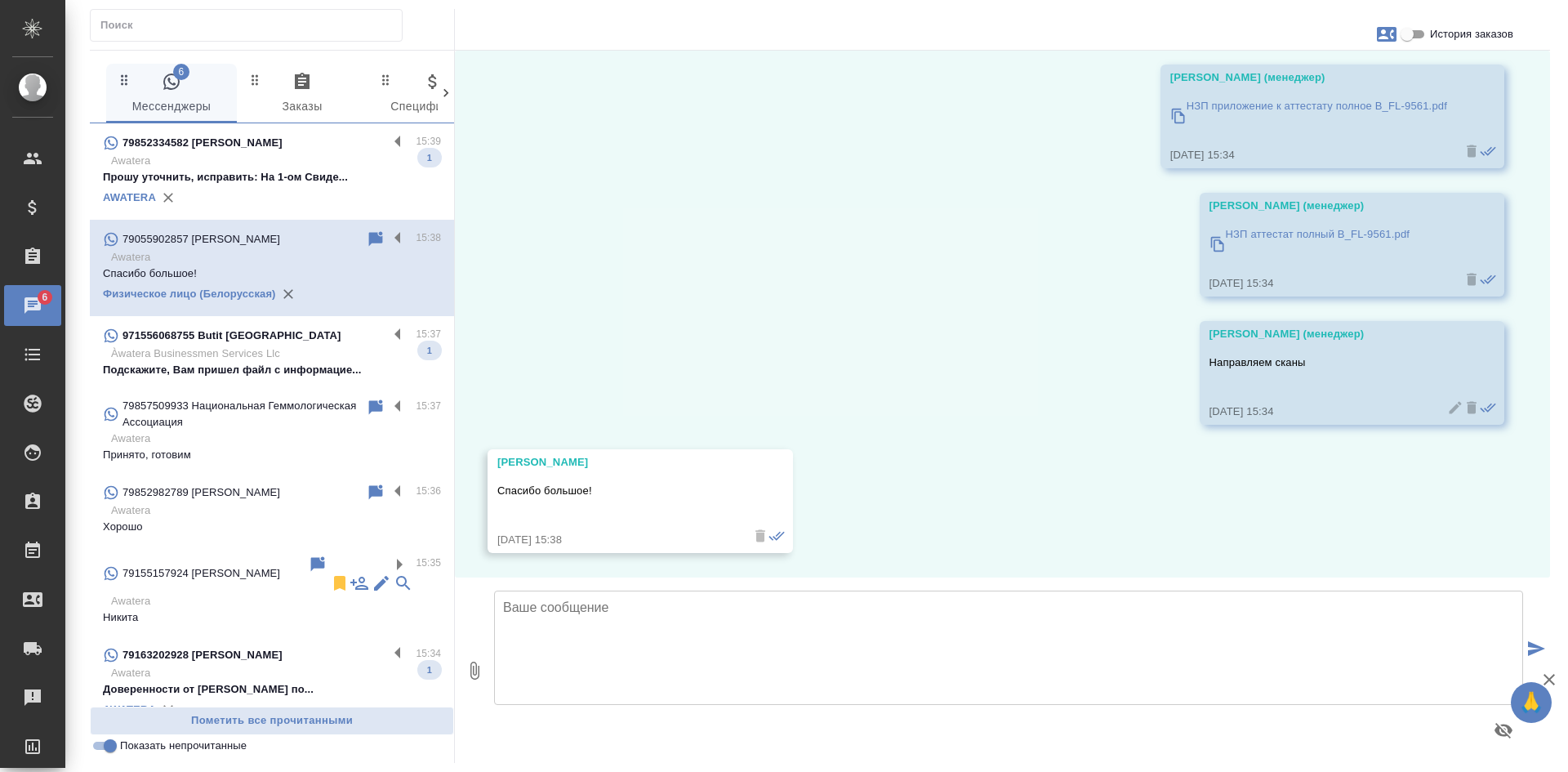
click at [293, 163] on p "Awatera" at bounding box center [276, 160] width 330 height 16
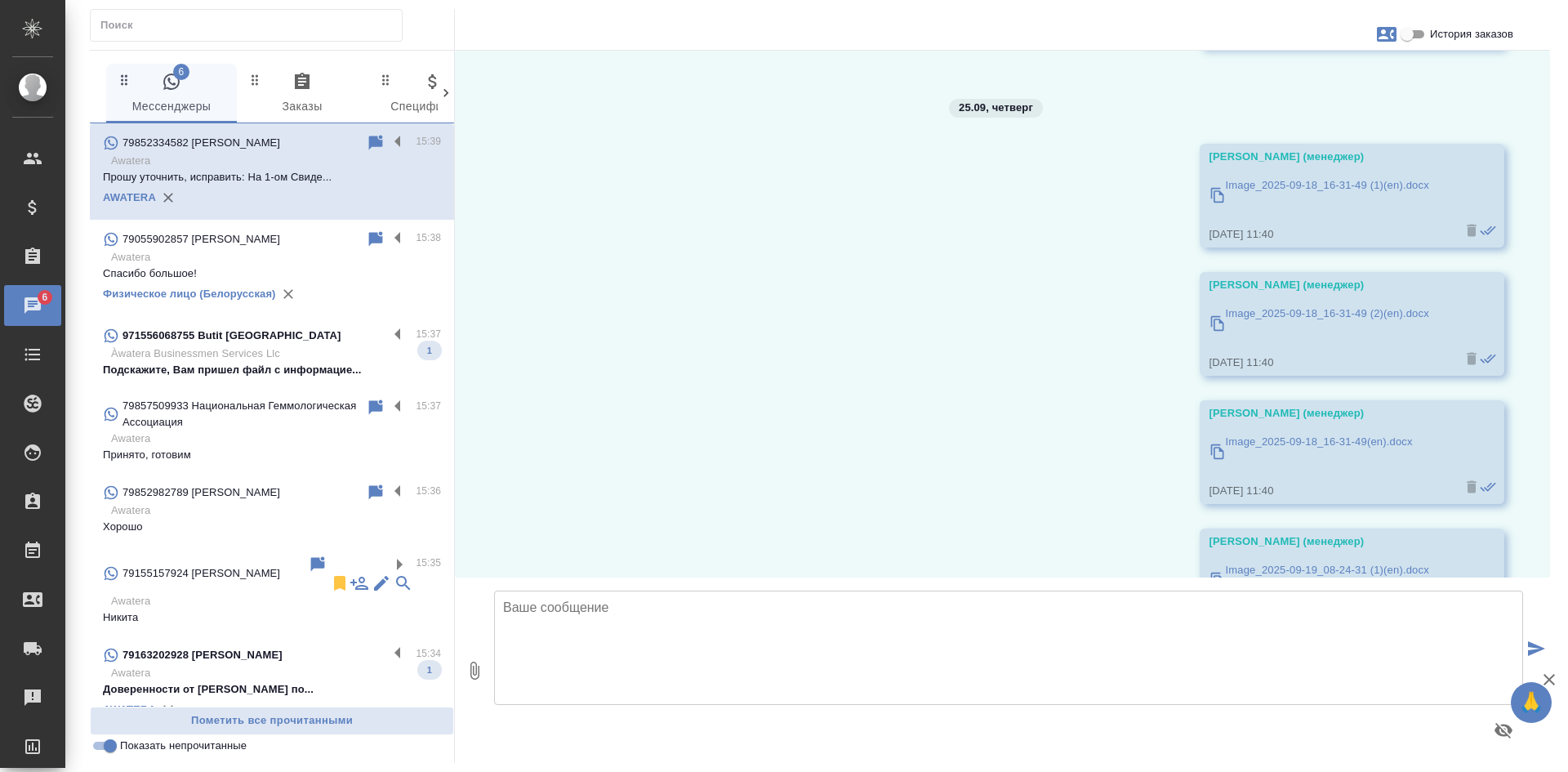
scroll to position [3737, 0]
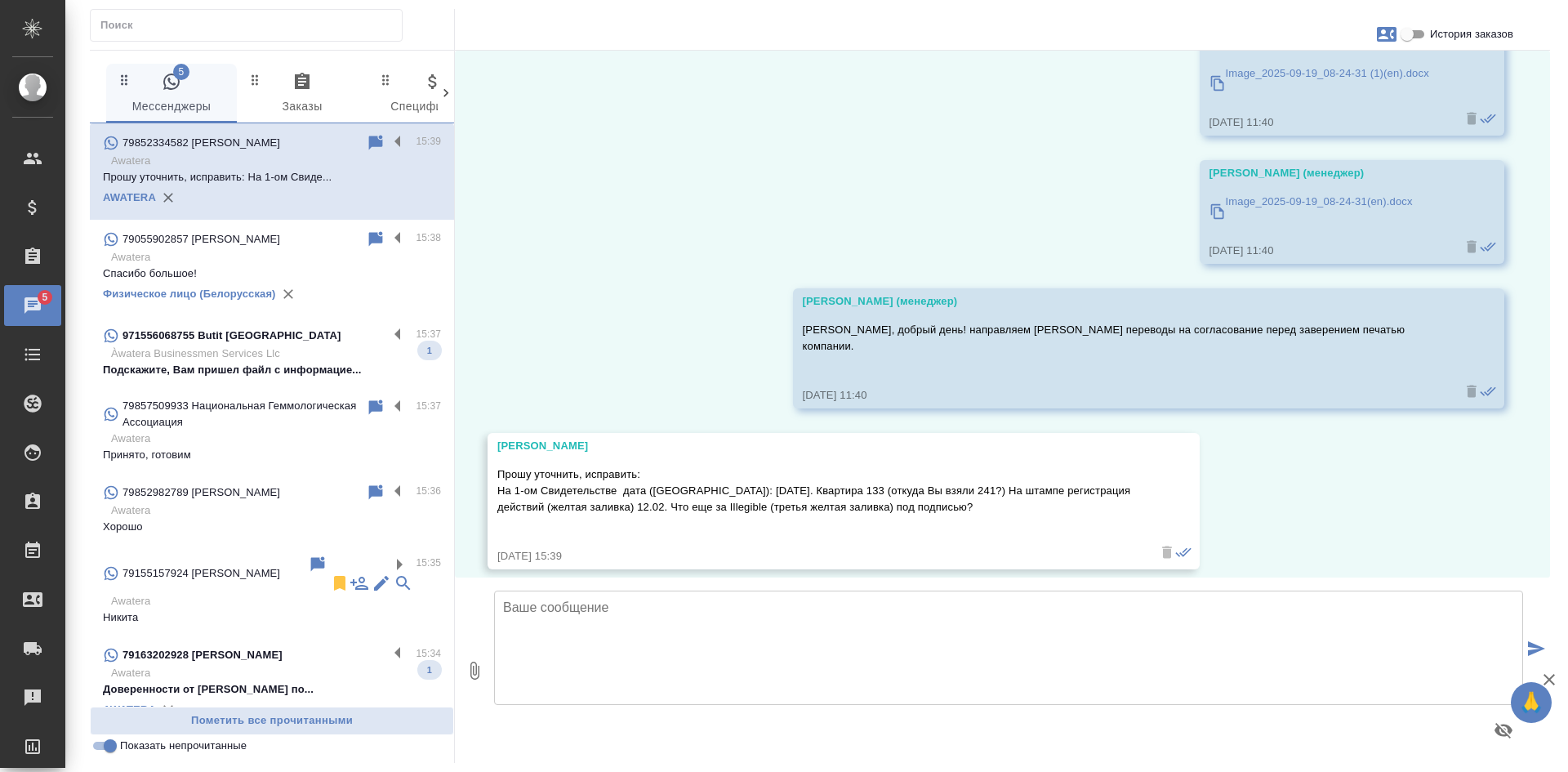
click at [356, 139] on div "79852334582 [PERSON_NAME] 15:39" at bounding box center [272, 143] width 338 height 19
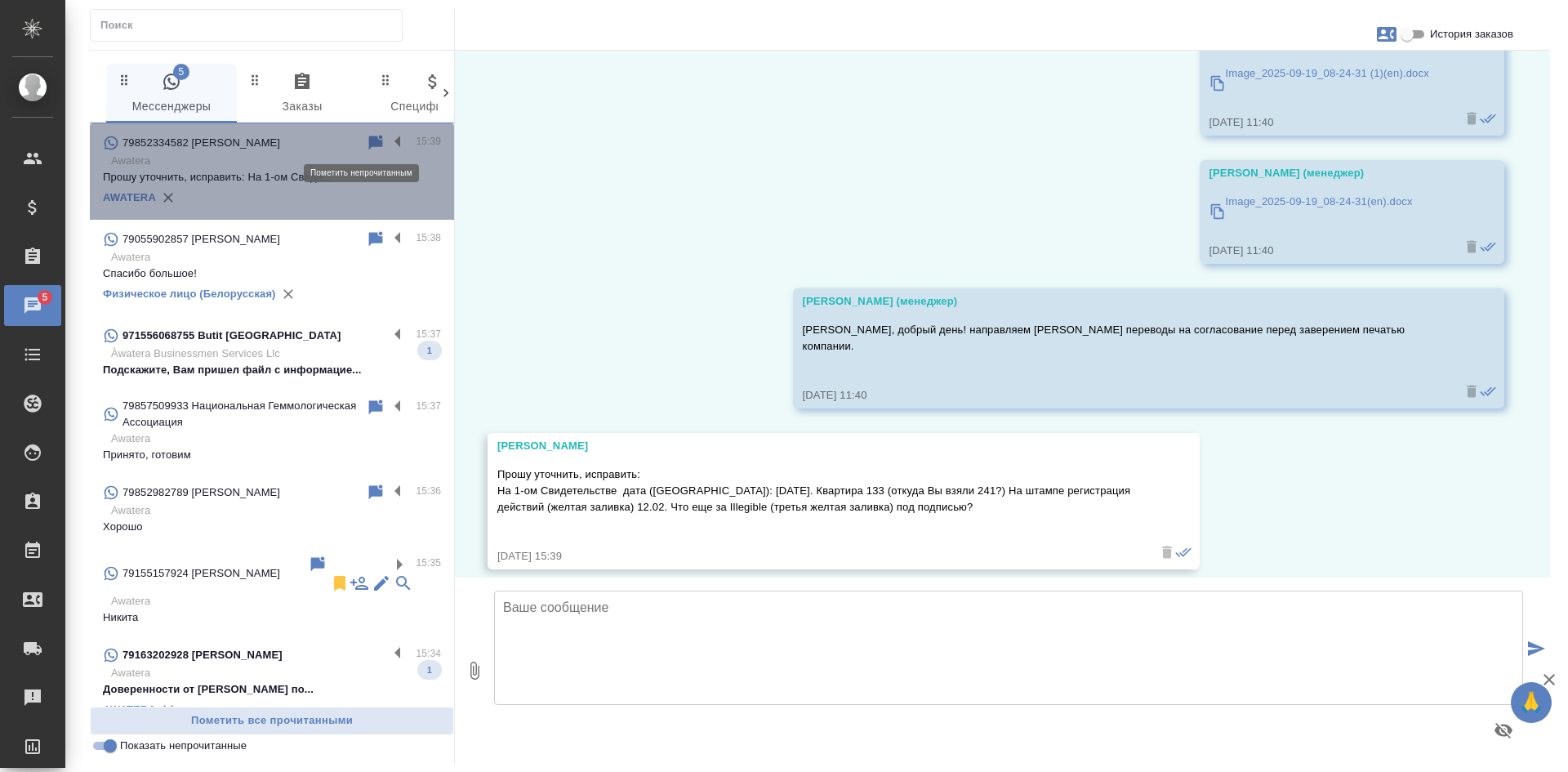
click at [369, 139] on icon at bounding box center [376, 142] width 13 height 14
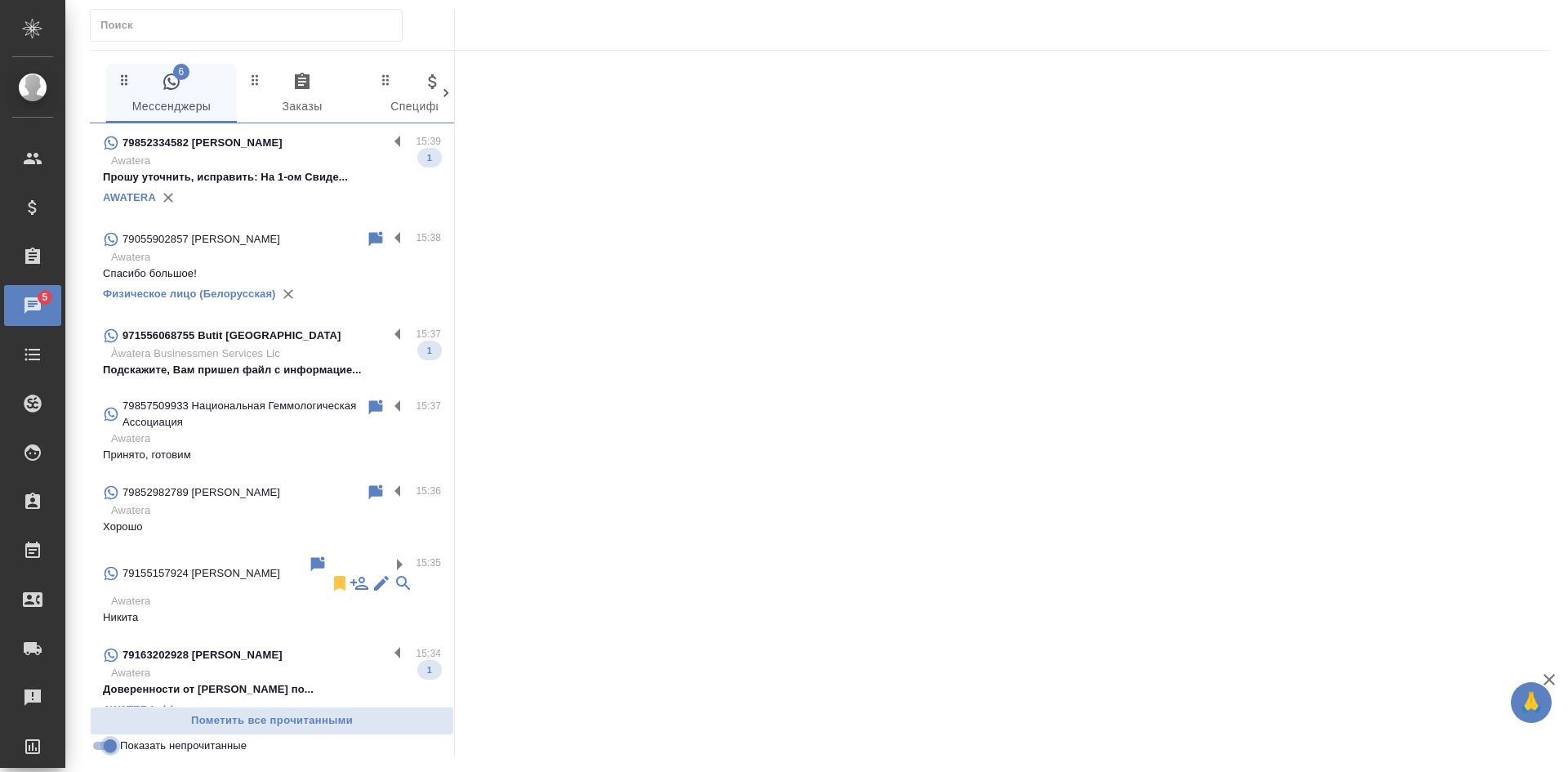
click at [98, 751] on input "Показать непрочитанные" at bounding box center [110, 745] width 59 height 19
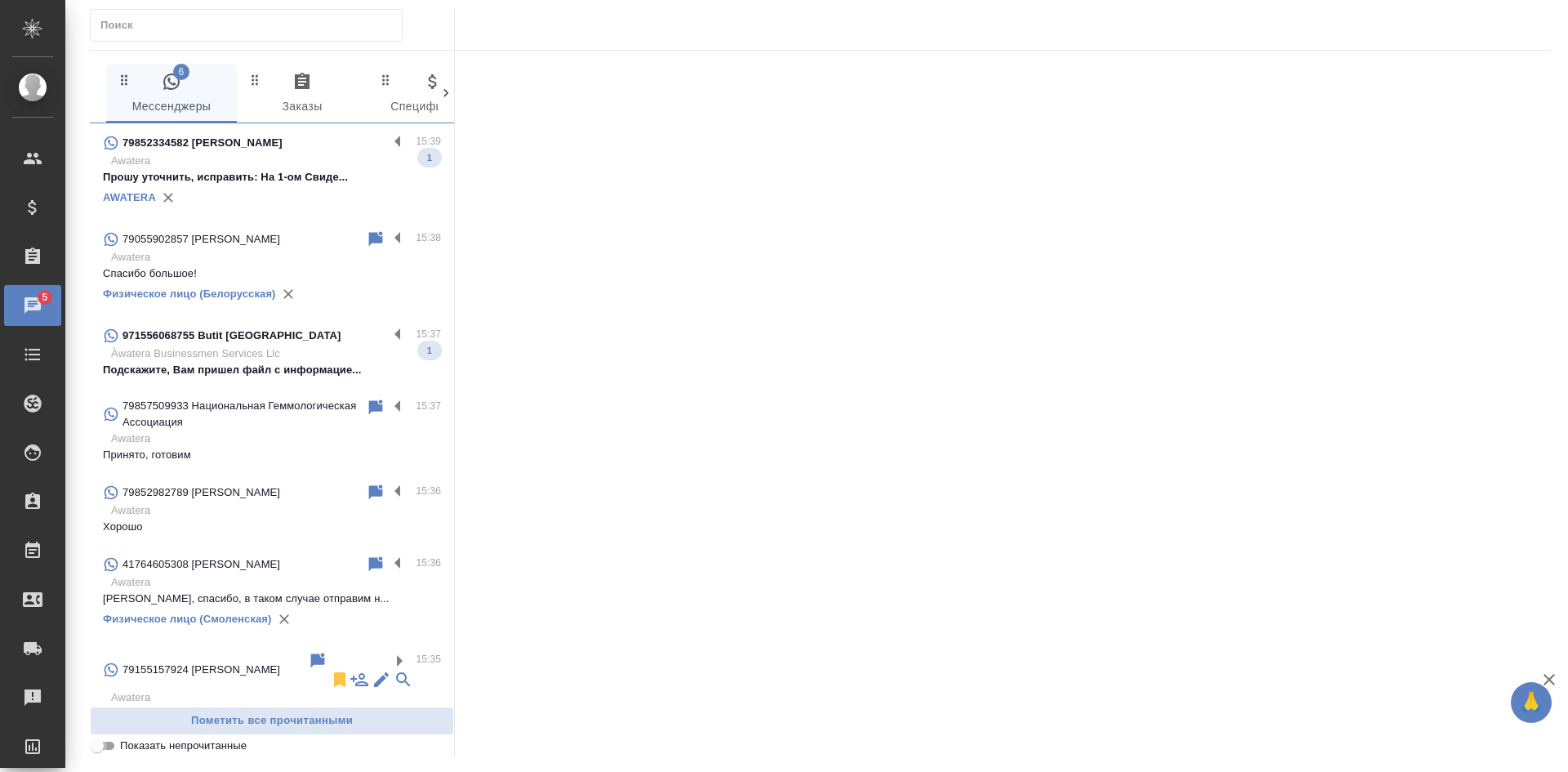
click at [105, 750] on input "Показать непрочитанные" at bounding box center [96, 745] width 59 height 19
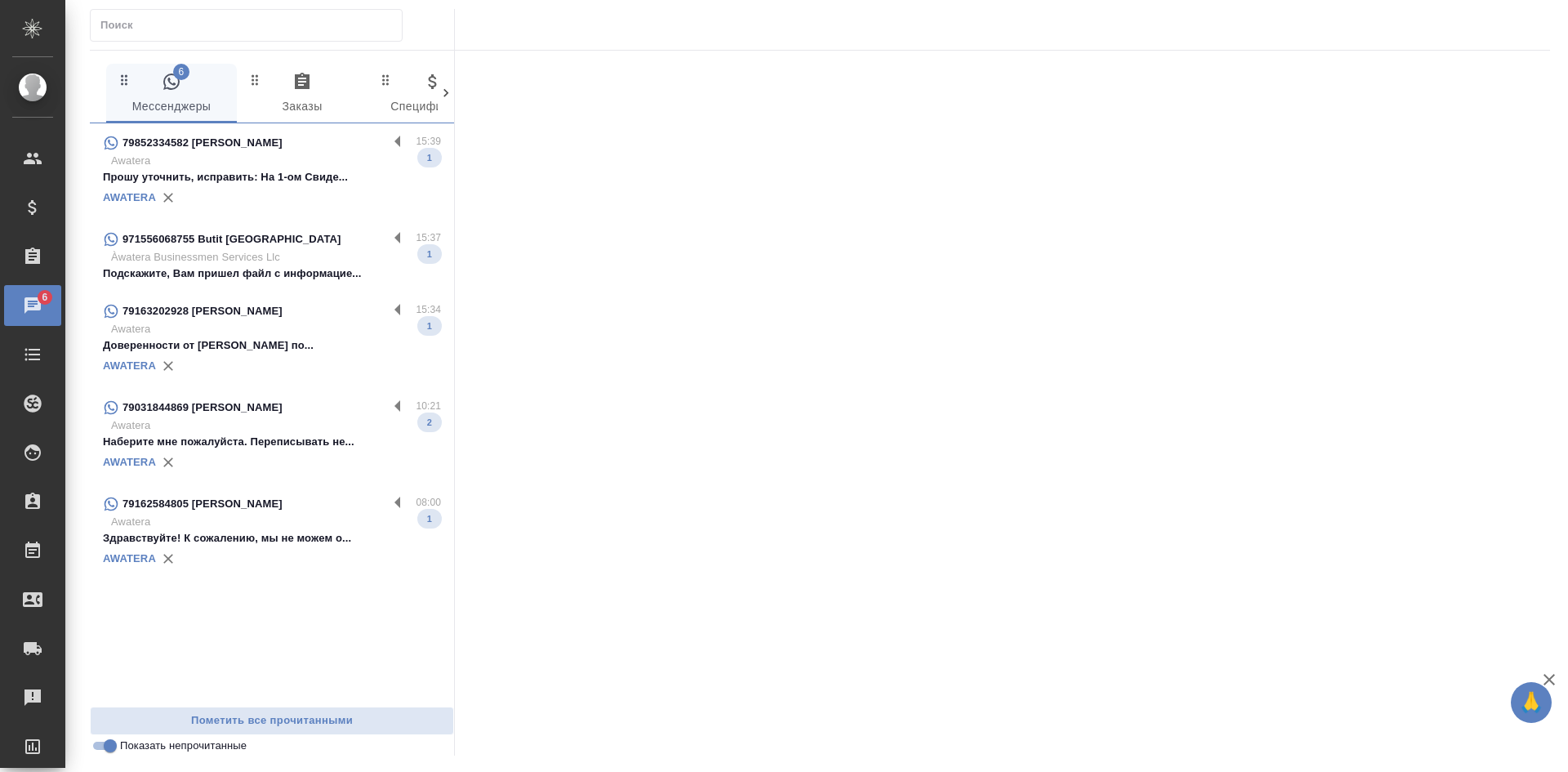
click at [240, 417] on p "Awatera" at bounding box center [276, 425] width 330 height 16
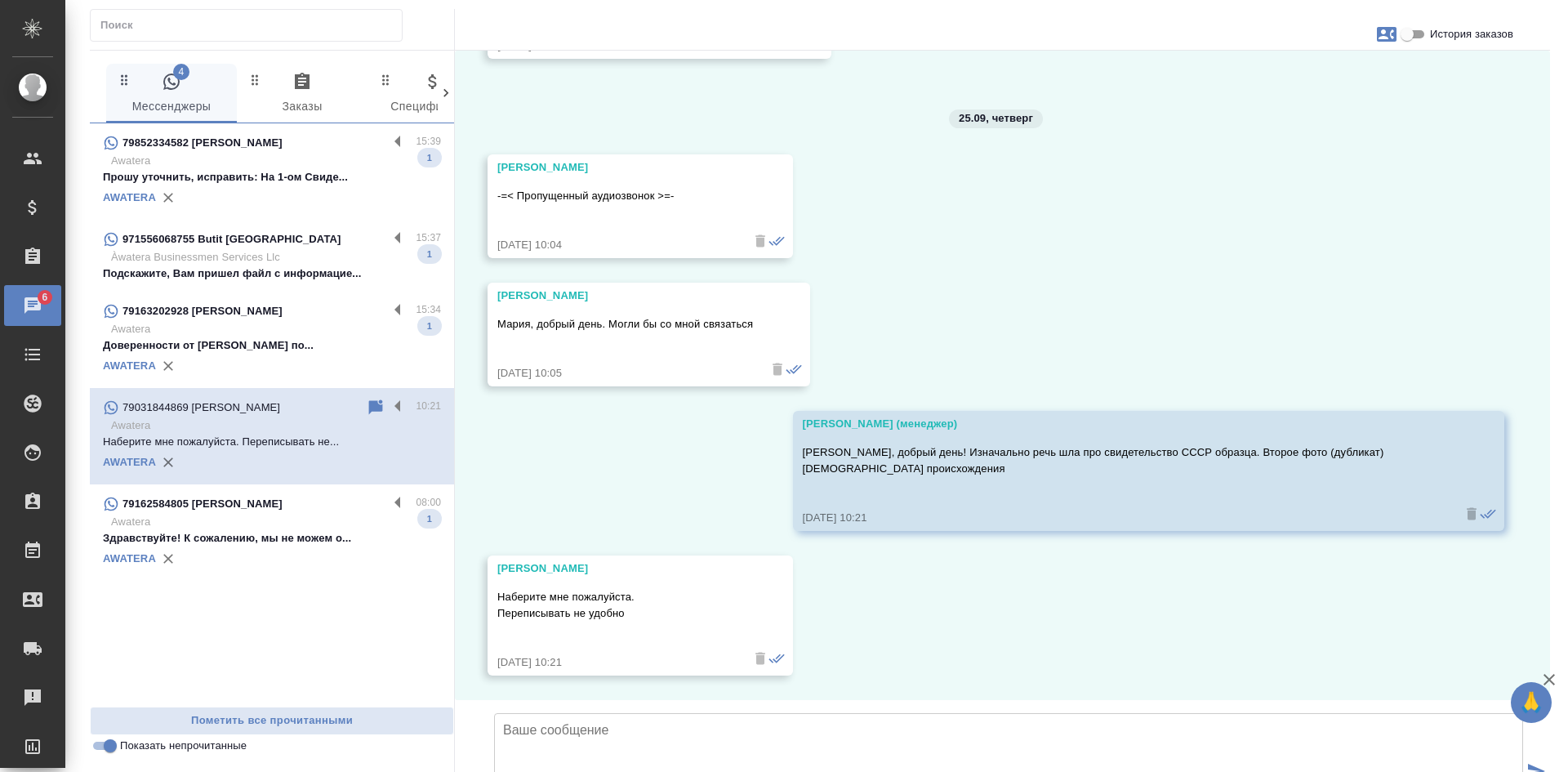
scroll to position [5482, 0]
click at [103, 751] on input "Показать непрочитанные" at bounding box center [110, 745] width 59 height 19
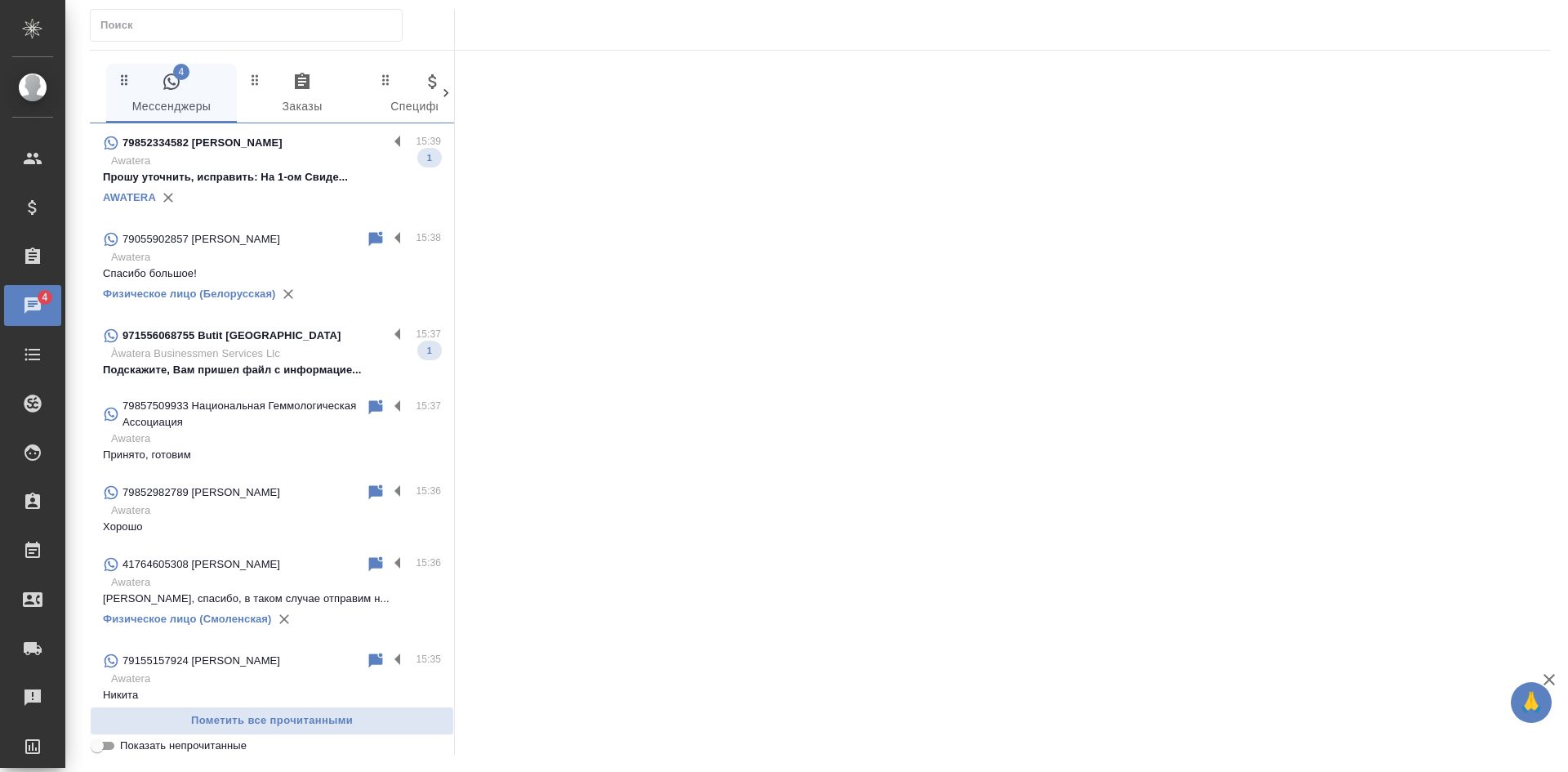
click at [103, 751] on input "Показать непрочитанные" at bounding box center [96, 745] width 59 height 19
checkbox input "true"
